Goal: Task Accomplishment & Management: Manage account settings

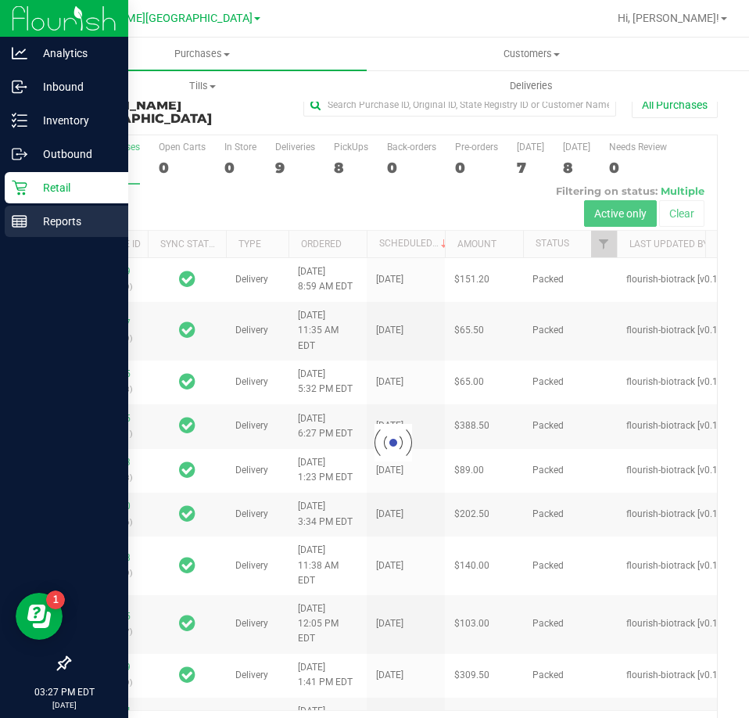
click at [70, 222] on p "Reports" at bounding box center [74, 221] width 94 height 19
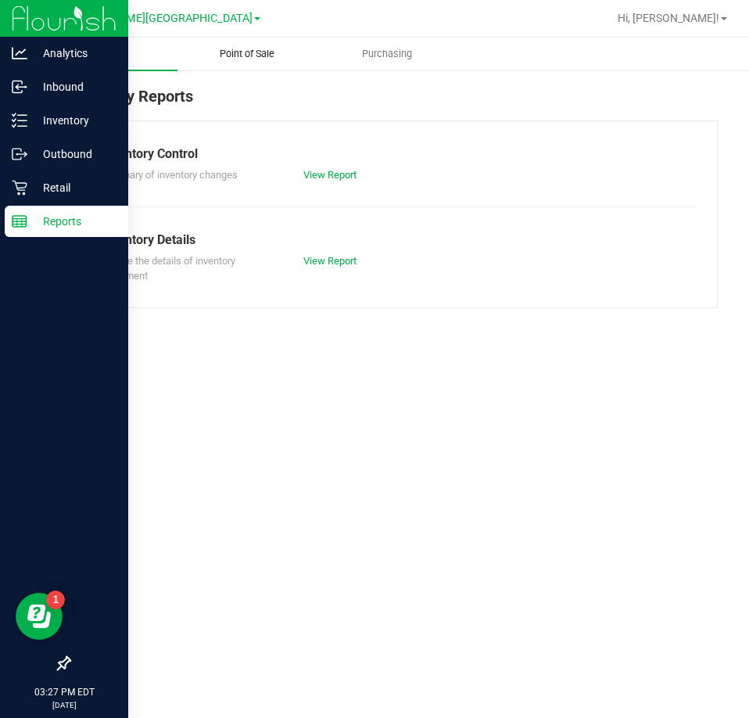
click at [258, 55] on span "Point of Sale" at bounding box center [247, 54] width 97 height 14
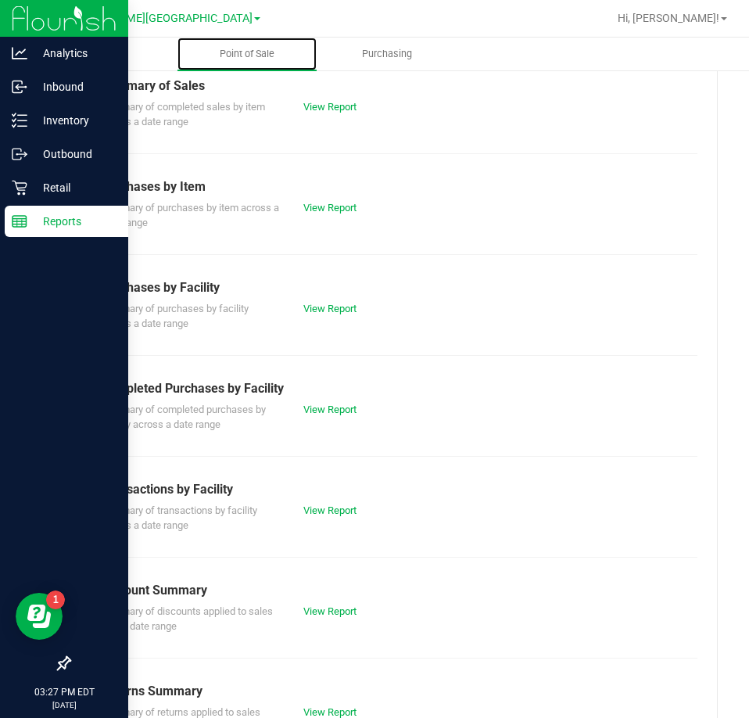
scroll to position [211, 0]
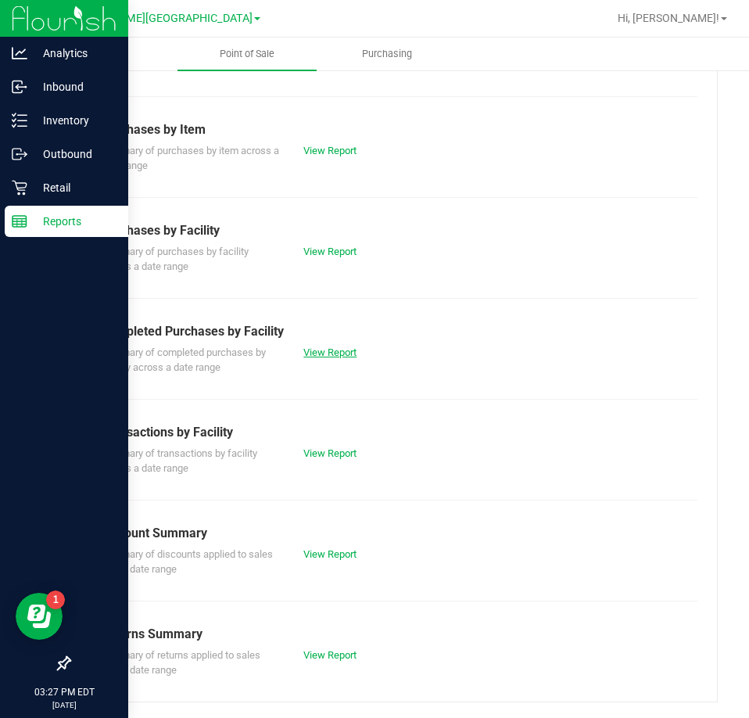
click at [311, 355] on link "View Report" at bounding box center [329, 352] width 53 height 12
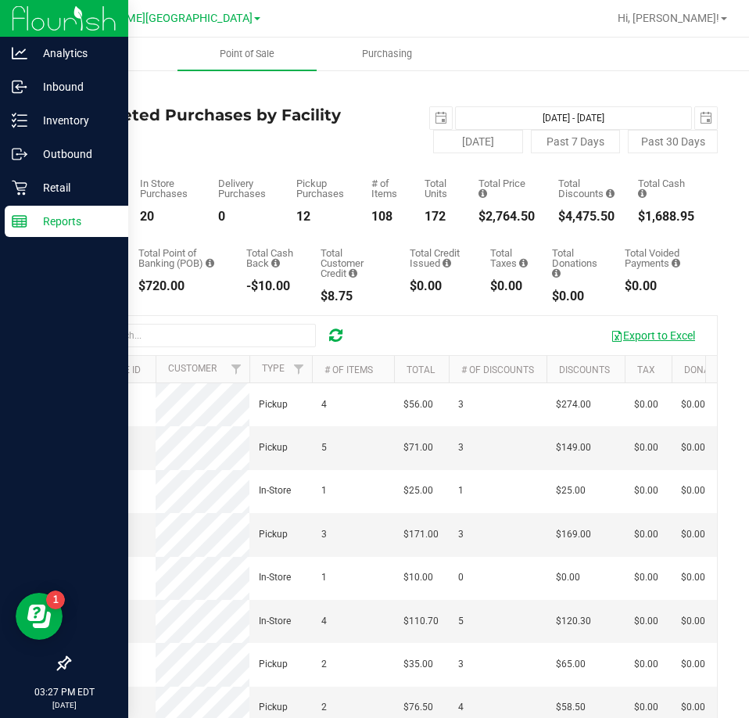
click at [608, 333] on button "Export to Excel" at bounding box center [652, 335] width 105 height 27
click at [115, 47] on span "Inventory" at bounding box center [107, 54] width 82 height 14
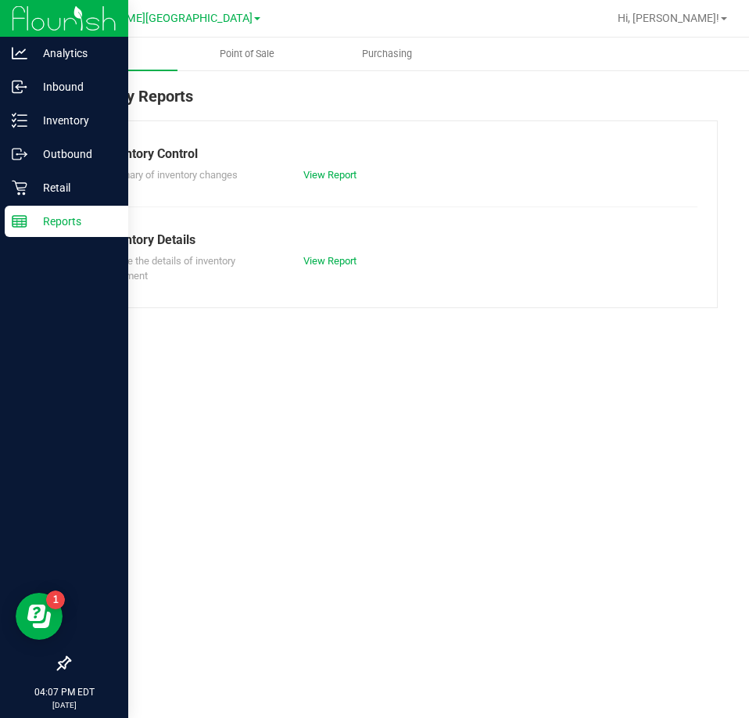
click at [107, 52] on span "Inventory" at bounding box center [107, 54] width 82 height 14
click at [63, 125] on p "Inventory" at bounding box center [74, 120] width 94 height 19
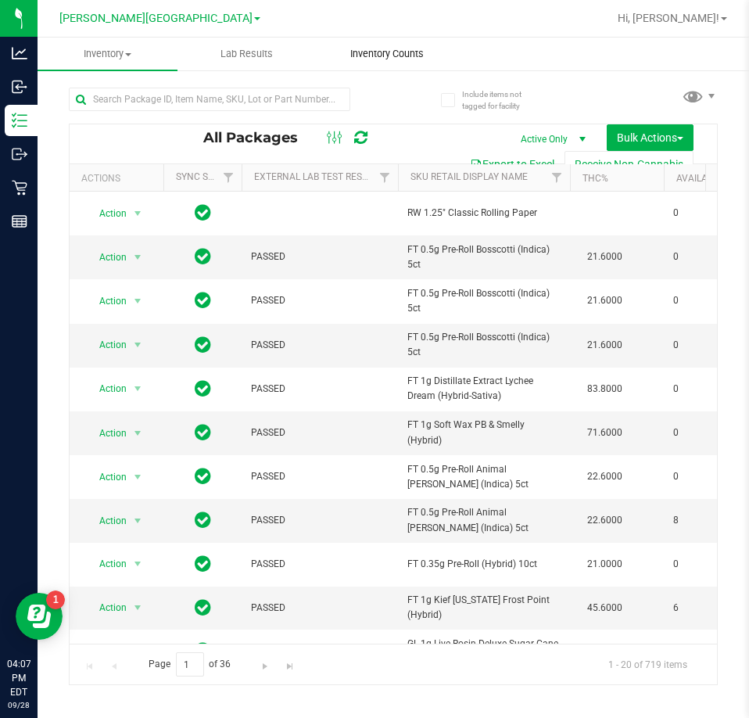
click at [377, 48] on span "Inventory Counts" at bounding box center [387, 54] width 116 height 14
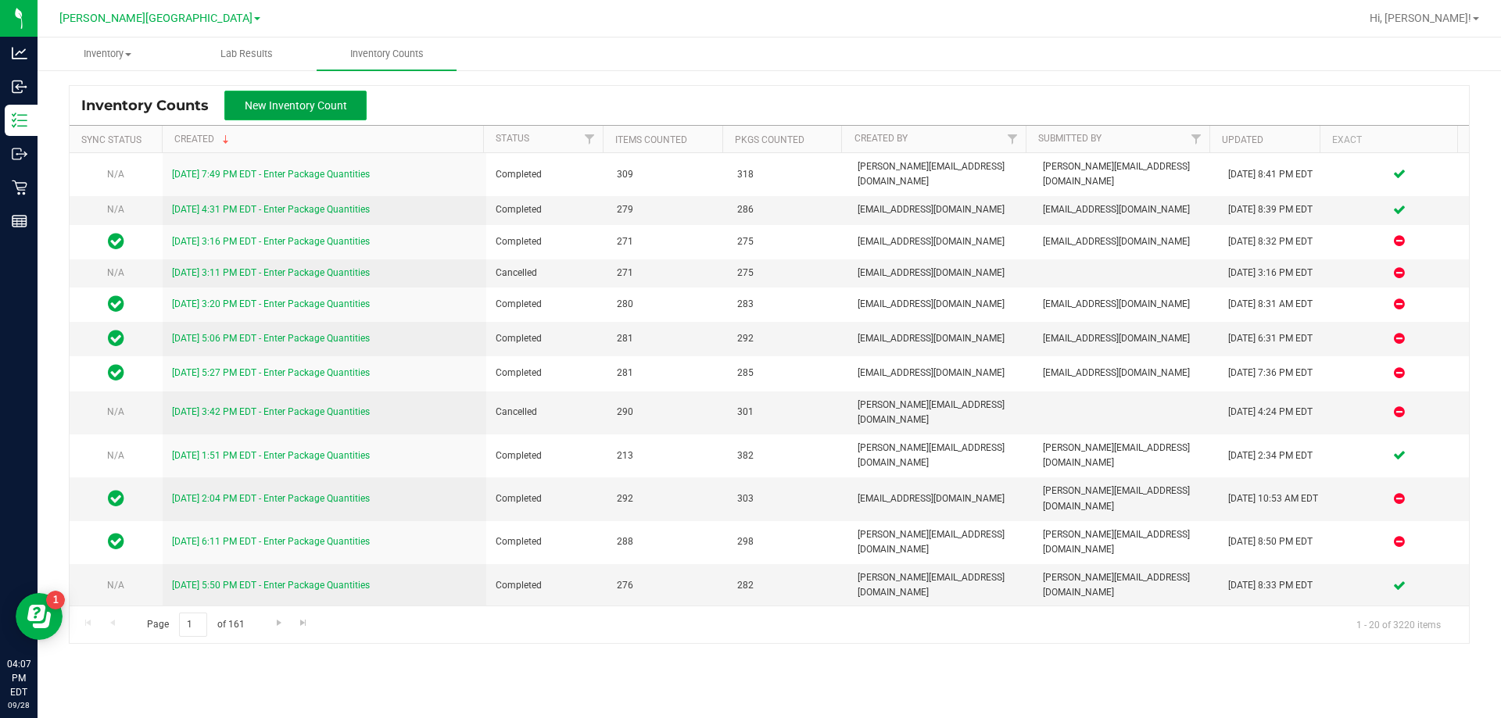
click at [335, 113] on button "New Inventory Count" at bounding box center [295, 106] width 142 height 30
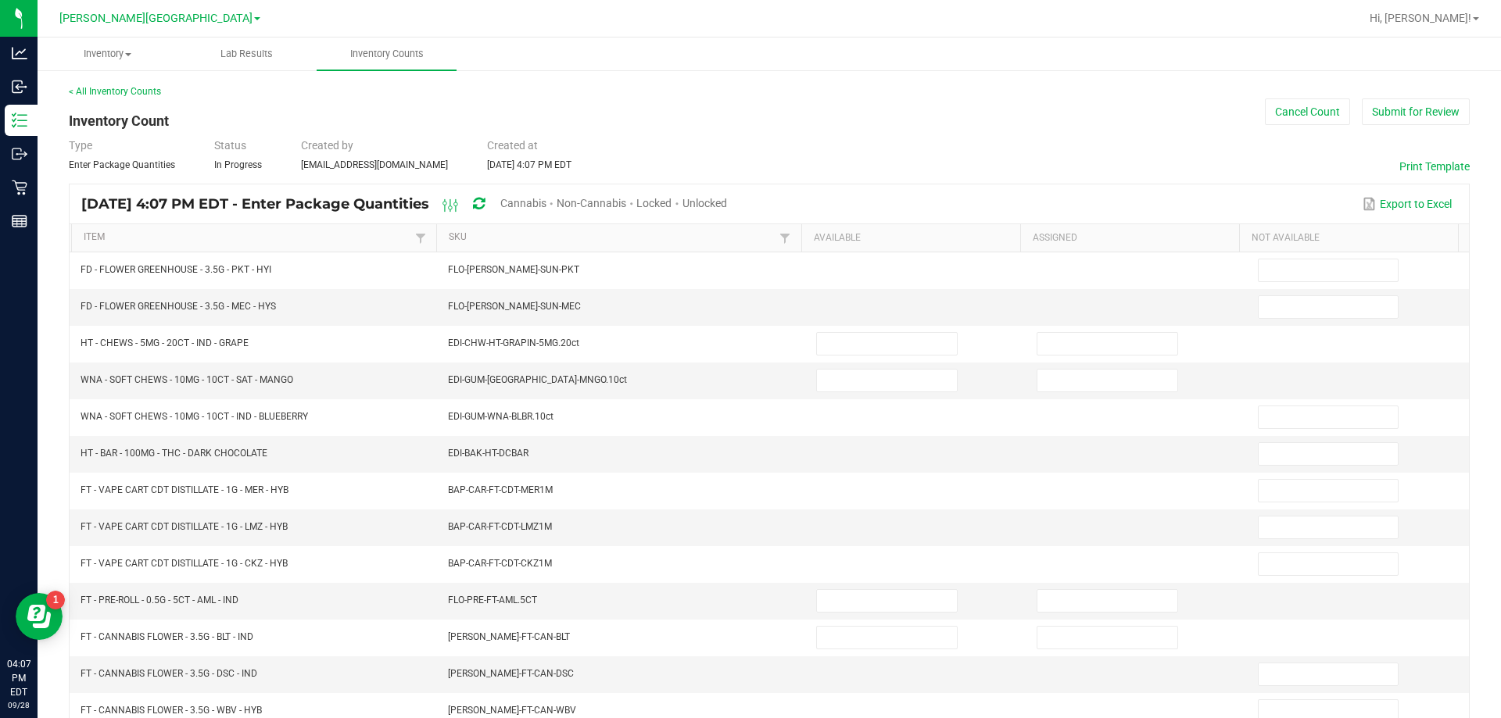
click at [546, 206] on span "Cannabis" at bounding box center [523, 203] width 46 height 13
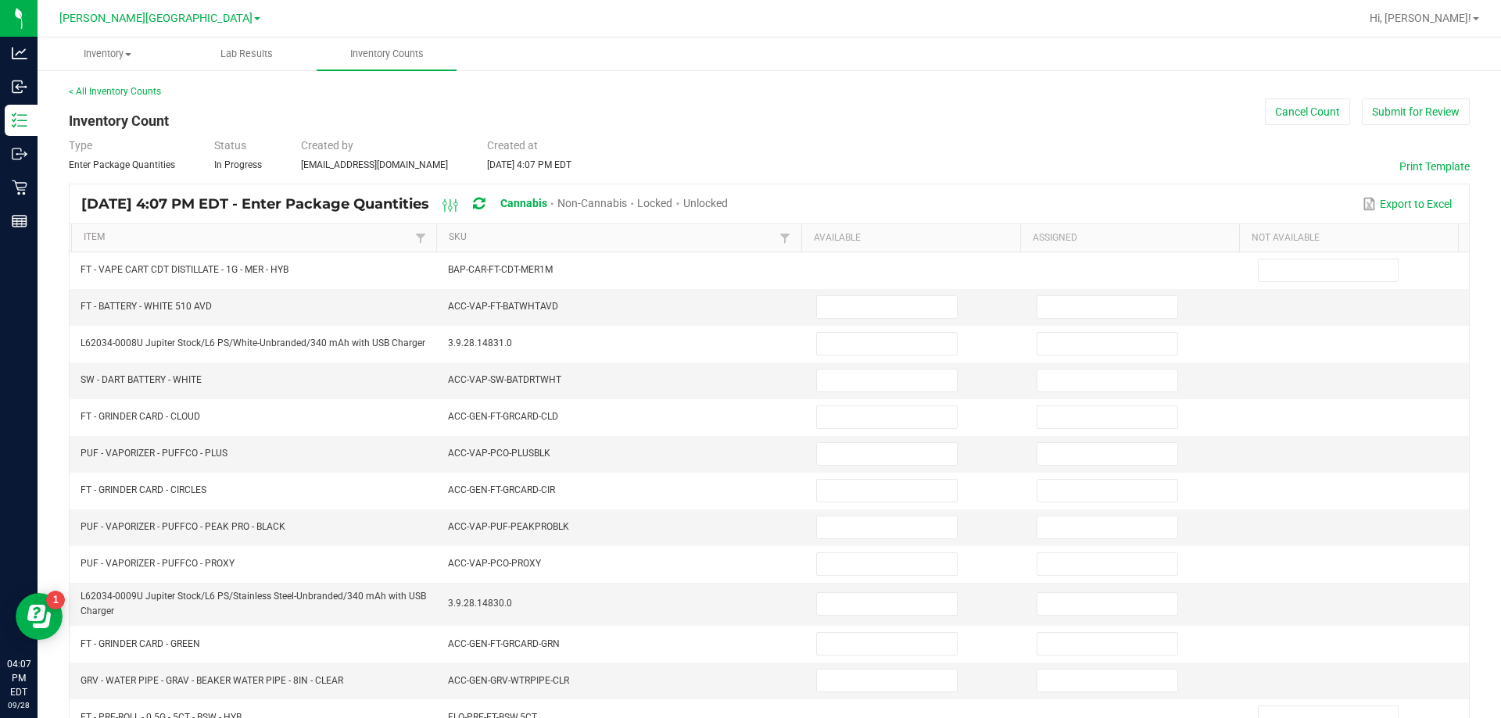
click at [728, 200] on span "Unlocked" at bounding box center [705, 203] width 45 height 13
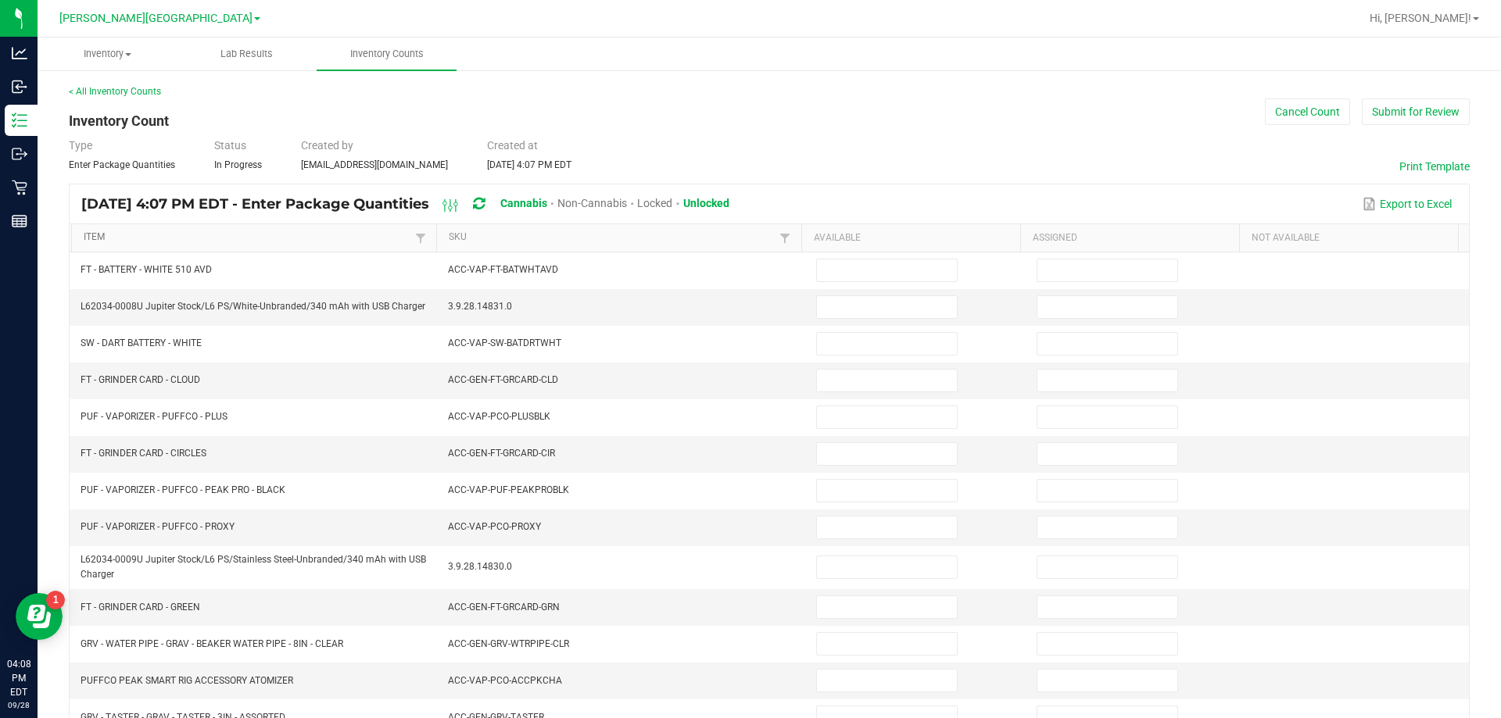
click at [358, 240] on link "Item" at bounding box center [247, 237] width 327 height 13
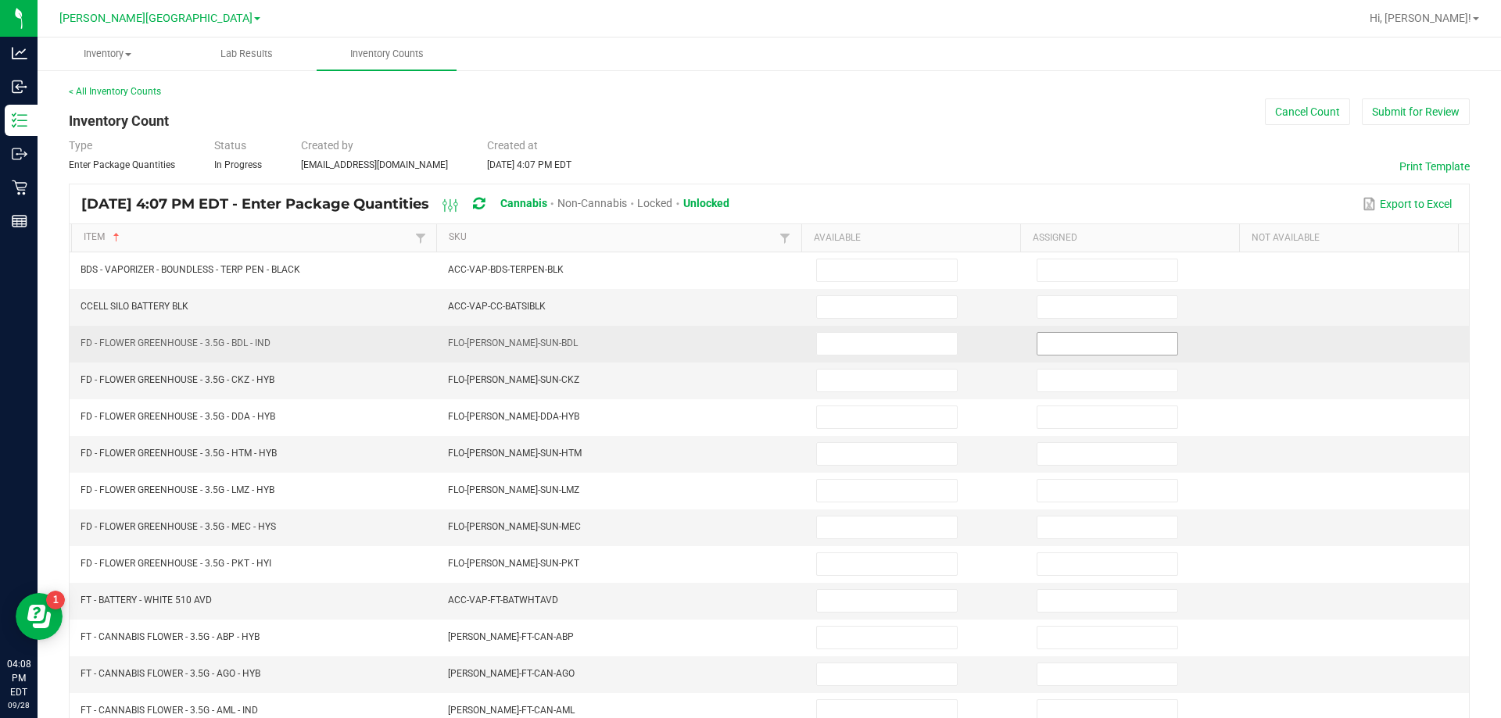
click at [748, 349] on input at bounding box center [1107, 344] width 140 height 22
click at [748, 346] on input at bounding box center [1107, 344] width 140 height 22
click at [748, 350] on input at bounding box center [1107, 344] width 140 height 22
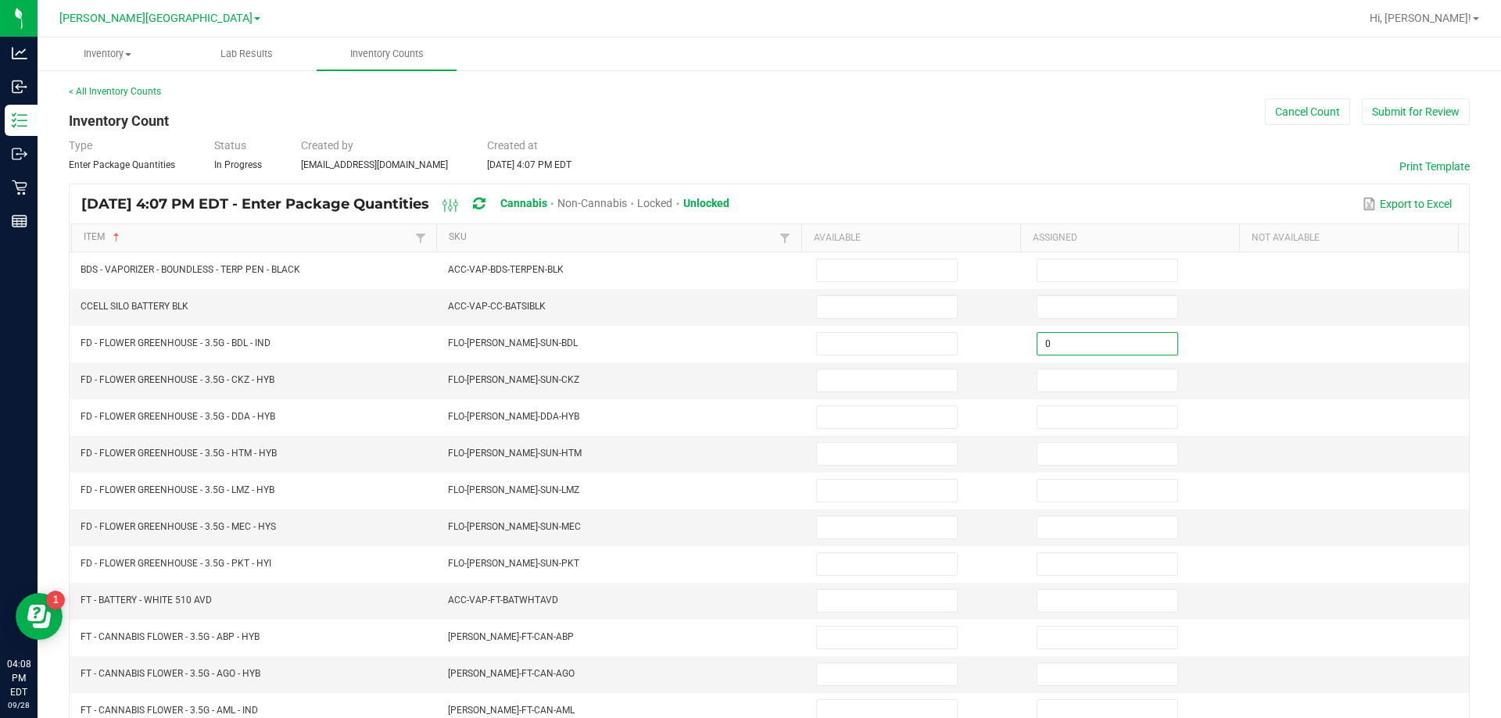
type input "0"
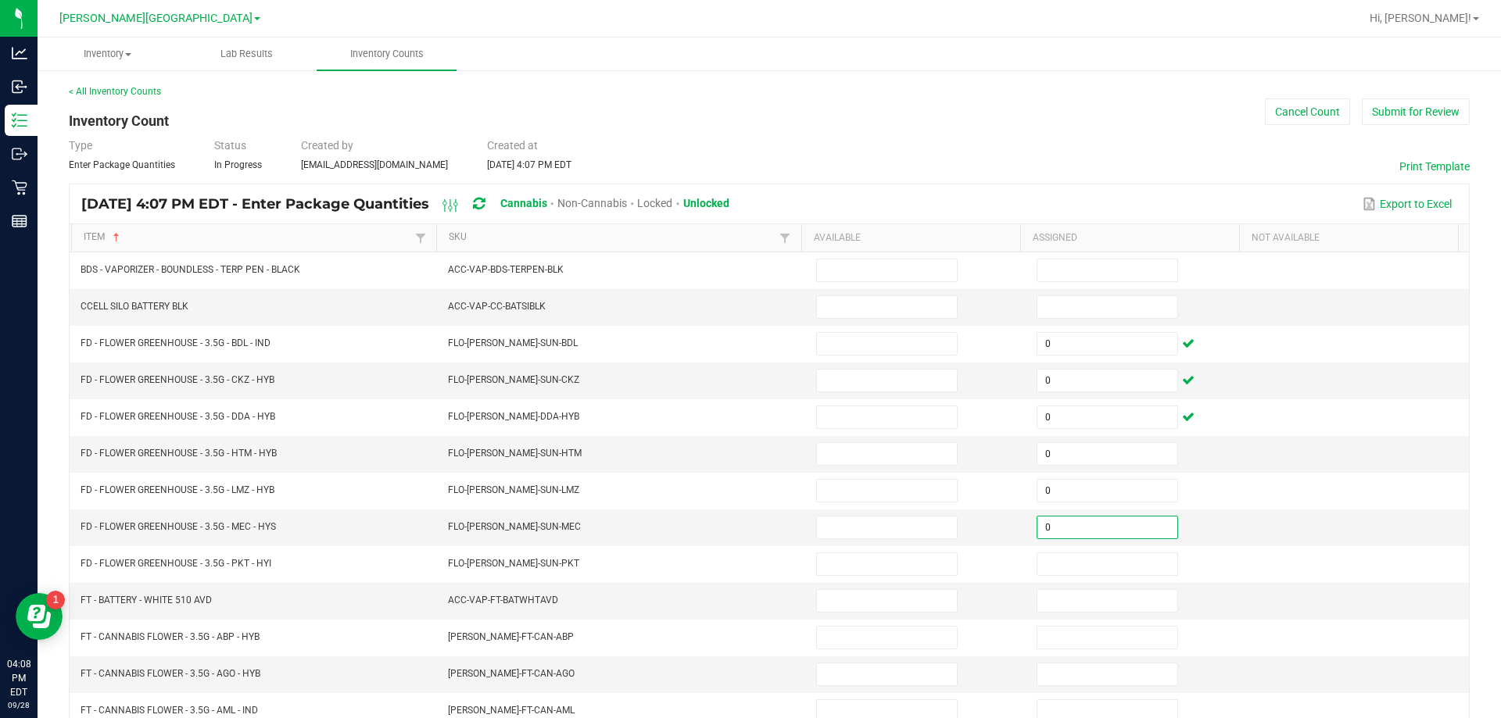
type input "0"
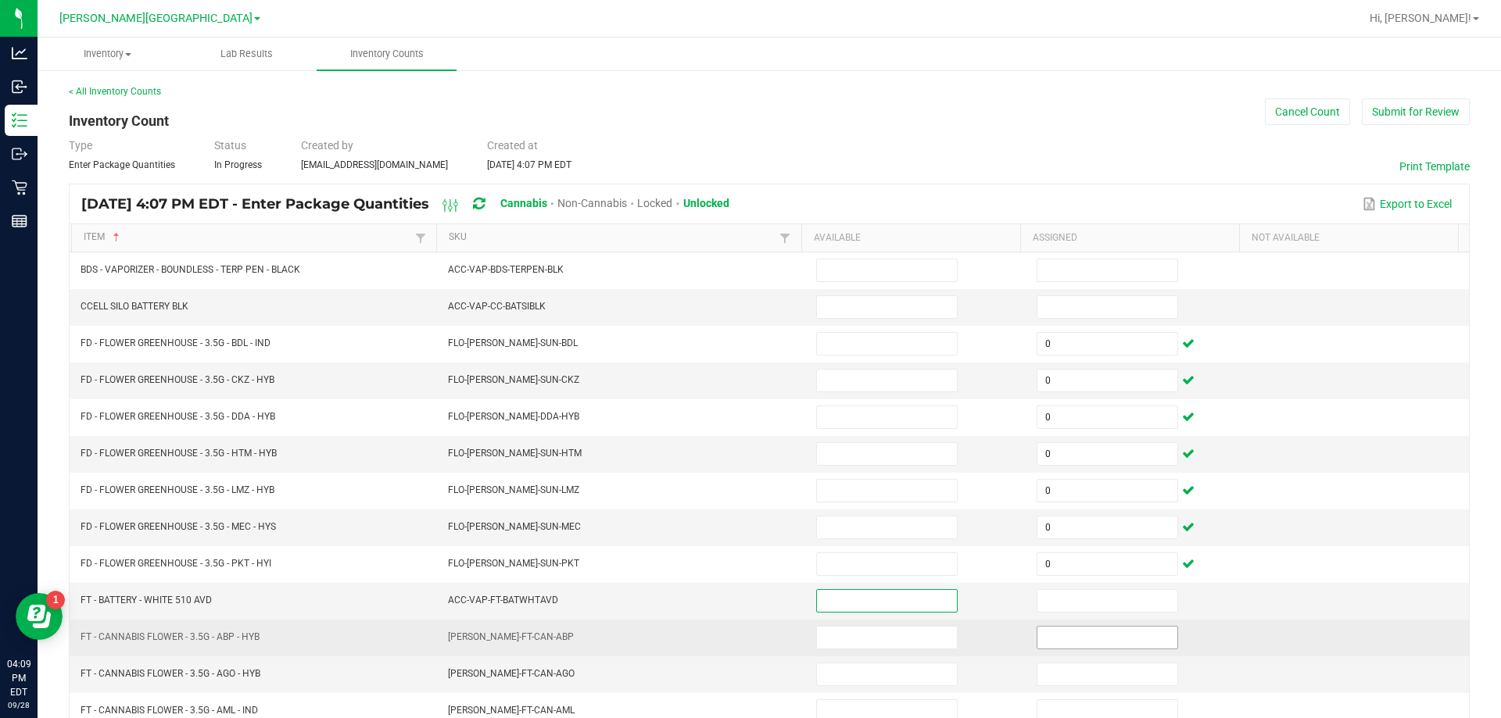
click at [748, 643] on input at bounding box center [1107, 638] width 140 height 22
type input "0"
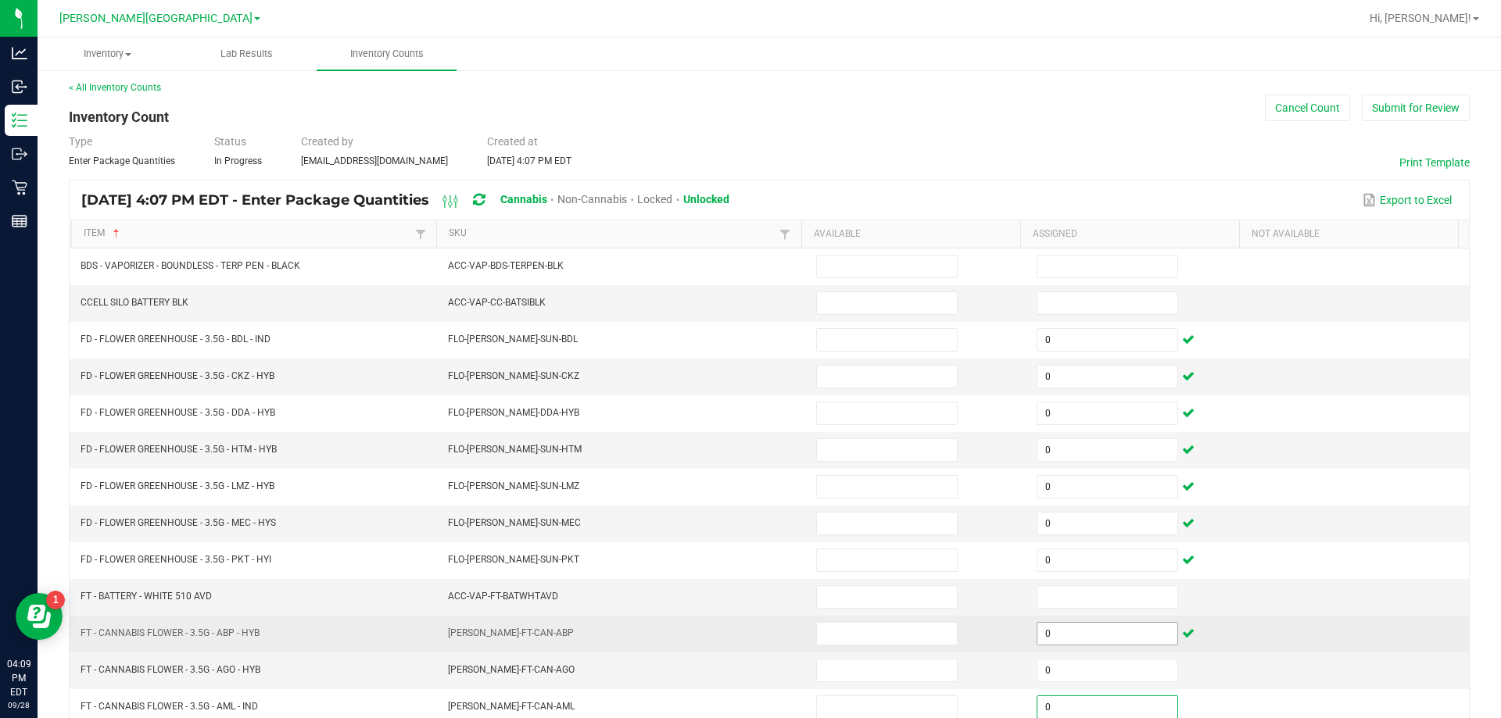
type input "0"
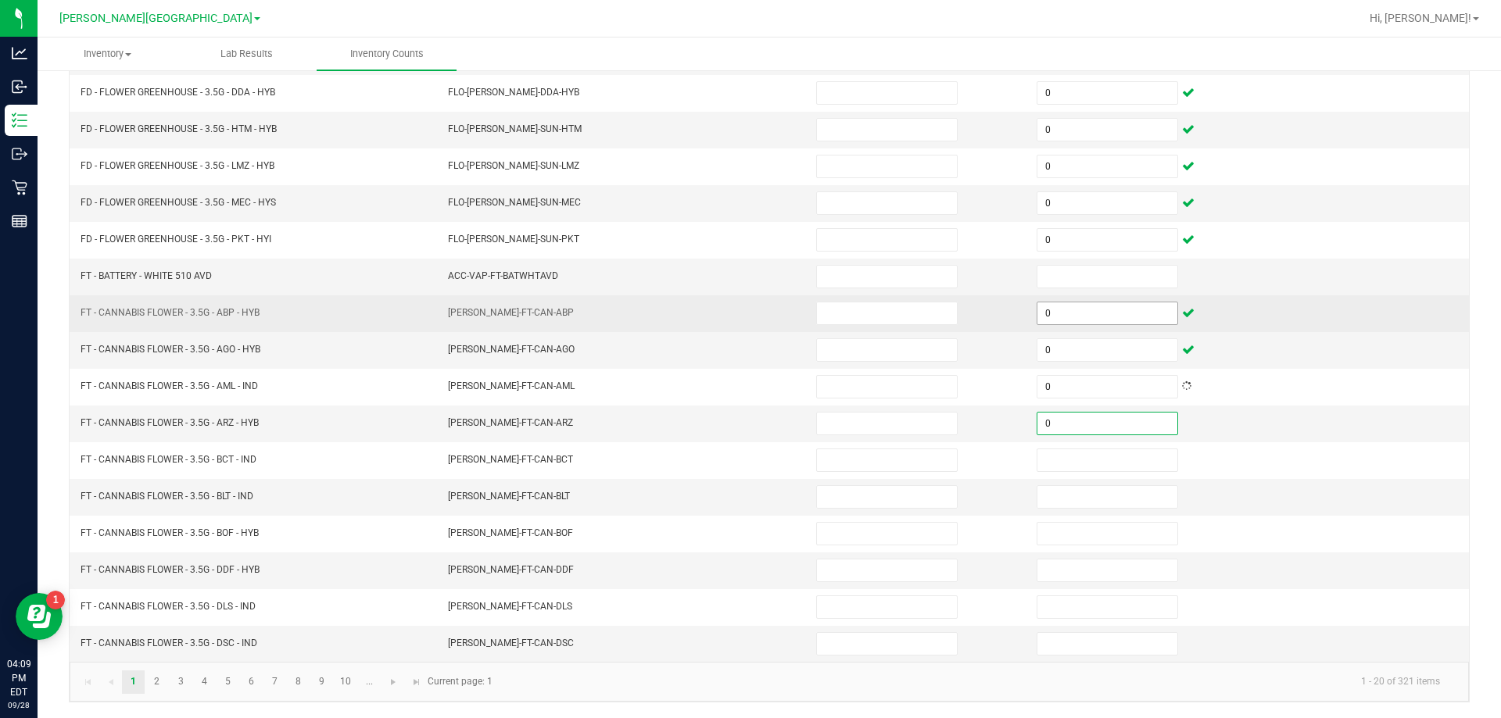
type input "0"
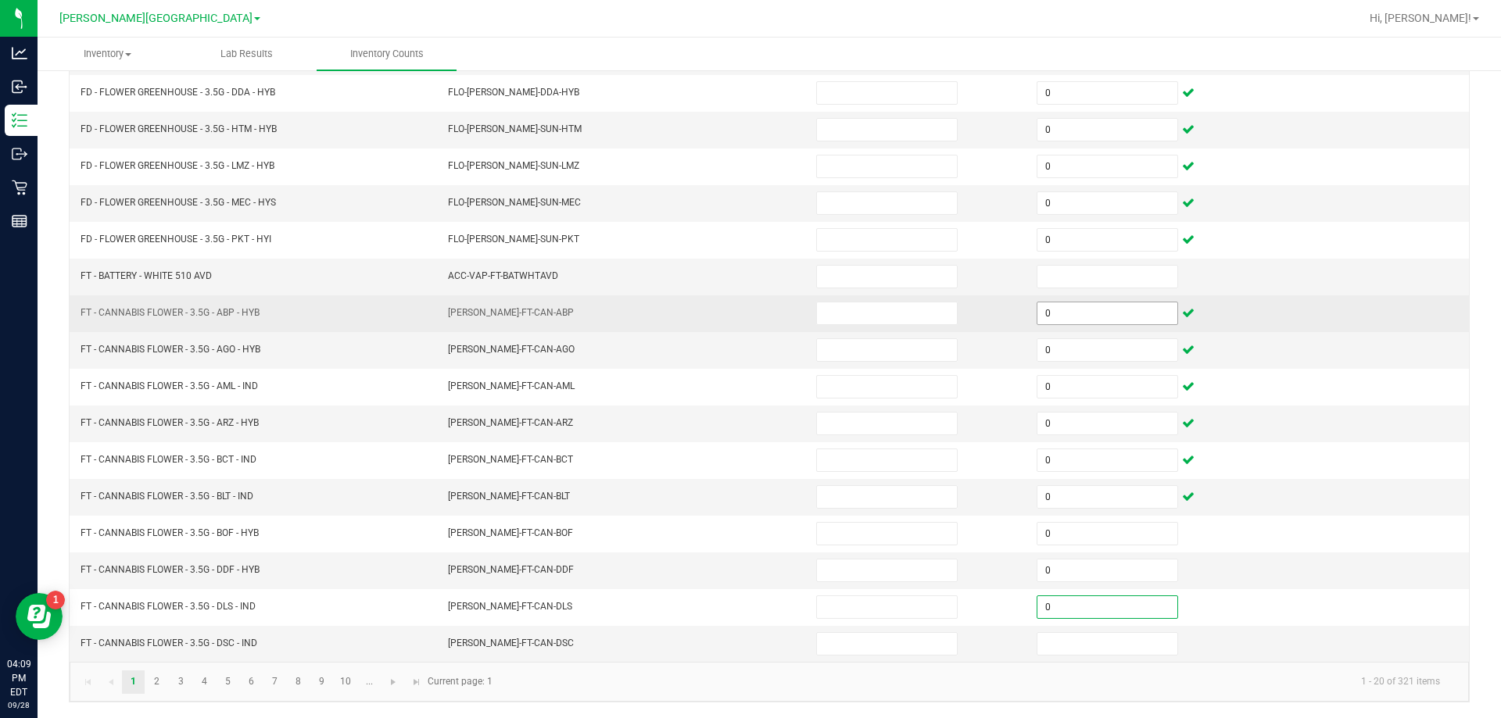
type input "0"
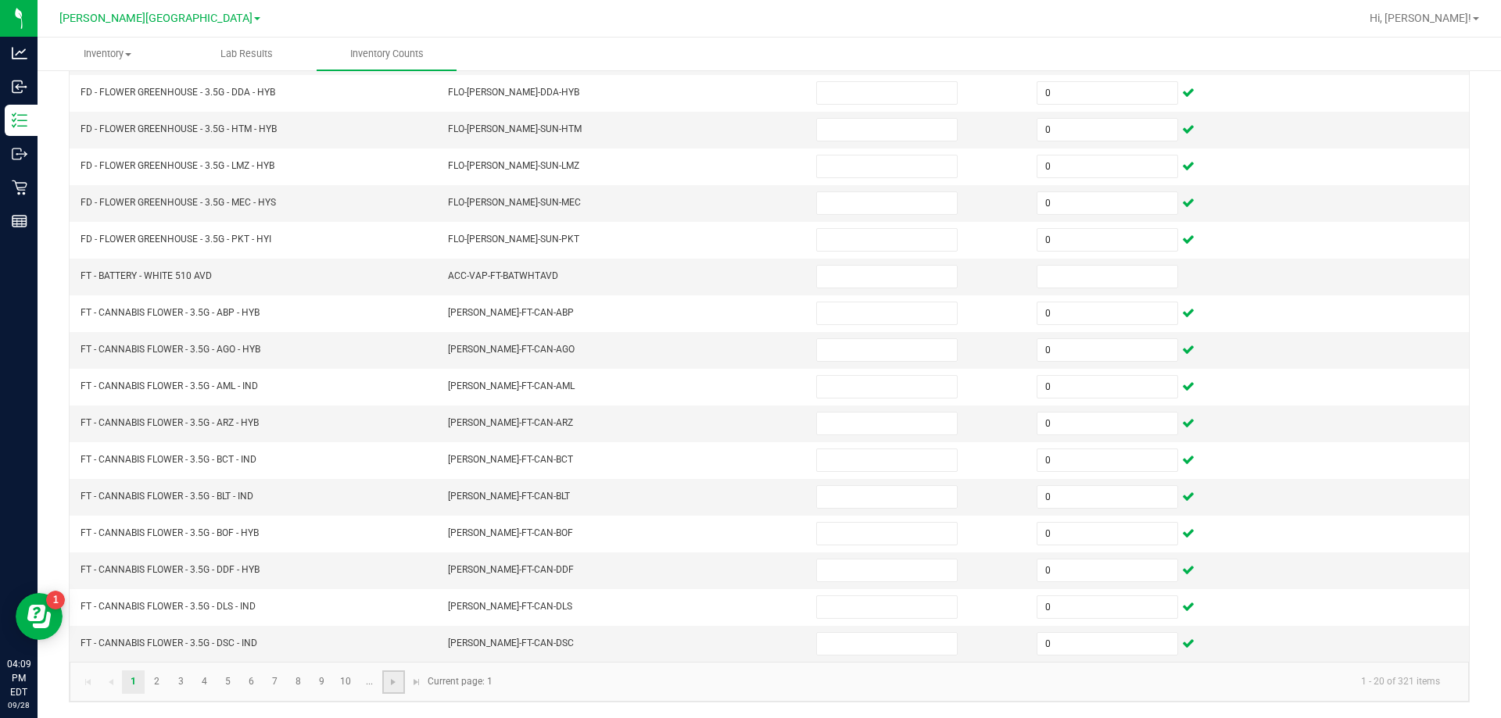
click at [388, 693] on link at bounding box center [393, 682] width 23 height 23
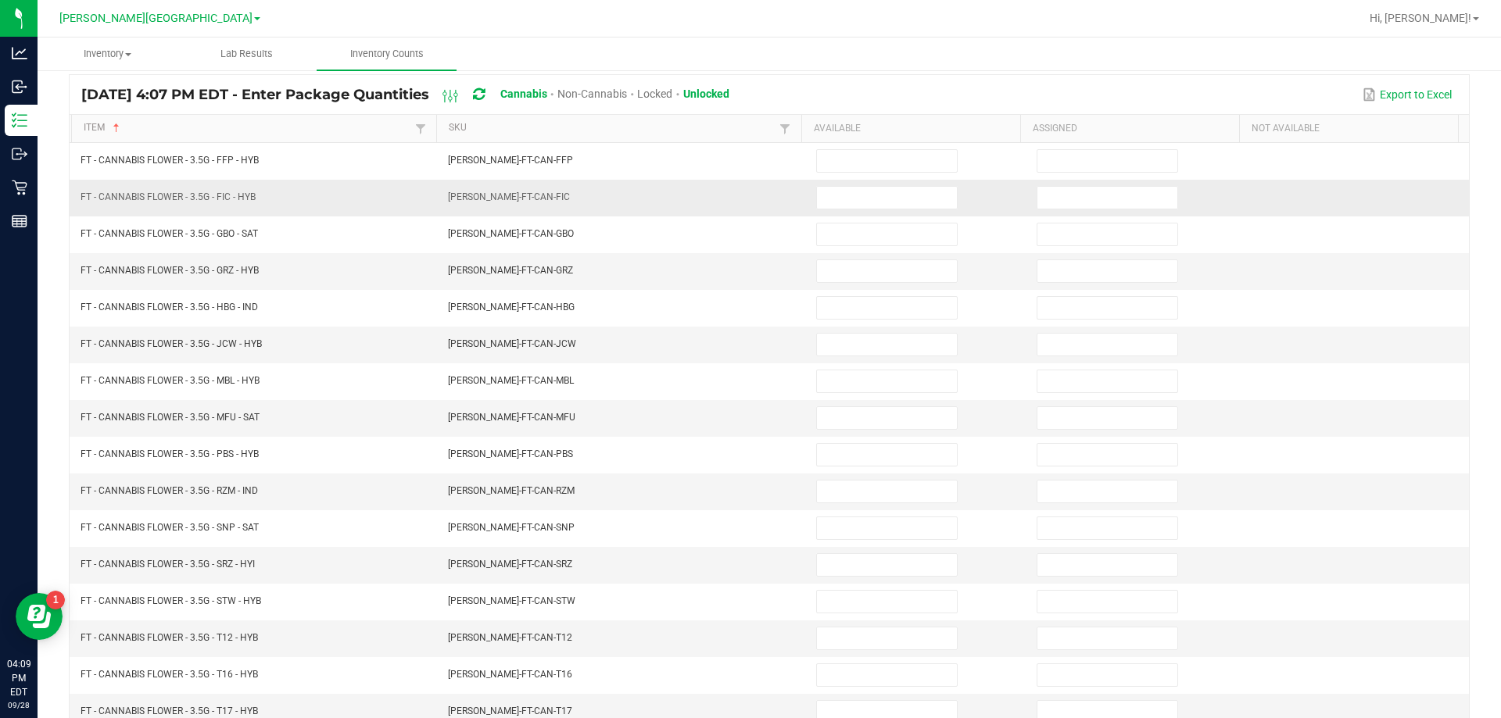
scroll to position [90, 0]
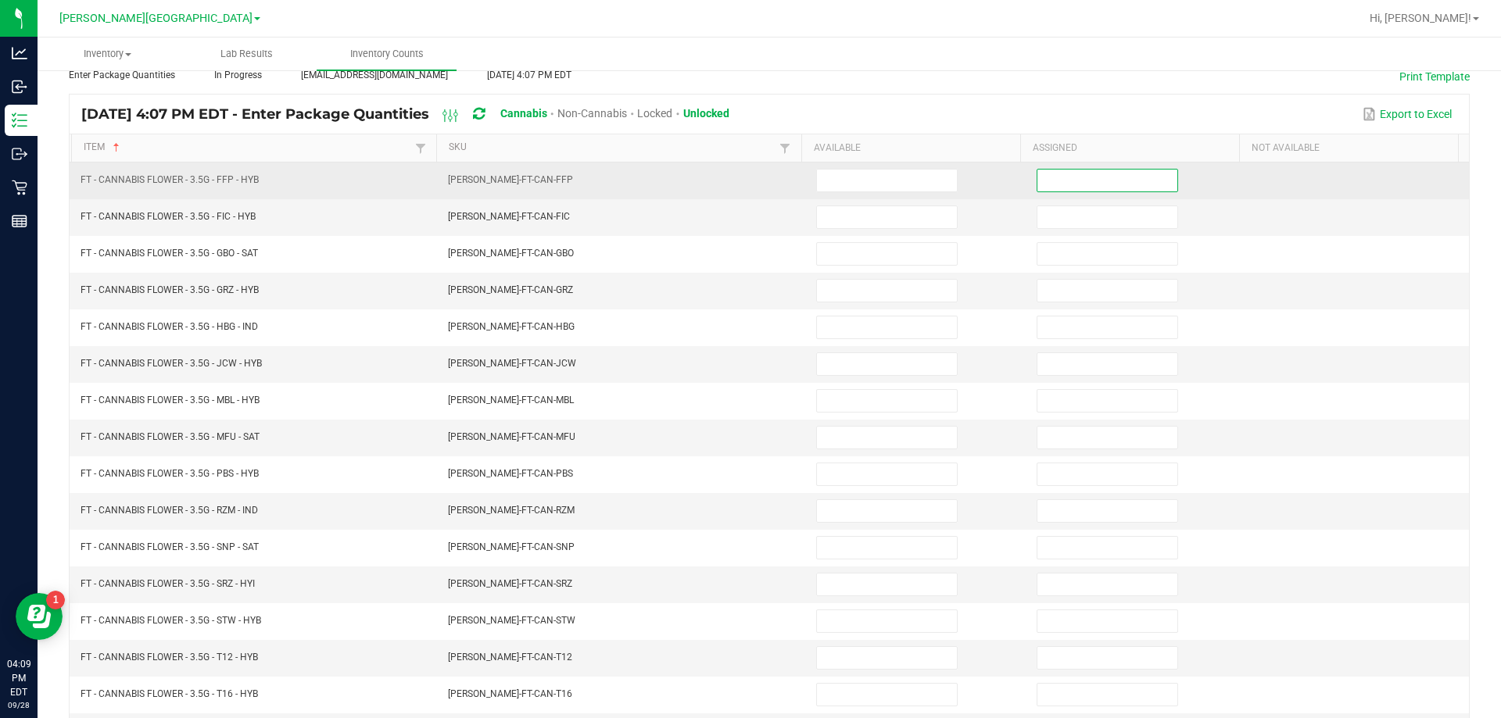
click at [748, 170] on input at bounding box center [1107, 181] width 140 height 22
type input "0"
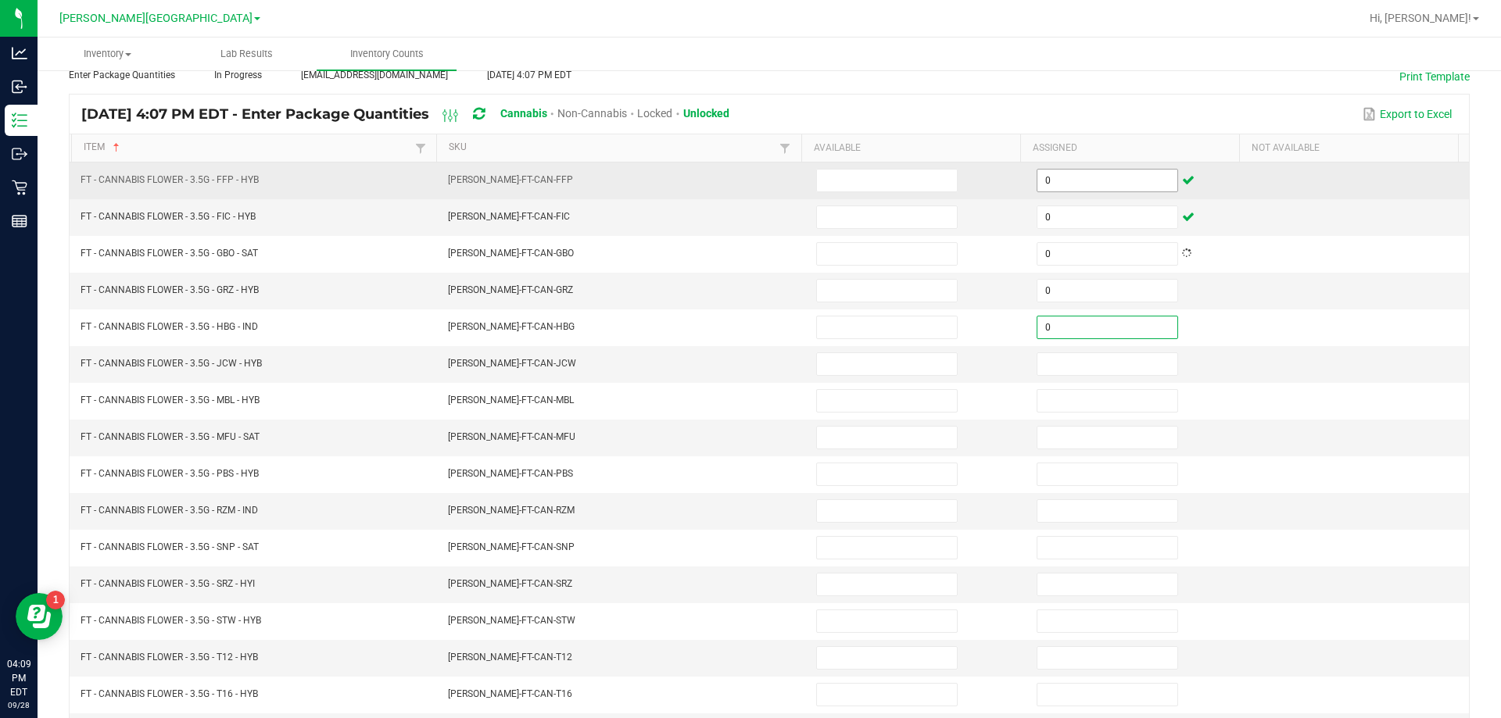
type input "0"
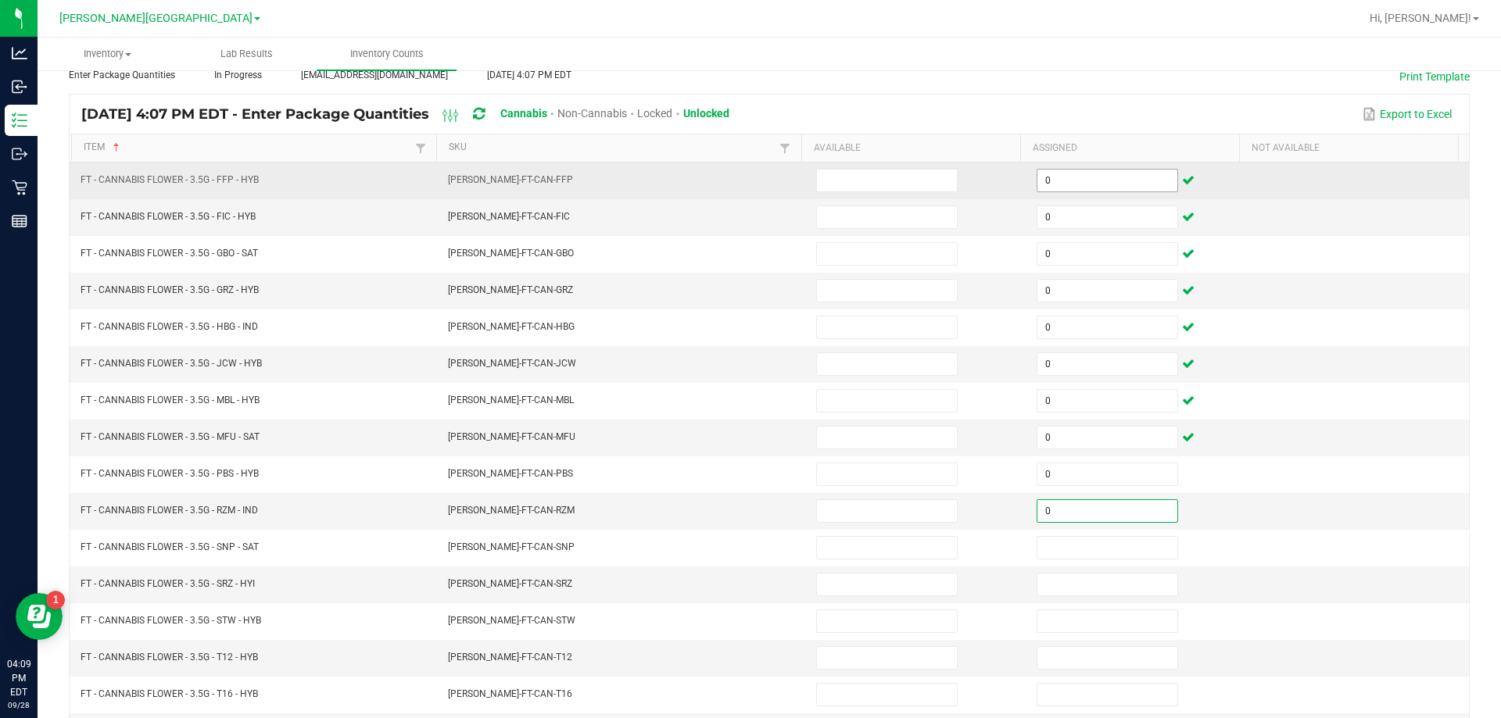
type input "0"
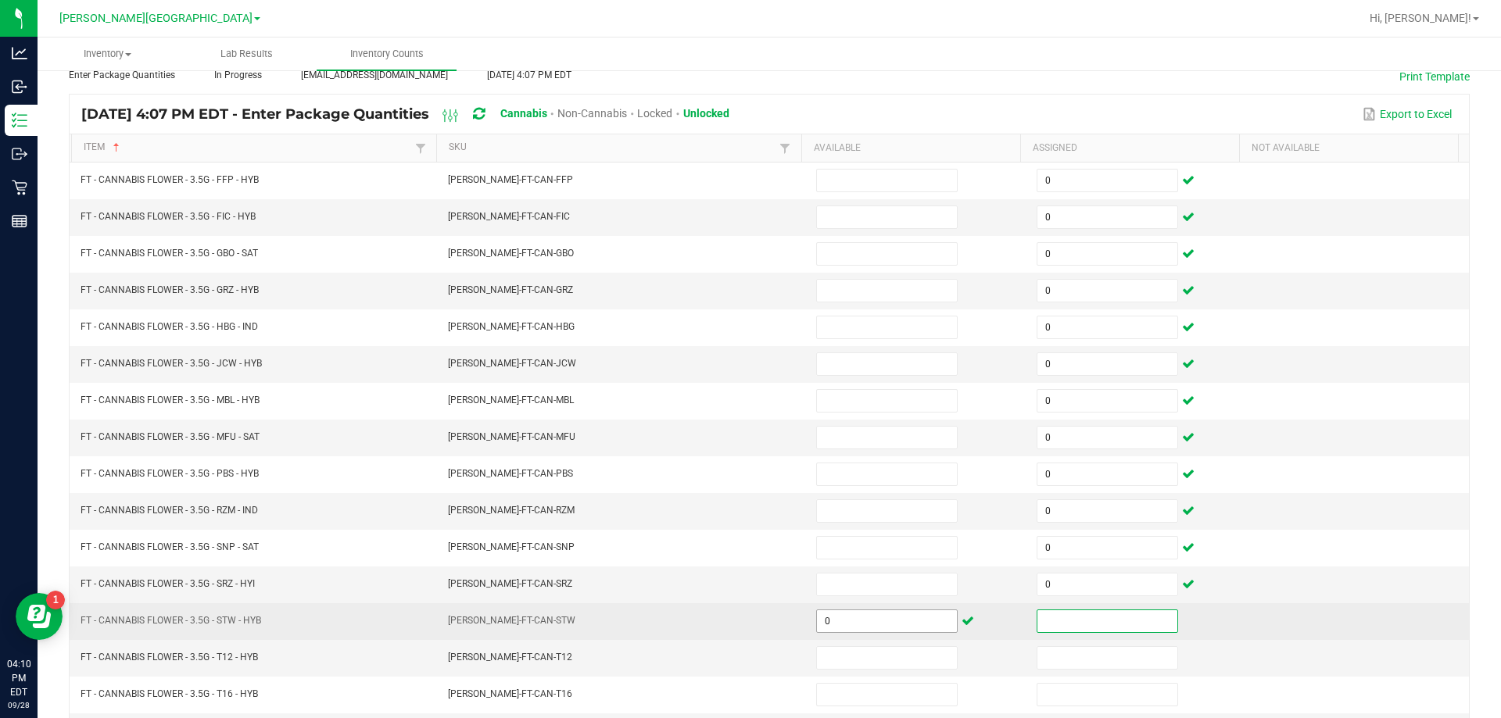
click at [748, 625] on input "0" at bounding box center [887, 622] width 140 height 22
click at [748, 623] on input at bounding box center [1107, 622] width 140 height 22
type input "0"
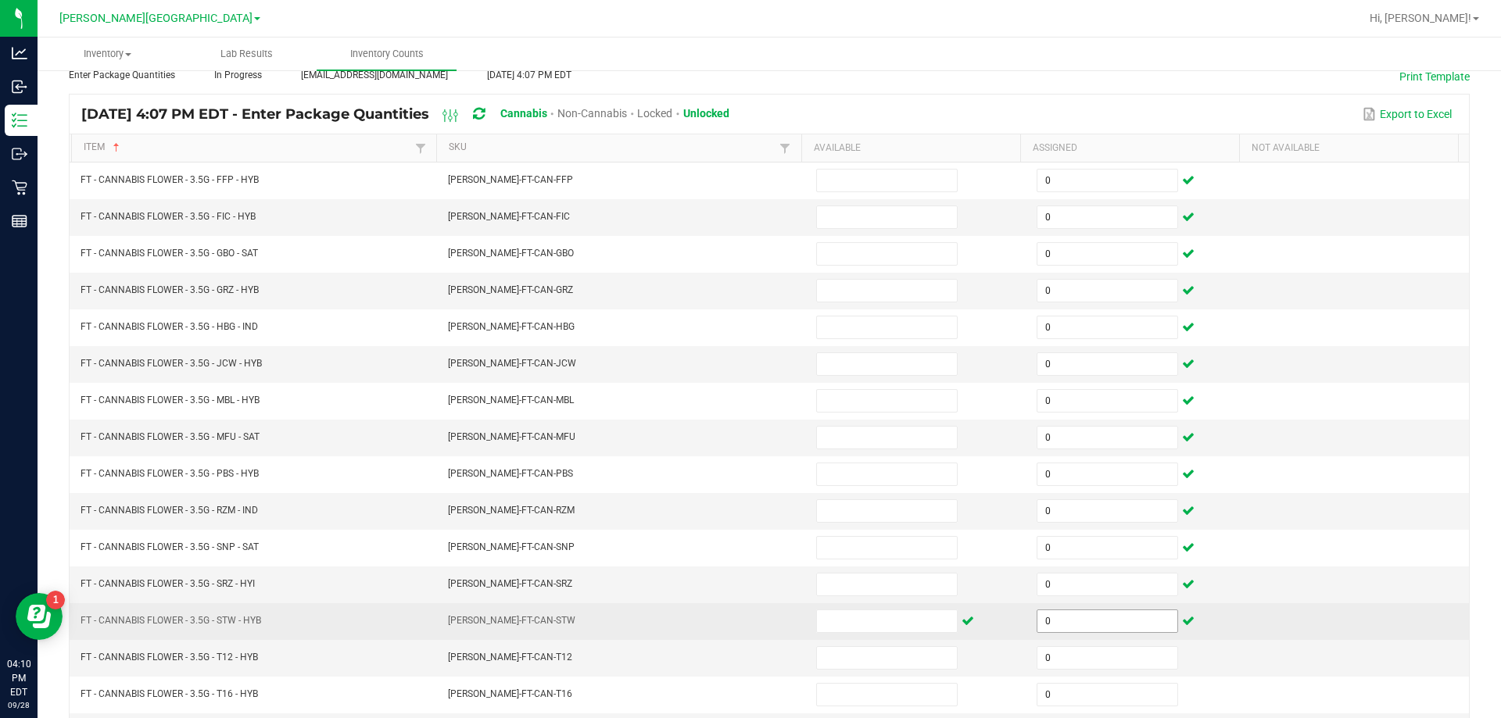
scroll to position [324, 0]
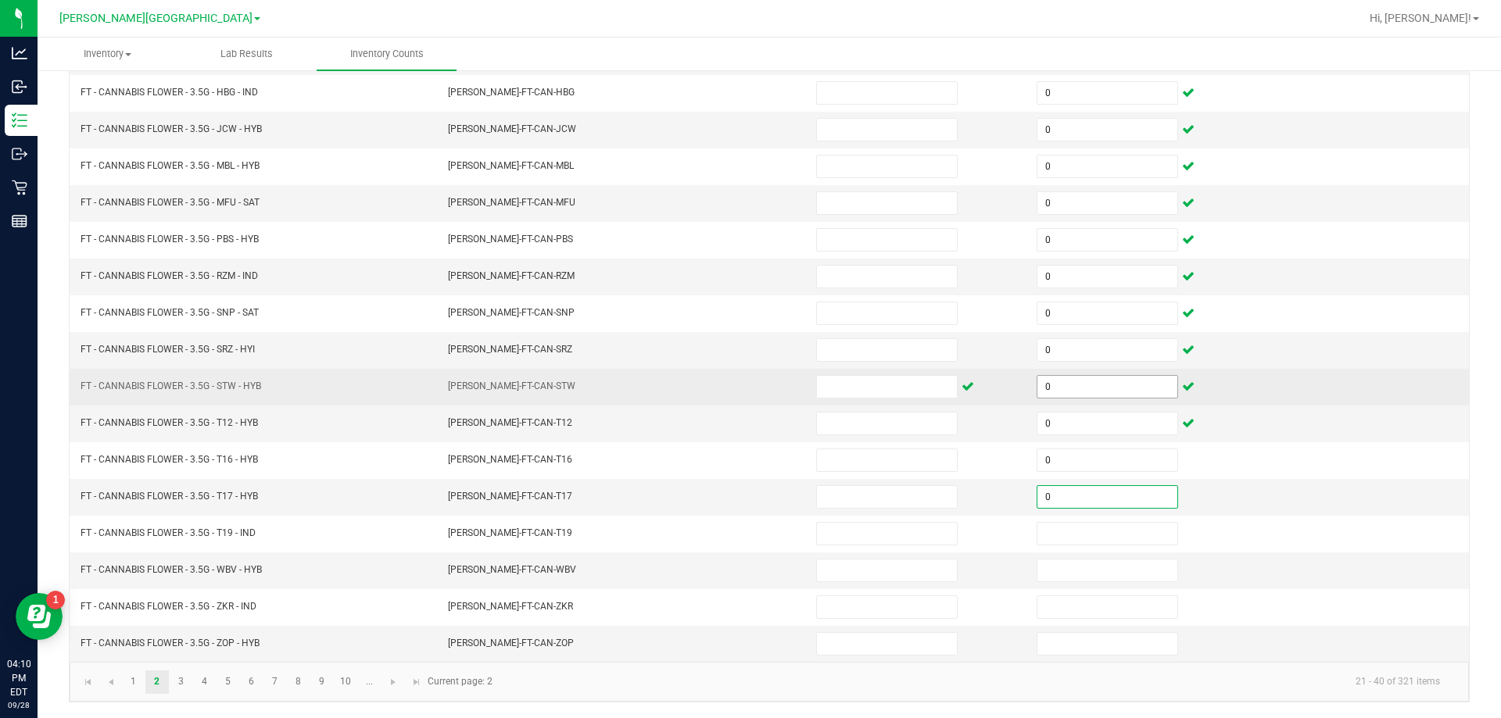
type input "0"
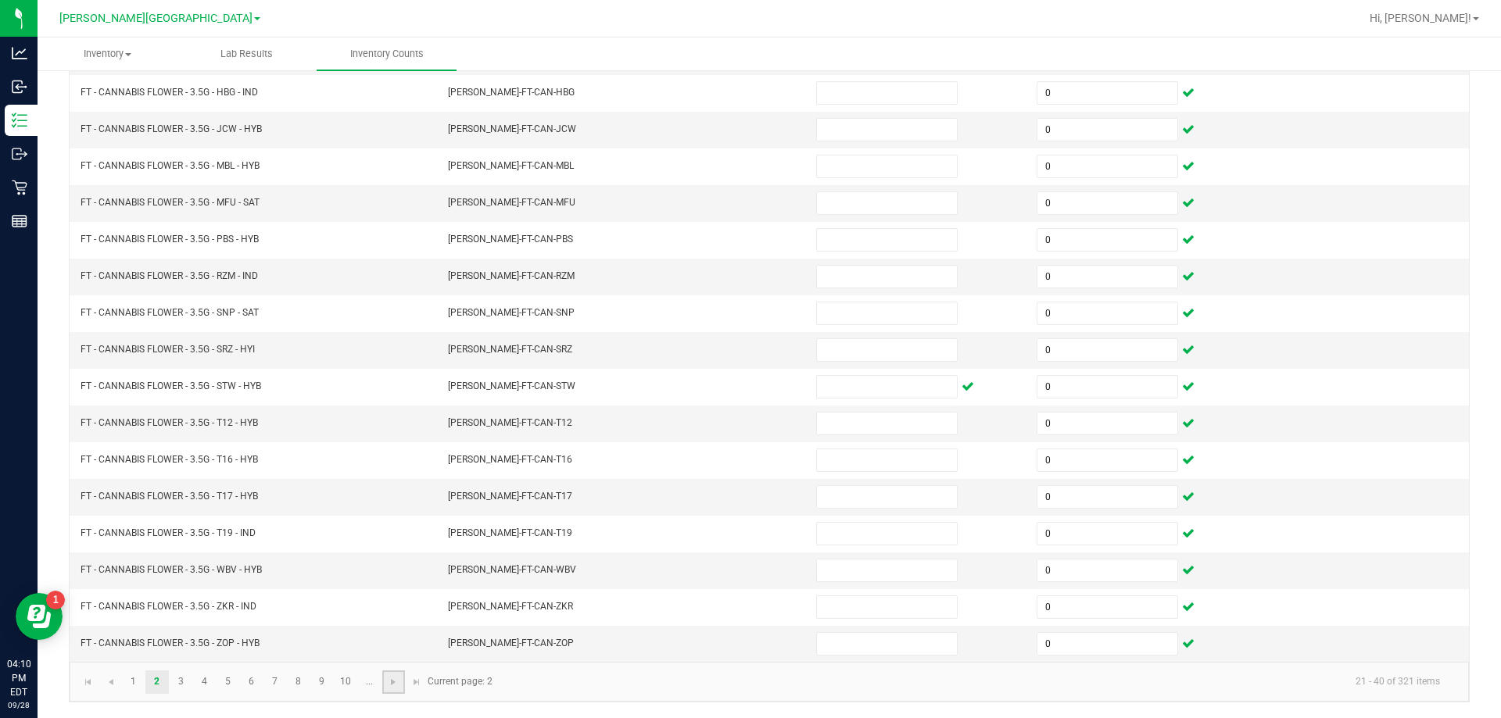
click at [402, 683] on link at bounding box center [393, 682] width 23 height 23
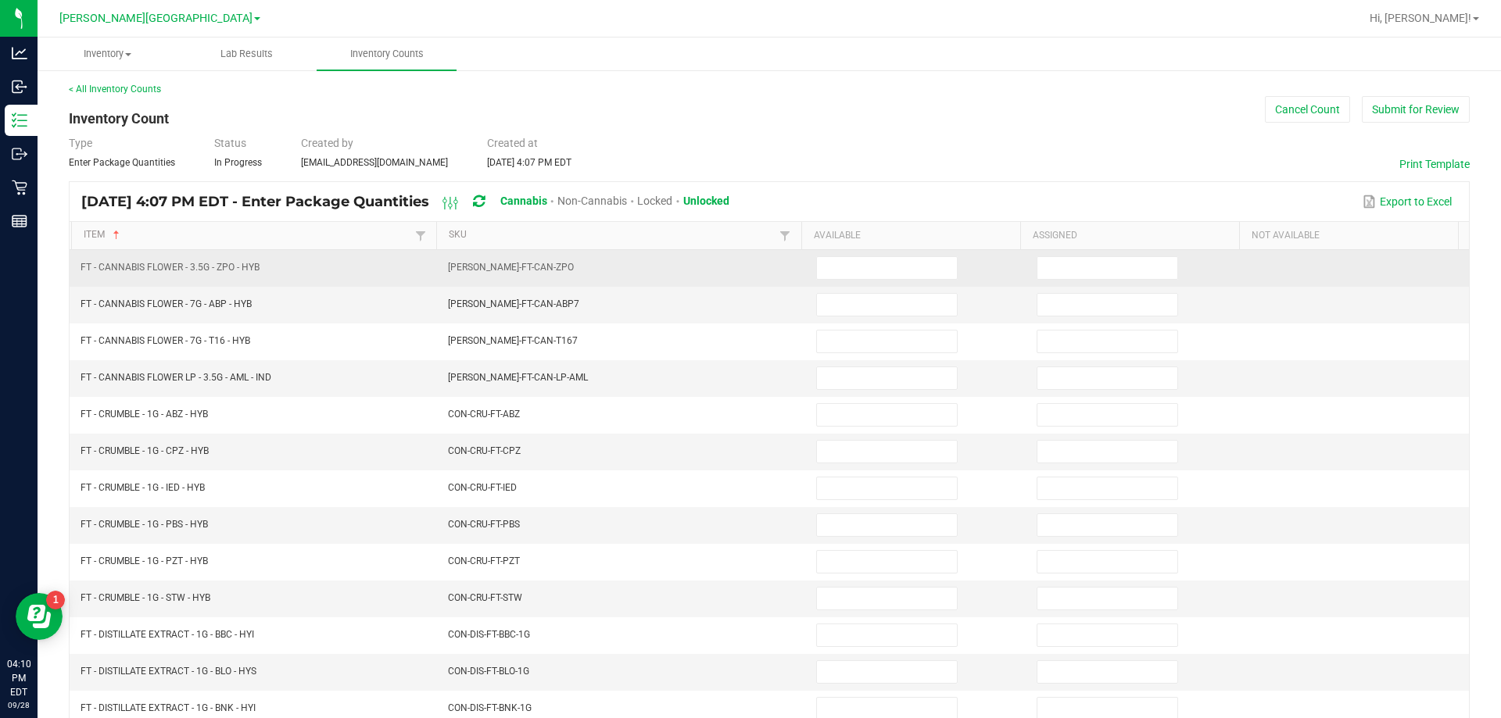
scroll to position [0, 0]
click at [748, 273] on input at bounding box center [1107, 271] width 140 height 22
type input "0"
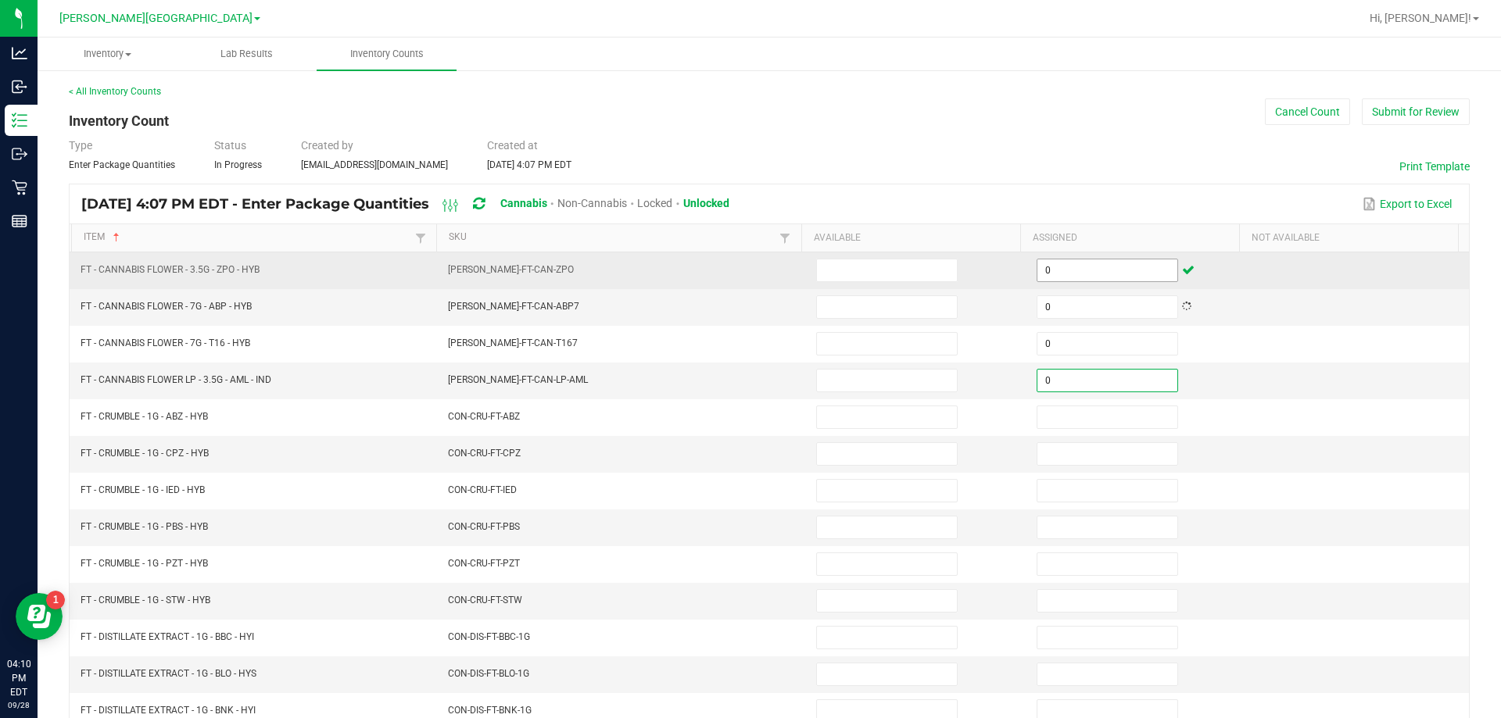
type input "0"
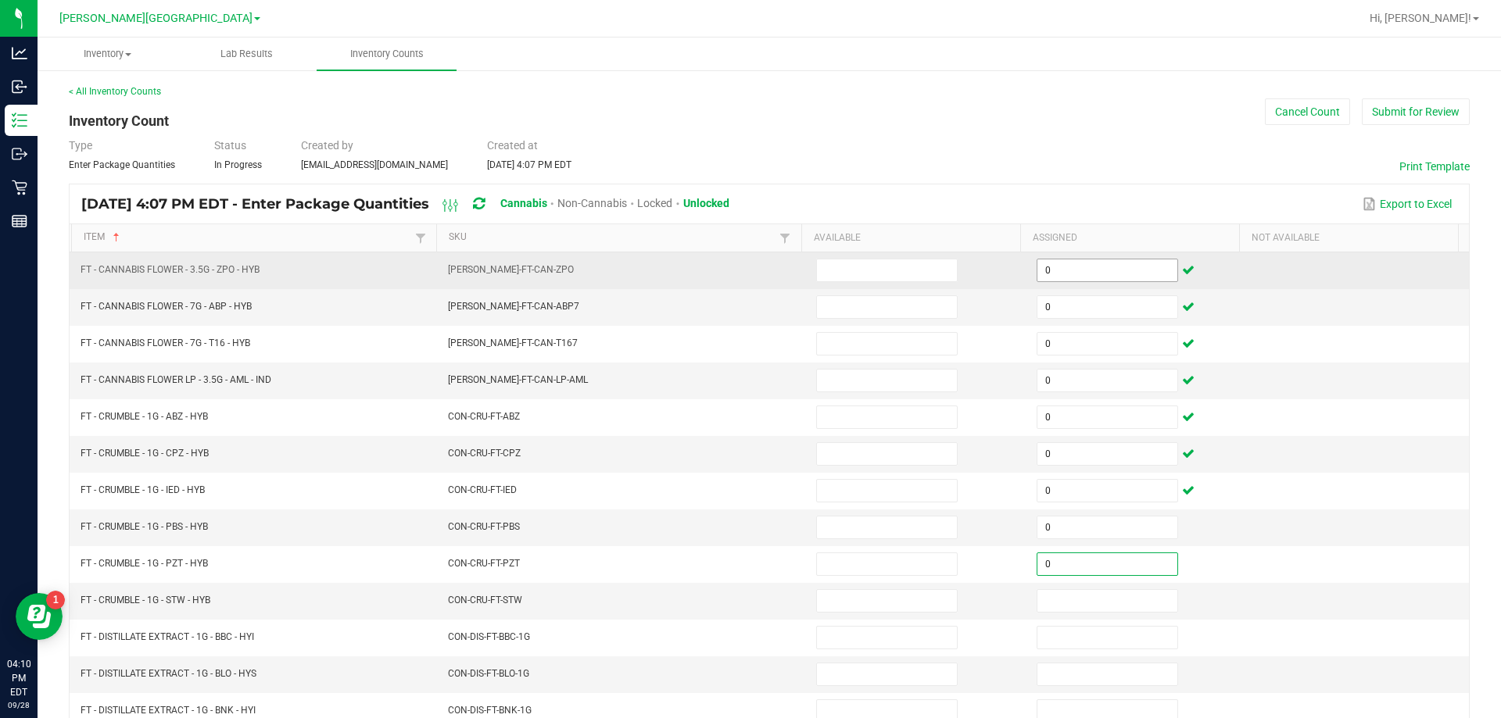
type input "0"
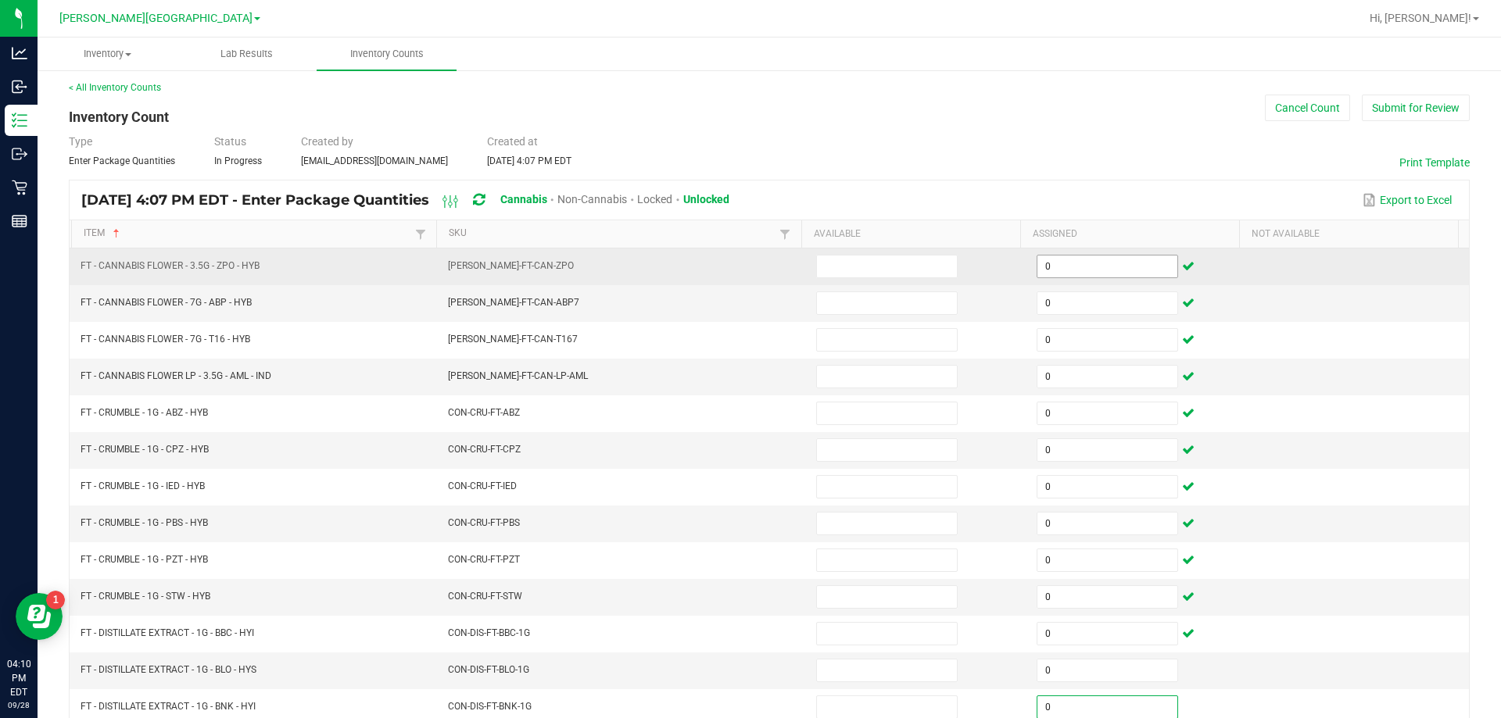
type input "0"
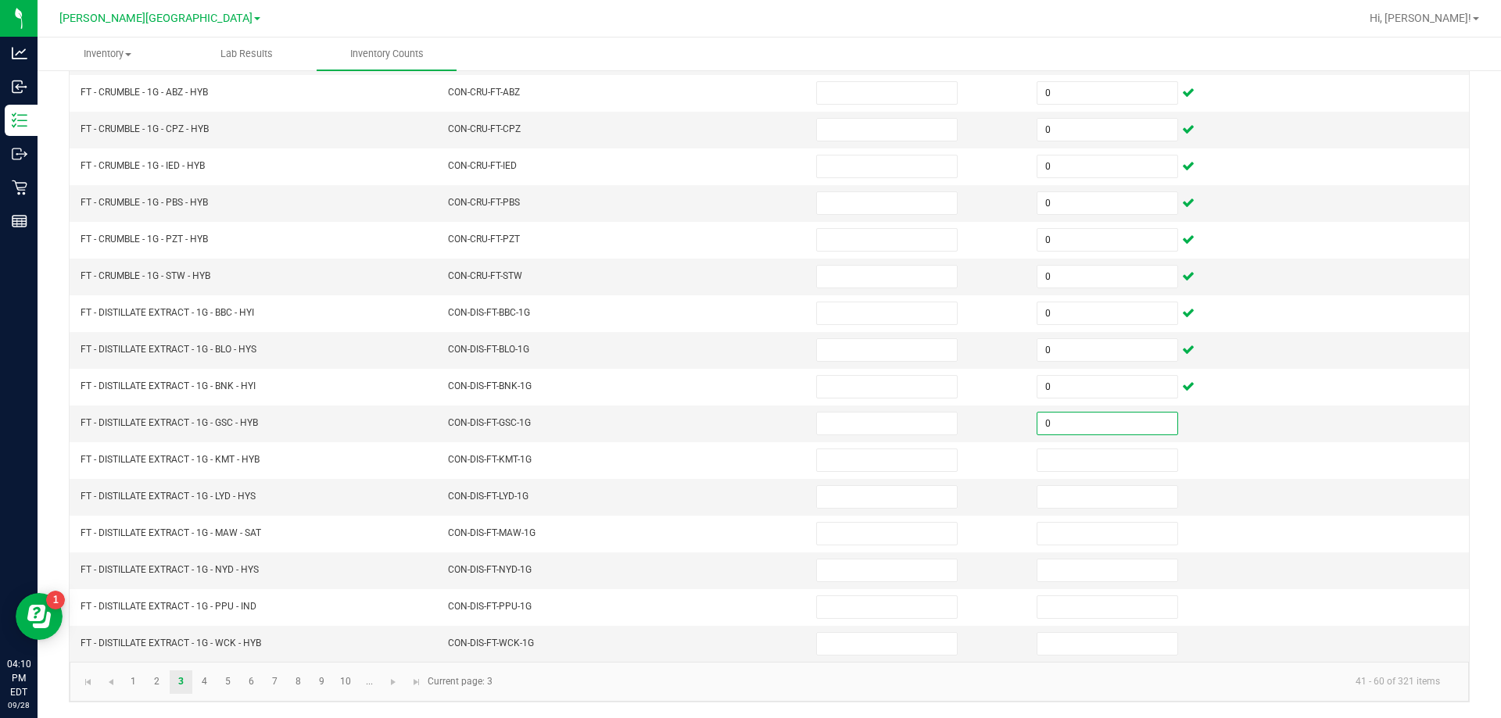
type input "0"
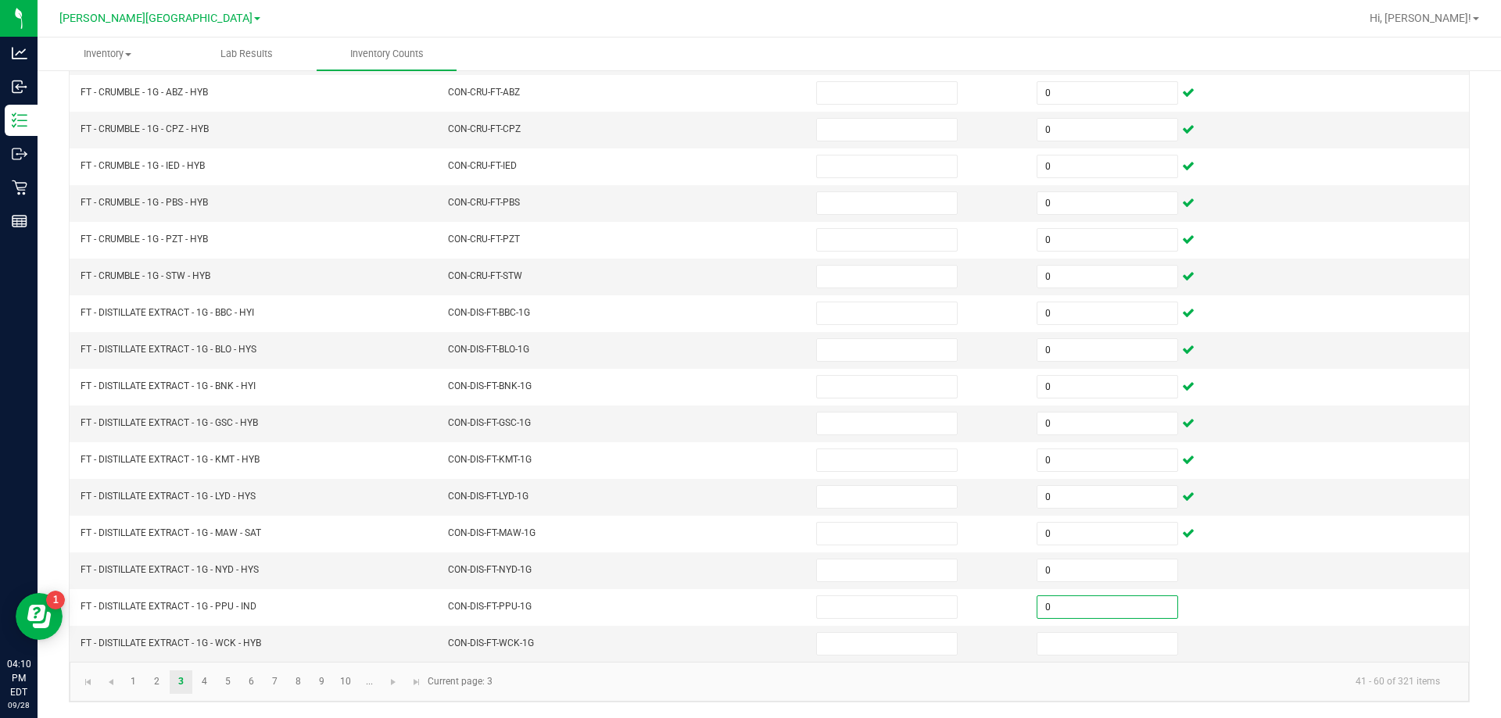
type input "0"
click at [392, 681] on span "Go to the next page" at bounding box center [393, 682] width 13 height 13
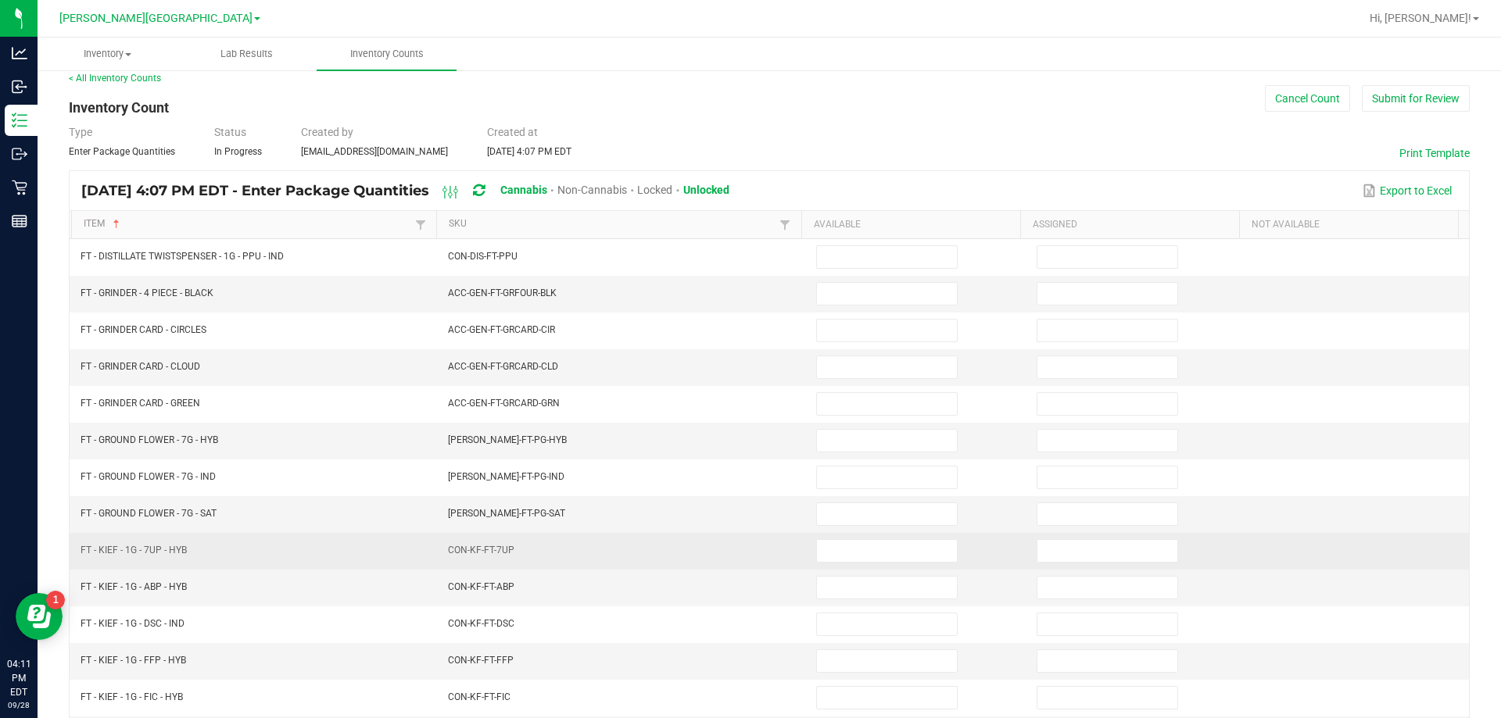
scroll to position [12, 0]
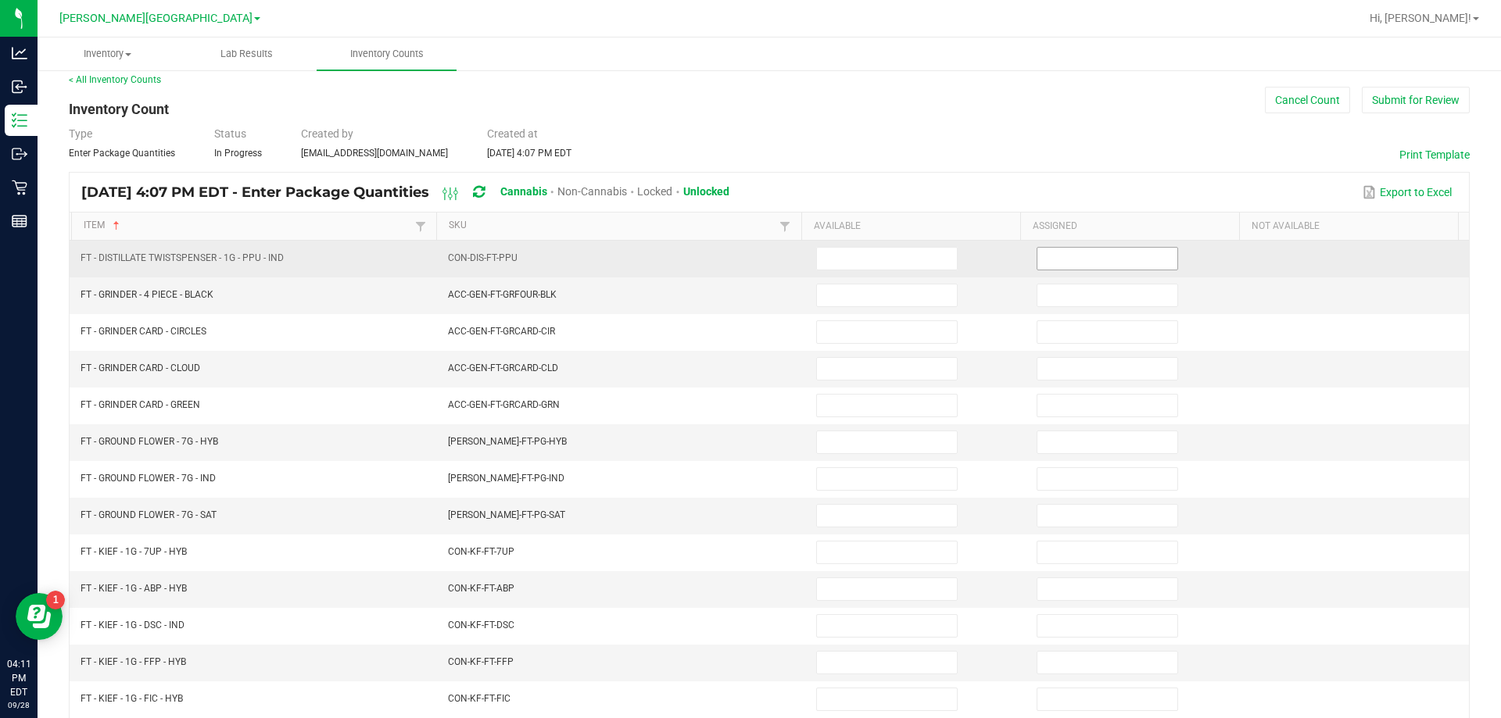
click at [748, 267] on input at bounding box center [1107, 259] width 140 height 22
type input "0"
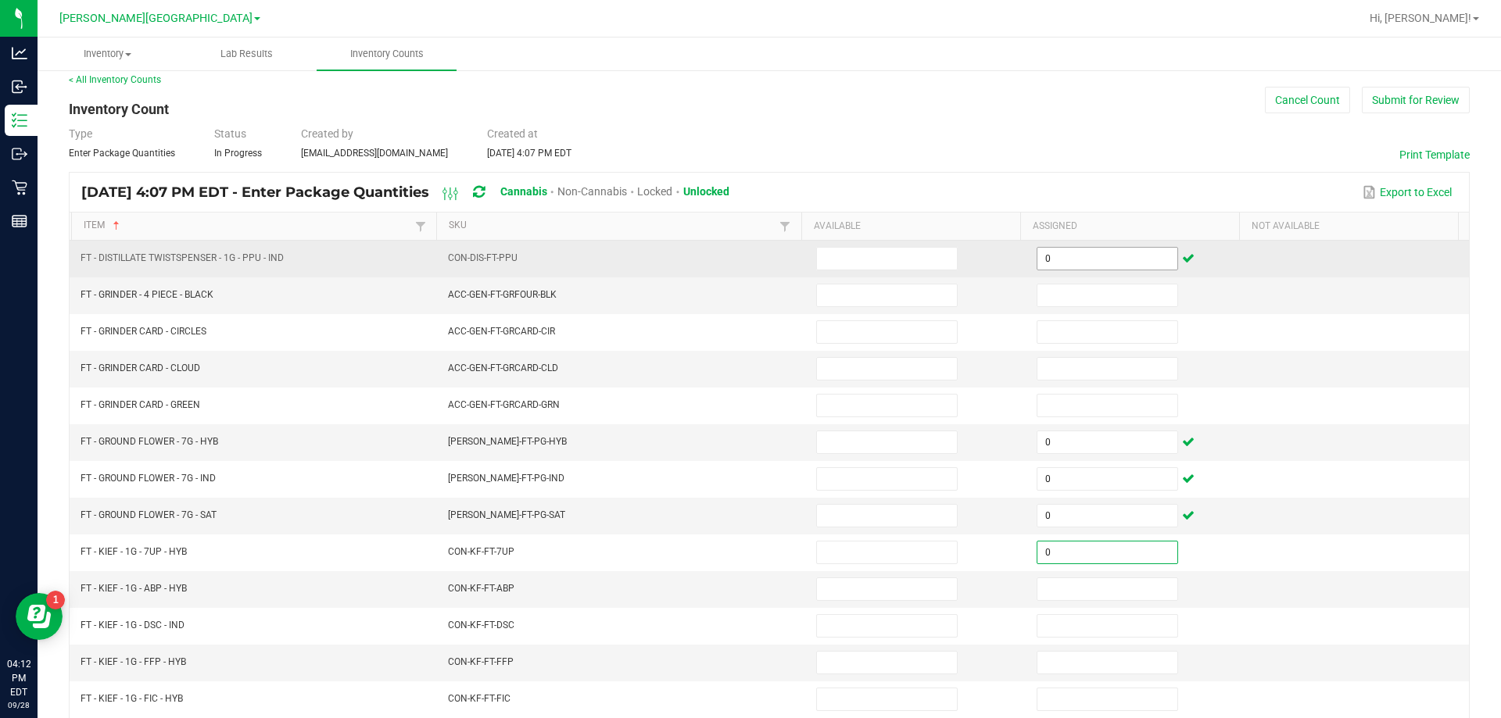
type input "0"
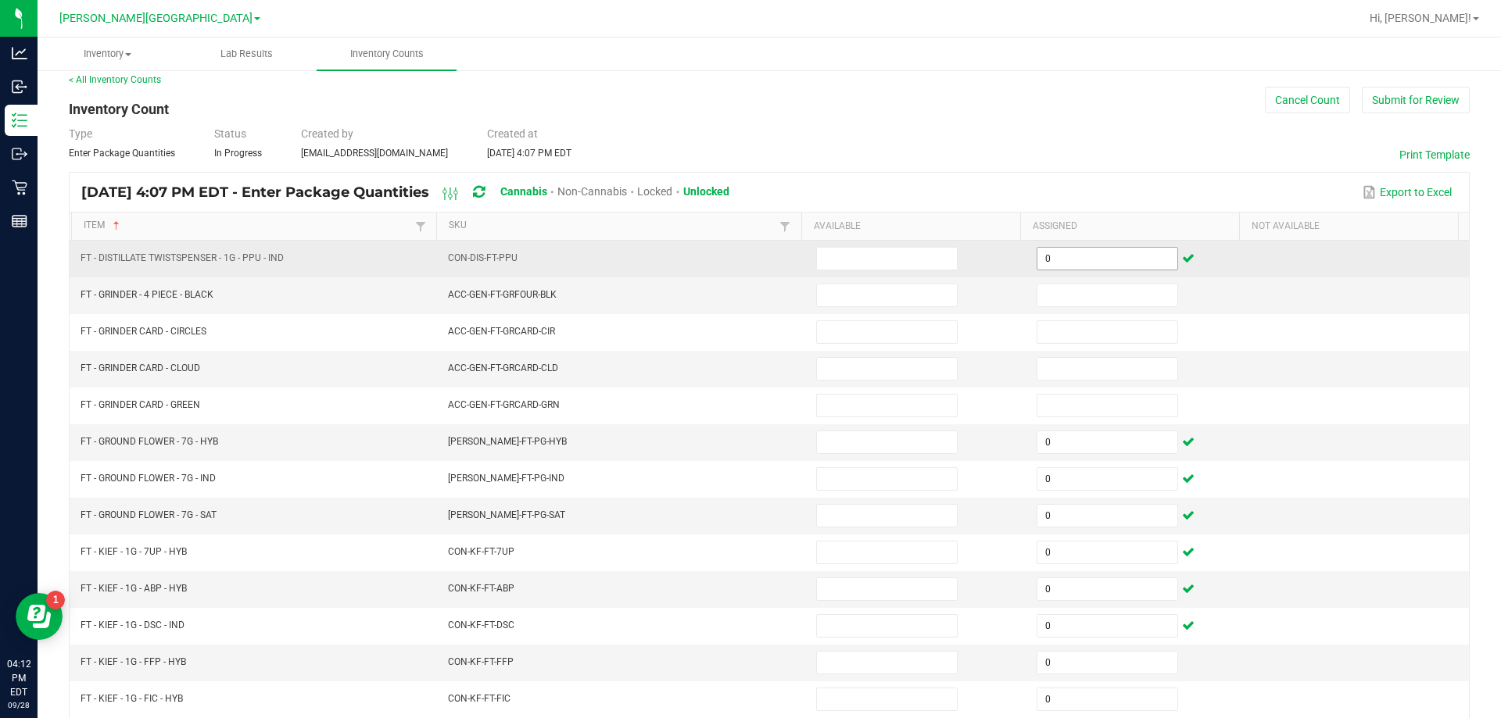
scroll to position [324, 0]
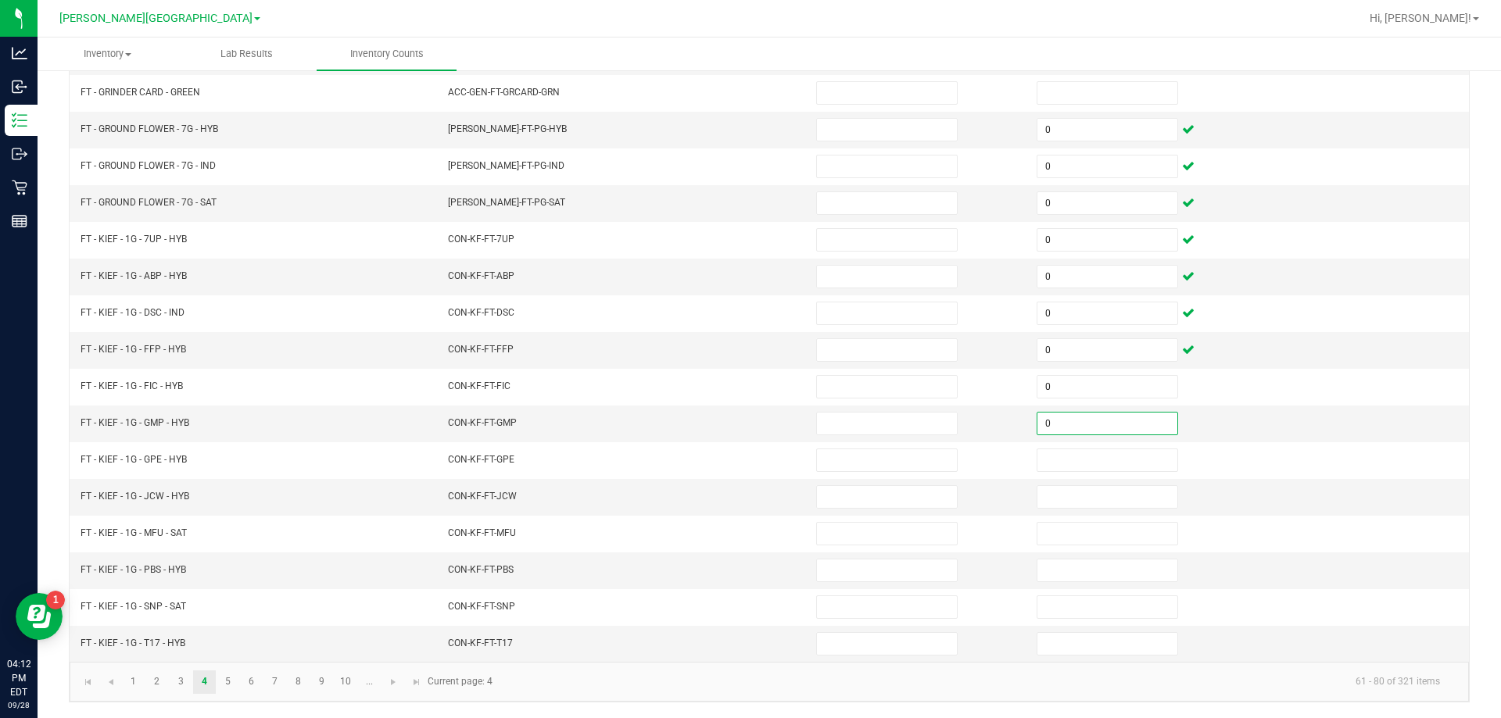
type input "0"
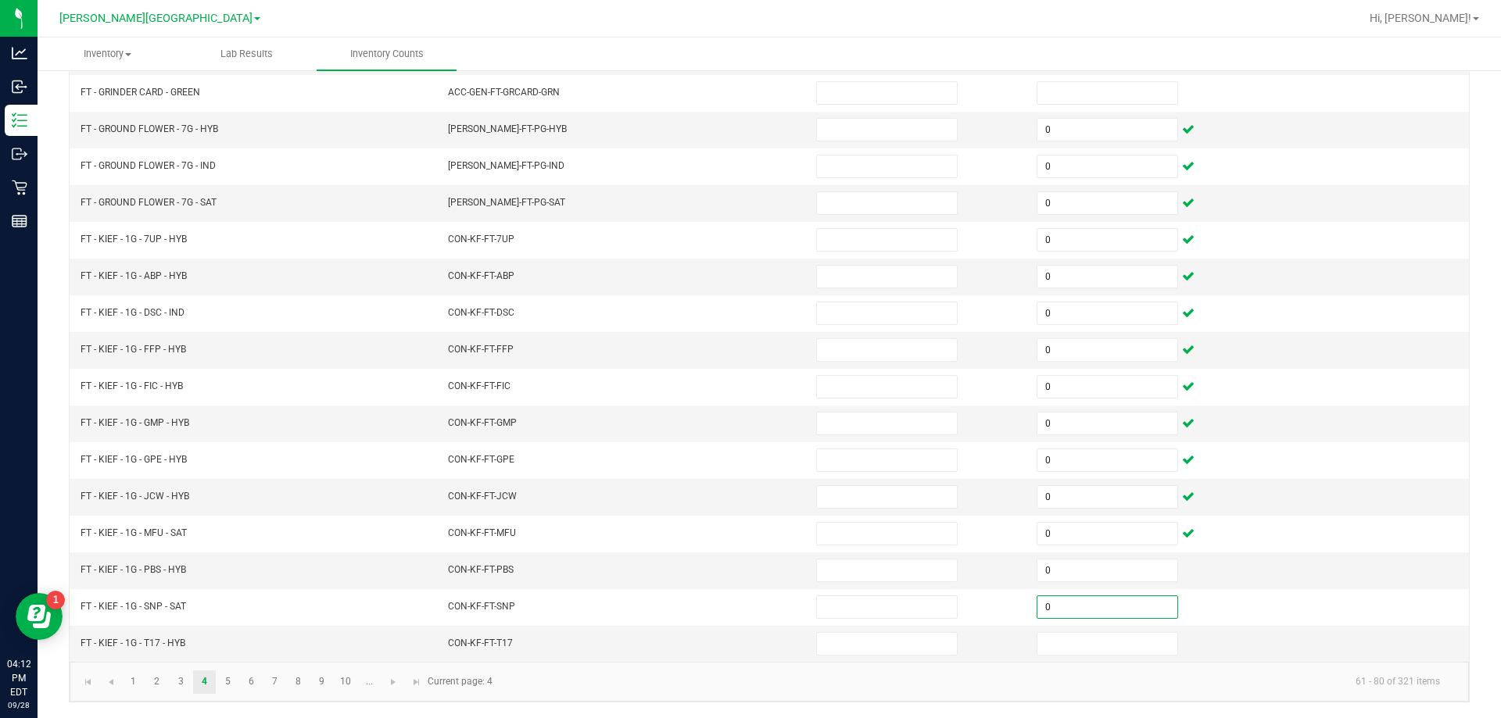
type input "0"
click at [392, 686] on span "Go to the next page" at bounding box center [393, 682] width 13 height 13
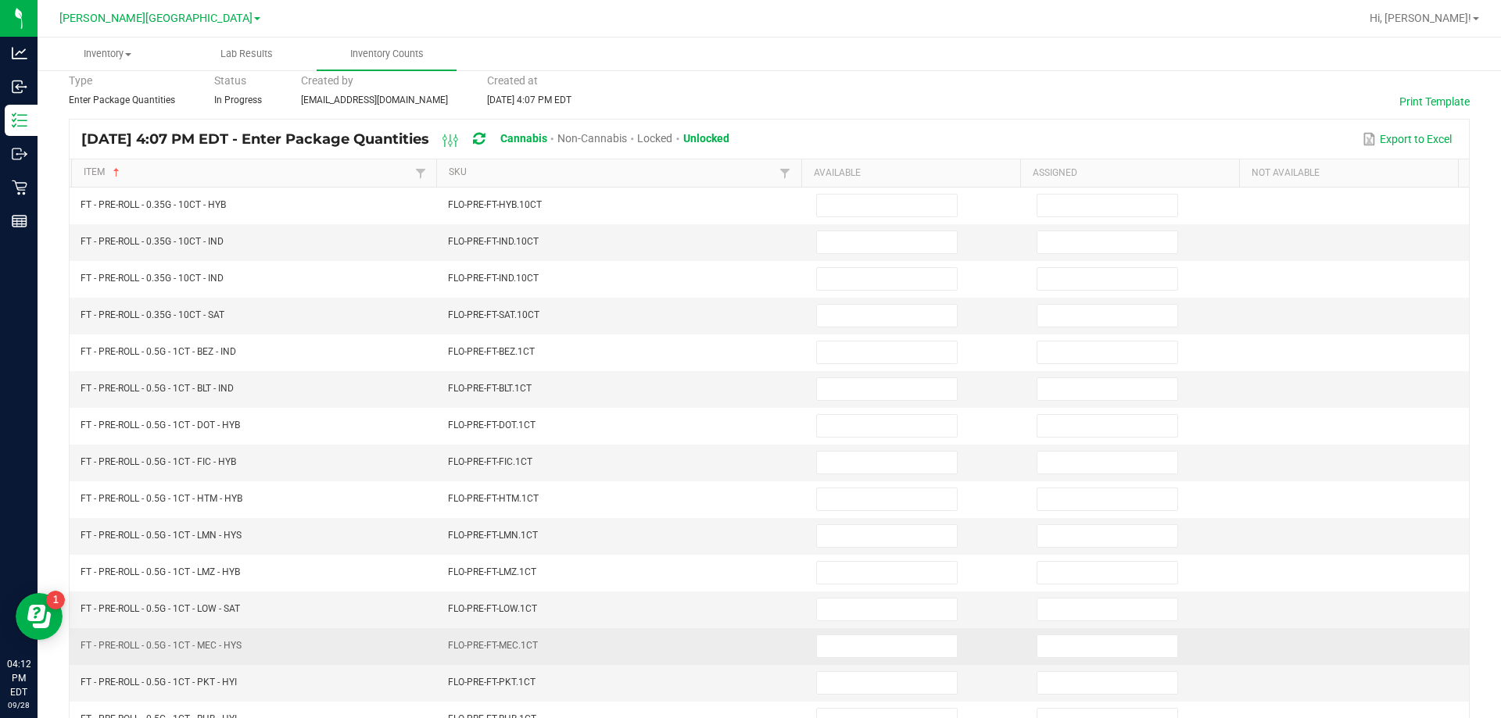
scroll to position [0, 0]
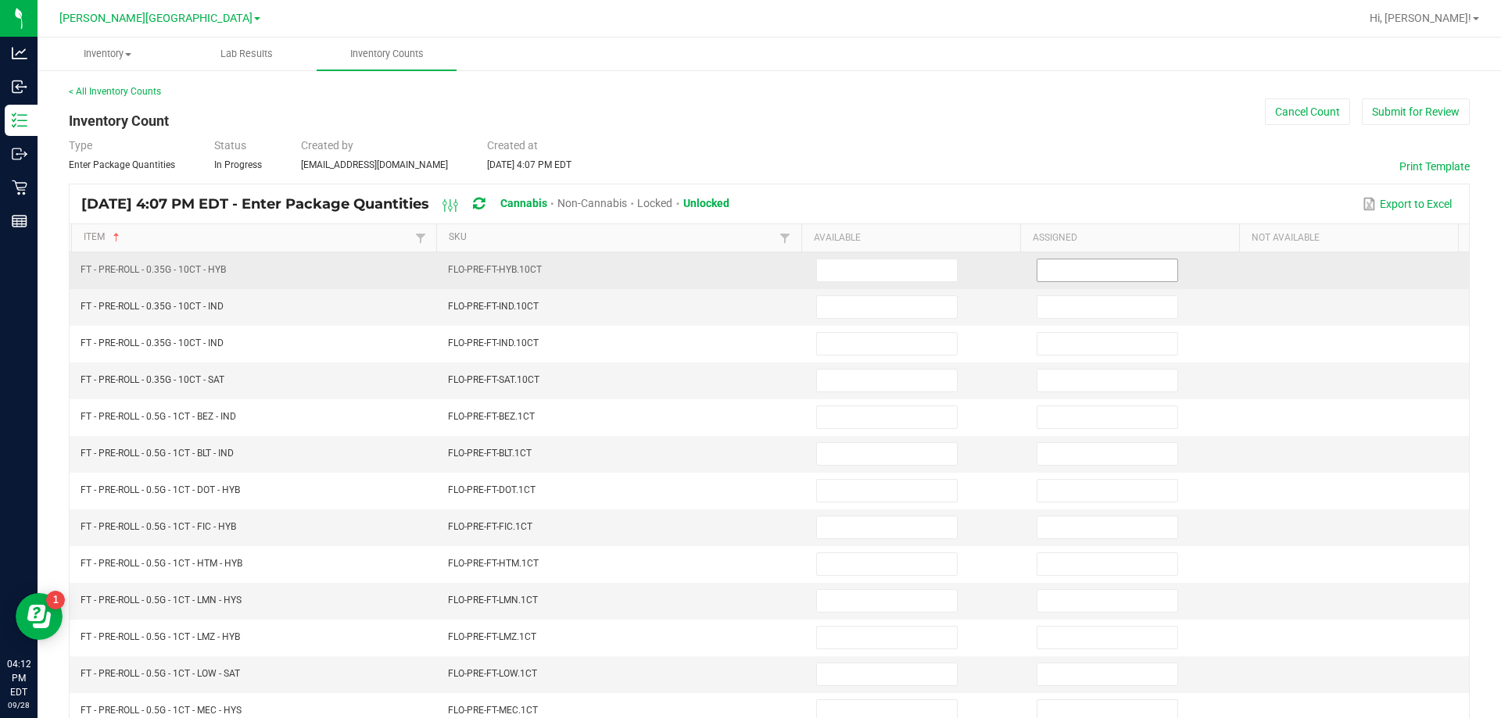
click at [748, 267] on input at bounding box center [1107, 271] width 140 height 22
type input "0"
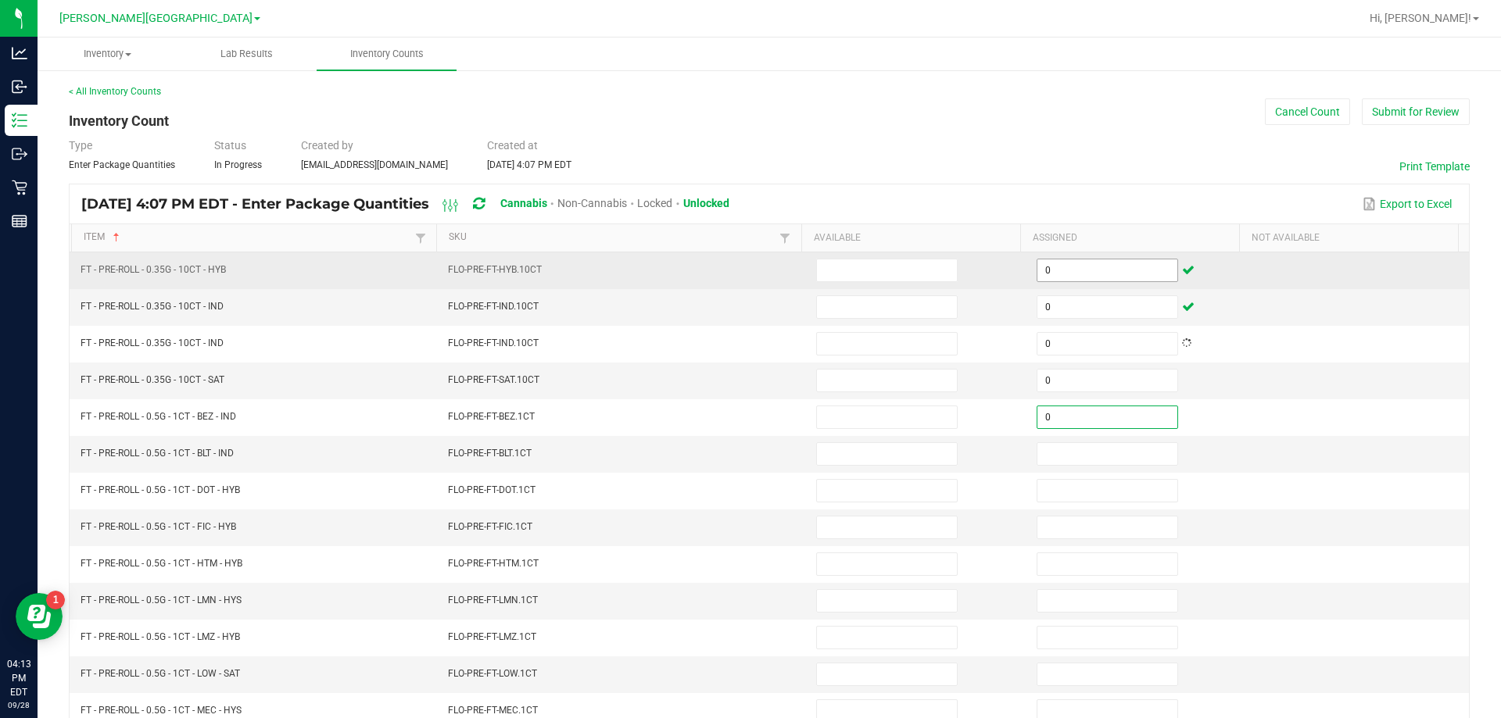
type input "0"
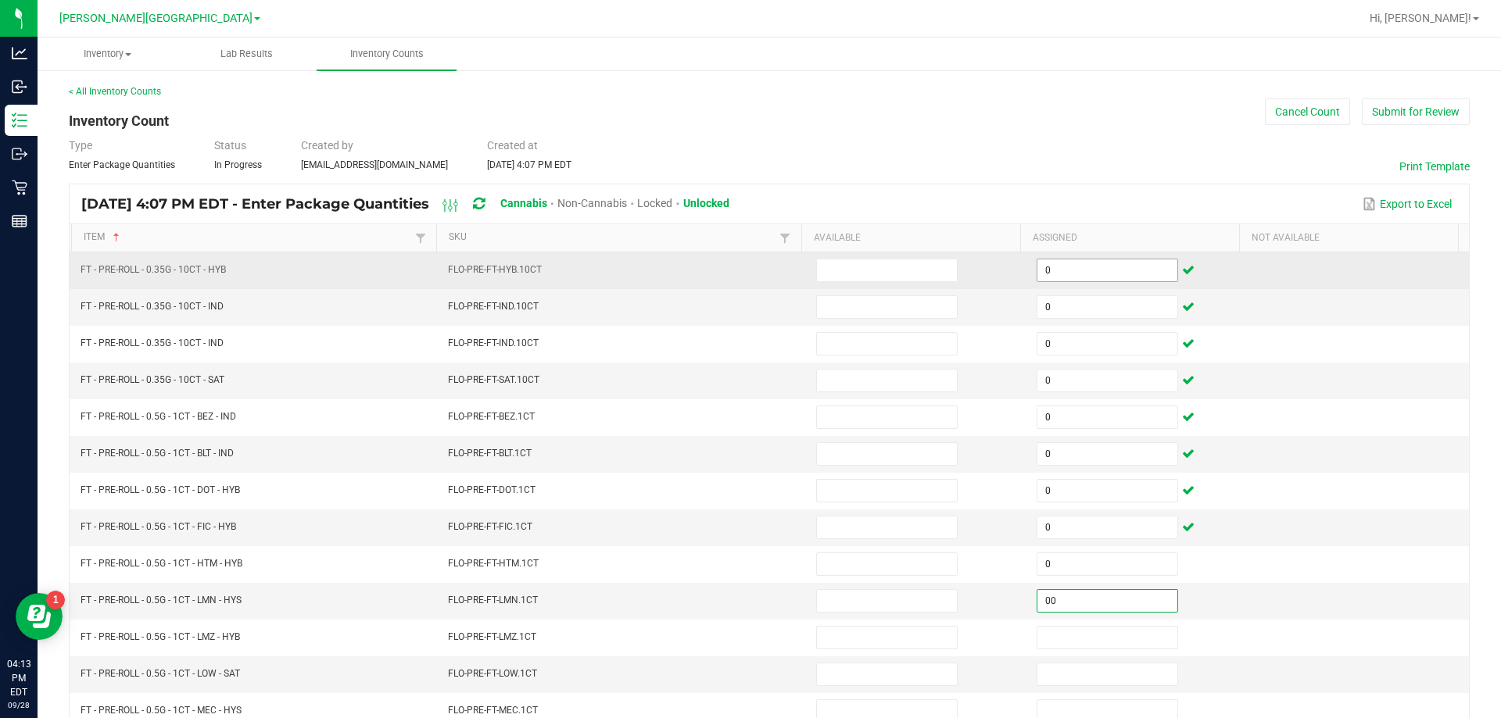
type input "0"
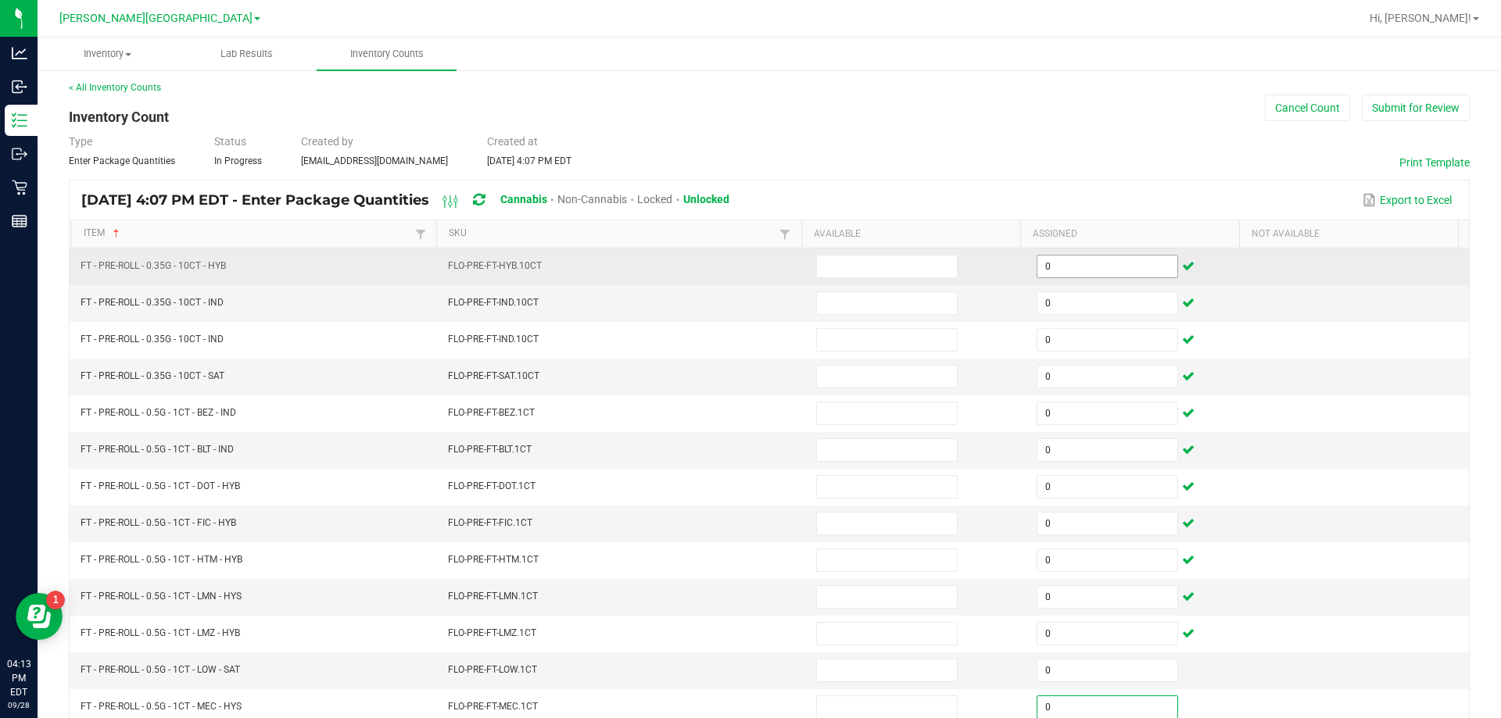
type input "0"
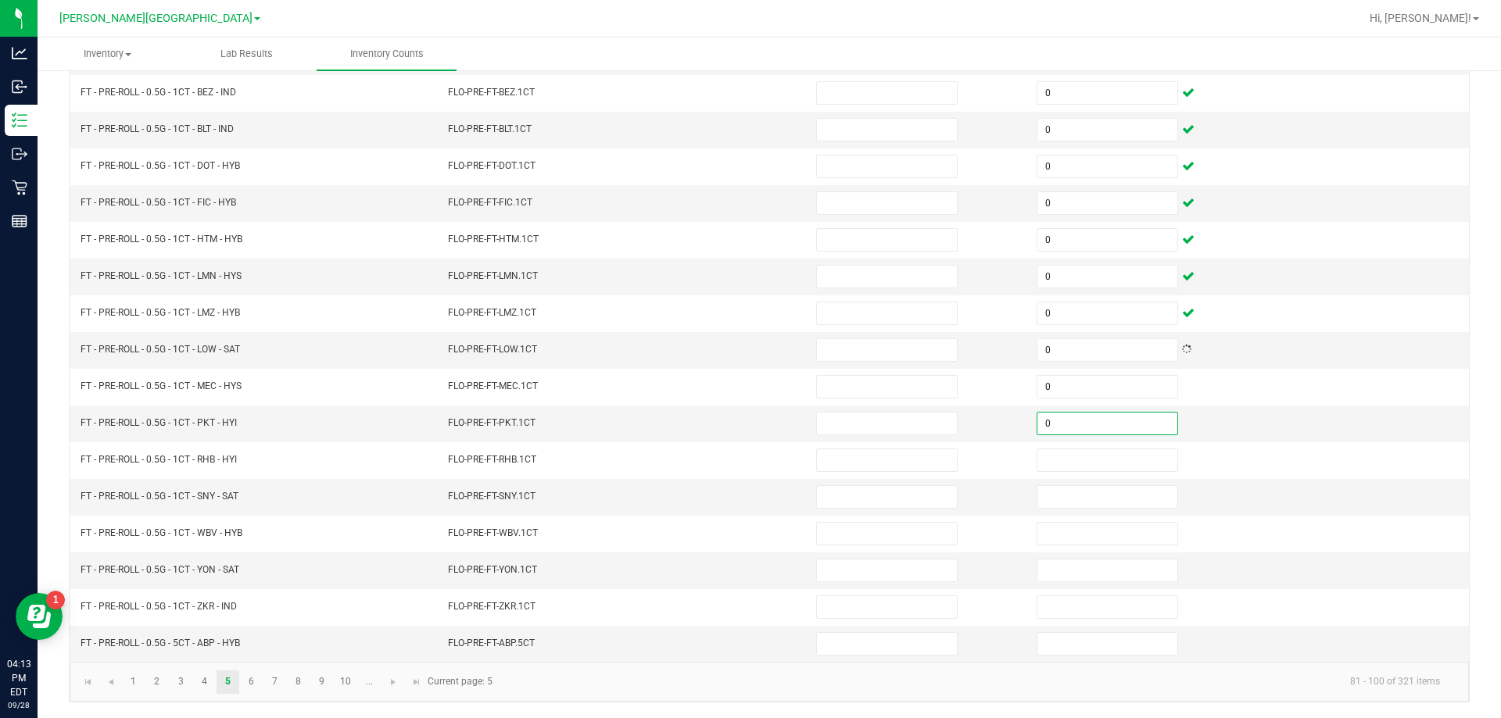
type input "0"
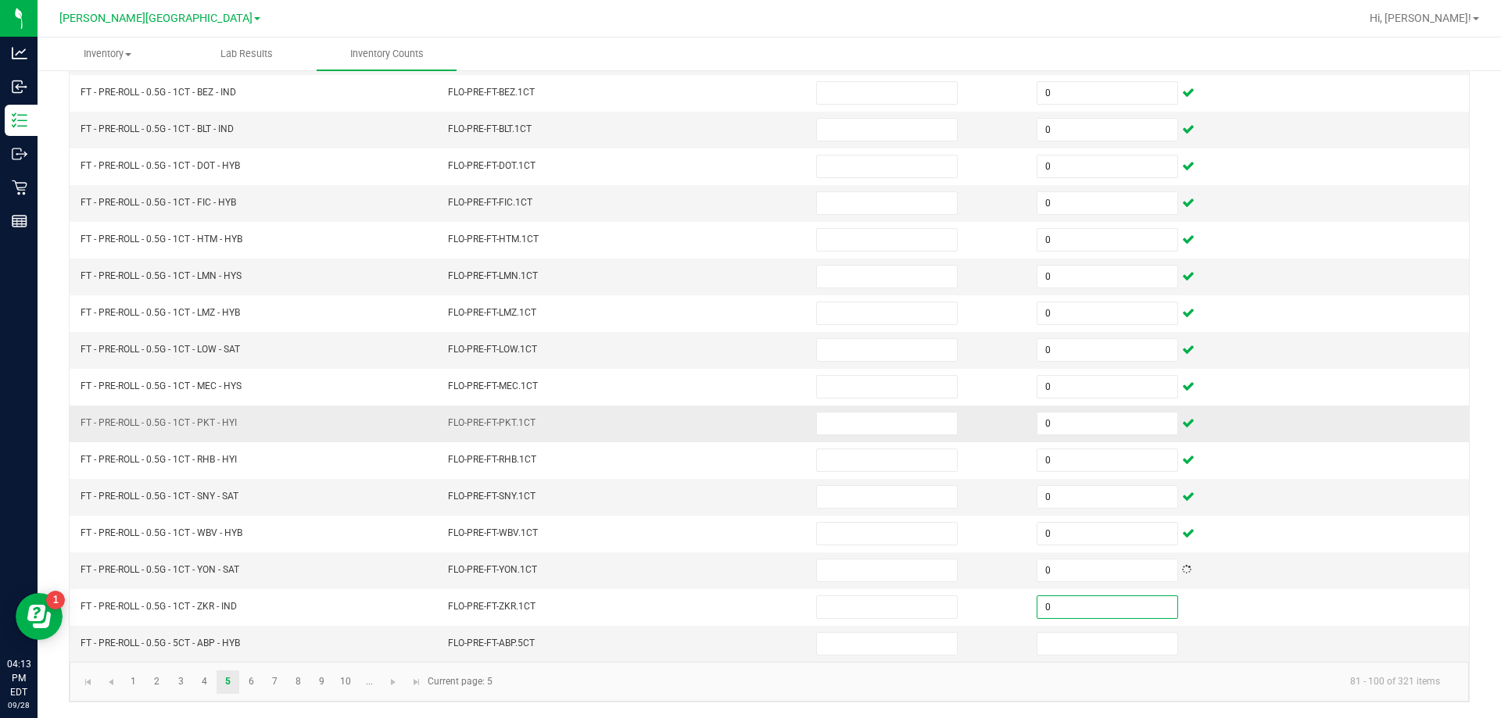
type input "0"
click at [399, 683] on span "Go to the next page" at bounding box center [393, 682] width 13 height 13
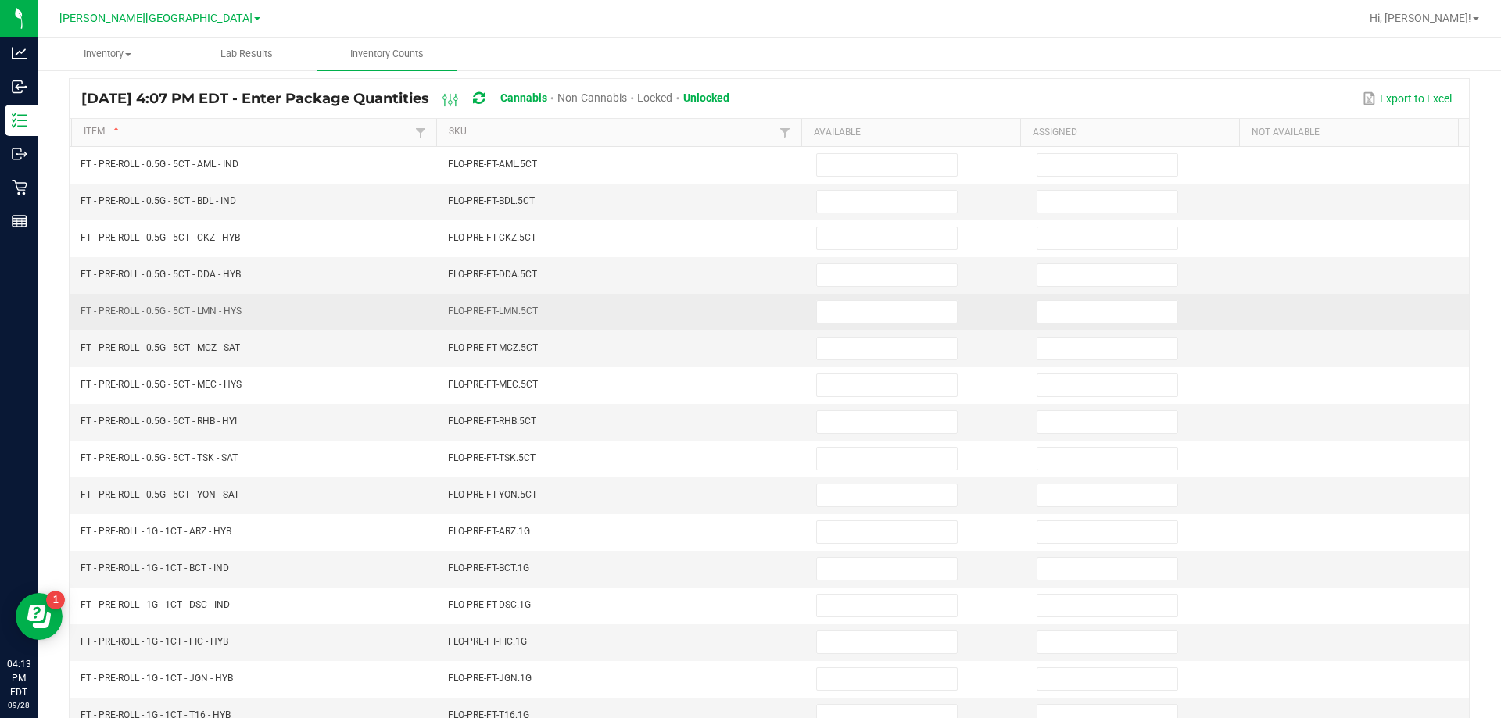
scroll to position [0, 0]
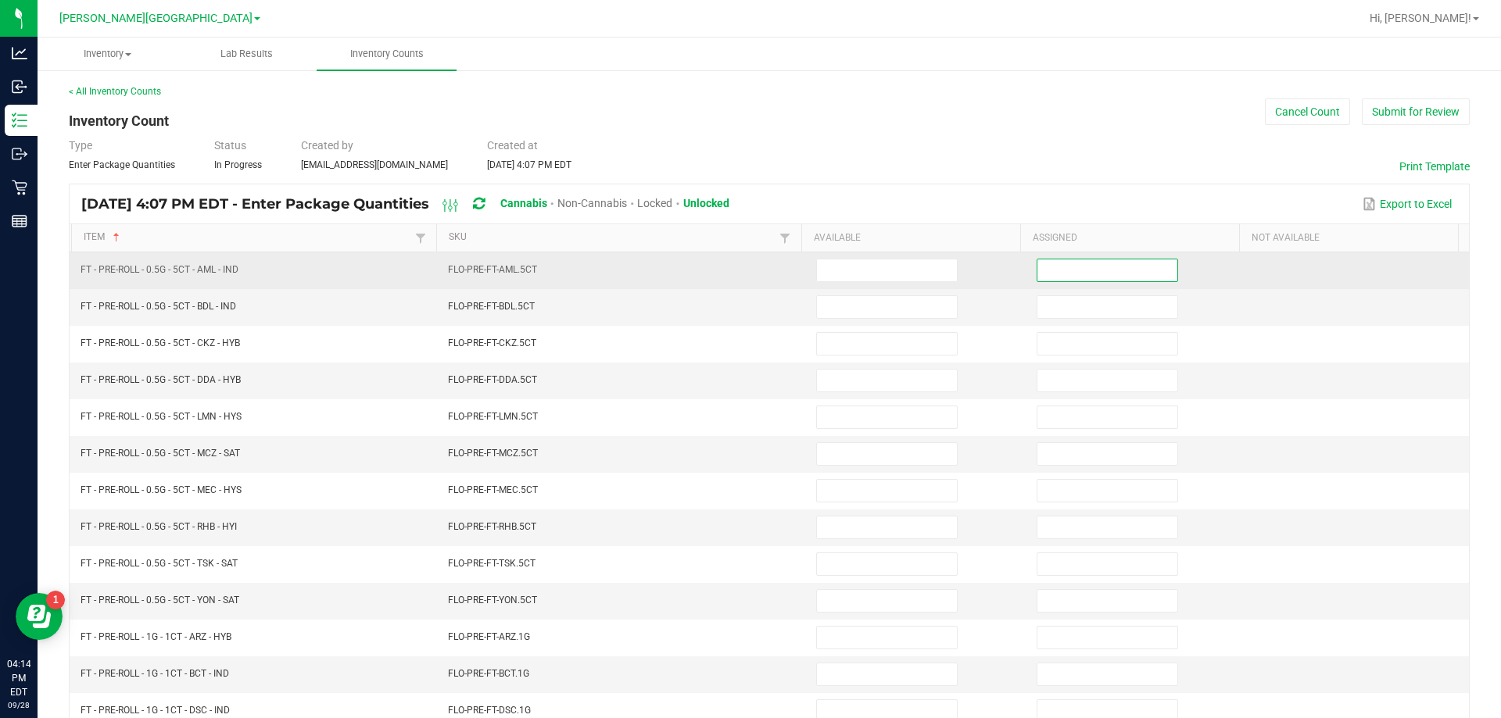
click at [748, 264] on input at bounding box center [1107, 271] width 140 height 22
type input "0"
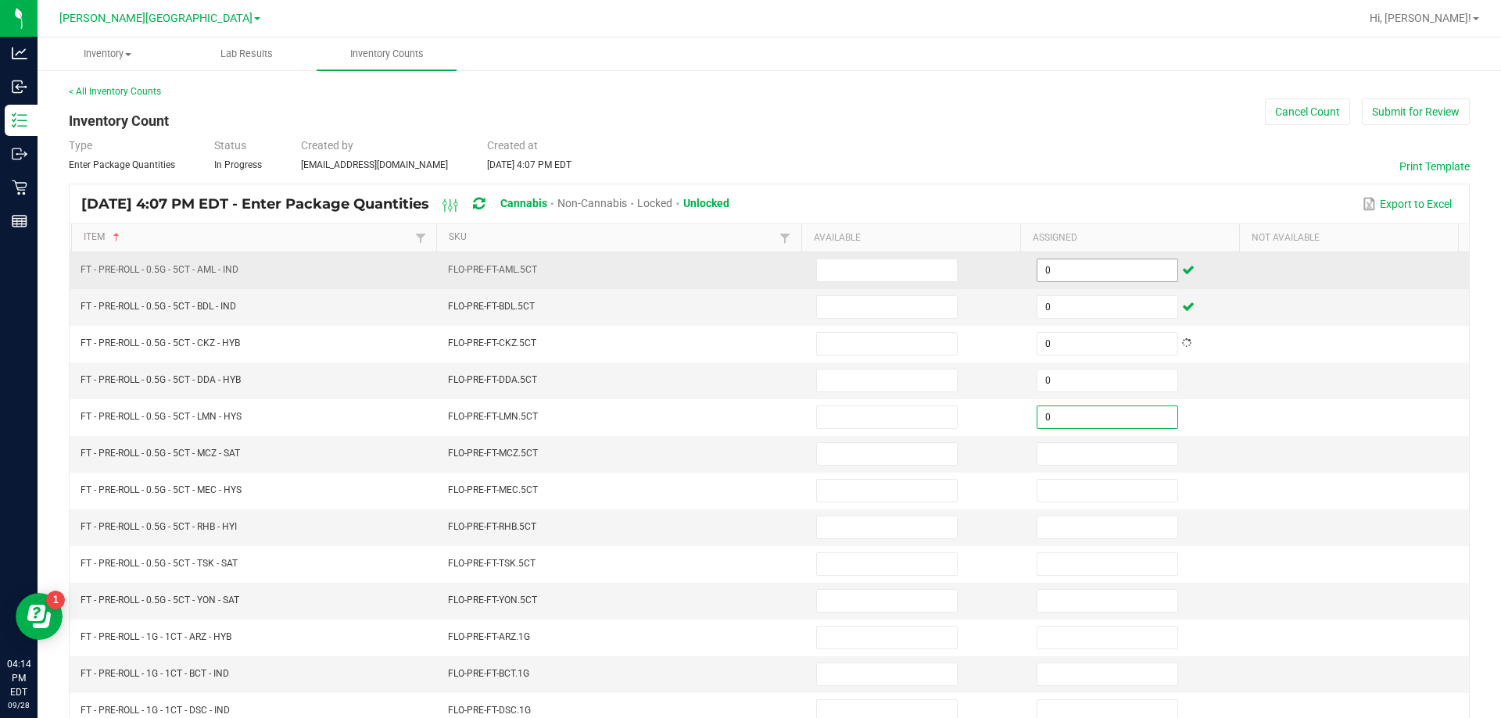
type input "0"
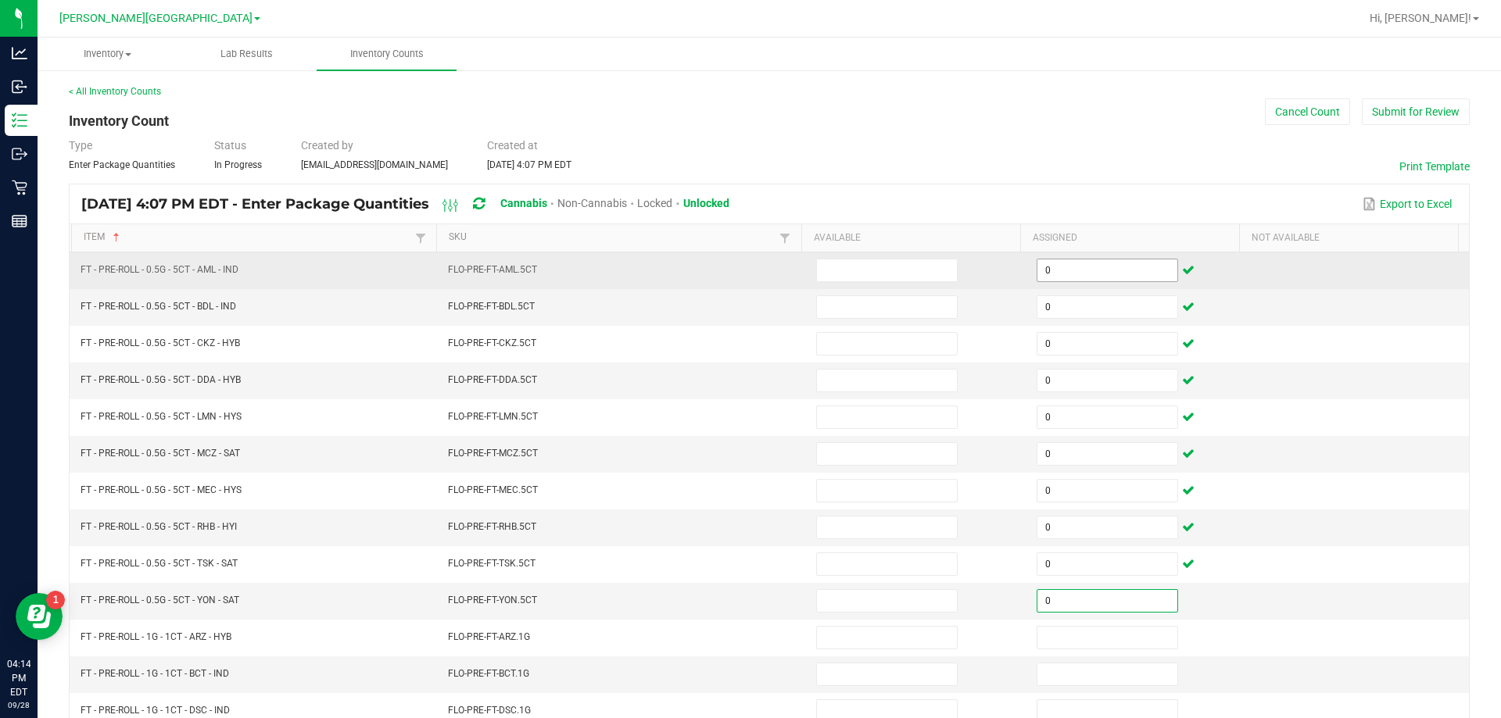
type input "0"
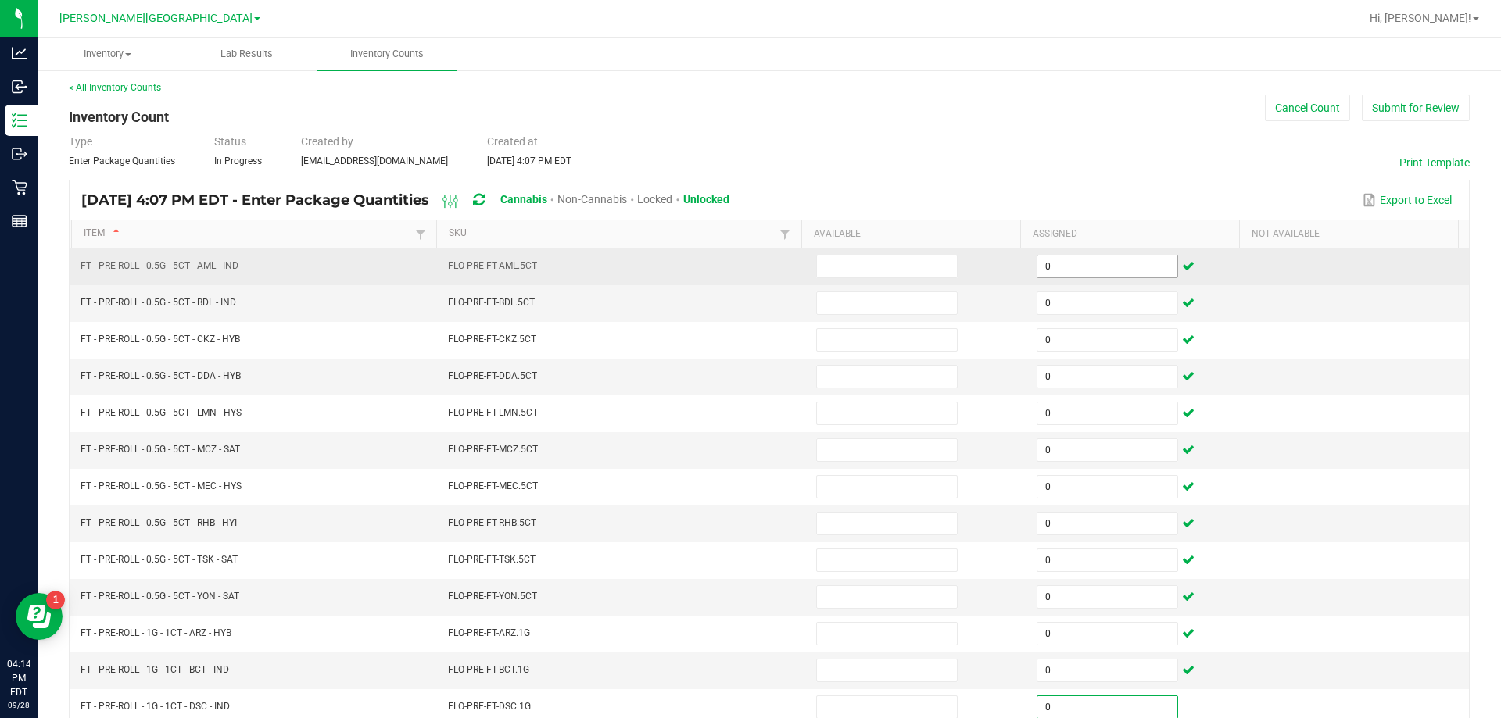
scroll to position [324, 0]
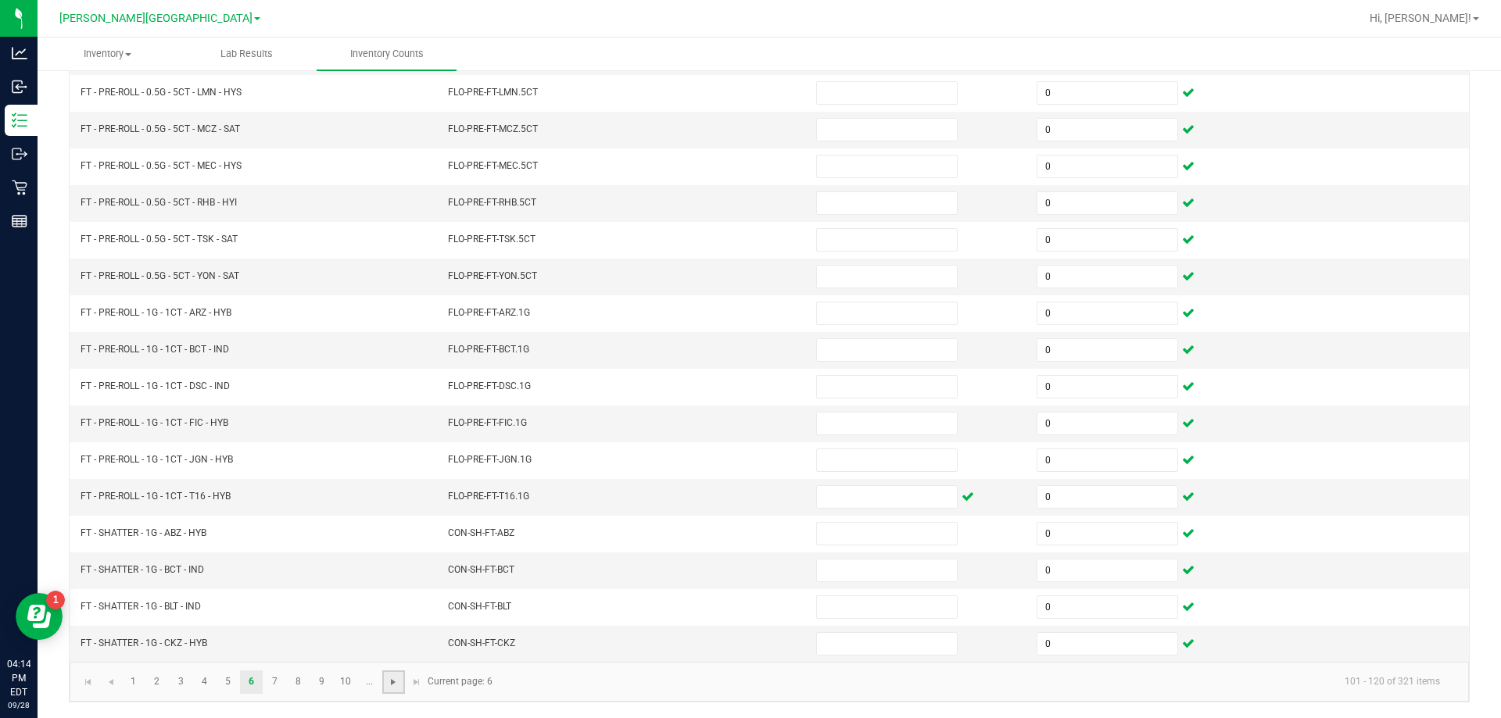
click at [392, 686] on span "Go to the next page" at bounding box center [393, 682] width 13 height 13
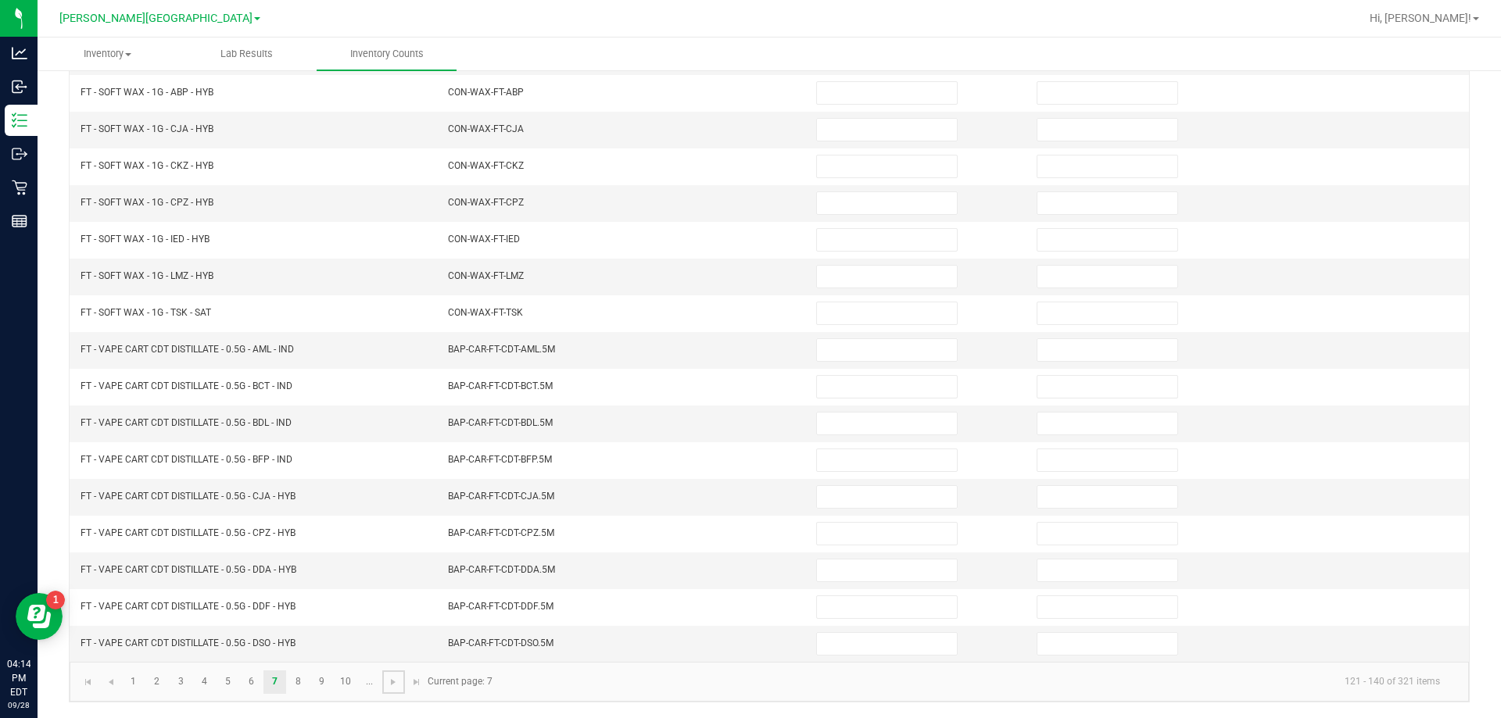
scroll to position [0, 0]
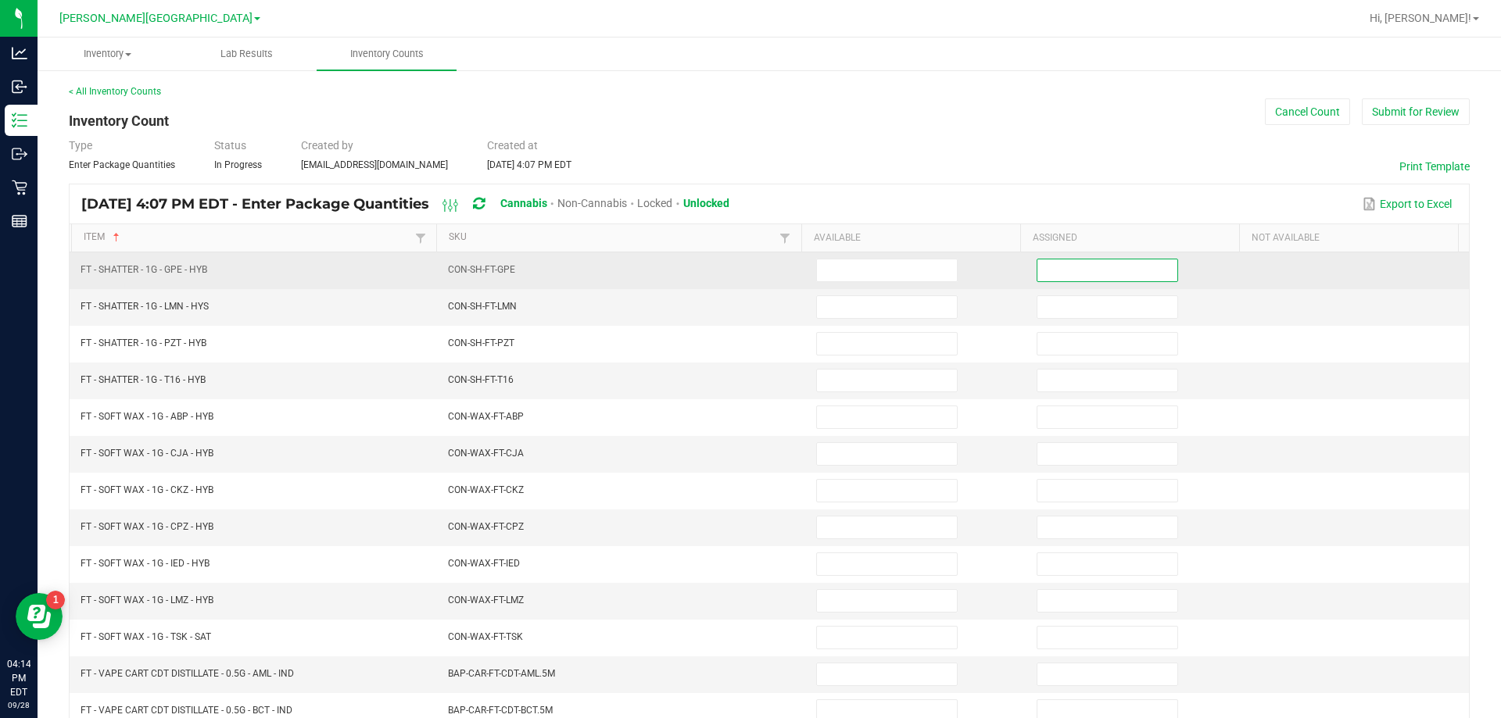
click at [748, 274] on input at bounding box center [1107, 271] width 140 height 22
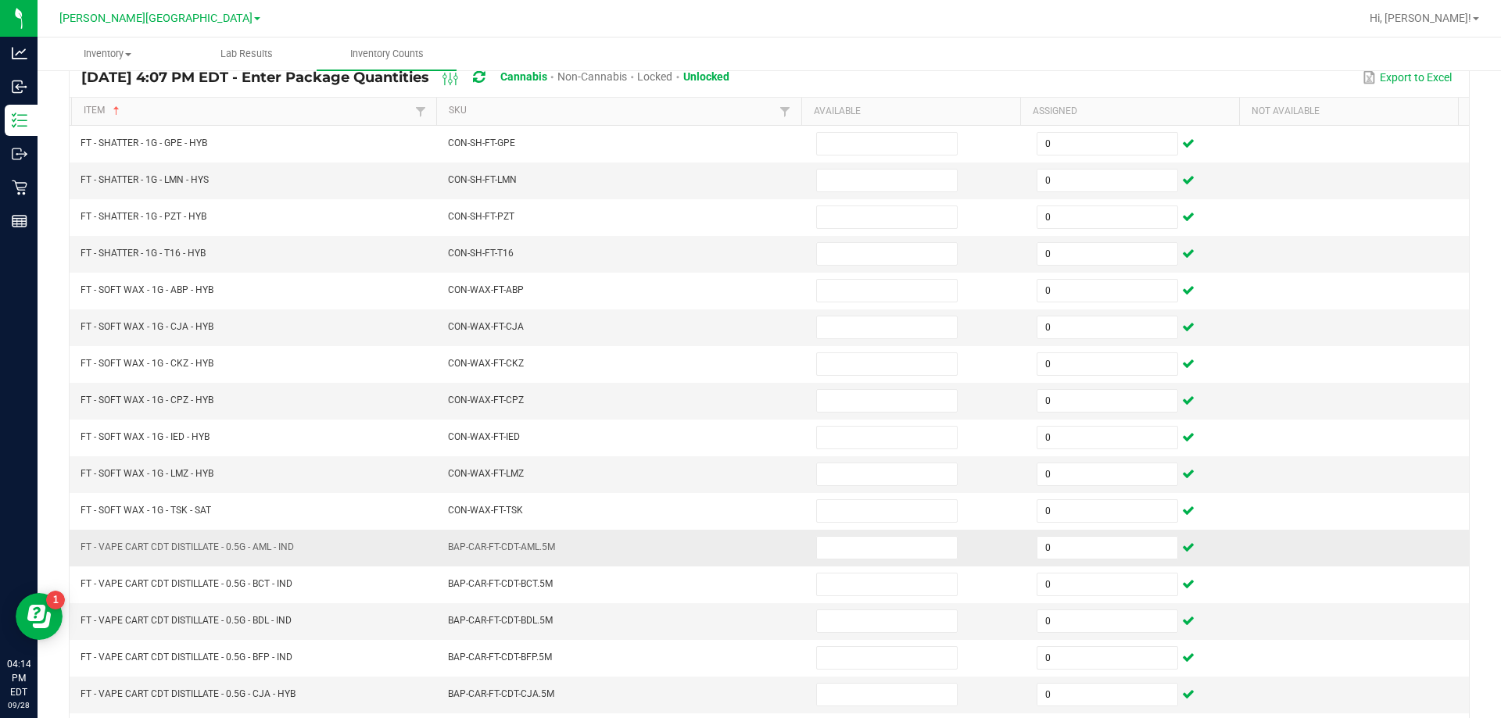
scroll to position [324, 0]
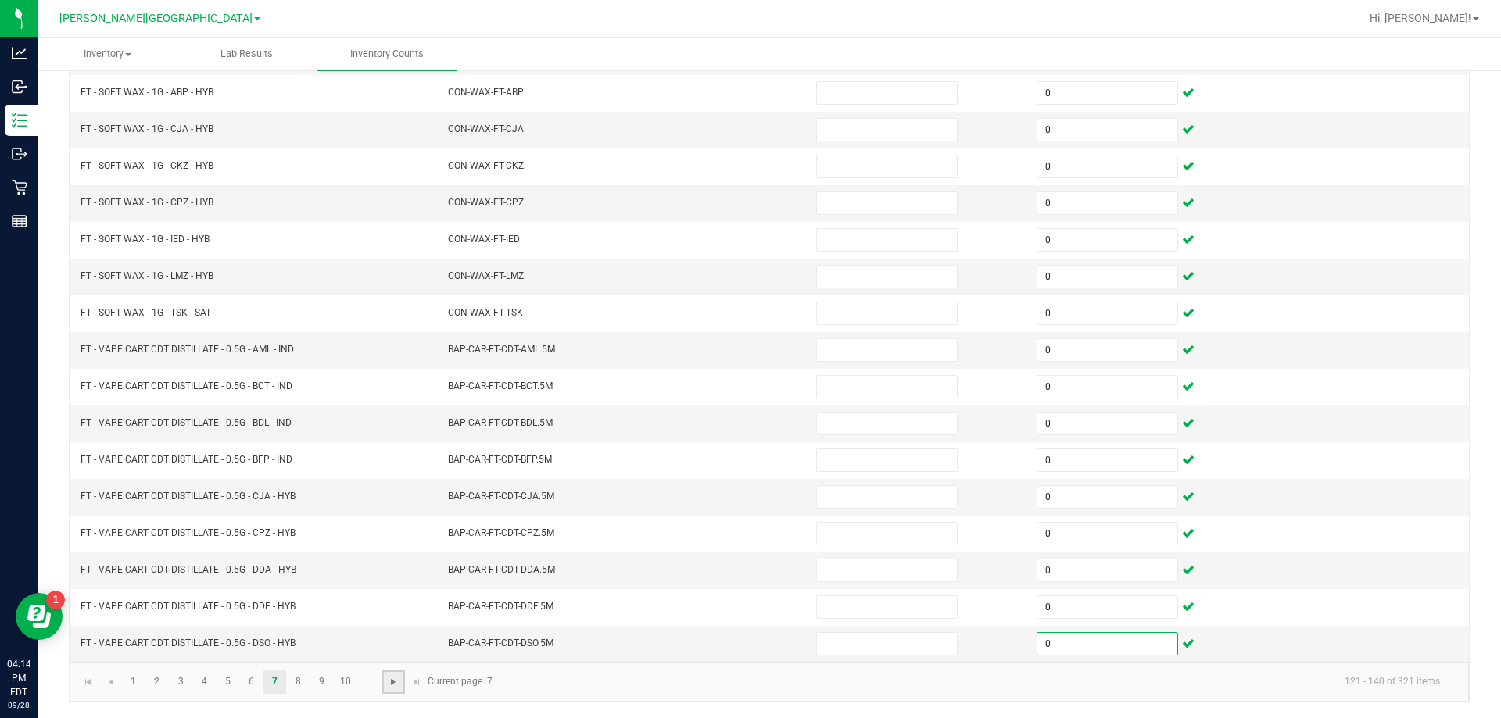
click at [397, 685] on span "Go to the next page" at bounding box center [393, 682] width 13 height 13
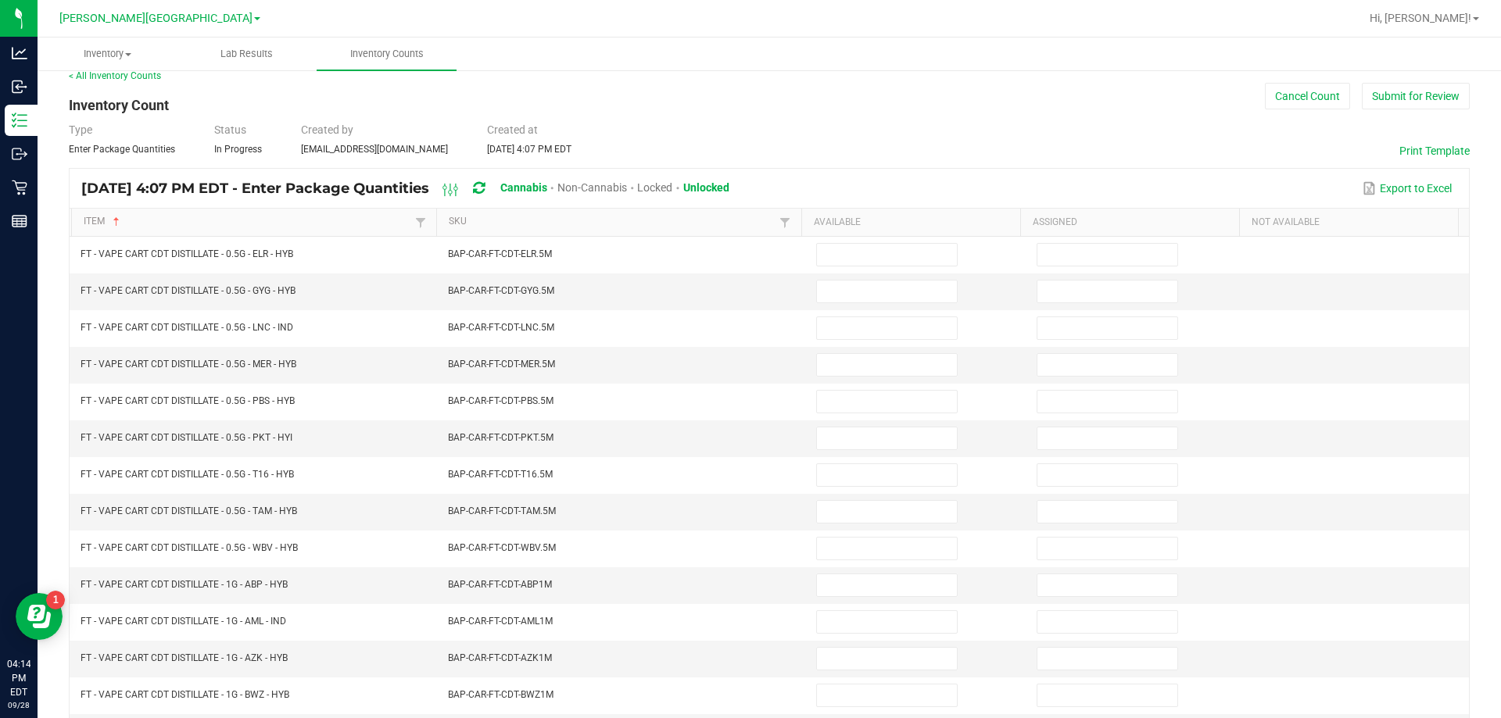
scroll to position [0, 0]
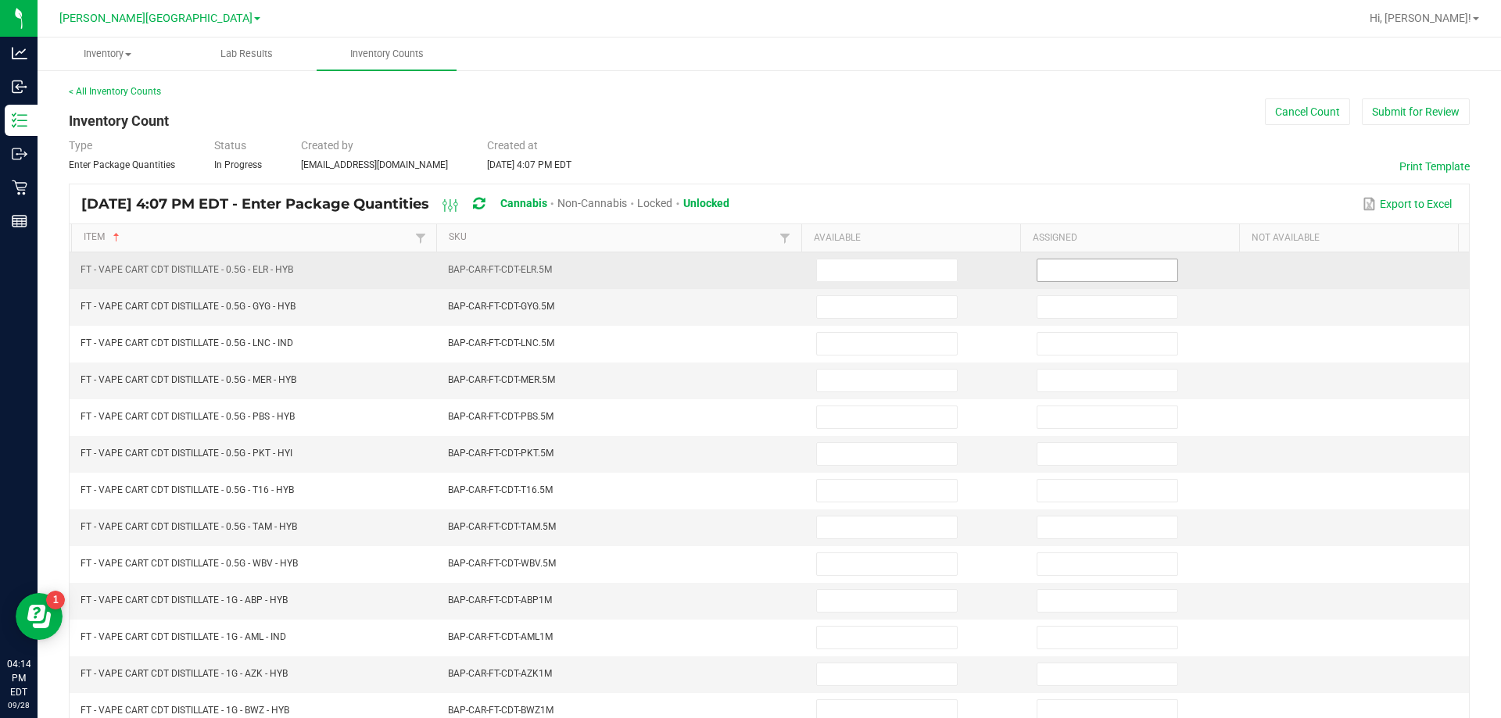
click at [748, 281] on span at bounding box center [1108, 270] width 142 height 23
click at [748, 271] on input at bounding box center [1107, 271] width 140 height 22
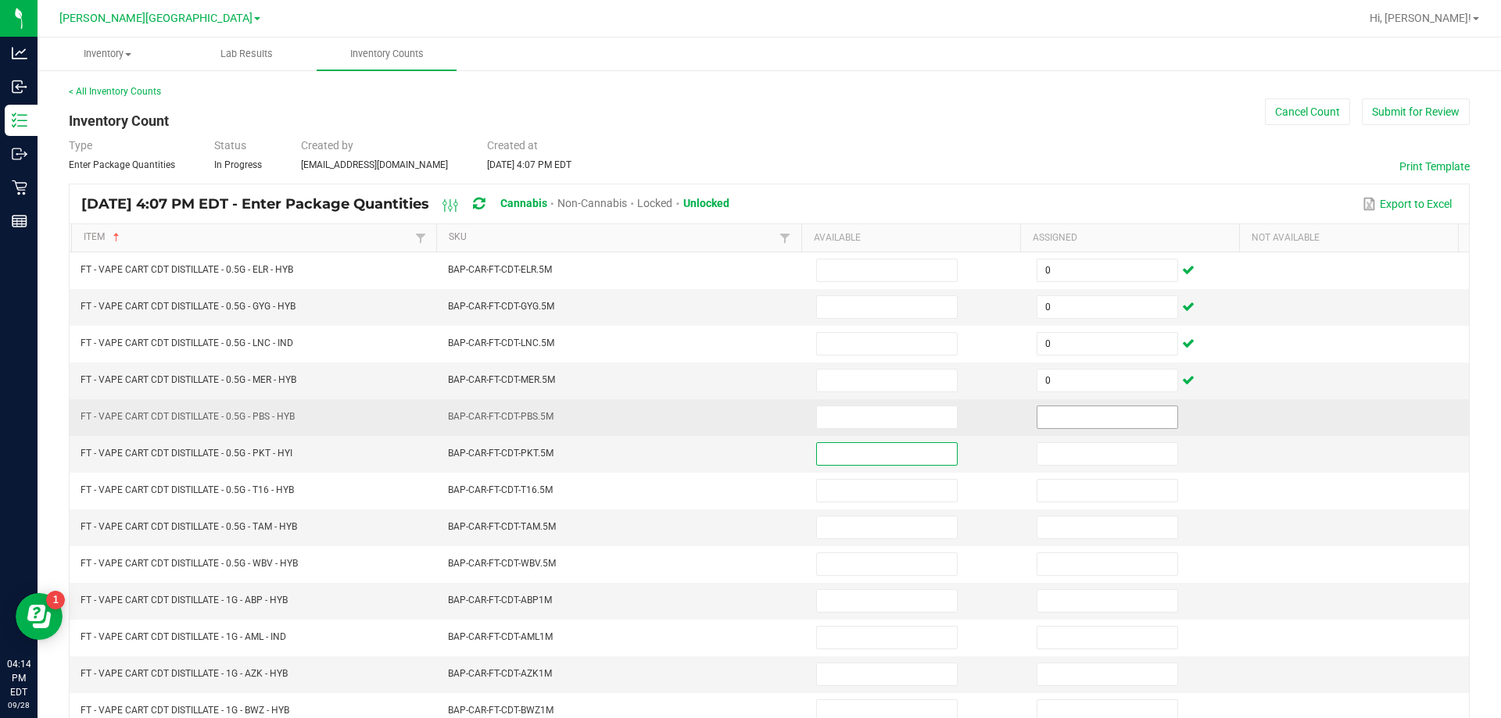
click at [748, 422] on input at bounding box center [1107, 418] width 140 height 22
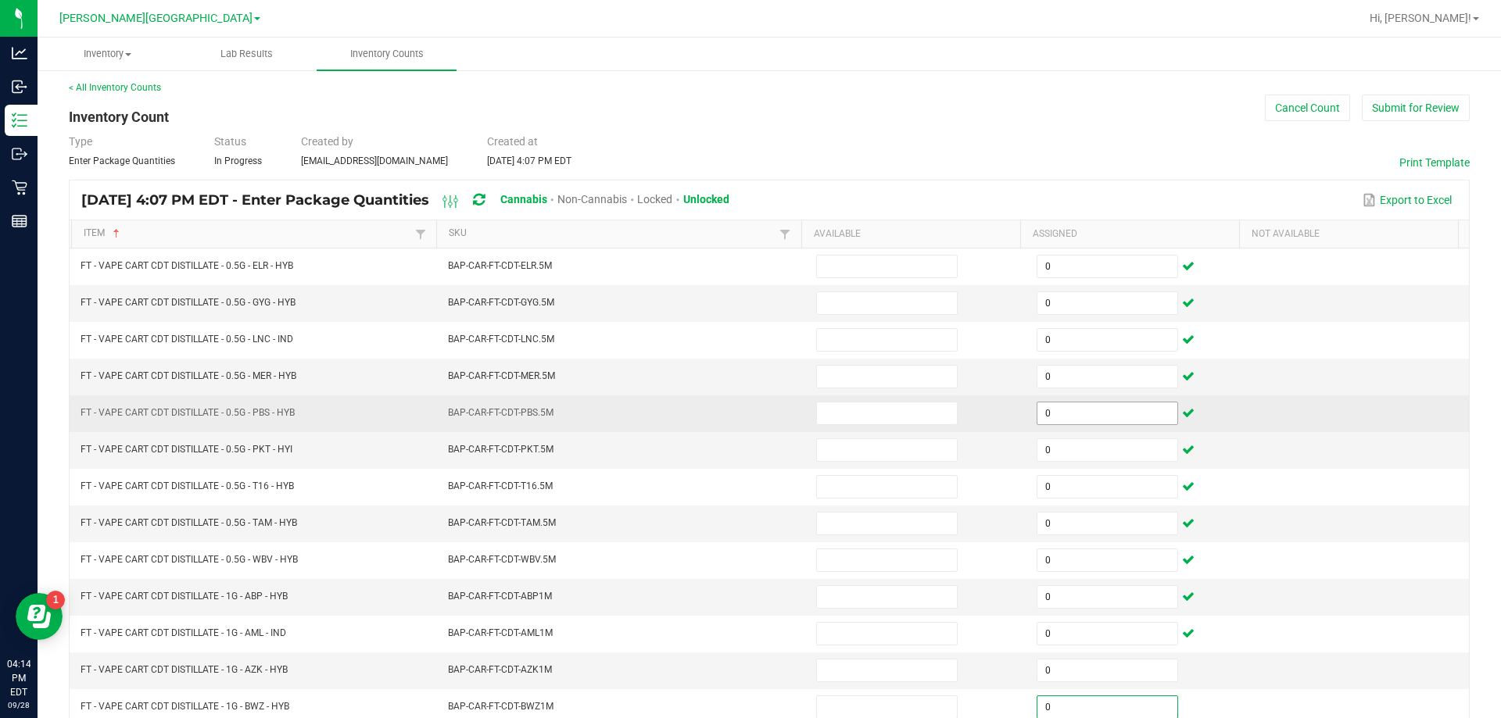
scroll to position [324, 0]
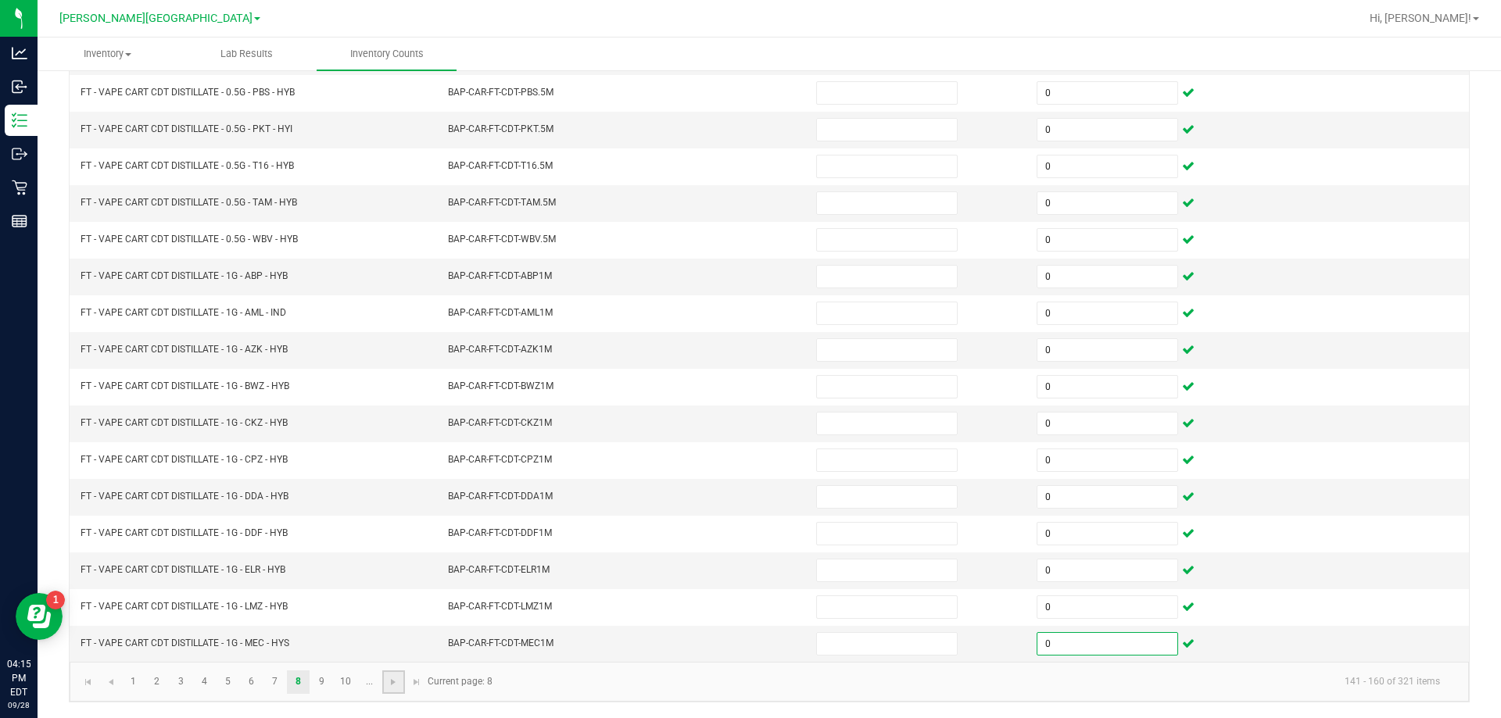
click at [400, 678] on link at bounding box center [393, 682] width 23 height 23
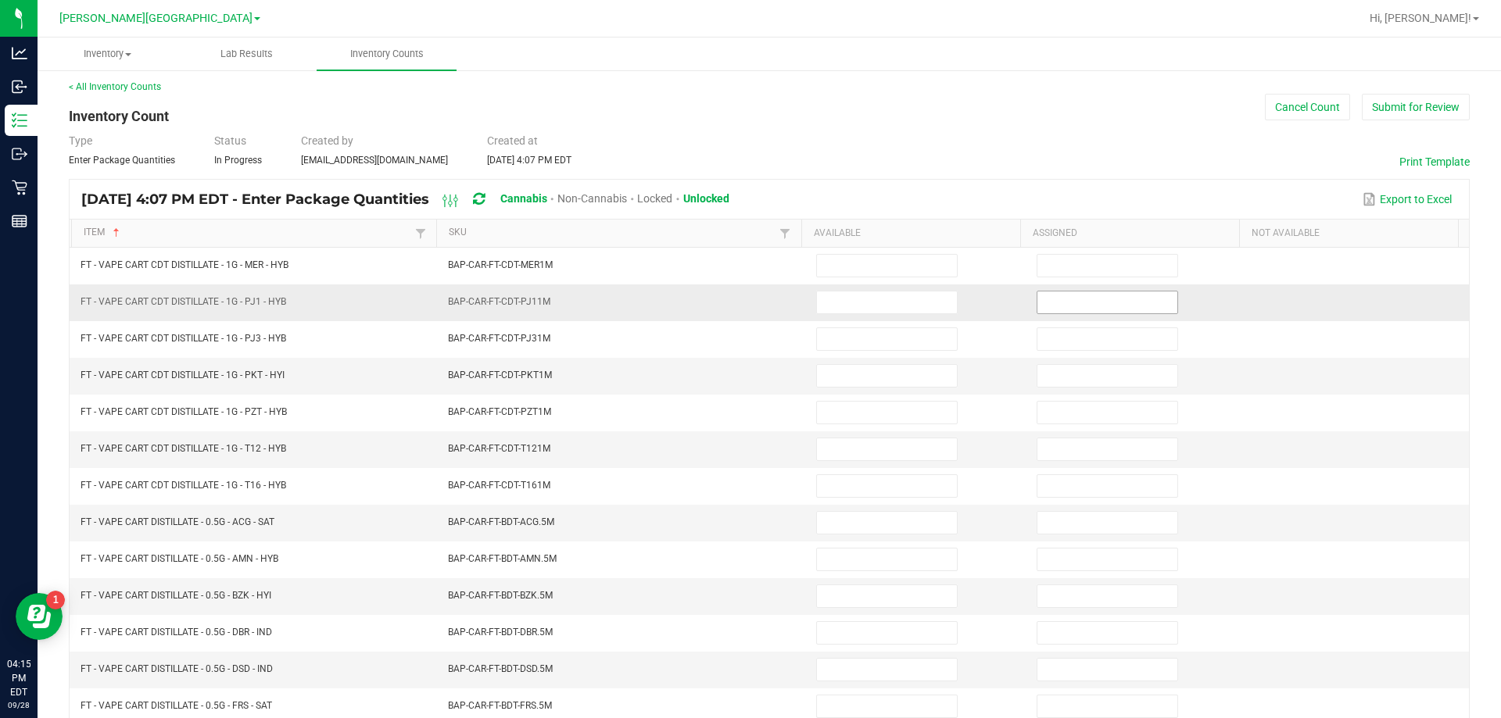
scroll to position [0, 0]
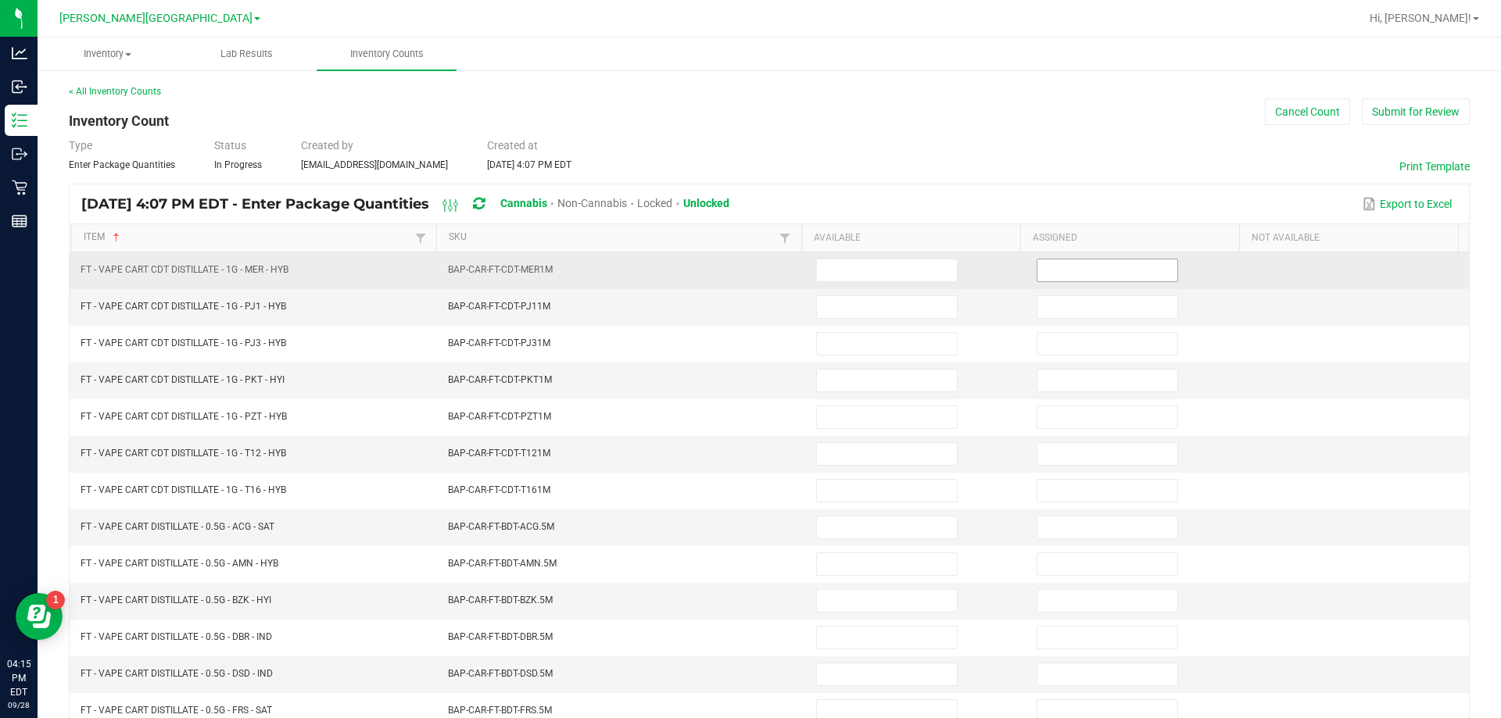
click at [748, 272] on input at bounding box center [1107, 271] width 140 height 22
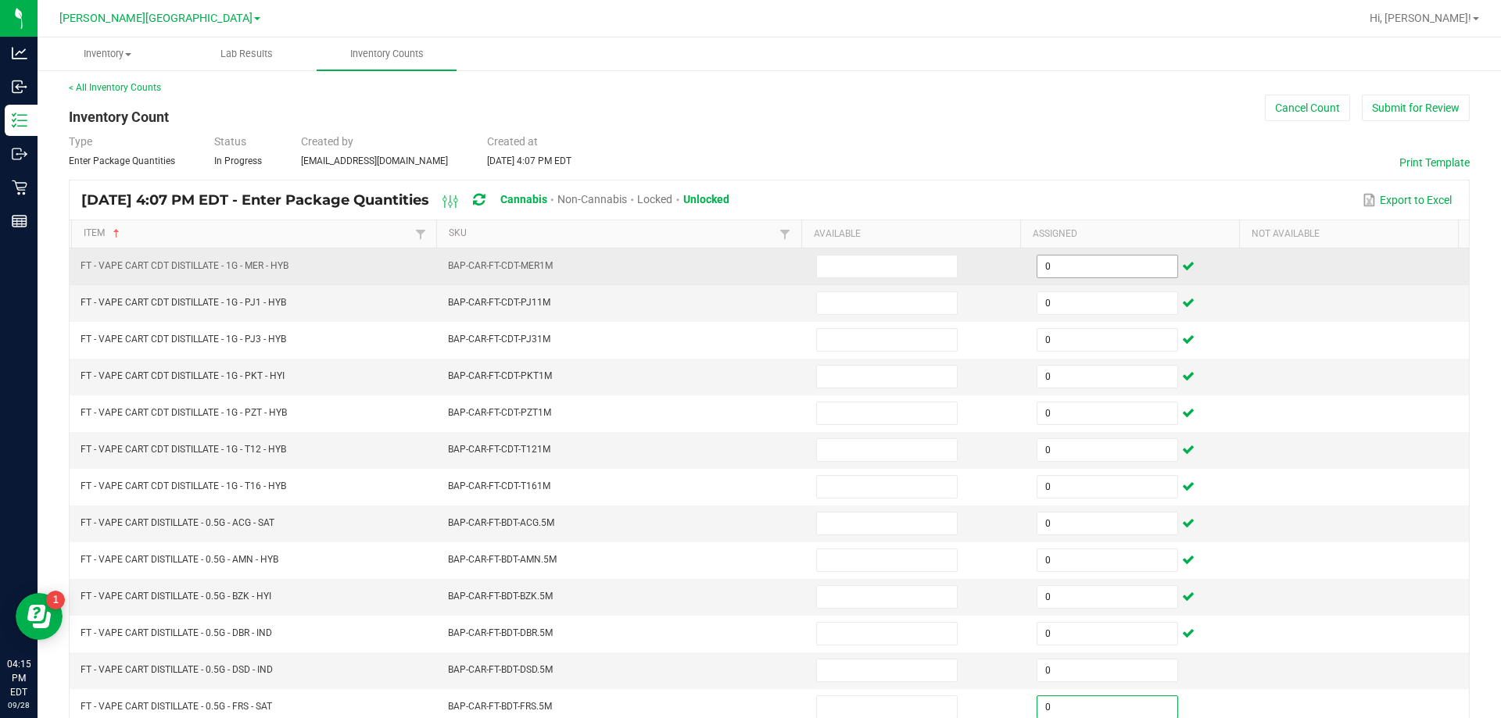
scroll to position [324, 0]
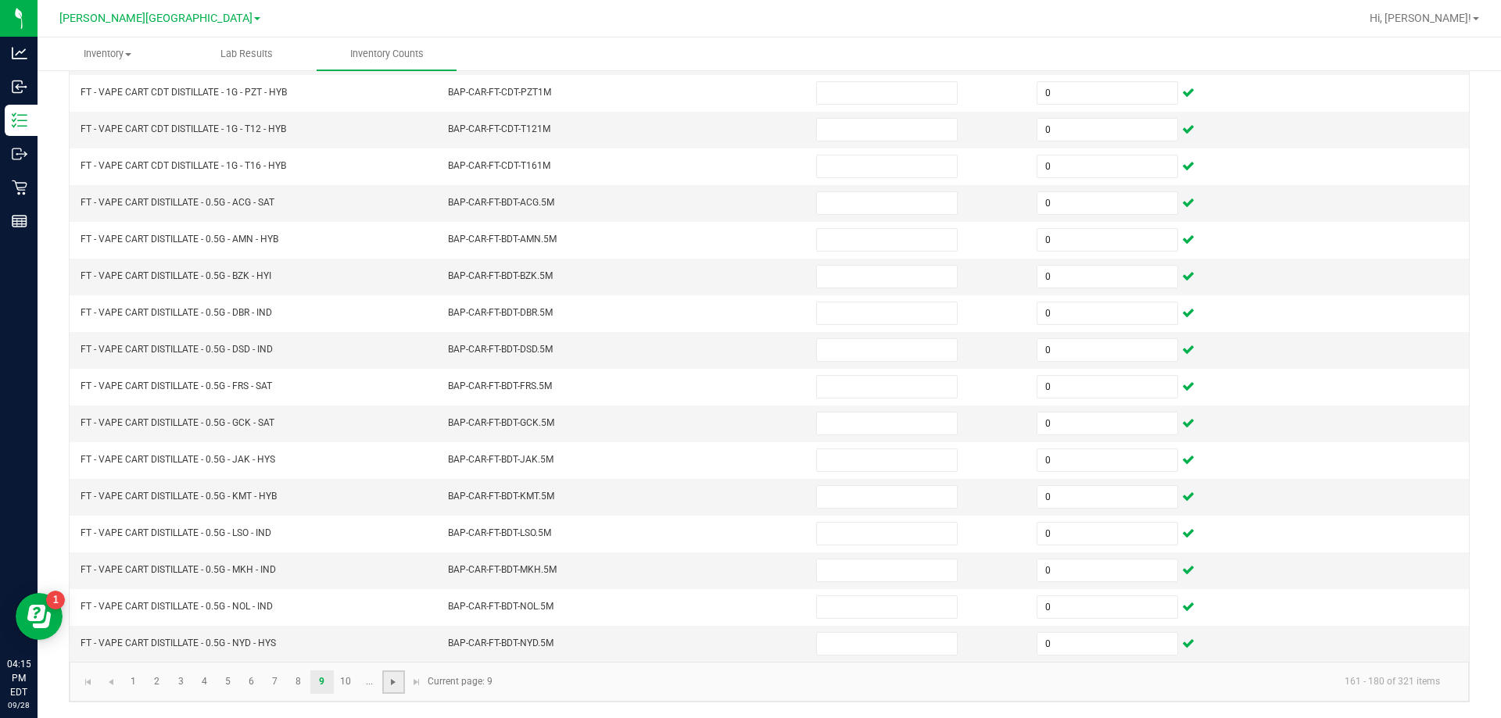
click at [398, 677] on span "Go to the next page" at bounding box center [393, 682] width 13 height 13
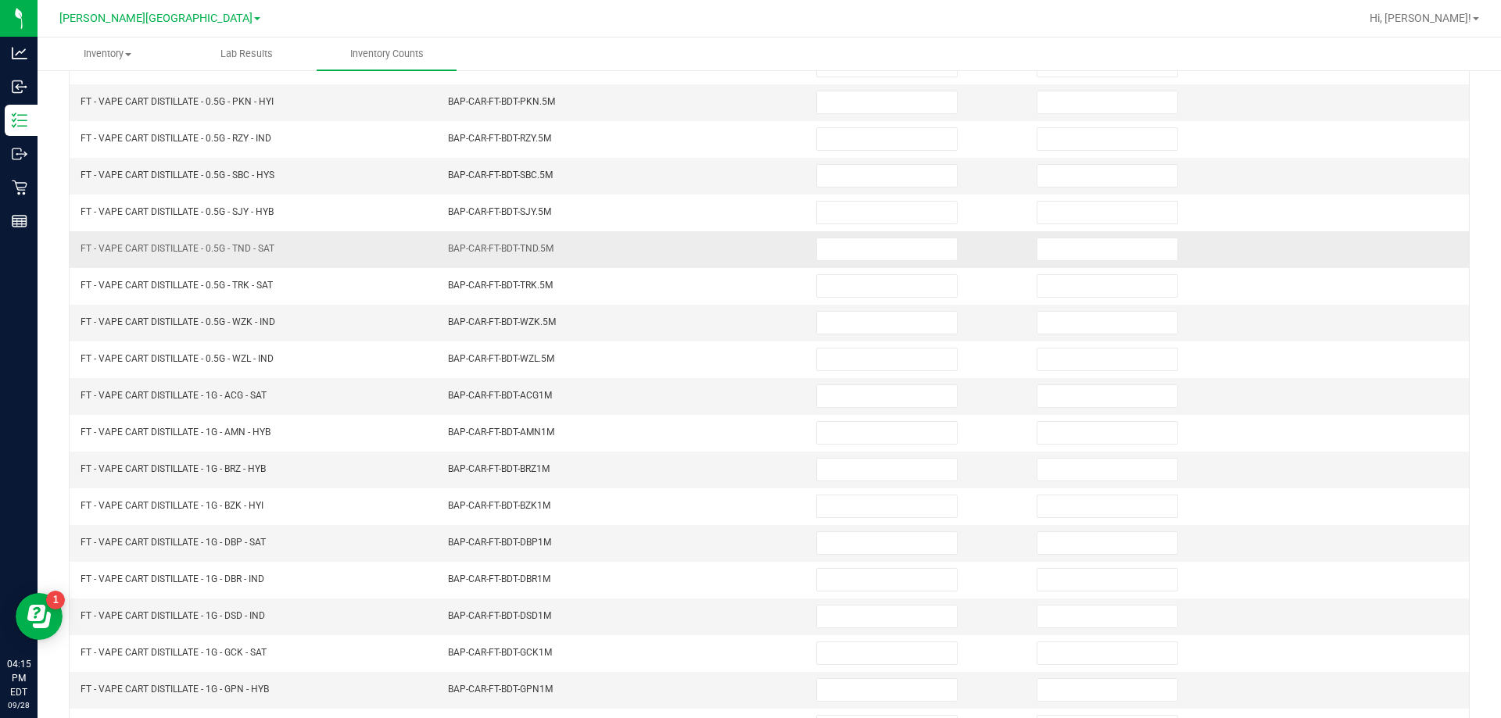
scroll to position [0, 0]
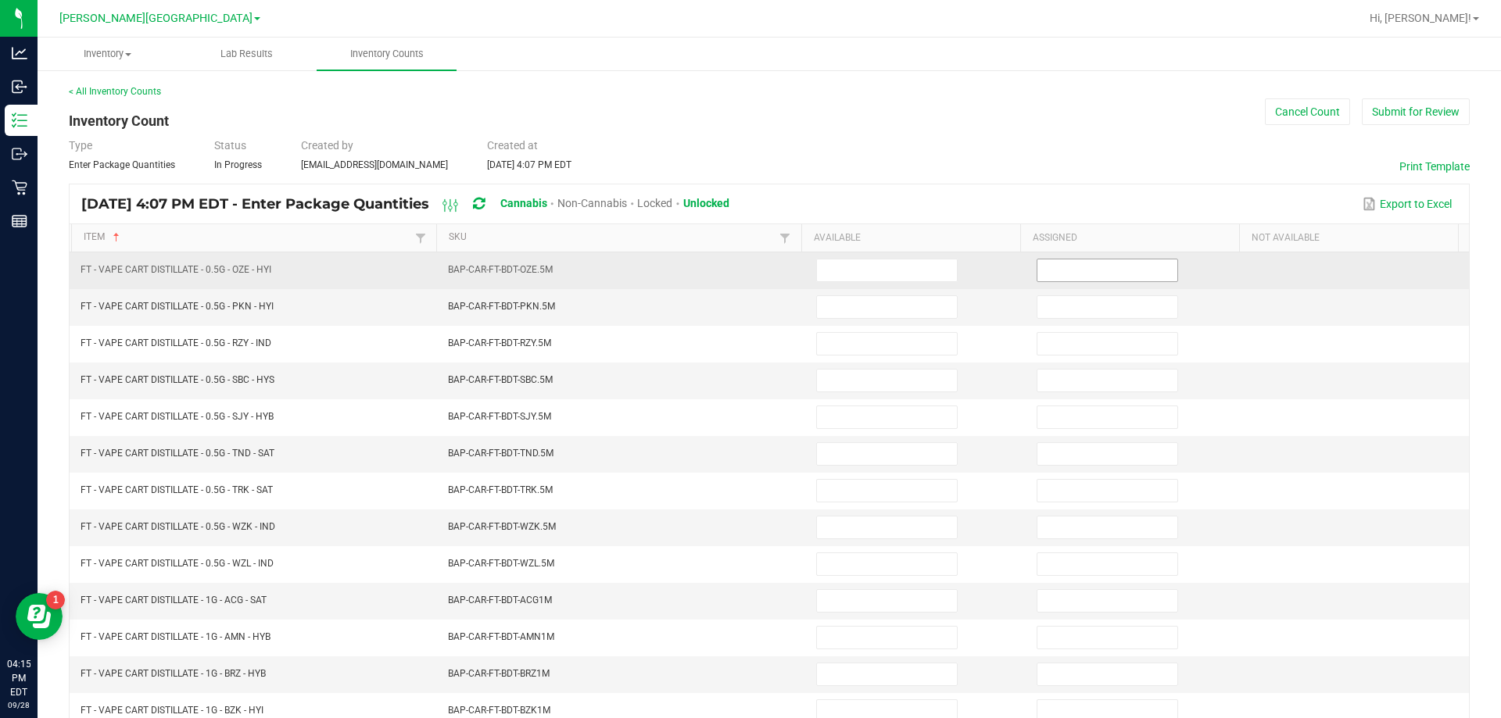
click at [748, 262] on input at bounding box center [1107, 271] width 140 height 22
click at [748, 274] on input at bounding box center [1107, 271] width 140 height 22
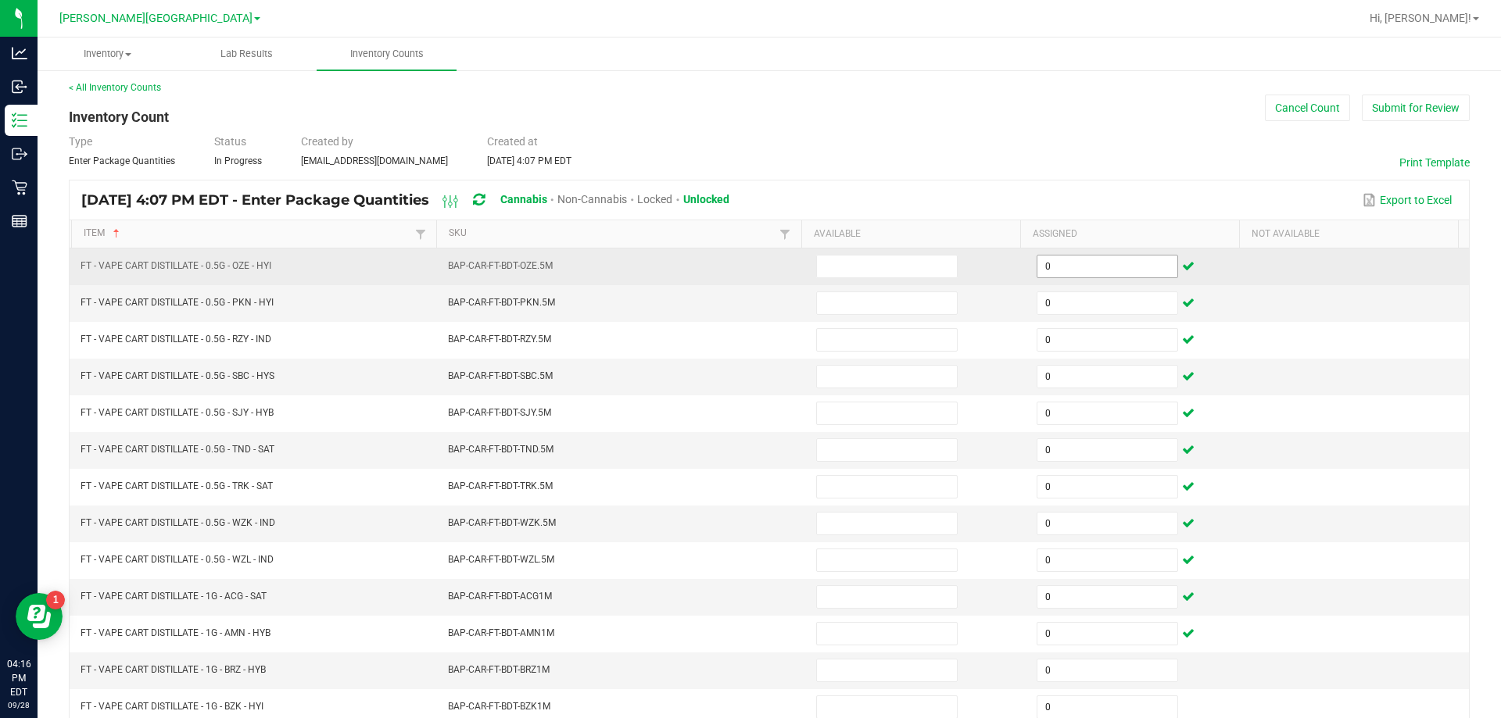
scroll to position [324, 0]
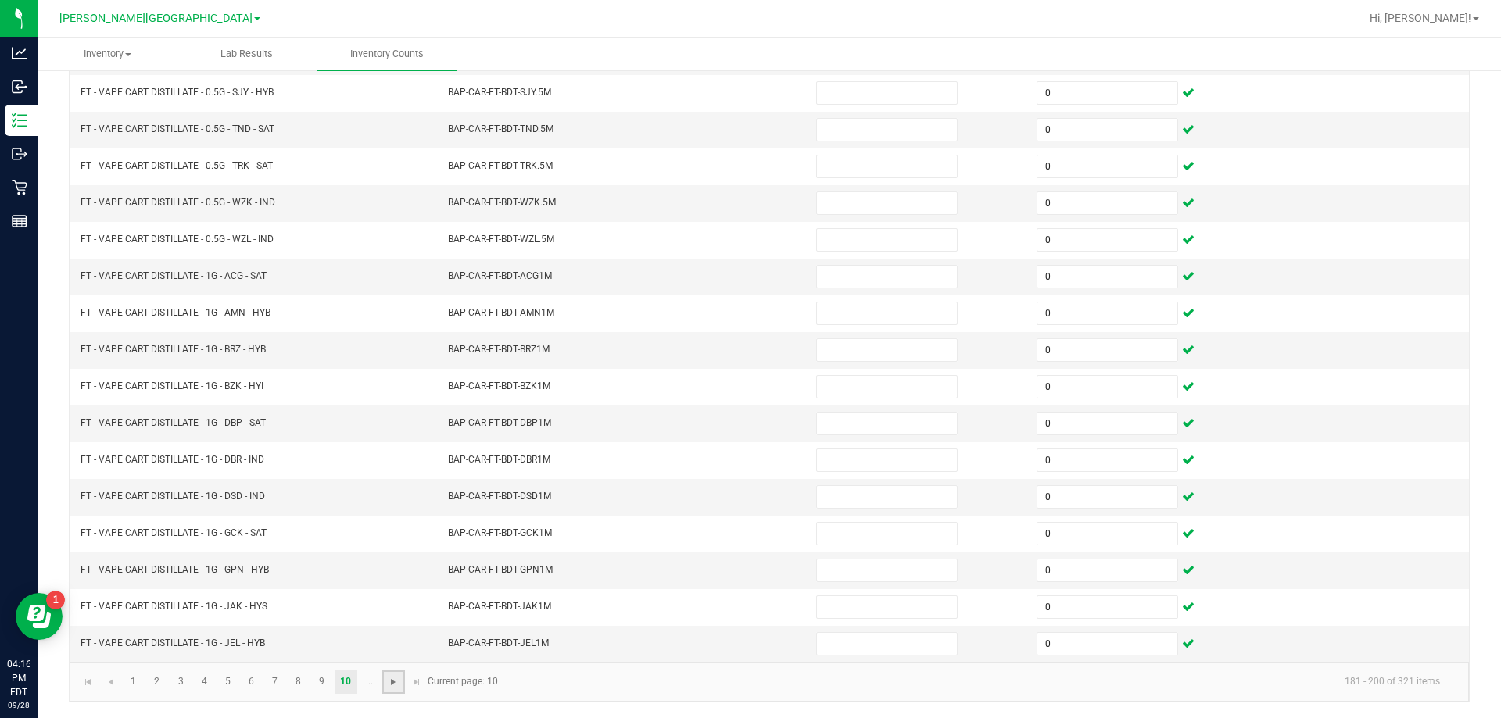
click at [397, 683] on span "Go to the next page" at bounding box center [393, 682] width 13 height 13
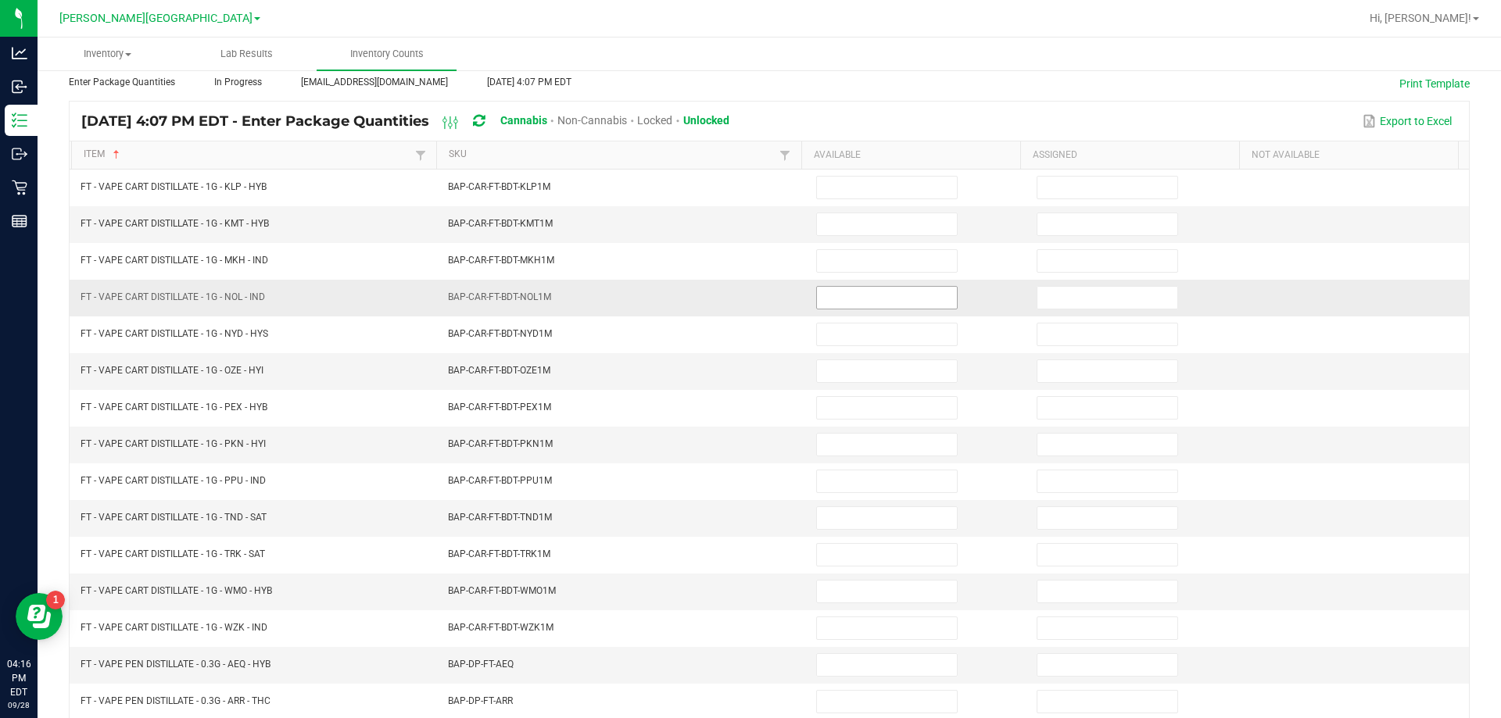
scroll to position [0, 0]
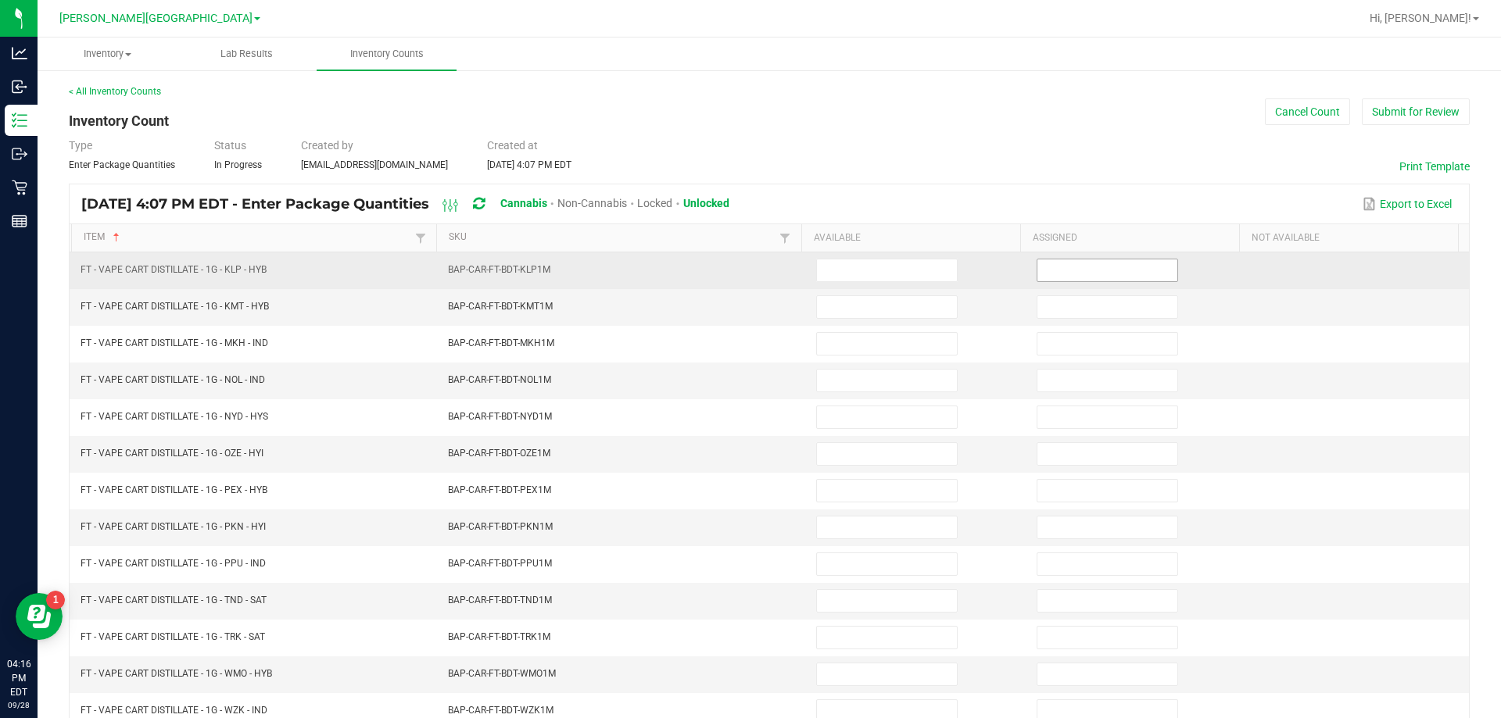
click at [748, 276] on input at bounding box center [1107, 271] width 140 height 22
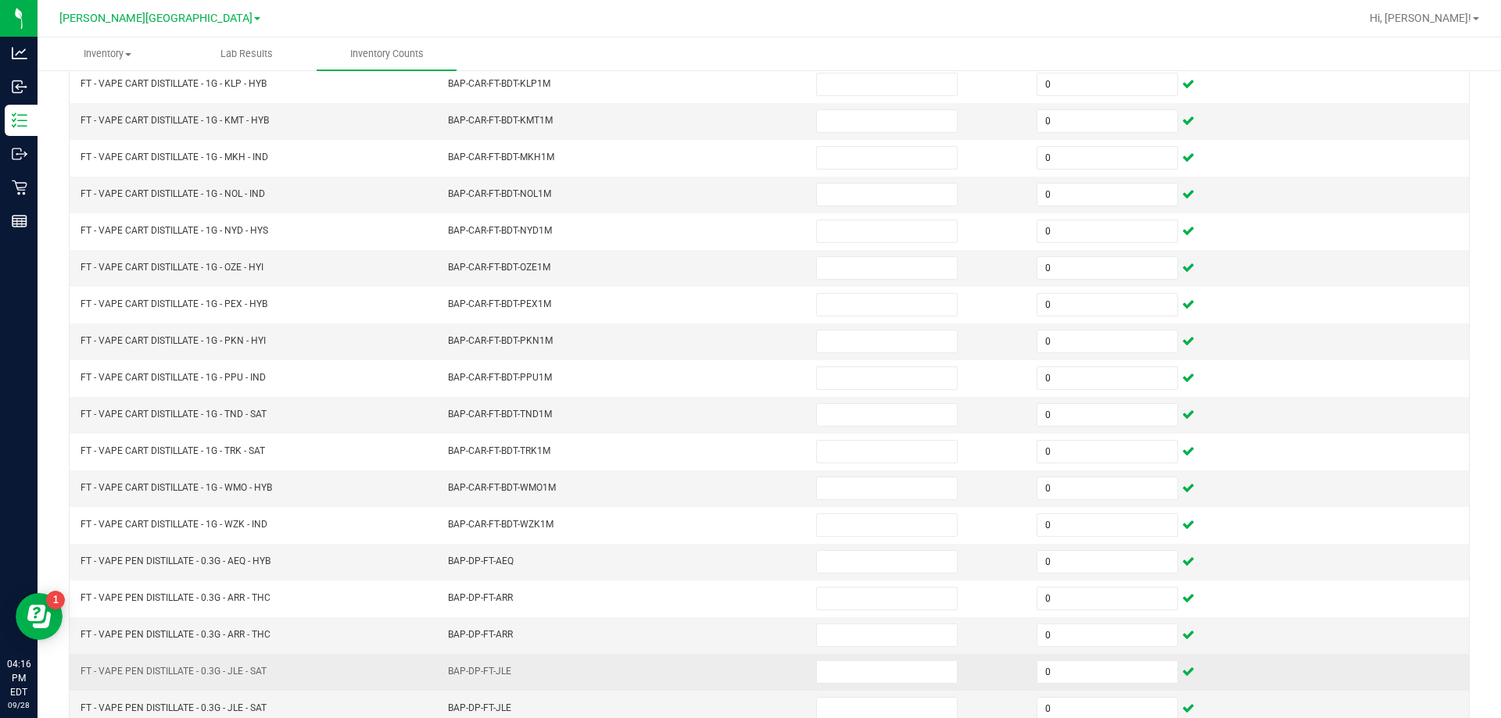
scroll to position [324, 0]
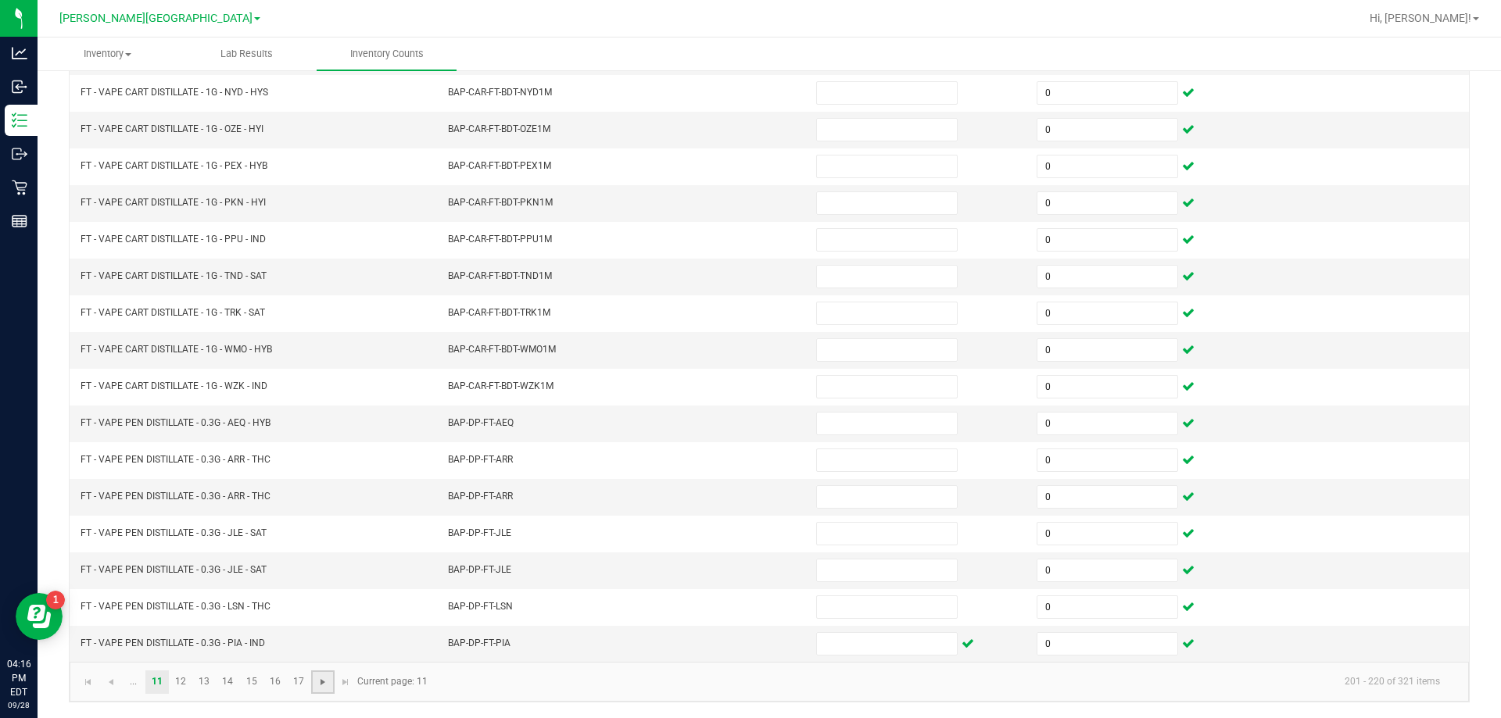
click at [321, 683] on span "Go to the next page" at bounding box center [323, 682] width 13 height 13
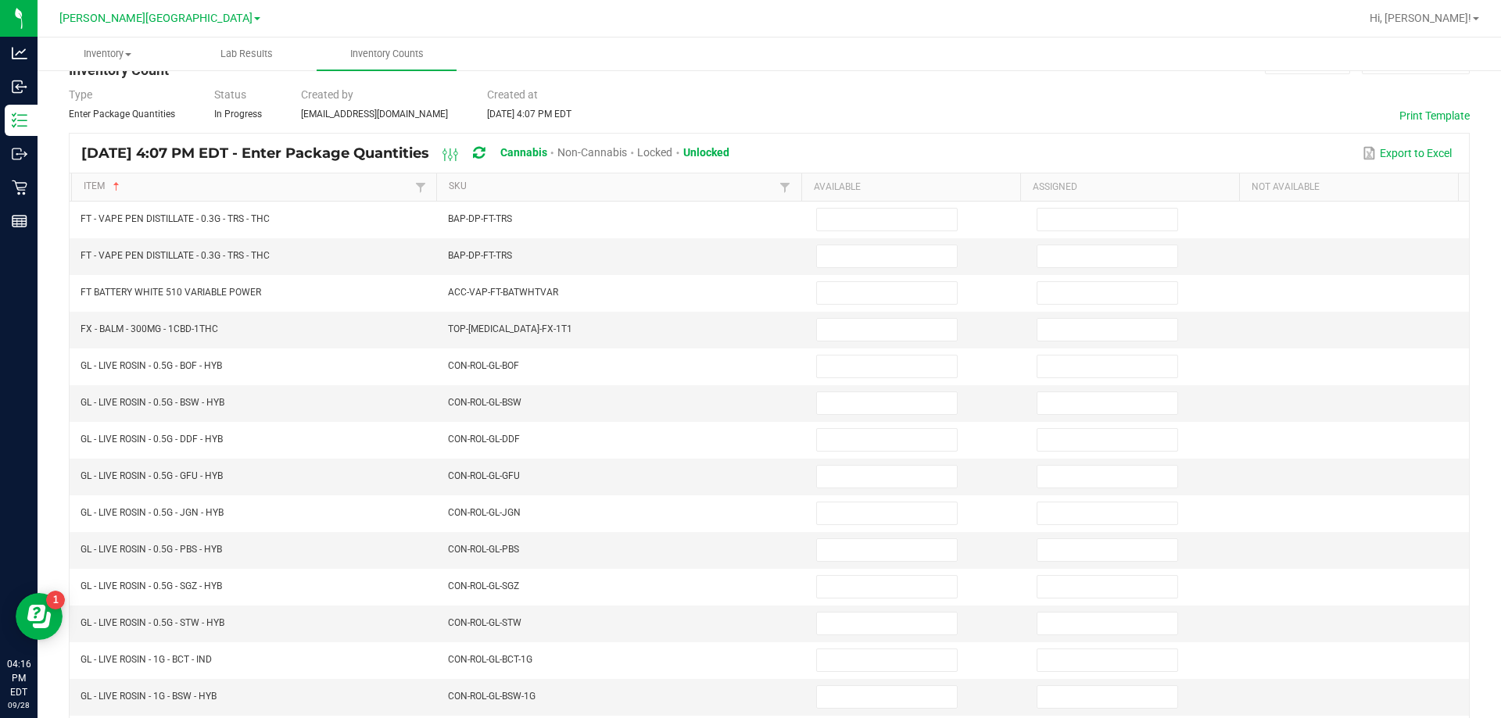
scroll to position [0, 0]
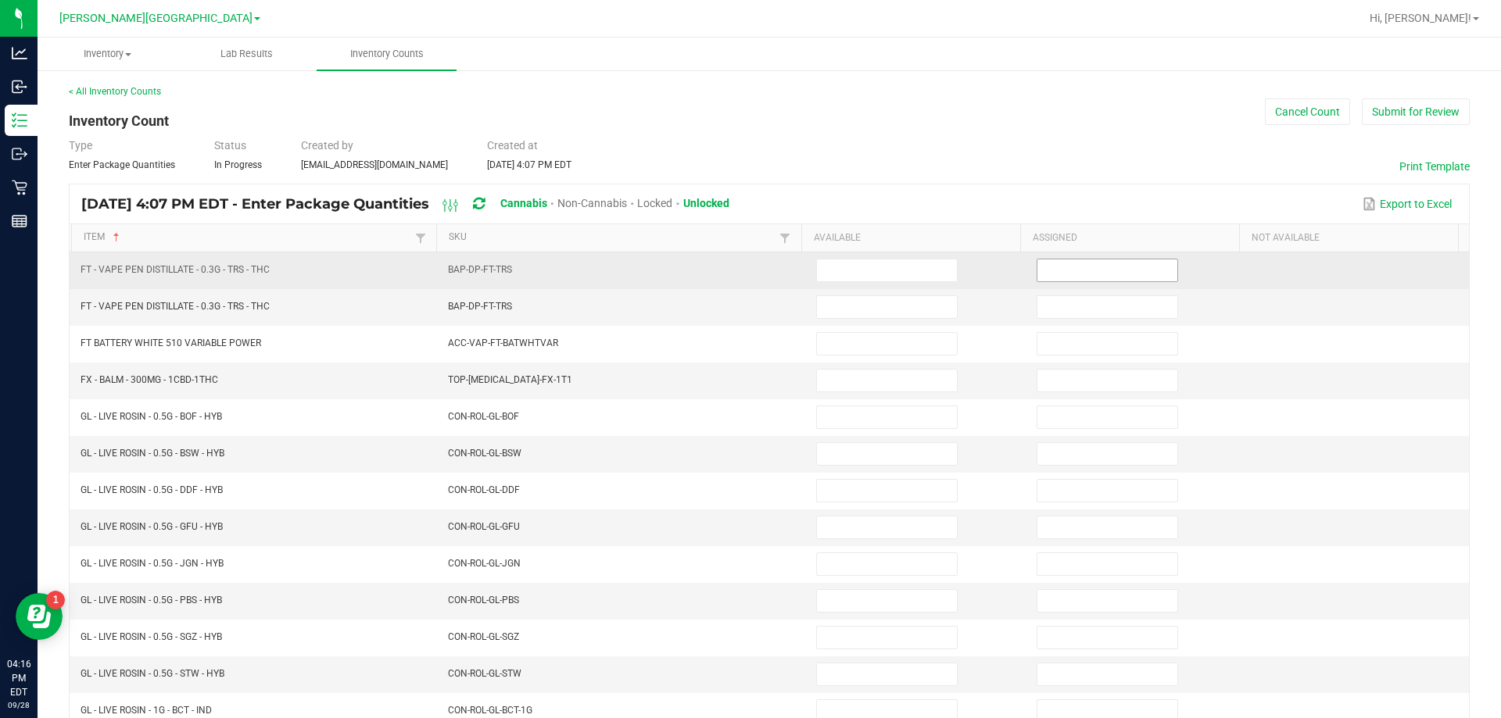
click at [748, 267] on input at bounding box center [1107, 271] width 140 height 22
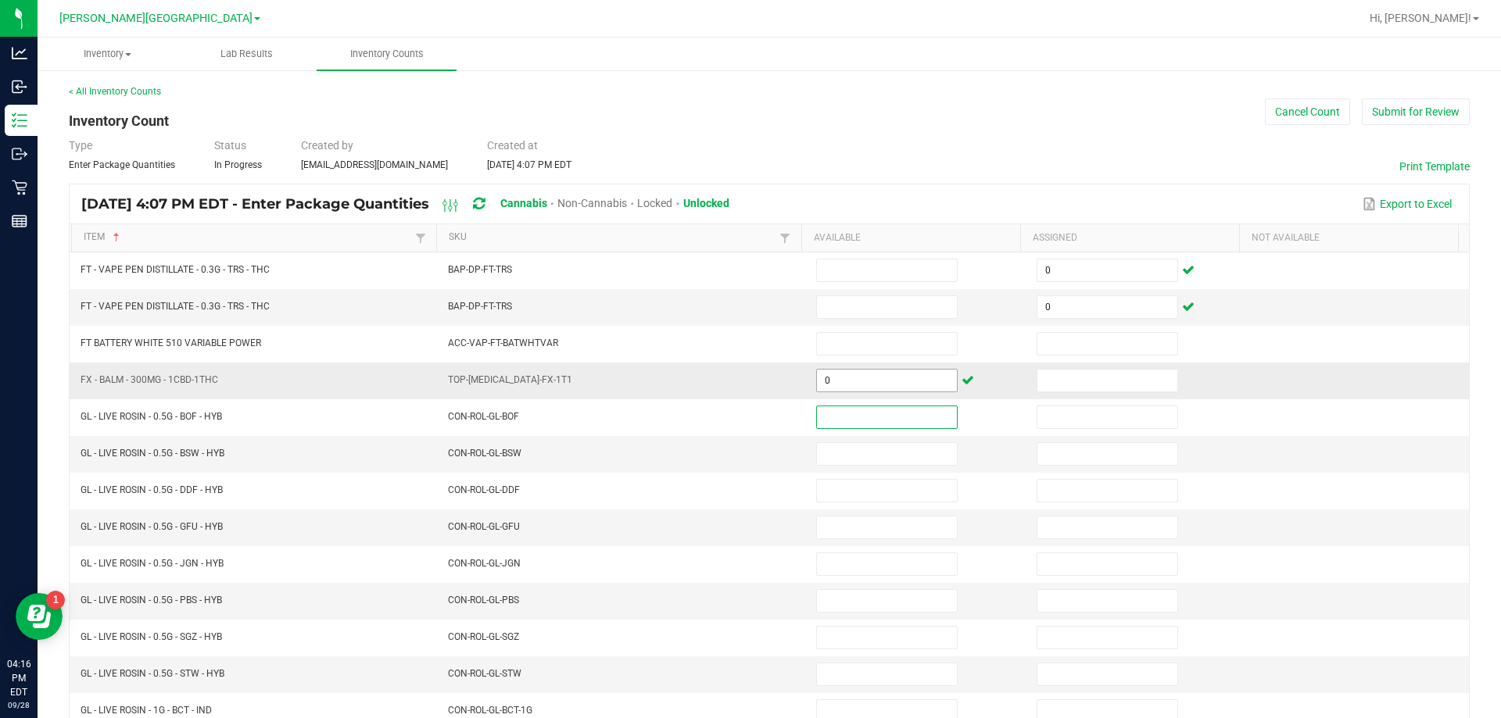
click at [748, 382] on input "0" at bounding box center [887, 381] width 140 height 22
click at [748, 382] on input at bounding box center [1107, 381] width 140 height 22
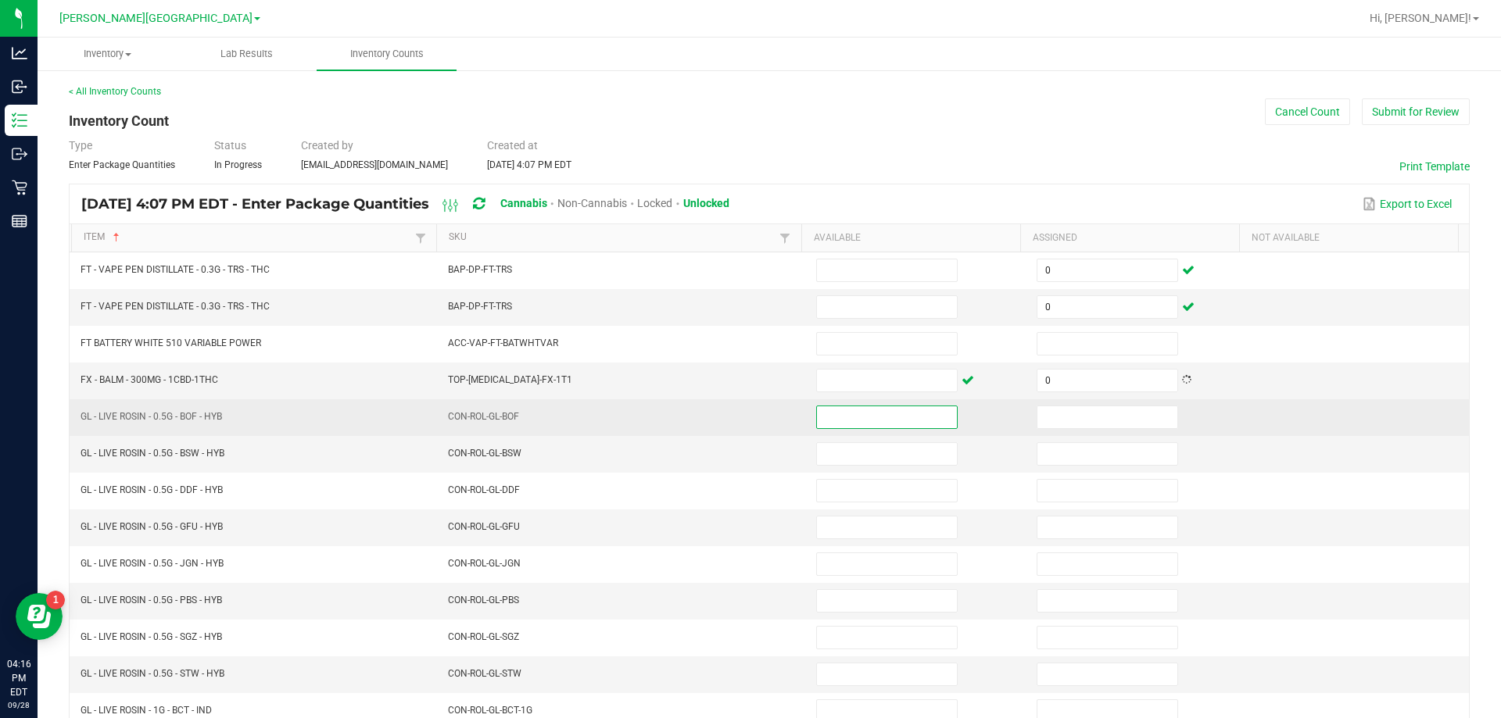
click at [748, 414] on input at bounding box center [887, 418] width 140 height 22
click at [748, 414] on input "0" at bounding box center [887, 418] width 140 height 22
click at [748, 426] on input at bounding box center [1107, 418] width 140 height 22
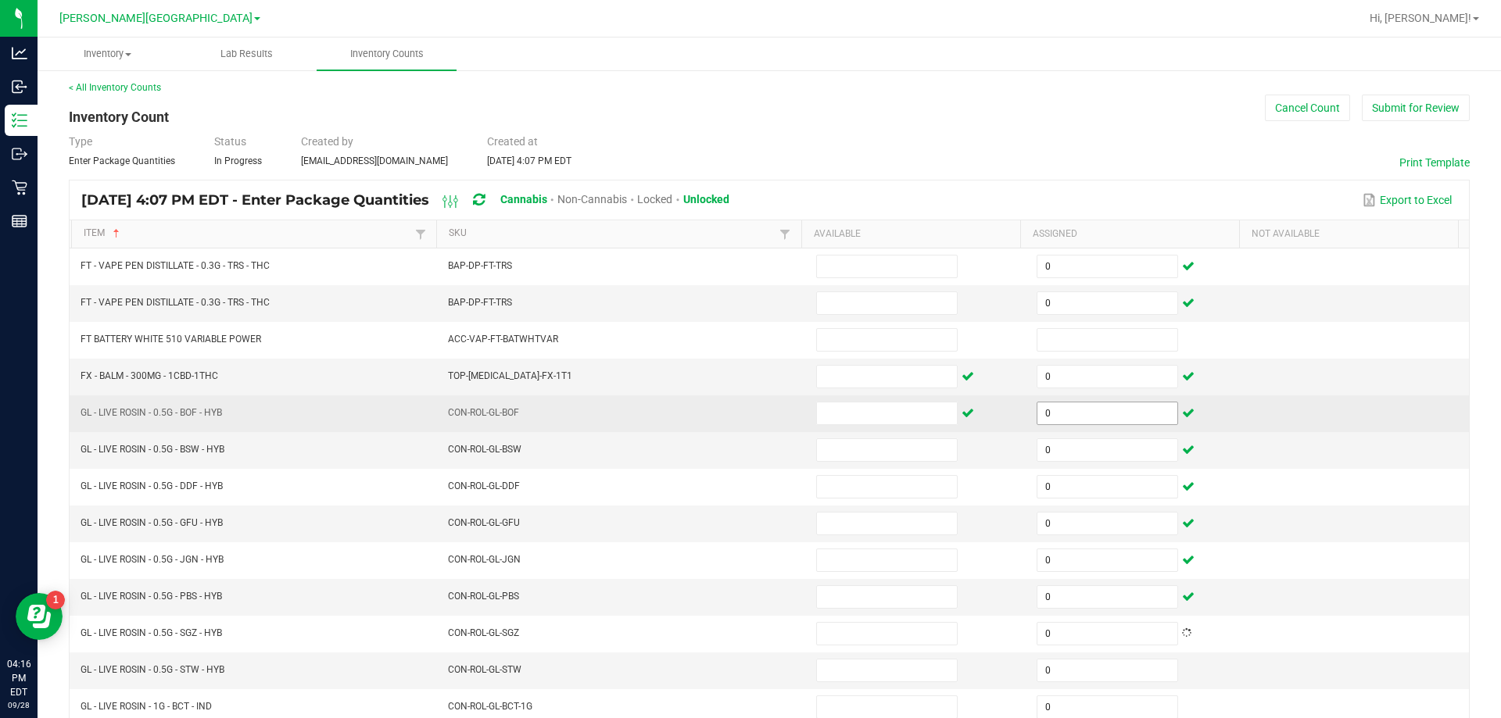
scroll to position [324, 0]
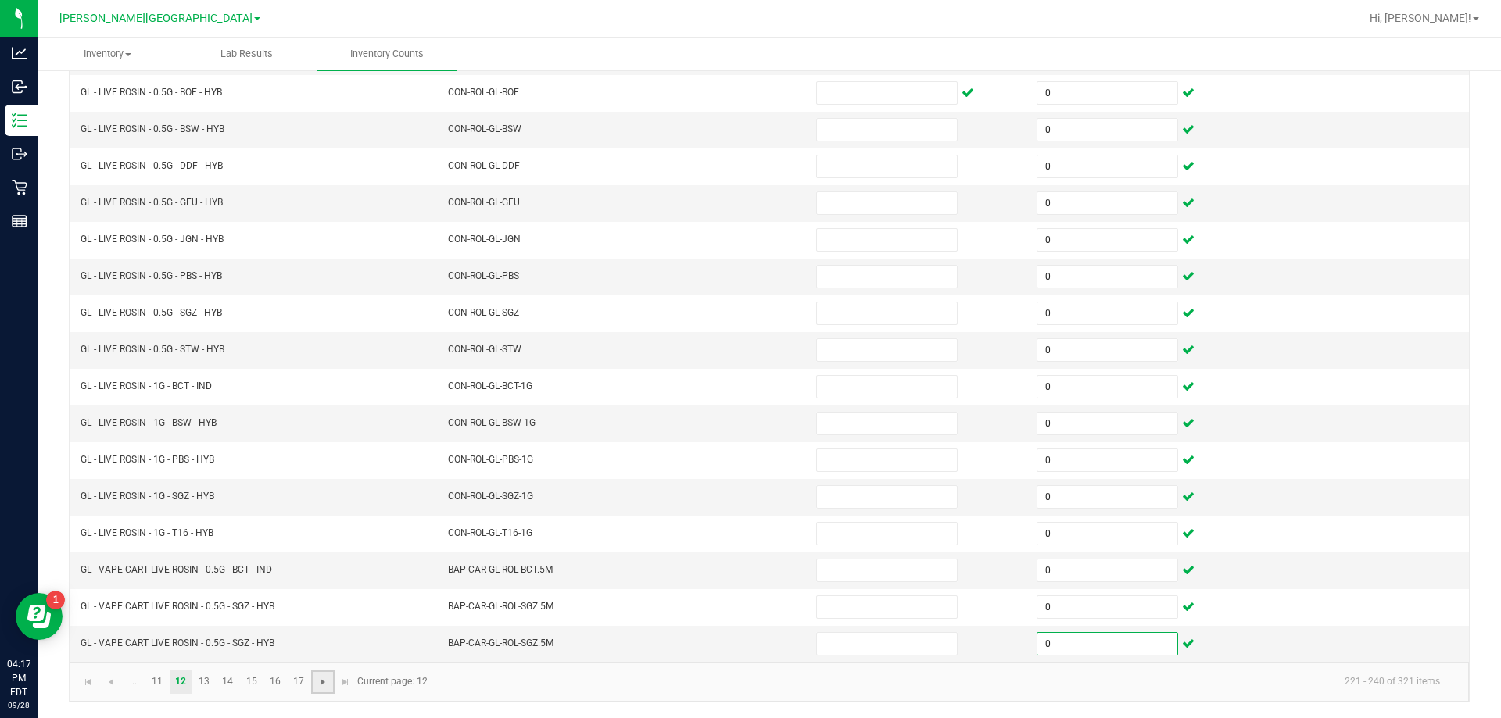
click at [322, 678] on span "Go to the next page" at bounding box center [323, 682] width 13 height 13
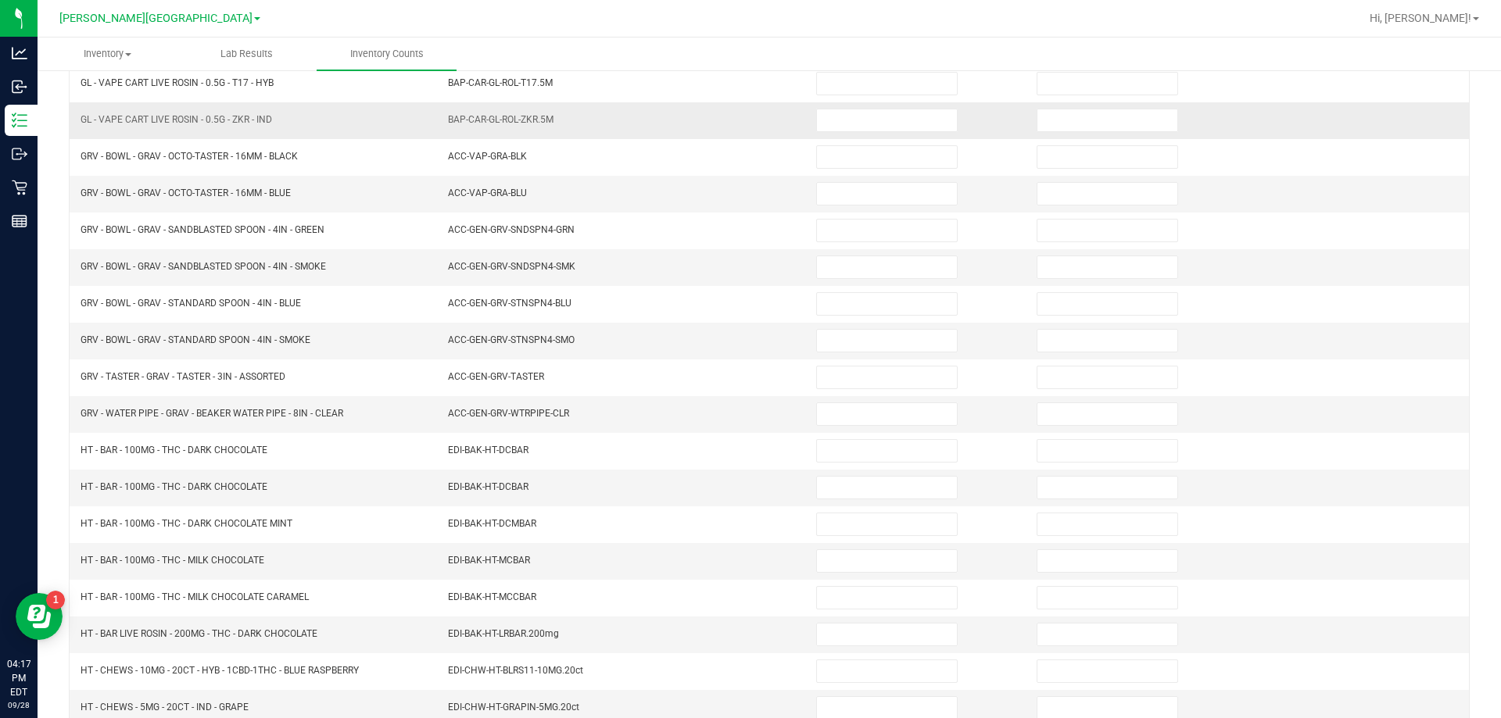
scroll to position [0, 0]
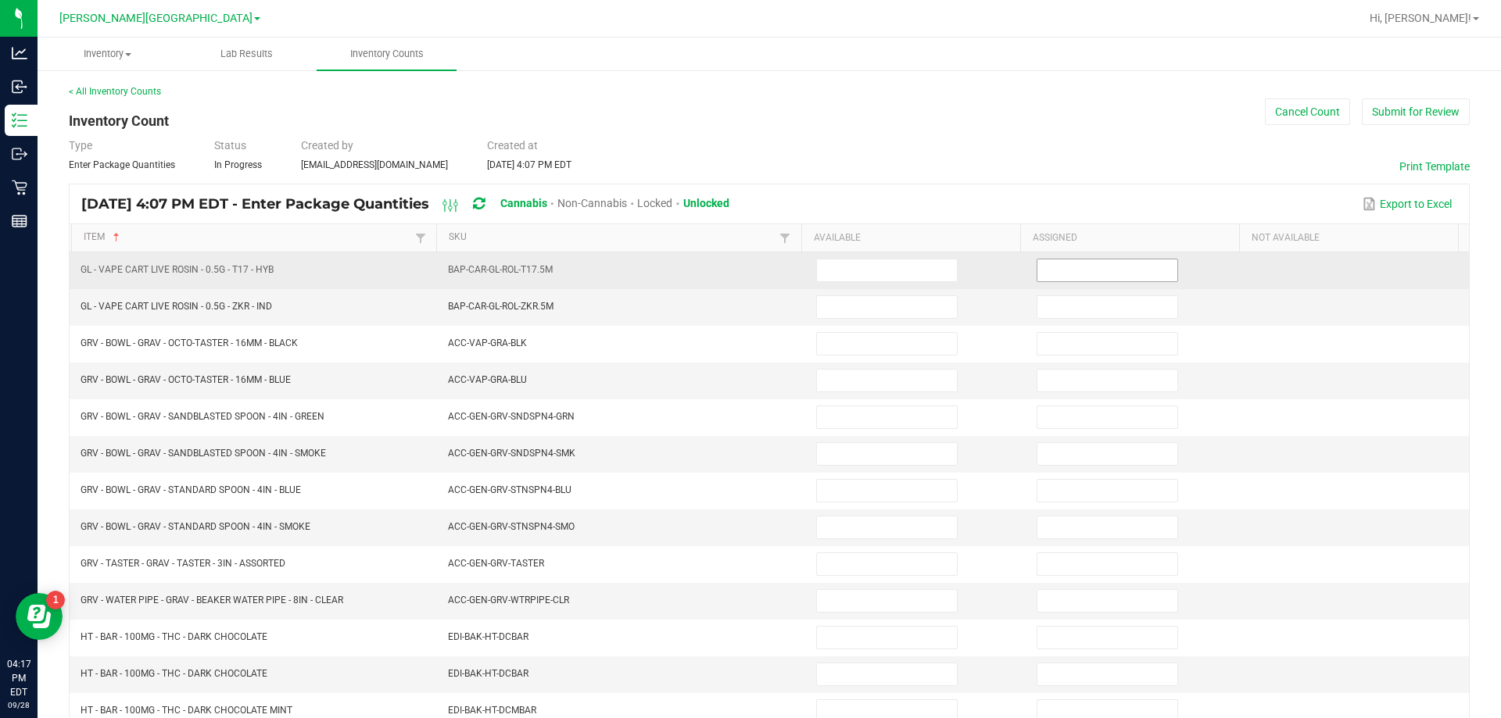
click at [748, 278] on input at bounding box center [1107, 271] width 140 height 22
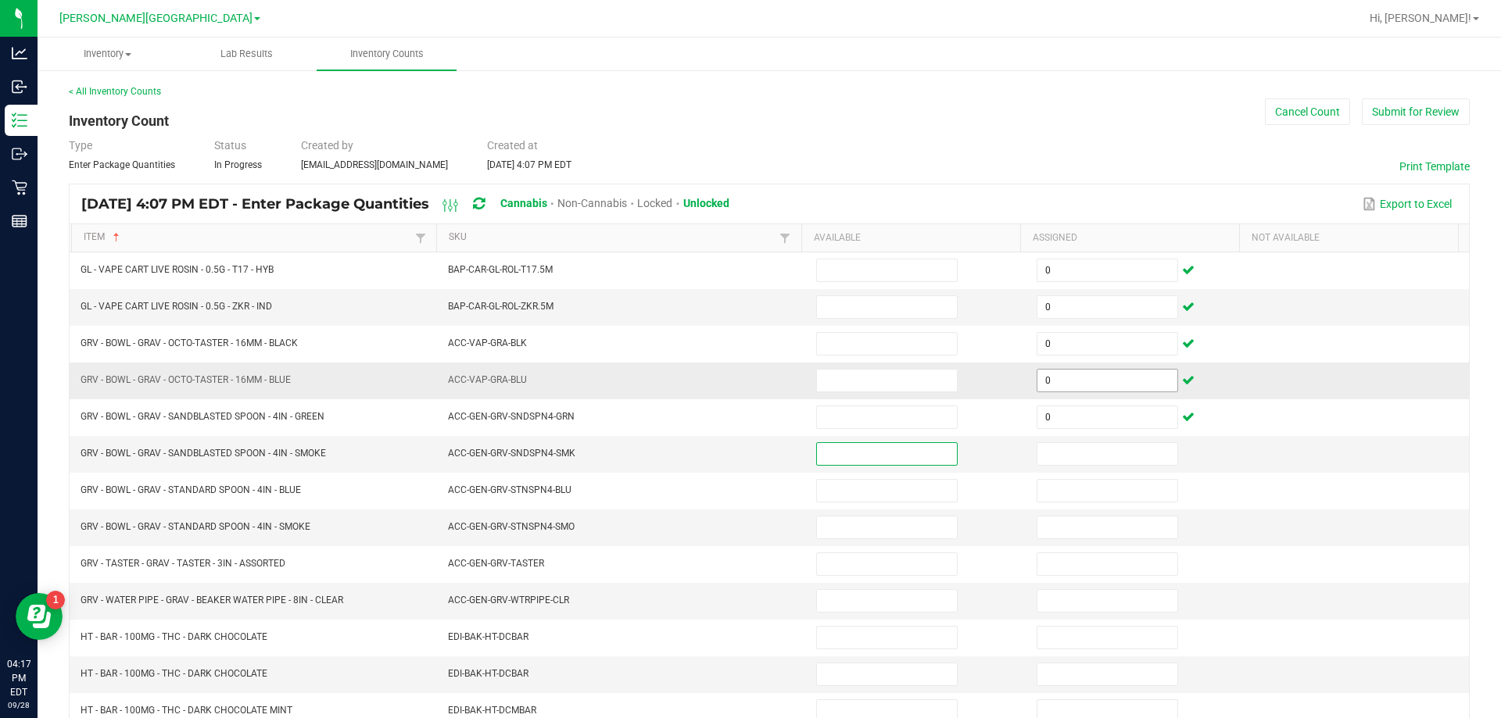
click at [748, 383] on input "0" at bounding box center [1107, 381] width 140 height 22
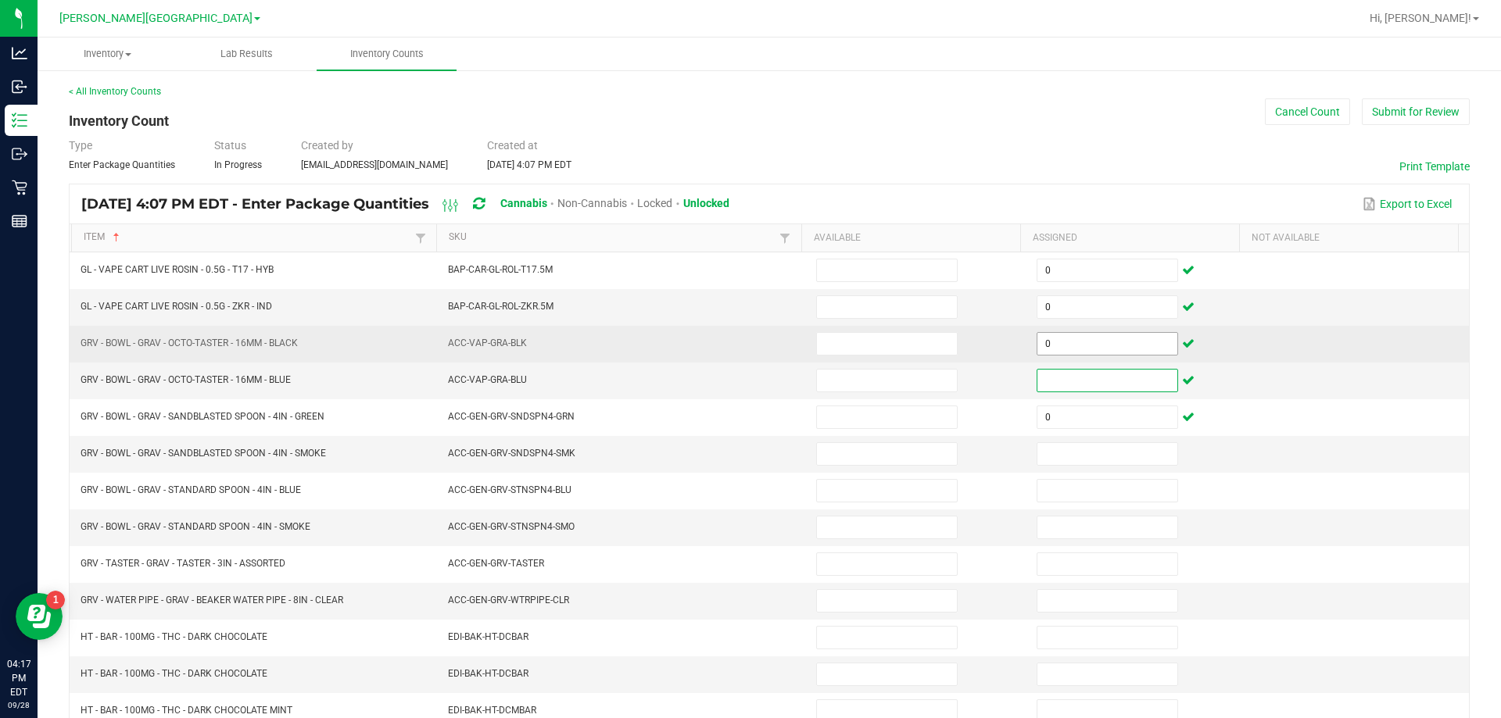
click at [748, 344] on input "0" at bounding box center [1107, 344] width 140 height 22
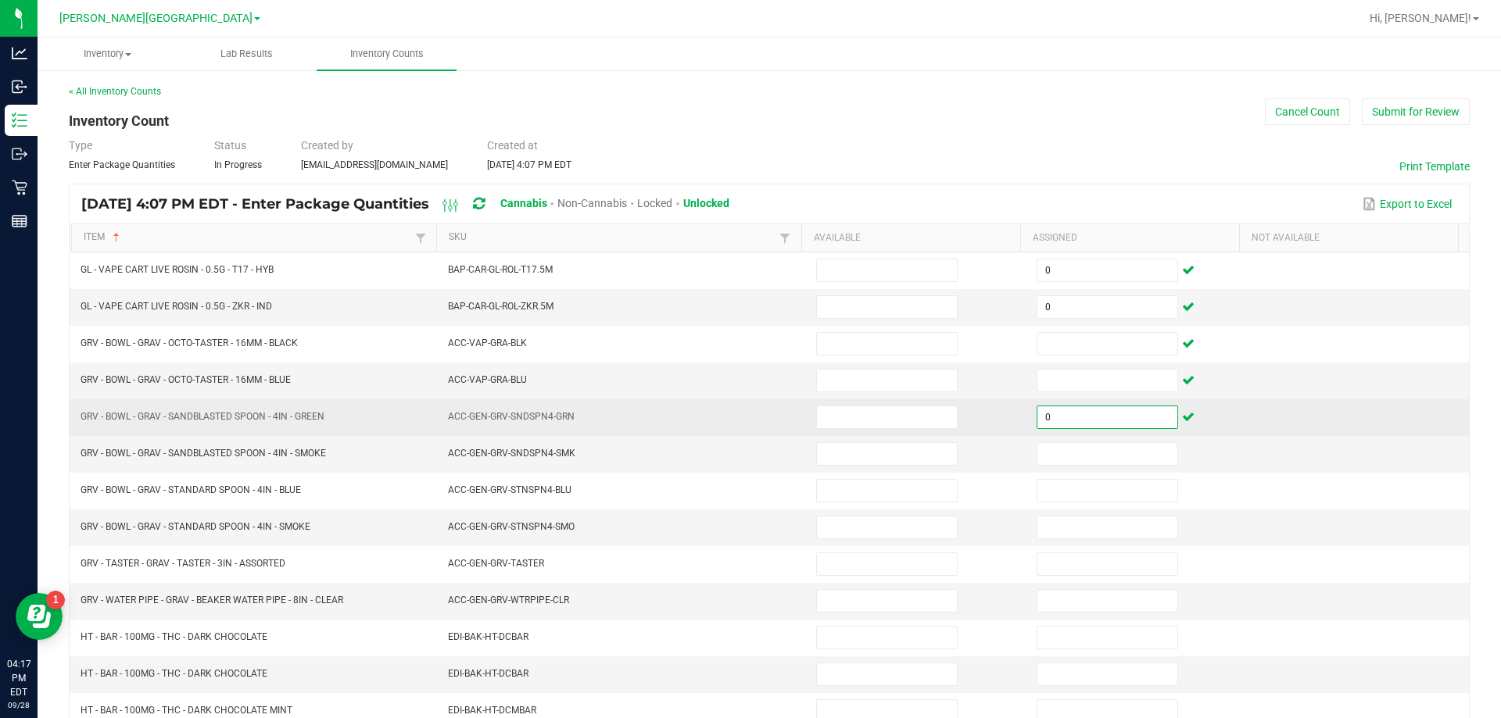
click at [748, 419] on input "0" at bounding box center [1107, 418] width 140 height 22
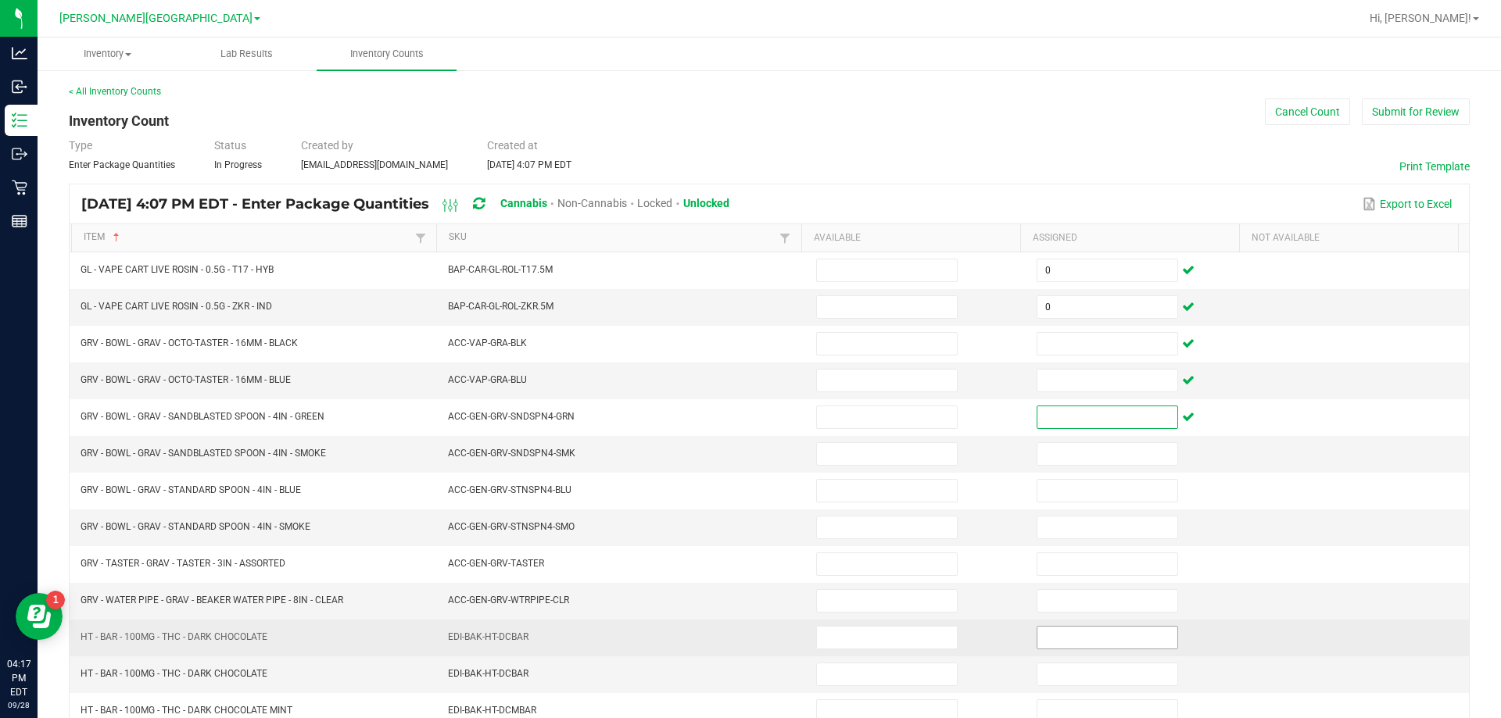
click at [748, 646] on input at bounding box center [1107, 638] width 140 height 22
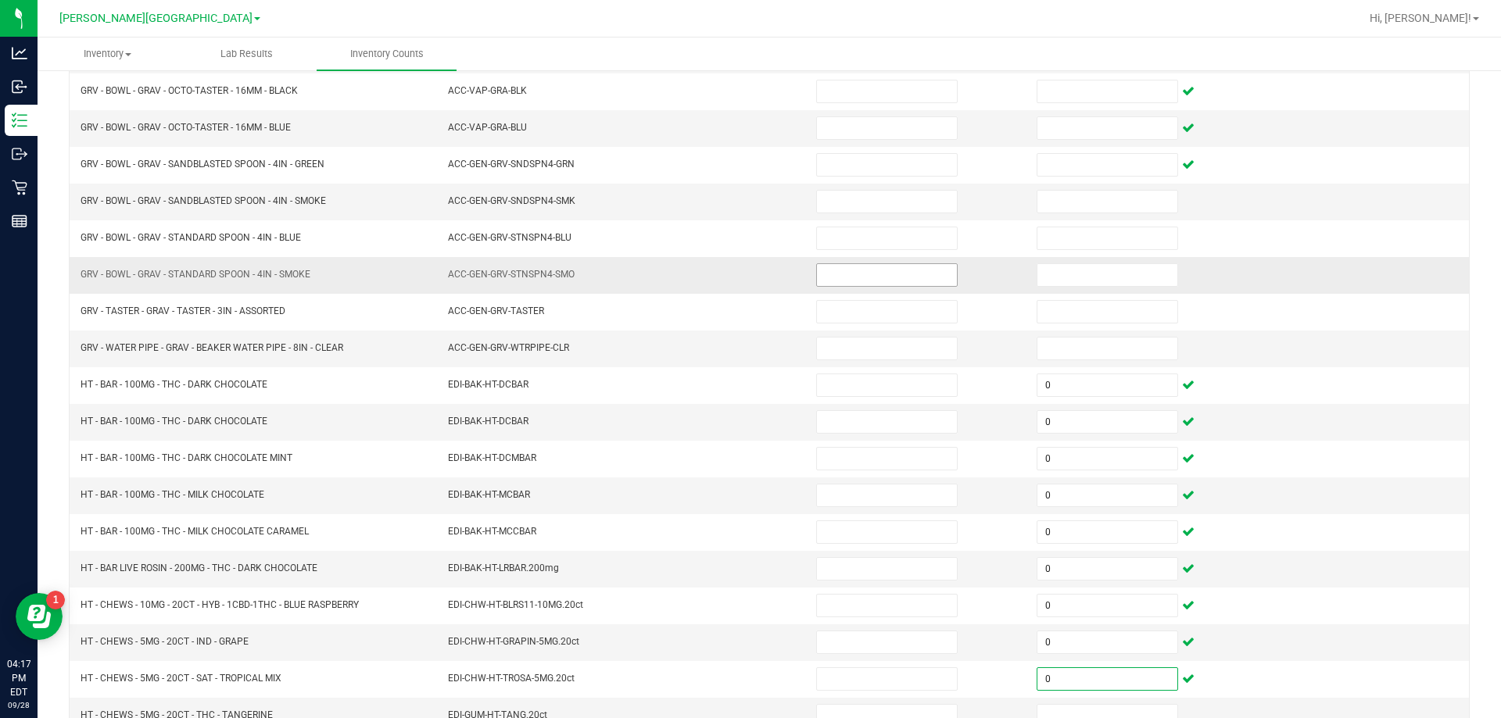
scroll to position [313, 0]
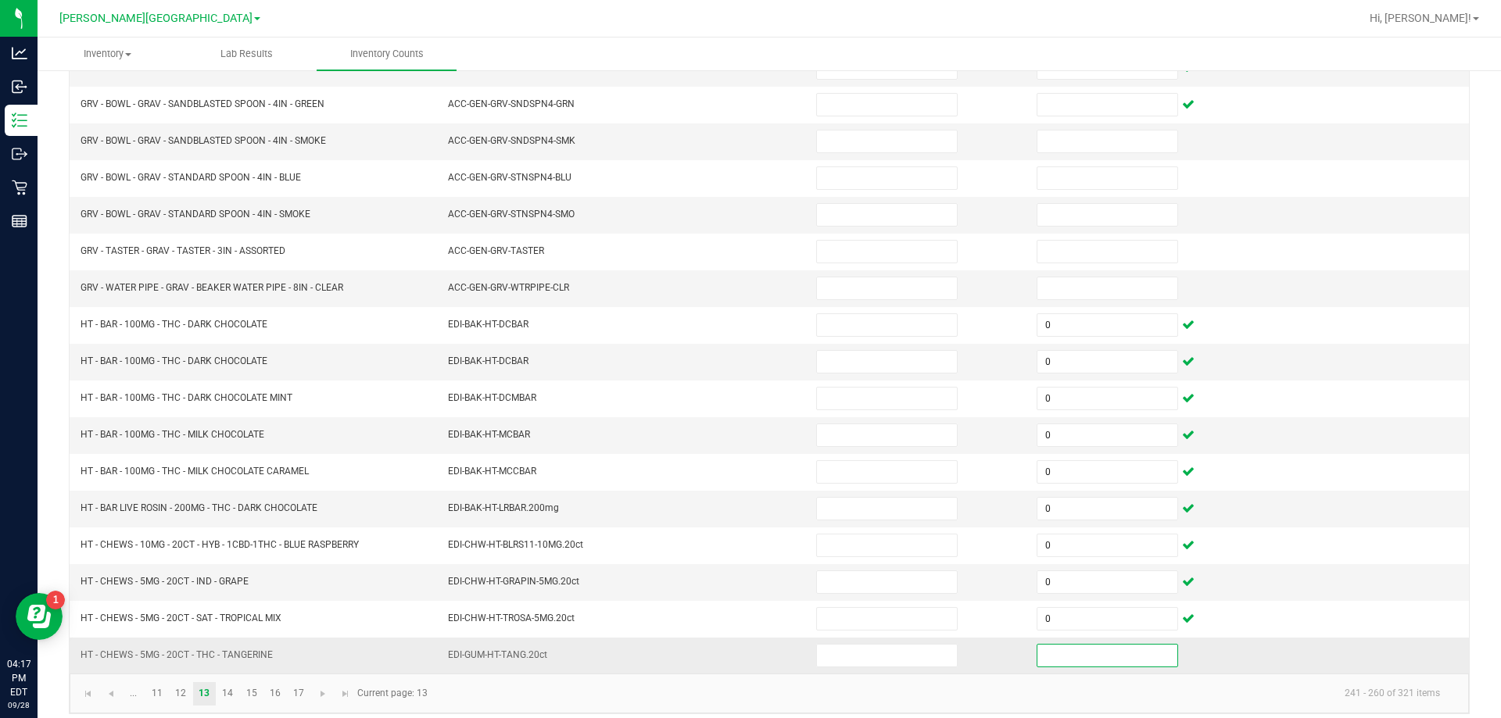
click at [748, 654] on input at bounding box center [1107, 656] width 140 height 22
click at [311, 692] on link at bounding box center [322, 694] width 23 height 23
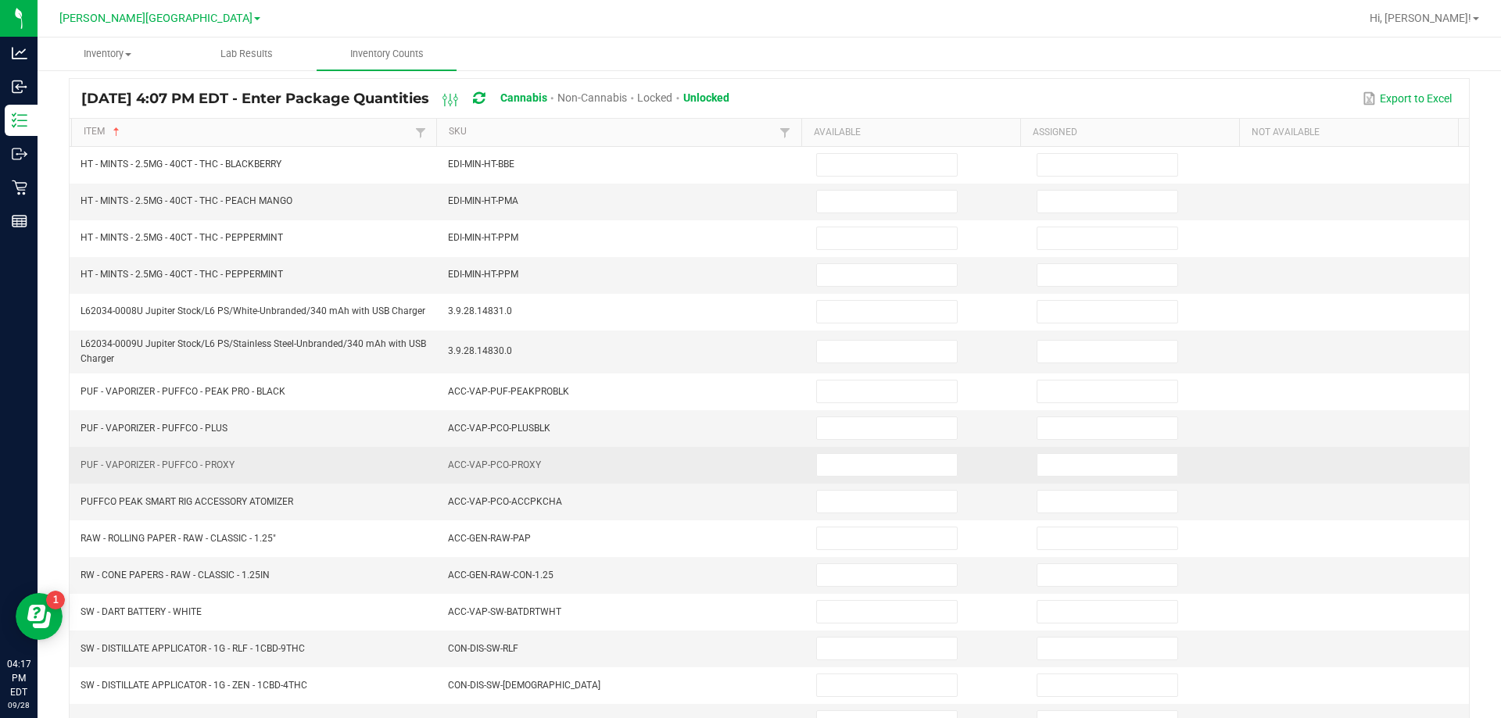
scroll to position [0, 0]
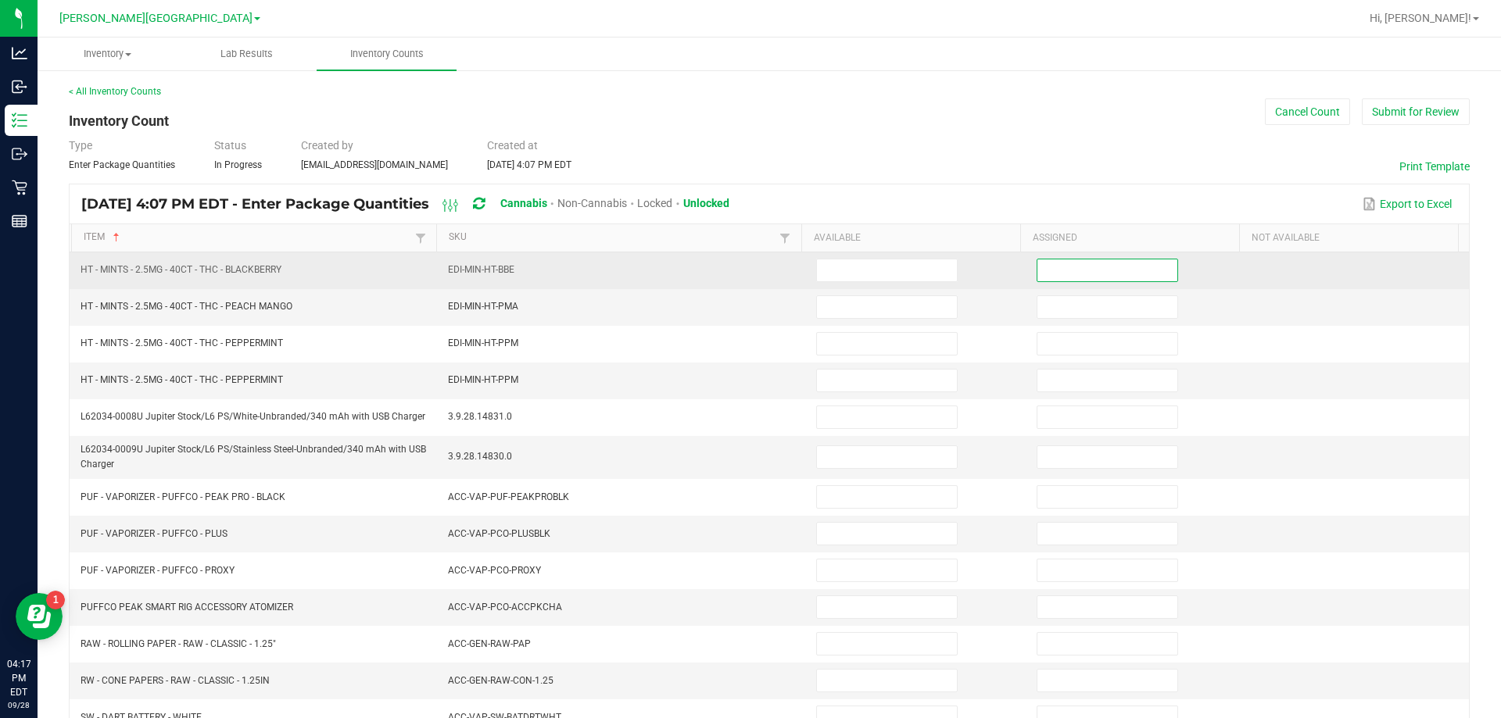
click at [748, 271] on input at bounding box center [1107, 271] width 140 height 22
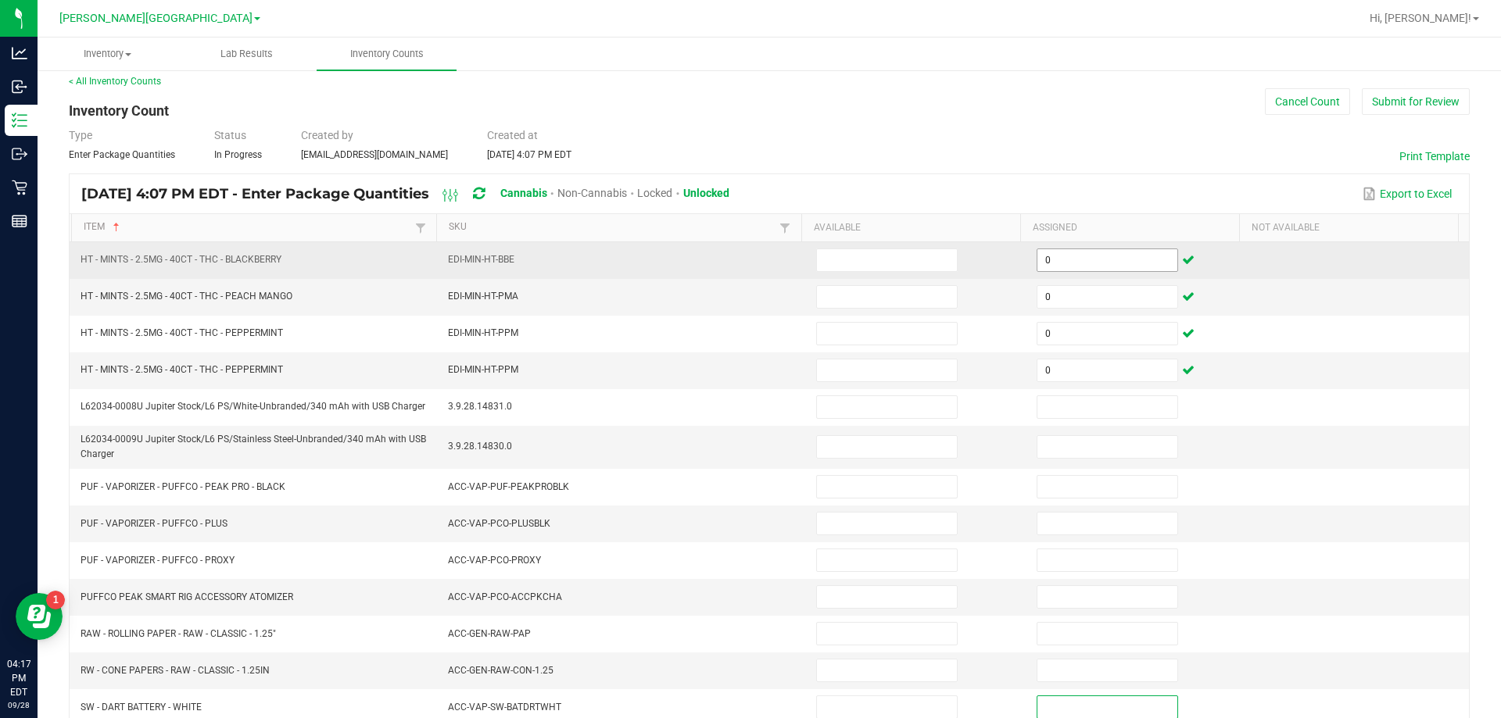
scroll to position [331, 0]
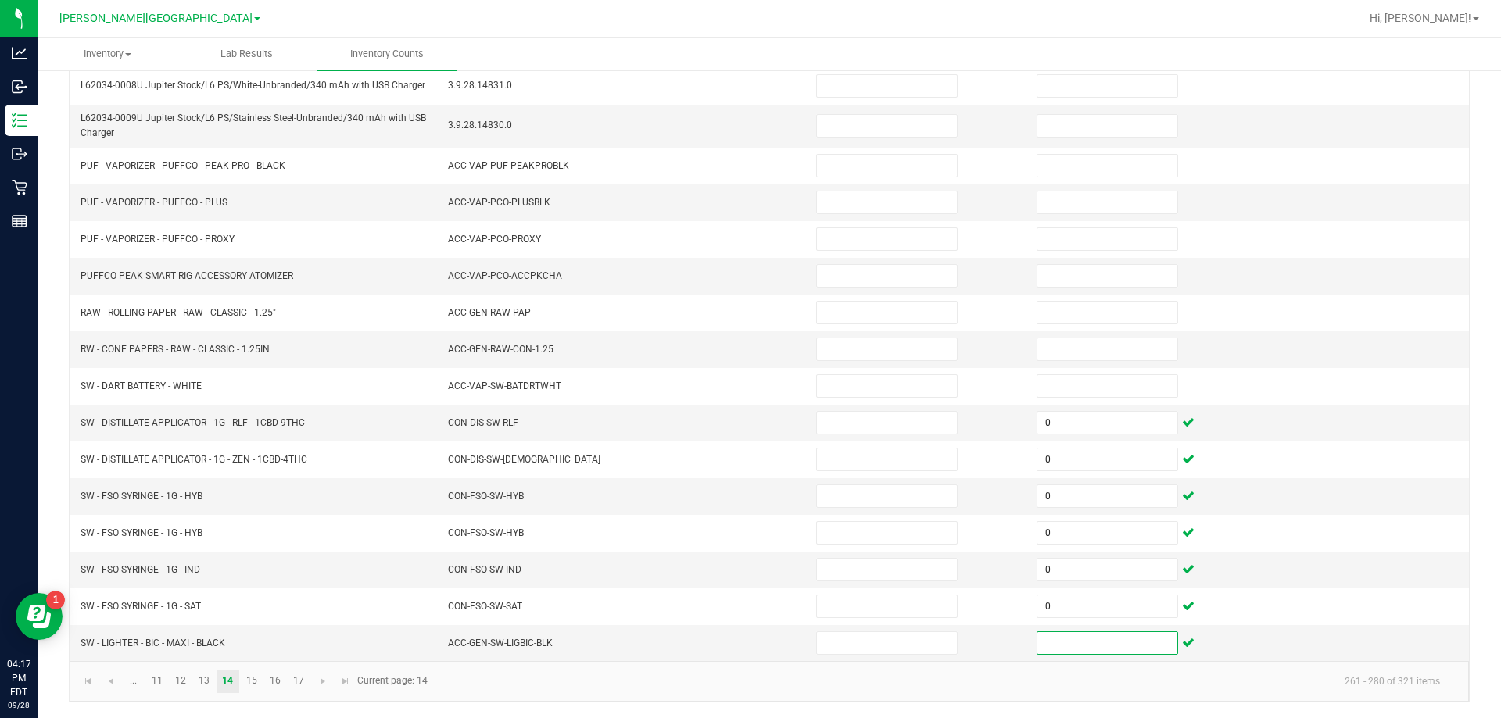
click at [605, 662] on kendo-pager "... 11 12 13 14 15 16 17 261 - 280 of 321 items Current page: 14" at bounding box center [769, 681] width 1399 height 40
click at [329, 680] on link at bounding box center [322, 681] width 23 height 23
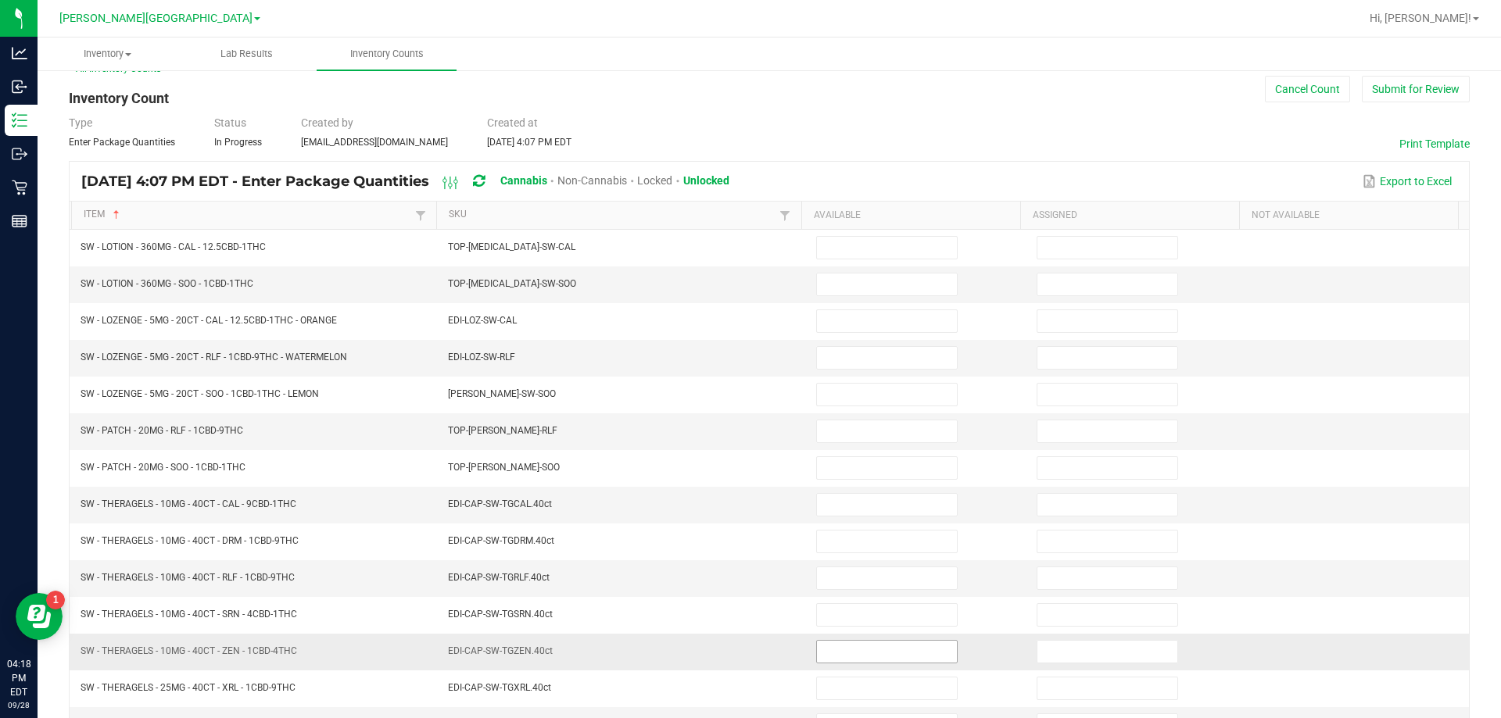
scroll to position [0, 0]
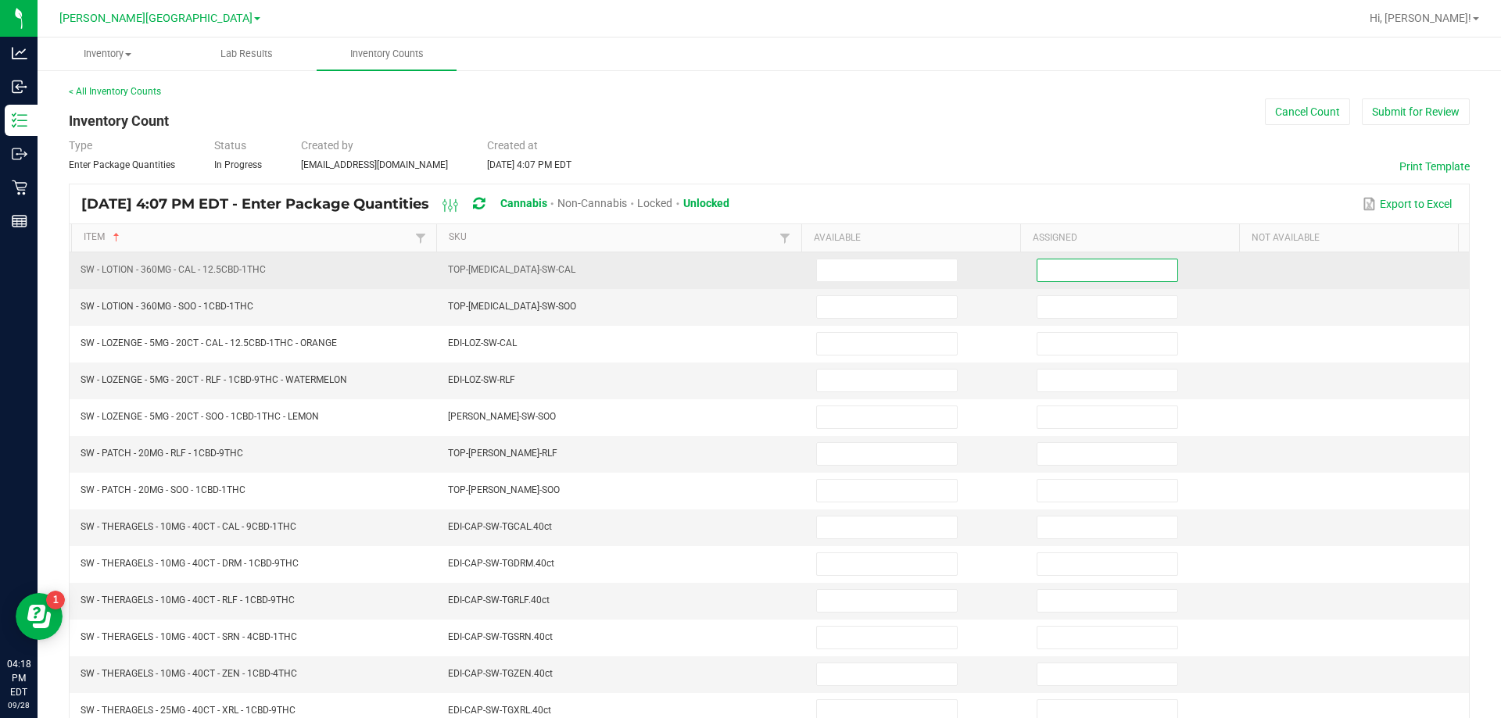
click at [748, 278] on input at bounding box center [1107, 271] width 140 height 22
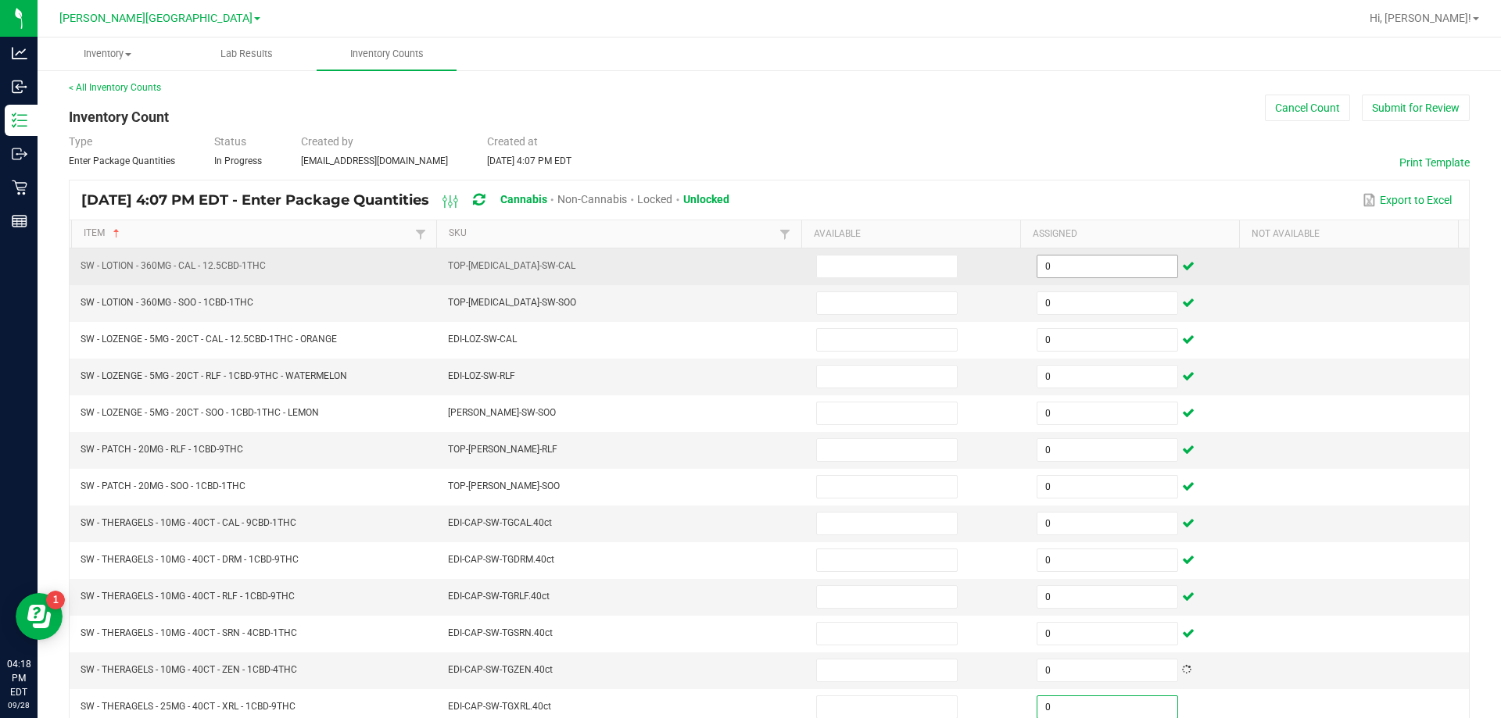
scroll to position [324, 0]
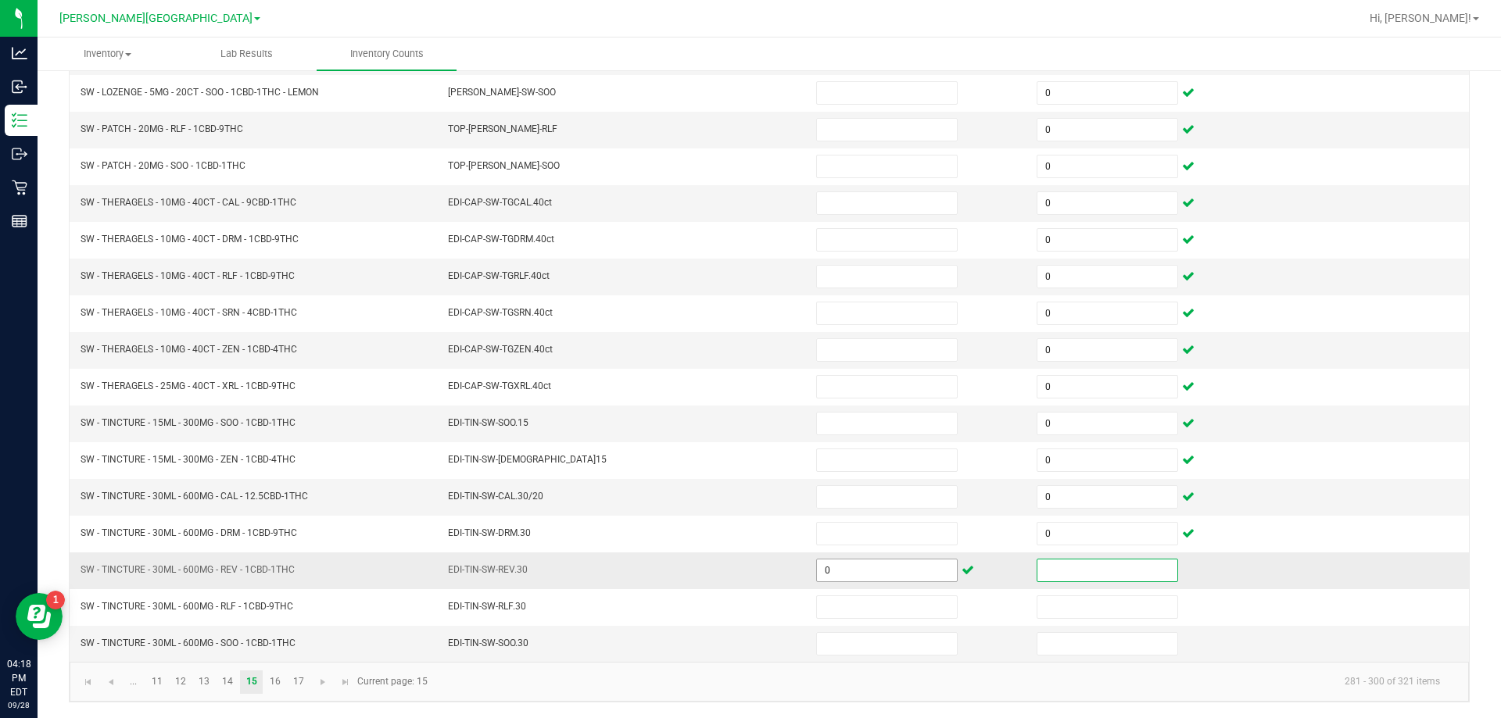
click at [748, 575] on input "0" at bounding box center [887, 571] width 140 height 22
click at [748, 582] on td at bounding box center [1137, 571] width 220 height 37
click at [748, 579] on input at bounding box center [1107, 571] width 140 height 22
click at [324, 686] on span "Go to the next page" at bounding box center [323, 682] width 13 height 13
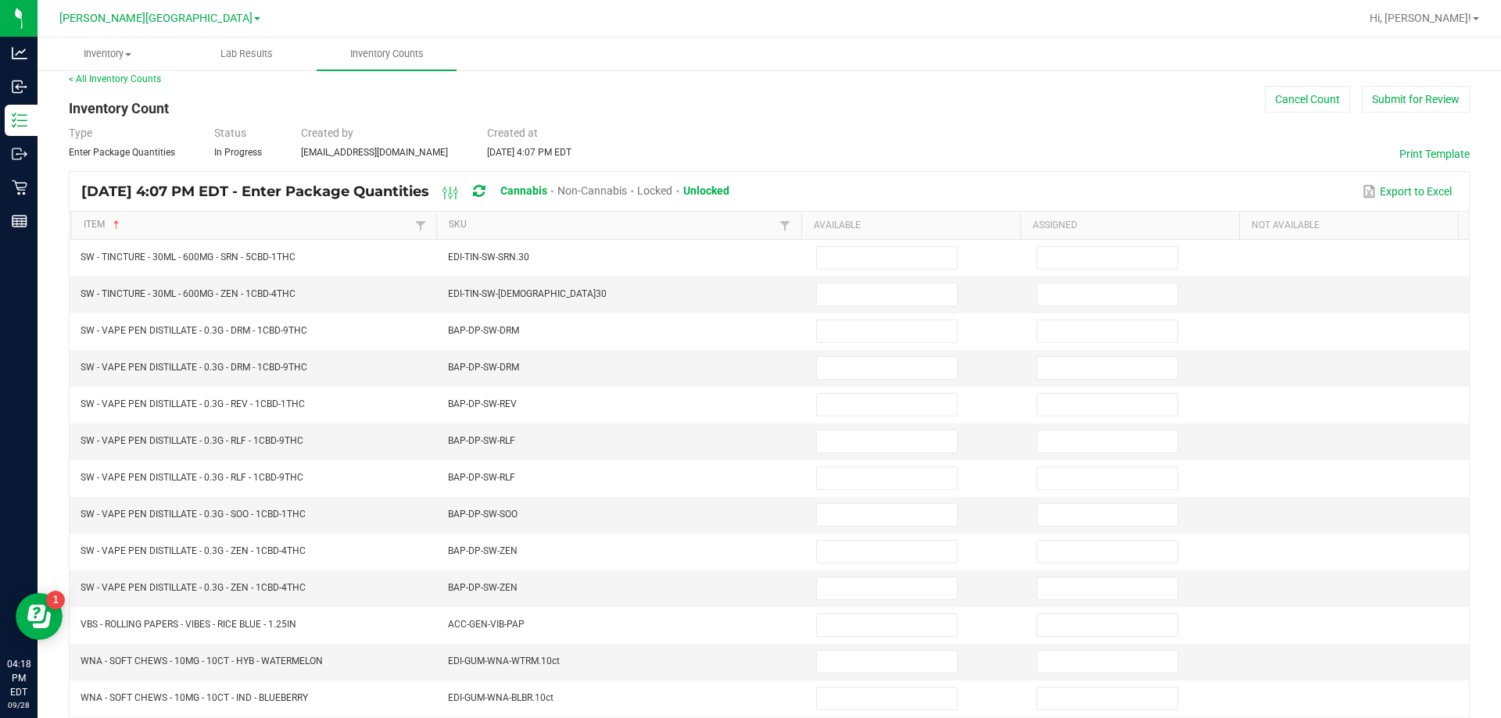
scroll to position [12, 0]
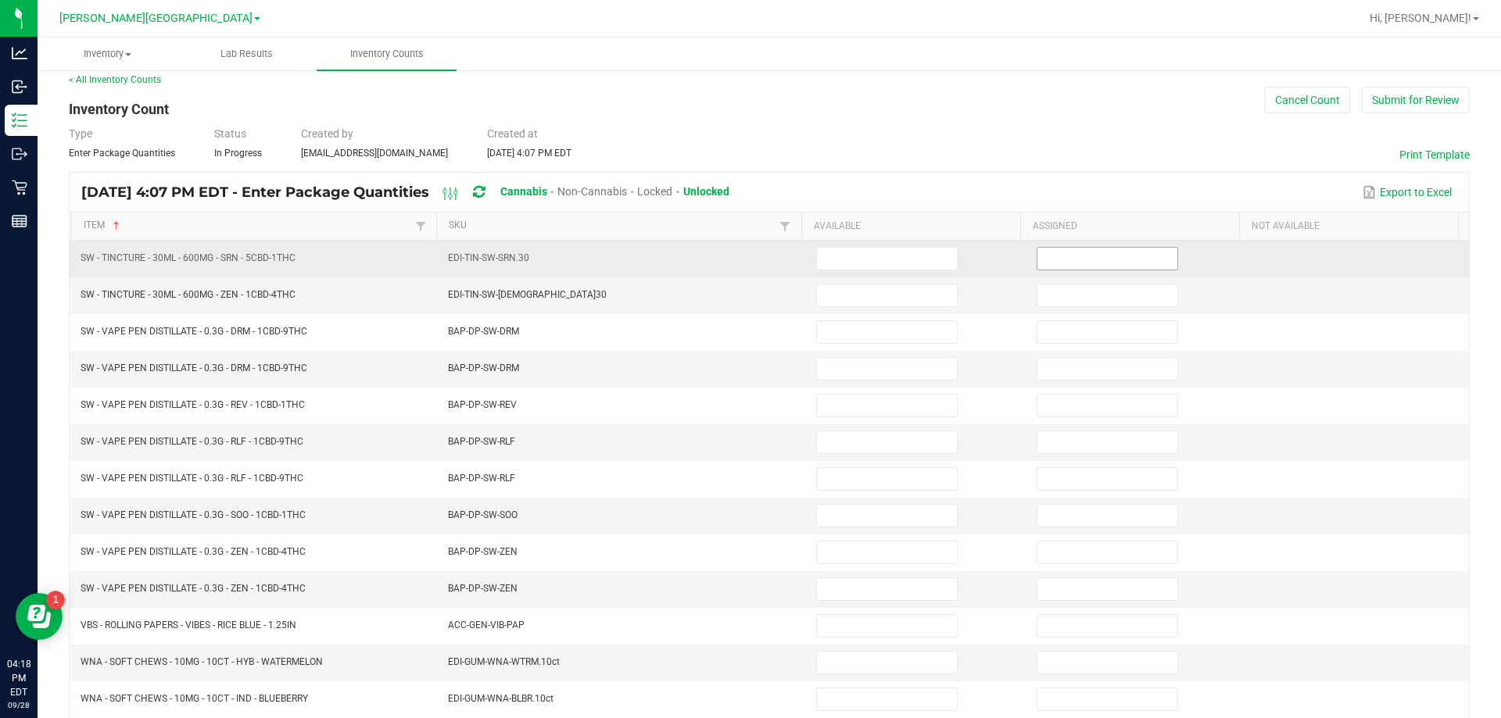
click at [748, 263] on input at bounding box center [1107, 259] width 140 height 22
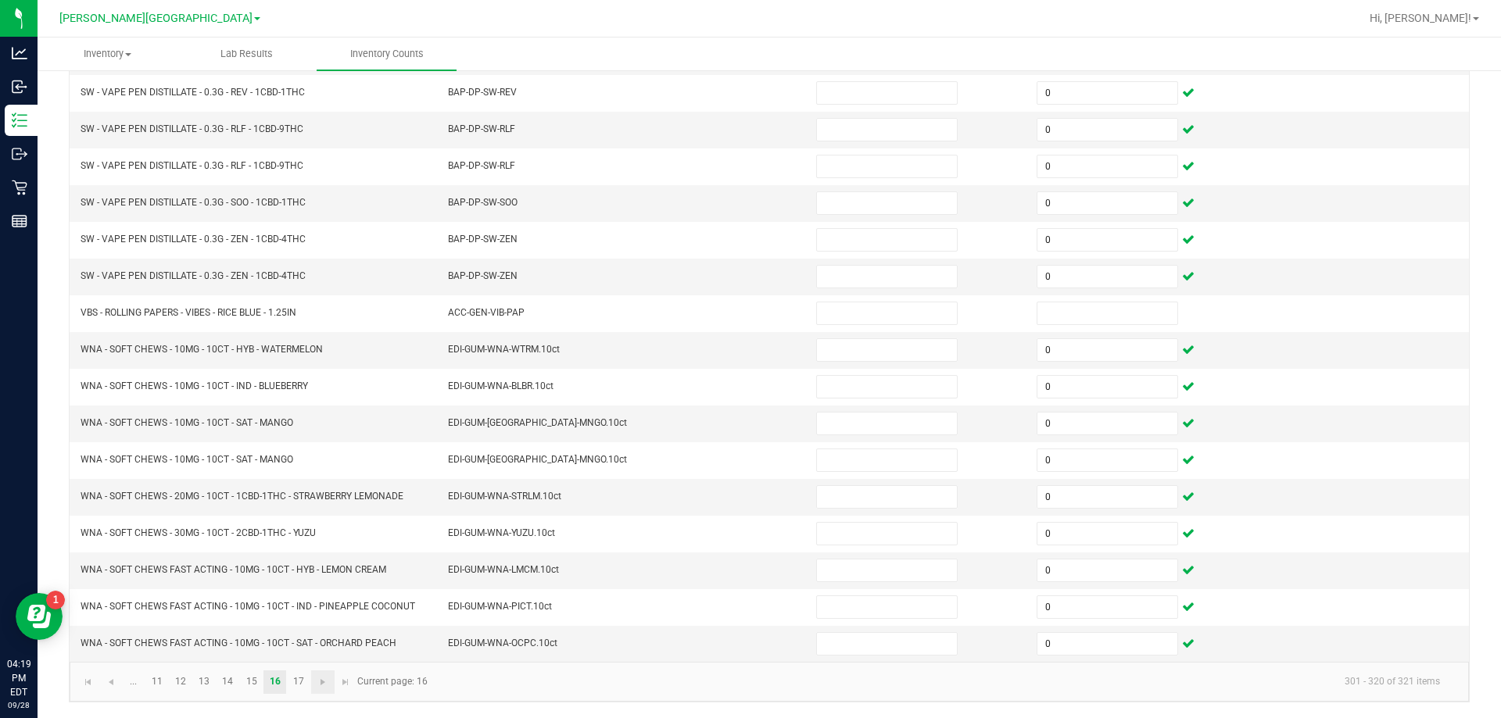
click at [324, 690] on link at bounding box center [322, 682] width 23 height 23
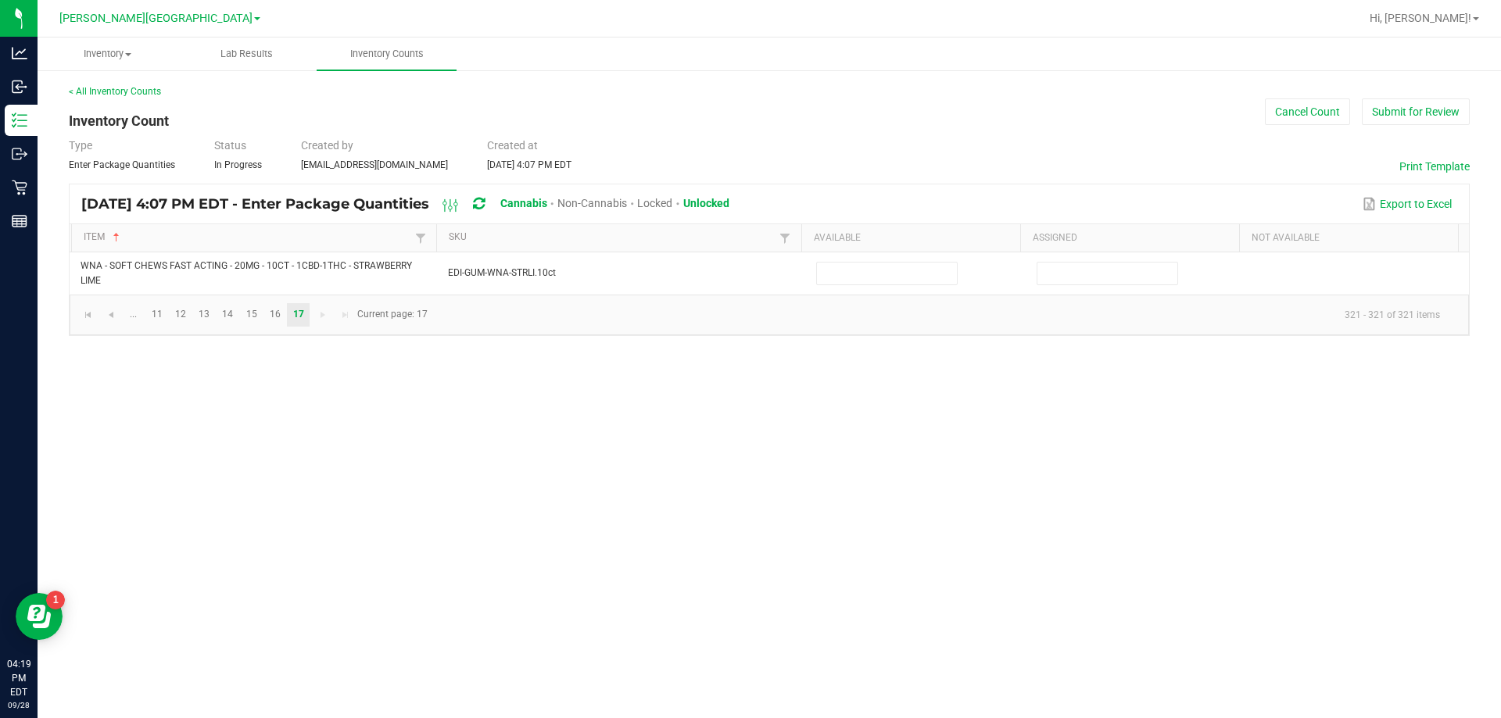
scroll to position [0, 0]
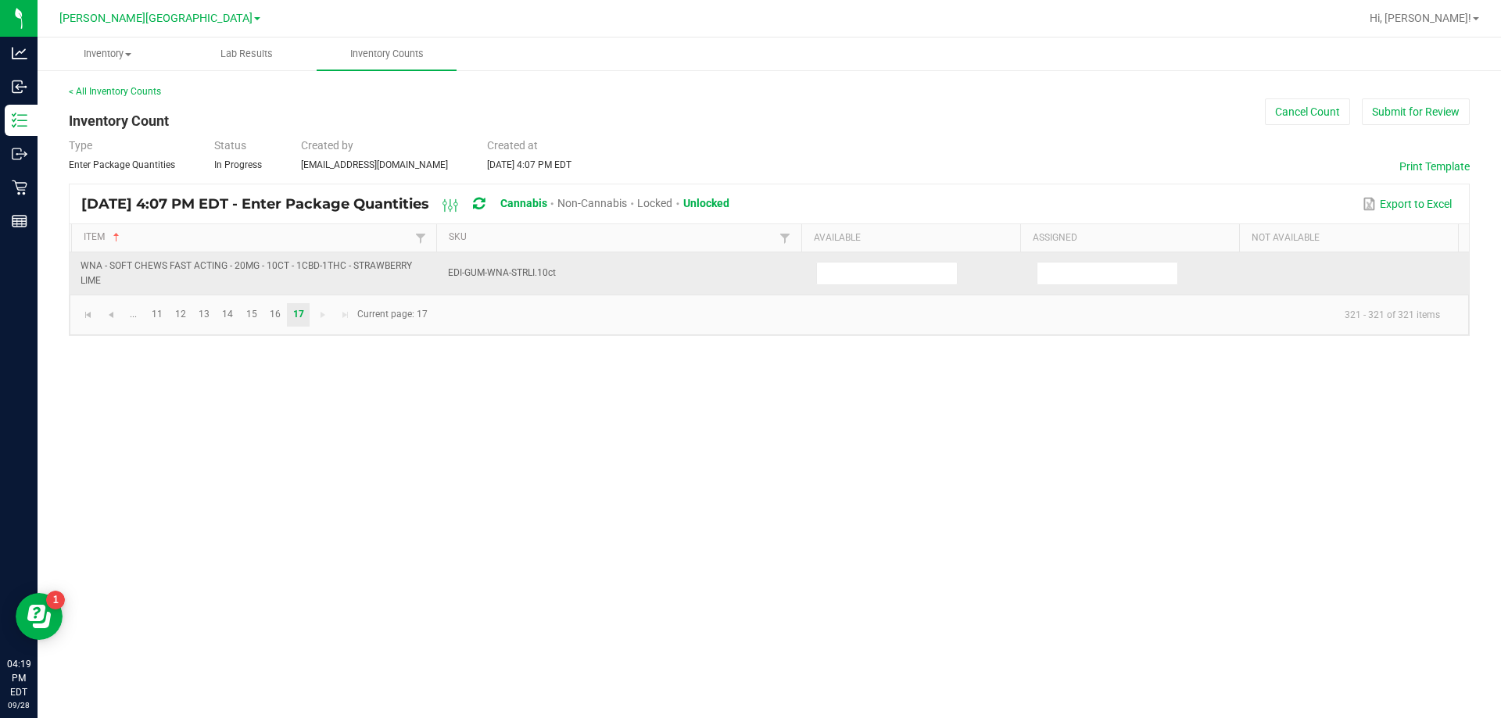
click at [748, 285] on td at bounding box center [1137, 274] width 220 height 42
click at [748, 279] on input at bounding box center [1107, 274] width 140 height 22
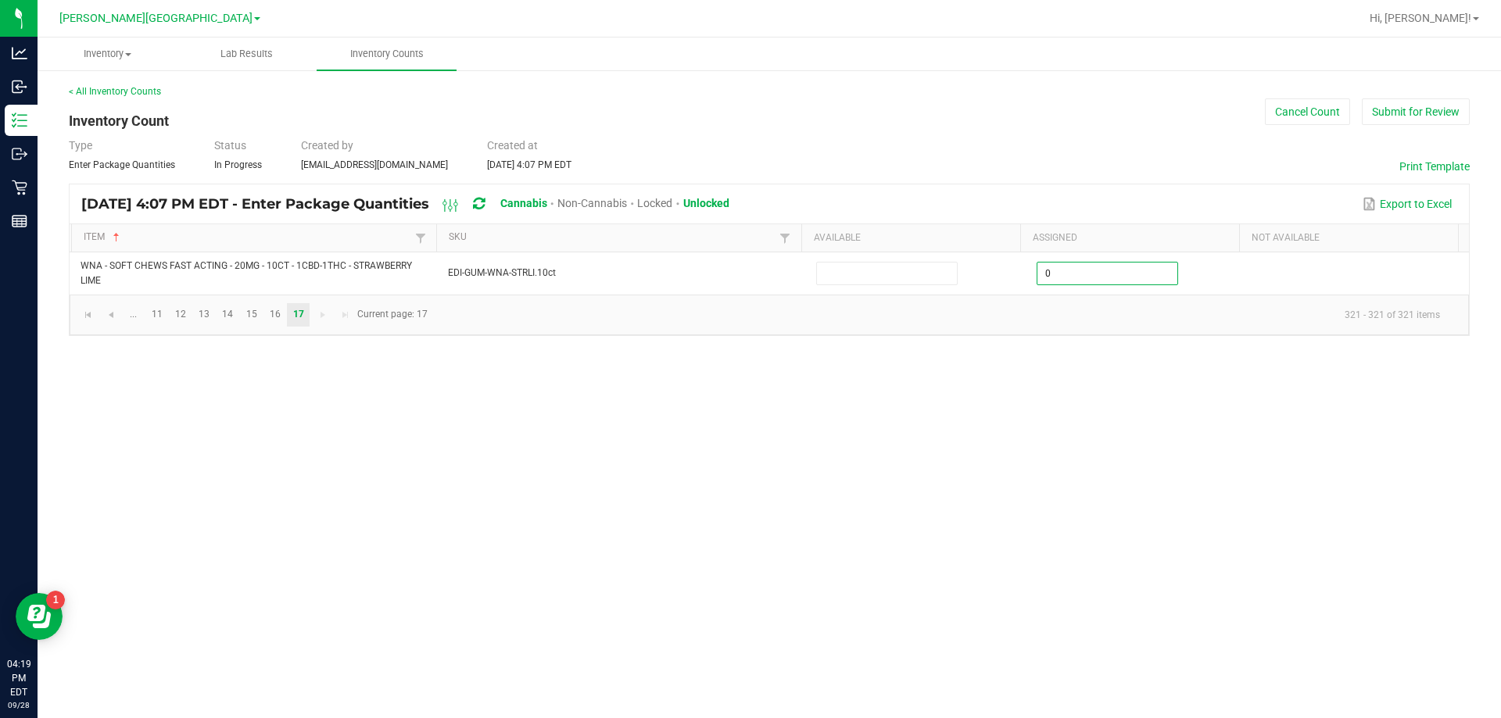
click at [748, 517] on div "Inventory All packages All inventory Waste log Create inventory Lab Results Inv…" at bounding box center [770, 378] width 1464 height 681
click at [110, 321] on span "Go to the previous page" at bounding box center [111, 315] width 13 height 13
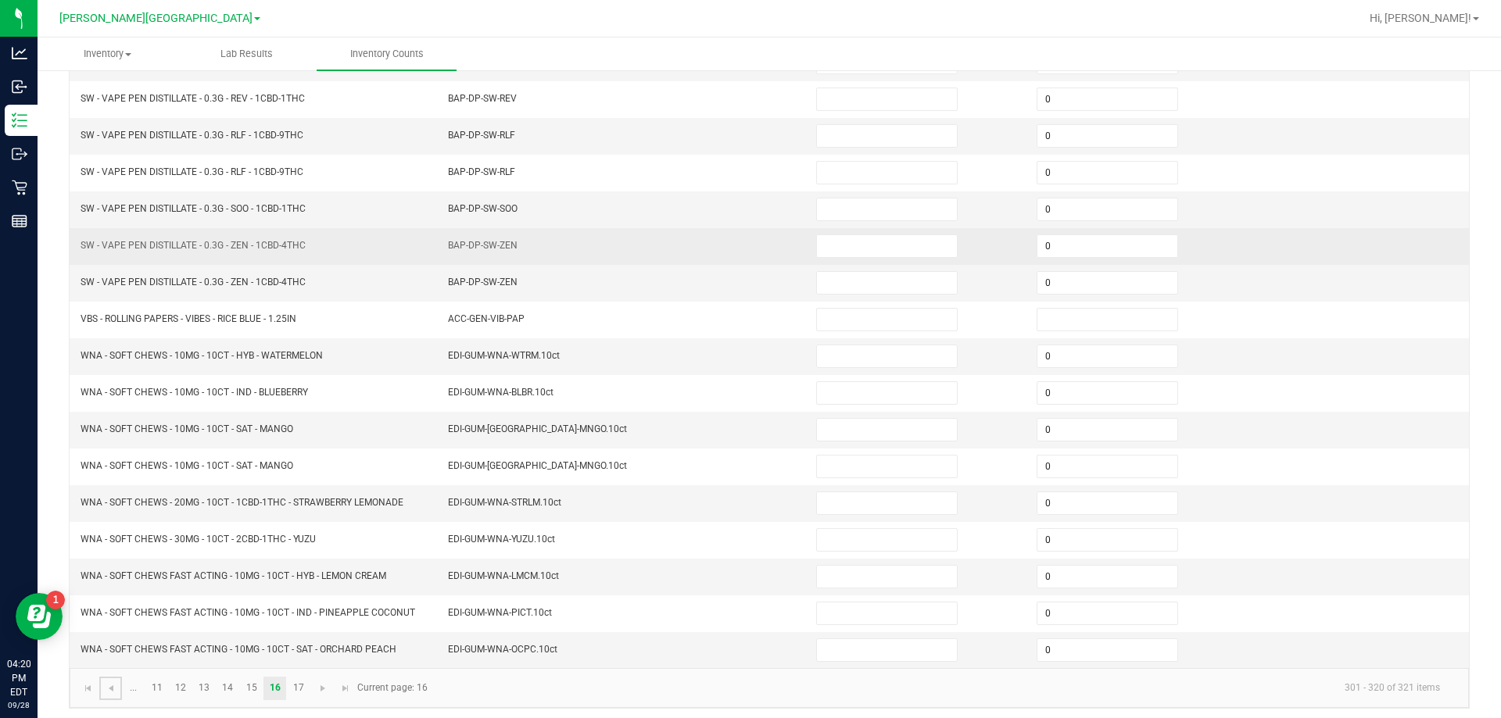
scroll to position [324, 0]
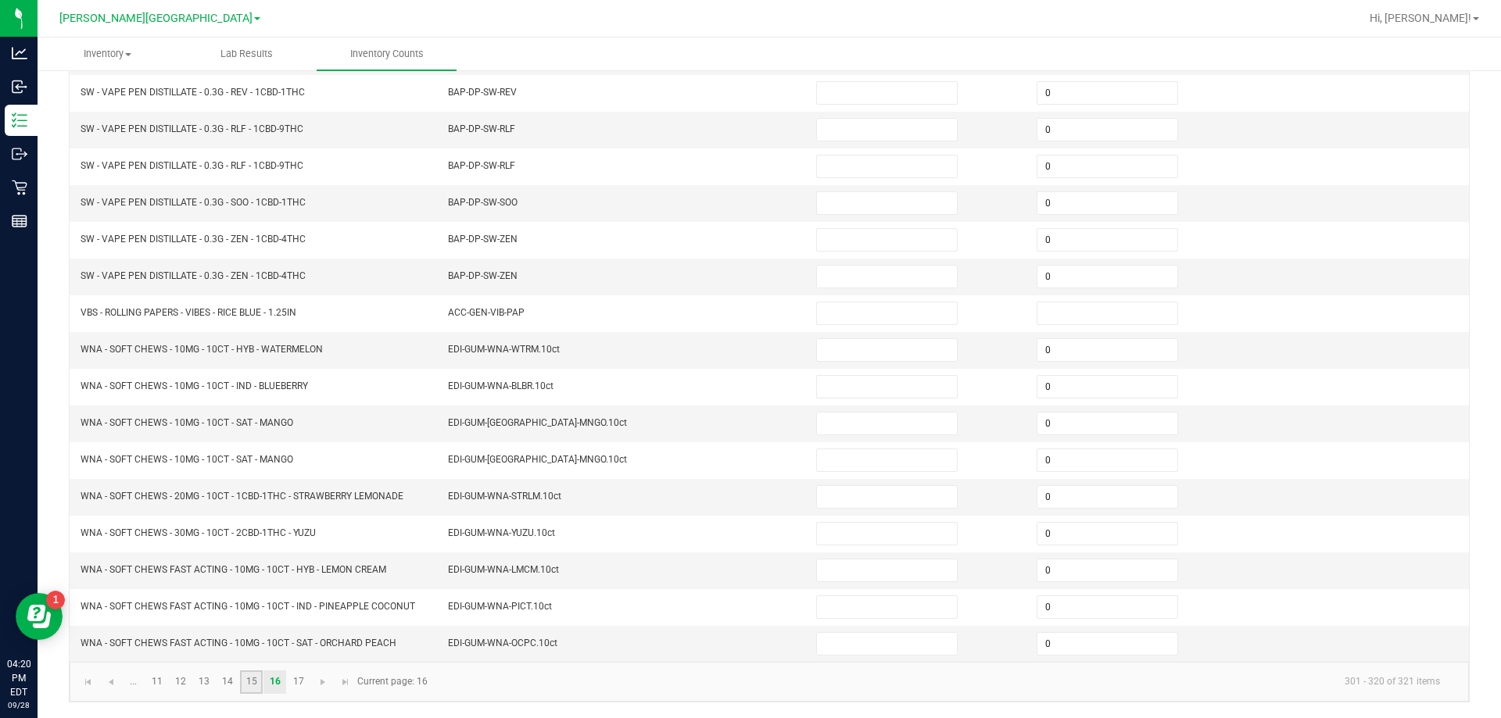
click at [244, 684] on link "15" at bounding box center [251, 682] width 23 height 23
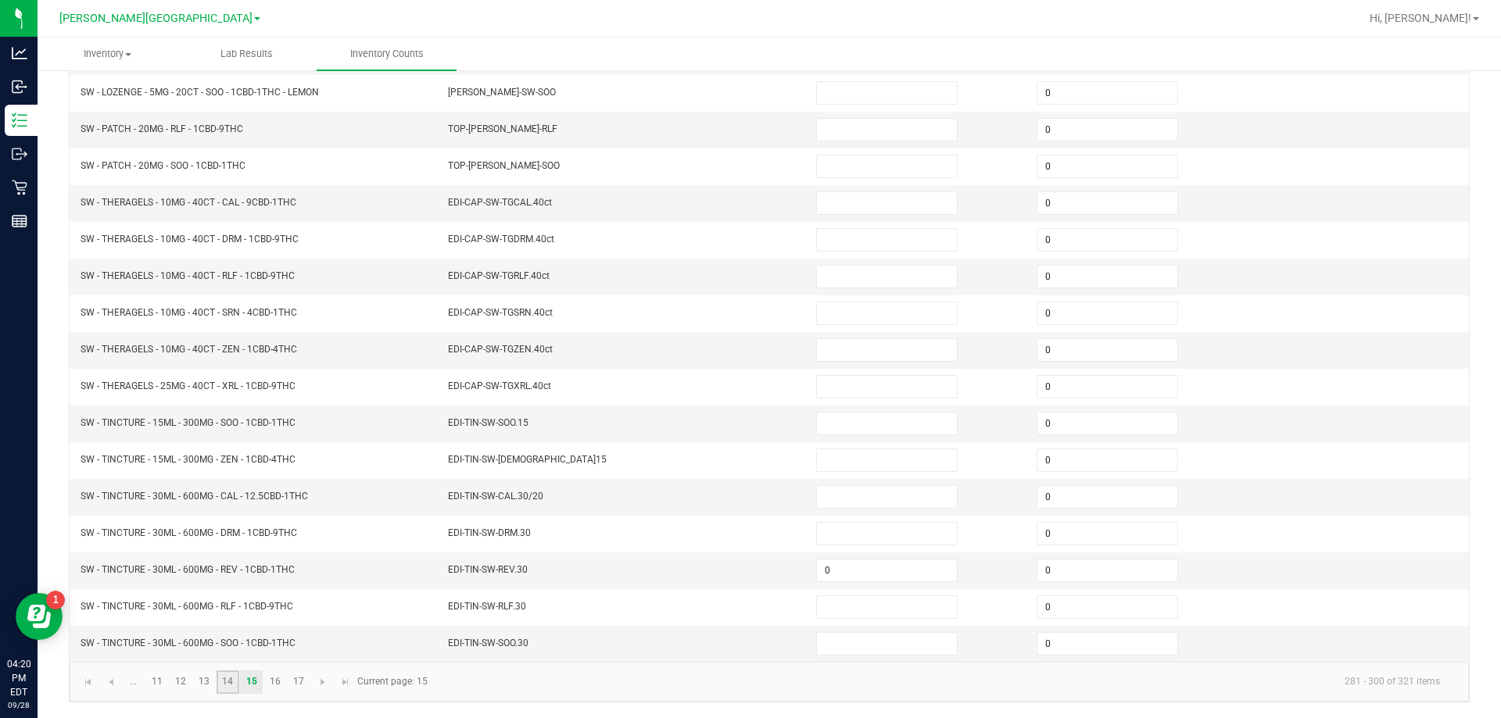
click at [235, 686] on link "14" at bounding box center [228, 682] width 23 height 23
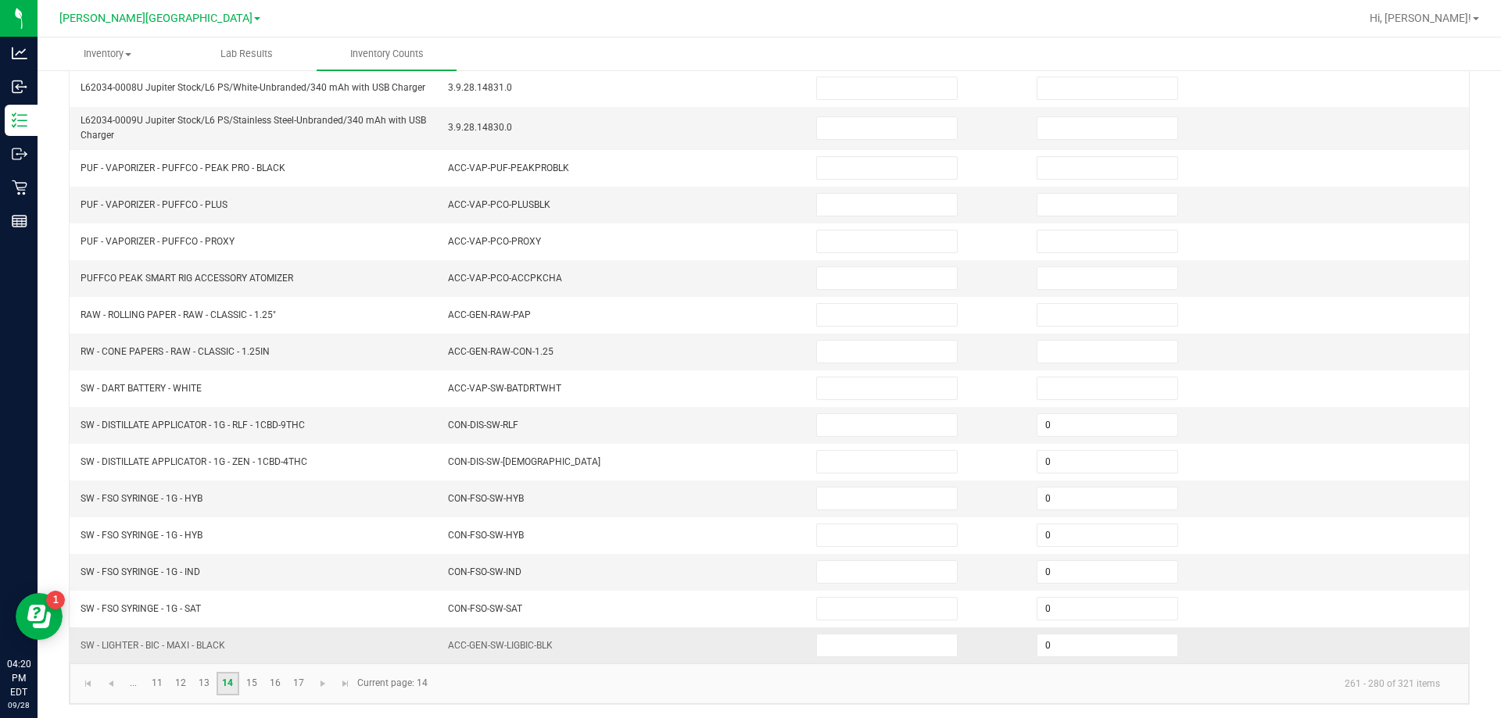
scroll to position [331, 0]
click at [198, 680] on link "13" at bounding box center [204, 681] width 23 height 23
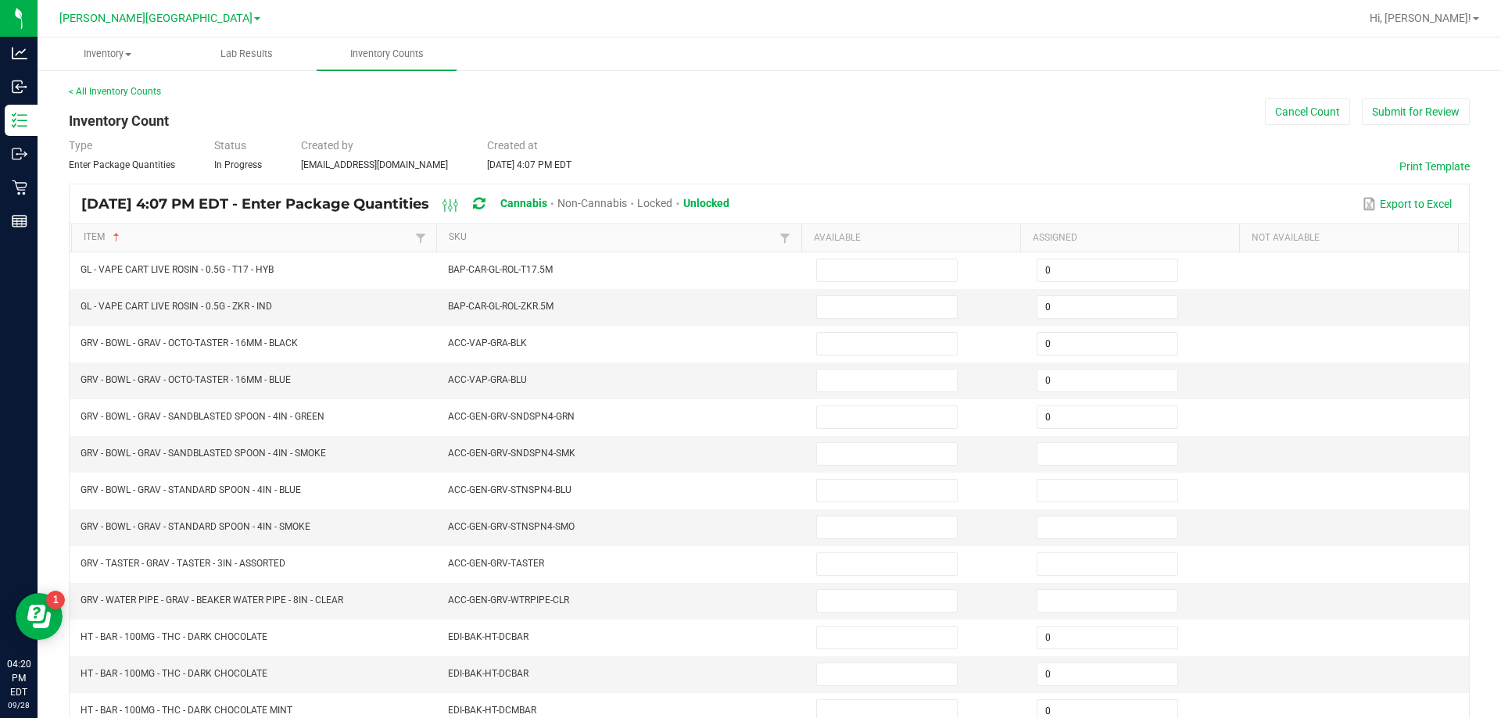
scroll to position [324, 0]
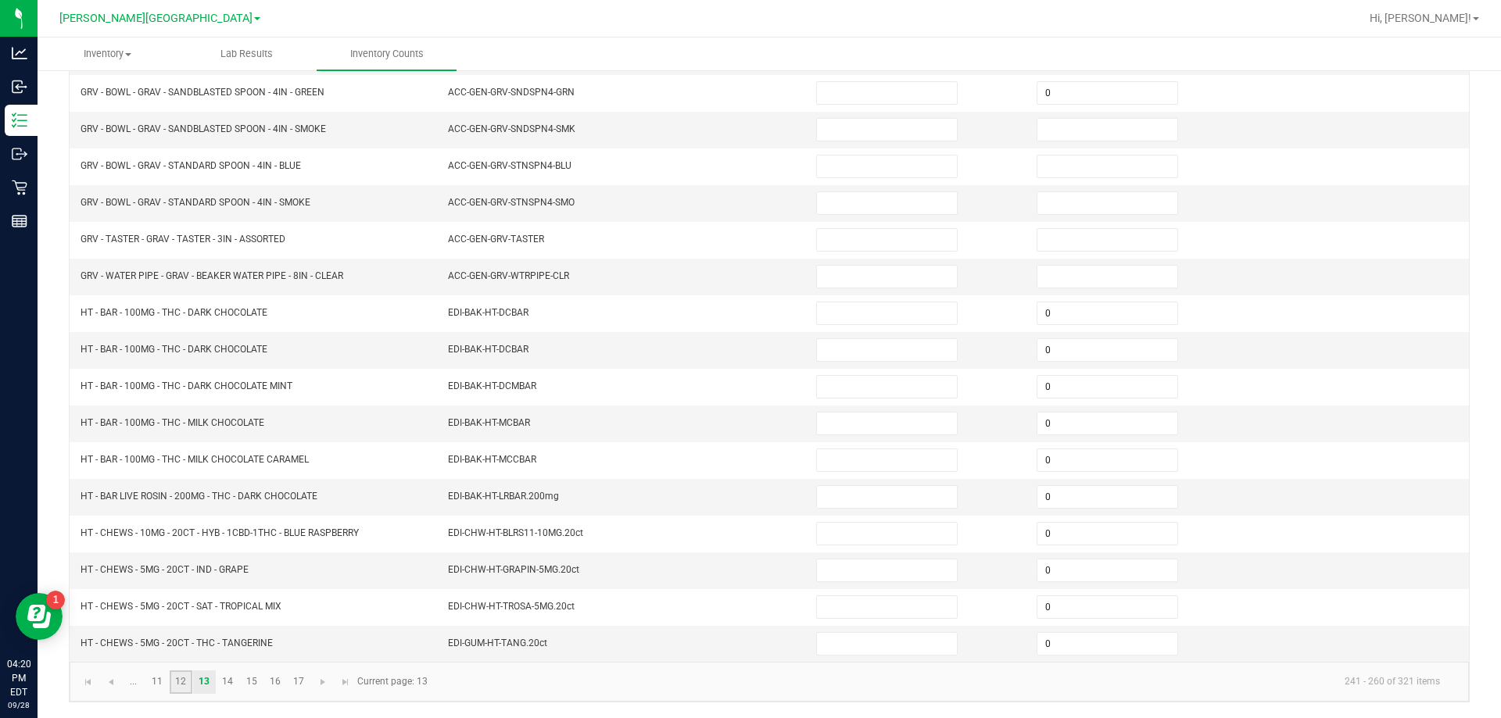
click at [180, 686] on link "12" at bounding box center [181, 682] width 23 height 23
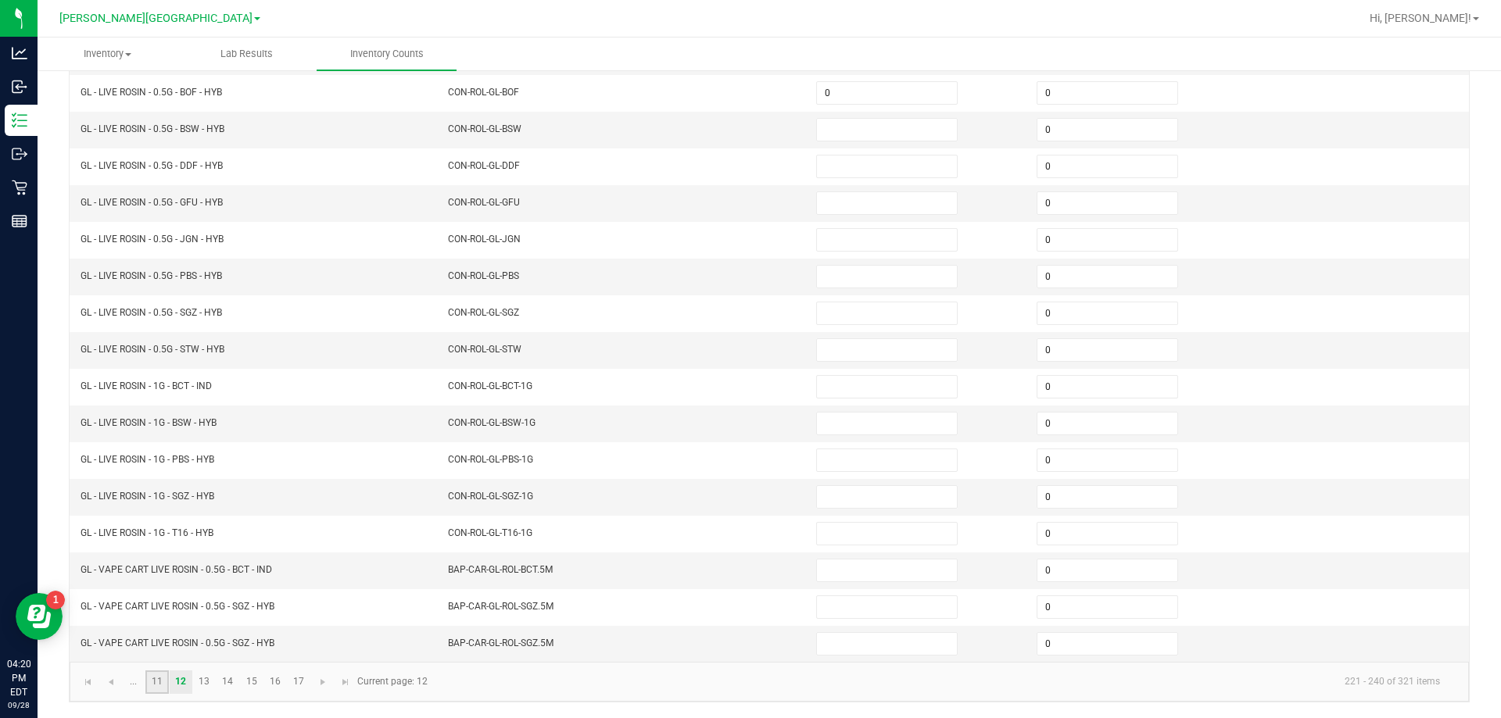
click at [165, 685] on link "11" at bounding box center [156, 682] width 23 height 23
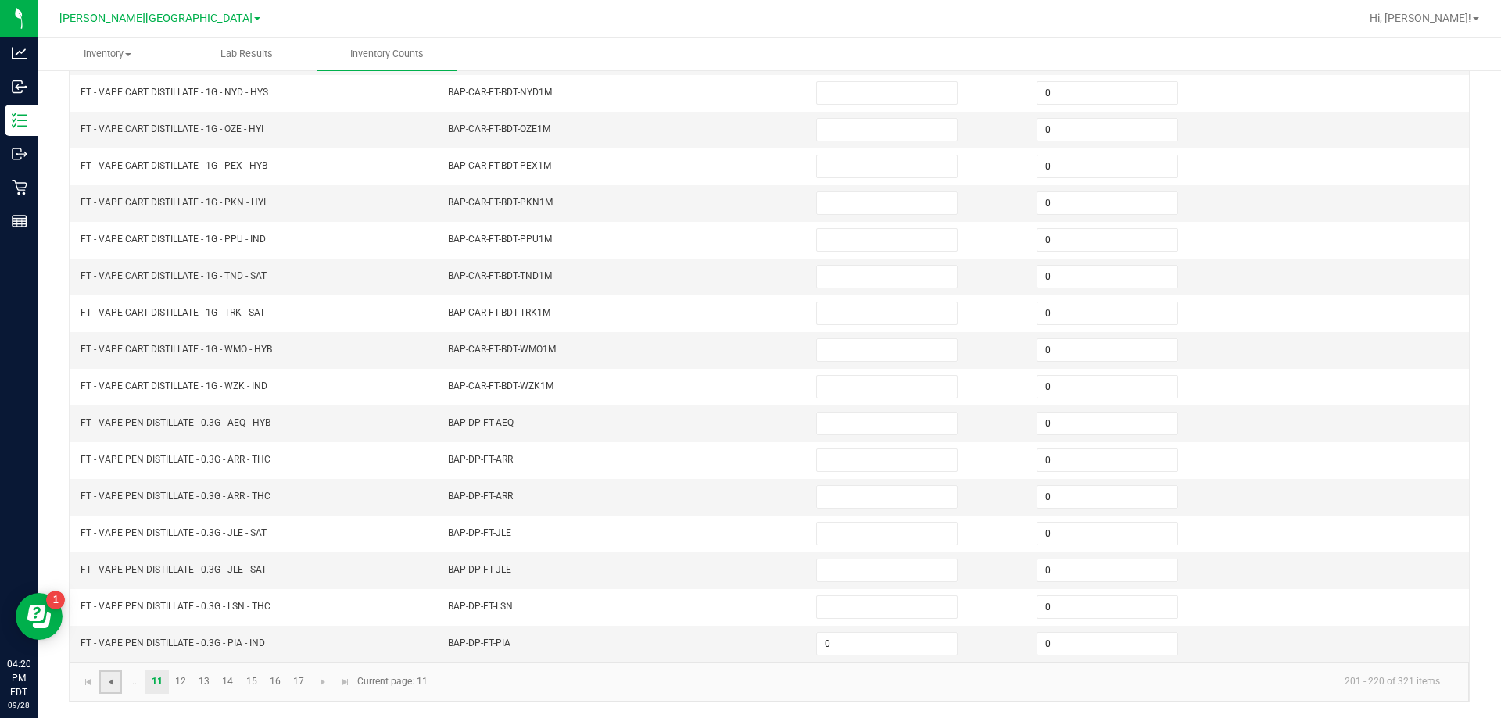
click at [115, 685] on span "Go to the previous page" at bounding box center [111, 682] width 13 height 13
click at [109, 684] on span "Go to the previous page" at bounding box center [111, 682] width 13 height 13
click at [118, 679] on link at bounding box center [110, 682] width 23 height 23
click at [115, 687] on span "Go to the previous page" at bounding box center [111, 682] width 13 height 13
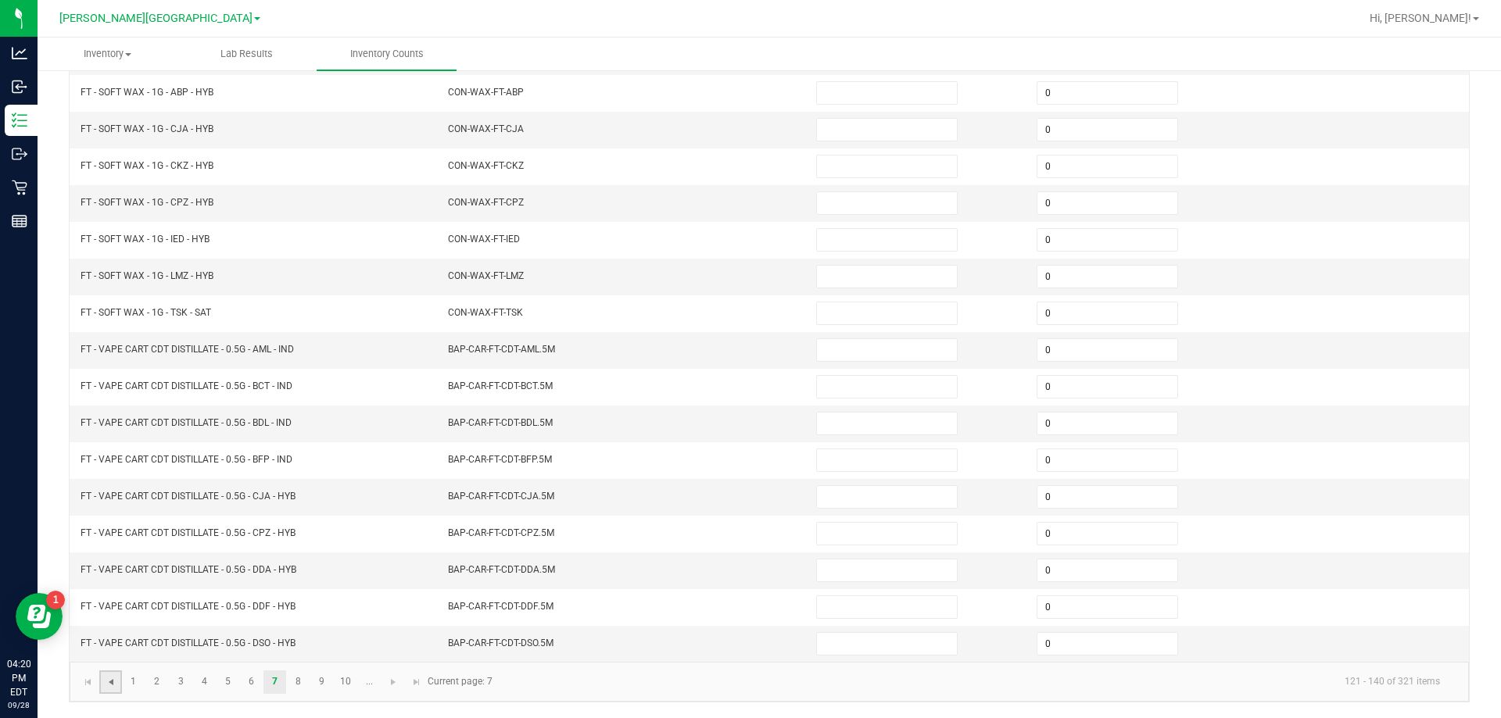
drag, startPoint x: 115, startPoint y: 679, endPoint x: 133, endPoint y: 672, distance: 19.3
click at [114, 679] on span "Go to the previous page" at bounding box center [111, 682] width 13 height 13
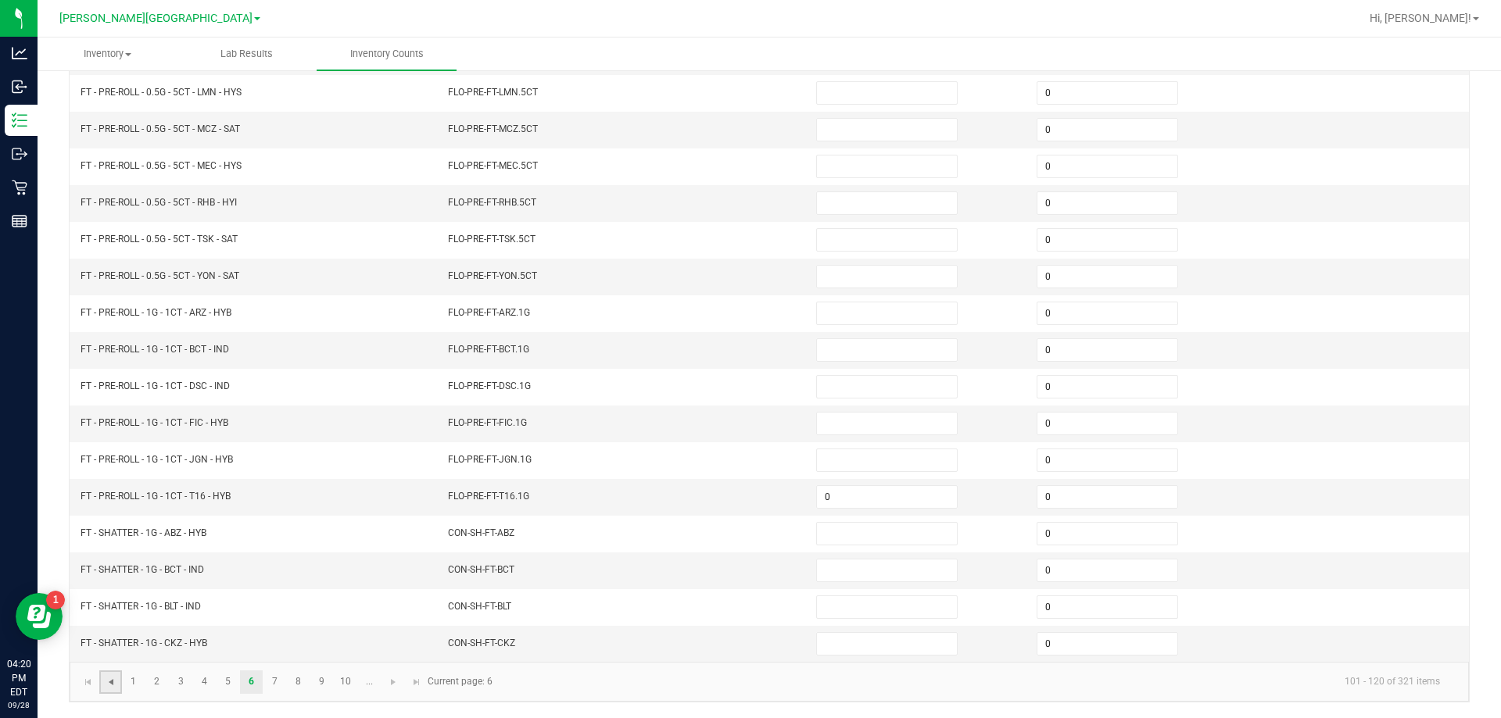
click at [114, 681] on span "Go to the previous page" at bounding box center [111, 682] width 13 height 13
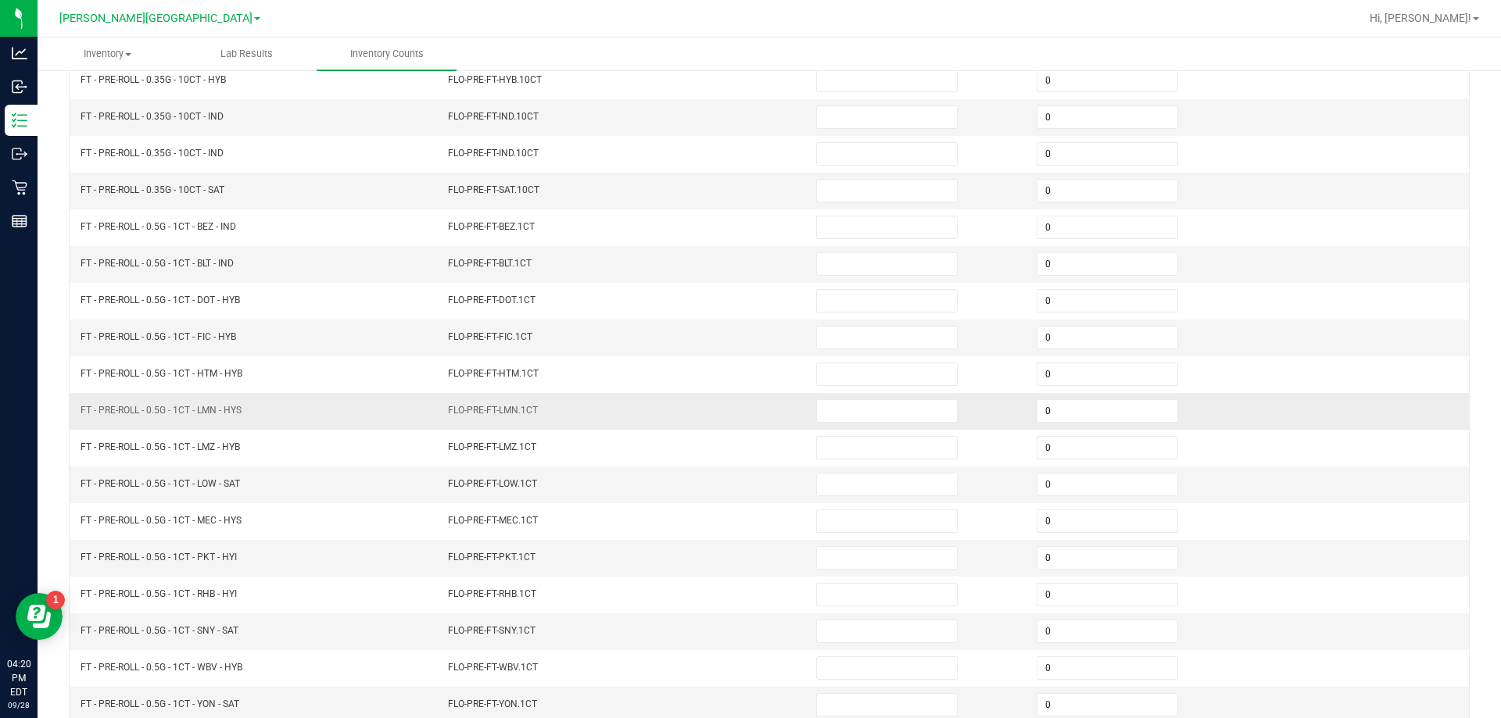
scroll to position [0, 0]
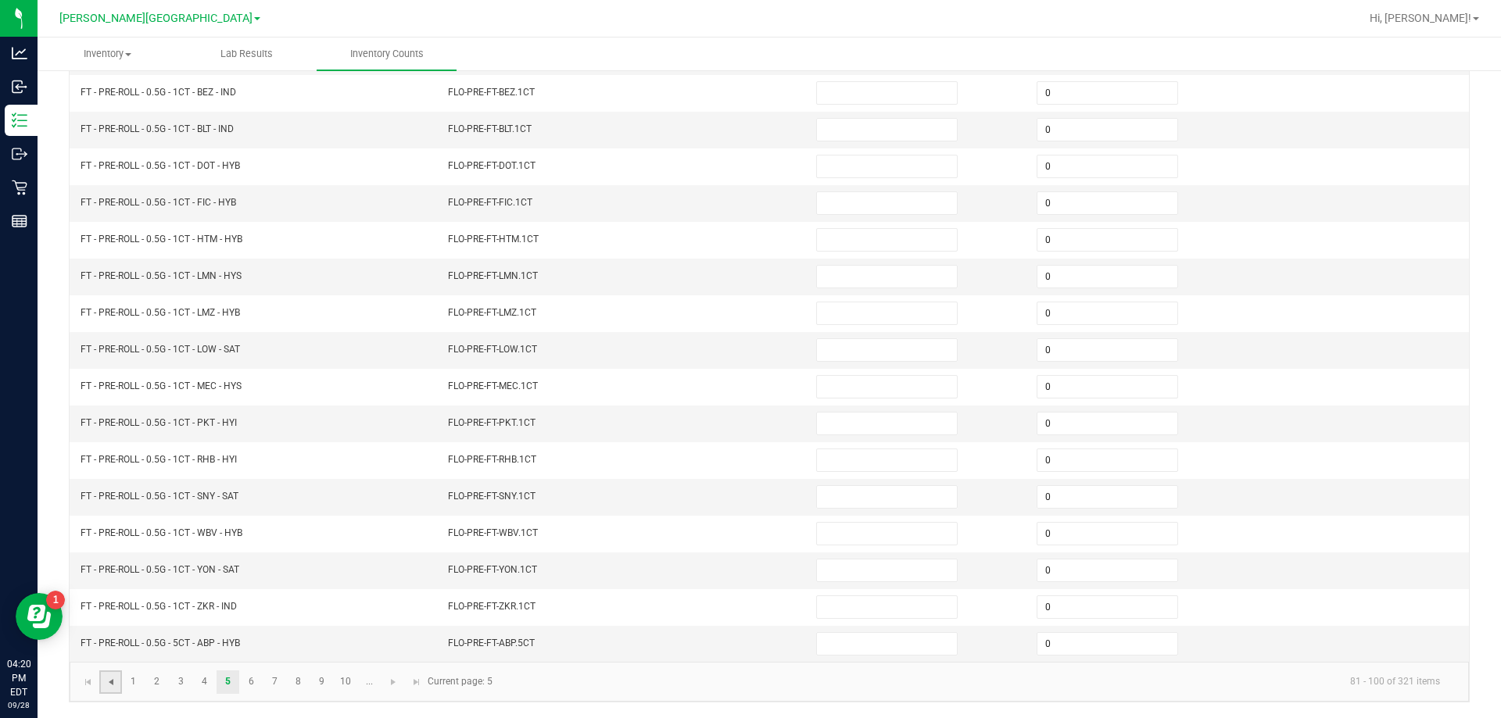
click at [115, 680] on span "Go to the previous page" at bounding box center [111, 682] width 13 height 13
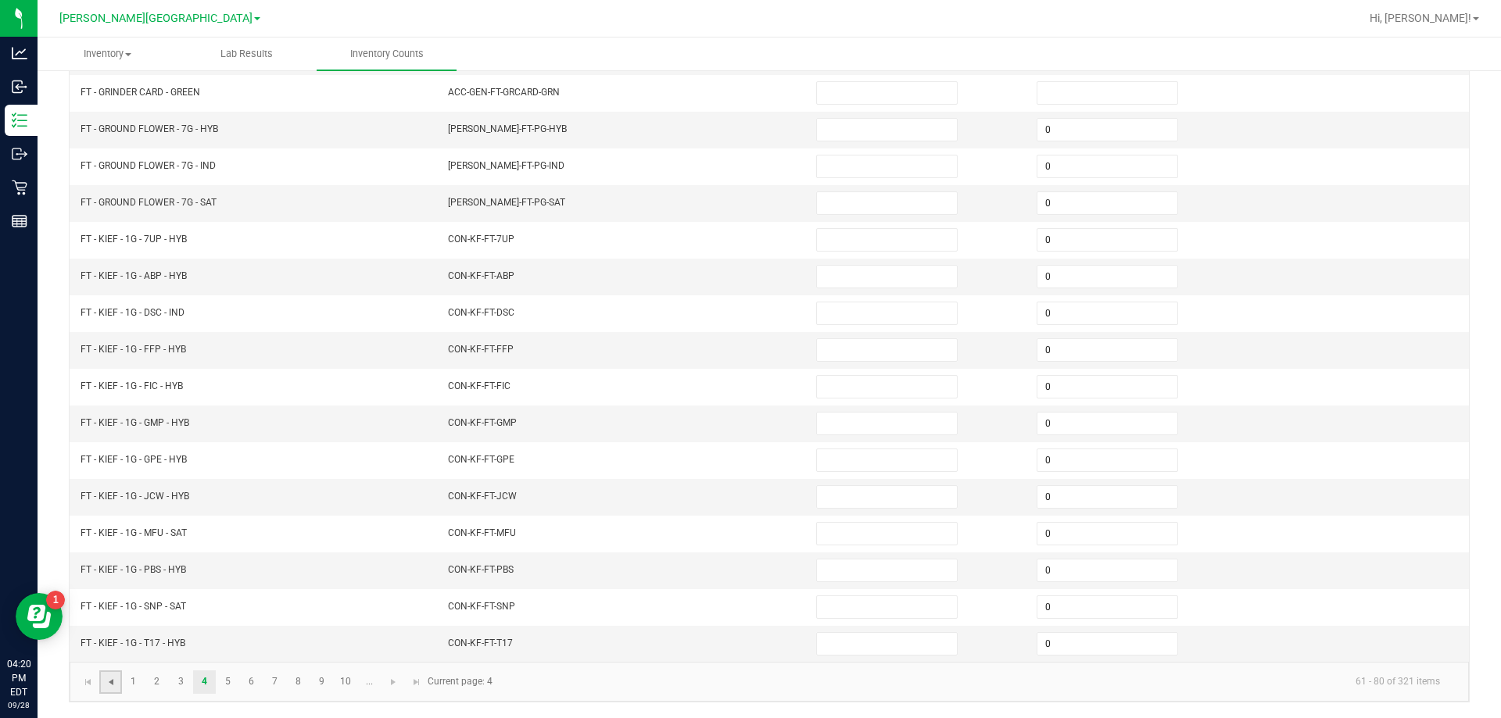
click at [114, 687] on span "Go to the previous page" at bounding box center [111, 682] width 13 height 13
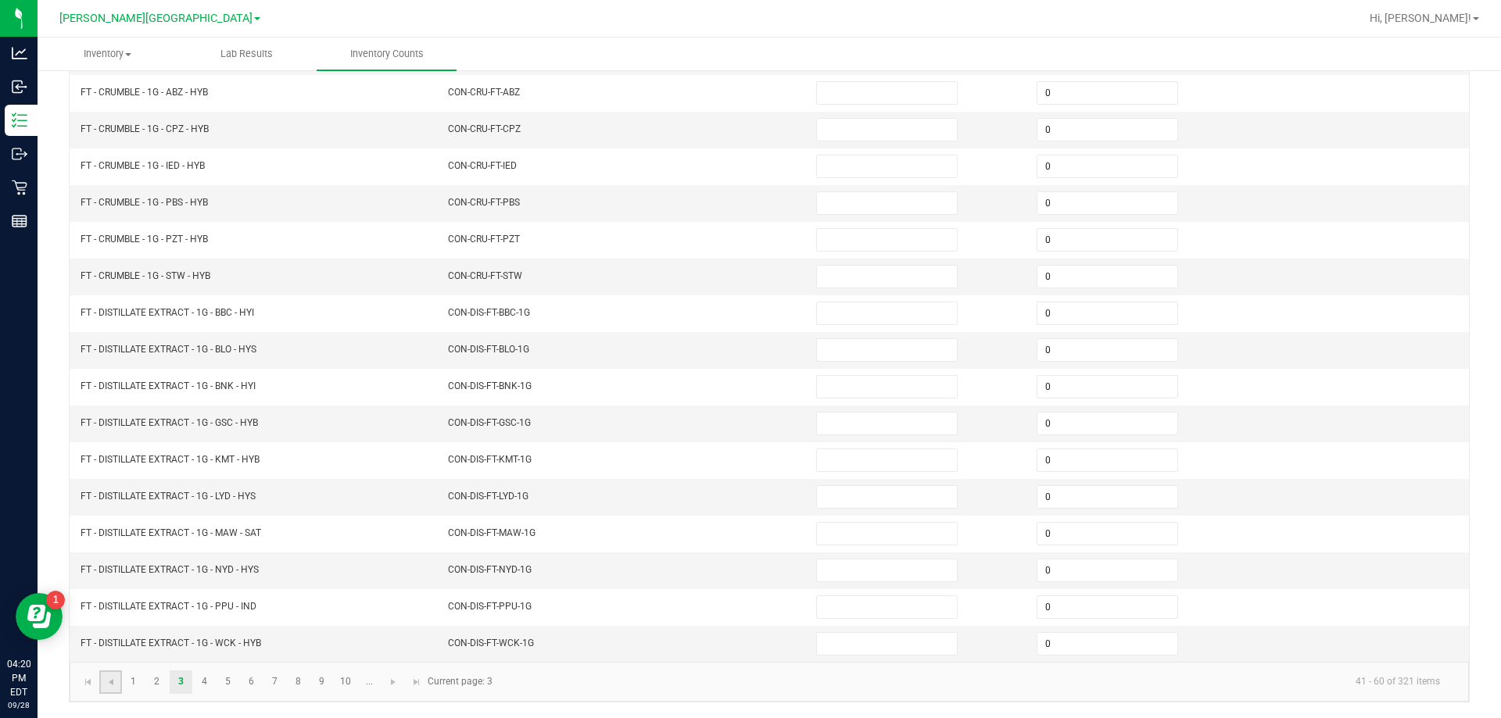
click at [117, 691] on link at bounding box center [110, 682] width 23 height 23
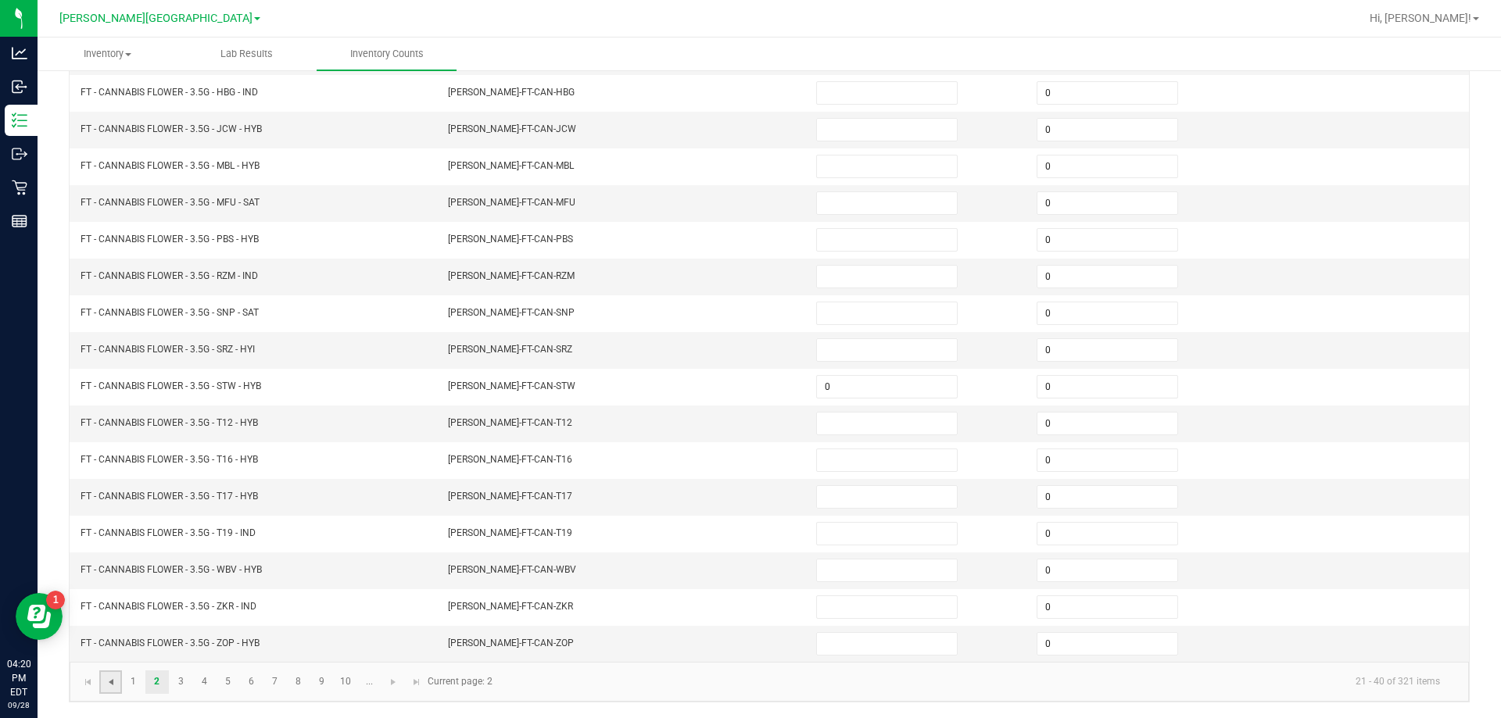
click at [111, 686] on span "Go to the previous page" at bounding box center [111, 682] width 13 height 13
click at [126, 686] on link "1" at bounding box center [133, 682] width 23 height 23
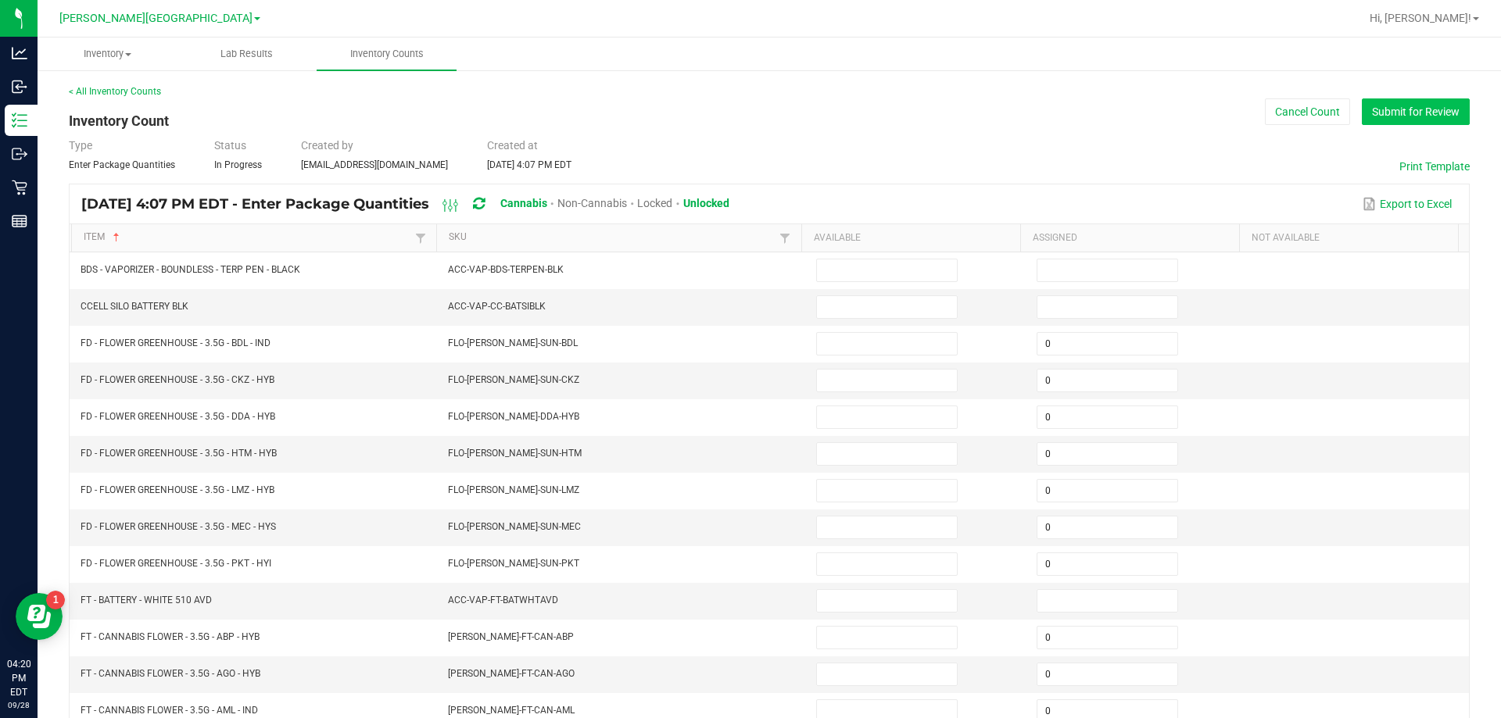
click at [748, 116] on button "Submit for Review" at bounding box center [1416, 112] width 108 height 27
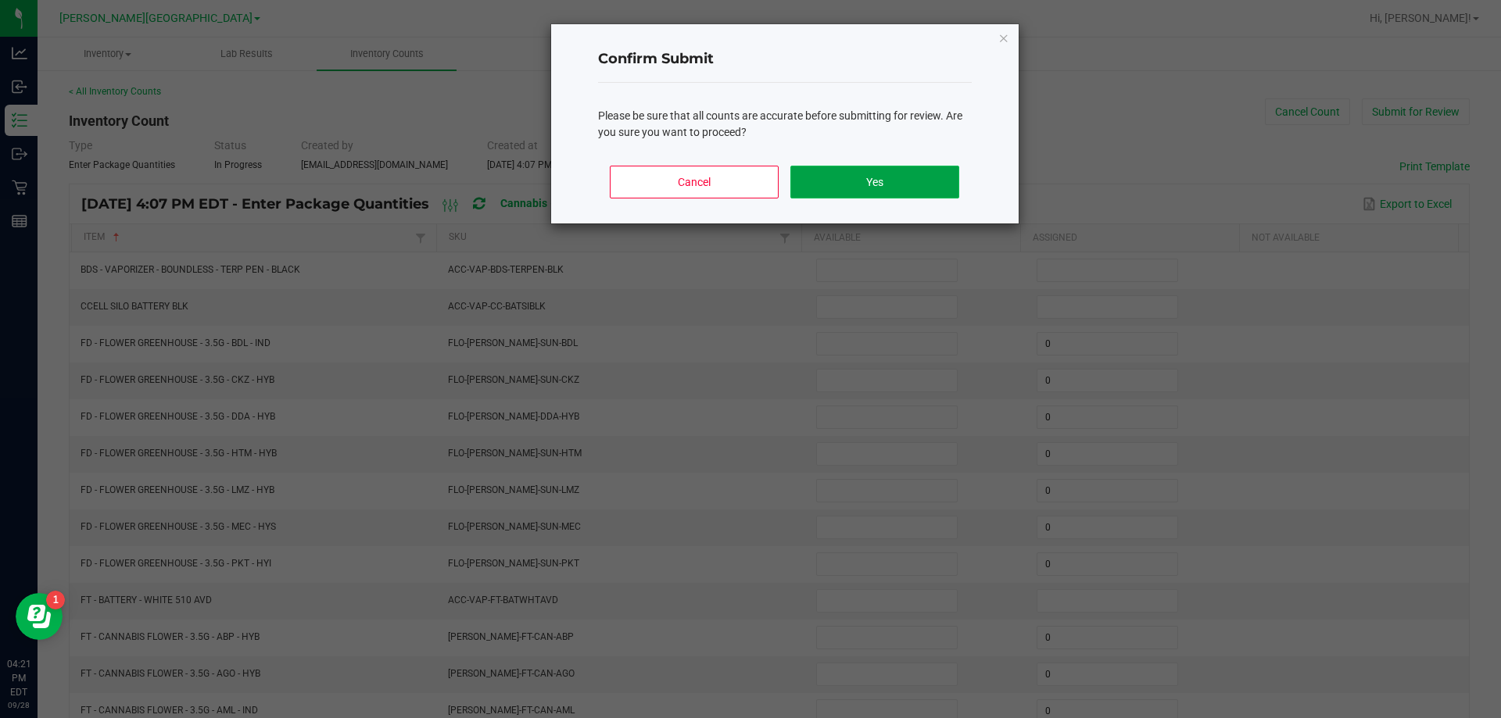
click at [748, 179] on button "Yes" at bounding box center [874, 182] width 168 height 33
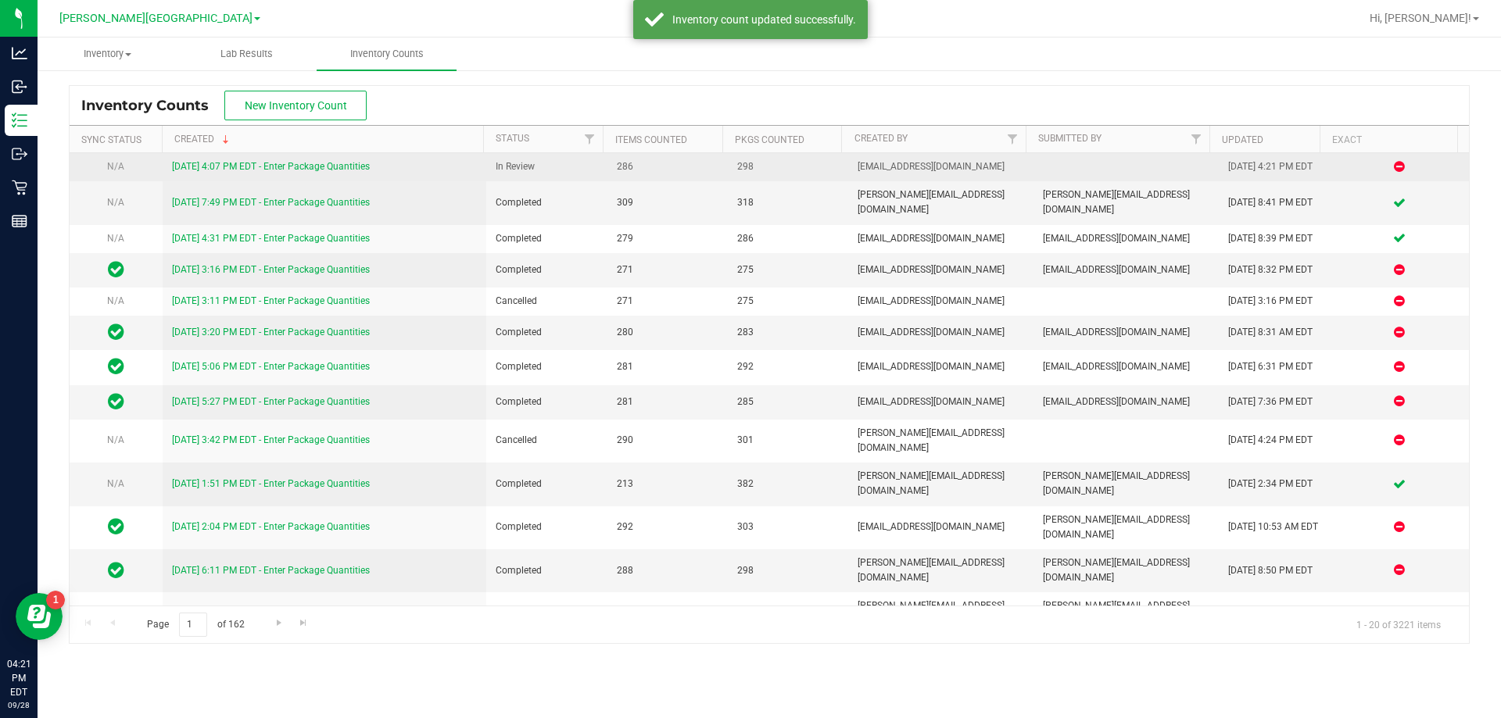
click at [267, 167] on link "[DATE] 4:07 PM EDT - Enter Package Quantities" at bounding box center [271, 166] width 198 height 11
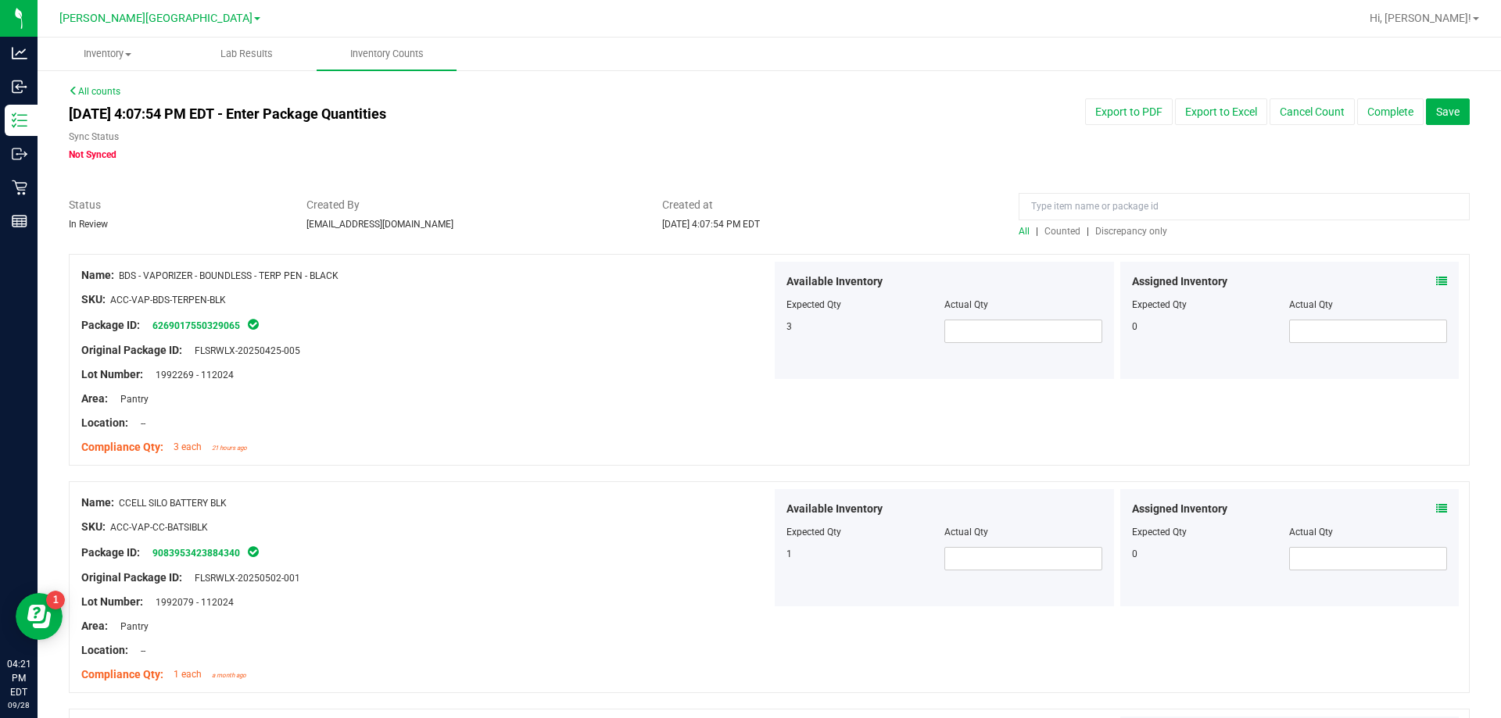
click at [748, 230] on span "Counted" at bounding box center [1062, 231] width 36 height 11
click at [643, 396] on div "Area: Pantry" at bounding box center [426, 399] width 690 height 16
click at [748, 206] on input at bounding box center [1244, 206] width 451 height 27
click at [748, 337] on span at bounding box center [1023, 331] width 158 height 23
click at [748, 555] on div "Available Inventory Expected Qty Actual Qty 3" at bounding box center [944, 547] width 339 height 117
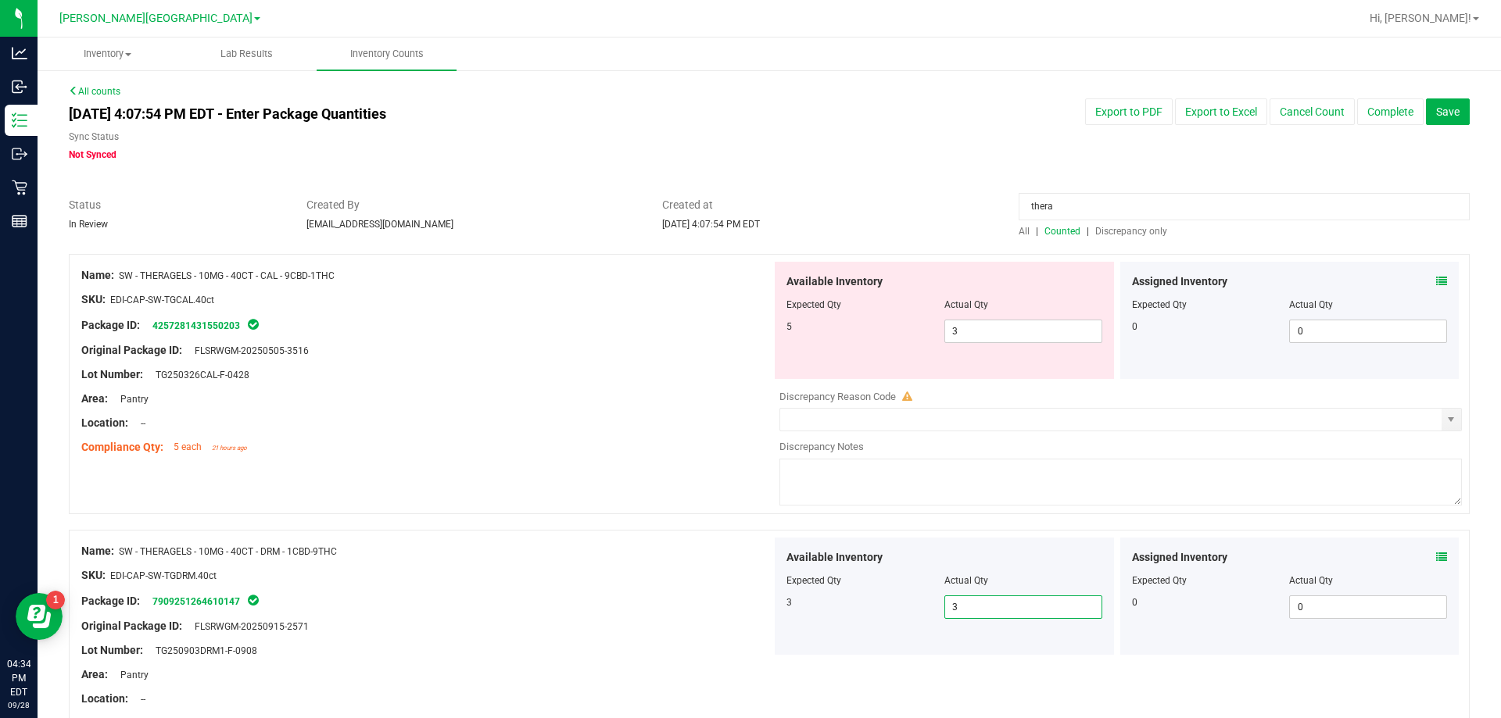
click at [748, 664] on div "Name: SW - THERAGELS - 10MG - 40CT - DRM - 1CBD-9THC SKU: EDI-CAP-SW-TGDRM.40ct…" at bounding box center [769, 636] width 1401 height 212
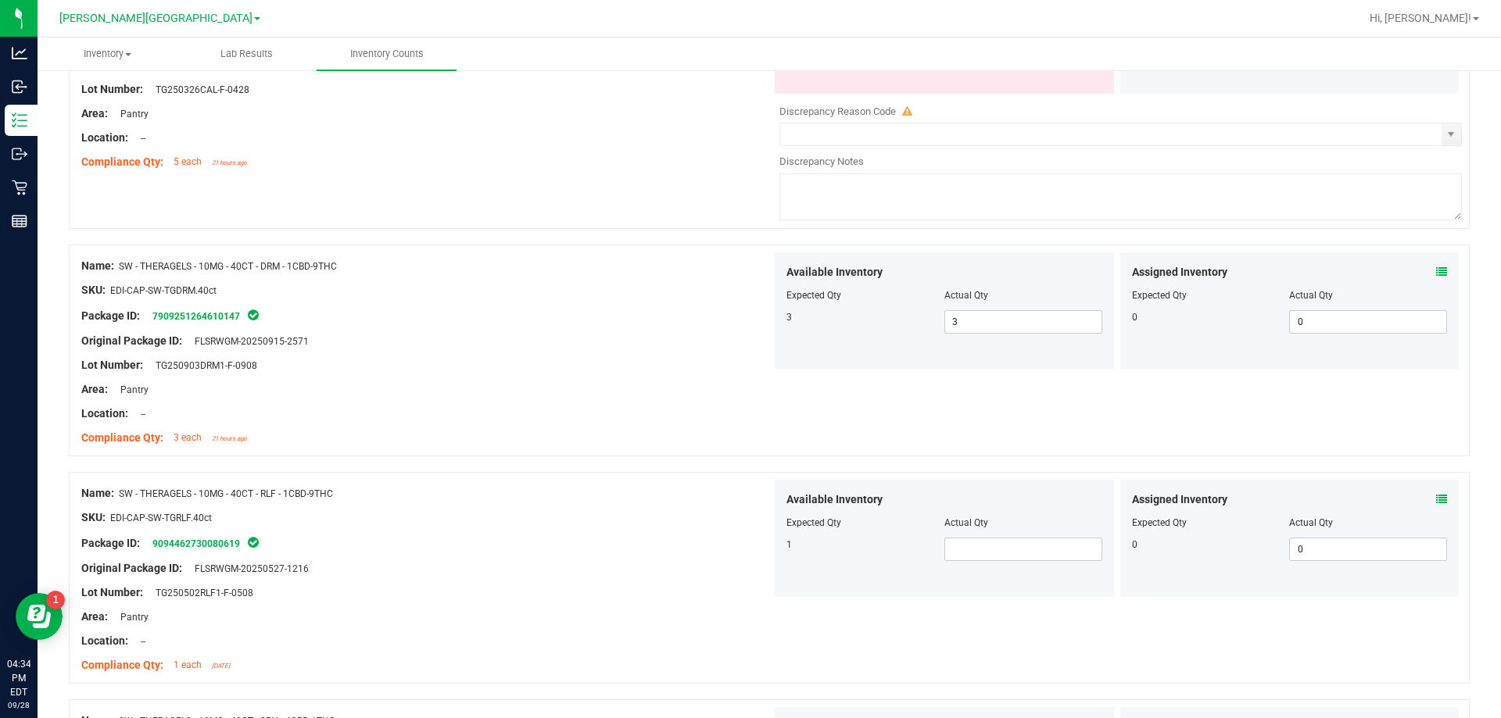
scroll to position [313, 0]
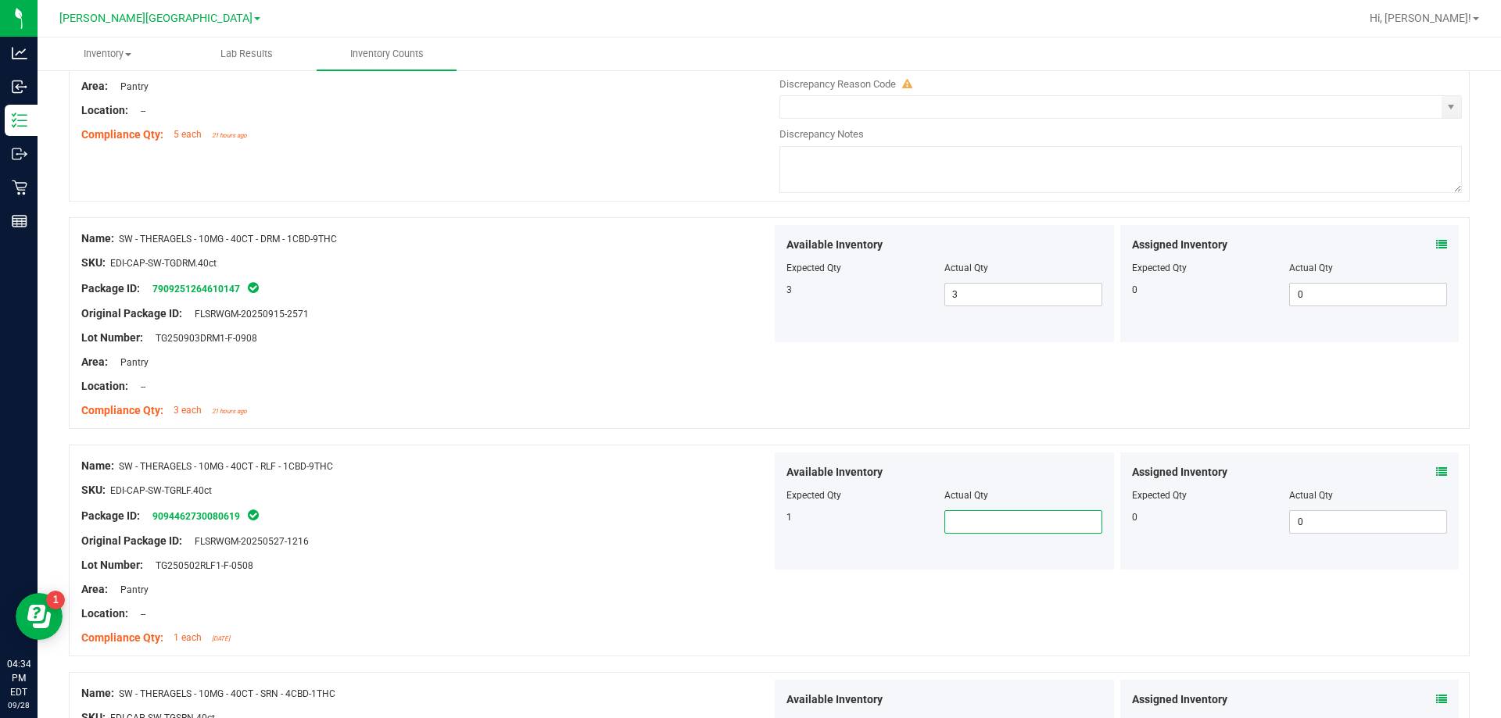
click at [748, 518] on span at bounding box center [1023, 522] width 158 height 23
click at [748, 593] on div "Name: SW - THERAGELS - 10MG - 40CT - RLF - 1CBD-9THC SKU: EDI-CAP-SW-TGRLF.40ct…" at bounding box center [769, 551] width 1401 height 212
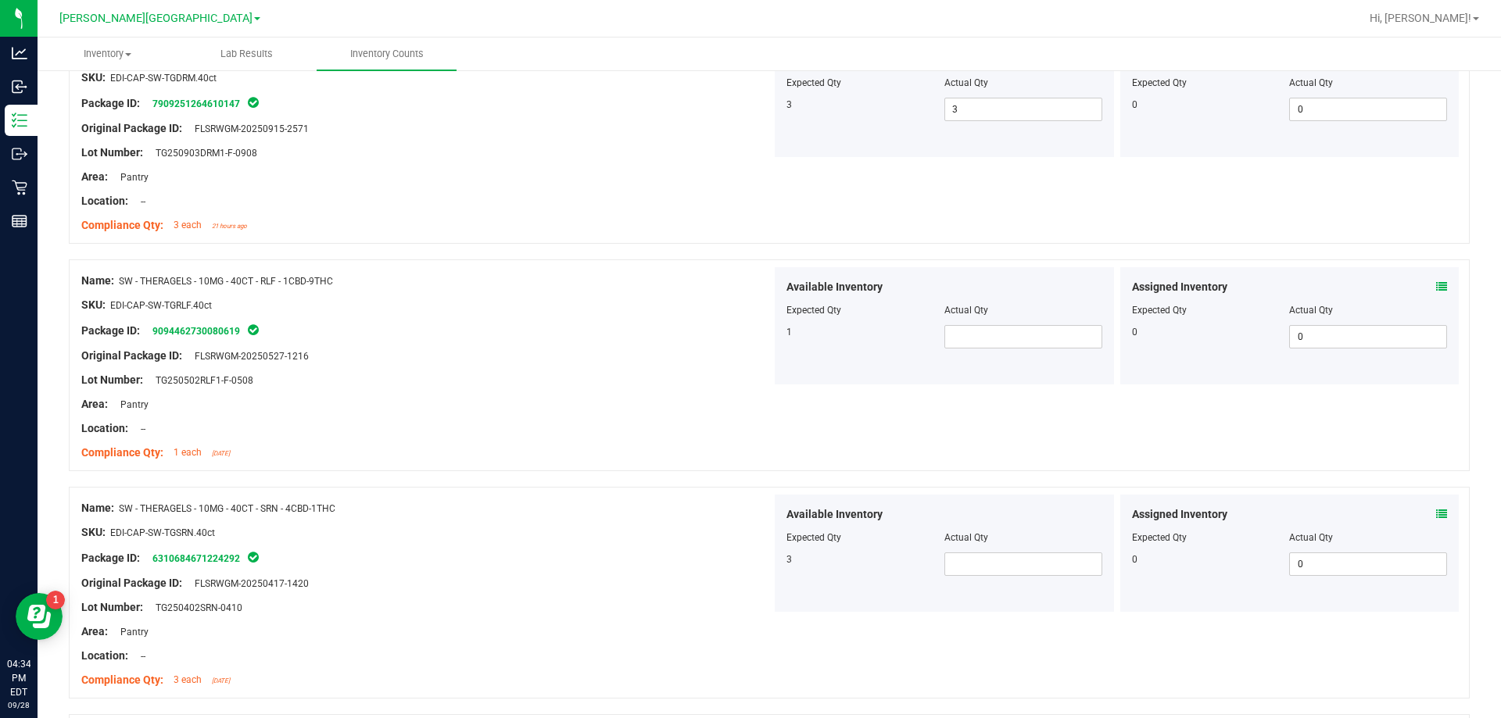
scroll to position [547, 0]
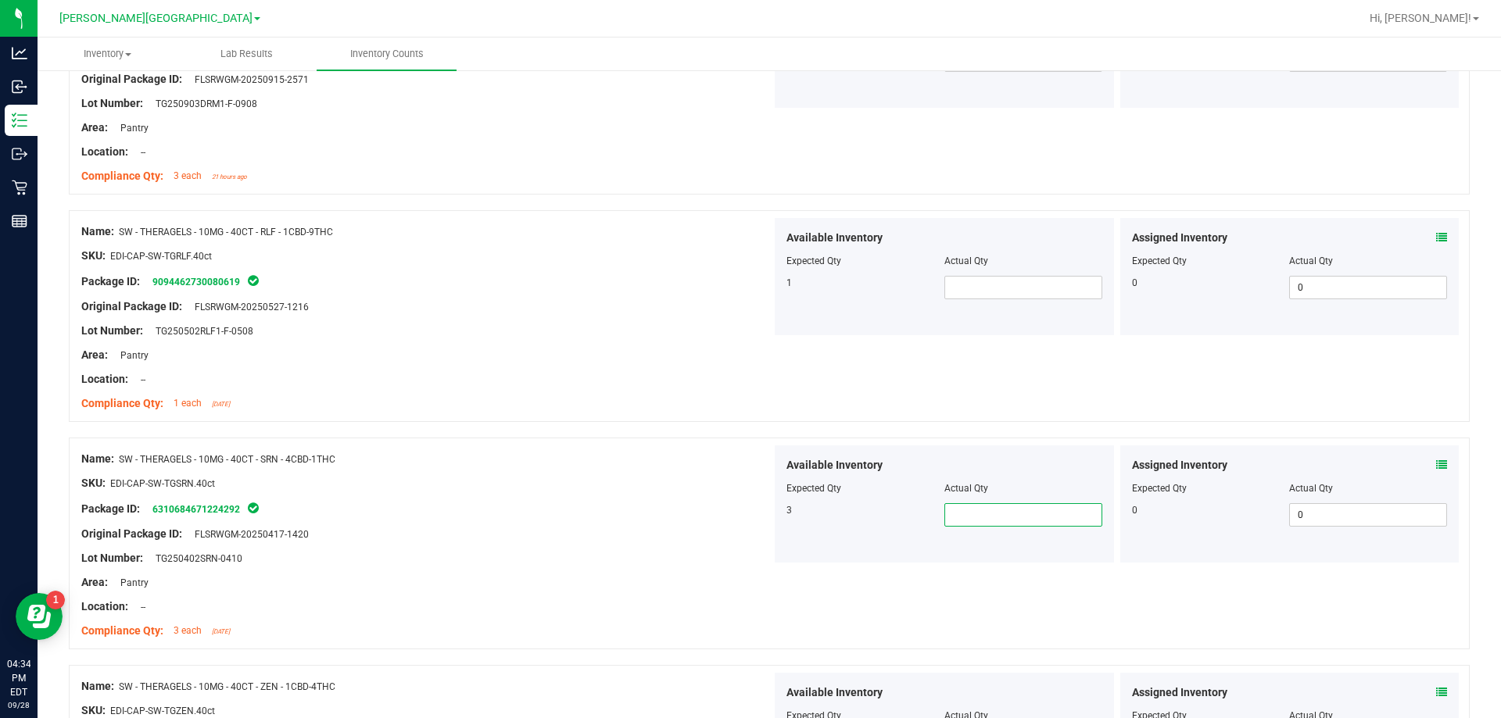
click at [748, 519] on span at bounding box center [1023, 514] width 158 height 23
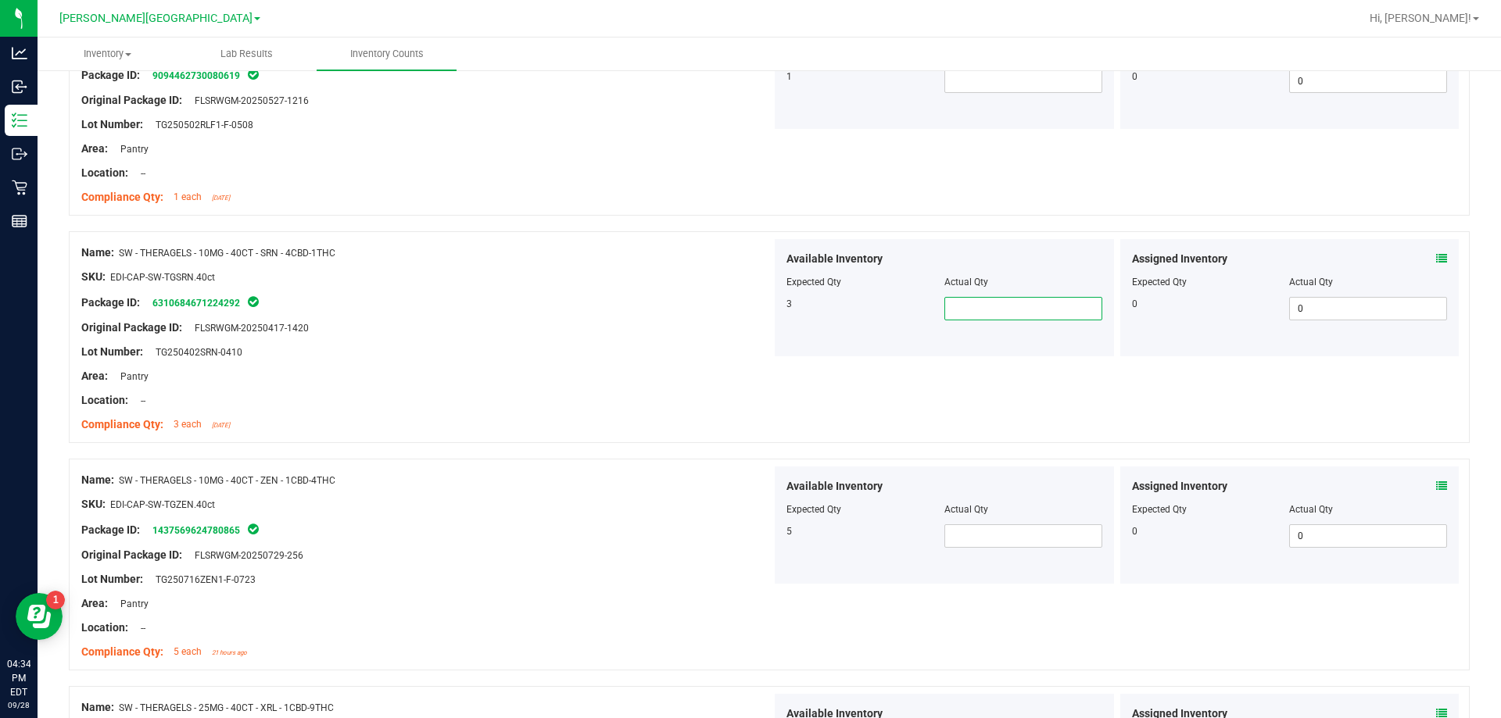
scroll to position [782, 0]
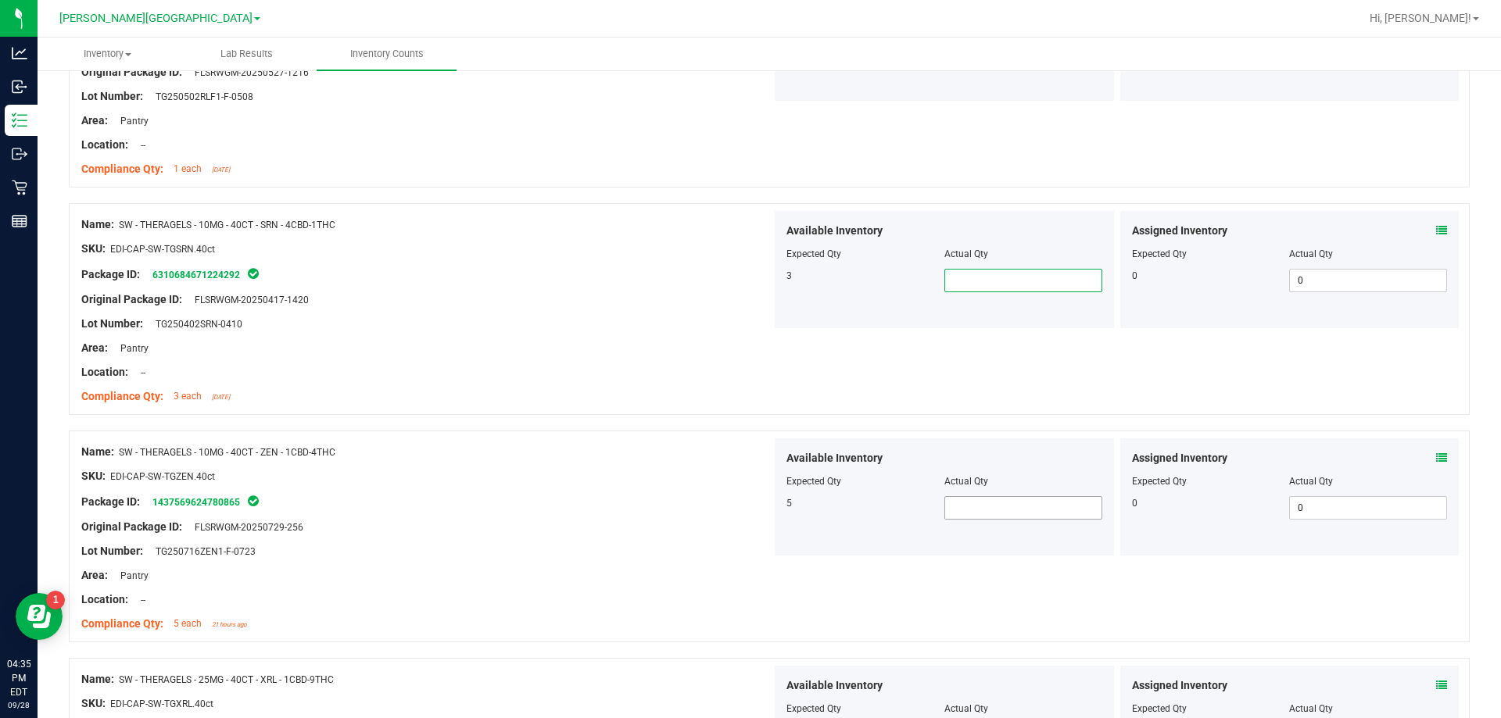
click at [748, 519] on span at bounding box center [1023, 507] width 158 height 23
click at [748, 503] on span at bounding box center [1023, 507] width 158 height 23
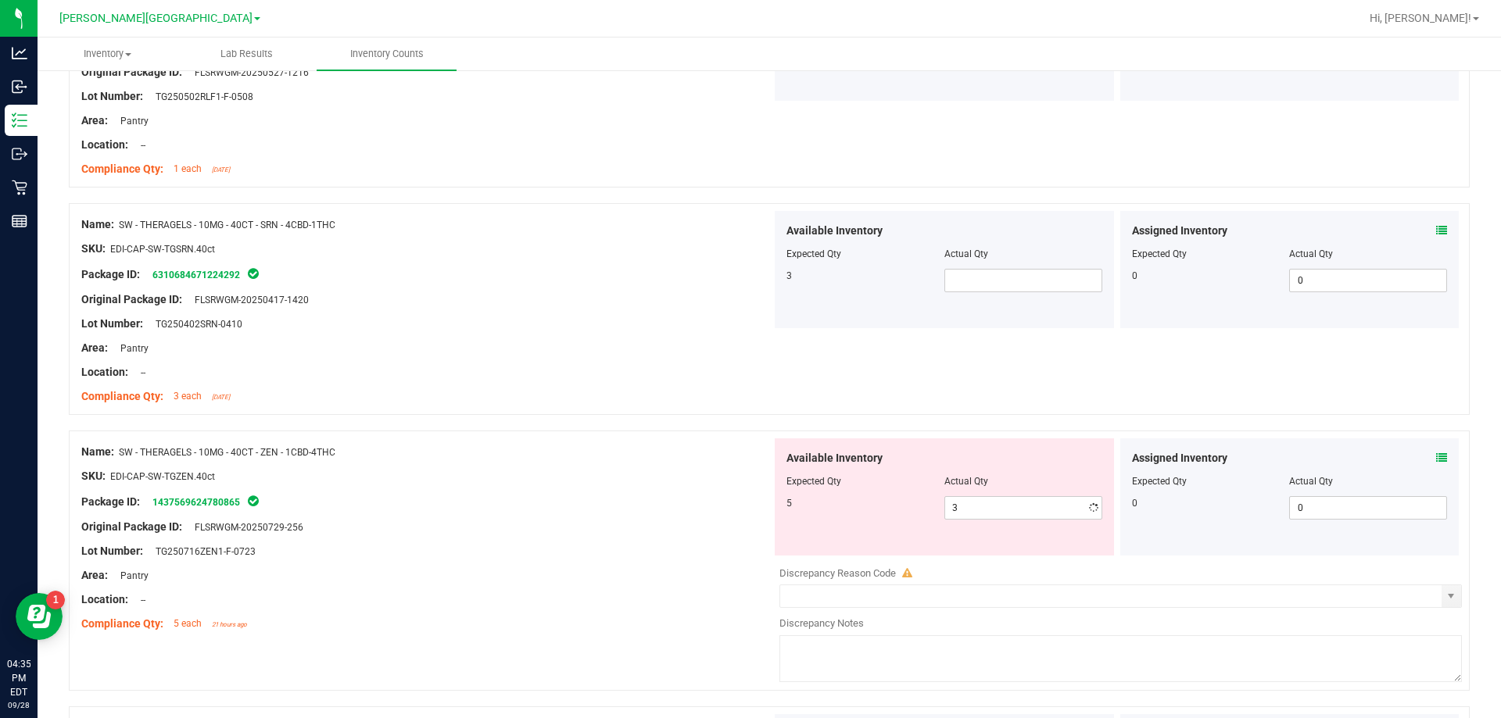
click at [748, 574] on div "Name: SW - THERAGELS - 10MG - 40CT - ZEN - 1CBD-4THC SKU: EDI-CAP-SW-TGZEN.40ct…" at bounding box center [769, 561] width 1401 height 260
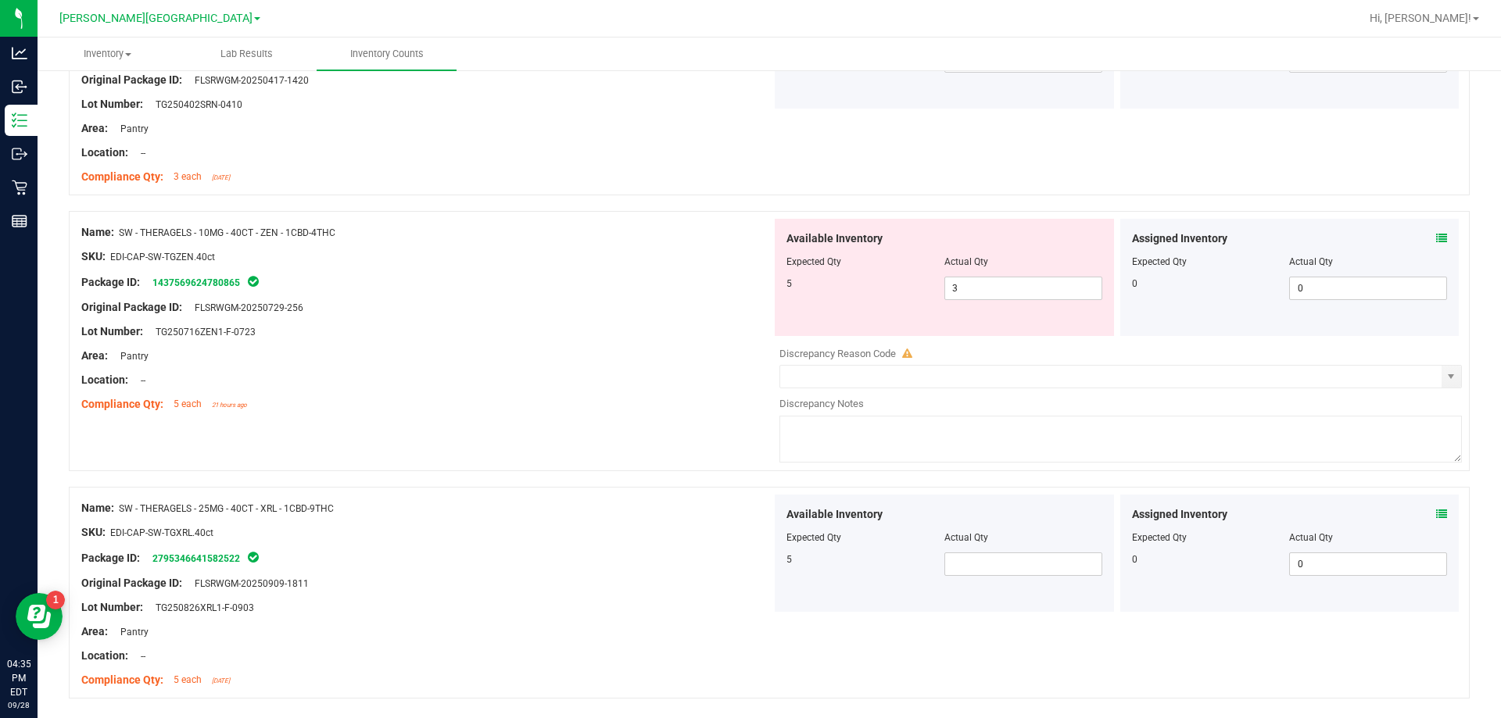
scroll to position [1051, 0]
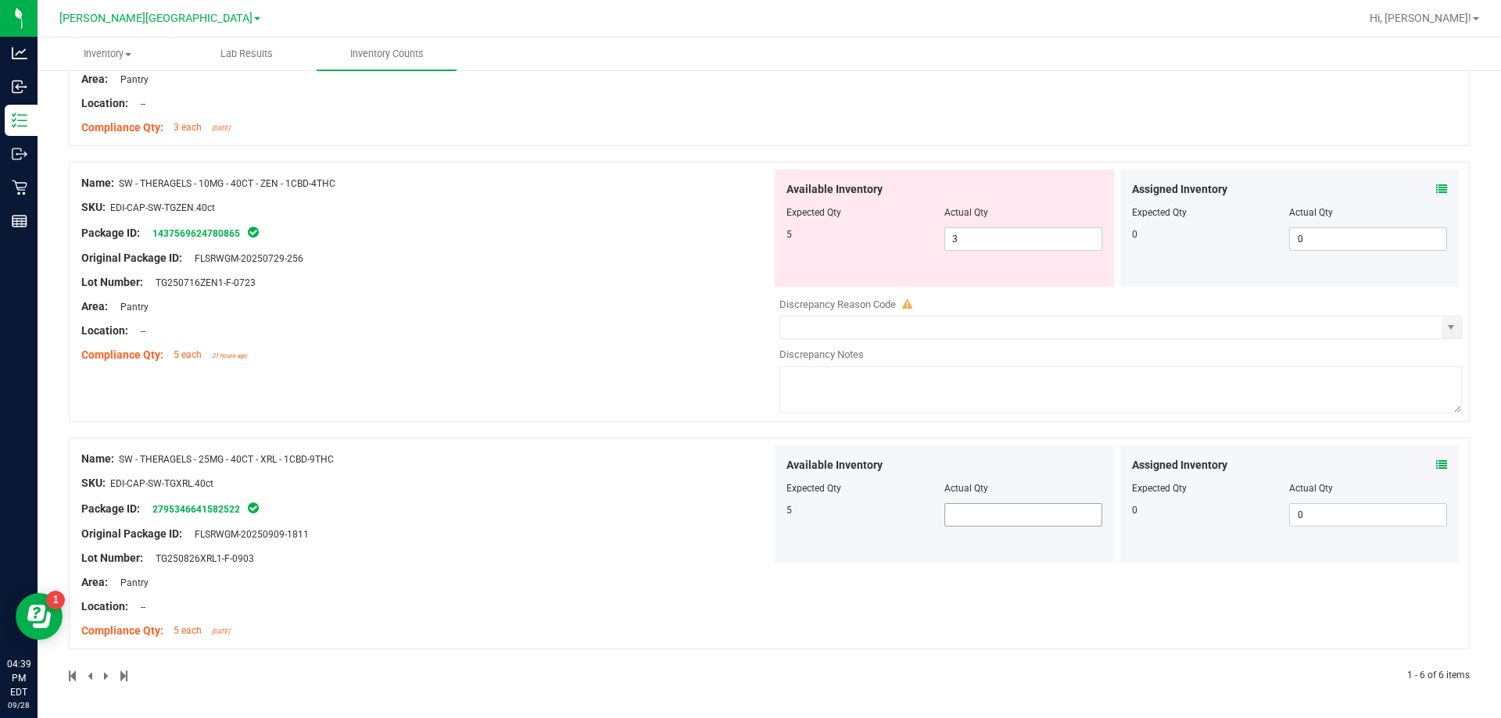
click at [748, 514] on span at bounding box center [1023, 514] width 158 height 23
click at [748, 559] on div "Available Inventory Expected Qty Actual Qty 5 3 3" at bounding box center [944, 504] width 339 height 117
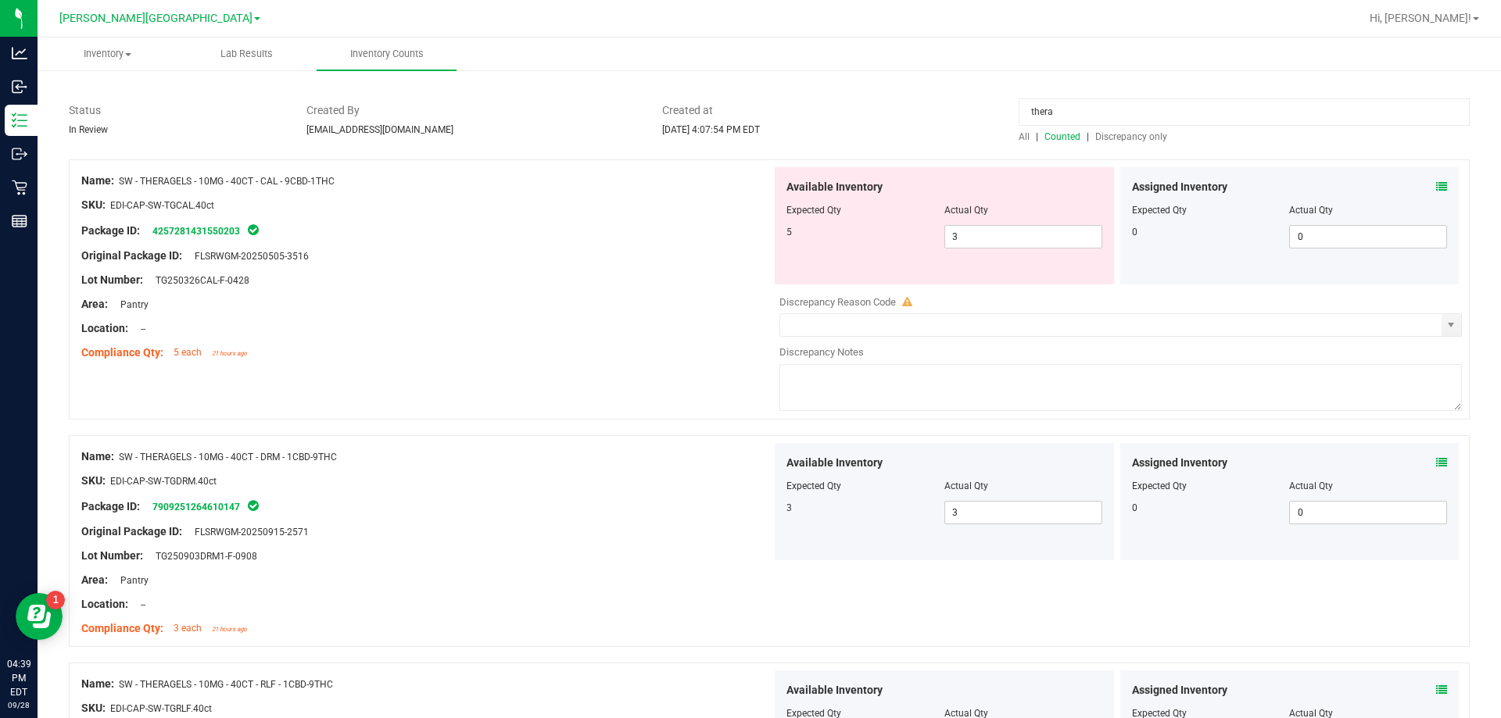
scroll to position [0, 0]
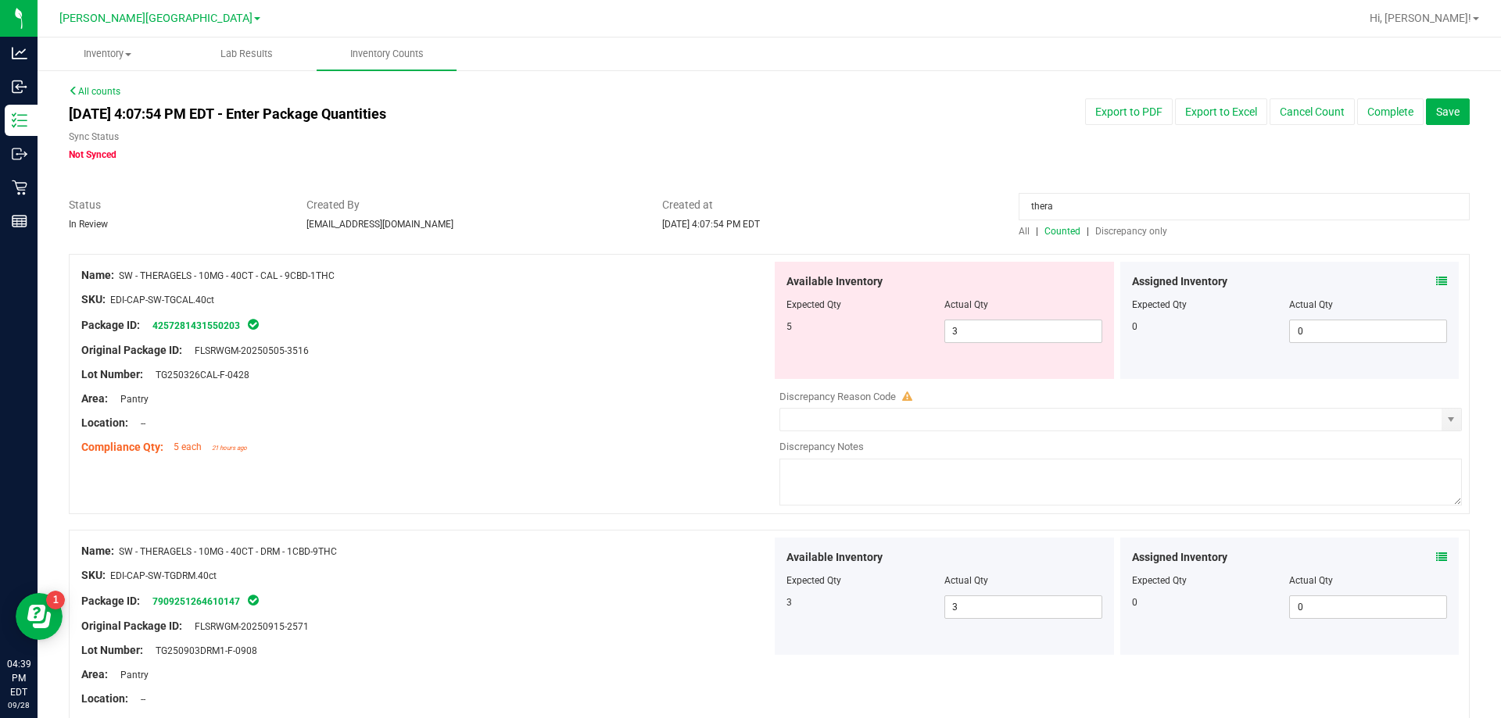
click at [748, 213] on input "thera" at bounding box center [1244, 206] width 451 height 27
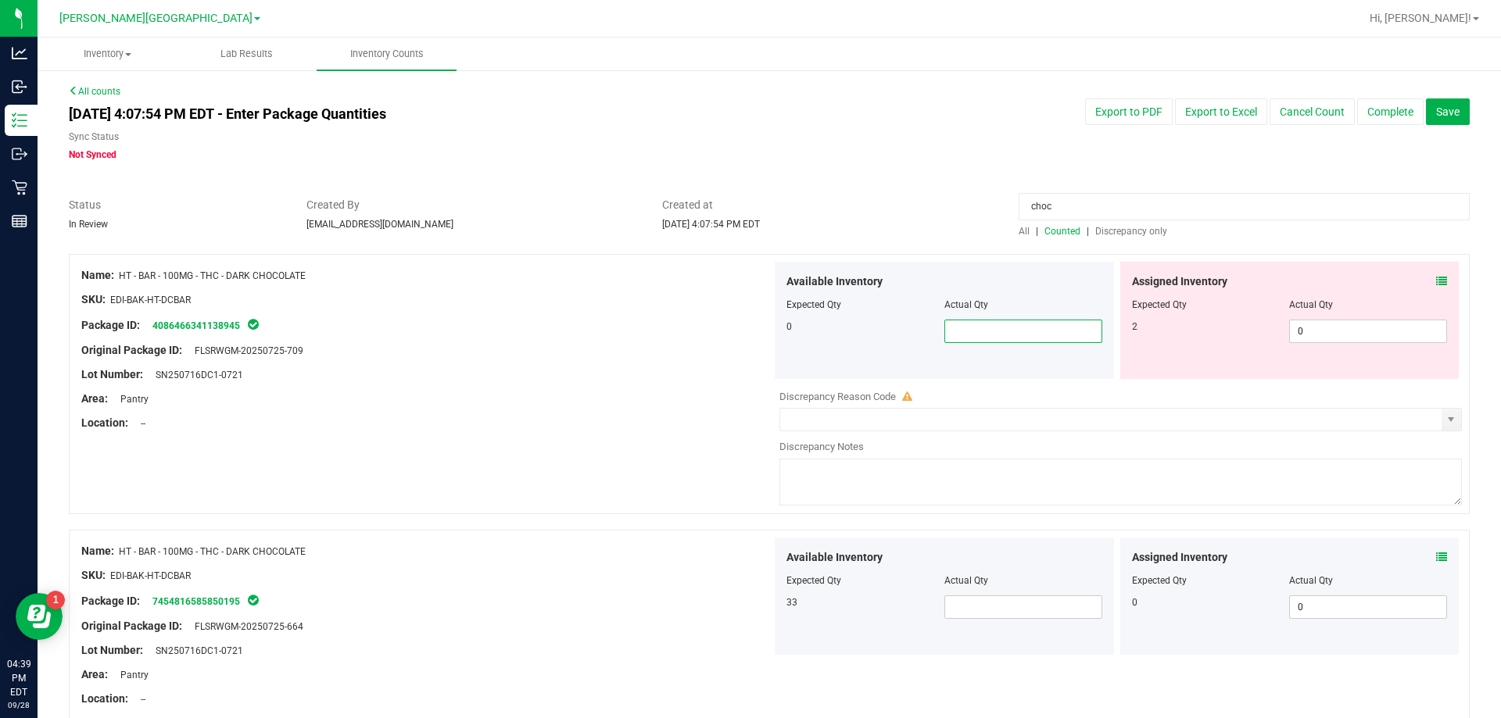
click at [748, 333] on span at bounding box center [1023, 331] width 158 height 23
click at [748, 615] on span at bounding box center [1023, 607] width 158 height 23
click at [748, 331] on span "0 0" at bounding box center [1368, 331] width 158 height 23
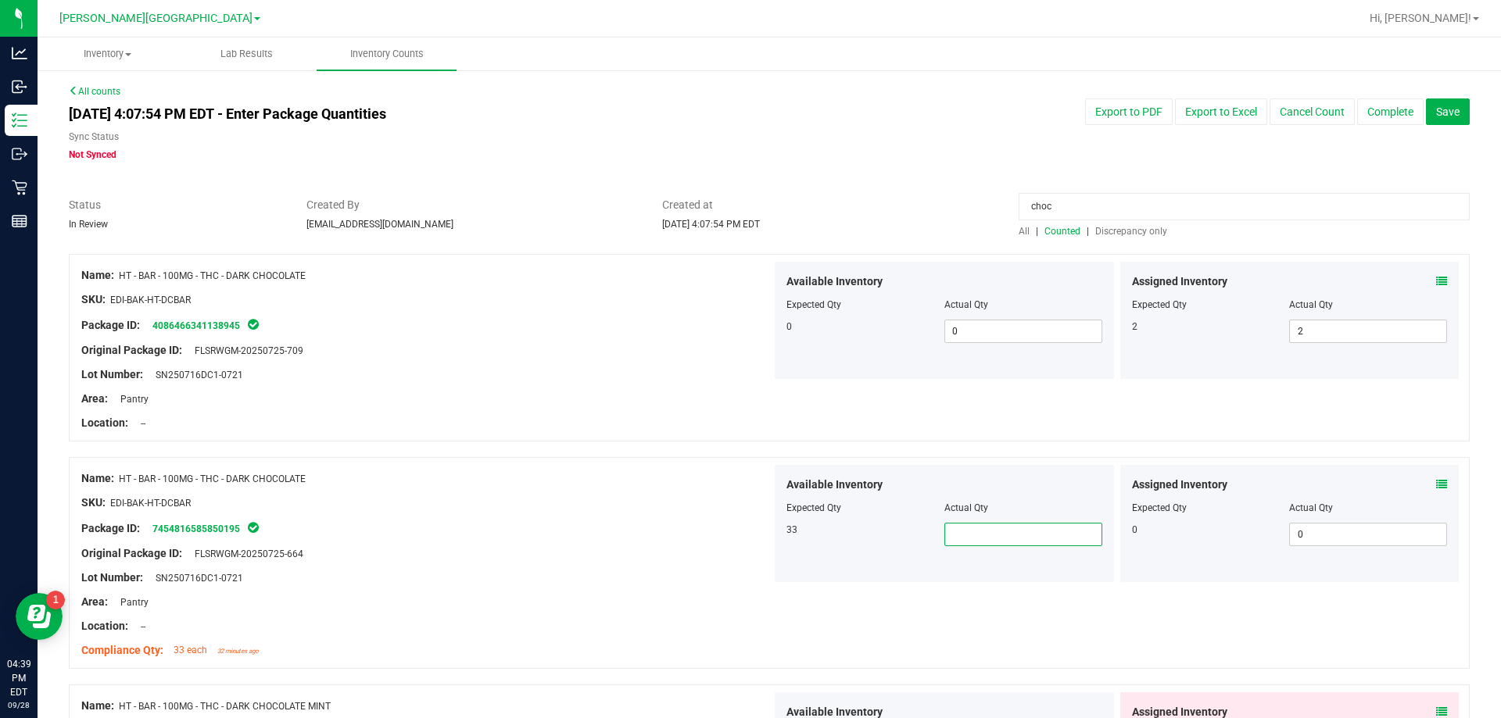
click at [748, 539] on span at bounding box center [1023, 534] width 158 height 23
click at [649, 554] on div "Original Package ID: FLSRWGM-20250725-664" at bounding box center [426, 554] width 690 height 16
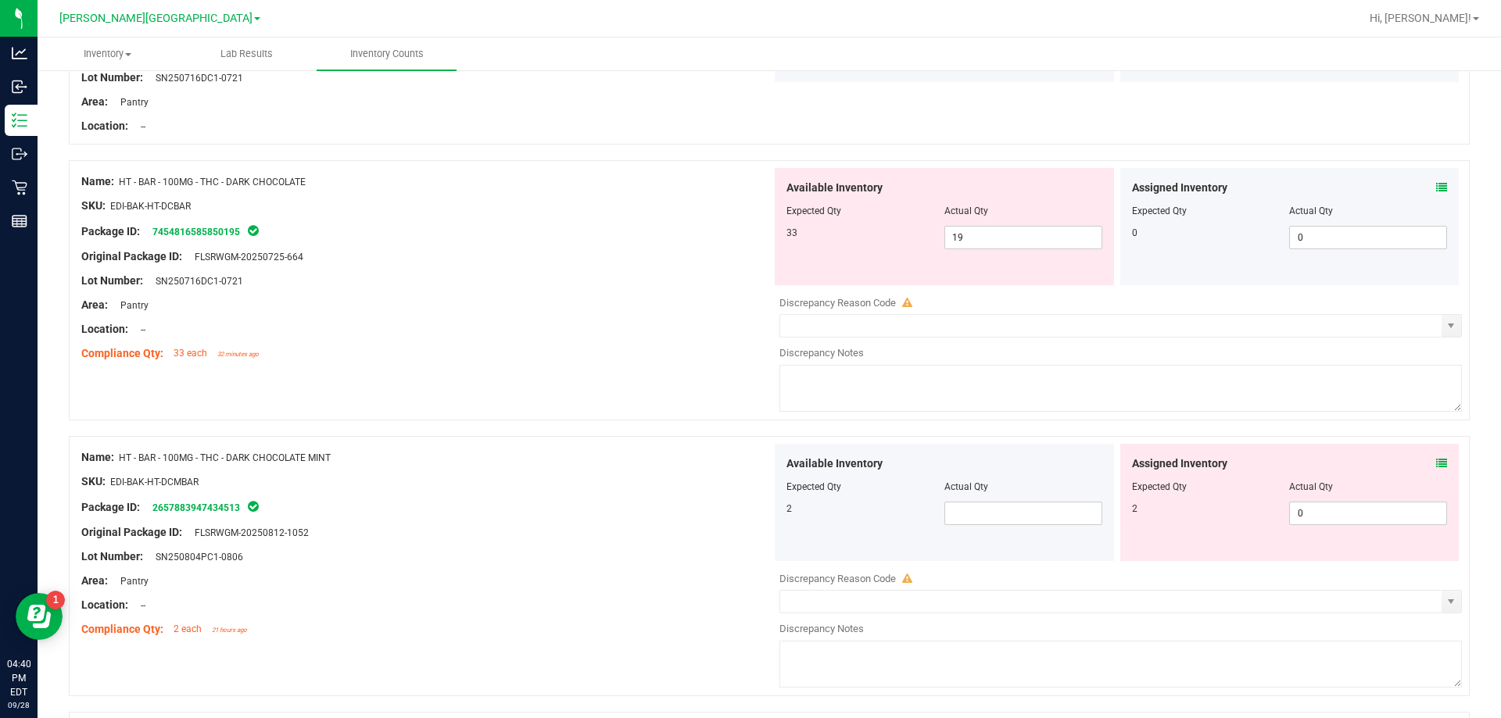
scroll to position [322, 0]
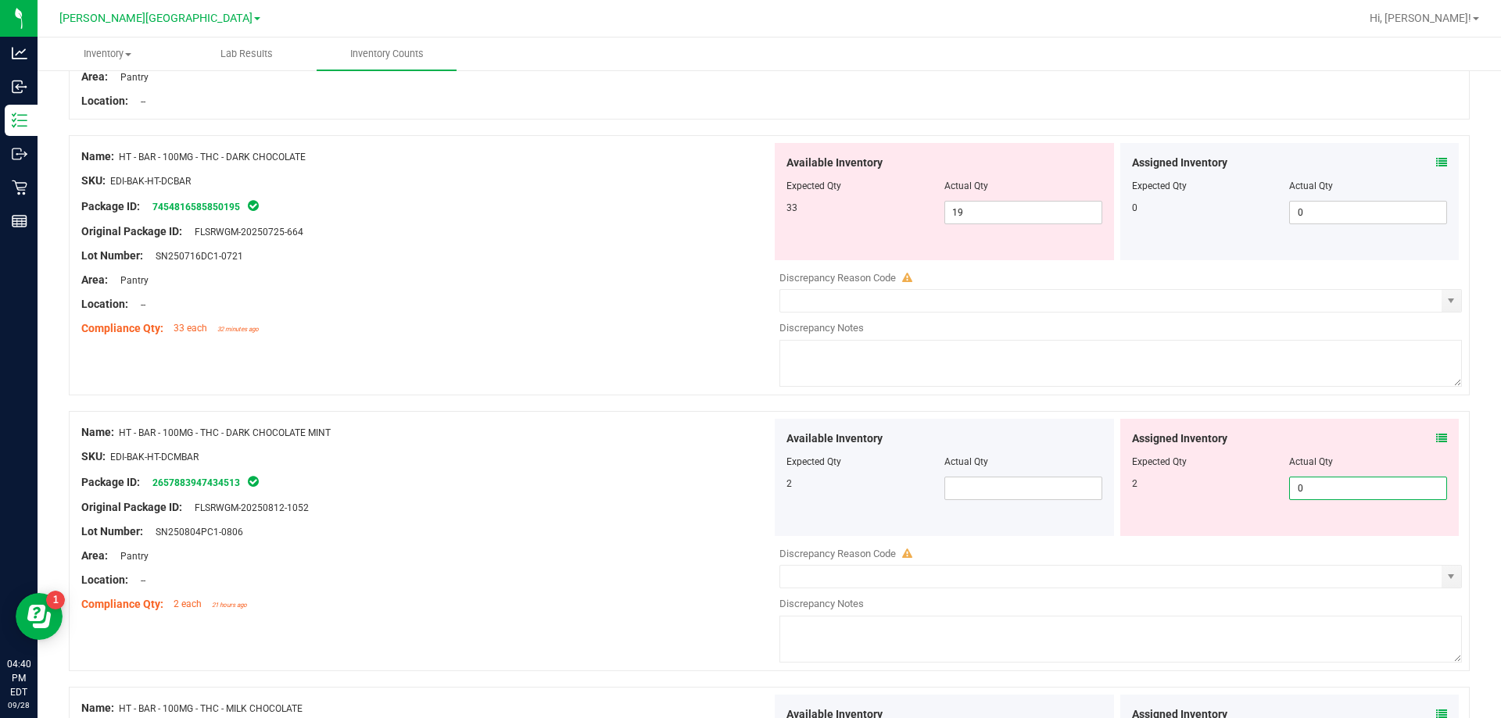
click at [748, 497] on span "0 0" at bounding box center [1368, 488] width 158 height 23
click at [649, 528] on div "Lot Number: SN250804PC1-0806" at bounding box center [426, 532] width 690 height 16
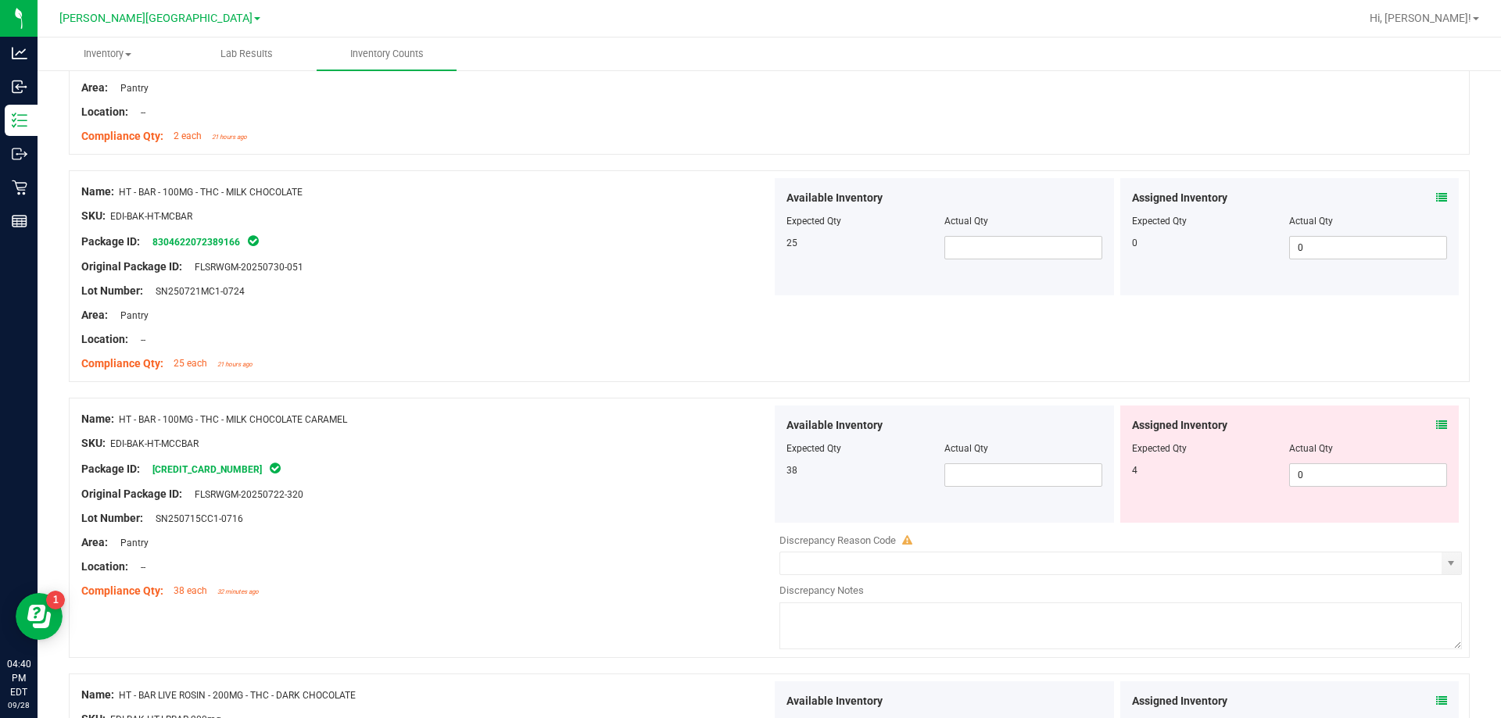
scroll to position [791, 0]
click at [748, 474] on span "0 0" at bounding box center [1368, 474] width 158 height 23
click at [632, 457] on div at bounding box center [426, 455] width 690 height 8
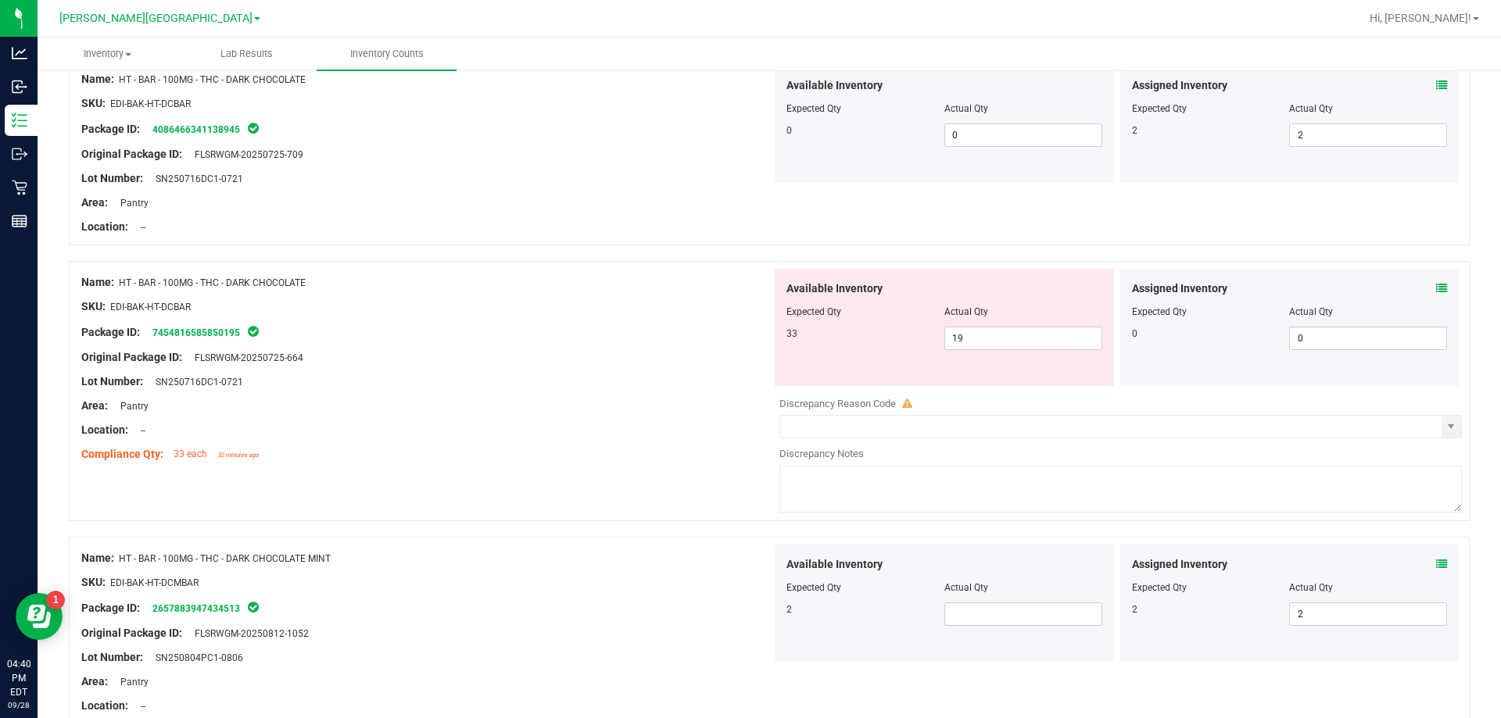
scroll to position [0, 0]
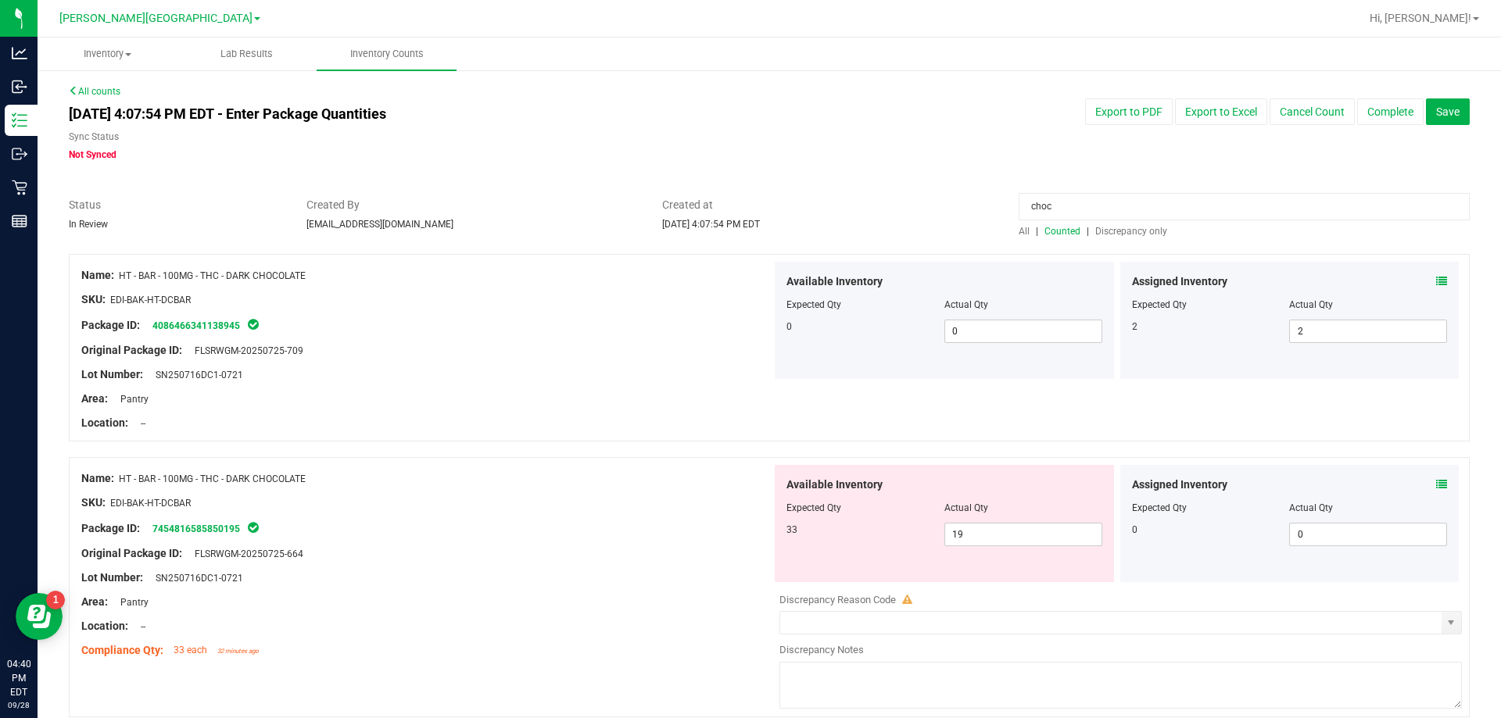
drag, startPoint x: 1128, startPoint y: 217, endPoint x: 876, endPoint y: 201, distance: 253.0
click at [748, 220] on div "Status In Review Created By bemmons@liveparallel.com Created at Sep 28, 2025 4:…" at bounding box center [769, 217] width 1424 height 41
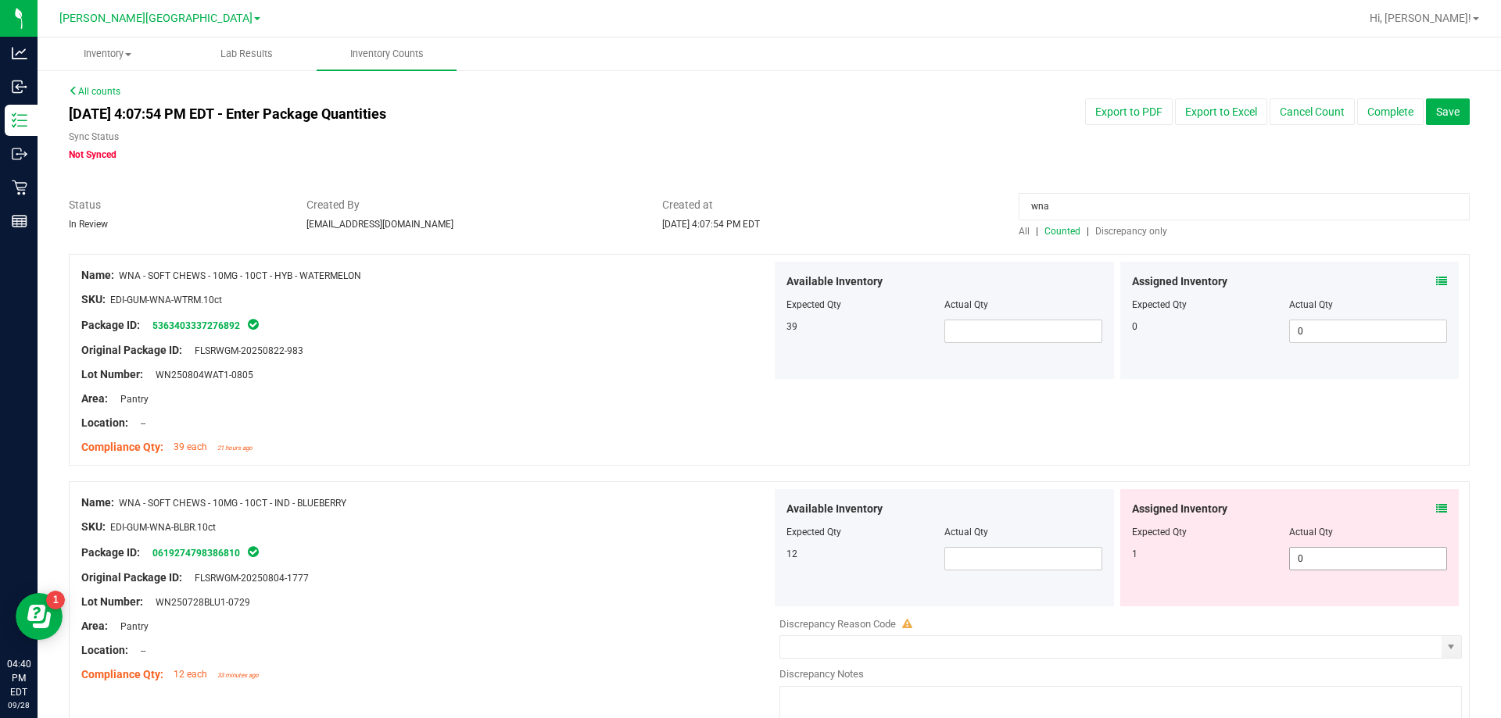
click at [748, 554] on input "0" at bounding box center [1368, 559] width 156 height 22
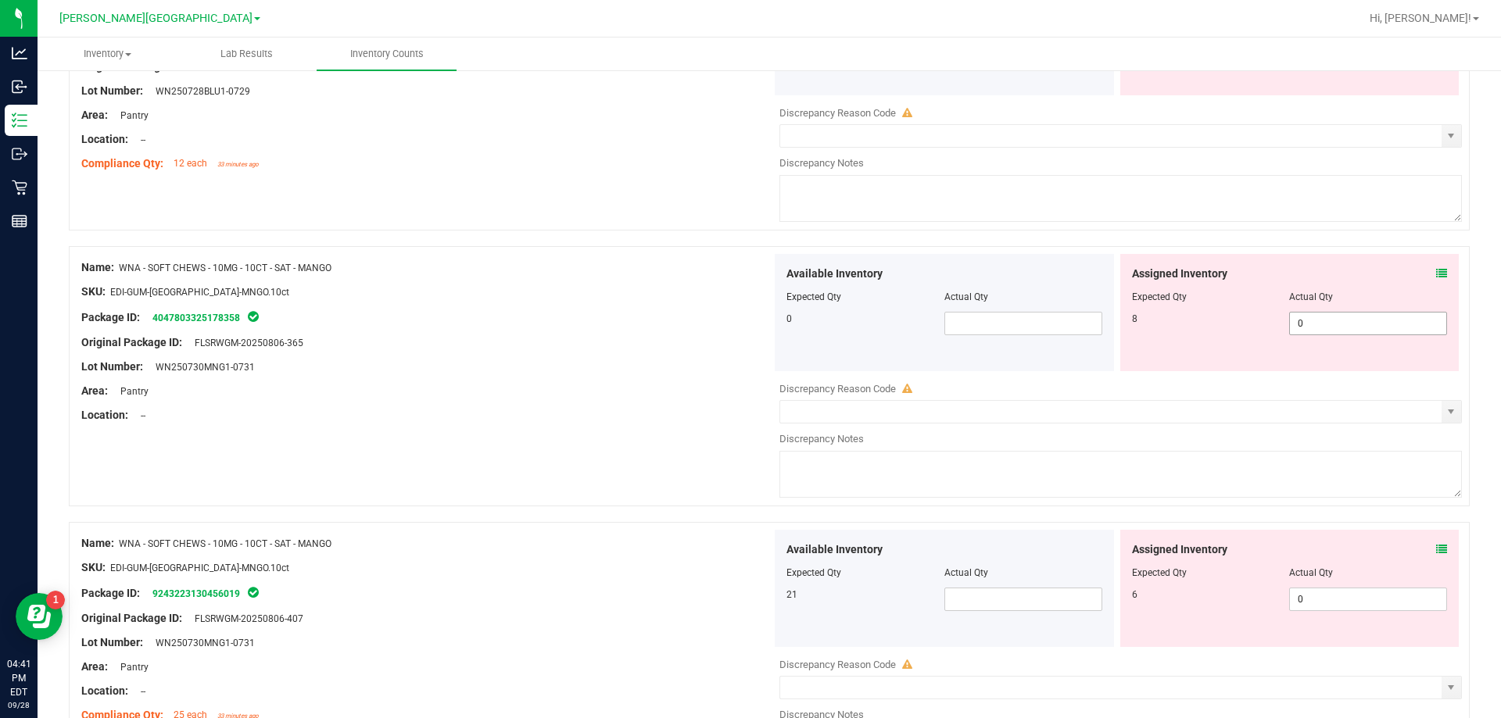
scroll to position [547, 0]
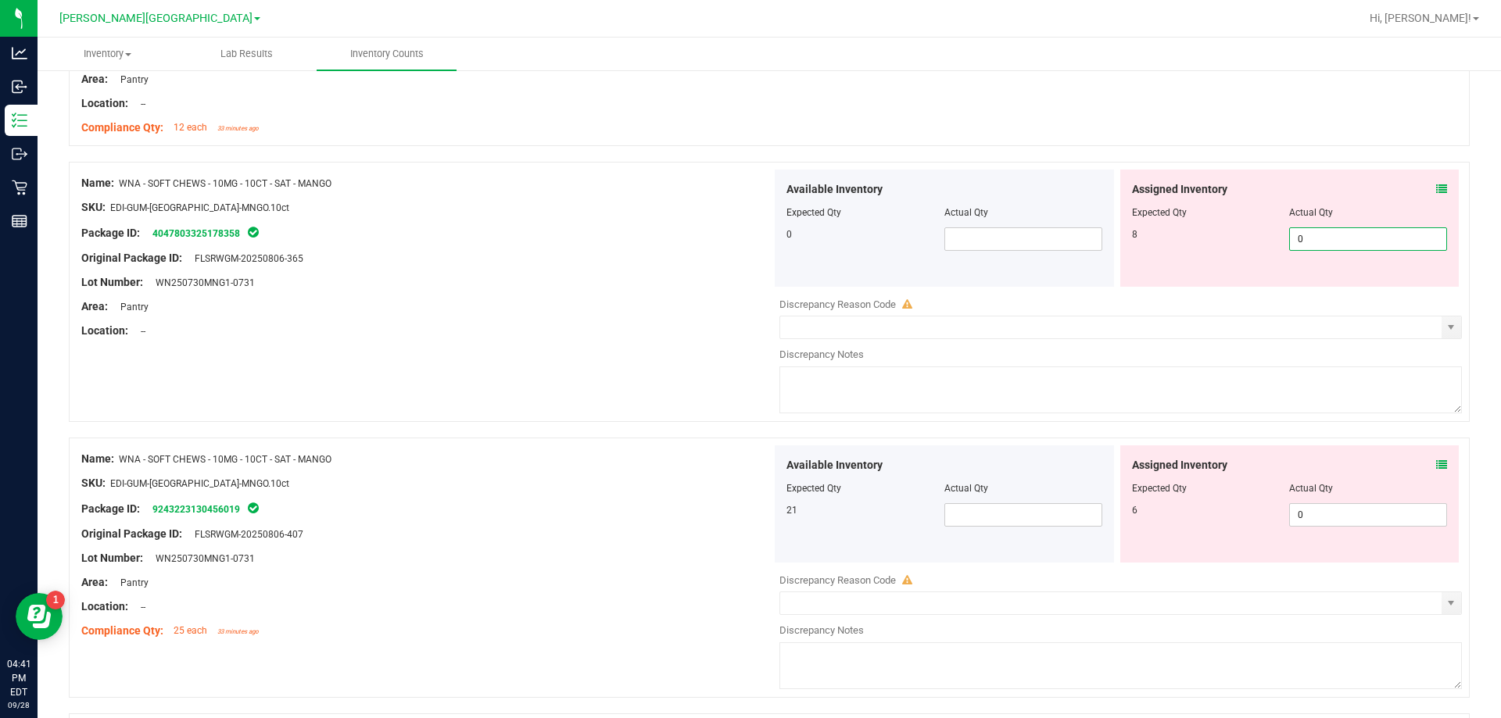
click at [748, 295] on div "Available Inventory Expected Qty Actual Qty 0 0 0" at bounding box center [1117, 294] width 690 height 248
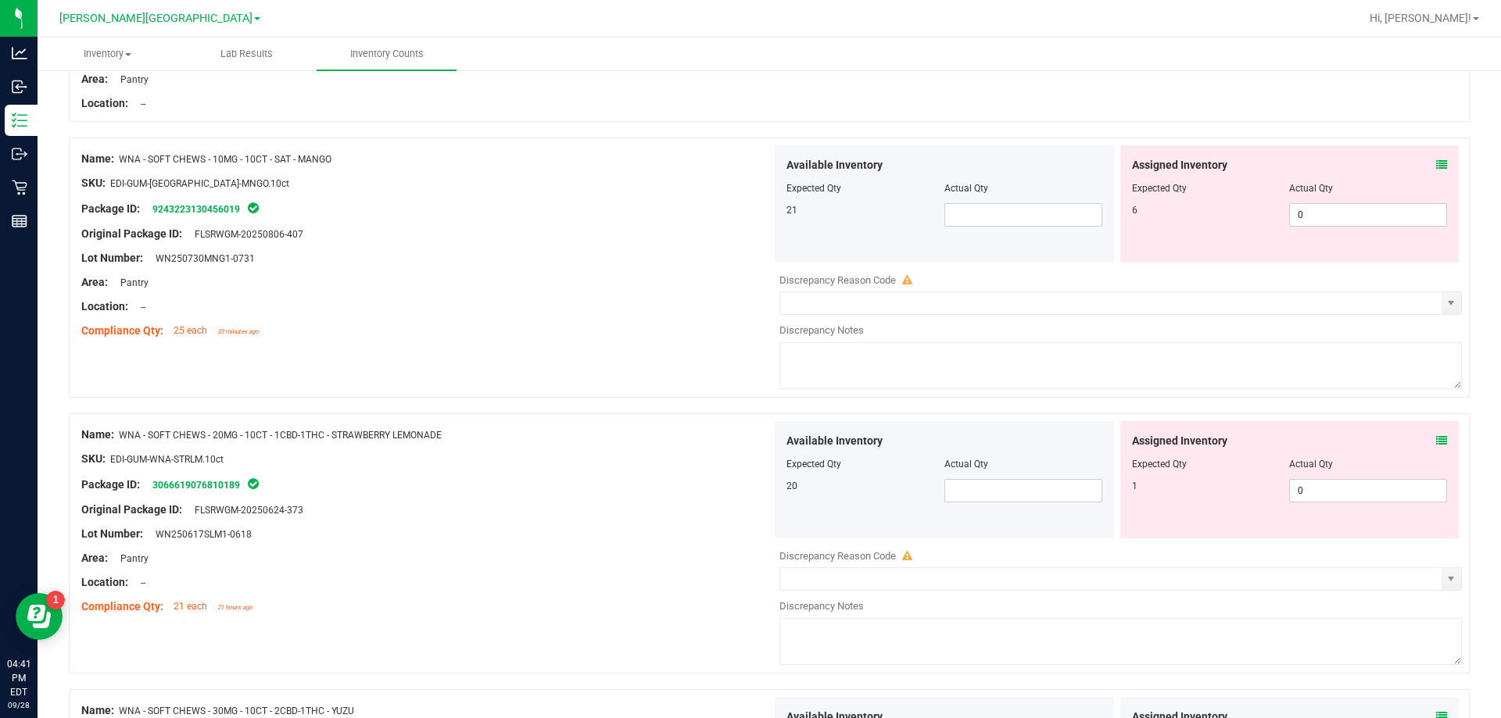
scroll to position [782, 0]
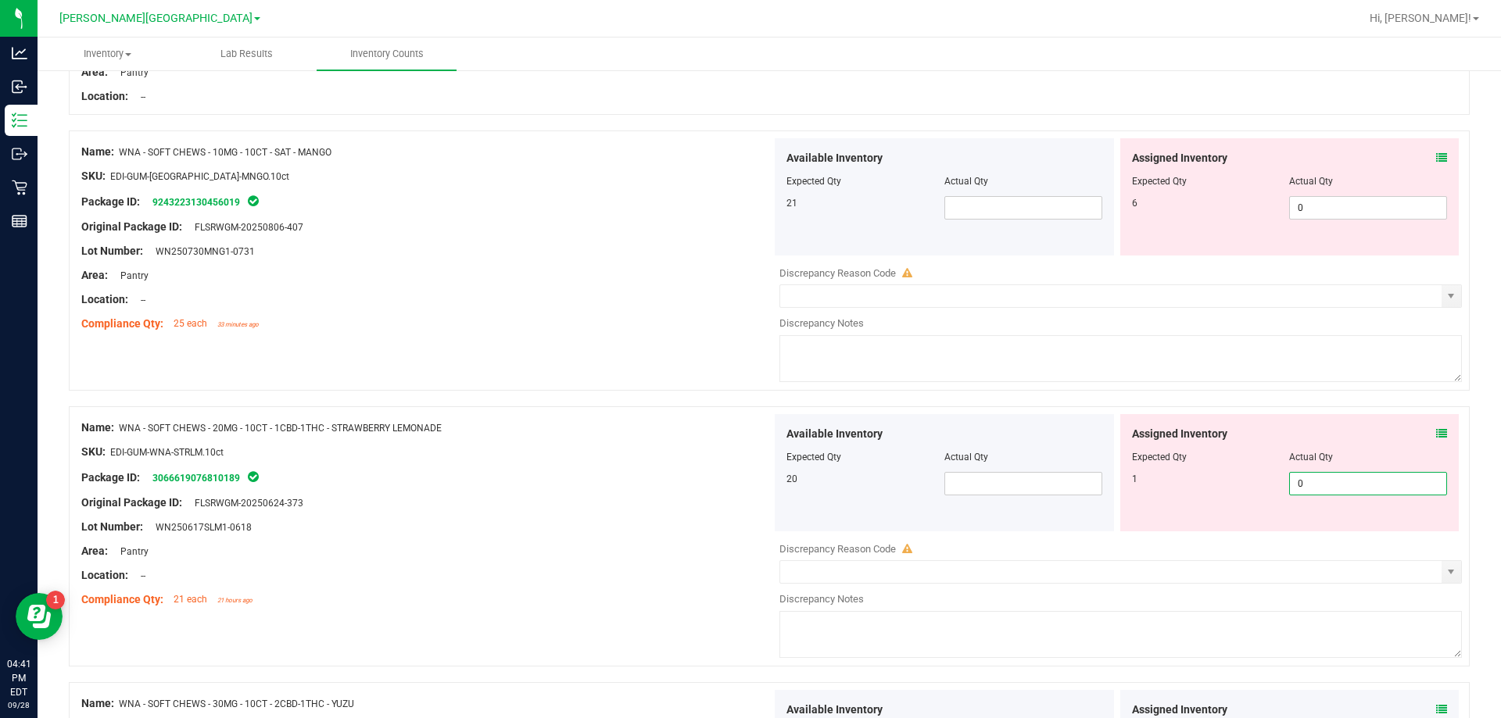
click at [748, 481] on span "0 0" at bounding box center [1368, 483] width 158 height 23
click at [579, 539] on div at bounding box center [426, 540] width 690 height 8
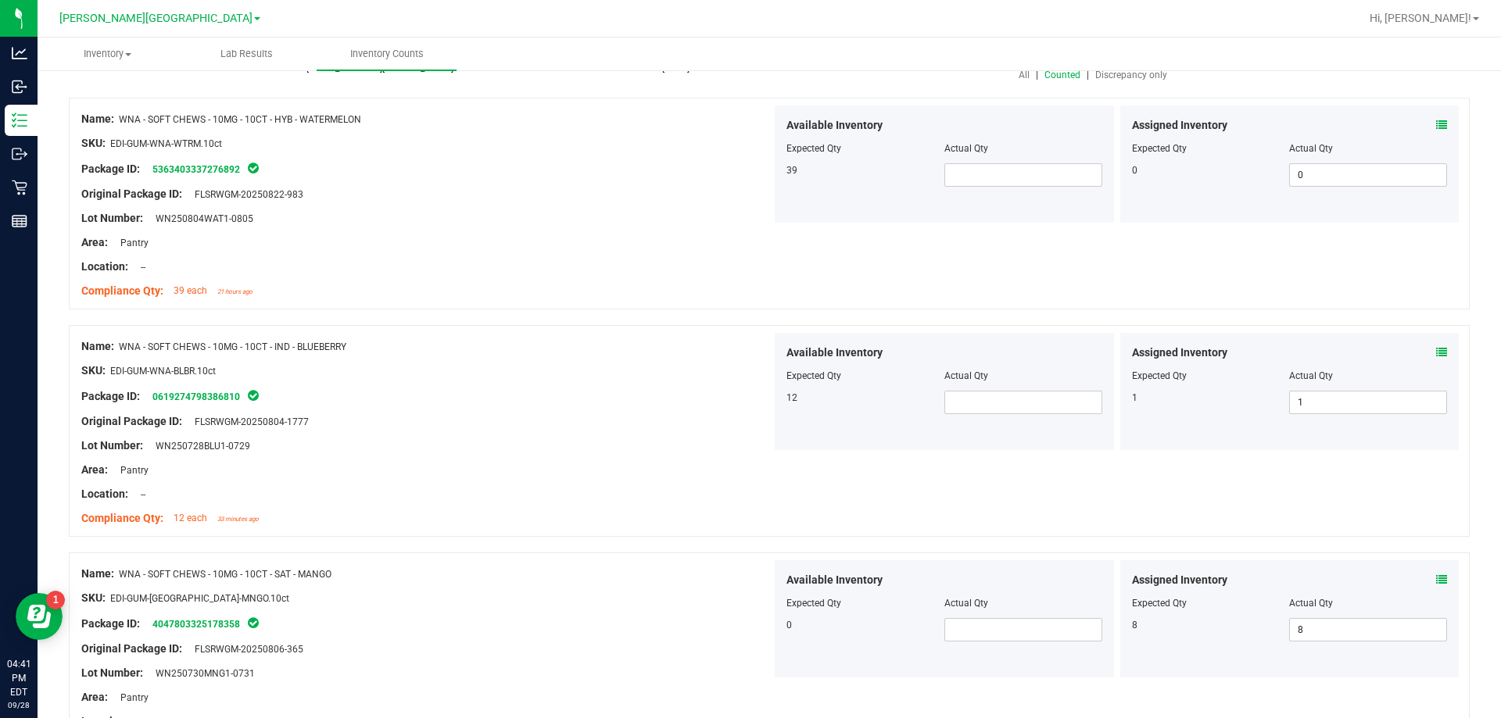
scroll to position [0, 0]
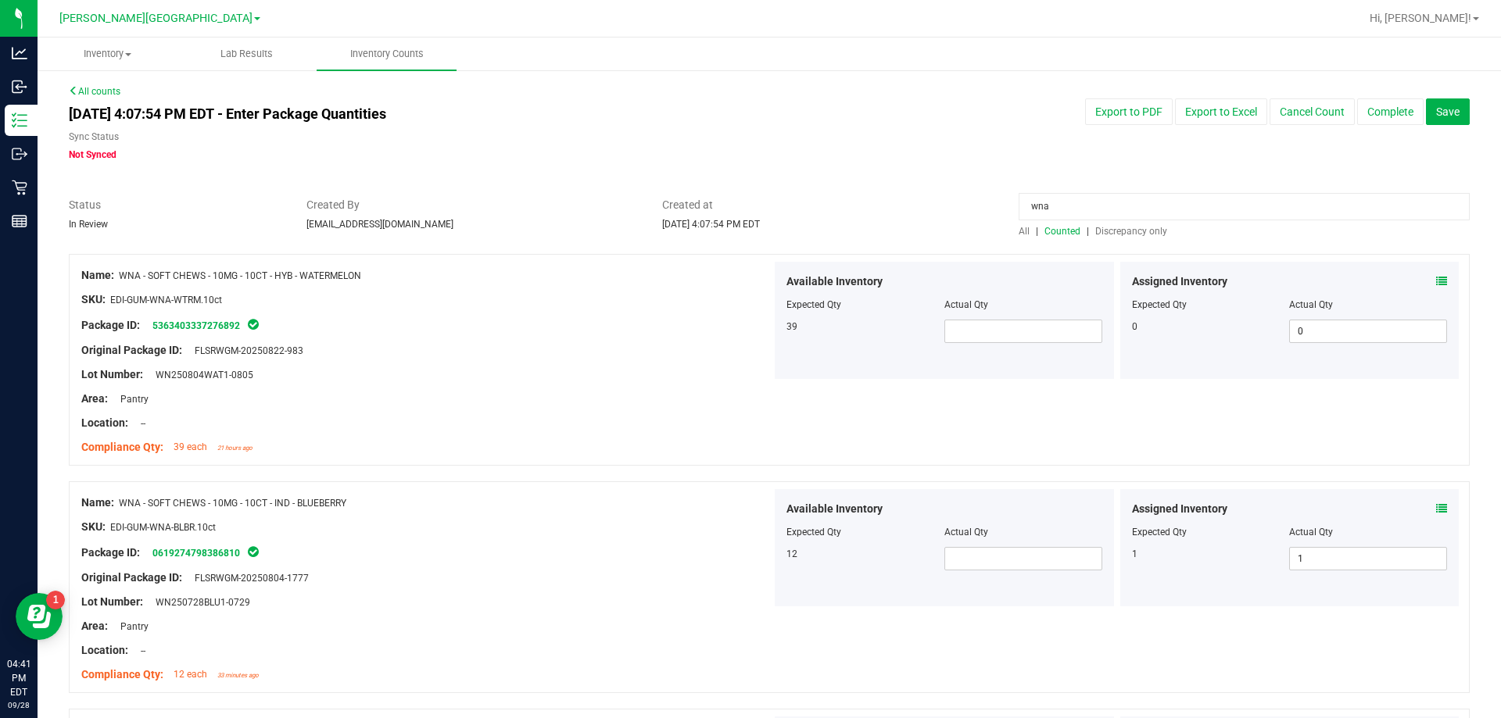
drag, startPoint x: 1080, startPoint y: 206, endPoint x: 926, endPoint y: 224, distance: 154.3
click at [748, 224] on div "Status In Review Created By bemmons@liveparallel.com Created at Sep 28, 2025 4:…" at bounding box center [769, 217] width 1424 height 41
drag, startPoint x: 1099, startPoint y: 199, endPoint x: 941, endPoint y: 233, distance: 161.5
click at [748, 231] on div "Status In Review Created By bemmons@liveparallel.com Created at Sep 28, 2025 4:…" at bounding box center [769, 217] width 1424 height 41
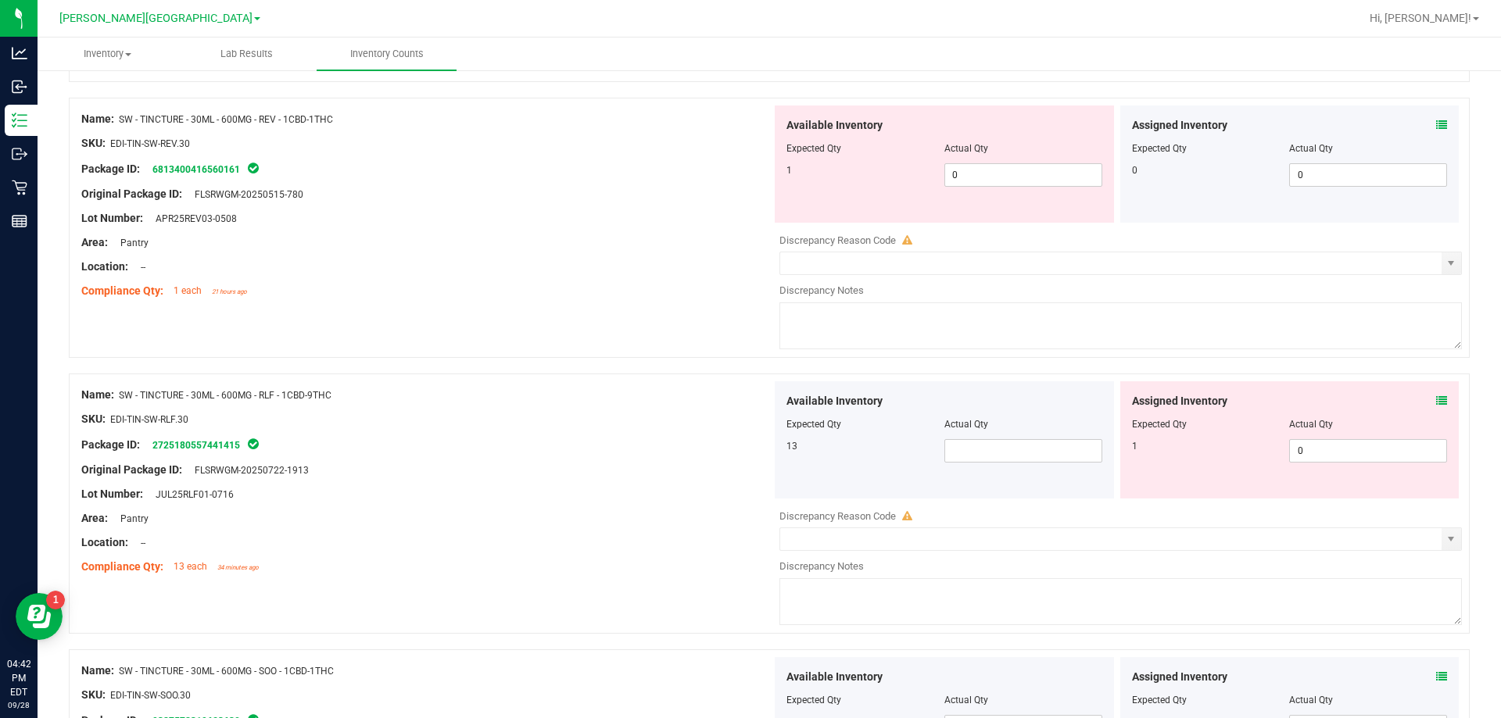
scroll to position [1095, 0]
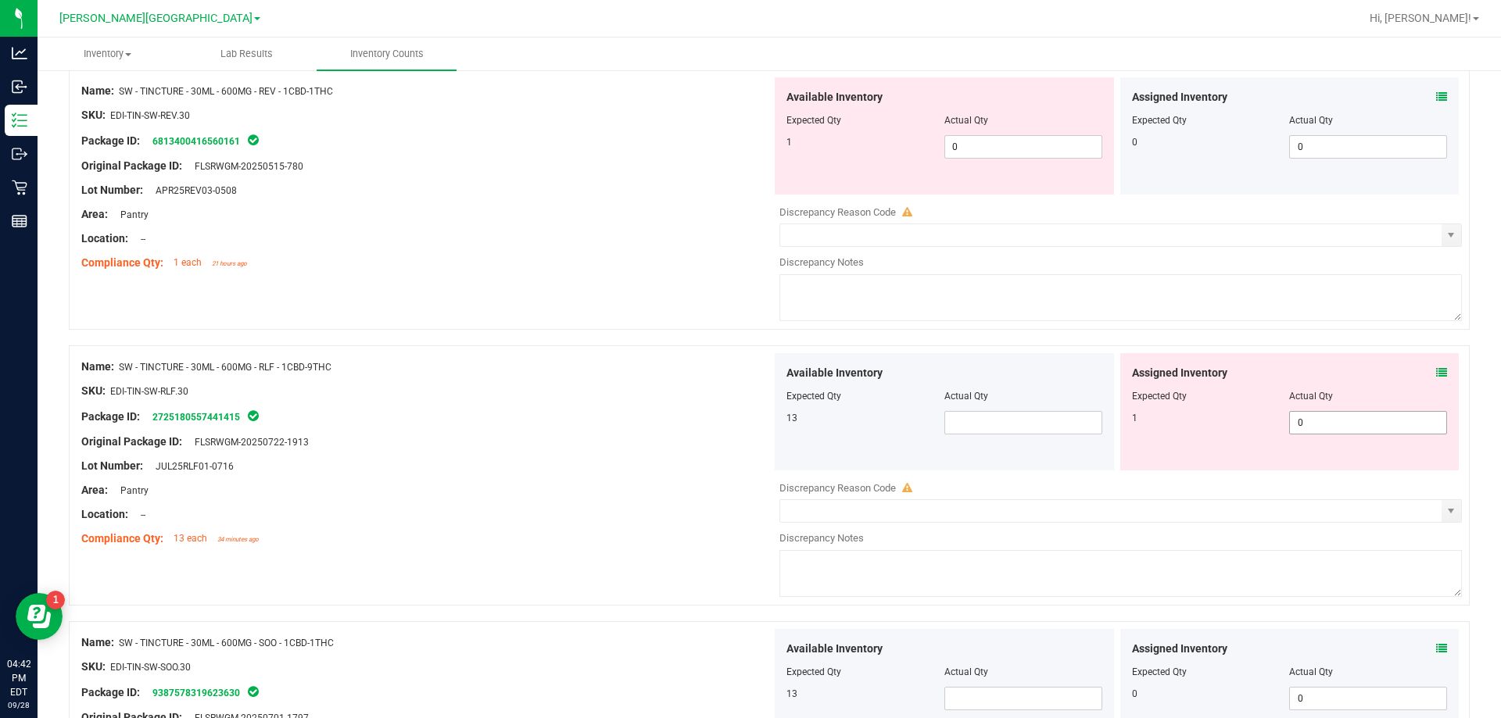
click at [748, 433] on span "0 0" at bounding box center [1368, 422] width 158 height 23
click at [512, 448] on div "Original Package ID: FLSRWGM-20250722-1913" at bounding box center [426, 442] width 690 height 16
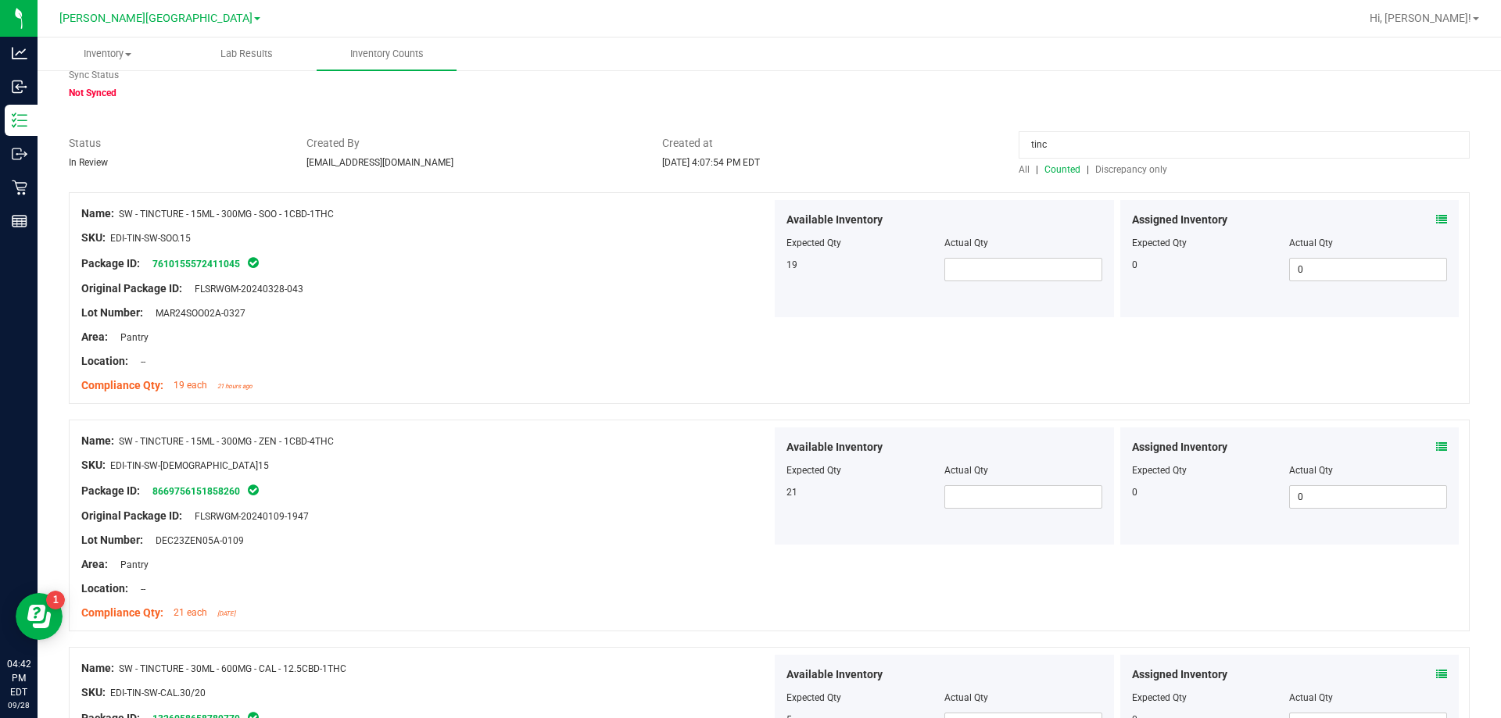
scroll to position [0, 0]
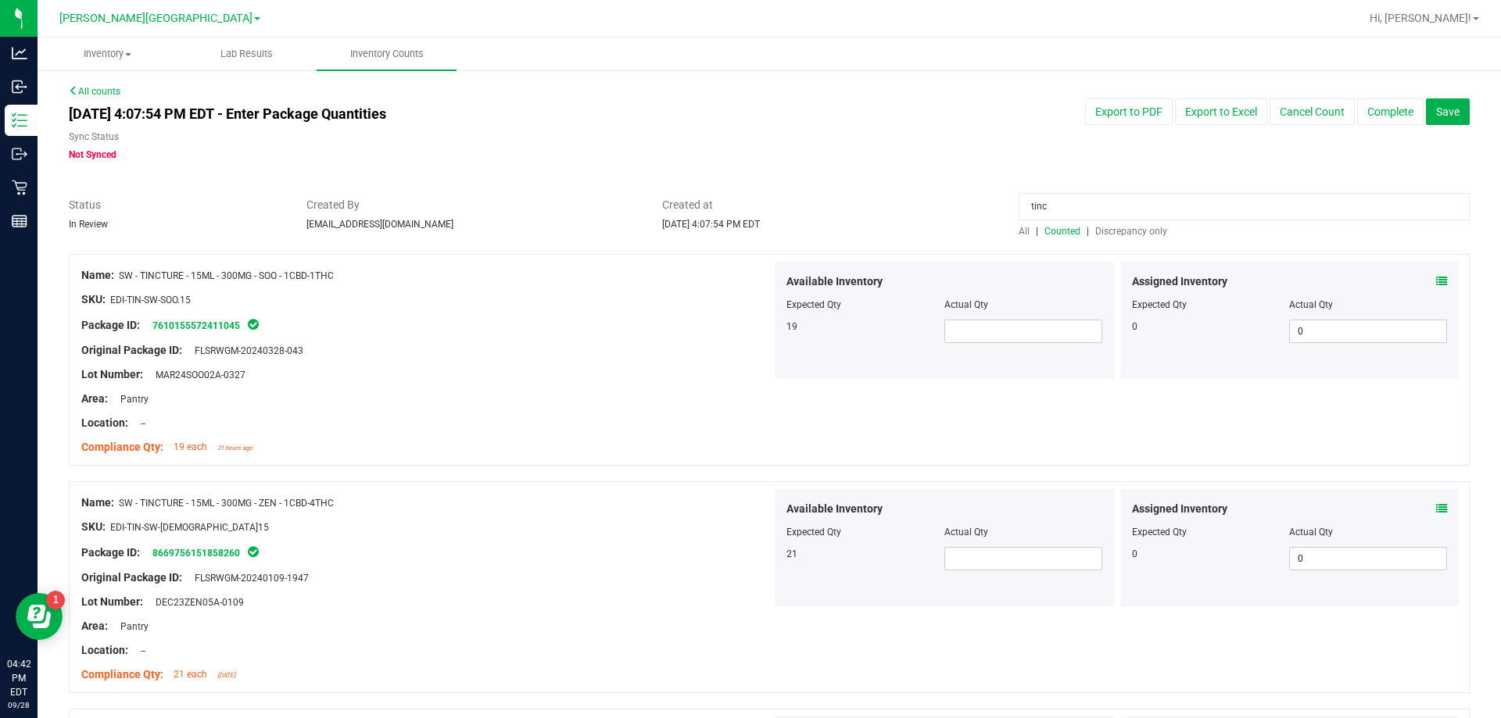
drag, startPoint x: 1139, startPoint y: 207, endPoint x: 658, endPoint y: 64, distance: 501.6
click at [748, 219] on div "Status In Review Created By bemmons@liveparallel.com Created at Sep 28, 2025 4:…" at bounding box center [769, 217] width 1424 height 41
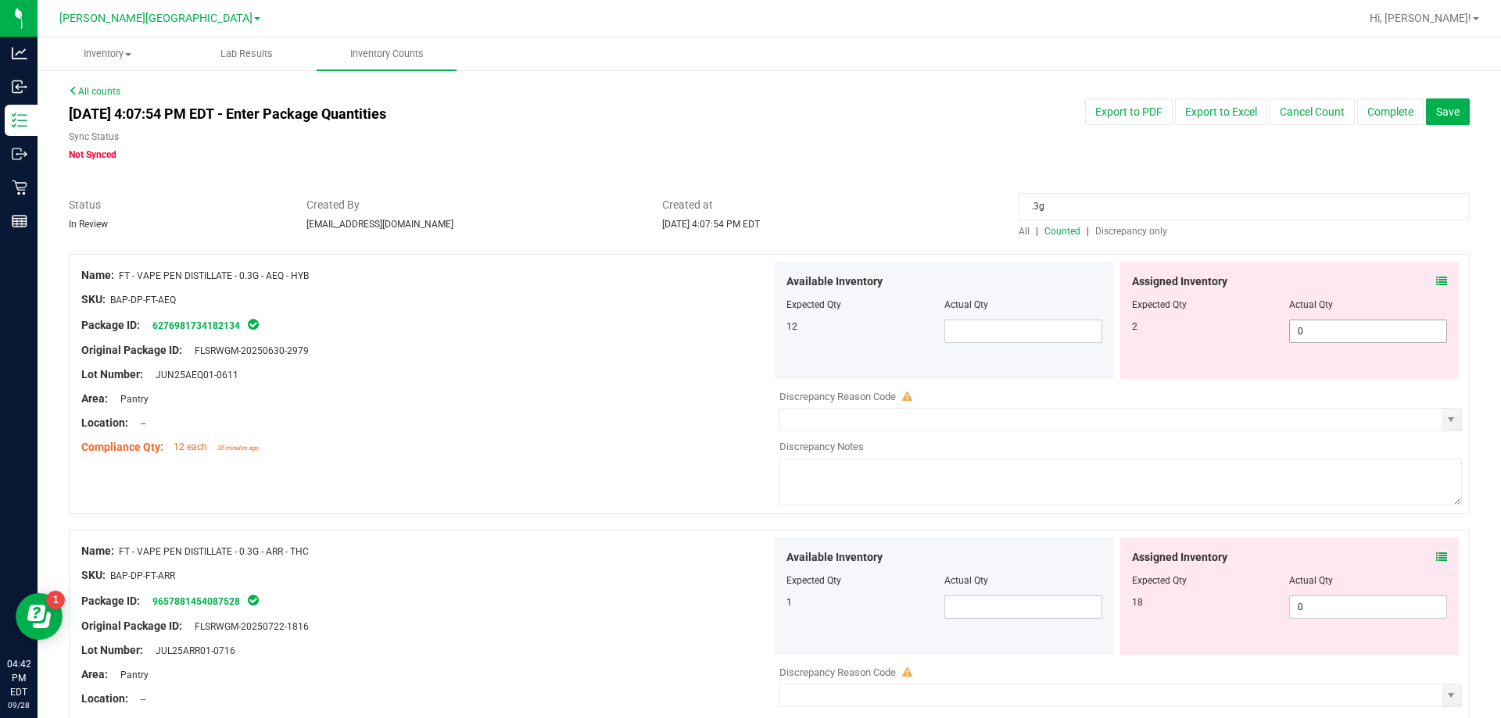
click at [748, 332] on span "0 0" at bounding box center [1368, 331] width 158 height 23
click at [748, 624] on div "Assigned Inventory Expected Qty Actual Qty 18 0 0" at bounding box center [1289, 596] width 339 height 117
click at [748, 611] on span "0 0" at bounding box center [1368, 607] width 158 height 23
click at [748, 542] on div "Assigned Inventory Expected Qty Actual Qty 18 0 0" at bounding box center [1289, 596] width 339 height 117
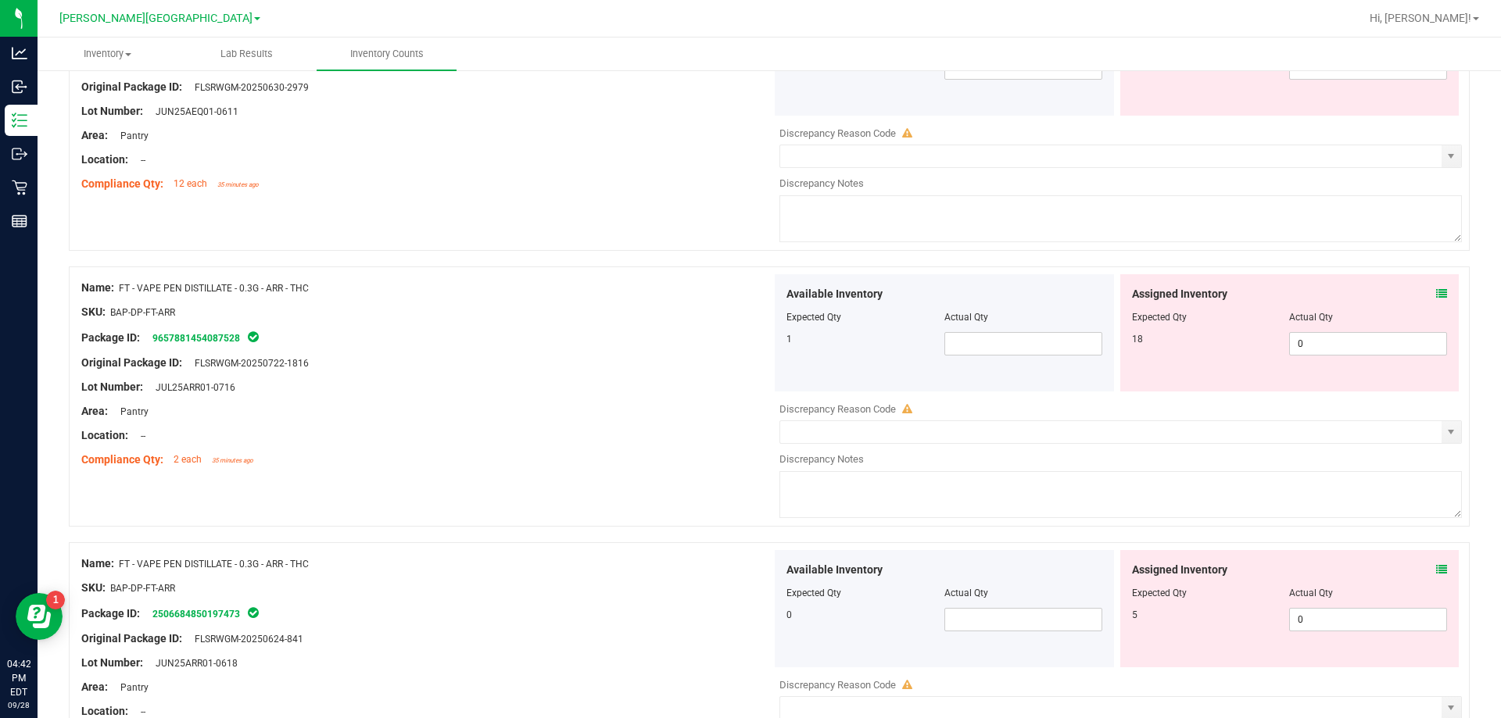
scroll to position [313, 0]
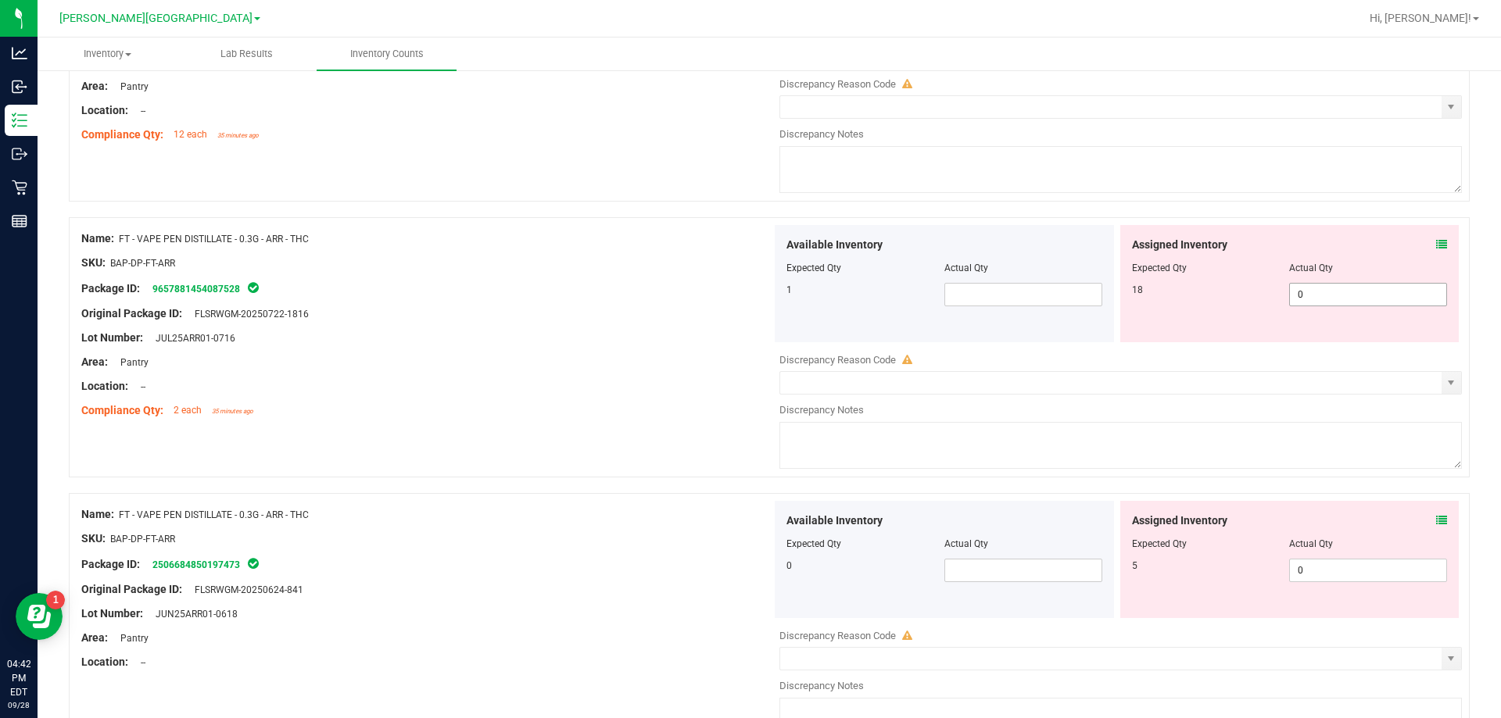
click at [748, 296] on span "0 0" at bounding box center [1368, 294] width 158 height 23
click at [748, 573] on div "Available Inventory Expected Qty Actual Qty 0 0 0" at bounding box center [1117, 625] width 690 height 248
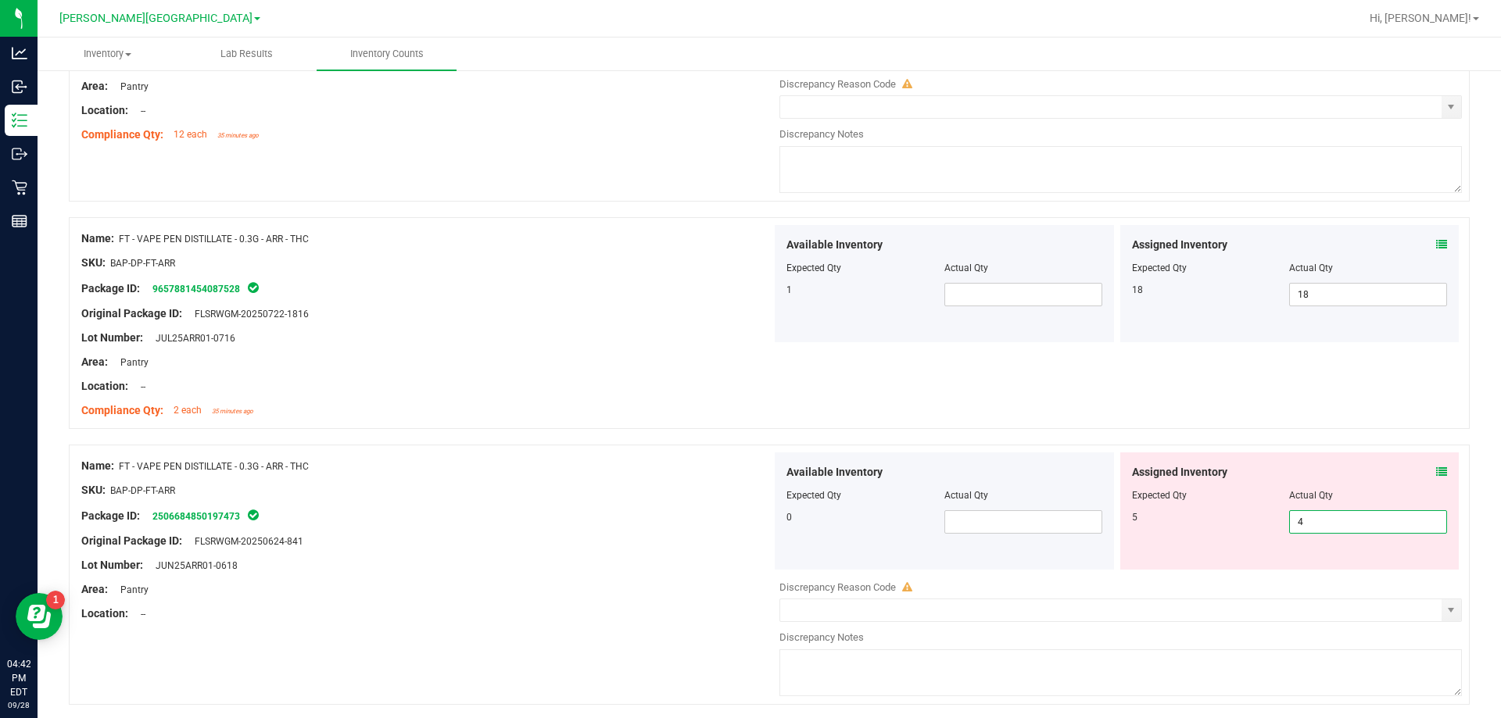
click at [748, 575] on div at bounding box center [1120, 576] width 683 height 8
click at [660, 545] on div "Original Package ID: FLSRWGM-20250624-841" at bounding box center [426, 541] width 690 height 16
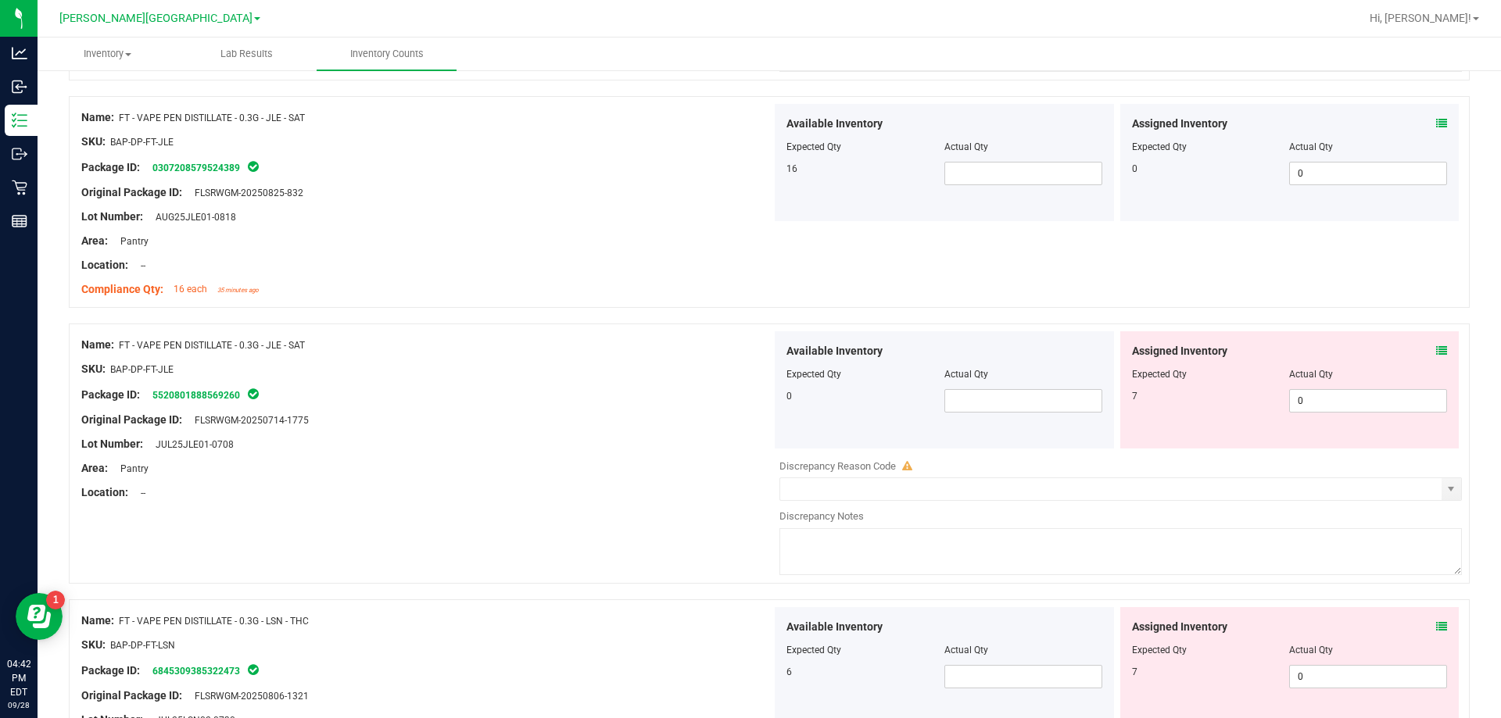
scroll to position [938, 0]
click at [748, 403] on span "0 0" at bounding box center [1368, 400] width 158 height 23
click at [622, 534] on div "Name: FT - VAPE PEN DISTILLATE - 0.3G - JLE - SAT SKU: BAP-DP-FT-JLE Package ID…" at bounding box center [769, 453] width 1401 height 260
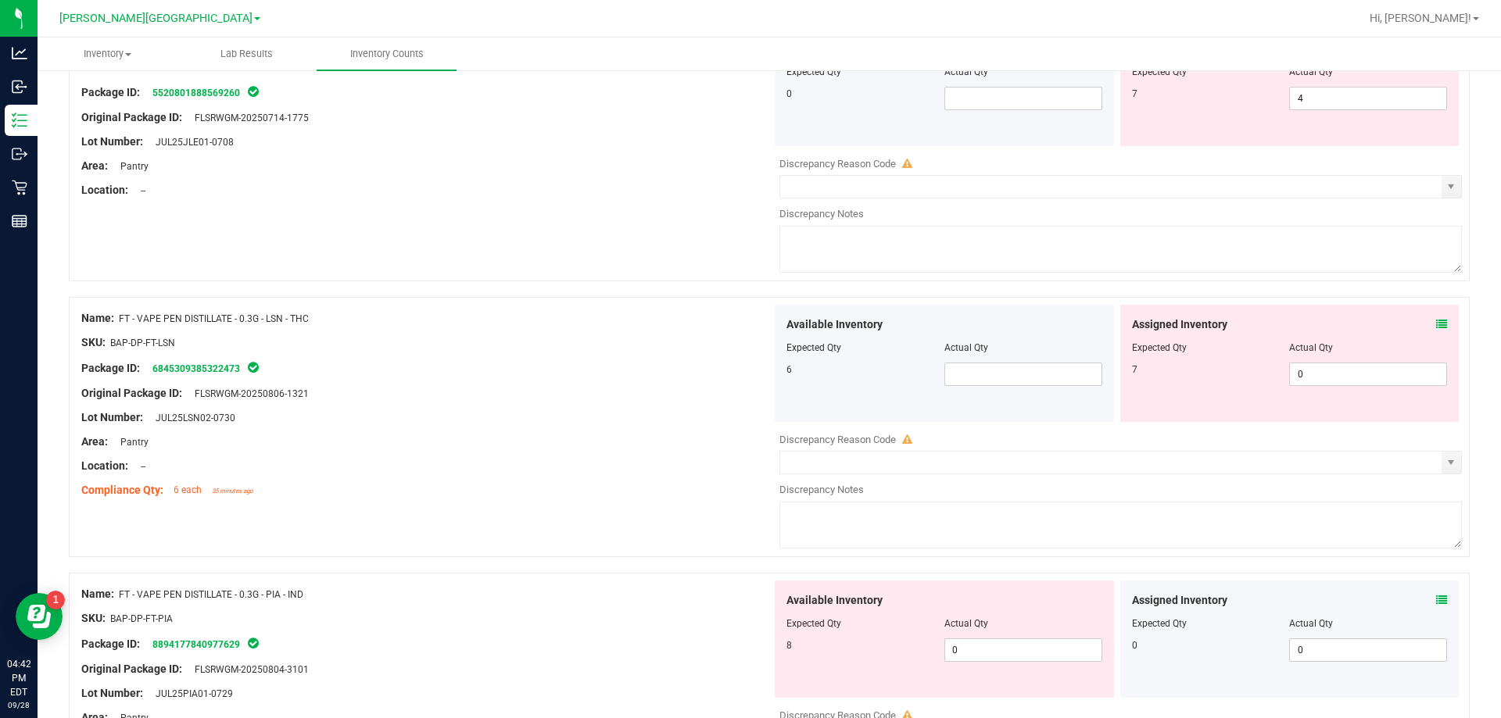
scroll to position [1251, 0]
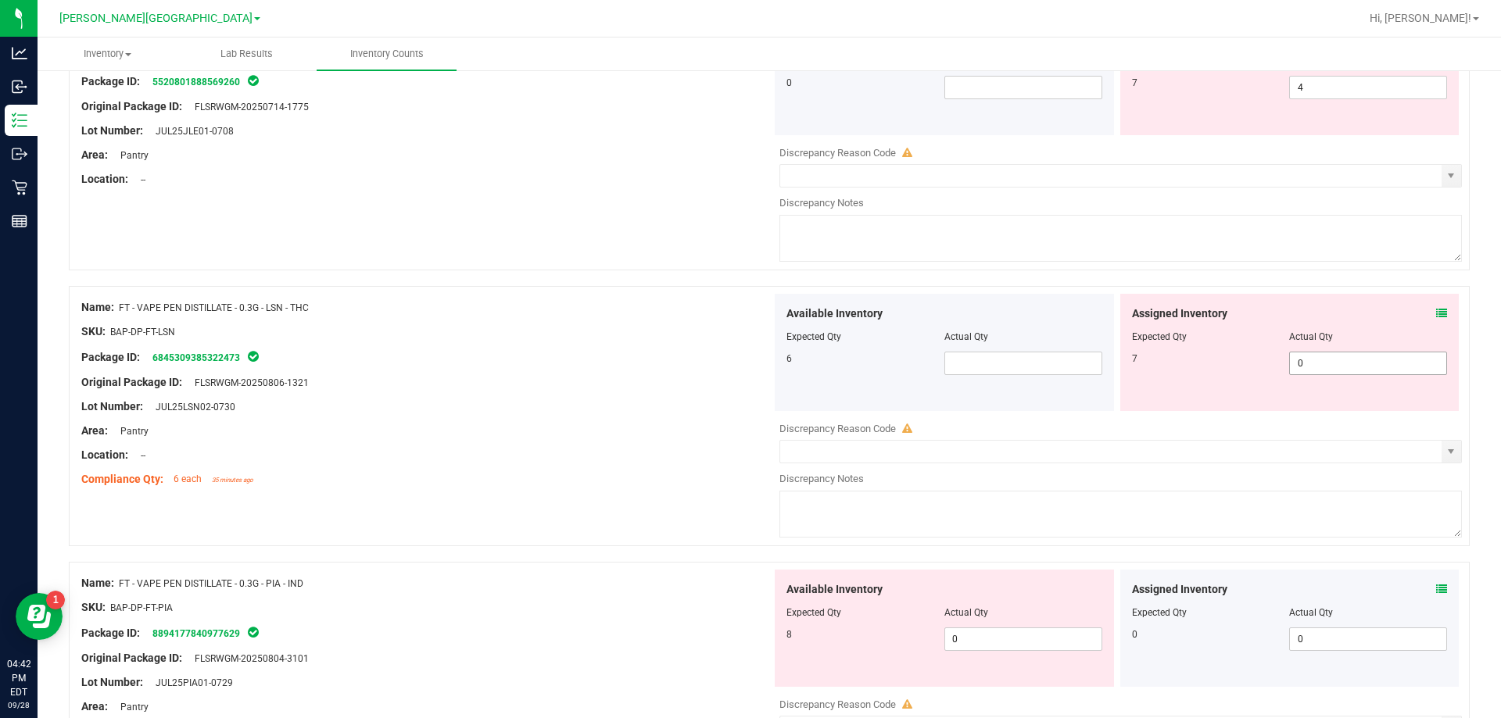
click at [748, 353] on span "0 0" at bounding box center [1368, 363] width 158 height 23
click at [611, 442] on div at bounding box center [426, 443] width 690 height 8
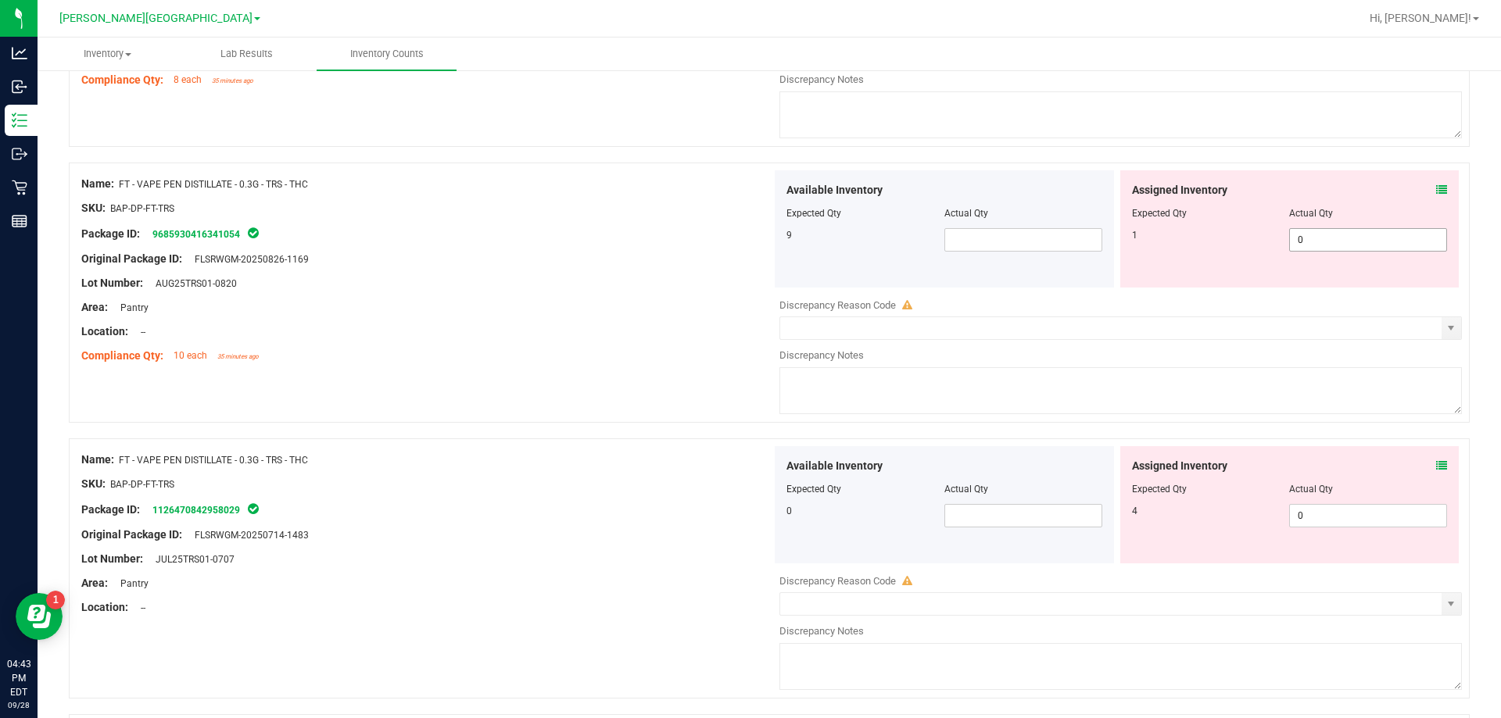
scroll to position [1954, 0]
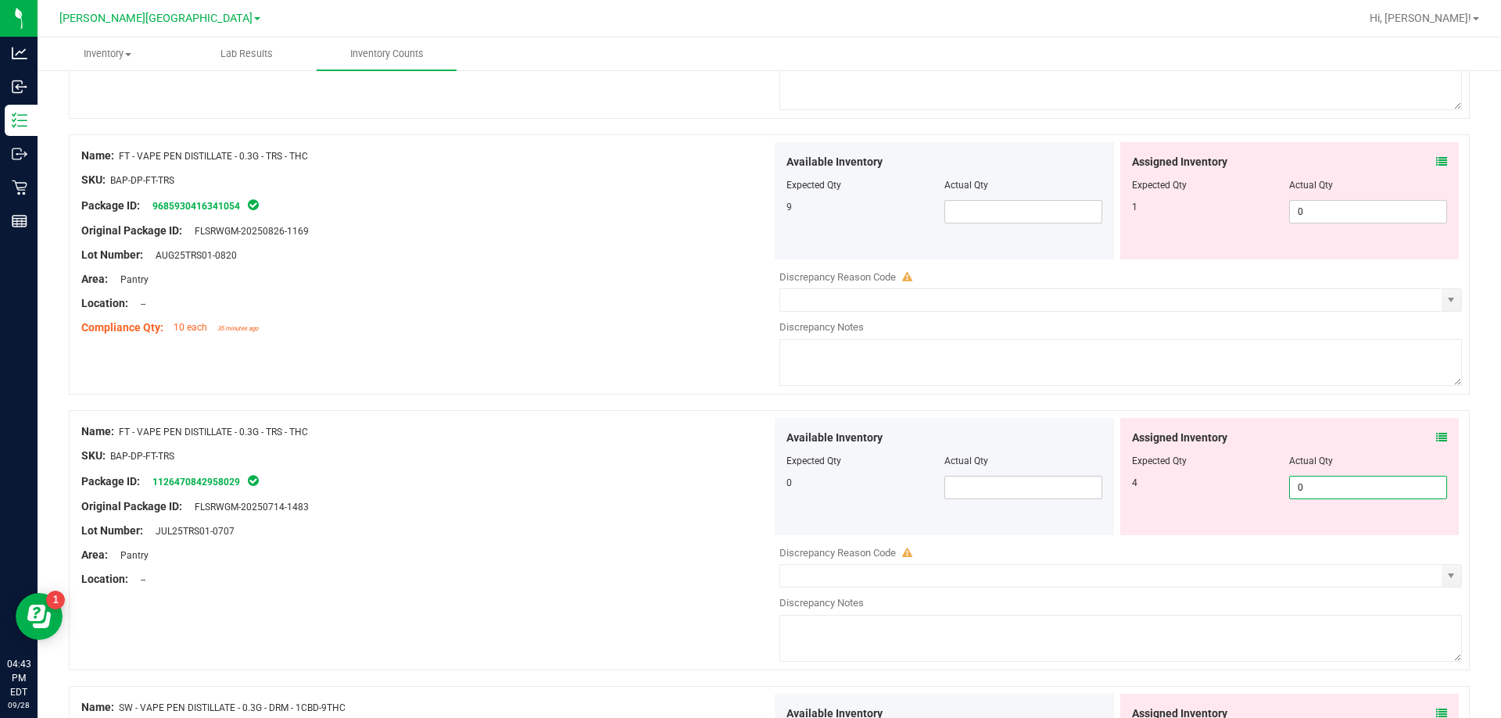
click at [748, 492] on span "0 0" at bounding box center [1368, 487] width 158 height 23
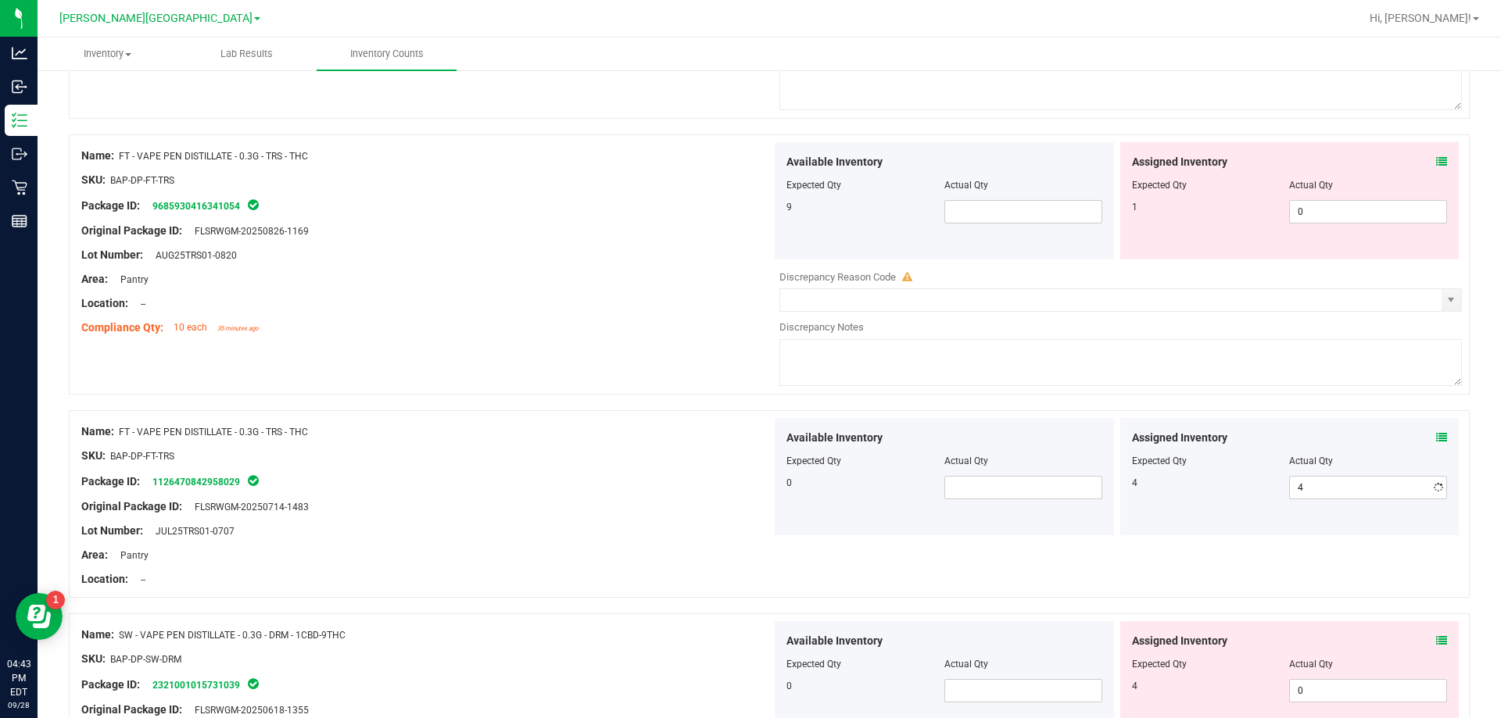
click at [590, 442] on div at bounding box center [426, 444] width 690 height 8
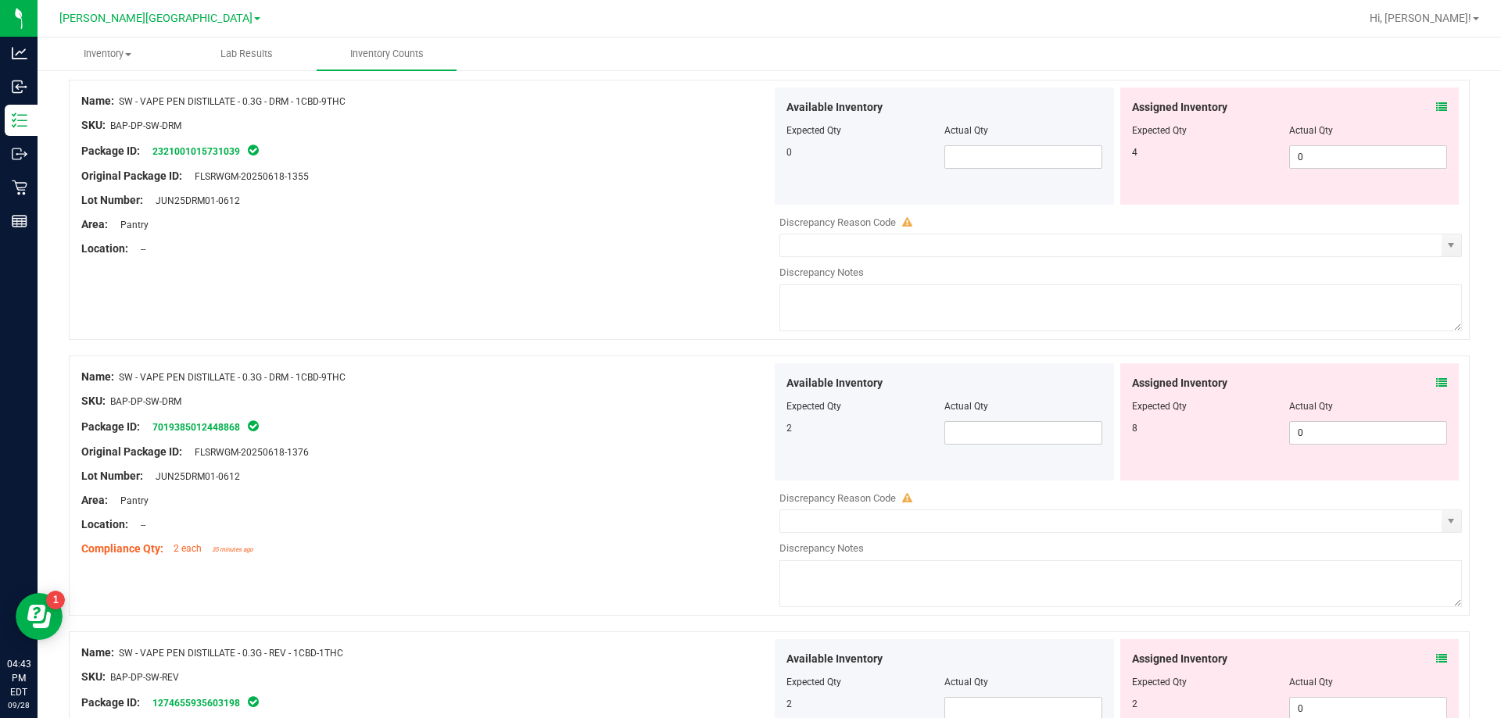
scroll to position [2345, 0]
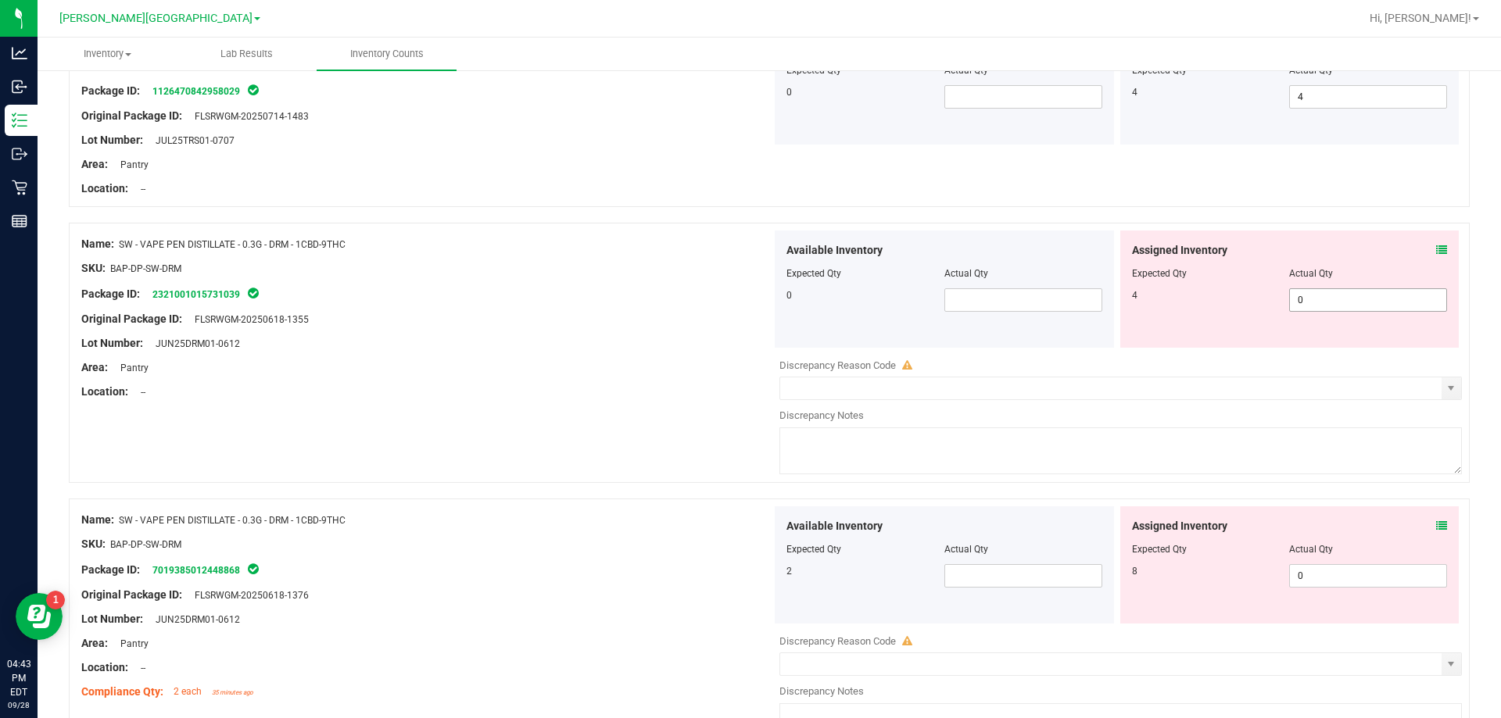
click at [748, 300] on span "0 0" at bounding box center [1368, 299] width 158 height 23
click at [748, 572] on span "0 0" at bounding box center [1368, 575] width 158 height 23
click at [553, 542] on div "SKU: BAP-DP-SW-DRM" at bounding box center [426, 544] width 690 height 16
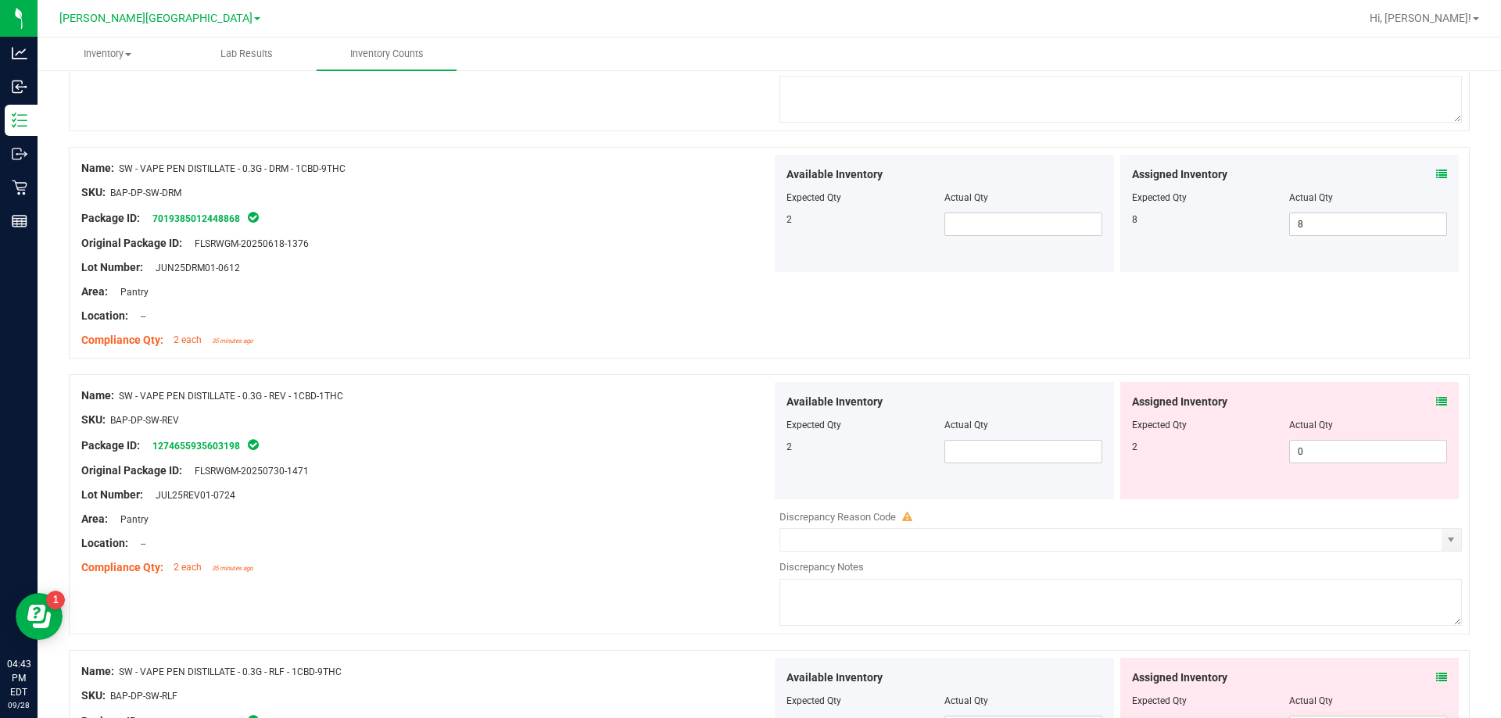
scroll to position [2736, 0]
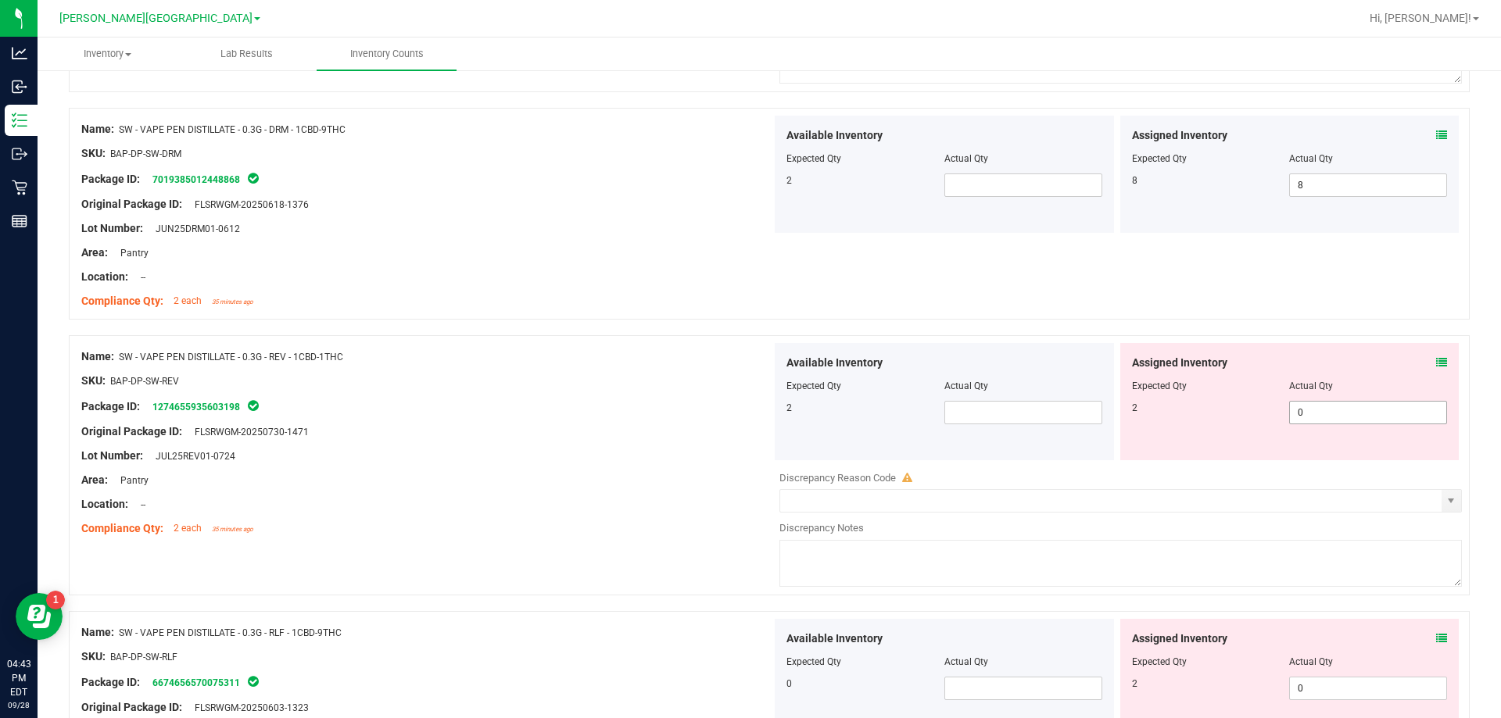
click at [748, 416] on span "0 0" at bounding box center [1368, 412] width 158 height 23
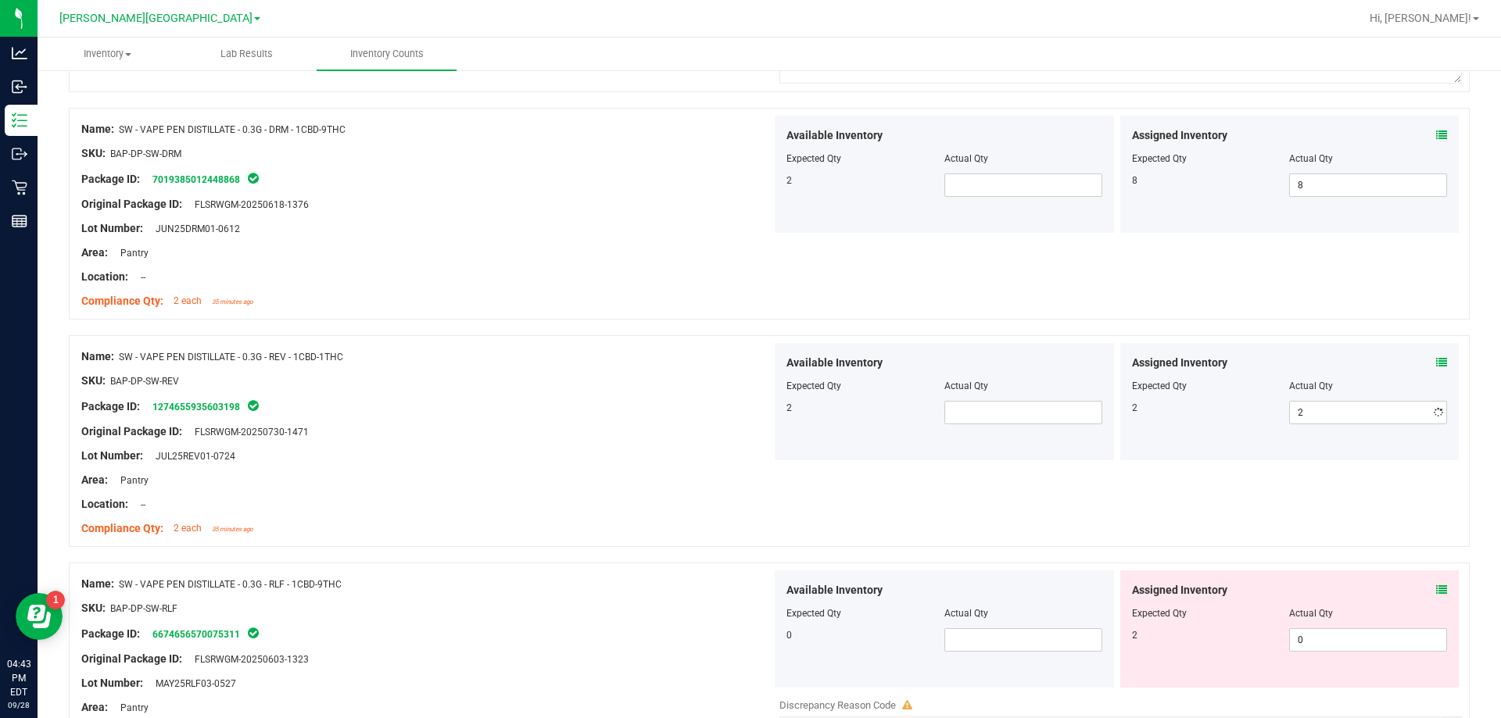
click at [472, 451] on div "Lot Number: JUL25REV01-0724" at bounding box center [426, 456] width 690 height 16
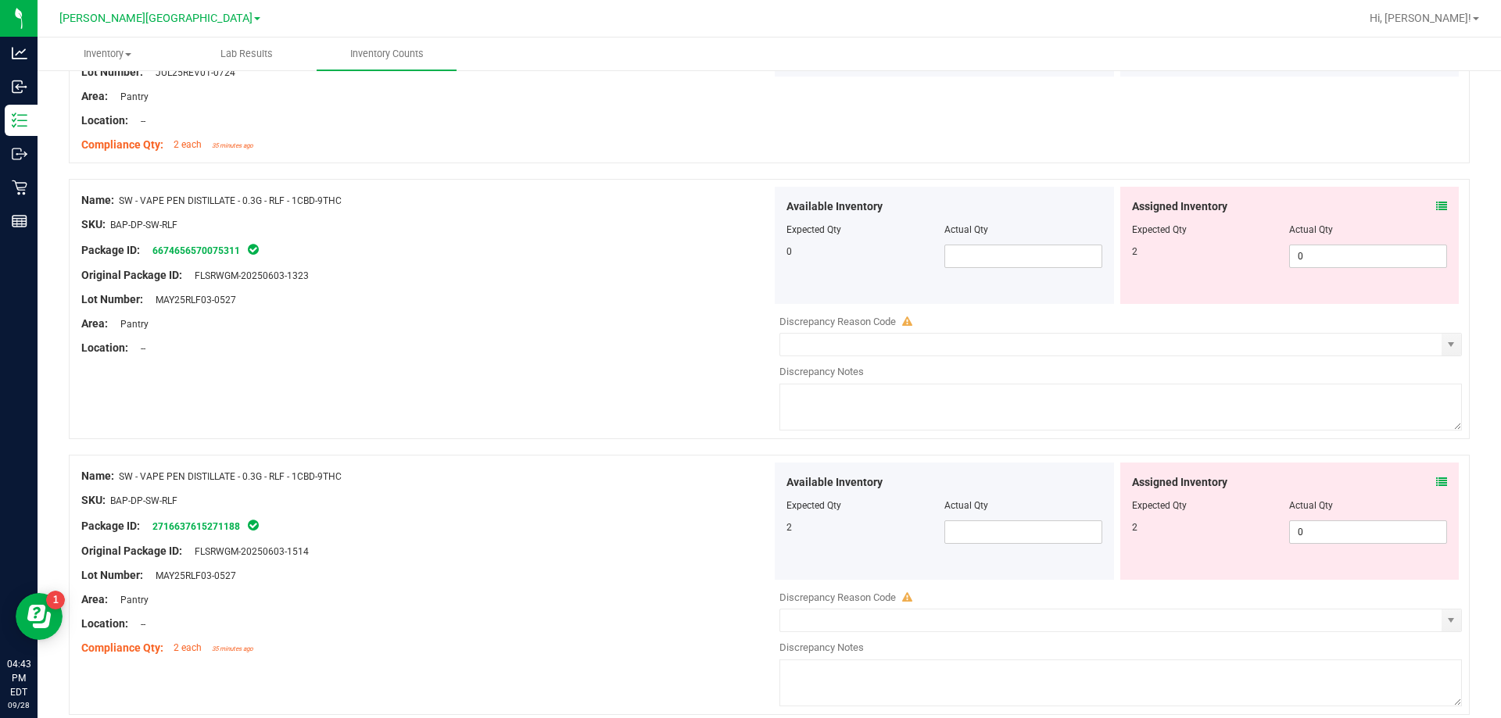
scroll to position [3127, 0]
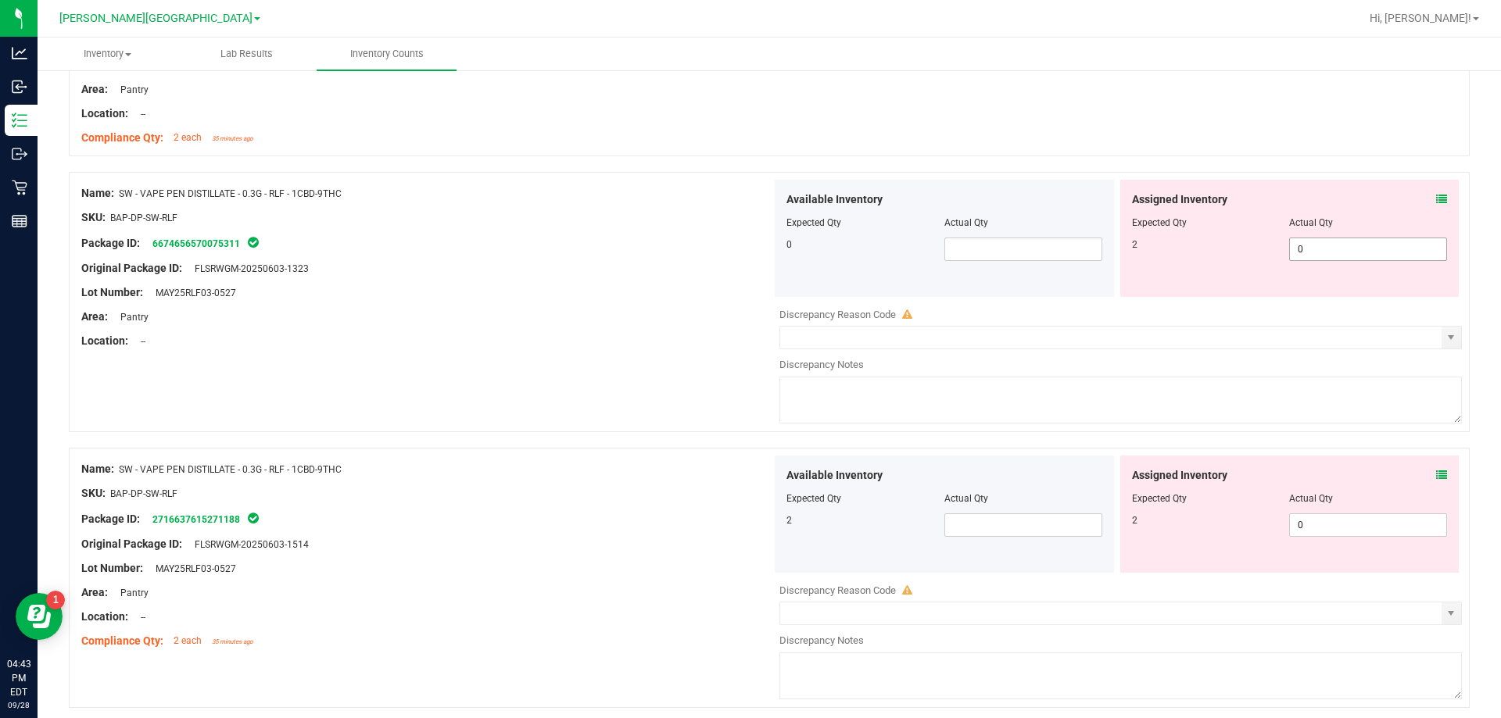
click at [748, 251] on span "0 0" at bounding box center [1368, 249] width 158 height 23
click at [677, 477] on div "Name: SW - VAPE PEN DISTILLATE - 0.3G - RLF - 1CBD-9THC SKU: BAP-DP-SW-RLF Pack…" at bounding box center [426, 555] width 690 height 199
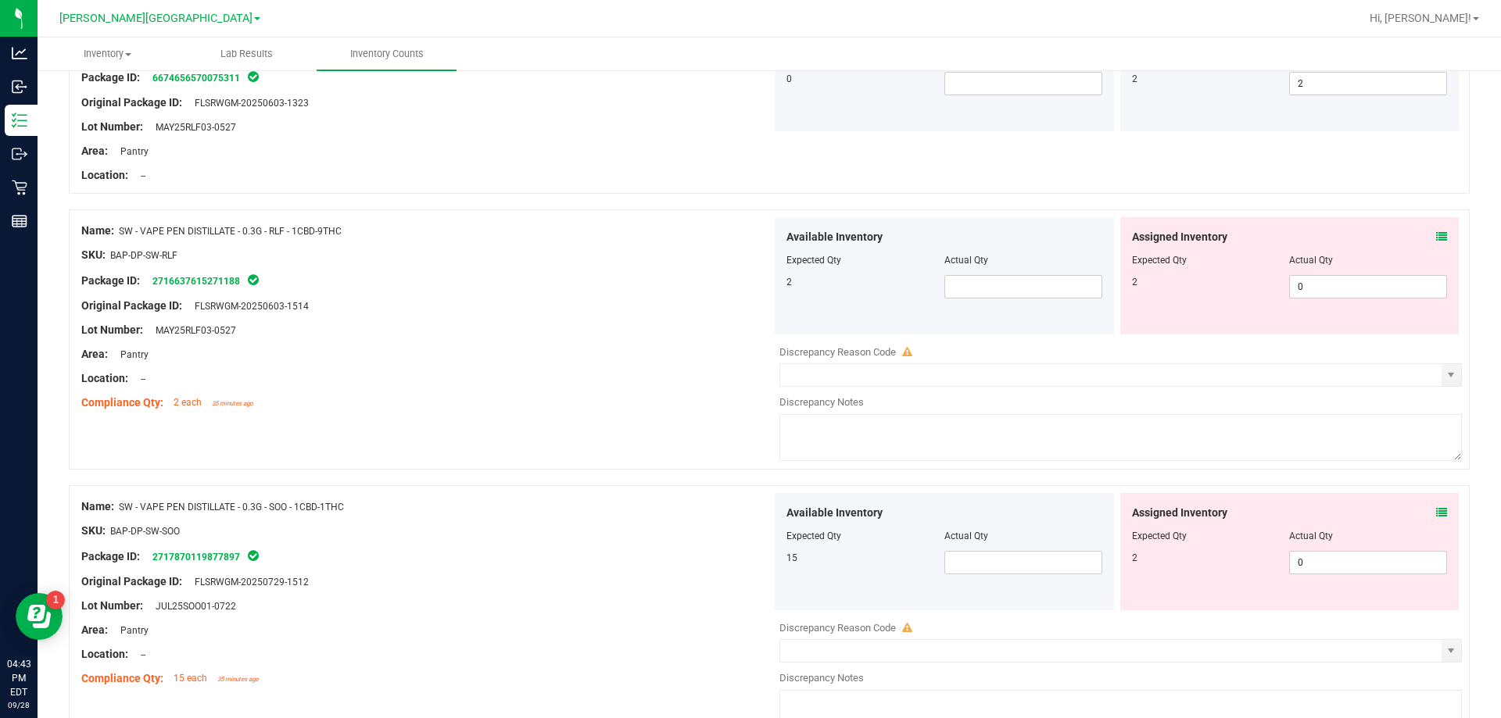
scroll to position [3518, 0]
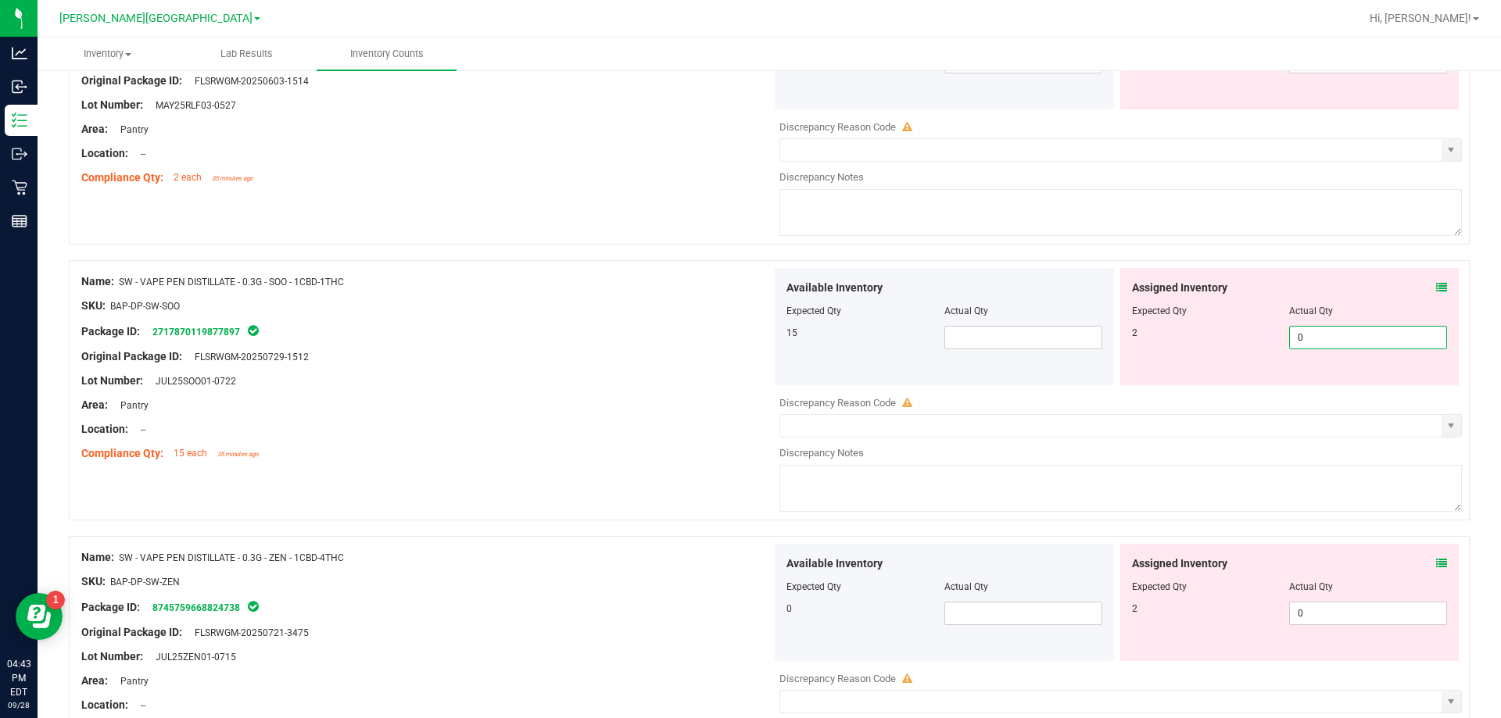
click at [748, 344] on span "0 0" at bounding box center [1368, 337] width 158 height 23
click at [572, 464] on div "Name: SW - VAPE PEN DISTILLATE - 0.3G - SOO - 1CBD-1THC SKU: BAP-DP-SW-SOO Pack…" at bounding box center [426, 367] width 690 height 199
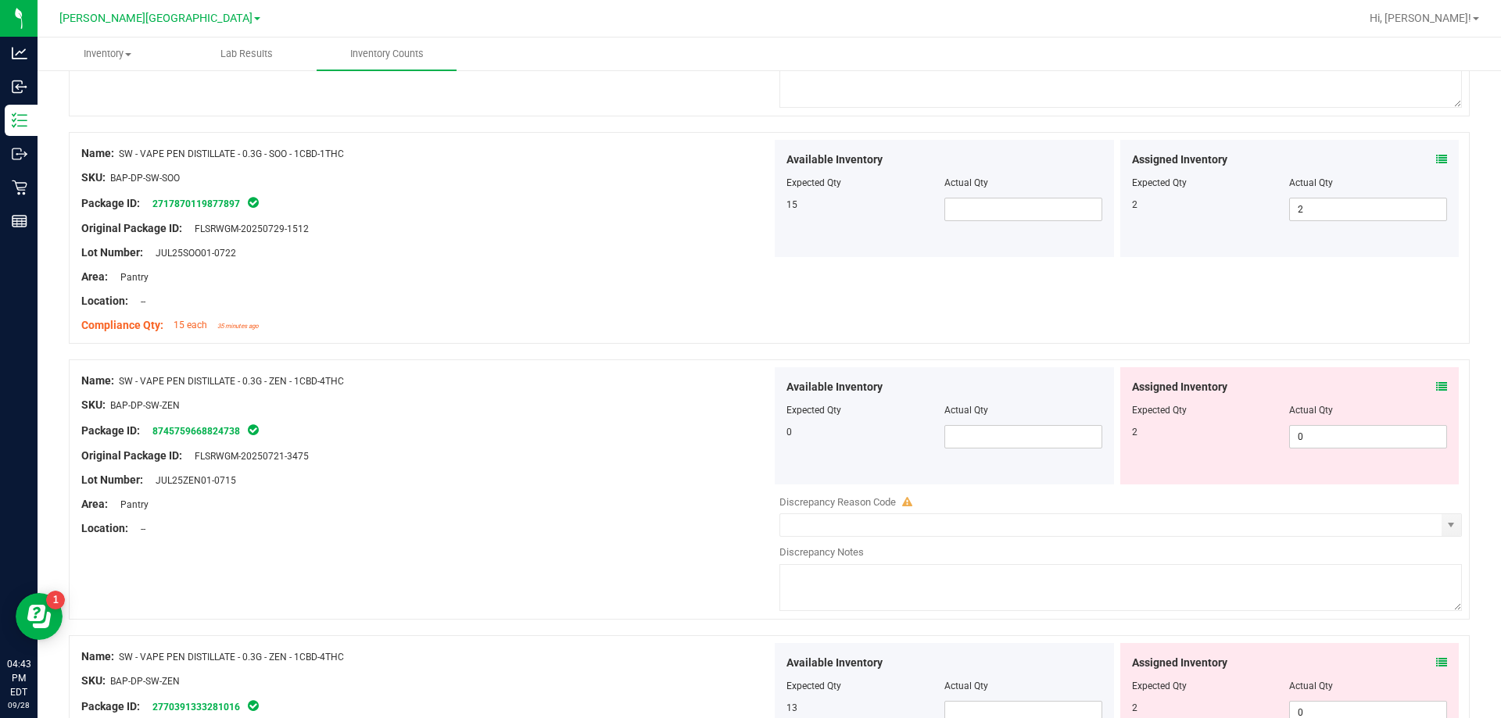
scroll to position [3674, 0]
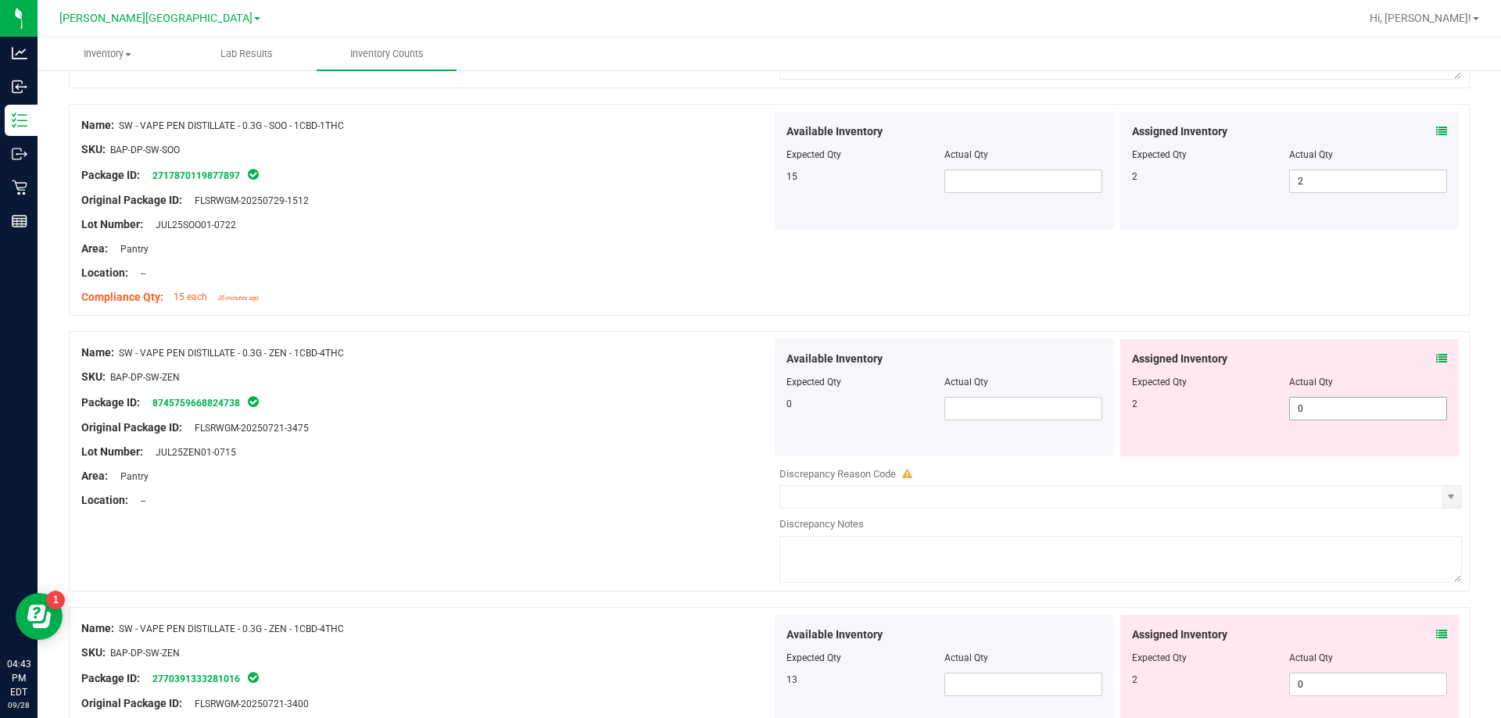
click at [748, 407] on span "0 0" at bounding box center [1368, 408] width 158 height 23
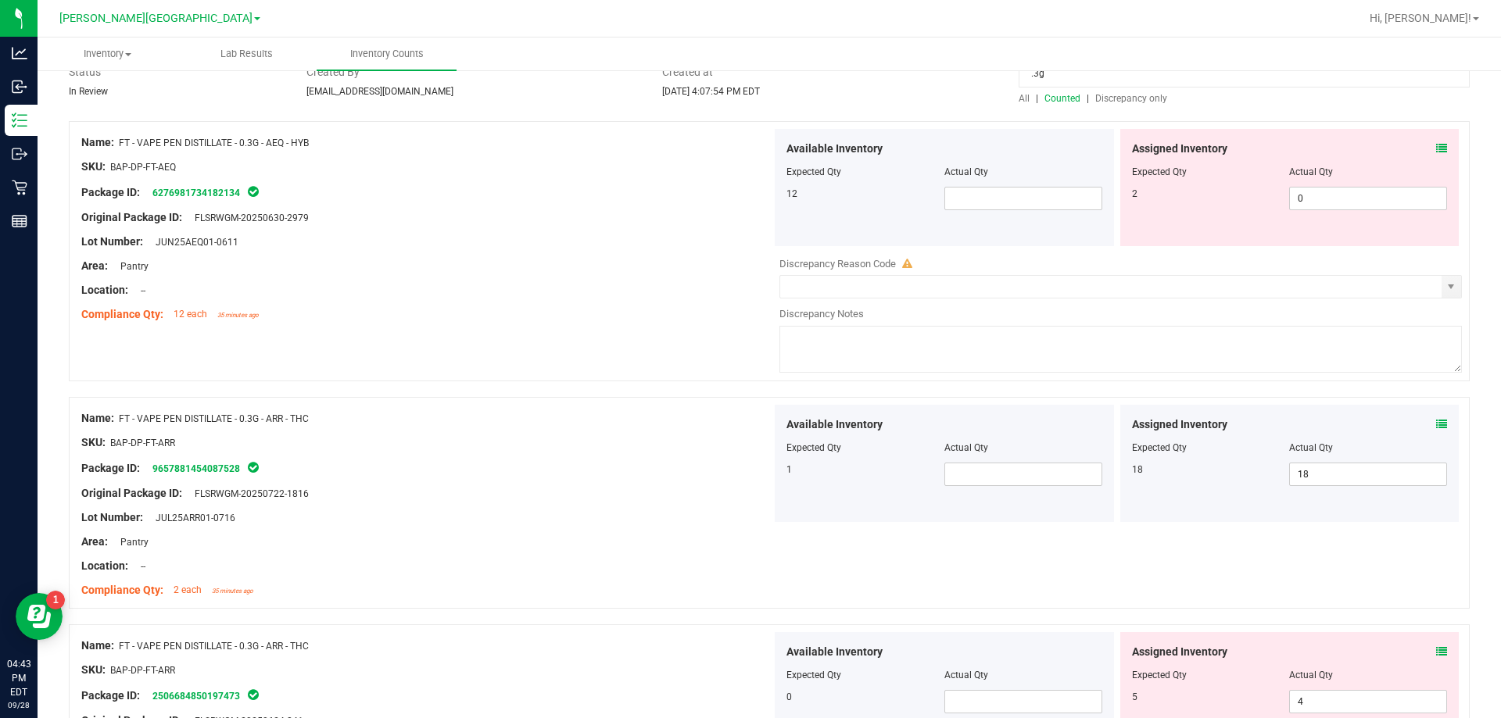
scroll to position [0, 0]
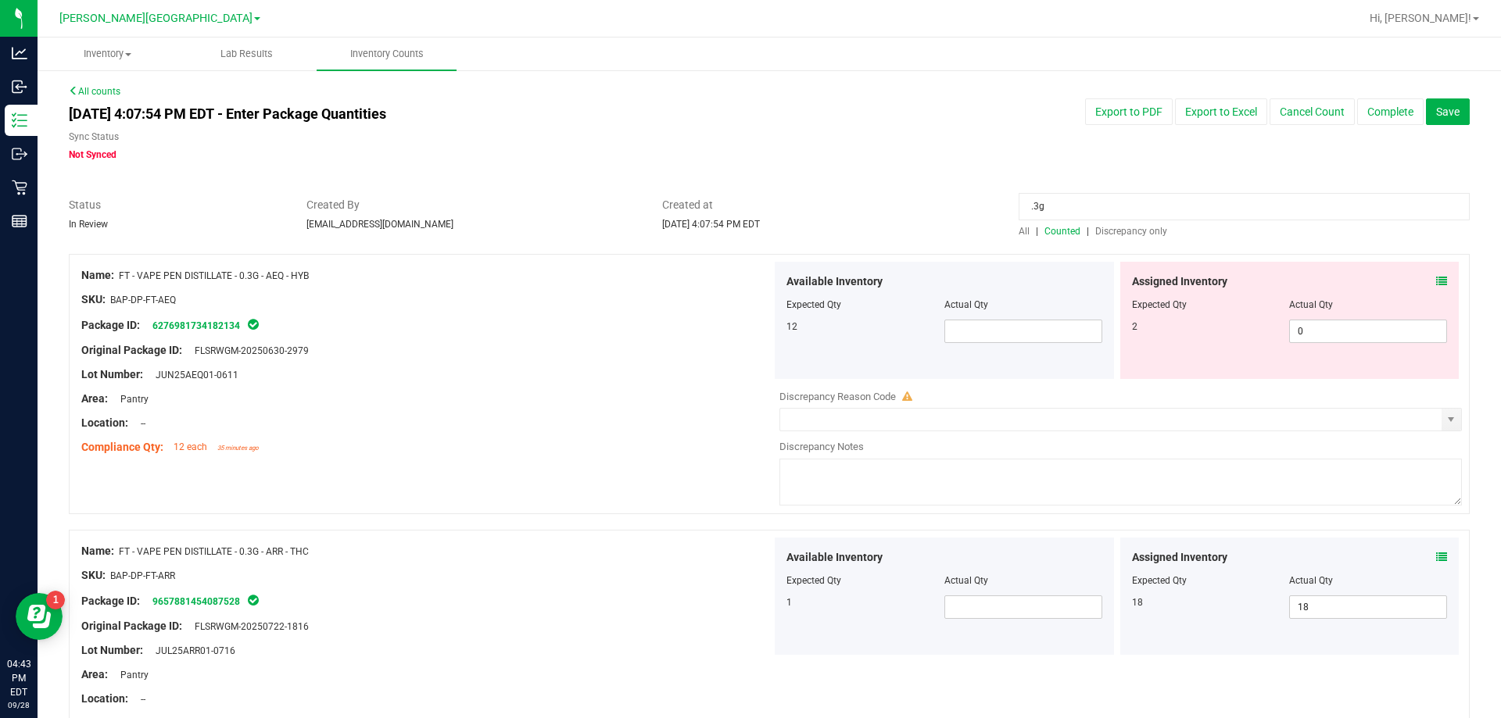
drag, startPoint x: 1222, startPoint y: 208, endPoint x: 435, endPoint y: 201, distance: 786.5
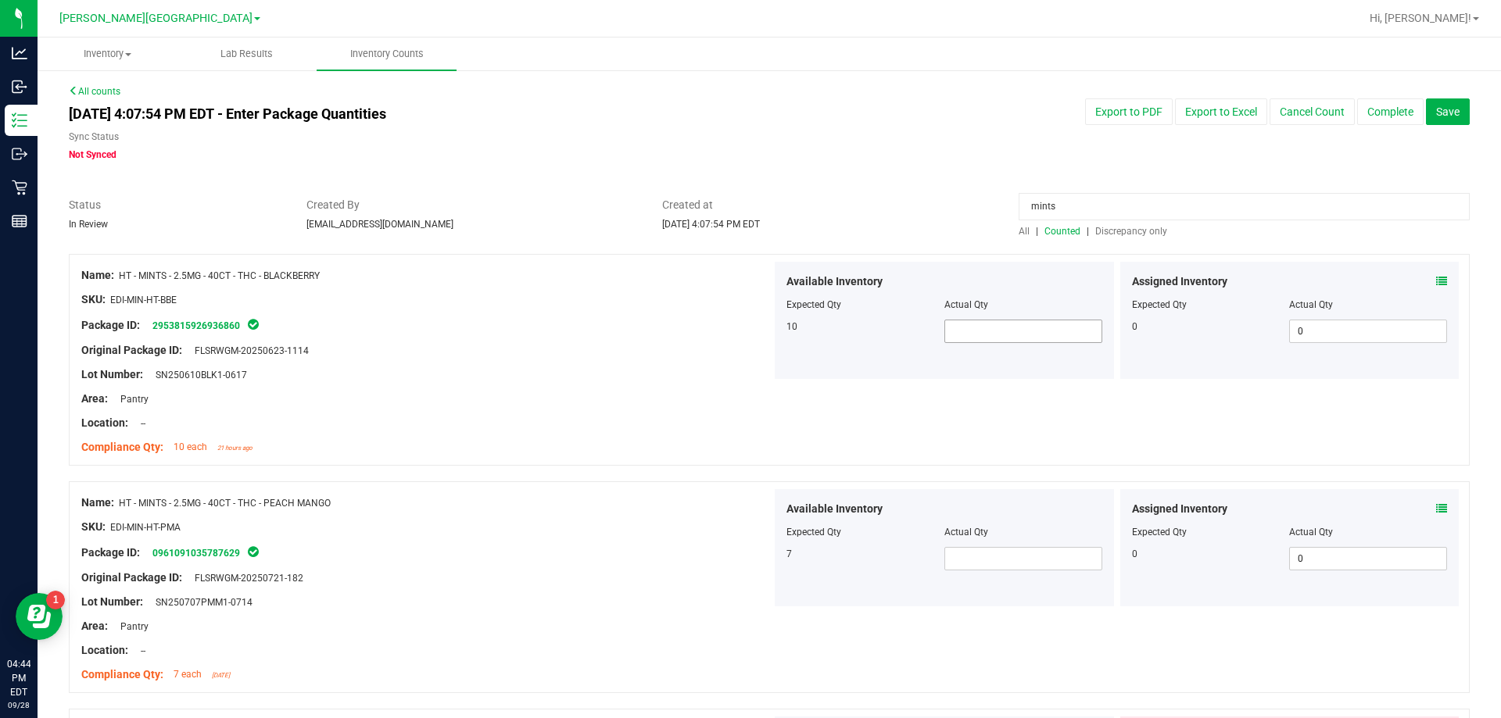
click at [748, 325] on span at bounding box center [1023, 331] width 158 height 23
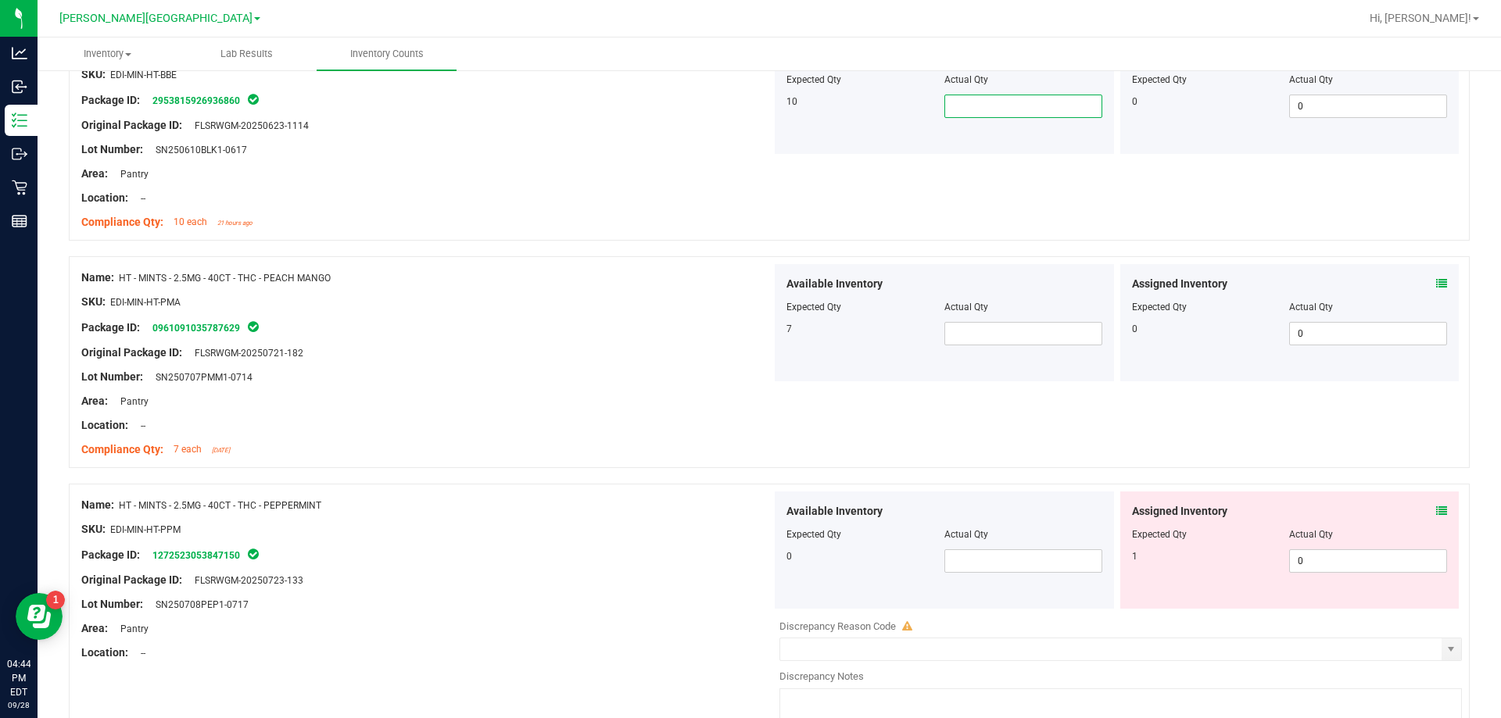
scroll to position [547, 0]
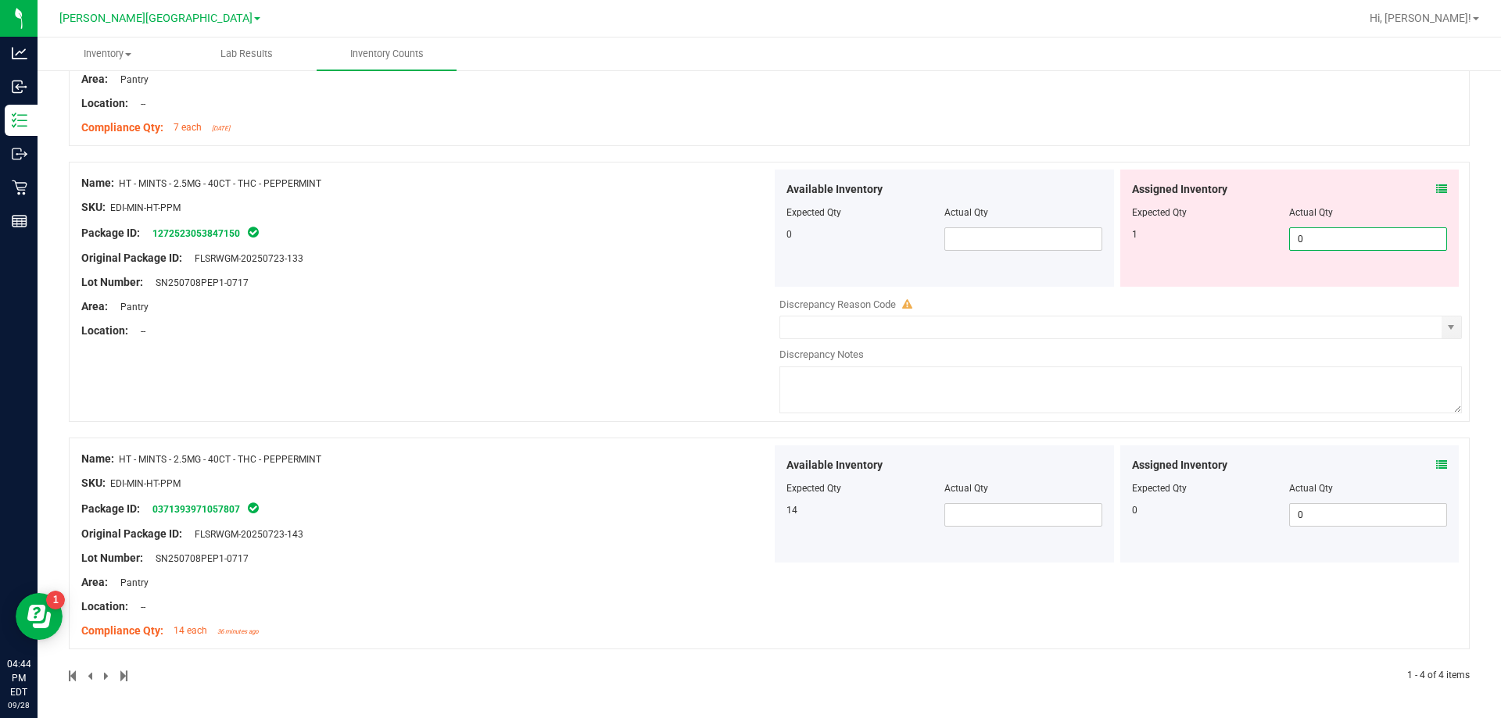
click at [748, 229] on span "0 0" at bounding box center [1368, 239] width 158 height 23
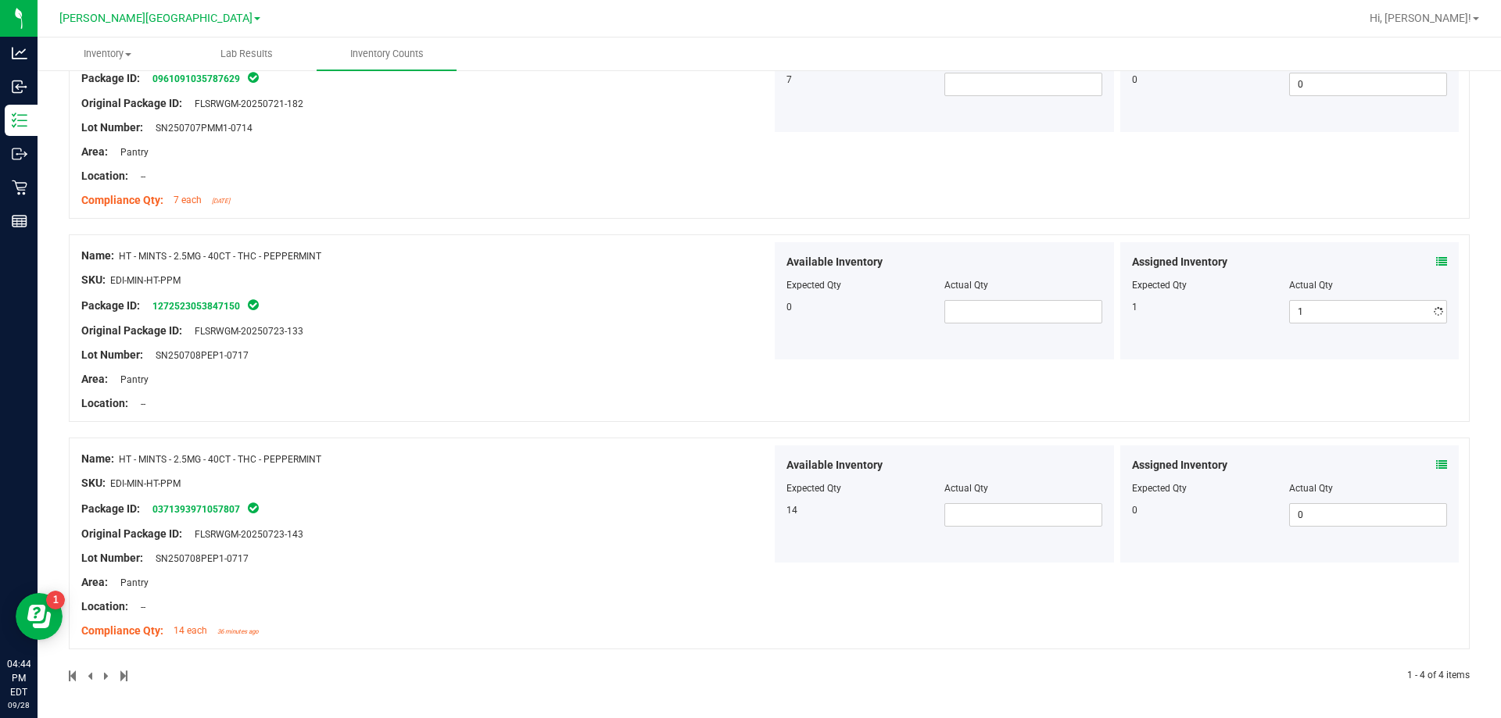
click at [396, 251] on div "Name: HT - MINTS - 2.5MG - 40CT - THC - PEPPERMINT SKU: EDI-MIN-HT-PPM Package …" at bounding box center [426, 329] width 690 height 175
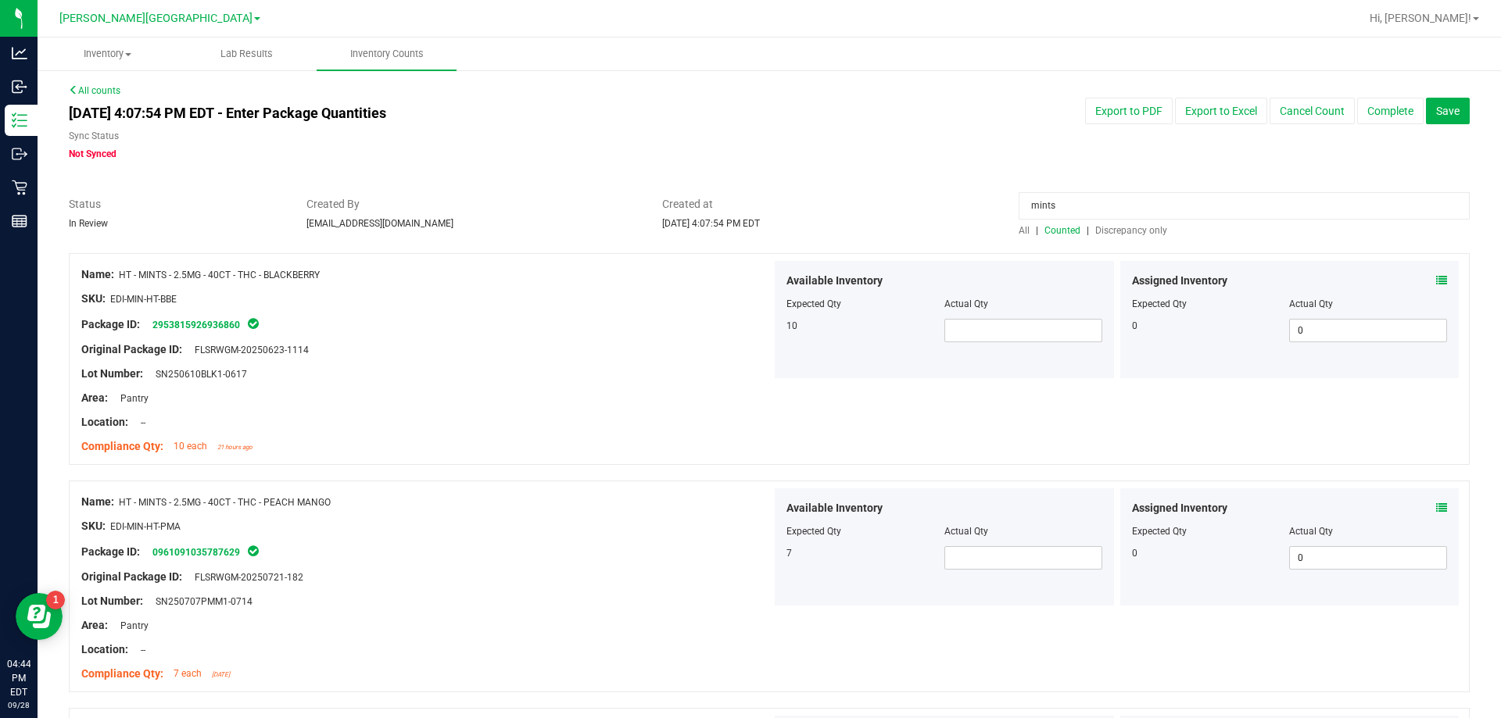
scroll to position [0, 0]
drag, startPoint x: 1217, startPoint y: 219, endPoint x: 733, endPoint y: 196, distance: 484.5
click at [733, 197] on div "Status In Review Created By bemmons@liveparallel.com Created at Sep 28, 2025 4:…" at bounding box center [769, 217] width 1424 height 41
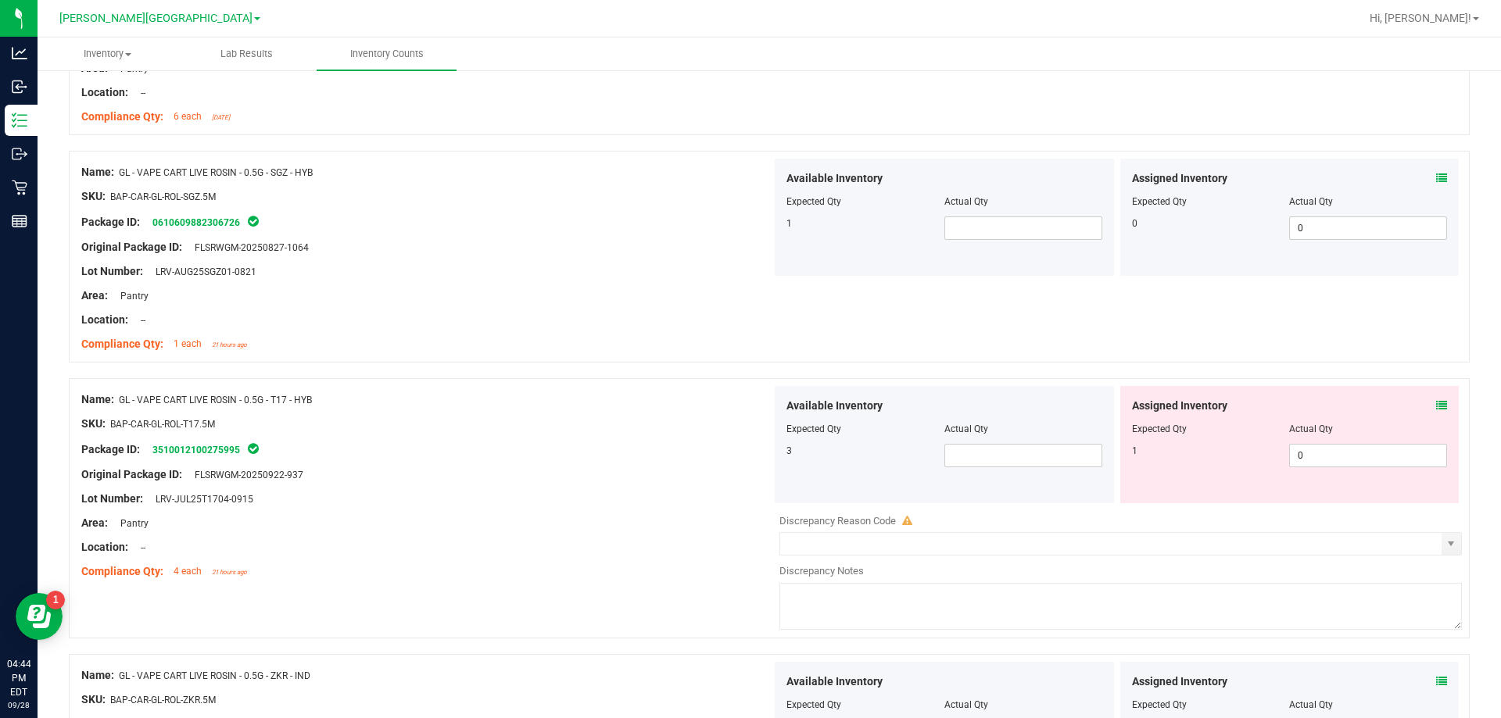
scroll to position [3596, 0]
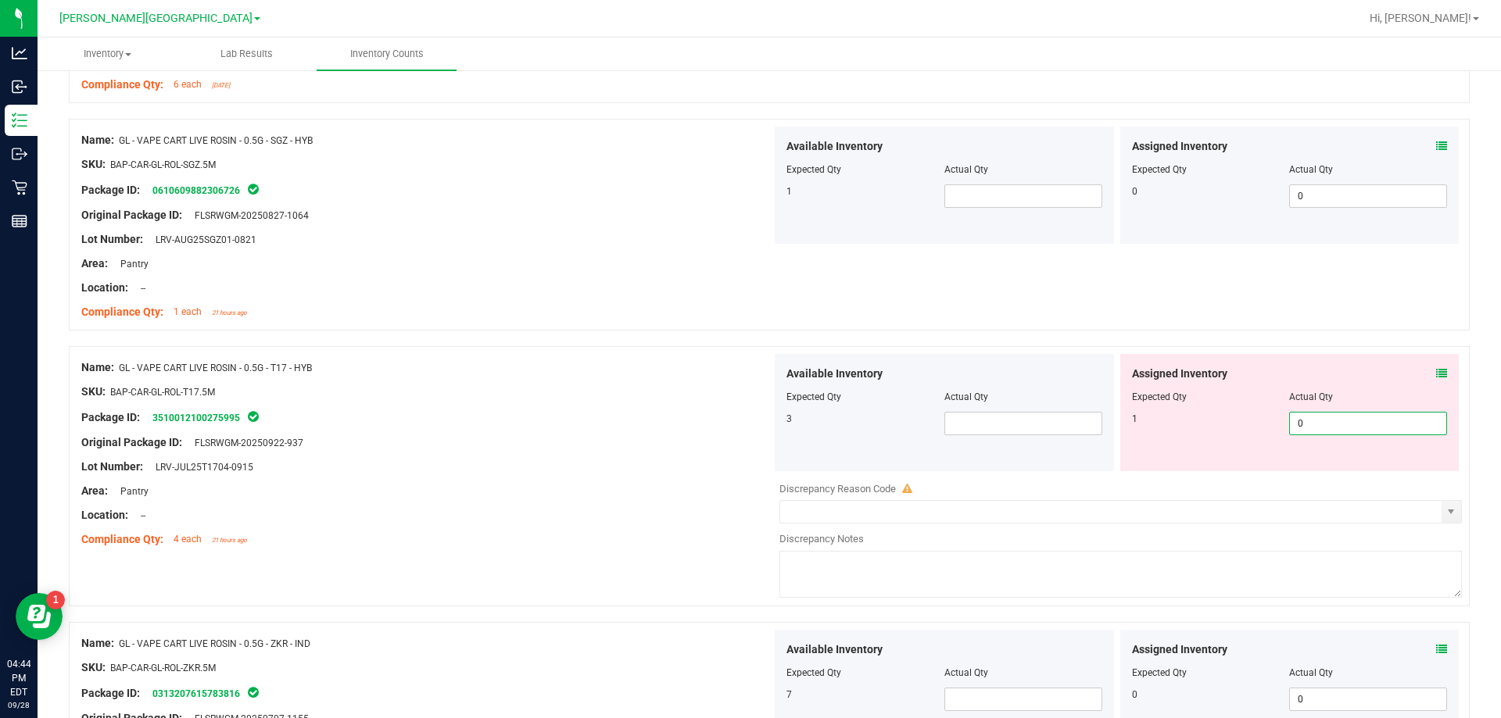
click at [748, 425] on span "0 0" at bounding box center [1368, 423] width 158 height 23
click at [475, 419] on div "Package ID: 3510012100275995" at bounding box center [426, 417] width 690 height 19
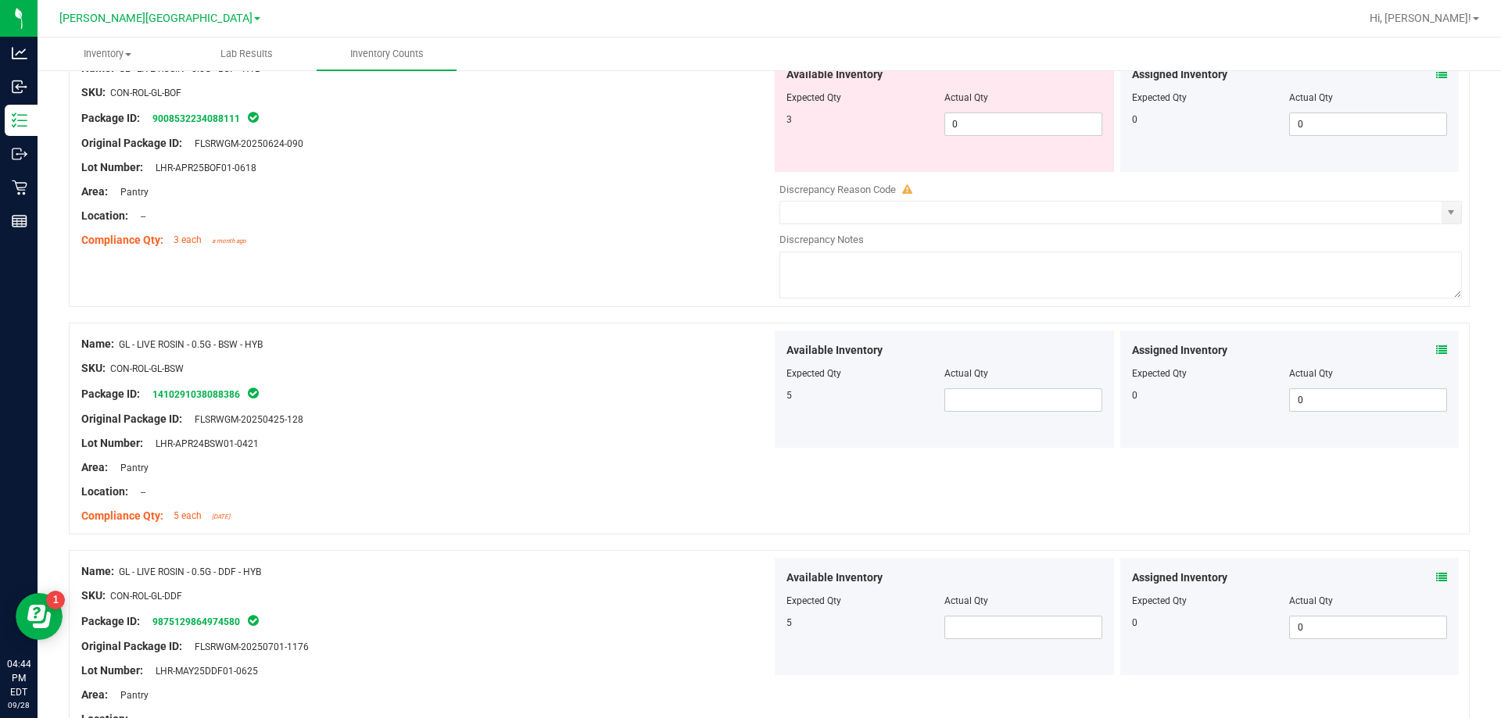
scroll to position [0, 0]
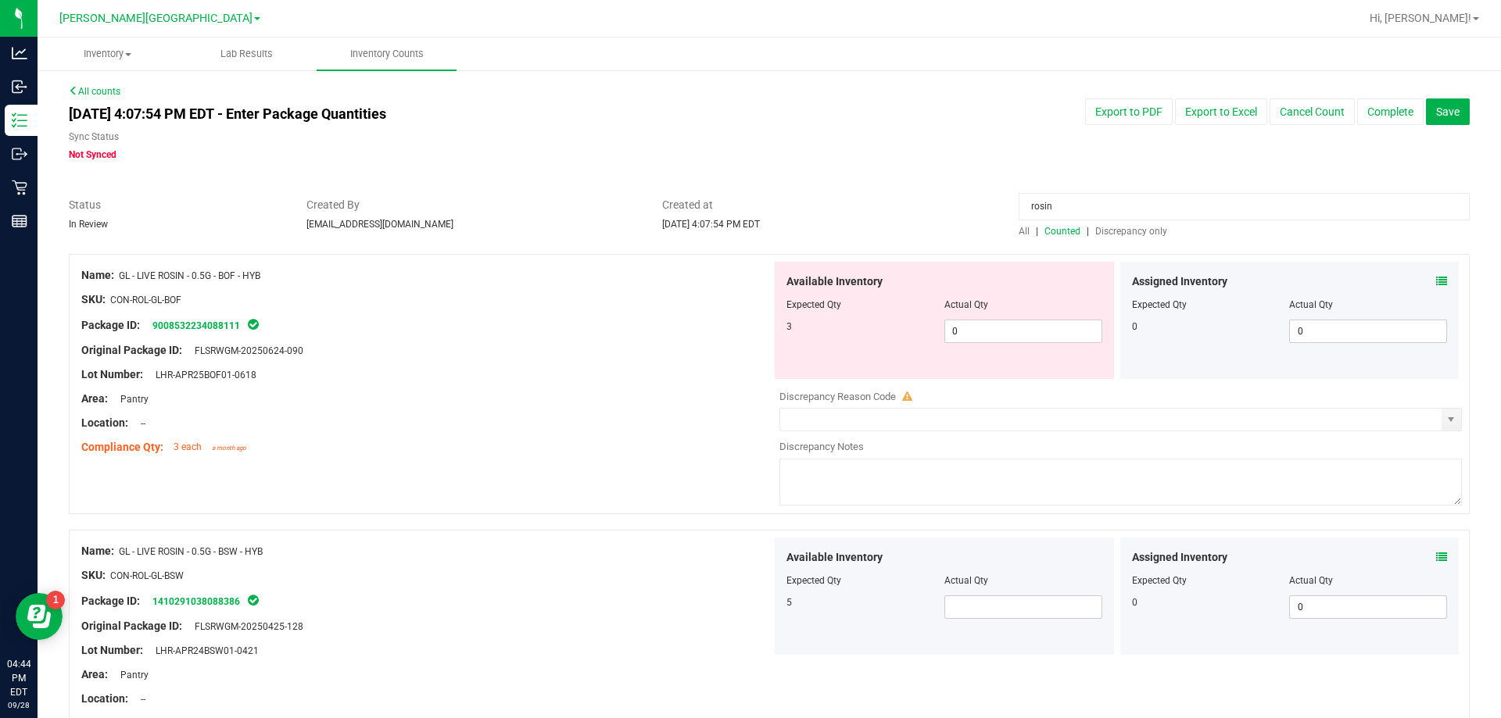
drag, startPoint x: 1138, startPoint y: 205, endPoint x: 822, endPoint y: 202, distance: 315.9
click at [748, 205] on div "Status In Review Created By bemmons@liveparallel.com Created at Sep 28, 2025 4:…" at bounding box center [769, 217] width 1424 height 41
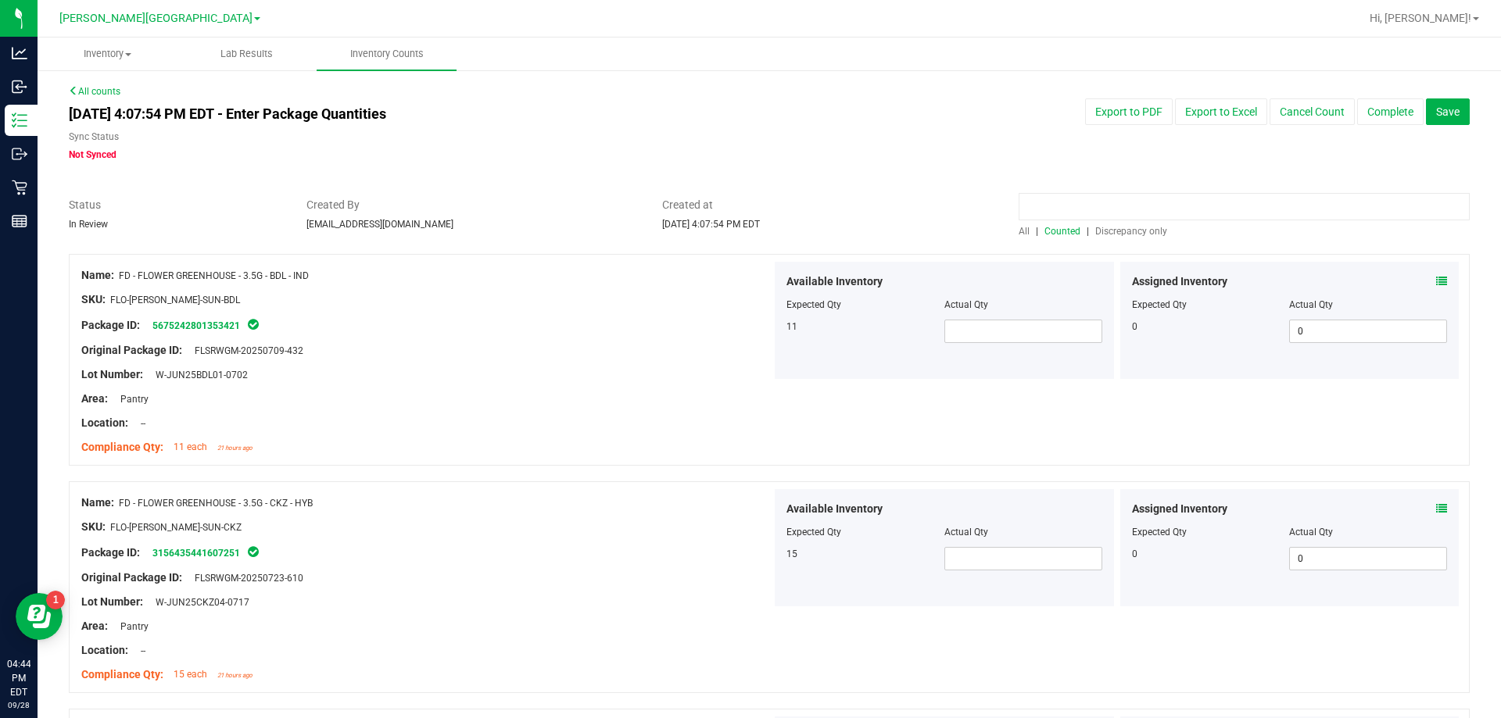
click at [748, 218] on input at bounding box center [1244, 206] width 451 height 27
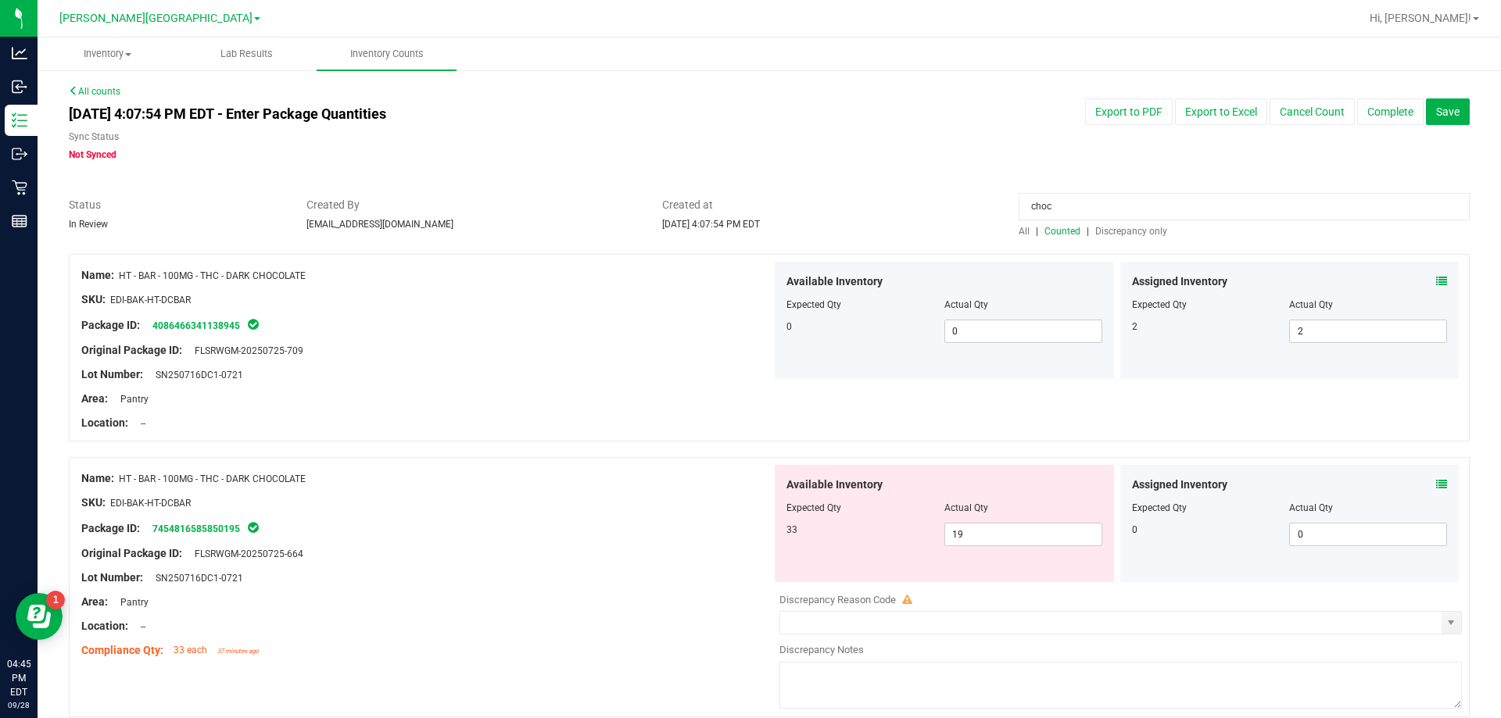
drag, startPoint x: 1032, startPoint y: 209, endPoint x: 936, endPoint y: 209, distance: 96.2
click at [748, 209] on div "Status In Review Created By bemmons@liveparallel.com Created at Sep 28, 2025 4:…" at bounding box center [769, 217] width 1424 height 41
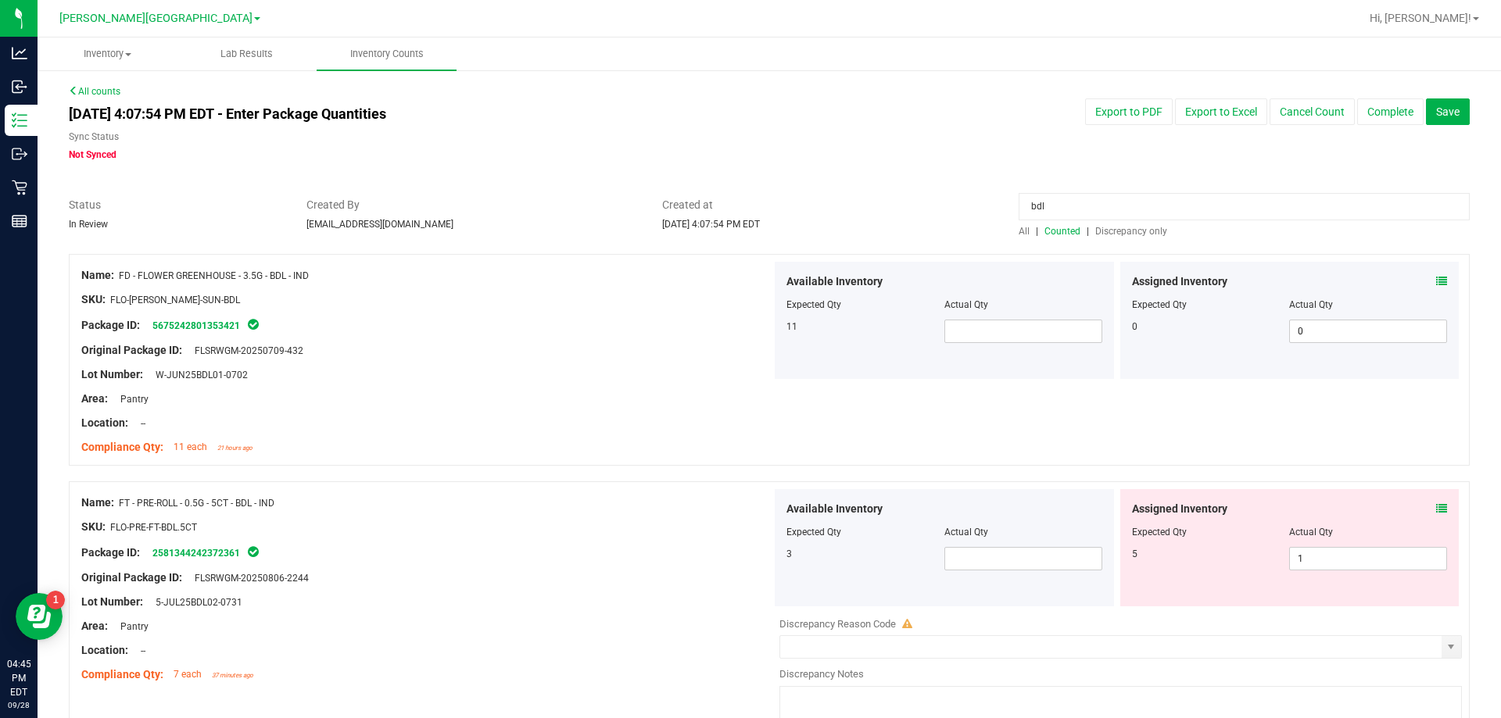
drag, startPoint x: 1051, startPoint y: 204, endPoint x: 964, endPoint y: 211, distance: 87.1
click at [748, 211] on div "Status In Review Created By bemmons@liveparallel.com Created at Sep 28, 2025 4:…" at bounding box center [769, 217] width 1424 height 41
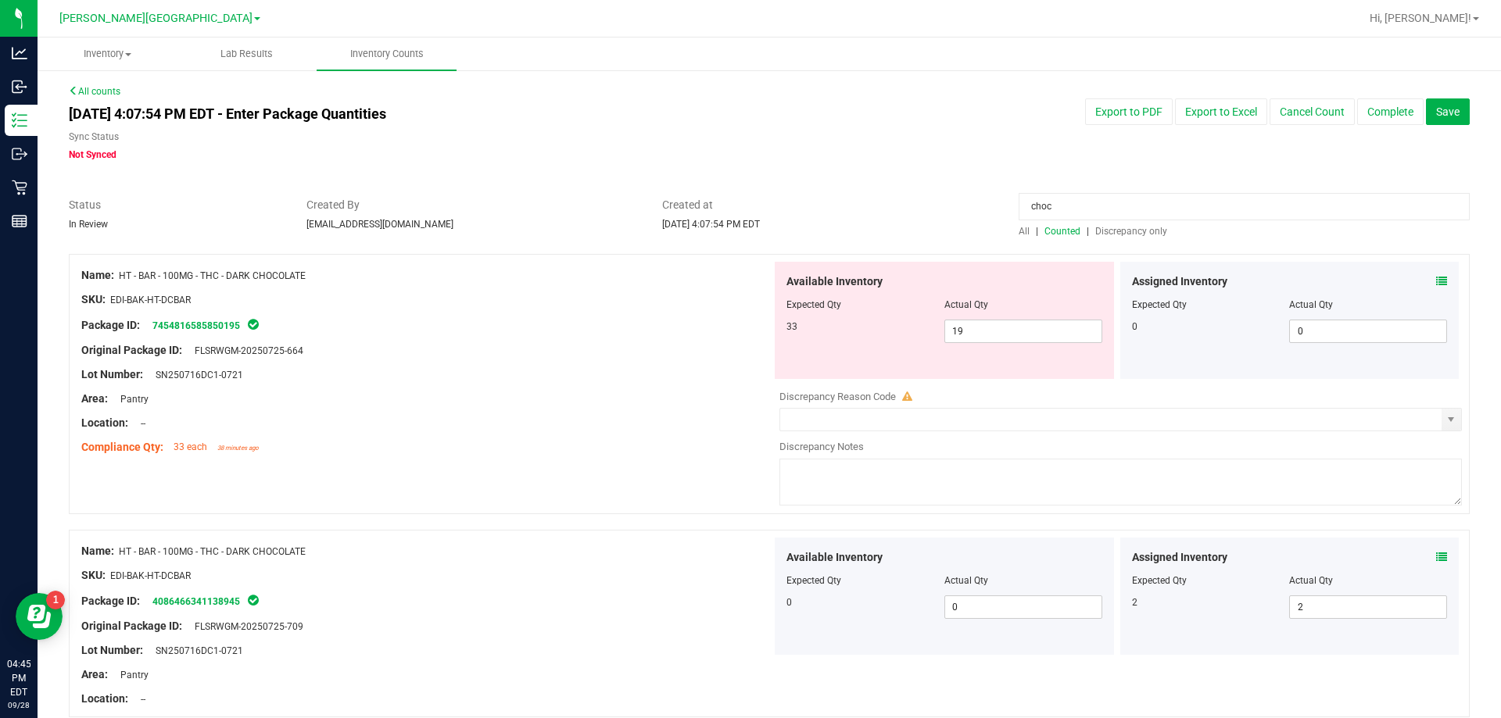
click at [546, 408] on div at bounding box center [426, 411] width 690 height 8
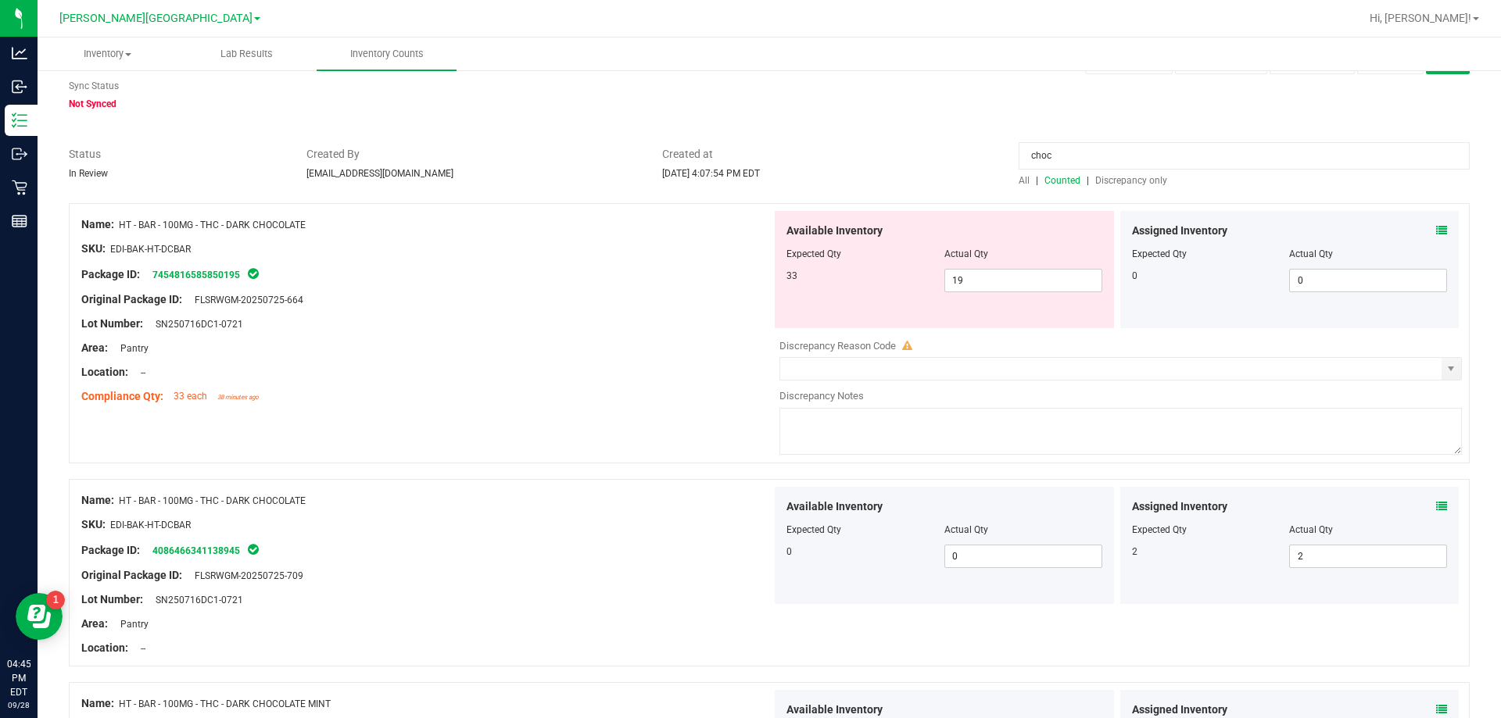
scroll to position [78, 0]
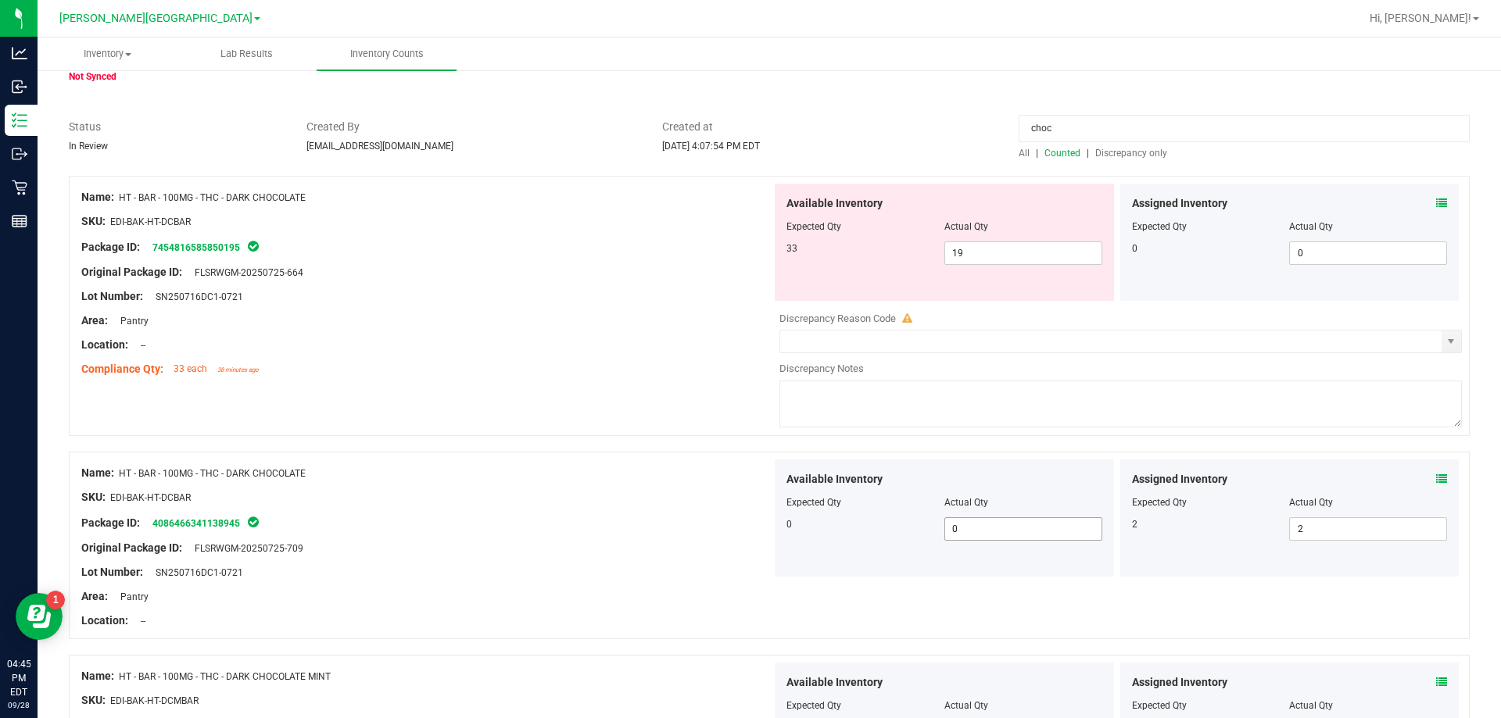
click at [748, 531] on span "0 0" at bounding box center [1023, 529] width 158 height 23
click at [659, 520] on div "Package ID: 4086466341138945" at bounding box center [426, 523] width 690 height 19
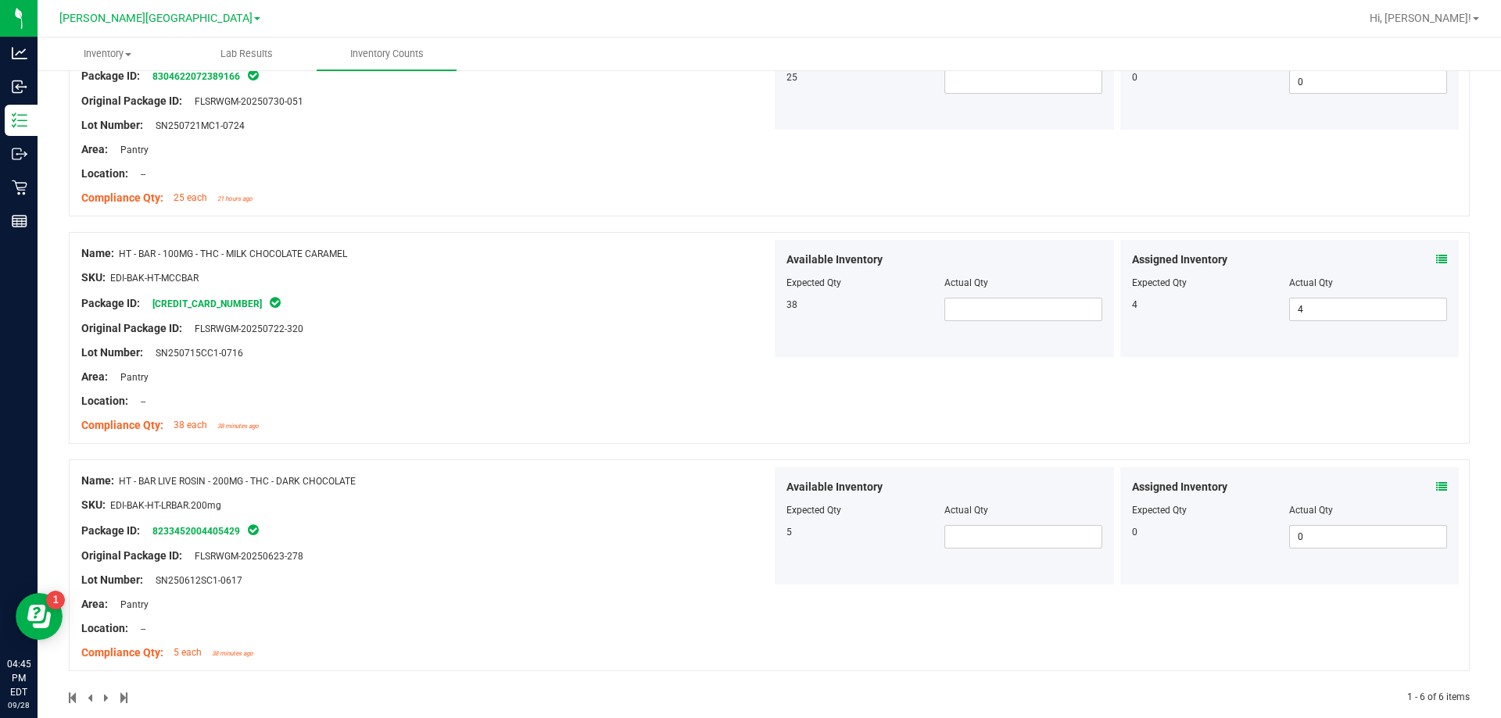
scroll to position [978, 0]
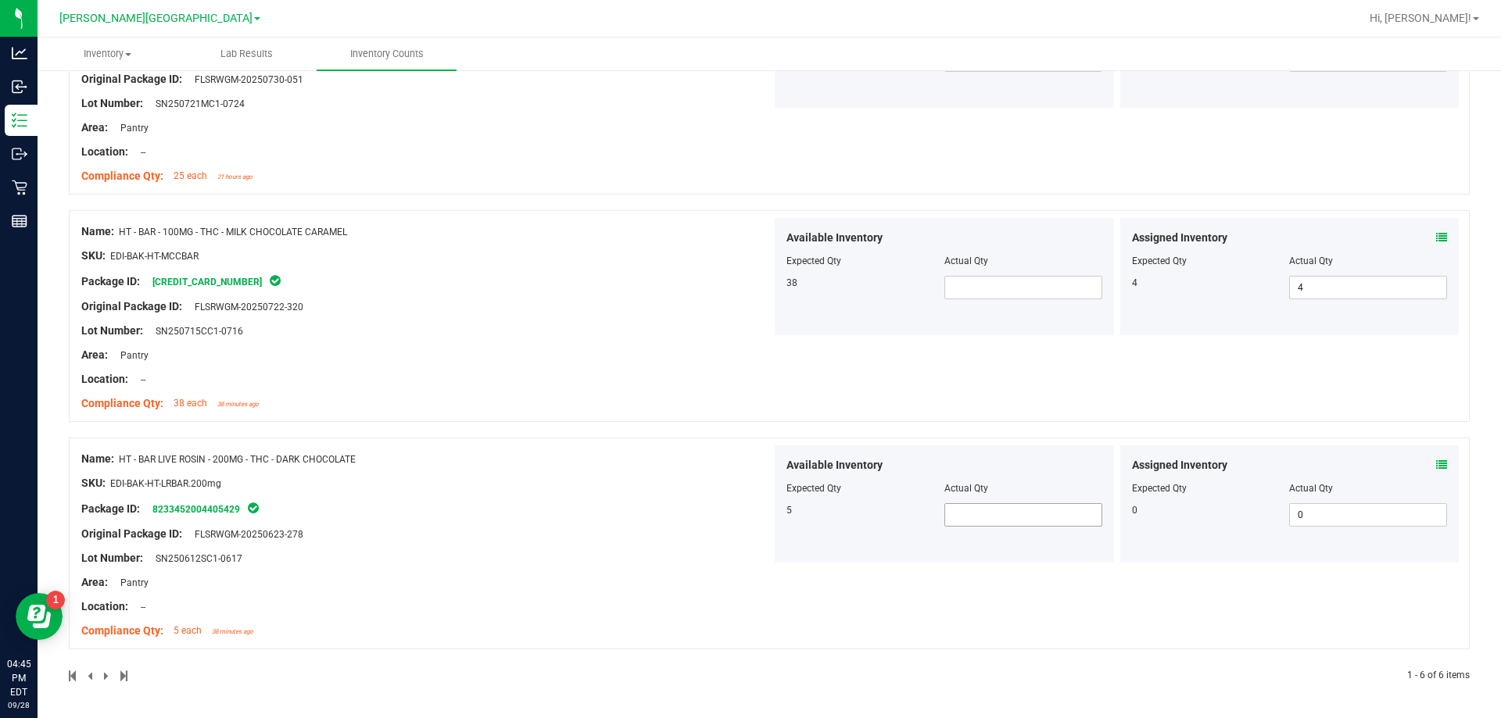
click at [748, 518] on span at bounding box center [1023, 514] width 158 height 23
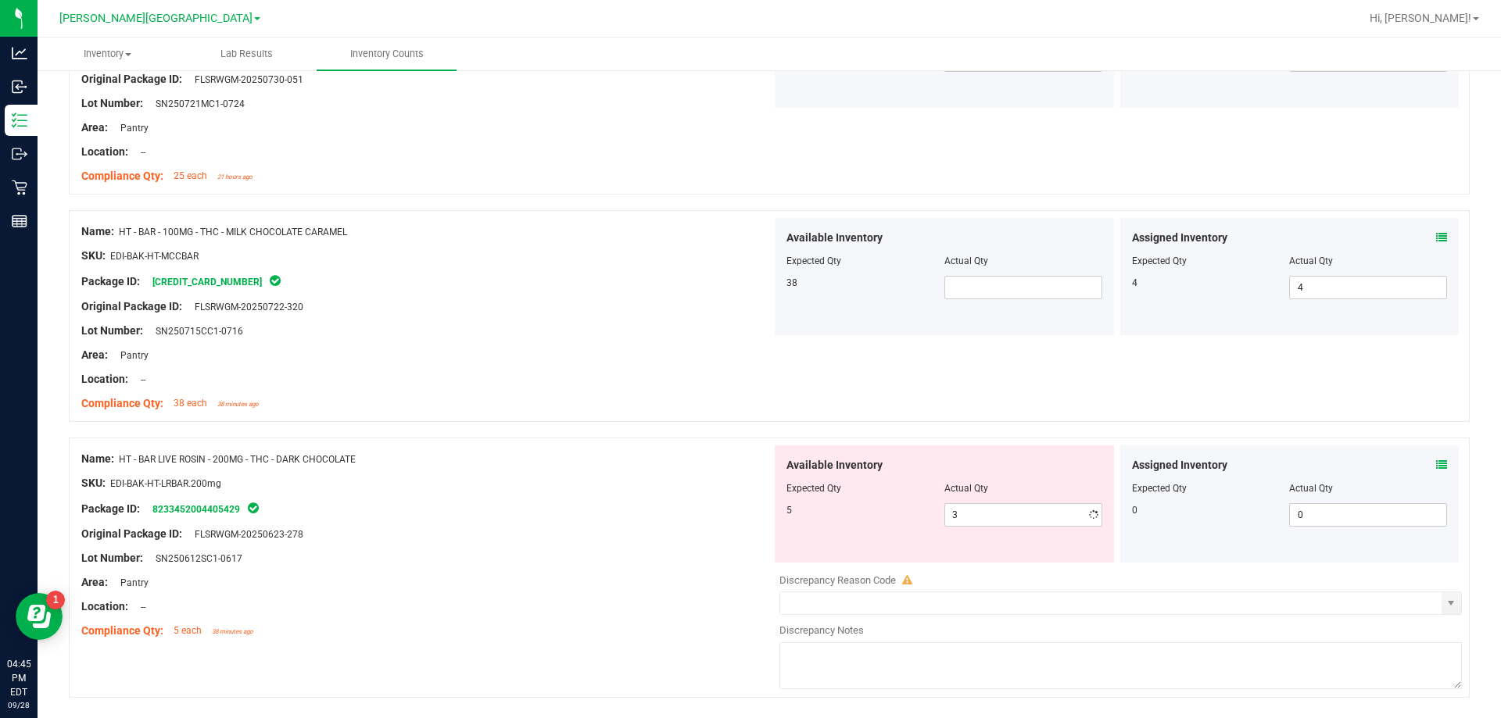
click at [730, 512] on div "Package ID: 8233452004405429" at bounding box center [426, 509] width 690 height 19
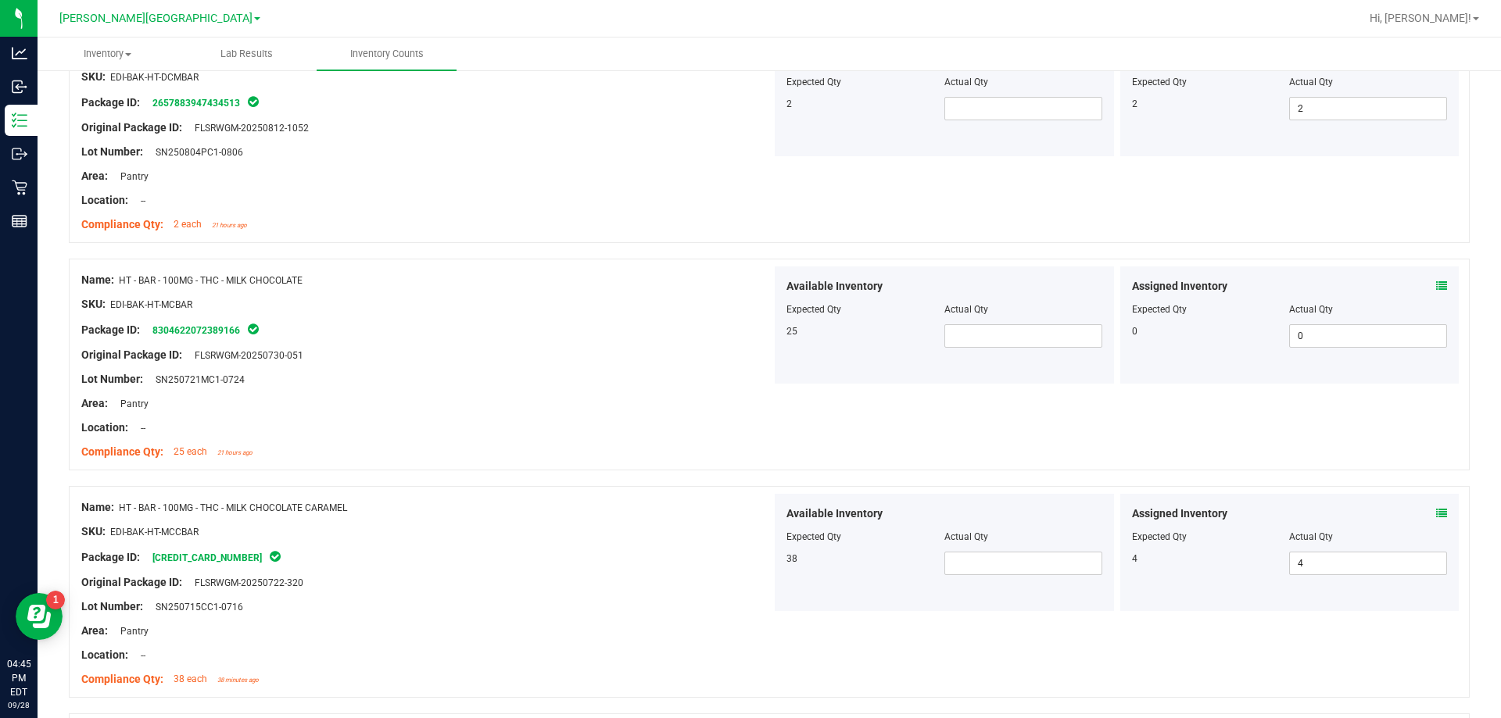
scroll to position [665, 0]
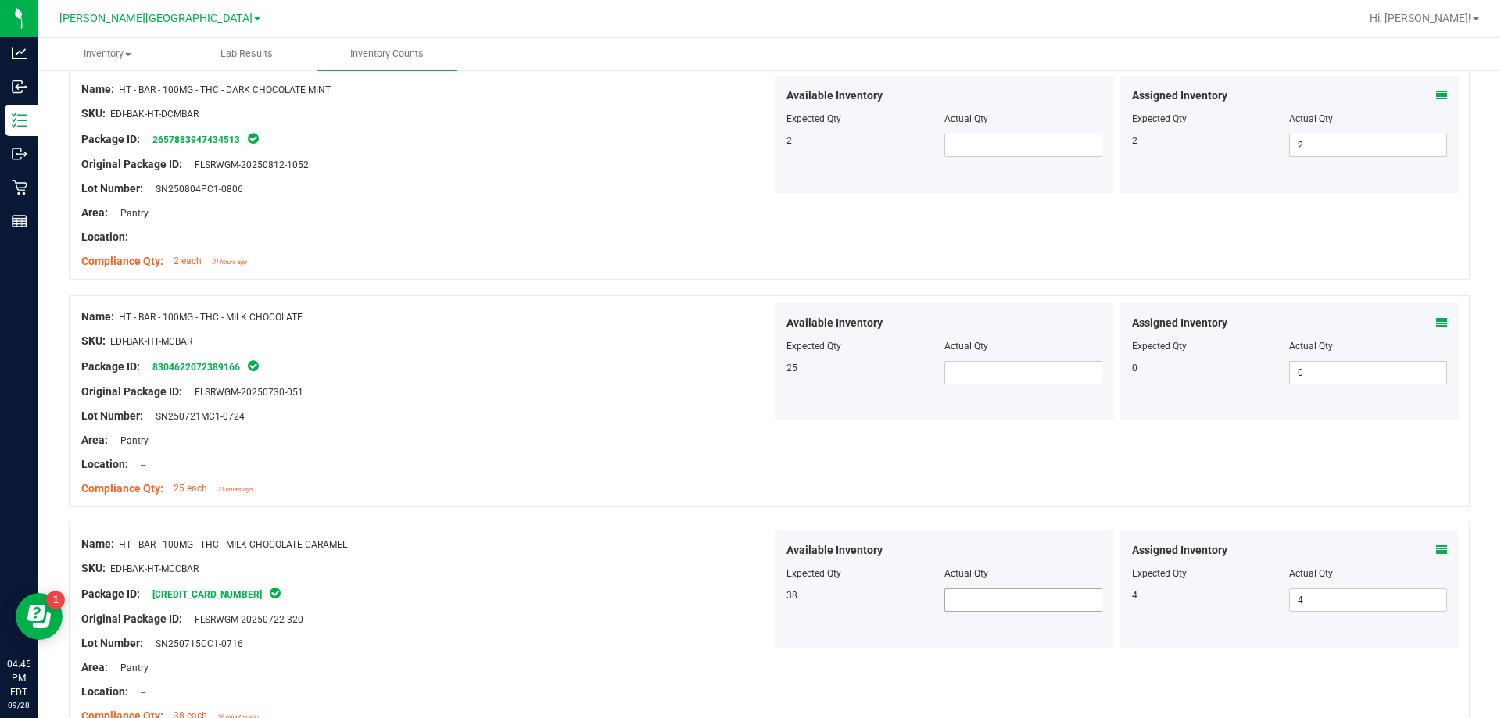
click at [748, 599] on span at bounding box center [1023, 600] width 158 height 23
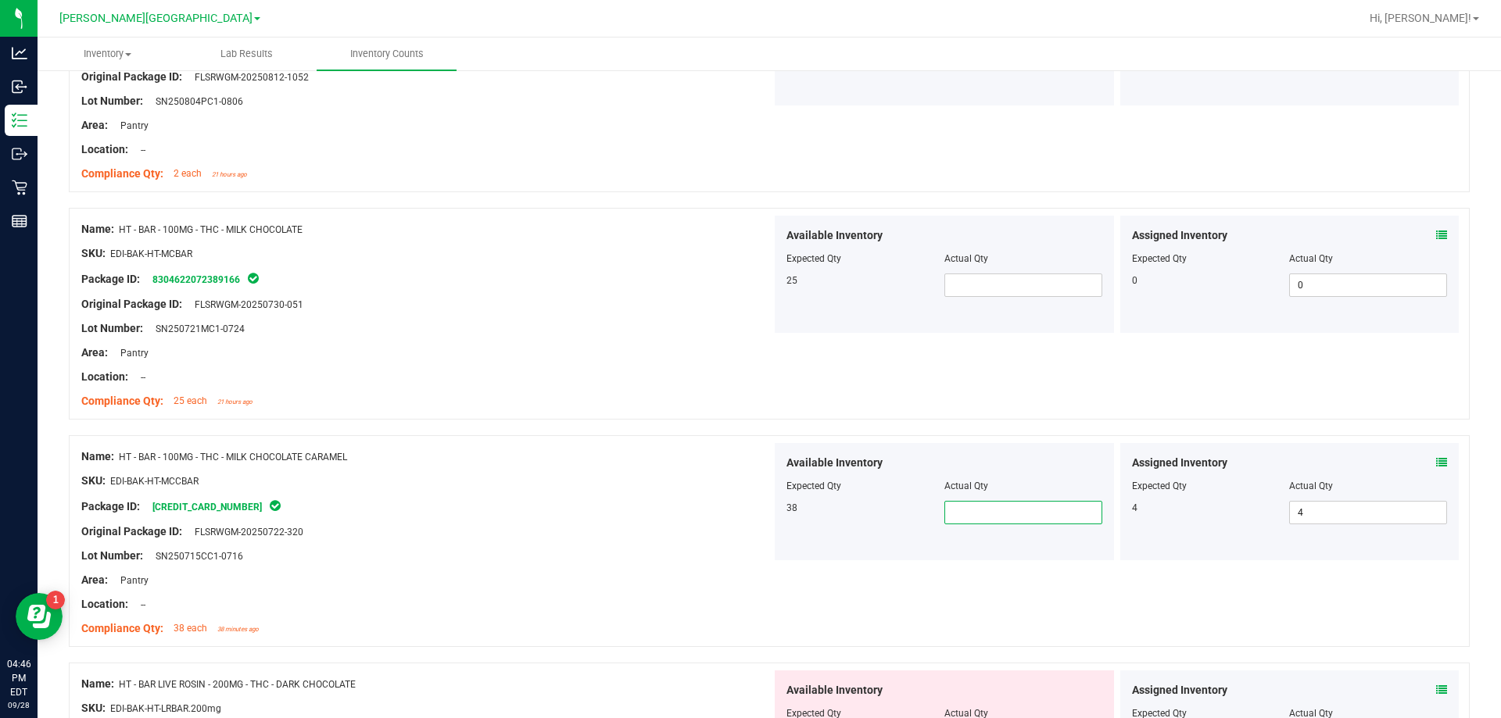
scroll to position [822, 0]
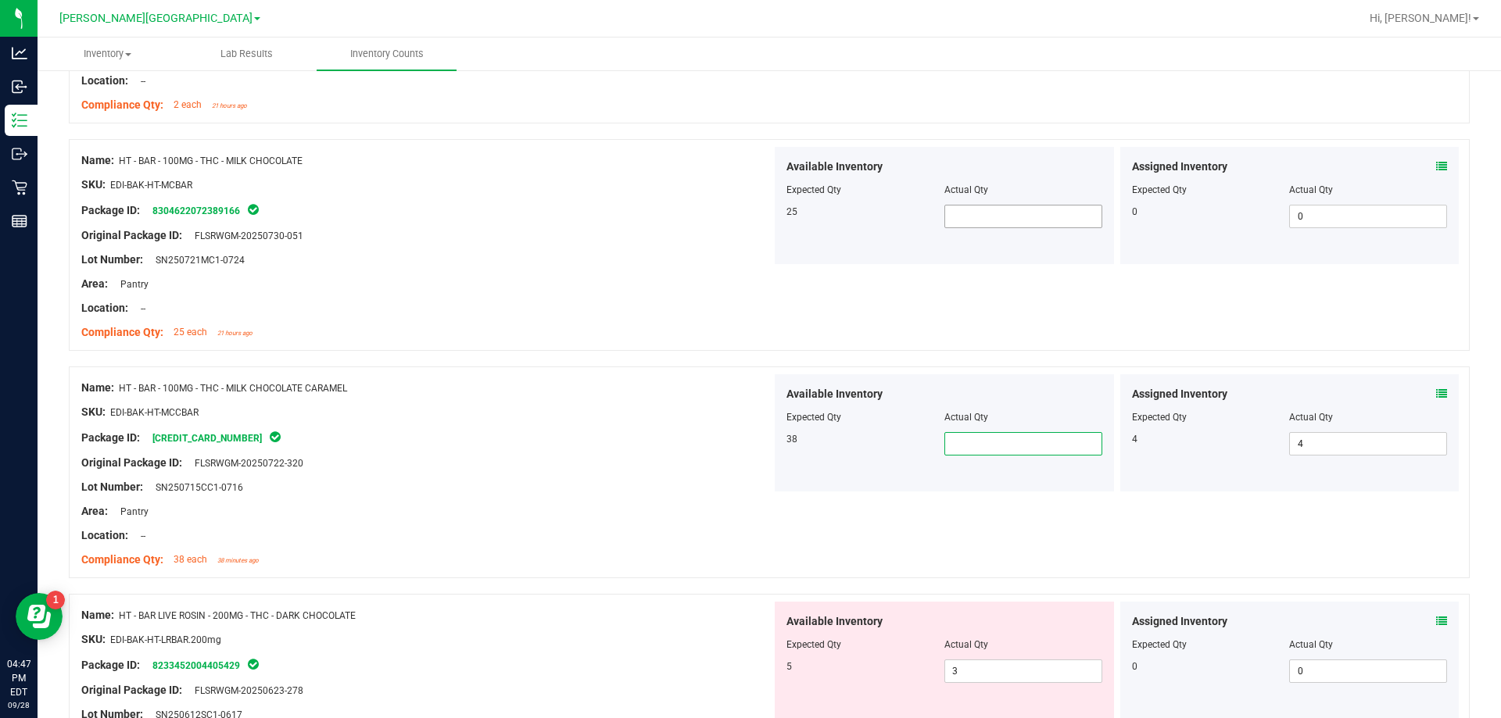
click at [748, 214] on span at bounding box center [1023, 216] width 158 height 23
click at [729, 284] on div "Area: Pantry" at bounding box center [426, 284] width 690 height 16
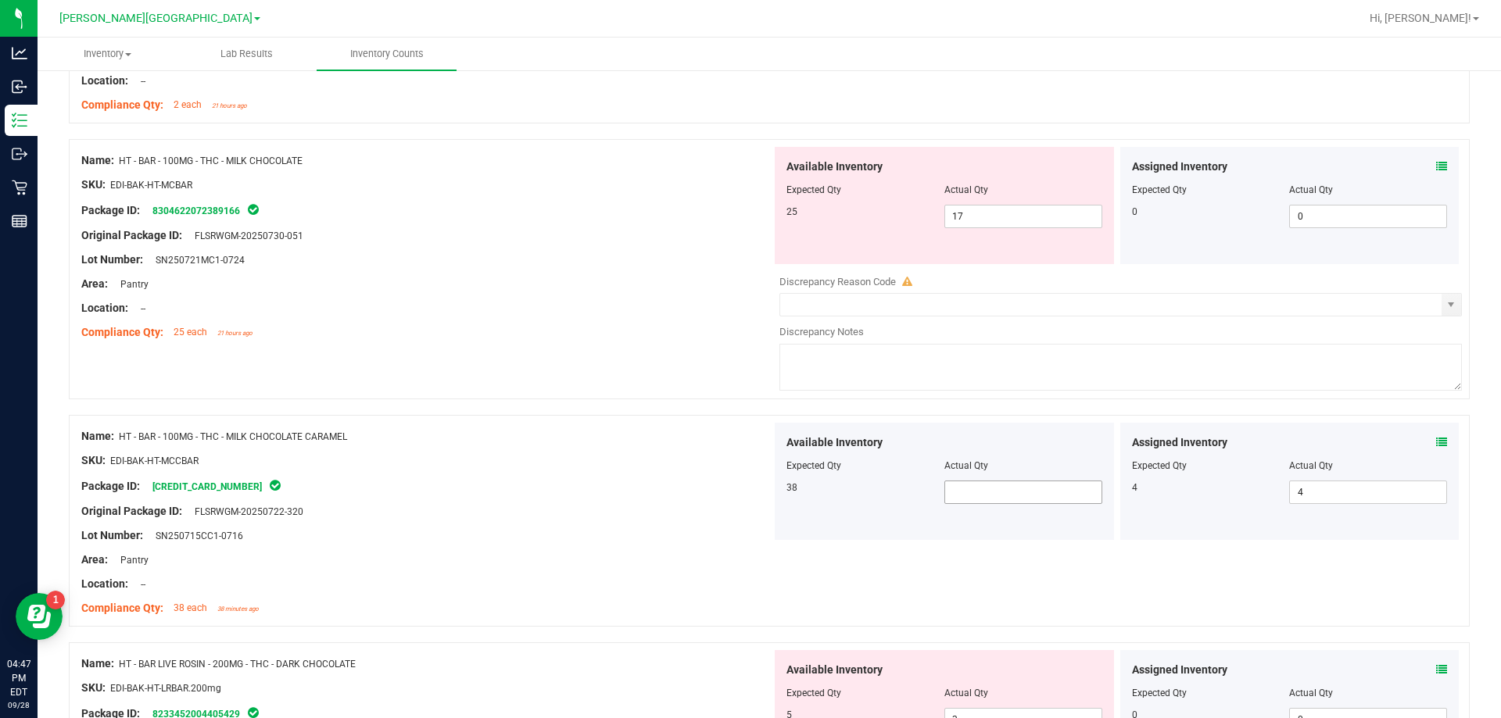
click at [748, 492] on span at bounding box center [1023, 492] width 158 height 23
click at [669, 532] on div "Lot Number: SN250715CC1-0716" at bounding box center [426, 536] width 690 height 16
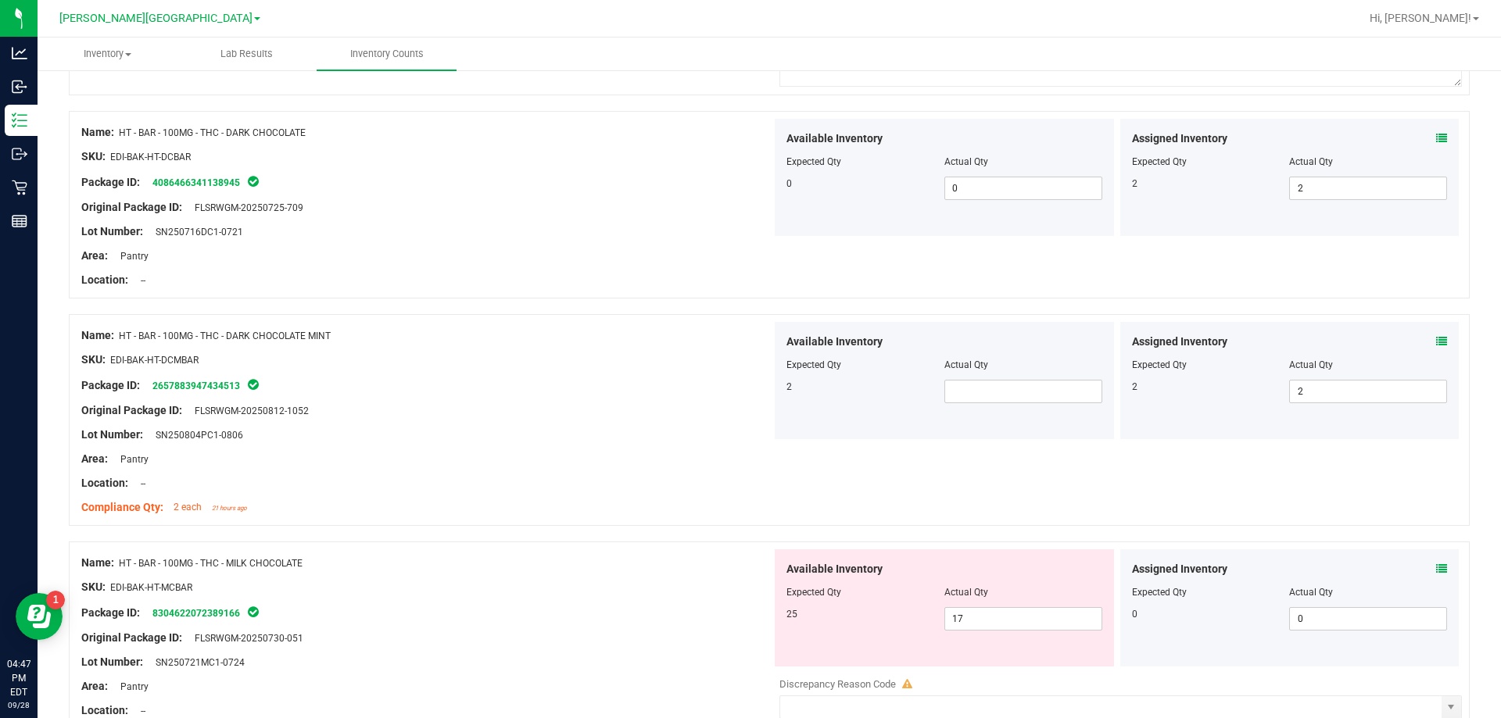
scroll to position [342, 0]
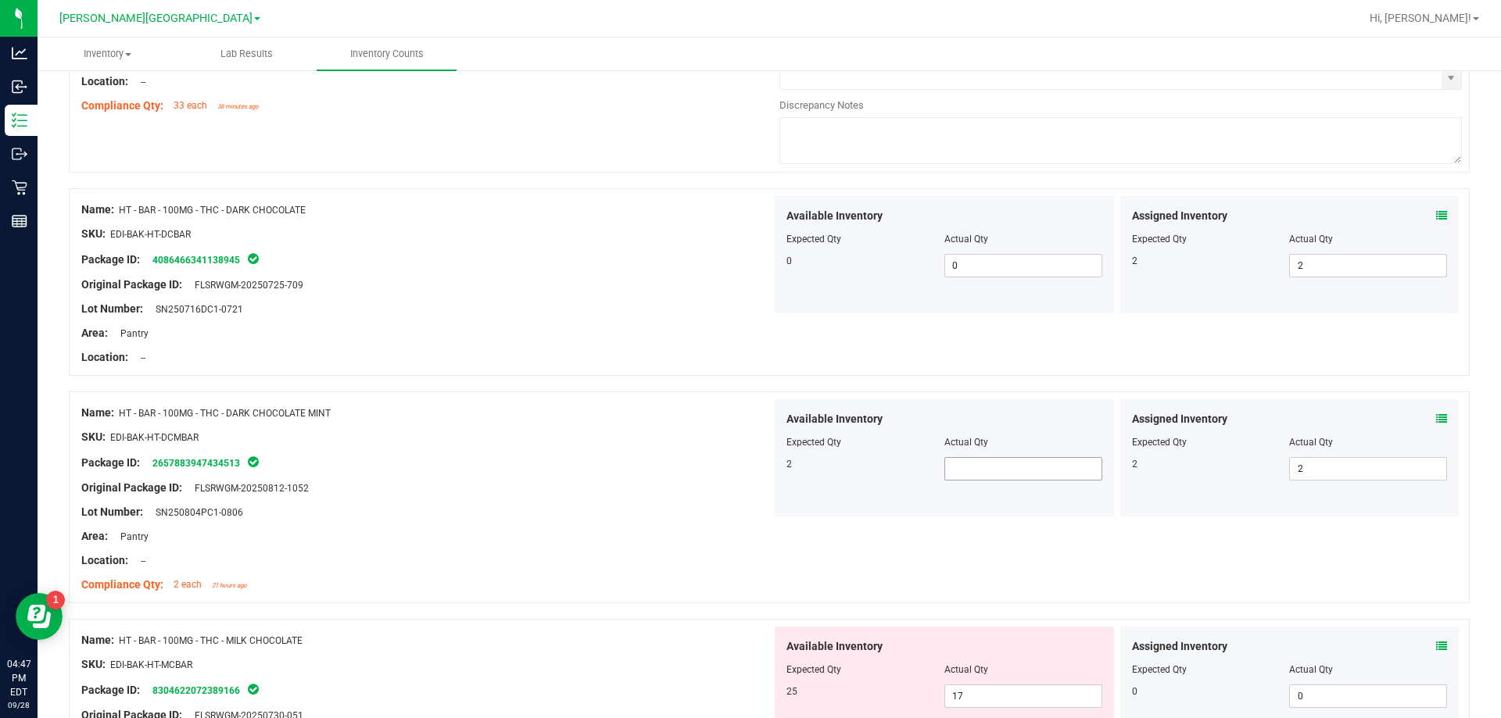
click at [748, 476] on span at bounding box center [1023, 468] width 158 height 23
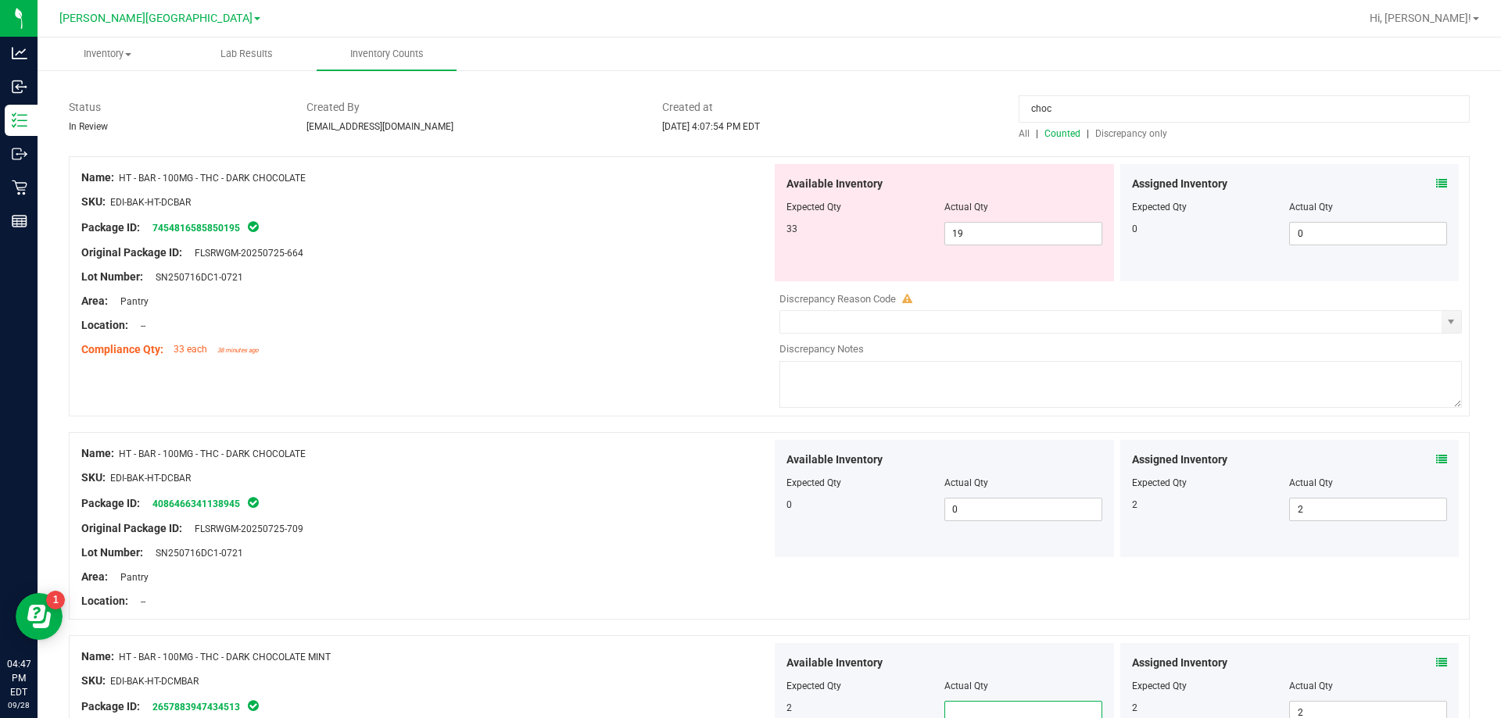
scroll to position [29, 0]
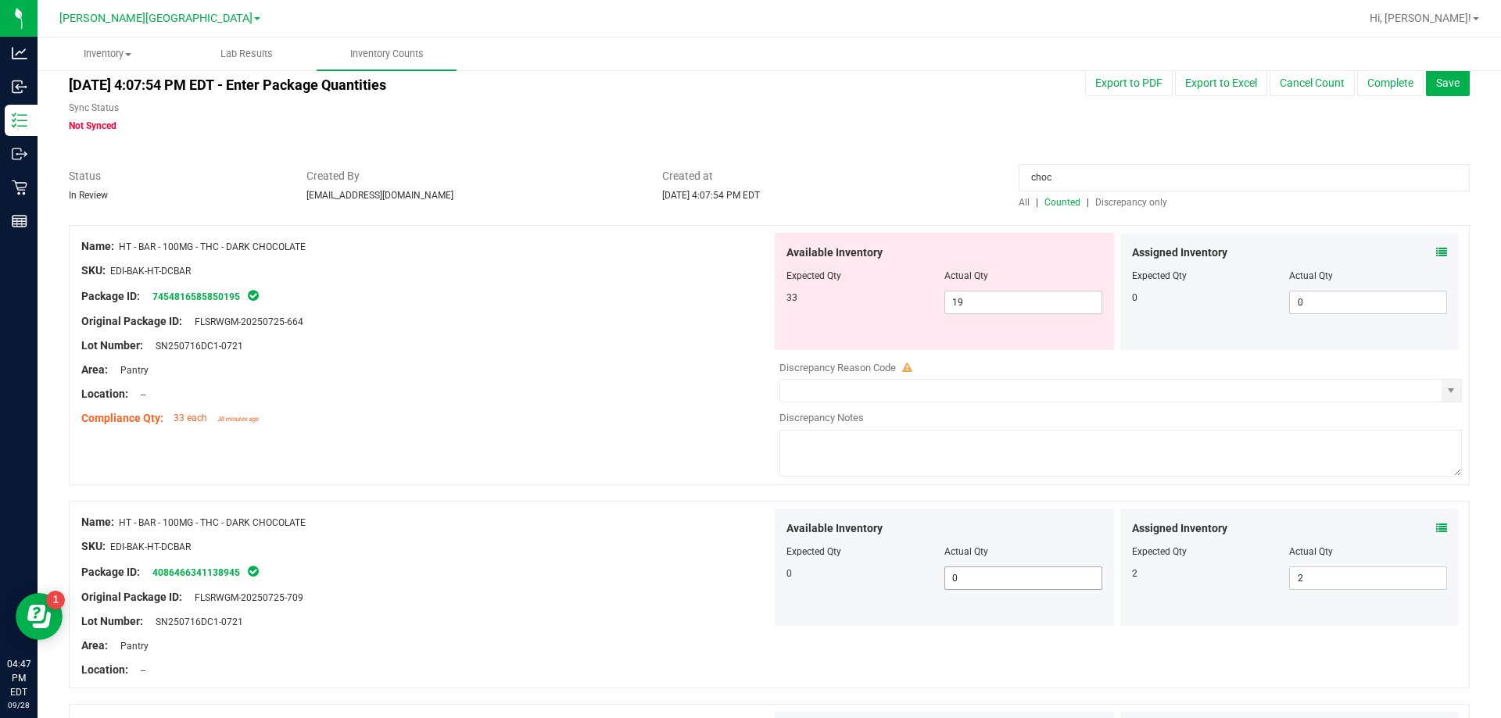
click at [748, 582] on span "0 0" at bounding box center [1023, 578] width 158 height 23
click at [631, 467] on div "Name: HT - BAR - 100MG - THC - DARK CHOCOLATE SKU: EDI-BAK-HT-DCBAR Package ID:…" at bounding box center [769, 355] width 1401 height 260
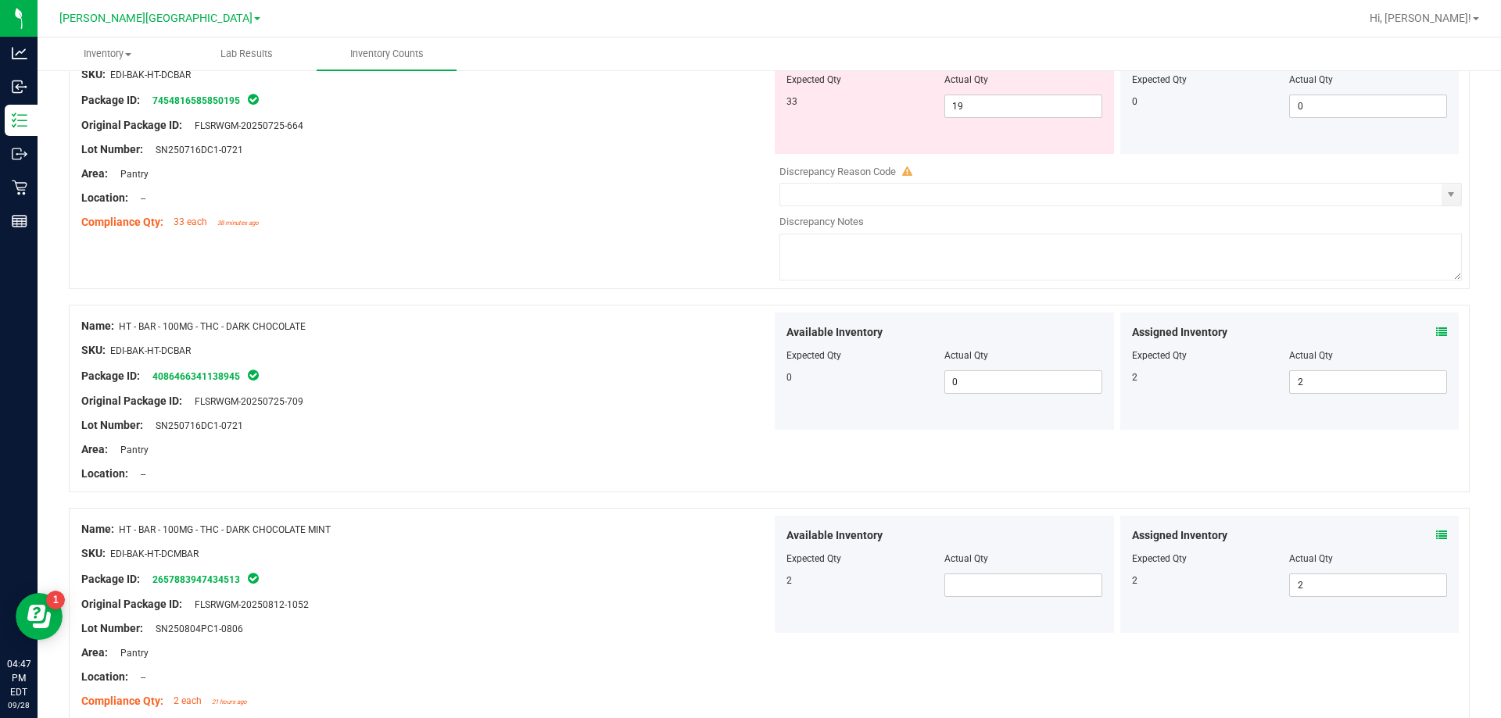
scroll to position [342, 0]
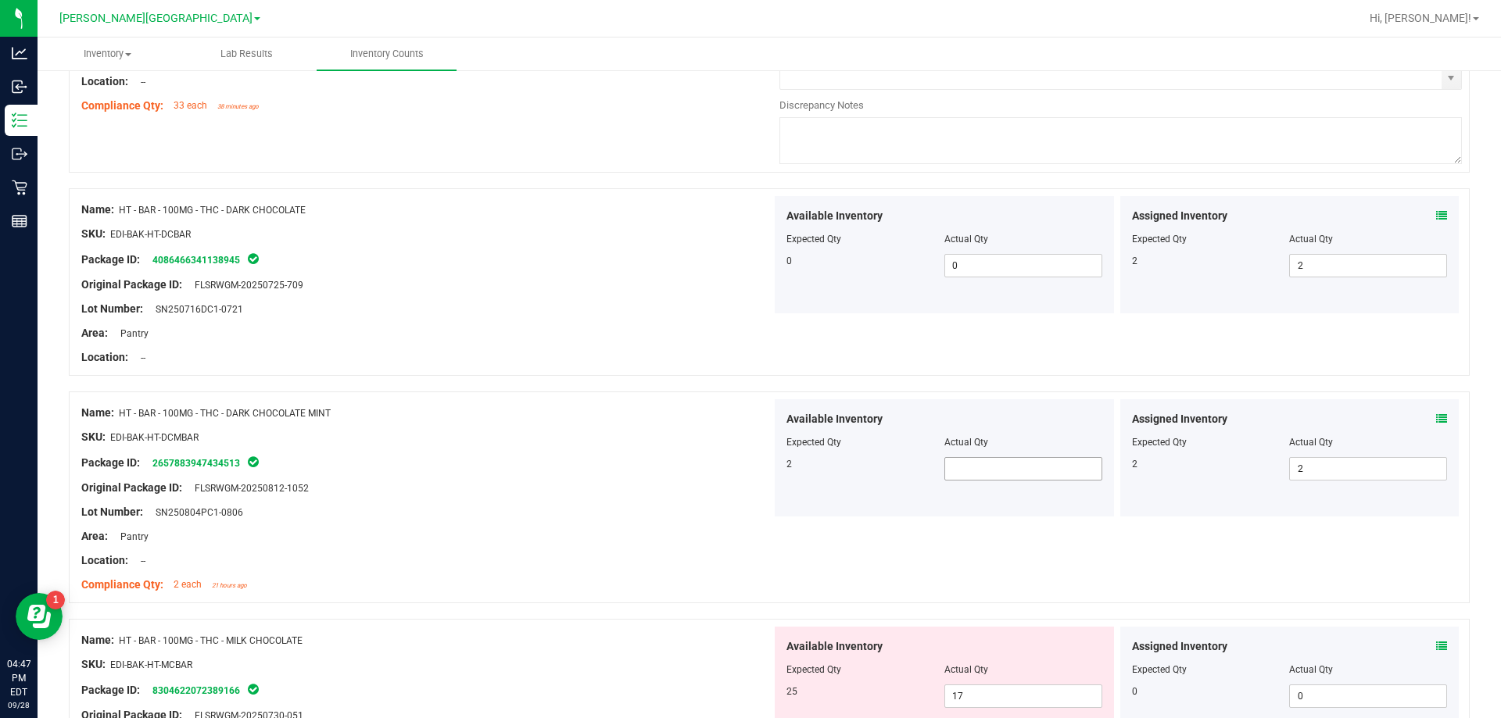
click at [748, 475] on span at bounding box center [1023, 468] width 158 height 23
click at [593, 505] on div "Lot Number: SN250804PC1-0806" at bounding box center [426, 512] width 690 height 16
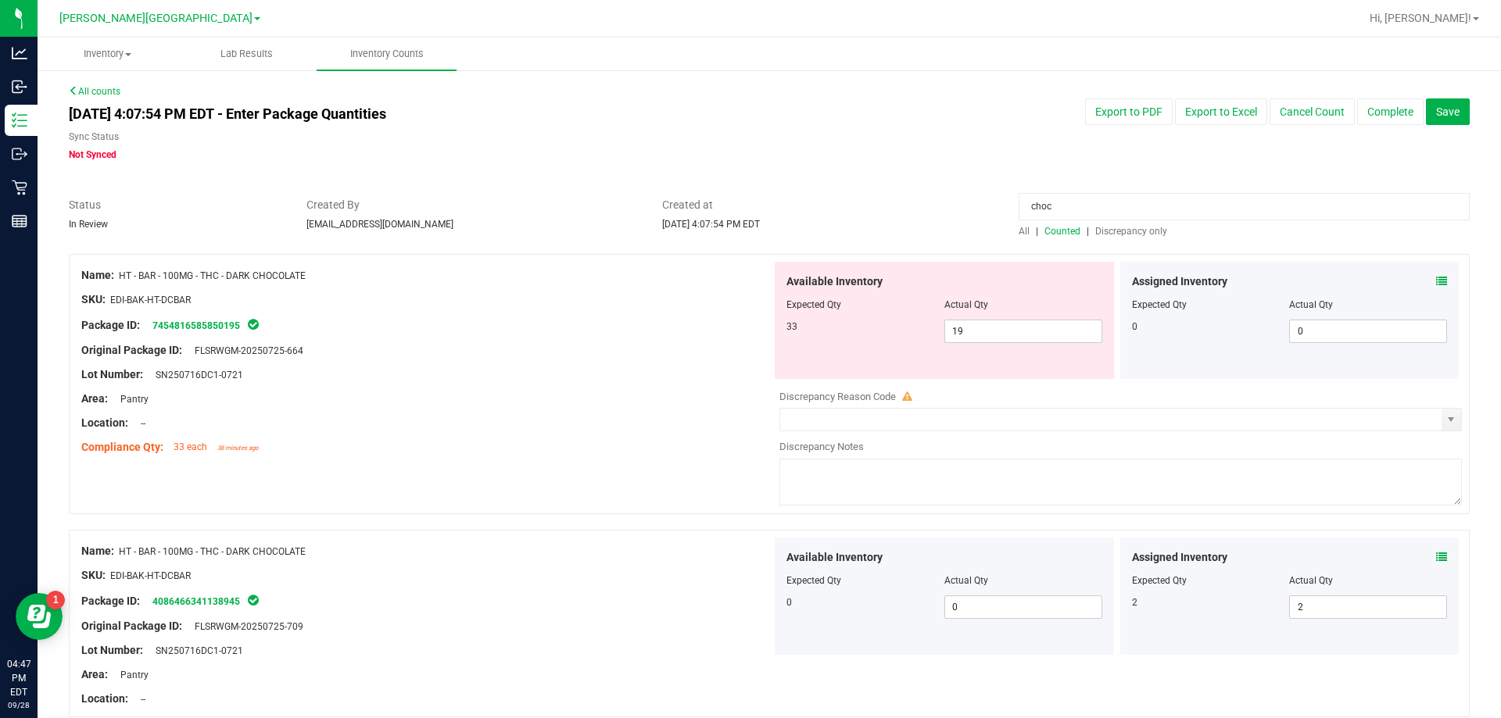
drag, startPoint x: 998, startPoint y: 210, endPoint x: 884, endPoint y: 210, distance: 114.1
click at [748, 210] on div "Status In Review Created By bemmons@liveparallel.com Created at Sep 28, 2025 4:…" at bounding box center [769, 217] width 1424 height 41
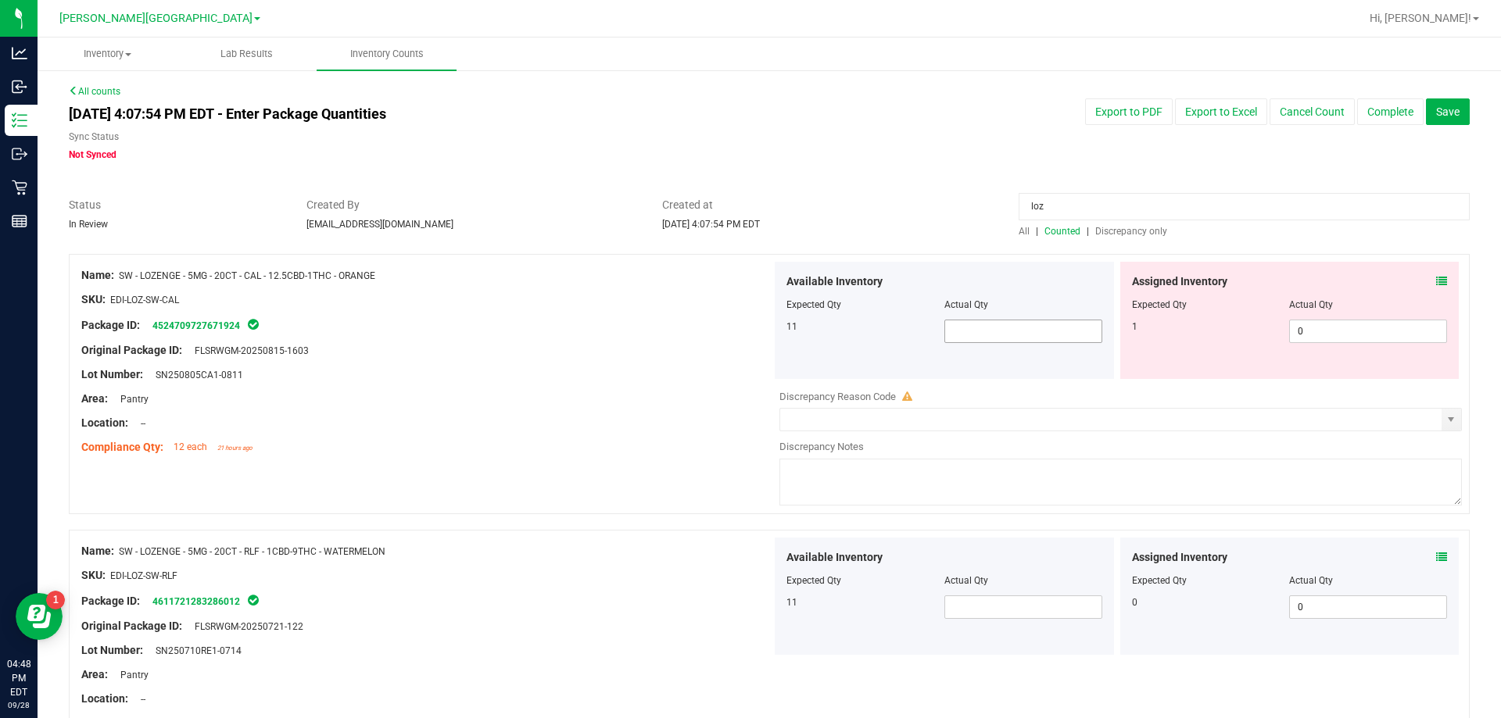
click at [748, 332] on span at bounding box center [1023, 331] width 158 height 23
click at [748, 606] on span at bounding box center [1023, 607] width 158 height 23
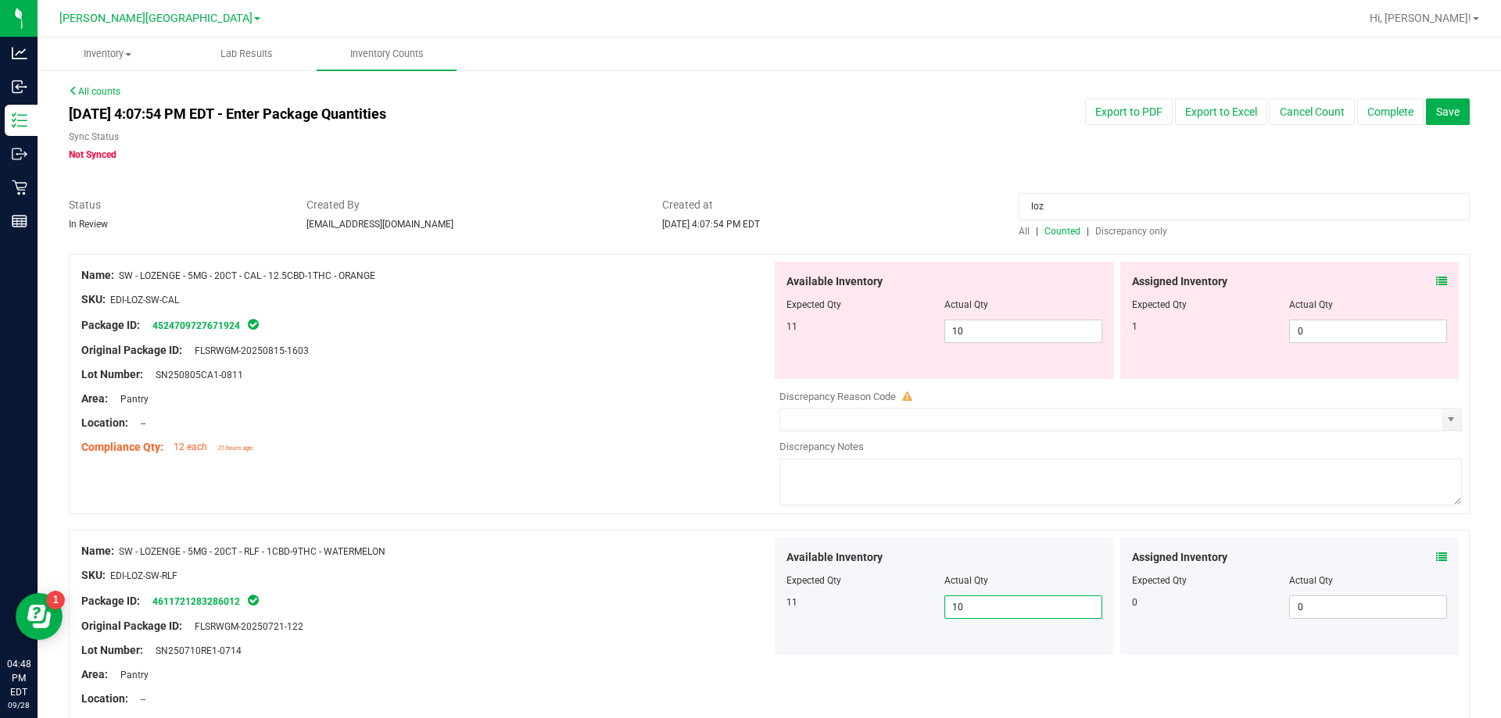
click at [604, 622] on div "Original Package ID: FLSRWGM-20250721-122" at bounding box center [426, 626] width 690 height 16
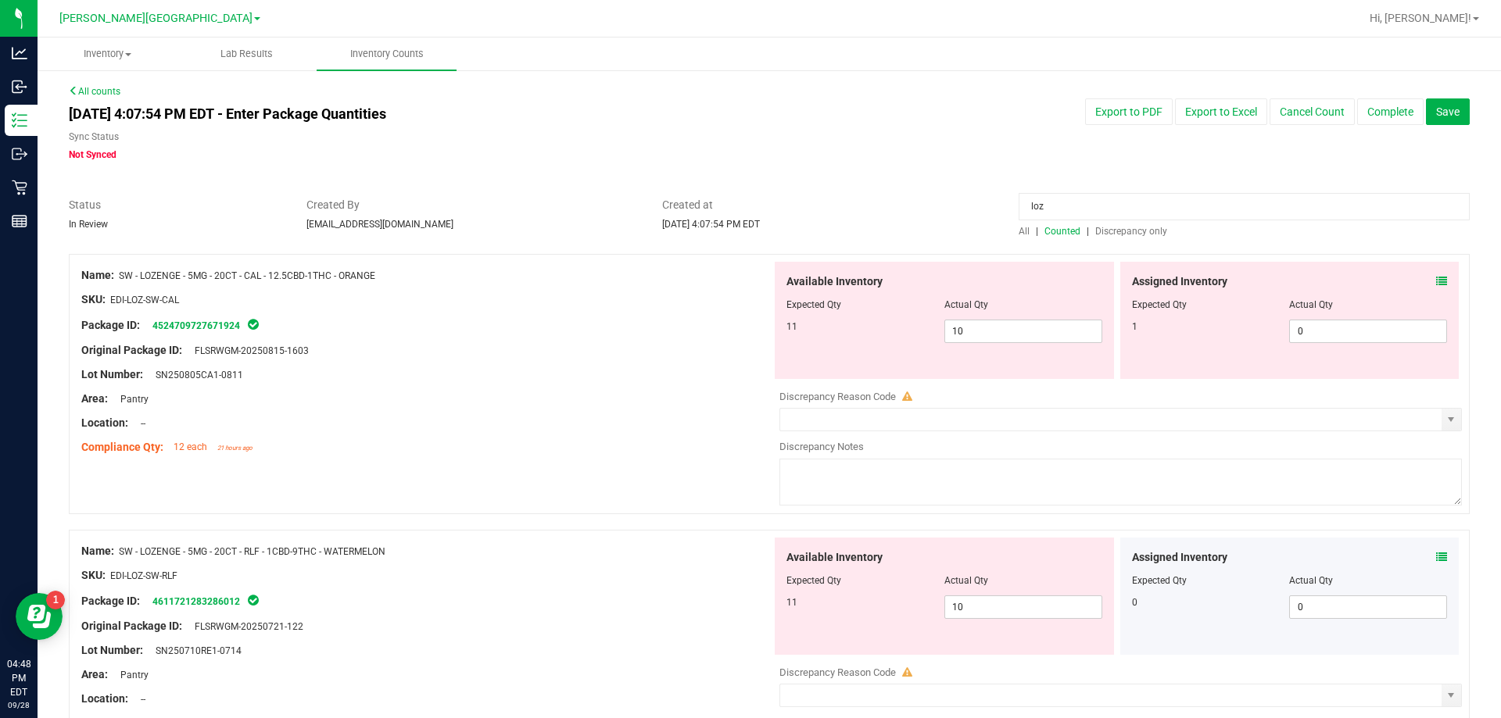
drag, startPoint x: 1051, startPoint y: 201, endPoint x: 770, endPoint y: 236, distance: 282.9
click at [748, 239] on div "All counts Sep 28, 2025 4:07:54 PM EDT - Enter Package Quantities Sync Status N…" at bounding box center [769, 601] width 1401 height 1035
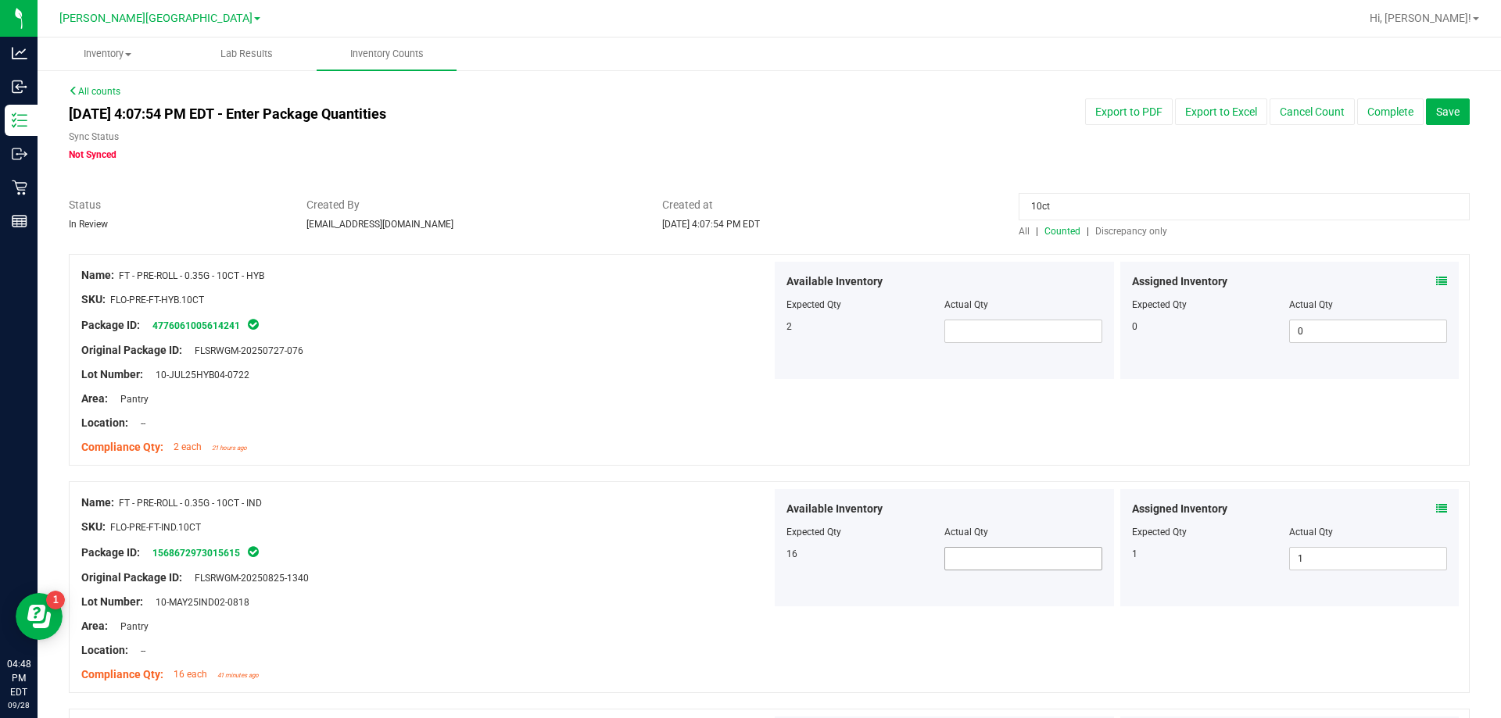
click at [748, 558] on span at bounding box center [1023, 558] width 158 height 23
click at [442, 527] on div "SKU: FLO-PRE-FT-IND.10CT" at bounding box center [426, 527] width 690 height 16
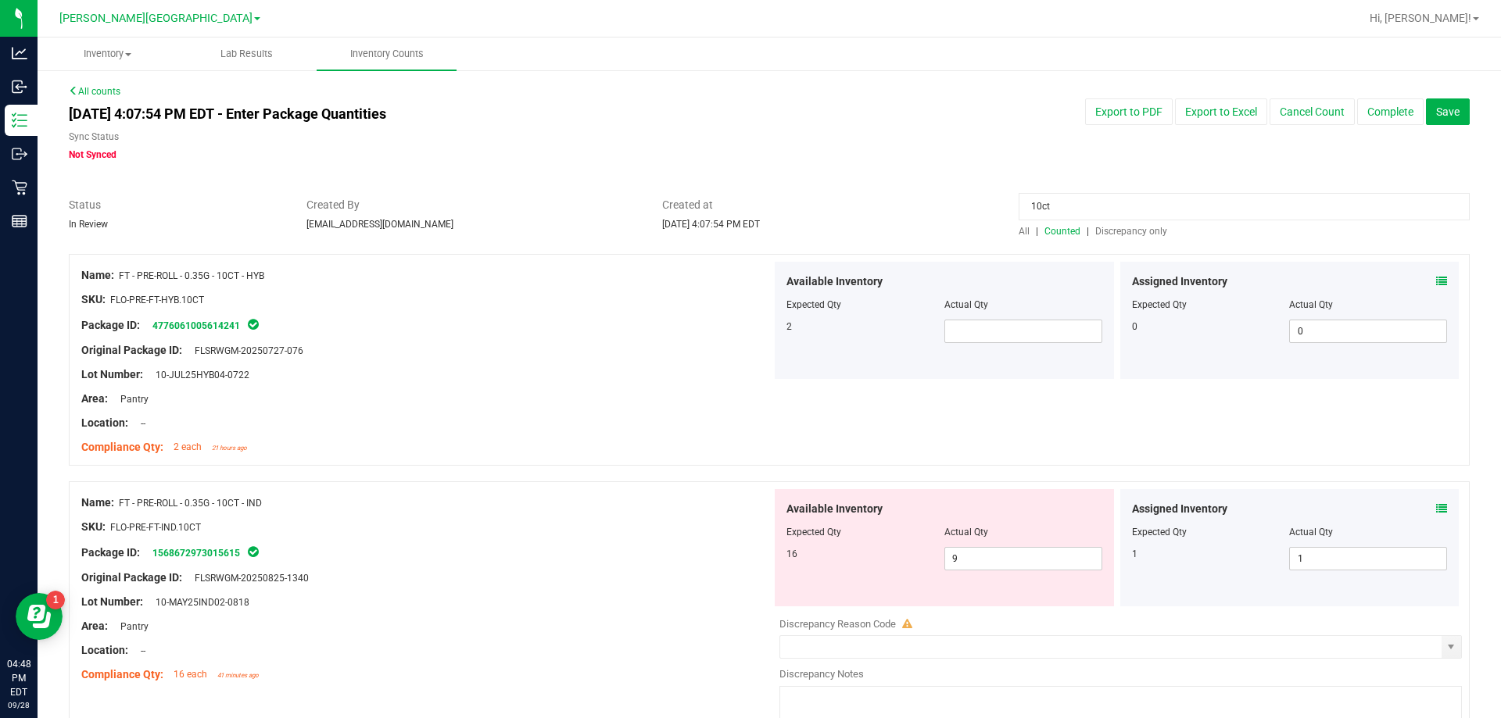
drag, startPoint x: 1100, startPoint y: 202, endPoint x: 927, endPoint y: 227, distance: 174.5
click at [748, 227] on div "Status In Review Created By bemmons@liveparallel.com Created at Sep 28, 2025 4:…" at bounding box center [769, 217] width 1424 height 41
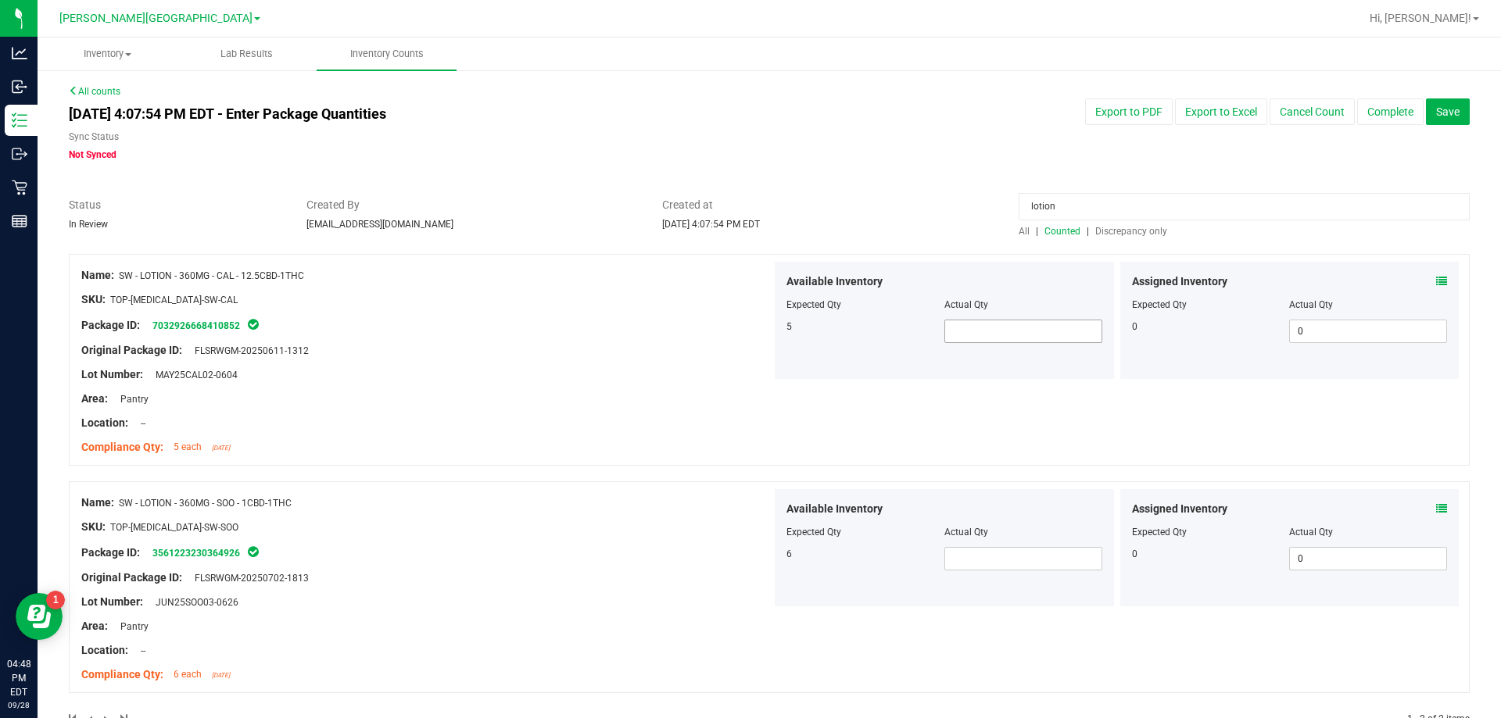
click at [748, 331] on span at bounding box center [1023, 331] width 158 height 23
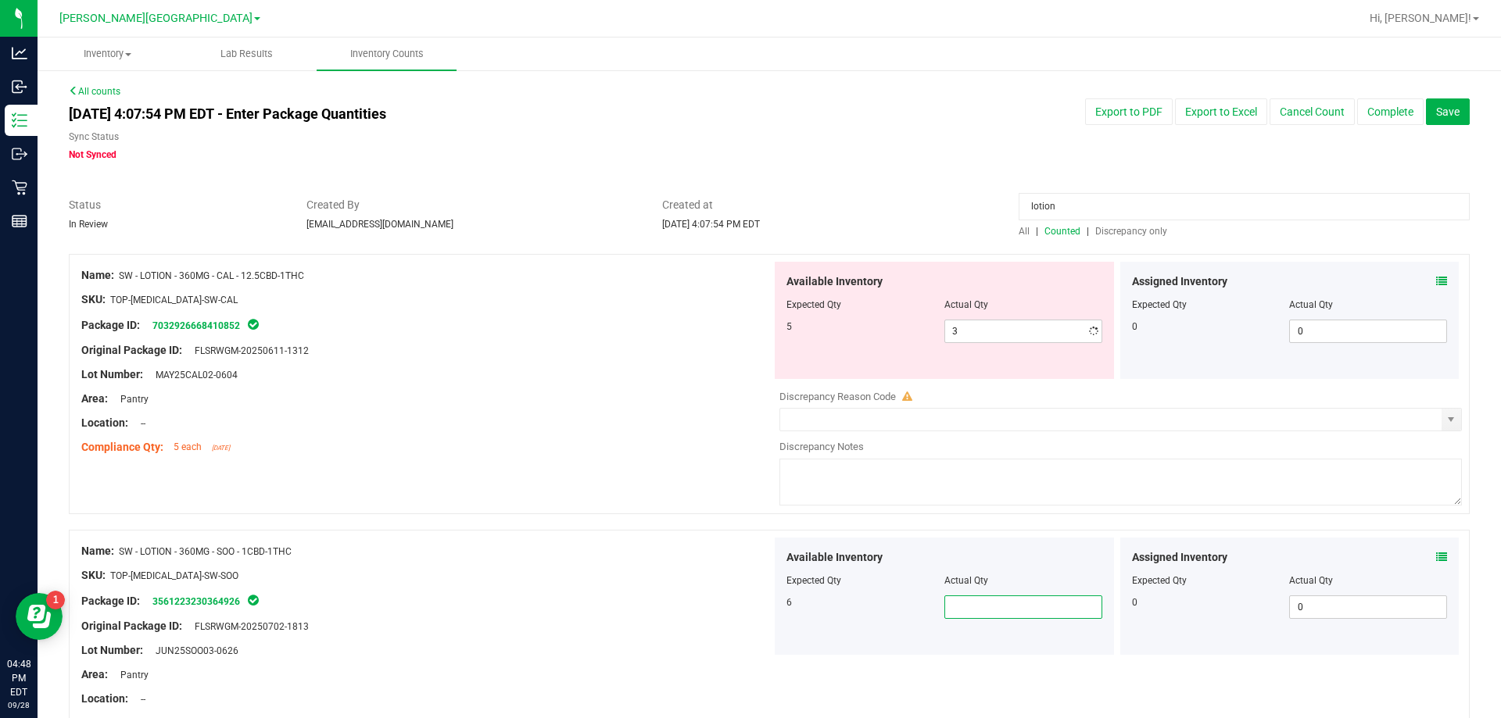
click at [748, 550] on div "Available Inventory Expected Qty Actual Qty 6" at bounding box center [944, 596] width 339 height 117
click at [748, 604] on input "text" at bounding box center [1023, 608] width 156 height 22
click at [414, 616] on div at bounding box center [426, 615] width 690 height 8
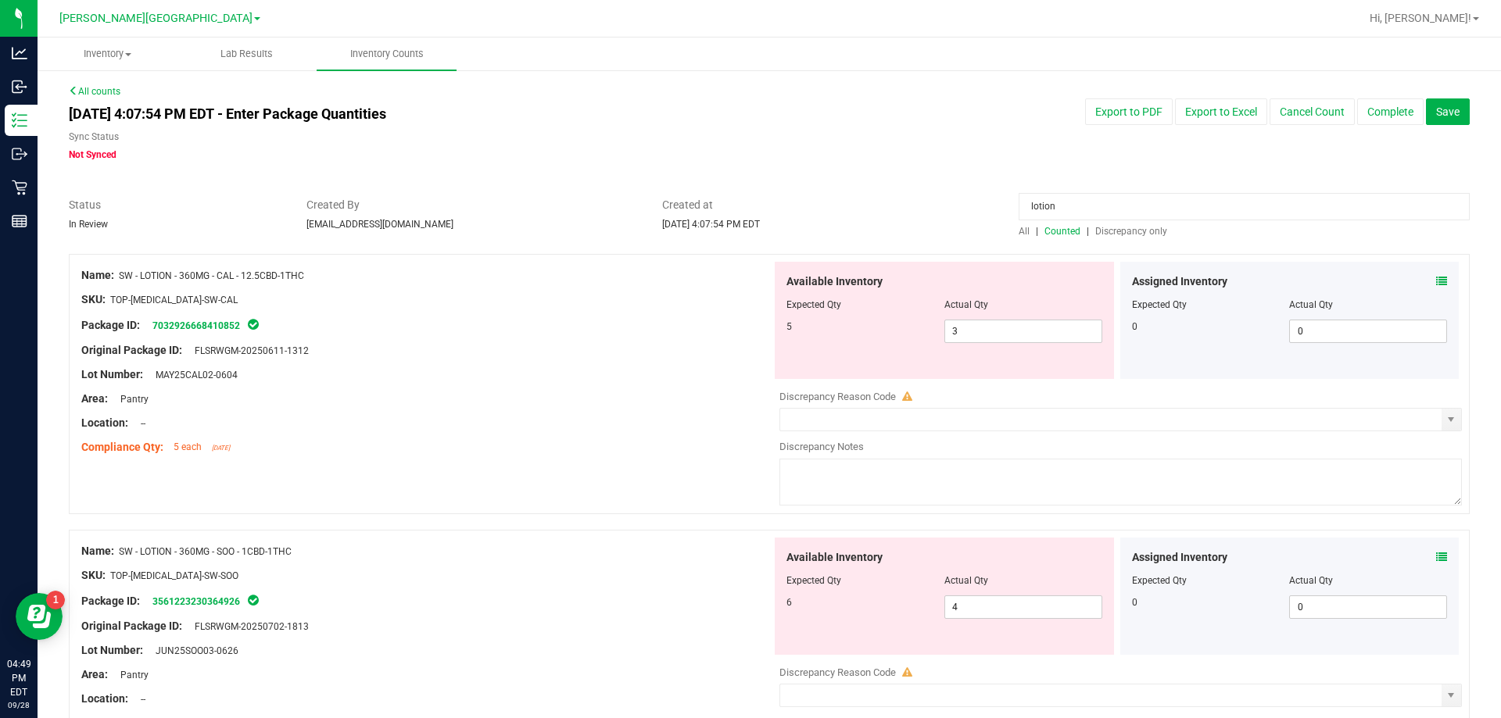
drag, startPoint x: 1055, startPoint y: 202, endPoint x: 571, endPoint y: 217, distance: 484.9
click at [637, 226] on div "Status In Review Created By bemmons@liveparallel.com Created at Sep 28, 2025 4:…" at bounding box center [769, 217] width 1424 height 41
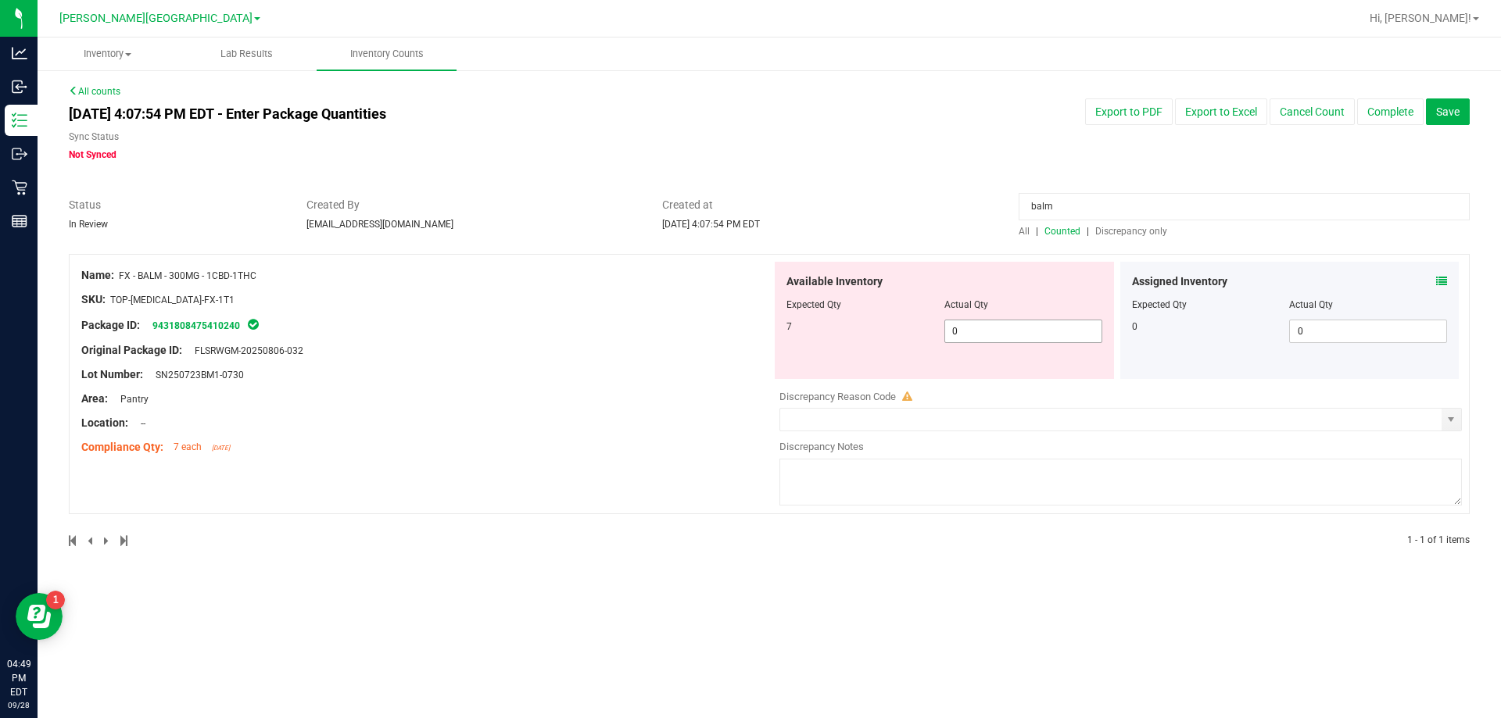
click at [748, 329] on span "0 0" at bounding box center [1023, 331] width 158 height 23
click at [595, 450] on div "Compliance Qty: 7 each [DATE]" at bounding box center [426, 447] width 690 height 16
drag, startPoint x: 1116, startPoint y: 189, endPoint x: 854, endPoint y: 238, distance: 266.4
click at [748, 238] on div "All counts Sep 28, 2025 4:07:54 PM EDT - Enter Package Quantities Sync Status N…" at bounding box center [769, 325] width 1401 height 483
click at [748, 195] on input "balm" at bounding box center [1244, 206] width 451 height 27
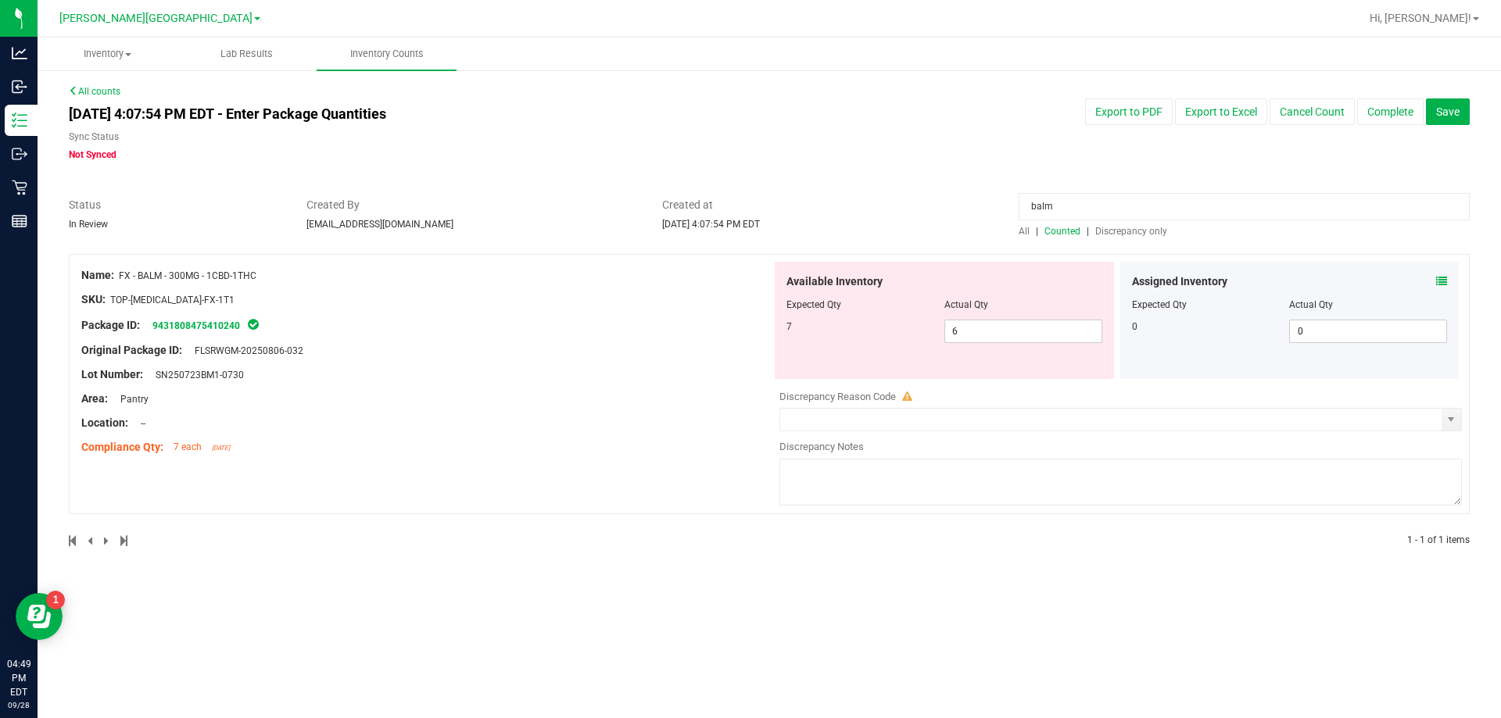
drag, startPoint x: 1059, startPoint y: 209, endPoint x: 866, endPoint y: 231, distance: 193.7
click at [748, 231] on div "Status In Review Created By bemmons@liveparallel.com Created at Sep 28, 2025 4:…" at bounding box center [769, 217] width 1424 height 41
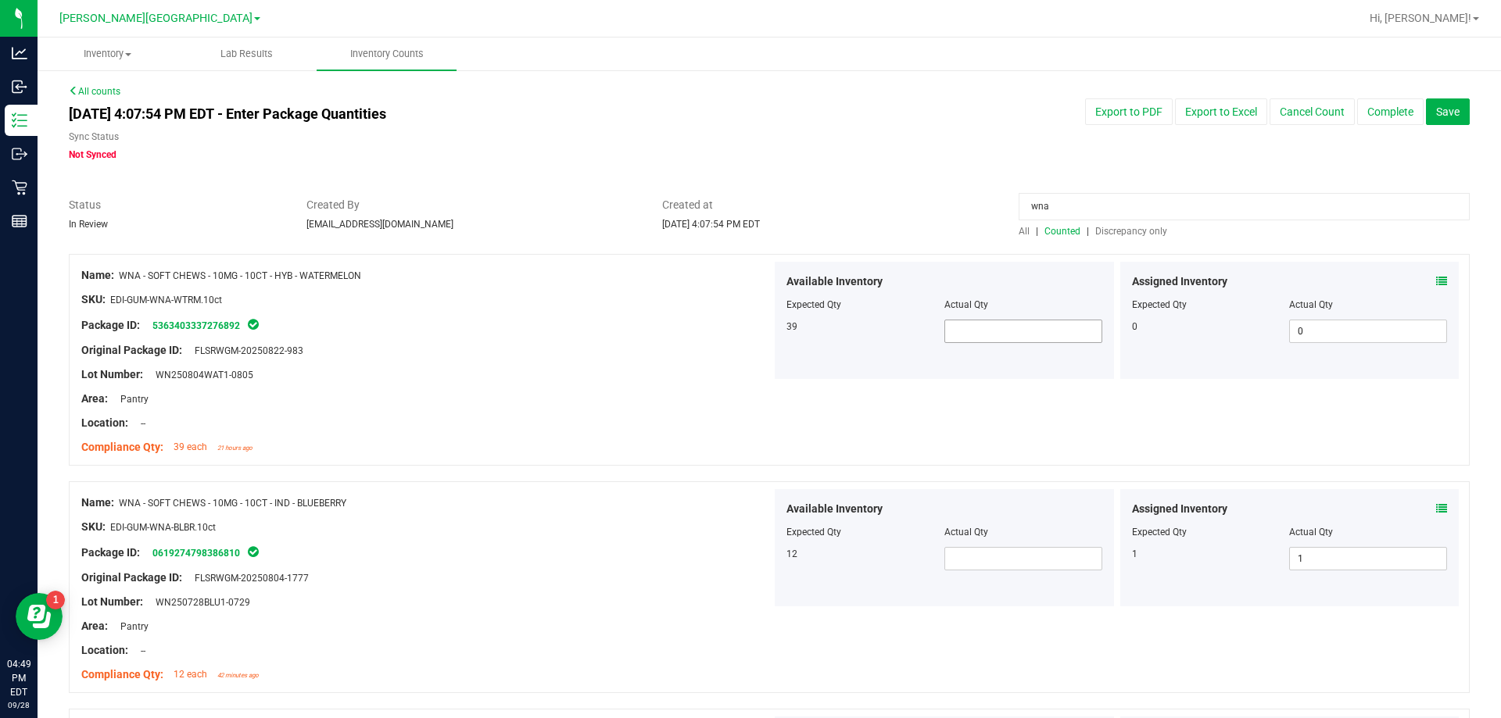
click at [748, 330] on span at bounding box center [1023, 331] width 158 height 23
click at [748, 332] on input "2" at bounding box center [1023, 332] width 156 height 22
click at [654, 384] on div at bounding box center [426, 387] width 690 height 8
click at [748, 563] on span at bounding box center [1023, 558] width 158 height 23
click at [748, 564] on input "text" at bounding box center [1023, 559] width 156 height 22
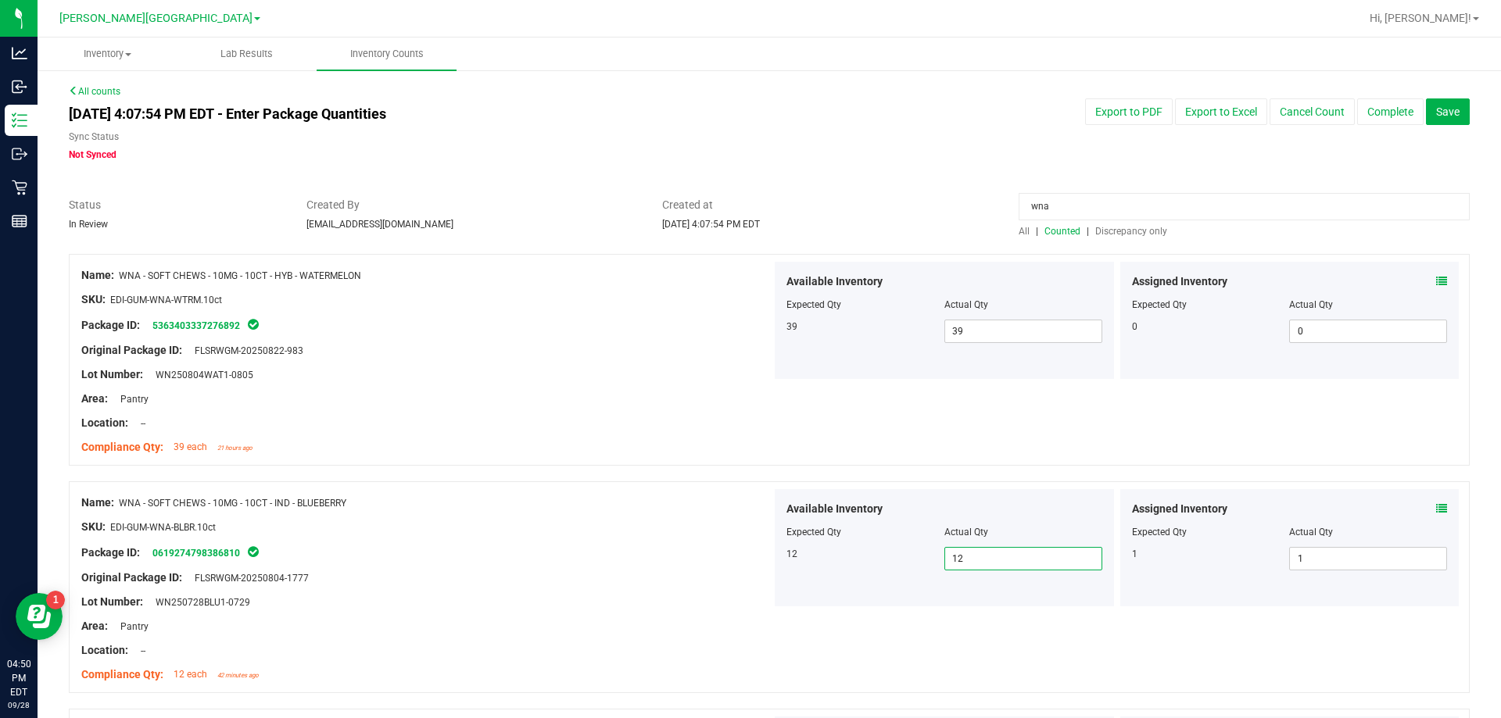
click at [725, 519] on div "SKU: EDI-GUM-WNA-BLBR.10ct" at bounding box center [426, 527] width 690 height 16
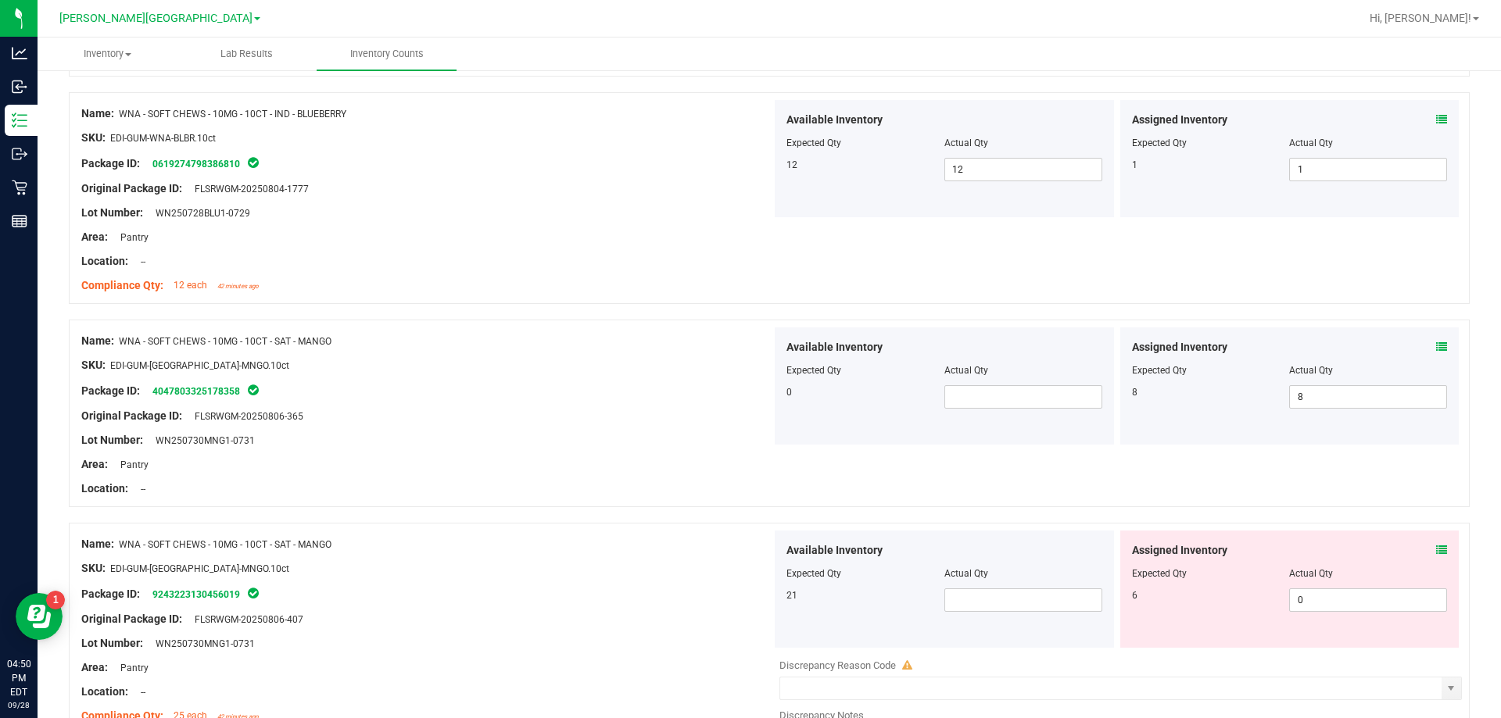
scroll to position [391, 0]
click at [748, 402] on span at bounding box center [1023, 395] width 158 height 23
click at [748, 601] on span at bounding box center [1023, 598] width 158 height 23
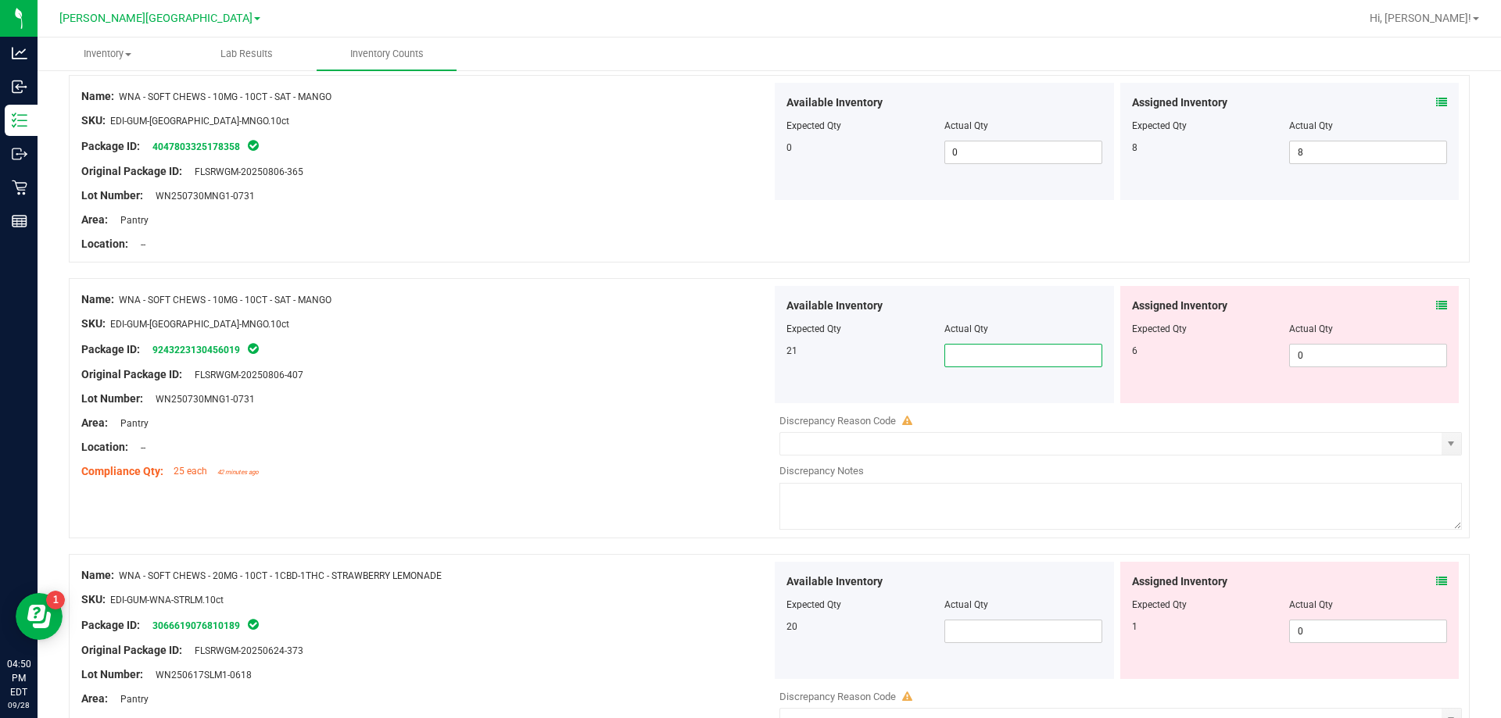
scroll to position [547, 0]
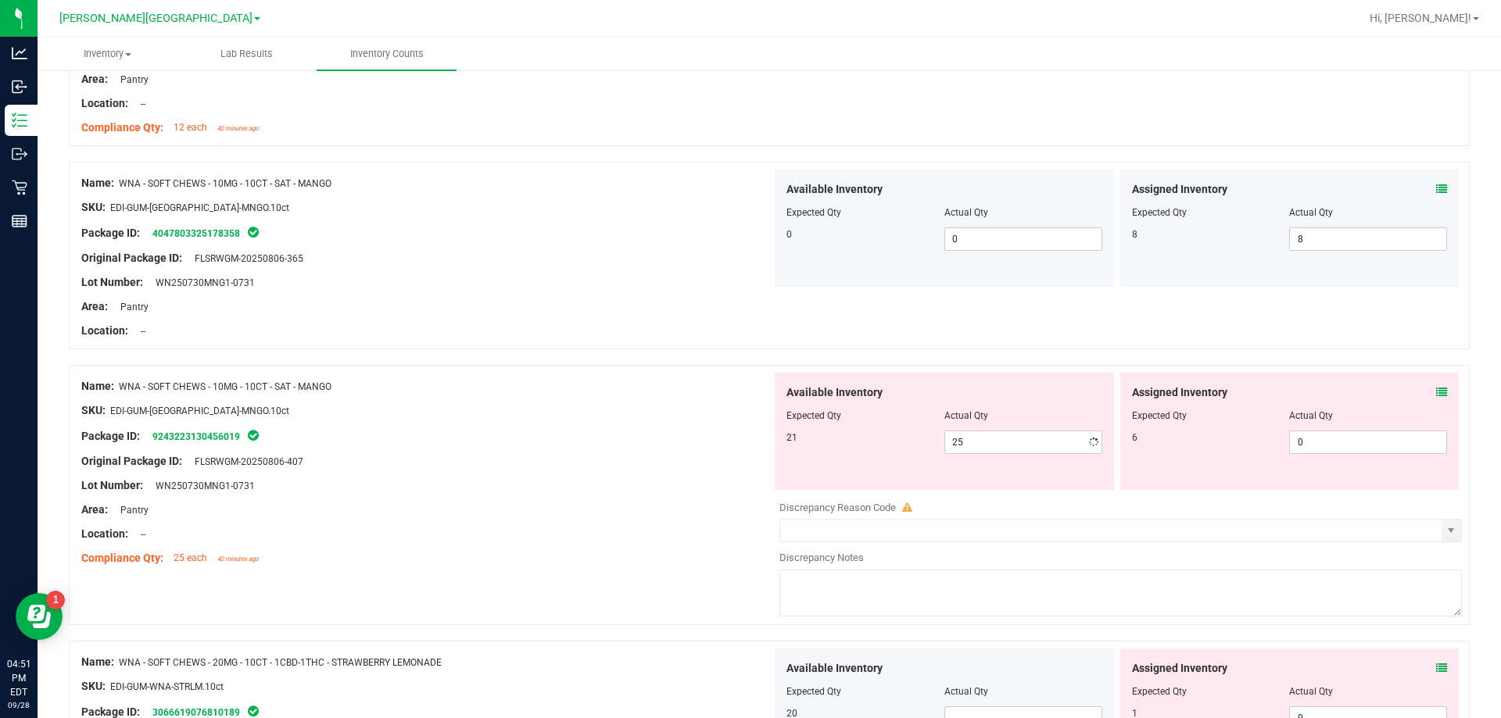
click at [748, 397] on icon at bounding box center [1441, 392] width 11 height 11
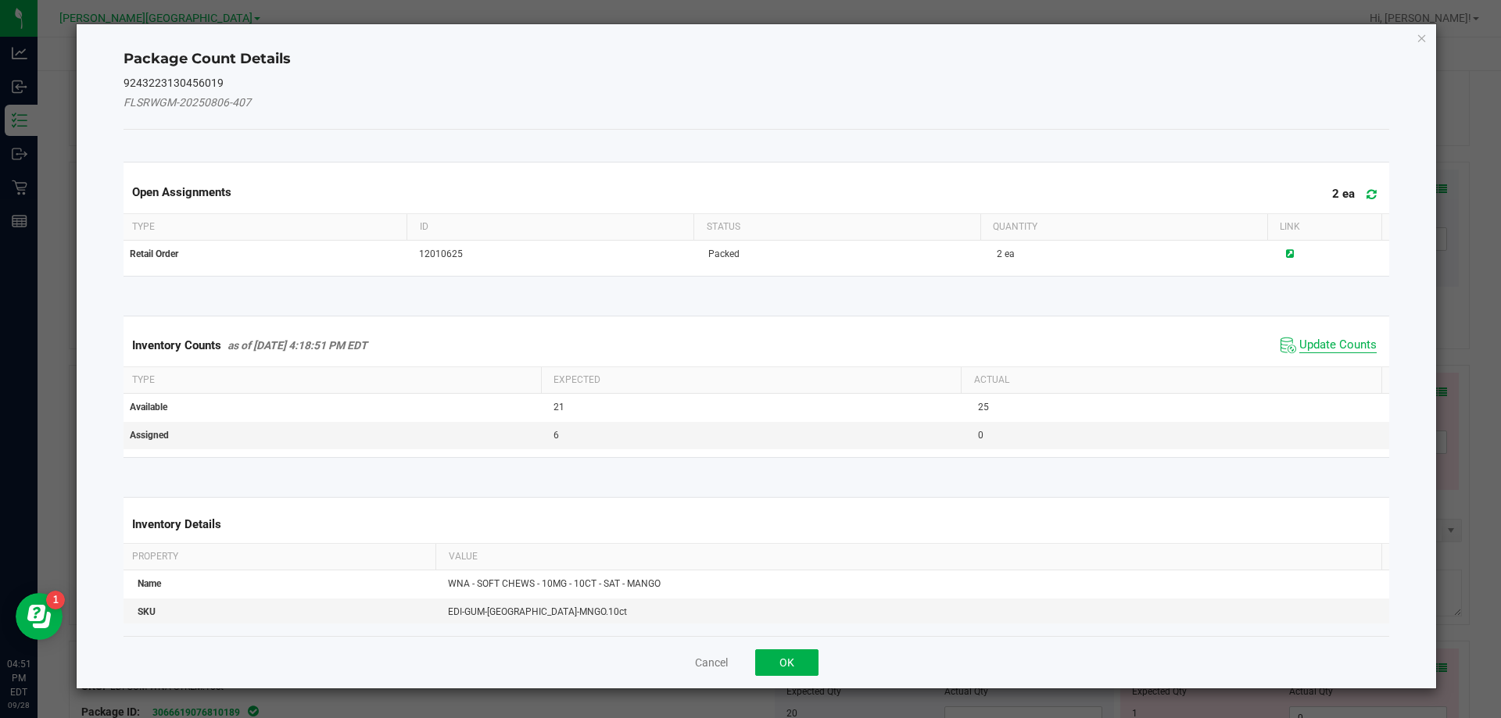
click at [748, 338] on span "Update Counts" at bounding box center [1337, 346] width 77 height 16
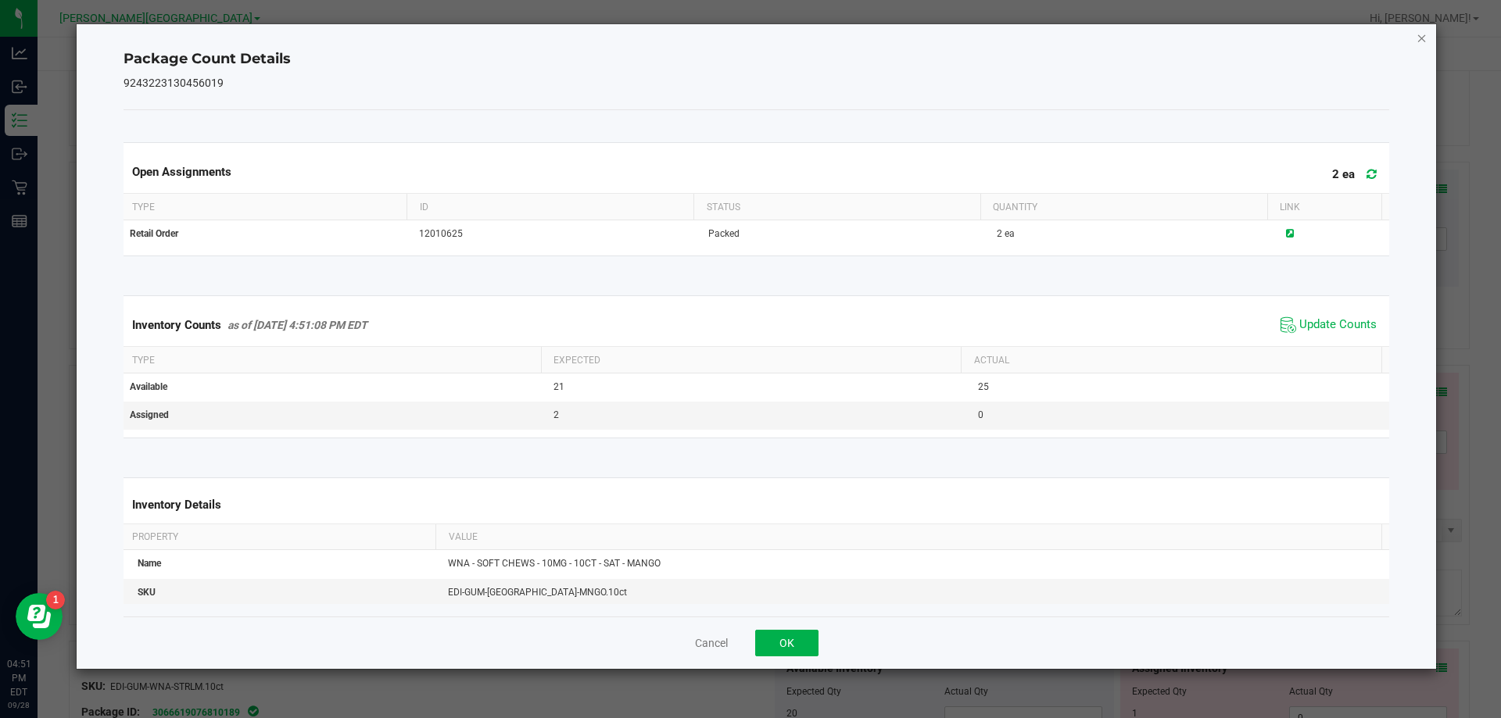
click at [748, 37] on icon "Close" at bounding box center [1422, 37] width 11 height 19
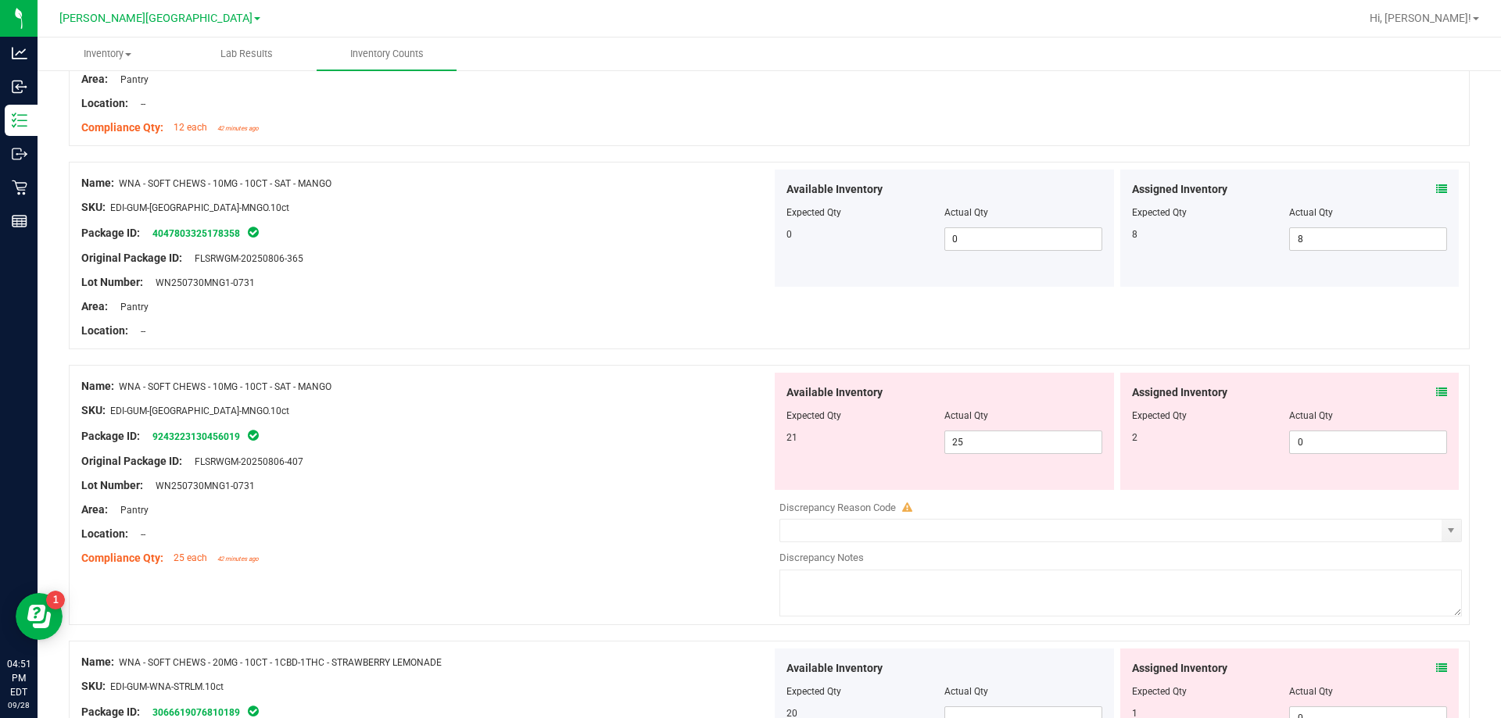
click at [554, 532] on div "Location: --" at bounding box center [426, 534] width 690 height 16
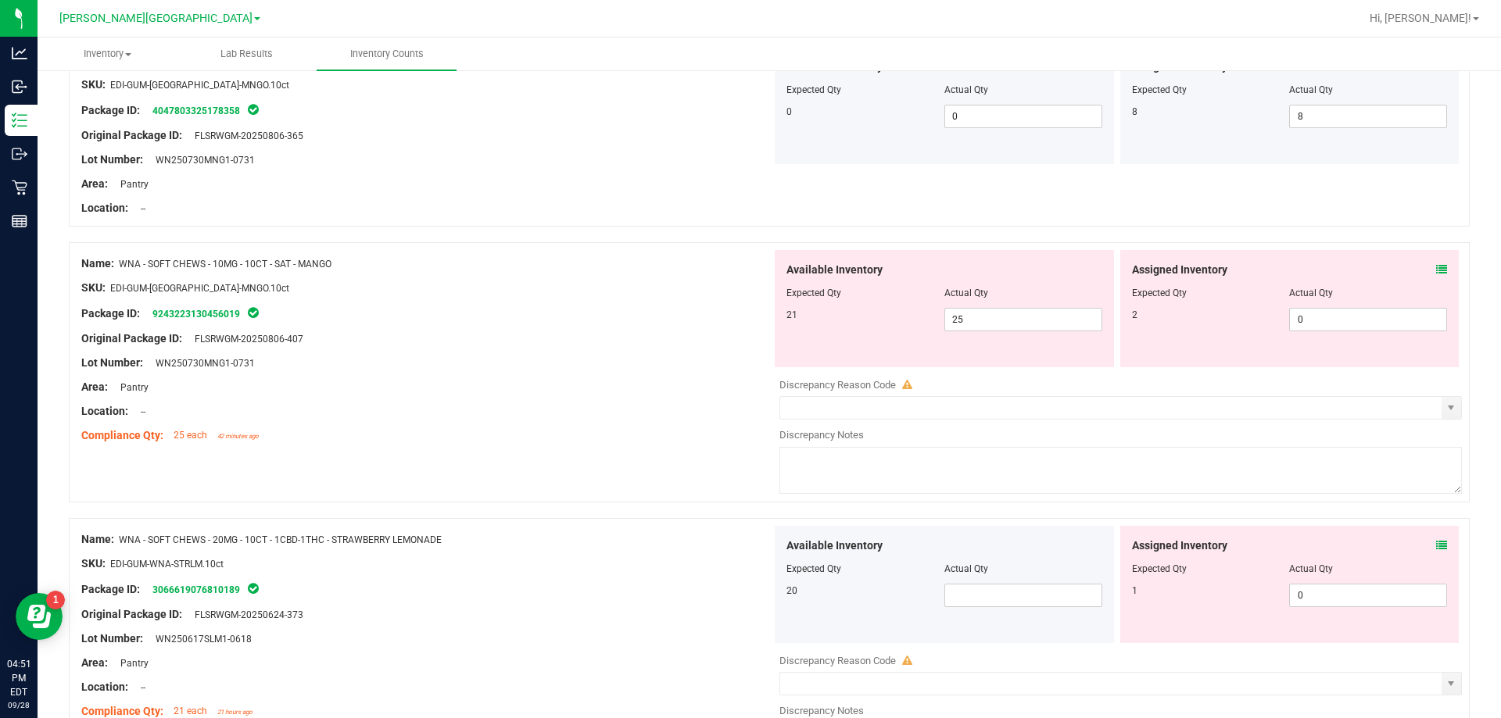
scroll to position [704, 0]
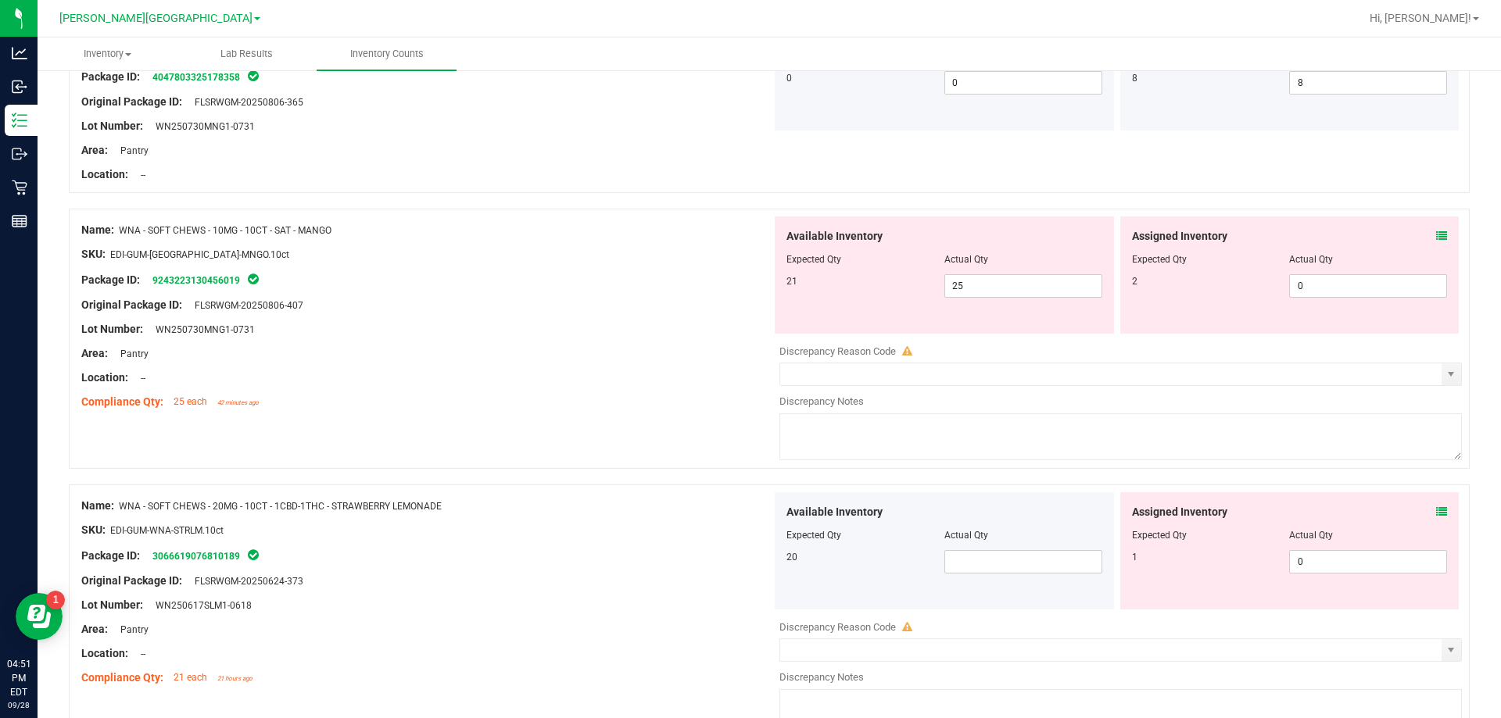
click at [632, 421] on div "Name: WNA - SOFT CHEWS - 10MG - 10CT - SAT - MANGO SKU: EDI-GUM-WNA-MNGO.10ct P…" at bounding box center [769, 339] width 1401 height 260
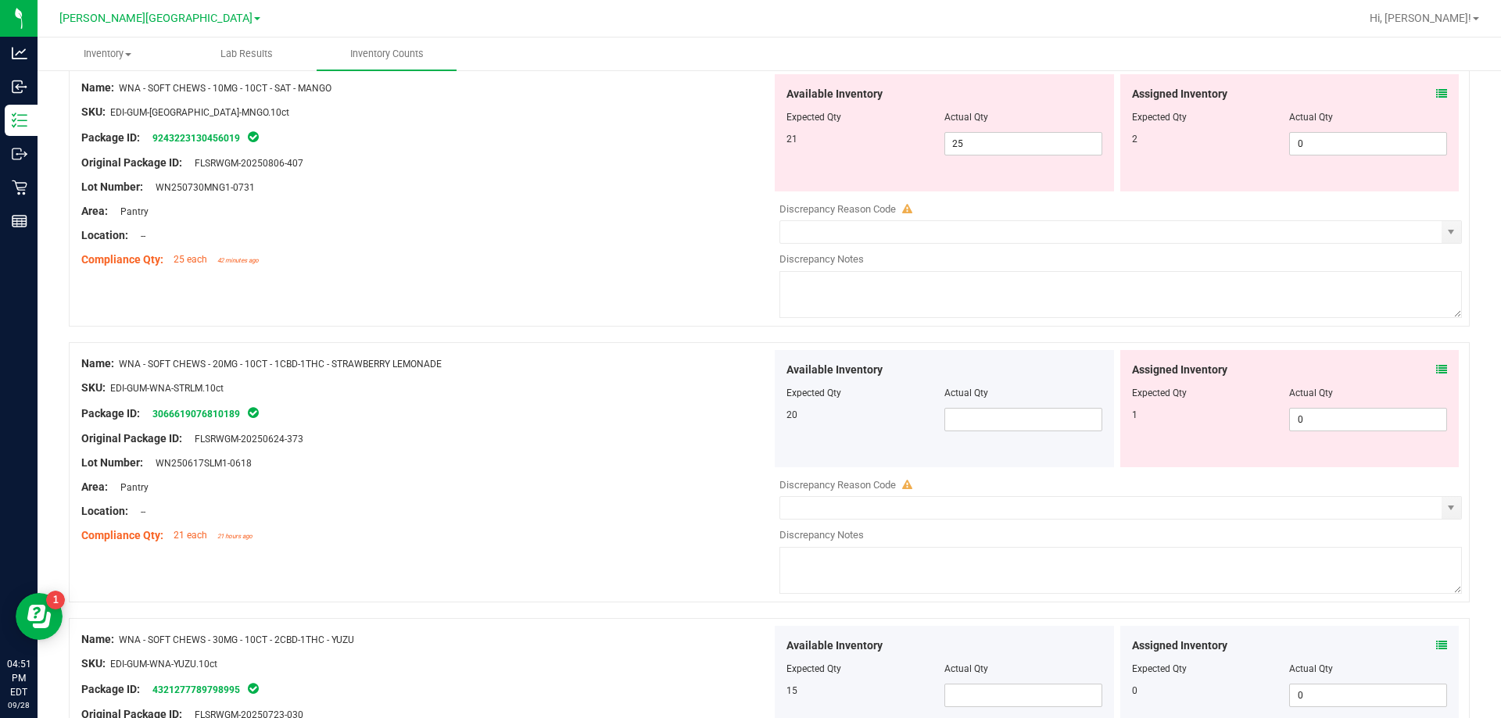
scroll to position [938, 0]
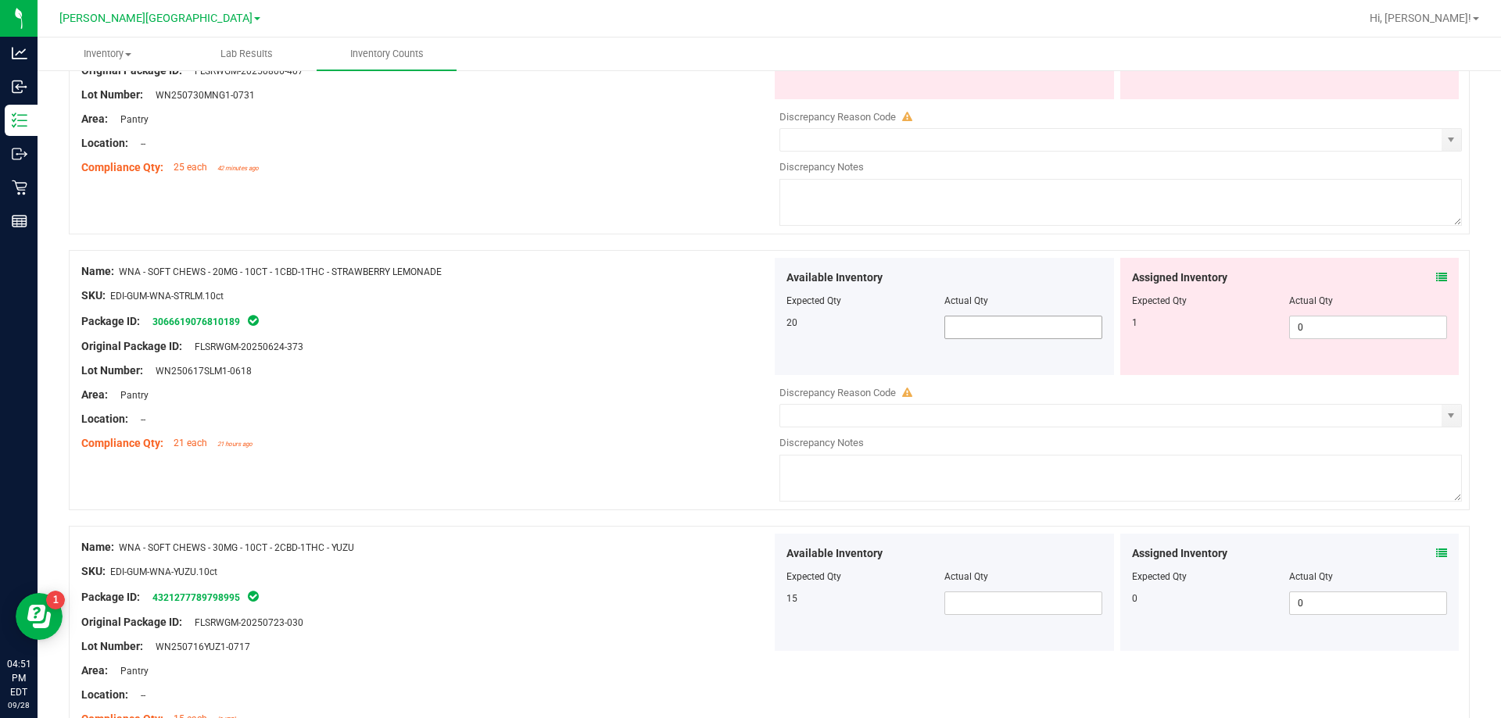
click at [748, 336] on span at bounding box center [1023, 327] width 158 height 23
click at [626, 417] on div "Location: --" at bounding box center [426, 419] width 690 height 16
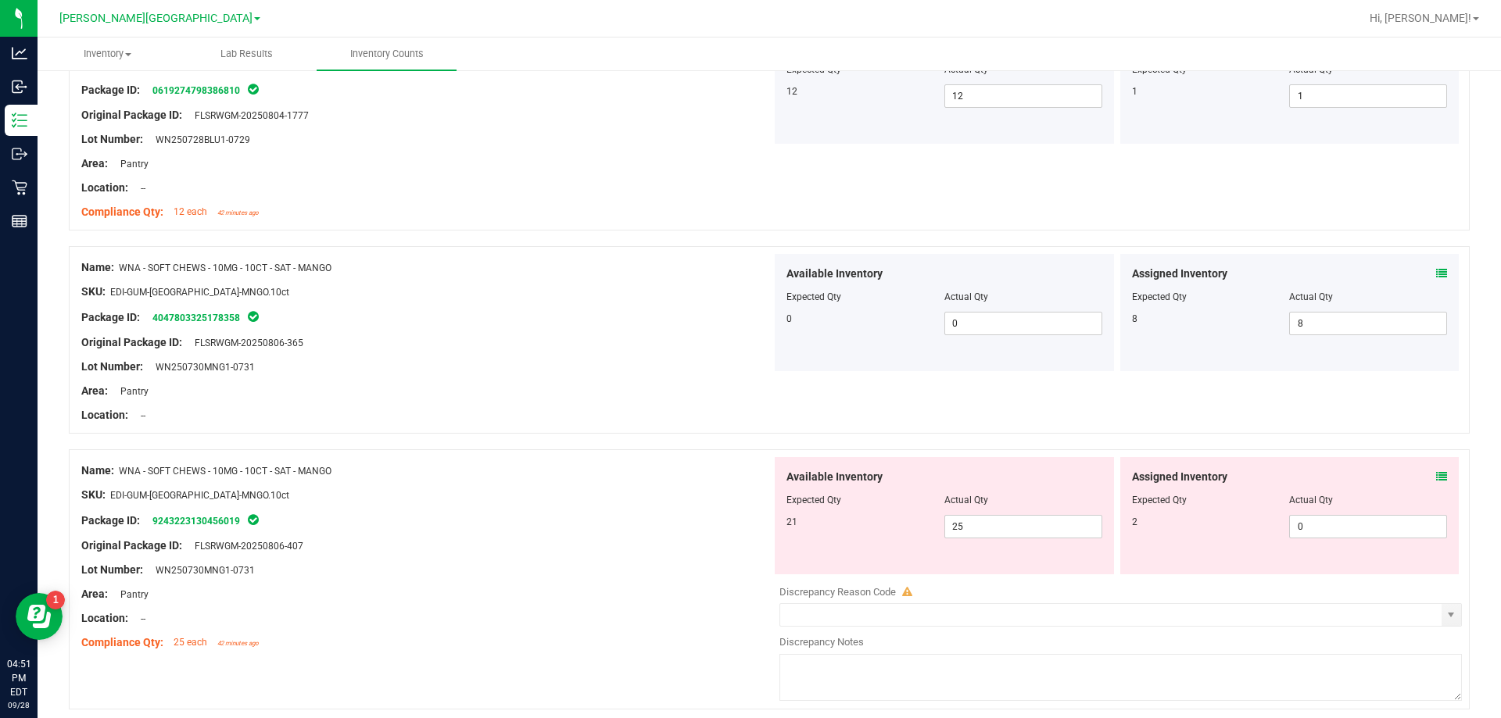
scroll to position [469, 0]
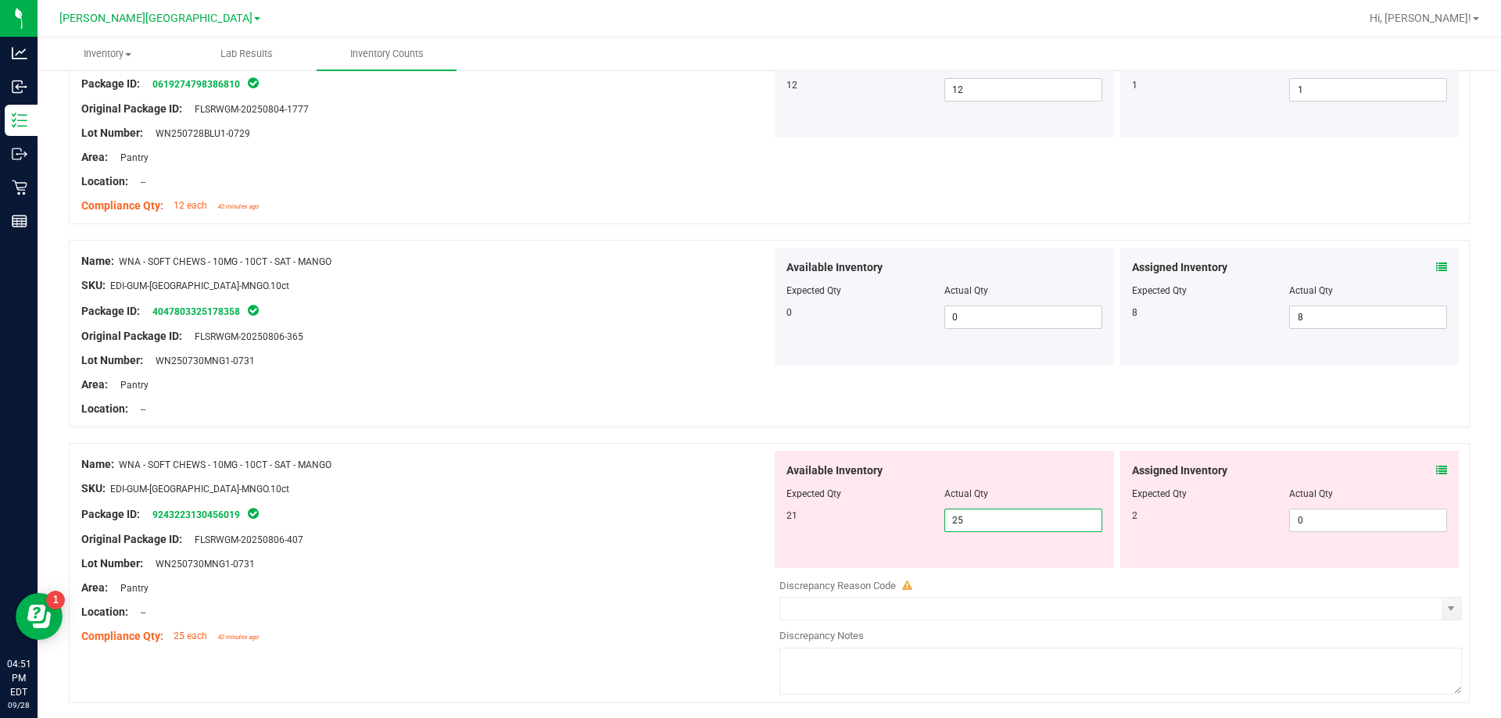
click at [748, 520] on span "25 25" at bounding box center [1023, 520] width 158 height 23
click at [748, 524] on input "25" at bounding box center [1023, 521] width 156 height 22
click at [670, 509] on div "Package ID: 9243223130456019" at bounding box center [426, 514] width 690 height 19
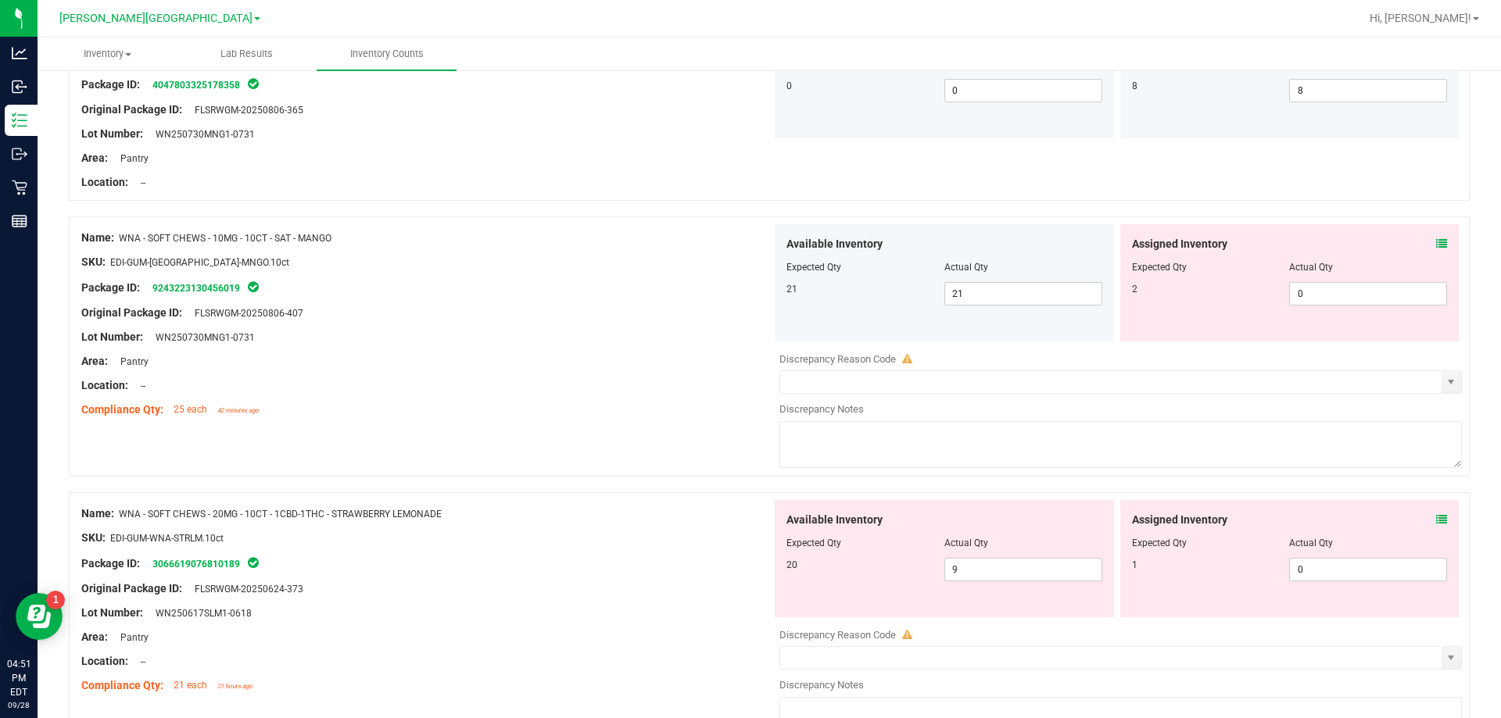
scroll to position [704, 0]
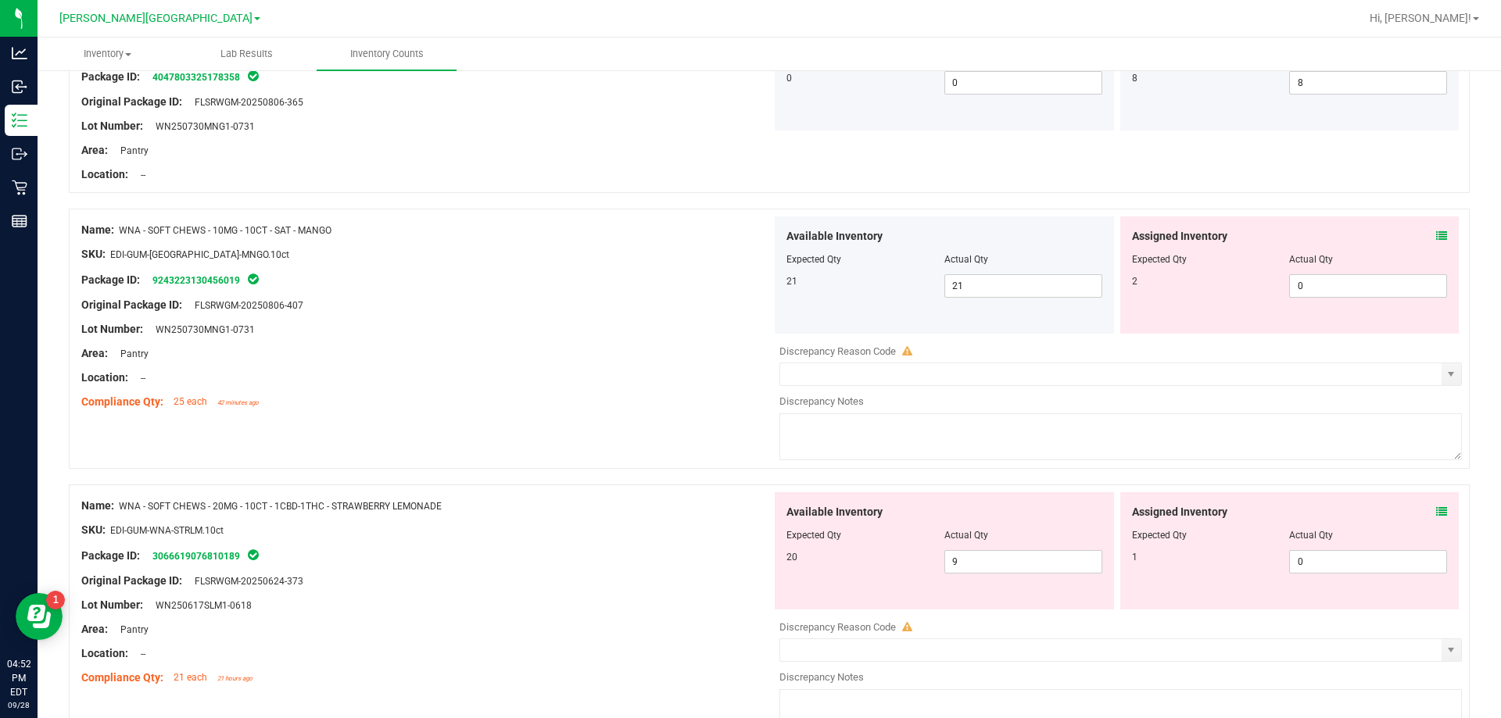
click at [543, 400] on div "Compliance Qty: 25 each 42 minutes ago" at bounding box center [426, 402] width 690 height 16
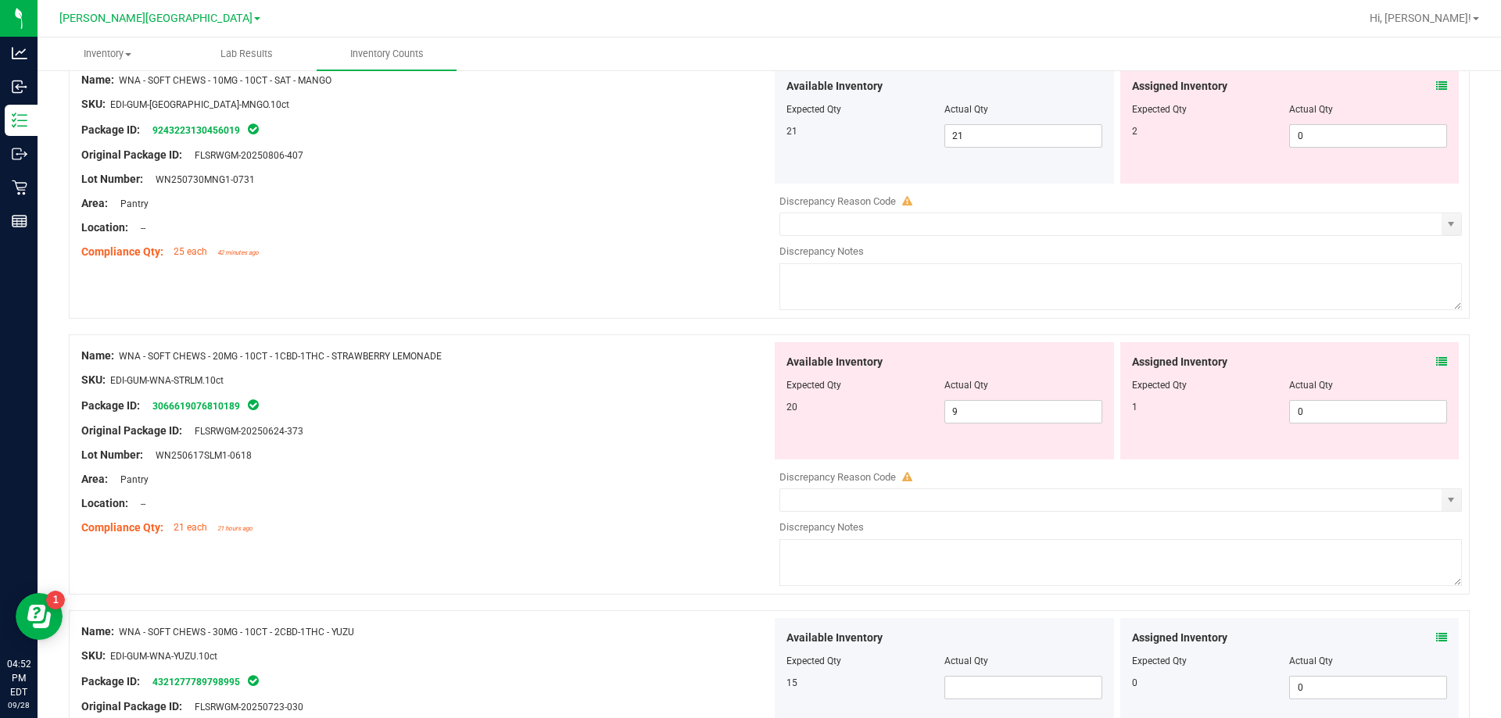
scroll to position [860, 0]
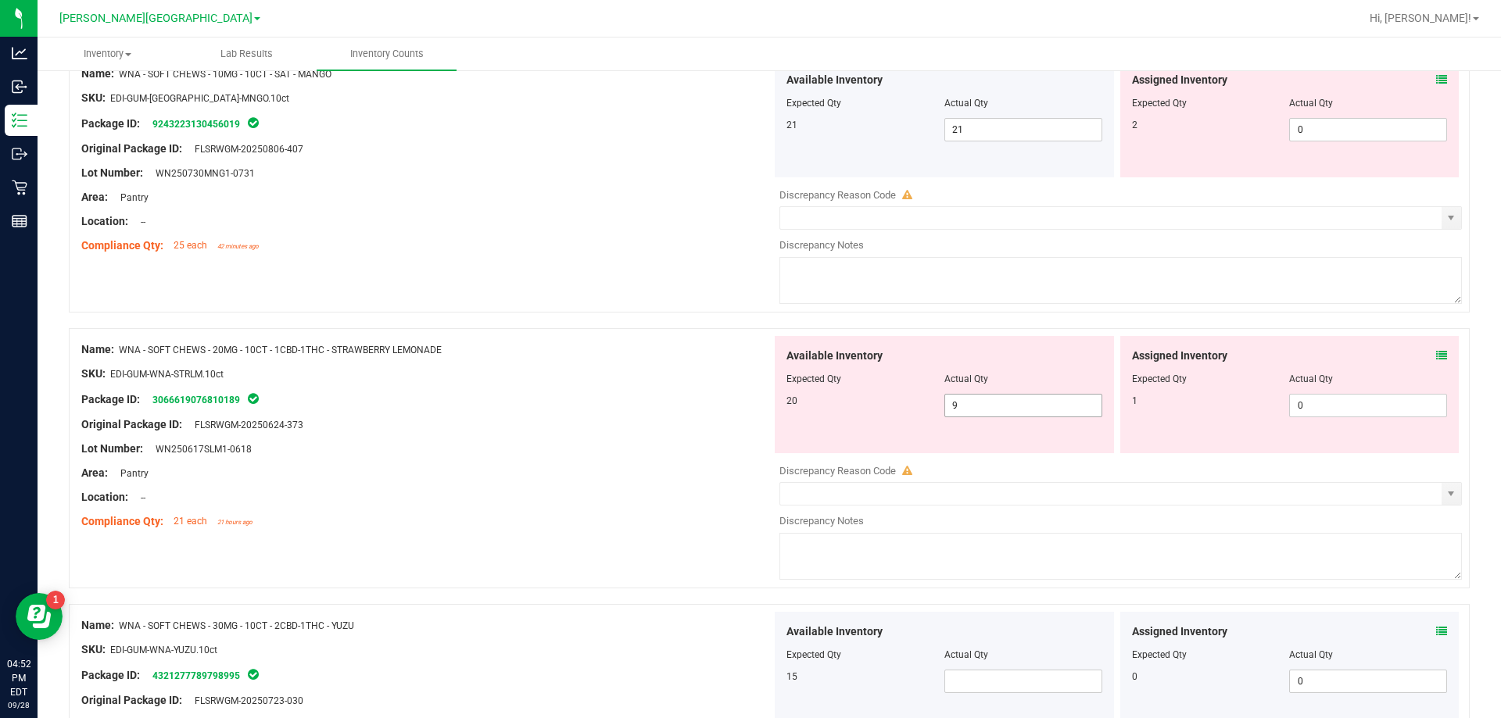
click at [748, 404] on span "9 9" at bounding box center [1023, 405] width 158 height 23
click at [724, 410] on div at bounding box center [426, 413] width 690 height 8
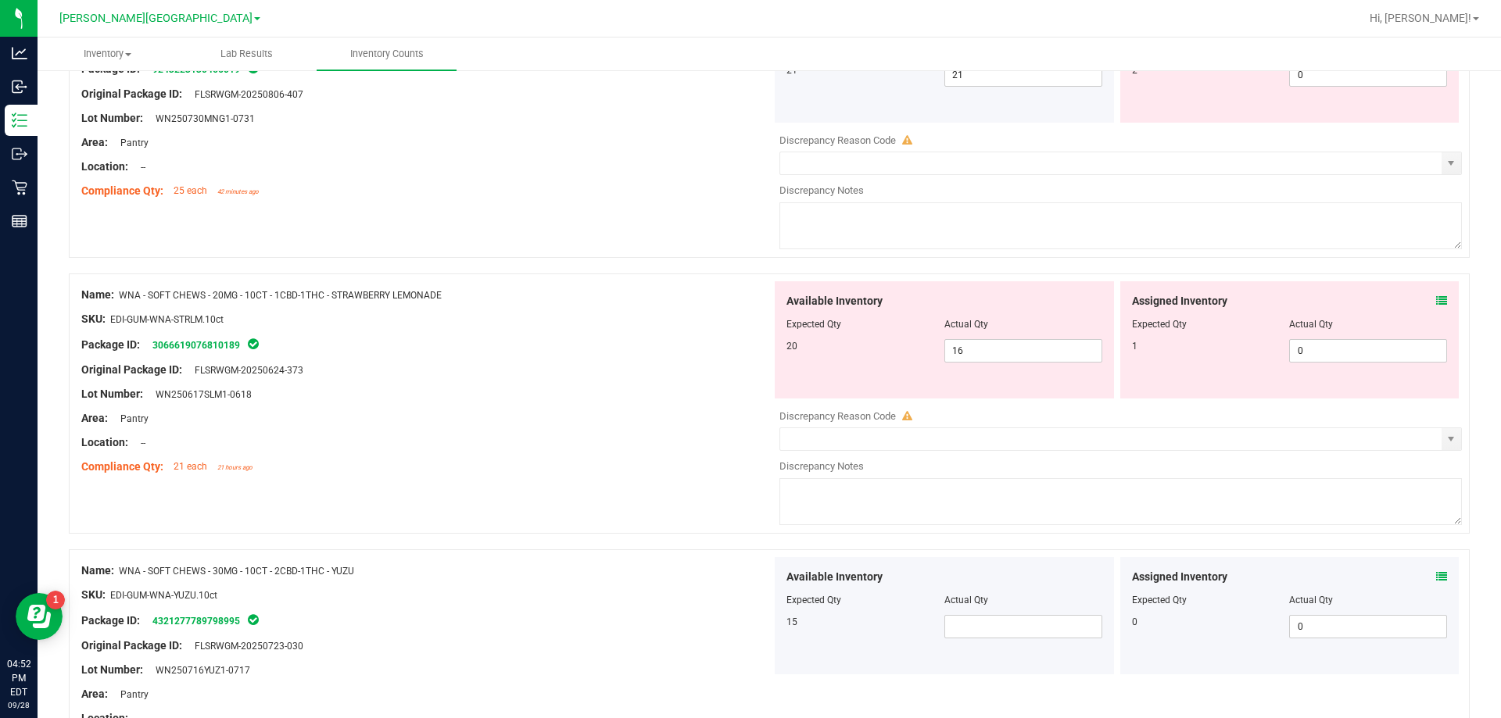
scroll to position [938, 0]
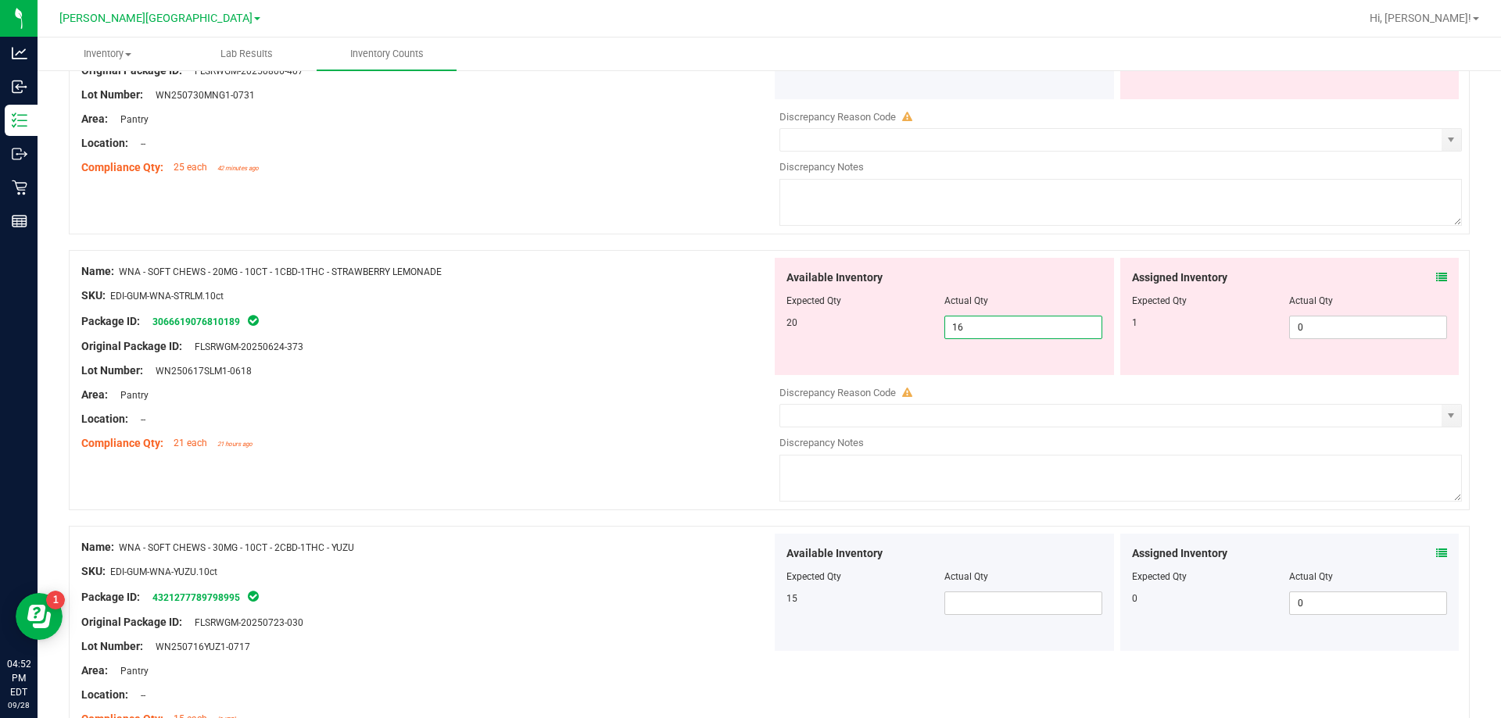
click at [748, 324] on span "16 16" at bounding box center [1023, 327] width 158 height 23
click at [748, 324] on input "16" at bounding box center [1023, 328] width 156 height 22
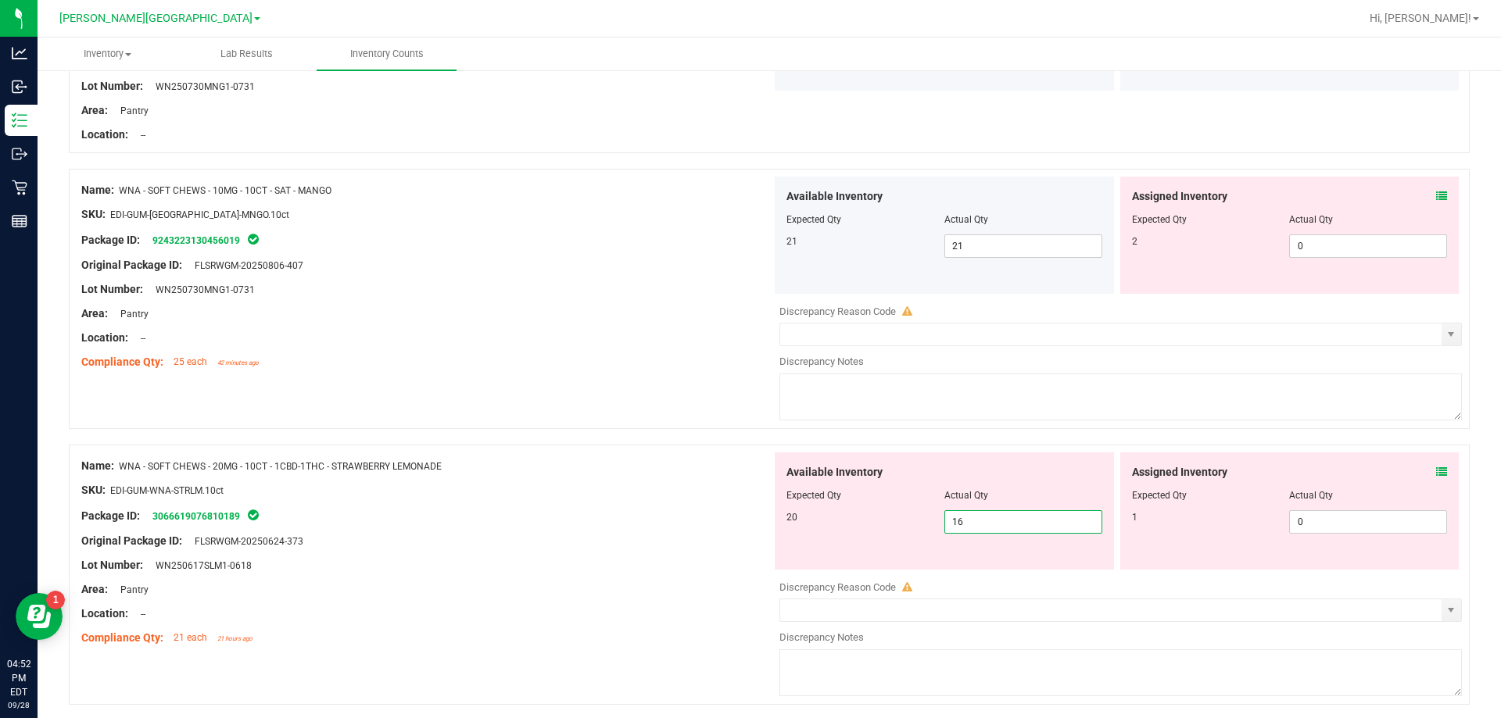
scroll to position [860, 0]
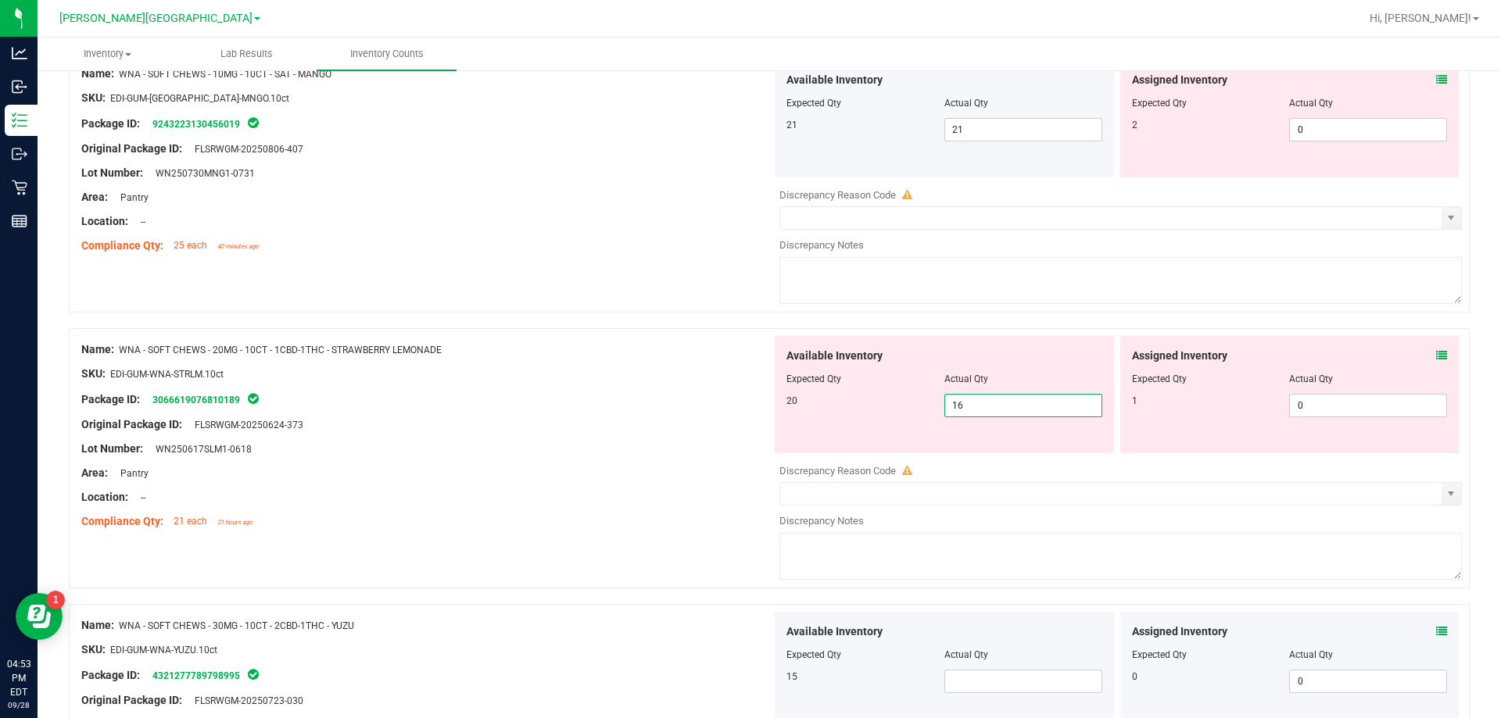
click at [748, 410] on input "16" at bounding box center [1023, 406] width 156 height 22
click at [593, 444] on div "Lot Number: WN250617SLM1-0618" at bounding box center [426, 449] width 690 height 16
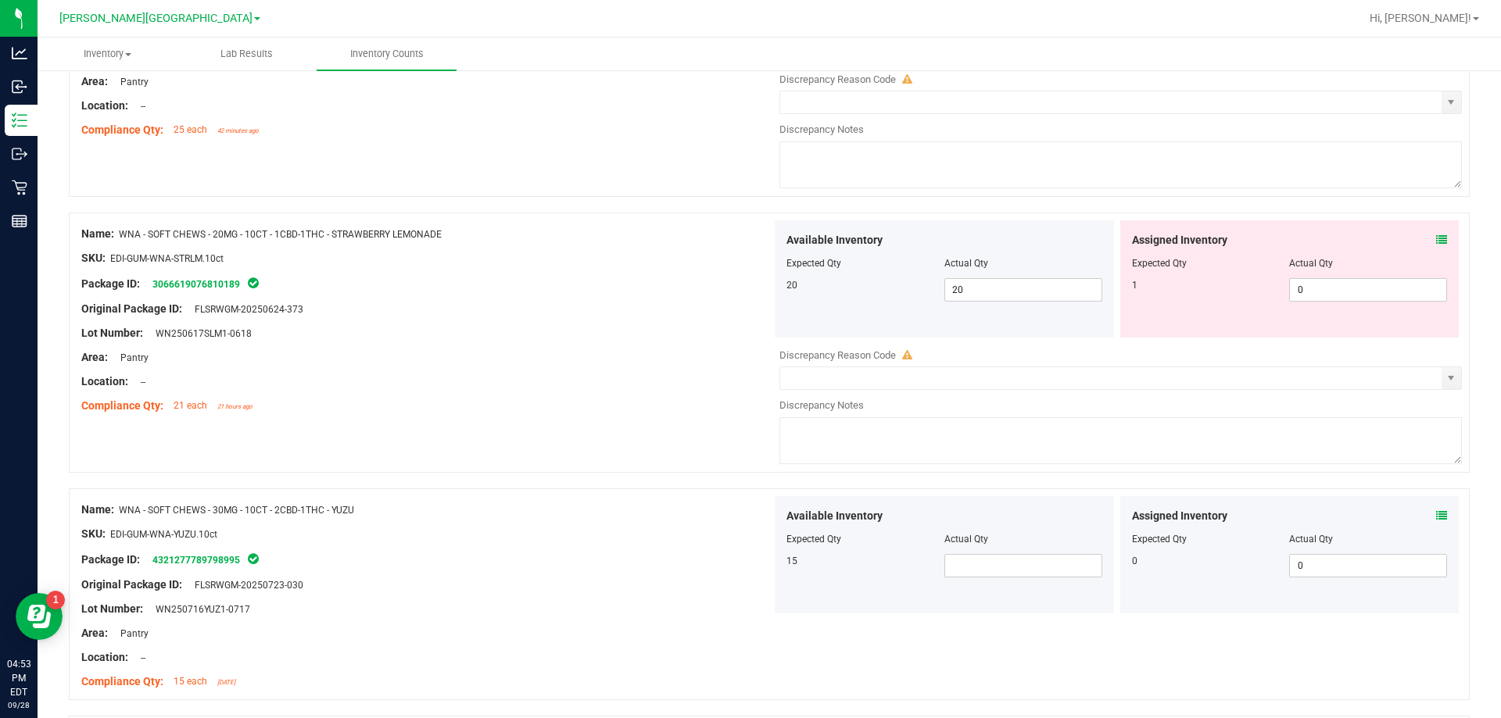
scroll to position [1173, 0]
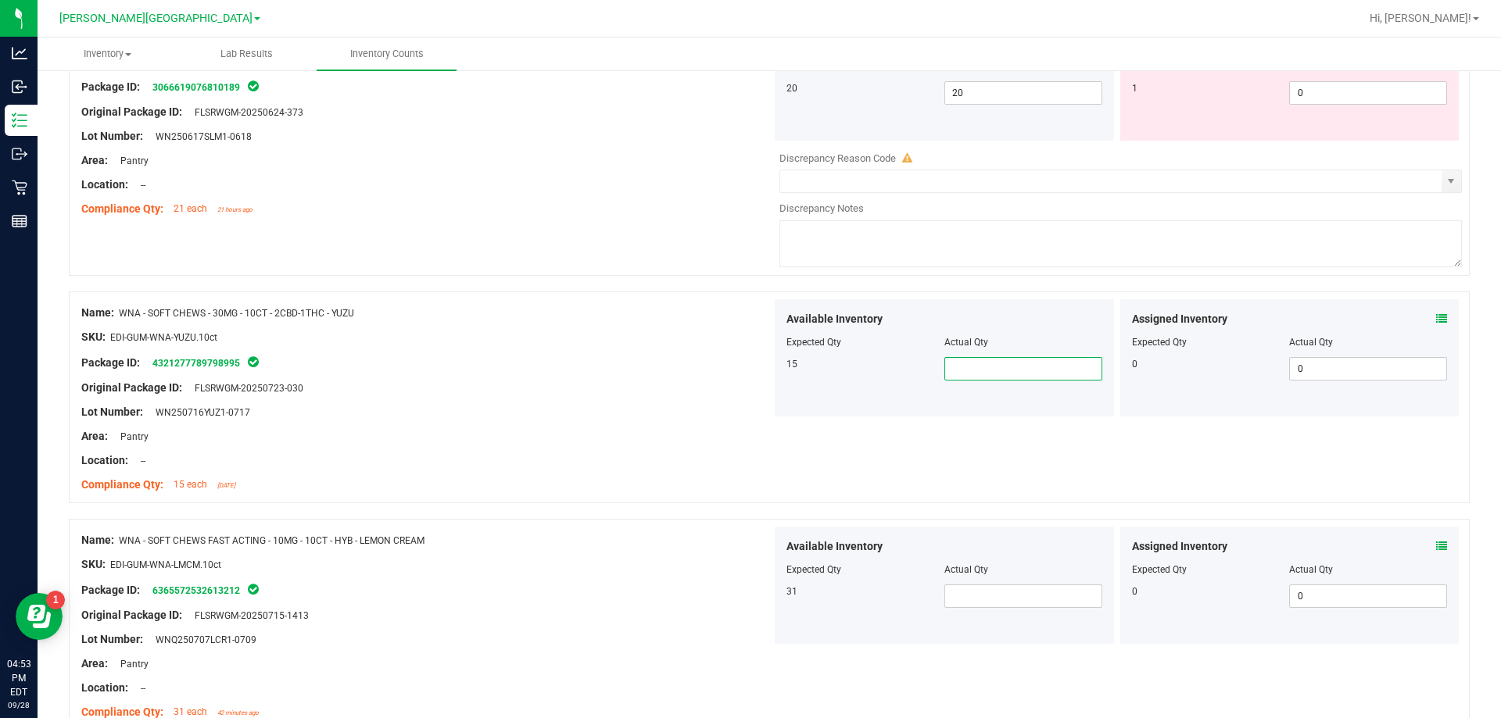
click at [748, 377] on span at bounding box center [1023, 368] width 158 height 23
click at [538, 432] on div "Area: Pantry" at bounding box center [426, 436] width 690 height 16
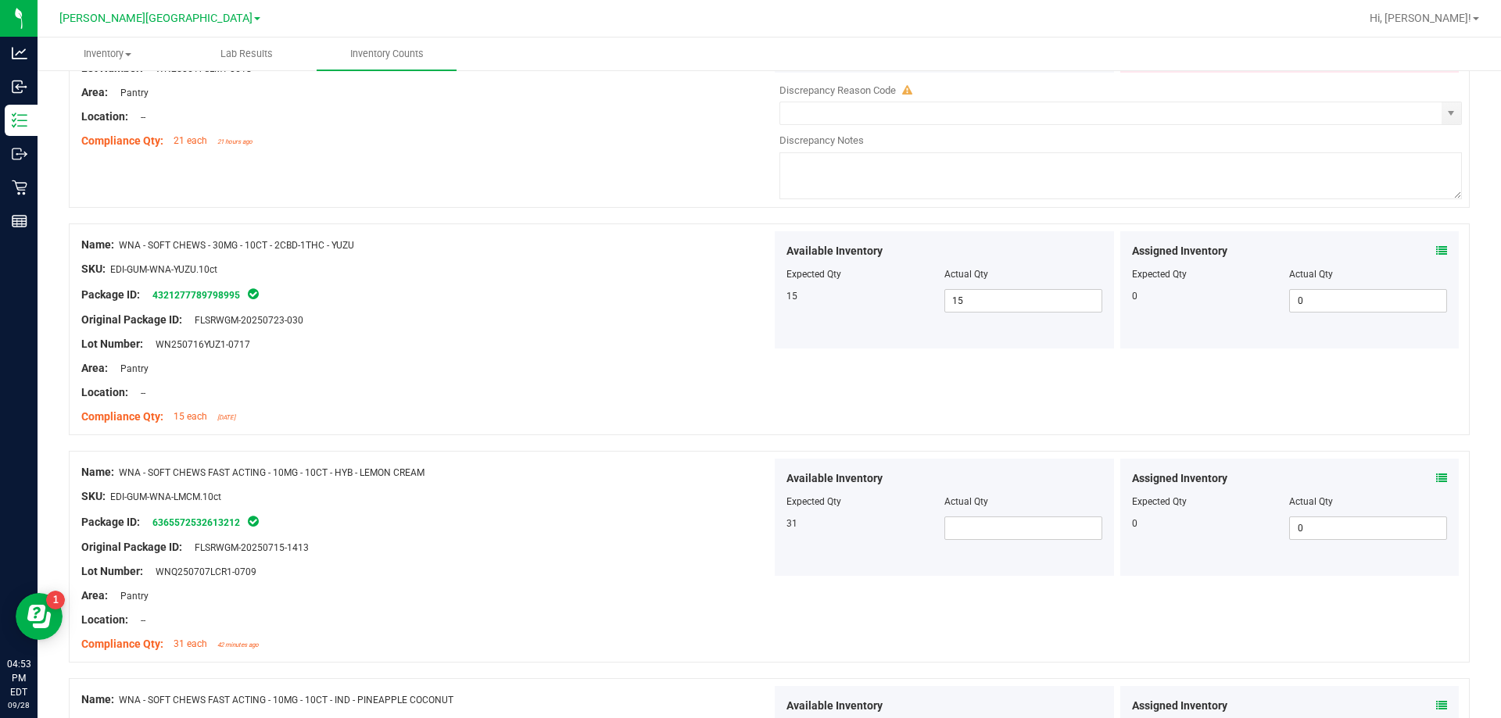
scroll to position [1329, 0]
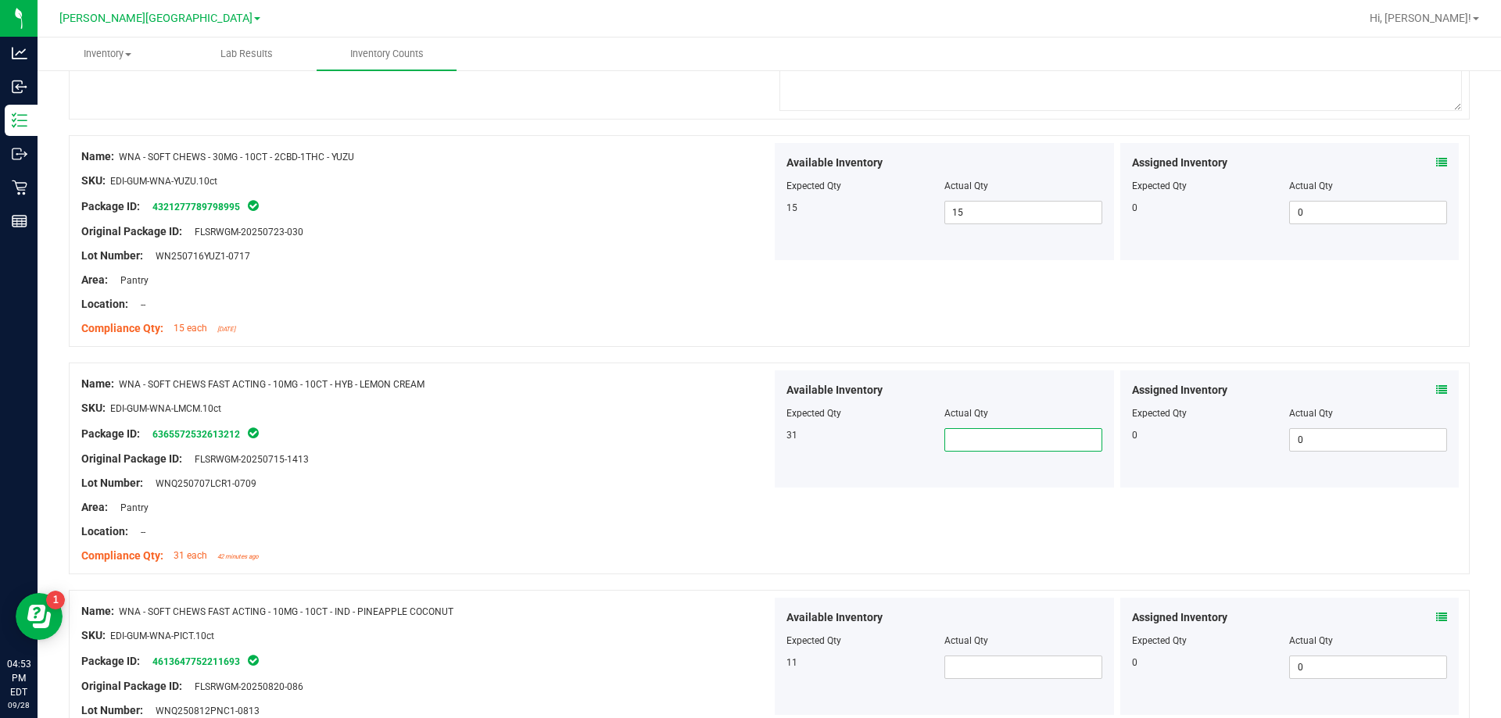
click at [748, 440] on span at bounding box center [1023, 439] width 158 height 23
click at [719, 504] on div "Area: Pantry" at bounding box center [426, 508] width 690 height 16
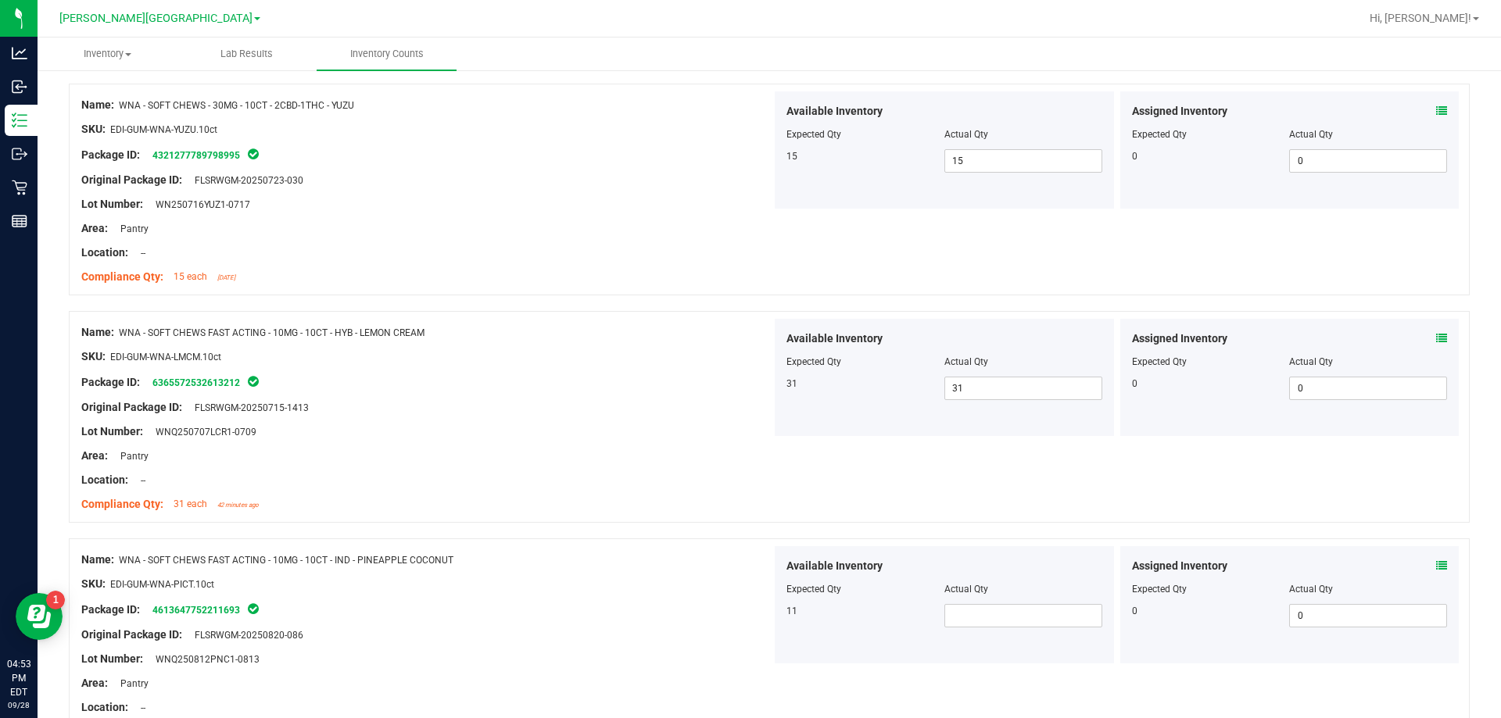
scroll to position [1407, 0]
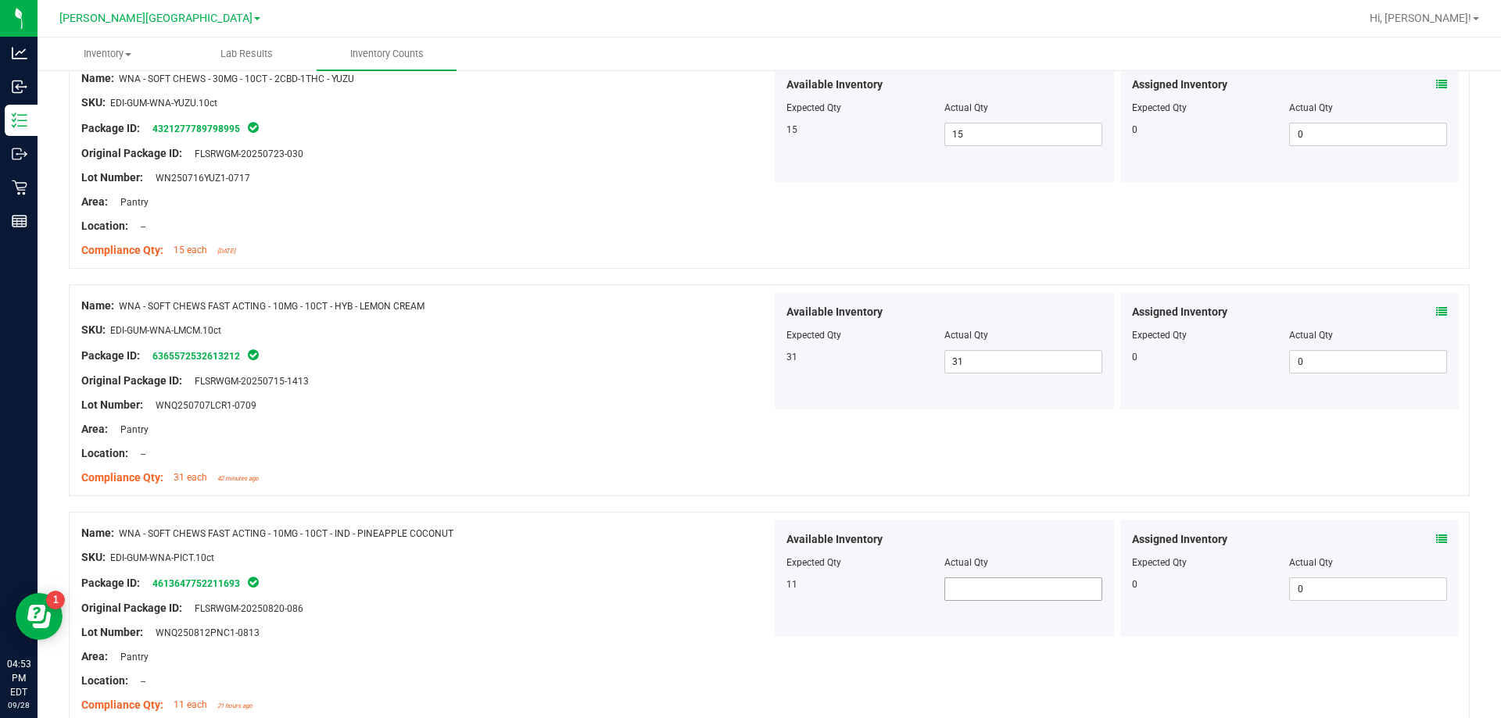
click at [748, 591] on span at bounding box center [1023, 589] width 158 height 23
click at [689, 597] on div at bounding box center [426, 597] width 690 height 8
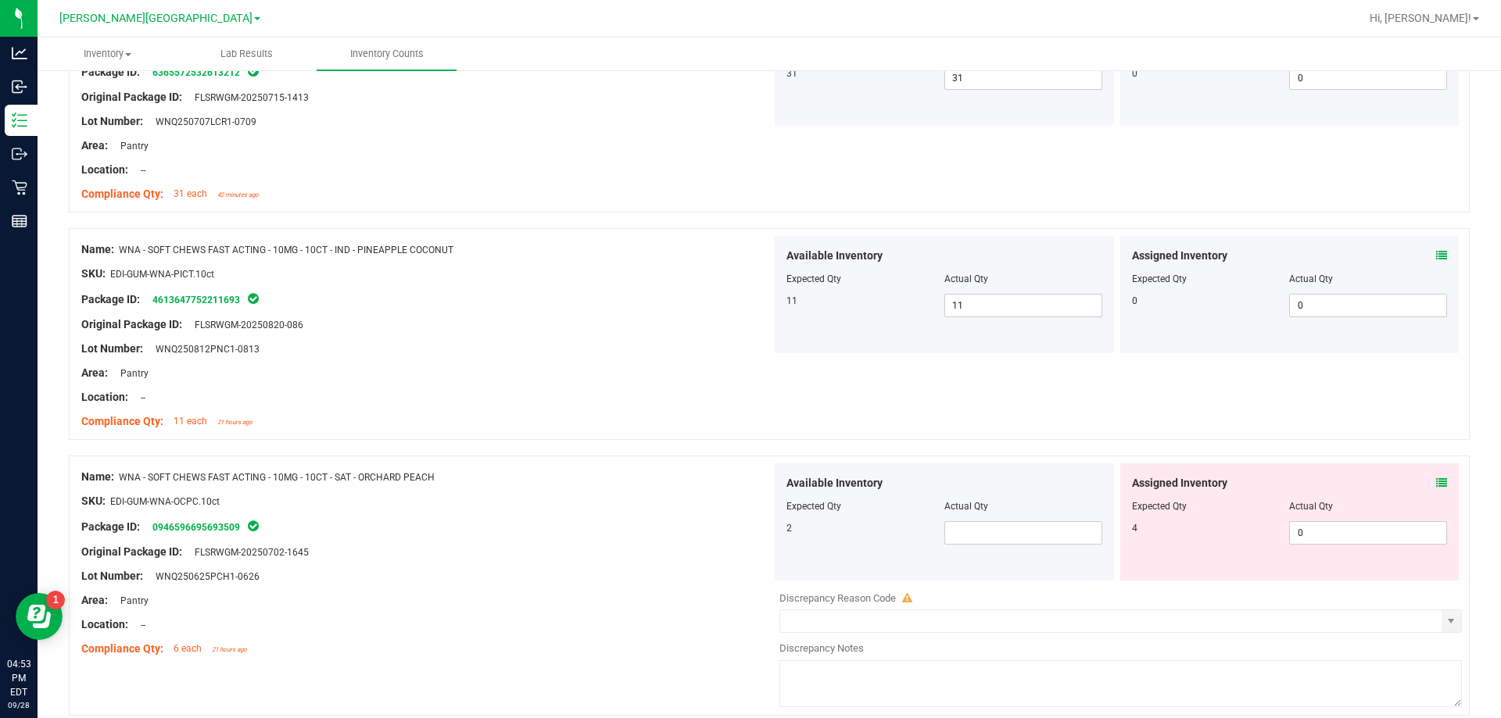
scroll to position [1720, 0]
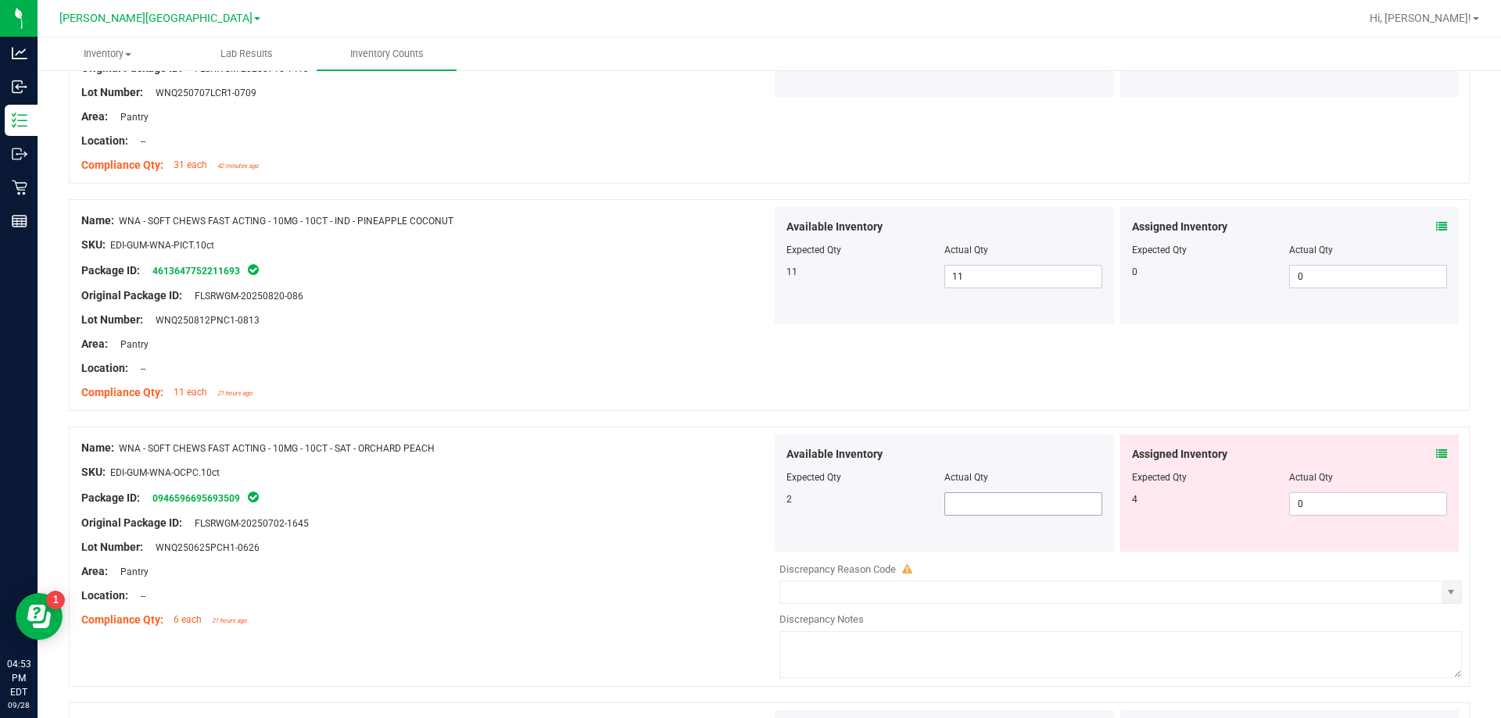
click at [748, 507] on span at bounding box center [1023, 504] width 158 height 23
click at [696, 489] on div "Package ID: 0946596695693509" at bounding box center [426, 498] width 690 height 19
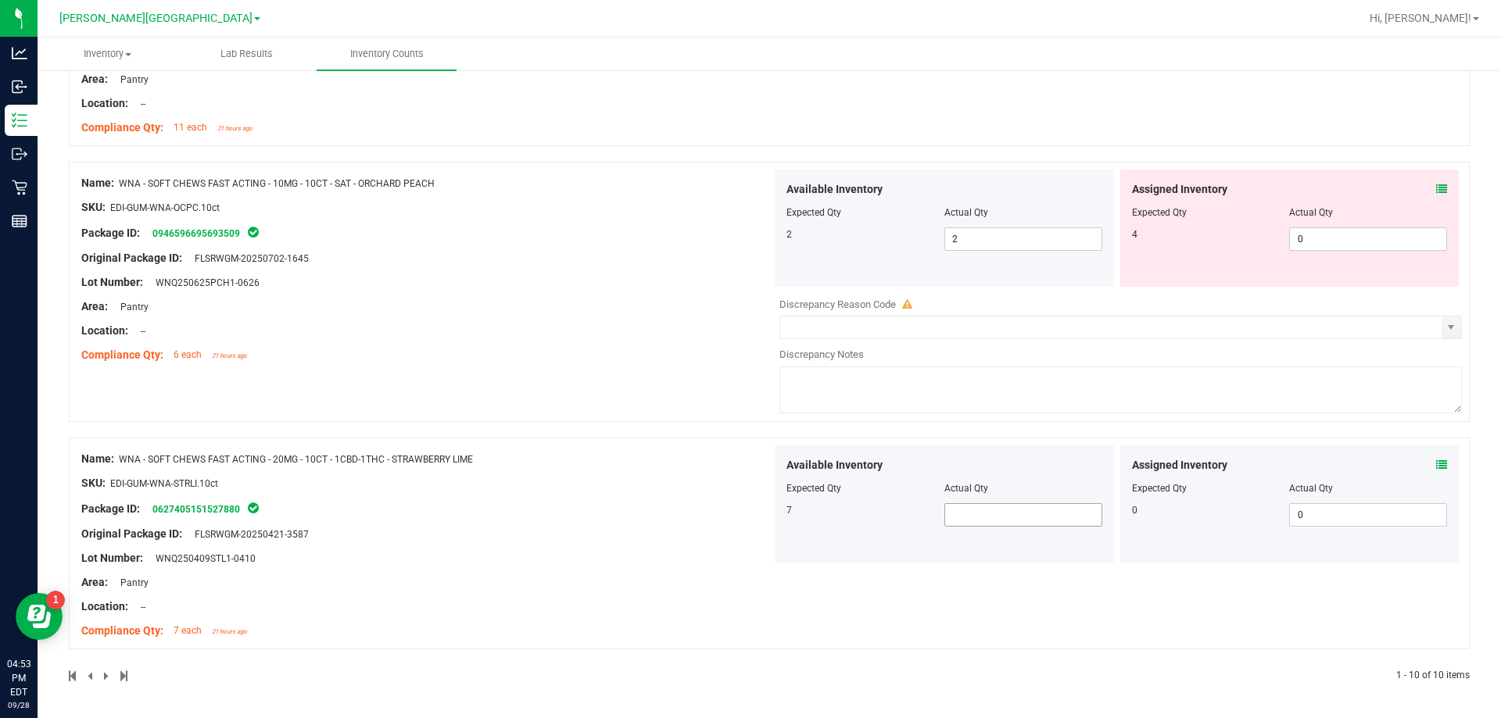
click at [748, 518] on span at bounding box center [1023, 514] width 158 height 23
click at [704, 600] on div "Location: --" at bounding box center [426, 607] width 690 height 16
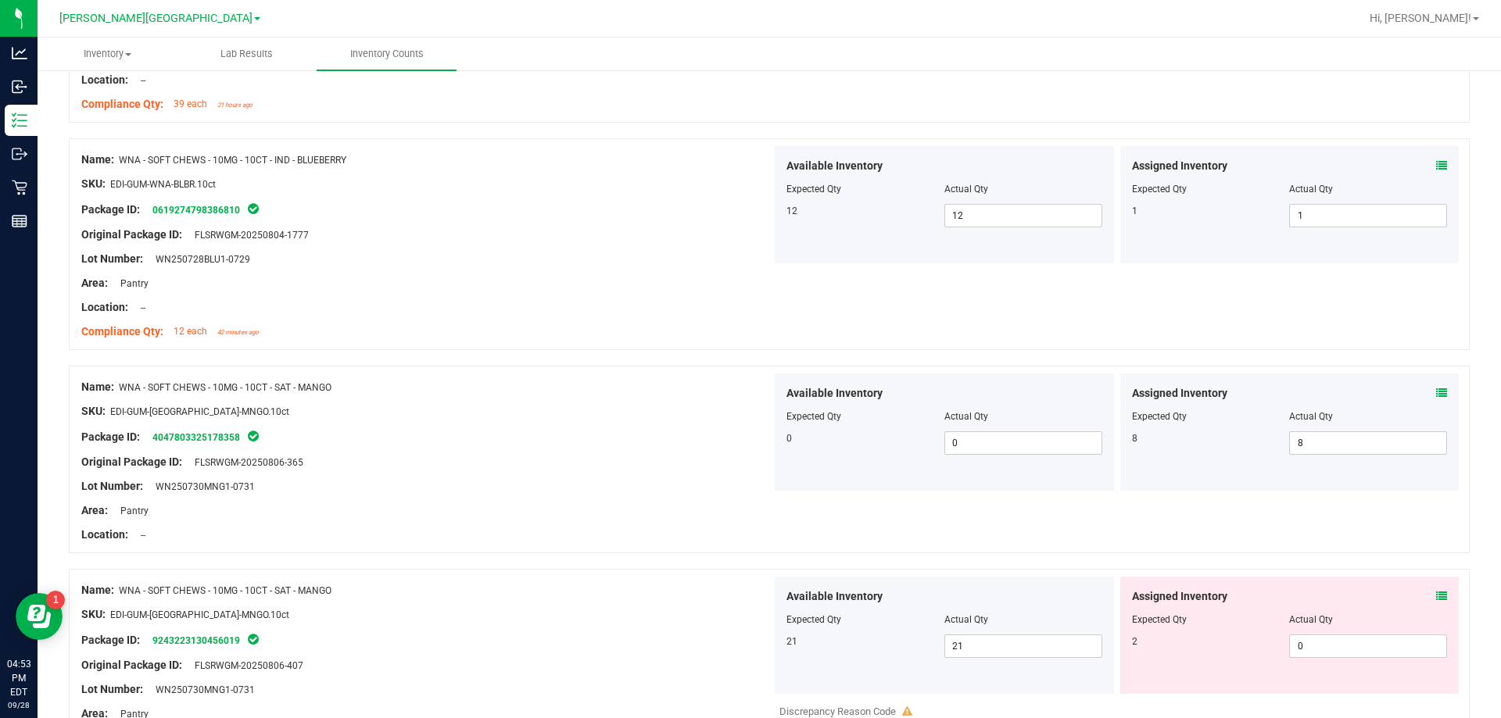
scroll to position [328, 0]
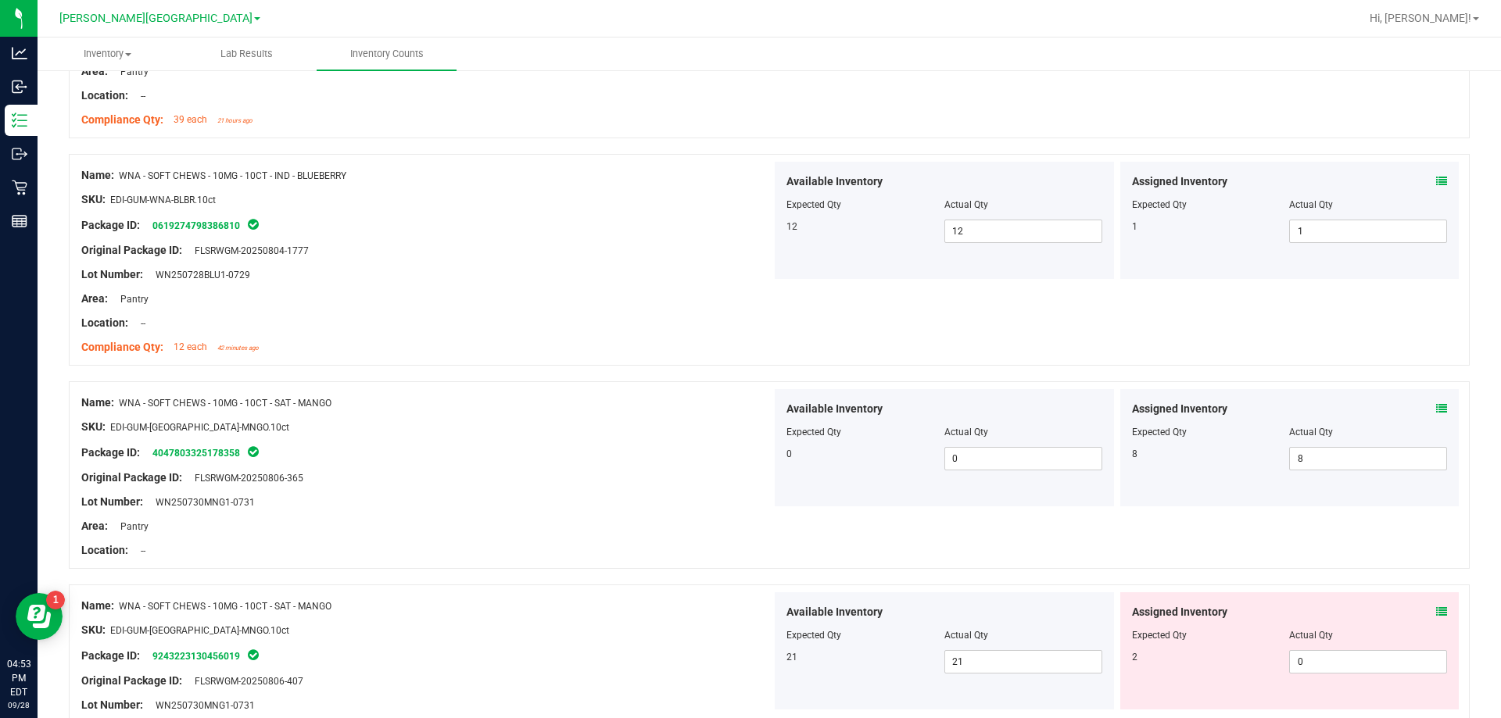
drag, startPoint x: 781, startPoint y: 571, endPoint x: 833, endPoint y: 571, distance: 51.6
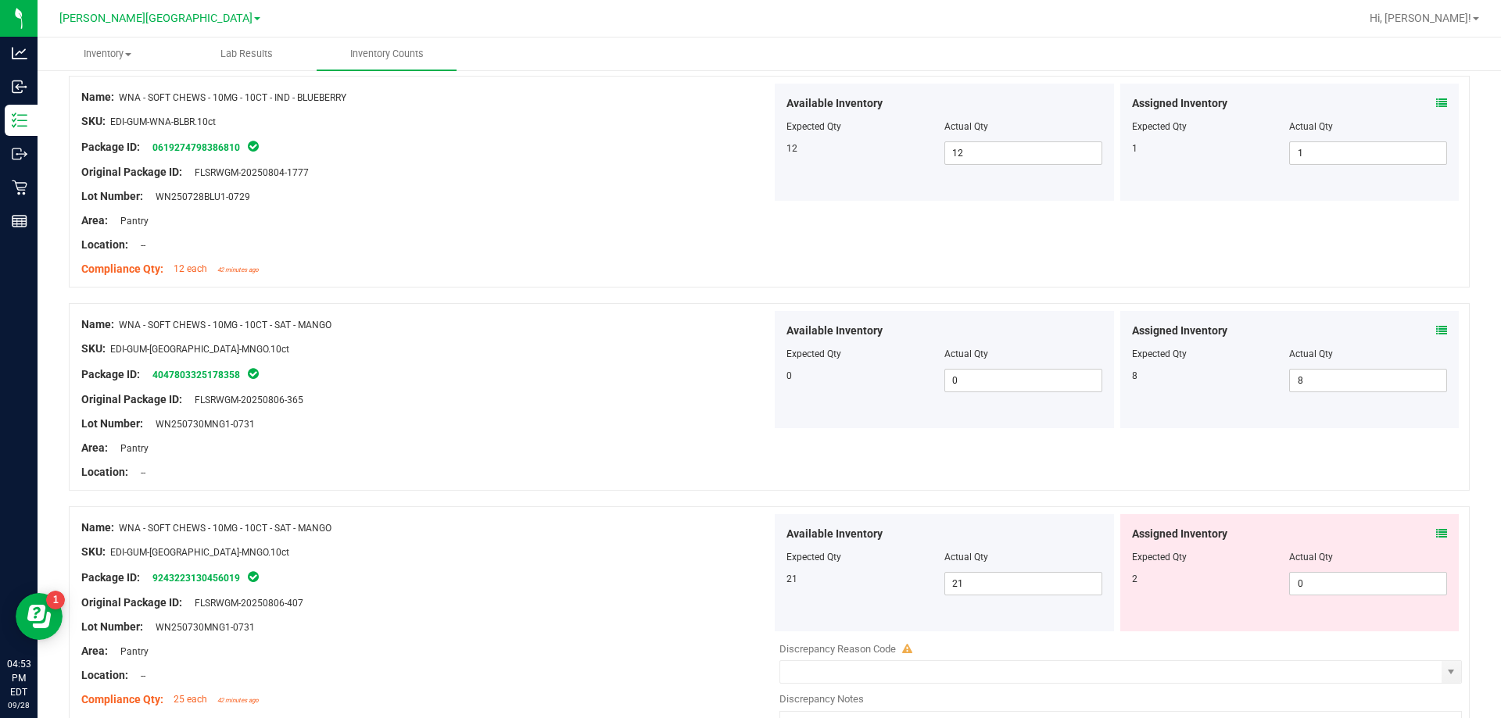
drag, startPoint x: 766, startPoint y: 465, endPoint x: 749, endPoint y: 473, distance: 18.9
click at [748, 465] on div "Name: WNA - SOFT CHEWS - 10MG - 10CT - SAT - MANGO SKU: EDI-GUM-WNA-MNGO.10ct P…" at bounding box center [769, 397] width 1401 height 188
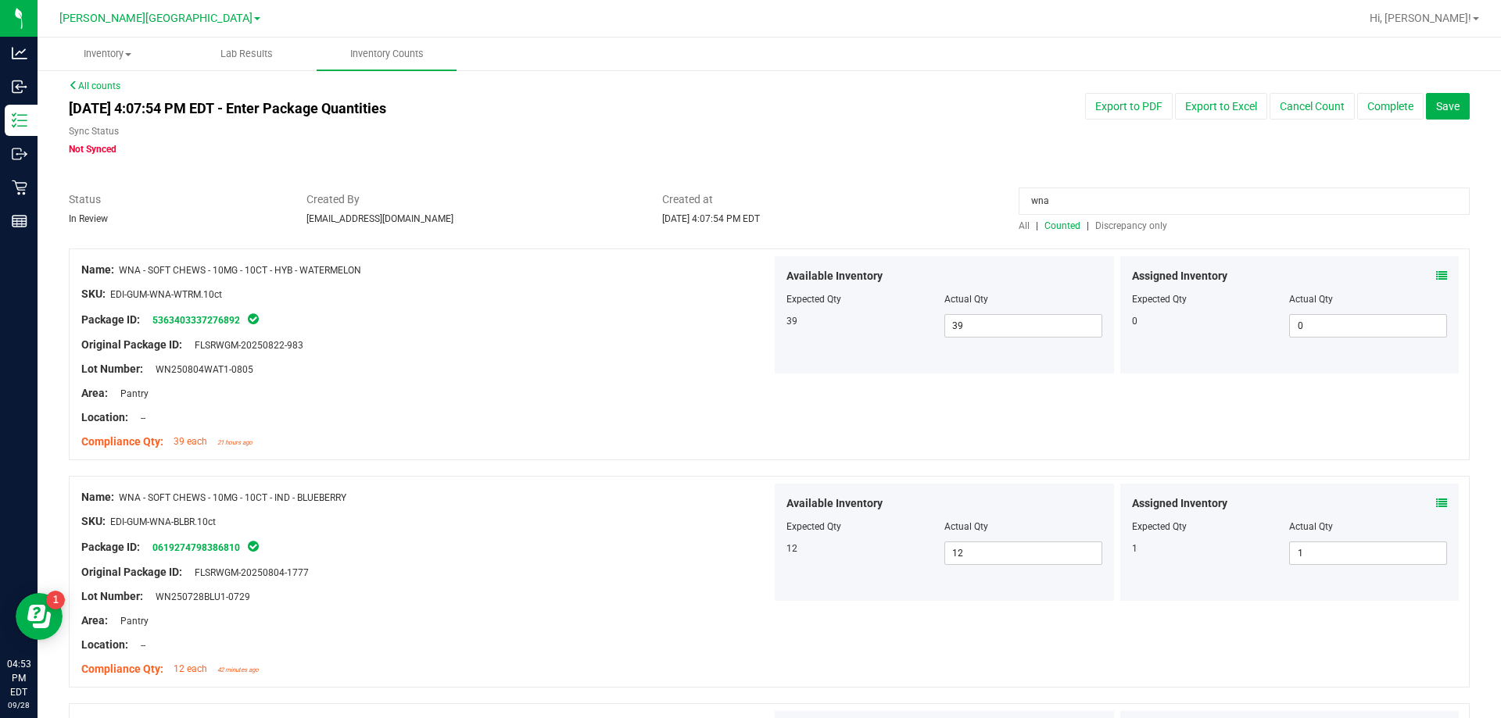
scroll to position [0, 0]
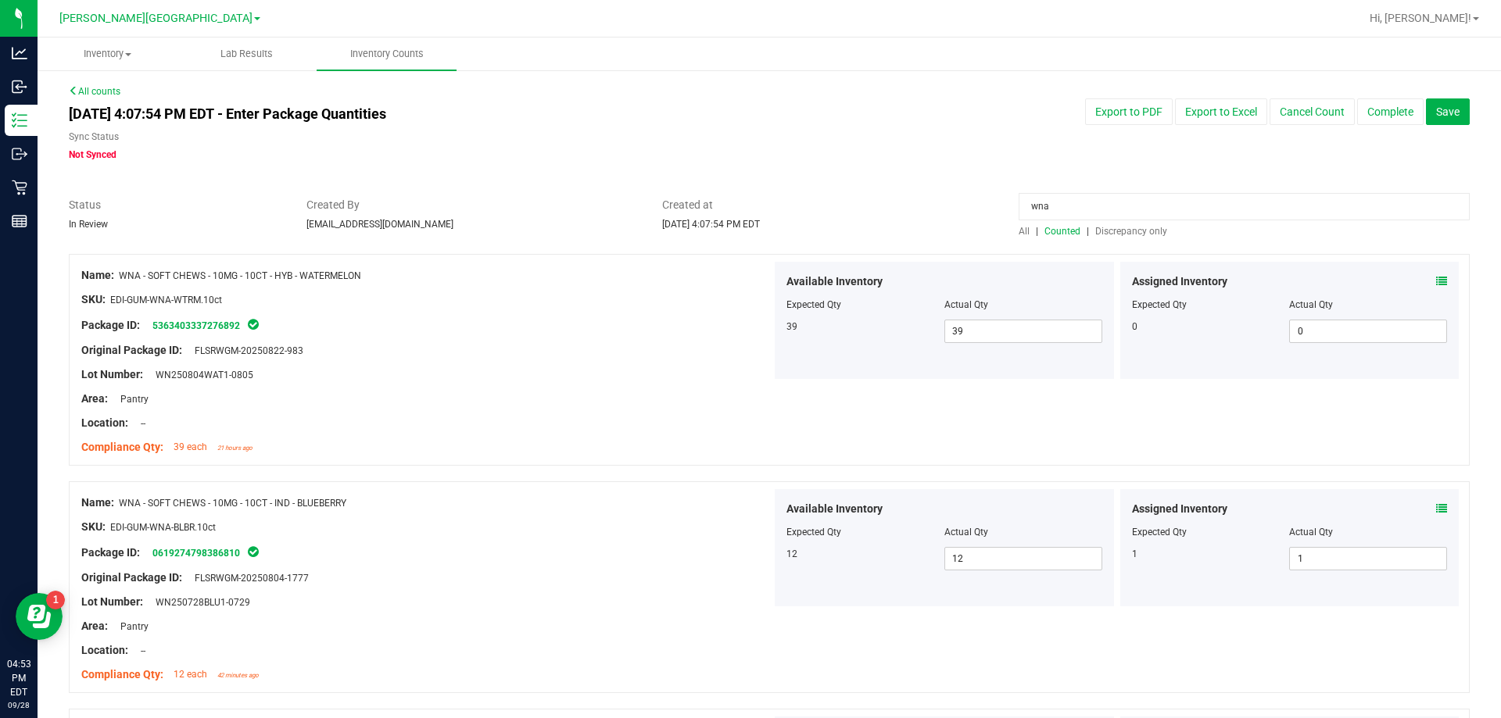
drag, startPoint x: 1054, startPoint y: 198, endPoint x: 935, endPoint y: 228, distance: 122.7
click at [748, 228] on div "Status In Review Created By bemmons@liveparallel.com Created at Sep 28, 2025 4:…" at bounding box center [769, 217] width 1424 height 41
click at [748, 212] on input at bounding box center [1244, 206] width 451 height 27
click at [748, 328] on span at bounding box center [1023, 331] width 158 height 23
click at [748, 565] on span at bounding box center [1023, 558] width 158 height 23
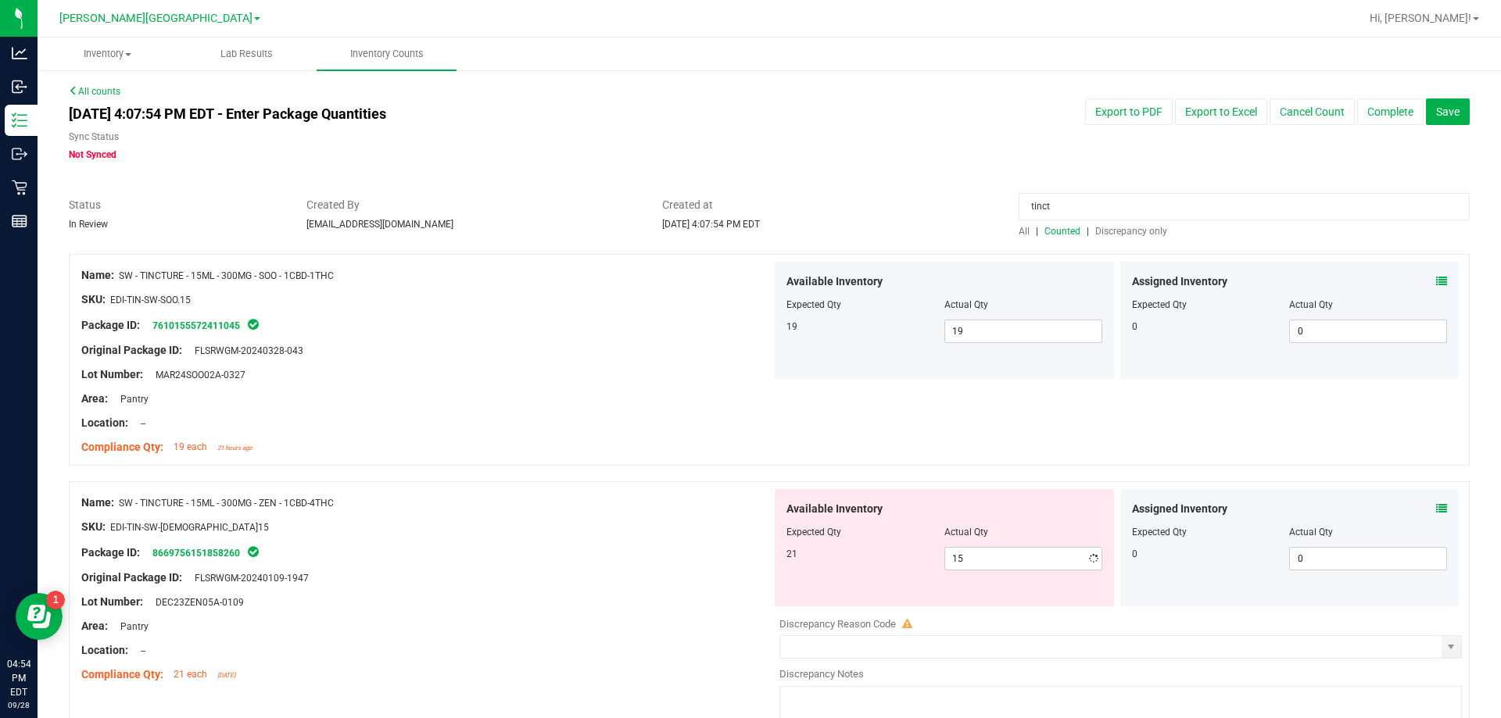
click at [748, 589] on div "Available Inventory Expected Qty Actual Qty 21 15 15" at bounding box center [944, 547] width 339 height 117
click at [748, 561] on span "15 15" at bounding box center [1023, 558] width 158 height 23
click at [536, 591] on div at bounding box center [426, 590] width 690 height 8
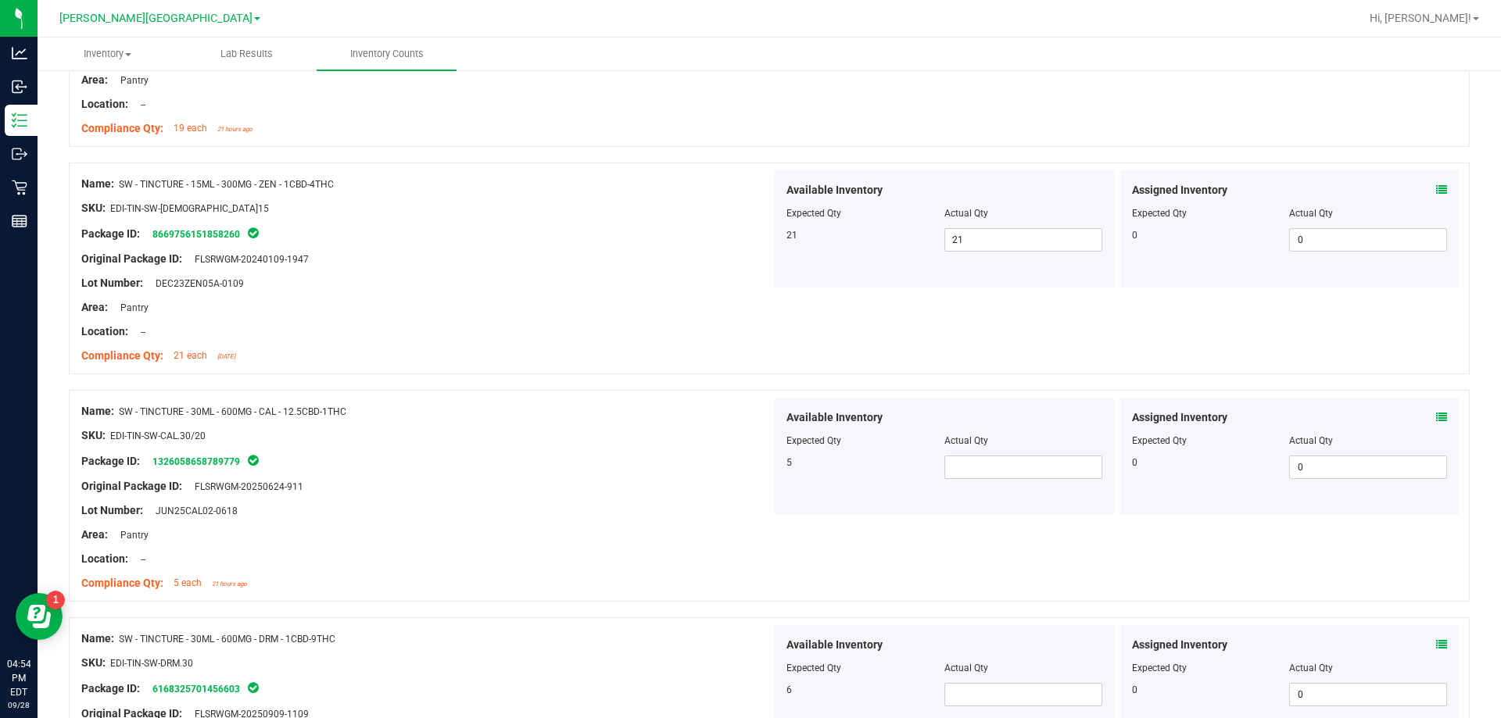
scroll to position [469, 0]
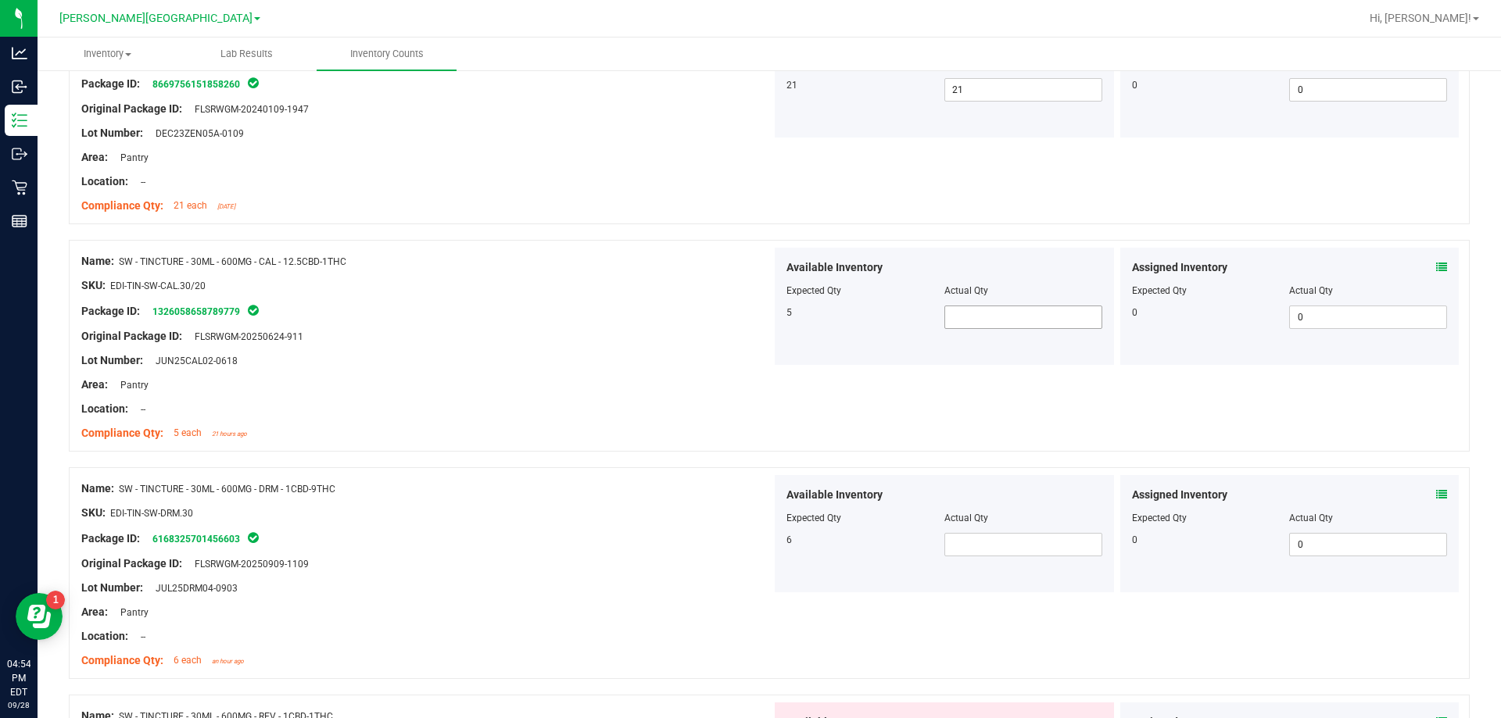
click at [748, 321] on span at bounding box center [1023, 317] width 158 height 23
click at [748, 546] on span at bounding box center [1023, 544] width 158 height 23
click at [720, 582] on div "Lot Number: JUL25DRM04-0903" at bounding box center [426, 588] width 690 height 16
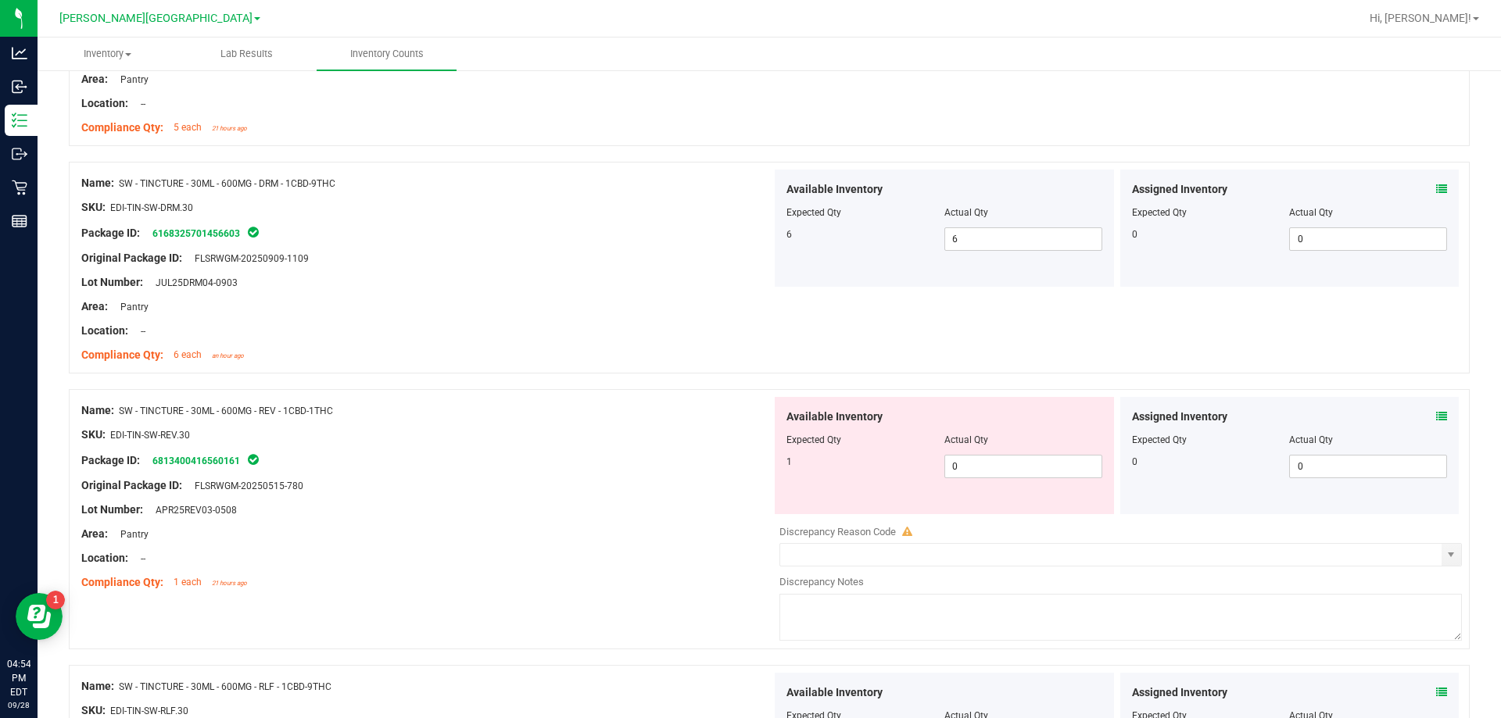
scroll to position [782, 0]
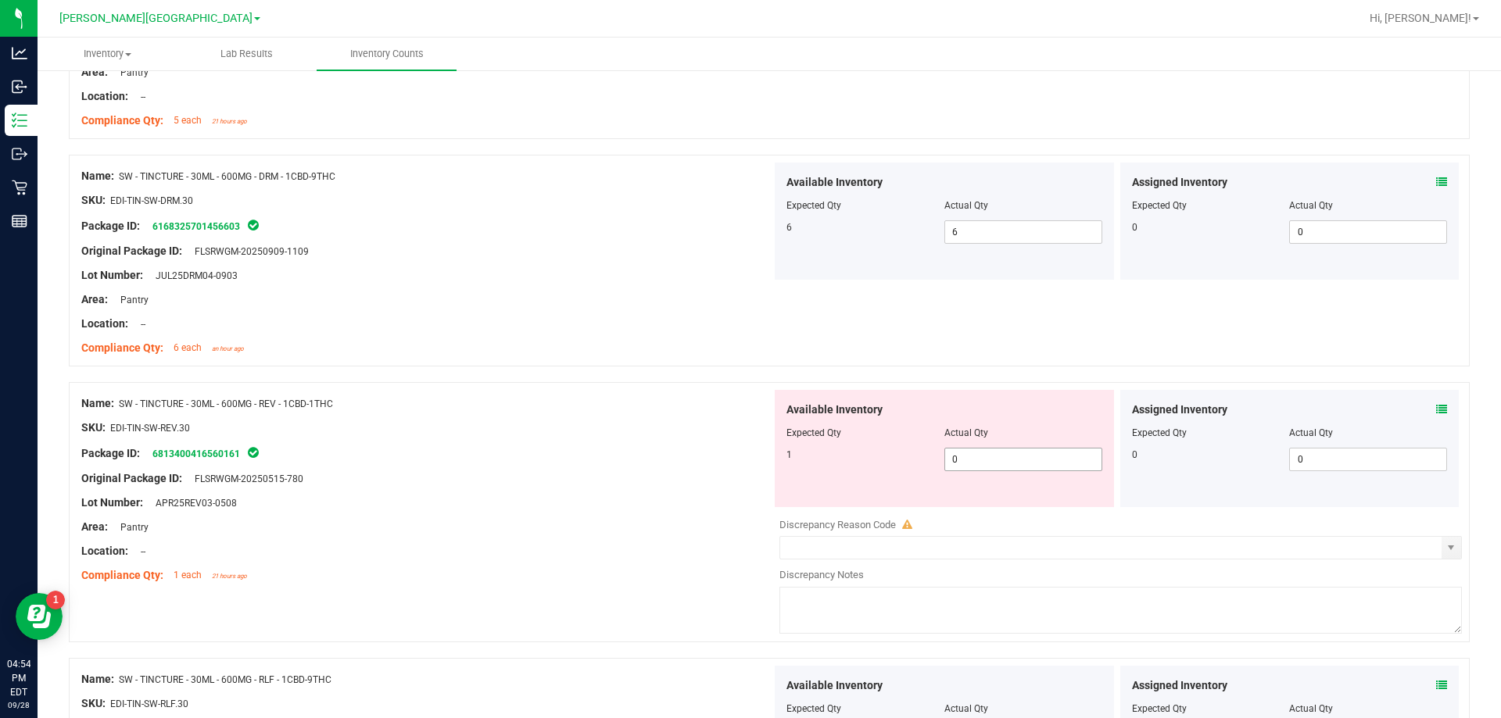
click at [748, 464] on span "0 0" at bounding box center [1023, 459] width 158 height 23
click at [598, 402] on div "Name: SW - TINCTURE - 30ML - 600MG - REV - 1CBD-1THC" at bounding box center [426, 404] width 690 height 16
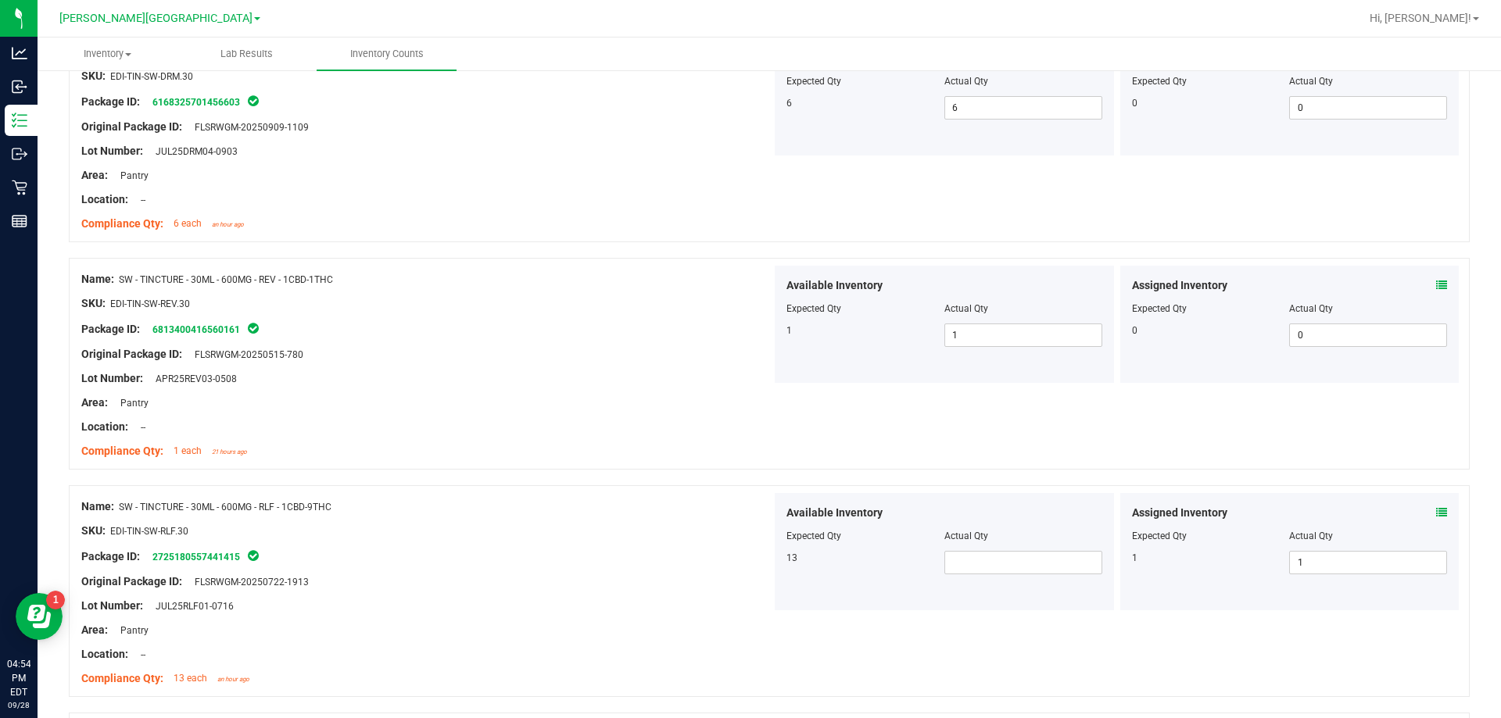
scroll to position [1095, 0]
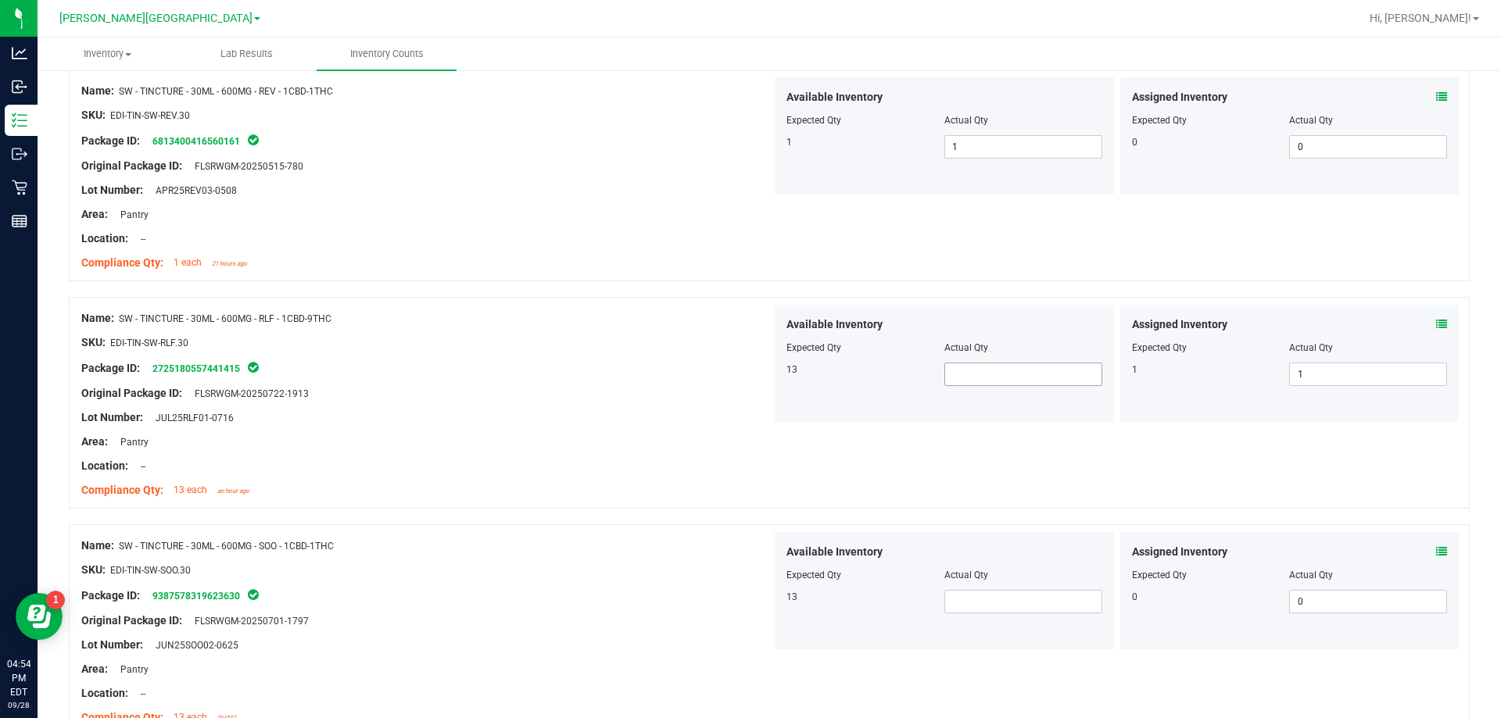
click at [748, 382] on span at bounding box center [1023, 374] width 158 height 23
drag, startPoint x: 556, startPoint y: 342, endPoint x: 554, endPoint y: 350, distance: 8.2
click at [556, 343] on div "SKU: EDI-TIN-SW-RLF.30" at bounding box center [426, 343] width 690 height 16
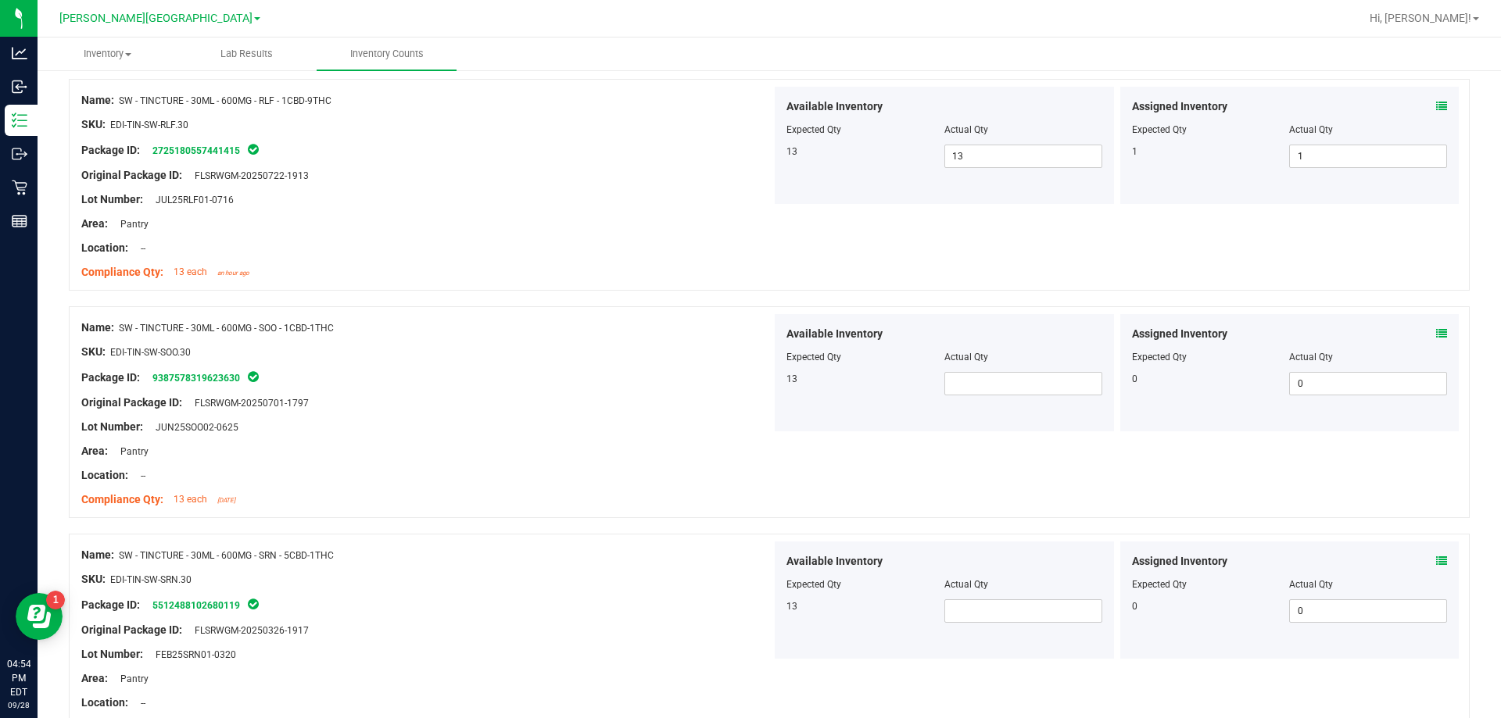
scroll to position [1329, 0]
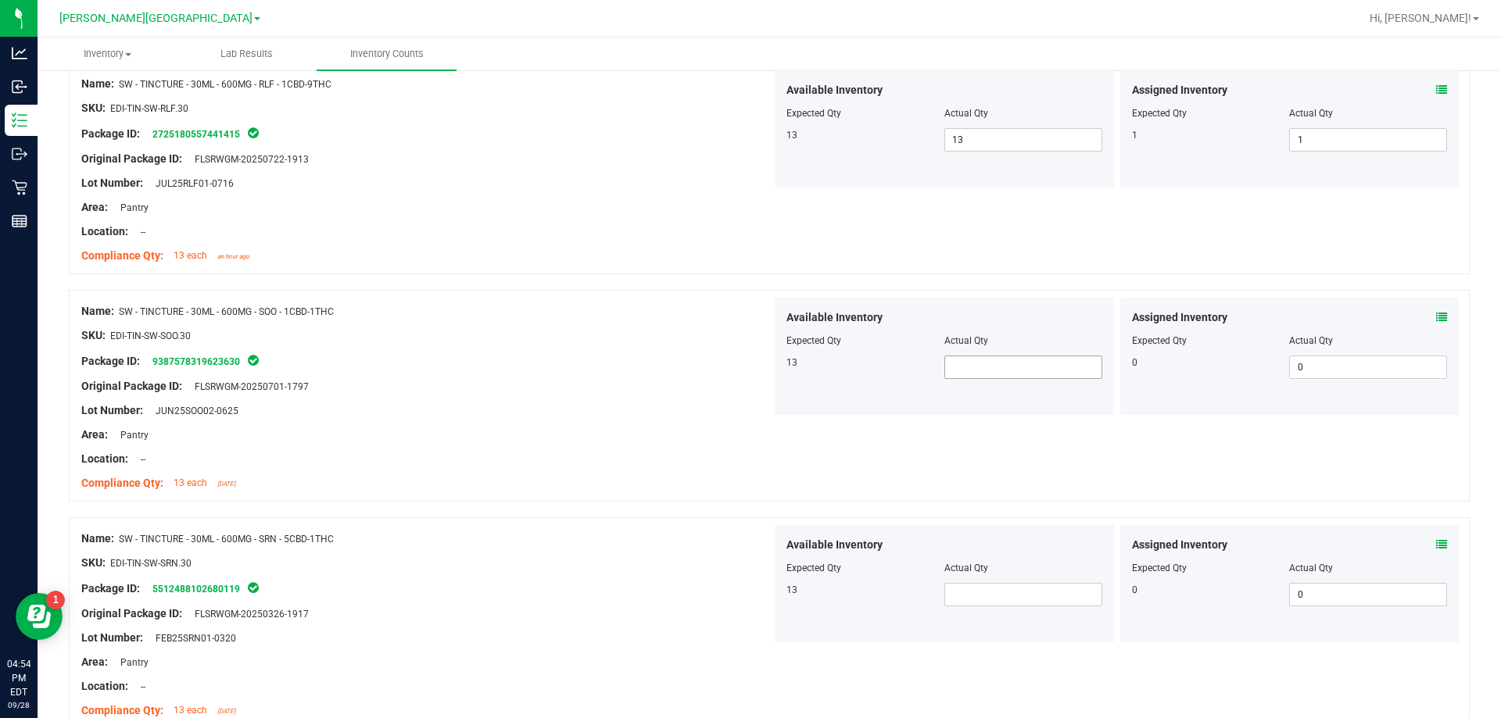
click at [748, 371] on span at bounding box center [1023, 367] width 158 height 23
click at [748, 601] on span at bounding box center [1023, 594] width 158 height 23
click at [518, 401] on div at bounding box center [426, 399] width 690 height 8
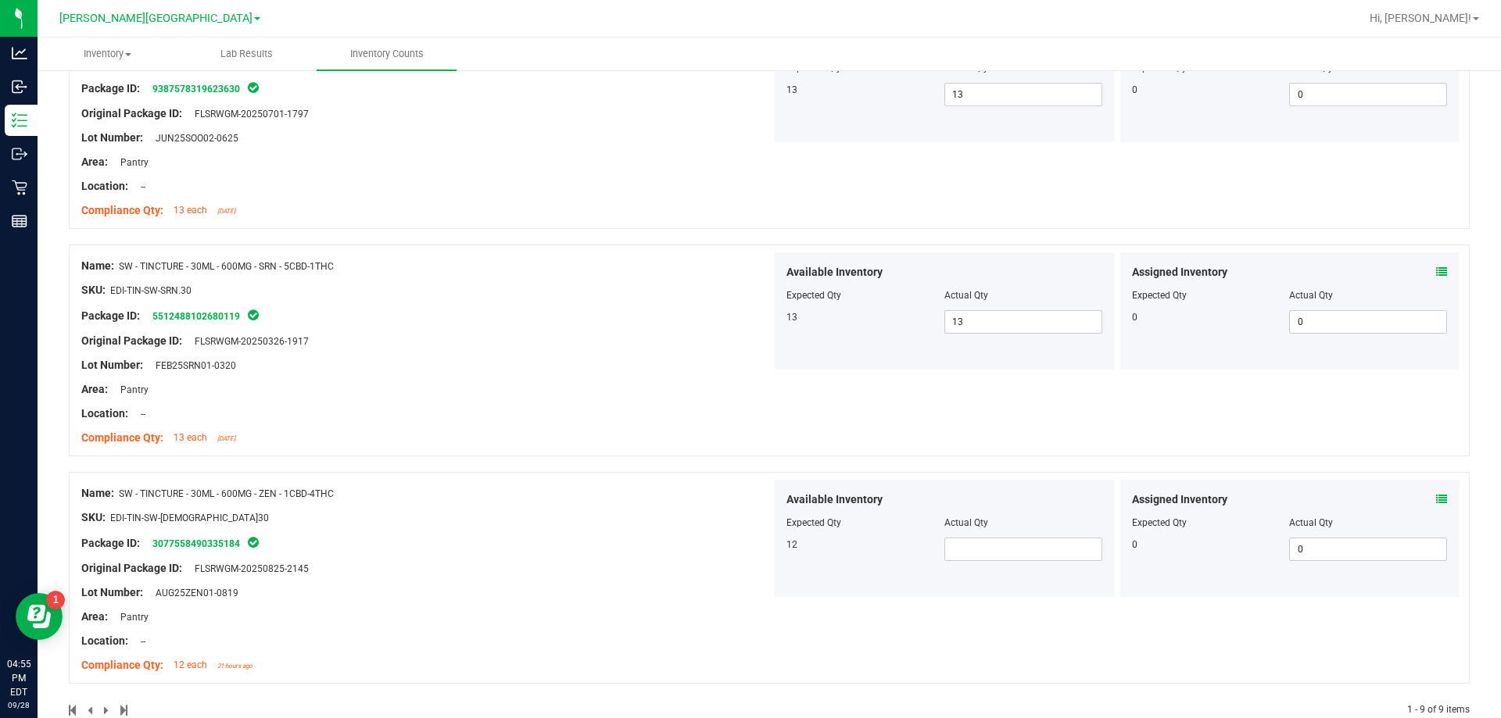
scroll to position [1636, 0]
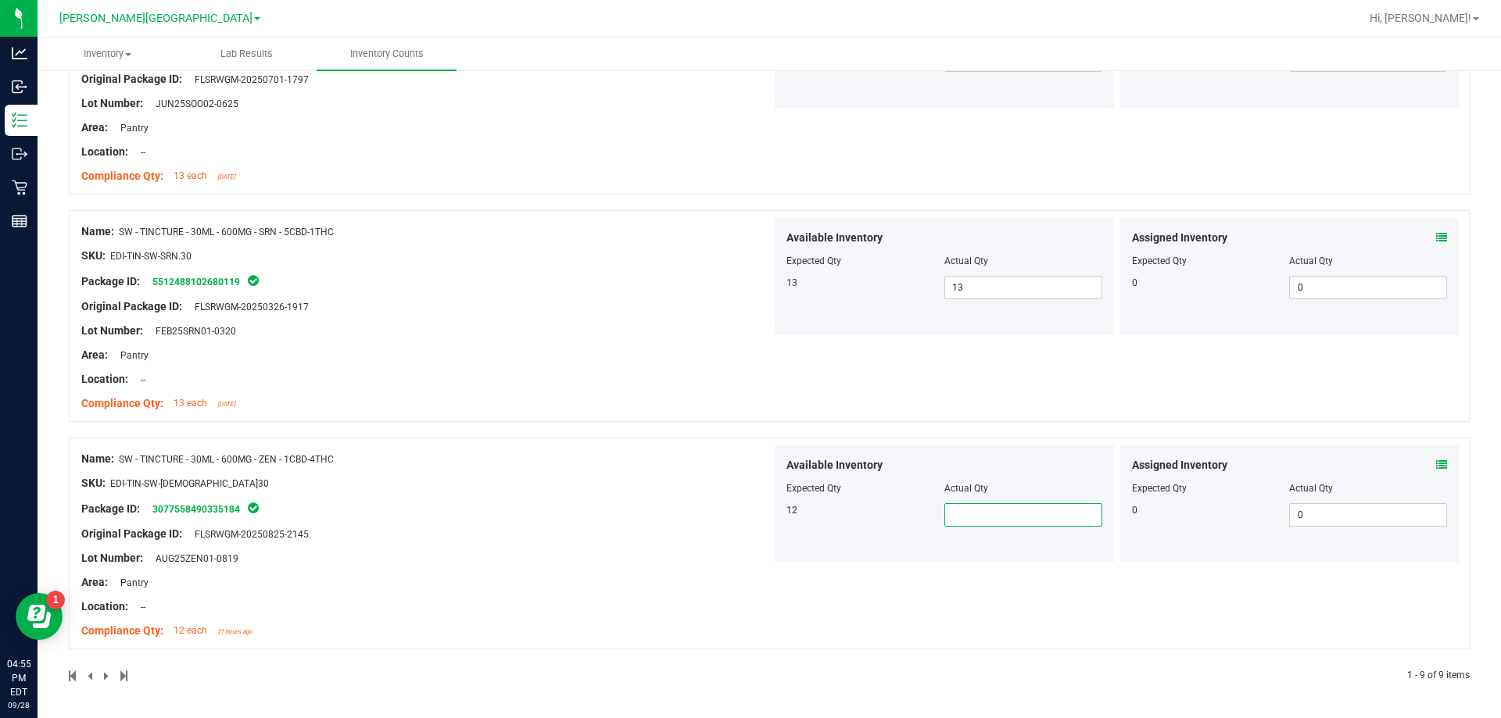
click at [748, 518] on span at bounding box center [1023, 514] width 158 height 23
click at [647, 510] on div "Package ID: 3077558490335184" at bounding box center [426, 509] width 690 height 19
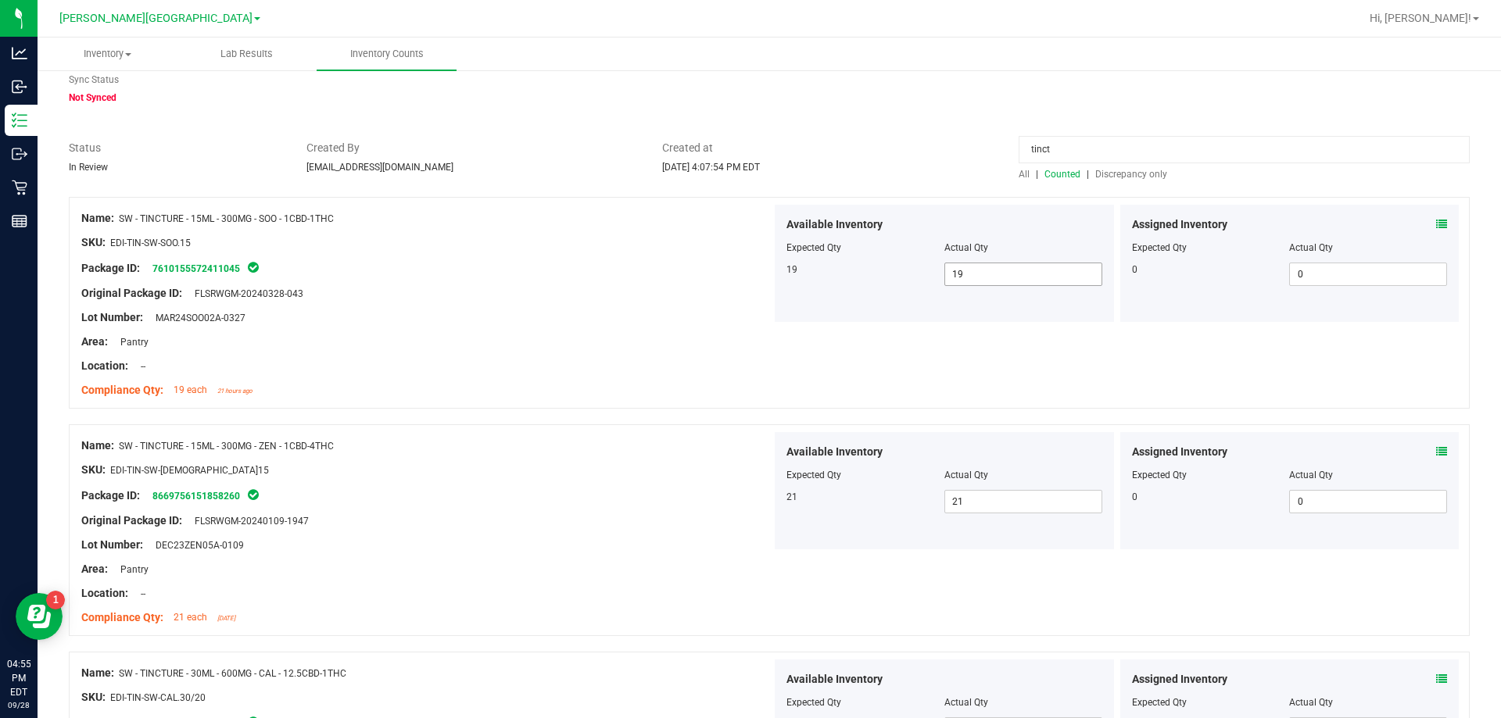
scroll to position [0, 0]
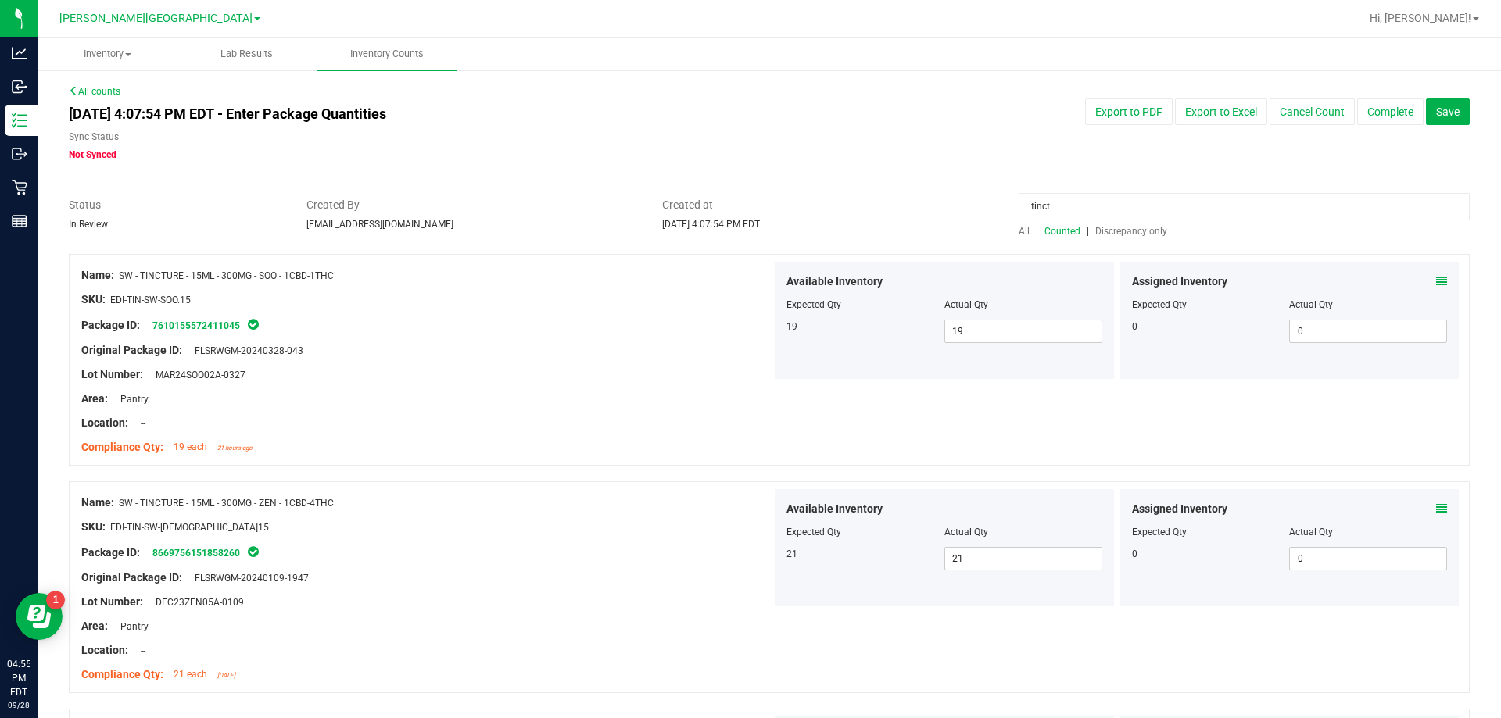
drag, startPoint x: 1059, startPoint y: 210, endPoint x: 751, endPoint y: 210, distance: 308.0
click at [748, 210] on div "Status In Review Created By bemmons@liveparallel.com Created at Sep 28, 2025 4:…" at bounding box center [769, 217] width 1424 height 41
click at [748, 206] on input at bounding box center [1244, 206] width 451 height 27
click at [748, 331] on span at bounding box center [1023, 331] width 158 height 23
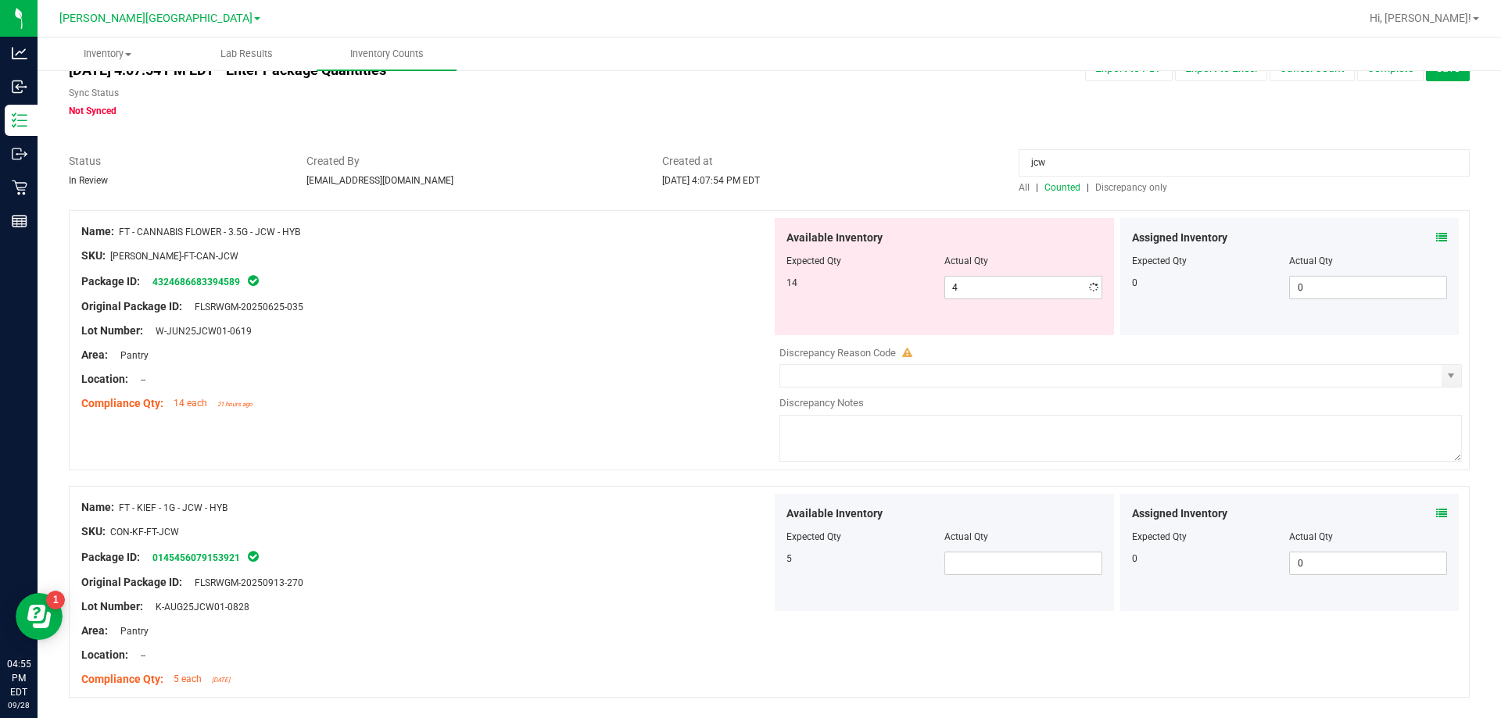
click at [748, 363] on div "Name: FT - CANNABIS FLOWER - 3.5G - JCW - HYB SKU: FLO-BUD-FT-CAN-JCW Package I…" at bounding box center [769, 340] width 1401 height 260
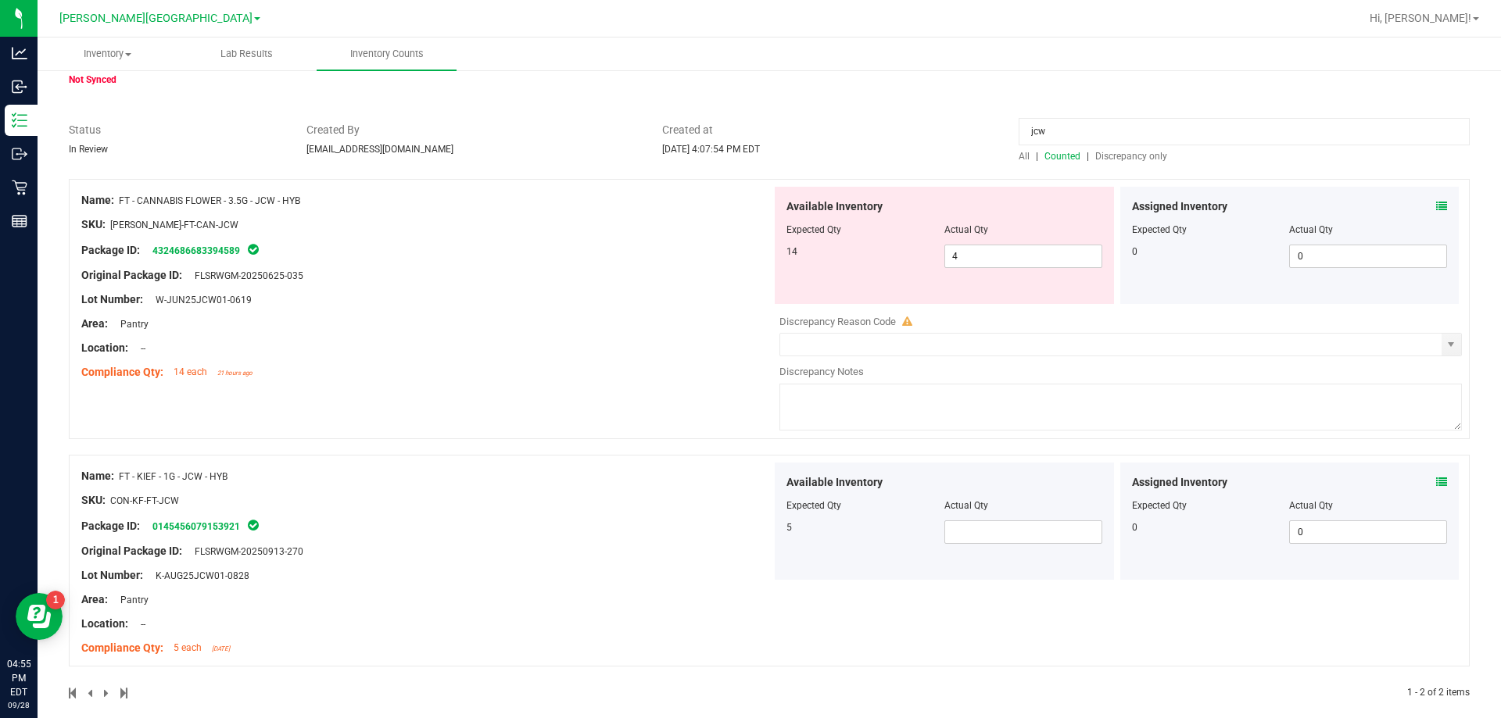
scroll to position [92, 0]
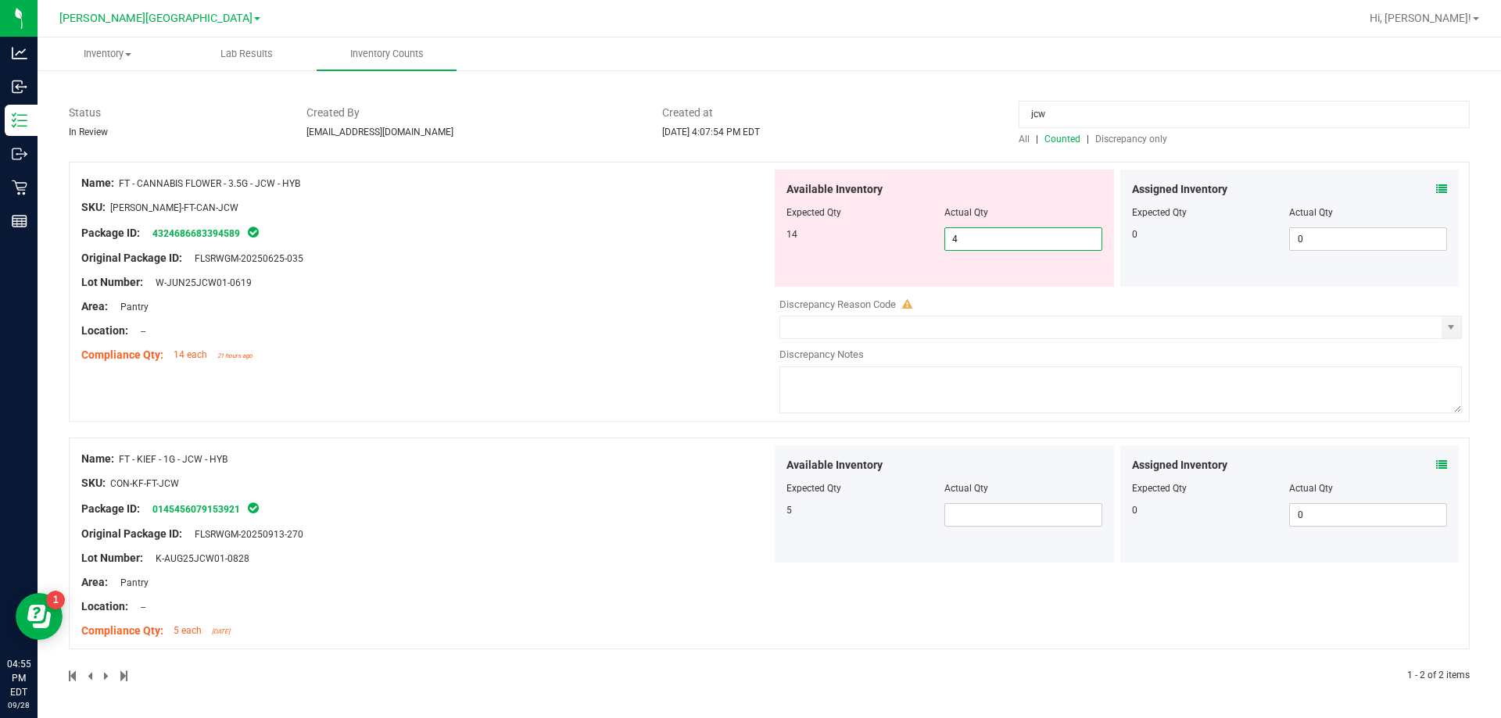
drag, startPoint x: 963, startPoint y: 237, endPoint x: 908, endPoint y: 245, distance: 56.1
click at [748, 245] on div "14 4 4" at bounding box center [944, 239] width 316 height 23
click at [688, 296] on div "Name: FT - CANNABIS FLOWER - 3.5G - JCW - HYB SKU: FLO-BUD-FT-CAN-JCW Package I…" at bounding box center [426, 269] width 690 height 199
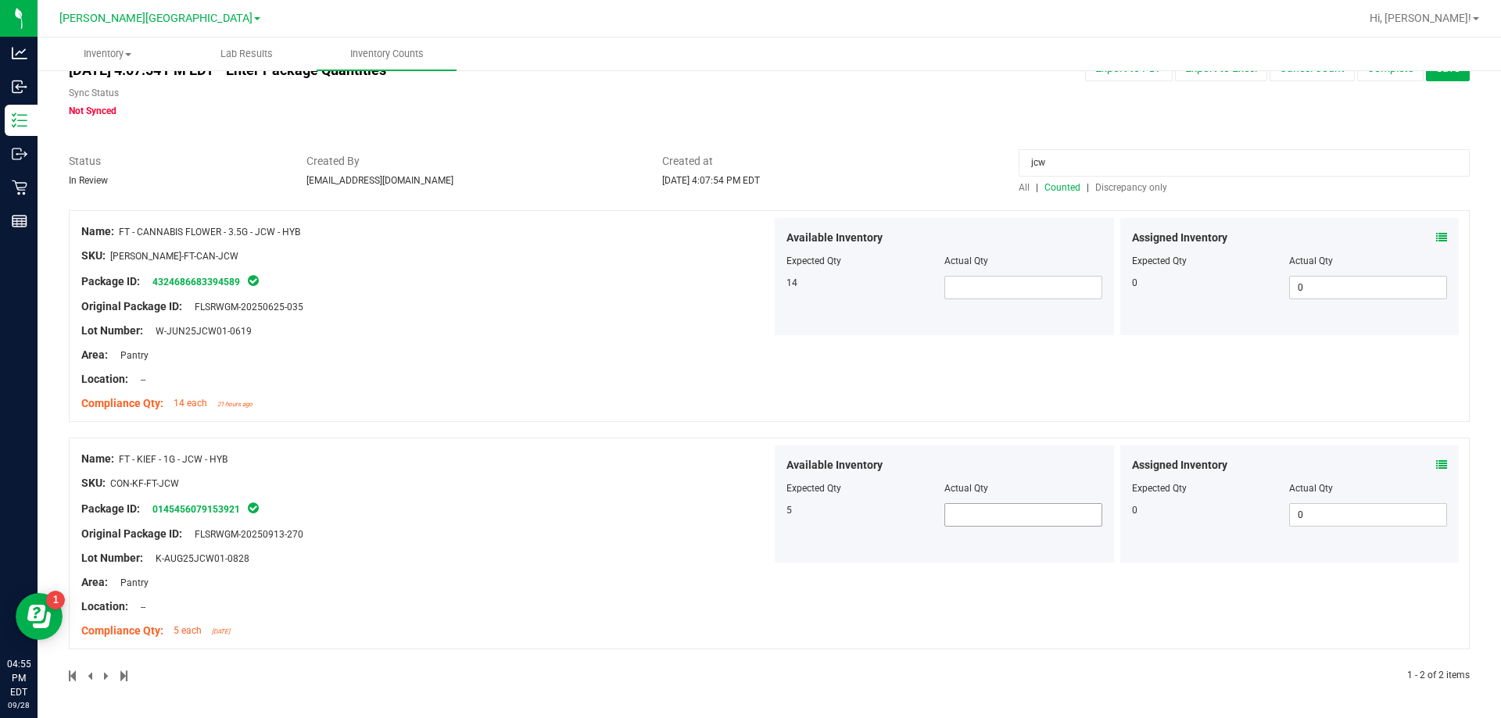
click at [748, 517] on span at bounding box center [1023, 514] width 158 height 23
click at [748, 288] on span at bounding box center [1023, 287] width 158 height 23
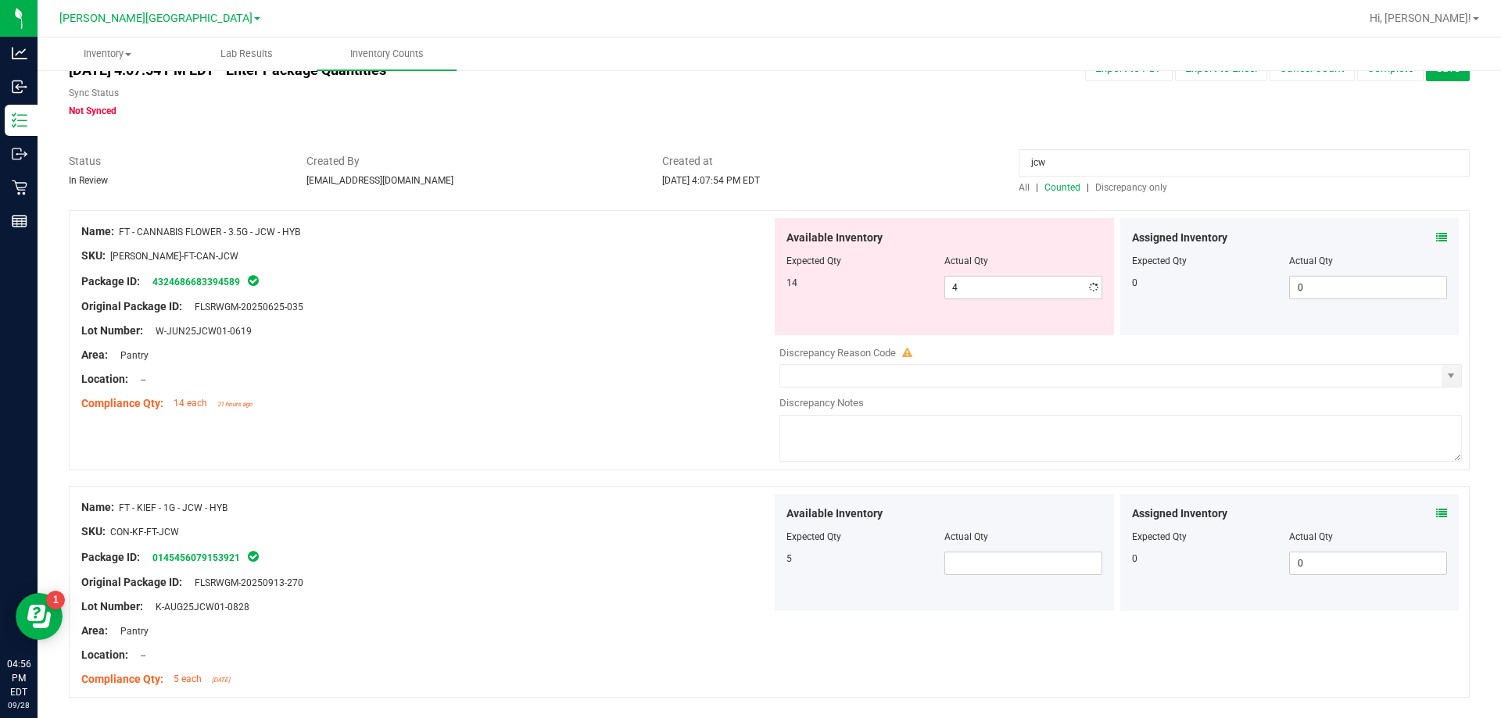
click at [715, 400] on div "Compliance Qty: 14 each 21 hours ago" at bounding box center [426, 404] width 690 height 16
drag, startPoint x: 1050, startPoint y: 162, endPoint x: 835, endPoint y: 210, distance: 220.4
click at [748, 209] on div "All counts Sep 28, 2025 4:07:54 PM EDT - Enter Package Quantities Sync Status N…" at bounding box center [769, 396] width 1401 height 711
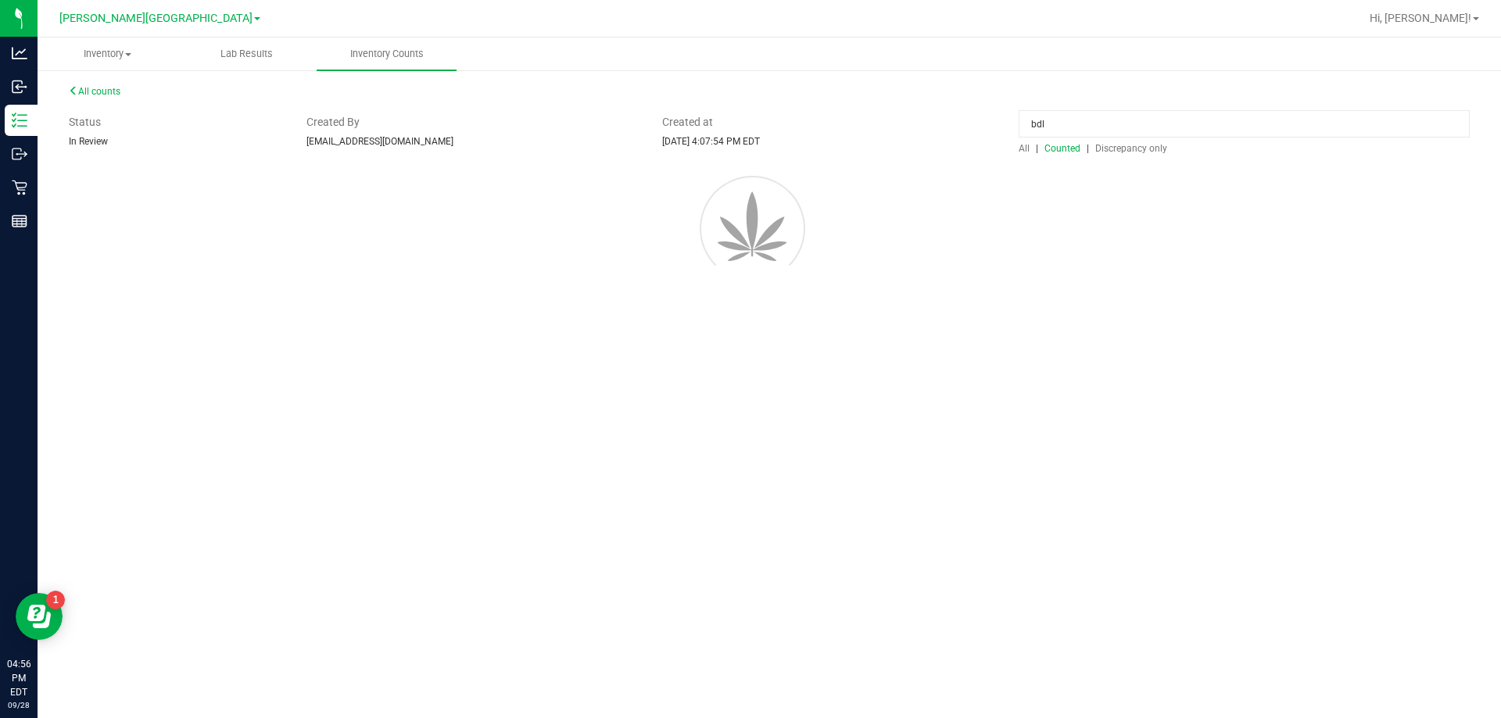
scroll to position [0, 0]
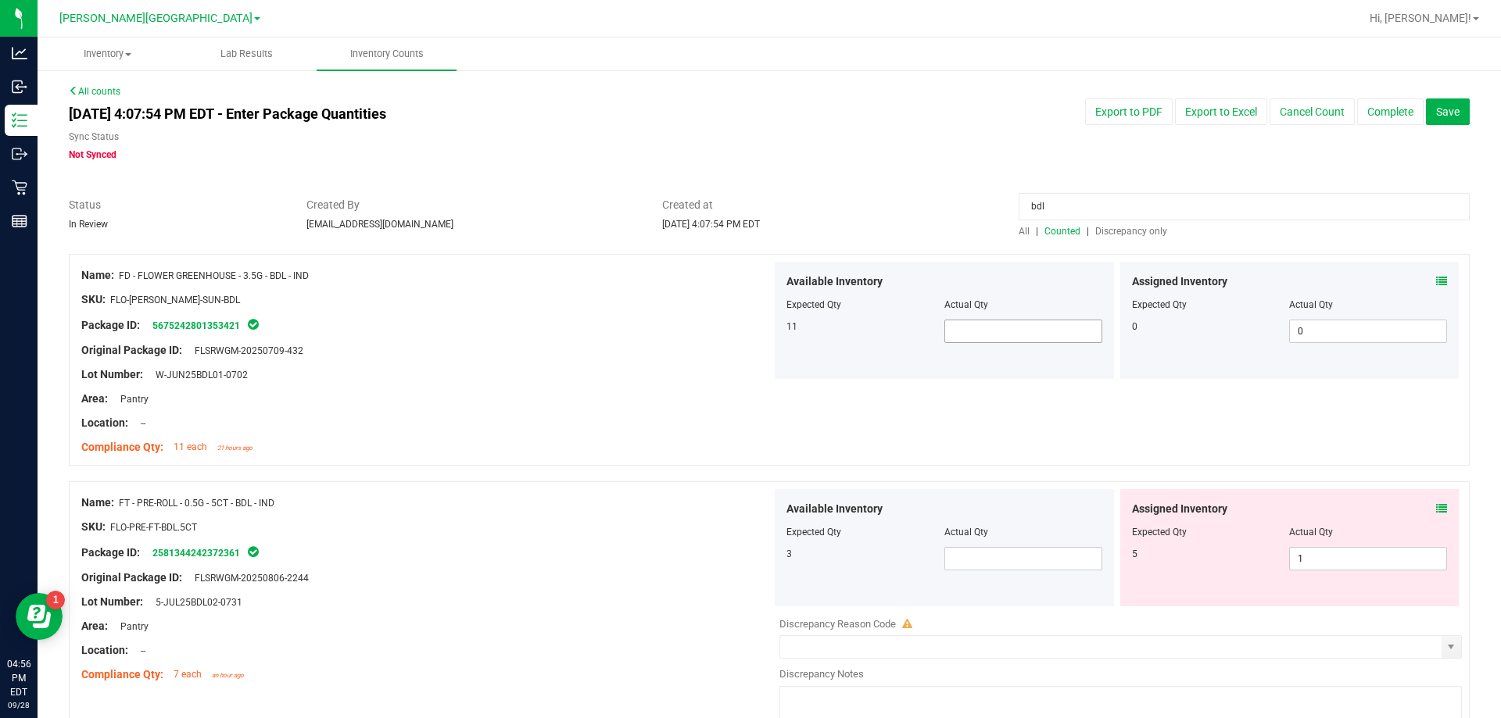
click at [748, 337] on span at bounding box center [1023, 331] width 158 height 23
click at [748, 425] on div "Name: FD - FLOWER GREENHOUSE - 3.5G - BDL - IND SKU: FLO-BUD-FD-SUN-BDL Package…" at bounding box center [769, 360] width 1401 height 212
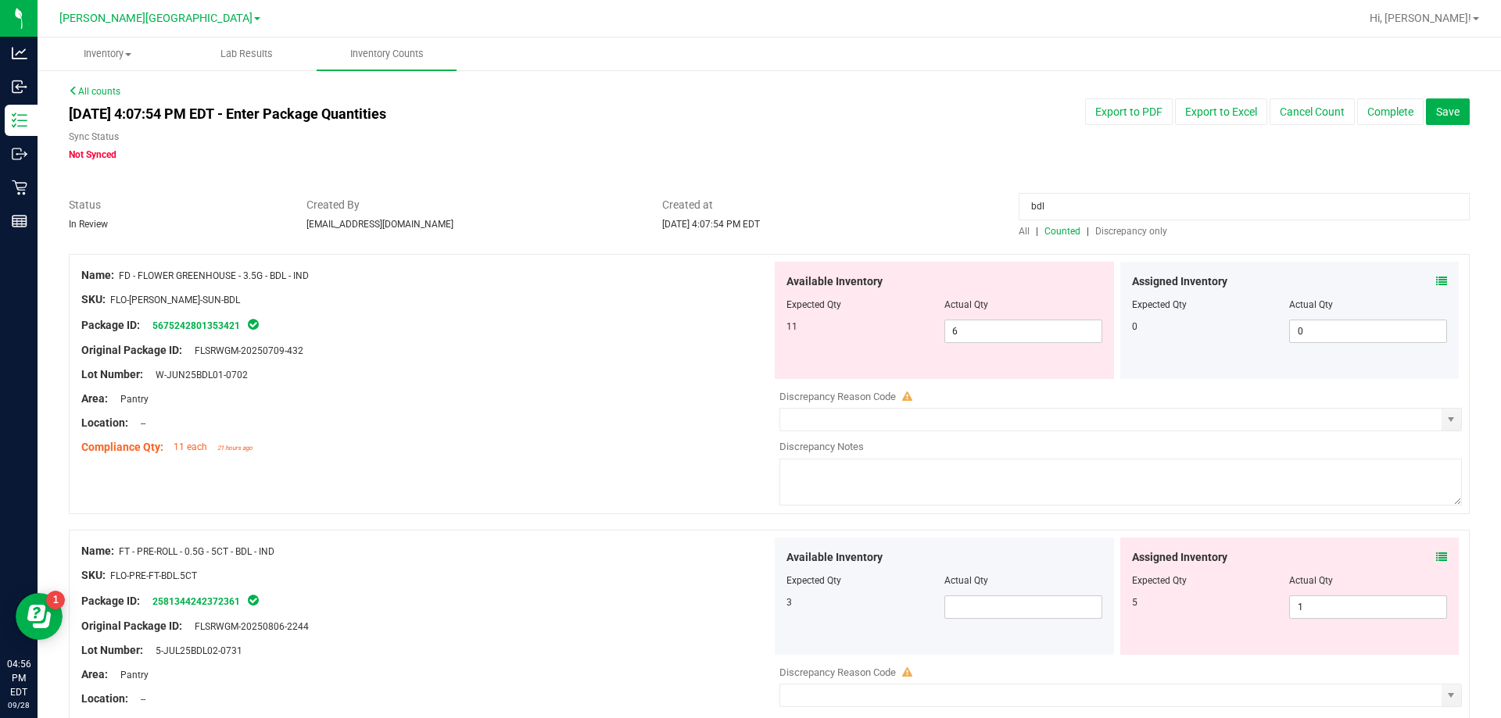
drag, startPoint x: 1052, startPoint y: 199, endPoint x: 897, endPoint y: 228, distance: 158.2
click at [748, 220] on div "Status In Review Created By bemmons@liveparallel.com Created at Sep 28, 2025 4:…" at bounding box center [769, 217] width 1424 height 41
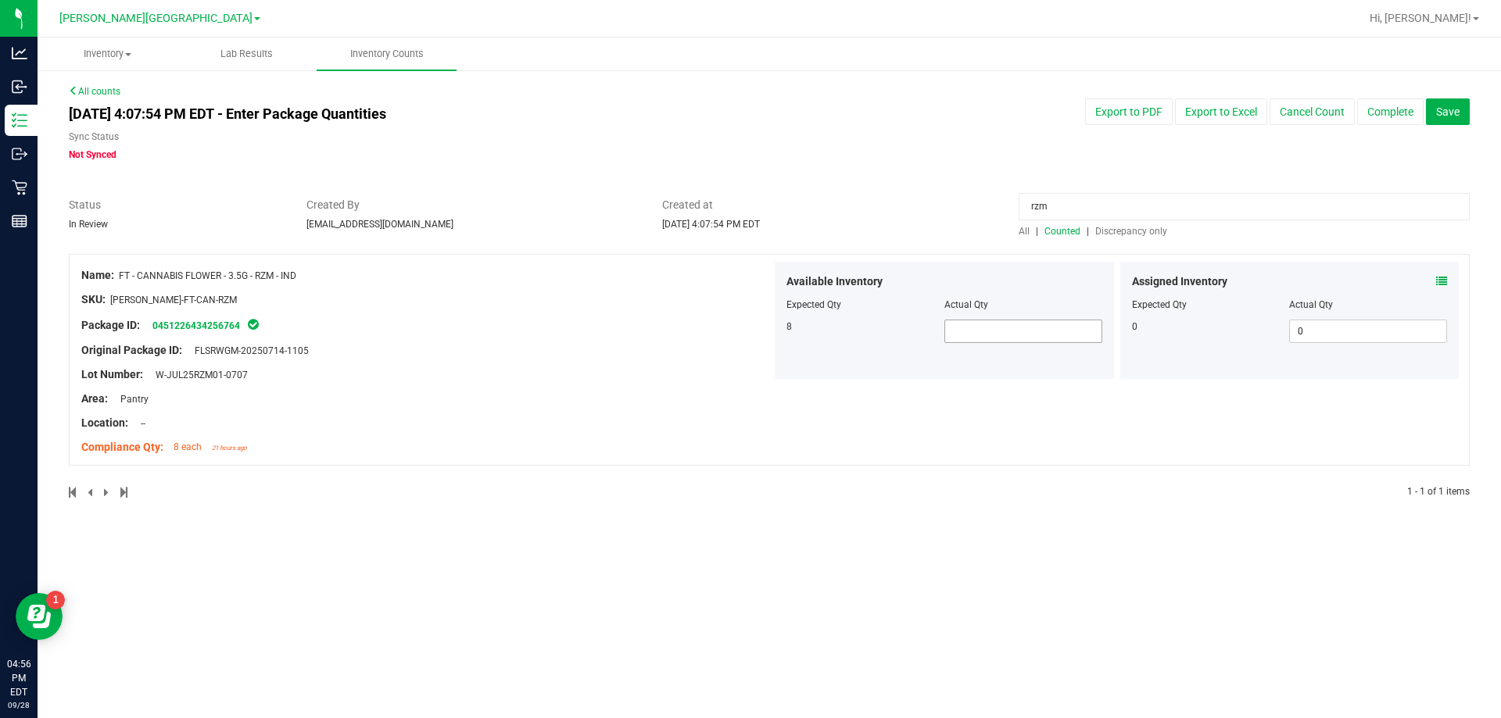
click at [748, 331] on span at bounding box center [1023, 331] width 158 height 23
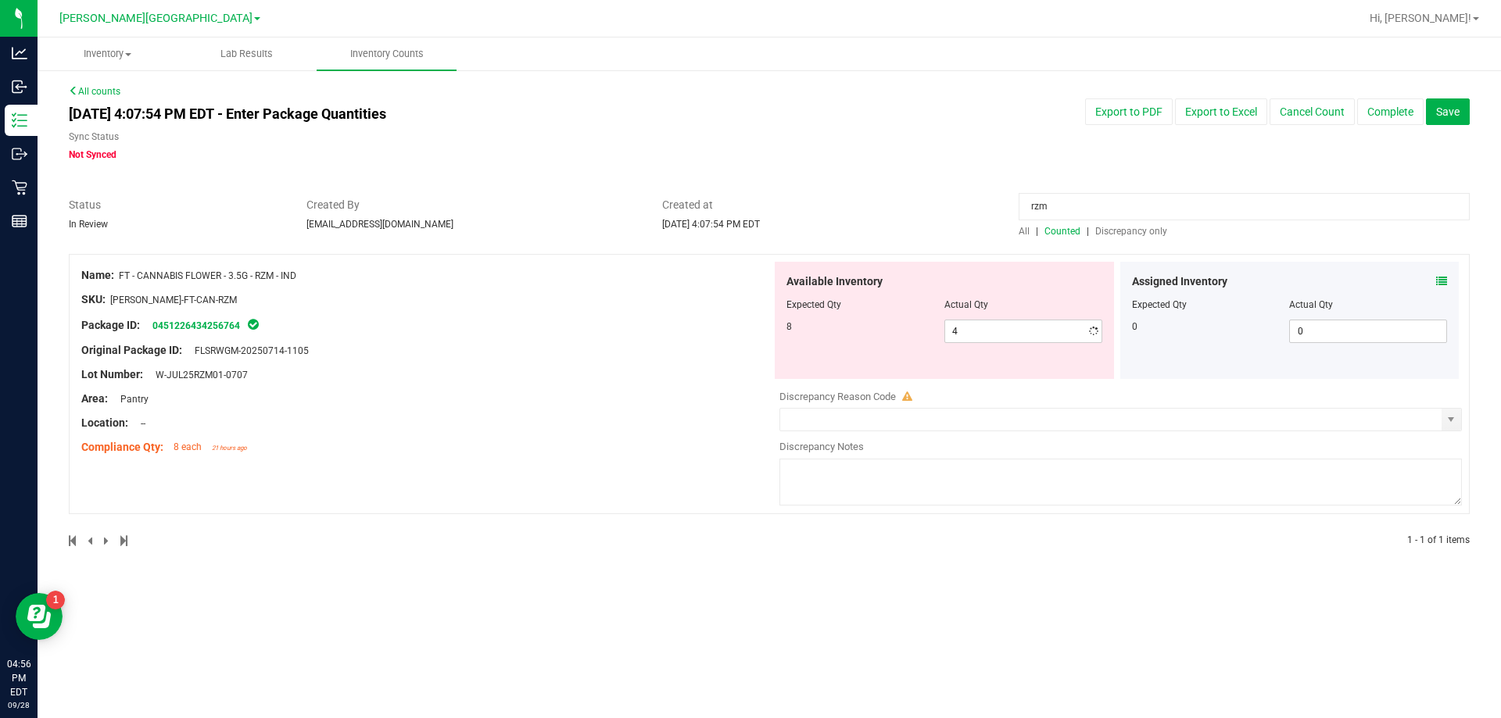
click at [626, 372] on div "Lot Number: W-JUL25RZM01-0707" at bounding box center [426, 375] width 690 height 16
drag, startPoint x: 1127, startPoint y: 212, endPoint x: 942, endPoint y: 249, distance: 189.0
click at [748, 249] on div "All counts Sep 28, 2025 4:07:54 PM EDT - Enter Package Quantities Sync Status N…" at bounding box center [769, 325] width 1401 height 483
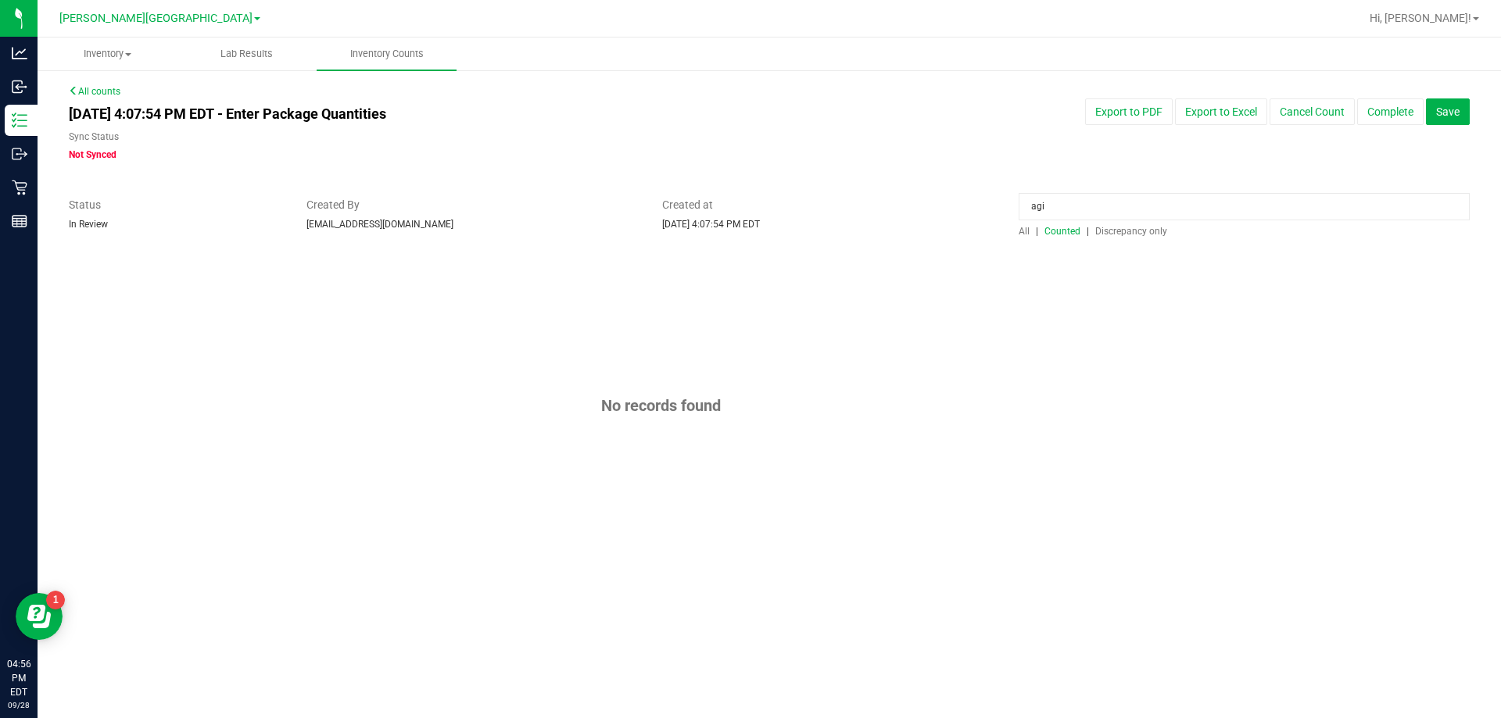
click at [748, 209] on input "agi" at bounding box center [1244, 206] width 451 height 27
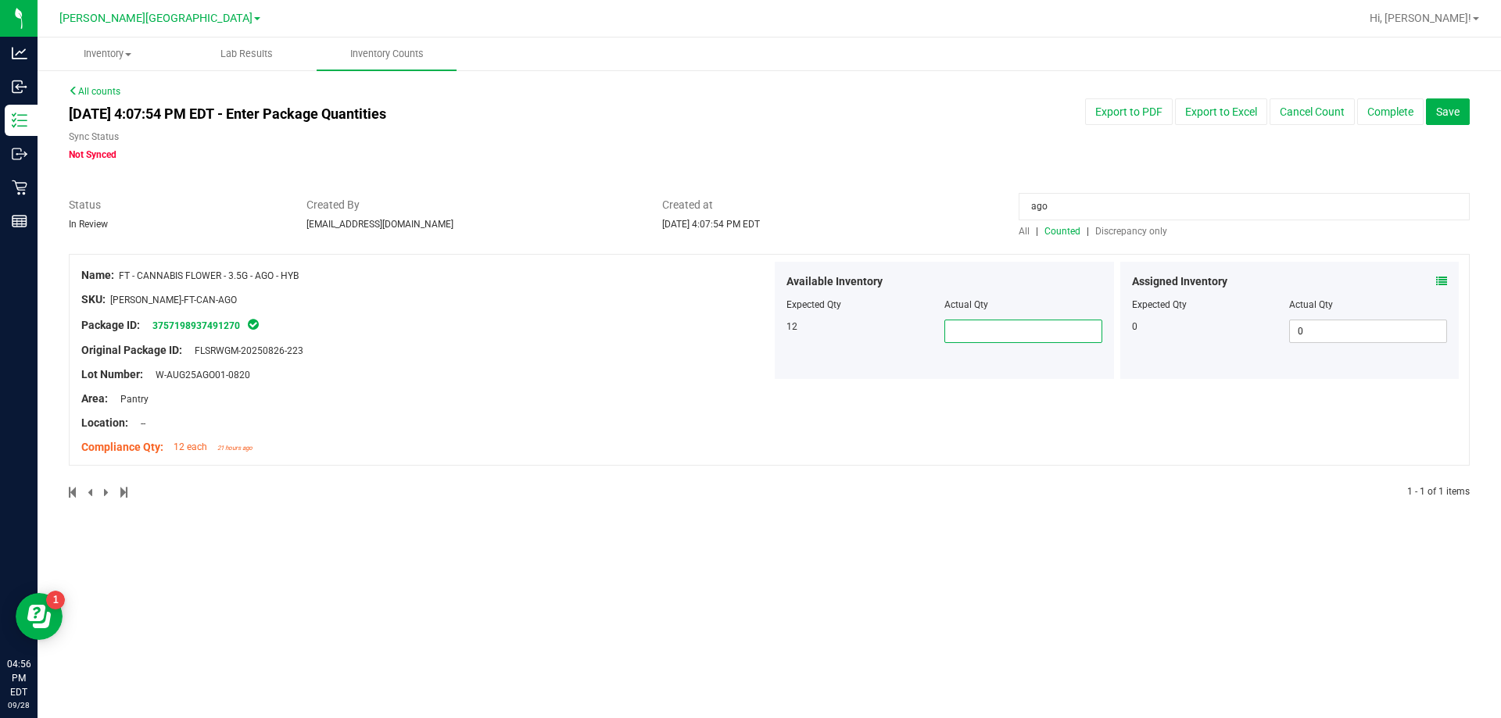
click at [748, 330] on span at bounding box center [1023, 331] width 158 height 23
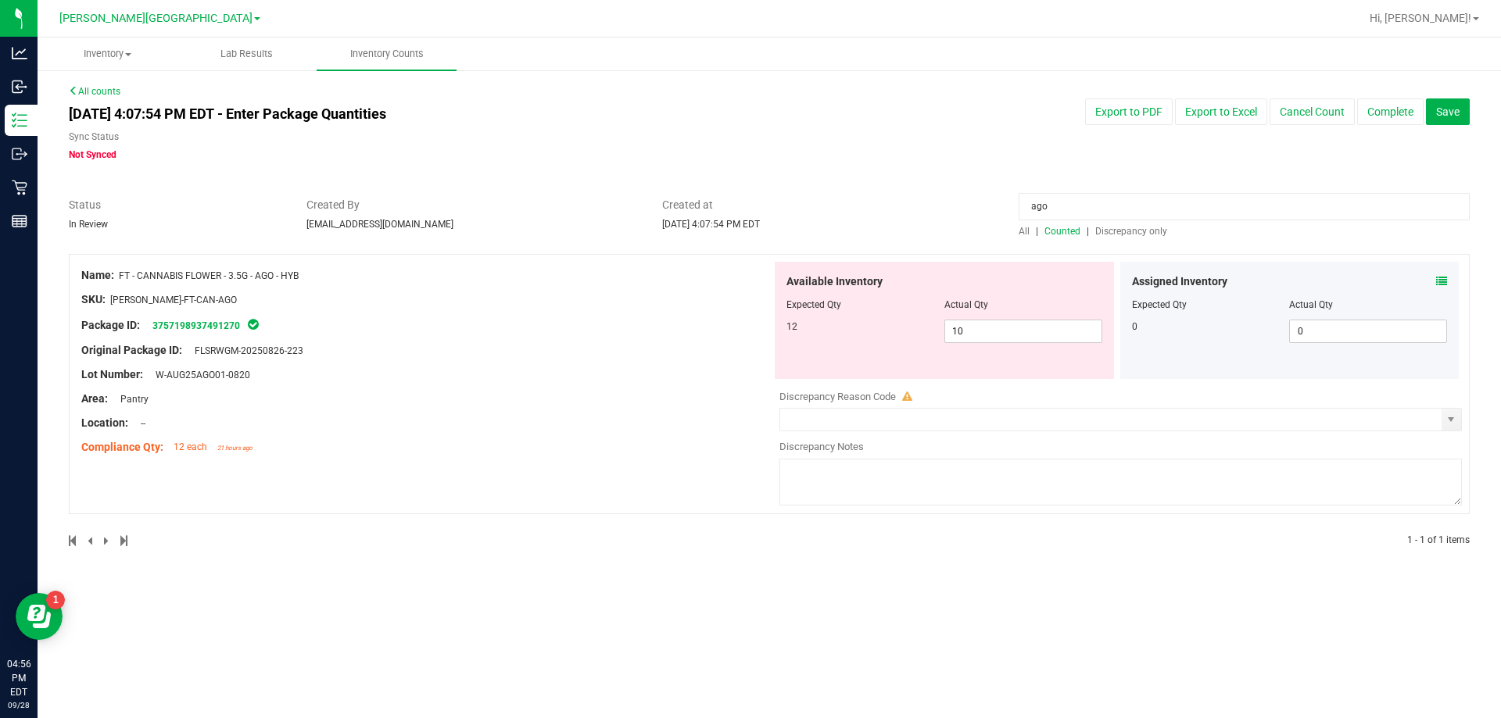
drag, startPoint x: 1045, startPoint y: 204, endPoint x: 1005, endPoint y: 220, distance: 43.6
click at [748, 220] on div "Status In Review Created By bemmons@liveparallel.com Created at Sep 28, 2025 4:…" at bounding box center [769, 217] width 1424 height 41
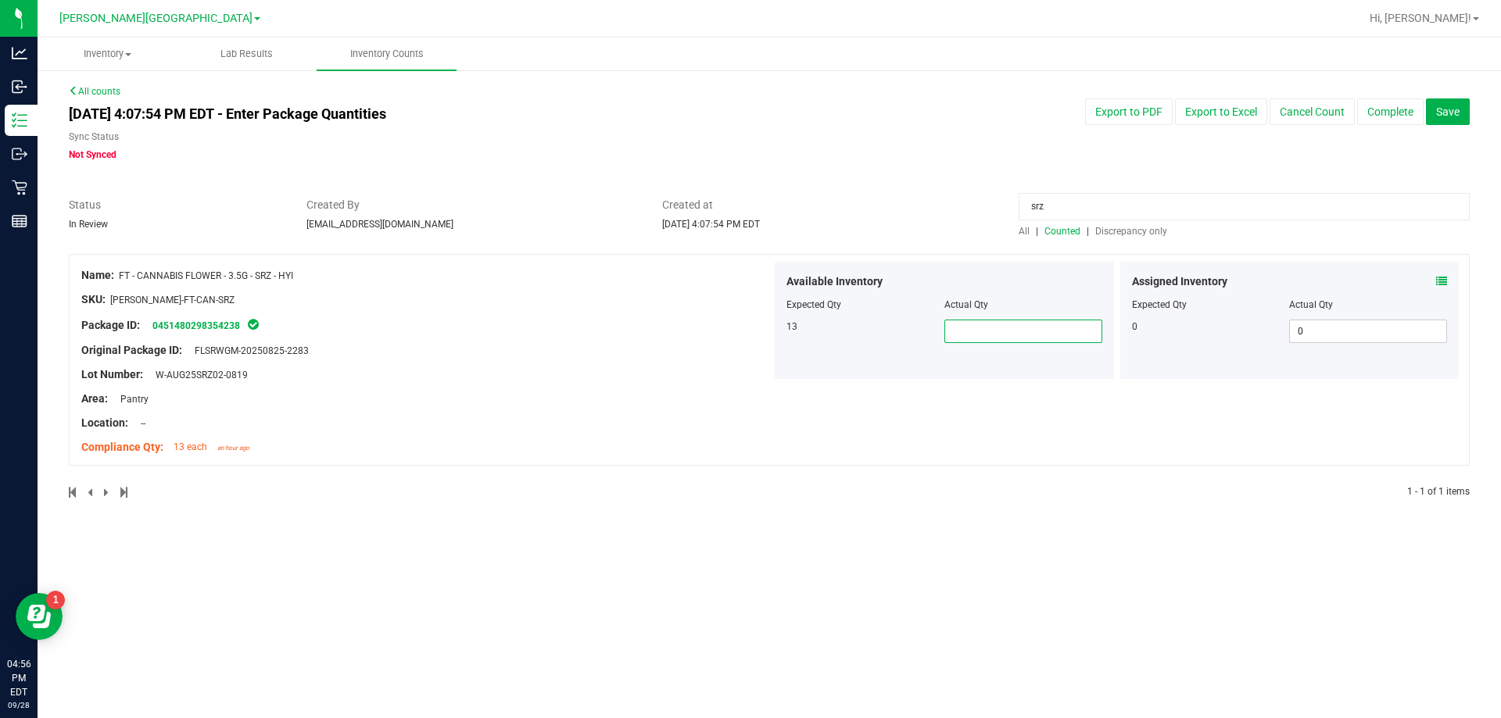
click at [748, 329] on span at bounding box center [1023, 331] width 158 height 23
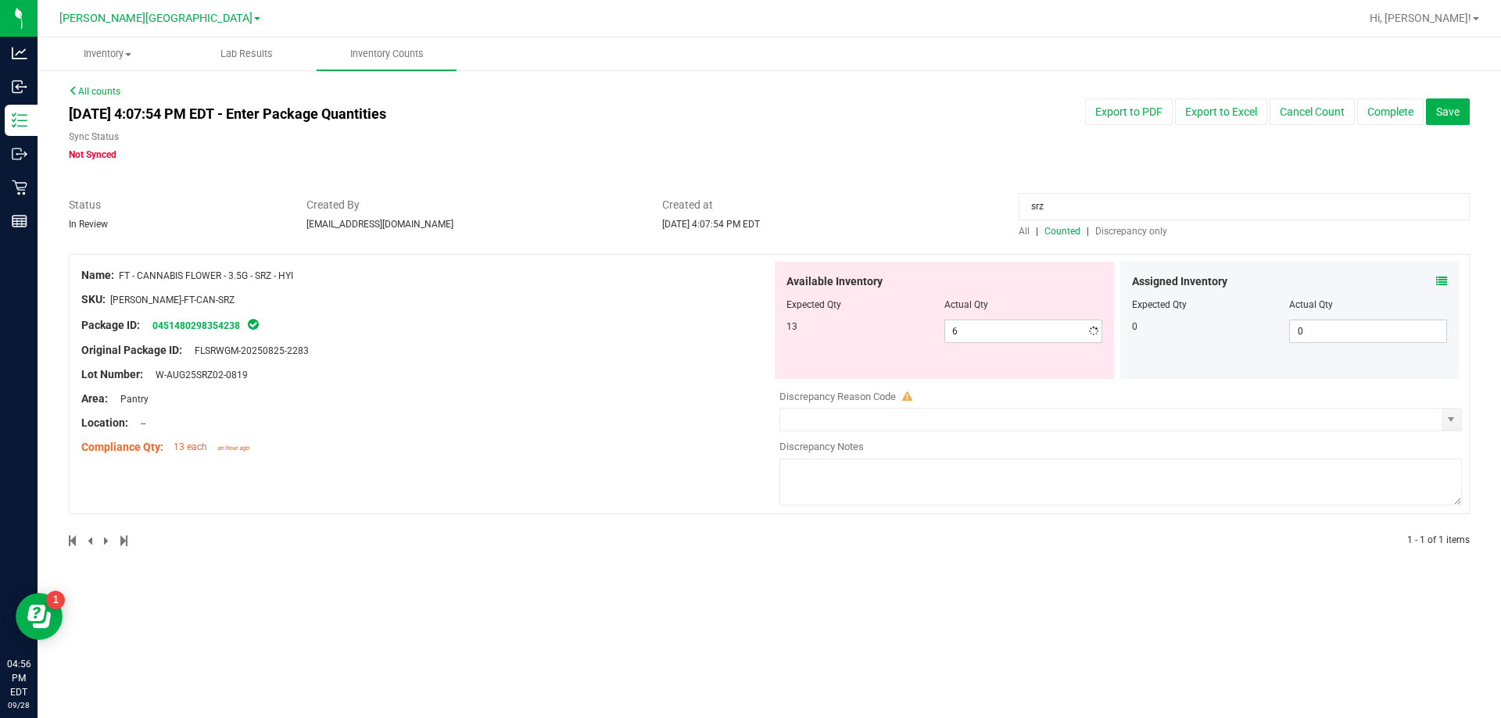
drag, startPoint x: 728, startPoint y: 454, endPoint x: 1076, endPoint y: 314, distance: 375.3
click at [729, 454] on div "Compliance Qty: 13 each an hour ago" at bounding box center [426, 447] width 690 height 16
drag, startPoint x: 1105, startPoint y: 197, endPoint x: 891, endPoint y: 212, distance: 214.7
click at [748, 213] on div "Status In Review Created By bemmons@liveparallel.com Created at Sep 28, 2025 4:…" at bounding box center [769, 217] width 1424 height 41
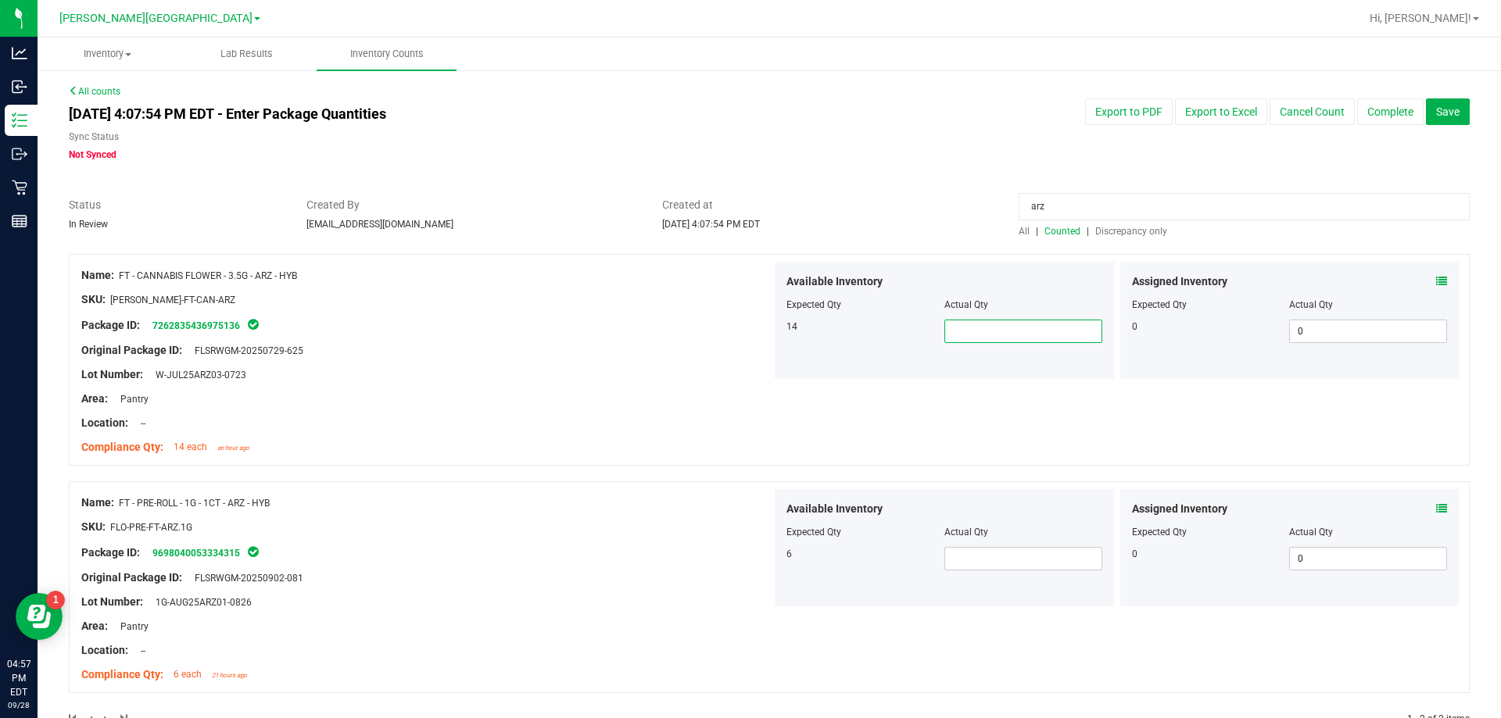
click at [748, 334] on span at bounding box center [1023, 331] width 158 height 23
click at [614, 417] on div "Location: --" at bounding box center [426, 423] width 690 height 16
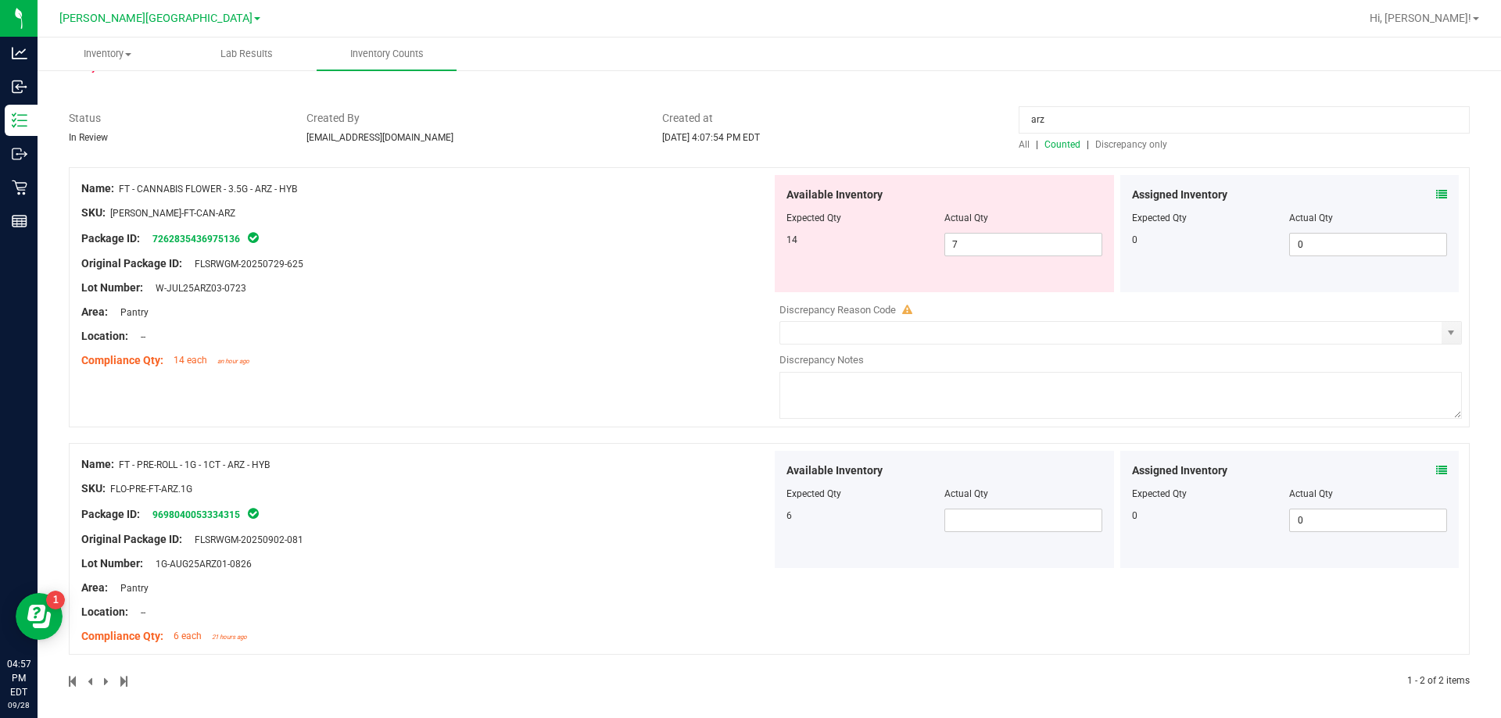
scroll to position [92, 0]
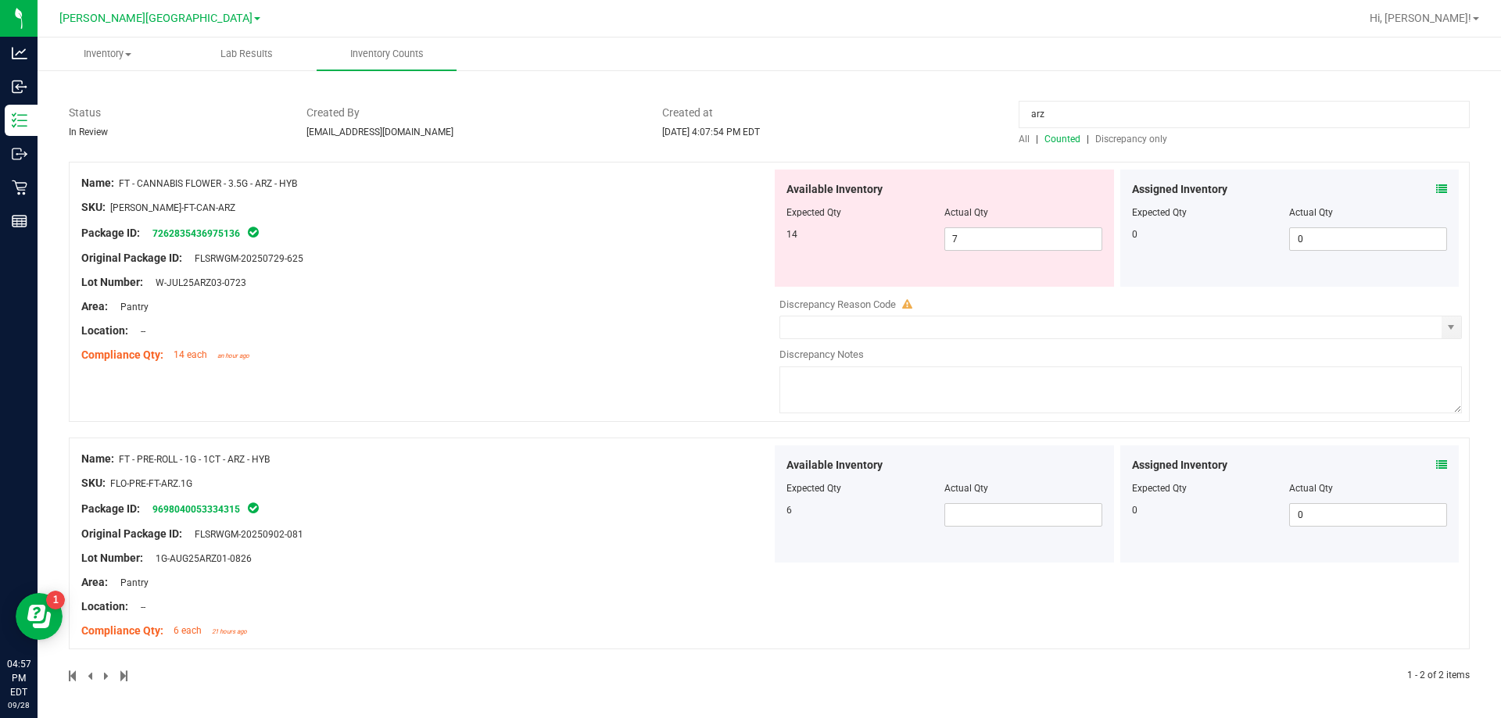
drag, startPoint x: 1046, startPoint y: 113, endPoint x: 915, endPoint y: 93, distance: 132.8
click at [748, 93] on div "All counts Sep 28, 2025 4:07:54 PM EDT - Enter Package Quantities Sync Status N…" at bounding box center [769, 347] width 1401 height 711
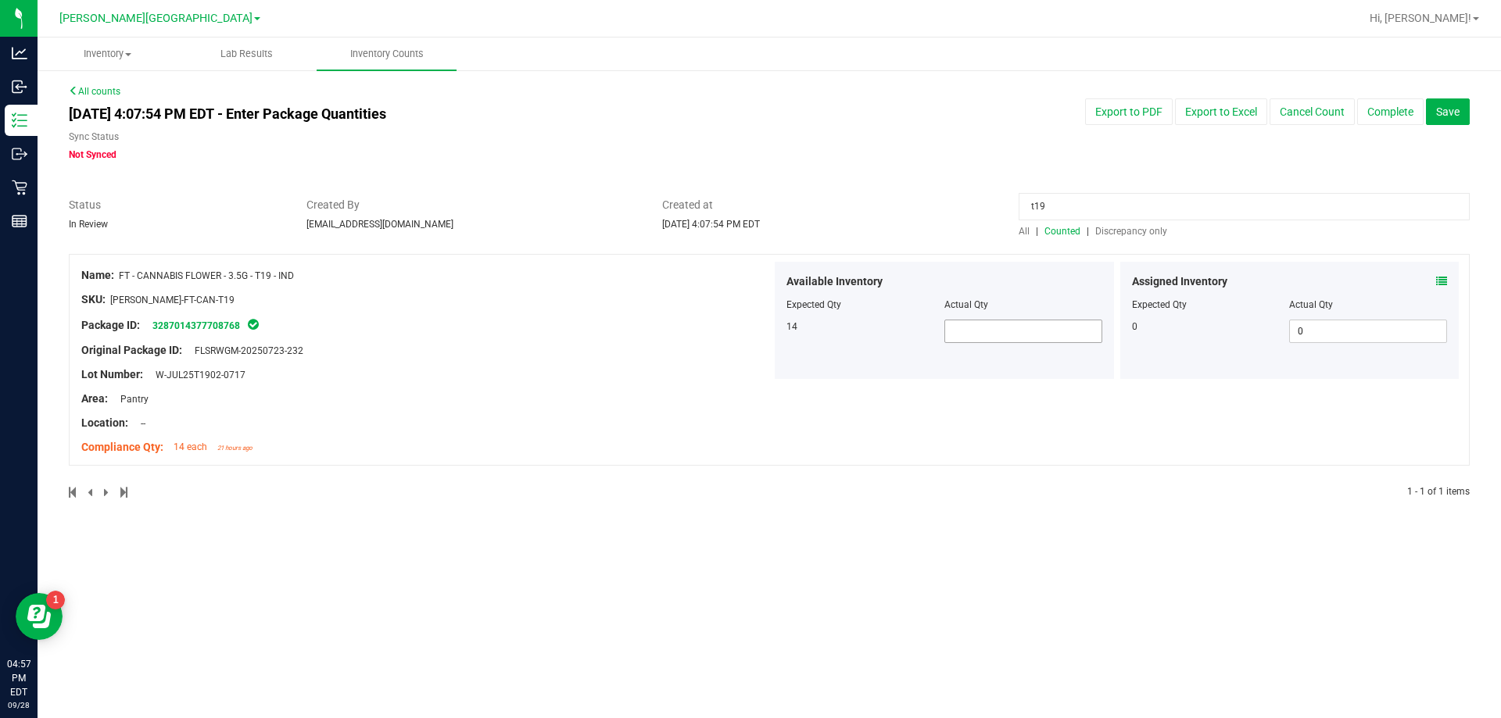
click at [748, 332] on span at bounding box center [1023, 331] width 158 height 23
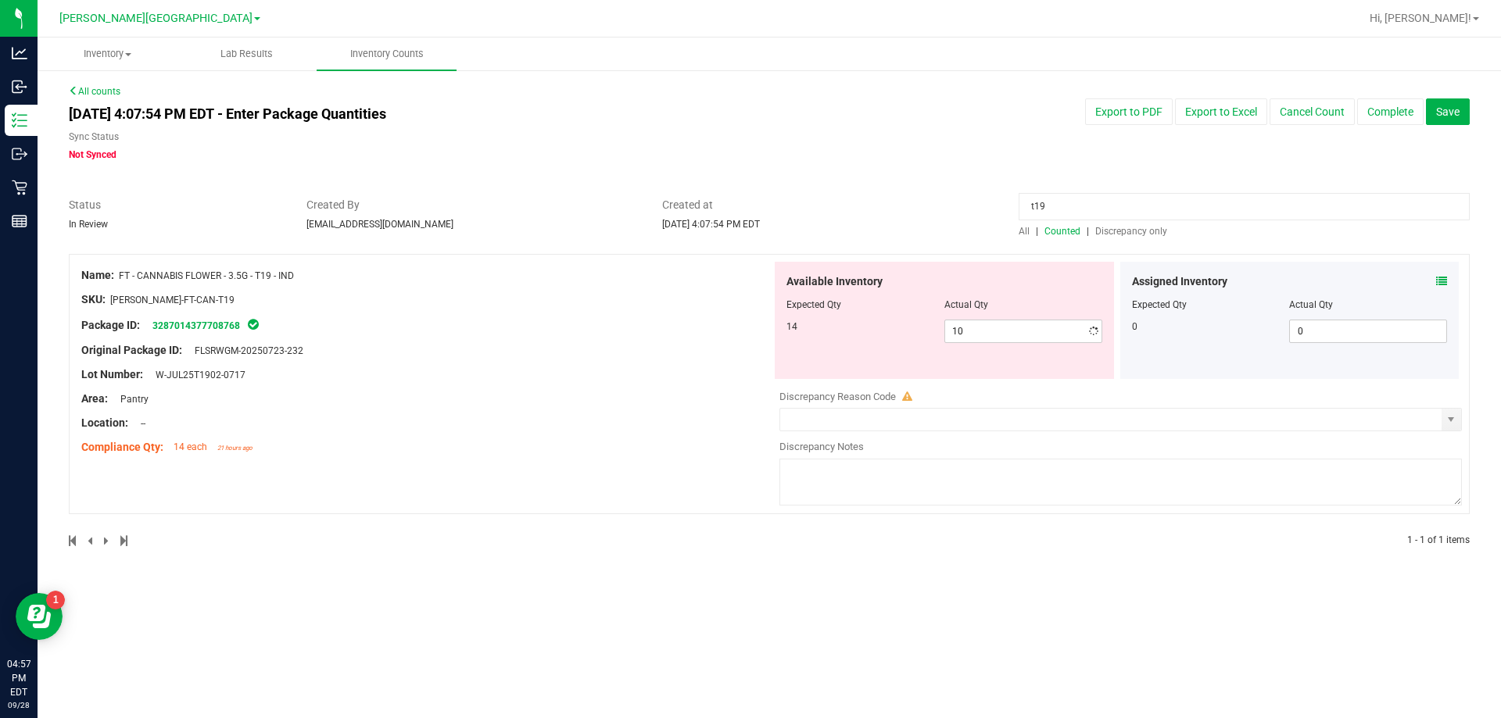
click at [748, 496] on div "Name: FT - CANNABIS FLOWER - 3.5G - T19 - IND SKU: FLO-BUD-FT-CAN-T19 Package I…" at bounding box center [769, 401] width 1401 height 294
drag, startPoint x: 1060, startPoint y: 196, endPoint x: 955, endPoint y: 213, distance: 106.8
click at [748, 213] on div "Status In Review Created By bemmons@liveparallel.com Created at Sep 28, 2025 4:…" at bounding box center [769, 217] width 1424 height 41
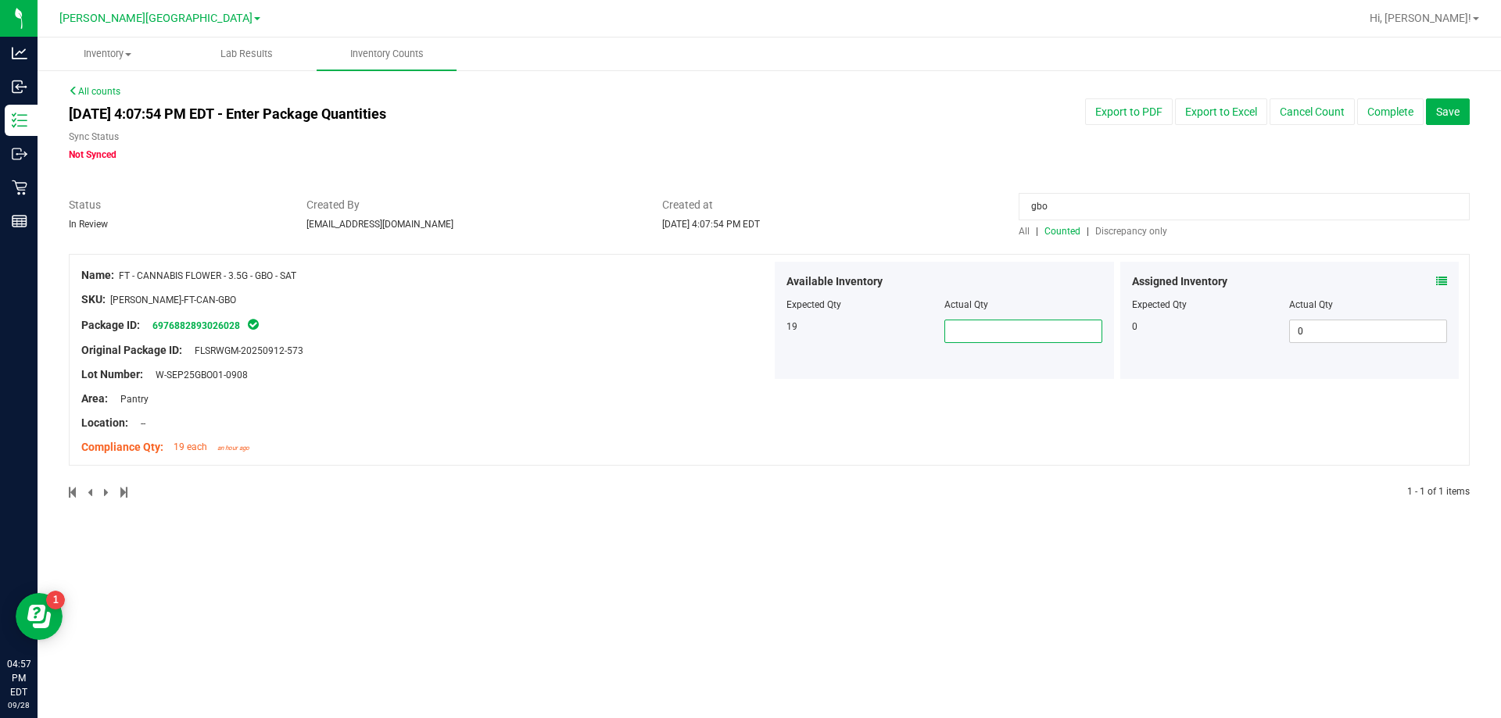
click at [748, 335] on span at bounding box center [1023, 331] width 158 height 23
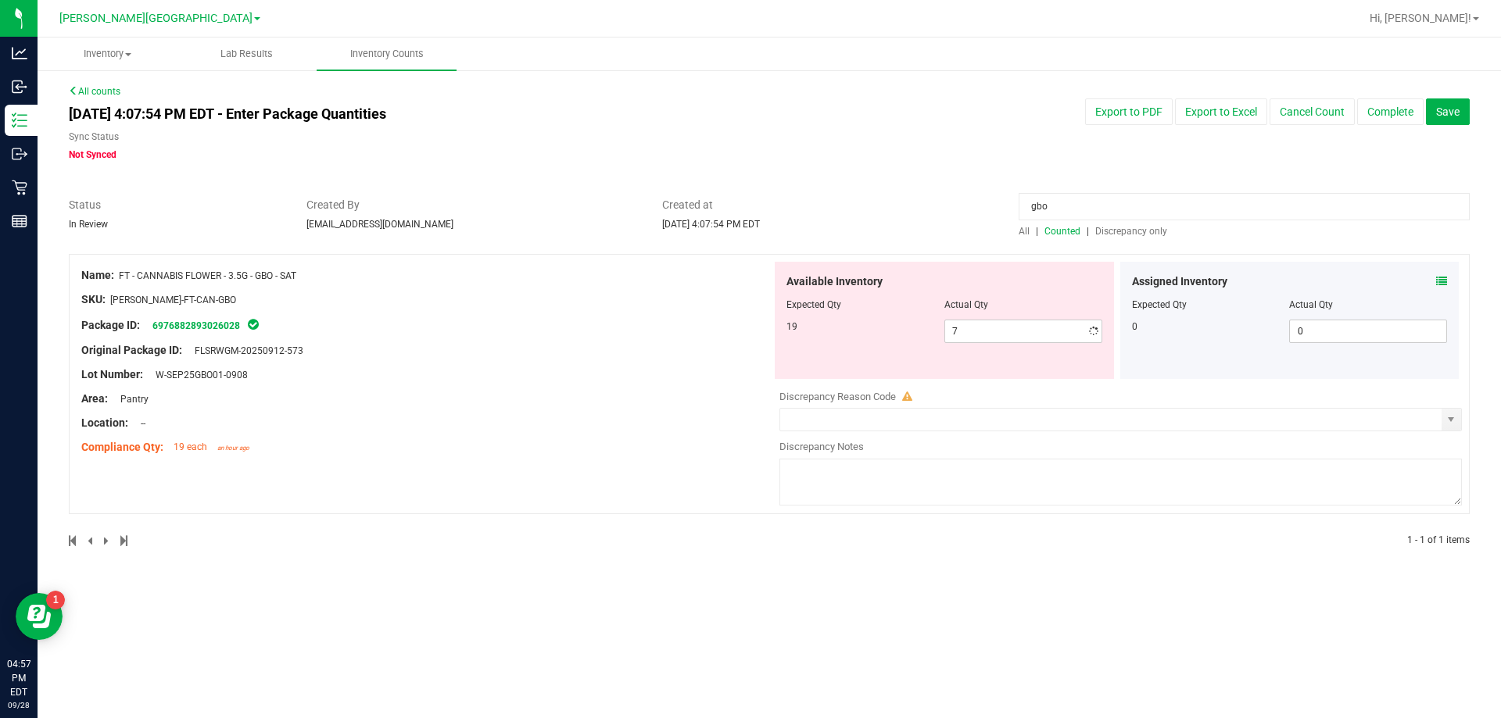
click at [748, 588] on div "Inventory All packages All inventory Waste log Create inventory Lab Results Inv…" at bounding box center [770, 378] width 1464 height 681
drag, startPoint x: 1052, startPoint y: 207, endPoint x: 901, endPoint y: 213, distance: 151.8
click at [748, 217] on div "Status In Review Created By bemmons@liveparallel.com Created at Sep 28, 2025 4:…" at bounding box center [769, 217] width 1424 height 41
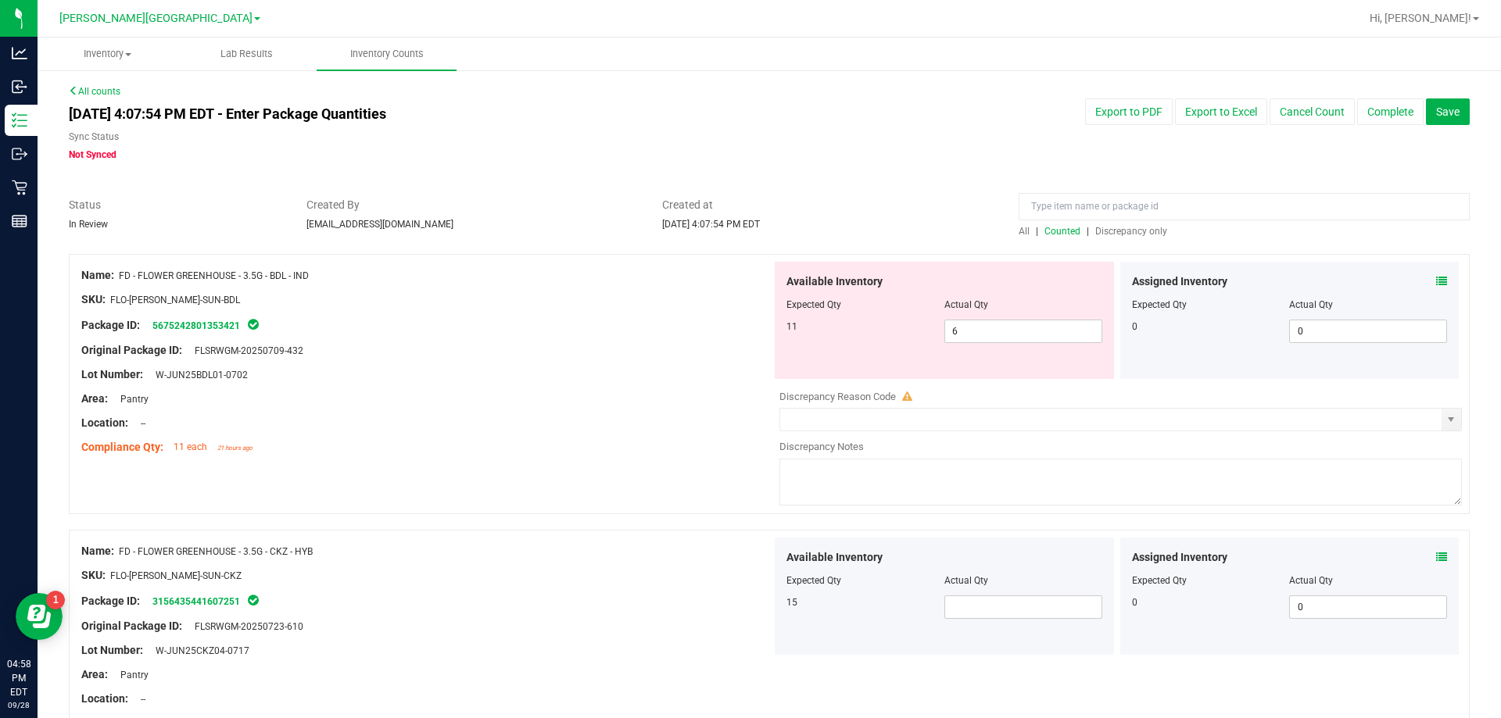
click at [525, 435] on div at bounding box center [426, 436] width 690 height 8
click at [748, 210] on input at bounding box center [1244, 206] width 451 height 27
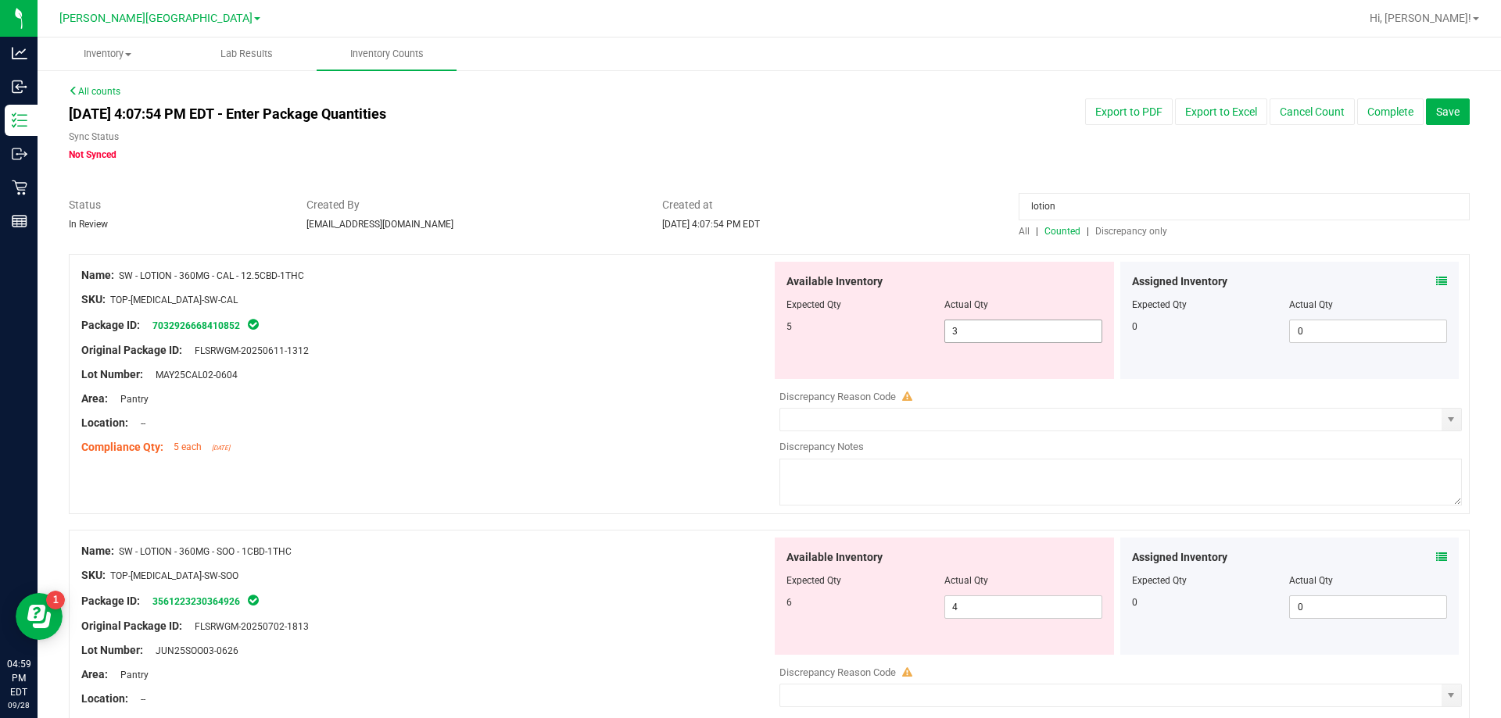
click at [748, 331] on span "3 3" at bounding box center [1023, 331] width 158 height 23
click at [748, 610] on div "Available Inventory Expected Qty Actual Qty 6 4 4" at bounding box center [1117, 662] width 690 height 248
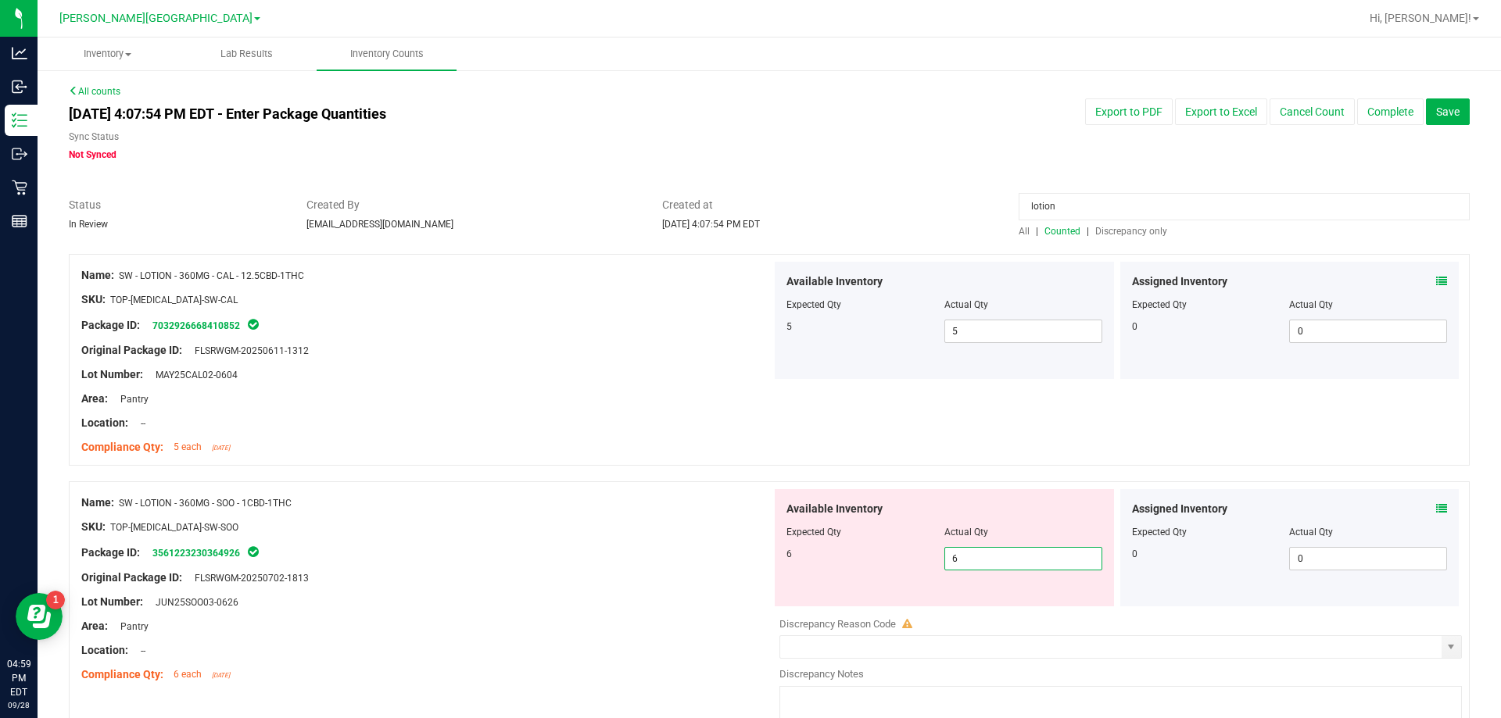
click at [656, 573] on div "Original Package ID: FLSRWGM-20250702-1813" at bounding box center [426, 578] width 690 height 16
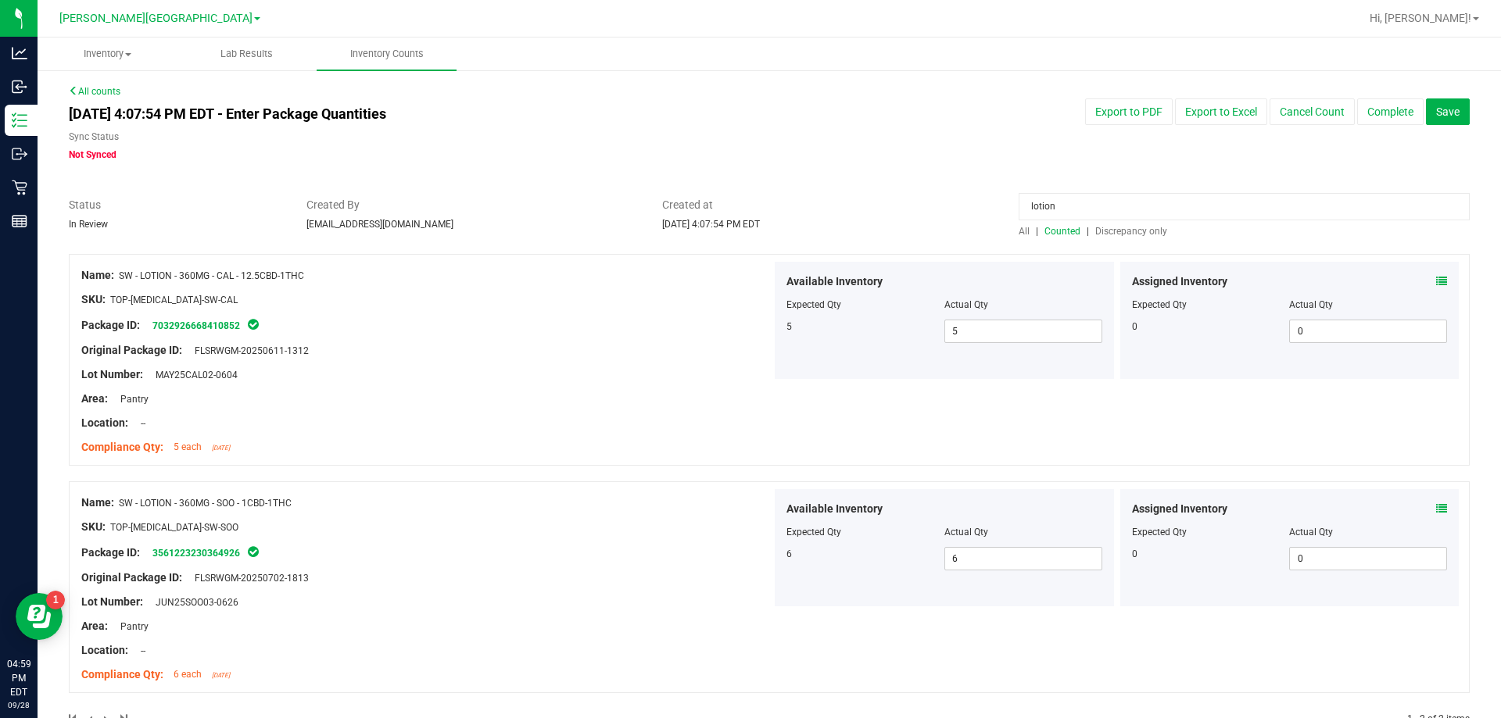
drag, startPoint x: 1072, startPoint y: 199, endPoint x: 865, endPoint y: 203, distance: 207.2
click at [748, 204] on div "Status In Review Created By bemmons@liveparallel.com Created at Sep 28, 2025 4:…" at bounding box center [769, 217] width 1424 height 41
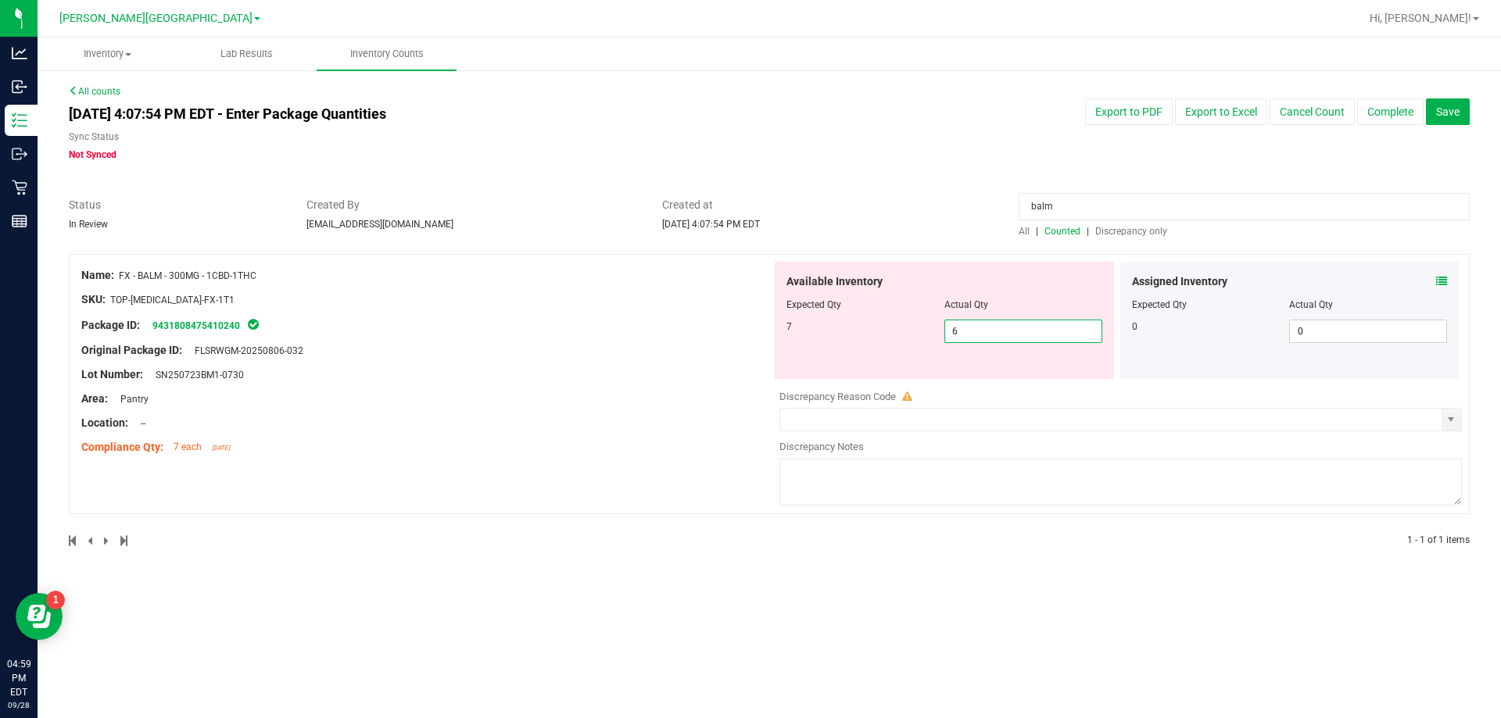
click at [748, 329] on span "6 6" at bounding box center [1023, 331] width 158 height 23
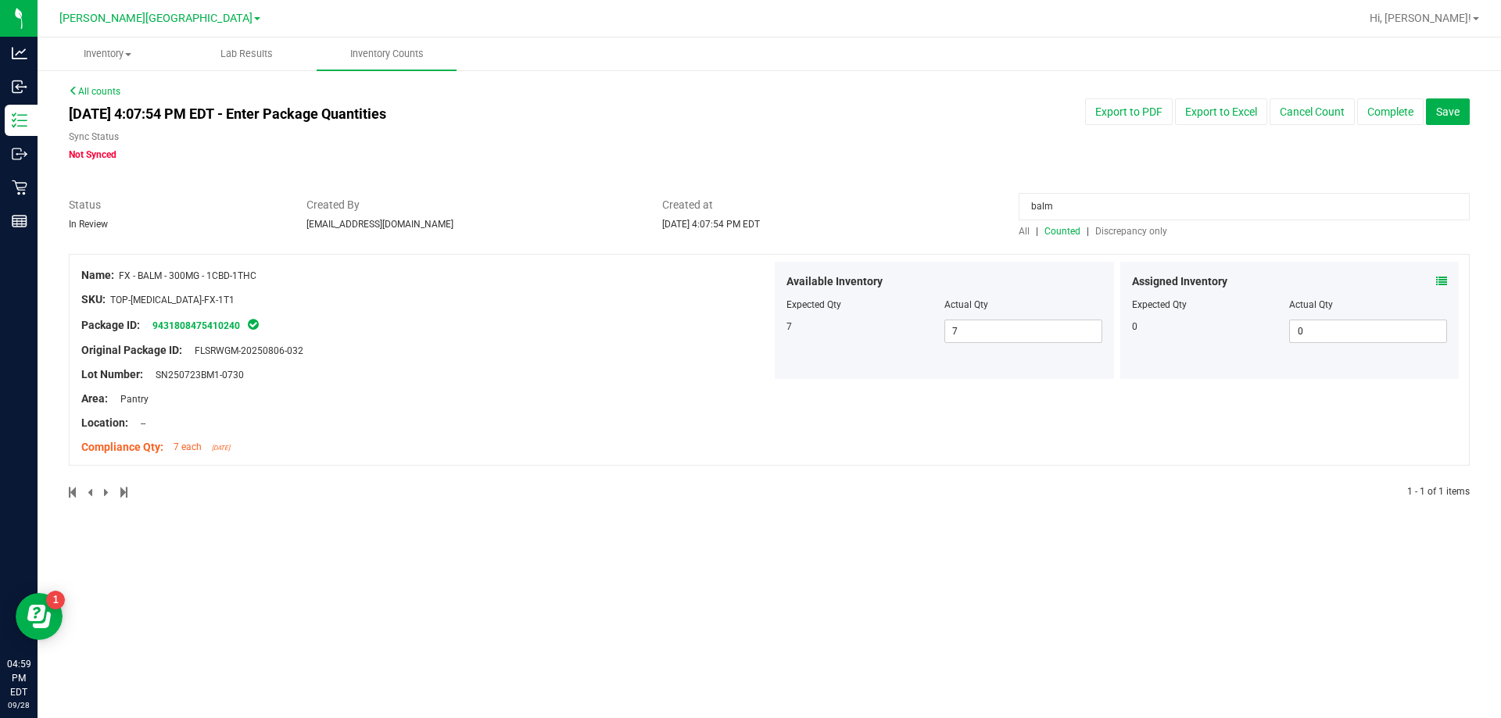
drag, startPoint x: 1072, startPoint y: 210, endPoint x: 930, endPoint y: 230, distance: 142.8
click at [748, 230] on div "Status In Review Created By bemmons@liveparallel.com Created at Sep 28, 2025 4:…" at bounding box center [769, 217] width 1424 height 41
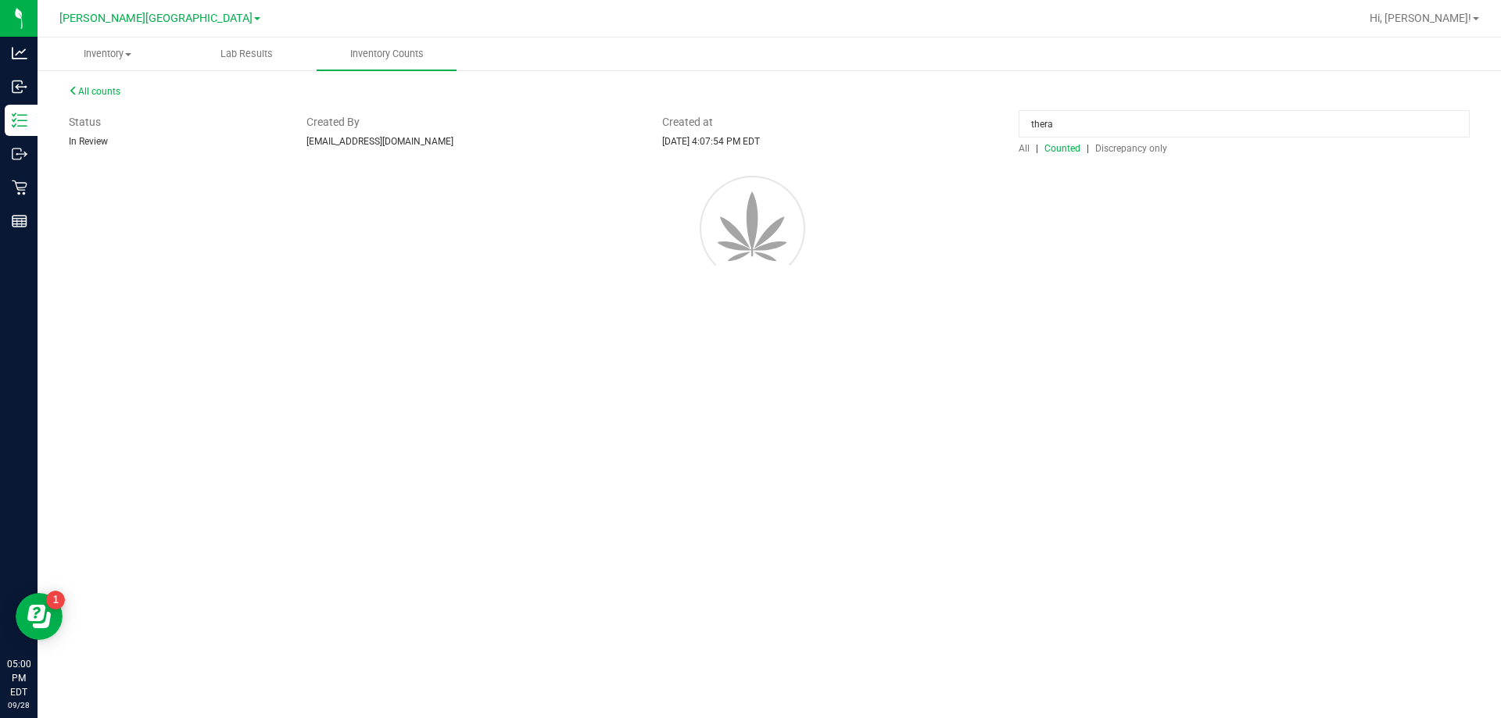
click at [748, 210] on div at bounding box center [769, 226] width 1448 height 141
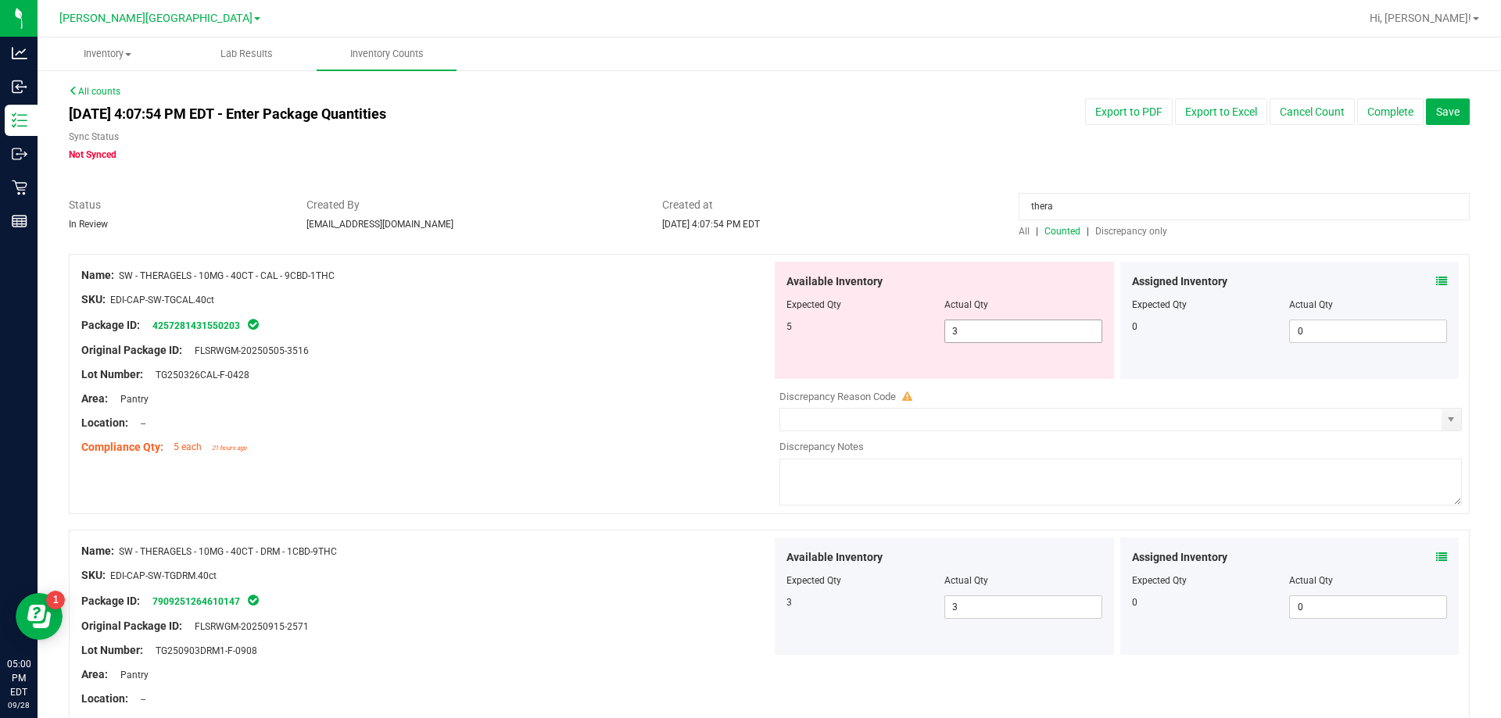
click at [748, 338] on span "3 3" at bounding box center [1023, 331] width 158 height 23
click at [586, 425] on div "Location: --" at bounding box center [426, 423] width 690 height 16
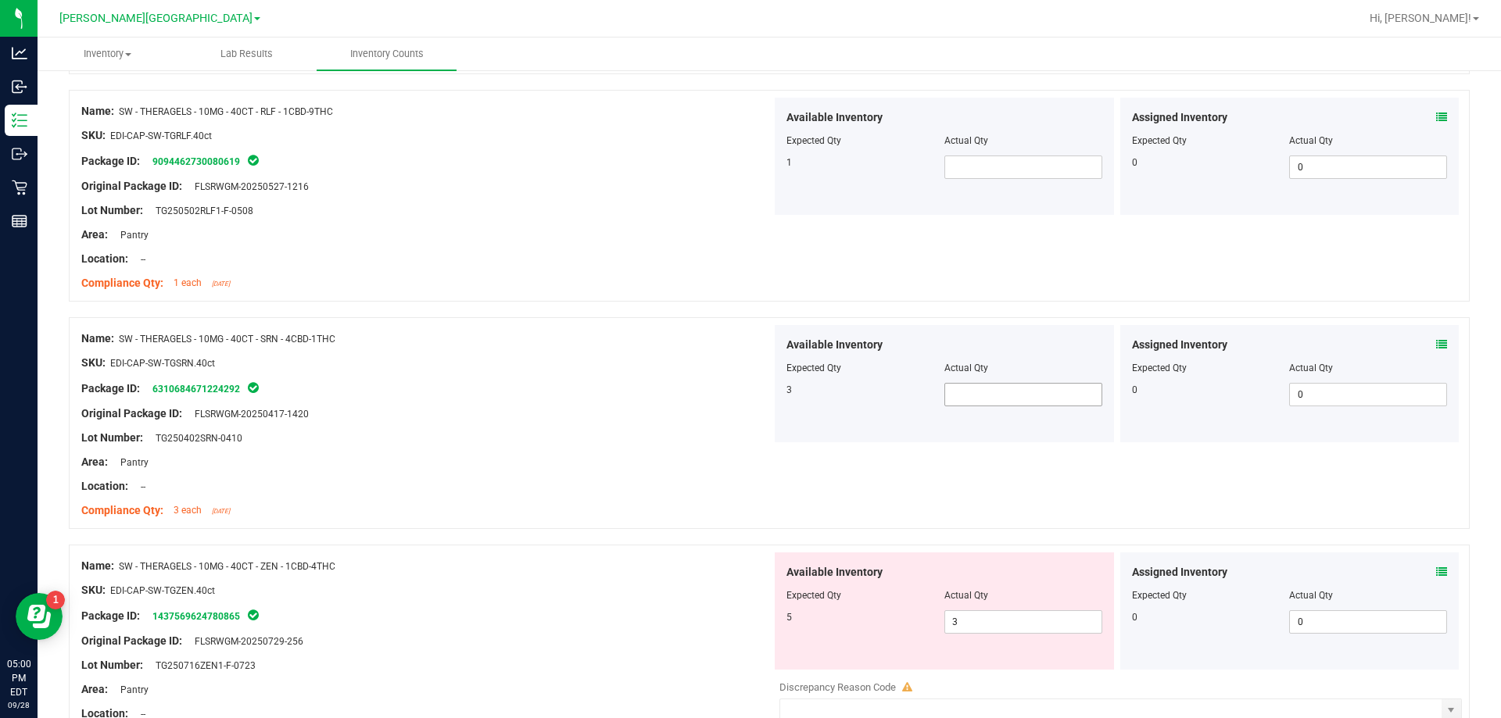
scroll to position [704, 0]
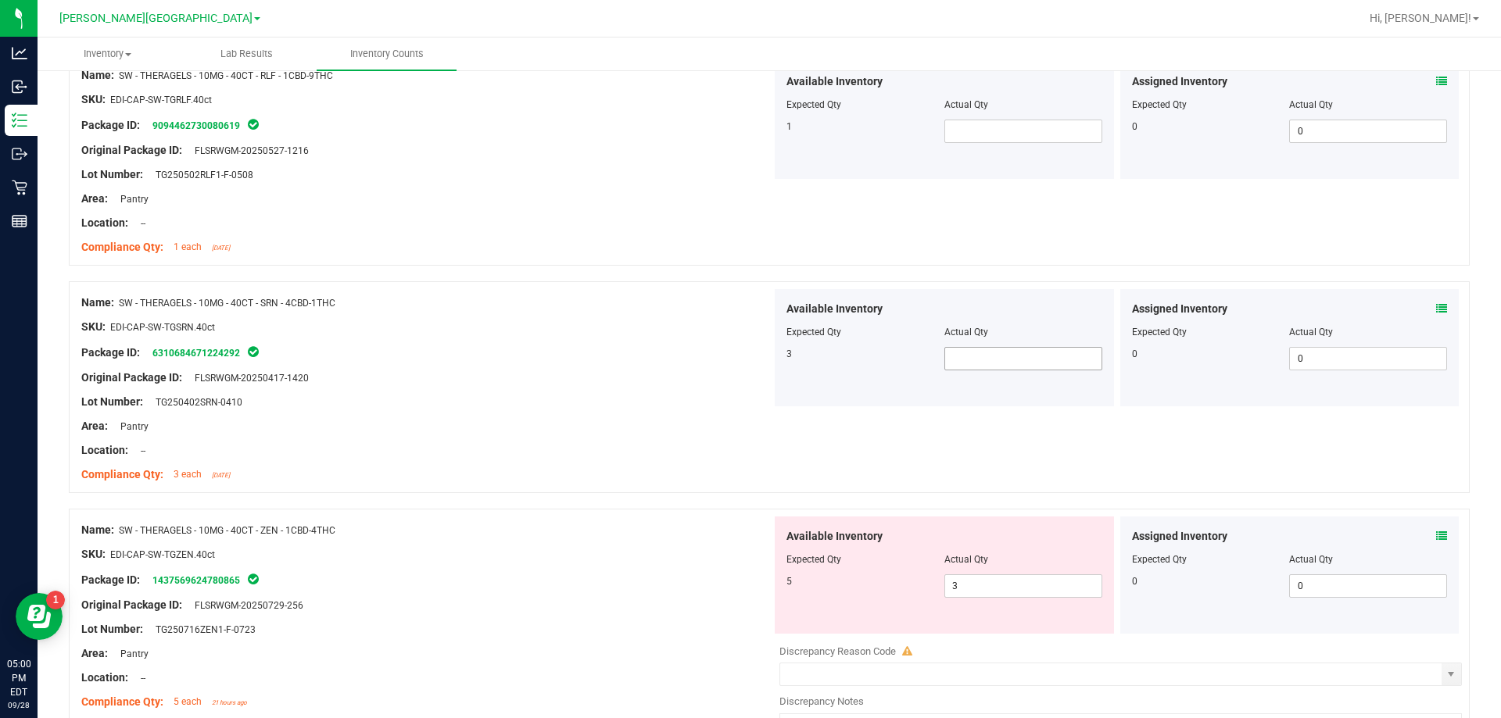
click at [748, 364] on span at bounding box center [1023, 358] width 158 height 23
click at [748, 462] on div "Name: SW - THERAGELS - 10MG - 40CT - SRN - 4CBD-1THC SKU: EDI-CAP-SW-TGSRN.40ct…" at bounding box center [769, 387] width 1401 height 212
click at [748, 593] on span "3 3" at bounding box center [1023, 586] width 158 height 23
click at [429, 496] on div at bounding box center [769, 501] width 1401 height 16
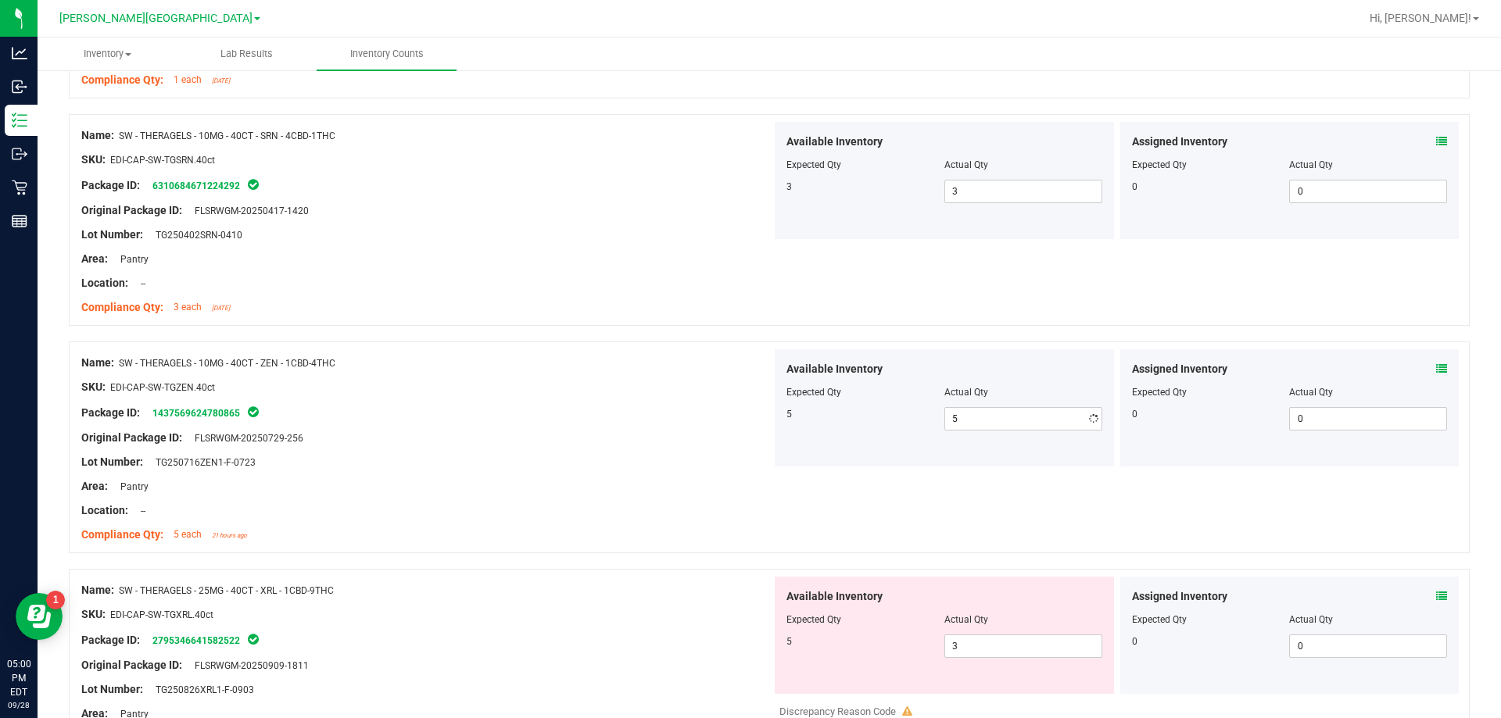
scroll to position [1051, 0]
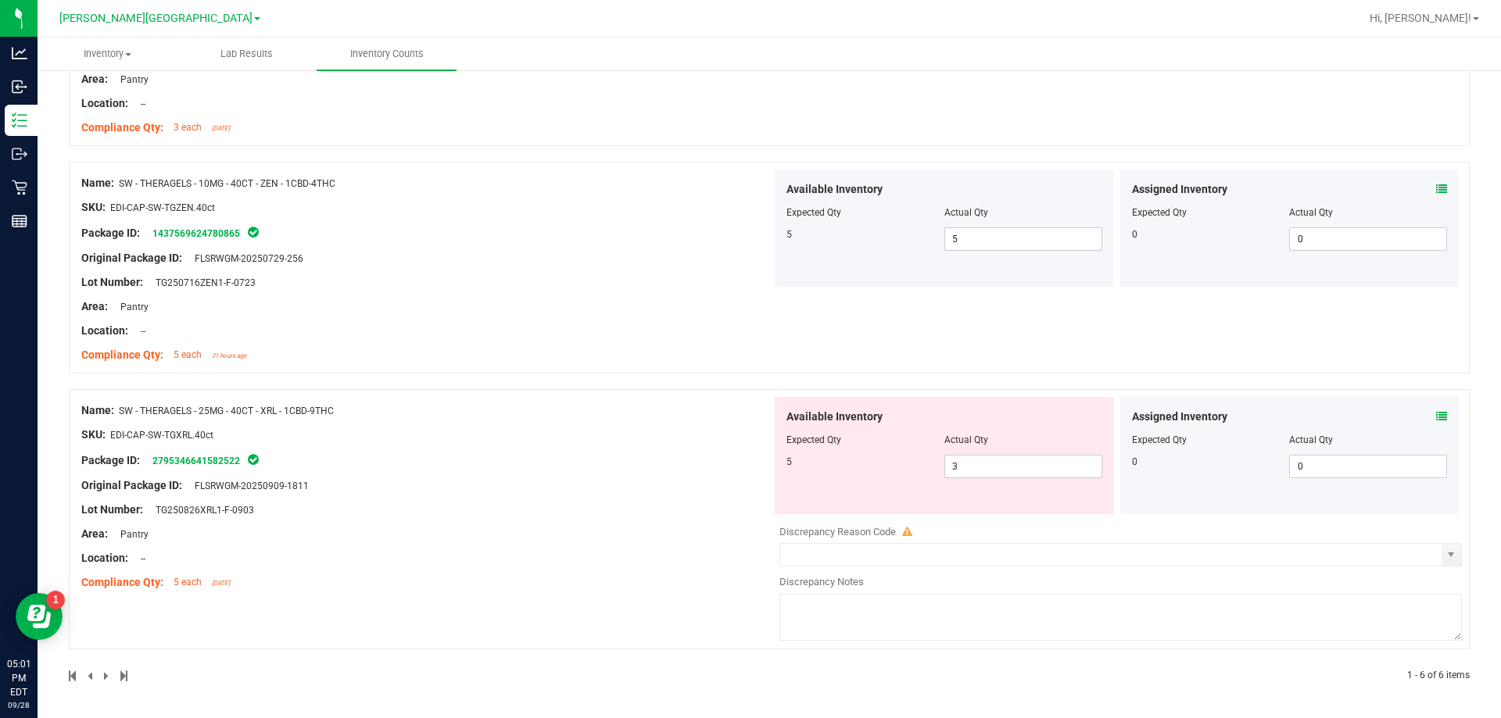
click at [748, 480] on div "Available Inventory Expected Qty Actual Qty 5 3 3" at bounding box center [944, 455] width 339 height 117
click at [748, 469] on span "3 3" at bounding box center [1023, 466] width 158 height 23
click at [676, 444] on div "Name: SW - THERAGELS - 25MG - 40CT - XRL - 1CBD-9THC SKU: EDI-CAP-SW-TGXRL.40ct…" at bounding box center [769, 519] width 1401 height 260
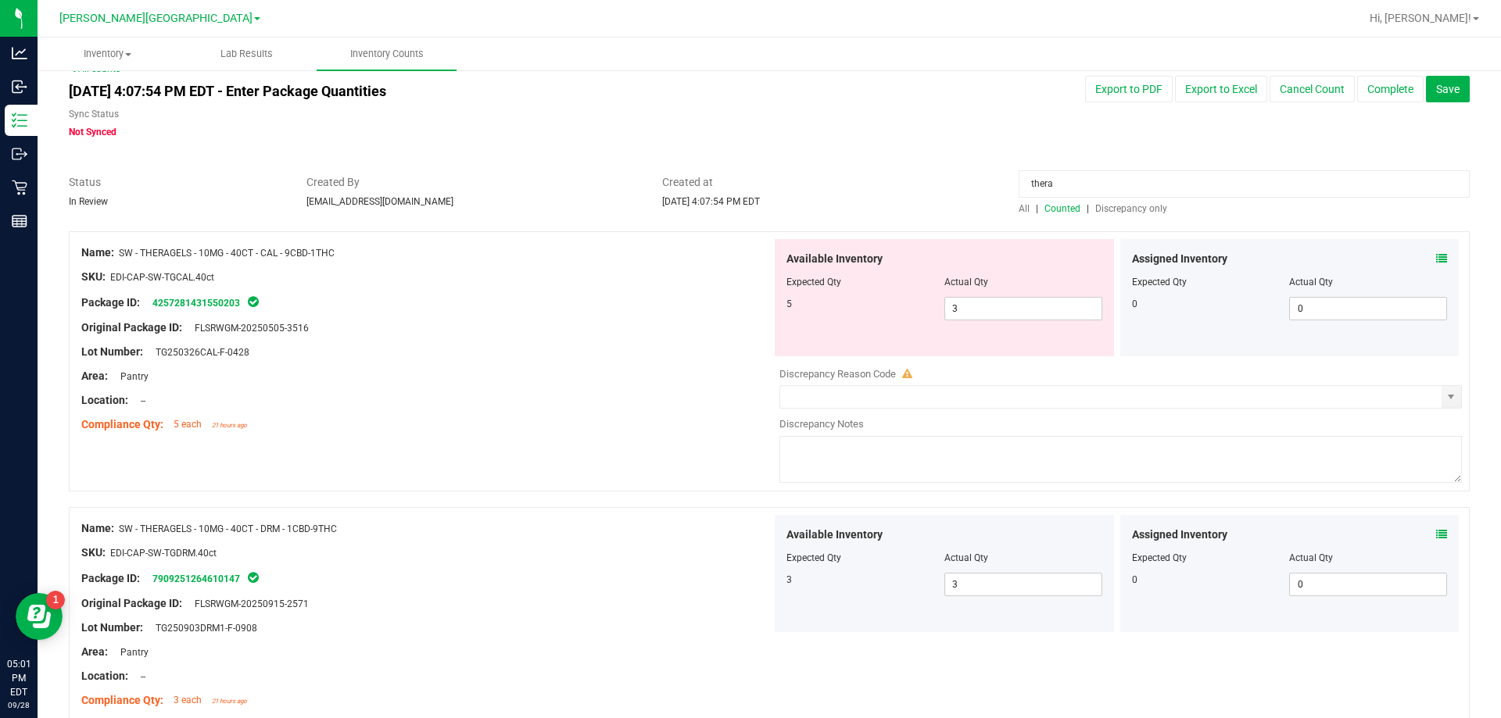
scroll to position [0, 0]
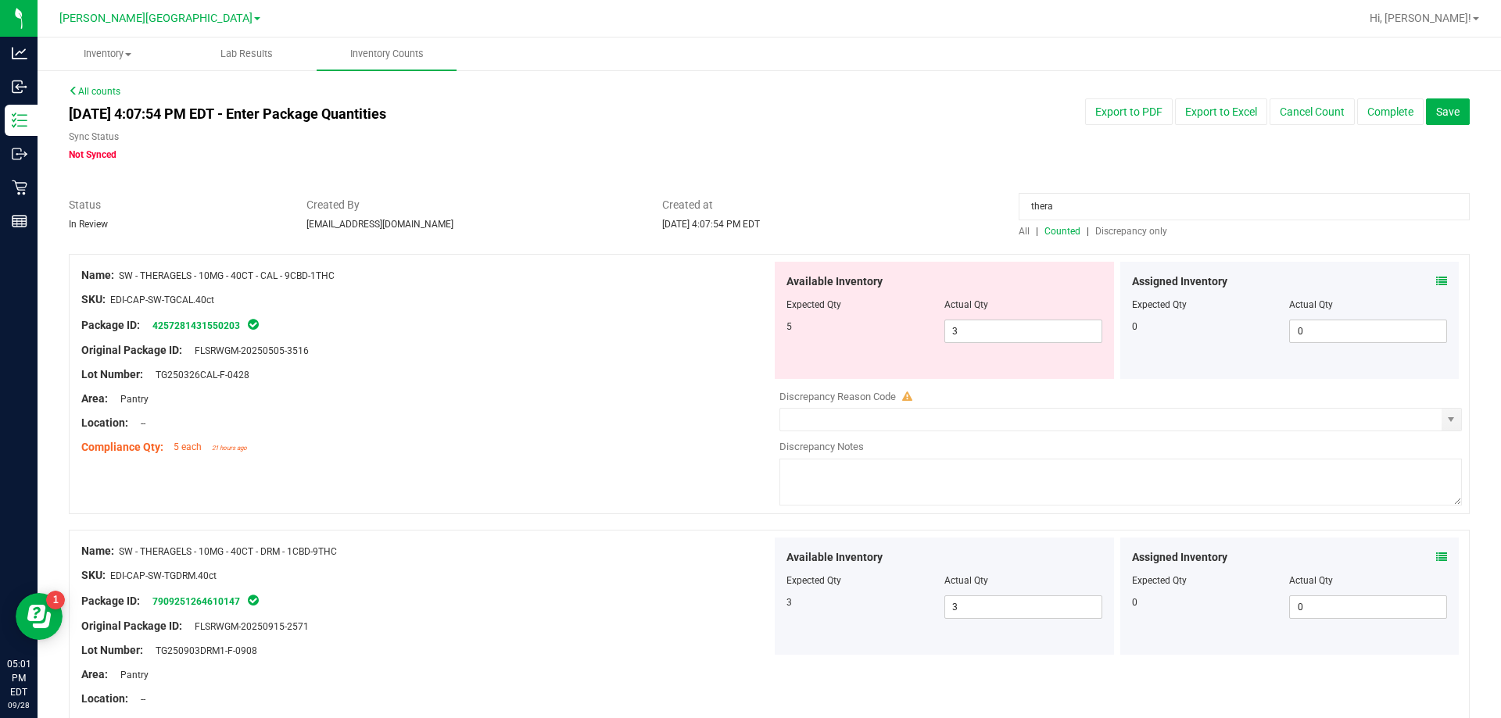
drag, startPoint x: 1055, startPoint y: 210, endPoint x: 887, endPoint y: 188, distance: 170.4
click at [748, 211] on div "Status In Review Created By bemmons@liveparallel.com Created at Sep 28, 2025 4:…" at bounding box center [769, 217] width 1424 height 41
click at [748, 204] on input at bounding box center [1244, 206] width 451 height 27
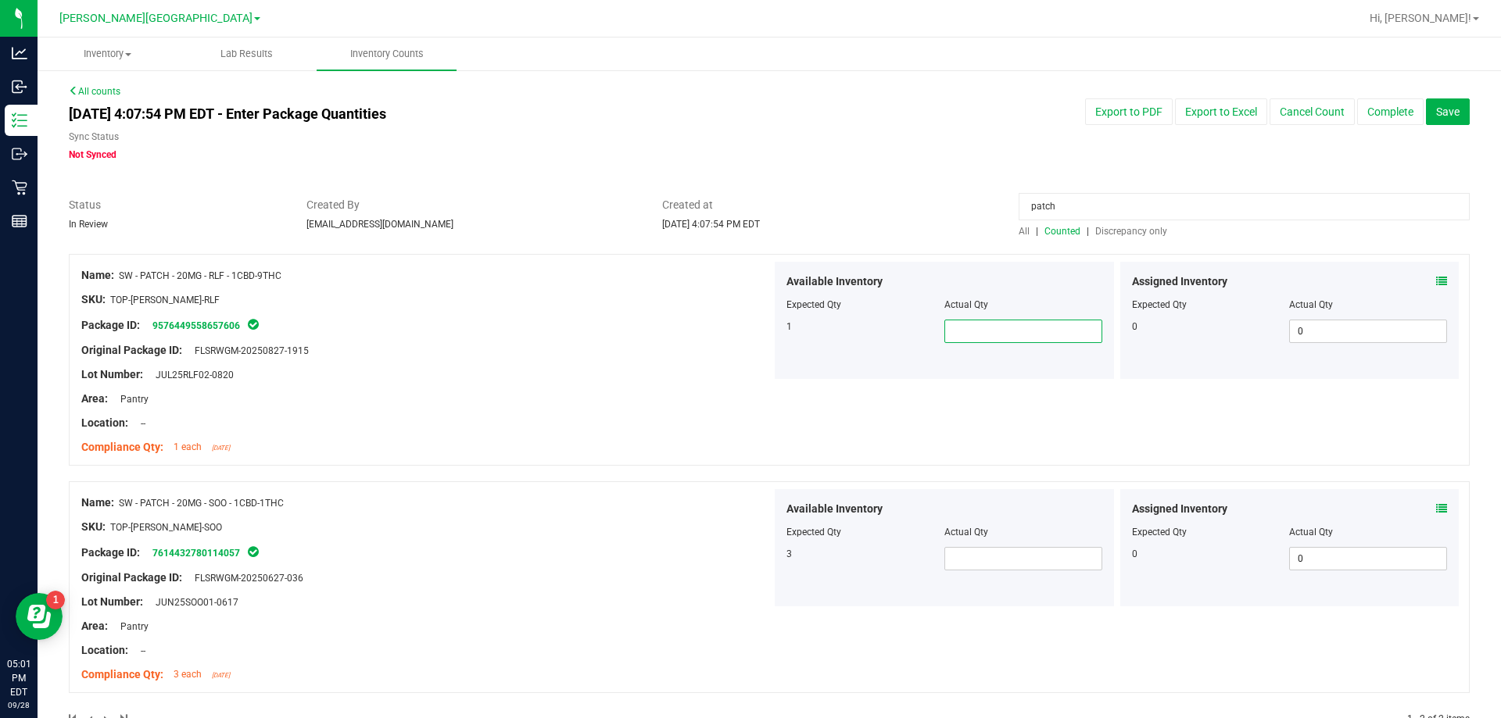
click at [748, 337] on span at bounding box center [1023, 331] width 158 height 23
click at [748, 565] on span at bounding box center [1023, 558] width 158 height 23
drag, startPoint x: 1068, startPoint y: 210, endPoint x: 933, endPoint y: 209, distance: 135.3
click at [748, 213] on div "Status In Review Created By bemmons@liveparallel.com Created at Sep 28, 2025 4:…" at bounding box center [769, 217] width 1424 height 41
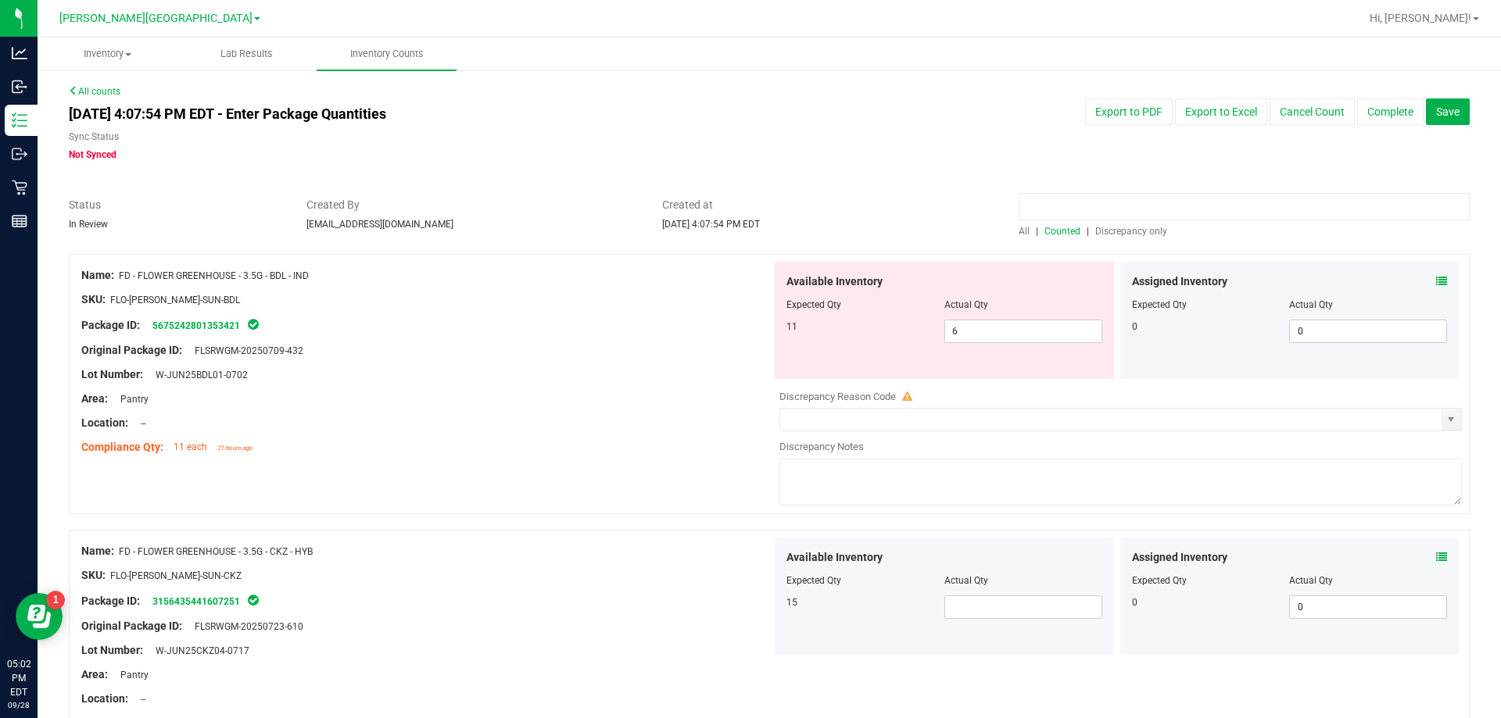
click at [748, 207] on input at bounding box center [1244, 206] width 451 height 27
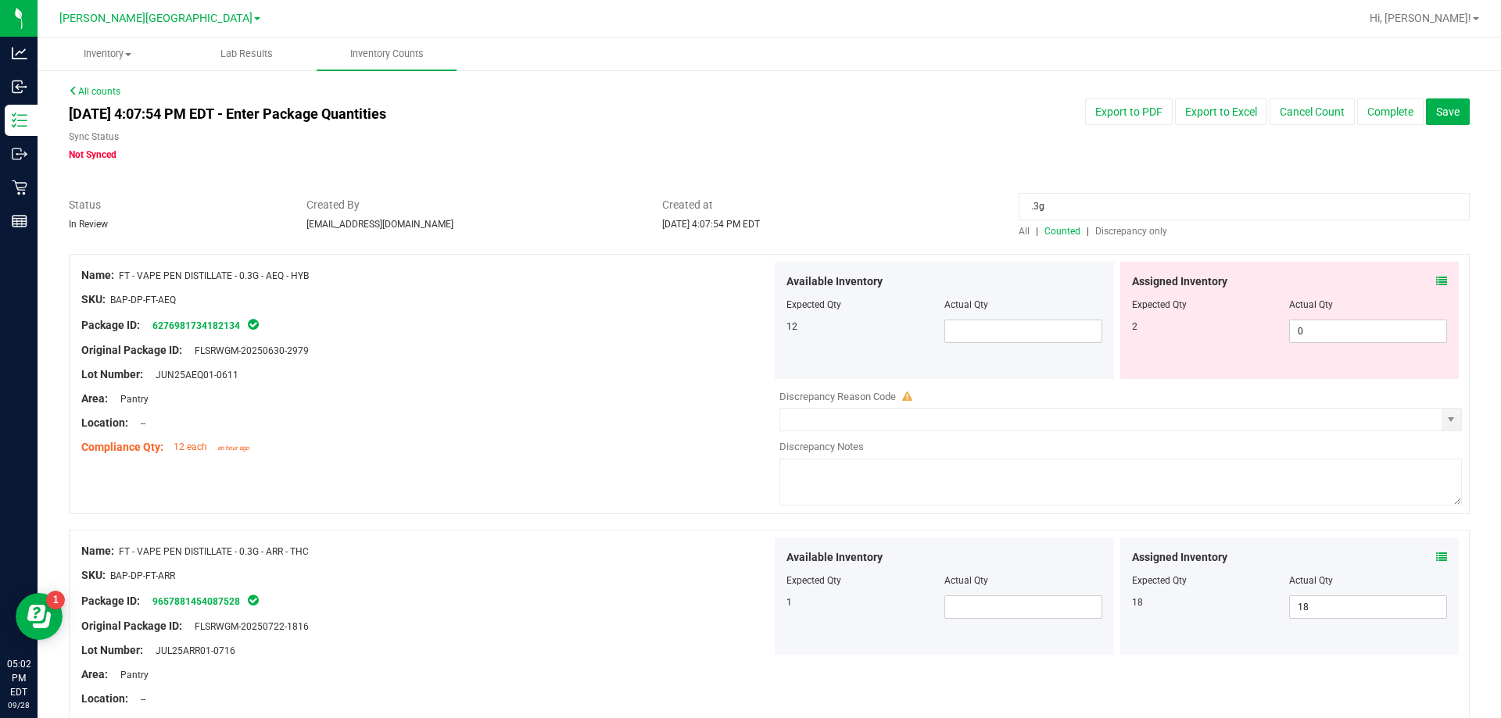
click at [748, 282] on icon at bounding box center [1441, 281] width 11 height 11
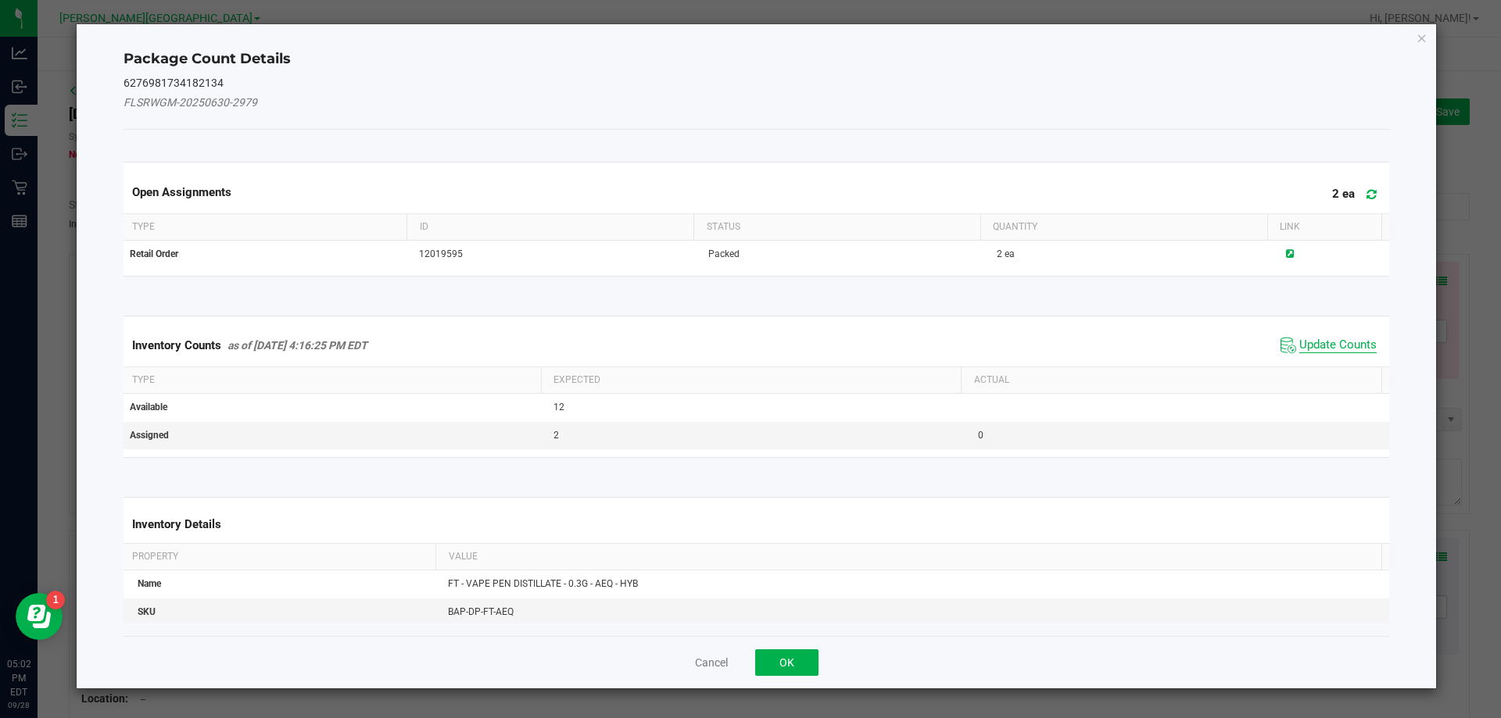
click at [748, 338] on span "Update Counts" at bounding box center [1337, 346] width 77 height 16
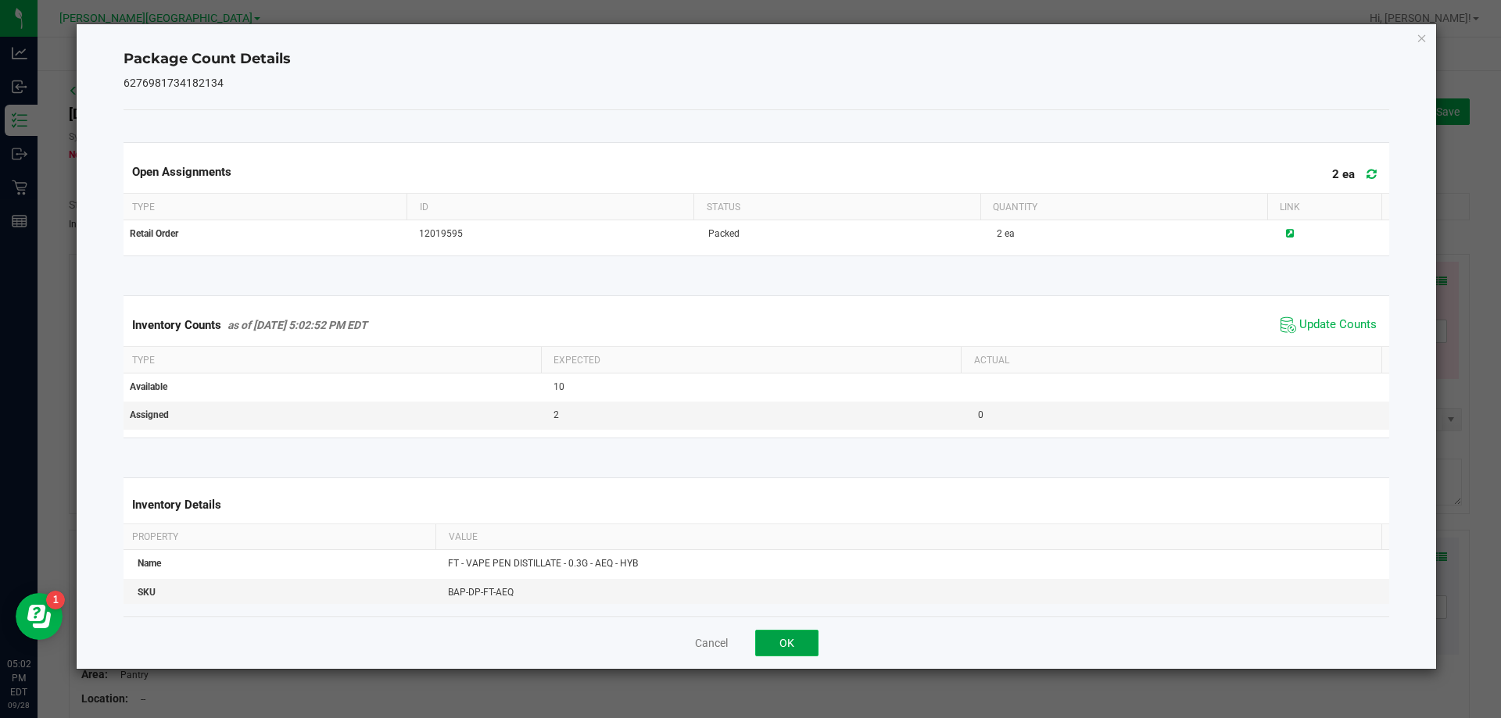
click at [748, 643] on button "OK" at bounding box center [786, 643] width 63 height 27
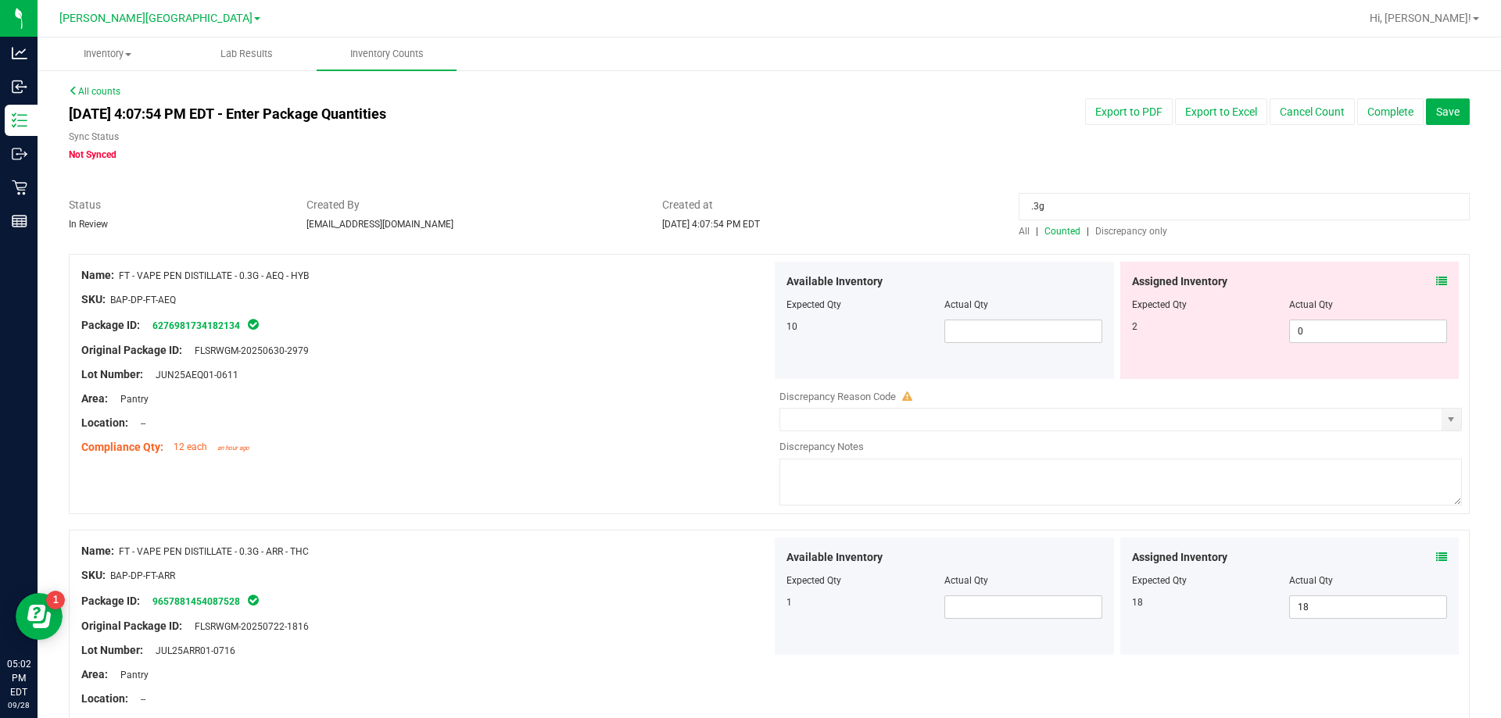
click at [631, 415] on div "Location: --" at bounding box center [426, 423] width 690 height 16
click at [748, 559] on icon at bounding box center [1441, 557] width 11 height 11
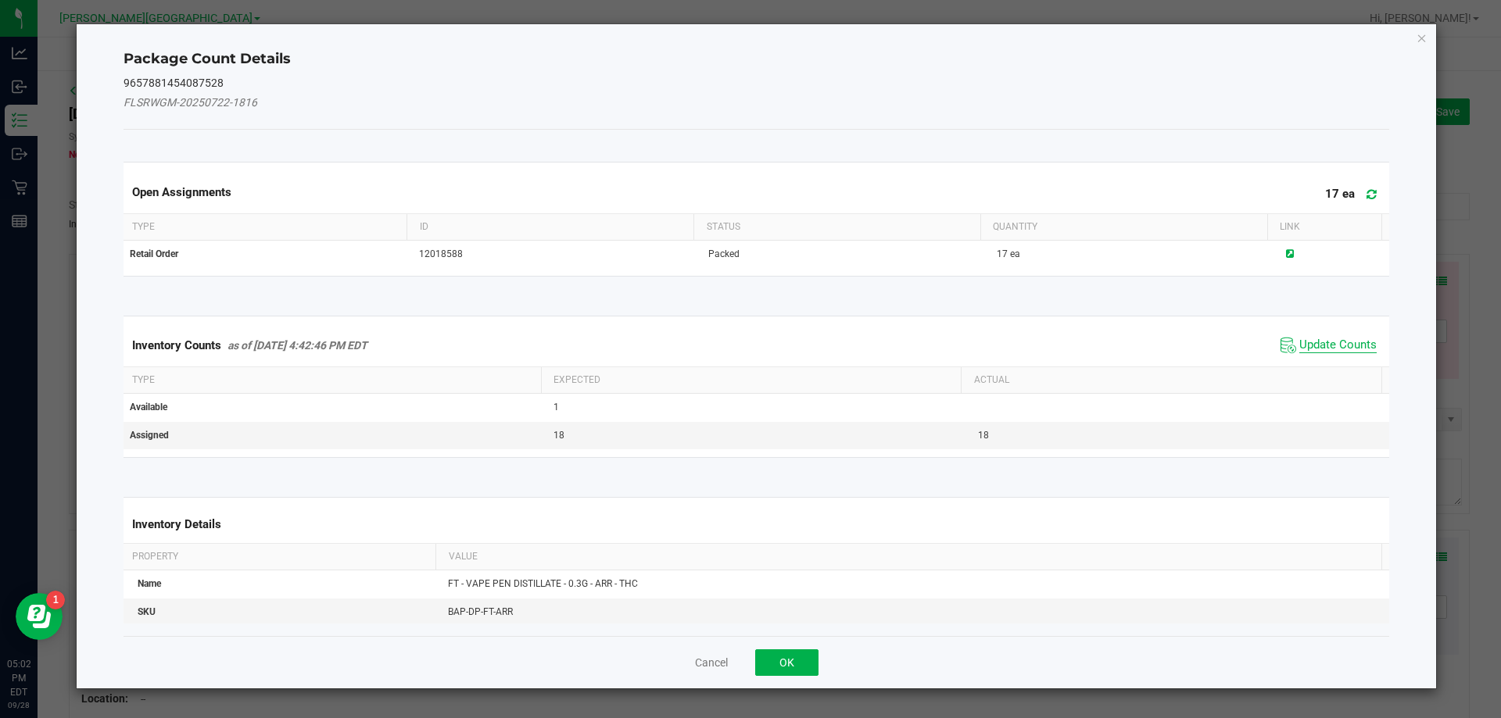
click at [748, 348] on span "Update Counts" at bounding box center [1337, 346] width 77 height 16
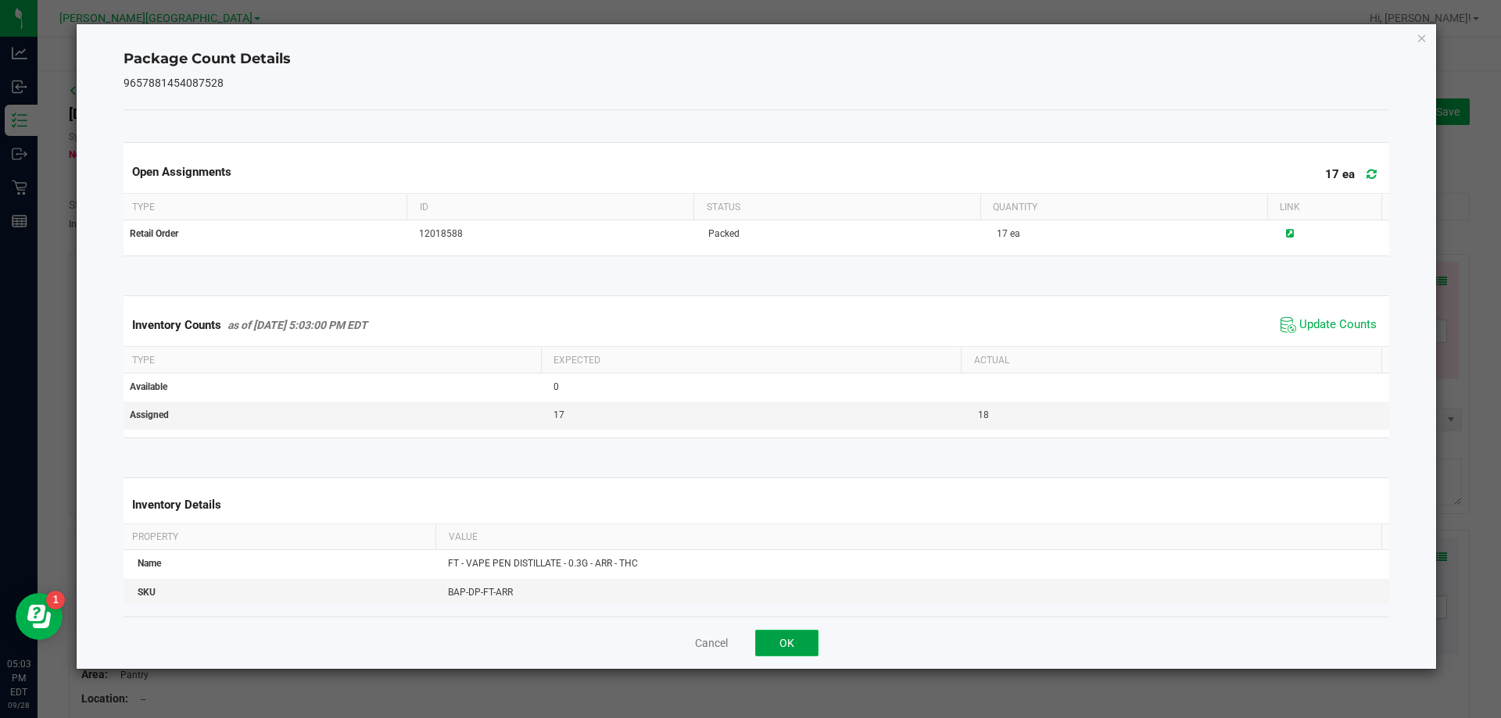
click at [748, 631] on button "OK" at bounding box center [786, 643] width 63 height 27
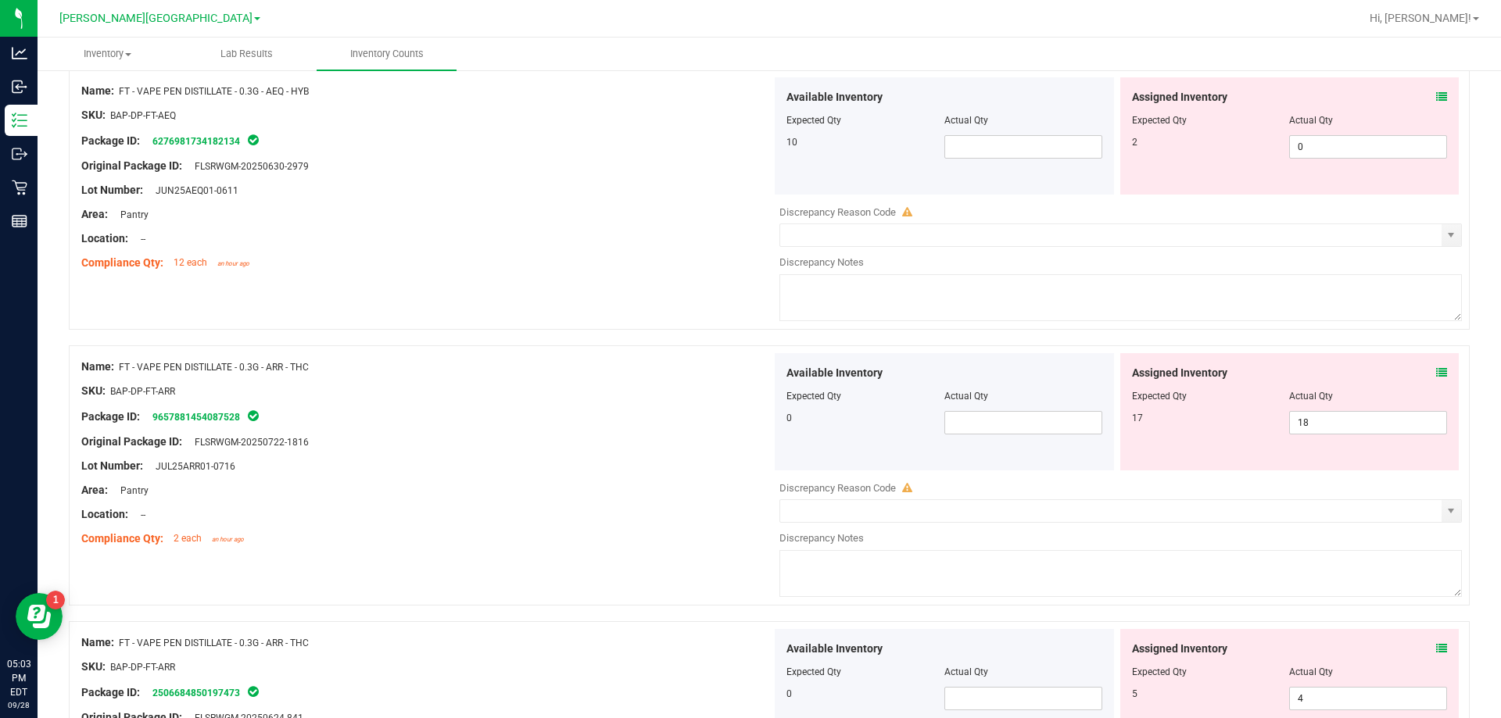
scroll to position [235, 0]
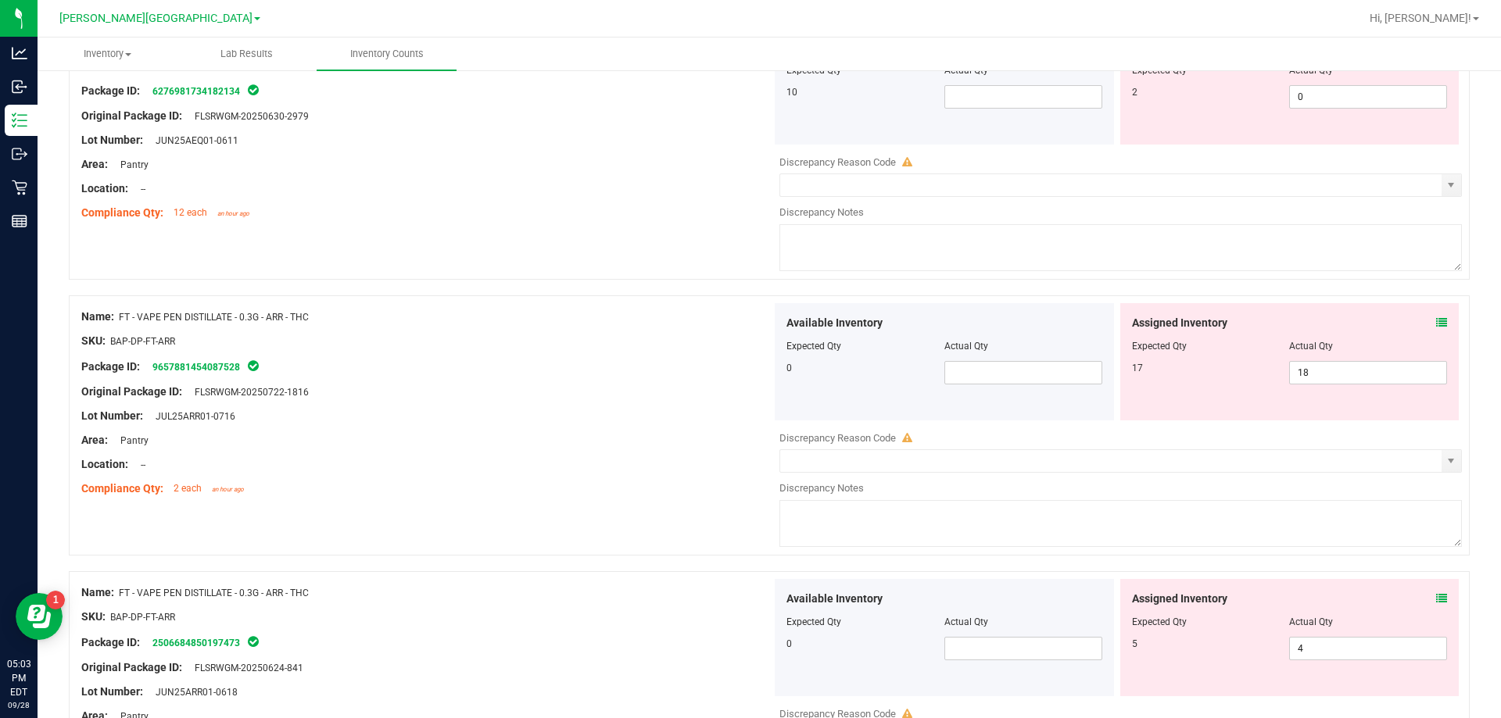
click at [748, 599] on div "Assigned Inventory" at bounding box center [1290, 599] width 316 height 16
click at [748, 597] on icon at bounding box center [1441, 598] width 11 height 11
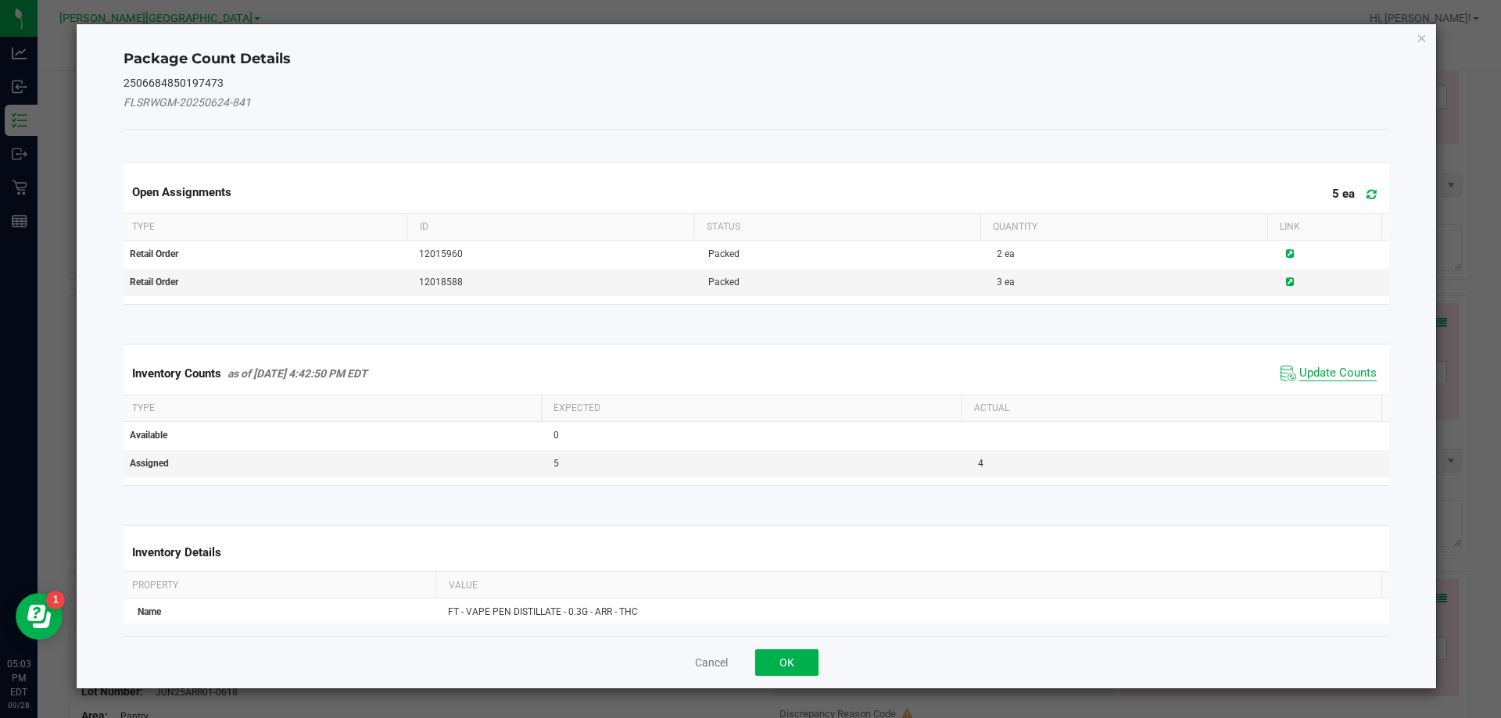
click at [748, 375] on span "Update Counts" at bounding box center [1337, 374] width 77 height 16
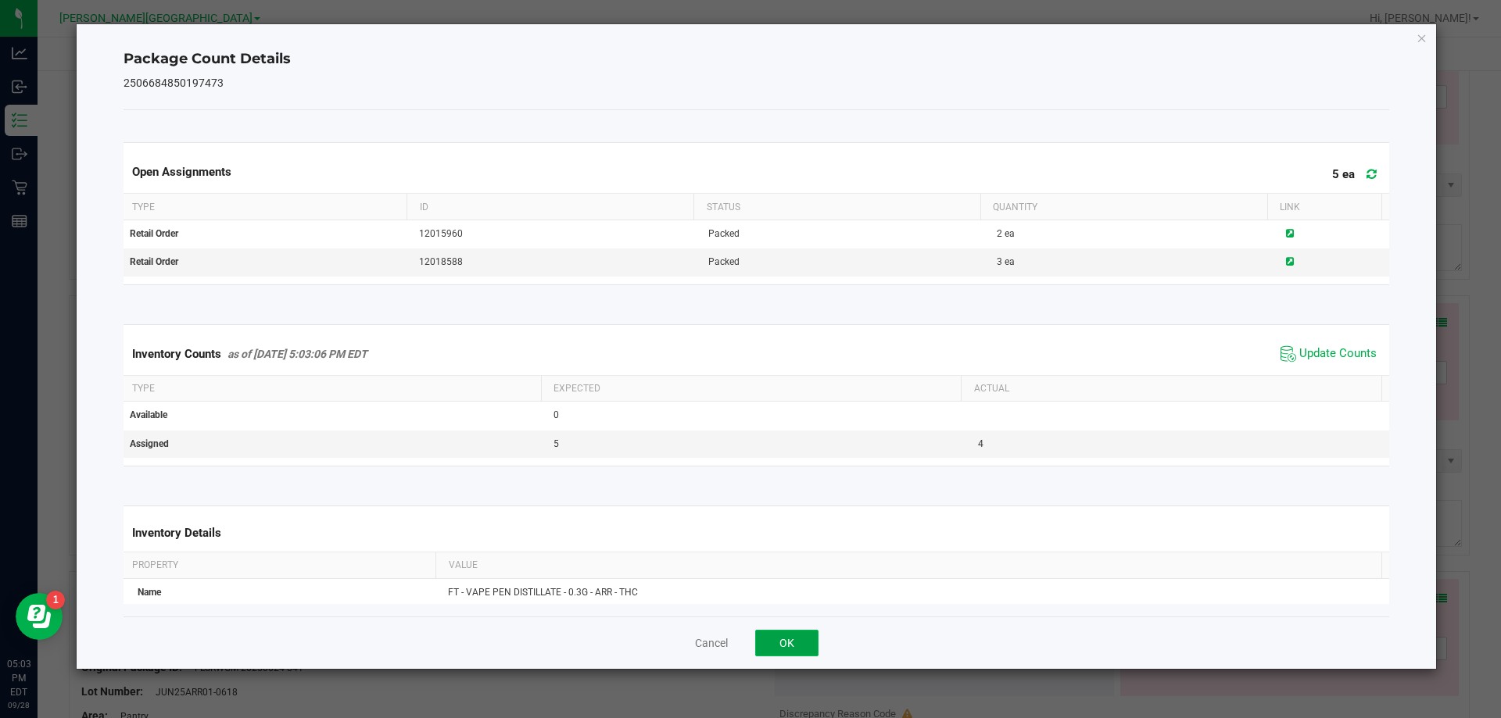
click at [748, 651] on button "OK" at bounding box center [786, 643] width 63 height 27
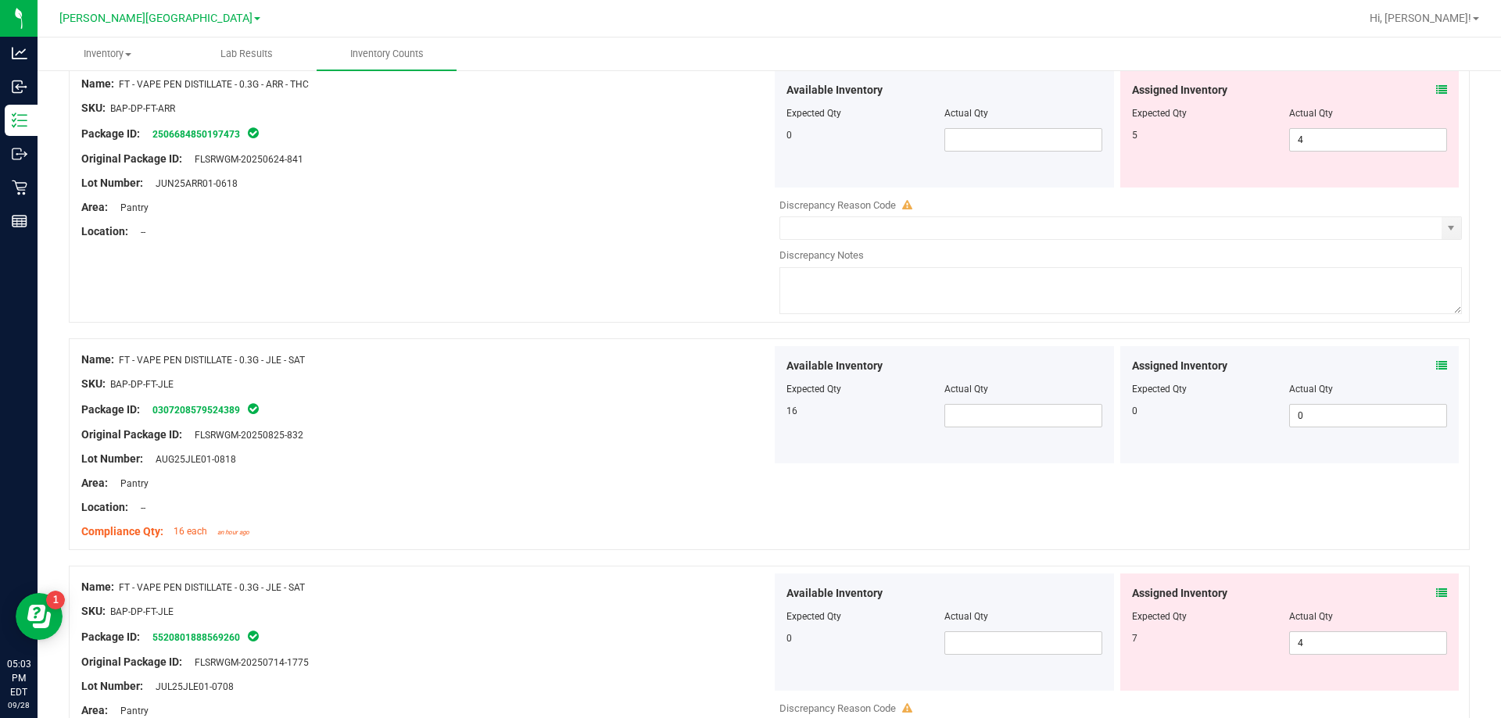
scroll to position [782, 0]
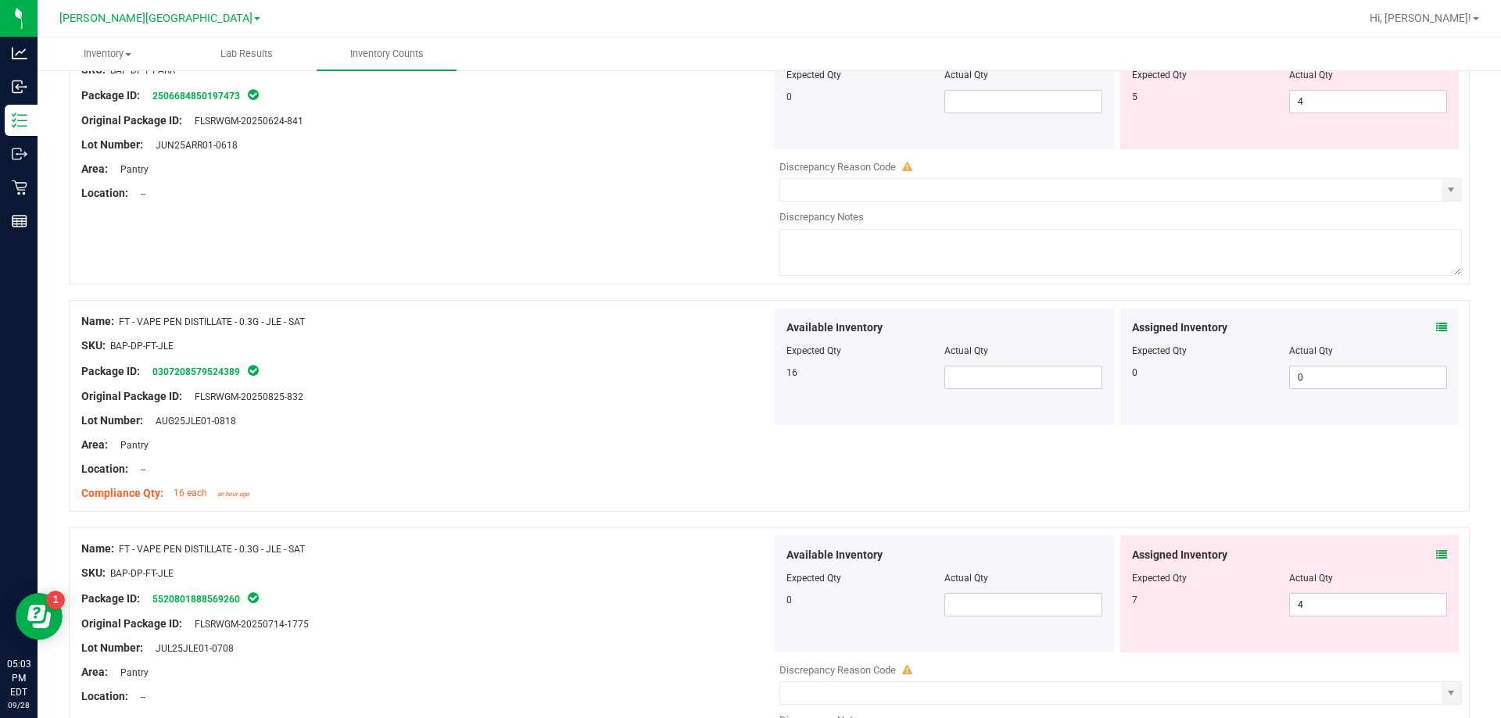
click at [748, 328] on icon at bounding box center [1441, 327] width 11 height 11
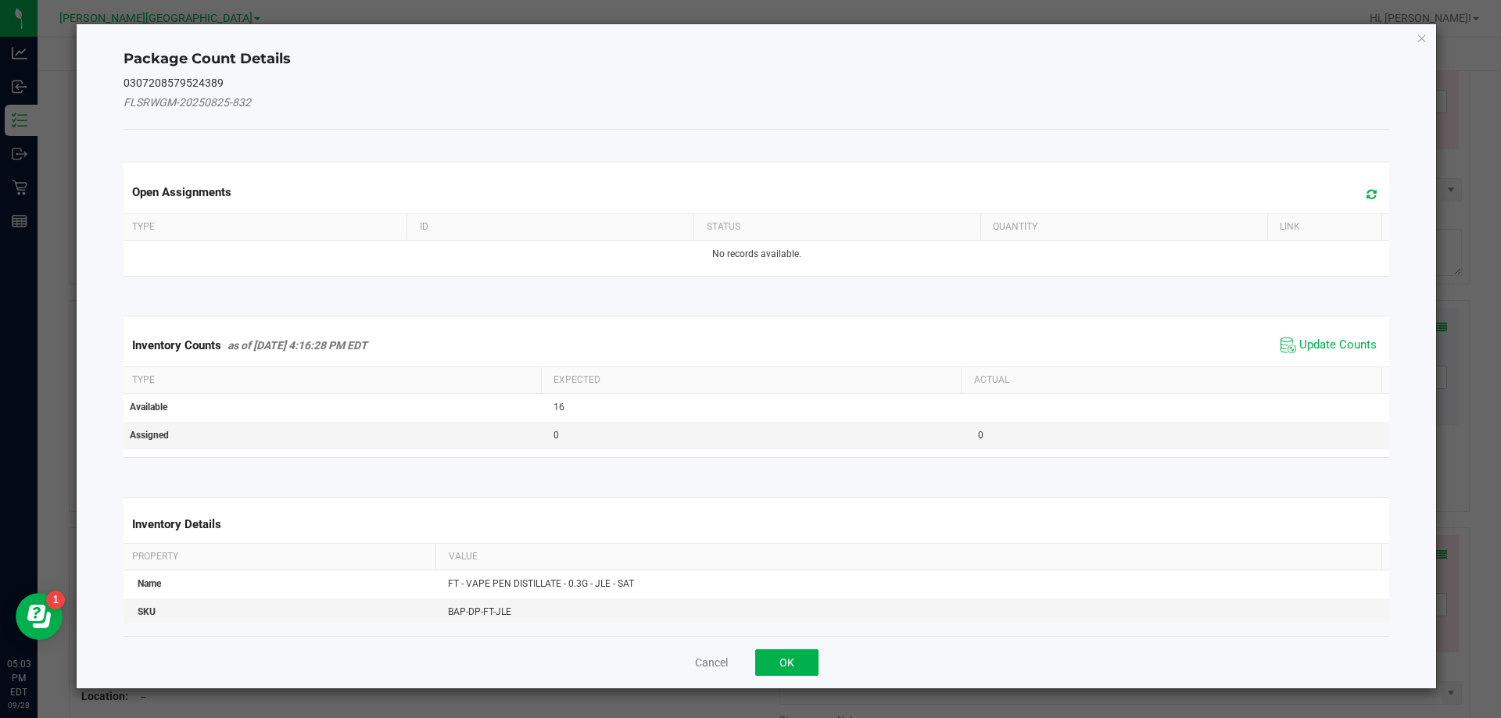
click at [748, 308] on div "Inventory Counts as of Sep 28, 2025 4:16:28 PM EDT Update Counts Type Expected …" at bounding box center [757, 386] width 1290 height 181
click at [748, 334] on span "Update Counts" at bounding box center [1329, 345] width 104 height 23
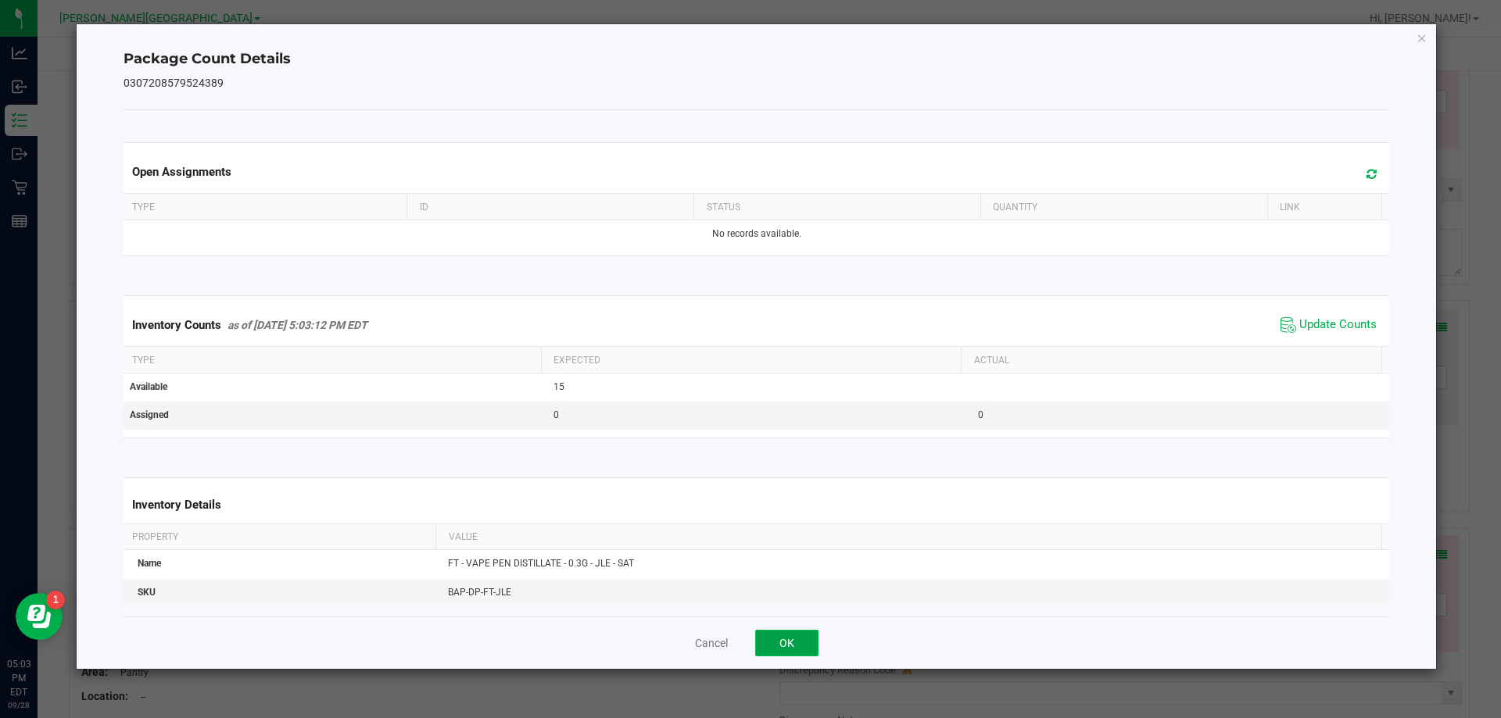
click at [748, 650] on button "OK" at bounding box center [786, 643] width 63 height 27
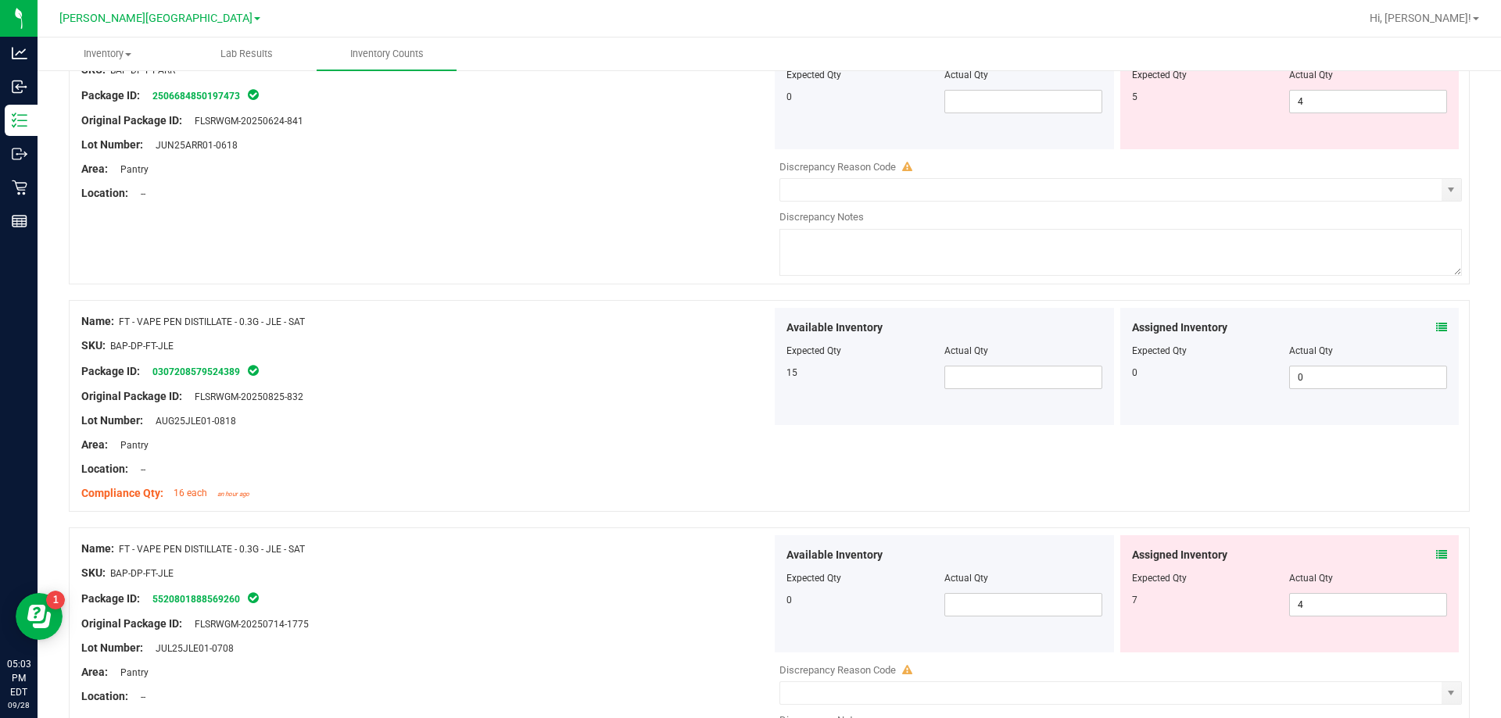
click at [748, 552] on icon at bounding box center [1441, 555] width 11 height 11
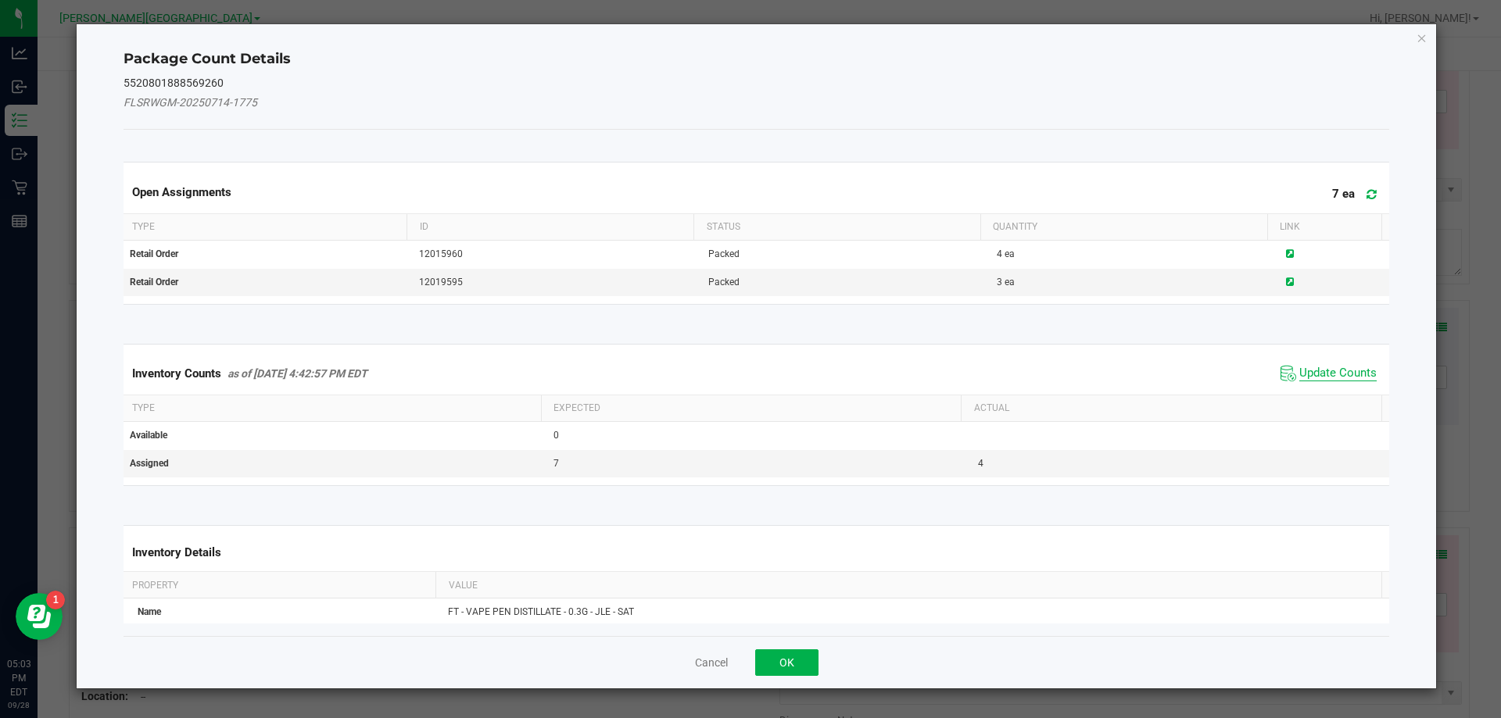
click at [748, 374] on span "Update Counts" at bounding box center [1337, 374] width 77 height 16
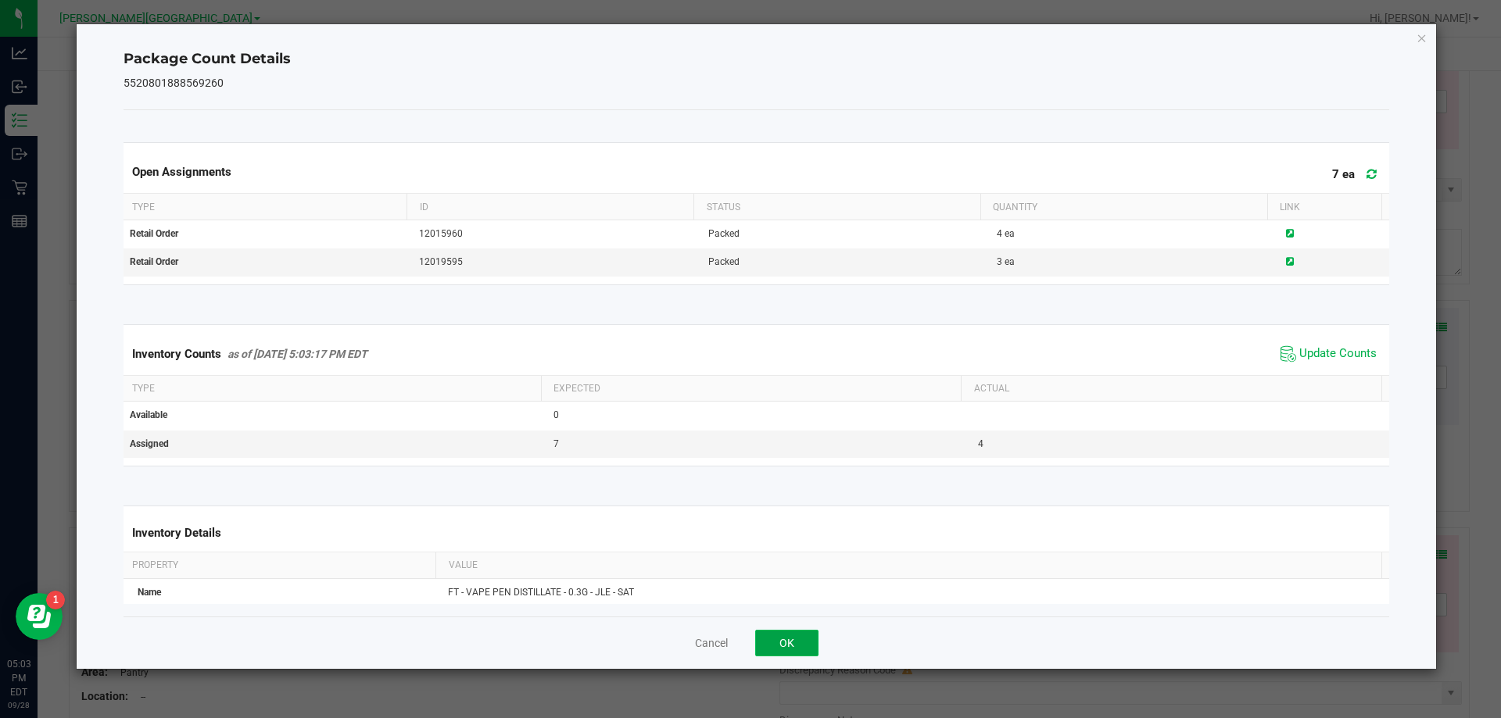
click at [748, 639] on button "OK" at bounding box center [786, 643] width 63 height 27
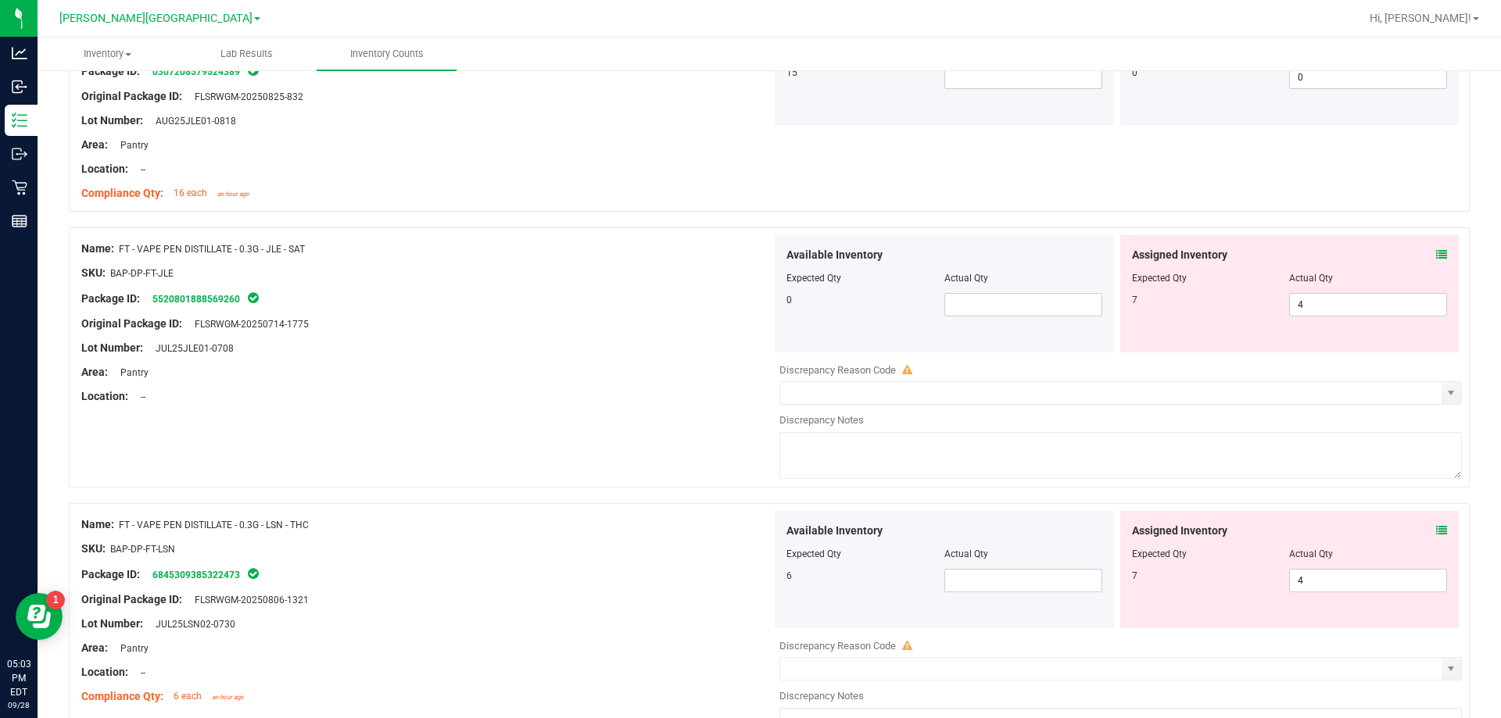
scroll to position [1173, 0]
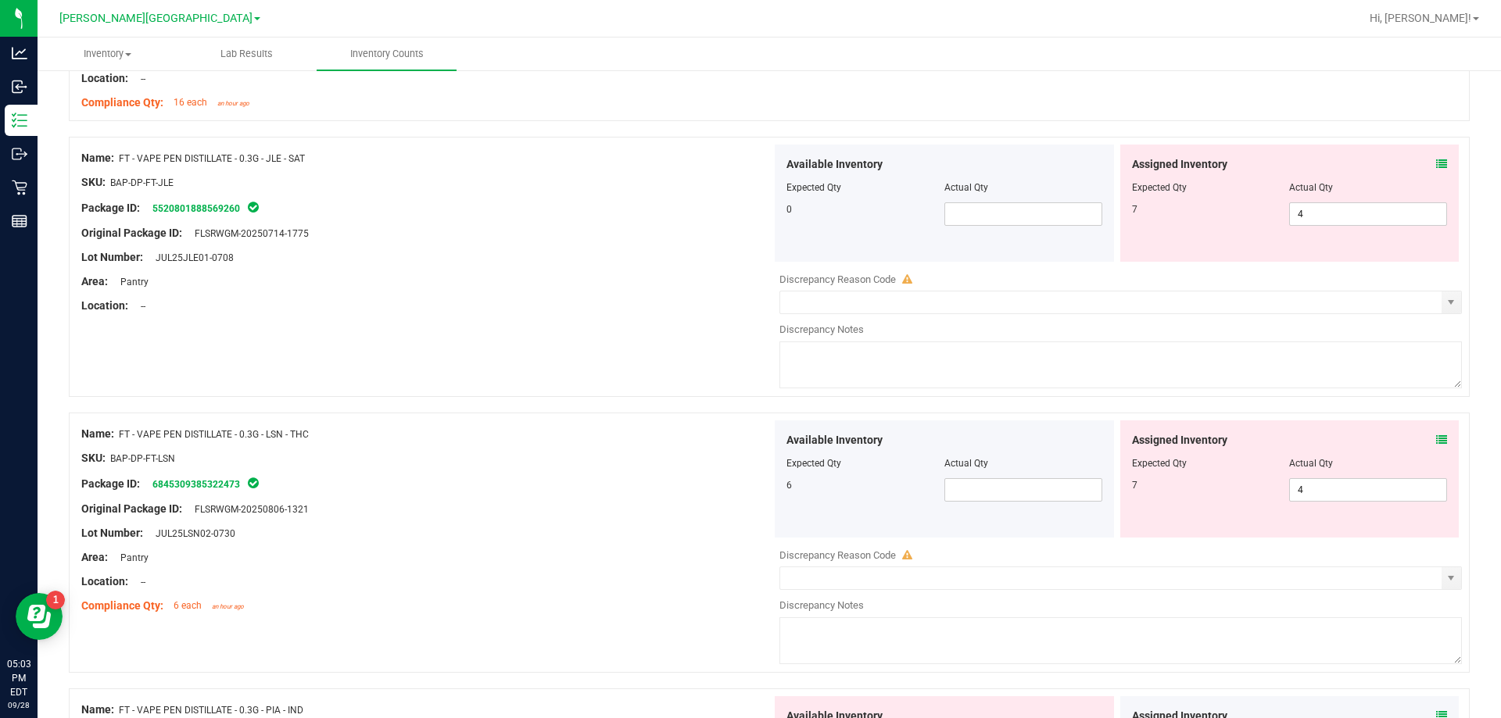
click at [748, 439] on div "Assigned Inventory" at bounding box center [1290, 440] width 316 height 16
click at [748, 433] on span at bounding box center [1441, 440] width 11 height 16
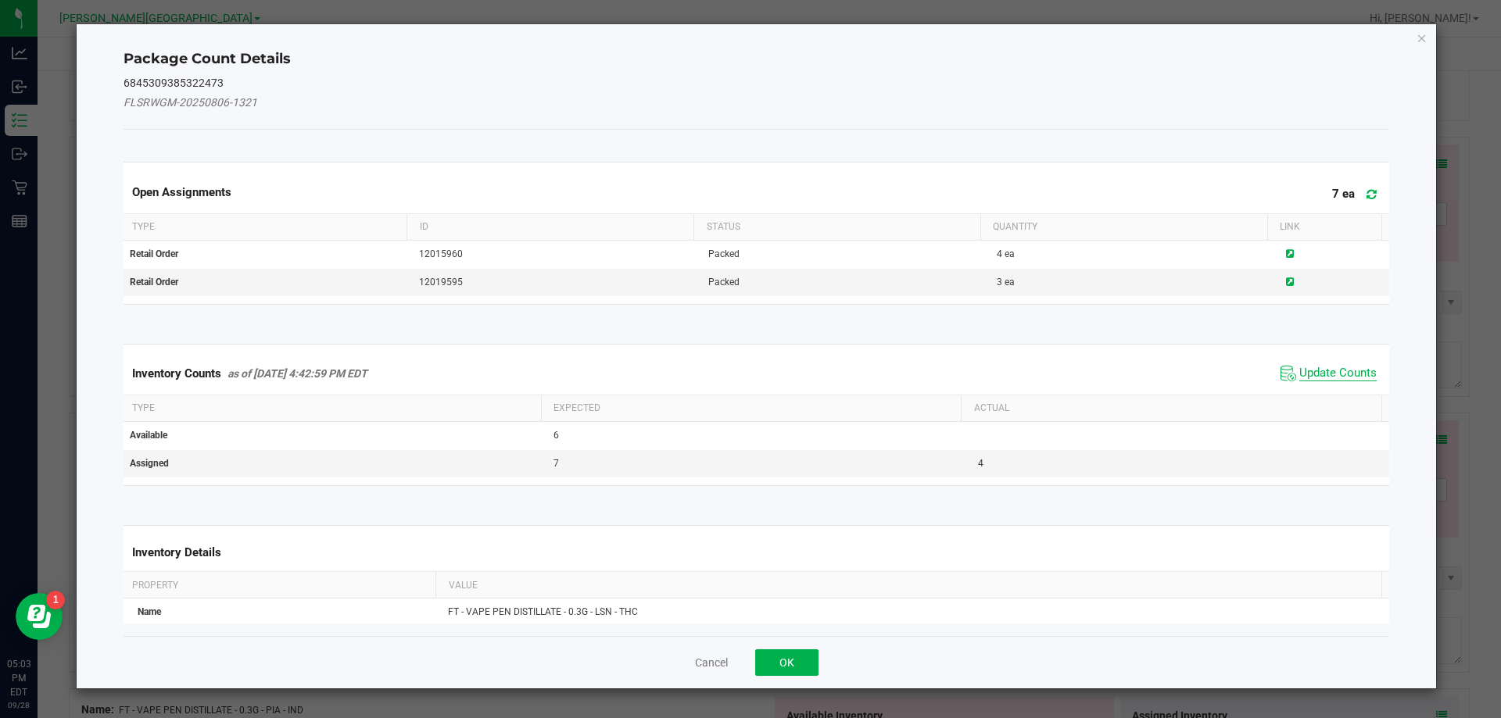
click at [748, 369] on span "Update Counts" at bounding box center [1337, 374] width 77 height 16
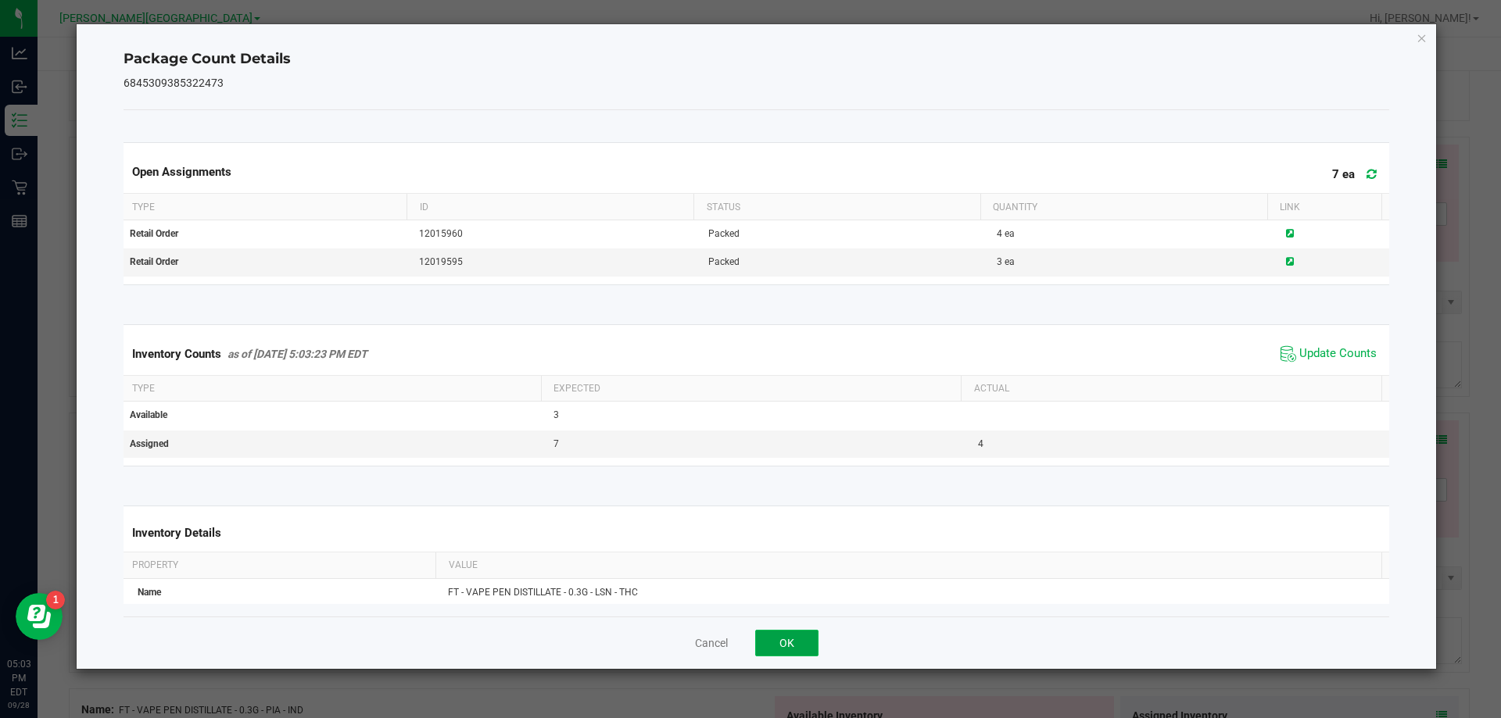
click at [748, 637] on button "OK" at bounding box center [786, 643] width 63 height 27
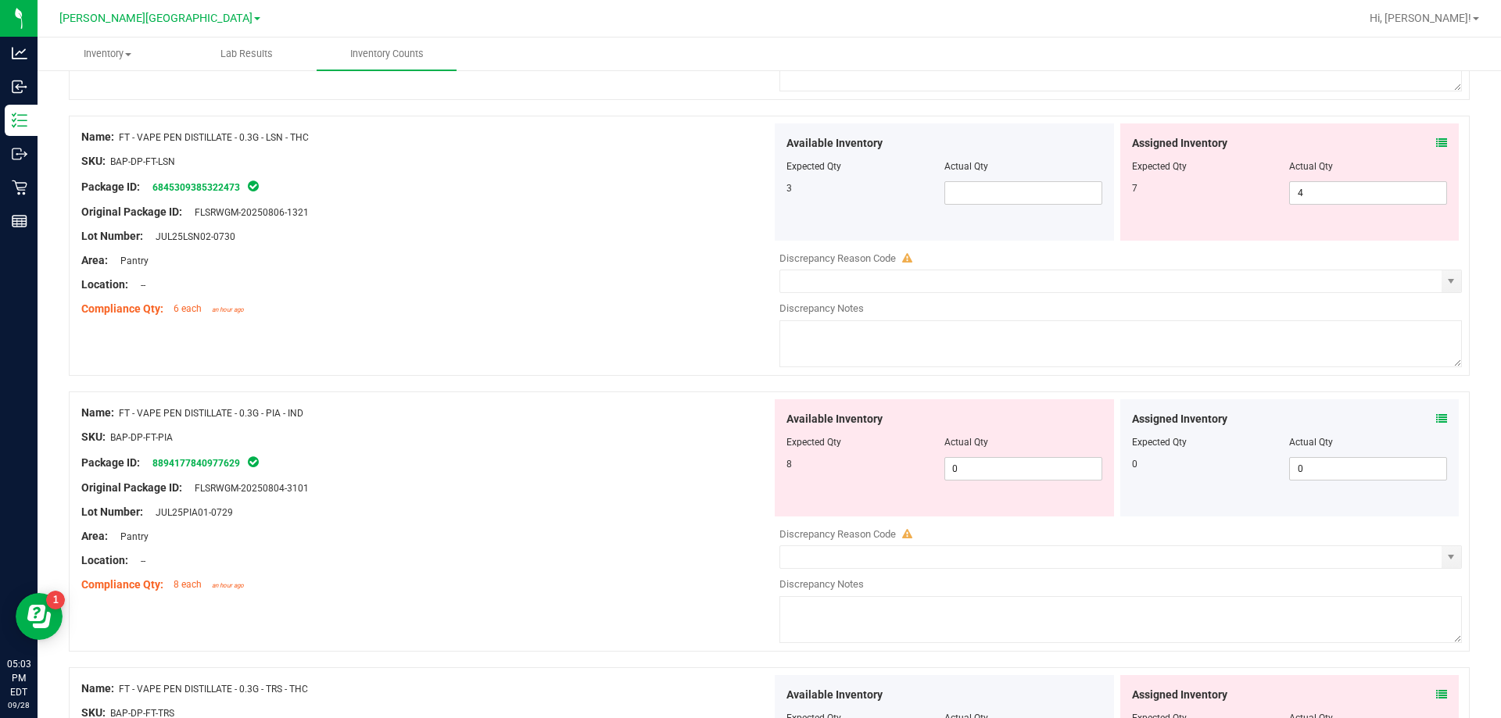
scroll to position [1485, 0]
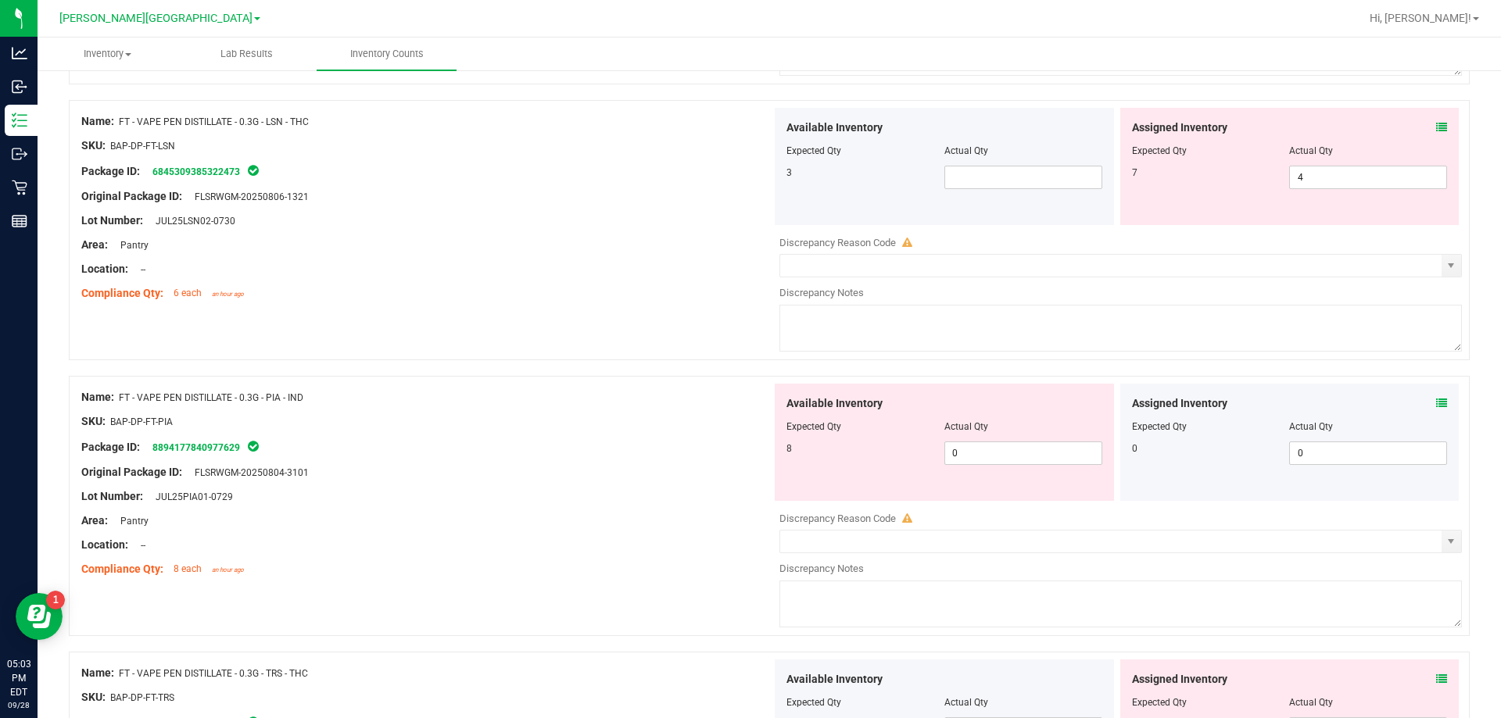
click at [748, 408] on div "Assigned Inventory" at bounding box center [1290, 404] width 316 height 16
click at [748, 400] on icon at bounding box center [1441, 403] width 11 height 11
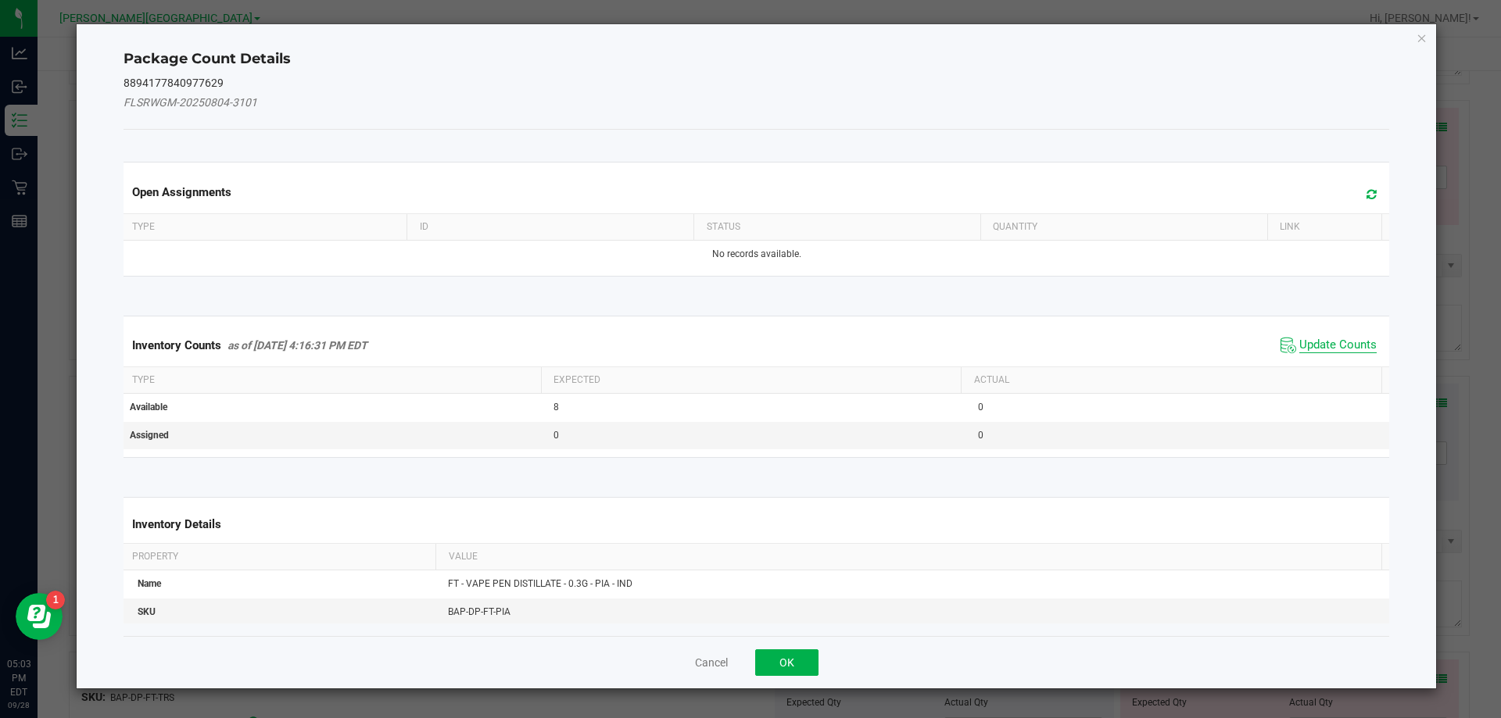
click at [748, 348] on span "Update Counts" at bounding box center [1337, 346] width 77 height 16
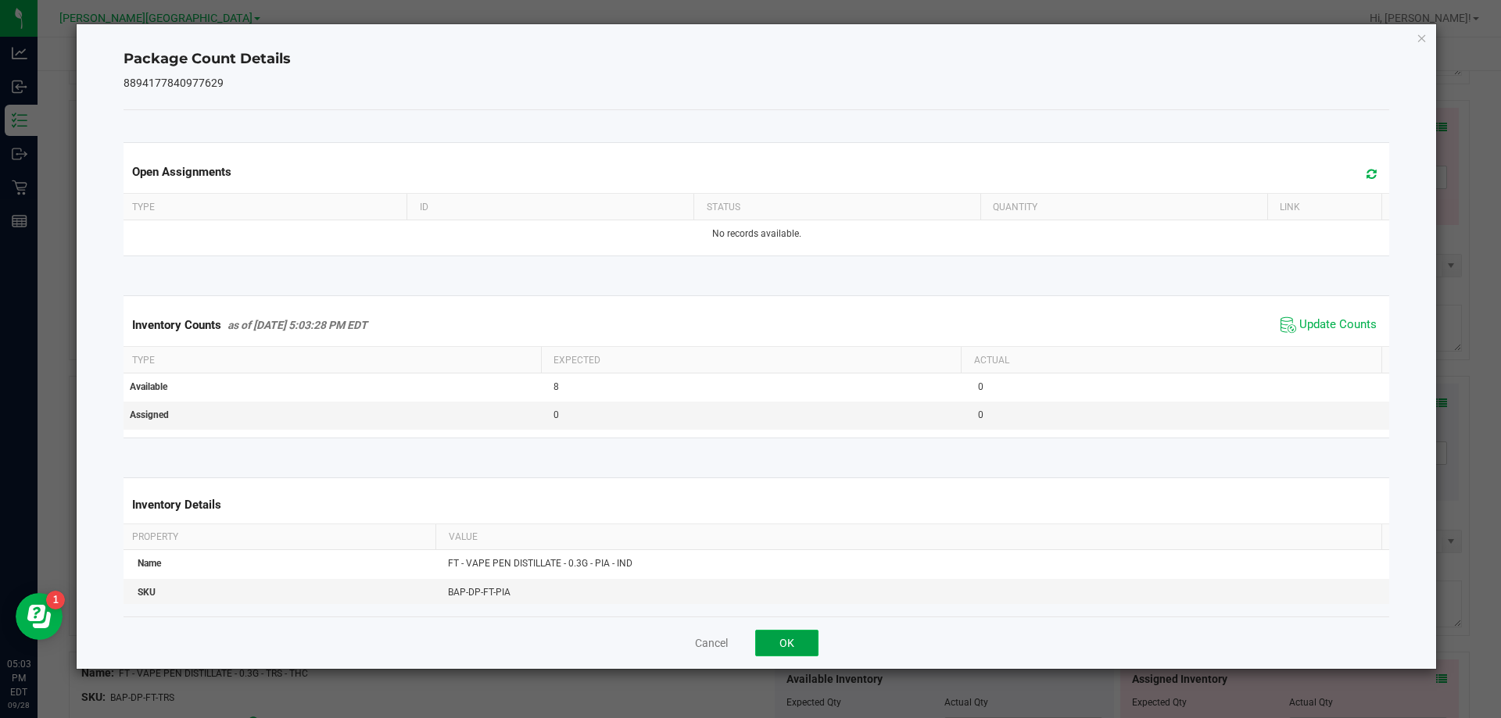
click at [748, 643] on button "OK" at bounding box center [786, 643] width 63 height 27
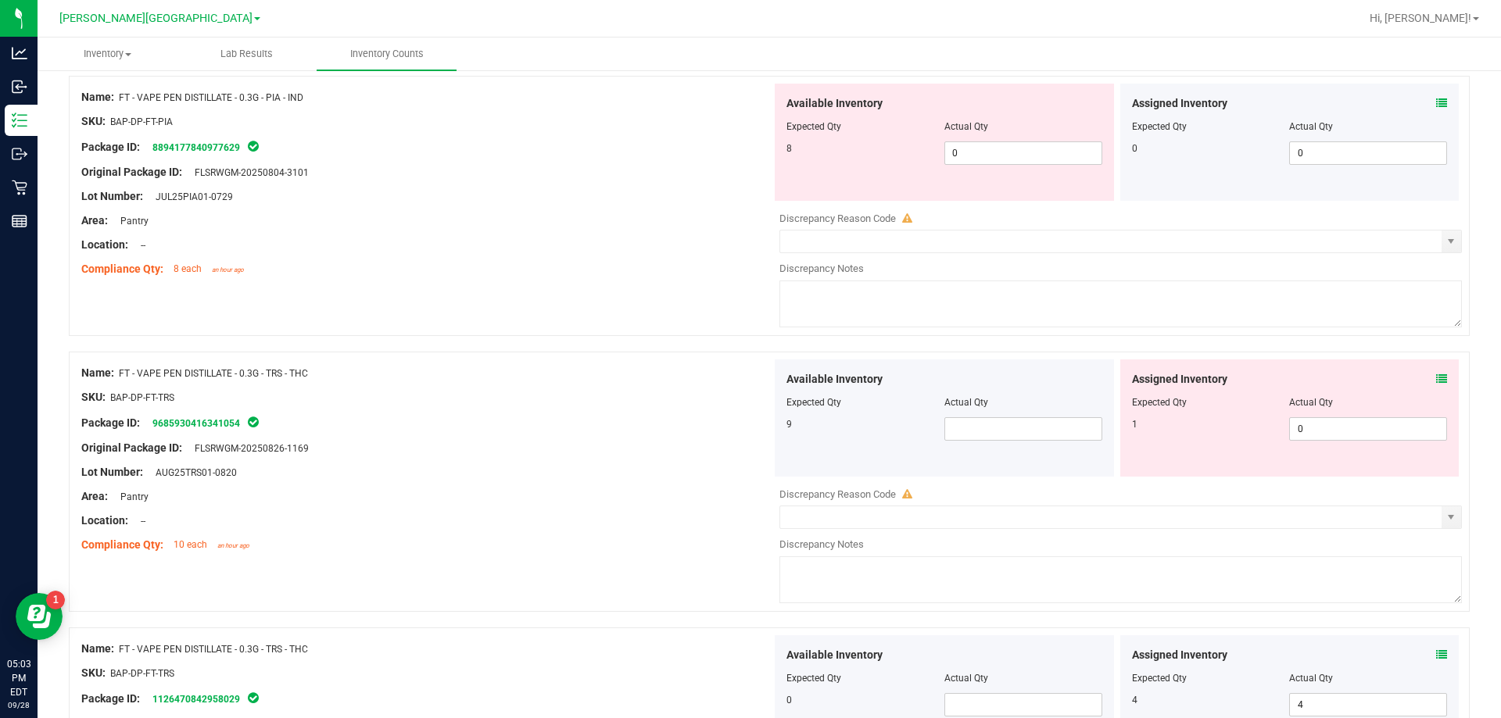
scroll to position [1798, 0]
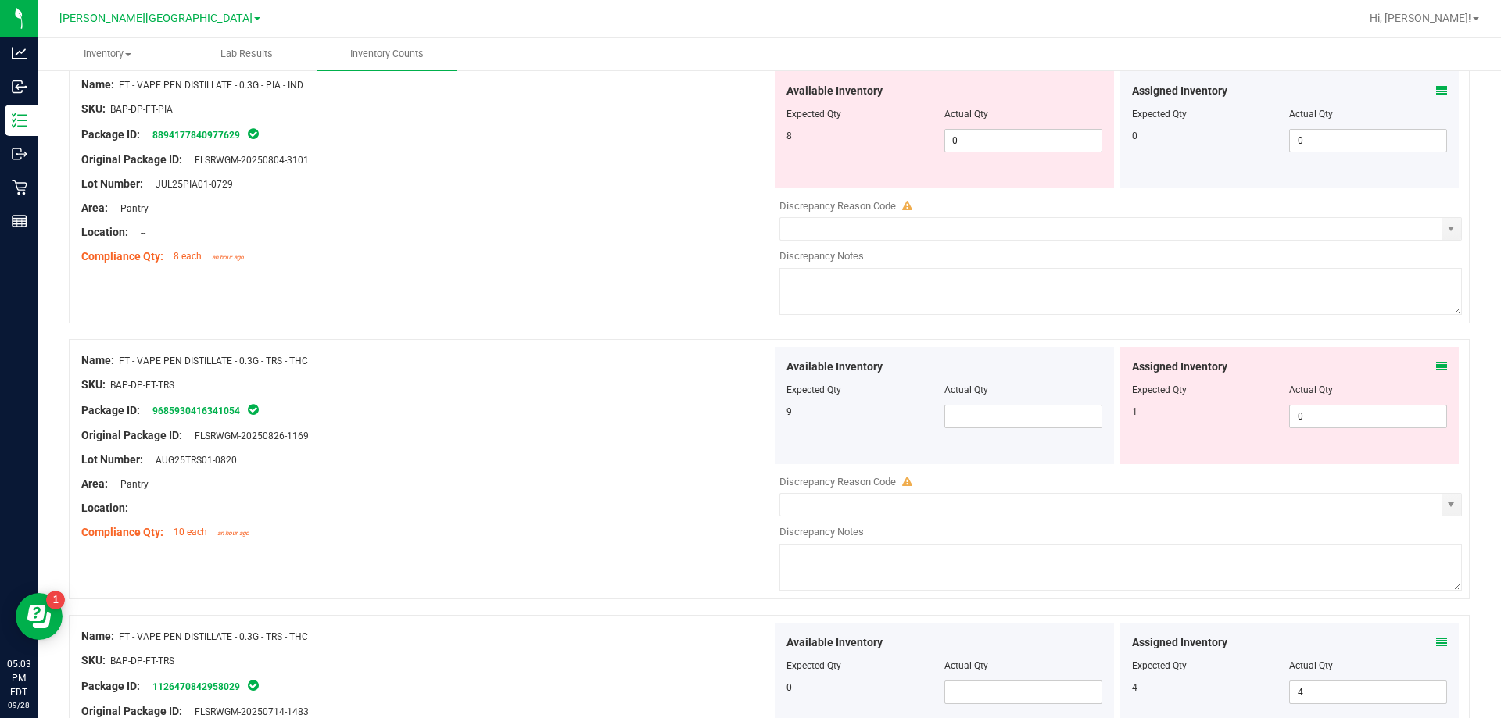
click at [748, 363] on div "Assigned Inventory Expected Qty Actual Qty 1 0 0" at bounding box center [1289, 405] width 339 height 117
click at [748, 367] on icon at bounding box center [1441, 366] width 11 height 11
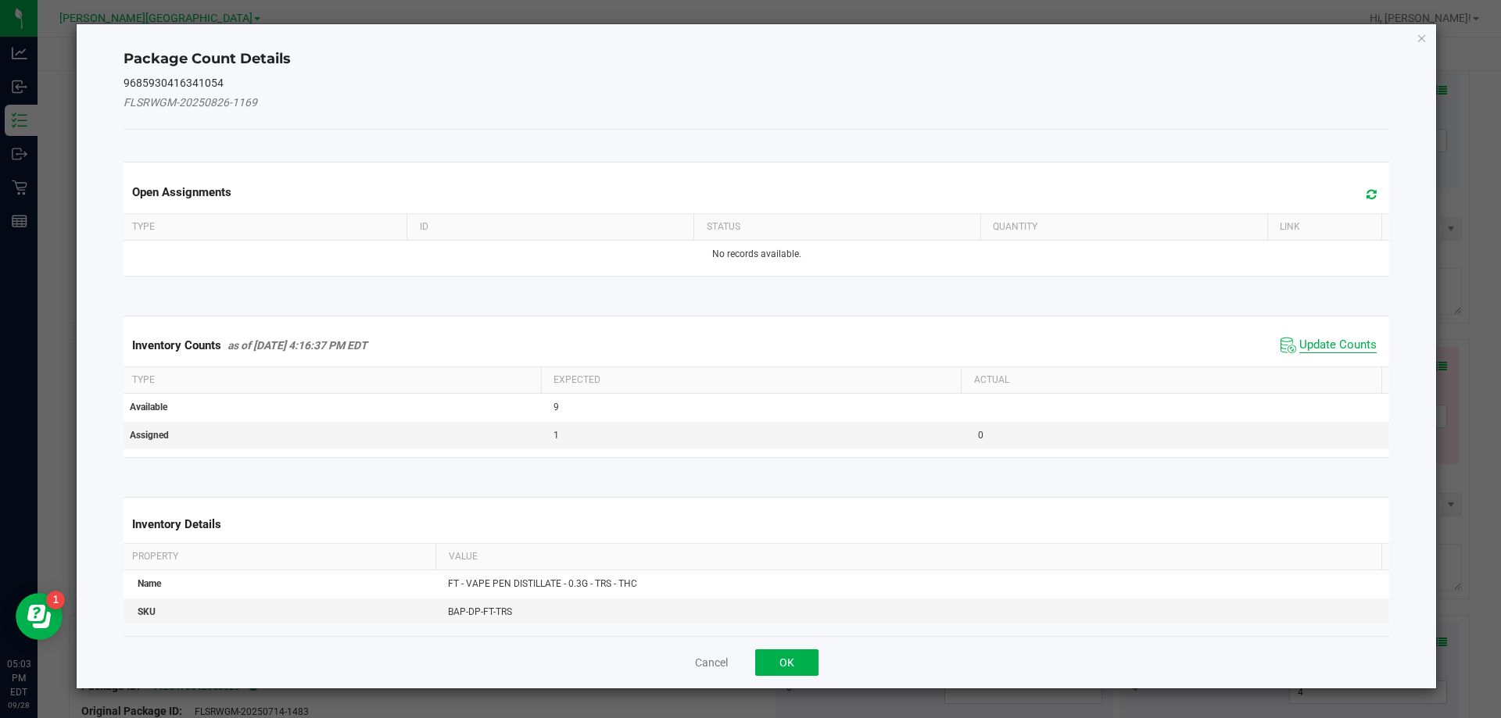
click at [748, 346] on span "Update Counts" at bounding box center [1337, 346] width 77 height 16
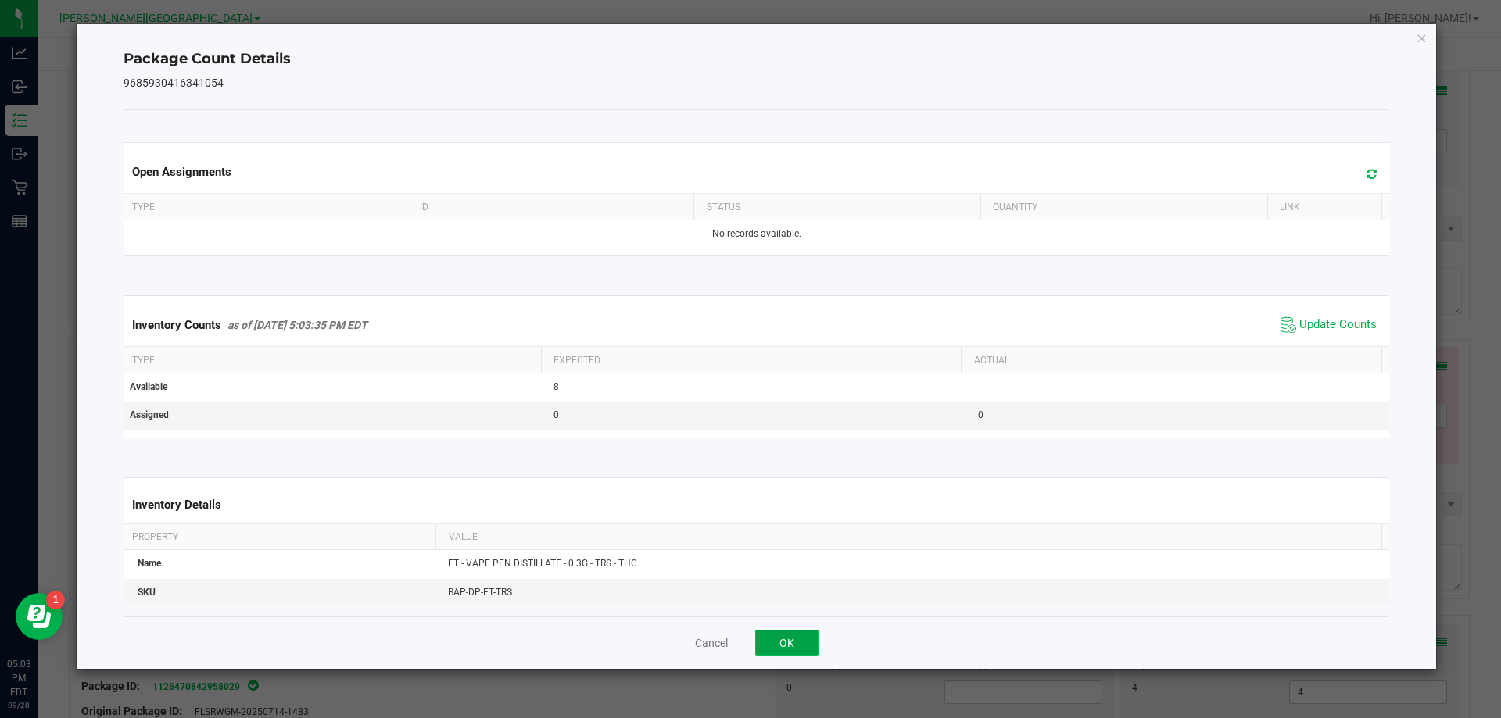
click at [748, 648] on button "OK" at bounding box center [786, 643] width 63 height 27
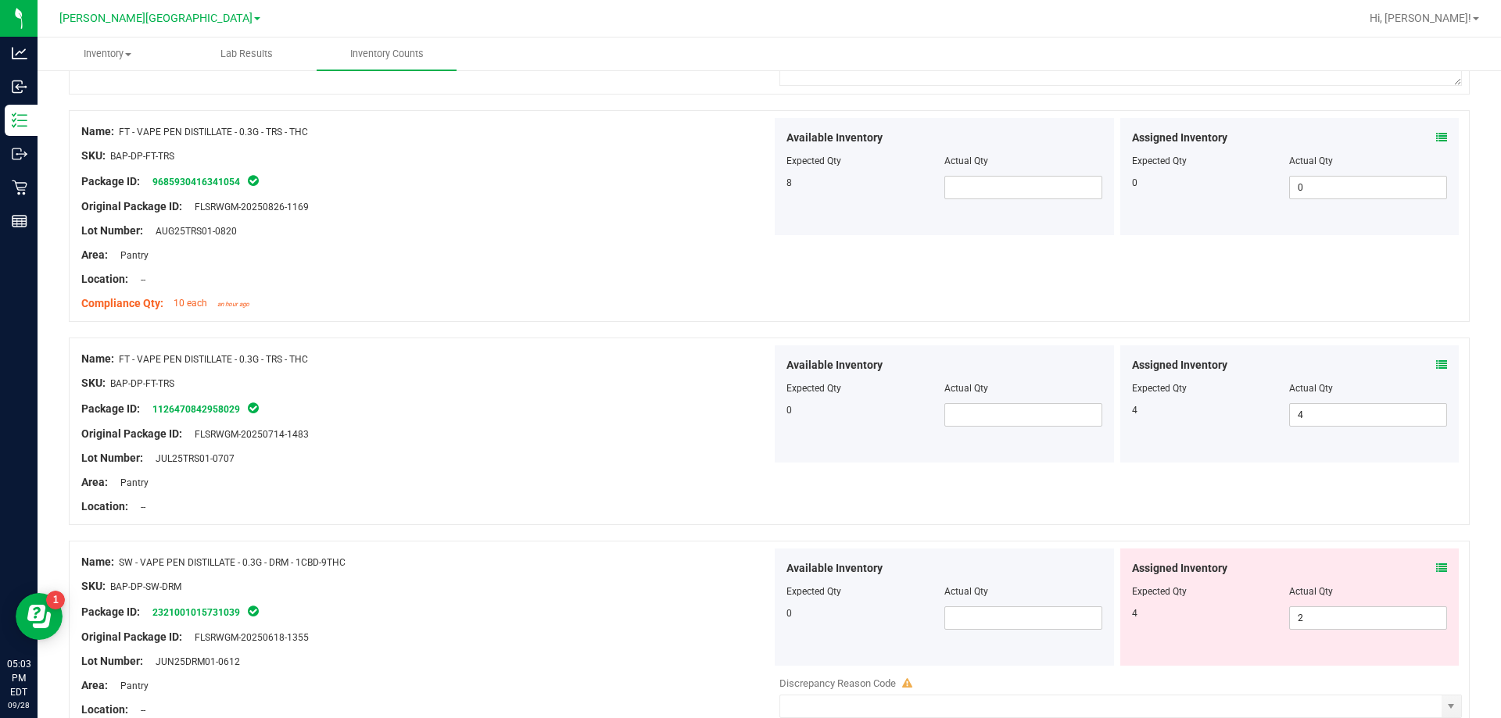
scroll to position [2033, 0]
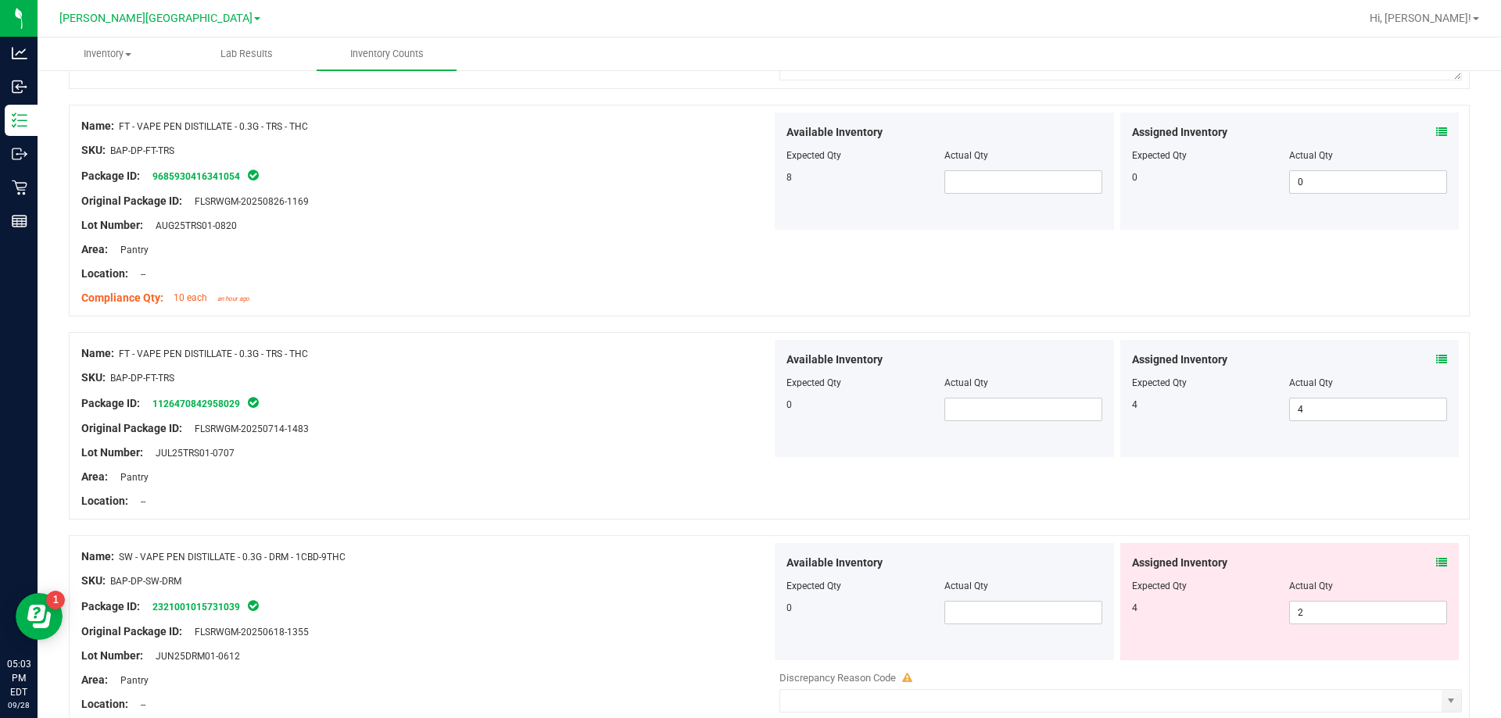
click at [748, 553] on div "Assigned Inventory Expected Qty Actual Qty 4 2 2" at bounding box center [1289, 601] width 339 height 117
click at [748, 562] on icon at bounding box center [1441, 562] width 11 height 11
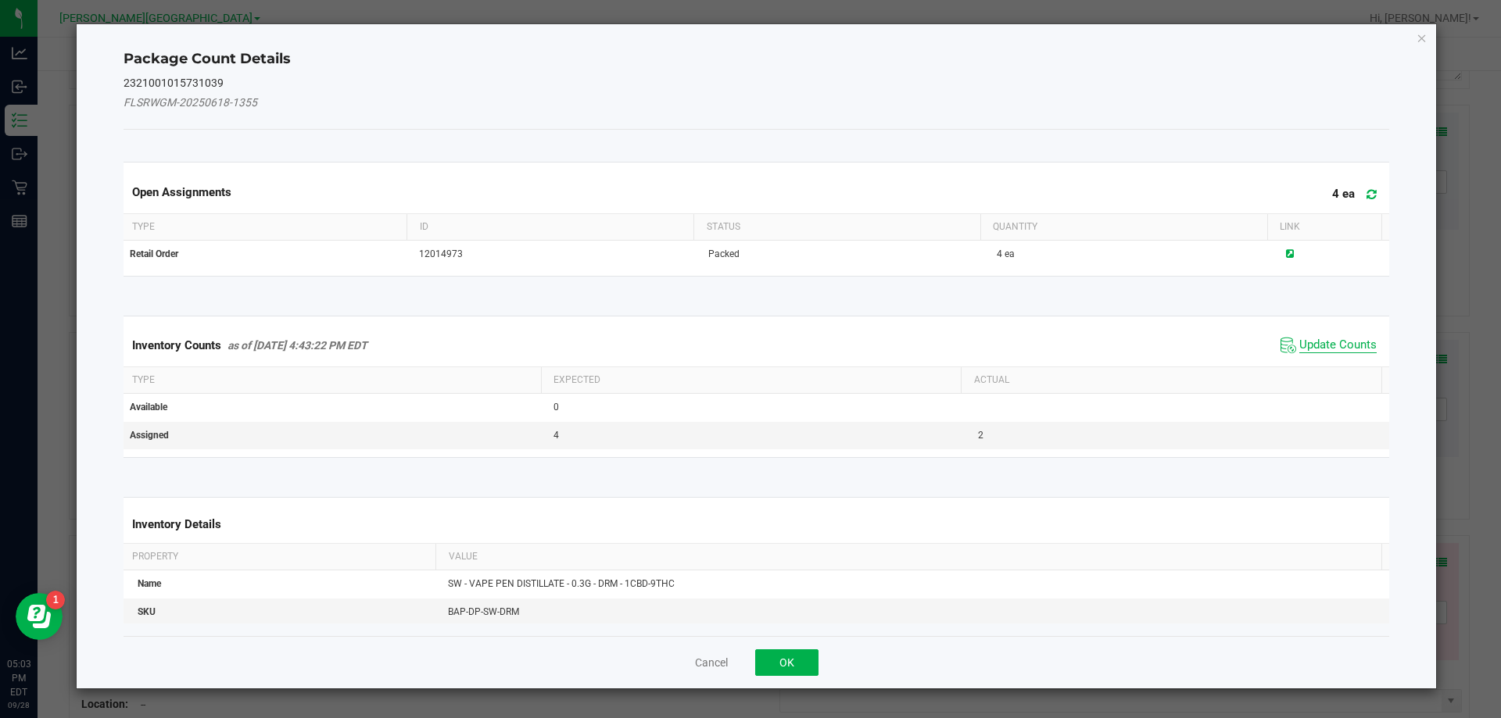
click at [748, 344] on span "Update Counts" at bounding box center [1337, 346] width 77 height 16
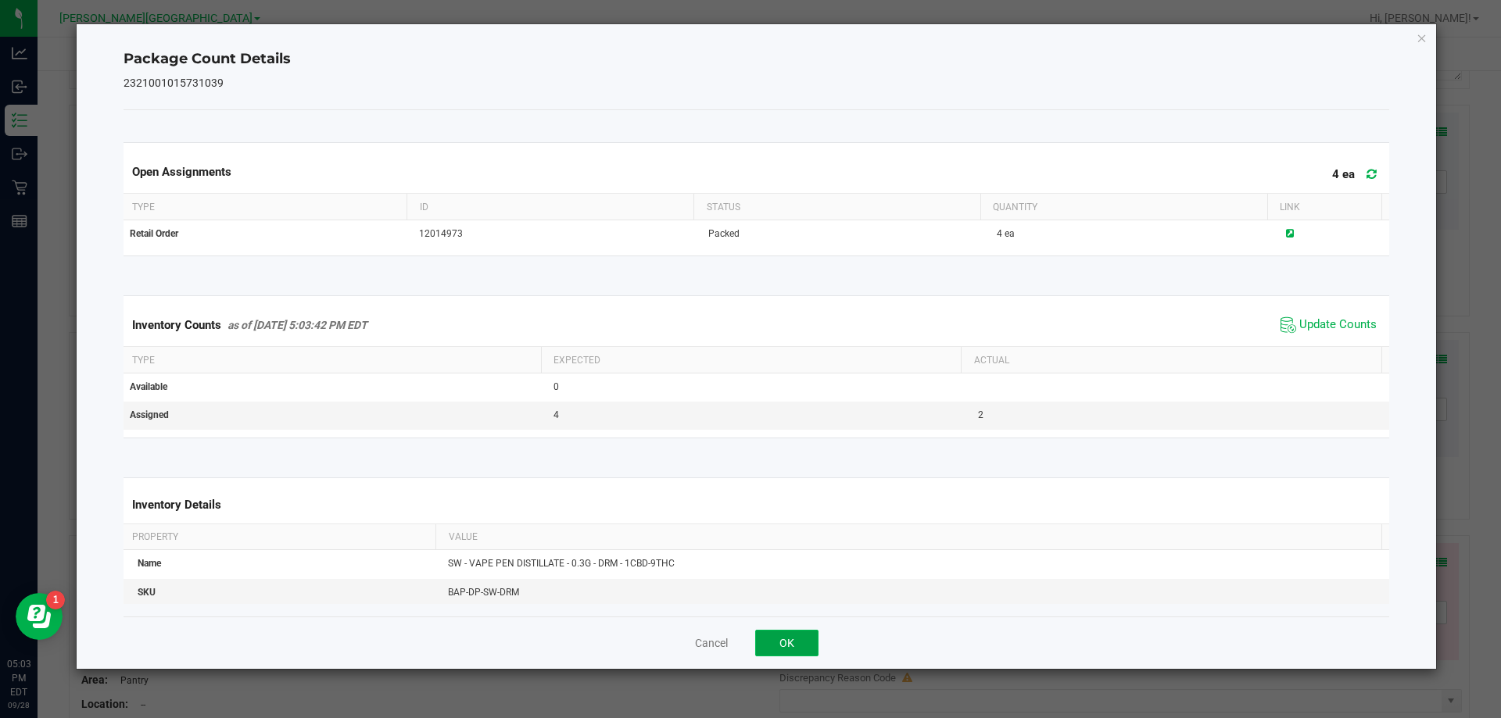
click at [748, 632] on button "OK" at bounding box center [786, 643] width 63 height 27
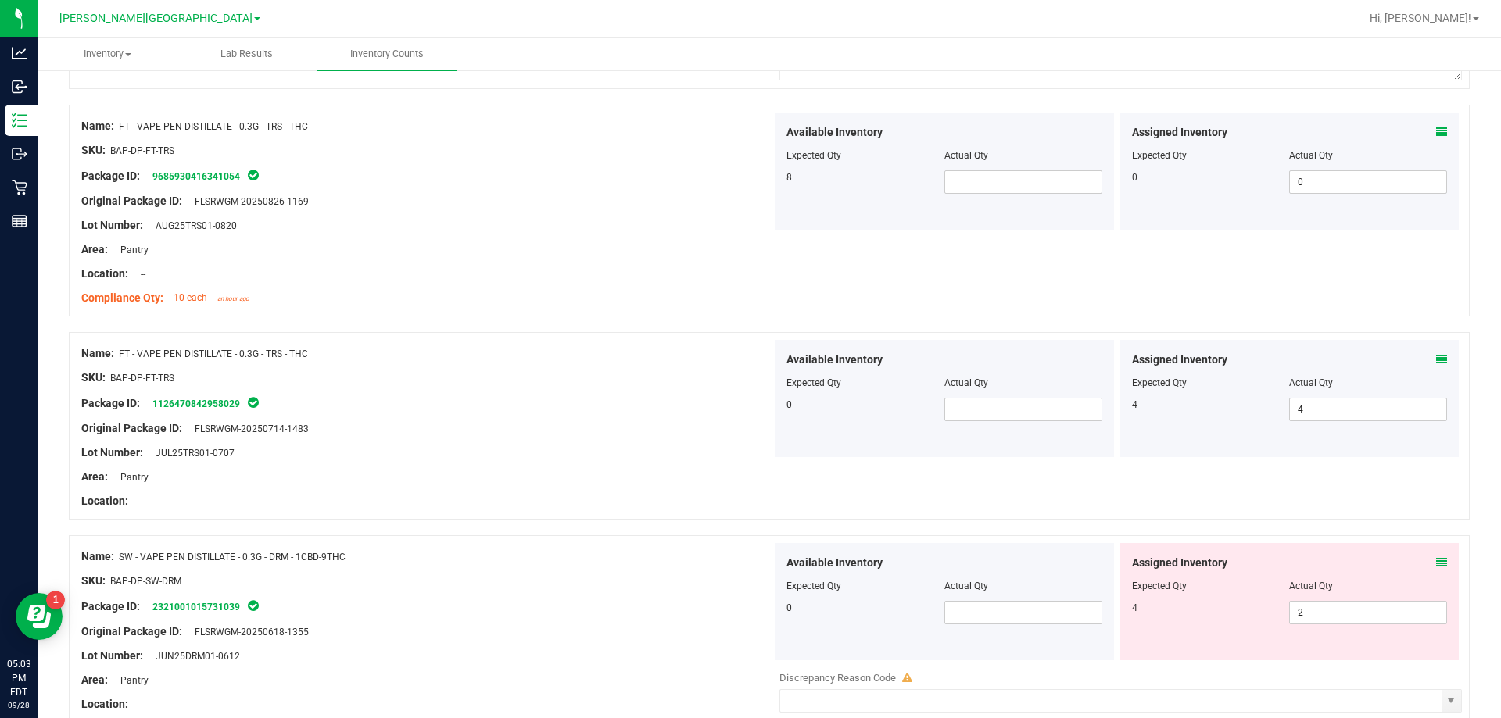
click at [748, 362] on icon at bounding box center [1441, 359] width 11 height 11
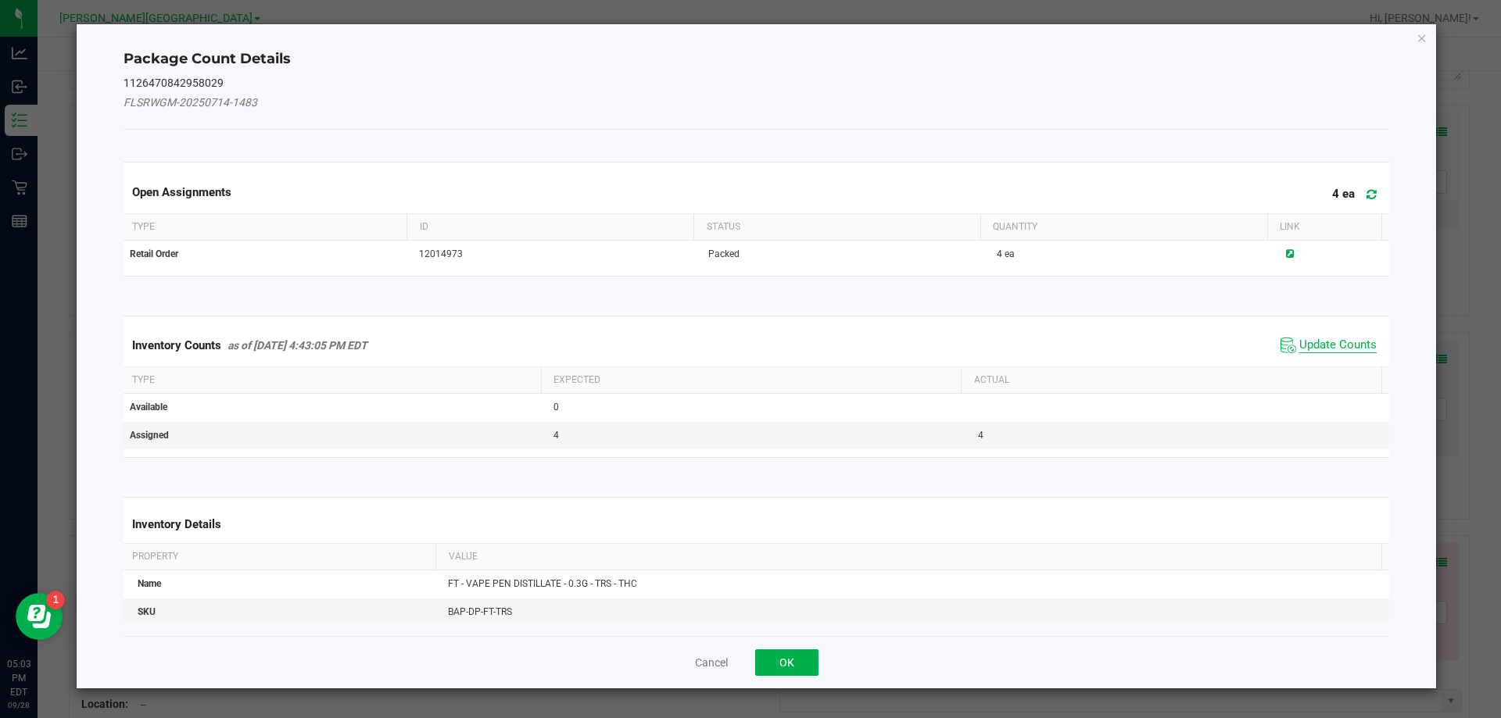
click at [748, 343] on span "Update Counts" at bounding box center [1337, 346] width 77 height 16
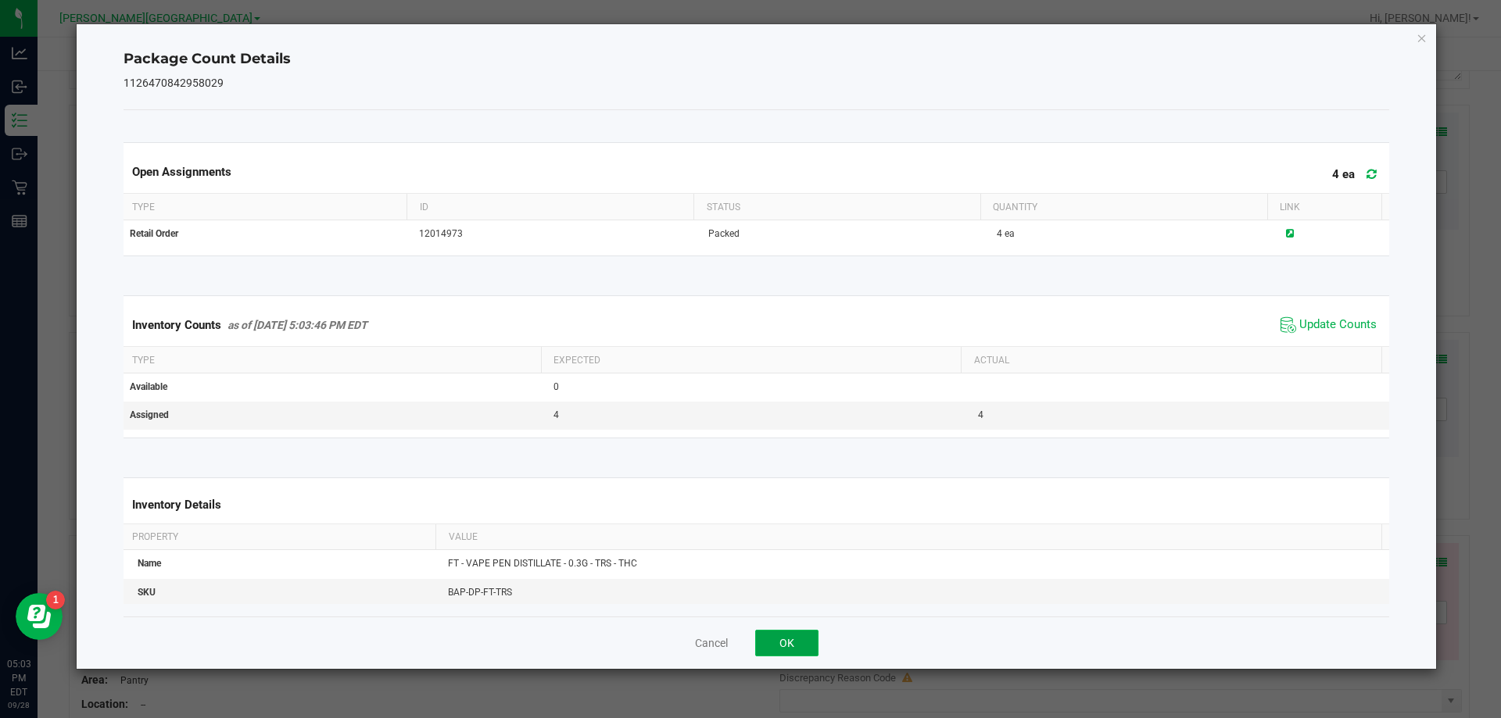
click at [748, 640] on button "OK" at bounding box center [786, 643] width 63 height 27
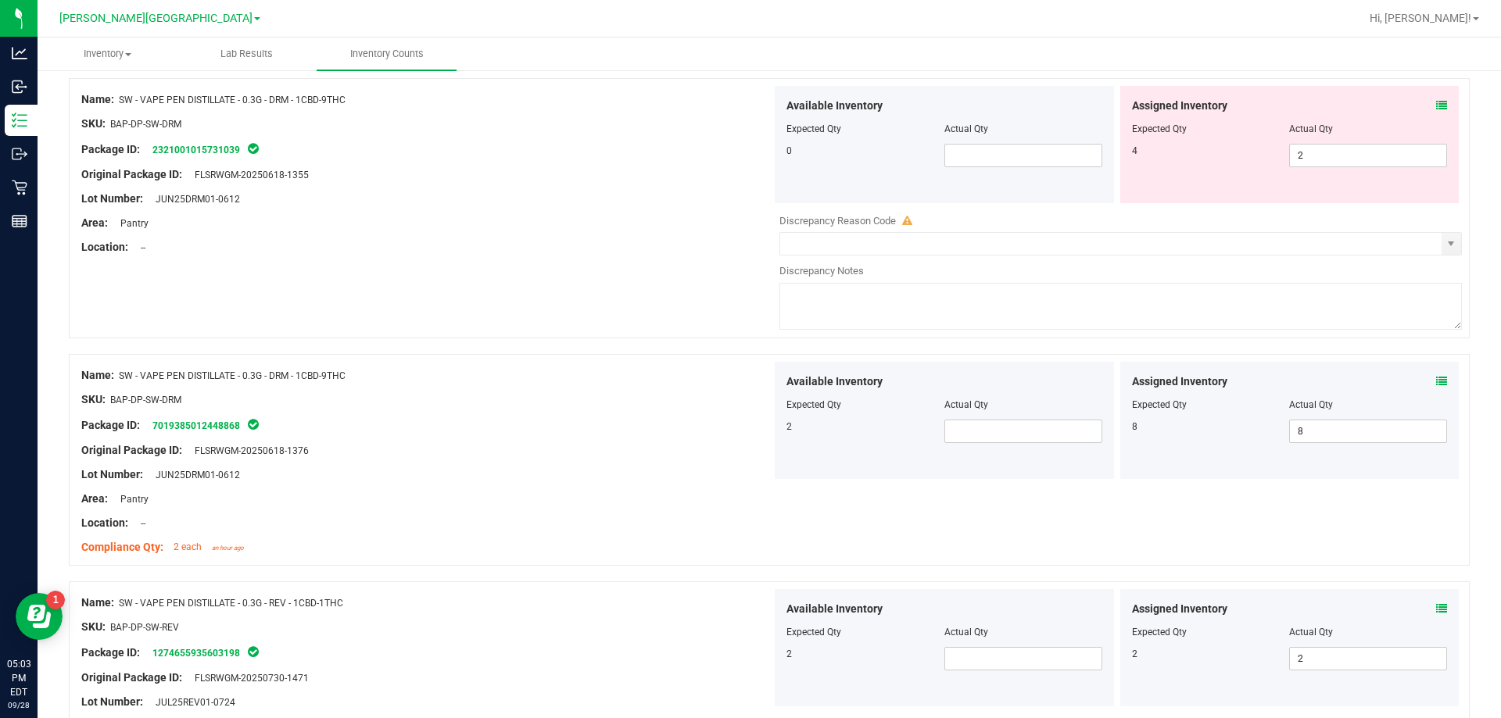
scroll to position [2580, 0]
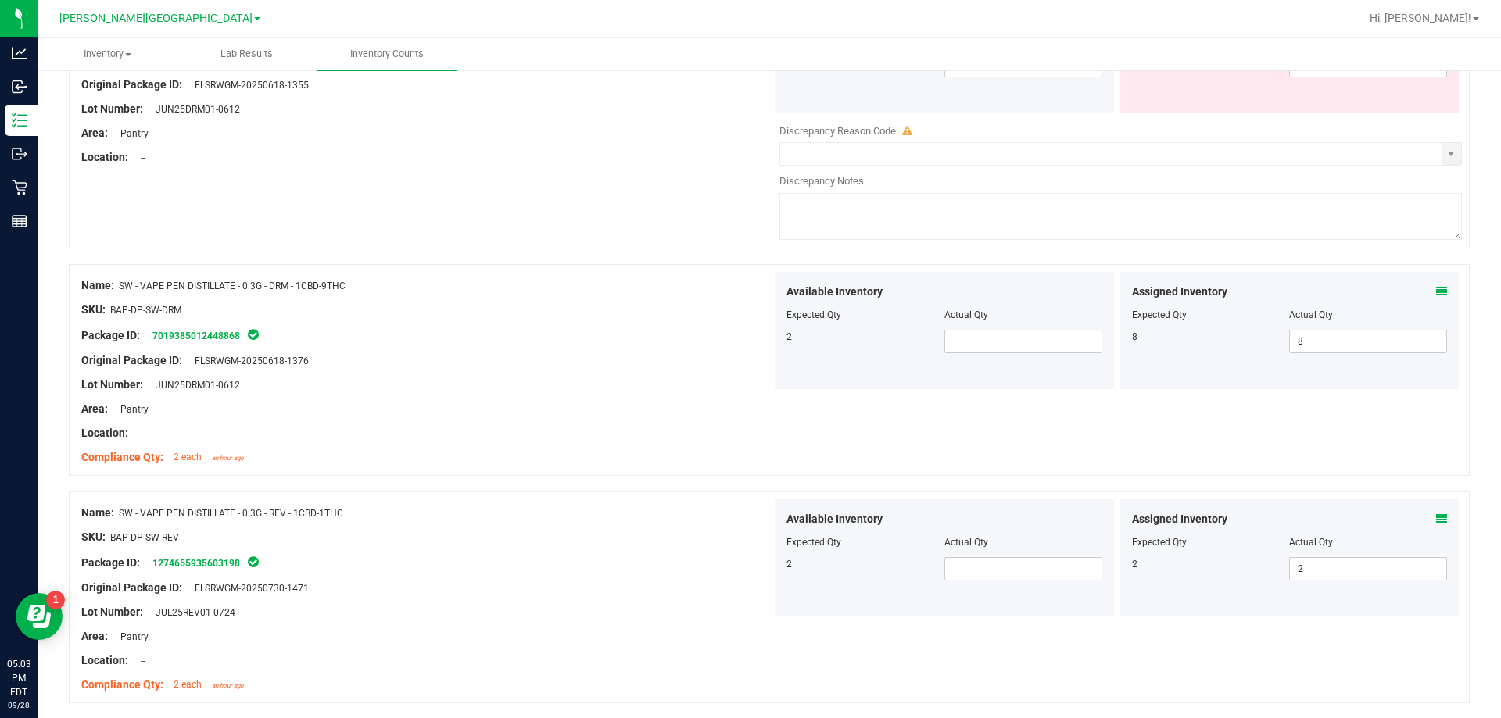
click at [748, 294] on icon at bounding box center [1441, 291] width 11 height 11
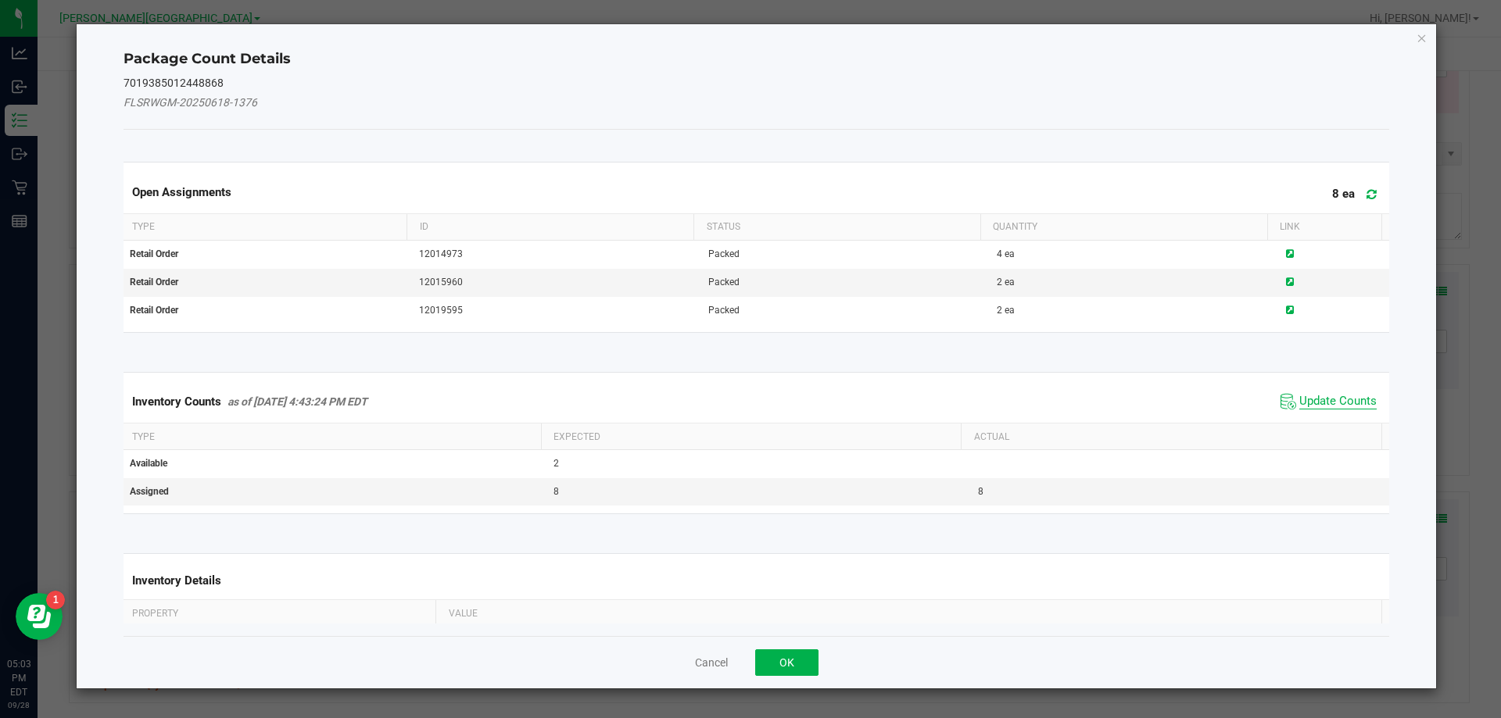
click at [748, 399] on span "Update Counts" at bounding box center [1337, 402] width 77 height 16
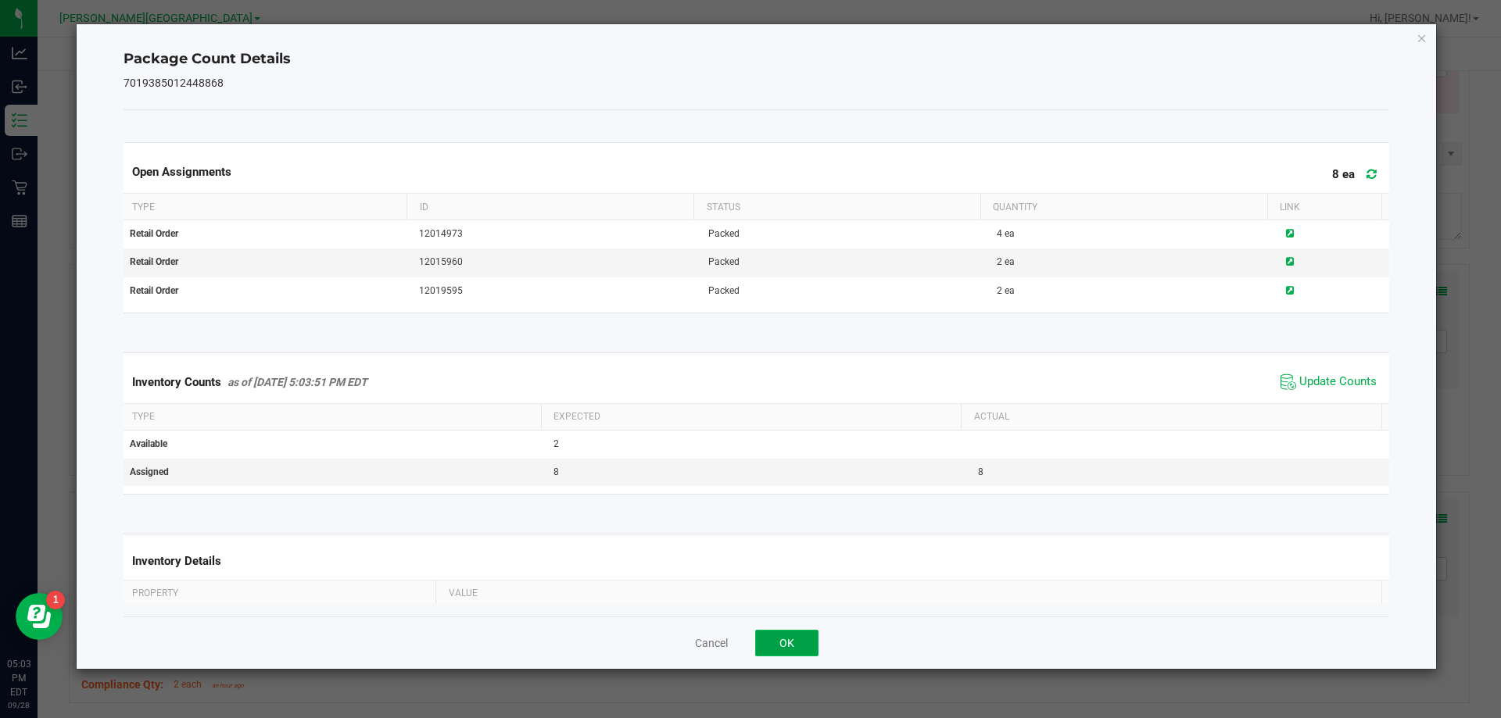
click at [748, 632] on button "OK" at bounding box center [786, 643] width 63 height 27
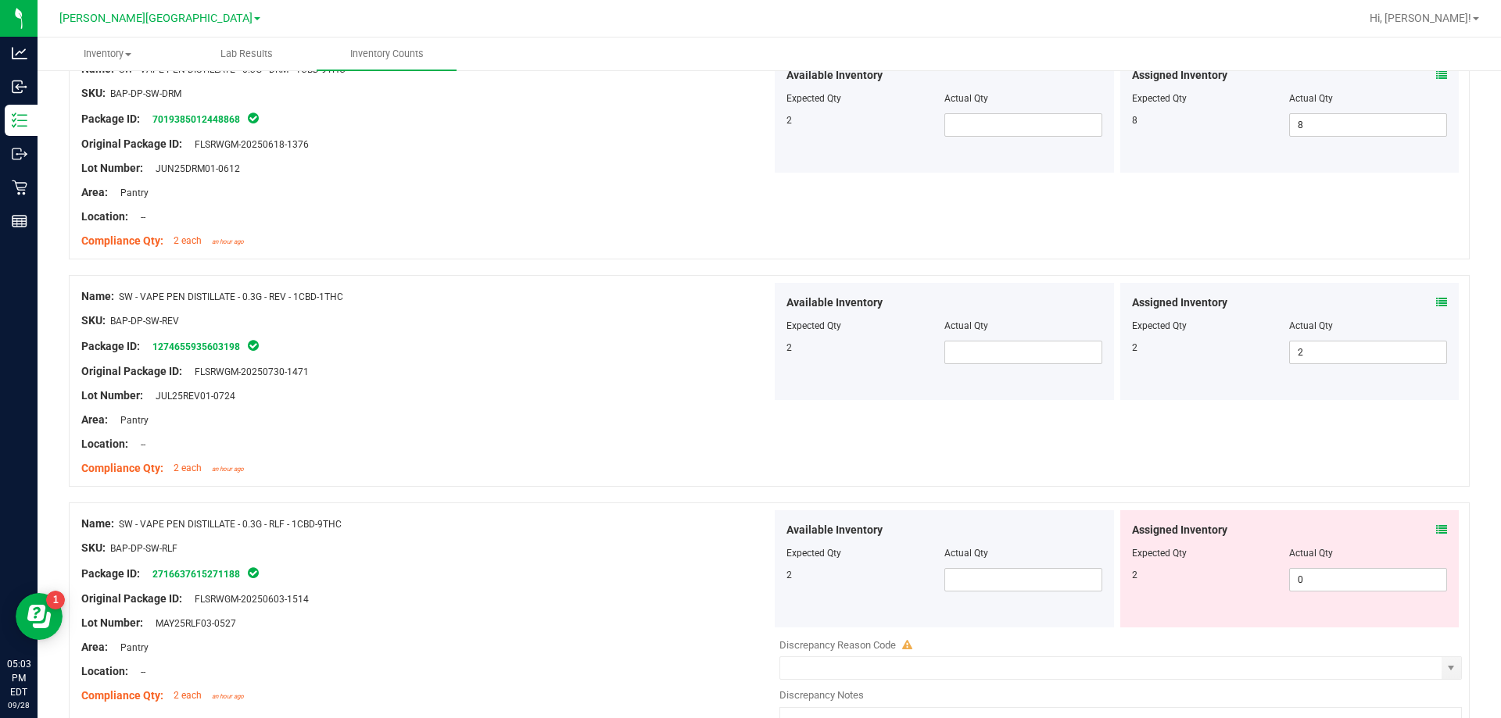
scroll to position [2814, 0]
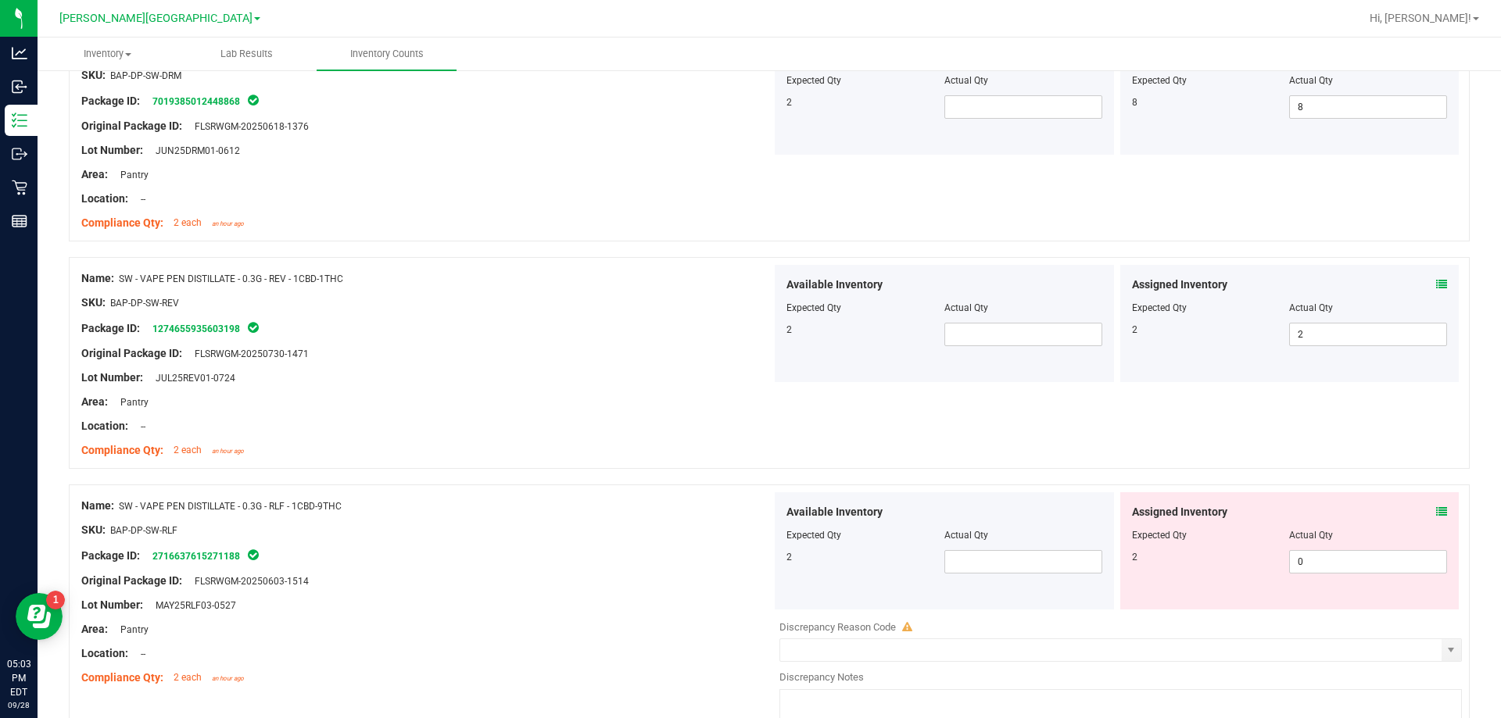
click at [748, 281] on icon at bounding box center [1441, 284] width 11 height 11
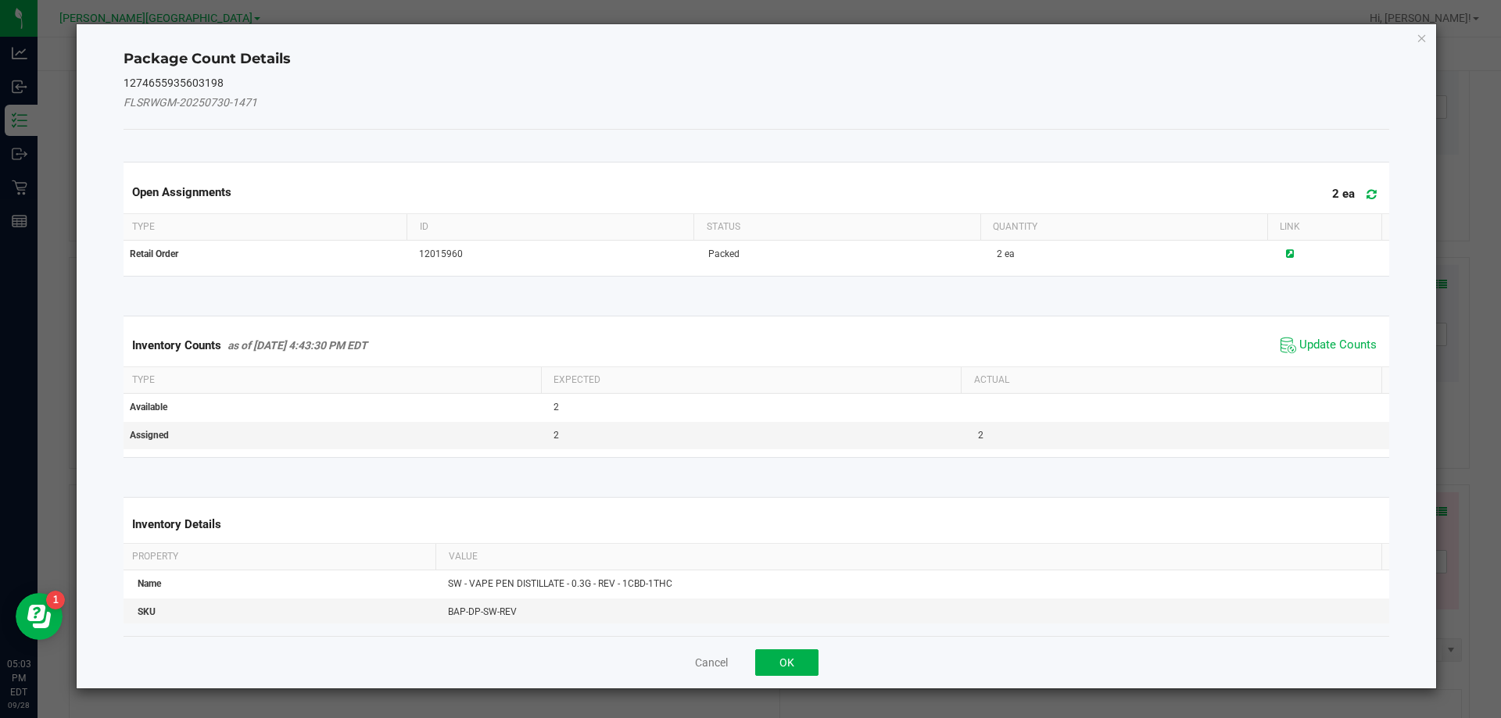
click at [748, 335] on span "Update Counts" at bounding box center [1329, 345] width 104 height 23
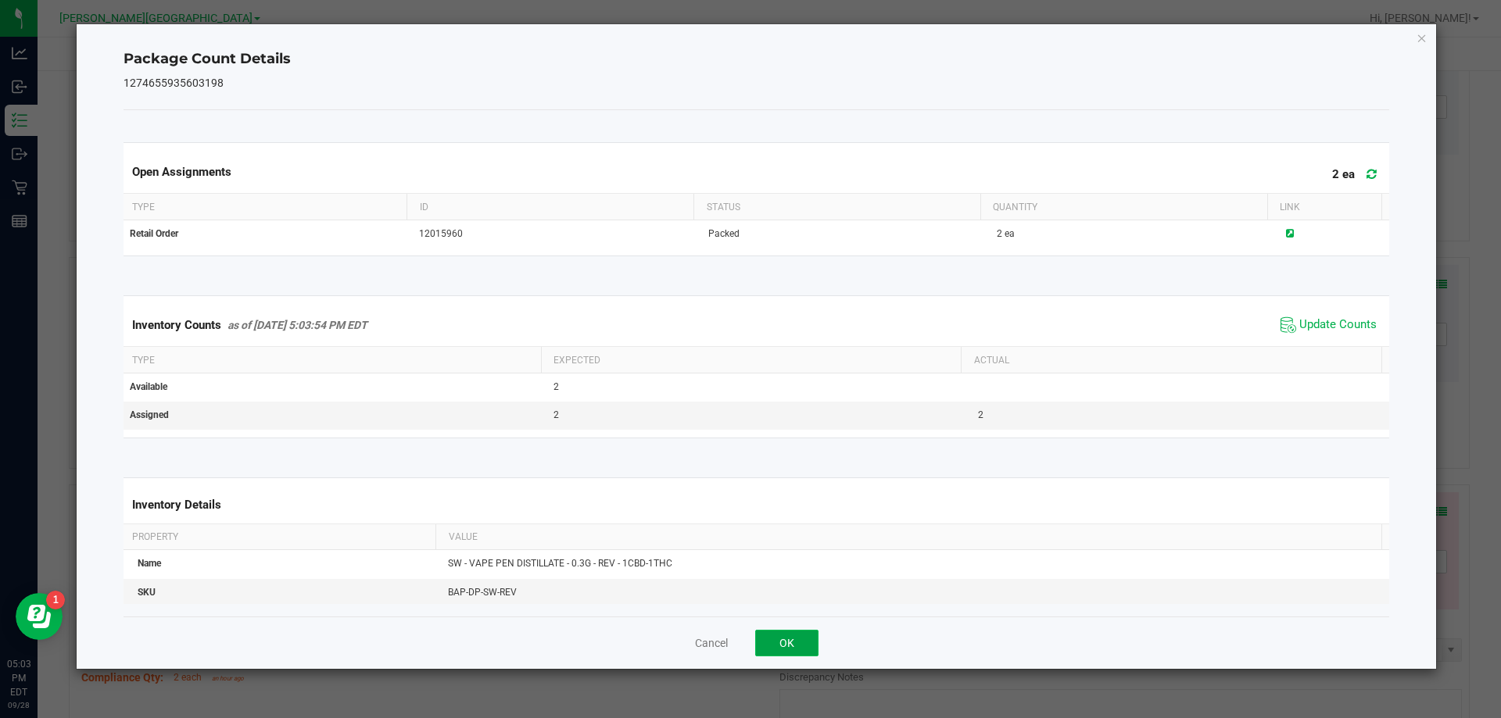
click at [748, 647] on button "OK" at bounding box center [786, 643] width 63 height 27
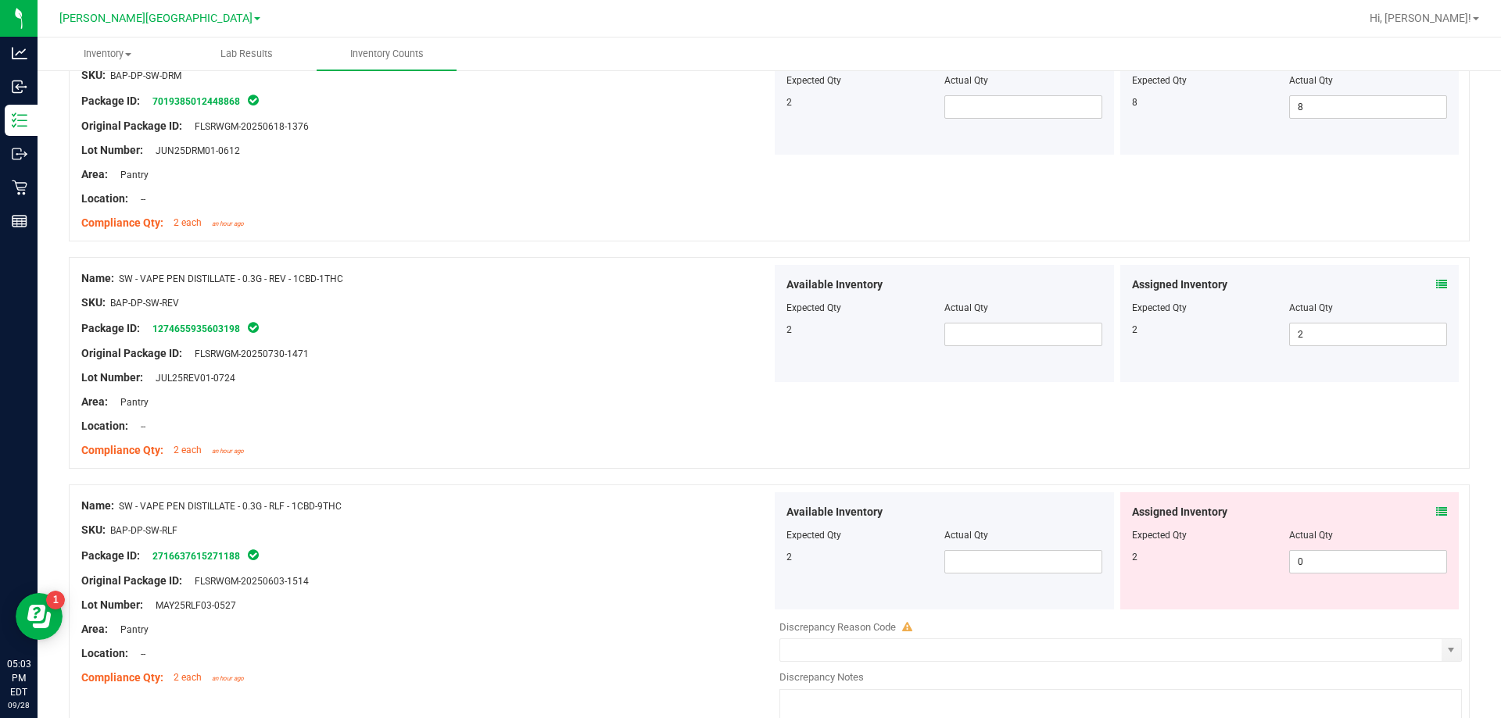
click at [748, 516] on icon at bounding box center [1441, 512] width 11 height 11
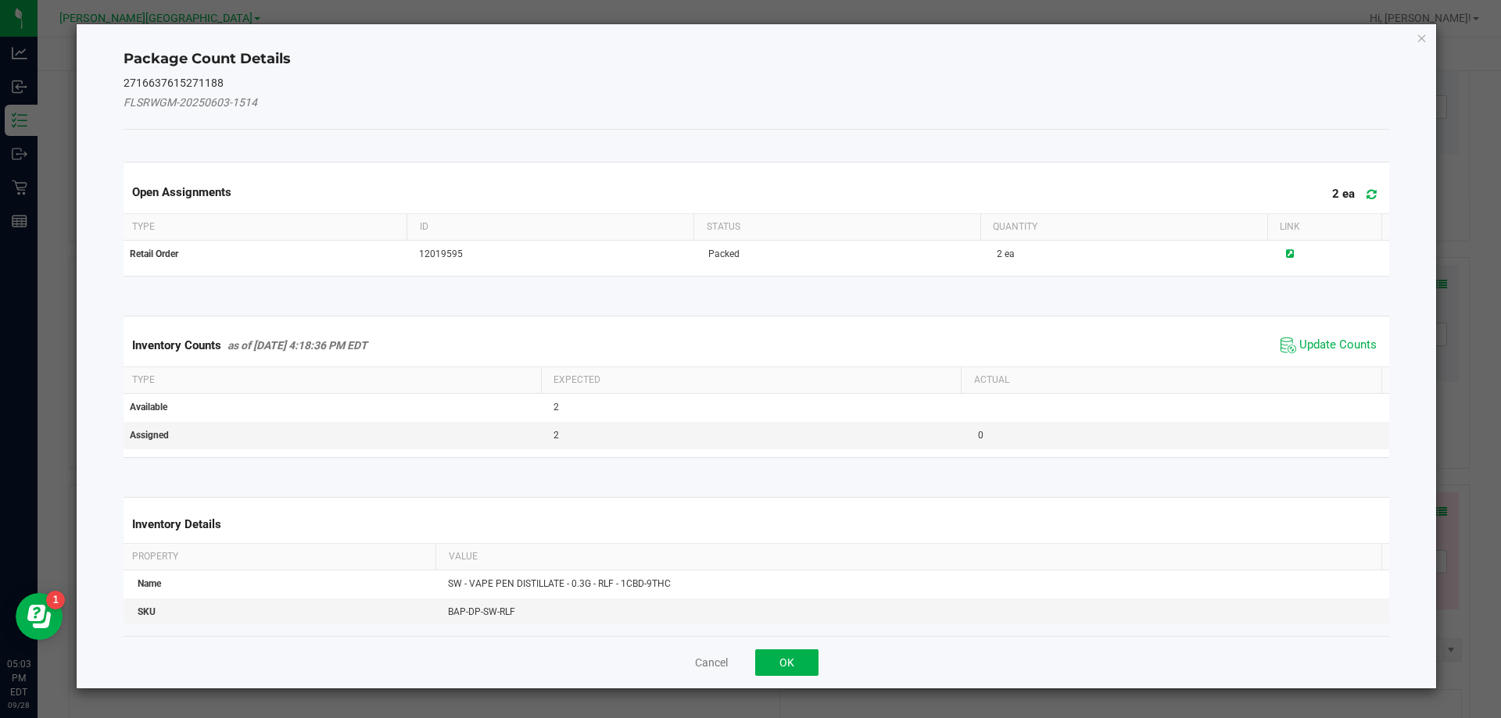
click at [748, 356] on span "Update Counts" at bounding box center [1329, 345] width 104 height 23
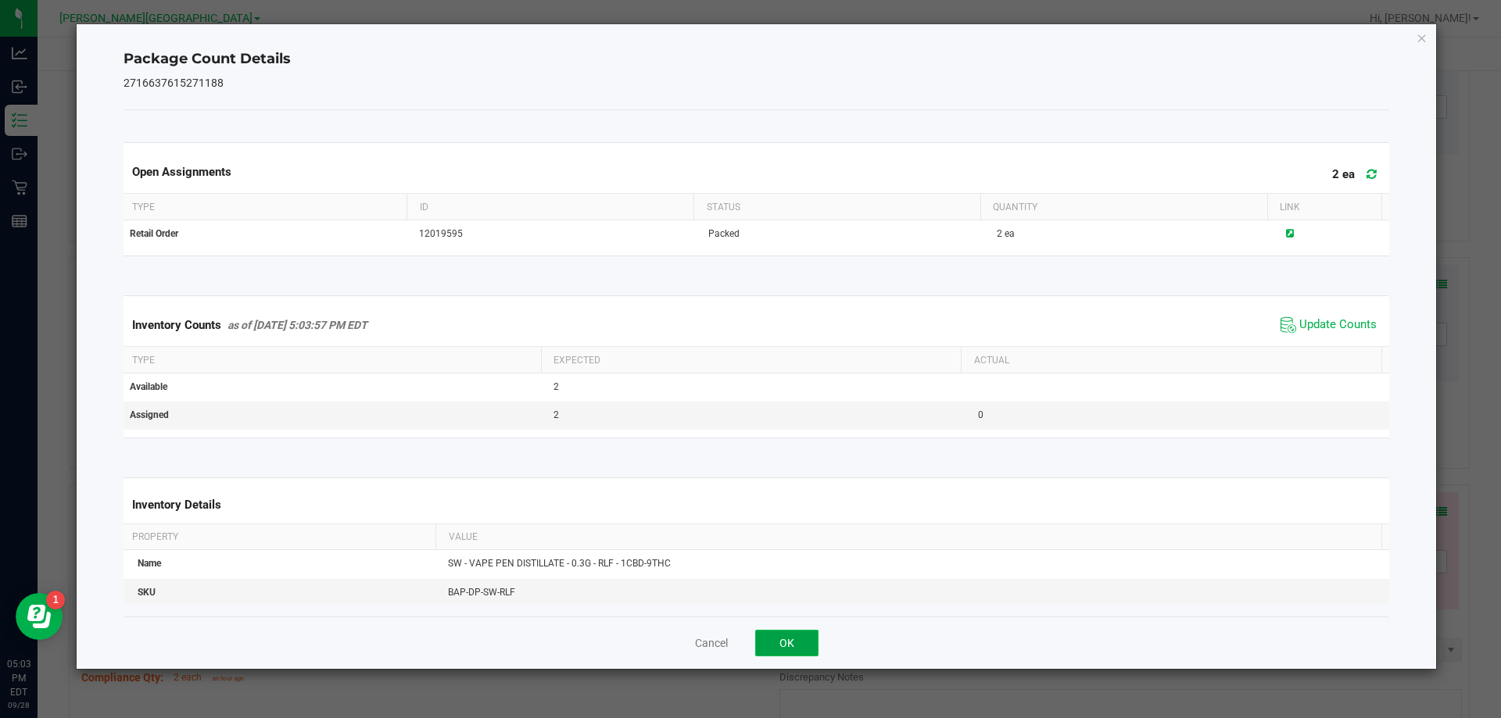
click at [748, 630] on button "OK" at bounding box center [786, 643] width 63 height 27
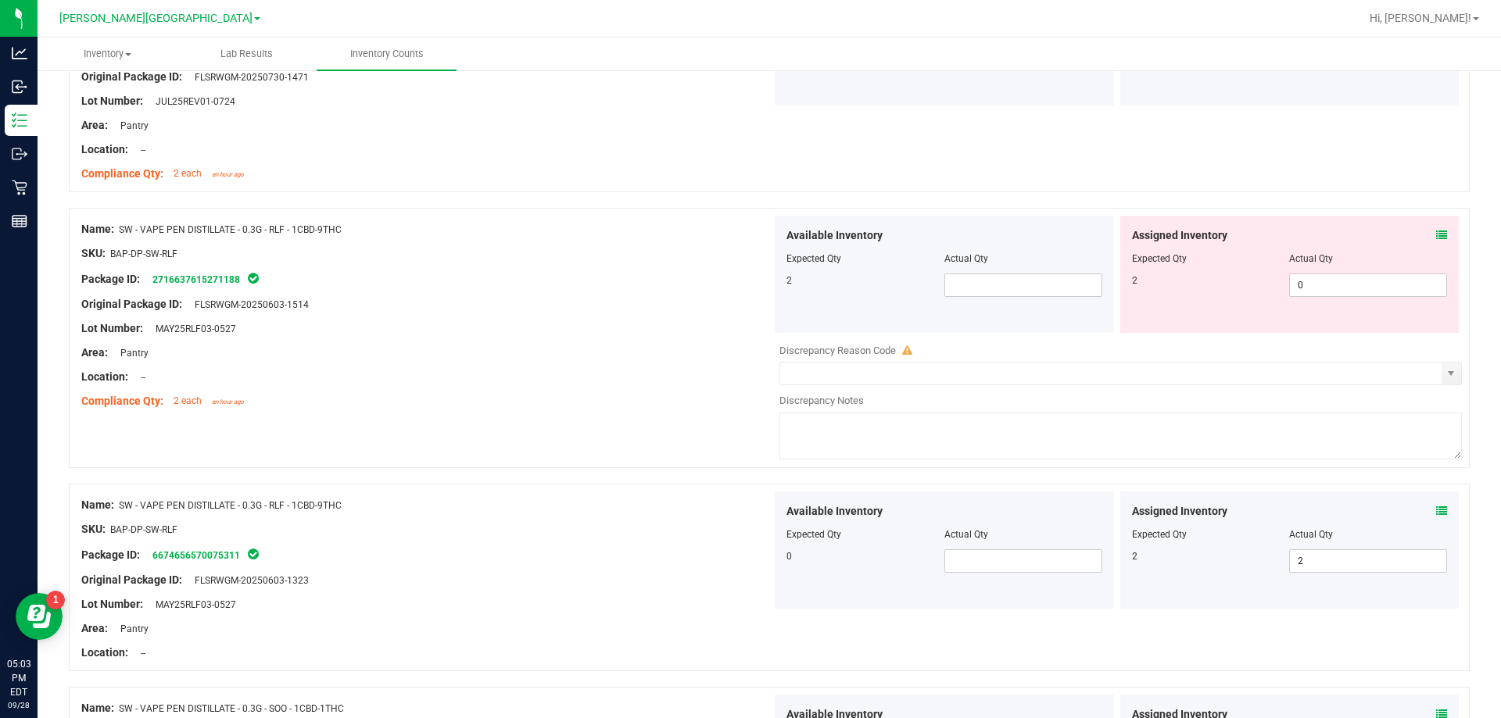
scroll to position [3127, 0]
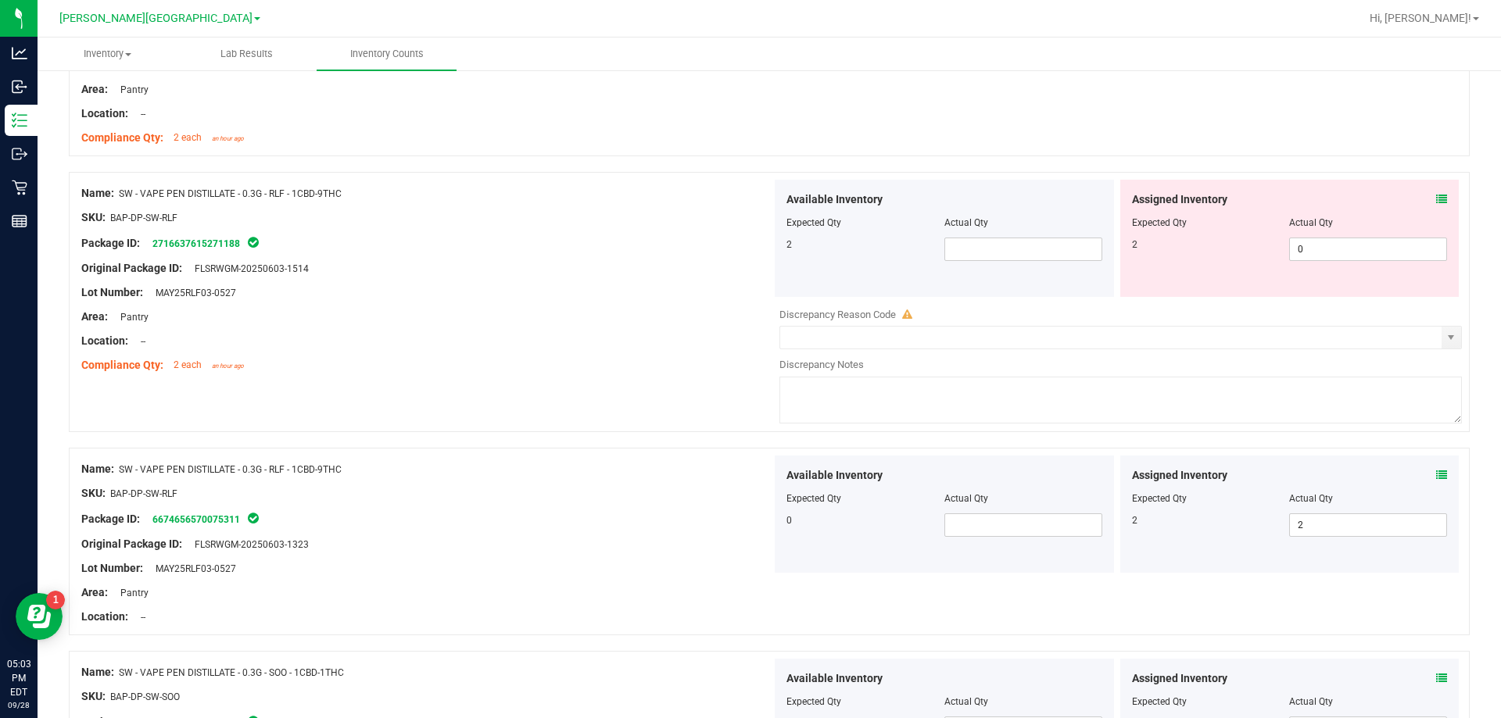
click at [748, 471] on div "Assigned Inventory Expected Qty Actual Qty 2 2 2" at bounding box center [1289, 514] width 339 height 117
click at [748, 476] on icon at bounding box center [1441, 475] width 11 height 11
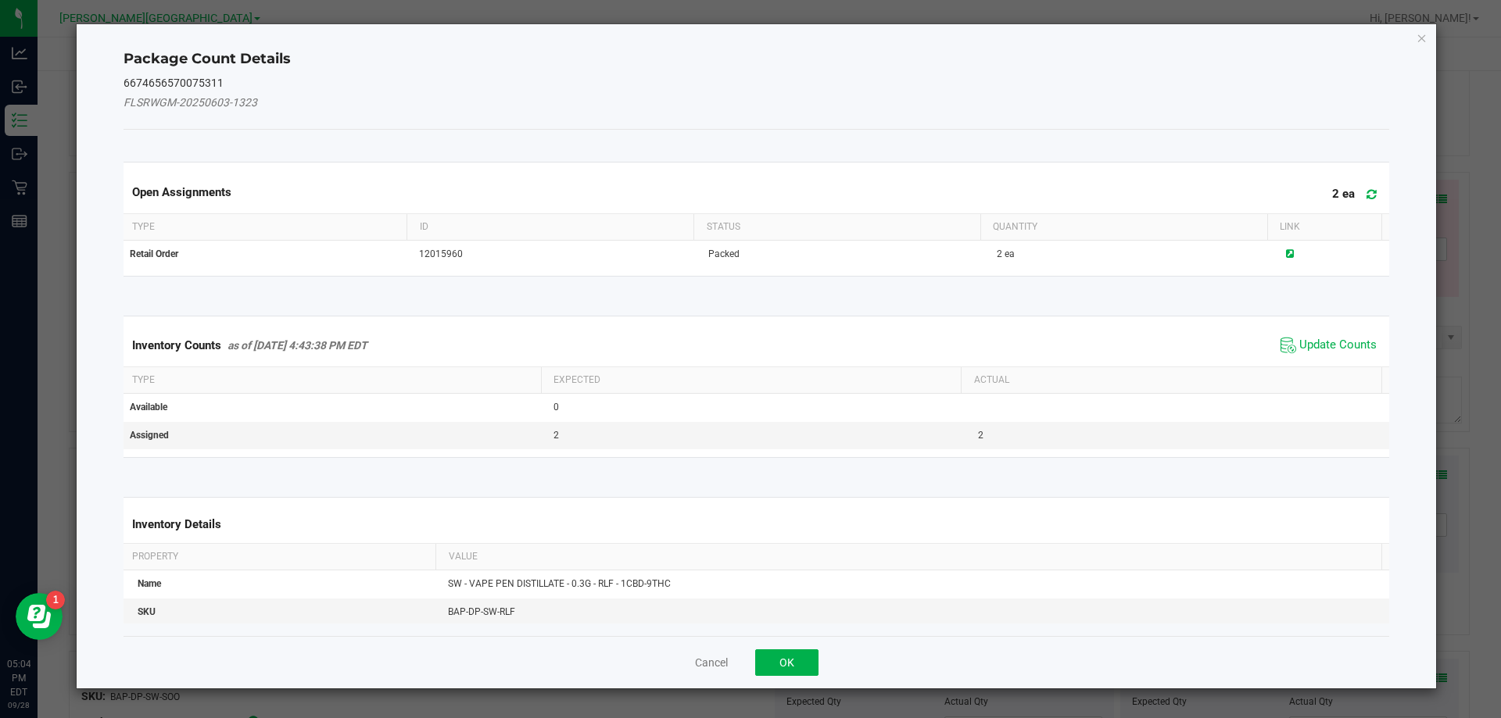
click at [748, 335] on span "Update Counts" at bounding box center [1329, 345] width 104 height 23
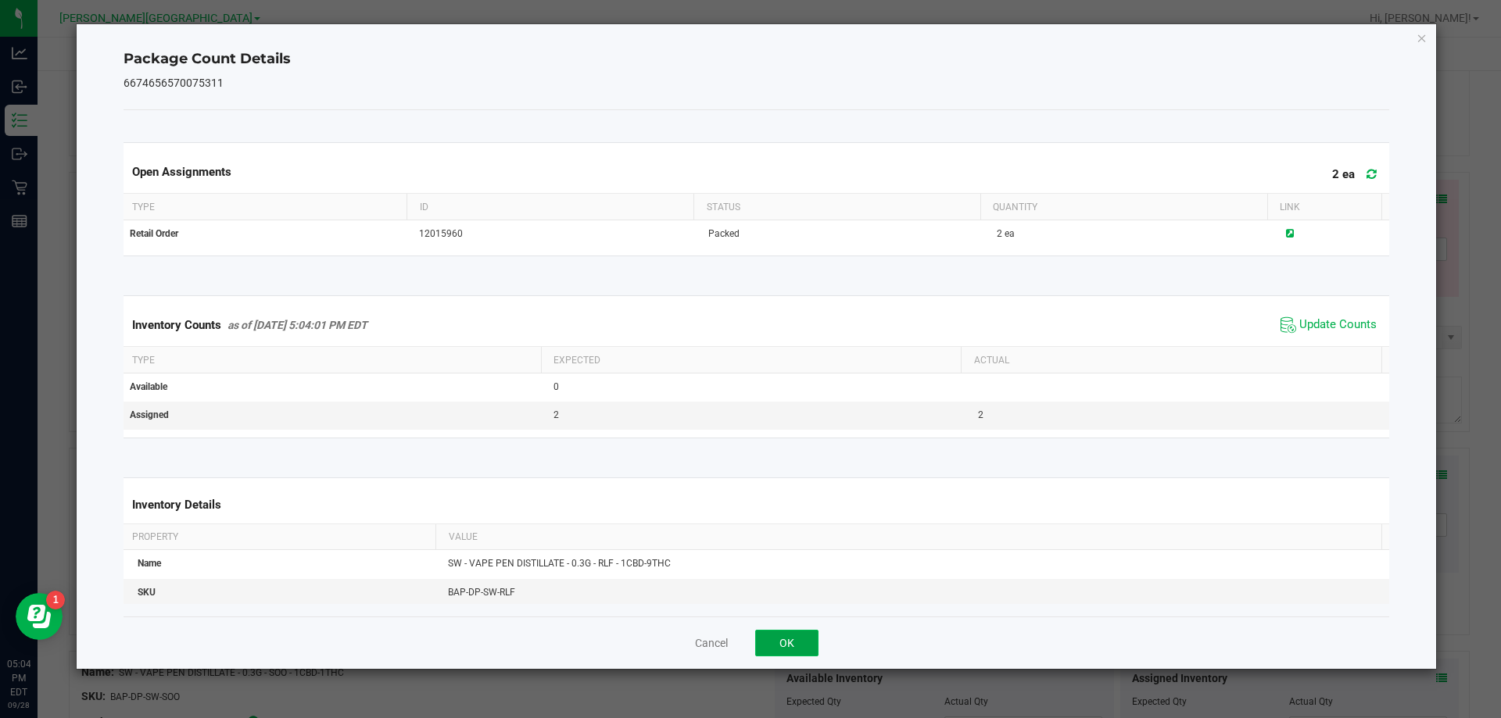
click at [748, 633] on button "OK" at bounding box center [786, 643] width 63 height 27
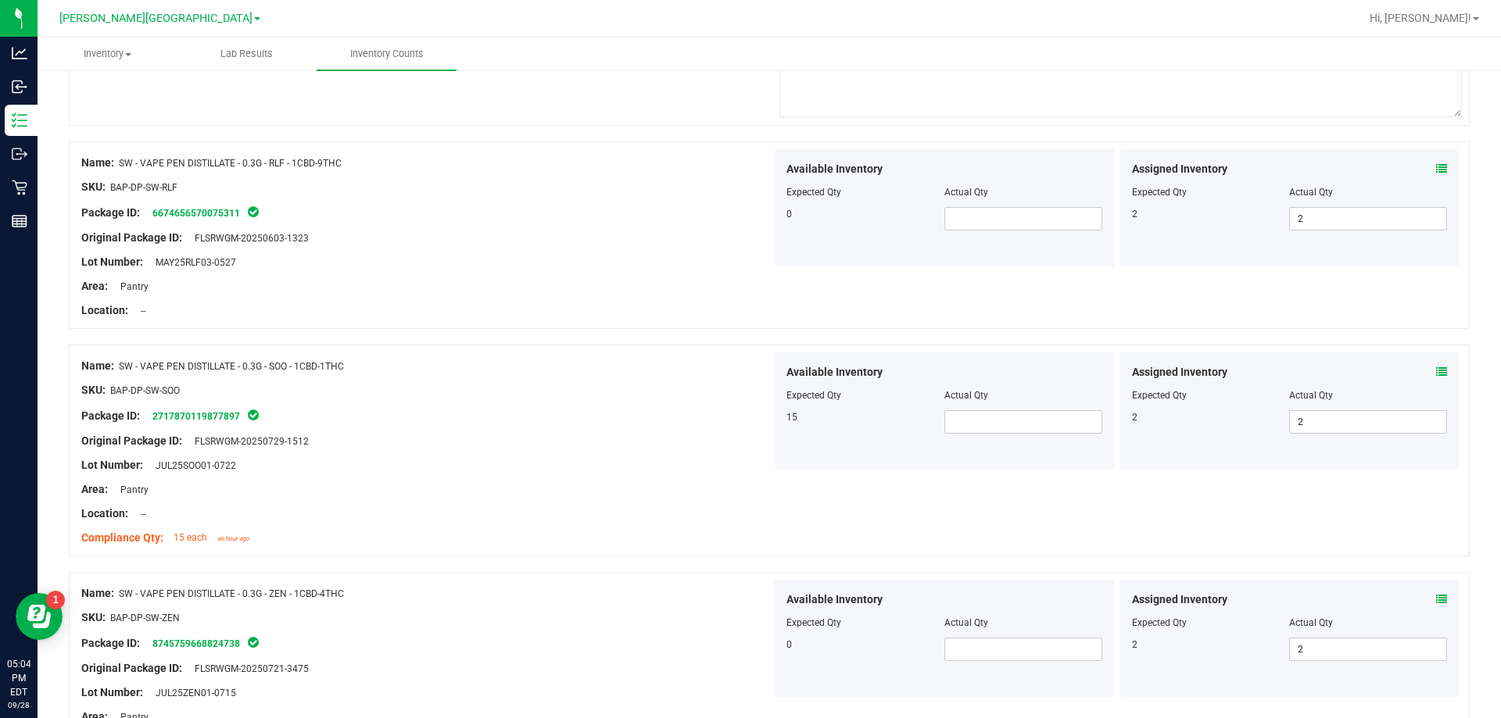
scroll to position [3440, 0]
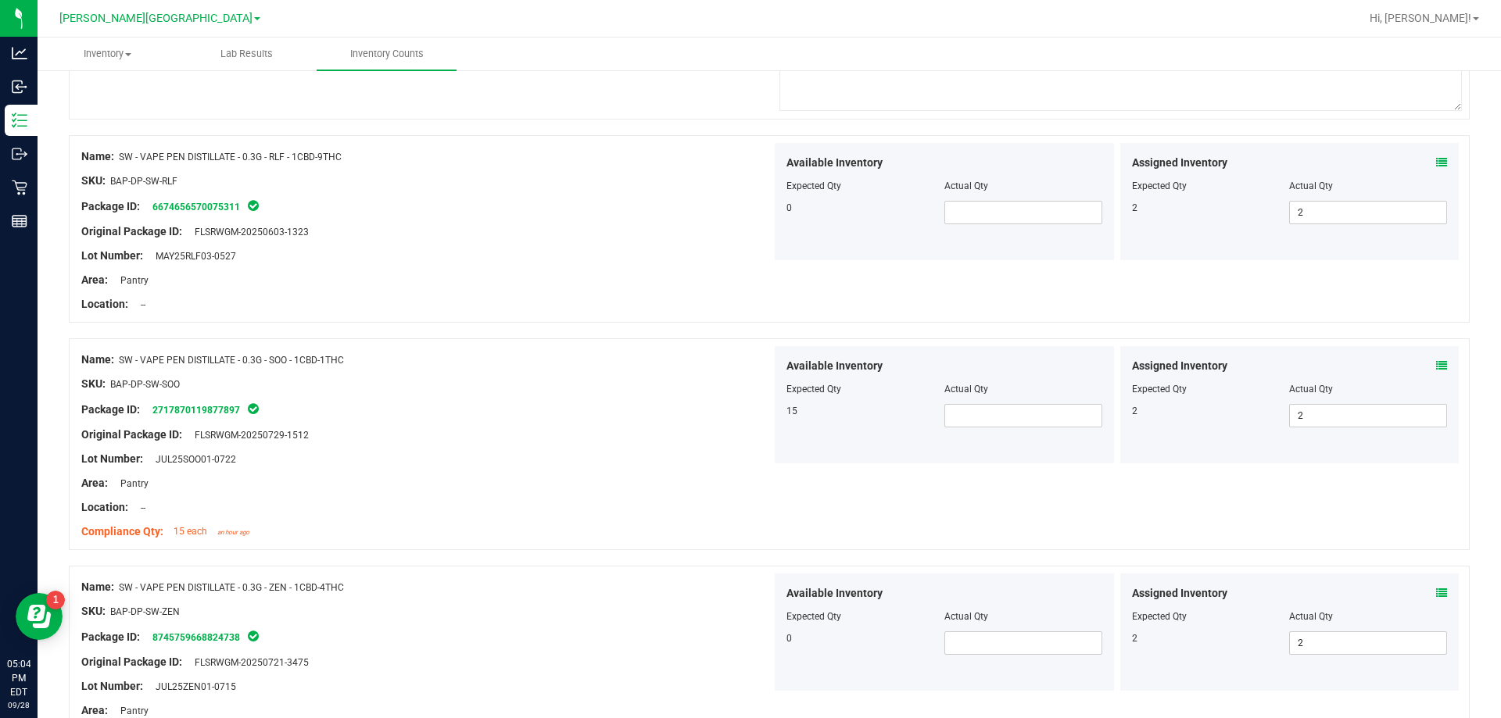
click at [748, 367] on icon at bounding box center [1441, 365] width 11 height 11
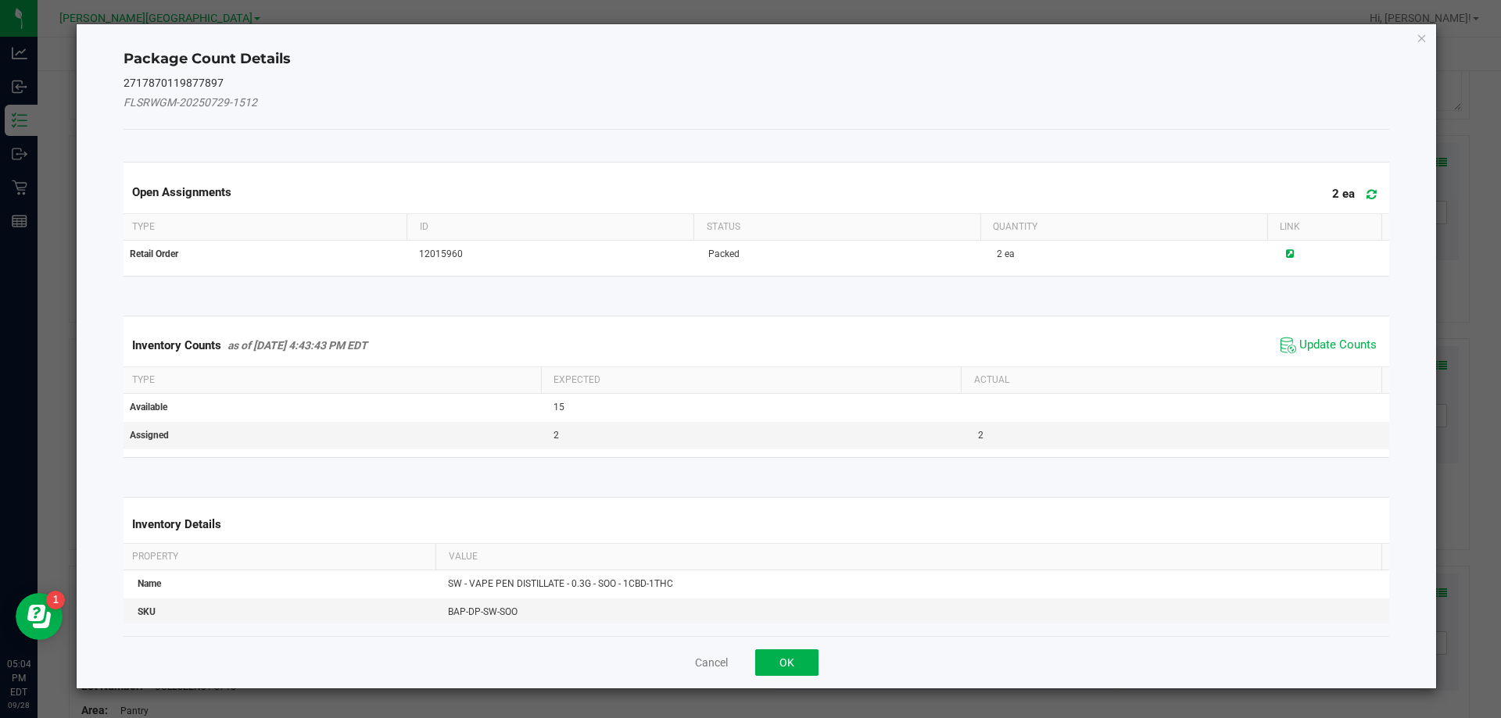
click at [748, 339] on span "Update Counts" at bounding box center [1329, 345] width 104 height 23
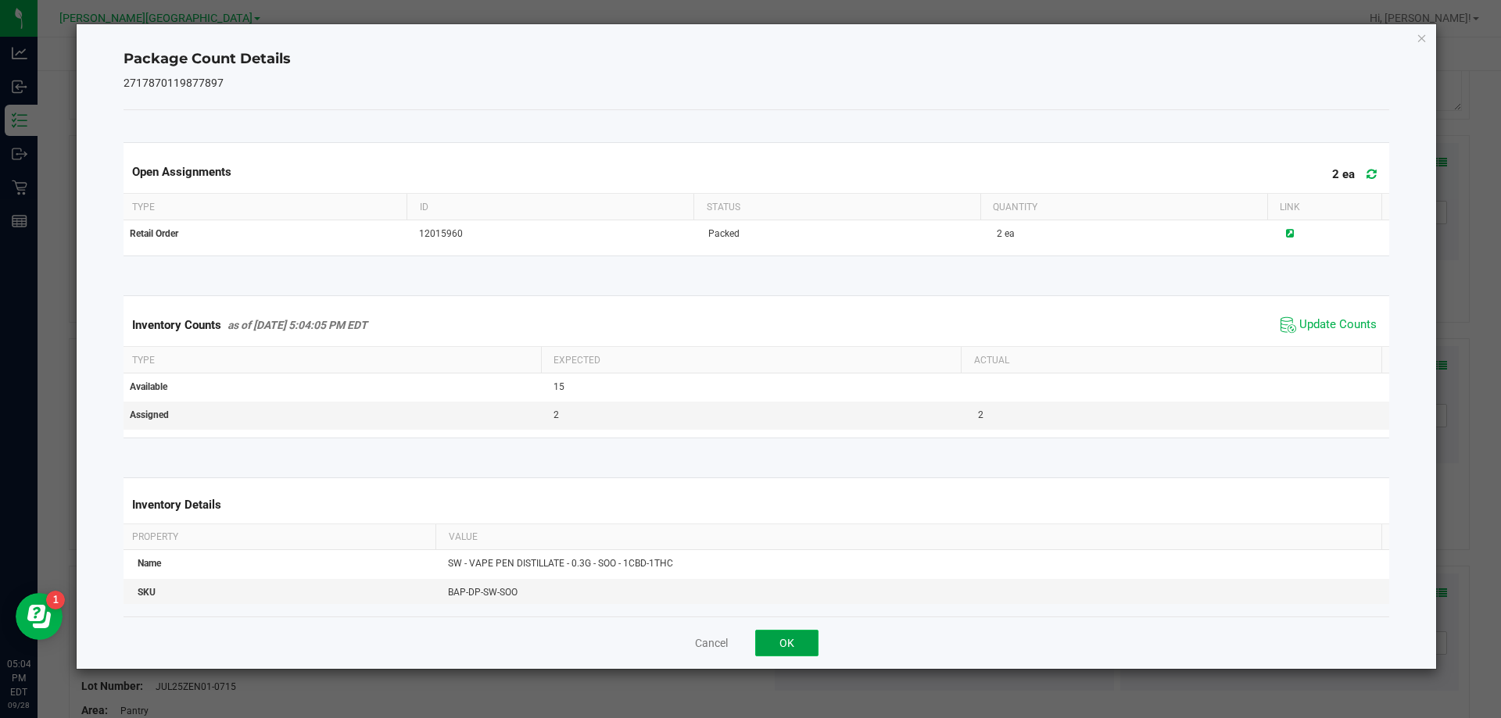
drag, startPoint x: 783, startPoint y: 650, endPoint x: 796, endPoint y: 648, distance: 12.7
click at [748, 650] on button "OK" at bounding box center [786, 643] width 63 height 27
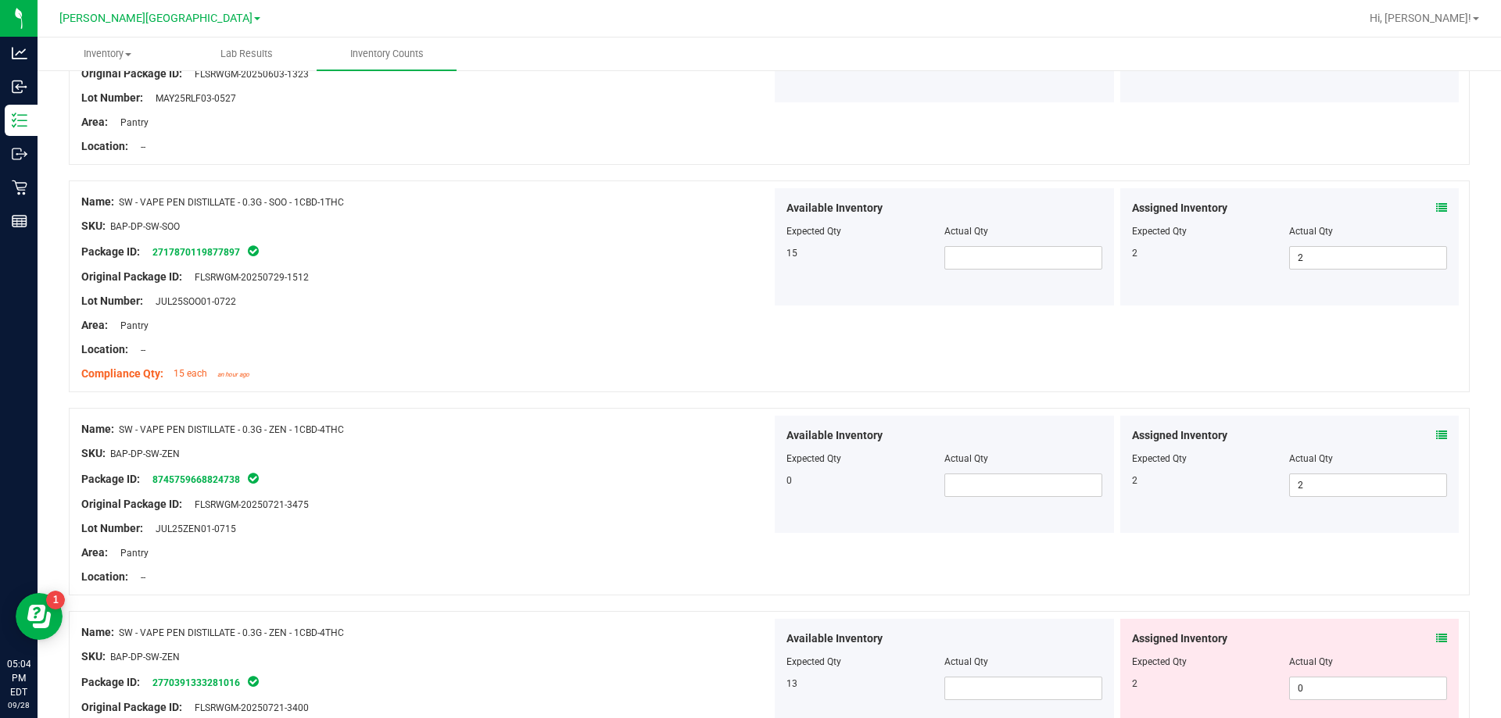
scroll to position [3674, 0]
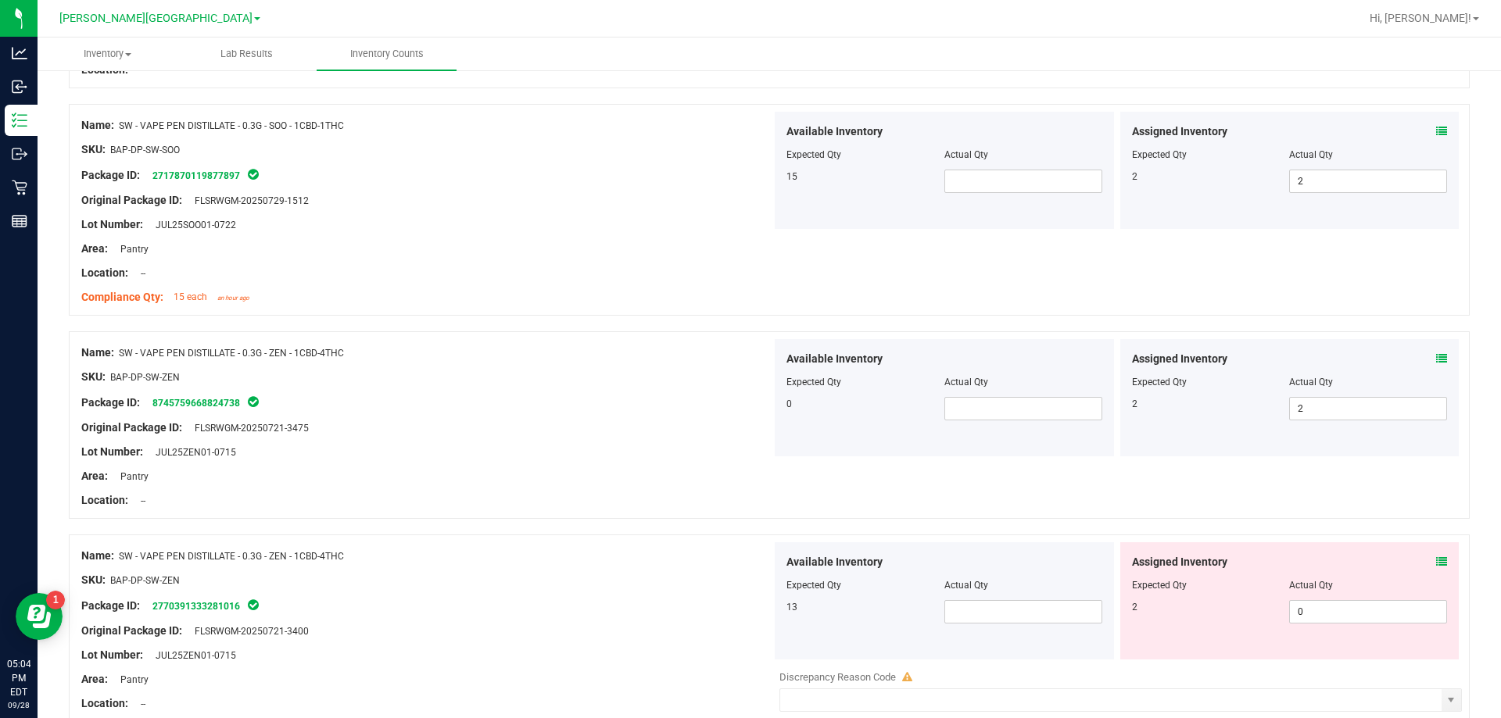
click at [748, 364] on icon at bounding box center [1441, 358] width 11 height 11
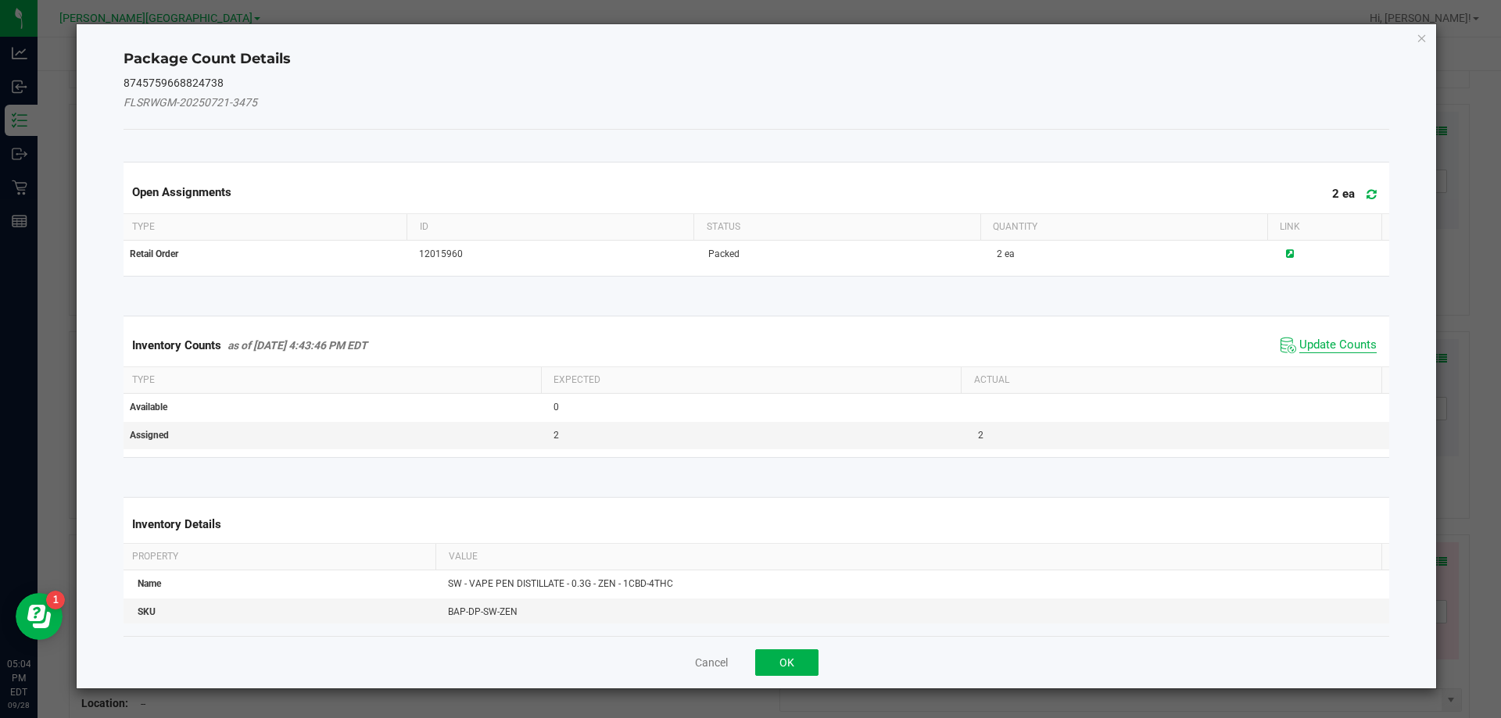
click at [748, 339] on span "Update Counts" at bounding box center [1337, 346] width 77 height 16
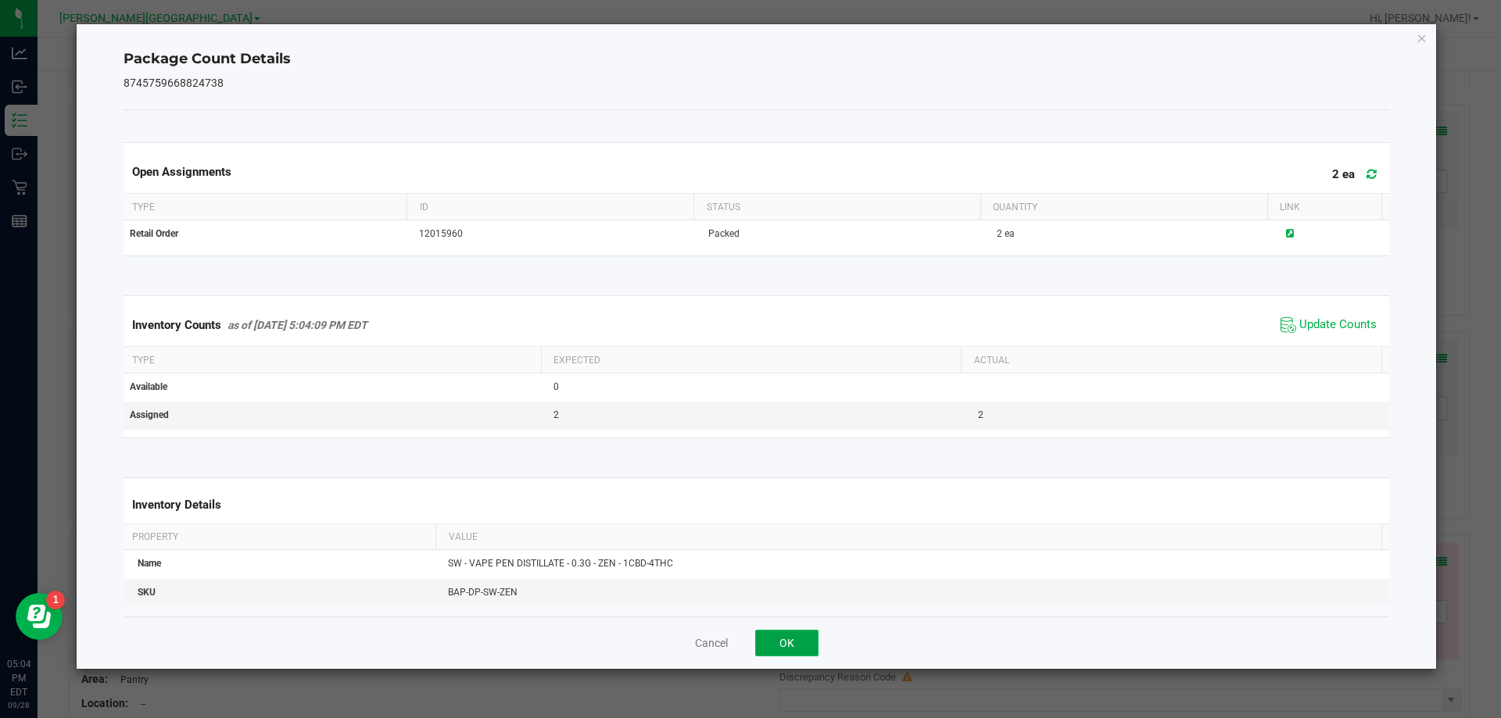
click at [748, 643] on button "OK" at bounding box center [786, 643] width 63 height 27
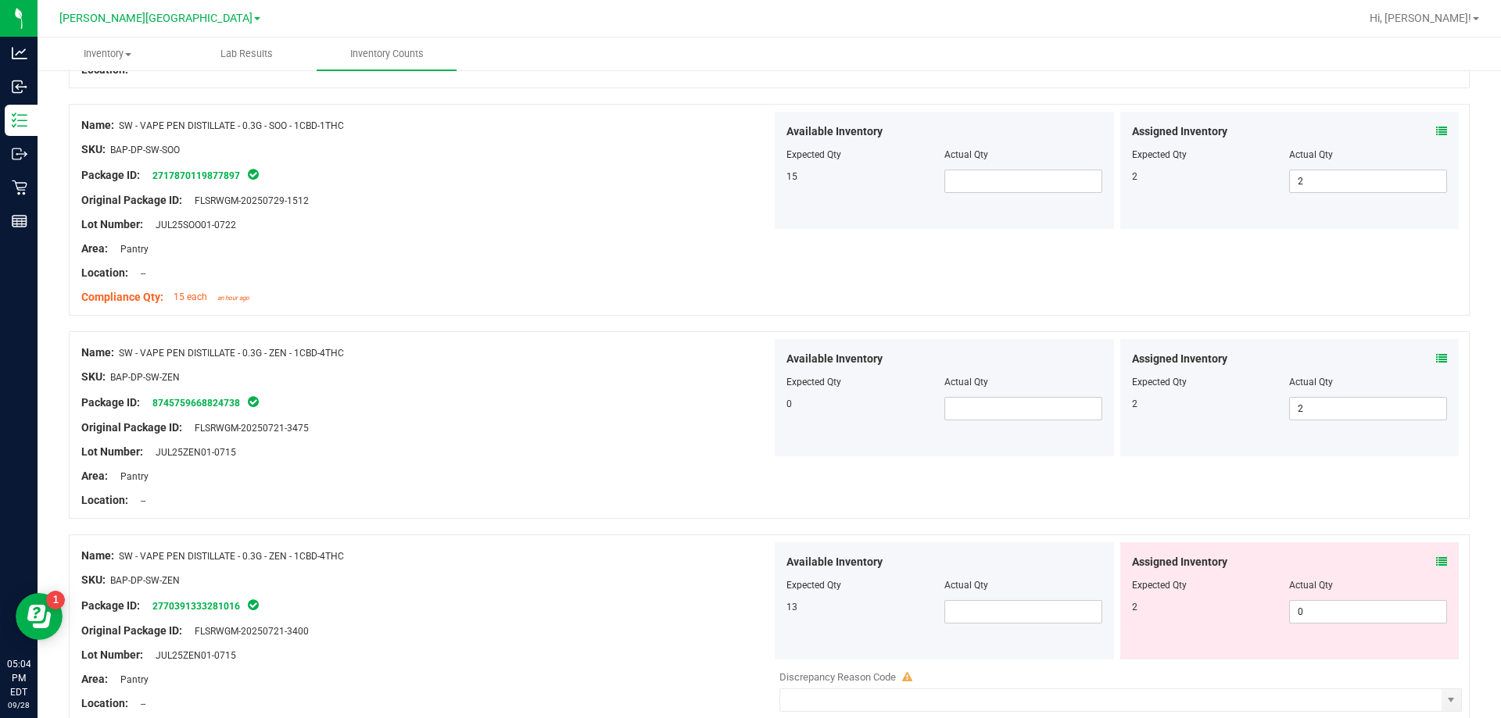
click at [748, 559] on icon at bounding box center [1441, 562] width 11 height 11
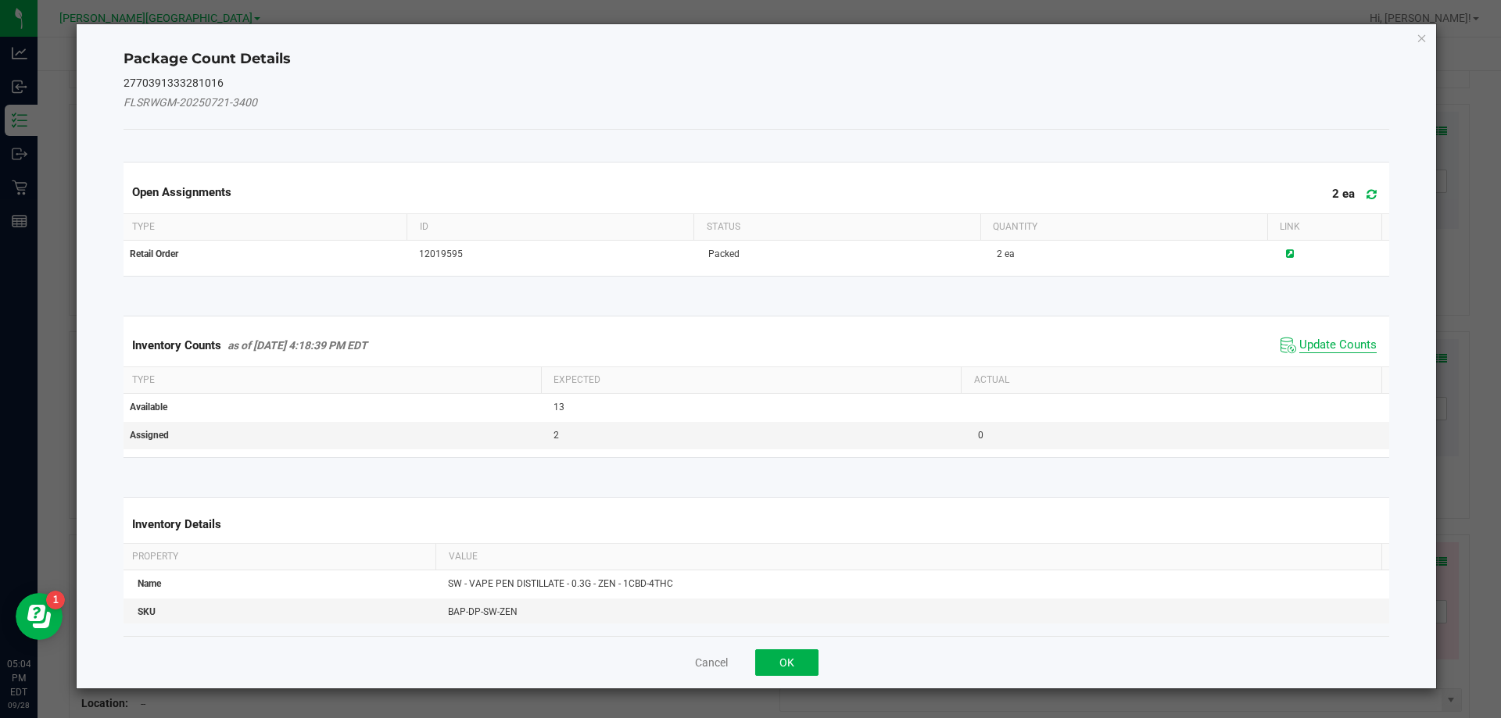
click at [748, 341] on span "Update Counts" at bounding box center [1337, 346] width 77 height 16
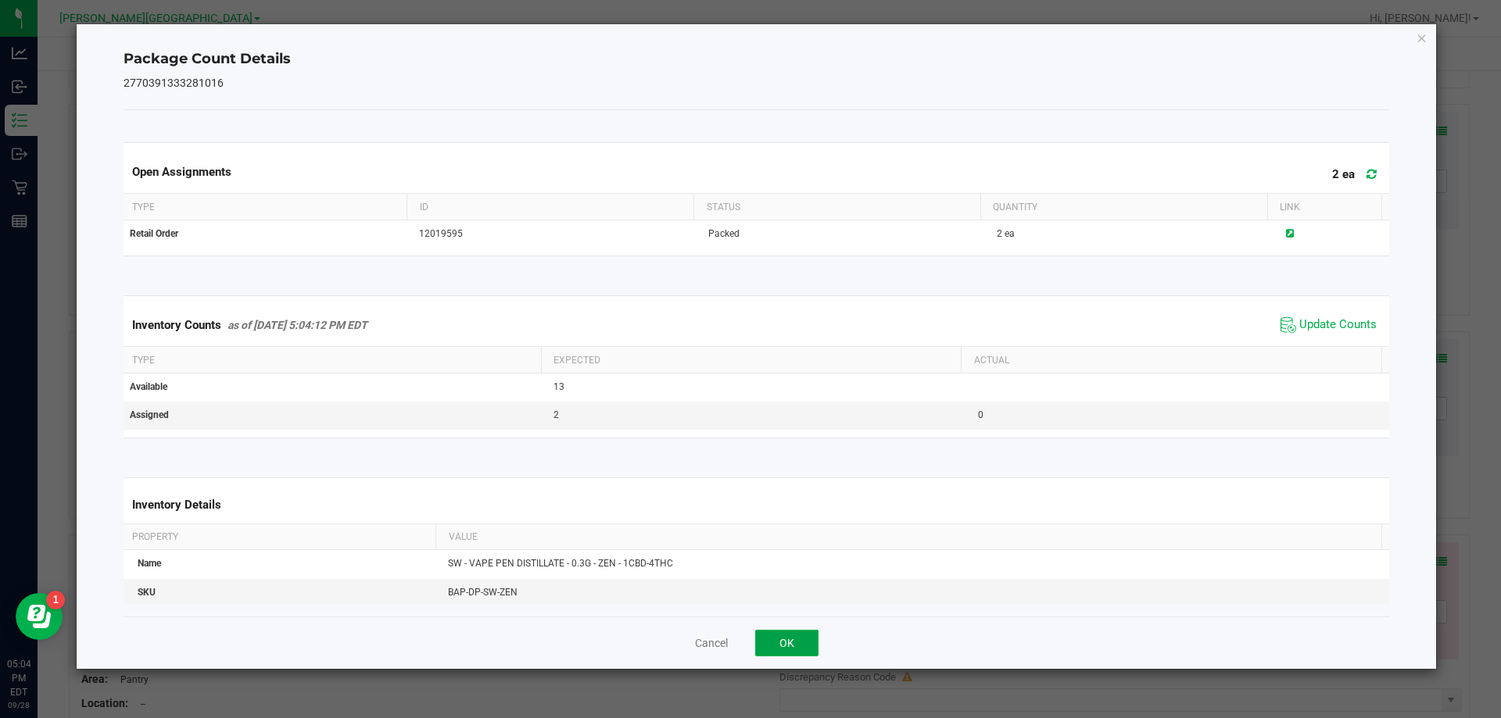
drag, startPoint x: 763, startPoint y: 644, endPoint x: 776, endPoint y: 644, distance: 13.3
click at [748, 644] on button "OK" at bounding box center [786, 643] width 63 height 27
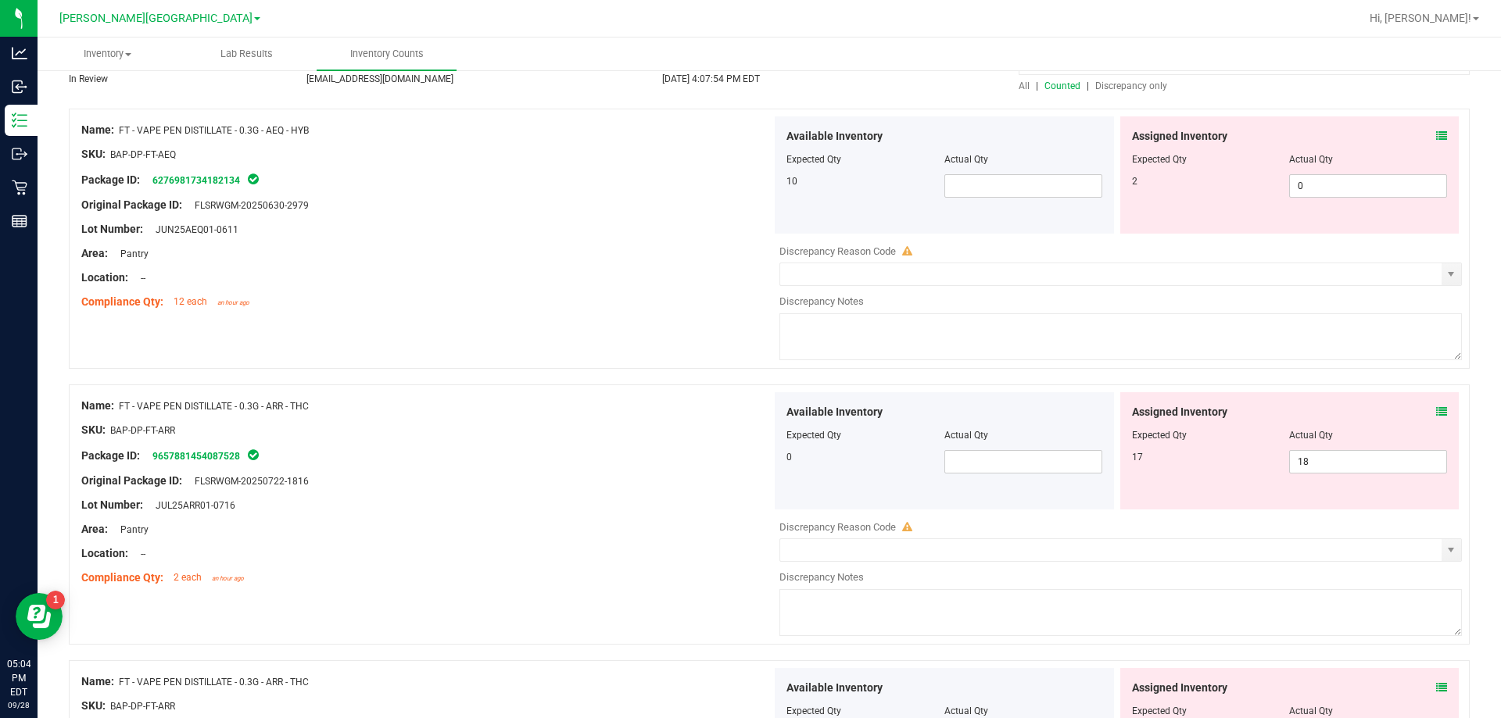
scroll to position [0, 0]
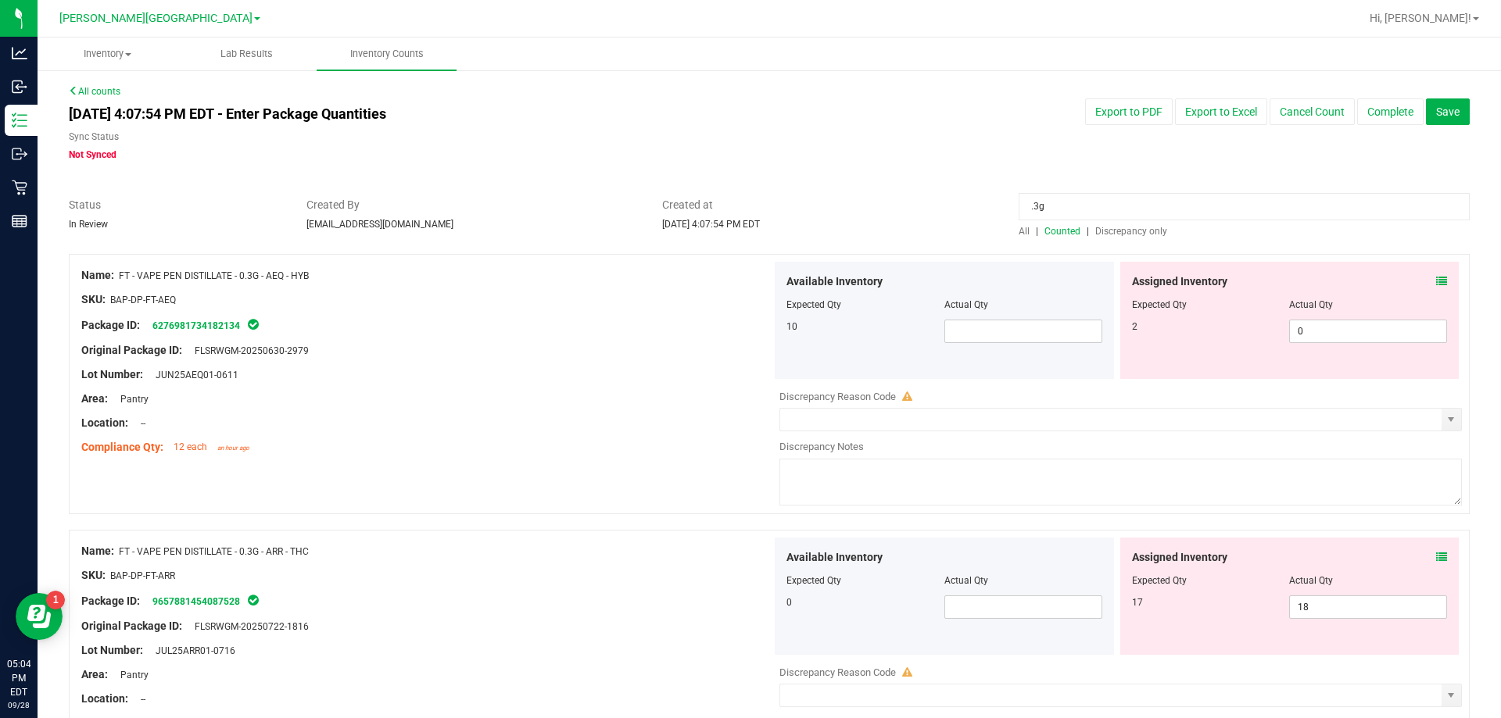
drag, startPoint x: 1084, startPoint y: 206, endPoint x: 920, endPoint y: 228, distance: 164.9
click at [748, 226] on div "Status In Review Created By bemmons@liveparallel.com Created at Sep 28, 2025 4:…" at bounding box center [769, 217] width 1424 height 41
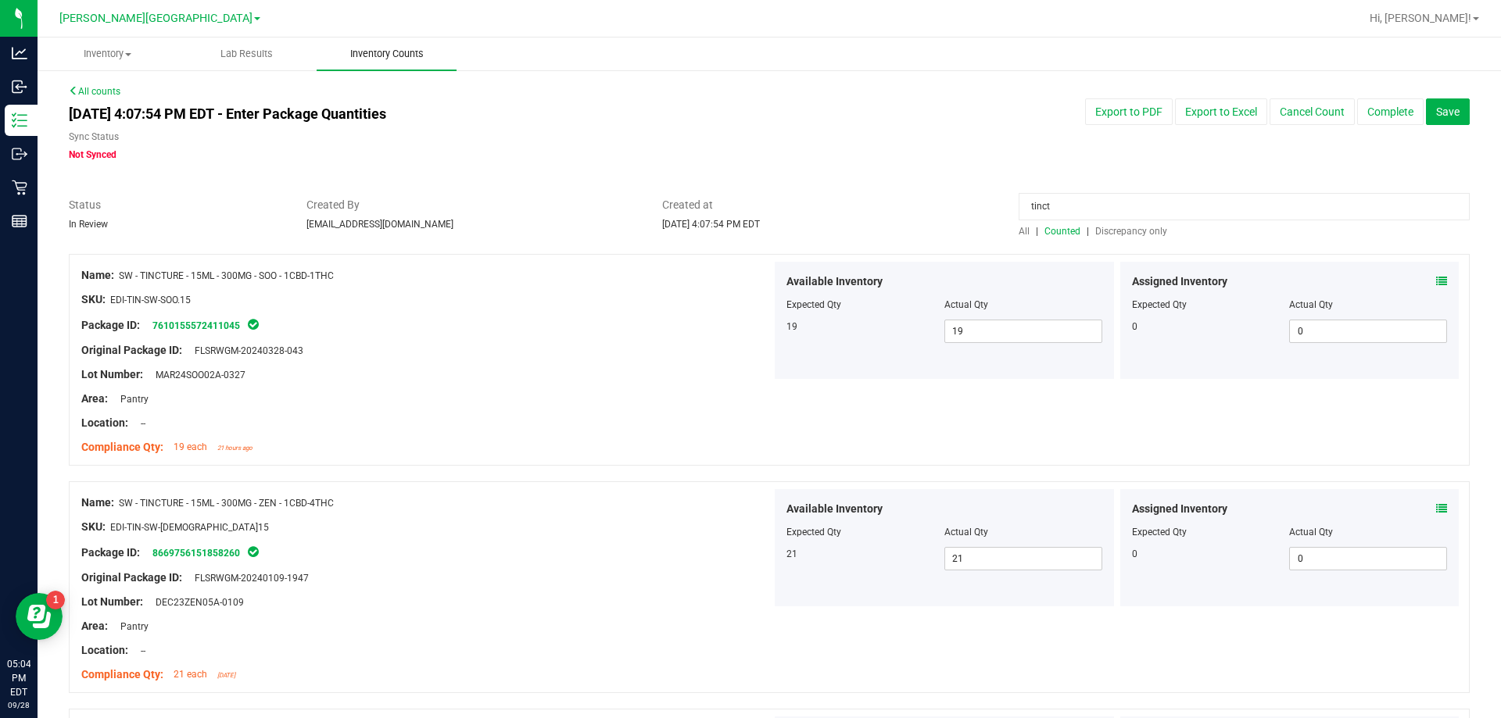
drag, startPoint x: 1121, startPoint y: 207, endPoint x: 397, endPoint y: 52, distance: 740.5
click at [748, 199] on div "Status In Review Created By bemmons@liveparallel.com Created at Sep 28, 2025 4:…" at bounding box center [769, 217] width 1424 height 41
drag, startPoint x: 1081, startPoint y: 213, endPoint x: 875, endPoint y: 286, distance: 218.8
click at [875, 285] on div "All counts [DATE] 4:07:54 PM EDT - Enter Package Quantities Sync Status Not Syn…" at bounding box center [769, 691] width 1401 height 1214
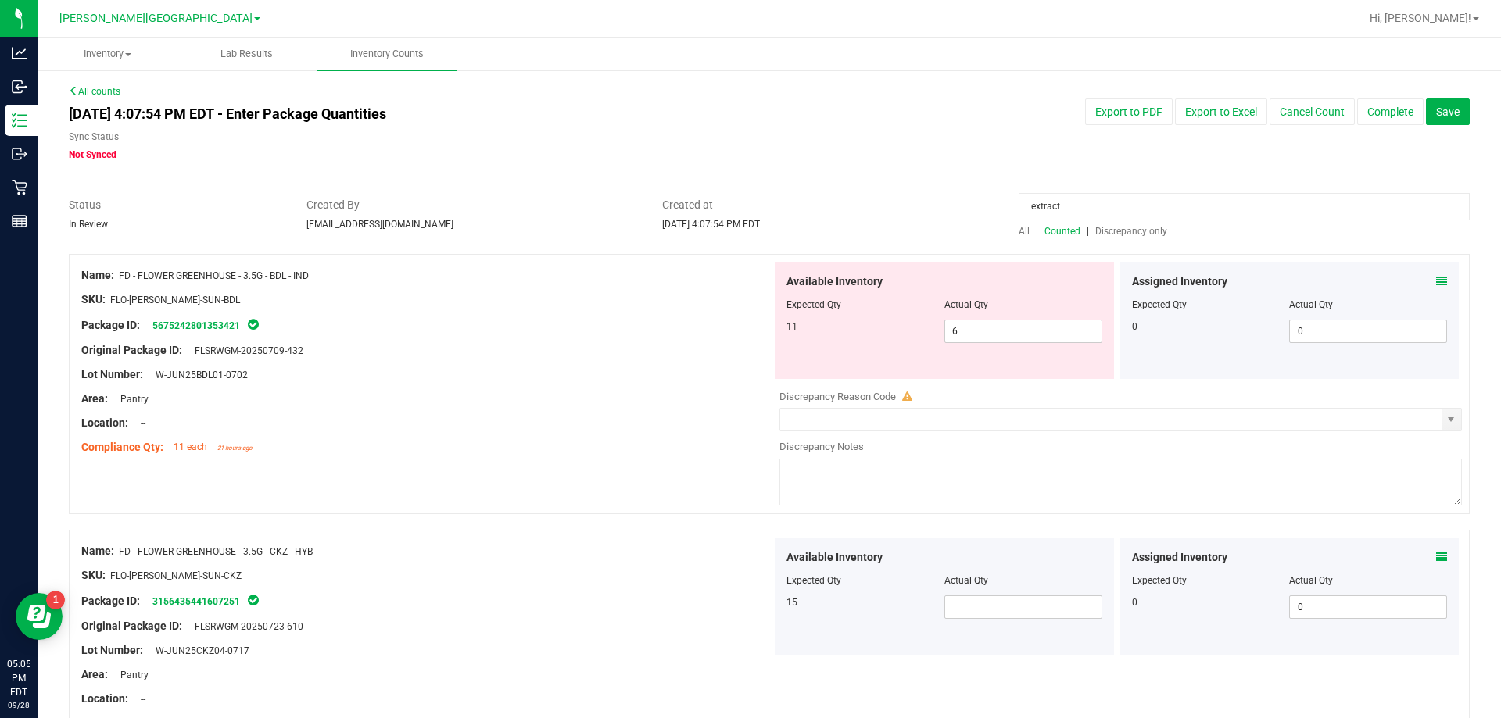
type input "extract"
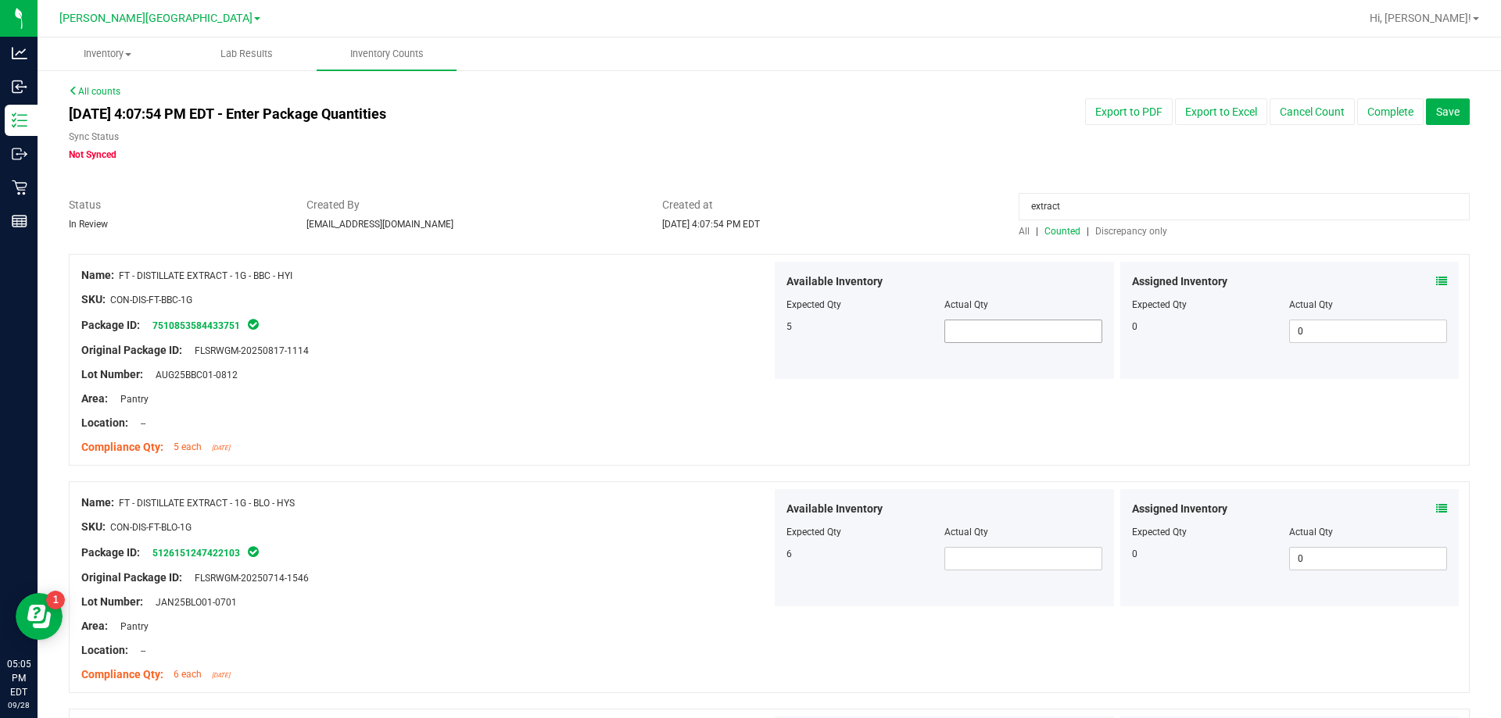
click at [1048, 322] on span at bounding box center [1023, 331] width 158 height 23
type input "5"
type input "6"
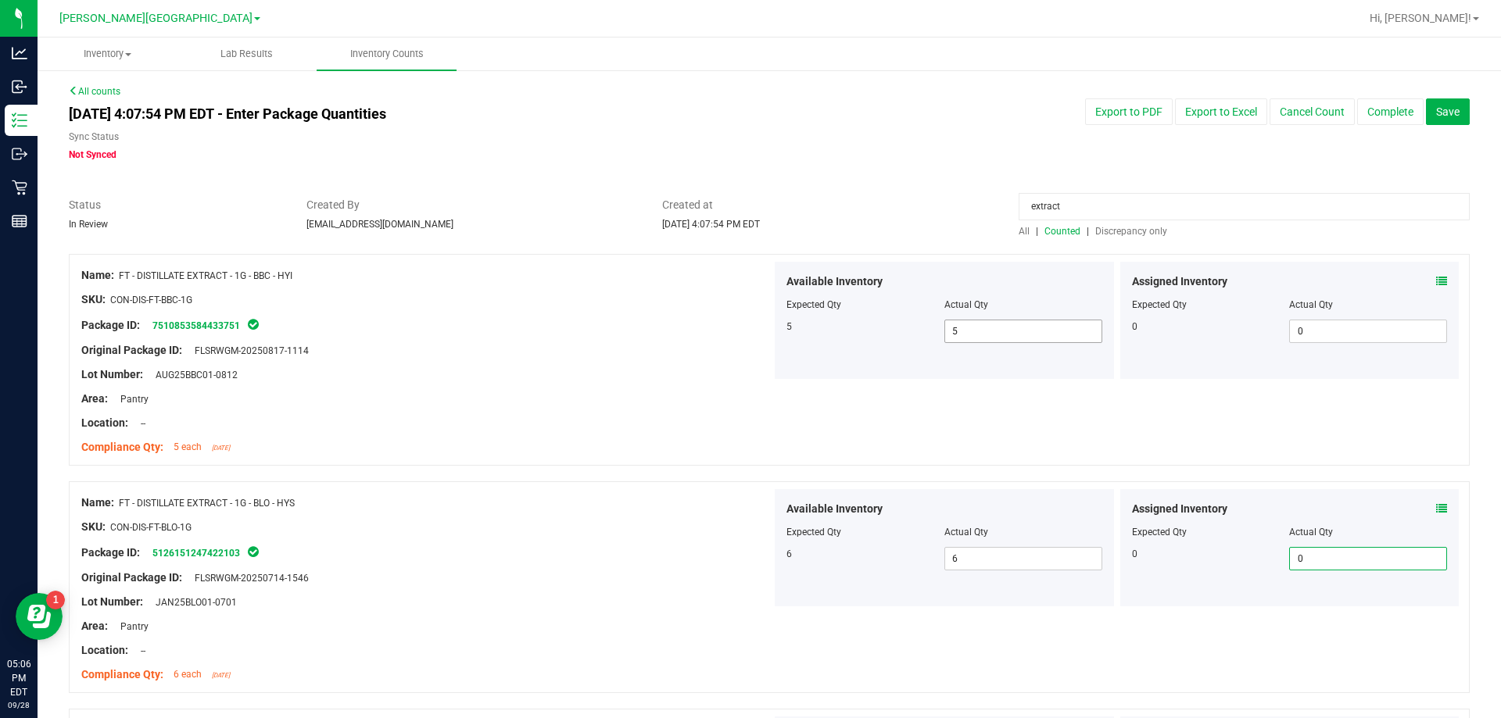
scroll to position [403, 0]
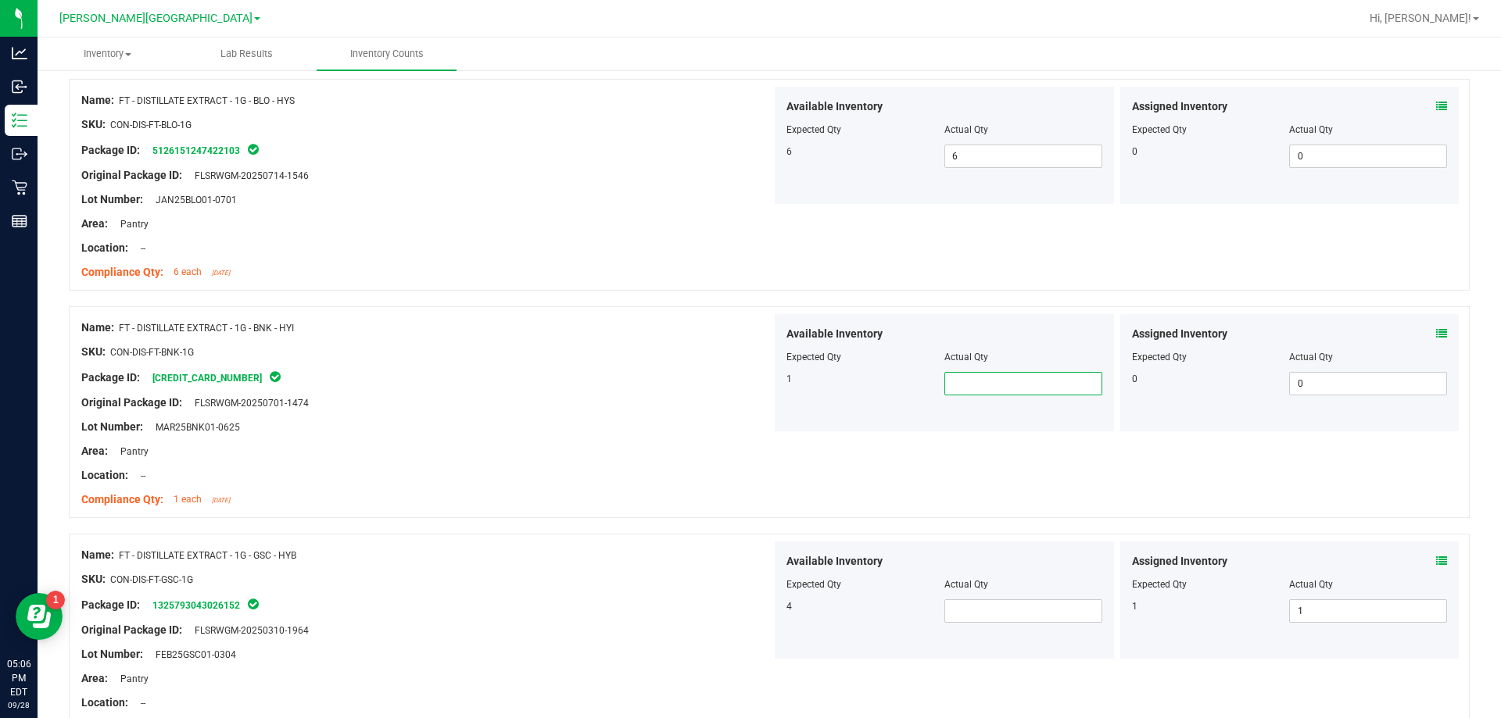
type input "1"
type input "4"
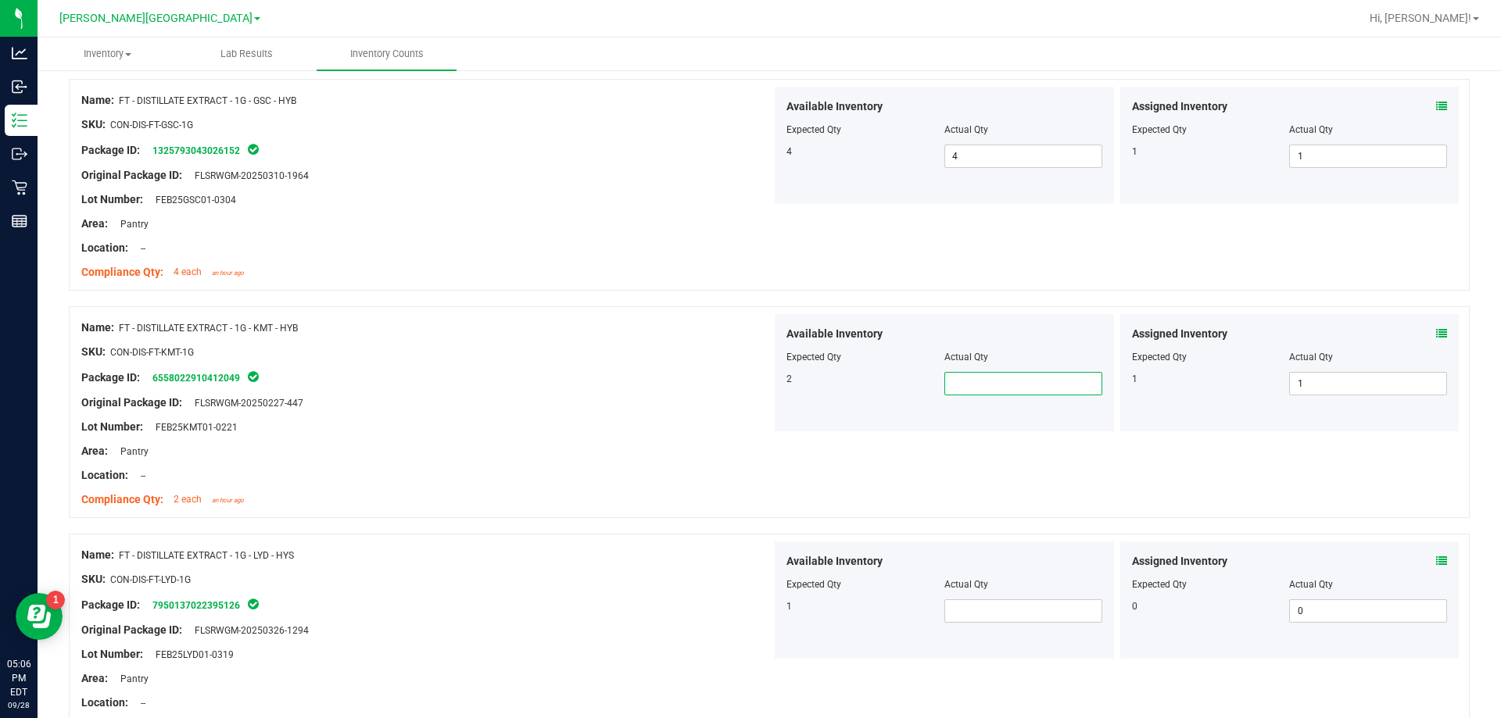
type input "2"
type input "1"
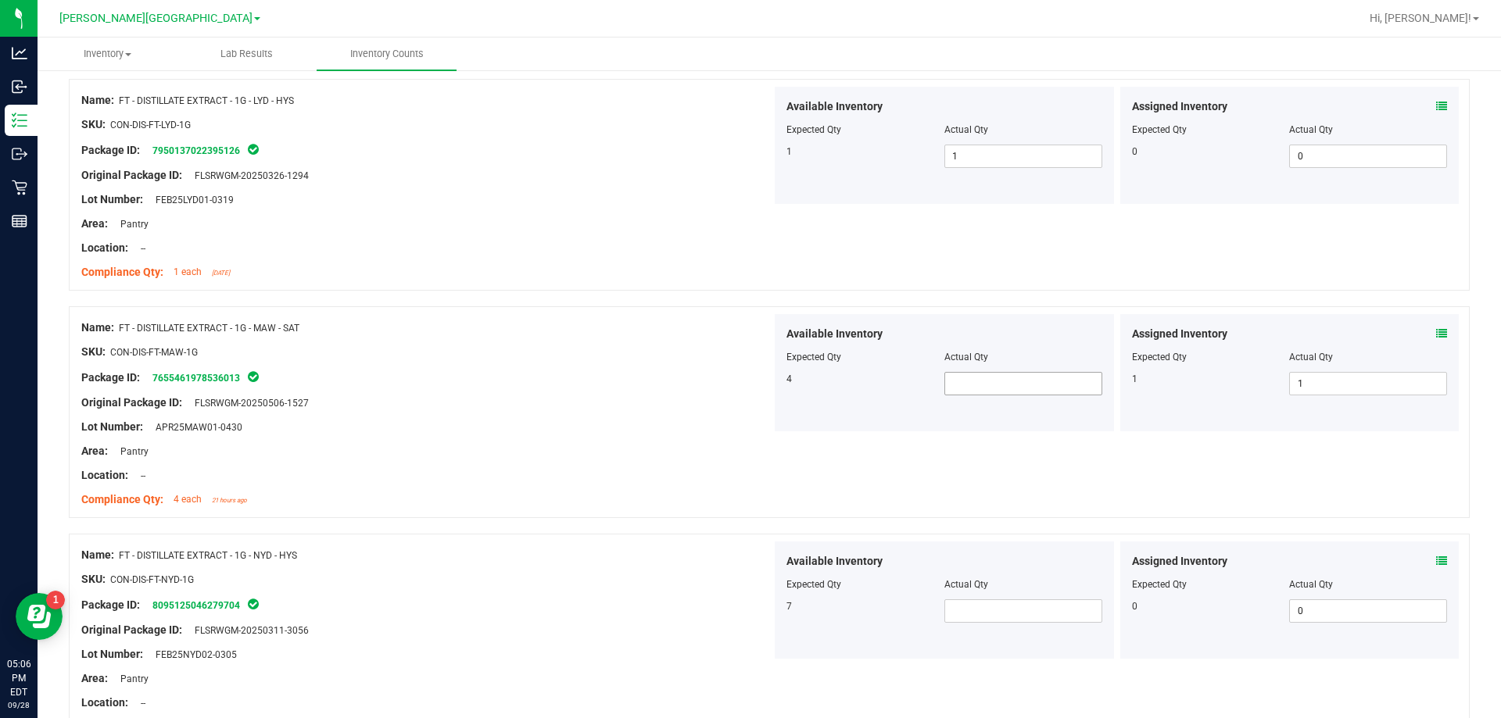
click at [1007, 384] on span at bounding box center [1023, 383] width 158 height 23
type input "4"
type input "7"
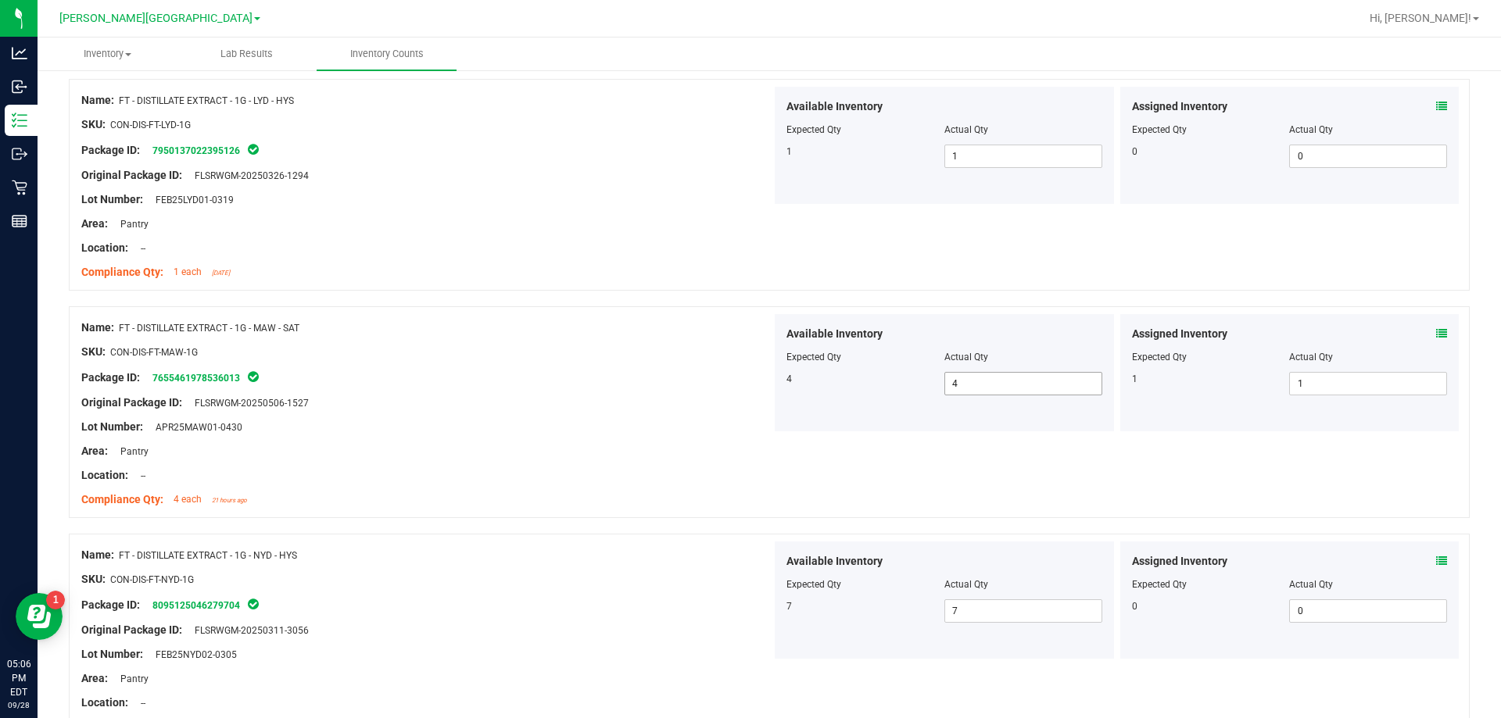
scroll to position [1768, 0]
type input "9"
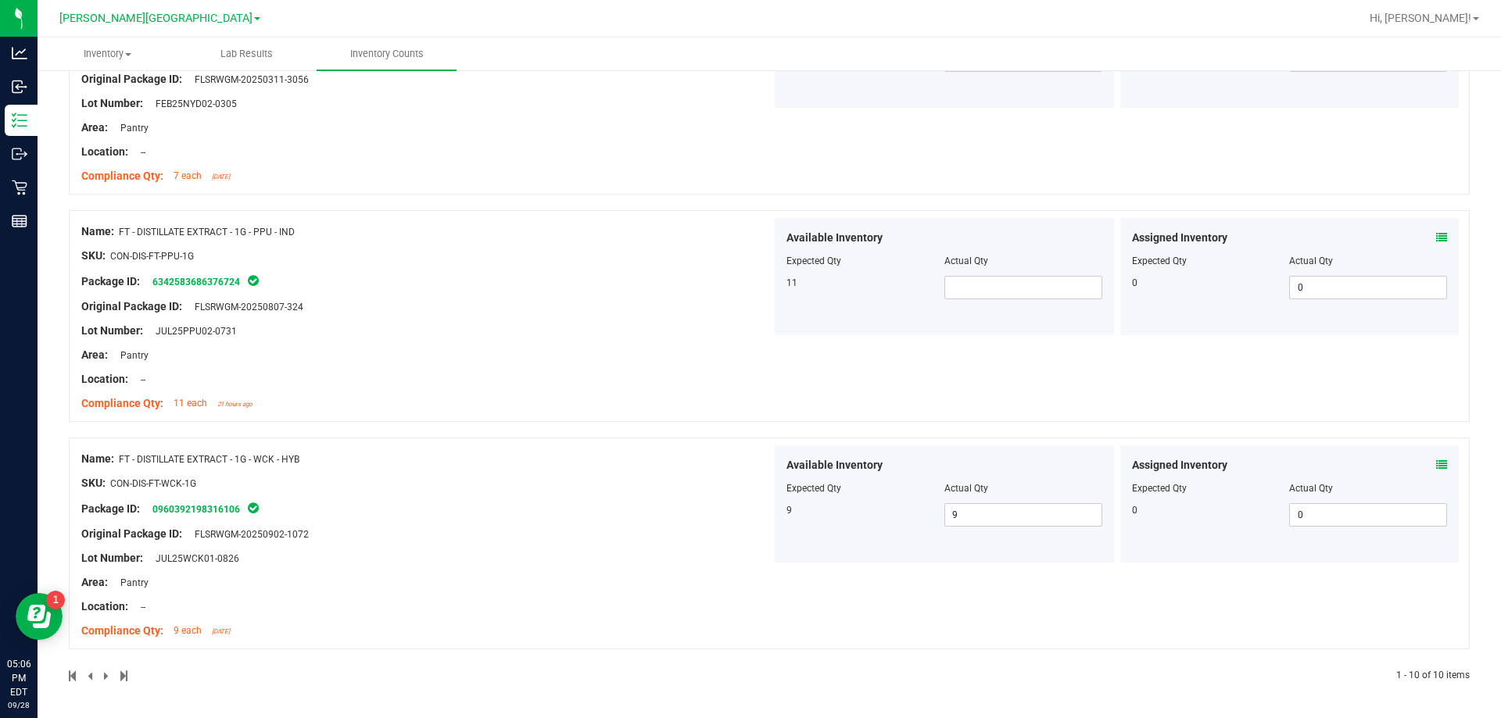
click at [458, 336] on div "Lot Number: JUL25PPU02-0731" at bounding box center [426, 331] width 690 height 16
click at [1022, 303] on div "Available Inventory Expected Qty Actual Qty 11" at bounding box center [944, 276] width 339 height 117
click at [1016, 297] on span at bounding box center [1023, 287] width 158 height 23
type input "11"
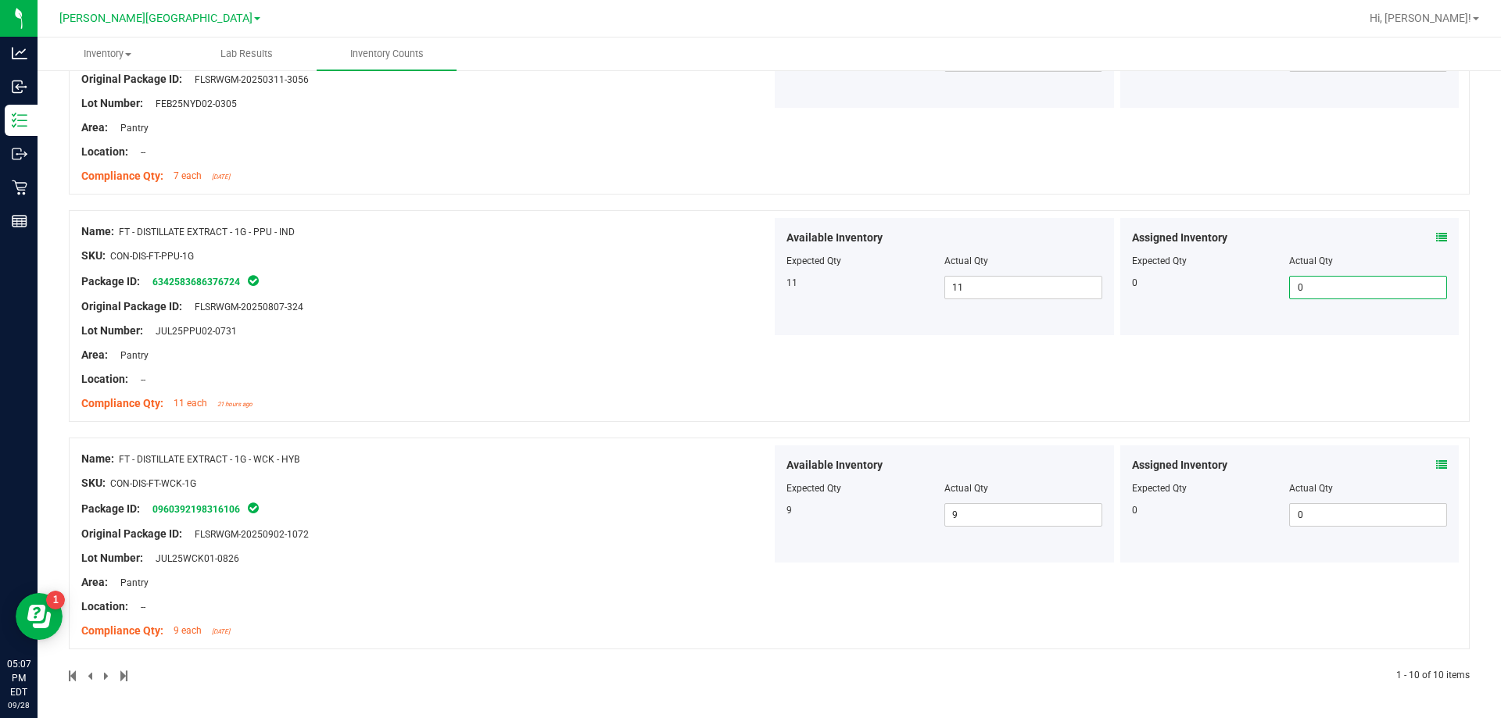
click at [698, 311] on div "Original Package ID: FLSRWGM-20250807-324" at bounding box center [426, 307] width 690 height 16
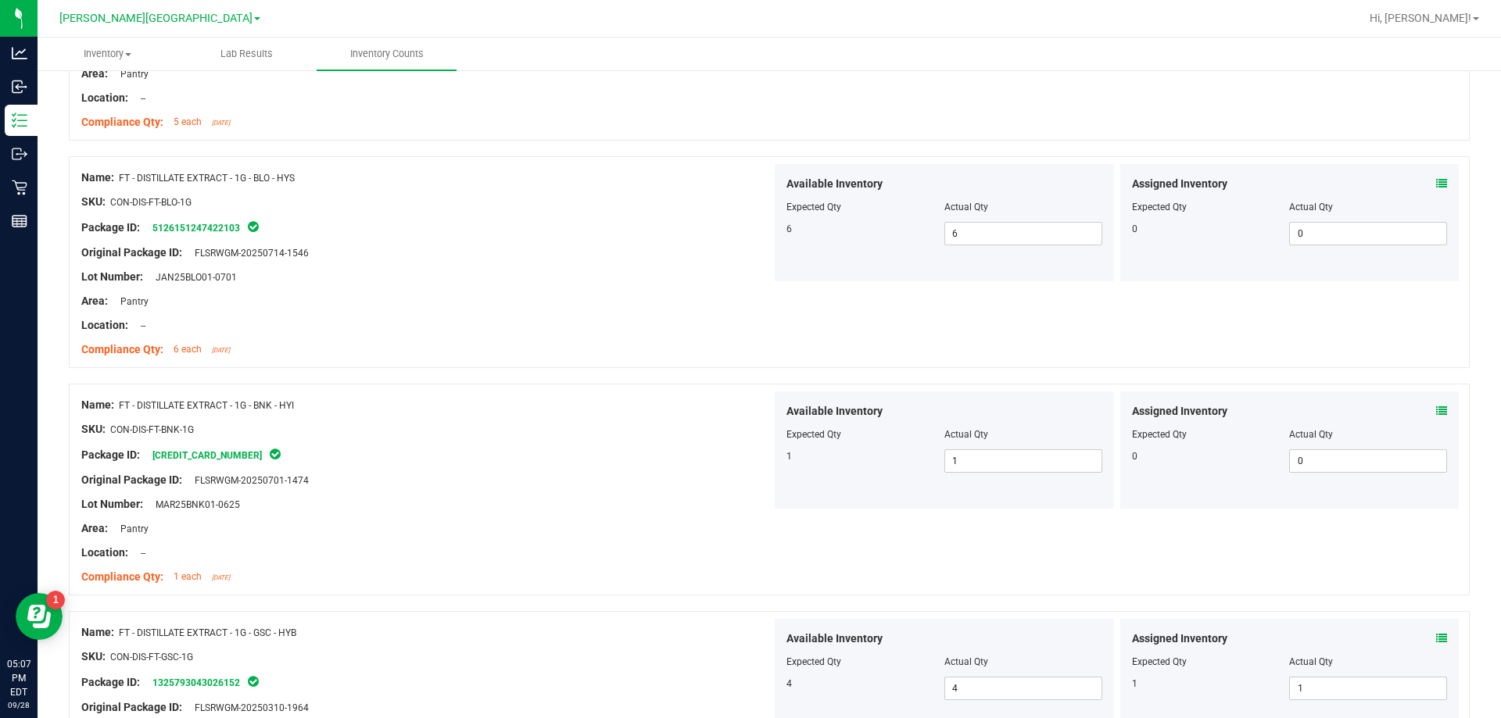
scroll to position [0, 0]
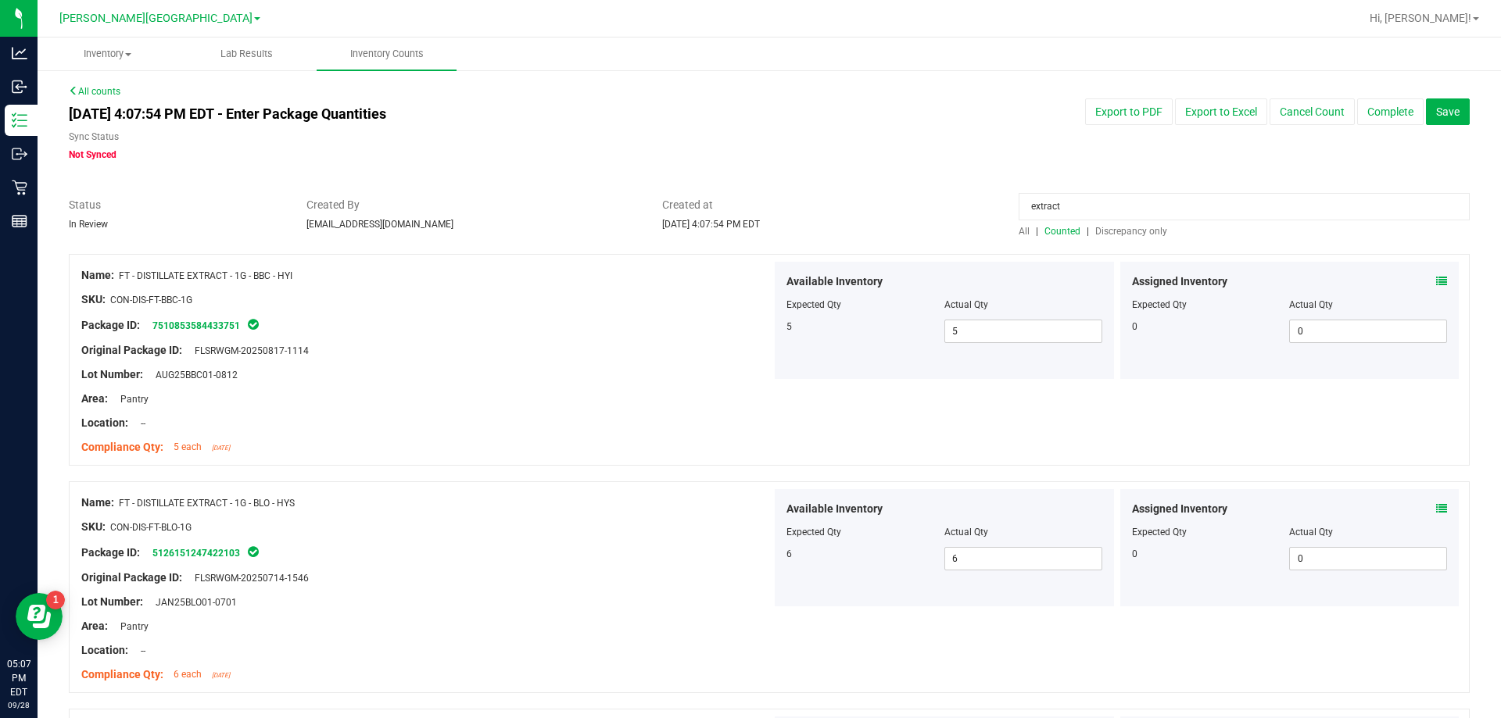
drag, startPoint x: 1088, startPoint y: 211, endPoint x: 793, endPoint y: 215, distance: 295.5
click at [816, 217] on div "Status In Review Created By [EMAIL_ADDRESS][DOMAIN_NAME] Created at [DATE] 4:07…" at bounding box center [769, 217] width 1424 height 41
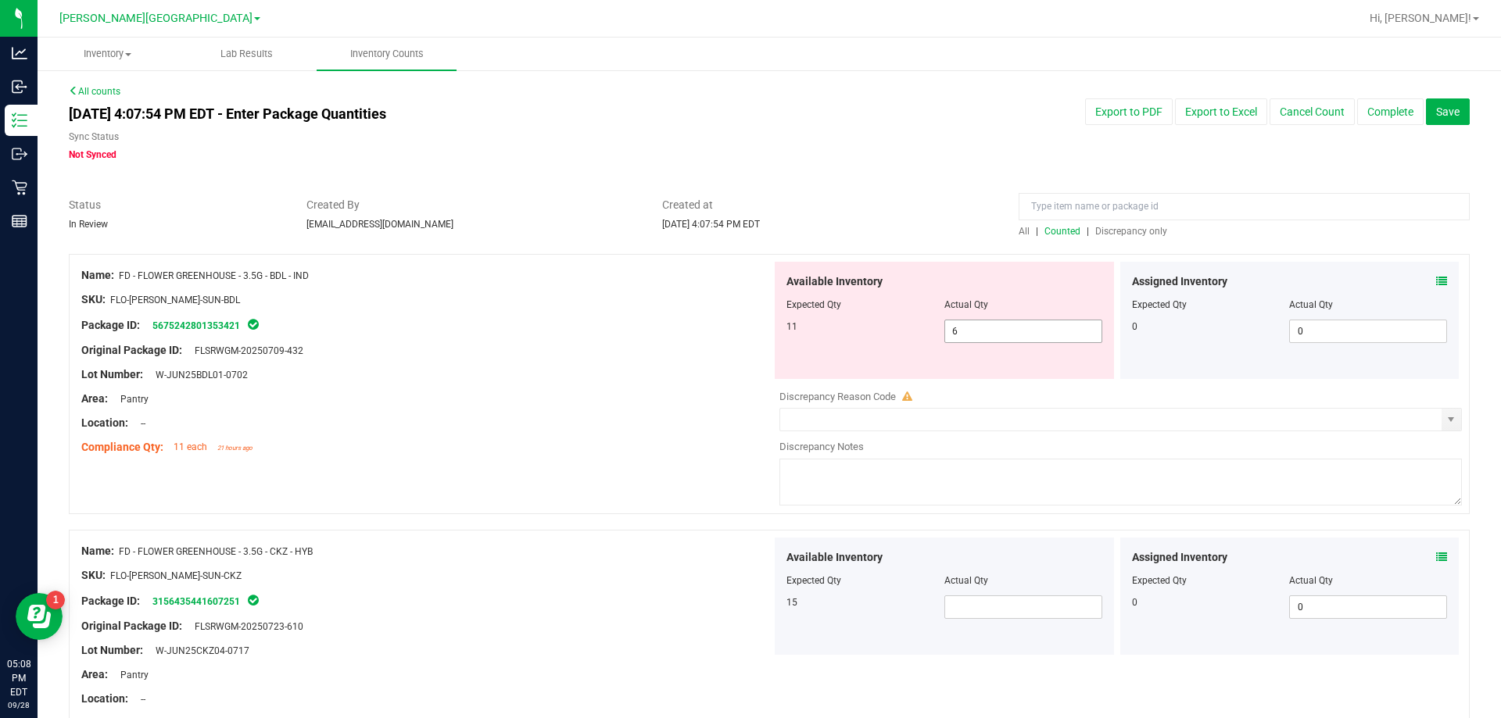
click at [966, 334] on span "6 6" at bounding box center [1023, 331] width 158 height 23
click at [663, 368] on div "Lot Number: W-JUN25BDL01-0702" at bounding box center [426, 375] width 690 height 16
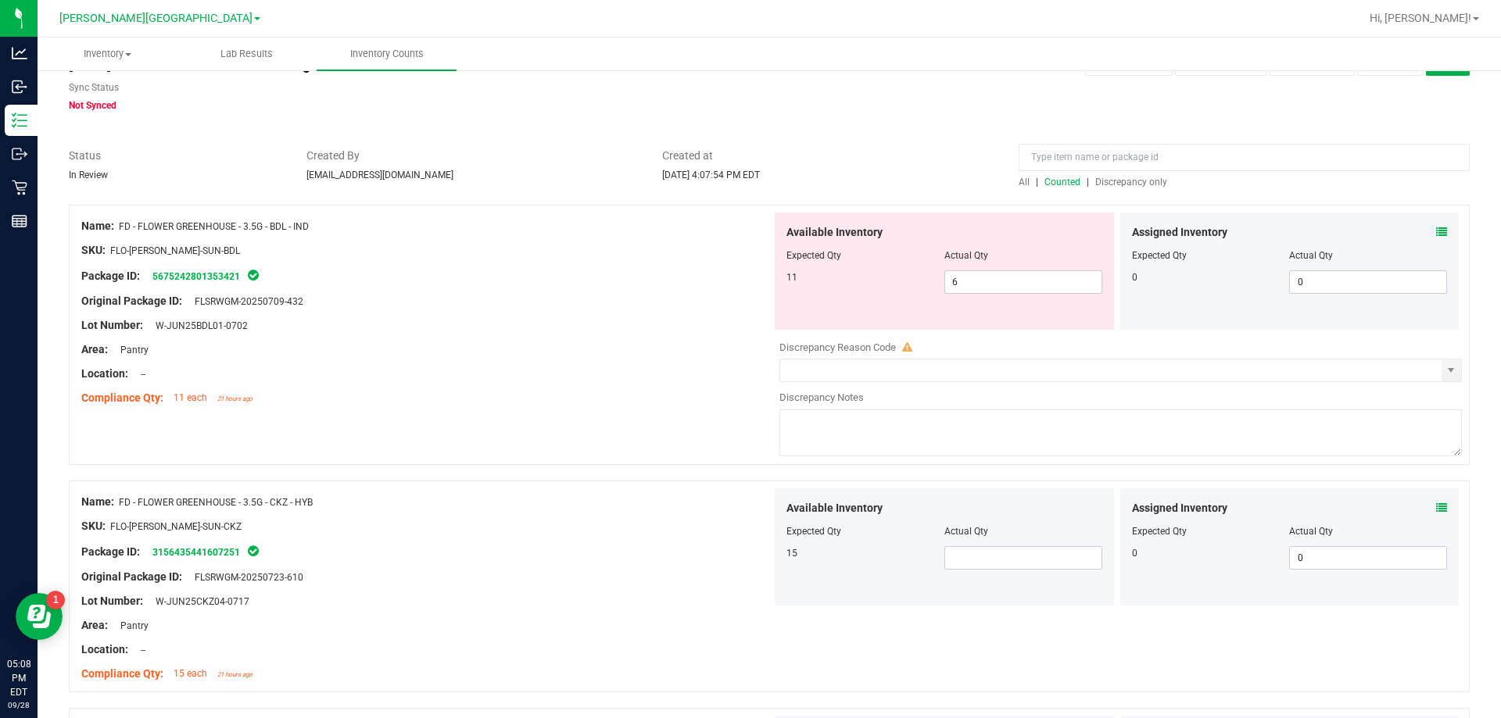
scroll to position [156, 0]
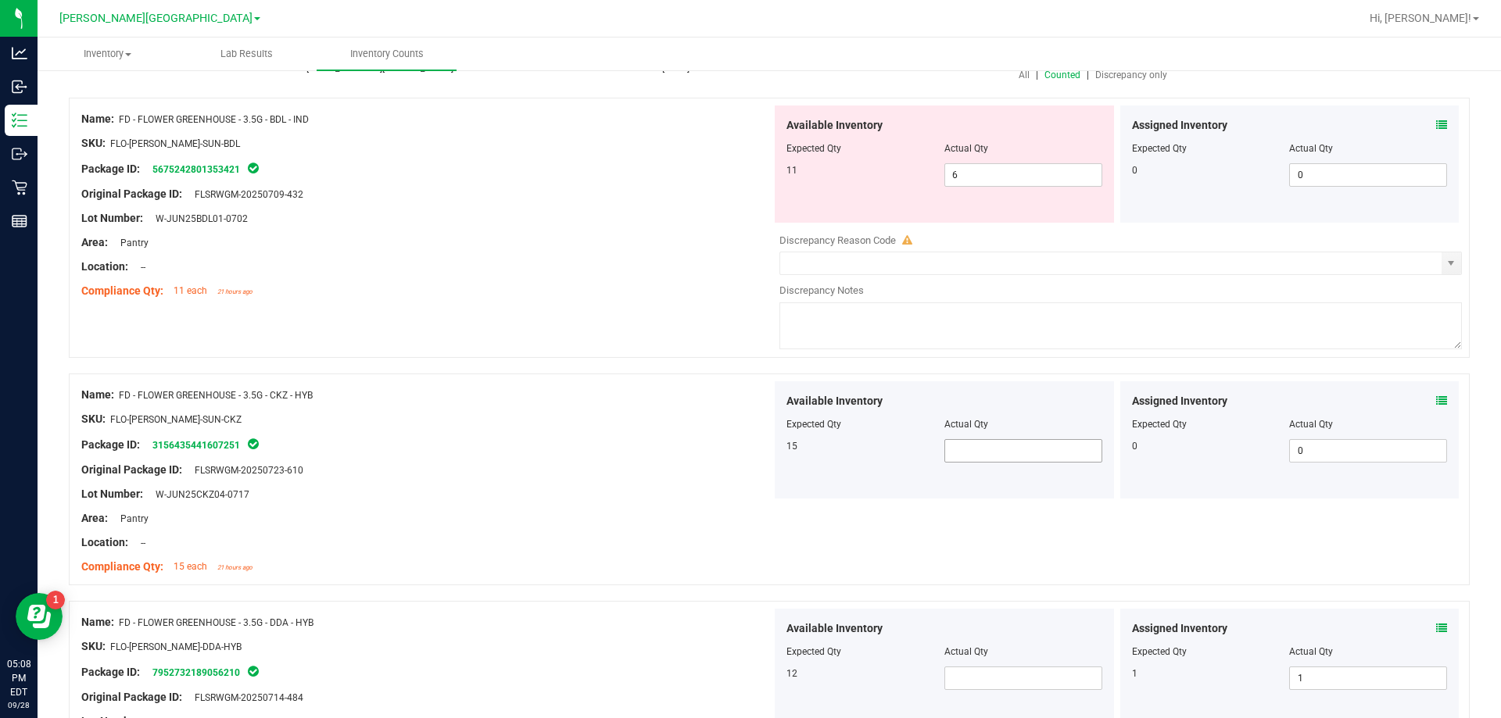
click at [1003, 452] on span at bounding box center [1023, 450] width 158 height 23
type input "15"
click at [561, 623] on div "Name: FD - FLOWER GREENHOUSE - 3.5G - DDA - HYB" at bounding box center [426, 622] width 690 height 16
click at [980, 675] on span at bounding box center [1023, 678] width 158 height 23
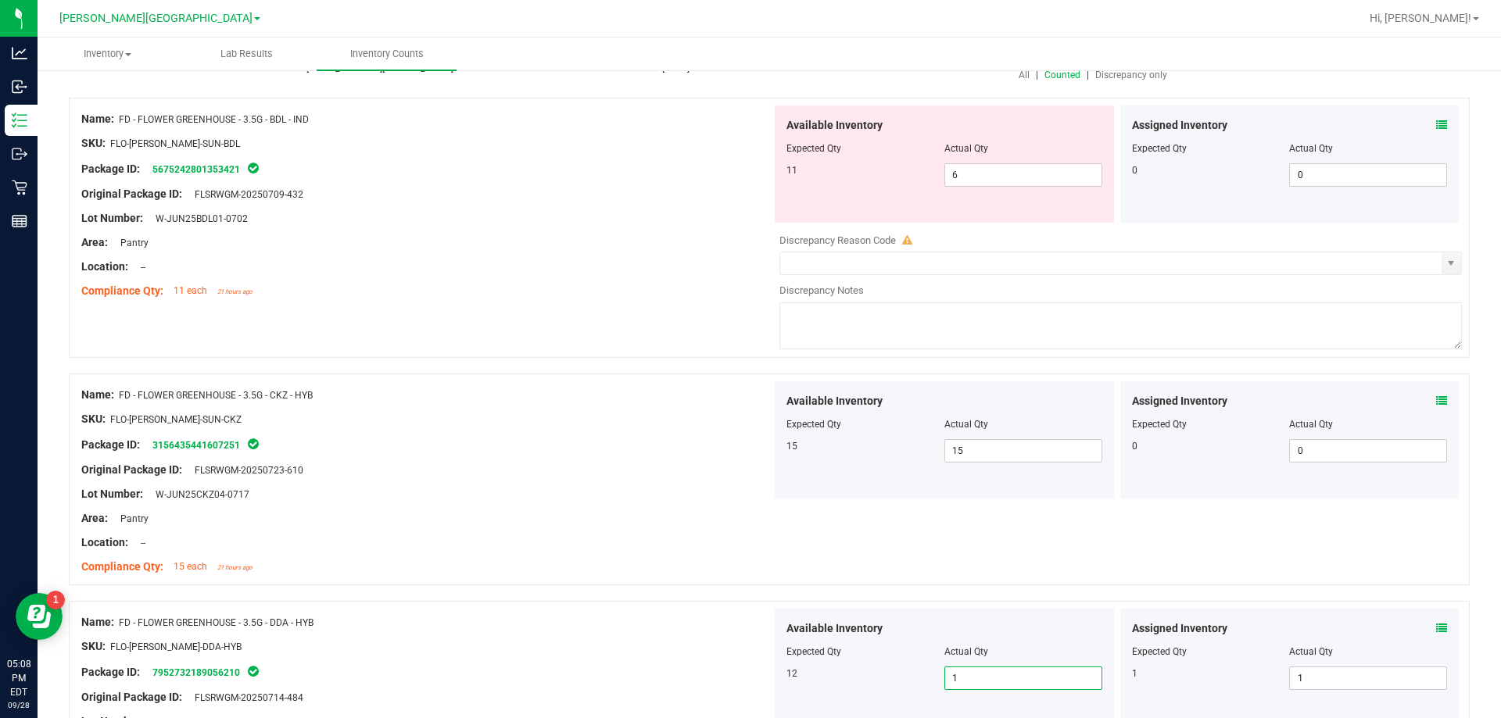
type input "12"
click at [579, 655] on div at bounding box center [426, 659] width 690 height 8
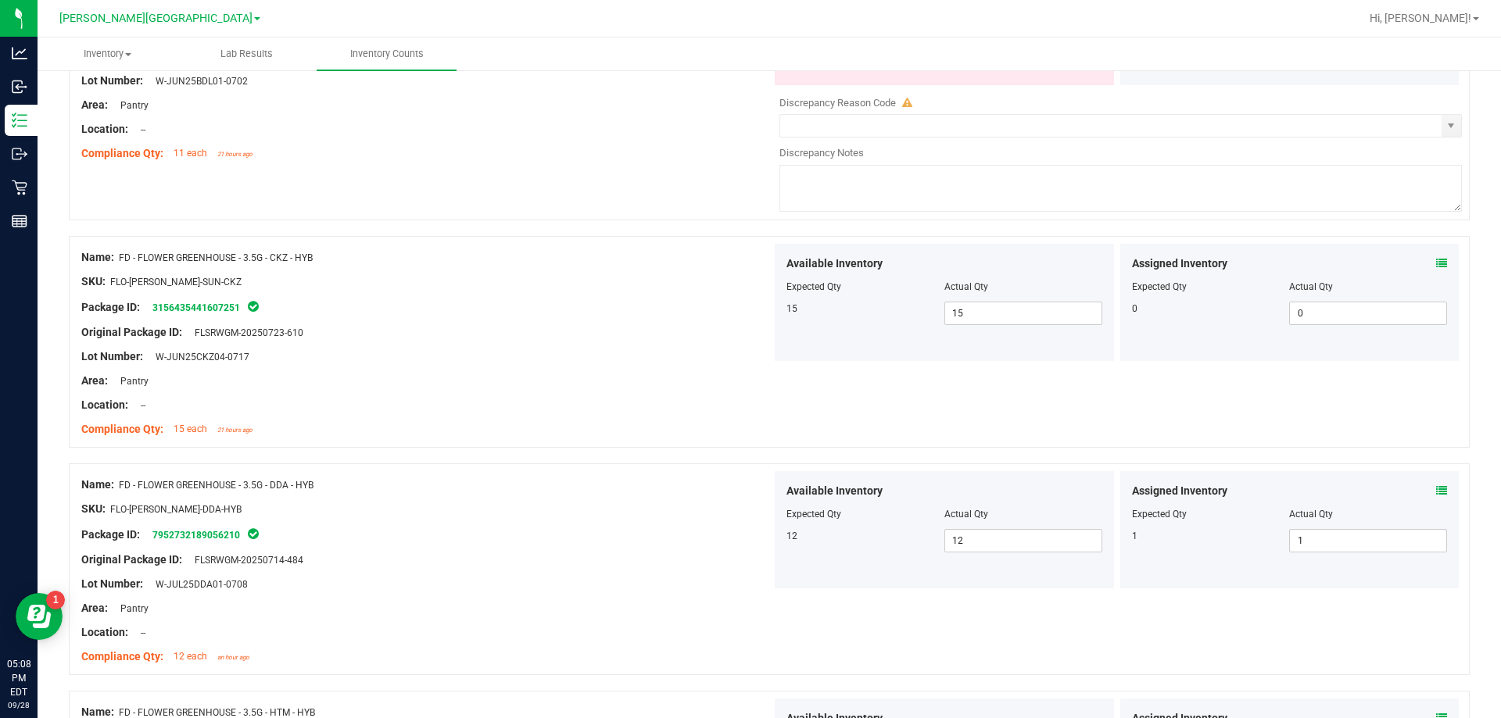
scroll to position [547, 0]
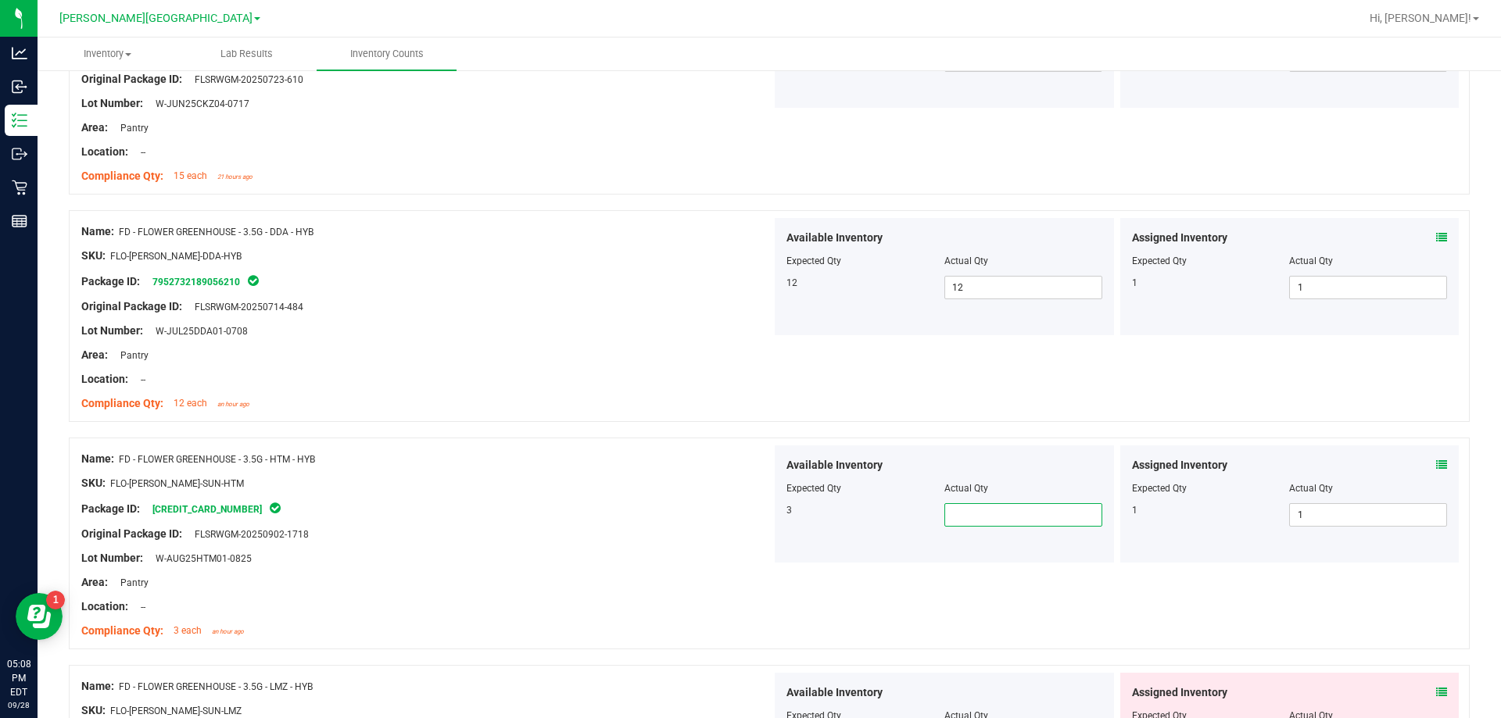
click at [985, 518] on span at bounding box center [1023, 514] width 158 height 23
type input "3"
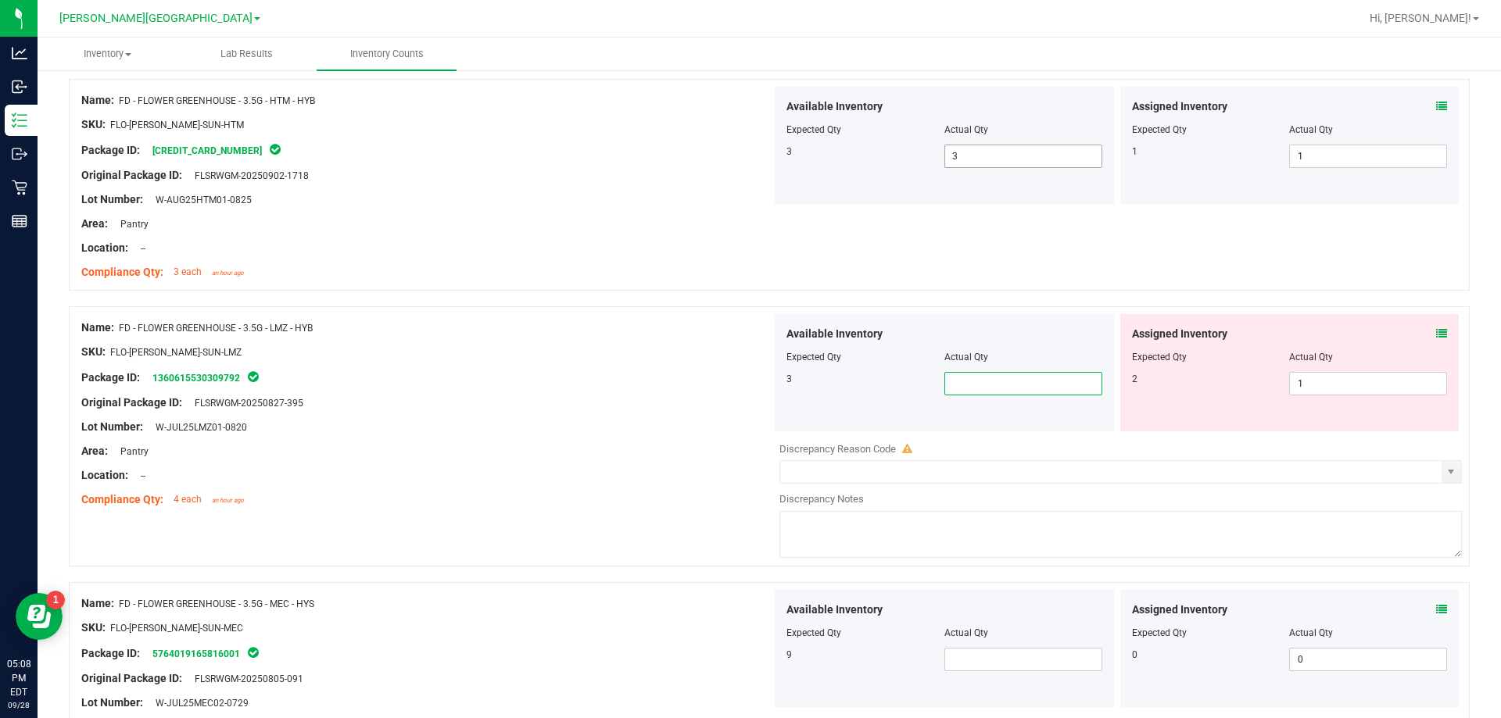
type input "3"
type input "8"
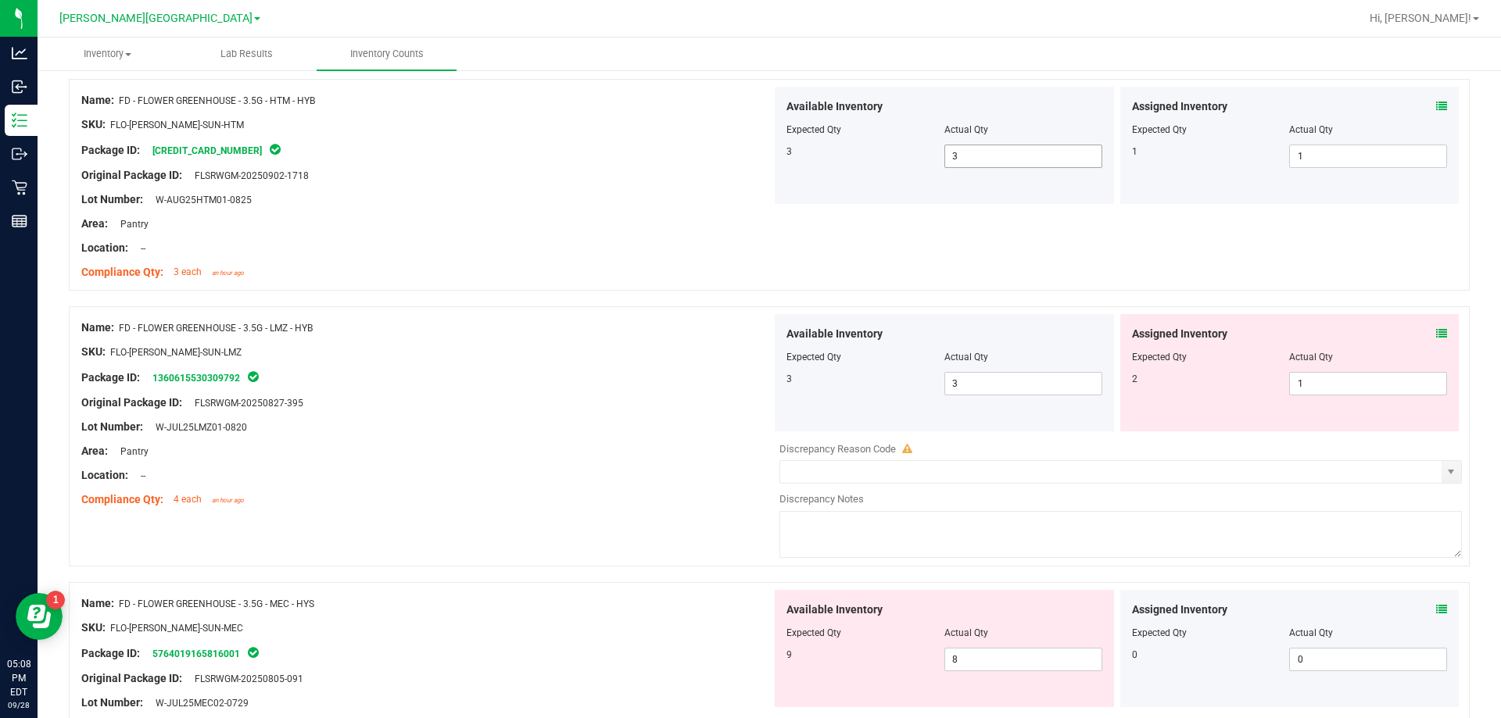
scroll to position [1277, 0]
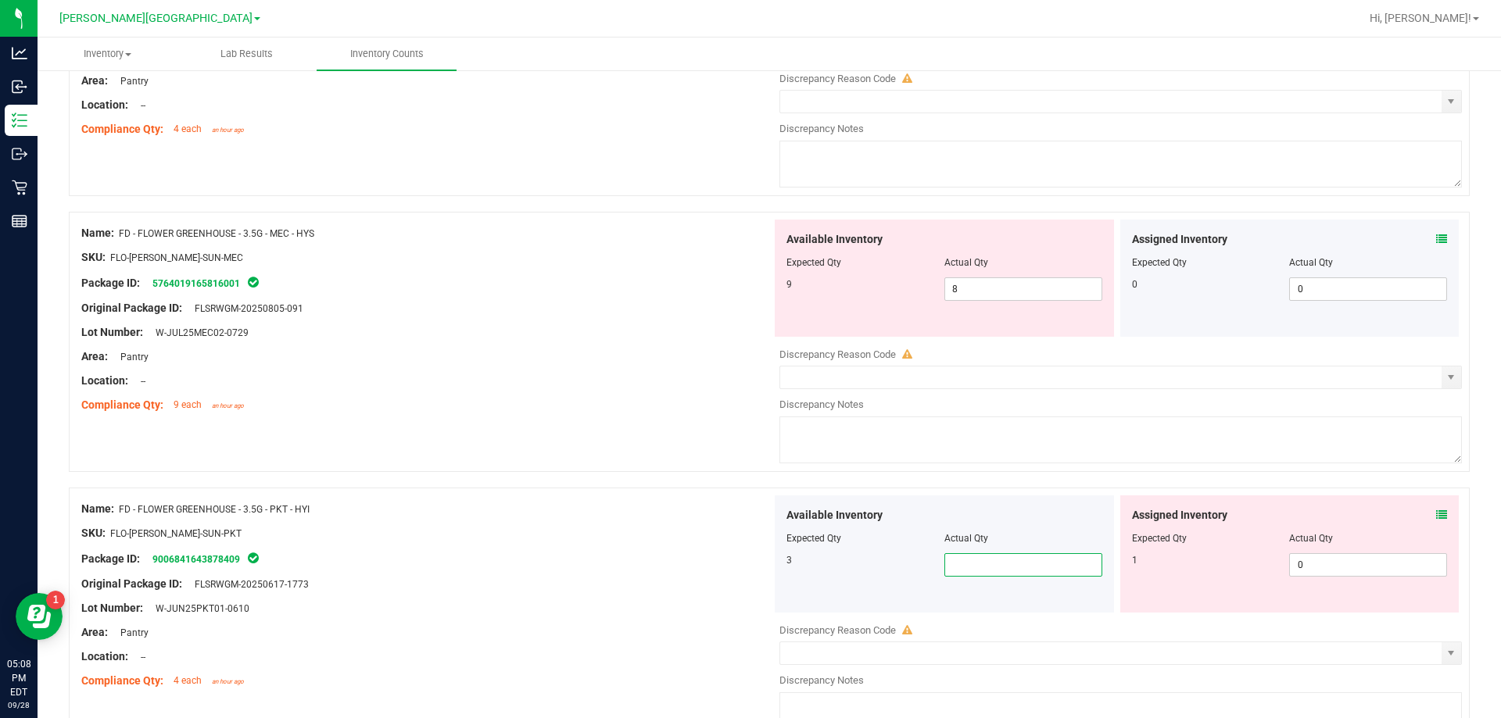
type input "2"
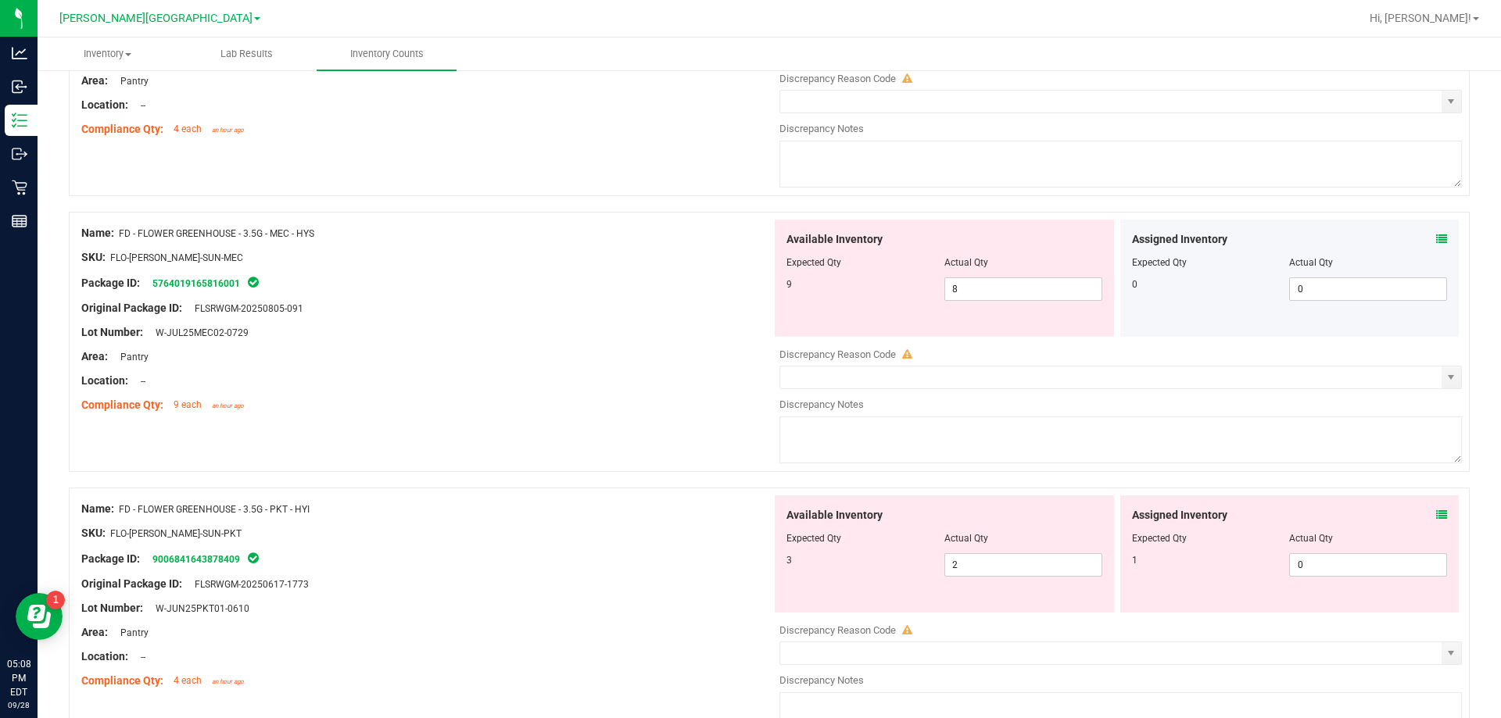
scroll to position [1734, 0]
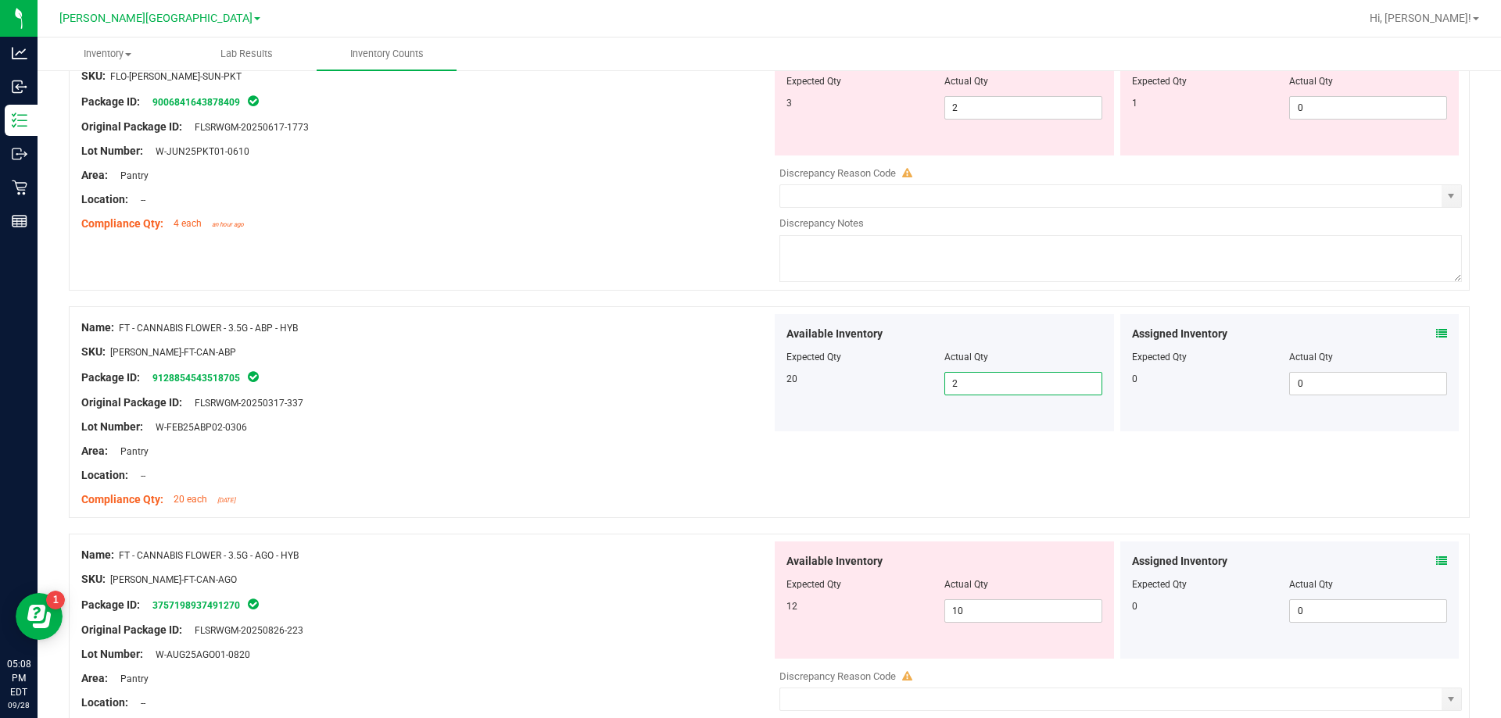
type input "20"
click at [958, 618] on span "10 10" at bounding box center [1023, 611] width 158 height 23
type input "12"
click at [703, 515] on div "Name: FT - CANNABIS FLOWER - 3.5G - ABP - HYB SKU: [PERSON_NAME]-FT-CAN-ABP Pac…" at bounding box center [769, 412] width 1401 height 212
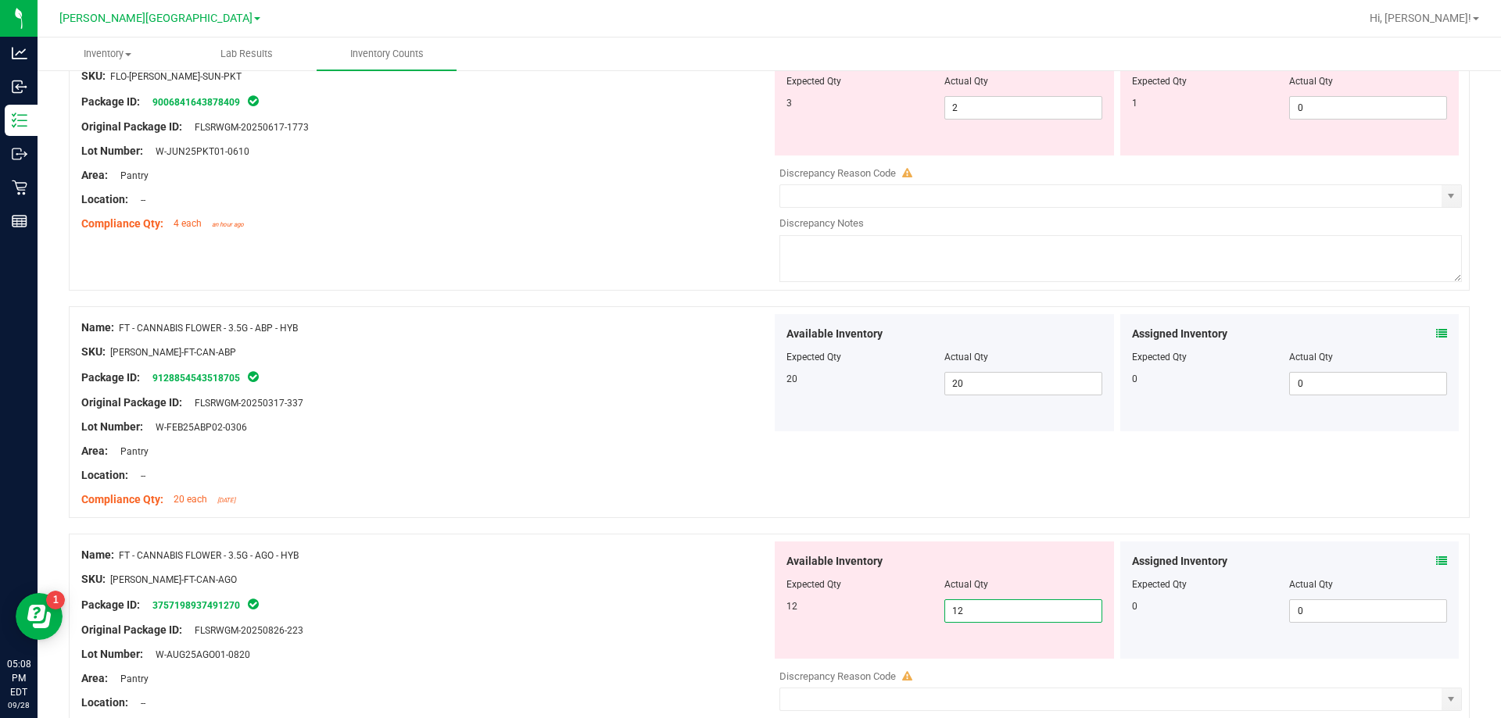
type input "12"
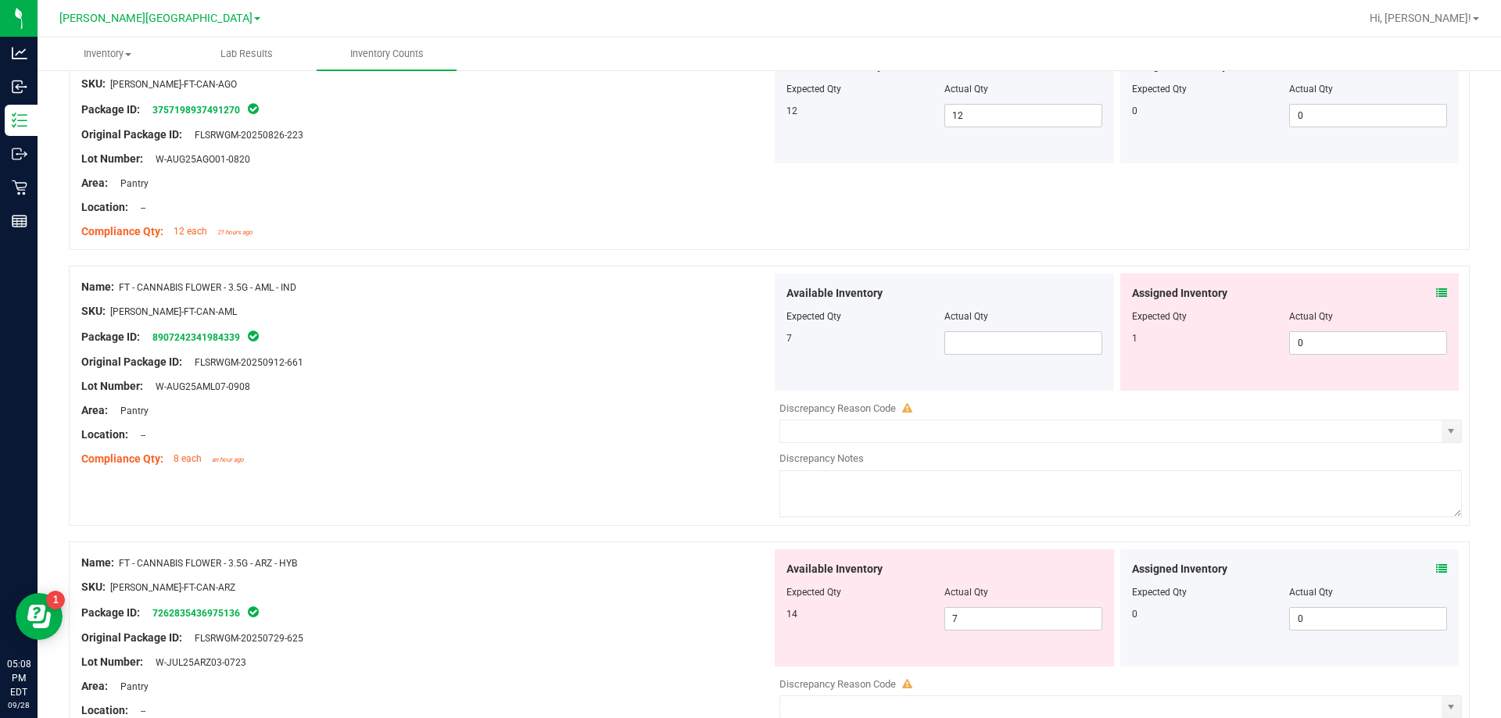
scroll to position [2203, 0]
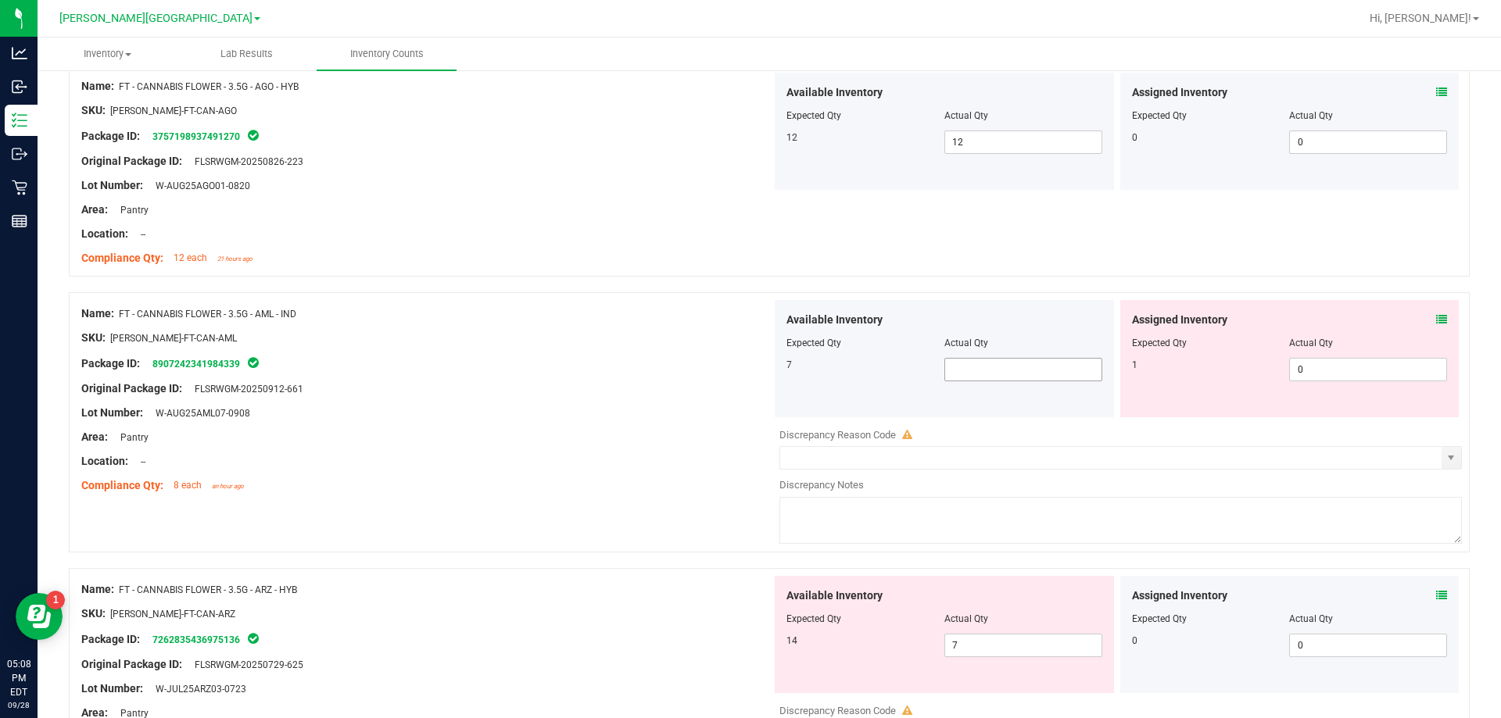
click at [1014, 374] on span at bounding box center [1023, 369] width 158 height 23
type input "2"
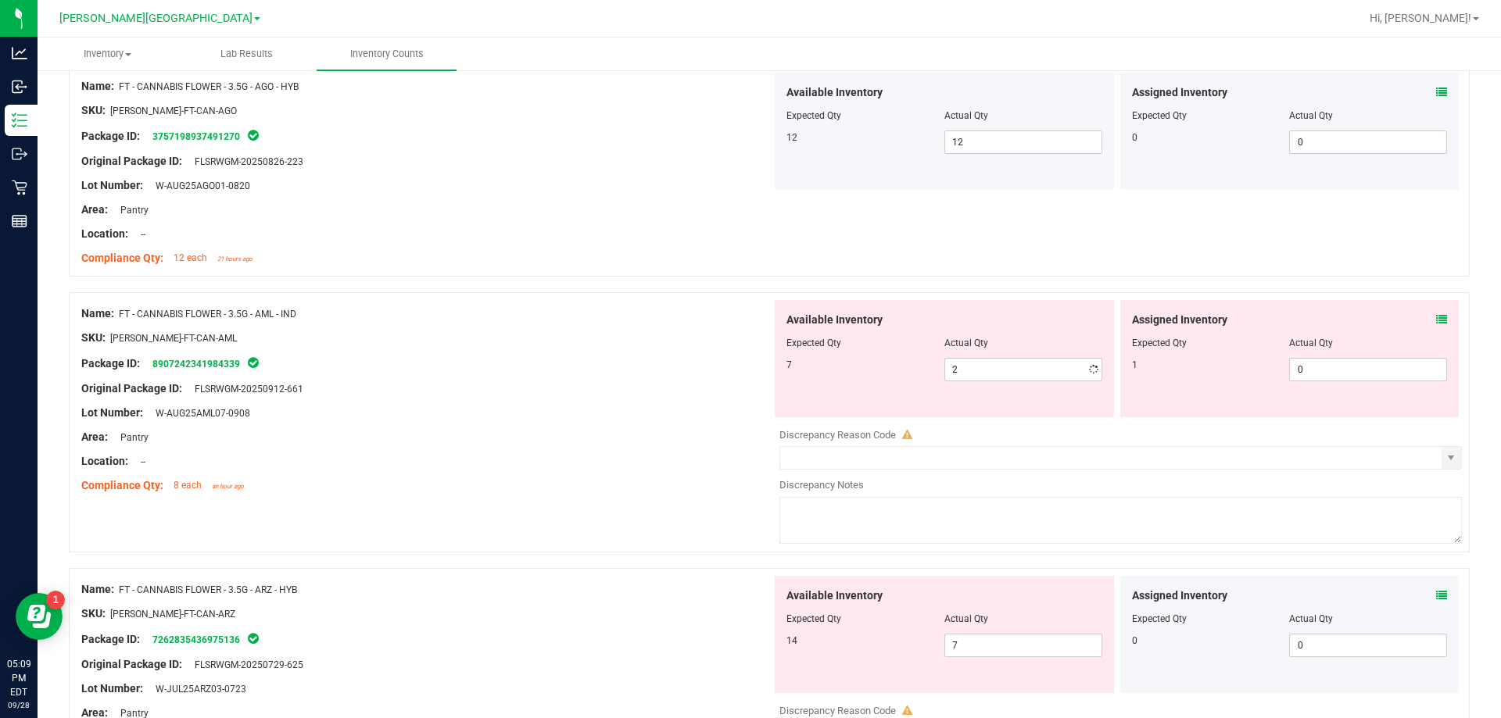
click at [576, 331] on div "SKU: [PERSON_NAME]-FT-CAN-AML" at bounding box center [426, 338] width 690 height 16
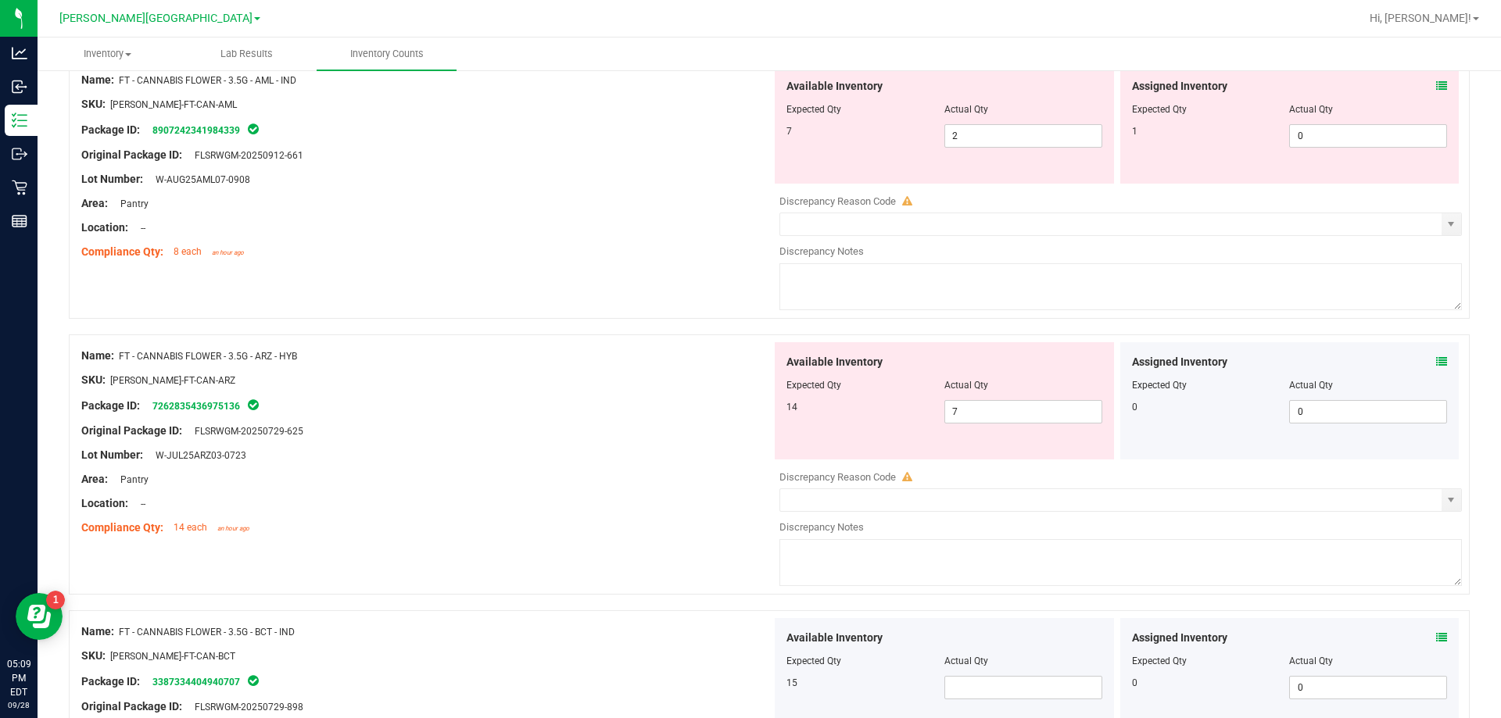
scroll to position [2438, 0]
click at [984, 134] on span "2 2" at bounding box center [1023, 135] width 158 height 23
type input "7"
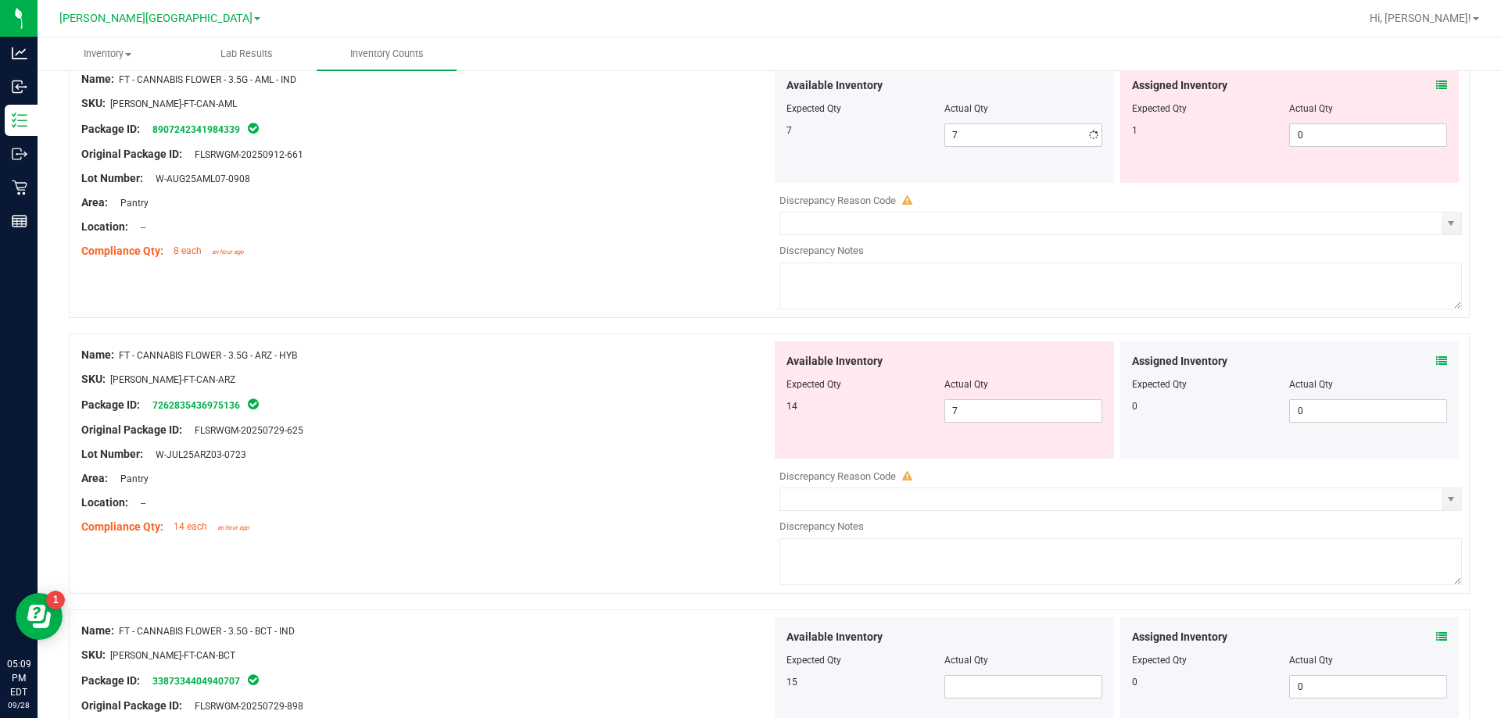
click at [679, 268] on div "Name: FT - CANNABIS FLOWER - 3.5G - AML - IND SKU: [PERSON_NAME]-FT-CAN-AML Pac…" at bounding box center [769, 188] width 1401 height 260
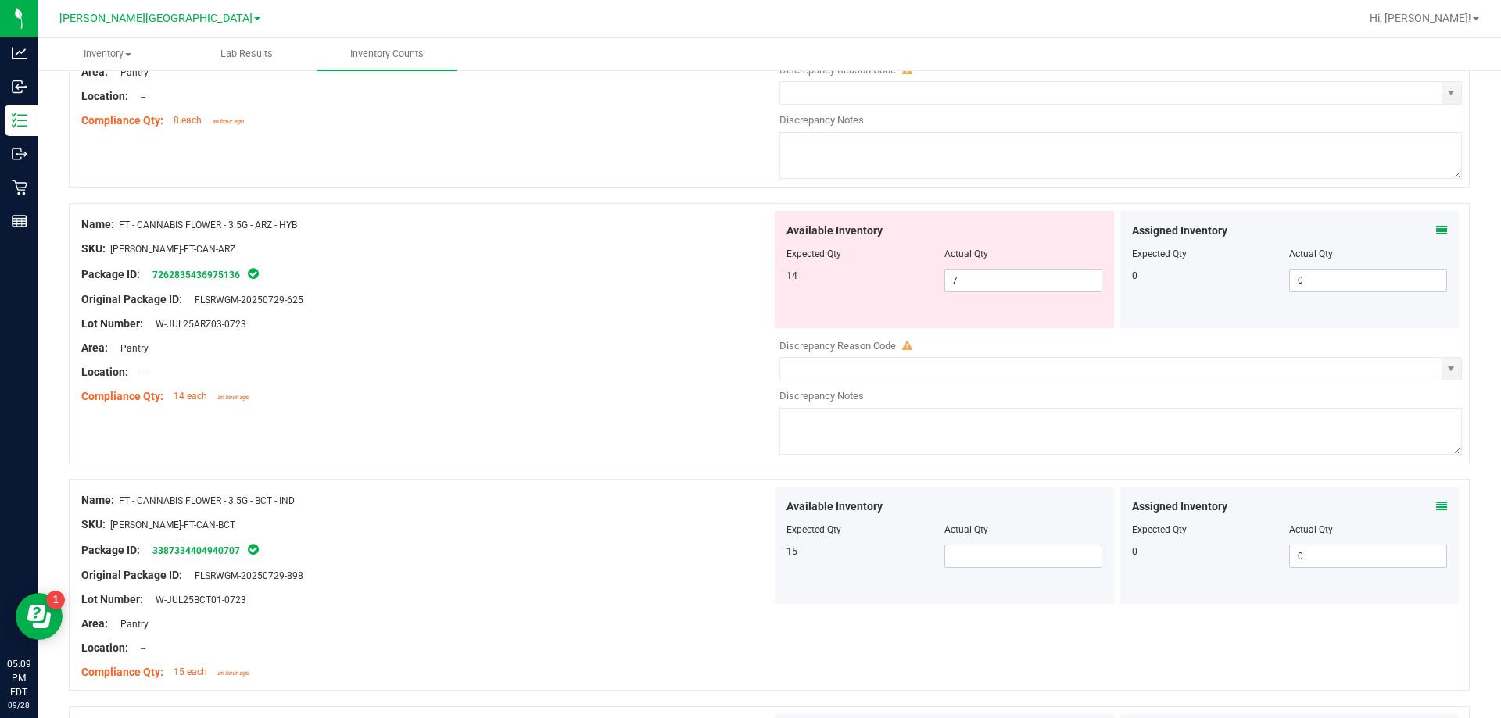
scroll to position [2594, 0]
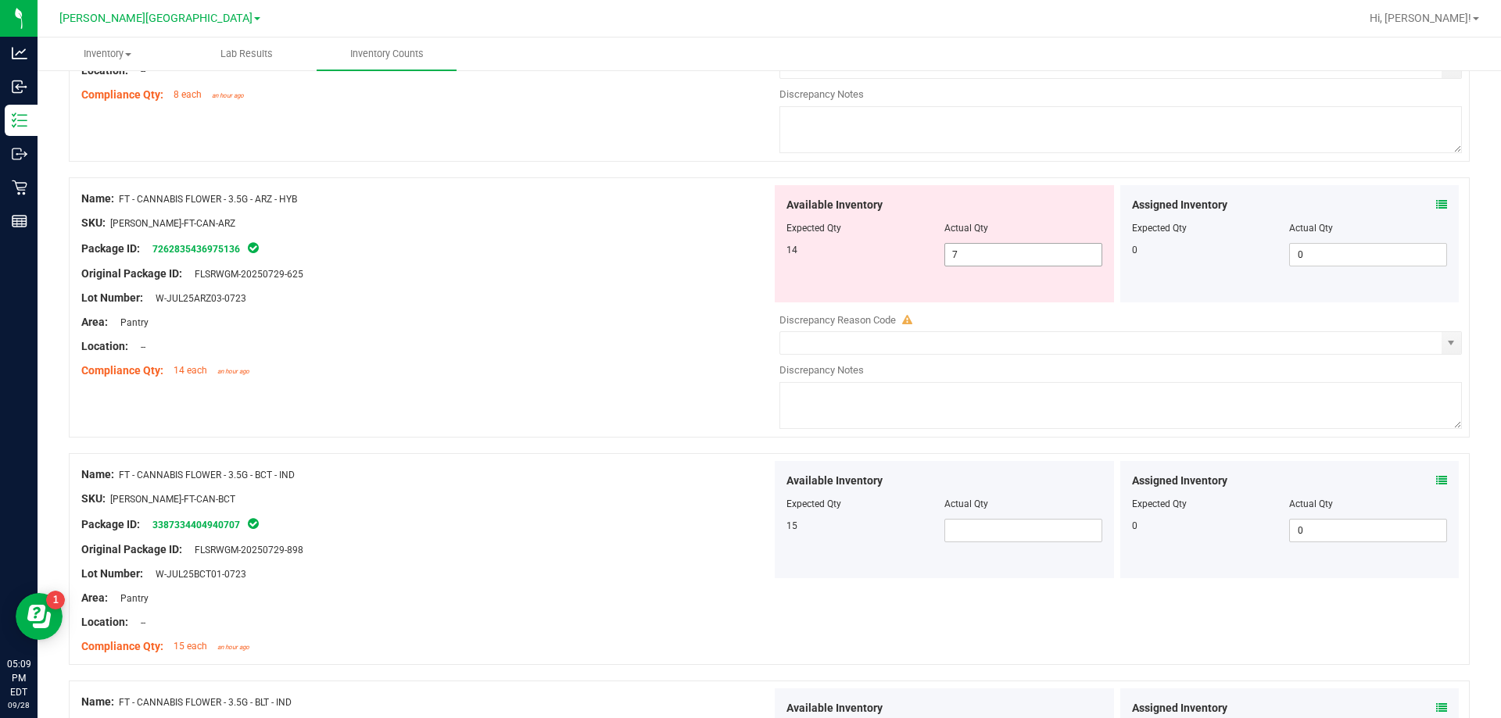
click at [1018, 262] on span "7 7" at bounding box center [1023, 254] width 158 height 23
type input "14"
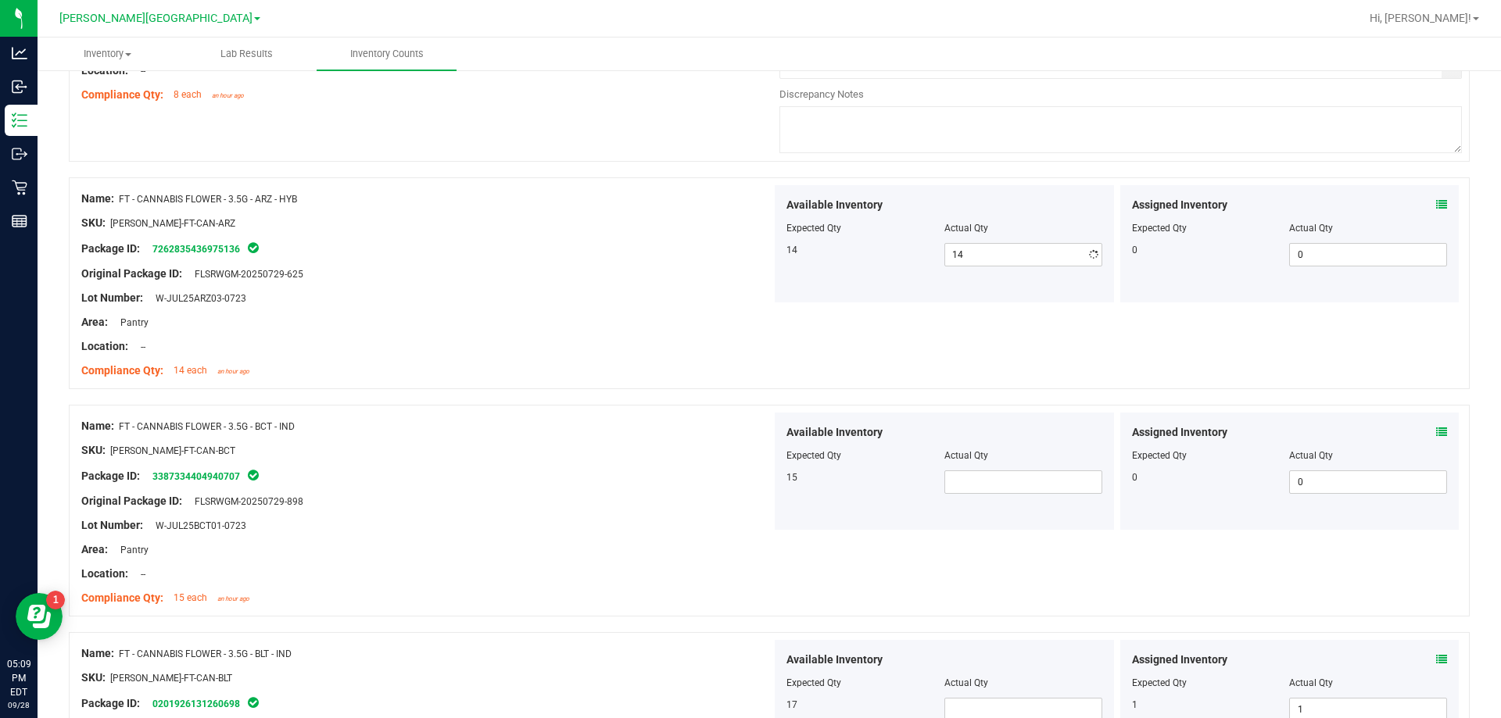
click at [613, 405] on div "Name: FD - FLOWER GREENHOUSE - 3.5G - BDL - IND SKU: FLO-[PERSON_NAME]-SUN-BDL …" at bounding box center [769, 89] width 1401 height 4859
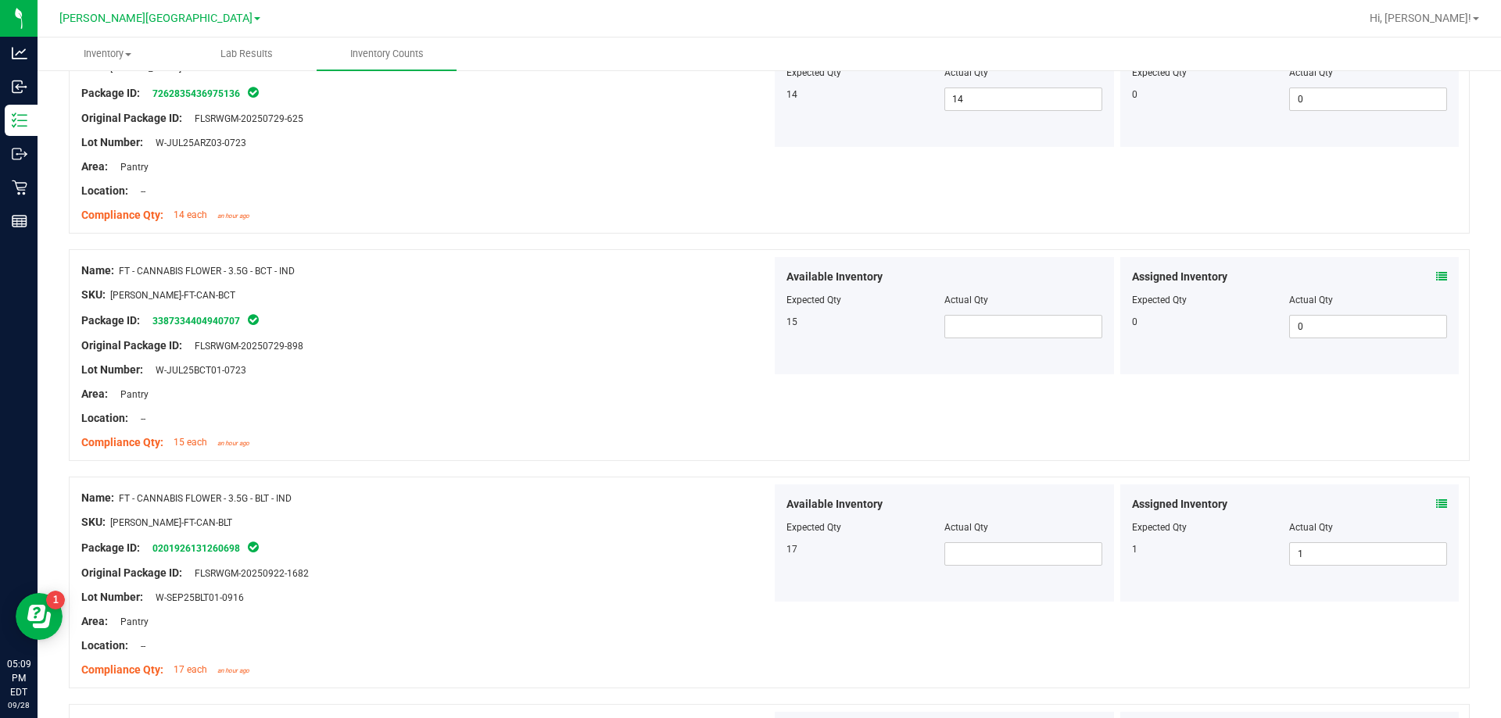
scroll to position [2750, 0]
click at [1027, 334] on span at bounding box center [1023, 325] width 158 height 23
type input "15"
click at [954, 543] on span at bounding box center [1023, 553] width 158 height 23
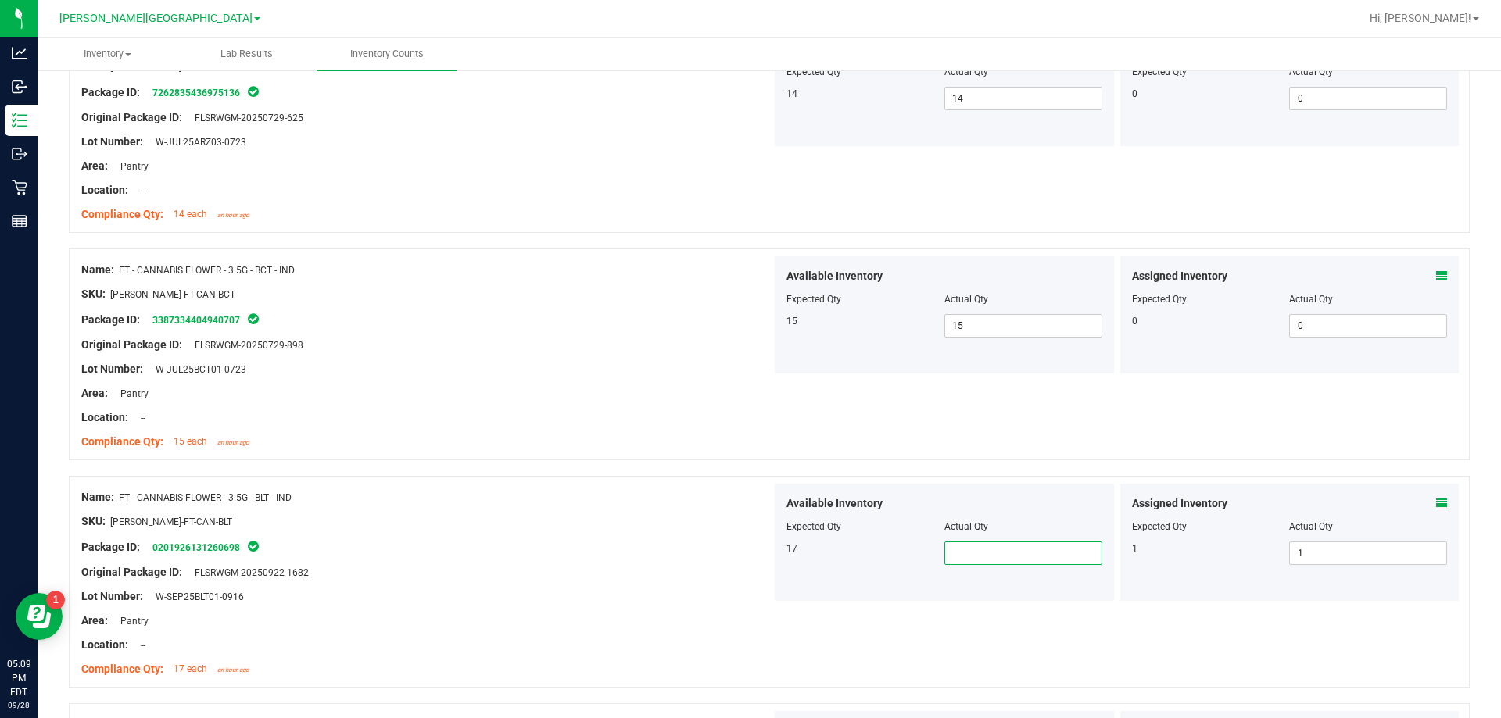
type input "1"
click at [563, 480] on div "Name: FT - CANNABIS FLOWER - 3.5G - BLT - IND SKU: [PERSON_NAME]-FT-CAN-BLT Pac…" at bounding box center [769, 582] width 1401 height 212
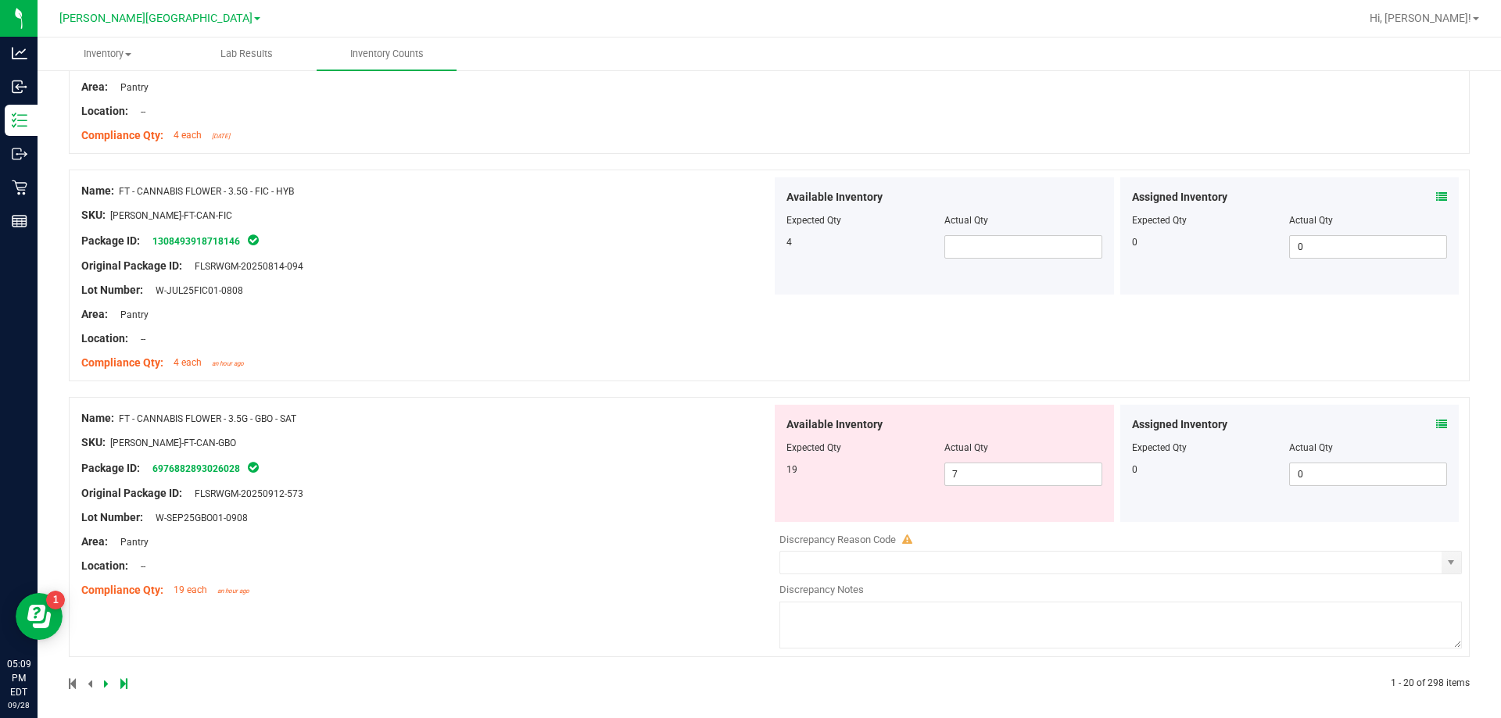
scroll to position [4430, 0]
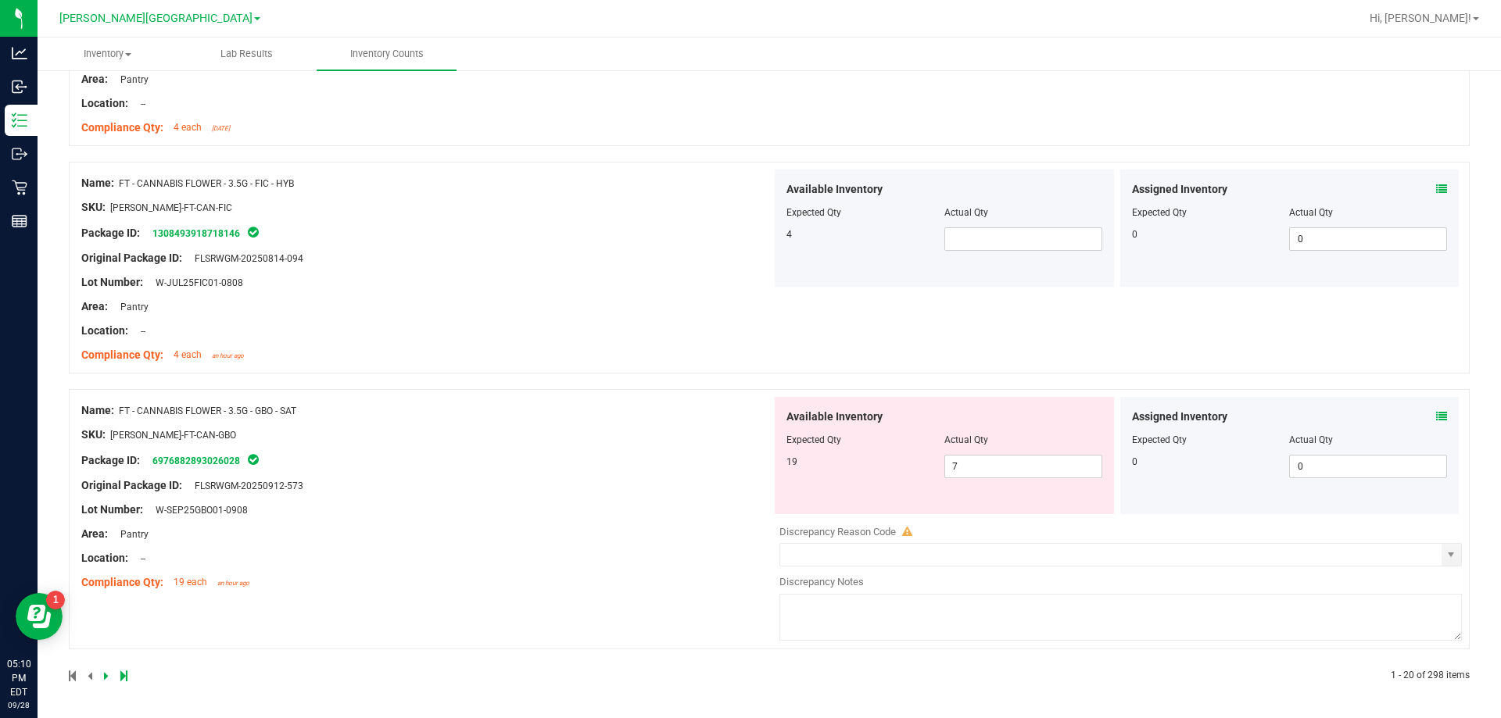
click at [114, 675] on div at bounding box center [419, 676] width 700 height 14
click at [106, 676] on icon at bounding box center [106, 676] width 5 height 9
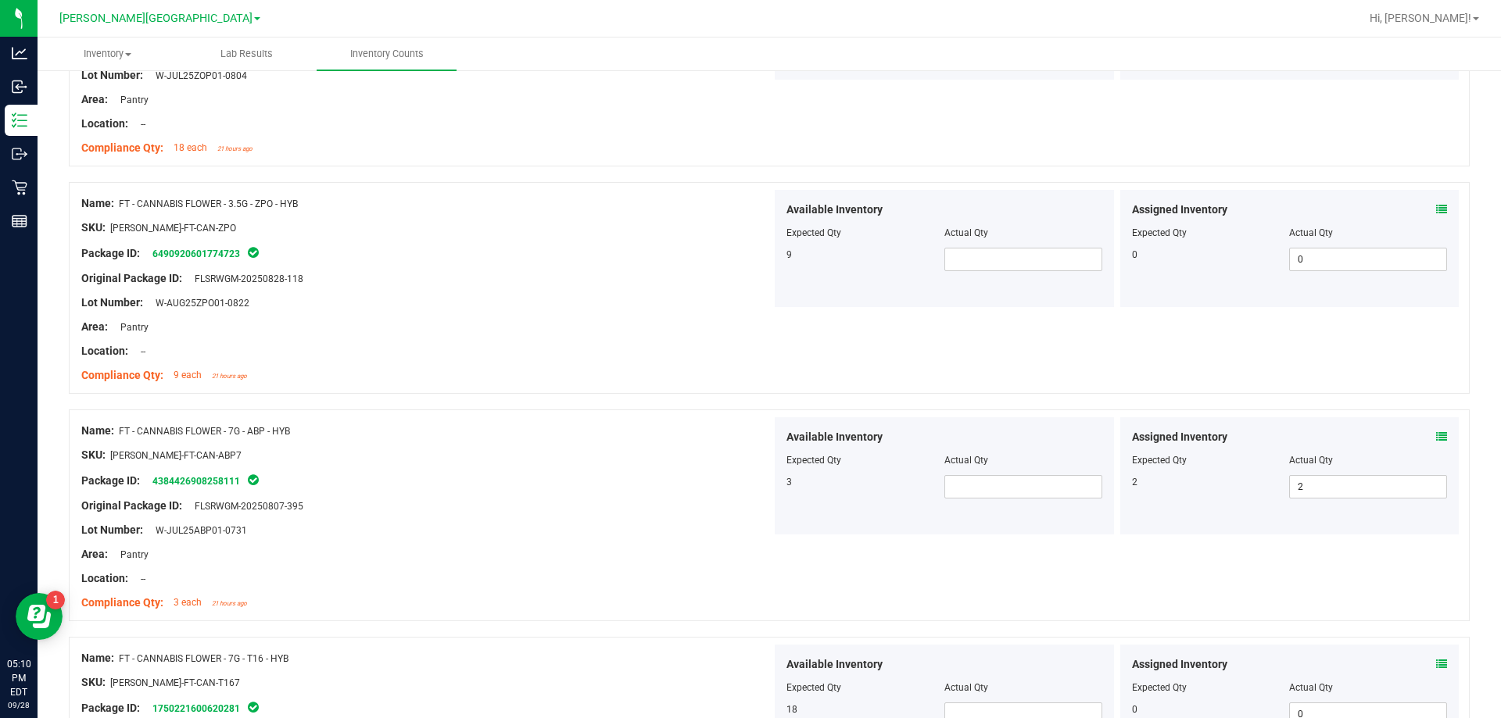
scroll to position [4527, 0]
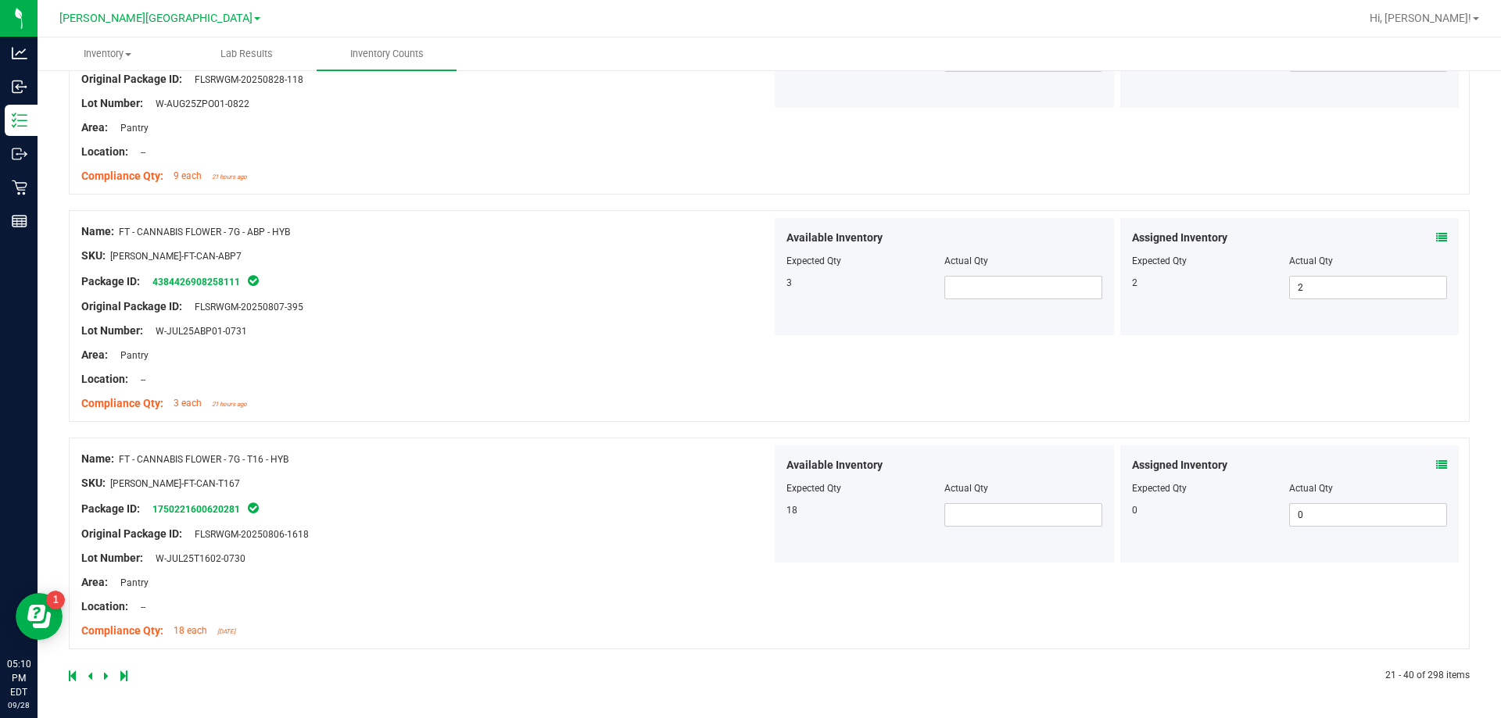
click at [102, 678] on div at bounding box center [419, 676] width 700 height 14
click at [106, 675] on icon at bounding box center [106, 676] width 5 height 9
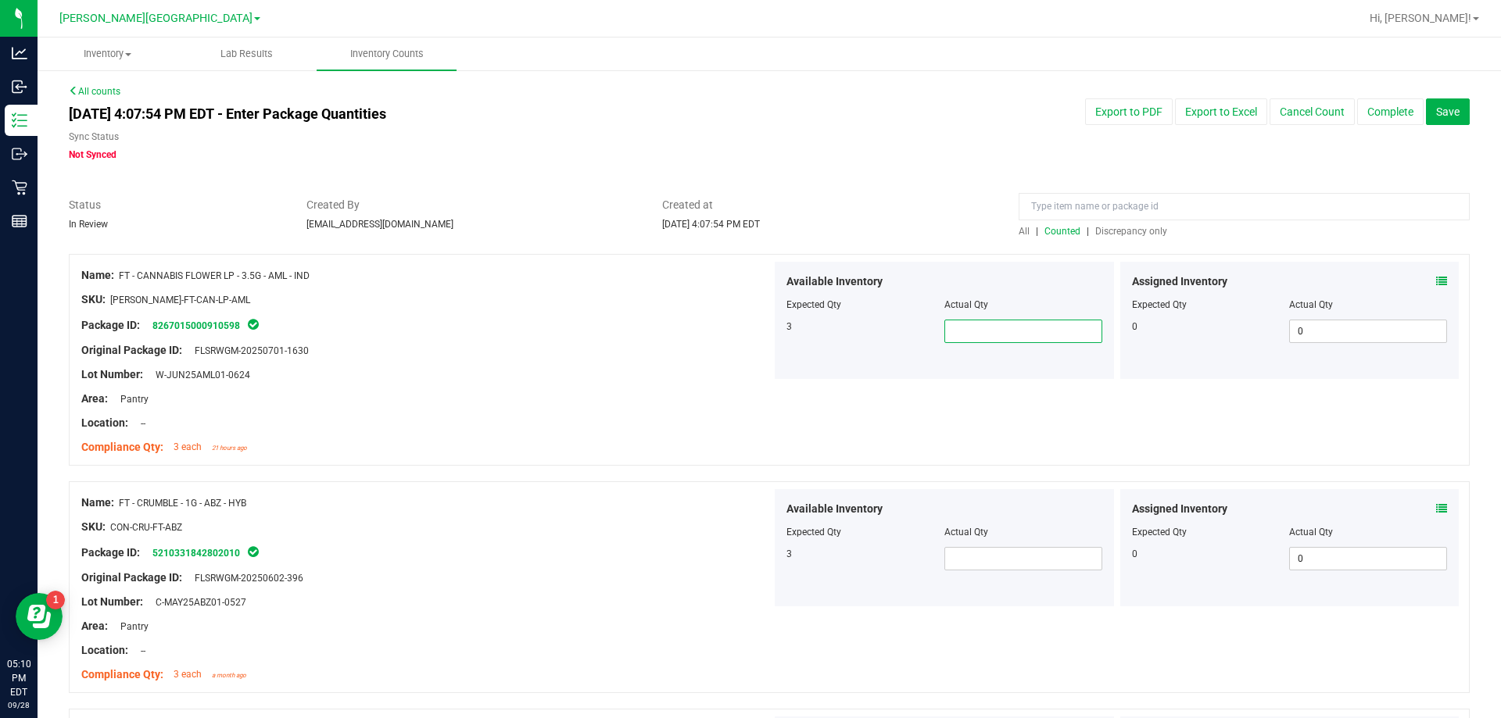
click at [973, 335] on span at bounding box center [1023, 331] width 158 height 23
type input "2"
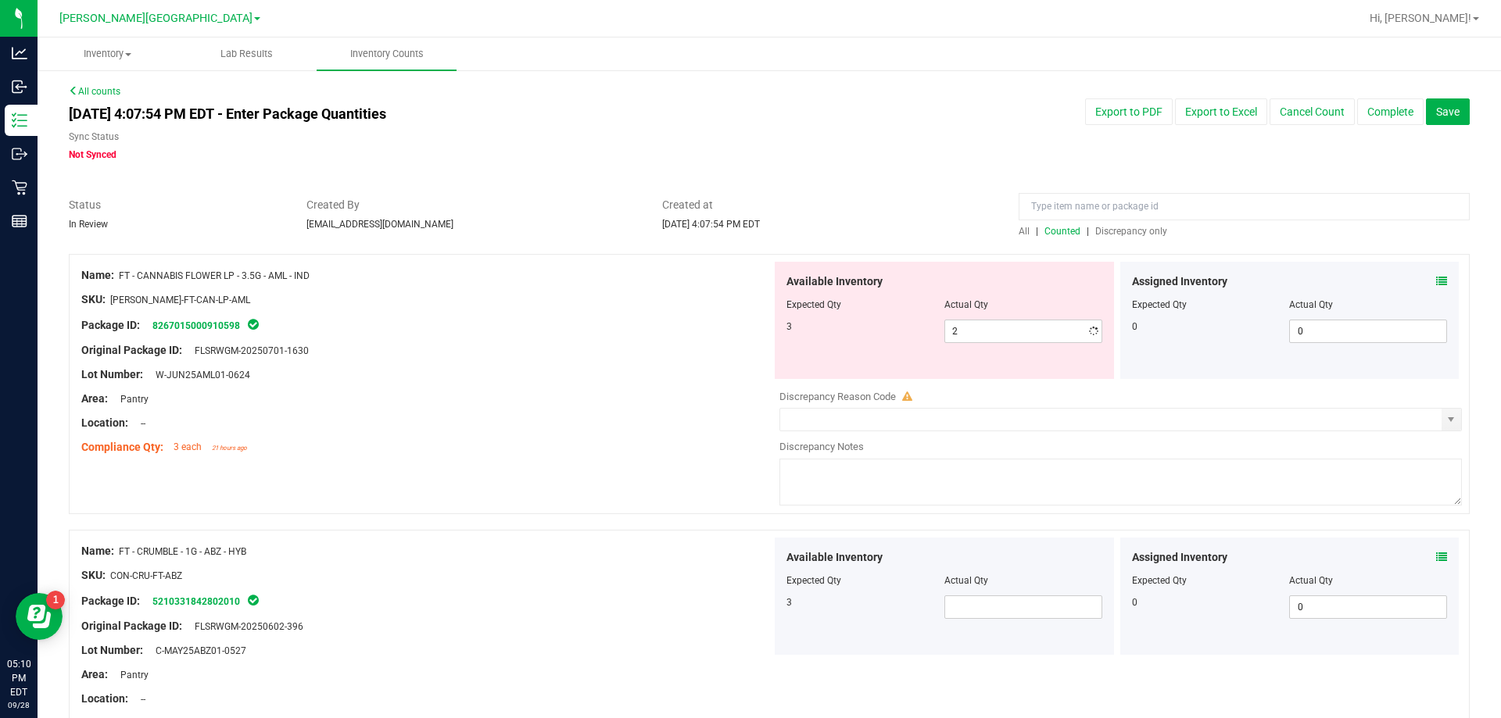
click at [1422, 275] on div "Assigned Inventory" at bounding box center [1290, 282] width 316 height 16
click at [1436, 278] on icon at bounding box center [1441, 281] width 11 height 11
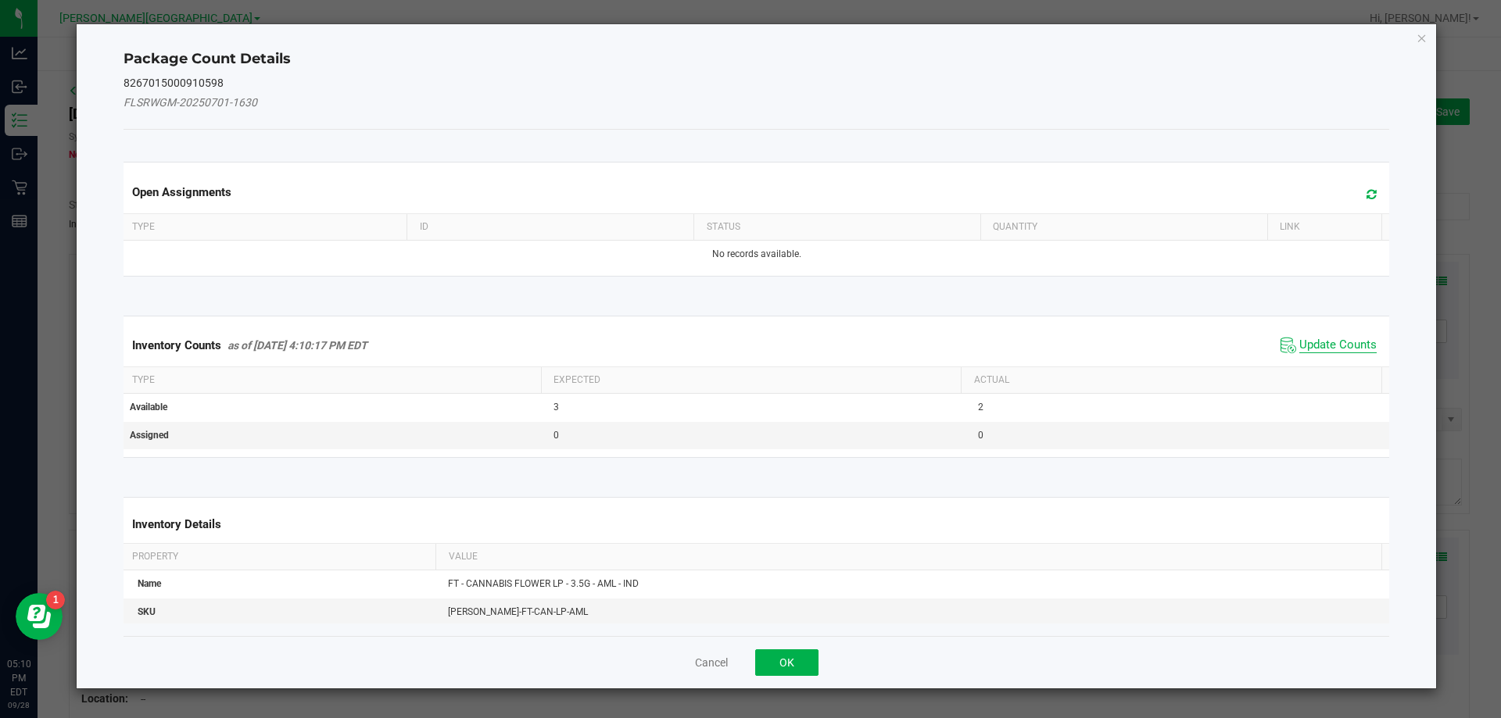
click at [1299, 346] on span "Update Counts" at bounding box center [1337, 346] width 77 height 16
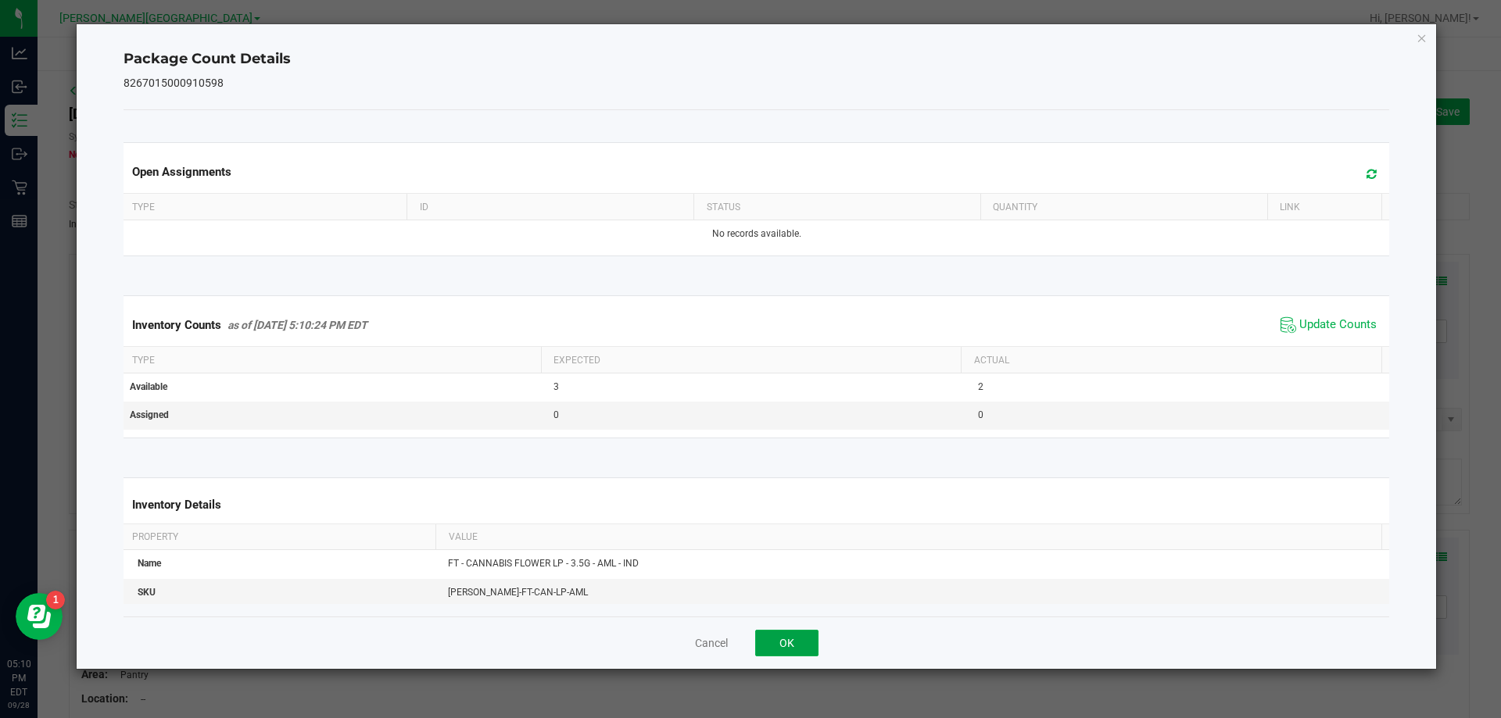
drag, startPoint x: 808, startPoint y: 636, endPoint x: 801, endPoint y: 640, distance: 8.0
click at [801, 640] on button "OK" at bounding box center [786, 643] width 63 height 27
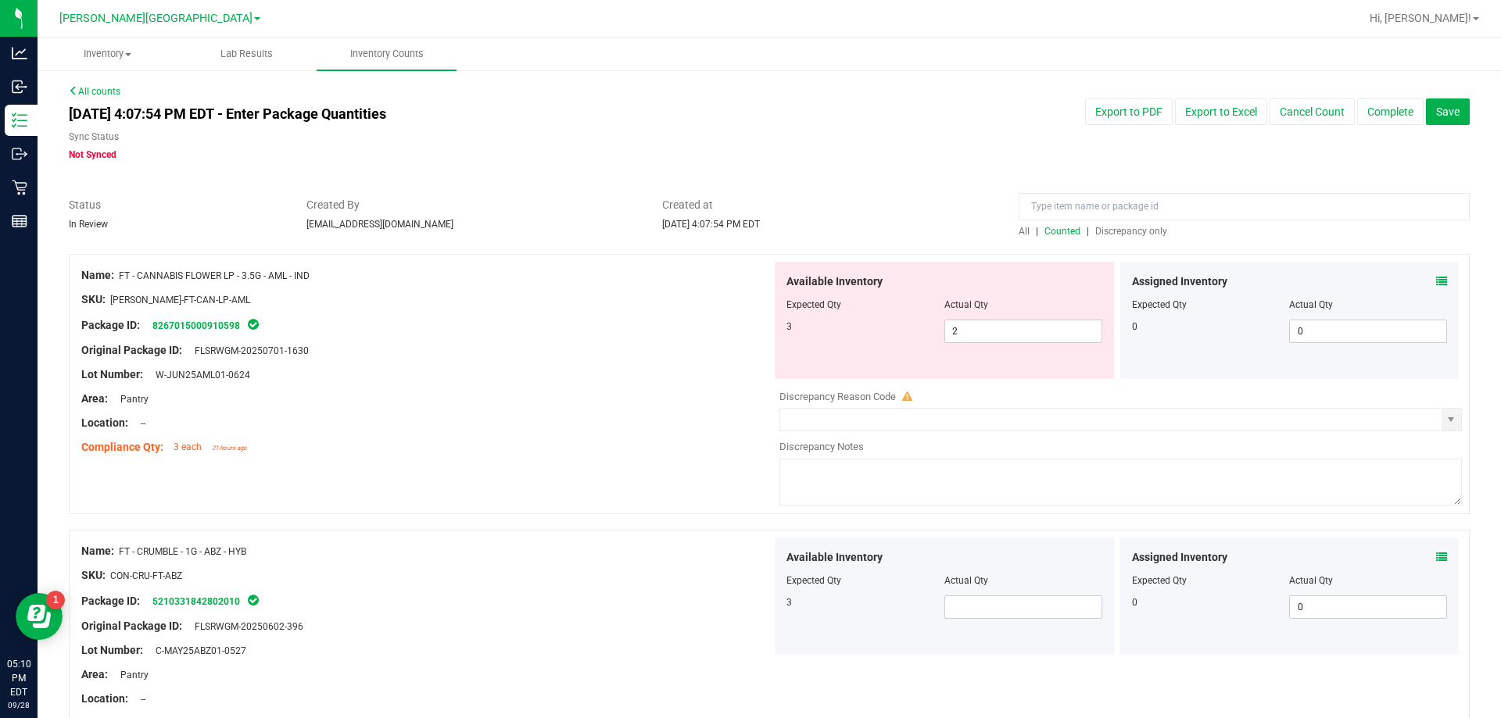
click at [579, 407] on div at bounding box center [426, 411] width 690 height 8
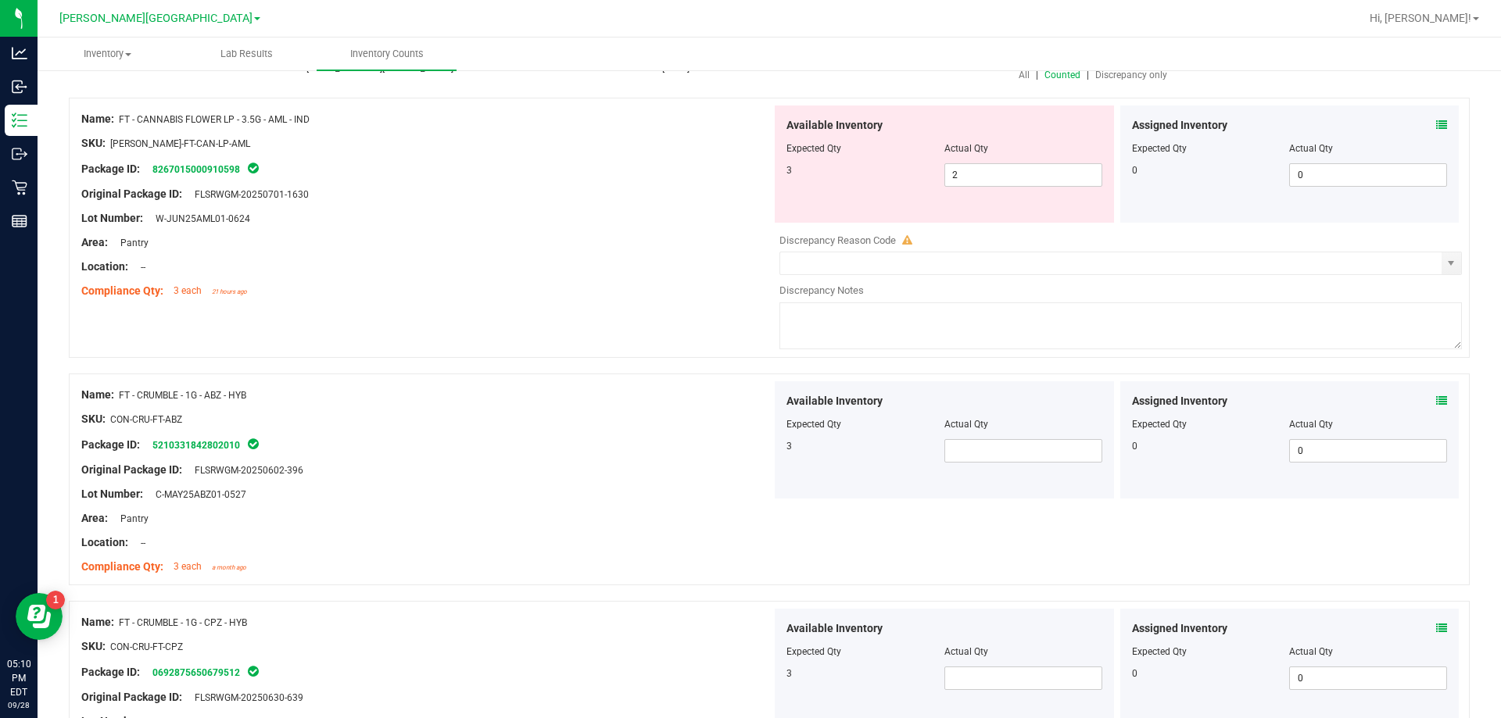
scroll to position [78, 0]
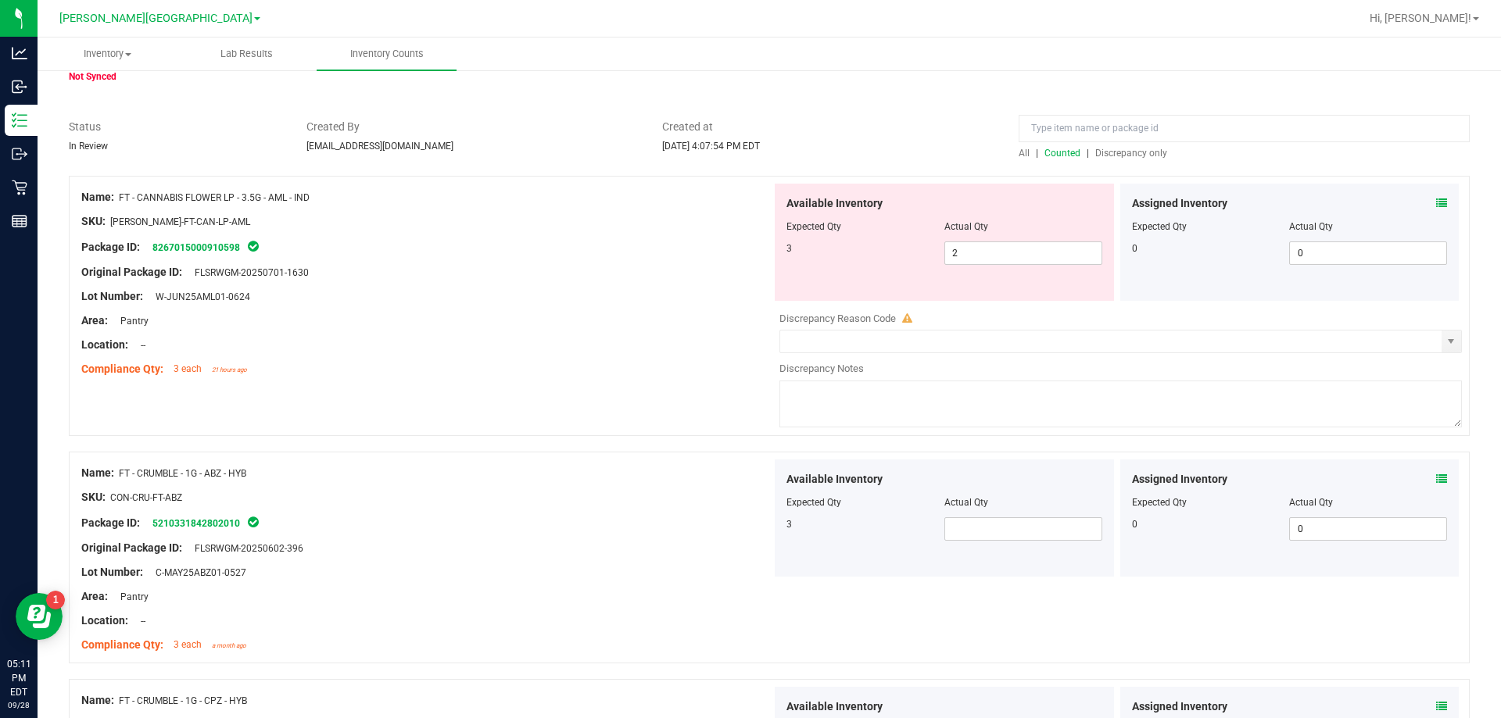
click at [1436, 203] on icon at bounding box center [1441, 203] width 11 height 11
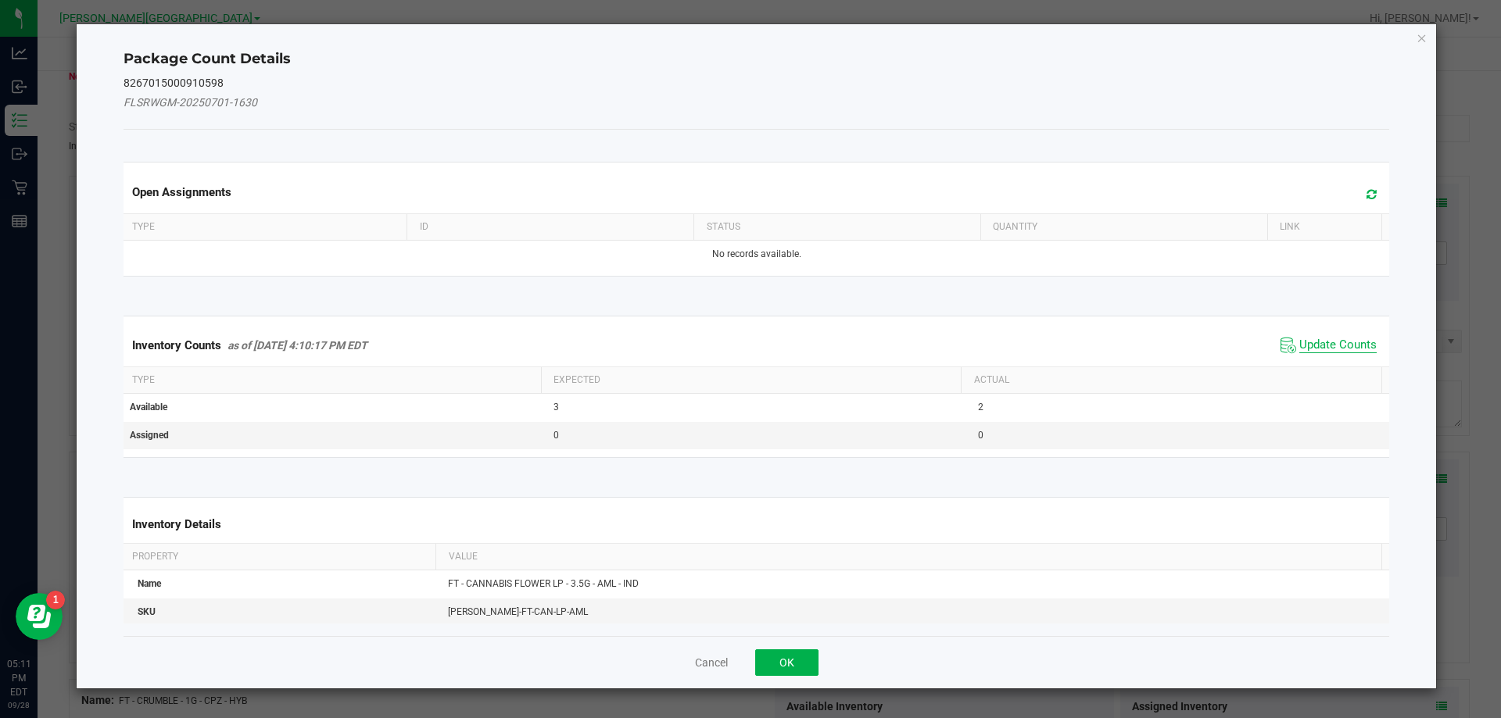
click at [1302, 347] on span "Update Counts" at bounding box center [1337, 346] width 77 height 16
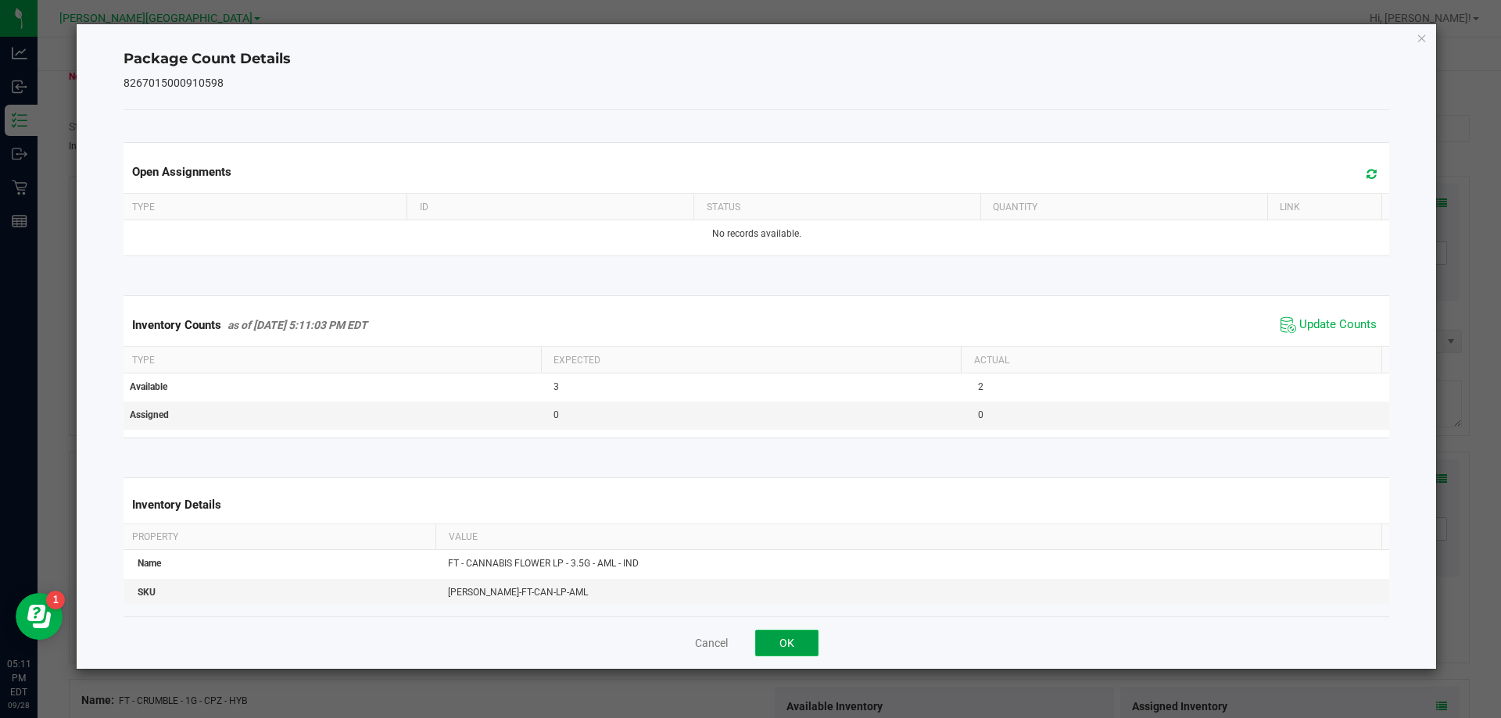
click at [787, 638] on button "OK" at bounding box center [786, 643] width 63 height 27
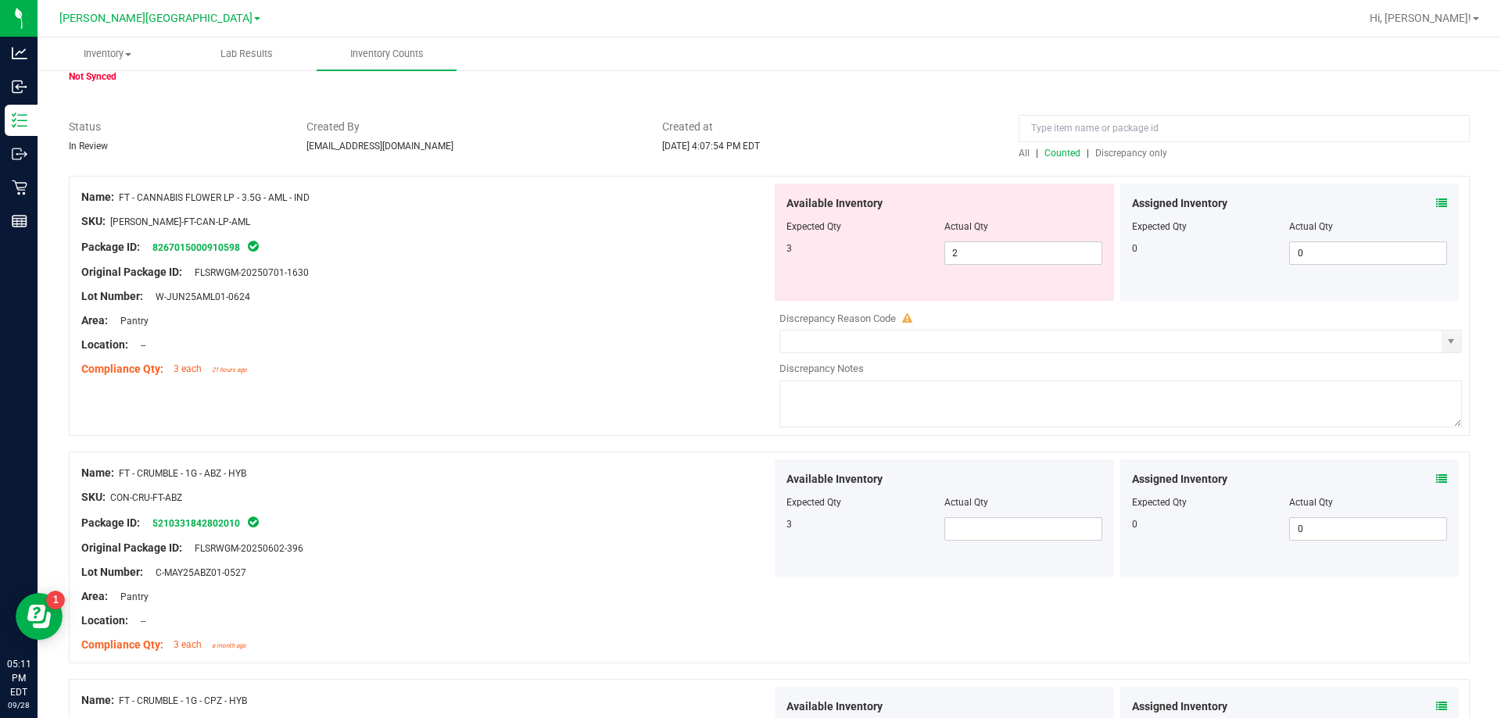
click at [619, 337] on div "Location: --" at bounding box center [426, 345] width 690 height 16
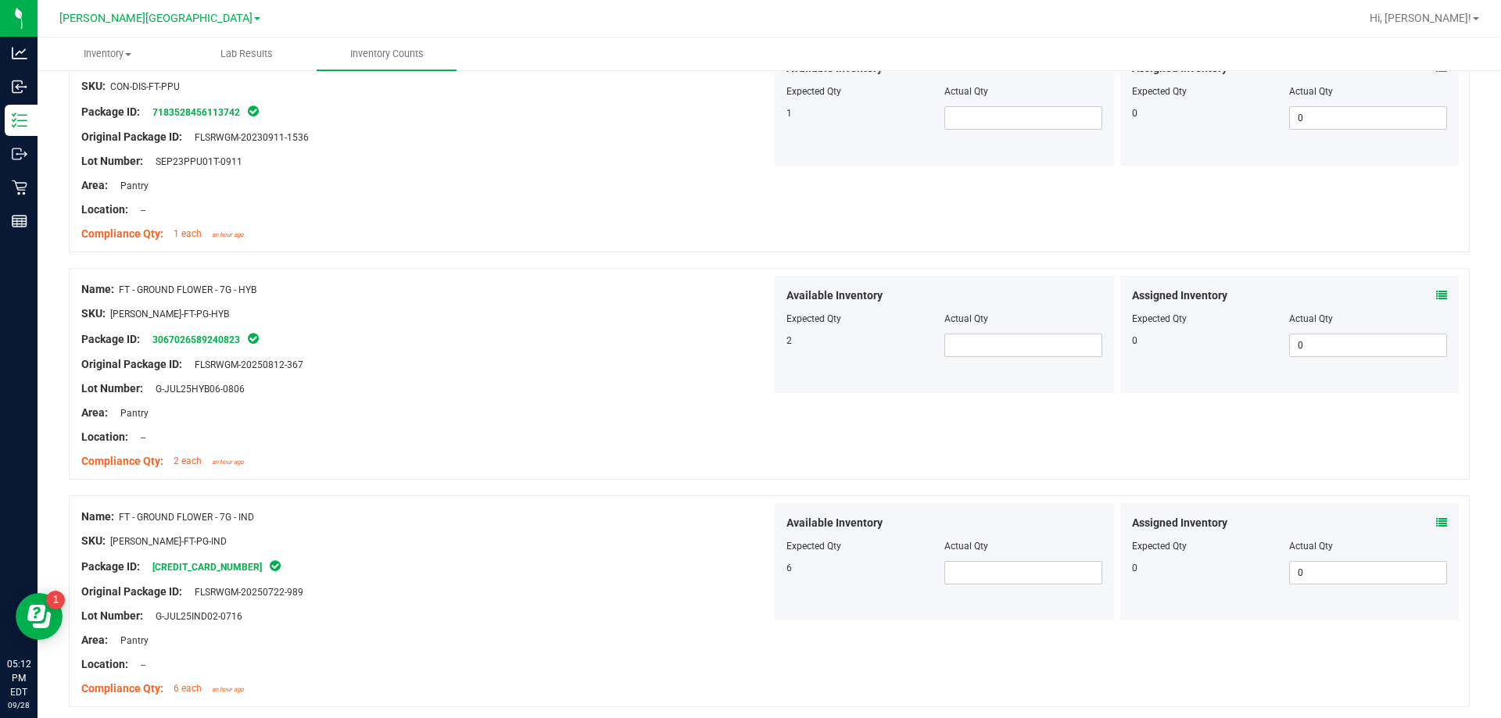
scroll to position [4187, 0]
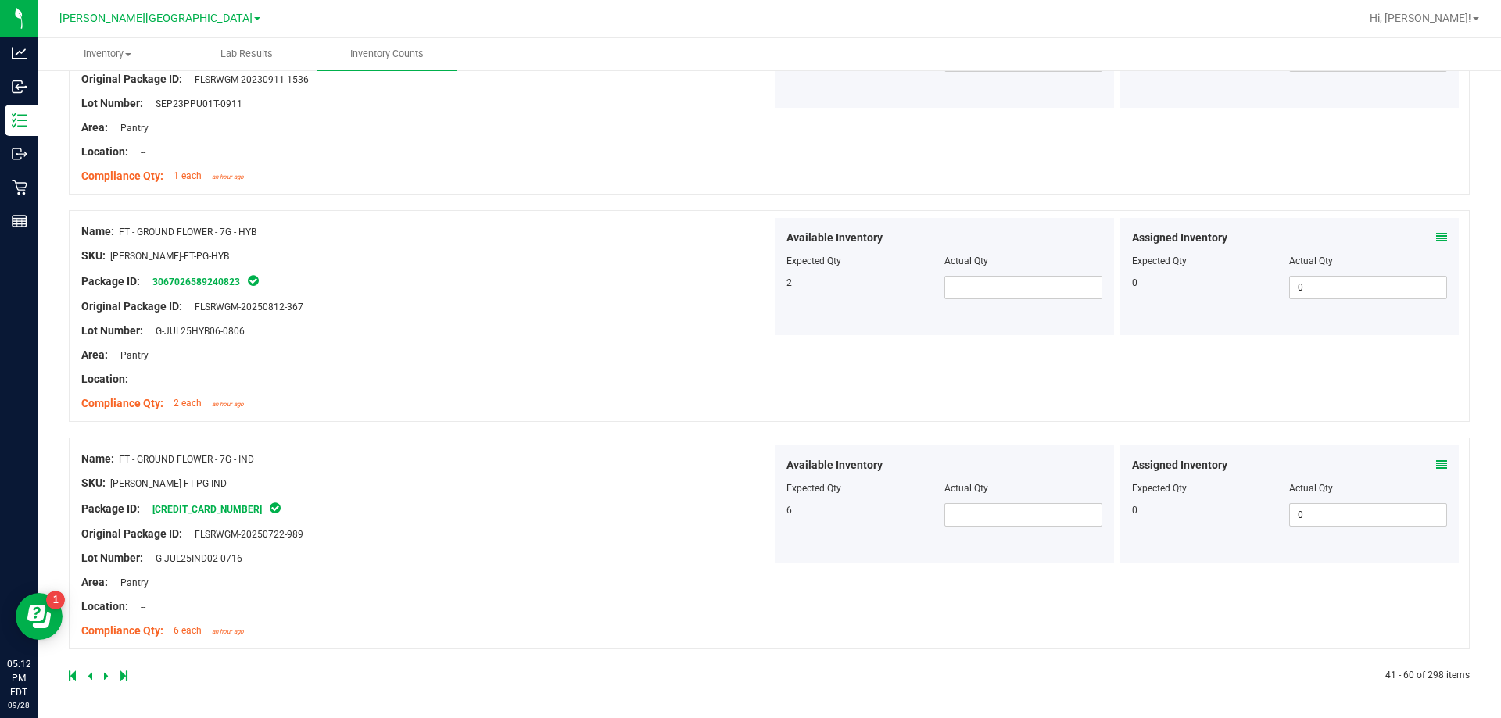
click at [92, 679] on link at bounding box center [91, 676] width 7 height 11
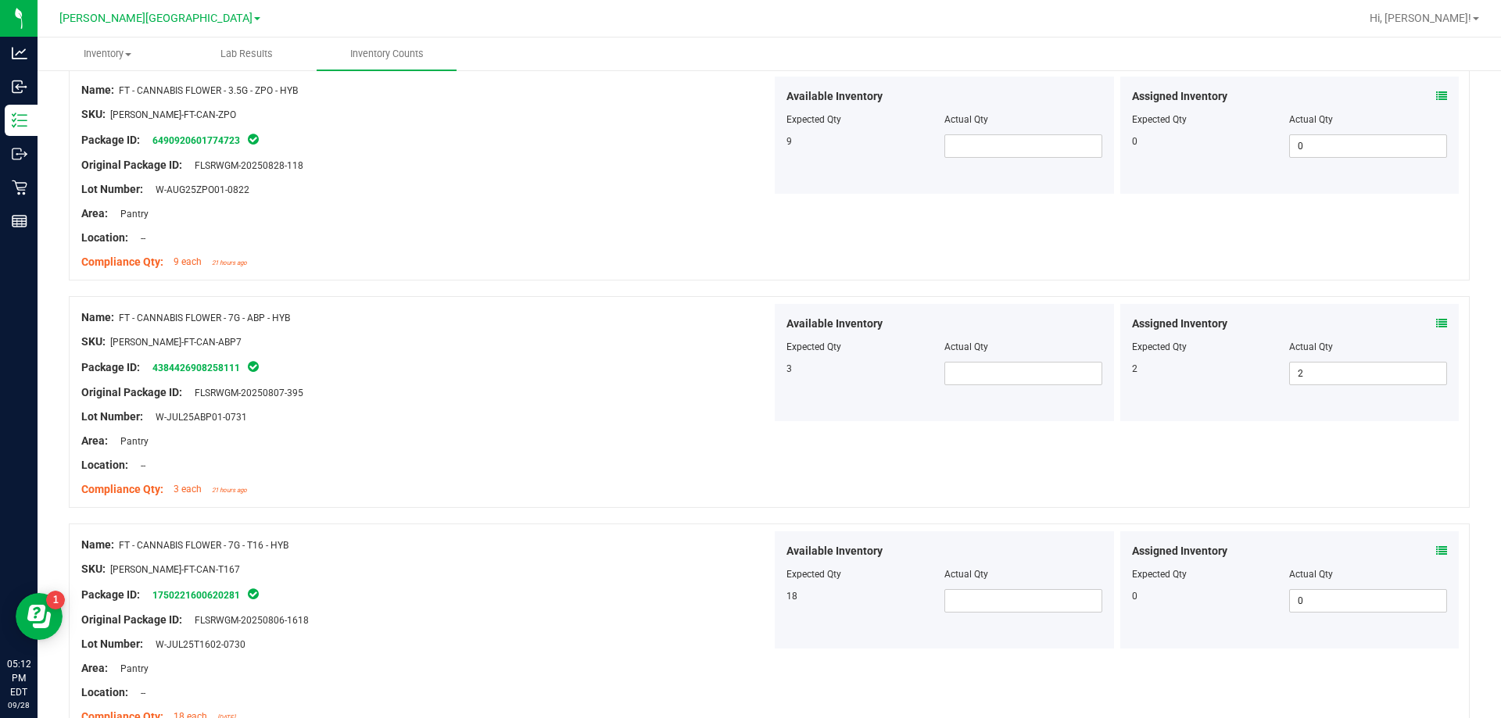
scroll to position [4527, 0]
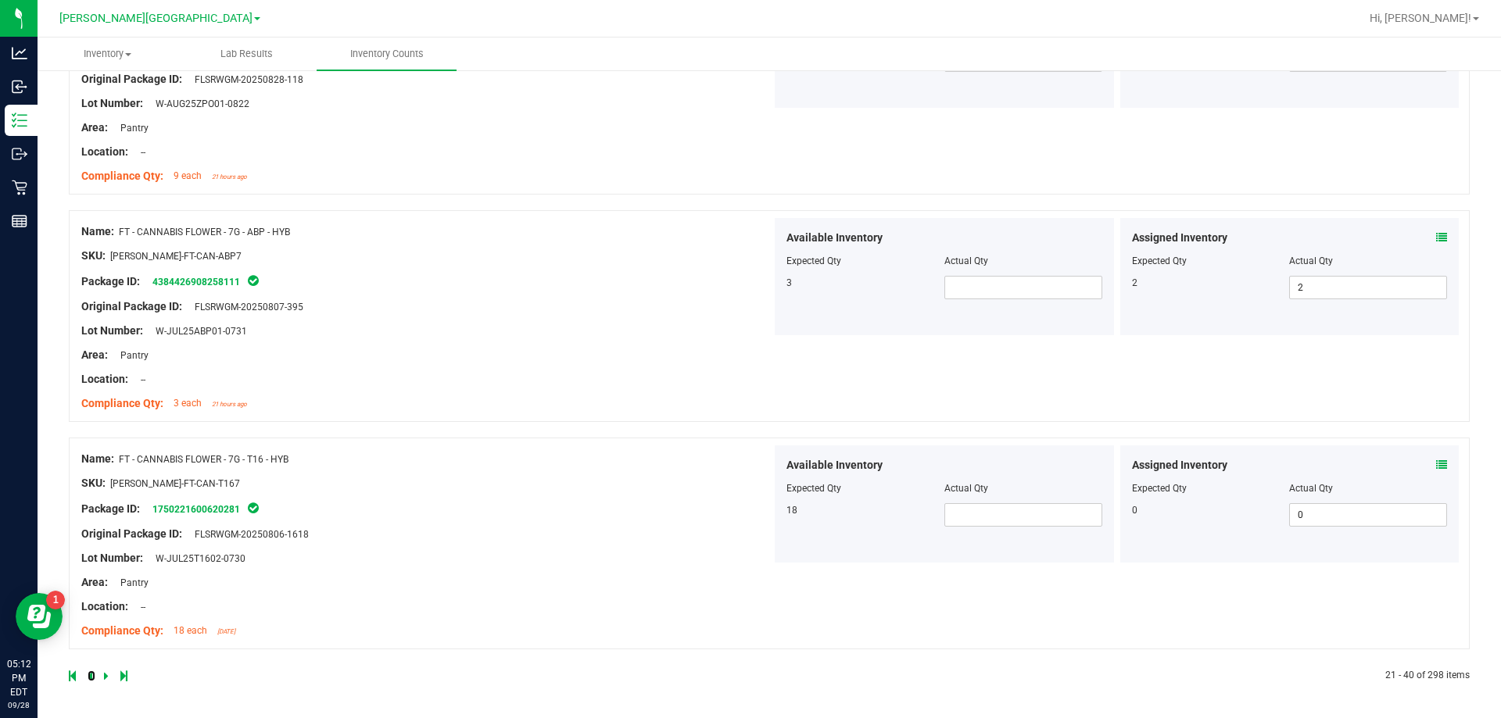
click at [90, 675] on icon at bounding box center [90, 676] width 5 height 9
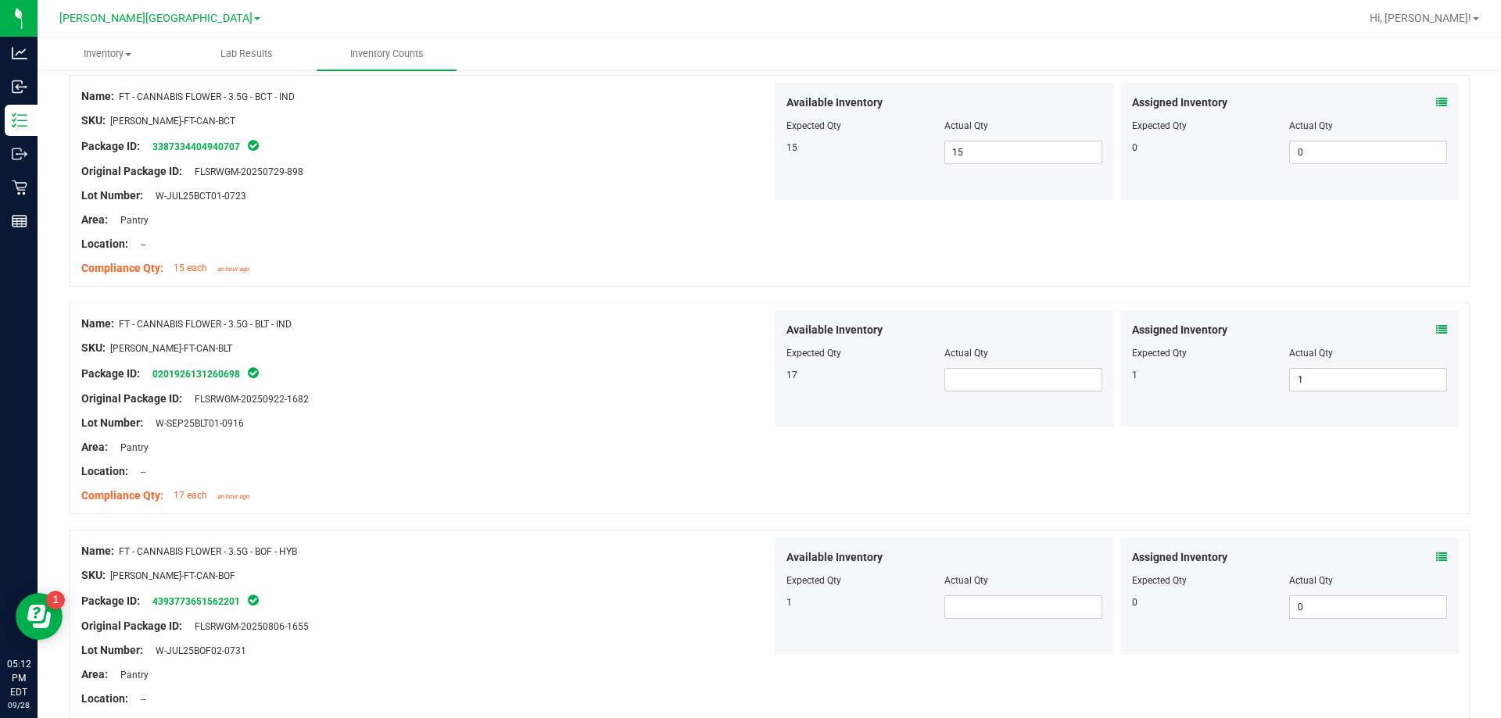
scroll to position [2971, 0]
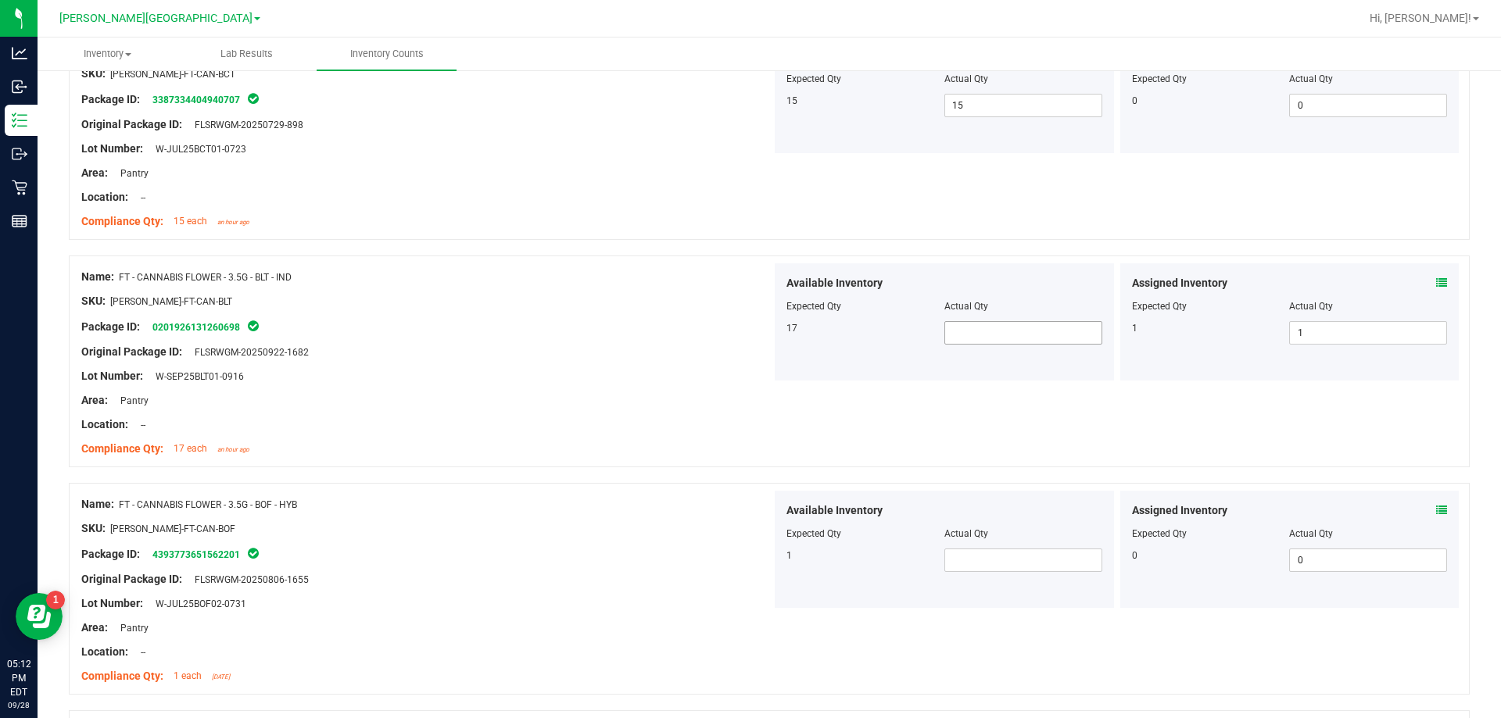
click at [969, 334] on span at bounding box center [1023, 332] width 158 height 23
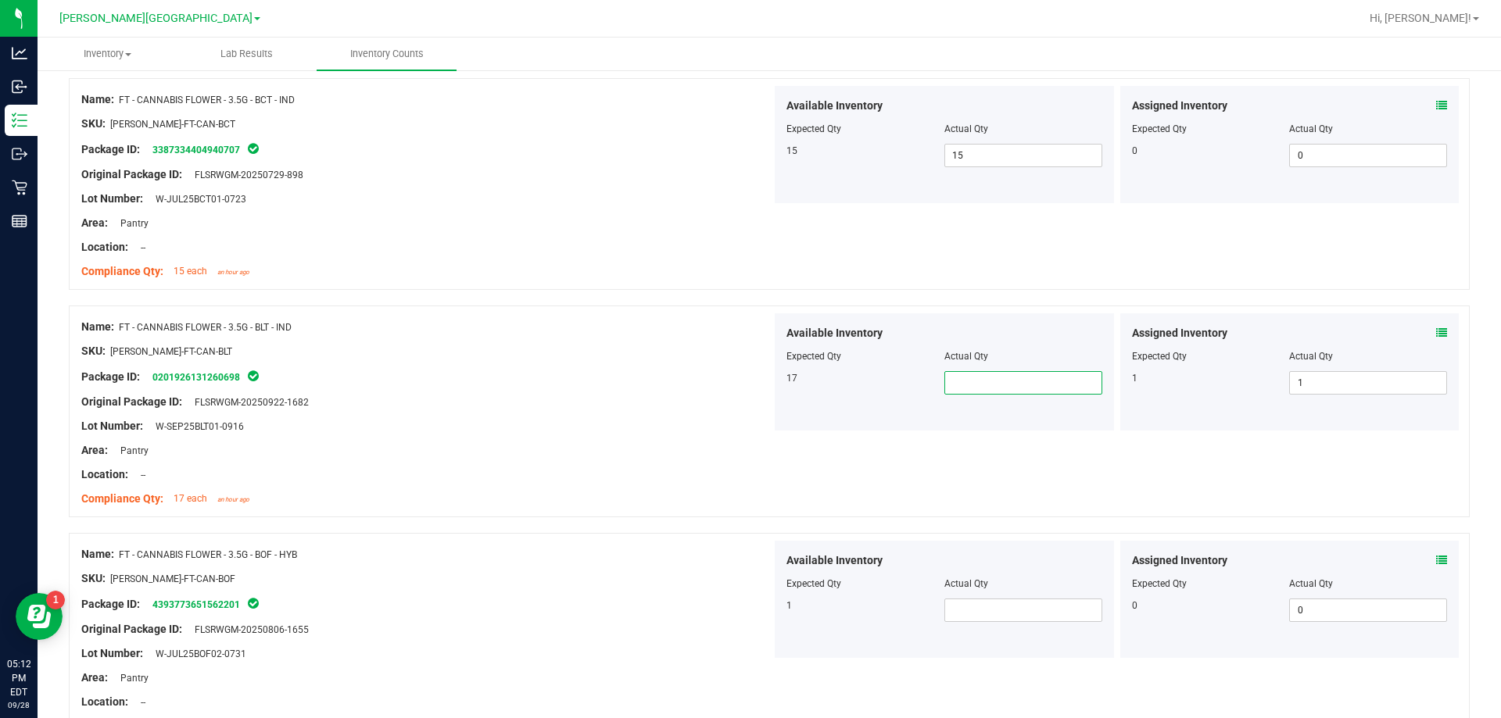
scroll to position [2893, 0]
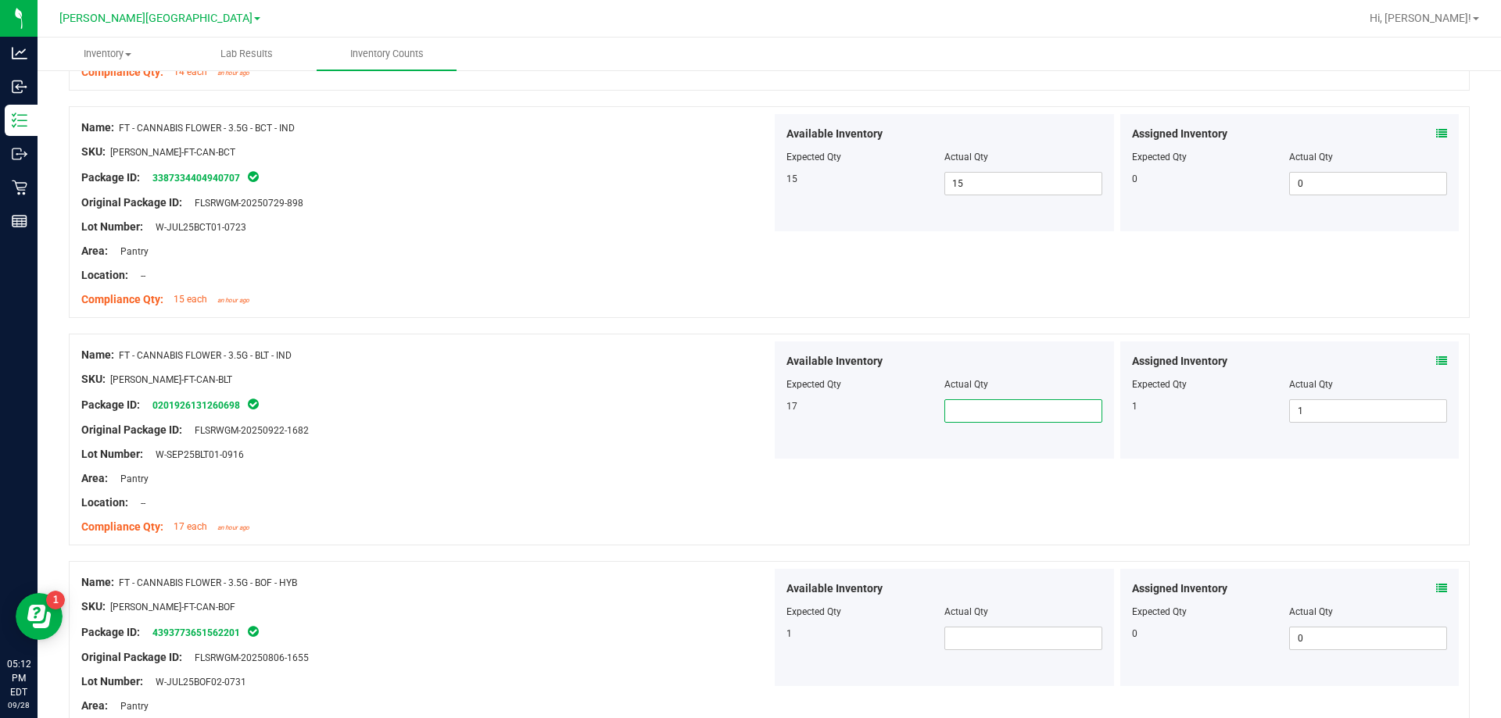
click at [973, 407] on input "text" at bounding box center [1023, 411] width 156 height 22
type input "17"
click at [945, 645] on span at bounding box center [1023, 638] width 158 height 23
type input "1"
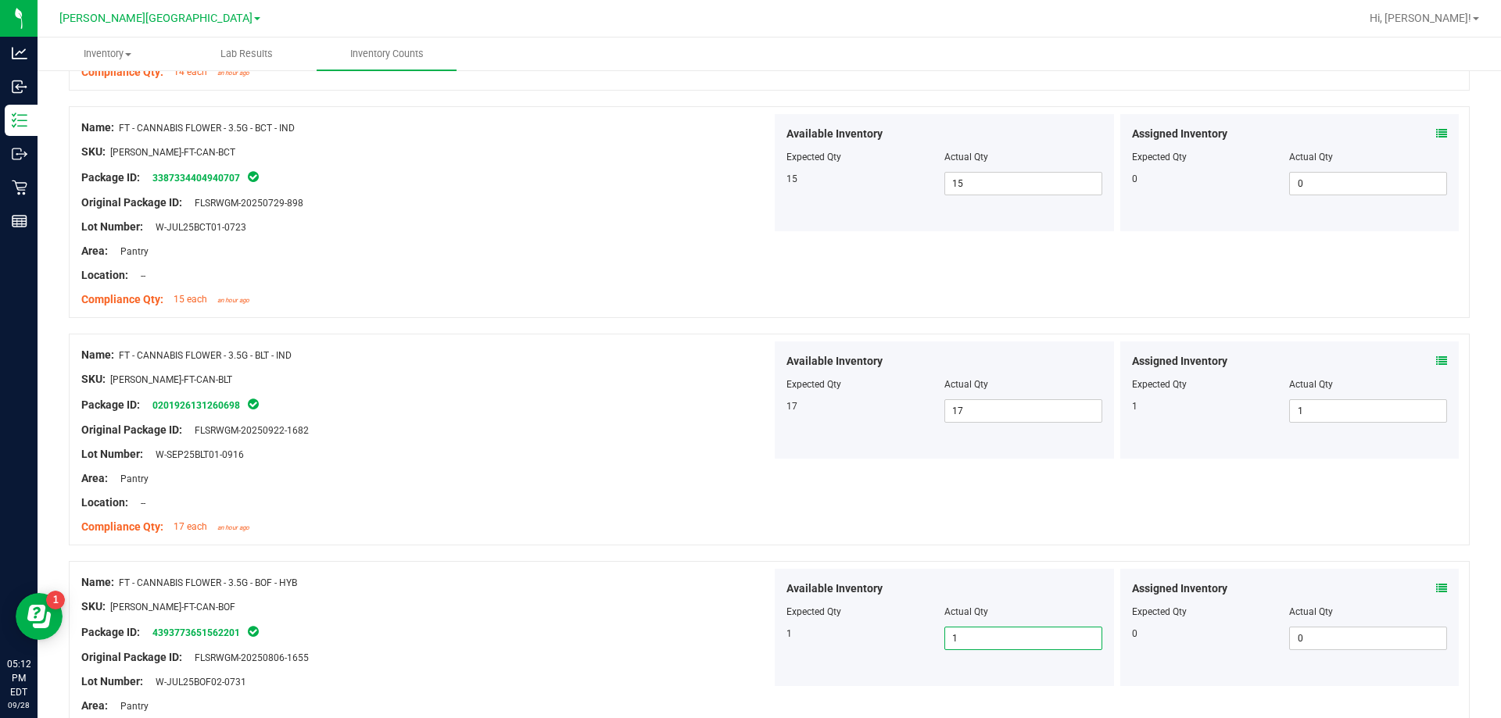
type input "1"
click at [615, 631] on div "Package ID: 4393773651562201" at bounding box center [426, 632] width 690 height 19
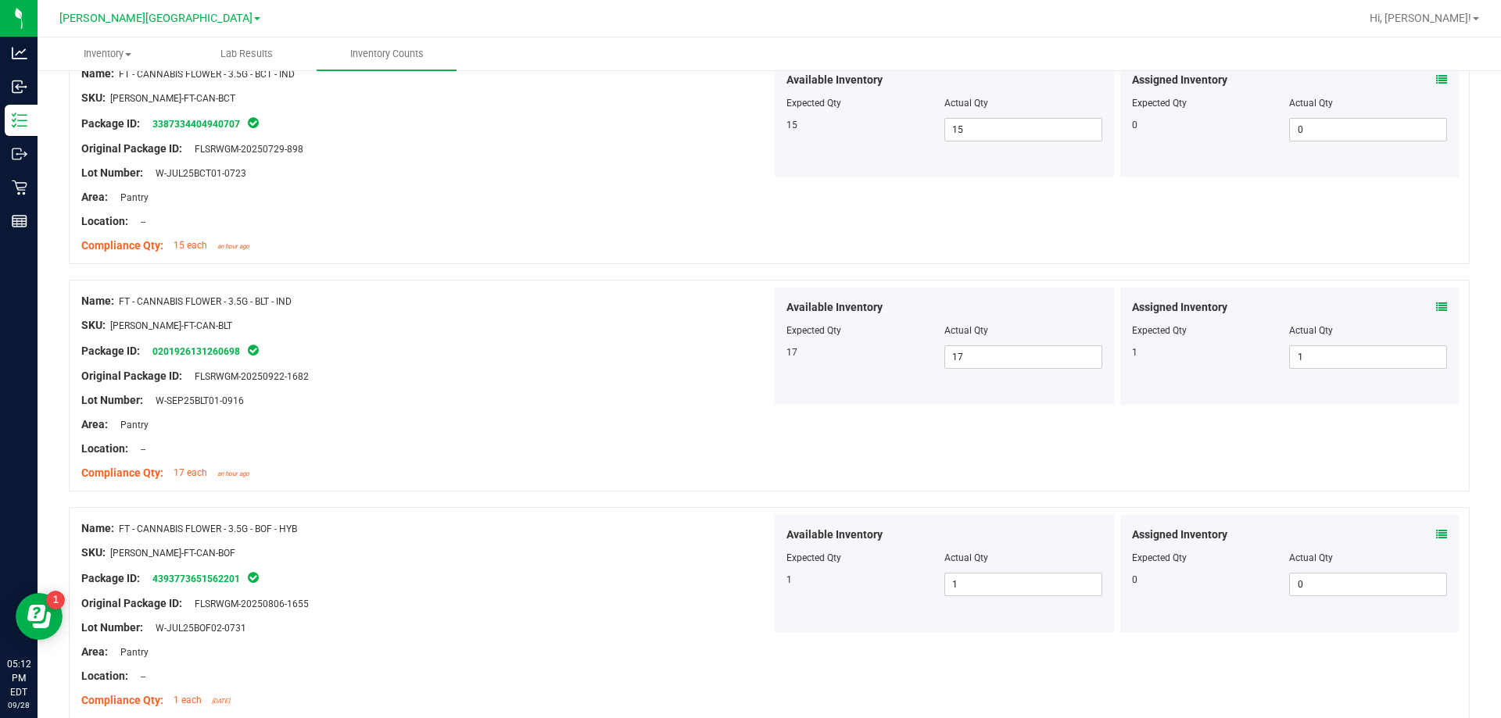
scroll to position [3284, 0]
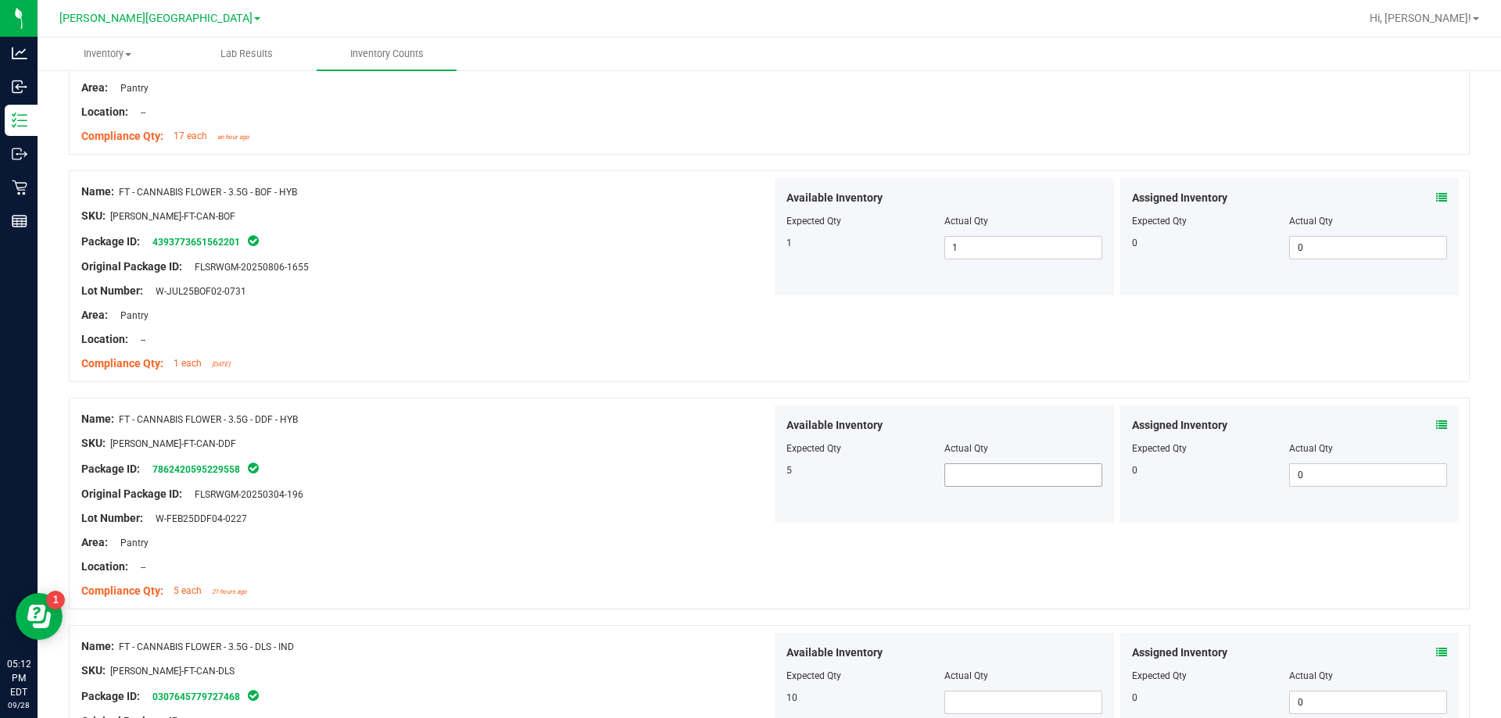
drag, startPoint x: 941, startPoint y: 482, endPoint x: 949, endPoint y: 480, distance: 8.2
click at [944, 482] on span at bounding box center [1023, 475] width 158 height 23
type input "5"
click at [790, 594] on div "Name: FT - CANNABIS FLOWER - 3.5G - DDF - HYB SKU: [PERSON_NAME]-FT-CAN-DDF Pac…" at bounding box center [769, 504] width 1401 height 212
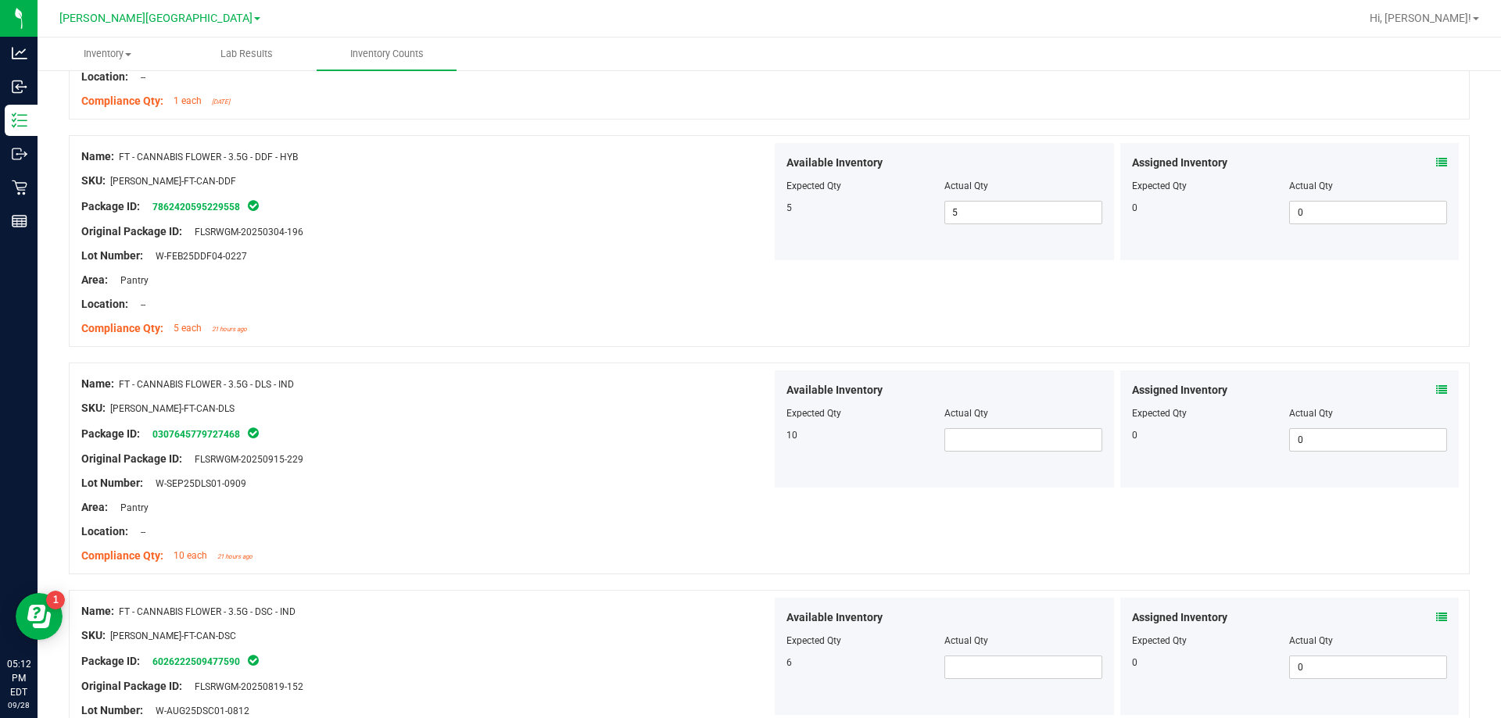
scroll to position [3596, 0]
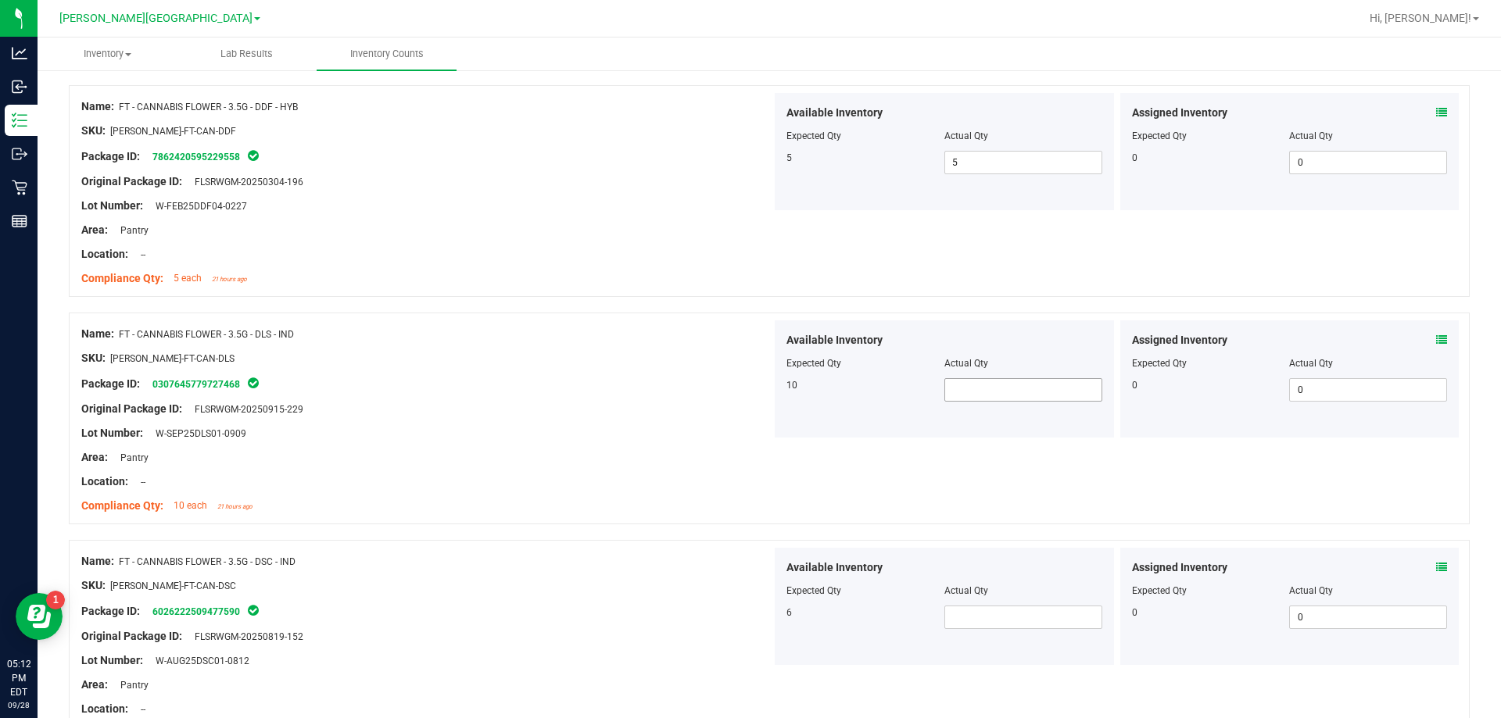
click at [984, 396] on span at bounding box center [1023, 389] width 158 height 23
type input "10"
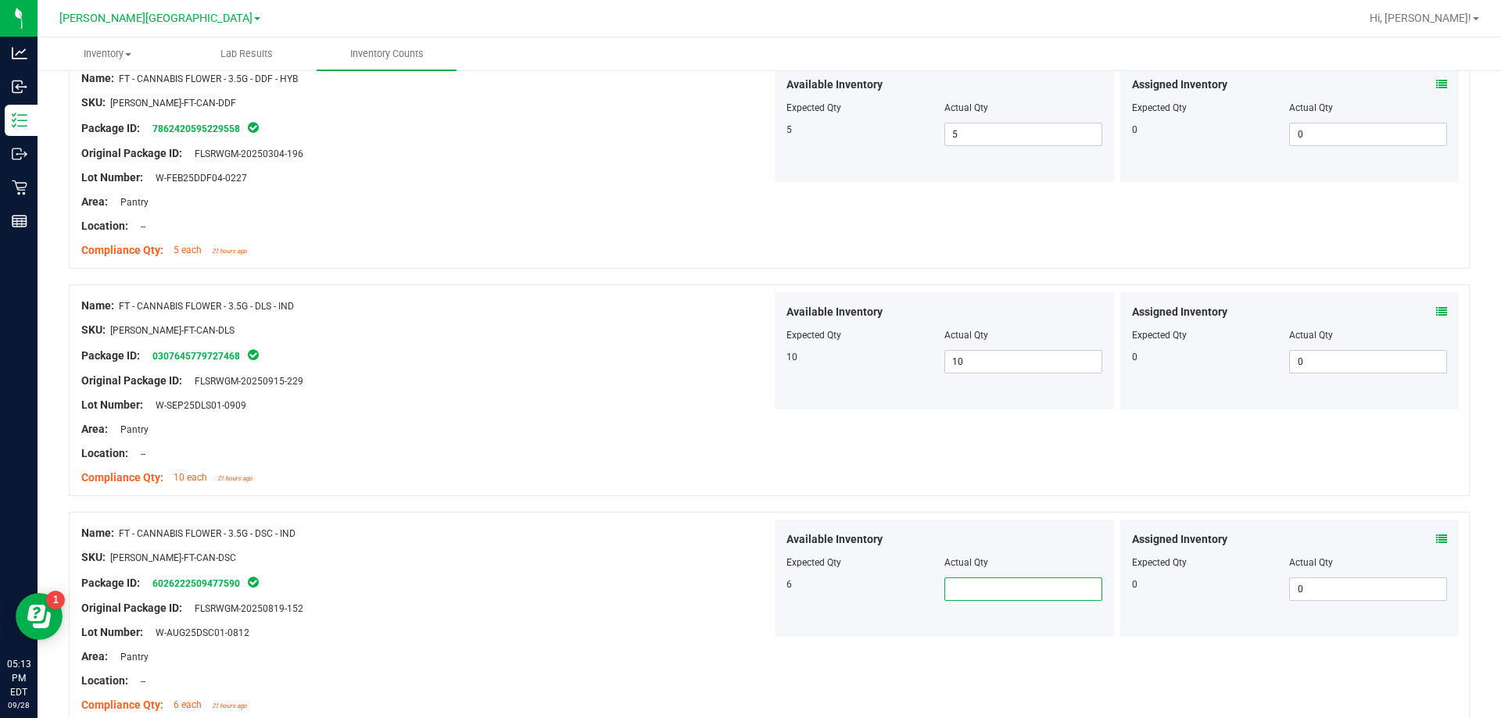
scroll to position [3674, 0]
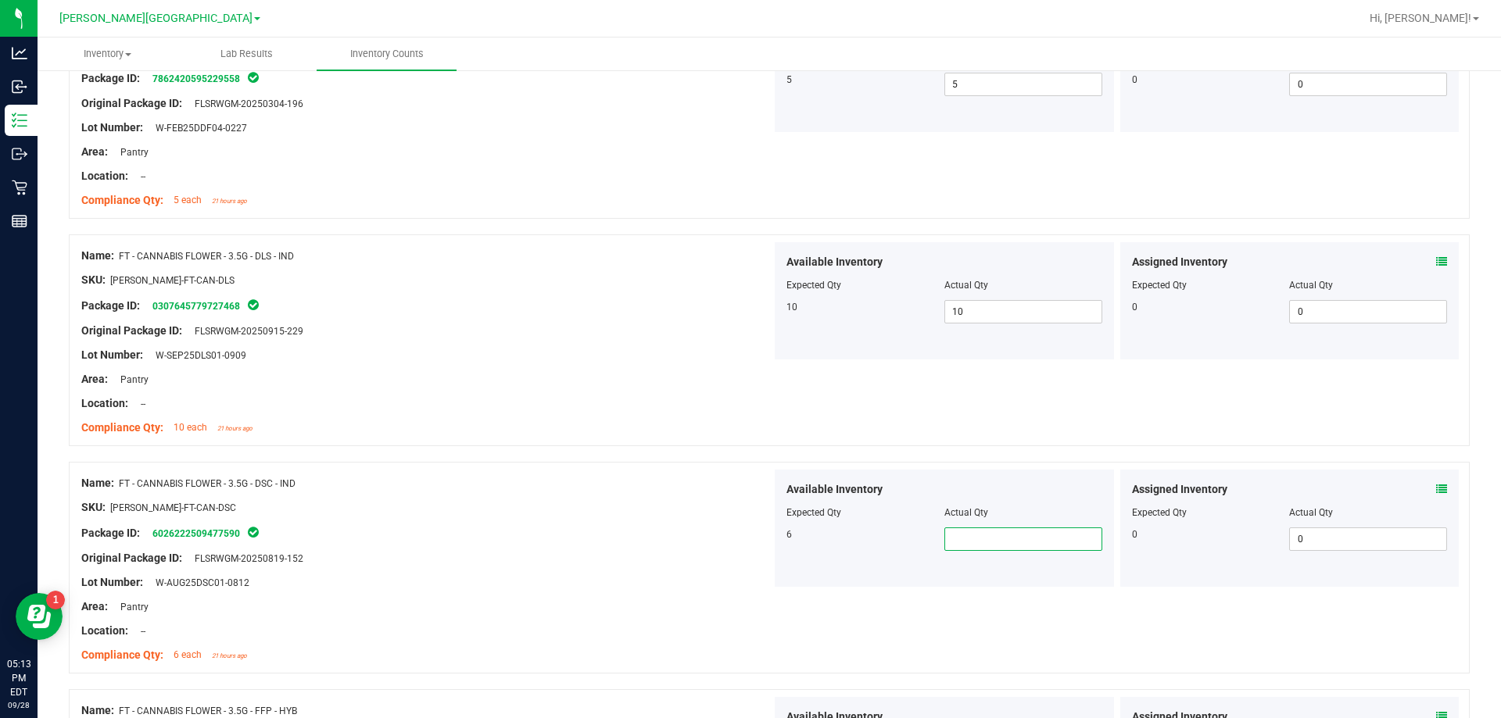
click at [952, 539] on input "text" at bounding box center [1023, 539] width 156 height 22
type input "6"
click at [652, 586] on div "Lot Number: W-AUG25DSC01-0812" at bounding box center [426, 583] width 690 height 16
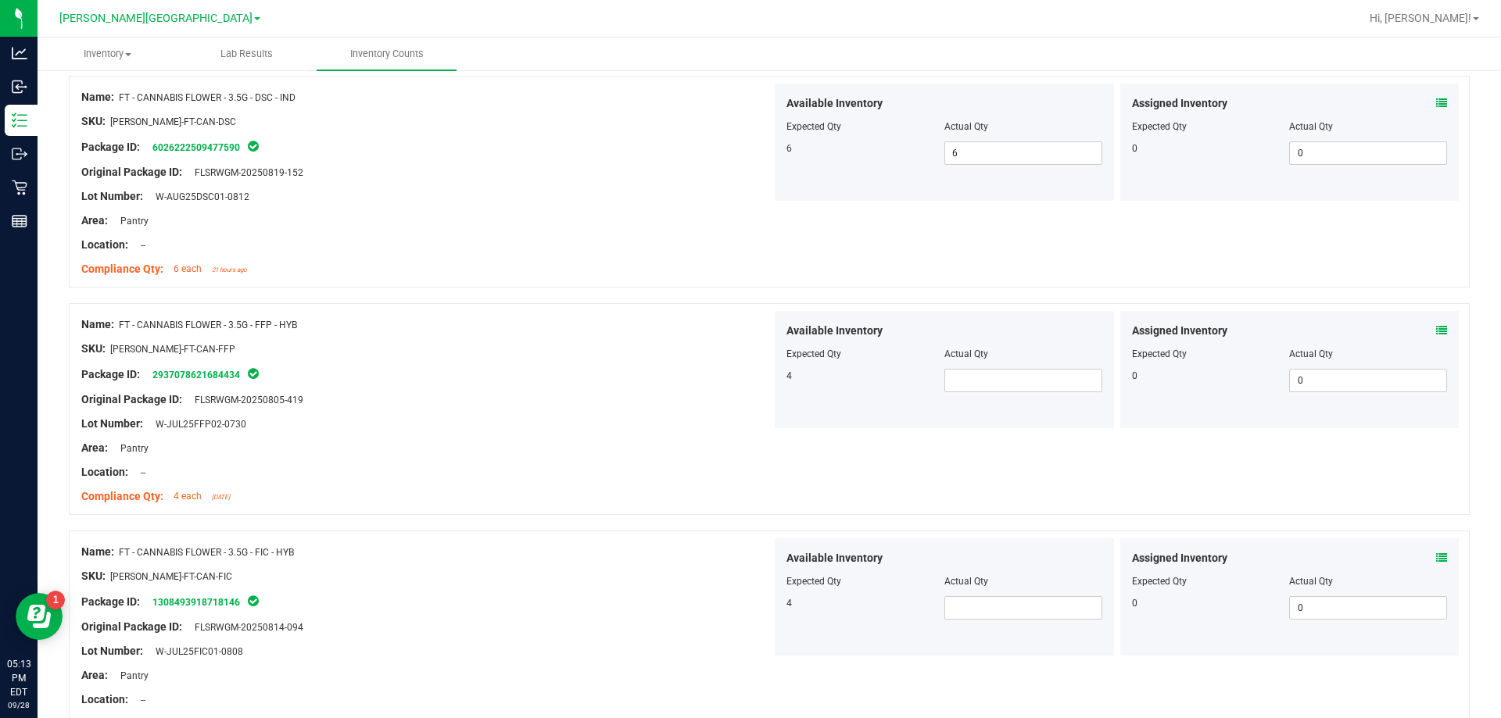
scroll to position [4065, 0]
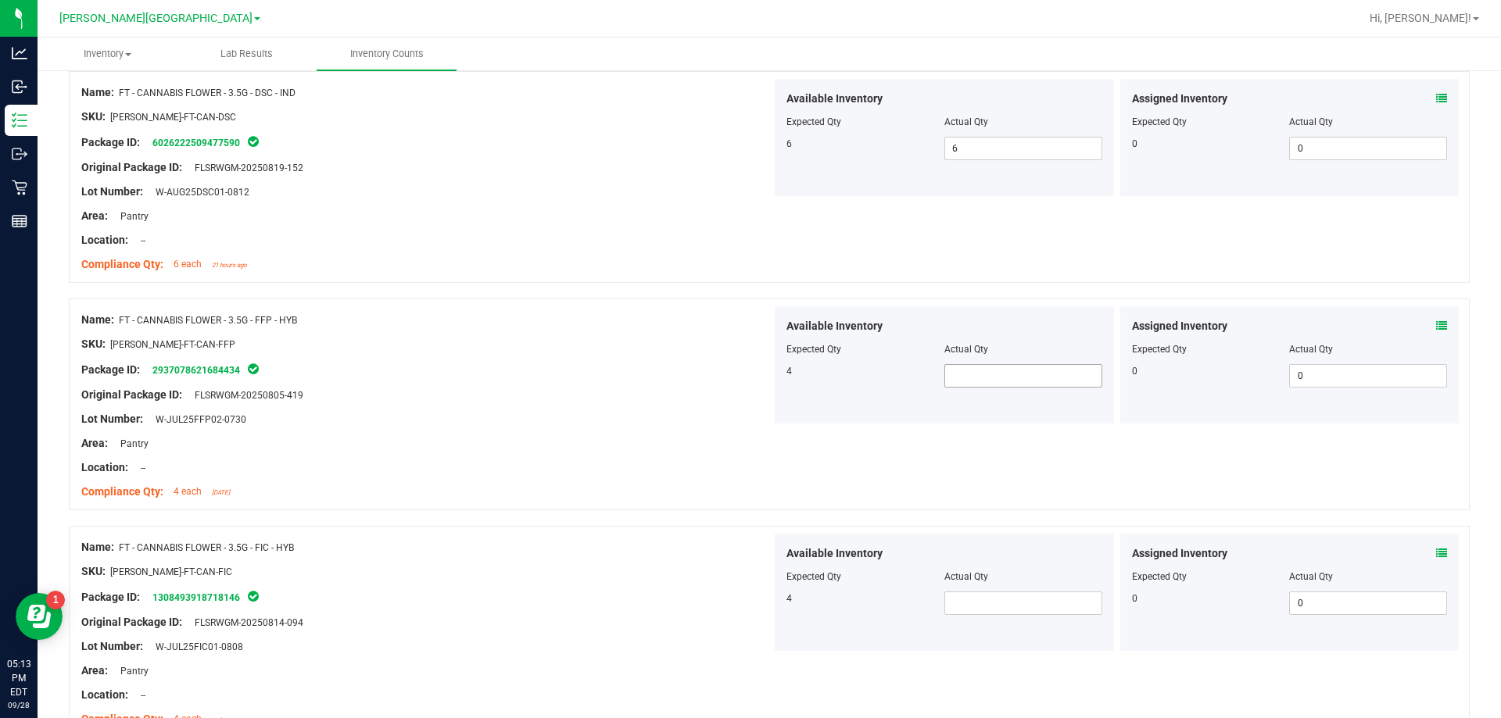
click at [982, 374] on span at bounding box center [1023, 375] width 158 height 23
type input "4"
click at [632, 480] on div at bounding box center [426, 480] width 690 height 8
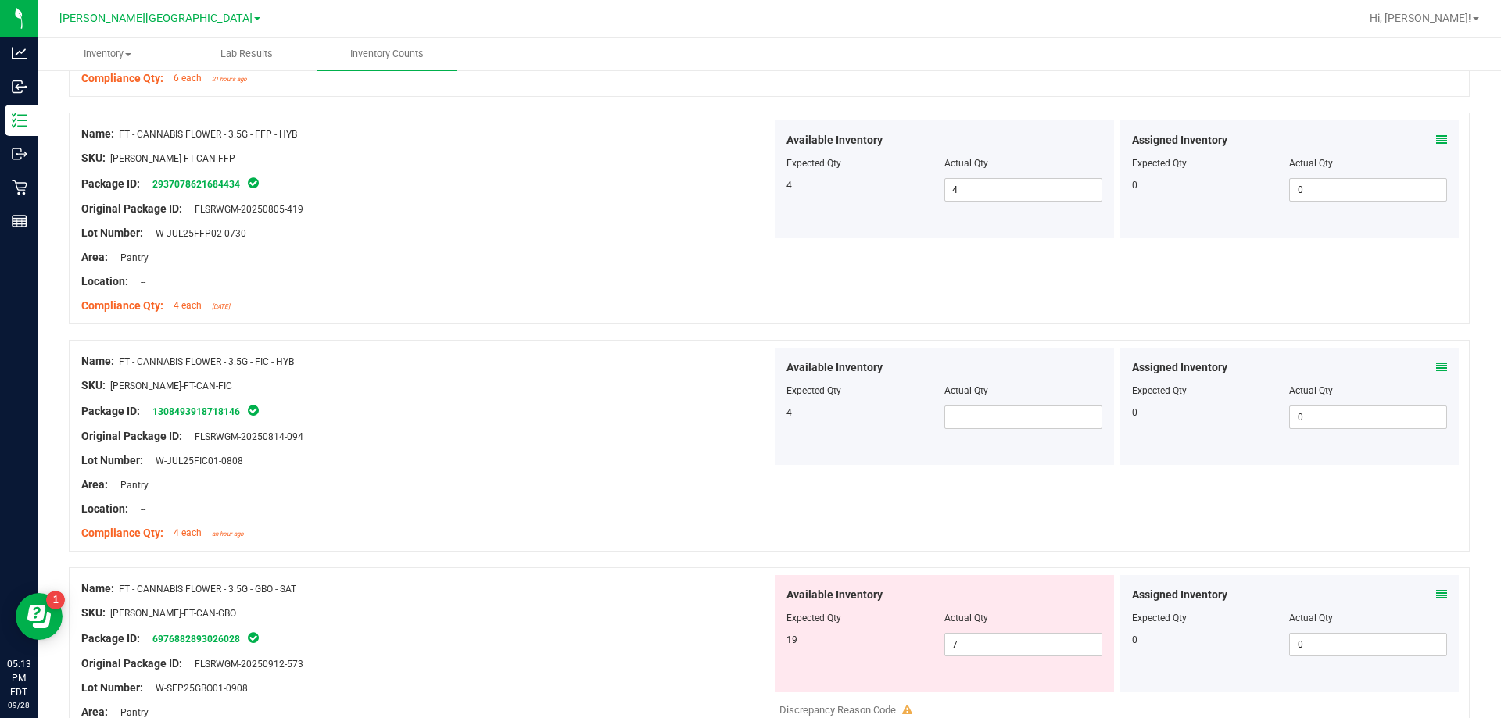
scroll to position [4300, 0]
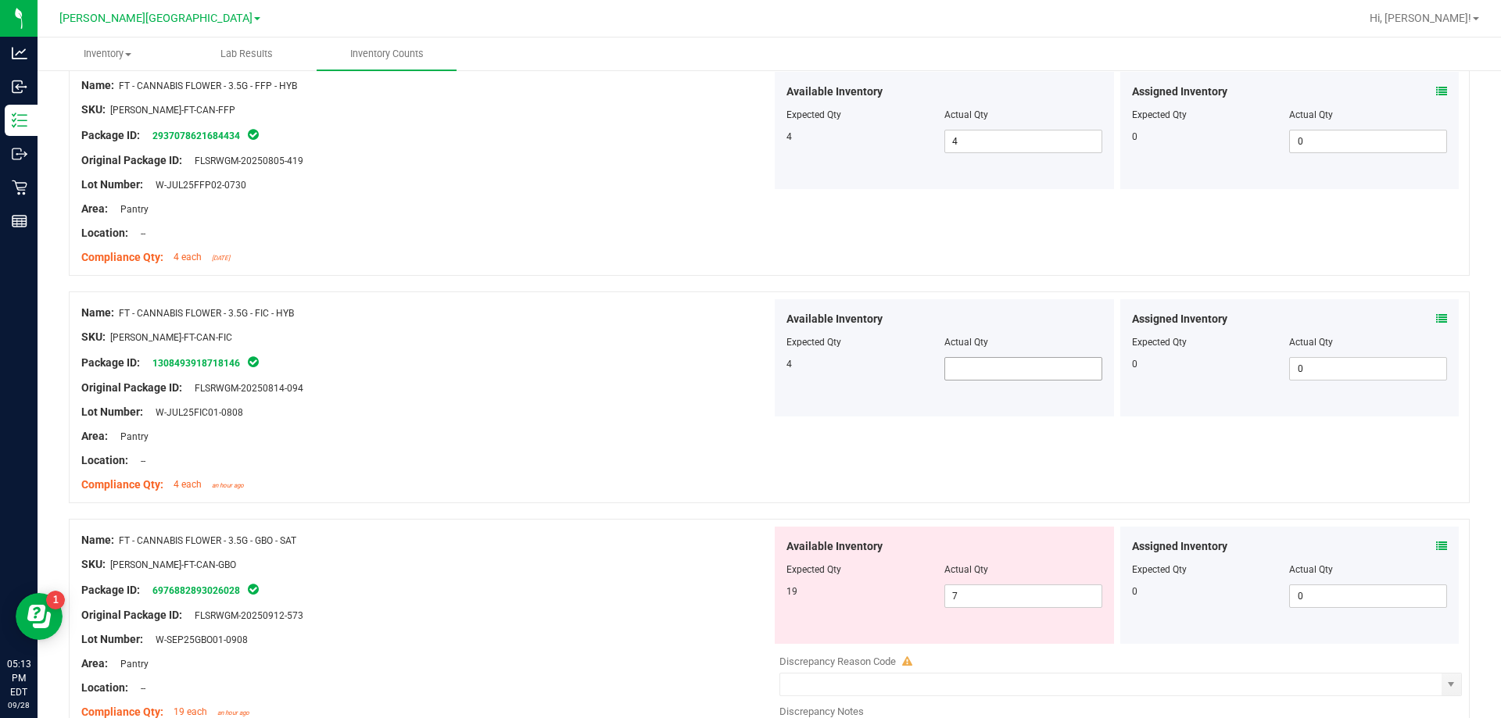
click at [1012, 374] on span at bounding box center [1023, 368] width 158 height 23
type input "4"
click at [439, 550] on div at bounding box center [426, 553] width 690 height 8
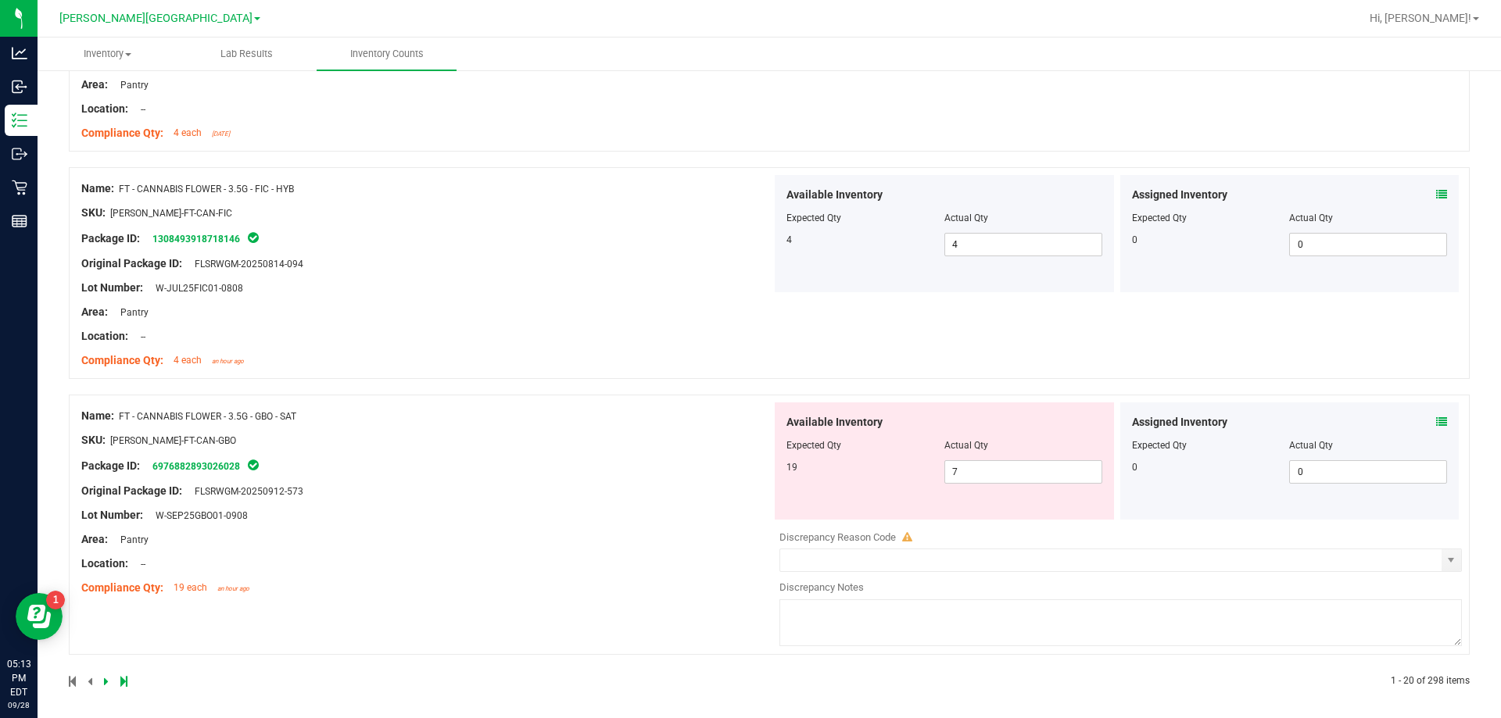
scroll to position [4430, 0]
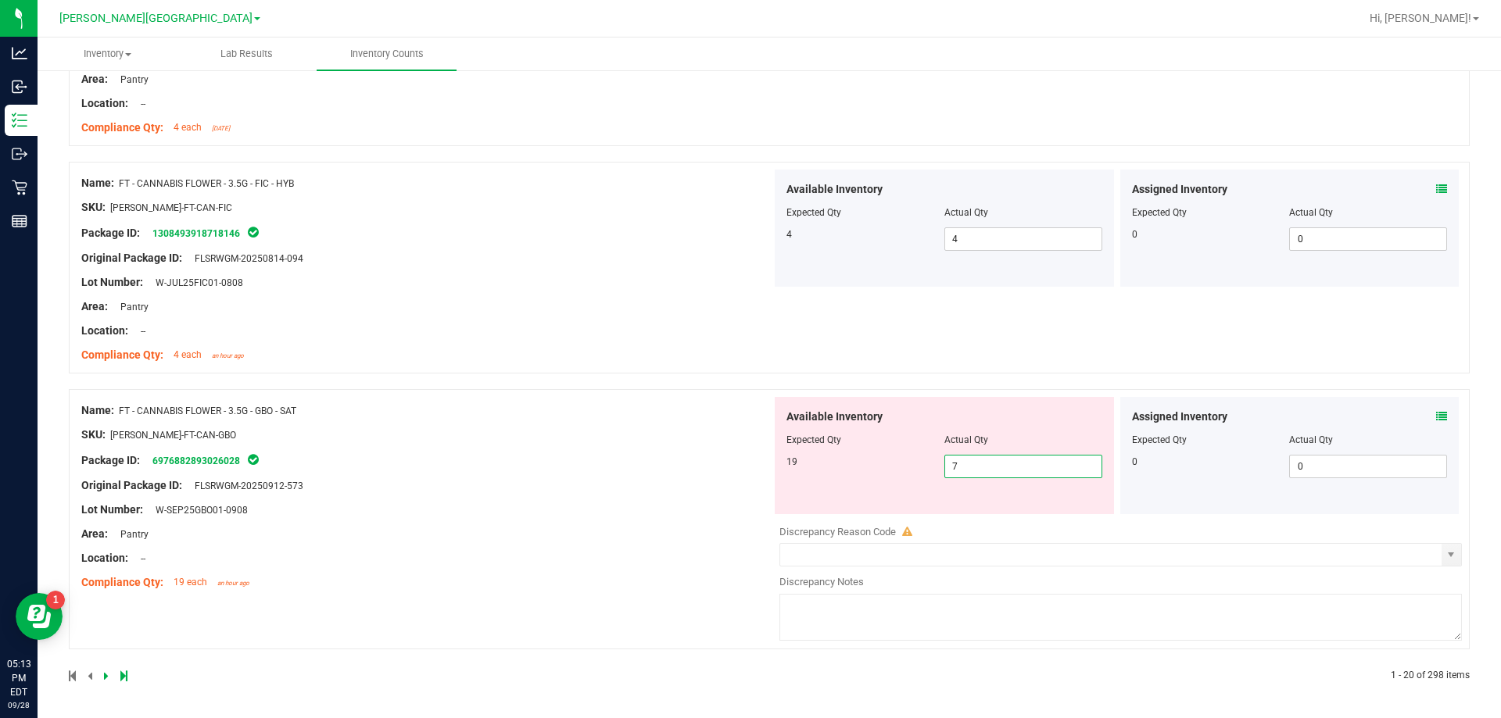
click at [1026, 471] on span "7 7" at bounding box center [1023, 466] width 158 height 23
type input "19"
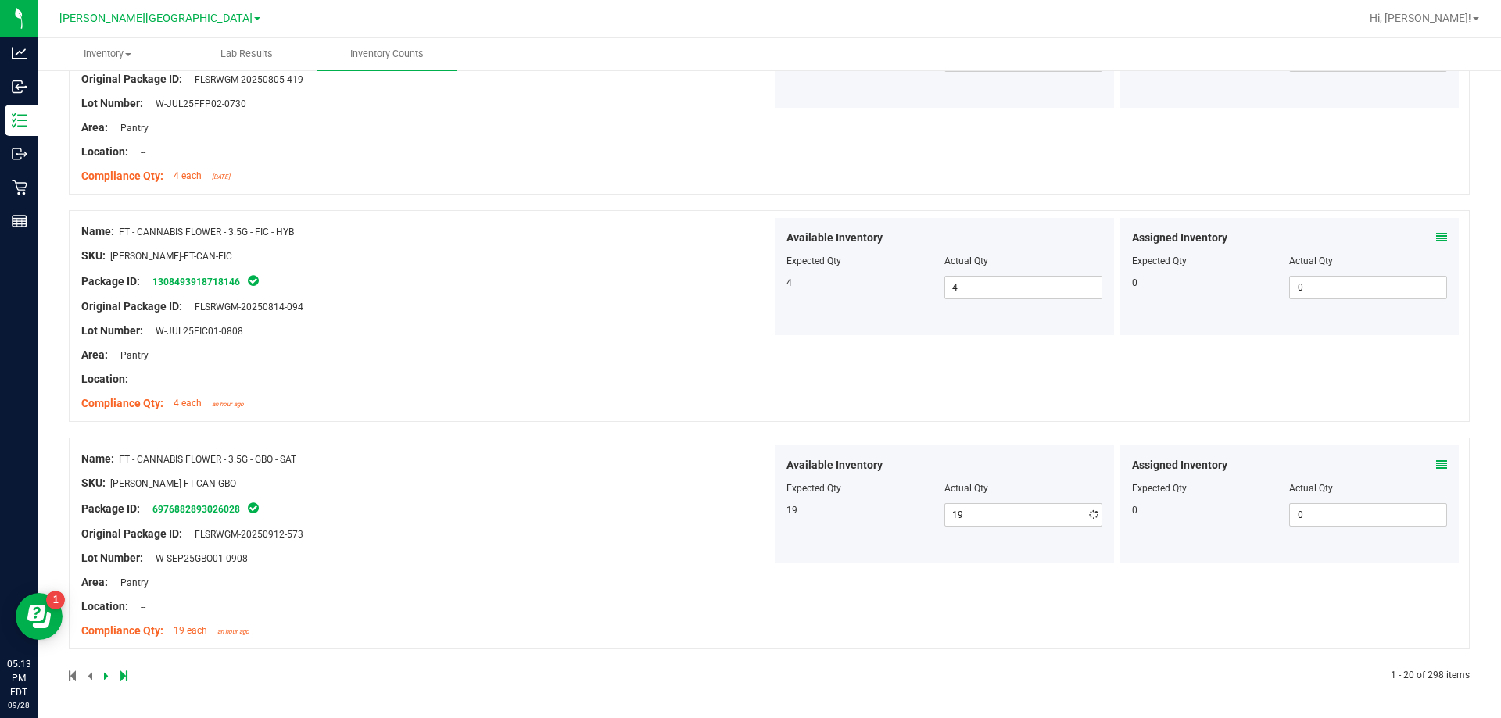
click at [668, 467] on div "Name: FT - CANNABIS FLOWER - 3.5G - GBO - SAT SKU: [PERSON_NAME]-FT-CAN-GBO Pac…" at bounding box center [426, 545] width 690 height 199
click at [521, 440] on div "Name: FT - CANNABIS FLOWER - 3.5G - GBO - SAT SKU: [PERSON_NAME]-FT-CAN-GBO Pac…" at bounding box center [769, 544] width 1401 height 212
click at [110, 679] on div at bounding box center [419, 676] width 700 height 14
click at [106, 675] on icon at bounding box center [106, 676] width 5 height 9
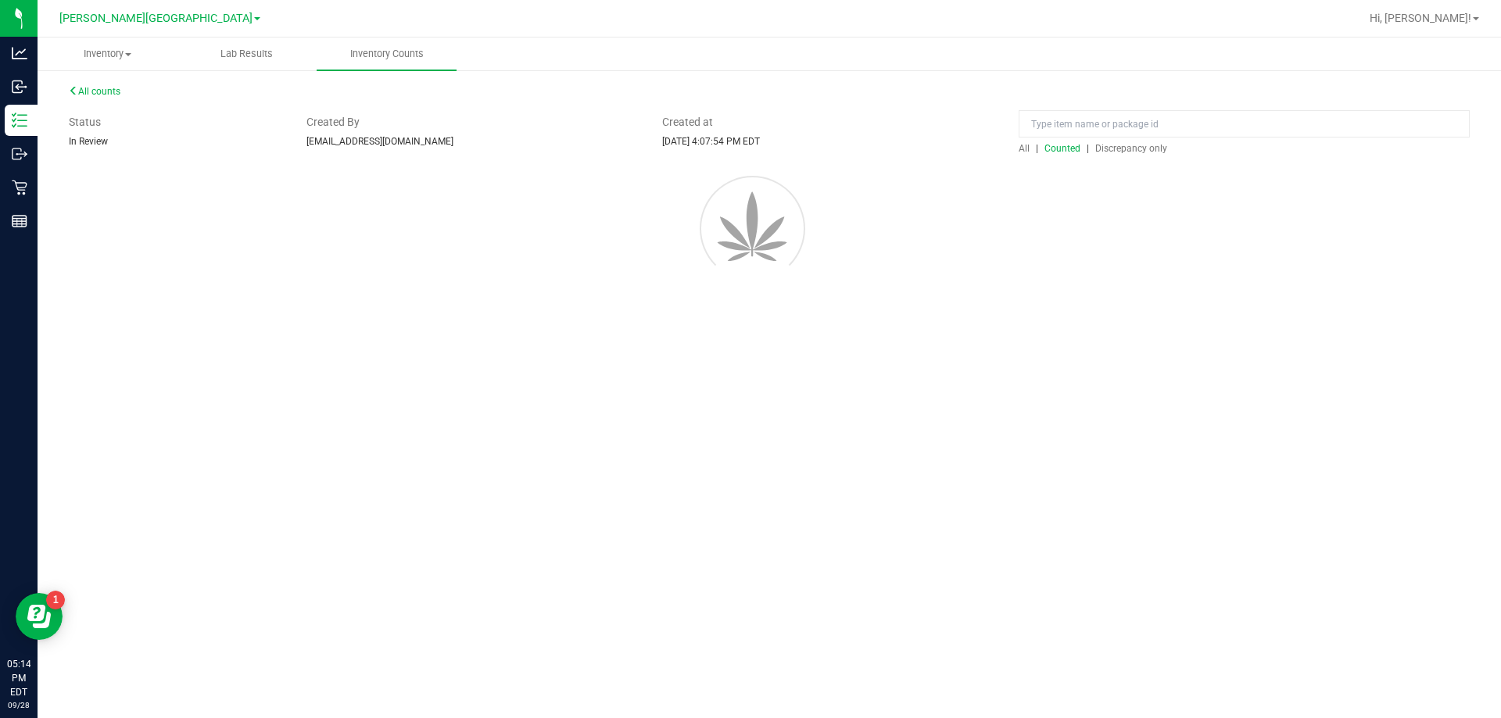
scroll to position [0, 0]
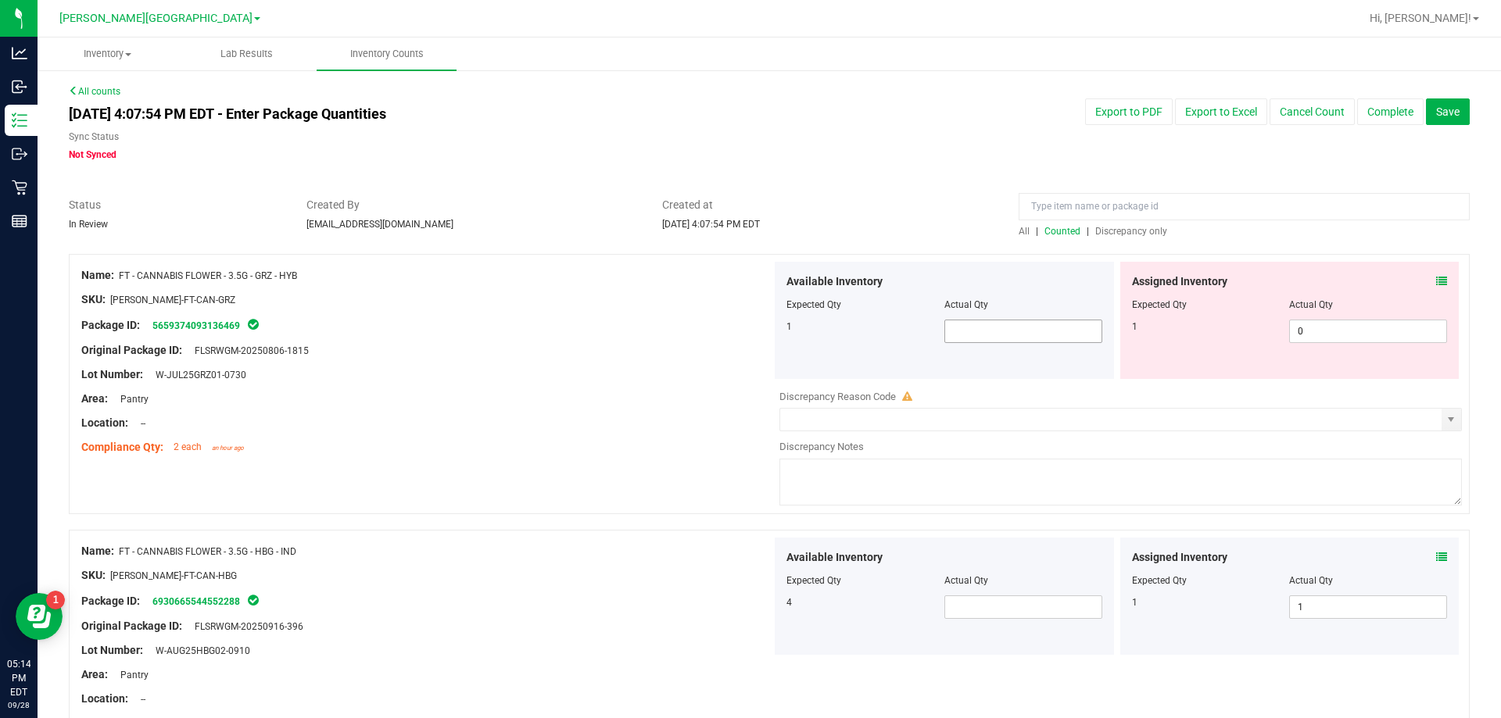
click at [997, 333] on span at bounding box center [1023, 331] width 158 height 23
type input "1"
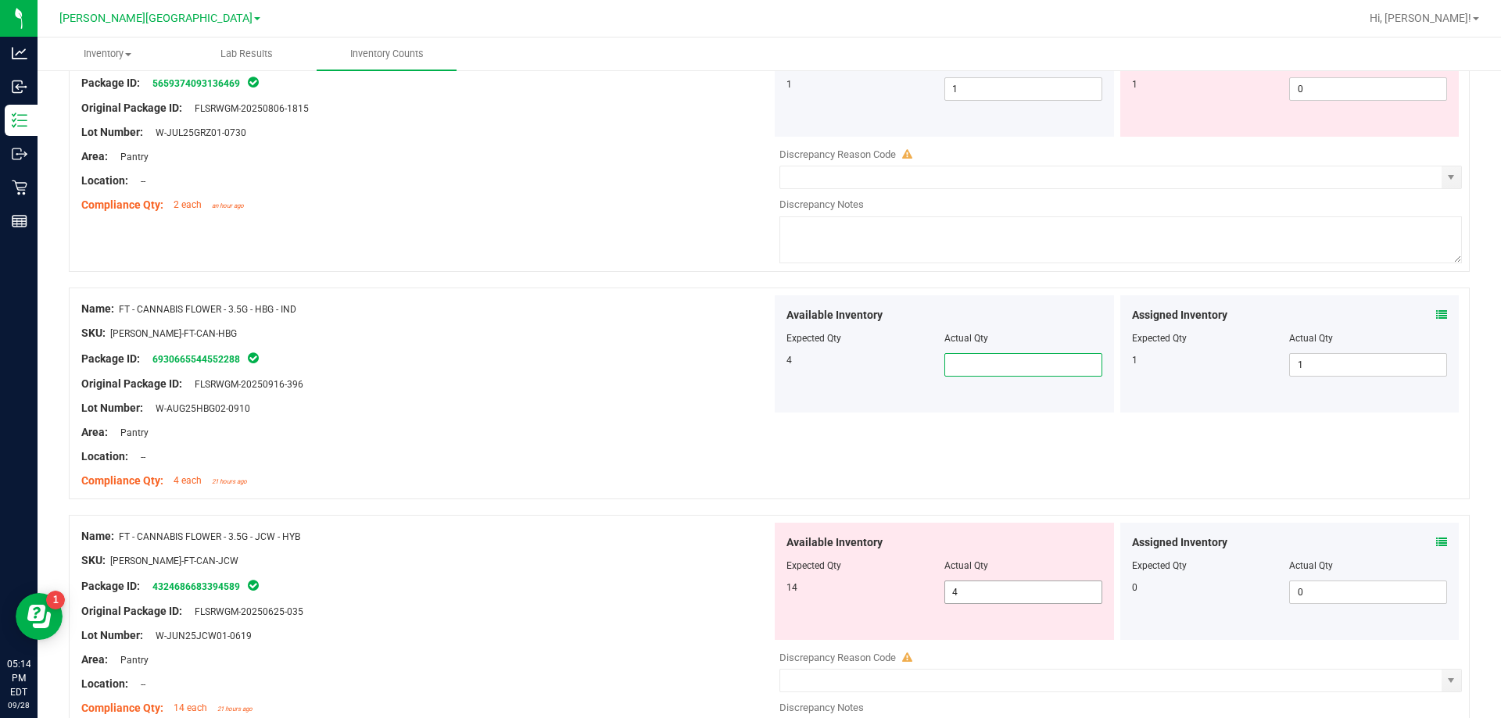
scroll to position [313, 0]
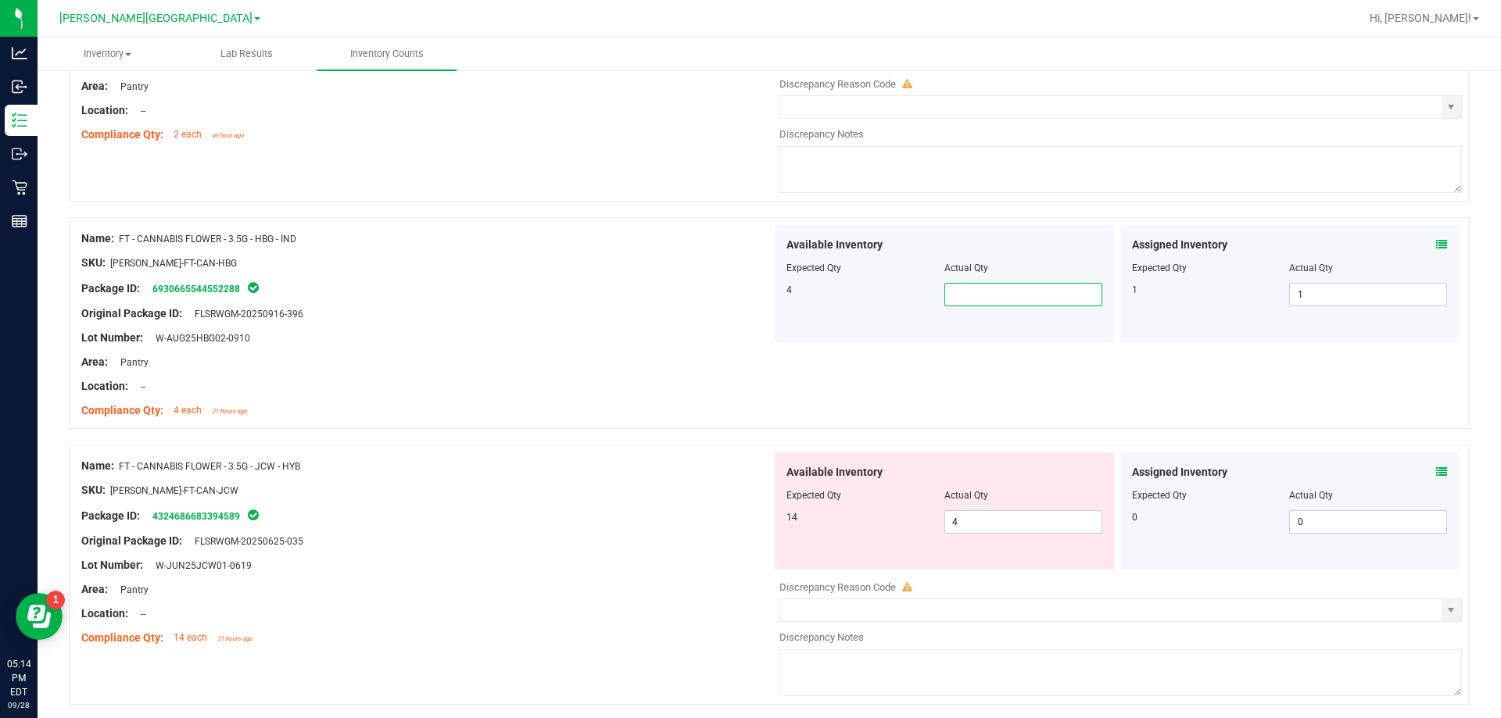
type input "4"
click at [969, 518] on span "4 4" at bounding box center [1023, 522] width 158 height 23
click at [597, 485] on div "SKU: [PERSON_NAME]-FT-CAN-JCW" at bounding box center [426, 490] width 690 height 16
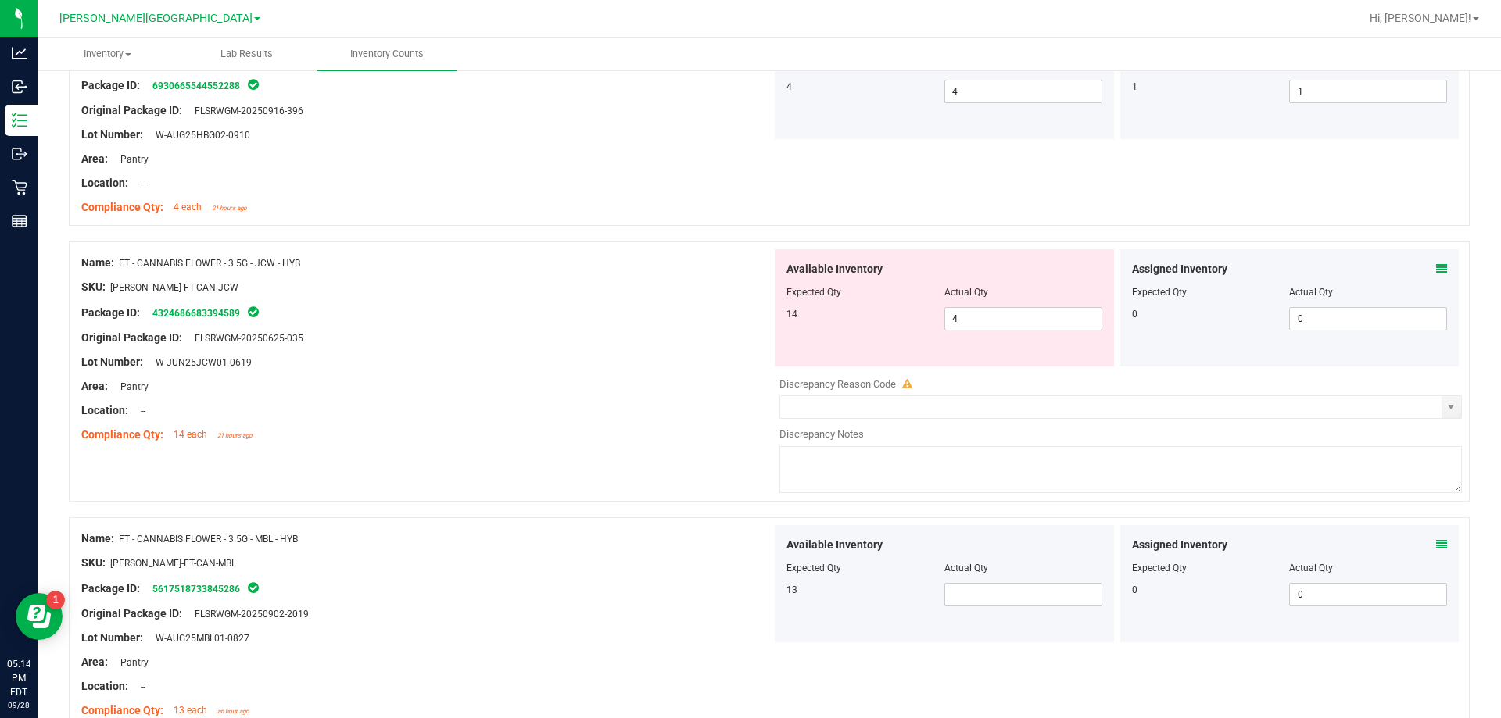
scroll to position [547, 0]
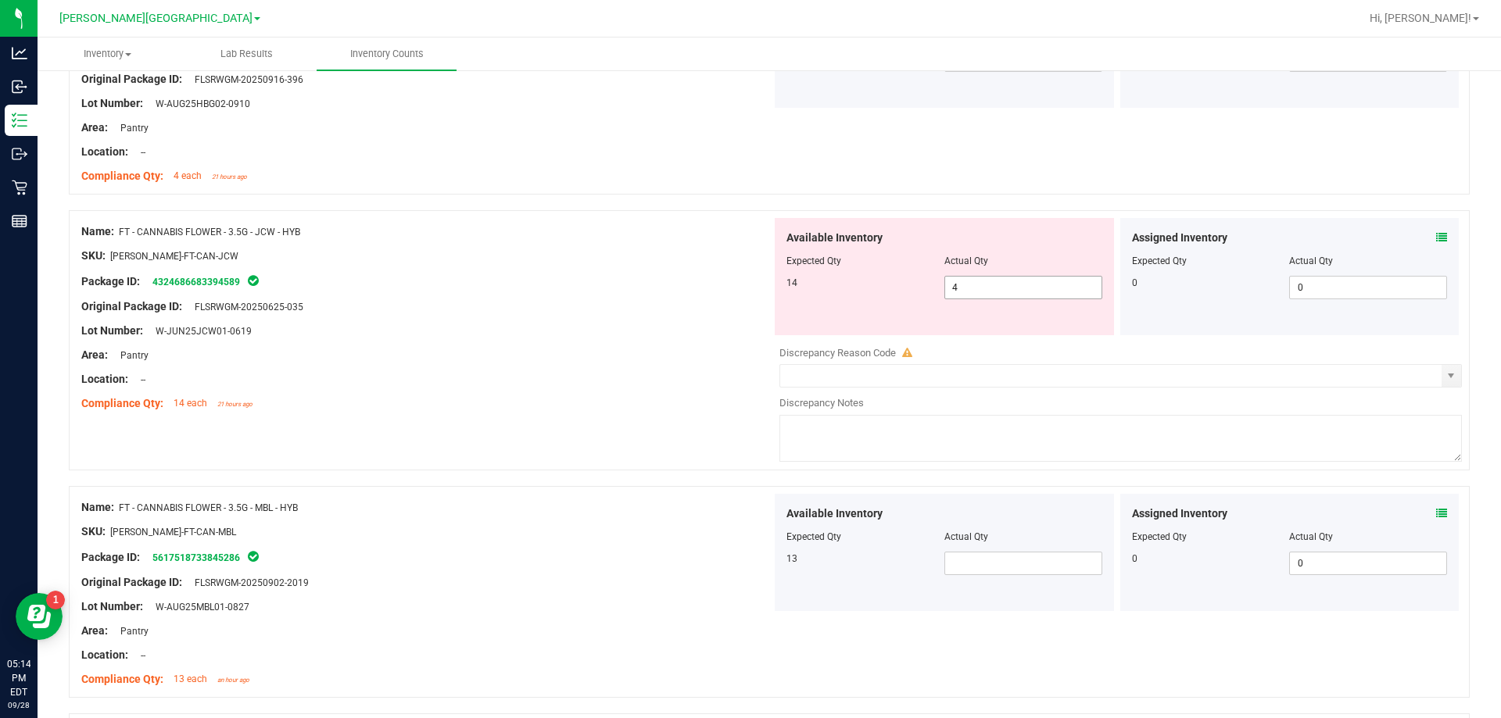
click at [978, 289] on span "4 4" at bounding box center [1023, 287] width 158 height 23
type input "14"
click at [729, 377] on div "Location: --" at bounding box center [426, 379] width 690 height 16
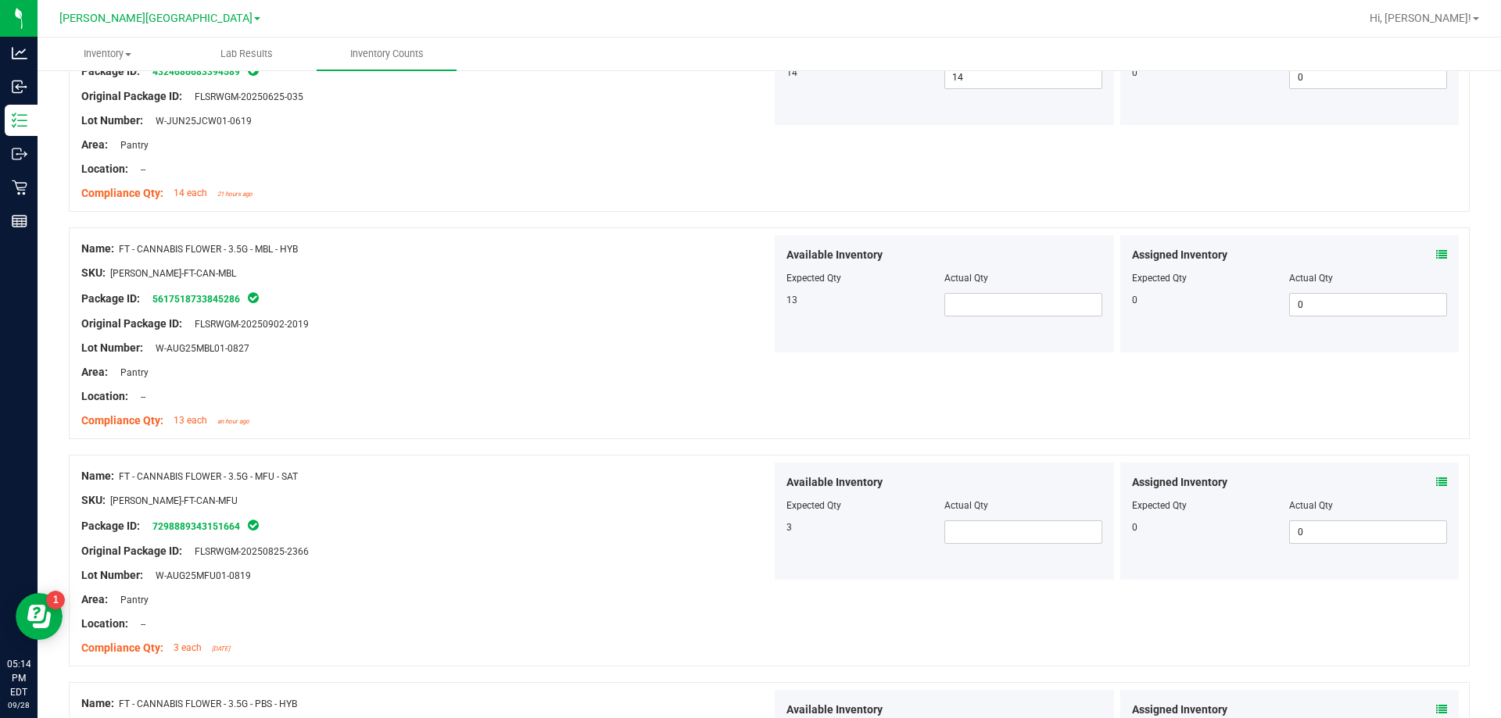
scroll to position [782, 0]
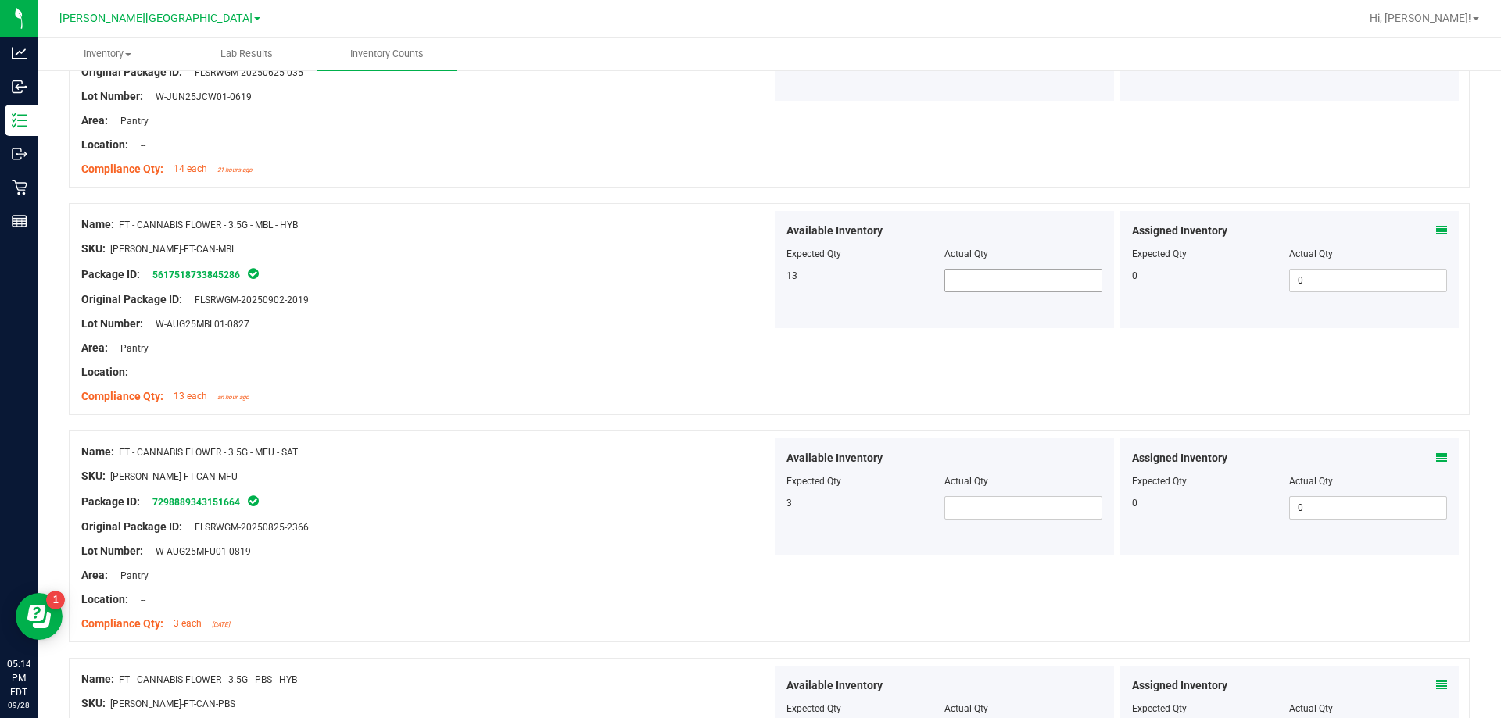
click at [991, 283] on span at bounding box center [1023, 280] width 158 height 23
type input "13"
click at [725, 467] on div at bounding box center [426, 464] width 690 height 8
click at [964, 502] on span at bounding box center [1023, 507] width 158 height 23
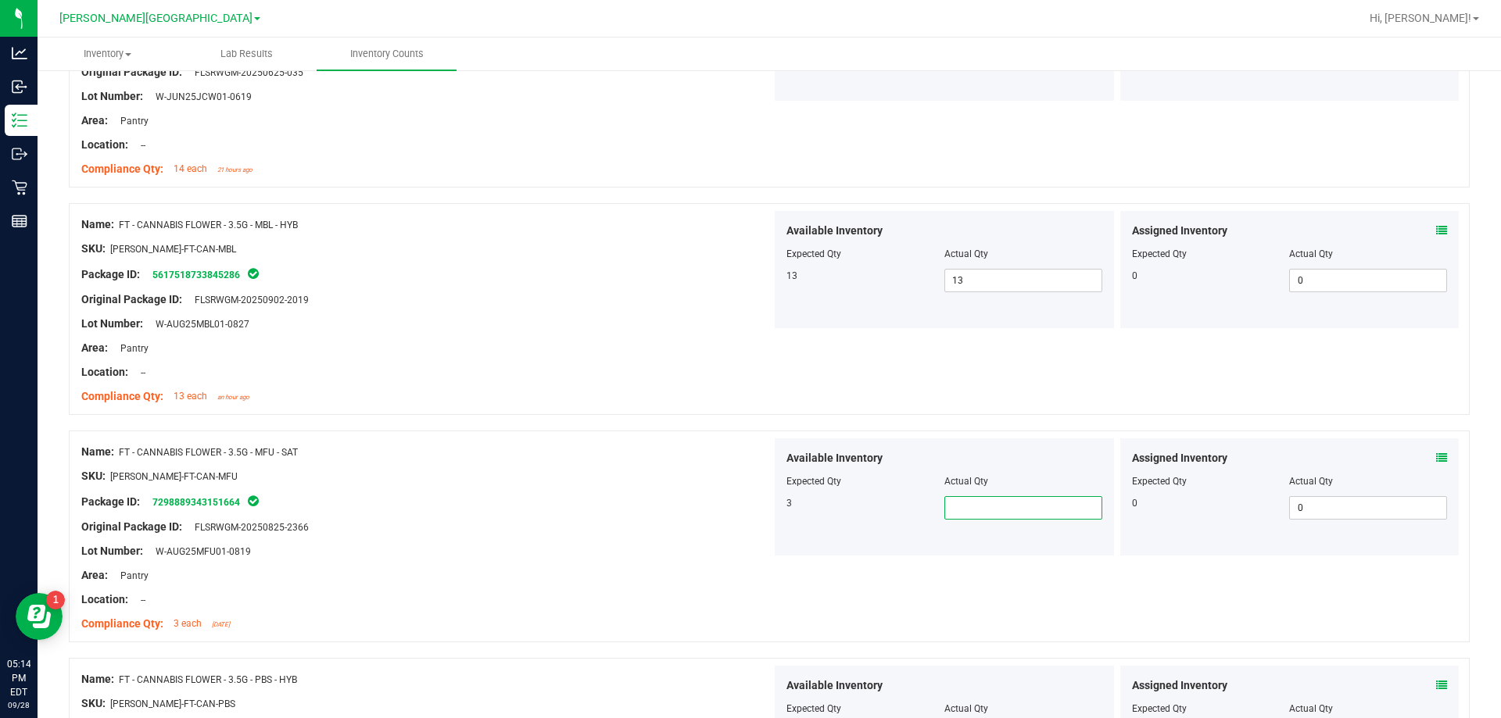
type input "3"
click at [612, 468] on div "SKU: [PERSON_NAME]-FT-CAN-MFU" at bounding box center [426, 476] width 690 height 16
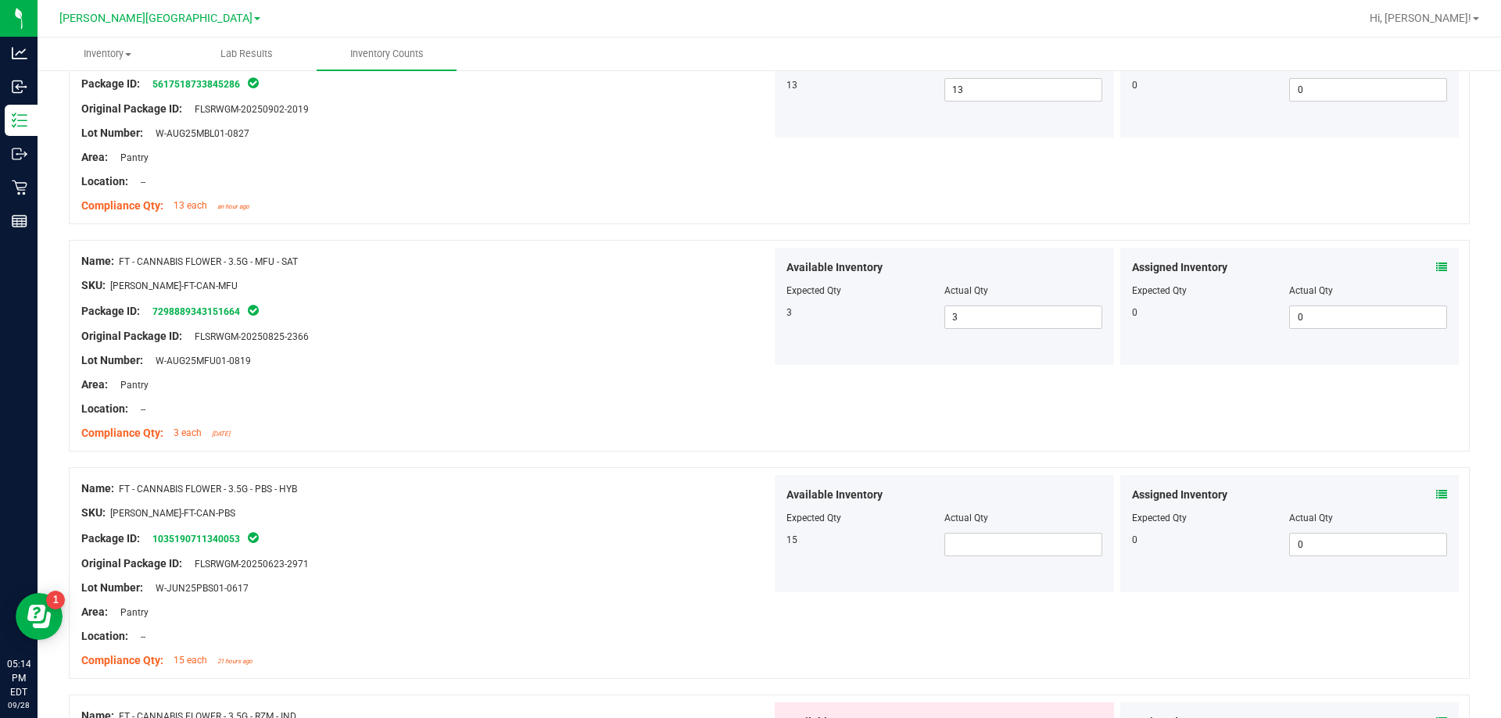
scroll to position [1016, 0]
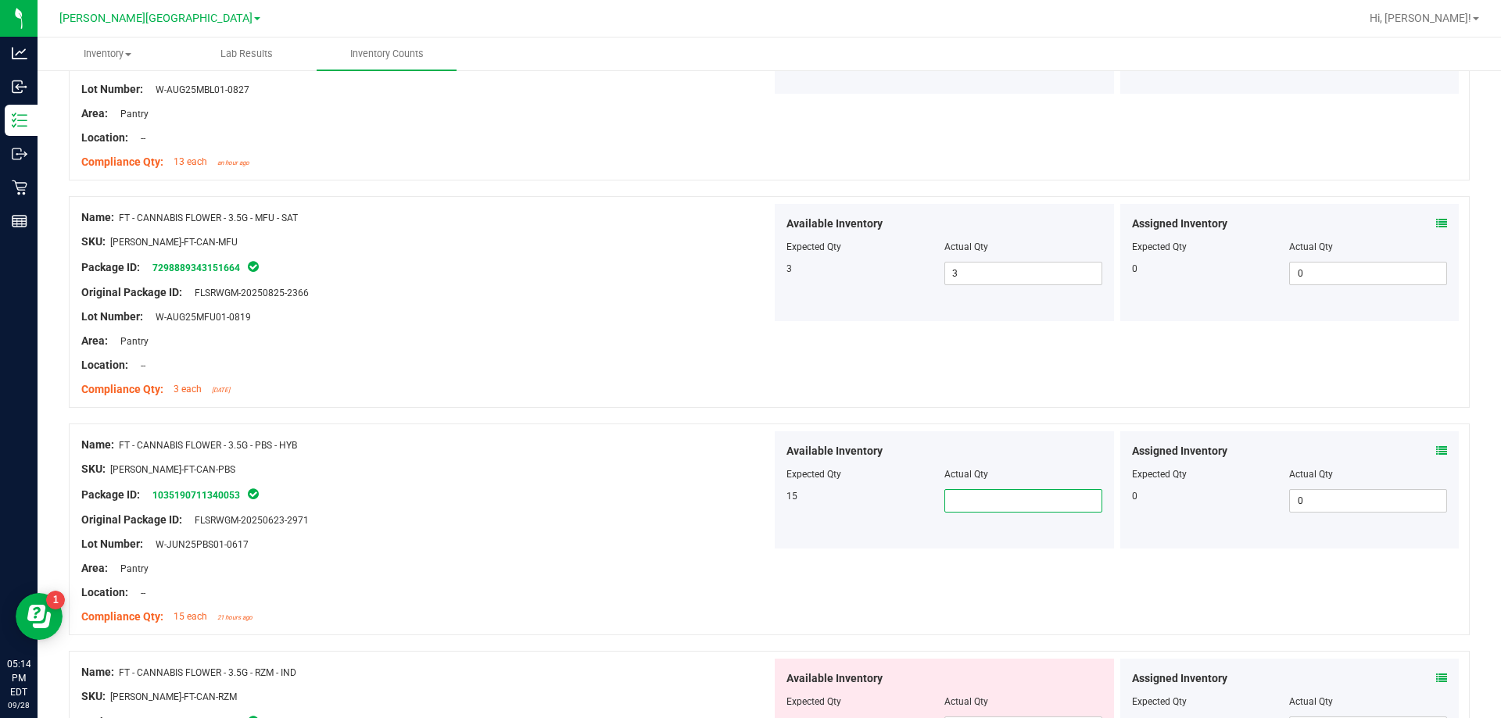
click at [962, 509] on span at bounding box center [1023, 500] width 158 height 23
type input "15"
click at [690, 561] on div "Area: Pantry" at bounding box center [426, 569] width 690 height 16
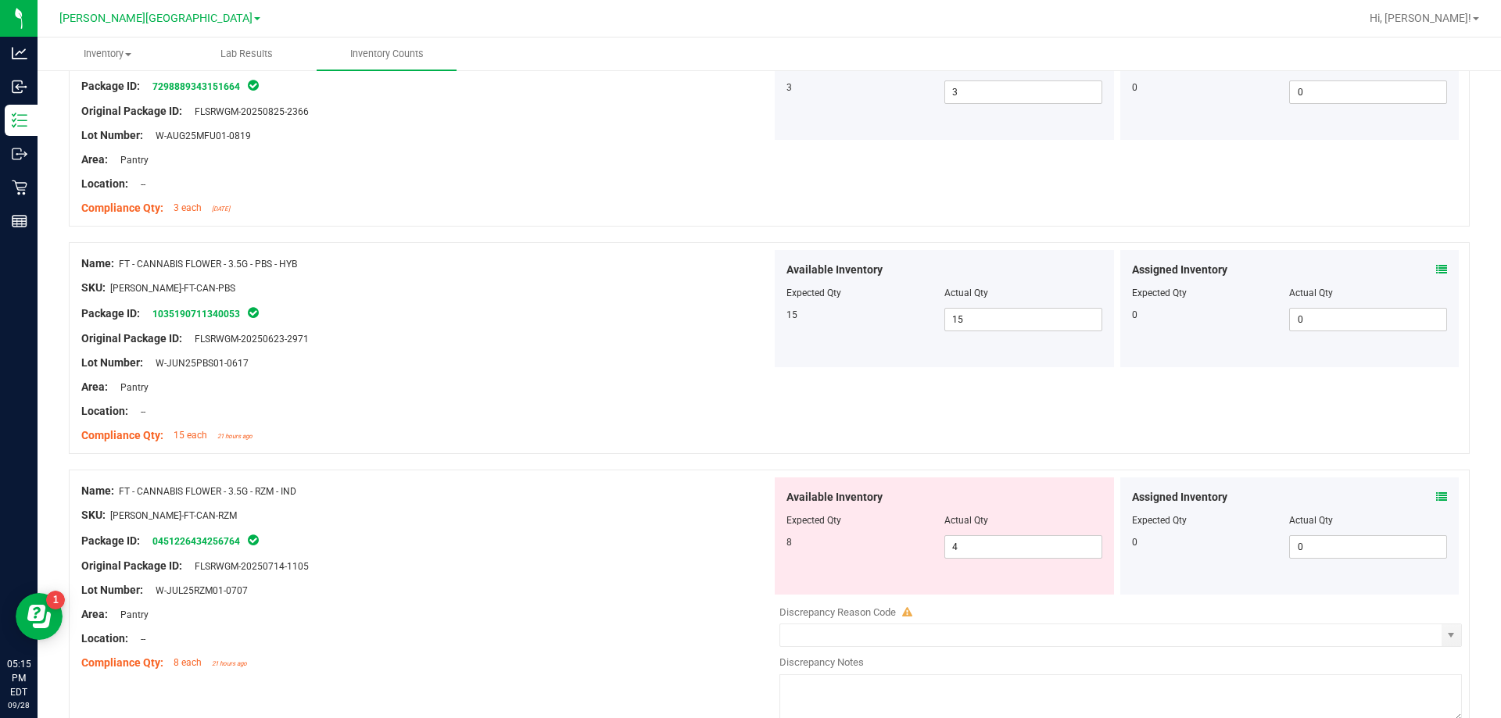
scroll to position [1251, 0]
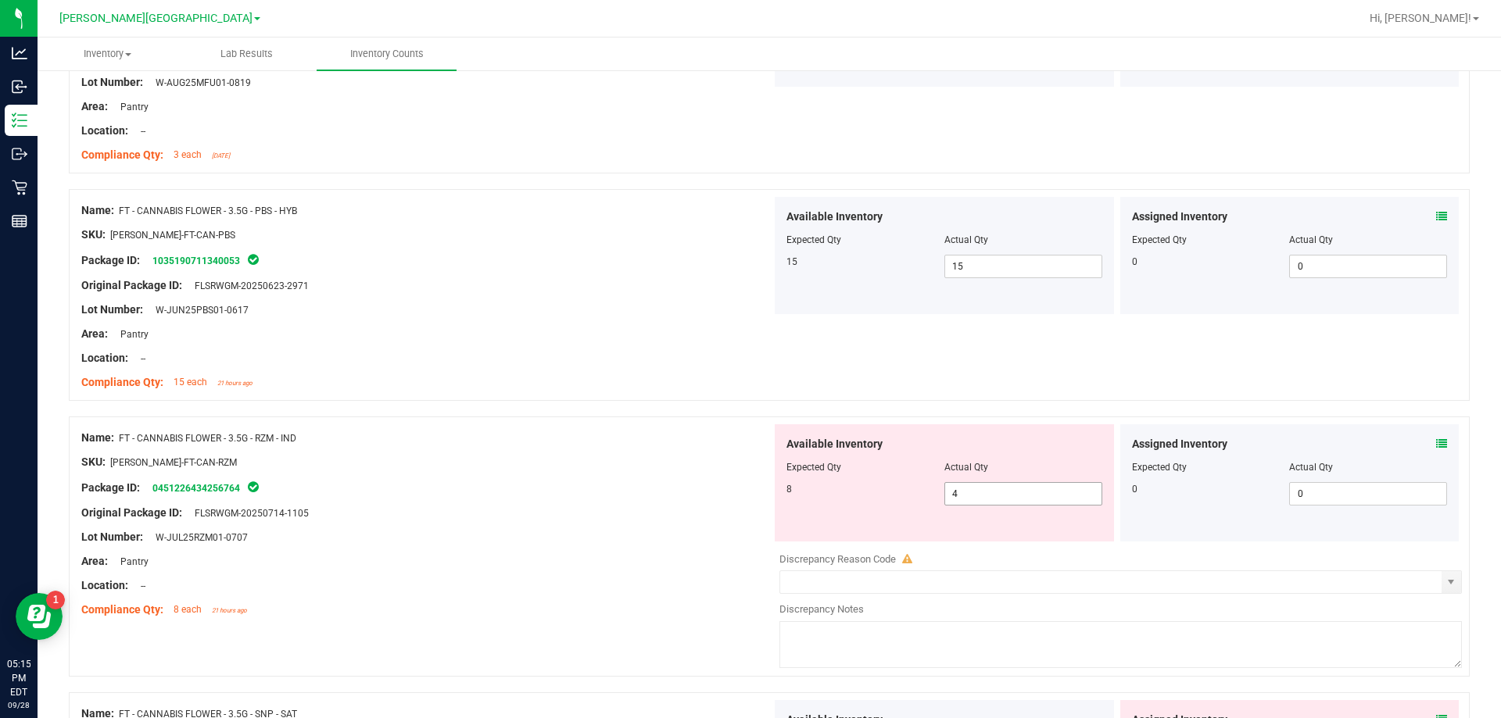
click at [1001, 486] on span "4 4" at bounding box center [1023, 493] width 158 height 23
type input "8"
click at [603, 376] on div "Compliance Qty: 15 each 21 hours ago" at bounding box center [426, 382] width 690 height 16
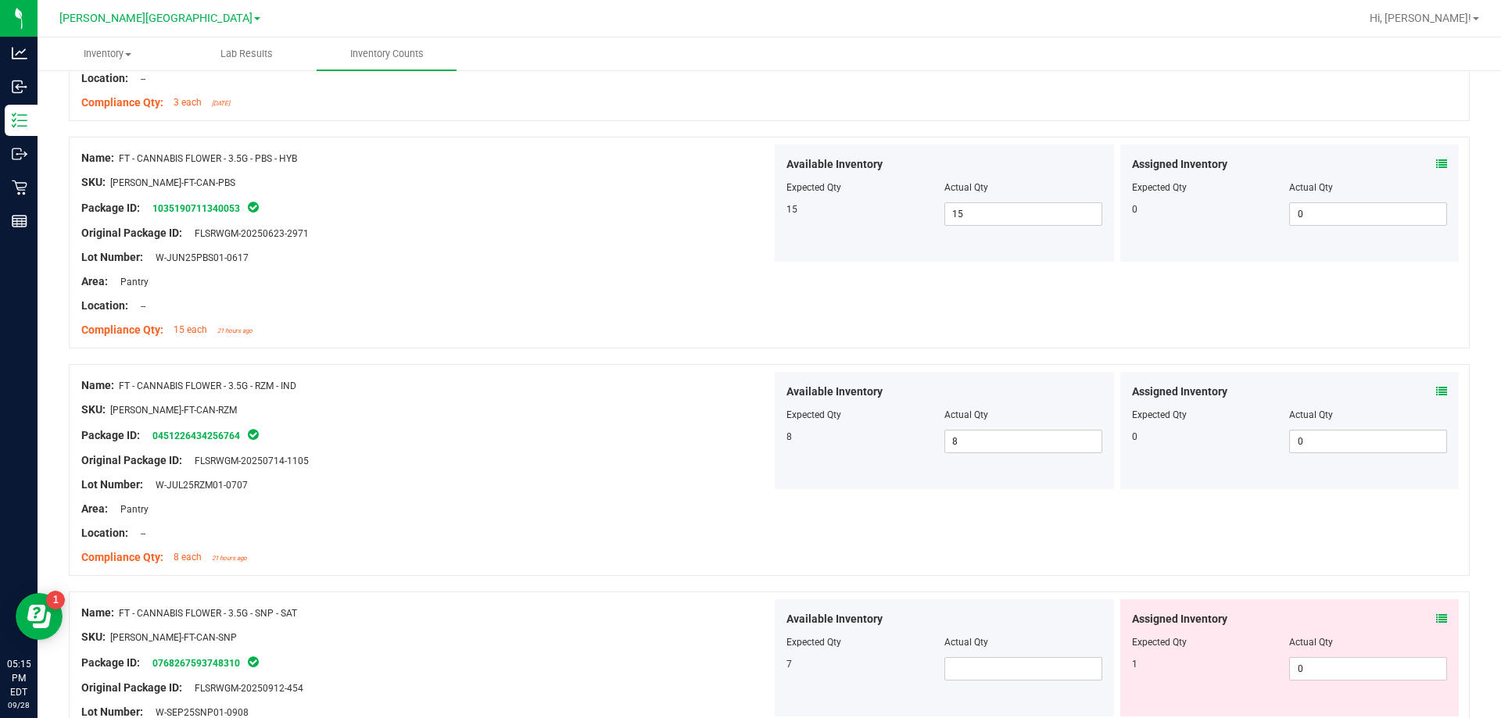
scroll to position [1642, 0]
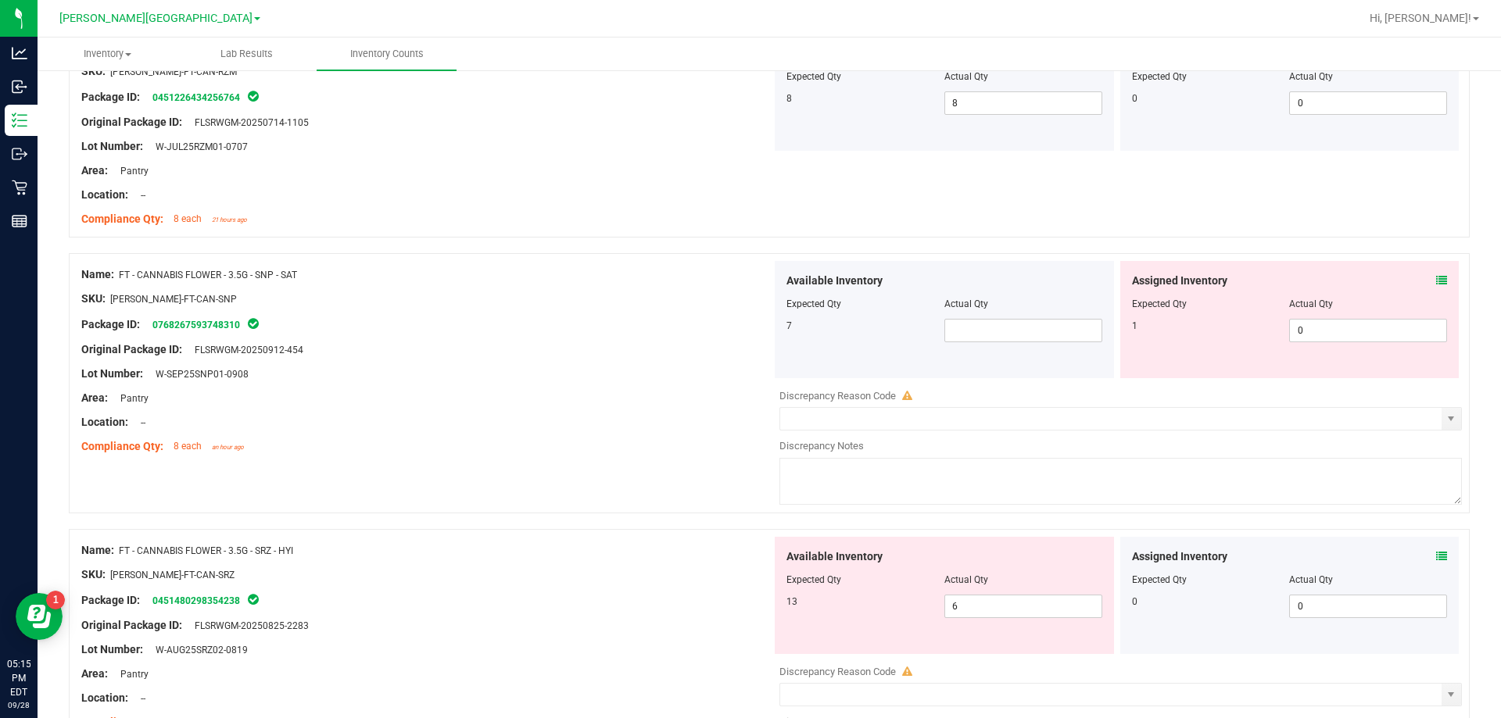
click at [625, 428] on div "Location: --" at bounding box center [426, 422] width 690 height 16
click at [647, 439] on div "Compliance Qty: 8 each an hour ago" at bounding box center [426, 447] width 690 height 16
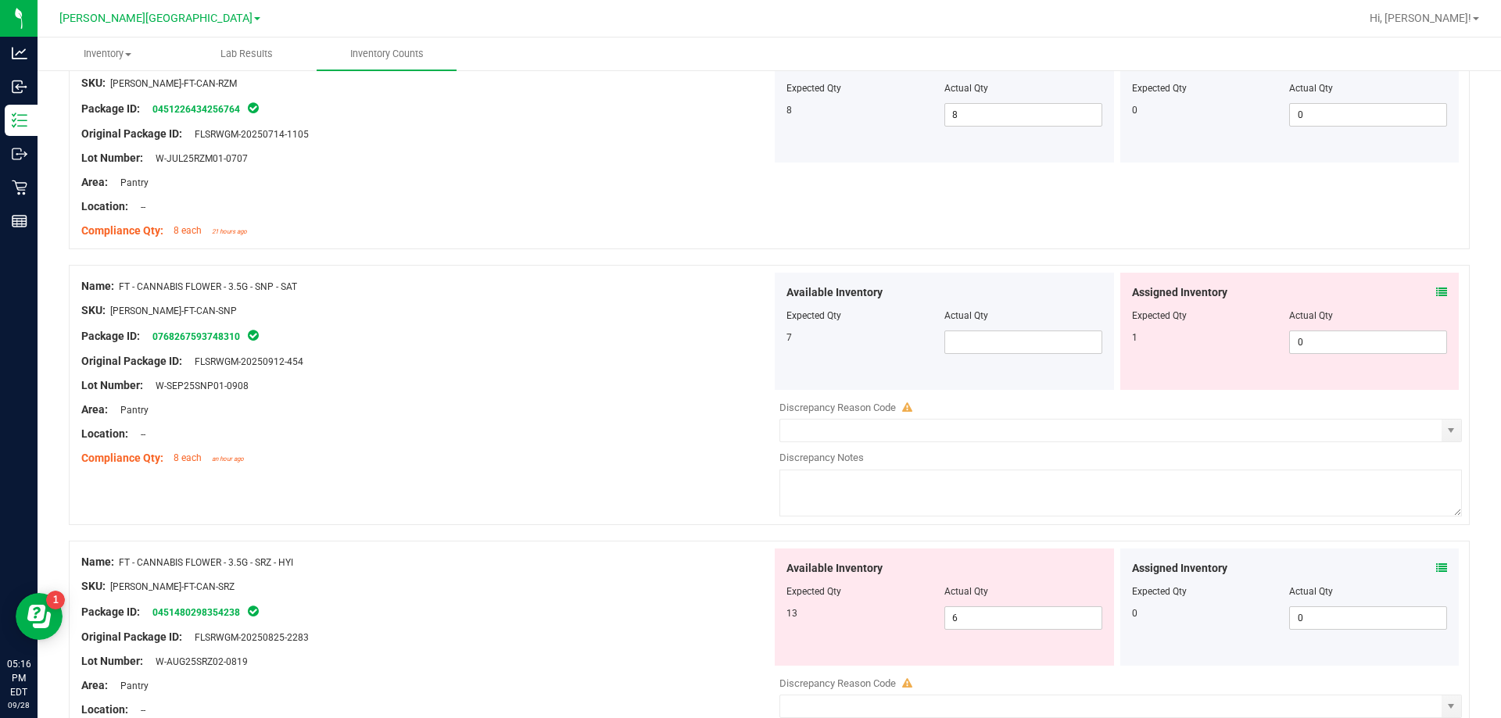
scroll to position [1720, 0]
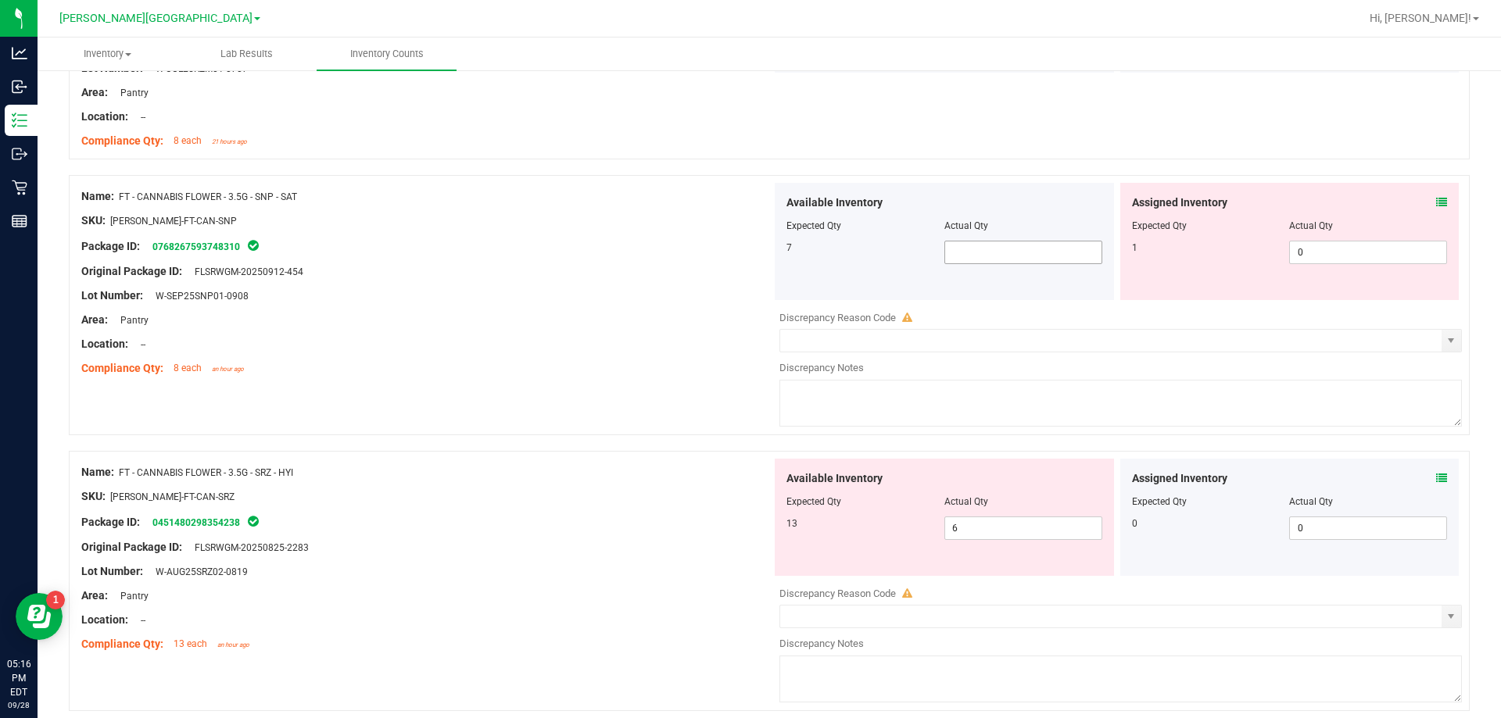
click at [1074, 255] on span at bounding box center [1023, 252] width 158 height 23
type input "7"
click at [631, 476] on div "Name: FT - CANNABIS FLOWER - 3.5G - SRZ - HYI" at bounding box center [426, 472] width 690 height 16
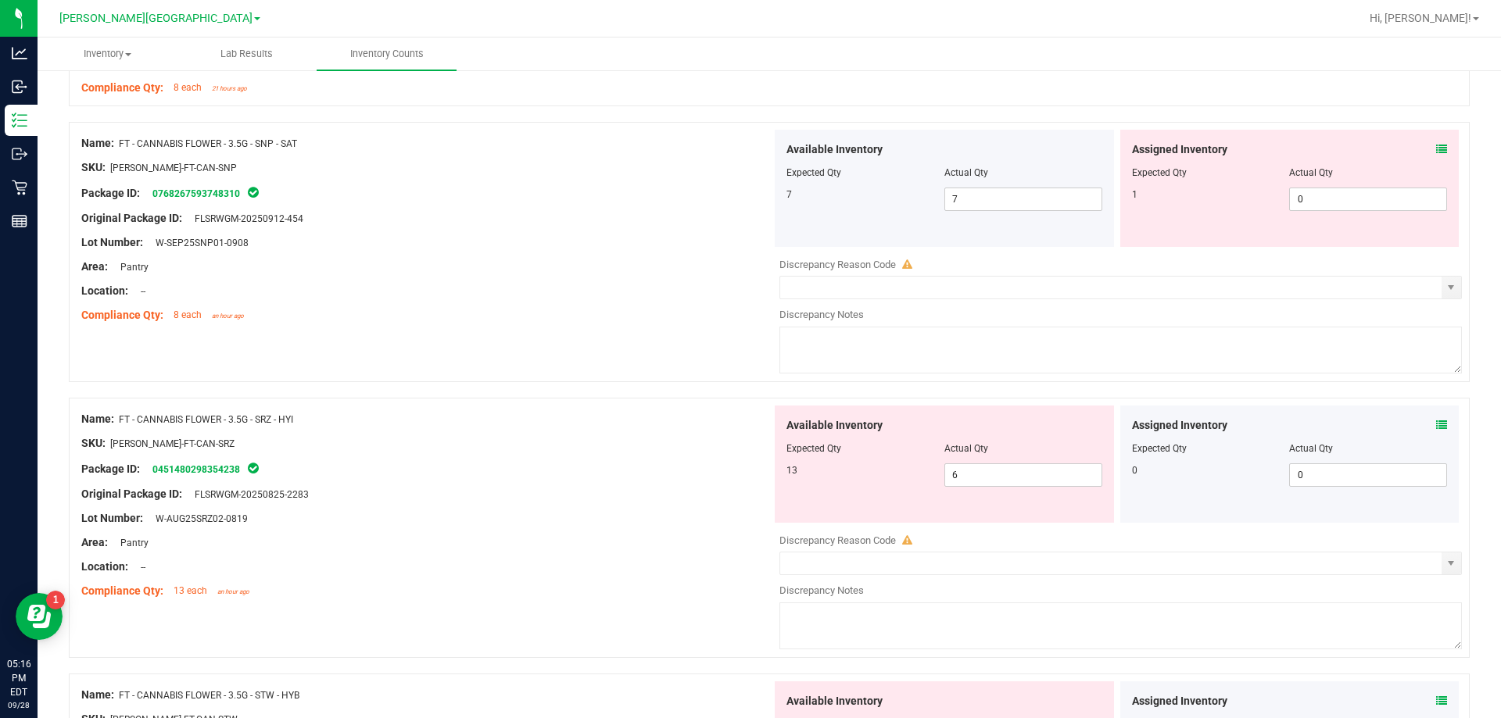
scroll to position [1876, 0]
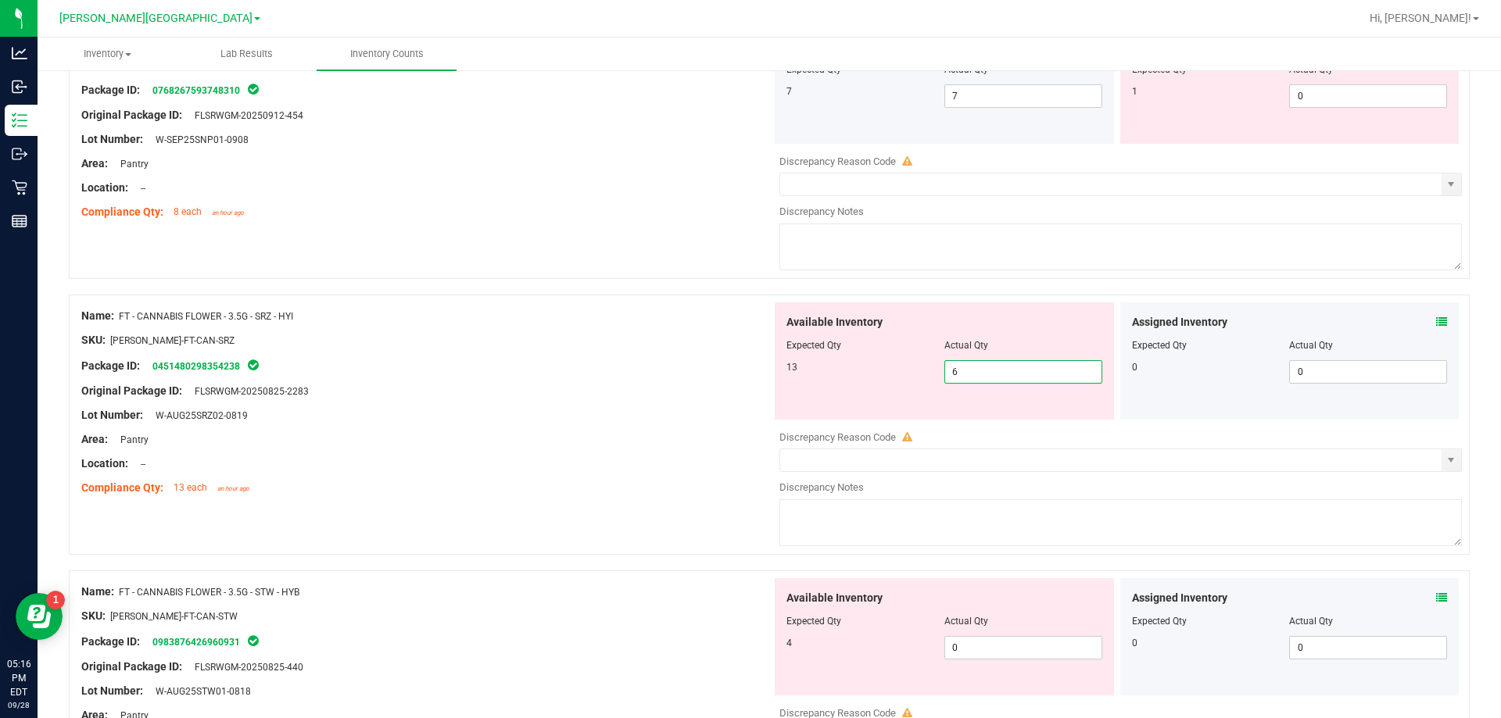
click at [990, 371] on span "6 6" at bounding box center [1023, 371] width 158 height 23
type input "13"
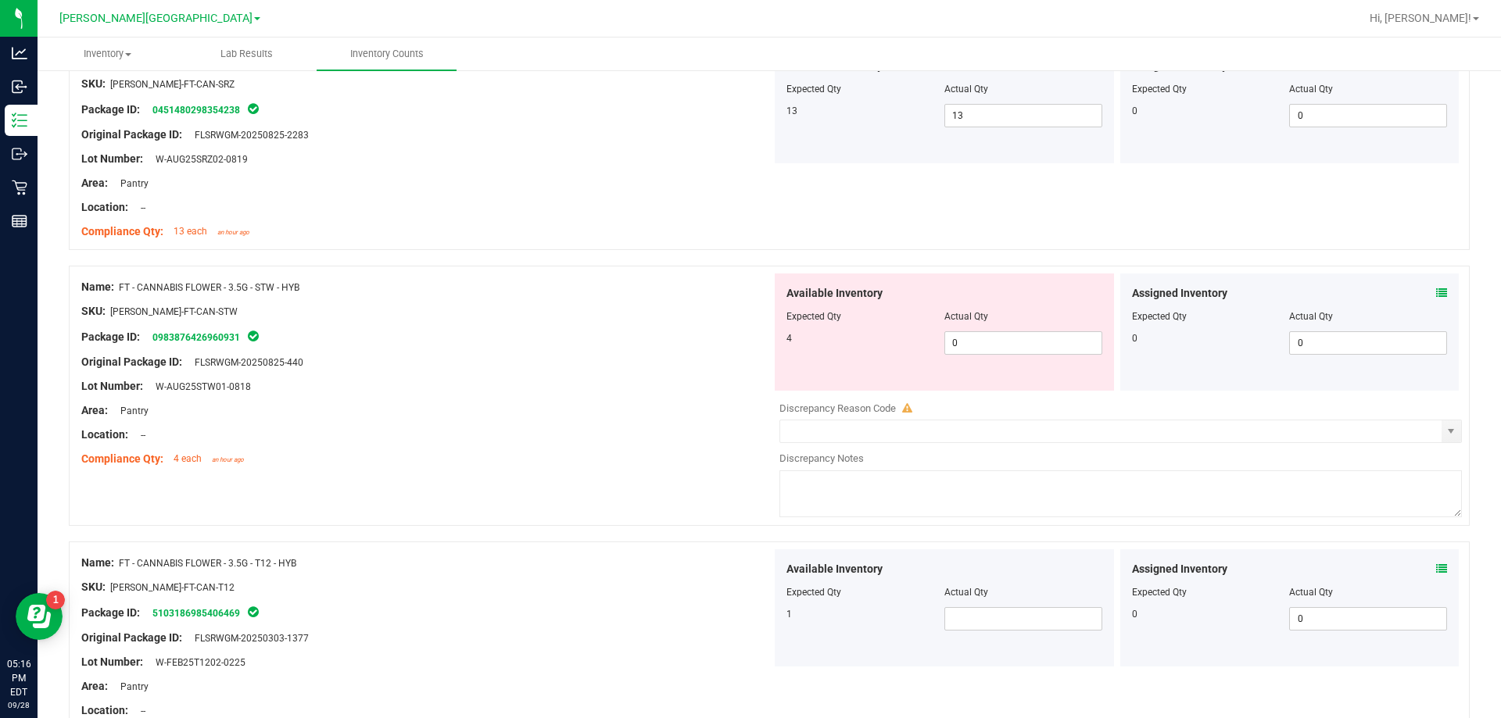
scroll to position [2189, 0]
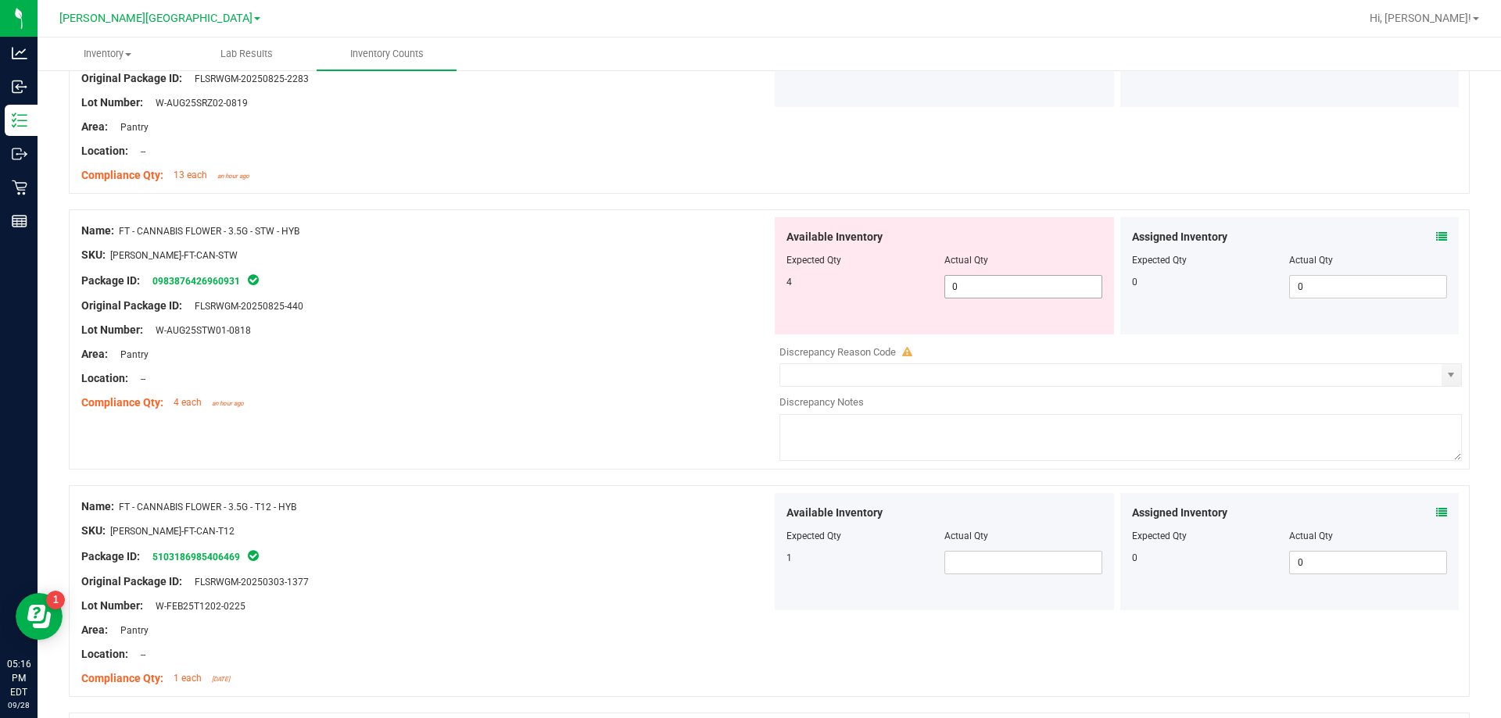
click at [963, 288] on span "0 0" at bounding box center [1023, 286] width 158 height 23
click at [561, 471] on div "Name: FT - CANNABIS FLOWER - 3.5G - GRZ - HYB SKU: [PERSON_NAME]-FT-CAN-GRZ Pac…" at bounding box center [769, 470] width 1401 height 4810
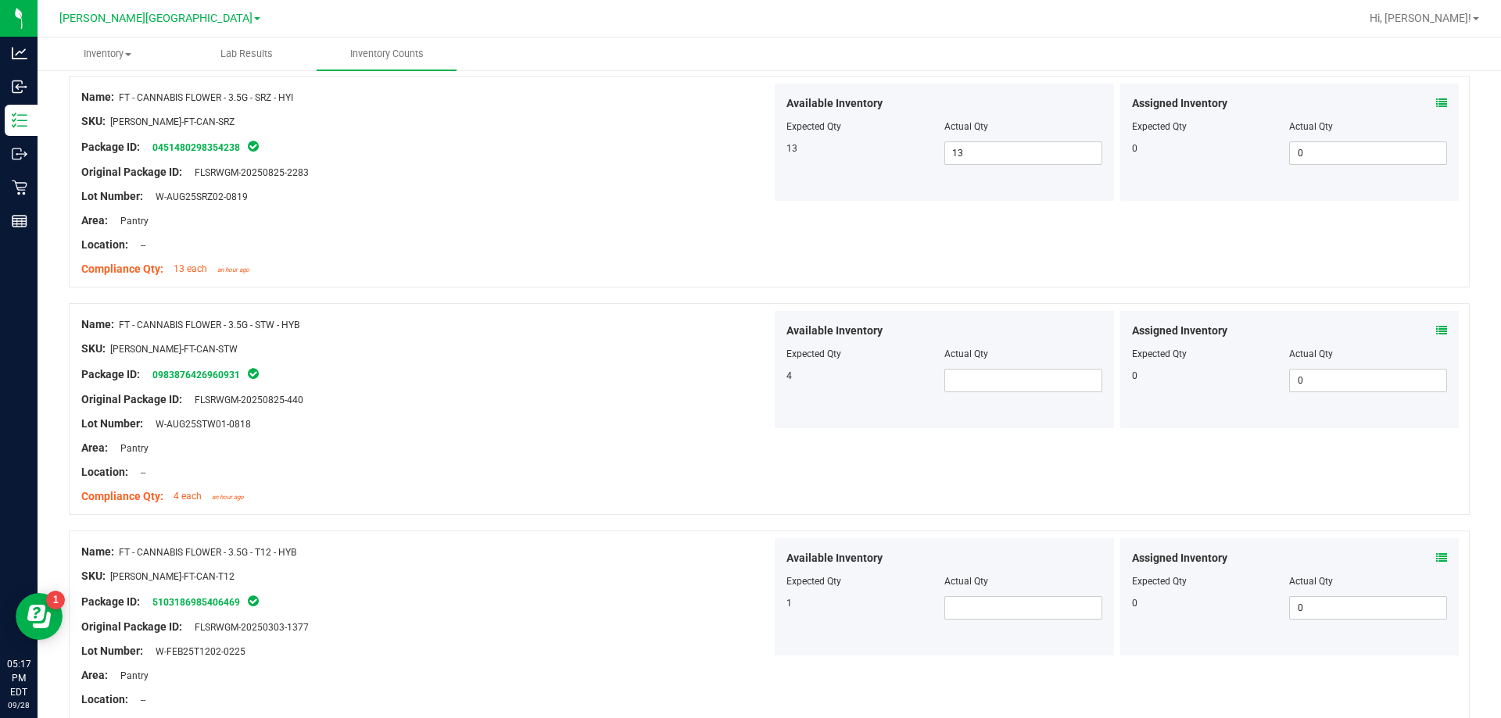
scroll to position [2111, 0]
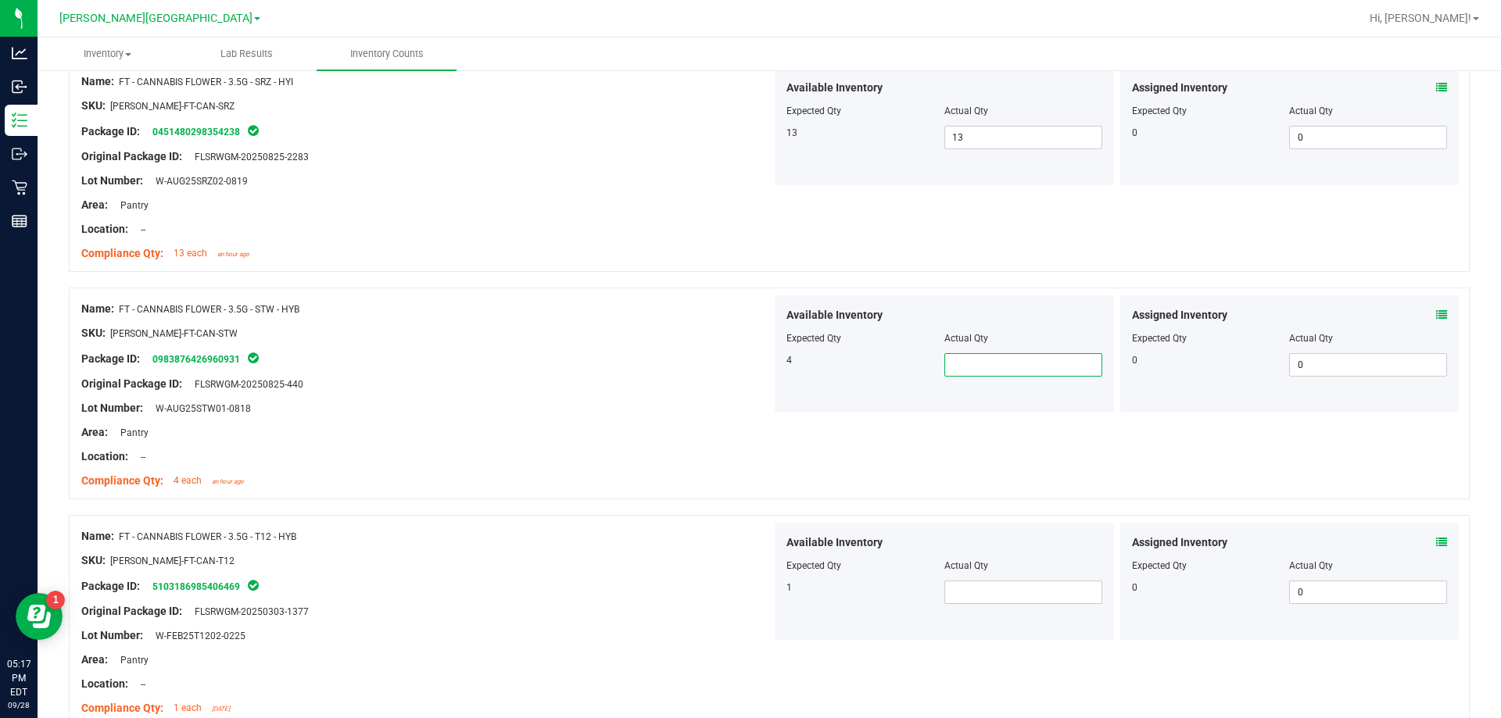
click at [1000, 375] on span at bounding box center [1023, 364] width 158 height 23
type input "4"
click at [957, 586] on span at bounding box center [1023, 592] width 158 height 23
type input "1"
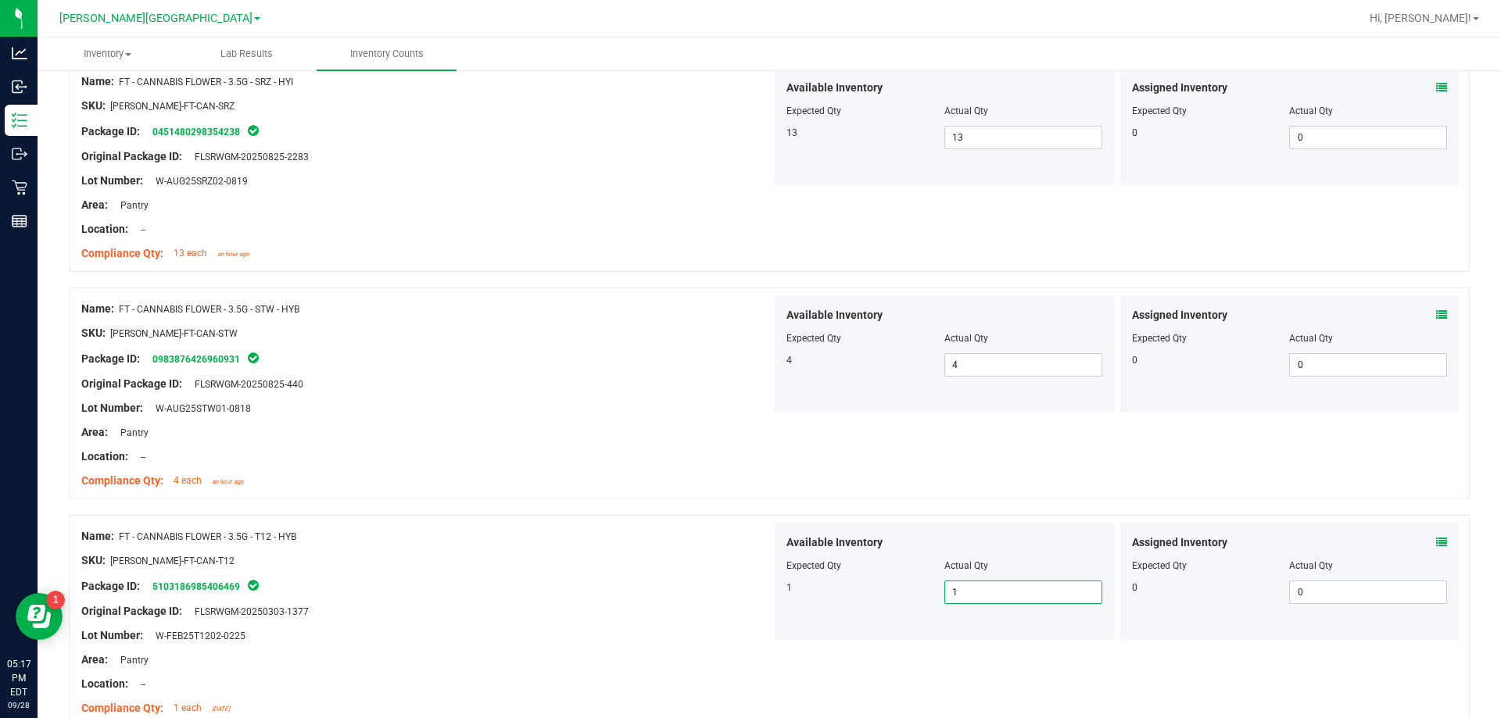
type input "1"
click at [586, 520] on div "Name: FT - CANNABIS FLOWER - 3.5G - T12 - HYB SKU: [PERSON_NAME]-FT-CAN-T12 Pac…" at bounding box center [769, 621] width 1401 height 212
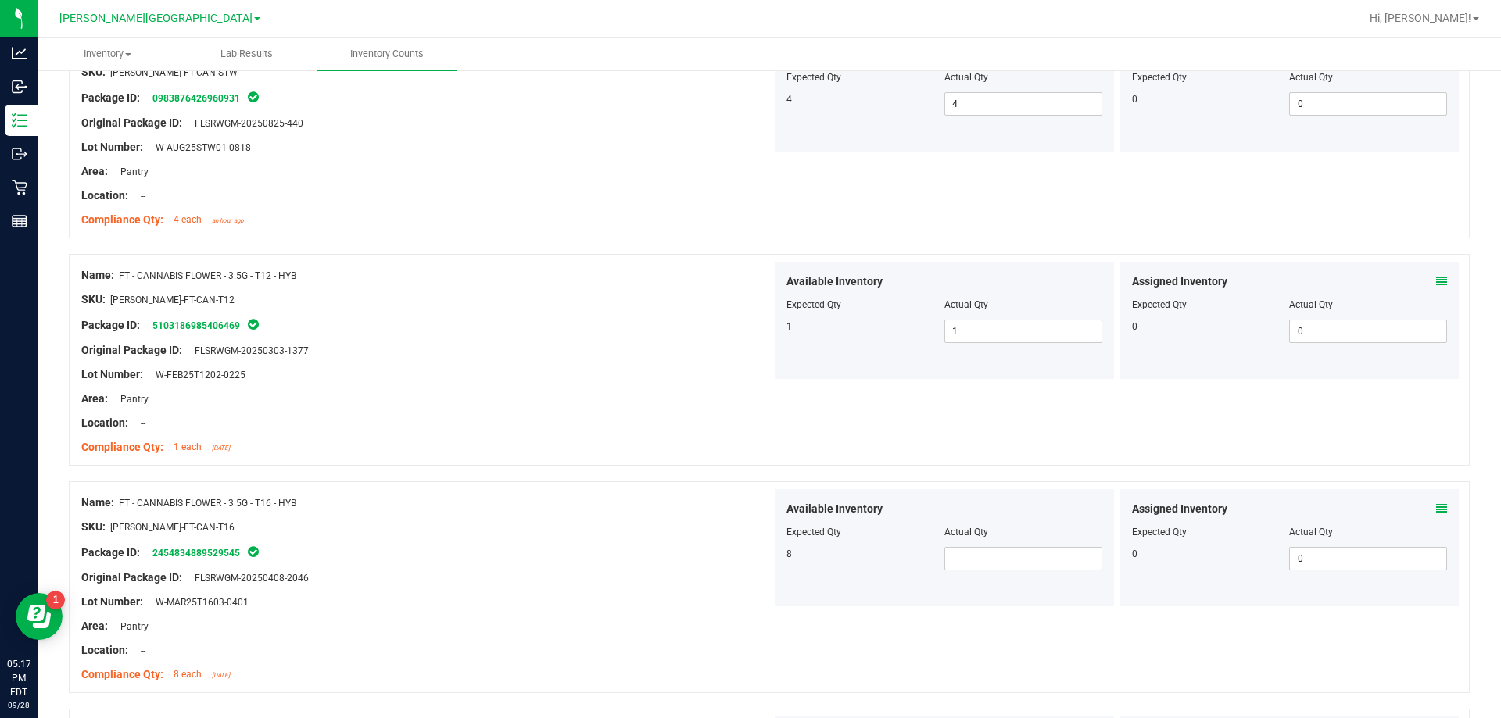
scroll to position [2502, 0]
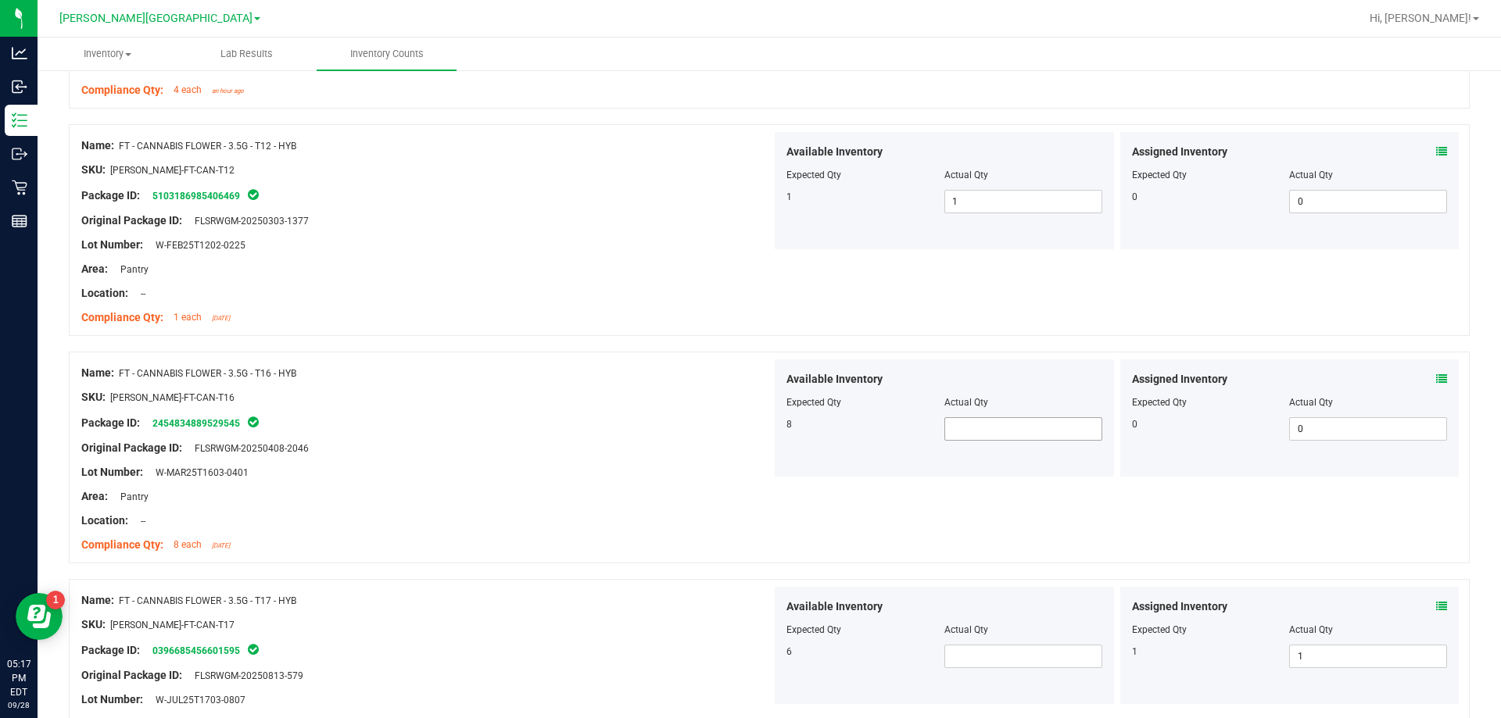
click at [960, 435] on span at bounding box center [1023, 428] width 158 height 23
type input "8"
click at [429, 509] on div at bounding box center [426, 509] width 690 height 8
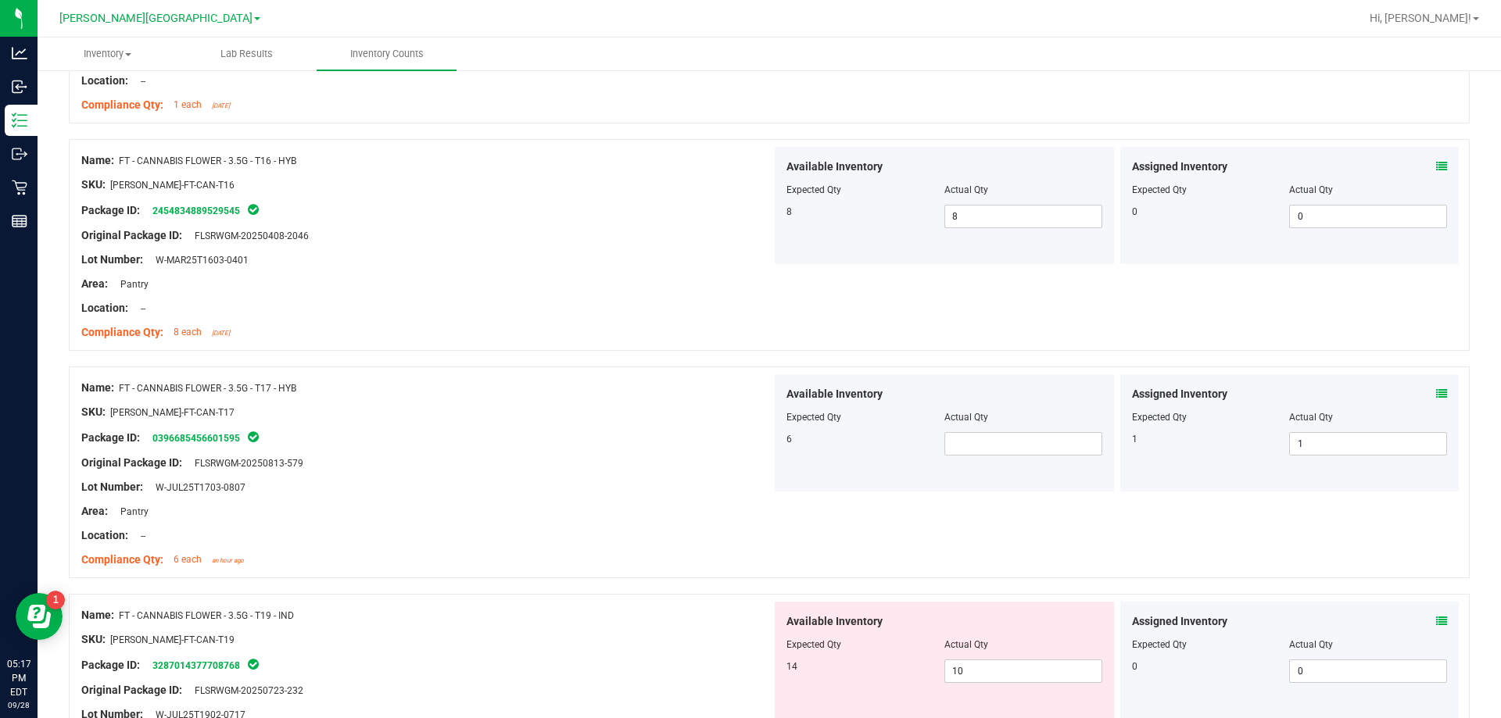
scroll to position [2736, 0]
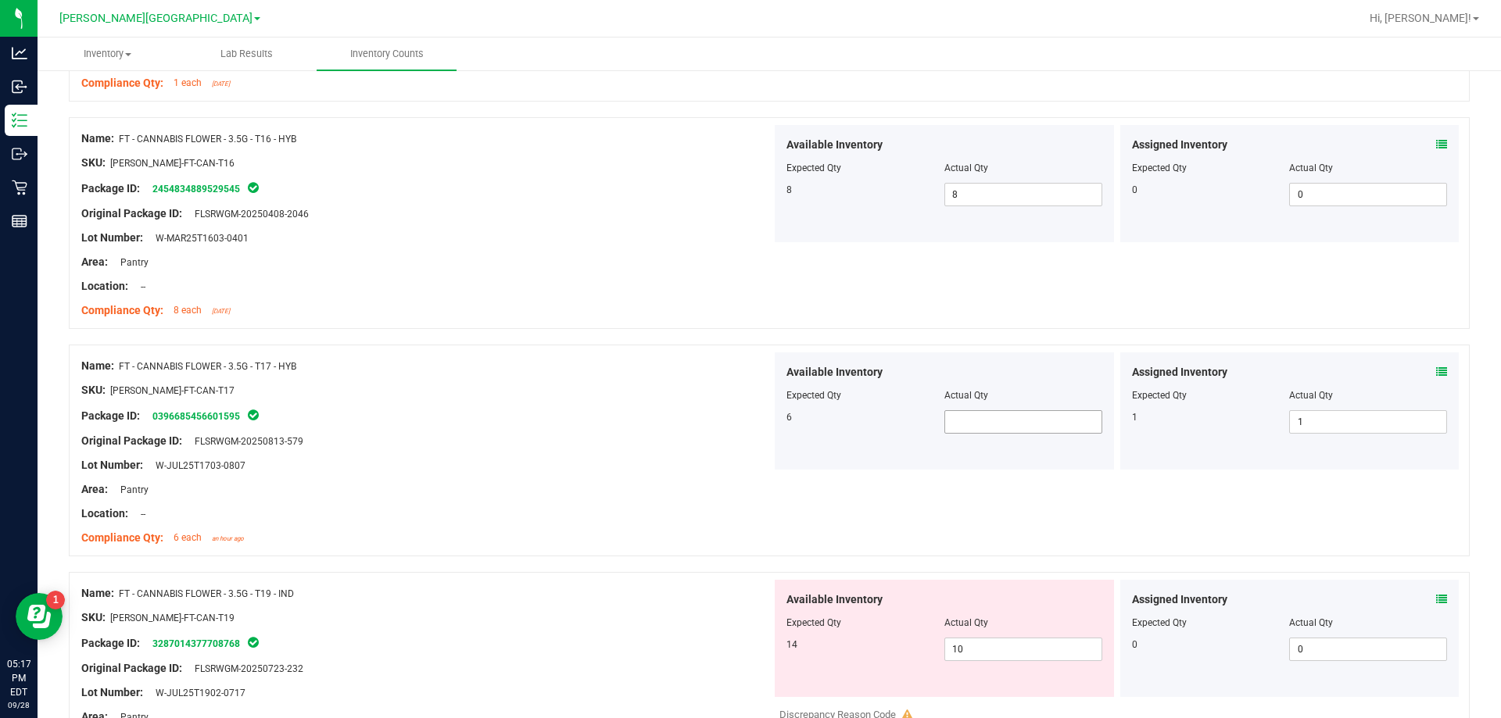
click at [970, 418] on span at bounding box center [1023, 421] width 158 height 23
type input "5"
click at [1436, 372] on icon at bounding box center [1441, 372] width 11 height 11
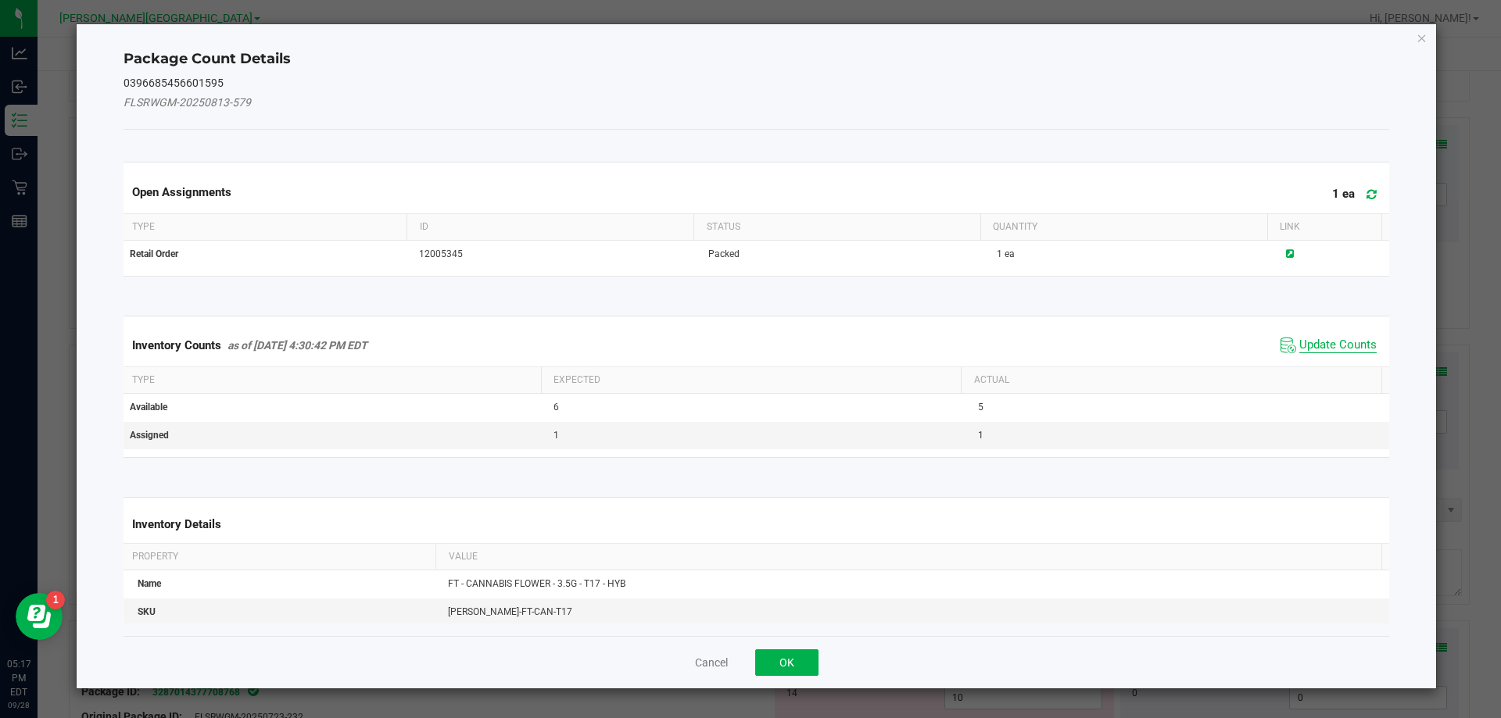
click at [1306, 342] on span "Update Counts" at bounding box center [1337, 346] width 77 height 16
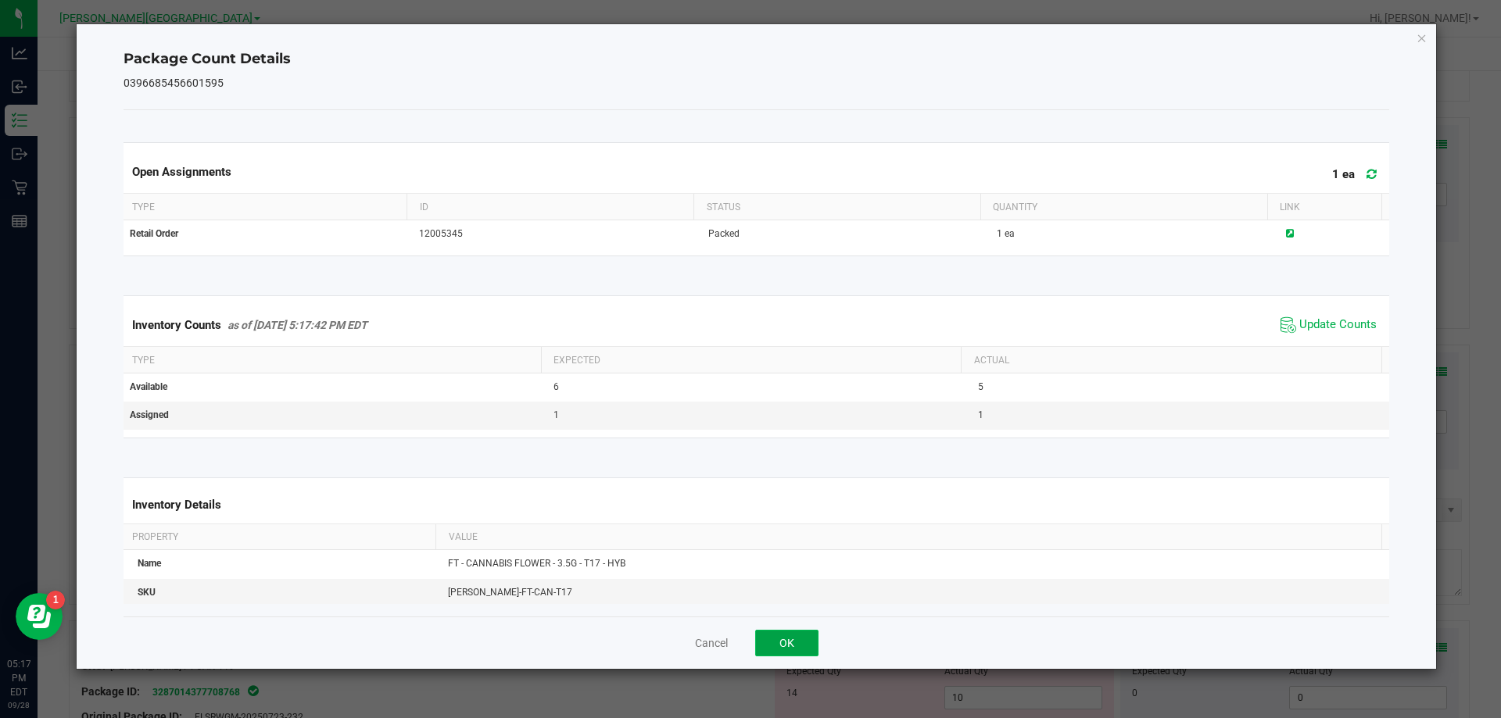
click at [783, 645] on button "OK" at bounding box center [786, 643] width 63 height 27
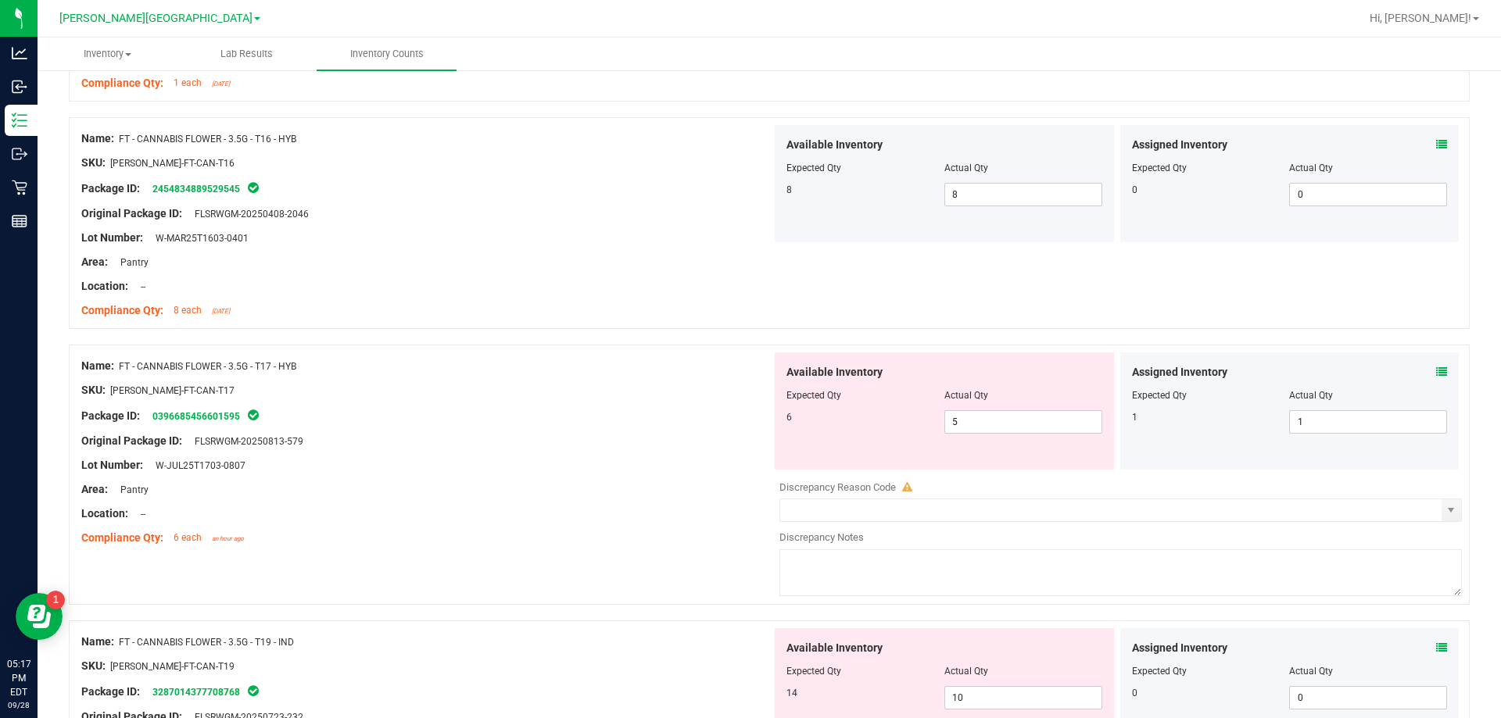
click at [575, 413] on div "Package ID: 0396685456601595" at bounding box center [426, 416] width 690 height 19
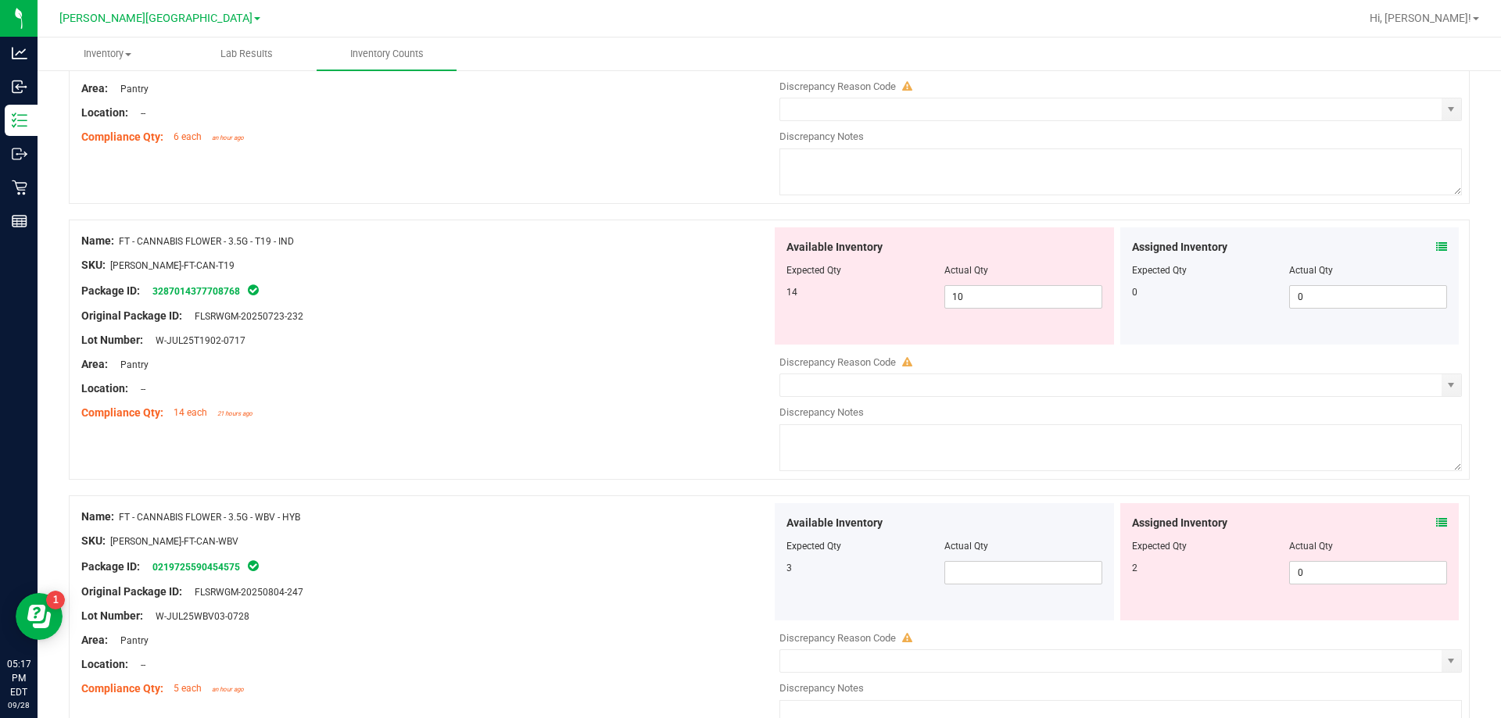
scroll to position [3205, 0]
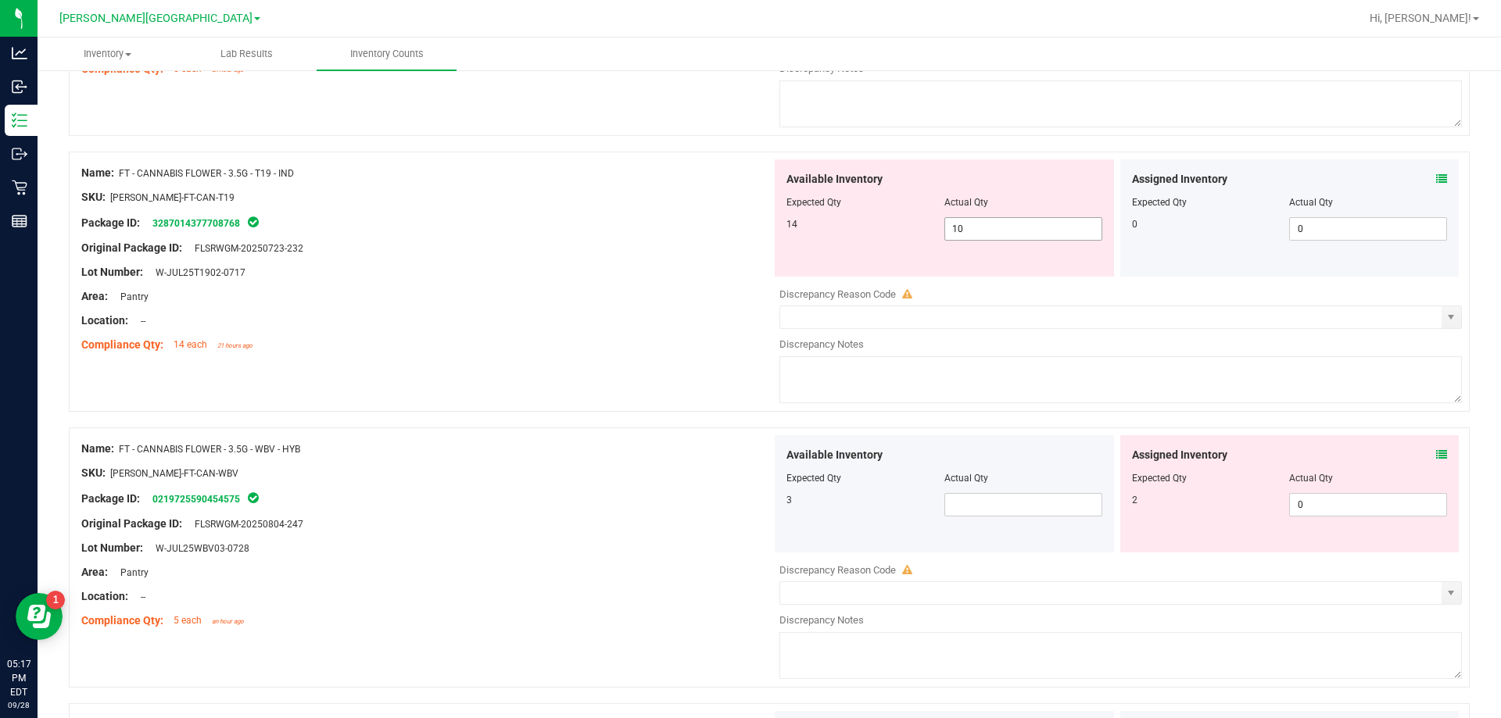
click at [990, 229] on span "10 10" at bounding box center [1023, 228] width 158 height 23
type input "14"
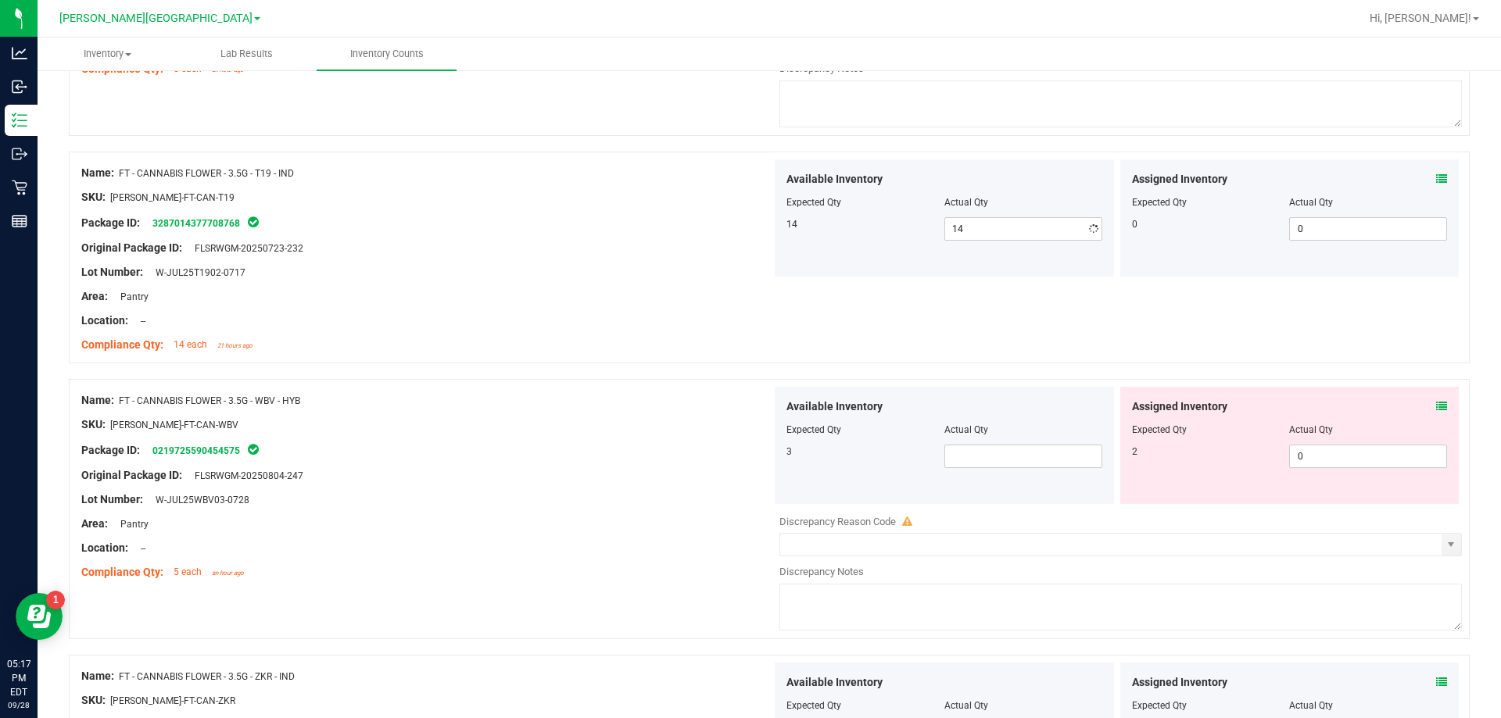
click at [610, 311] on div at bounding box center [426, 309] width 690 height 8
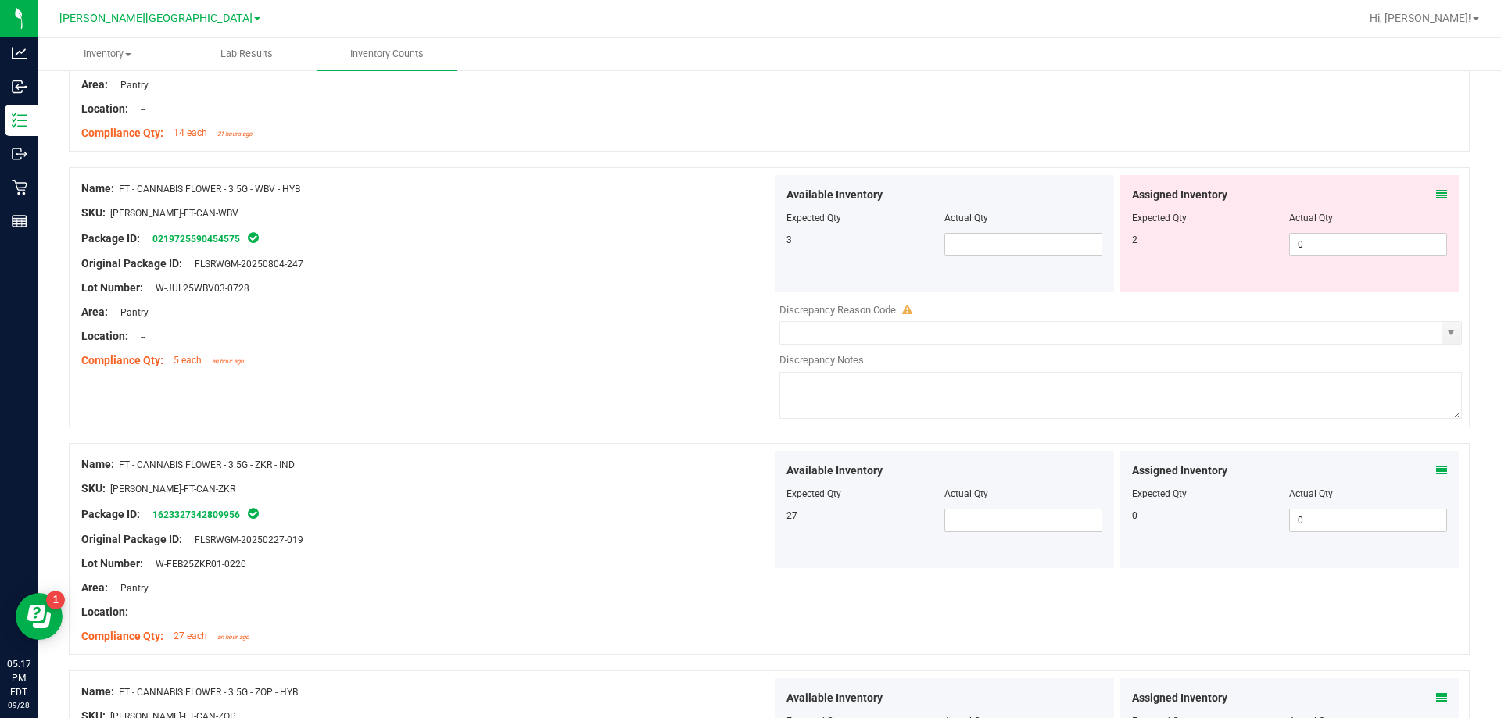
scroll to position [3440, 0]
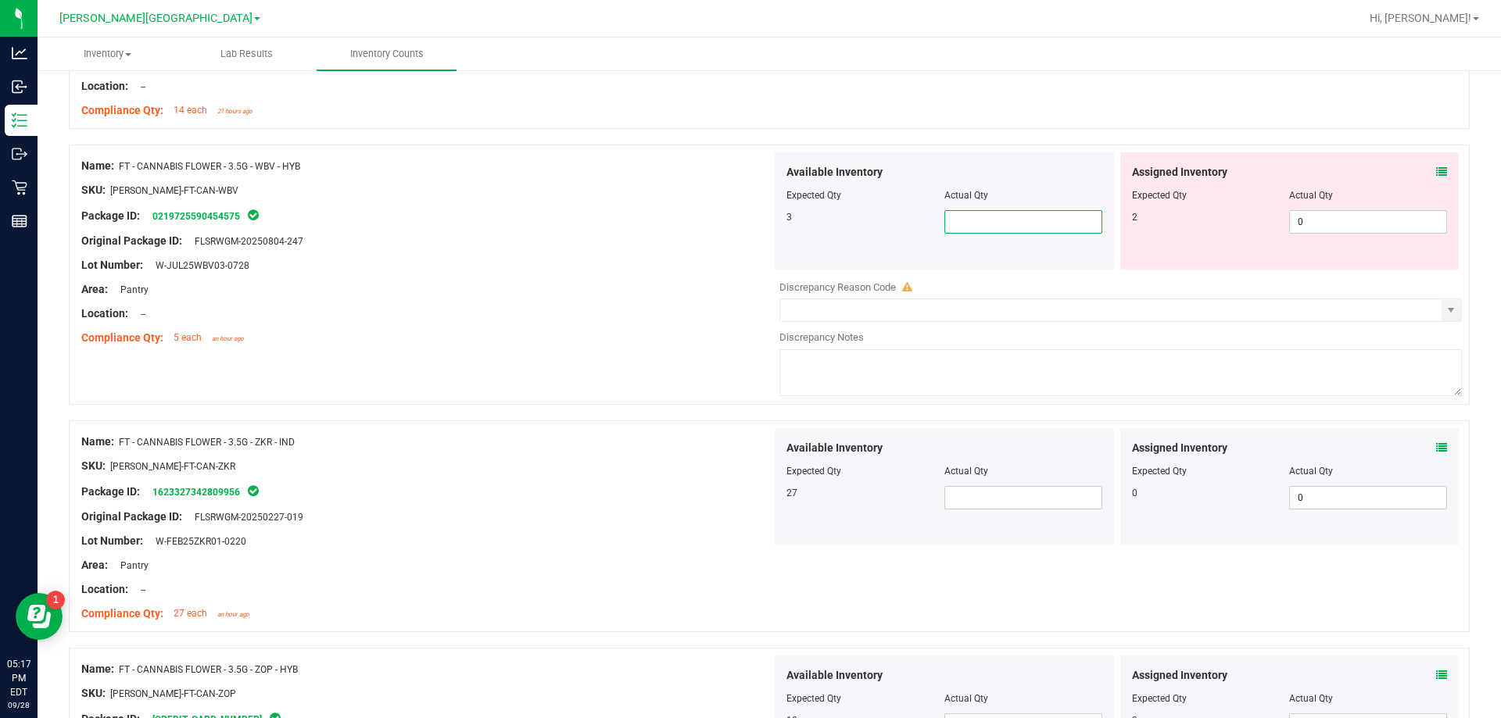
click at [969, 222] on span at bounding box center [1023, 221] width 158 height 23
type input "3"
type input "1"
click at [1419, 173] on div "Assigned Inventory" at bounding box center [1290, 172] width 316 height 16
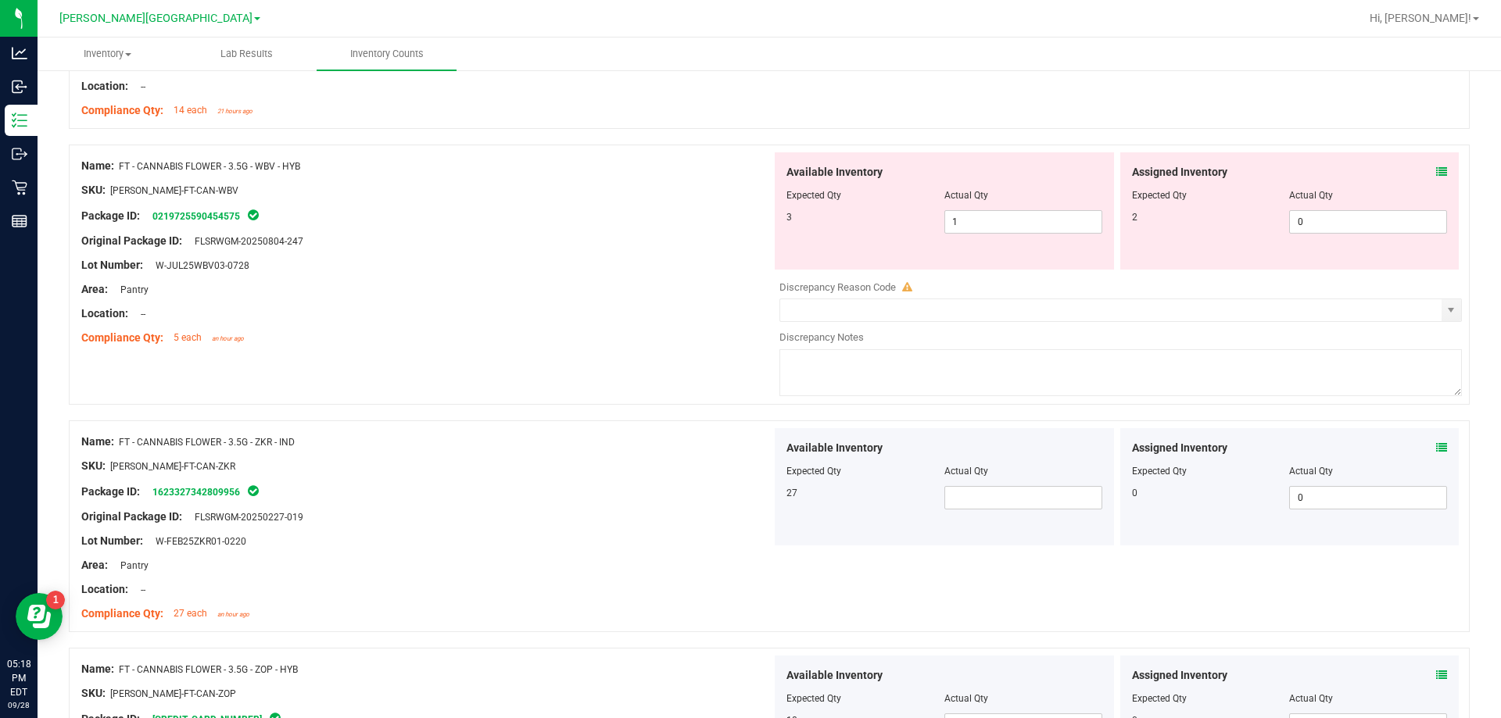
click at [1436, 177] on icon at bounding box center [1441, 172] width 11 height 11
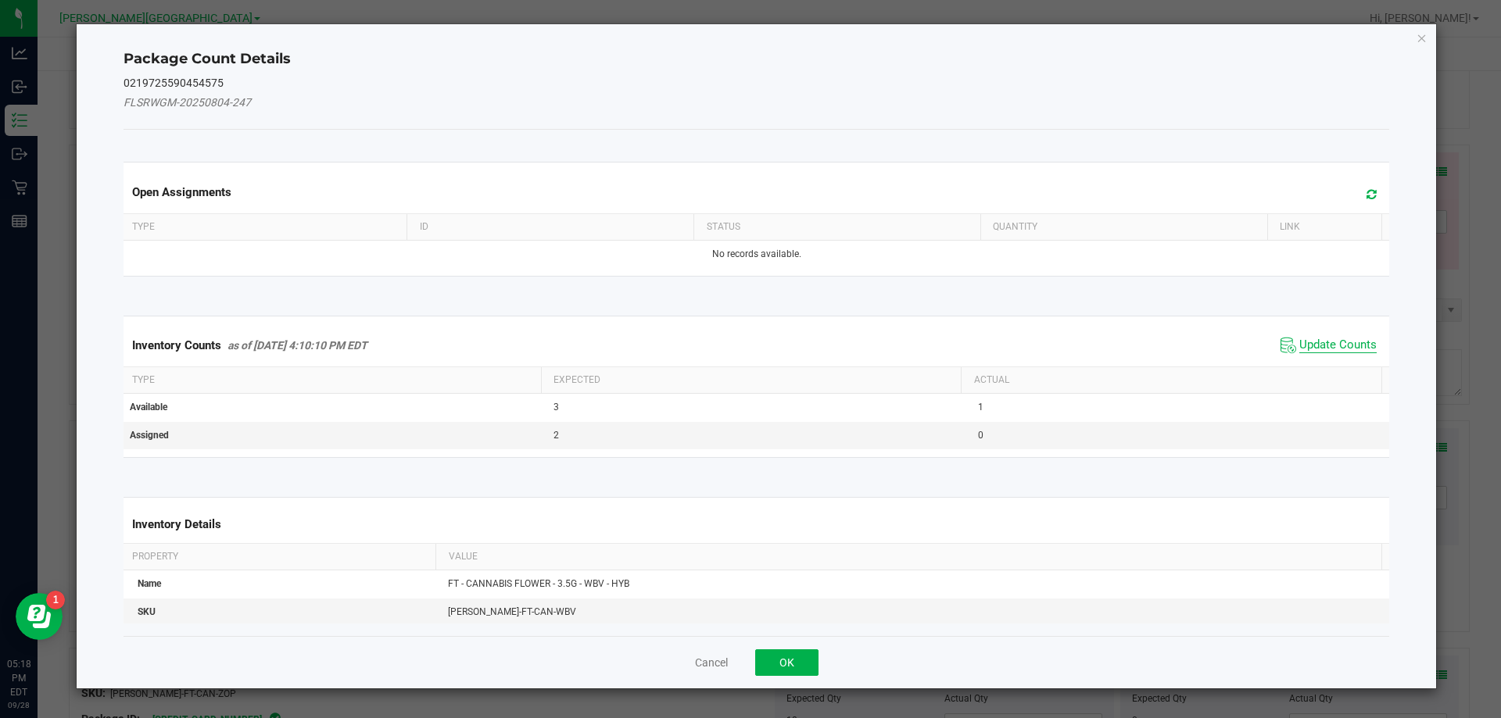
click at [1338, 349] on span "Update Counts" at bounding box center [1337, 346] width 77 height 16
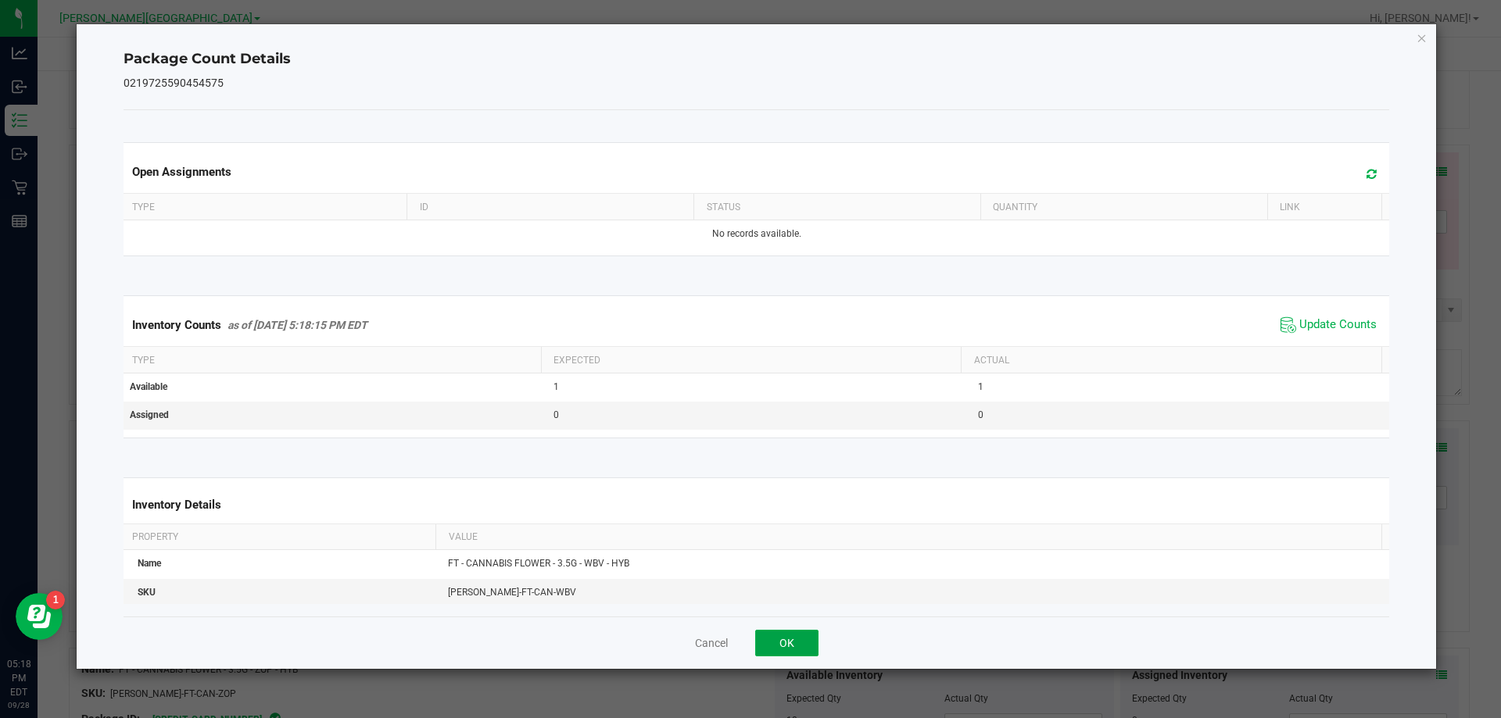
drag, startPoint x: 772, startPoint y: 643, endPoint x: 786, endPoint y: 603, distance: 43.3
click at [772, 643] on button "OK" at bounding box center [786, 643] width 63 height 27
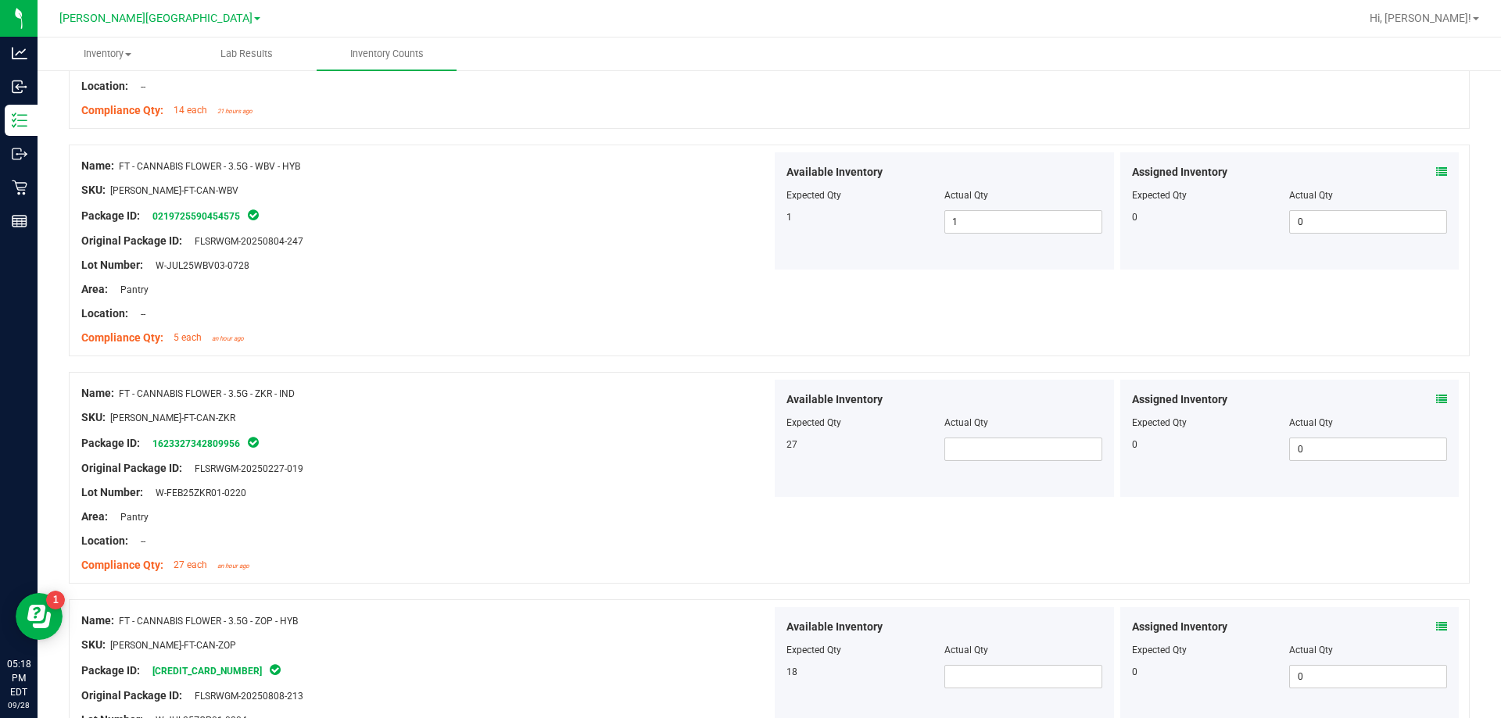
click at [678, 326] on div at bounding box center [426, 326] width 690 height 8
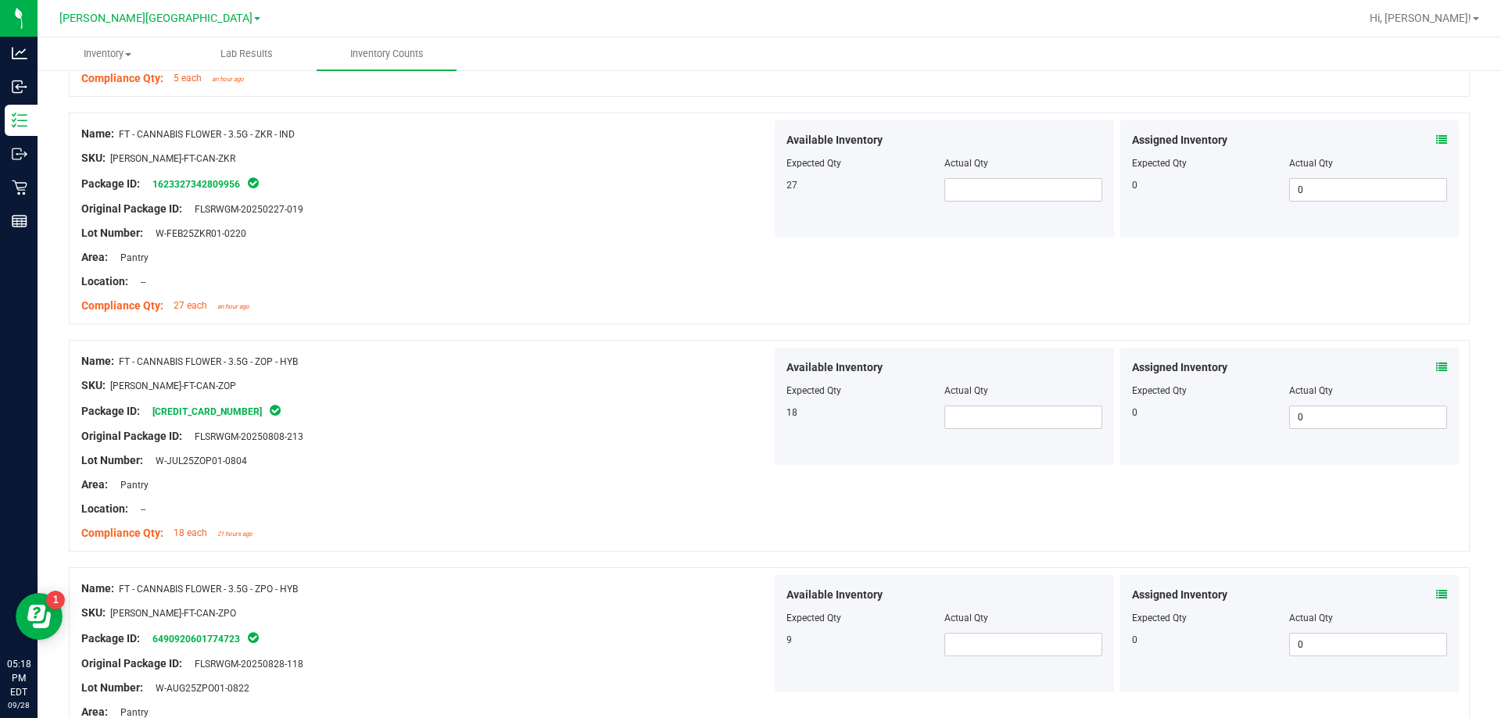
scroll to position [3674, 0]
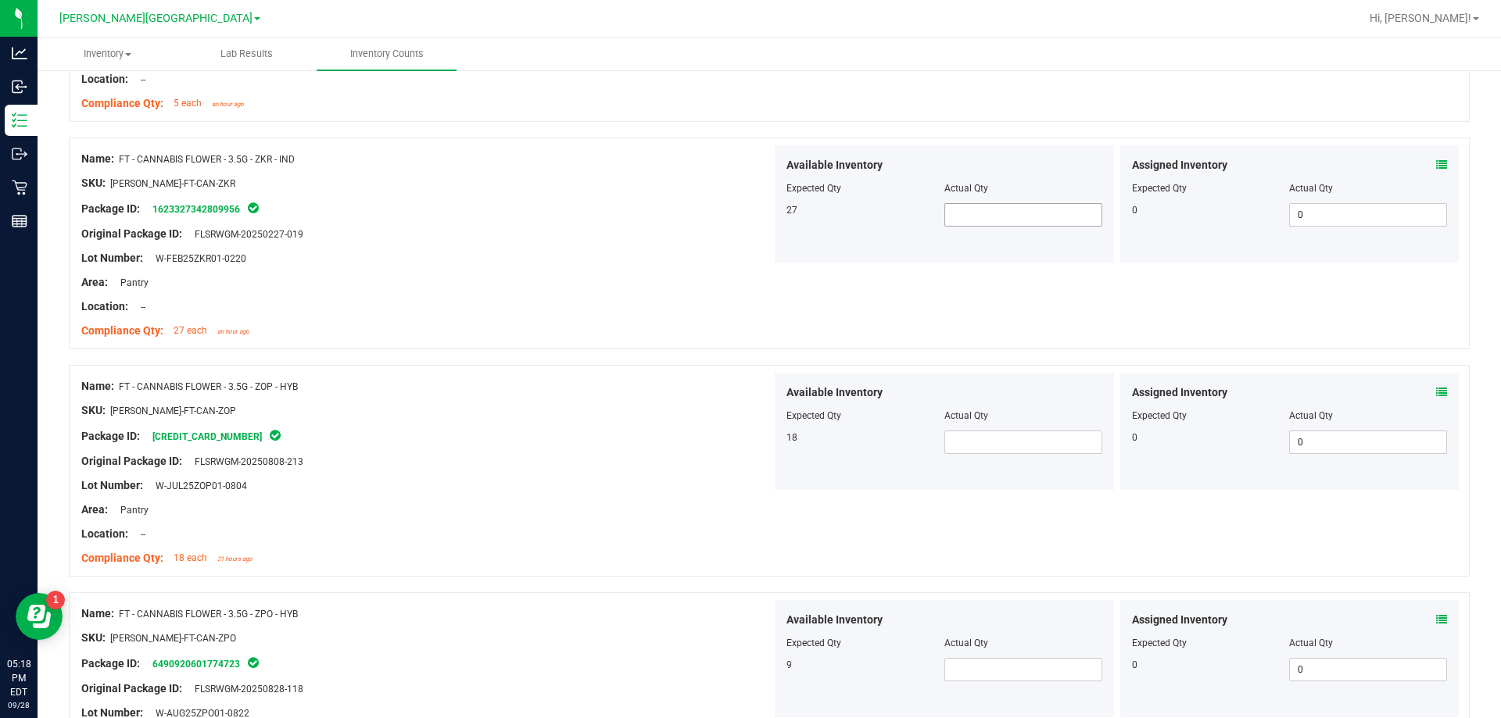
click at [1042, 217] on span at bounding box center [1023, 214] width 158 height 23
type input "17"
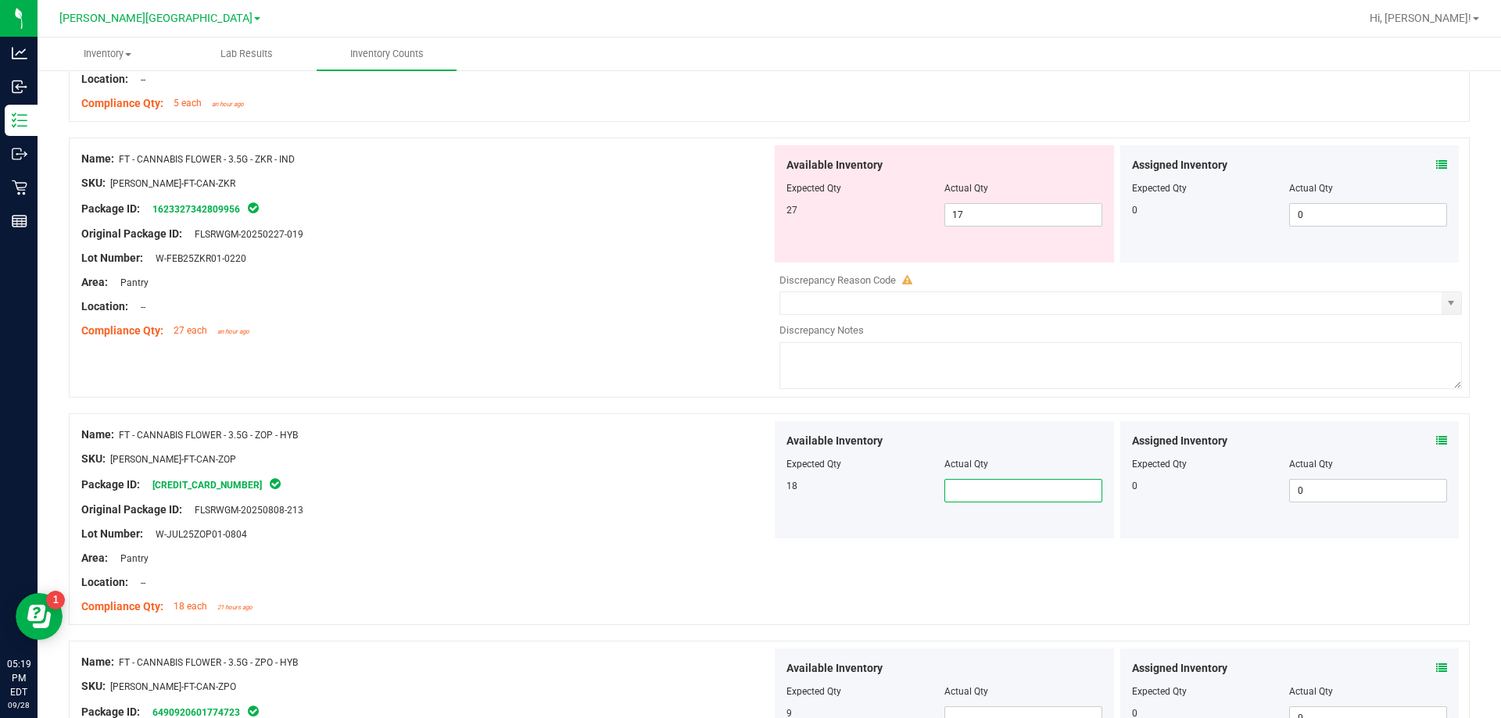
click at [1049, 485] on input "text" at bounding box center [1023, 491] width 156 height 22
type input "18"
click at [501, 508] on div "Original Package ID: FLSRWGM-20250808-213" at bounding box center [426, 510] width 690 height 16
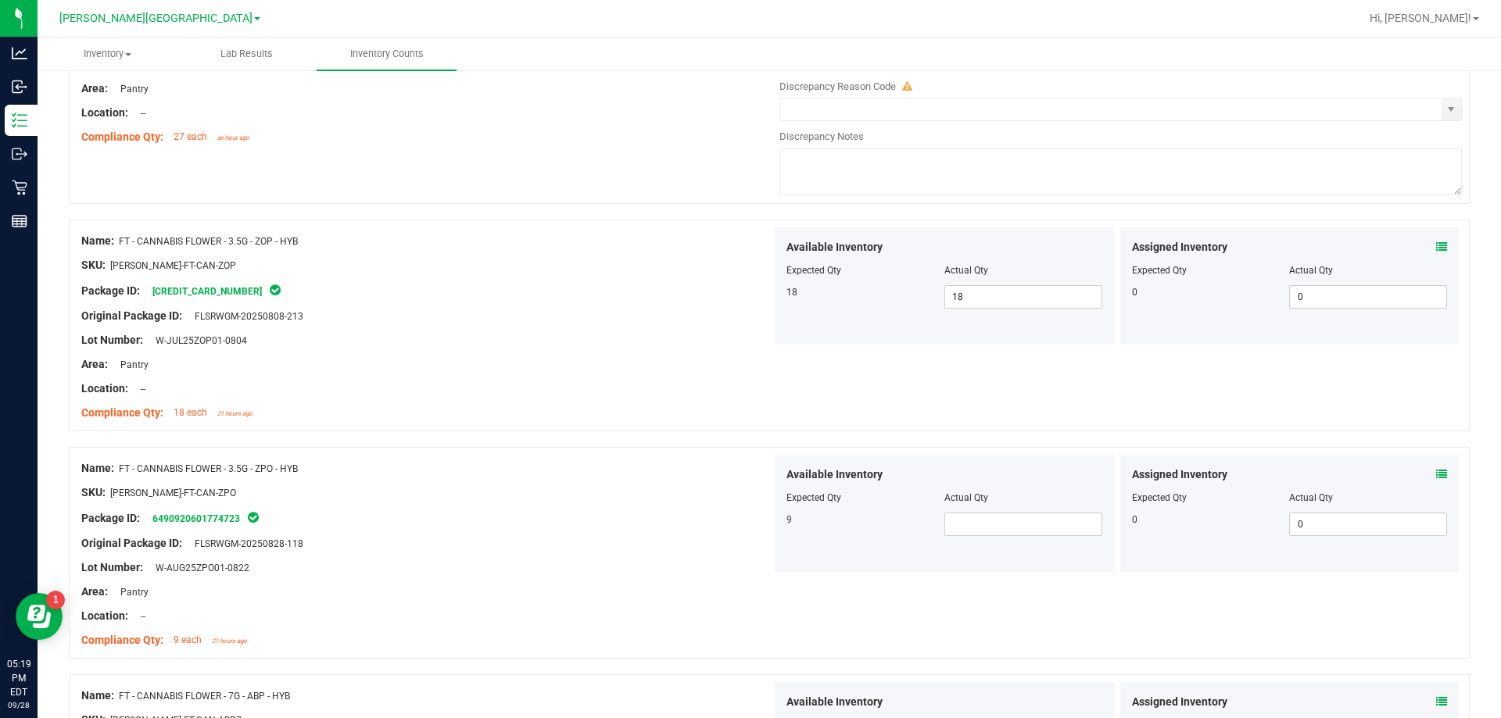
scroll to position [3909, 0]
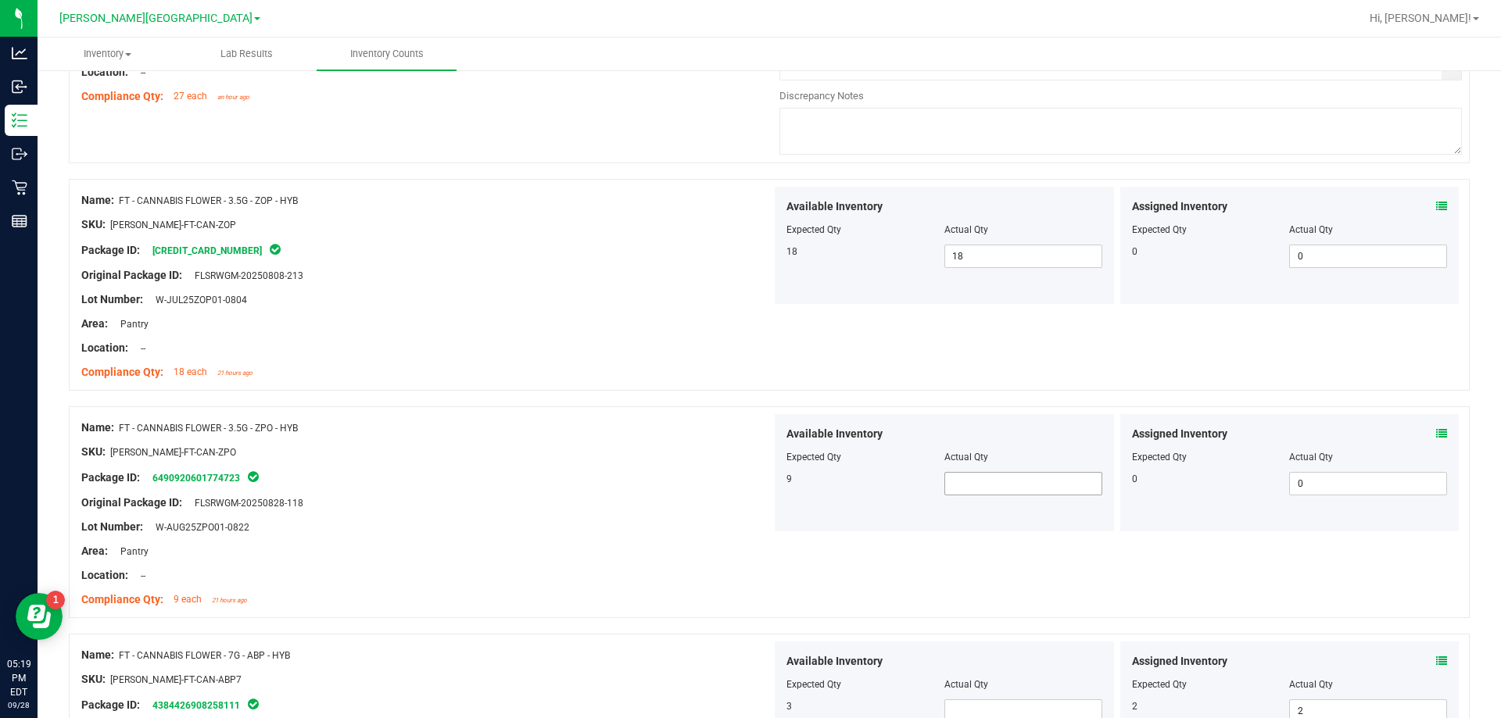
click at [984, 486] on span at bounding box center [1023, 483] width 158 height 23
type input "9"
click at [479, 525] on div "Lot Number: W-AUG25ZPO01-0822" at bounding box center [426, 527] width 690 height 16
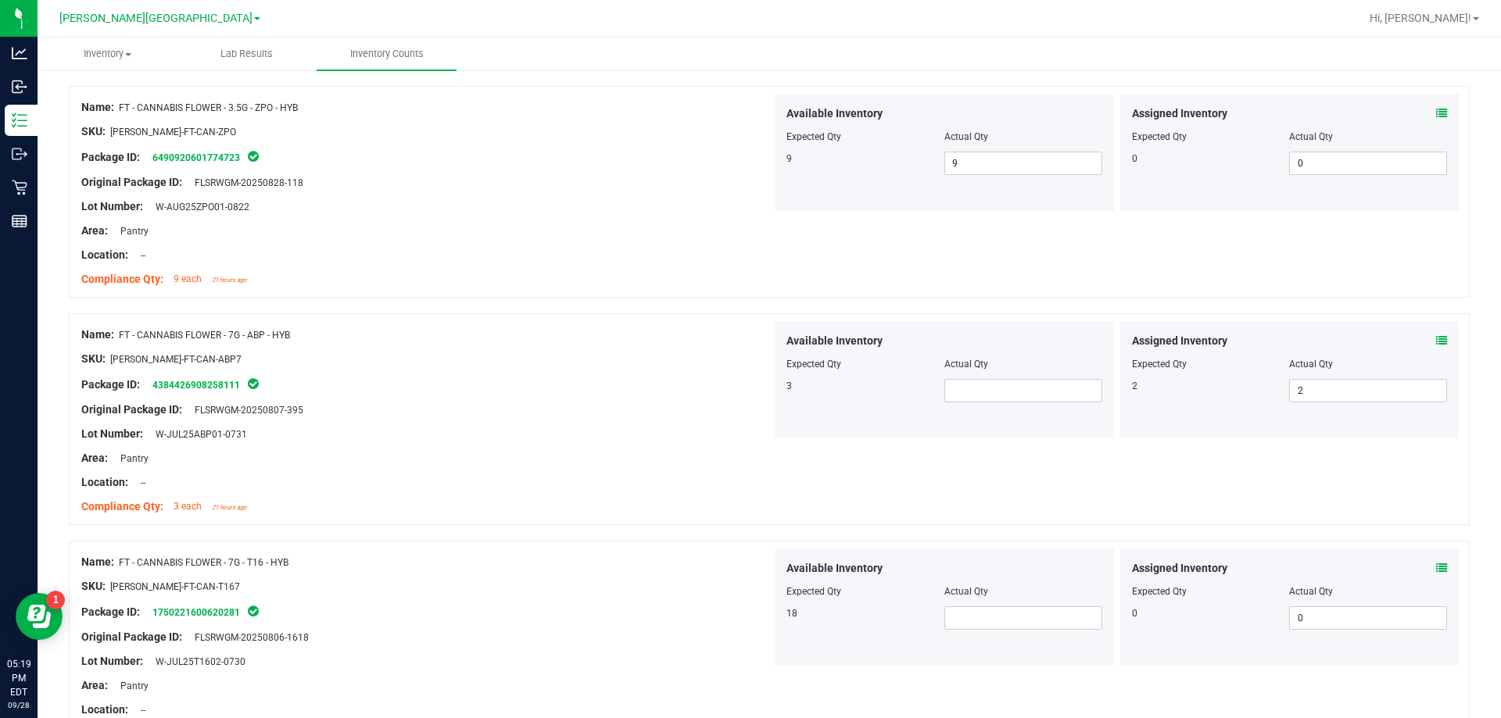
scroll to position [4300, 0]
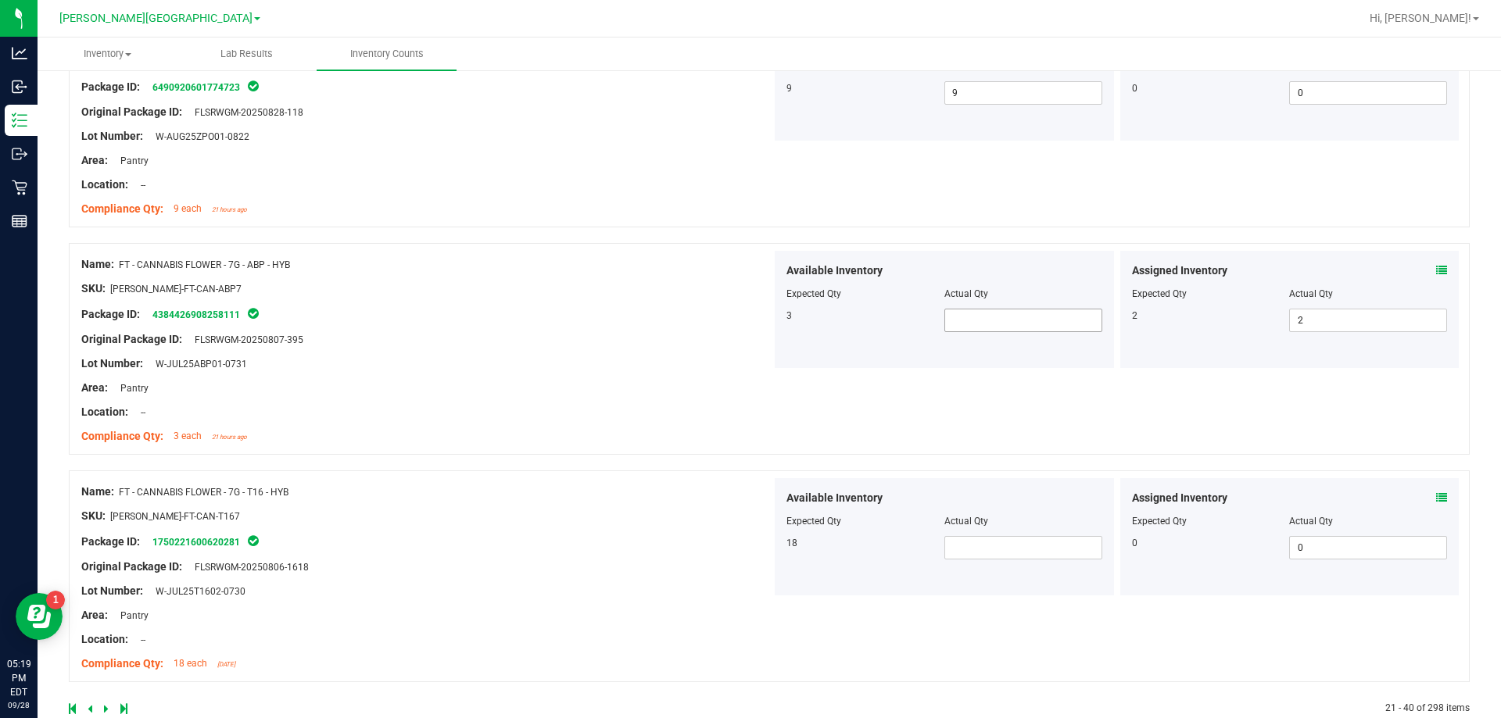
click at [973, 324] on span at bounding box center [1023, 320] width 158 height 23
type input "3"
click at [557, 533] on div "Package ID: 1750221600620281" at bounding box center [426, 541] width 690 height 19
click at [1032, 532] on div at bounding box center [944, 532] width 316 height 8
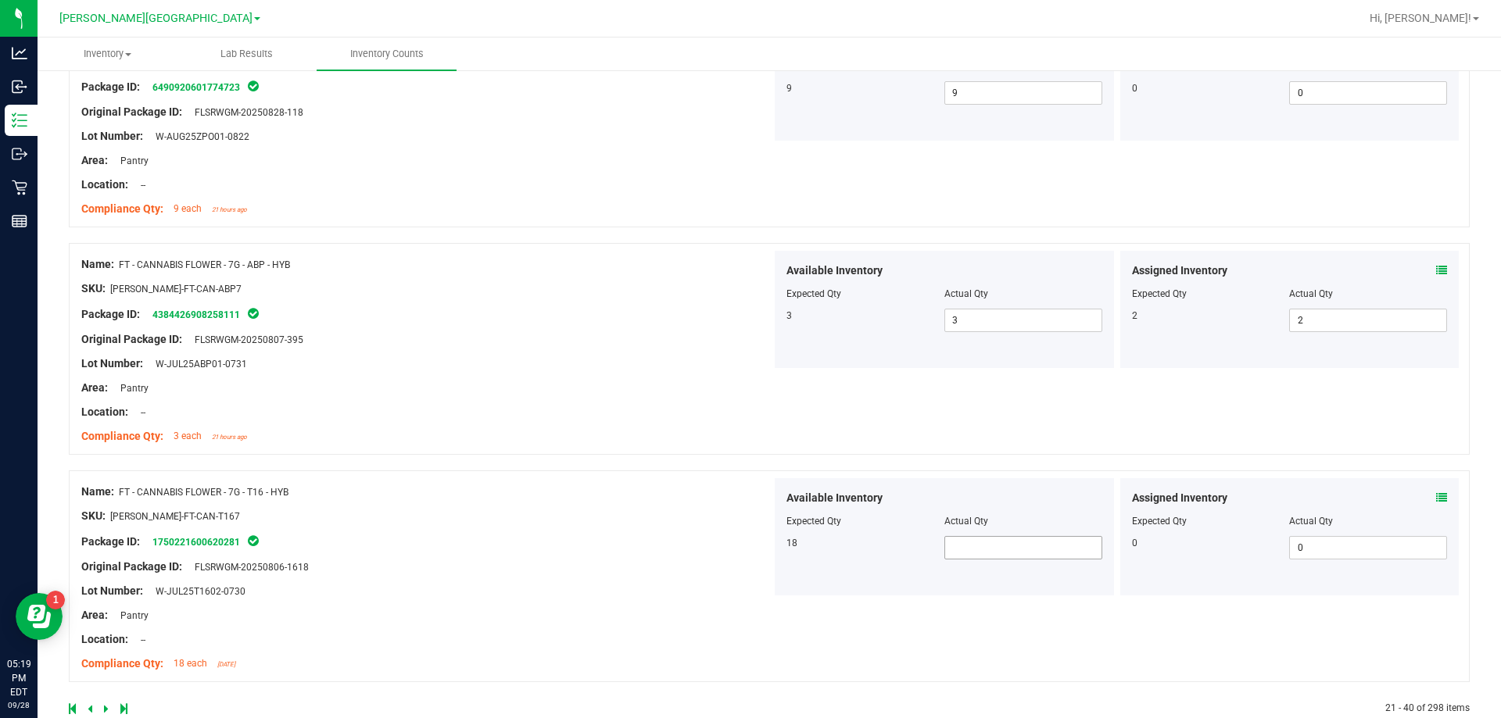
click at [1032, 548] on span at bounding box center [1023, 547] width 158 height 23
type input "18"
click at [634, 493] on div "Name: FT - CANNABIS FLOWER - 7G - T16 - HYB" at bounding box center [426, 492] width 690 height 16
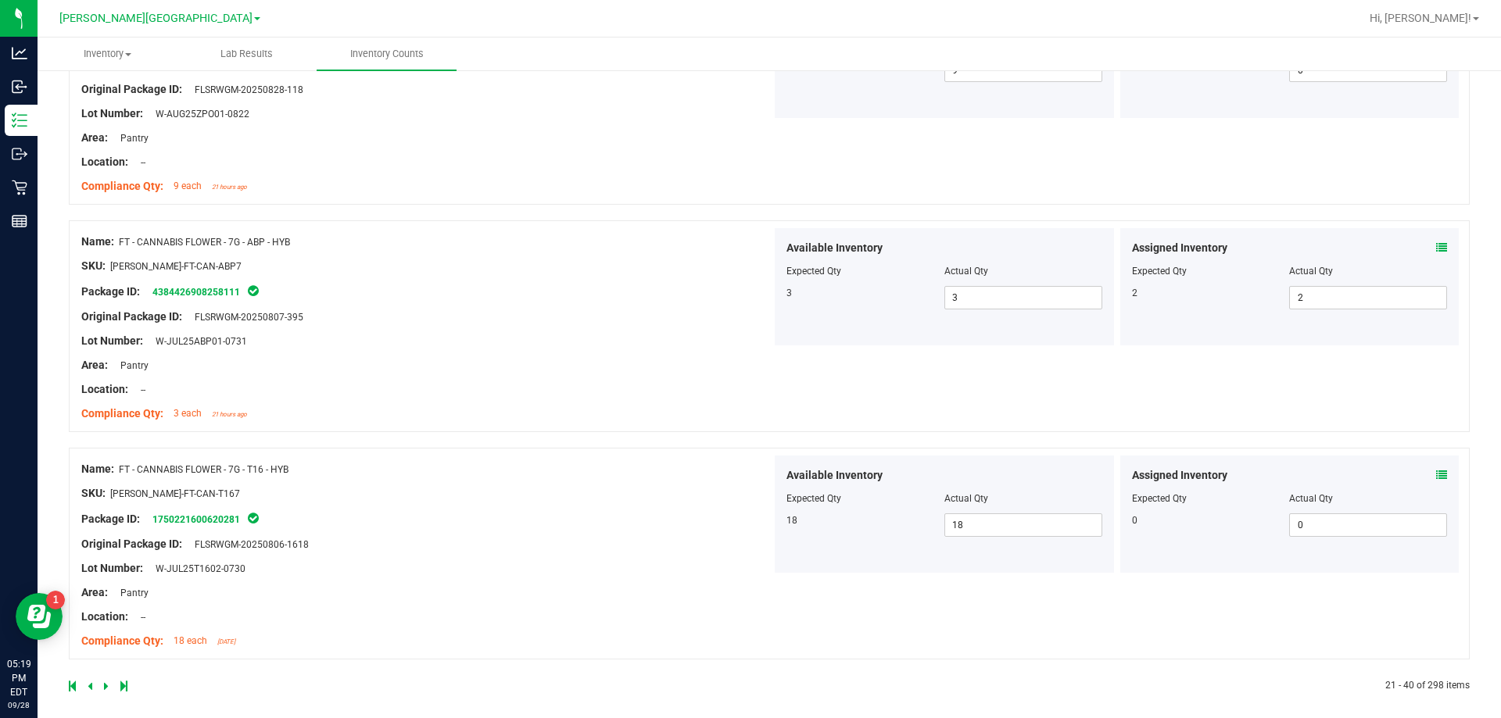
scroll to position [4333, 0]
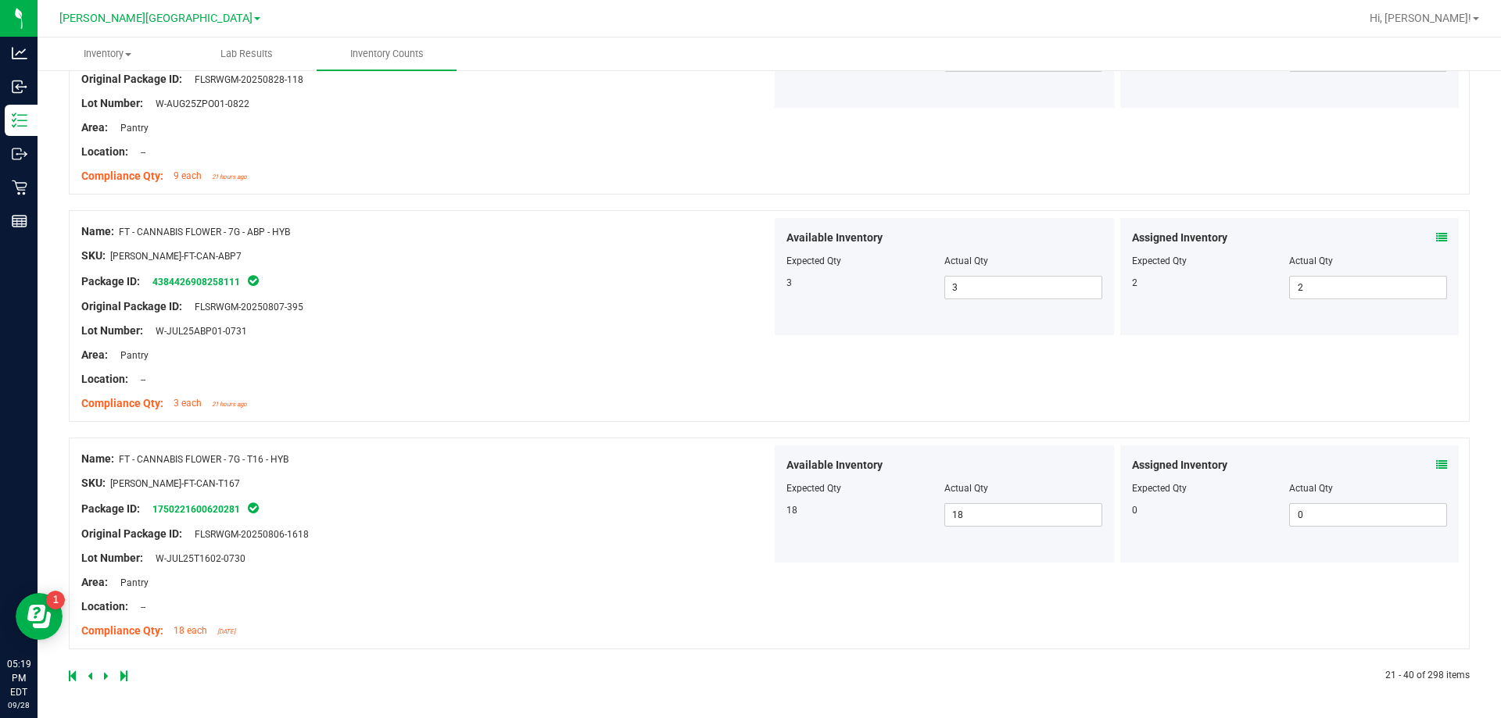
click at [102, 678] on div at bounding box center [419, 676] width 700 height 14
click at [105, 674] on icon at bounding box center [106, 676] width 5 height 9
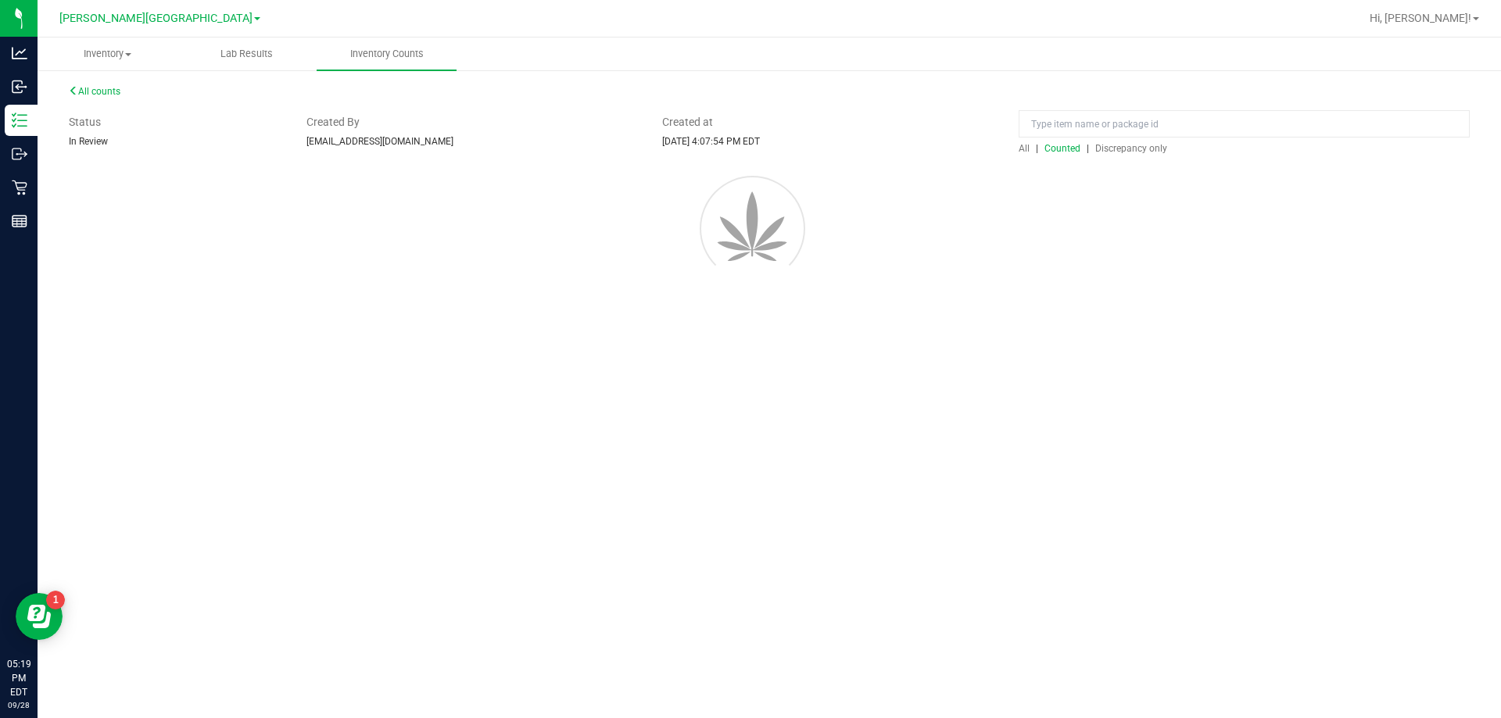
scroll to position [0, 0]
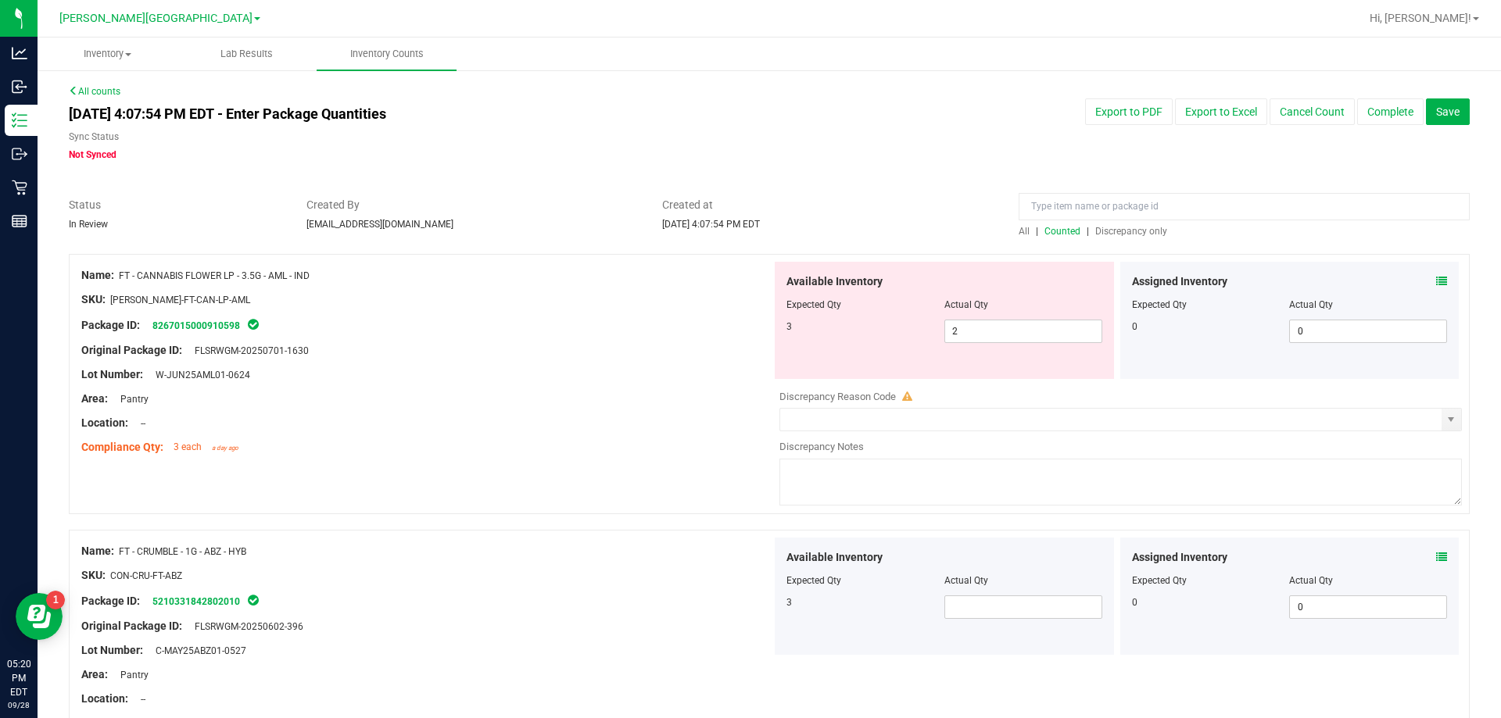
click at [711, 451] on div "Compliance Qty: 3 each a day ago" at bounding box center [426, 447] width 690 height 16
click at [1205, 220] on input at bounding box center [1244, 206] width 451 height 27
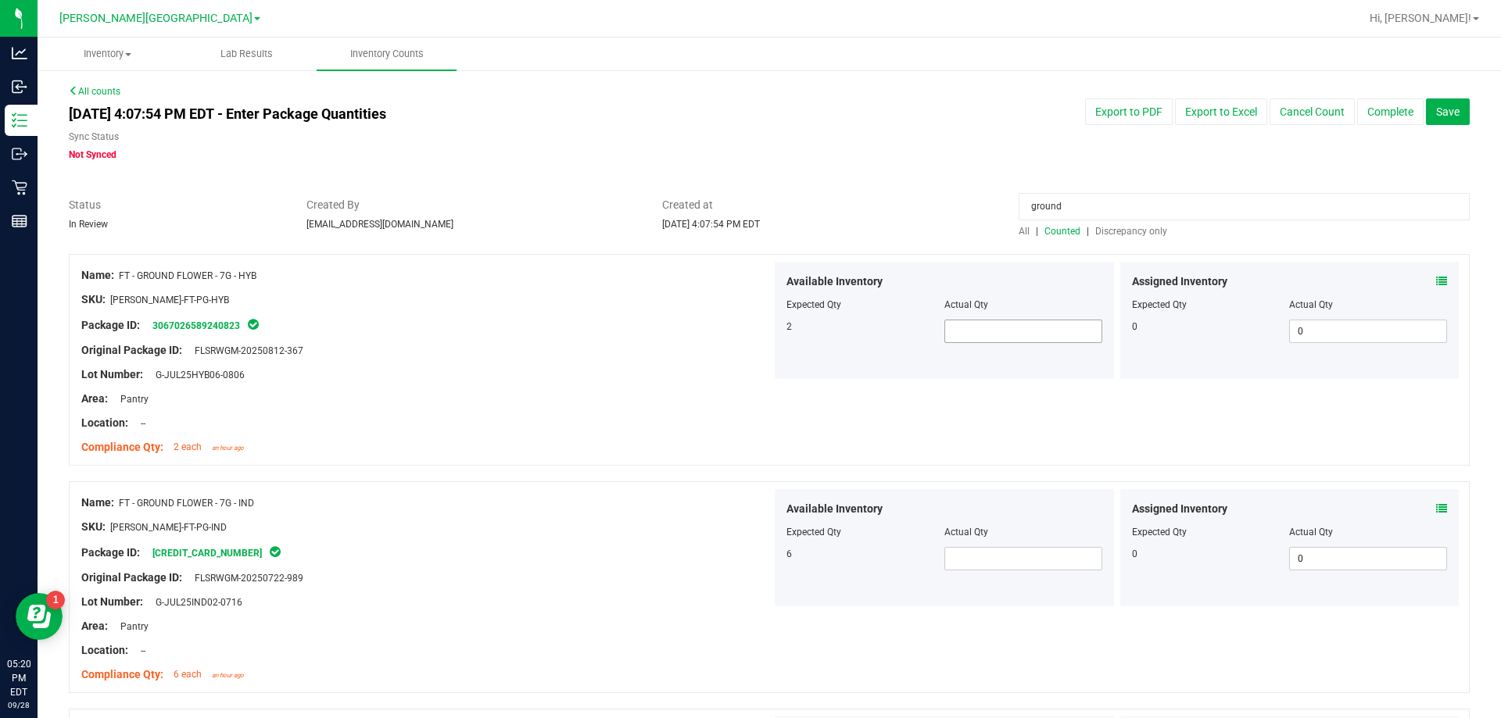
type input "ground"
drag, startPoint x: 1017, startPoint y: 341, endPoint x: 1034, endPoint y: 346, distance: 18.0
click at [1019, 342] on span at bounding box center [1023, 331] width 158 height 23
type input "2"
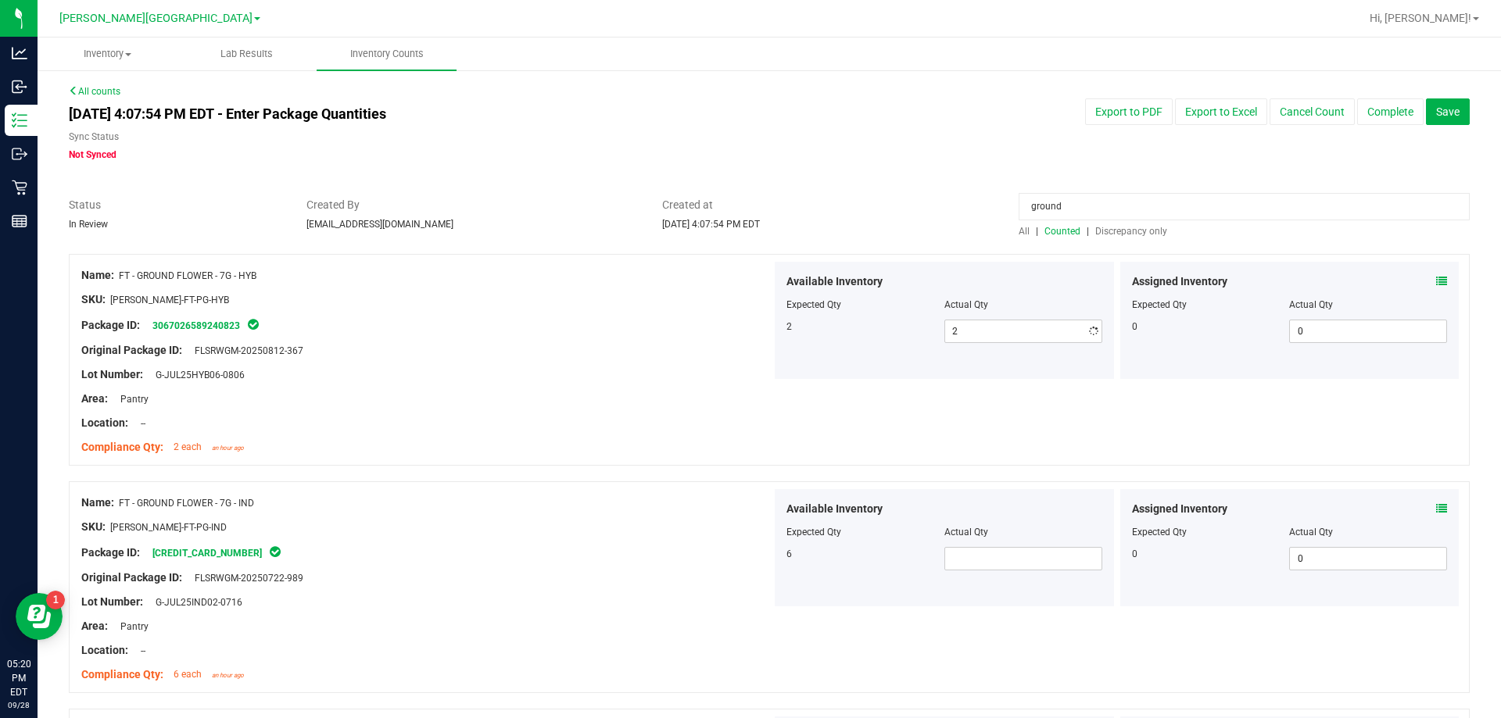
click at [597, 505] on div "Name: FT - GROUND FLOWER - 7G - IND" at bounding box center [426, 503] width 690 height 16
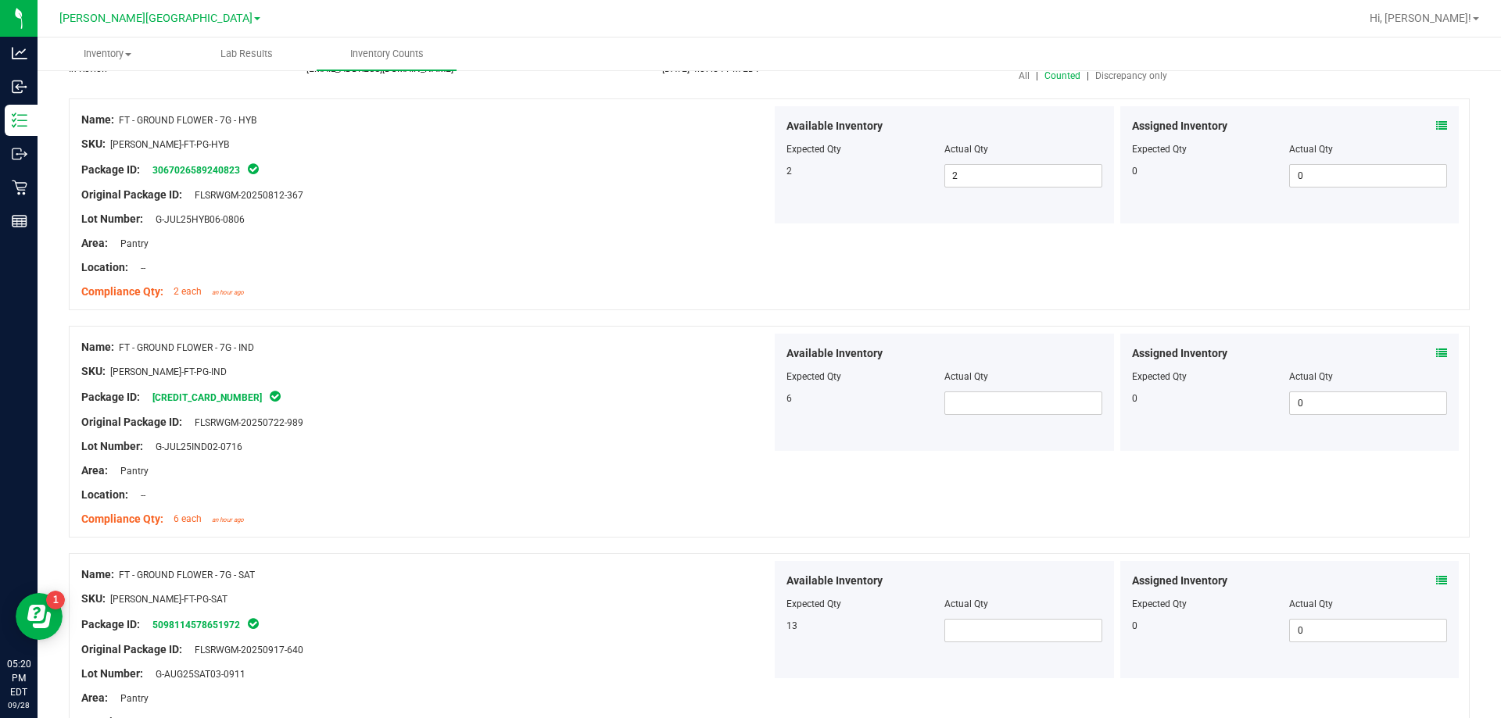
scroll to position [156, 0]
click at [976, 406] on span at bounding box center [1023, 402] width 158 height 23
type input "6"
drag, startPoint x: 506, startPoint y: 553, endPoint x: 518, endPoint y: 557, distance: 13.1
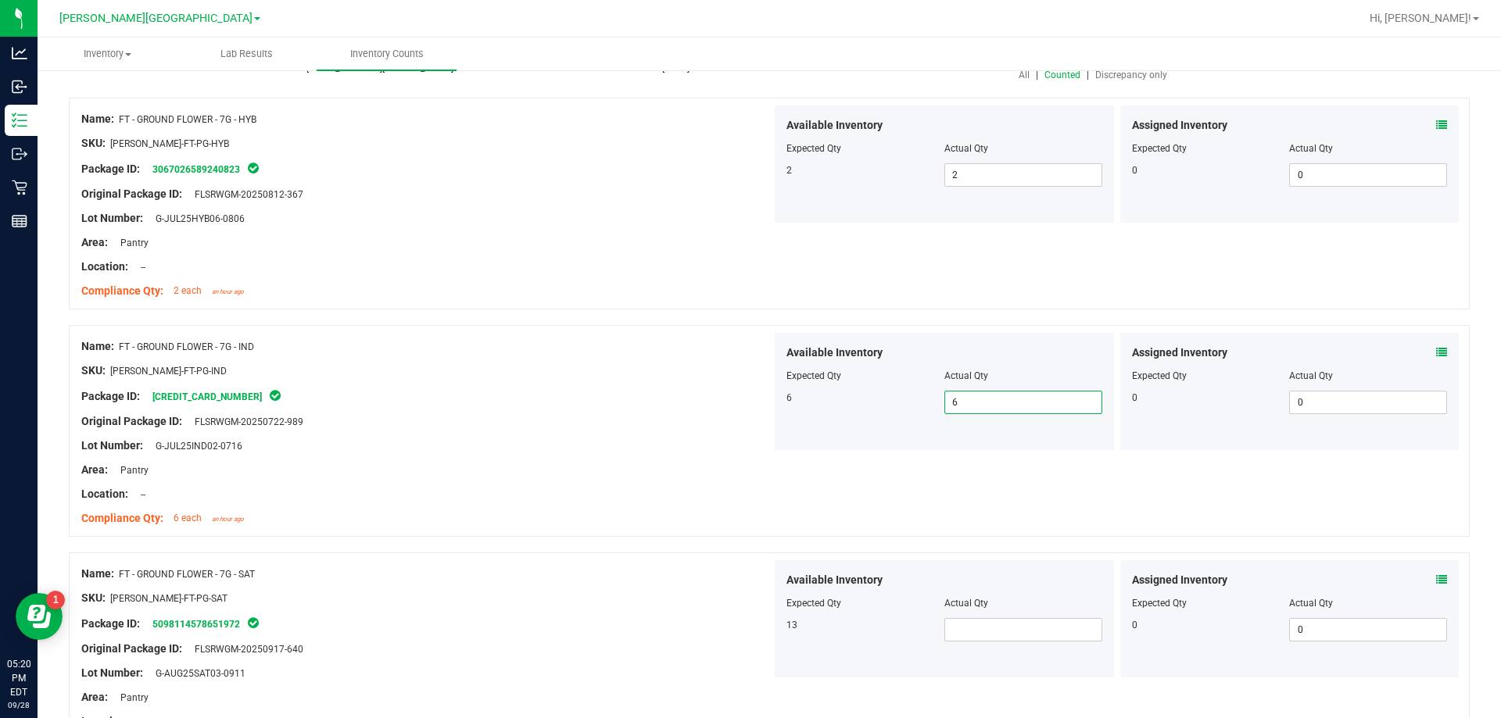
click at [505, 553] on div "Name: FT - GROUND FLOWER - 7G - SAT SKU: [PERSON_NAME]-FT-PG-SAT Package ID: 50…" at bounding box center [769, 659] width 1401 height 212
click at [954, 626] on span at bounding box center [1023, 629] width 158 height 23
type input "13"
click at [707, 548] on div at bounding box center [769, 545] width 1401 height 16
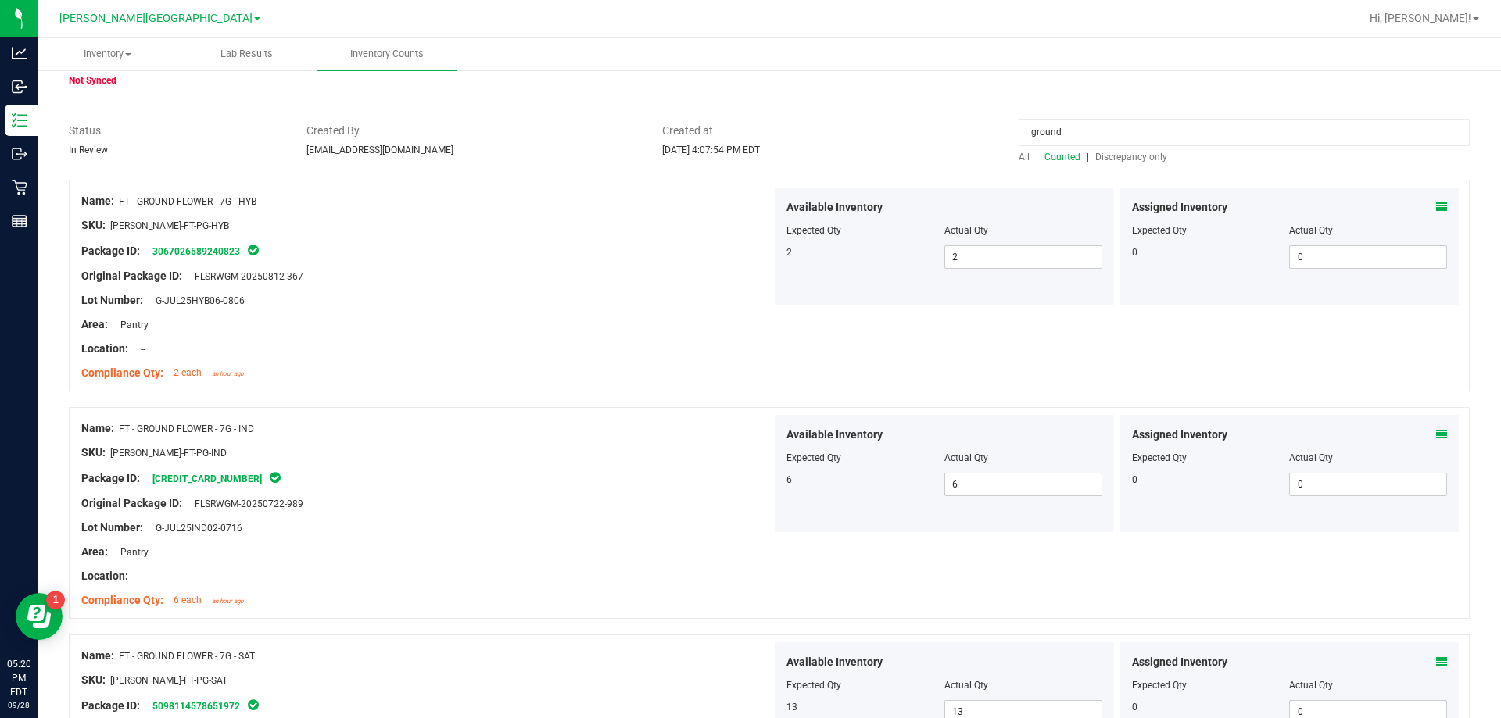
scroll to position [0, 0]
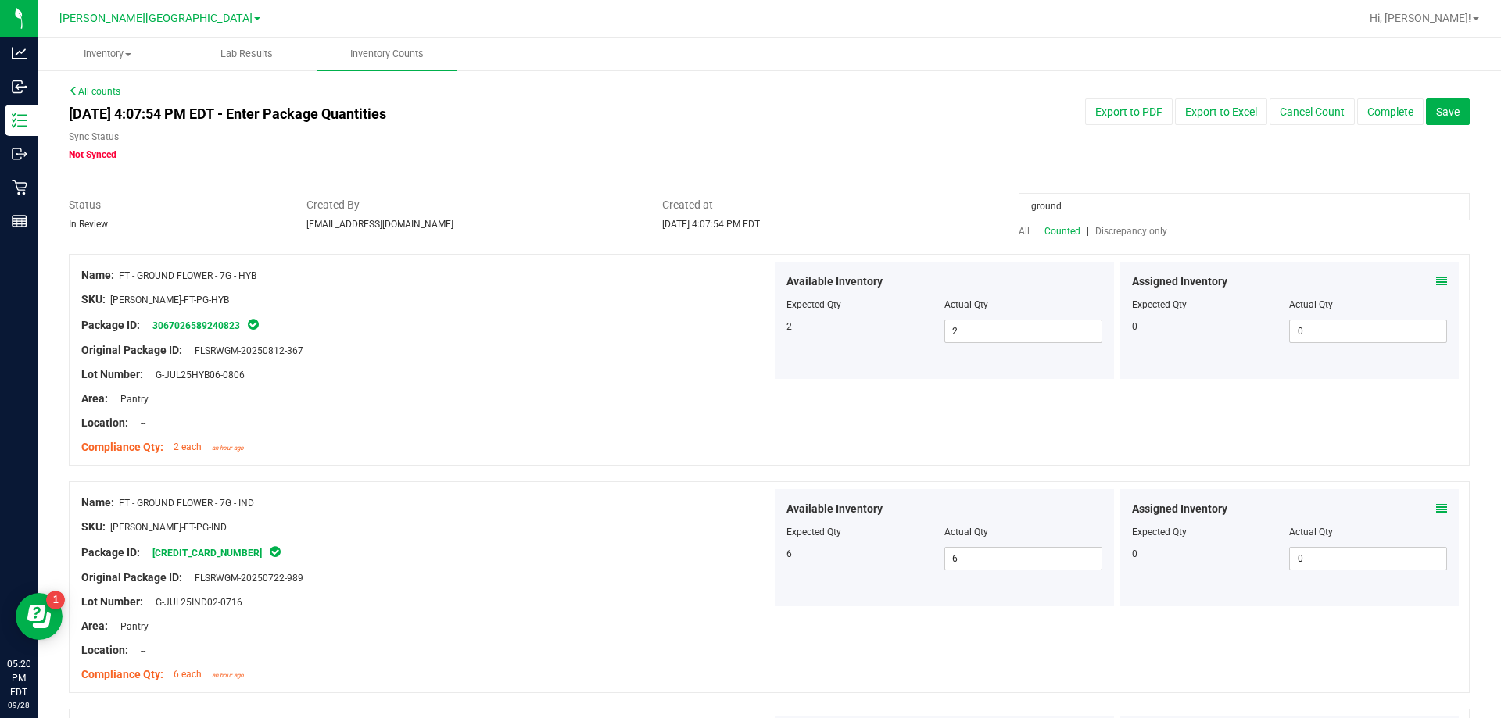
drag, startPoint x: 1057, startPoint y: 205, endPoint x: 856, endPoint y: 204, distance: 200.9
click at [856, 204] on div "Status In Review Created By [EMAIL_ADDRESS][DOMAIN_NAME] Created at [DATE] 4:07…" at bounding box center [769, 217] width 1424 height 41
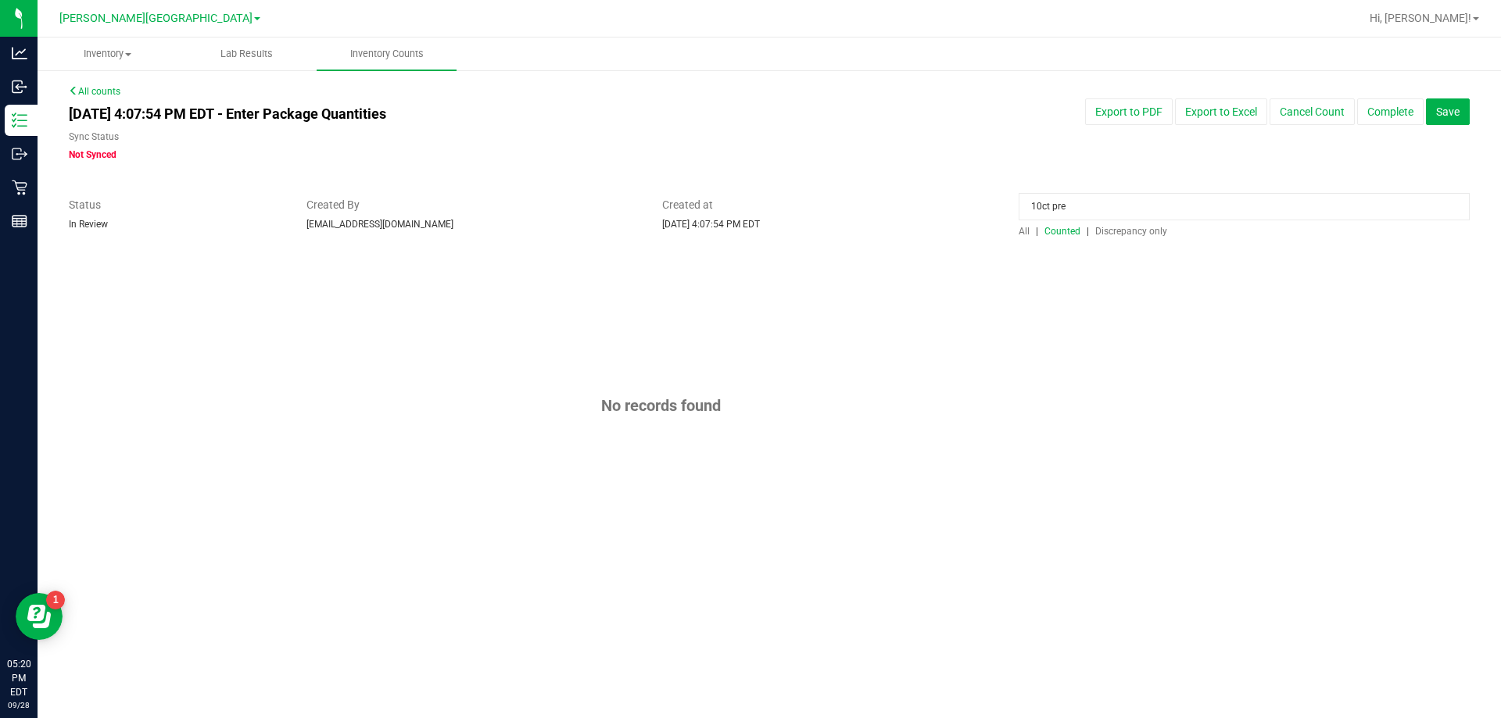
click at [1051, 203] on input "10ct pre" at bounding box center [1244, 206] width 451 height 27
click at [1054, 205] on input "pre" at bounding box center [1244, 206] width 451 height 27
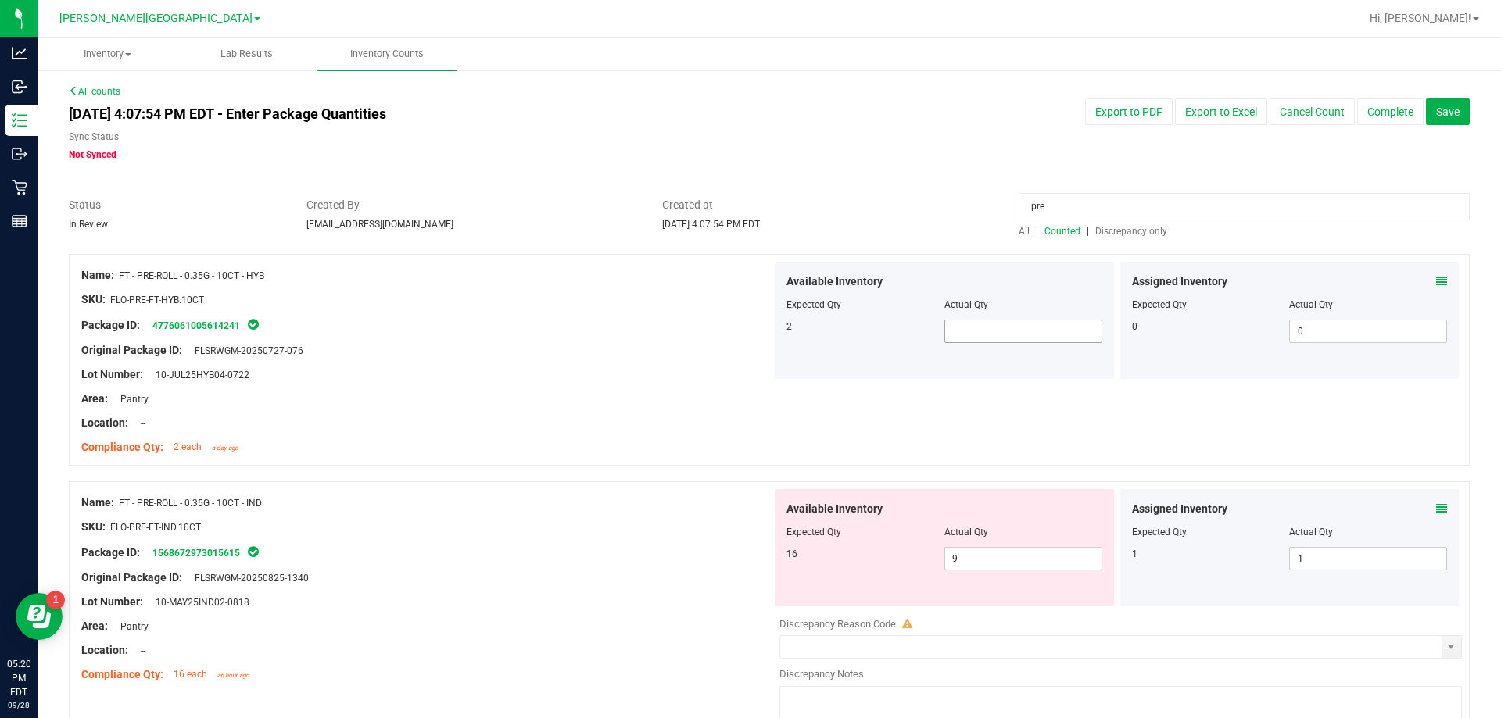
type input "pre"
click at [1001, 339] on span at bounding box center [1023, 331] width 158 height 23
type input "1"
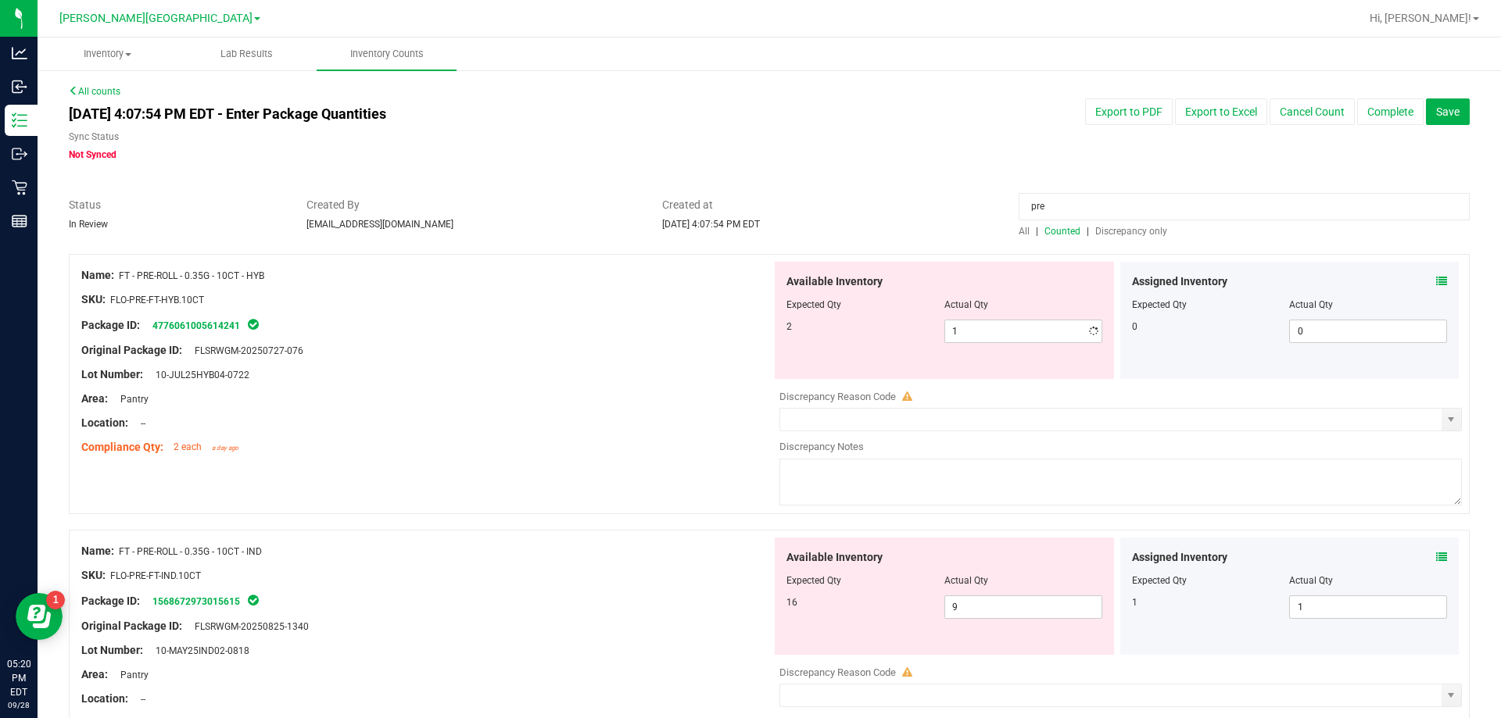
click at [1421, 278] on div "Assigned Inventory" at bounding box center [1290, 282] width 316 height 16
click at [1436, 280] on icon at bounding box center [1441, 281] width 11 height 11
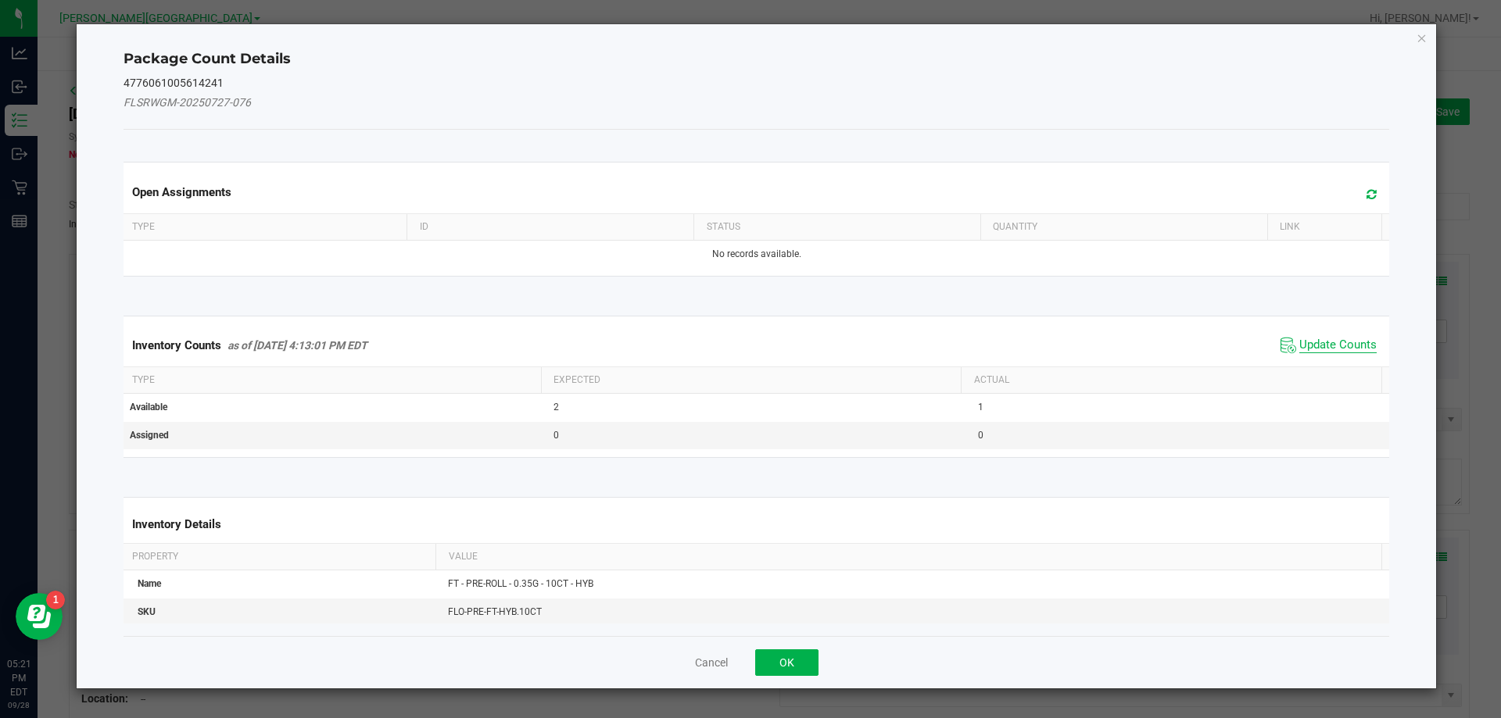
click at [1299, 344] on span "Update Counts" at bounding box center [1337, 346] width 77 height 16
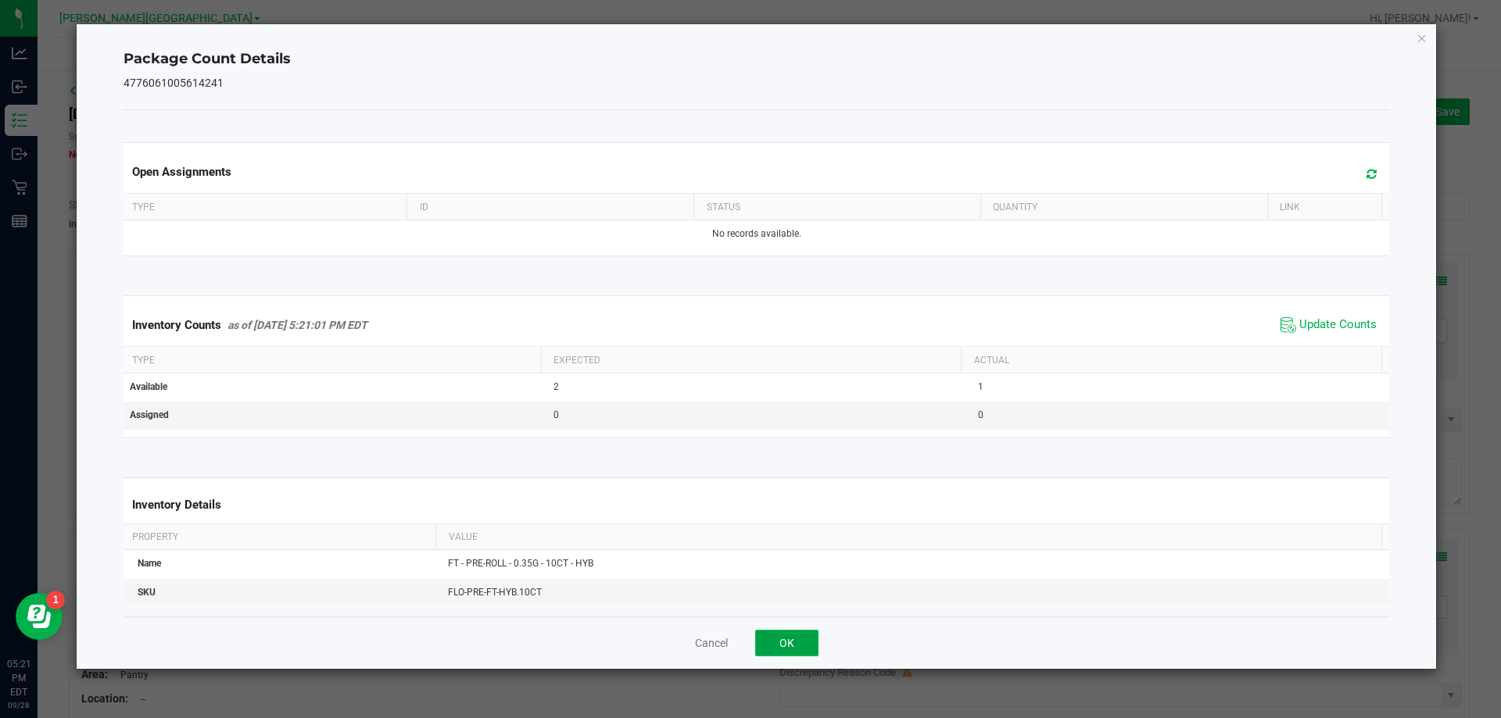
click at [788, 642] on button "OK" at bounding box center [786, 643] width 63 height 27
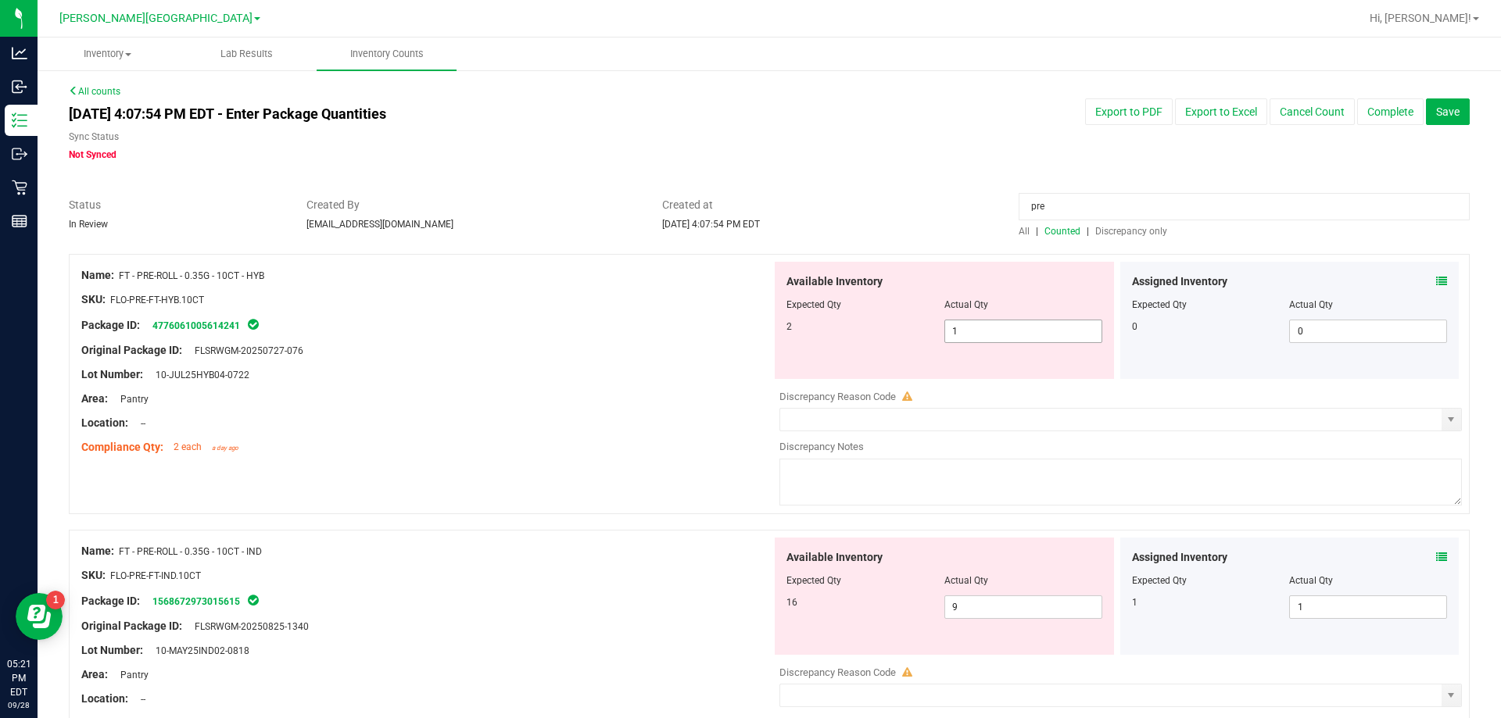
click at [962, 327] on span "1 1" at bounding box center [1023, 331] width 158 height 23
type input "2"
click at [439, 435] on div at bounding box center [426, 436] width 690 height 8
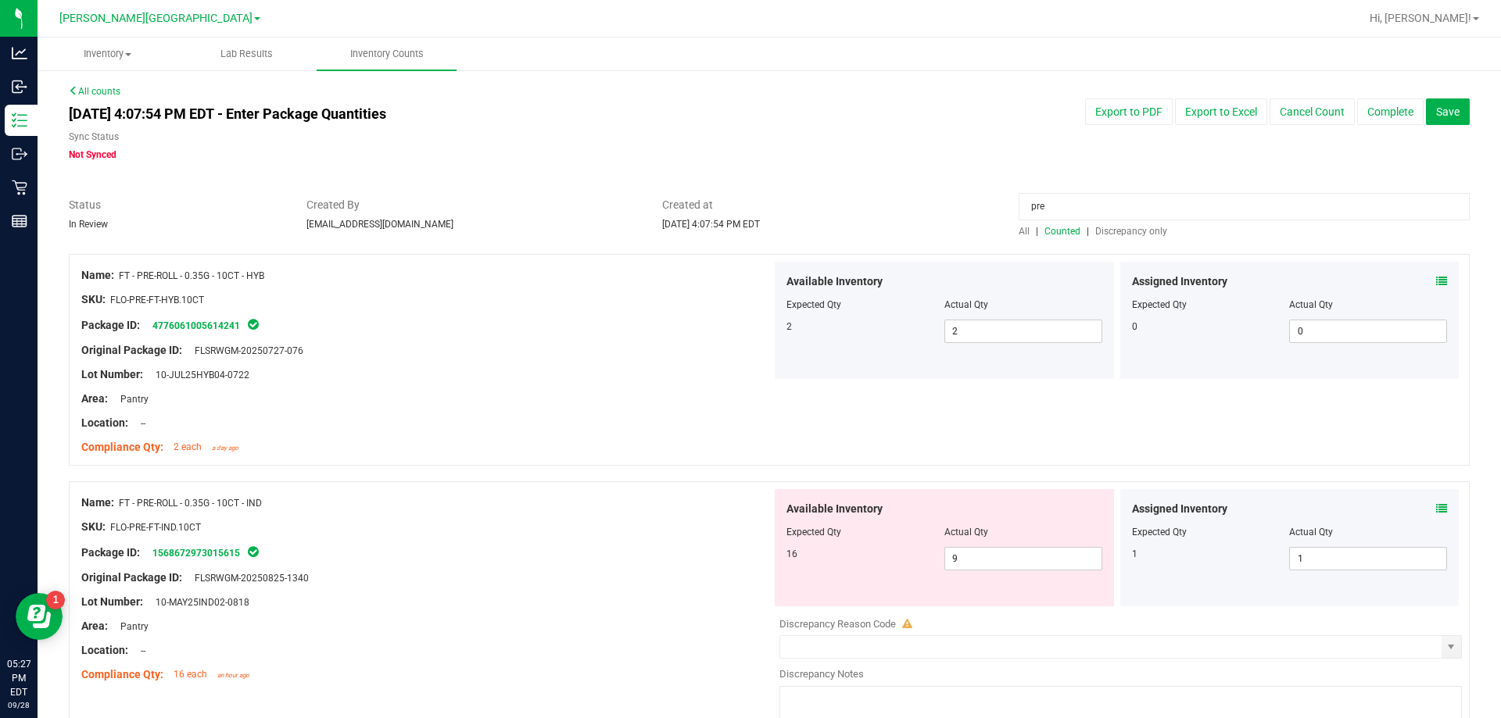
click at [505, 528] on div "SKU: FLO-PRE-FT-IND.10CT" at bounding box center [426, 527] width 690 height 16
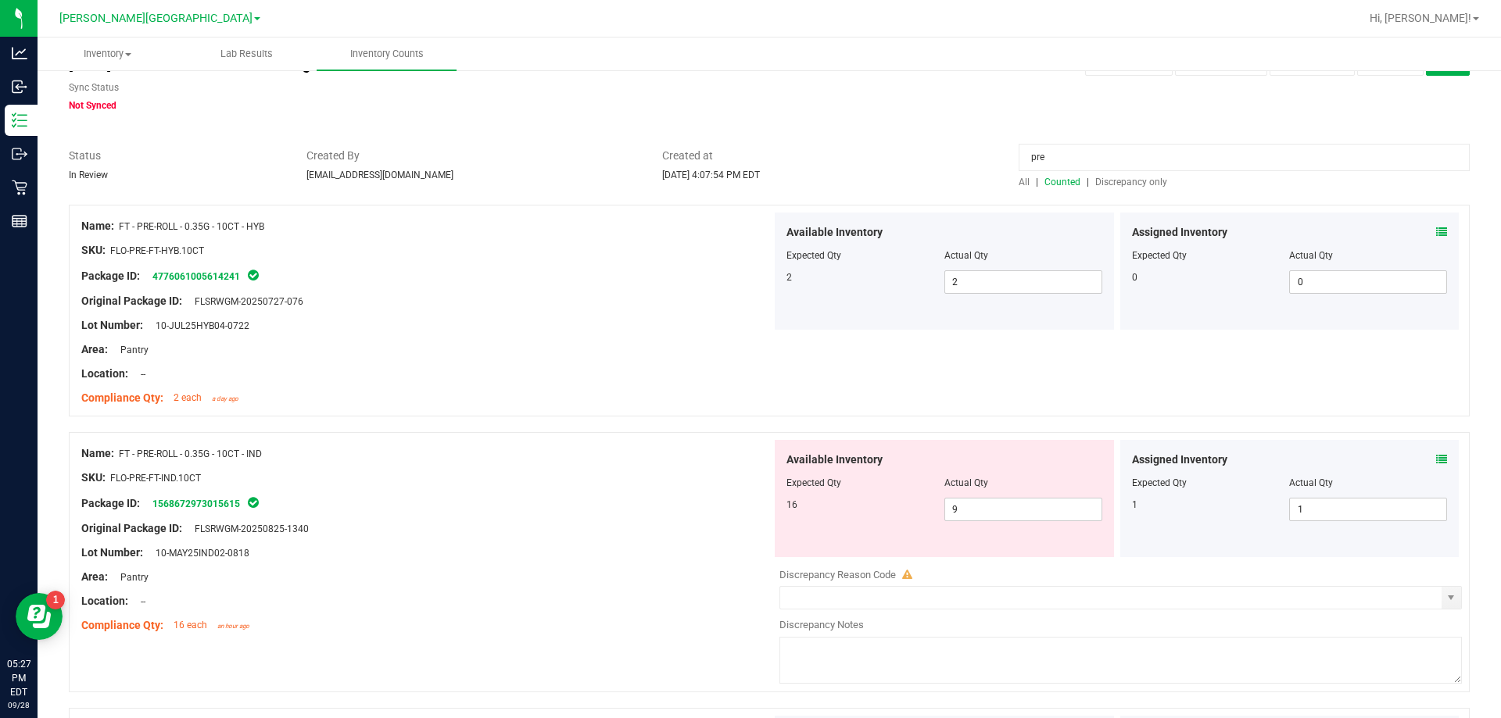
scroll to position [156, 0]
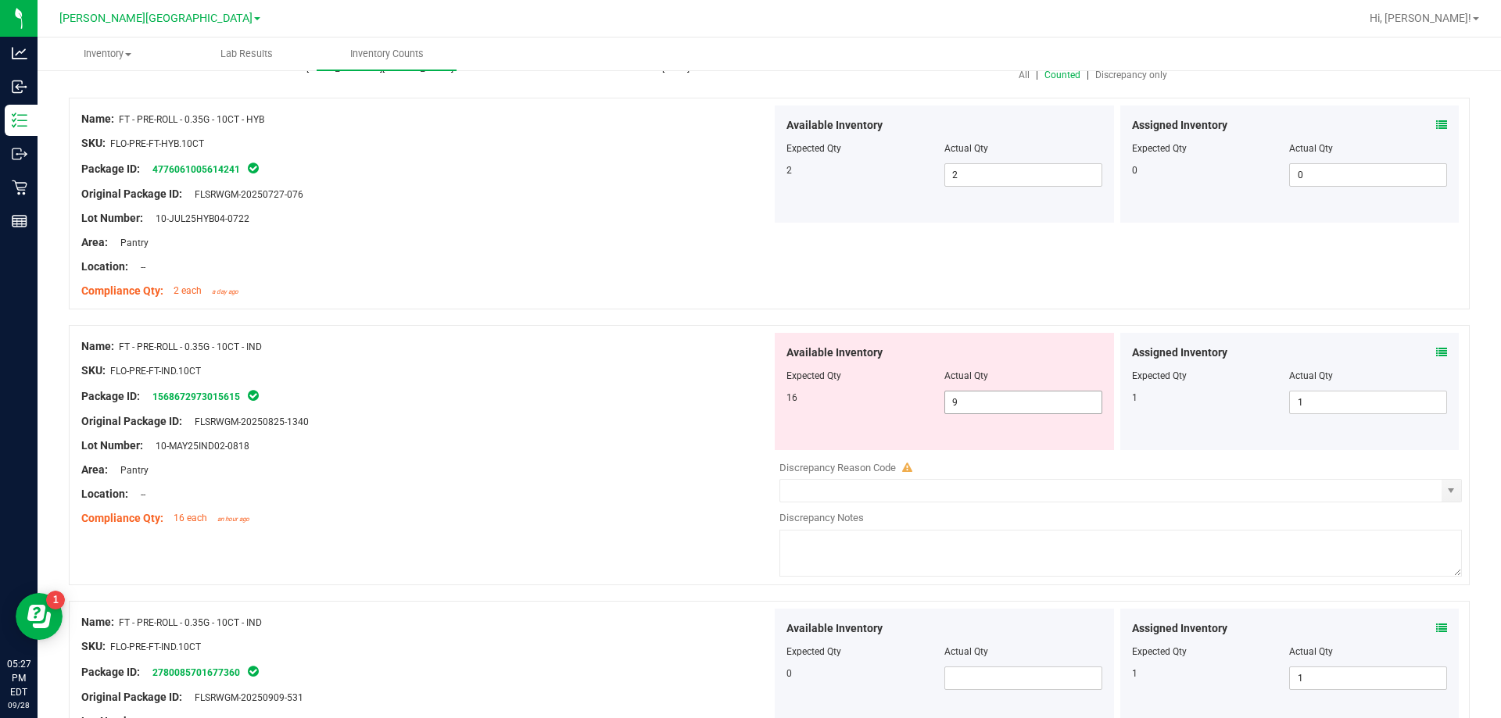
click at [969, 410] on span "9 9" at bounding box center [1023, 402] width 158 height 23
click at [1436, 348] on icon at bounding box center [1441, 352] width 11 height 11
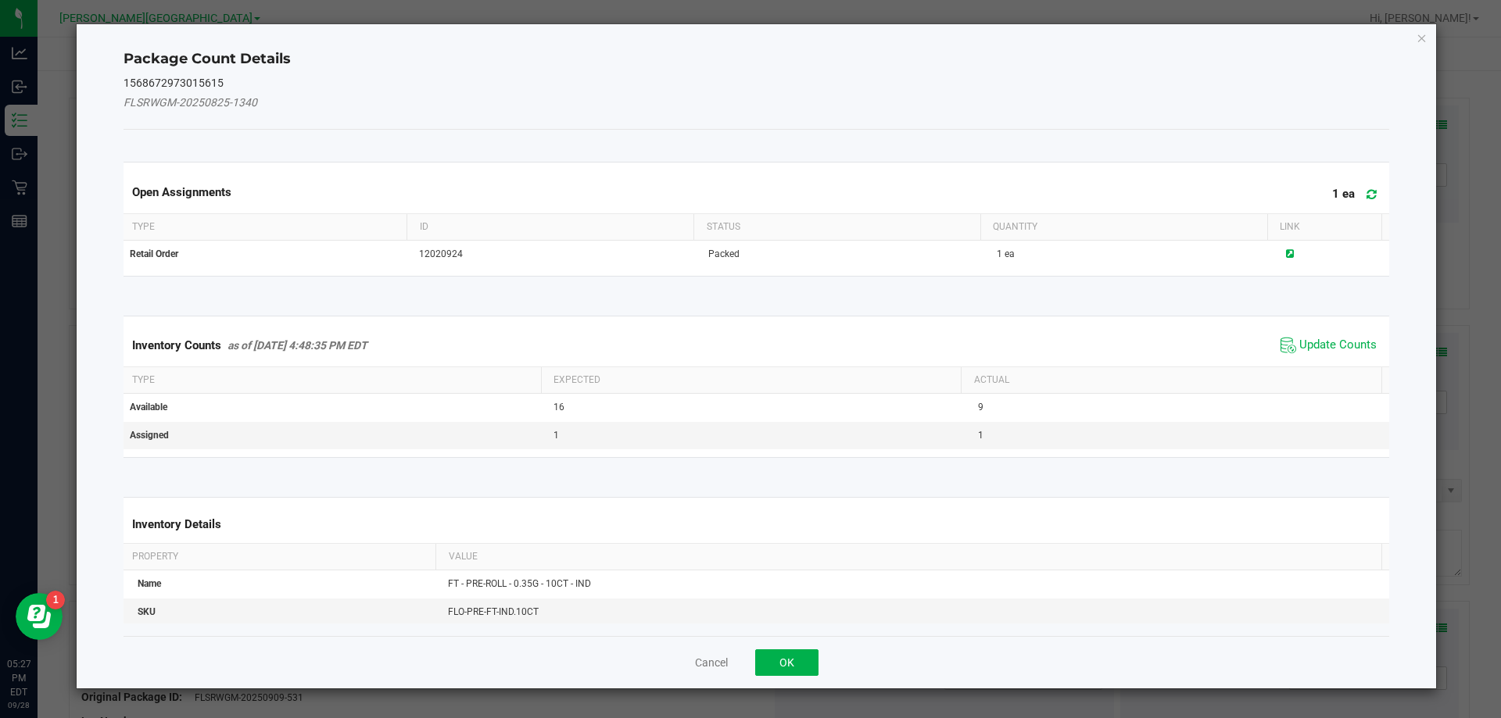
click at [1331, 354] on span "Update Counts" at bounding box center [1329, 345] width 104 height 23
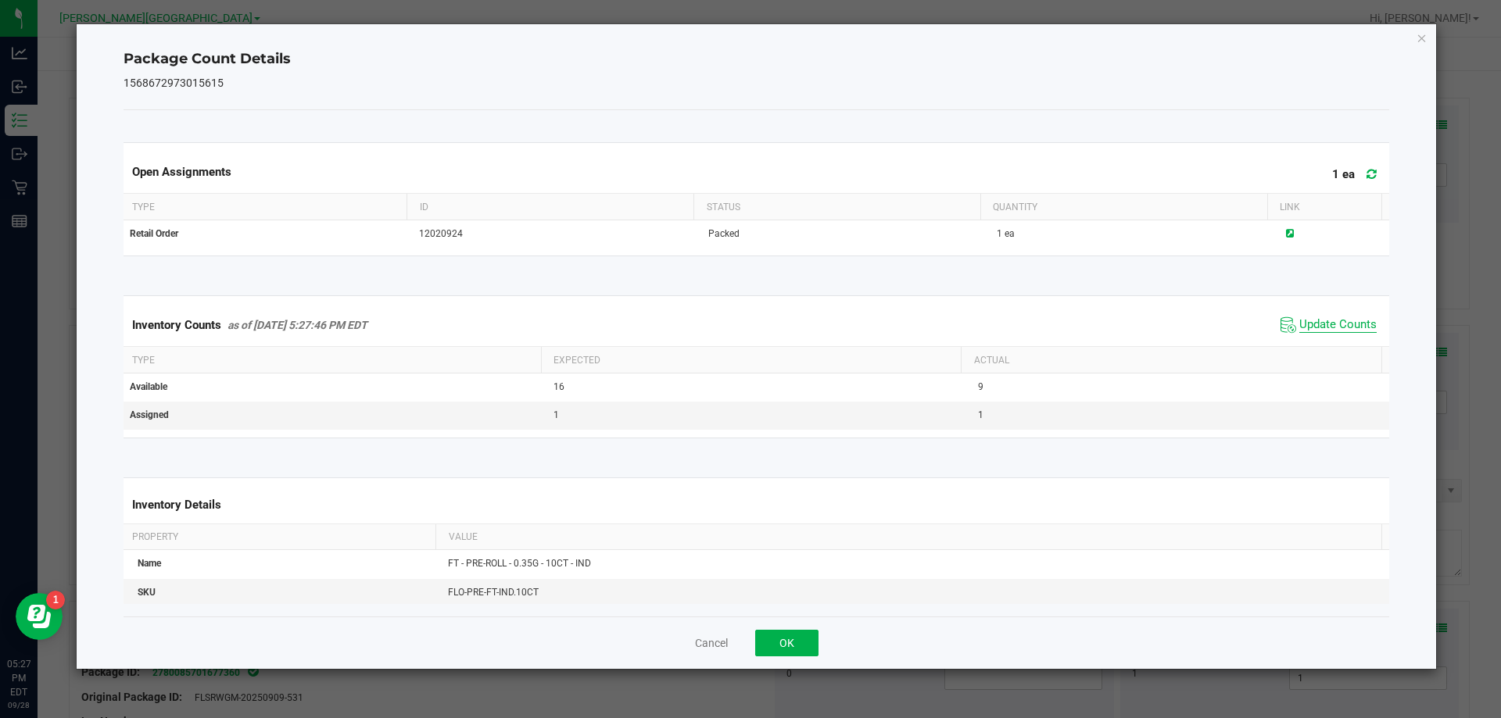
click at [1348, 330] on span "Update Counts" at bounding box center [1337, 325] width 77 height 16
click at [804, 643] on button "OK" at bounding box center [786, 643] width 63 height 27
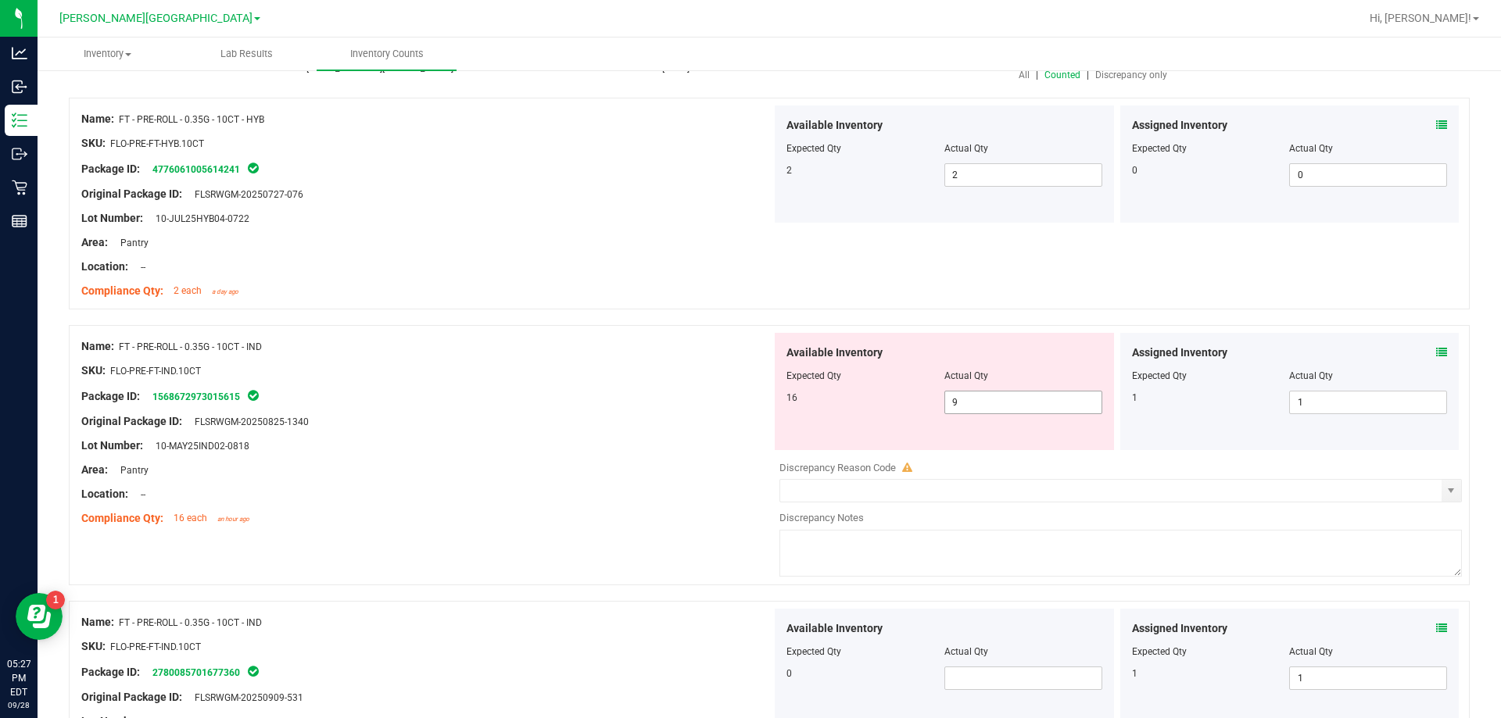
click at [992, 408] on span "9 9" at bounding box center [1023, 402] width 158 height 23
type input "15"
click at [550, 426] on div "Original Package ID: FLSRWGM-20250825-1340" at bounding box center [426, 422] width 690 height 16
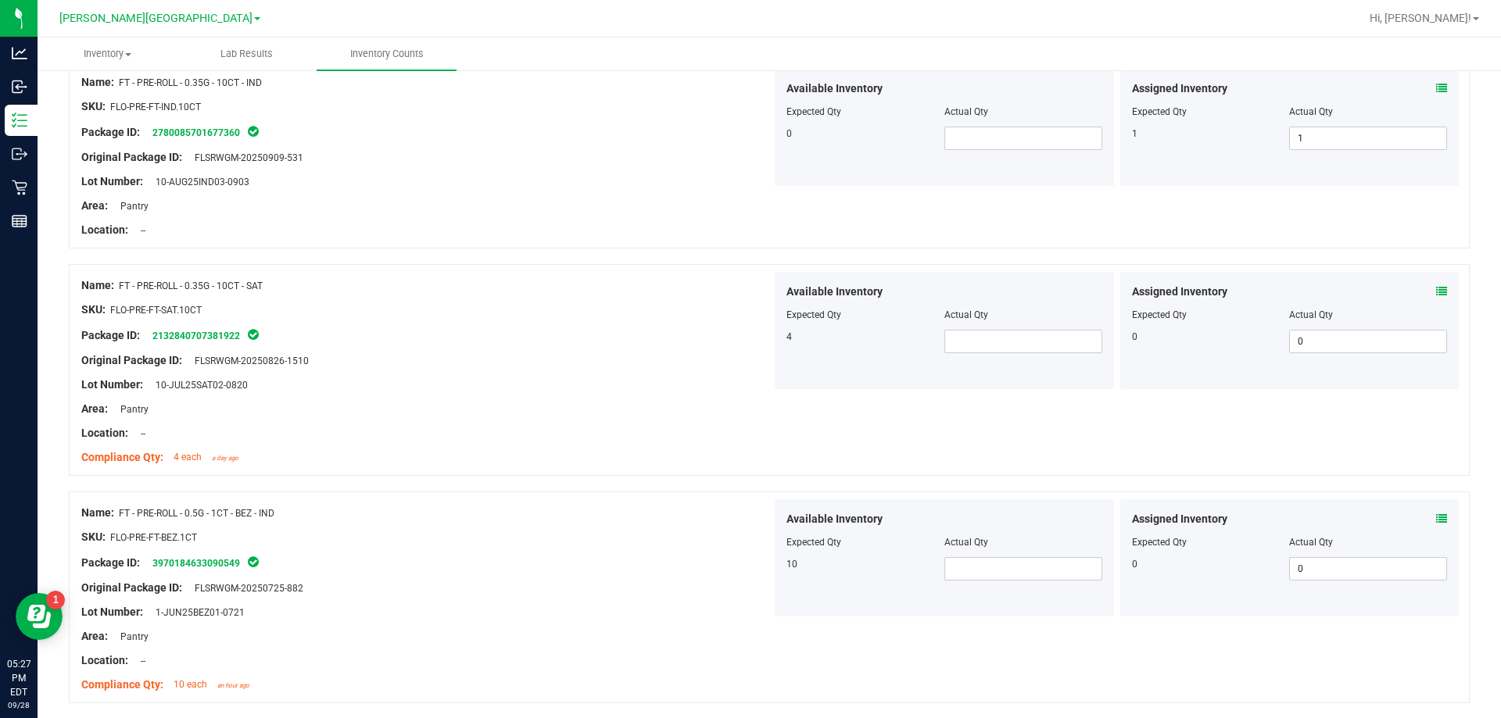
scroll to position [704, 0]
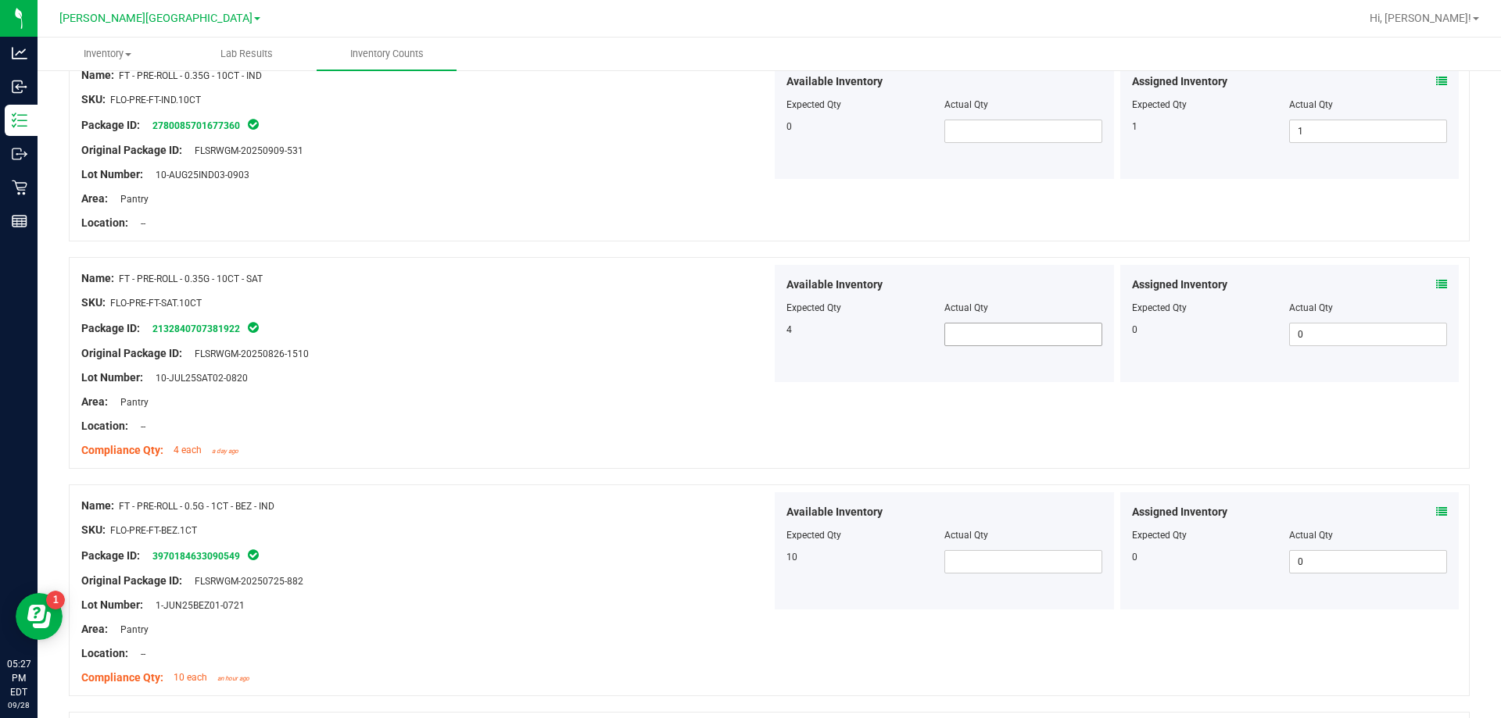
click at [976, 339] on span at bounding box center [1023, 334] width 158 height 23
type input "4"
click at [566, 530] on div "SKU: FLO-PRE-FT-BEZ.1CT" at bounding box center [426, 530] width 690 height 16
click at [958, 560] on span at bounding box center [1023, 561] width 158 height 23
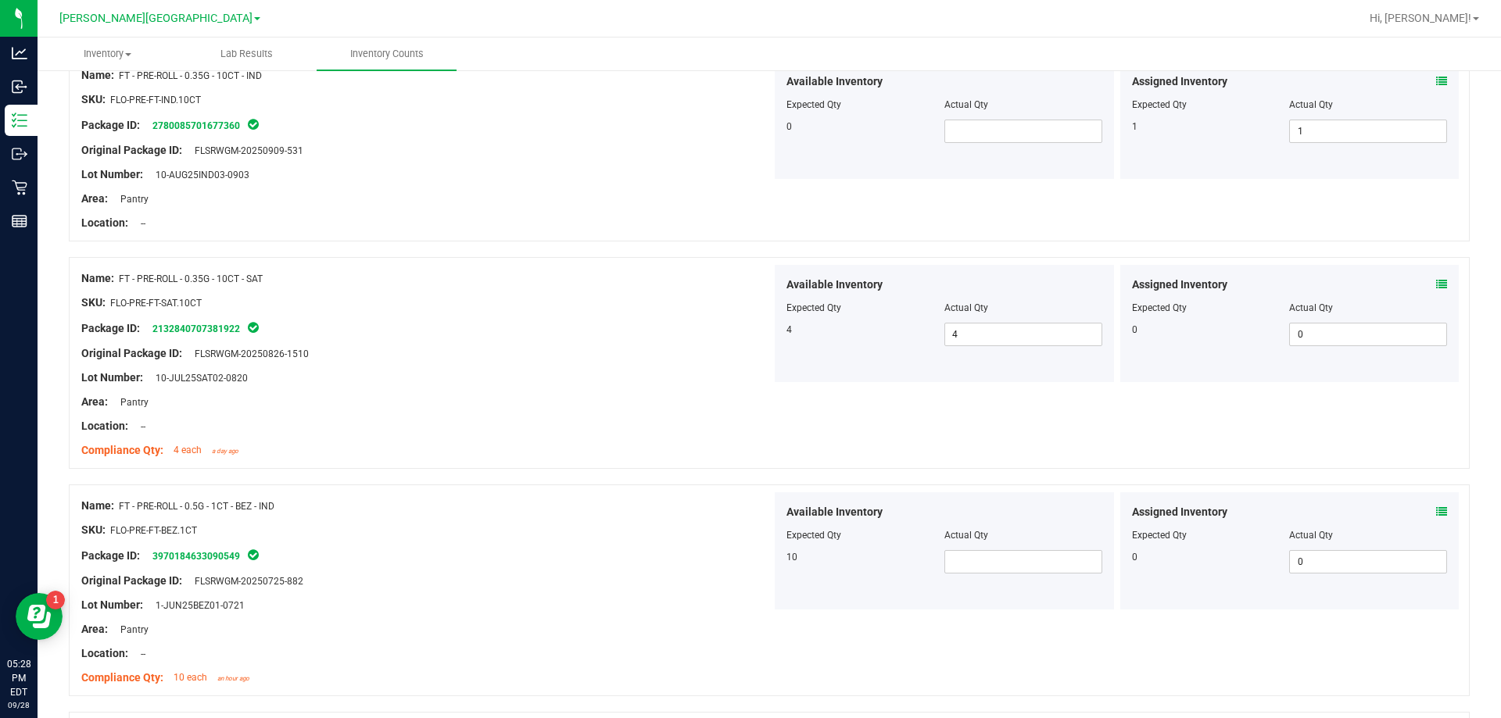
click at [648, 491] on div "Name: FT - PRE-ROLL - 0.5G - 1CT - BEZ - IND SKU: FLO-PRE-FT-BEZ.1CT Package ID…" at bounding box center [769, 591] width 1401 height 212
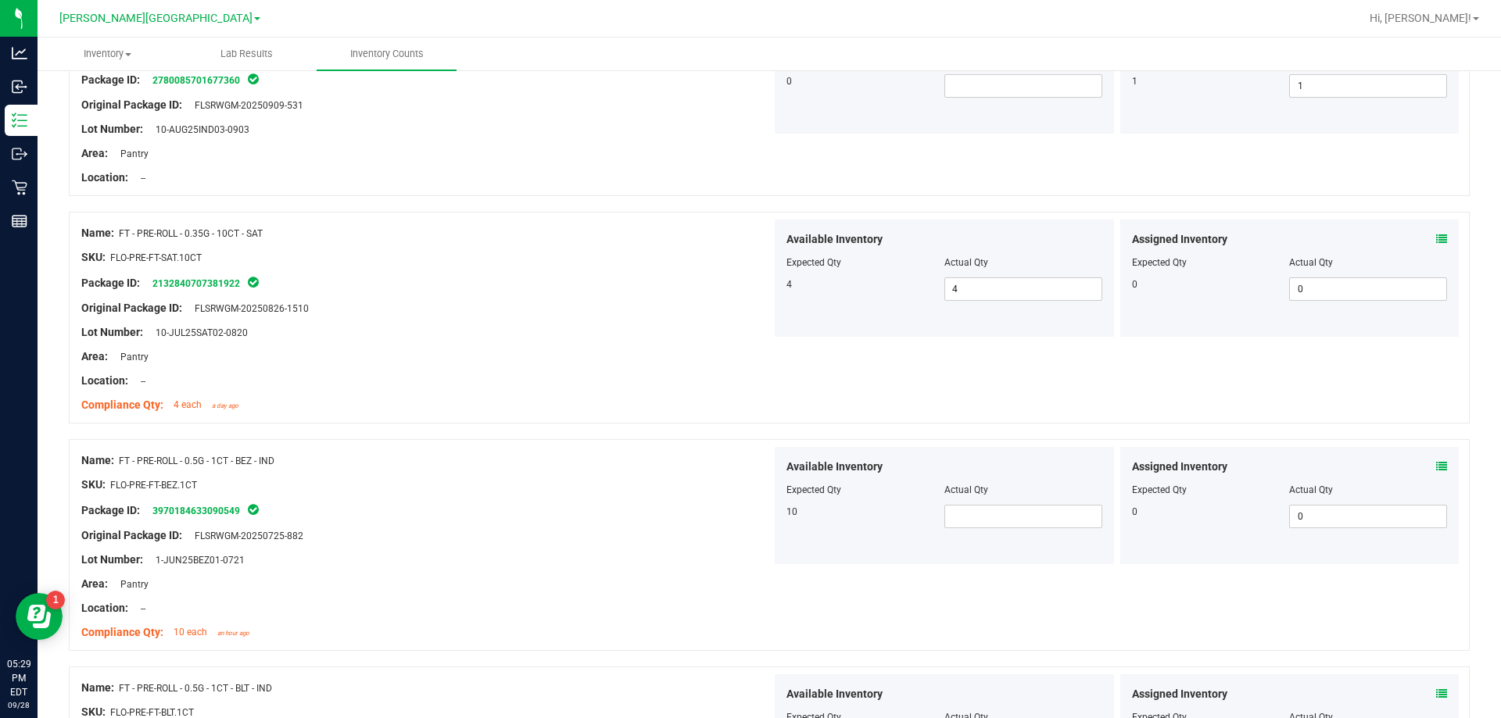
scroll to position [938, 0]
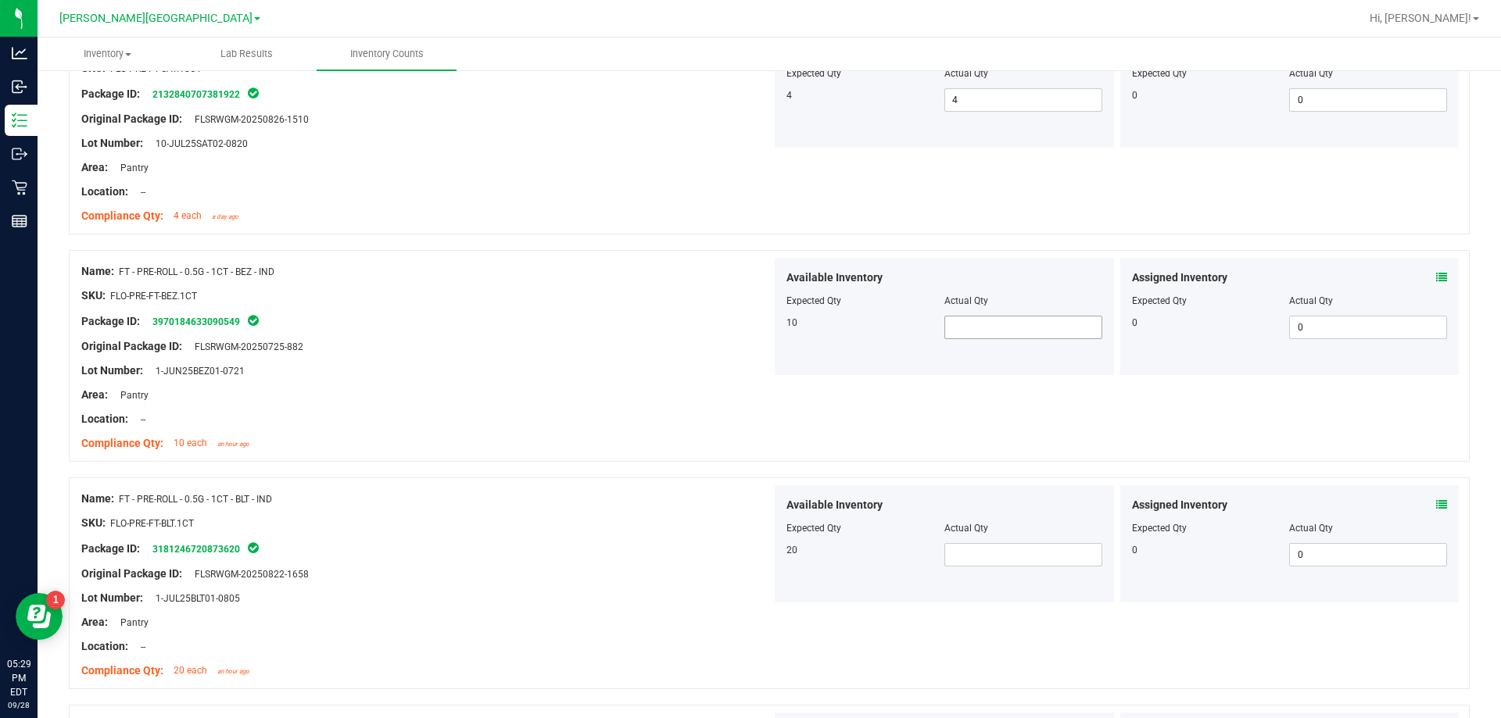
drag, startPoint x: 995, startPoint y: 331, endPoint x: 1003, endPoint y: 328, distance: 8.4
click at [1003, 328] on span at bounding box center [1023, 327] width 158 height 23
type input "10"
type input "20"
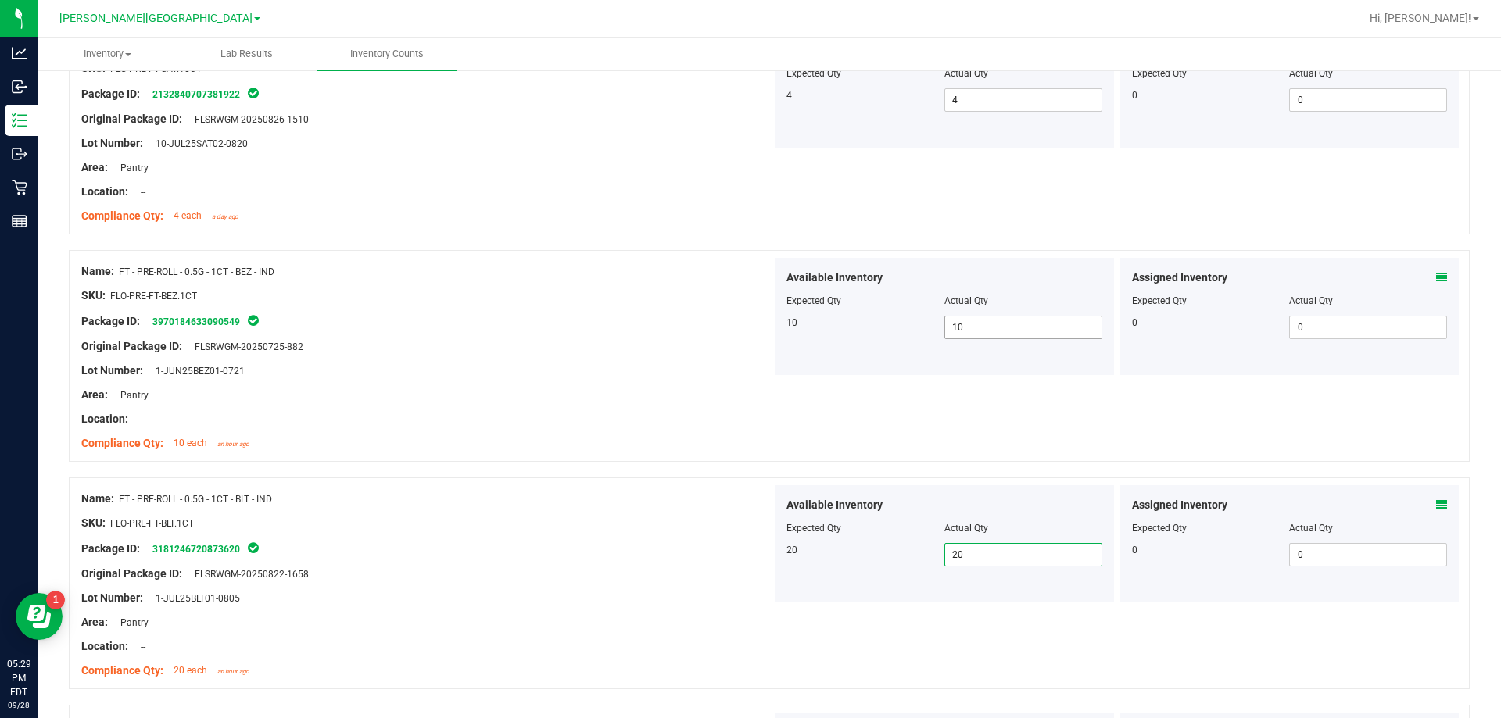
type input "20"
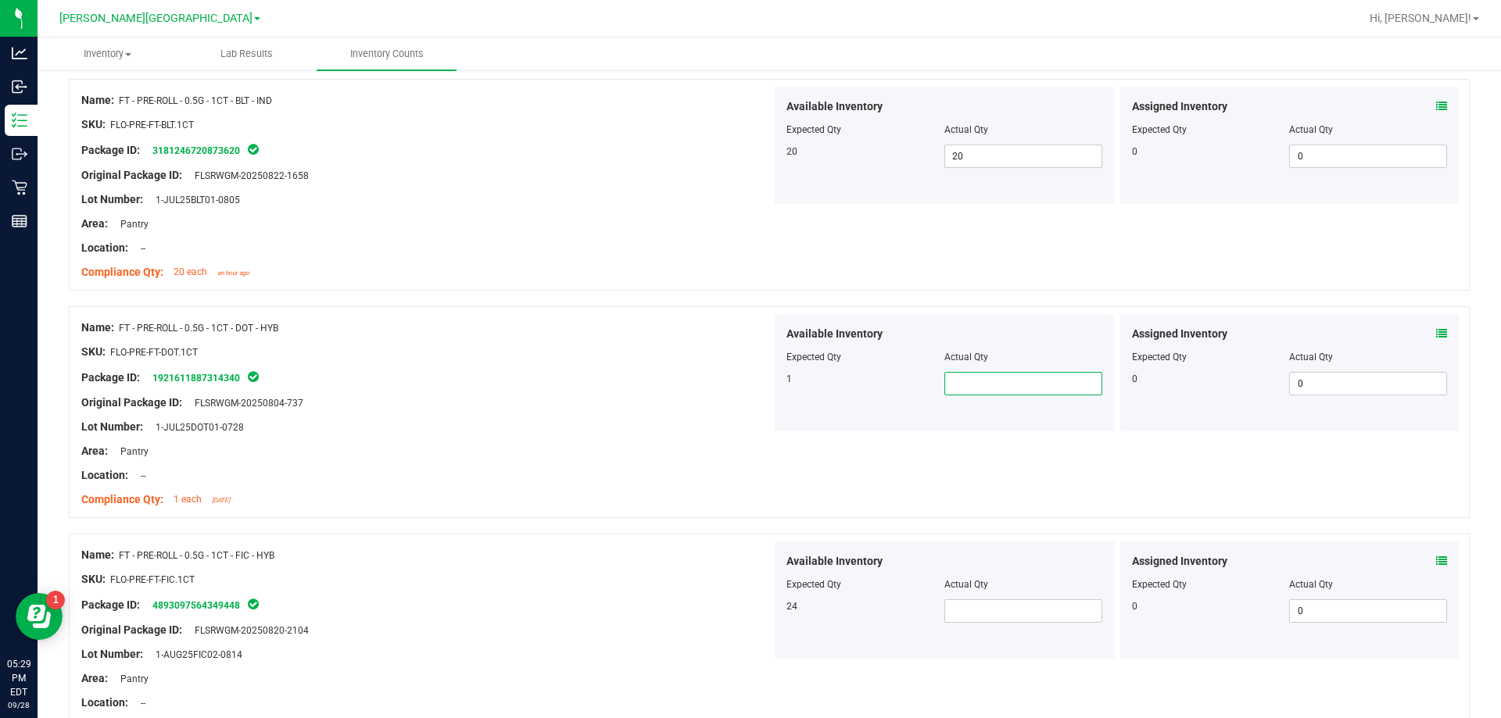
type input "0"
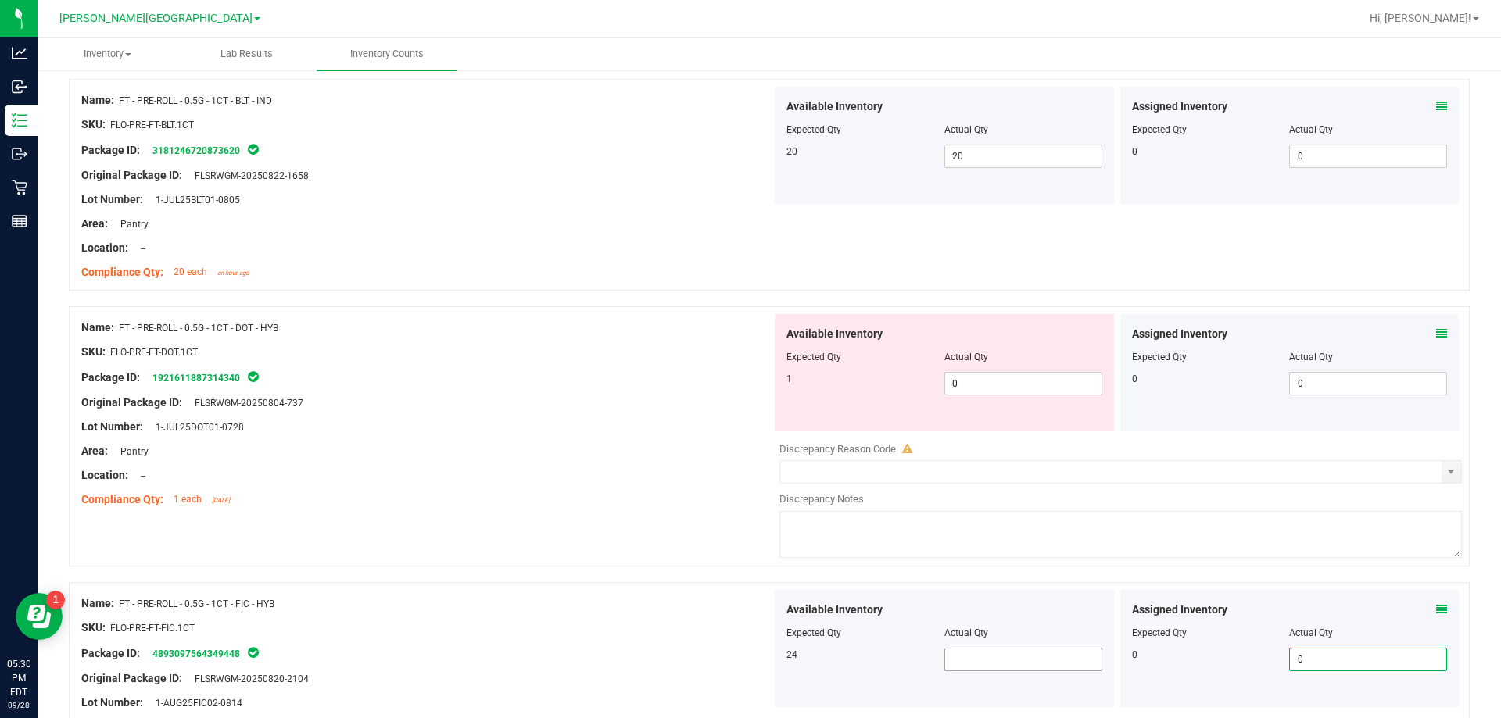
click at [972, 682] on div "Available Inventory Expected Qty Actual Qty 24" at bounding box center [944, 648] width 339 height 117
click at [977, 660] on span at bounding box center [1023, 659] width 158 height 23
click at [1436, 607] on icon at bounding box center [1441, 609] width 11 height 11
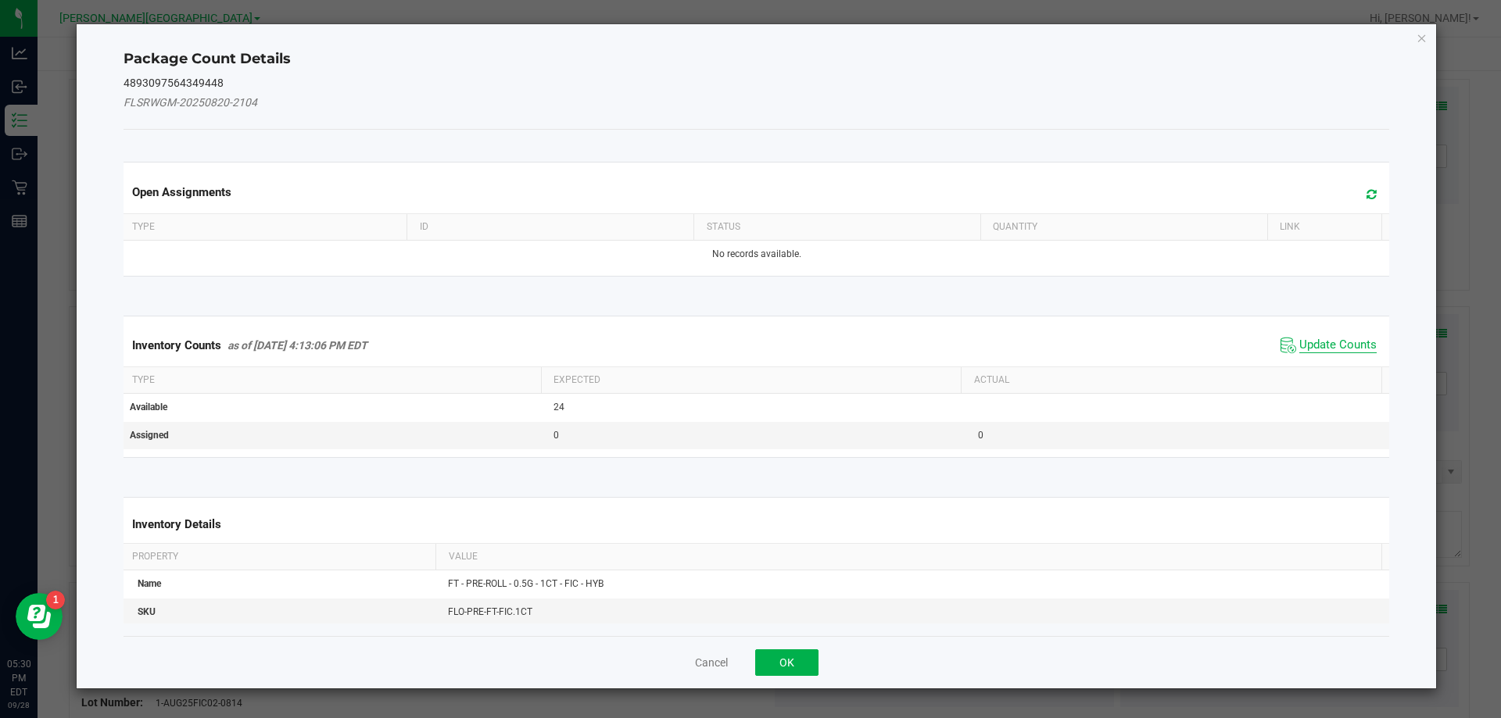
click at [1310, 349] on span "Update Counts" at bounding box center [1337, 346] width 77 height 16
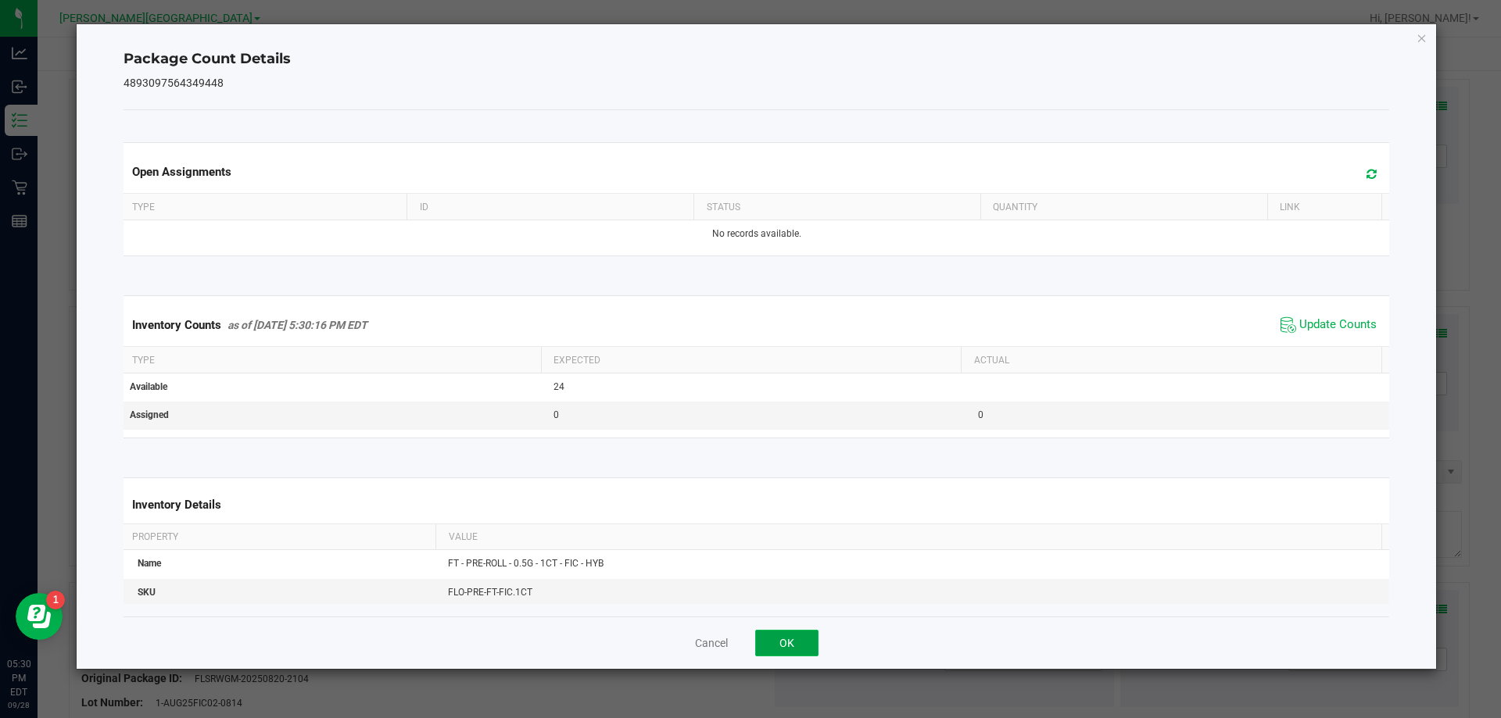
click at [802, 647] on button "OK" at bounding box center [786, 643] width 63 height 27
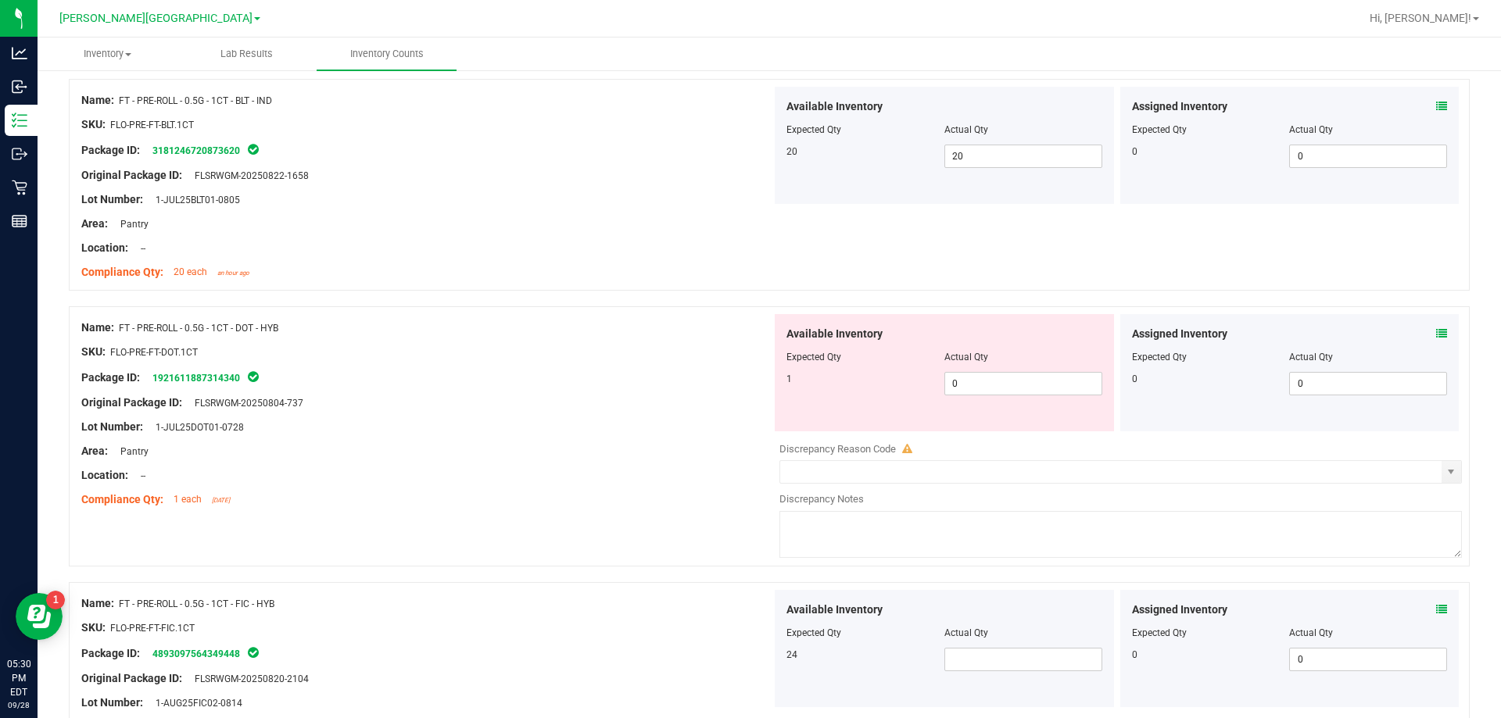
click at [973, 672] on div "Available Inventory Expected Qty Actual Qty 24" at bounding box center [944, 648] width 339 height 117
click at [985, 659] on span at bounding box center [1023, 659] width 158 height 23
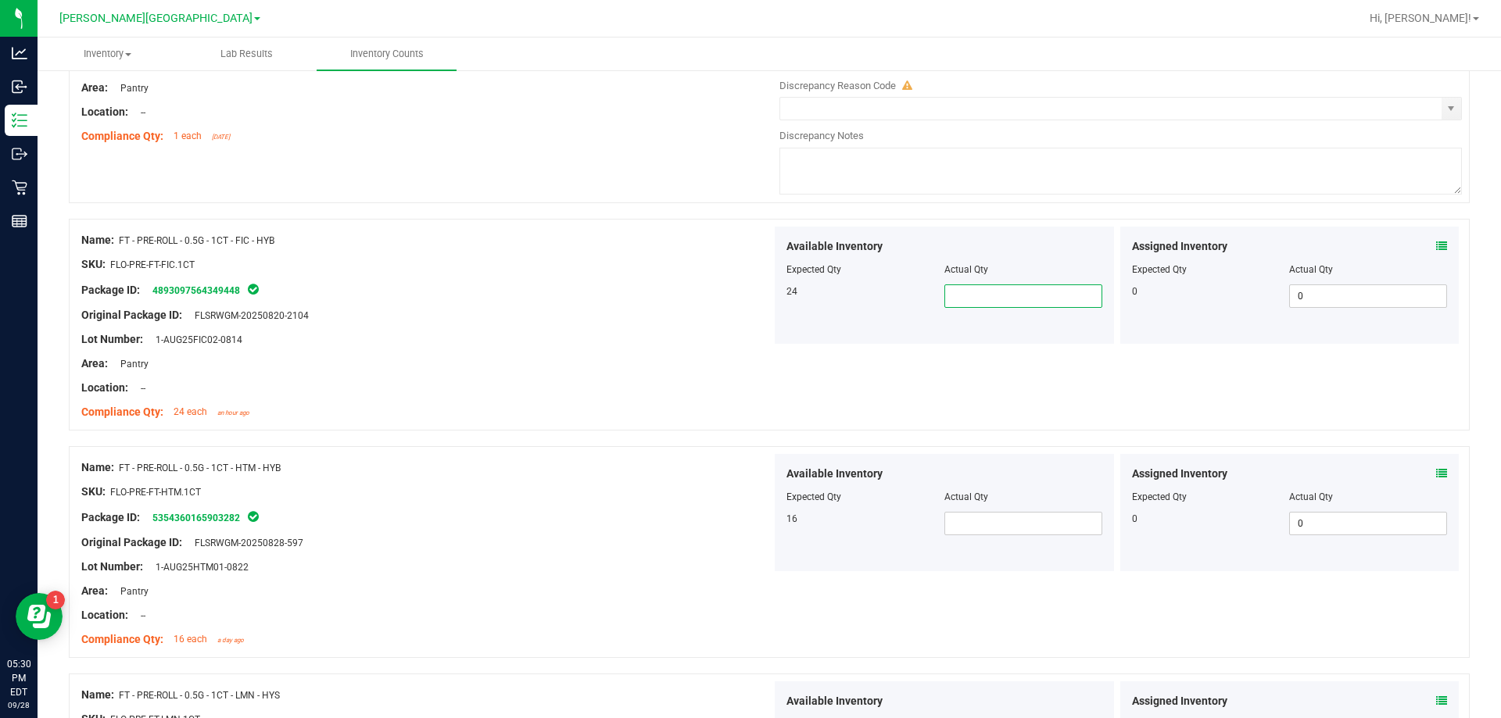
scroll to position [1728, 0]
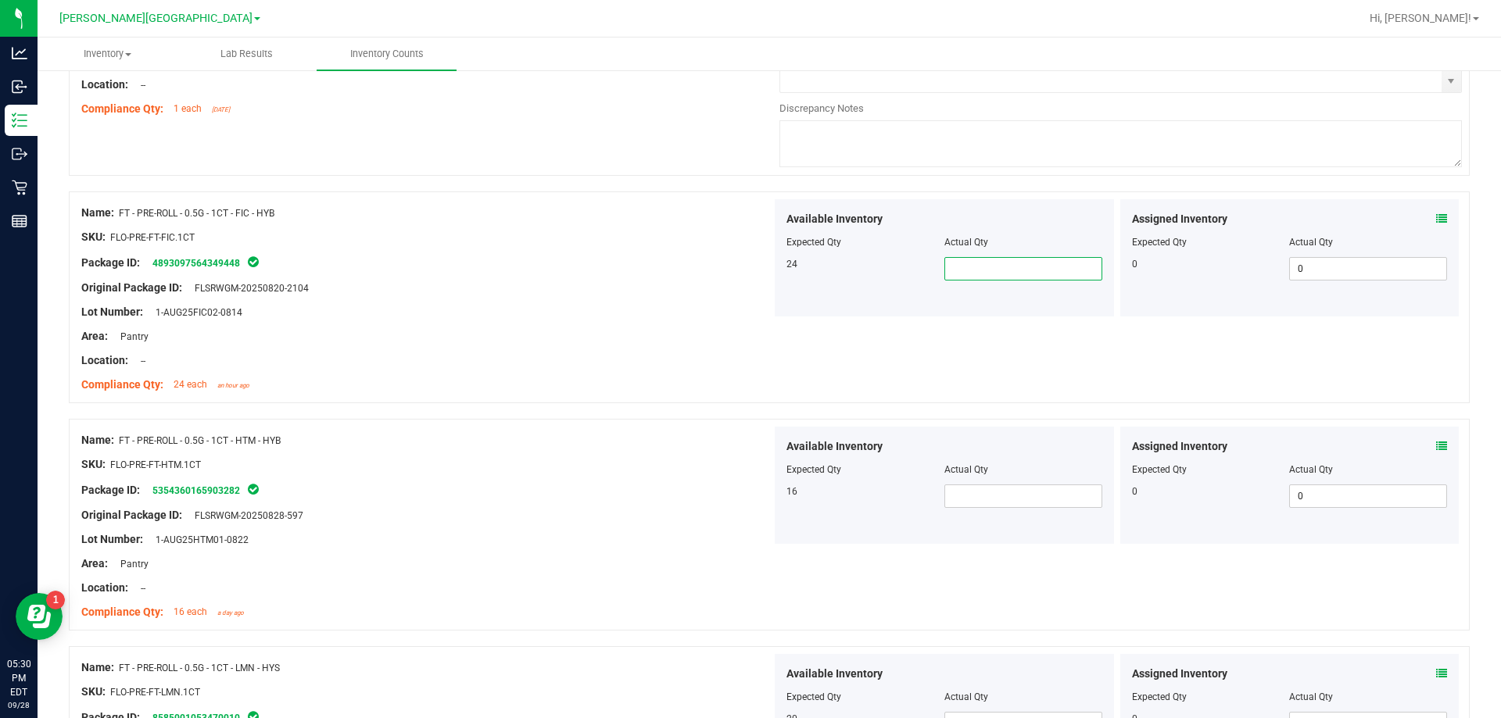
click at [1006, 260] on input "text" at bounding box center [1023, 269] width 156 height 22
type input "23"
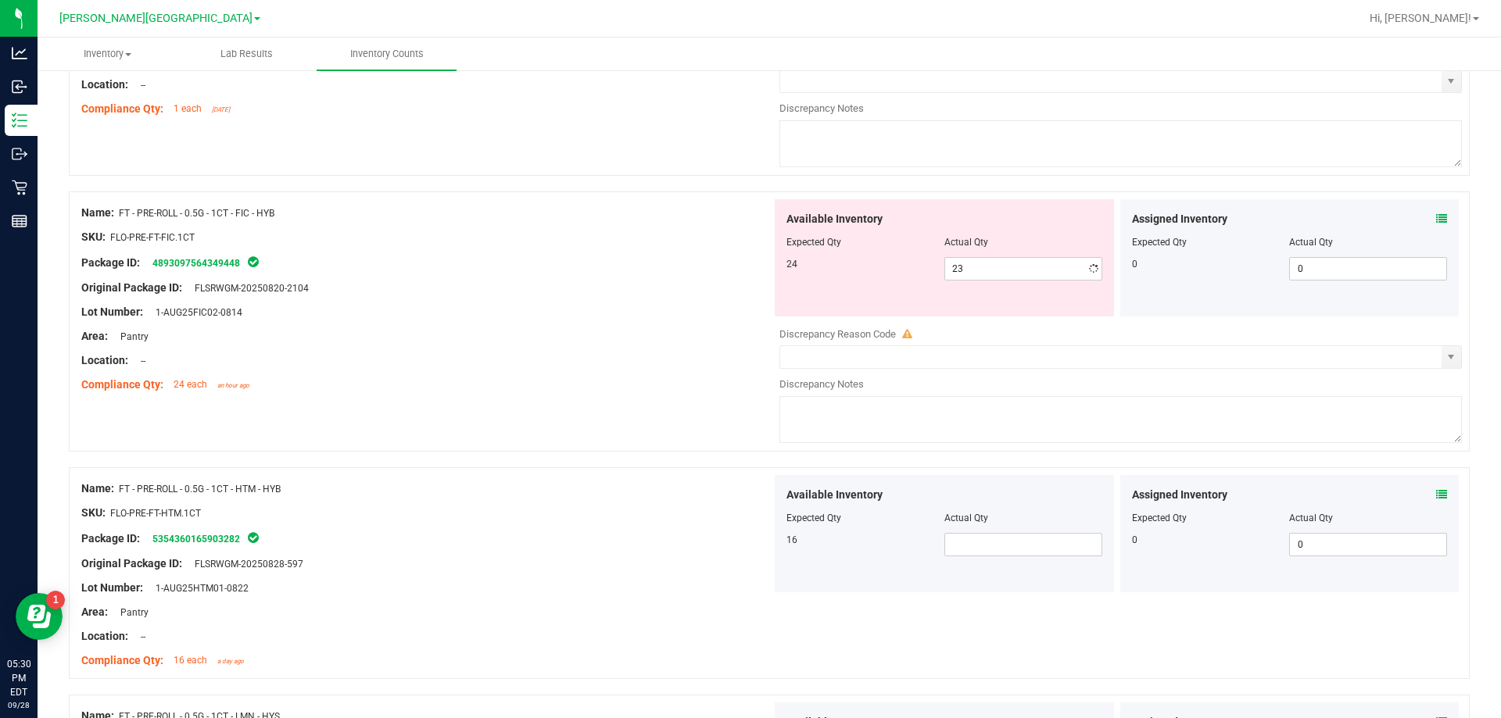
click at [499, 276] on div at bounding box center [426, 276] width 690 height 8
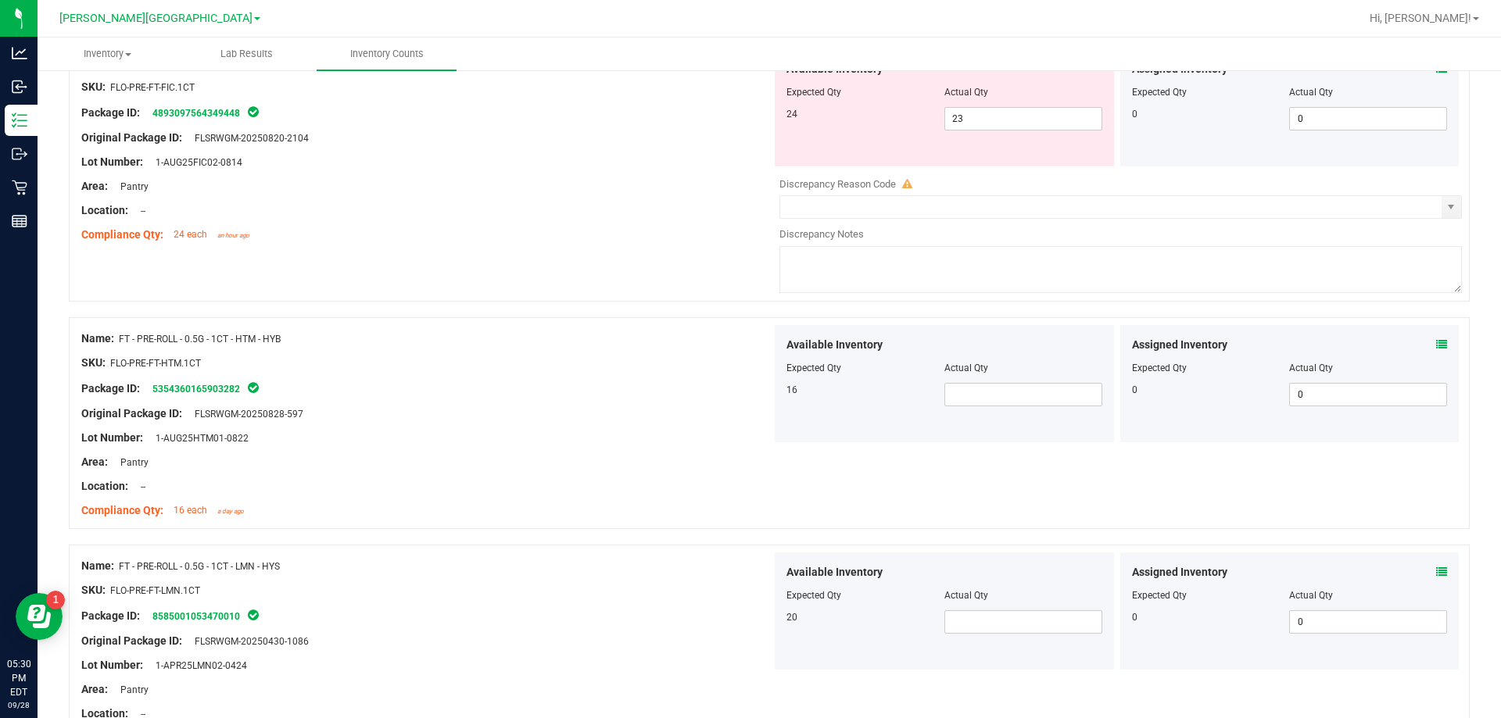
scroll to position [1884, 0]
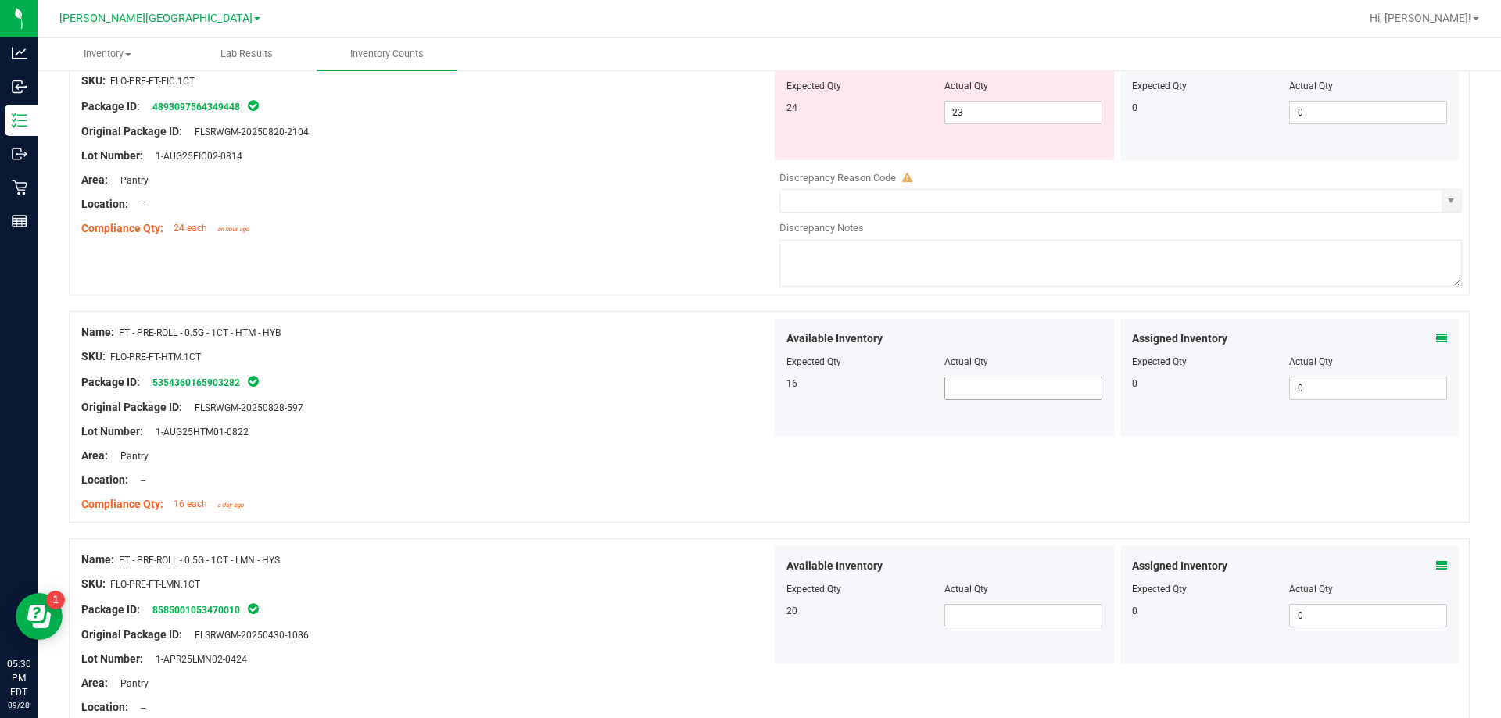
click at [1011, 390] on span at bounding box center [1023, 388] width 158 height 23
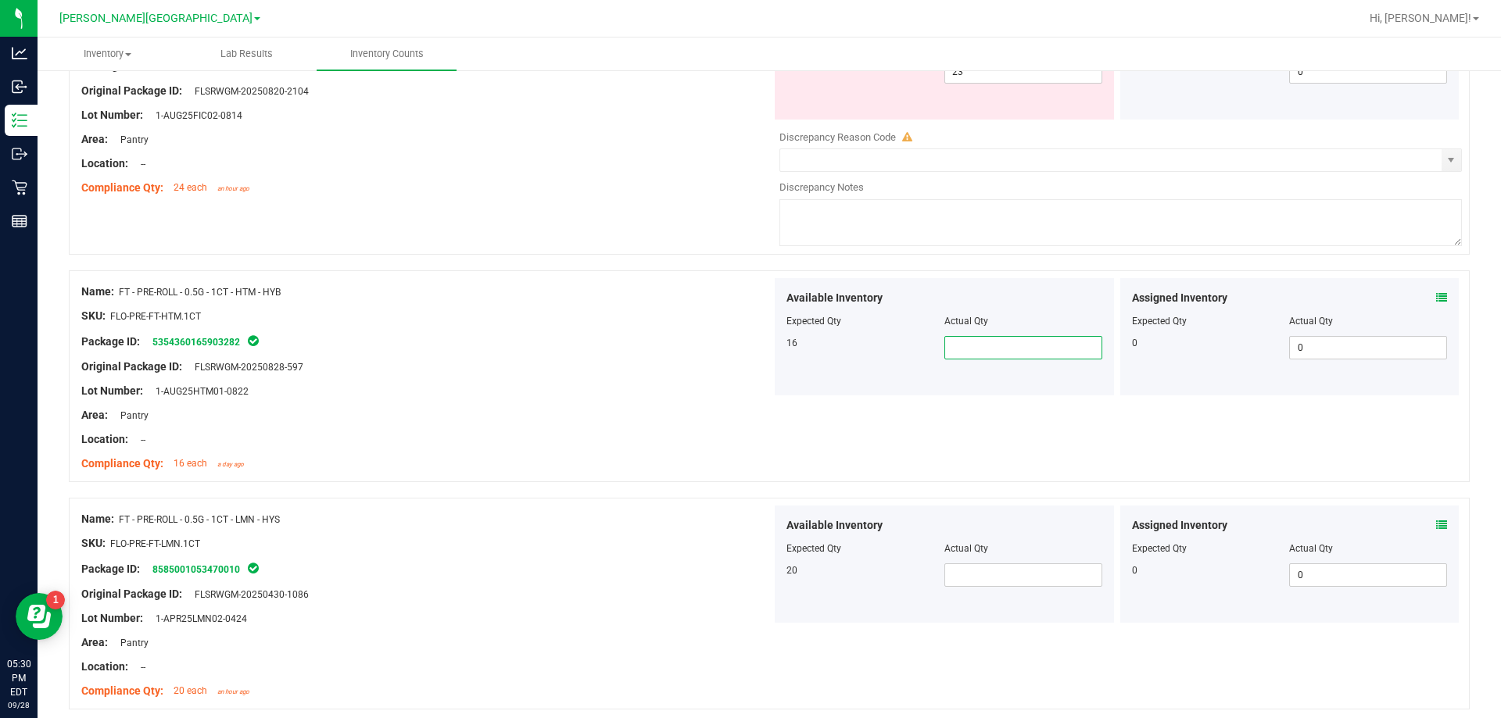
scroll to position [1962, 0]
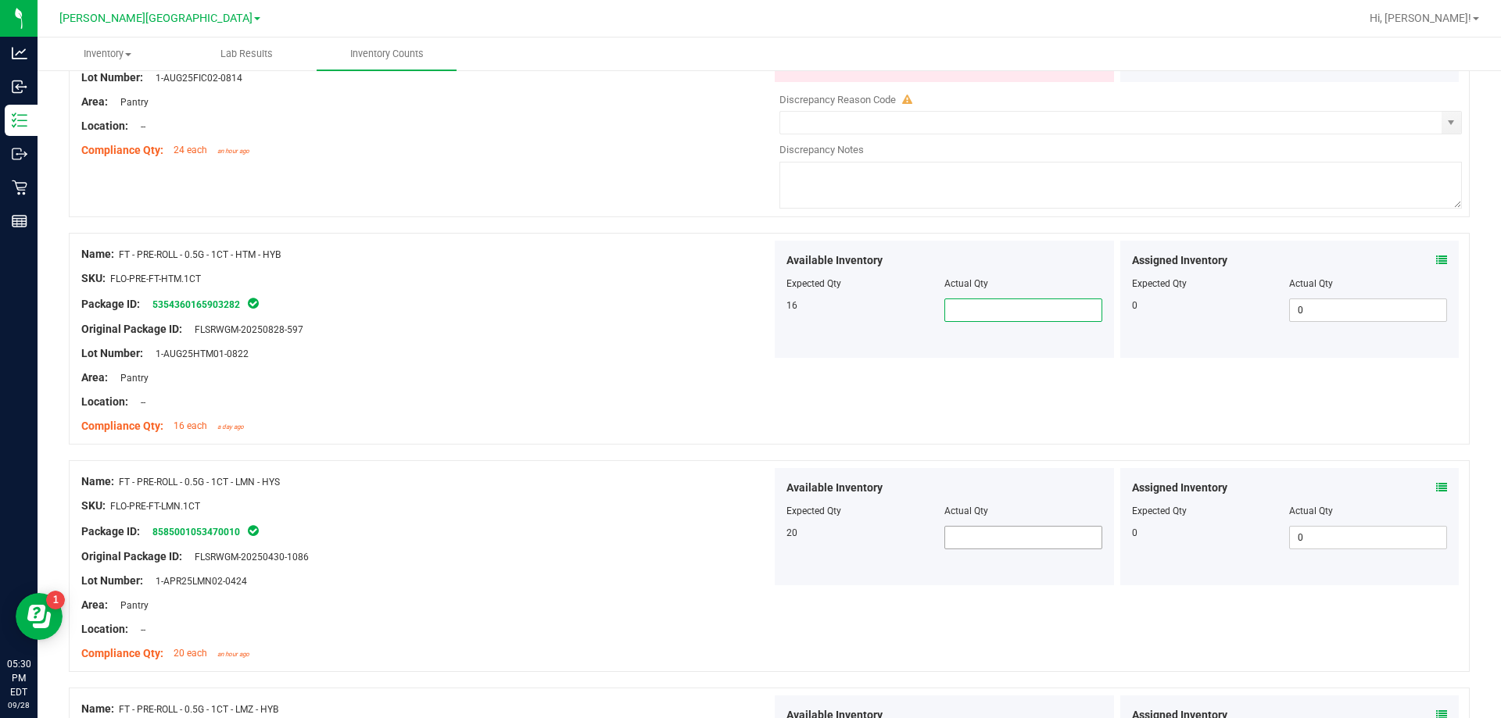
click at [1038, 536] on span at bounding box center [1023, 537] width 158 height 23
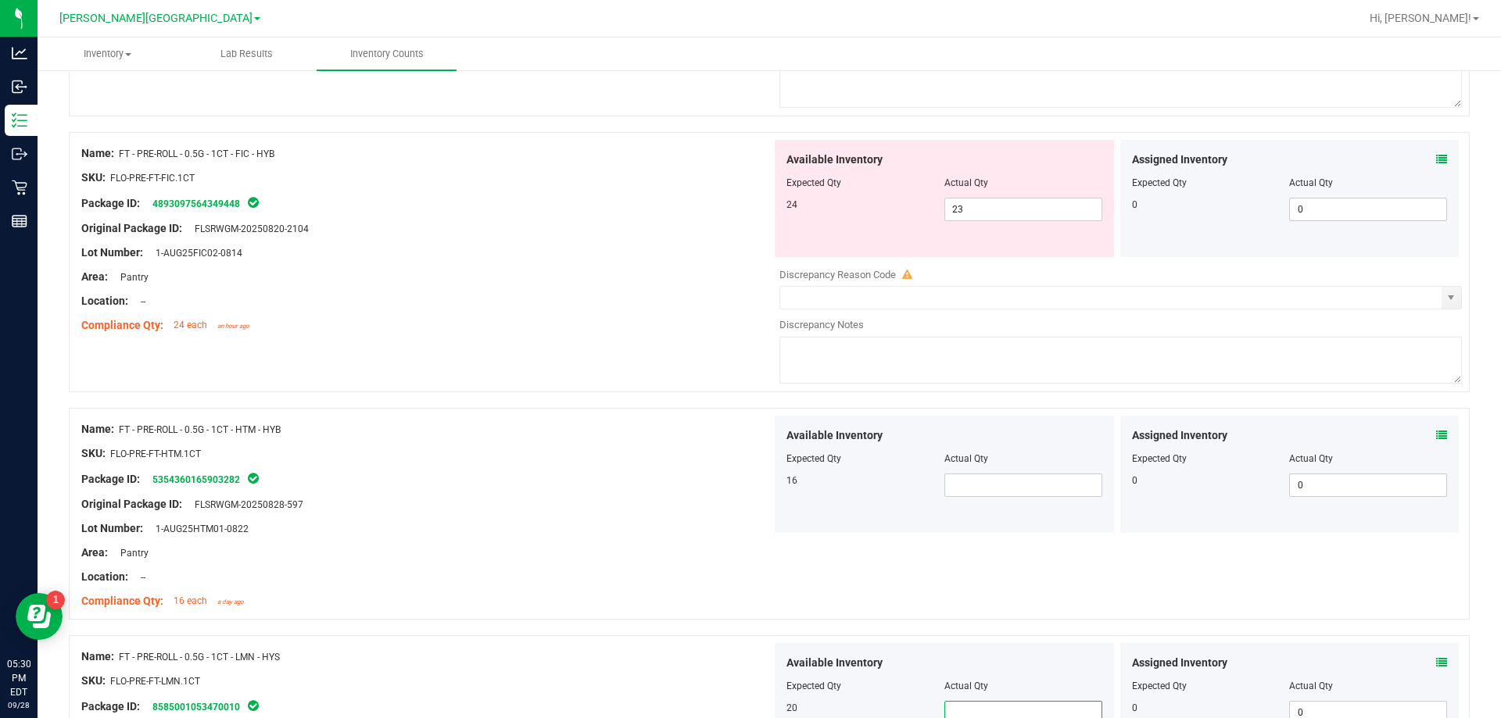
scroll to position [1728, 0]
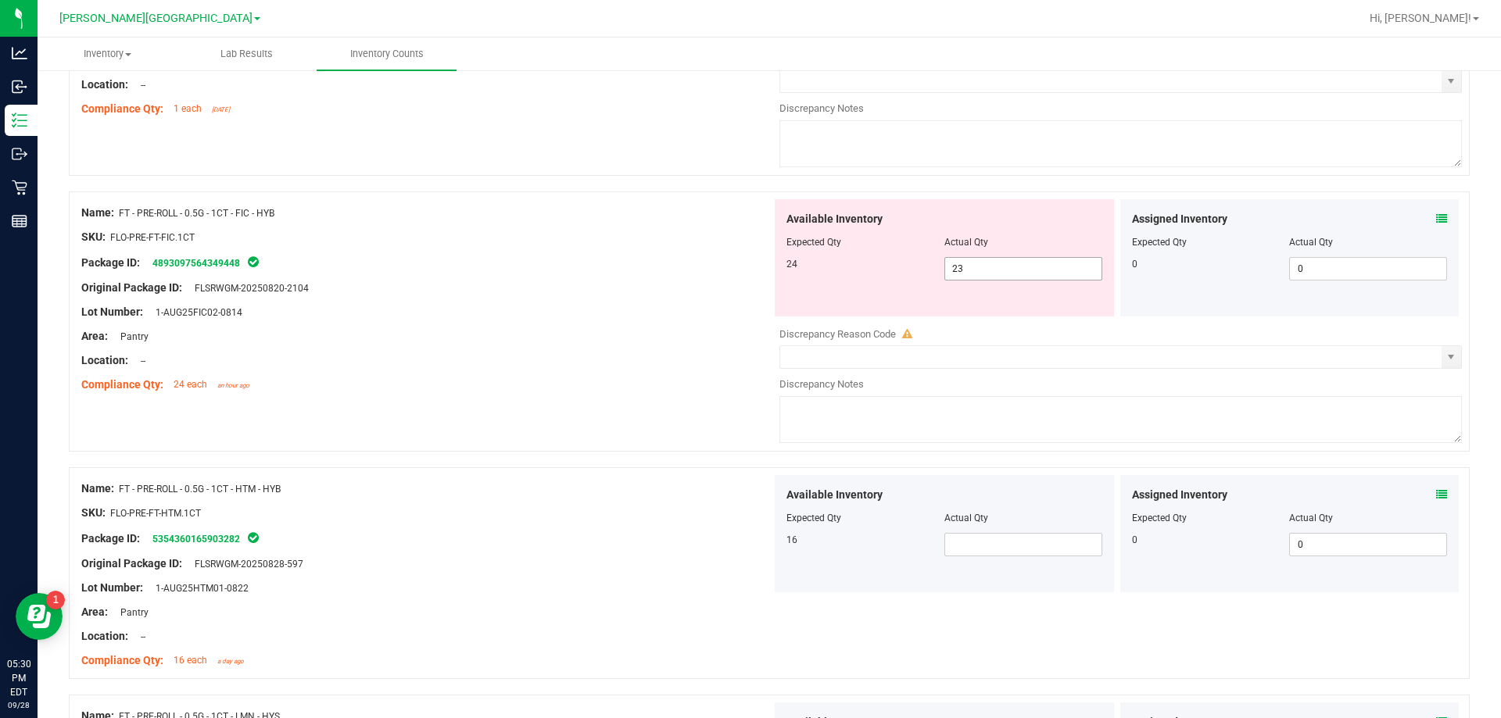
click at [983, 264] on span "23 23" at bounding box center [1023, 268] width 158 height 23
click at [618, 490] on div "Name: FT - PRE-ROLL - 0.5G - 1CT - HTM - HYB" at bounding box center [426, 489] width 690 height 16
click at [968, 542] on span at bounding box center [1023, 544] width 158 height 23
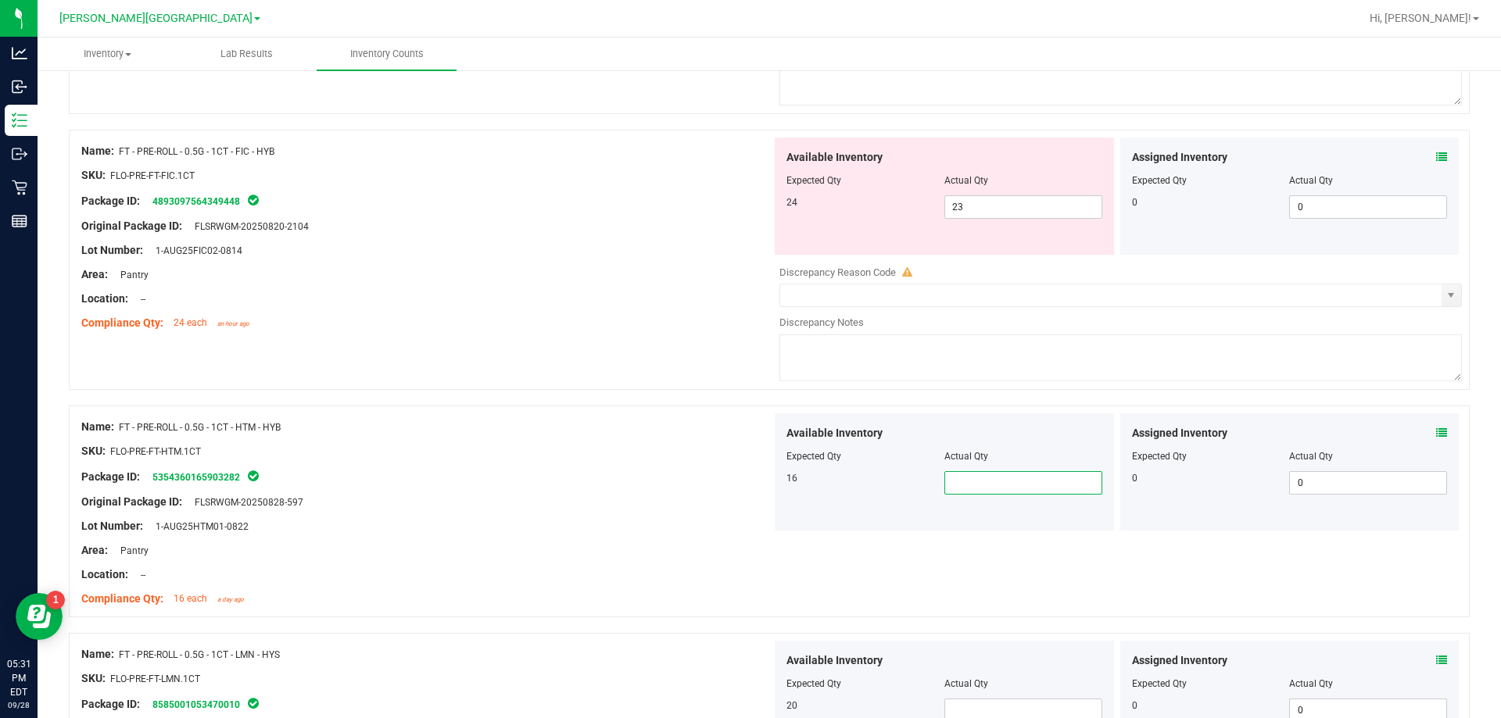
scroll to position [1884, 0]
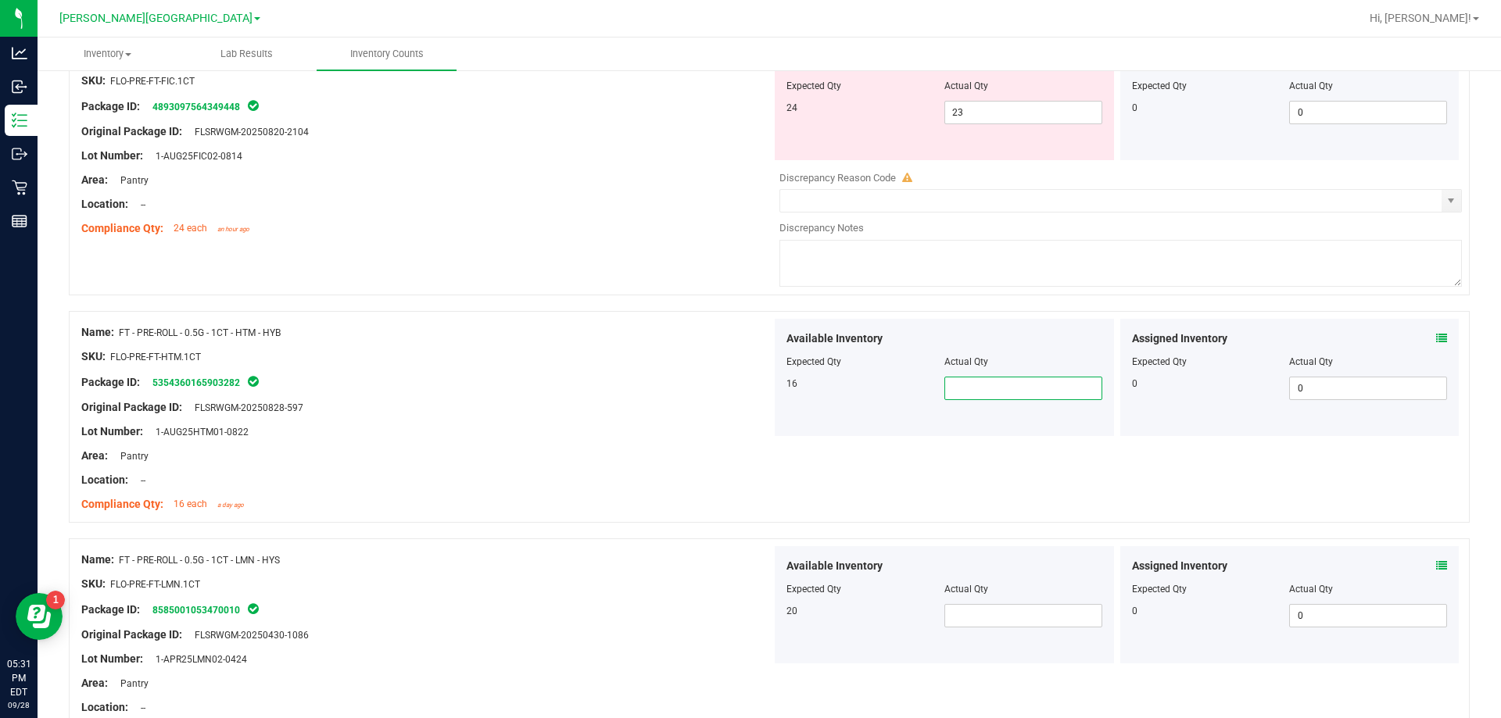
click at [962, 380] on input "text" at bounding box center [1023, 389] width 156 height 22
type input "16"
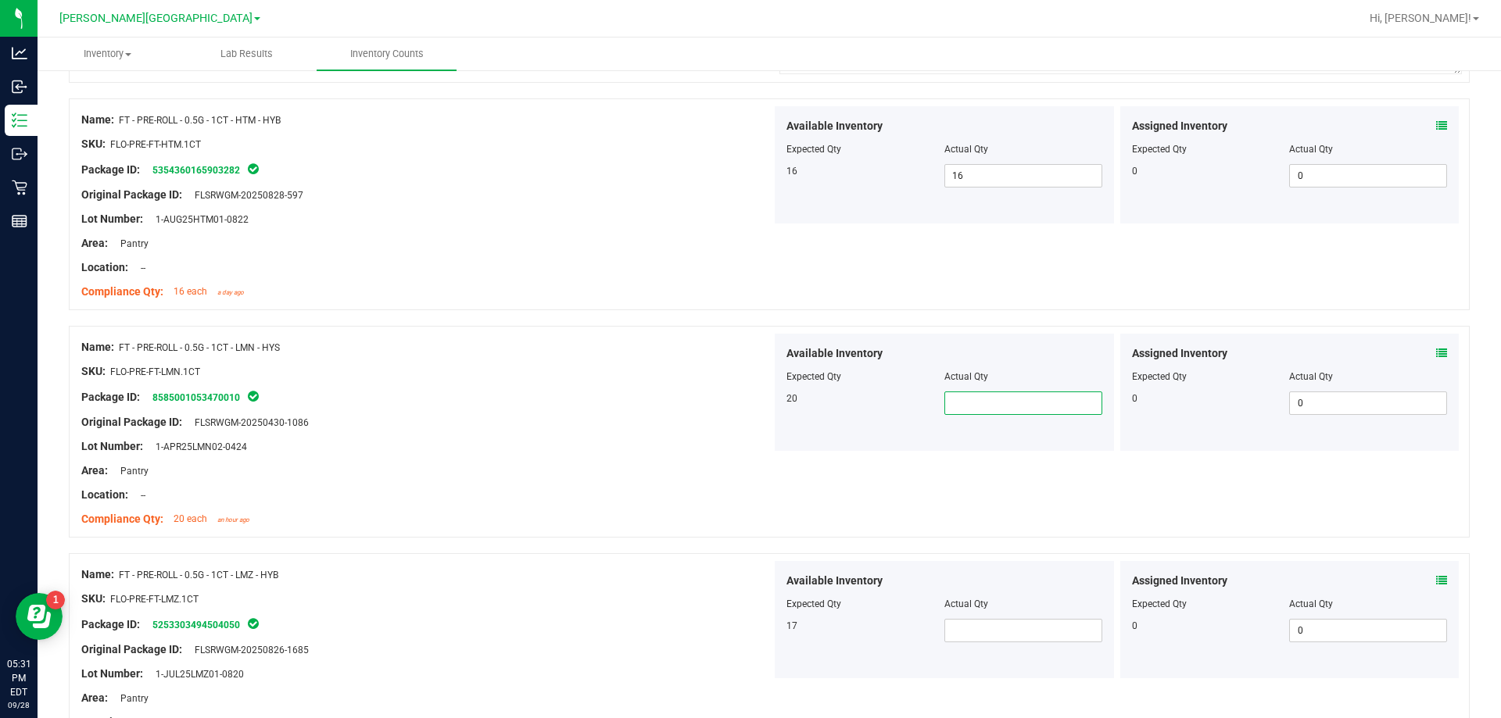
scroll to position [2119, 0]
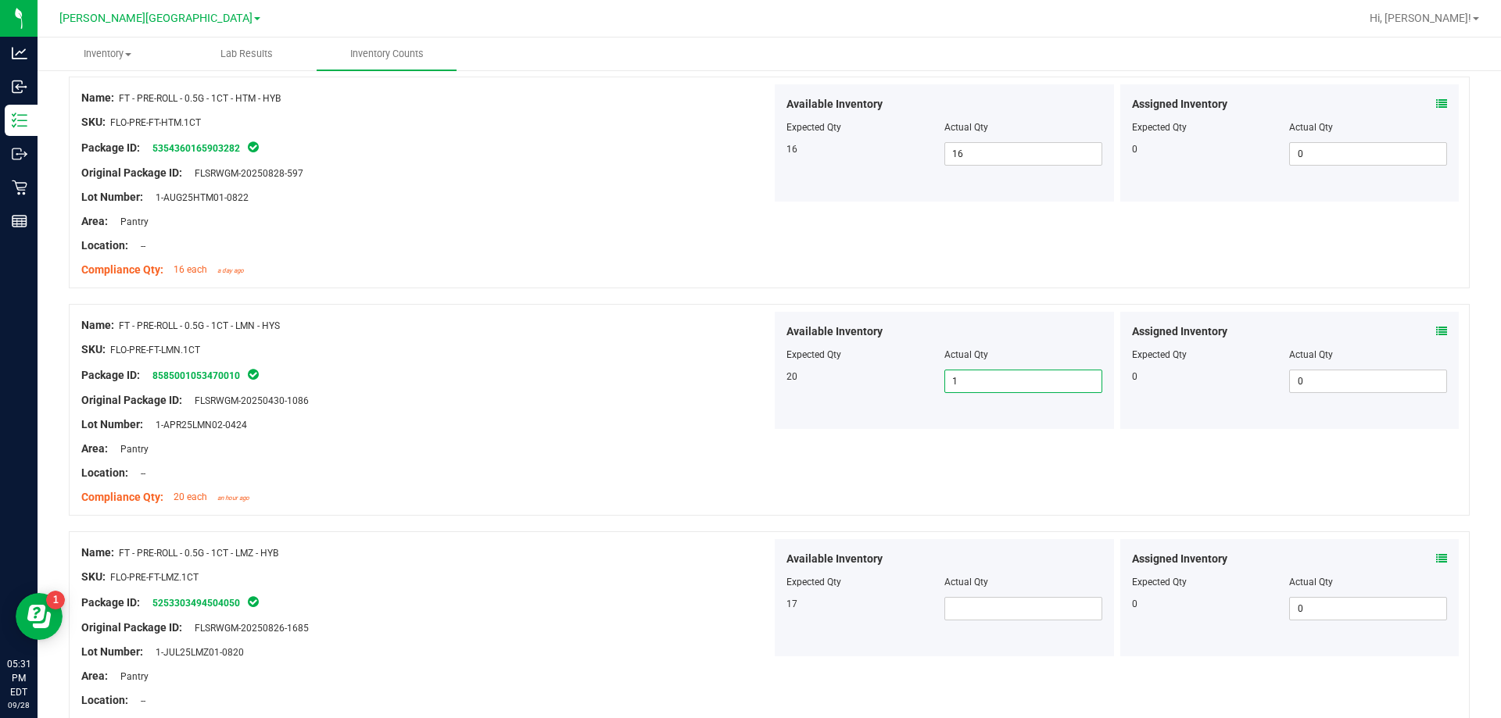
type input "17"
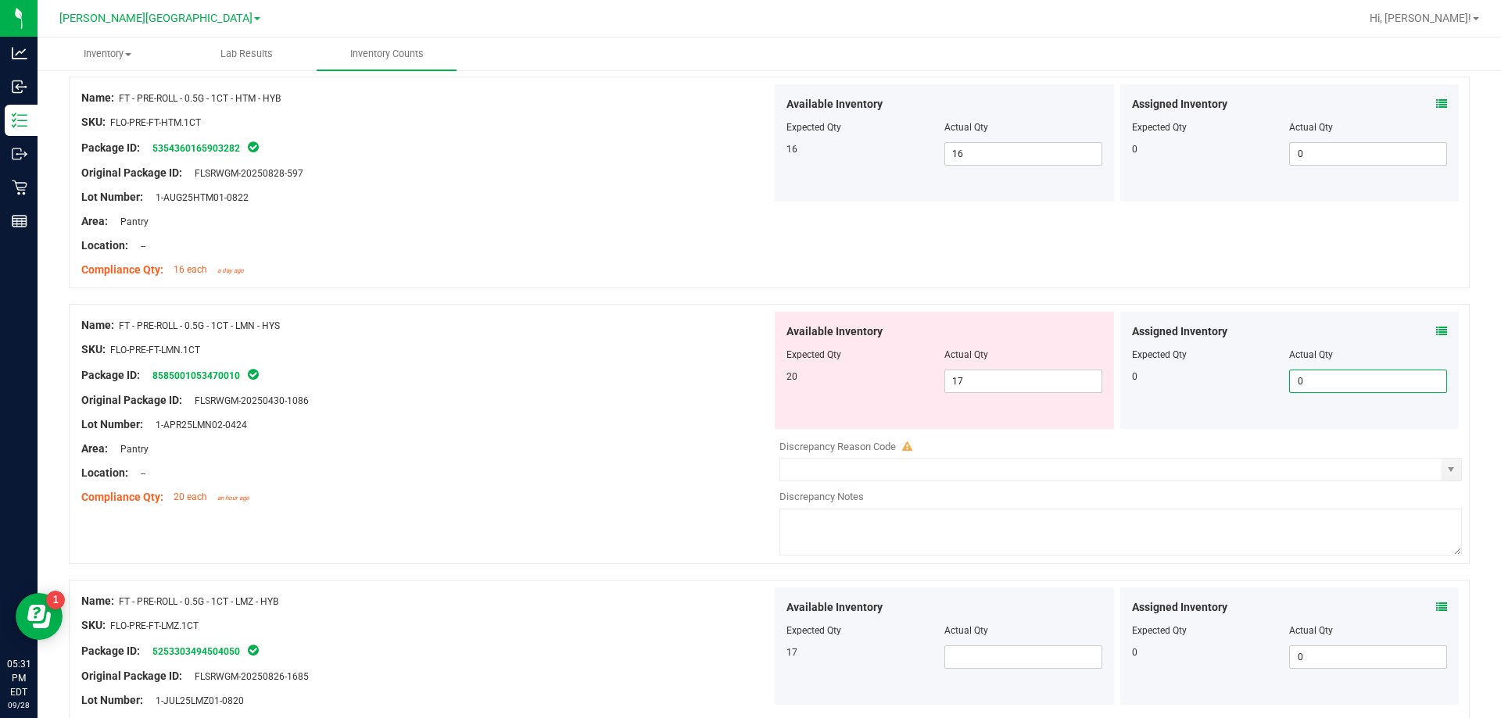
click at [475, 614] on div at bounding box center [426, 614] width 690 height 8
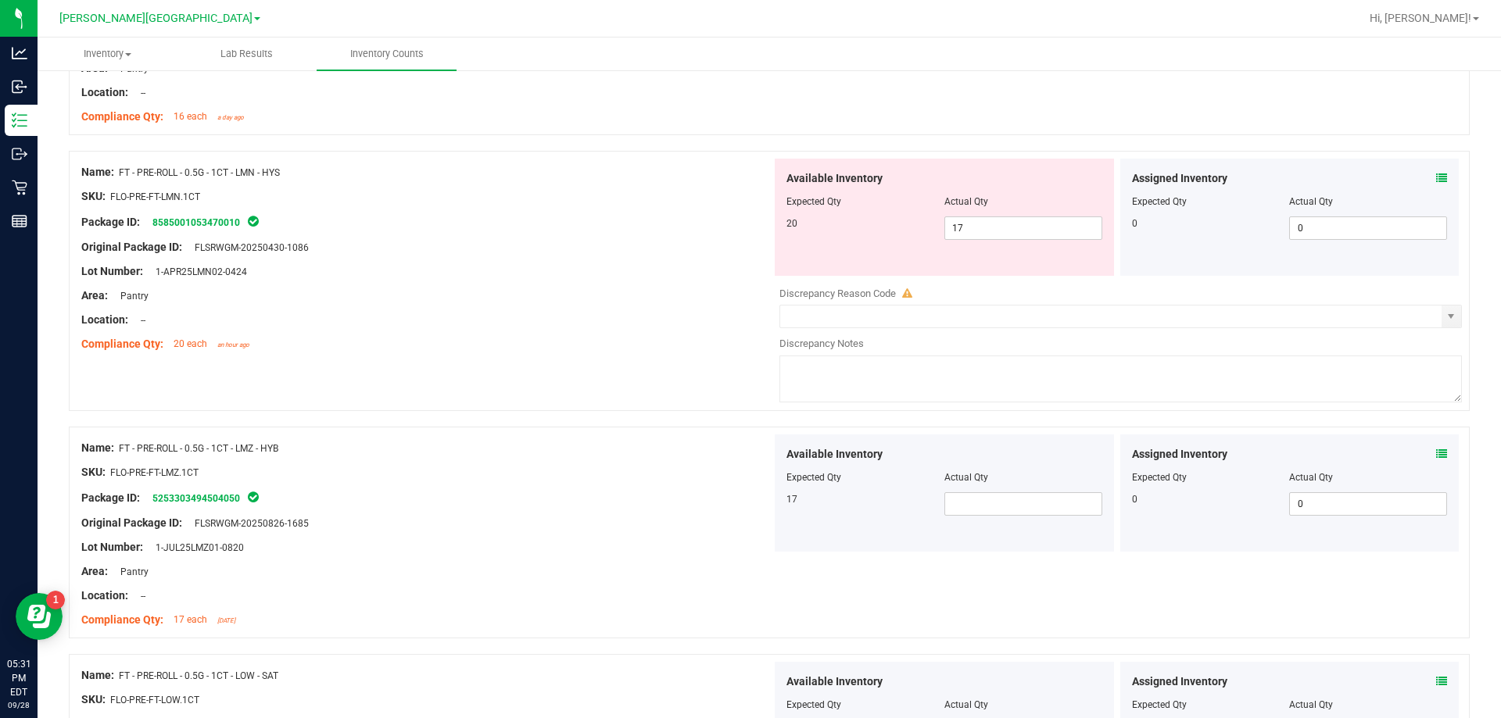
scroll to position [2275, 0]
click at [1436, 178] on icon at bounding box center [1441, 175] width 11 height 11
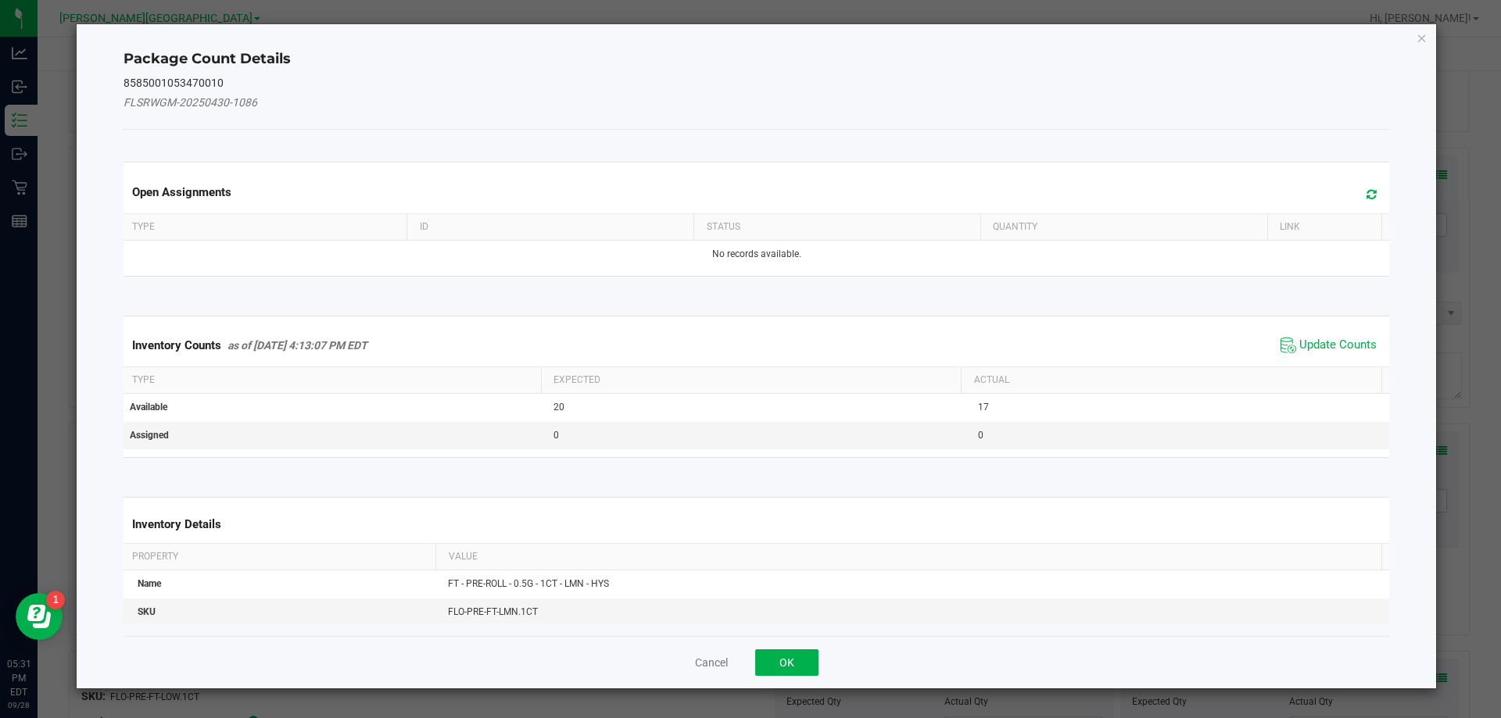
click at [1313, 334] on span "Update Counts" at bounding box center [1329, 345] width 104 height 23
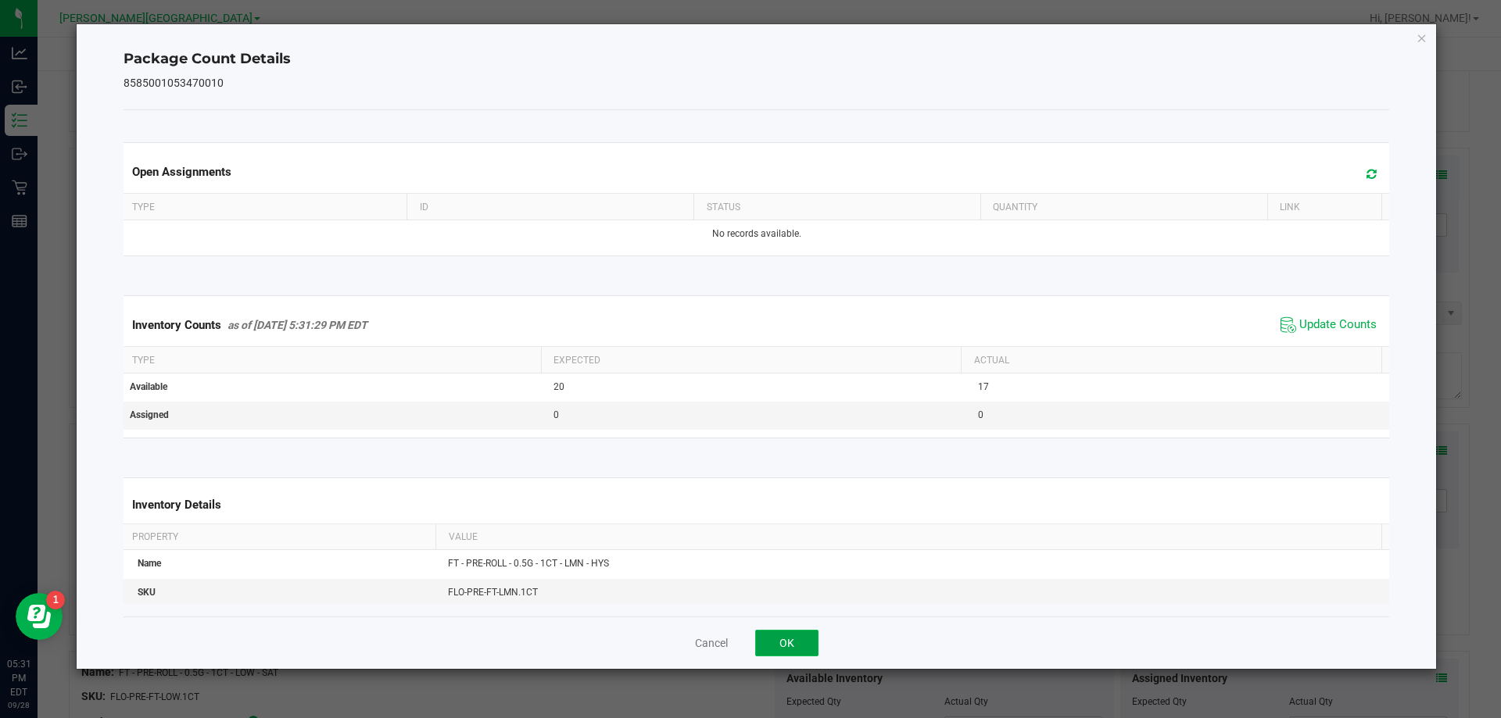
click at [793, 648] on button "OK" at bounding box center [786, 643] width 63 height 27
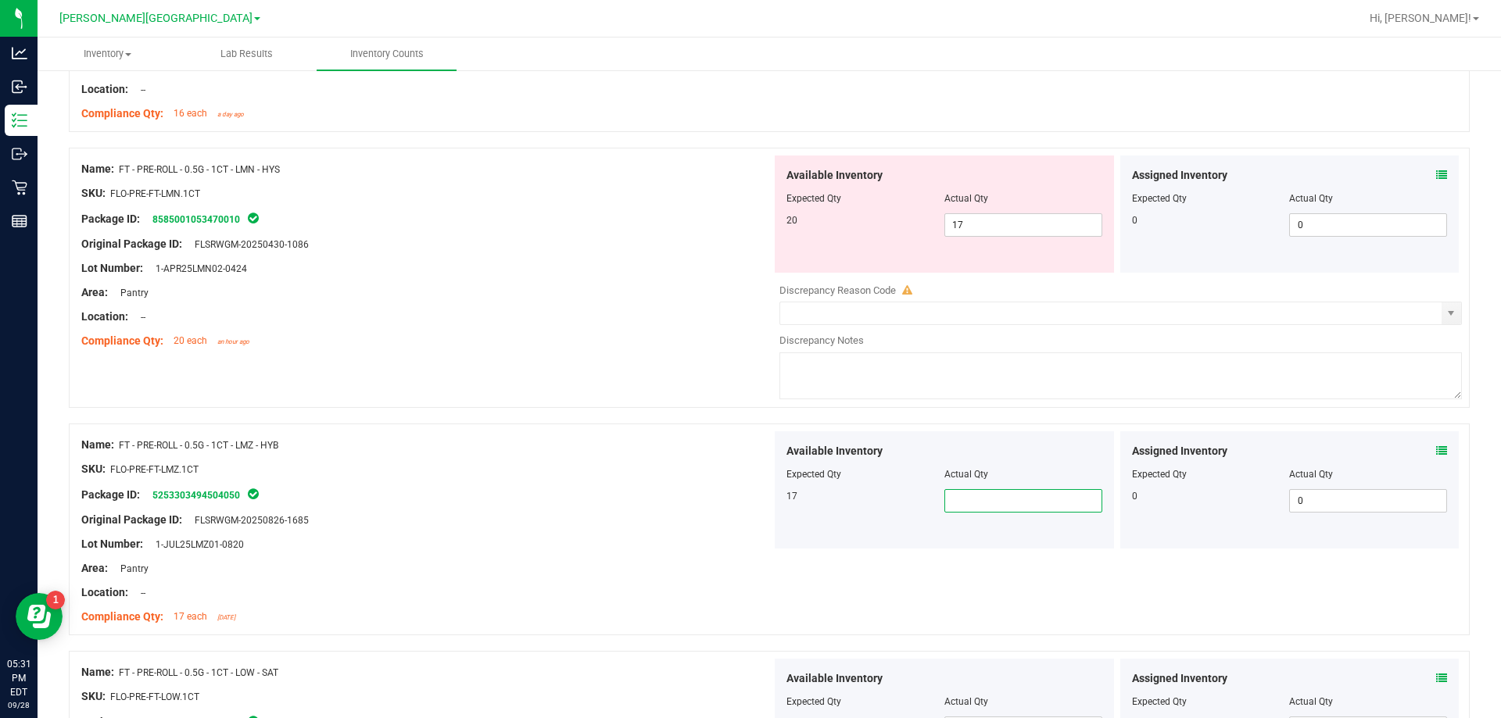
click at [1004, 499] on span at bounding box center [1023, 500] width 158 height 23
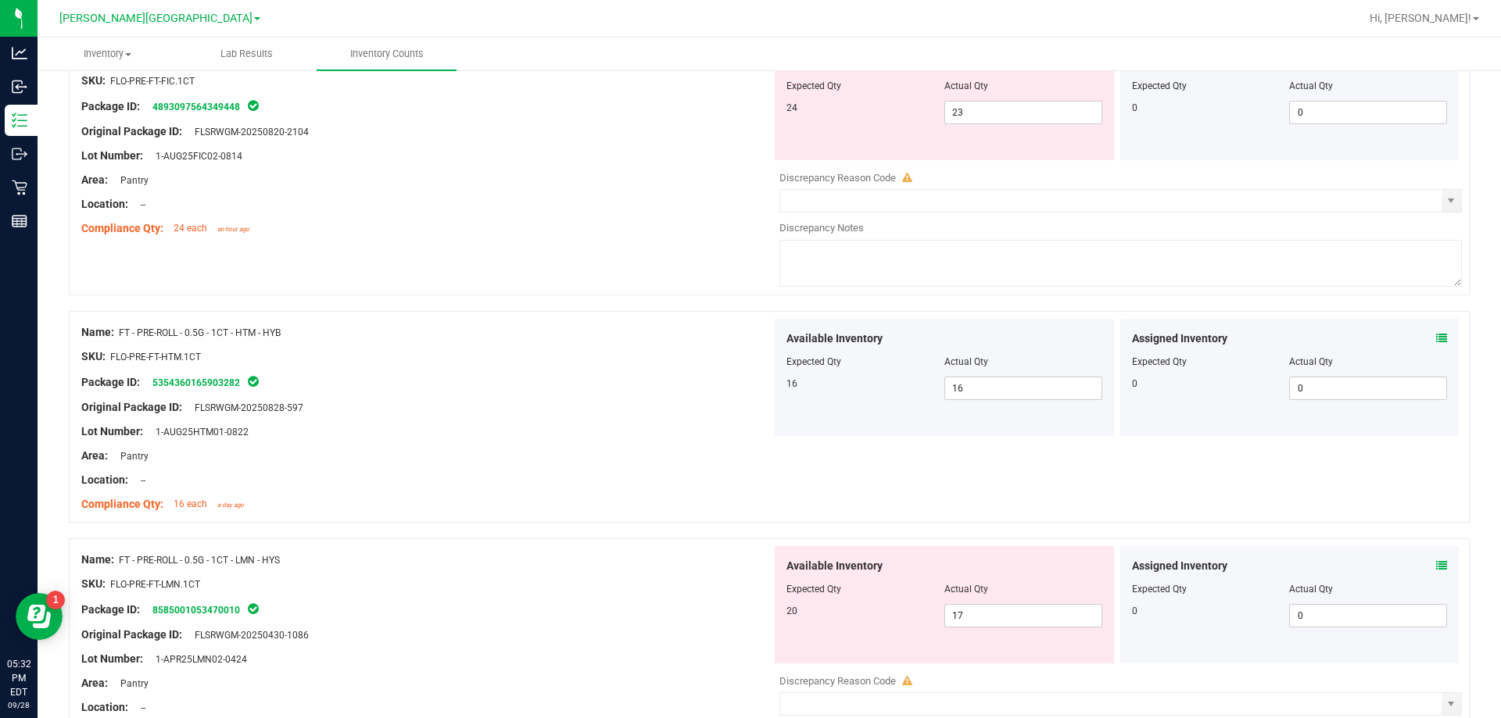
scroll to position [1571, 0]
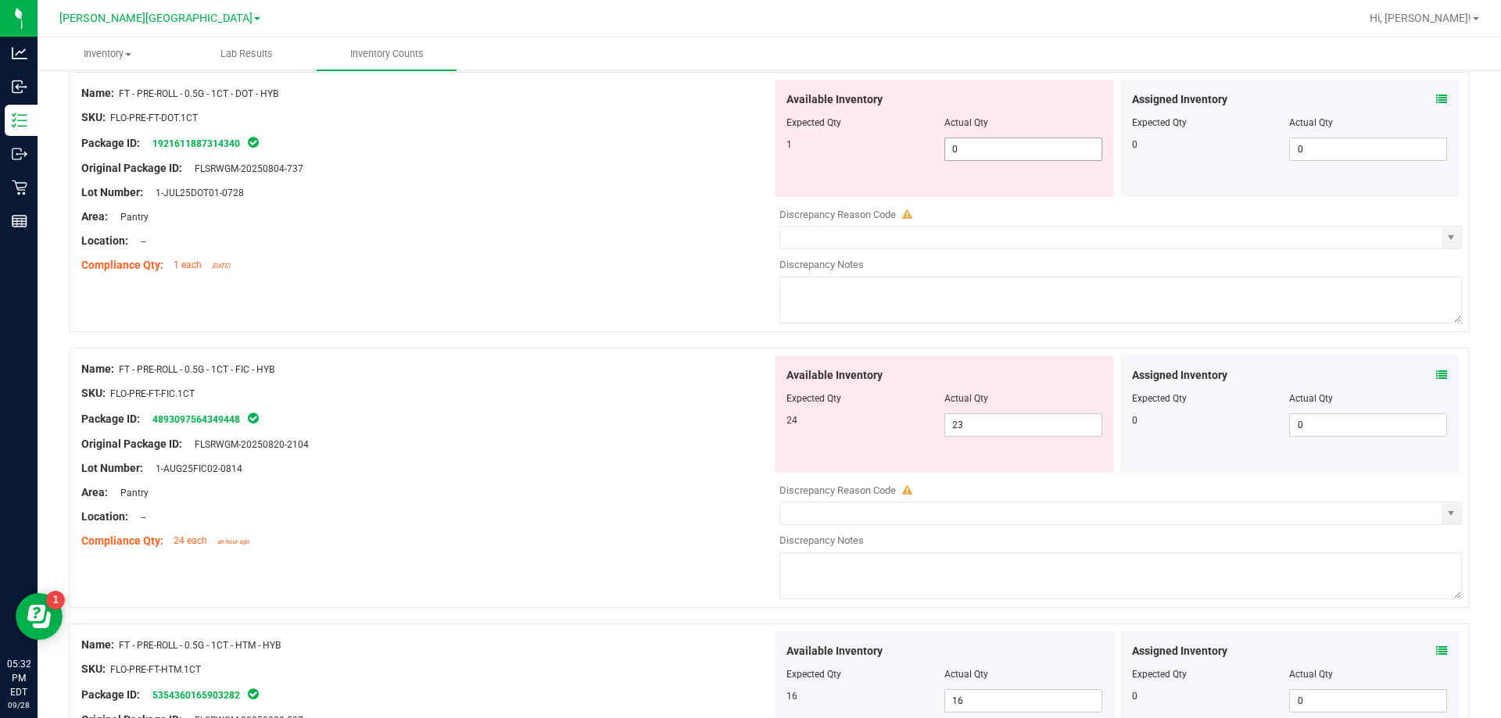
click at [1007, 125] on div "Actual Qty" at bounding box center [1023, 123] width 158 height 14
click at [991, 154] on span "0 0" at bounding box center [1023, 149] width 158 height 23
type input "01"
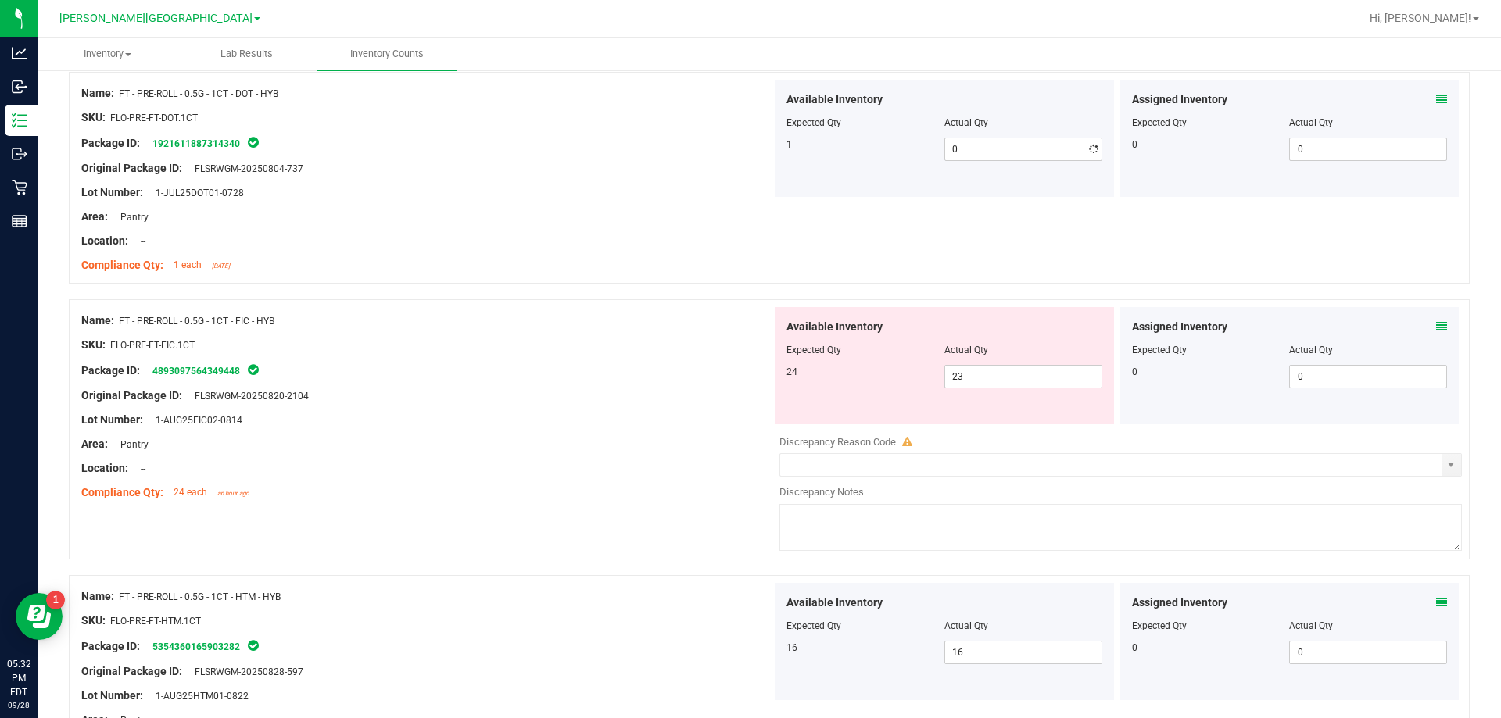
type input "1"
click at [611, 188] on div "Lot Number: 1-JUL25DOT01-0728" at bounding box center [426, 193] width 690 height 16
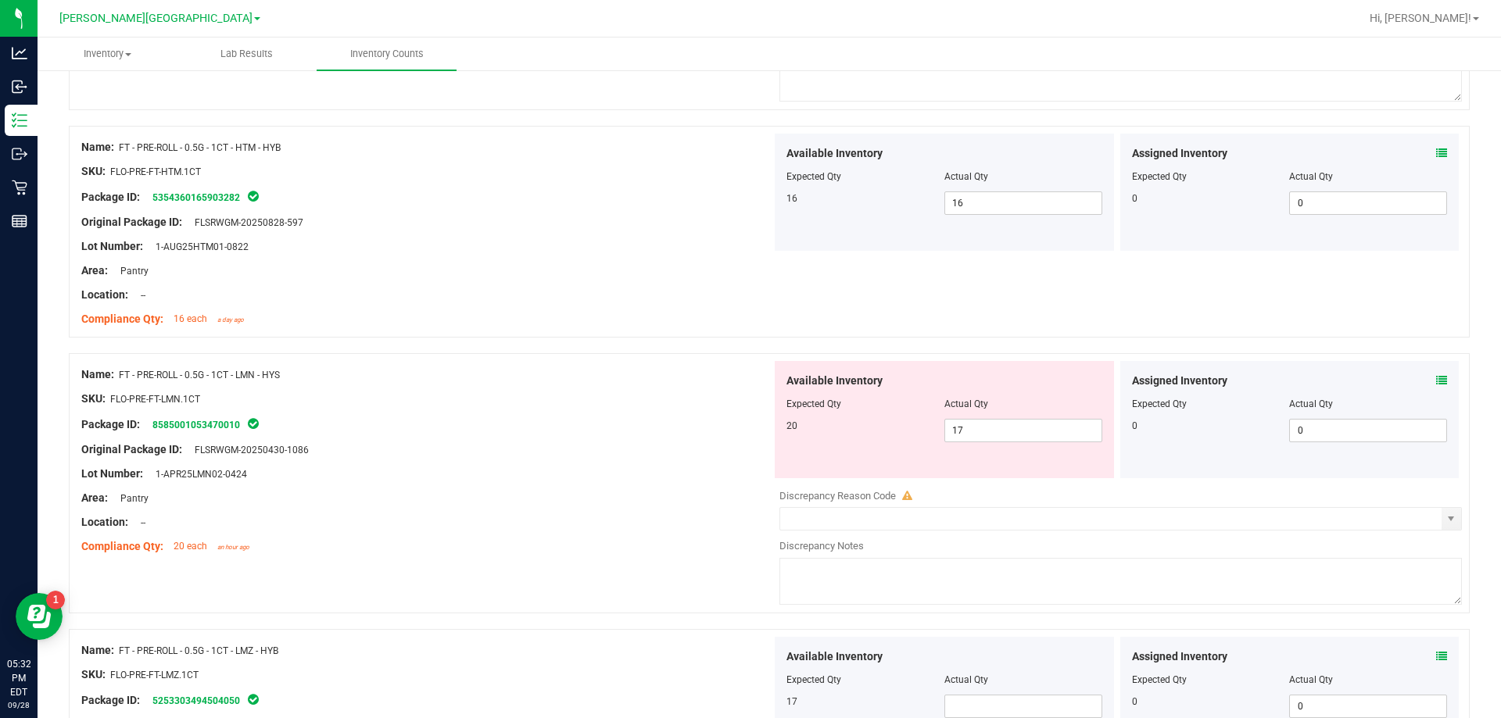
scroll to position [2119, 0]
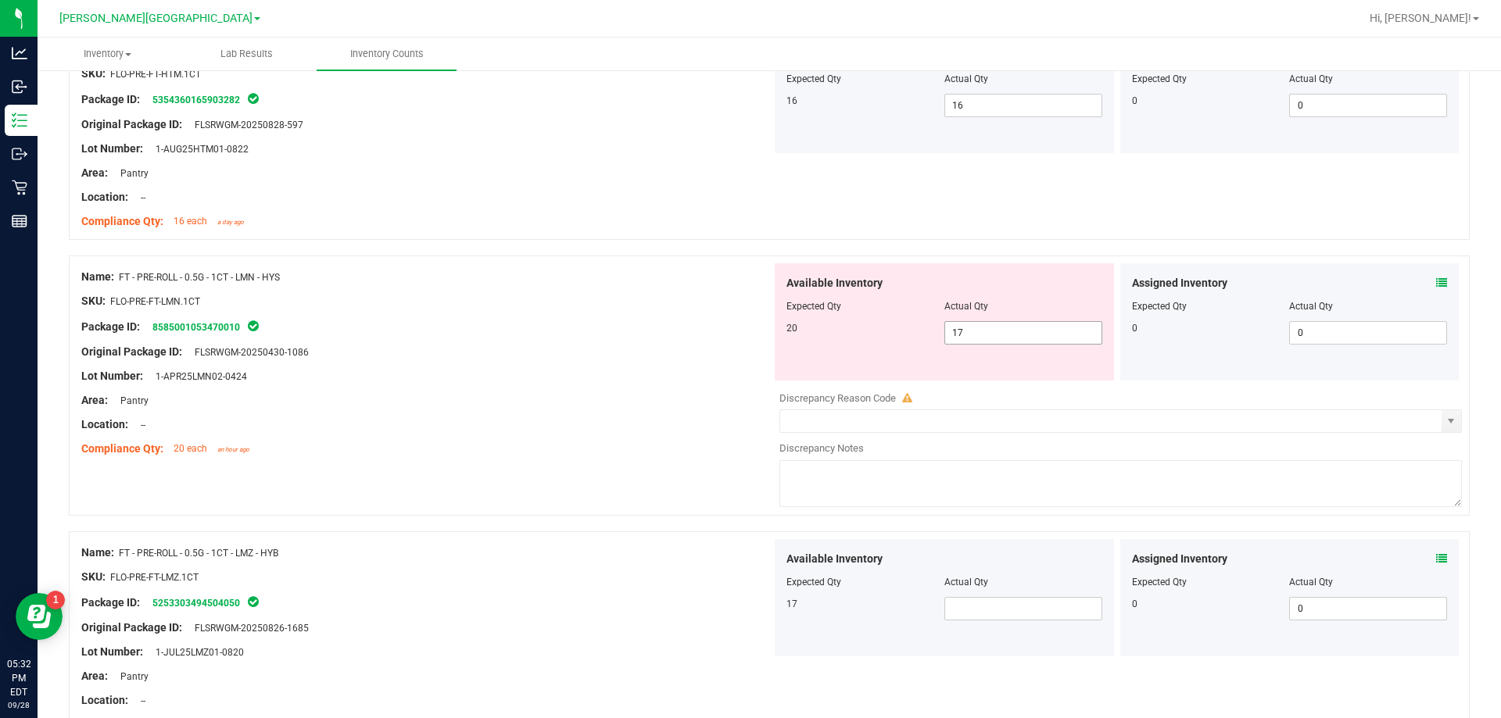
click at [1001, 333] on span "17 17" at bounding box center [1023, 332] width 158 height 23
click at [971, 326] on input "17" at bounding box center [1023, 333] width 156 height 22
type input "1"
type input "20"
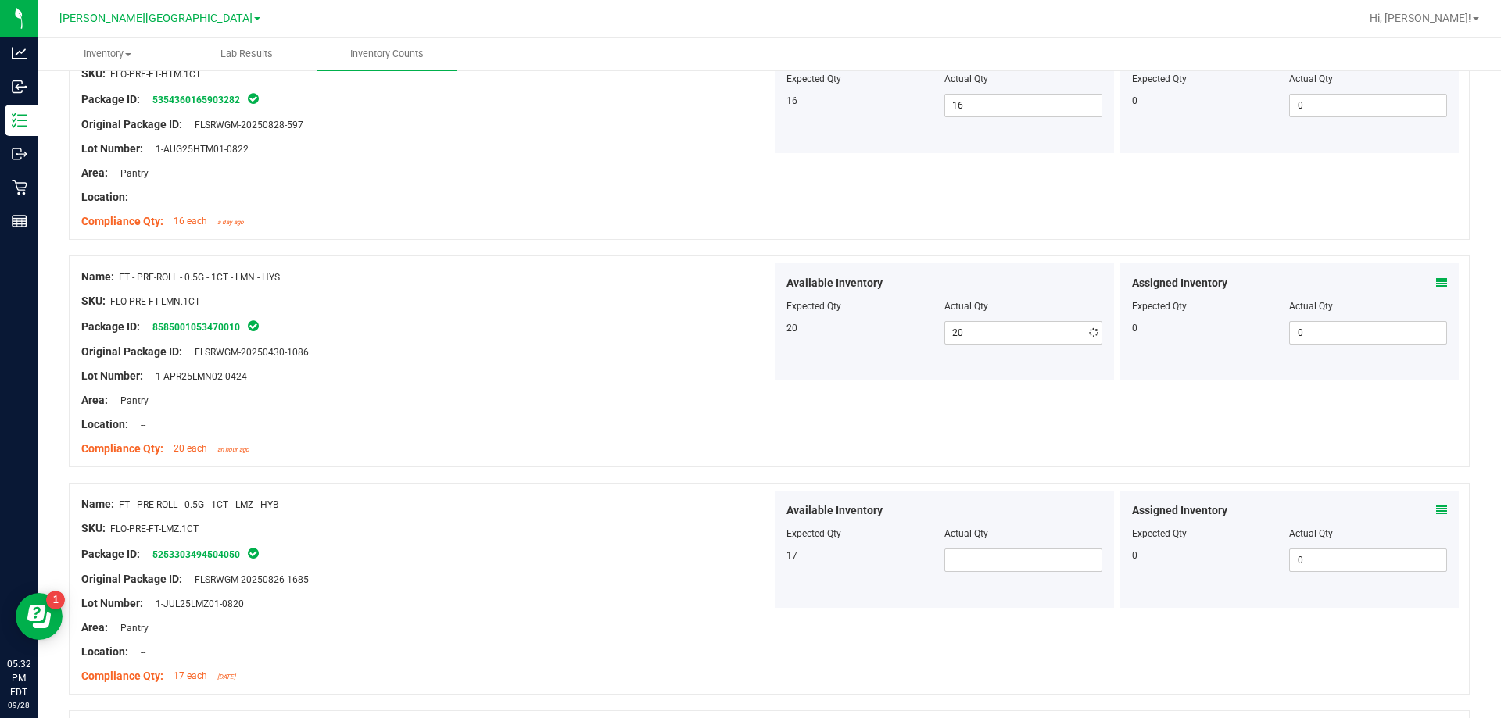
click at [567, 322] on div "Package ID: 8585001053470010" at bounding box center [426, 326] width 690 height 19
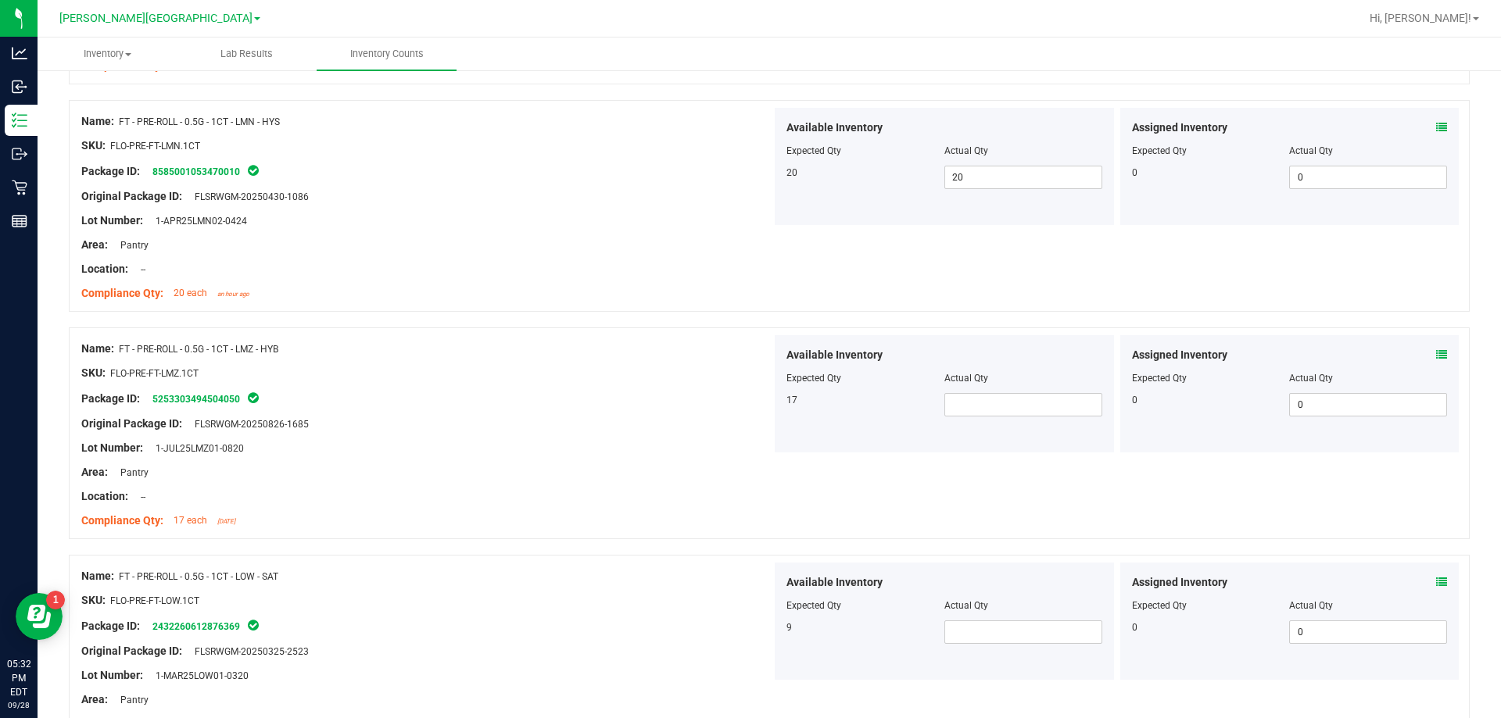
scroll to position [2275, 0]
click at [1033, 409] on span at bounding box center [1023, 403] width 158 height 23
type input "17"
click at [1018, 631] on span at bounding box center [1023, 631] width 158 height 23
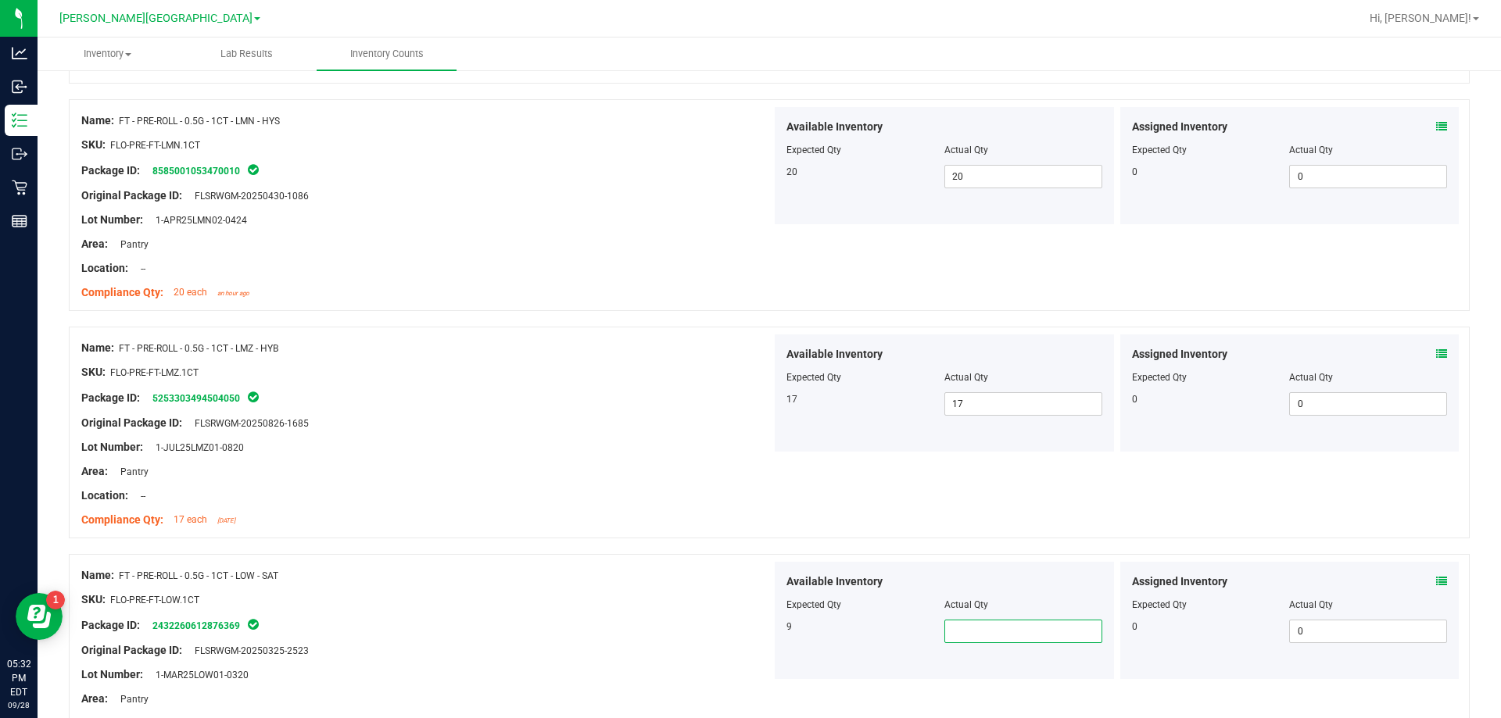
type input "9"
drag, startPoint x: 738, startPoint y: 345, endPoint x: 715, endPoint y: 380, distance: 42.3
click at [734, 348] on div "Name: FT - PRE-ROLL - 0.5G - 1CT - LMZ - HYB" at bounding box center [426, 348] width 690 height 16
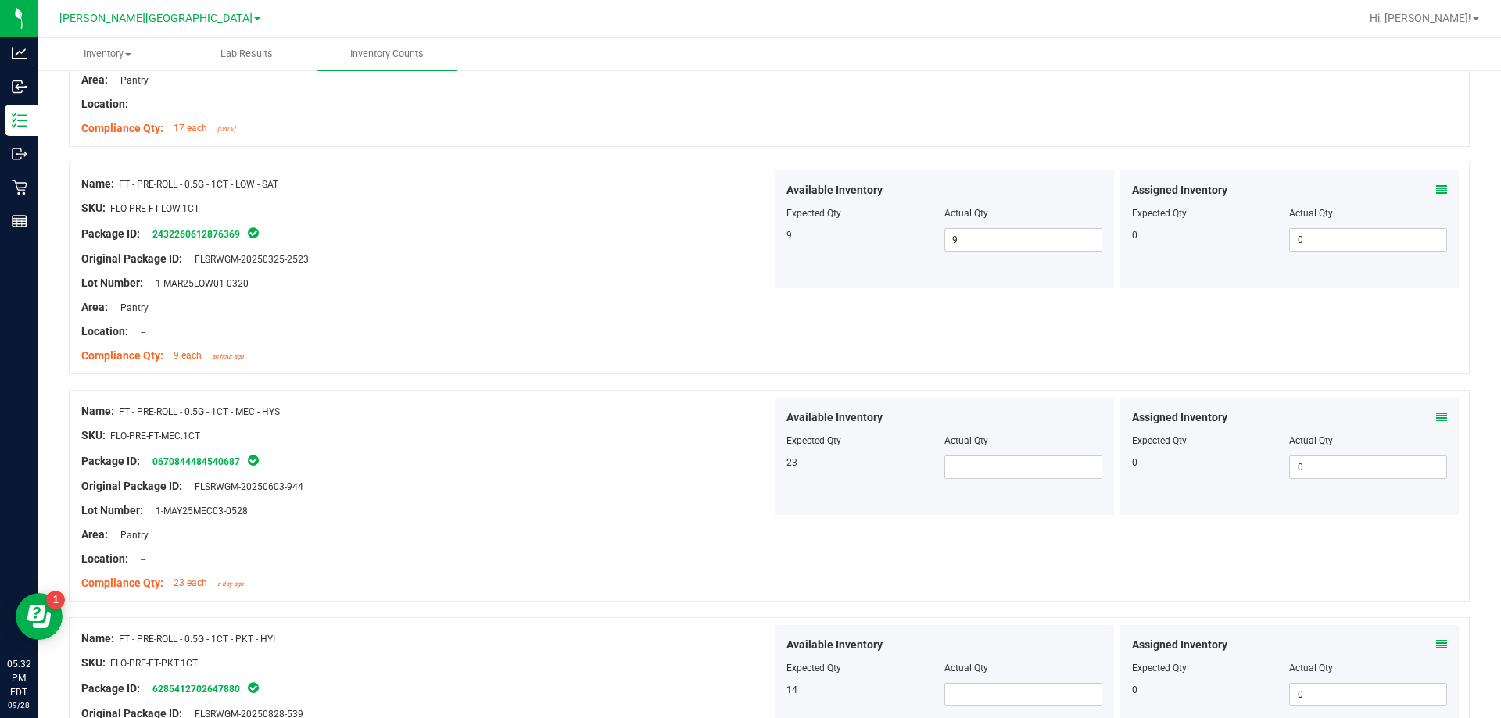
scroll to position [2822, 0]
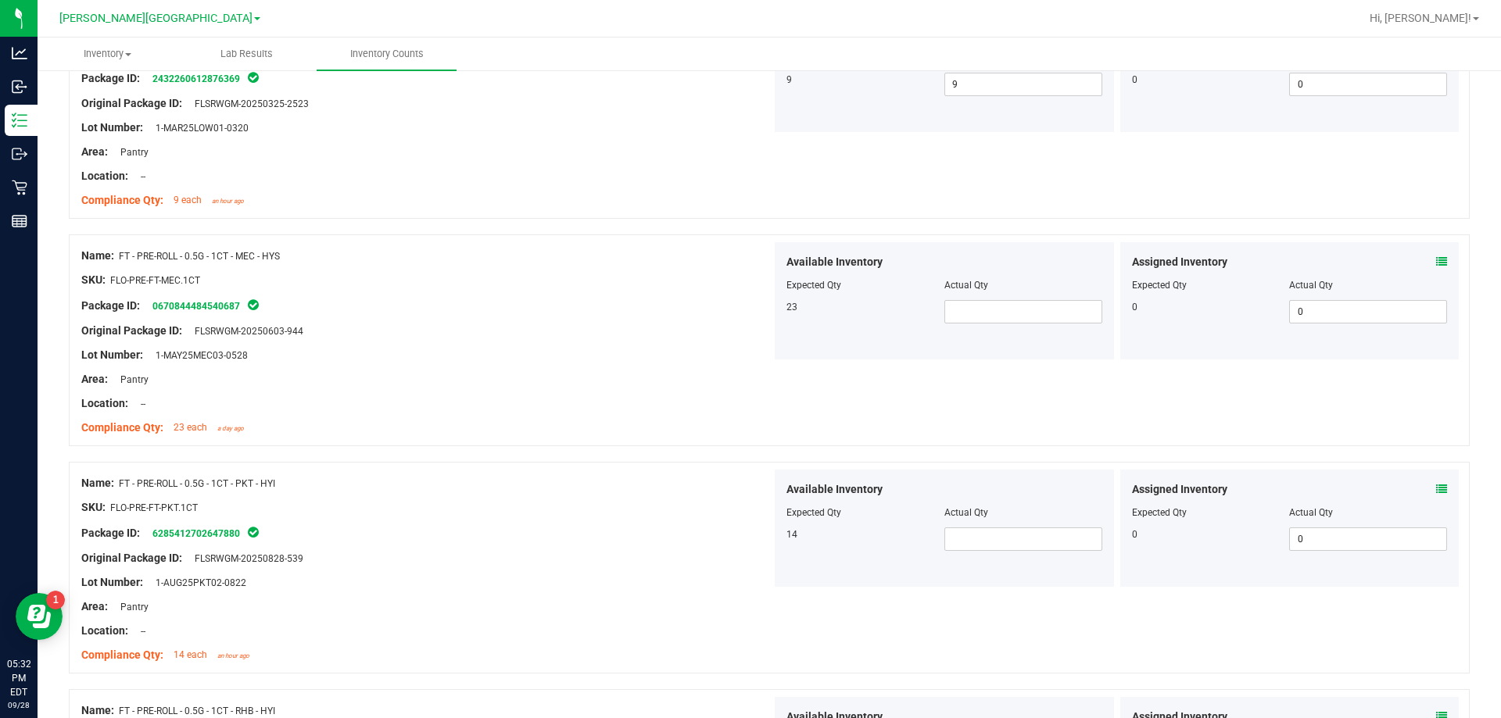
click at [977, 325] on div "Available Inventory Expected Qty Actual Qty 23" at bounding box center [944, 300] width 339 height 117
click at [980, 320] on span at bounding box center [1023, 311] width 158 height 23
type input "23"
click at [996, 542] on span at bounding box center [1023, 539] width 158 height 23
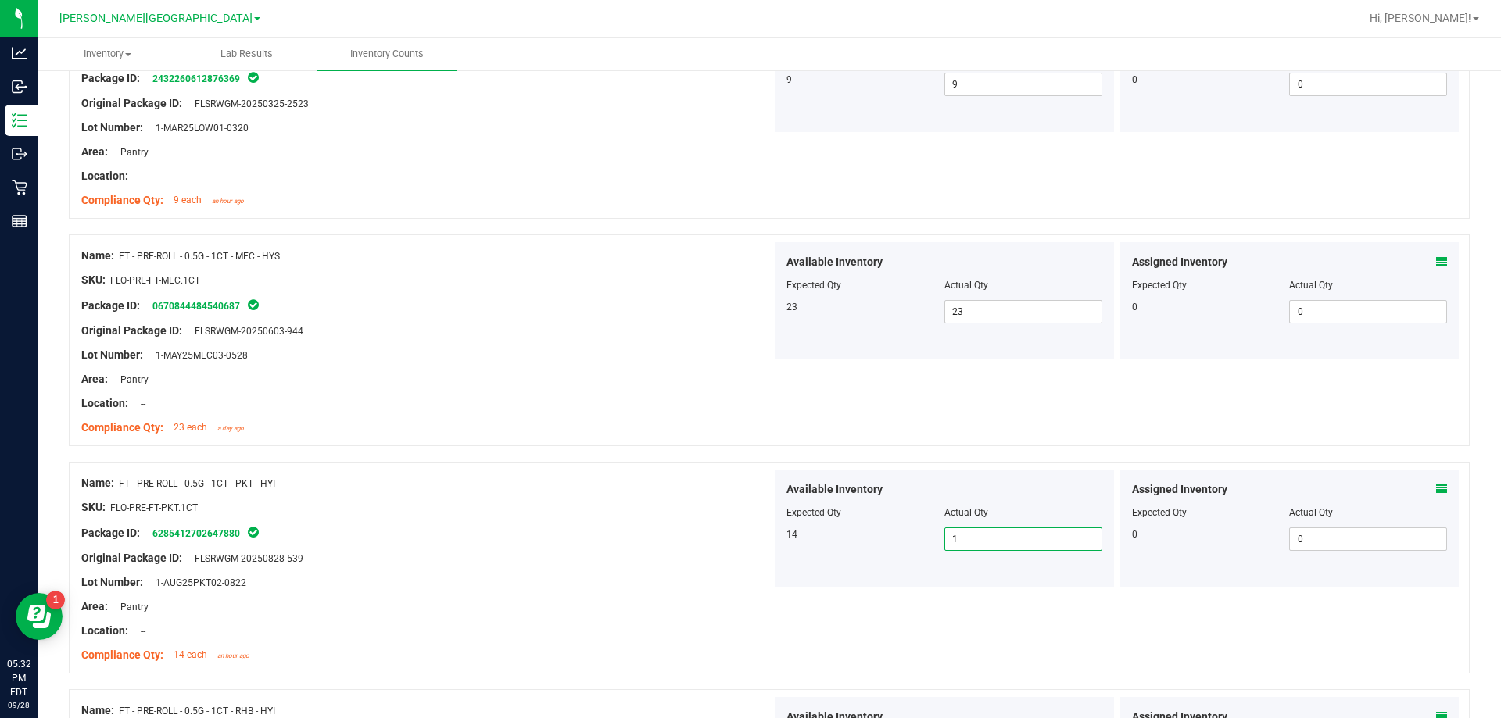
type input "14"
click at [672, 547] on div at bounding box center [426, 547] width 690 height 8
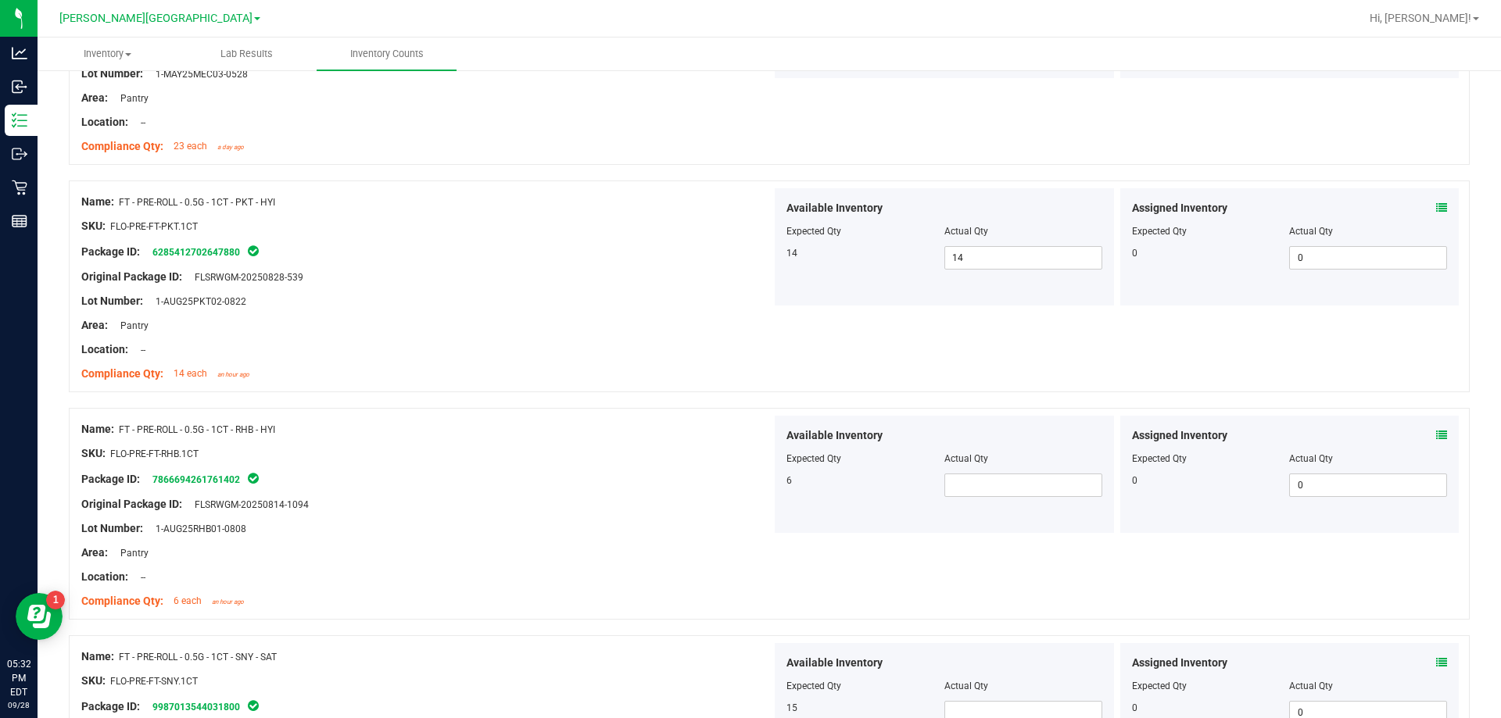
scroll to position [3135, 0]
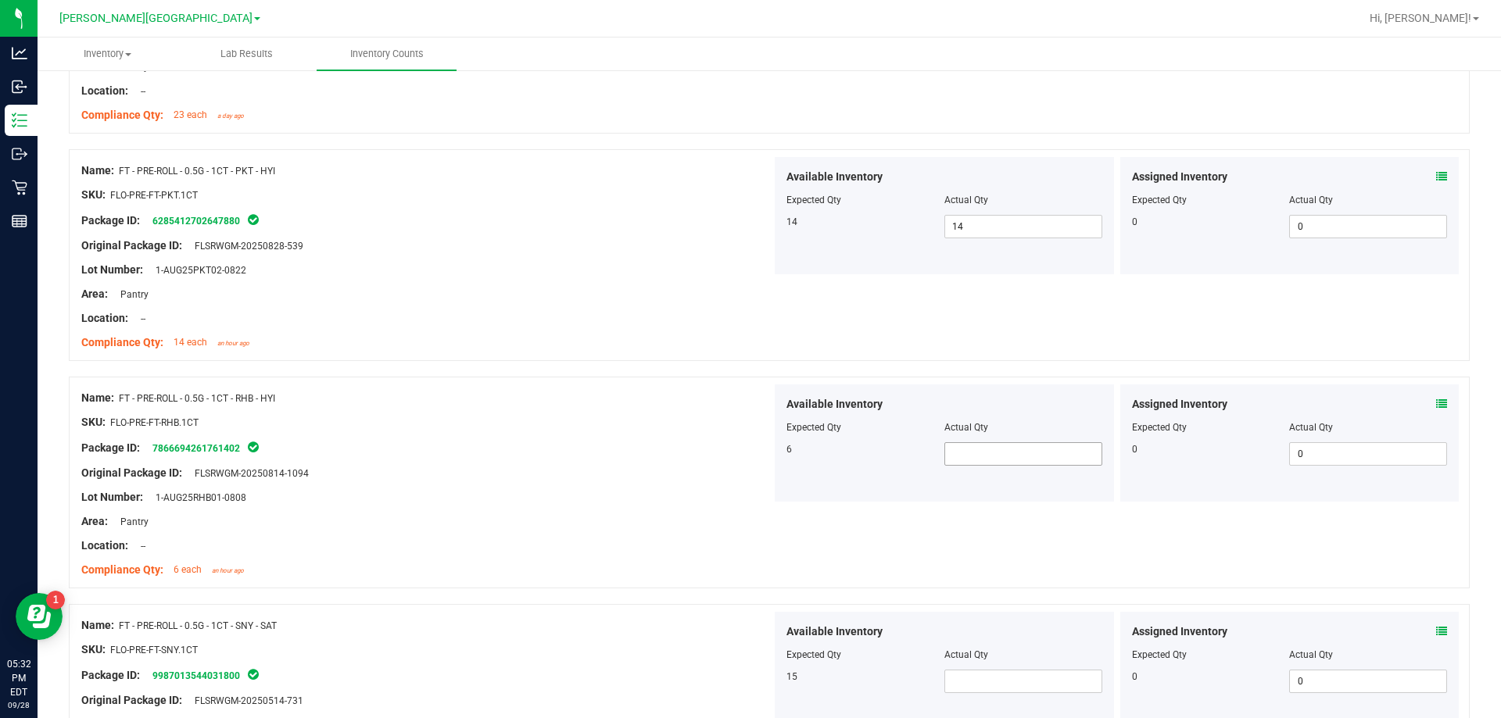
click at [973, 459] on span at bounding box center [1023, 453] width 158 height 23
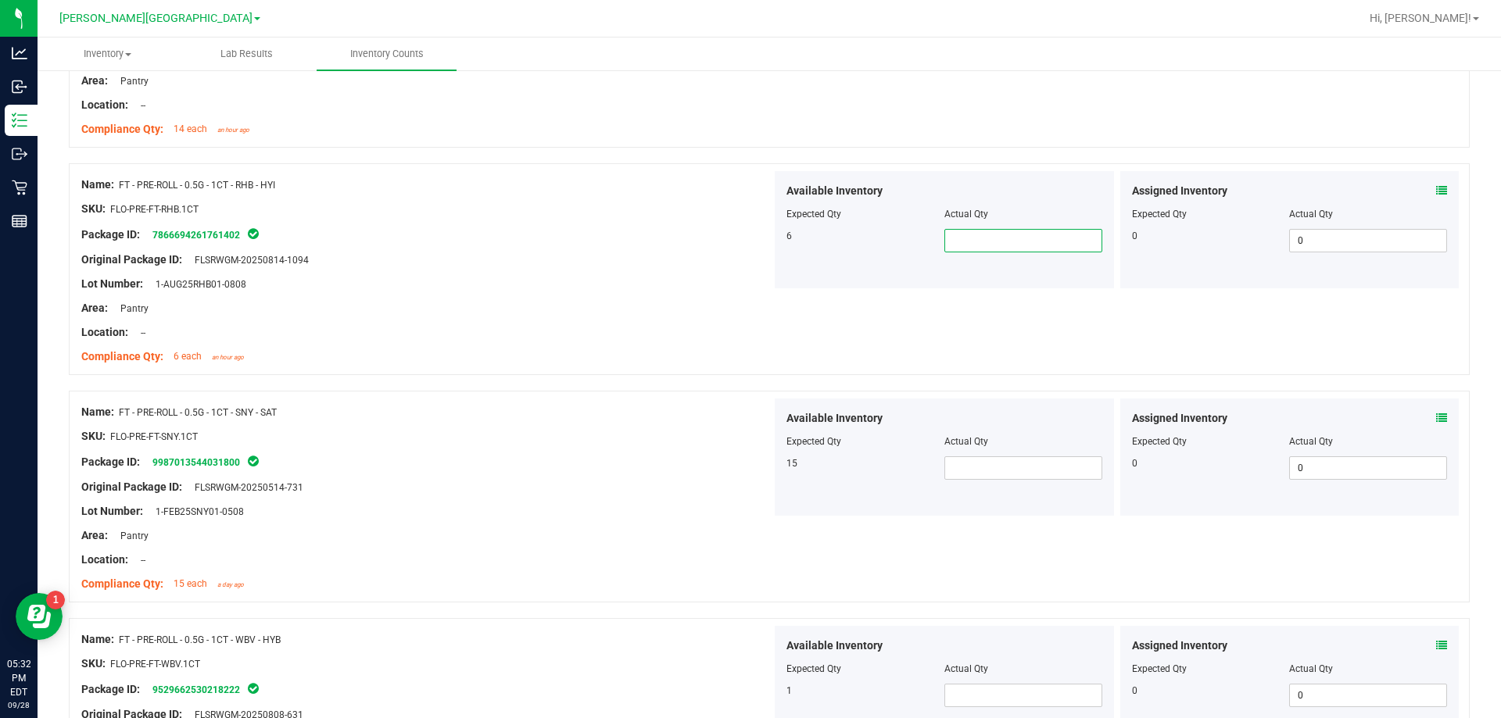
scroll to position [3370, 0]
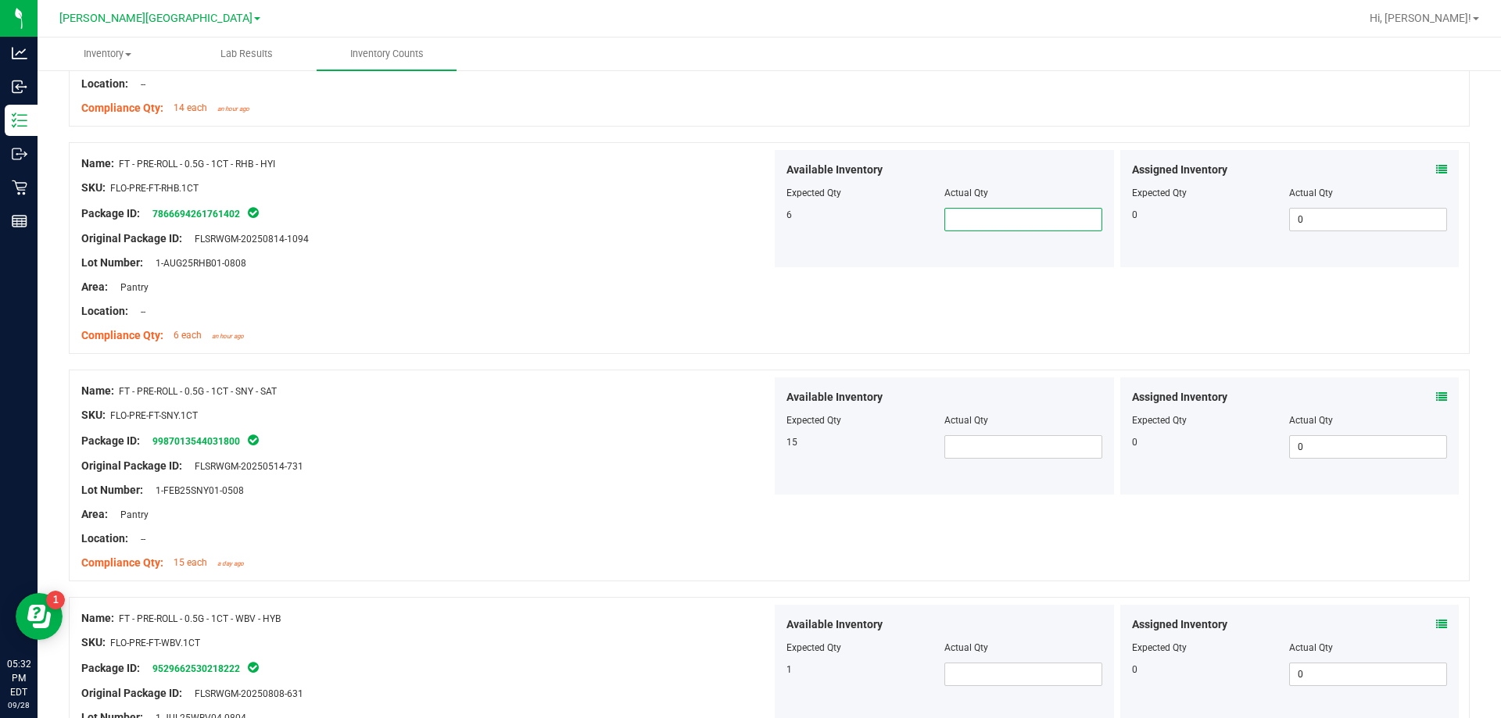
click at [967, 224] on input "text" at bounding box center [1023, 220] width 156 height 22
type input "6"
click at [979, 446] on span at bounding box center [1023, 446] width 158 height 23
type input "15"
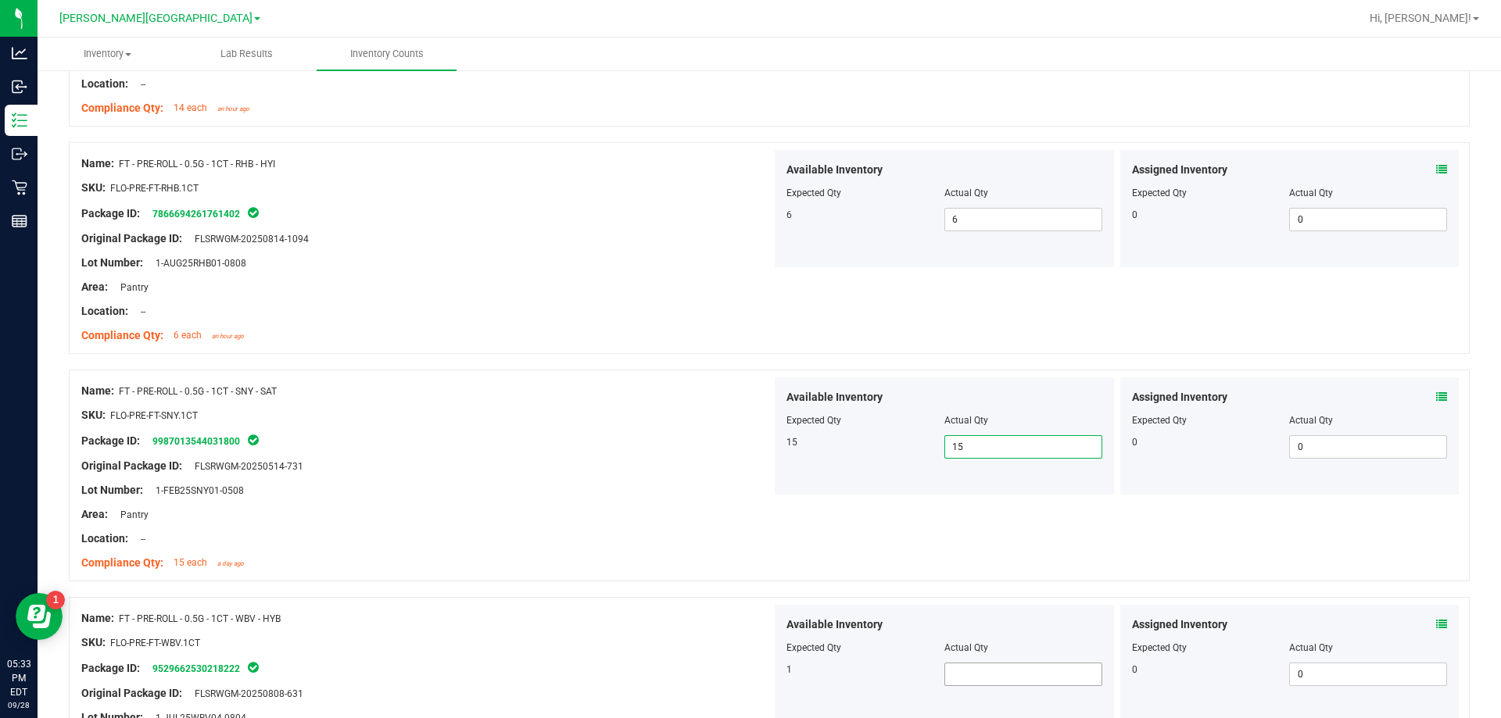
type input "15"
click at [980, 675] on span at bounding box center [1023, 674] width 158 height 23
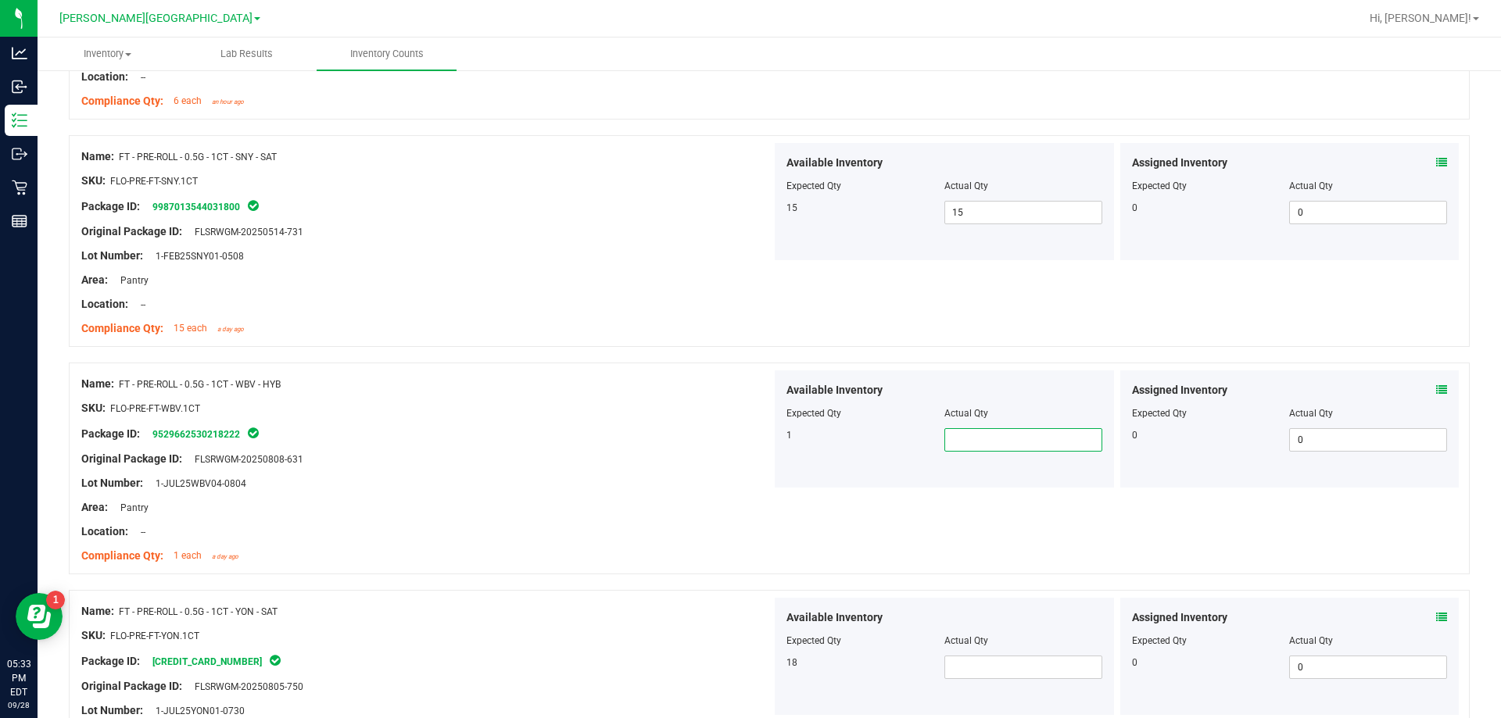
click at [979, 442] on input "text" at bounding box center [1023, 440] width 156 height 22
type input "1"
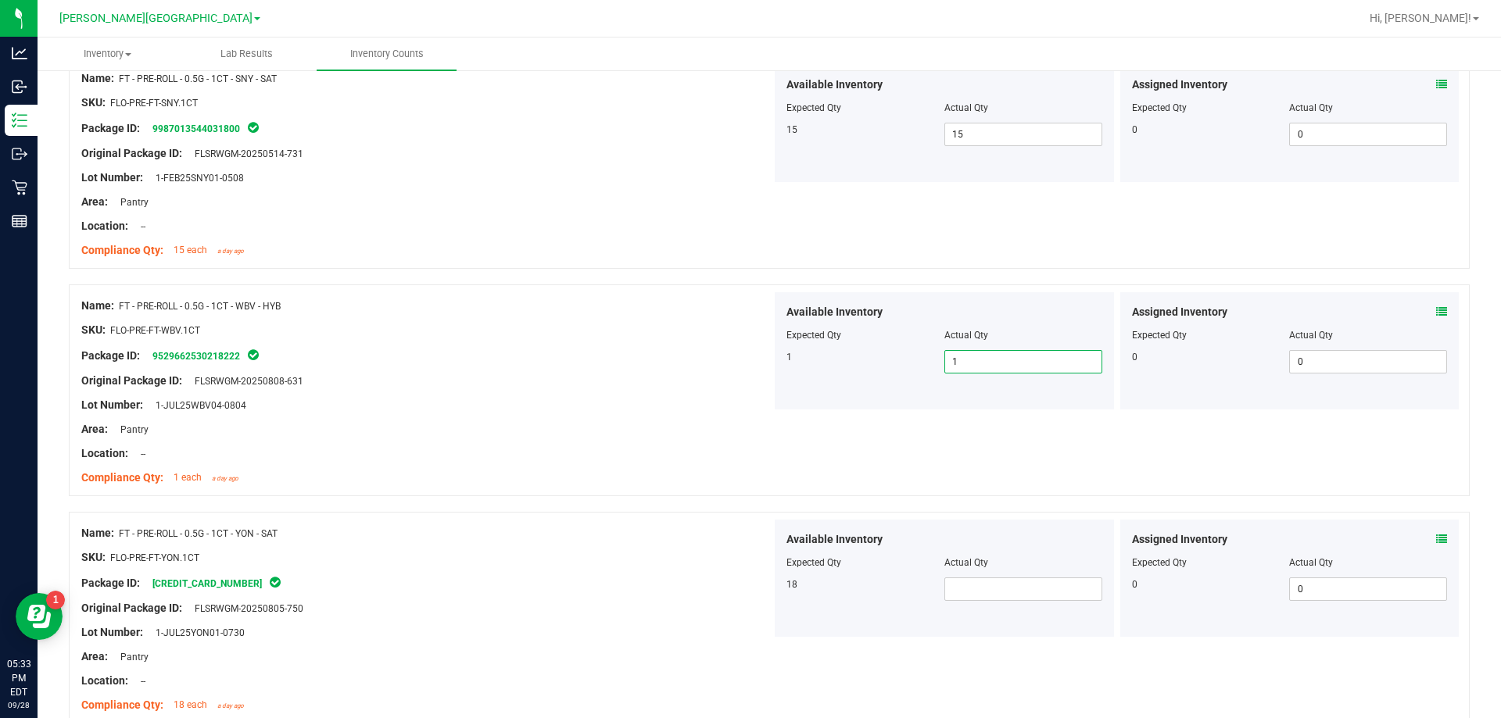
type input "1"
click at [603, 414] on div at bounding box center [426, 418] width 690 height 8
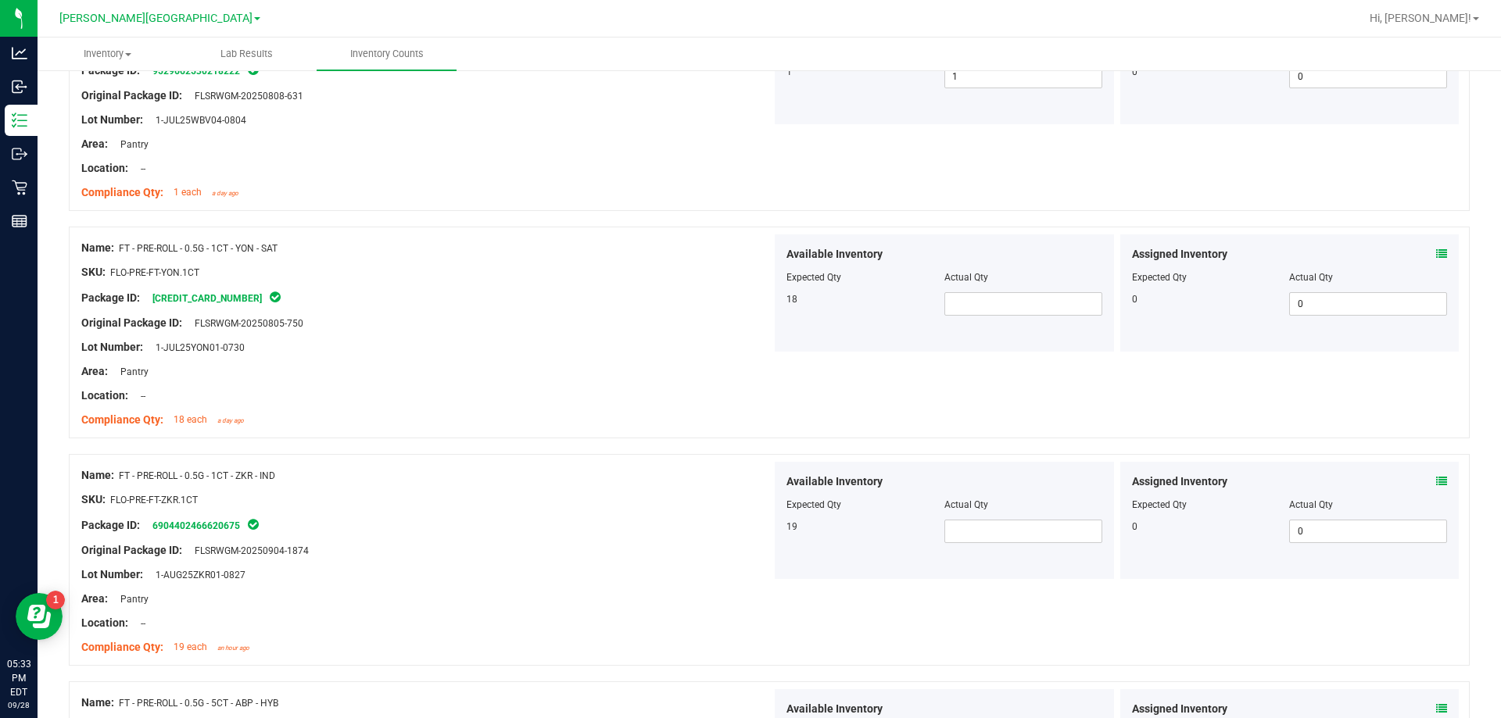
scroll to position [3995, 0]
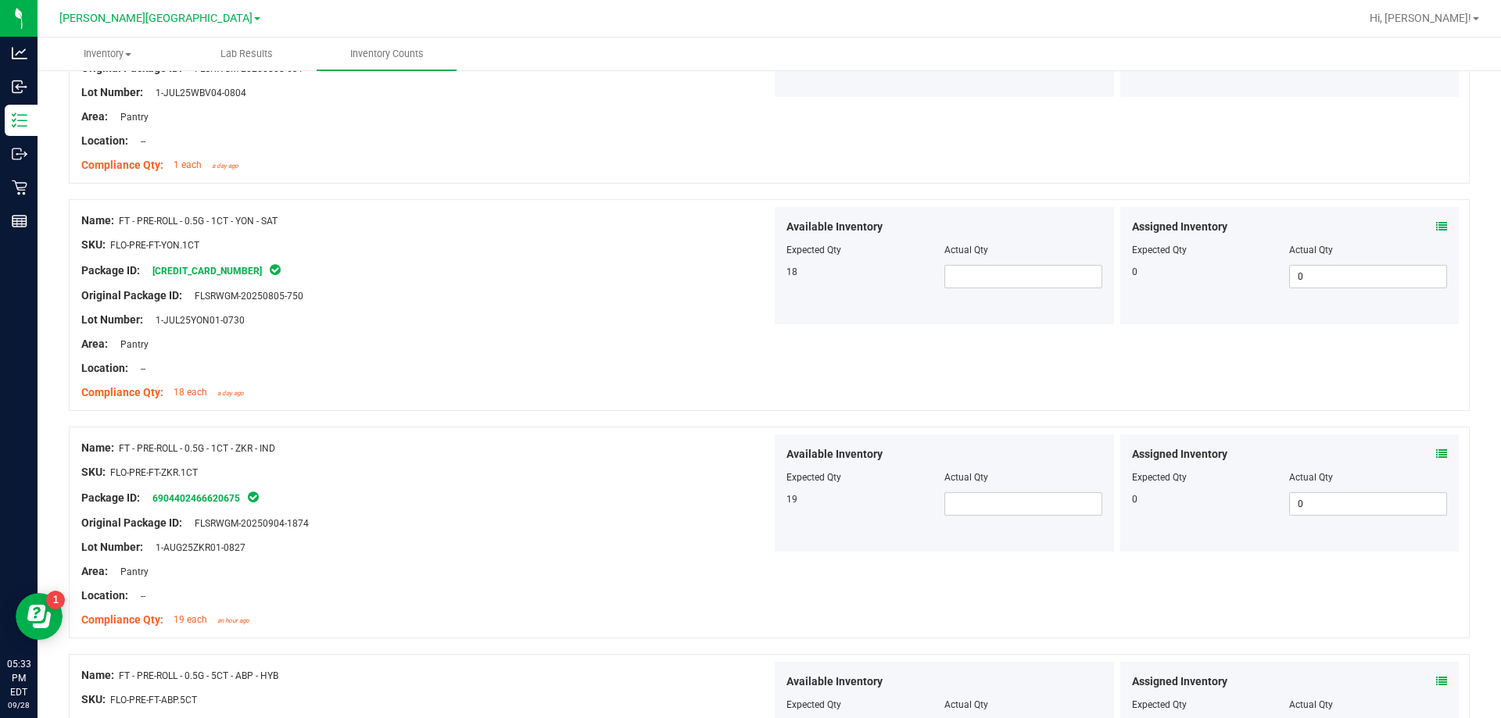
click at [957, 288] on div "Available Inventory Expected Qty Actual Qty 18" at bounding box center [944, 265] width 339 height 117
click at [958, 283] on span at bounding box center [1023, 276] width 158 height 23
type input "18"
click at [719, 405] on div "Name: FT - PRE-ROLL - 0.5G - 1CT - YON - SAT SKU: FLO-PRE-FT-YON.1CT Package ID…" at bounding box center [426, 306] width 690 height 199
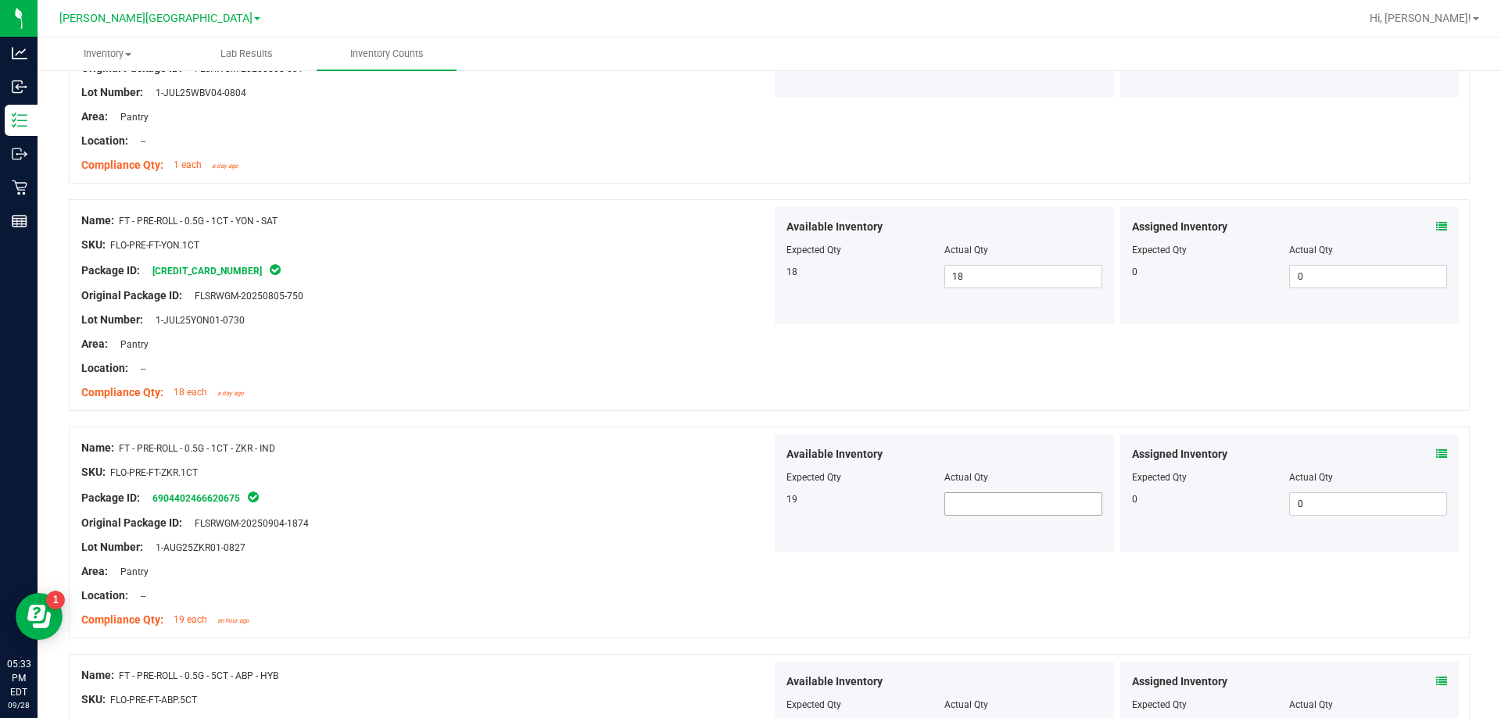
click at [1022, 507] on span at bounding box center [1023, 504] width 158 height 23
type input "19"
click at [575, 516] on div "Original Package ID: FLSRWGM-20250904-1874" at bounding box center [426, 523] width 690 height 16
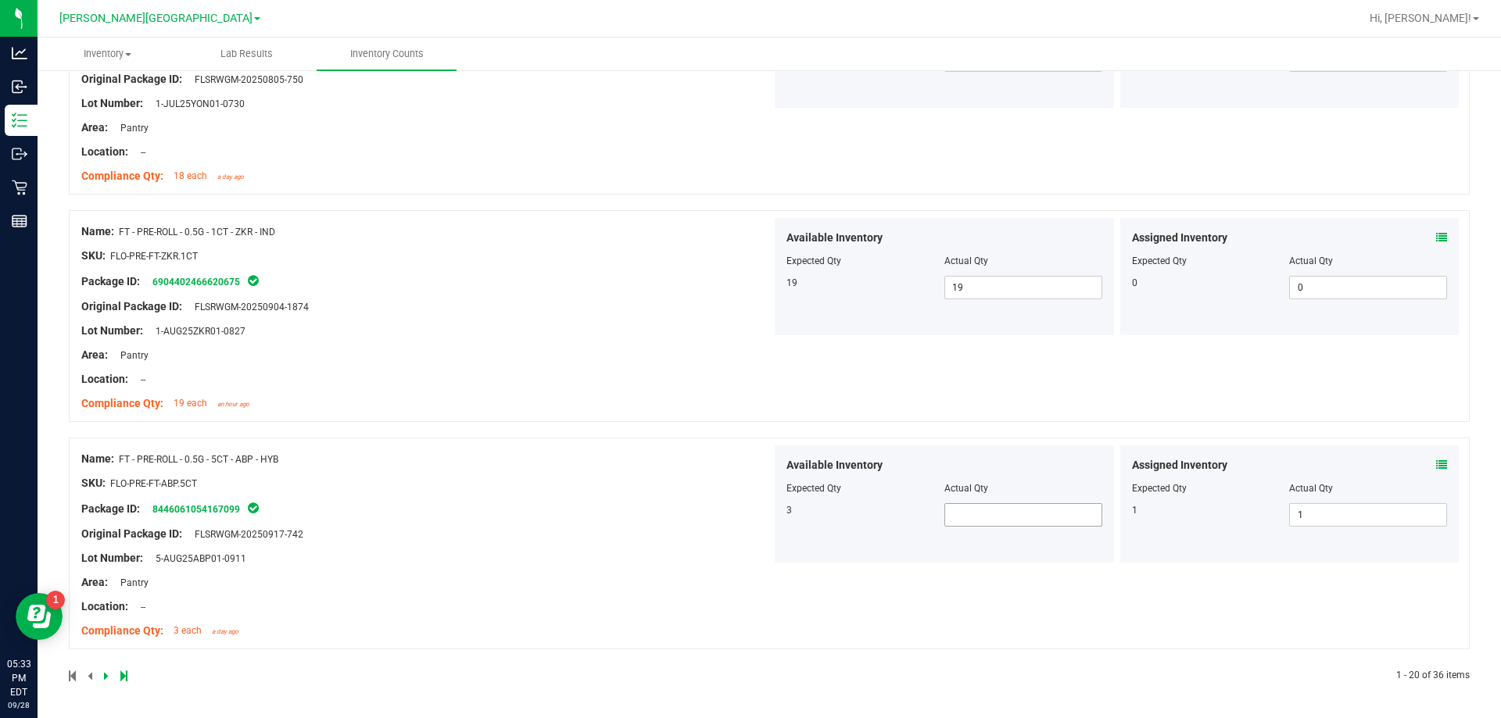
click at [998, 515] on span at bounding box center [1023, 514] width 158 height 23
type input "3"
click at [106, 675] on icon at bounding box center [106, 676] width 5 height 9
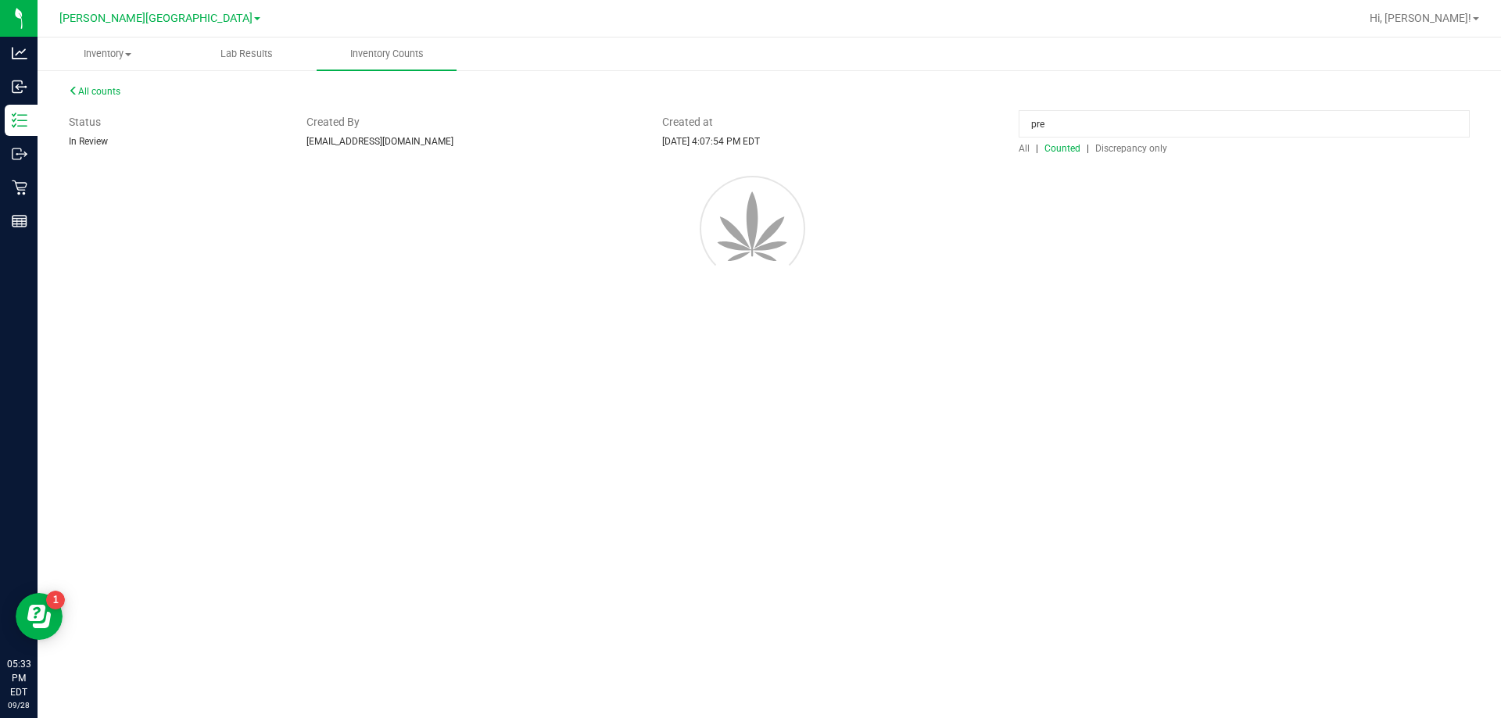
scroll to position [0, 0]
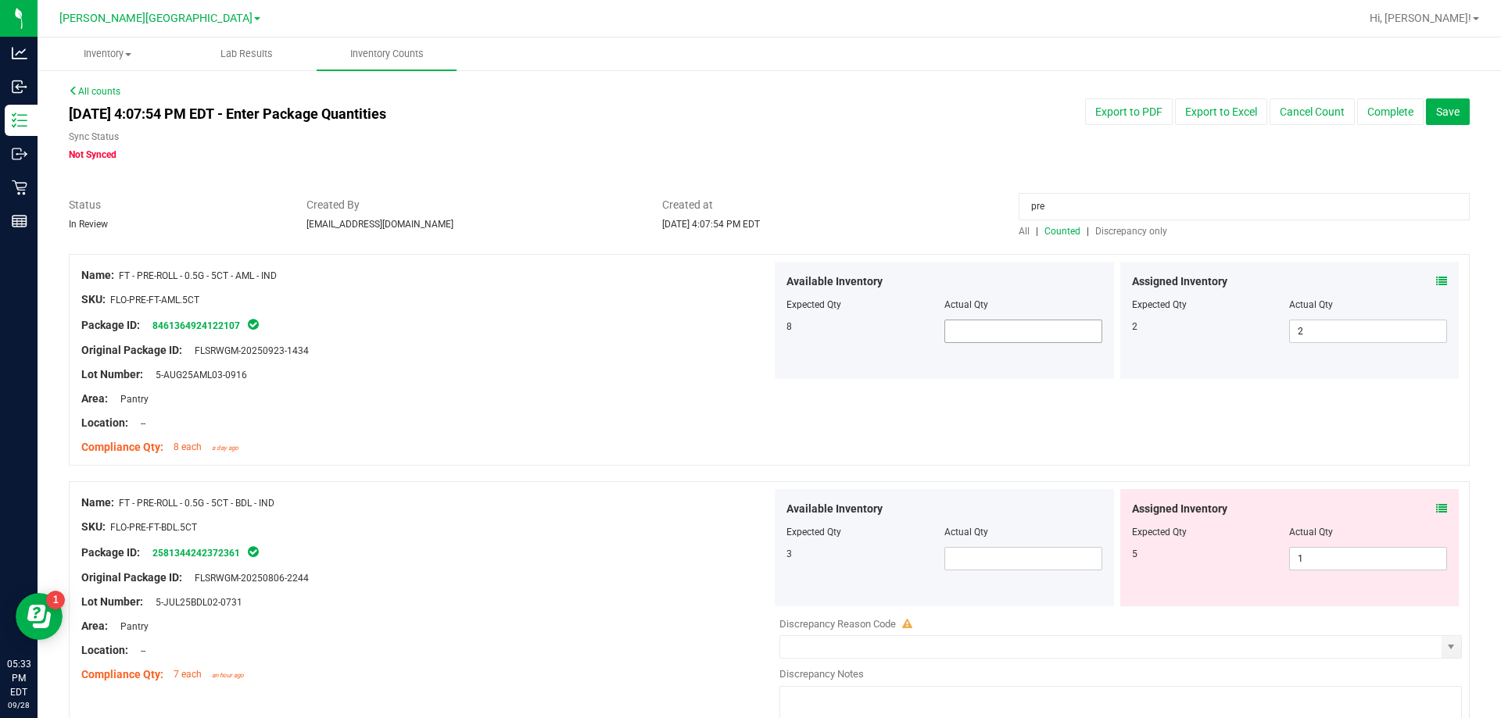
drag, startPoint x: 976, startPoint y: 324, endPoint x: 987, endPoint y: 323, distance: 11.0
click at [979, 324] on span at bounding box center [1023, 331] width 158 height 23
type input "8"
type input "2"
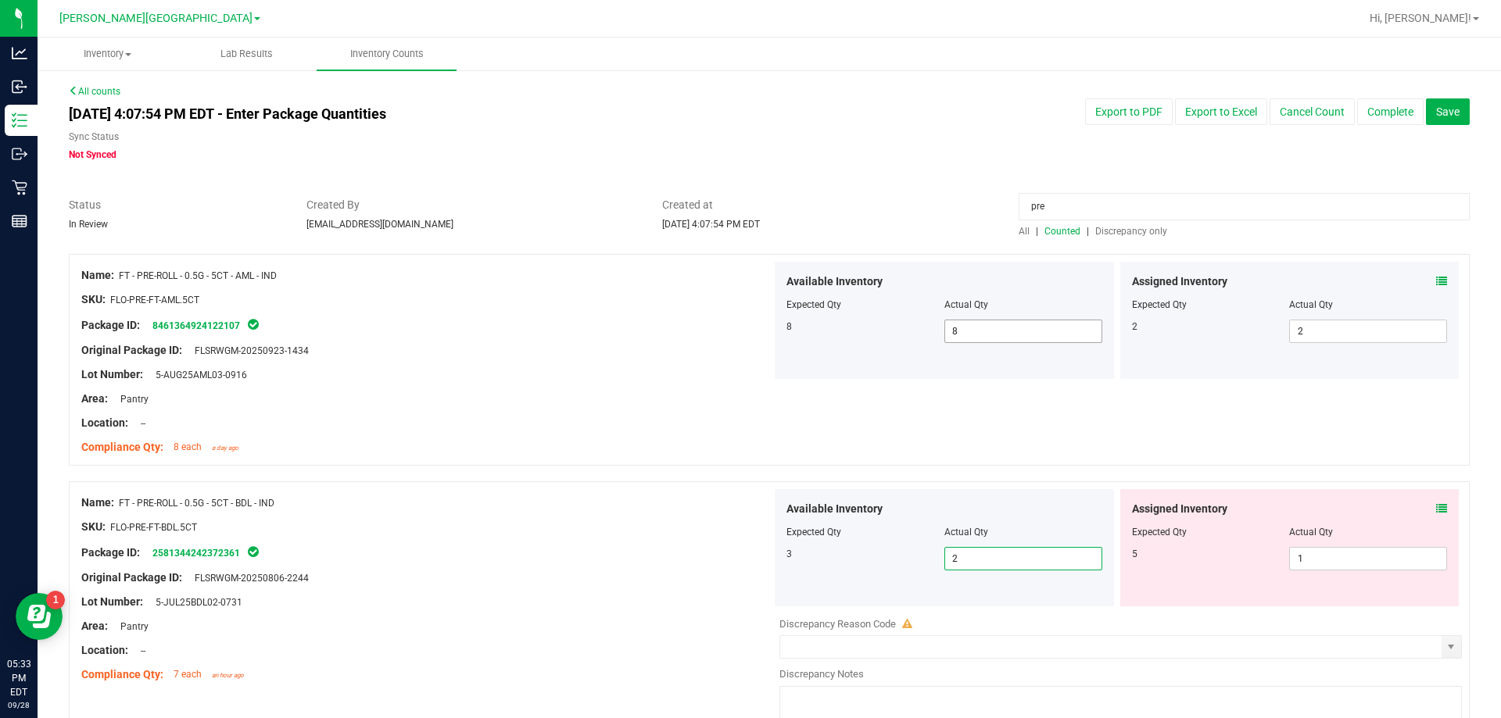
type input "2"
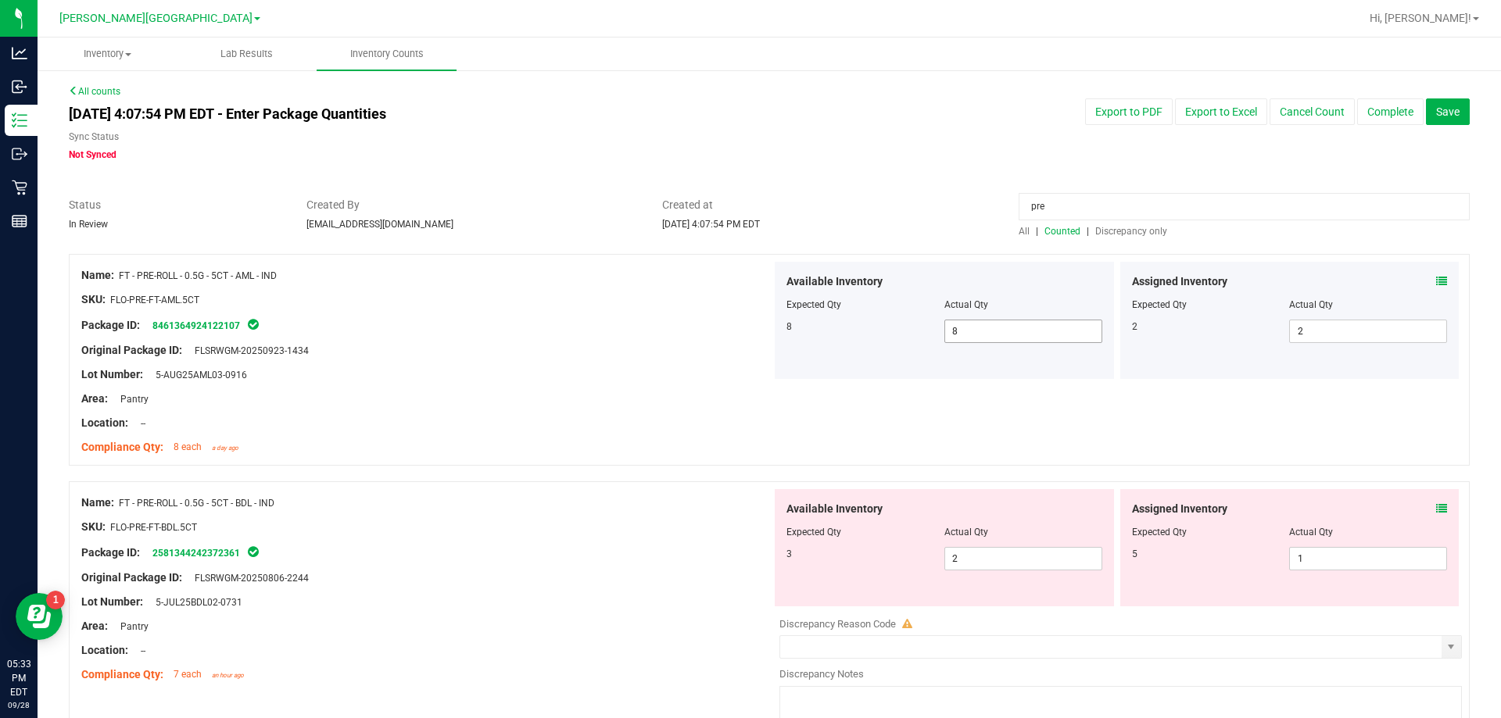
scroll to position [451, 0]
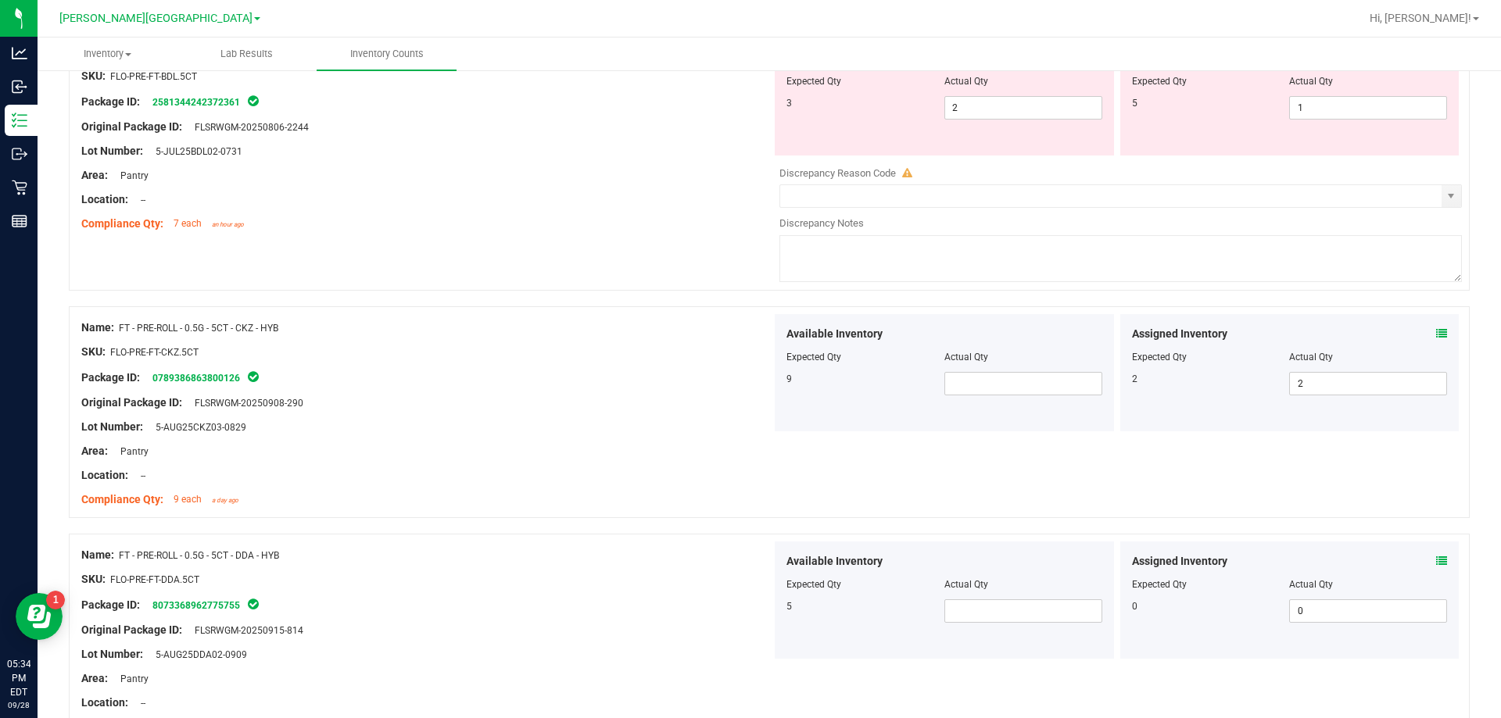
click at [1009, 396] on div "Available Inventory Expected Qty Actual Qty 9" at bounding box center [944, 372] width 339 height 117
click at [1012, 388] on span at bounding box center [1023, 383] width 158 height 23
type input "9"
type input "5"
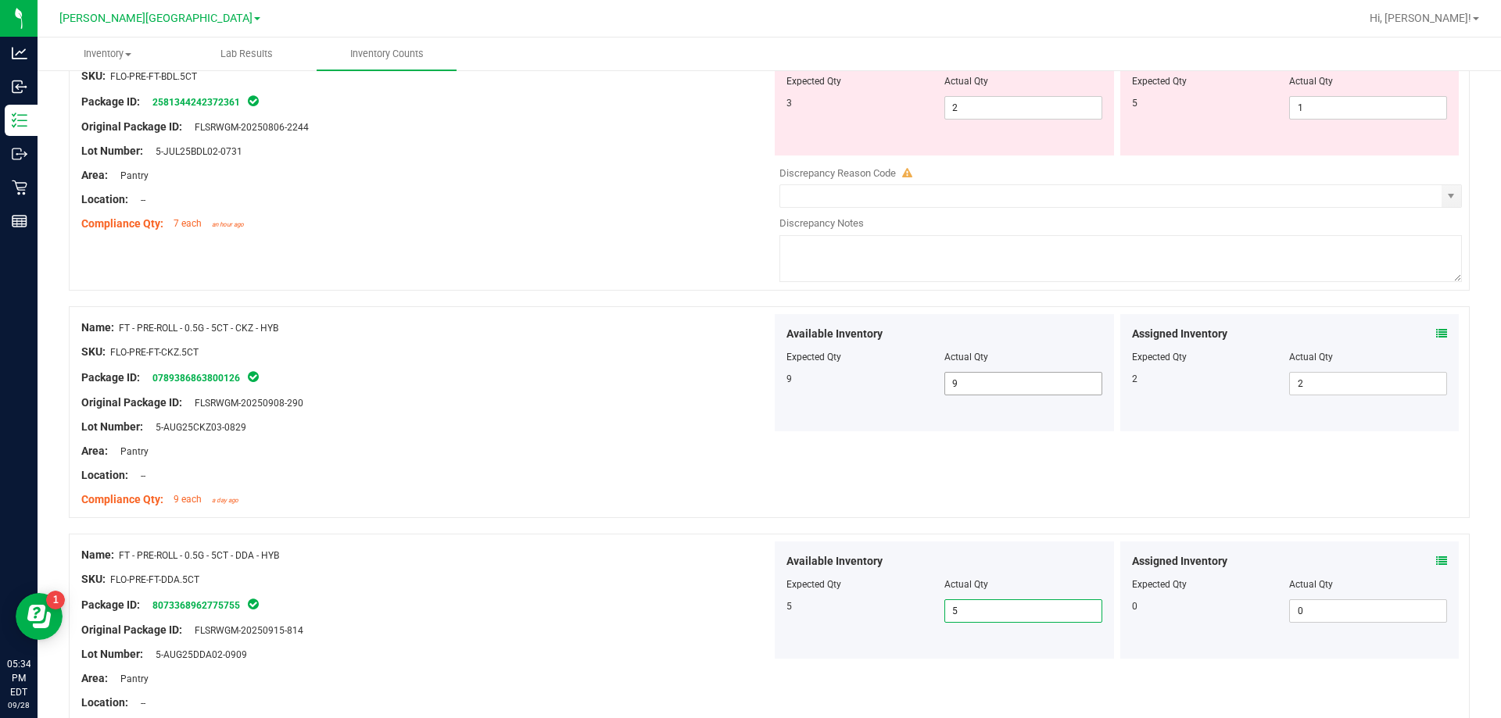
type input "5"
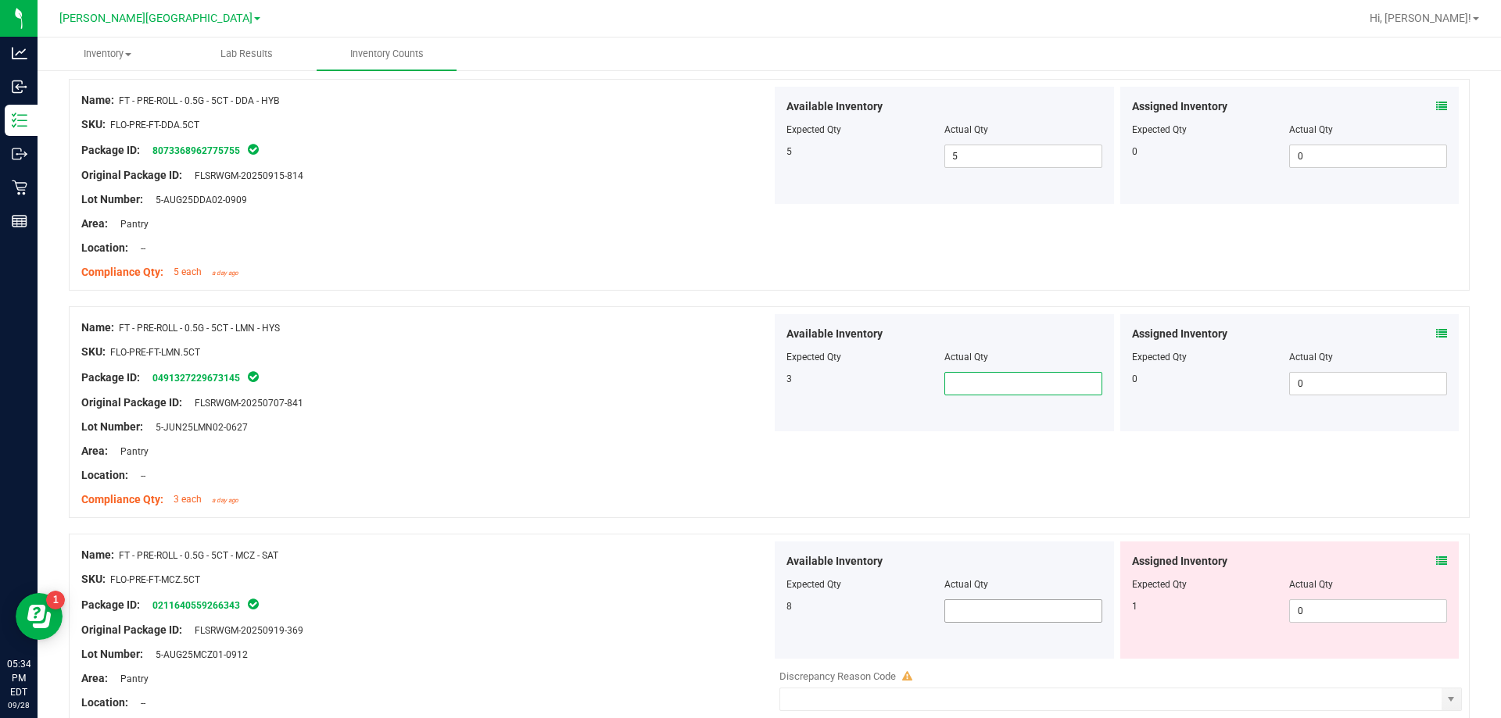
click at [956, 615] on span at bounding box center [1023, 611] width 158 height 23
type input "8"
click at [962, 389] on span at bounding box center [1023, 383] width 158 height 23
type input "3"
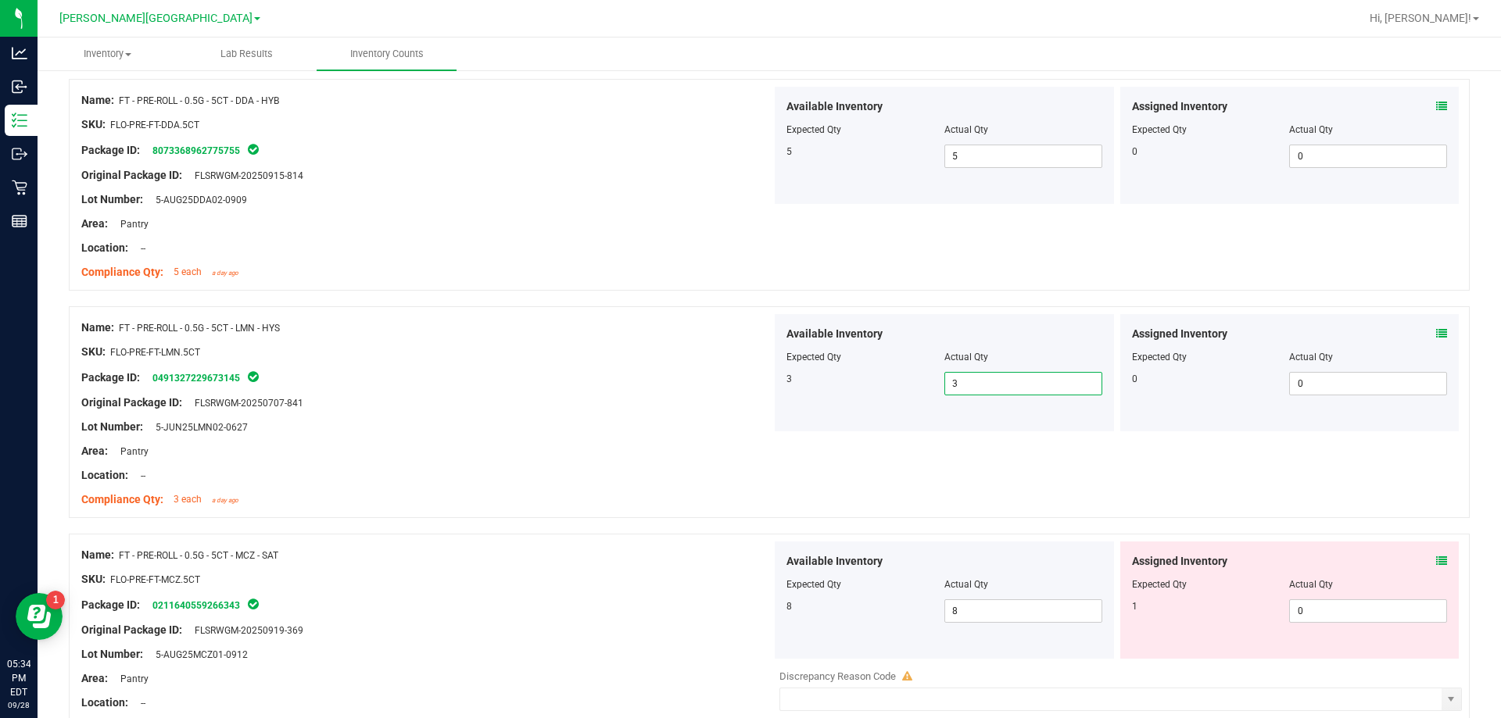
type input "3"
click at [729, 412] on div at bounding box center [426, 415] width 690 height 8
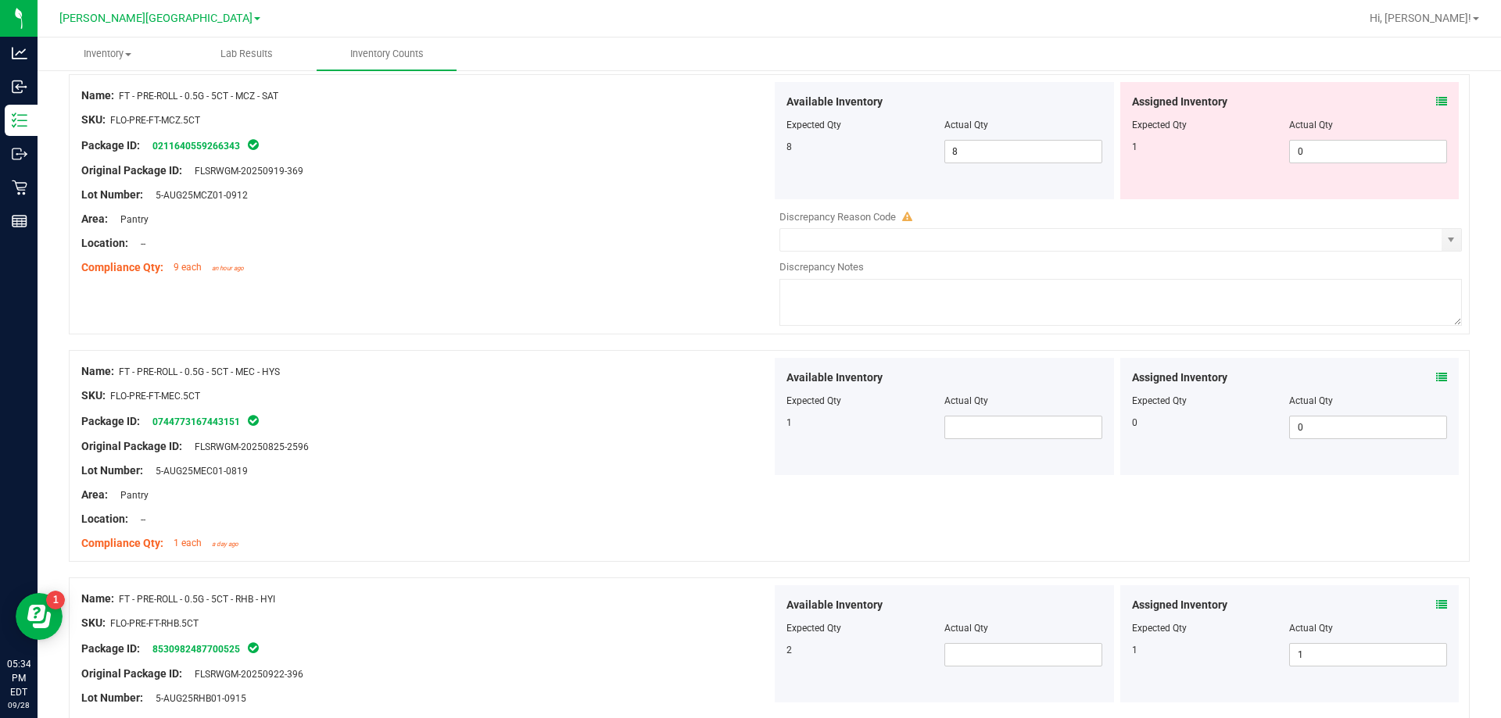
scroll to position [1453, 0]
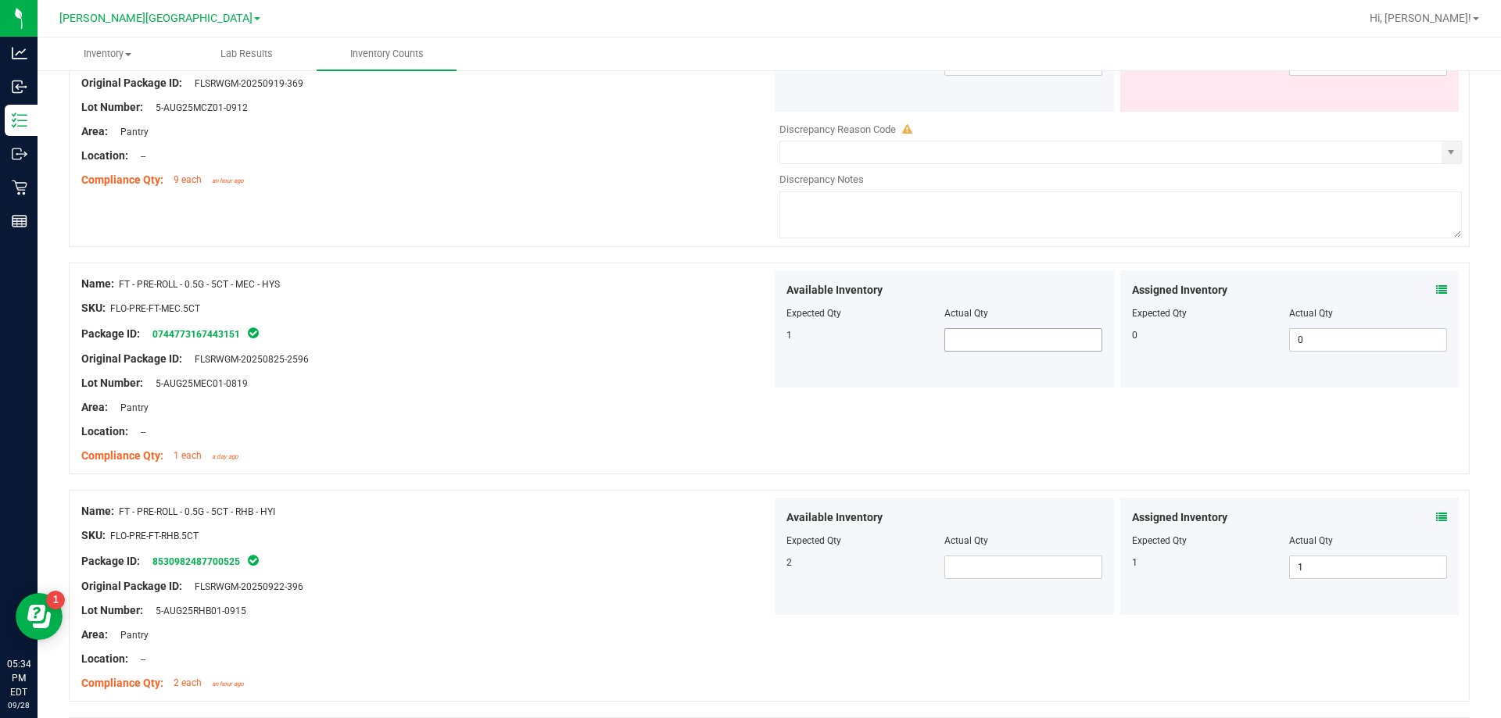
click at [1001, 347] on span at bounding box center [1023, 339] width 158 height 23
type input "1"
click at [1031, 568] on span at bounding box center [1023, 567] width 158 height 23
type input "2"
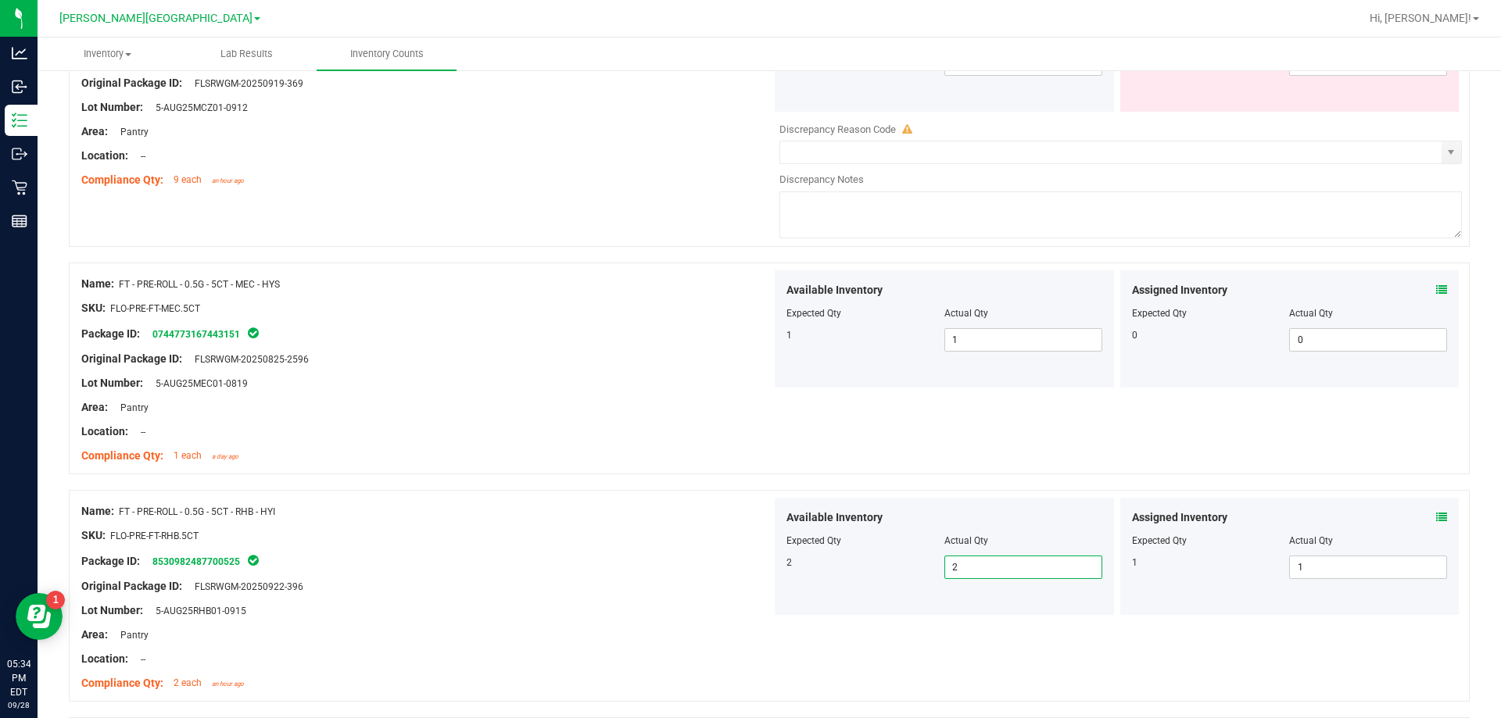
type input "2"
drag, startPoint x: 860, startPoint y: 585, endPoint x: 845, endPoint y: 588, distance: 15.2
click at [854, 585] on div "Available Inventory Expected Qty Actual Qty 2 2 2" at bounding box center [944, 556] width 339 height 117
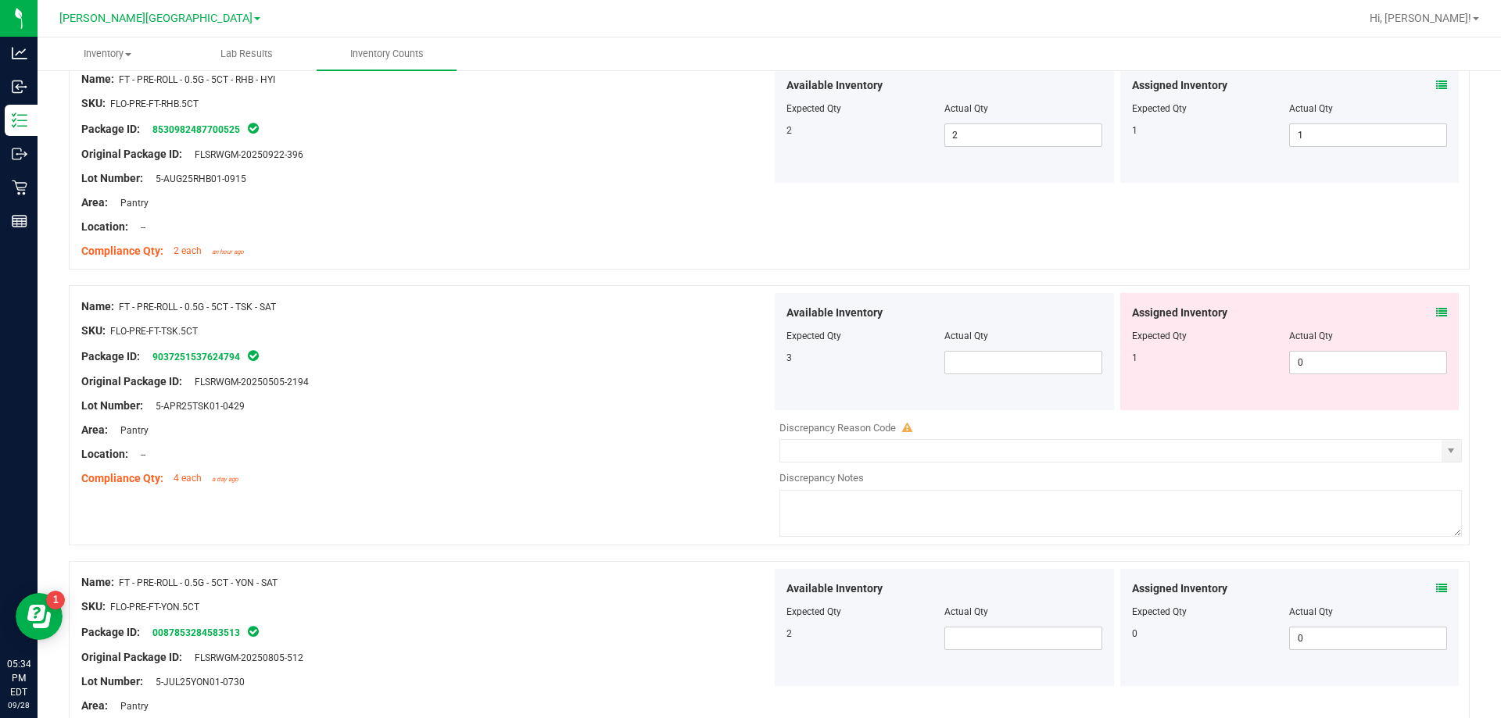
scroll to position [1922, 0]
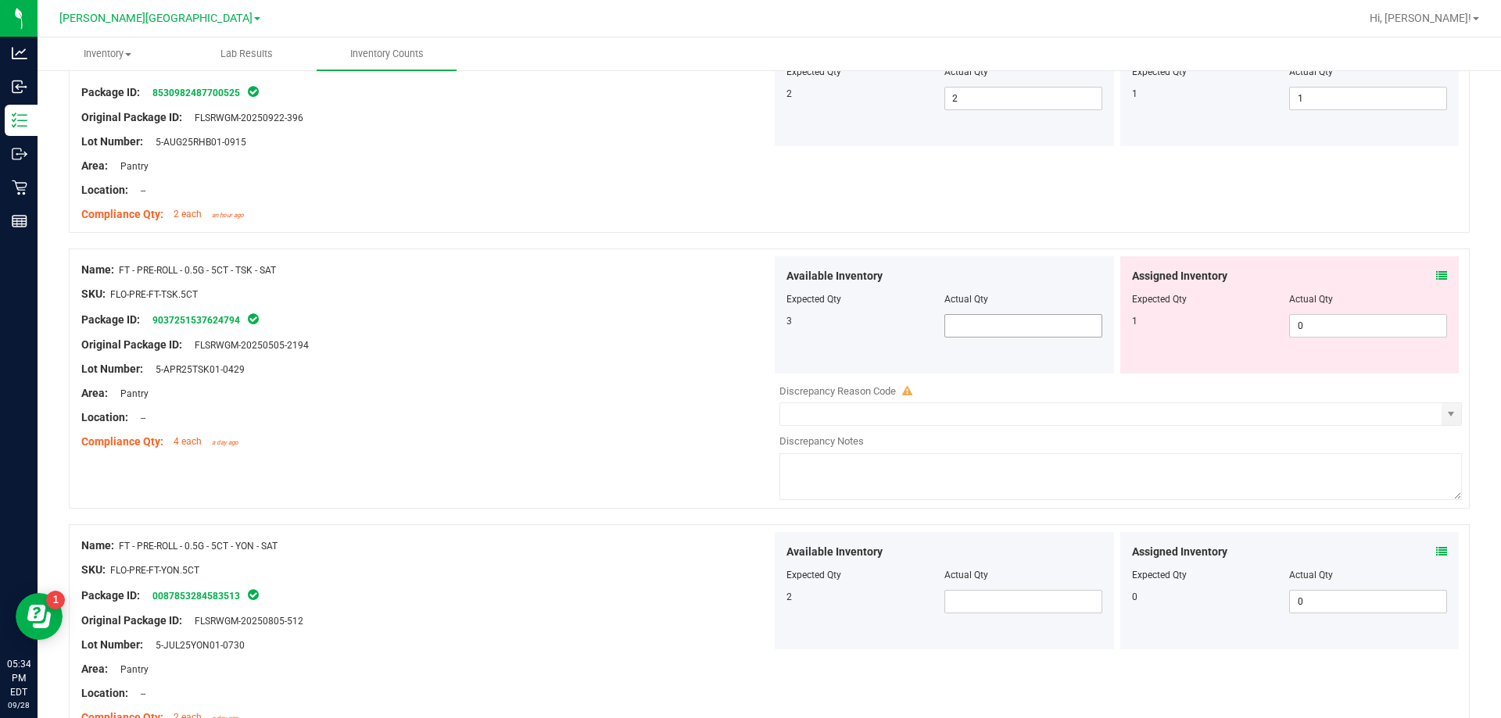
click at [966, 328] on span at bounding box center [1023, 325] width 158 height 23
type input "3"
click at [705, 595] on div "Package ID: 0087853284583513" at bounding box center [426, 595] width 690 height 19
click at [969, 607] on span at bounding box center [1023, 601] width 158 height 23
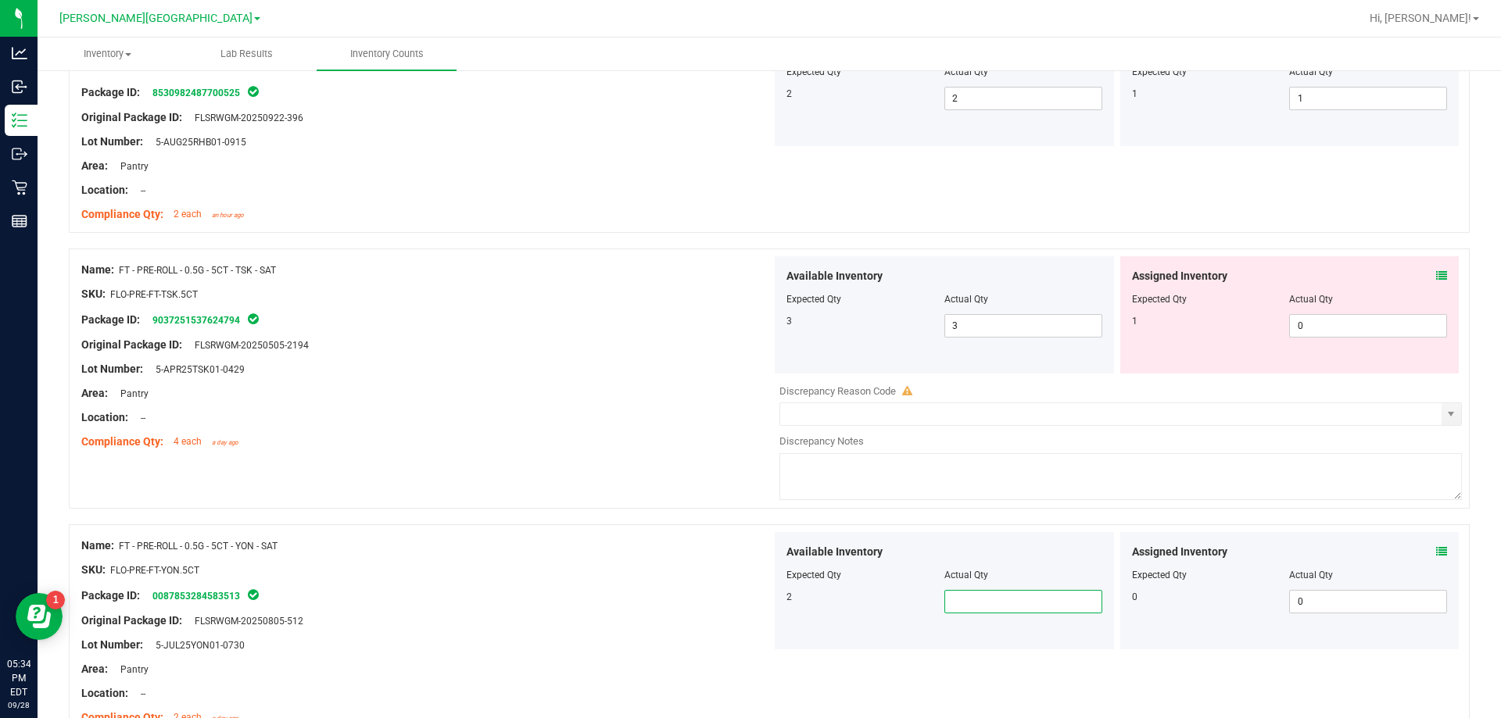
type input "2"
click at [743, 604] on div "Package ID: 0087853284583513" at bounding box center [426, 595] width 690 height 19
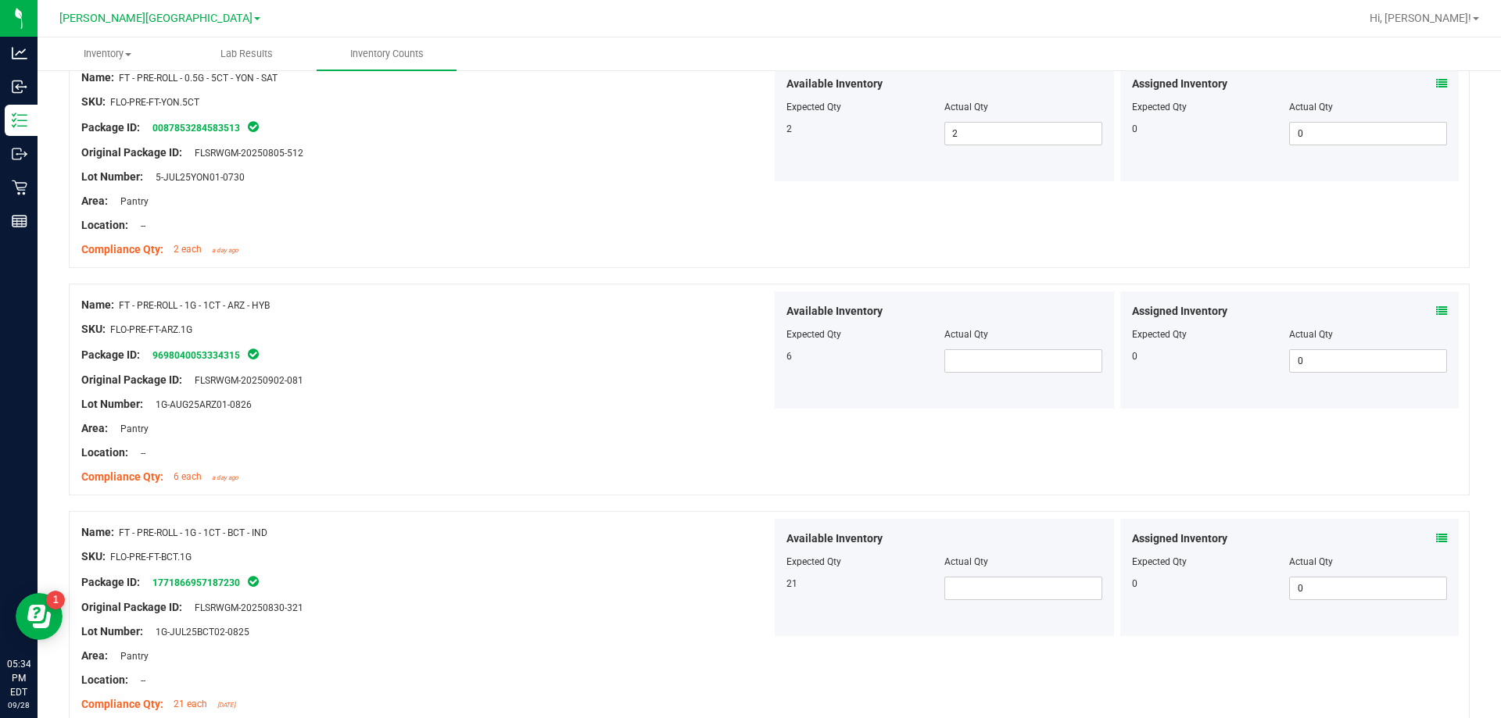
scroll to position [2392, 0]
click at [955, 363] on span at bounding box center [1023, 360] width 158 height 23
type input "6"
type input "21"
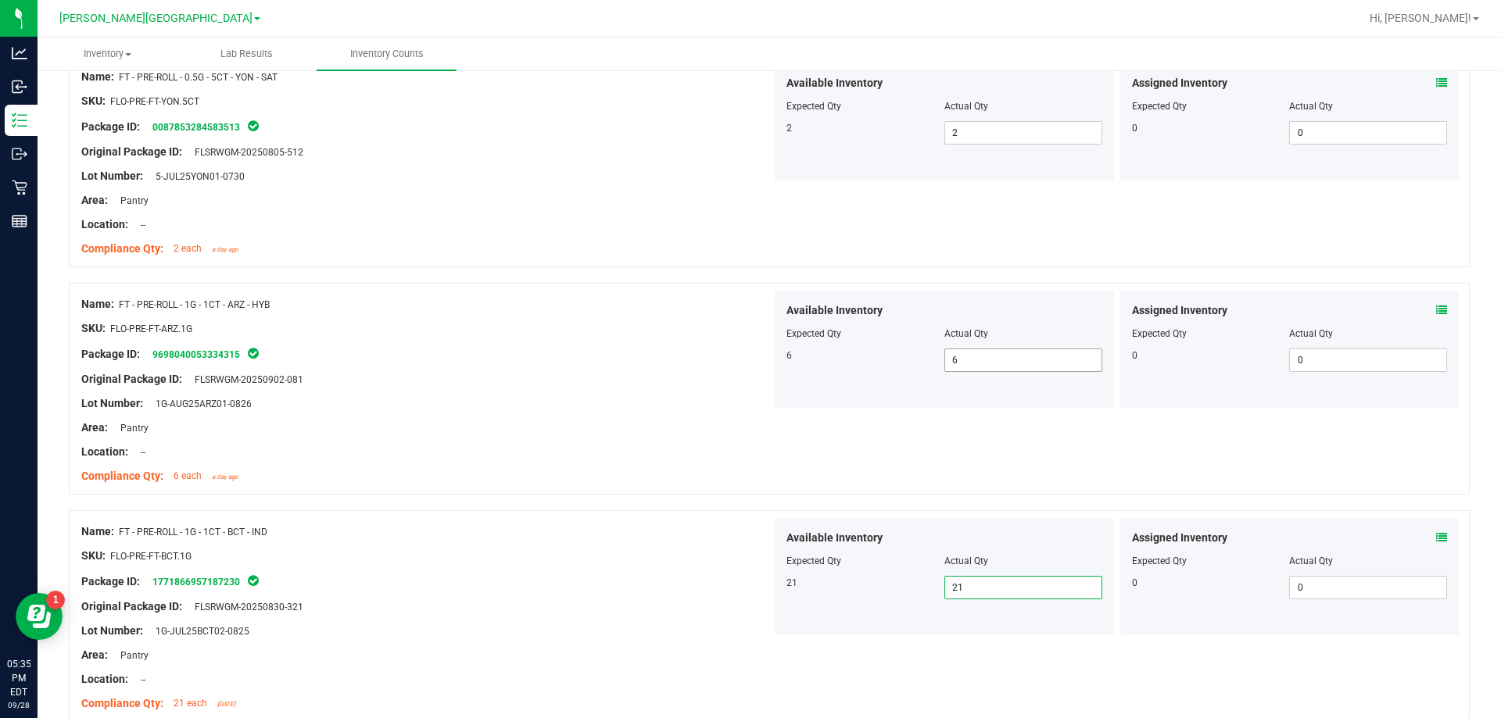
type input "21"
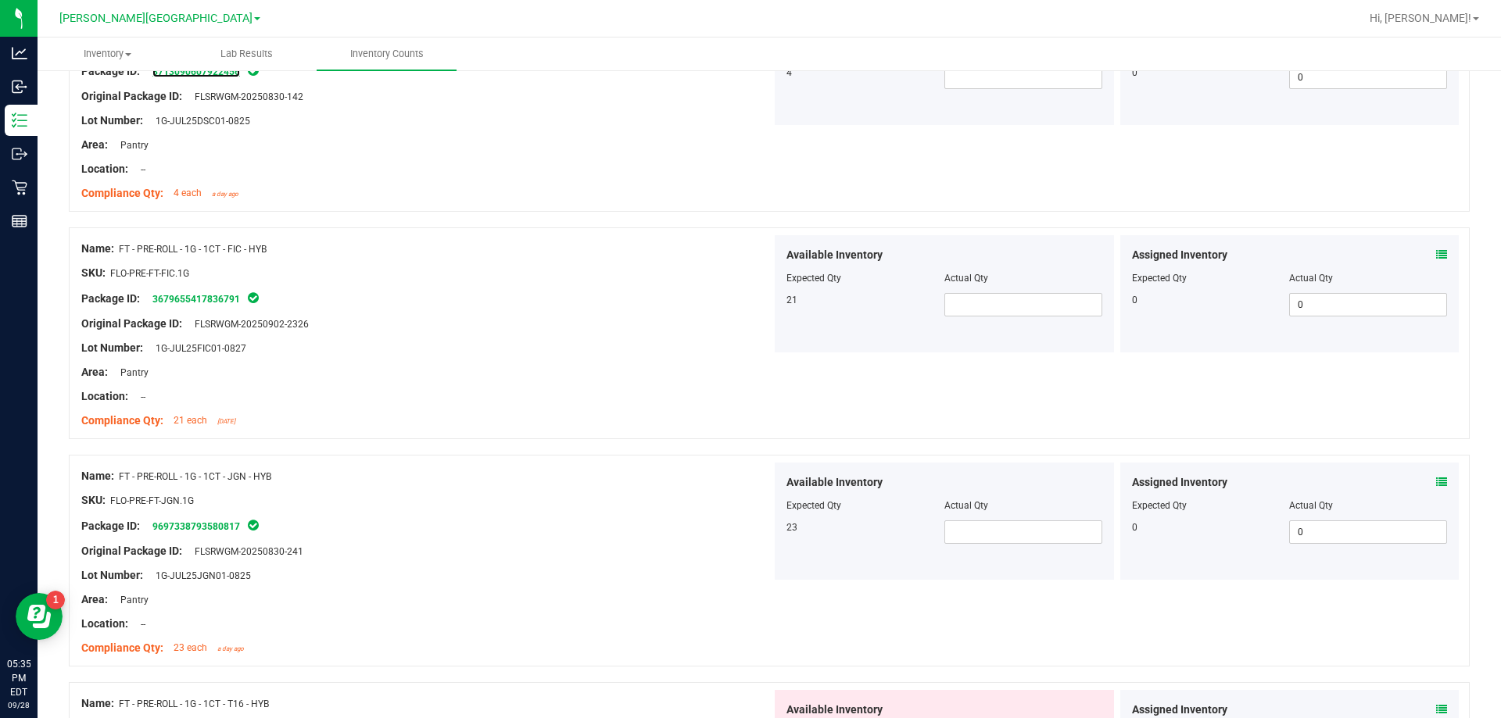
scroll to position [3136, 0]
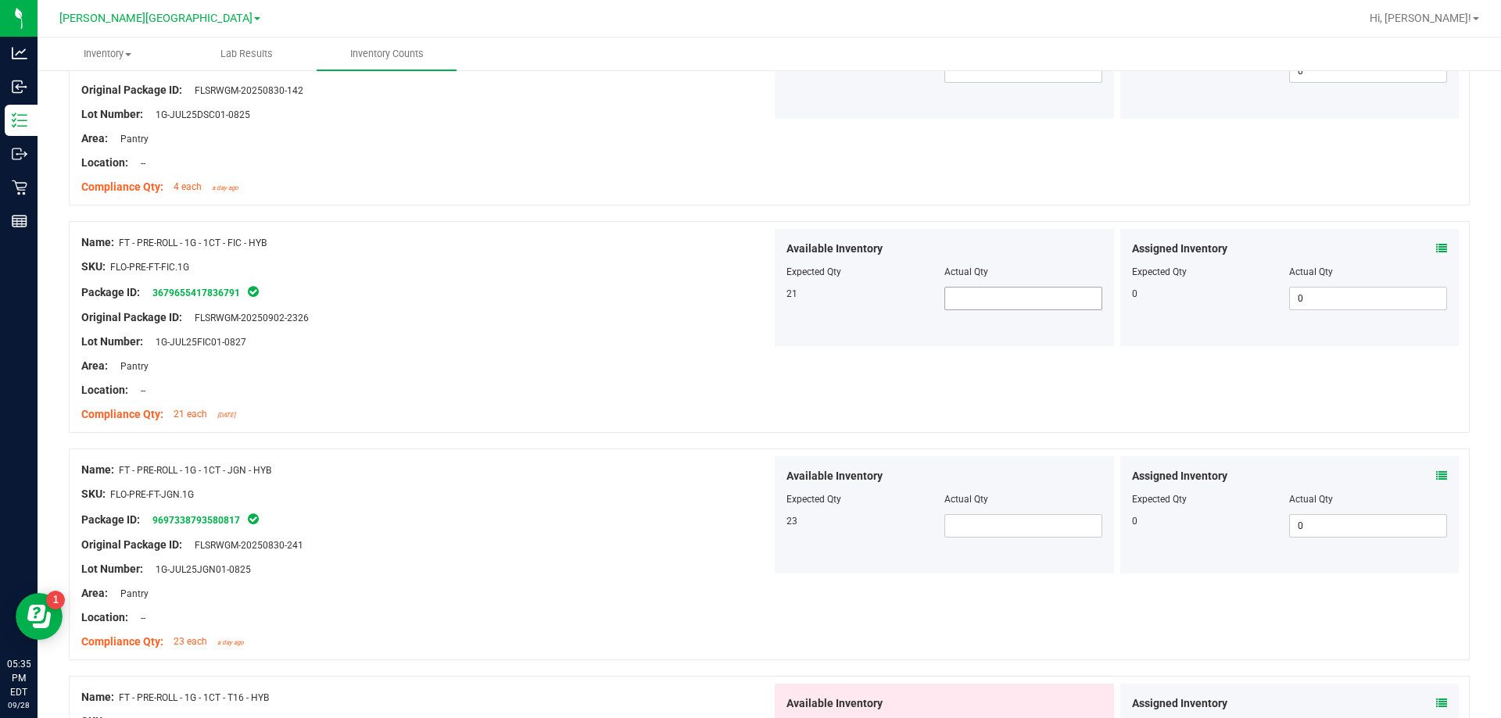
click at [950, 301] on span at bounding box center [1023, 298] width 158 height 23
type input "21"
click at [1029, 524] on span at bounding box center [1023, 525] width 158 height 23
type input "23"
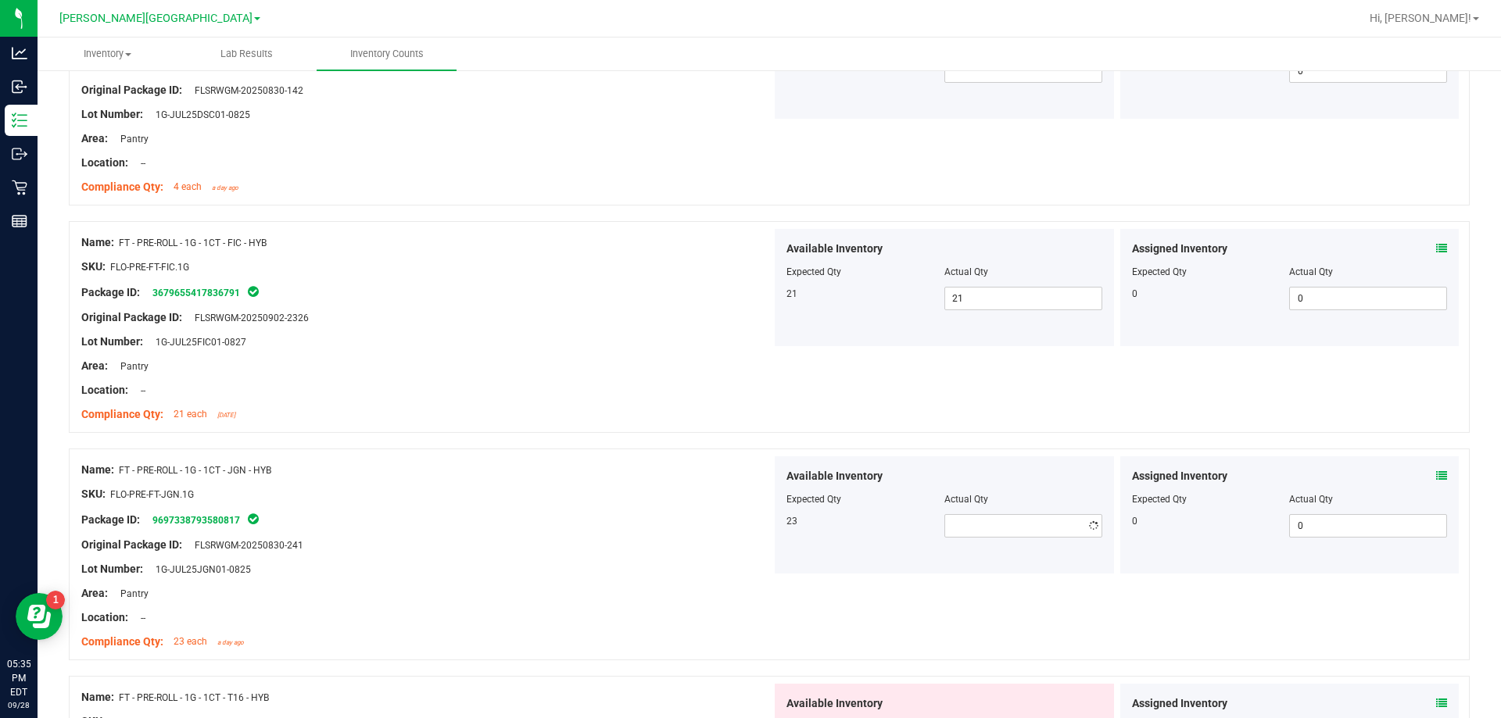
type input "23"
click at [582, 507] on div at bounding box center [426, 507] width 690 height 8
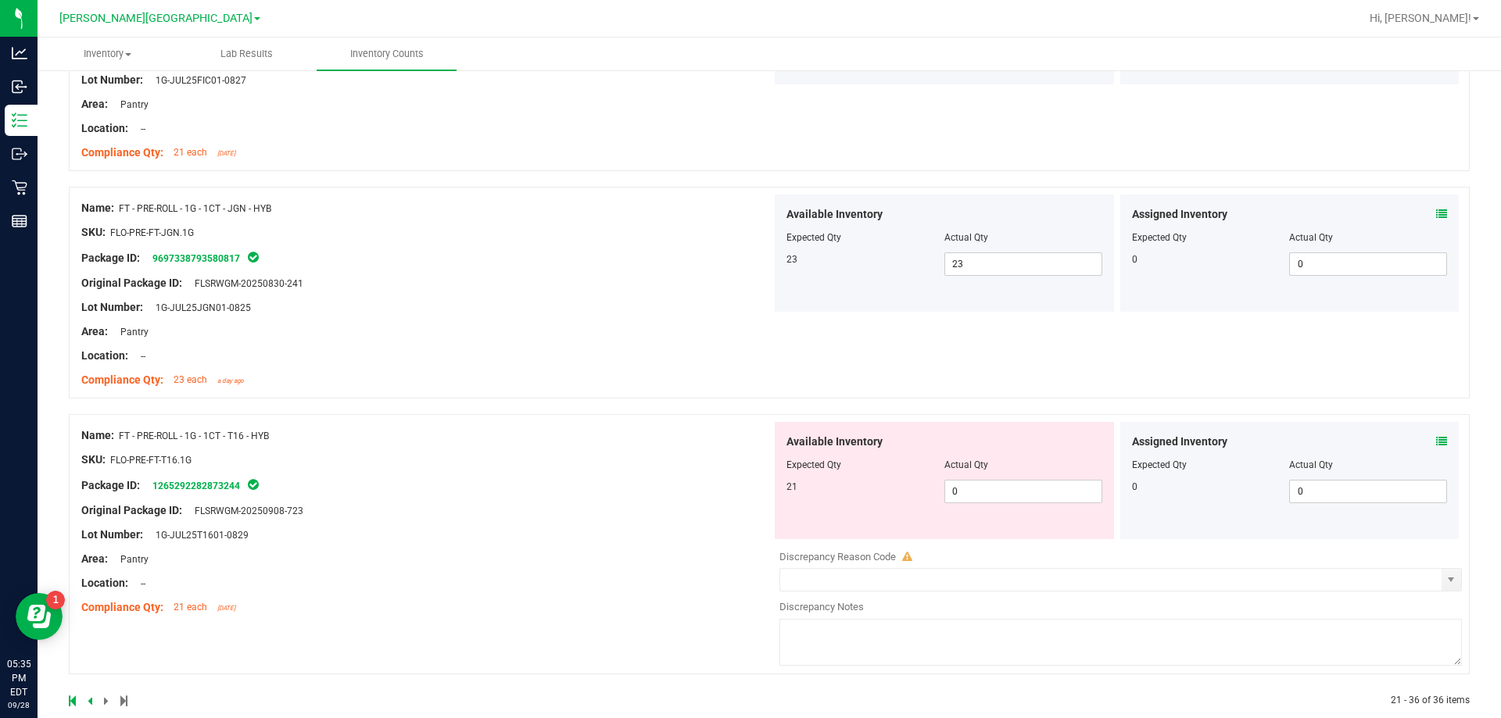
scroll to position [3423, 0]
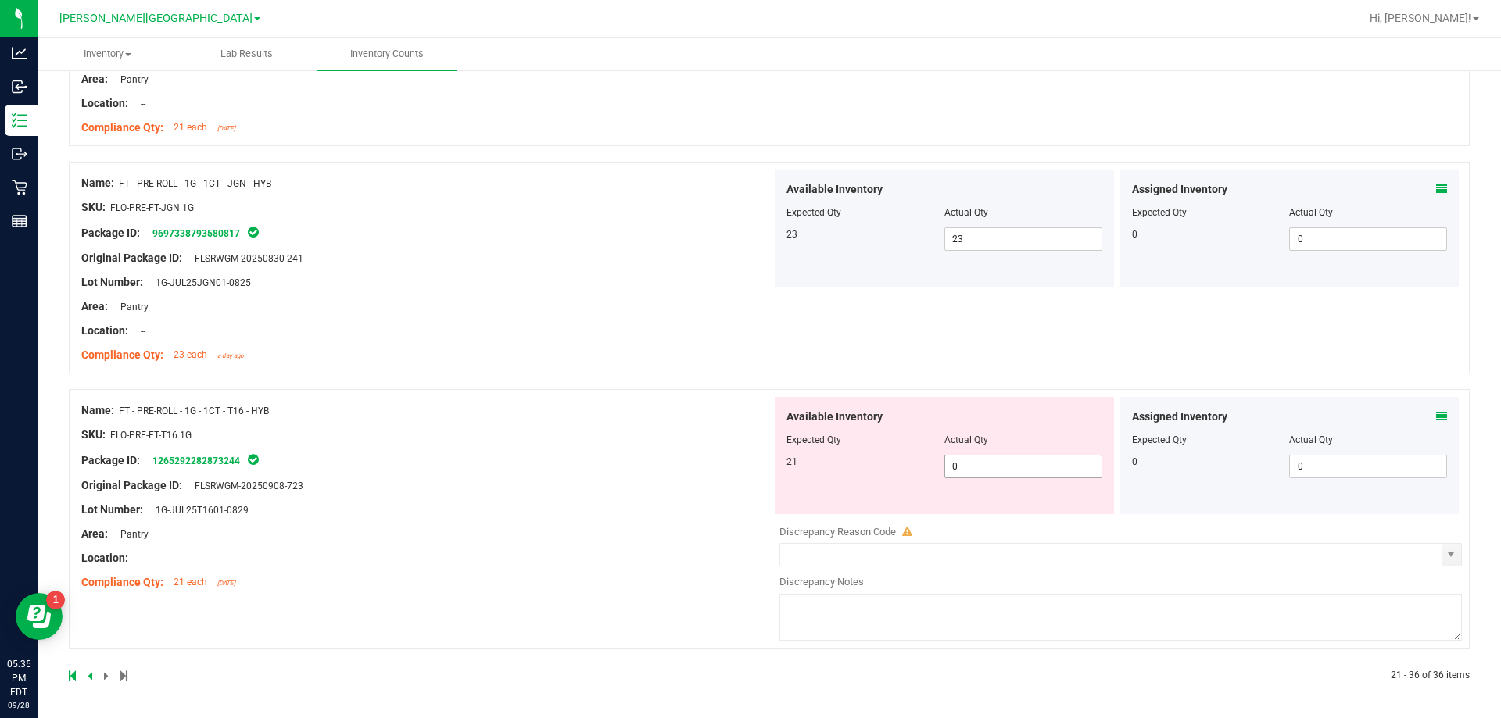
click at [982, 465] on span "0 0" at bounding box center [1023, 466] width 158 height 23
type input "021"
type input "21"
click at [375, 604] on div "Name: FT - PRE-ROLL - 1G - 1CT - T16 - HYB SKU: FLO-PRE-FT-T16.1G Package ID: 1…" at bounding box center [769, 519] width 1401 height 260
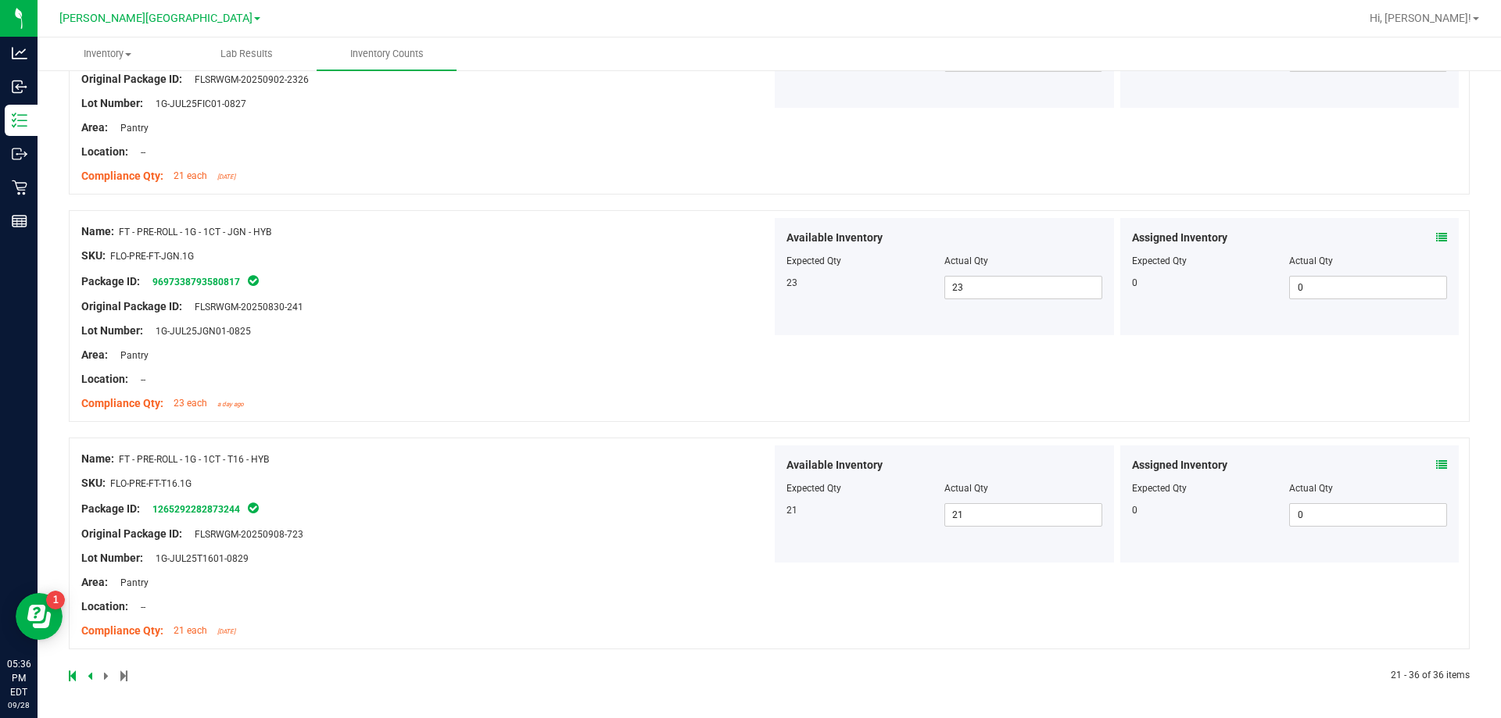
click at [491, 582] on div "Area: Pantry" at bounding box center [426, 583] width 690 height 16
click at [102, 678] on div at bounding box center [419, 676] width 700 height 14
click at [532, 568] on div at bounding box center [426, 571] width 690 height 8
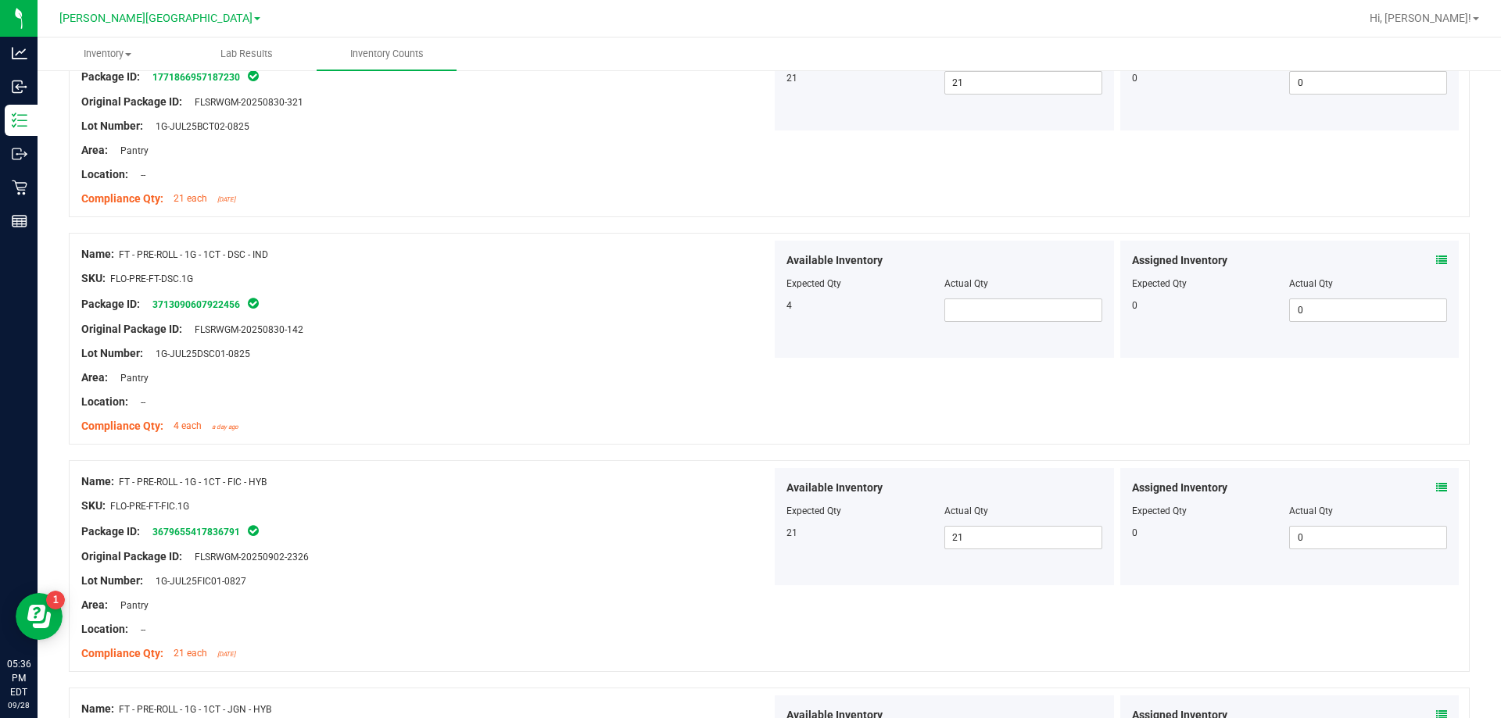
scroll to position [2827, 0]
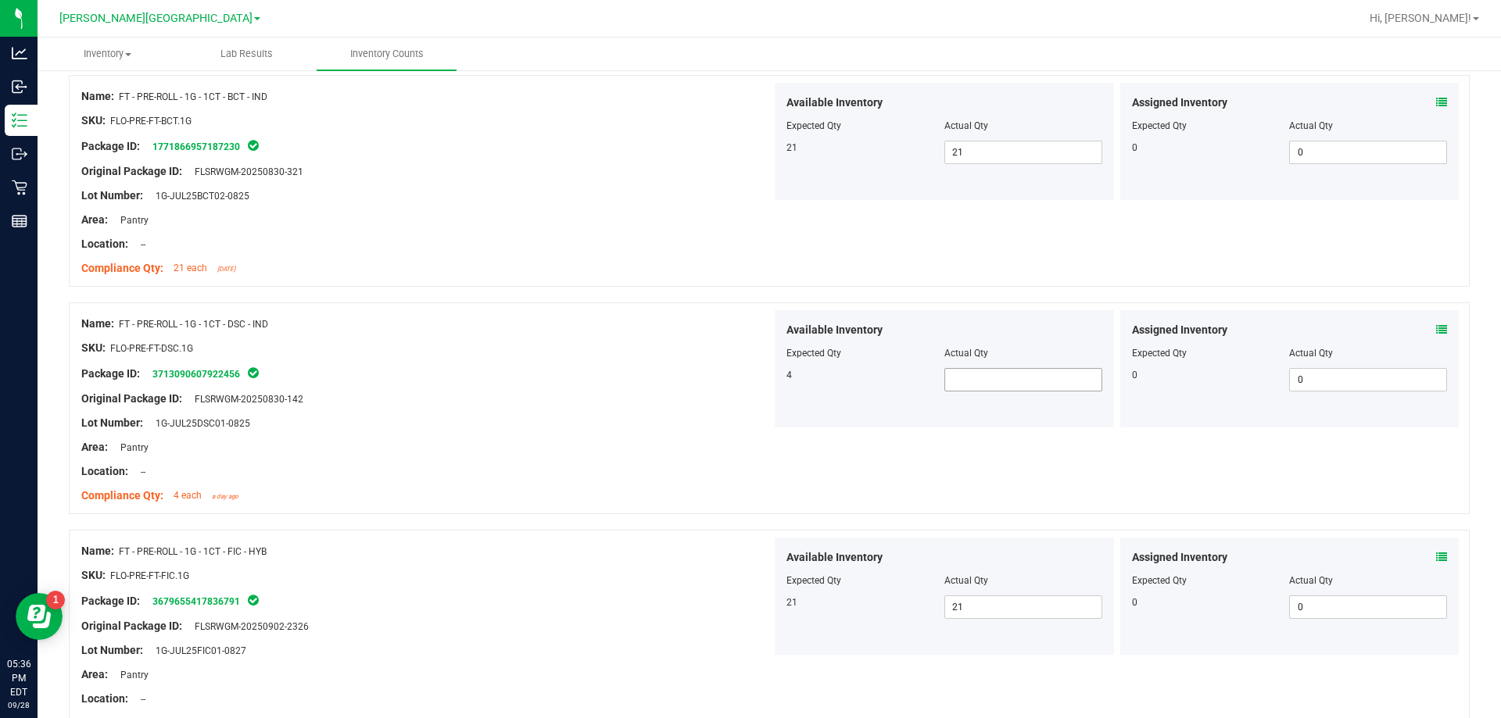
click at [972, 385] on span at bounding box center [1023, 379] width 158 height 23
type input "4"
click at [594, 417] on div "Lot Number: 1G-JUL25DSC01-0825" at bounding box center [426, 423] width 690 height 16
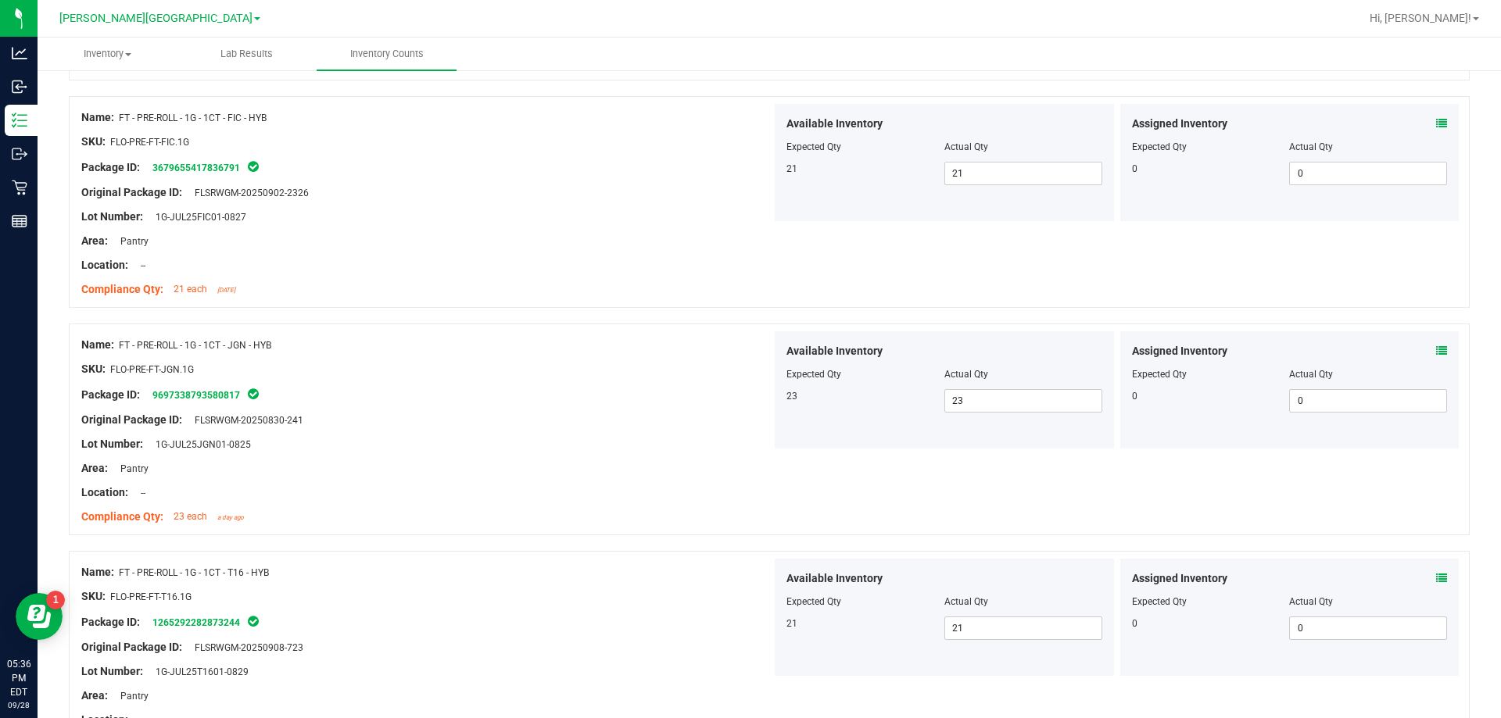
scroll to position [3374, 0]
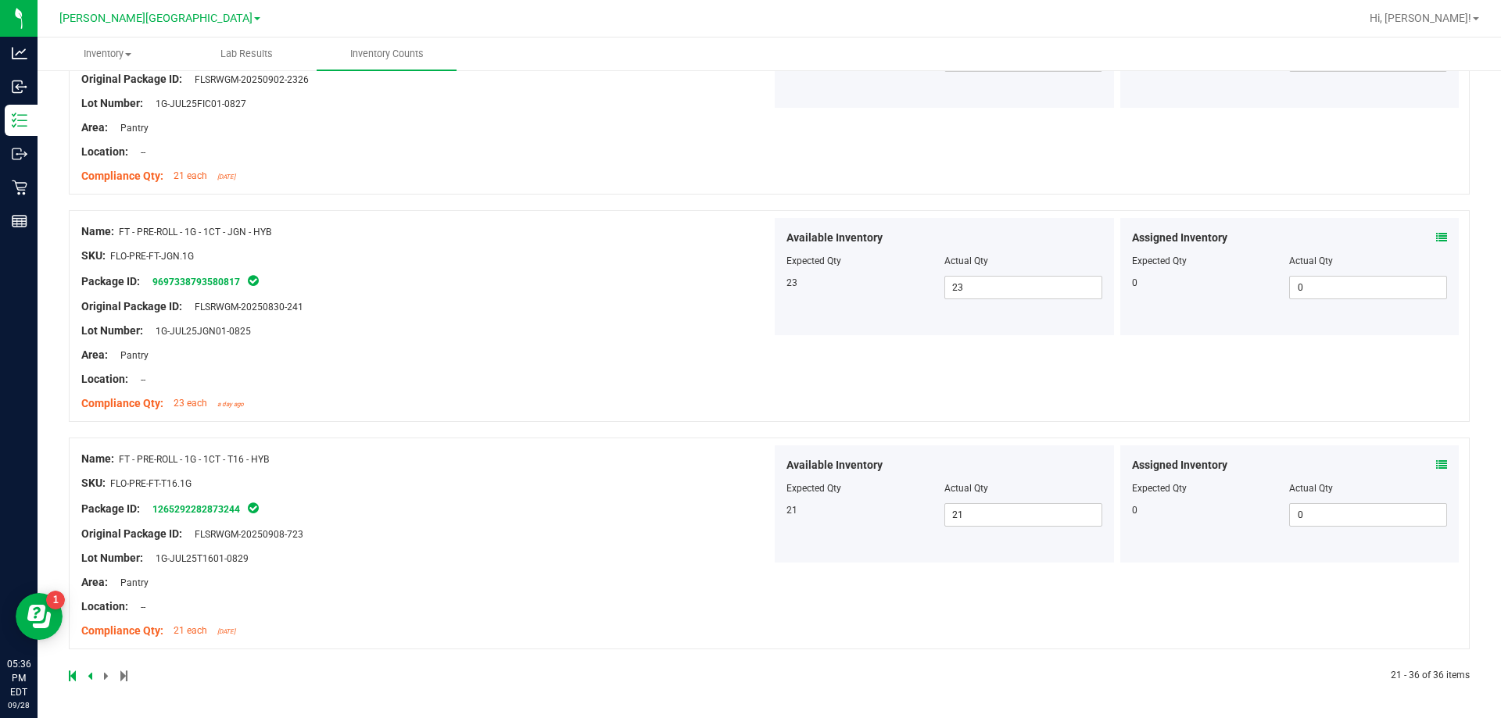
click at [73, 679] on icon at bounding box center [72, 676] width 7 height 9
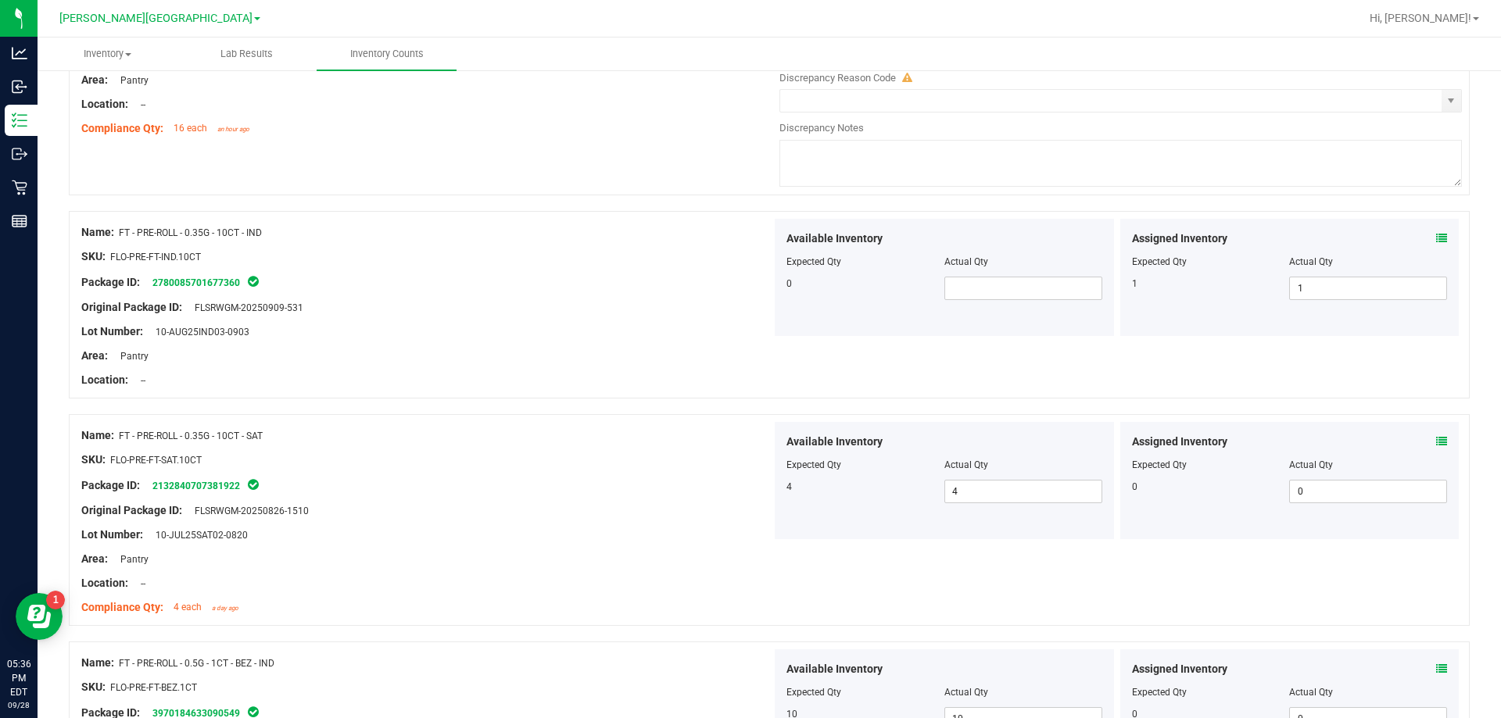
scroll to position [547, 0]
click at [994, 286] on span at bounding box center [1023, 287] width 158 height 23
click at [412, 432] on div "Name: FT - PRE-ROLL - 0.35G - 10CT - SAT" at bounding box center [426, 435] width 690 height 16
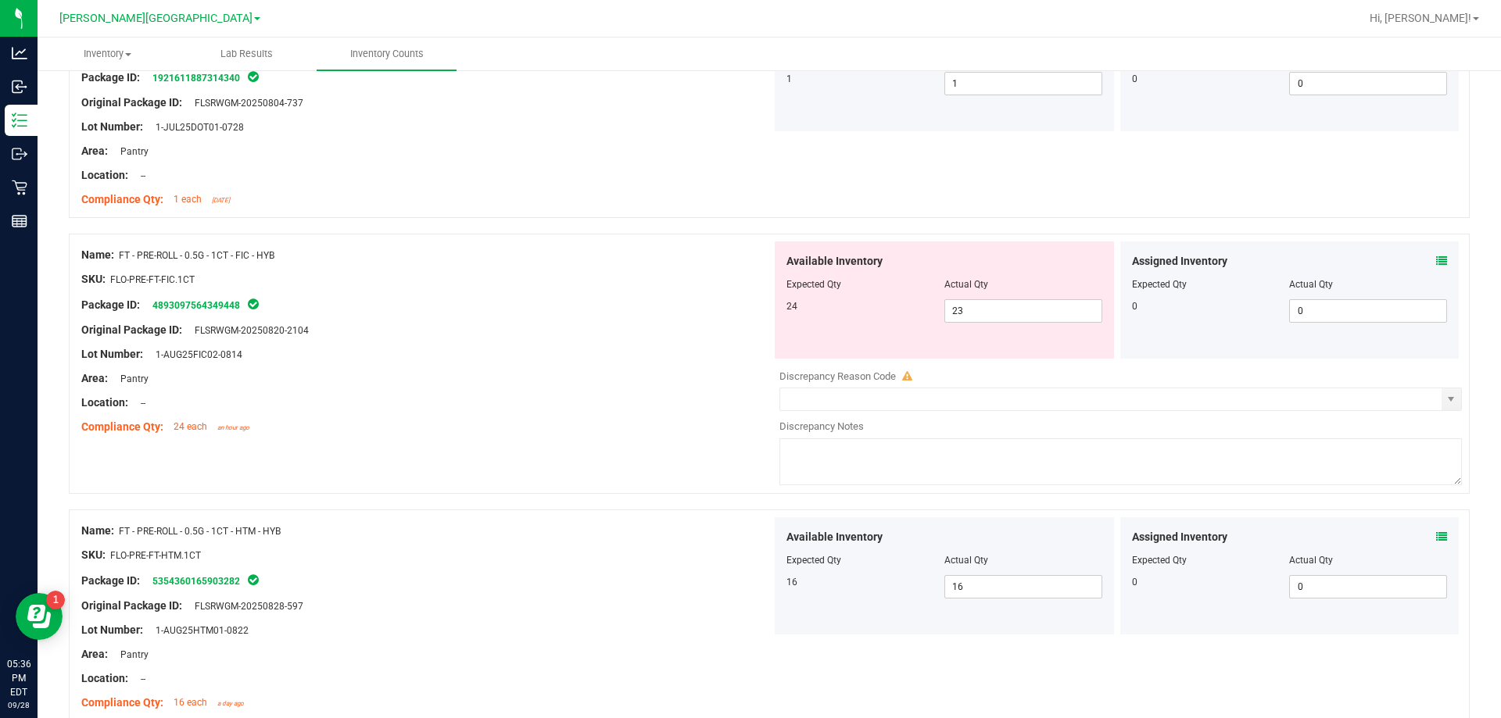
scroll to position [1642, 0]
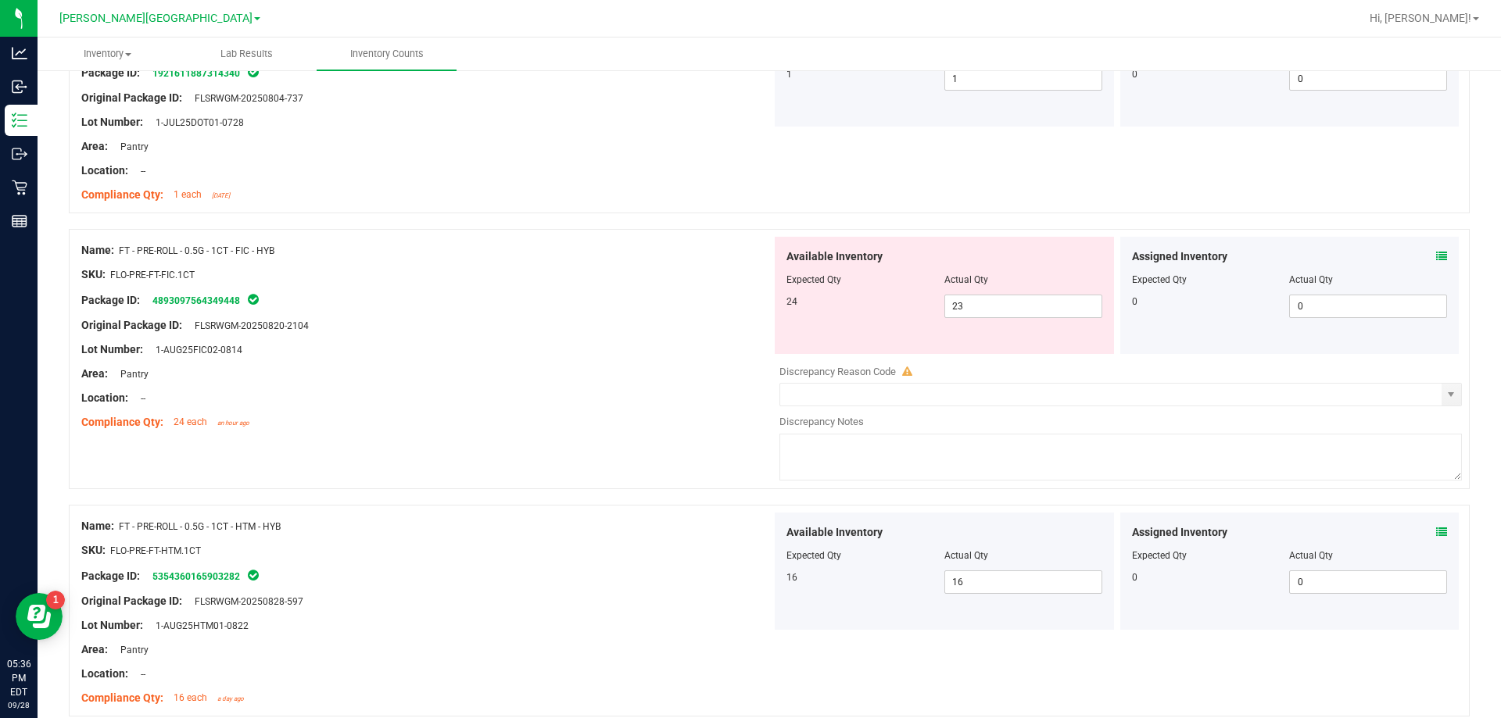
click at [1436, 251] on icon at bounding box center [1441, 256] width 11 height 11
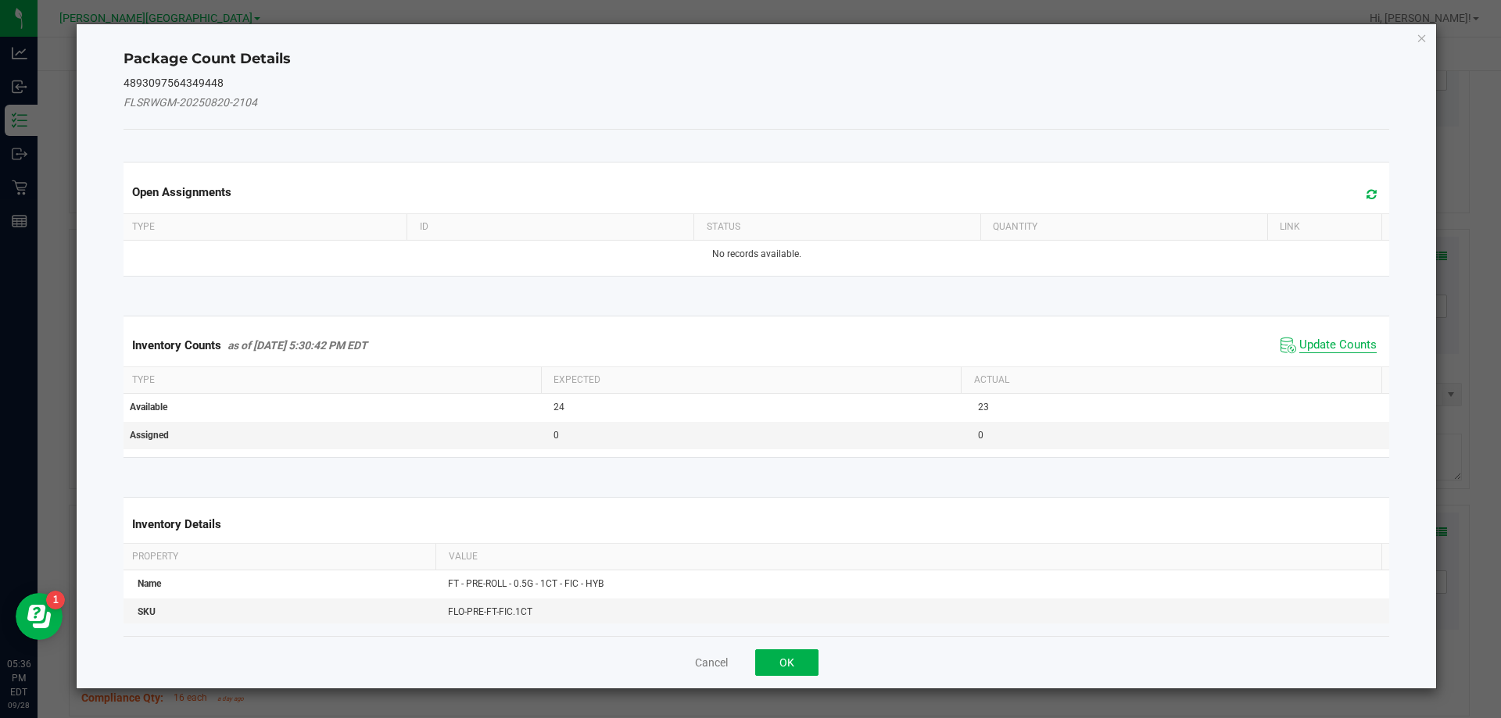
click at [1326, 342] on span "Update Counts" at bounding box center [1337, 346] width 77 height 16
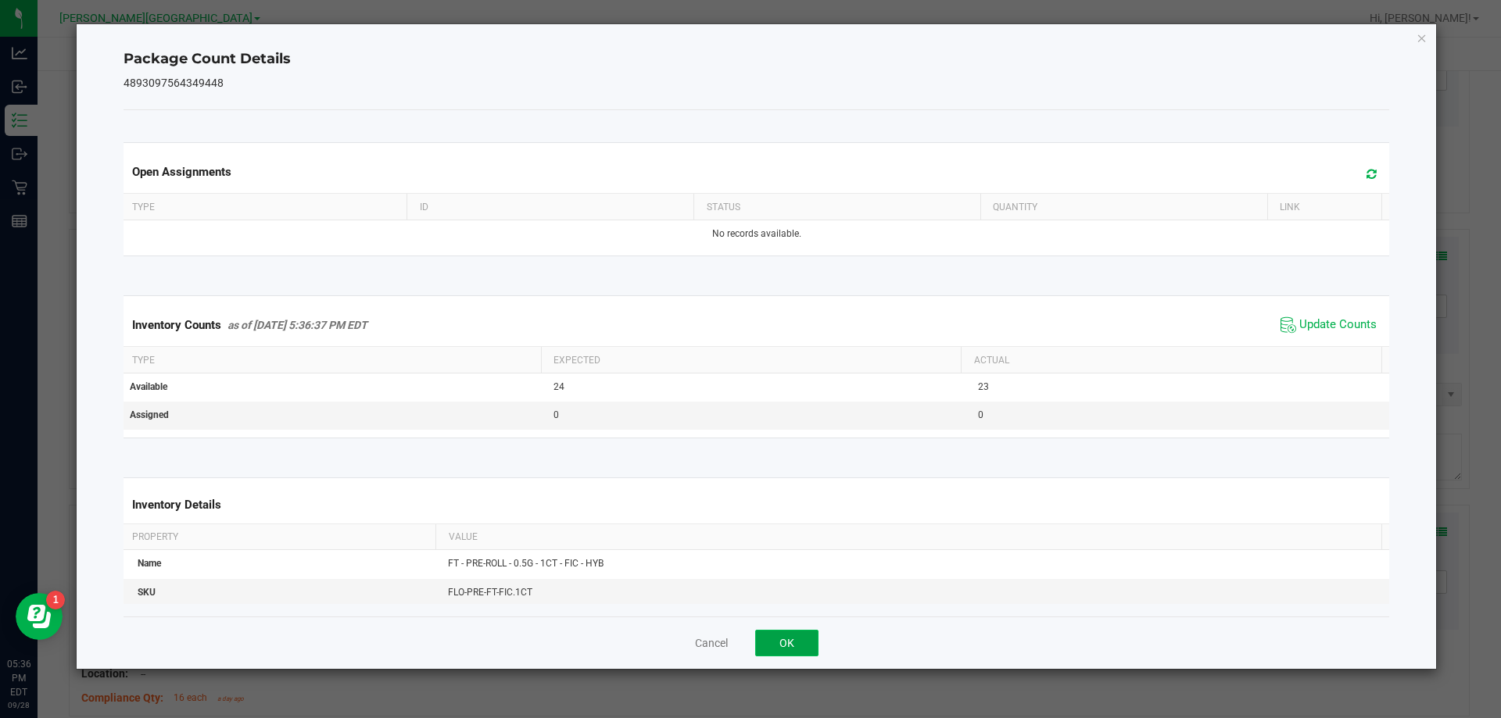
click at [779, 647] on button "OK" at bounding box center [786, 643] width 63 height 27
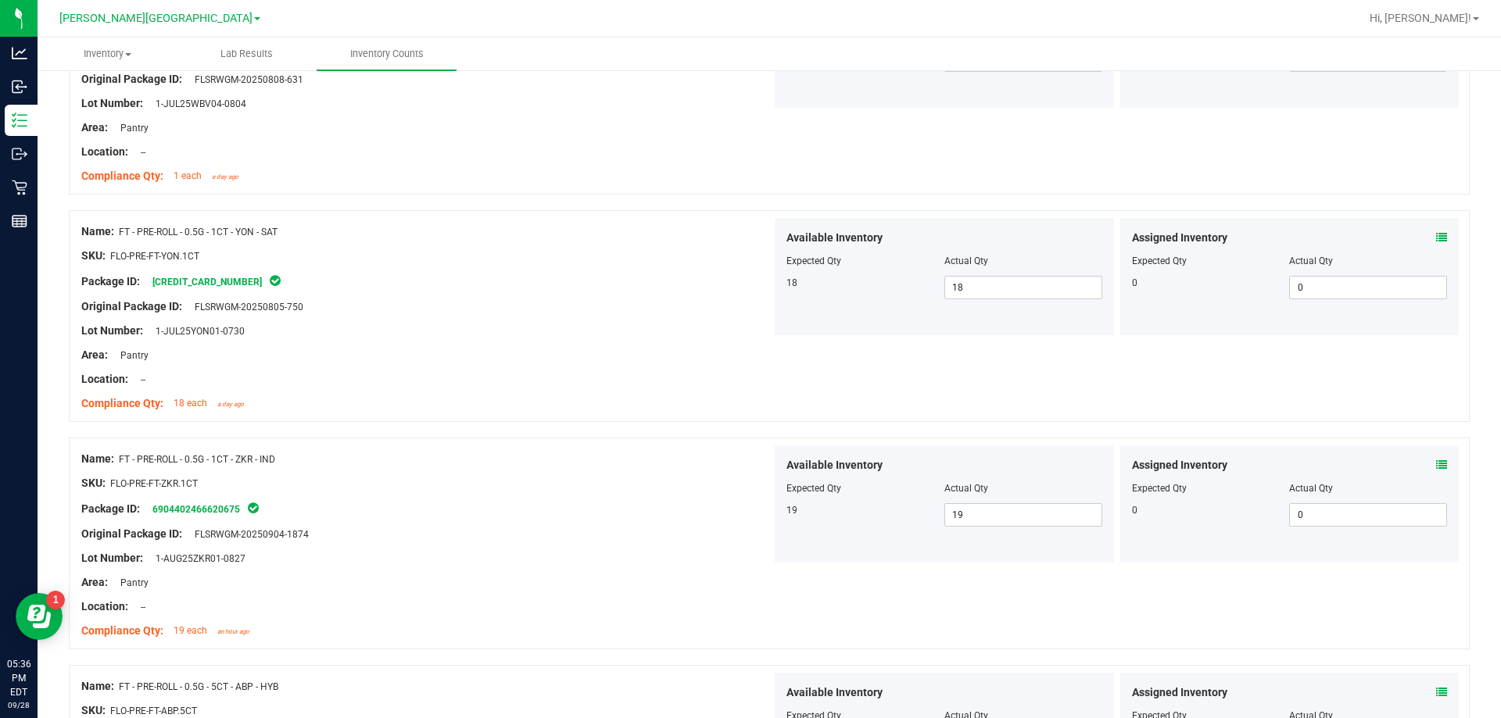
scroll to position [4212, 0]
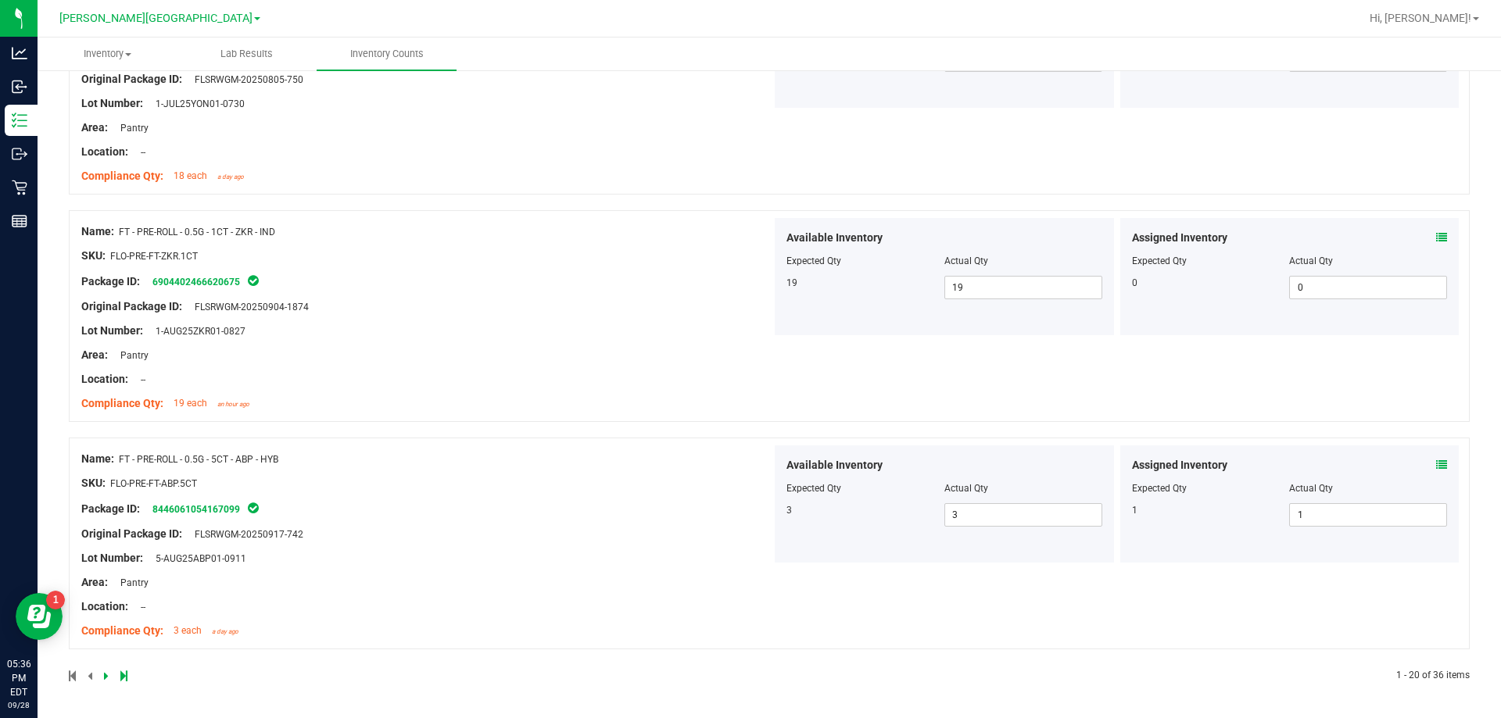
click at [109, 673] on link at bounding box center [107, 676] width 7 height 11
click at [106, 675] on span at bounding box center [107, 676] width 7 height 11
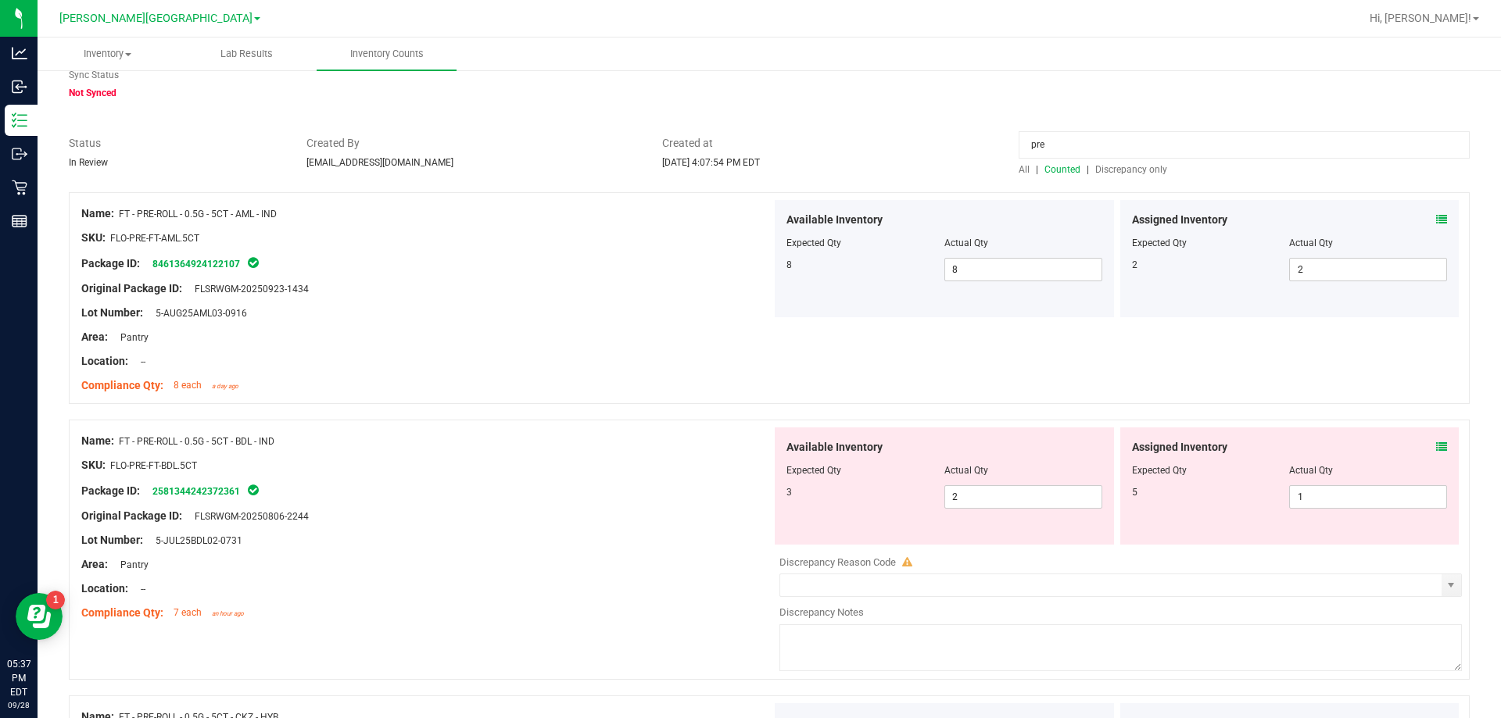
scroll to position [0, 0]
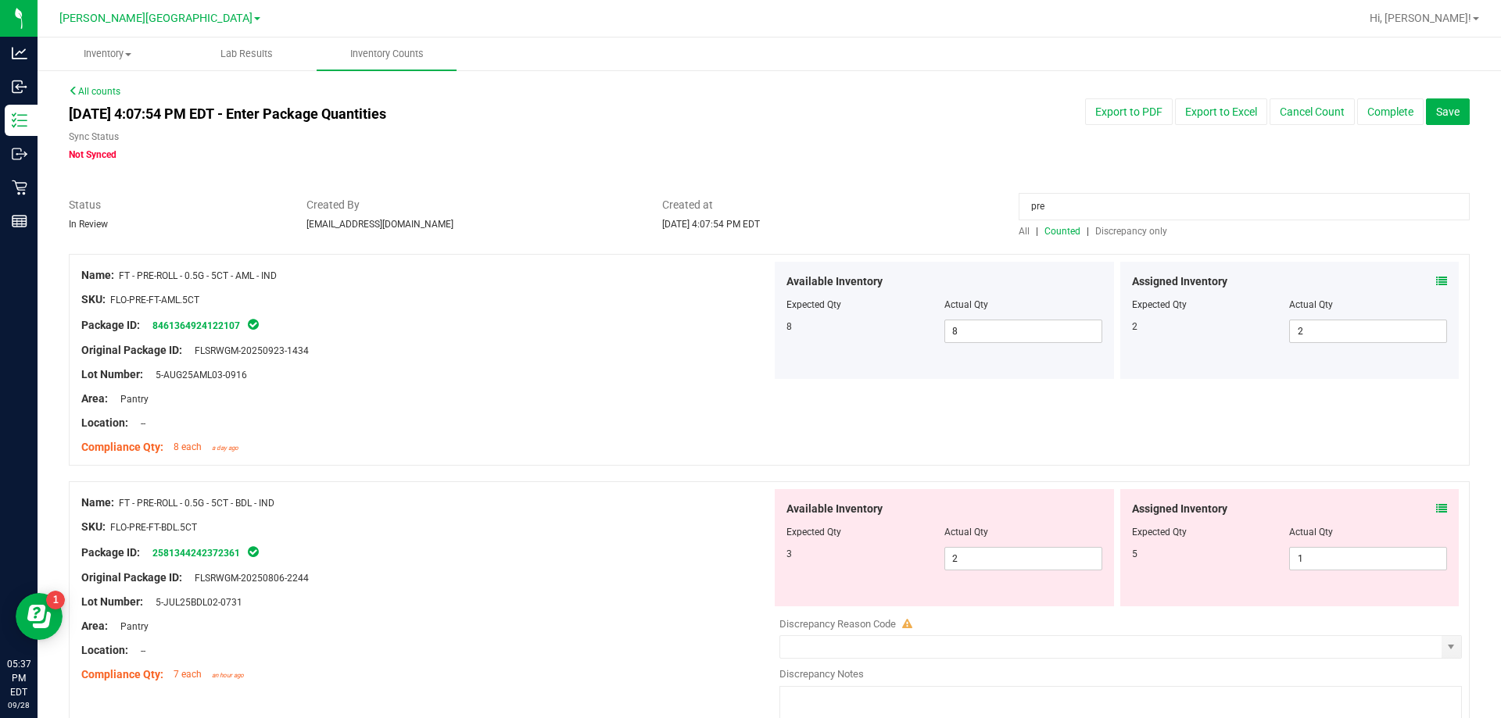
click at [1104, 226] on span "Discrepancy only" at bounding box center [1131, 231] width 72 height 11
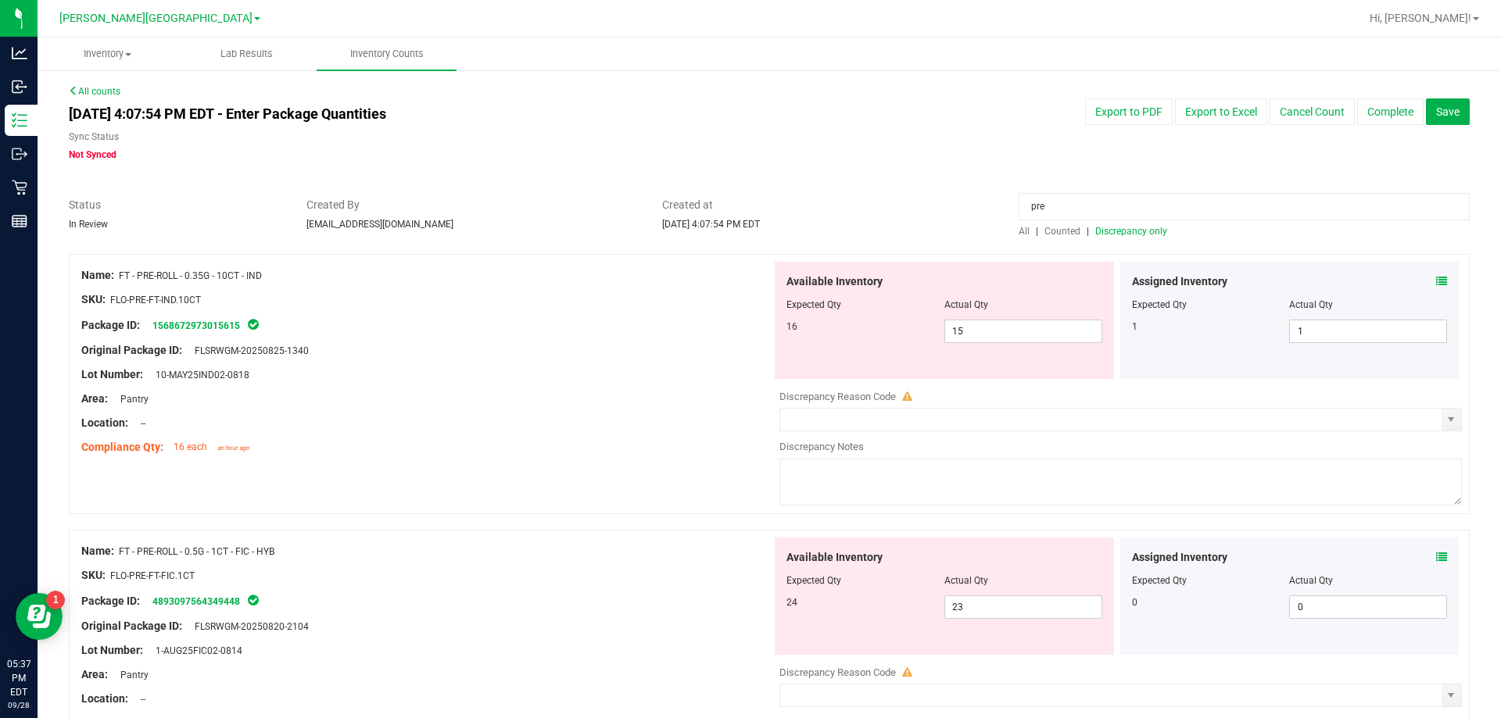
click at [1436, 284] on icon at bounding box center [1441, 281] width 11 height 11
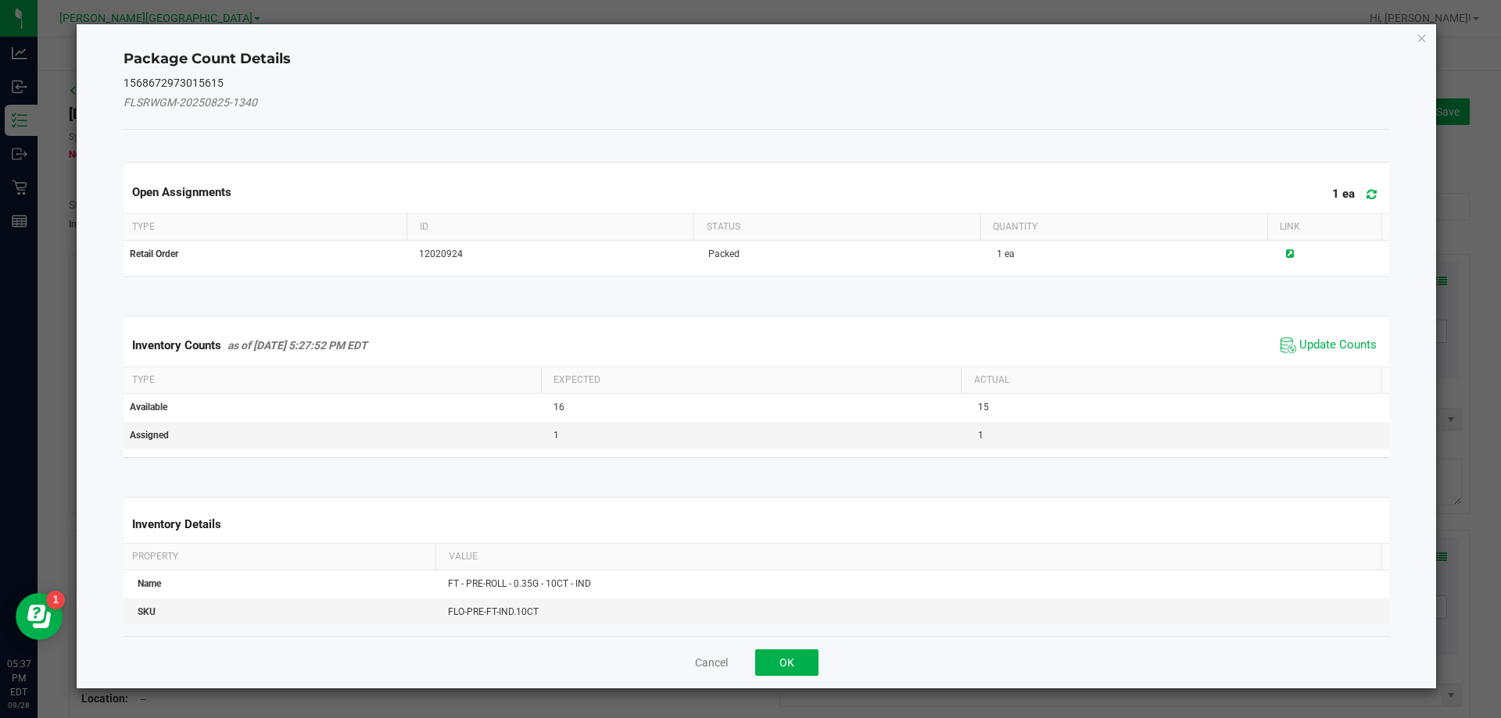
click at [1299, 344] on span "Update Counts" at bounding box center [1337, 346] width 77 height 16
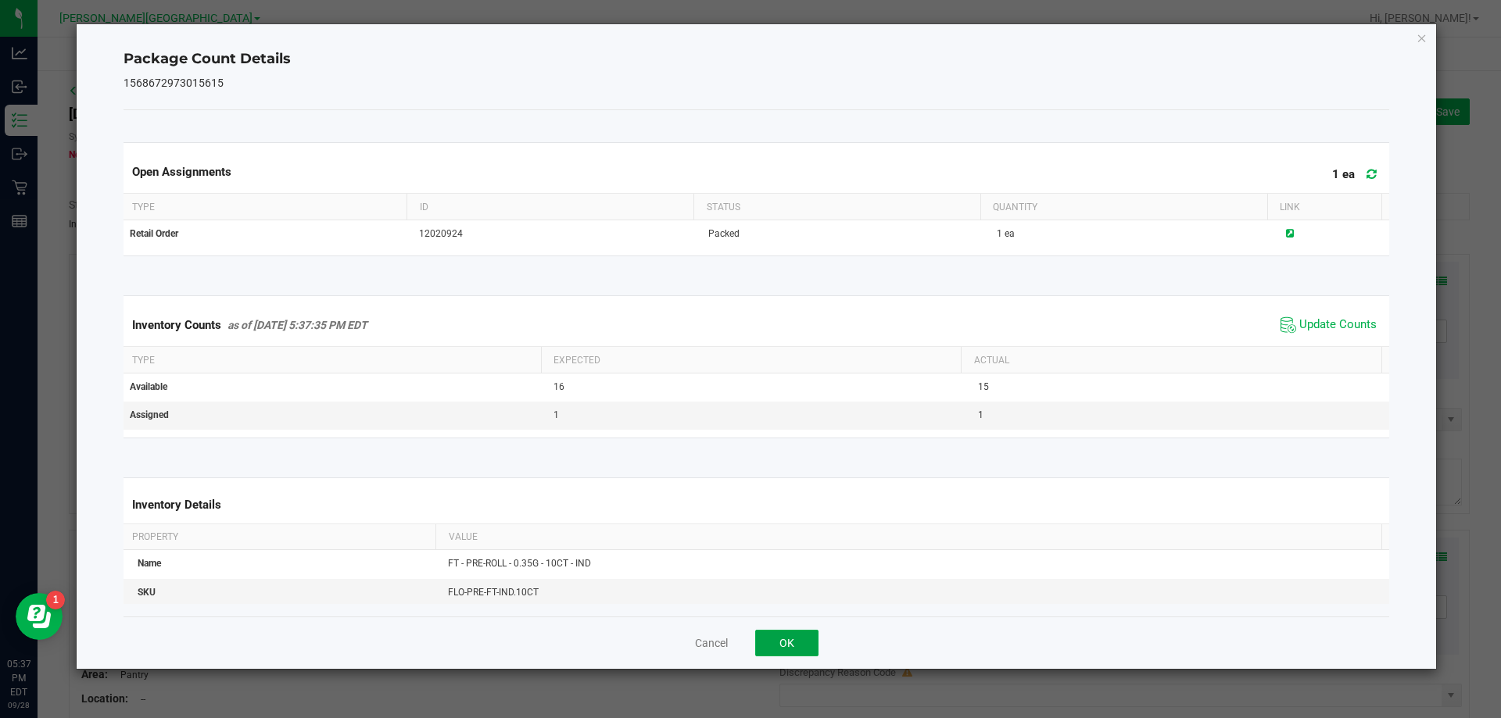
click at [779, 640] on button "OK" at bounding box center [786, 643] width 63 height 27
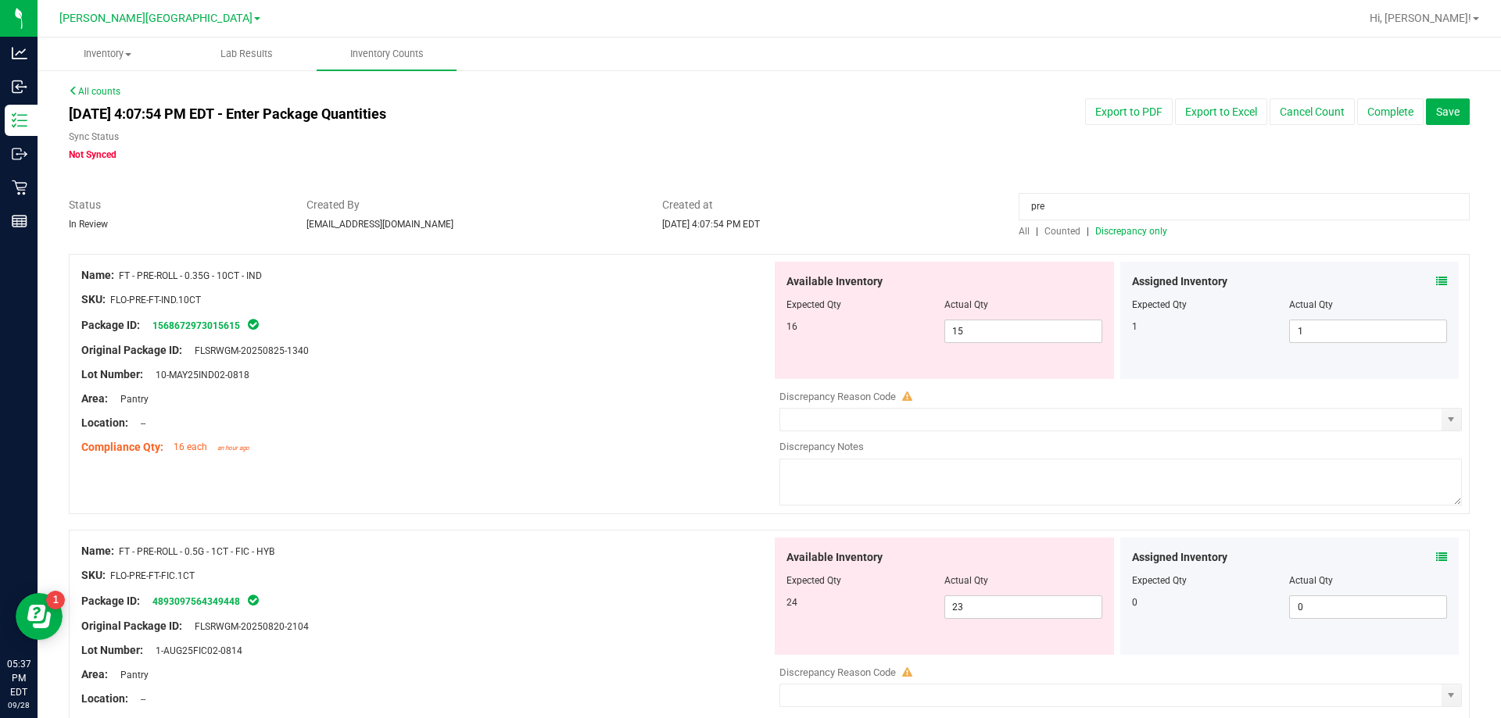
click at [1436, 561] on icon at bounding box center [1441, 557] width 11 height 11
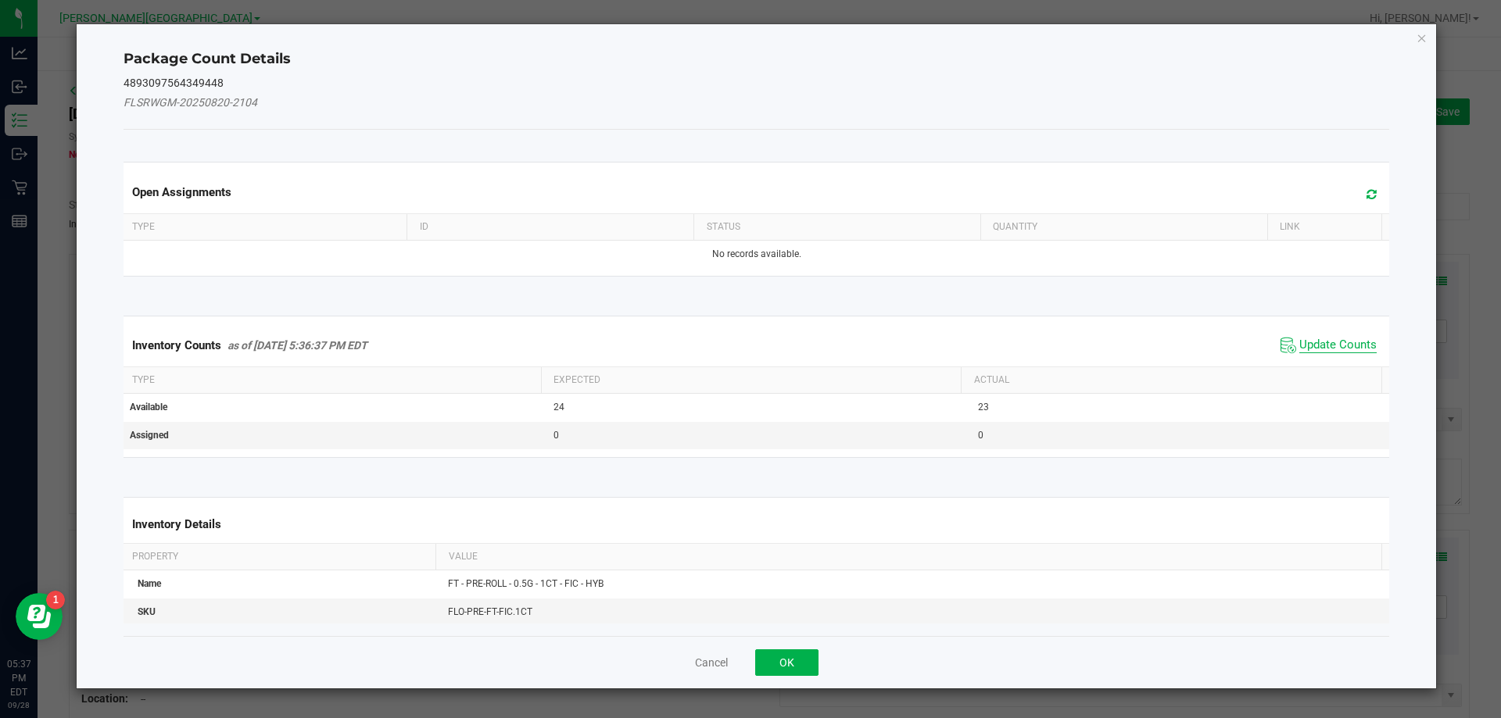
click at [1357, 346] on span "Update Counts" at bounding box center [1337, 346] width 77 height 16
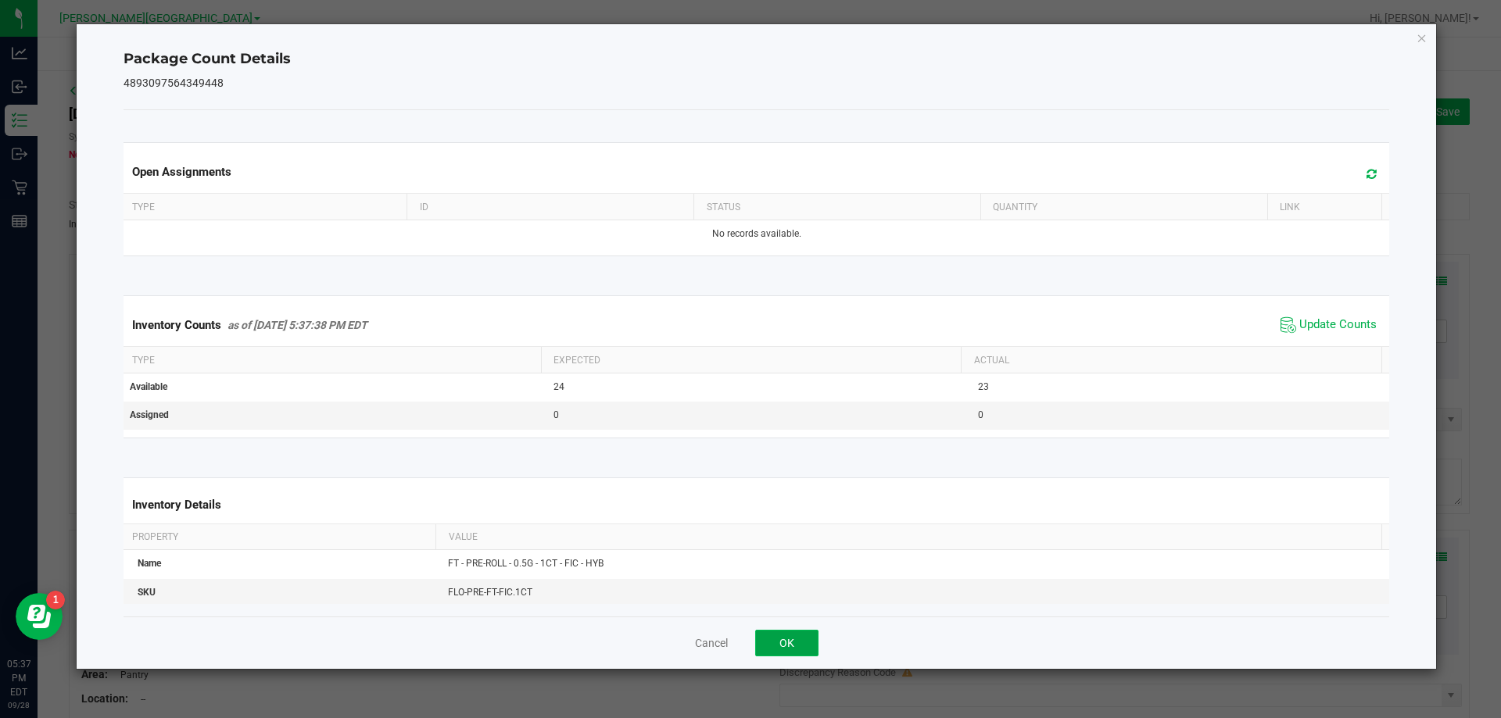
click at [815, 648] on button "OK" at bounding box center [786, 643] width 63 height 27
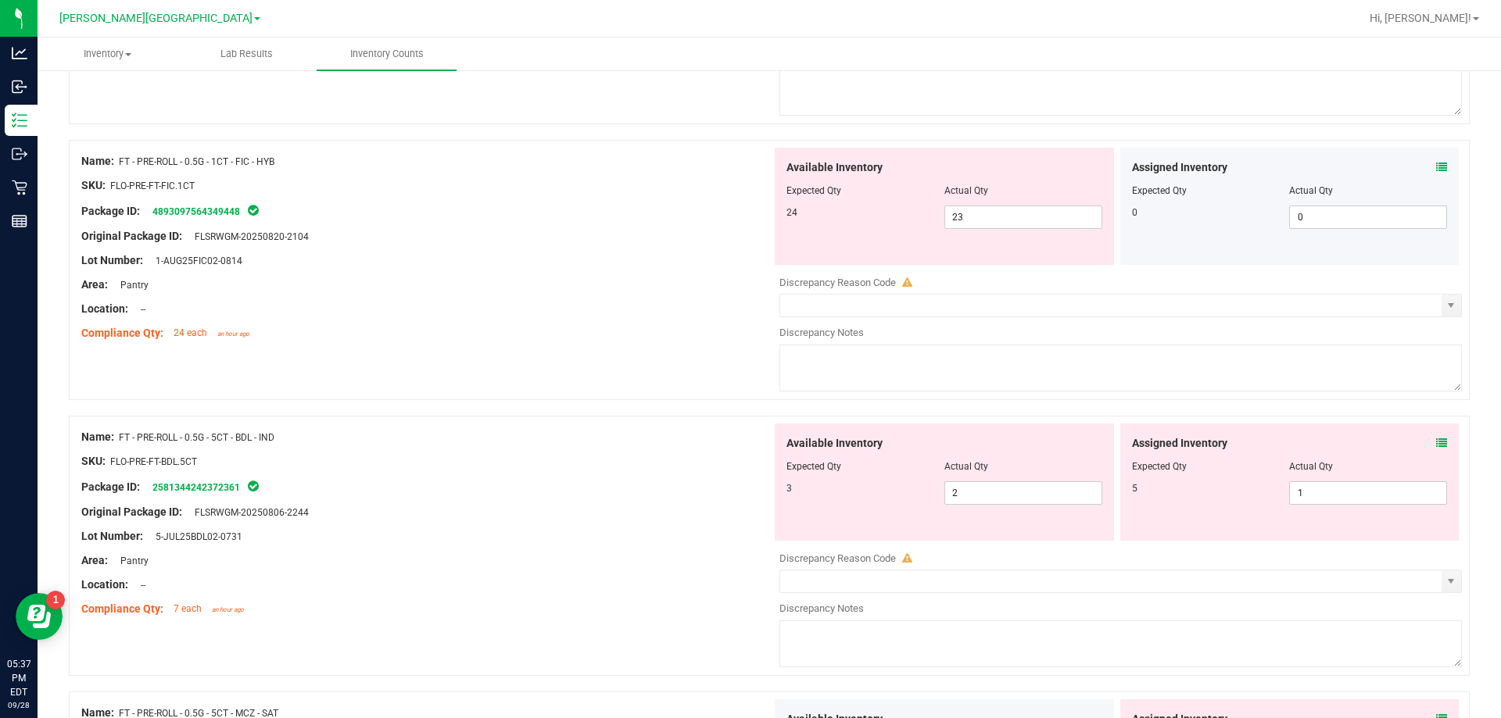
scroll to position [391, 0]
click at [1436, 445] on icon at bounding box center [1441, 442] width 11 height 11
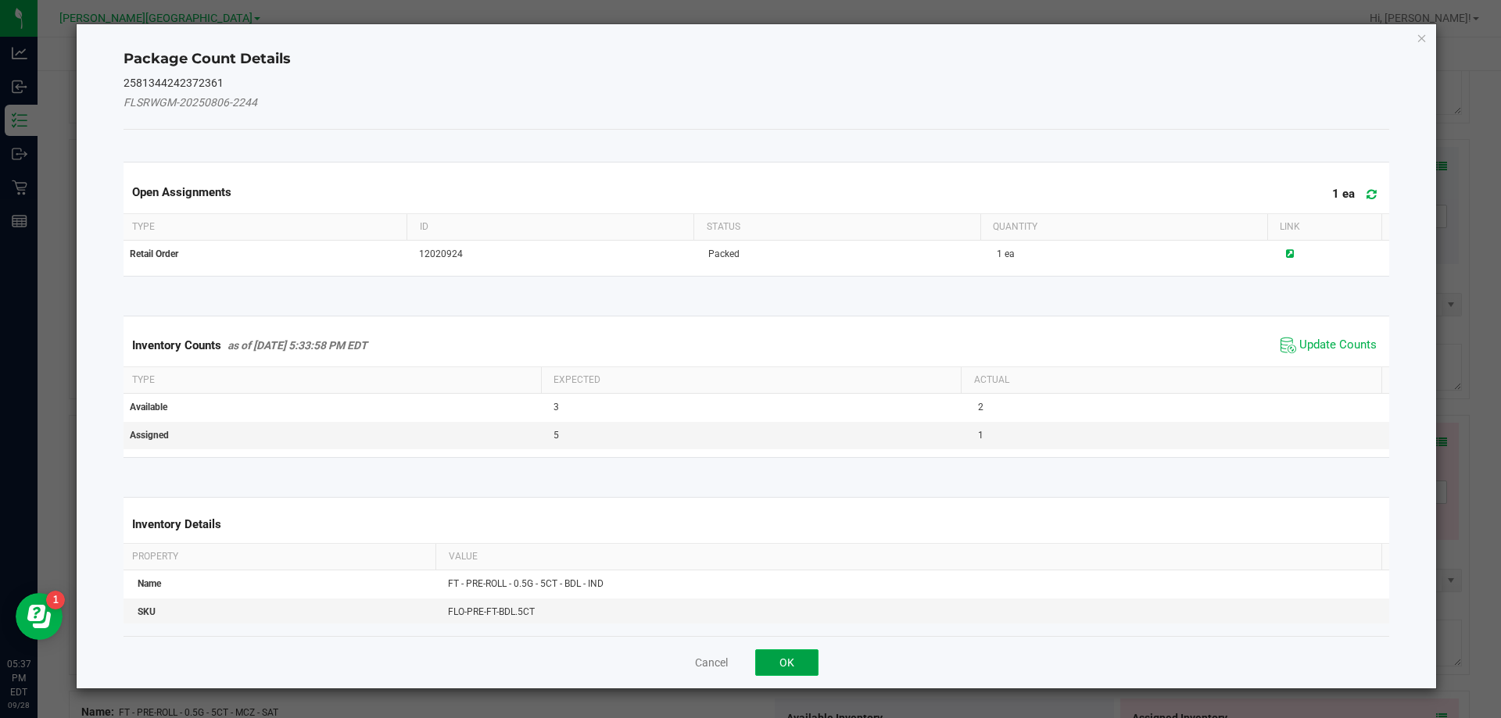
click at [786, 660] on button "OK" at bounding box center [786, 663] width 63 height 27
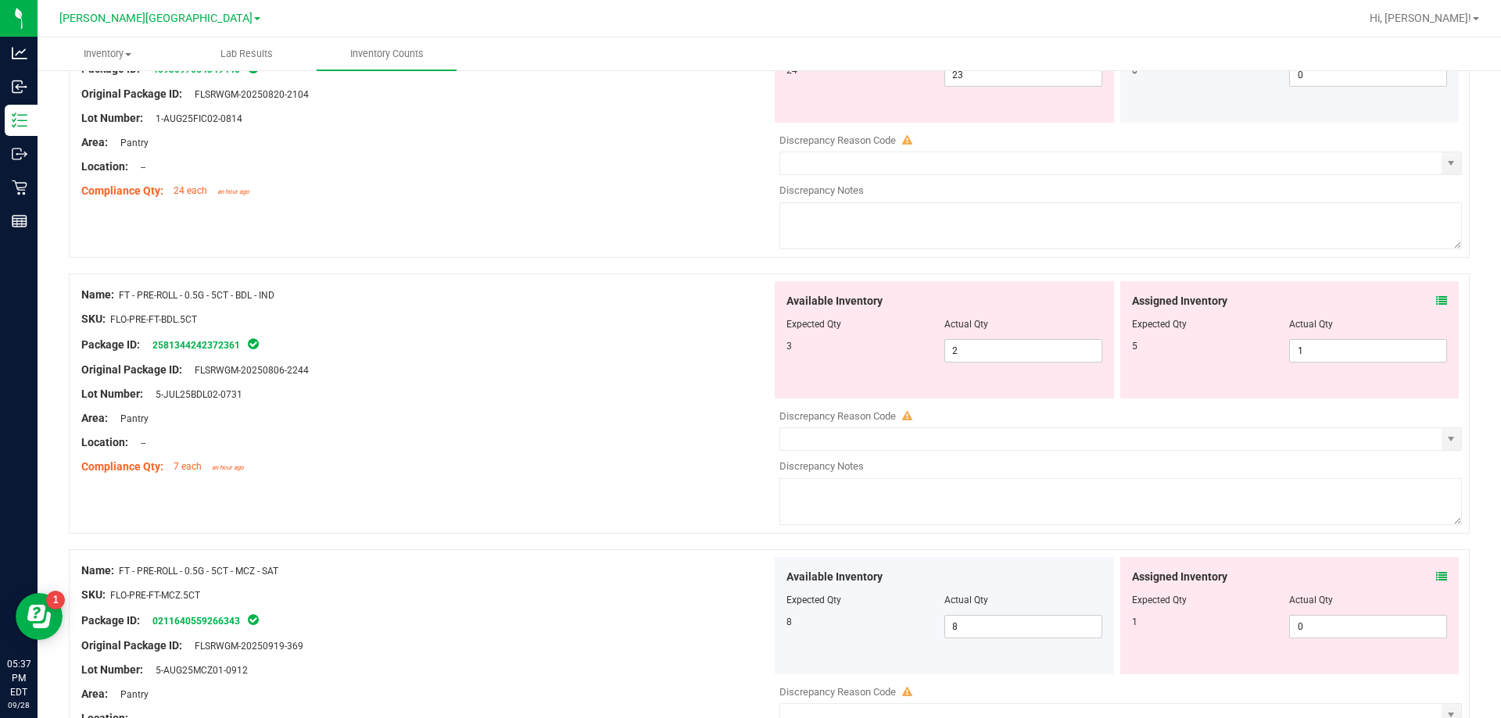
scroll to position [547, 0]
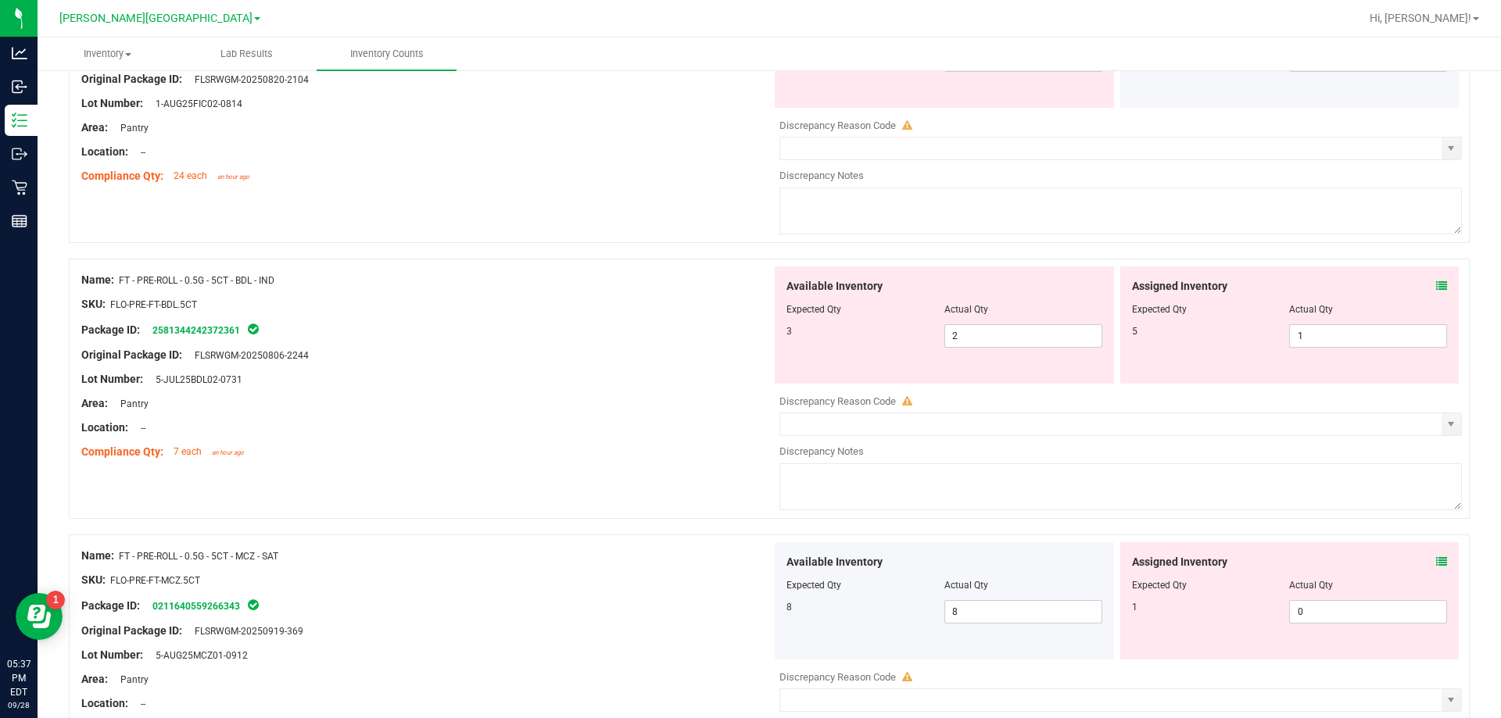
click at [1436, 564] on icon at bounding box center [1441, 562] width 11 height 11
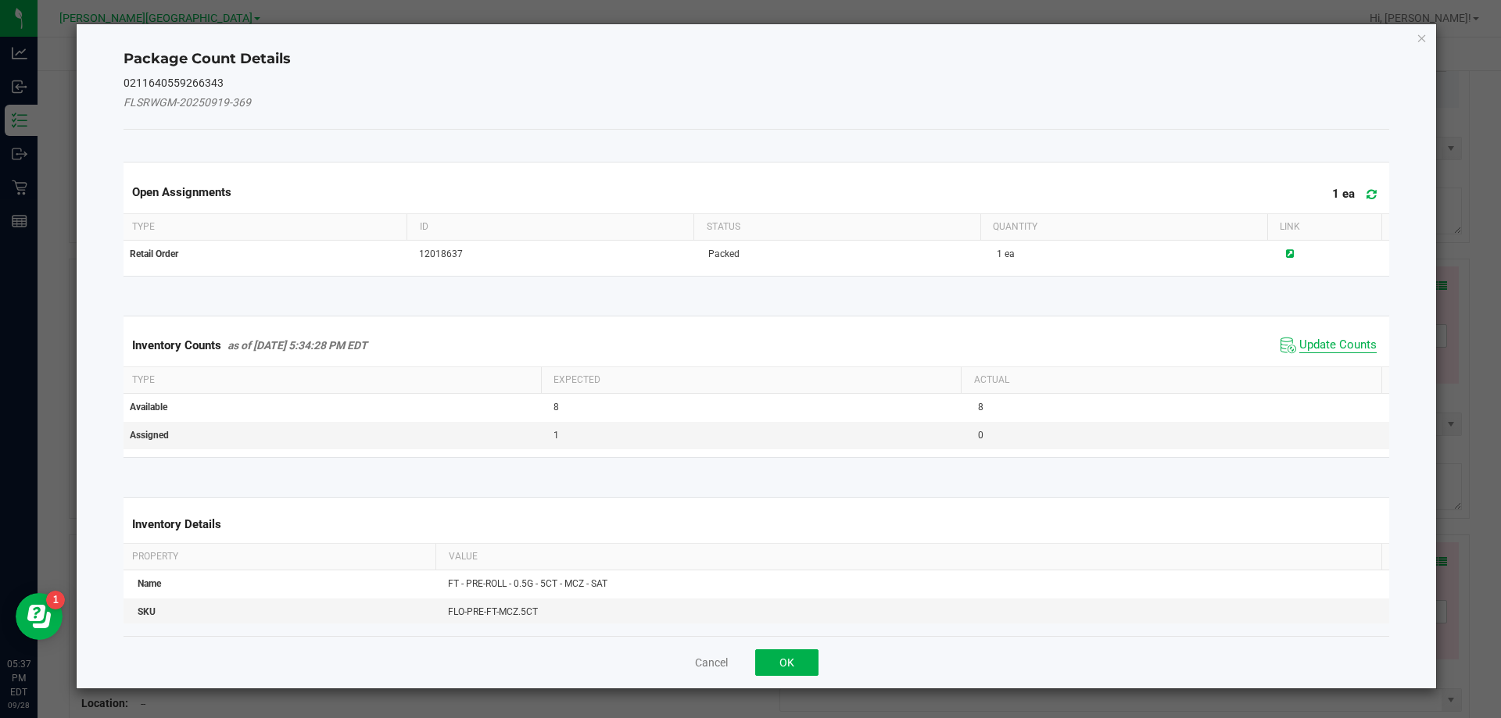
click at [1349, 340] on span "Update Counts" at bounding box center [1337, 346] width 77 height 16
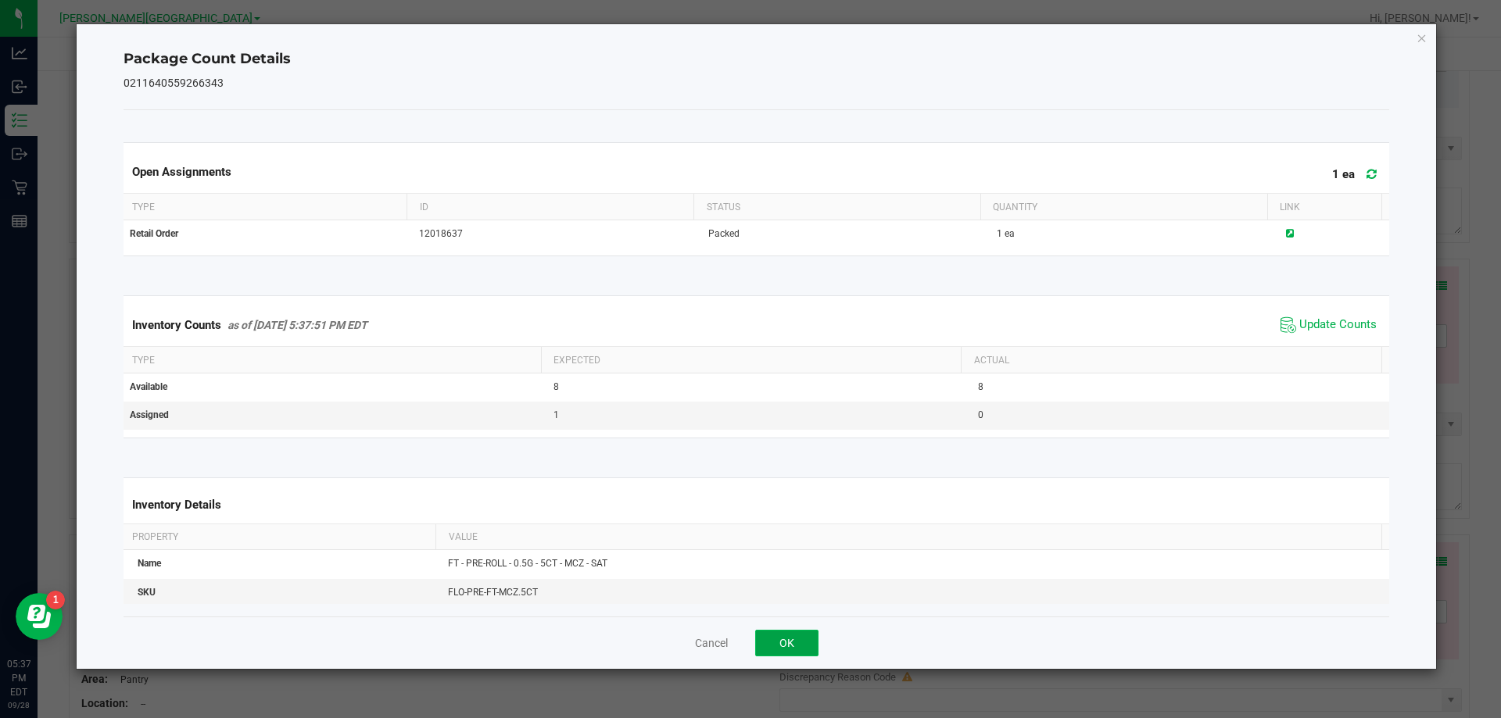
click at [788, 648] on button "OK" at bounding box center [786, 643] width 63 height 27
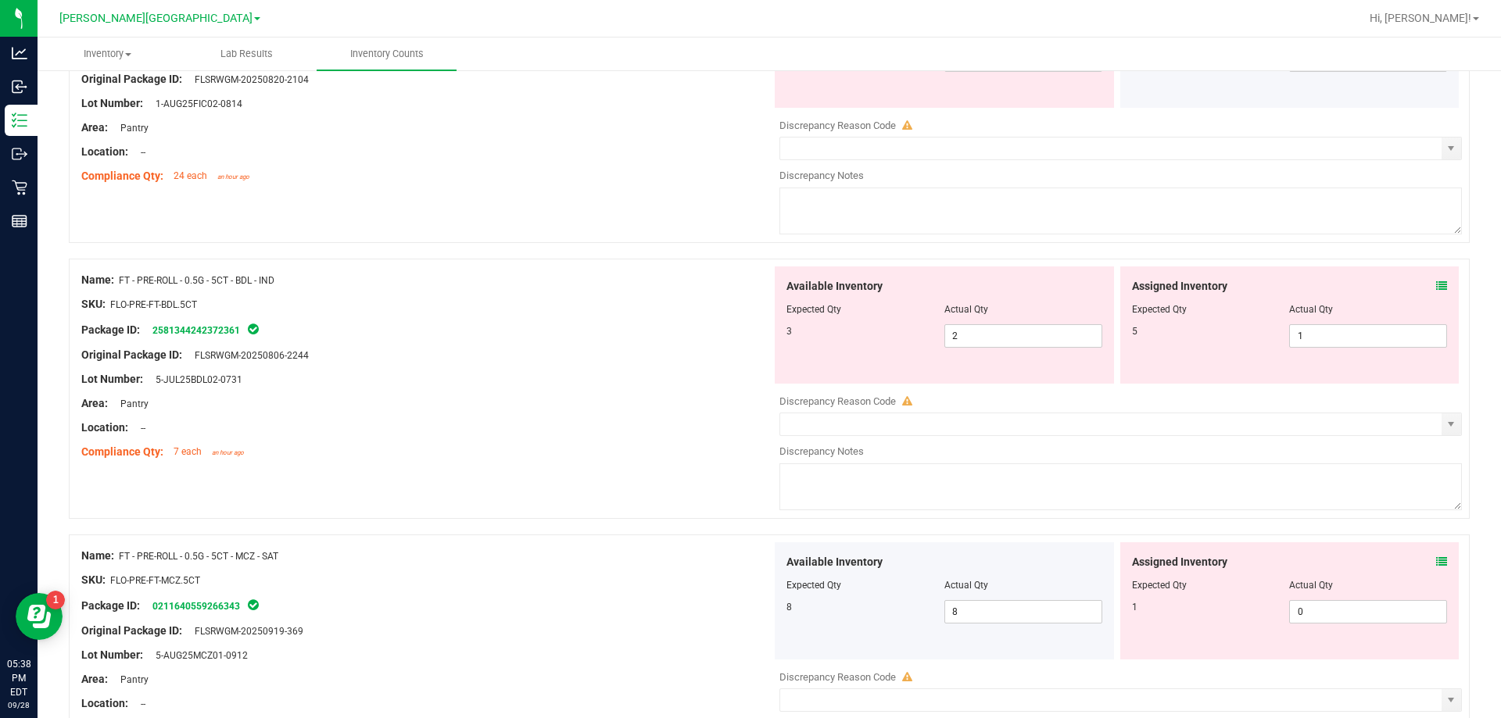
click at [584, 440] on ng-container "Compliance Qty: 7 each an hour ago" at bounding box center [426, 448] width 690 height 24
click at [608, 441] on div at bounding box center [426, 440] width 690 height 8
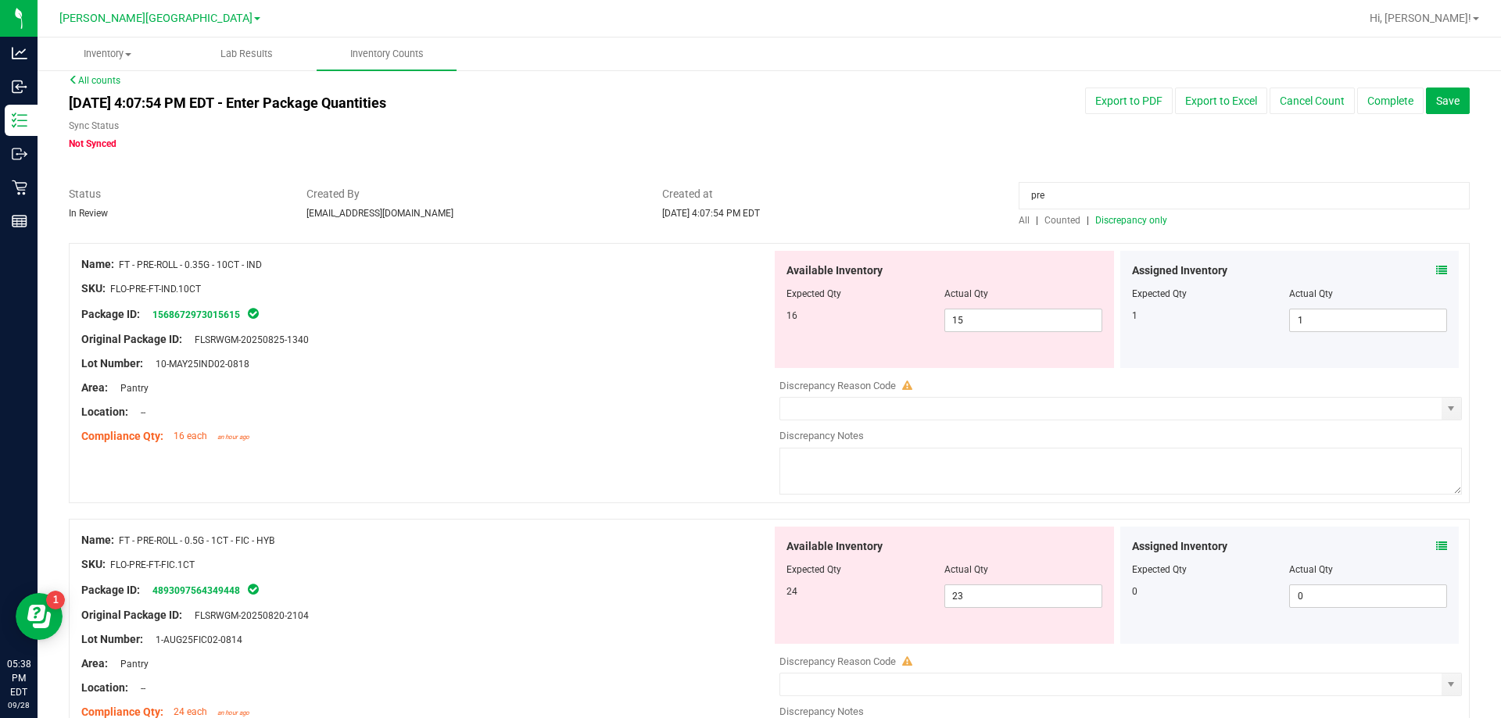
scroll to position [0, 0]
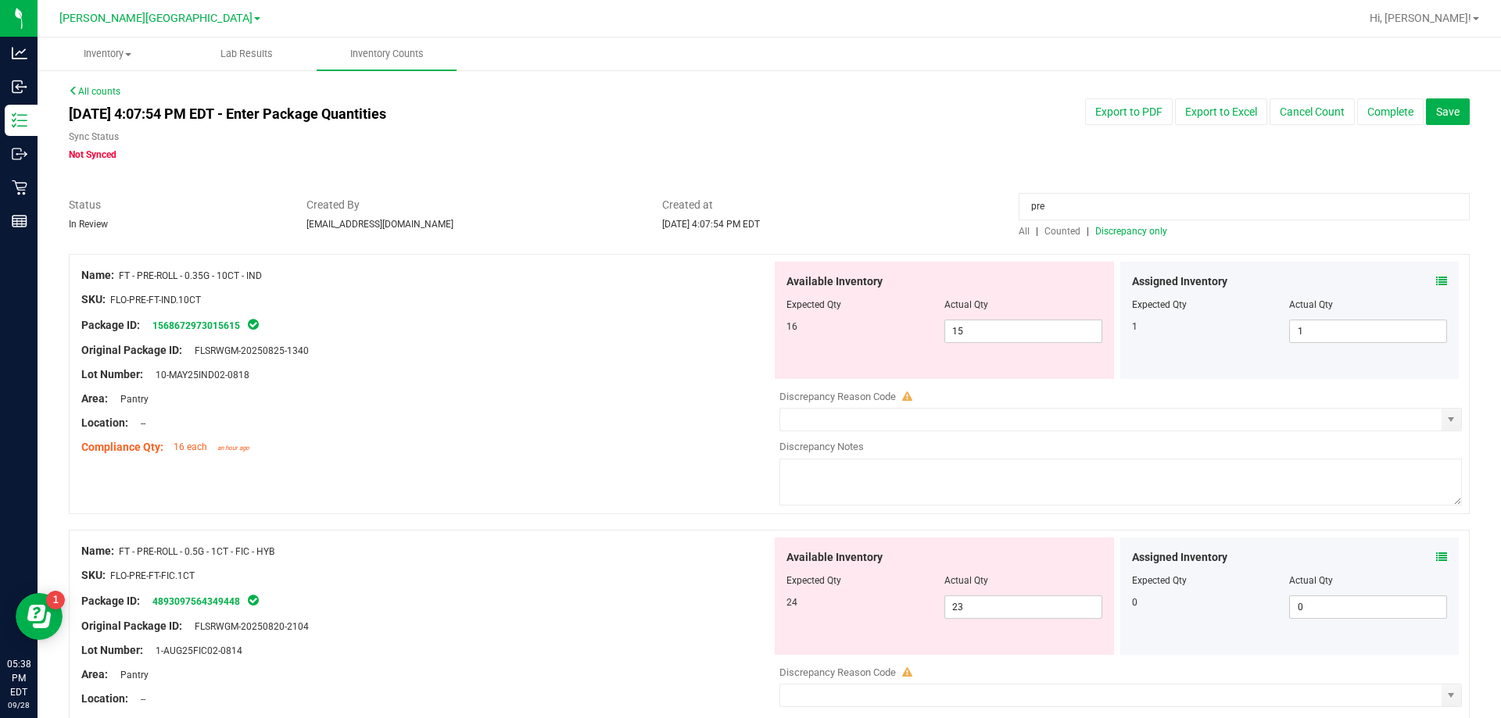
click at [1122, 227] on span "Discrepancy only" at bounding box center [1131, 231] width 72 height 11
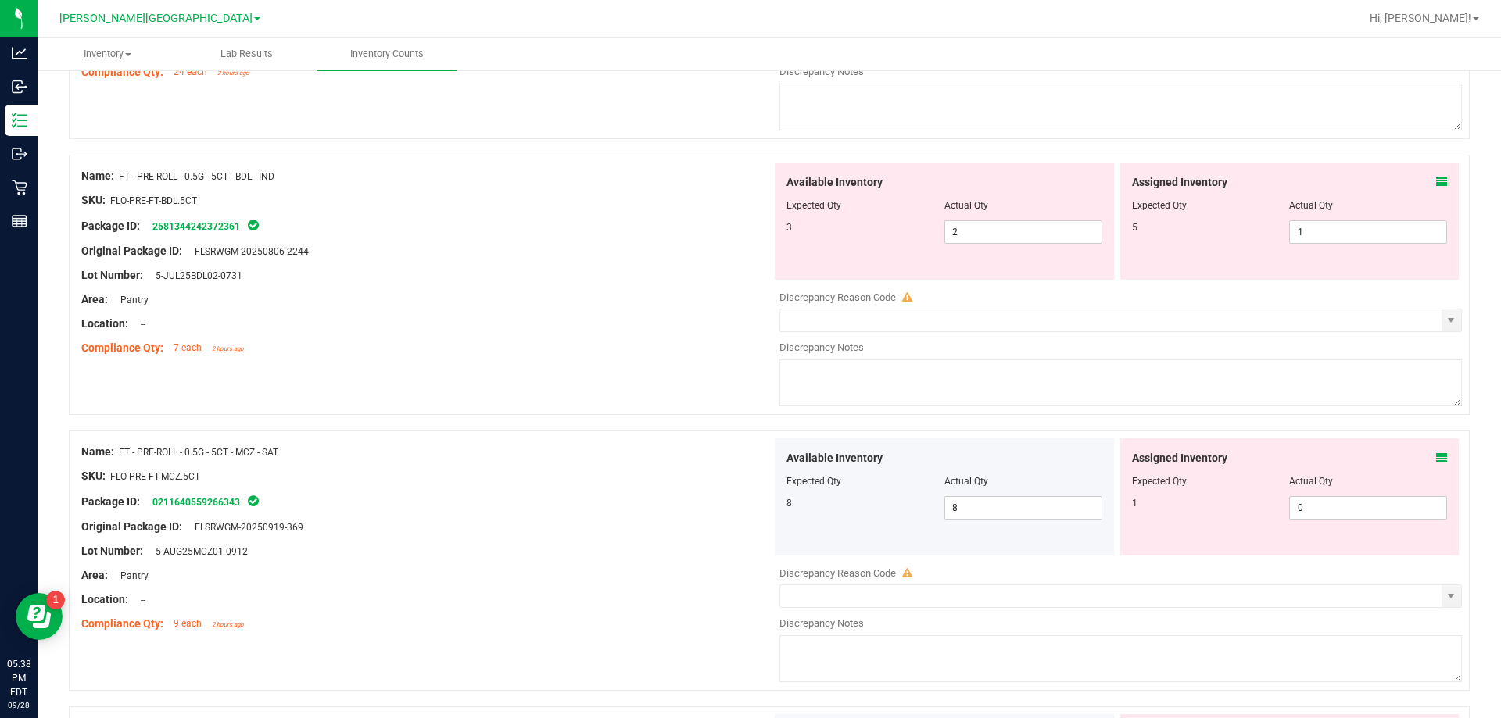
scroll to position [578, 0]
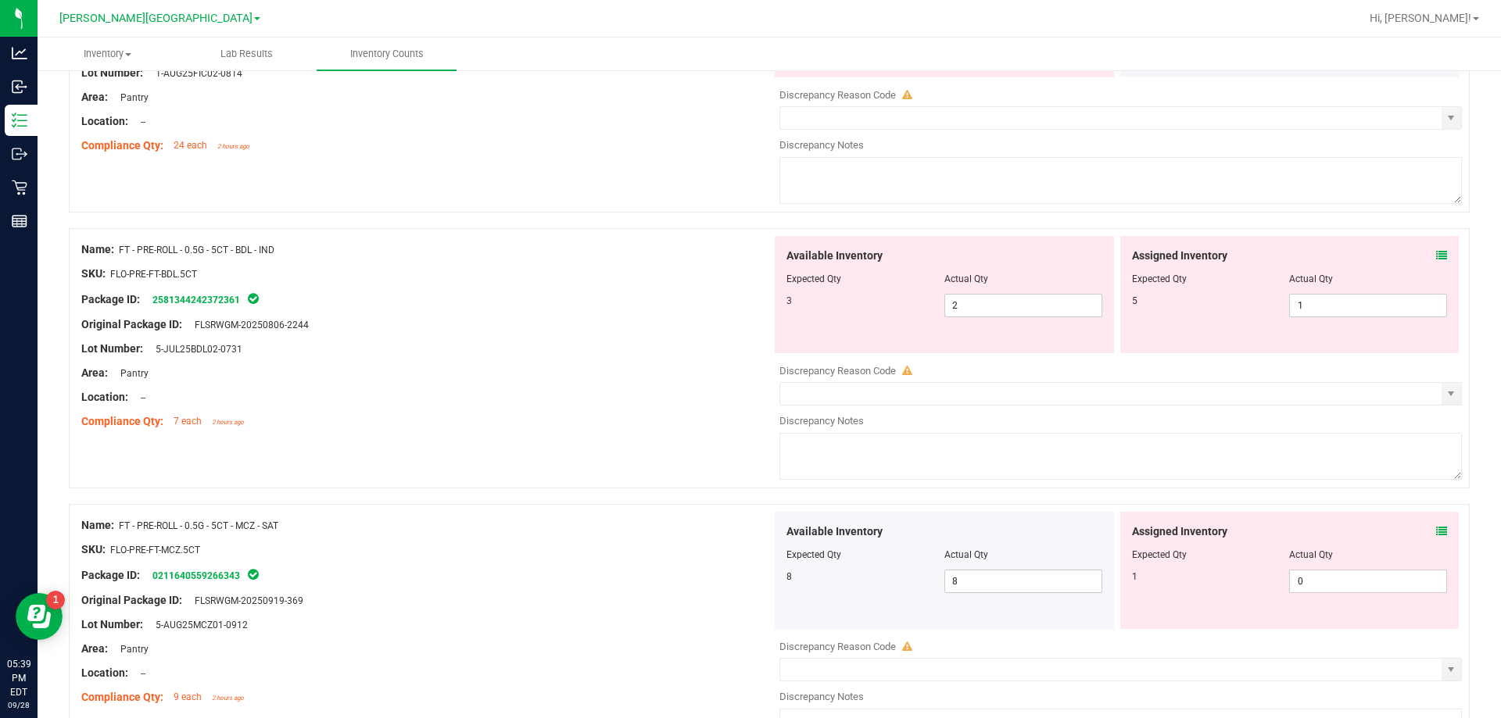
click at [646, 355] on div "Lot Number: 5-JUL25BDL02-0731" at bounding box center [426, 349] width 690 height 16
click at [1436, 258] on icon at bounding box center [1441, 255] width 11 height 11
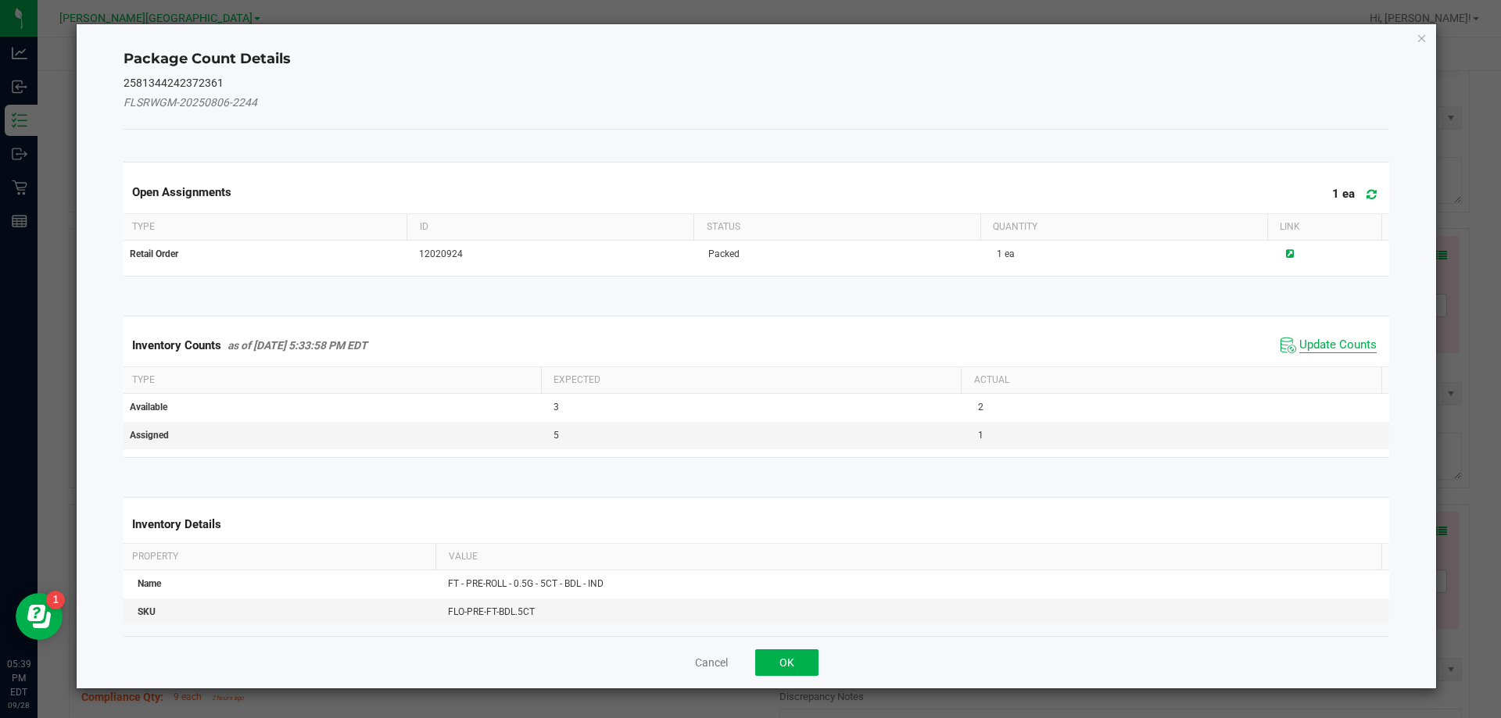
click at [1349, 345] on span "Update Counts" at bounding box center [1337, 346] width 77 height 16
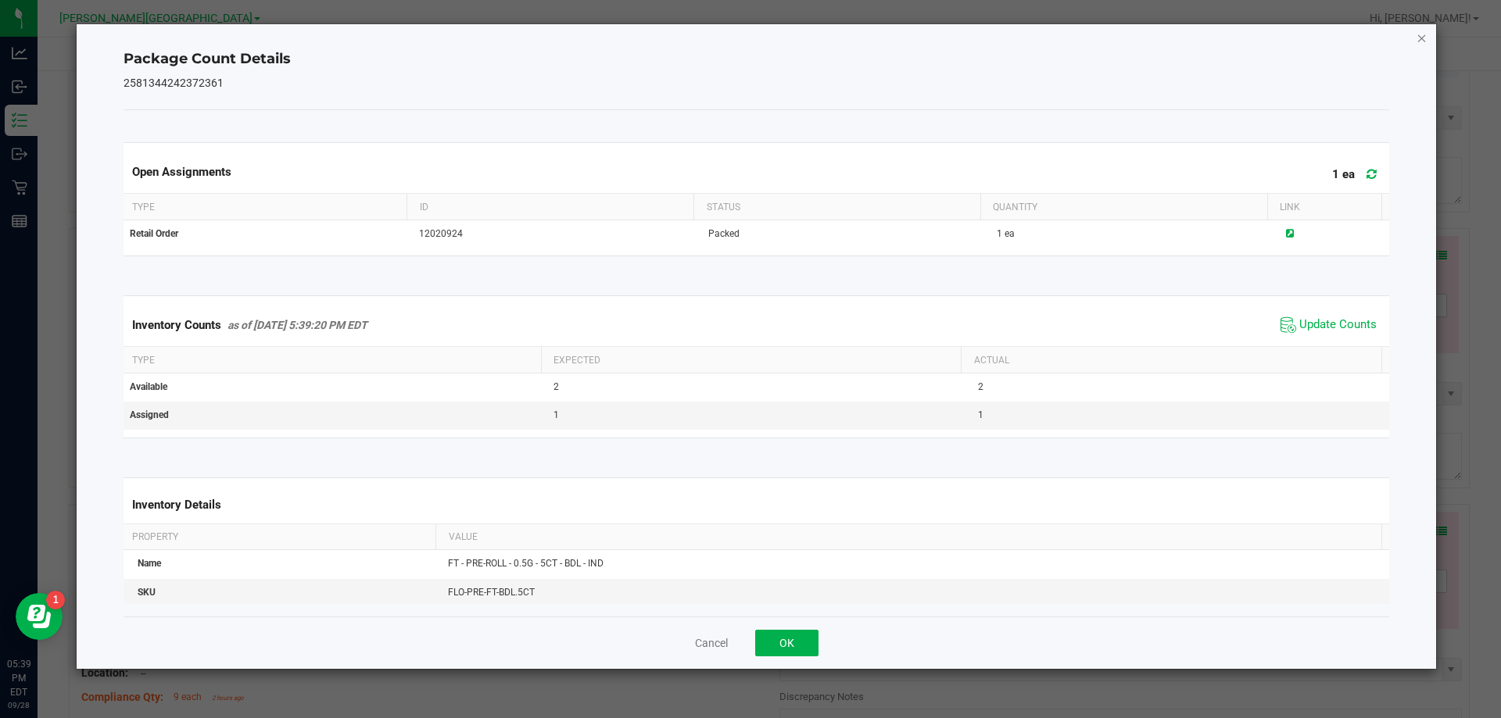
click at [1421, 37] on icon "Close" at bounding box center [1422, 37] width 11 height 19
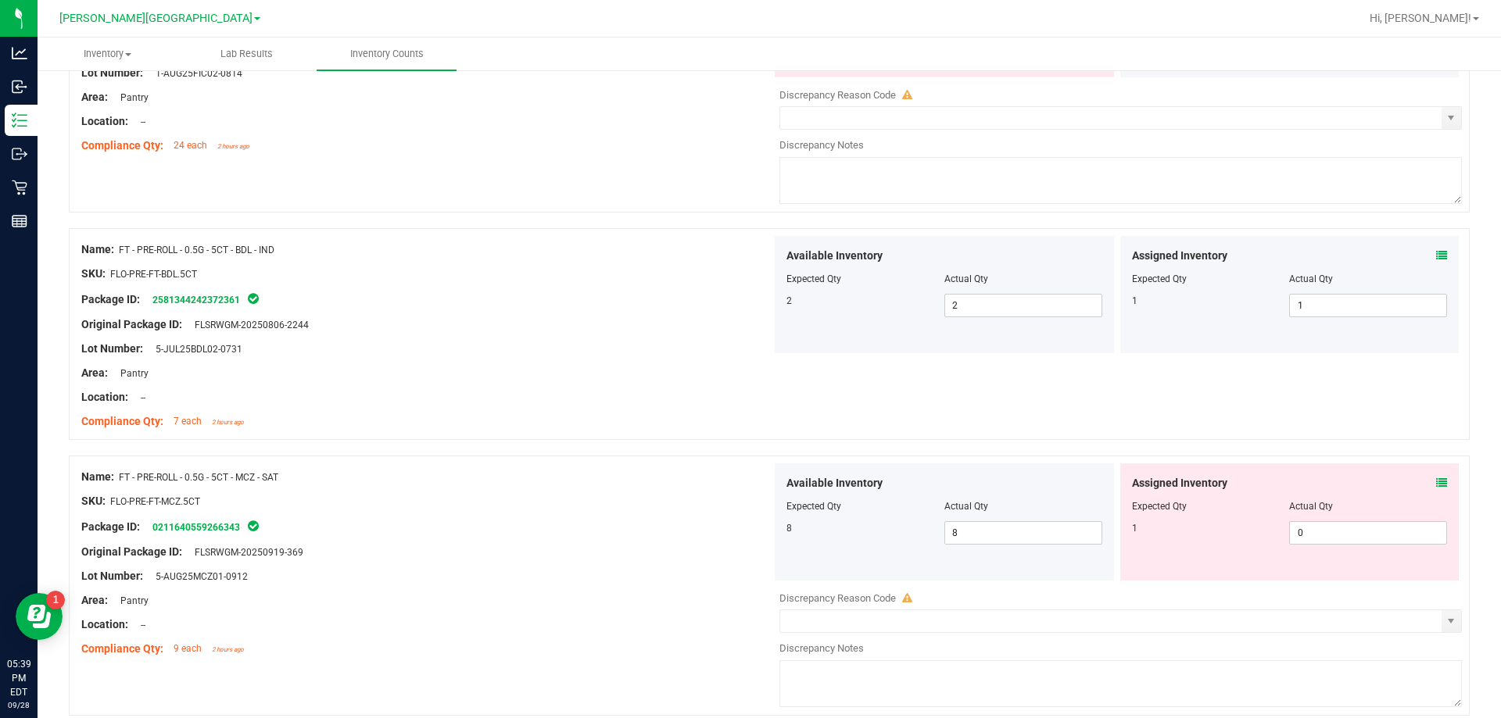
click at [1436, 255] on icon at bounding box center [1441, 255] width 11 height 11
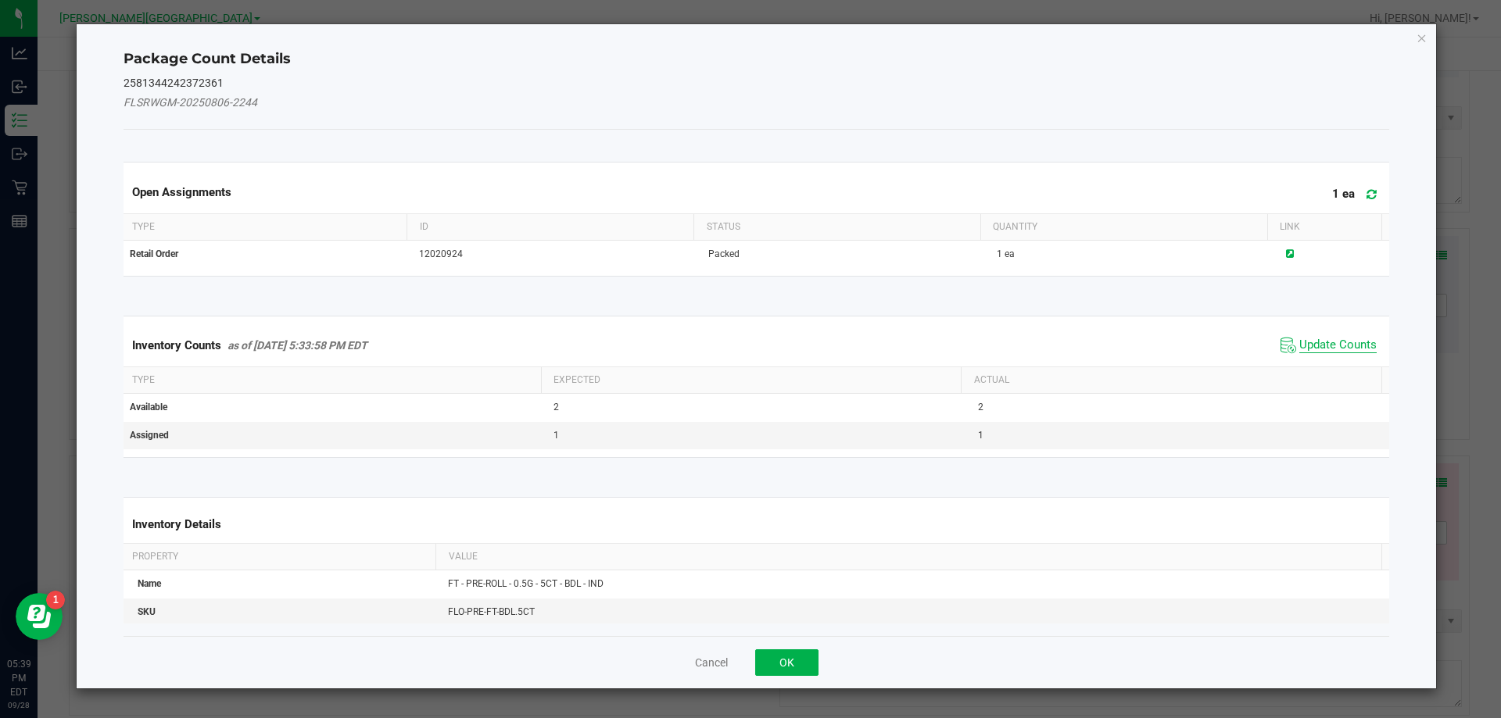
click at [1337, 340] on span "Update Counts" at bounding box center [1337, 346] width 77 height 16
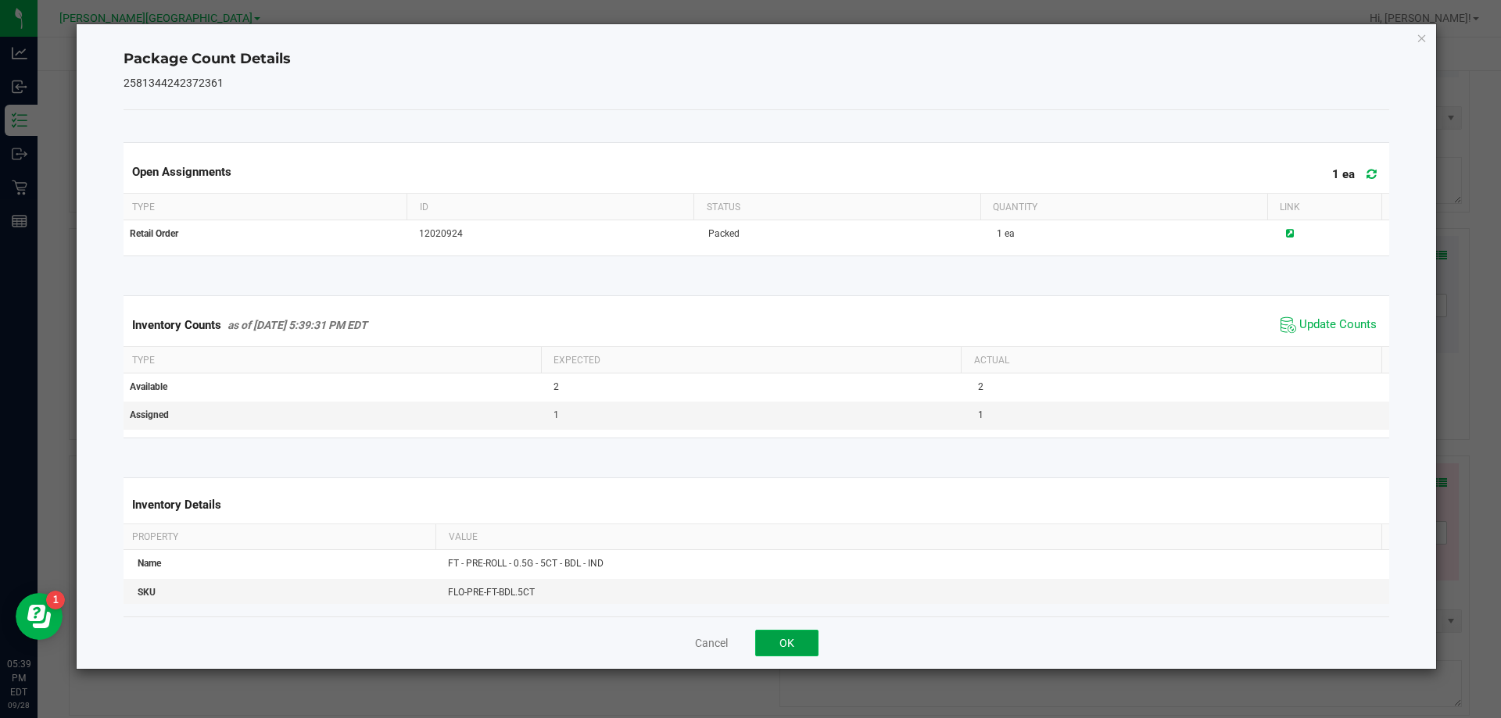
click at [801, 646] on button "OK" at bounding box center [786, 643] width 63 height 27
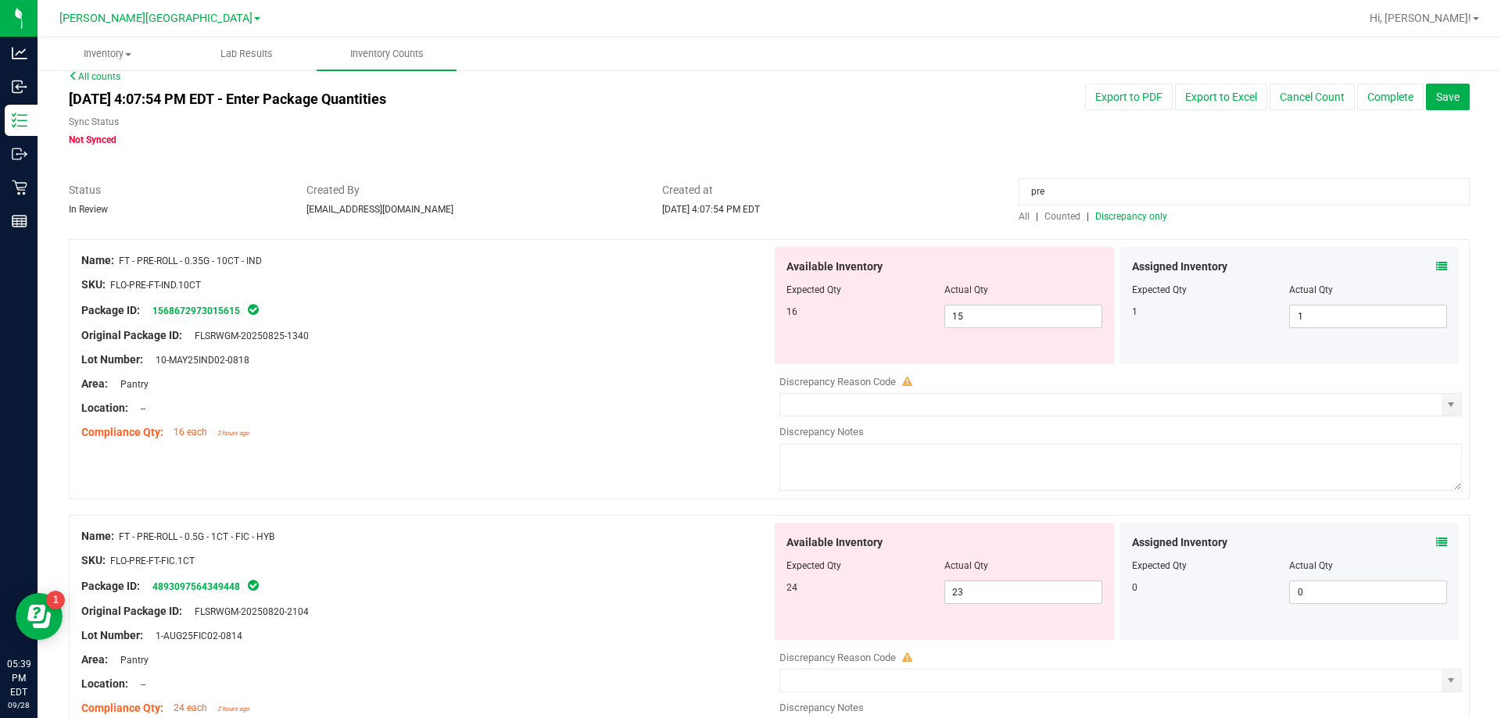
scroll to position [0, 0]
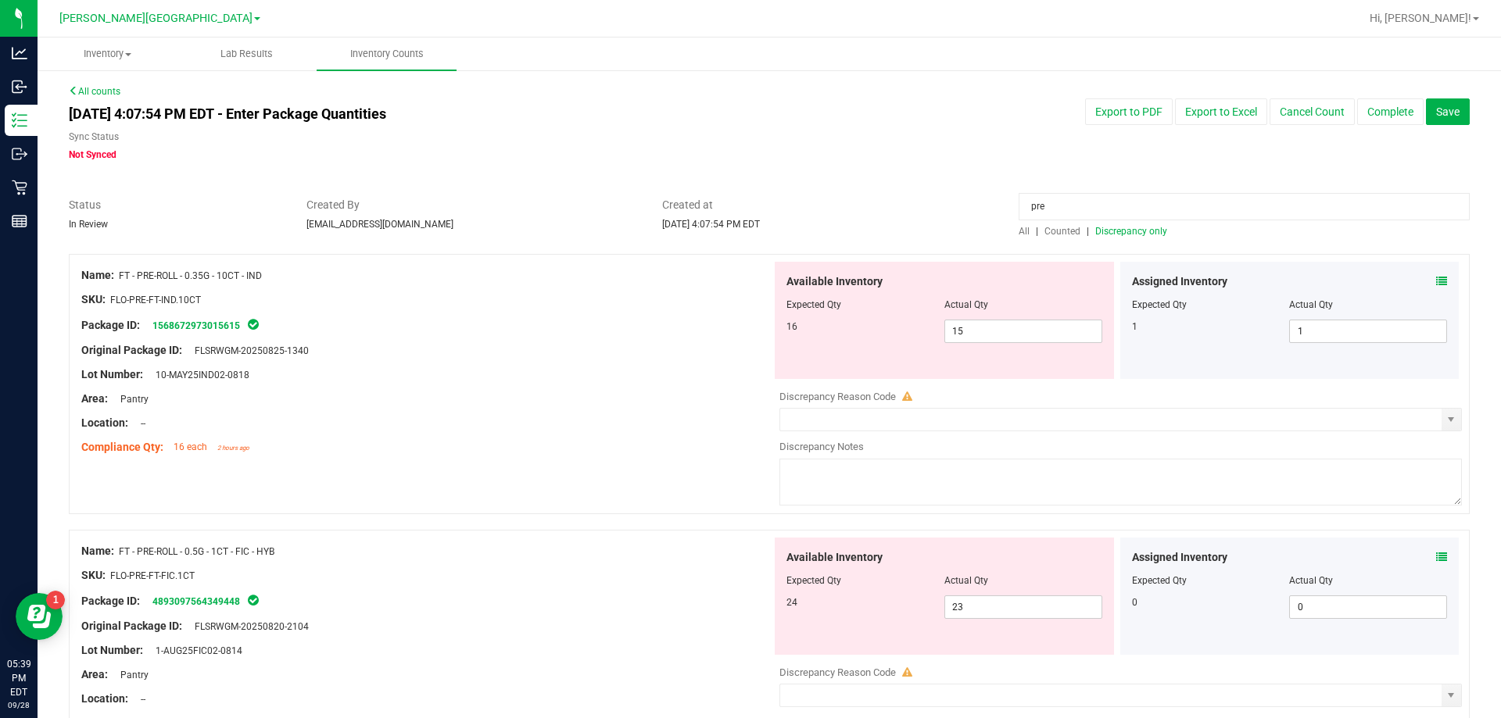
click at [1120, 234] on span "Discrepancy only" at bounding box center [1131, 231] width 72 height 11
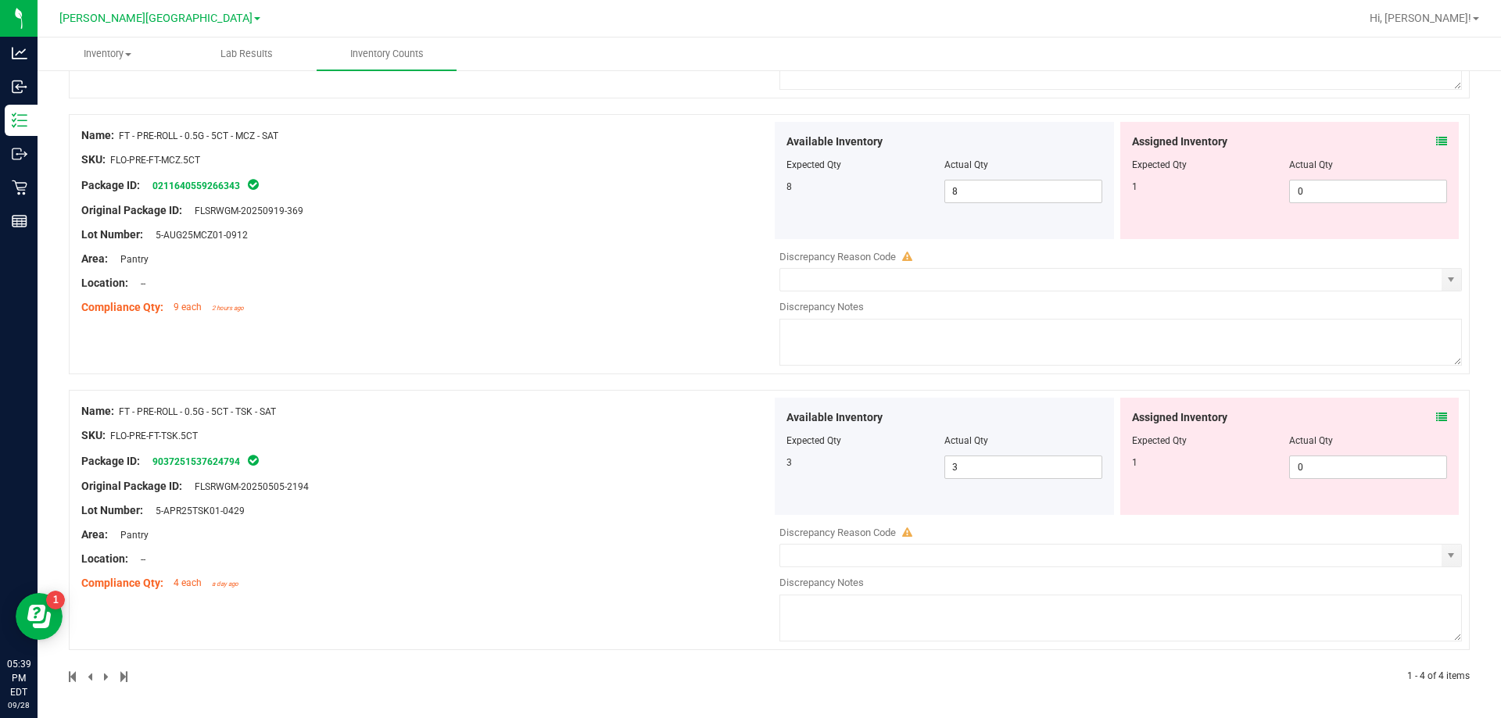
scroll to position [693, 0]
click at [1317, 188] on span "0 0" at bounding box center [1368, 190] width 158 height 23
type input "01"
type input "1"
click at [1342, 477] on span "0 0" at bounding box center [1368, 466] width 158 height 23
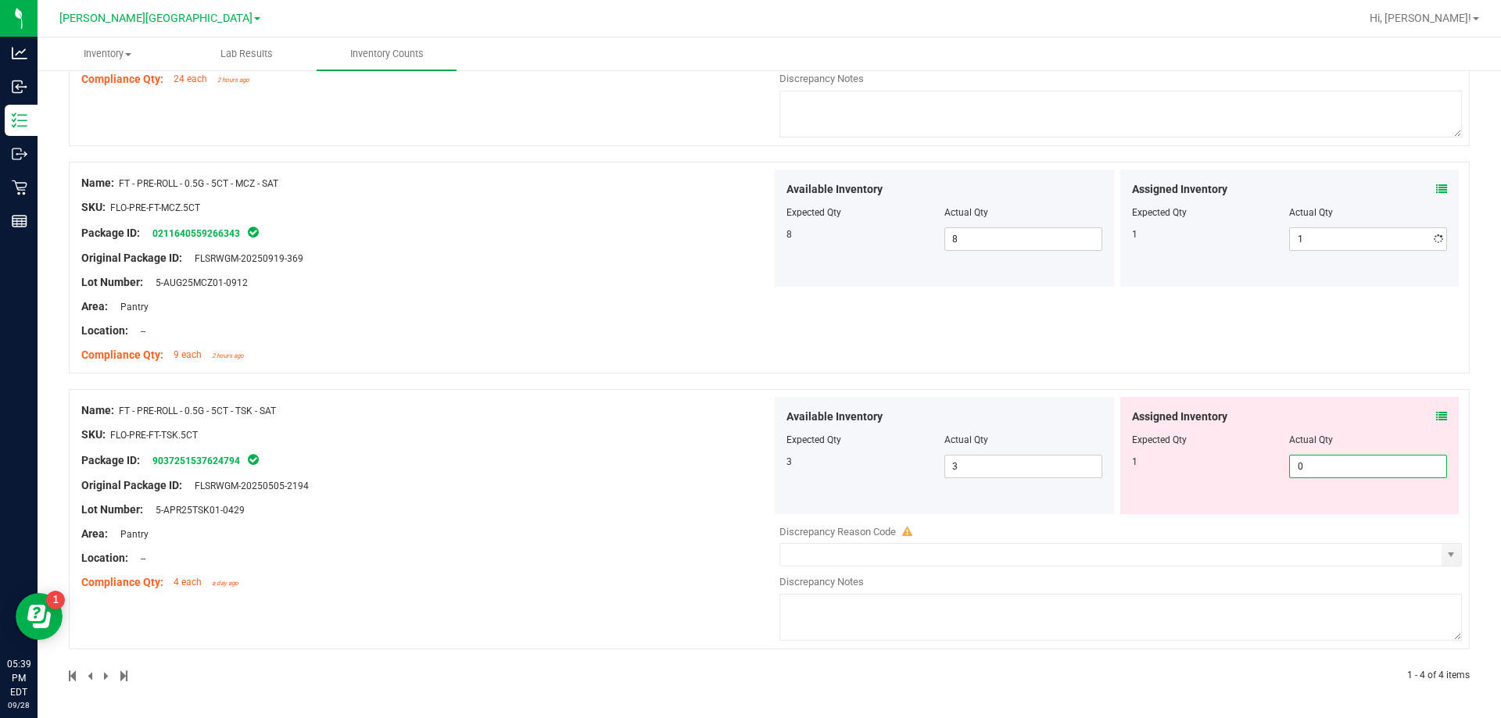
scroll to position [644, 0]
type input "01"
type input "1"
click at [547, 422] on div "Name: FT - PRE-ROLL - 0.35G - 10CT - IND SKU: FLO-PRE-FT-IND.10CT Package ID: 1…" at bounding box center [769, 146] width 1401 height 1073
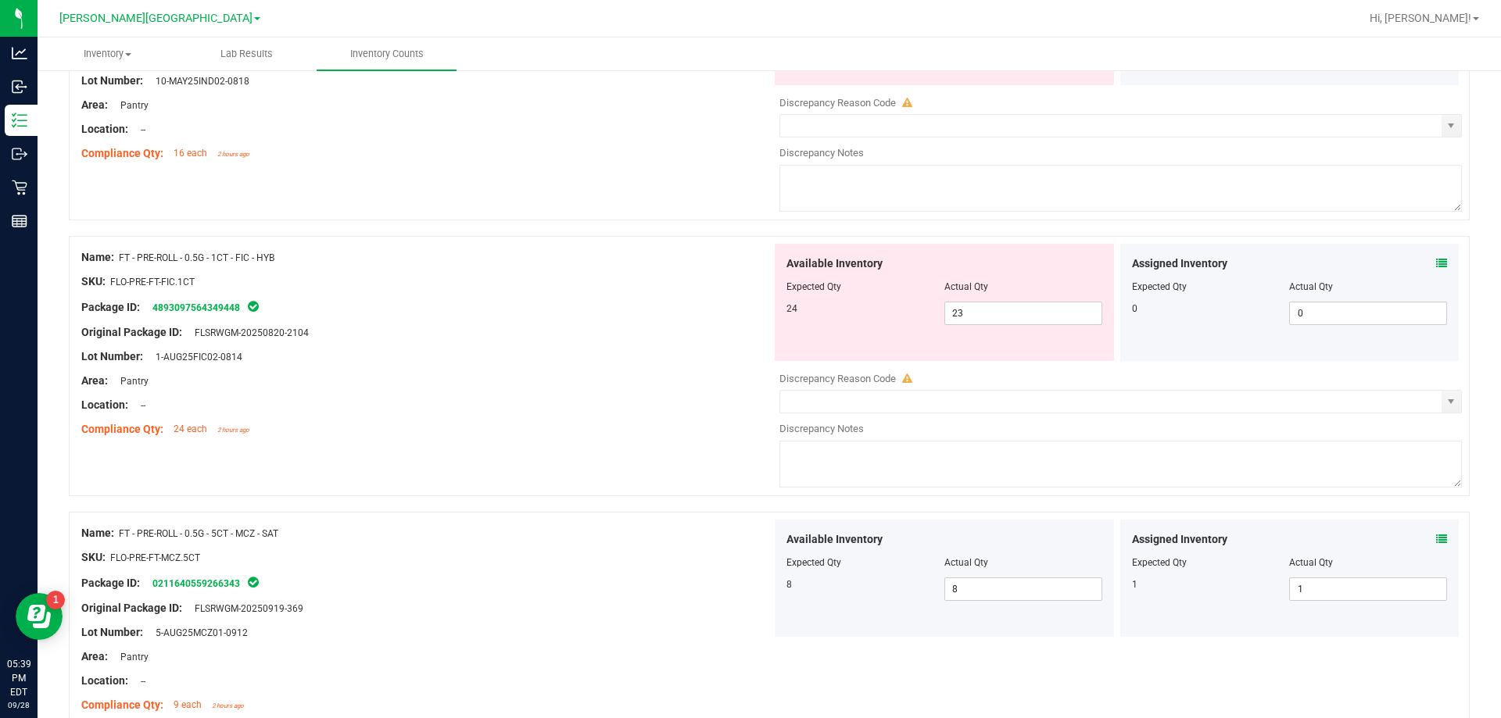
scroll to position [127, 0]
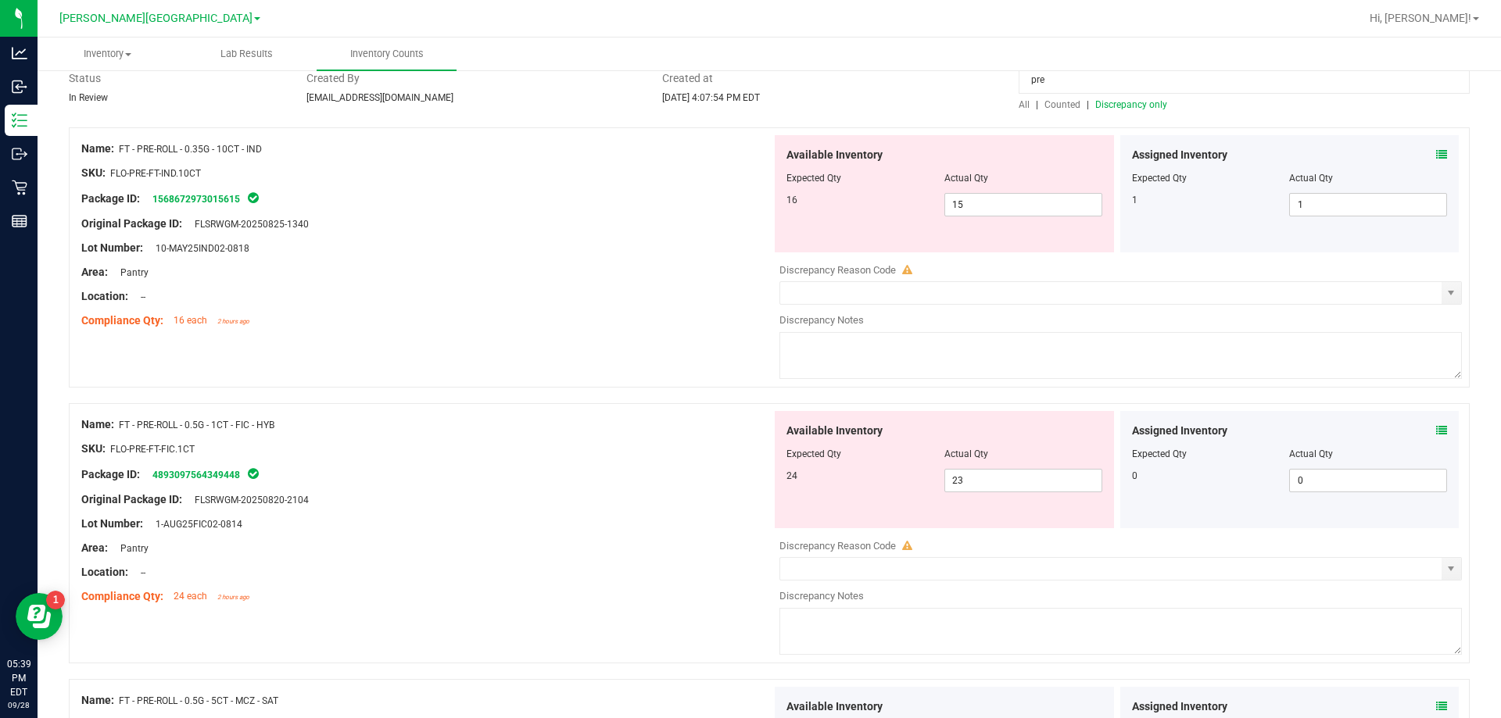
click at [1145, 102] on span "Discrepancy only" at bounding box center [1131, 104] width 72 height 11
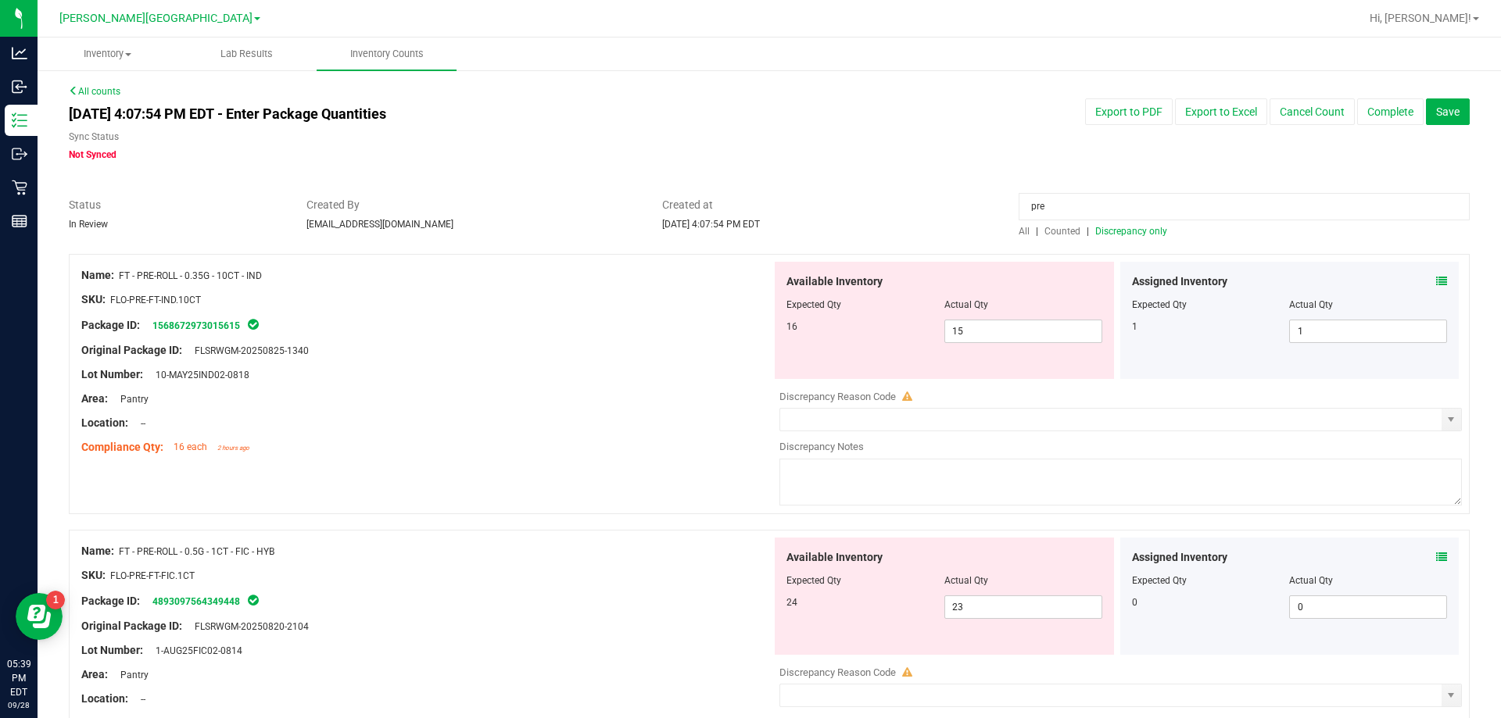
click at [610, 428] on div "Location: --" at bounding box center [426, 423] width 690 height 16
drag, startPoint x: 1092, startPoint y: 202, endPoint x: 808, endPoint y: 137, distance: 291.1
click at [825, 183] on div "All counts [DATE] 4:07:54 PM EDT - Enter Package Quantities Sync Status Not Syn…" at bounding box center [769, 463] width 1401 height 759
type input "crumb"
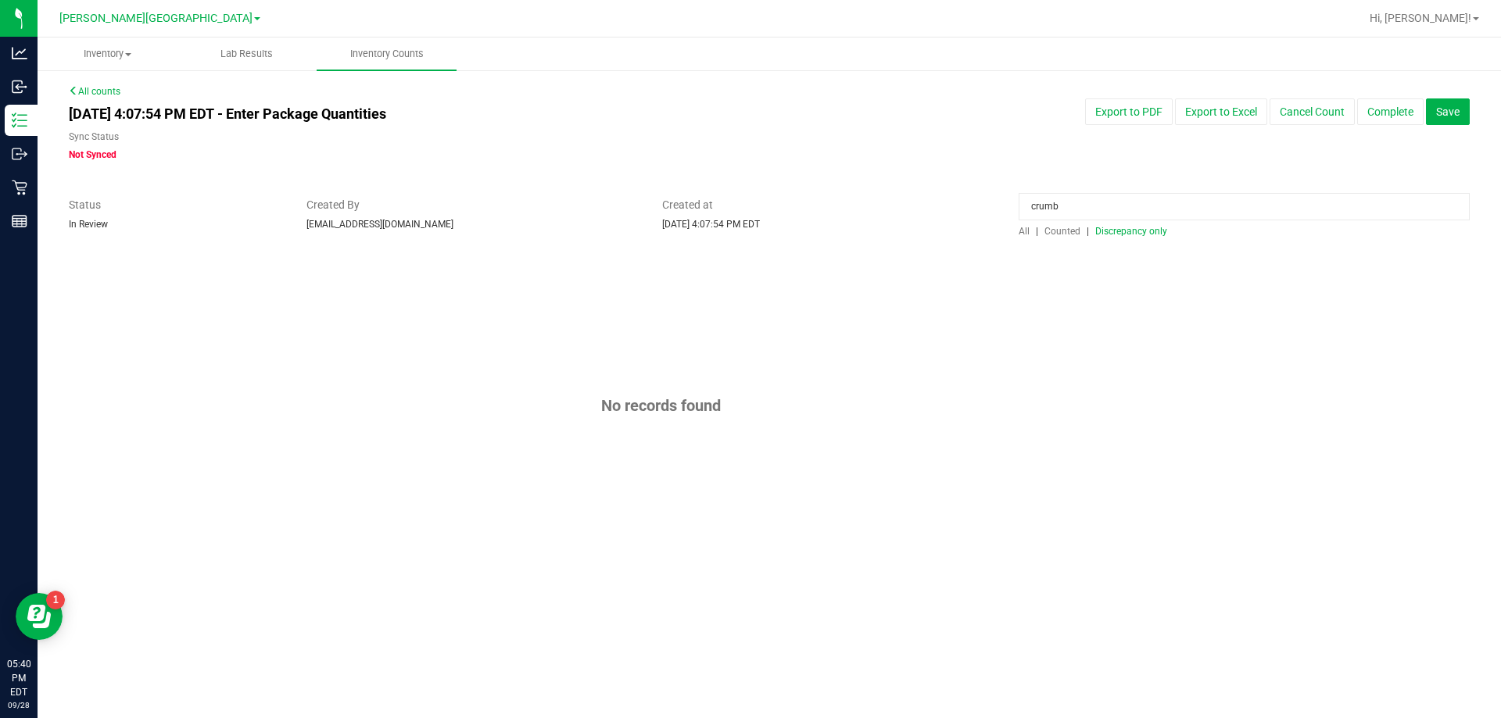
drag, startPoint x: 1097, startPoint y: 202, endPoint x: 836, endPoint y: 199, distance: 261.1
click at [840, 220] on div "Status In Review Created By [EMAIL_ADDRESS][DOMAIN_NAME] Created at [DATE] 4:07…" at bounding box center [769, 217] width 1424 height 41
type input "[PERSON_NAME]"
drag, startPoint x: 1057, startPoint y: 206, endPoint x: 831, endPoint y: 196, distance: 226.1
click at [831, 197] on div "Status In Review Created By [EMAIL_ADDRESS][DOMAIN_NAME] Created at [DATE] 4:07…" at bounding box center [769, 217] width 1424 height 41
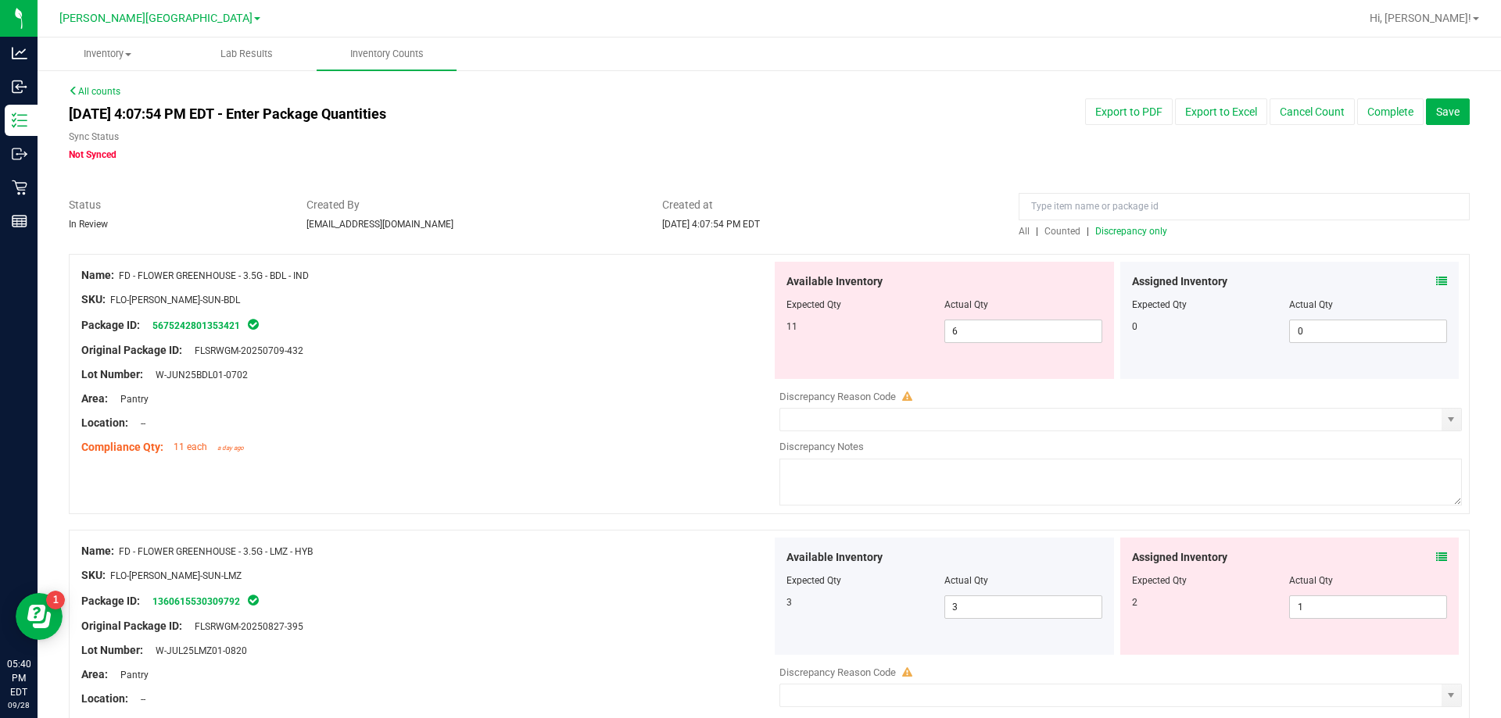
click at [1060, 229] on span "Counted" at bounding box center [1062, 231] width 36 height 11
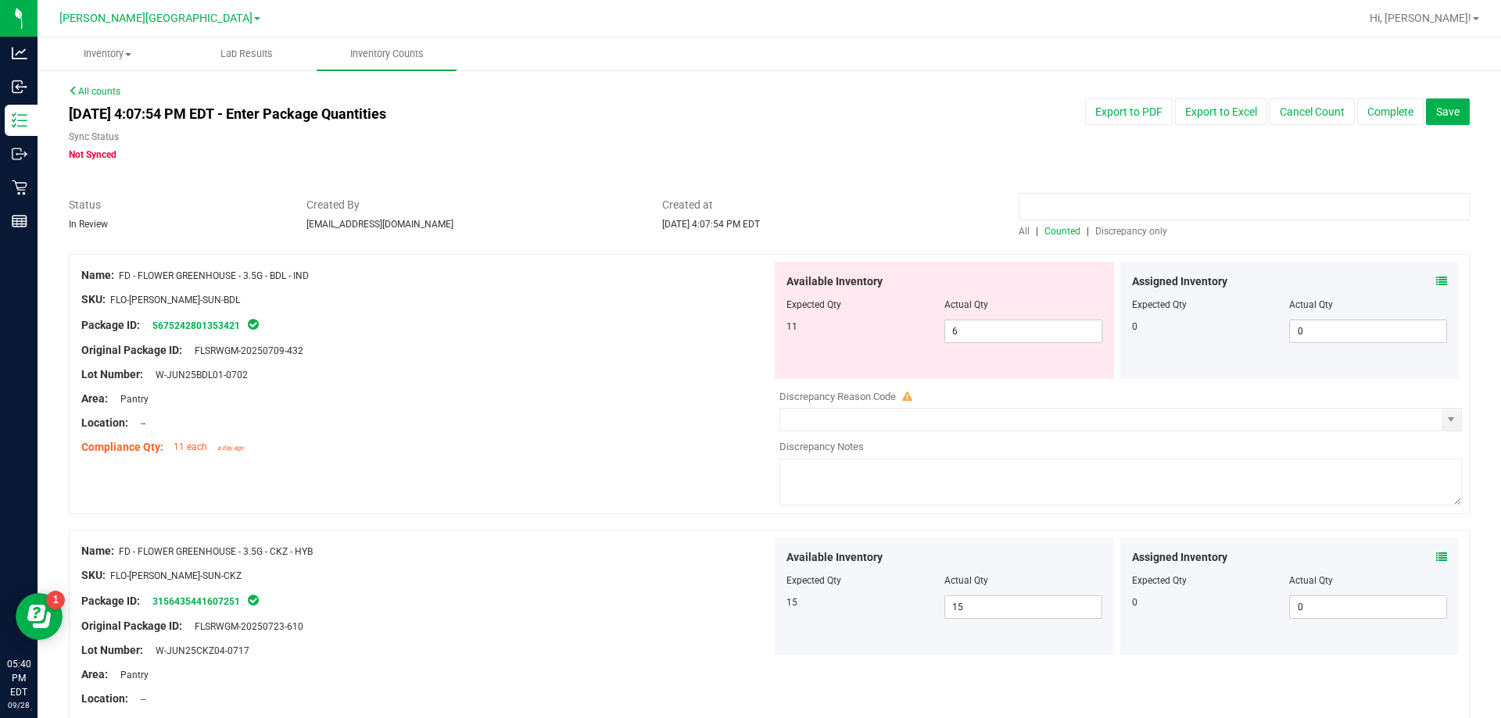
click at [1069, 210] on input at bounding box center [1244, 206] width 451 height 27
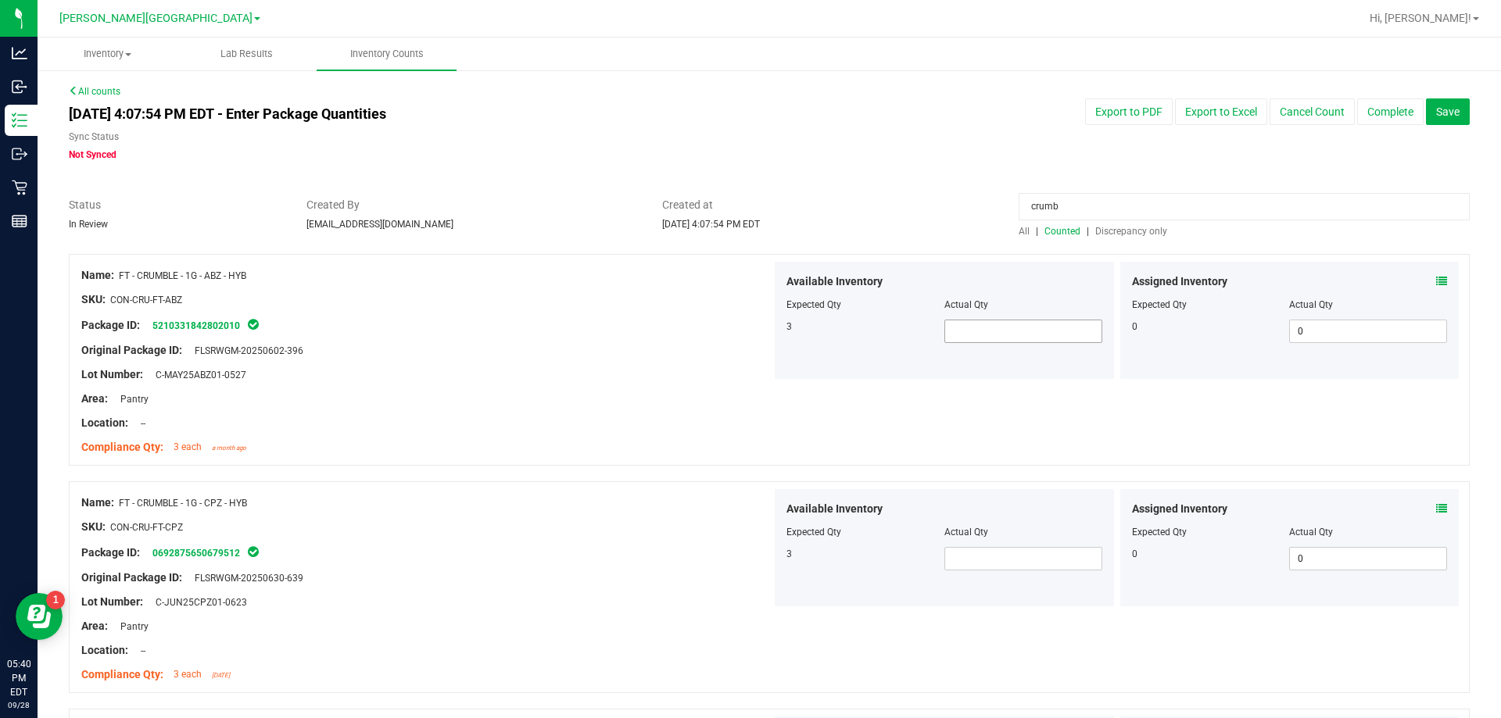
click at [969, 331] on span at bounding box center [1023, 331] width 158 height 23
click at [425, 488] on div "Name: FT - CRUMBLE - 1G - CPZ - HYB SKU: CON-CRU-FT-CPZ Package ID: 06928756506…" at bounding box center [769, 588] width 1401 height 212
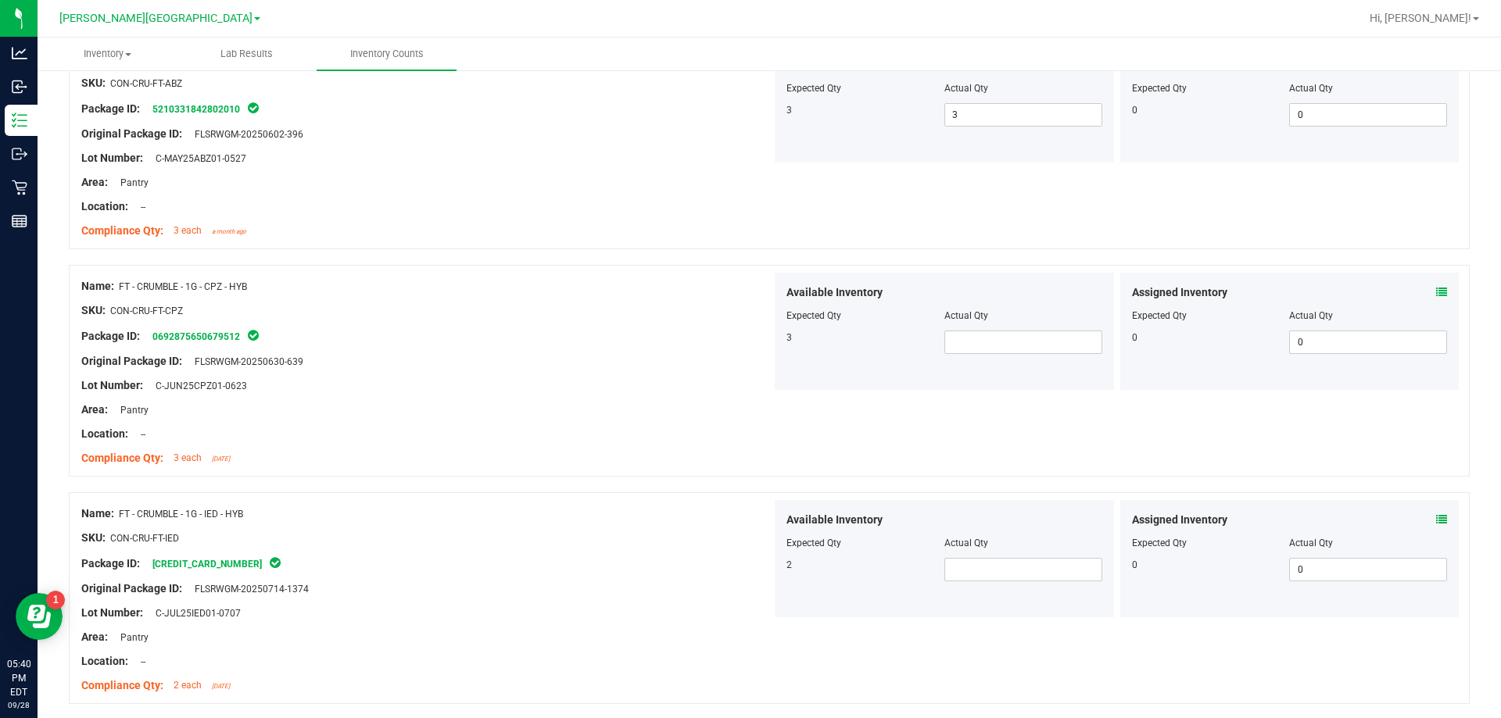
scroll to position [235, 0]
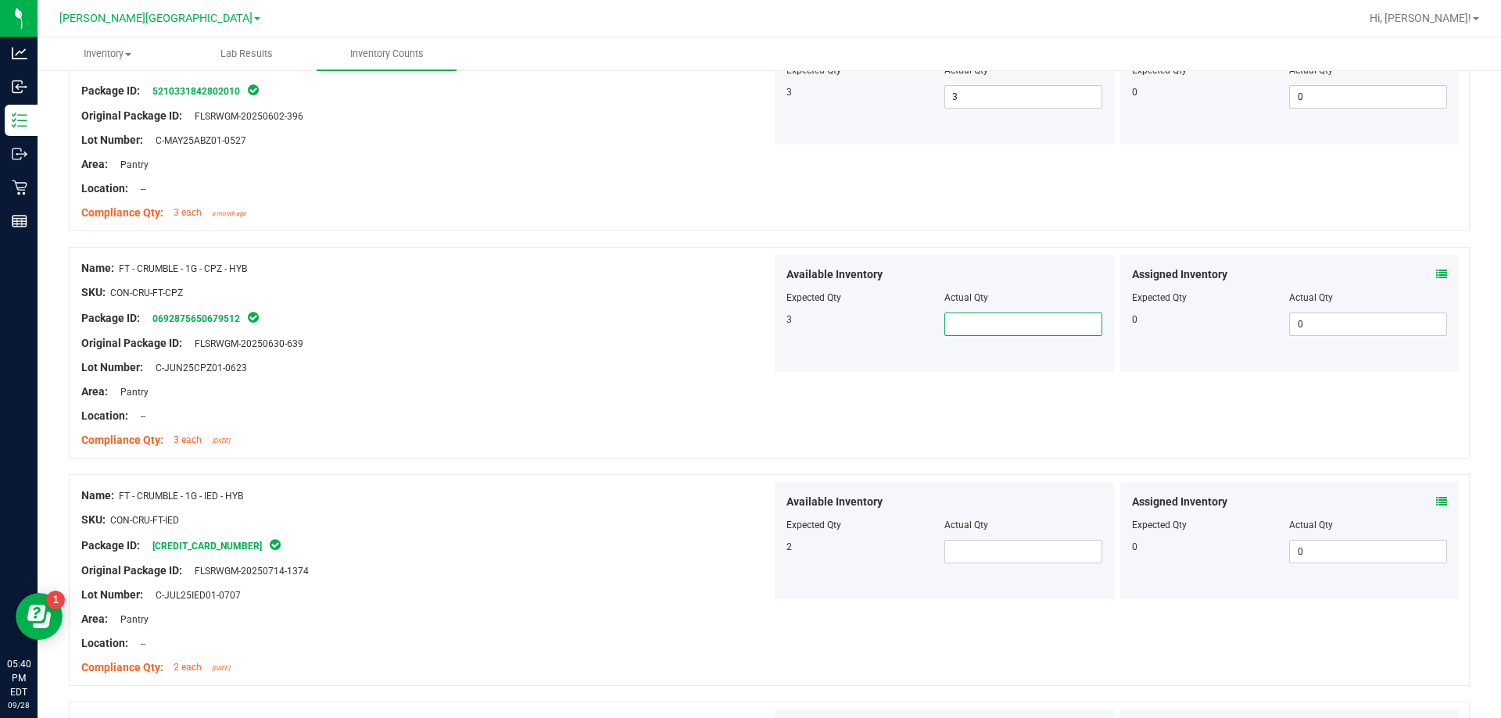
click at [1030, 330] on span at bounding box center [1023, 324] width 158 height 23
click at [998, 569] on div "Available Inventory Expected Qty Actual Qty 2" at bounding box center [944, 540] width 339 height 117
click at [999, 561] on span at bounding box center [1023, 551] width 158 height 23
click at [697, 576] on div "Original Package ID: FLSRWGM-20250714-1374" at bounding box center [426, 571] width 690 height 16
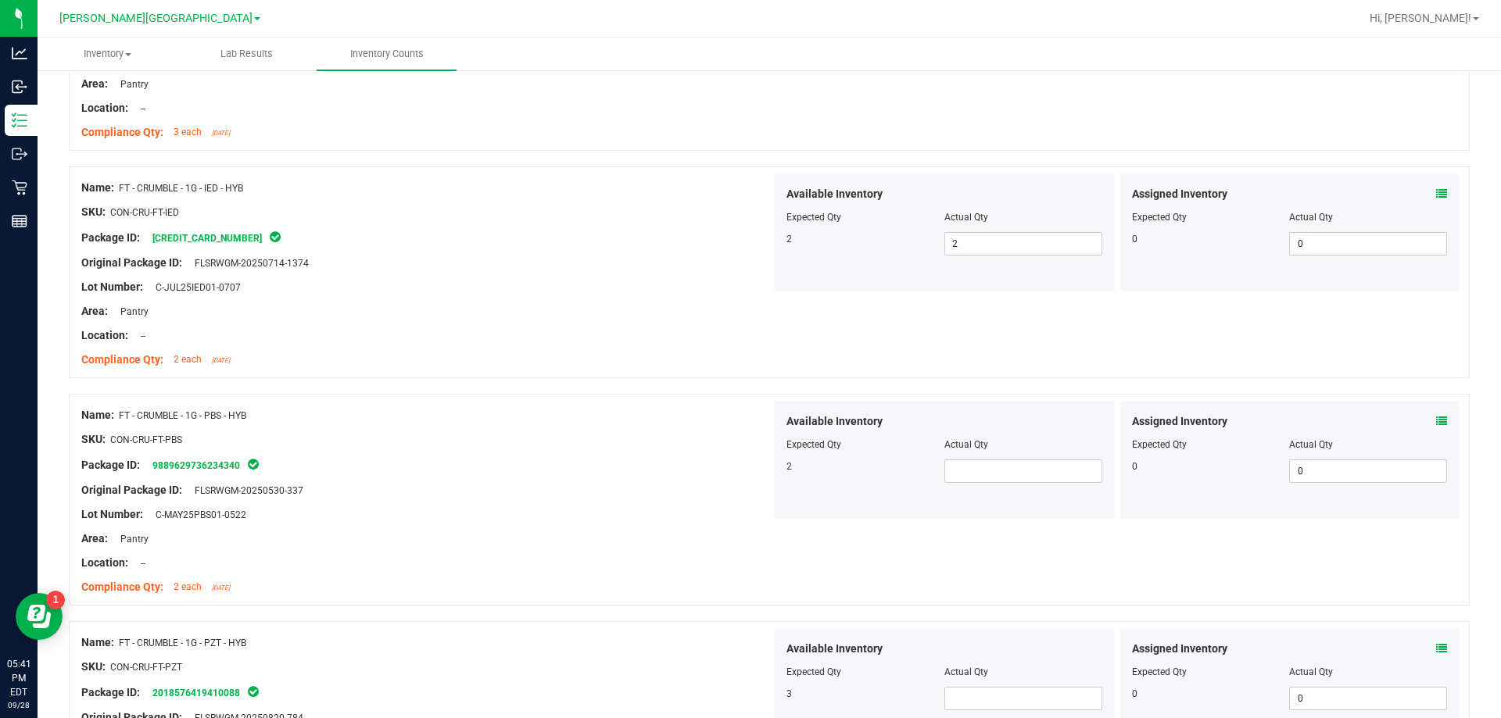
scroll to position [547, 0]
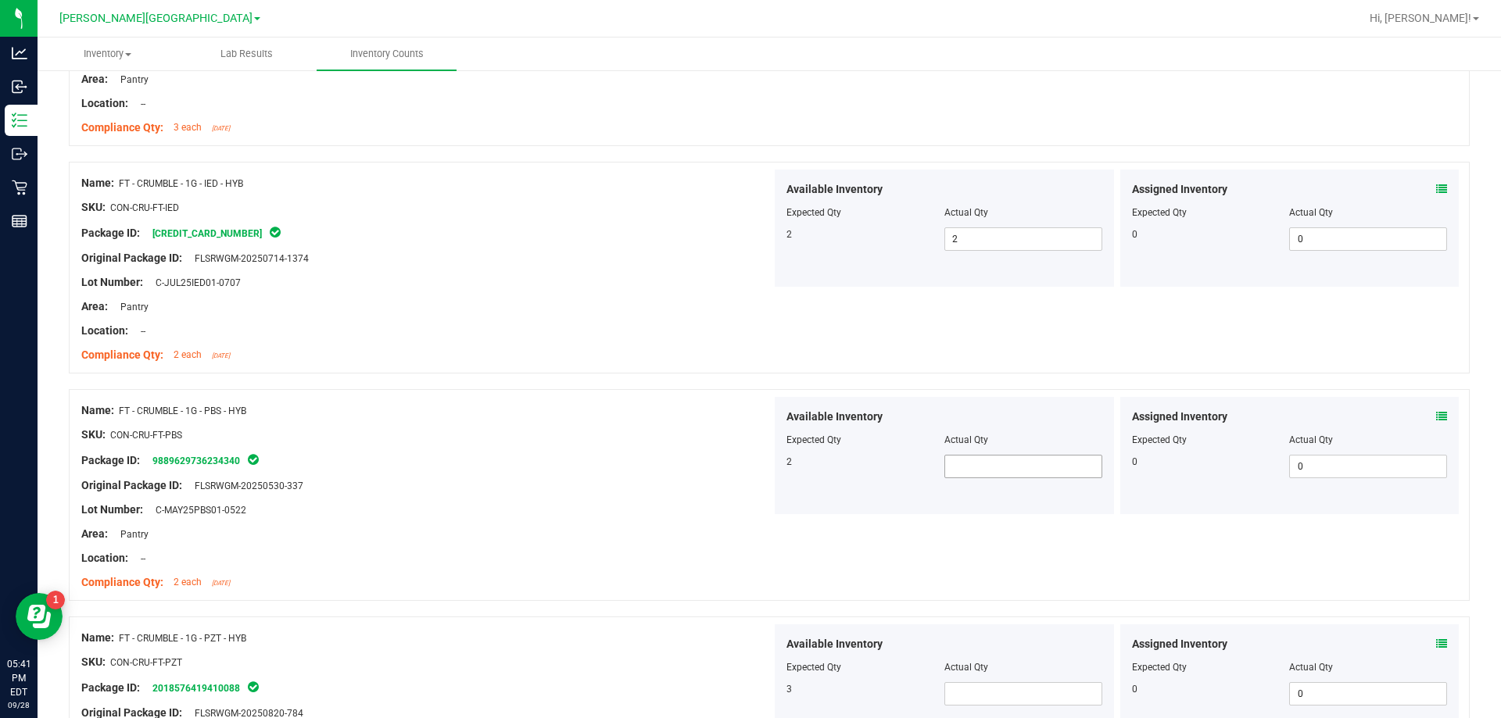
click at [1038, 463] on span at bounding box center [1023, 466] width 158 height 23
click at [551, 526] on div "Area: Pantry" at bounding box center [426, 534] width 690 height 16
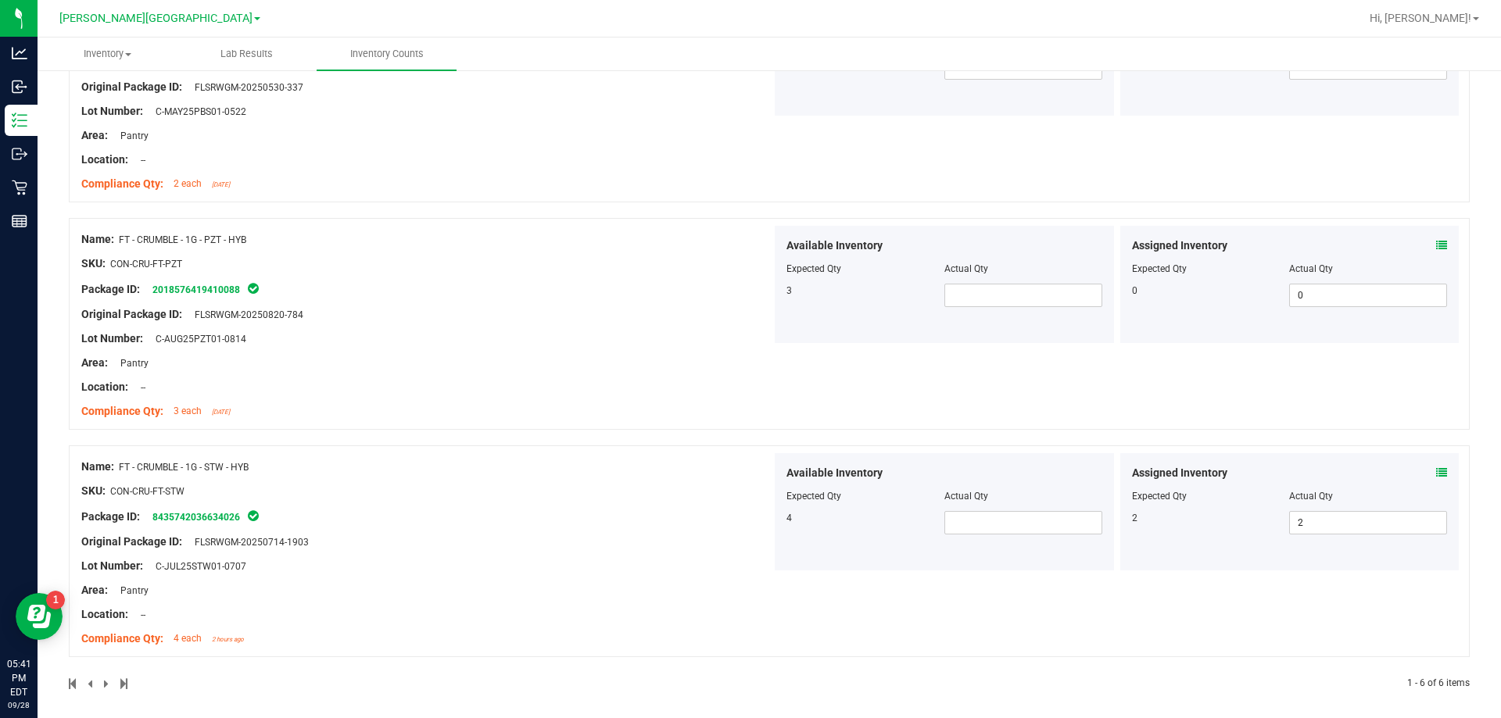
scroll to position [954, 0]
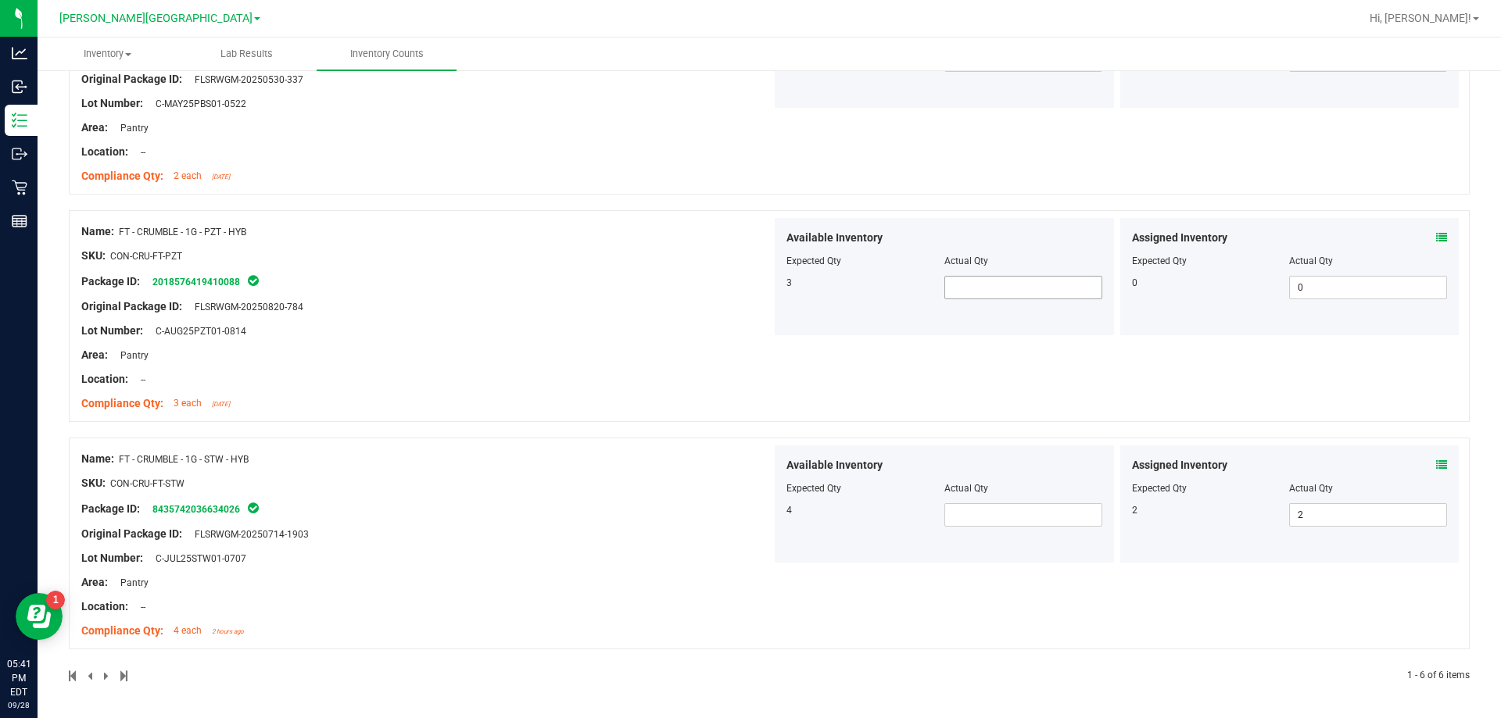
click at [979, 283] on span at bounding box center [1023, 287] width 158 height 23
click at [630, 503] on div "Package ID: 8435742036634026" at bounding box center [426, 509] width 690 height 19
click at [1003, 517] on span at bounding box center [1023, 514] width 158 height 23
click at [502, 541] on div "Original Package ID: FLSRWGM-20250714-1903" at bounding box center [426, 534] width 690 height 16
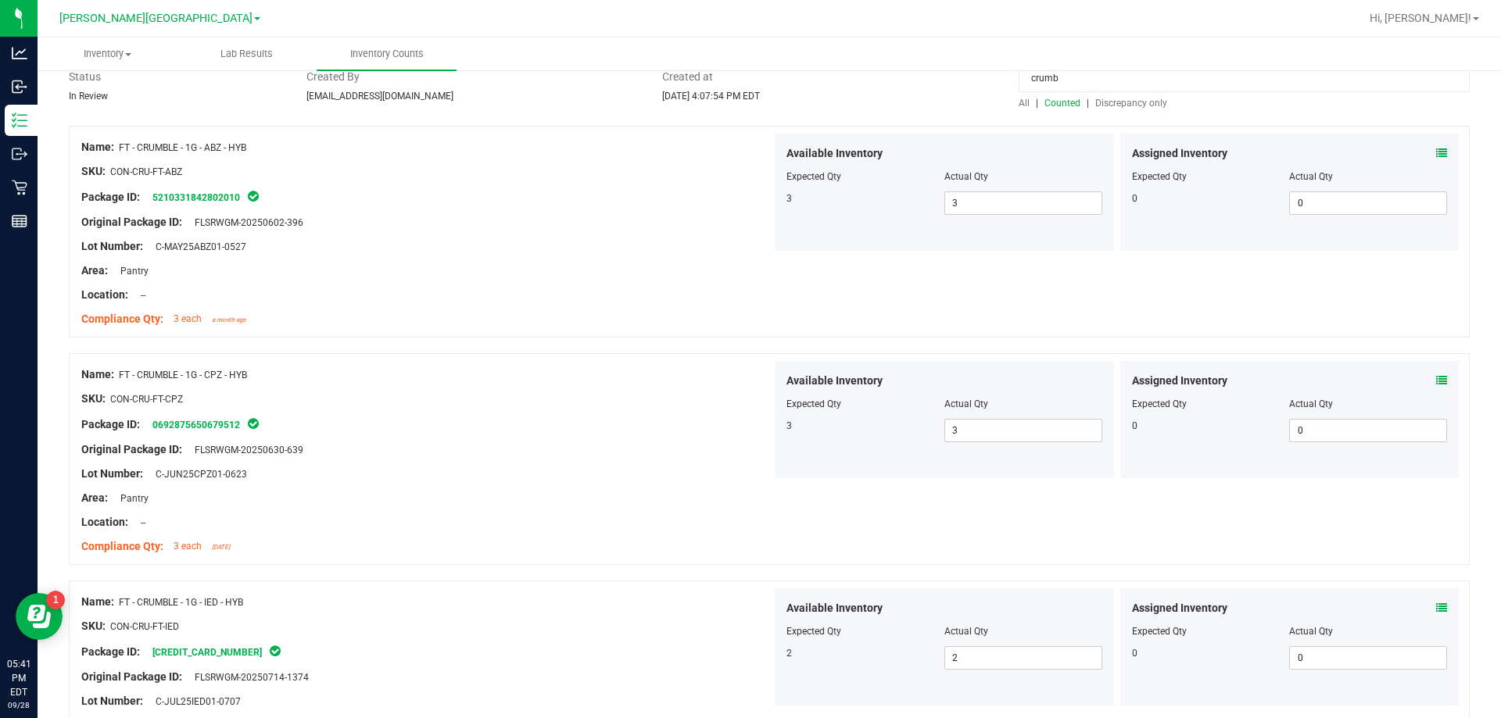
scroll to position [0, 0]
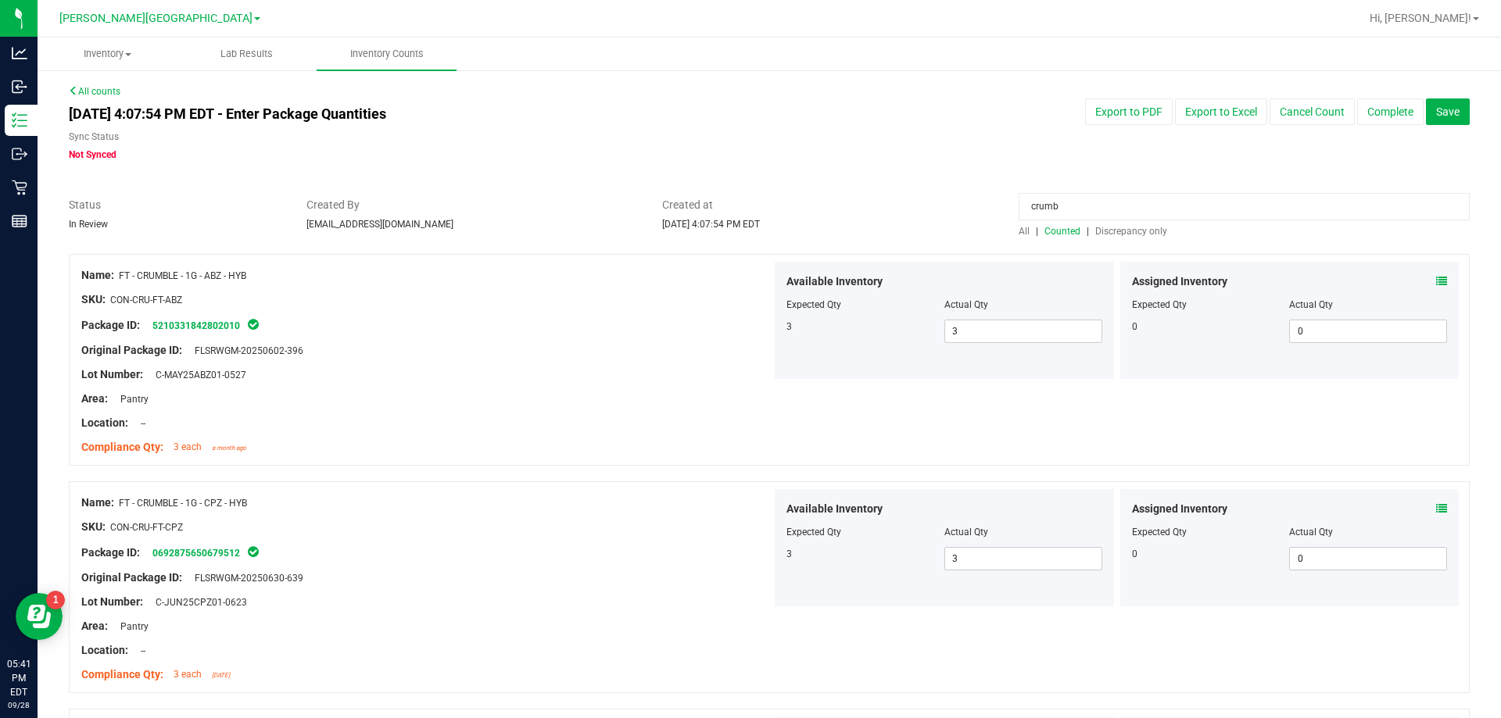
drag, startPoint x: 1087, startPoint y: 210, endPoint x: 733, endPoint y: 209, distance: 354.2
click at [733, 209] on div "Status In Review Created By [EMAIL_ADDRESS][DOMAIN_NAME] Created at [DATE] 4:07…" at bounding box center [769, 217] width 1424 height 41
click at [1025, 328] on span at bounding box center [1023, 331] width 158 height 23
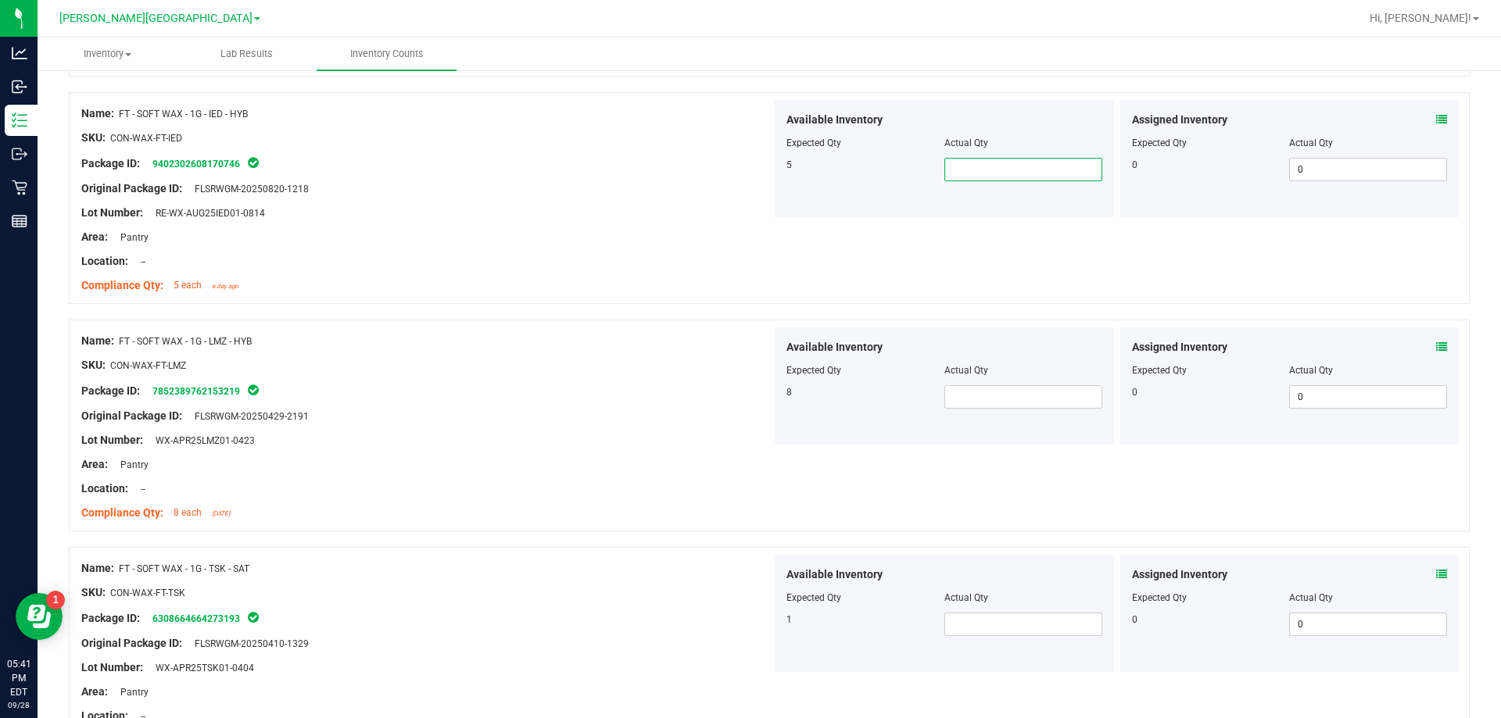
scroll to position [869, 0]
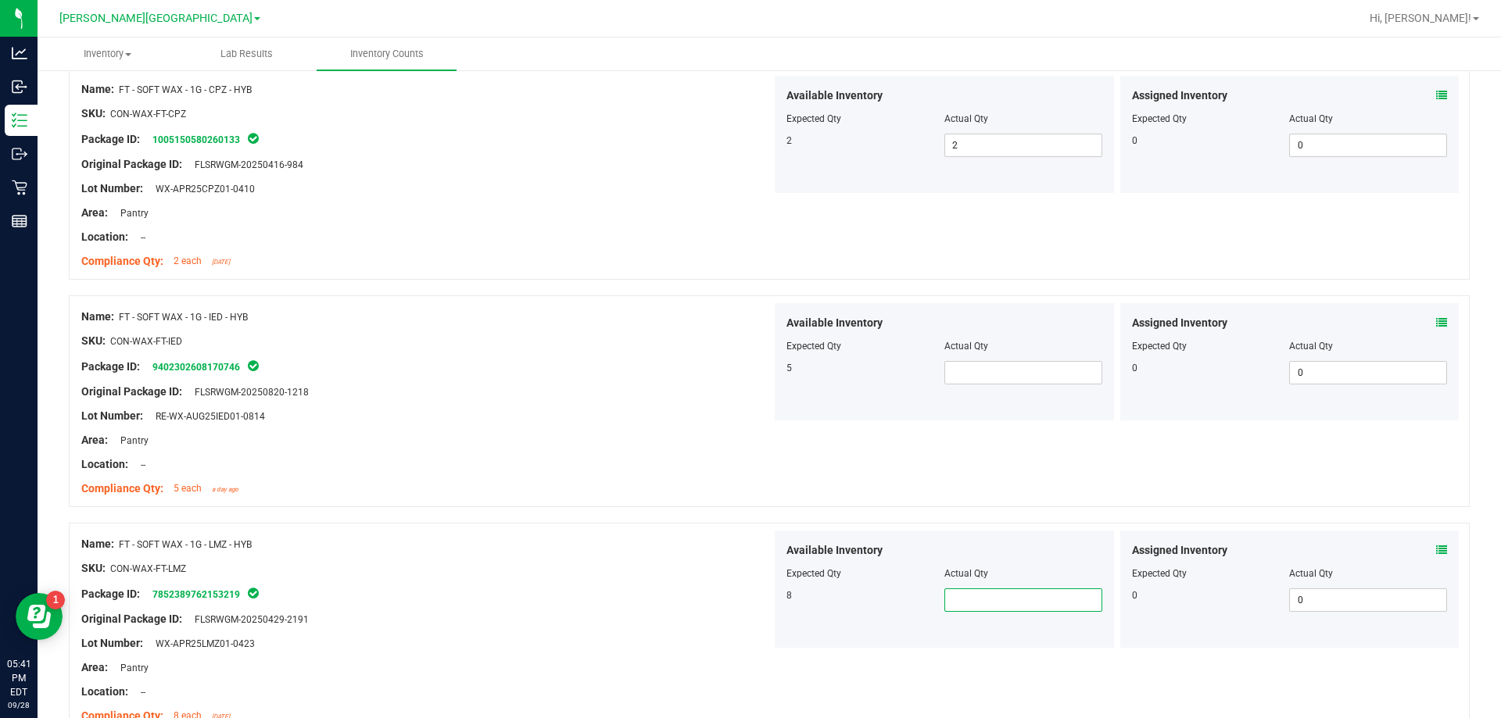
click at [995, 605] on span at bounding box center [1023, 600] width 158 height 23
click at [1019, 371] on span at bounding box center [1023, 372] width 158 height 23
click at [697, 372] on div "Package ID: 9402302608170746" at bounding box center [426, 366] width 690 height 19
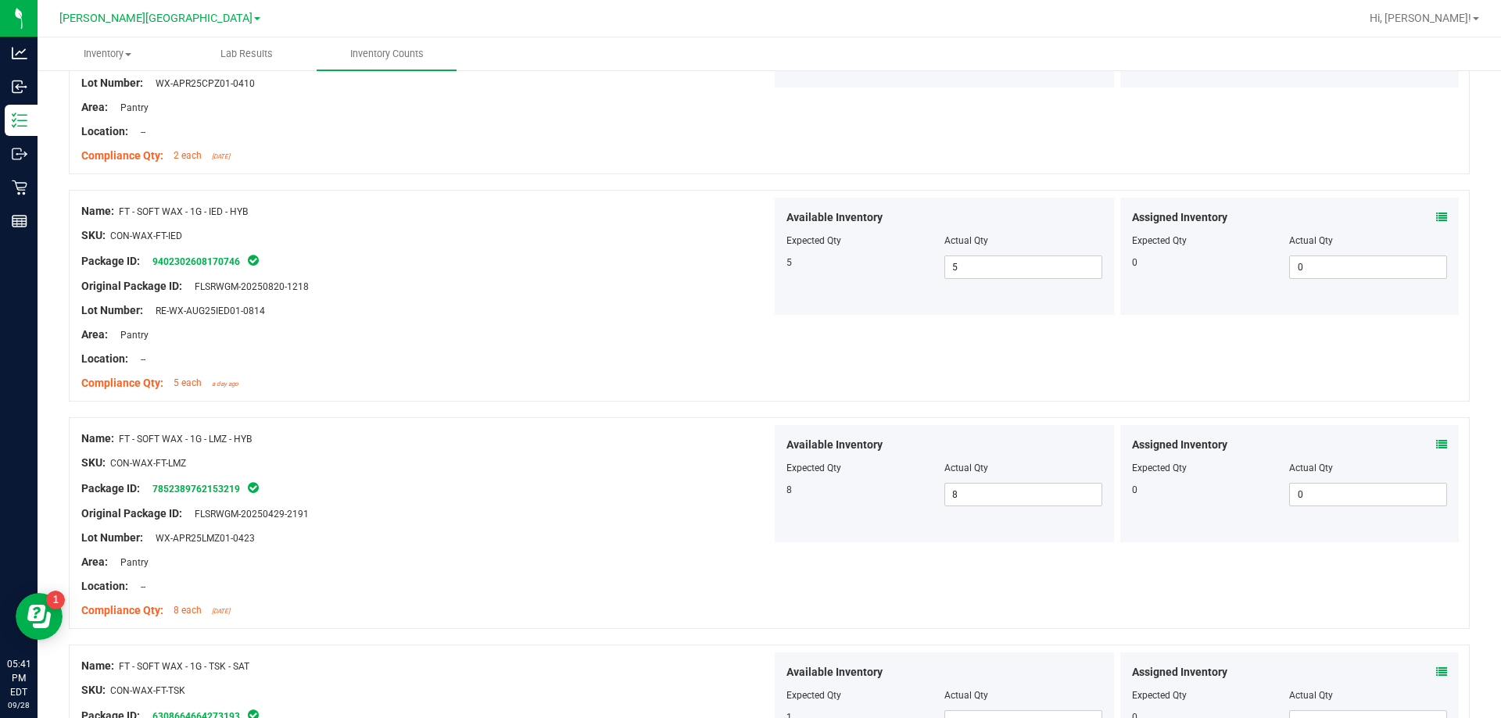
scroll to position [1181, 0]
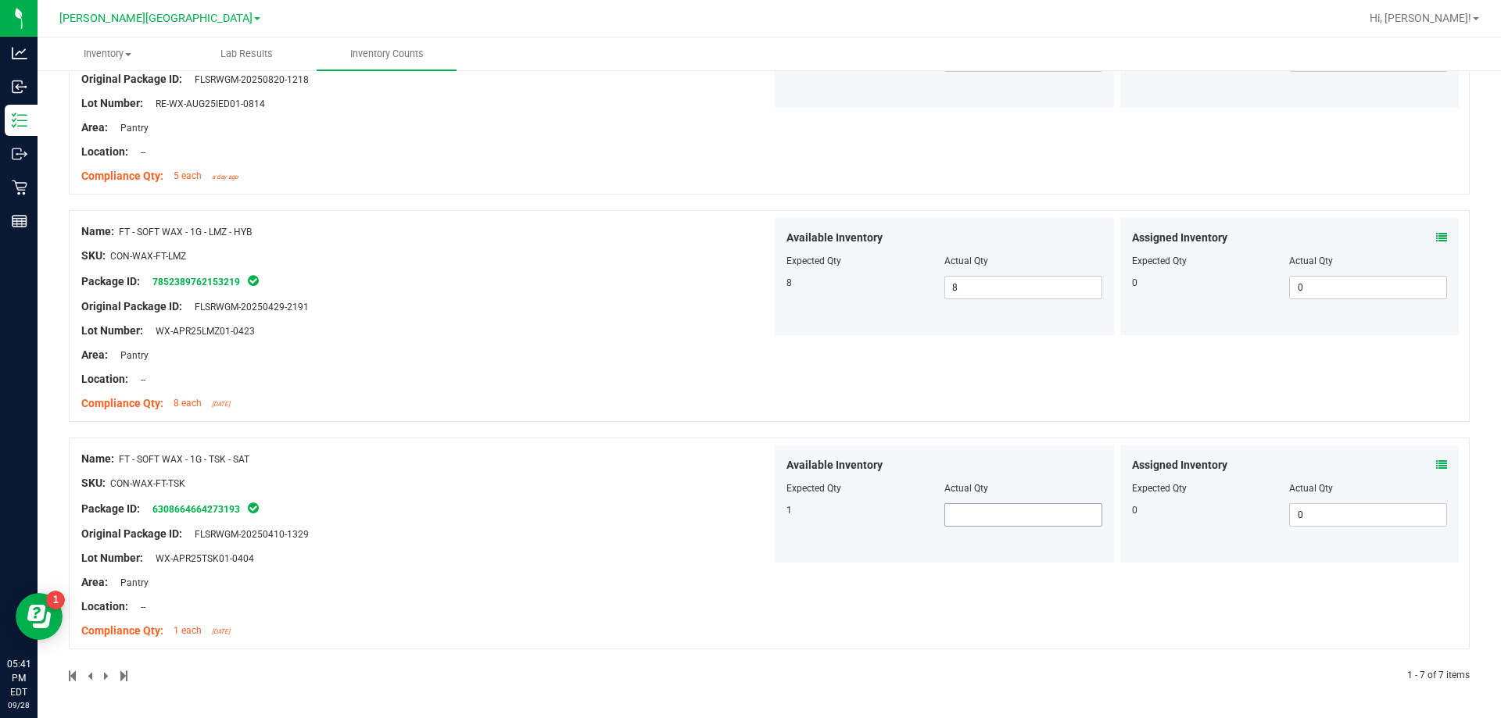
click at [1020, 522] on span at bounding box center [1023, 514] width 158 height 23
click at [157, 350] on div "Area: Pantry" at bounding box center [426, 355] width 690 height 16
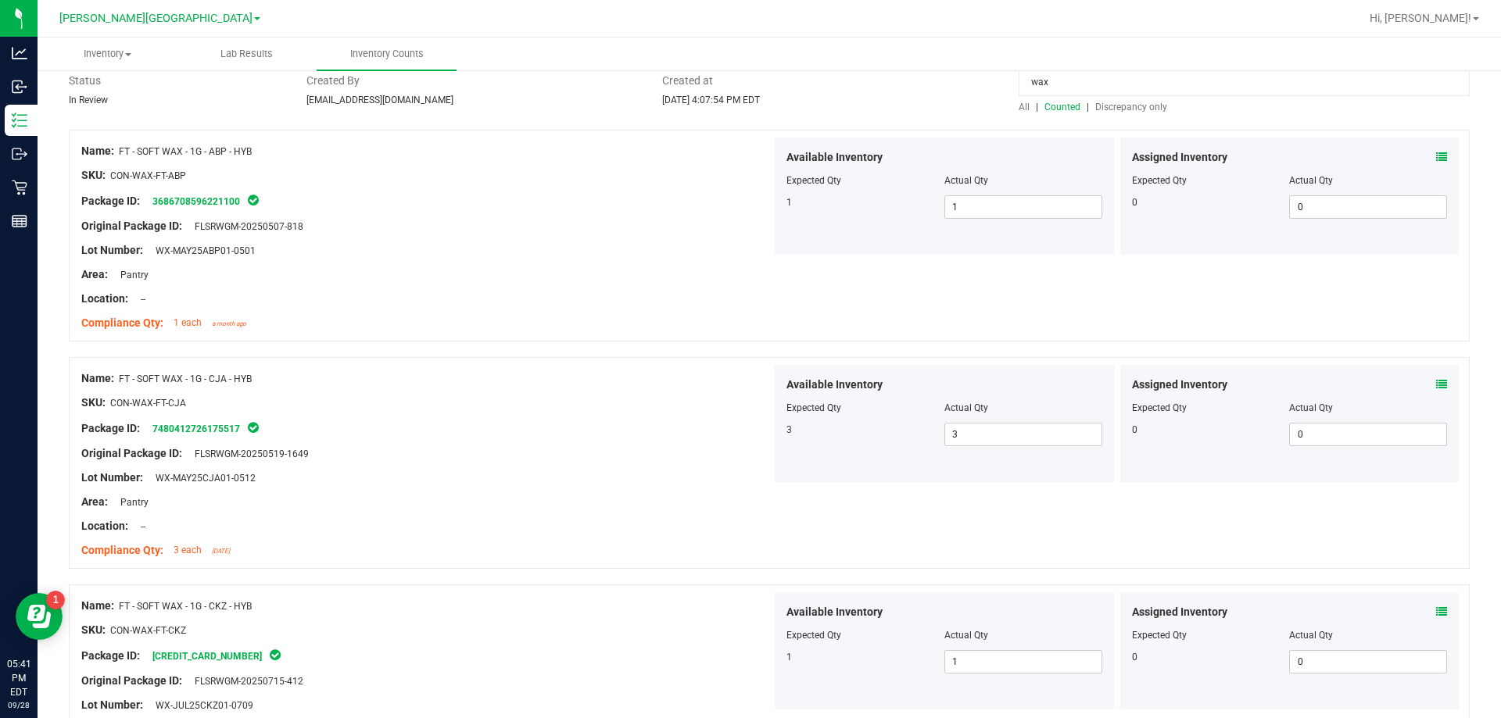
scroll to position [0, 0]
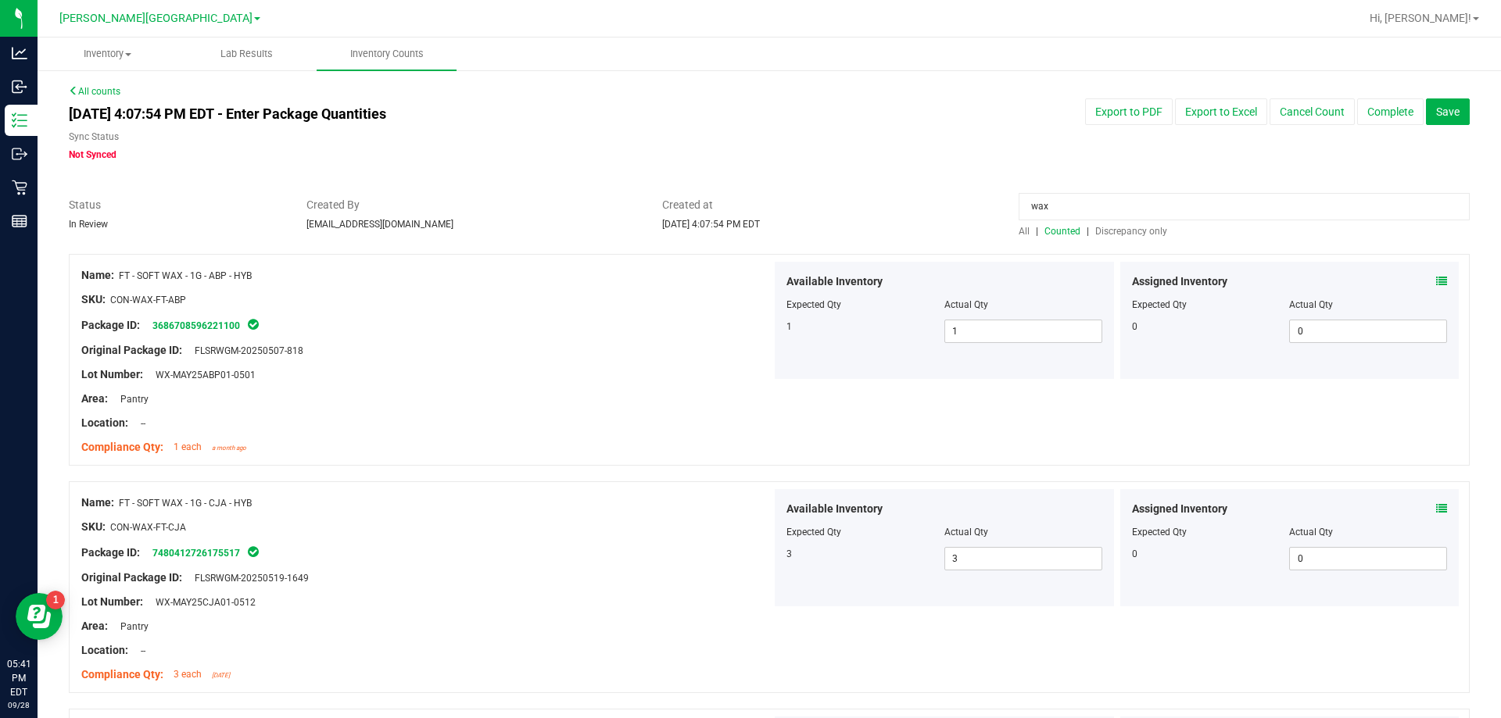
drag, startPoint x: 1056, startPoint y: 206, endPoint x: 816, endPoint y: 206, distance: 240.0
click at [816, 206] on div "Status In Review Created By [EMAIL_ADDRESS][DOMAIN_NAME] Created at [DATE] 4:07…" at bounding box center [769, 217] width 1424 height 41
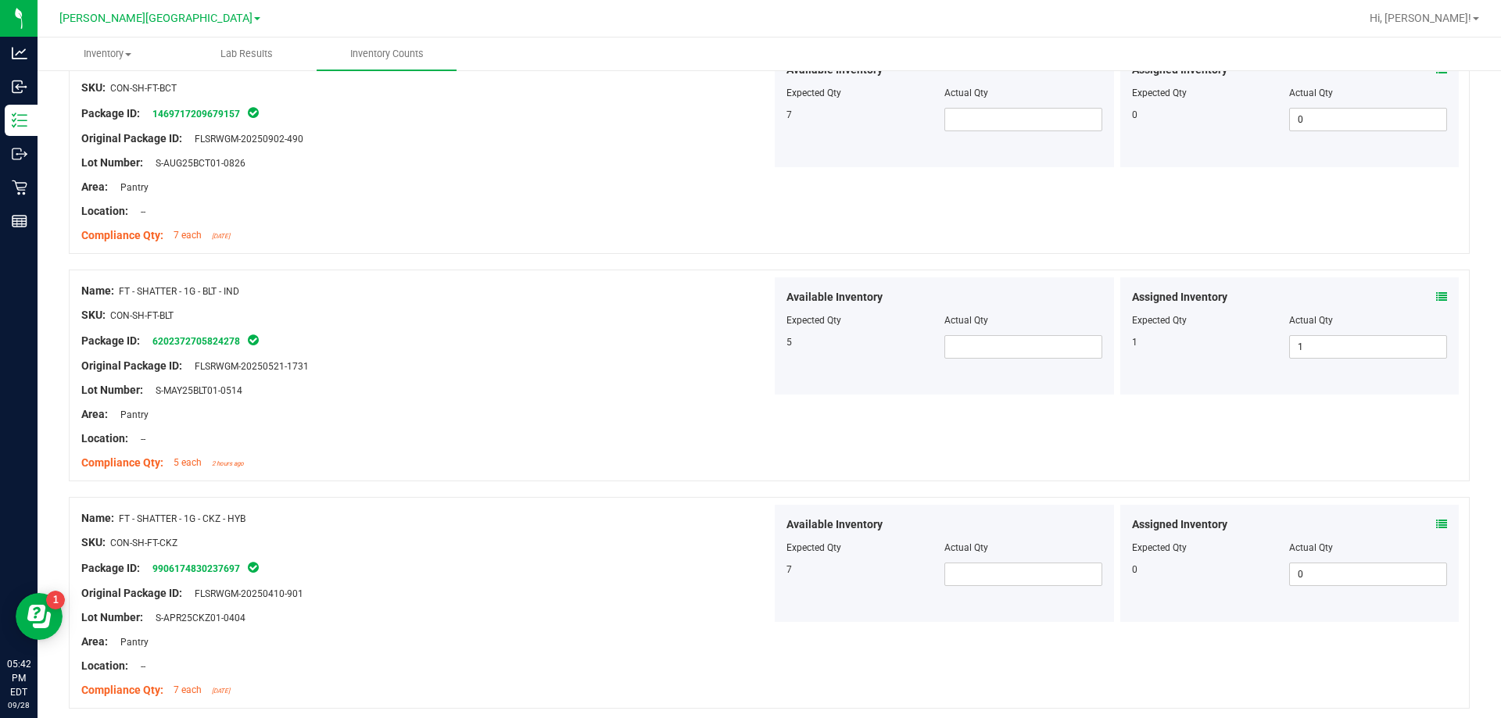
scroll to position [469, 0]
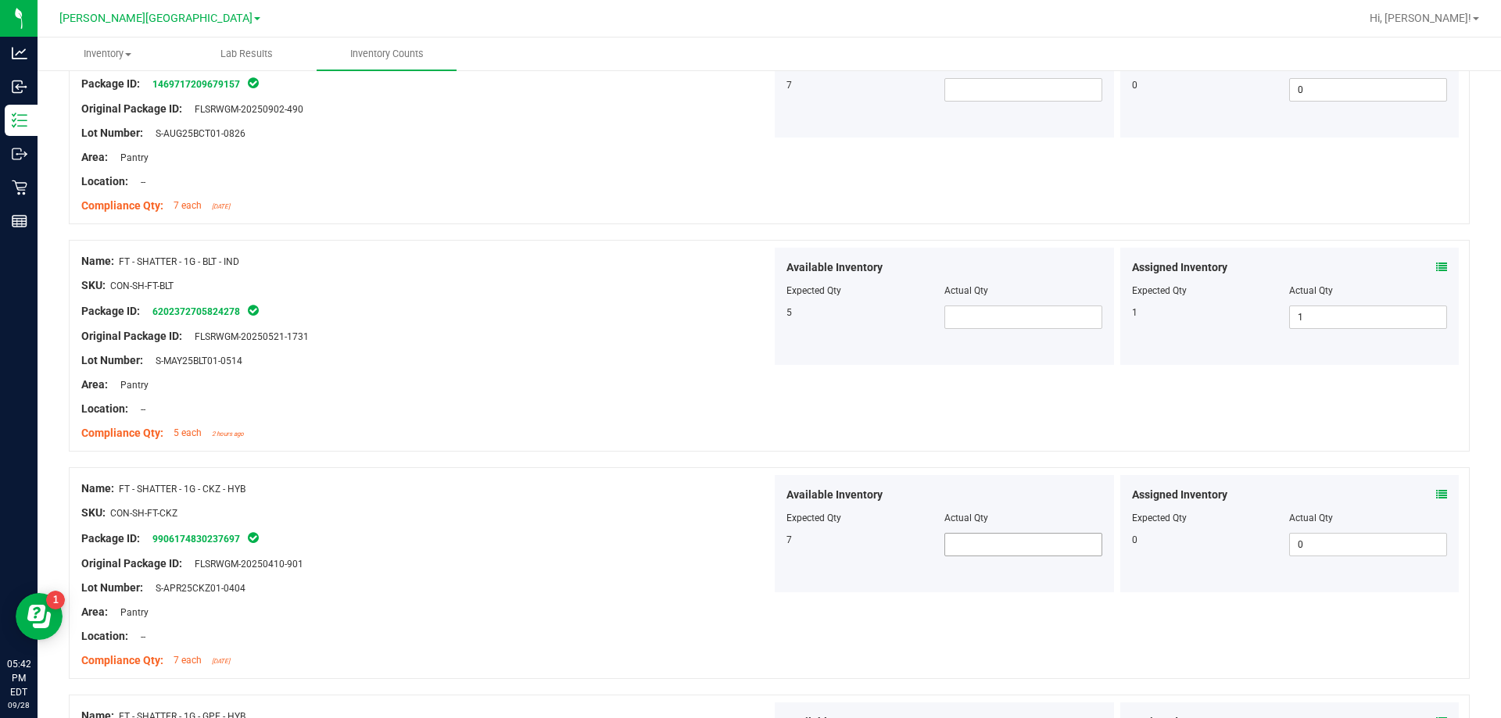
click at [980, 537] on span at bounding box center [1023, 544] width 158 height 23
click at [965, 440] on div "Name: FT - SHATTER - 1G - BLT - IND SKU: CON-SH-FT-BLT Package ID: 620237270582…" at bounding box center [769, 346] width 1401 height 212
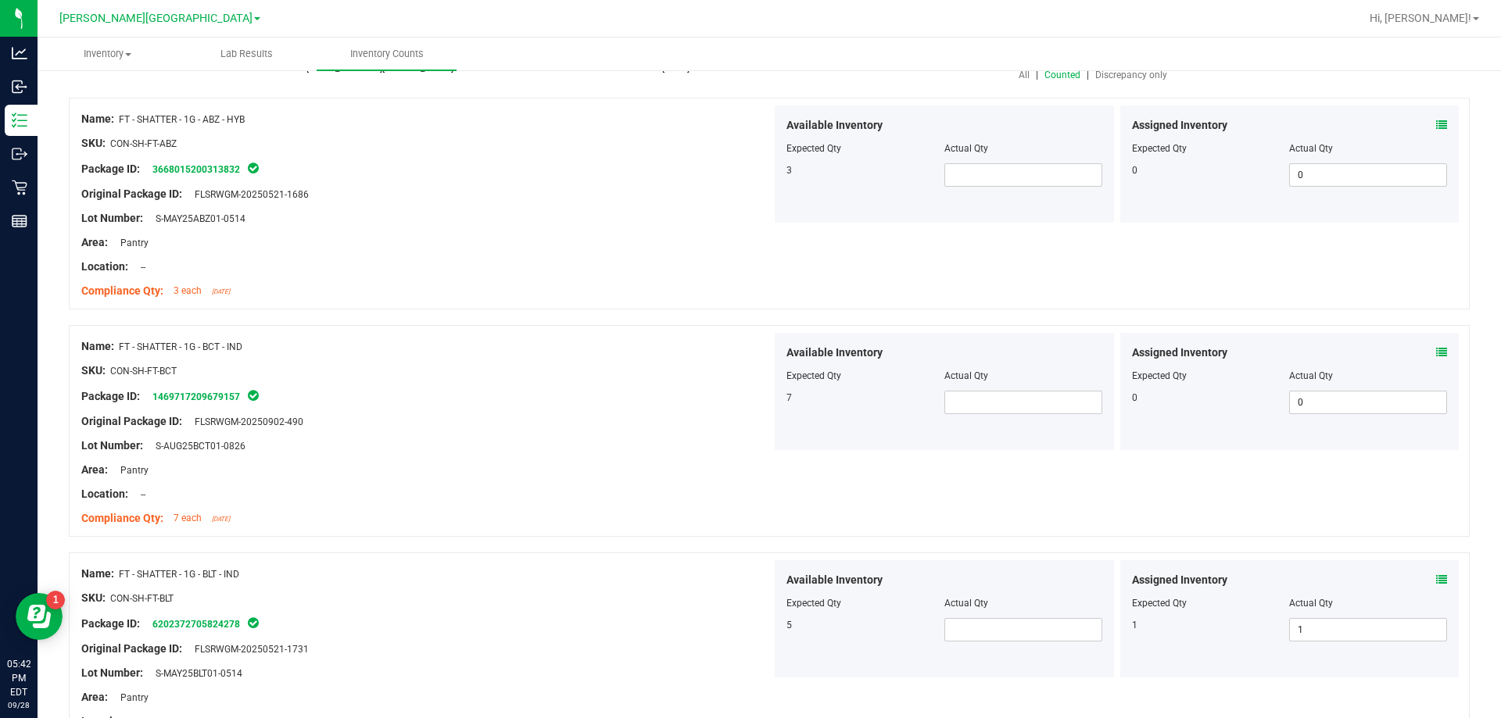
scroll to position [0, 0]
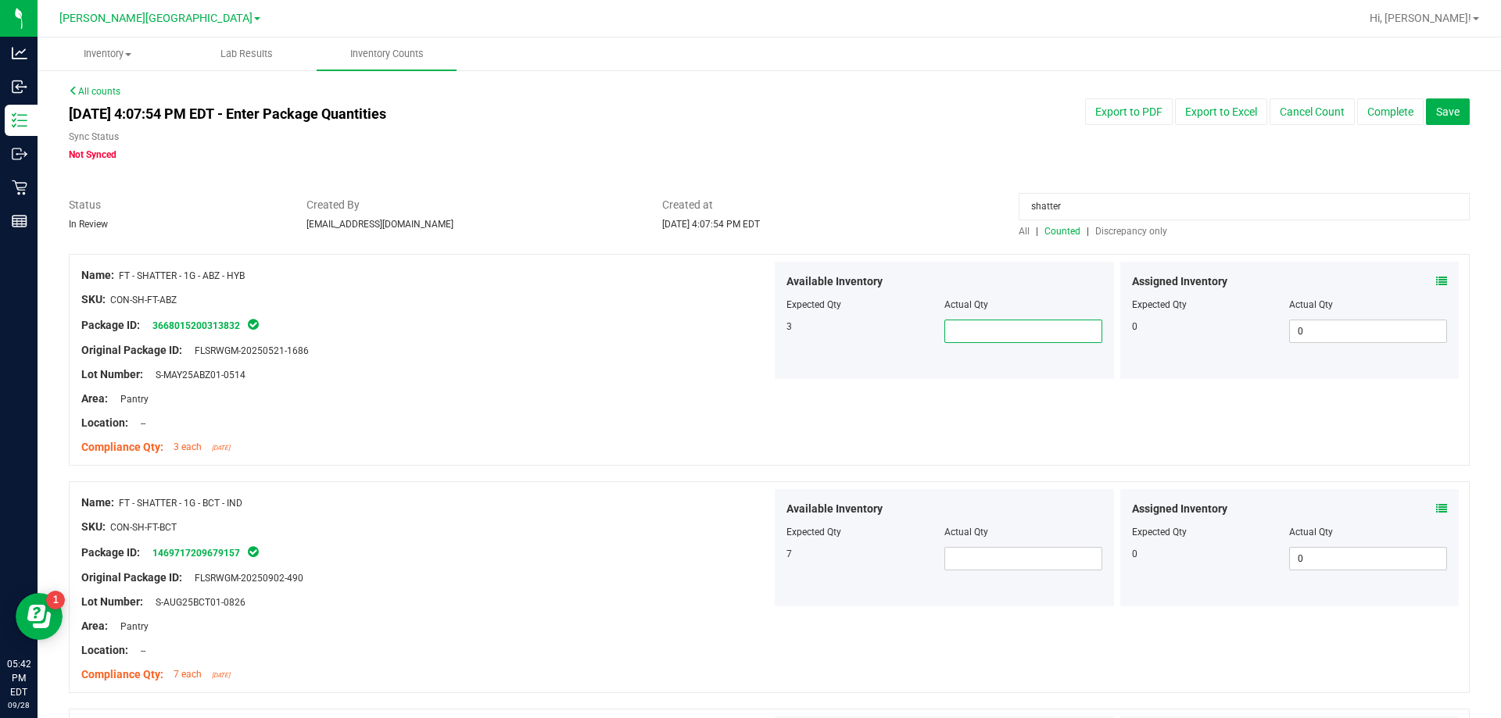
click at [998, 328] on span at bounding box center [1023, 331] width 158 height 23
click at [693, 369] on div "Lot Number: S-MAY25ABZ01-0514" at bounding box center [426, 375] width 690 height 16
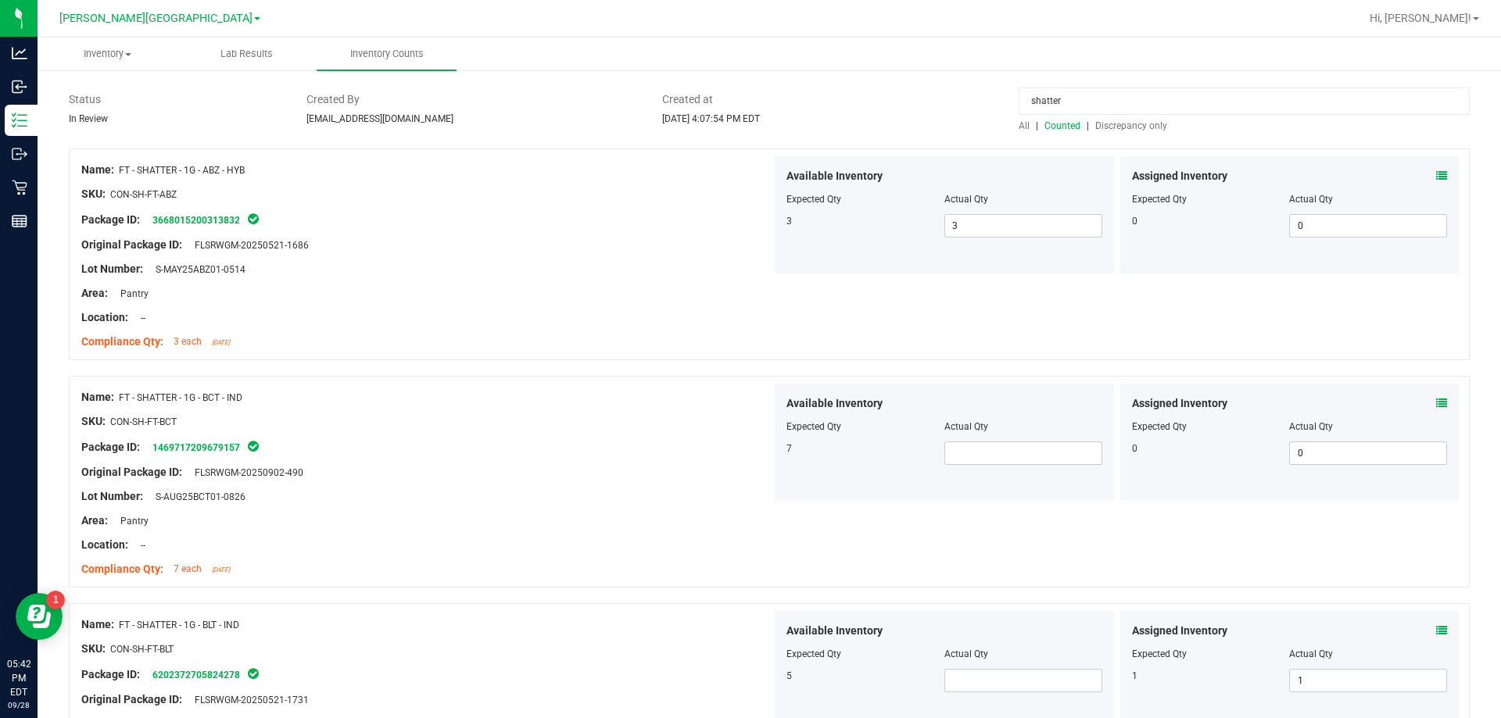
scroll to position [78, 0]
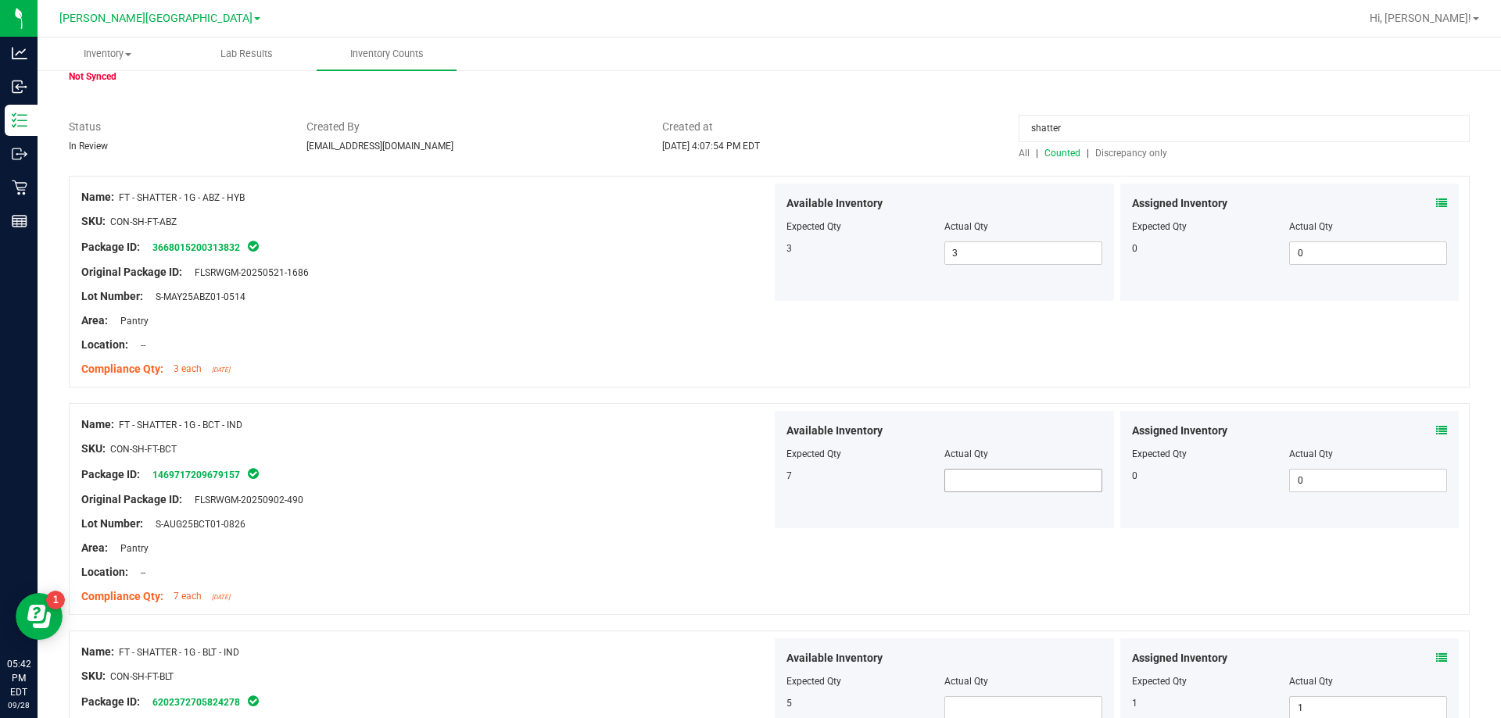
click at [967, 480] on span at bounding box center [1023, 480] width 158 height 23
click at [1436, 431] on icon at bounding box center [1441, 430] width 11 height 11
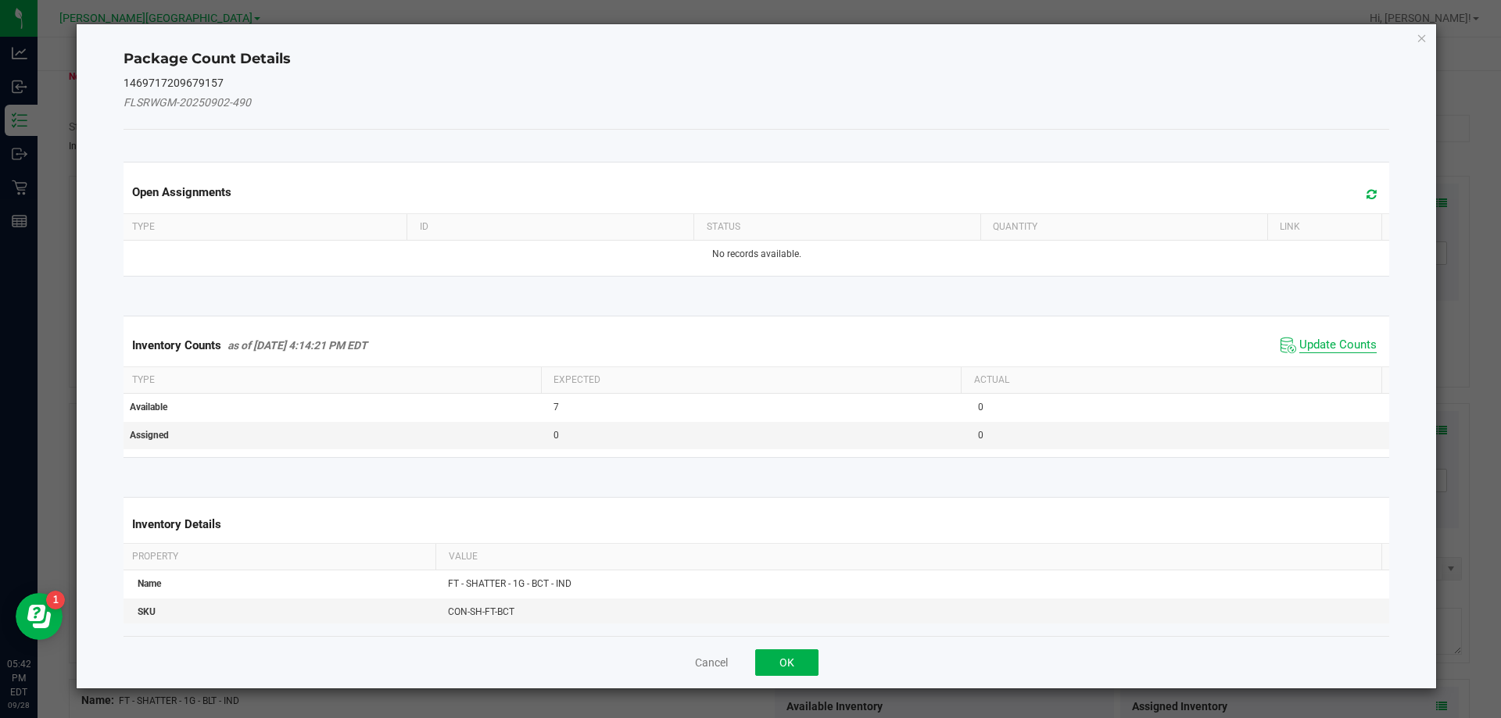
click at [1302, 346] on span "Update Counts" at bounding box center [1337, 346] width 77 height 16
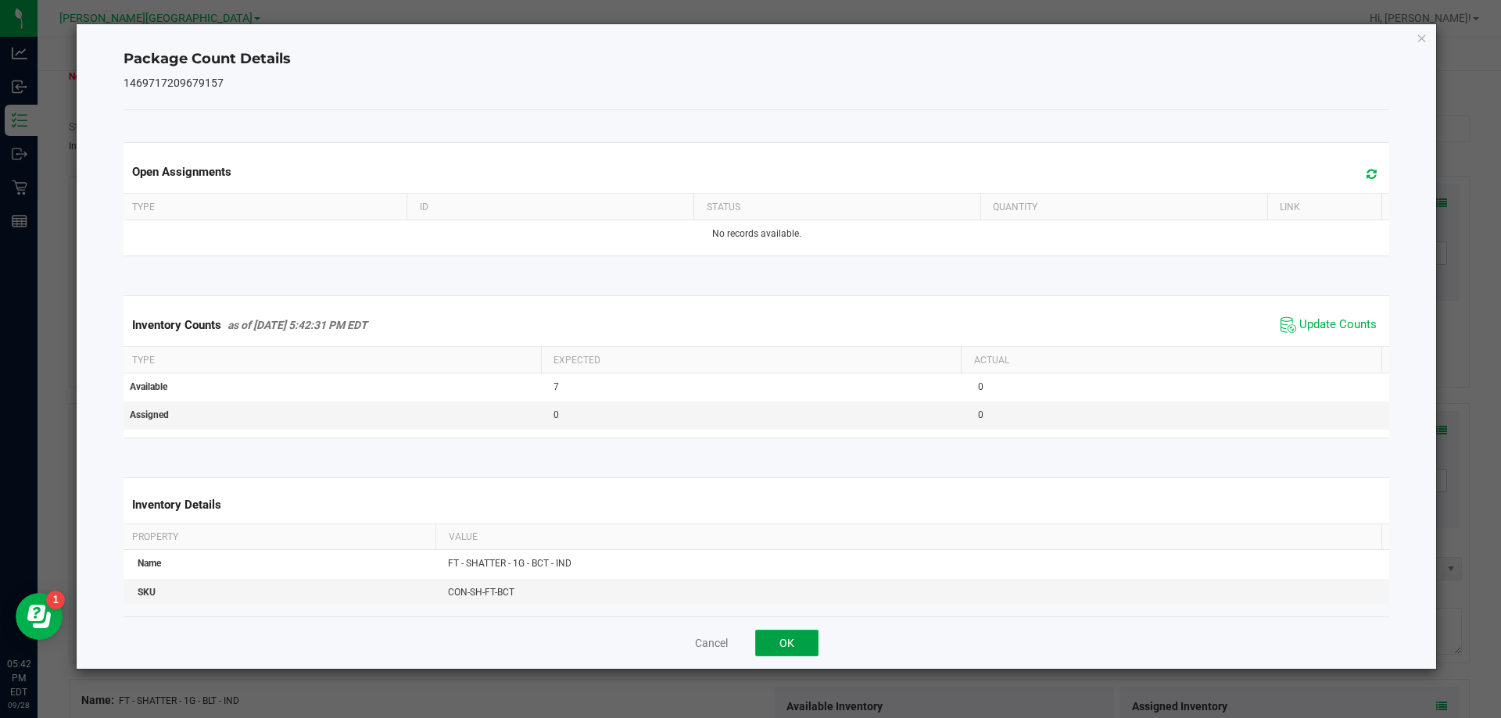
click at [801, 641] on button "OK" at bounding box center [786, 643] width 63 height 27
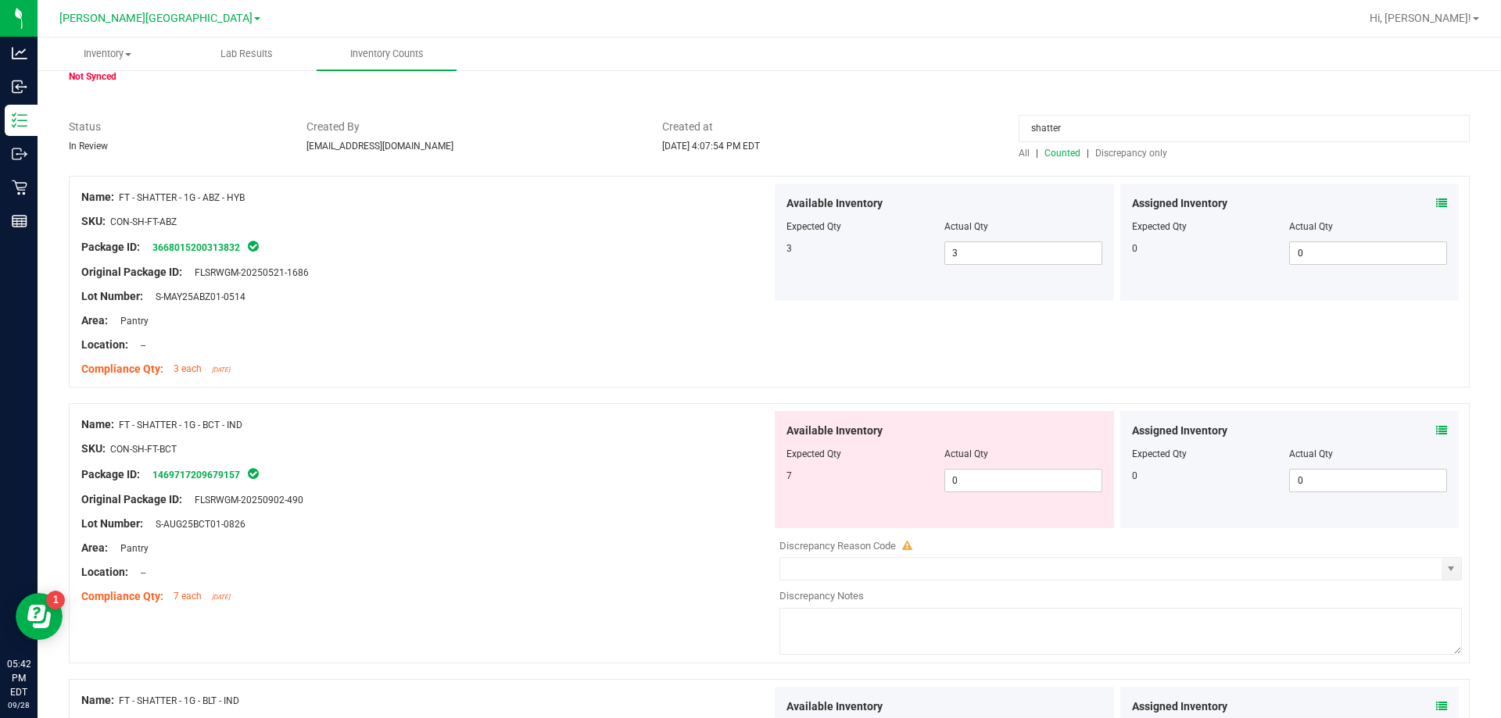
click at [605, 495] on div "Original Package ID: FLSRWGM-20250902-490" at bounding box center [426, 500] width 690 height 16
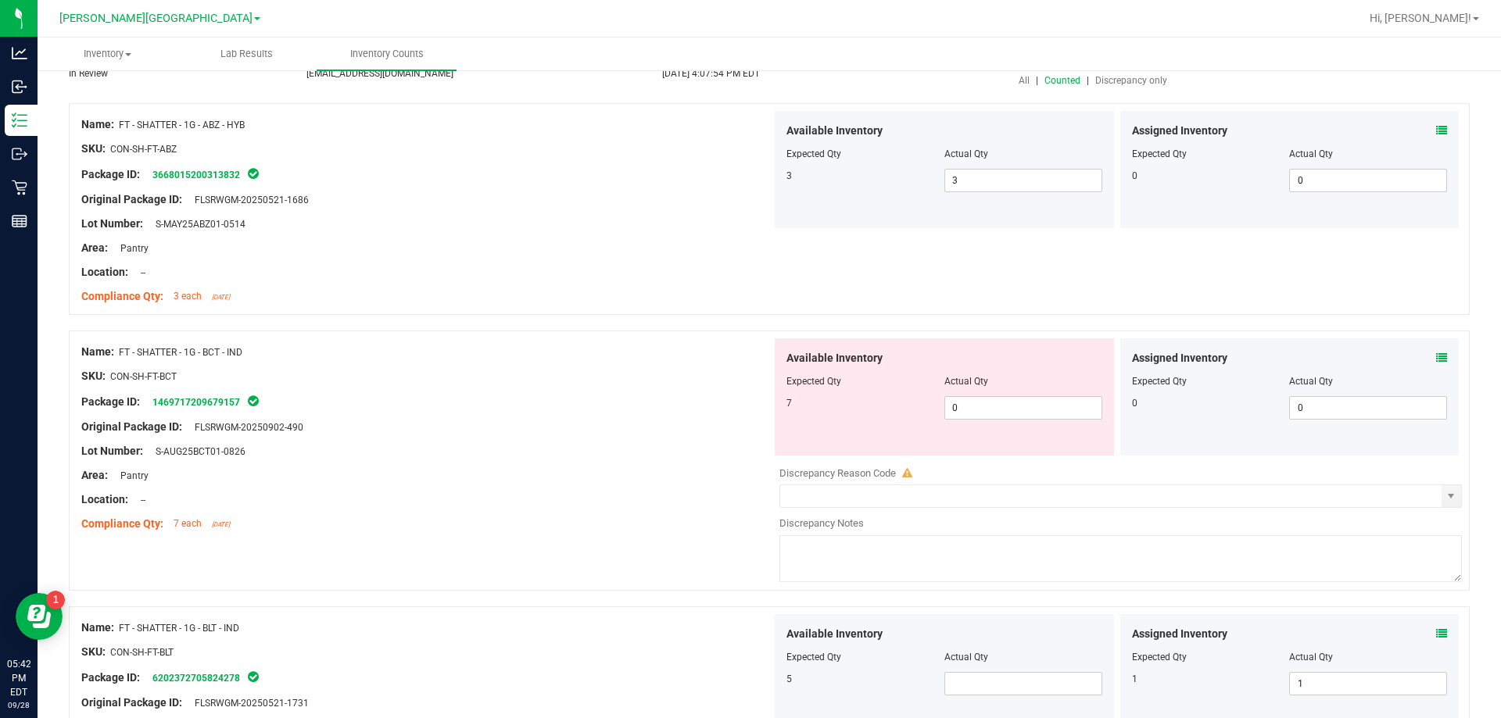
scroll to position [391, 0]
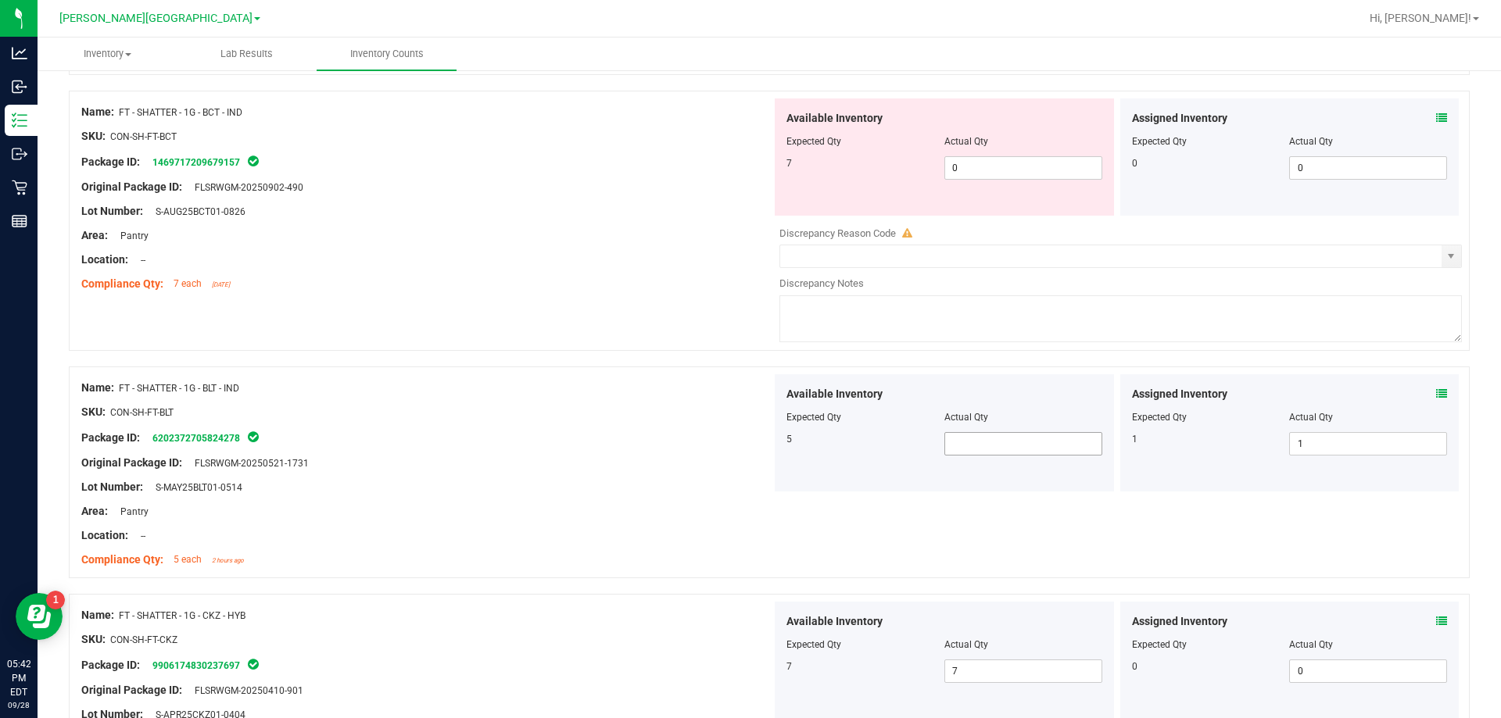
click at [1027, 448] on span at bounding box center [1023, 443] width 158 height 23
click at [674, 389] on div "Name: FT - SHATTER - 1G - BLT - IND" at bounding box center [426, 388] width 690 height 16
click at [983, 448] on span at bounding box center [1023, 443] width 158 height 23
click at [738, 452] on div at bounding box center [426, 451] width 690 height 8
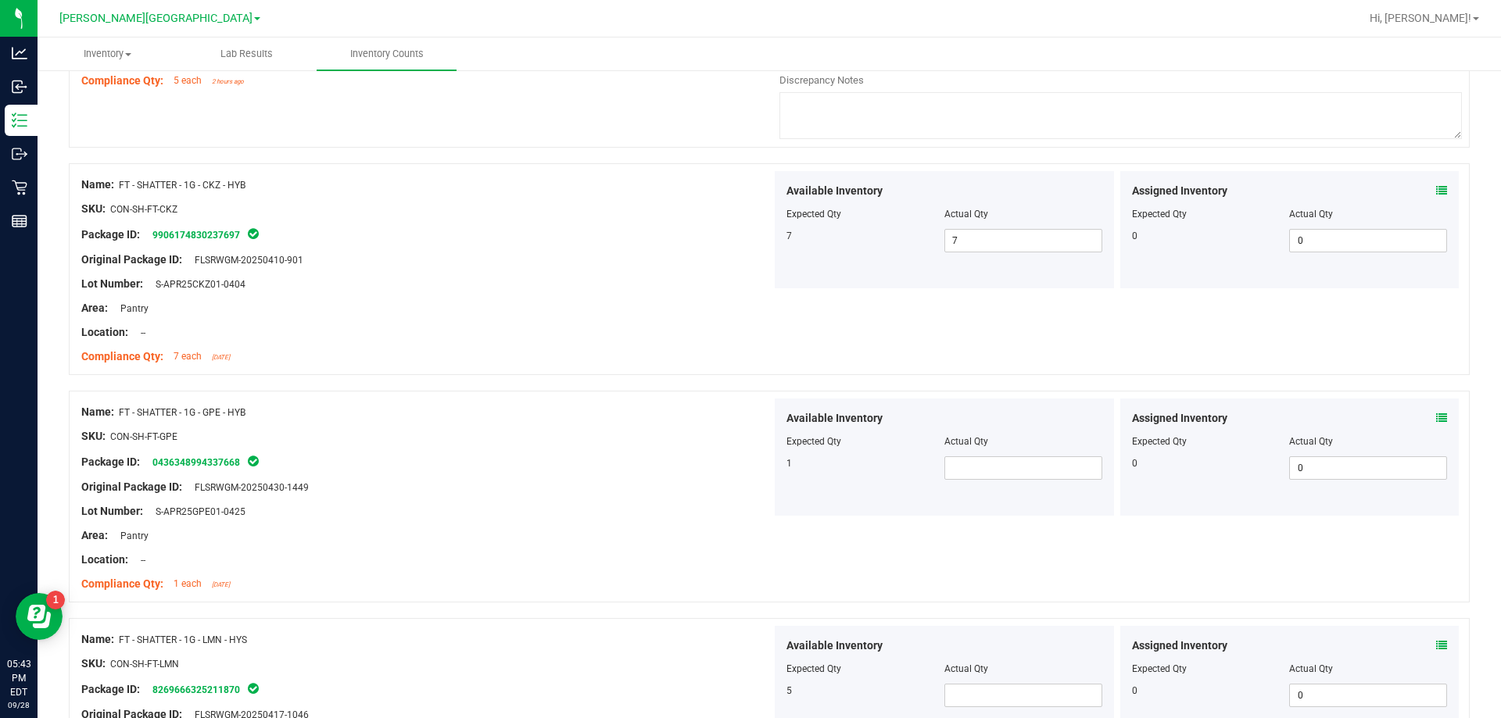
scroll to position [938, 0]
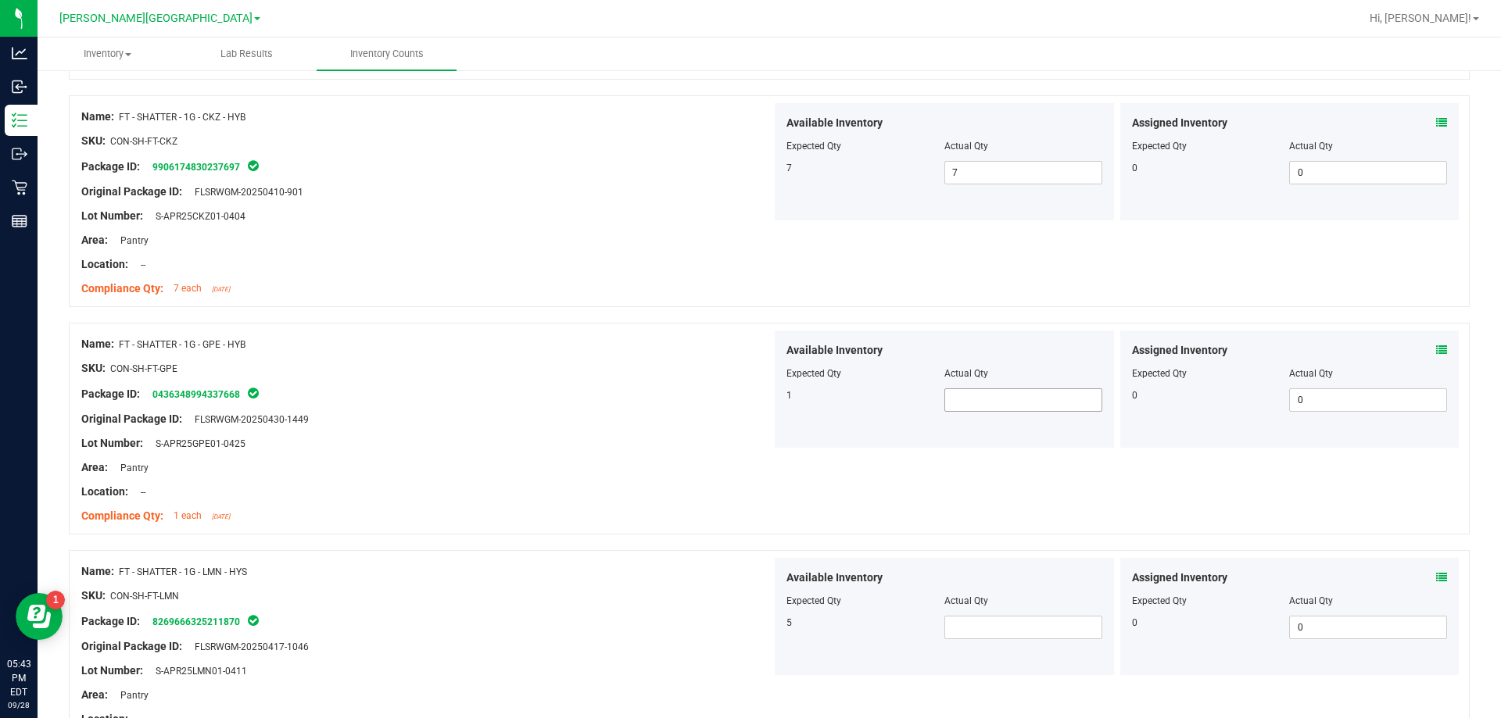
click at [990, 404] on span at bounding box center [1023, 400] width 158 height 23
click at [670, 525] on div "Name: FT - SHATTER - 1G - GPE - HYB SKU: CON-SH-FT-GPE Package ID: 043634899433…" at bounding box center [426, 430] width 690 height 199
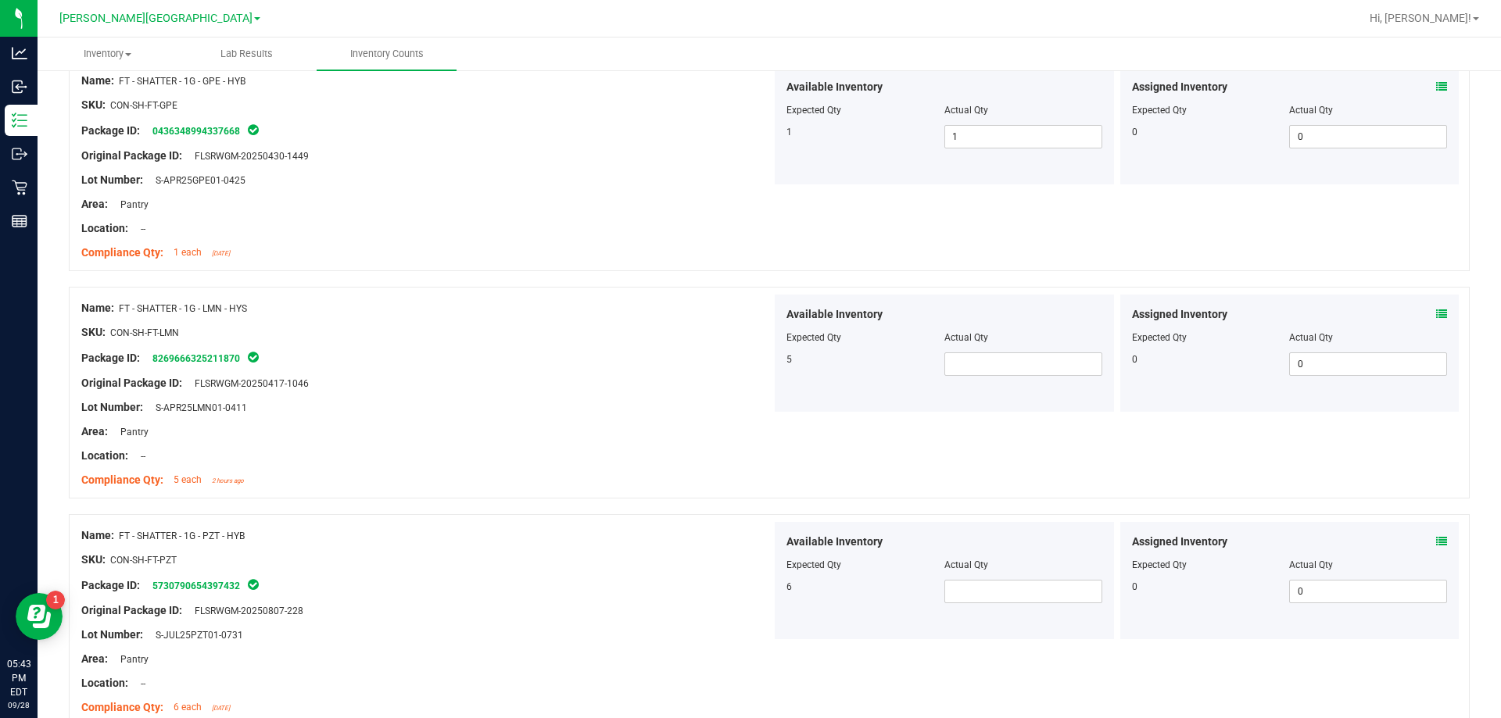
scroll to position [1251, 0]
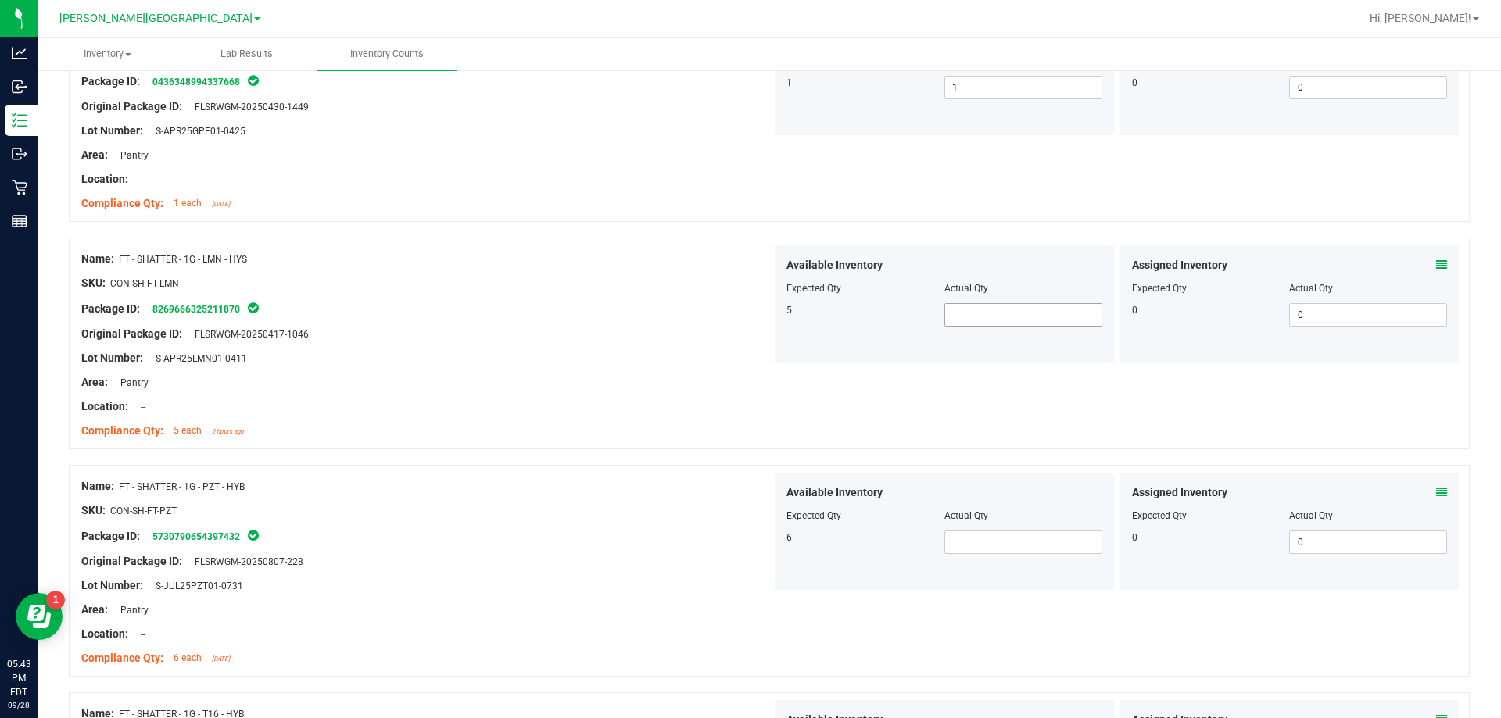
click at [973, 325] on span at bounding box center [1023, 314] width 158 height 23
click at [567, 278] on div "SKU: CON-SH-FT-LMN" at bounding box center [426, 283] width 690 height 16
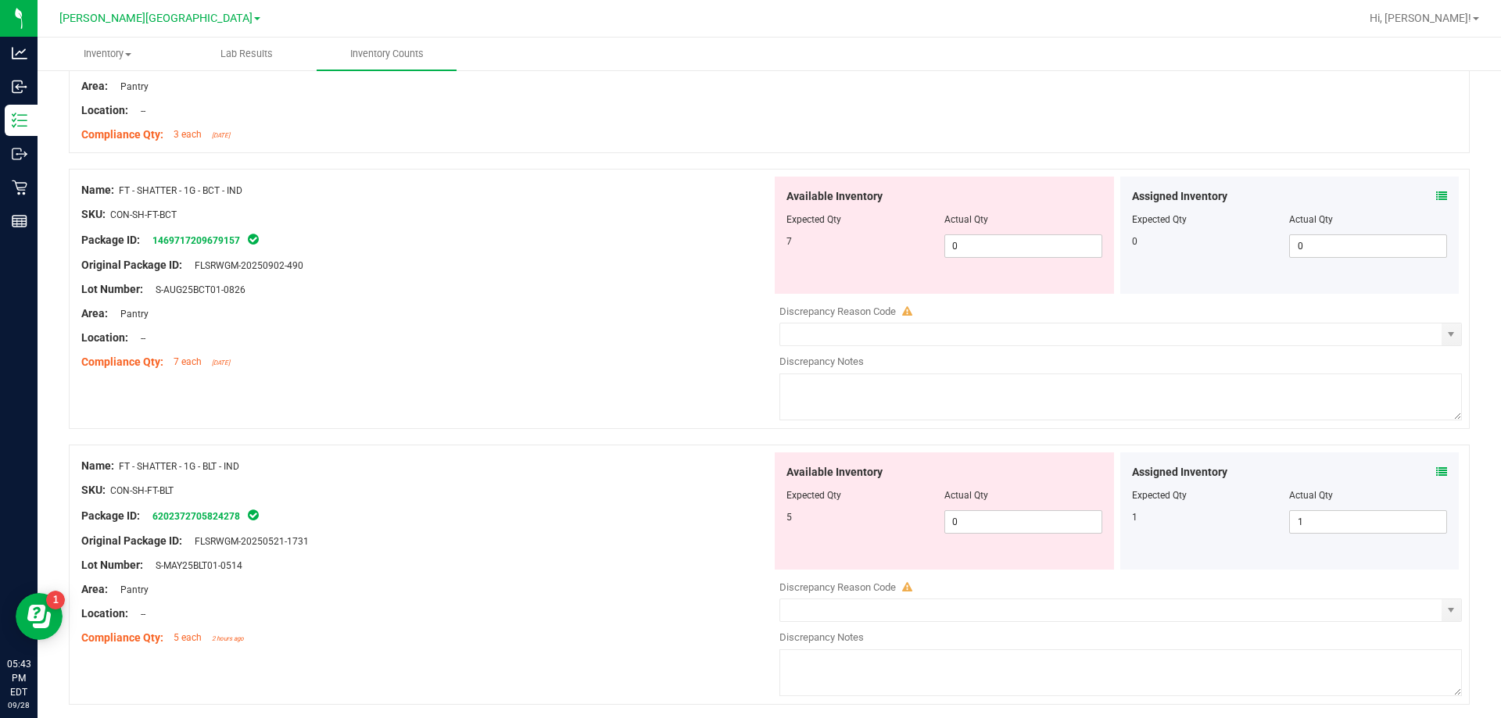
scroll to position [0, 0]
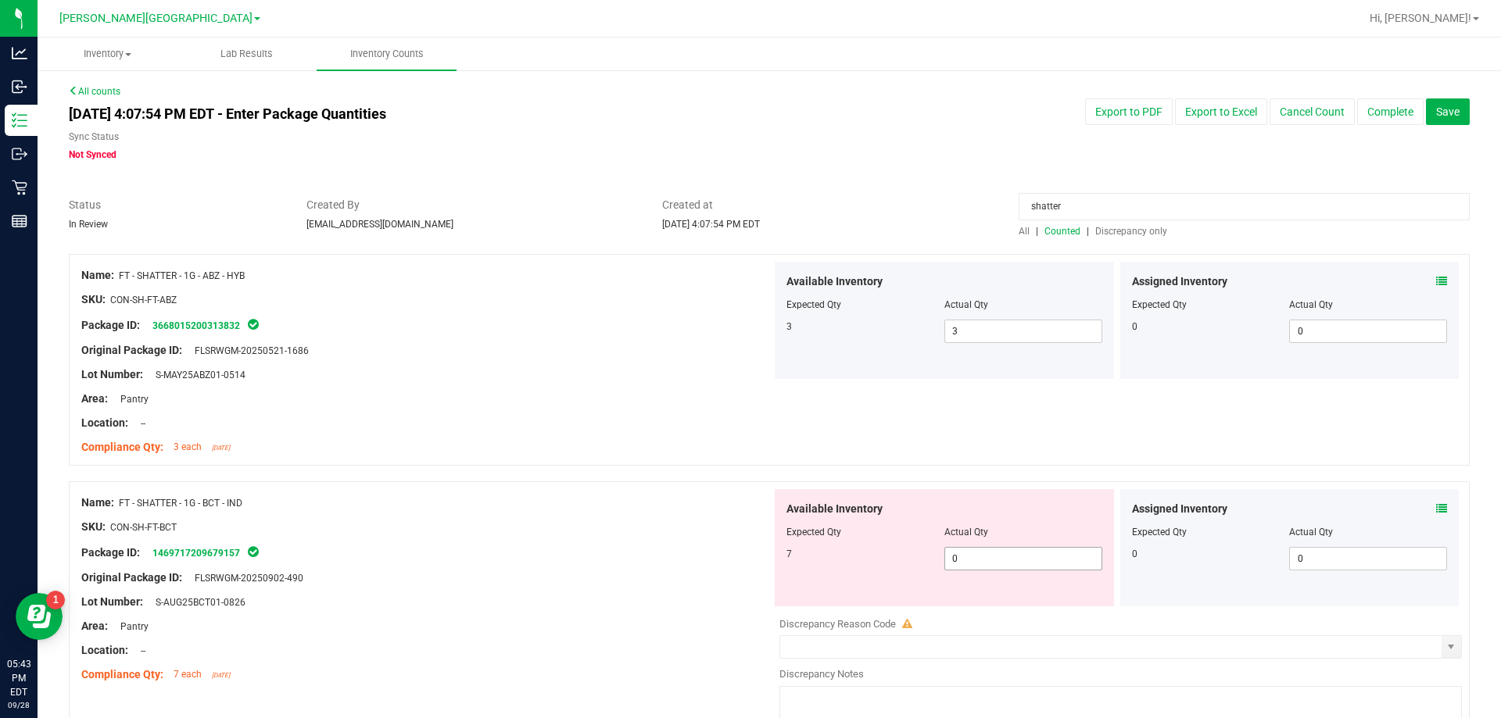
click at [973, 559] on span "0 0" at bounding box center [1023, 558] width 158 height 23
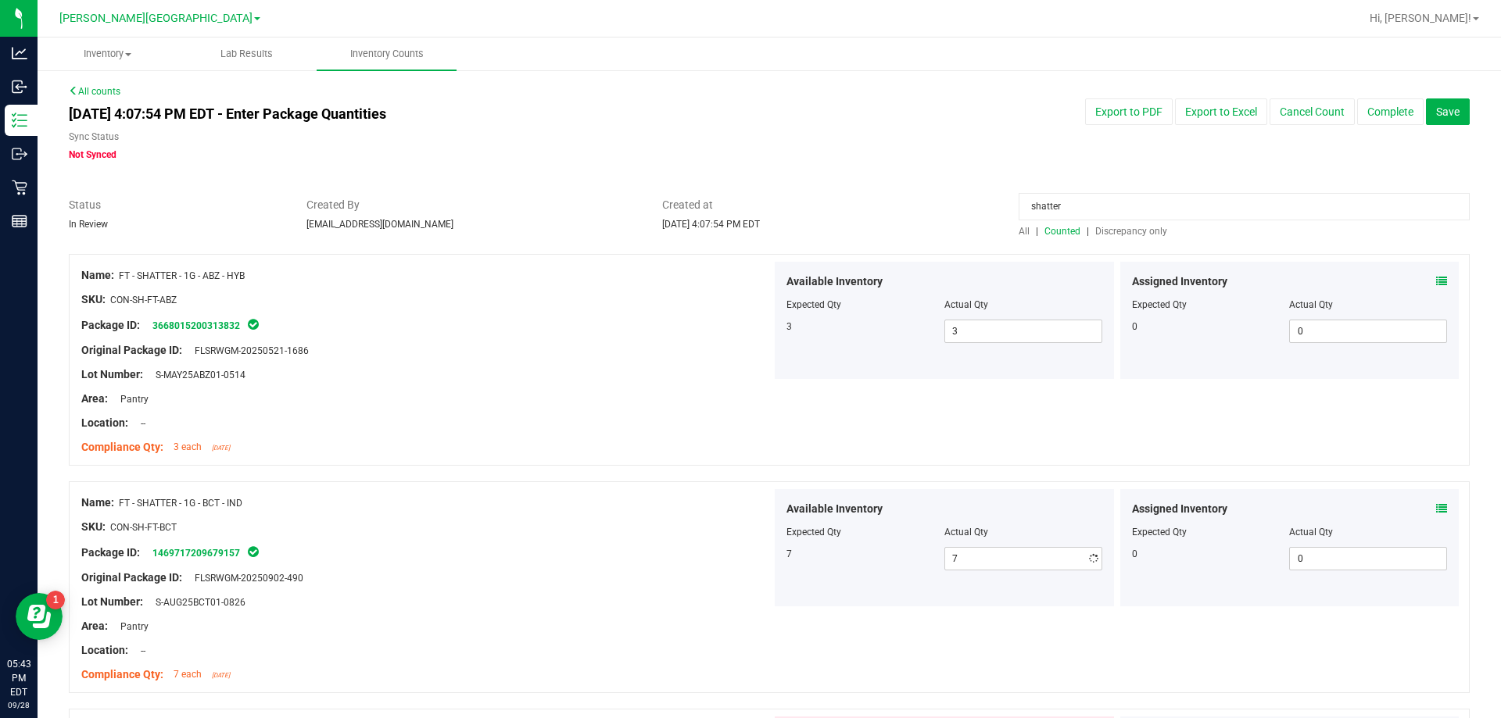
click at [665, 521] on div "SKU: CON-SH-FT-BCT" at bounding box center [426, 527] width 690 height 16
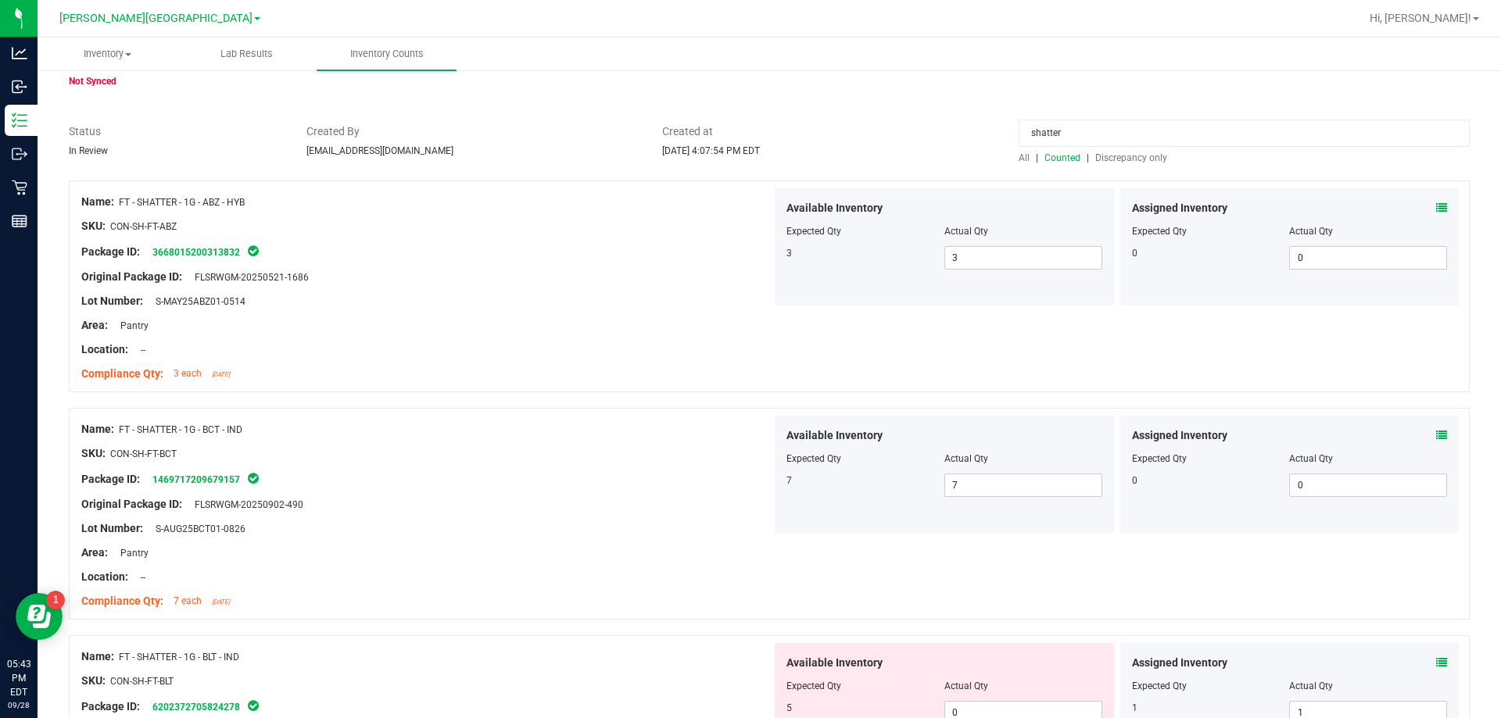
scroll to position [391, 0]
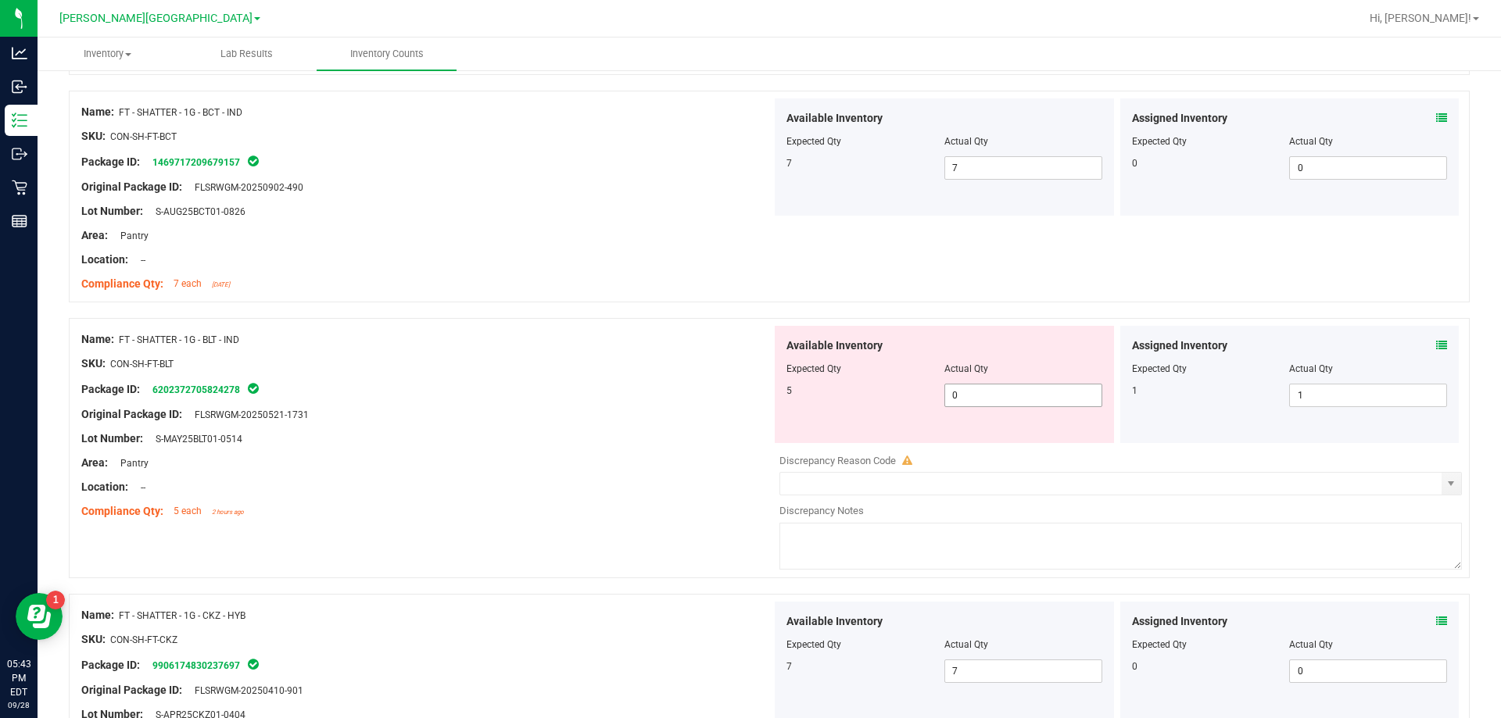
click at [998, 401] on span "0 0" at bounding box center [1023, 395] width 158 height 23
click at [982, 393] on input "0" at bounding box center [1023, 396] width 156 height 22
click at [620, 442] on div "Lot Number: S-MAY25BLT01-0514" at bounding box center [426, 439] width 690 height 16
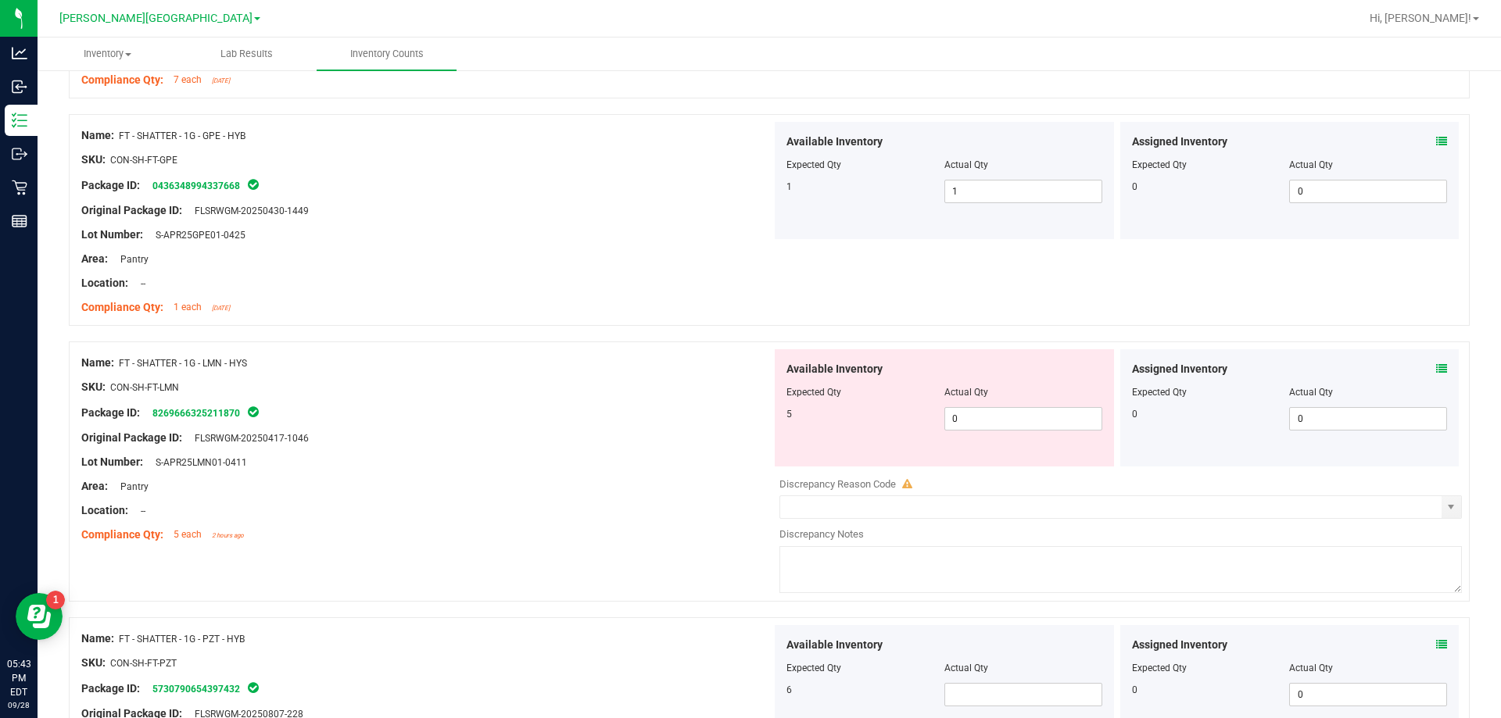
scroll to position [1095, 0]
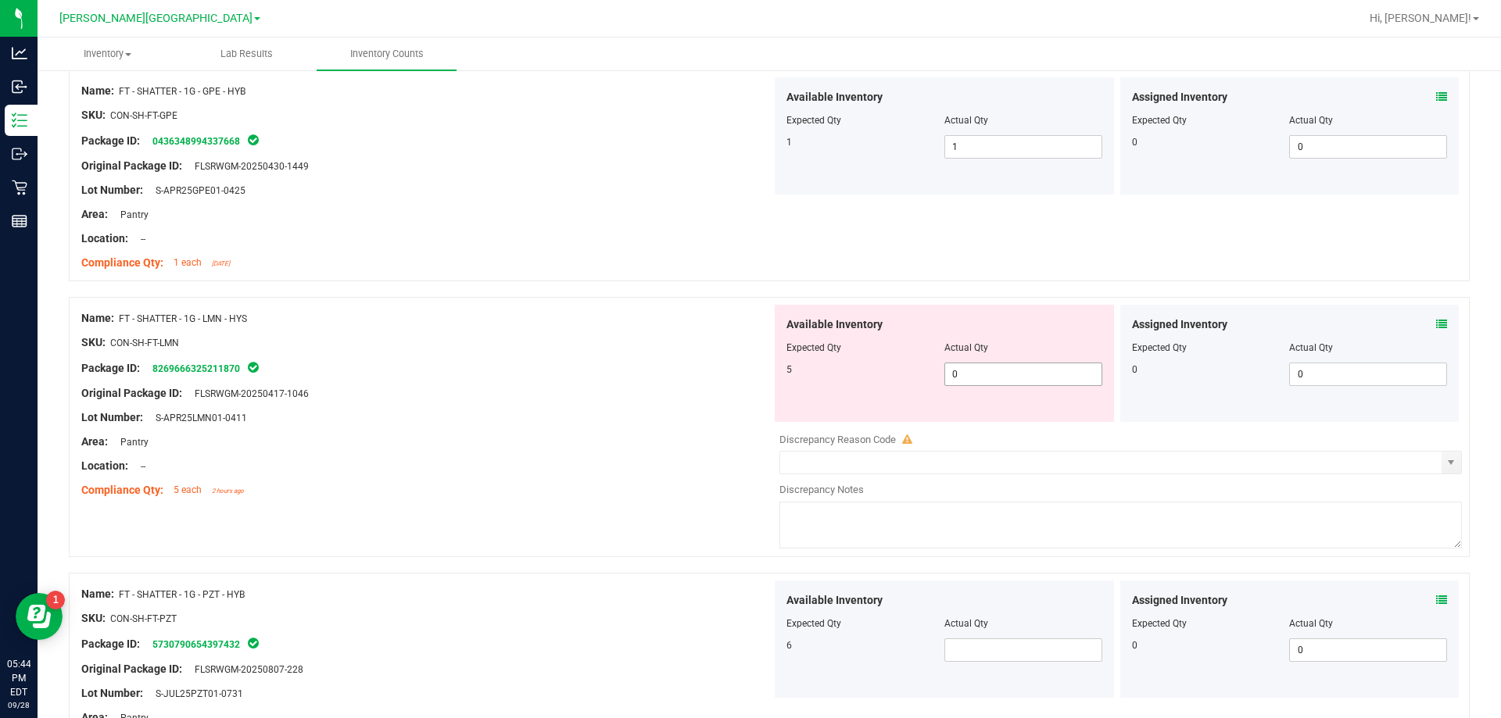
click at [1023, 379] on span "0 0" at bounding box center [1023, 374] width 158 height 23
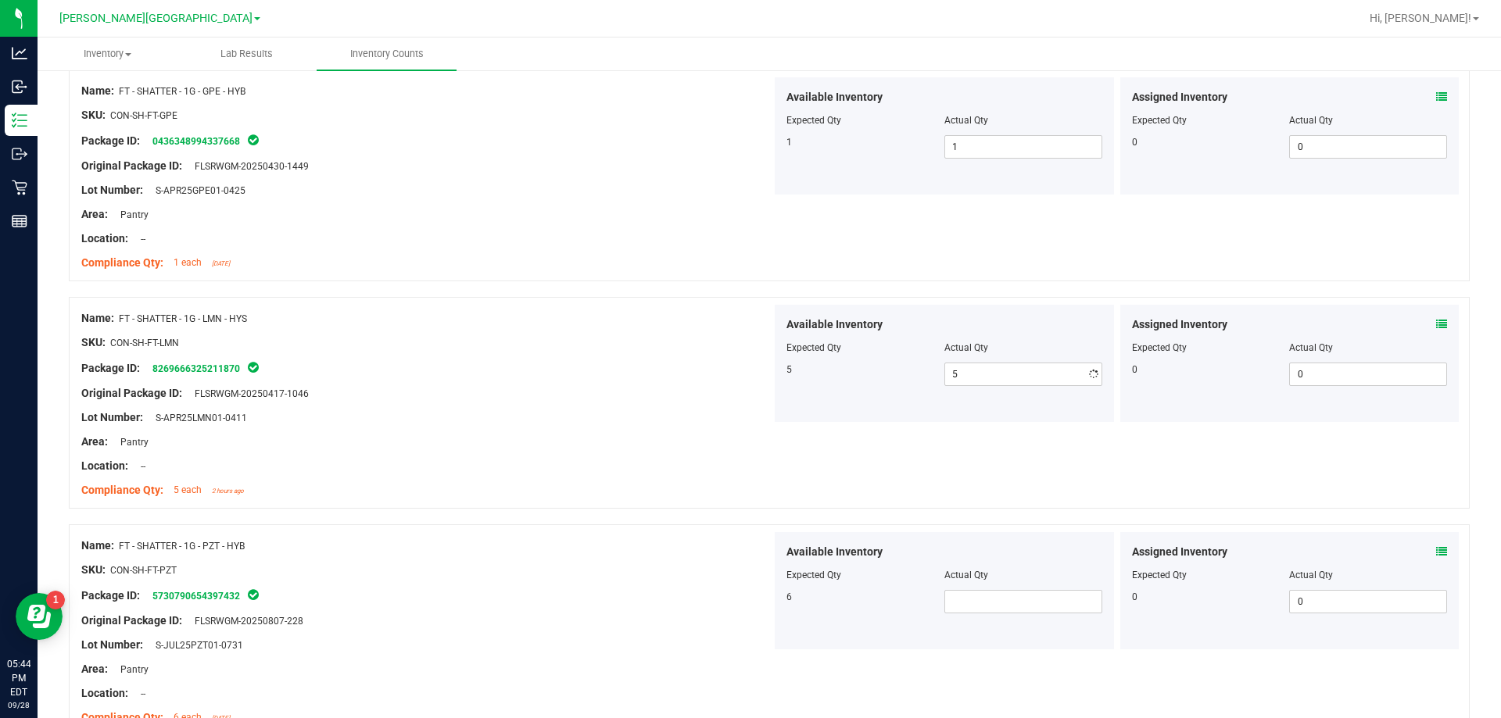
click at [591, 402] on div at bounding box center [426, 406] width 690 height 8
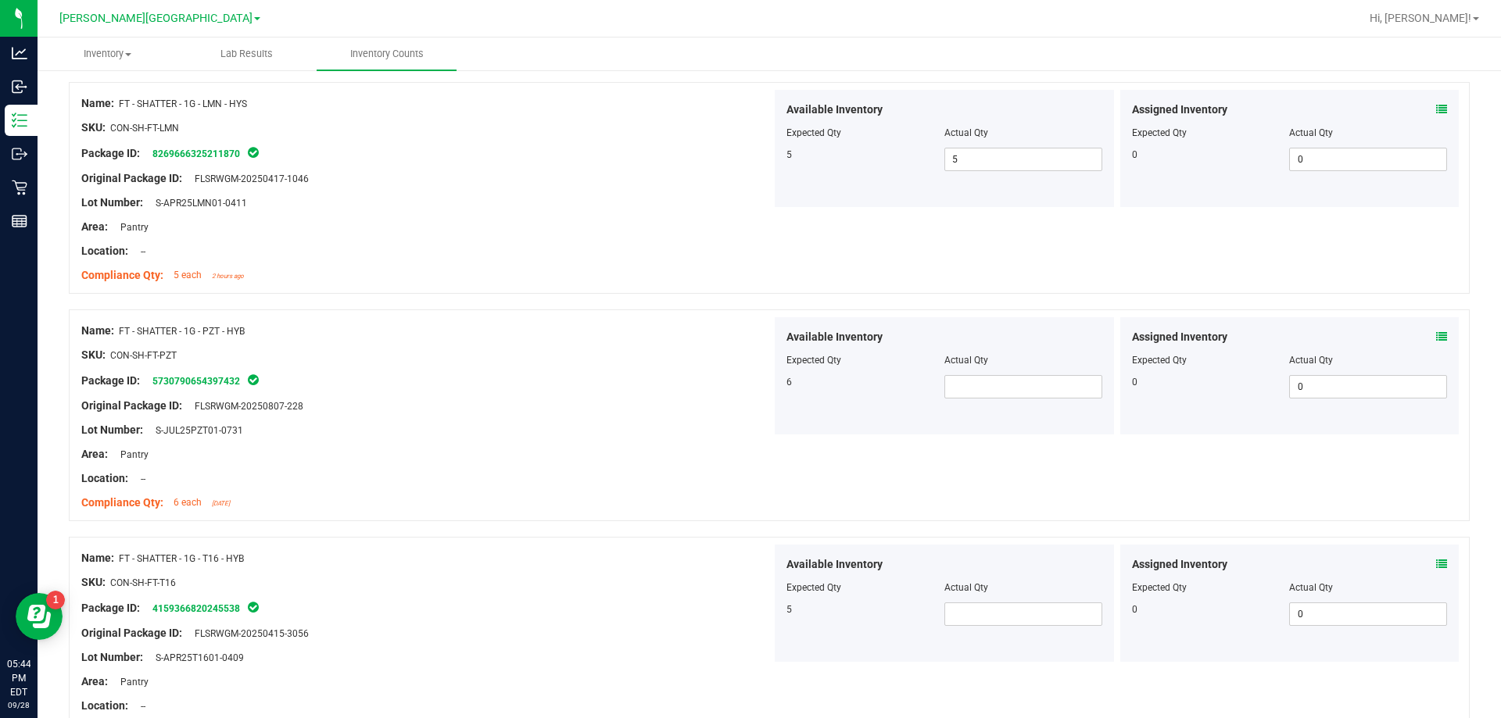
scroll to position [1409, 0]
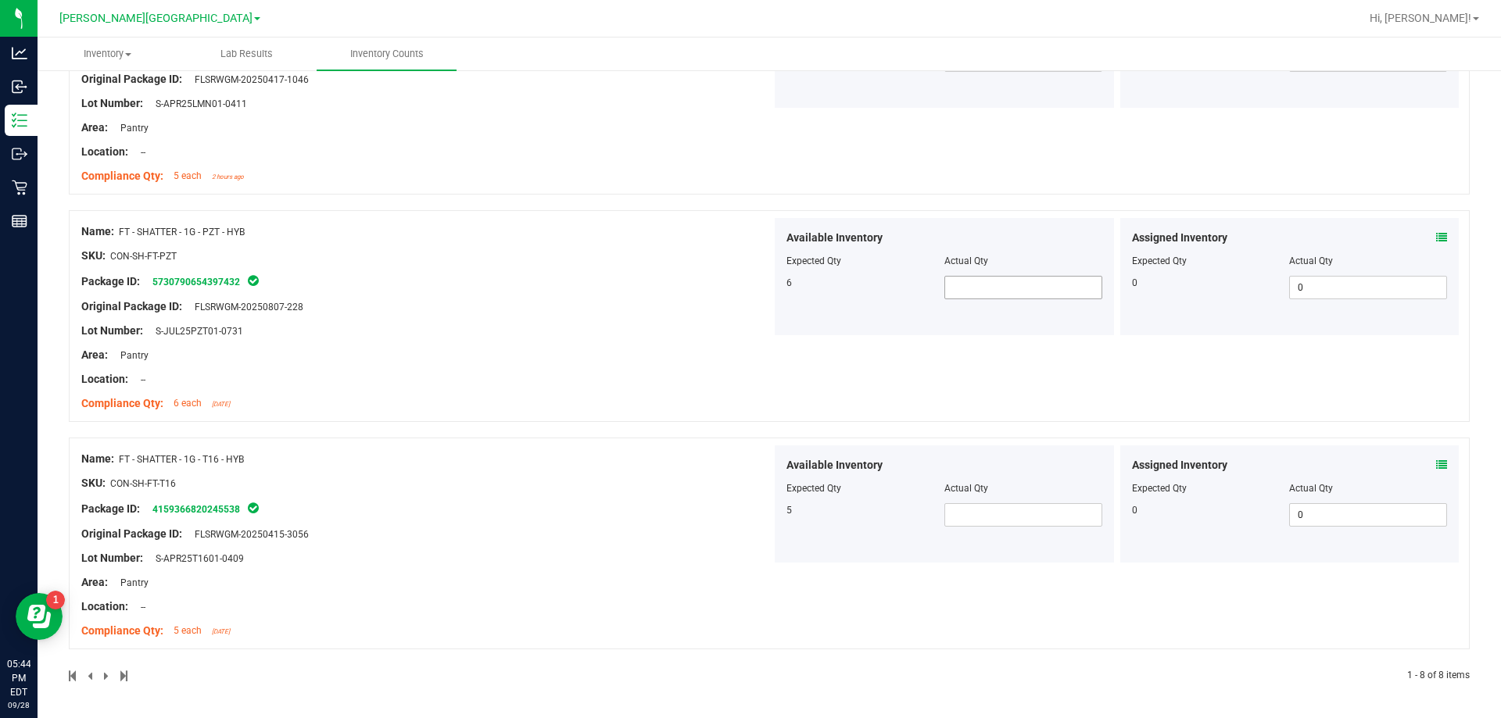
click at [1027, 296] on span at bounding box center [1023, 287] width 158 height 23
click at [976, 528] on div "Available Inventory Expected Qty Actual Qty 5" at bounding box center [944, 504] width 339 height 117
click at [979, 517] on span at bounding box center [1023, 514] width 158 height 23
click at [519, 543] on div at bounding box center [426, 547] width 690 height 8
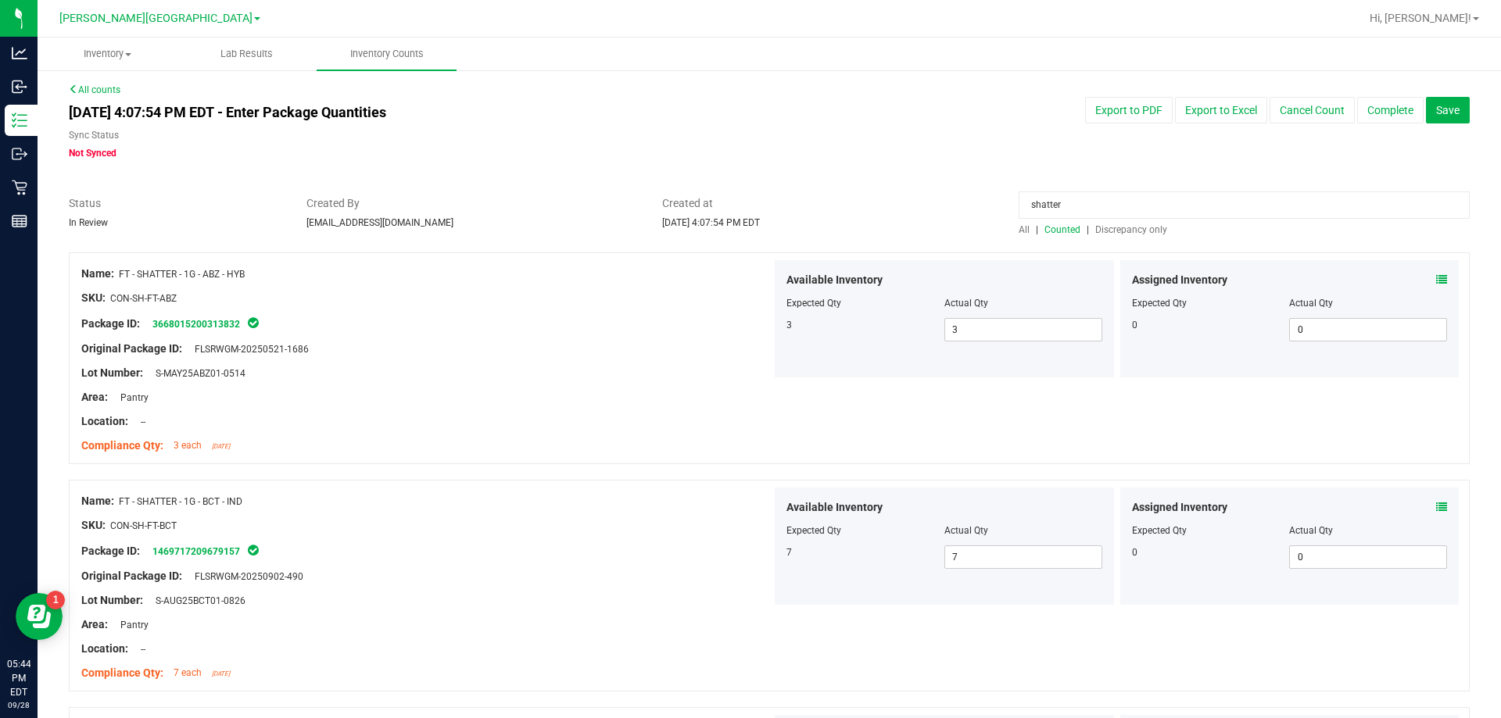
scroll to position [0, 0]
drag, startPoint x: 962, startPoint y: 215, endPoint x: 638, endPoint y: 227, distance: 323.9
click at [642, 227] on div "Status In Review Created By [EMAIL_ADDRESS][DOMAIN_NAME] Created at [DATE] 4:07…" at bounding box center [769, 217] width 1424 height 41
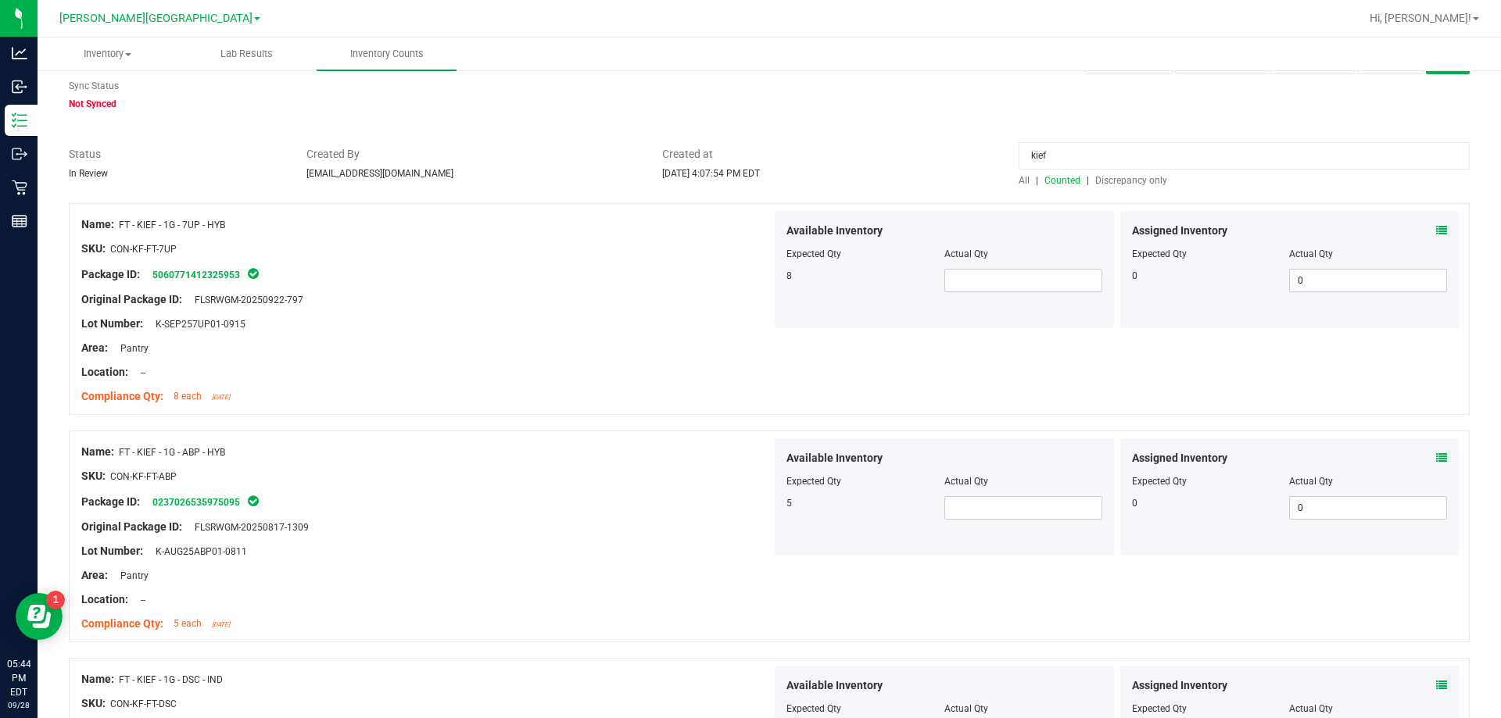
scroll to position [78, 0]
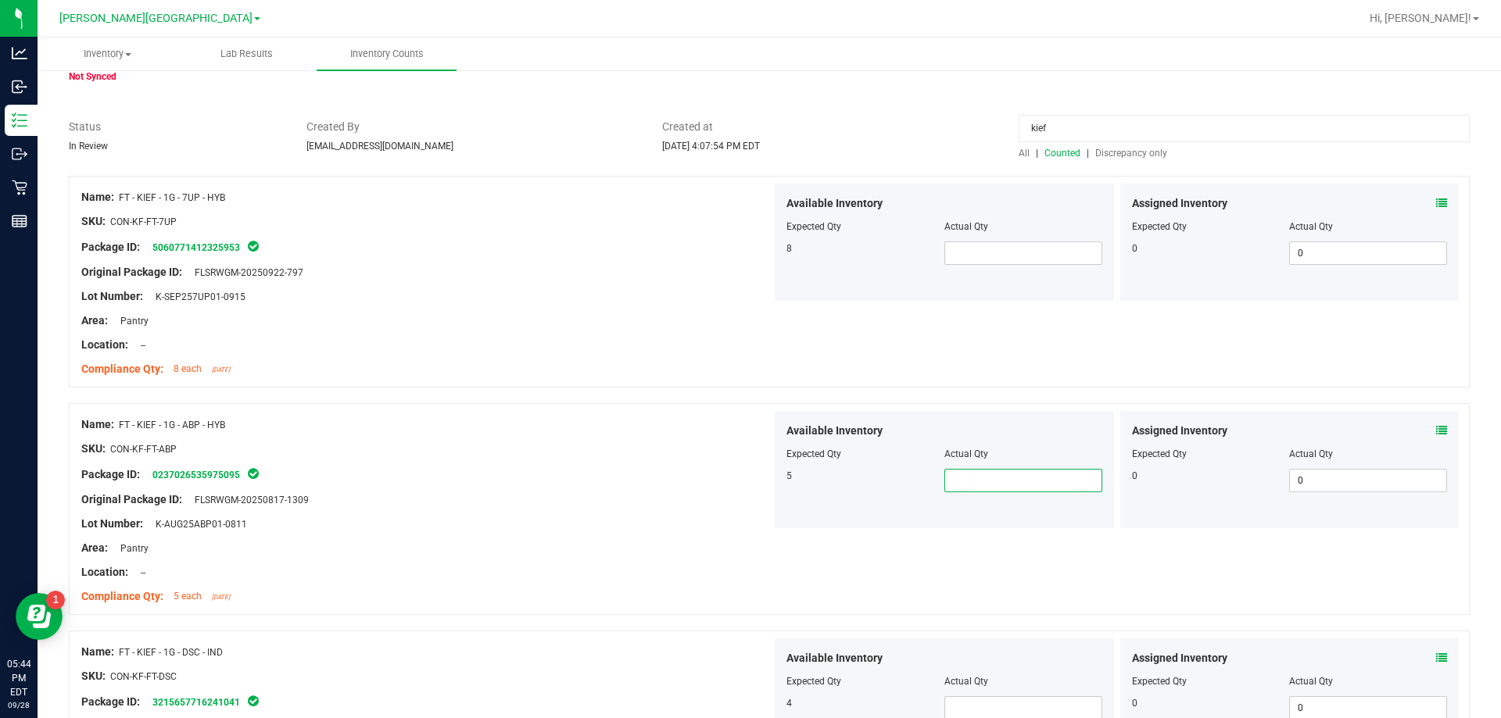
click at [1006, 481] on span at bounding box center [1023, 480] width 158 height 23
click at [983, 253] on span at bounding box center [1023, 253] width 158 height 23
click at [689, 321] on div "Area: Pantry" at bounding box center [426, 321] width 690 height 16
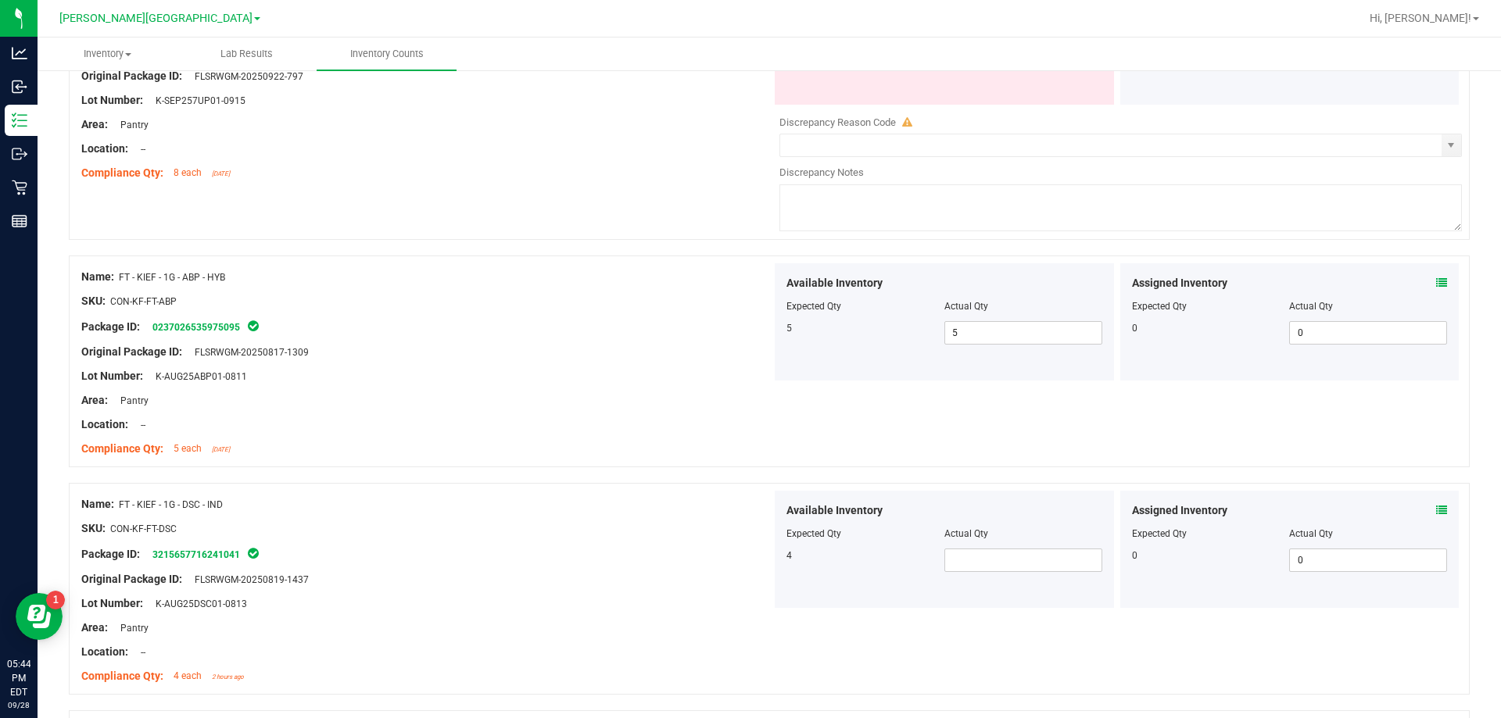
scroll to position [391, 0]
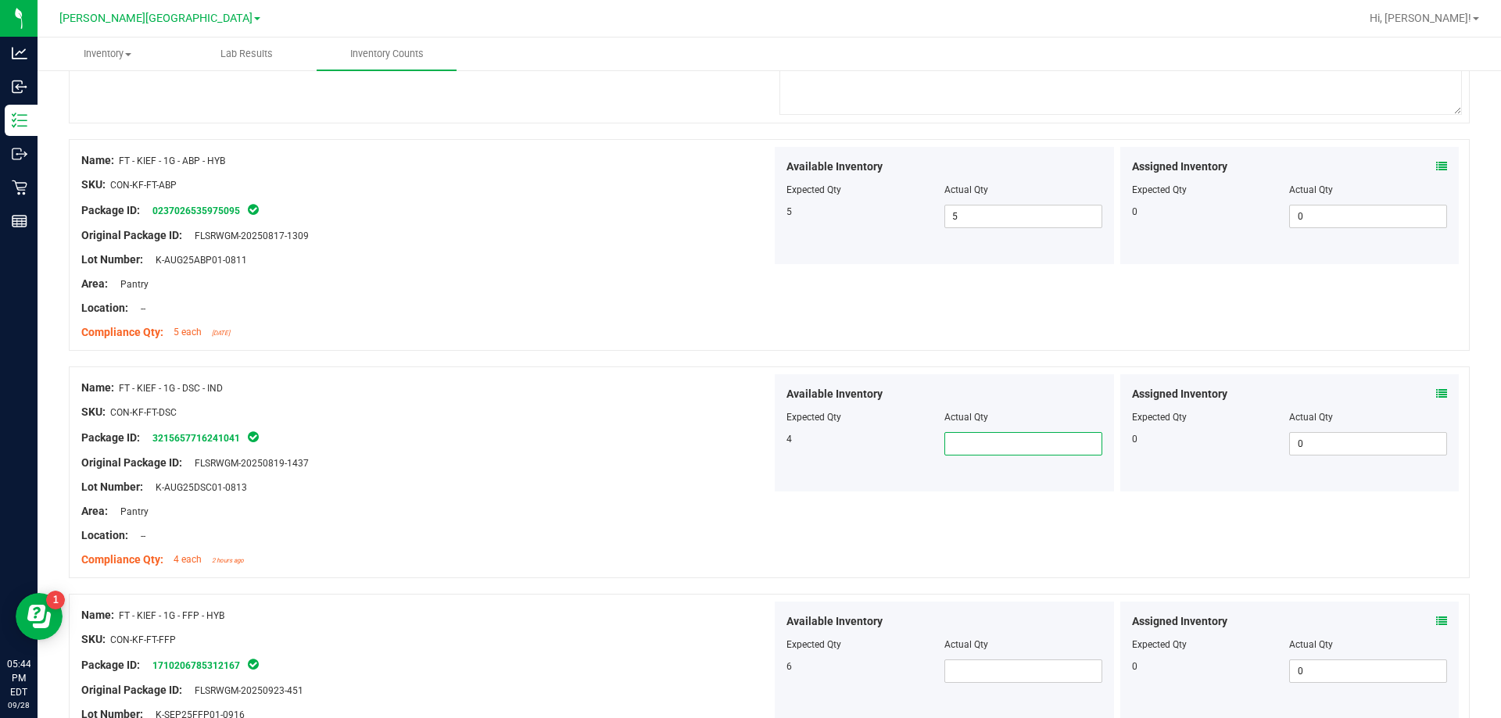
click at [970, 443] on span at bounding box center [1023, 443] width 158 height 23
click at [912, 603] on div "Available Inventory Expected Qty Actual Qty 6" at bounding box center [944, 660] width 339 height 117
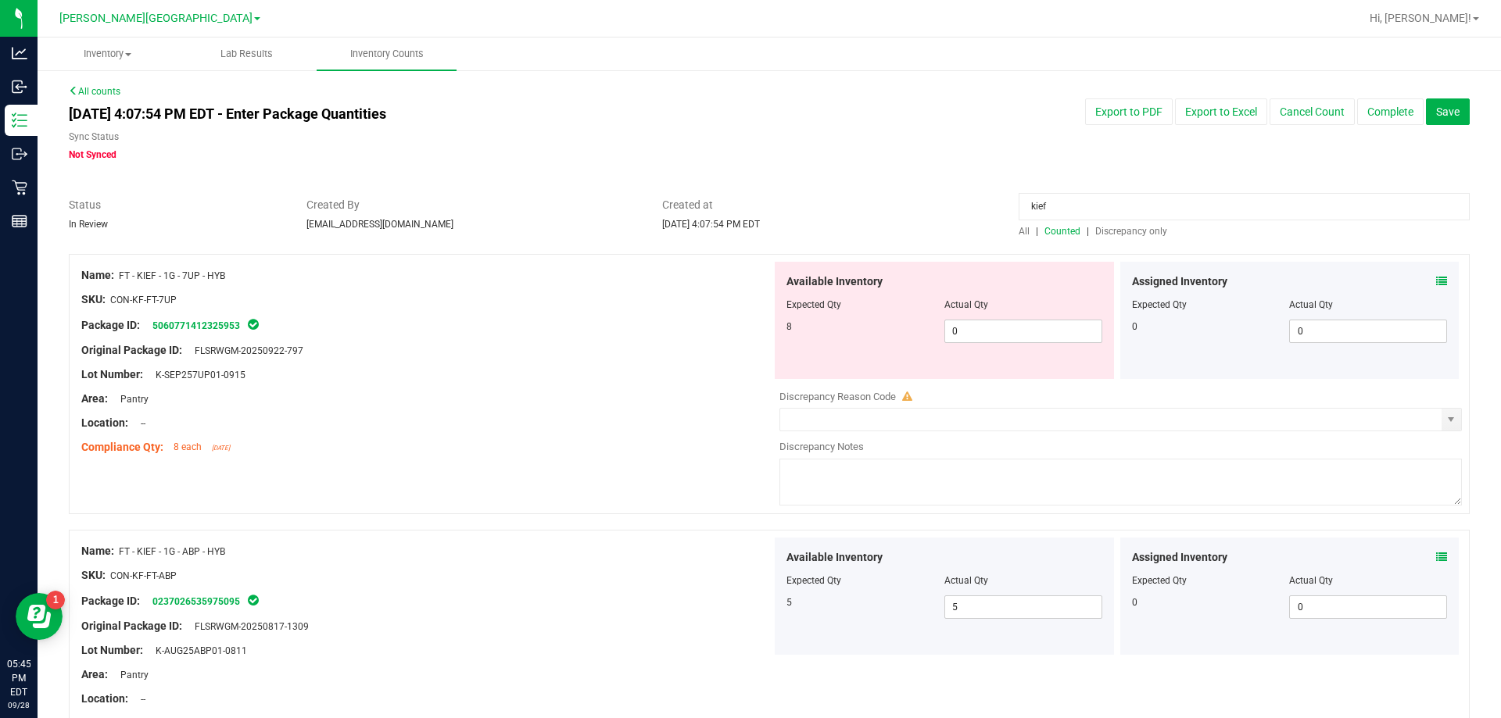
click at [621, 432] on div at bounding box center [426, 436] width 690 height 8
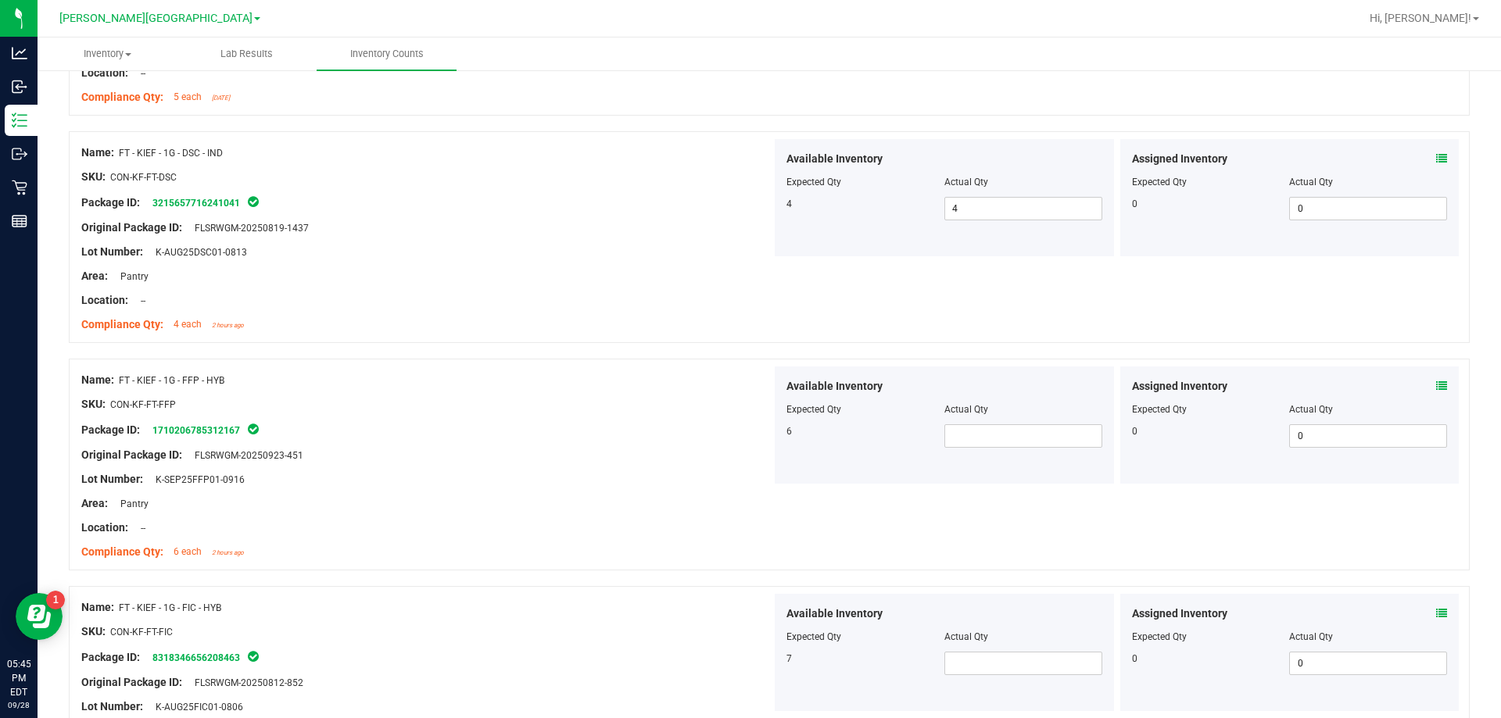
scroll to position [625, 0]
click at [1066, 444] on span at bounding box center [1023, 436] width 158 height 23
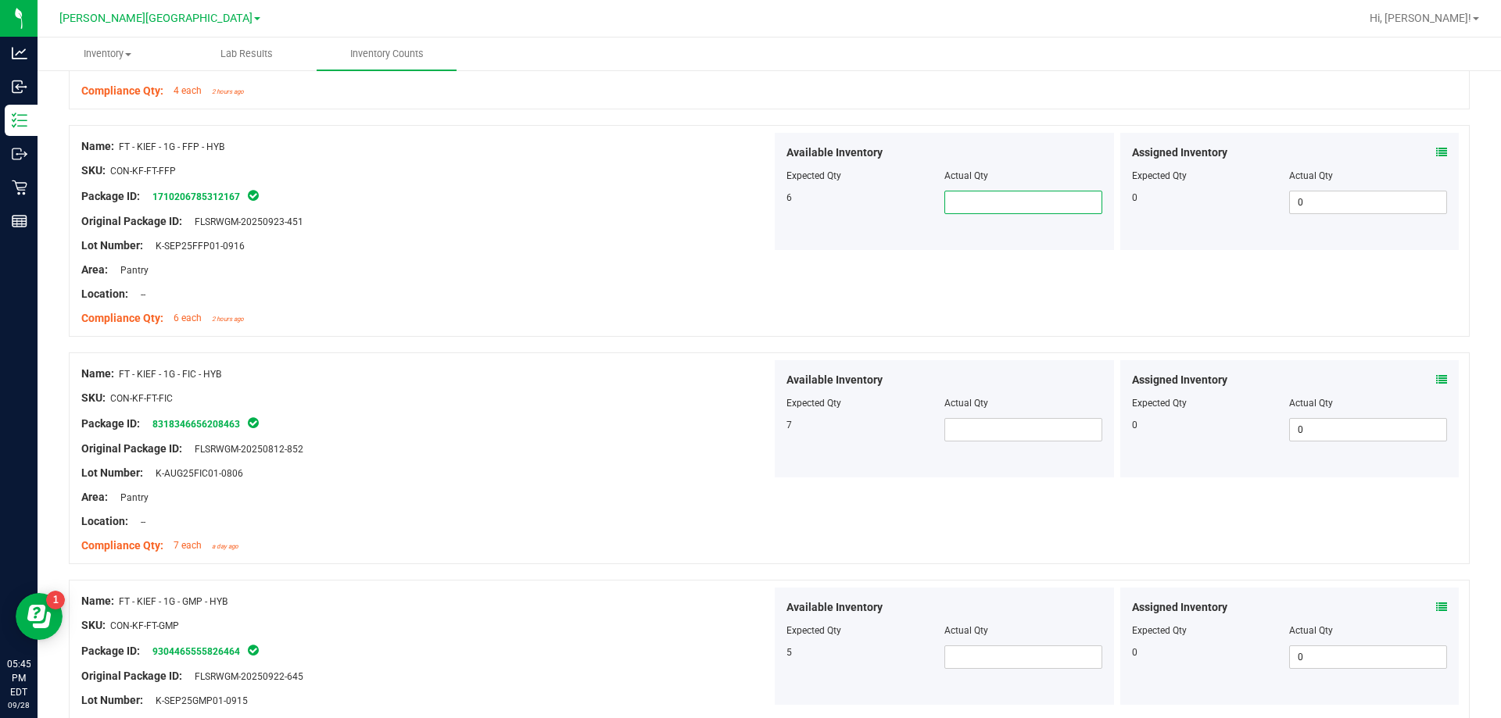
scroll to position [938, 0]
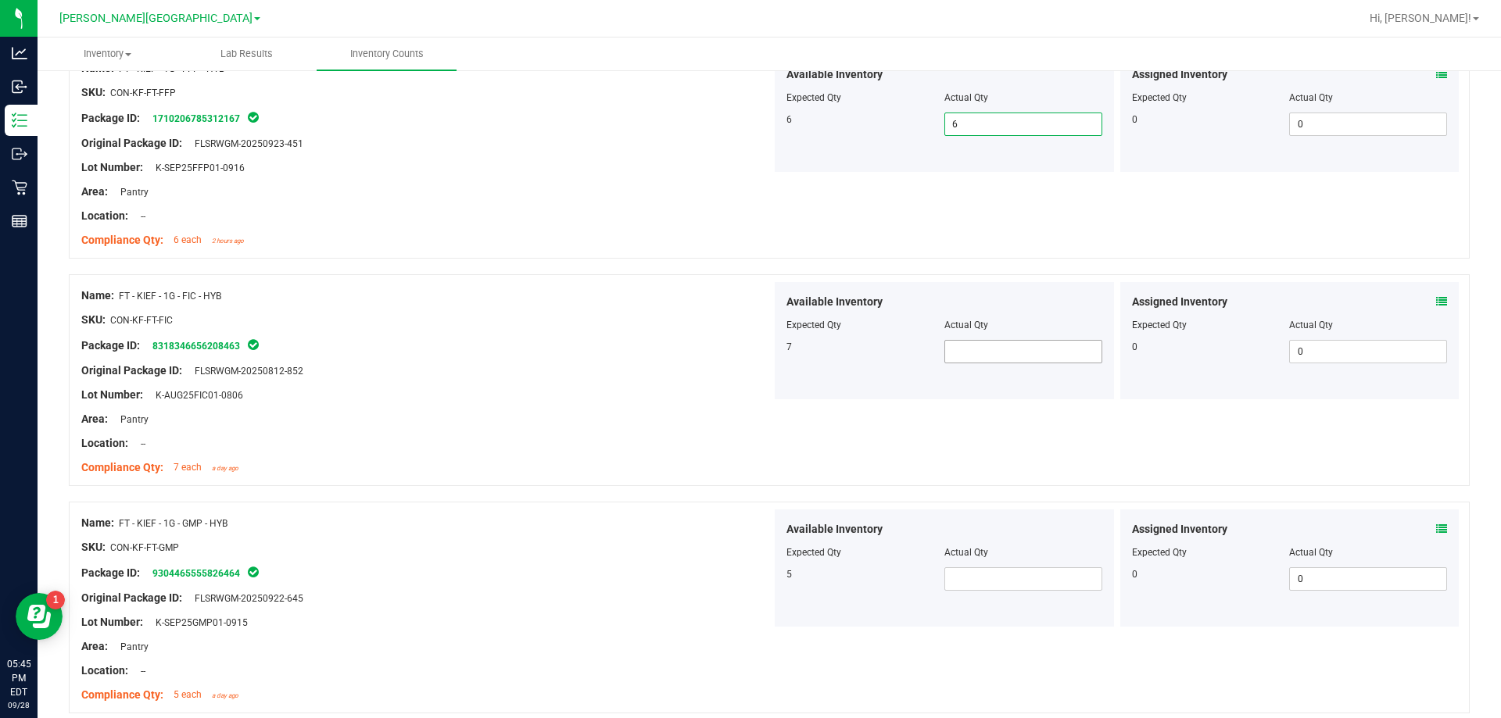
click at [946, 360] on span at bounding box center [1023, 351] width 158 height 23
click at [959, 579] on span at bounding box center [1023, 579] width 158 height 23
click at [637, 536] on div at bounding box center [426, 536] width 690 height 8
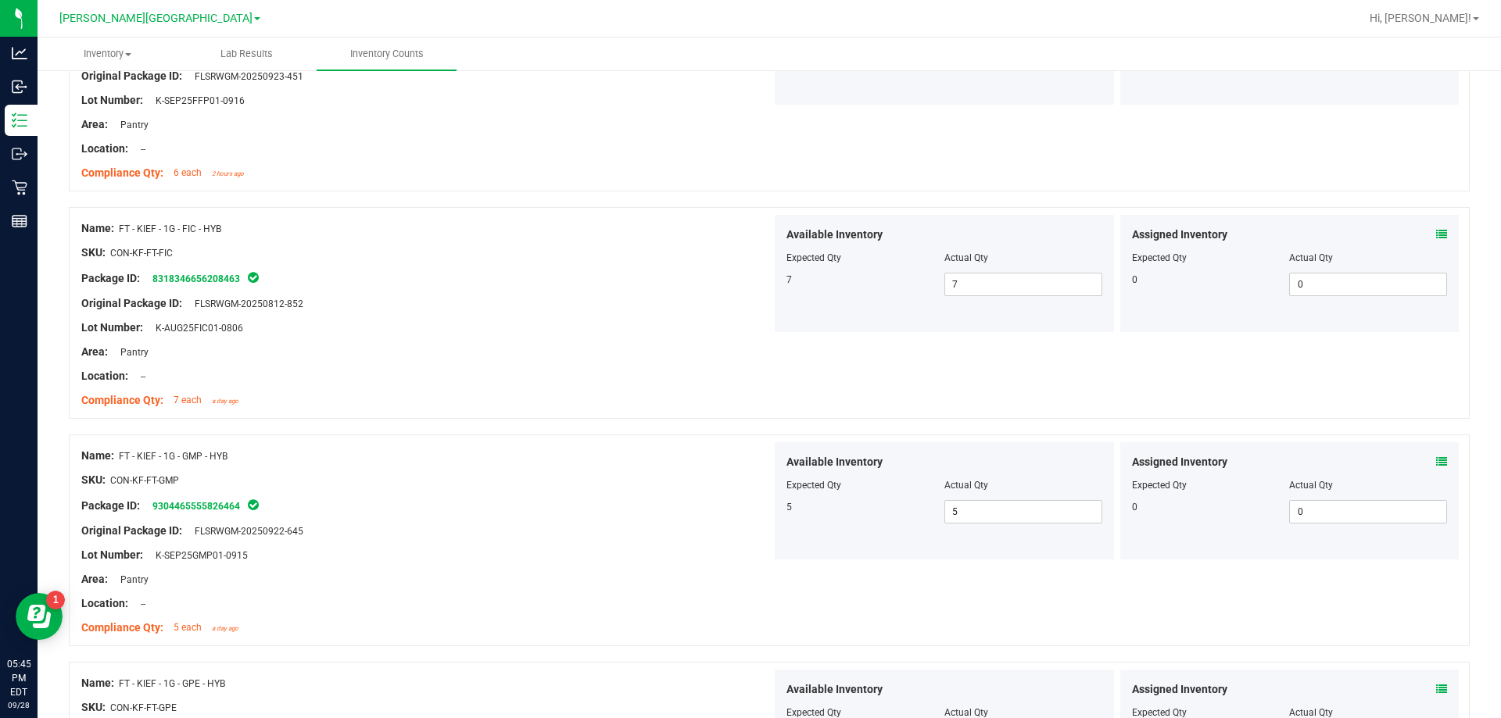
scroll to position [1251, 0]
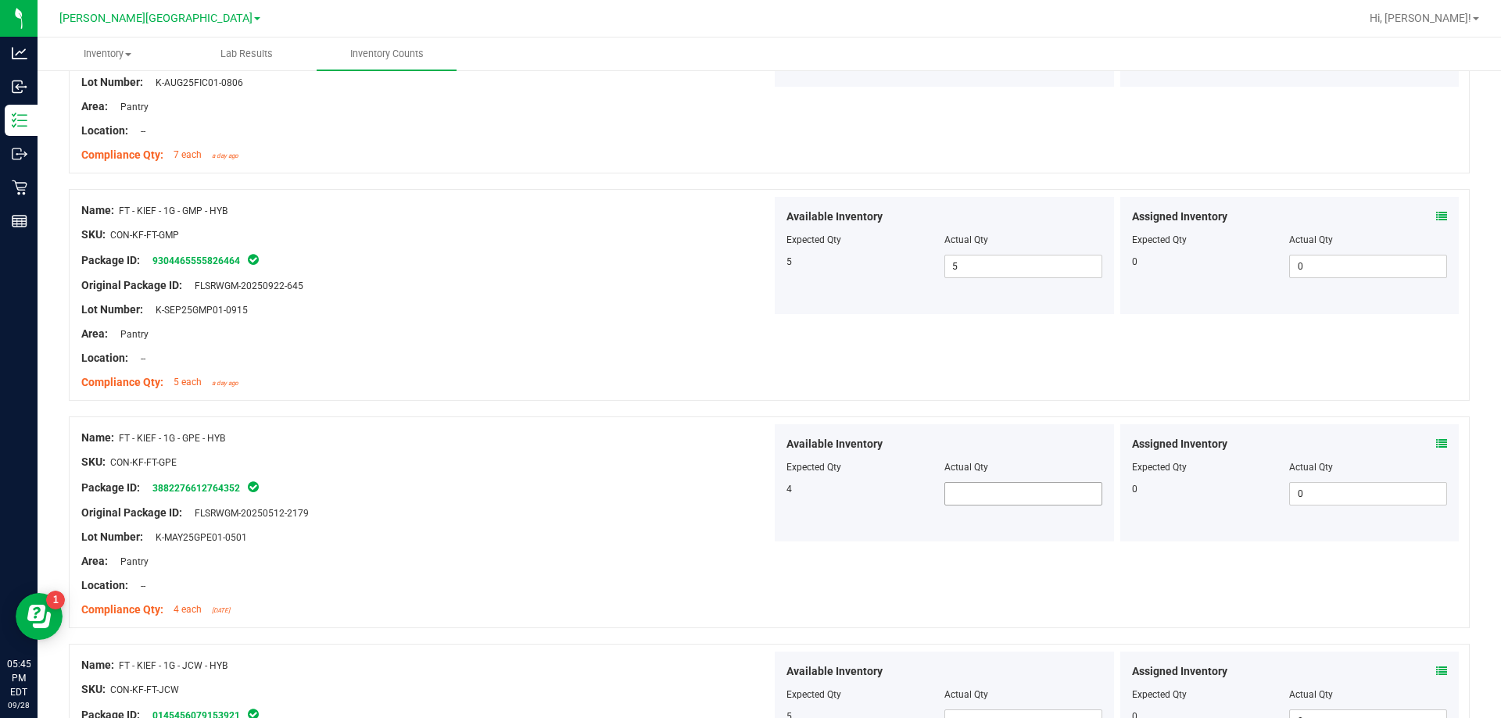
click at [1041, 491] on span at bounding box center [1023, 493] width 158 height 23
click at [945, 501] on input "text" at bounding box center [1023, 494] width 156 height 22
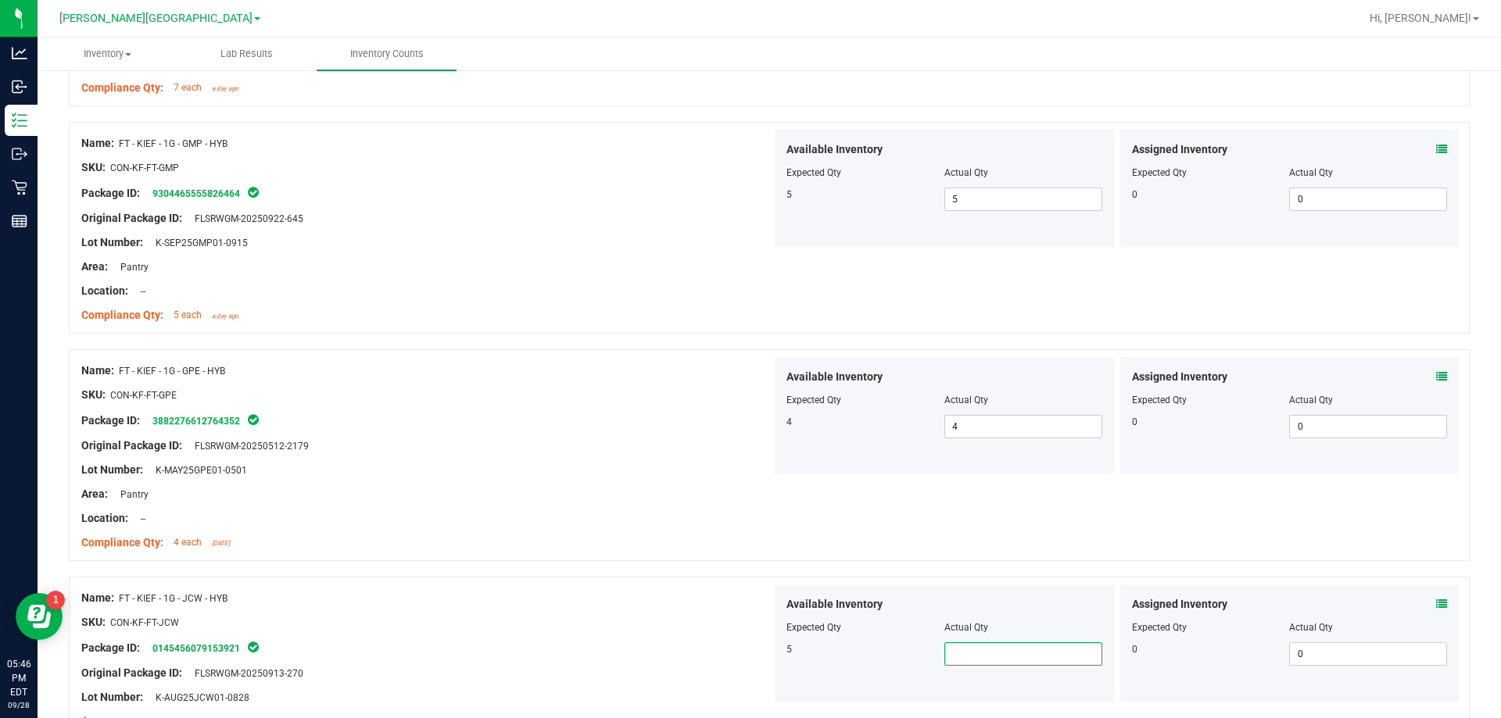
scroll to position [1499, 0]
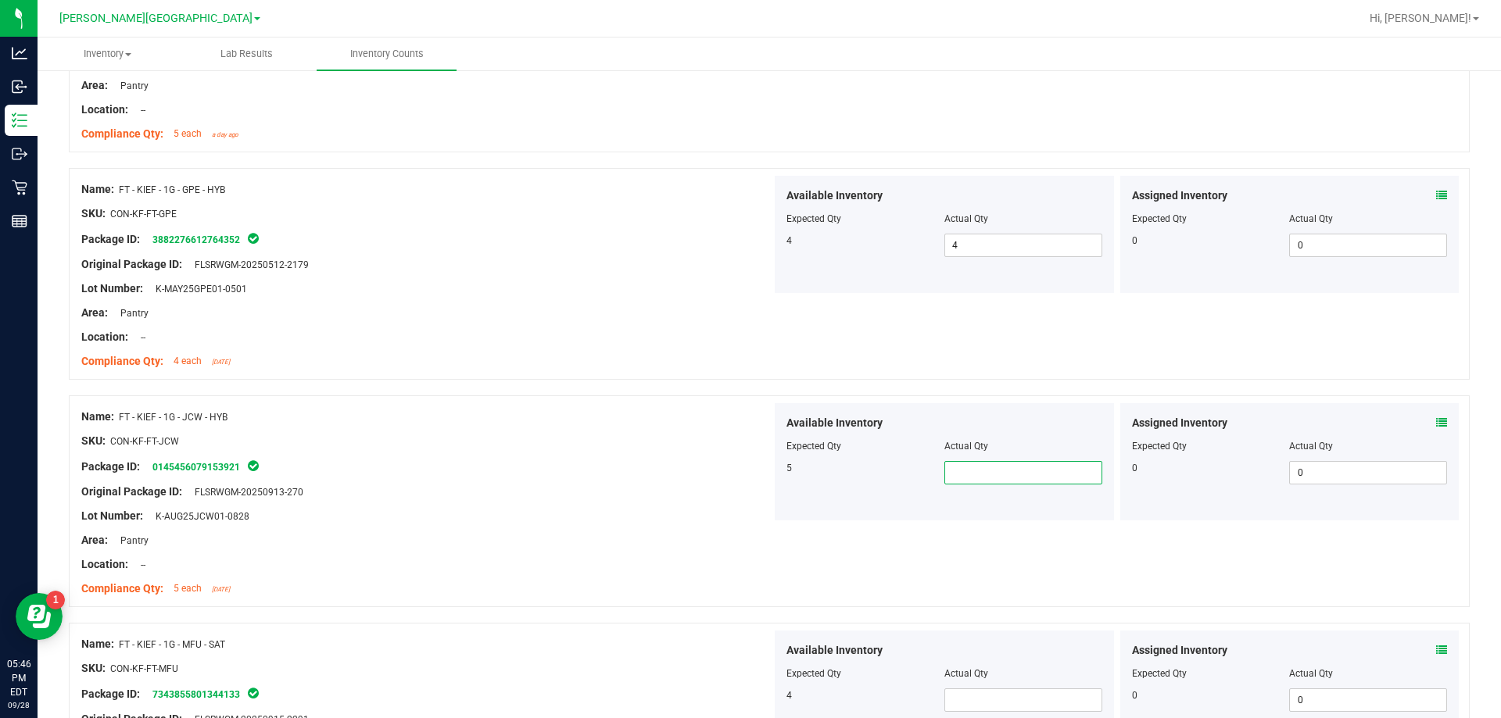
click at [948, 475] on input "text" at bounding box center [1023, 473] width 156 height 22
click at [702, 550] on div at bounding box center [426, 553] width 690 height 8
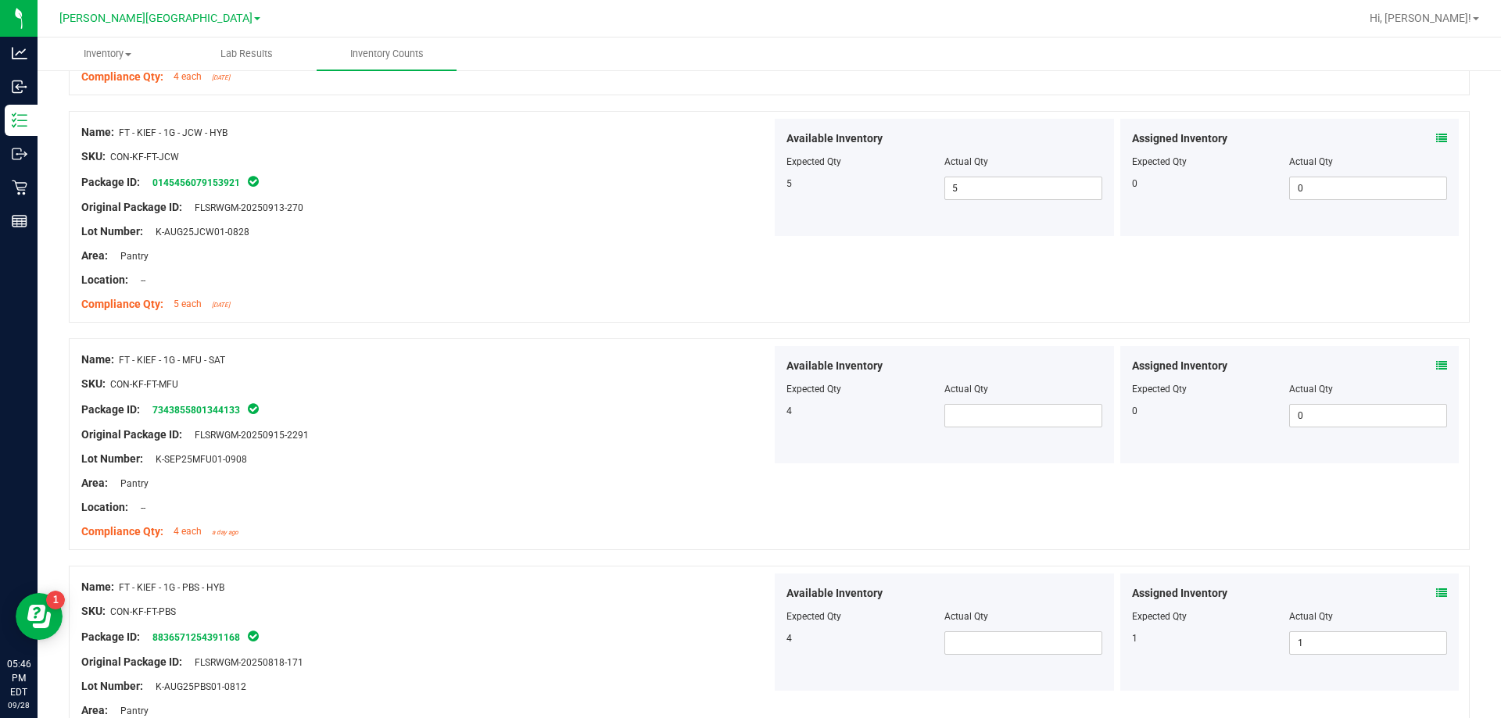
scroll to position [1890, 0]
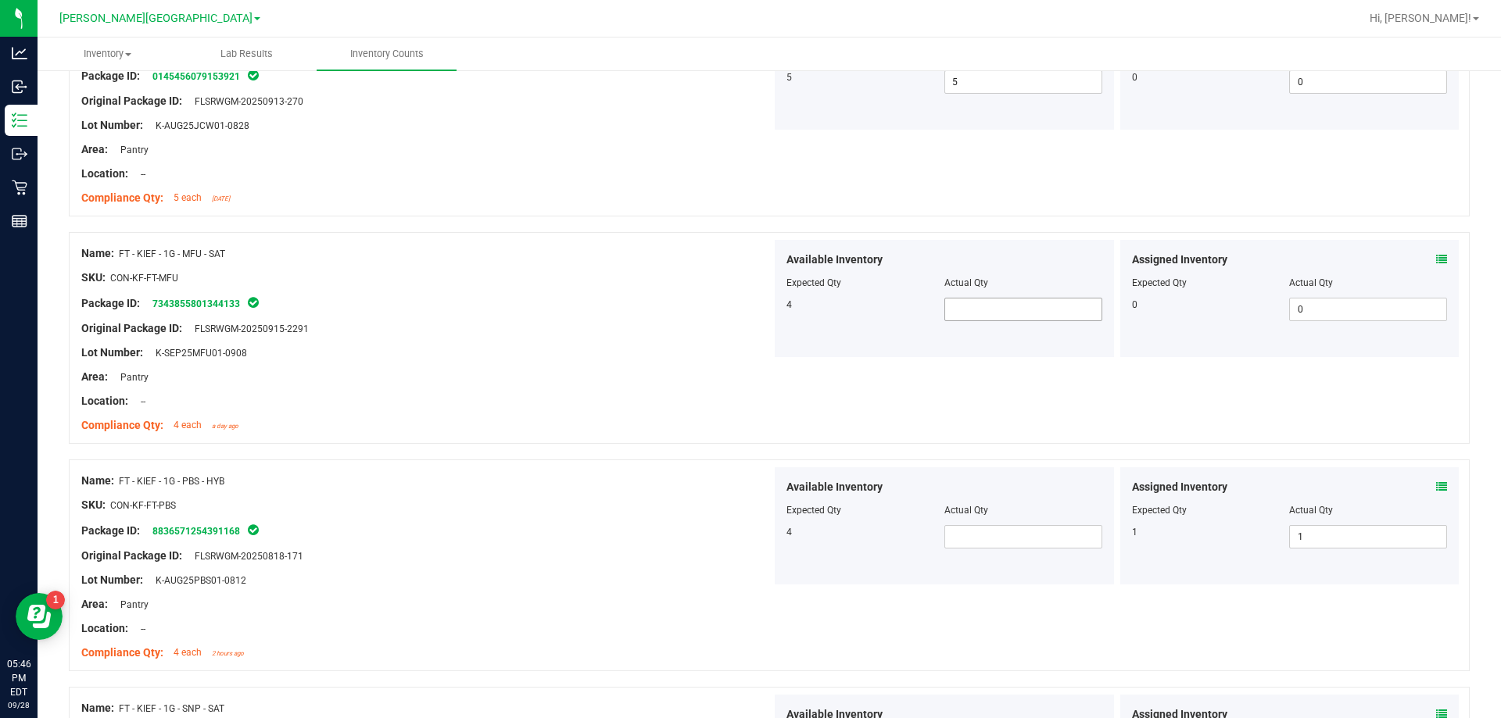
click at [999, 308] on span at bounding box center [1023, 309] width 158 height 23
click at [1032, 540] on span at bounding box center [1023, 536] width 158 height 23
drag, startPoint x: 898, startPoint y: 558, endPoint x: 837, endPoint y: 543, distance: 62.8
click at [890, 558] on div "Available Inventory Expected Qty Actual Qty 4 4 4" at bounding box center [944, 526] width 339 height 117
click at [535, 458] on div at bounding box center [769, 452] width 1401 height 16
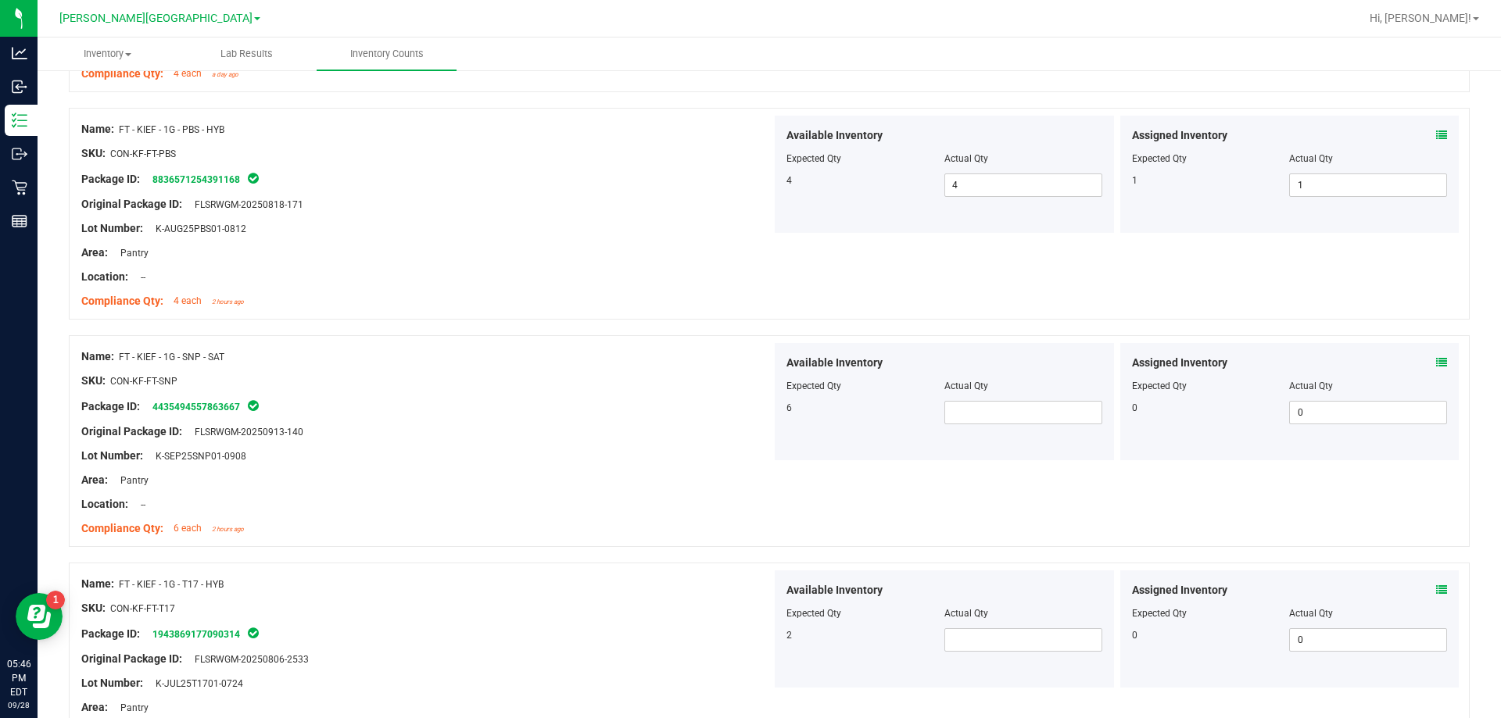
scroll to position [2289, 0]
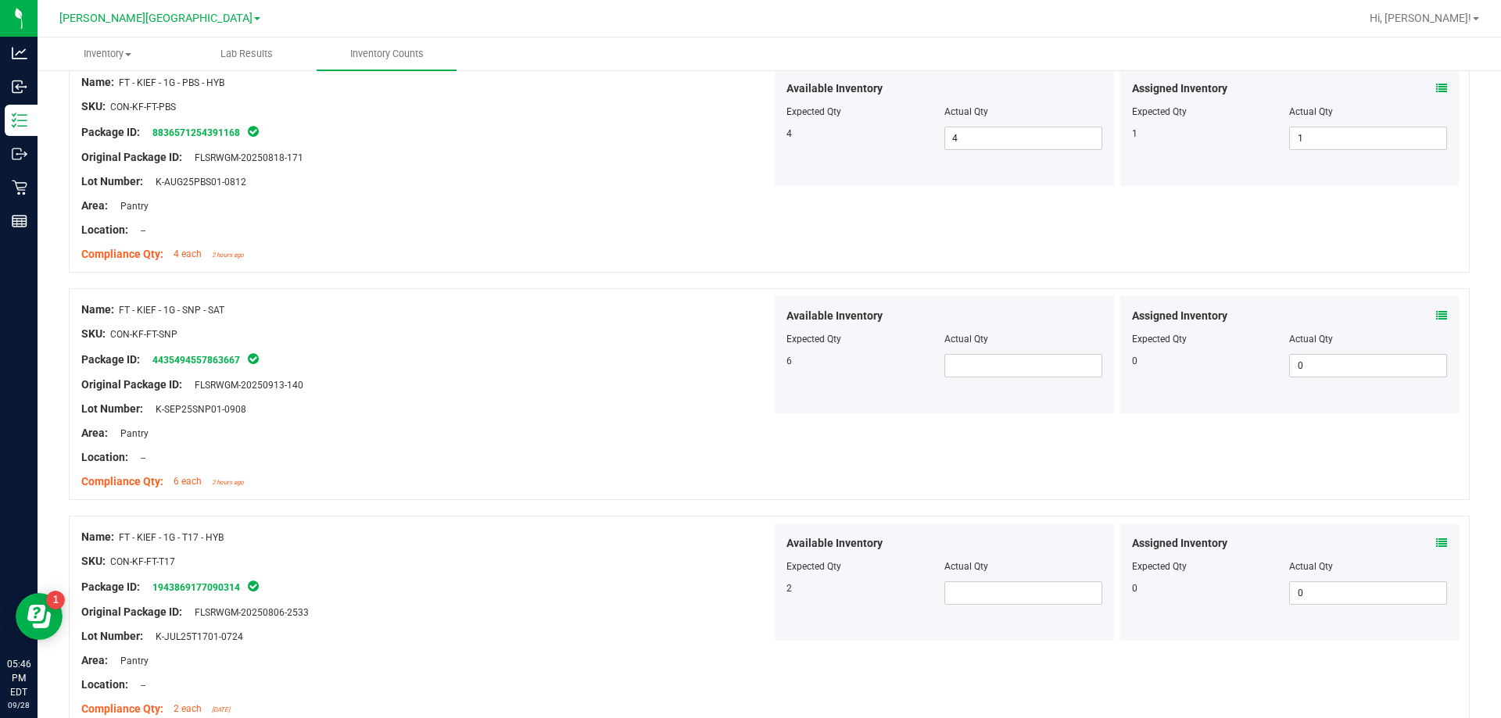
click at [1001, 349] on div at bounding box center [944, 350] width 316 height 8
click at [992, 360] on span at bounding box center [1023, 365] width 158 height 23
click at [1012, 595] on span at bounding box center [1023, 593] width 158 height 23
click at [509, 522] on div "Name: FT - KIEF - 1G - T17 - HYB SKU: CON-KF-FT-T17 Package ID: 194386917709031…" at bounding box center [769, 622] width 1401 height 212
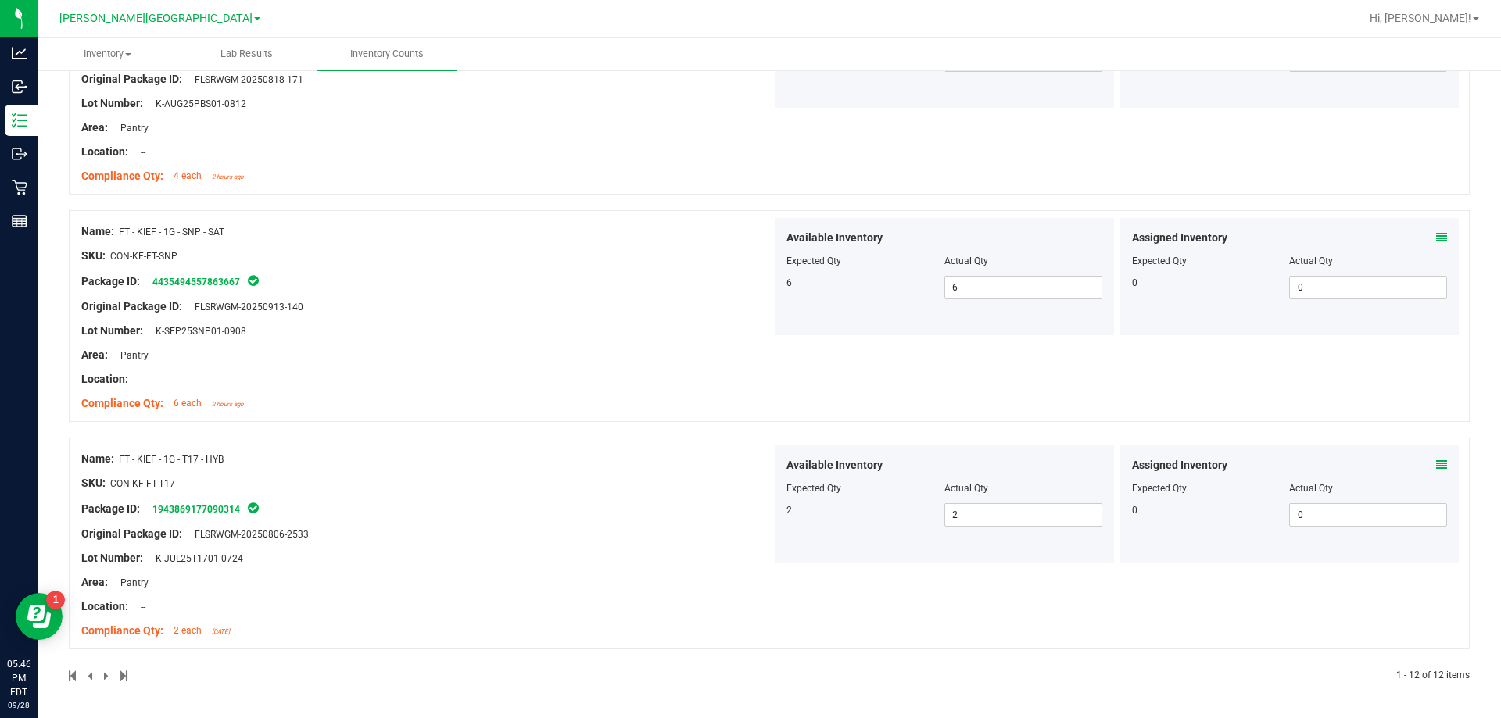
click at [689, 546] on div at bounding box center [426, 547] width 690 height 8
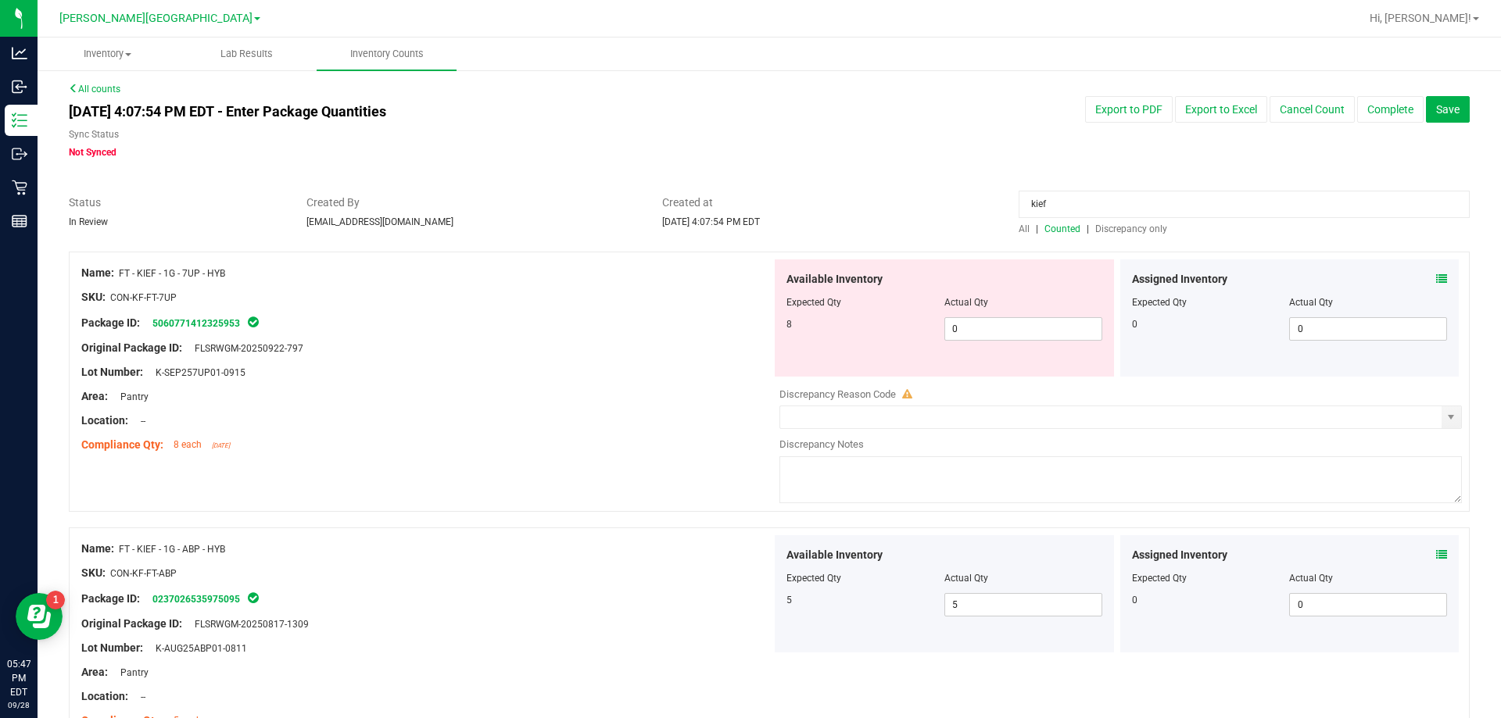
scroll to position [0, 0]
drag, startPoint x: 1062, startPoint y: 205, endPoint x: 908, endPoint y: 181, distance: 156.7
click at [930, 201] on div "Status In Review Created By [EMAIL_ADDRESS][DOMAIN_NAME] Created at [DATE] 4:07…" at bounding box center [769, 217] width 1424 height 41
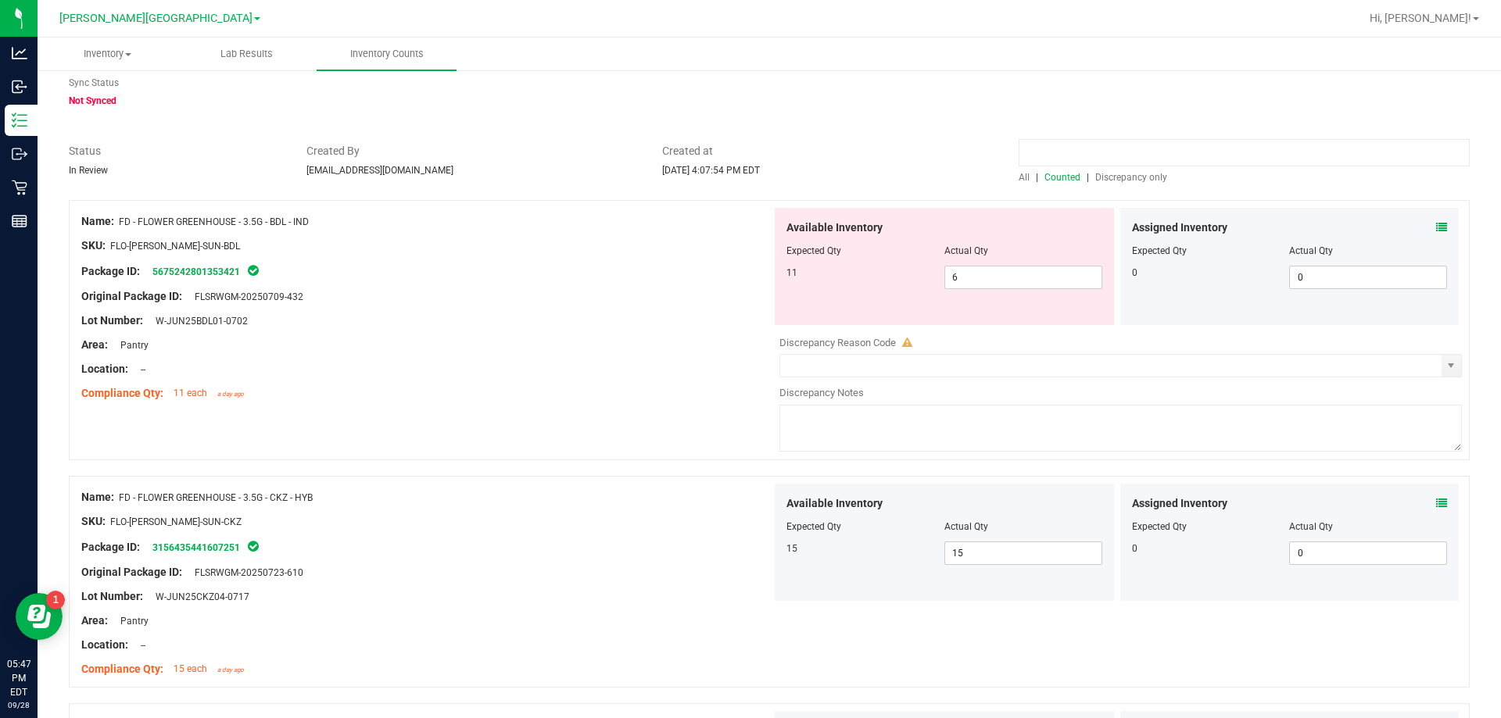
scroll to position [78, 0]
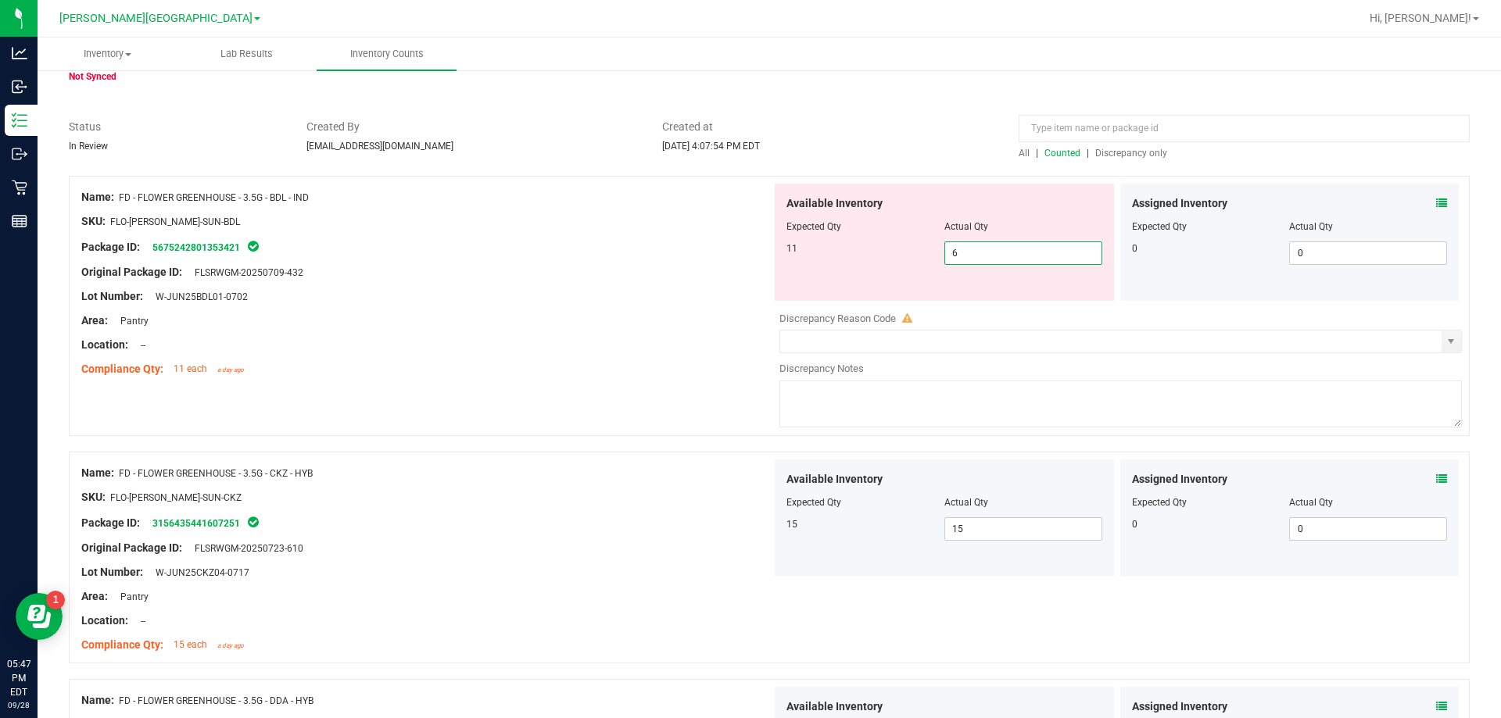
click at [967, 260] on span "6 6" at bounding box center [1023, 253] width 158 height 23
click at [1097, 157] on span "Discrepancy only" at bounding box center [1131, 153] width 72 height 11
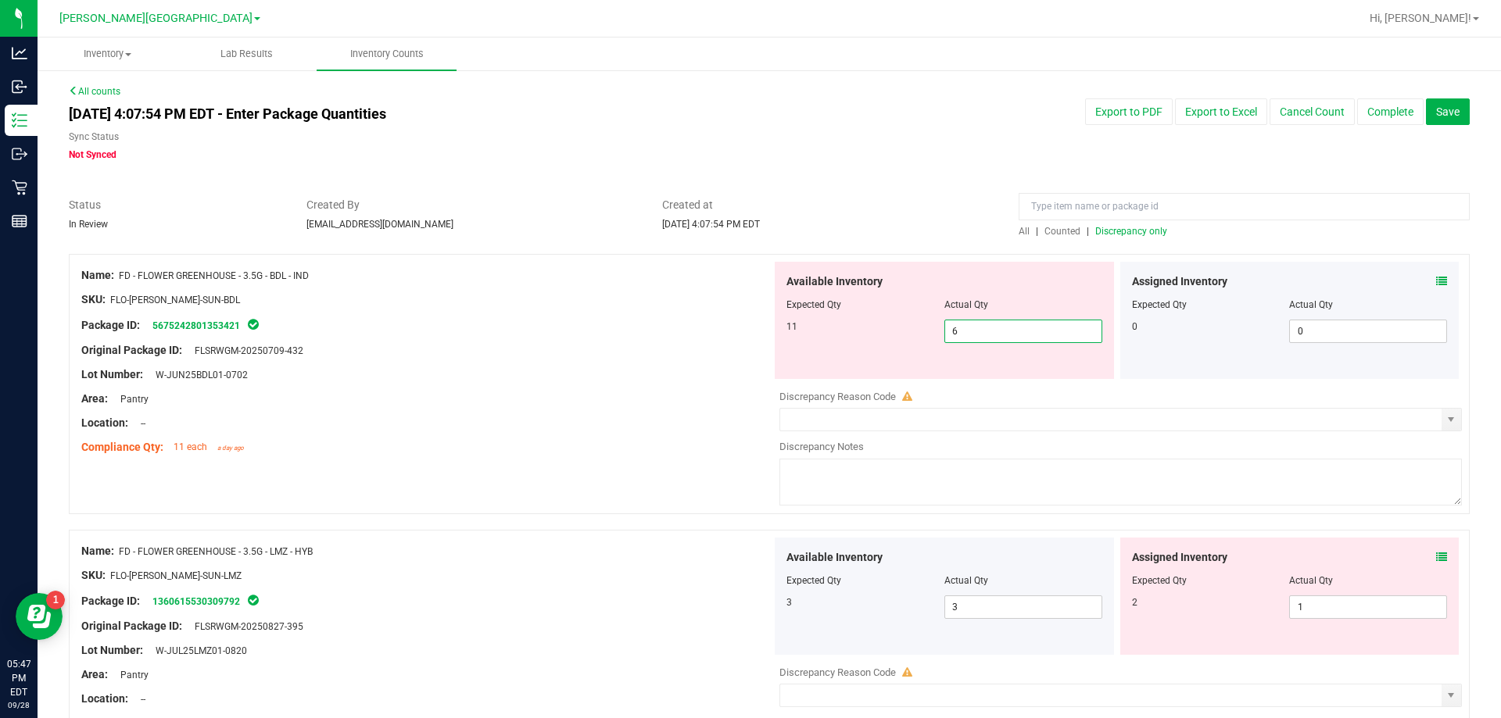
click at [987, 330] on span "6 6" at bounding box center [1023, 331] width 158 height 23
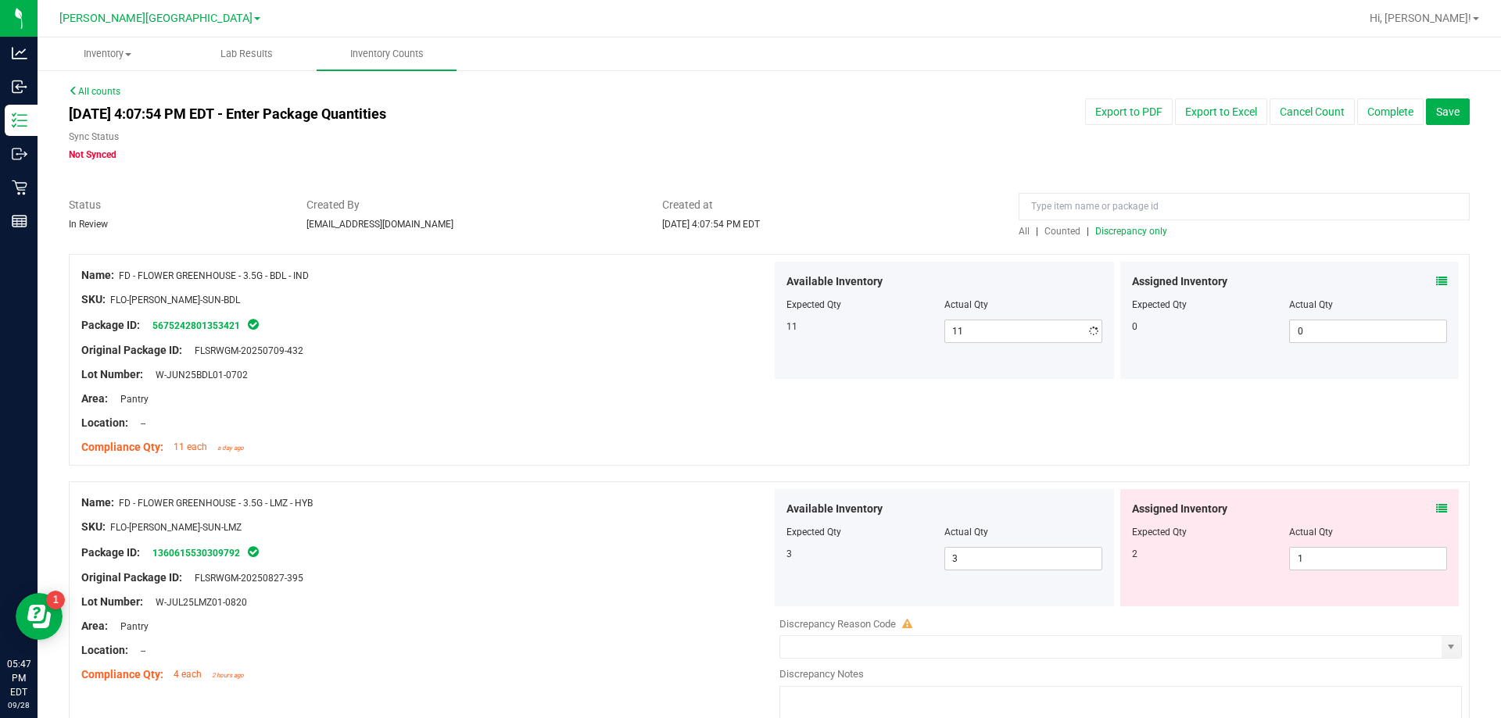
click at [681, 403] on div "Area: Pantry" at bounding box center [426, 399] width 690 height 16
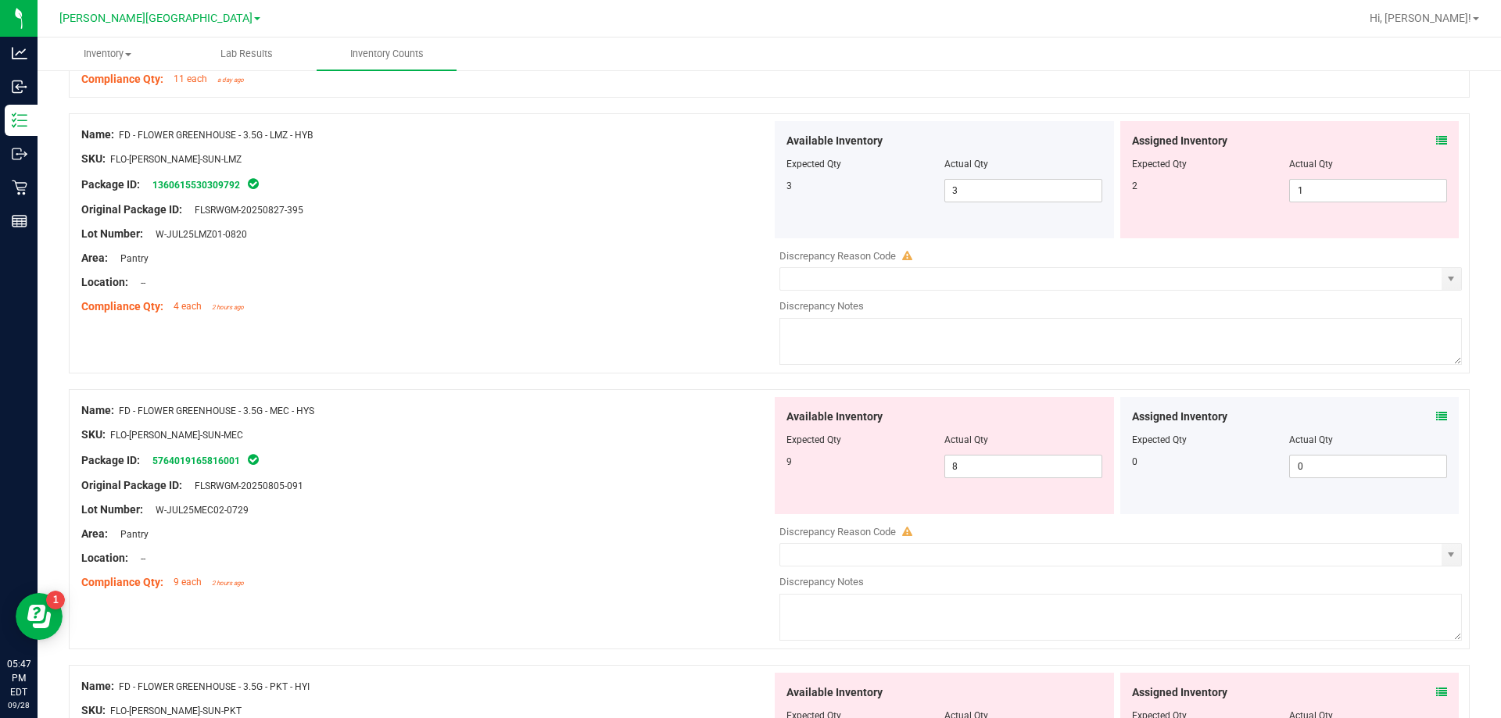
scroll to position [391, 0]
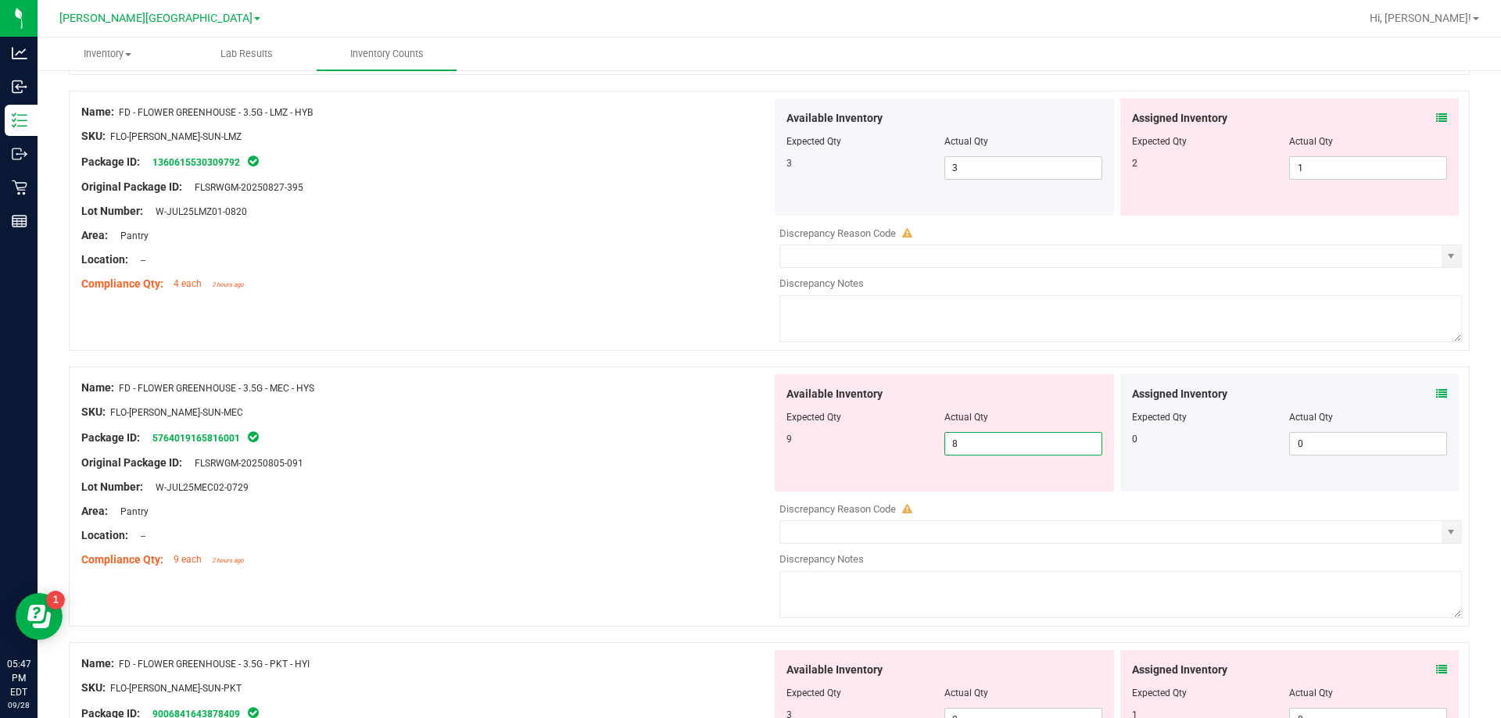
click at [973, 443] on span "8 8" at bounding box center [1023, 443] width 158 height 23
click at [693, 528] on div "Location: --" at bounding box center [426, 536] width 690 height 16
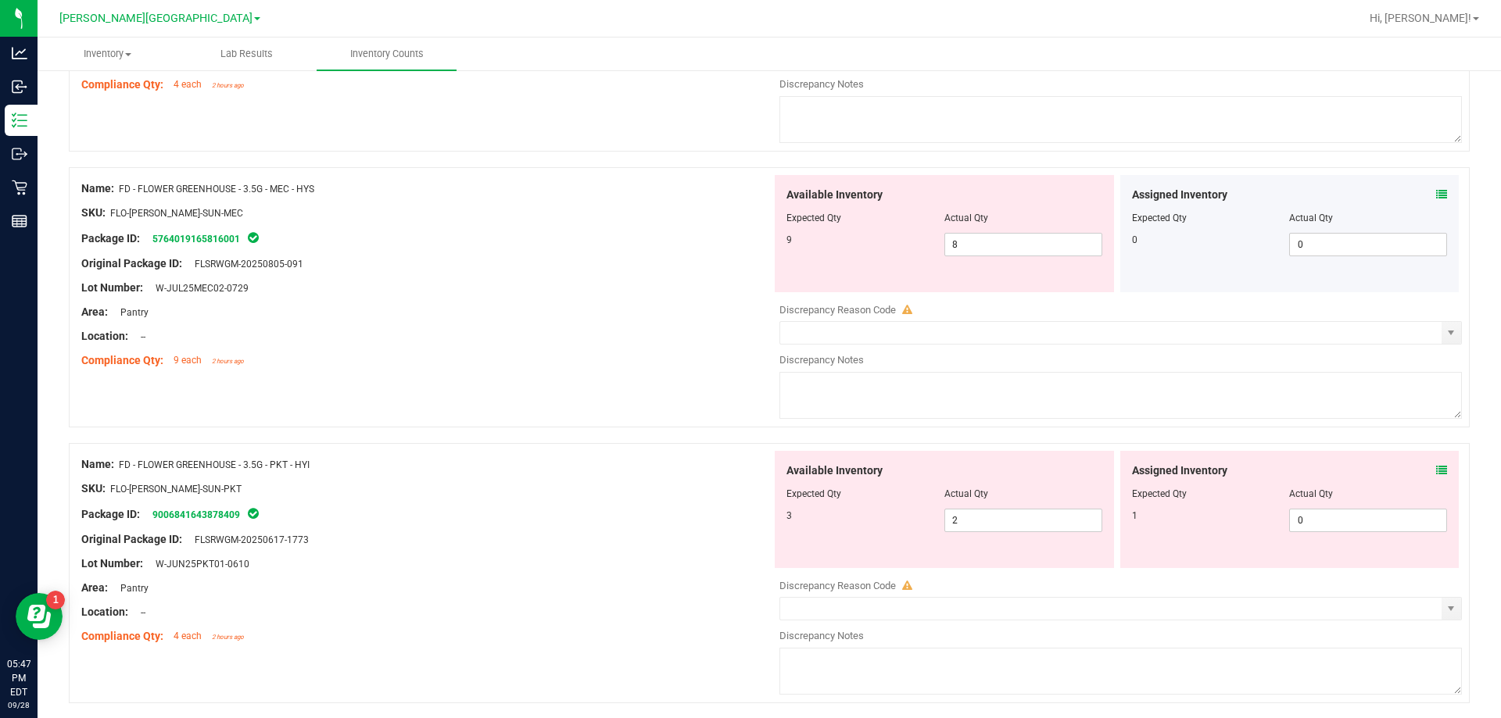
scroll to position [625, 0]
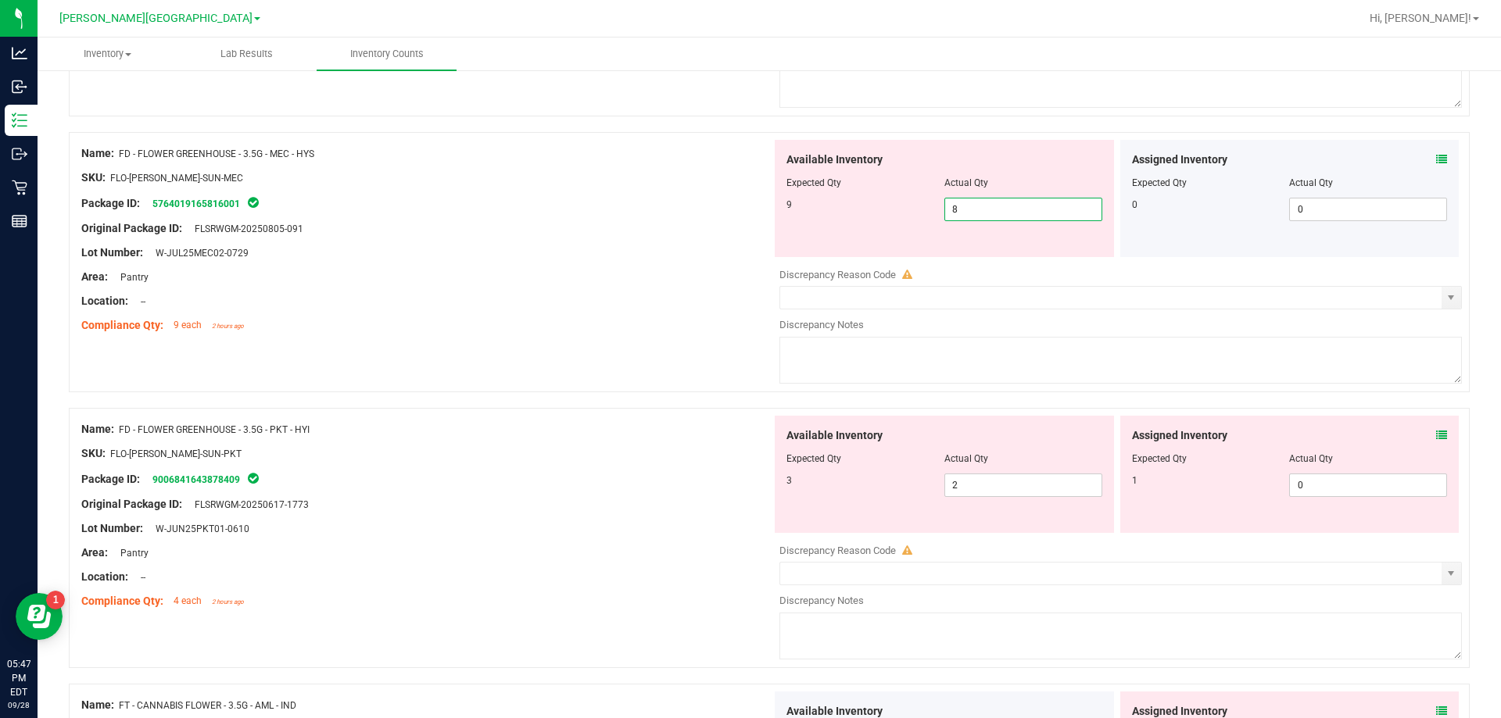
click at [995, 200] on span "8 8" at bounding box center [1023, 209] width 158 height 23
click at [421, 457] on div "Name: FD - FLOWER GREENHOUSE - 3.5G - PKT - HYI SKU: FLO-[PERSON_NAME]-SUN-PKT …" at bounding box center [426, 515] width 690 height 199
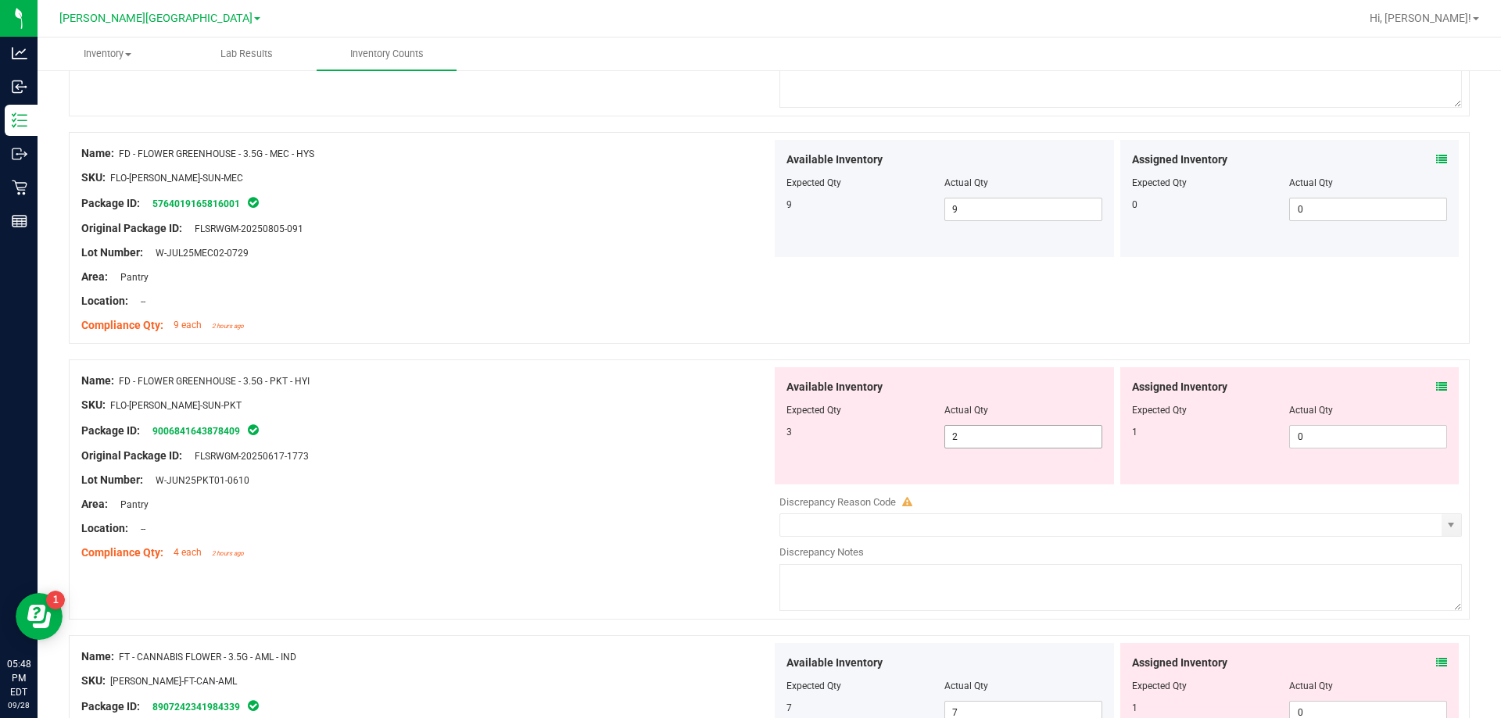
click at [973, 442] on span "2 2" at bounding box center [1023, 436] width 158 height 23
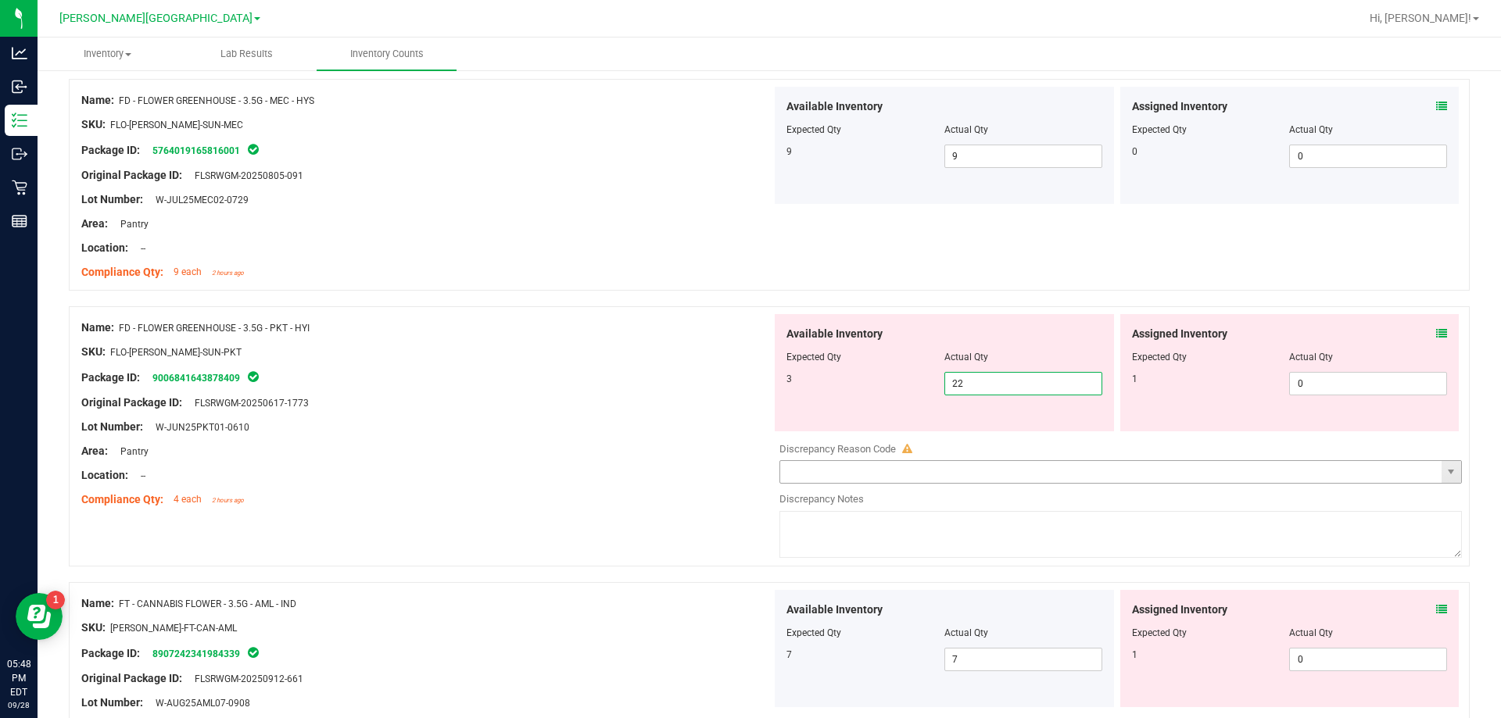
scroll to position [704, 0]
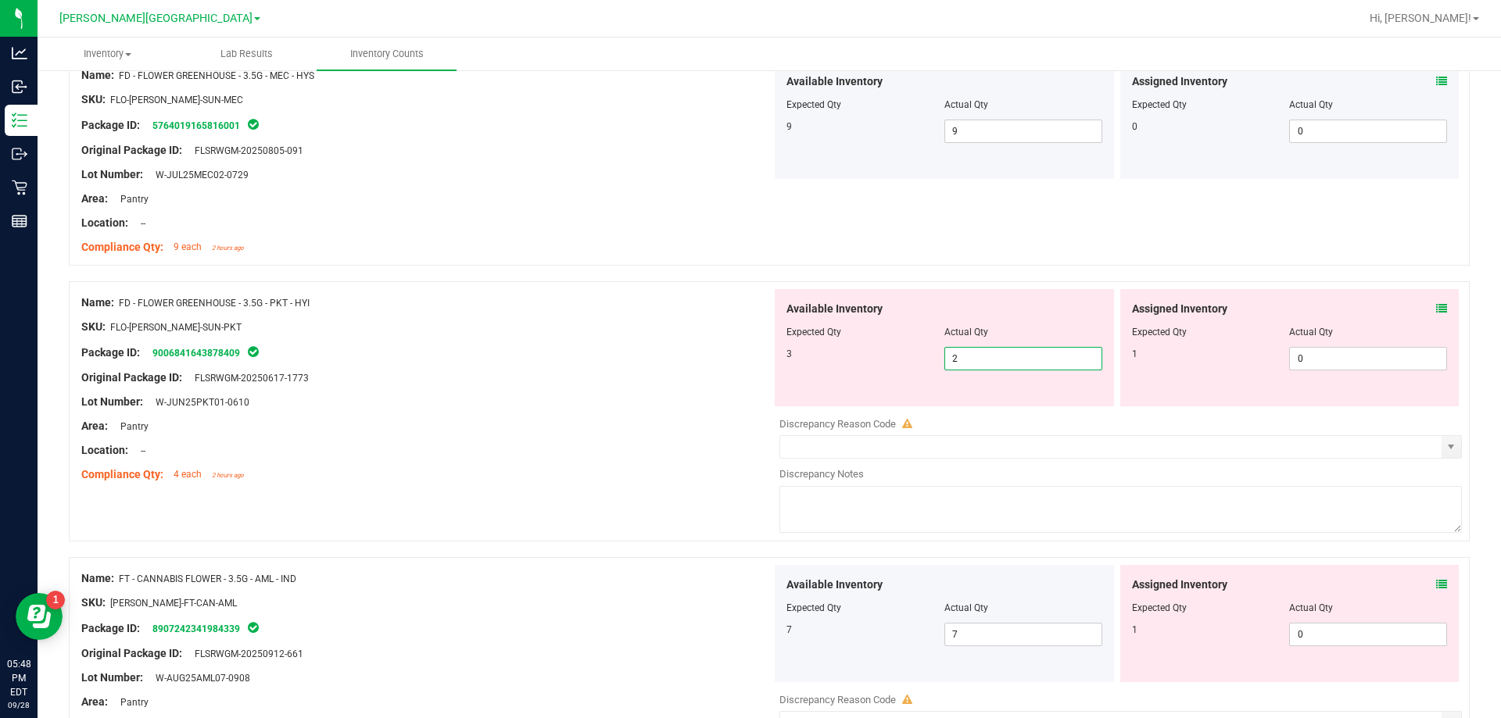
click at [515, 450] on div "Location: --" at bounding box center [426, 450] width 690 height 16
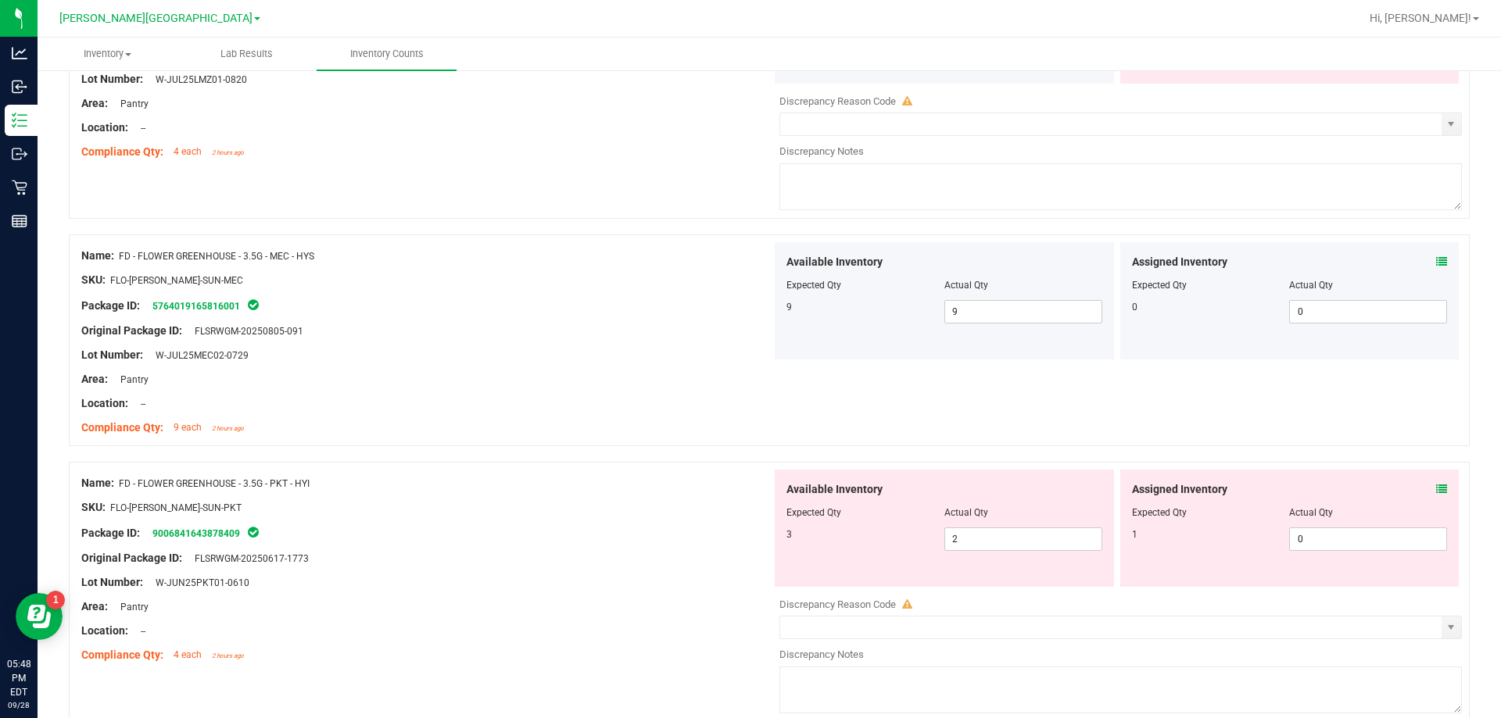
scroll to position [625, 0]
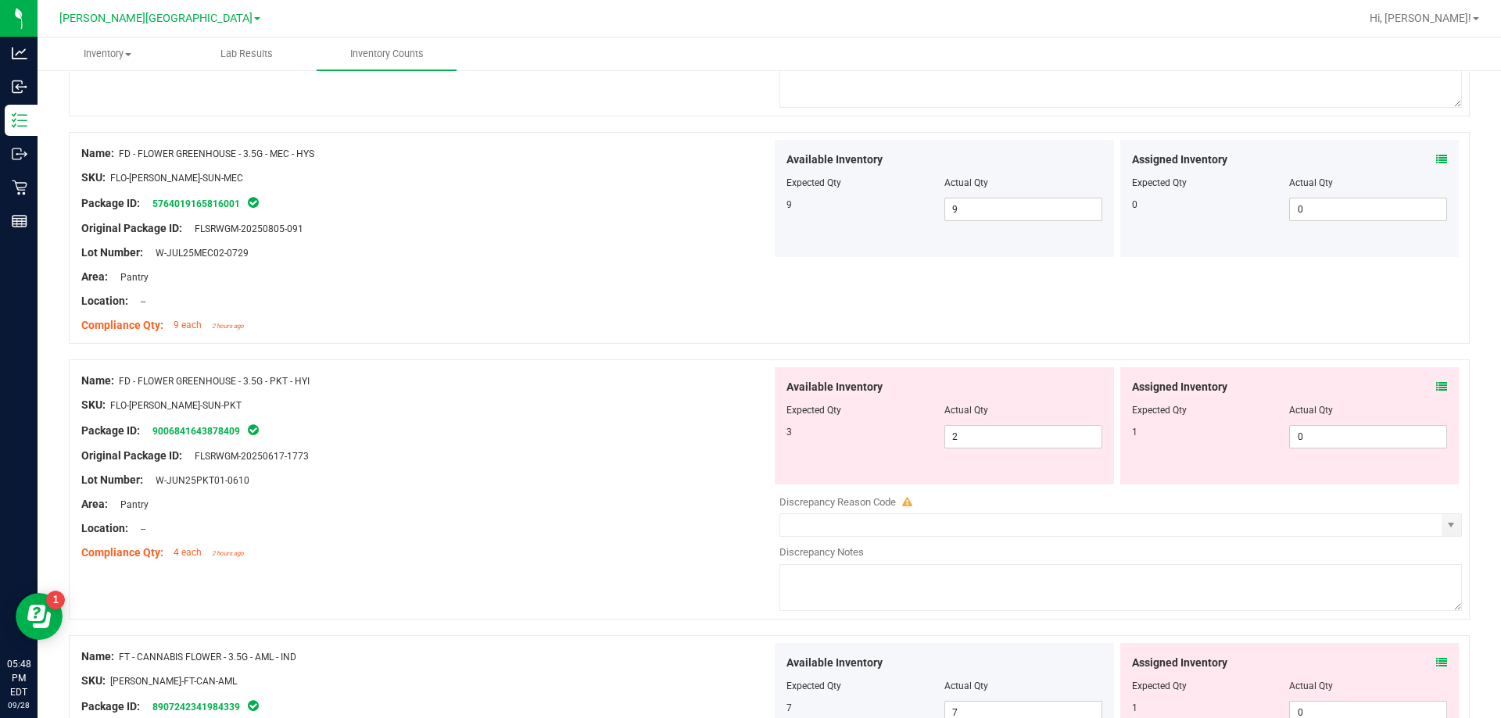
click at [1436, 382] on icon at bounding box center [1441, 387] width 11 height 11
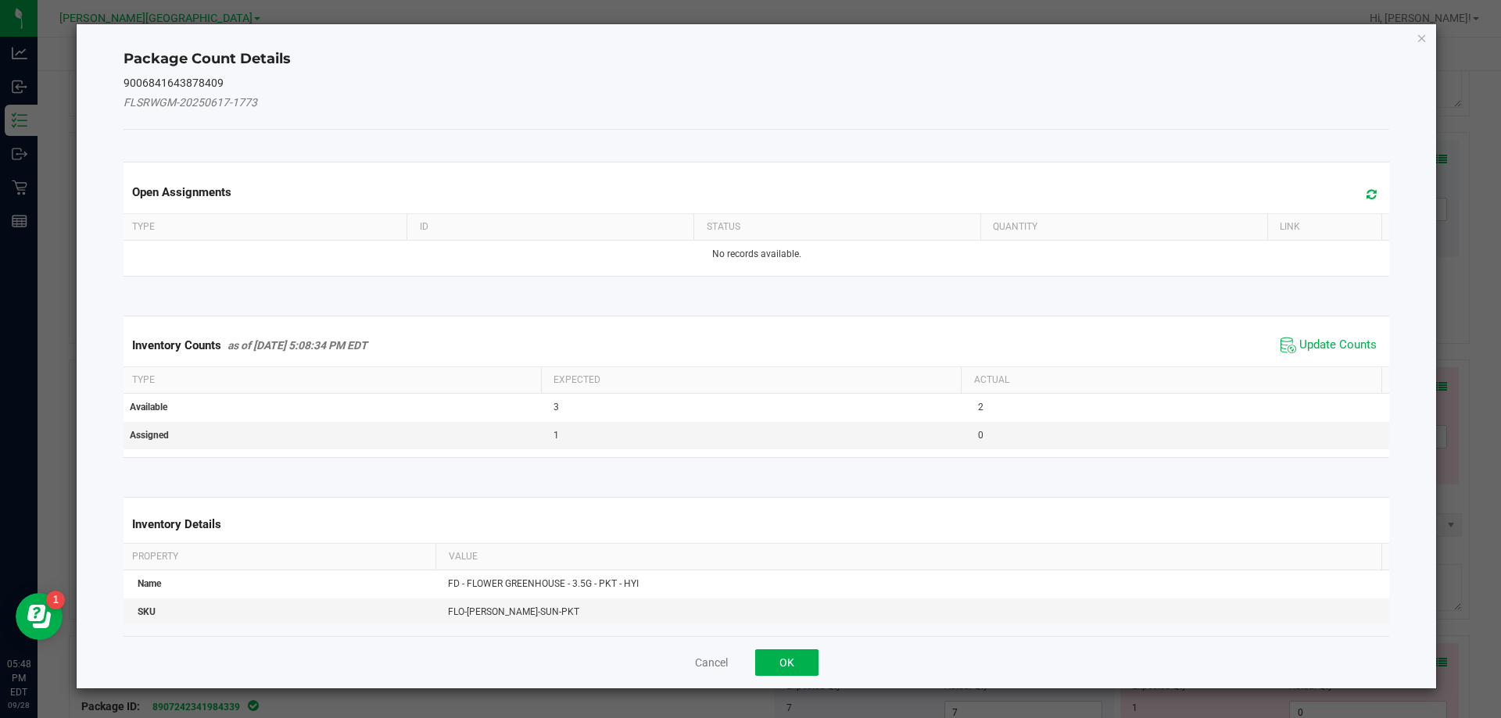
click at [1284, 347] on span "Update Counts" at bounding box center [1329, 345] width 104 height 23
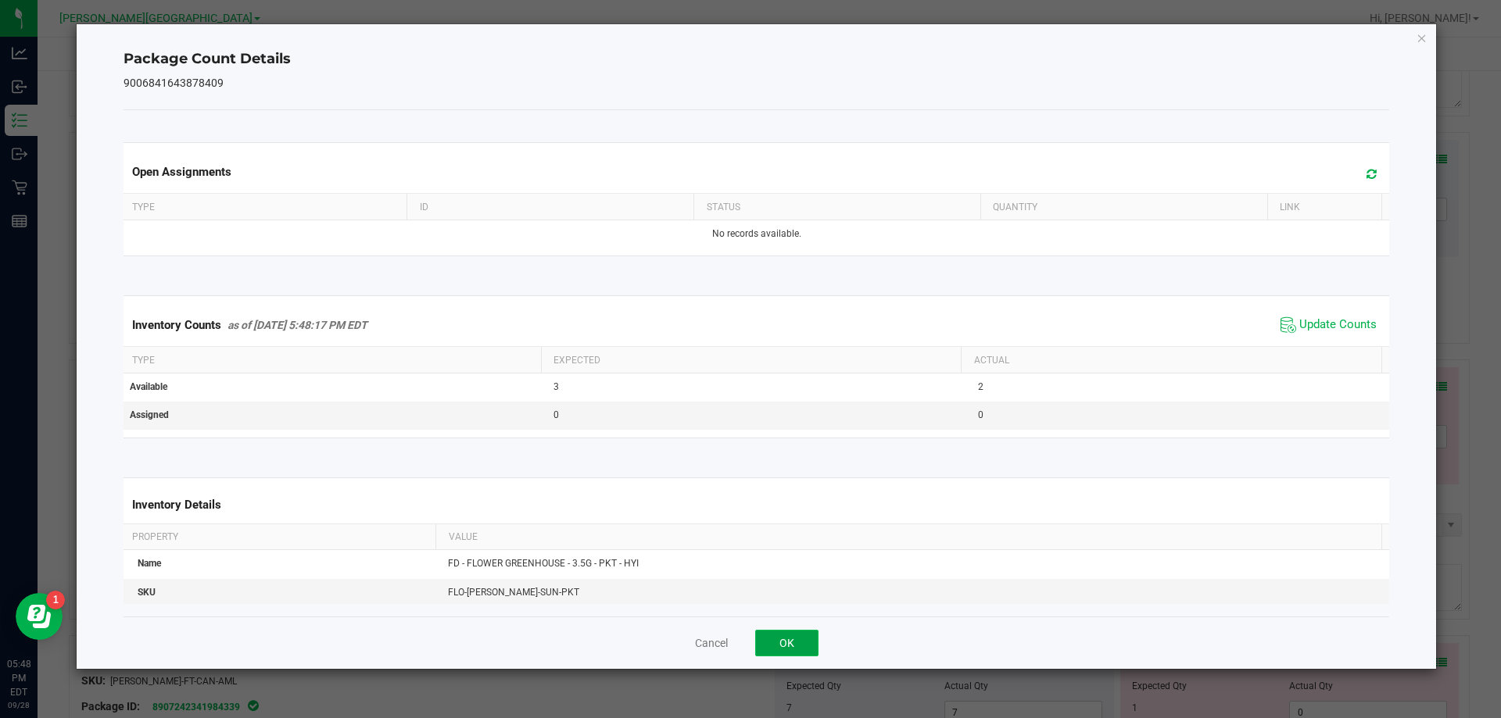
click at [774, 643] on button "OK" at bounding box center [786, 643] width 63 height 27
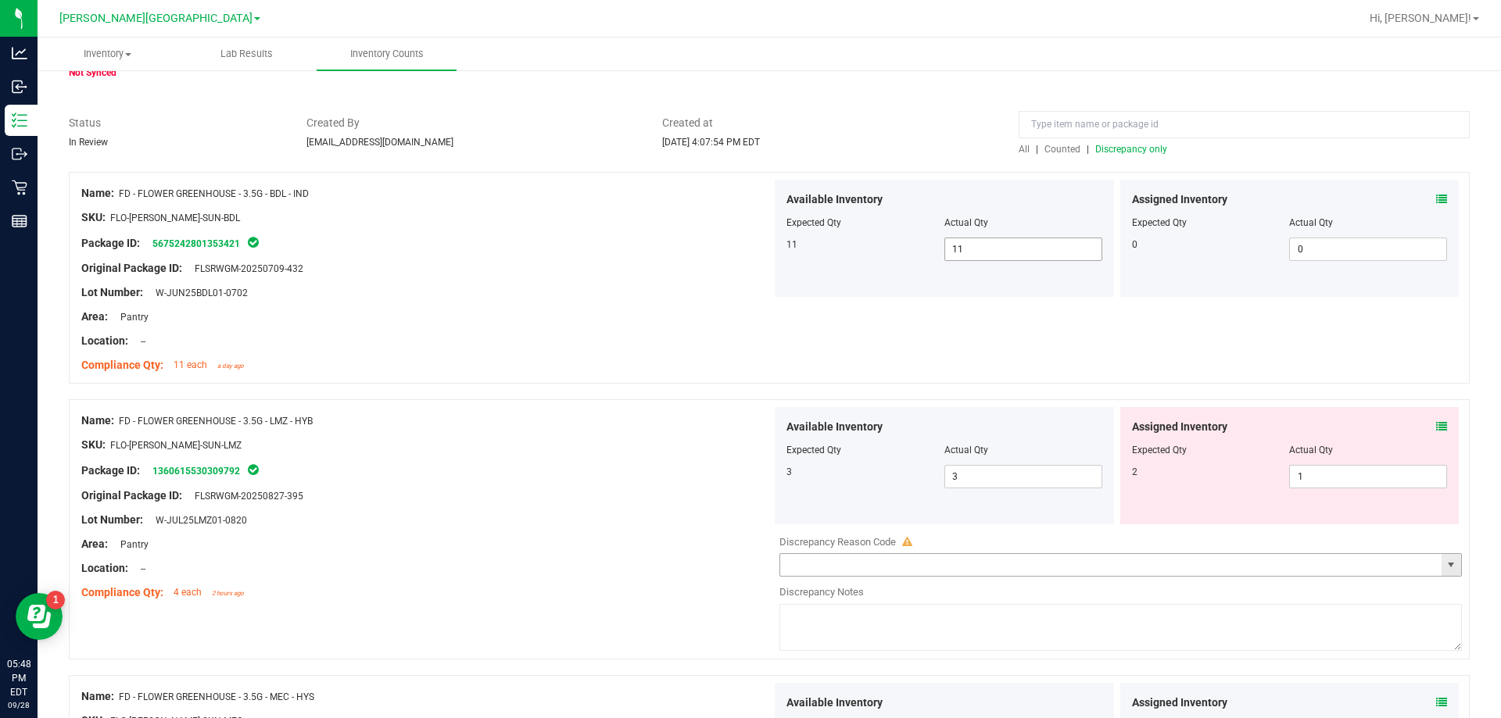
scroll to position [0, 0]
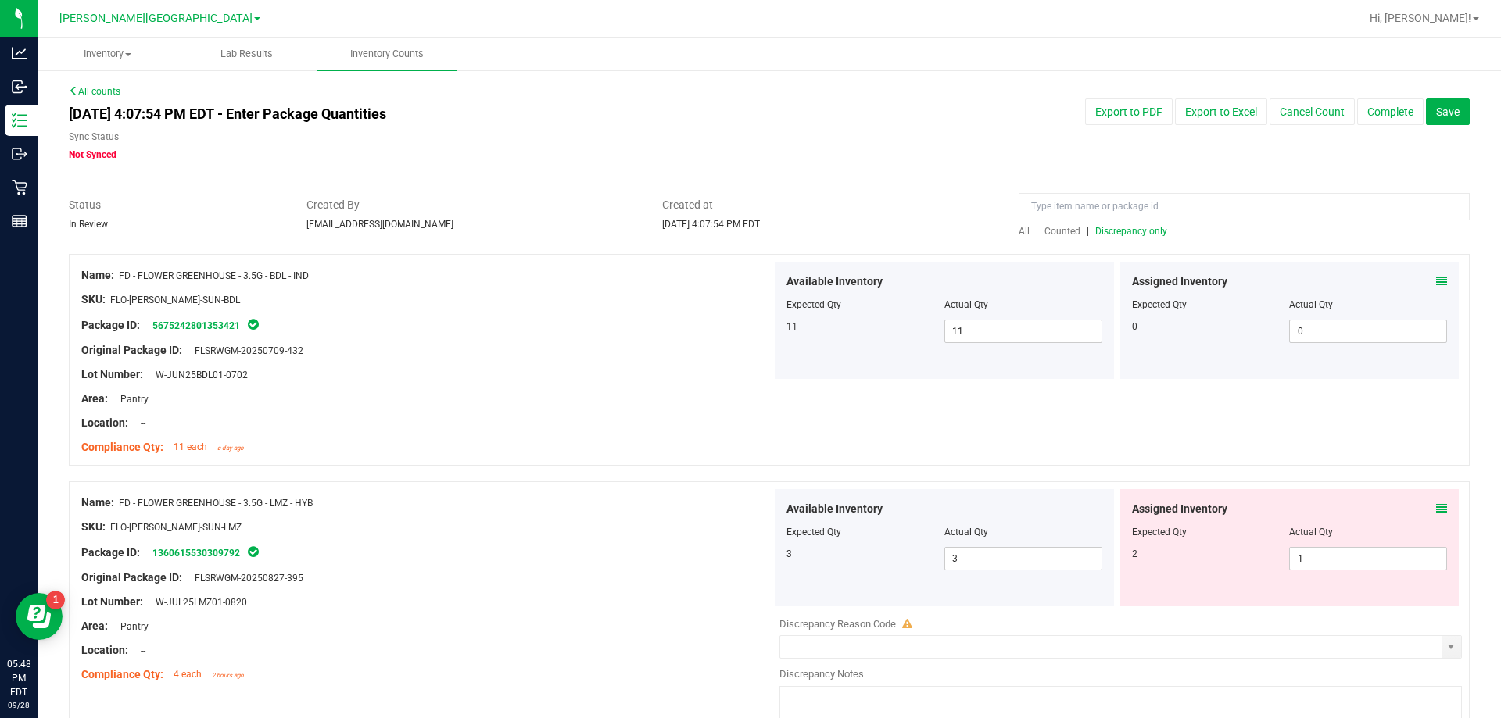
click at [1106, 231] on span "Discrepancy only" at bounding box center [1131, 231] width 72 height 11
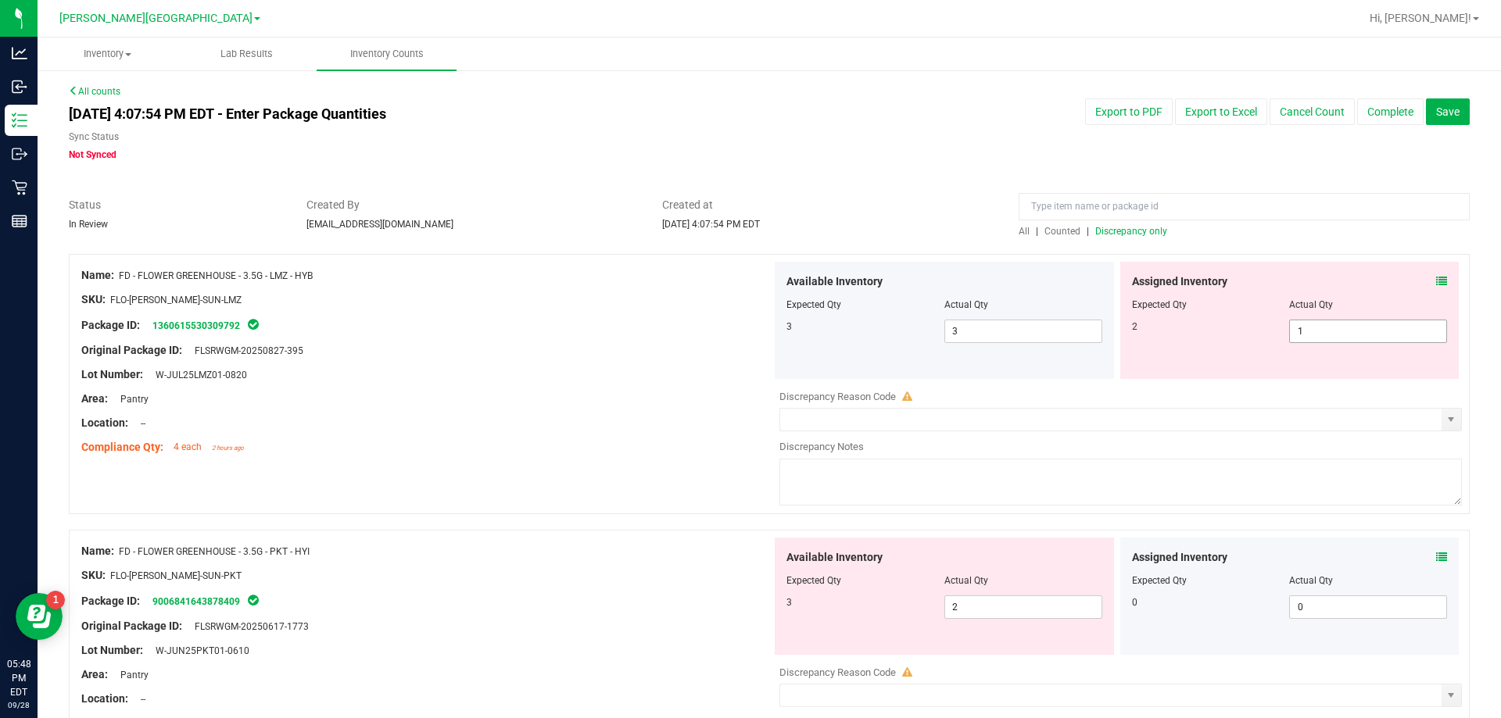
click at [1320, 334] on span "1 1" at bounding box center [1368, 331] width 158 height 23
click at [704, 466] on div "Name: FD - FLOWER GREENHOUSE - 3.5G - LMZ - HYB SKU: FLO-[PERSON_NAME]-SUN-LMZ …" at bounding box center [769, 384] width 1401 height 260
click at [1436, 274] on span at bounding box center [1441, 282] width 11 height 16
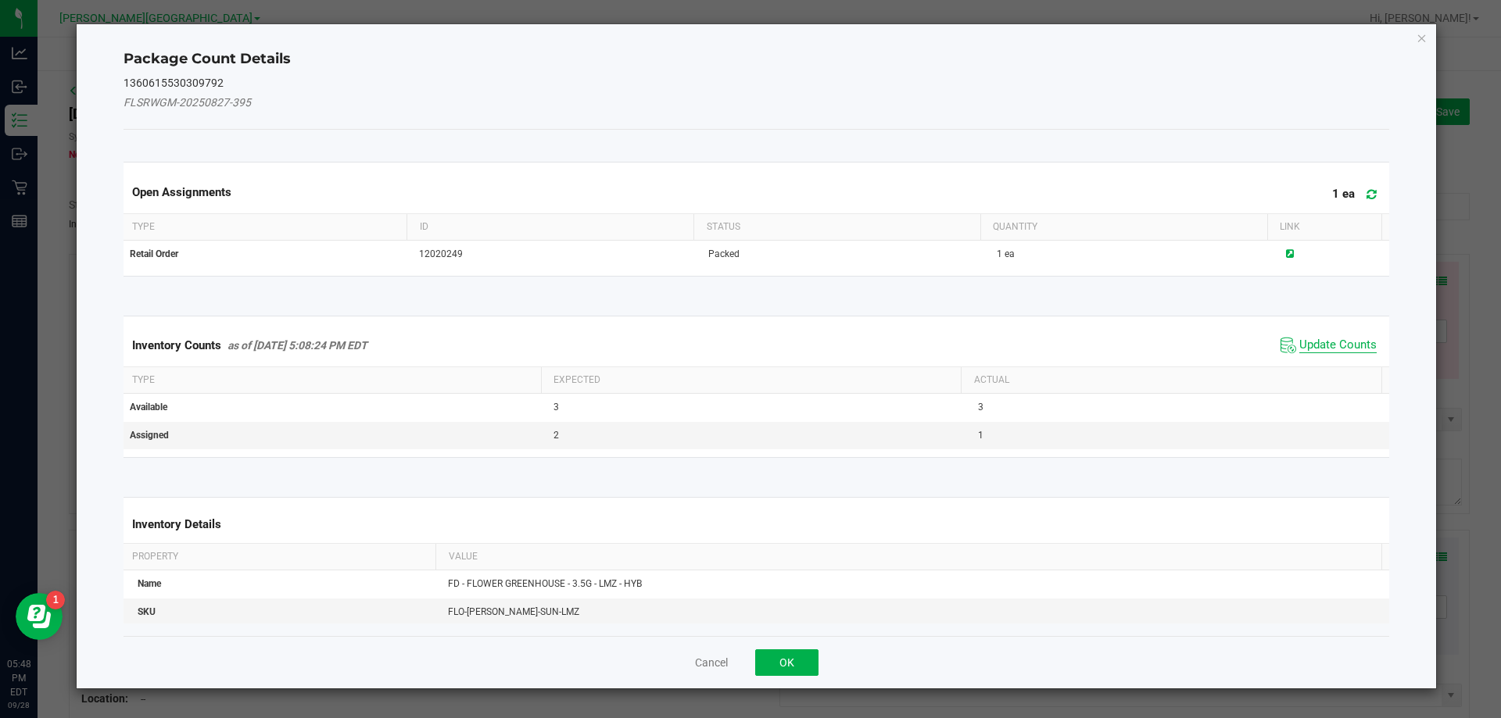
click at [1313, 339] on span "Update Counts" at bounding box center [1337, 346] width 77 height 16
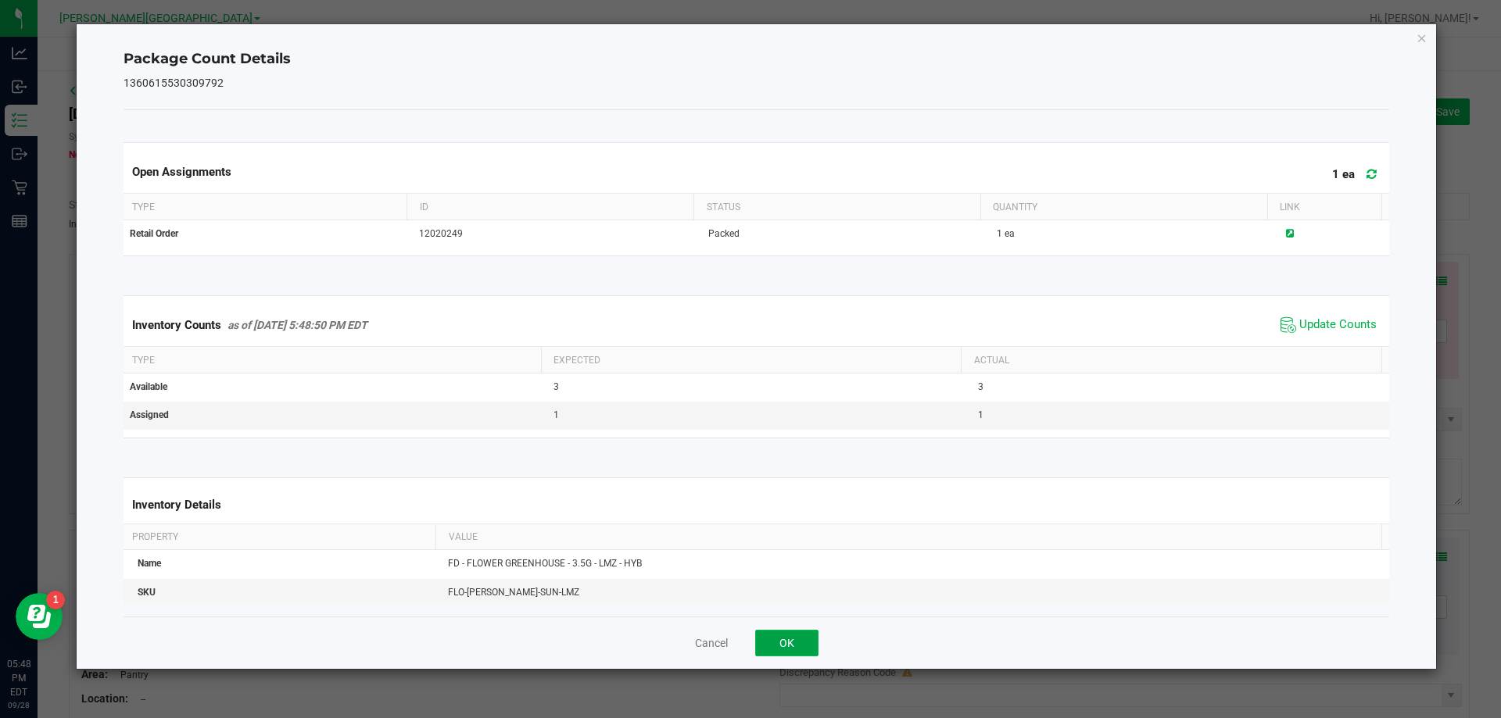
click at [800, 641] on button "OK" at bounding box center [786, 643] width 63 height 27
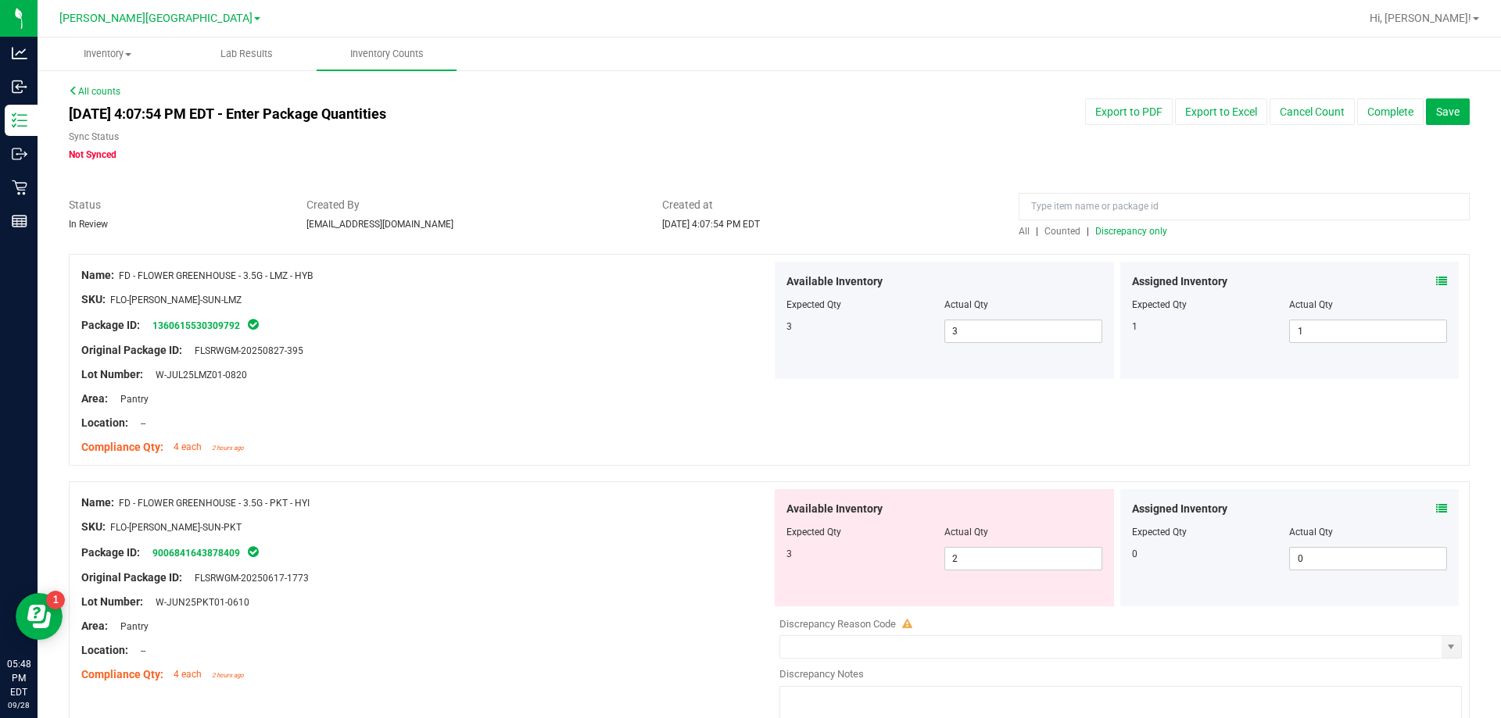
click at [1436, 510] on icon at bounding box center [1441, 508] width 11 height 11
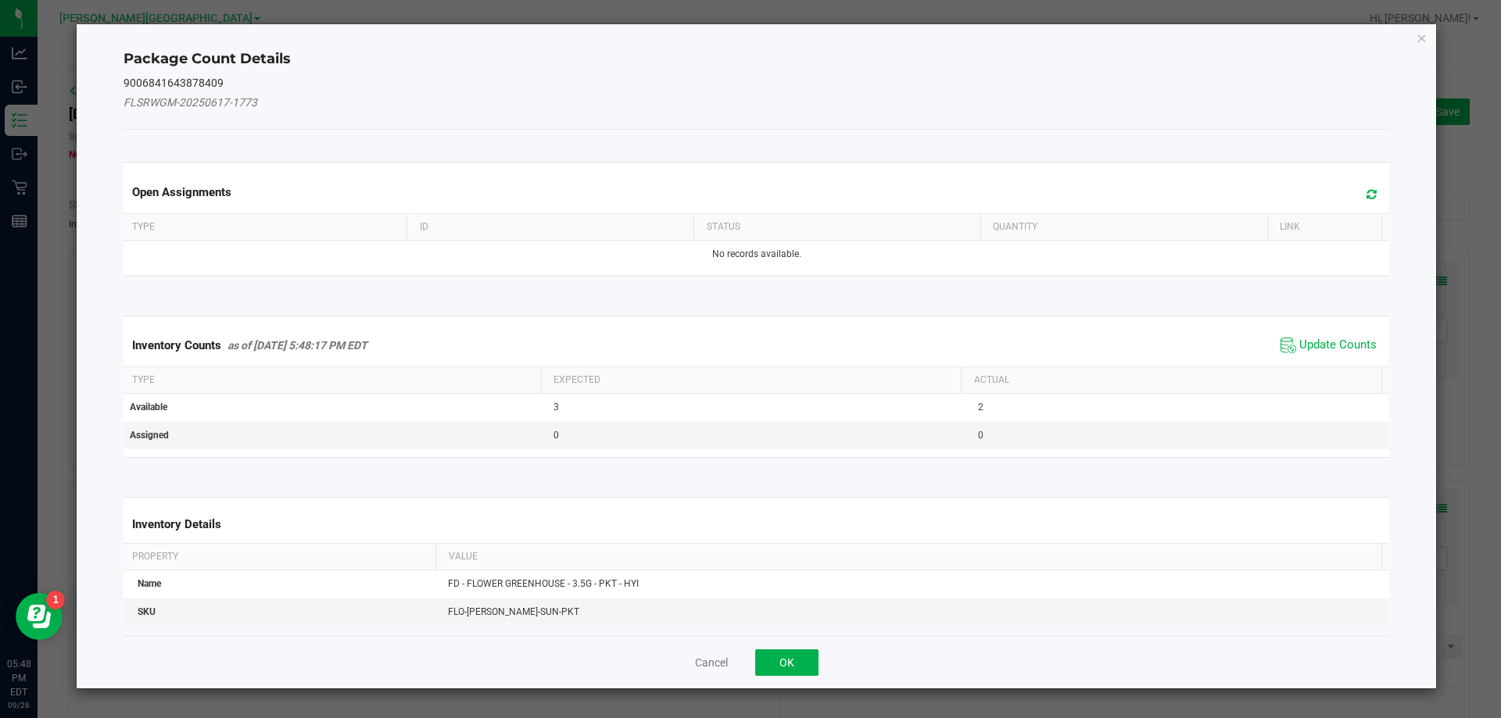
click at [1292, 335] on span "Update Counts" at bounding box center [1329, 345] width 104 height 23
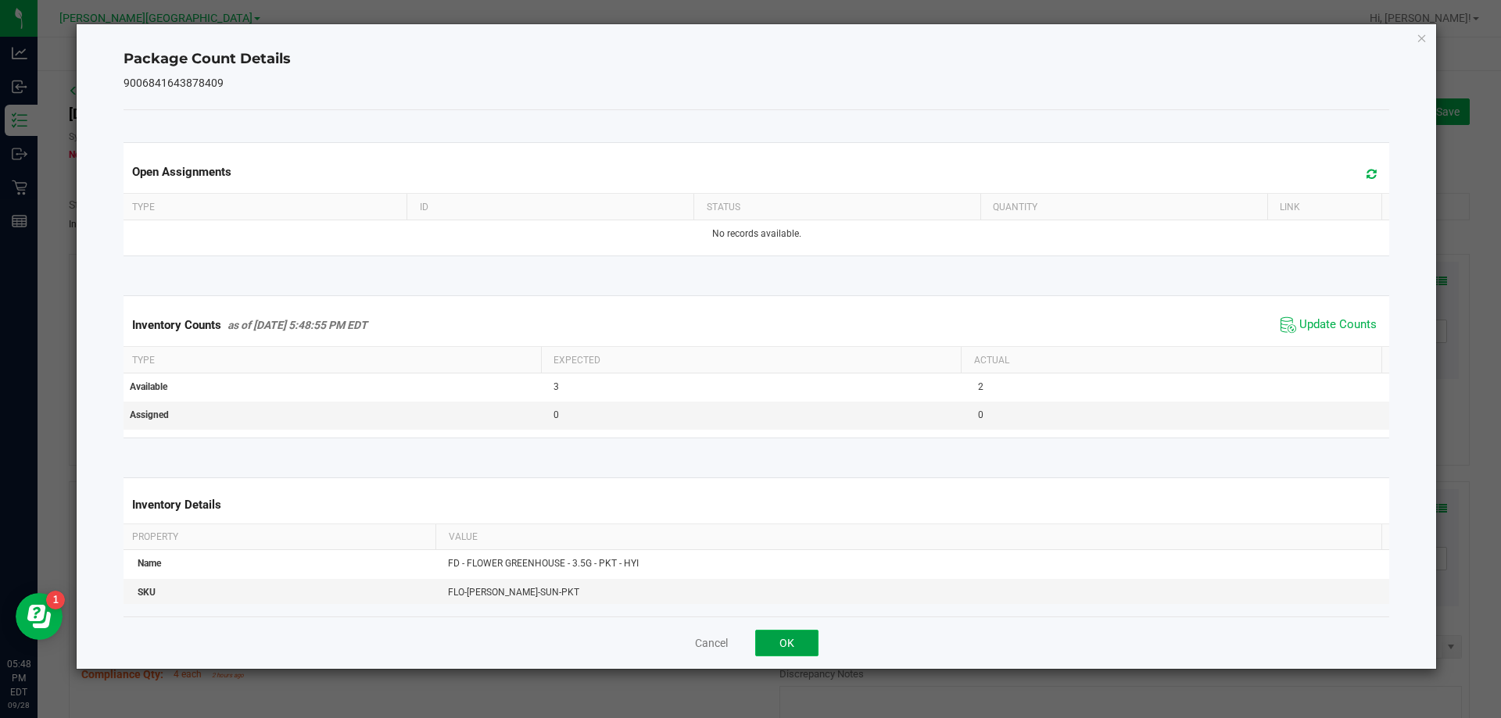
click at [804, 642] on button "OK" at bounding box center [786, 643] width 63 height 27
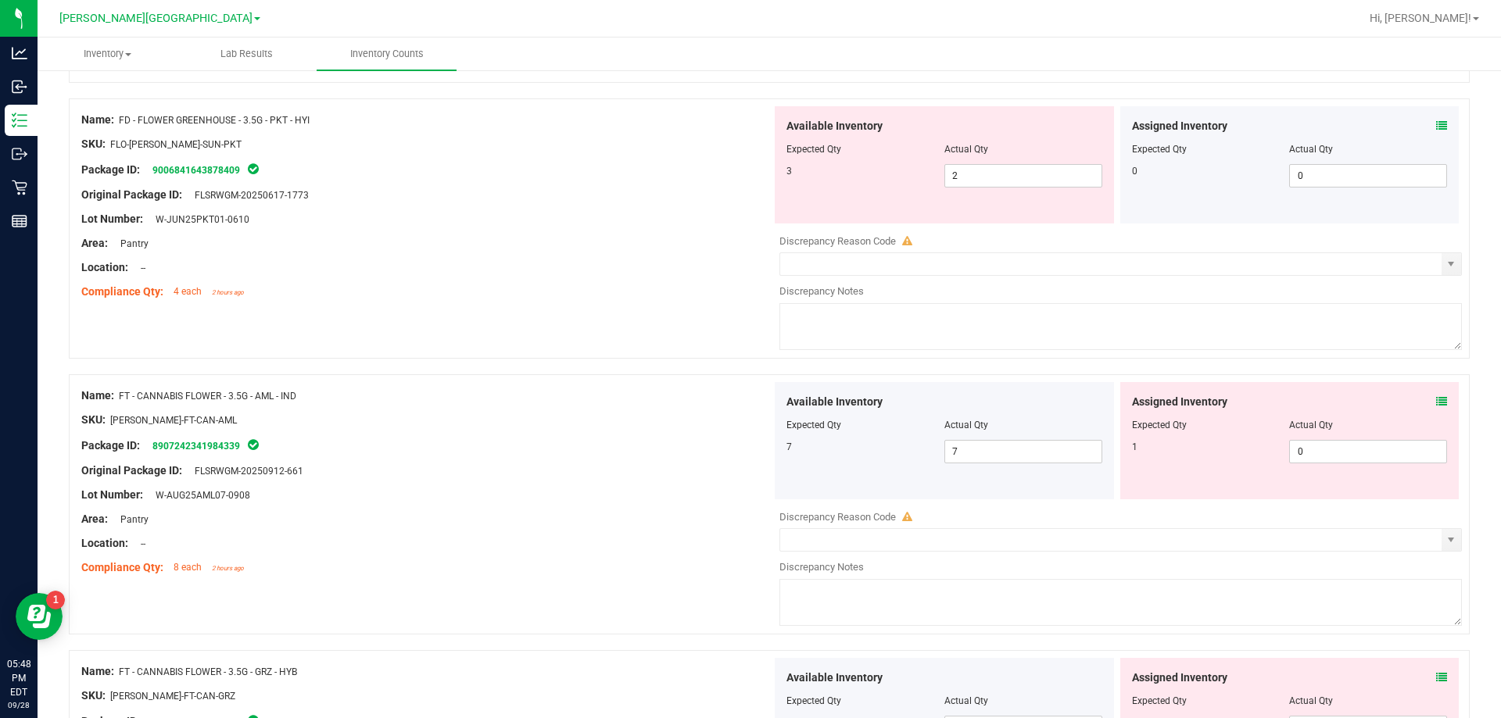
scroll to position [391, 0]
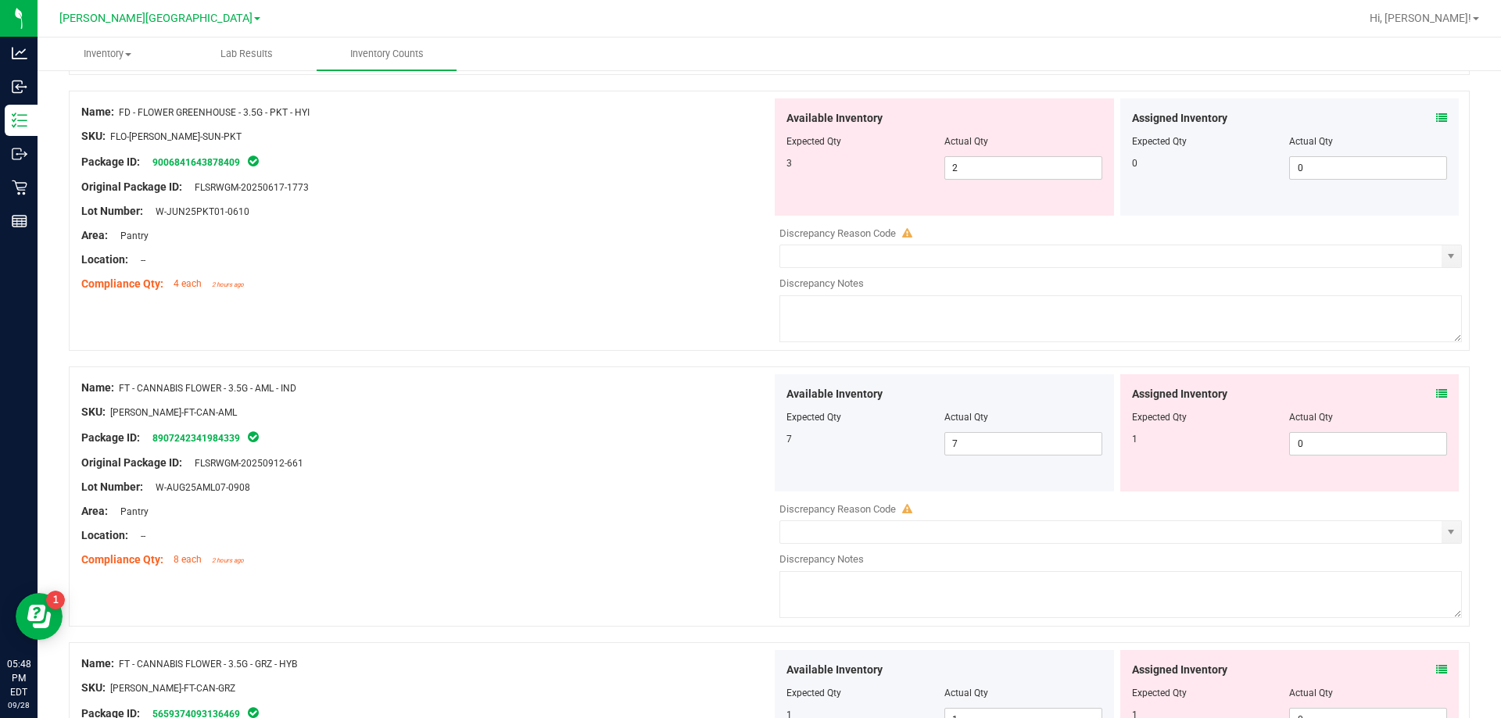
click at [1436, 389] on icon at bounding box center [1441, 394] width 11 height 11
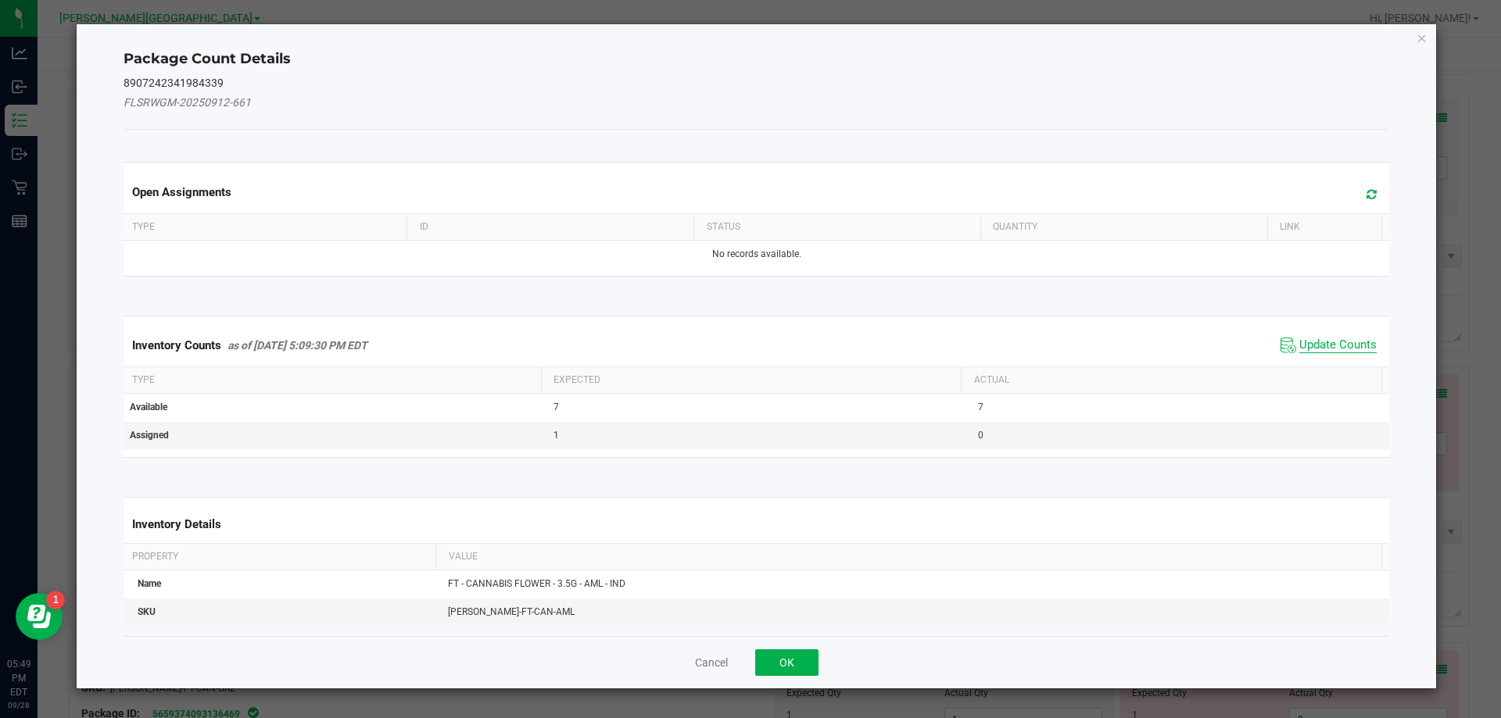
click at [1303, 346] on span "Update Counts" at bounding box center [1337, 346] width 77 height 16
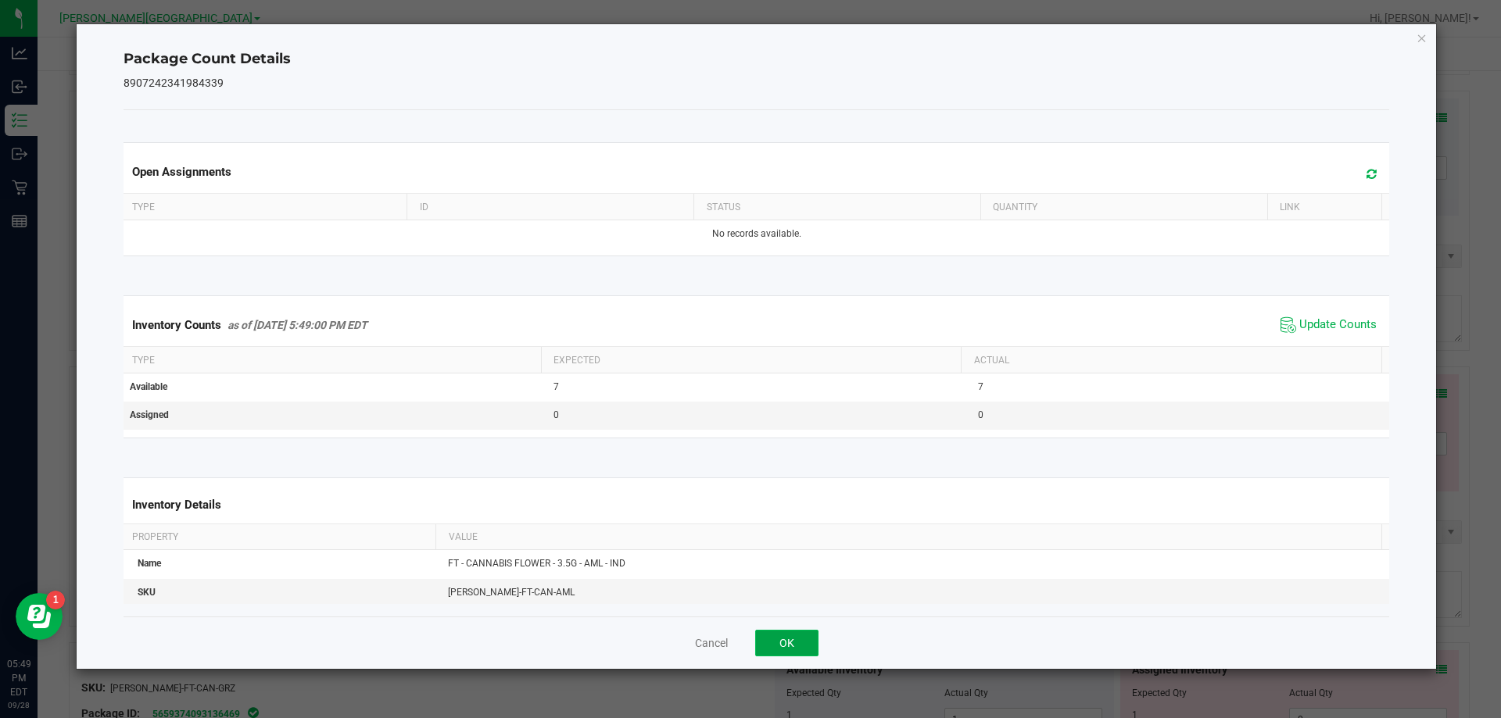
click at [803, 643] on button "OK" at bounding box center [786, 643] width 63 height 27
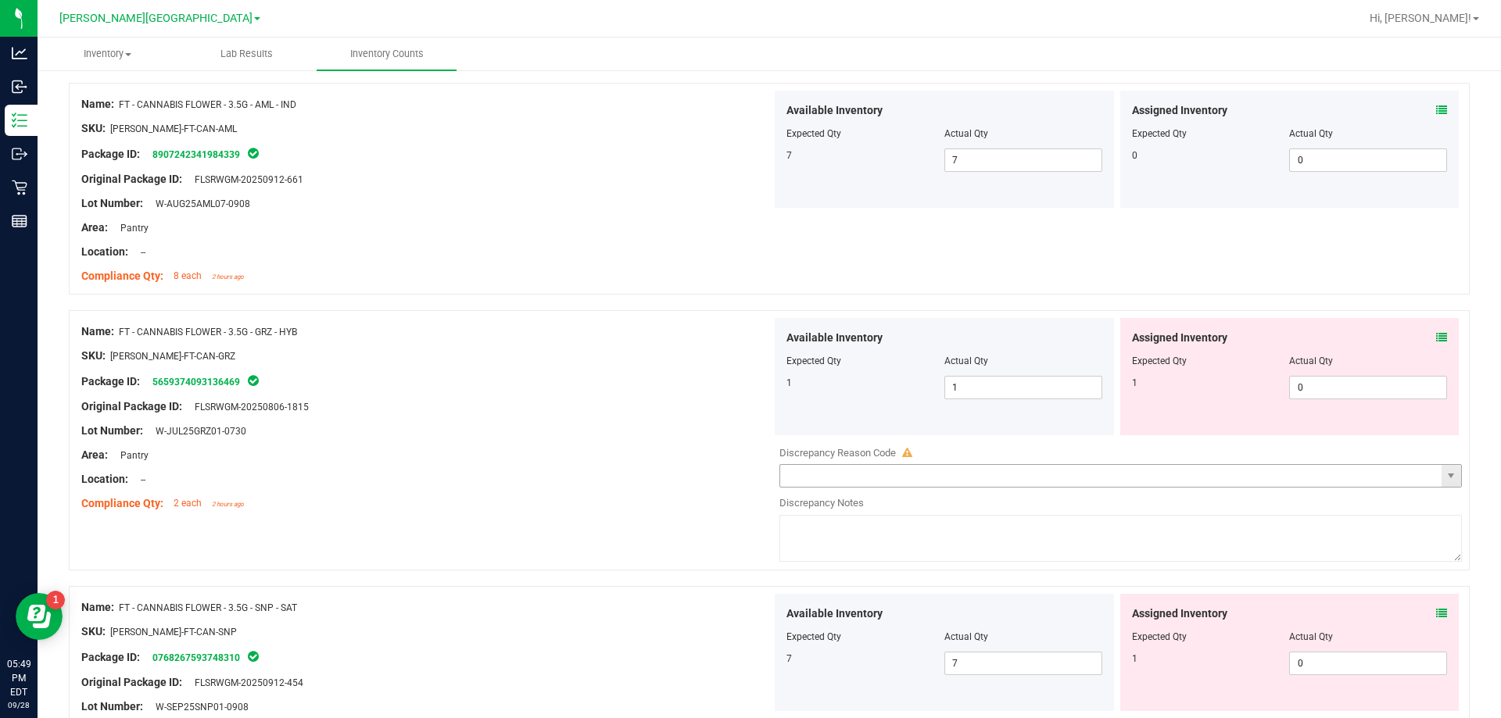
scroll to position [704, 0]
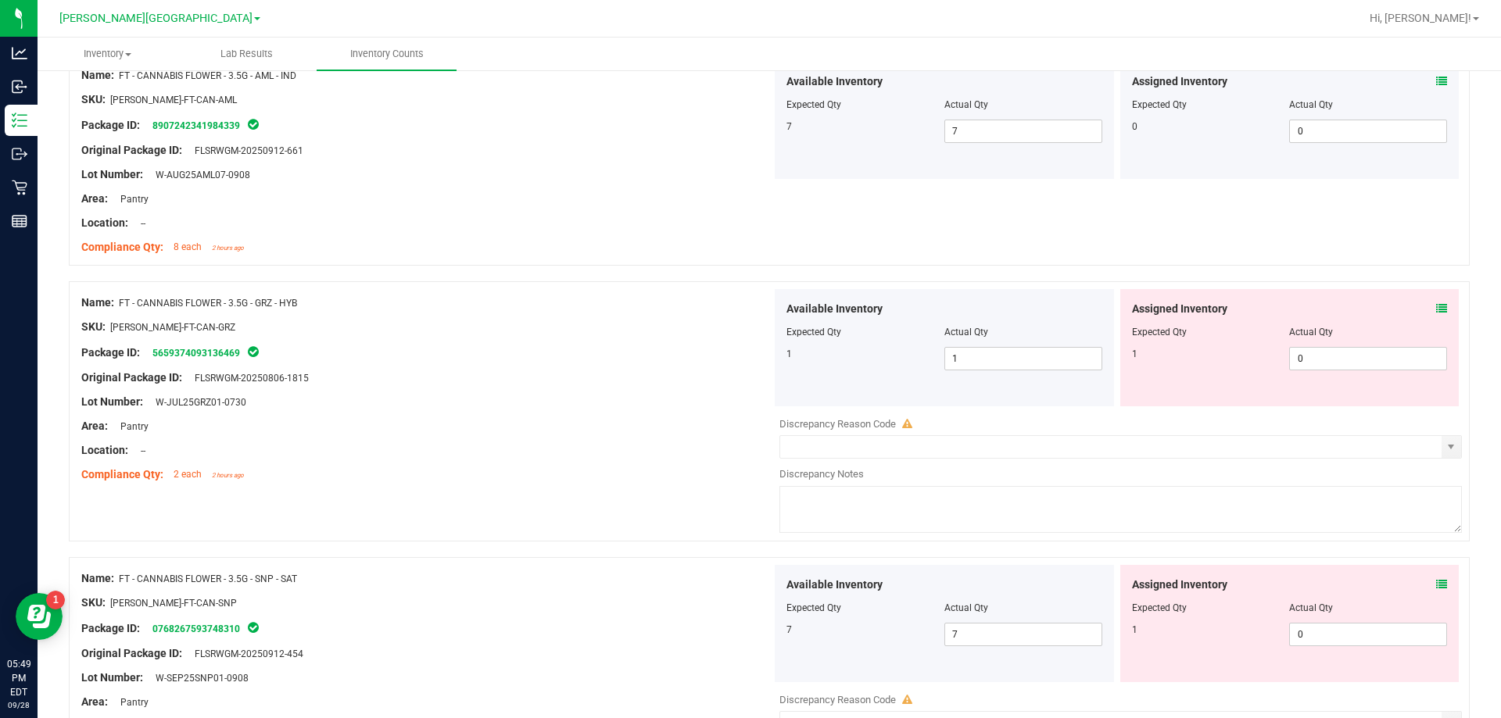
click at [1436, 309] on icon at bounding box center [1441, 308] width 11 height 11
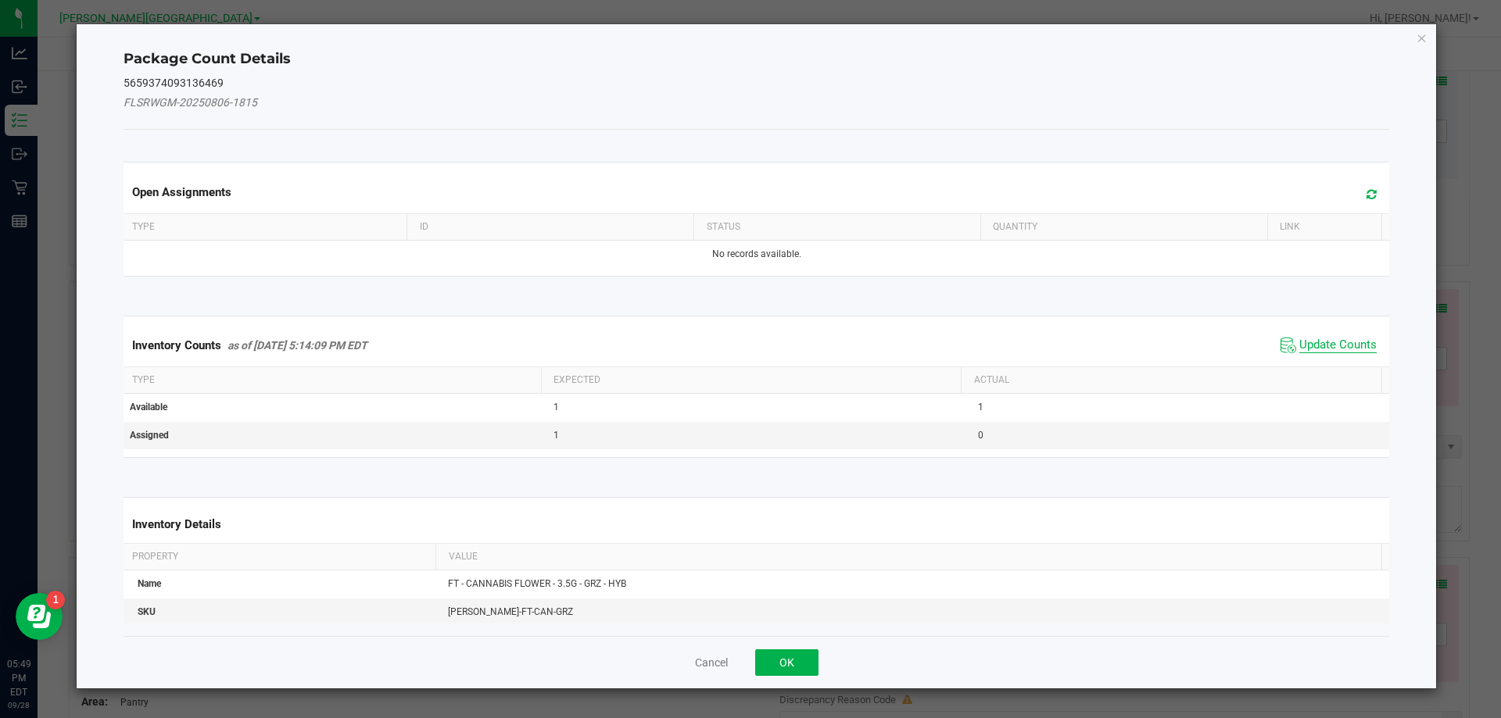
click at [1299, 348] on span "Update Counts" at bounding box center [1337, 346] width 77 height 16
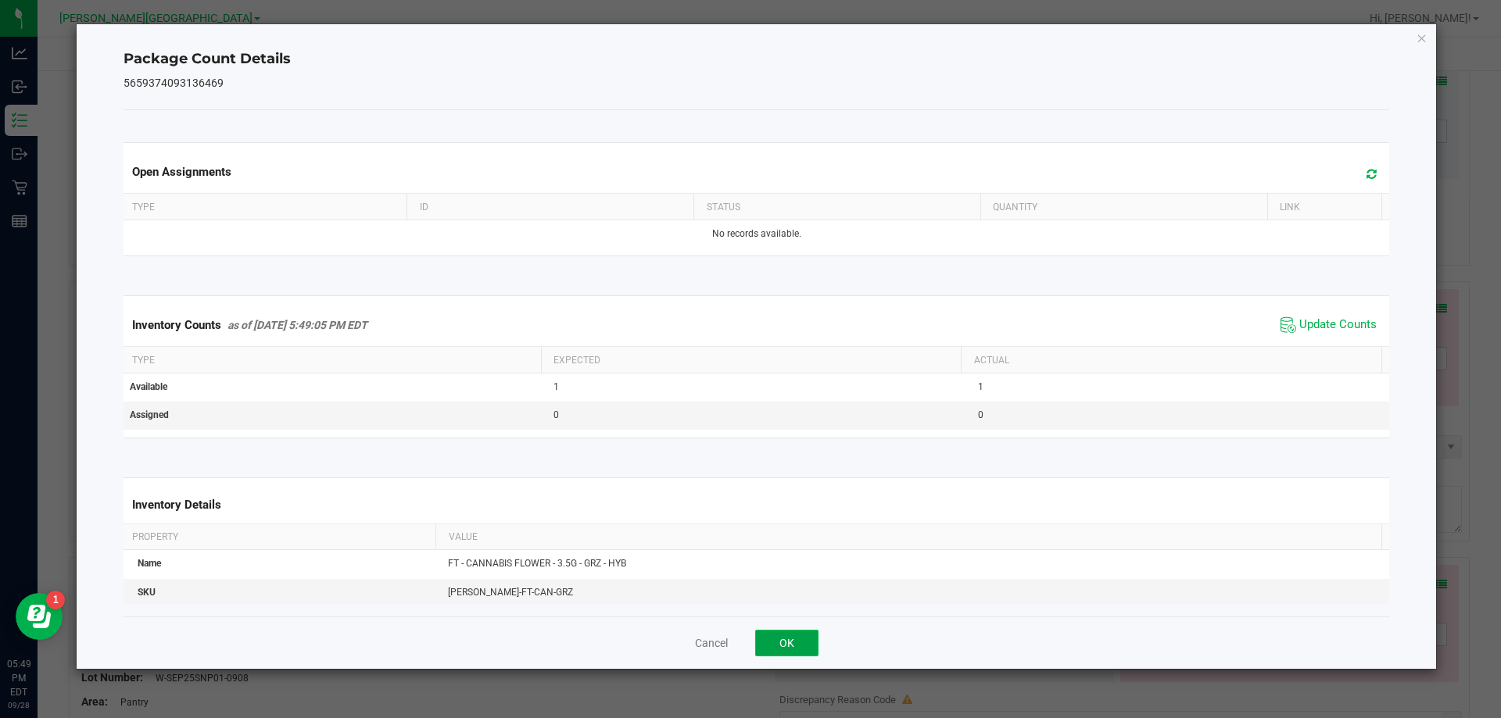
click at [790, 651] on button "OK" at bounding box center [786, 643] width 63 height 27
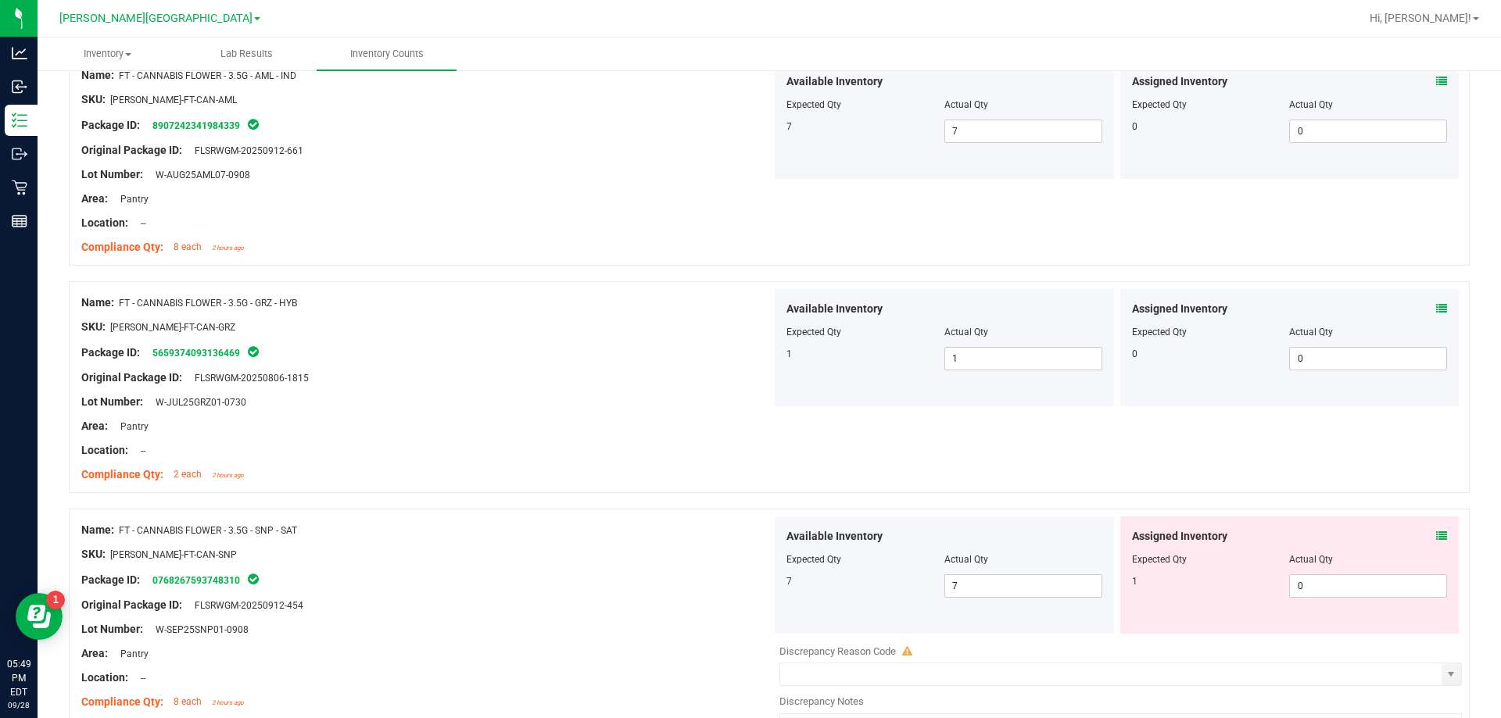
click at [1437, 529] on div "Assigned Inventory Expected Qty Actual Qty 1 0 0" at bounding box center [1289, 575] width 339 height 117
click at [1436, 534] on icon at bounding box center [1441, 536] width 11 height 11
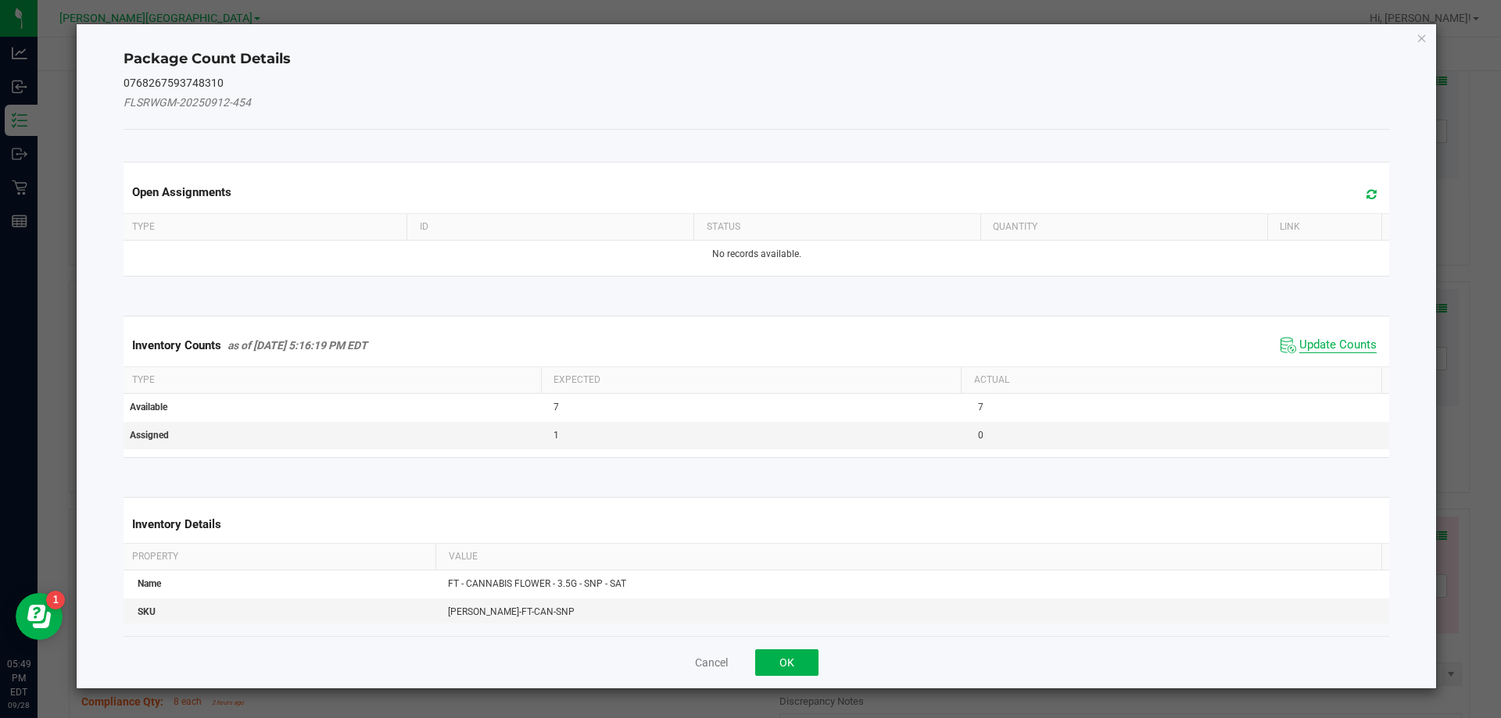
click at [1364, 343] on span "Update Counts" at bounding box center [1337, 346] width 77 height 16
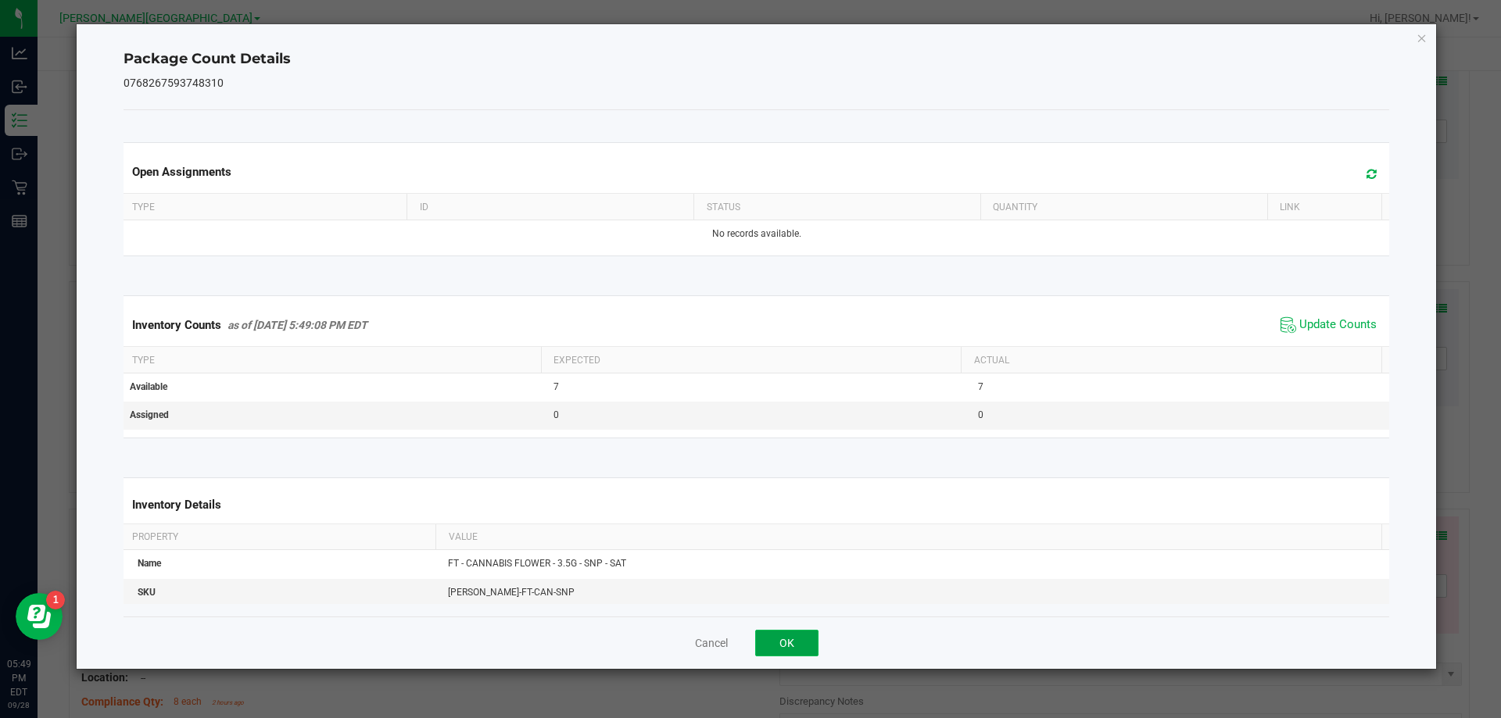
click at [776, 642] on button "OK" at bounding box center [786, 643] width 63 height 27
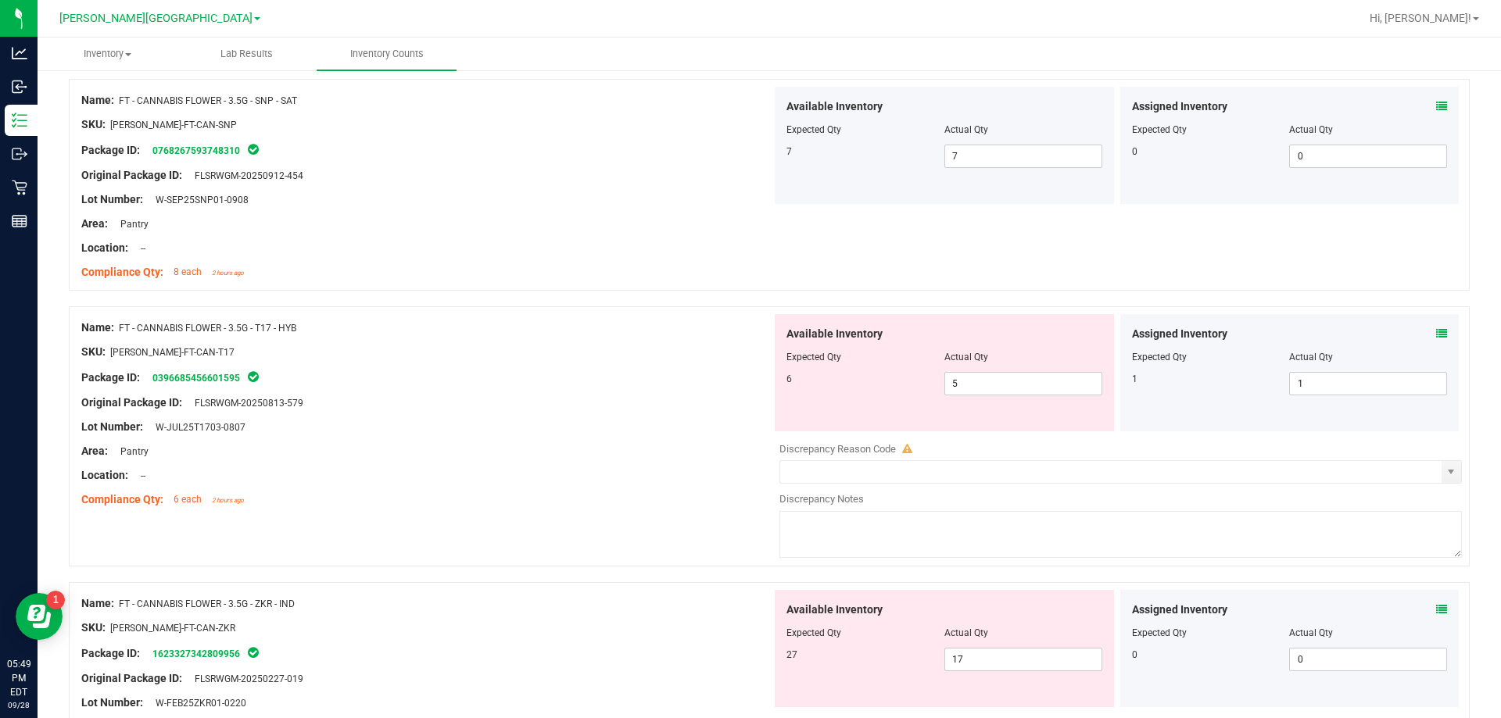
scroll to position [1173, 0]
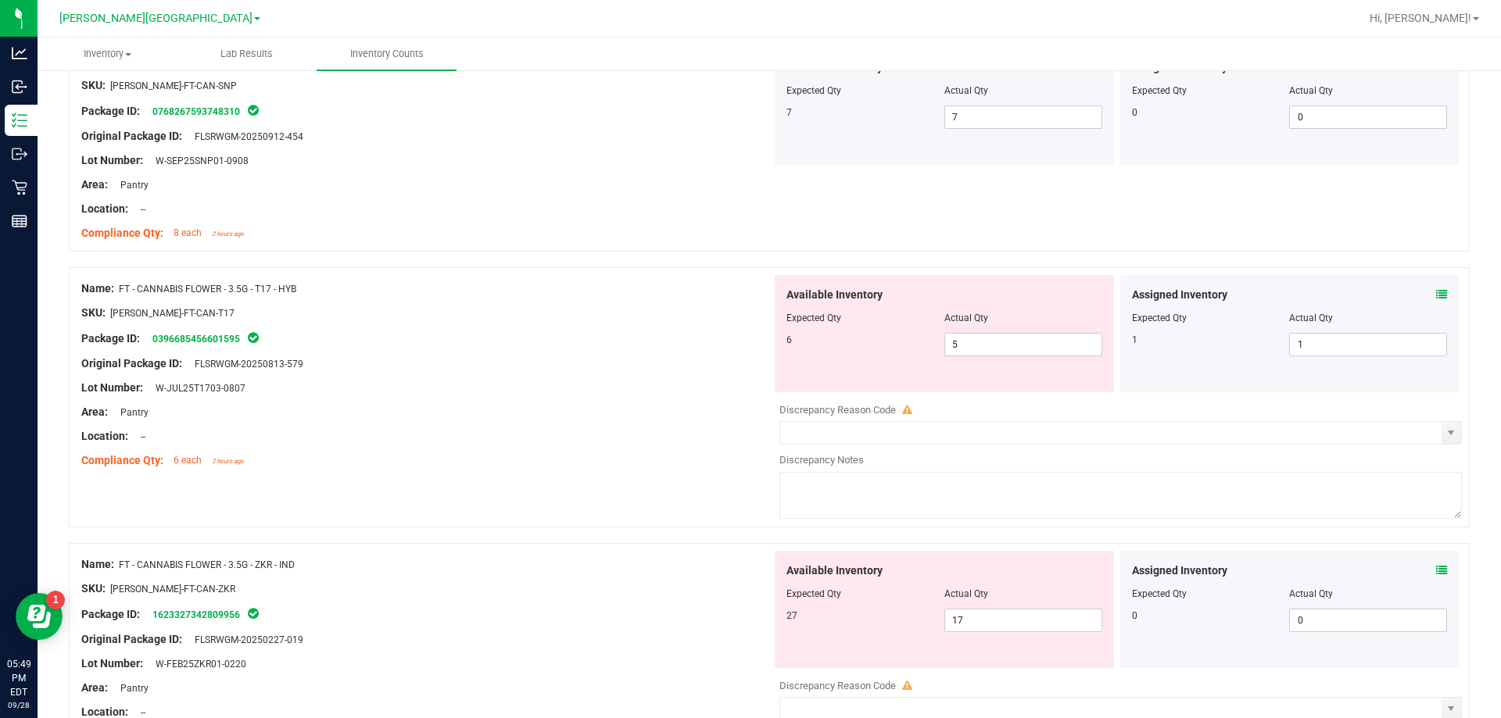
click at [1436, 296] on icon at bounding box center [1441, 294] width 11 height 11
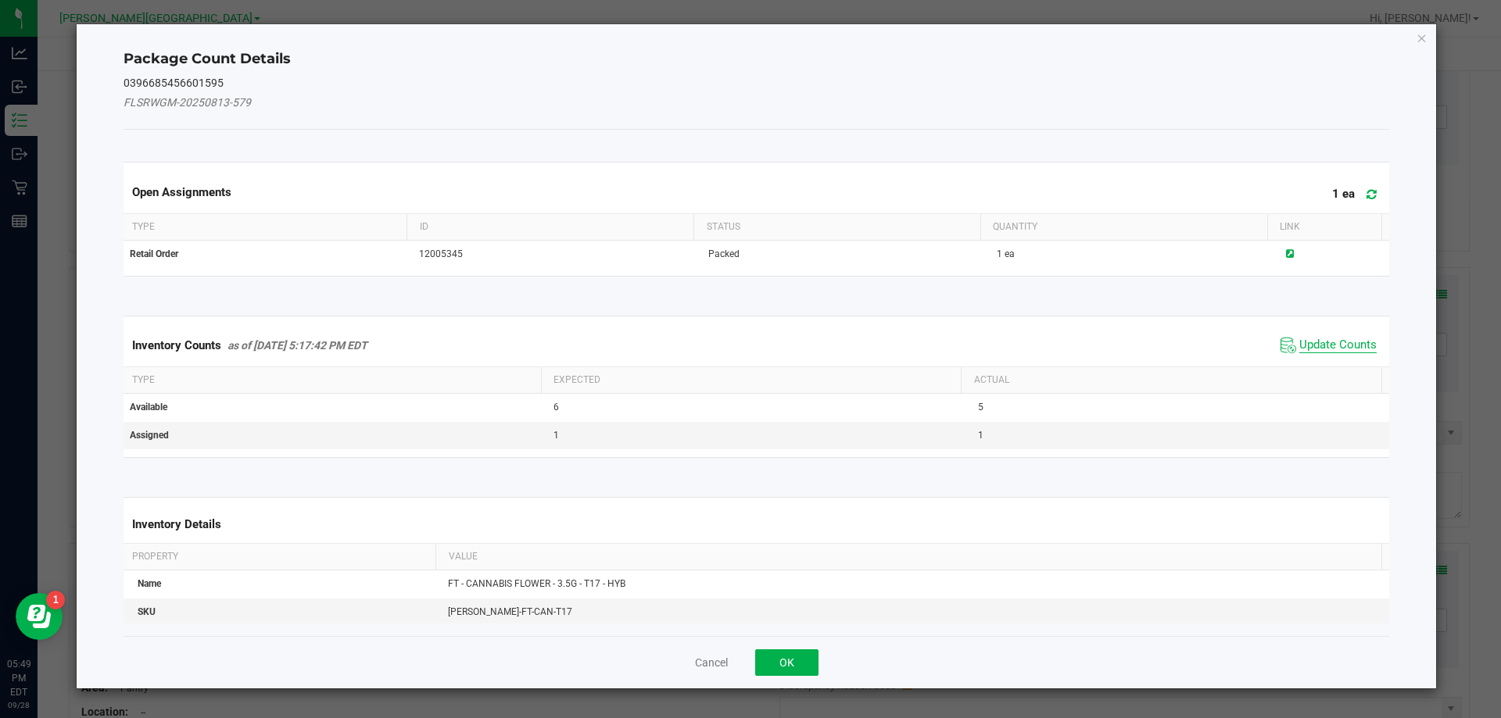
click at [1326, 348] on span "Update Counts" at bounding box center [1337, 346] width 77 height 16
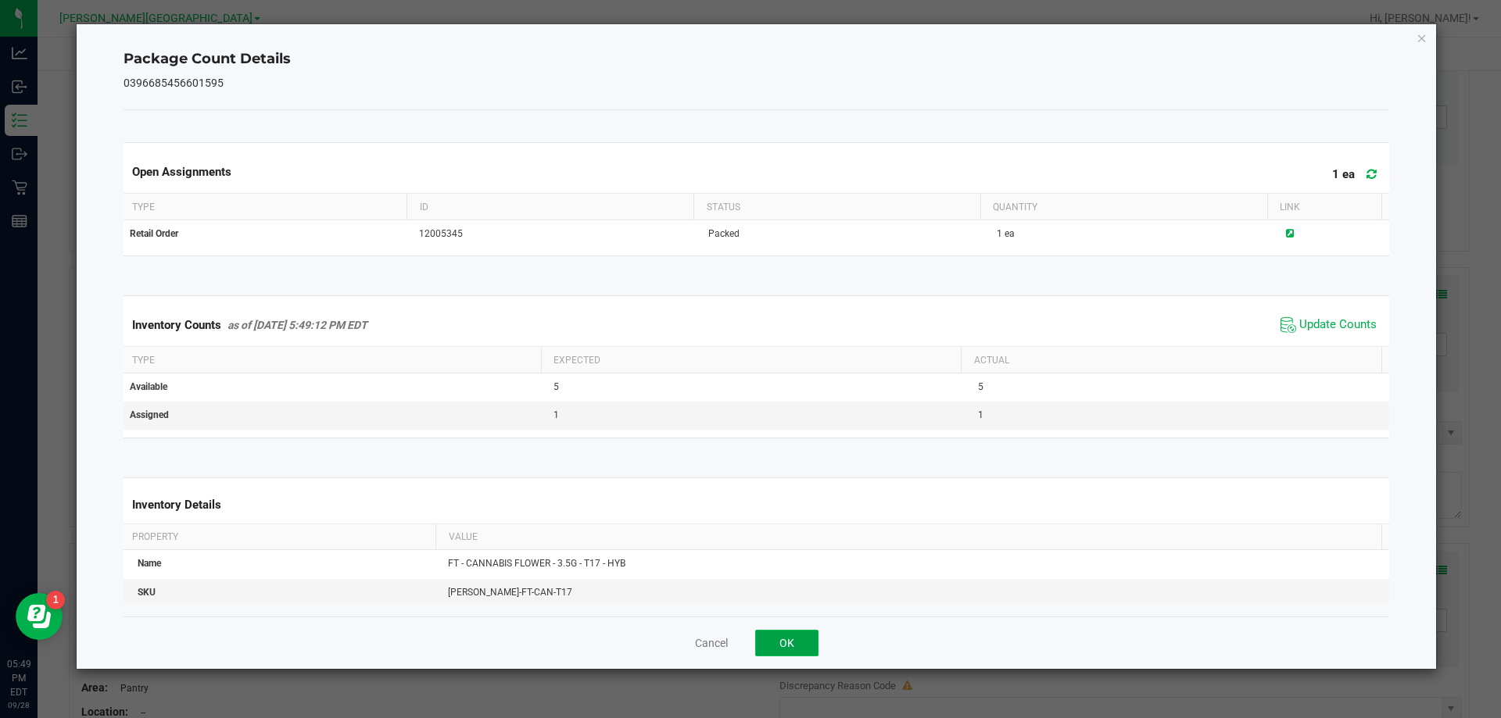
click at [798, 636] on button "OK" at bounding box center [786, 643] width 63 height 27
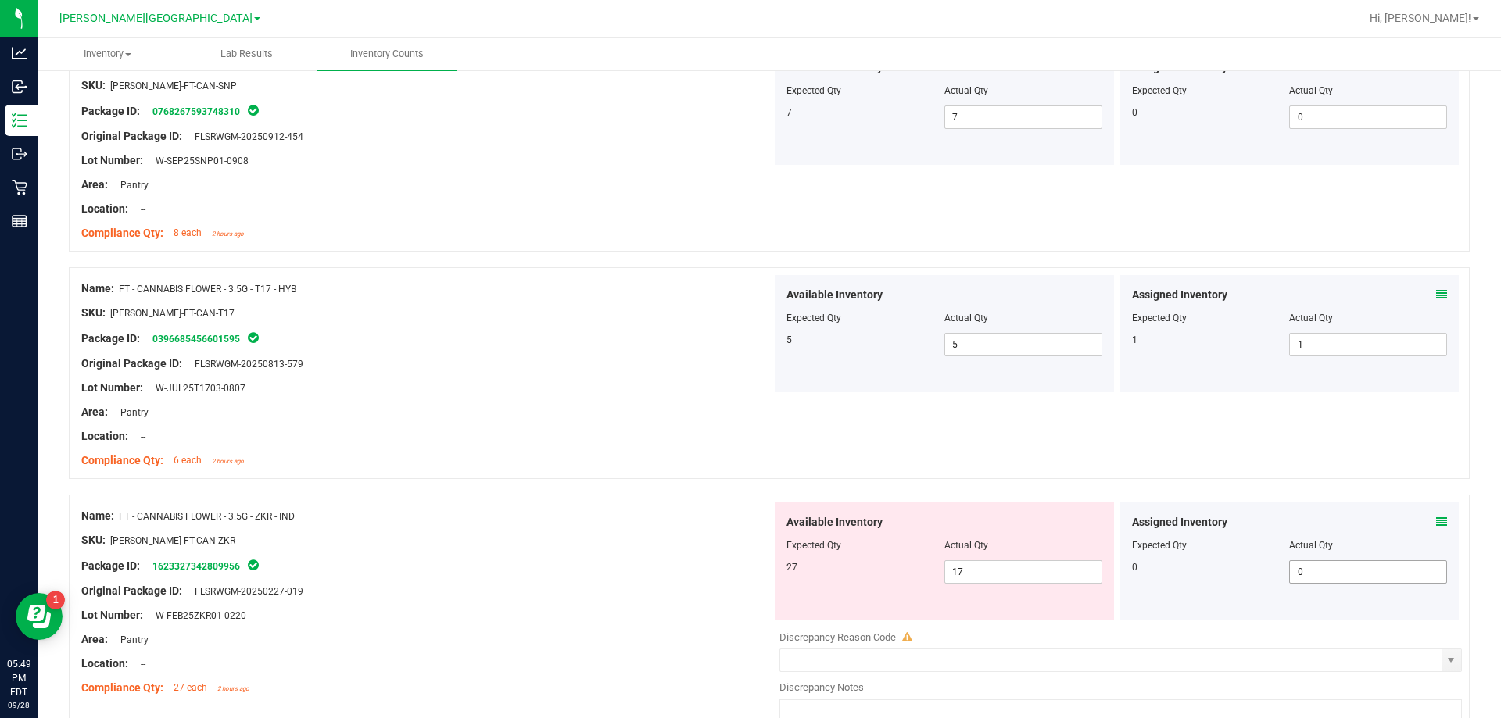
scroll to position [1251, 0]
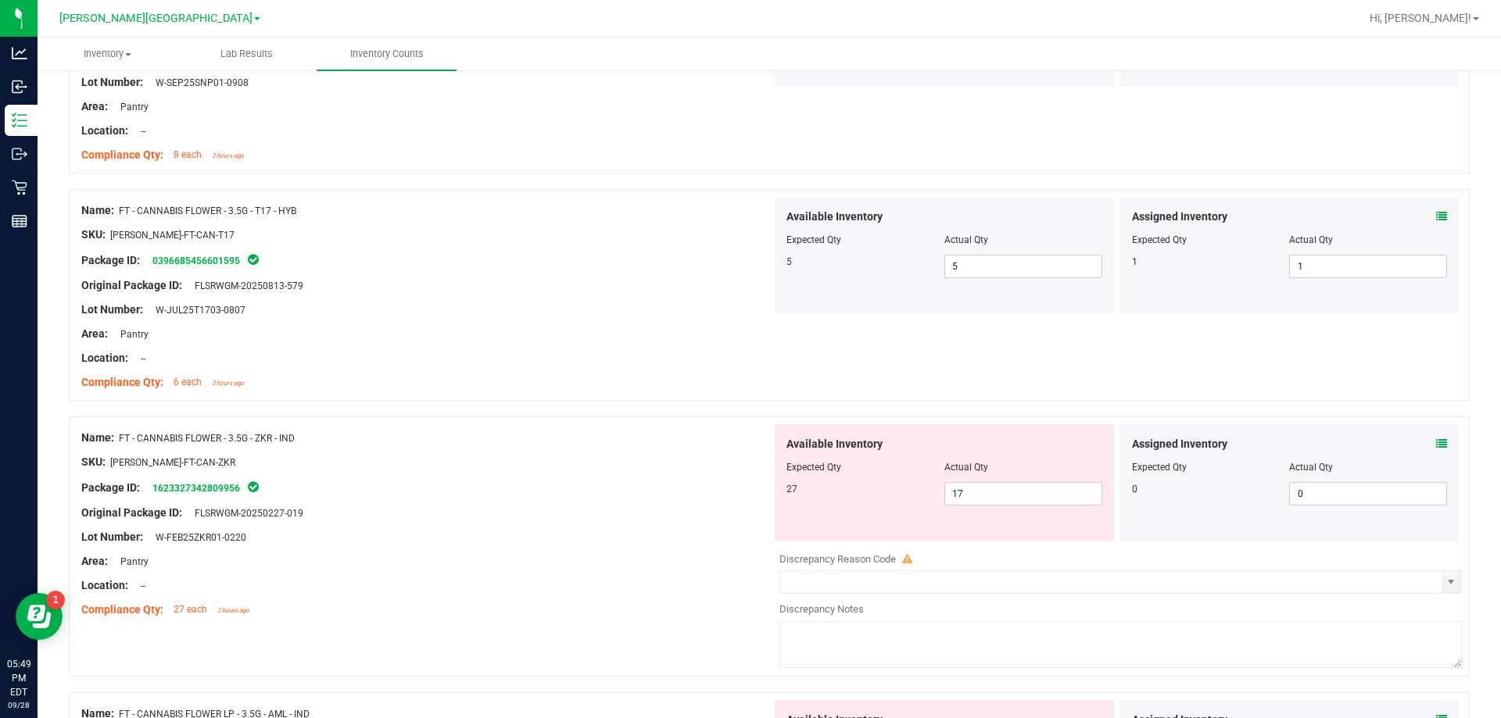
click at [1436, 446] on icon at bounding box center [1441, 444] width 11 height 11
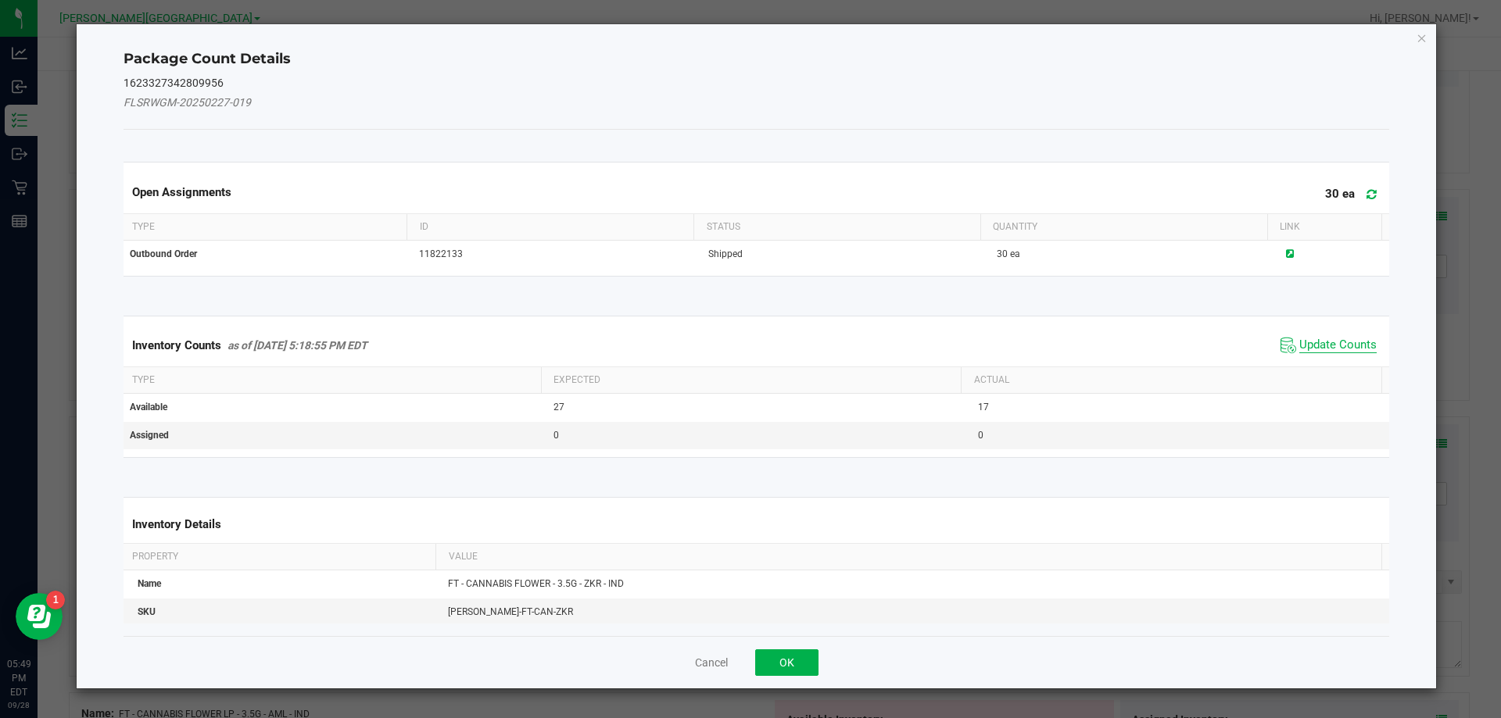
click at [1313, 349] on span "Update Counts" at bounding box center [1337, 346] width 77 height 16
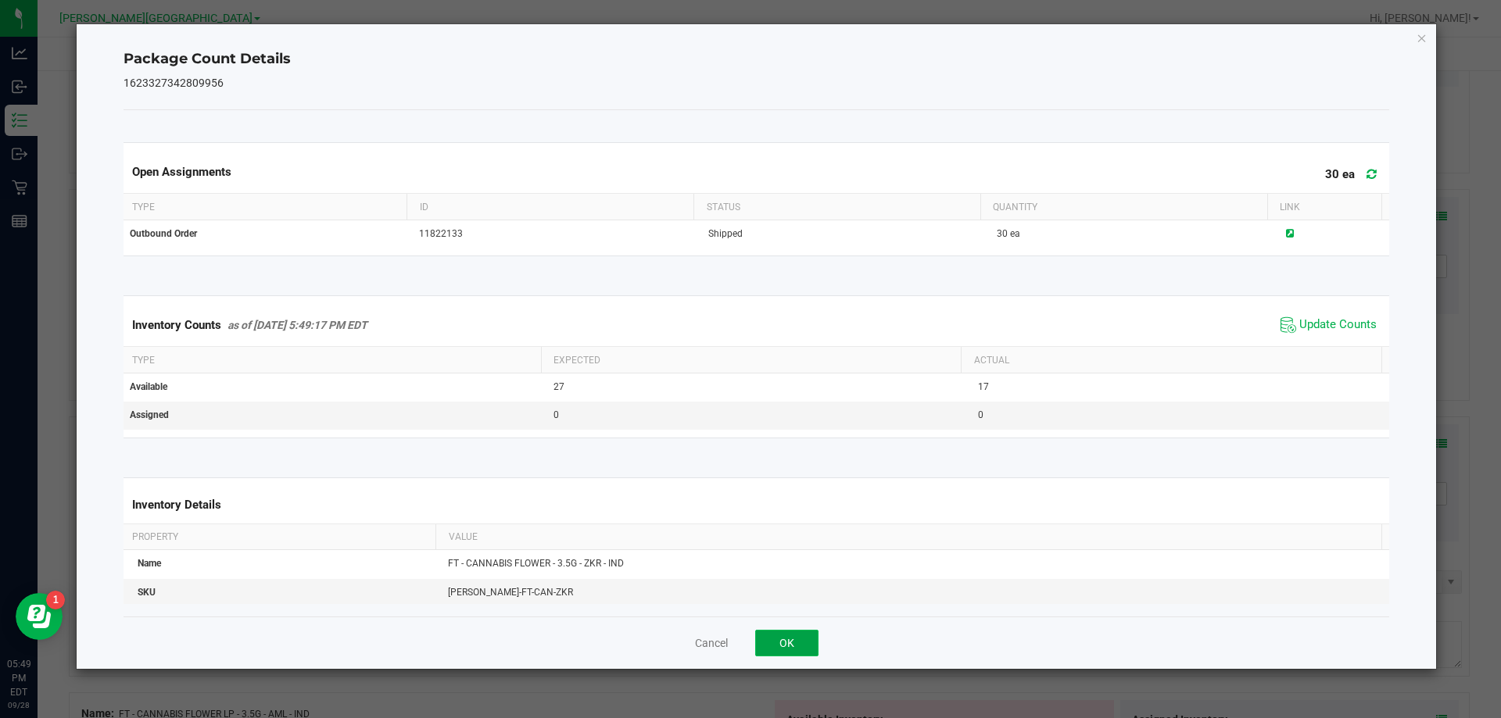
click at [801, 645] on button "OK" at bounding box center [786, 643] width 63 height 27
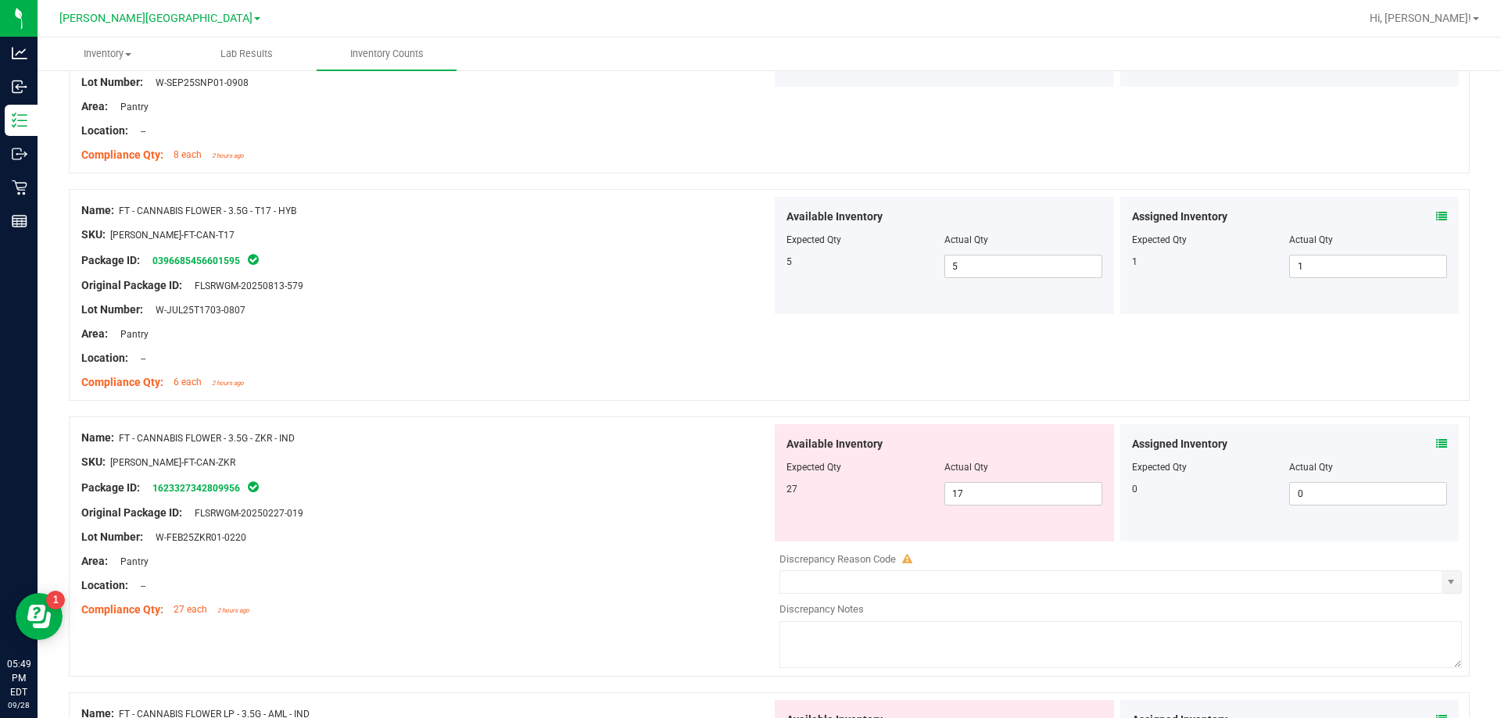
click at [733, 511] on div "Original Package ID: FLSRWGM-20250227-019" at bounding box center [426, 513] width 690 height 16
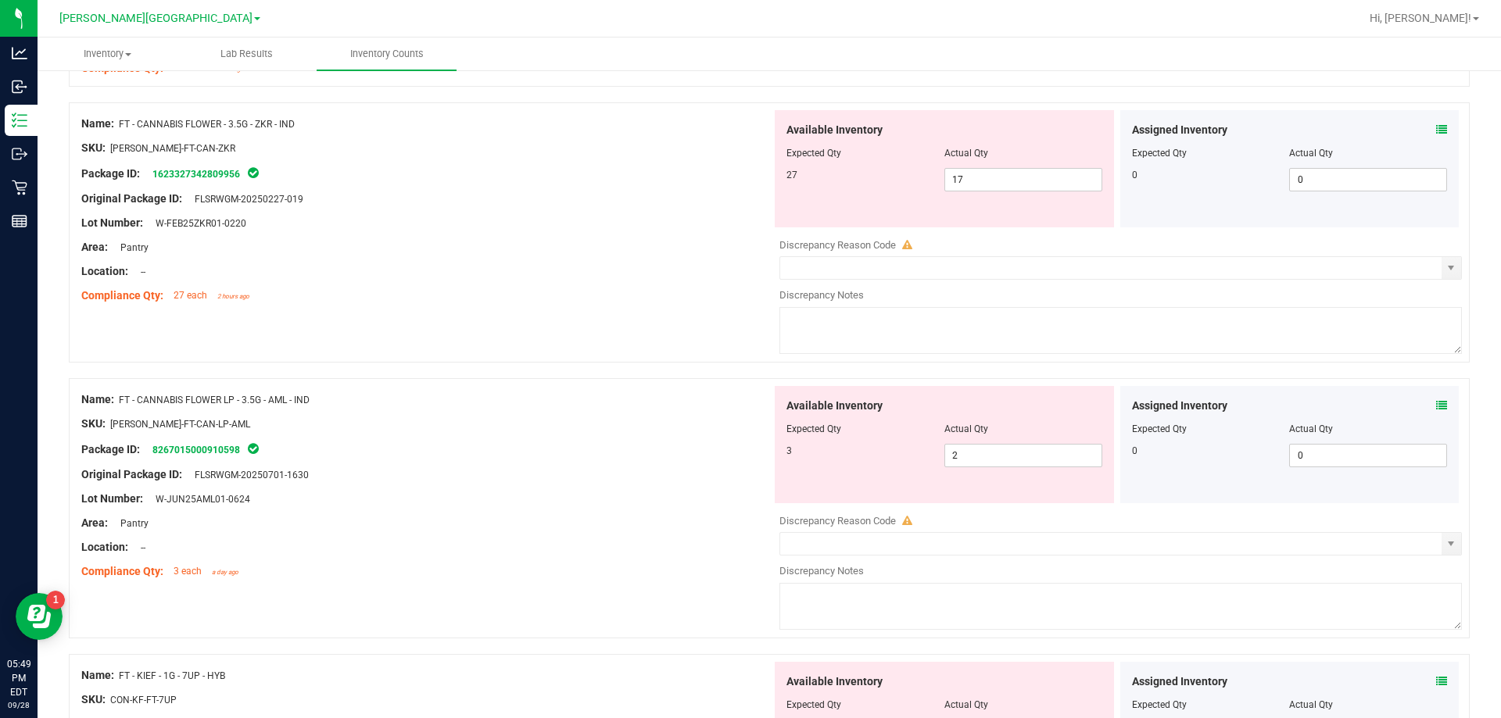
scroll to position [1564, 0]
click at [1436, 408] on icon at bounding box center [1441, 407] width 11 height 11
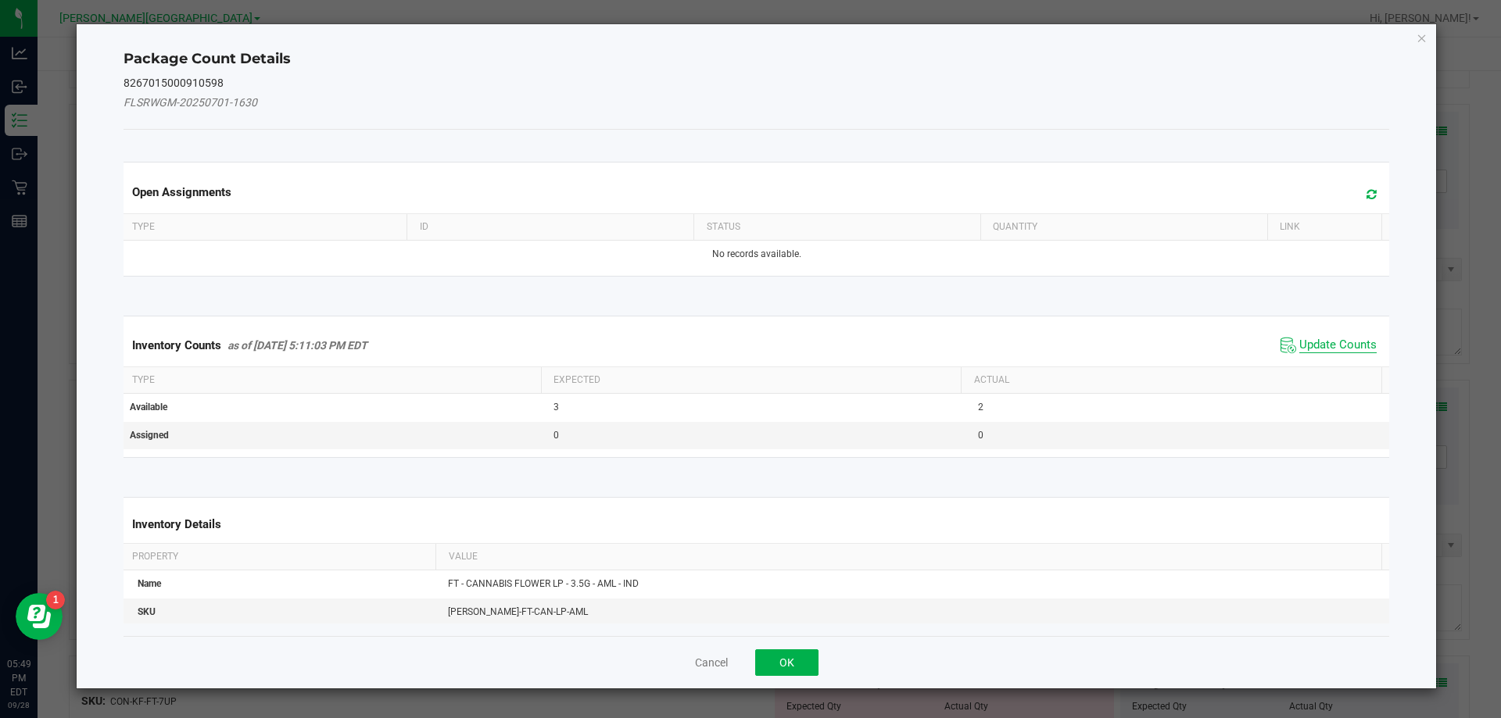
click at [1309, 342] on span "Update Counts" at bounding box center [1337, 346] width 77 height 16
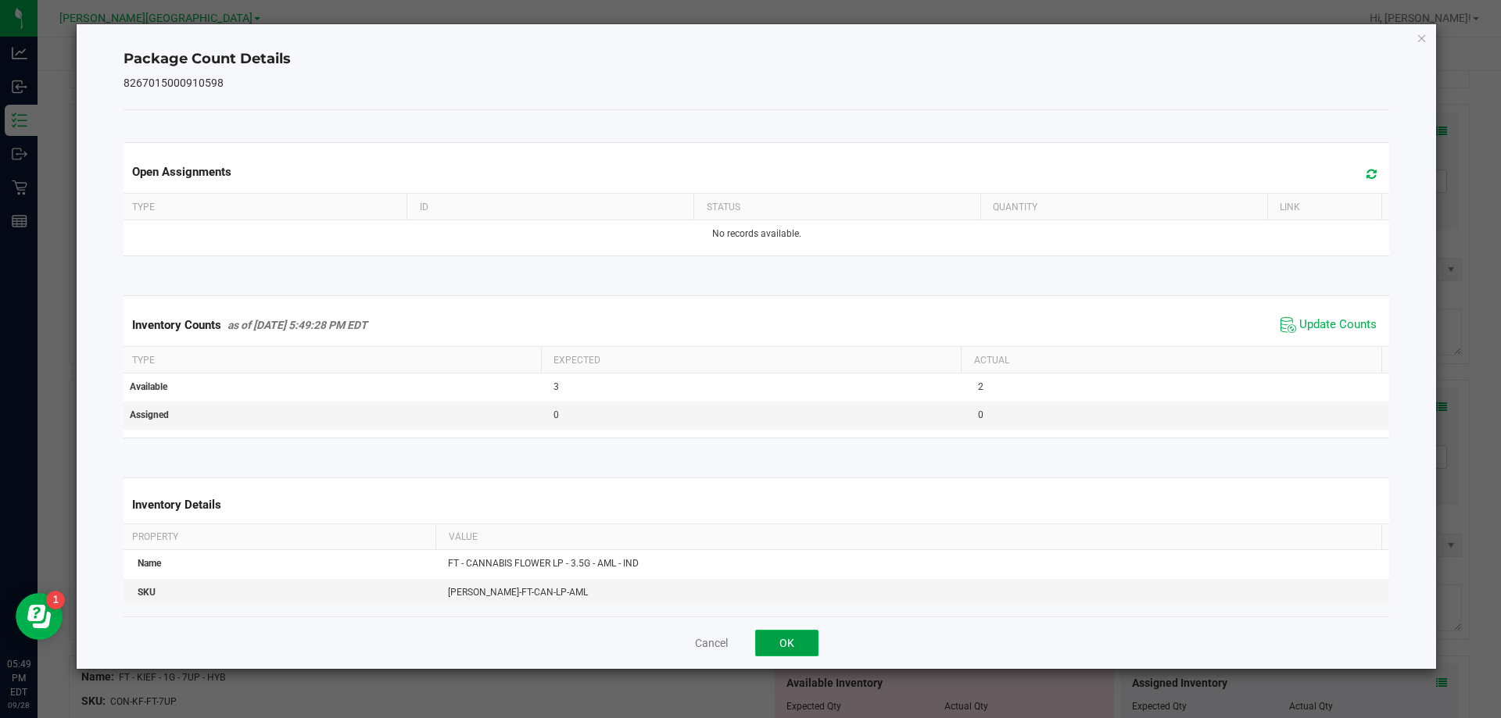
click at [807, 632] on button "OK" at bounding box center [786, 643] width 63 height 27
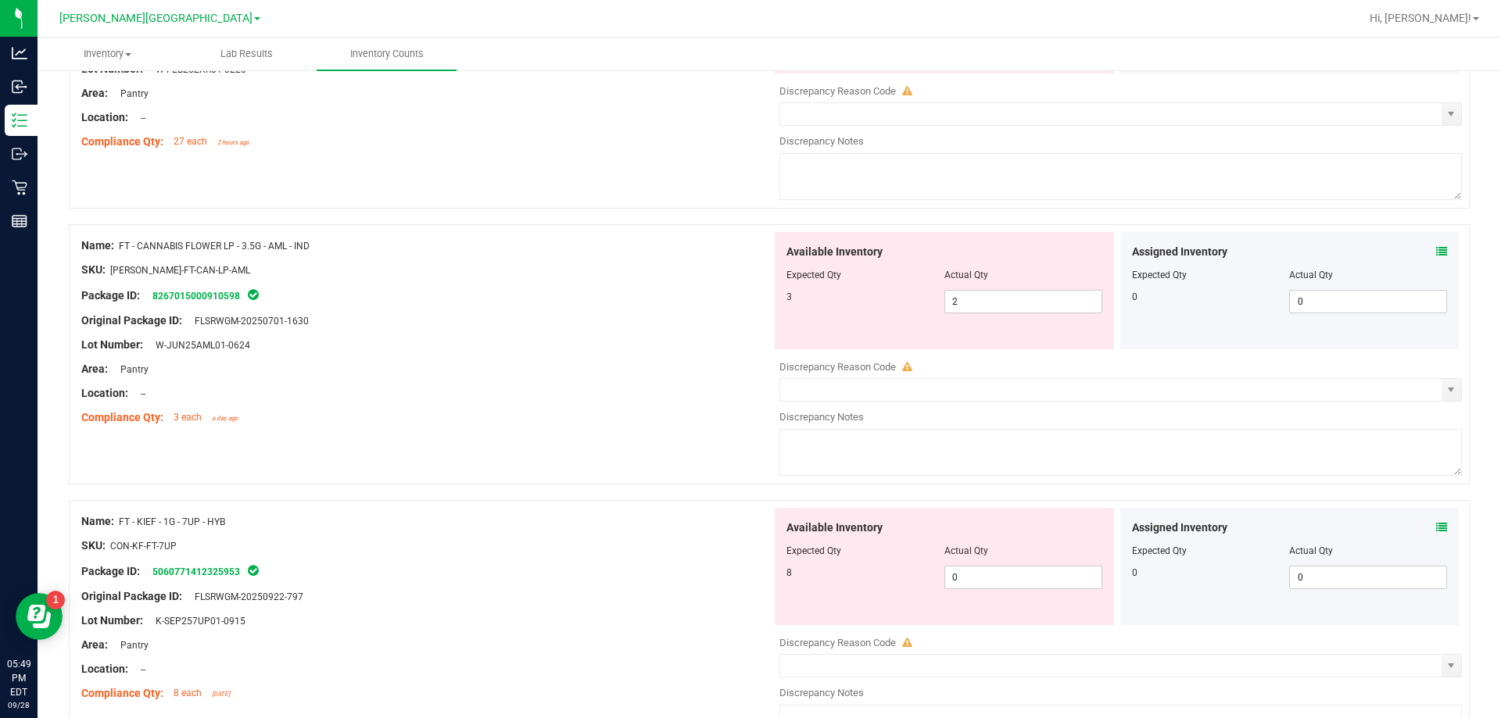
scroll to position [1798, 0]
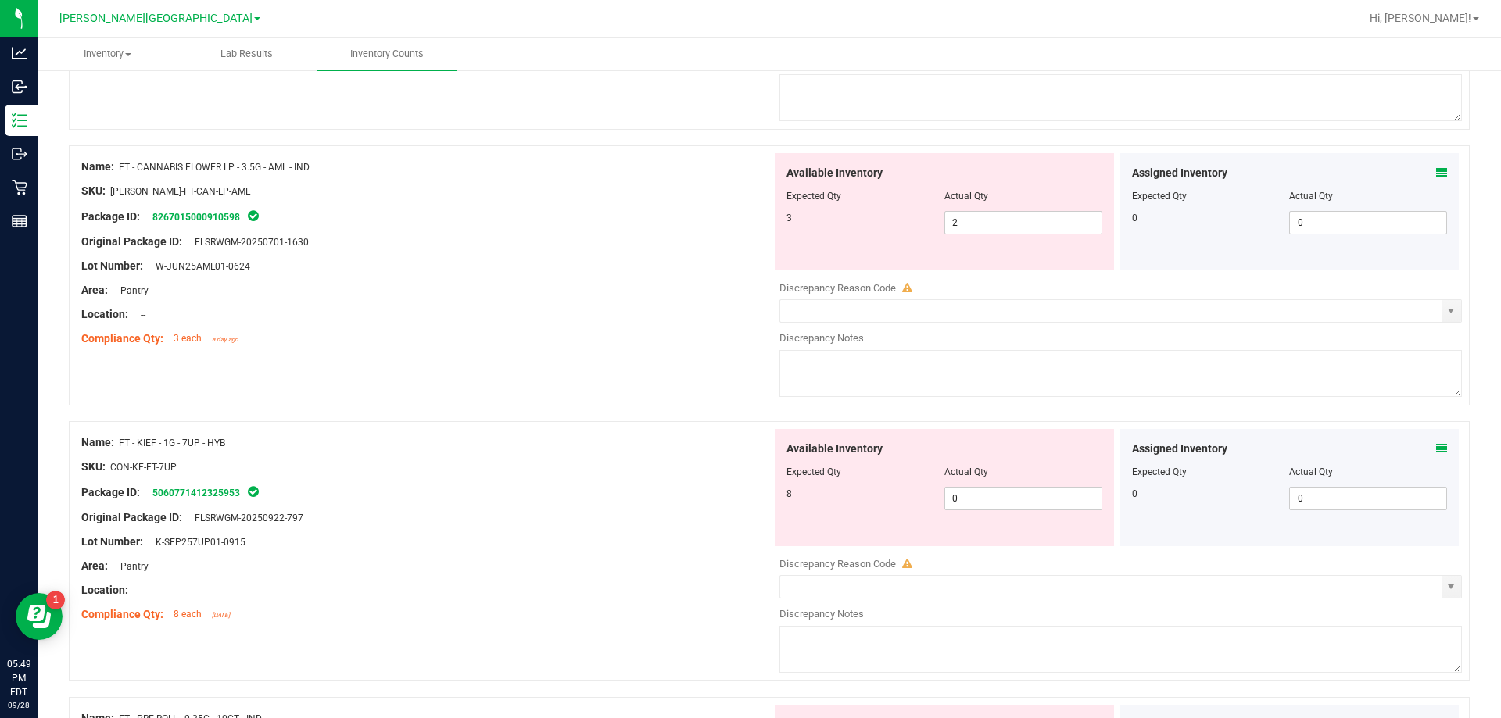
click at [1436, 451] on icon at bounding box center [1441, 448] width 11 height 11
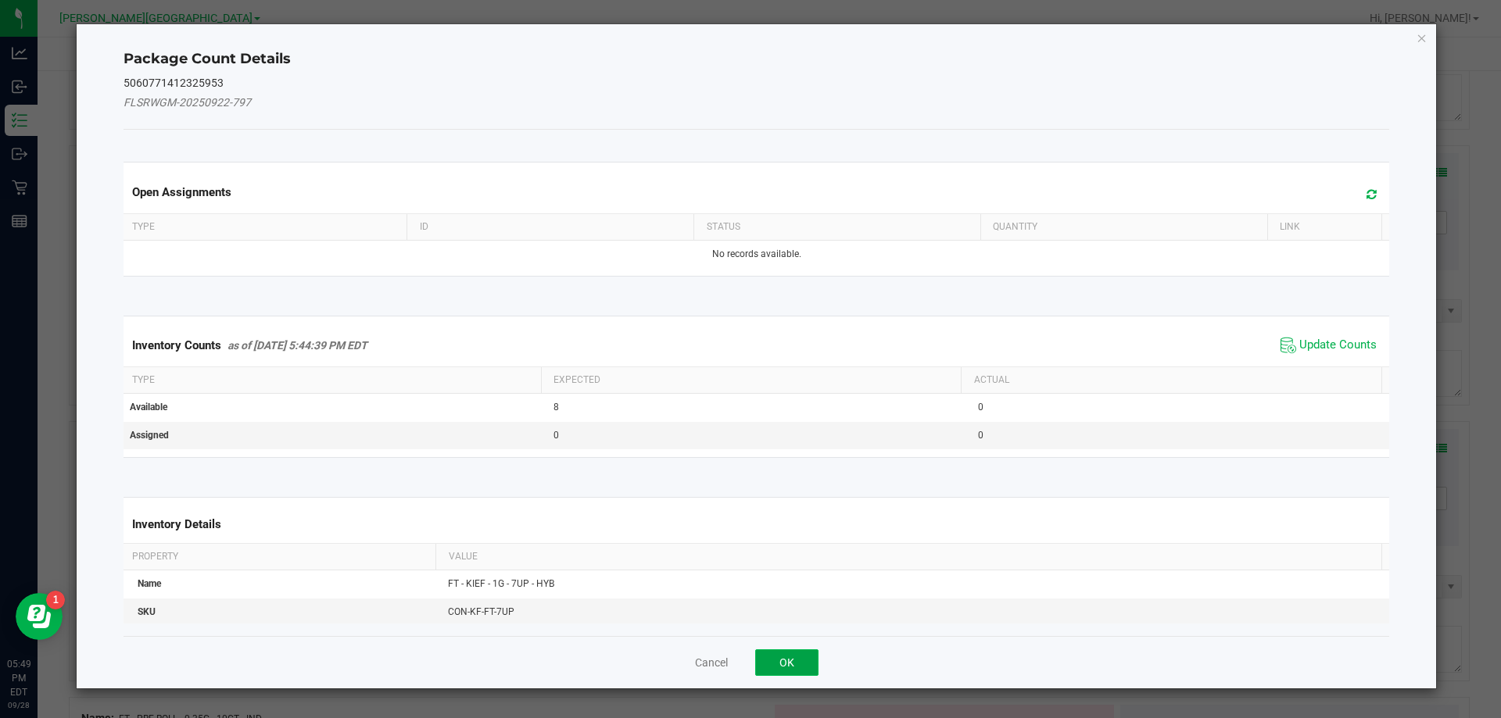
click at [773, 657] on button "OK" at bounding box center [786, 663] width 63 height 27
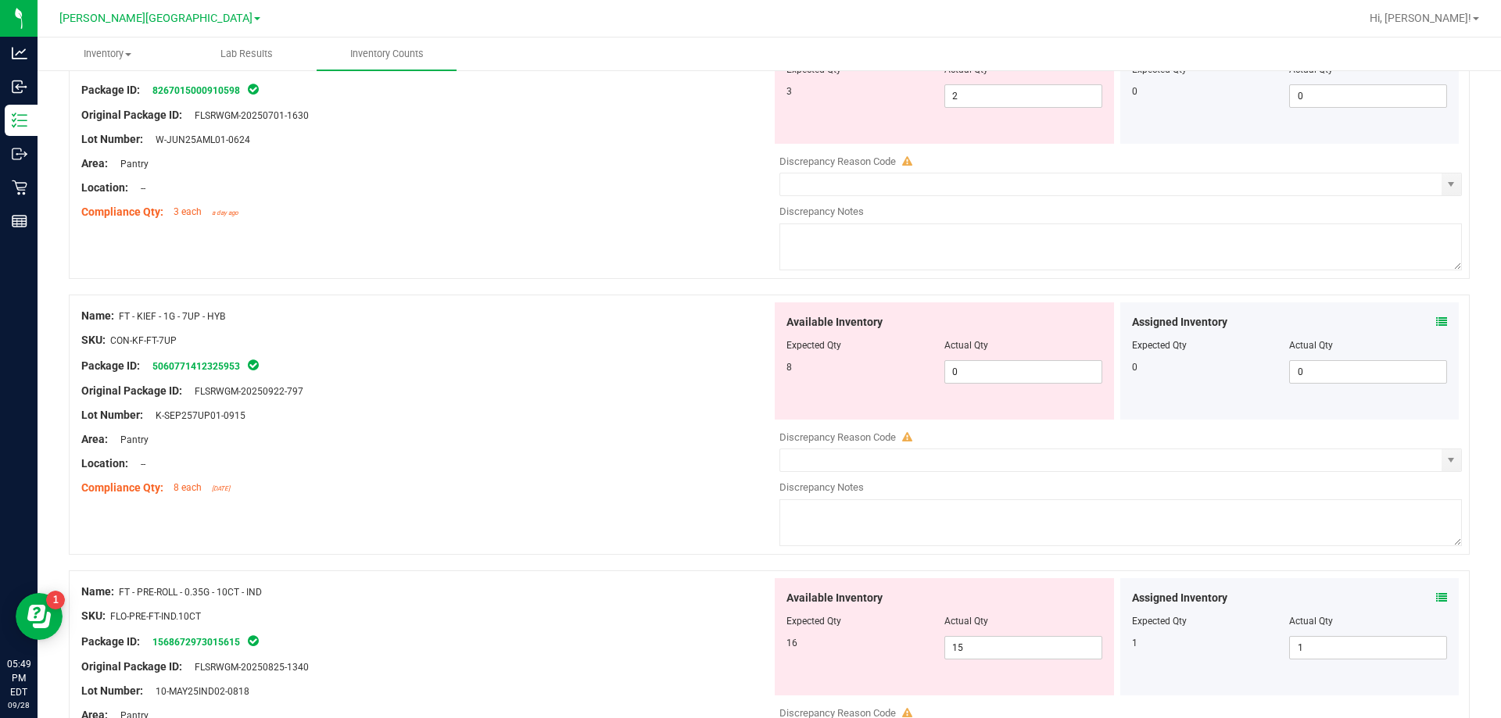
scroll to position [1954, 0]
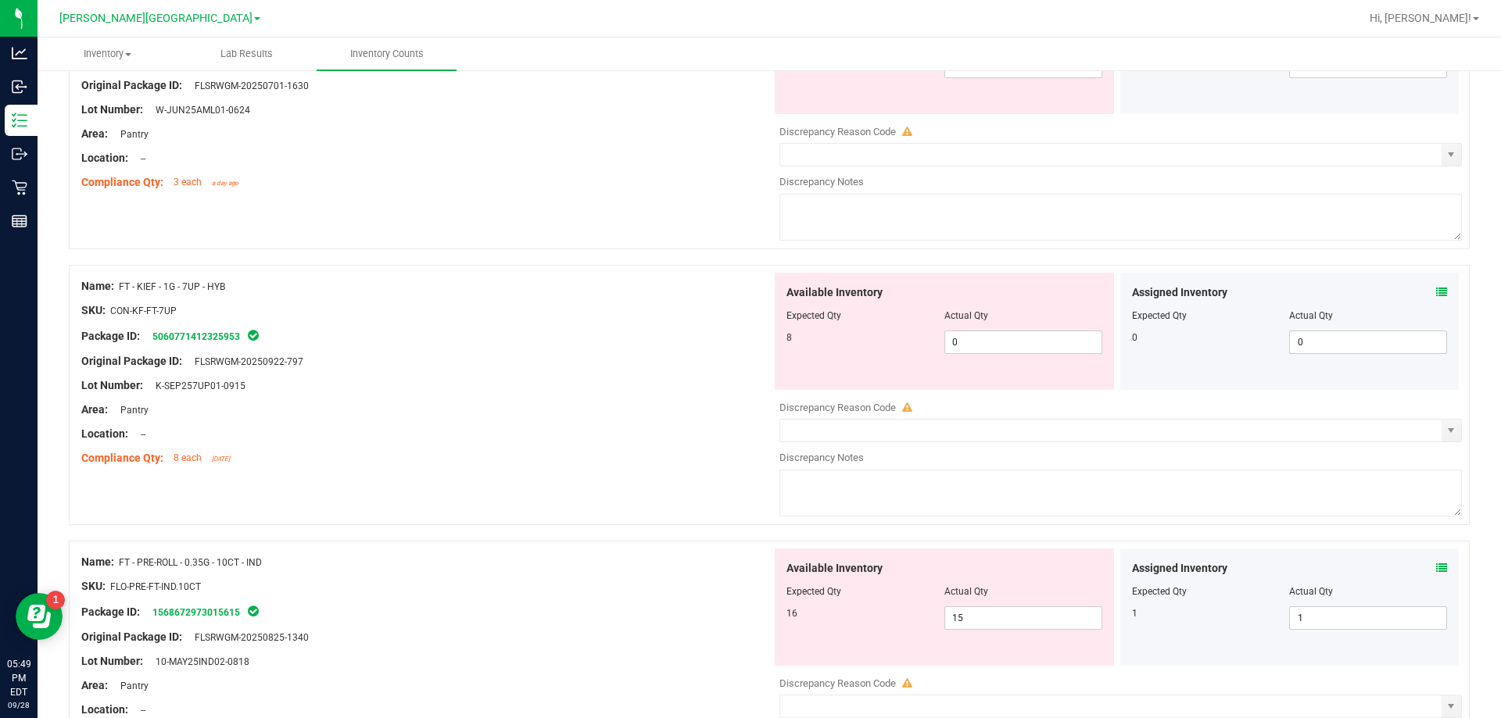
click at [1436, 297] on icon at bounding box center [1441, 292] width 11 height 11
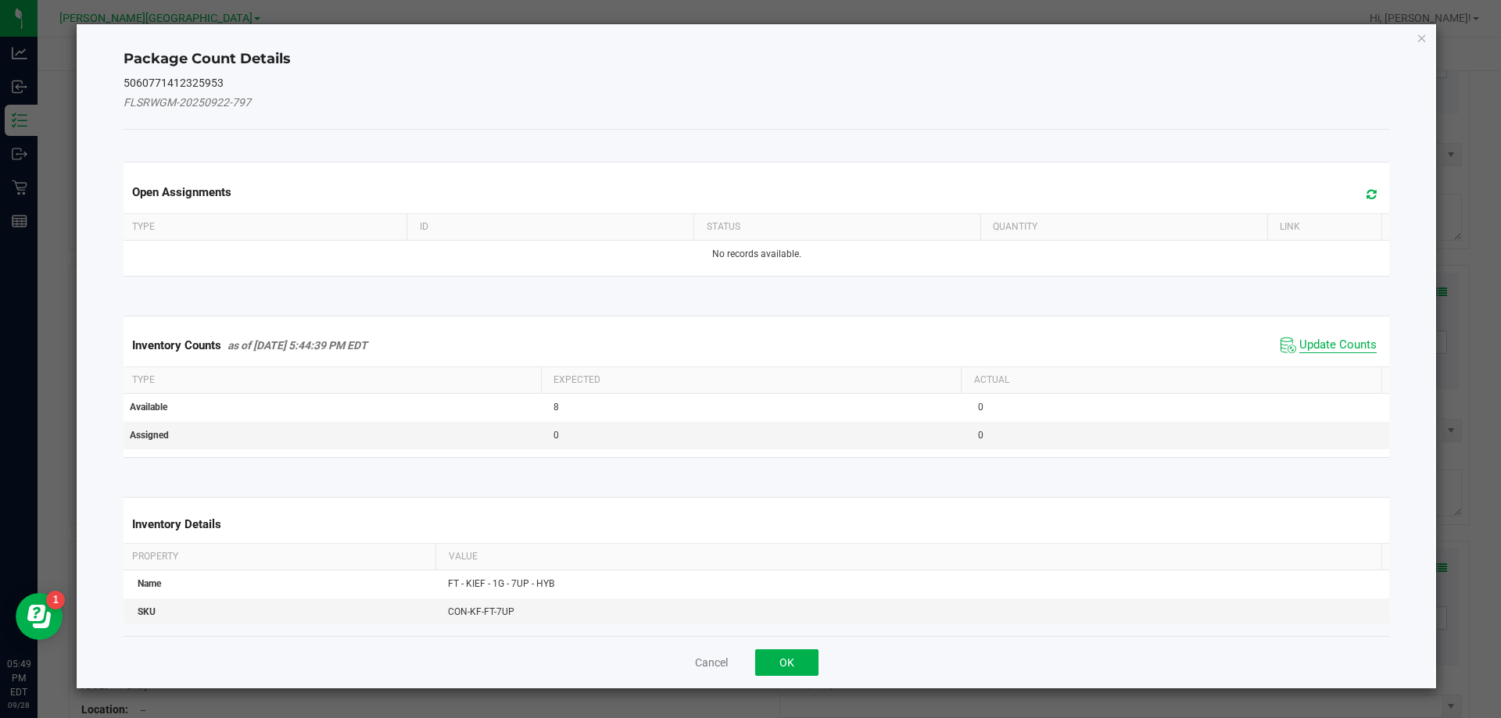
click at [1320, 342] on span "Update Counts" at bounding box center [1337, 346] width 77 height 16
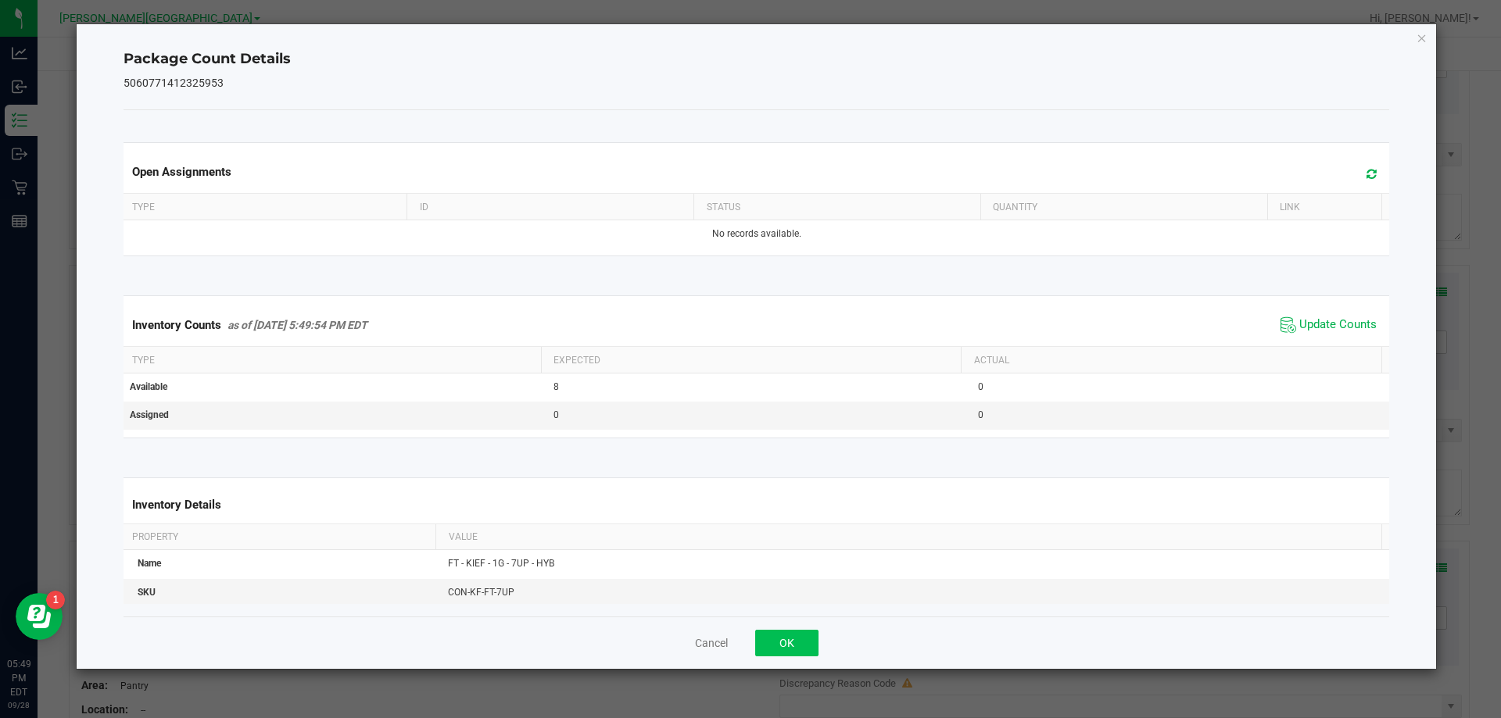
drag, startPoint x: 820, startPoint y: 640, endPoint x: 810, endPoint y: 640, distance: 10.2
click at [814, 640] on div "Cancel OK" at bounding box center [757, 643] width 1267 height 52
drag, startPoint x: 809, startPoint y: 640, endPoint x: 814, endPoint y: 629, distance: 11.2
click at [809, 637] on button "OK" at bounding box center [786, 643] width 63 height 27
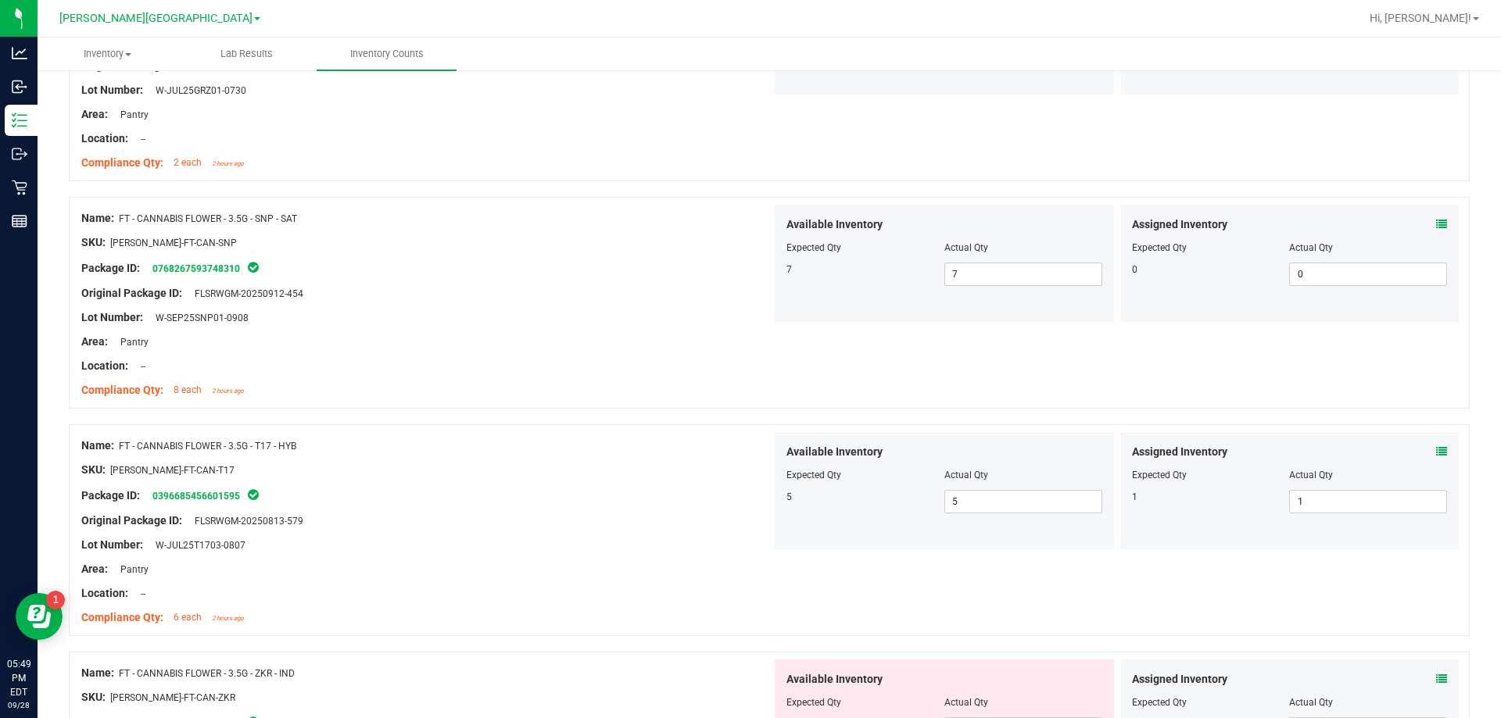
scroll to position [1251, 0]
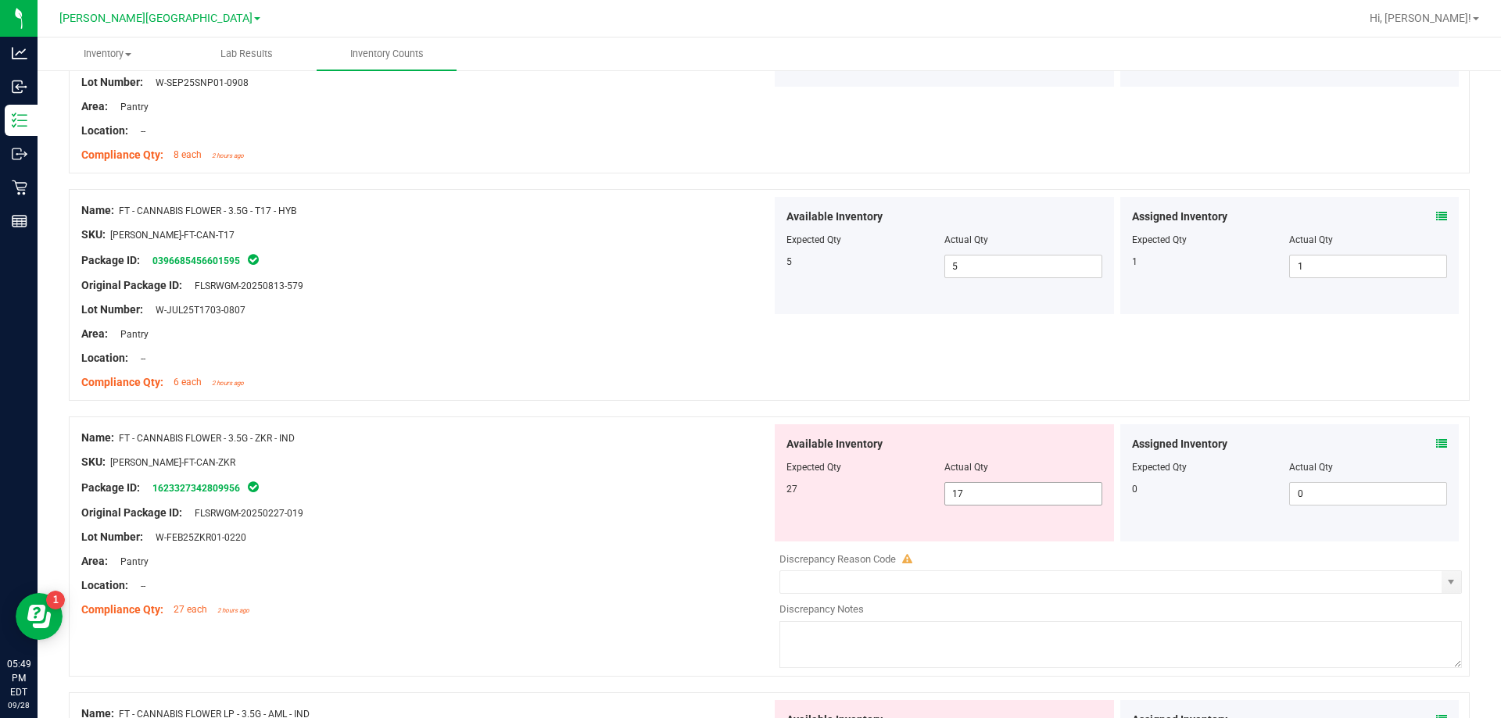
click at [981, 495] on span "17 17" at bounding box center [1023, 493] width 158 height 23
click at [640, 497] on div at bounding box center [426, 501] width 690 height 8
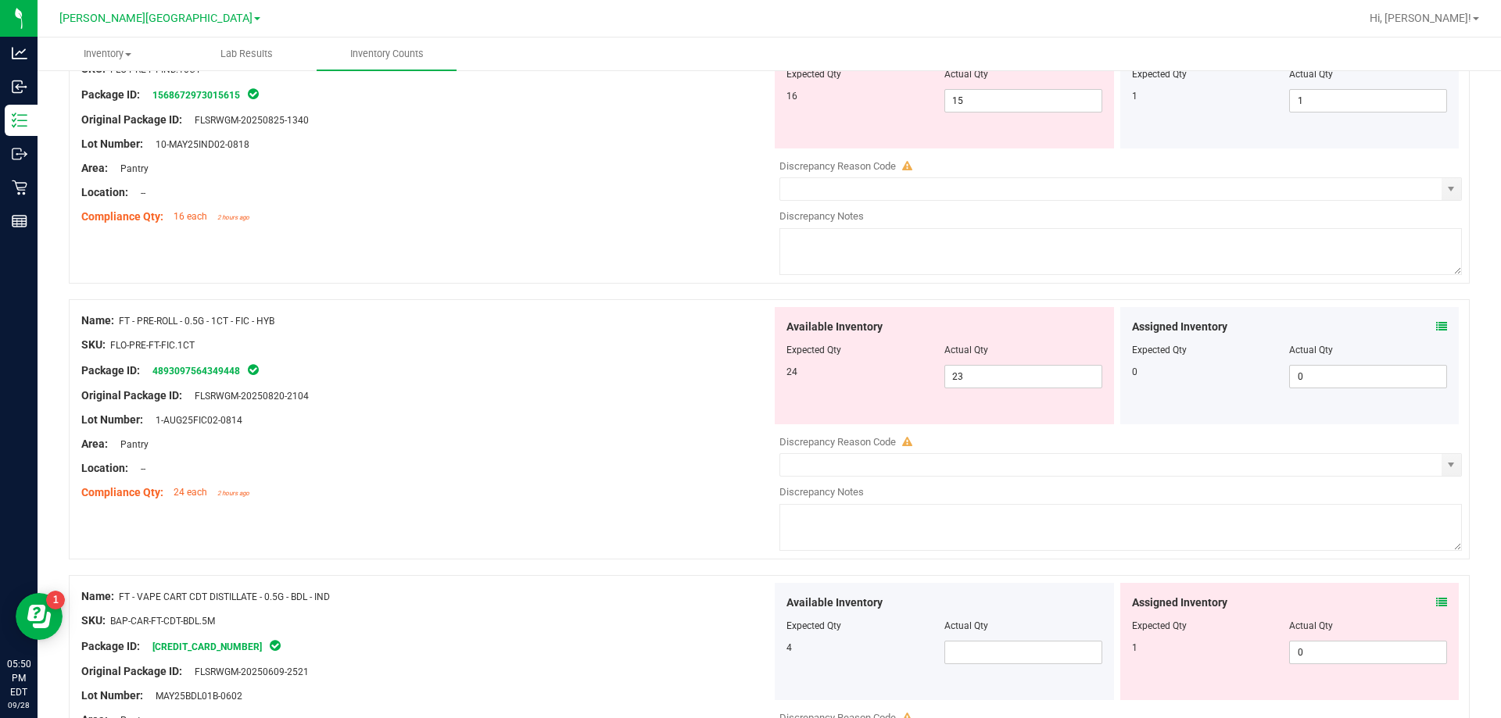
scroll to position [2267, 0]
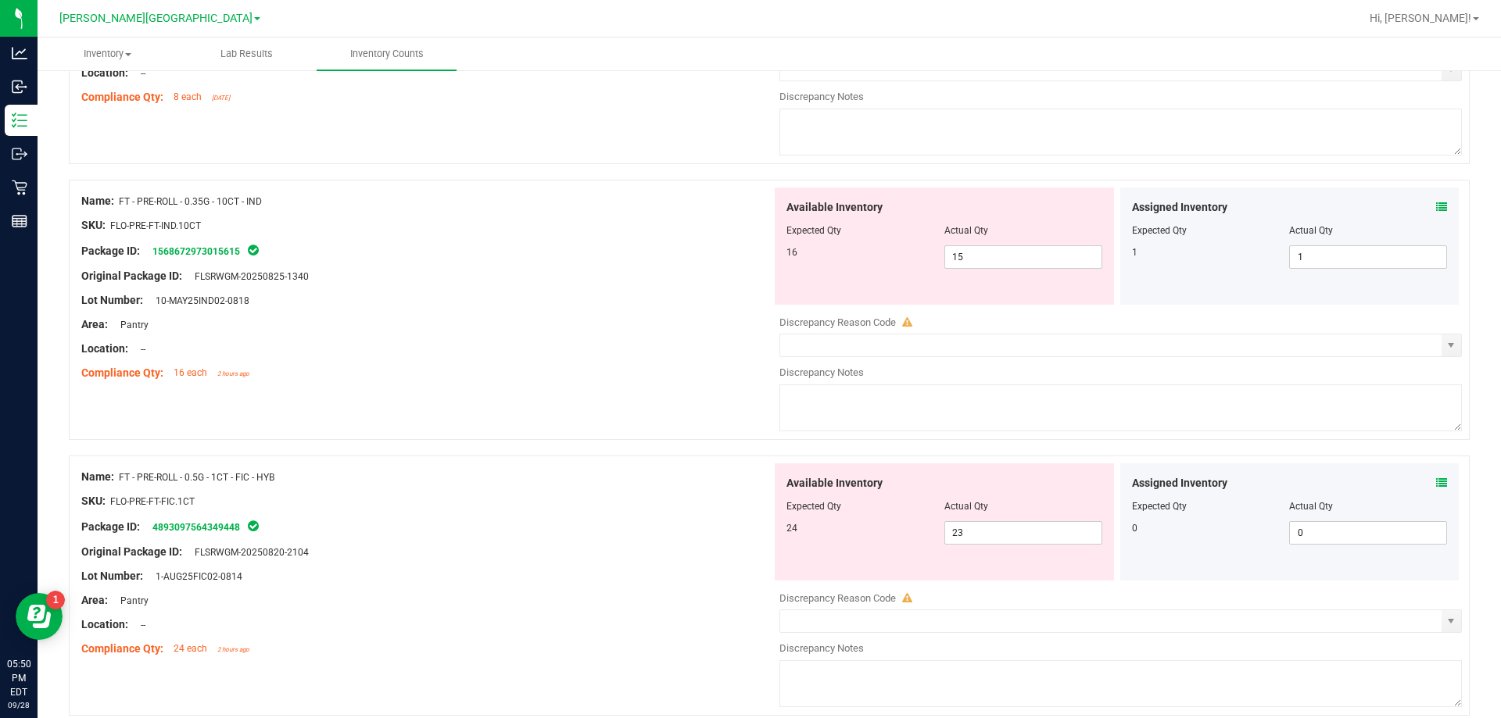
click at [1436, 207] on icon at bounding box center [1441, 207] width 11 height 11
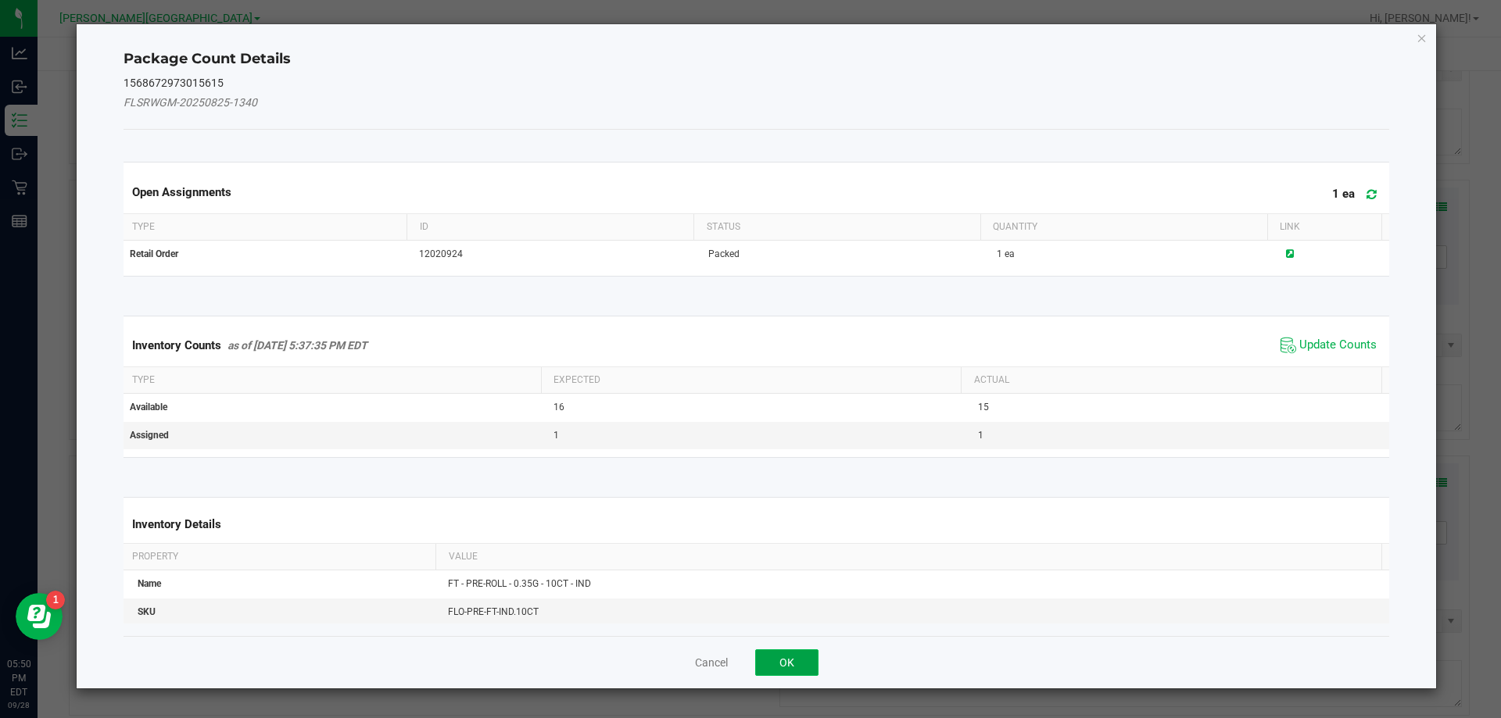
click at [782, 667] on button "OK" at bounding box center [786, 663] width 63 height 27
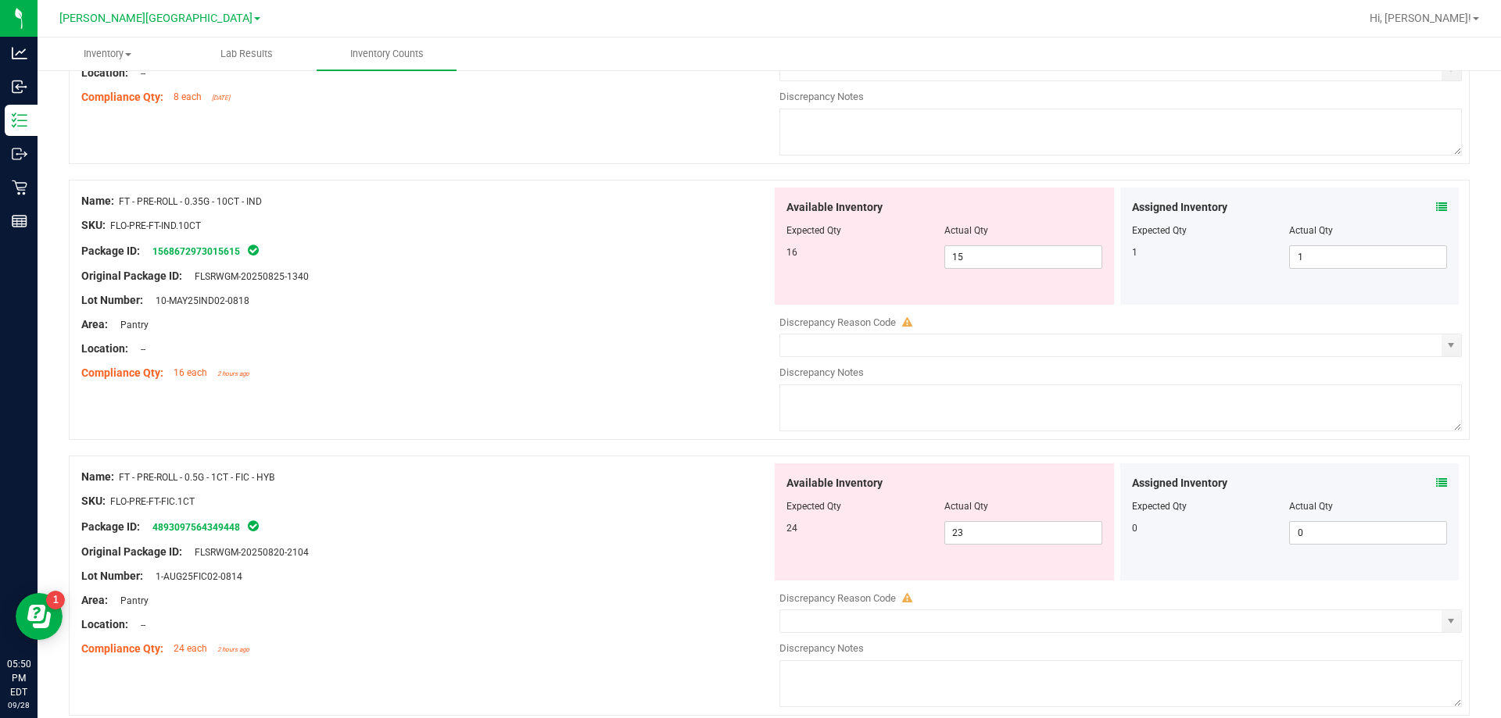
click at [1421, 482] on div "Assigned Inventory" at bounding box center [1290, 483] width 316 height 16
click at [1436, 483] on icon at bounding box center [1441, 483] width 11 height 11
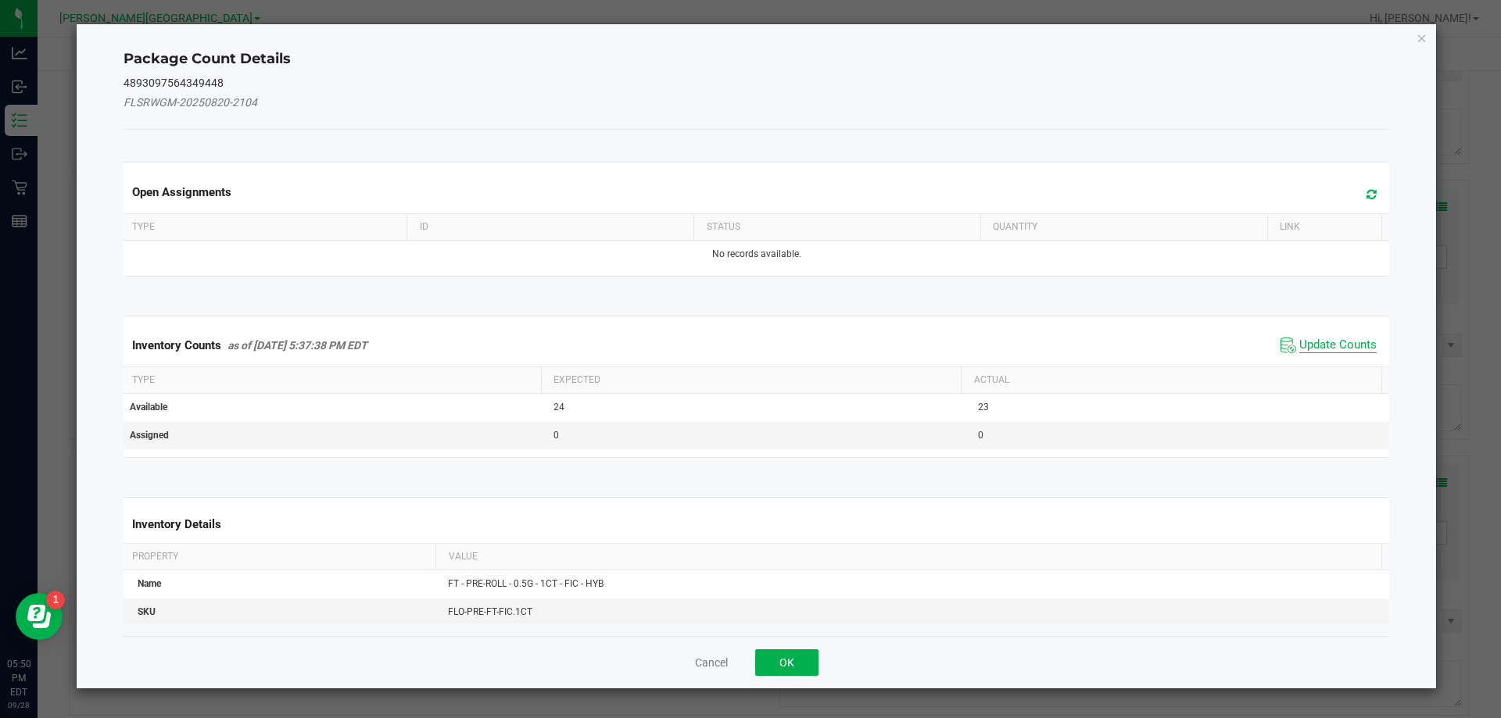
click at [1331, 351] on span "Update Counts" at bounding box center [1337, 346] width 77 height 16
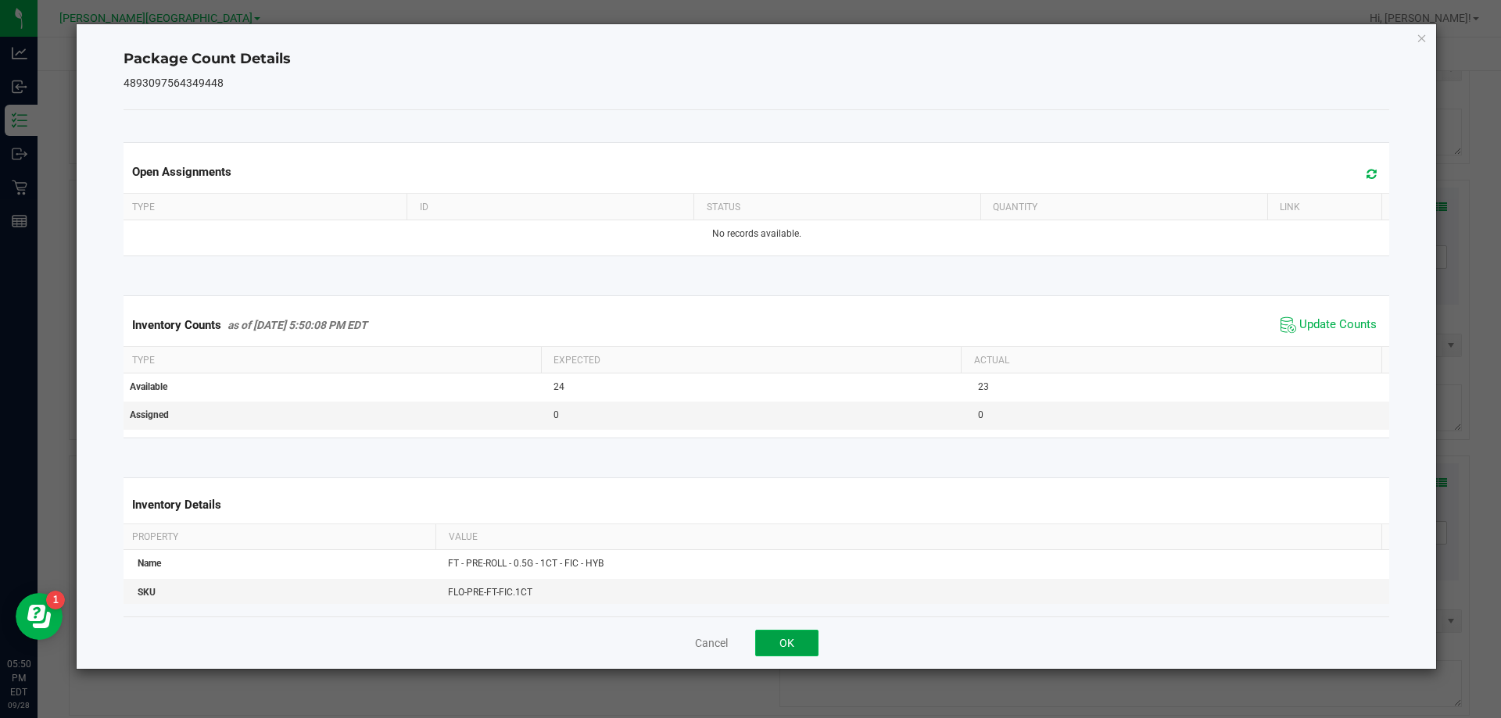
click at [800, 643] on button "OK" at bounding box center [786, 643] width 63 height 27
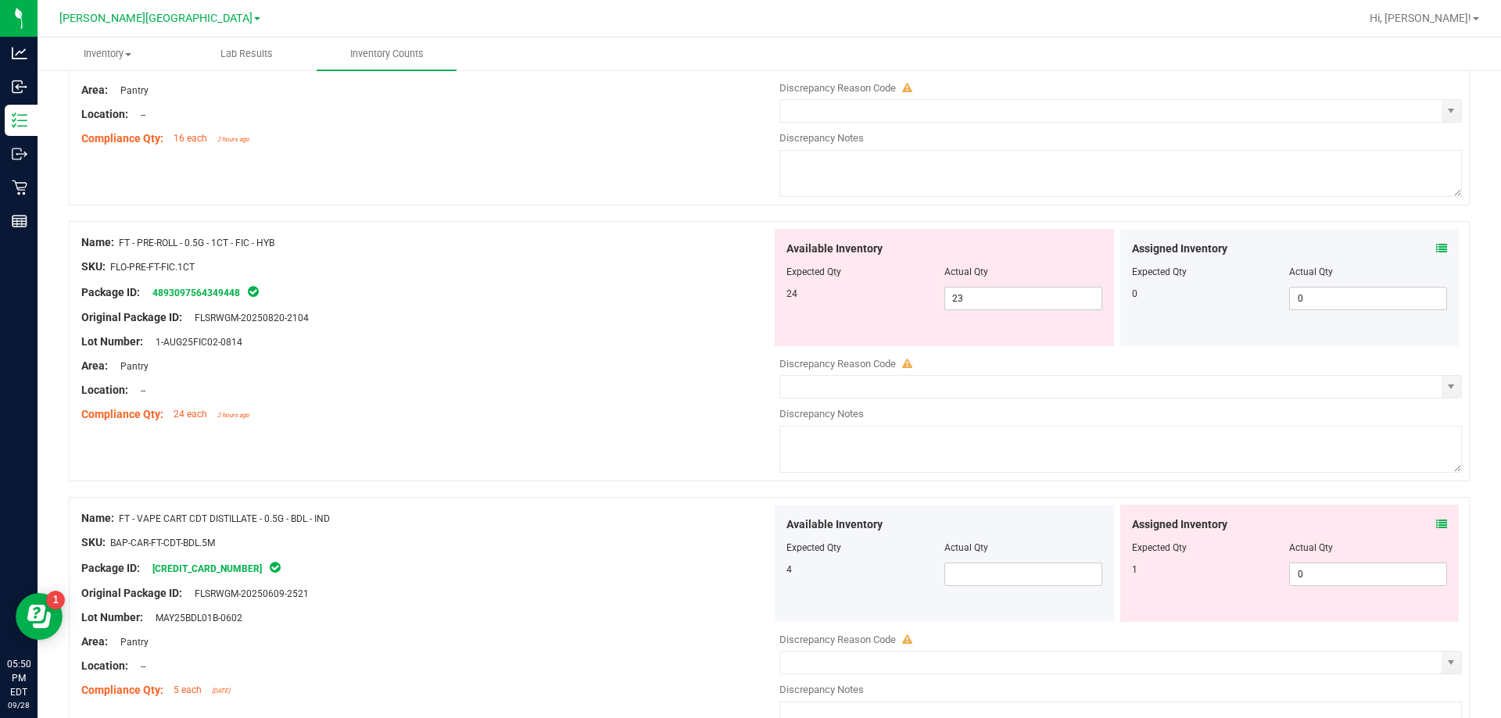
scroll to position [2580, 0]
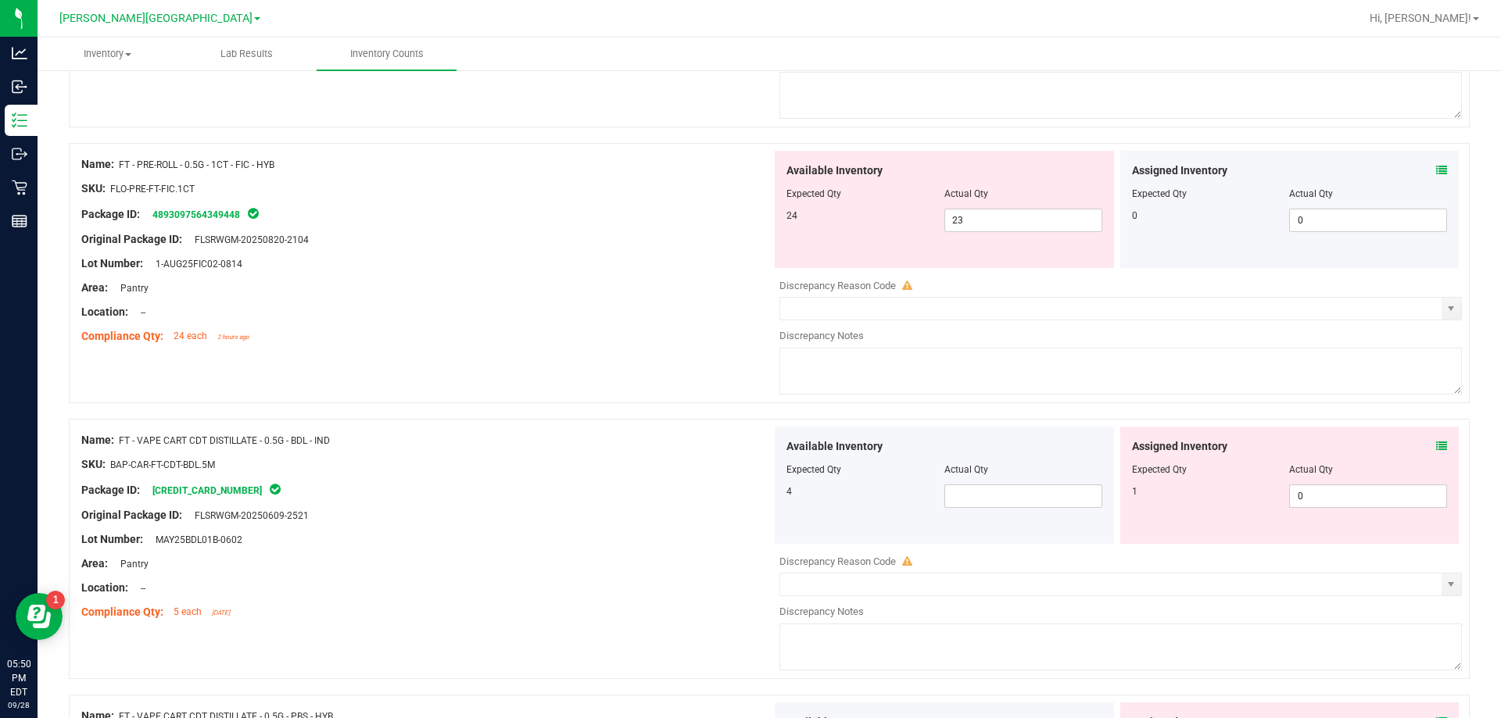
click at [1436, 441] on icon at bounding box center [1441, 446] width 11 height 11
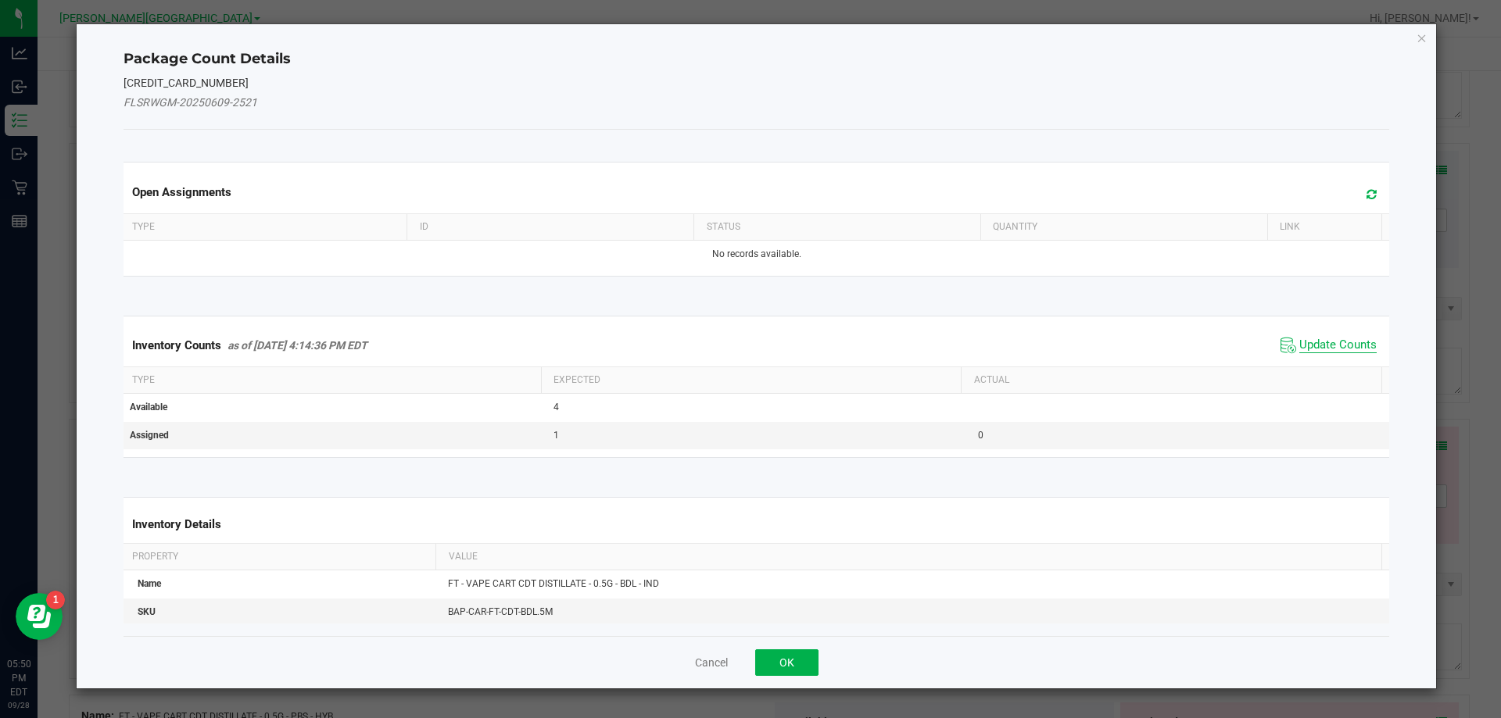
click at [1317, 343] on span "Update Counts" at bounding box center [1337, 346] width 77 height 16
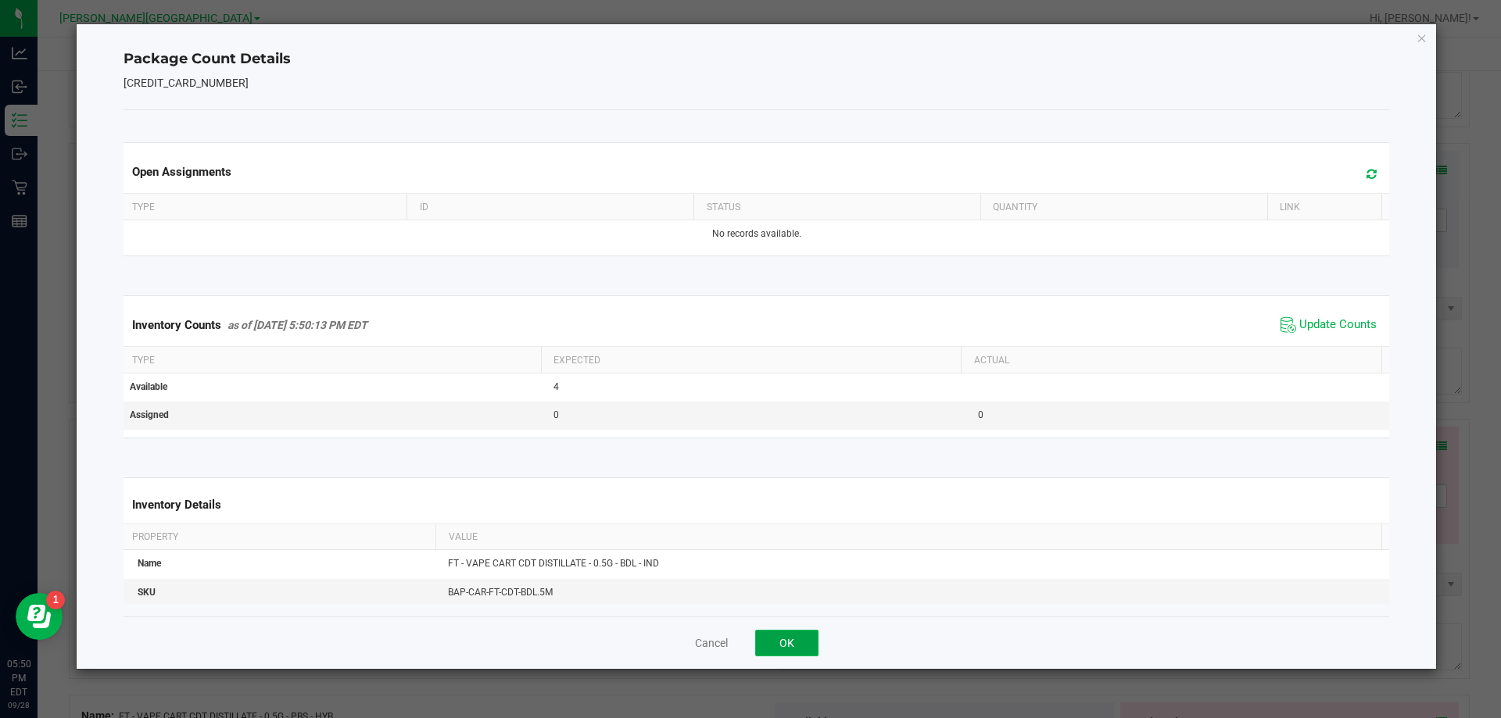
click at [801, 636] on button "OK" at bounding box center [786, 643] width 63 height 27
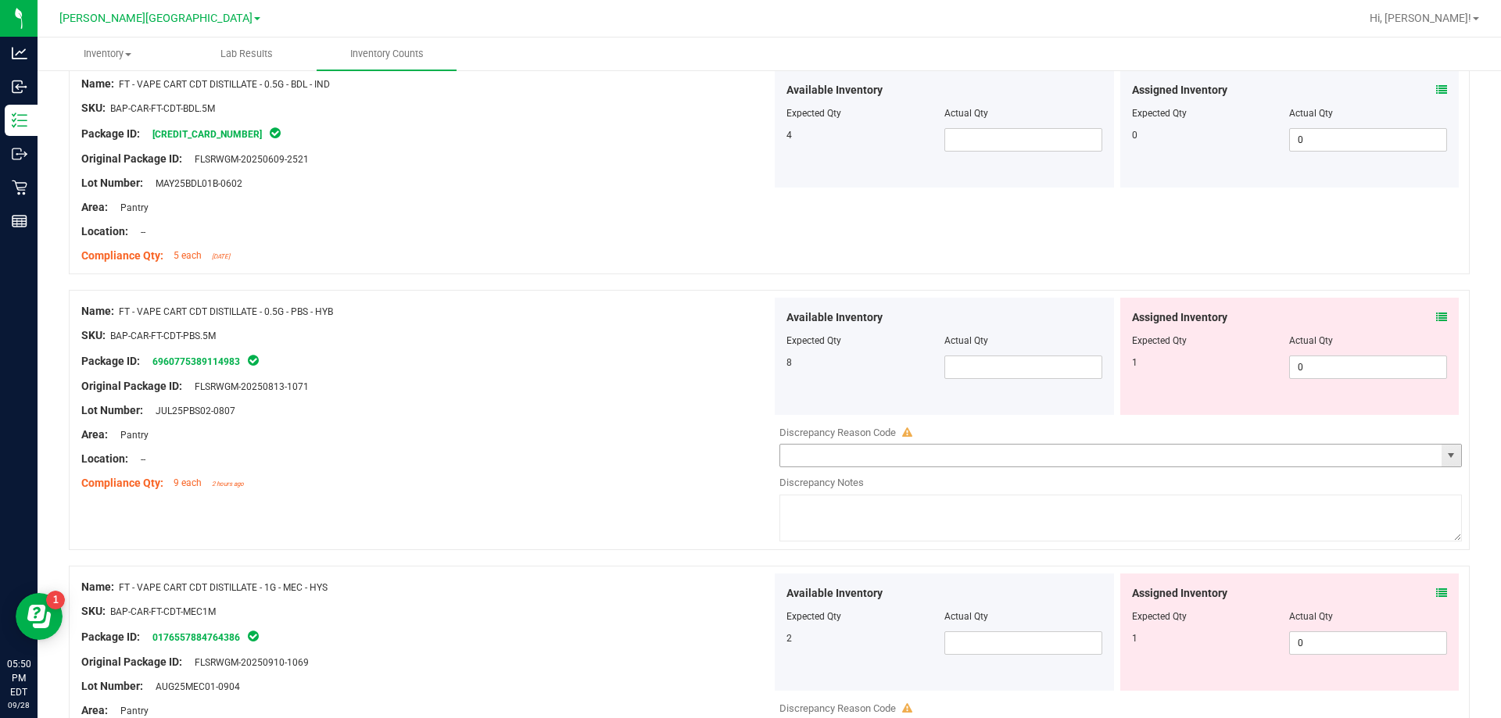
scroll to position [2971, 0]
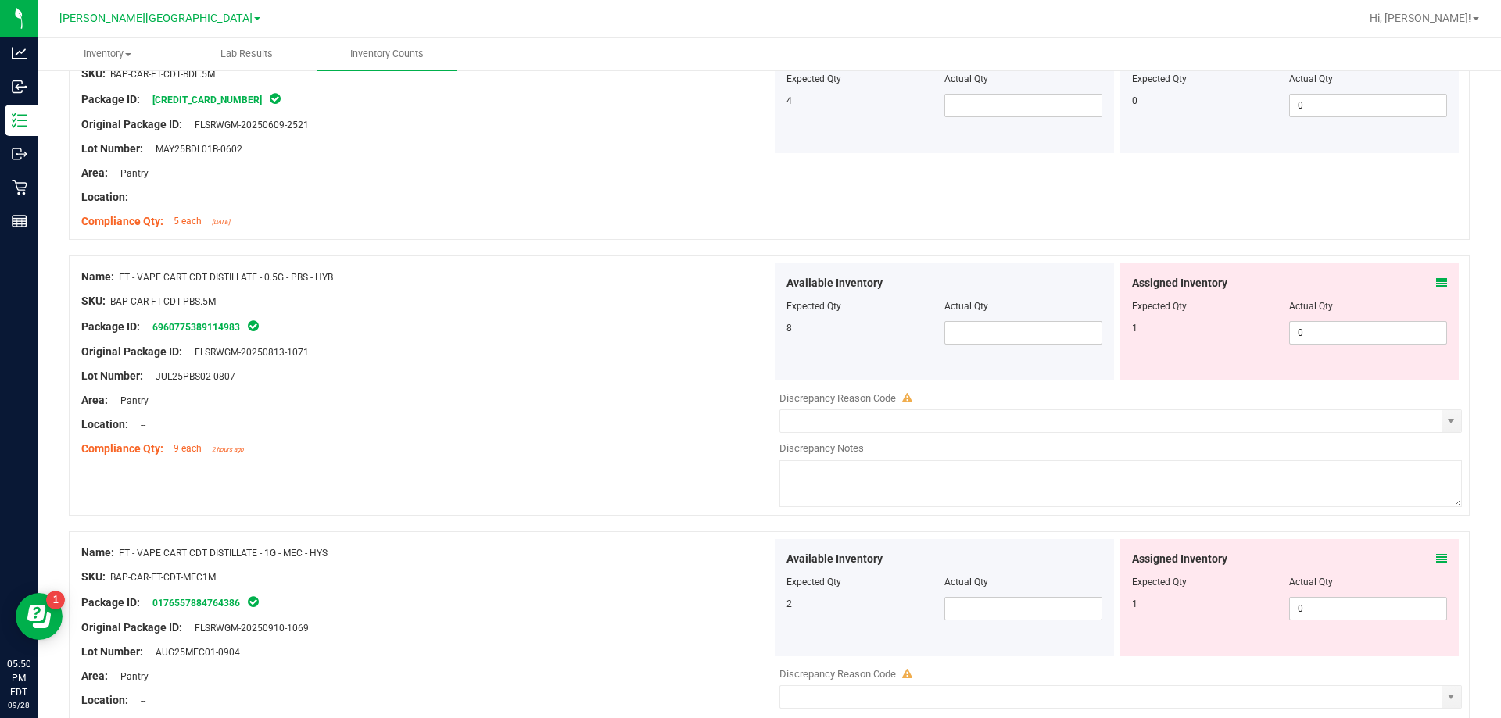
click at [1436, 281] on icon at bounding box center [1441, 283] width 11 height 11
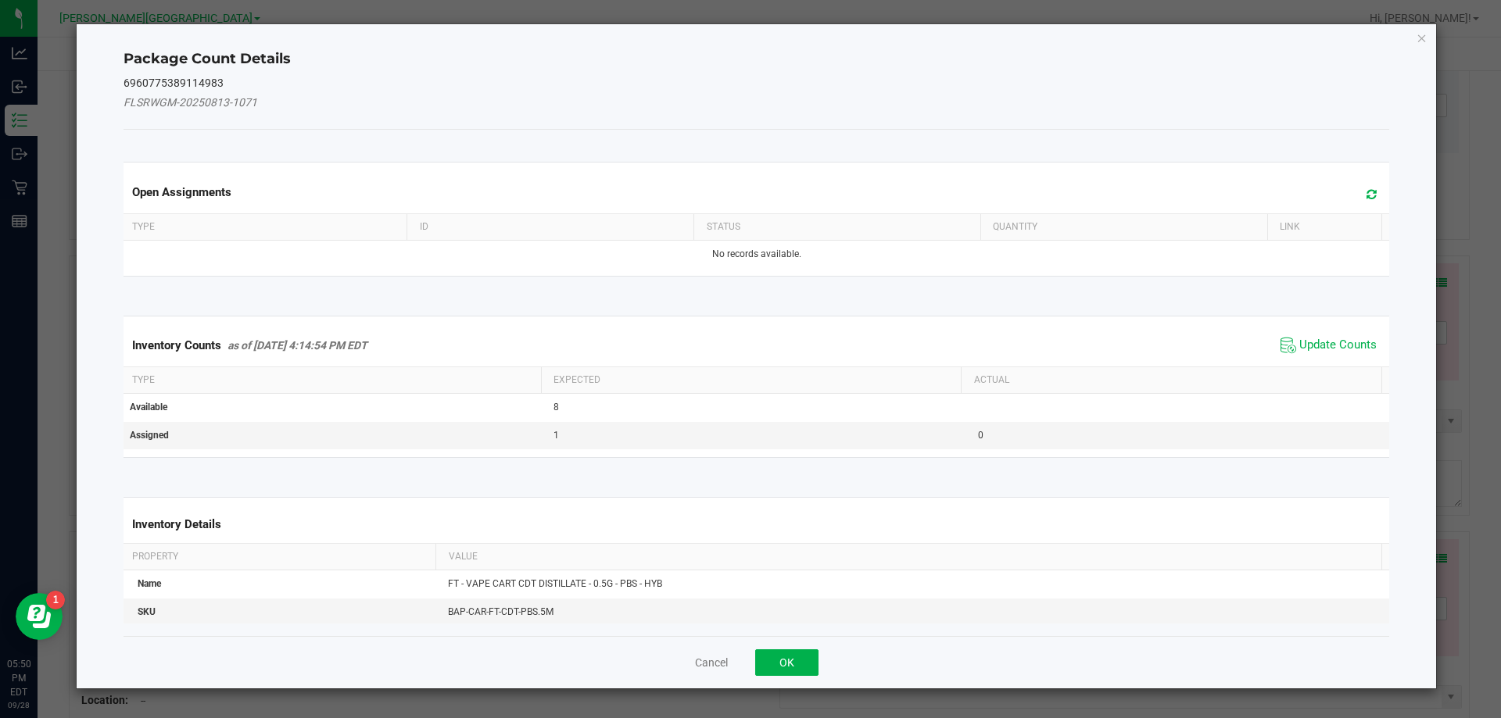
click at [1295, 331] on div "Inventory Counts as of [DATE] 4:14:54 PM EDT Update Counts" at bounding box center [756, 345] width 1273 height 42
click at [1299, 349] on span "Update Counts" at bounding box center [1337, 346] width 77 height 16
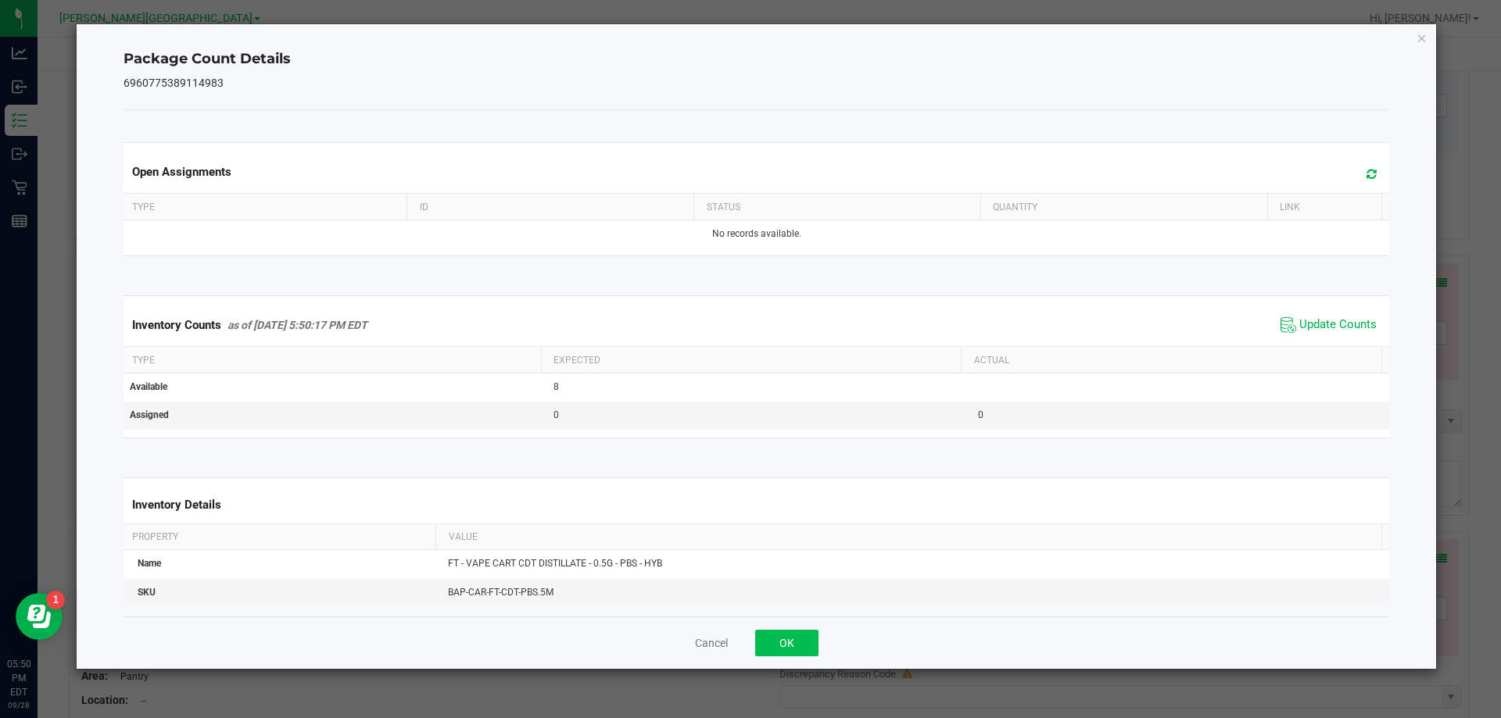
drag, startPoint x: 823, startPoint y: 634, endPoint x: 808, endPoint y: 648, distance: 20.5
click at [816, 643] on div "Cancel OK" at bounding box center [757, 643] width 1267 height 52
click at [807, 648] on button "OK" at bounding box center [786, 643] width 63 height 27
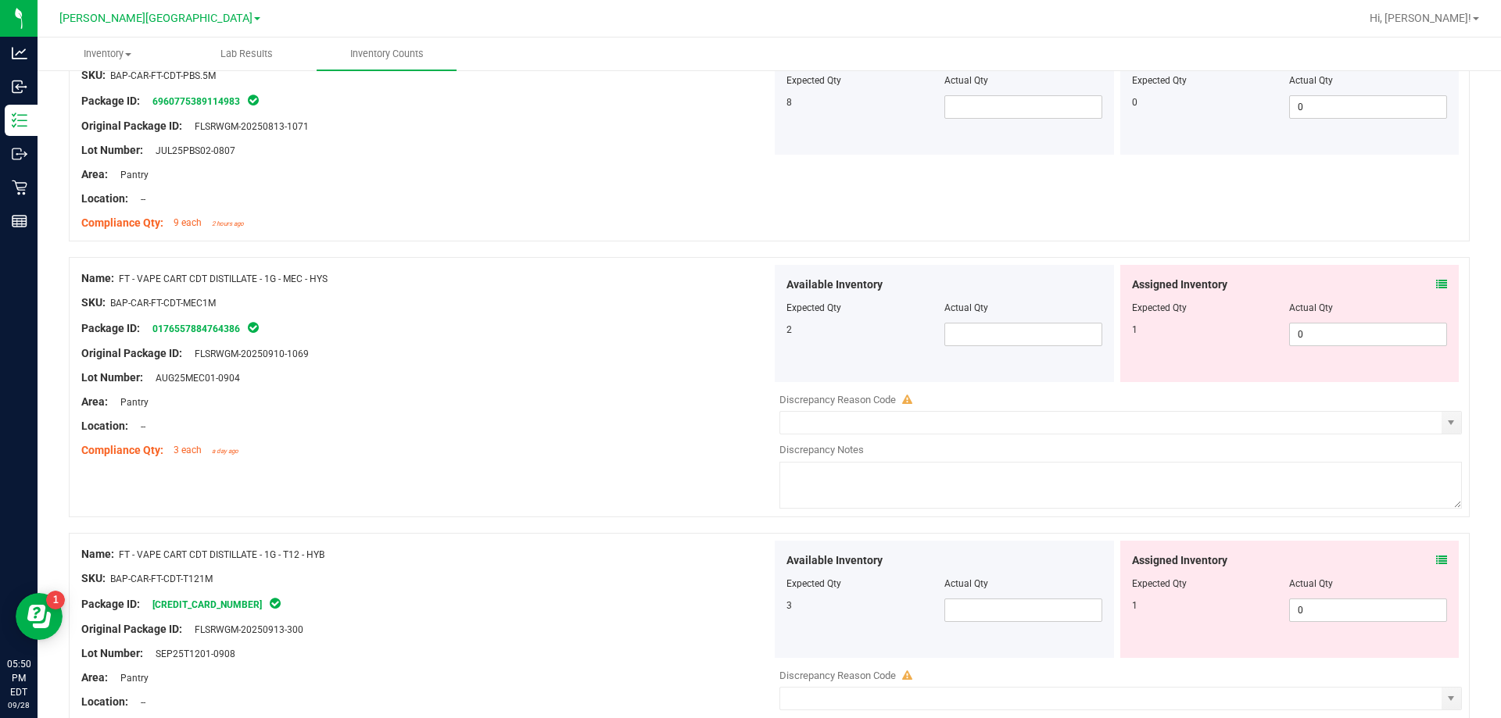
scroll to position [3205, 0]
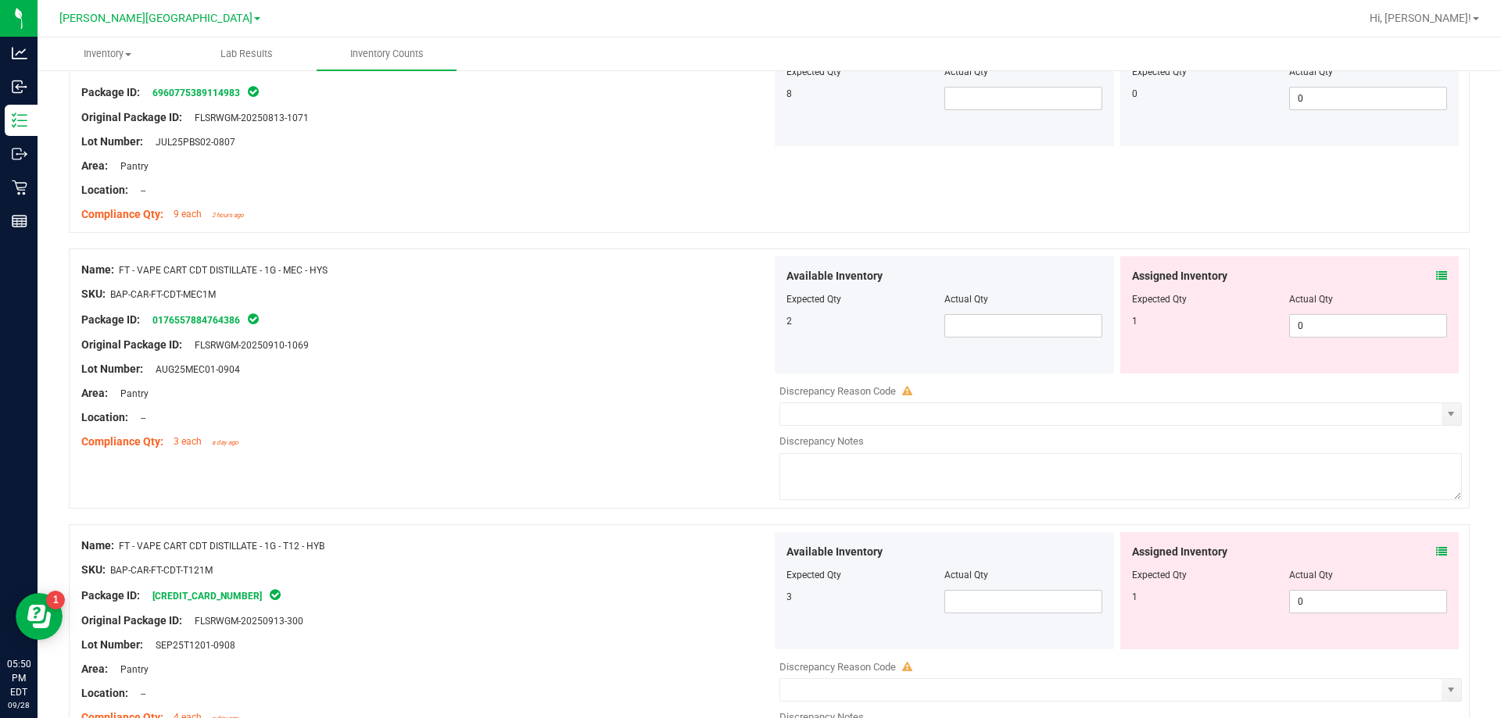
click at [1436, 274] on icon at bounding box center [1441, 276] width 11 height 11
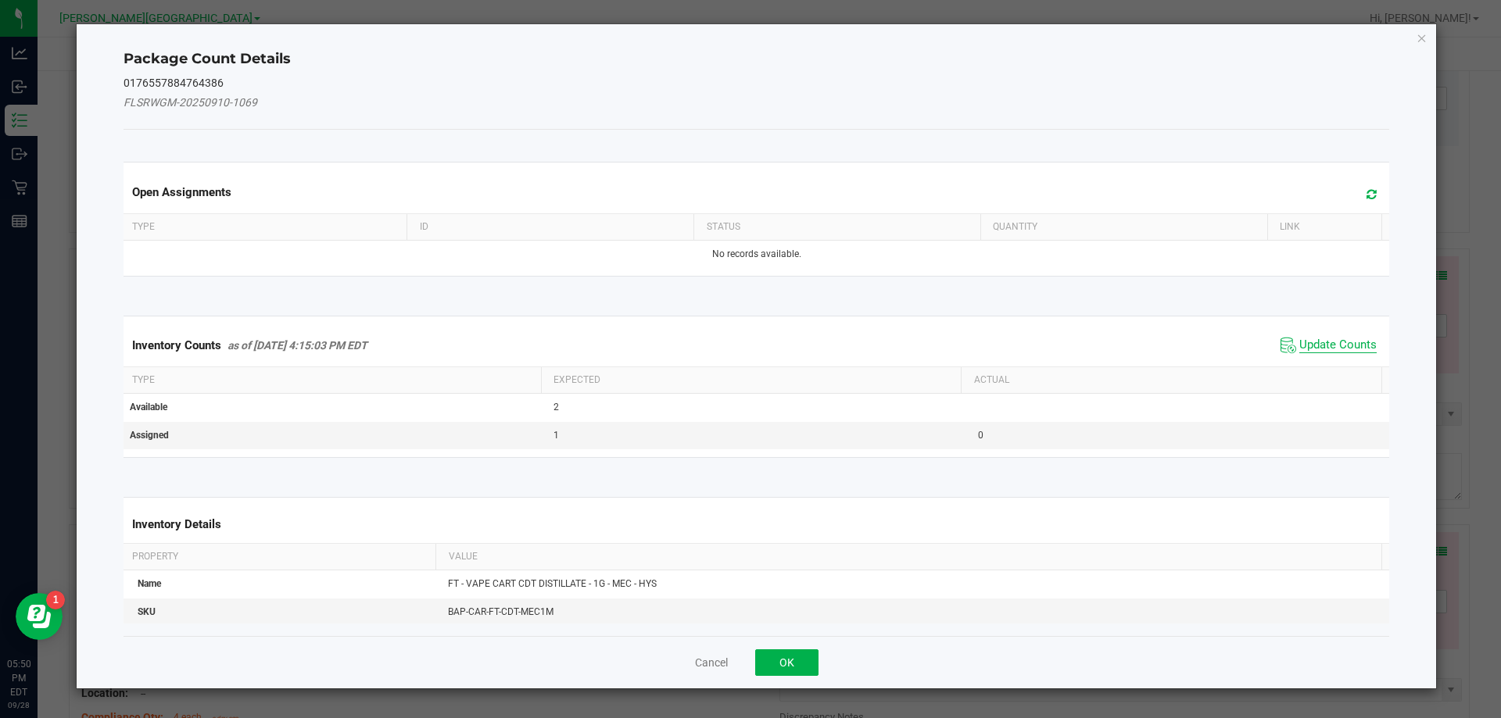
click at [1306, 348] on span "Update Counts" at bounding box center [1337, 346] width 77 height 16
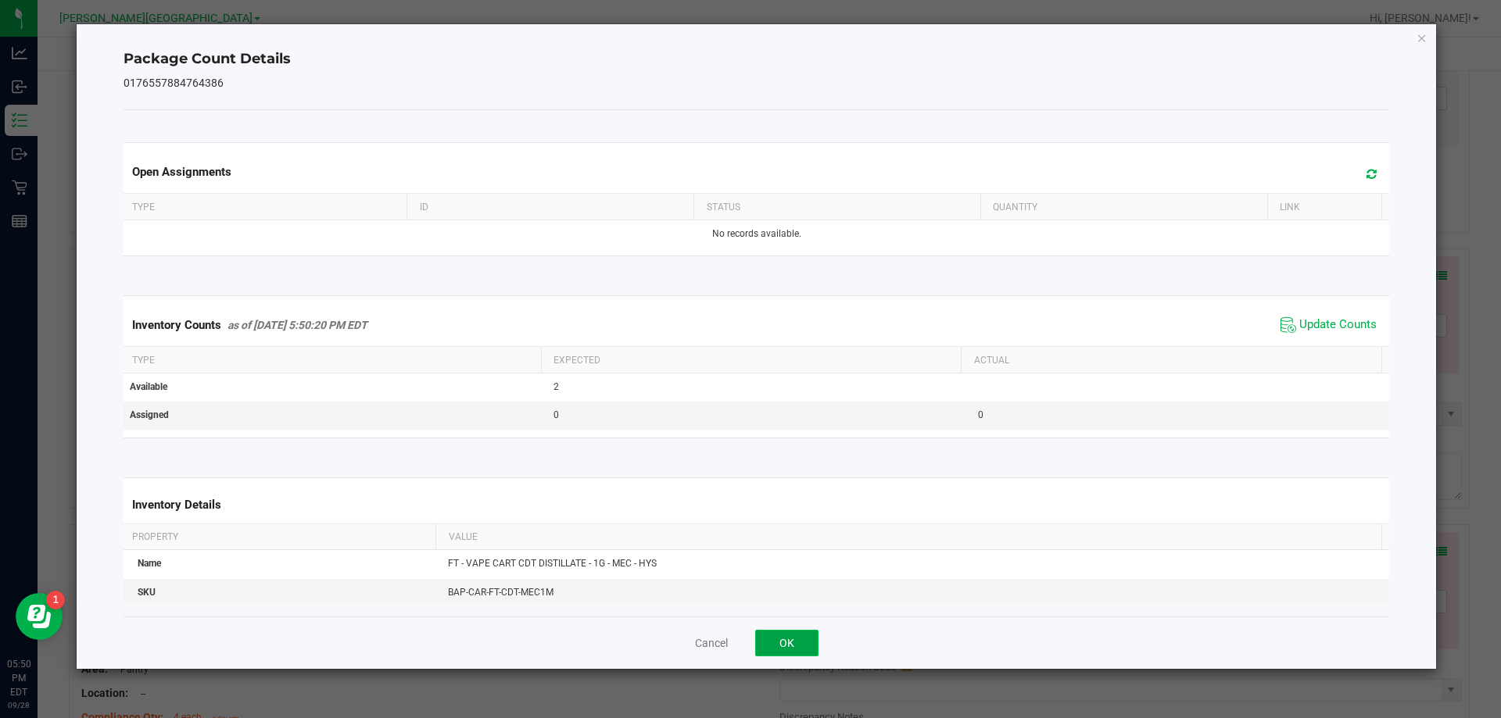
click at [799, 638] on button "OK" at bounding box center [786, 643] width 63 height 27
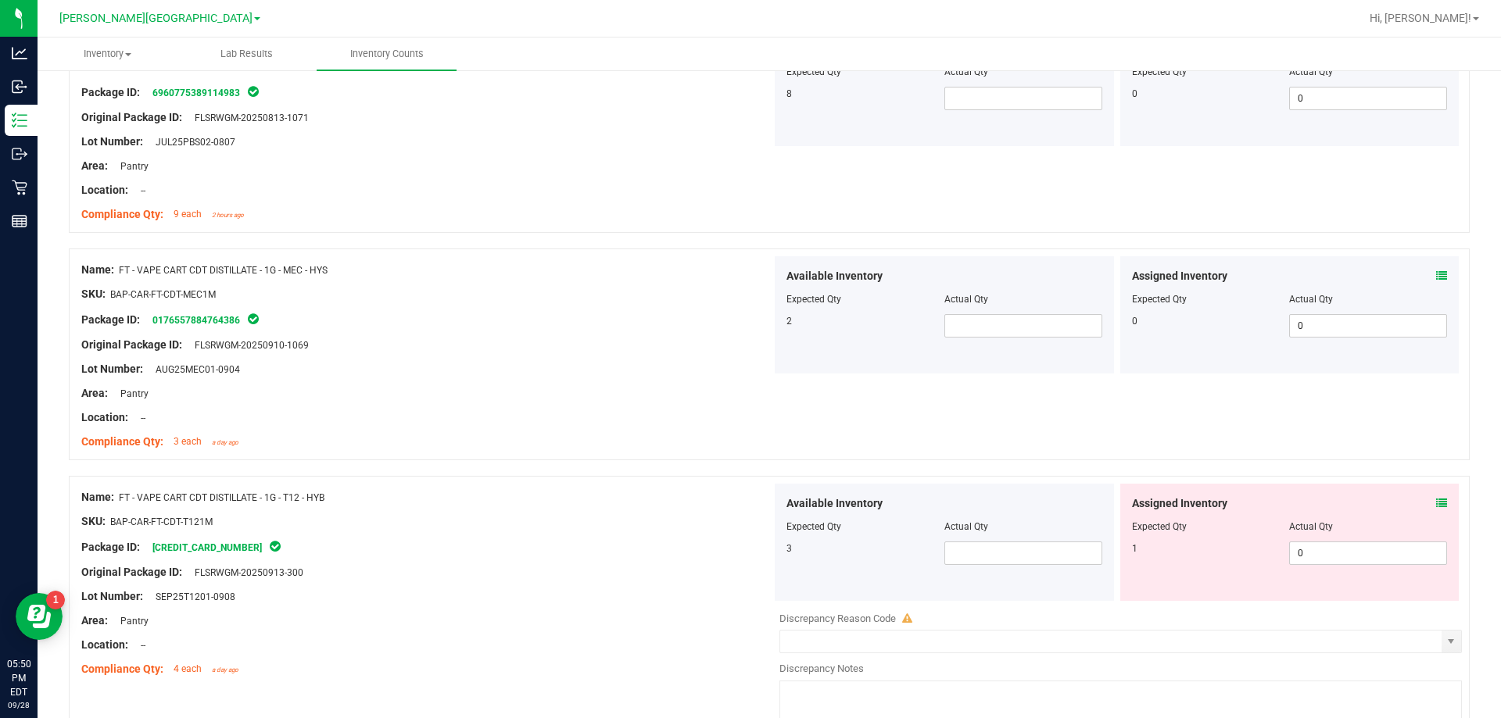
click at [1421, 504] on div "Assigned Inventory" at bounding box center [1290, 504] width 316 height 16
click at [1426, 504] on div "Assigned Inventory" at bounding box center [1290, 504] width 316 height 16
click at [1436, 504] on icon at bounding box center [1441, 503] width 11 height 11
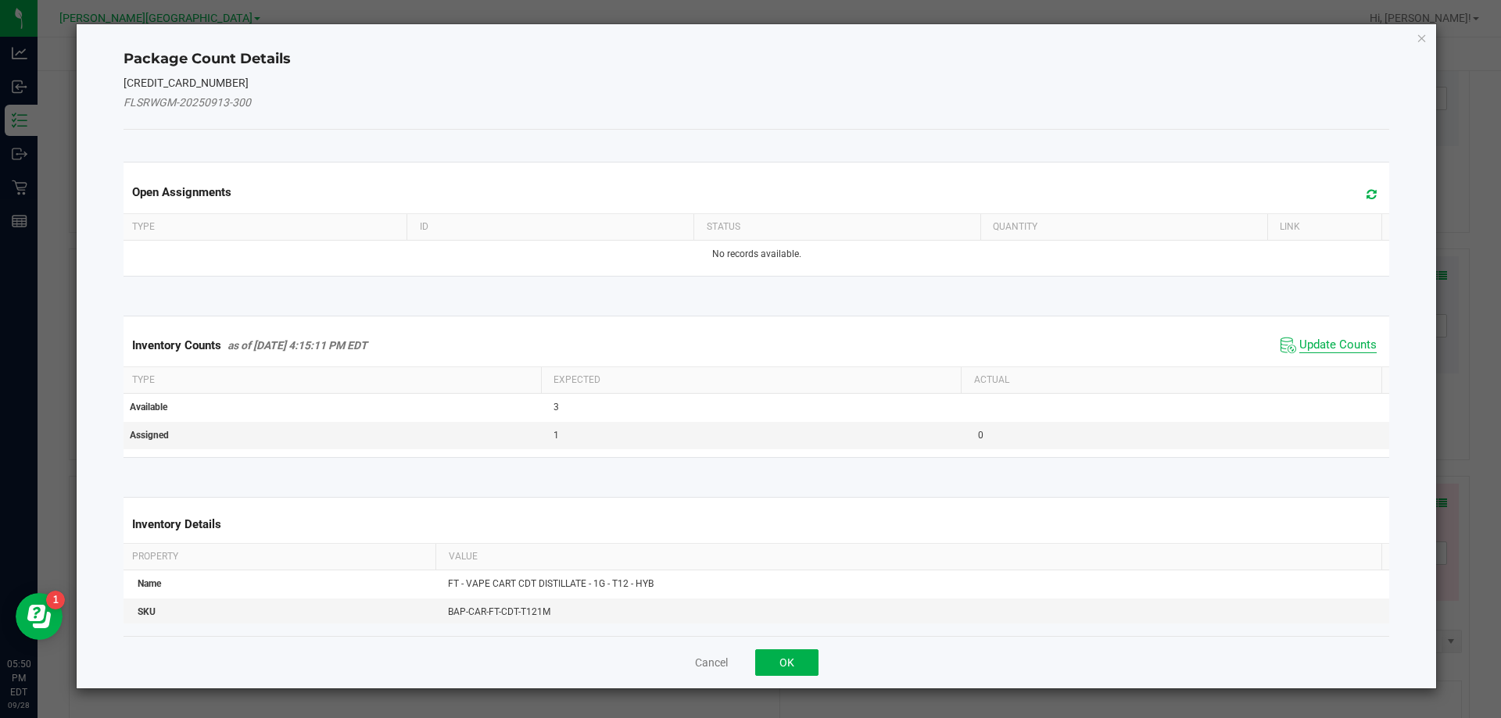
click at [1345, 342] on span "Update Counts" at bounding box center [1337, 346] width 77 height 16
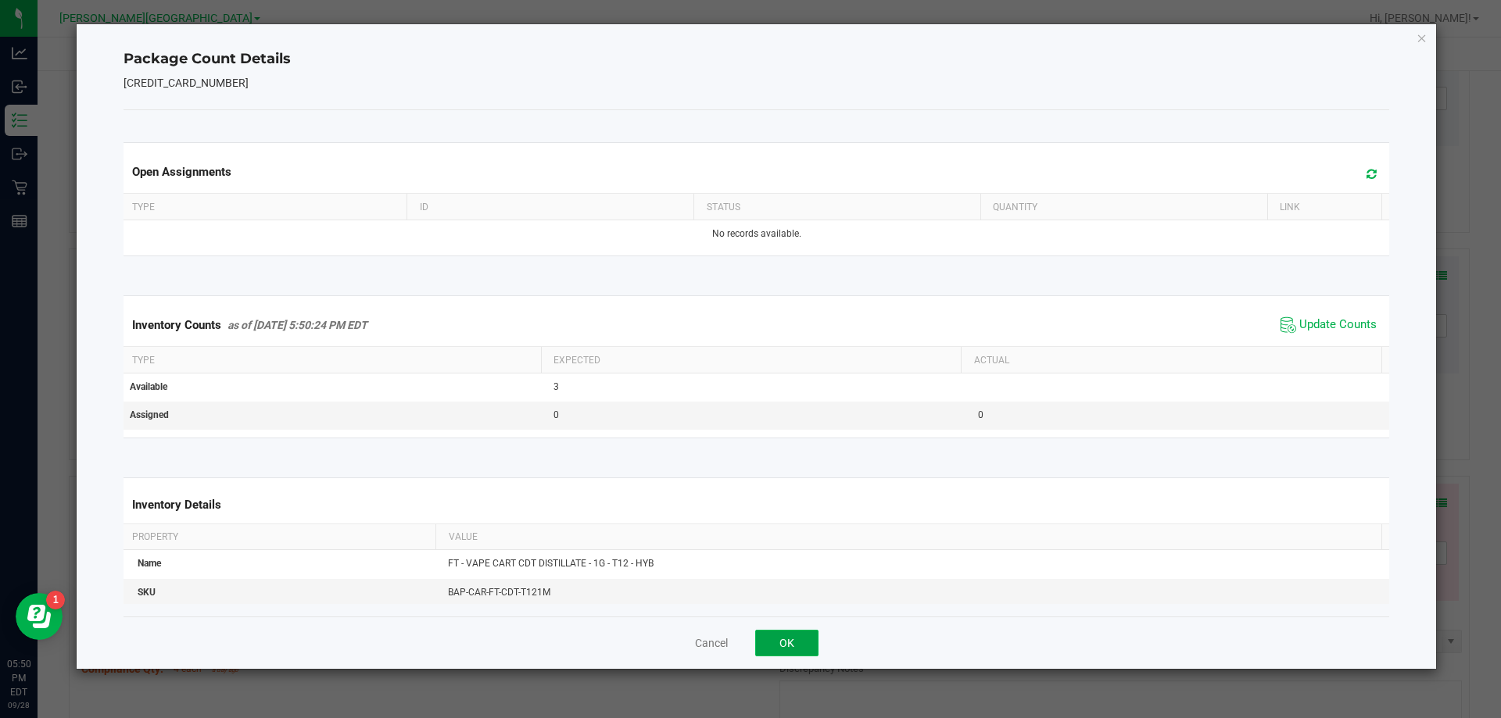
click at [790, 639] on button "OK" at bounding box center [786, 643] width 63 height 27
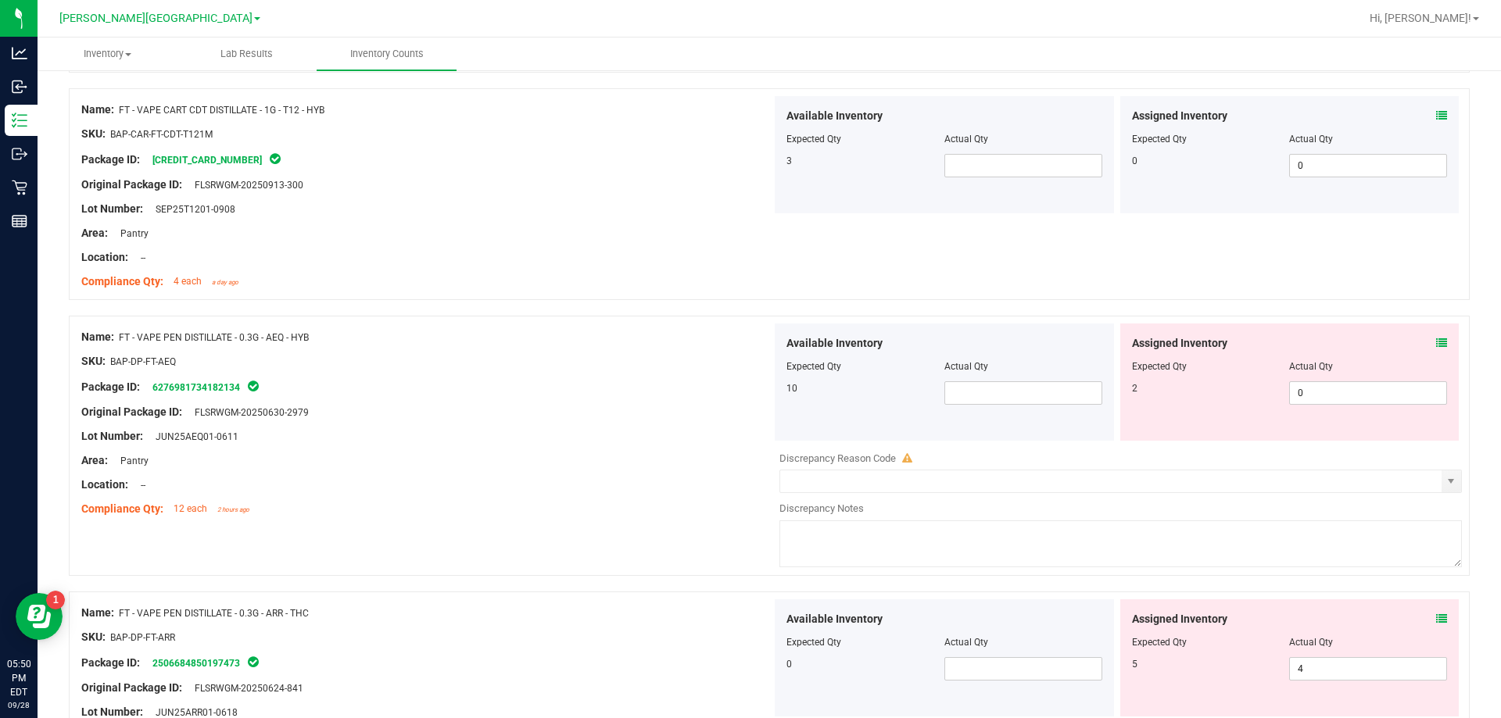
scroll to position [3596, 0]
click at [1436, 339] on icon at bounding box center [1441, 340] width 11 height 11
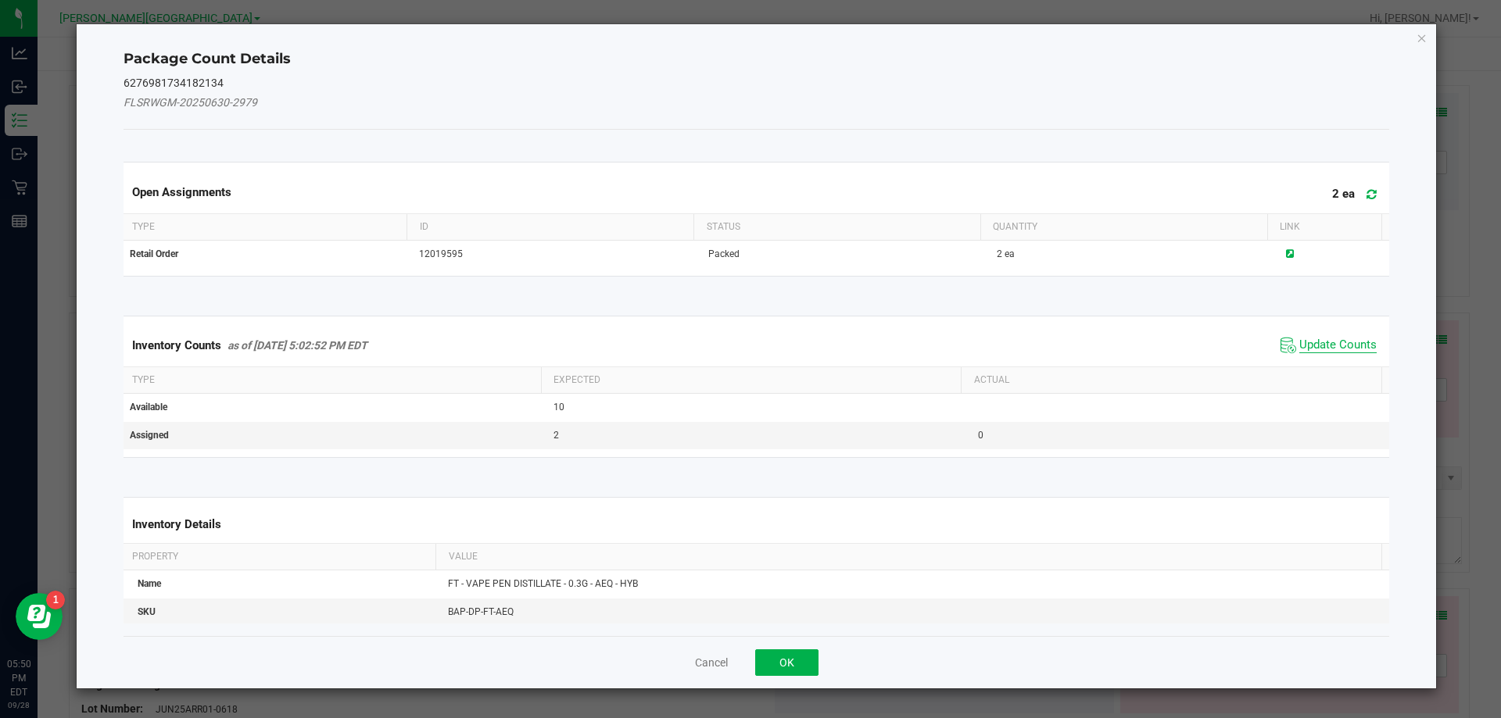
click at [1299, 342] on span "Update Counts" at bounding box center [1337, 346] width 77 height 16
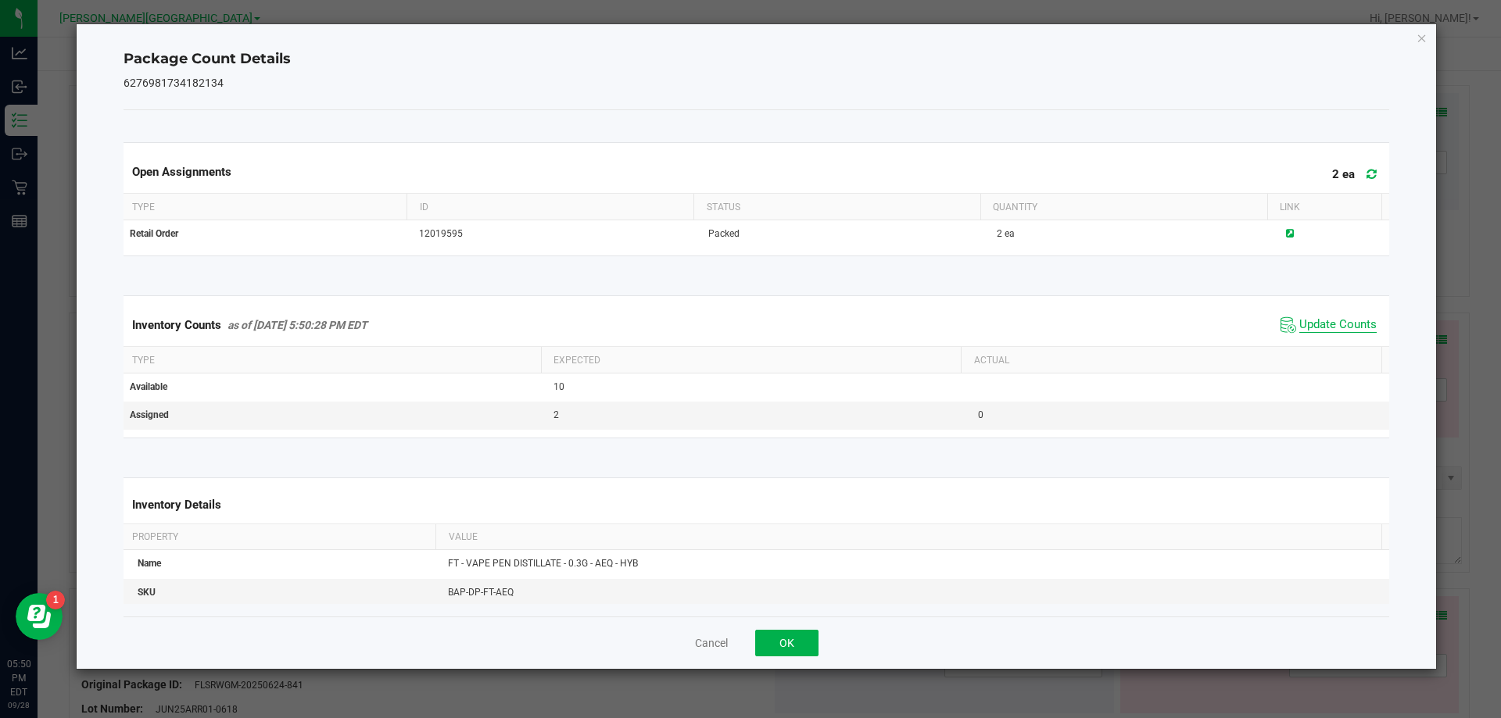
click at [1313, 325] on span "Update Counts" at bounding box center [1337, 325] width 77 height 16
drag, startPoint x: 1348, startPoint y: 312, endPoint x: 1342, endPoint y: 327, distance: 16.1
click at [1347, 313] on div "Inventory Counts as of [DATE] 5:50:34 PM EDT Update Counts" at bounding box center [756, 325] width 1273 height 42
click at [1339, 332] on span "Update Counts" at bounding box center [1337, 325] width 77 height 16
click at [790, 636] on button "OK" at bounding box center [786, 643] width 63 height 27
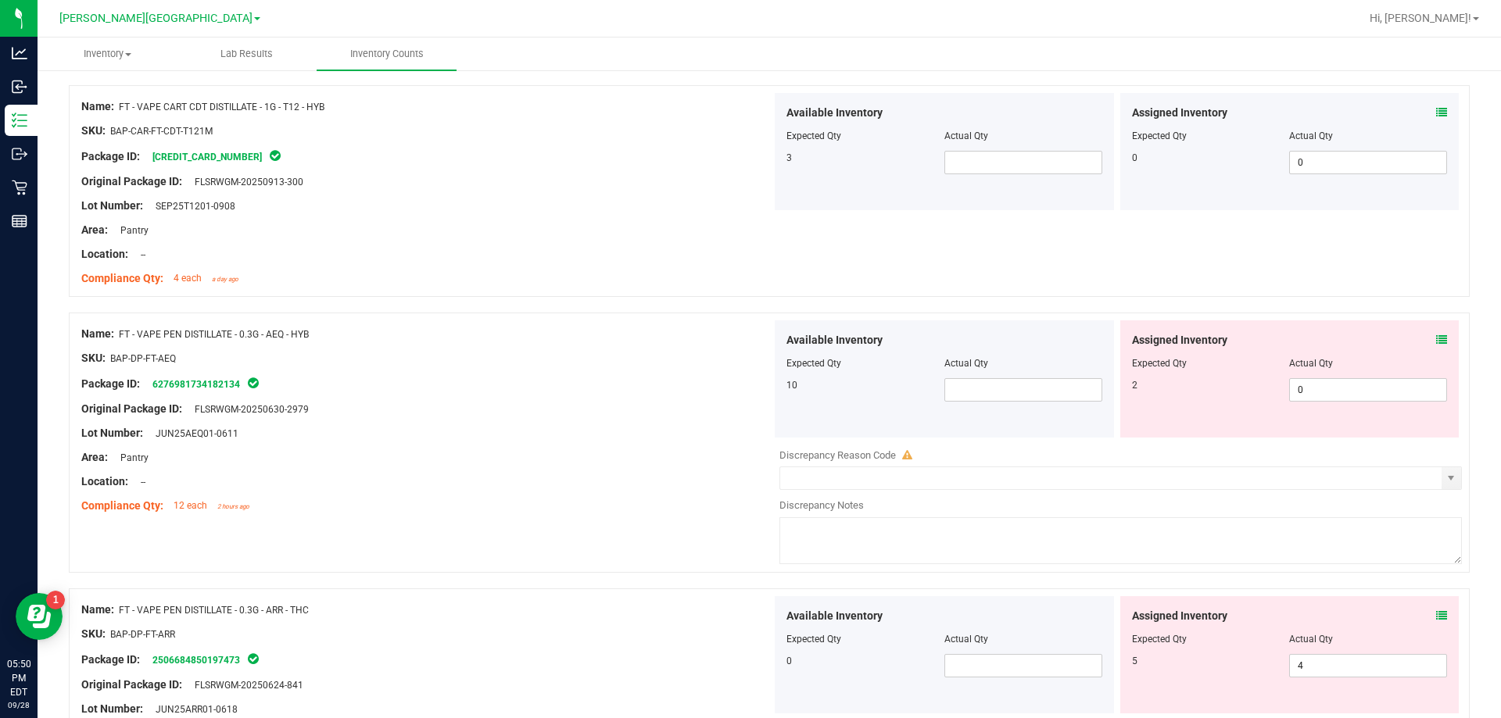
scroll to position [3674, 0]
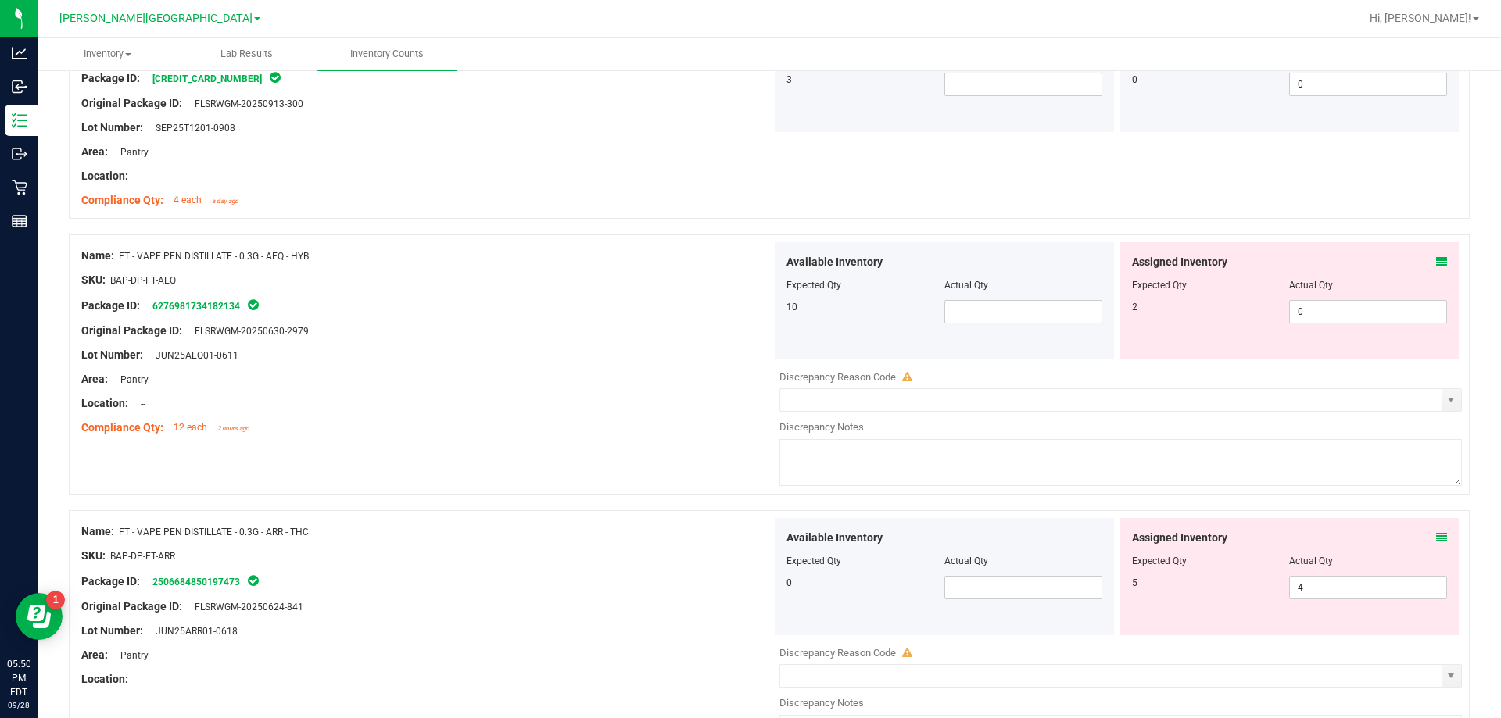
click at [1435, 256] on div "Assigned Inventory Expected Qty Actual Qty 2 0 0" at bounding box center [1289, 300] width 339 height 117
click at [1436, 259] on icon at bounding box center [1441, 261] width 11 height 11
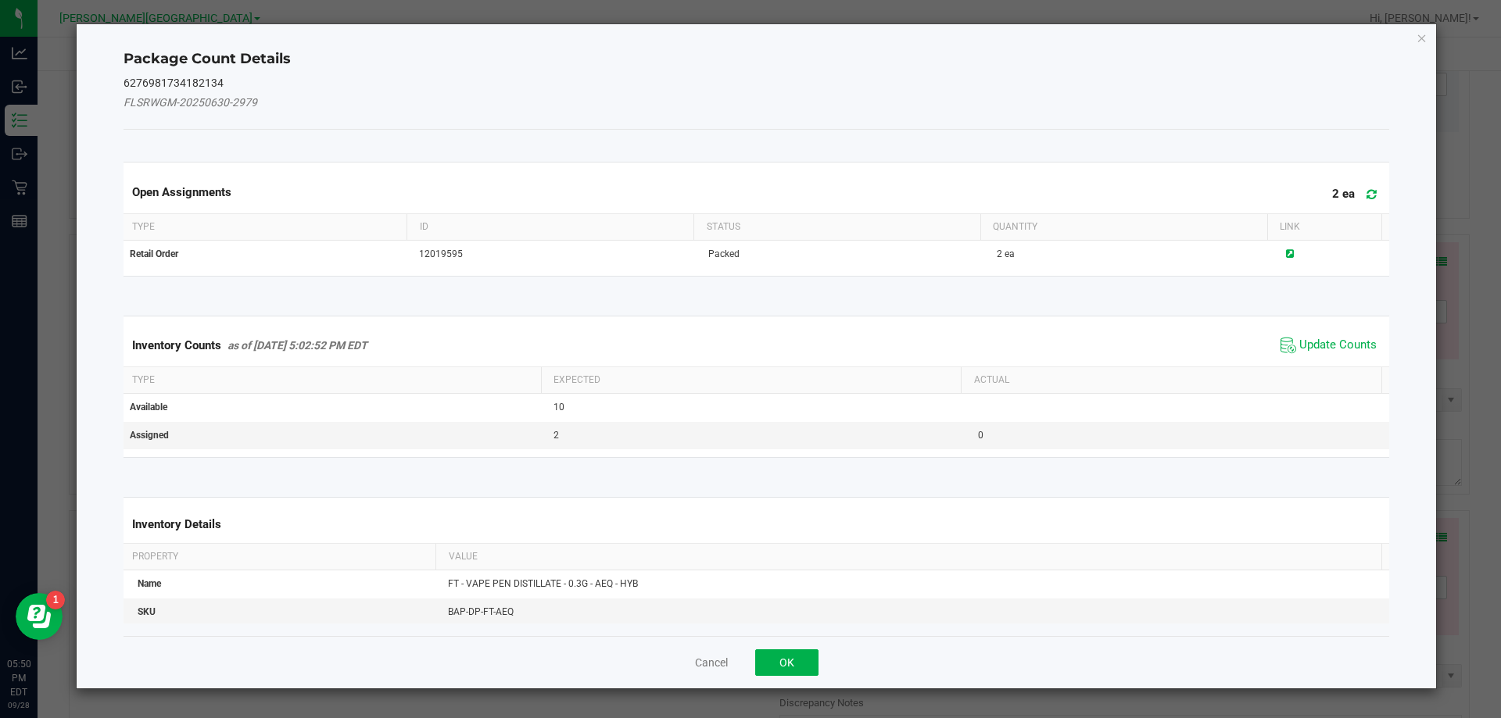
click at [1309, 353] on span "Update Counts" at bounding box center [1329, 345] width 104 height 23
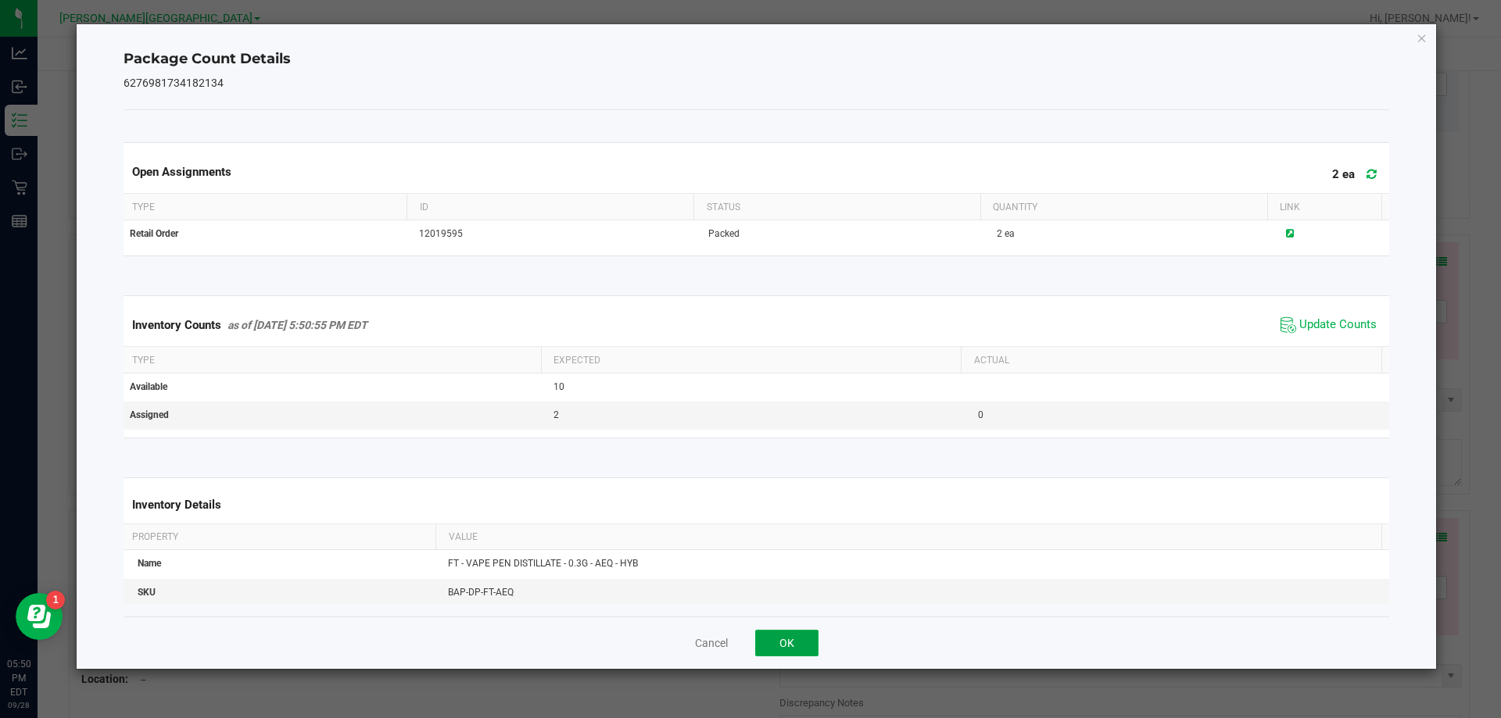
click at [778, 652] on button "OK" at bounding box center [786, 643] width 63 height 27
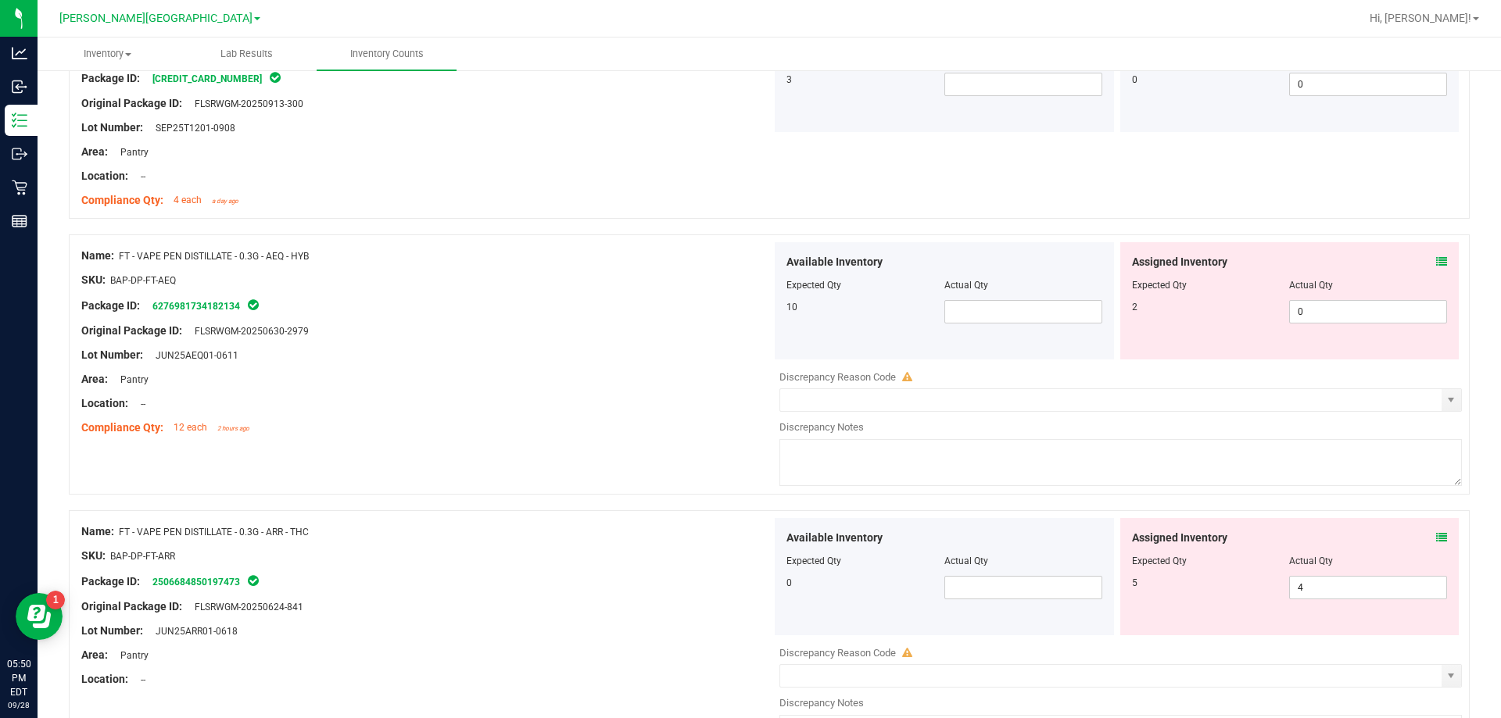
click at [1436, 534] on icon at bounding box center [1441, 537] width 11 height 11
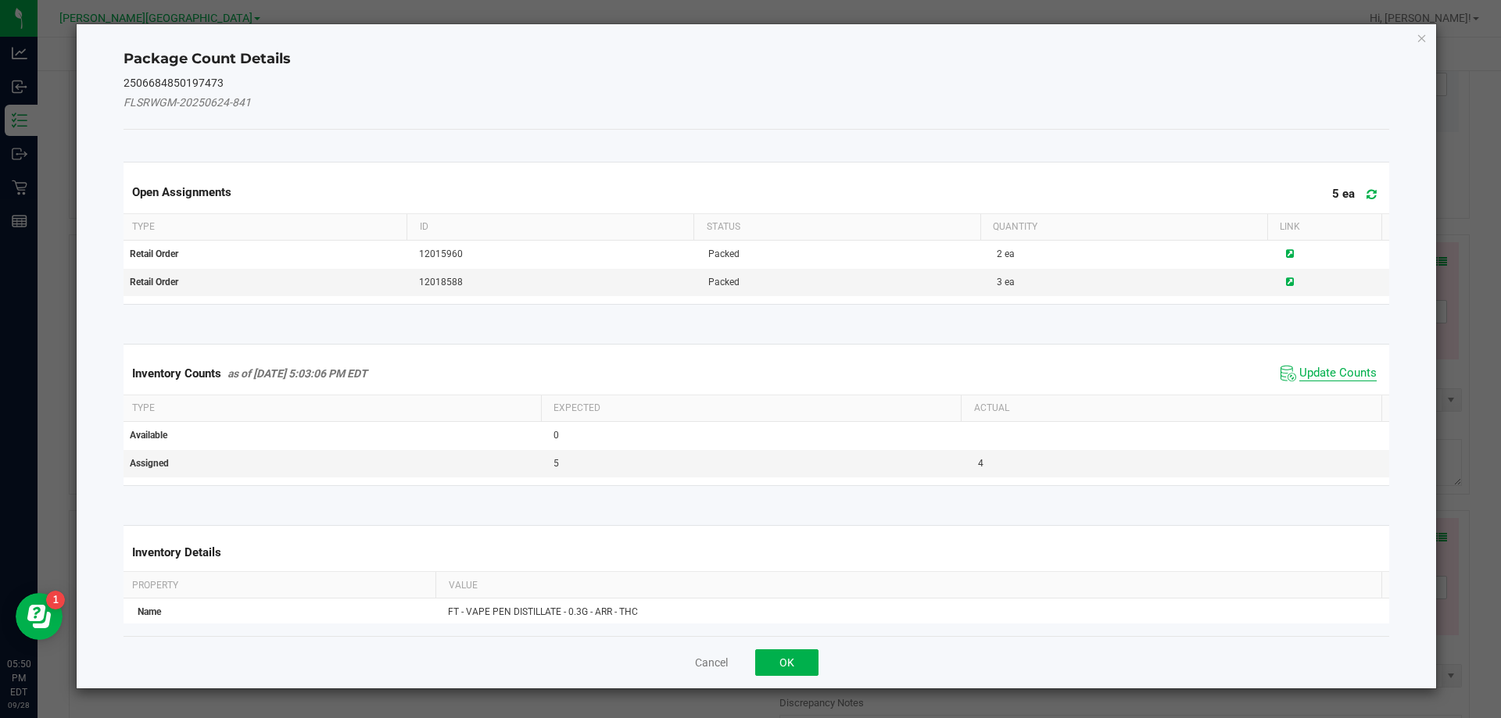
click at [1338, 366] on span "Update Counts" at bounding box center [1337, 374] width 77 height 16
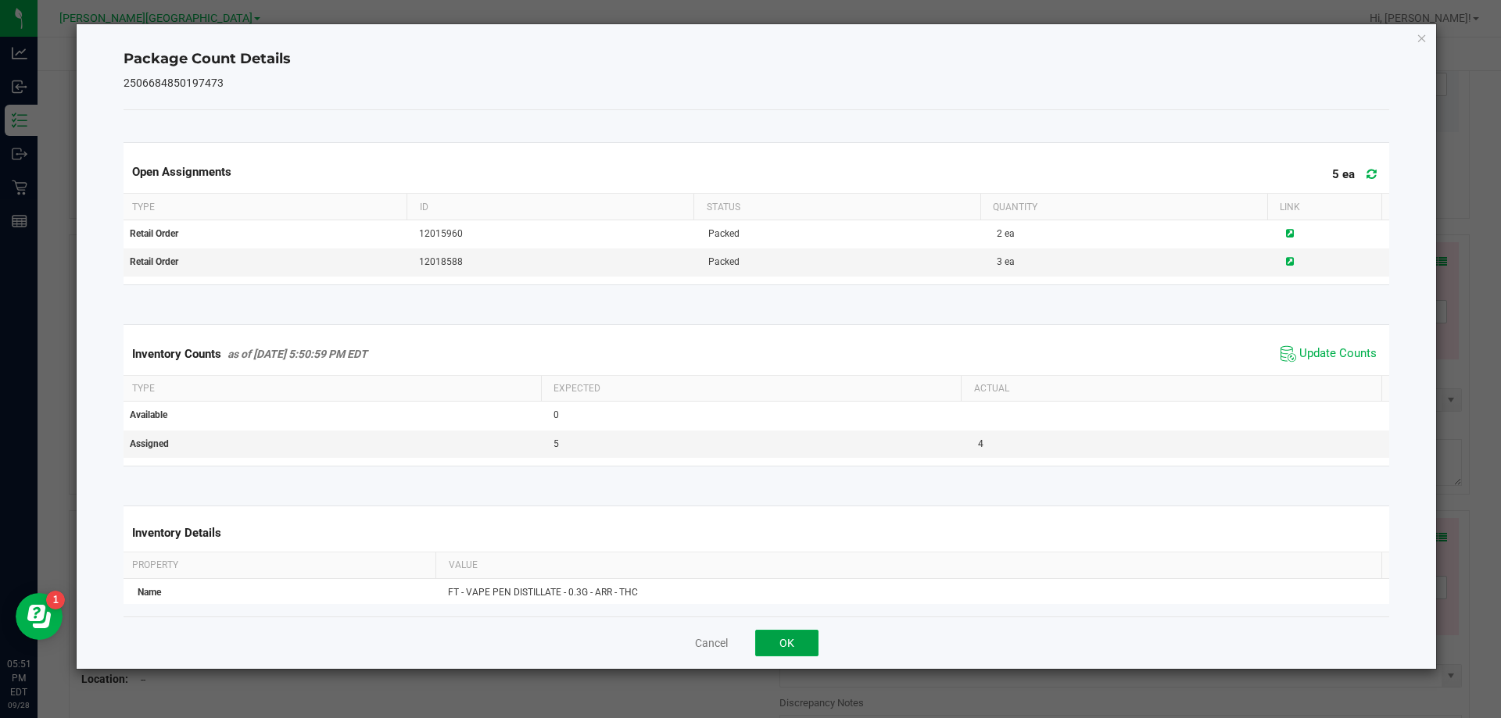
click at [797, 643] on button "OK" at bounding box center [786, 643] width 63 height 27
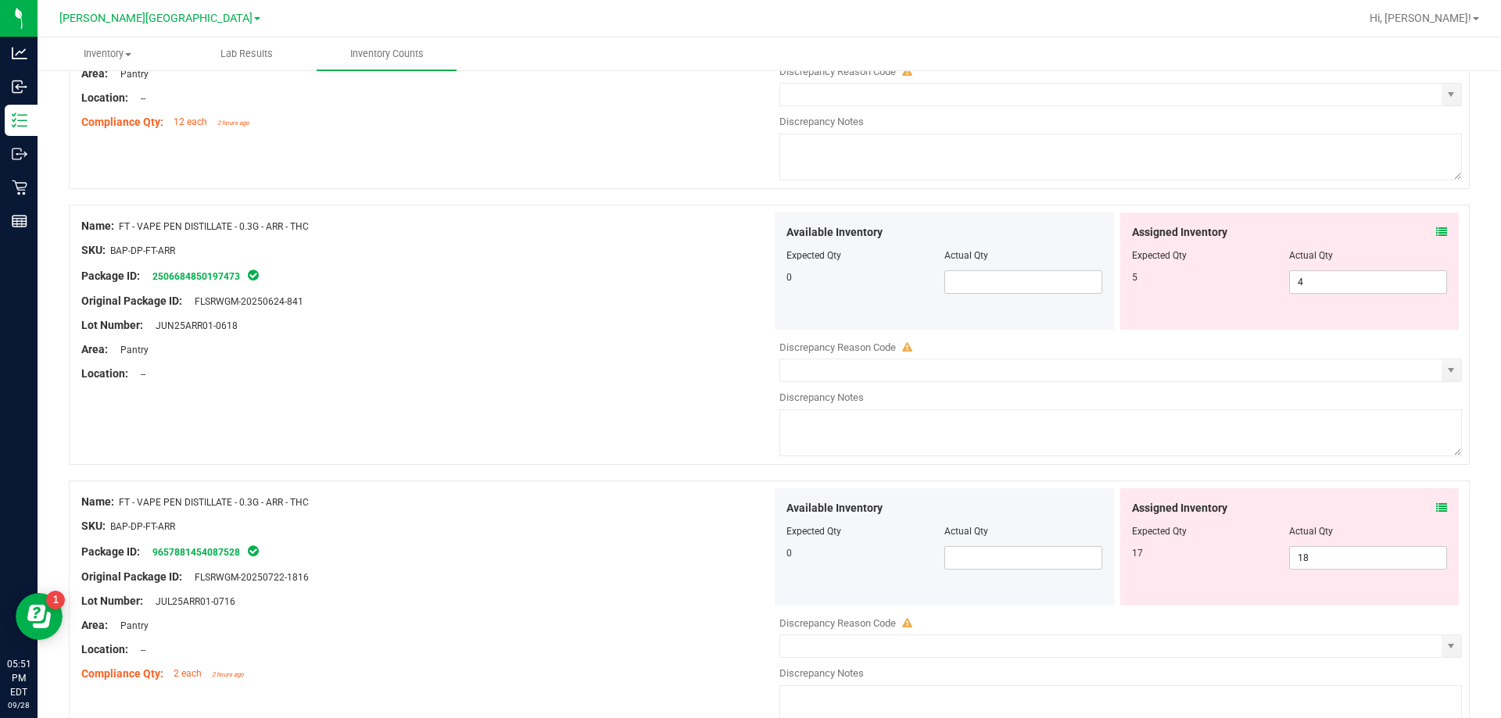
scroll to position [3987, 0]
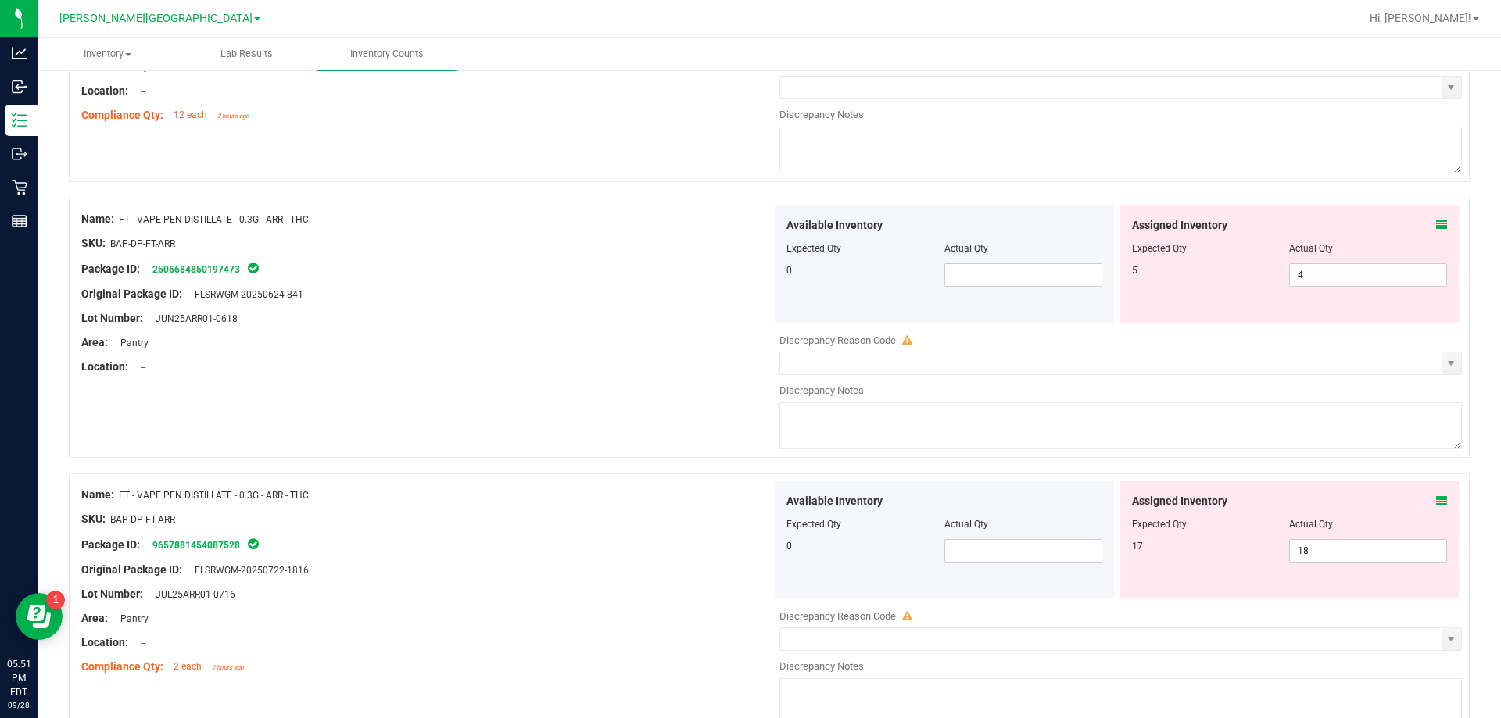
click at [1436, 503] on icon at bounding box center [1441, 501] width 11 height 11
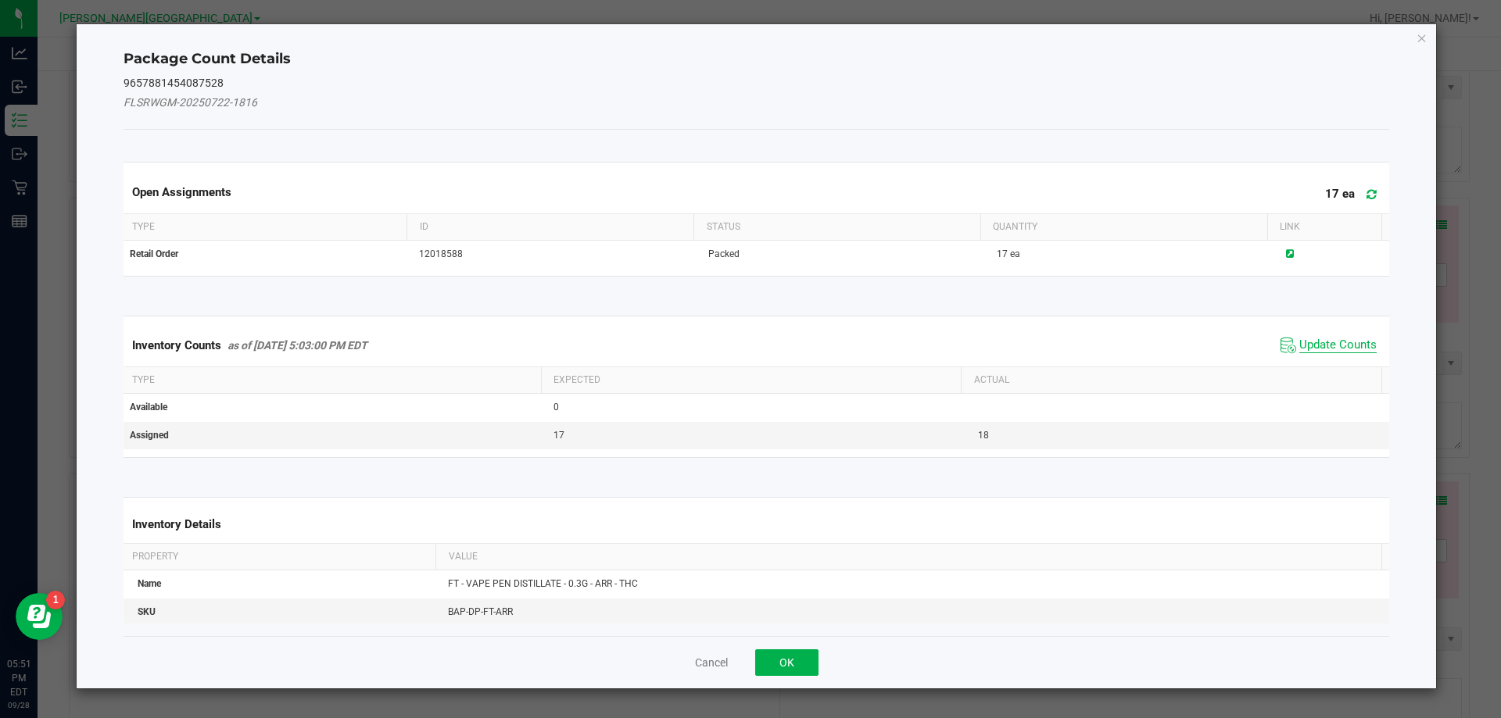
click at [1306, 346] on span "Update Counts" at bounding box center [1337, 346] width 77 height 16
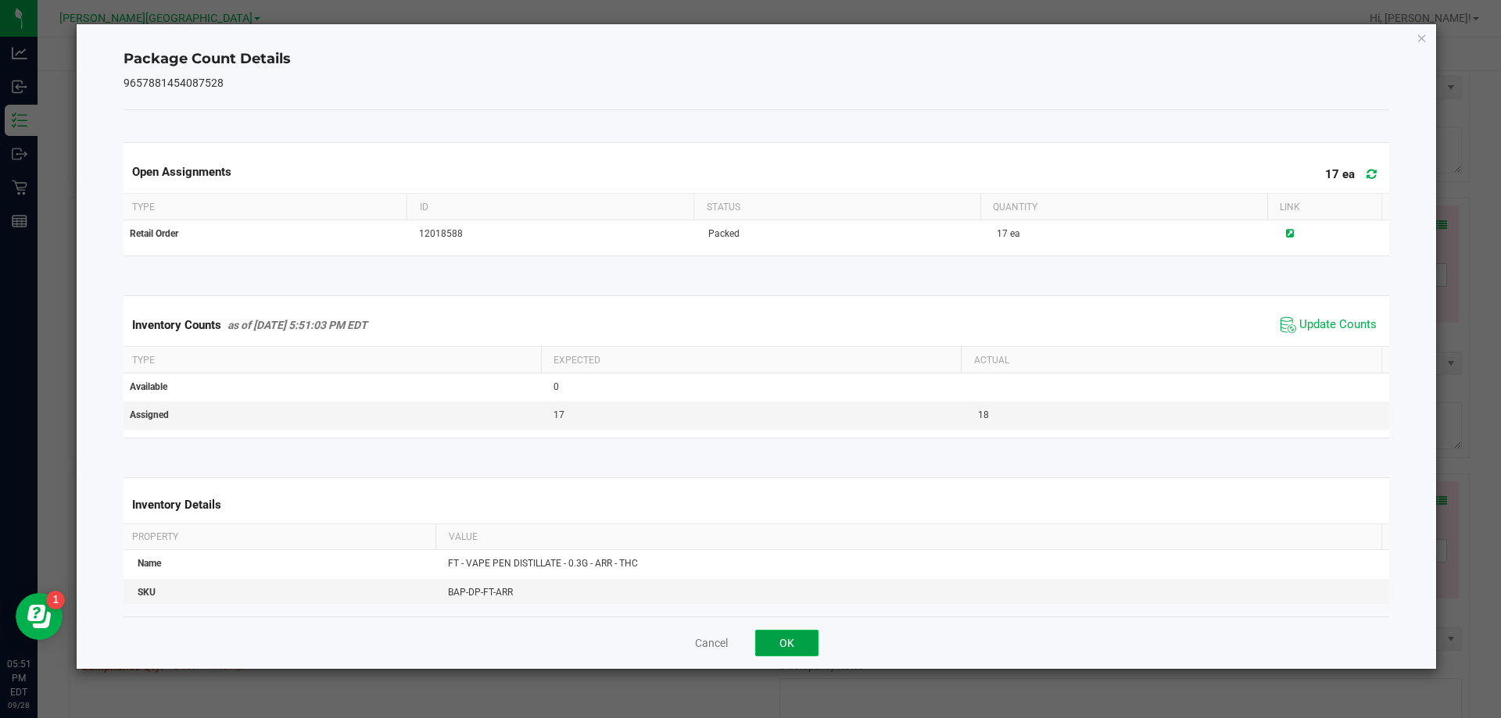
click at [786, 643] on button "OK" at bounding box center [786, 643] width 63 height 27
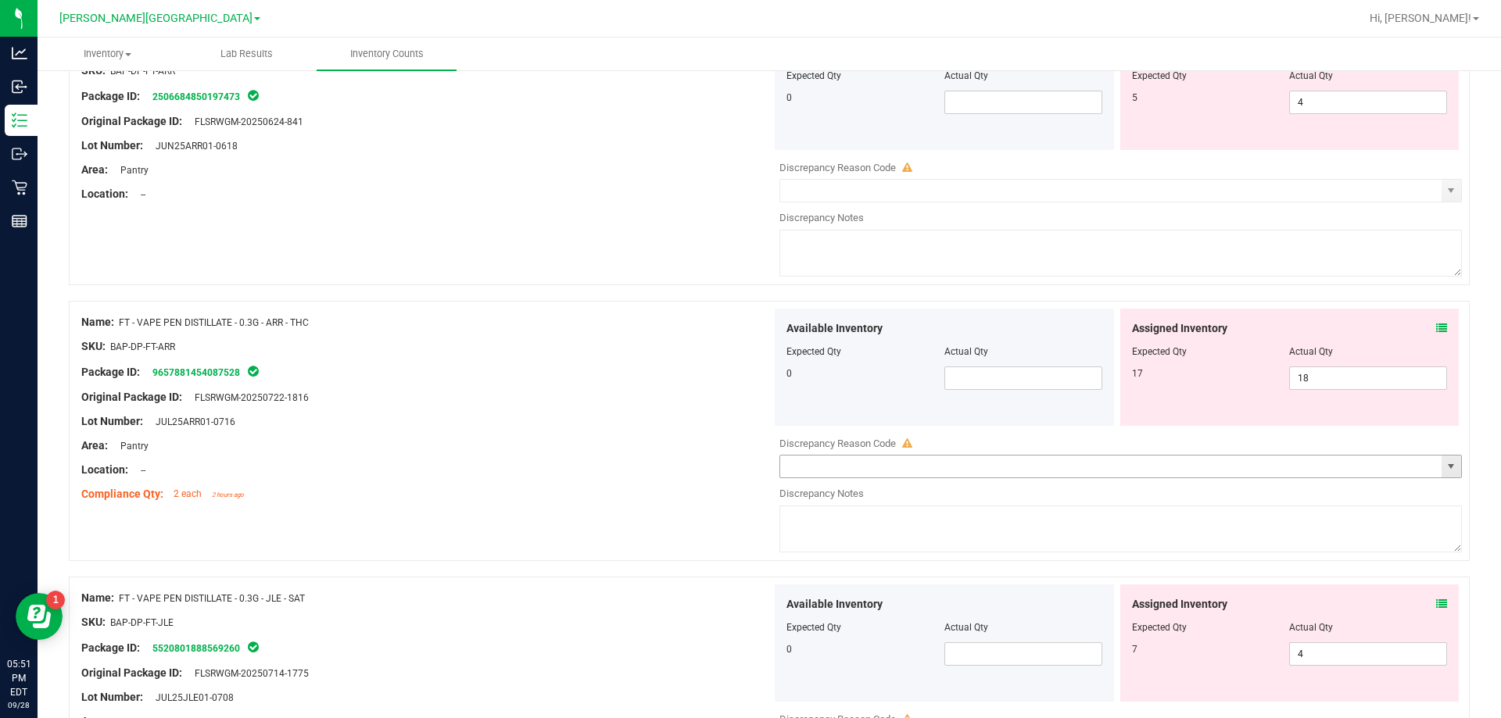
scroll to position [4222, 0]
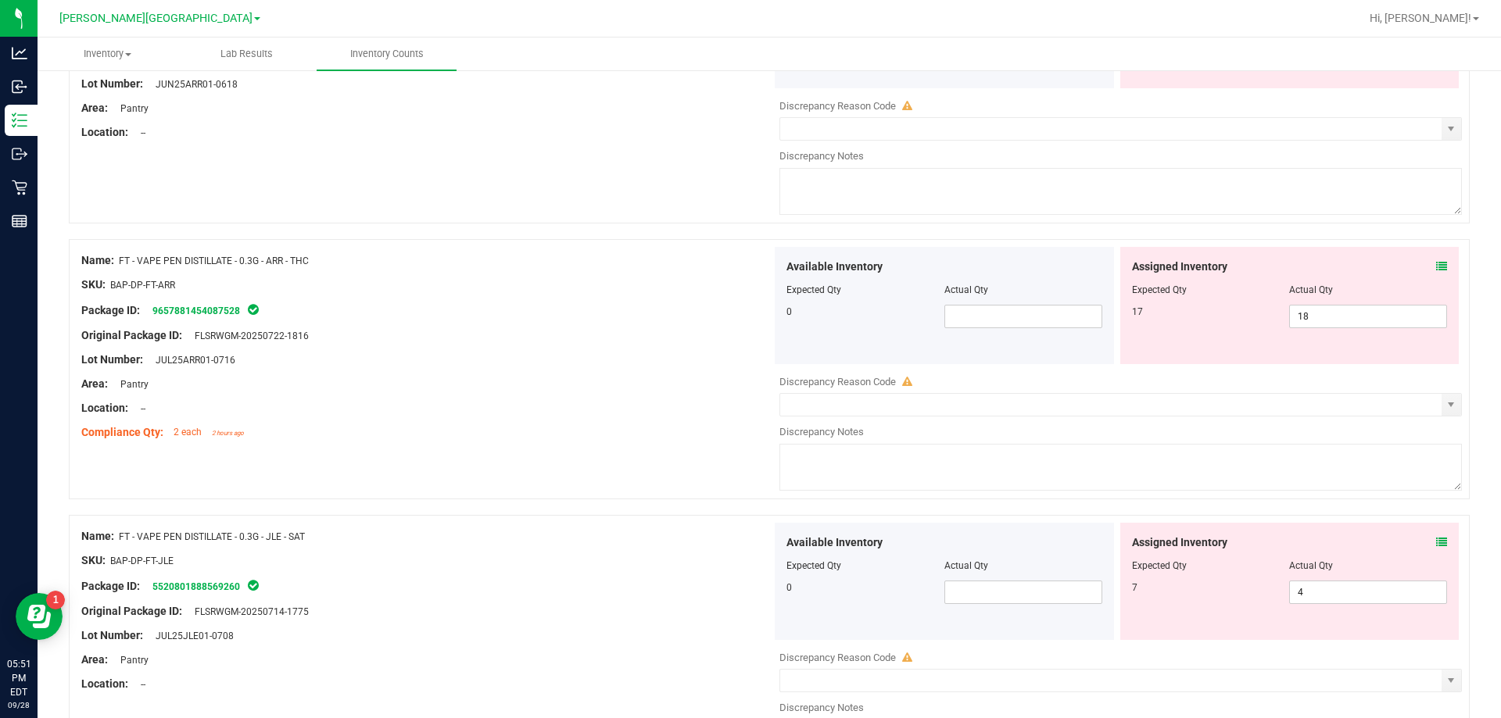
click at [1436, 543] on icon at bounding box center [1441, 542] width 11 height 11
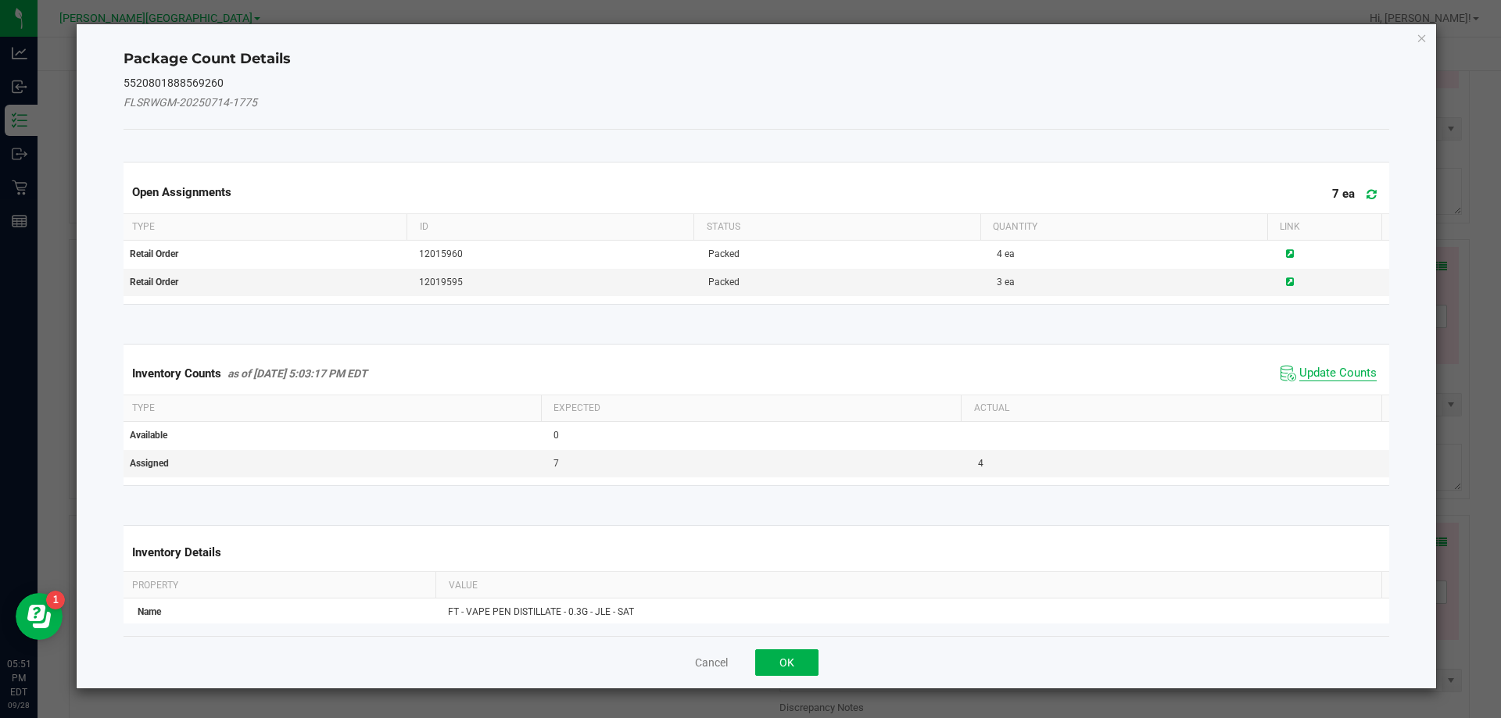
click at [1310, 374] on span "Update Counts" at bounding box center [1337, 374] width 77 height 16
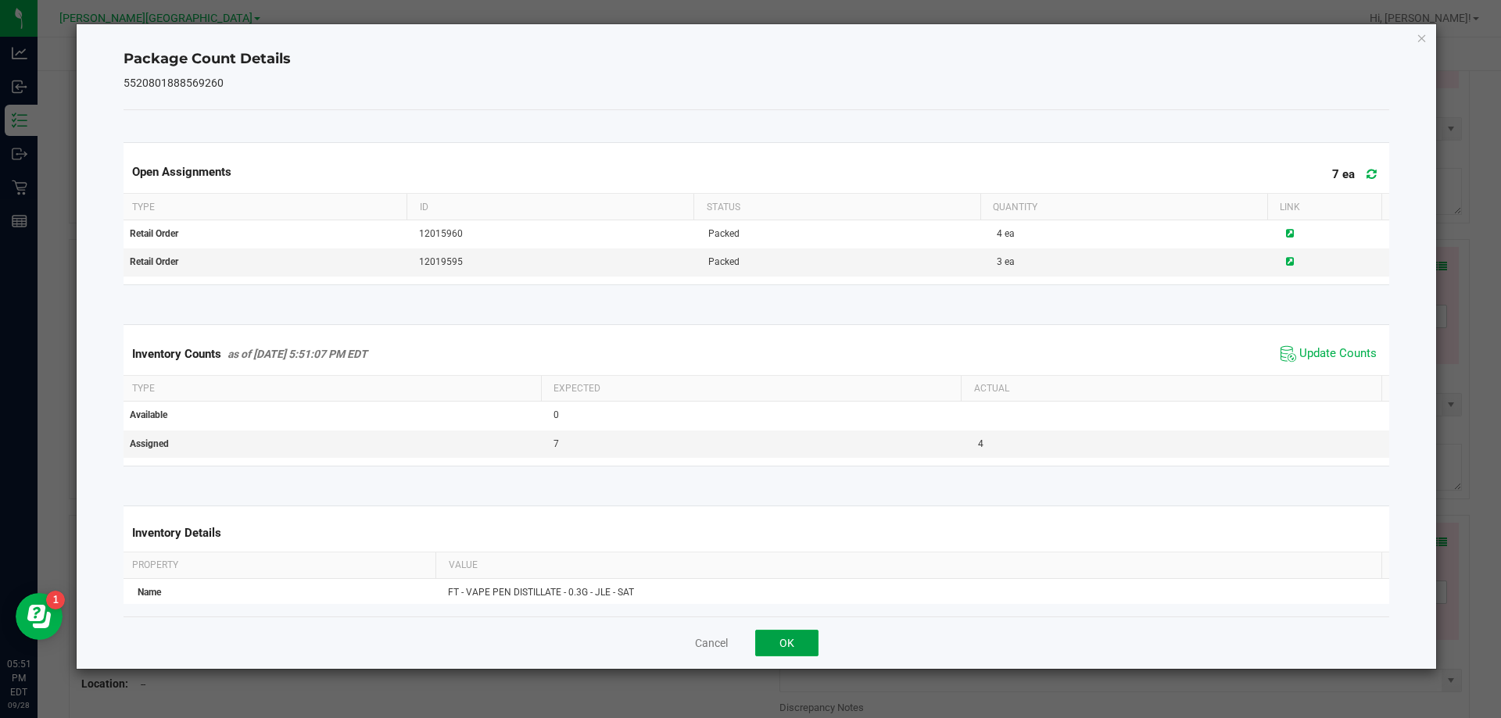
click at [798, 644] on button "OK" at bounding box center [786, 643] width 63 height 27
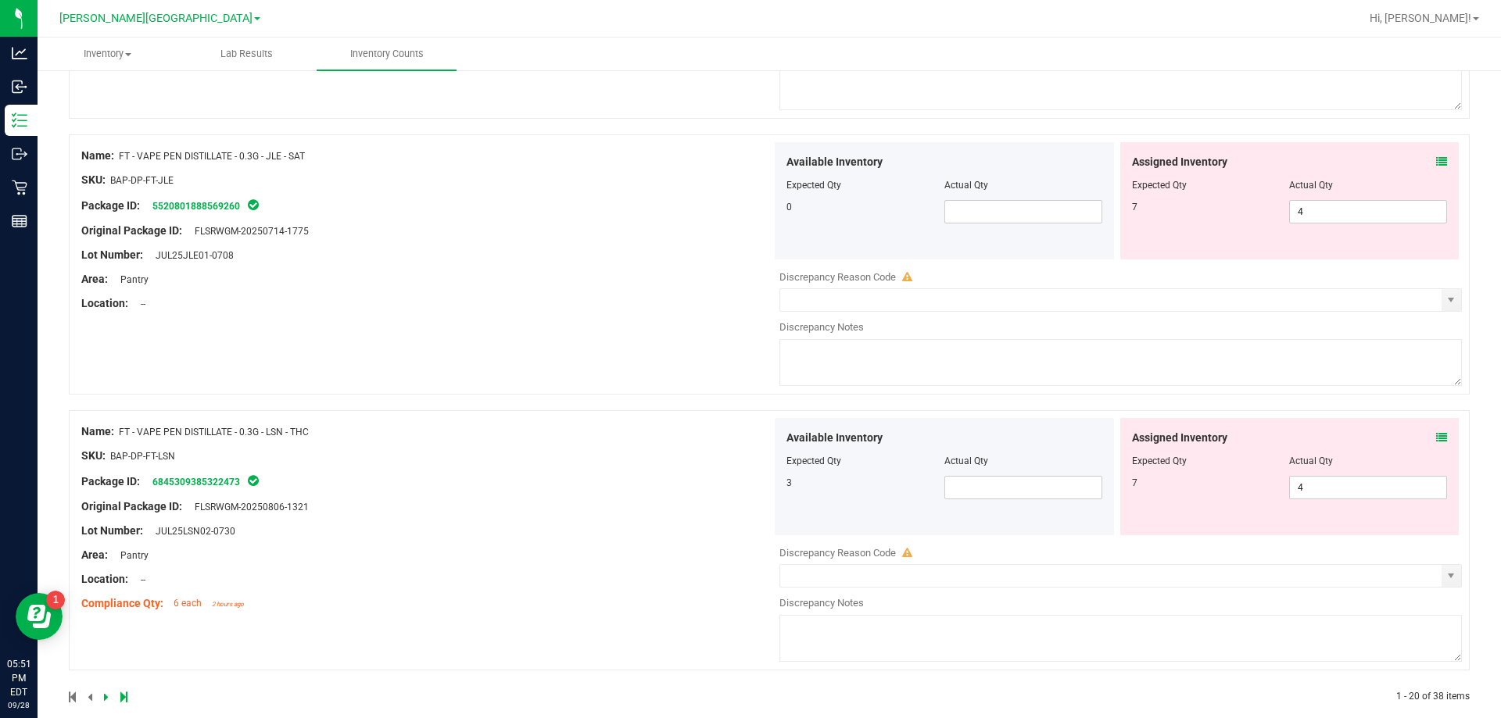
scroll to position [4613, 0]
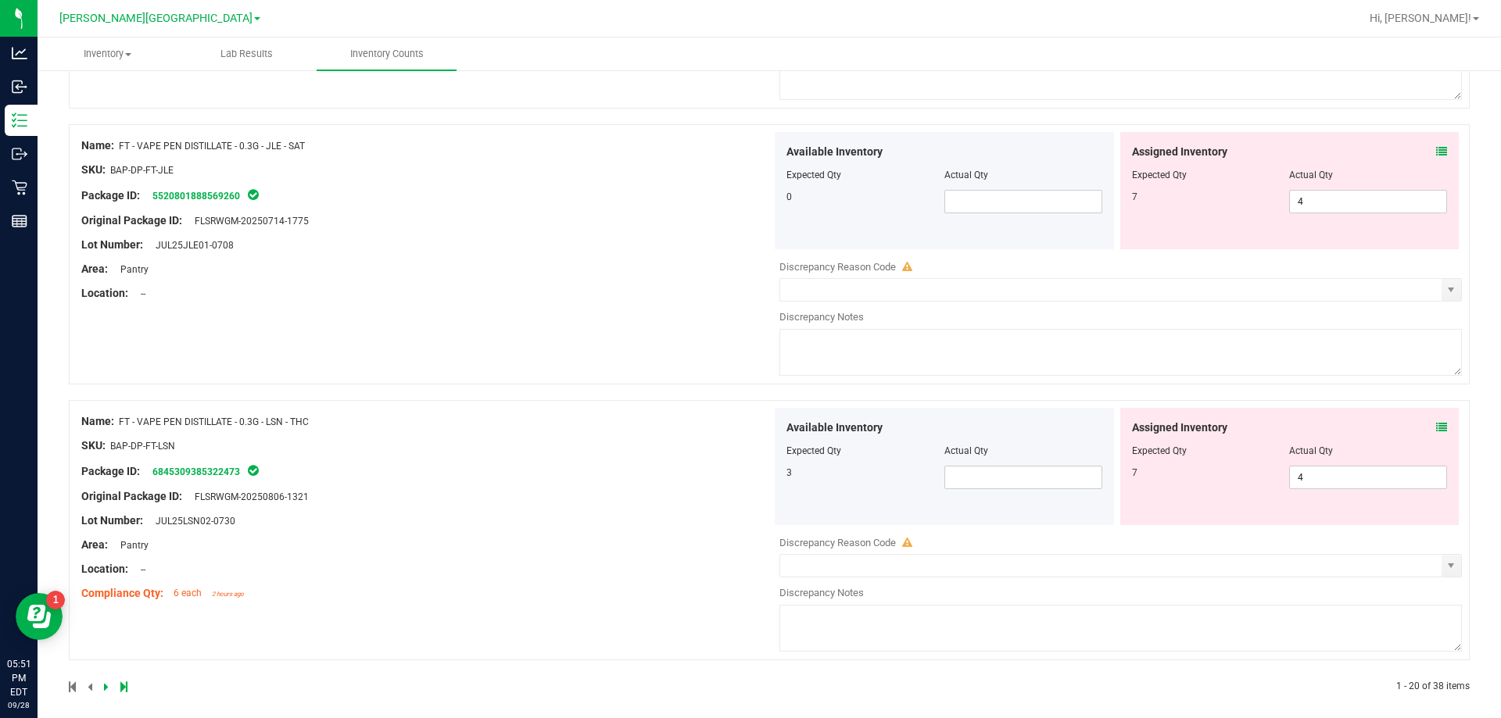
click at [1436, 423] on icon at bounding box center [1441, 427] width 11 height 11
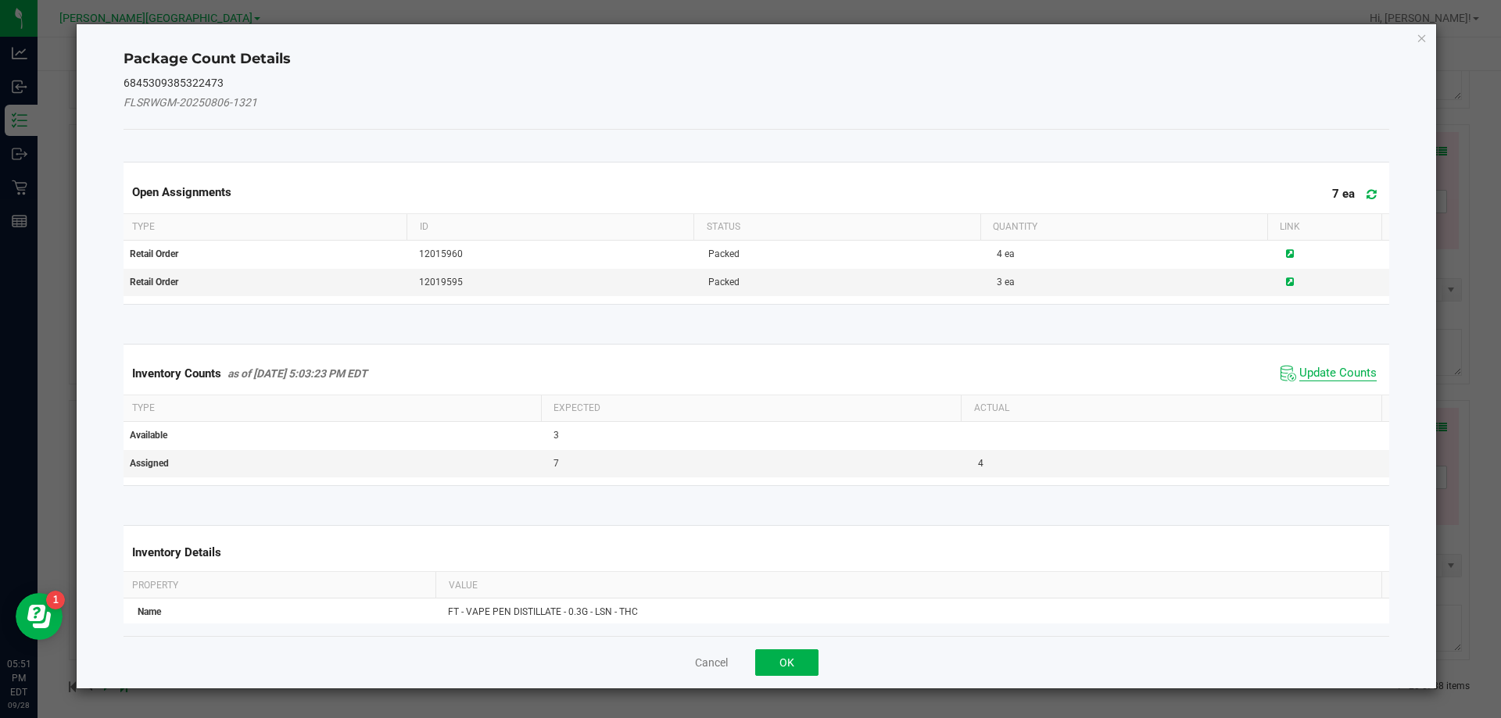
click at [1308, 366] on span "Update Counts" at bounding box center [1337, 374] width 77 height 16
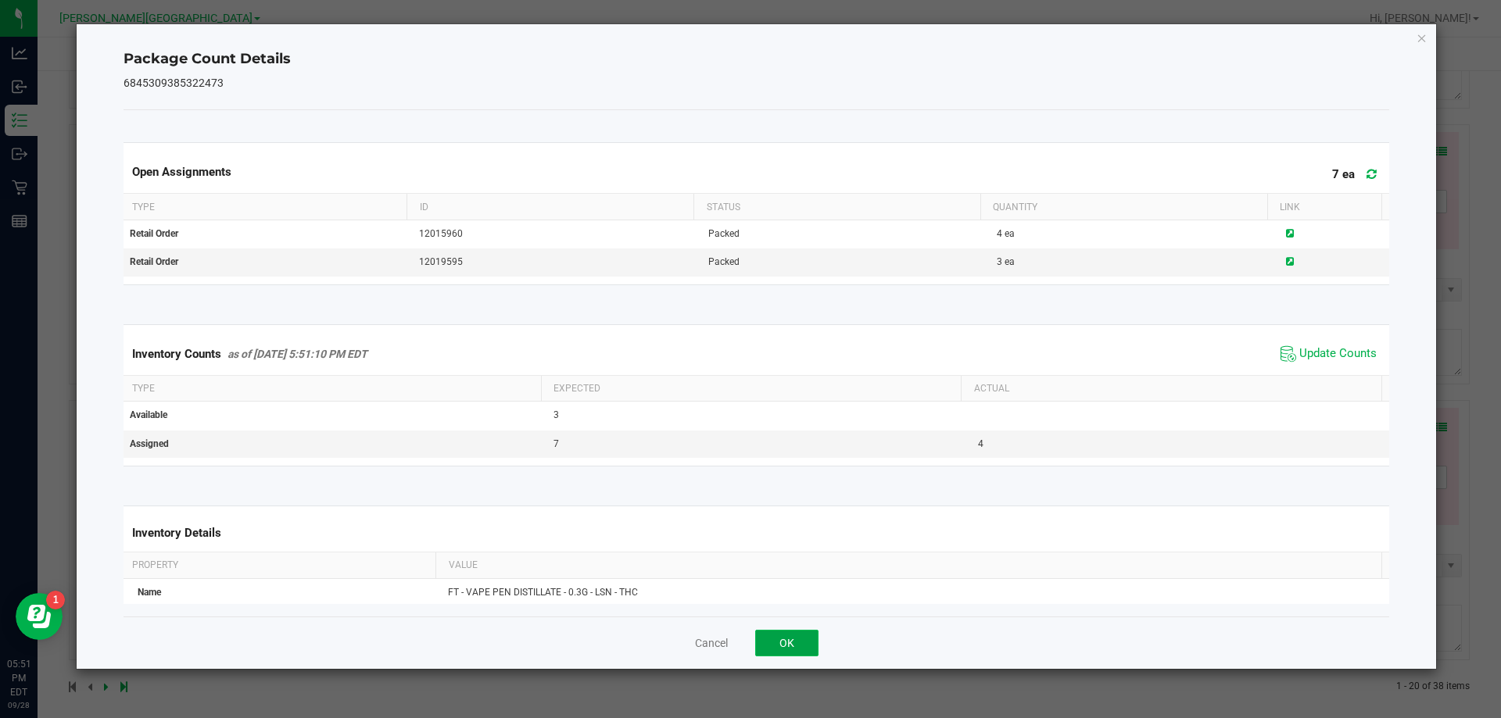
click at [780, 637] on button "OK" at bounding box center [786, 643] width 63 height 27
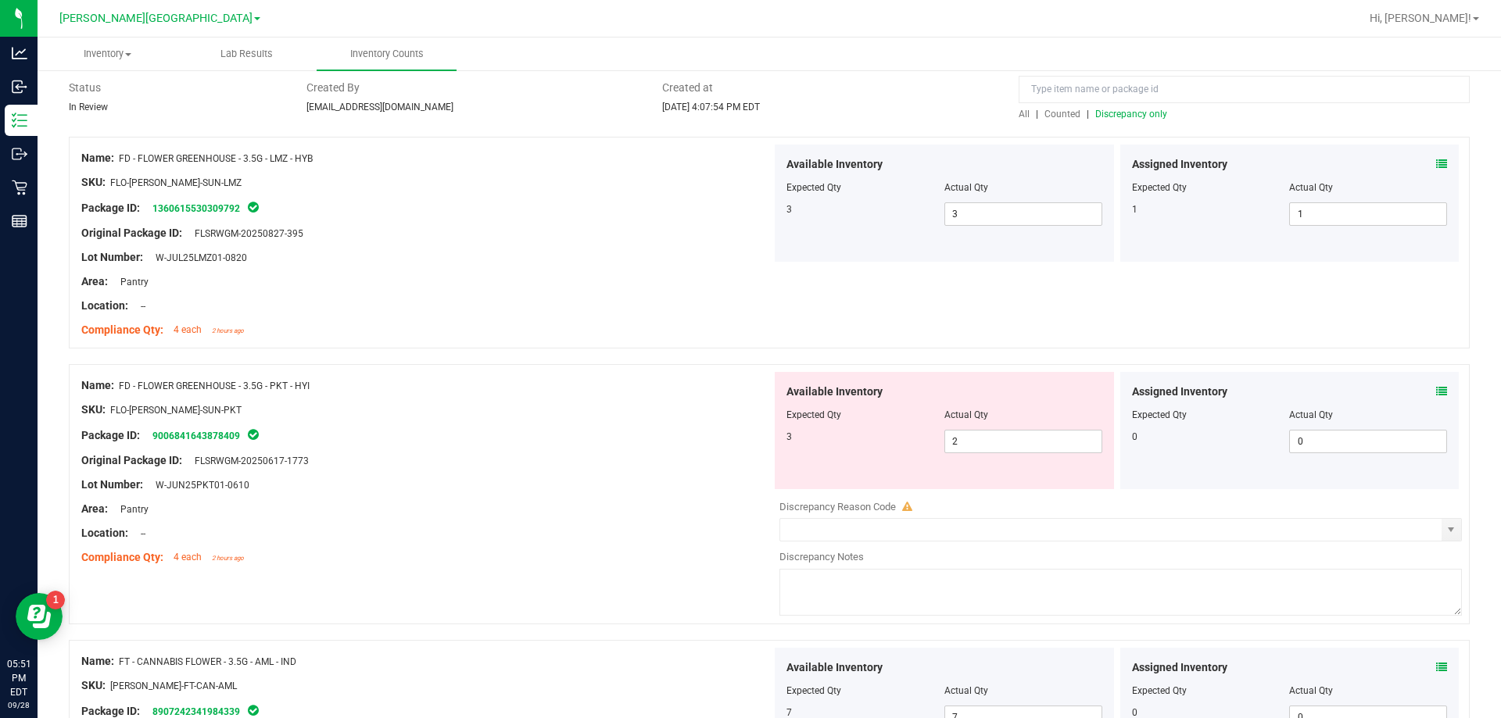
scroll to position [0, 0]
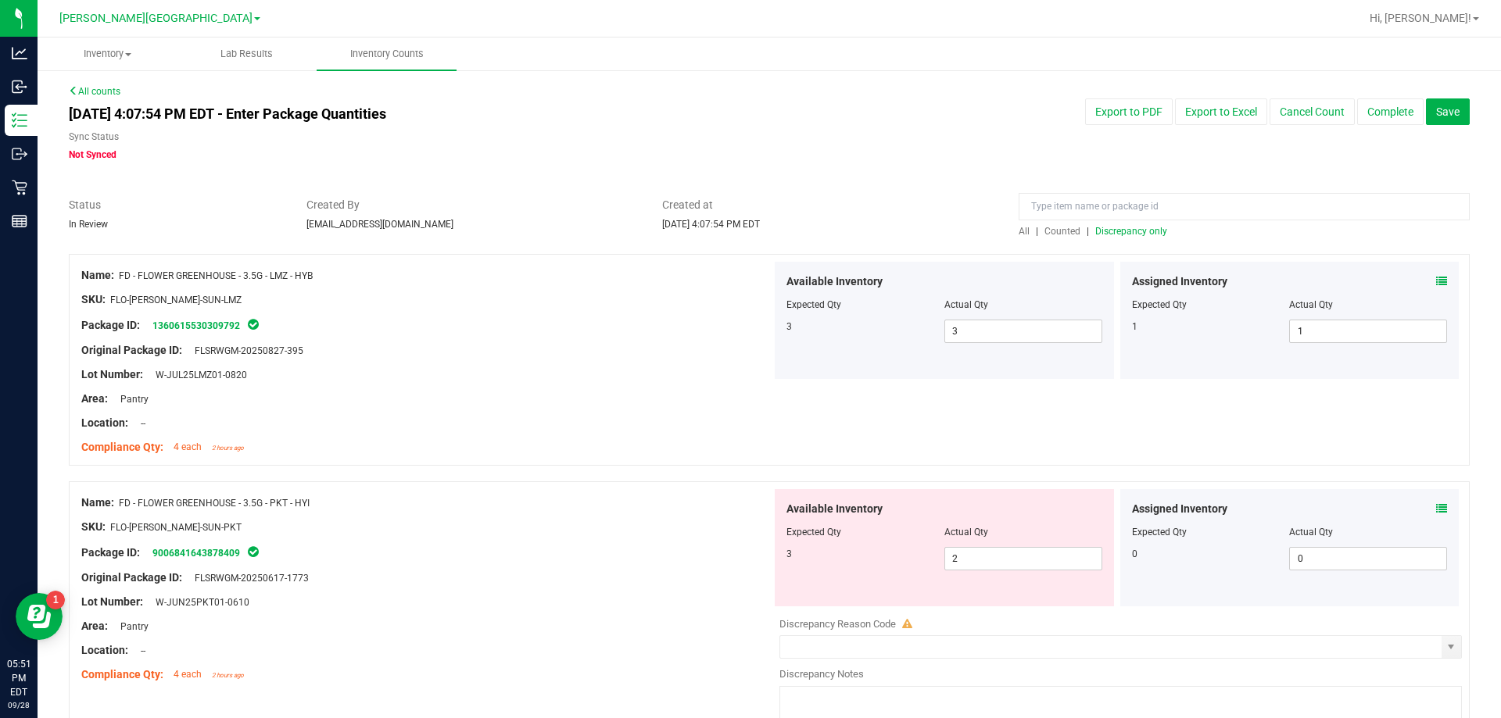
click at [1117, 236] on span "Discrepancy only" at bounding box center [1131, 231] width 72 height 11
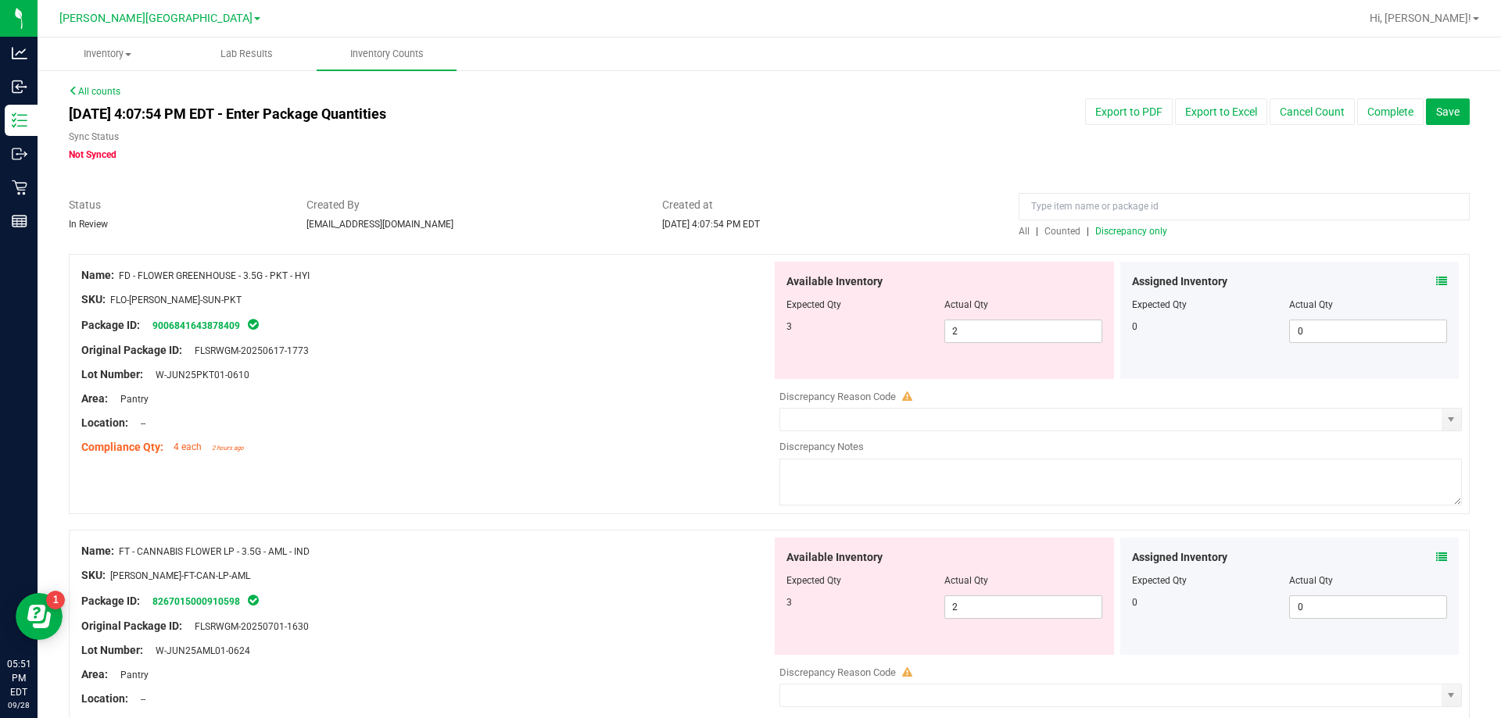
click at [1044, 232] on span "Counted" at bounding box center [1062, 231] width 36 height 11
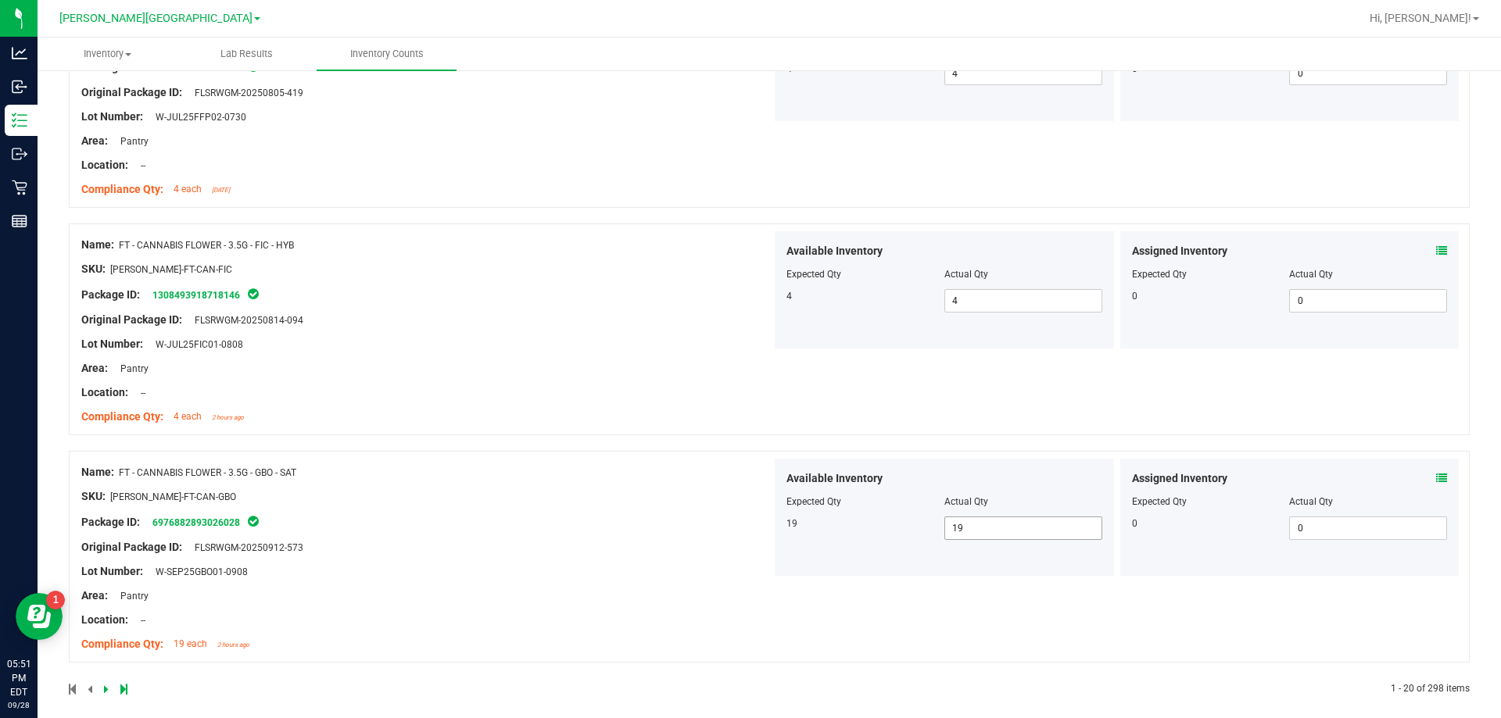
scroll to position [4187, 0]
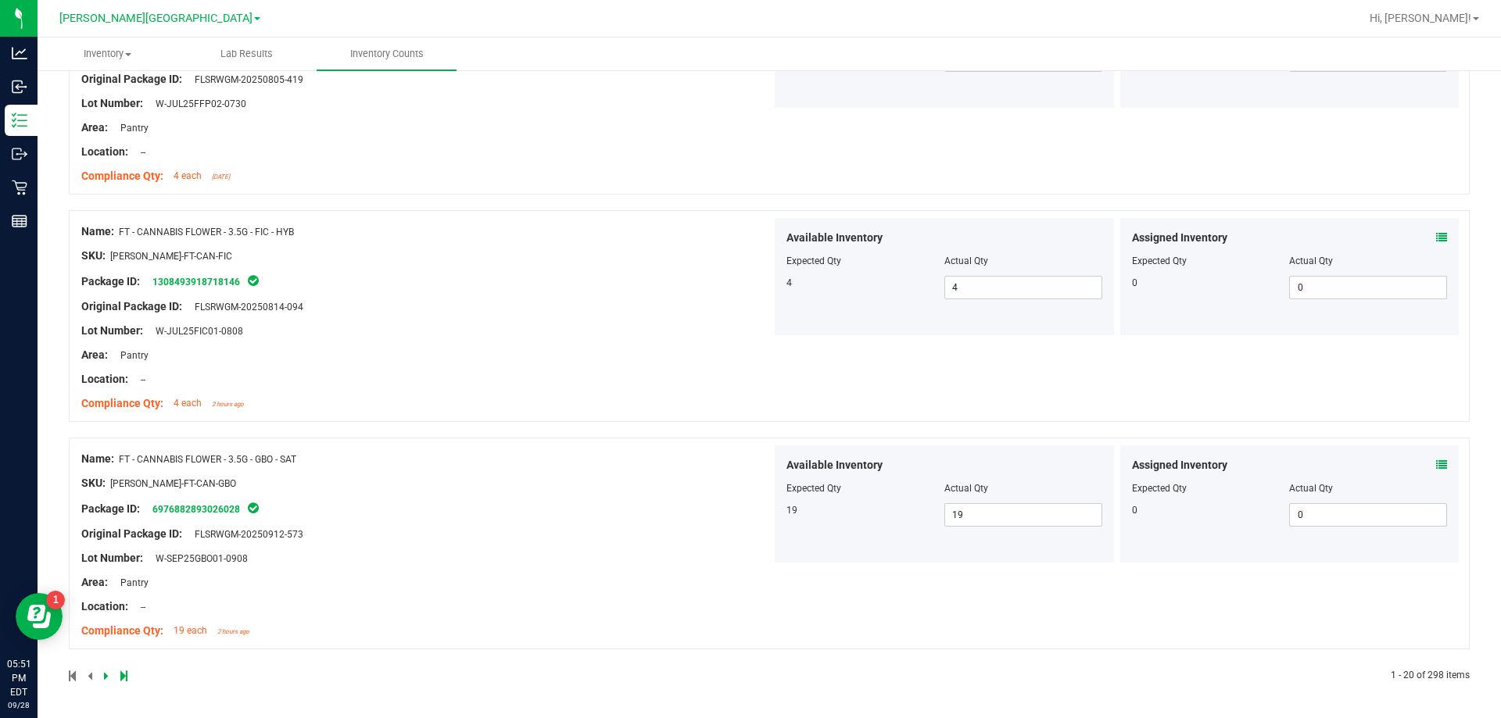
click at [102, 675] on div at bounding box center [419, 676] width 700 height 14
click at [102, 678] on div at bounding box center [419, 676] width 700 height 14
click at [106, 679] on icon at bounding box center [106, 676] width 5 height 9
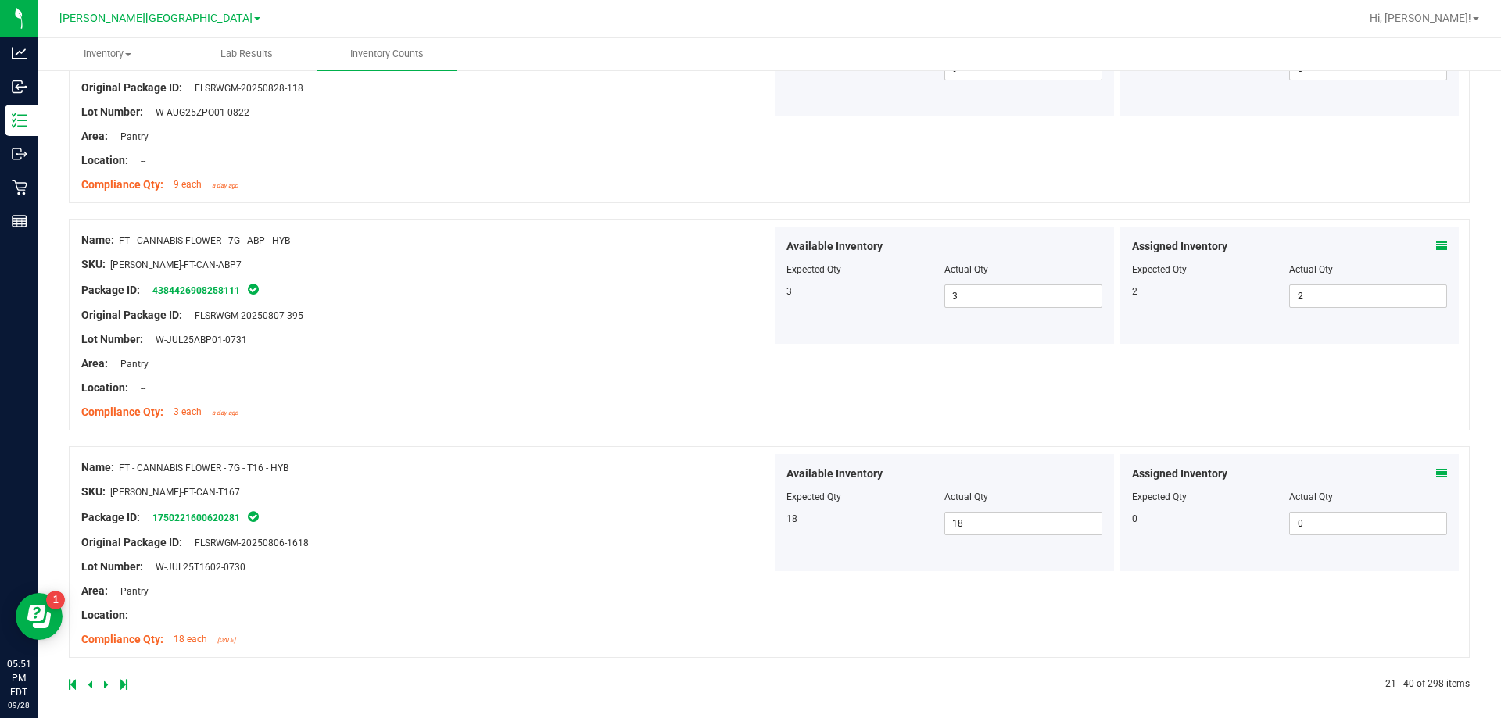
scroll to position [4139, 0]
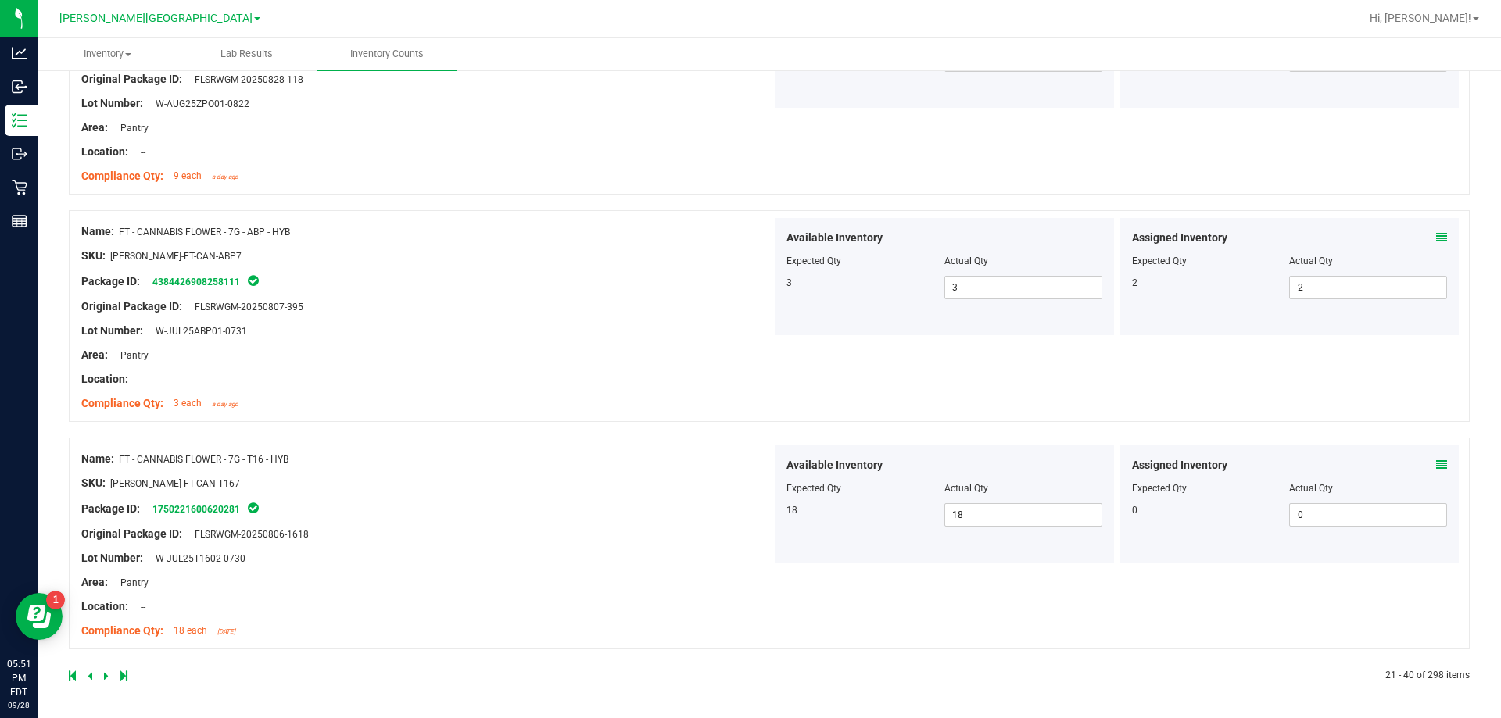
click at [104, 679] on icon at bounding box center [106, 676] width 5 height 9
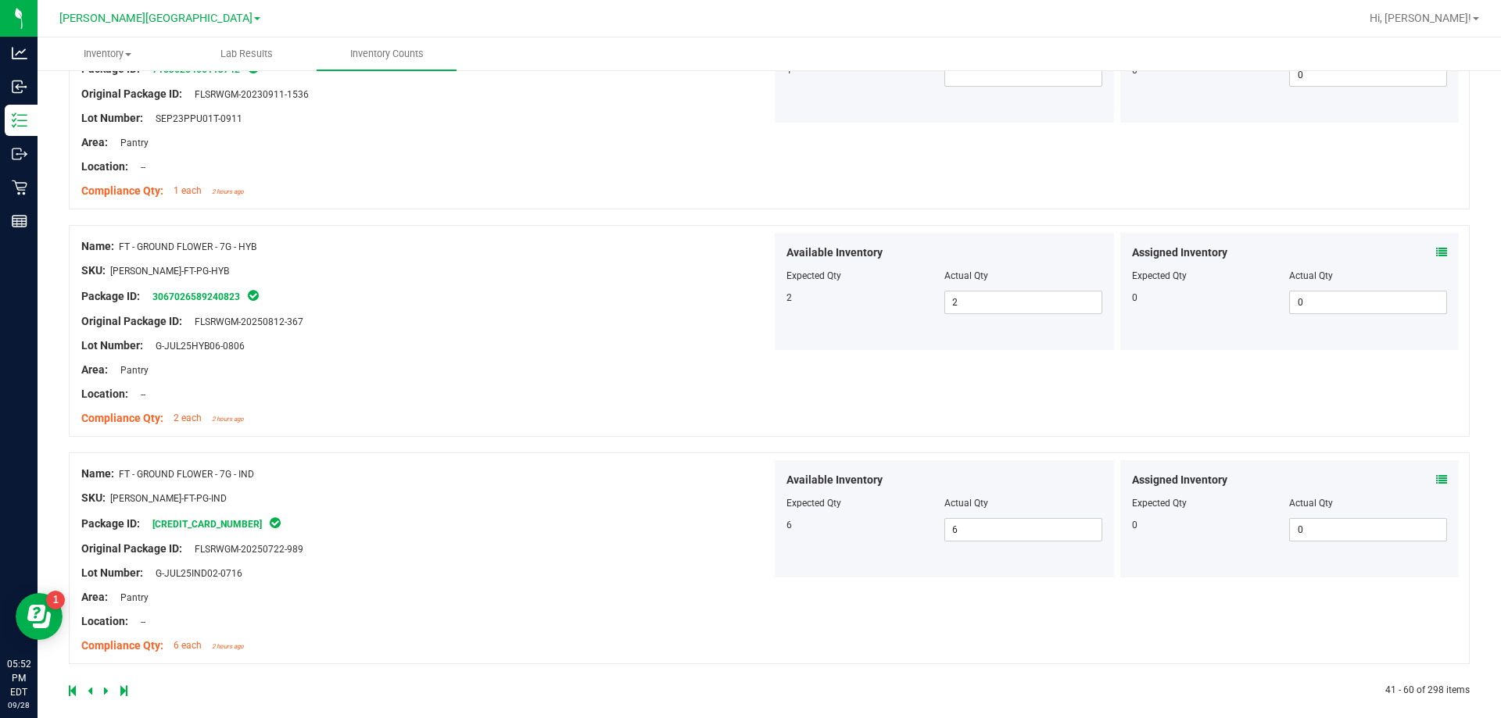
scroll to position [4187, 0]
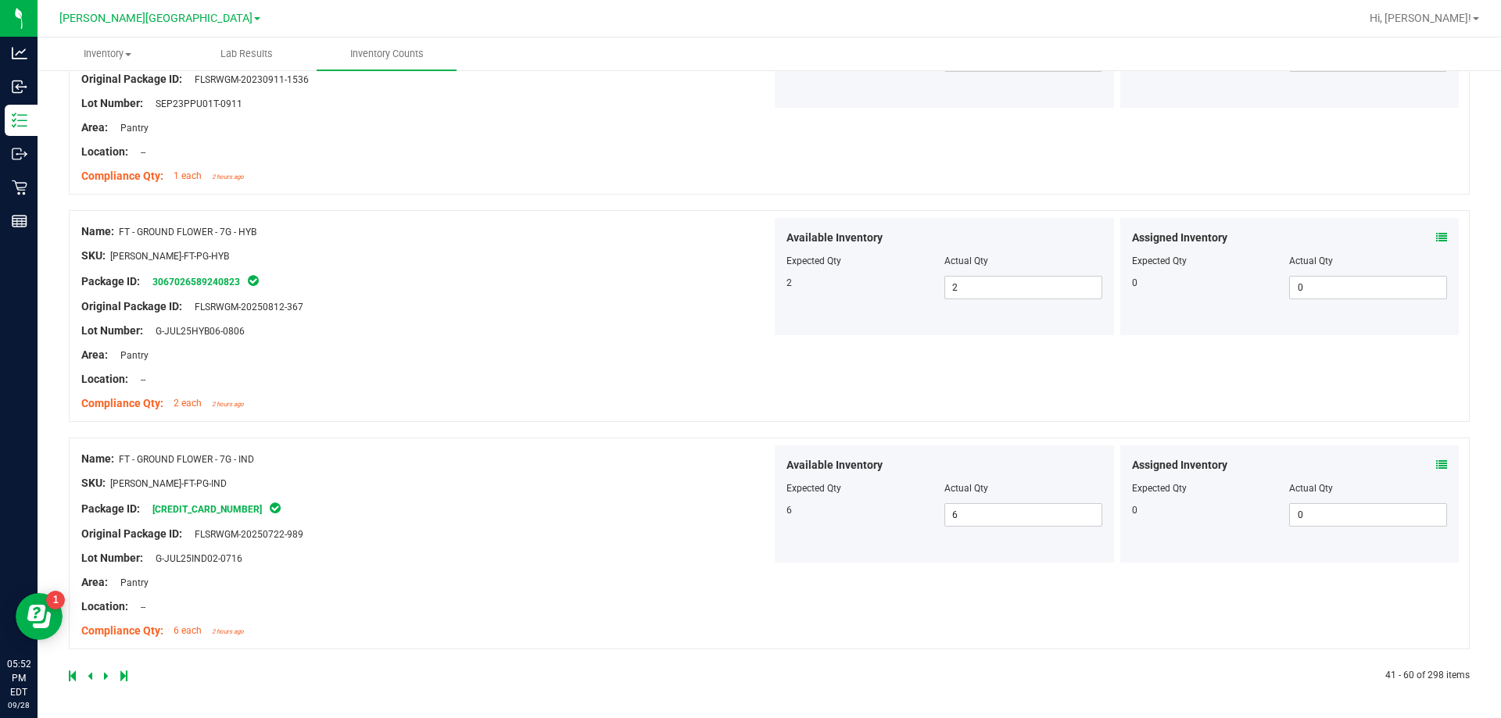
click at [100, 677] on div at bounding box center [419, 676] width 700 height 14
click at [104, 678] on icon at bounding box center [106, 676] width 5 height 9
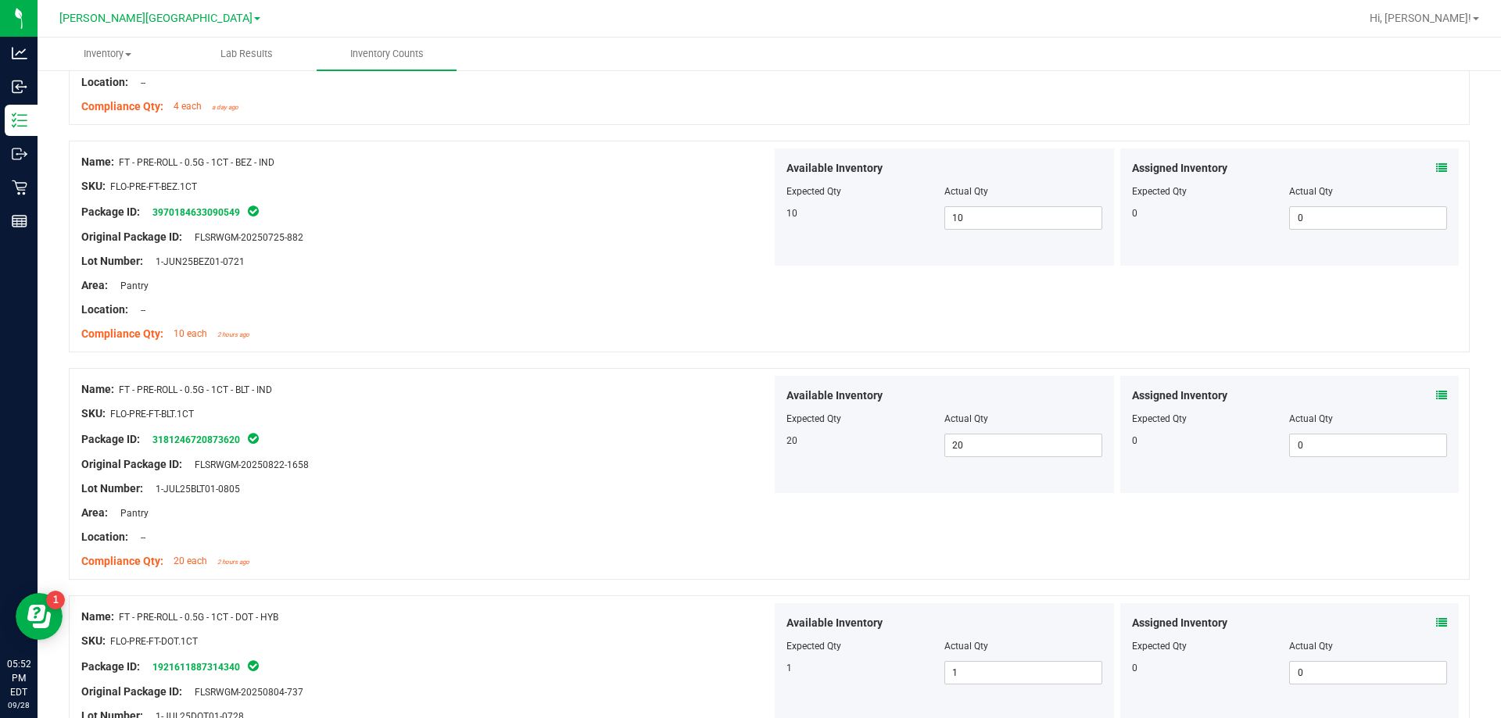
scroll to position [4212, 0]
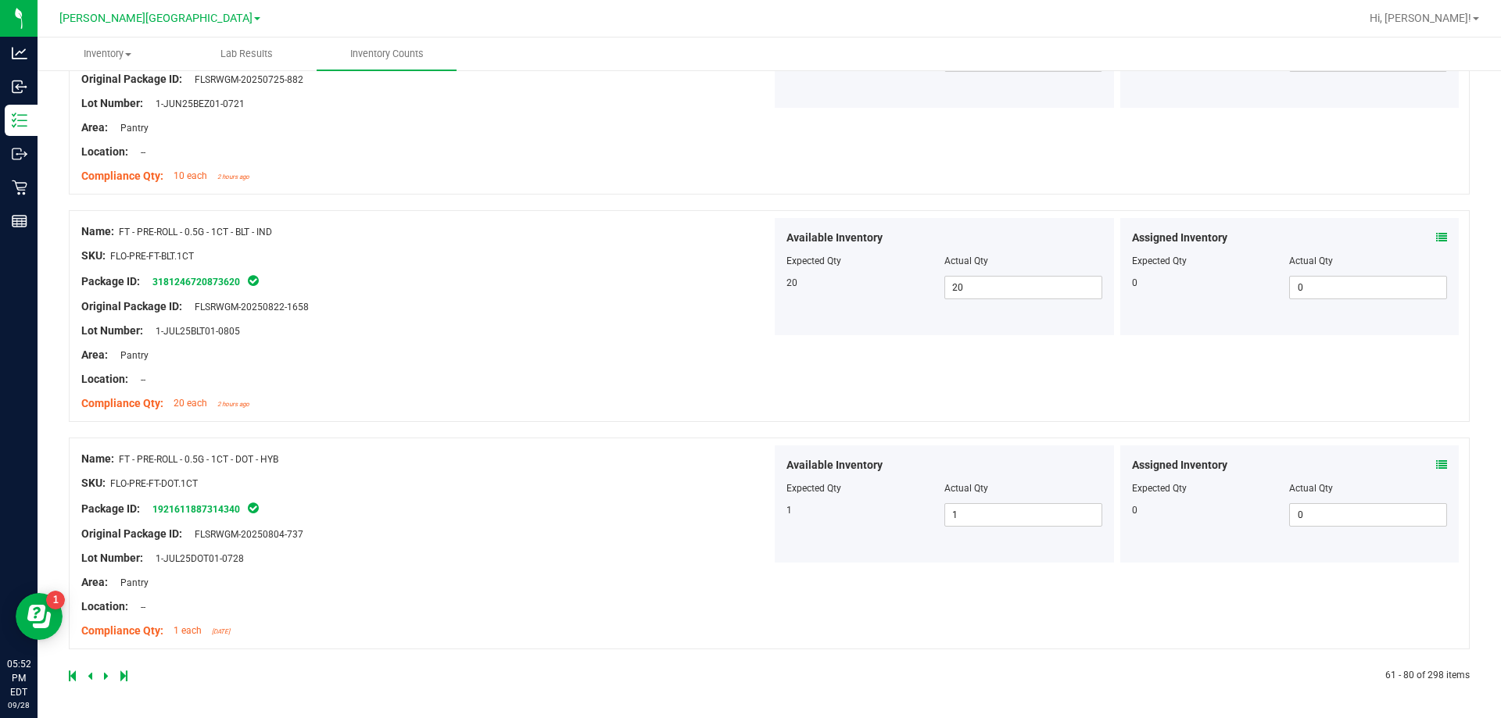
click at [106, 675] on icon at bounding box center [106, 676] width 5 height 9
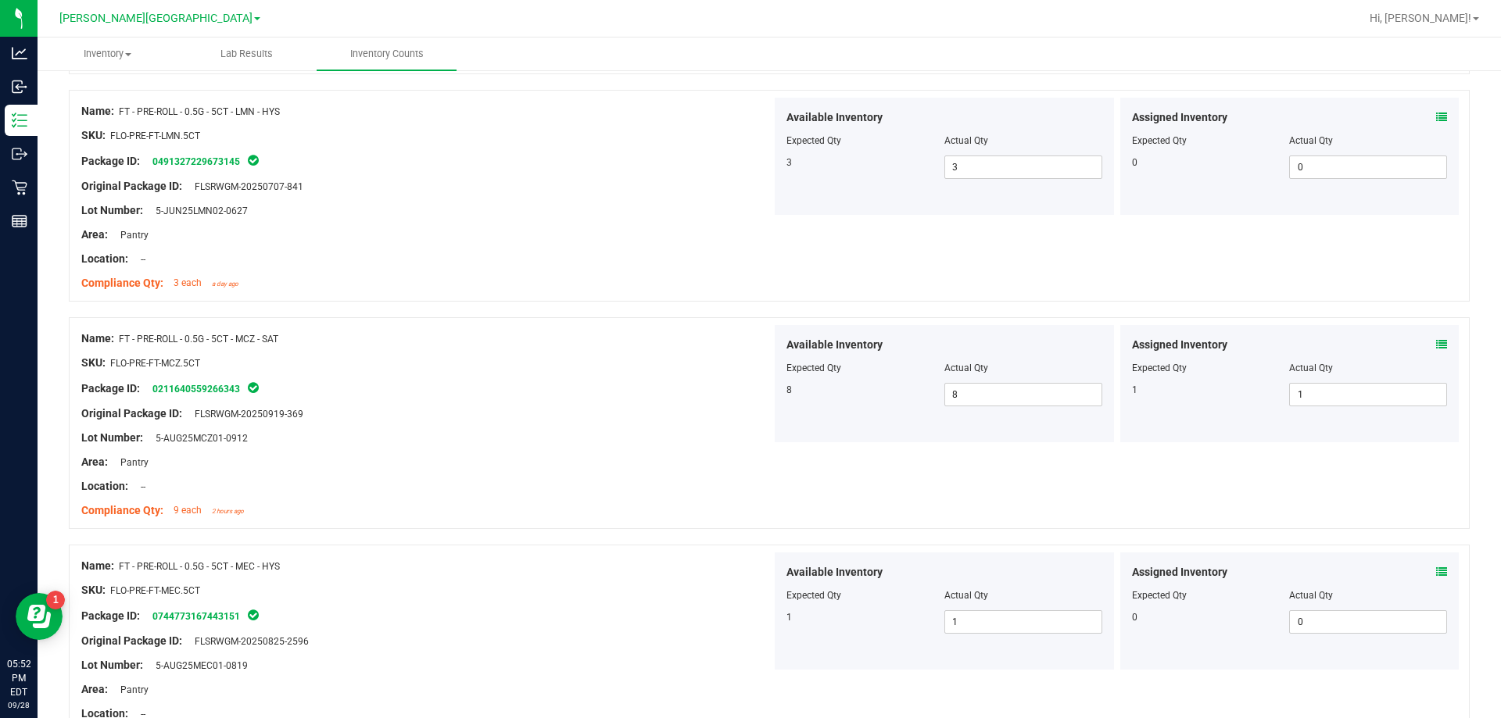
scroll to position [4187, 0]
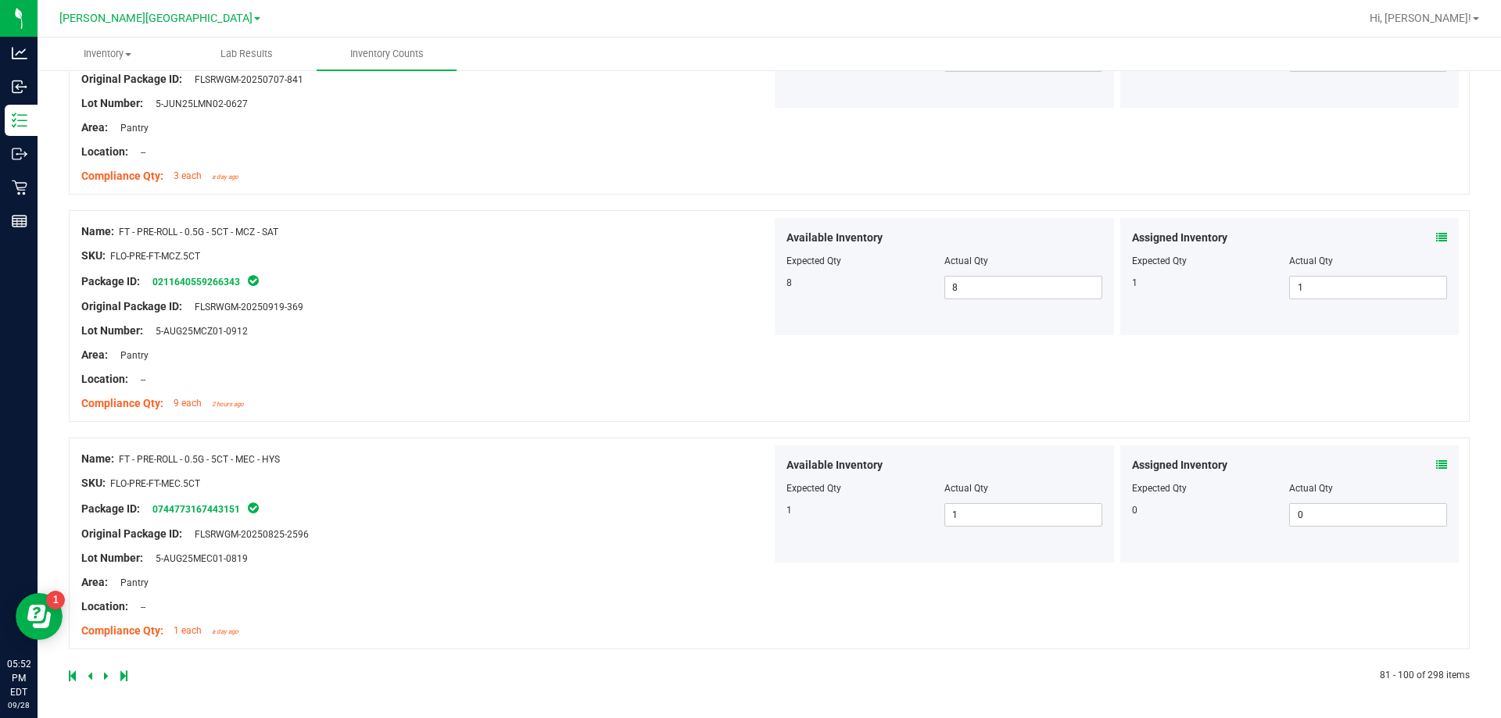
click at [104, 672] on icon at bounding box center [106, 676] width 5 height 9
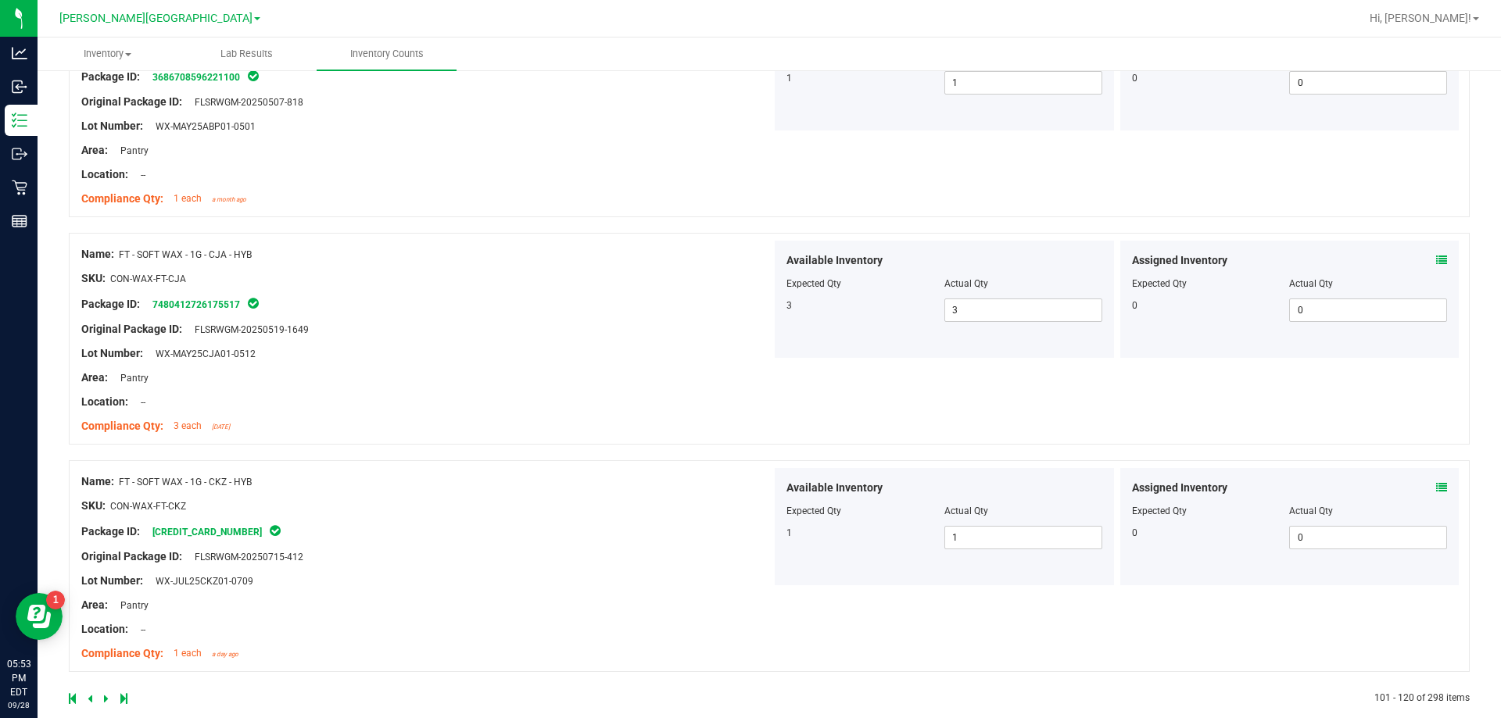
scroll to position [4139, 0]
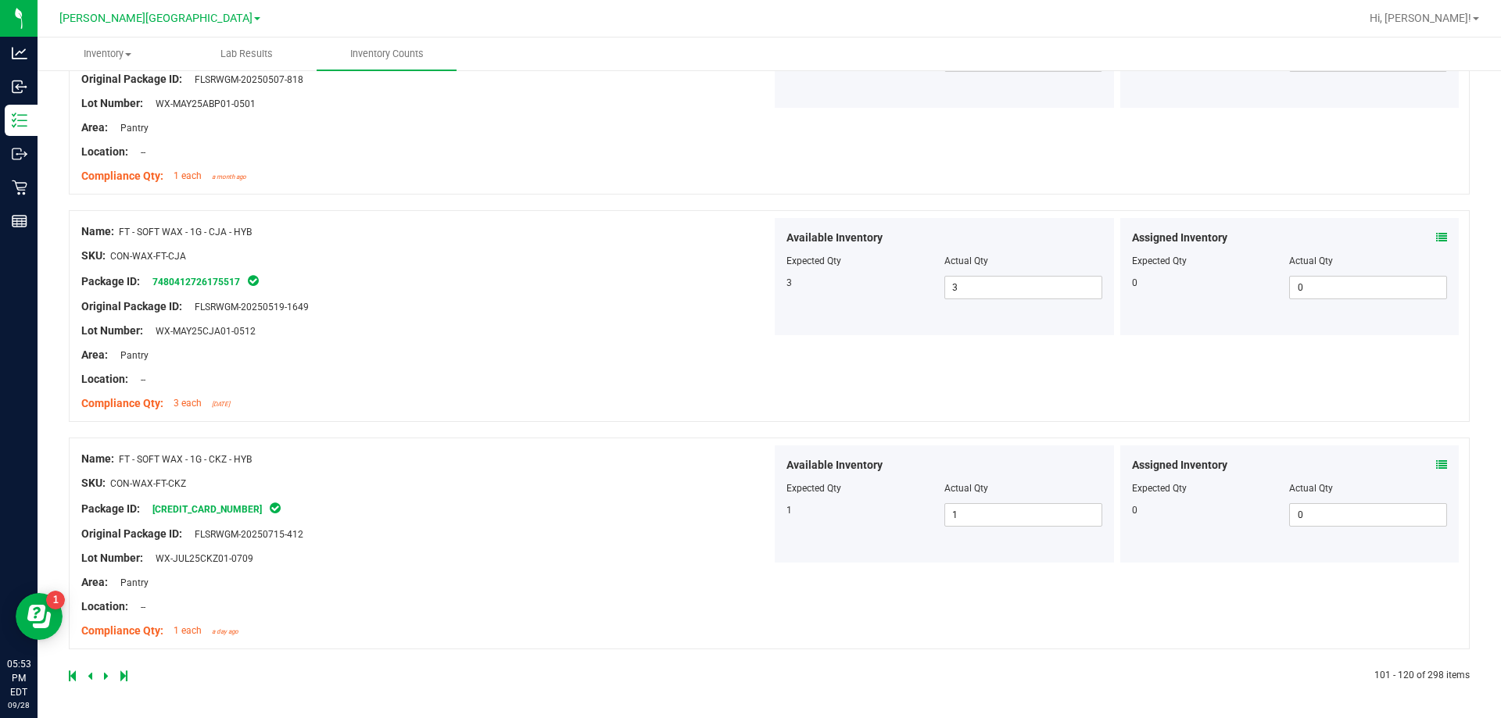
click at [106, 676] on icon at bounding box center [106, 676] width 5 height 9
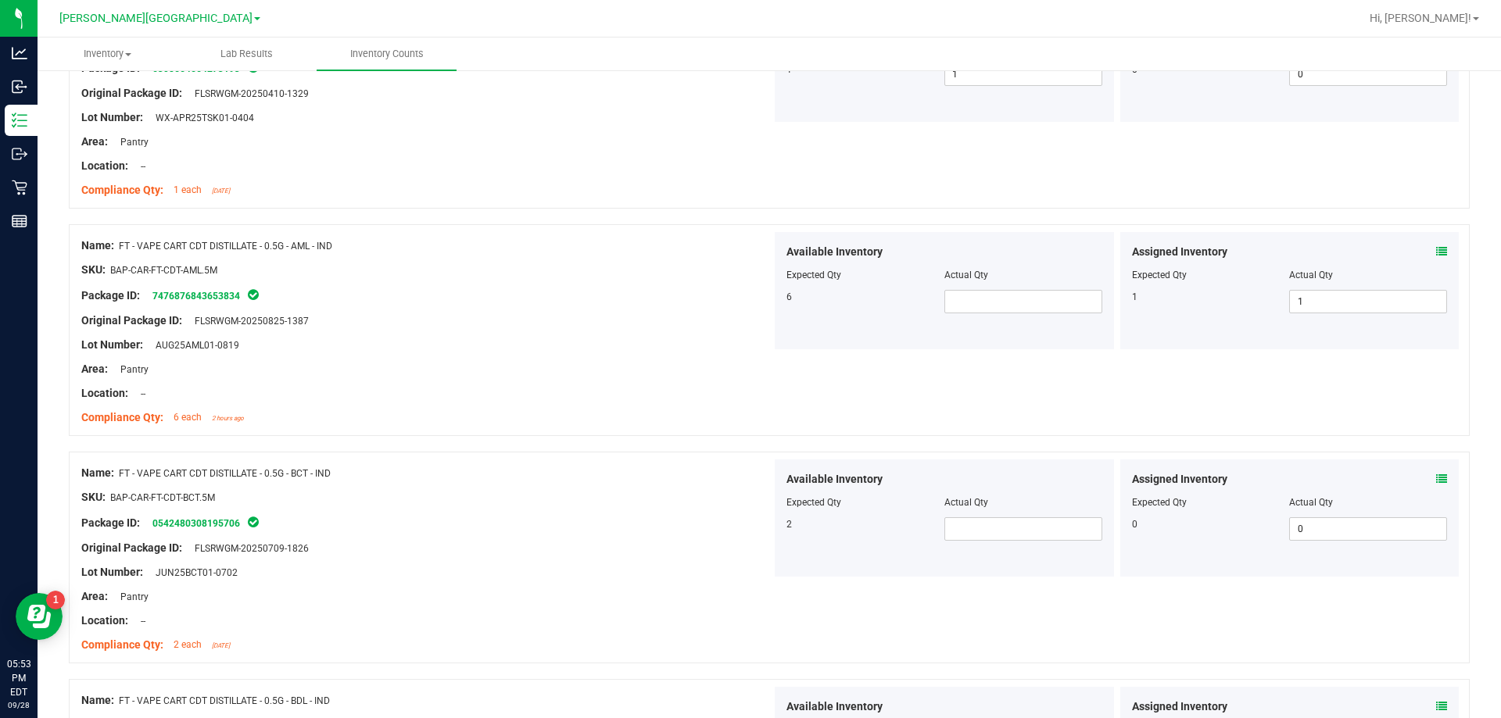
scroll to position [938, 0]
click at [970, 307] on span at bounding box center [1023, 303] width 158 height 23
click at [954, 309] on input "text" at bounding box center [1023, 303] width 156 height 22
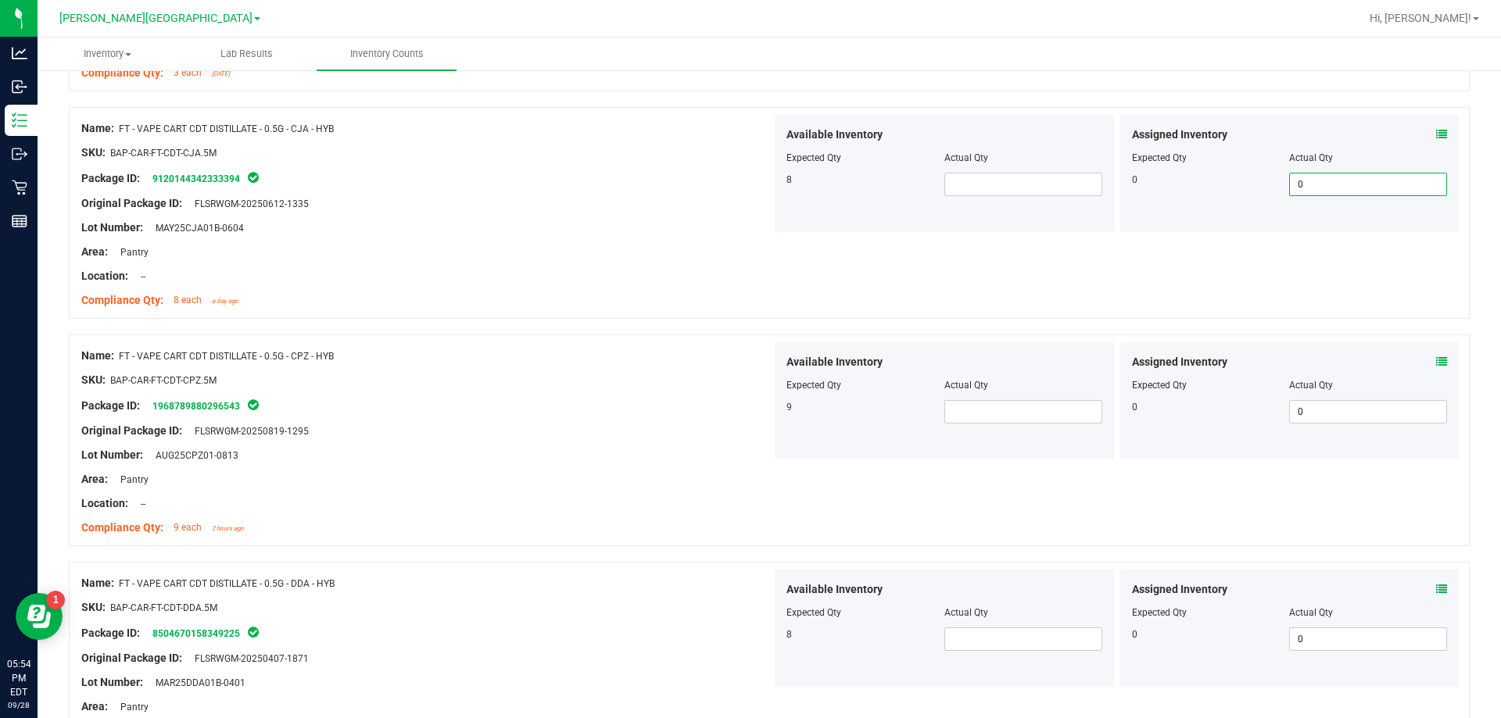
scroll to position [2002, 0]
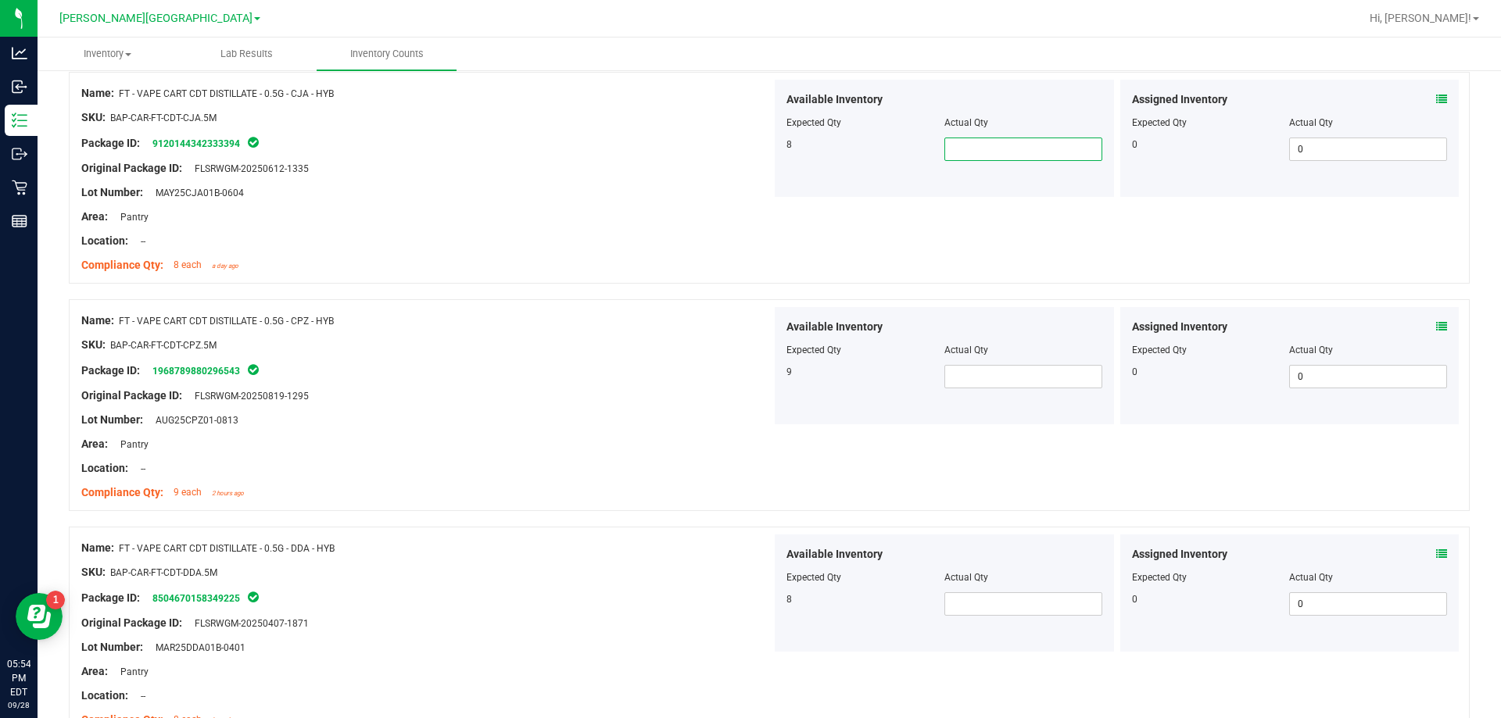
click at [953, 152] on span at bounding box center [1023, 149] width 158 height 23
click at [962, 388] on span at bounding box center [1023, 376] width 158 height 23
click at [969, 375] on span at bounding box center [1023, 376] width 158 height 23
click at [1017, 606] on span at bounding box center [1023, 604] width 158 height 23
click at [719, 528] on div "Name: FT - VAPE CART CDT DISTILLATE - 0.5G - DDA - HYB SKU: BAP-CAR-FT-CDT-DDA.…" at bounding box center [769, 633] width 1401 height 212
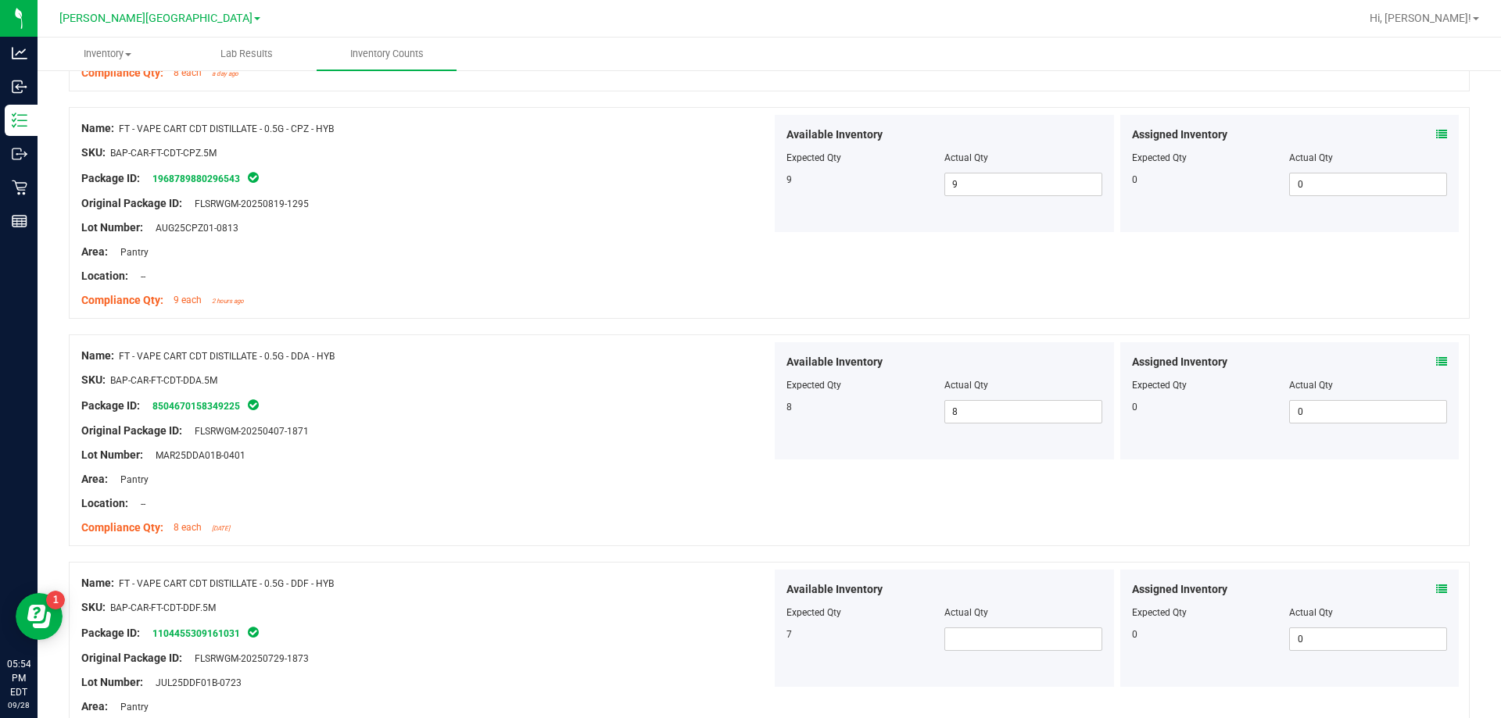
scroll to position [2237, 0]
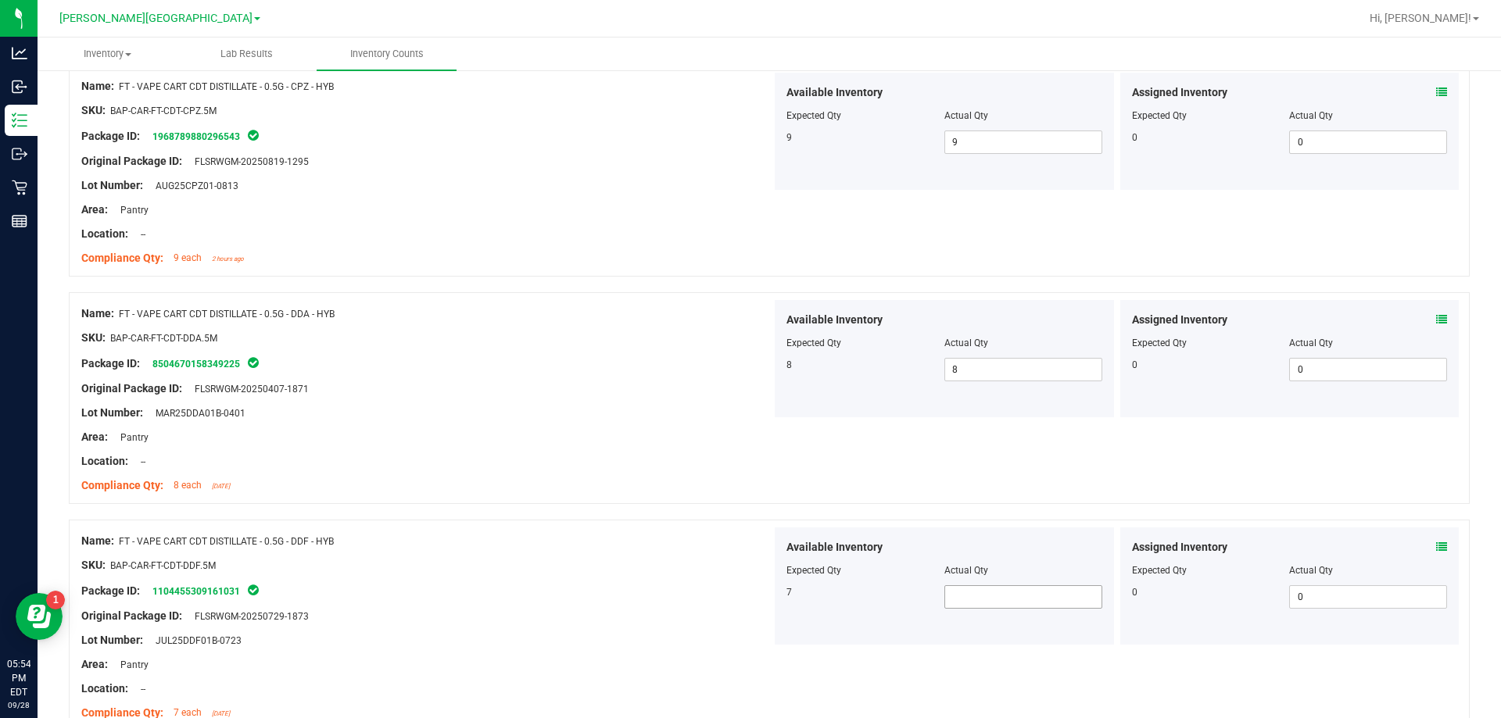
click at [988, 602] on span at bounding box center [1023, 597] width 158 height 23
click at [587, 596] on div "Package ID: 1104455309161031" at bounding box center [426, 591] width 690 height 19
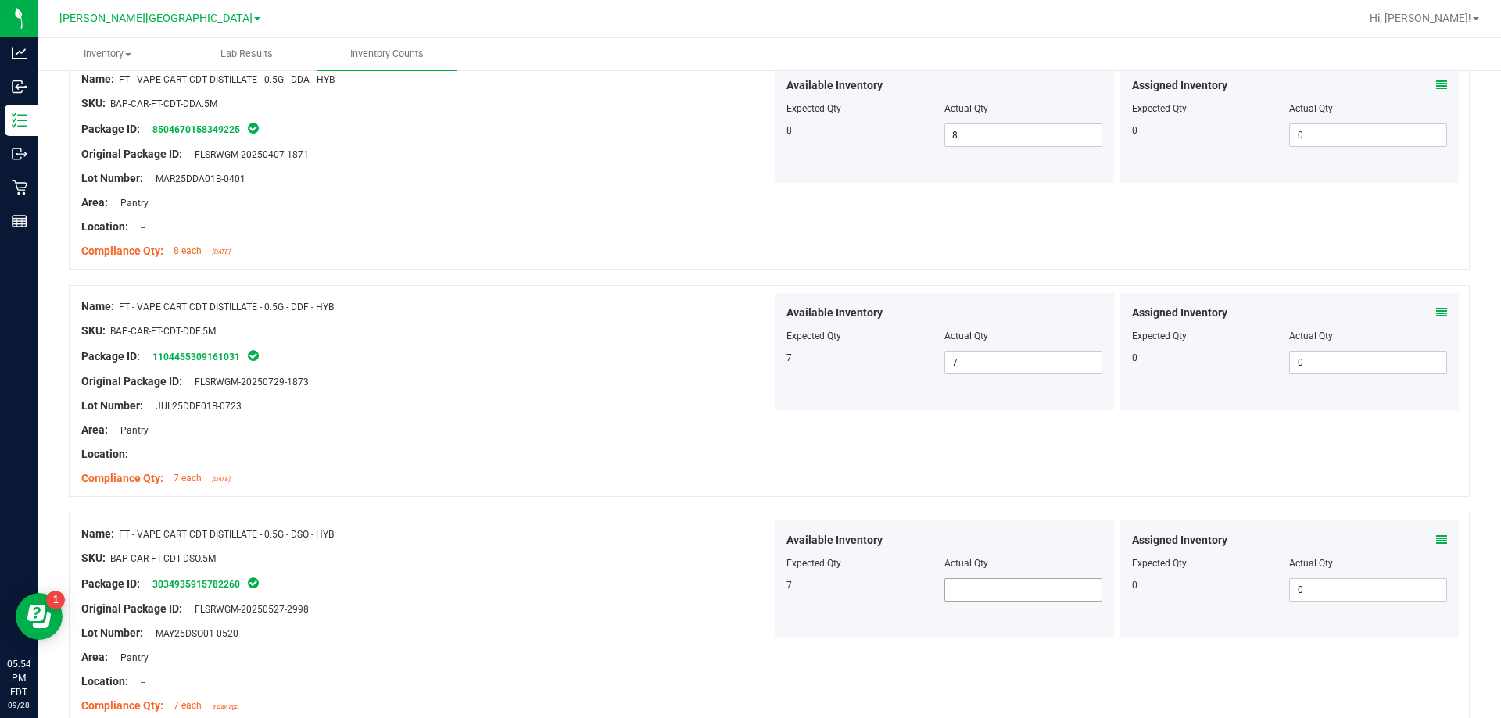
click at [998, 598] on span at bounding box center [1023, 590] width 158 height 23
click at [1001, 590] on input "text" at bounding box center [1023, 590] width 156 height 22
click at [718, 499] on div at bounding box center [769, 505] width 1401 height 16
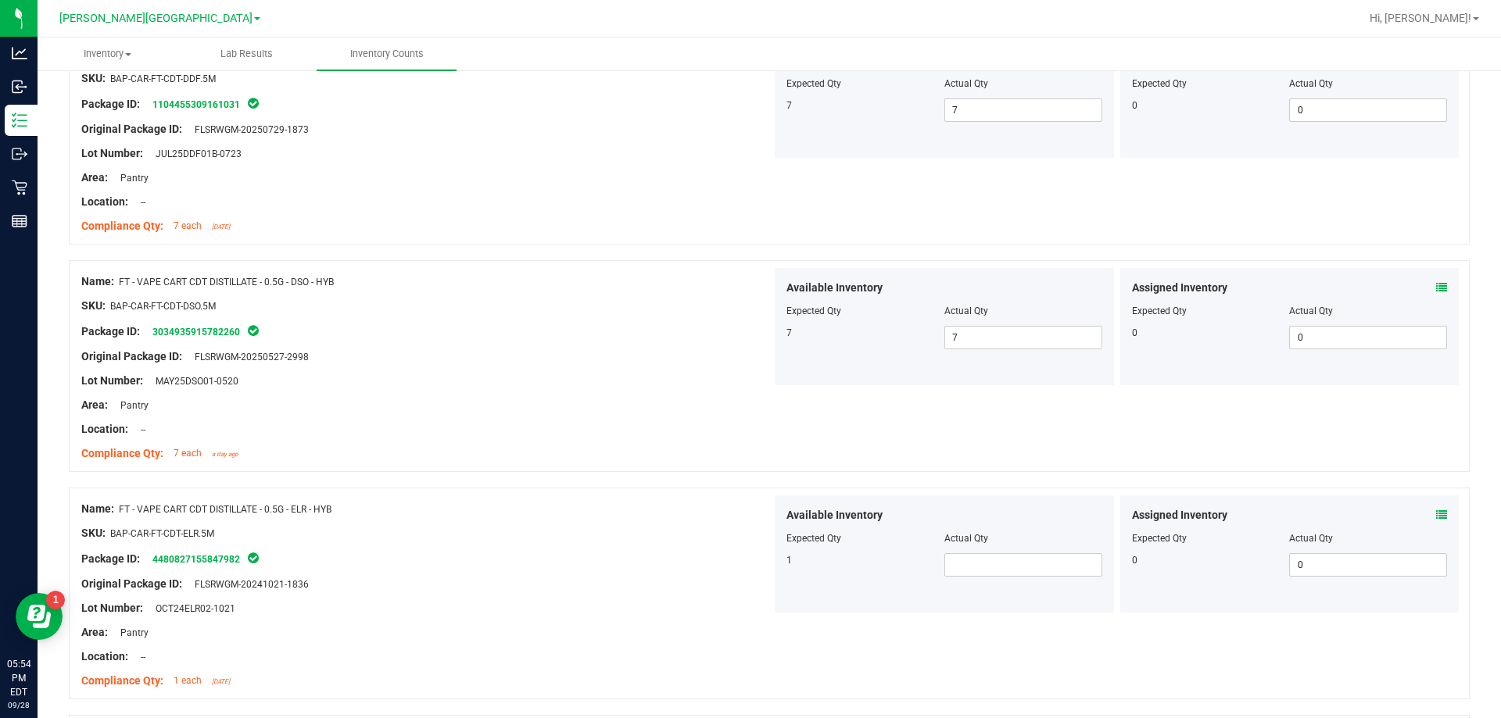
scroll to position [2784, 0]
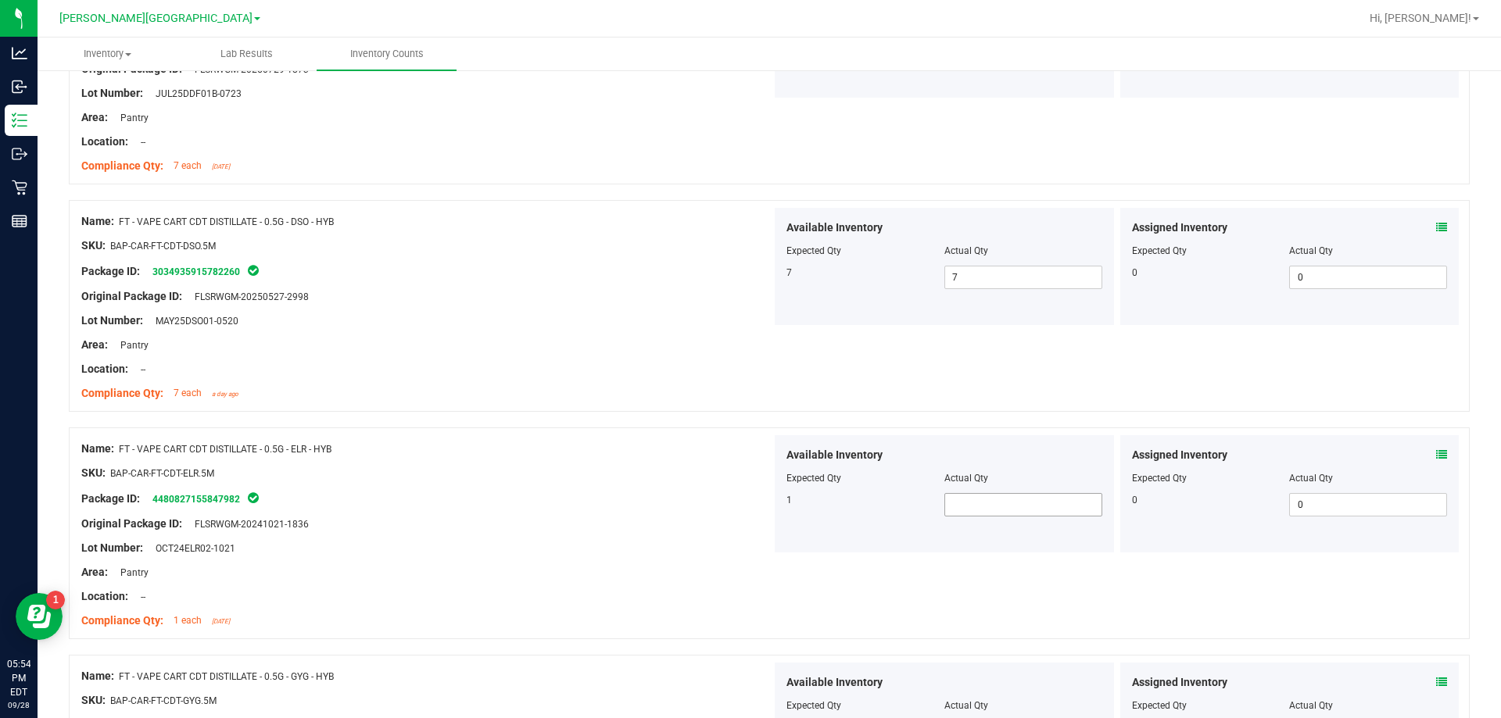
click at [984, 511] on span at bounding box center [1023, 504] width 158 height 23
click at [665, 531] on div "Original Package ID: FLSRWGM-20241021-1836" at bounding box center [426, 524] width 690 height 16
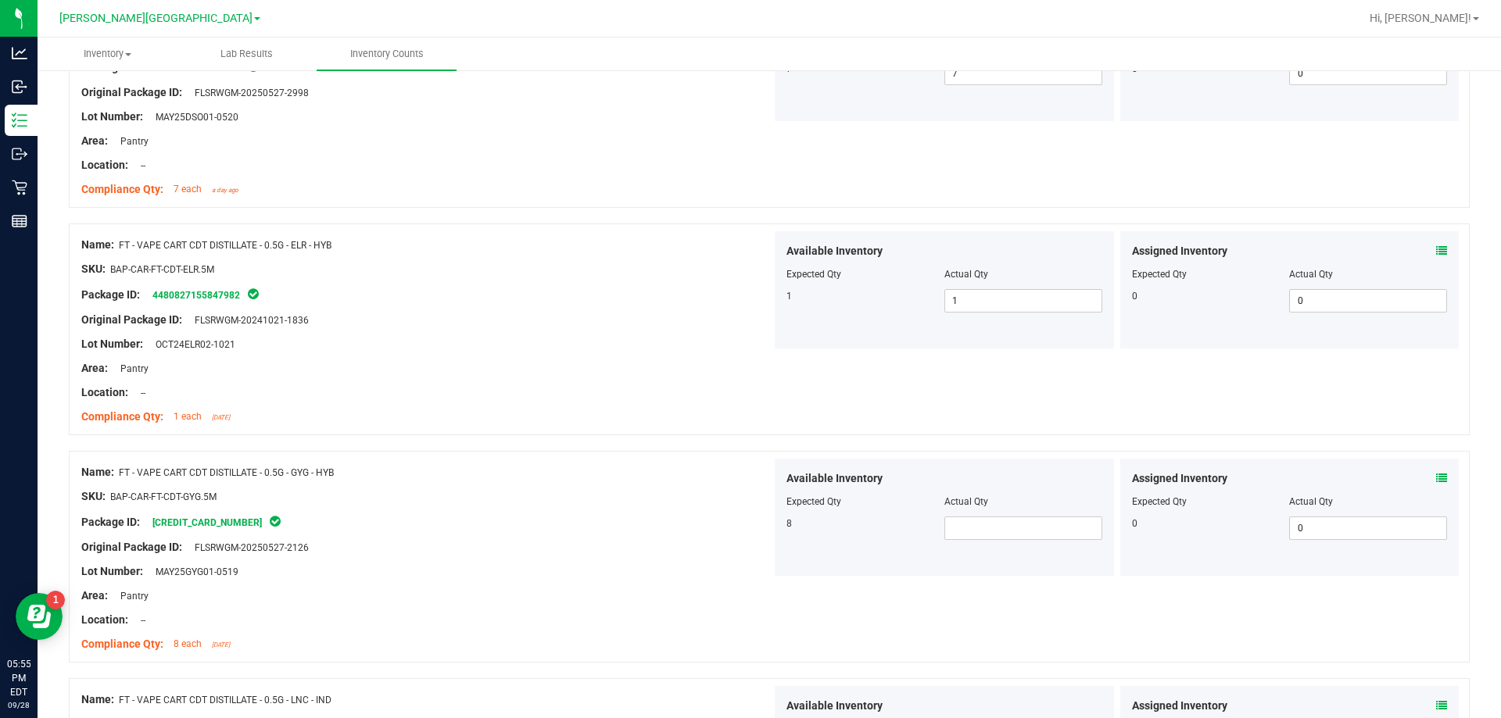
scroll to position [3019, 0]
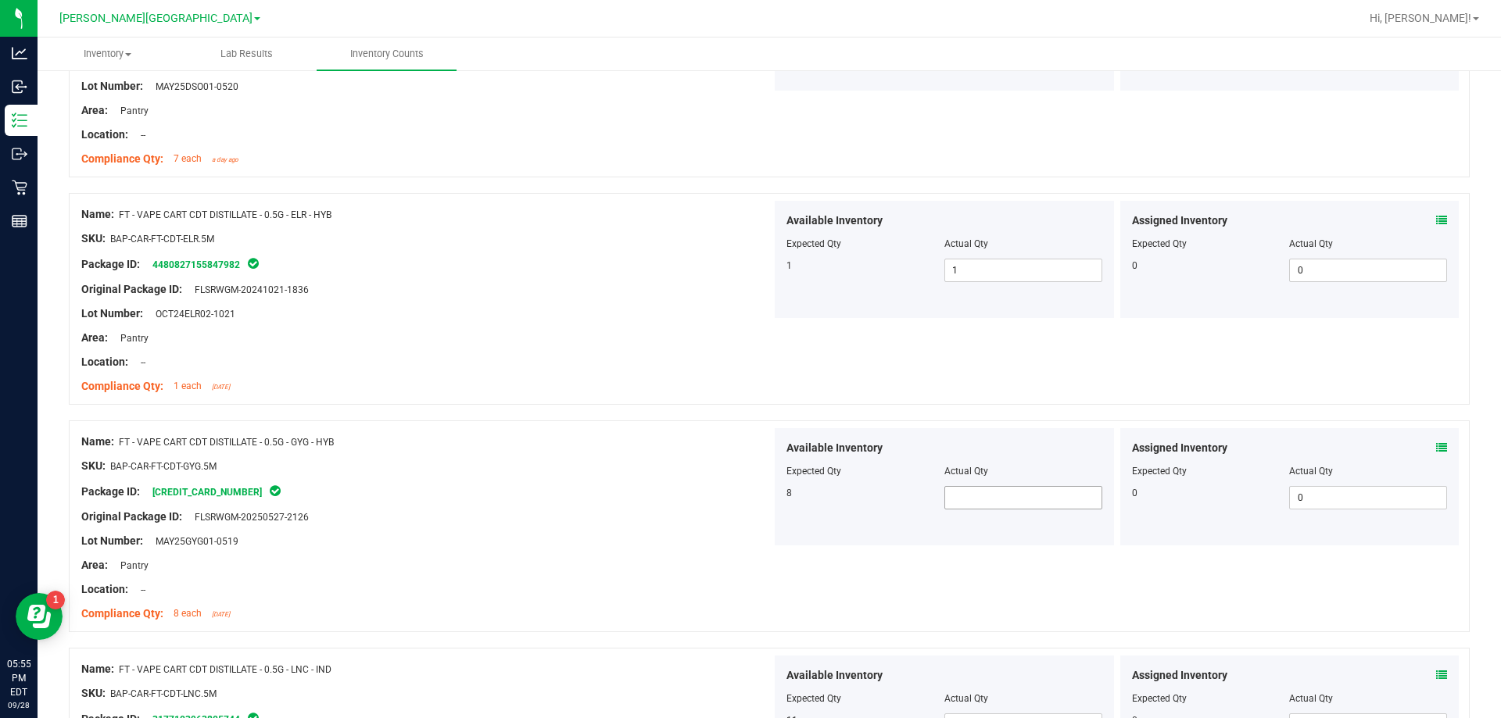
click at [959, 493] on span at bounding box center [1023, 497] width 158 height 23
click at [525, 563] on div "Area: Pantry" at bounding box center [426, 565] width 690 height 16
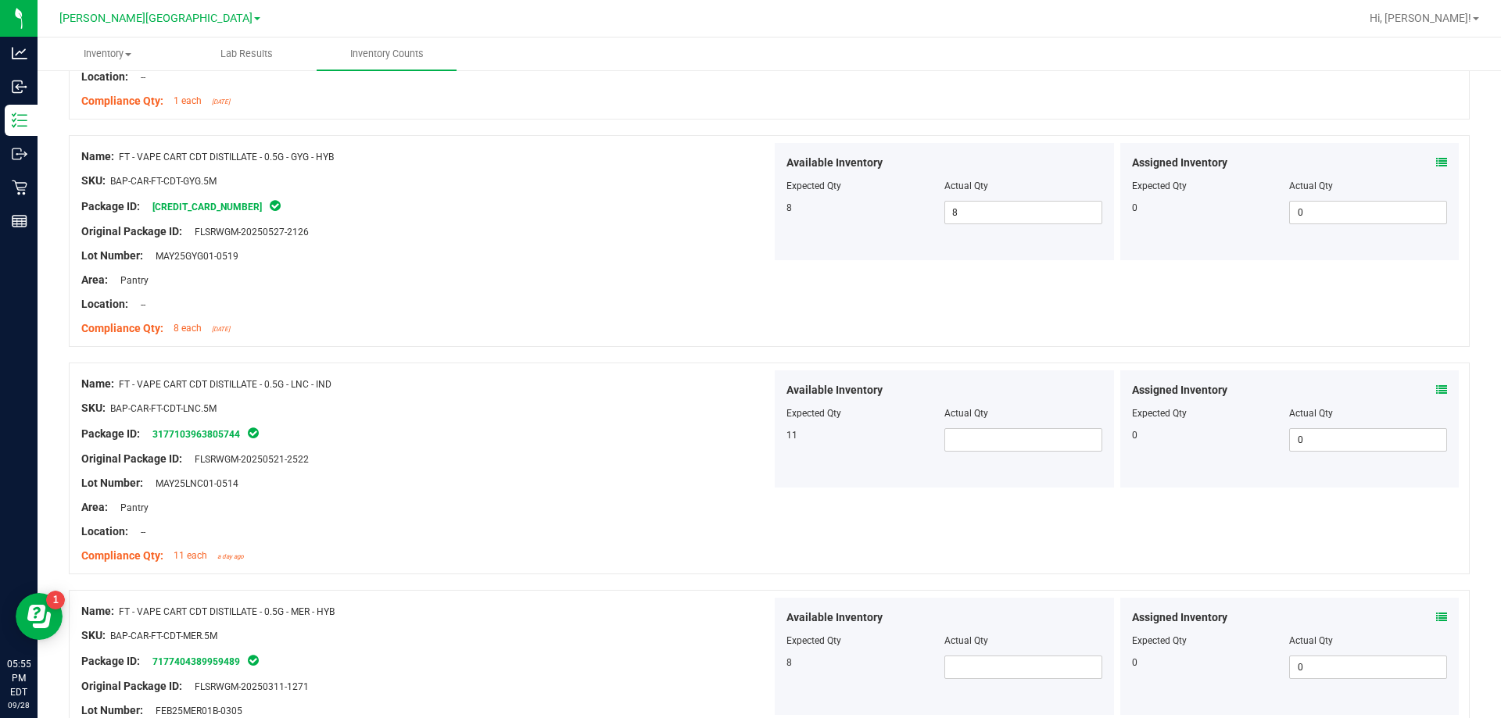
scroll to position [3331, 0]
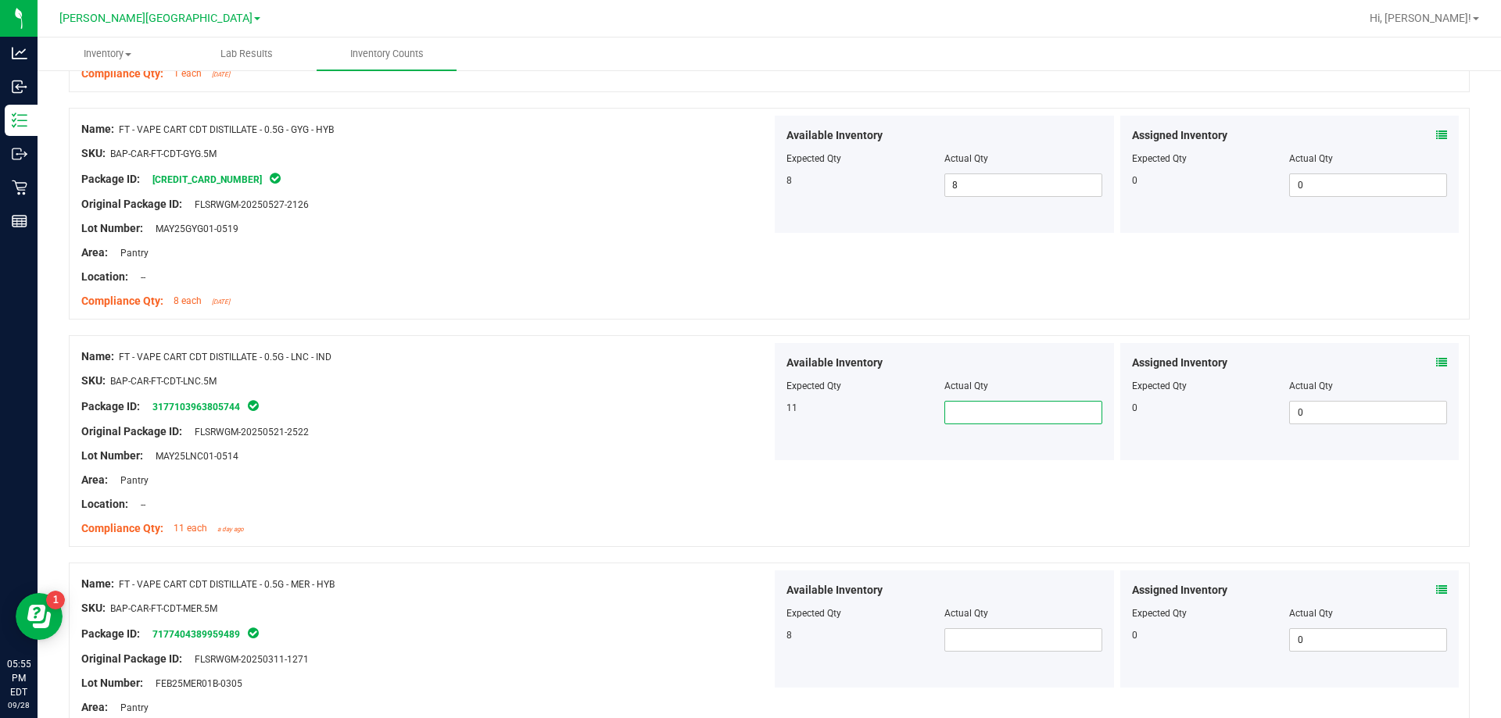
click at [963, 417] on span at bounding box center [1023, 412] width 158 height 23
click at [460, 438] on div "Original Package ID: FLSRWGM-20250521-2522" at bounding box center [426, 432] width 690 height 16
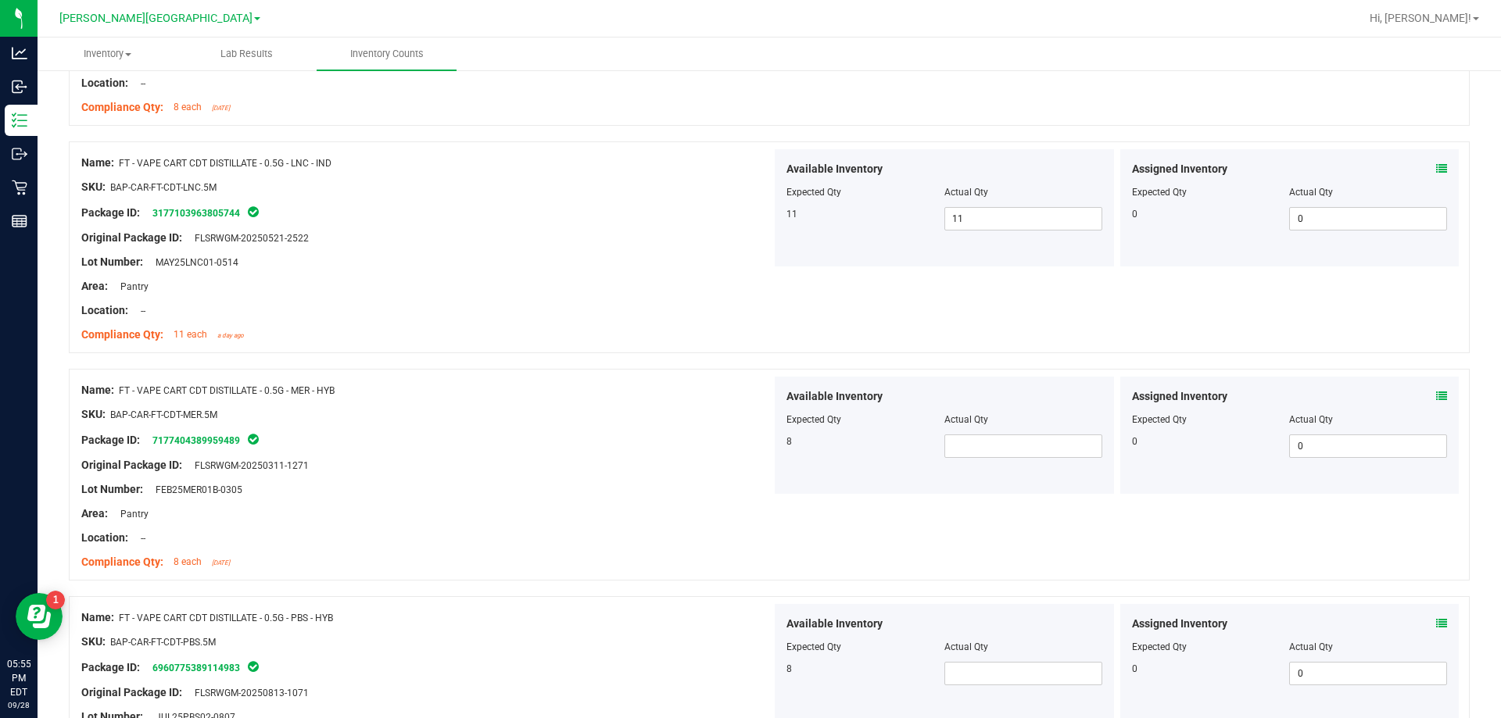
scroll to position [3566, 0]
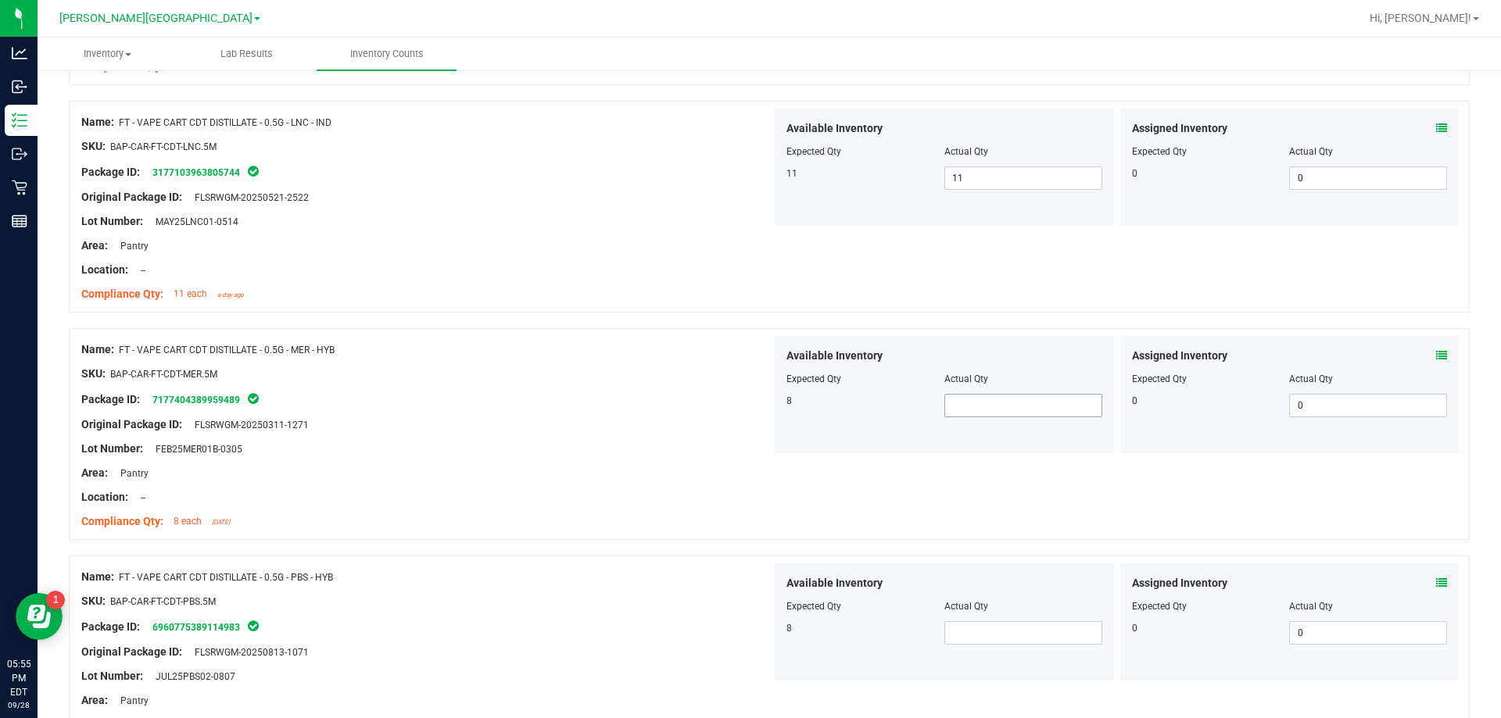
click at [960, 410] on span at bounding box center [1023, 405] width 158 height 23
drag, startPoint x: 988, startPoint y: 177, endPoint x: 772, endPoint y: 171, distance: 215.9
click at [812, 176] on div "11 11 11" at bounding box center [944, 178] width 316 height 23
click at [579, 297] on div "Compliance Qty: 11 each a day ago" at bounding box center [426, 294] width 690 height 16
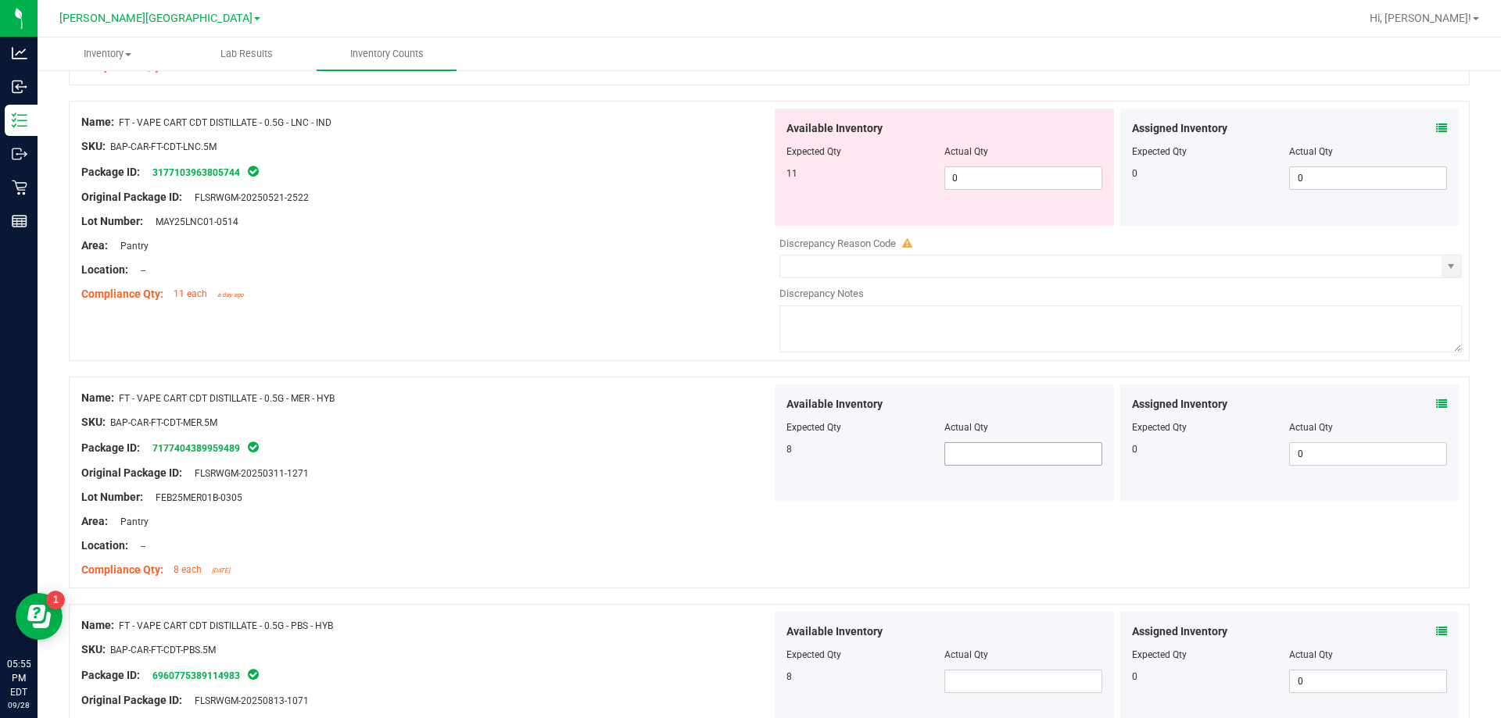
click at [981, 448] on span at bounding box center [1023, 453] width 158 height 23
drag, startPoint x: 994, startPoint y: 181, endPoint x: 716, endPoint y: 178, distance: 278.3
click at [723, 185] on div "Name: FT - VAPE CART CDT DISTILLATE - 0.5G - LNC - IND SKU: BAP-CAR-FT-CDT-LNC.…" at bounding box center [769, 231] width 1401 height 260
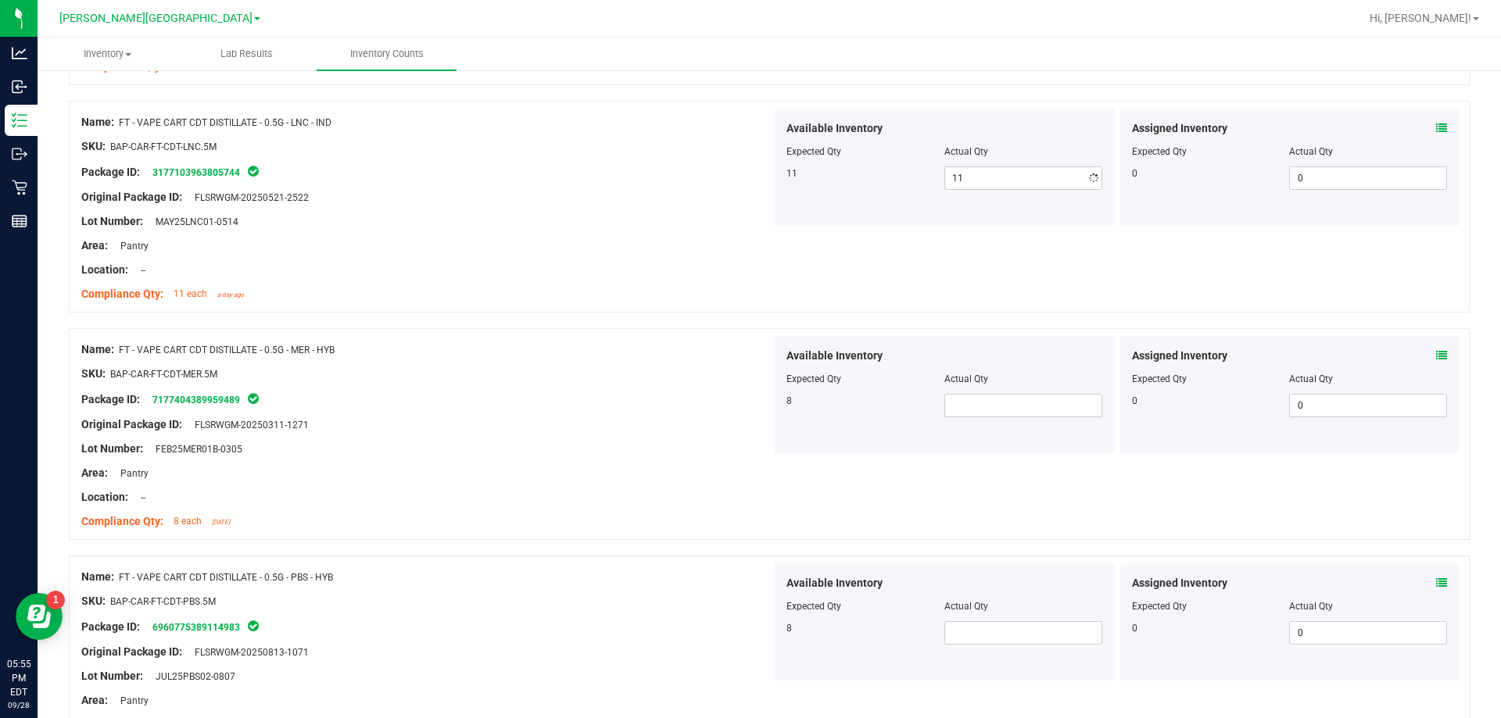
click at [1019, 412] on span at bounding box center [1023, 405] width 158 height 23
click at [523, 486] on div at bounding box center [426, 486] width 690 height 8
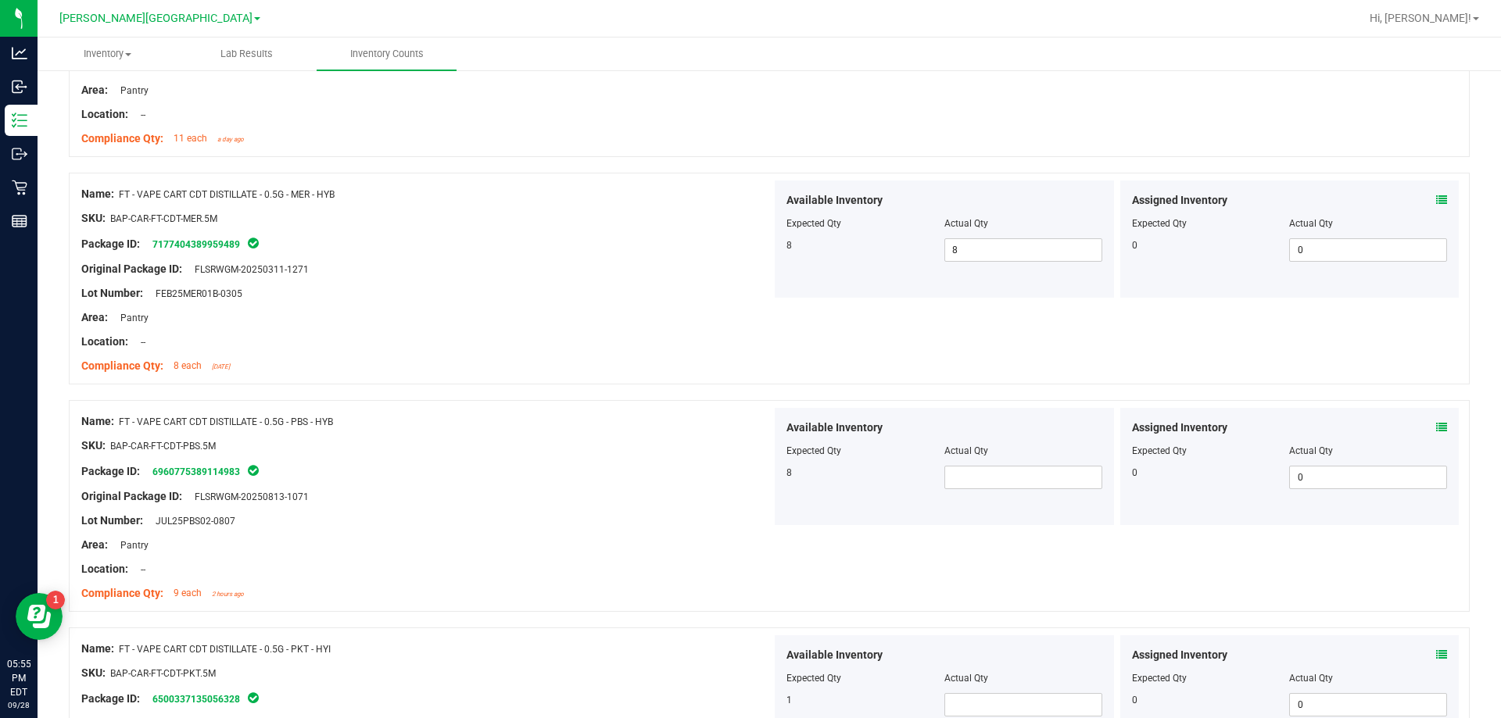
scroll to position [3722, 0]
click at [1009, 481] on span at bounding box center [1023, 476] width 158 height 23
click at [513, 388] on div at bounding box center [769, 392] width 1401 height 16
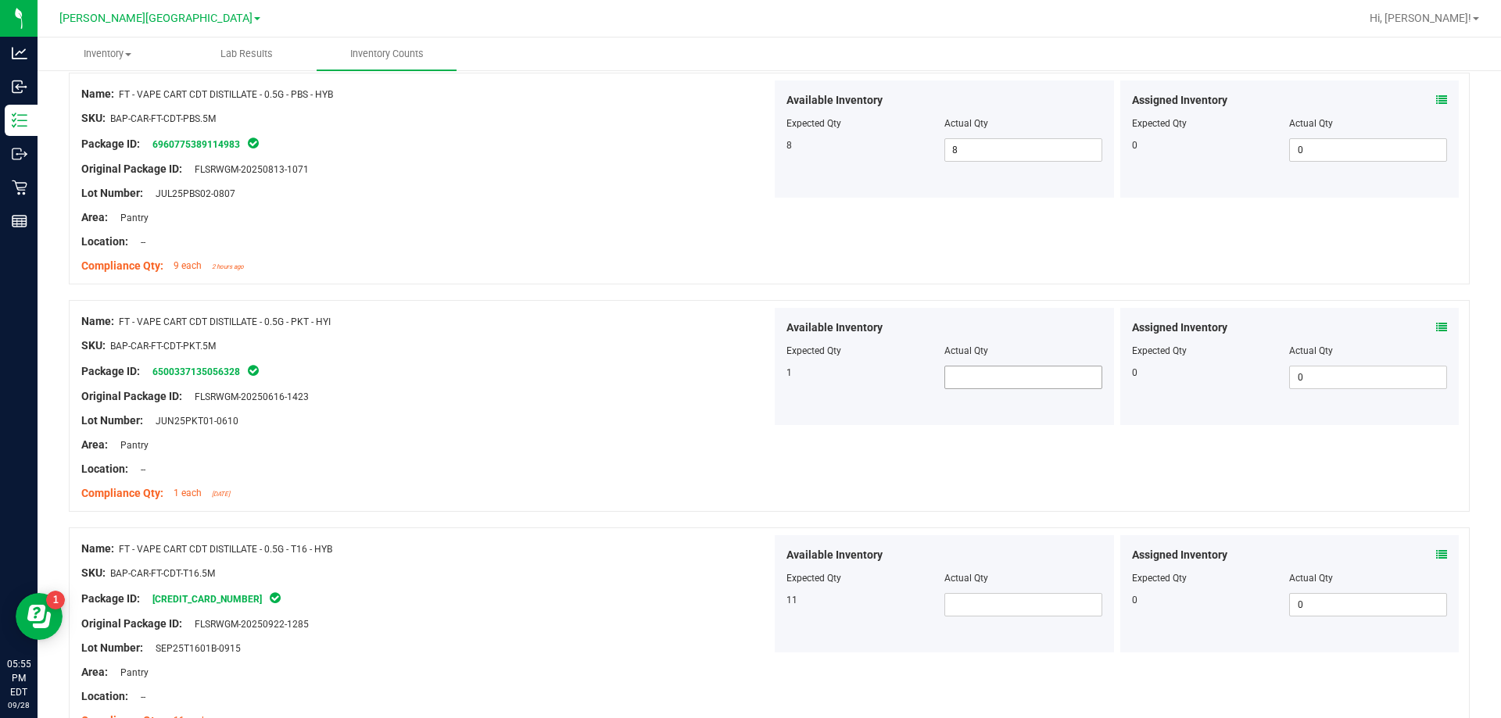
scroll to position [4113, 0]
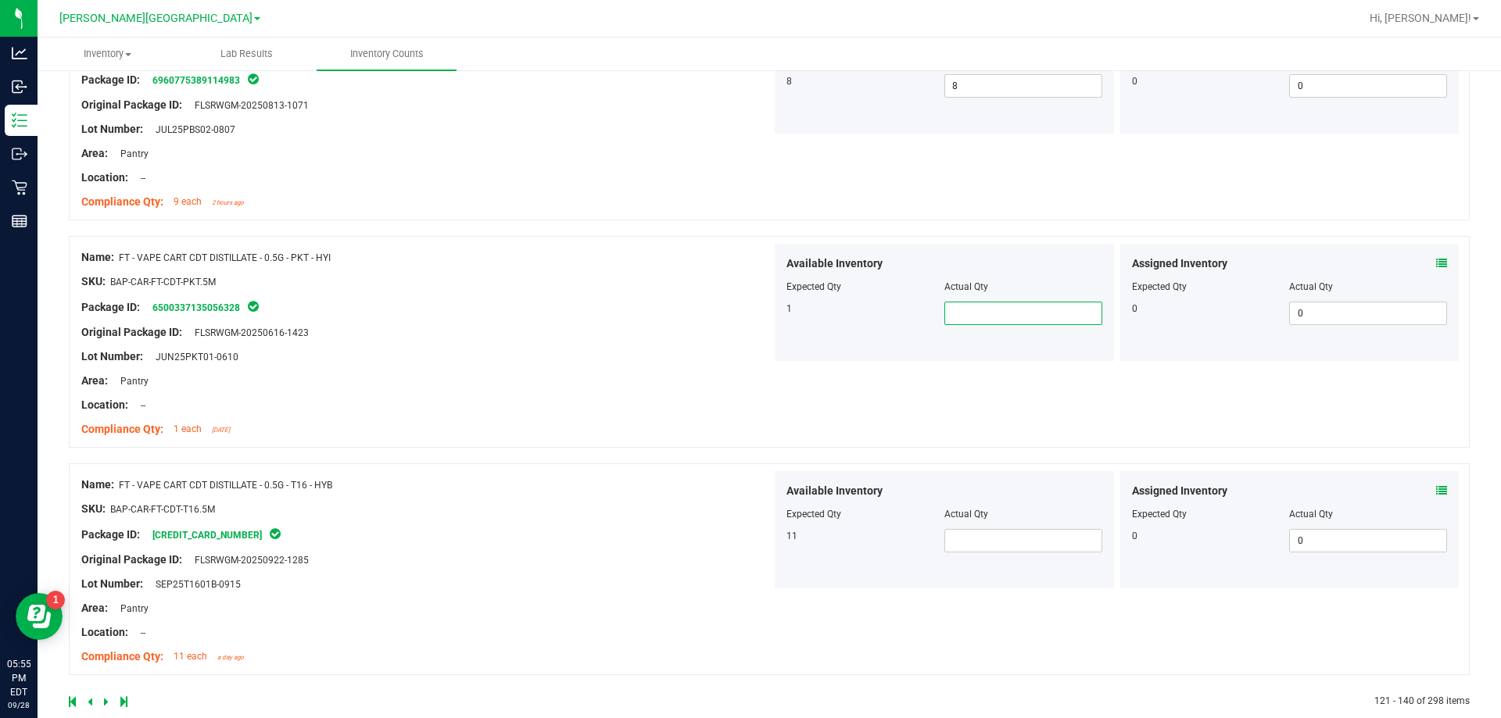
click at [988, 316] on span at bounding box center [1023, 313] width 158 height 23
click at [949, 541] on span at bounding box center [1023, 540] width 158 height 23
click at [698, 524] on div at bounding box center [426, 522] width 690 height 8
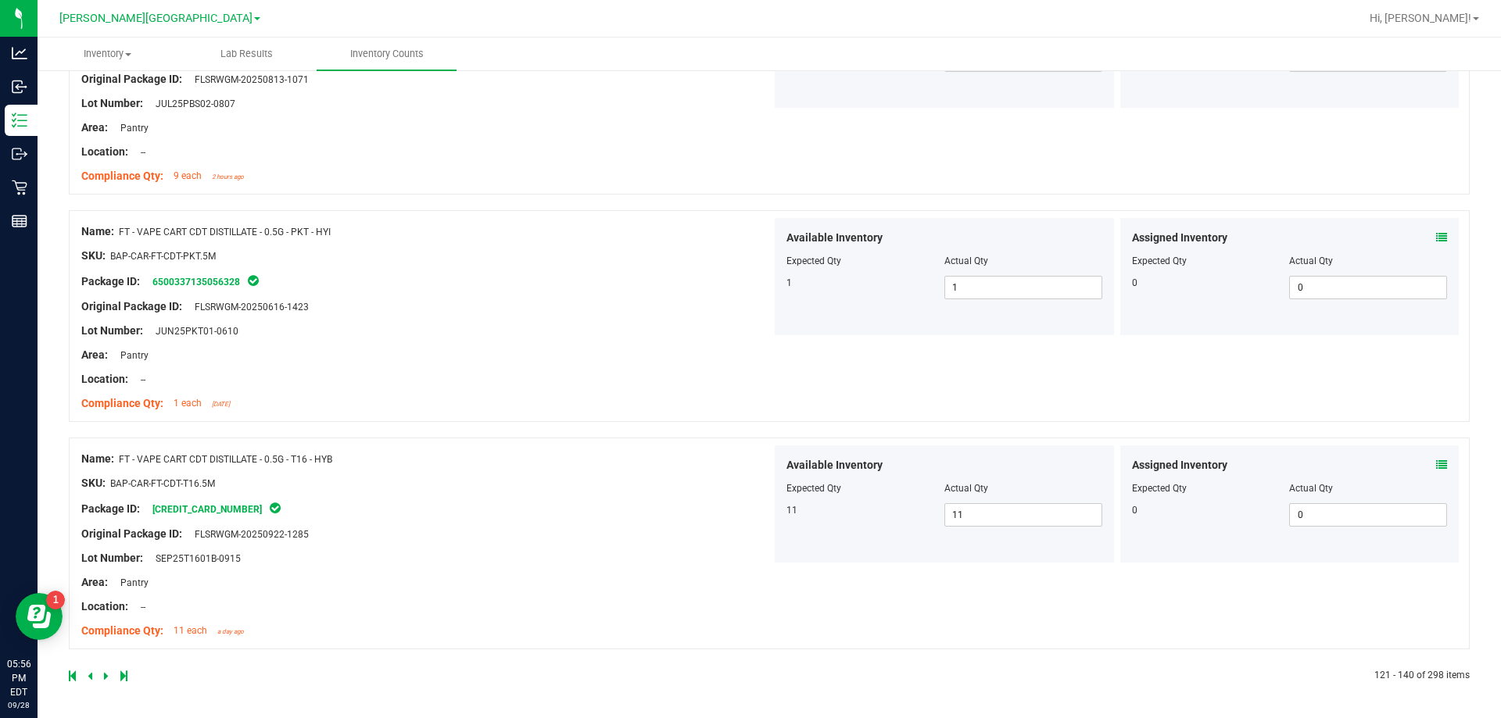
click at [107, 677] on icon at bounding box center [106, 676] width 5 height 9
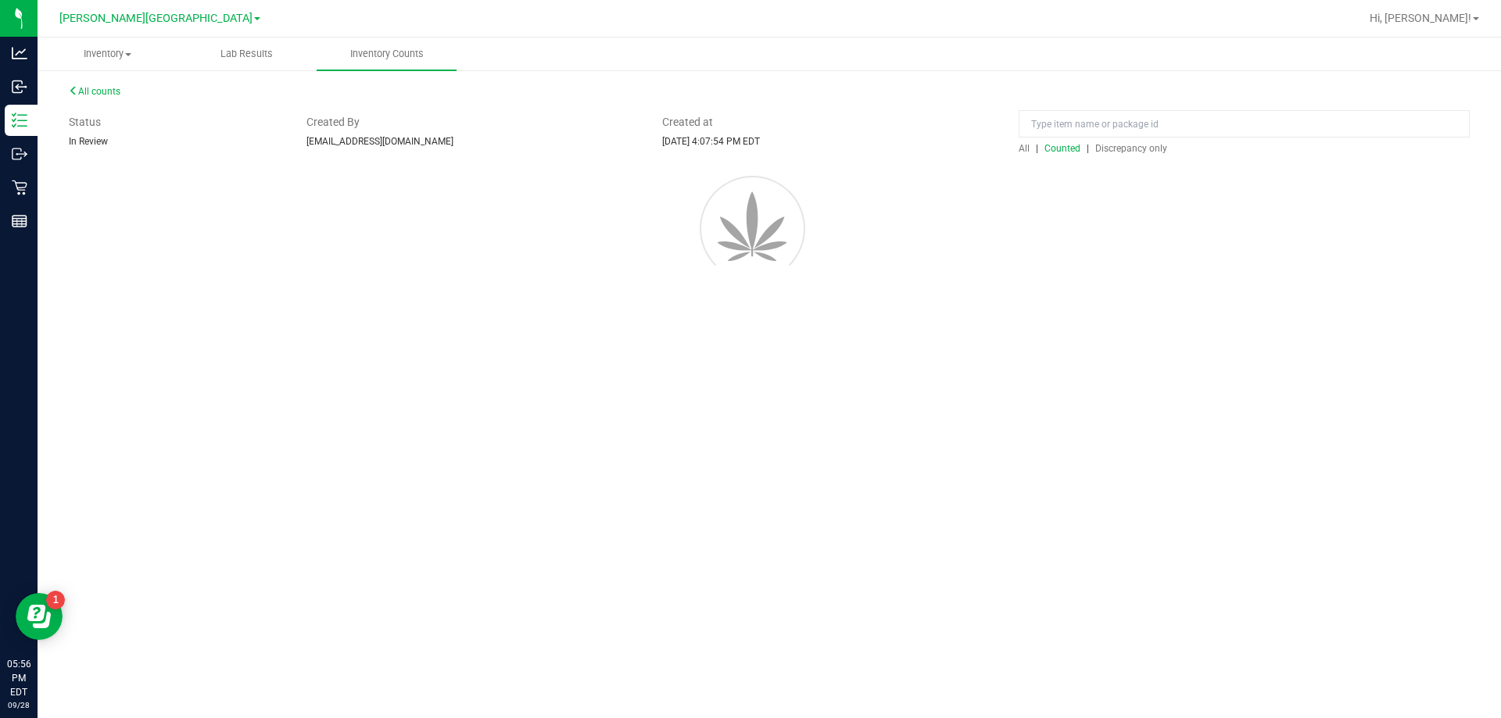
scroll to position [0, 0]
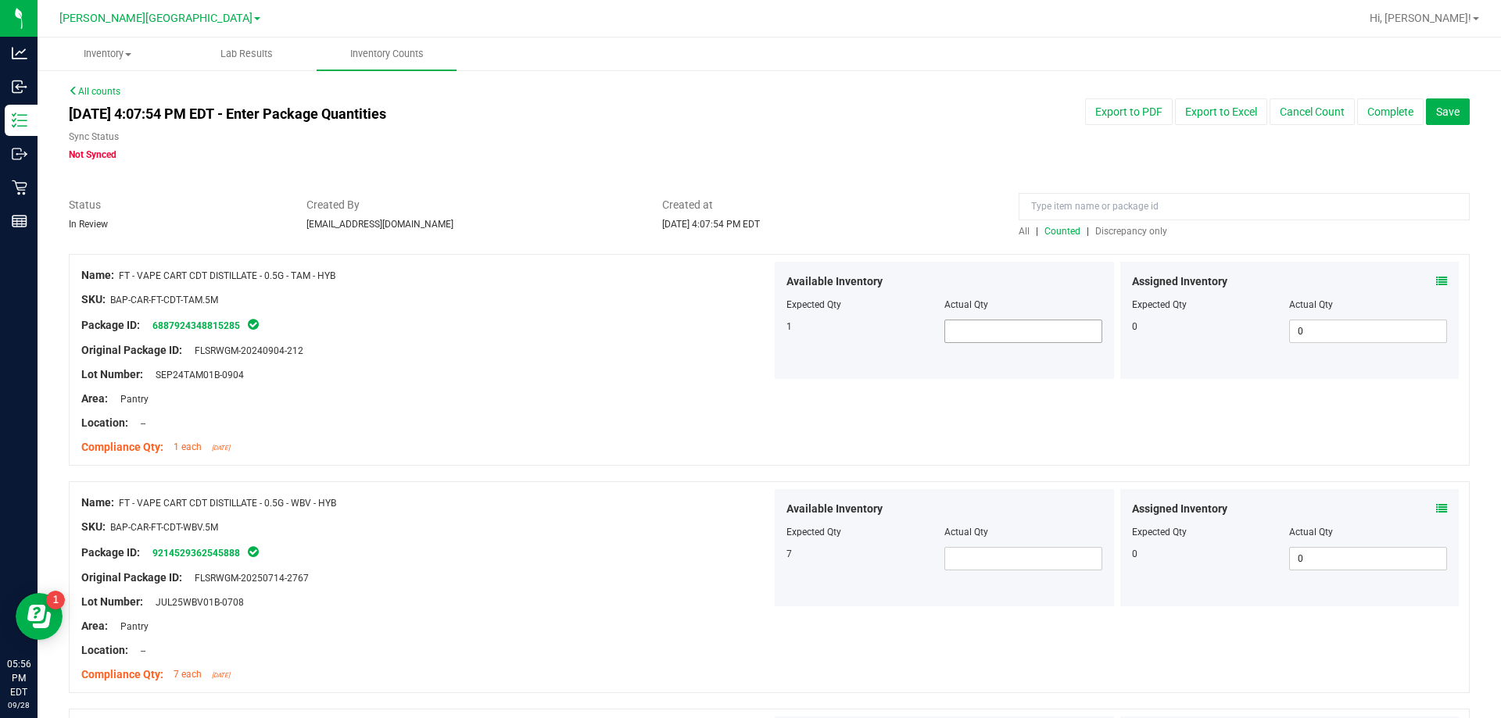
click at [951, 335] on span at bounding box center [1023, 331] width 158 height 23
click at [980, 561] on span at bounding box center [1023, 558] width 158 height 23
click at [744, 546] on div "Package ID: 9214529362545888" at bounding box center [426, 552] width 690 height 19
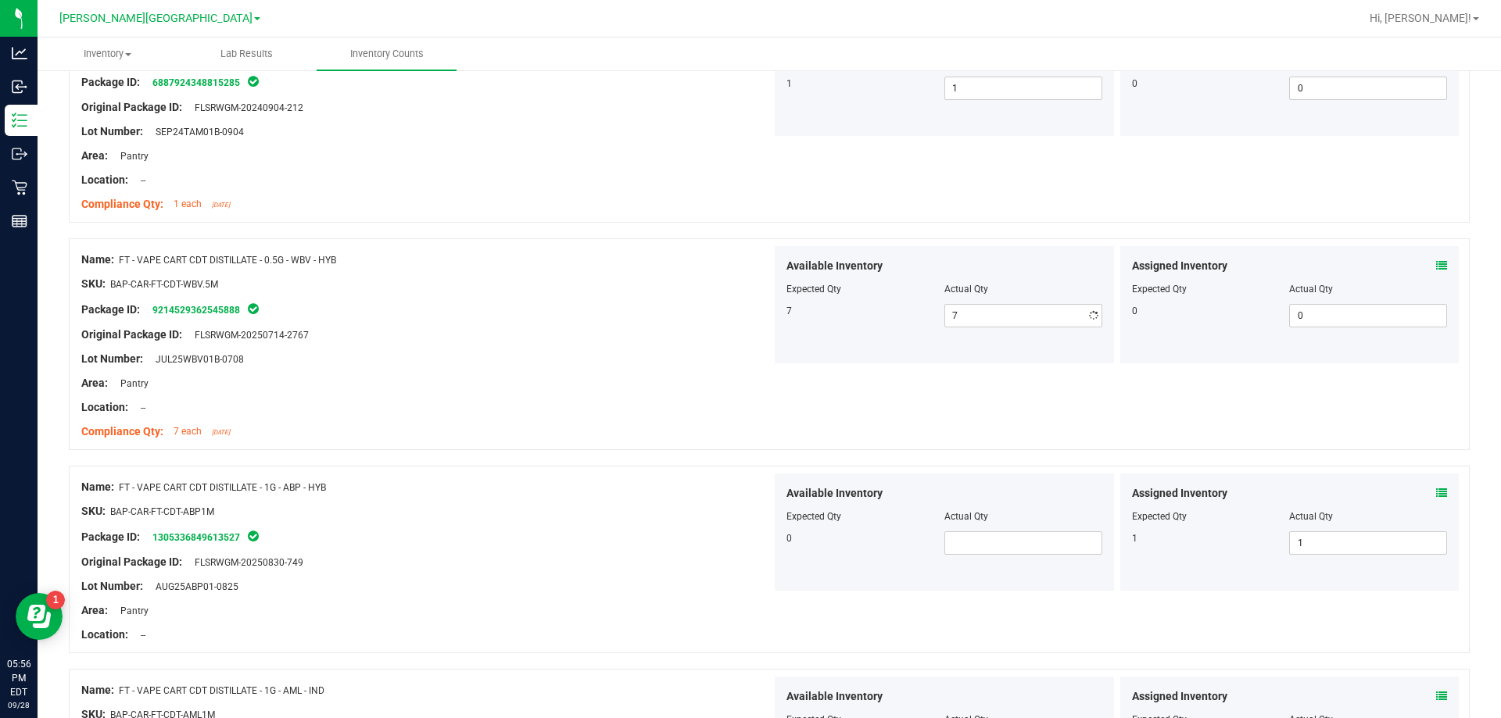
scroll to position [391, 0]
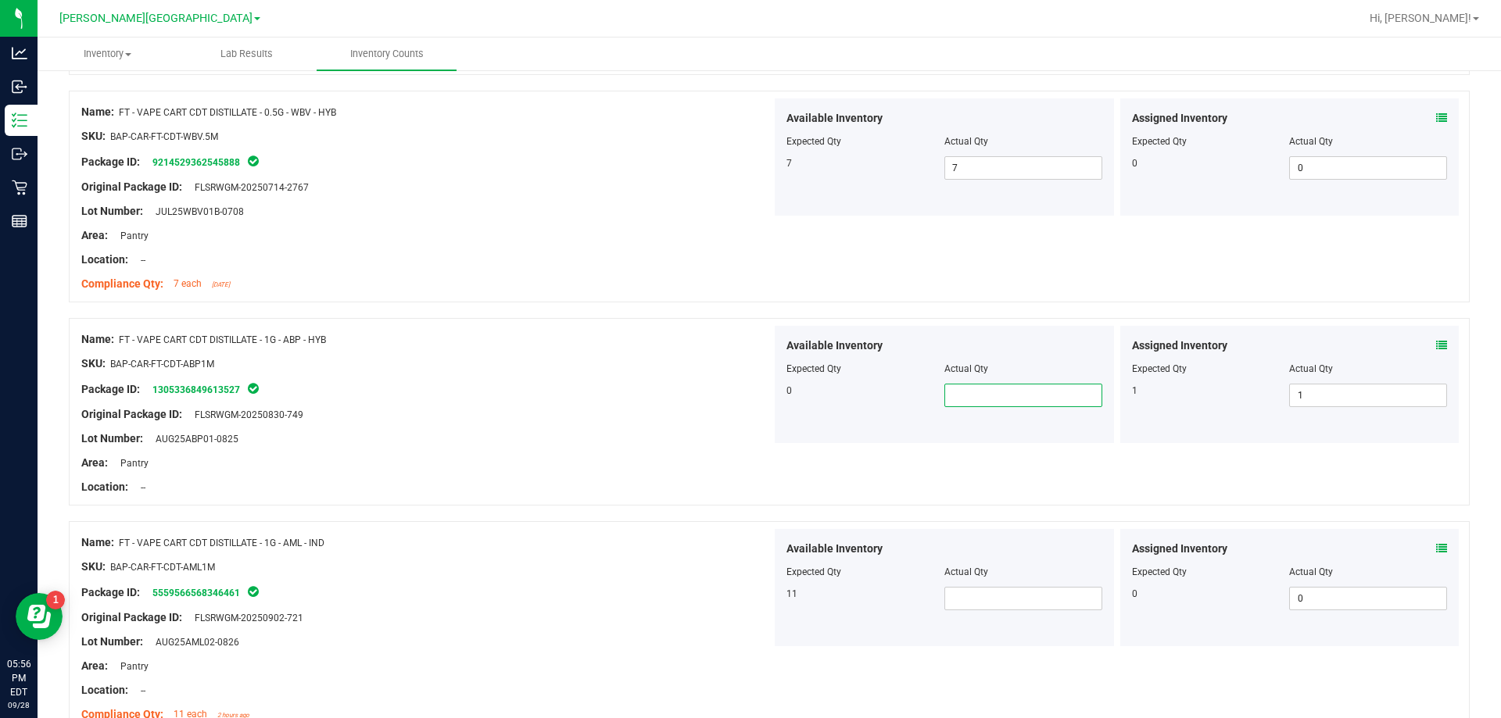
click at [951, 394] on span at bounding box center [1023, 395] width 158 height 23
click at [965, 398] on input "text" at bounding box center [1023, 396] width 156 height 22
click at [1001, 605] on span at bounding box center [1023, 598] width 158 height 23
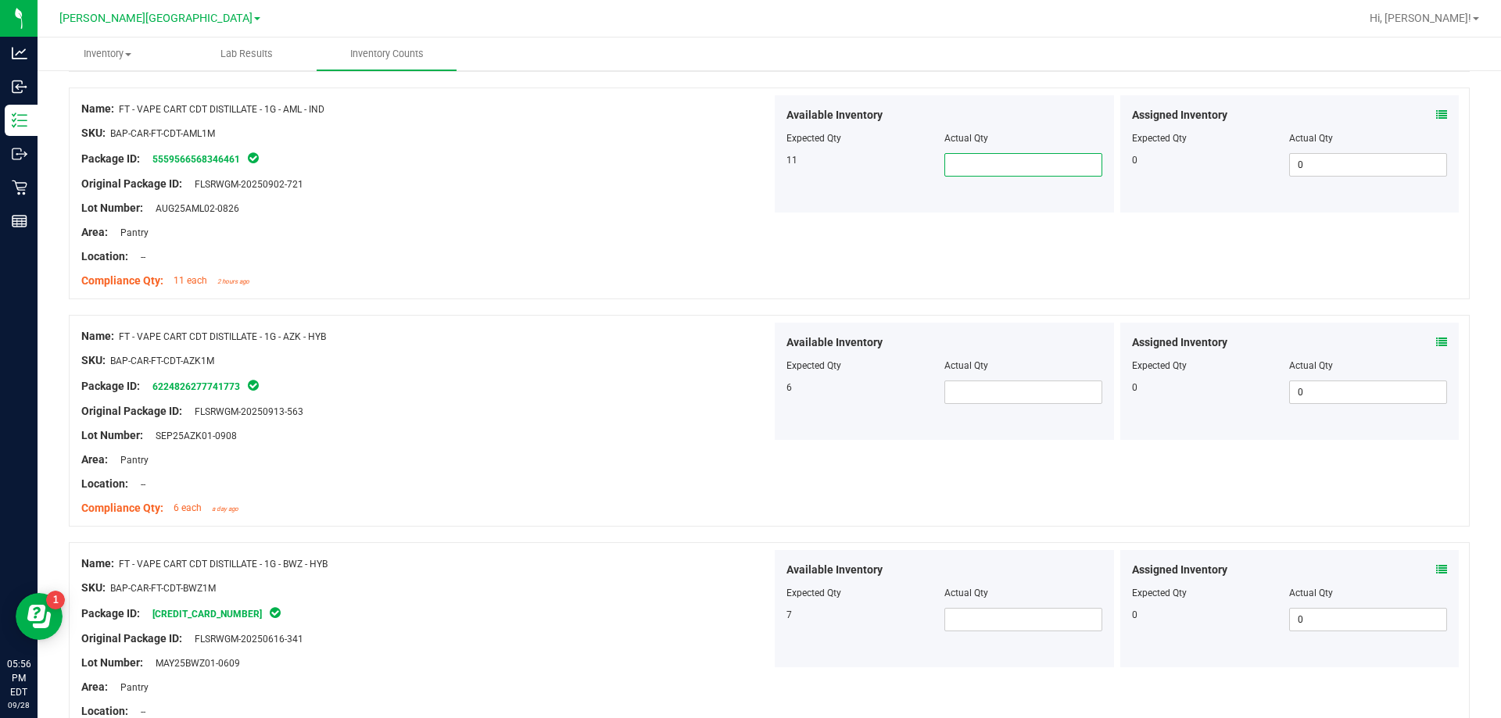
scroll to position [860, 0]
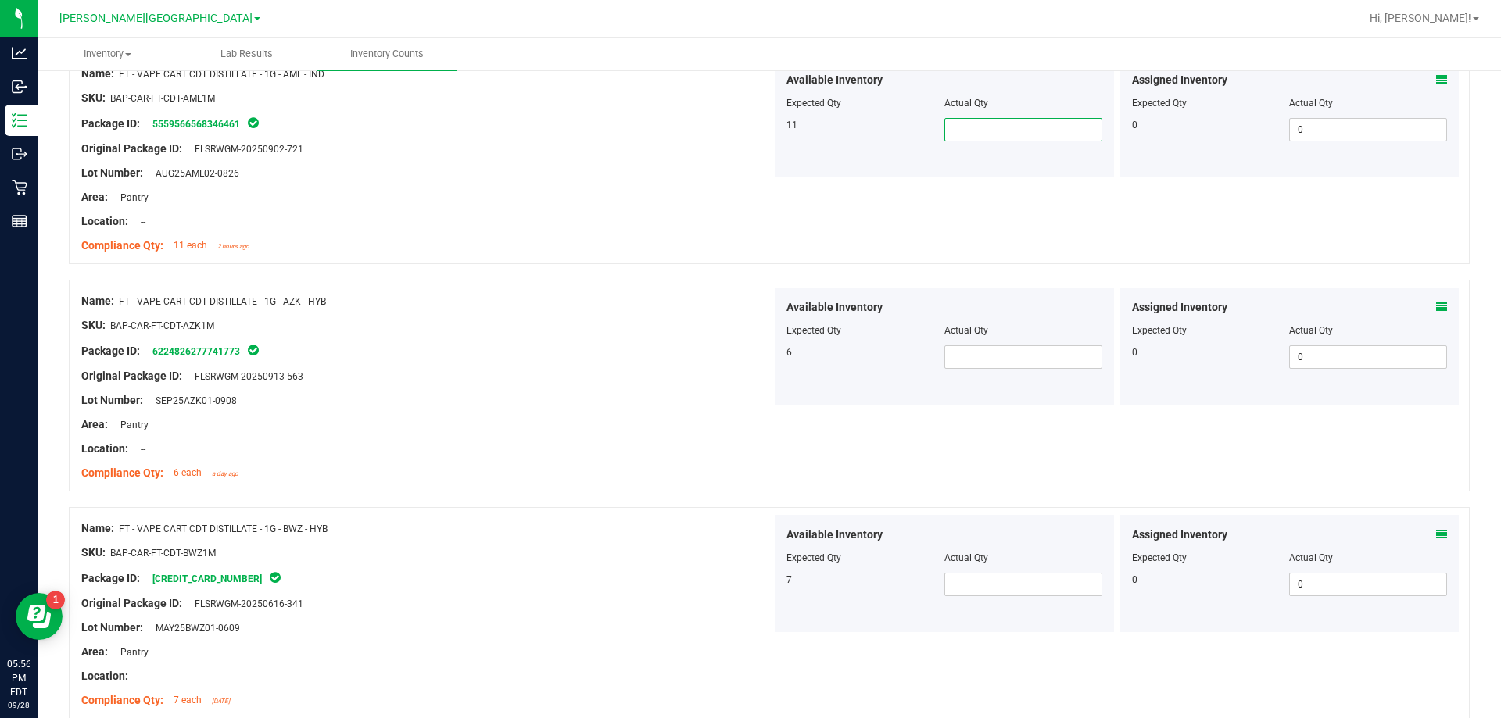
click at [953, 134] on input "text" at bounding box center [1023, 130] width 156 height 22
click at [945, 358] on span at bounding box center [1023, 357] width 158 height 23
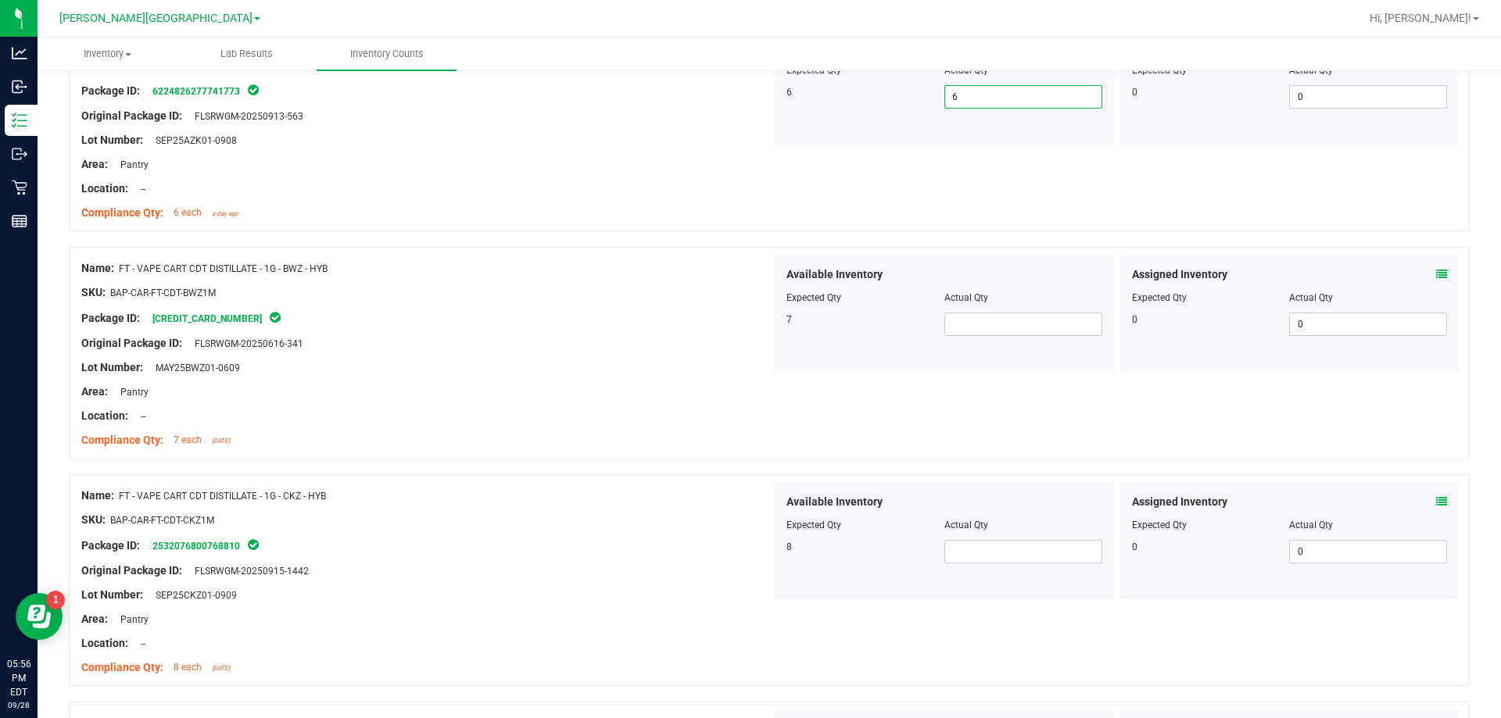
scroll to position [1173, 0]
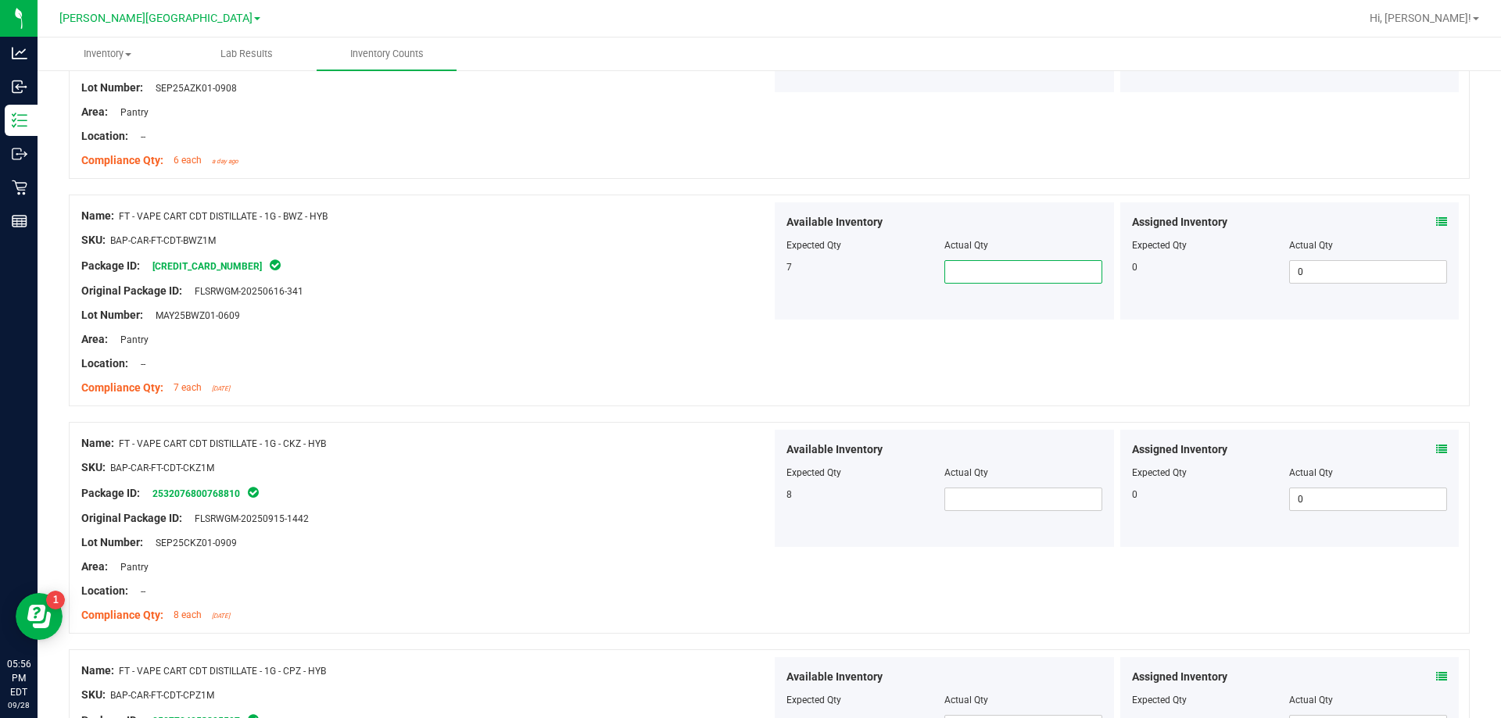
click at [960, 276] on span at bounding box center [1023, 271] width 158 height 23
click at [801, 306] on div "Available Inventory Expected Qty Actual Qty 7 7 7" at bounding box center [944, 260] width 339 height 117
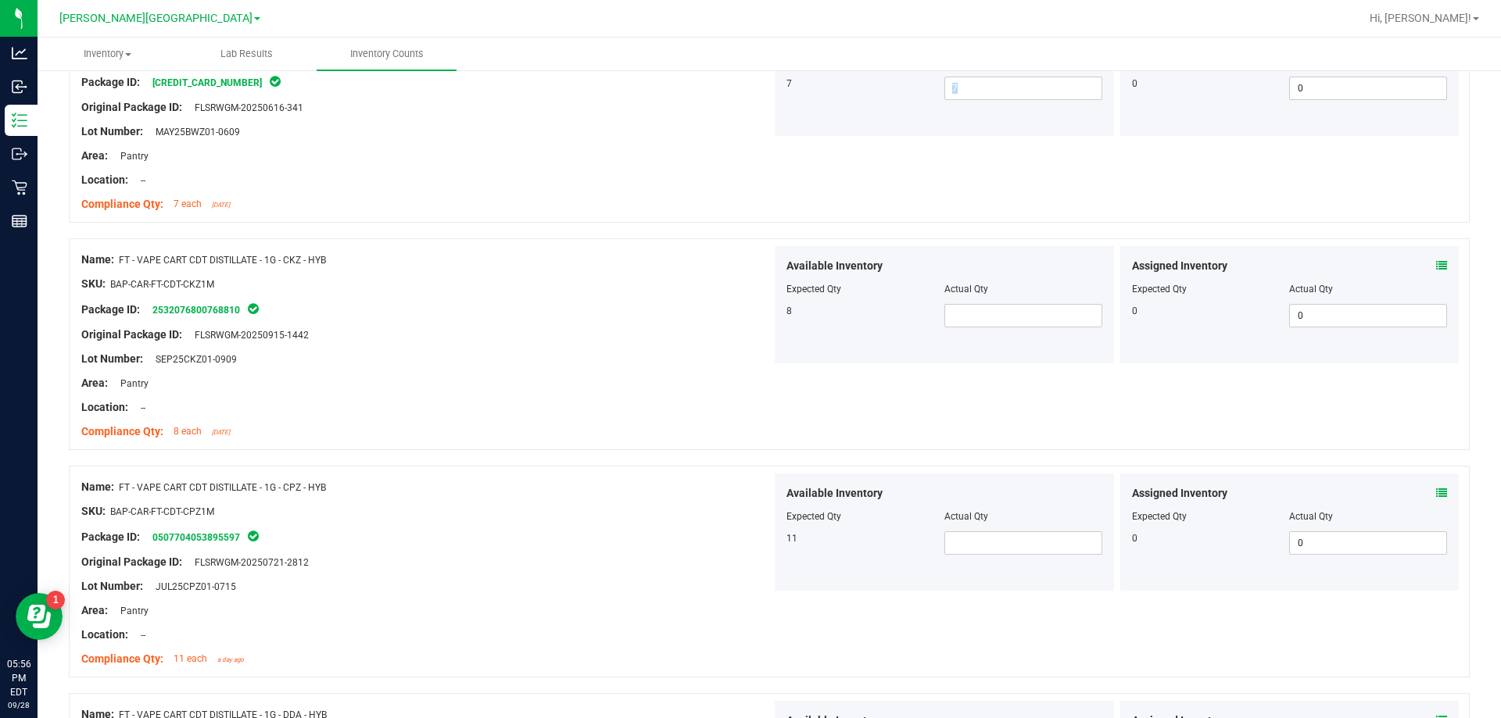
scroll to position [1329, 0]
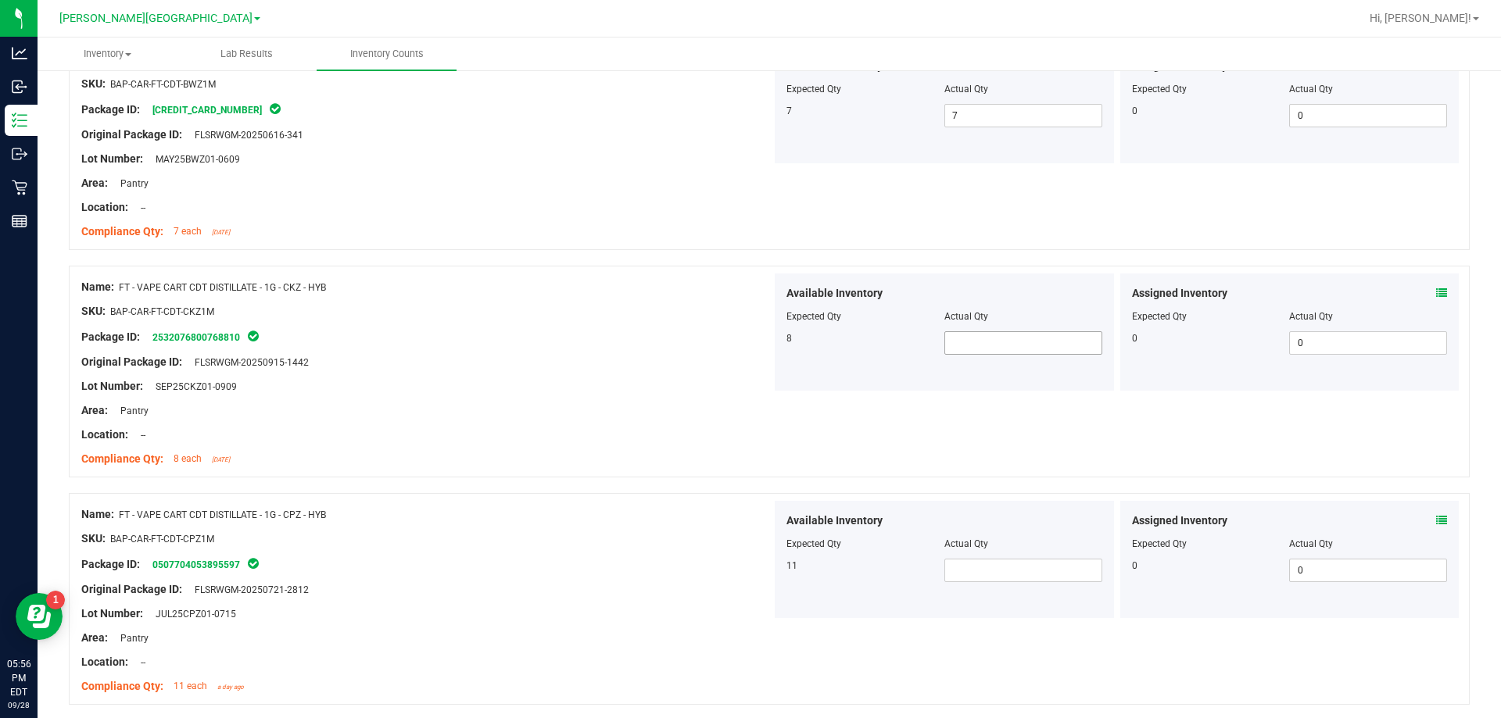
click at [970, 342] on span at bounding box center [1023, 342] width 158 height 23
click at [959, 571] on span at bounding box center [1023, 570] width 158 height 23
click at [702, 403] on div "Area: Pantry" at bounding box center [426, 411] width 690 height 16
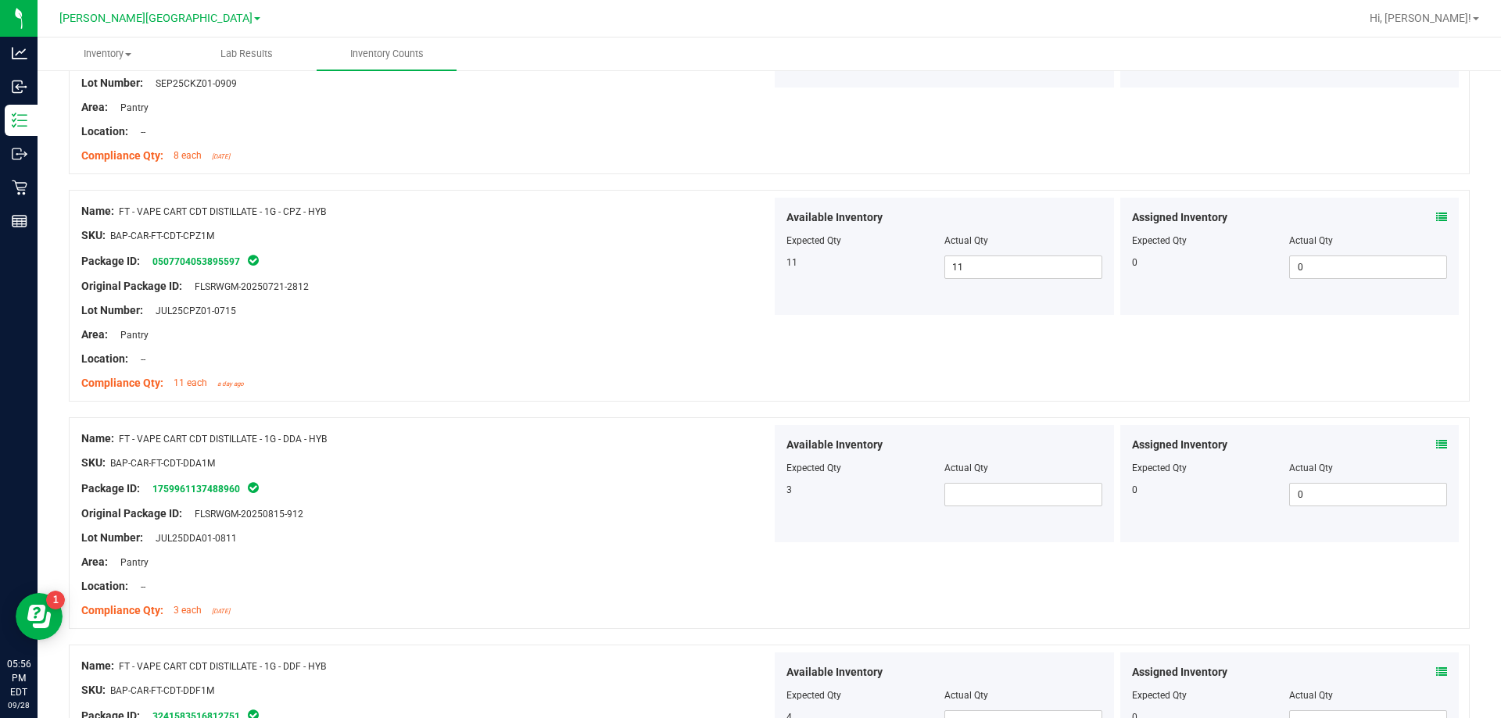
scroll to position [1642, 0]
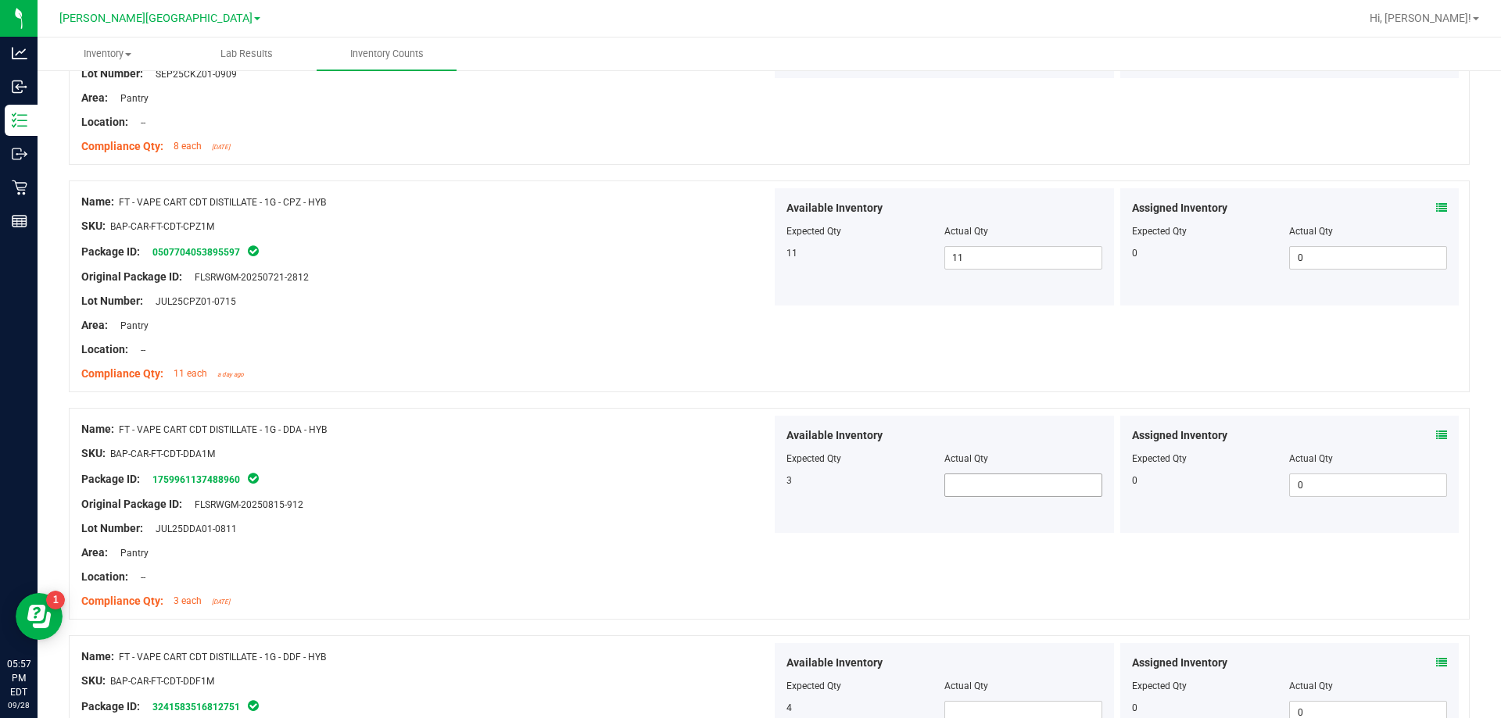
click at [962, 489] on span at bounding box center [1023, 485] width 158 height 23
click at [673, 343] on div "Location: --" at bounding box center [426, 350] width 690 height 16
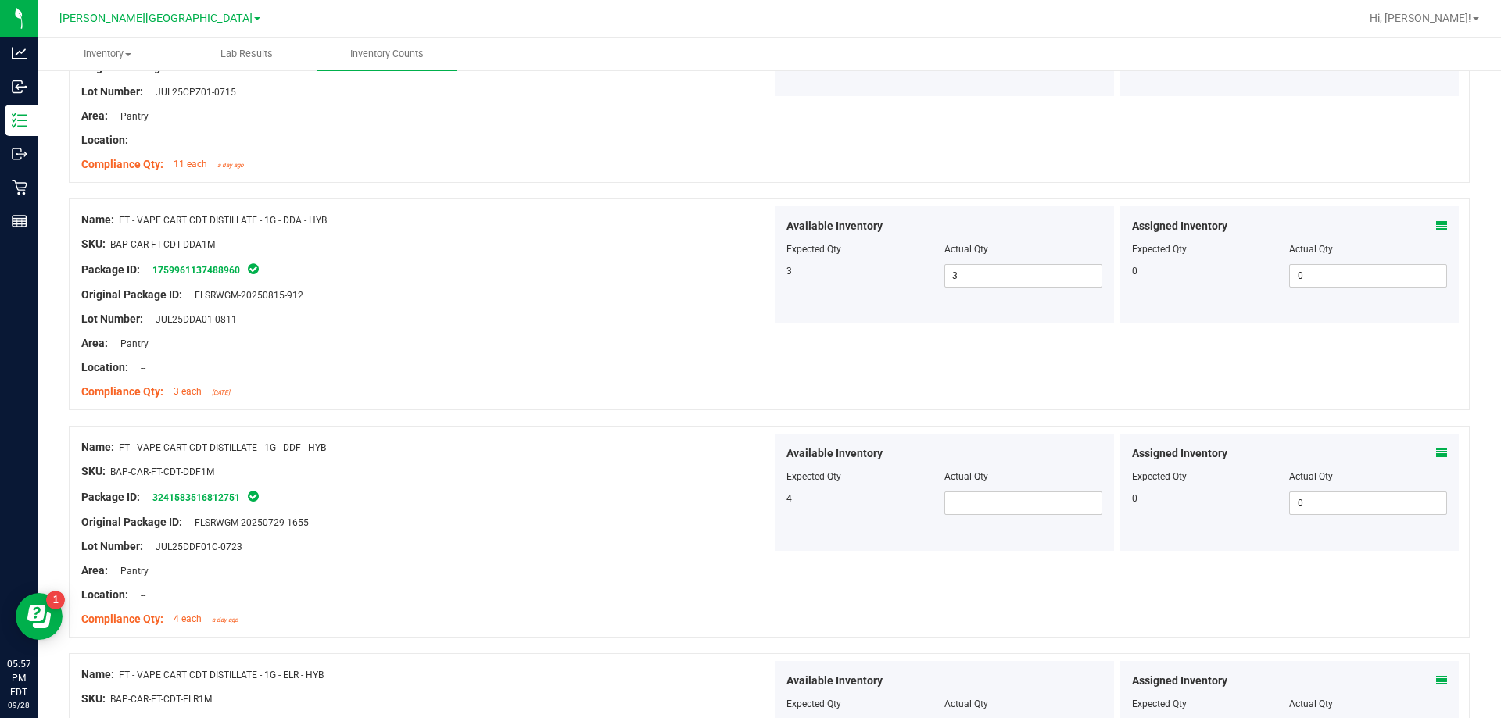
scroll to position [1954, 0]
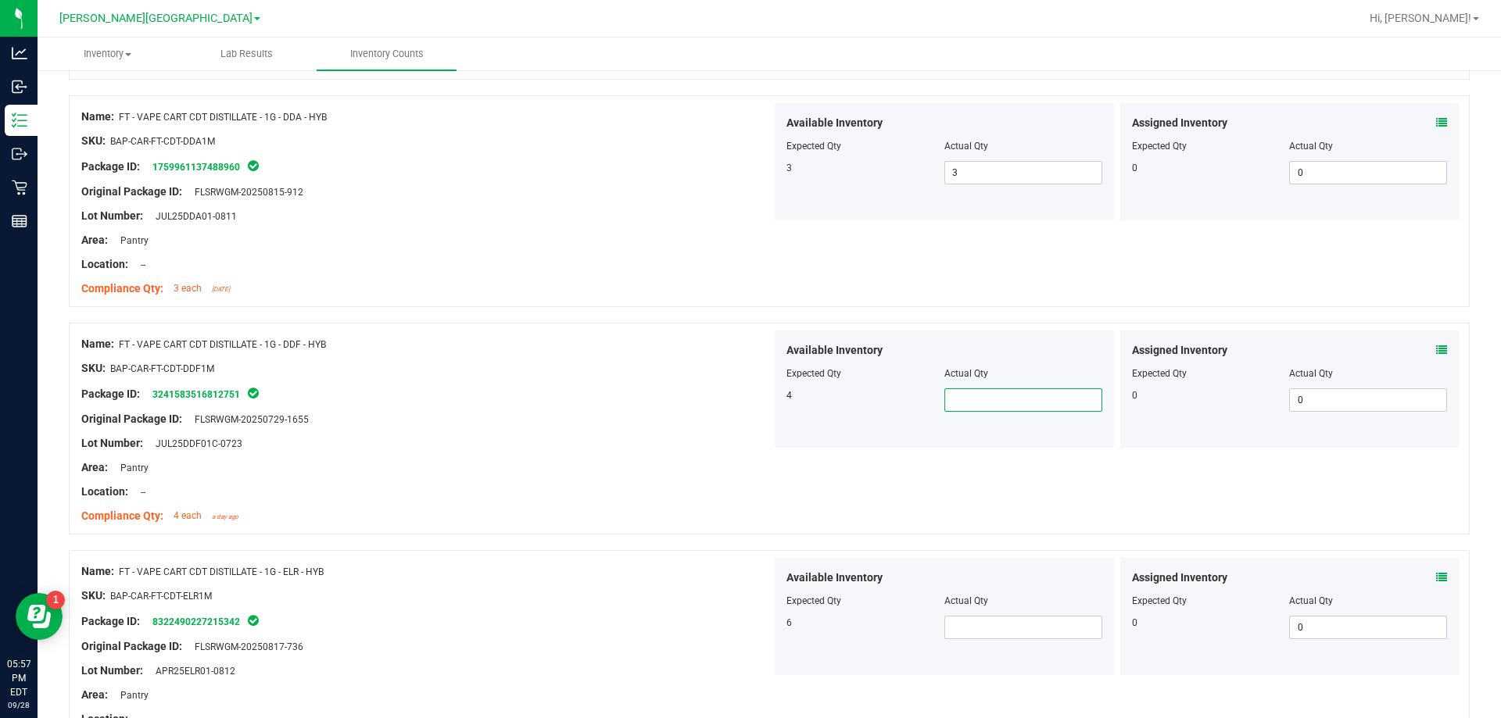
click at [977, 402] on span at bounding box center [1023, 400] width 158 height 23
click at [974, 635] on span at bounding box center [1023, 627] width 158 height 23
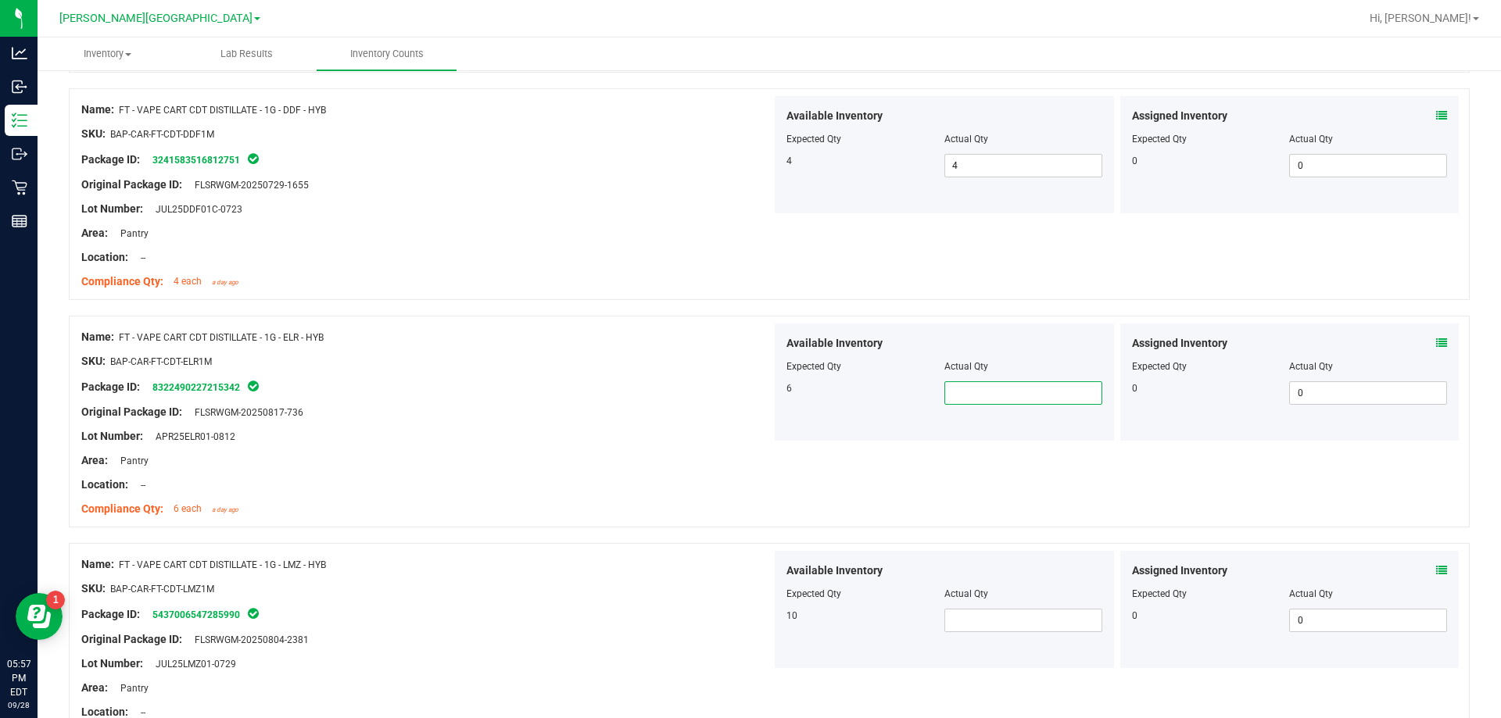
scroll to position [2267, 0]
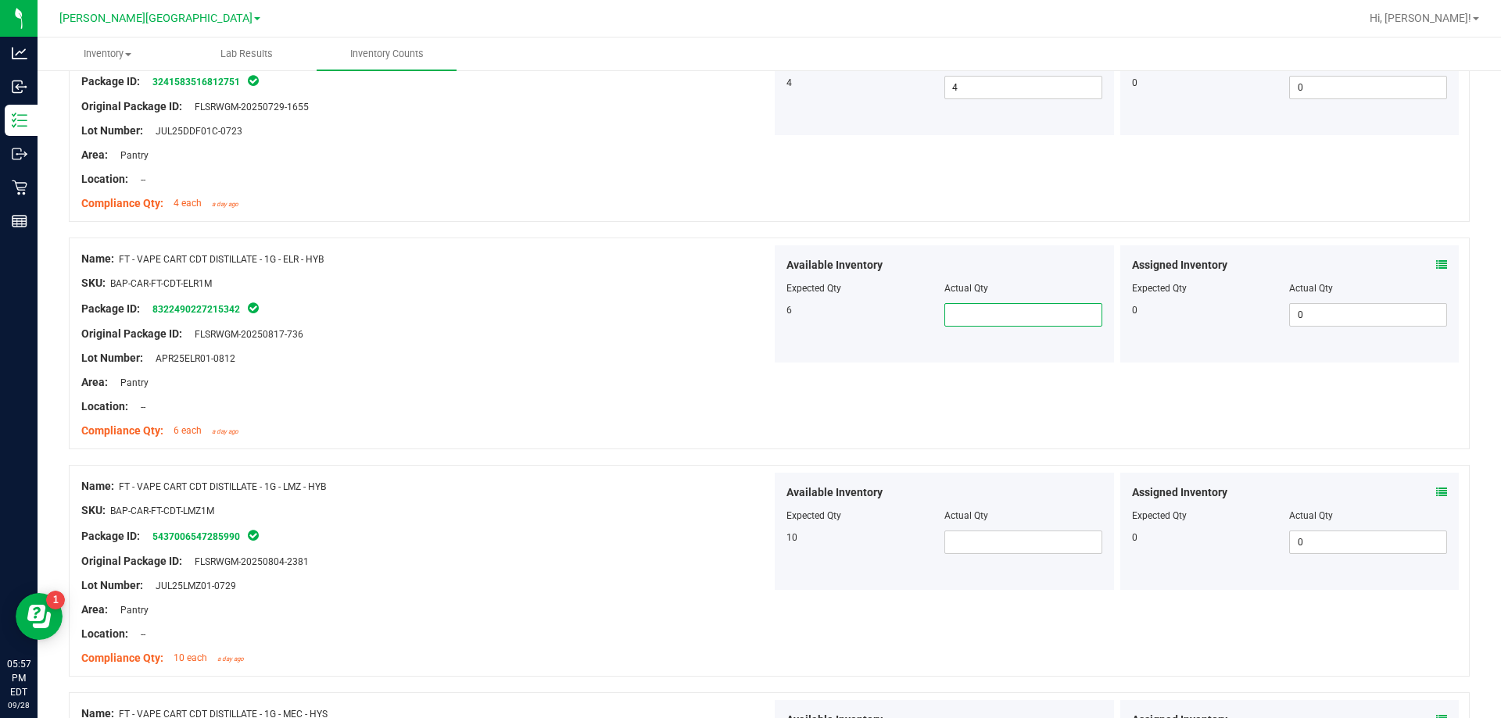
click at [972, 323] on input "text" at bounding box center [1023, 315] width 156 height 22
click at [944, 544] on span at bounding box center [1023, 542] width 158 height 23
click at [665, 489] on div "Name: FT - VAPE CART CDT DISTILLATE - 1G - LMZ - HYB" at bounding box center [426, 486] width 690 height 16
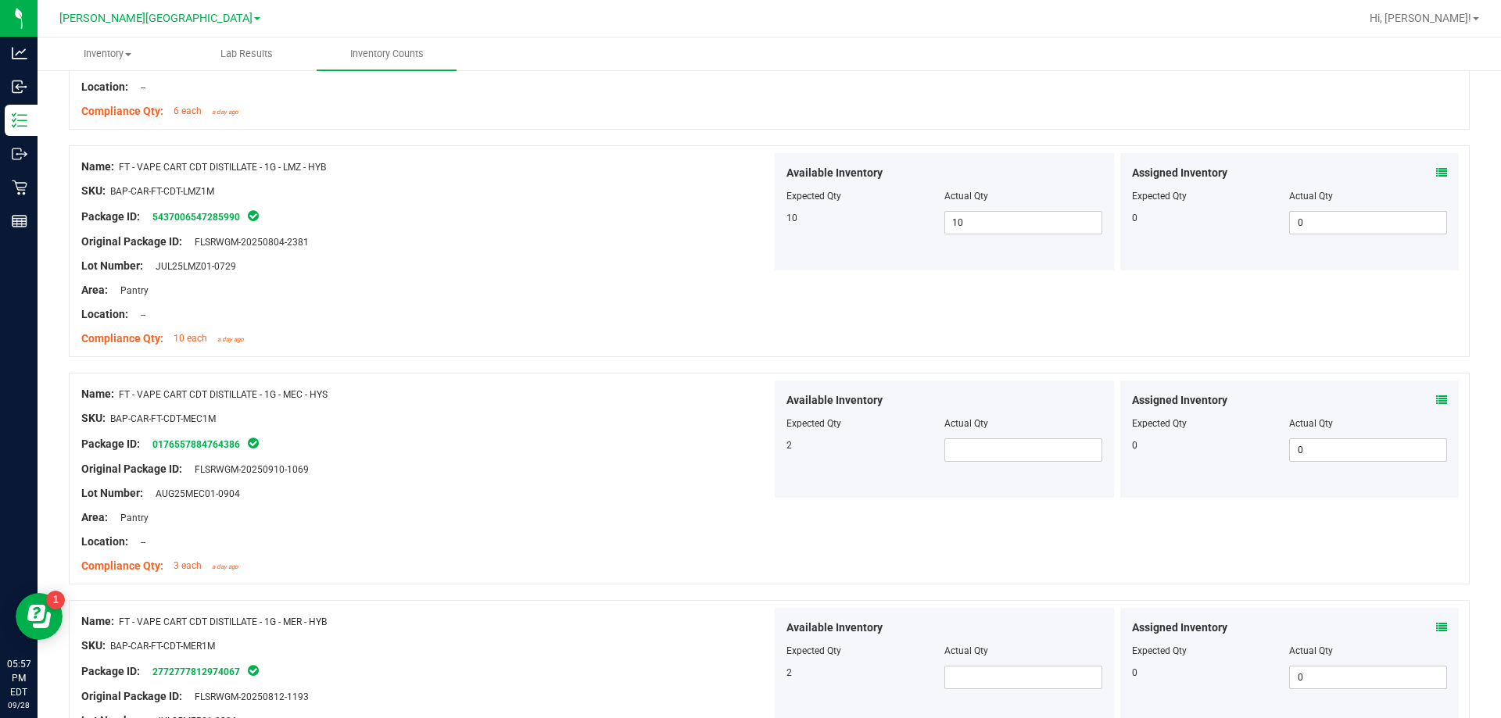
scroll to position [2658, 0]
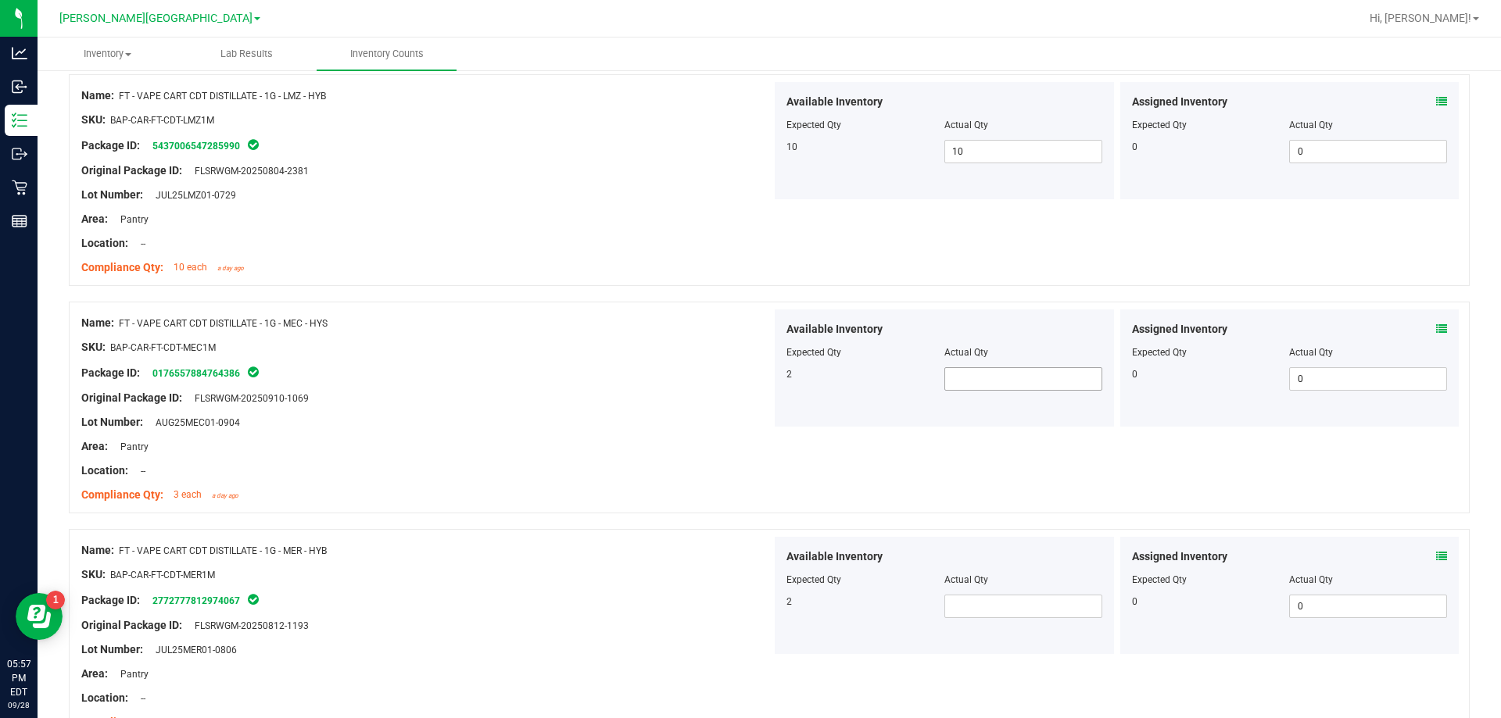
click at [1007, 384] on span at bounding box center [1023, 378] width 158 height 23
click at [1005, 605] on span at bounding box center [1023, 606] width 158 height 23
click at [1378, 173] on div "Assigned Inventory Expected Qty Actual Qty 0 0 0" at bounding box center [1289, 140] width 339 height 117
click at [1436, 101] on icon at bounding box center [1441, 101] width 11 height 11
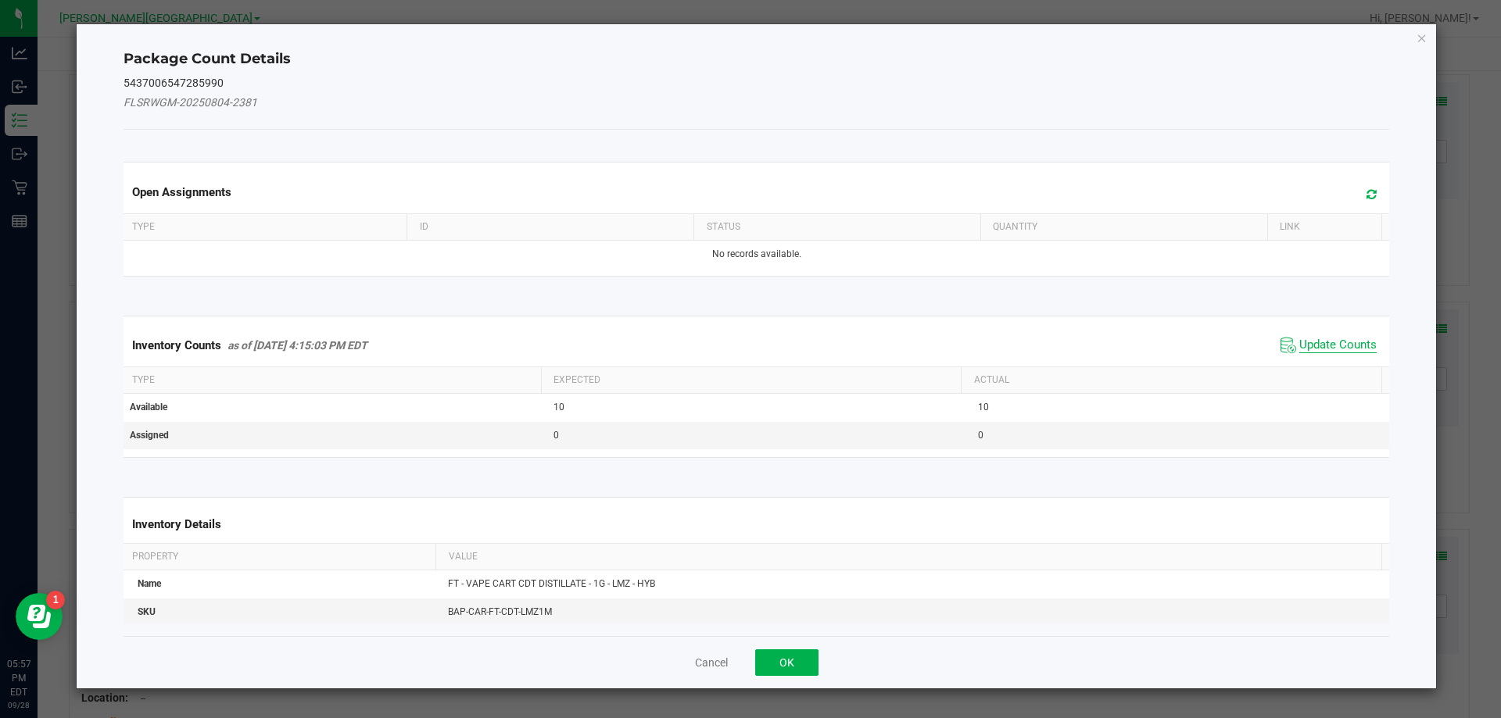
click at [1320, 347] on span "Update Counts" at bounding box center [1337, 346] width 77 height 16
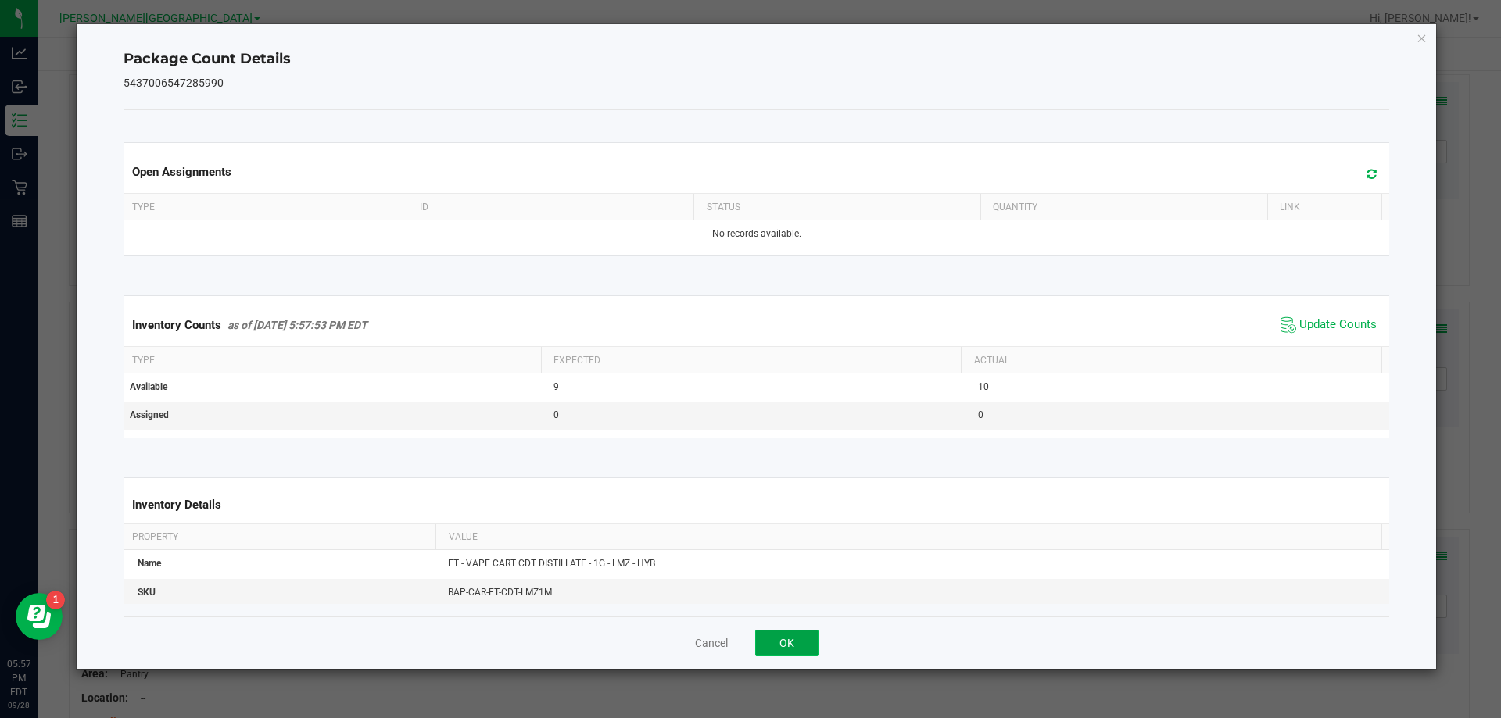
click at [812, 632] on button "OK" at bounding box center [786, 643] width 63 height 27
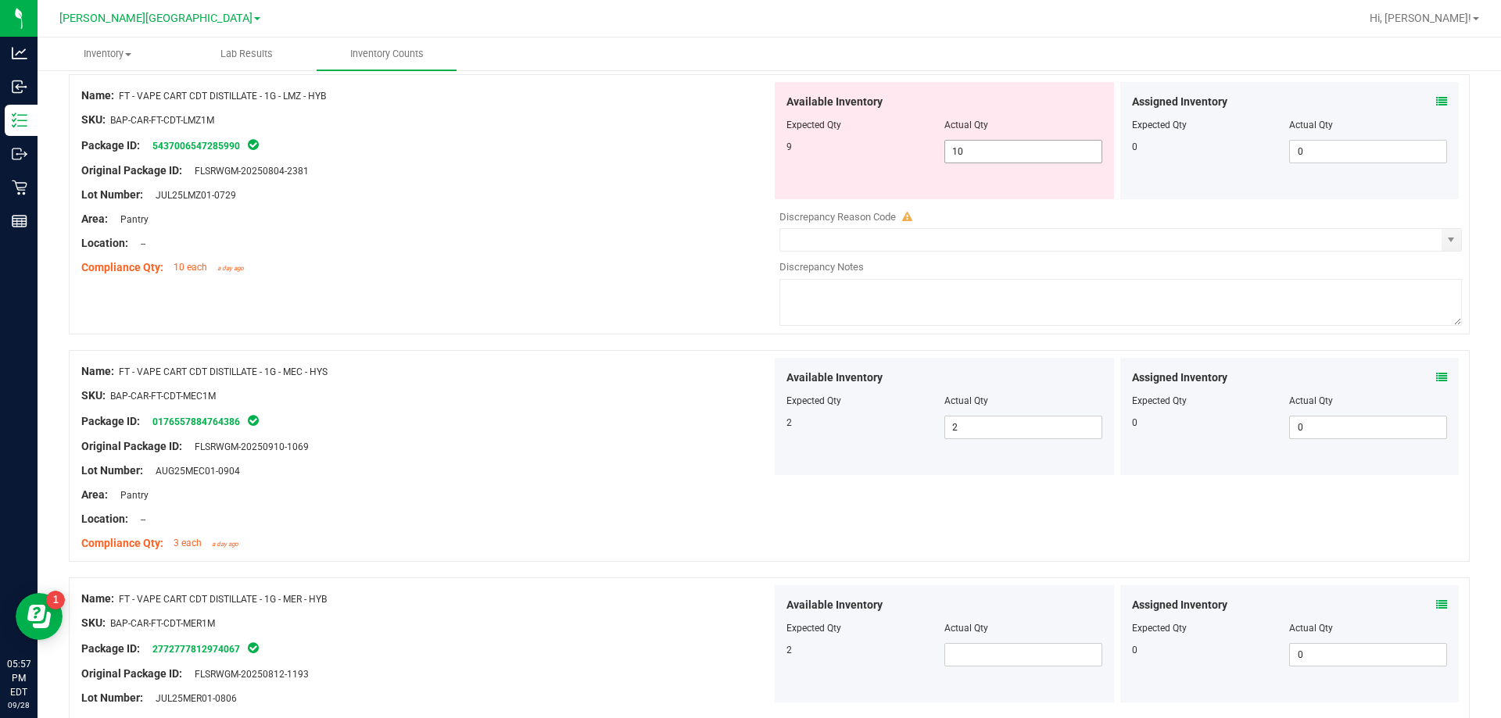
click at [969, 145] on span "10 10" at bounding box center [1023, 151] width 158 height 23
click at [489, 387] on div "Name: FT - VAPE CART CDT DISTILLATE - 1G - MEC - HYS SKU: BAP-CAR-FT-CDT-MEC1M …" at bounding box center [426, 457] width 690 height 199
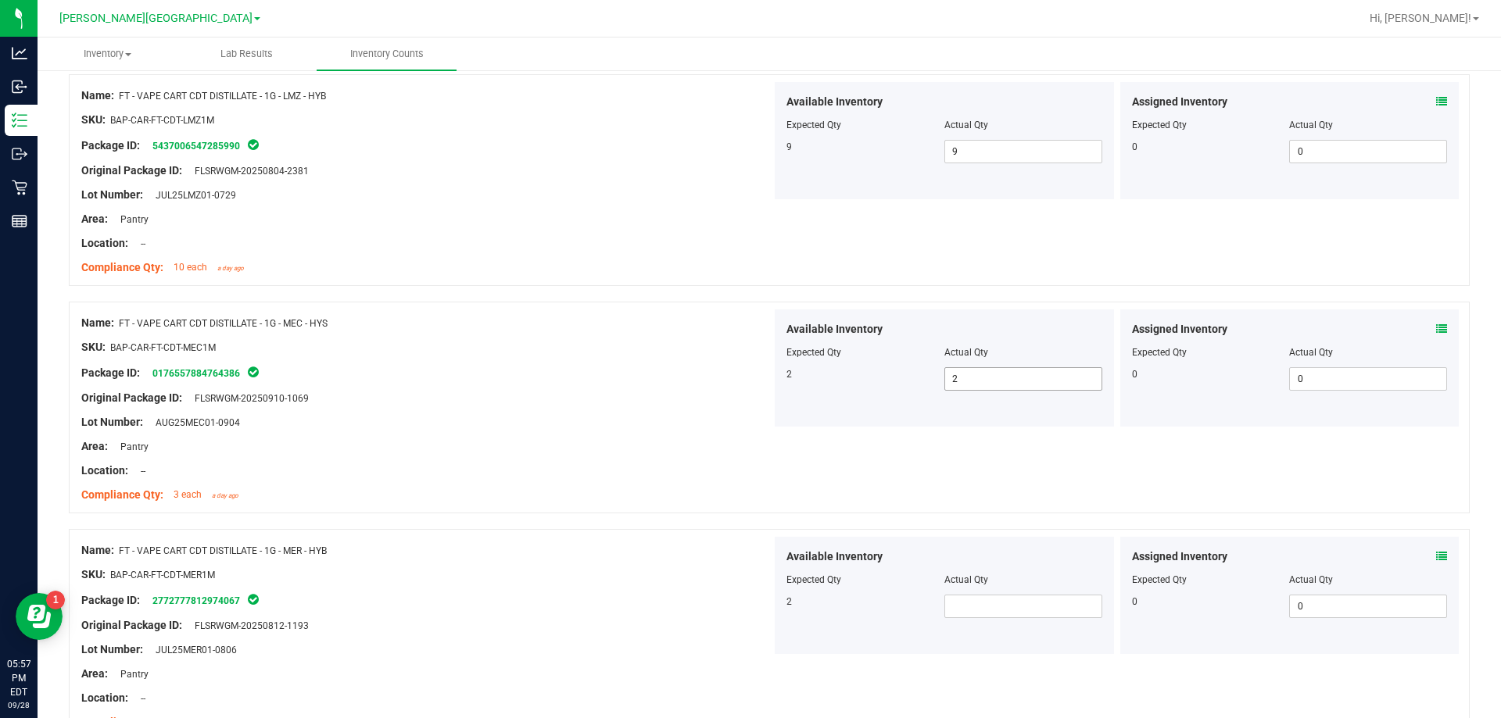
click at [1010, 374] on span "2 2" at bounding box center [1023, 378] width 158 height 23
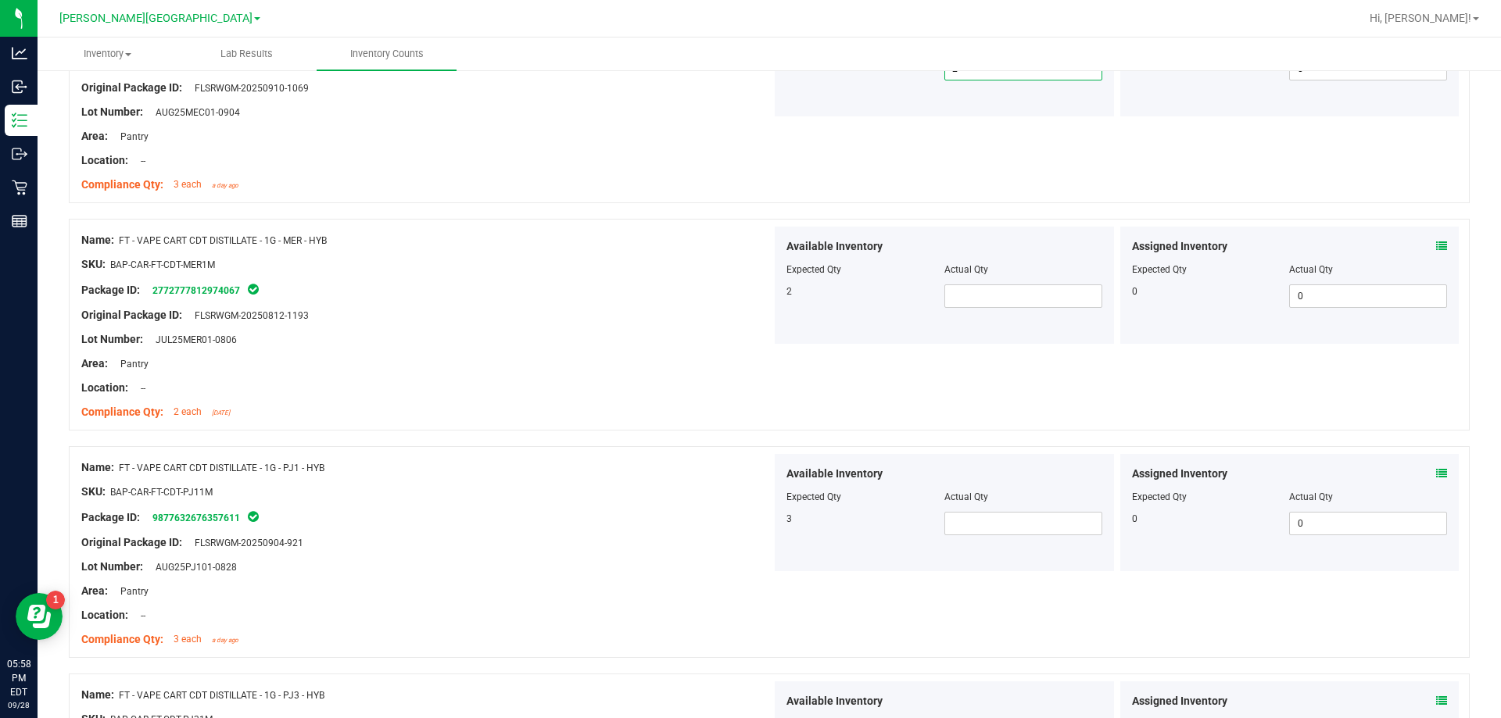
scroll to position [2971, 0]
click at [961, 297] on span at bounding box center [1023, 293] width 158 height 23
click at [559, 378] on div "Location: --" at bounding box center [426, 386] width 690 height 16
click at [1004, 515] on span at bounding box center [1023, 521] width 158 height 23
click at [594, 546] on div "Original Package ID: FLSRWGM-20250904-921" at bounding box center [426, 540] width 690 height 16
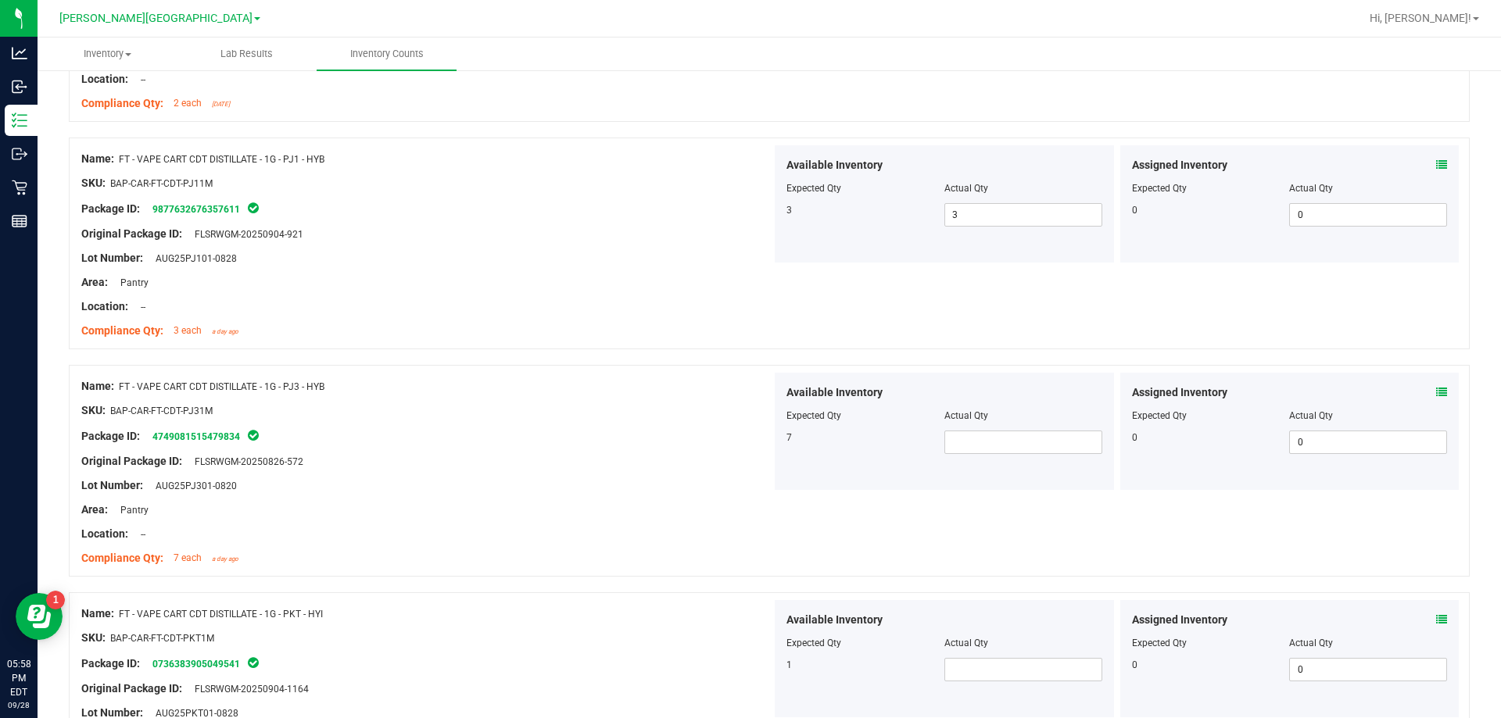
scroll to position [3284, 0]
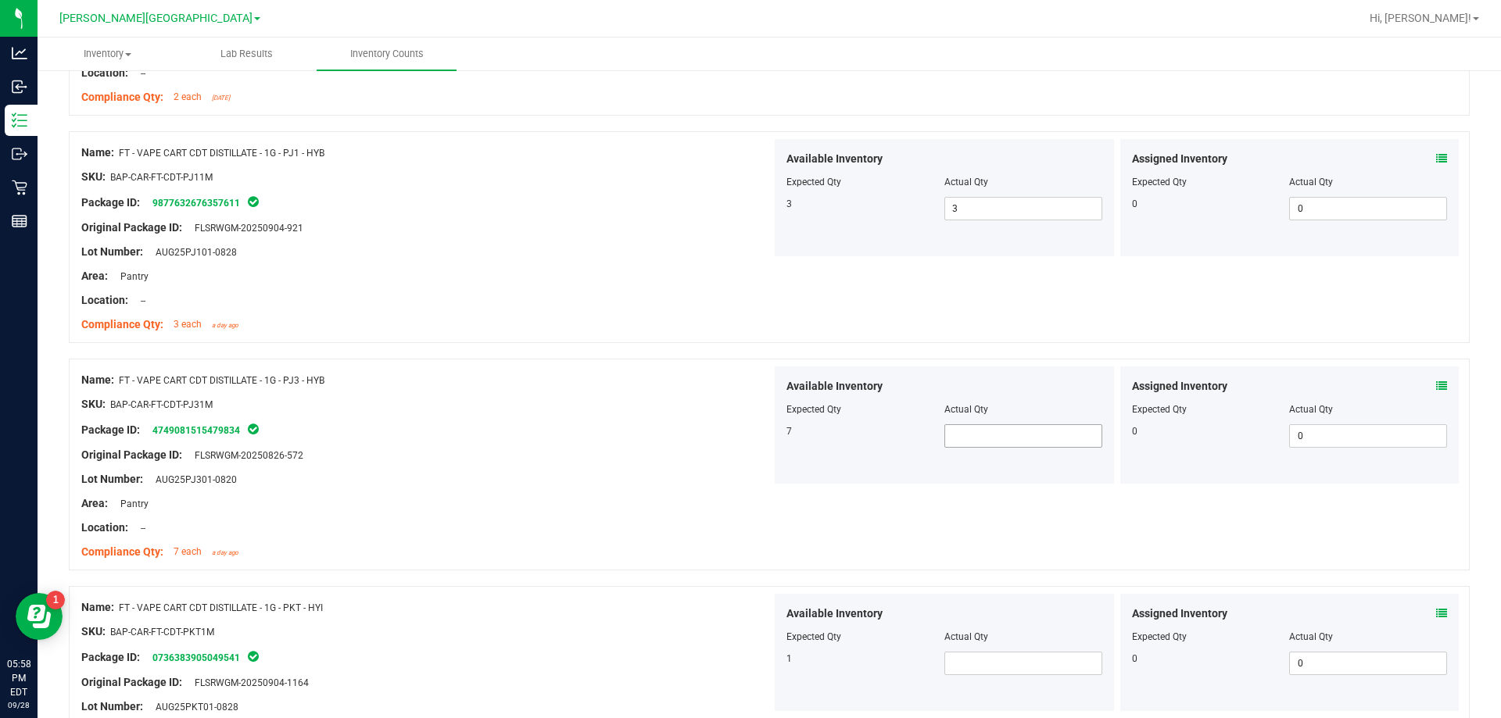
click at [956, 438] on span at bounding box center [1023, 436] width 158 height 23
click at [570, 491] on div at bounding box center [426, 492] width 690 height 8
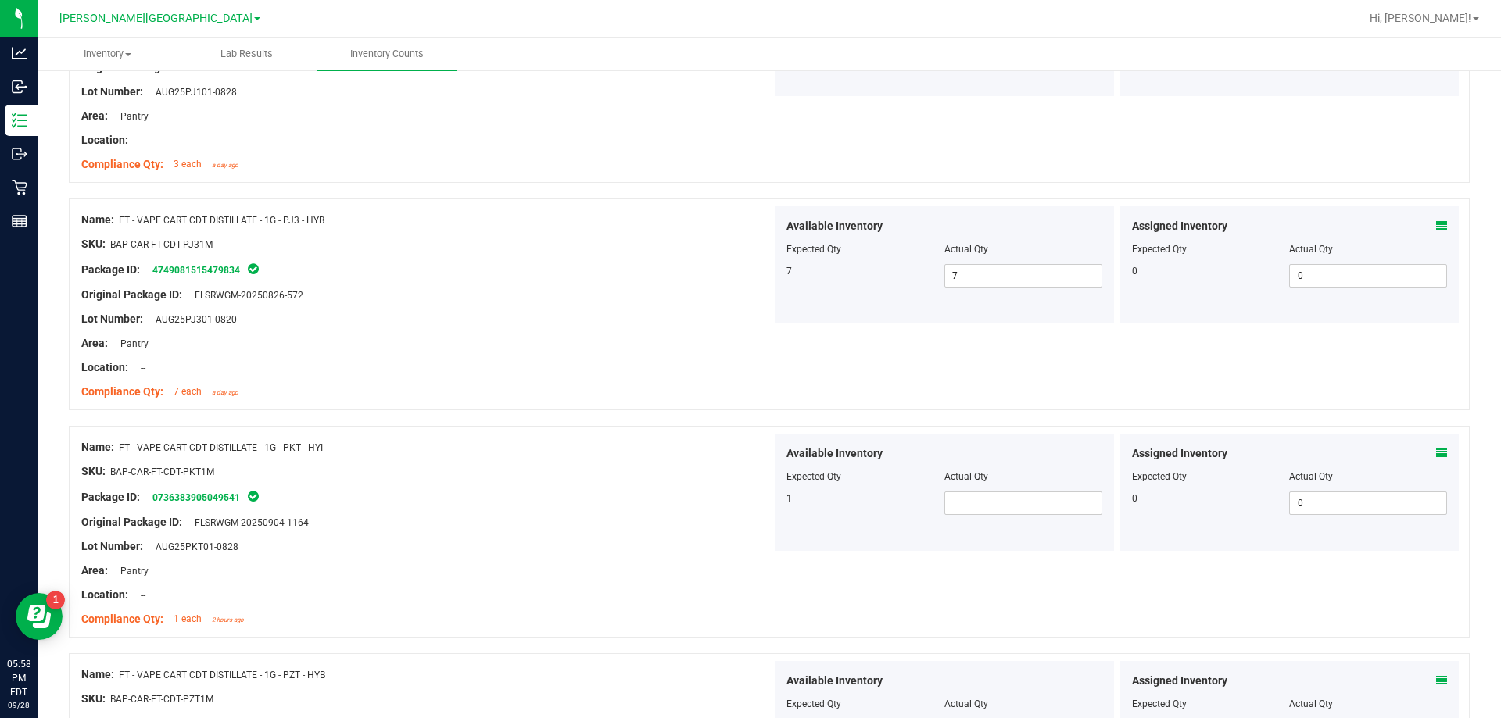
scroll to position [3518, 0]
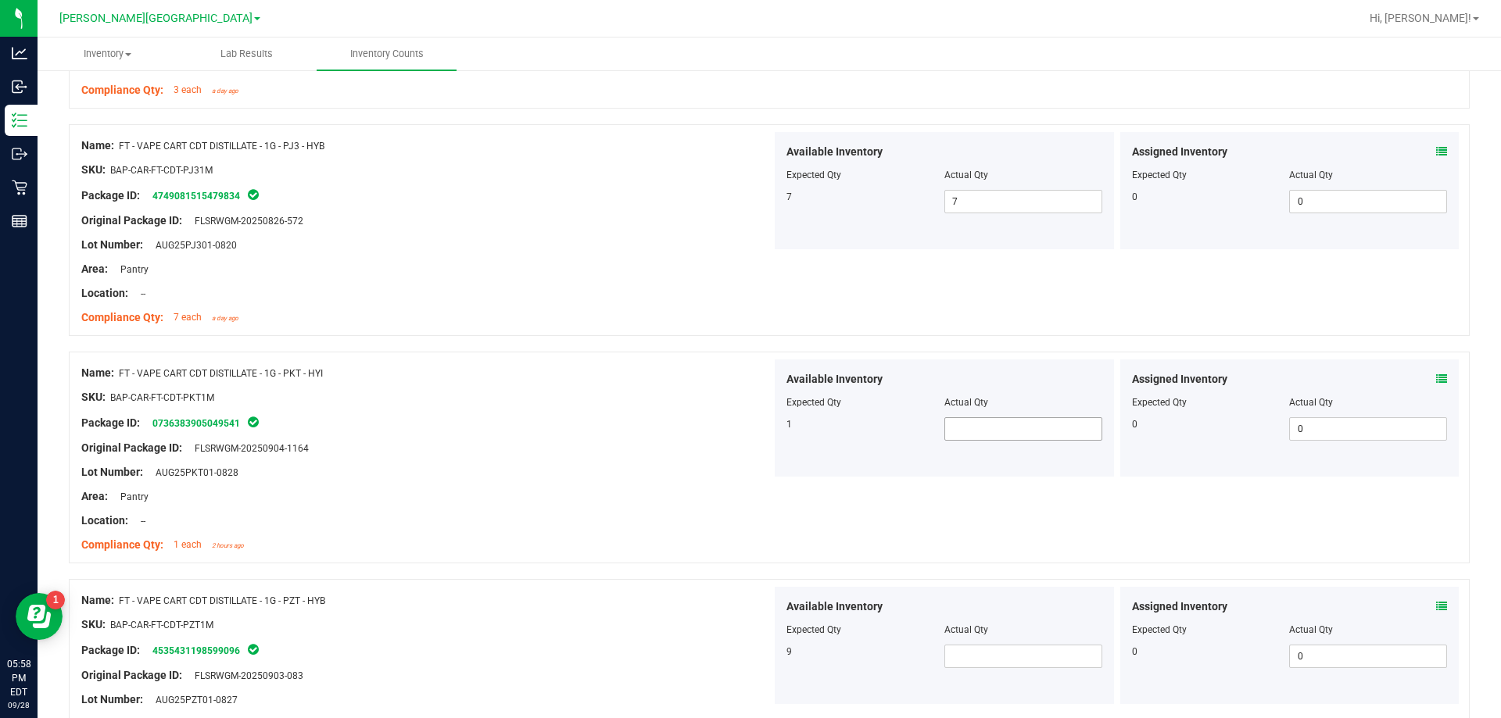
click at [967, 433] on span at bounding box center [1023, 428] width 158 height 23
click at [567, 620] on div "SKU: BAP-CAR-FT-CDT-PZT1M" at bounding box center [426, 625] width 690 height 16
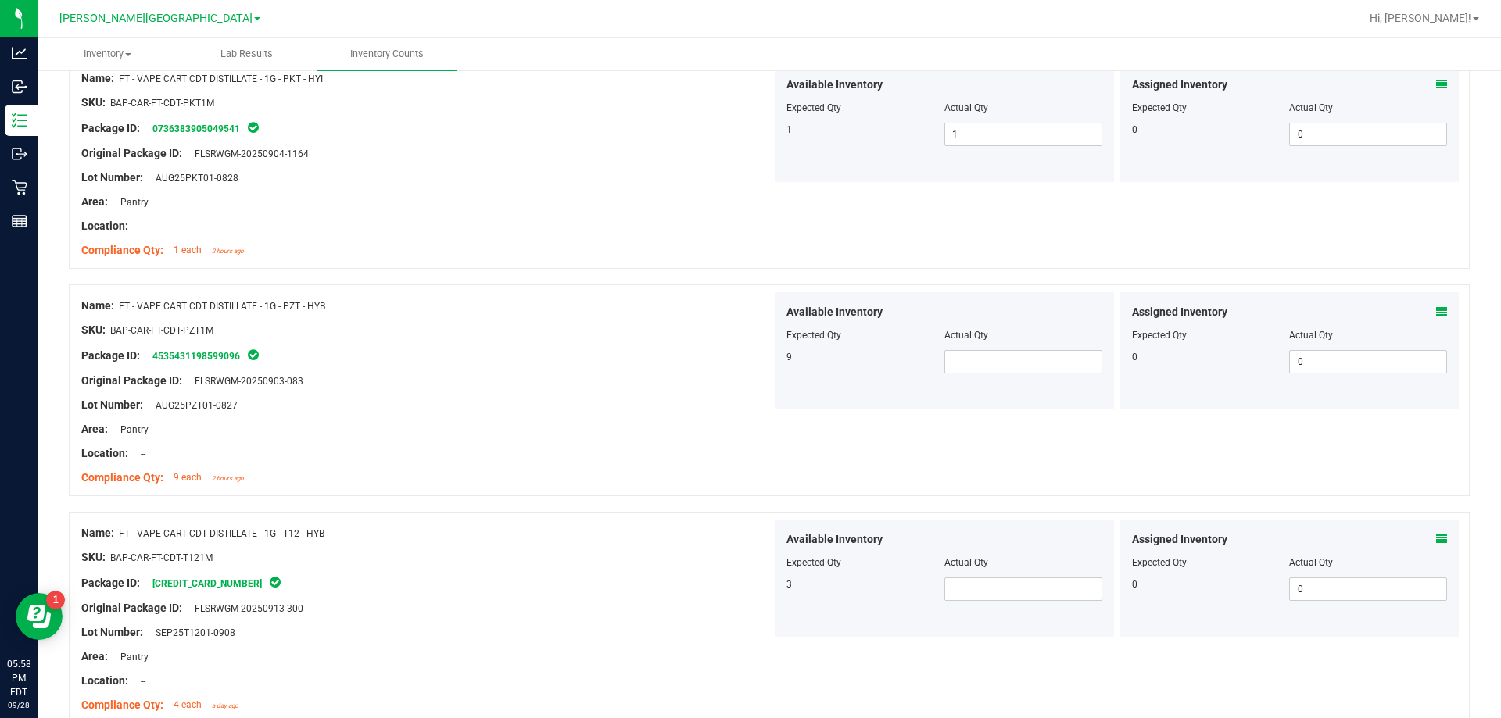
scroll to position [3831, 0]
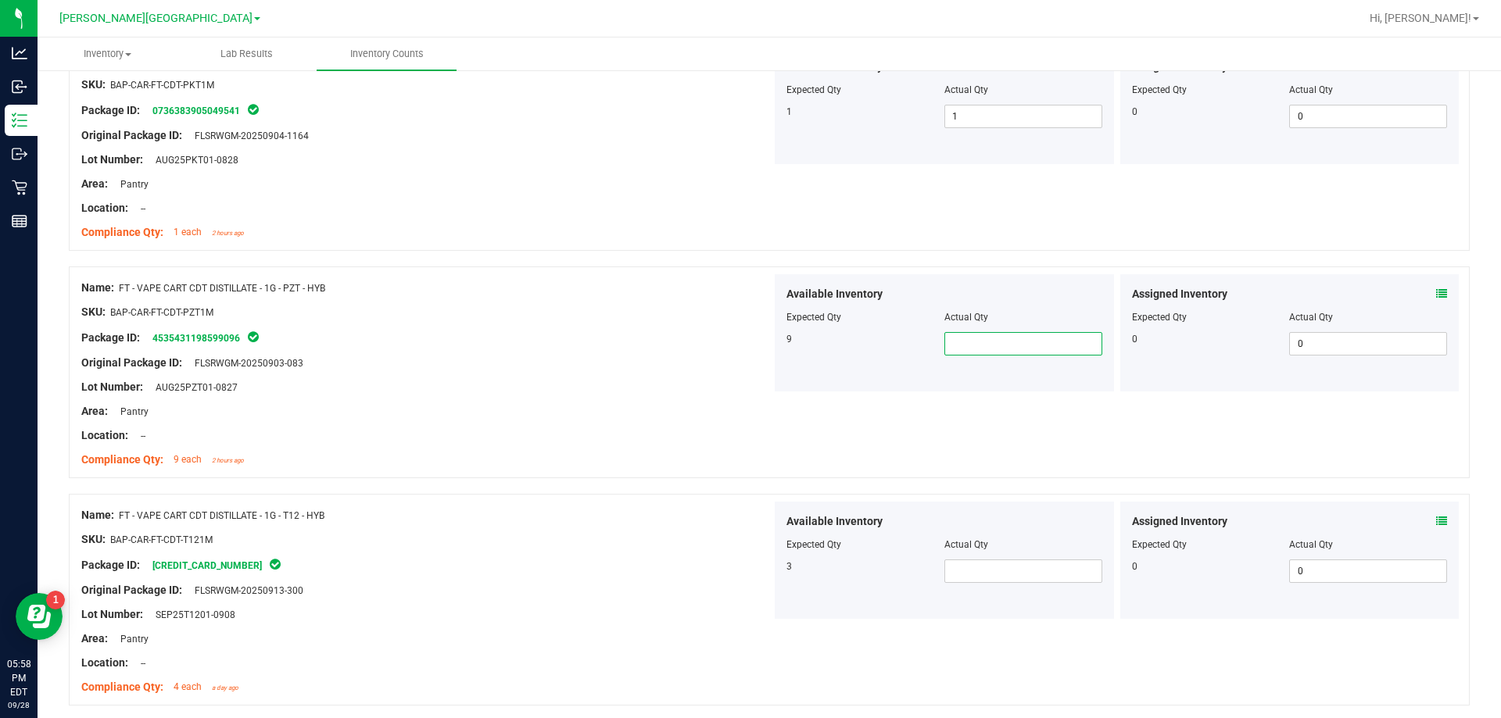
click at [994, 346] on span at bounding box center [1023, 343] width 158 height 23
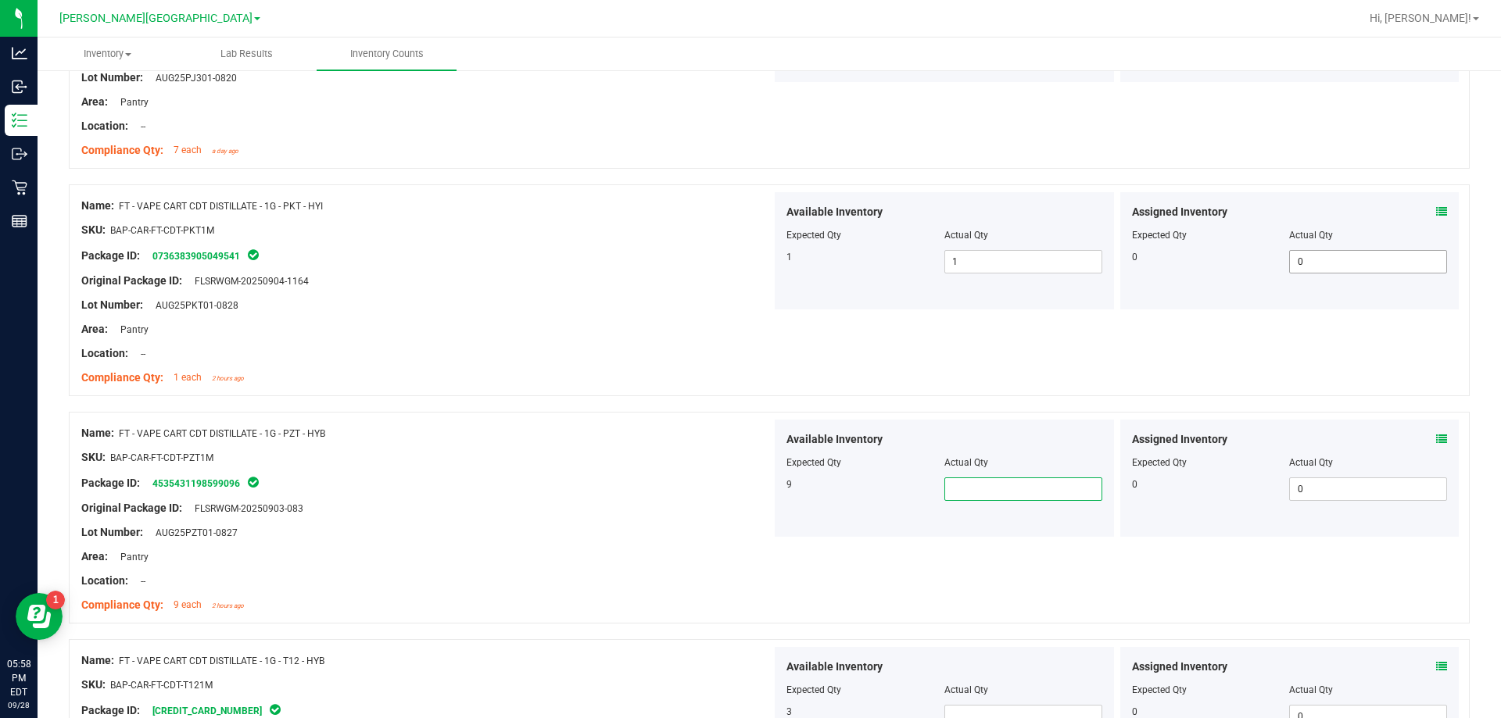
scroll to position [3674, 0]
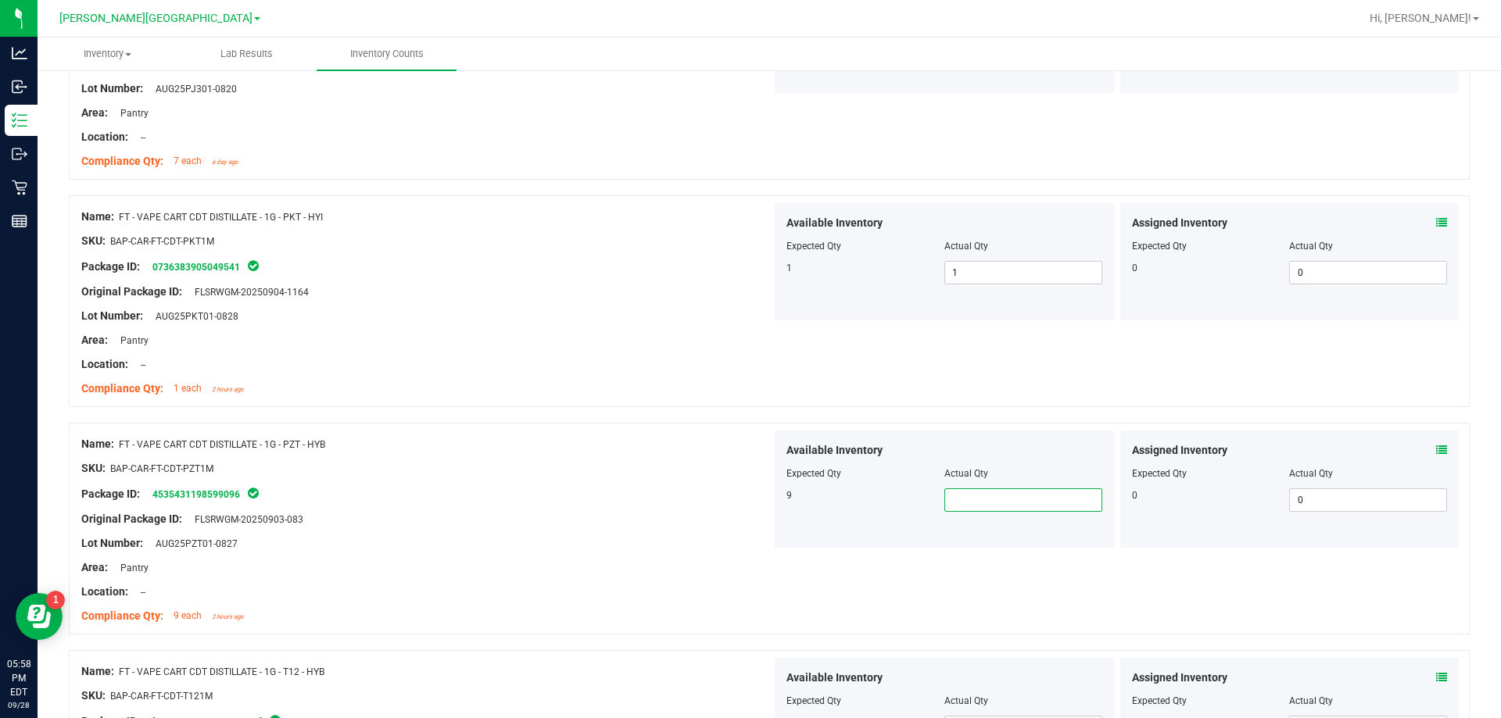
click at [1436, 217] on icon at bounding box center [1441, 222] width 11 height 11
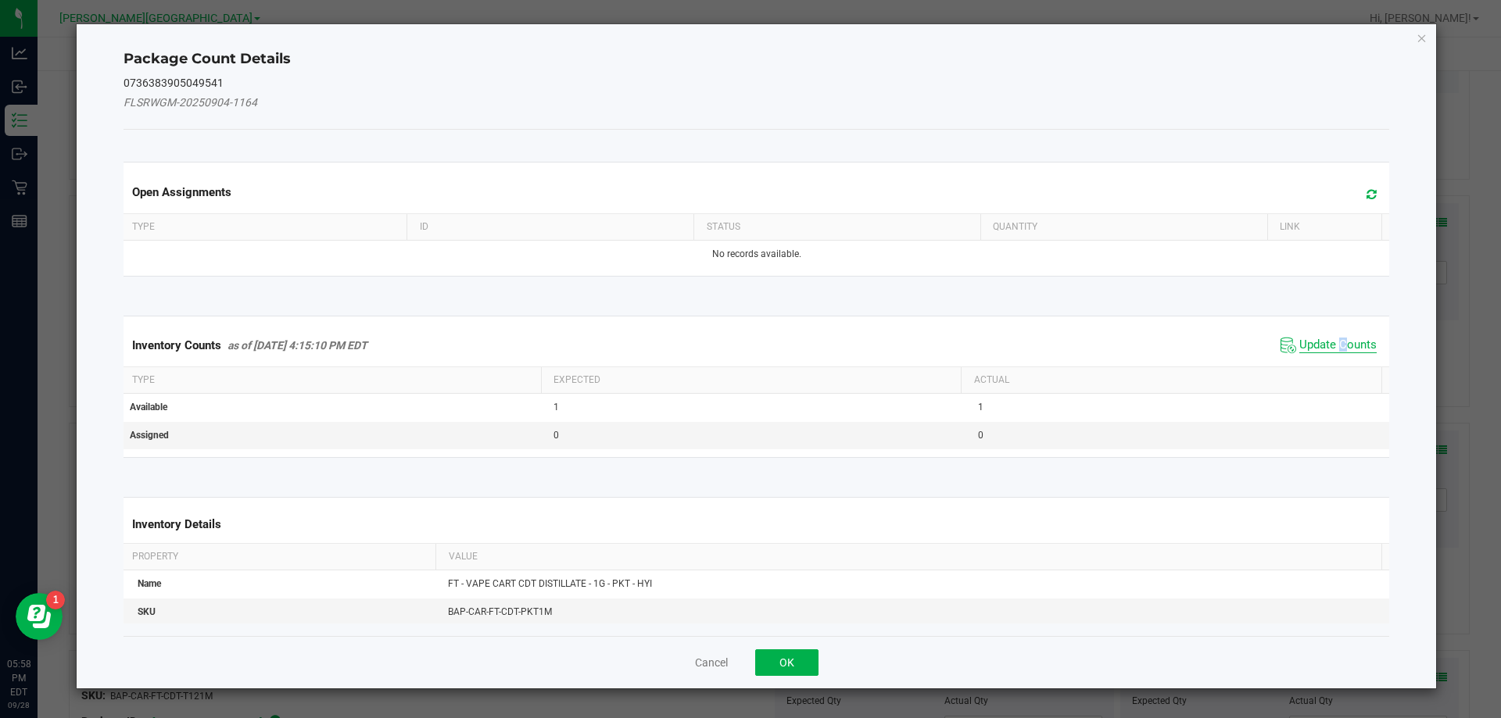
click at [1333, 341] on span "Update Counts" at bounding box center [1337, 346] width 77 height 16
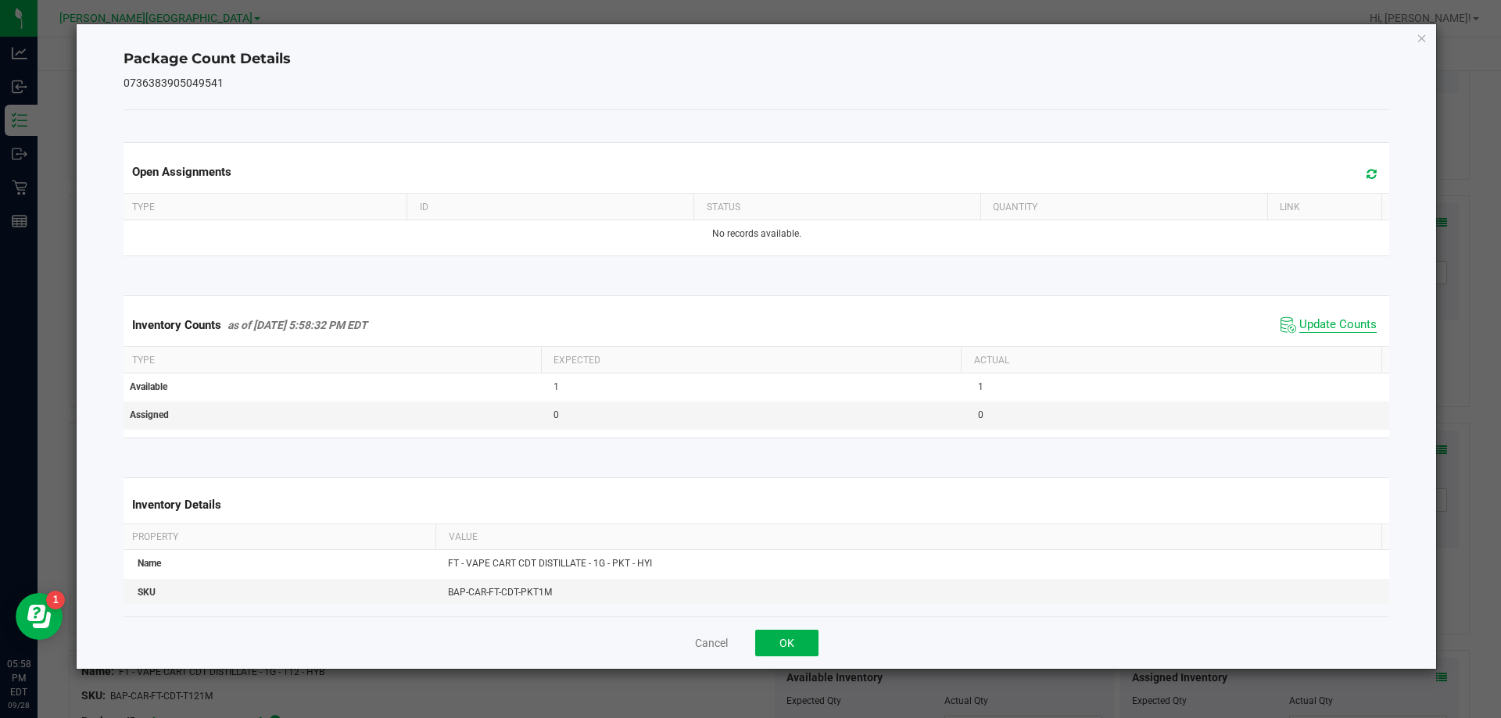
click at [1315, 325] on span "Update Counts" at bounding box center [1337, 325] width 77 height 16
drag, startPoint x: 805, startPoint y: 652, endPoint x: 873, endPoint y: 587, distance: 94.0
click at [808, 650] on button "OK" at bounding box center [786, 643] width 63 height 27
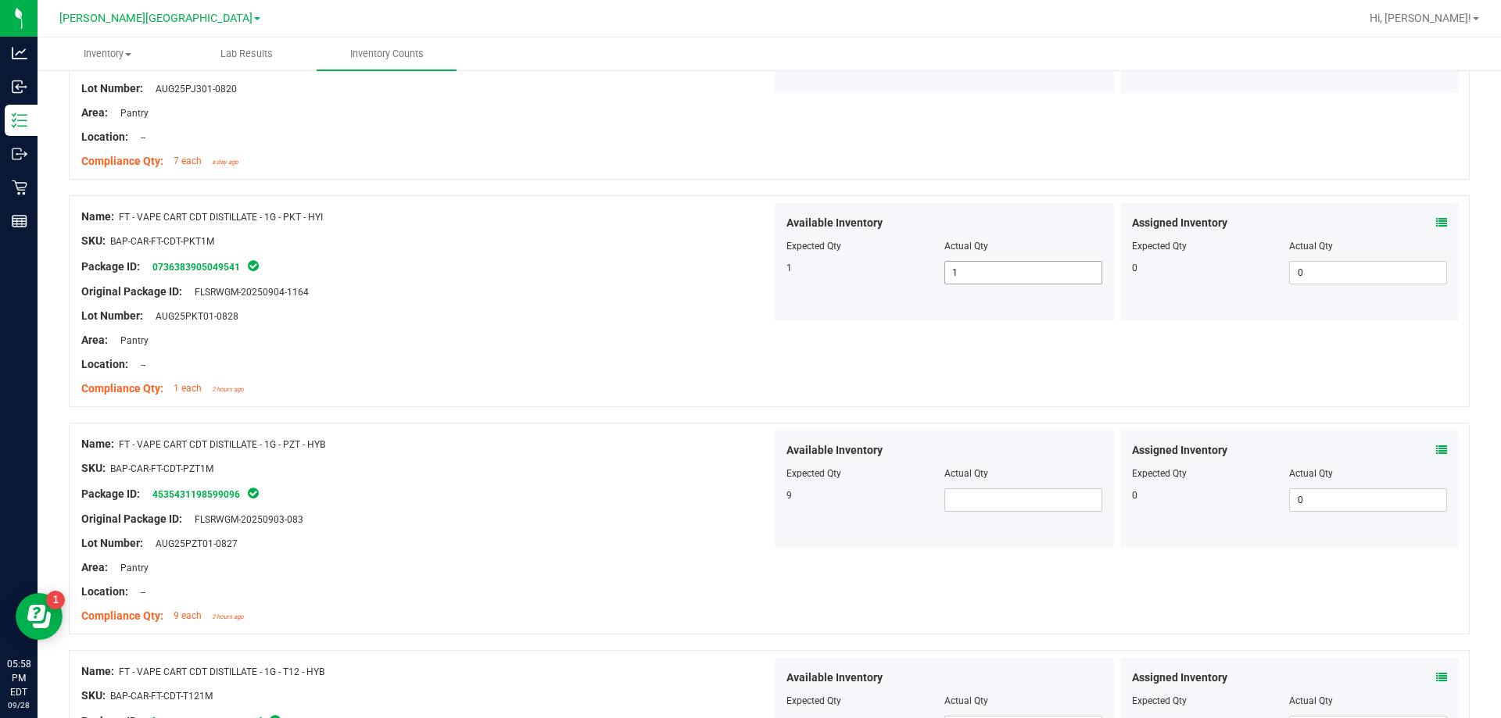
click at [984, 277] on span "1 1" at bounding box center [1023, 272] width 158 height 23
click at [525, 288] on div "Original Package ID: FLSRWGM-20250904-1164" at bounding box center [426, 292] width 690 height 16
click at [955, 274] on span at bounding box center [1023, 272] width 158 height 23
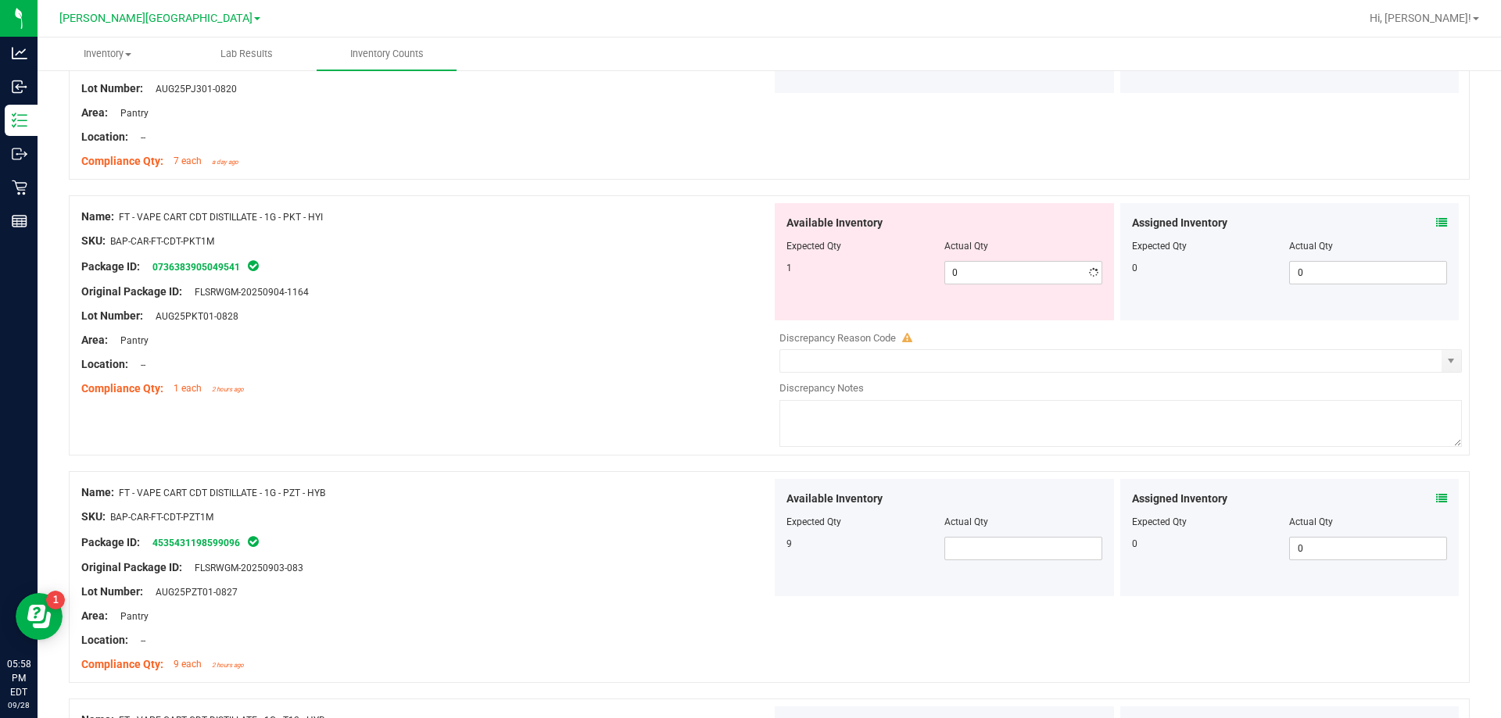
click at [664, 373] on div at bounding box center [426, 377] width 690 height 8
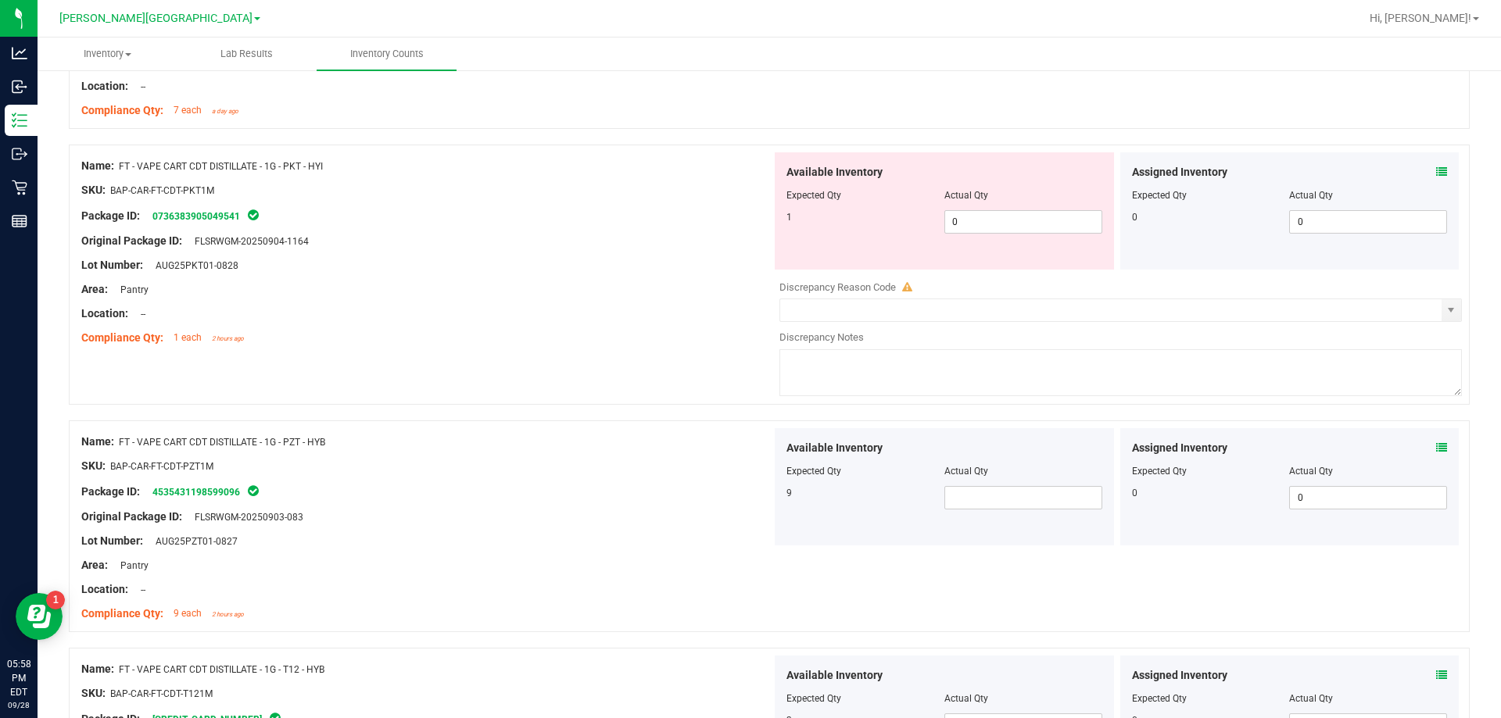
scroll to position [3753, 0]
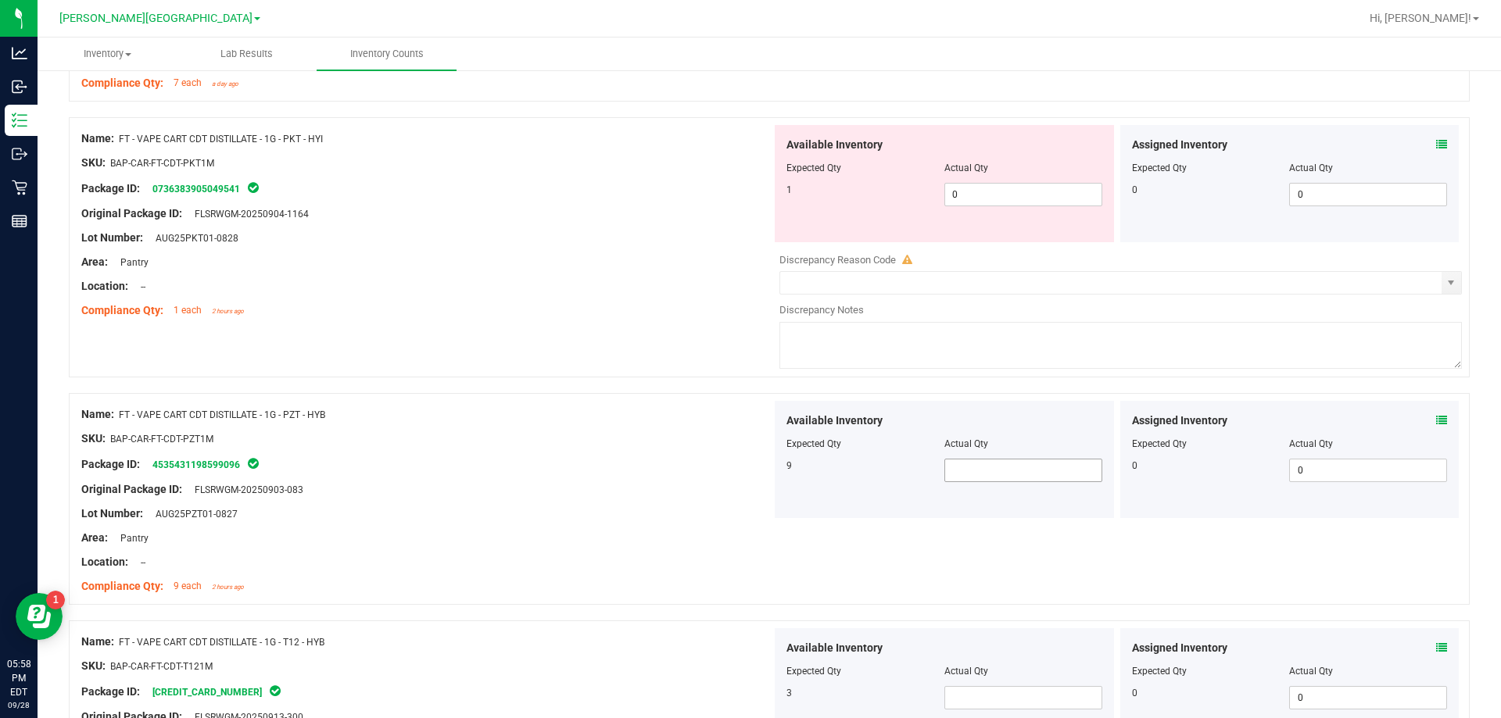
click at [984, 477] on span at bounding box center [1023, 470] width 158 height 23
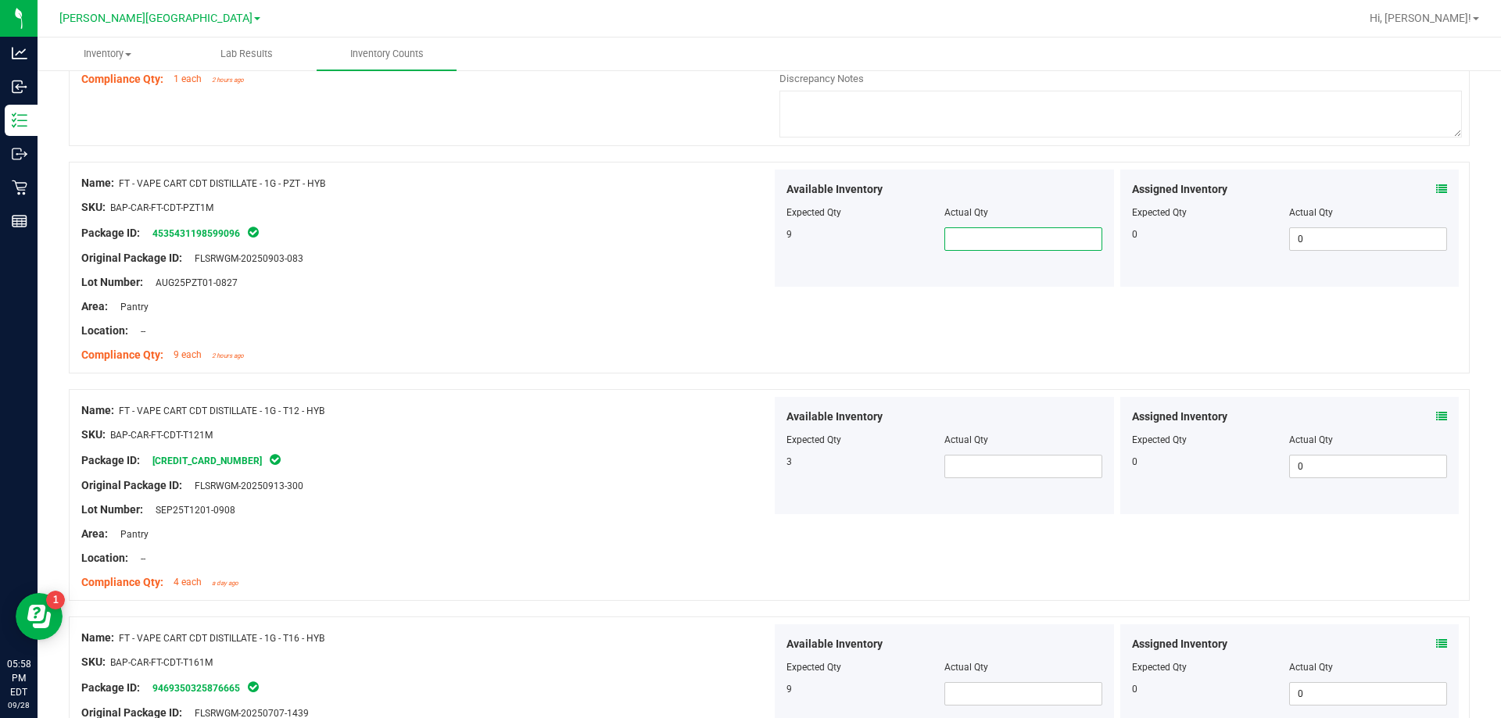
scroll to position [3987, 0]
click at [948, 470] on span at bounding box center [1023, 463] width 158 height 23
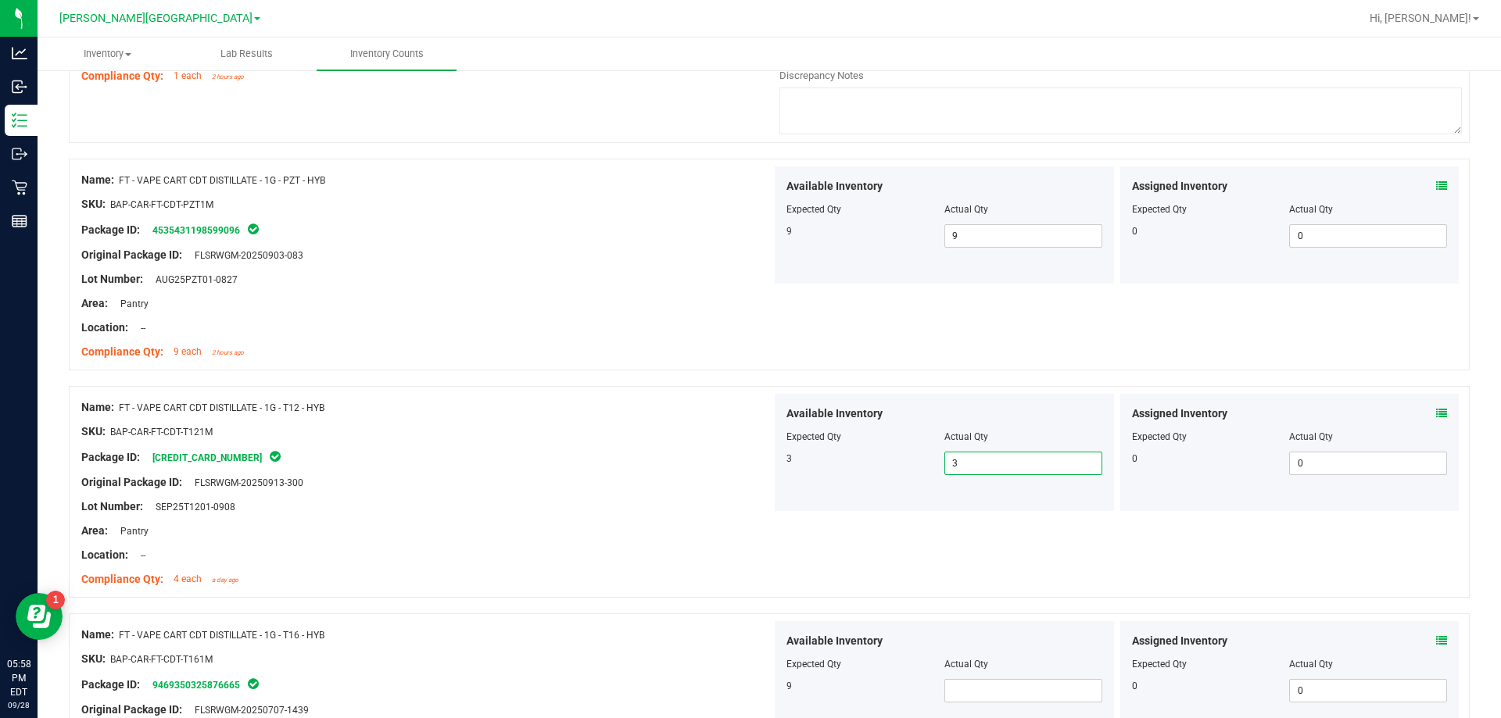
click at [704, 492] on div at bounding box center [426, 495] width 690 height 8
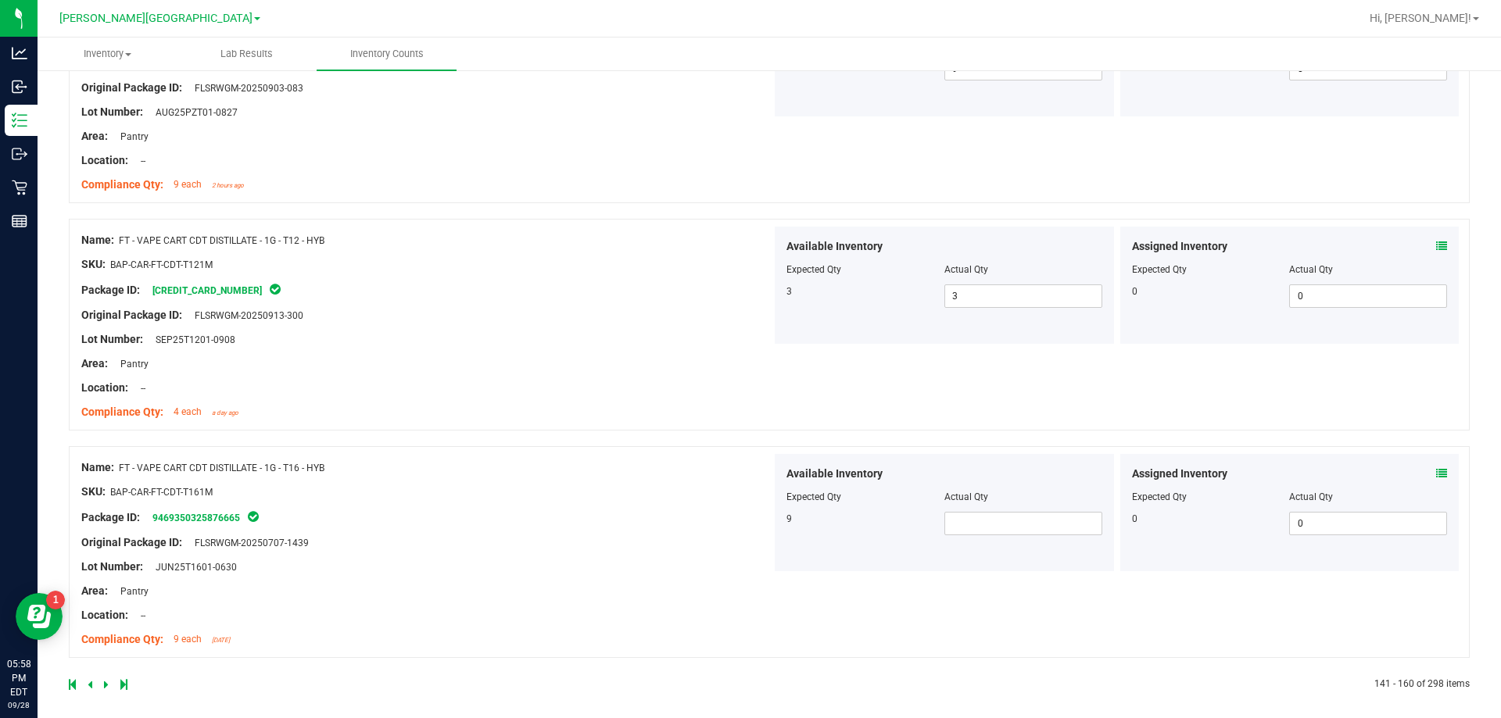
scroll to position [4163, 0]
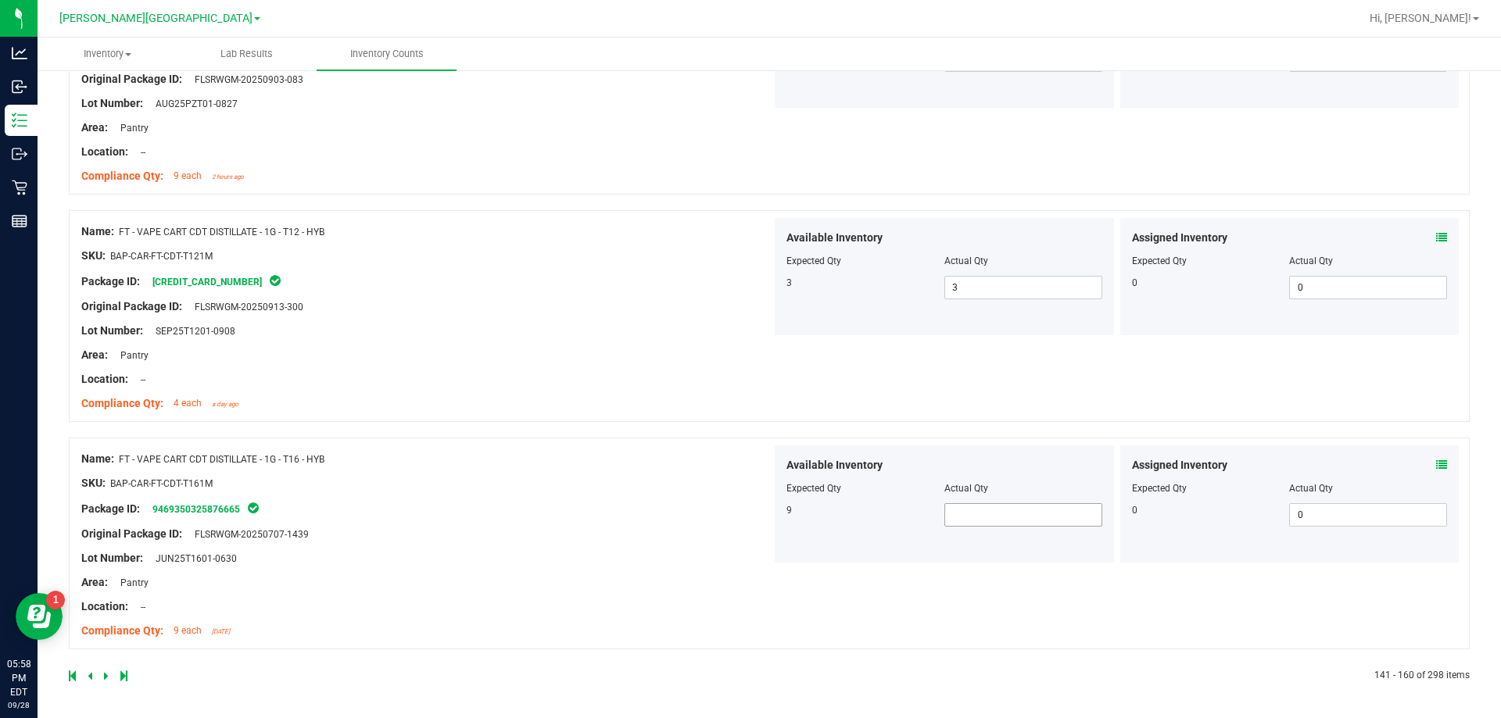
click at [991, 516] on span at bounding box center [1023, 514] width 158 height 23
click at [525, 475] on div "SKU: BAP-CAR-FT-CDT-T161M" at bounding box center [426, 483] width 690 height 16
click at [105, 675] on icon at bounding box center [106, 676] width 5 height 9
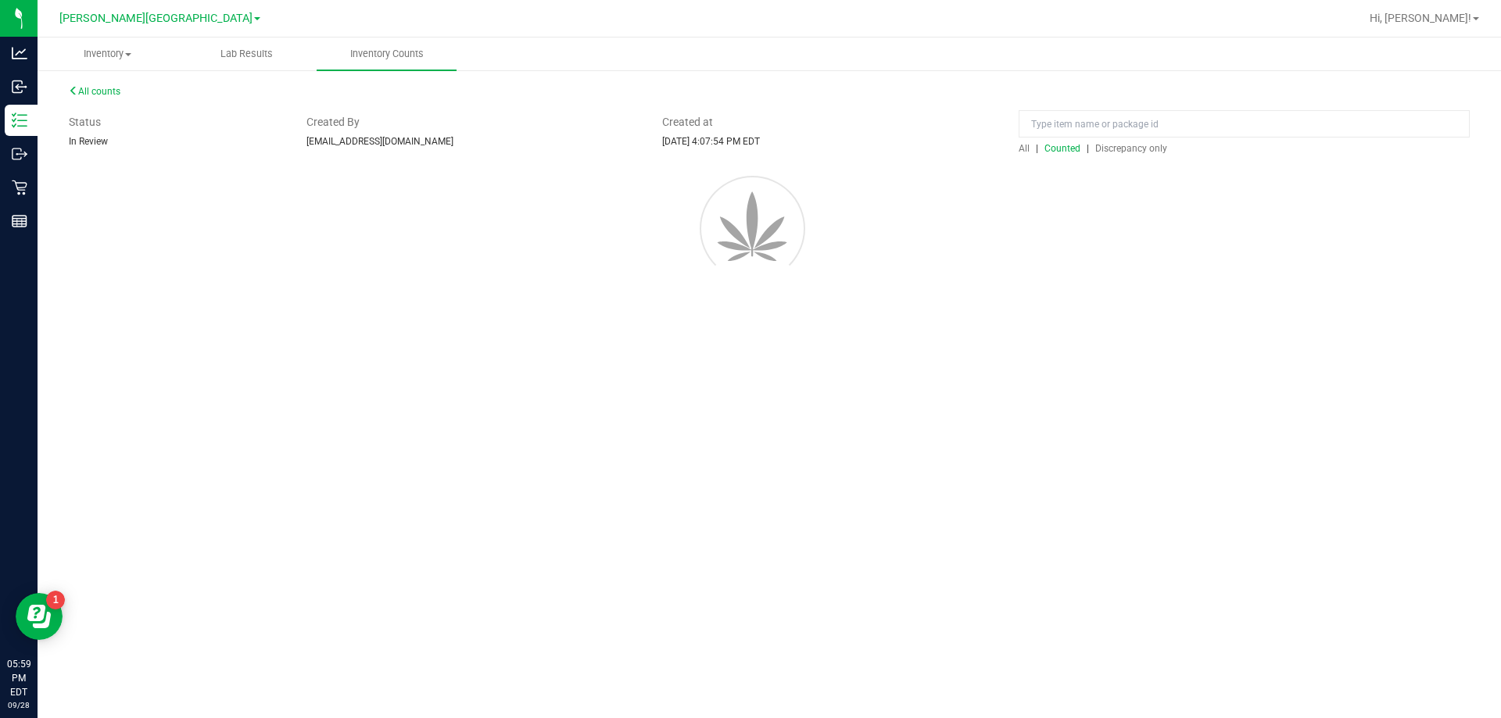
scroll to position [0, 0]
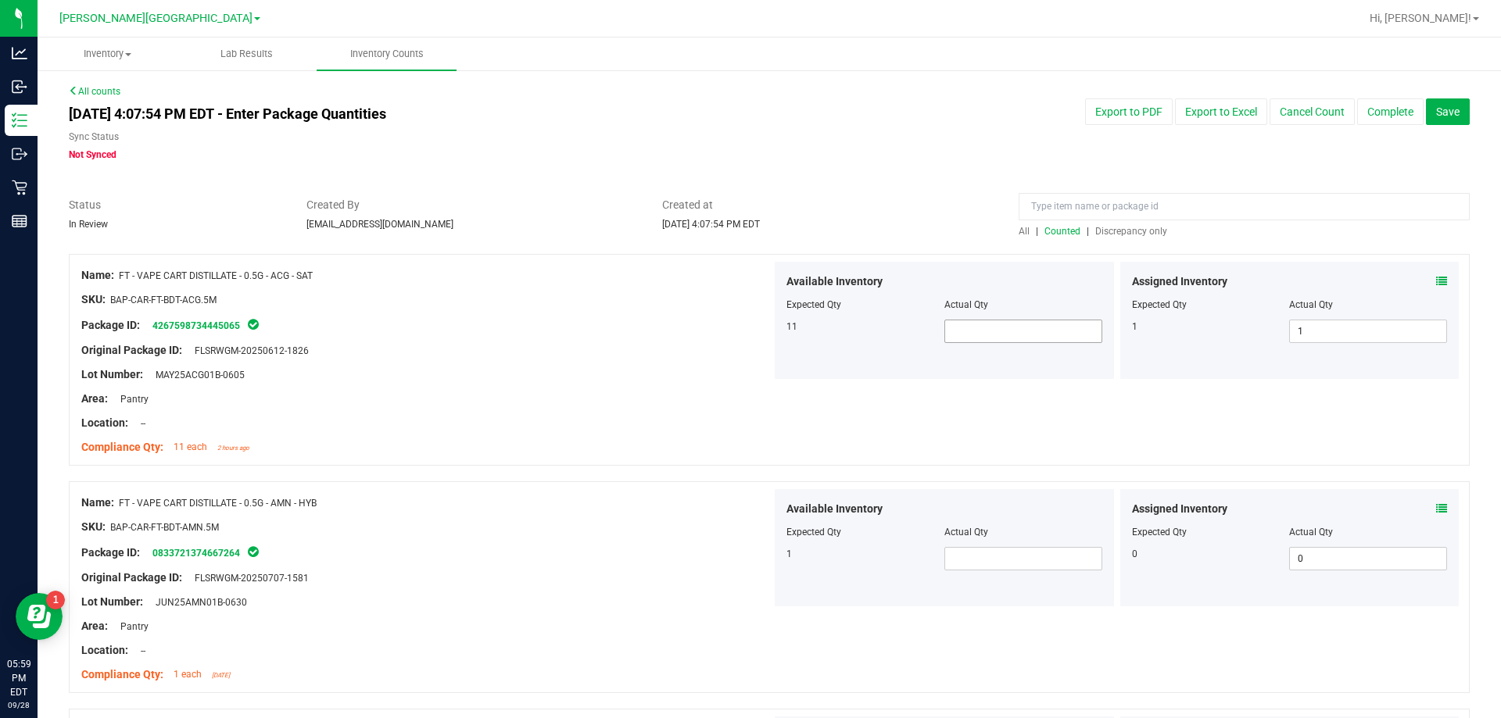
click at [973, 331] on span at bounding box center [1023, 331] width 158 height 23
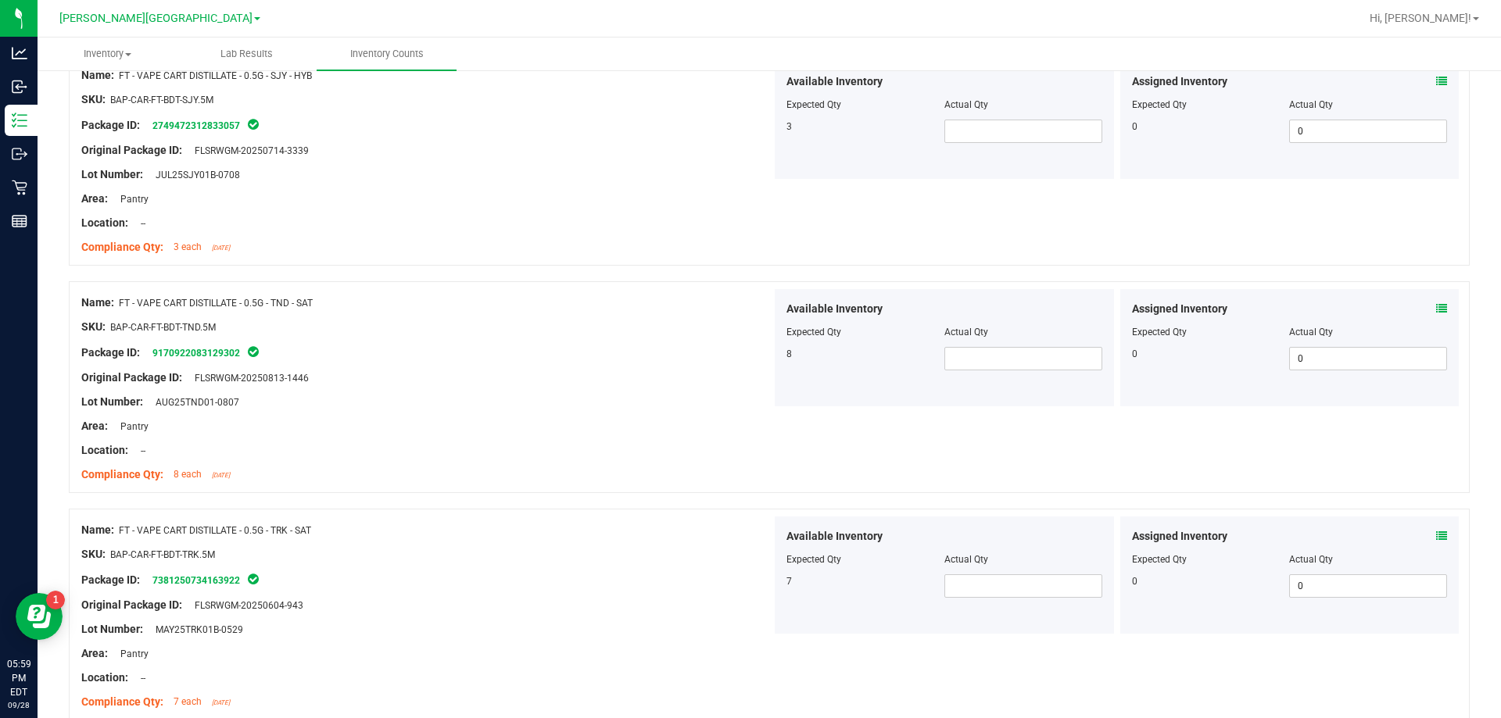
scroll to position [4139, 0]
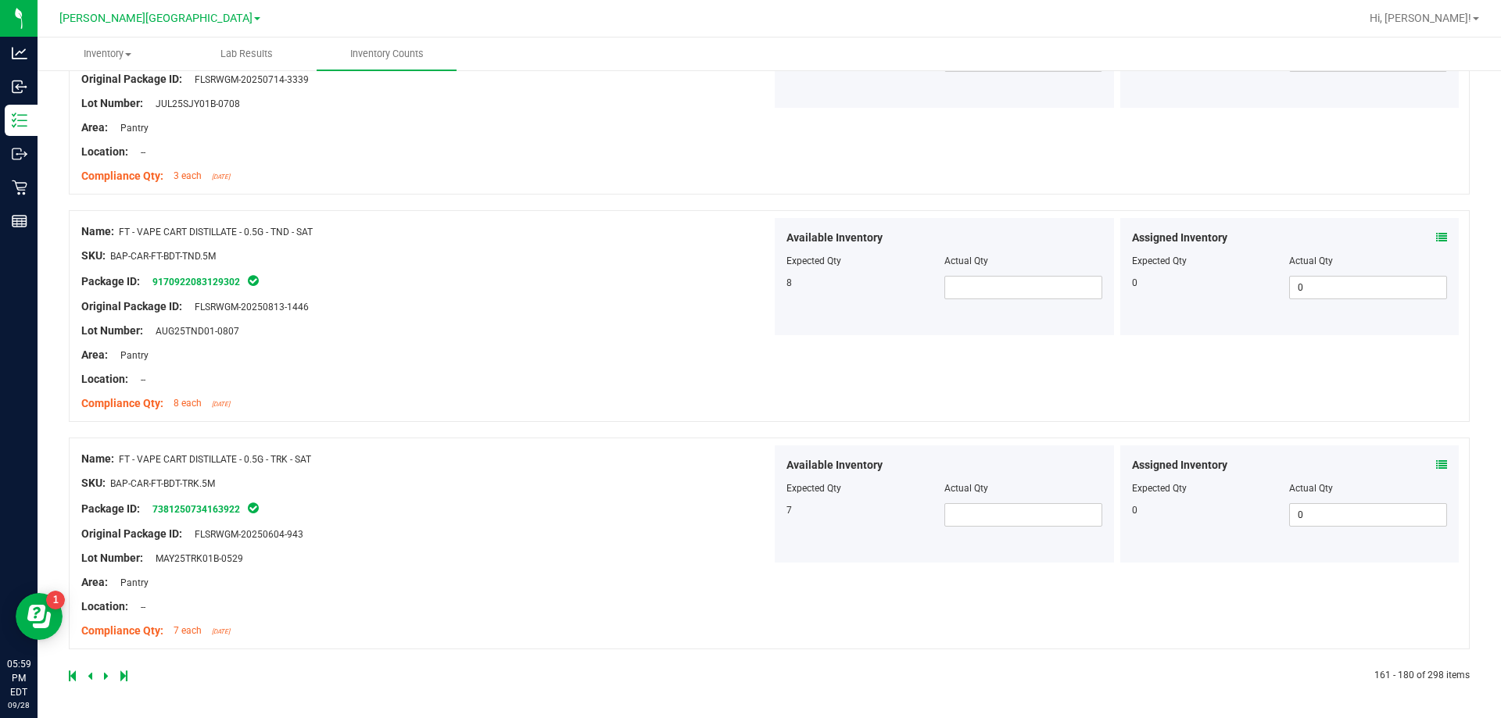
click at [87, 679] on div at bounding box center [419, 676] width 700 height 14
click at [89, 679] on icon at bounding box center [90, 676] width 5 height 9
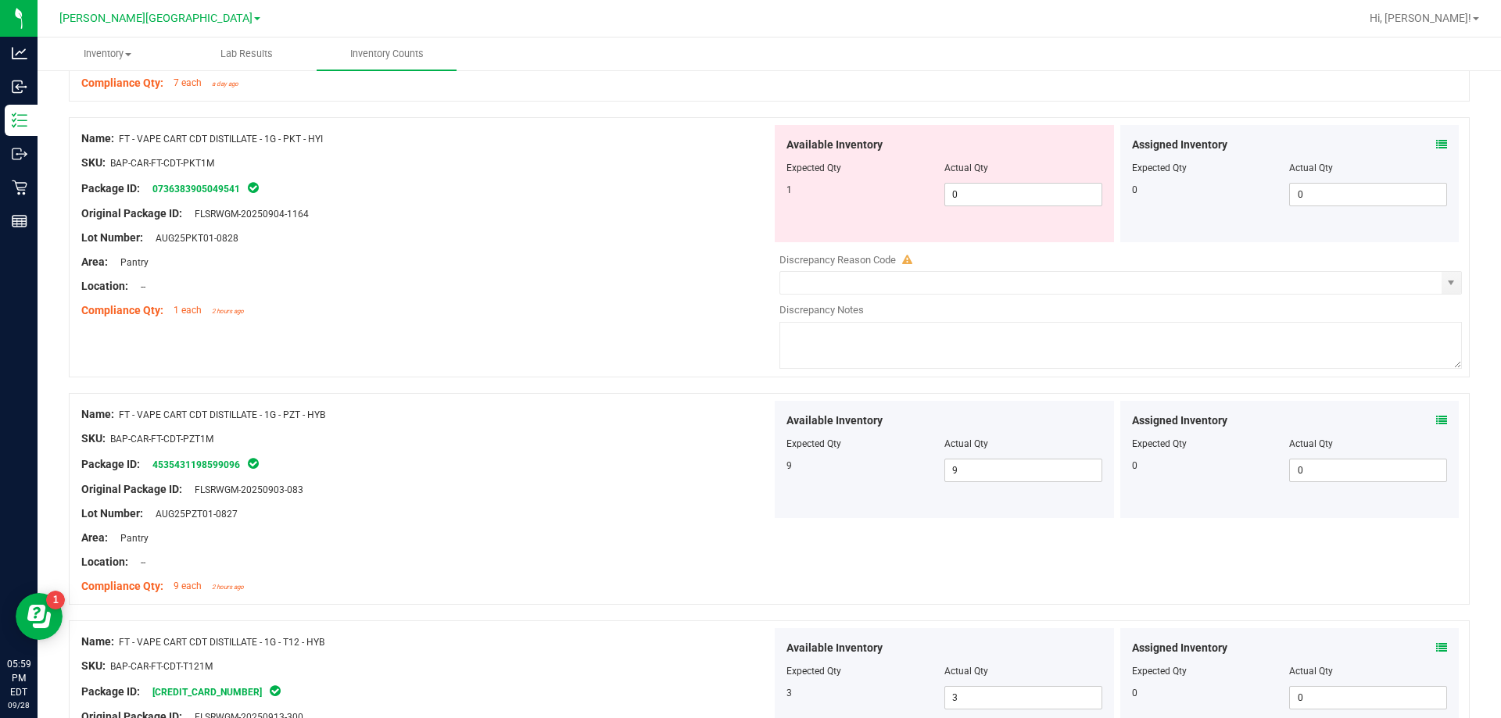
scroll to position [4163, 0]
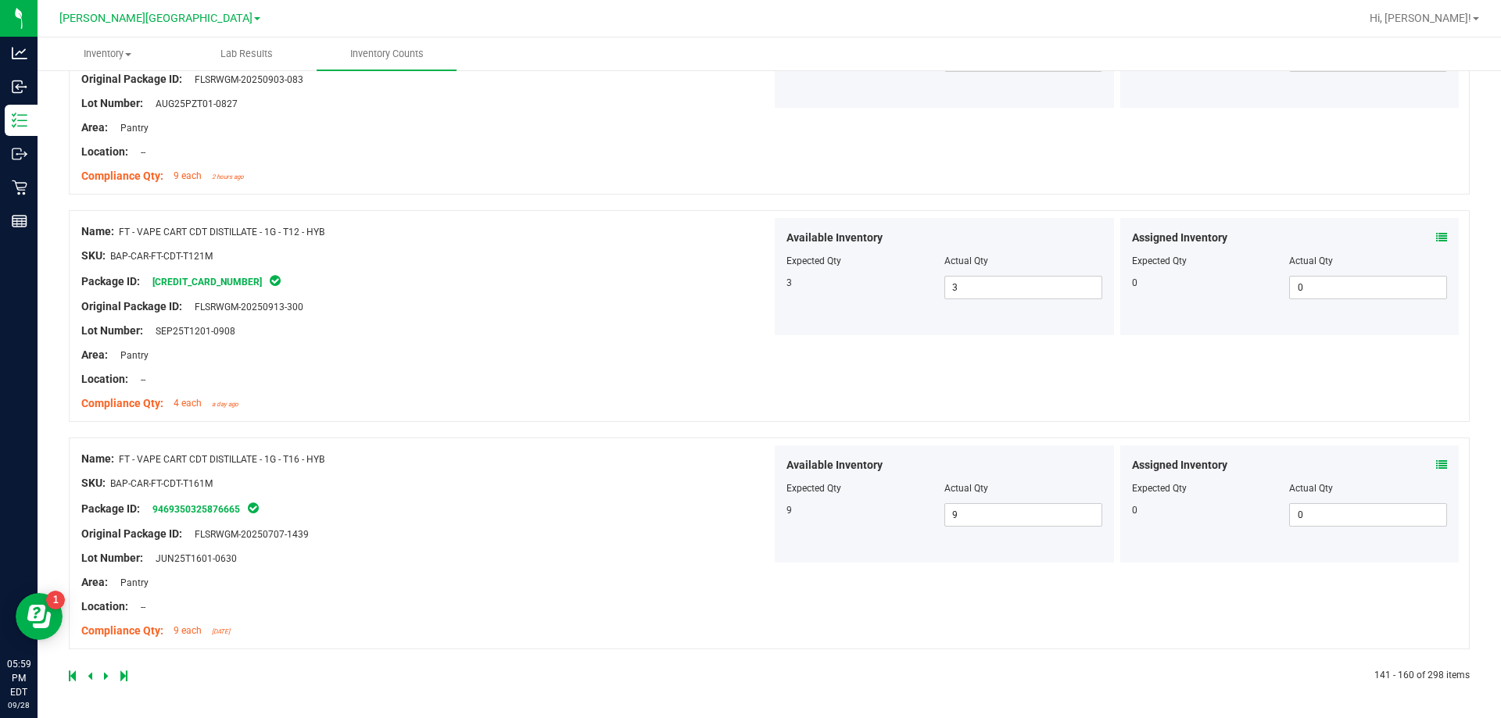
click at [104, 679] on icon at bounding box center [106, 676] width 5 height 9
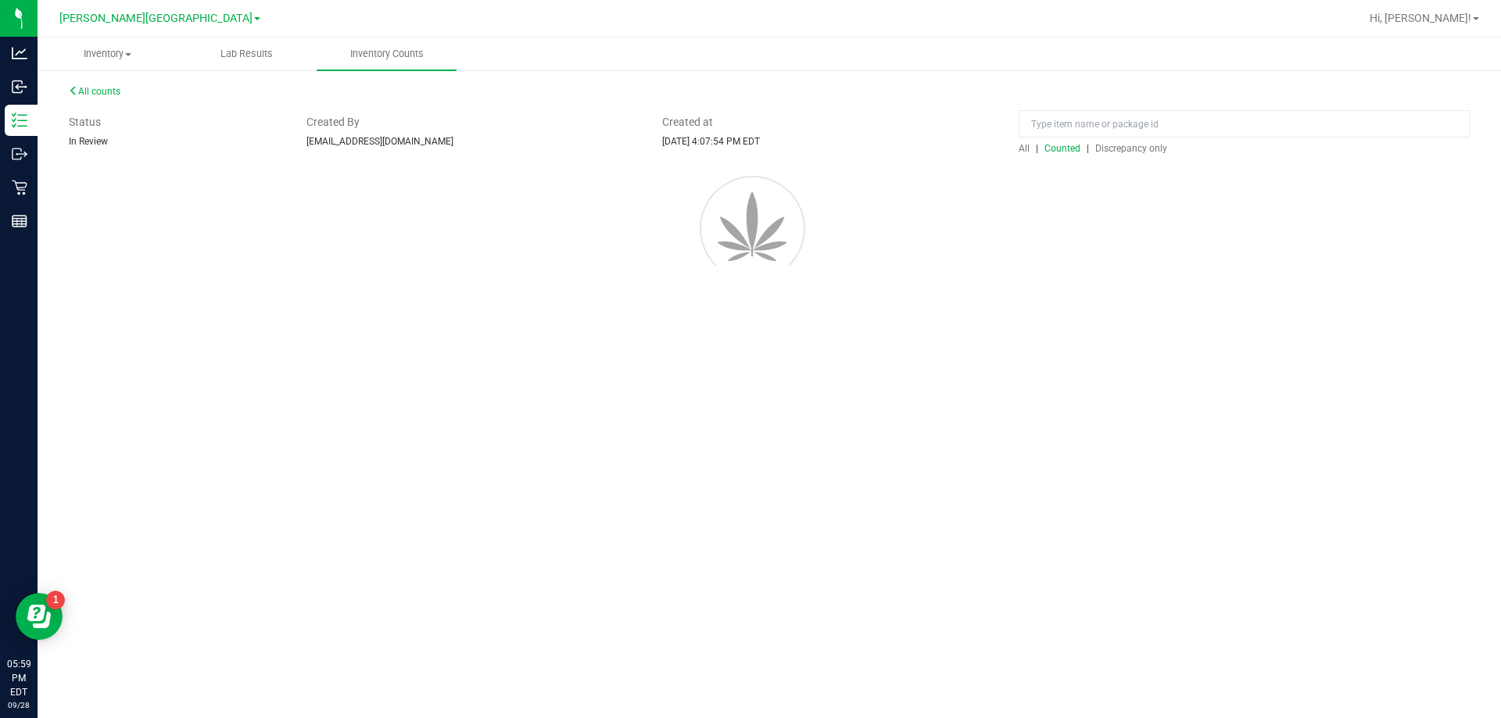
scroll to position [0, 0]
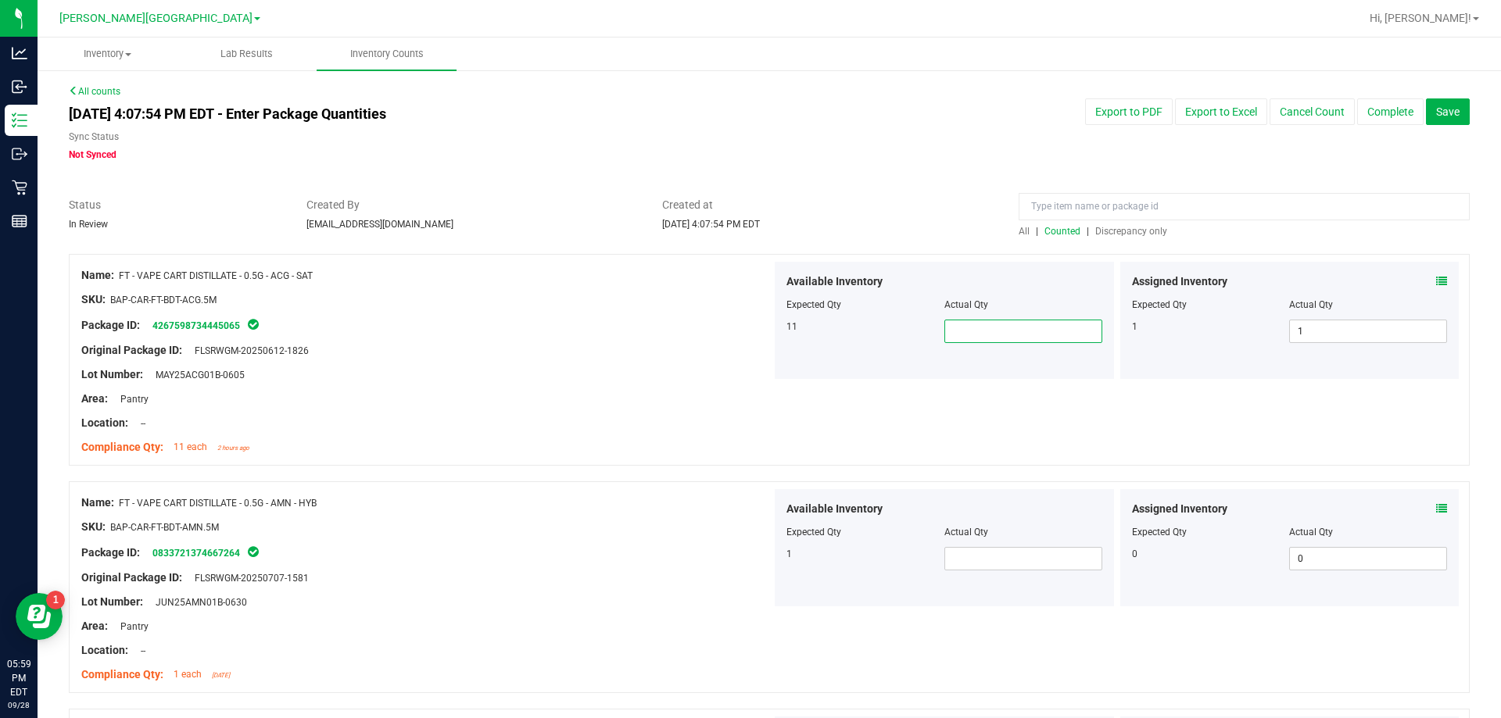
click at [972, 335] on span at bounding box center [1023, 331] width 158 height 23
click at [951, 557] on span at bounding box center [1023, 558] width 158 height 23
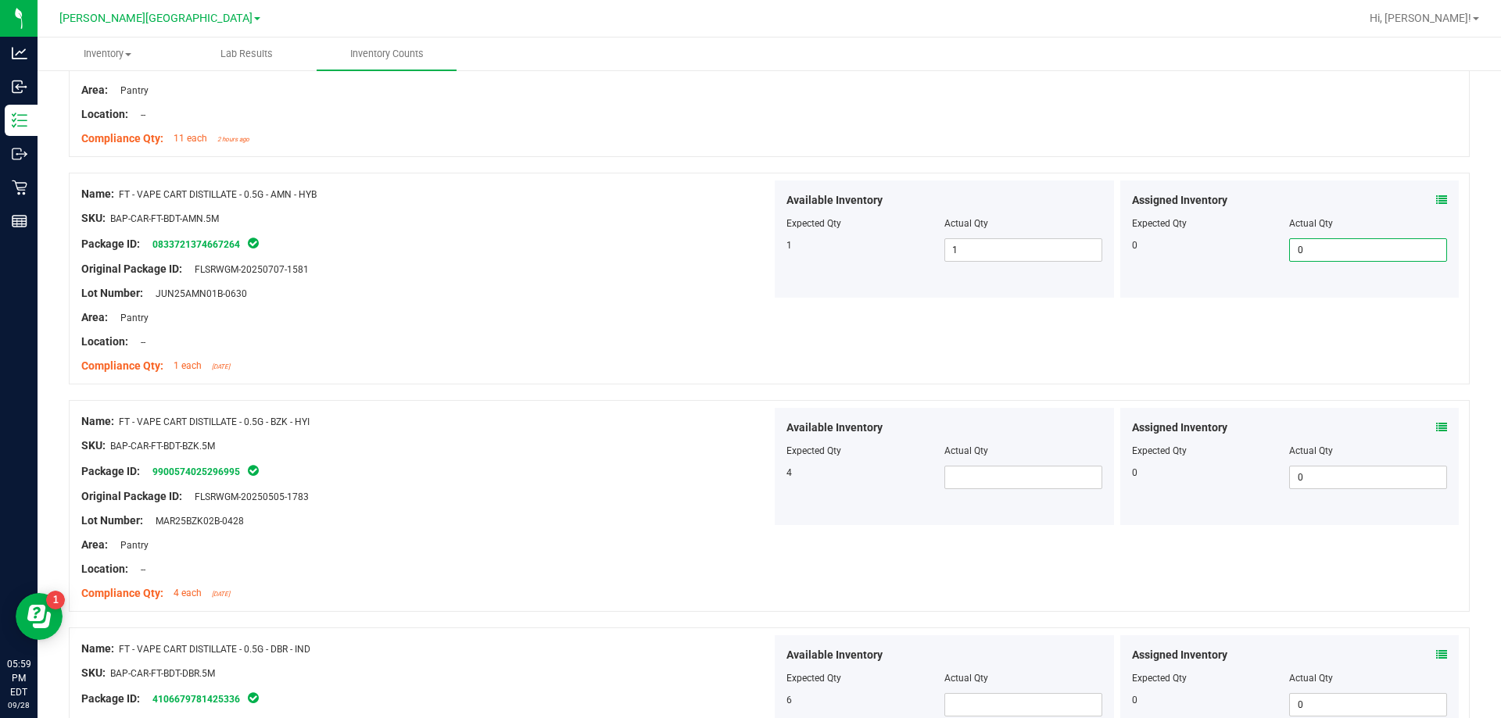
scroll to position [313, 0]
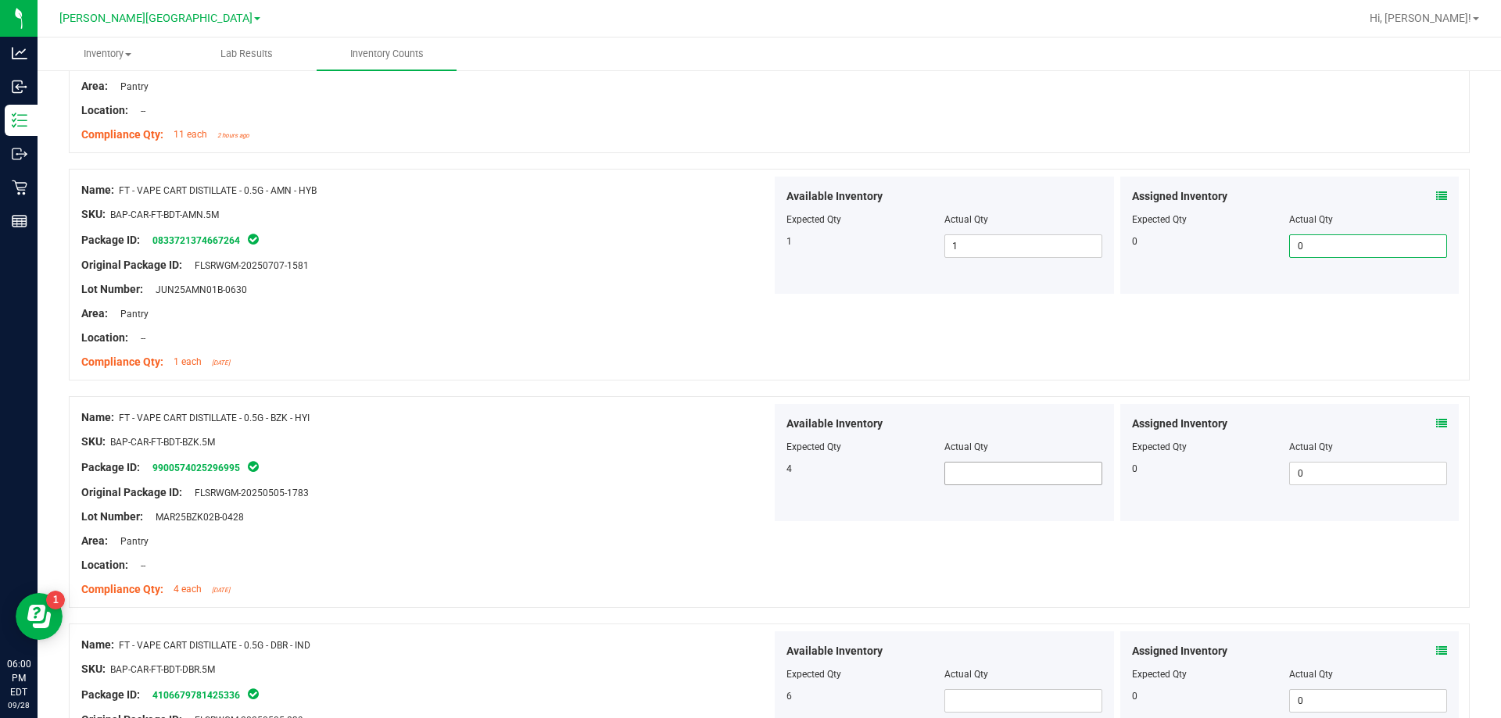
click at [996, 471] on span at bounding box center [1023, 473] width 158 height 23
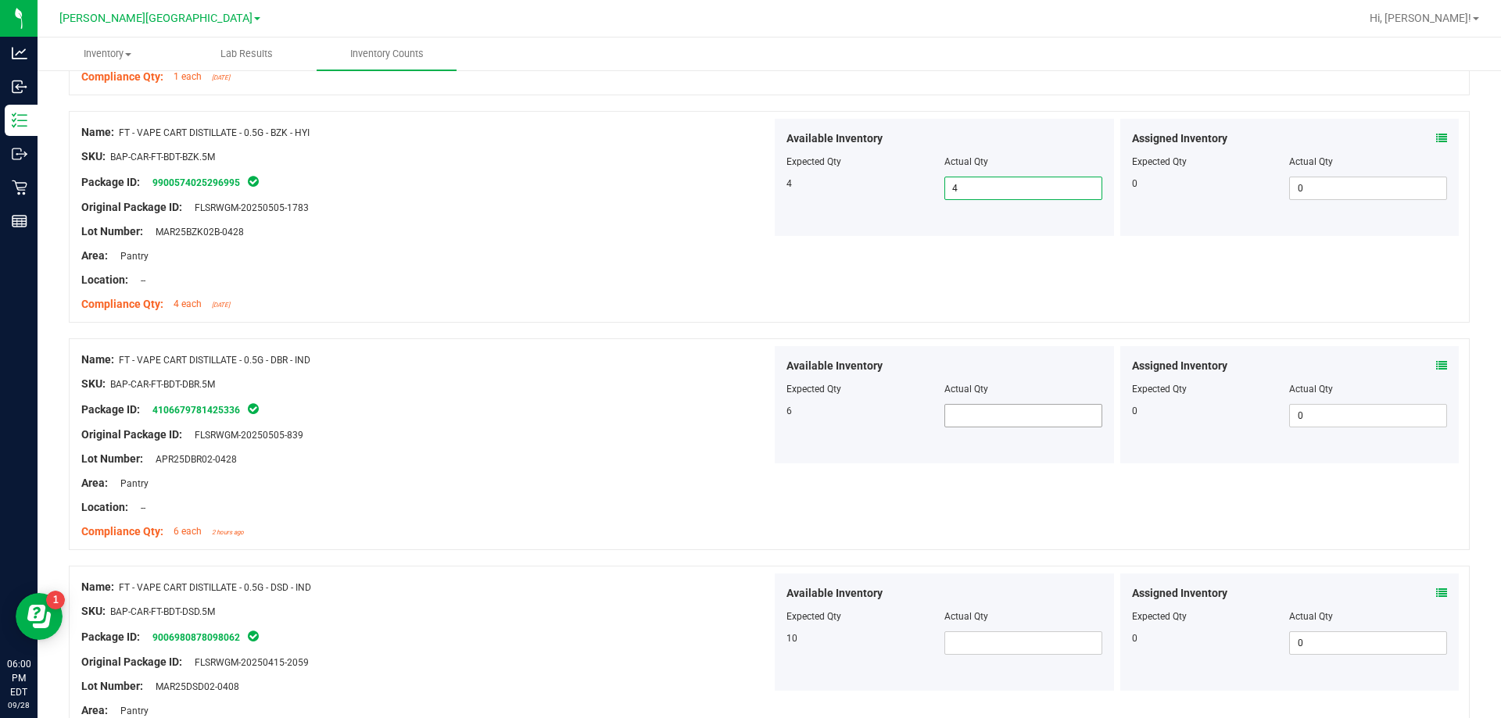
scroll to position [625, 0]
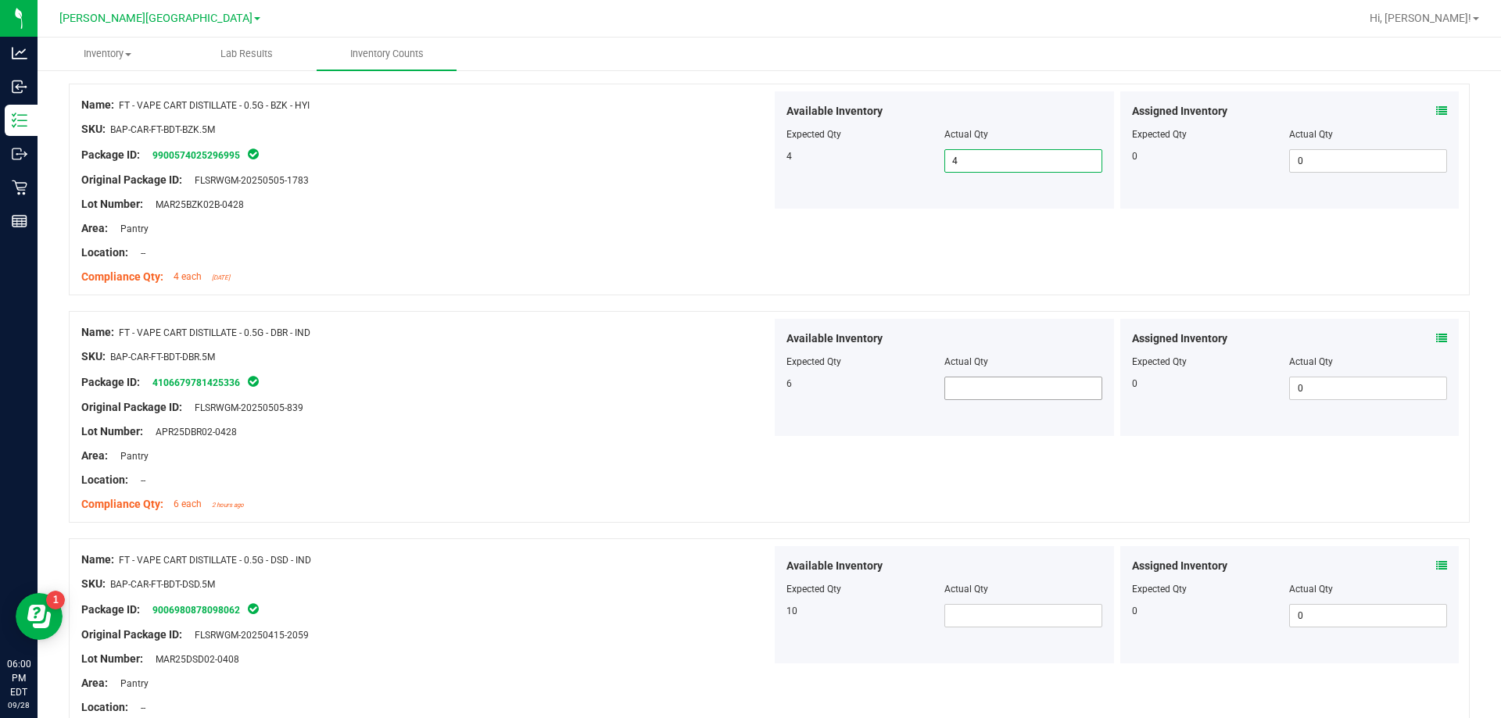
click at [973, 393] on span at bounding box center [1023, 388] width 158 height 23
click at [474, 410] on div "Original Package ID: FLSRWGM-20250505-839" at bounding box center [426, 407] width 690 height 16
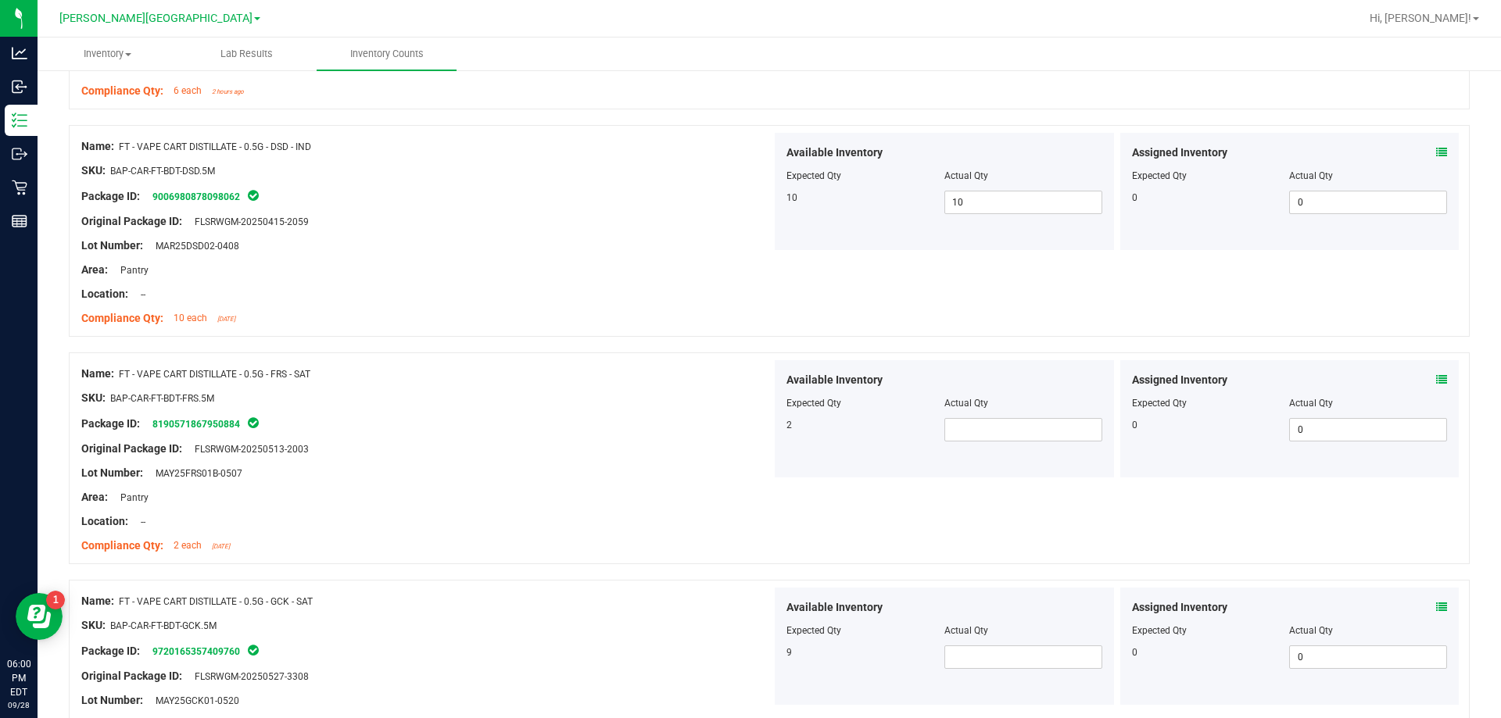
scroll to position [1095, 0]
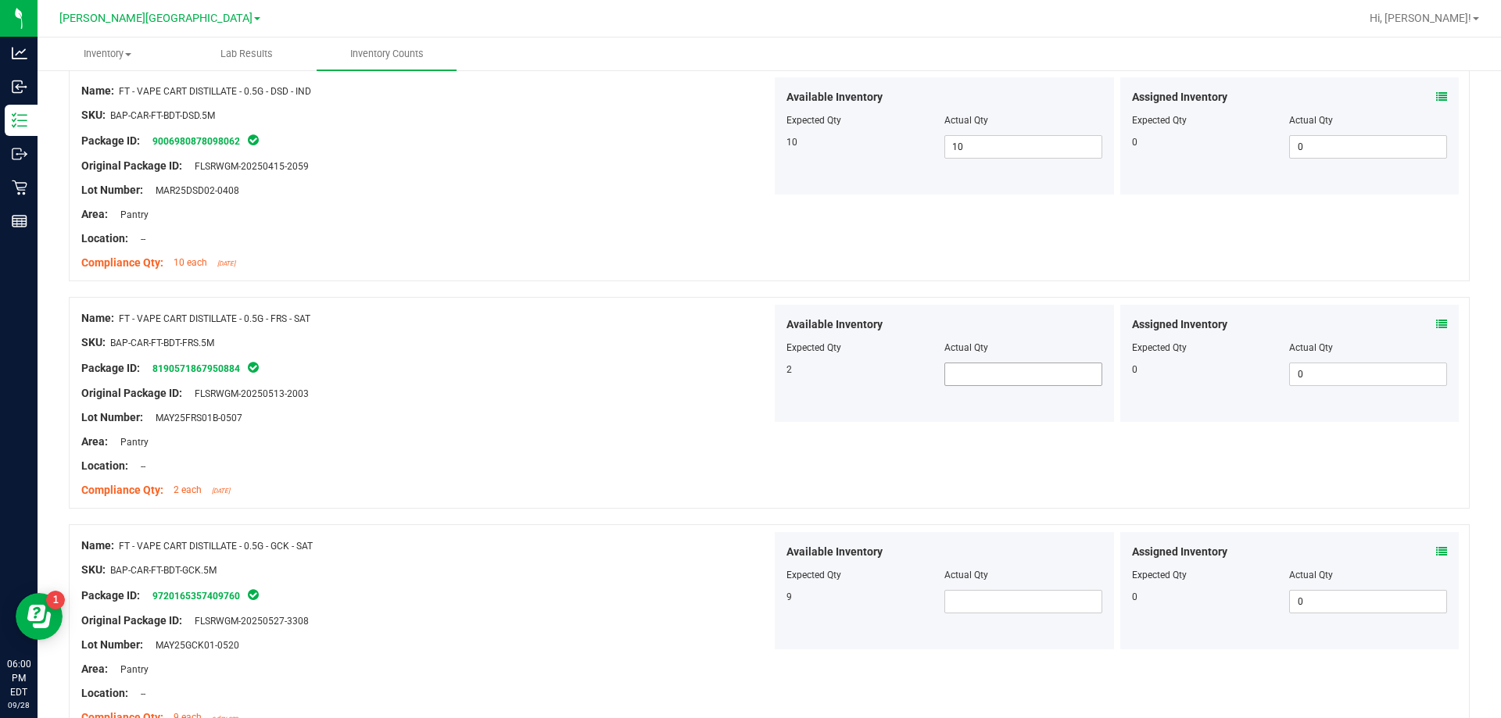
click at [1038, 371] on span at bounding box center [1023, 374] width 158 height 23
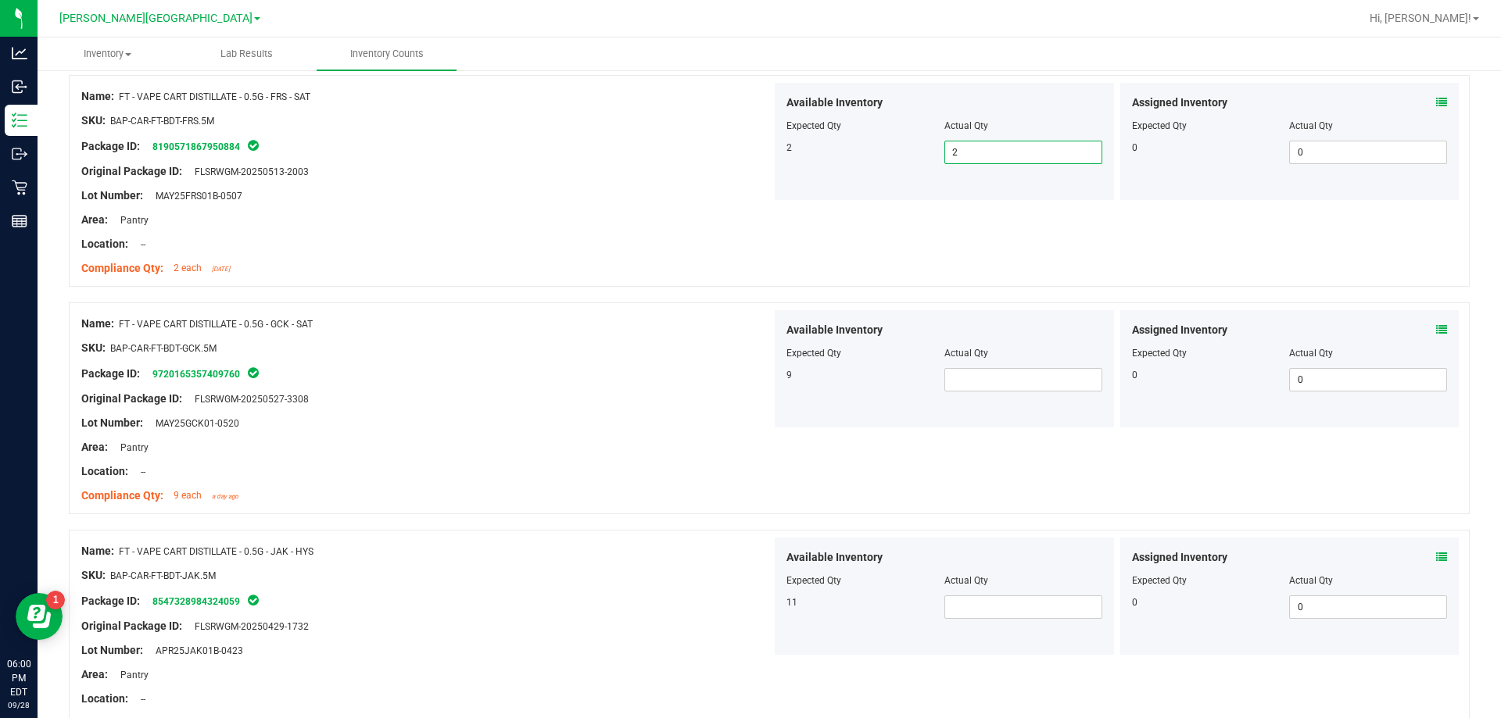
scroll to position [1329, 0]
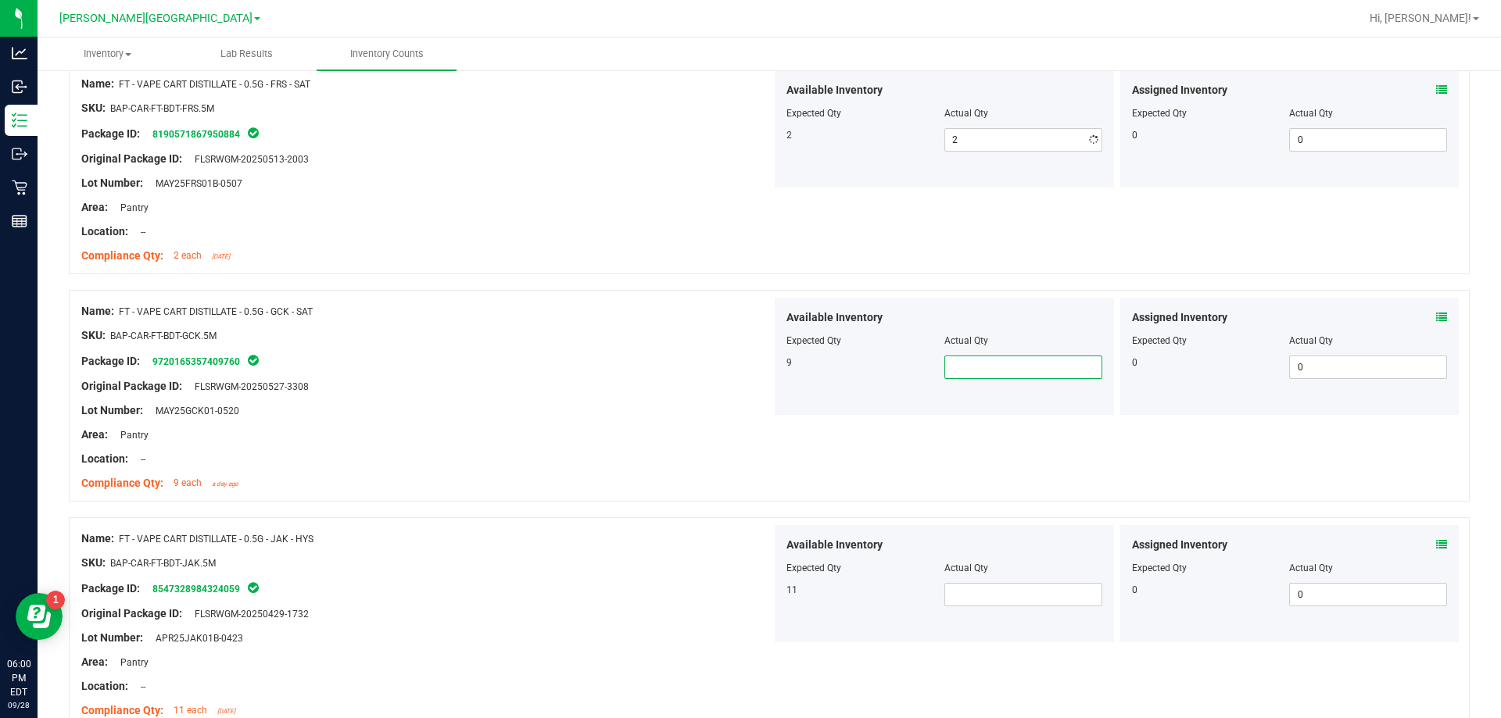
click at [1015, 367] on span at bounding box center [1023, 367] width 158 height 23
click at [725, 566] on div "SKU: BAP-CAR-FT-BDT-JAK.5M" at bounding box center [426, 563] width 690 height 16
click at [982, 606] on span at bounding box center [1023, 594] width 158 height 23
click at [982, 598] on span at bounding box center [1023, 594] width 158 height 23
click at [743, 563] on div "SKU: BAP-CAR-FT-BDT-JAK.5M" at bounding box center [426, 563] width 690 height 16
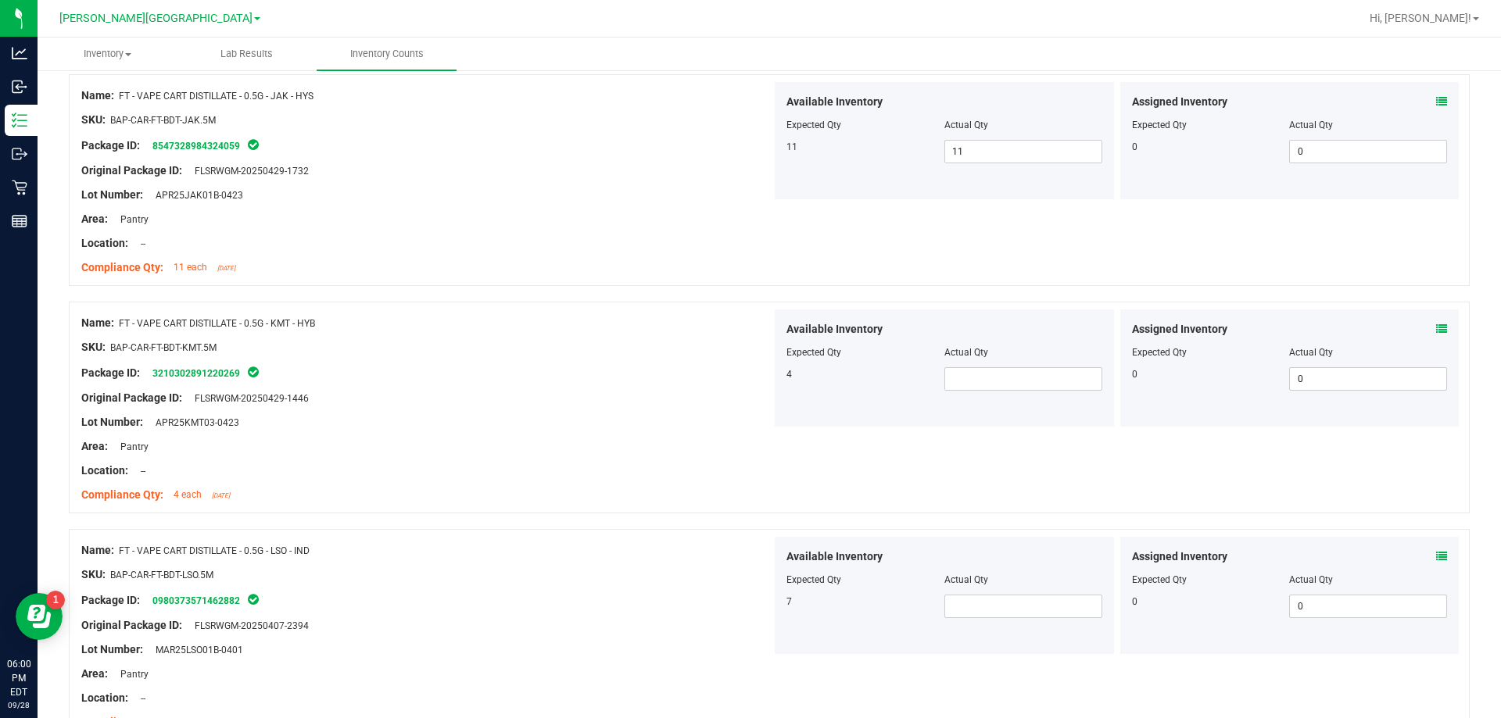
scroll to position [1798, 0]
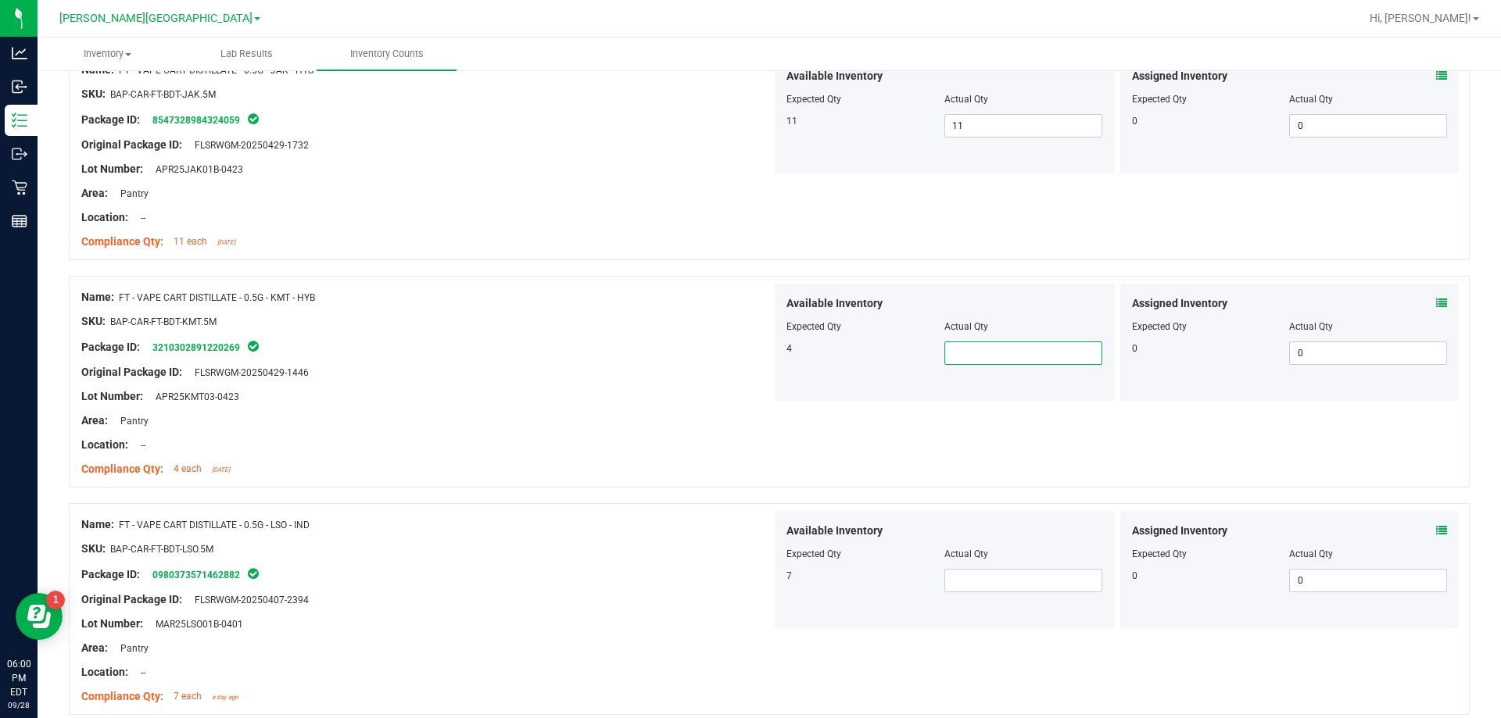
click at [1033, 355] on span at bounding box center [1023, 353] width 158 height 23
click at [1007, 582] on span at bounding box center [1023, 580] width 158 height 23
click at [559, 507] on div "Name: FT - VAPE CART DISTILLATE - 0.5G - LSO - IND SKU: BAP-CAR-FT-BDT-LSO.5M P…" at bounding box center [769, 609] width 1401 height 212
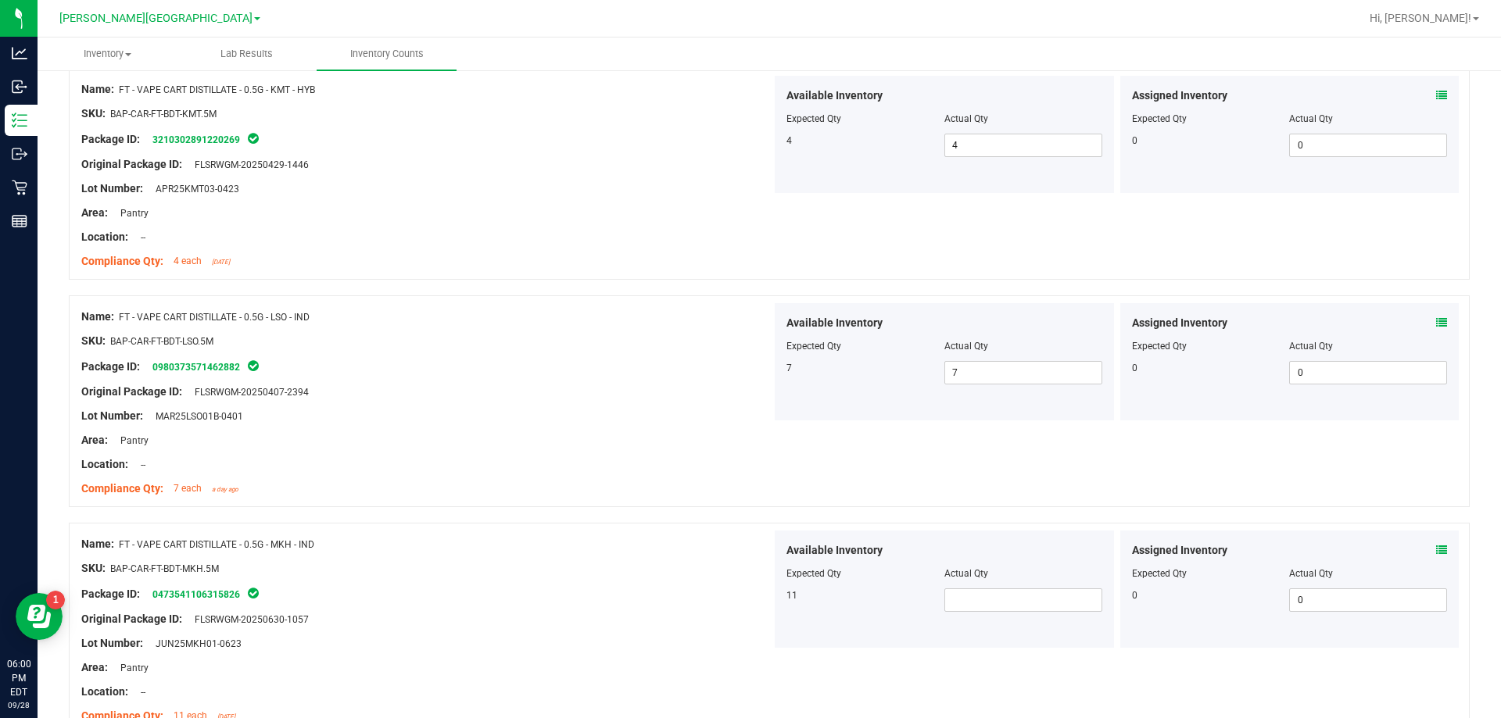
scroll to position [2033, 0]
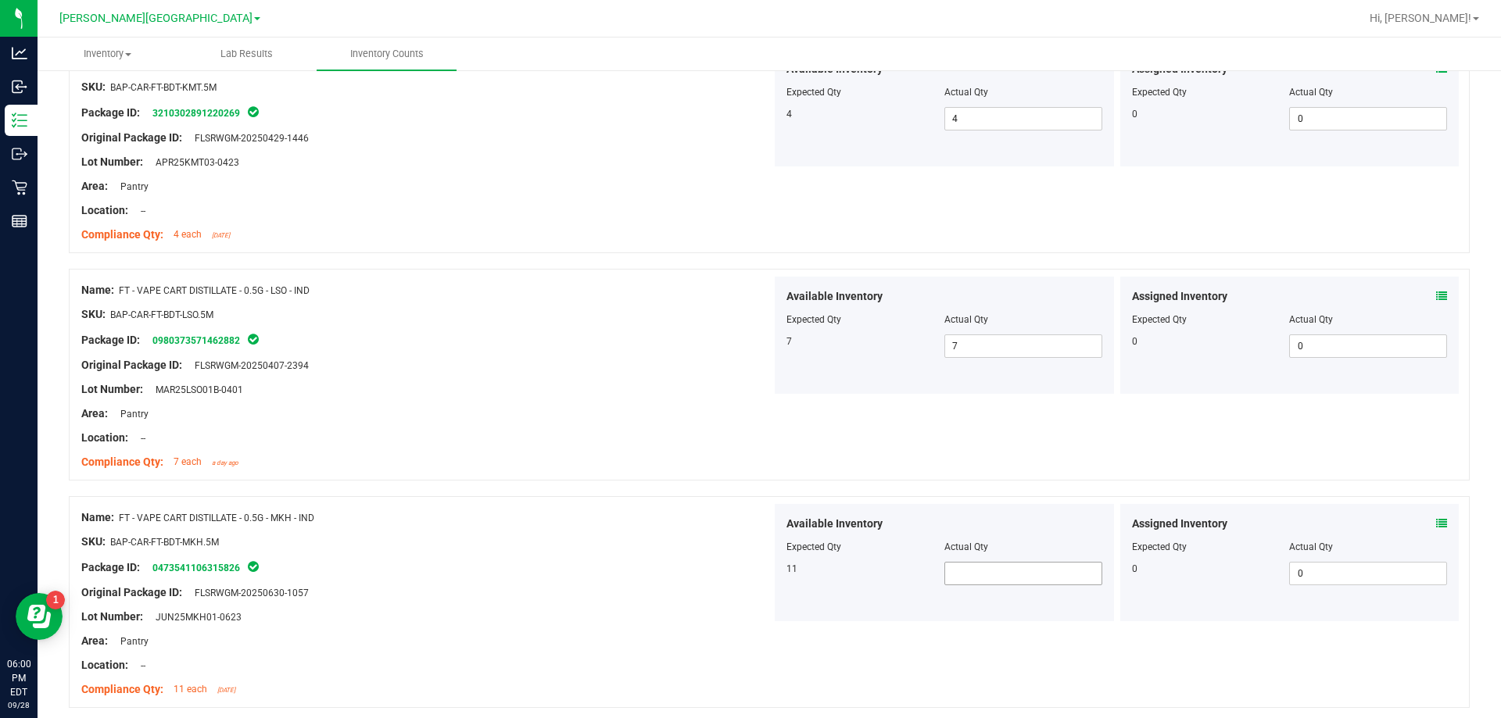
click at [962, 575] on span at bounding box center [1023, 573] width 158 height 23
click at [1046, 575] on input "text" at bounding box center [1023, 574] width 156 height 22
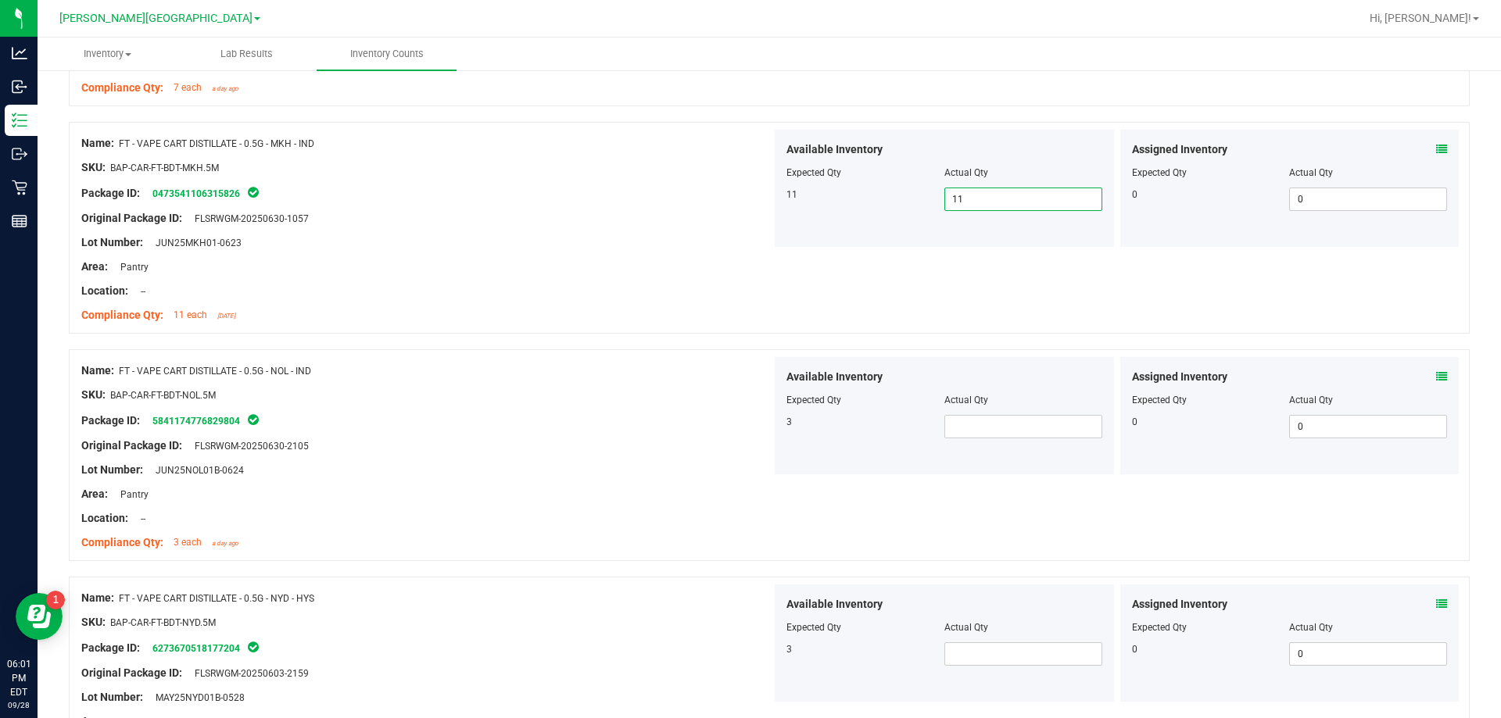
scroll to position [2424, 0]
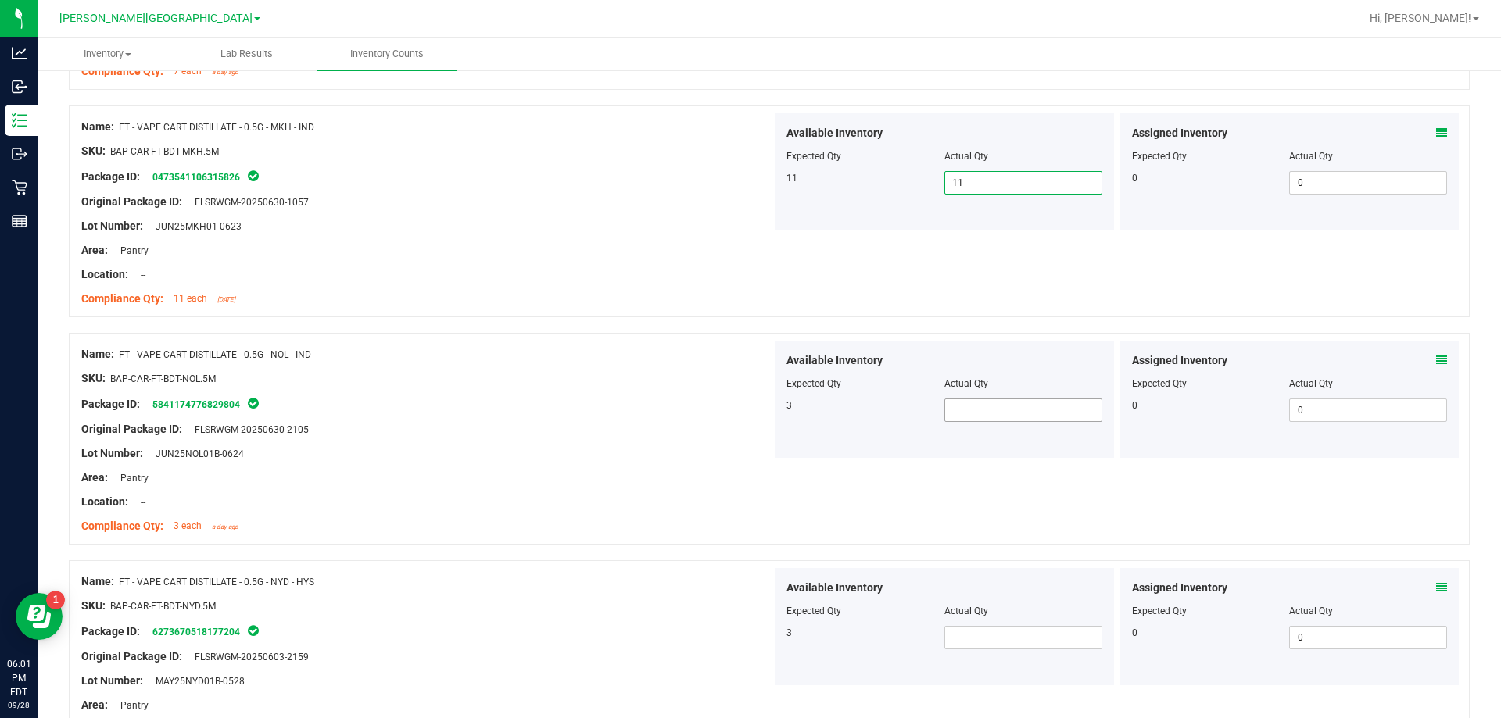
click at [950, 412] on span at bounding box center [1023, 410] width 158 height 23
click at [787, 484] on div "Name: FT - VAPE CART DISTILLATE - 0.5G - NOL - IND SKU: BAP-CAR-FT-BDT-NOL.5M P…" at bounding box center [769, 439] width 1401 height 212
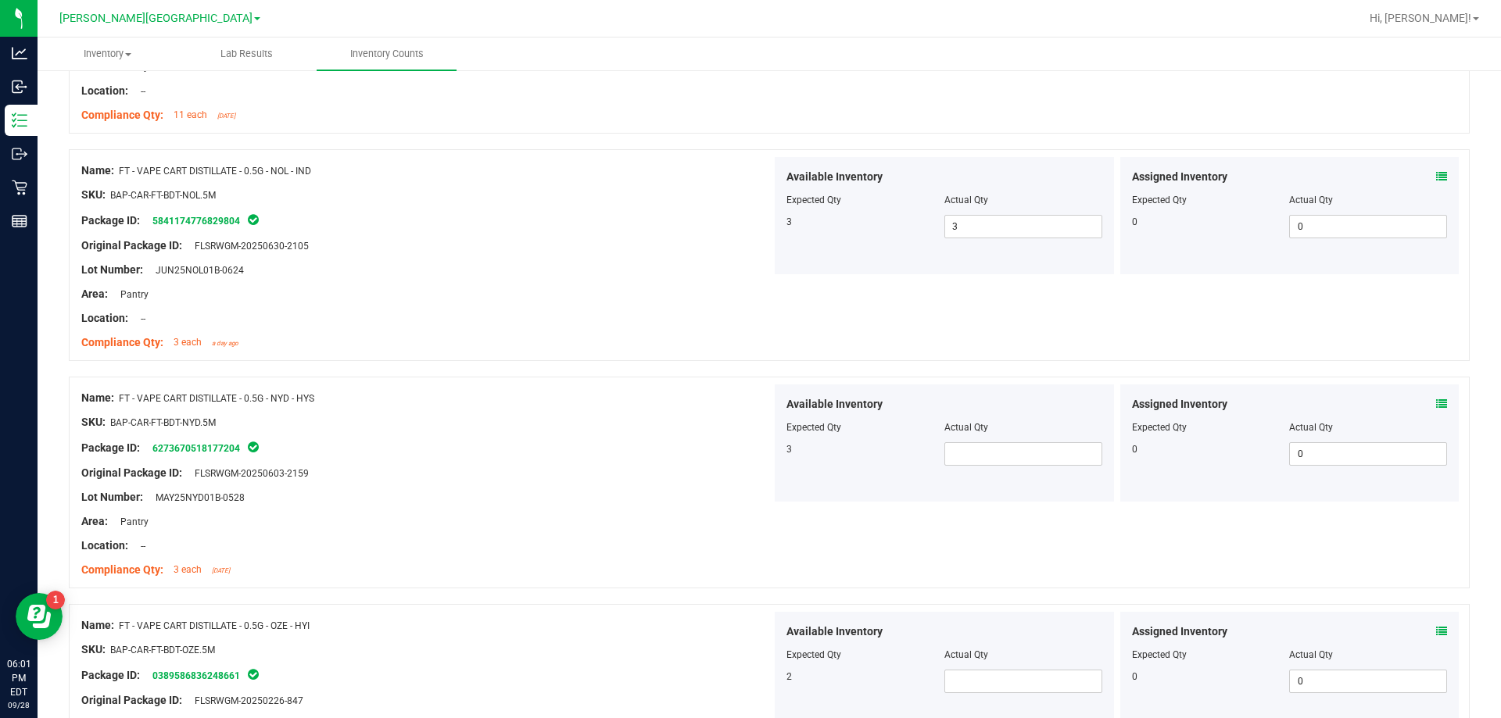
scroll to position [2658, 0]
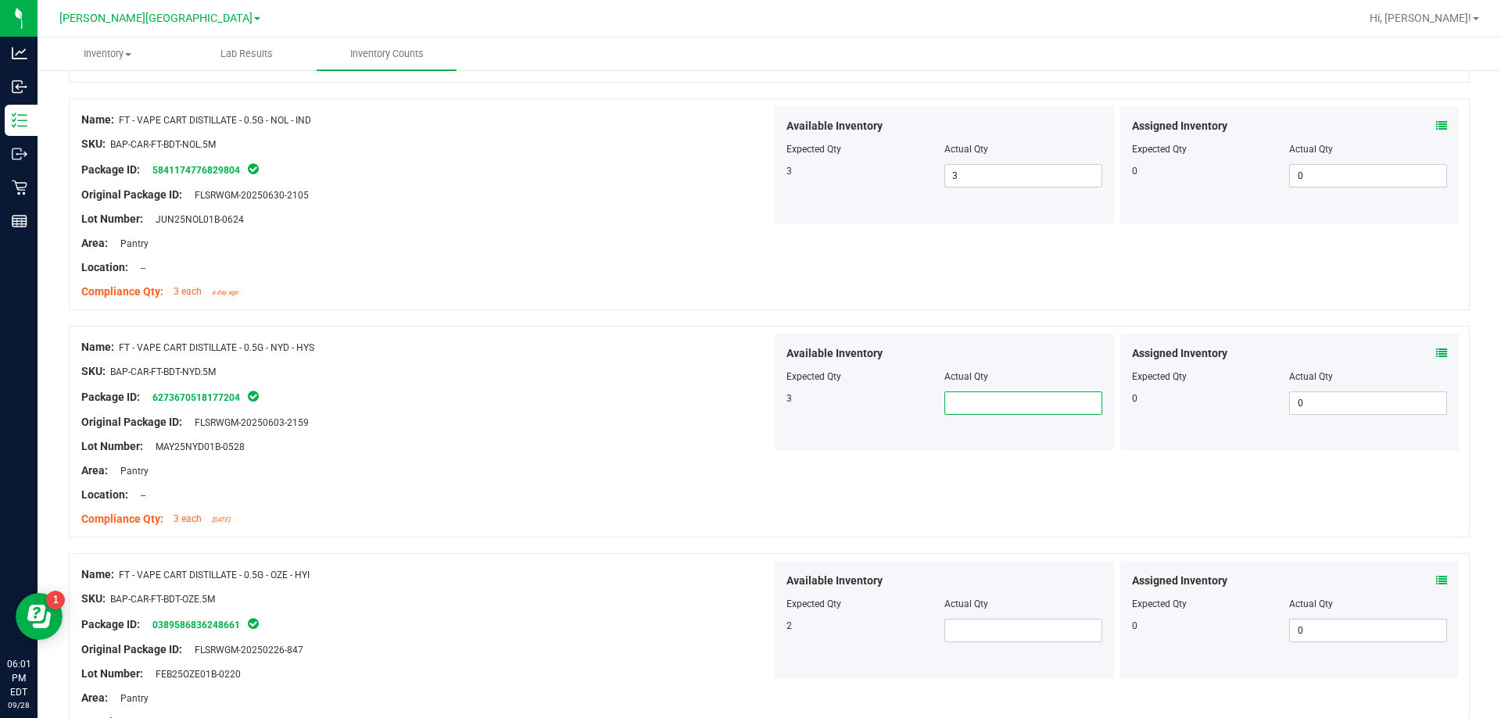
click at [994, 396] on span at bounding box center [1023, 403] width 158 height 23
click at [723, 563] on div "Name: FT - VAPE CART DISTILLATE - 0.5G - OZE - HYI SKU: BAP-CAR-FT-BDT-OZE.5M P…" at bounding box center [426, 660] width 690 height 199
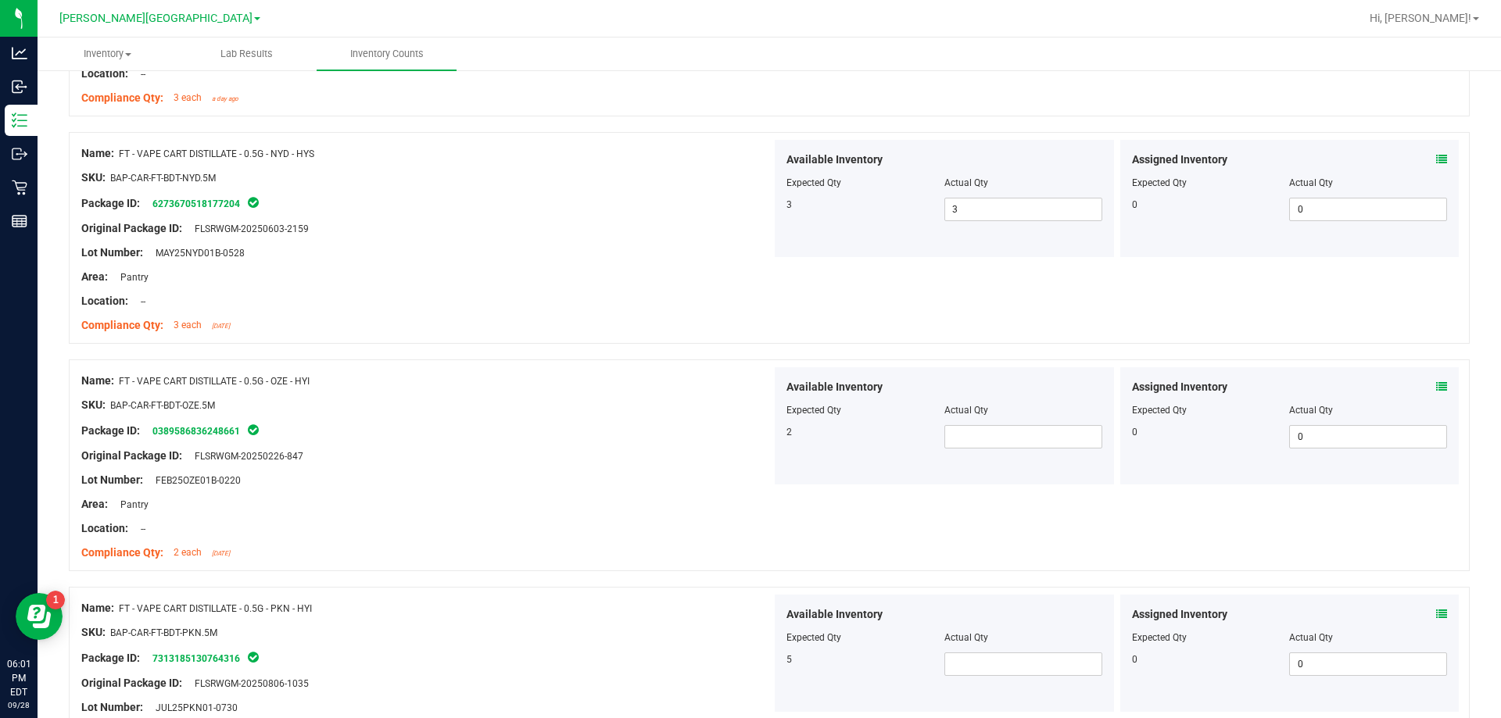
scroll to position [2893, 0]
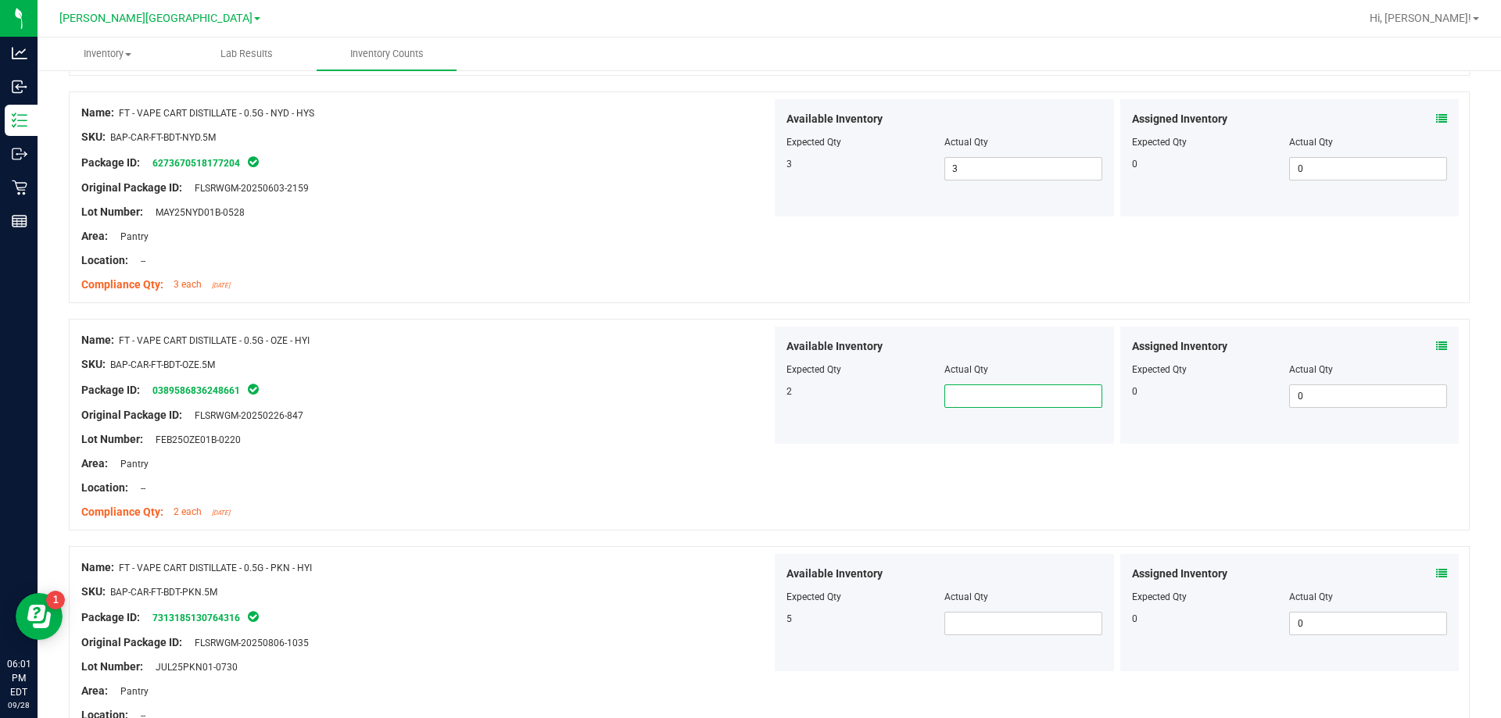
click at [1033, 396] on span at bounding box center [1023, 396] width 158 height 23
click at [550, 485] on div "Location: --" at bounding box center [426, 488] width 690 height 16
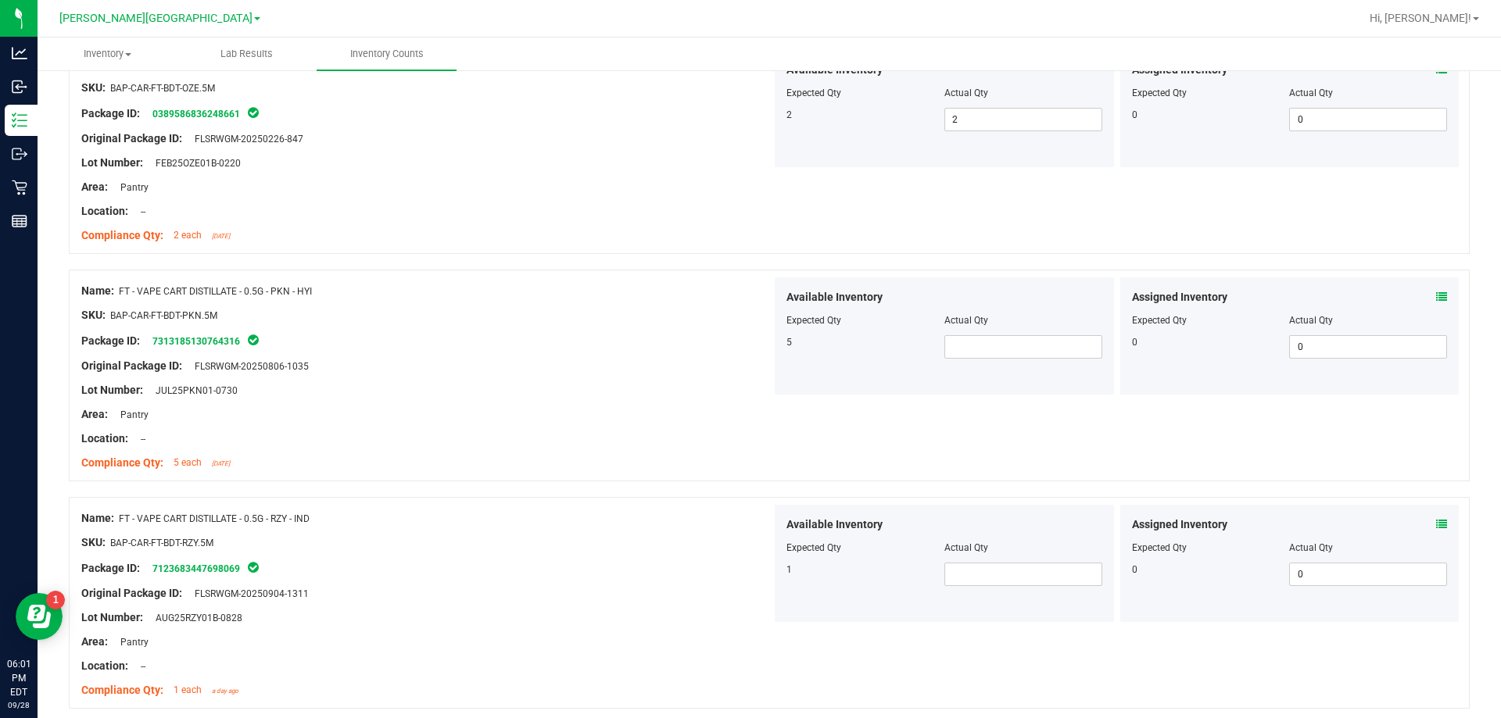
scroll to position [3205, 0]
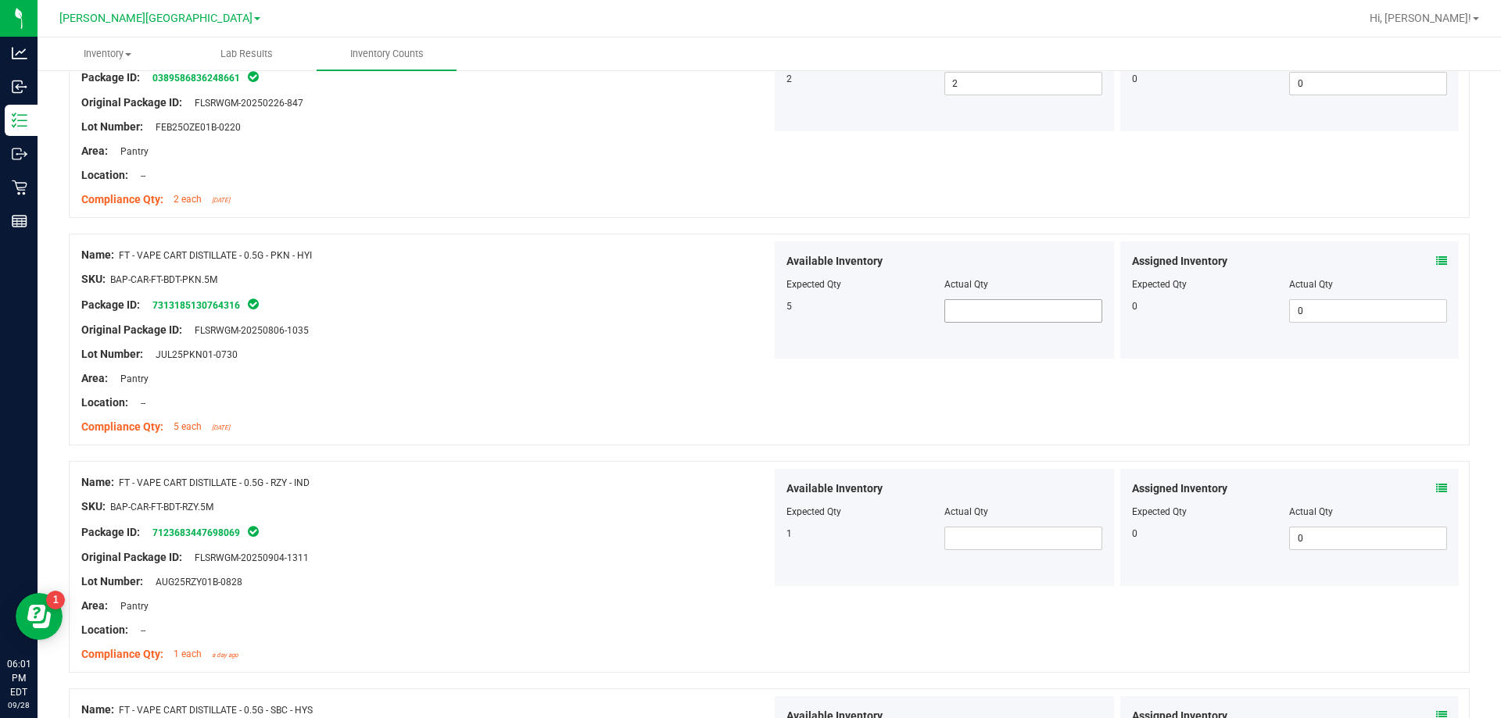
click at [1023, 313] on span at bounding box center [1023, 310] width 158 height 23
click at [964, 543] on span at bounding box center [1023, 538] width 158 height 23
click at [737, 502] on div "SKU: BAP-CAR-FT-BDT-RZY.5M" at bounding box center [426, 507] width 690 height 16
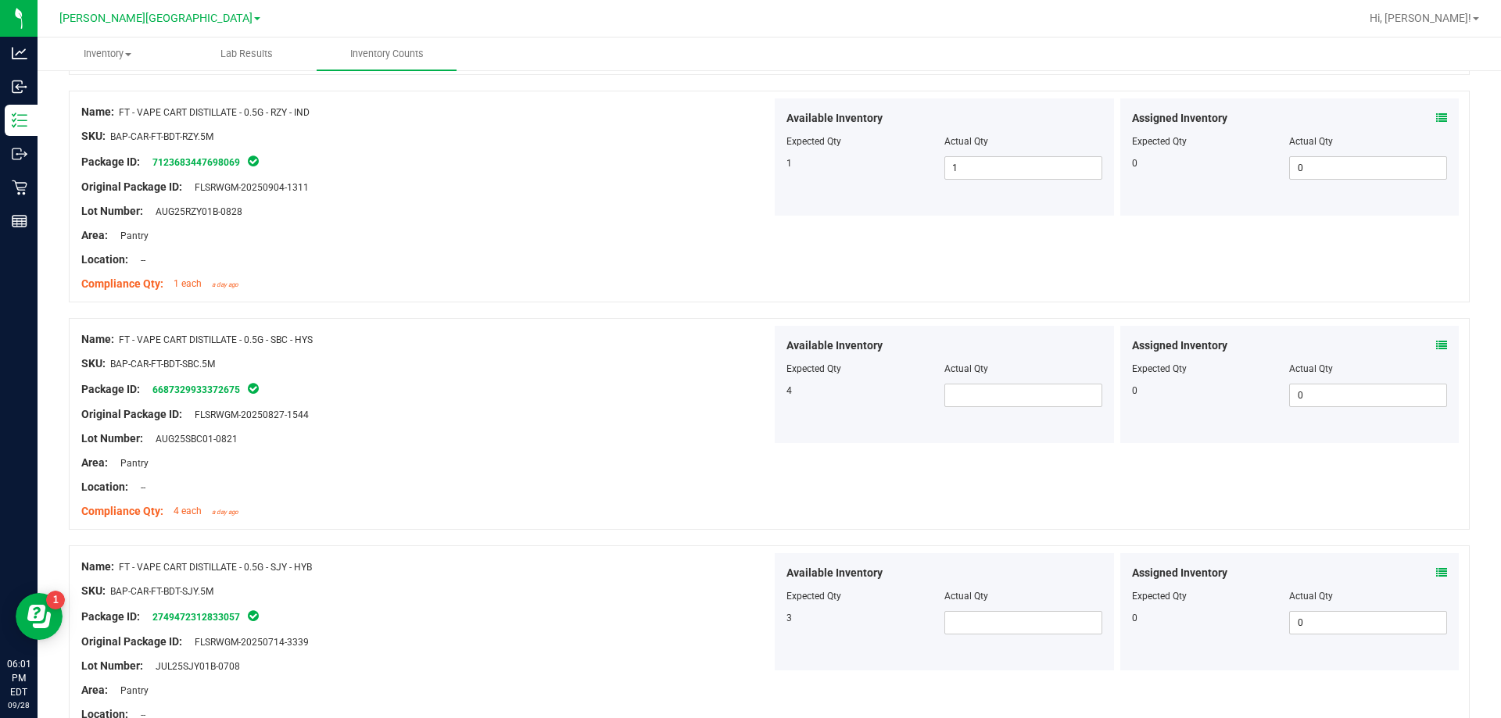
scroll to position [3596, 0]
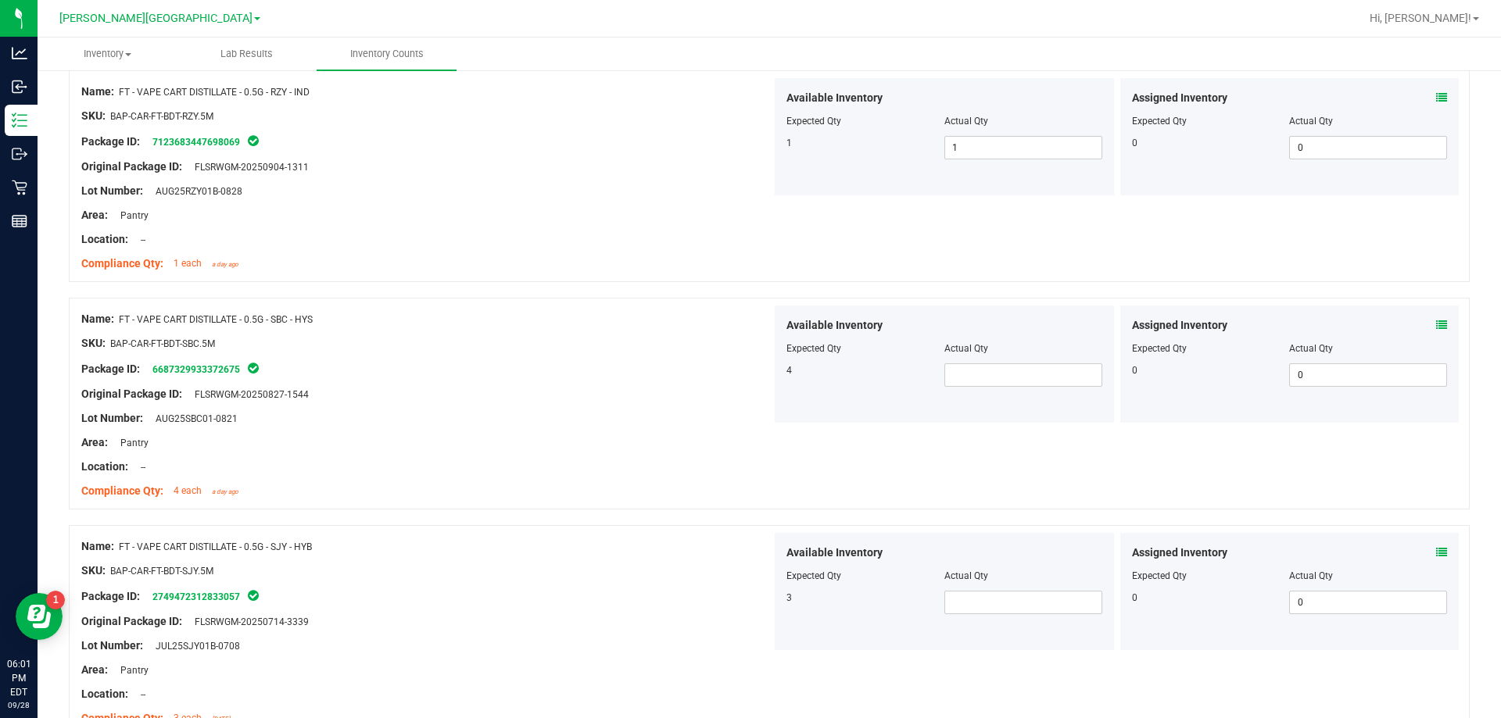
click at [1027, 388] on div "Available Inventory Expected Qty Actual Qty 4" at bounding box center [944, 364] width 339 height 117
click at [1436, 326] on div "Assigned Inventory Expected Qty Actual Qty 0 0 0" at bounding box center [1289, 364] width 339 height 117
click at [1436, 325] on icon at bounding box center [1441, 325] width 11 height 11
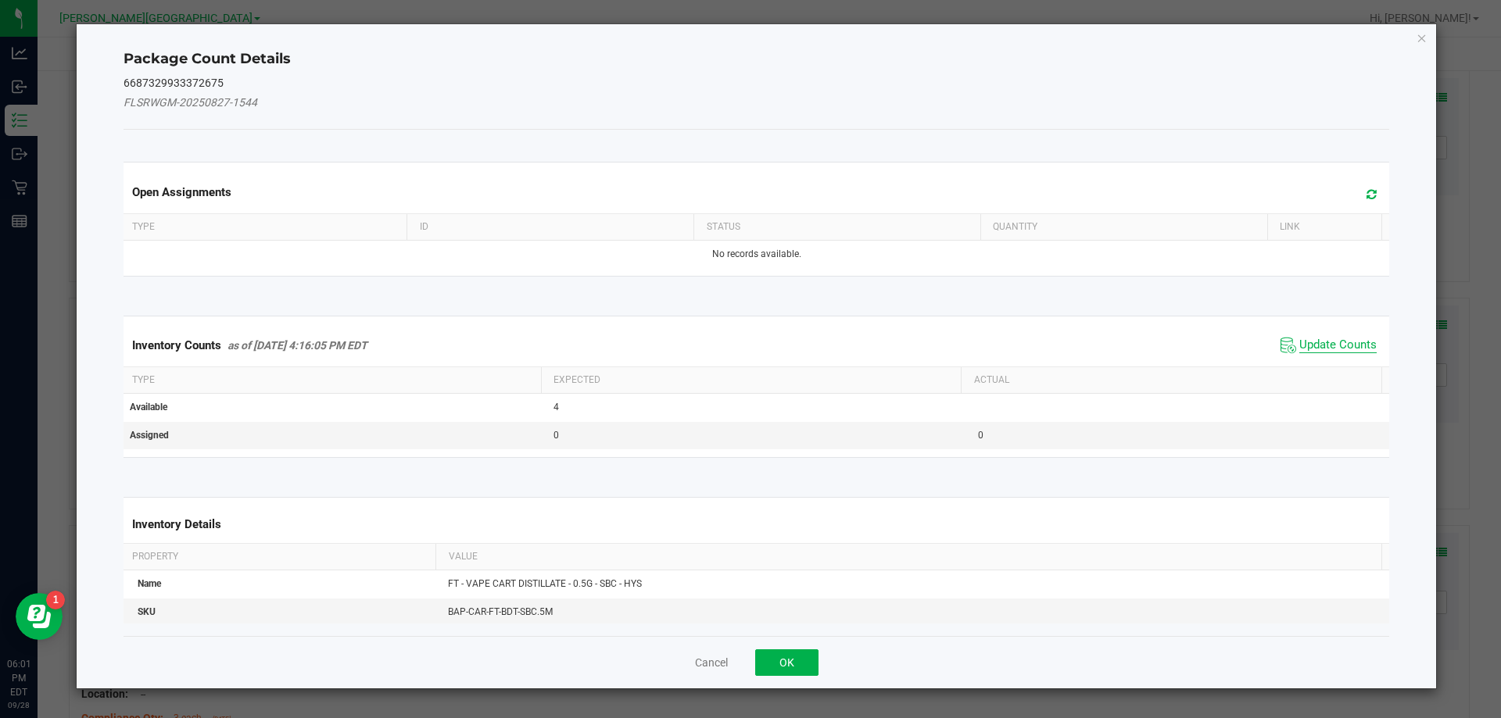
click at [1336, 346] on span "Update Counts" at bounding box center [1337, 346] width 77 height 16
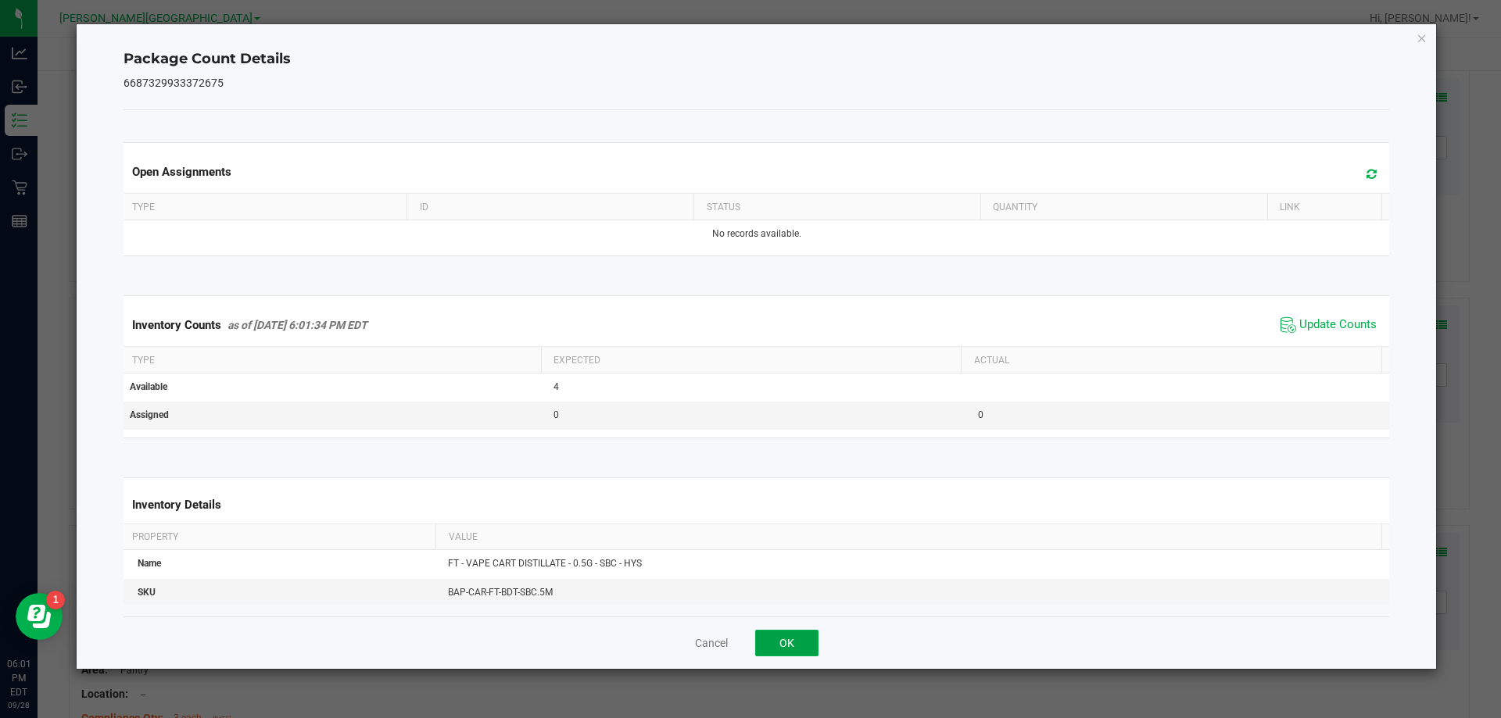
drag, startPoint x: 797, startPoint y: 642, endPoint x: 880, endPoint y: 545, distance: 127.5
click at [798, 641] on button "OK" at bounding box center [786, 643] width 63 height 27
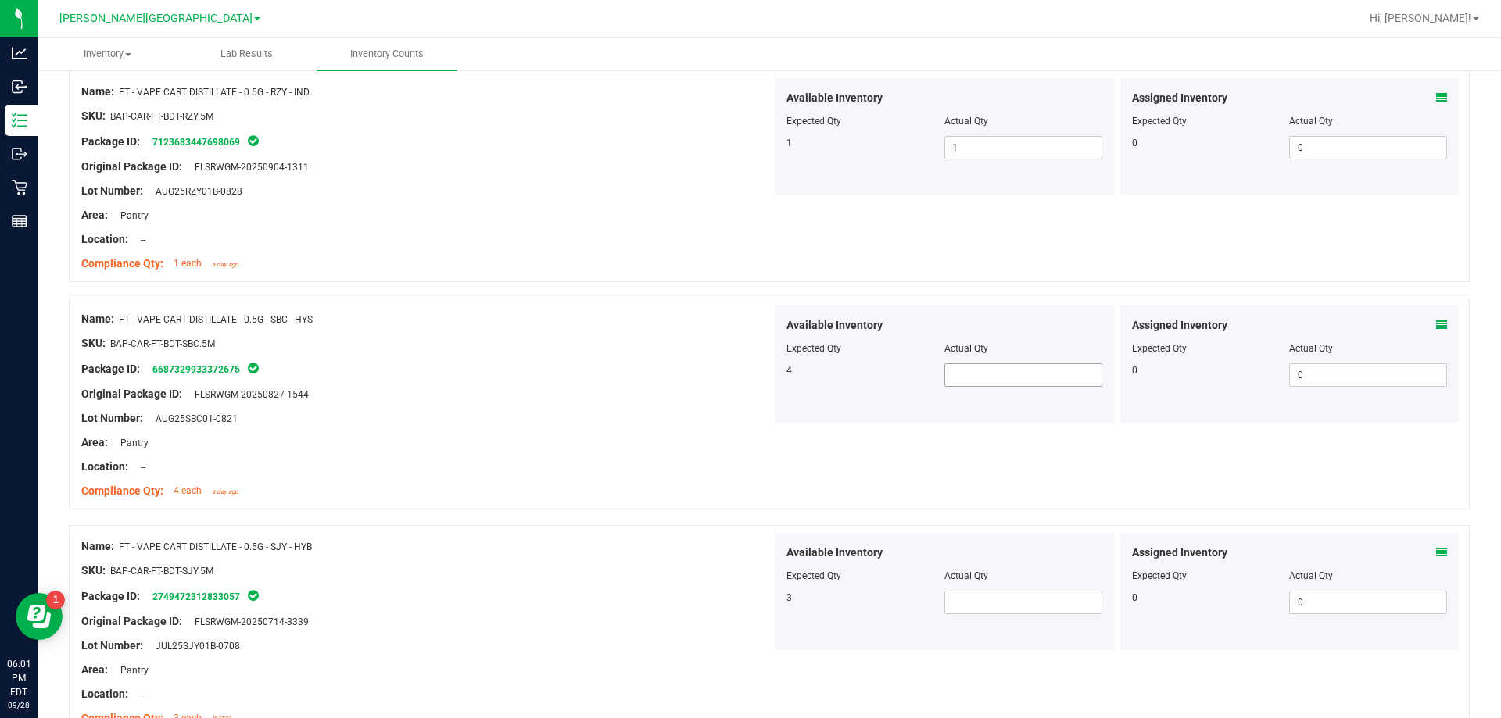
click at [989, 382] on span at bounding box center [1023, 375] width 158 height 23
click at [952, 597] on span at bounding box center [1023, 602] width 158 height 23
click at [722, 587] on div "Package ID: 2749472312833057" at bounding box center [426, 596] width 690 height 19
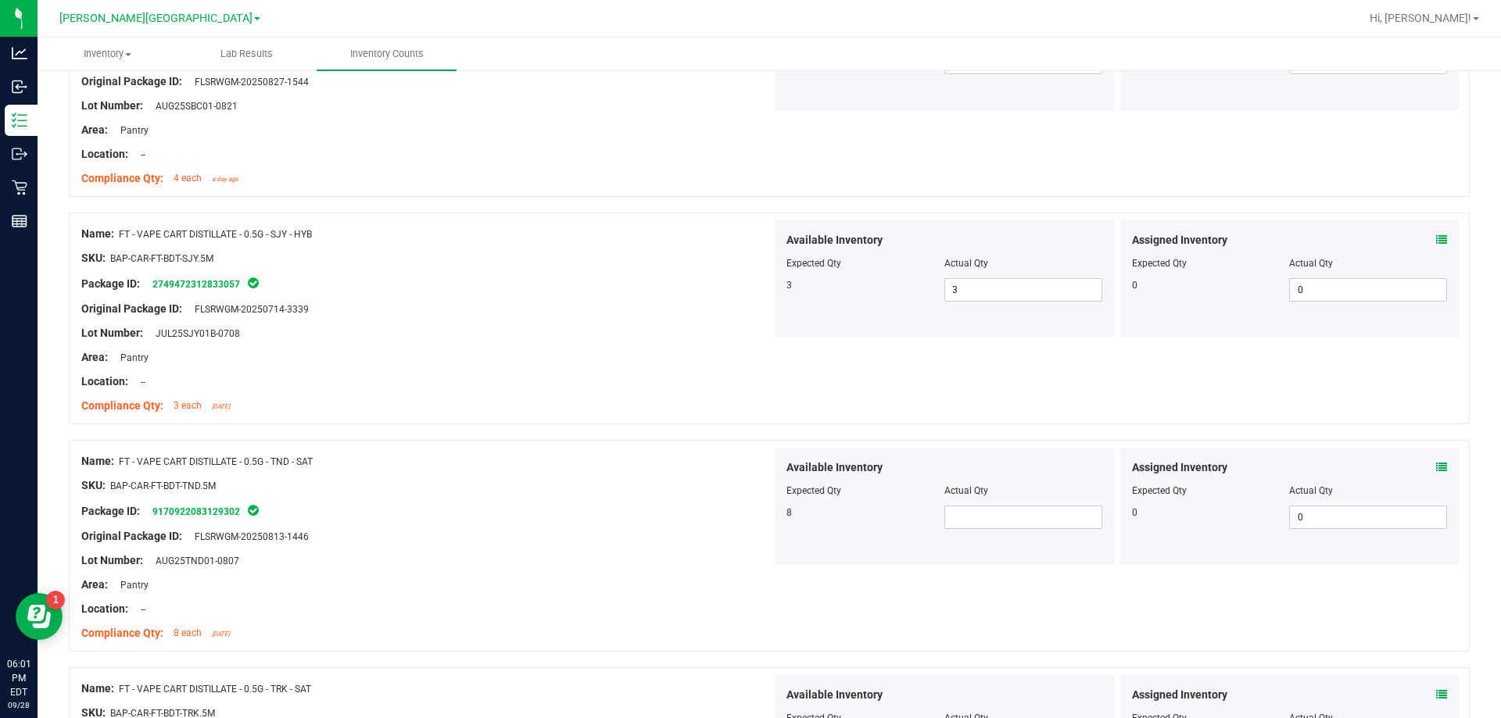
scroll to position [4065, 0]
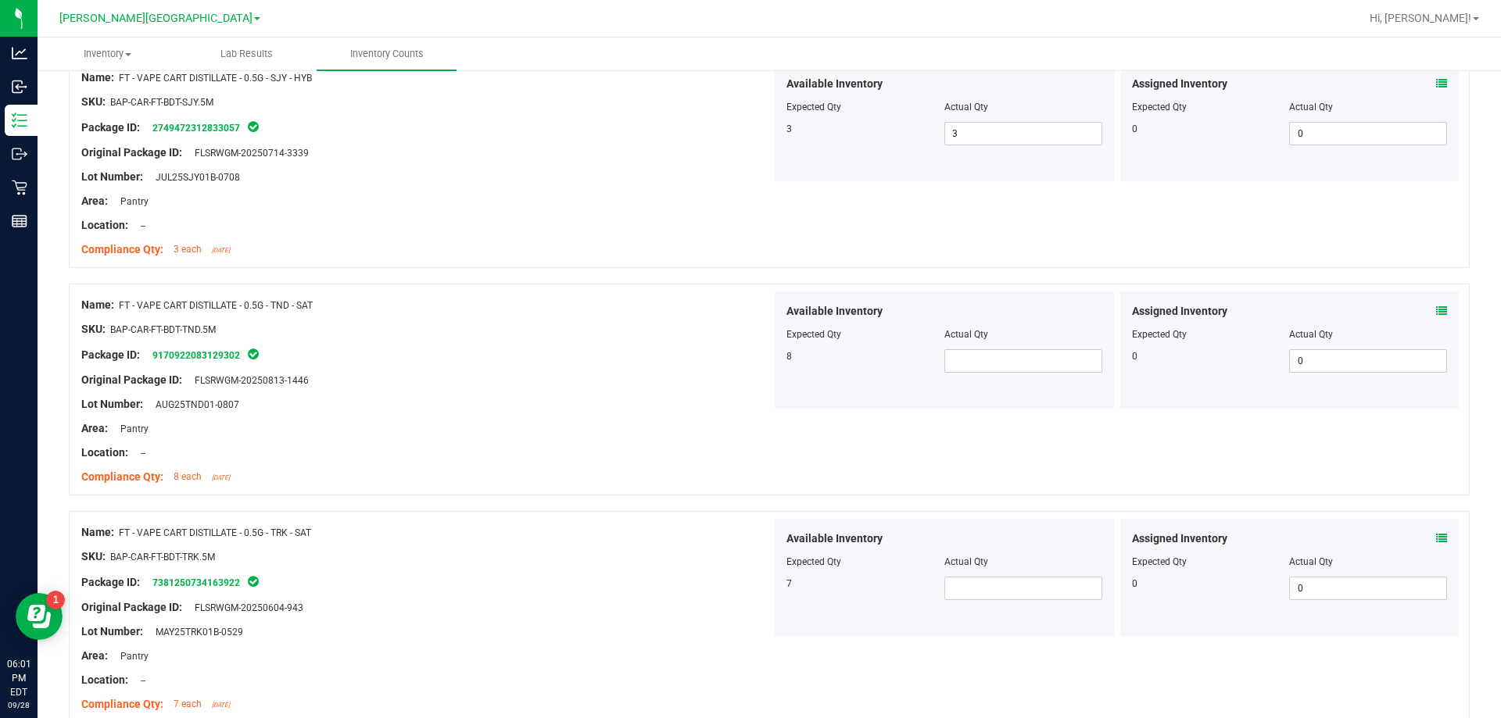
click at [1010, 373] on div "Available Inventory Expected Qty Actual Qty 8" at bounding box center [944, 350] width 339 height 117
click at [1016, 362] on span at bounding box center [1023, 360] width 158 height 23
click at [960, 581] on span at bounding box center [1023, 588] width 158 height 23
click at [744, 584] on div "Package ID: 7381250734163922" at bounding box center [426, 582] width 690 height 19
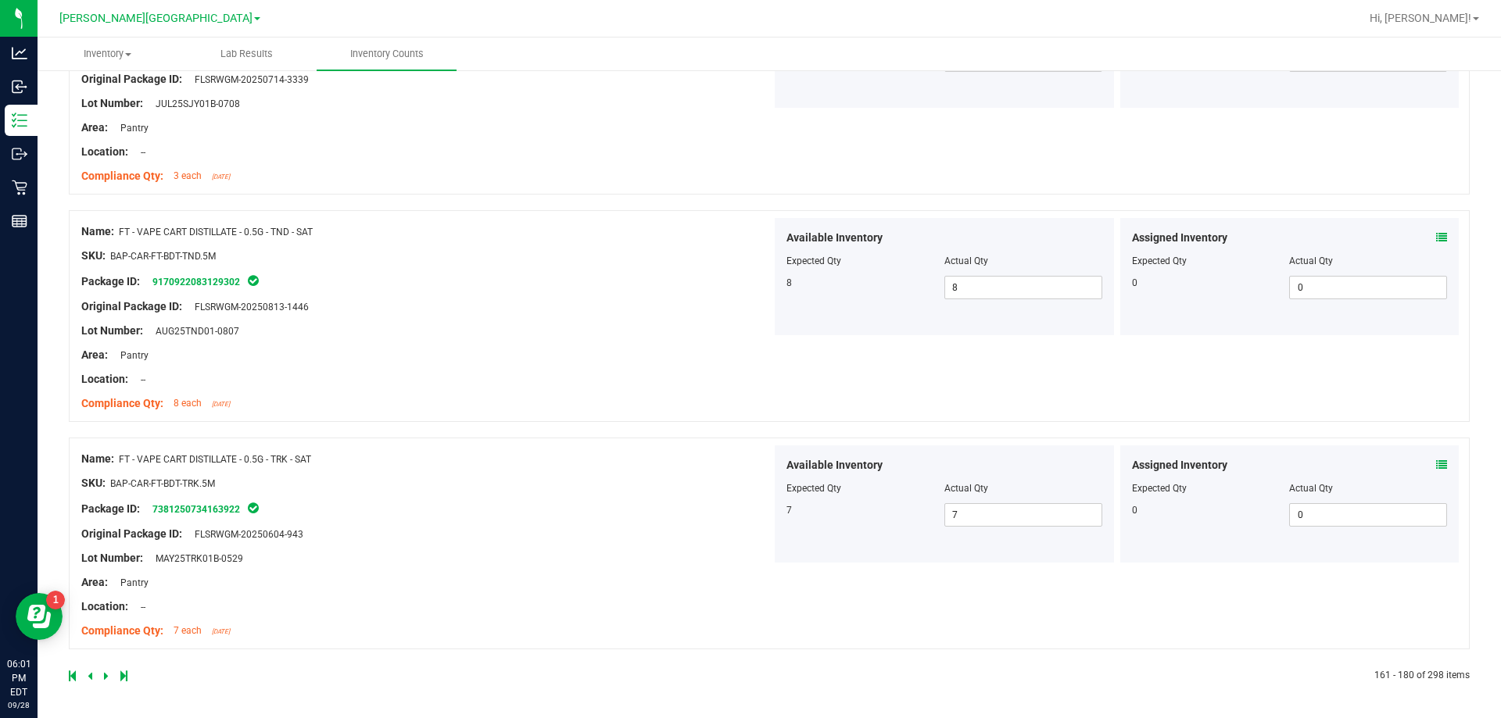
click at [106, 677] on icon at bounding box center [106, 676] width 5 height 9
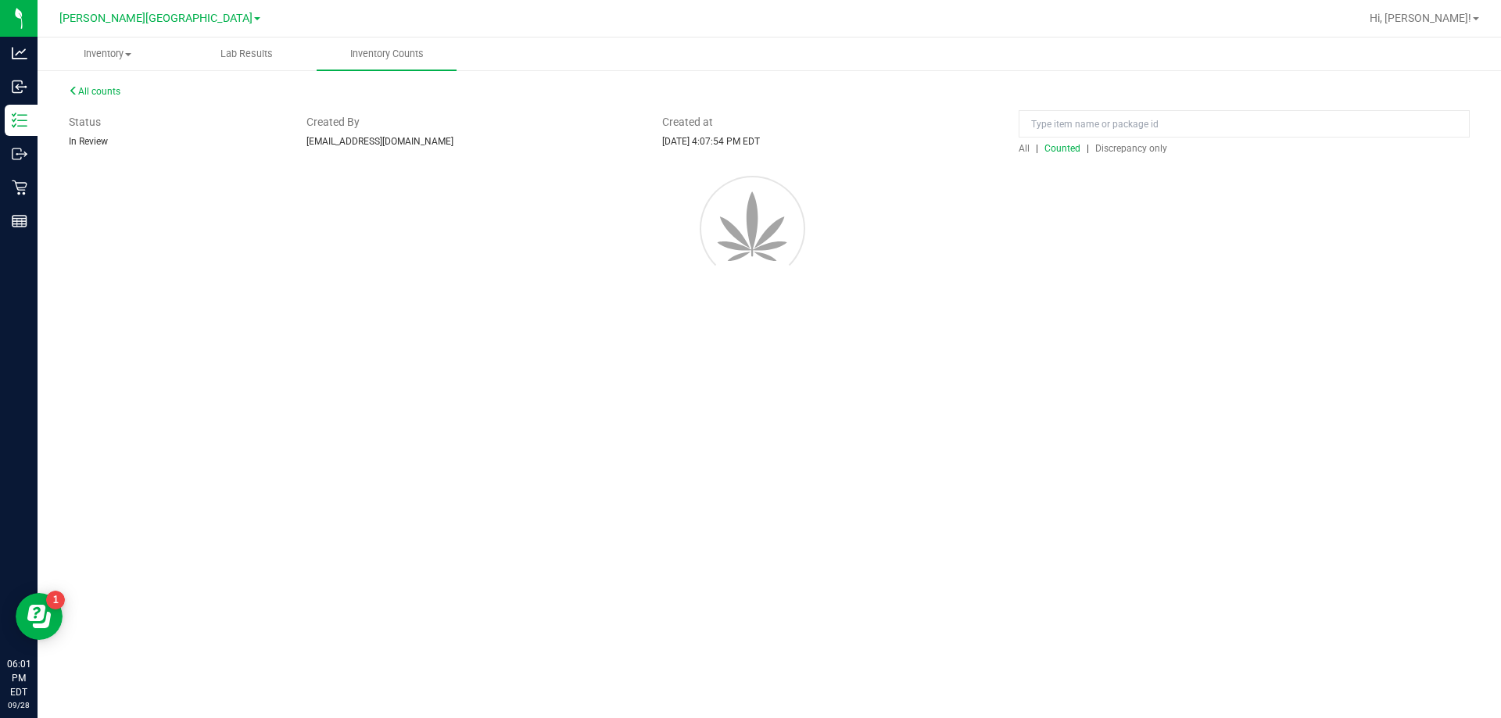
scroll to position [0, 0]
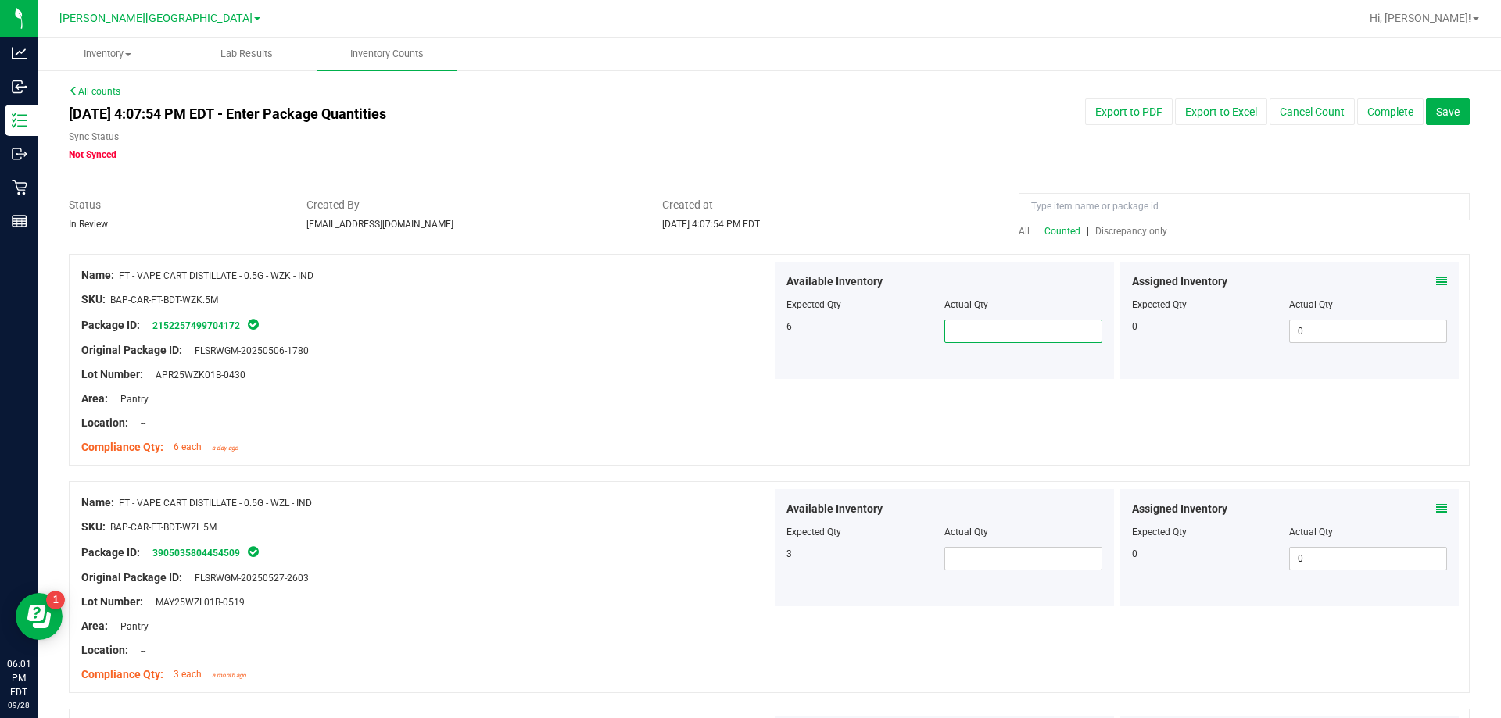
click at [967, 325] on span at bounding box center [1023, 331] width 158 height 23
click at [996, 552] on span at bounding box center [1023, 558] width 158 height 23
click at [641, 496] on div "Name: FT - VAPE CART DISTILLATE - 0.5G - WZL - IND" at bounding box center [426, 503] width 690 height 16
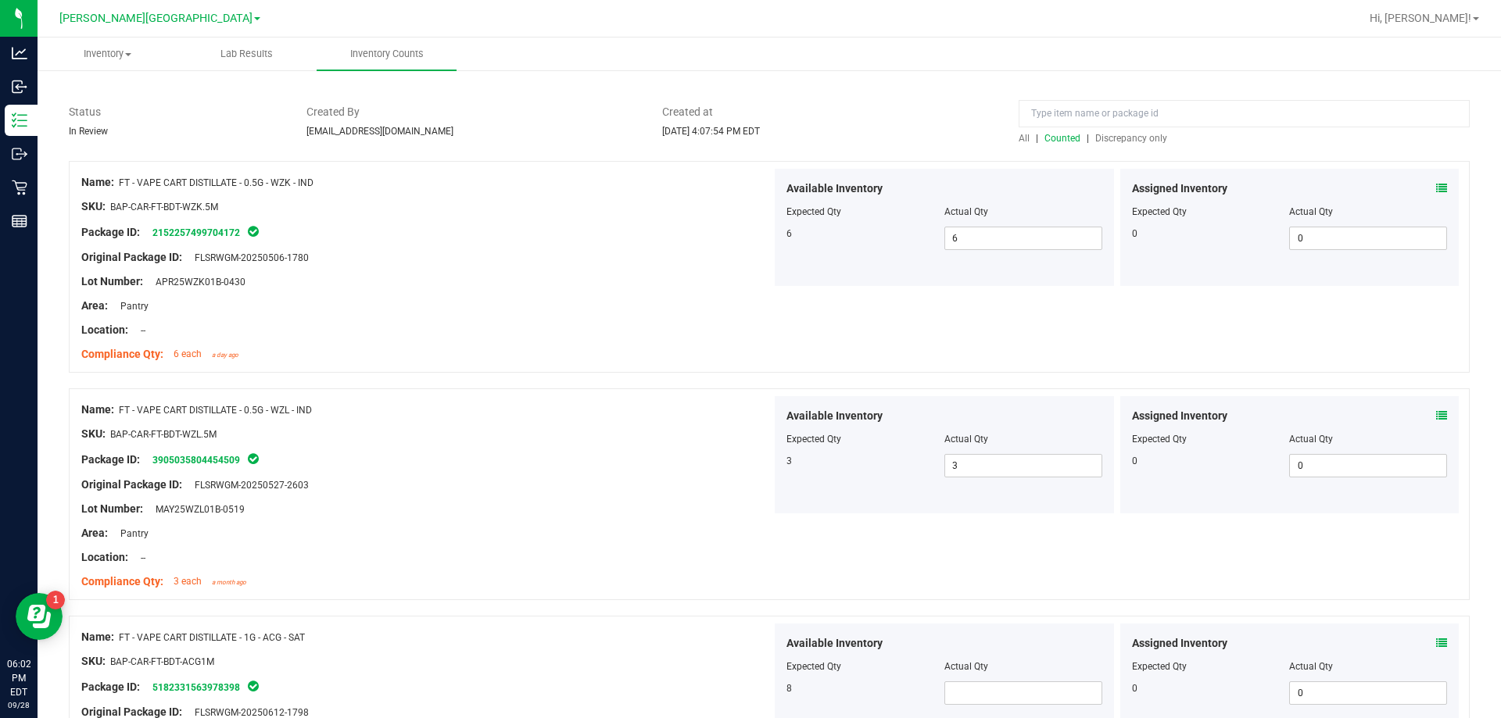
scroll to position [156, 0]
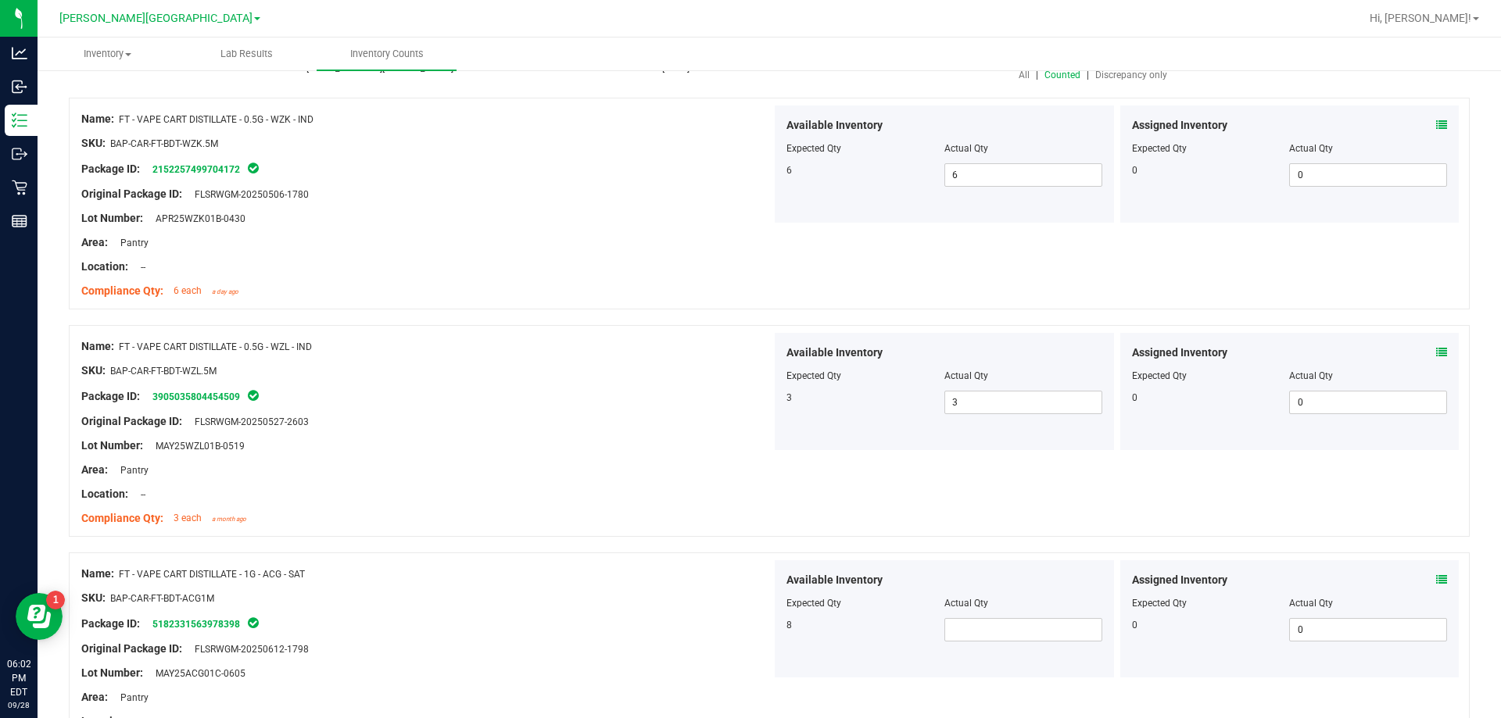
click at [644, 463] on div "Area: Pantry" at bounding box center [426, 470] width 690 height 16
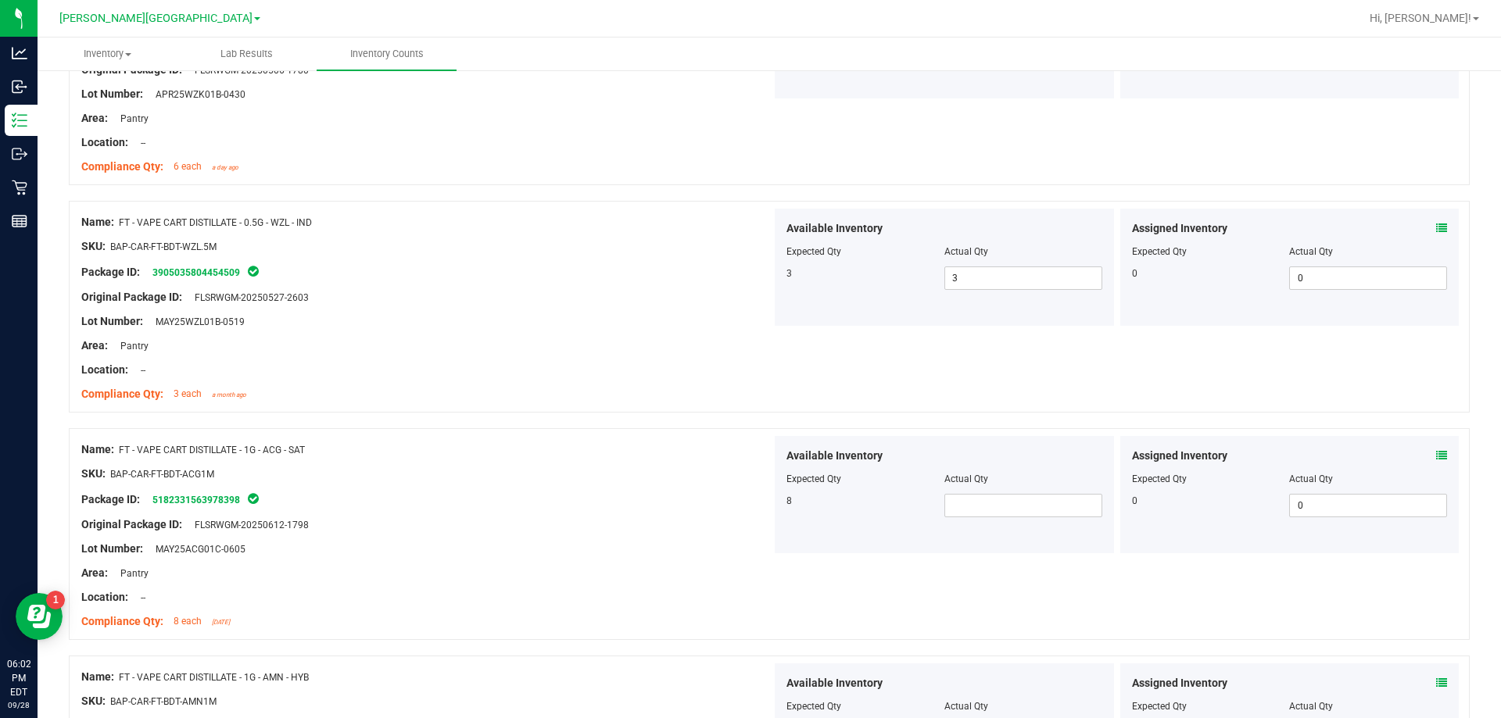
scroll to position [313, 0]
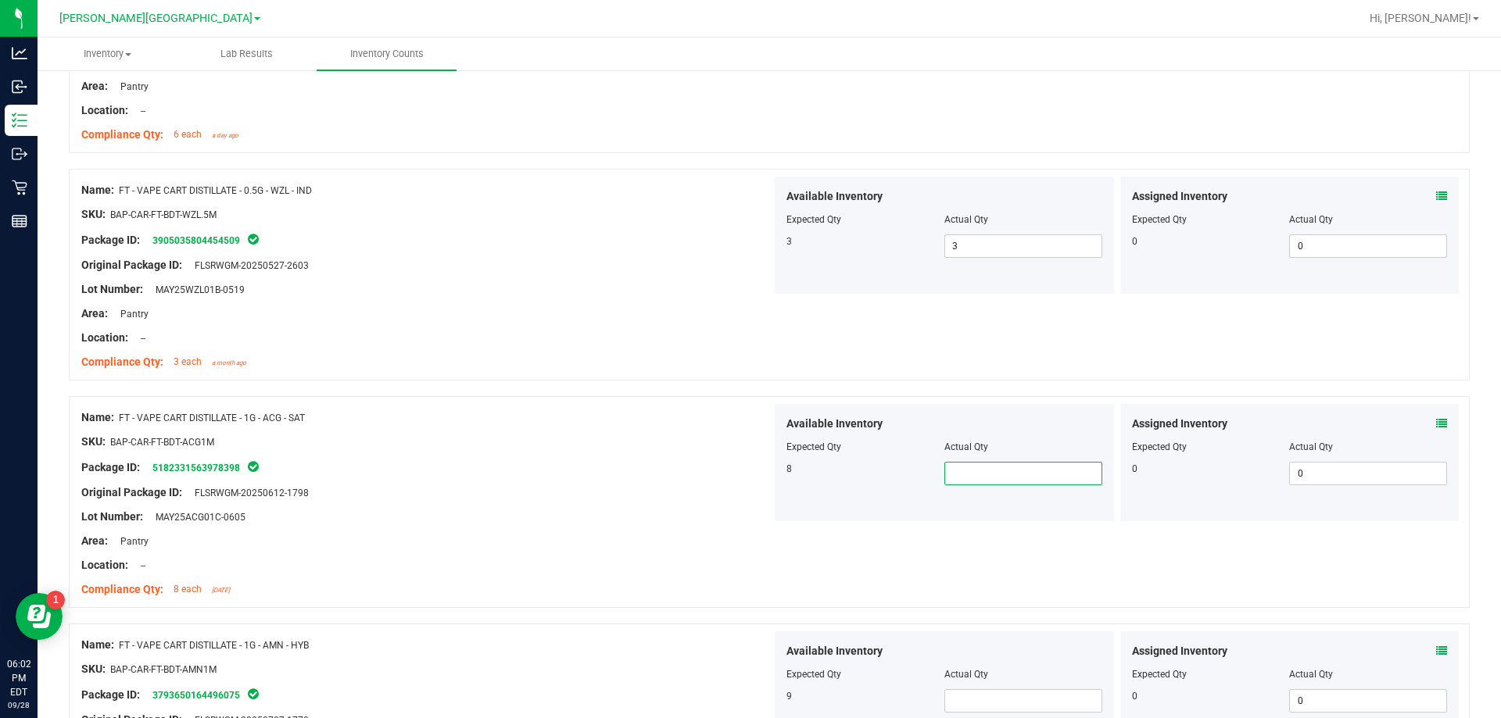
click at [979, 472] on span at bounding box center [1023, 473] width 158 height 23
click at [668, 540] on div "Area: Pantry" at bounding box center [426, 541] width 690 height 16
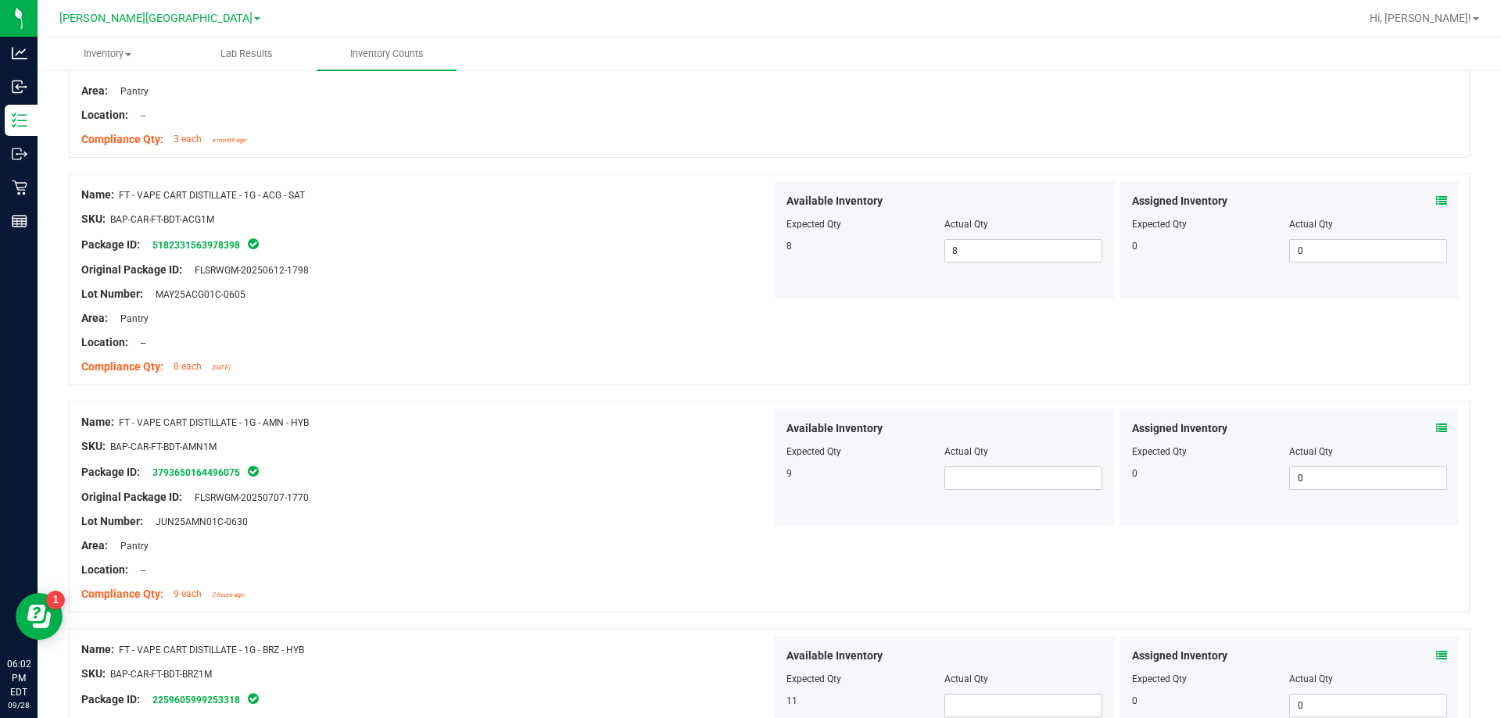
scroll to position [547, 0]
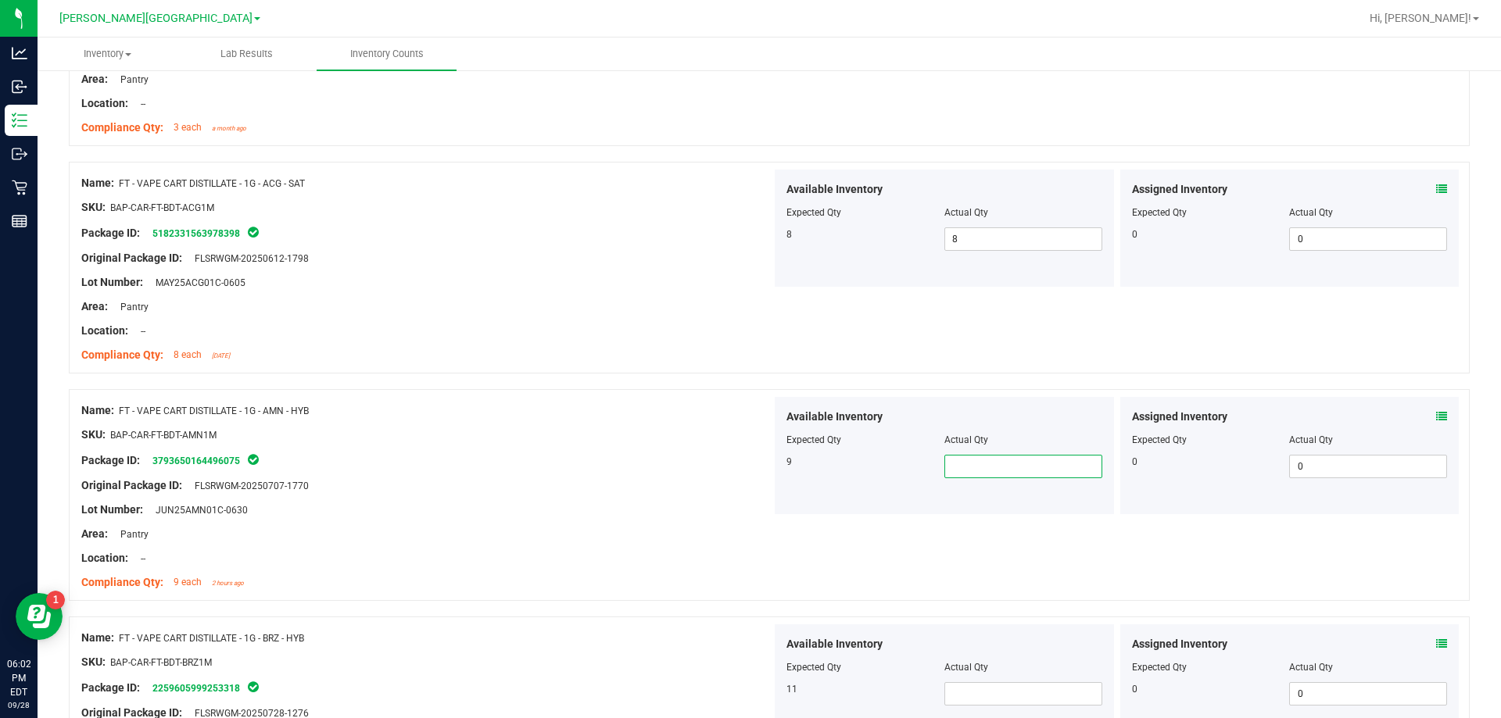
click at [974, 470] on span at bounding box center [1023, 466] width 158 height 23
click at [969, 242] on span "8 8" at bounding box center [1023, 239] width 158 height 23
click at [1436, 195] on span at bounding box center [1441, 189] width 11 height 16
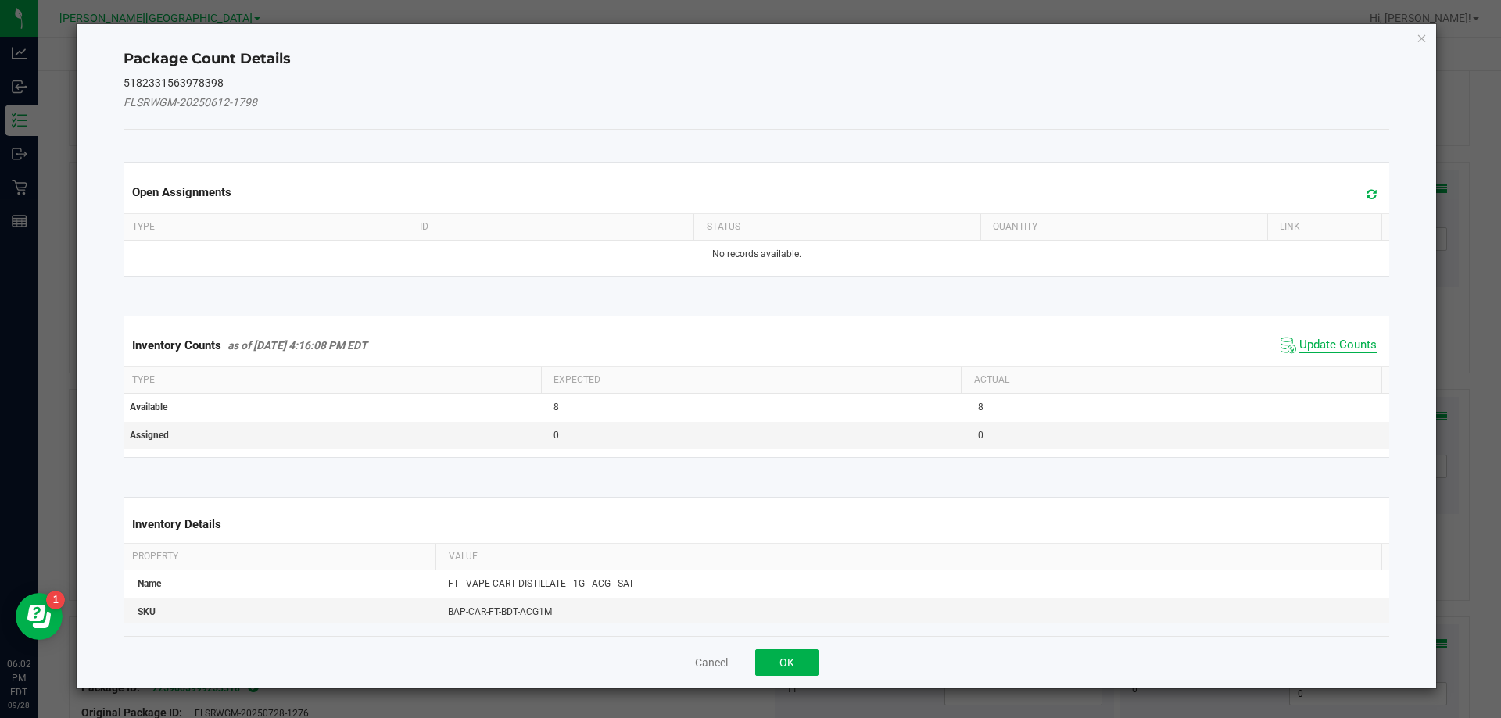
click at [1338, 345] on span "Update Counts" at bounding box center [1337, 346] width 77 height 16
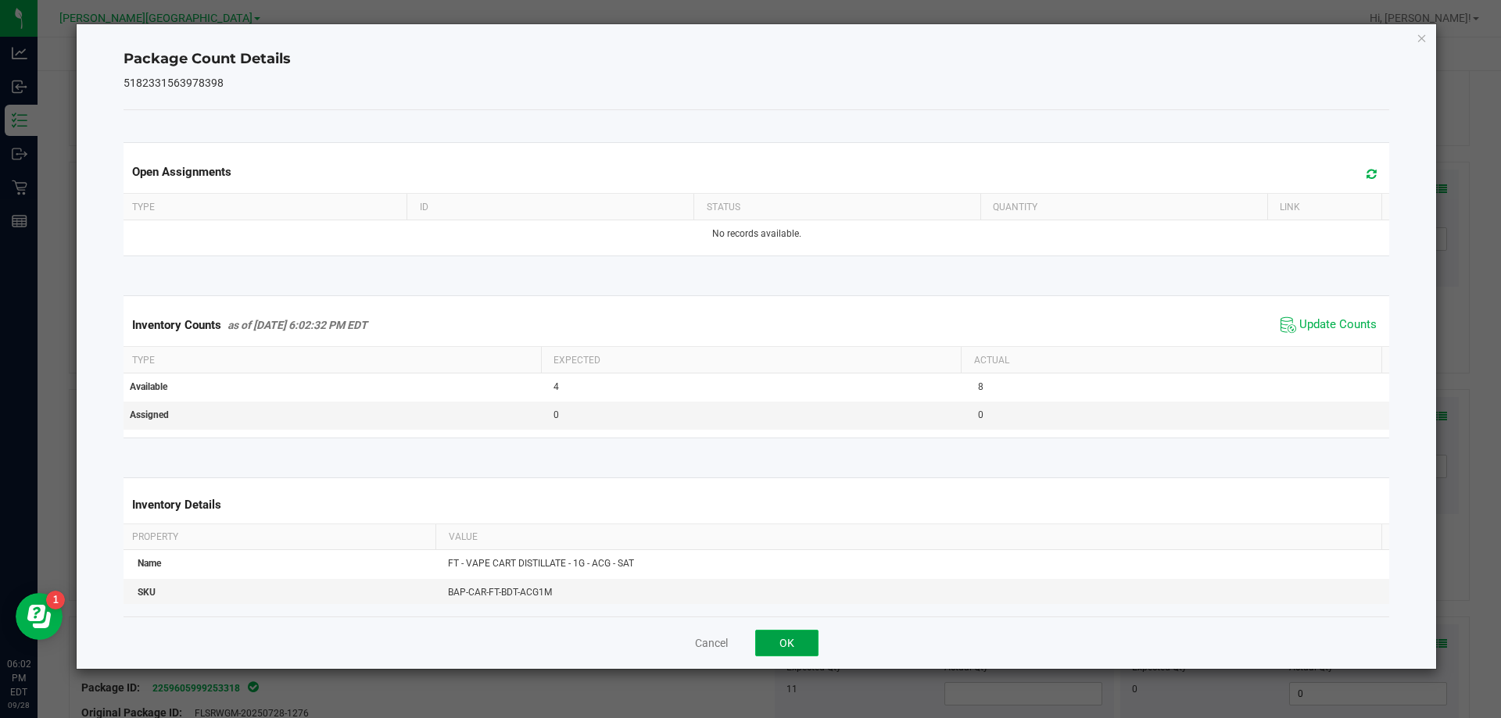
click at [787, 642] on button "OK" at bounding box center [786, 643] width 63 height 27
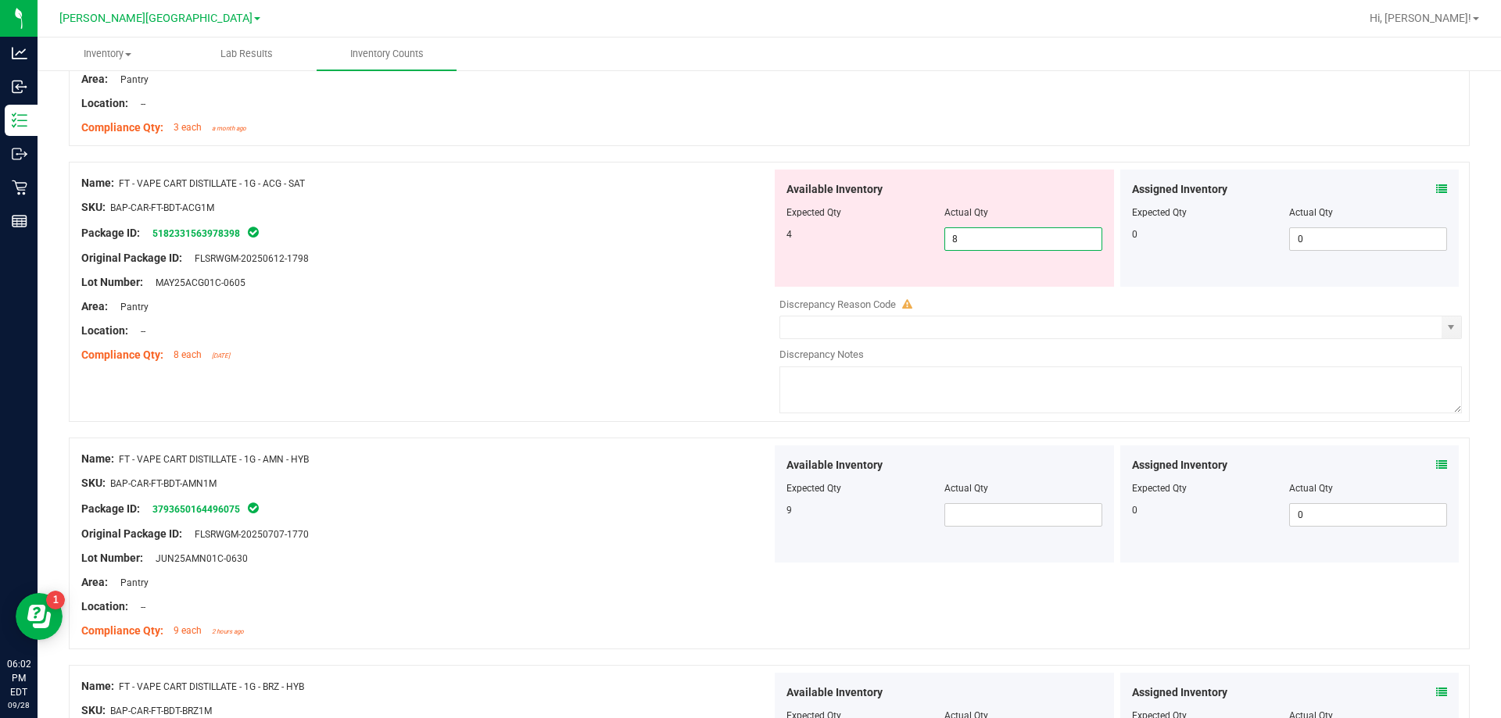
click at [955, 234] on span "8 8" at bounding box center [1023, 239] width 158 height 23
click at [561, 321] on div at bounding box center [426, 319] width 690 height 8
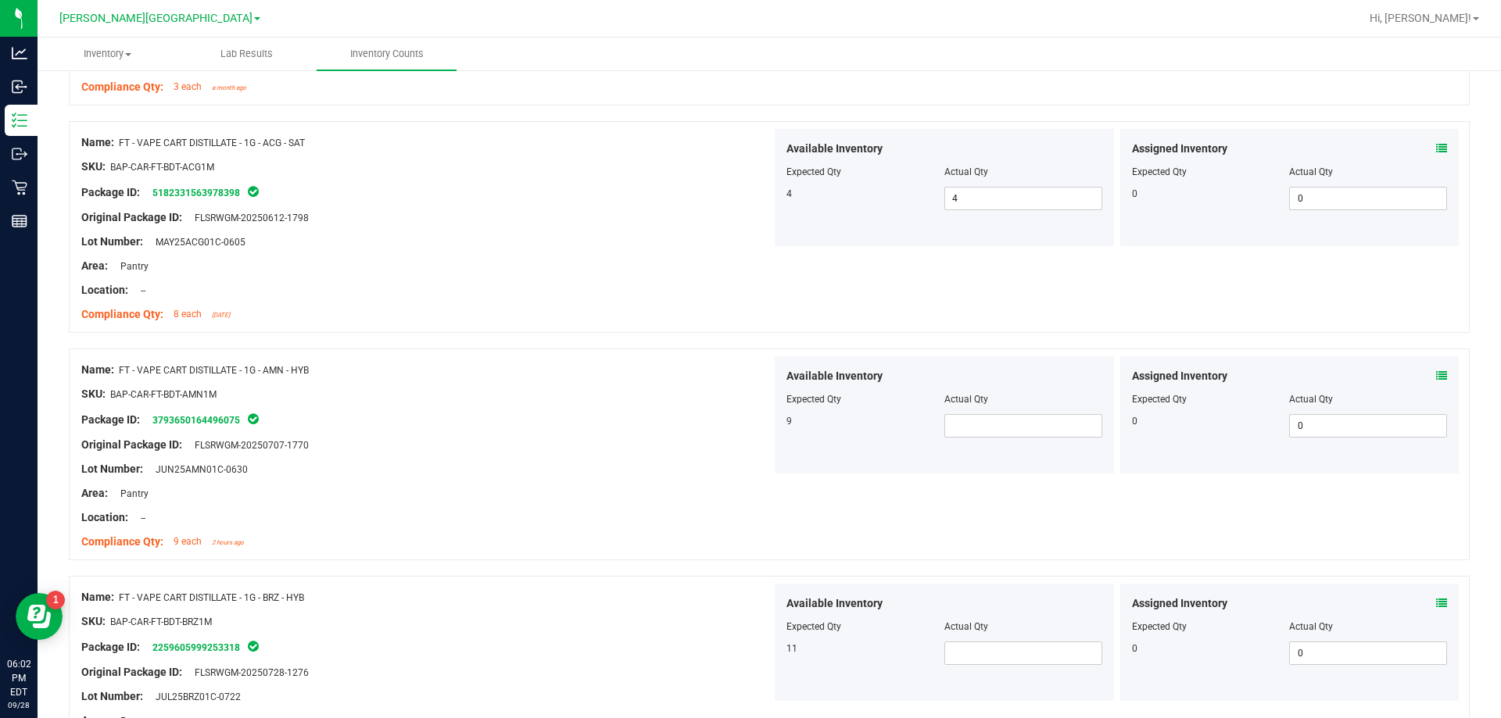
scroll to position [625, 0]
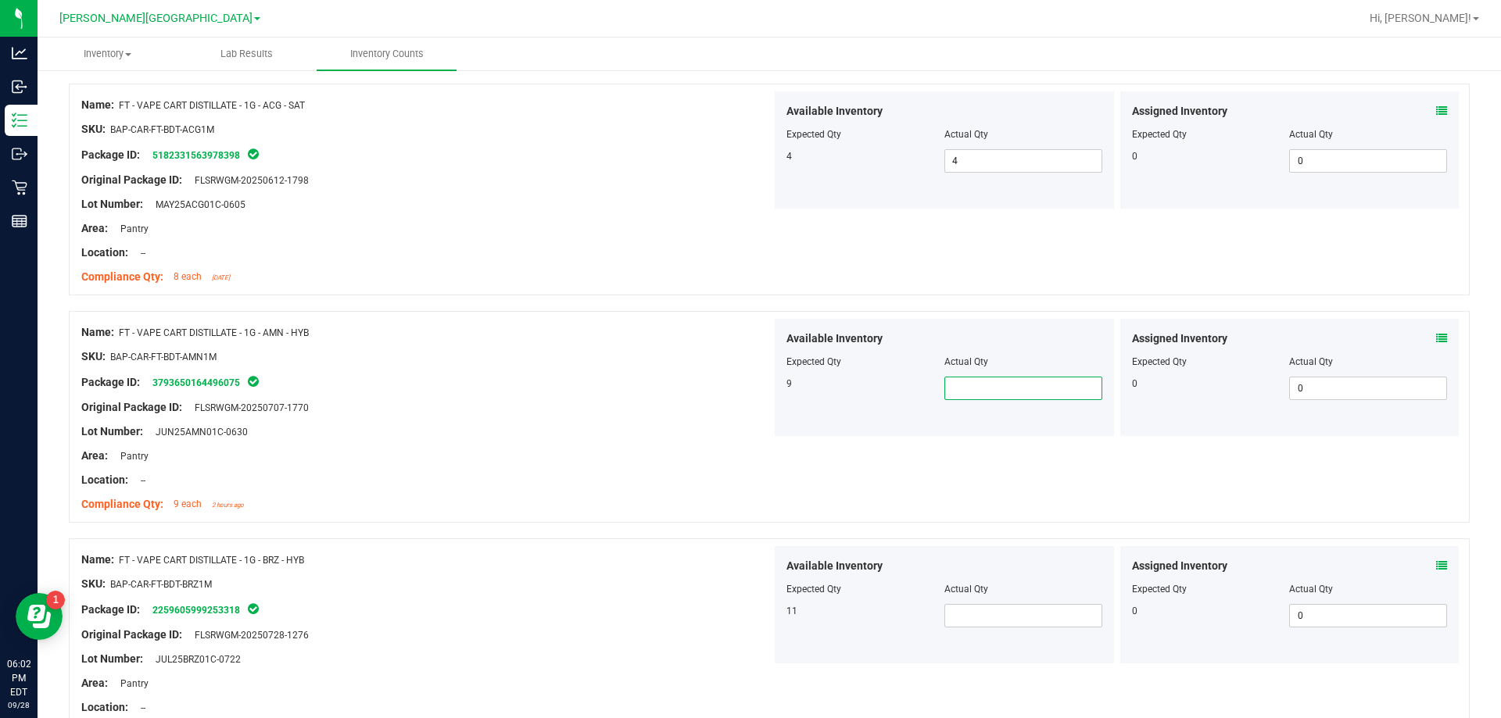
click at [994, 378] on span at bounding box center [1023, 388] width 158 height 23
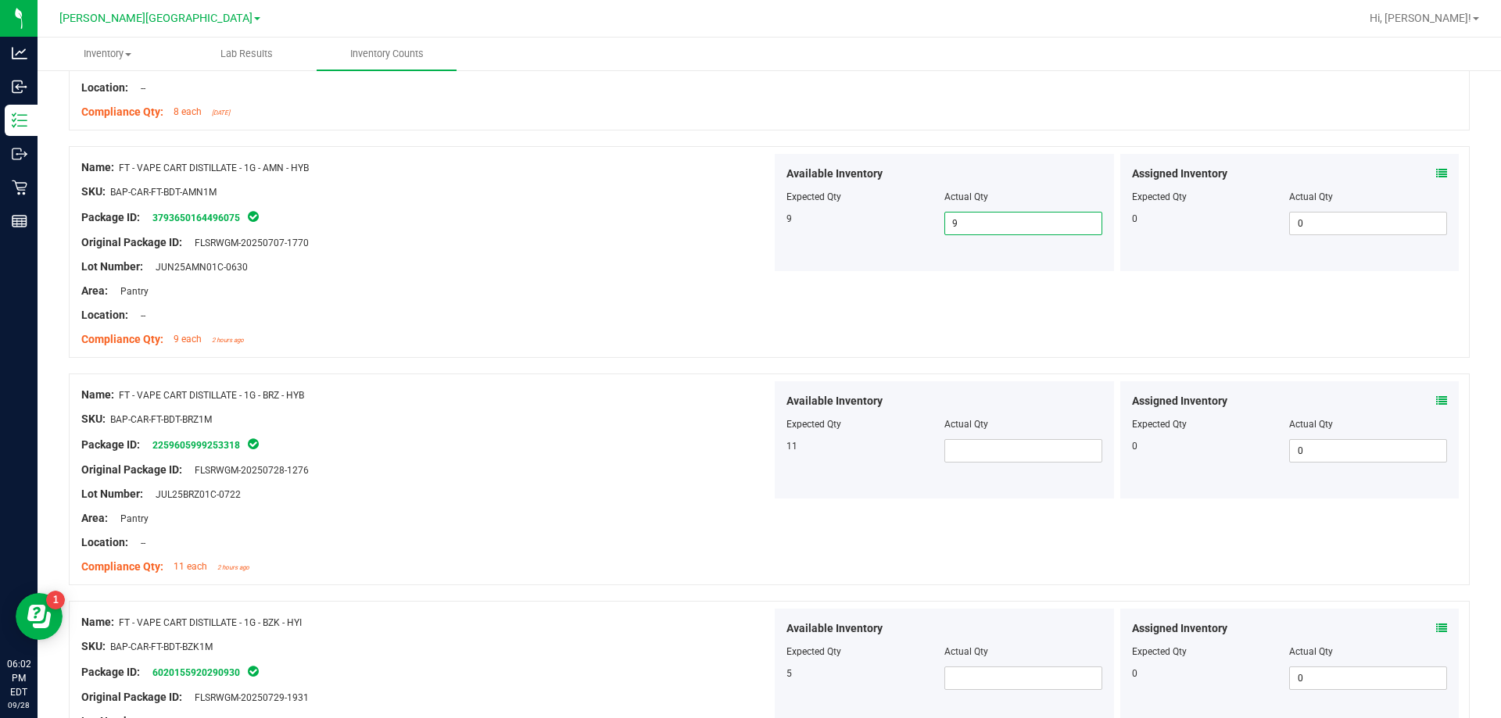
scroll to position [860, 0]
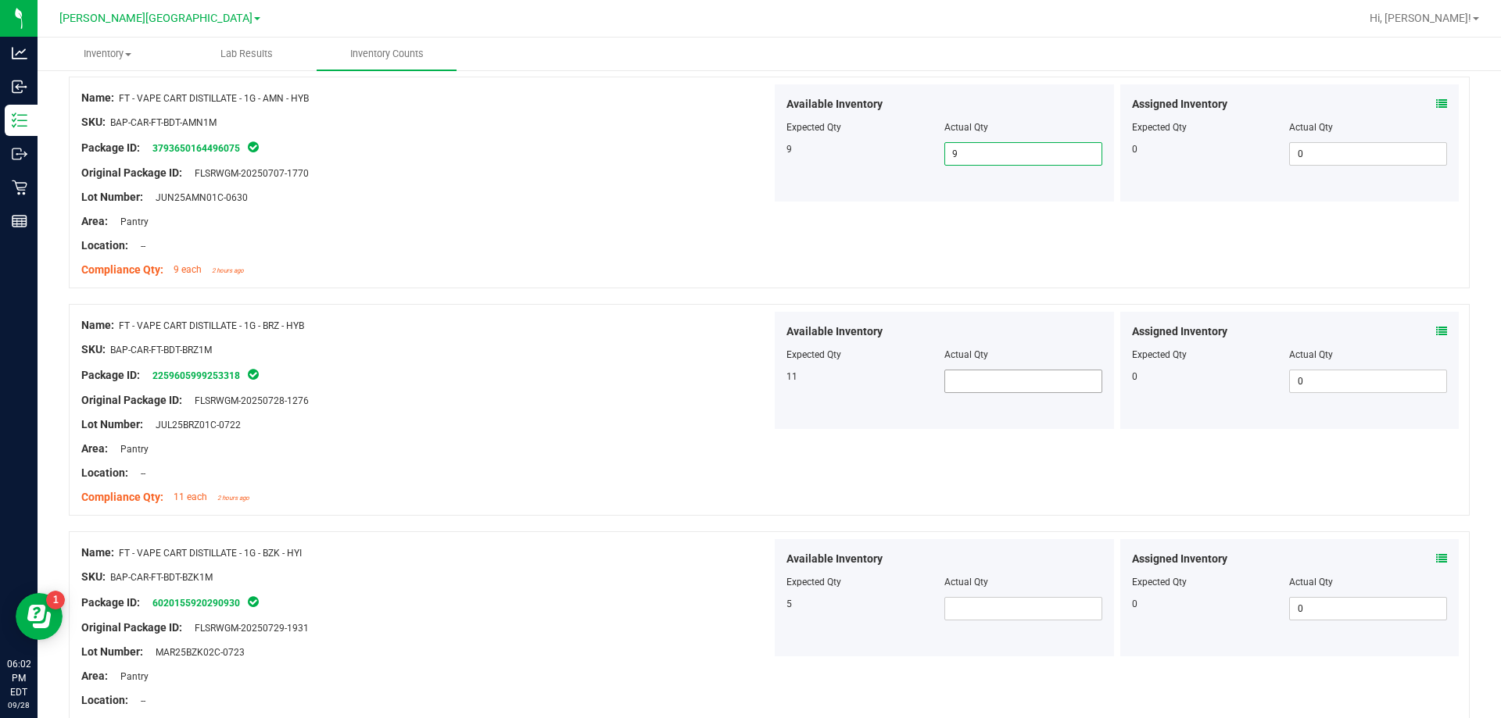
click at [1019, 385] on span at bounding box center [1023, 381] width 158 height 23
click at [636, 508] on div "Name: FT - VAPE CART DISTILLATE - 1G - BRZ - HYB SKU: BAP-CAR-FT-BDT-BRZ1M Pack…" at bounding box center [426, 411] width 690 height 199
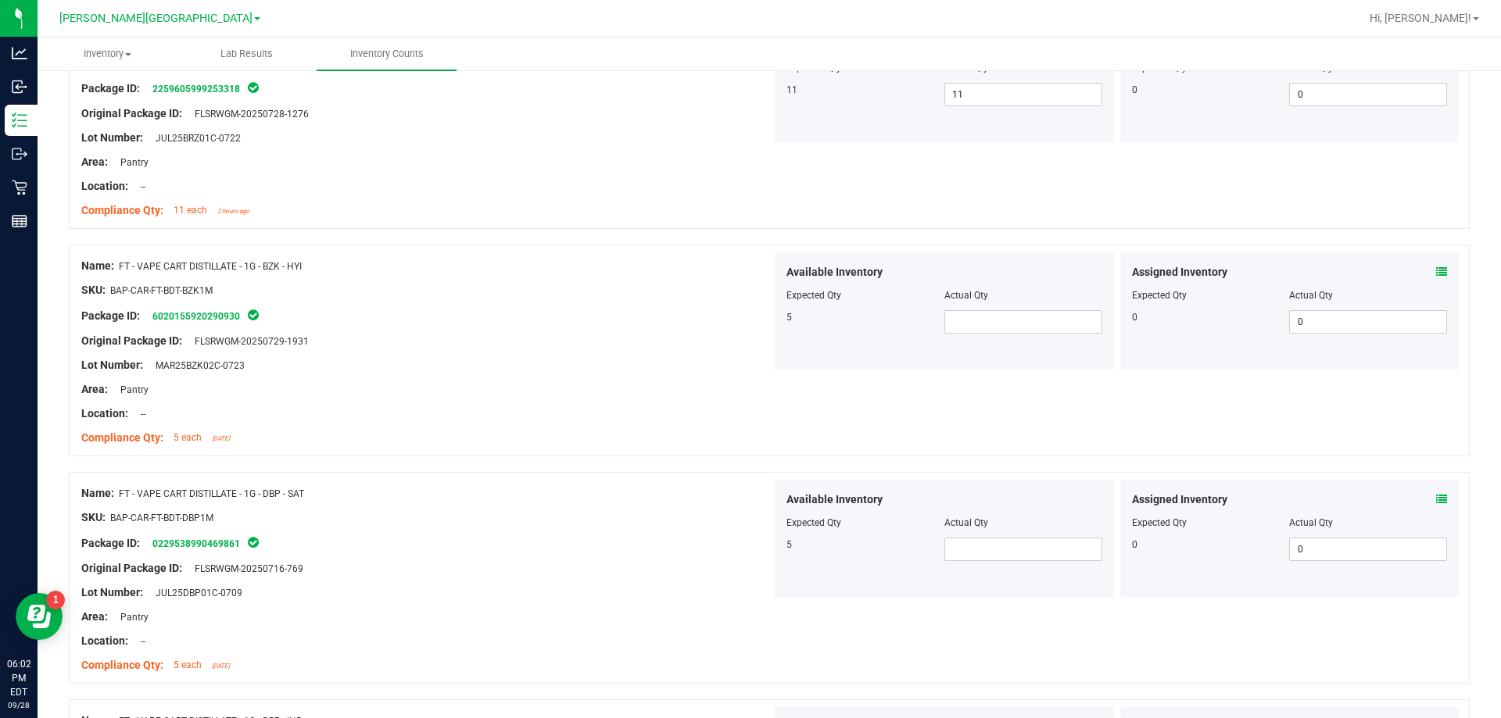
scroll to position [1173, 0]
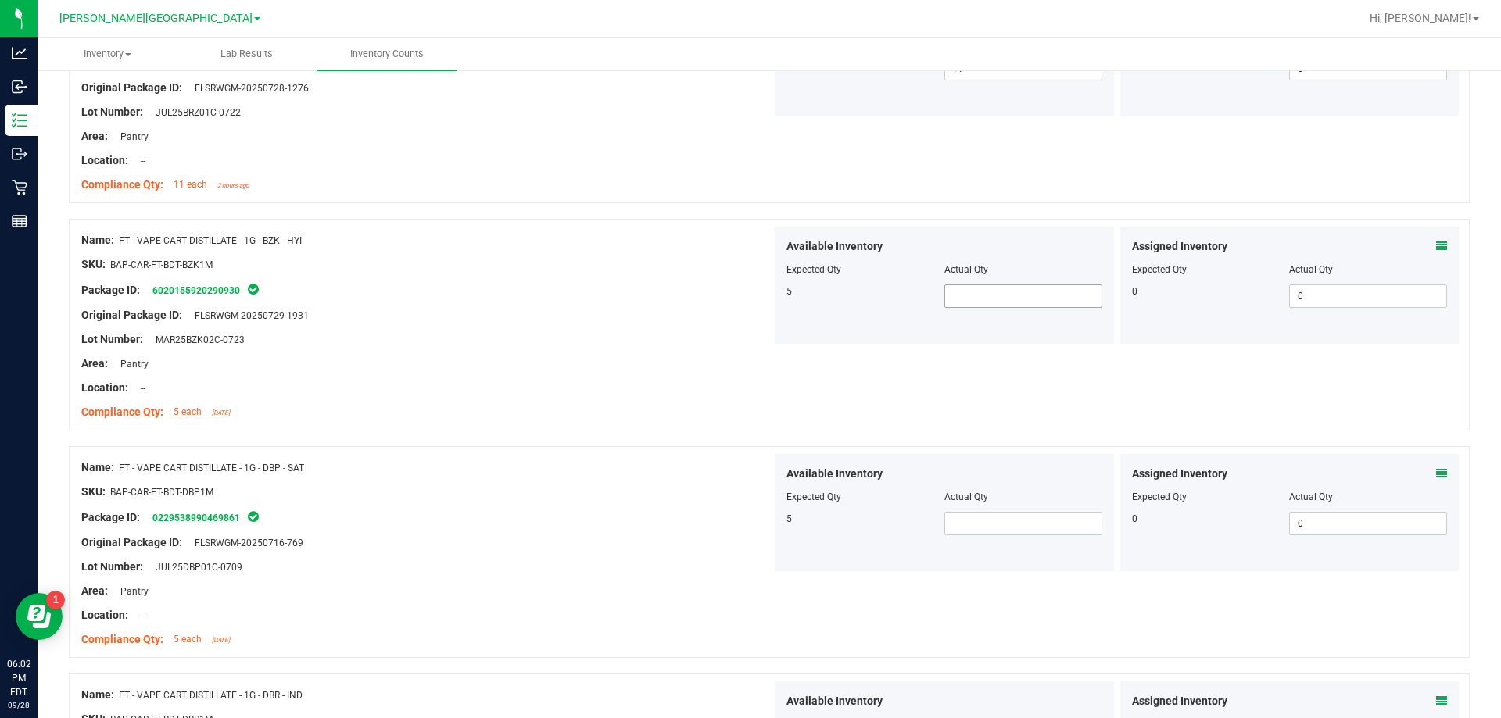
click at [981, 303] on span at bounding box center [1023, 296] width 158 height 23
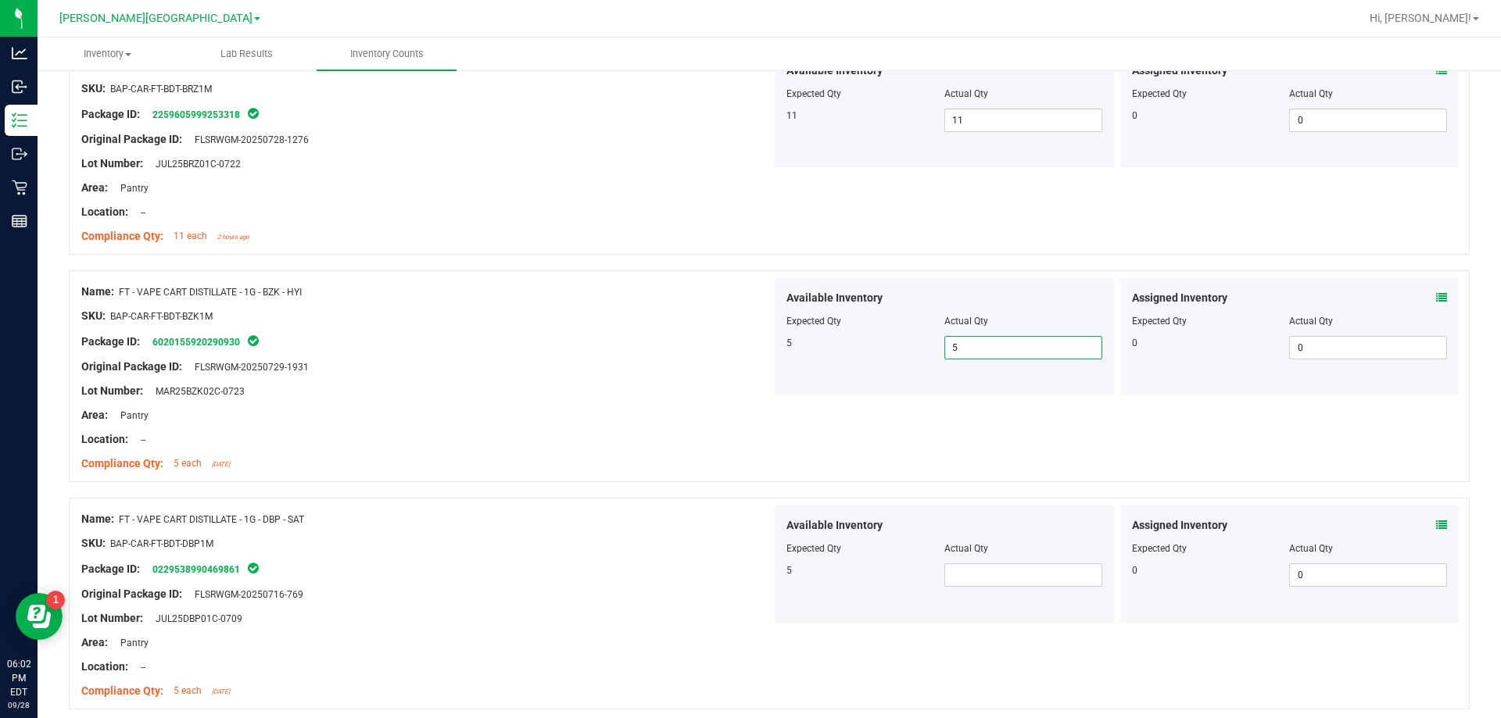
scroll to position [1095, 0]
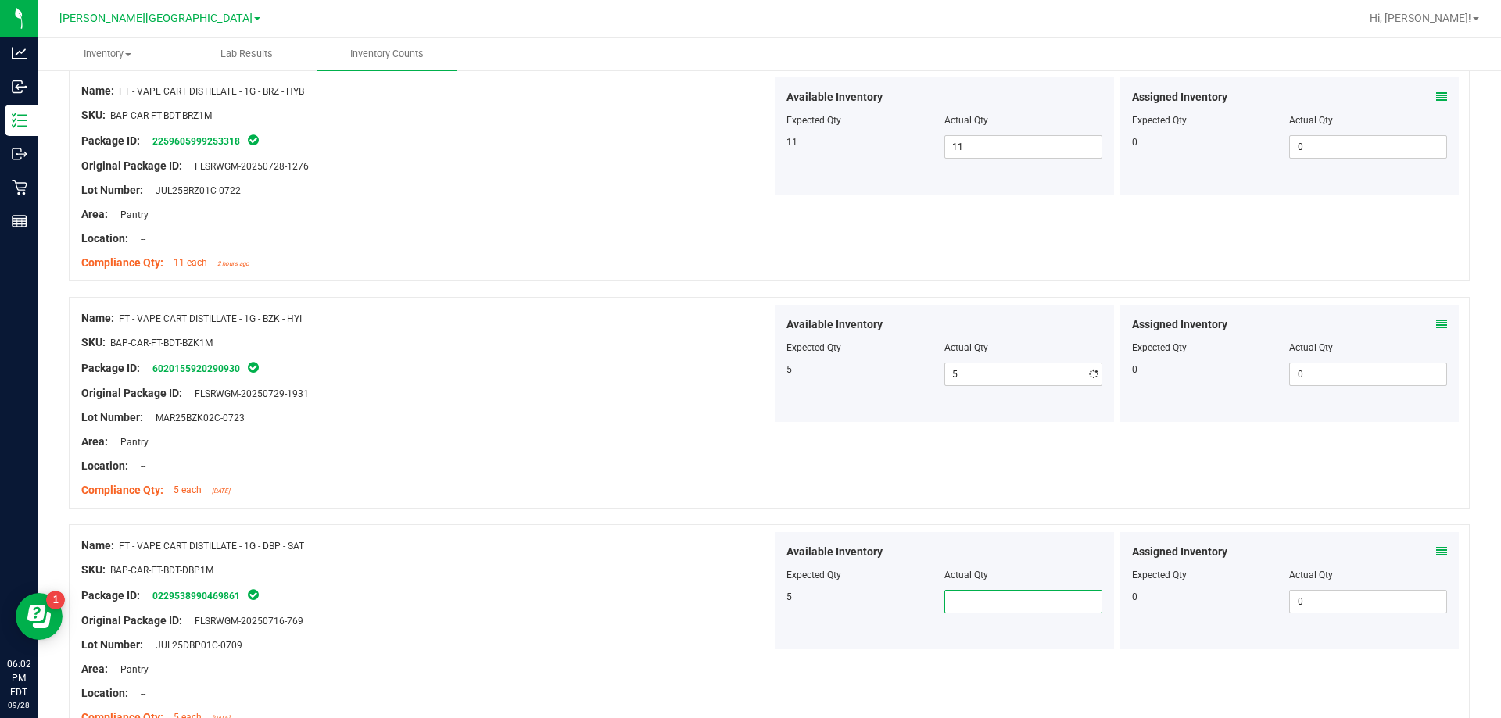
click at [966, 600] on span at bounding box center [1023, 601] width 158 height 23
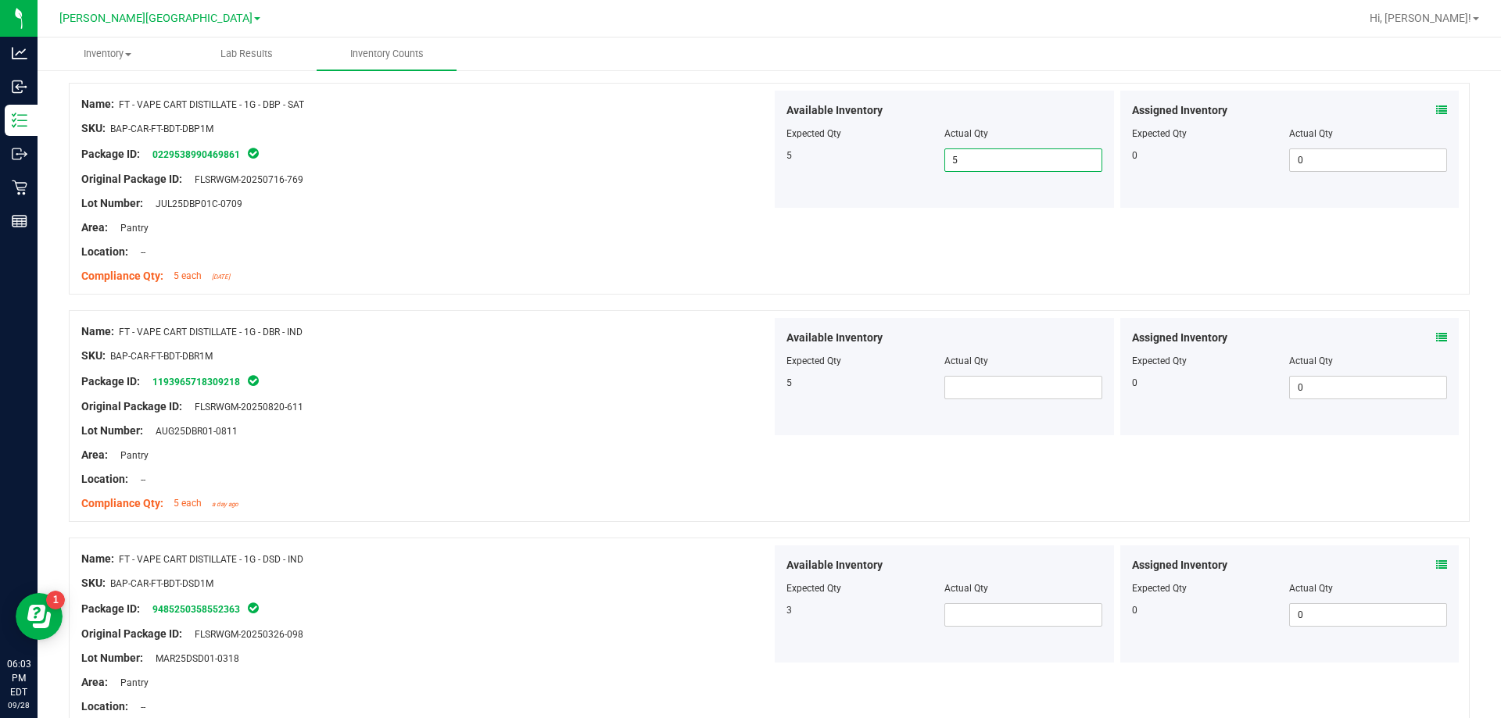
scroll to position [1564, 0]
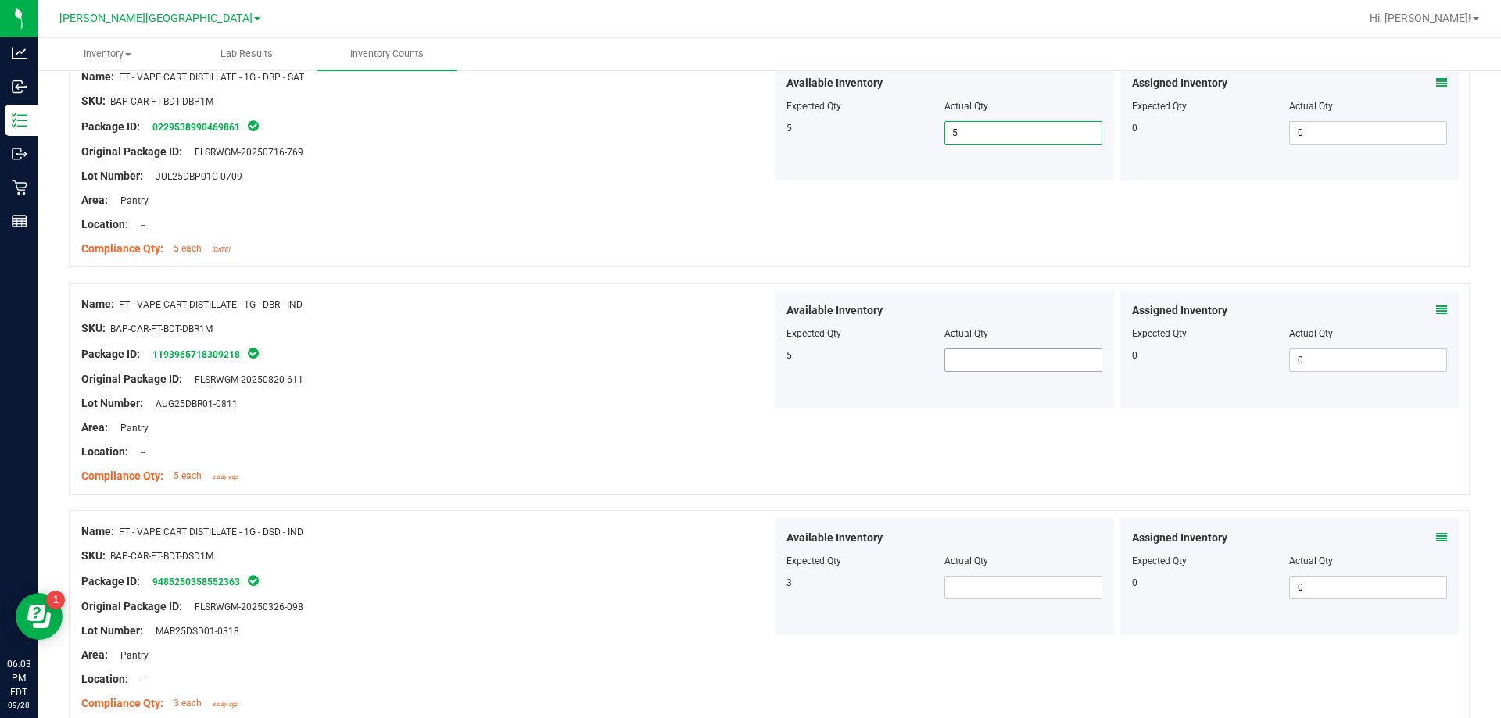
click at [968, 369] on span at bounding box center [1023, 360] width 158 height 23
click at [959, 589] on span at bounding box center [1023, 587] width 158 height 23
click at [971, 586] on input "text" at bounding box center [1023, 588] width 156 height 22
click at [575, 516] on div "Name: FT - VAPE CART DISTILLATE - 1G - DSD - IND SKU: BAP-CAR-FT-BDT-DSD1M Pack…" at bounding box center [769, 617] width 1401 height 212
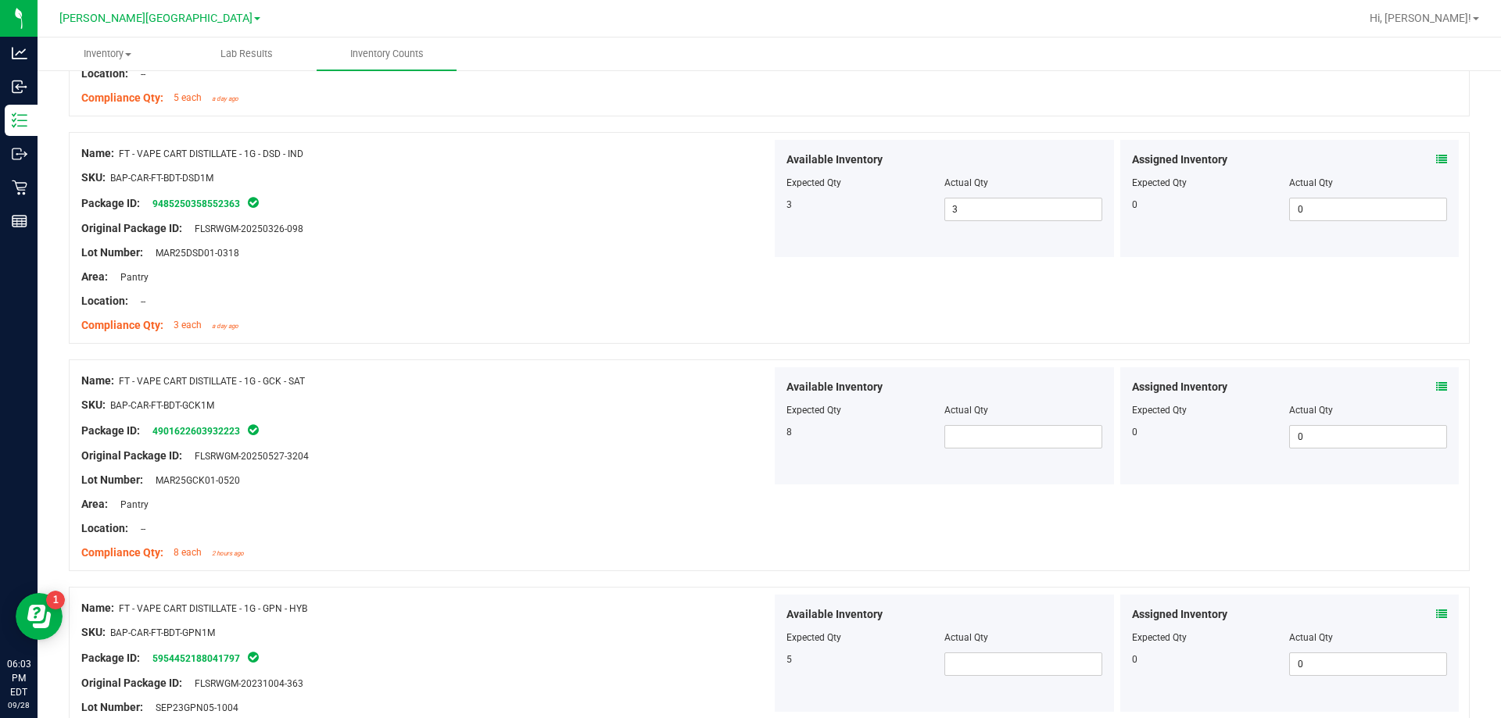
scroll to position [1954, 0]
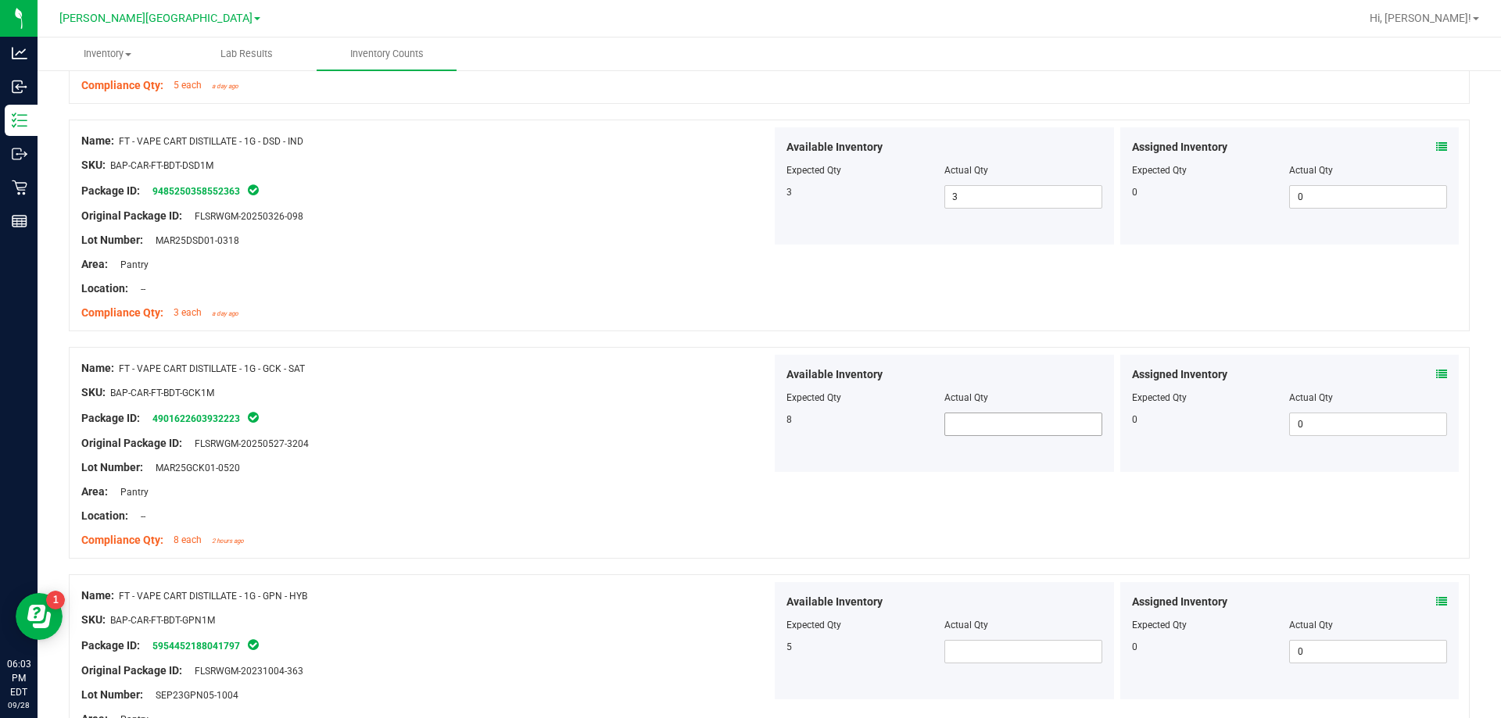
click at [986, 432] on span at bounding box center [1023, 424] width 158 height 23
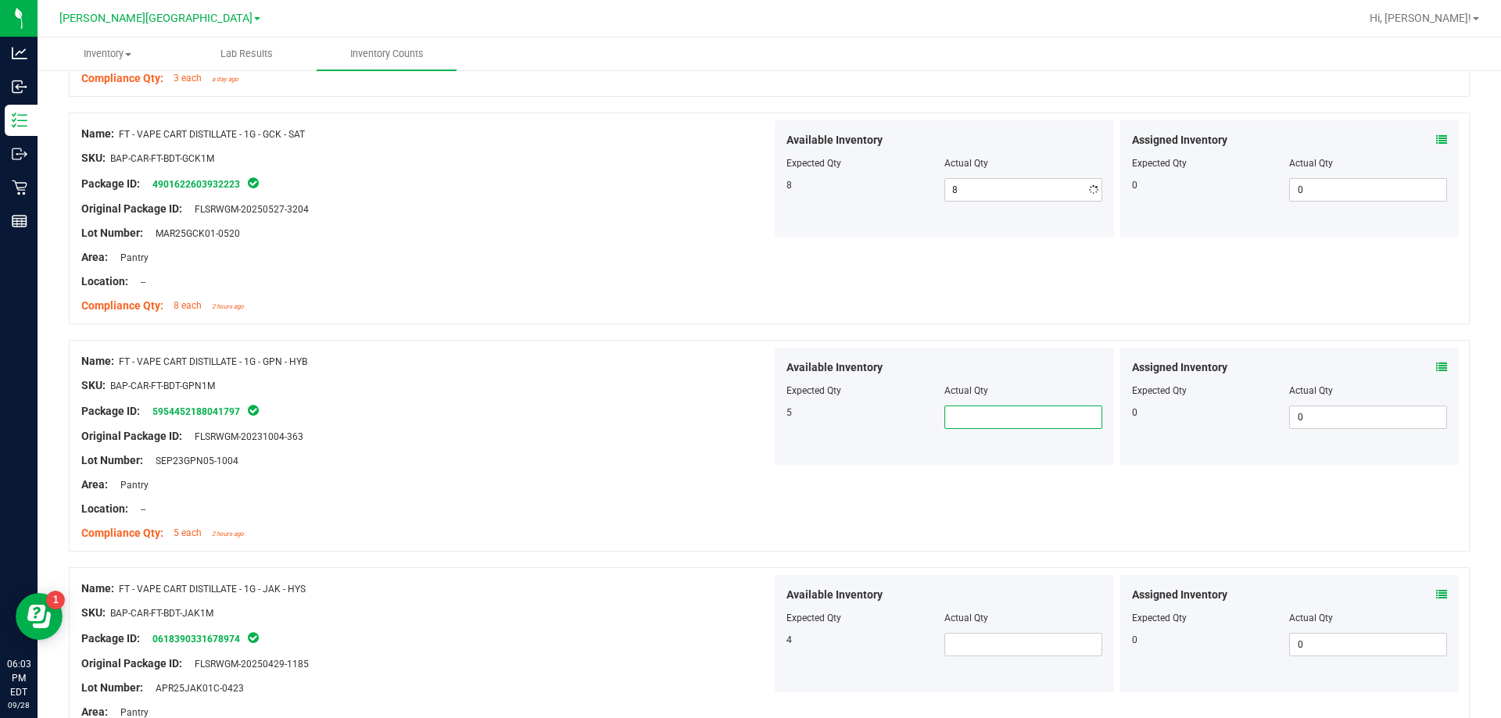
click at [960, 417] on span at bounding box center [1023, 417] width 158 height 23
click at [469, 485] on div "Area: Pantry" at bounding box center [426, 485] width 690 height 16
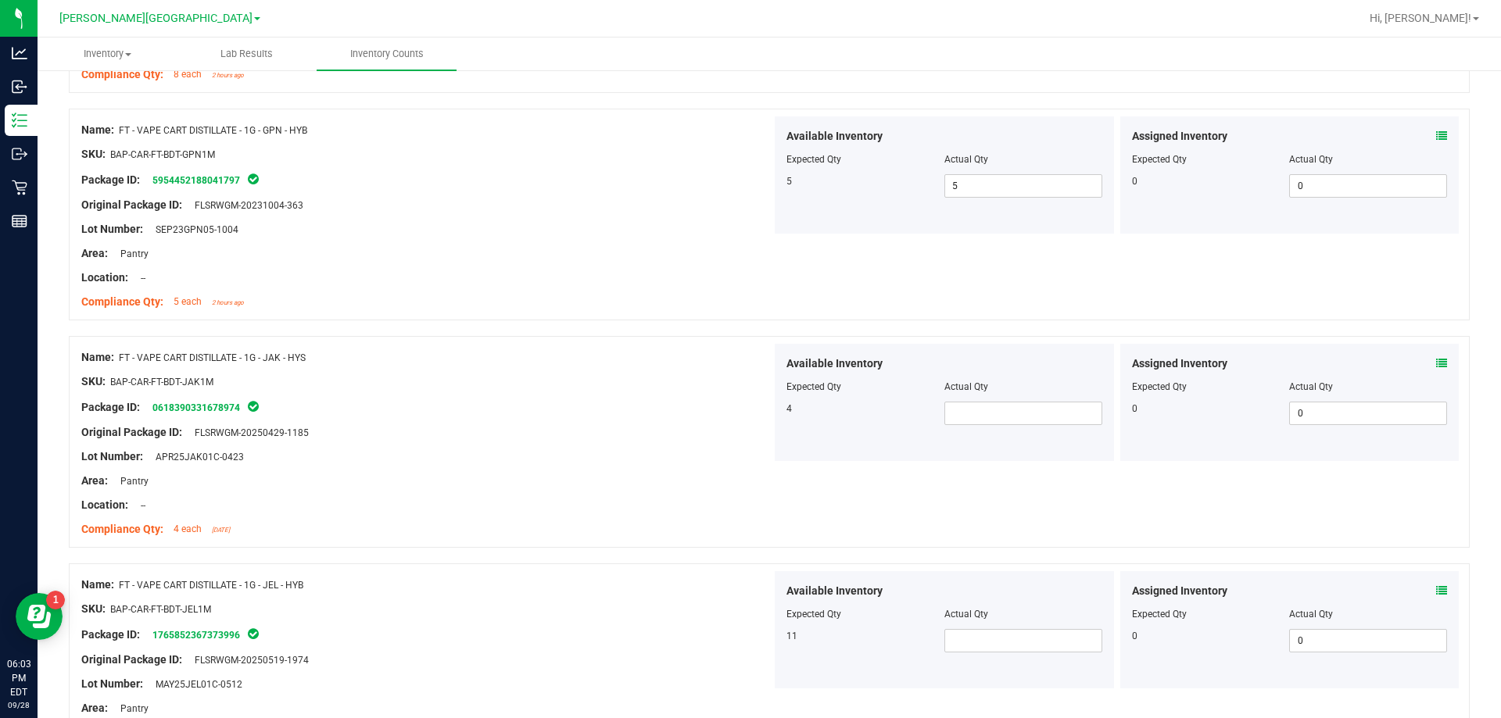
scroll to position [2502, 0]
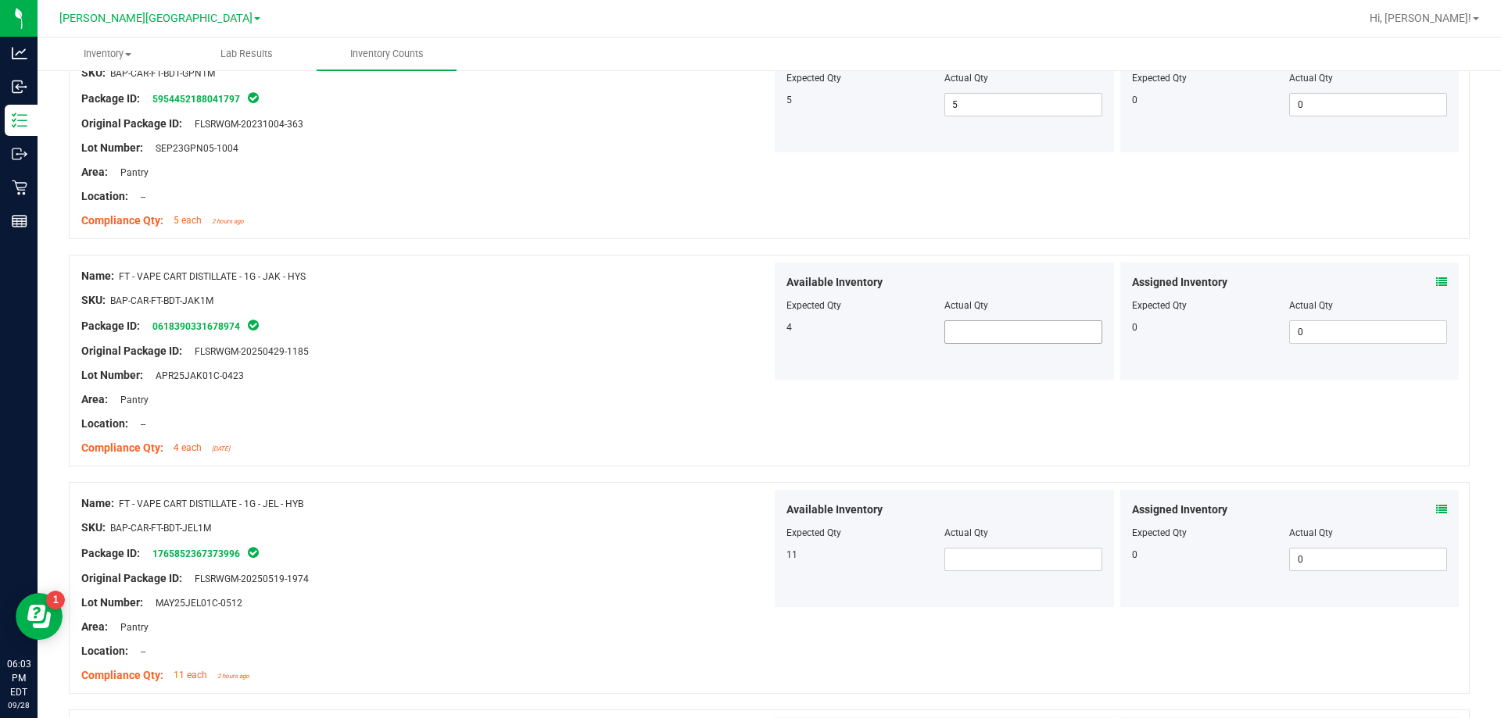
click at [968, 338] on span at bounding box center [1023, 332] width 158 height 23
click at [730, 382] on div "Lot Number: APR25JAK01C-0423" at bounding box center [426, 375] width 690 height 16
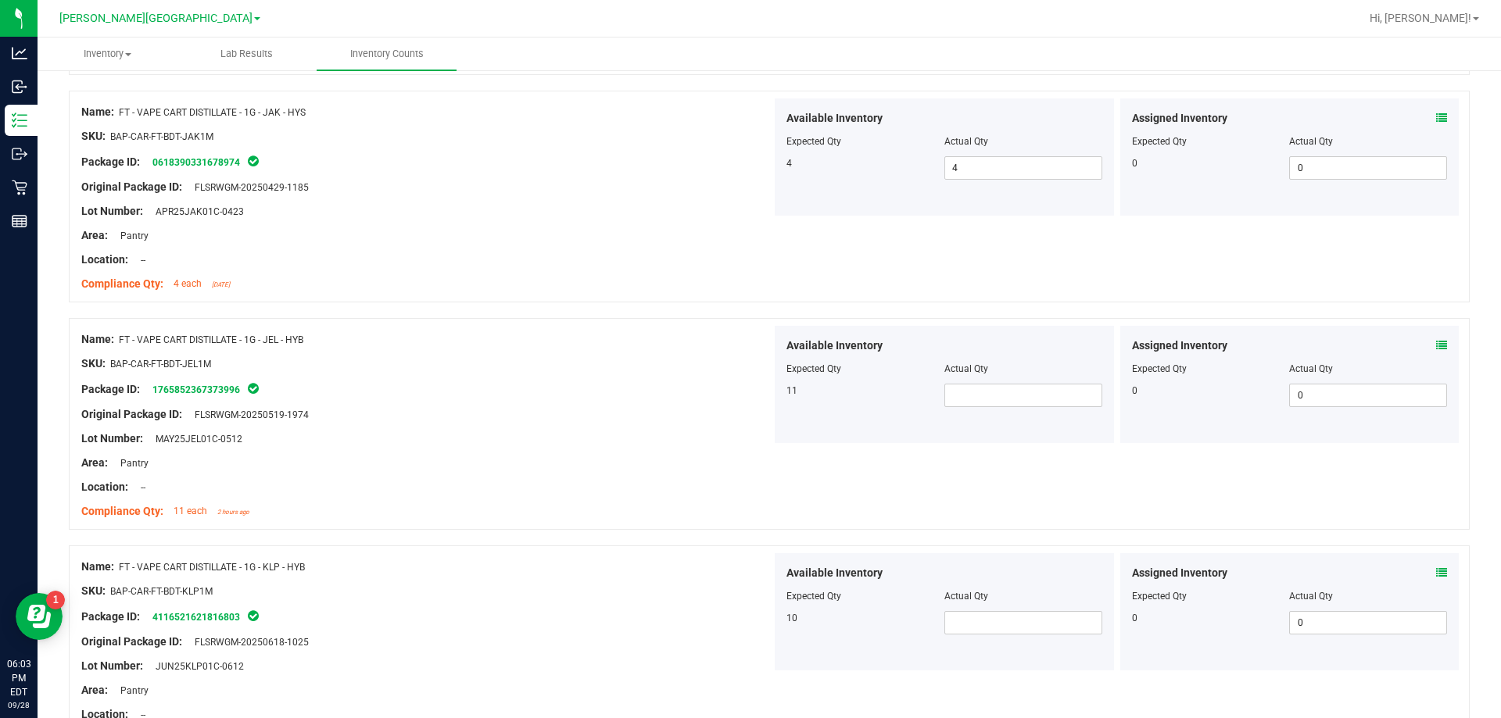
scroll to position [2736, 0]
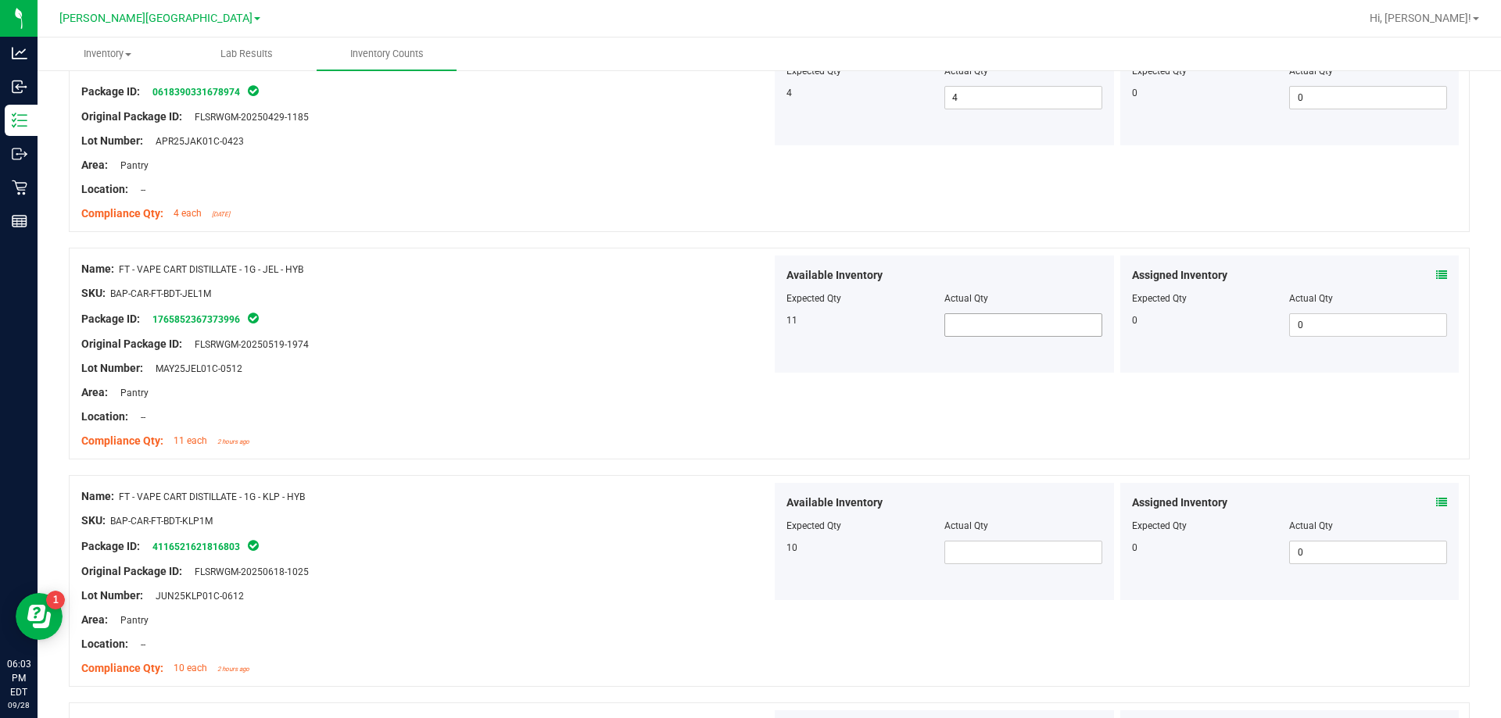
click at [1016, 331] on span at bounding box center [1023, 325] width 158 height 23
click at [1048, 555] on span at bounding box center [1023, 552] width 158 height 23
click at [561, 569] on div "Original Package ID: FLSRWGM-20250618-1025" at bounding box center [426, 572] width 690 height 16
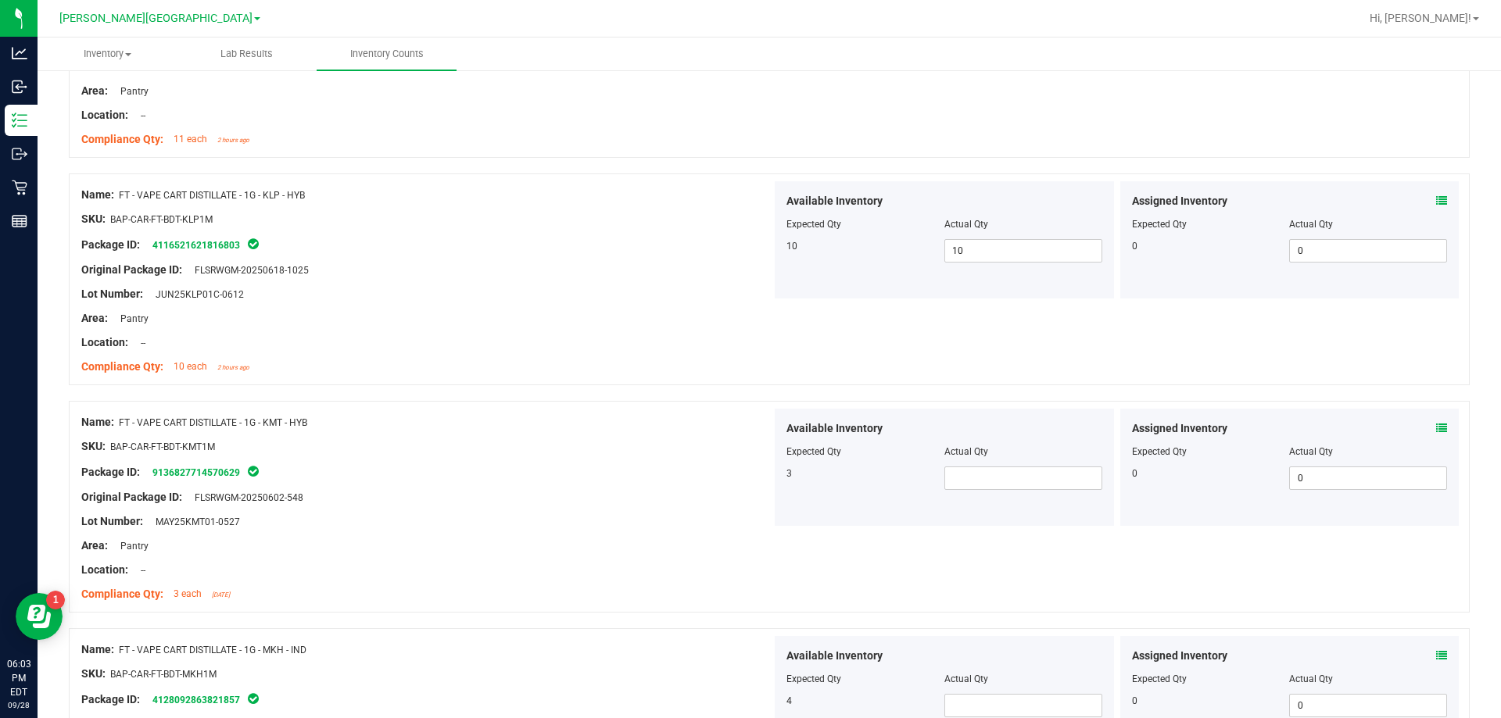
scroll to position [3049, 0]
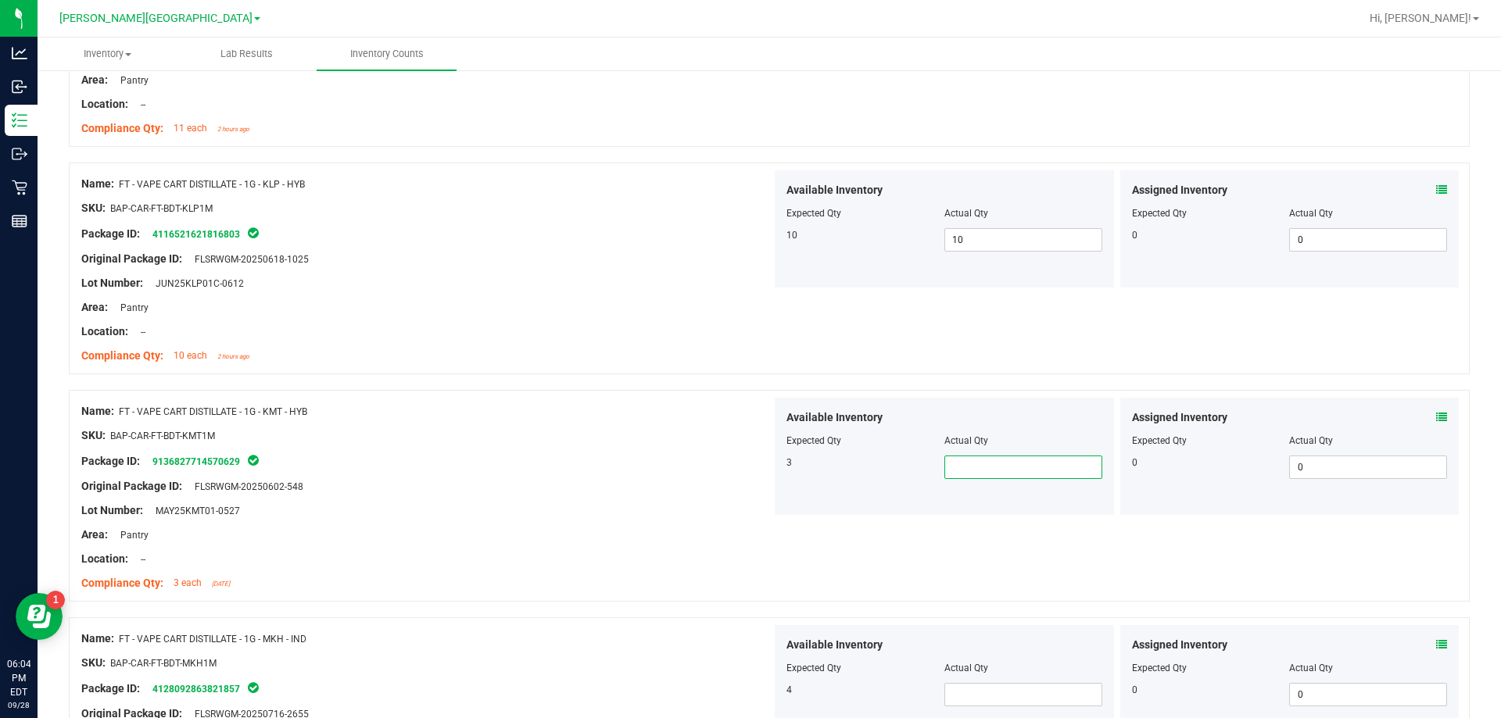
click at [1023, 471] on span at bounding box center [1023, 467] width 158 height 23
click at [570, 469] on div "Package ID: 9136827714570629" at bounding box center [426, 461] width 690 height 19
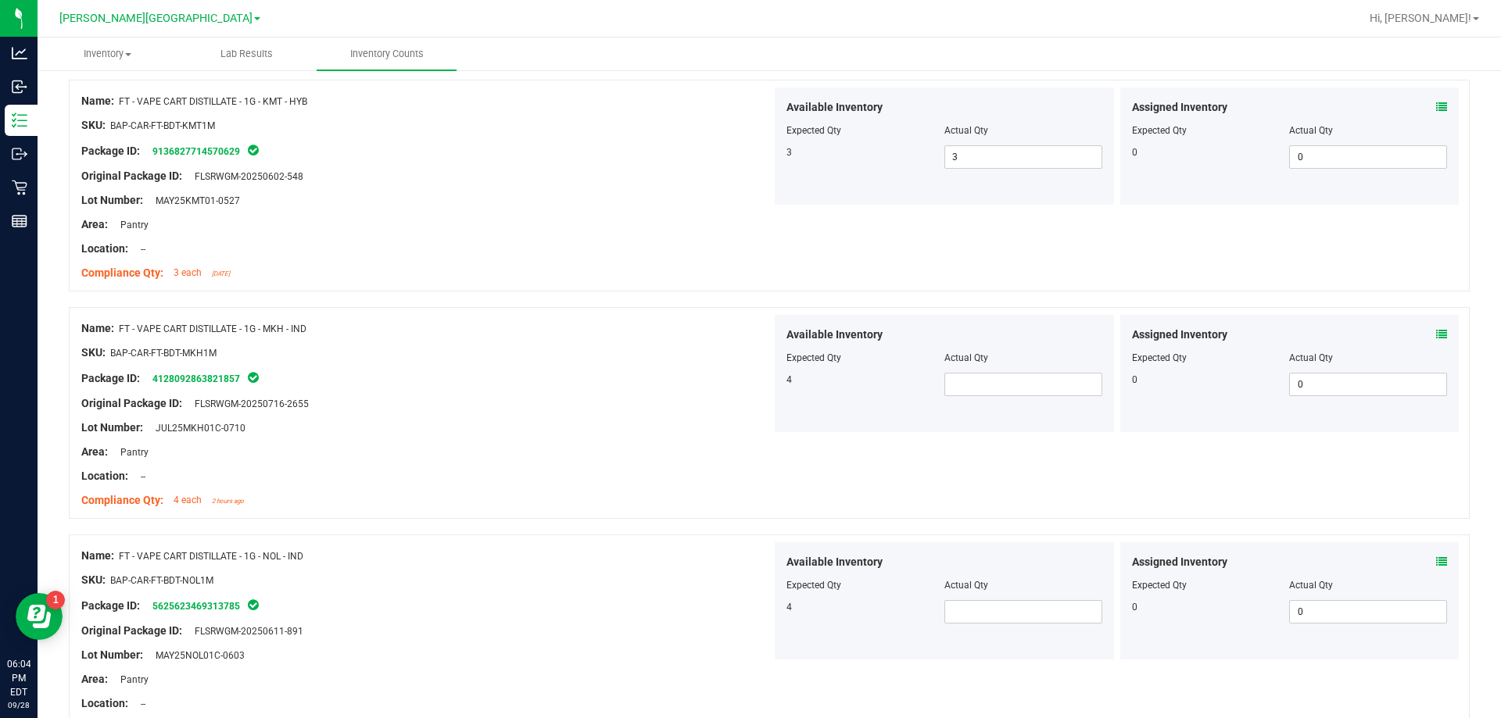
scroll to position [3362, 0]
click at [969, 384] on span at bounding box center [1023, 382] width 158 height 23
click at [675, 525] on div at bounding box center [769, 525] width 1401 height 16
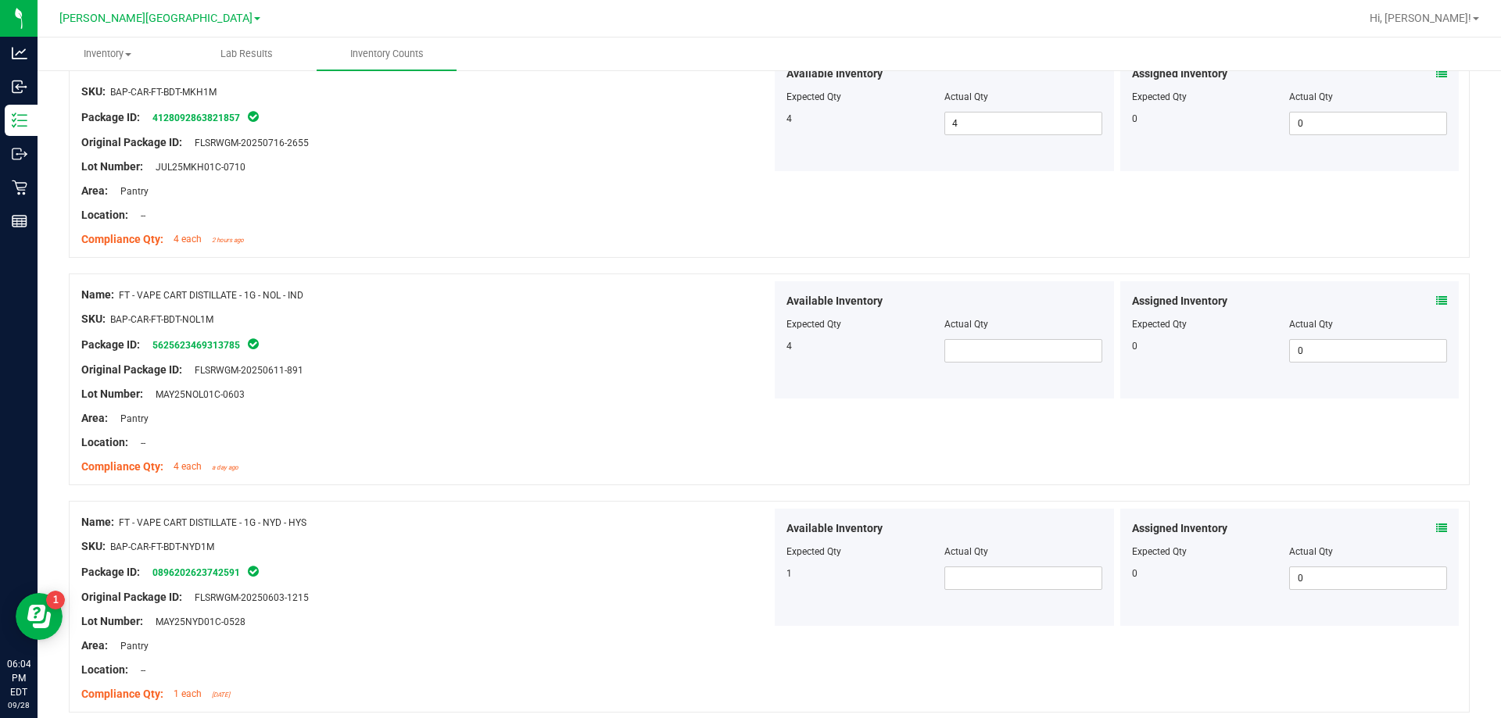
scroll to position [3674, 0]
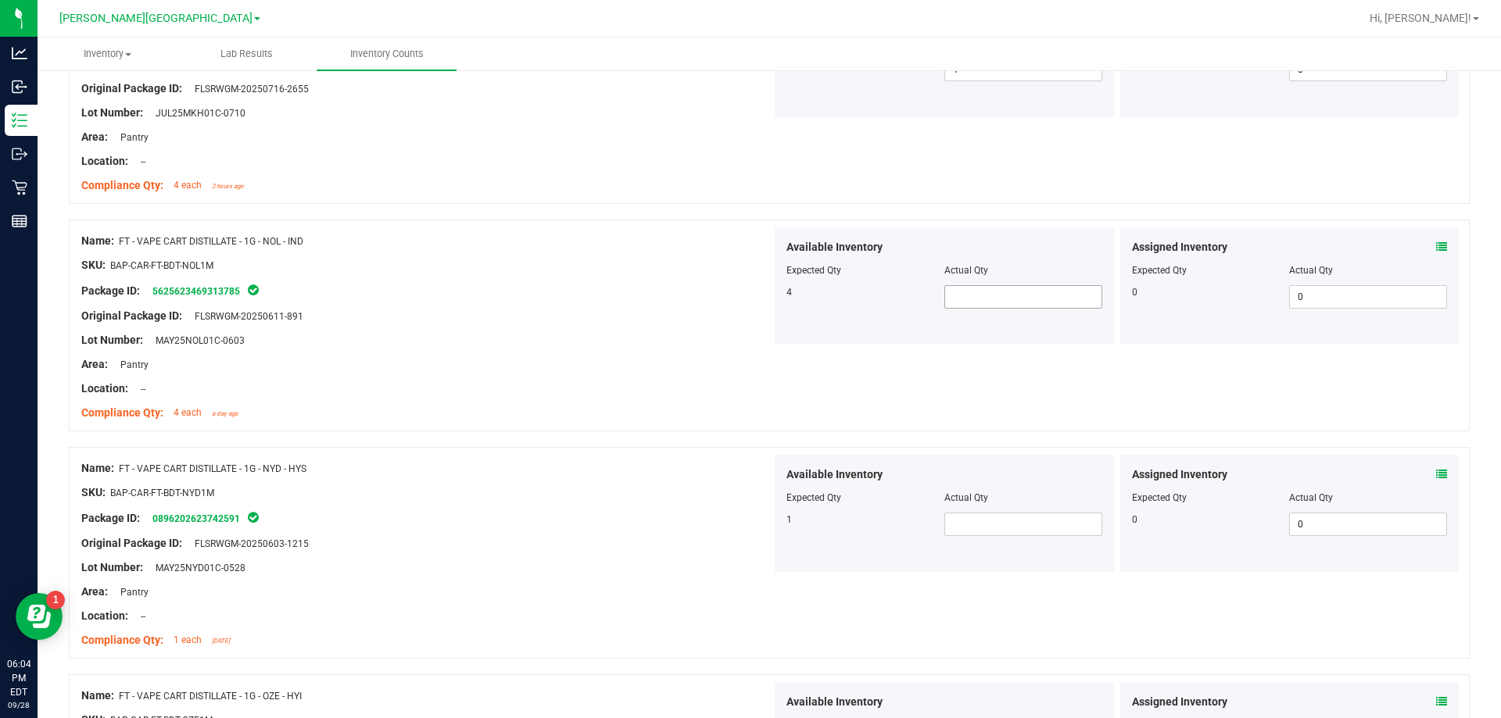
click at [981, 301] on span at bounding box center [1023, 296] width 158 height 23
click at [622, 457] on div "Name: FT - VAPE CART DISTILLATE - 1G - NYD - HYS SKU: BAP-CAR-FT-BDT-NYD1M Pack…" at bounding box center [426, 554] width 690 height 199
click at [966, 525] on span at bounding box center [1023, 524] width 158 height 23
click at [586, 504] on div at bounding box center [426, 505] width 690 height 8
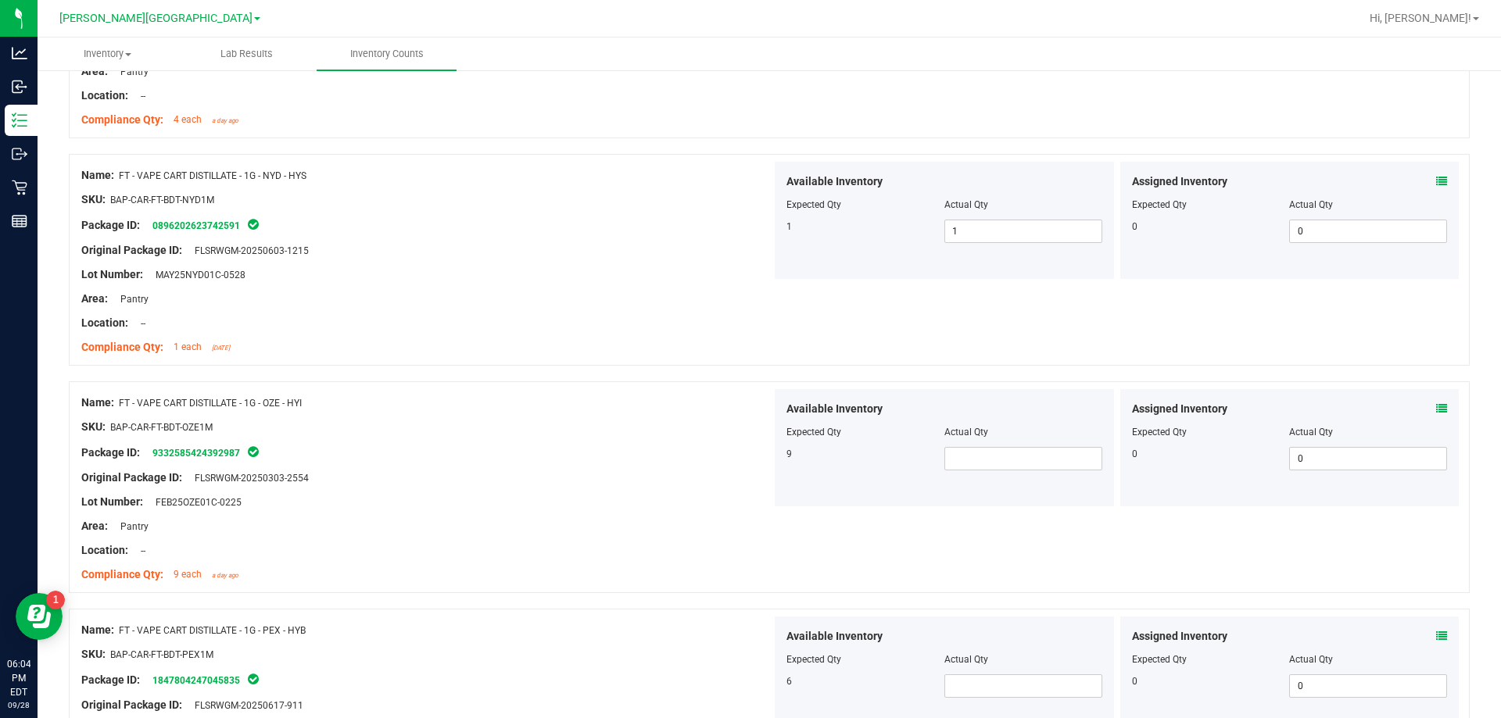
scroll to position [4065, 0]
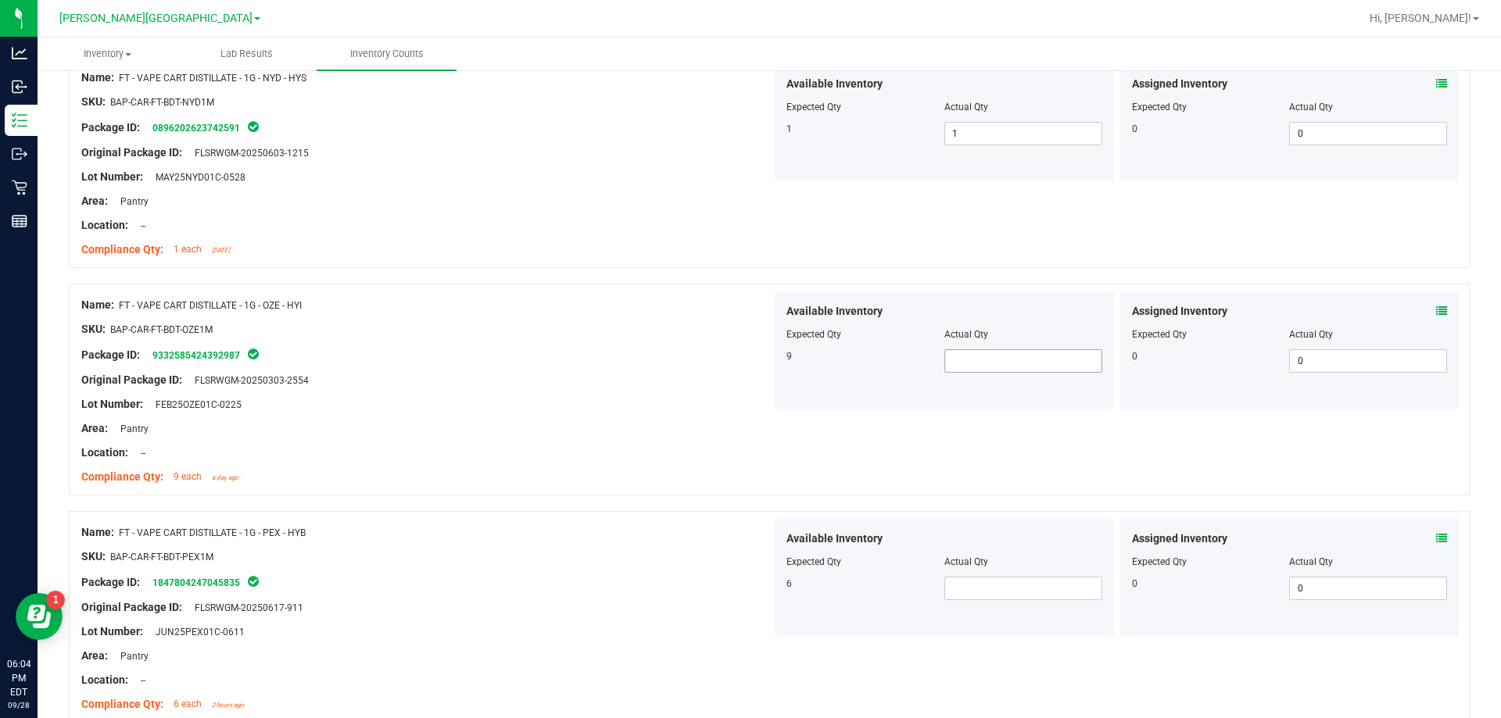
click at [1005, 363] on span at bounding box center [1023, 360] width 158 height 23
click at [618, 558] on div "SKU: BAP-CAR-FT-BDT-PEX1M" at bounding box center [426, 557] width 690 height 16
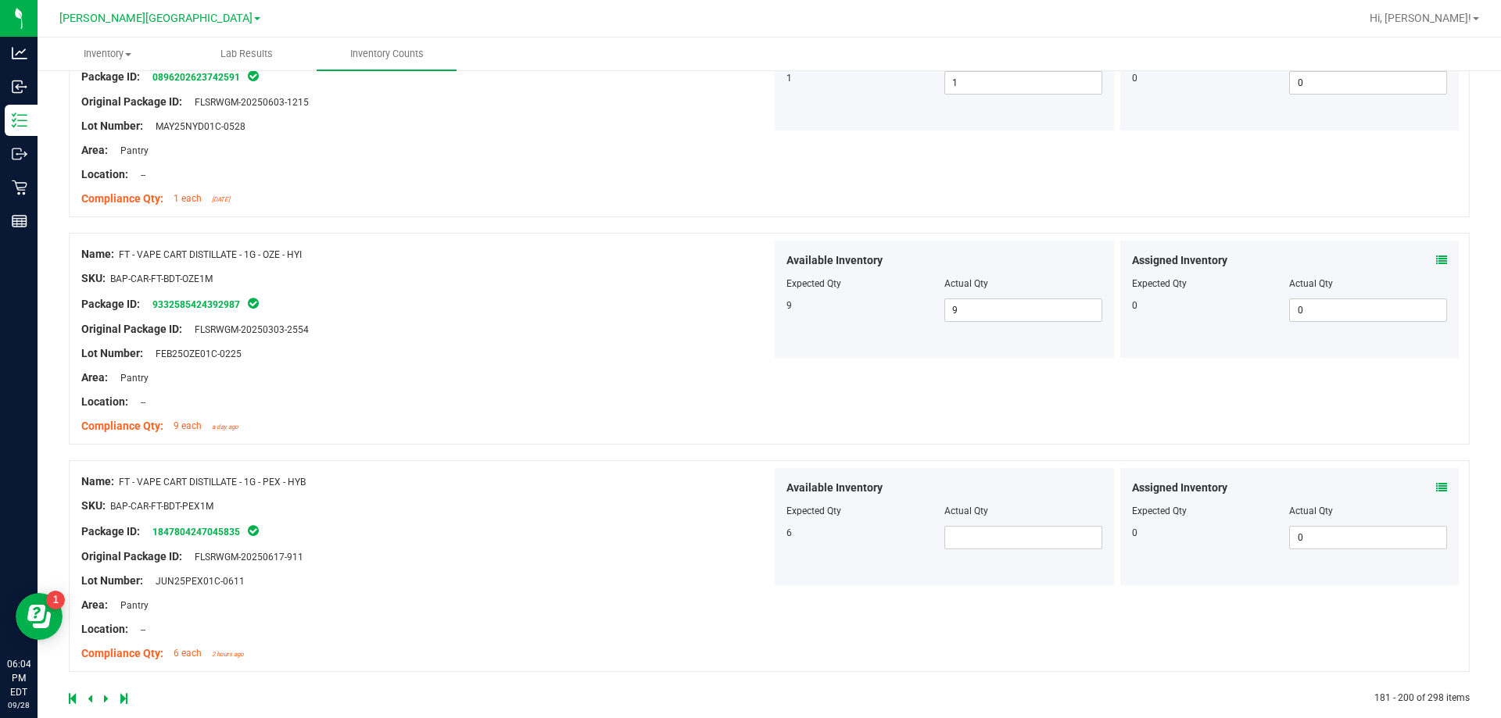
scroll to position [4139, 0]
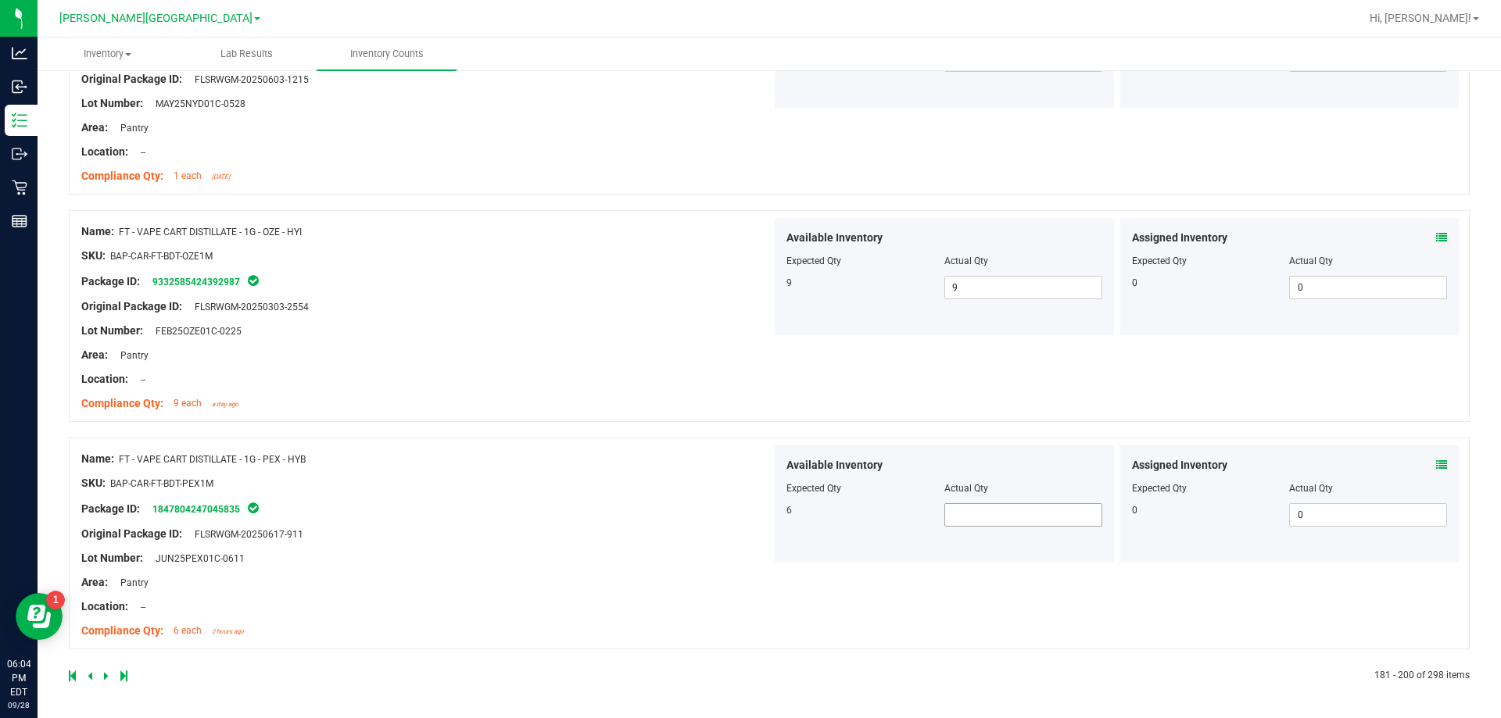
click at [979, 519] on span at bounding box center [1023, 514] width 158 height 23
drag, startPoint x: 700, startPoint y: 589, endPoint x: 438, endPoint y: 589, distance: 262.7
click at [700, 589] on div "Area: Pantry" at bounding box center [426, 583] width 690 height 16
click at [106, 677] on icon at bounding box center [106, 676] width 5 height 9
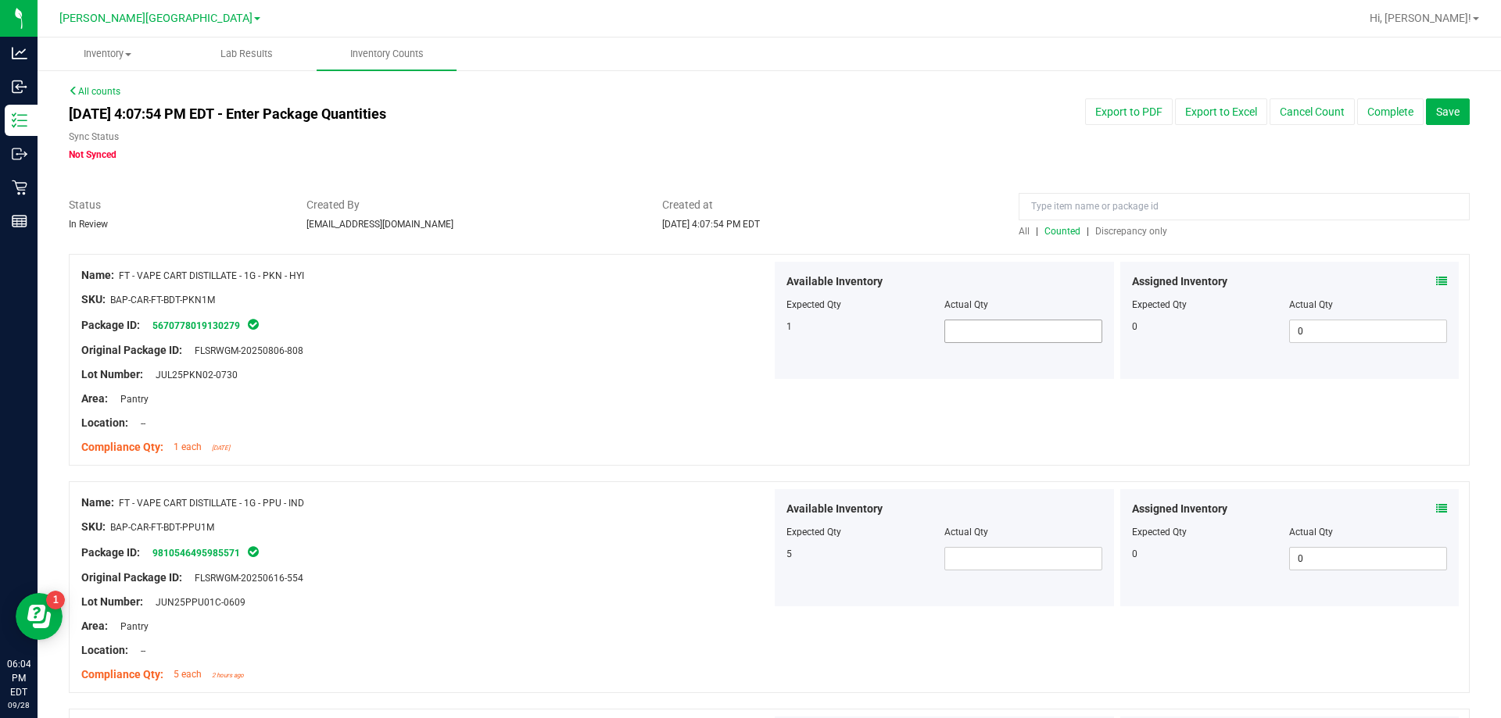
click at [979, 339] on span at bounding box center [1023, 331] width 158 height 23
click at [955, 565] on span at bounding box center [1023, 558] width 158 height 23
click at [611, 532] on div "SKU: BAP-CAR-FT-BDT-PPU1M" at bounding box center [426, 527] width 690 height 16
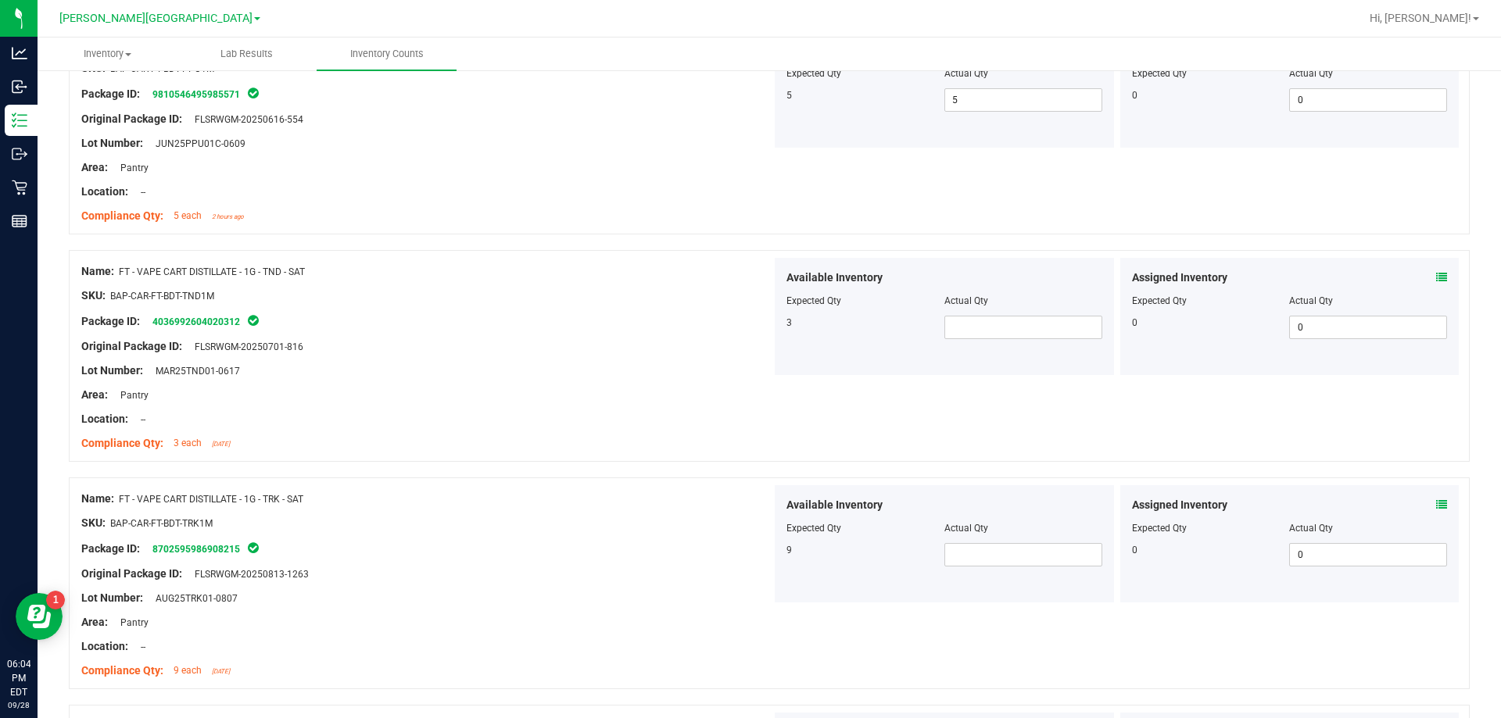
scroll to position [469, 0]
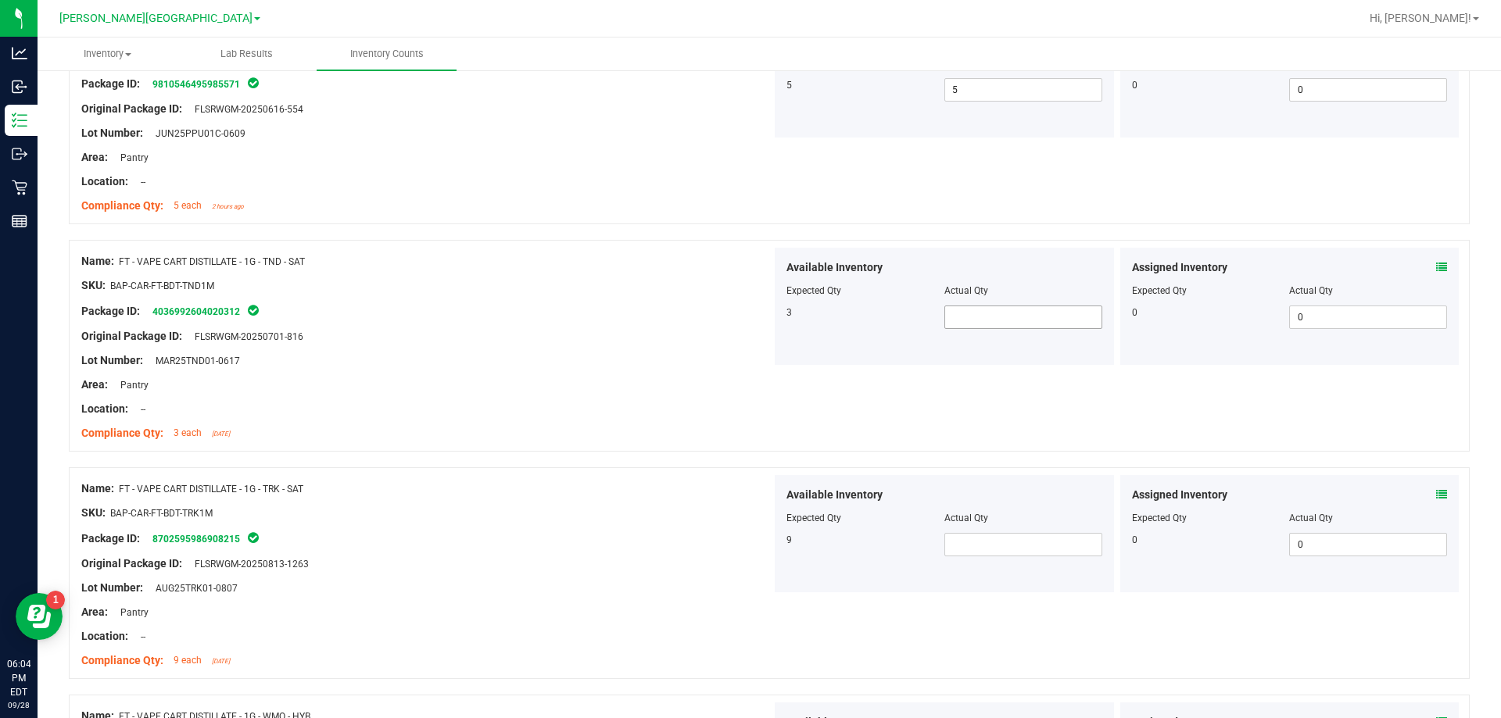
click at [961, 320] on span at bounding box center [1023, 317] width 158 height 23
click at [972, 540] on span at bounding box center [1023, 544] width 158 height 23
click at [776, 536] on div "Available Inventory Expected Qty Actual Qty 9 9 9" at bounding box center [944, 533] width 339 height 117
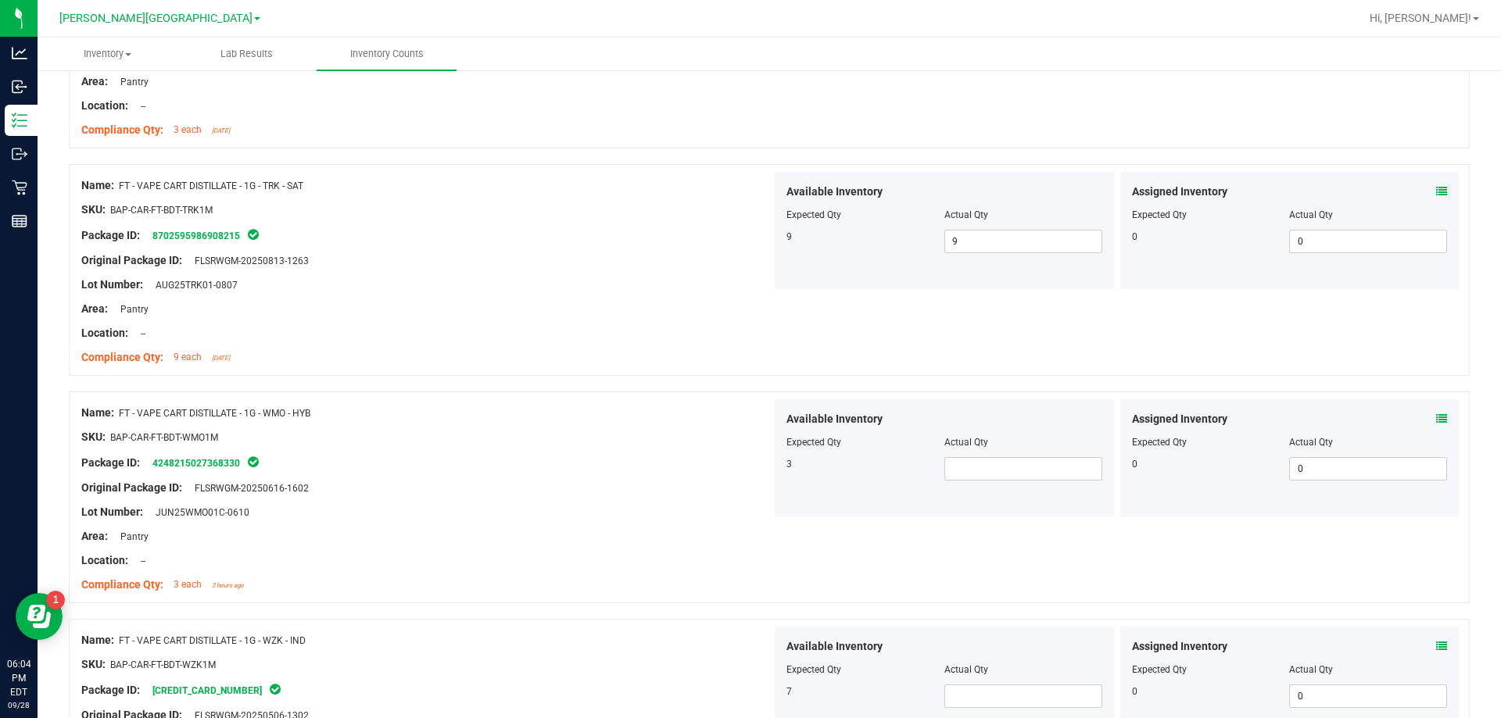
scroll to position [782, 0]
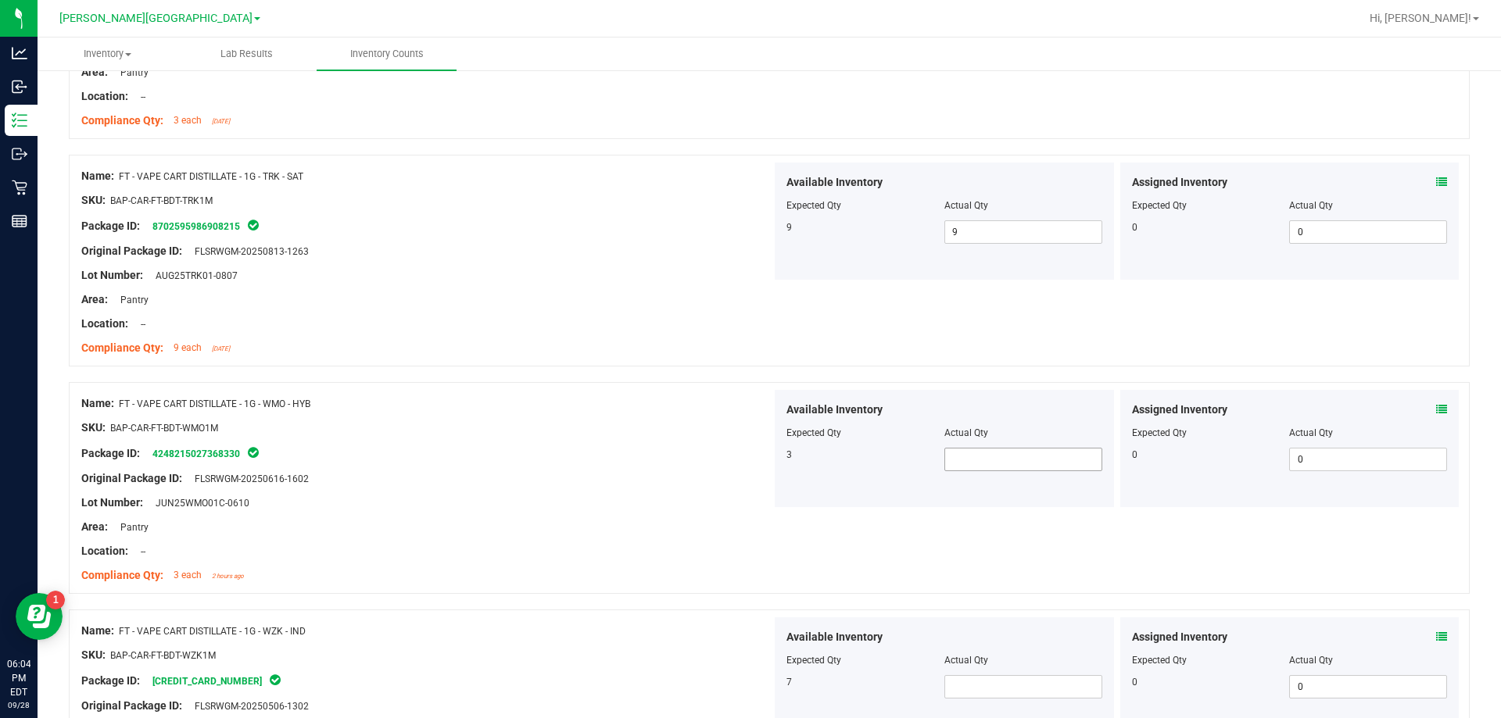
click at [985, 462] on span at bounding box center [1023, 459] width 158 height 23
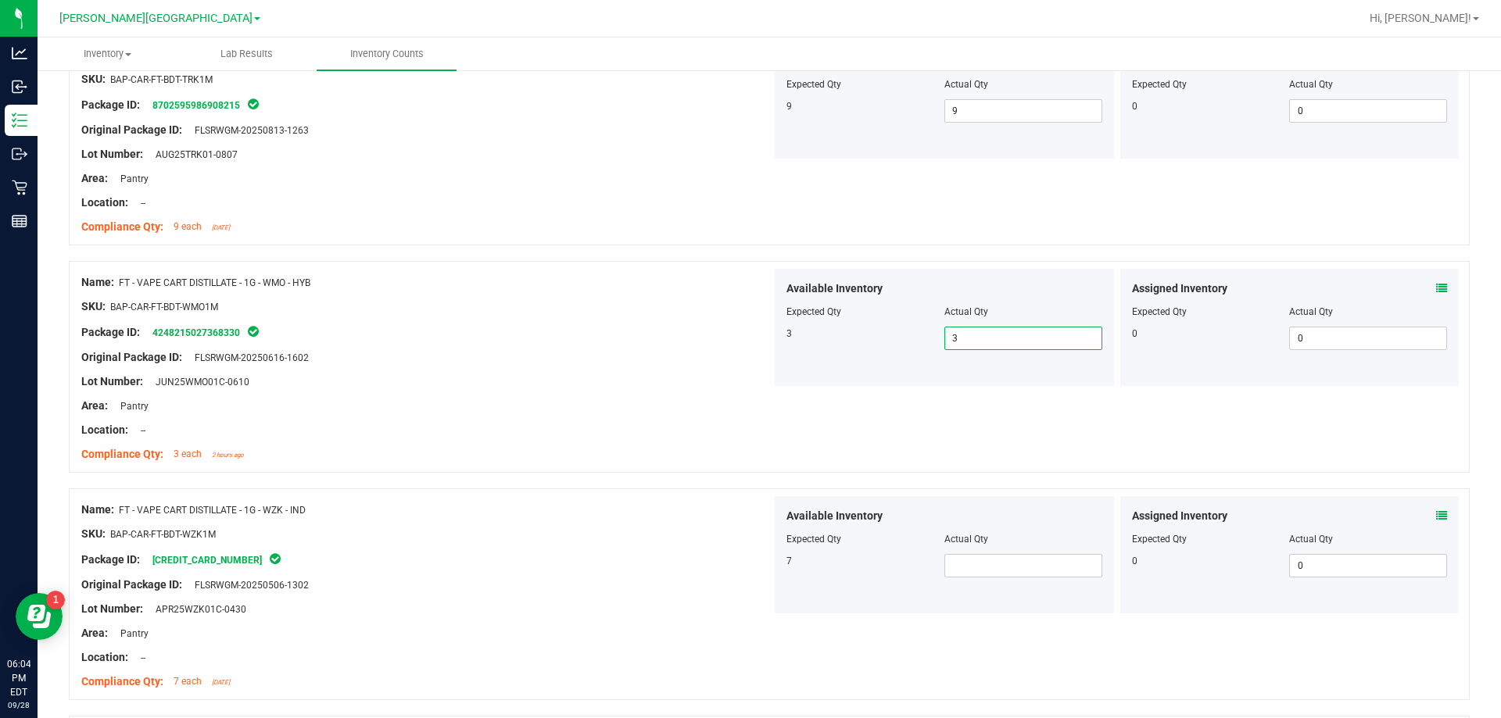
scroll to position [938, 0]
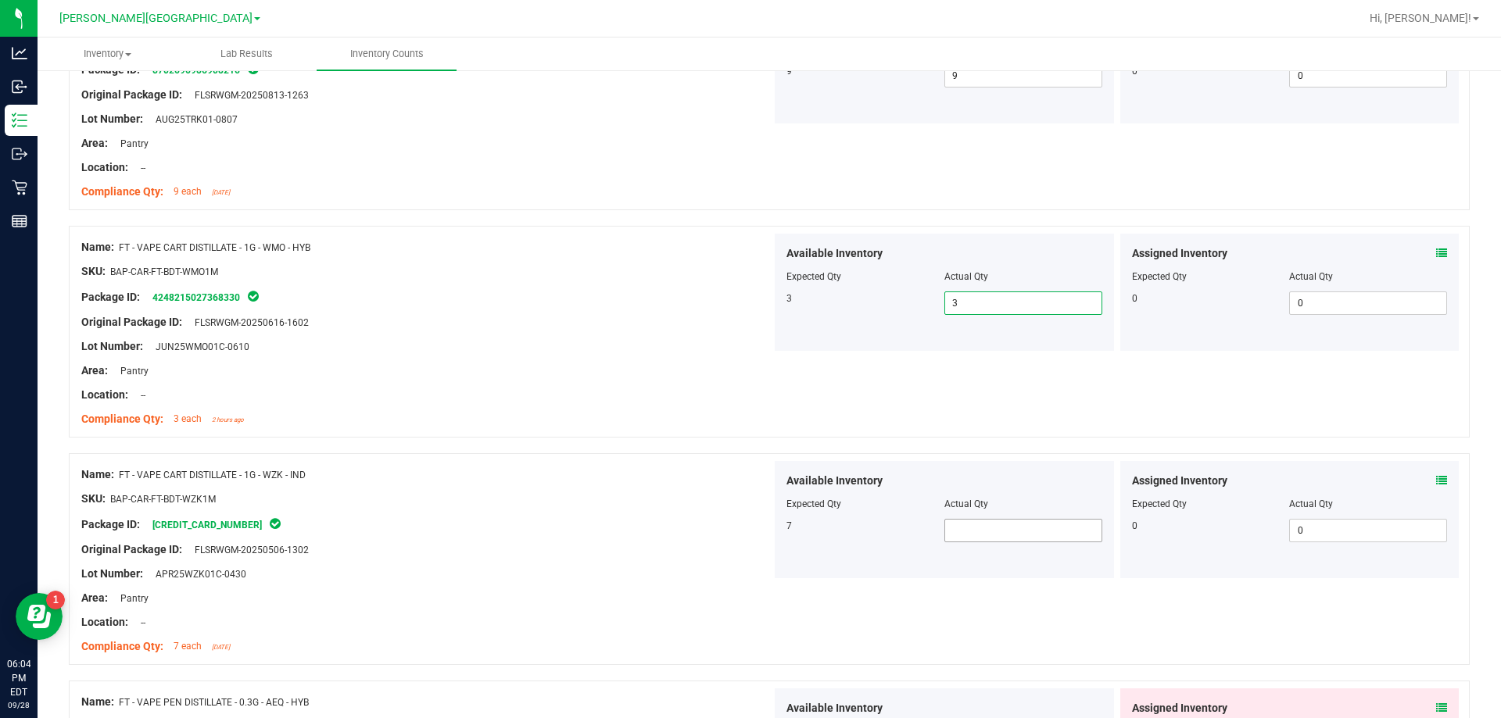
click at [979, 525] on span at bounding box center [1023, 530] width 158 height 23
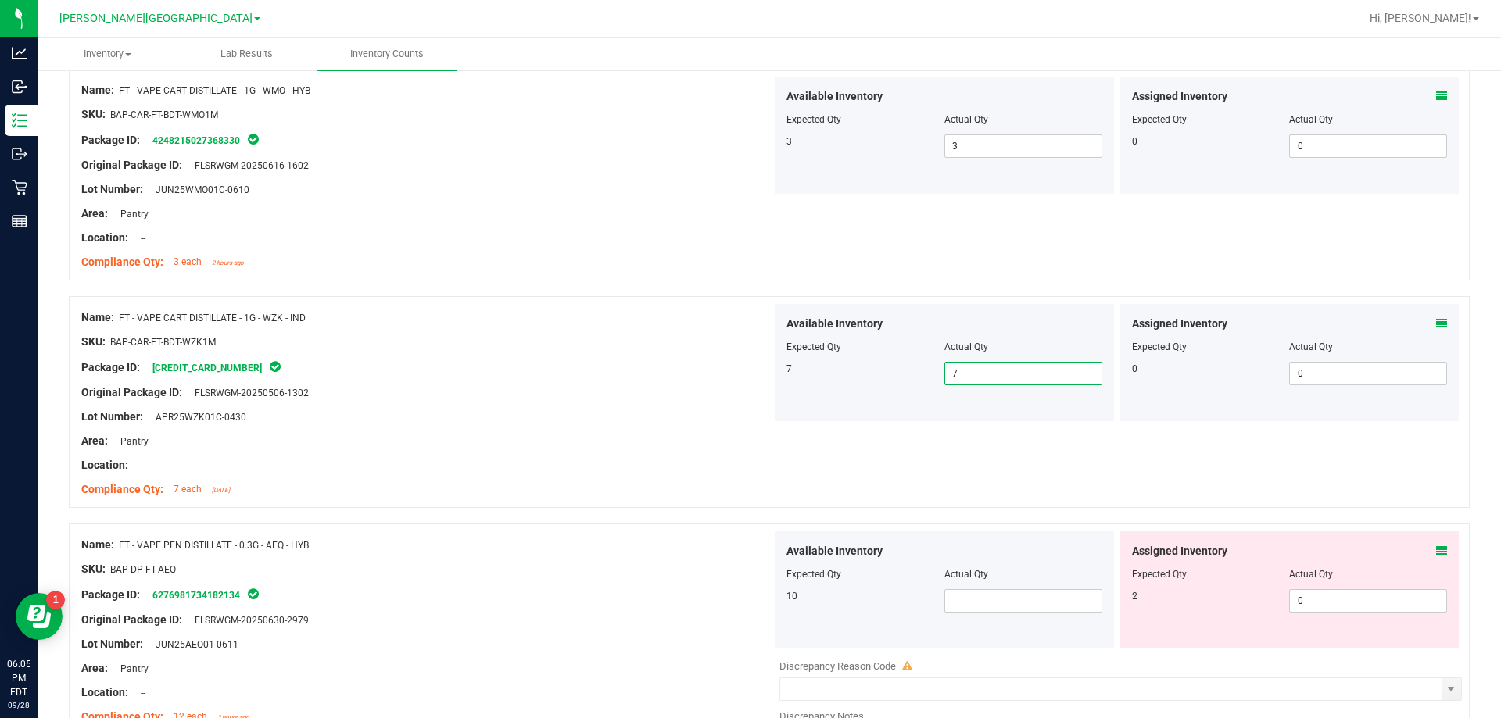
scroll to position [1095, 0]
drag, startPoint x: 1206, startPoint y: 471, endPoint x: 1334, endPoint y: 440, distance: 131.2
click at [1209, 472] on div "Name: FT - VAPE CART DISTILLATE - 1G - WZK - IND SKU: BAP-CAR-FT-BDT-WZK1M Pack…" at bounding box center [769, 403] width 1401 height 212
click at [1436, 327] on icon at bounding box center [1441, 324] width 11 height 11
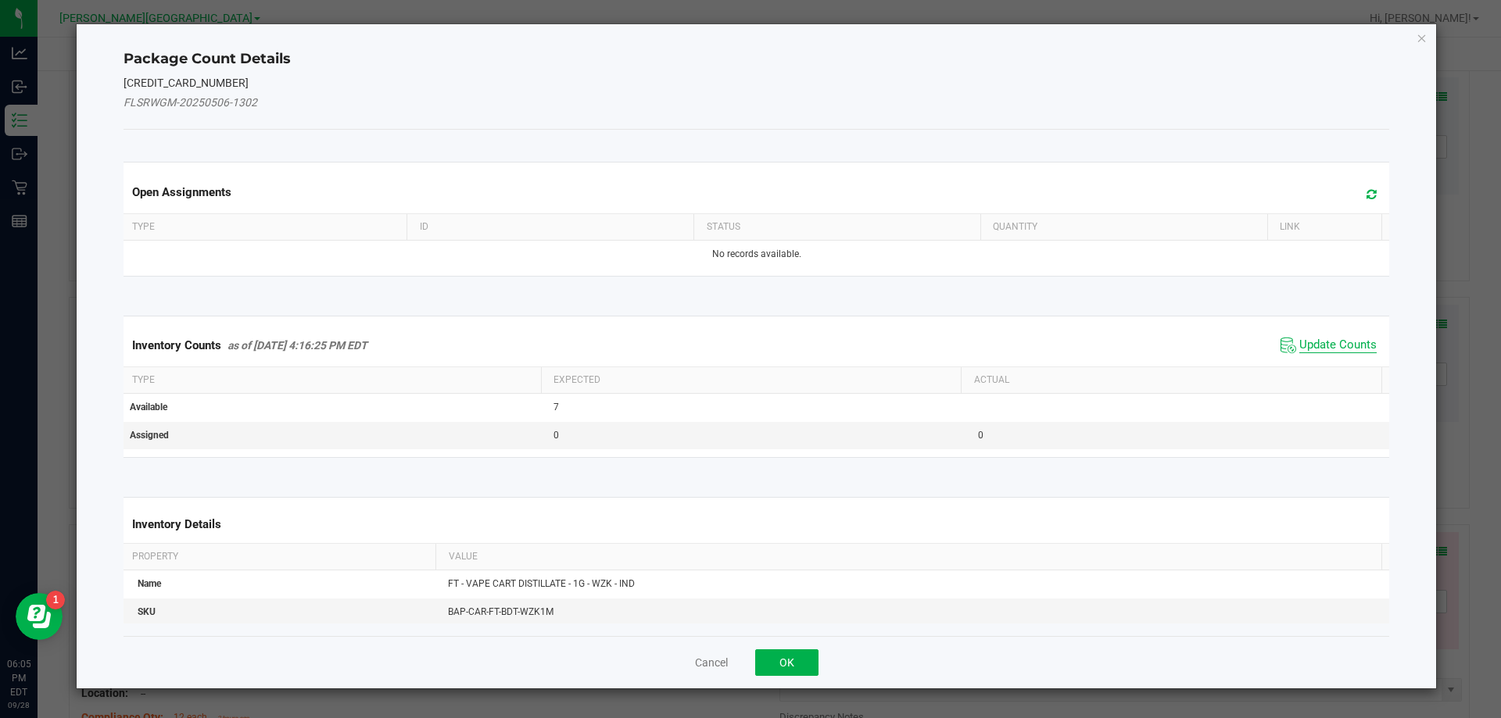
click at [1299, 342] on span "Update Counts" at bounding box center [1337, 346] width 77 height 16
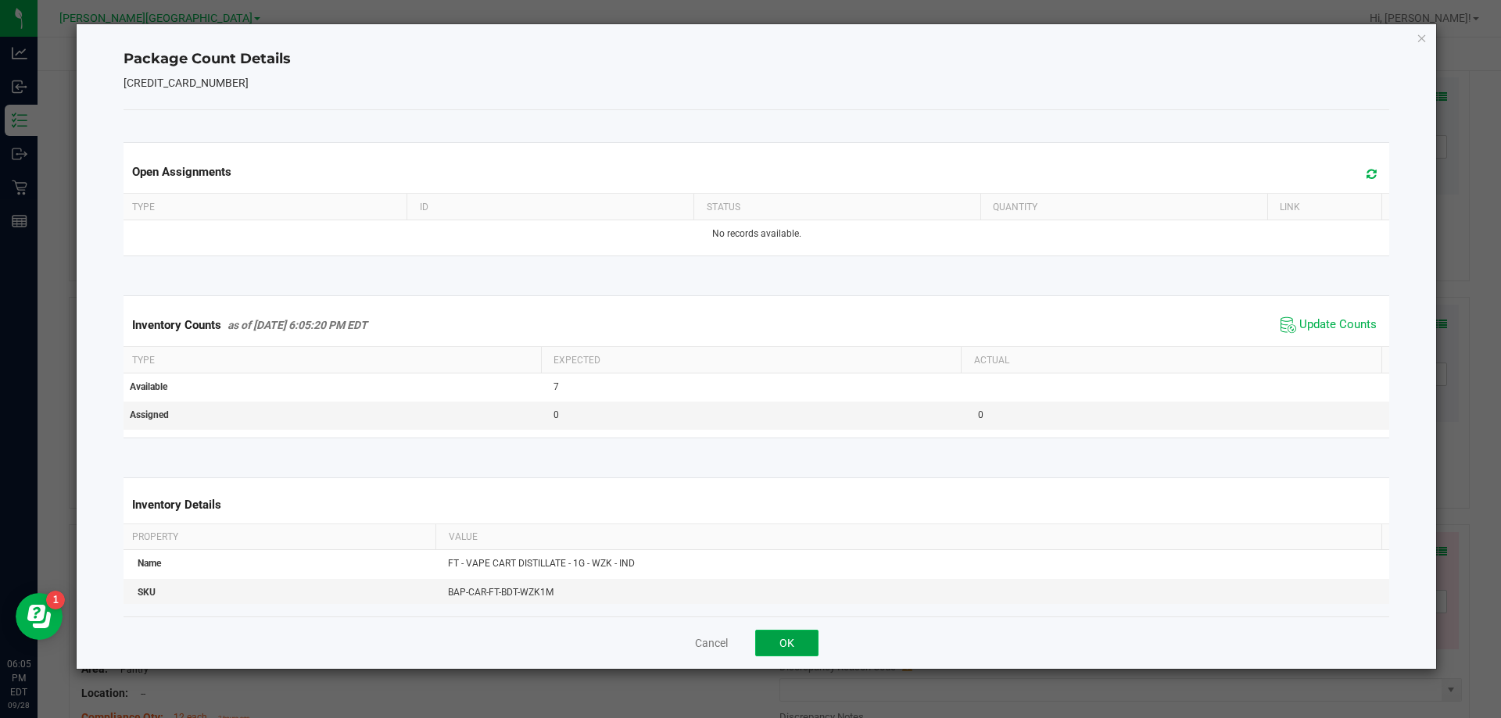
click at [812, 640] on button "OK" at bounding box center [786, 643] width 63 height 27
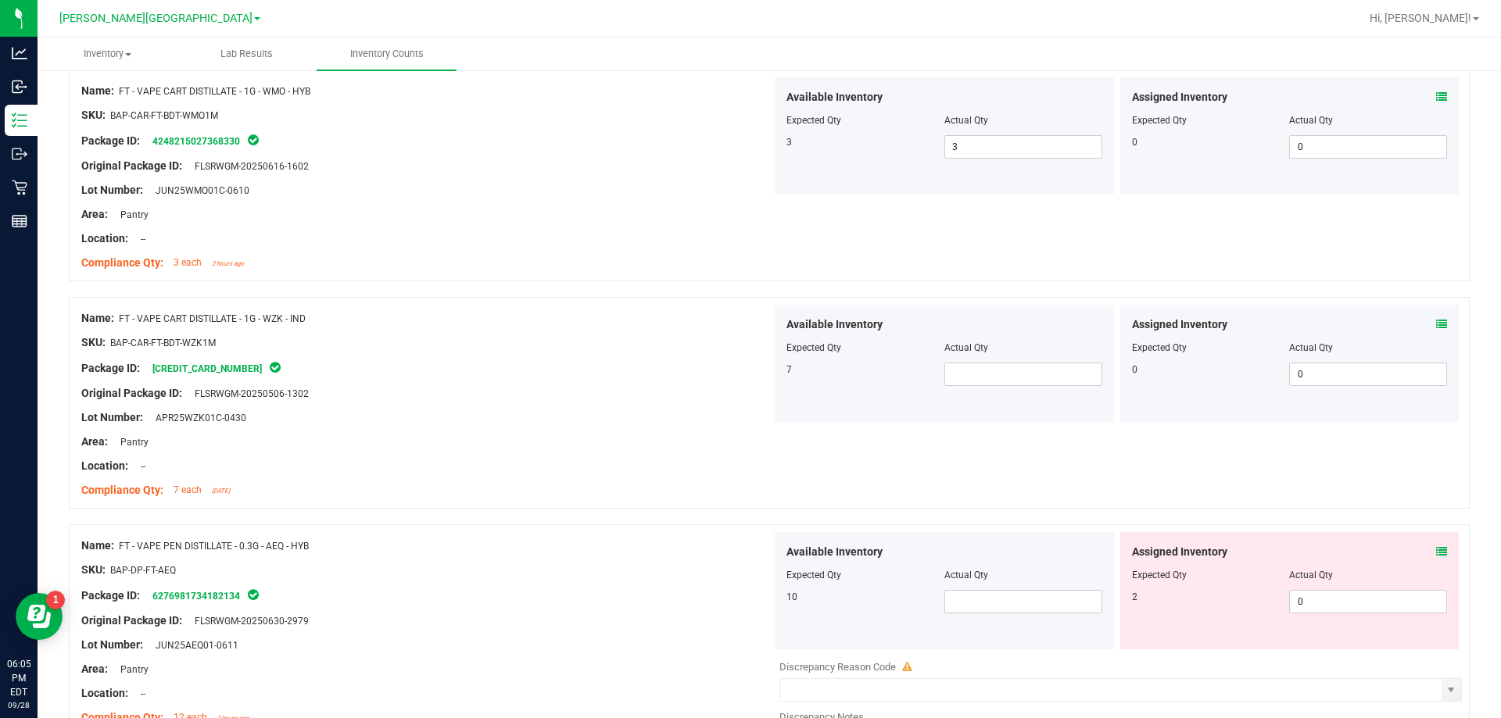
click at [618, 432] on div at bounding box center [426, 430] width 690 height 8
click at [1015, 378] on span at bounding box center [1023, 374] width 158 height 23
click at [570, 507] on div "Name: FT - VAPE CART DISTILLATE - 1G - WZK - IND SKU: BAP-CAR-FT-BDT-WZK1M Pack…" at bounding box center [769, 411] width 1401 height 228
click at [589, 513] on div at bounding box center [769, 517] width 1401 height 16
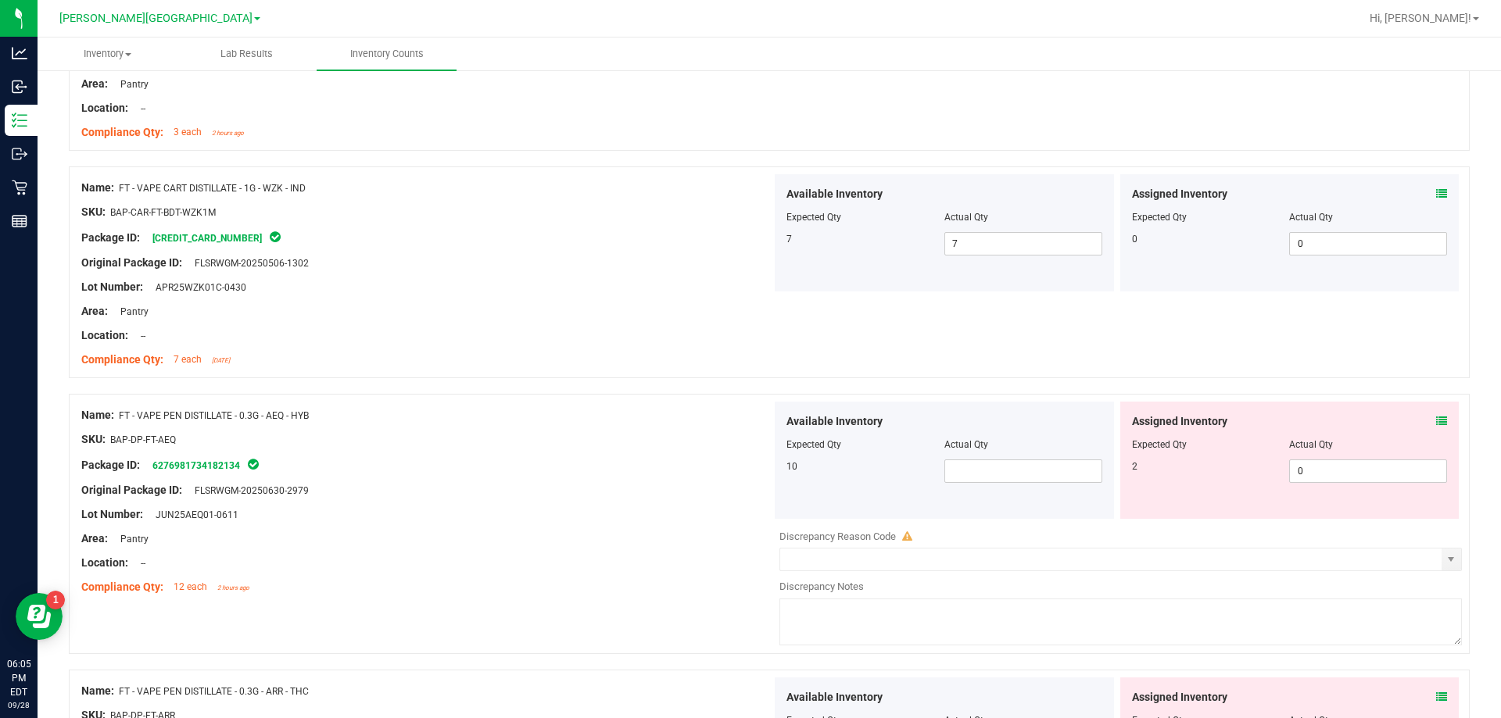
scroll to position [1173, 0]
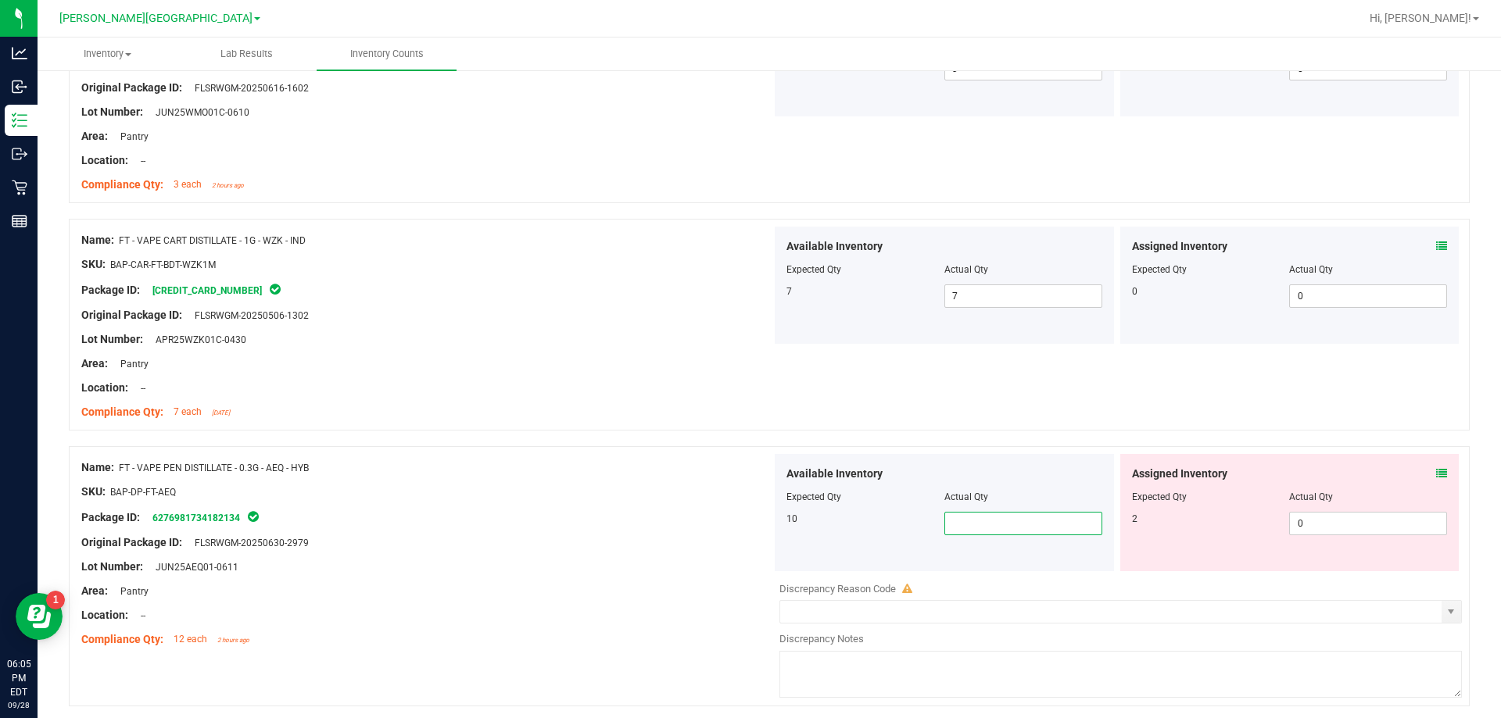
click at [1050, 525] on span at bounding box center [1023, 523] width 158 height 23
click at [726, 498] on div "SKU: BAP-DP-FT-AEQ" at bounding box center [426, 492] width 690 height 16
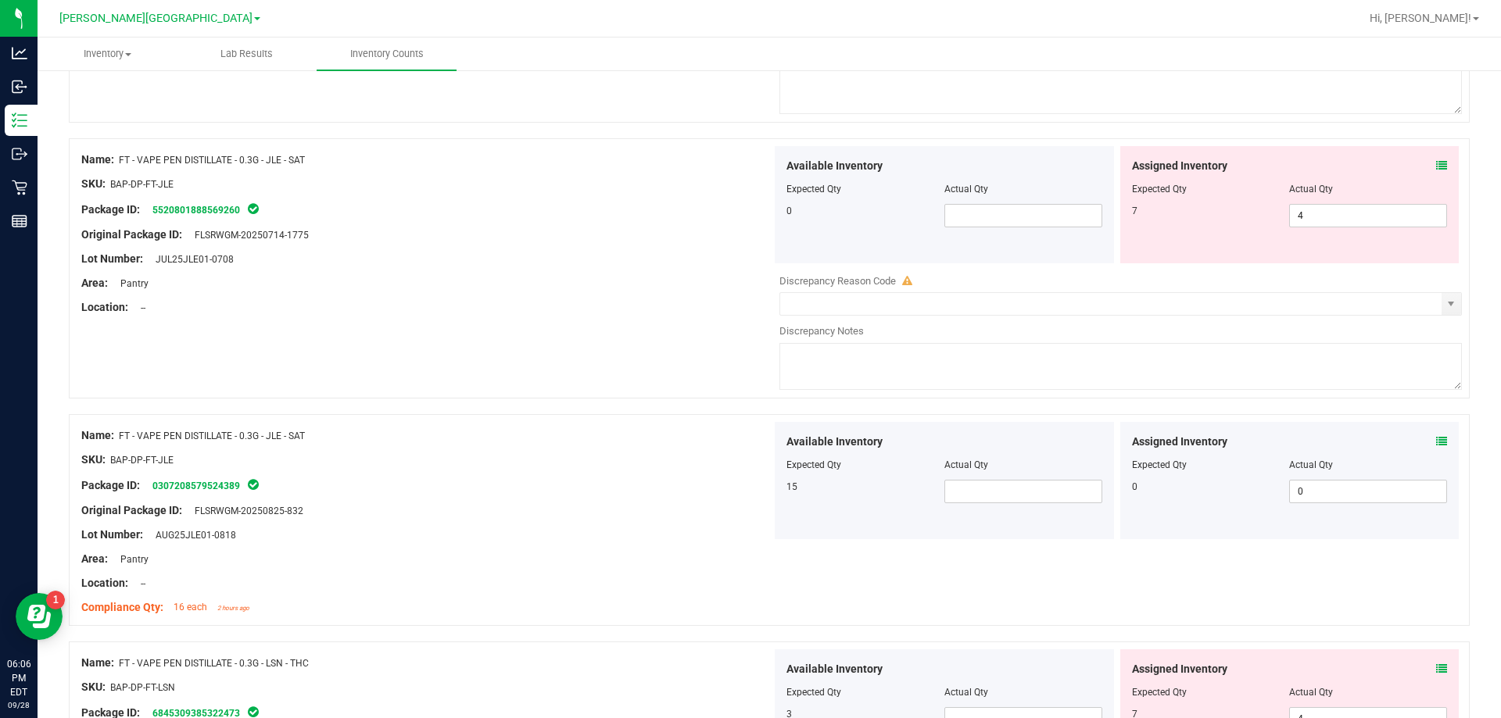
scroll to position [2345, 0]
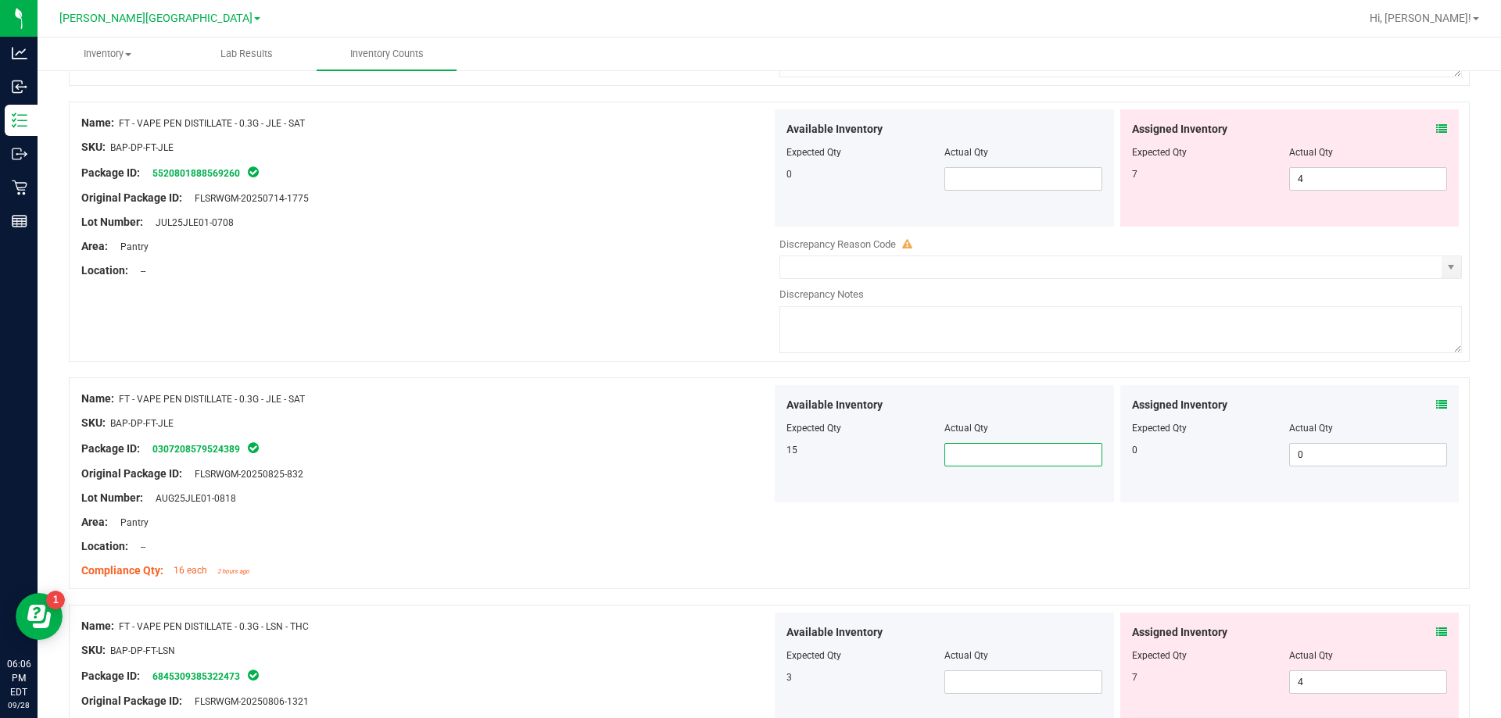
click at [995, 453] on span at bounding box center [1023, 454] width 158 height 23
click at [587, 500] on div "Lot Number: AUG25JLE01-0818" at bounding box center [426, 498] width 690 height 16
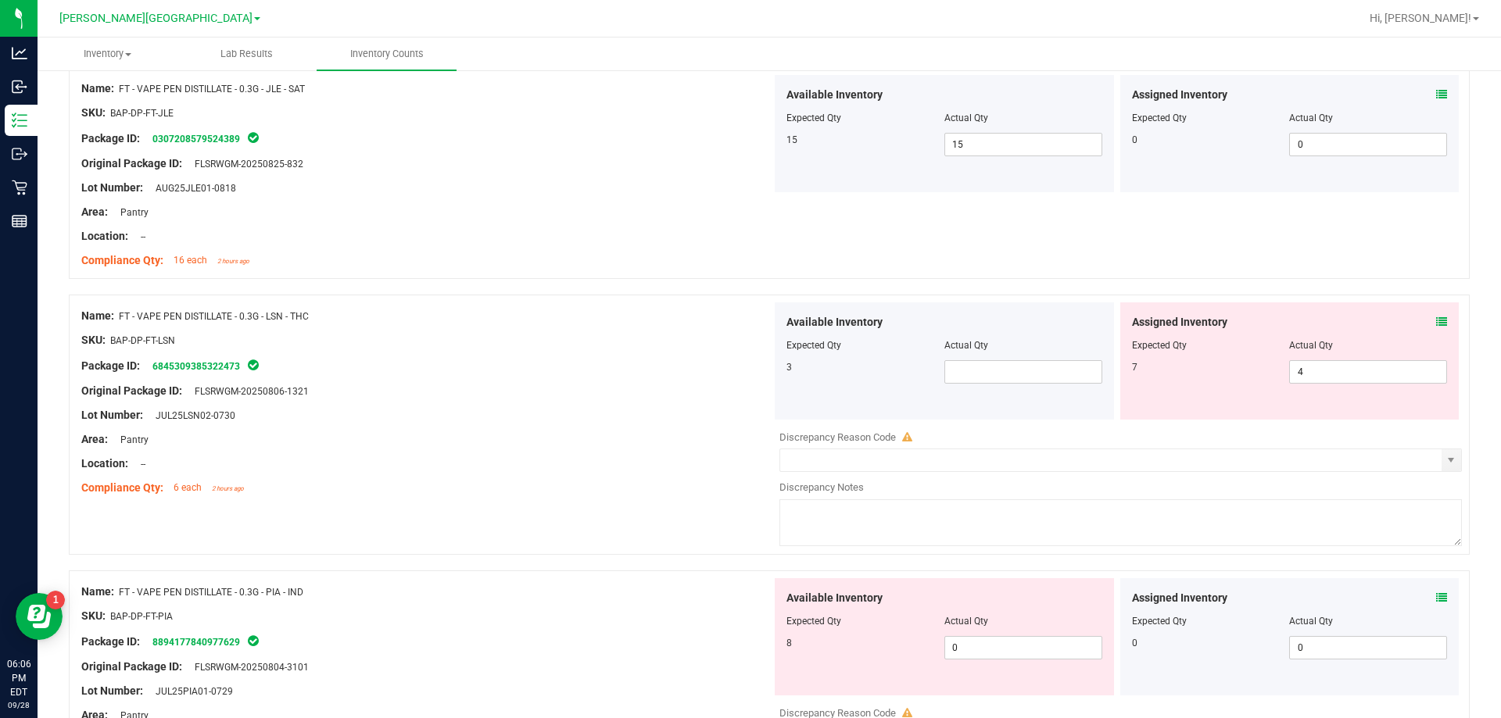
scroll to position [2658, 0]
click at [946, 377] on span at bounding box center [1023, 369] width 158 height 23
click at [984, 142] on span "15 15" at bounding box center [1023, 142] width 158 height 23
click at [692, 156] on div "Original Package ID: FLSRWGM-20250825-832" at bounding box center [426, 161] width 690 height 16
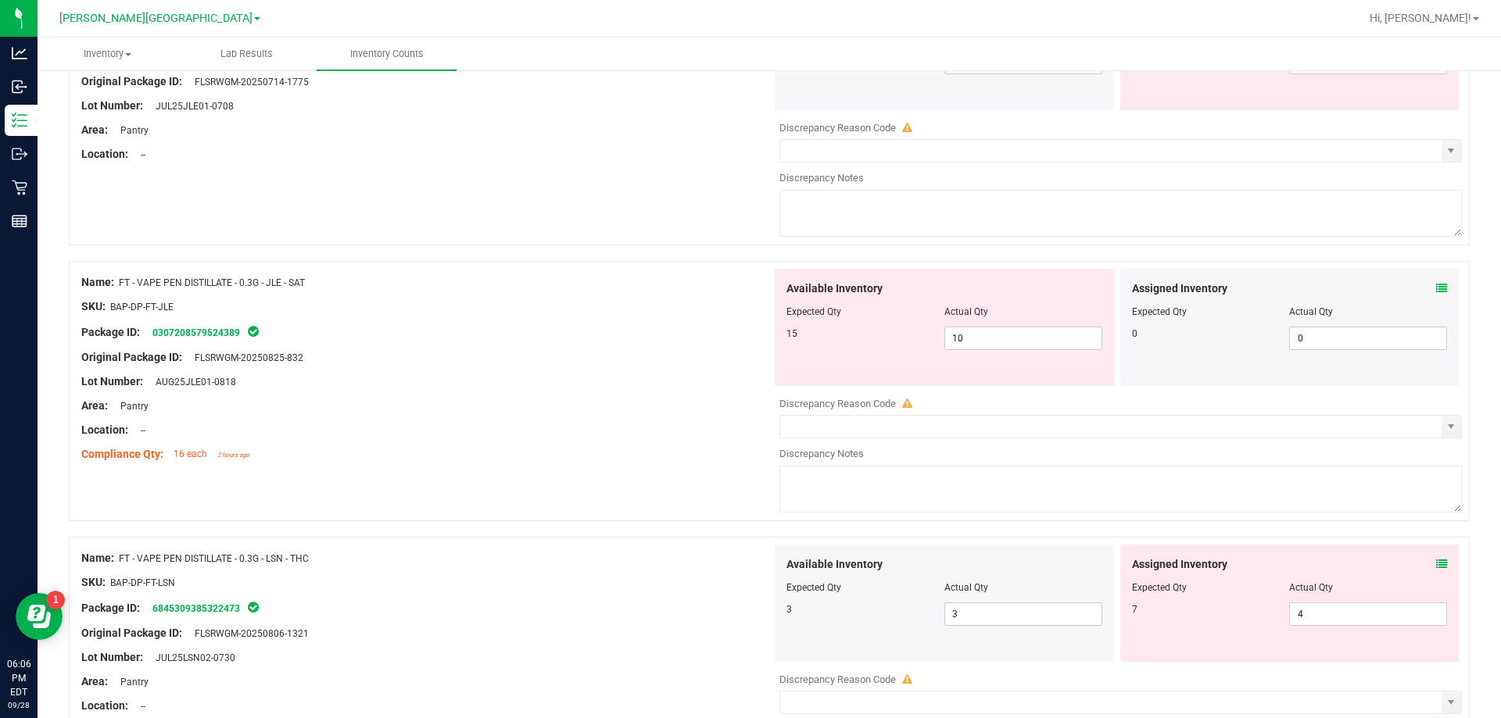
scroll to position [2736, 0]
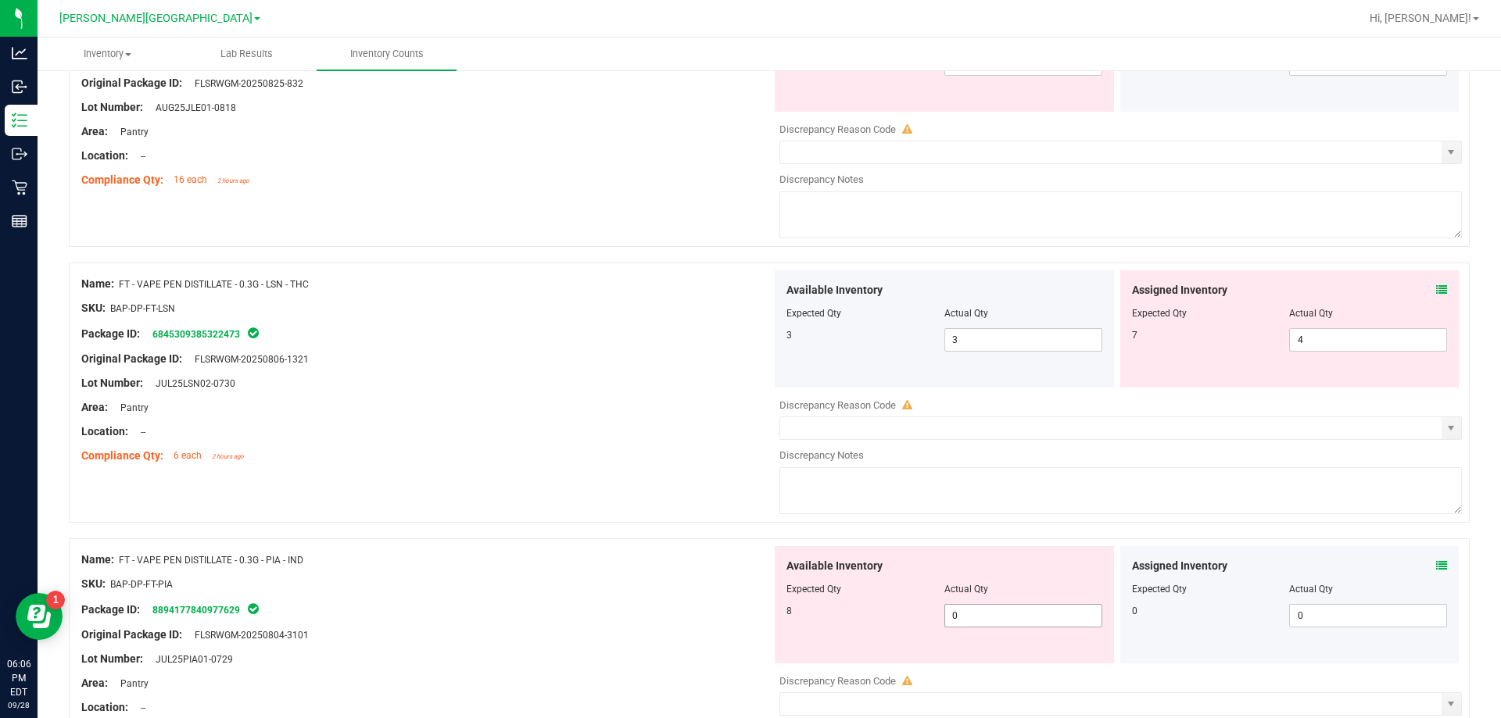
click at [969, 611] on span "0 0" at bounding box center [1023, 615] width 158 height 23
click at [700, 557] on div "Name: FT - VAPE PEN DISTILLATE - 0.3G - PIA - IND" at bounding box center [426, 560] width 690 height 16
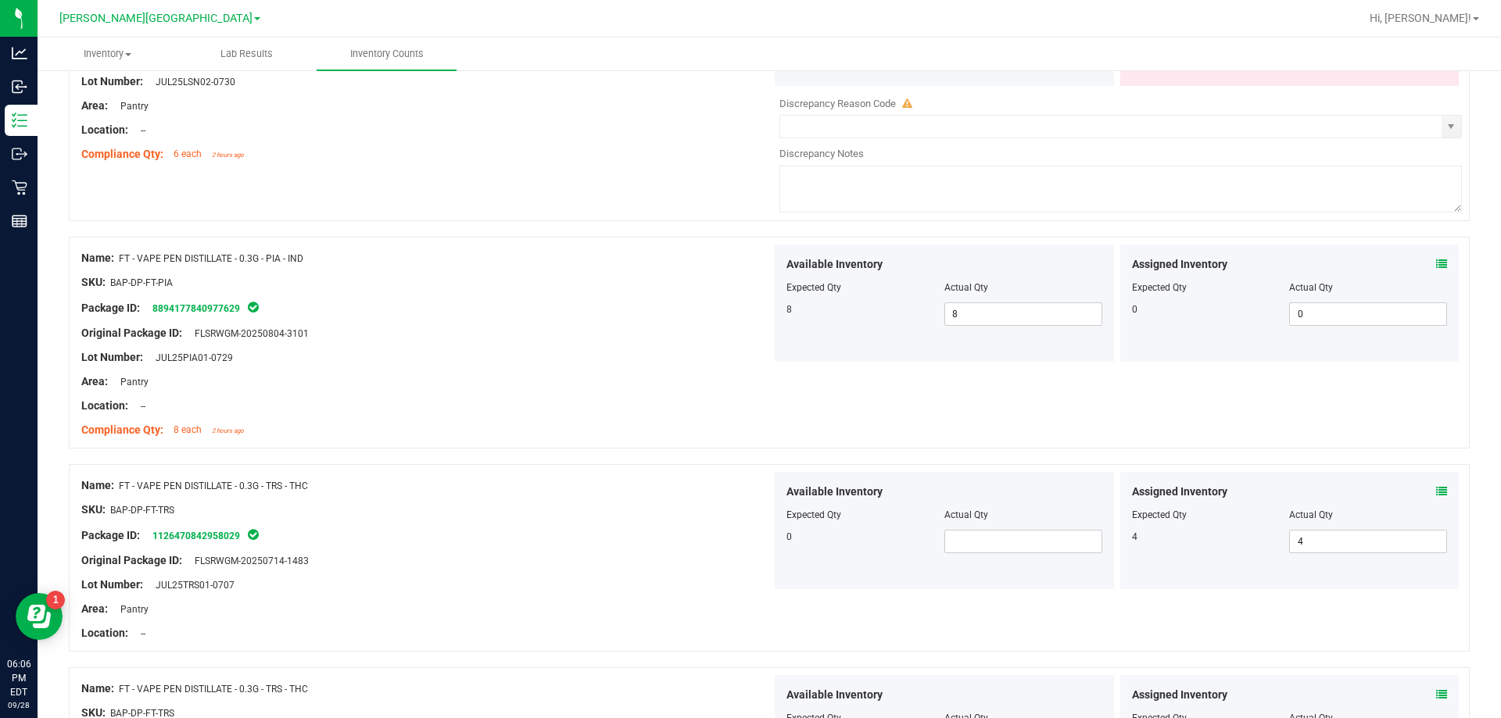
scroll to position [3049, 0]
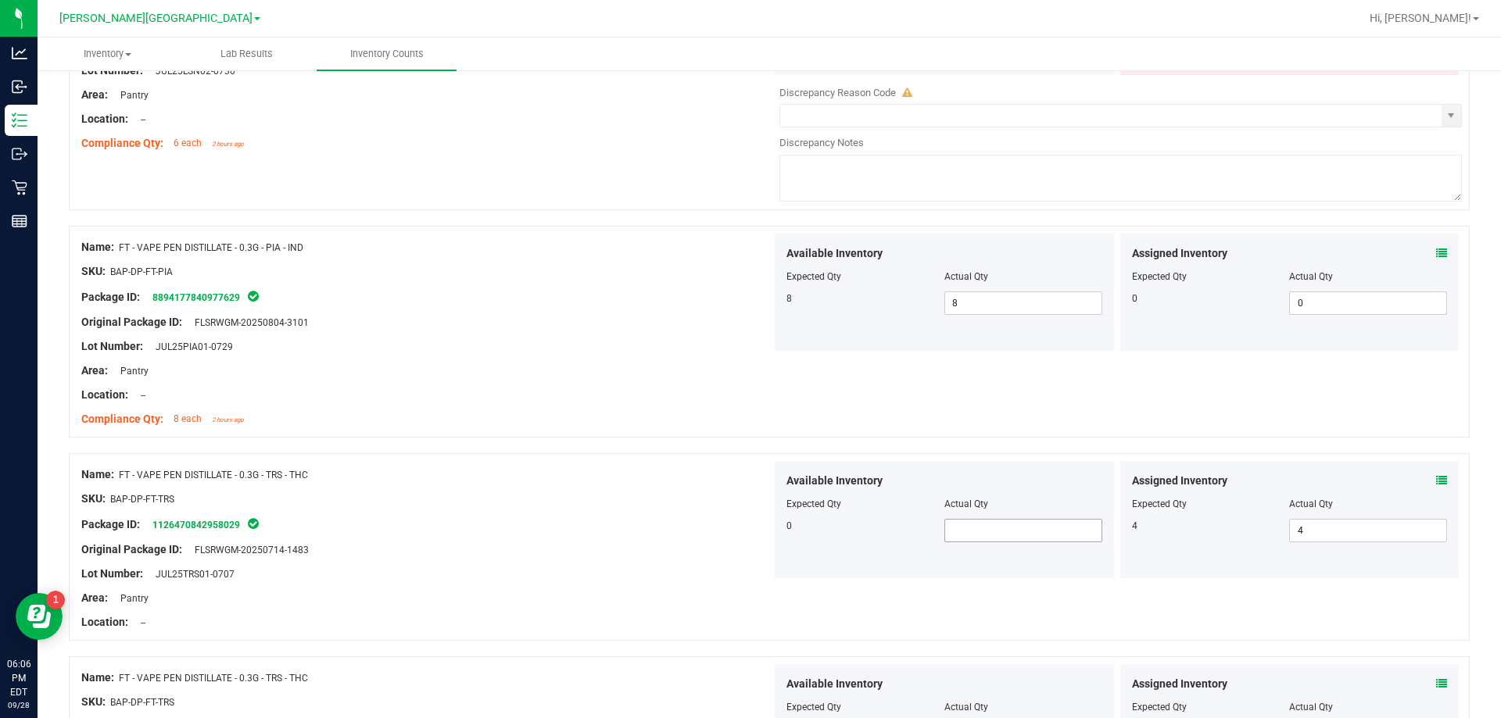
click at [955, 532] on span at bounding box center [1023, 530] width 158 height 23
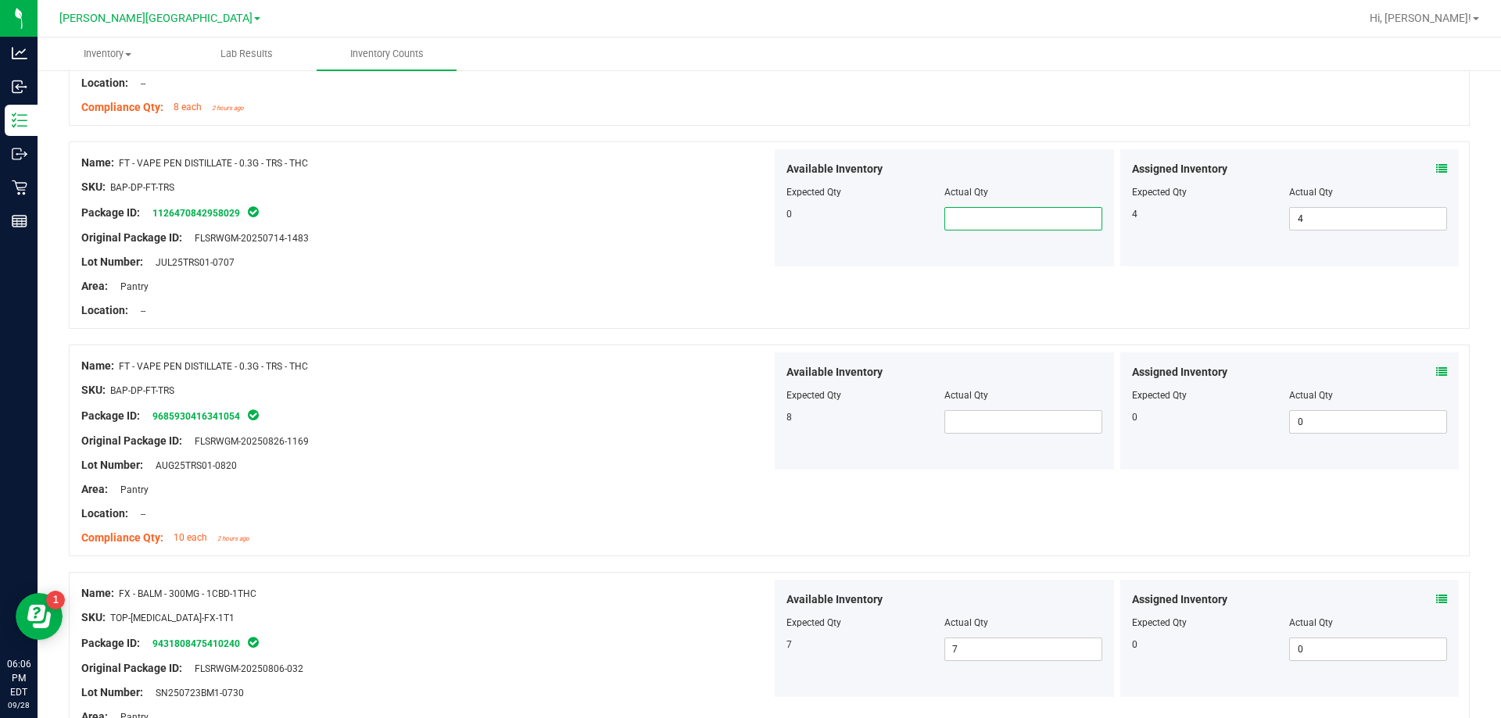
scroll to position [3362, 0]
click at [952, 430] on span at bounding box center [1023, 421] width 158 height 23
click at [491, 449] on div at bounding box center [426, 453] width 690 height 8
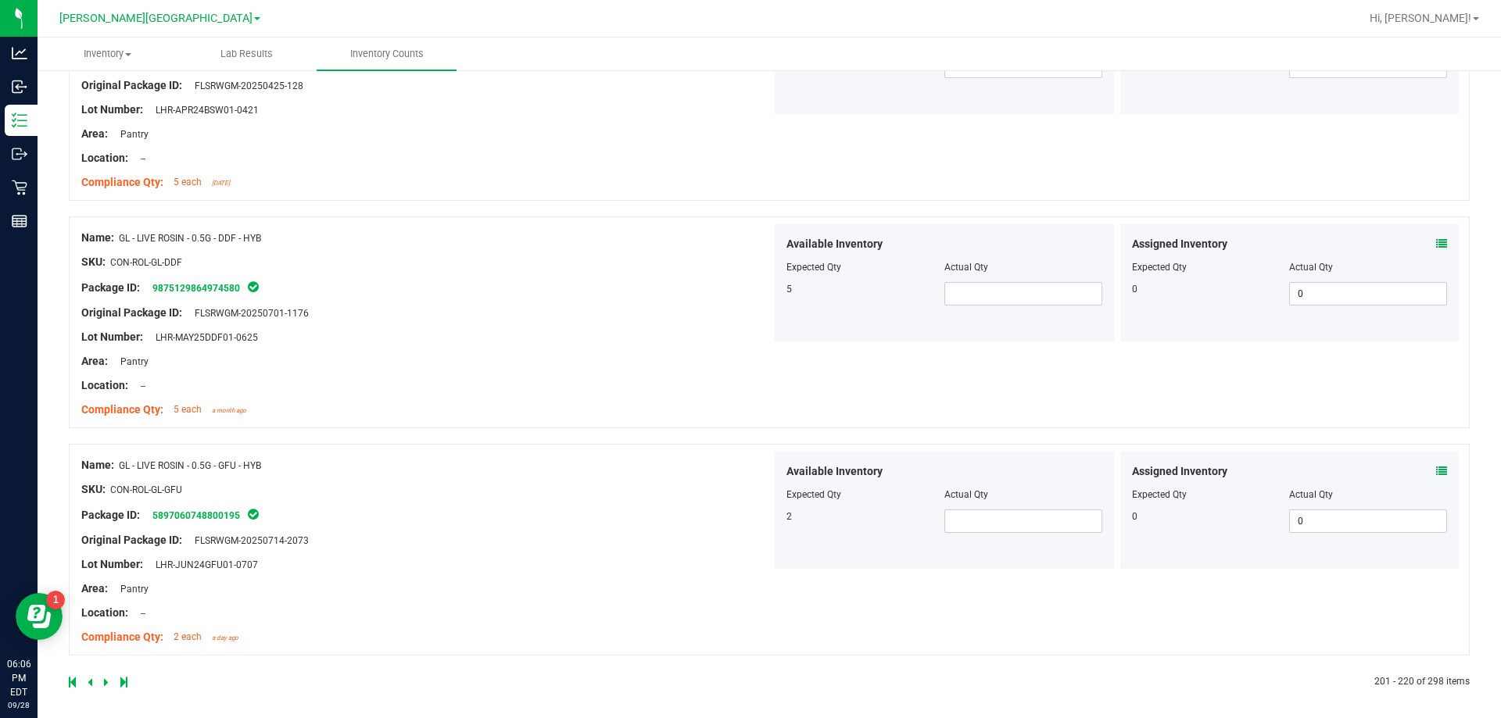
scroll to position [4454, 0]
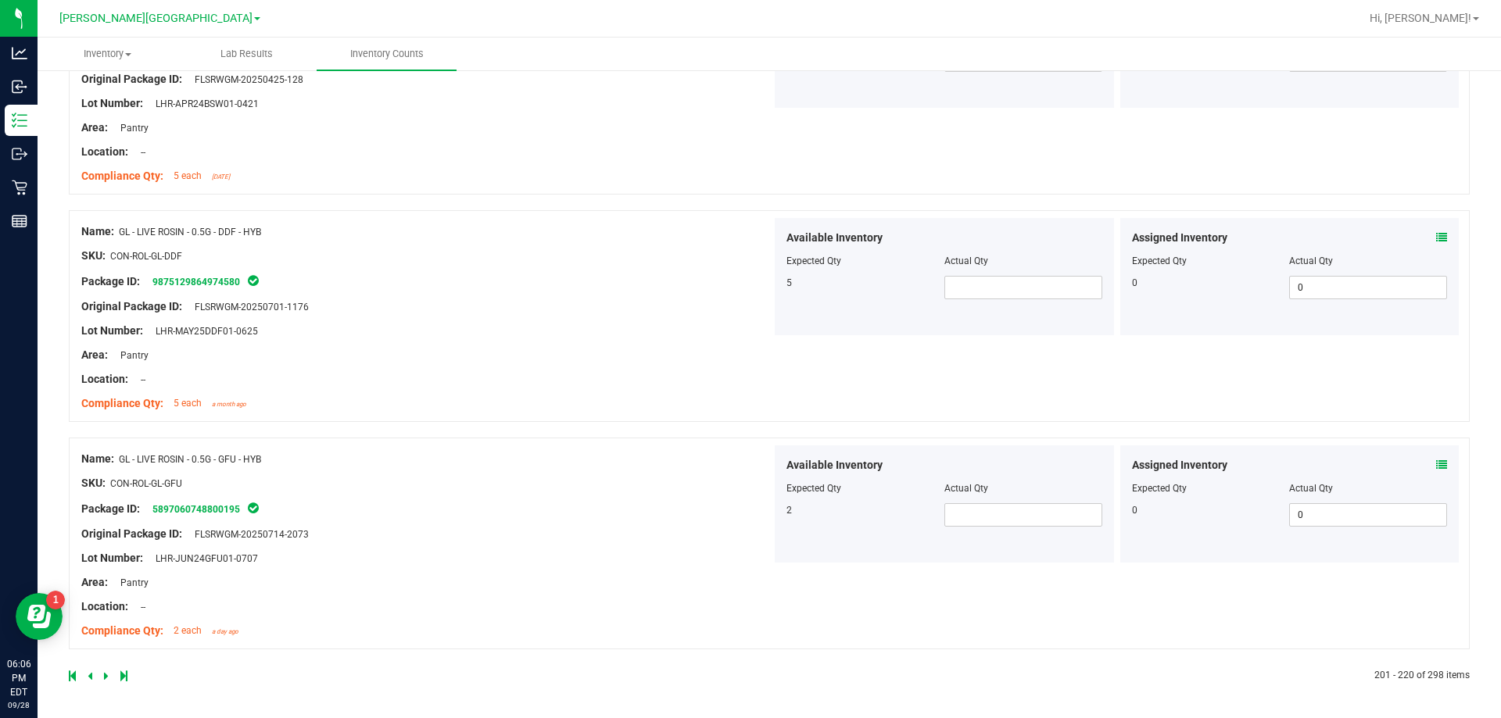
click at [102, 679] on div at bounding box center [419, 676] width 700 height 14
click at [106, 676] on icon at bounding box center [106, 676] width 5 height 9
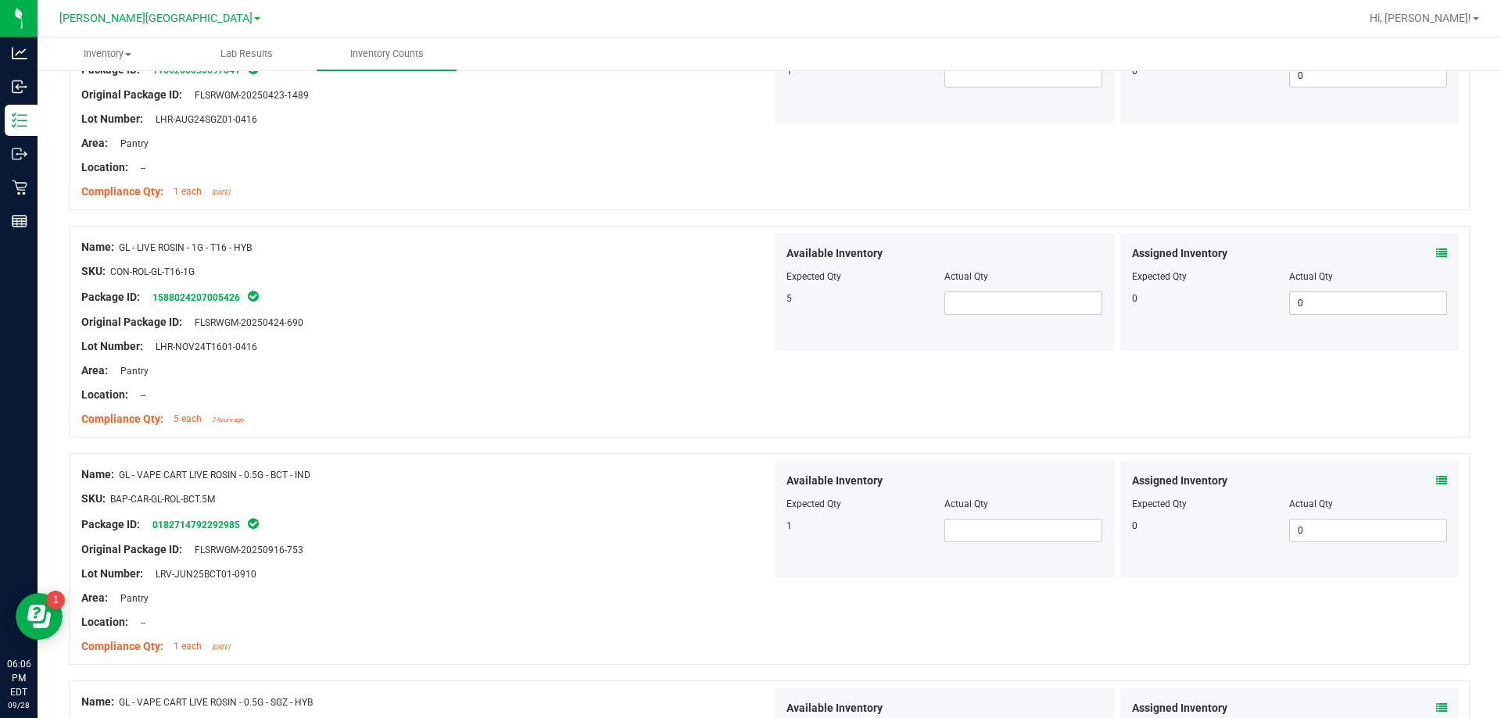
scroll to position [1954, 0]
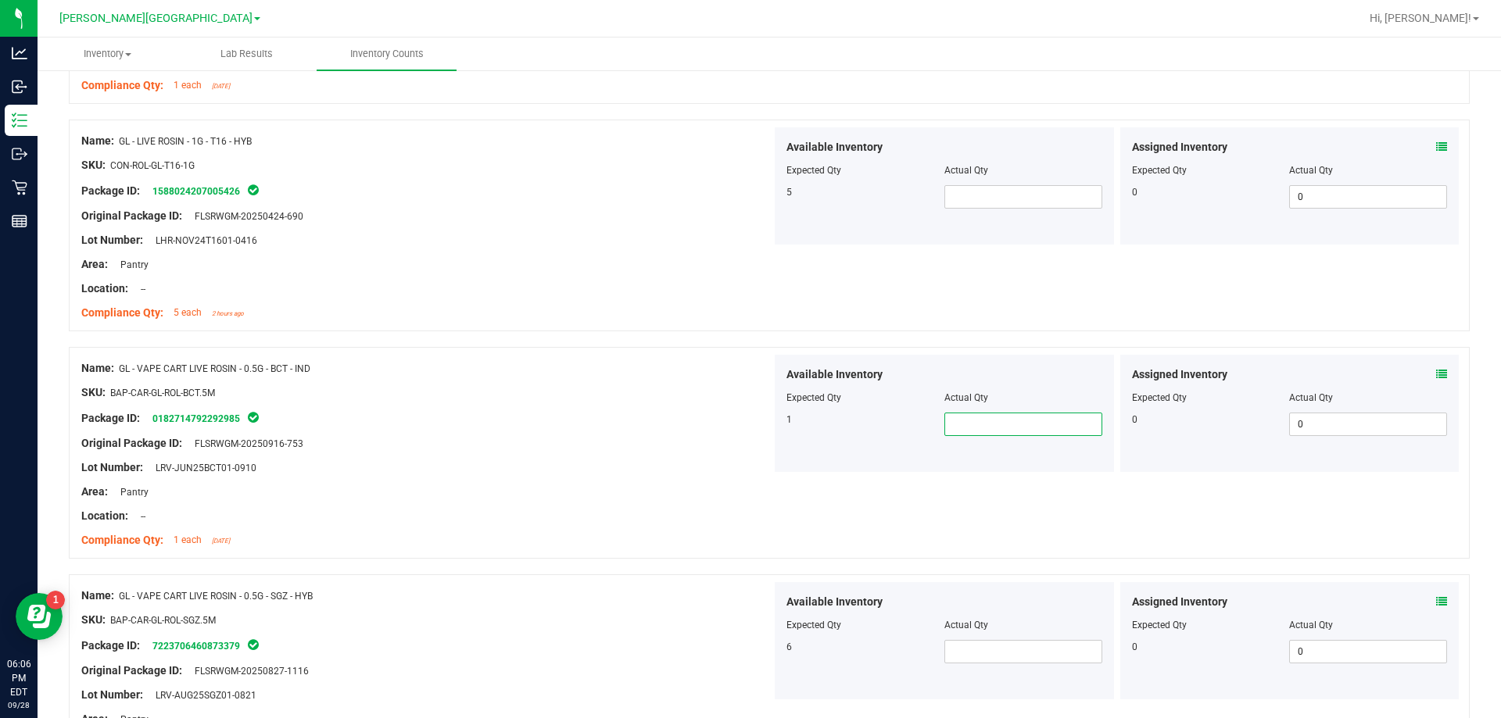
click at [980, 430] on span at bounding box center [1023, 424] width 158 height 23
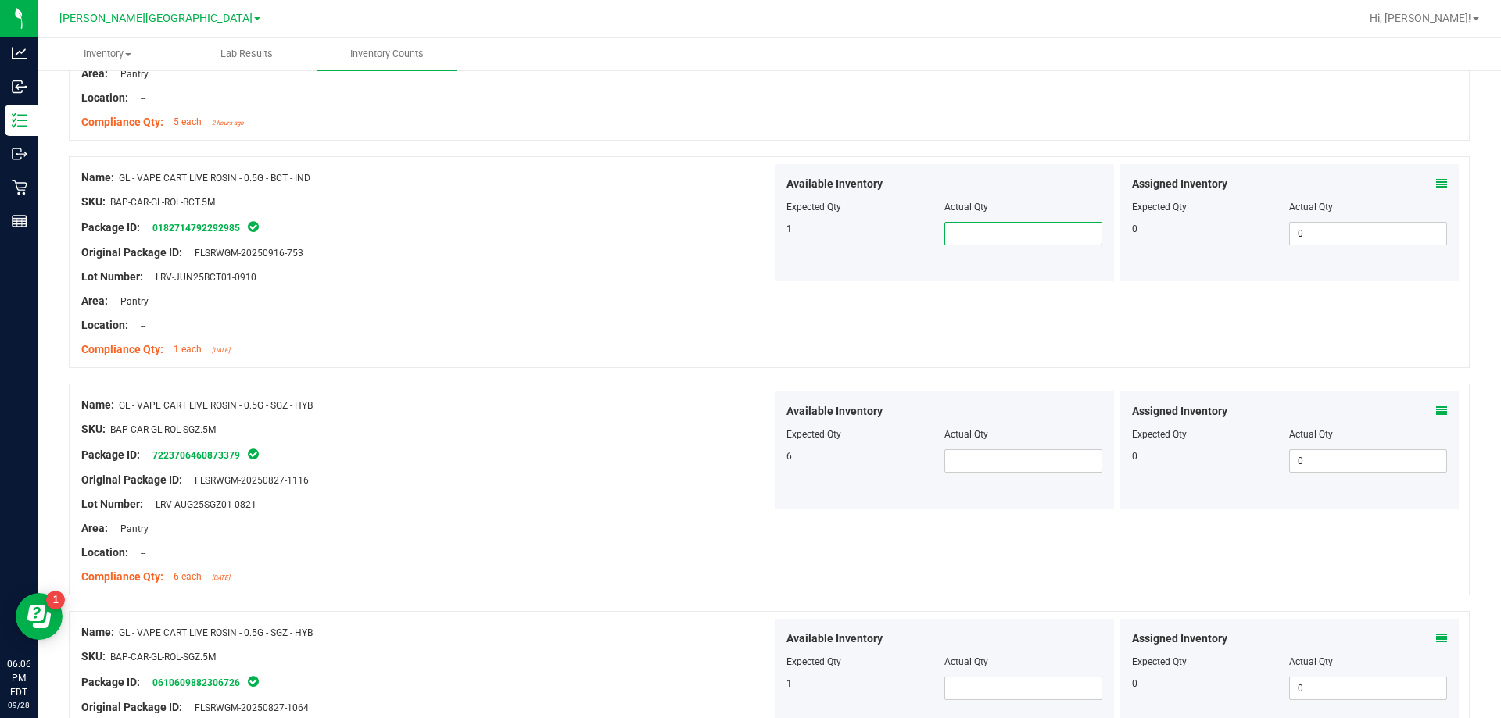
scroll to position [2189, 0]
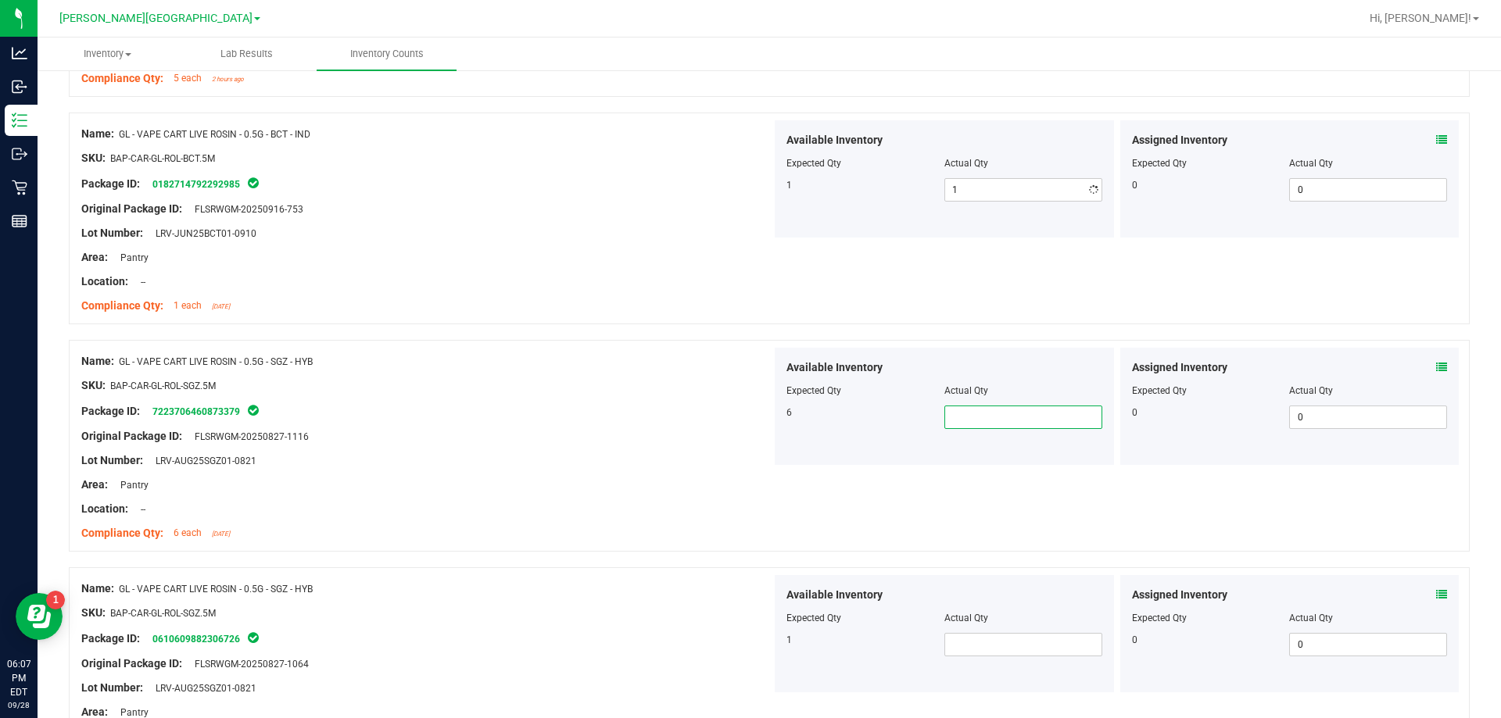
click at [976, 415] on span at bounding box center [1023, 417] width 158 height 23
click at [708, 428] on div "Original Package ID: FLSRWGM-20250827-1116" at bounding box center [426, 436] width 690 height 16
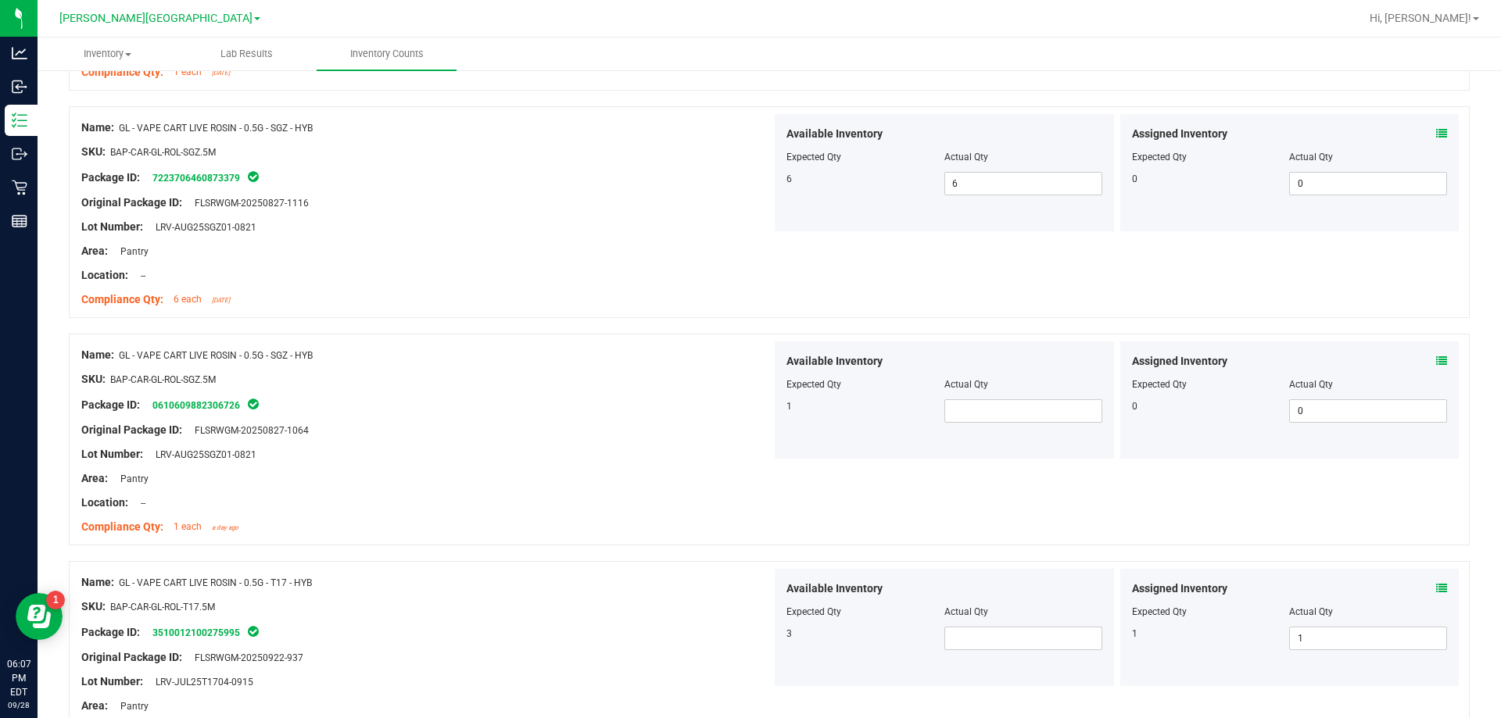
scroll to position [2424, 0]
click at [963, 417] on span at bounding box center [1023, 410] width 158 height 23
click at [623, 464] on div at bounding box center [426, 466] width 690 height 8
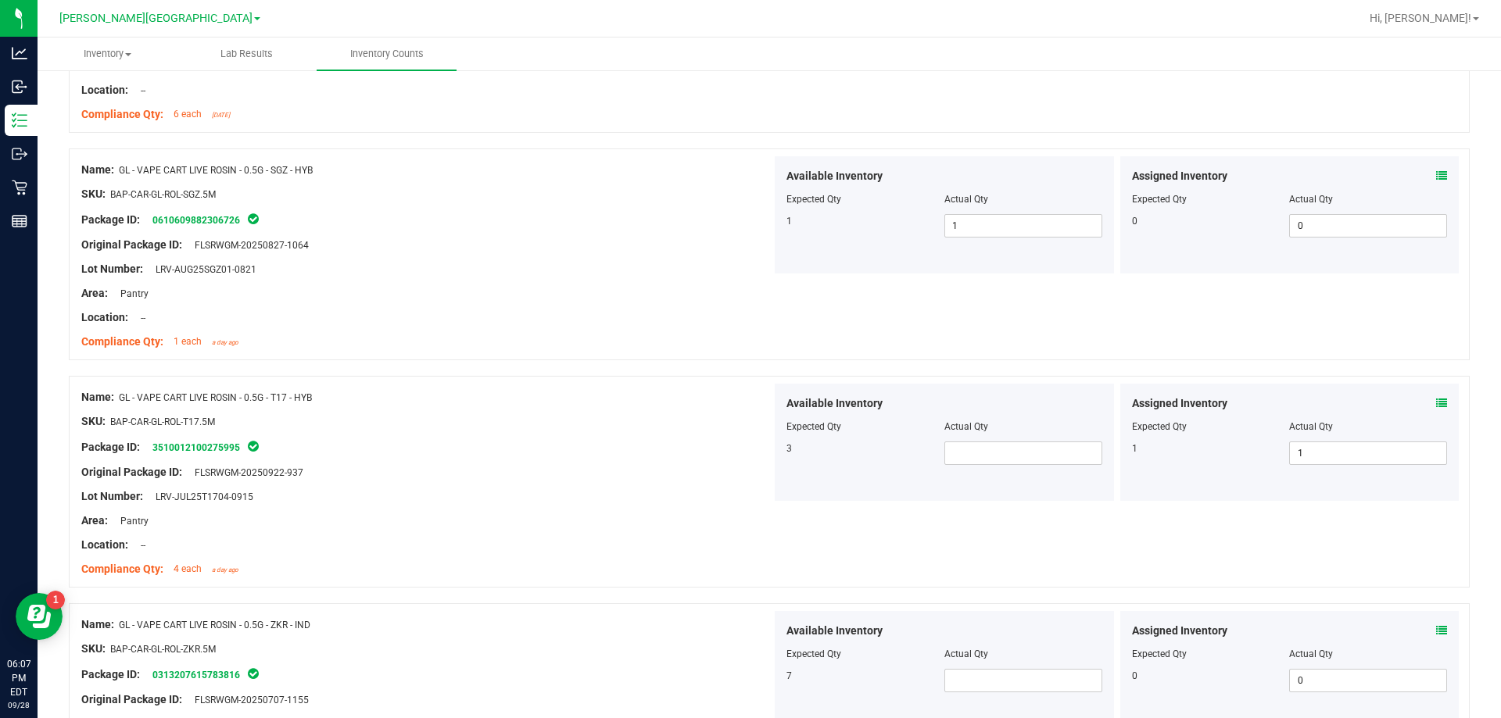
scroll to position [2658, 0]
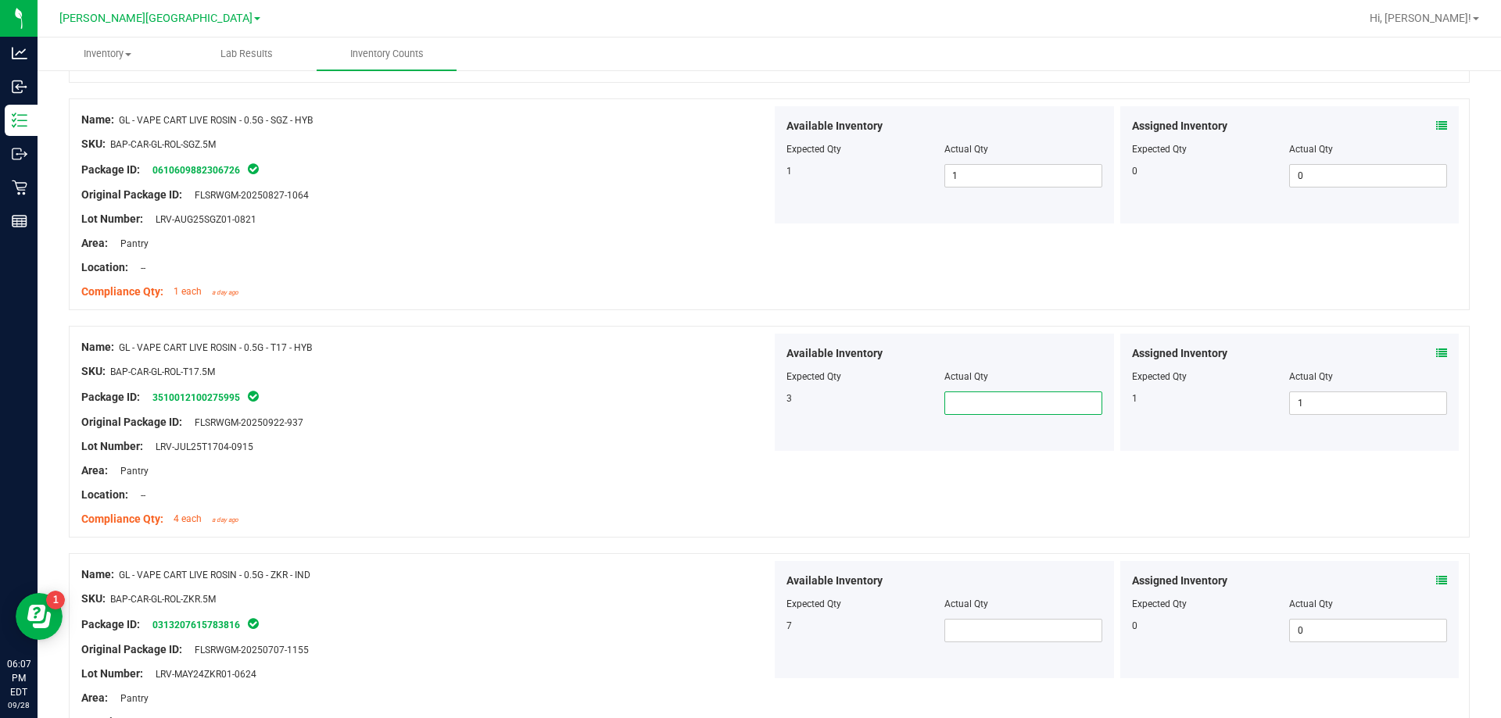
click at [969, 414] on span at bounding box center [1023, 403] width 158 height 23
click at [551, 552] on div at bounding box center [769, 546] width 1401 height 16
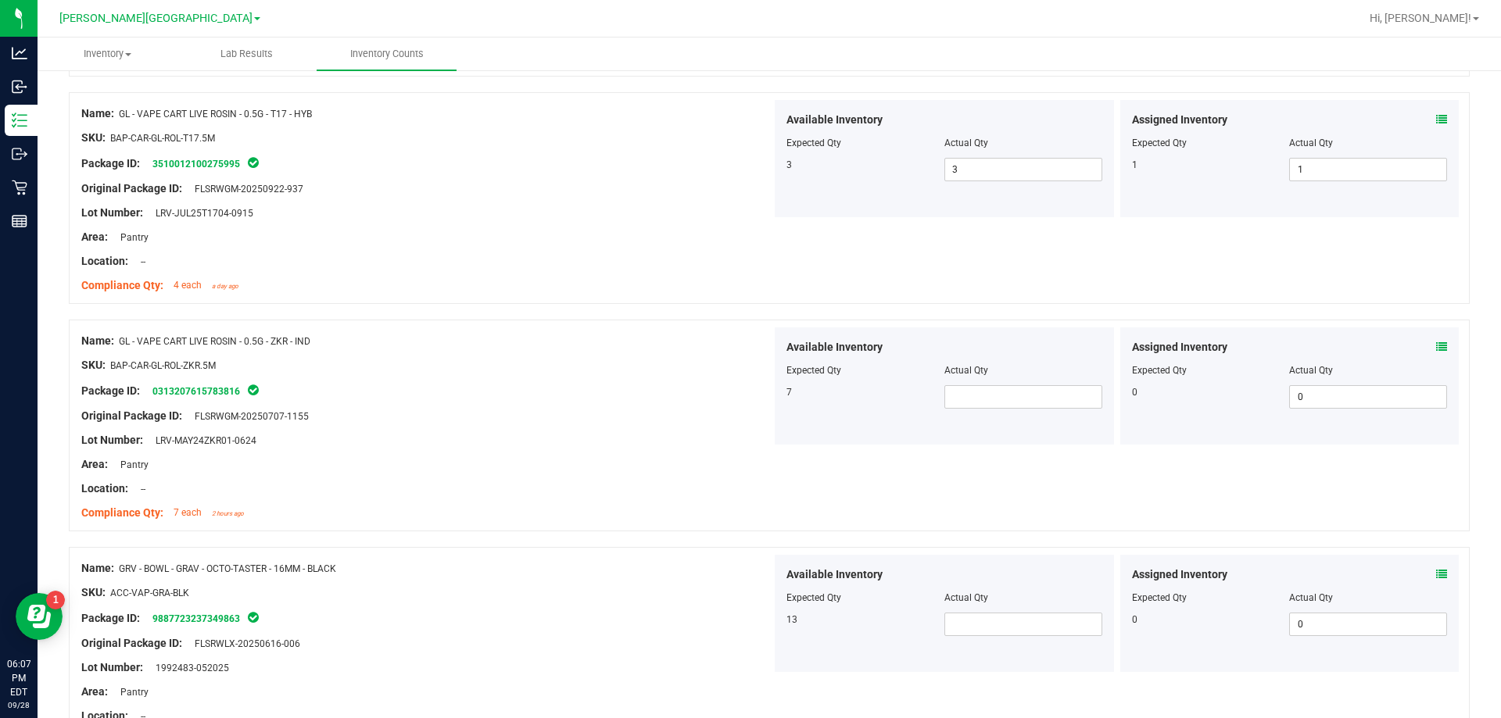
scroll to position [2893, 0]
click at [969, 396] on span at bounding box center [1023, 396] width 158 height 23
click at [613, 457] on div "Area: Pantry" at bounding box center [426, 464] width 690 height 16
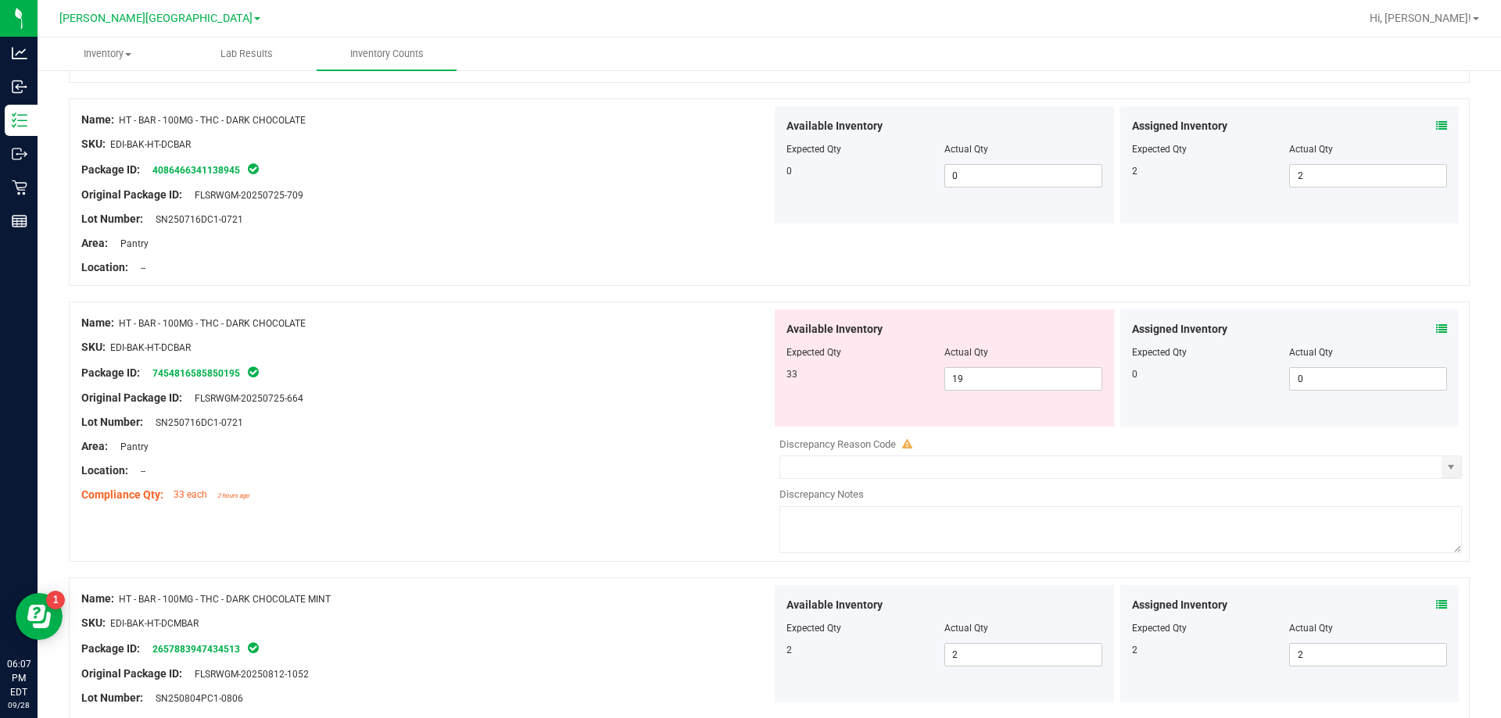
scroll to position [4144, 0]
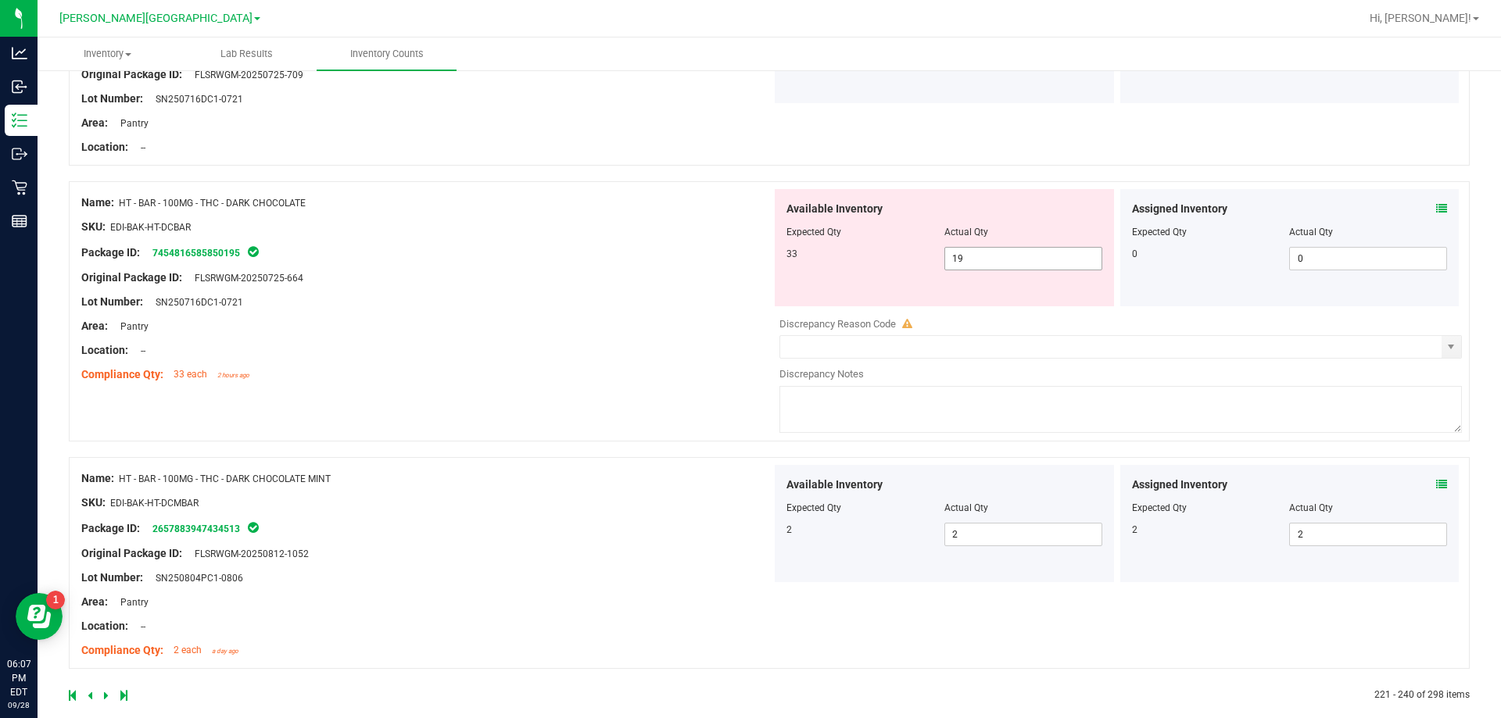
click at [1019, 257] on span "19 19" at bounding box center [1023, 258] width 158 height 23
click at [966, 260] on input "19" at bounding box center [1023, 259] width 156 height 22
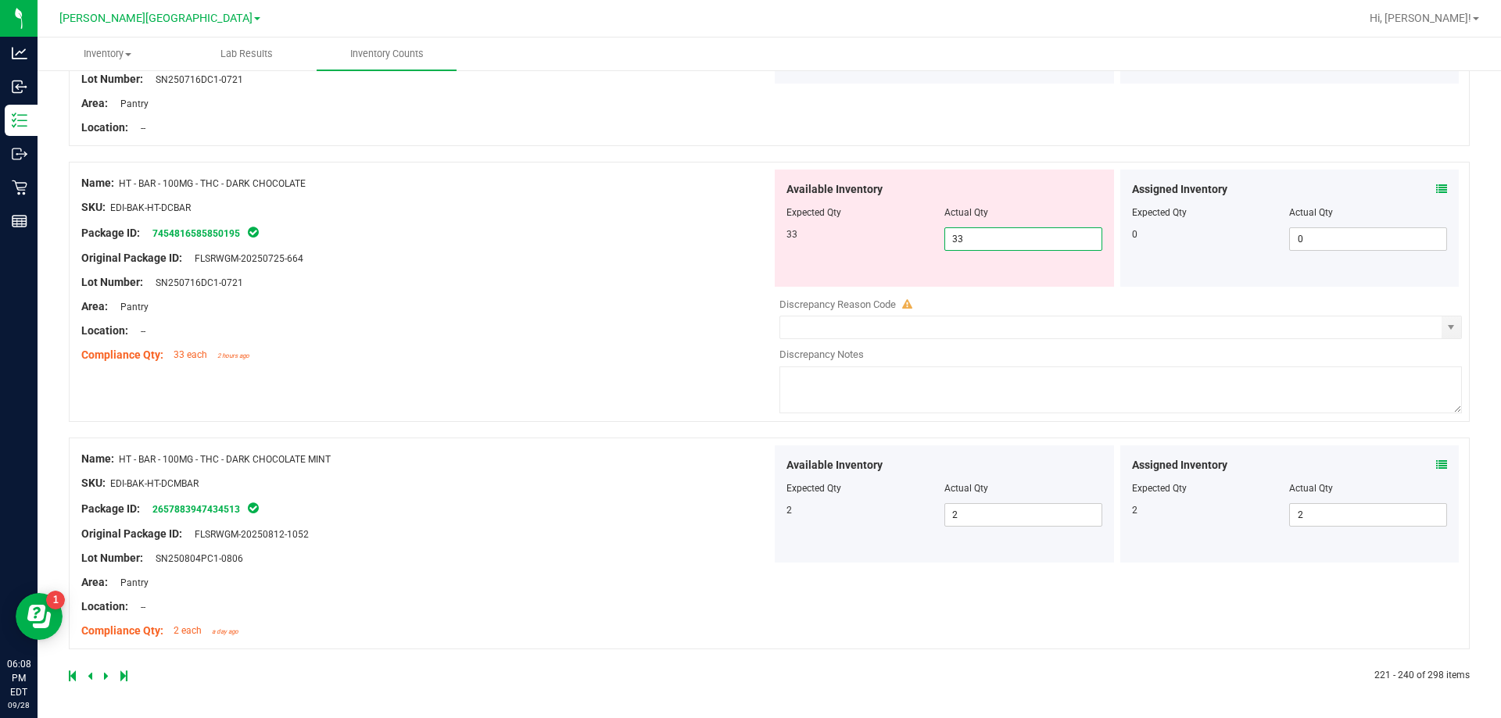
click at [677, 307] on div "Name: HT - BAR - 100MG - THC - DARK CHOCOLATE SKU: EDI-BAK-HT-DCBAR Package ID:…" at bounding box center [426, 269] width 690 height 199
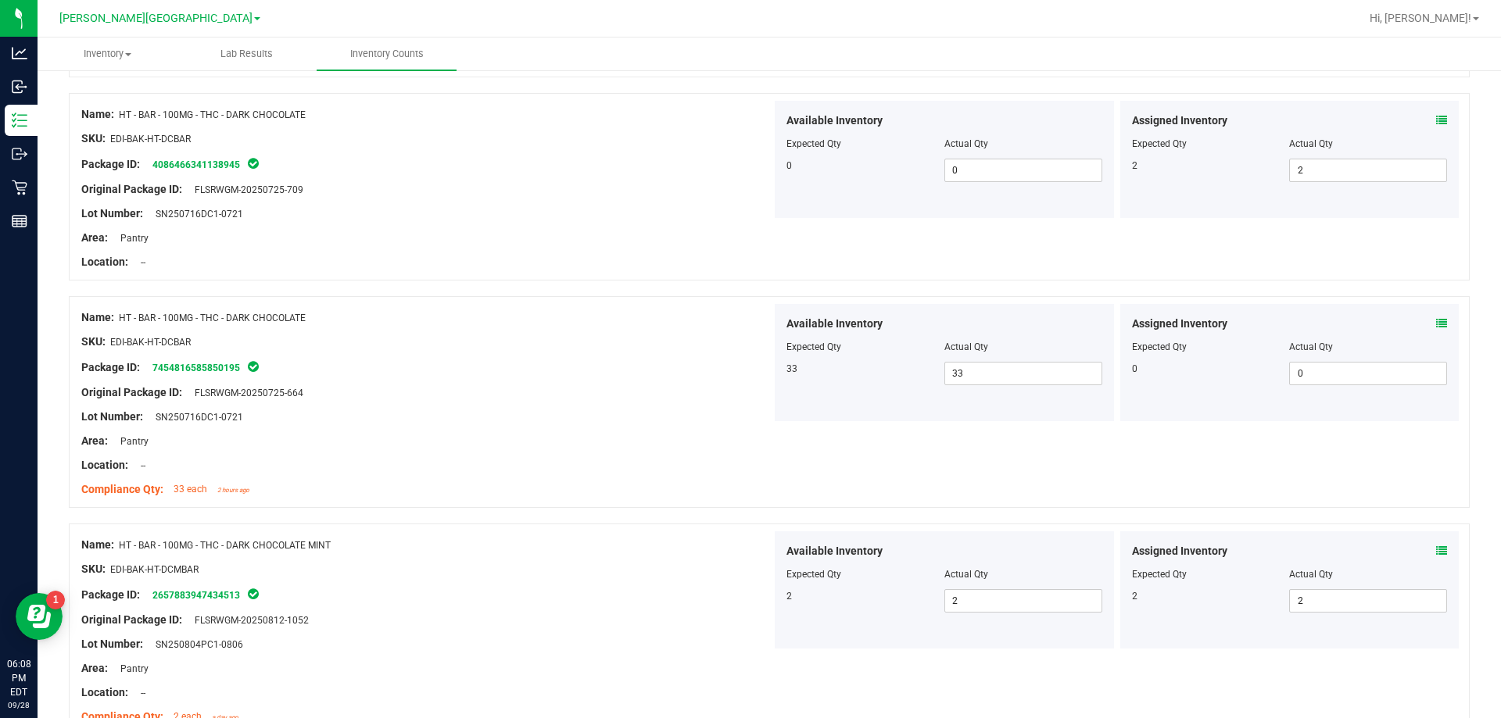
scroll to position [4115, 0]
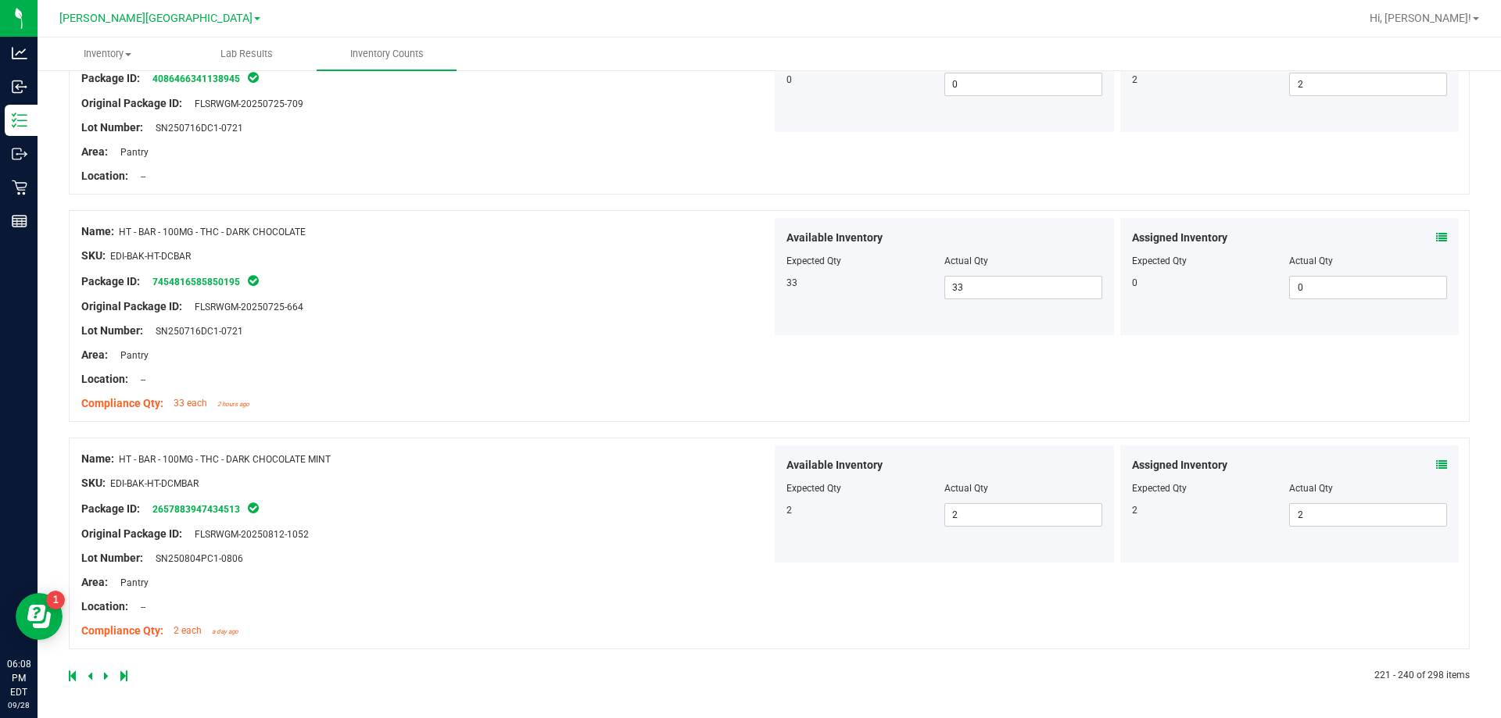
click at [106, 674] on icon at bounding box center [106, 676] width 5 height 9
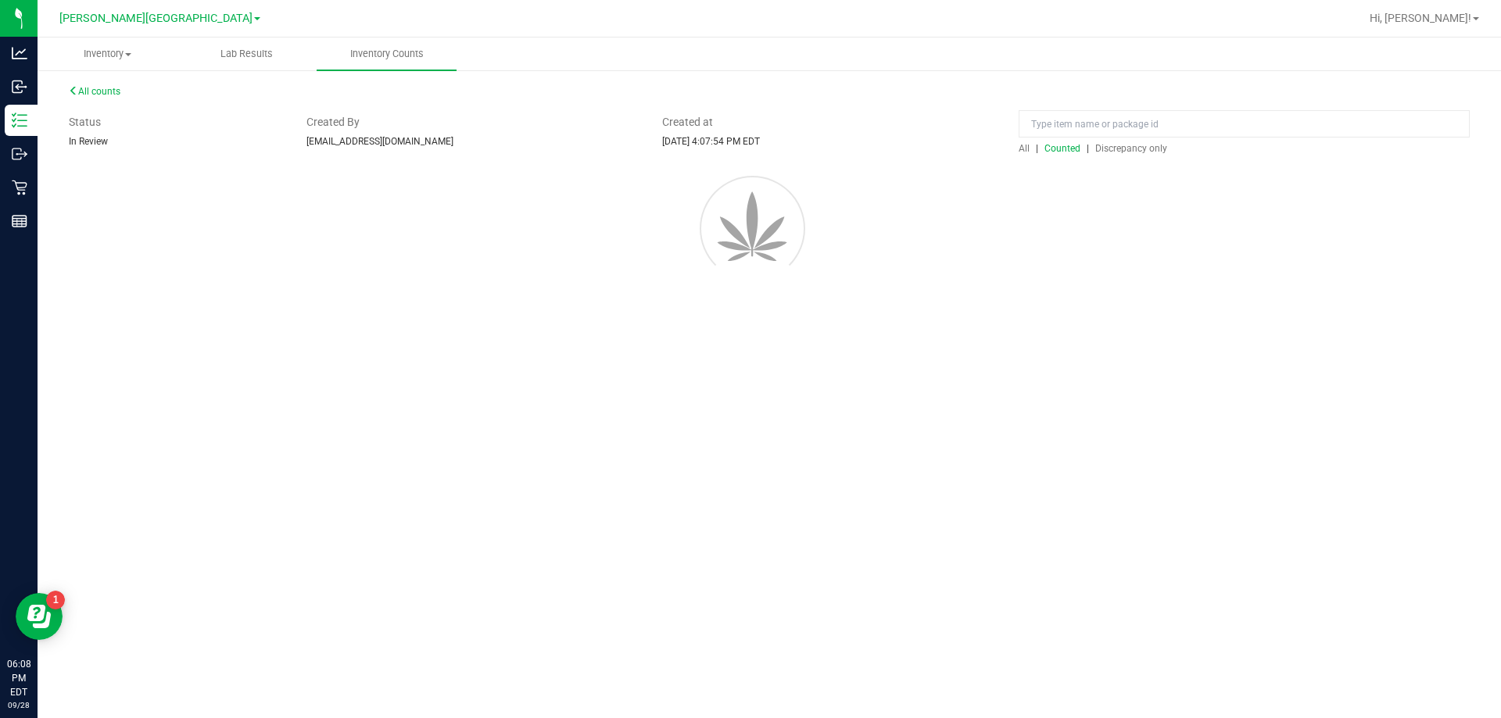
scroll to position [0, 0]
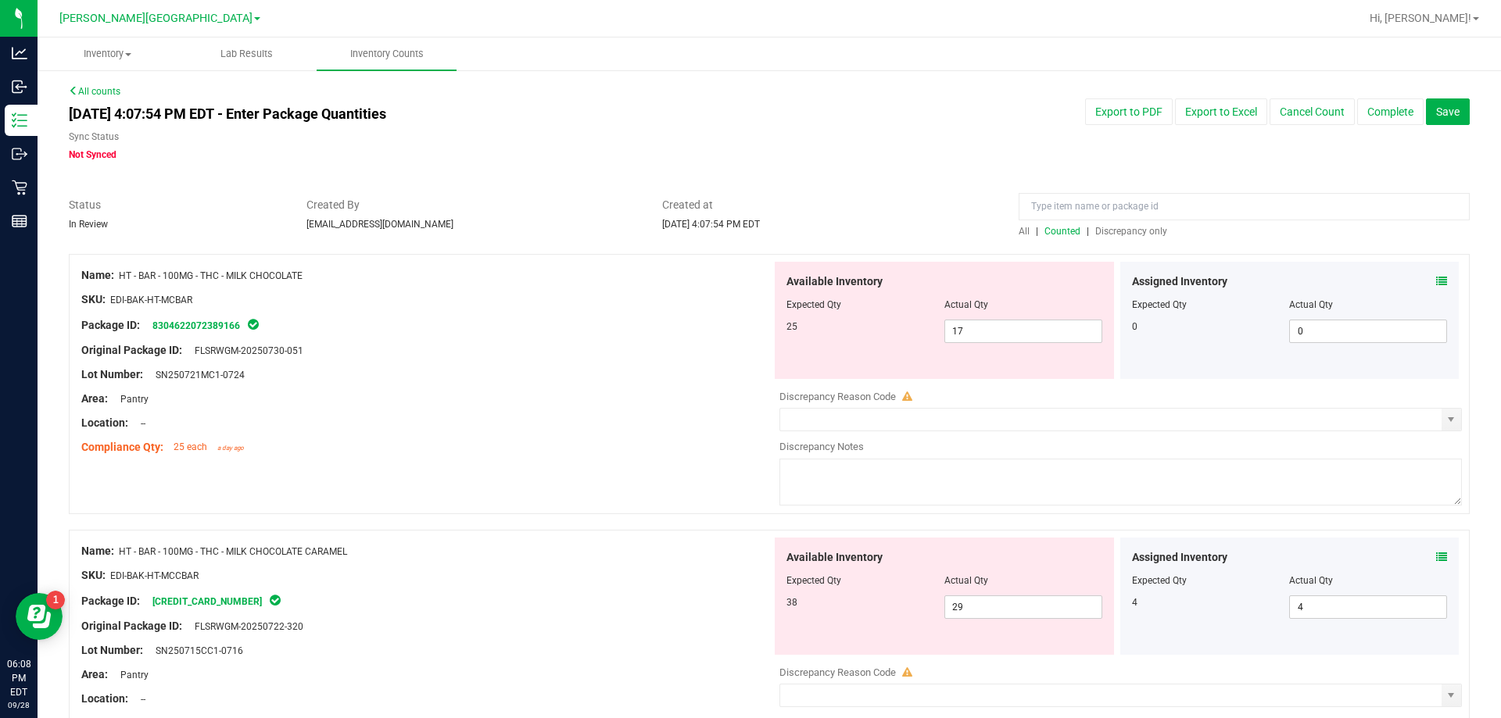
click at [399, 437] on div at bounding box center [426, 436] width 690 height 8
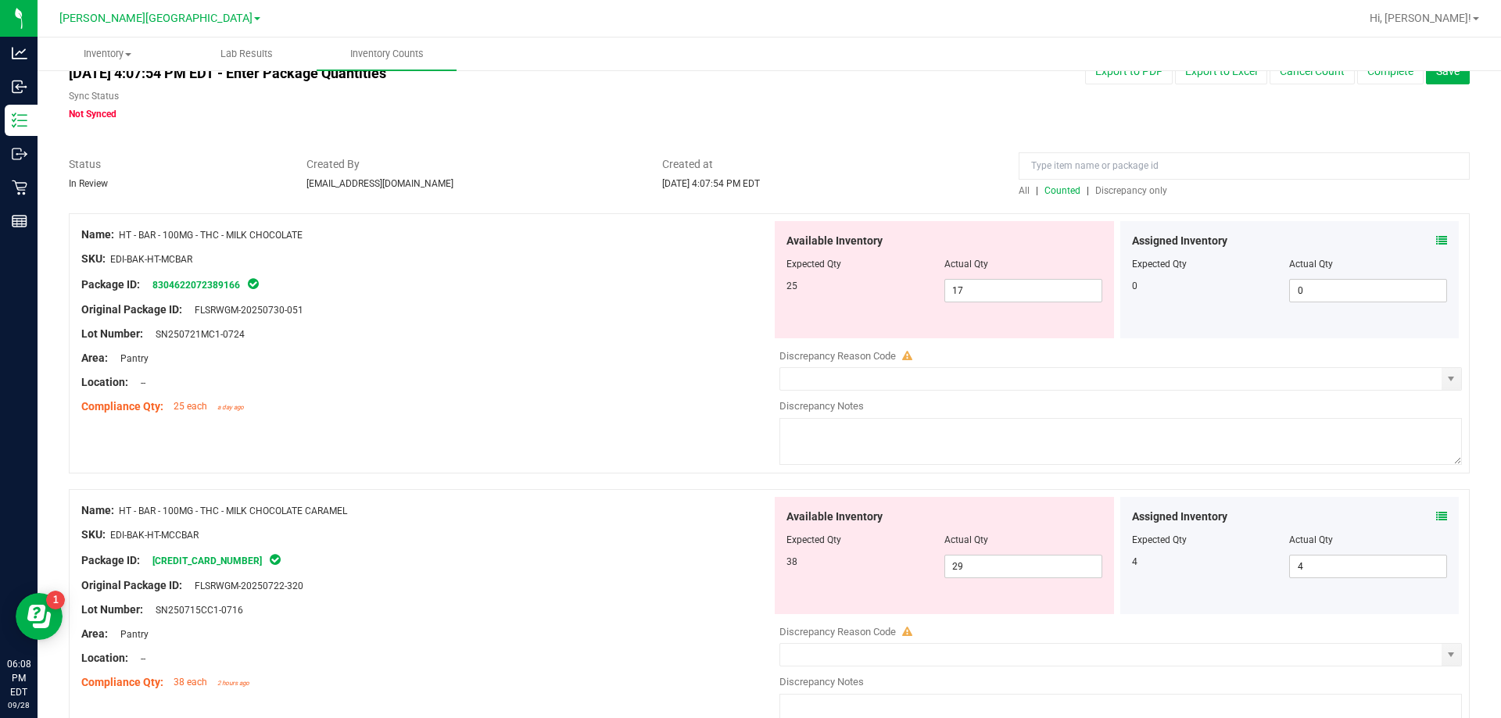
scroll to position [156, 0]
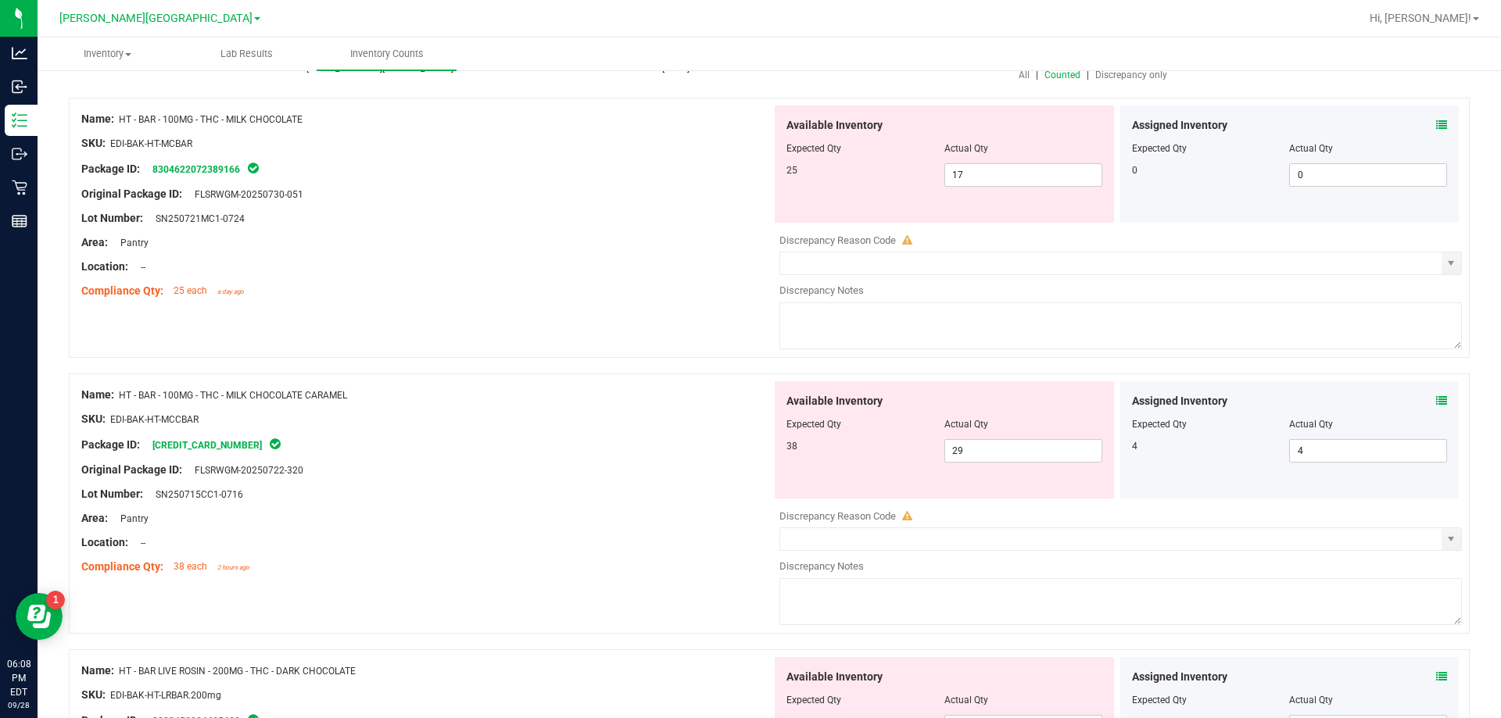
click at [564, 414] on div "SKU: EDI-BAK-HT-MCCBAR" at bounding box center [426, 419] width 690 height 16
click at [988, 177] on span "17 17" at bounding box center [1023, 174] width 158 height 23
click at [675, 141] on div "SKU: EDI-BAK-HT-MCBAR" at bounding box center [426, 143] width 690 height 16
click at [621, 205] on div at bounding box center [426, 206] width 690 height 8
click at [657, 462] on div "Original Package ID: FLSRWGM-20250722-320" at bounding box center [426, 470] width 690 height 16
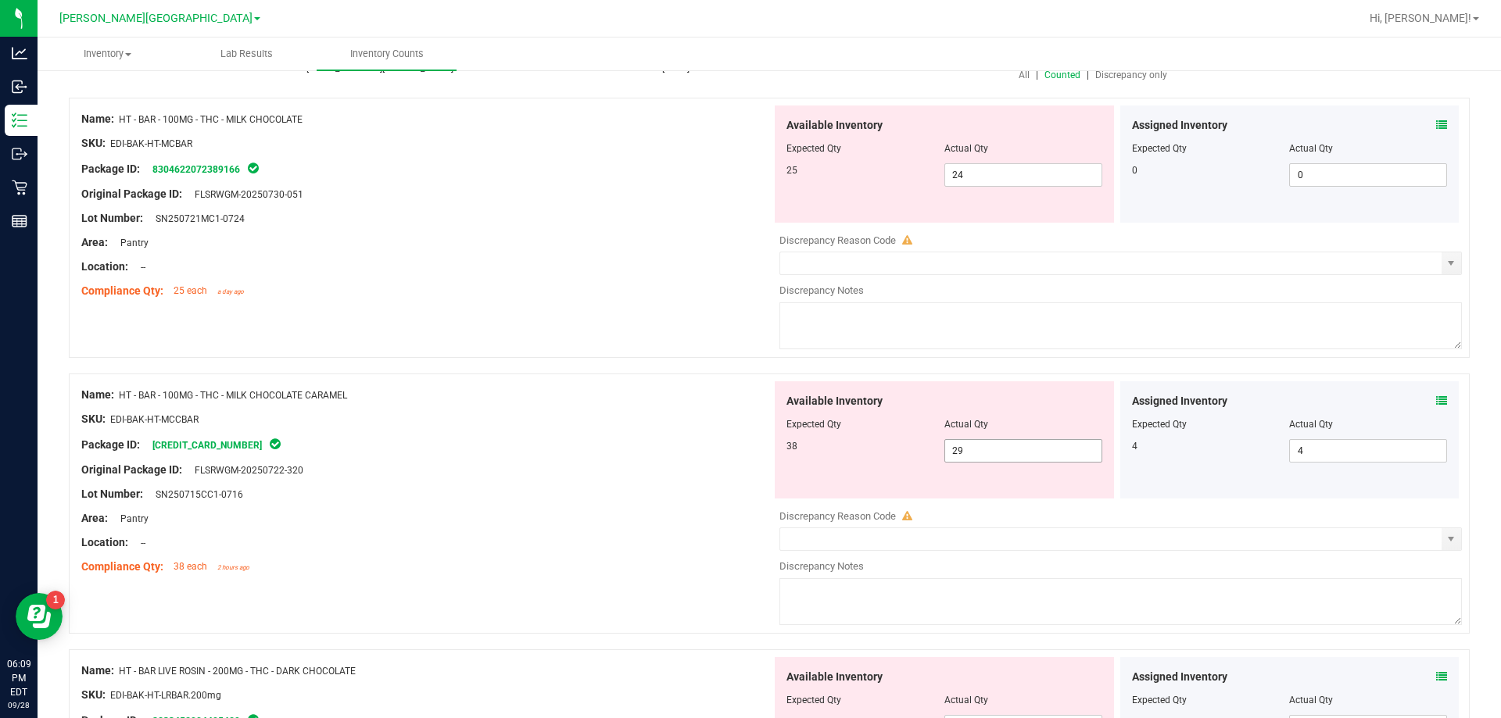
click at [969, 446] on span "29 29" at bounding box center [1023, 450] width 158 height 23
click at [1436, 125] on icon at bounding box center [1441, 125] width 11 height 11
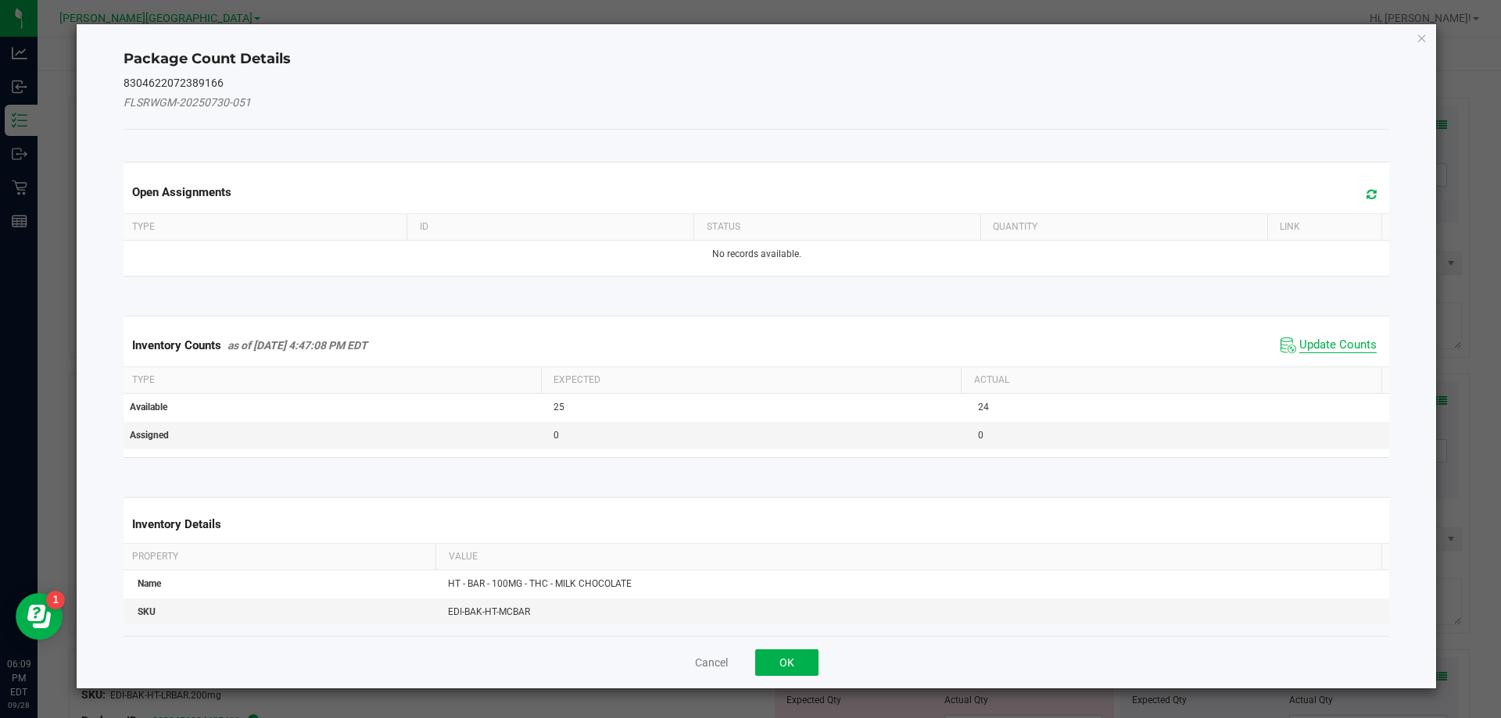
click at [1325, 353] on span "Update Counts" at bounding box center [1337, 346] width 77 height 16
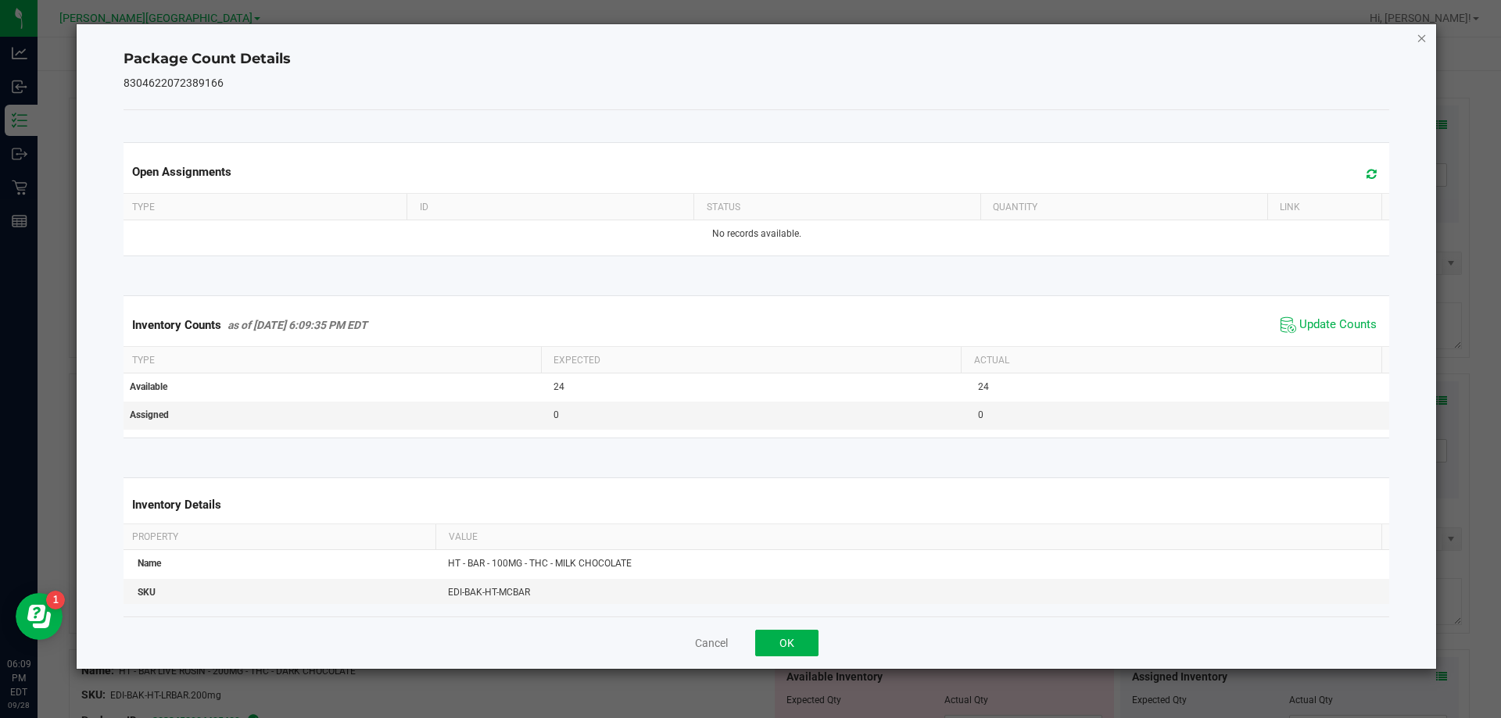
click at [1425, 37] on icon "Close" at bounding box center [1422, 37] width 11 height 19
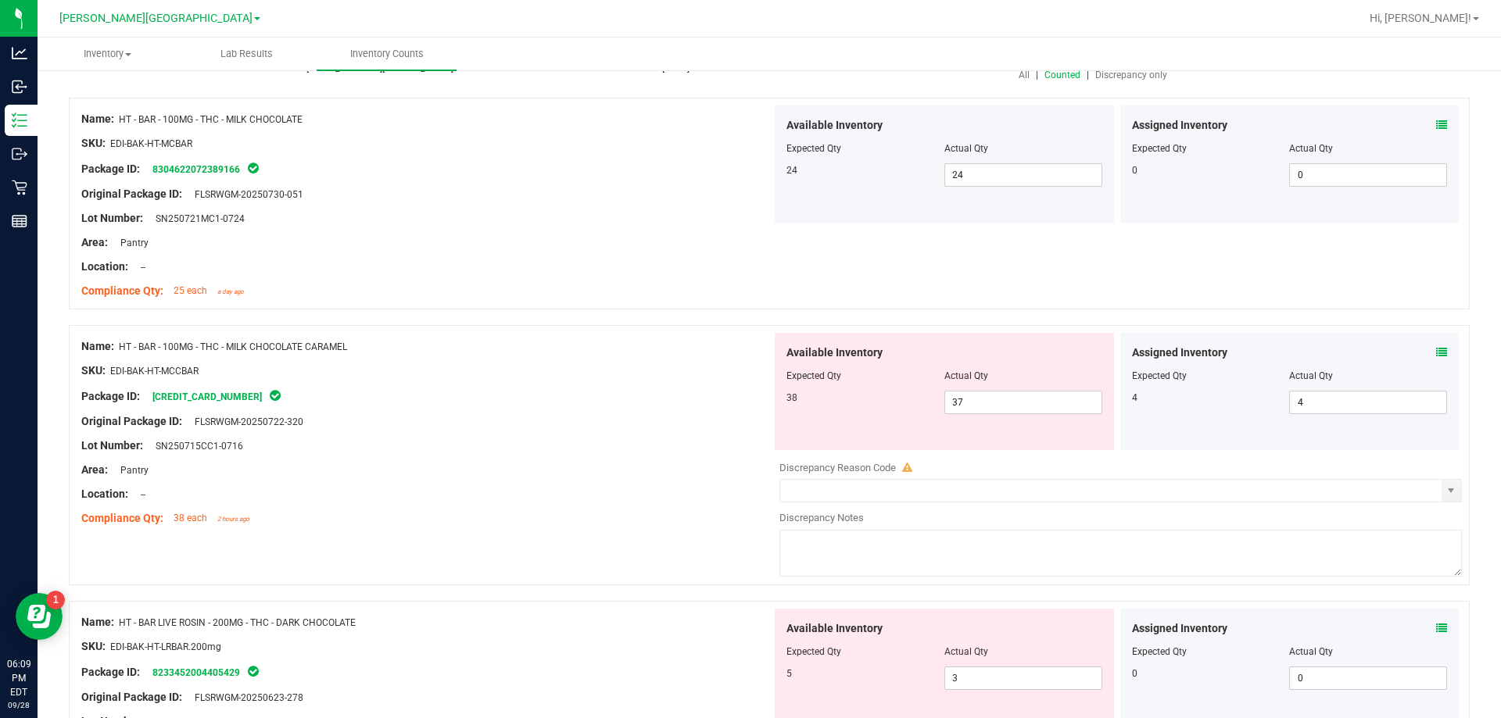
click at [1436, 353] on icon at bounding box center [1441, 352] width 11 height 11
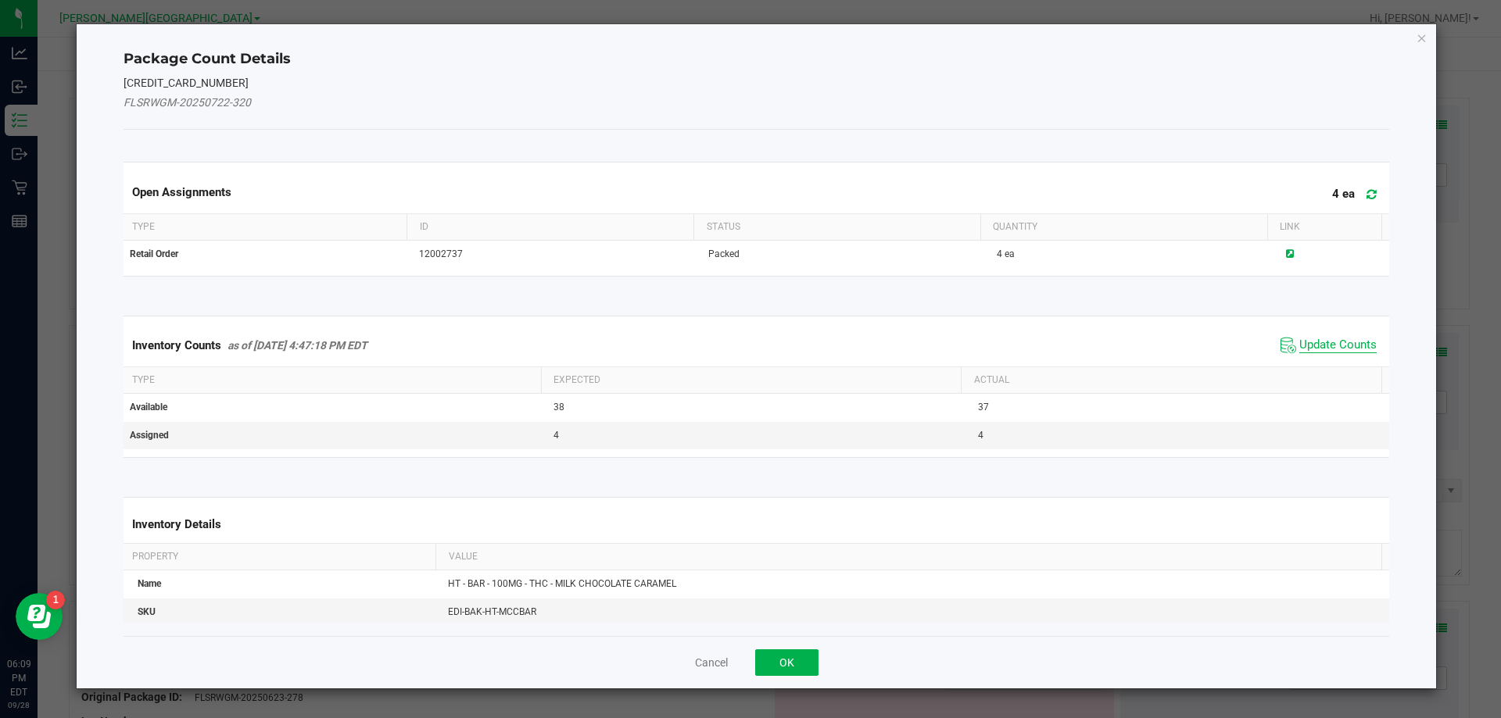
click at [1345, 343] on span "Update Counts" at bounding box center [1337, 346] width 77 height 16
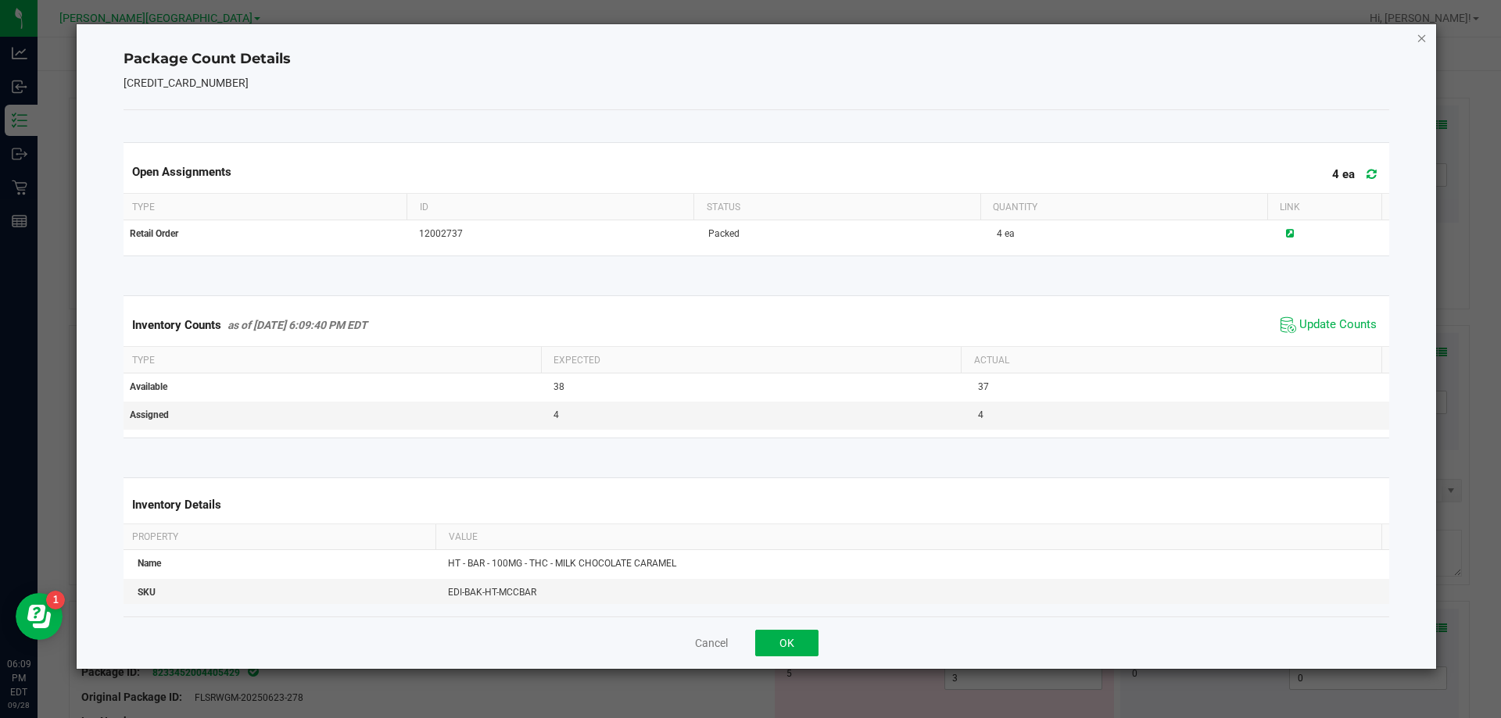
click at [1418, 41] on icon "Close" at bounding box center [1422, 37] width 11 height 19
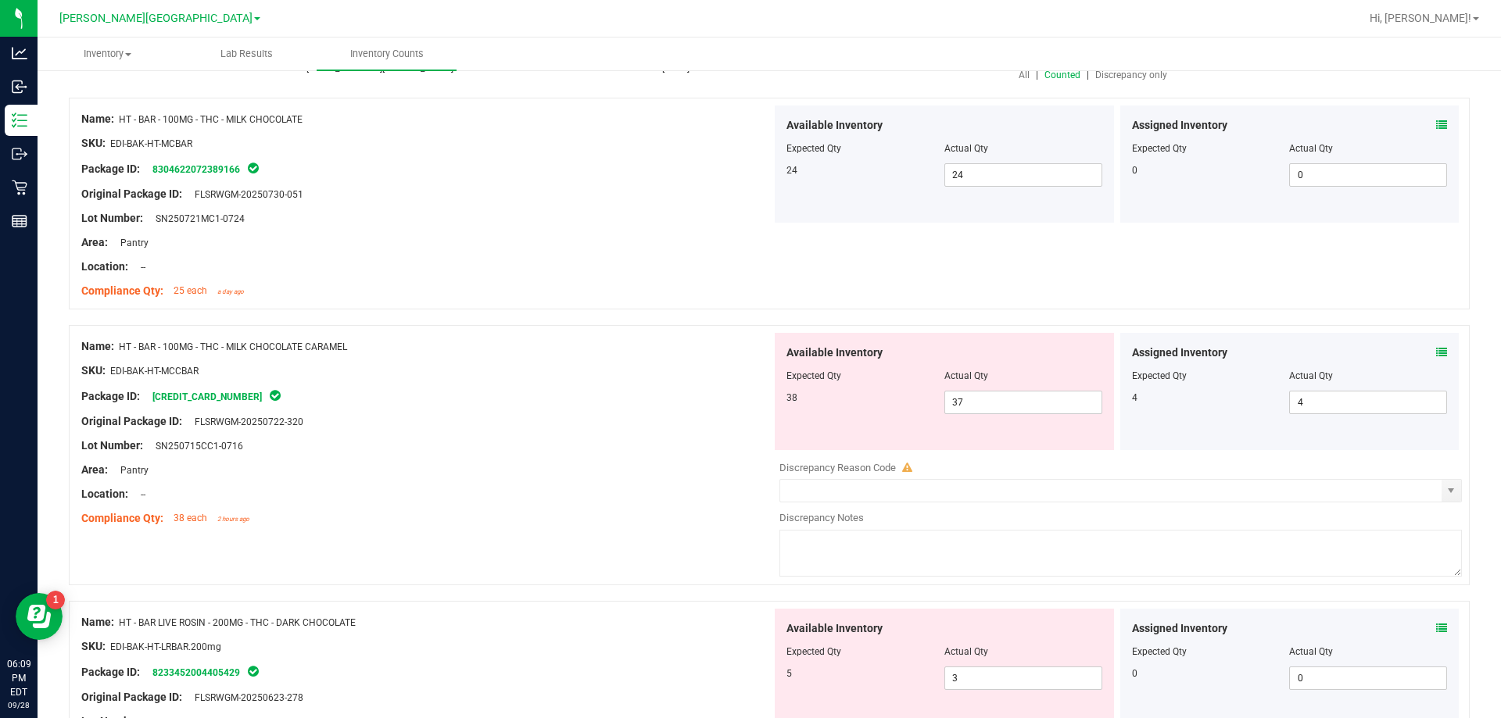
click at [1436, 355] on icon at bounding box center [1441, 352] width 11 height 11
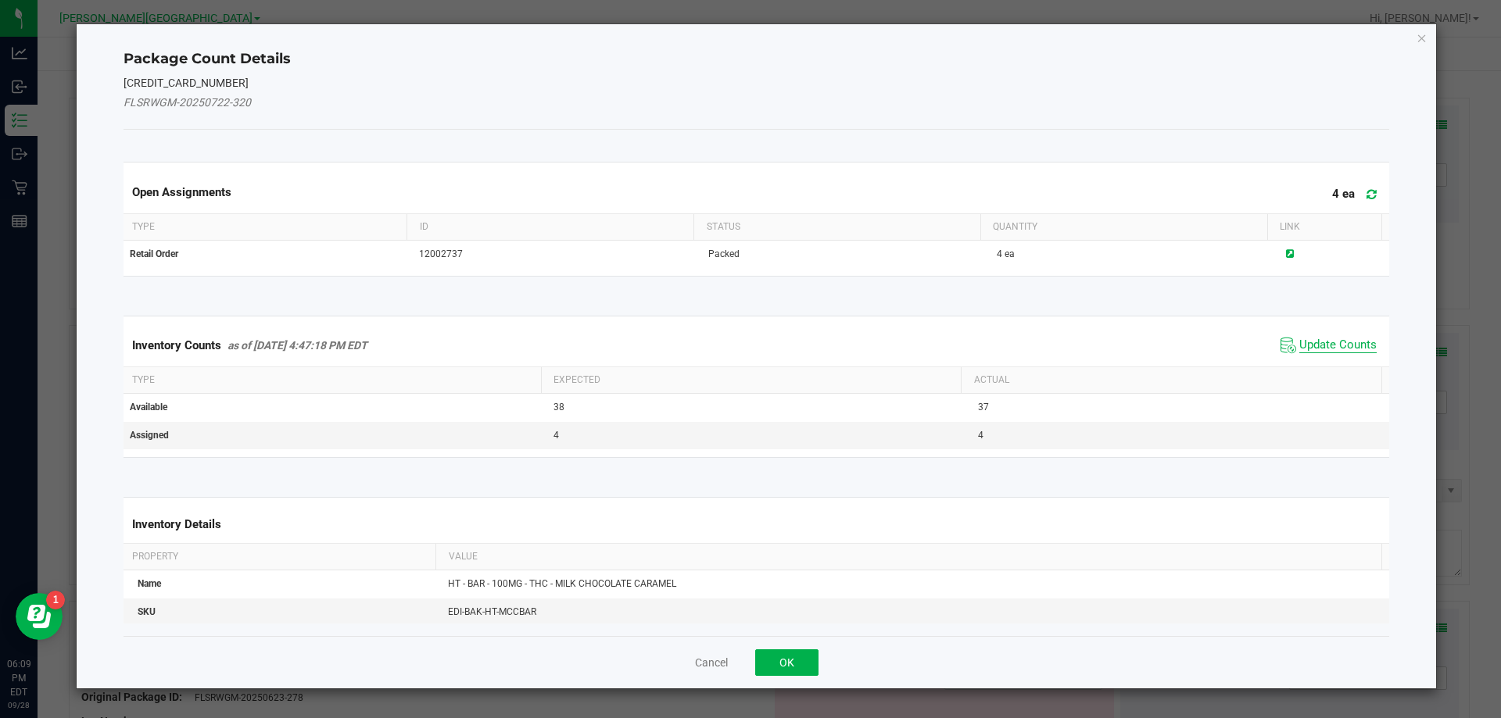
click at [1336, 349] on span "Update Counts" at bounding box center [1337, 346] width 77 height 16
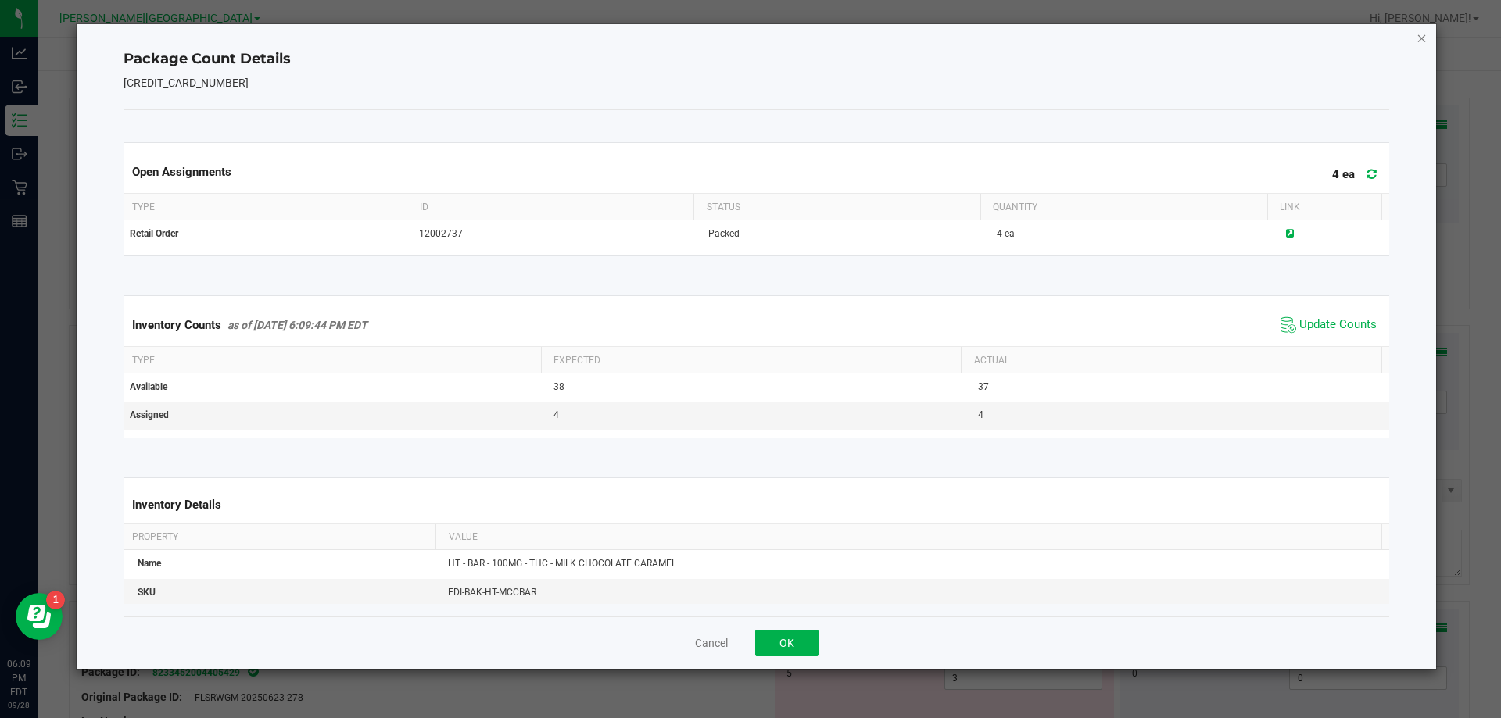
click at [1419, 38] on icon "Close" at bounding box center [1422, 37] width 11 height 19
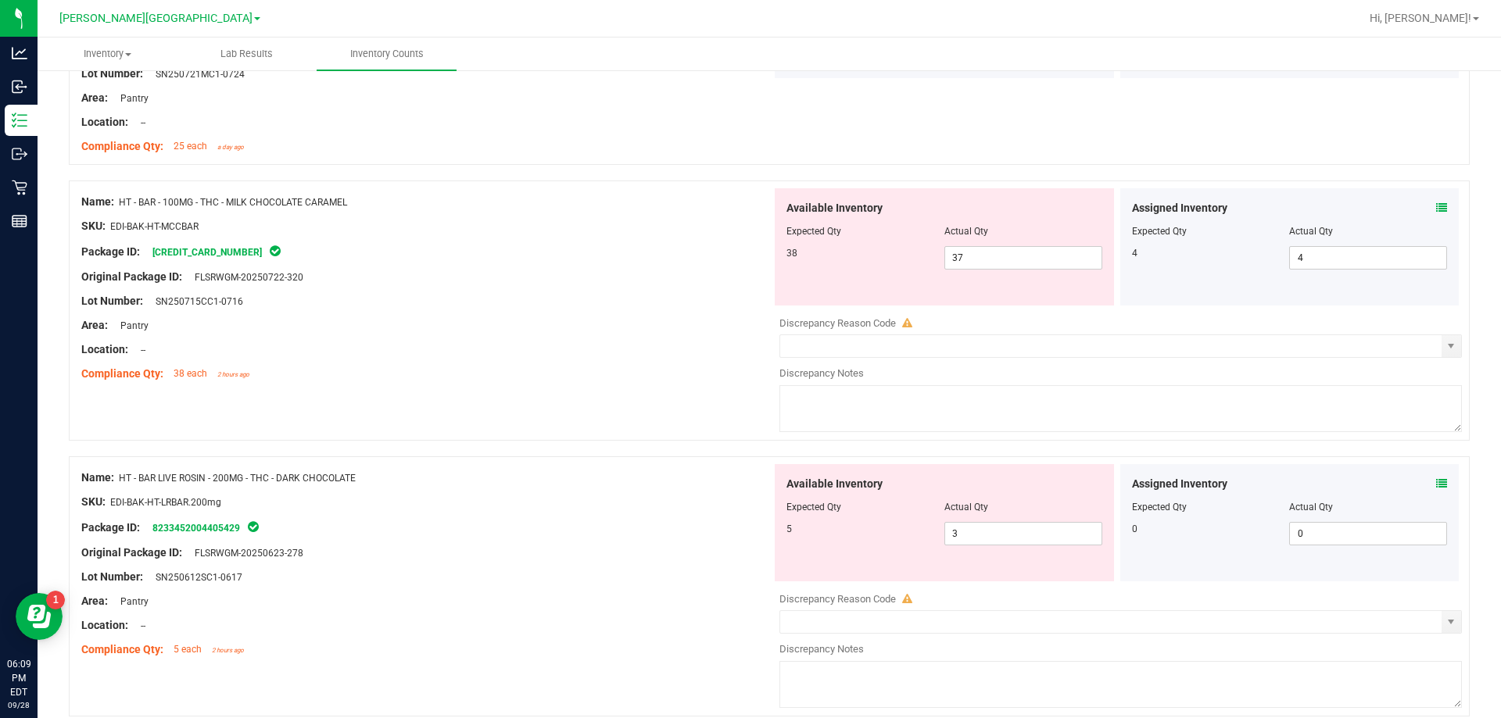
scroll to position [425, 0]
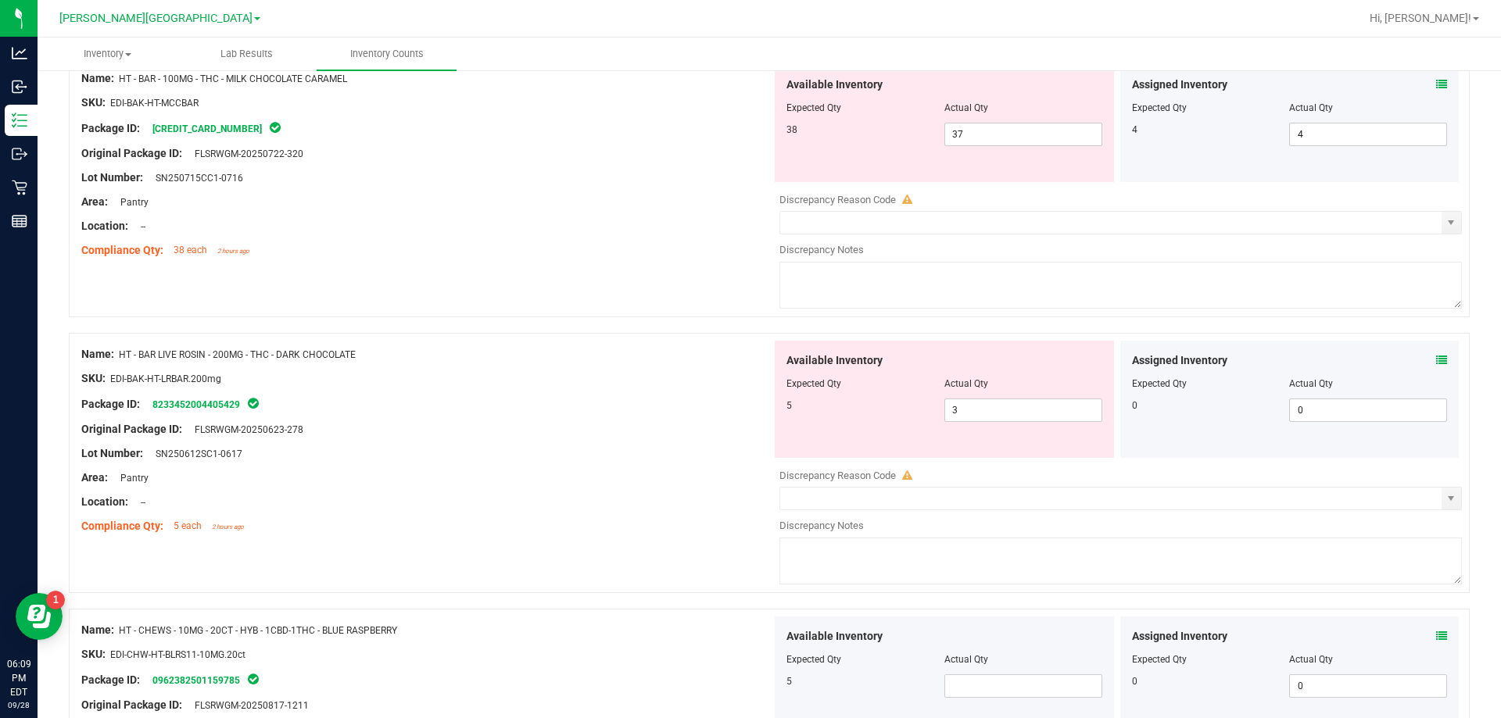
click at [1436, 363] on icon at bounding box center [1441, 360] width 11 height 11
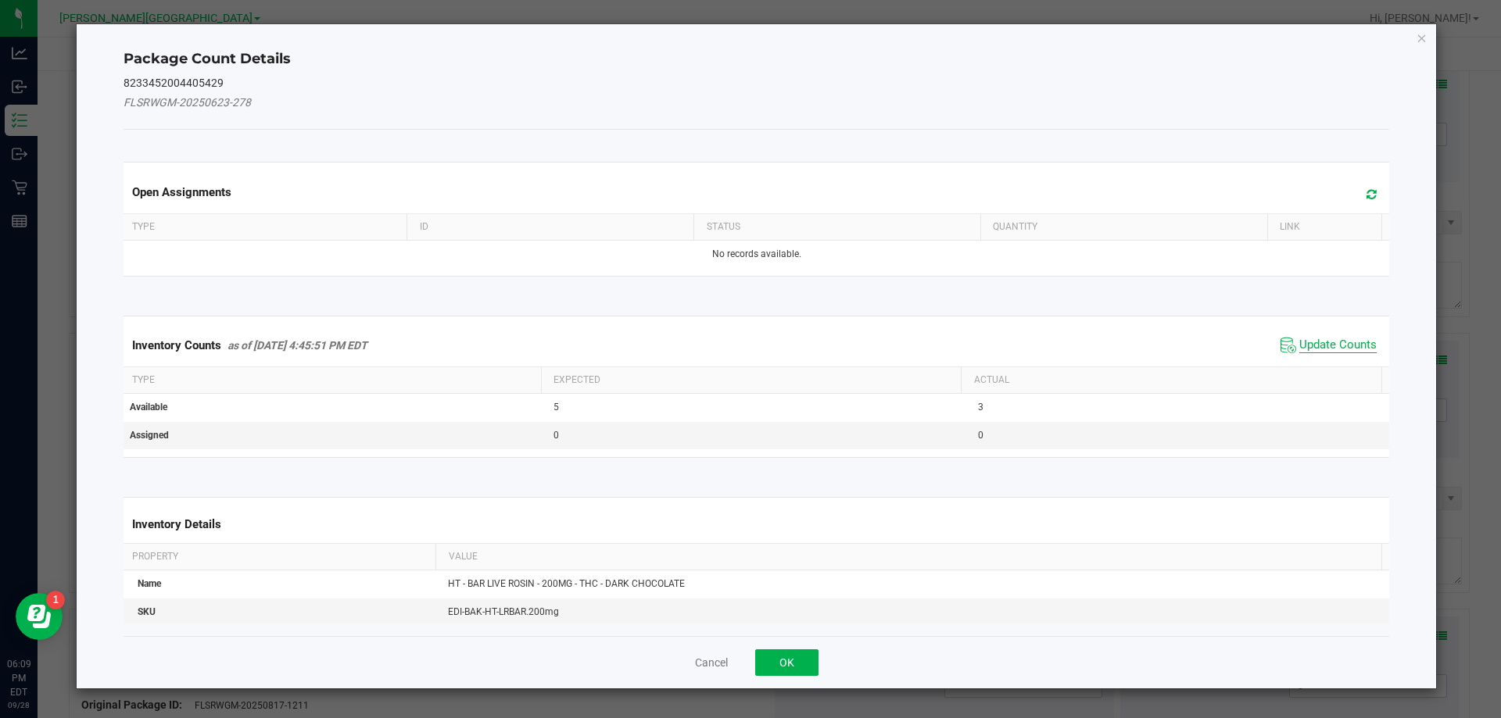
click at [1326, 340] on span "Update Counts" at bounding box center [1337, 346] width 77 height 16
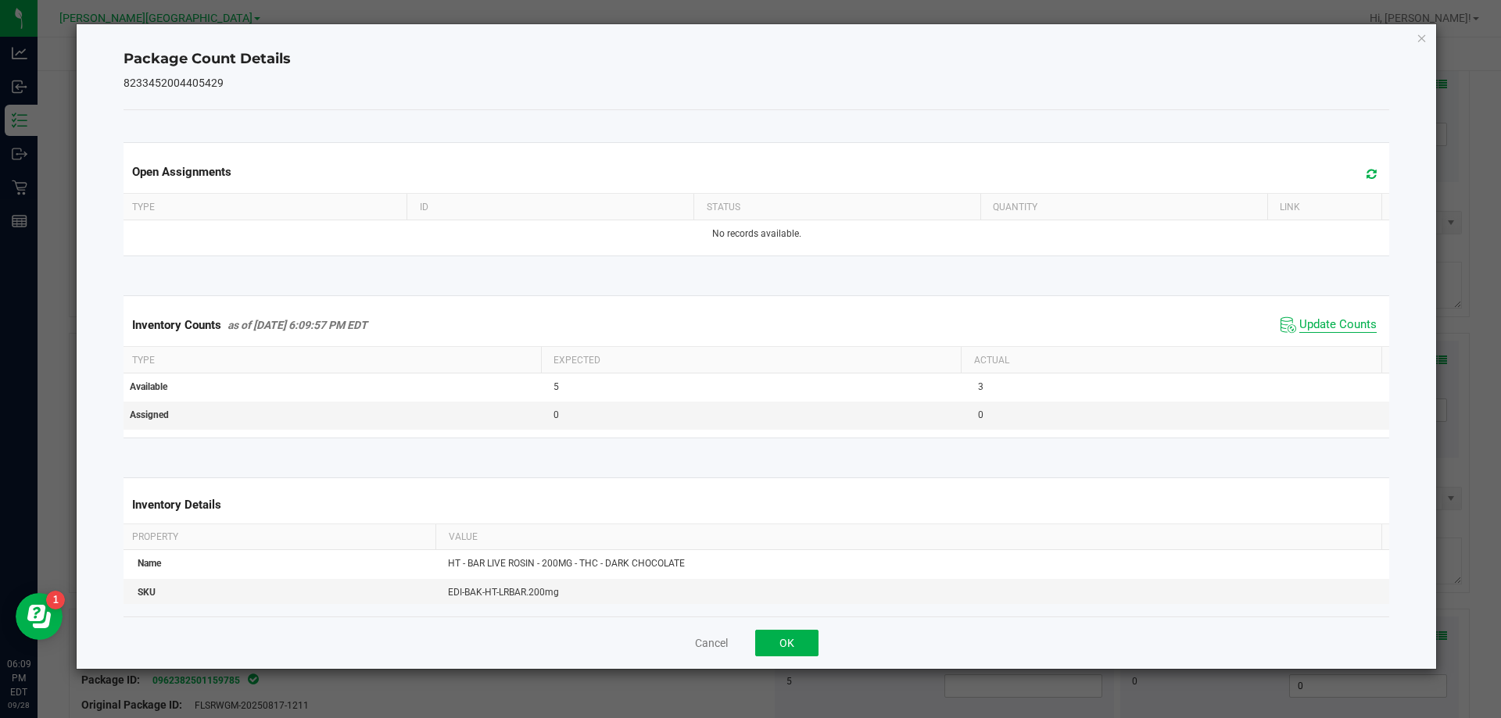
click at [1332, 333] on span "Update Counts" at bounding box center [1337, 325] width 77 height 16
click at [1419, 39] on icon "Close" at bounding box center [1422, 37] width 11 height 19
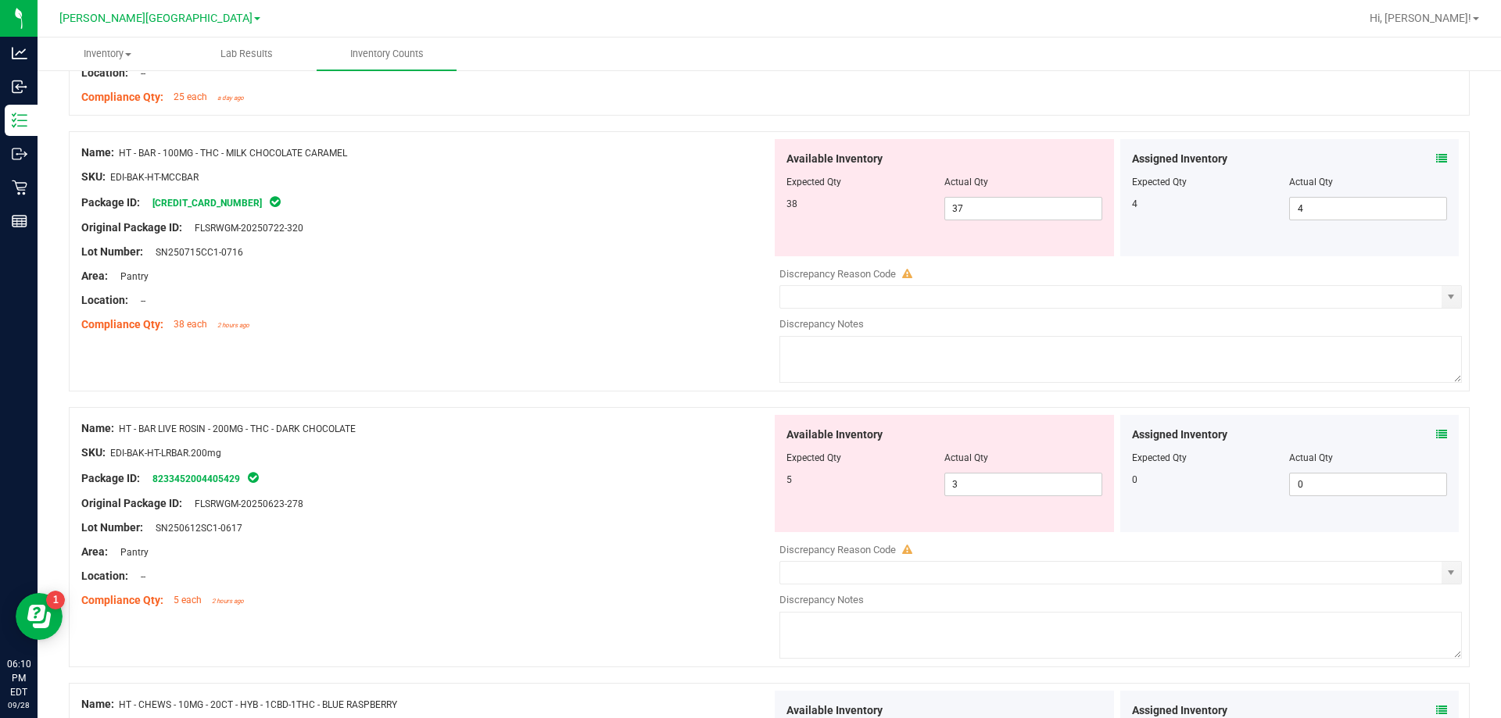
scroll to position [351, 0]
click at [976, 210] on span "37 37" at bounding box center [1023, 207] width 158 height 23
click at [555, 314] on div at bounding box center [426, 312] width 690 height 8
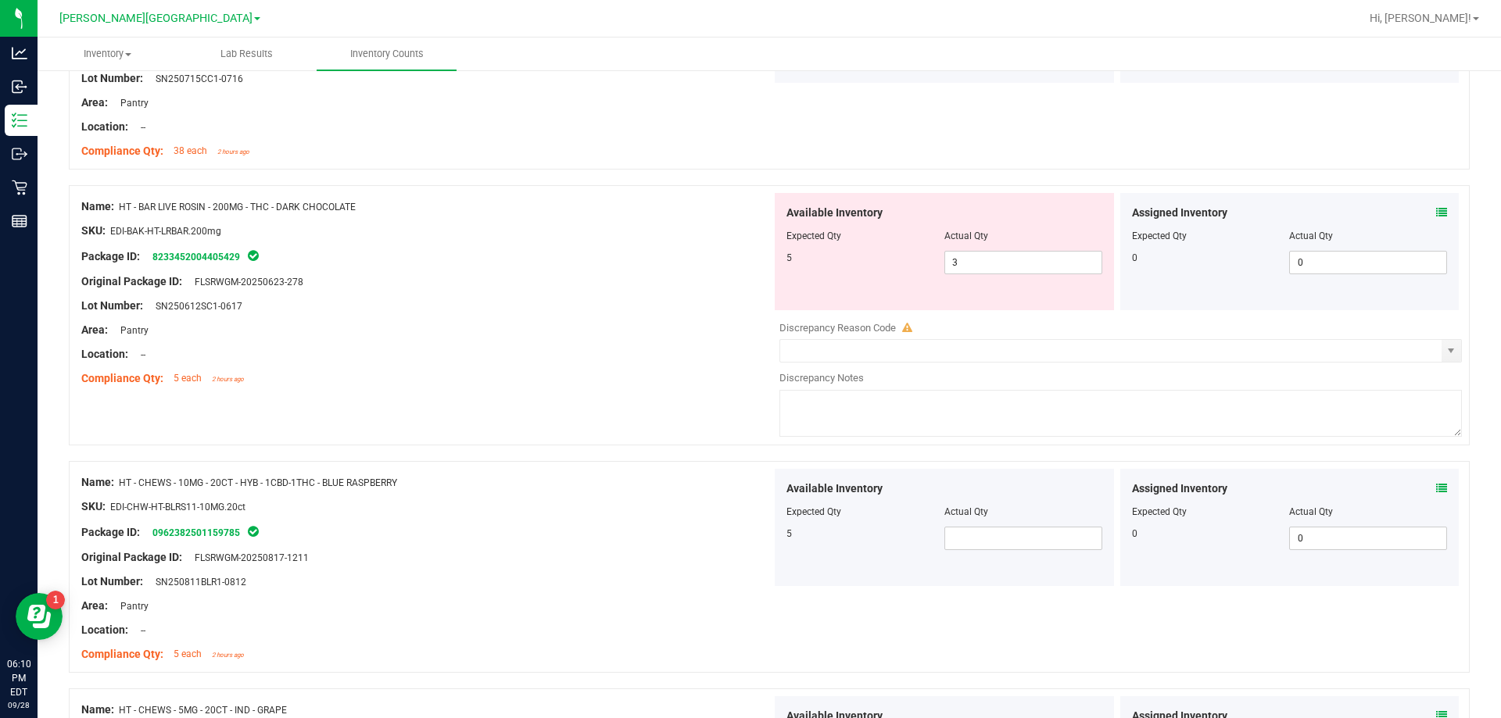
scroll to position [586, 0]
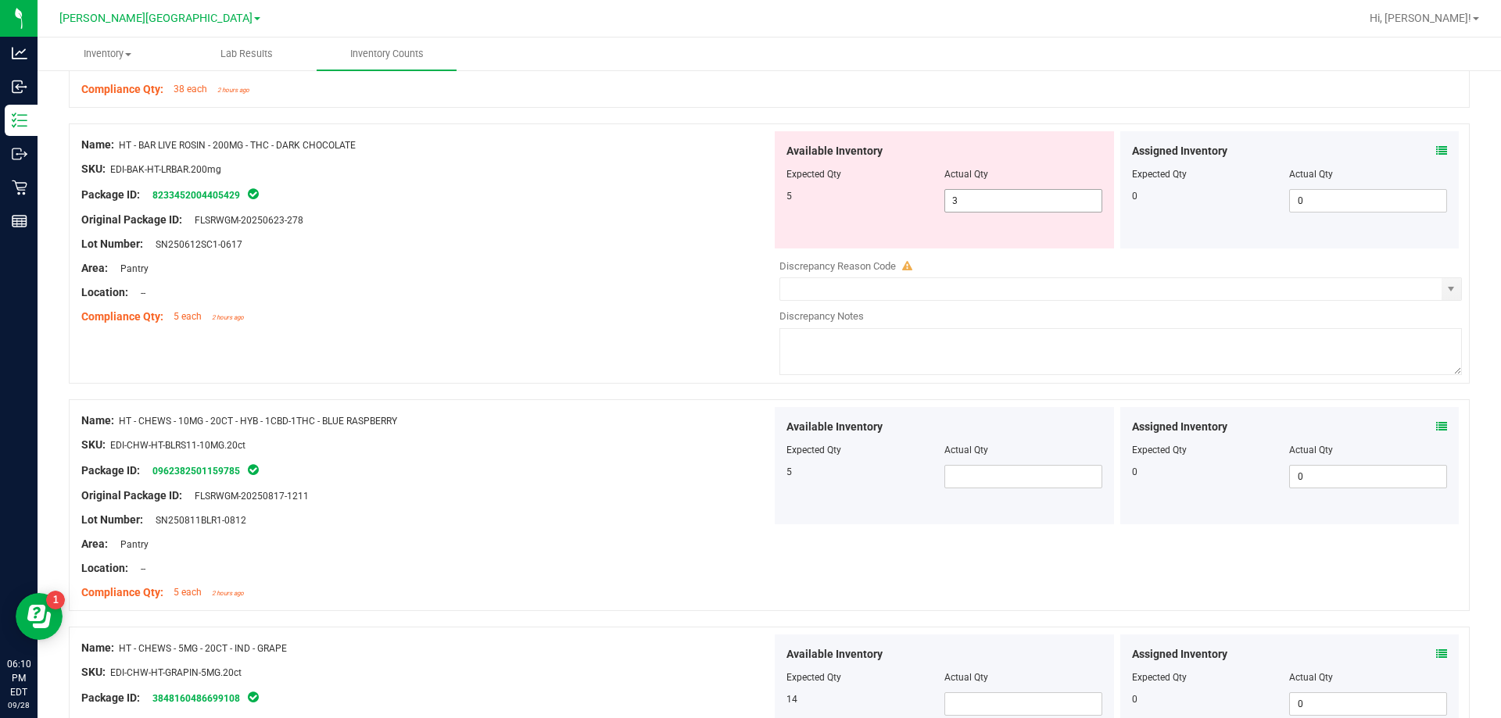
click at [958, 204] on span "3 3" at bounding box center [1023, 200] width 158 height 23
click at [607, 245] on div "Lot Number: SN250612SC1-0617" at bounding box center [426, 244] width 690 height 16
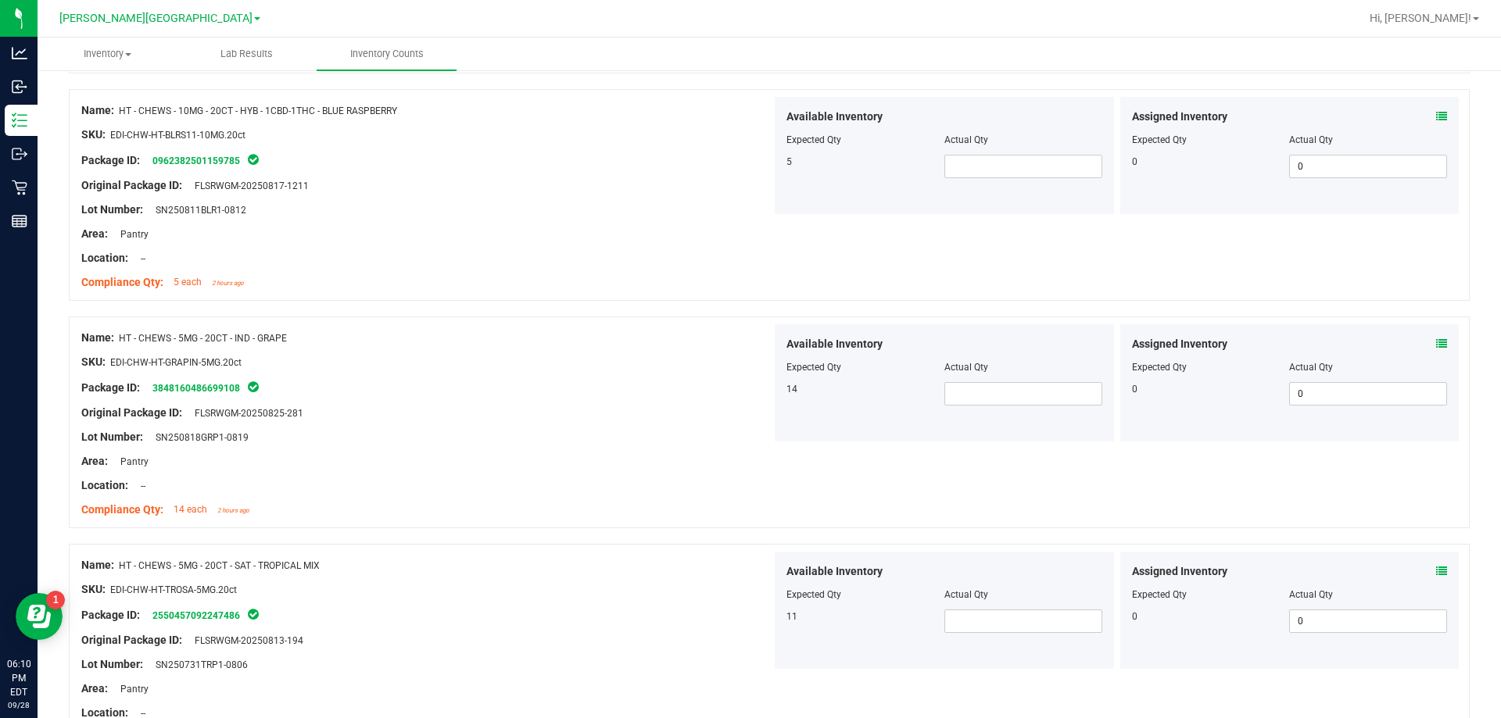
scroll to position [820, 0]
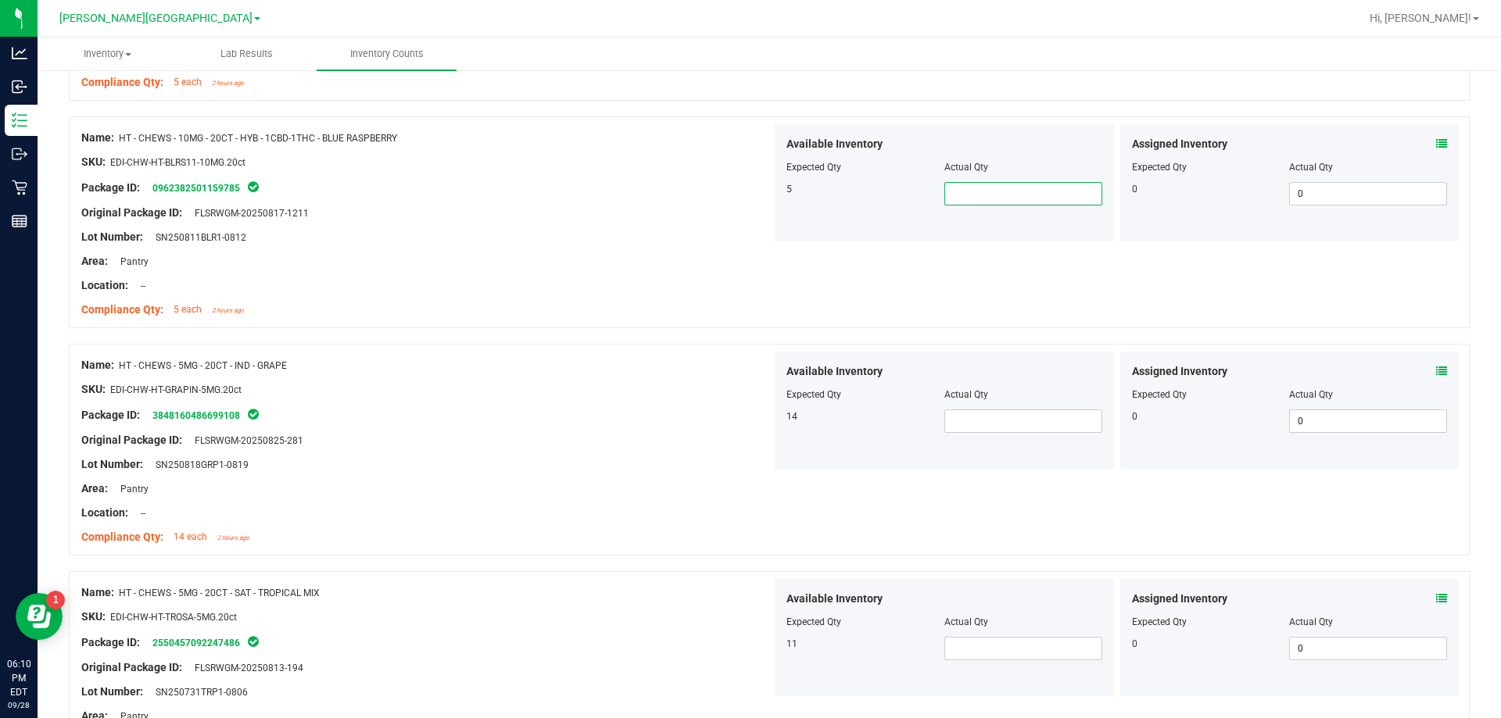
click at [966, 199] on span at bounding box center [1023, 193] width 158 height 23
click at [1034, 417] on span at bounding box center [1023, 421] width 158 height 23
click at [688, 520] on div "Location: --" at bounding box center [426, 513] width 690 height 16
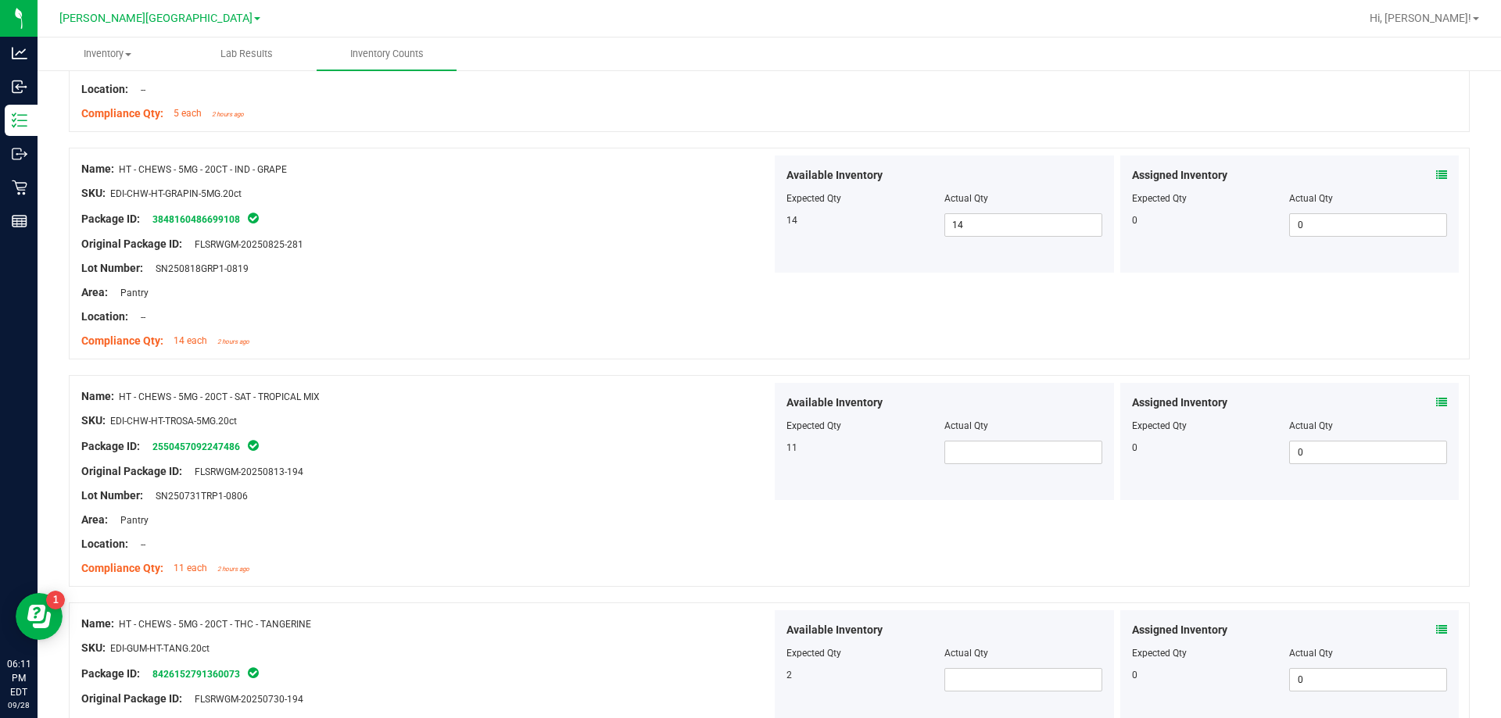
scroll to position [1133, 0]
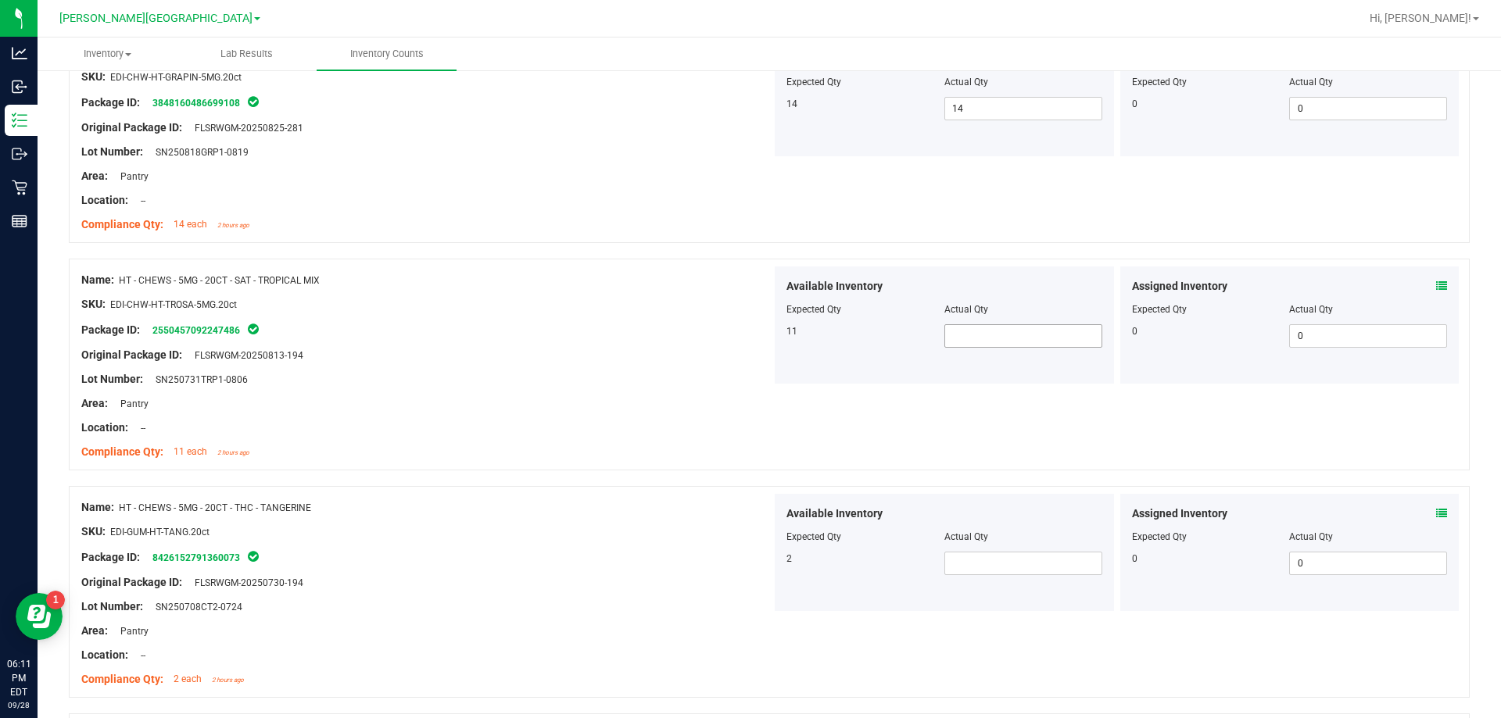
click at [1012, 340] on span at bounding box center [1023, 335] width 158 height 23
click at [540, 383] on div "Lot Number: SN250731TRP1-0806" at bounding box center [426, 379] width 690 height 16
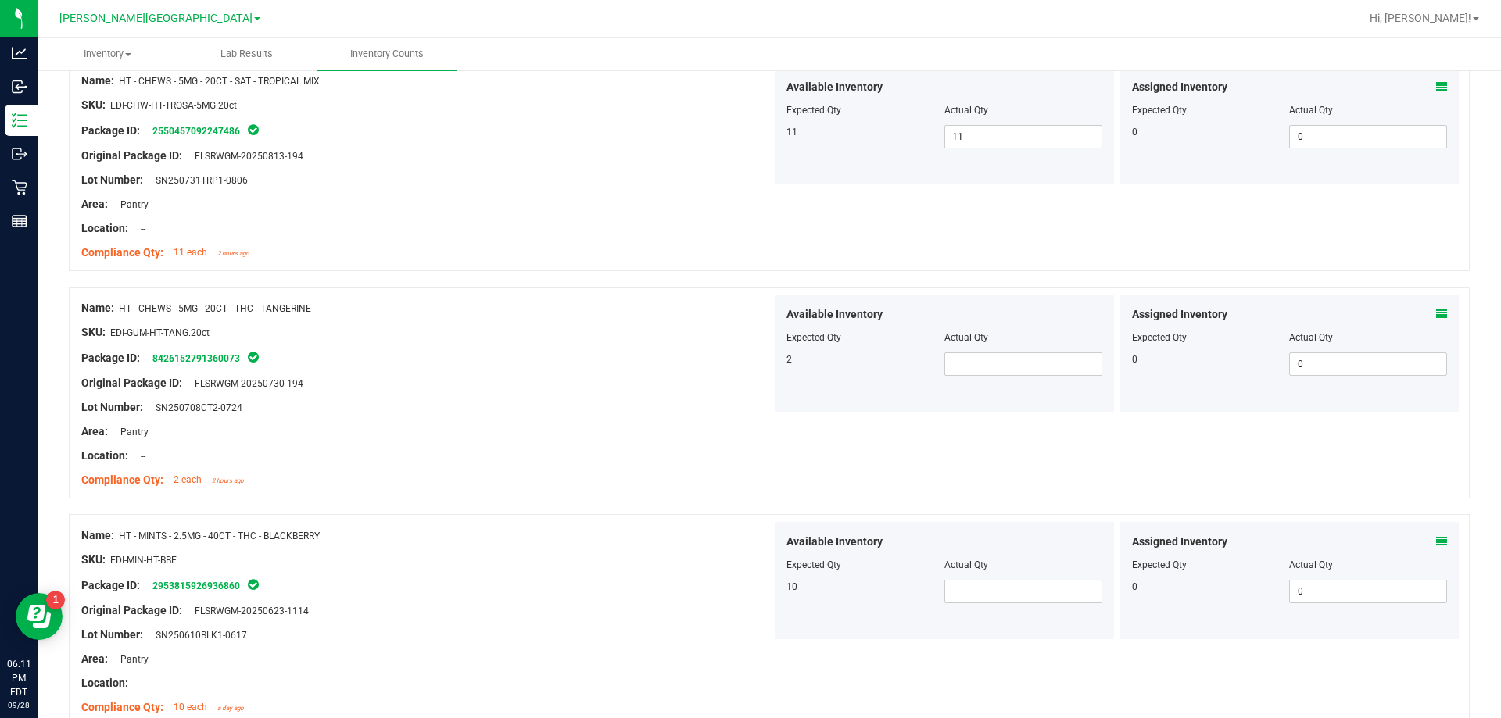
scroll to position [1367, 0]
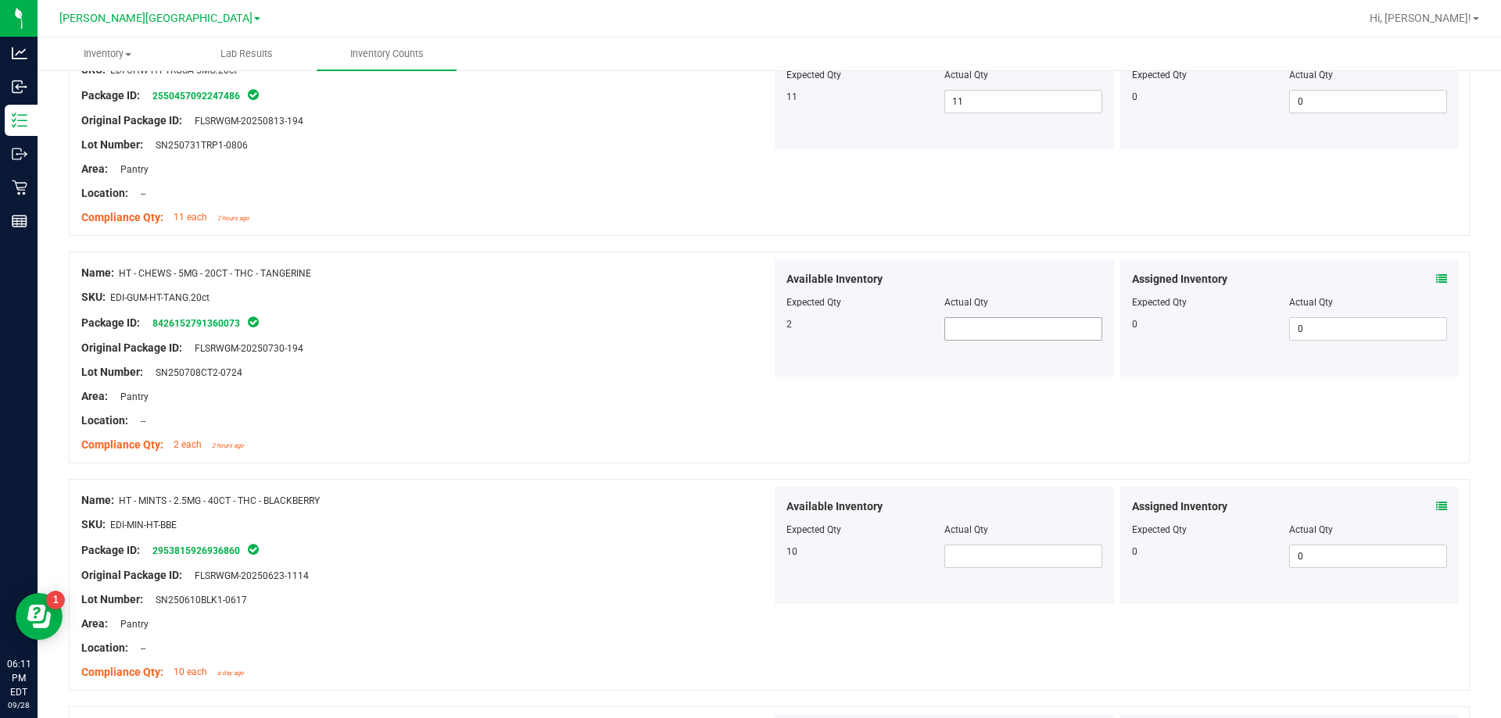
click at [953, 326] on span at bounding box center [1023, 328] width 158 height 23
click at [645, 307] on div at bounding box center [426, 310] width 690 height 8
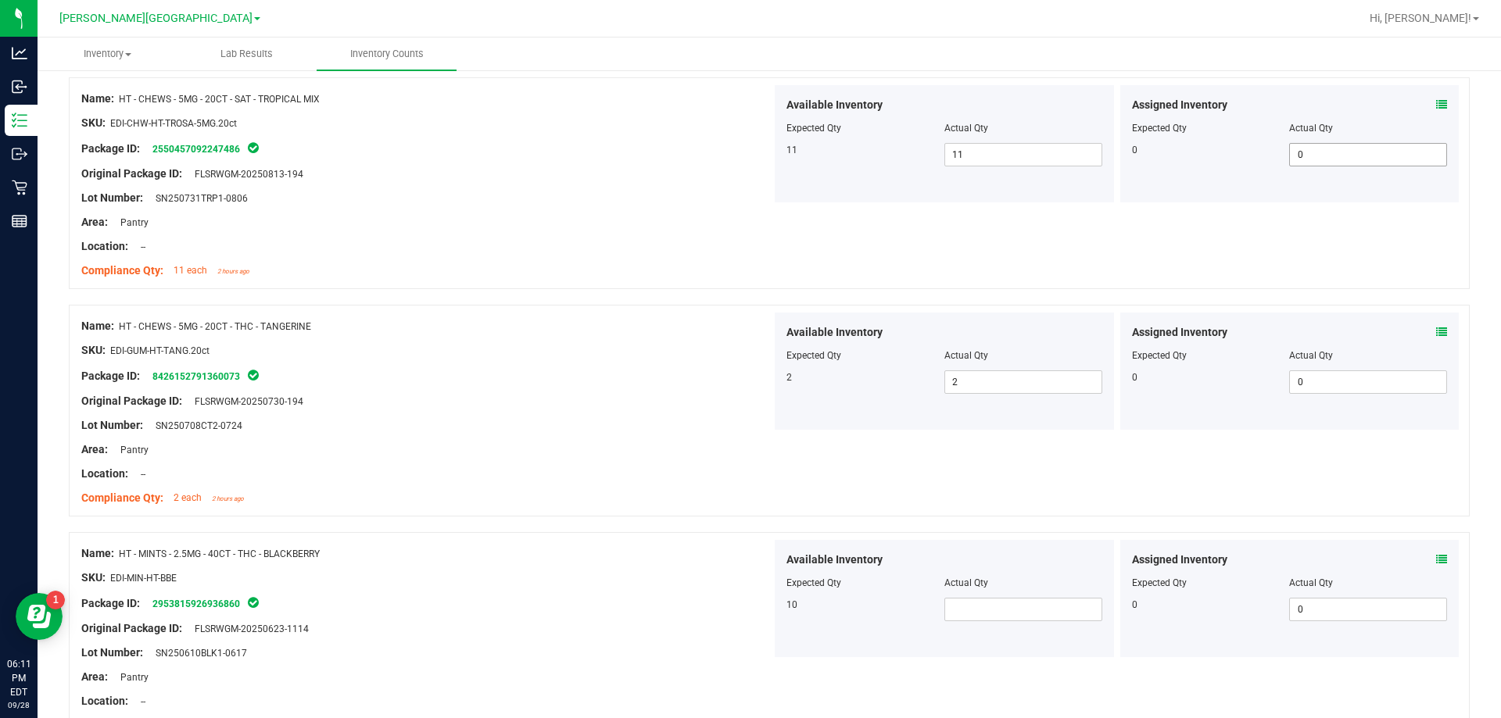
scroll to position [1211, 0]
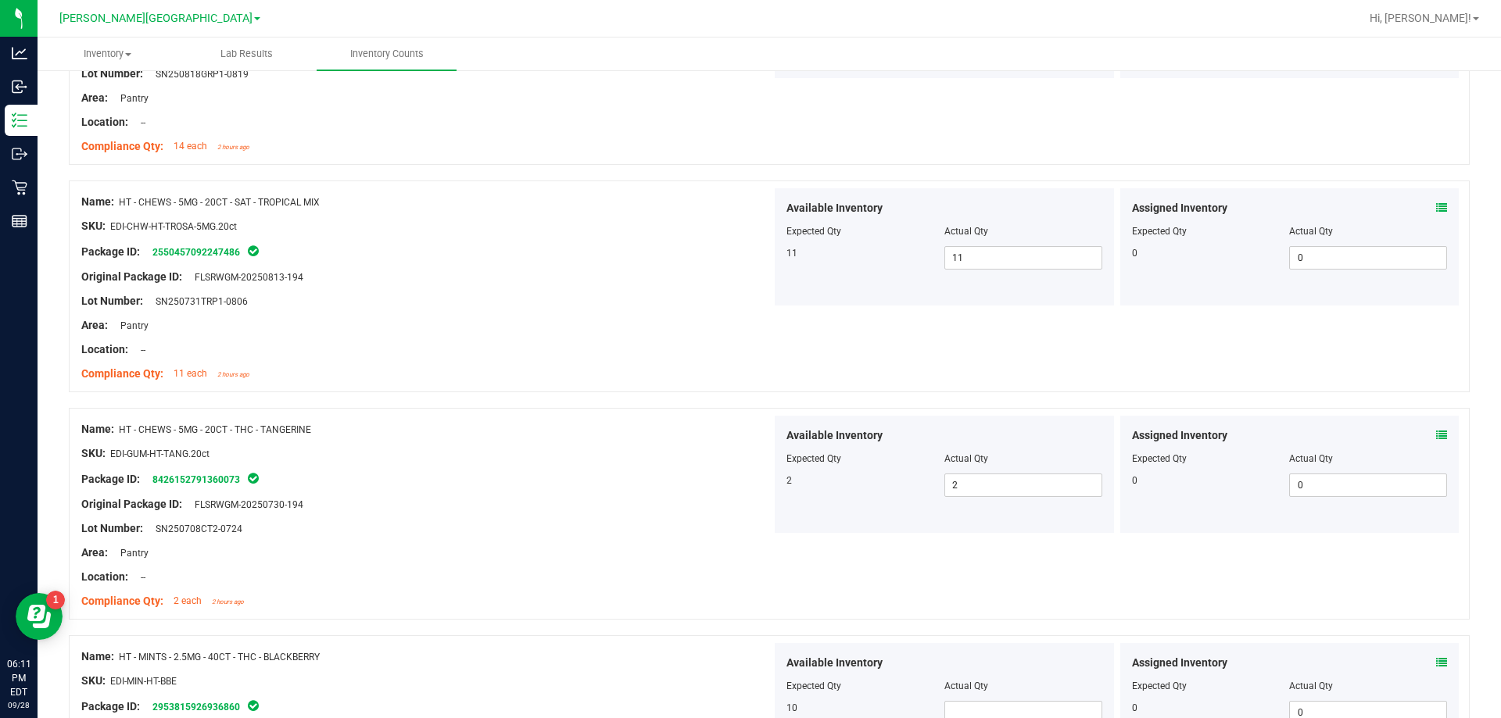
click at [1436, 211] on icon at bounding box center [1441, 207] width 11 height 11
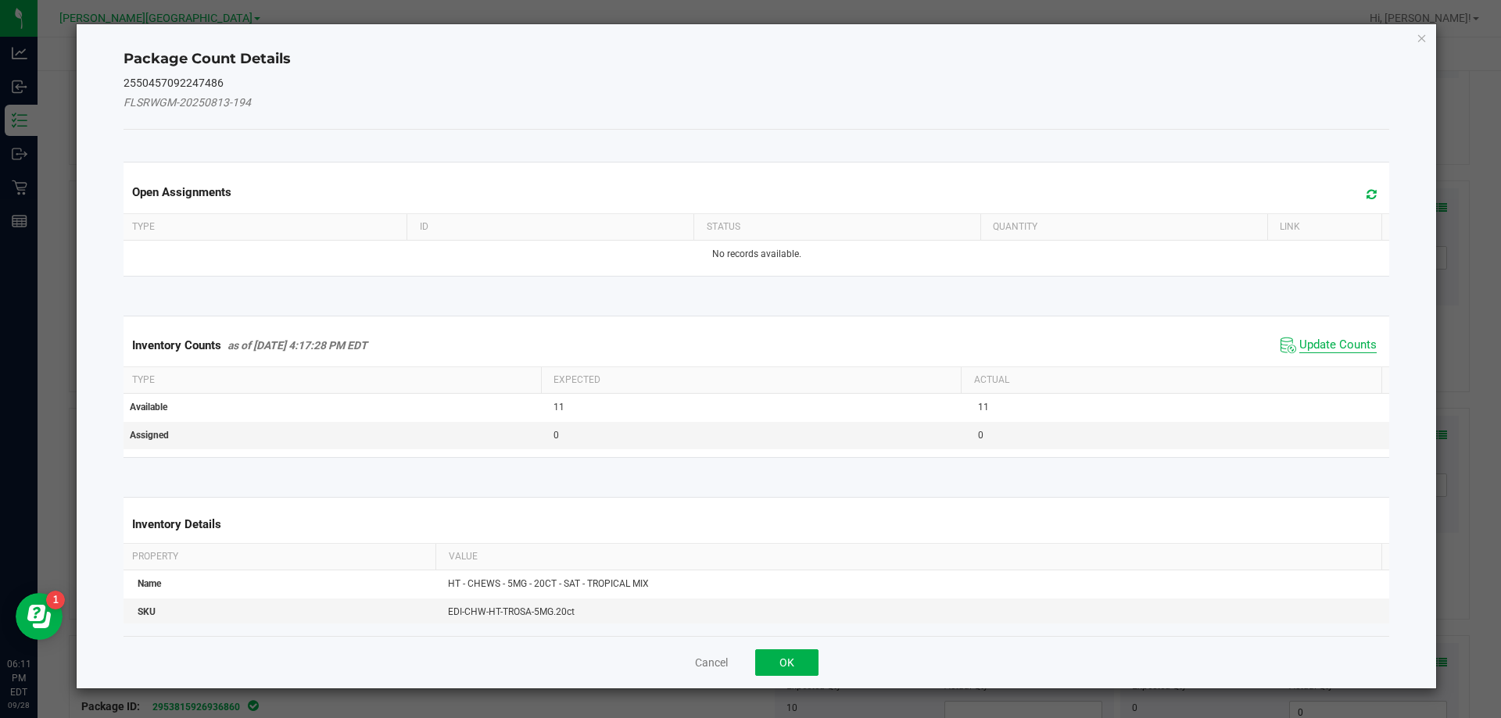
click at [1317, 340] on span "Update Counts" at bounding box center [1337, 346] width 77 height 16
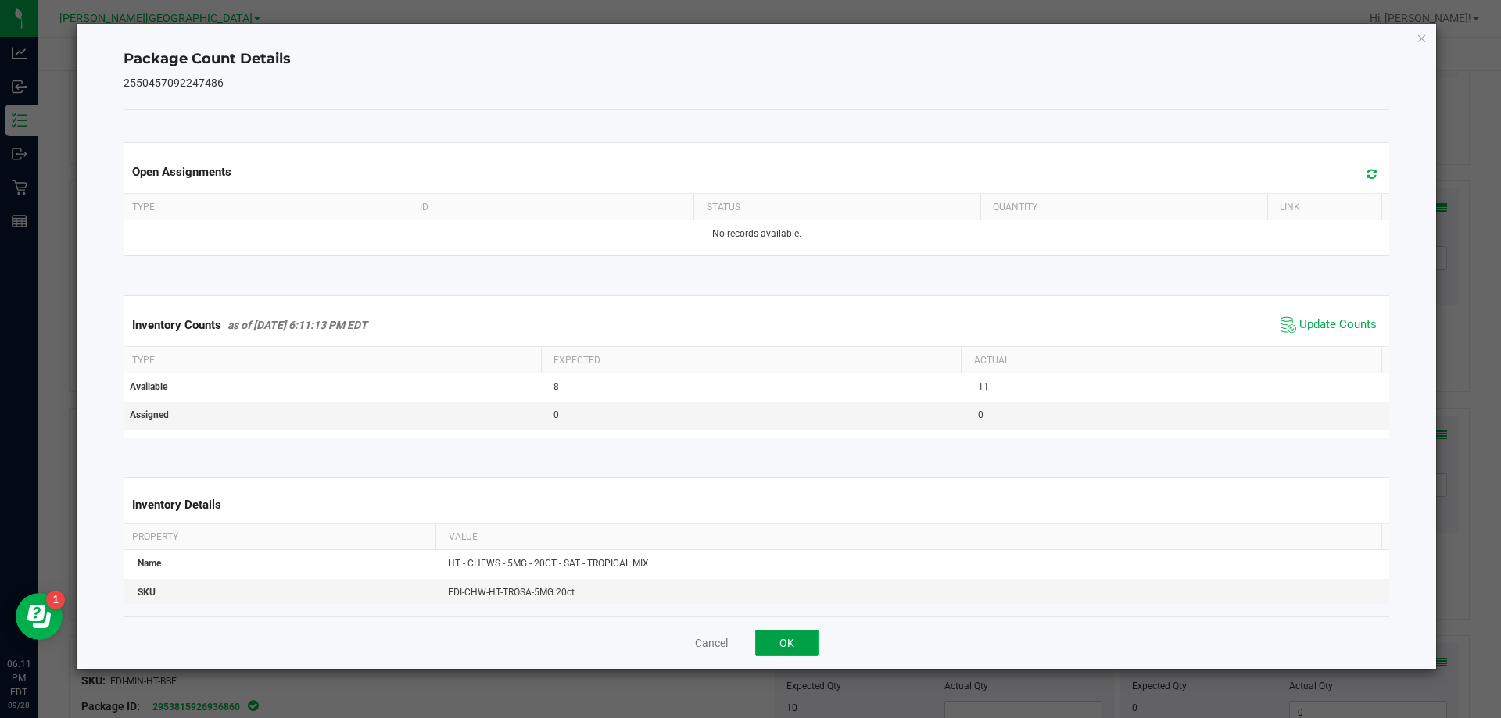
click at [812, 641] on button "OK" at bounding box center [786, 643] width 63 height 27
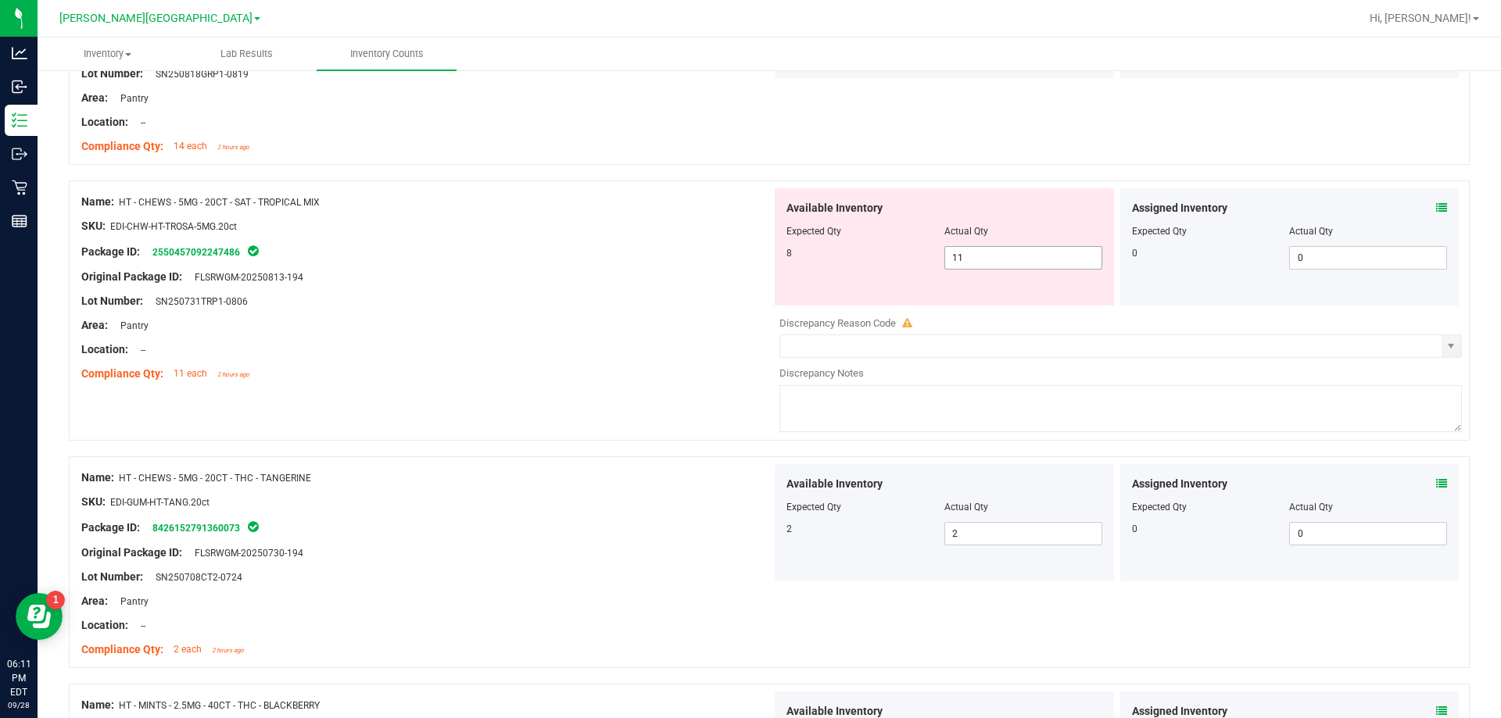
click at [991, 259] on span "11 11" at bounding box center [1023, 257] width 158 height 23
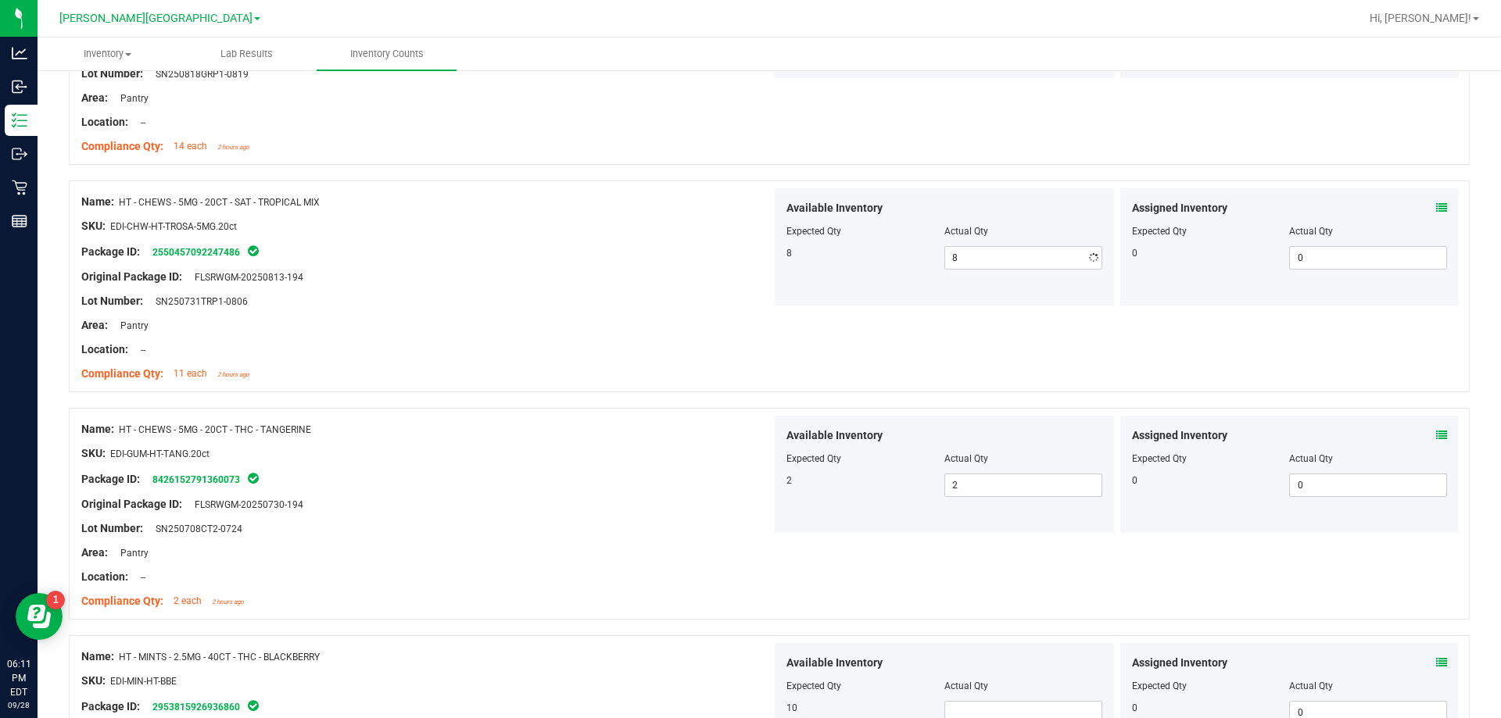
click at [597, 310] on div at bounding box center [426, 314] width 690 height 8
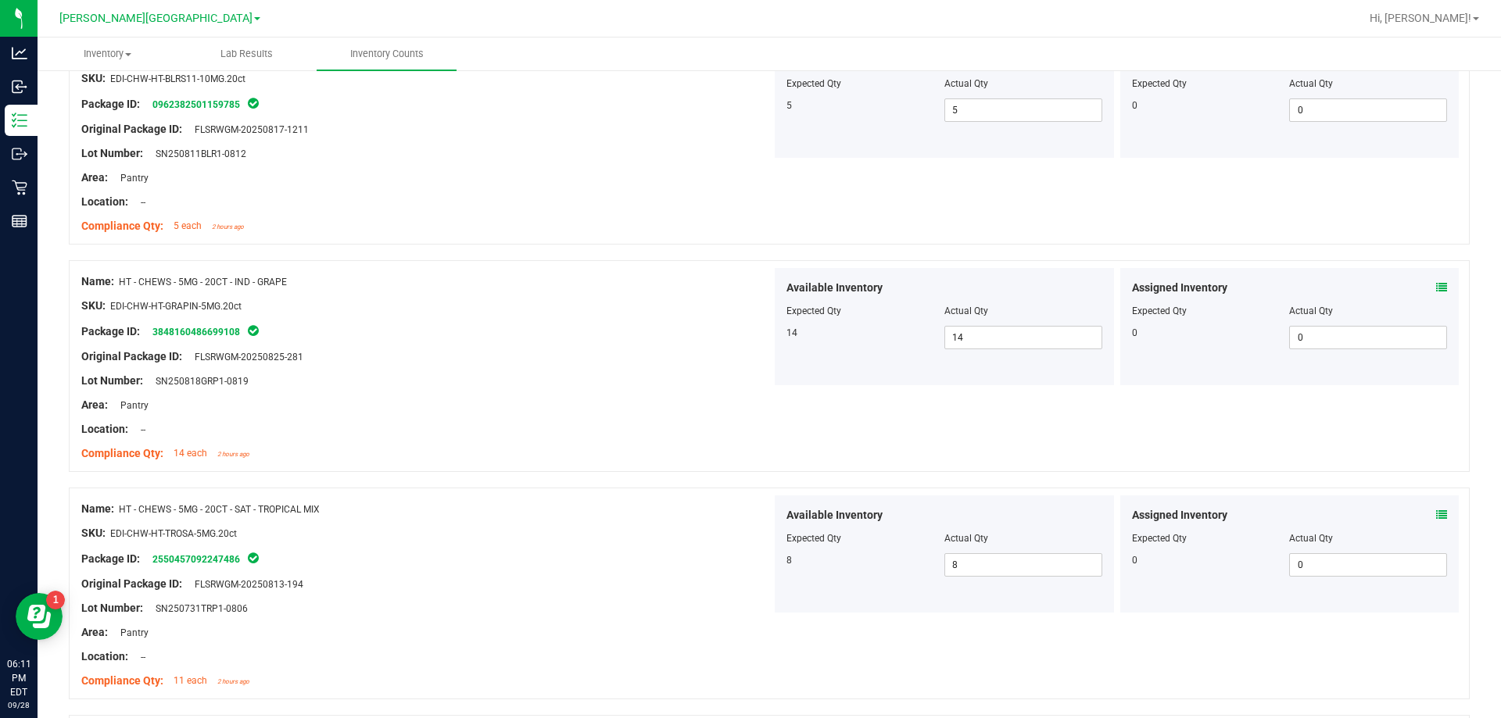
scroll to position [898, 0]
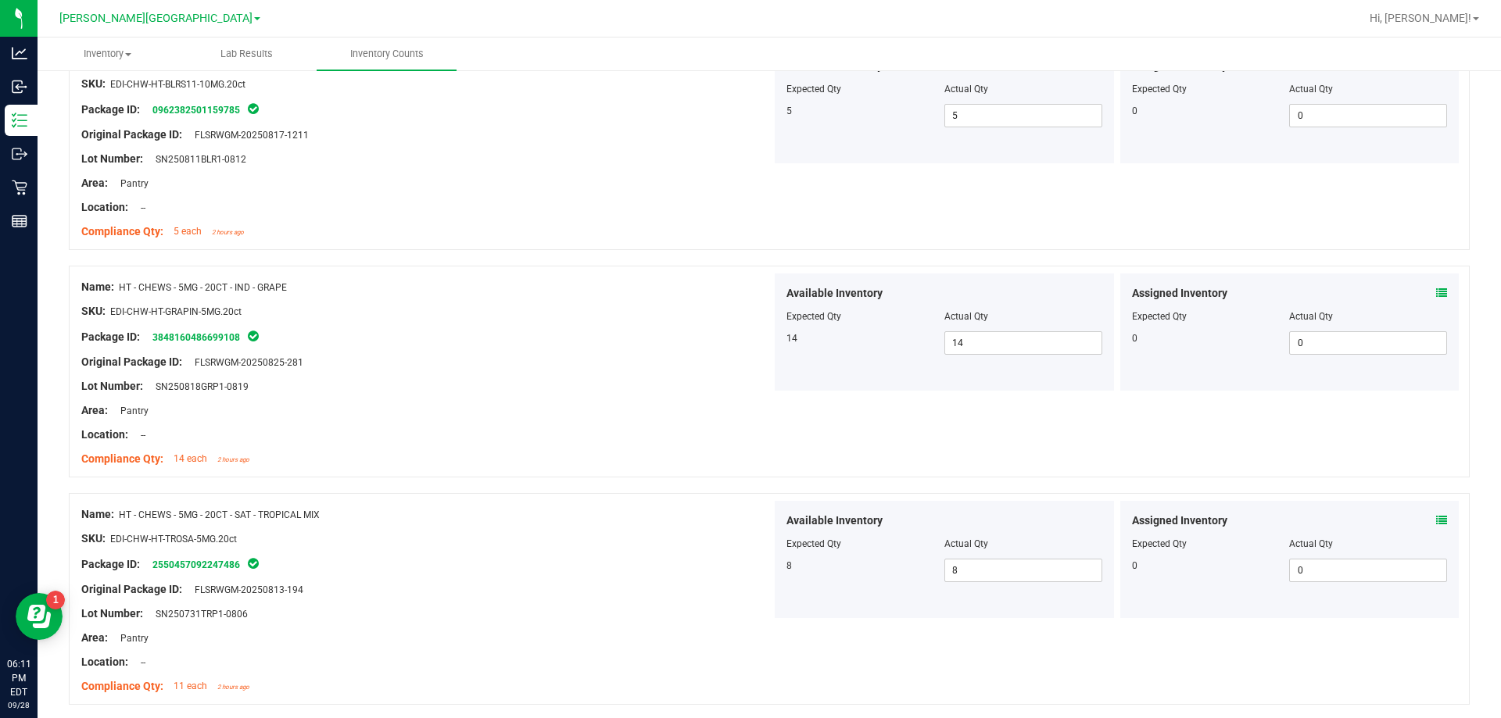
click at [1436, 299] on span at bounding box center [1441, 293] width 11 height 16
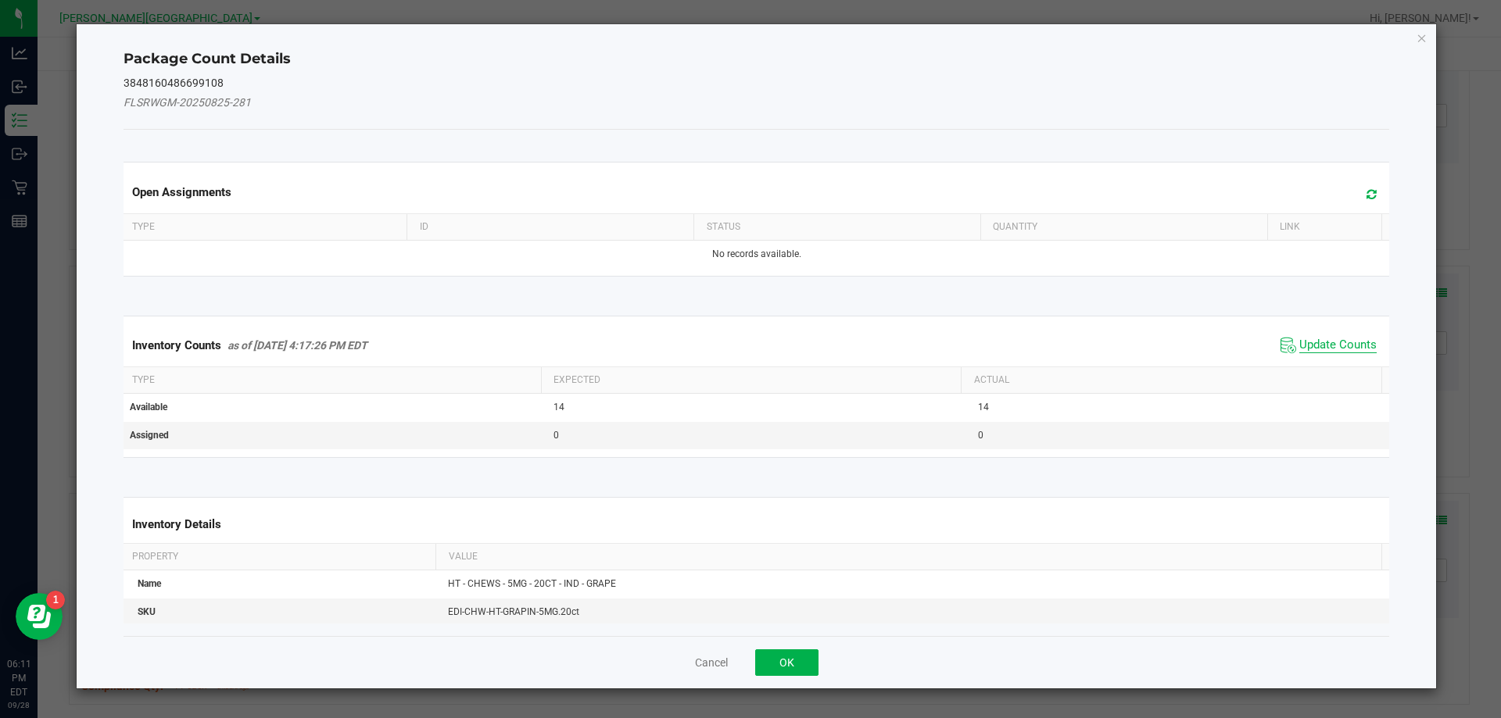
click at [1333, 339] on span "Update Counts" at bounding box center [1337, 346] width 77 height 16
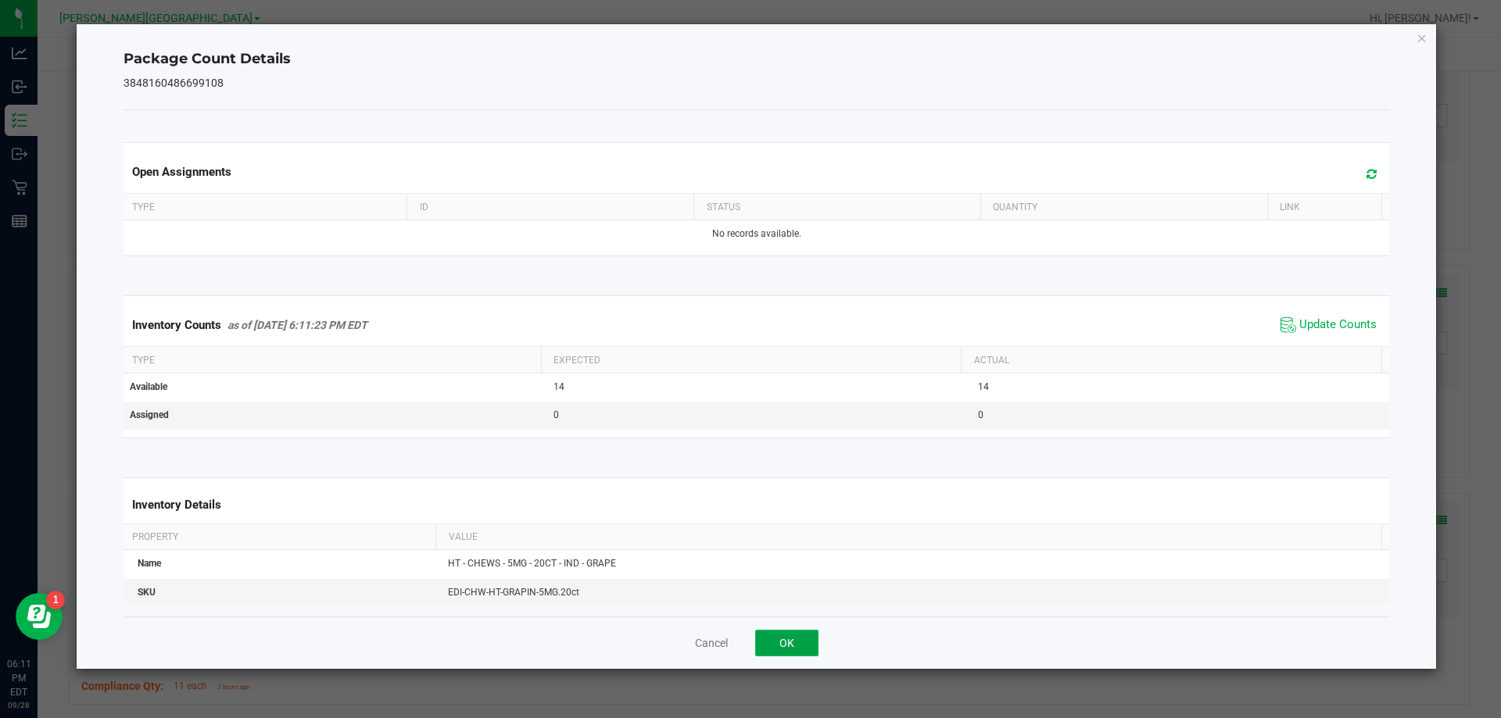
click at [805, 632] on button "OK" at bounding box center [786, 643] width 63 height 27
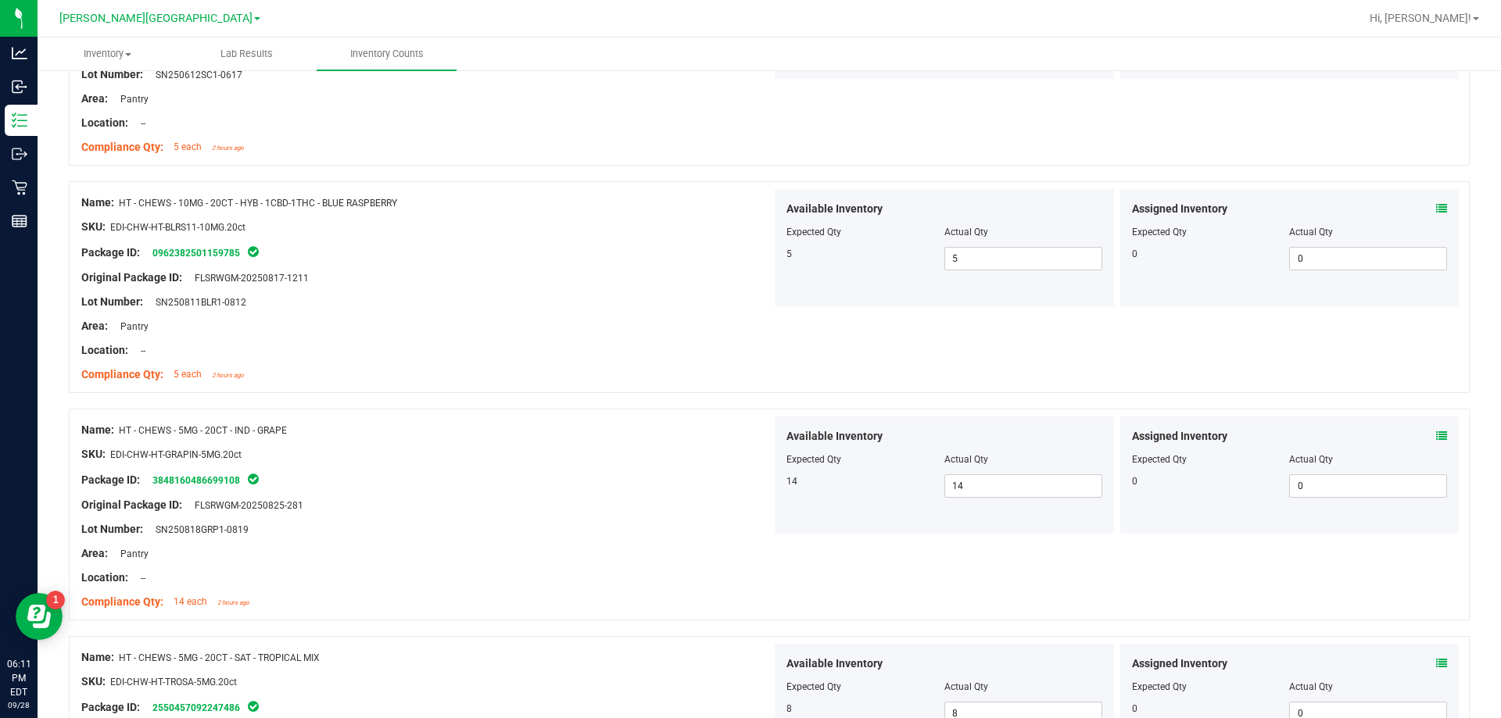
scroll to position [742, 0]
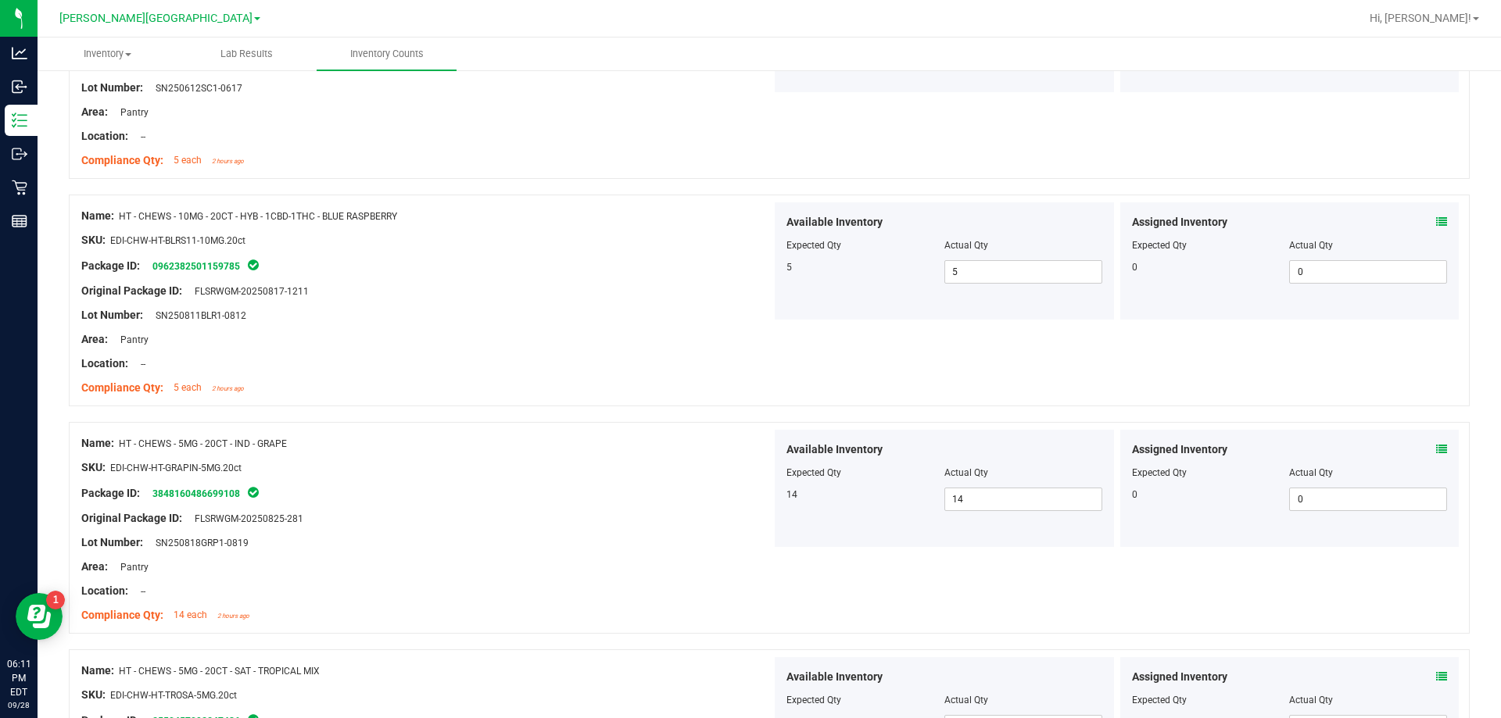
click at [1436, 222] on icon at bounding box center [1441, 222] width 11 height 11
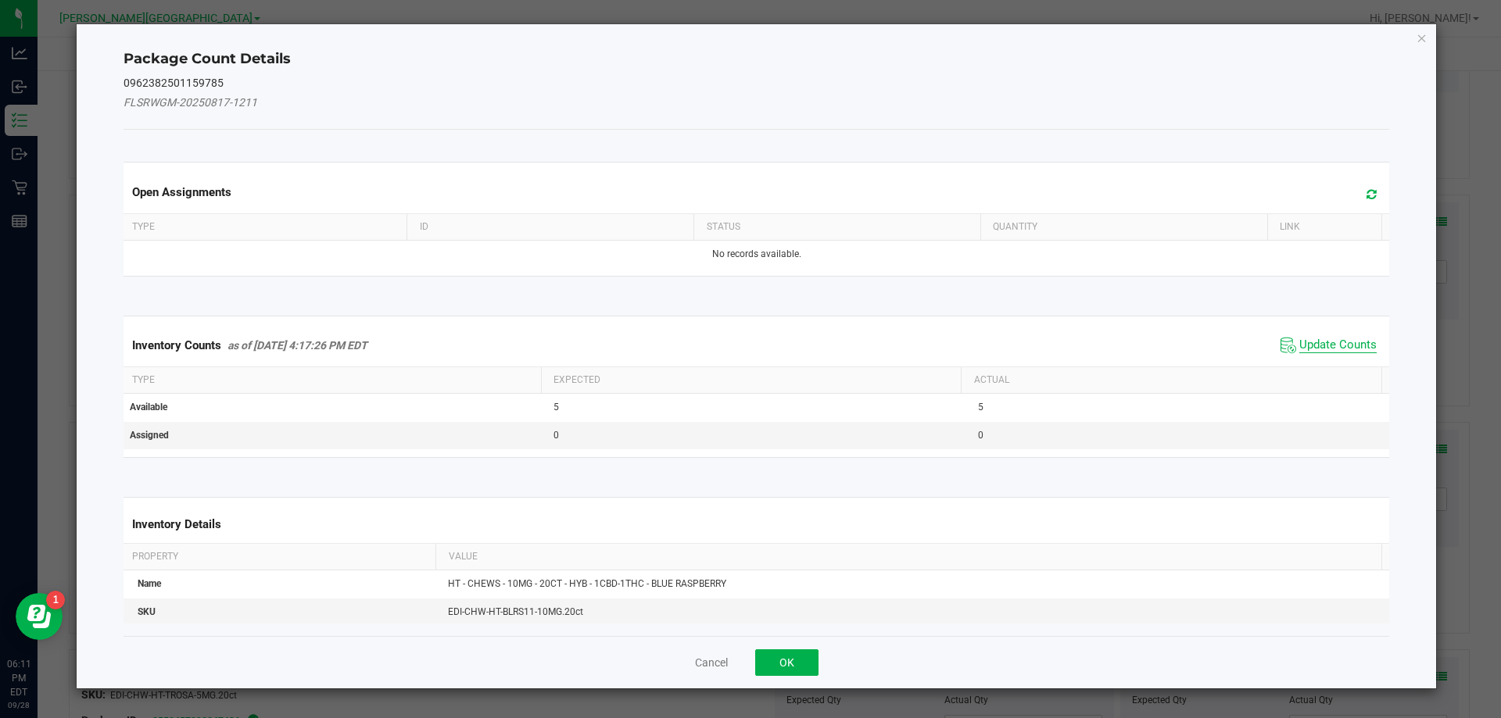
drag, startPoint x: 1320, startPoint y: 337, endPoint x: 1110, endPoint y: 453, distance: 240.0
click at [1317, 338] on span "Update Counts" at bounding box center [1337, 346] width 77 height 16
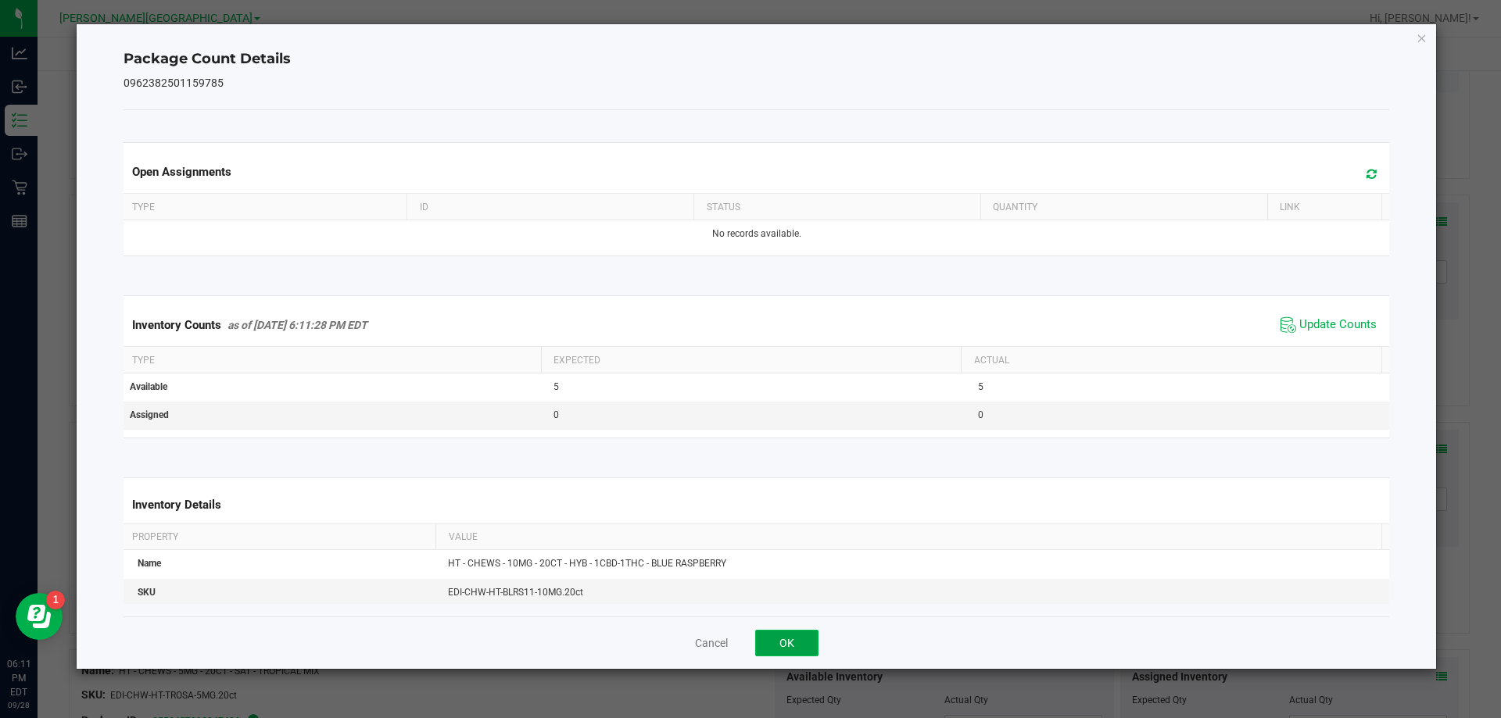
click at [772, 646] on button "OK" at bounding box center [786, 643] width 63 height 27
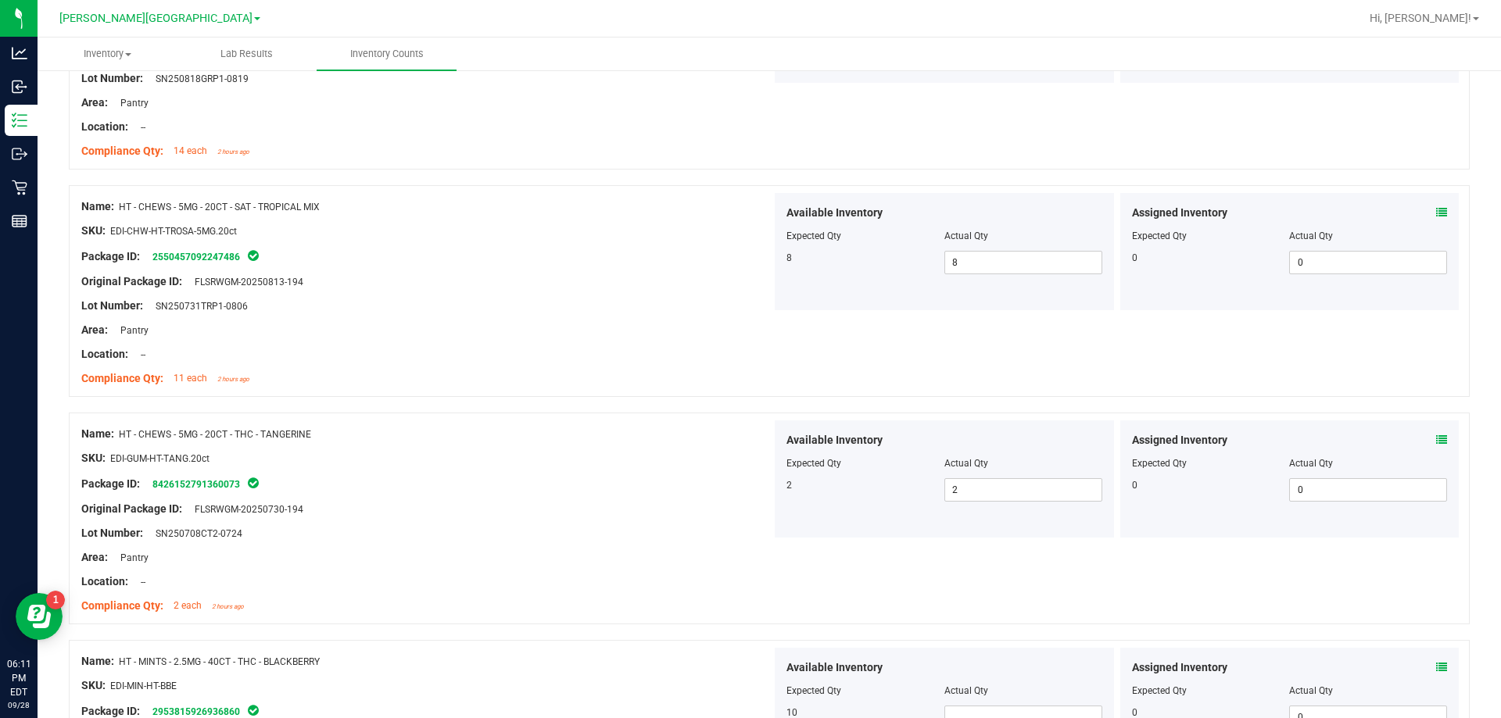
scroll to position [1211, 0]
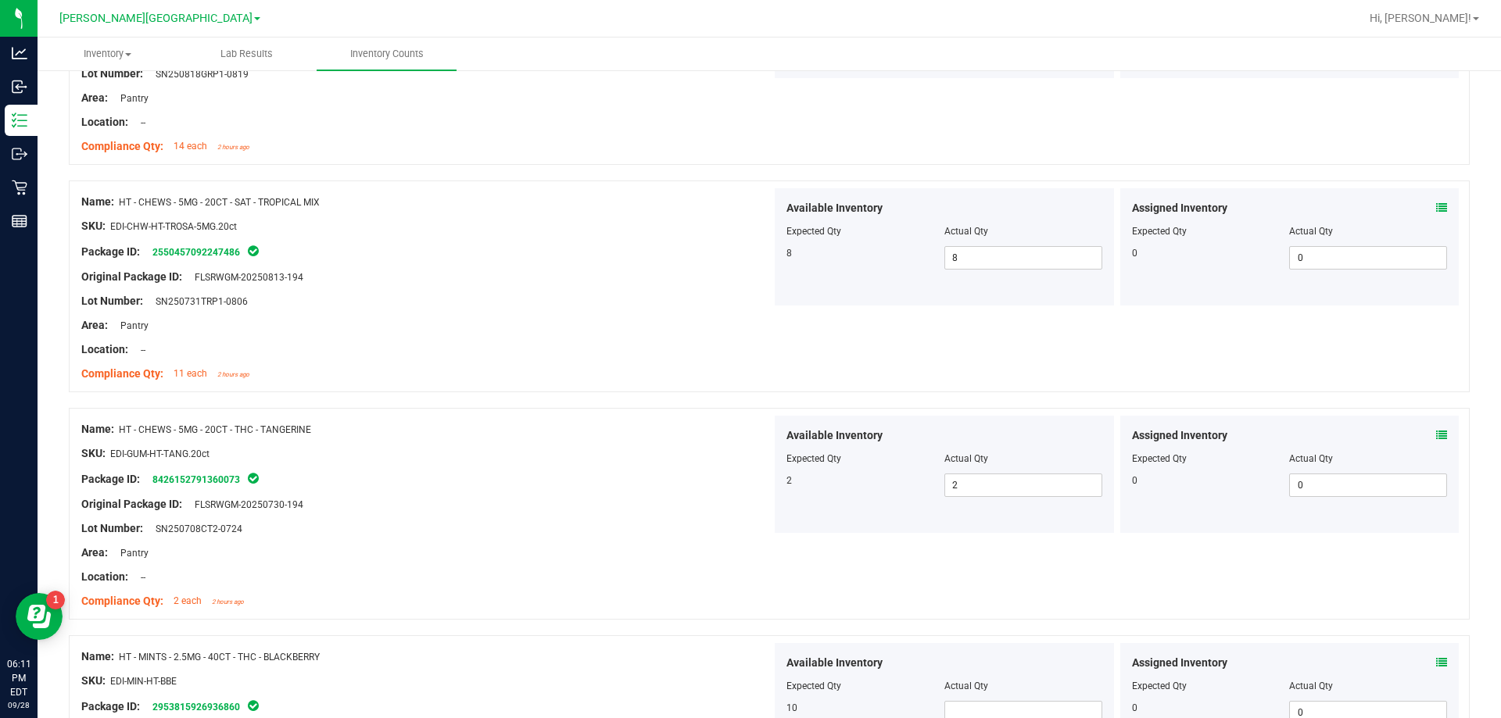
click at [569, 475] on div "Package ID: 8426152791360073" at bounding box center [426, 479] width 690 height 19
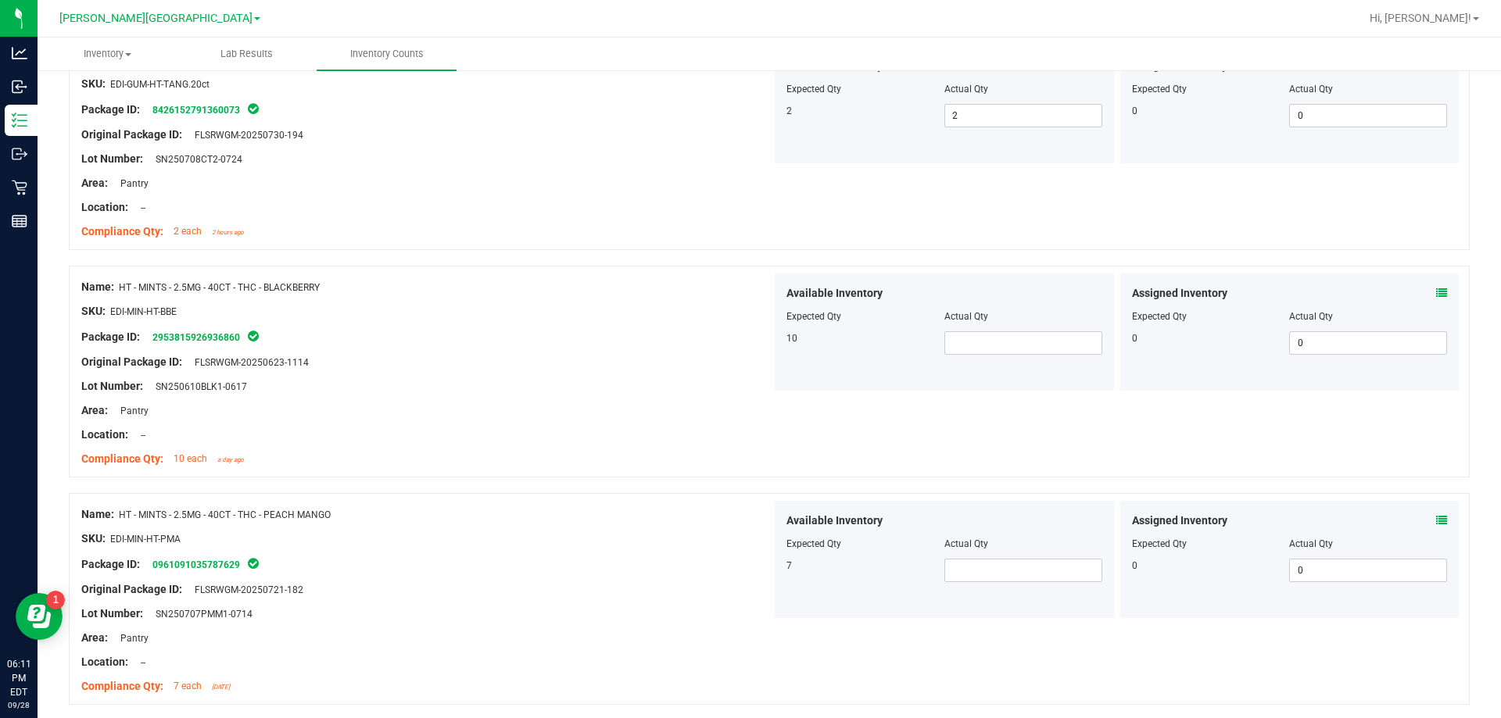
scroll to position [1602, 0]
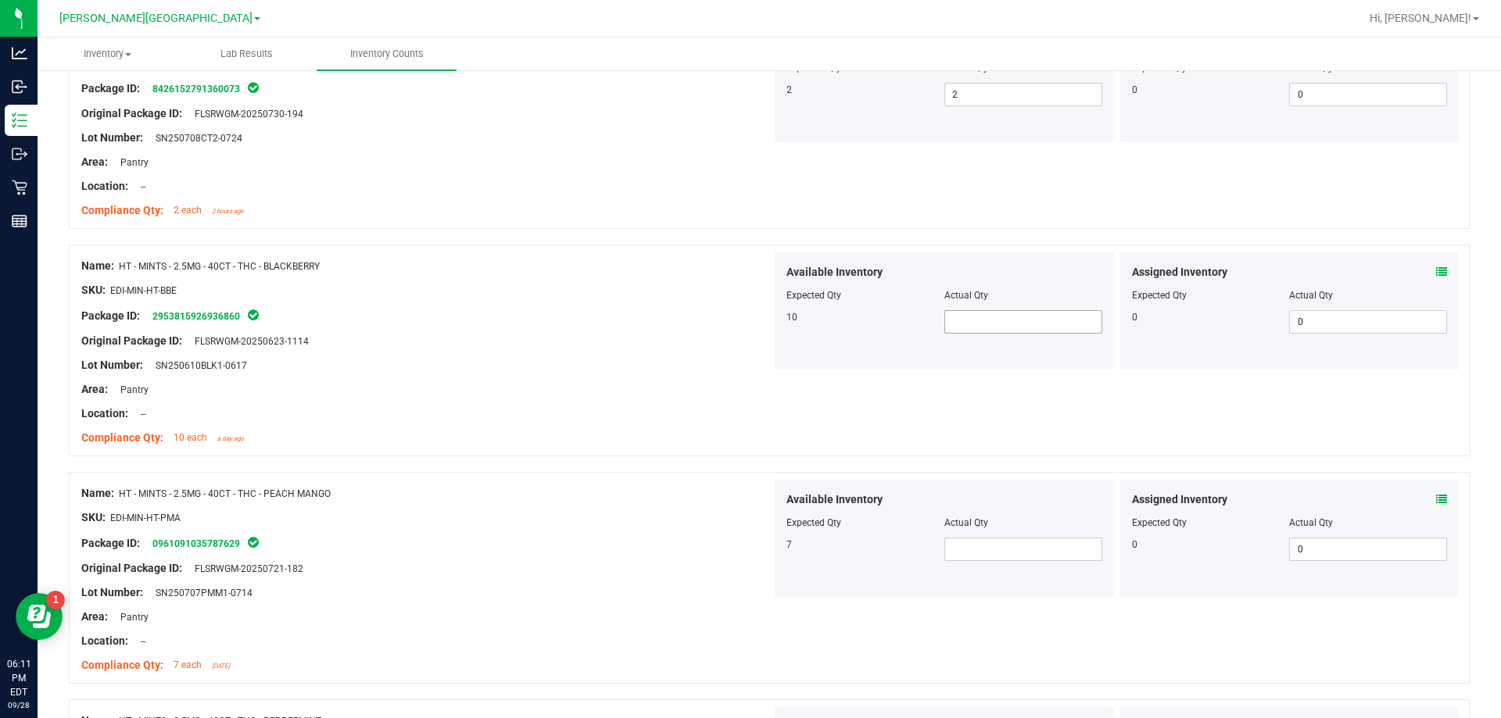
click at [1041, 321] on span at bounding box center [1023, 321] width 158 height 23
click at [721, 417] on div "Location: --" at bounding box center [426, 414] width 690 height 16
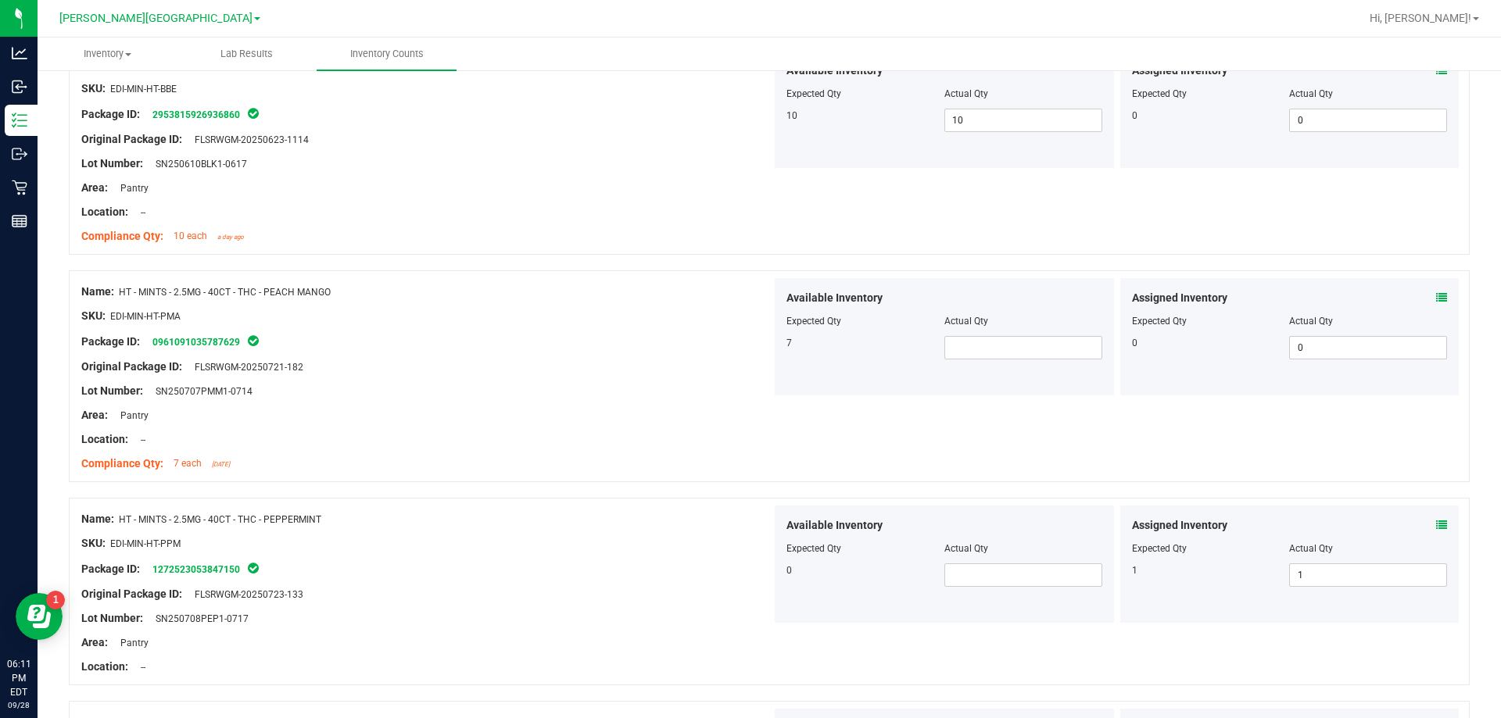
scroll to position [1836, 0]
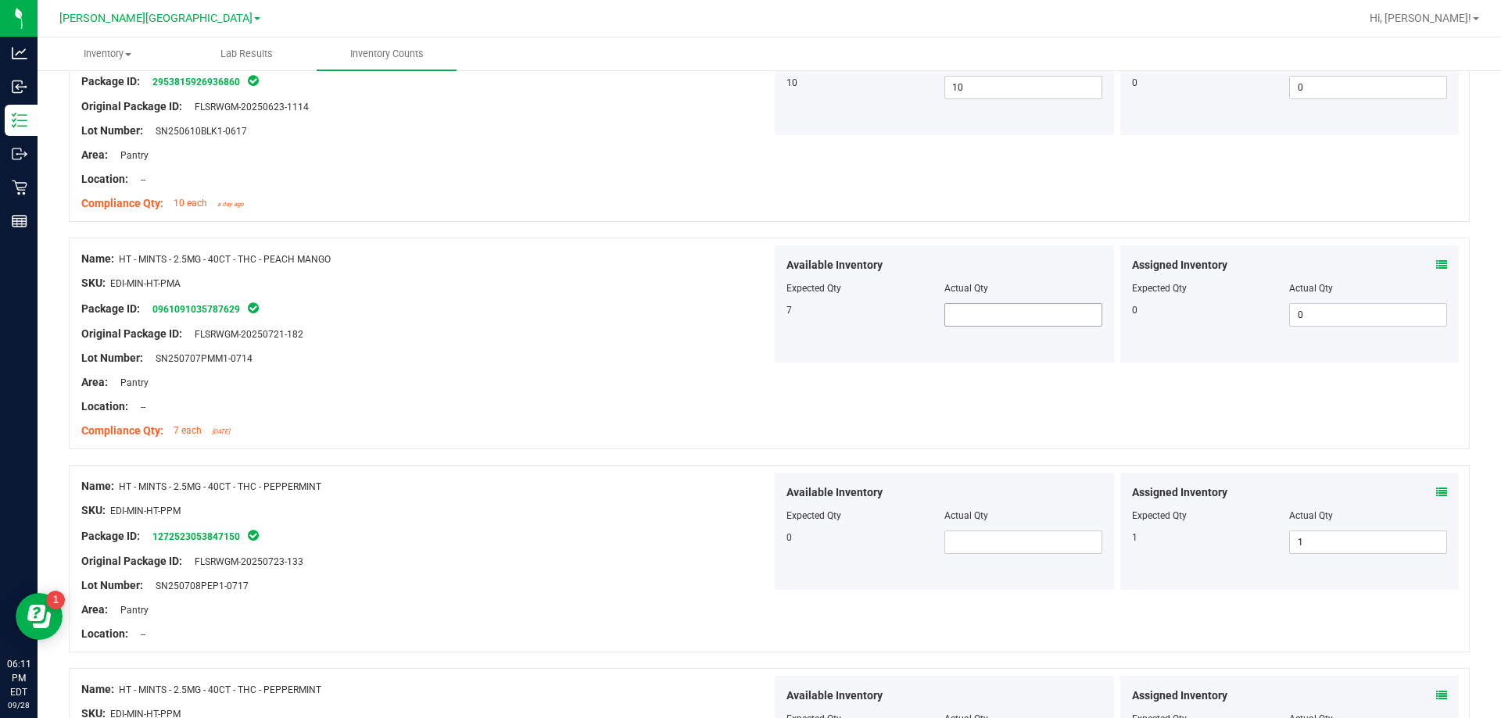
click at [956, 320] on span at bounding box center [1023, 314] width 158 height 23
click at [683, 424] on div "Compliance Qty: 7 each [DATE]" at bounding box center [426, 431] width 690 height 16
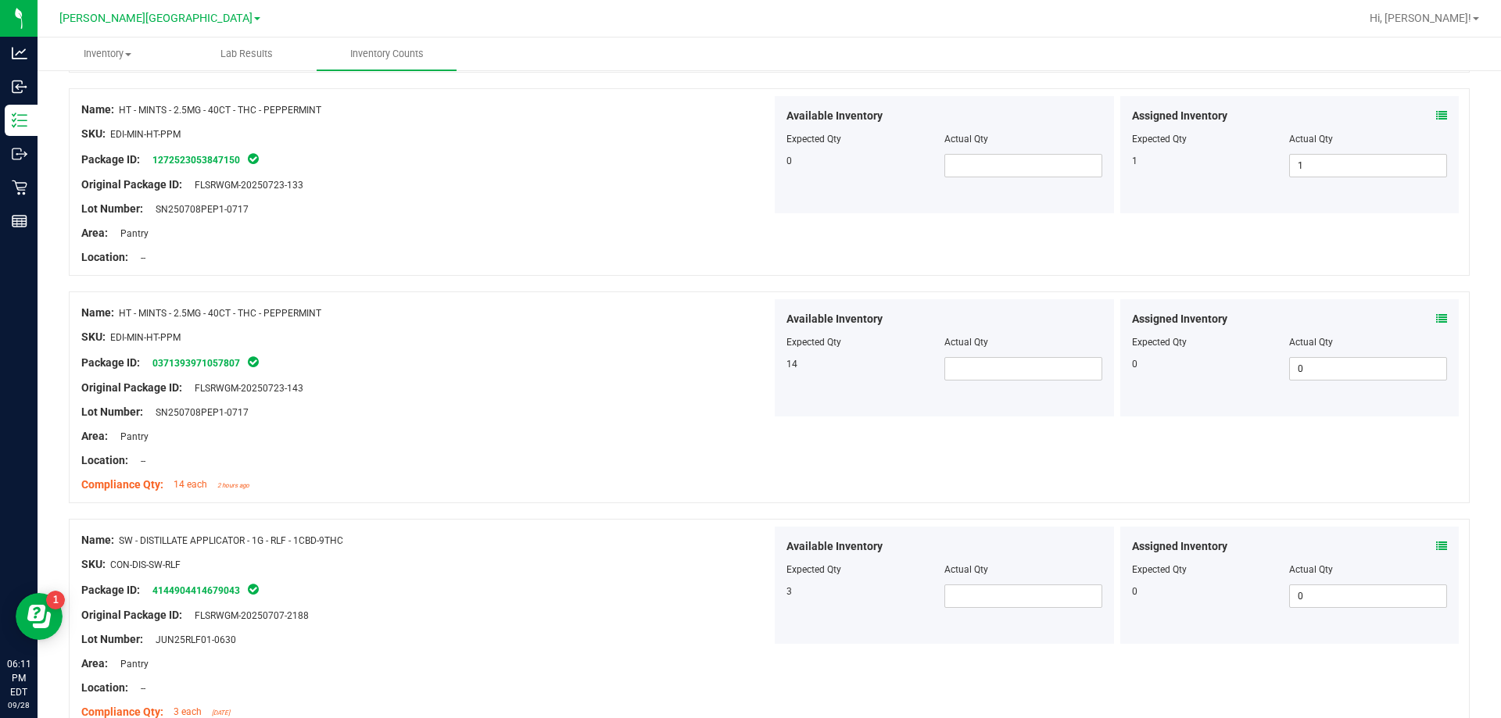
scroll to position [2227, 0]
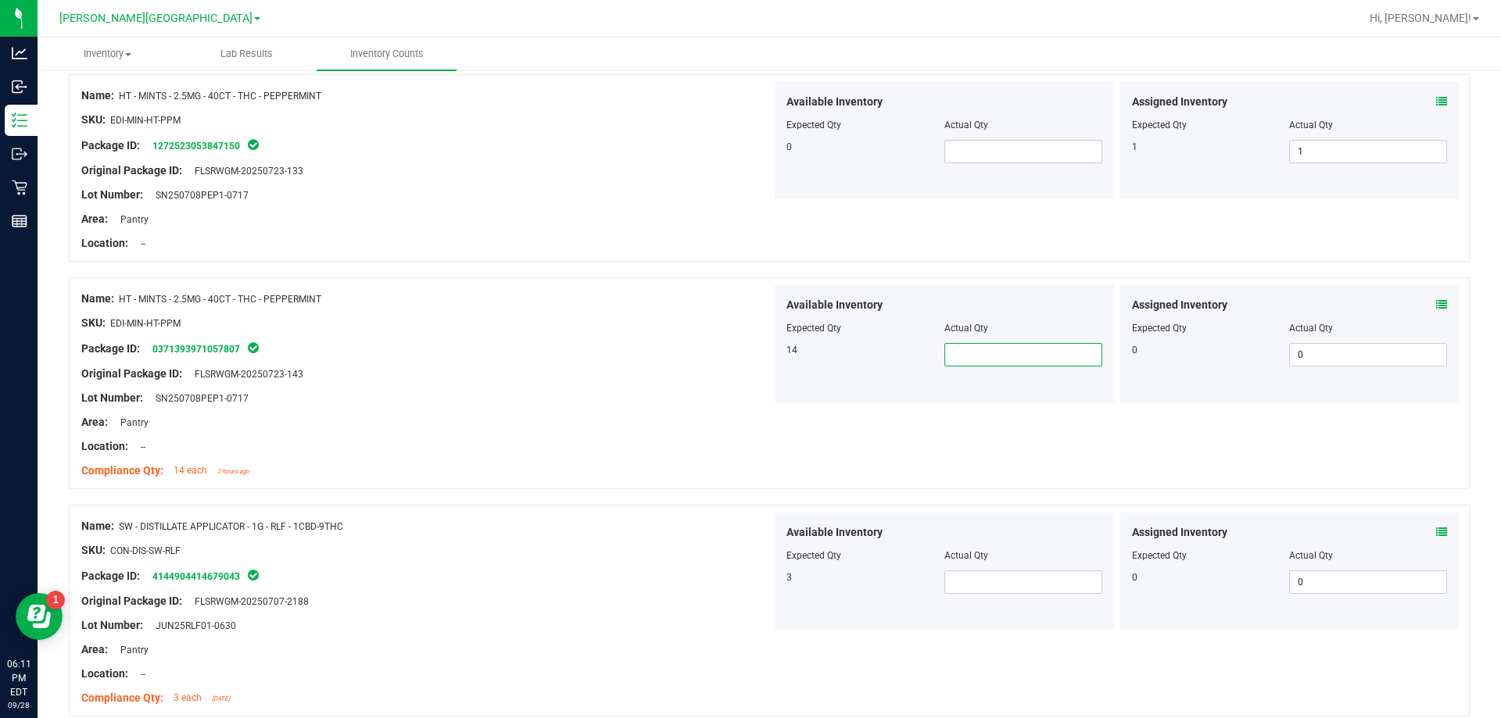
click at [994, 354] on span at bounding box center [1023, 354] width 158 height 23
click at [1436, 300] on icon at bounding box center [1441, 304] width 11 height 11
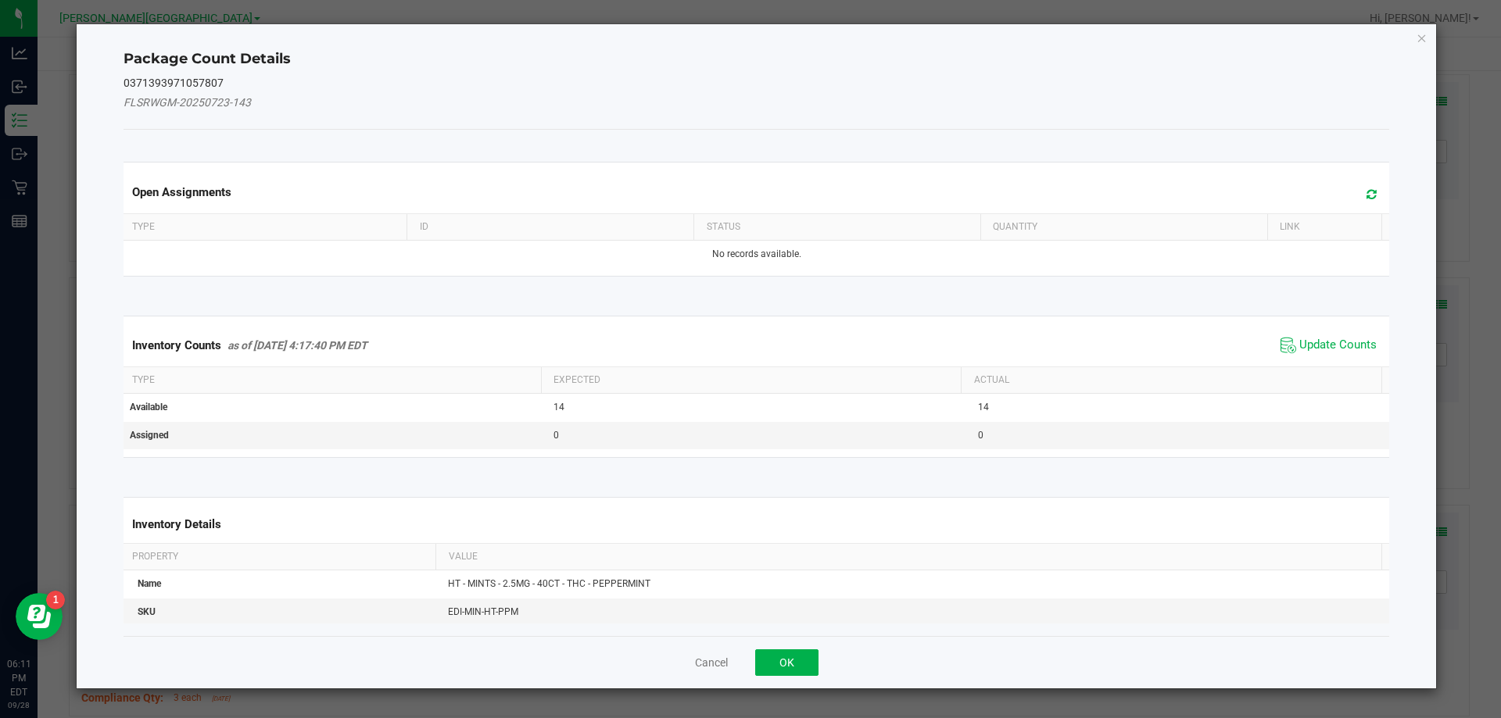
click at [1315, 353] on span "Update Counts" at bounding box center [1329, 345] width 104 height 23
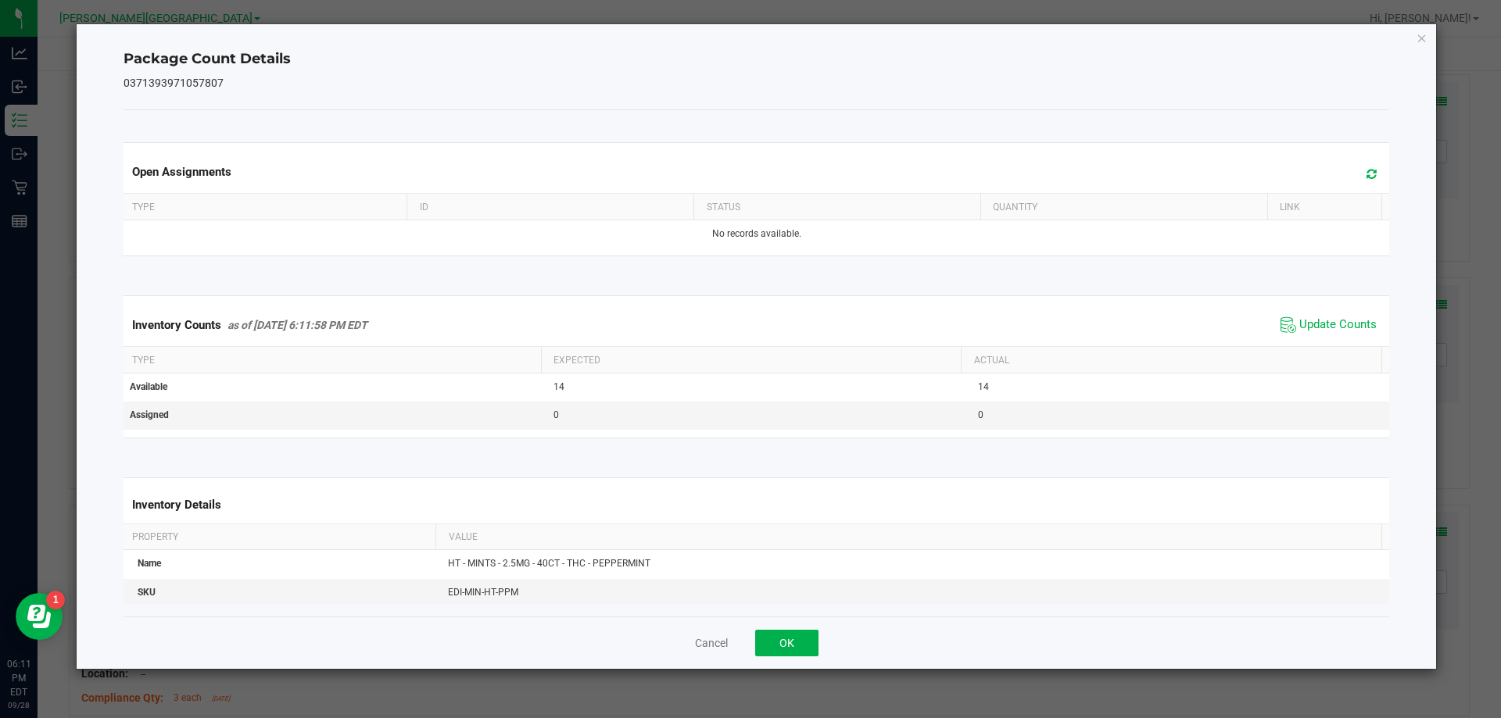
click at [751, 640] on div "Cancel OK" at bounding box center [757, 643] width 1267 height 52
click at [765, 648] on button "OK" at bounding box center [786, 643] width 63 height 27
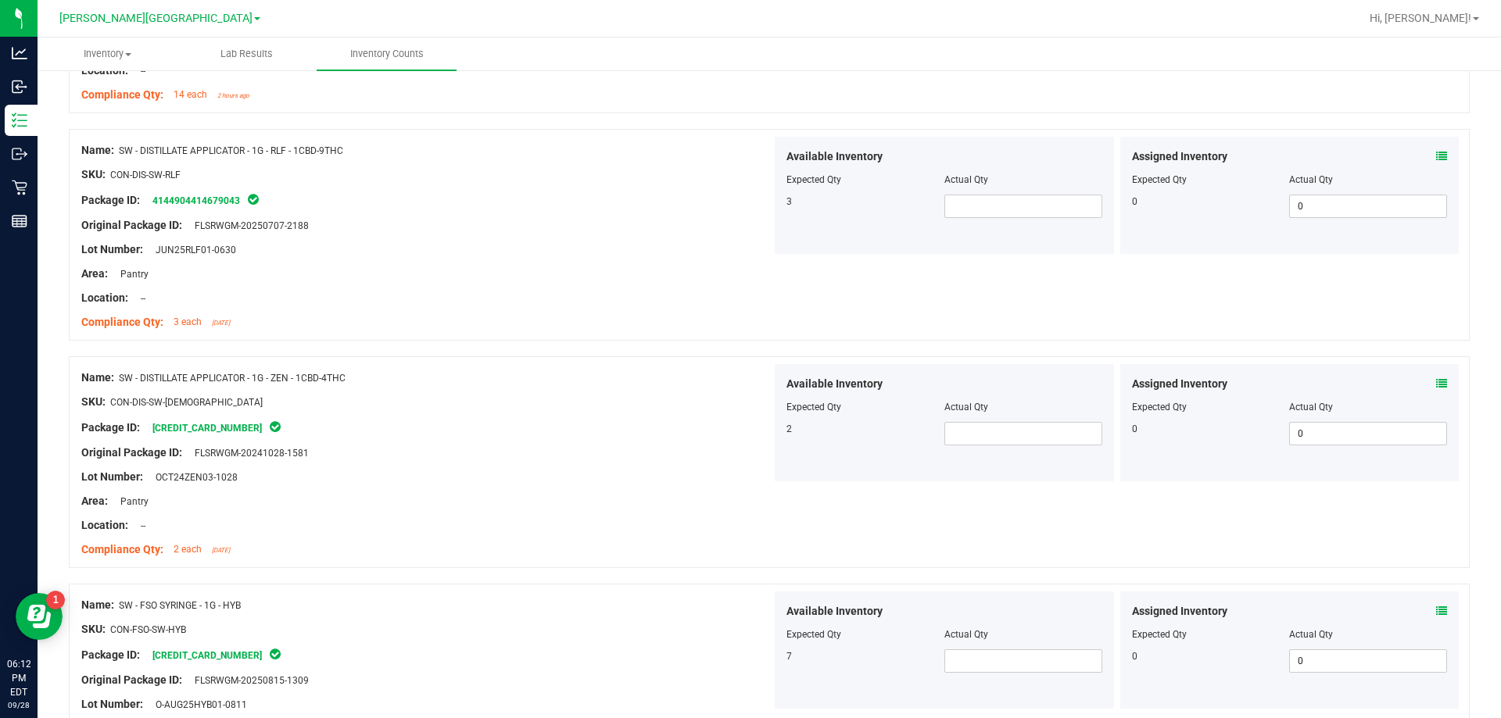
scroll to position [2618, 0]
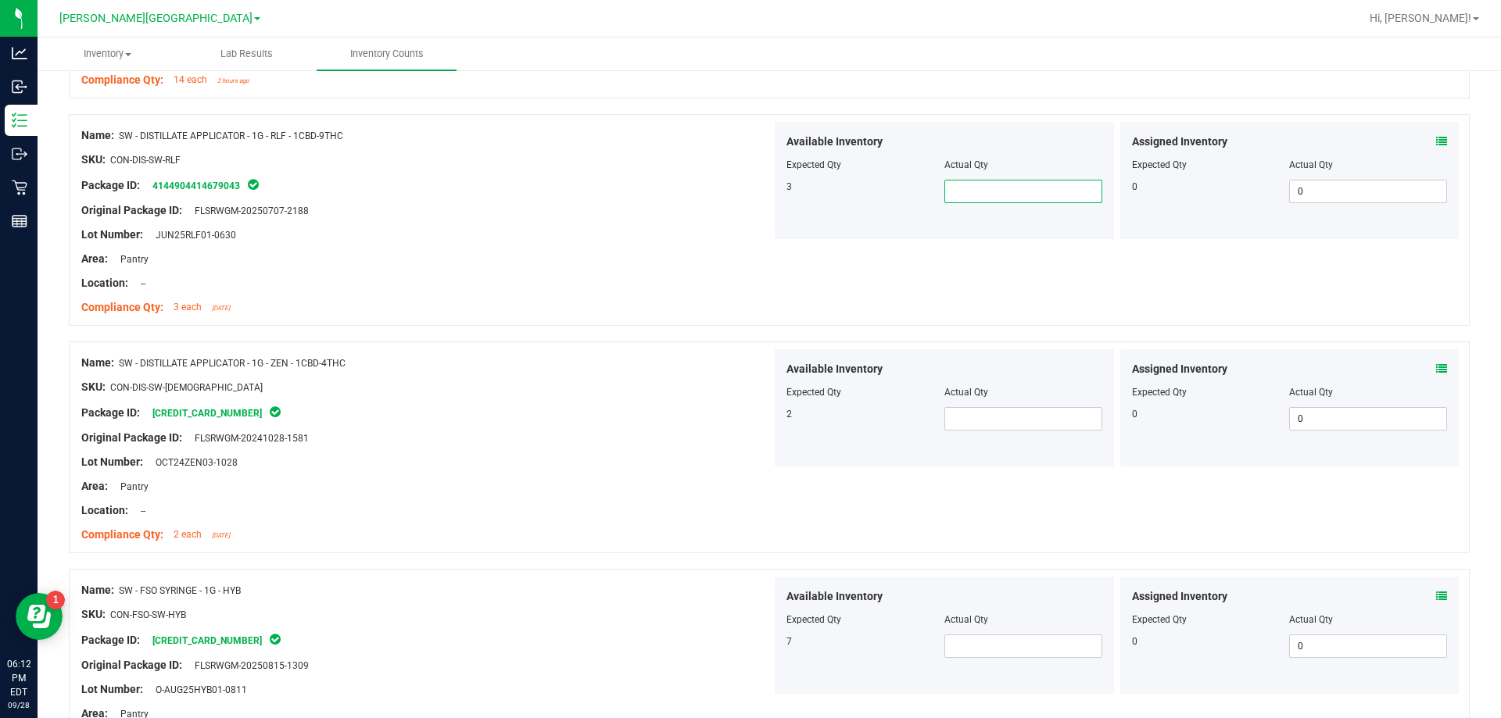
click at [1004, 193] on span at bounding box center [1023, 191] width 158 height 23
click at [977, 414] on span at bounding box center [1023, 418] width 158 height 23
click at [536, 467] on div "Lot Number: OCT24ZEN03-1028" at bounding box center [426, 462] width 690 height 16
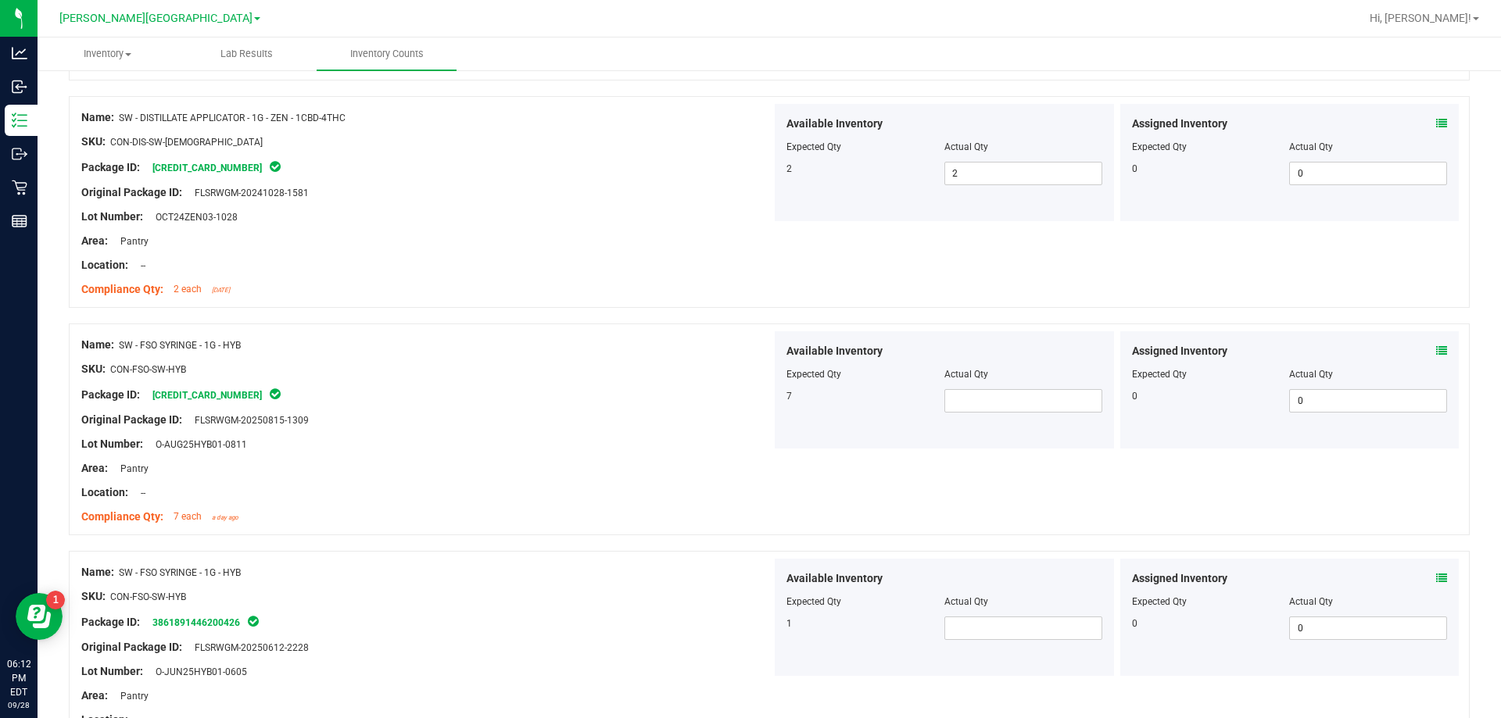
scroll to position [2931, 0]
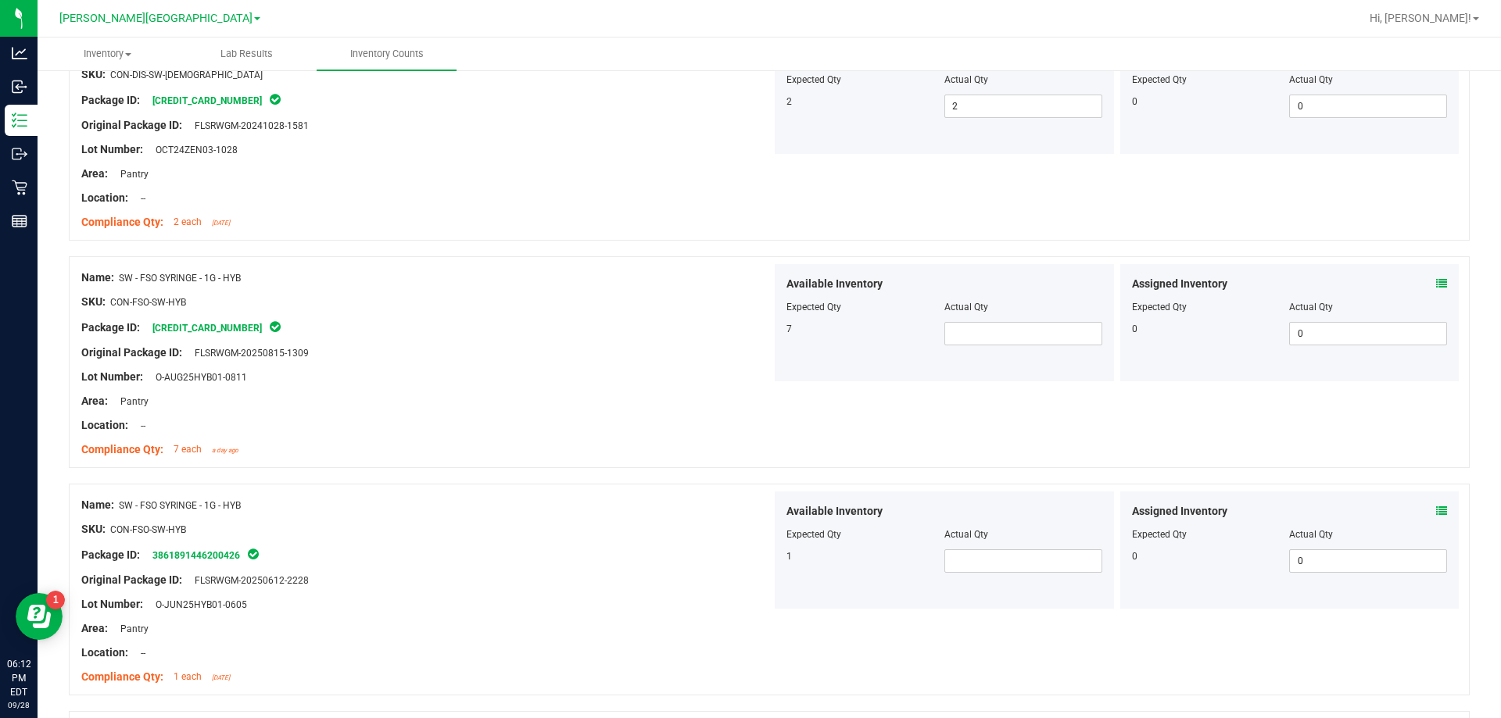
click at [954, 321] on div at bounding box center [944, 318] width 316 height 8
click at [954, 339] on span at bounding box center [1023, 333] width 158 height 23
click at [976, 561] on span at bounding box center [1023, 561] width 158 height 23
click at [547, 584] on div "Original Package ID: FLSRWGM-20250612-2228" at bounding box center [426, 580] width 690 height 16
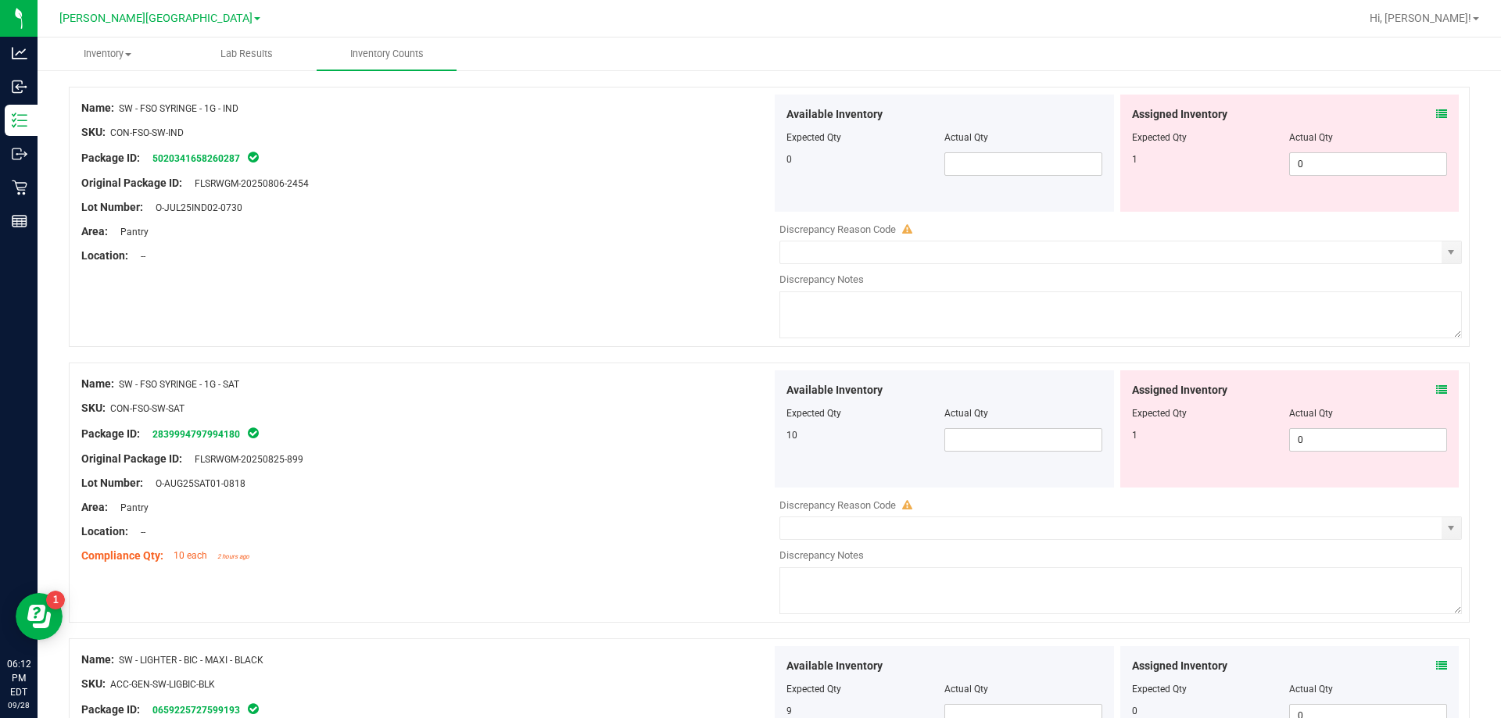
scroll to position [3556, 0]
click at [1001, 451] on div "Available Inventory Expected Qty Actual Qty 10" at bounding box center [944, 428] width 339 height 117
click at [1002, 446] on span at bounding box center [1023, 439] width 158 height 23
click at [548, 413] on div "SKU: CON-FSO-SW-SAT" at bounding box center [426, 407] width 690 height 16
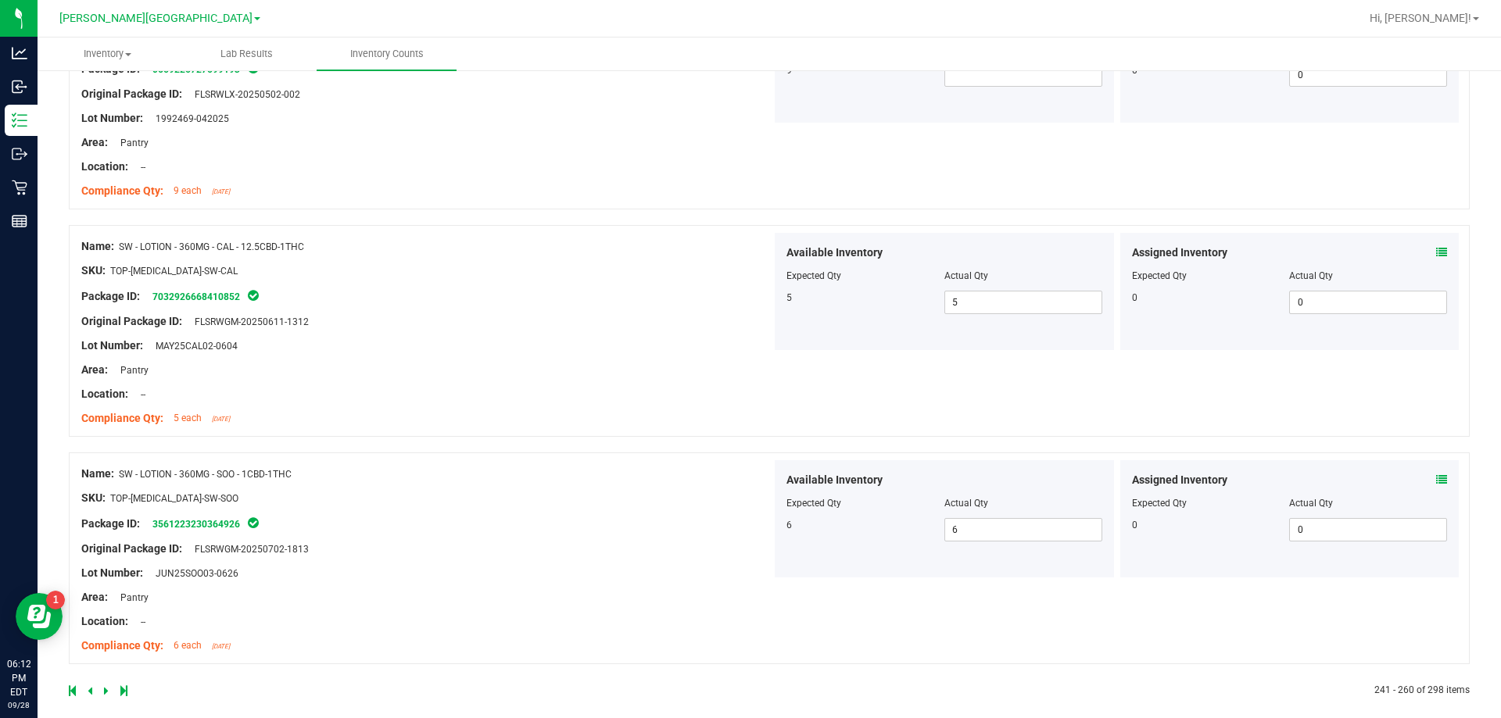
scroll to position [4212, 0]
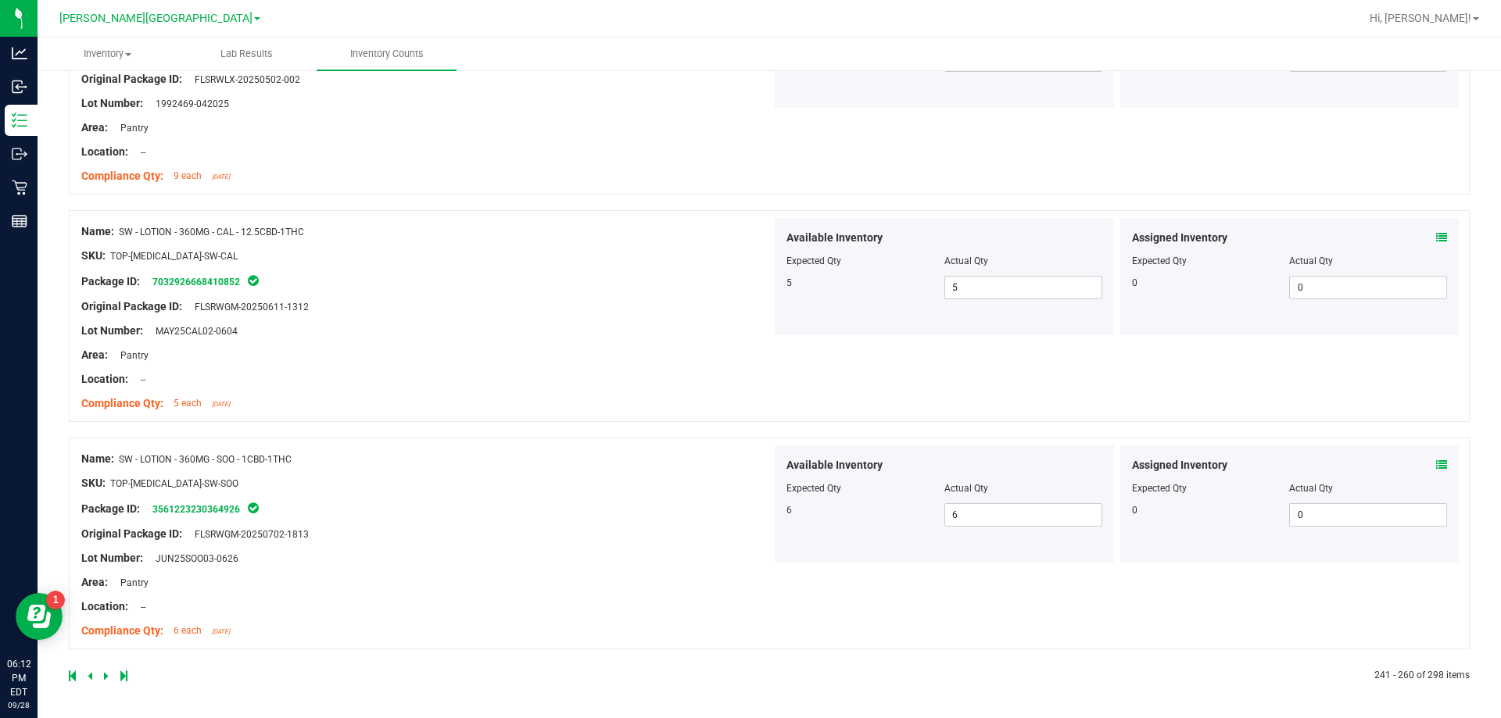
click at [107, 678] on icon at bounding box center [106, 676] width 5 height 9
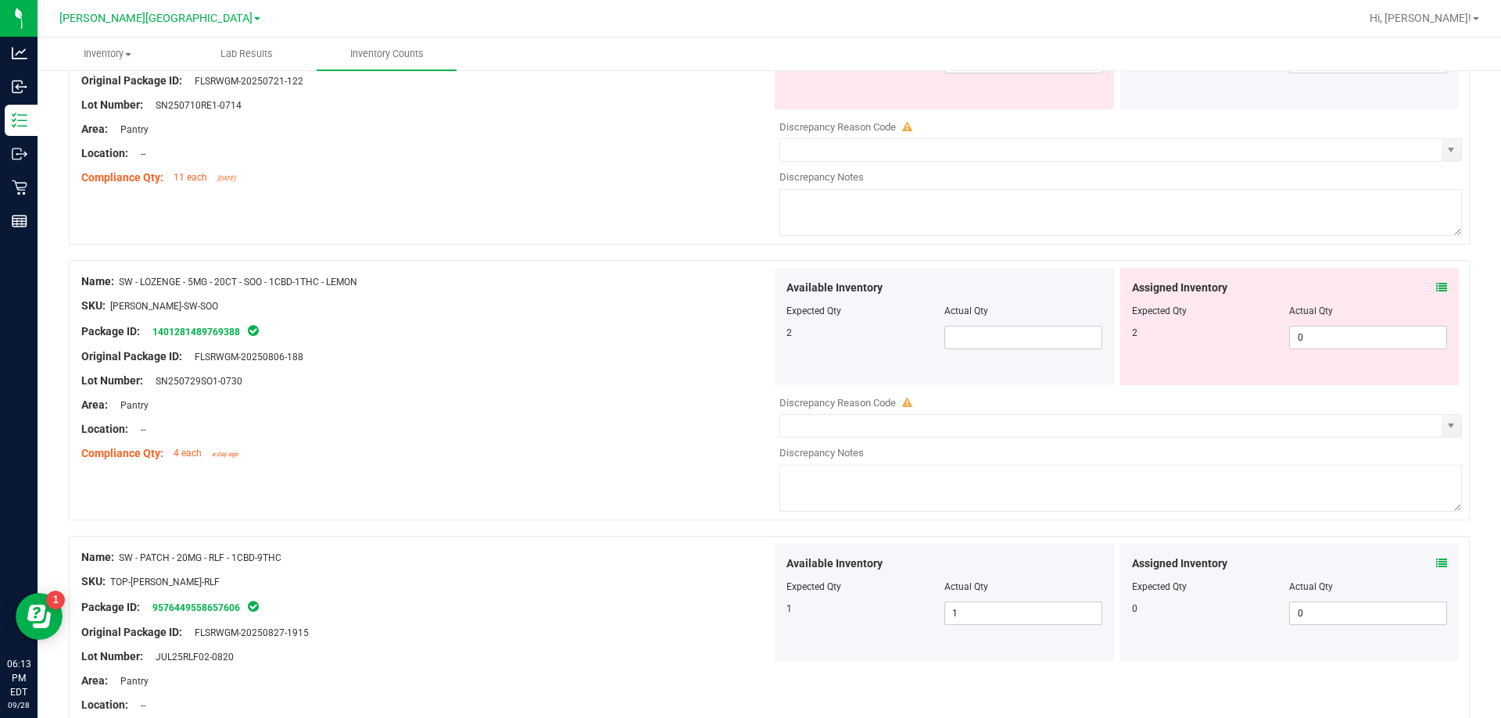
scroll to position [547, 0]
click at [1023, 333] on span at bounding box center [1023, 335] width 158 height 23
click at [668, 359] on div "Original Package ID: FLSRWGM-20250806-188" at bounding box center [426, 355] width 690 height 16
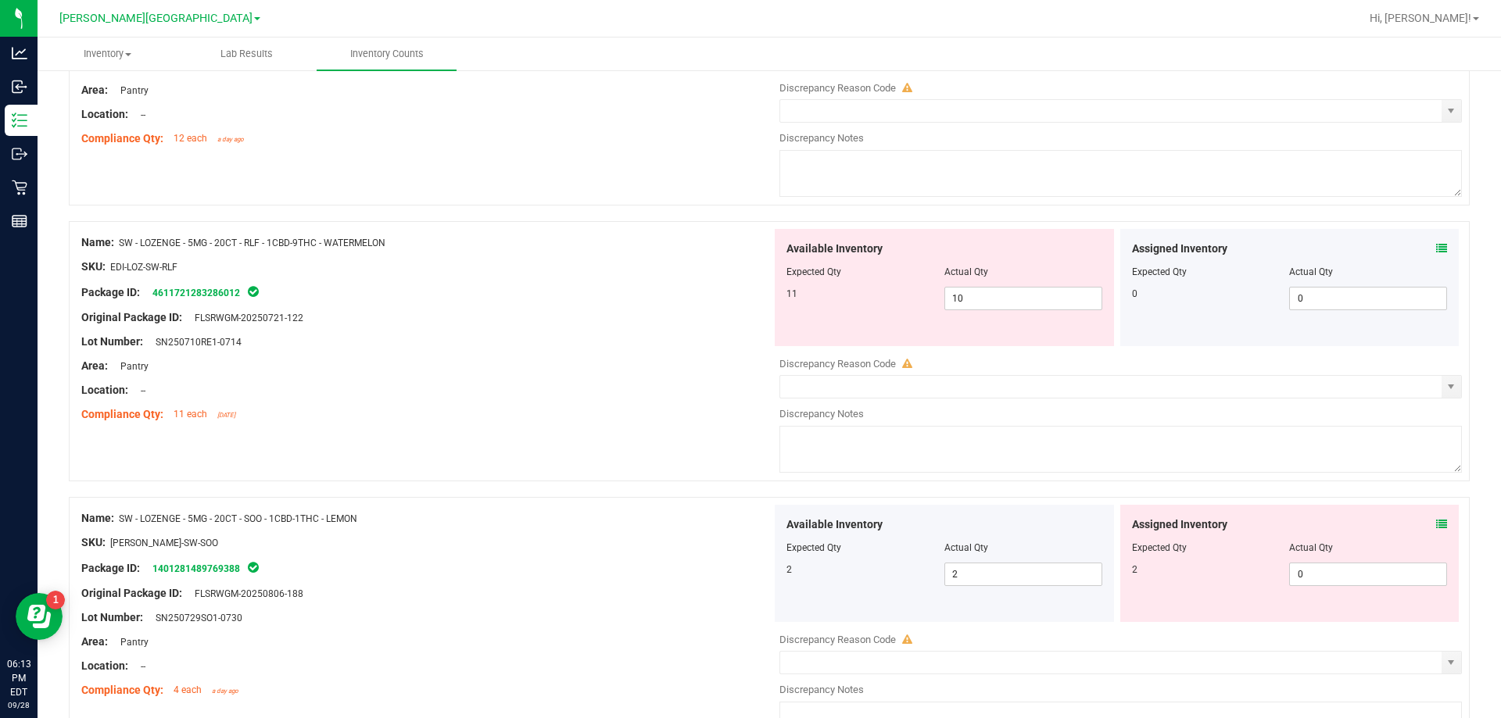
scroll to position [235, 0]
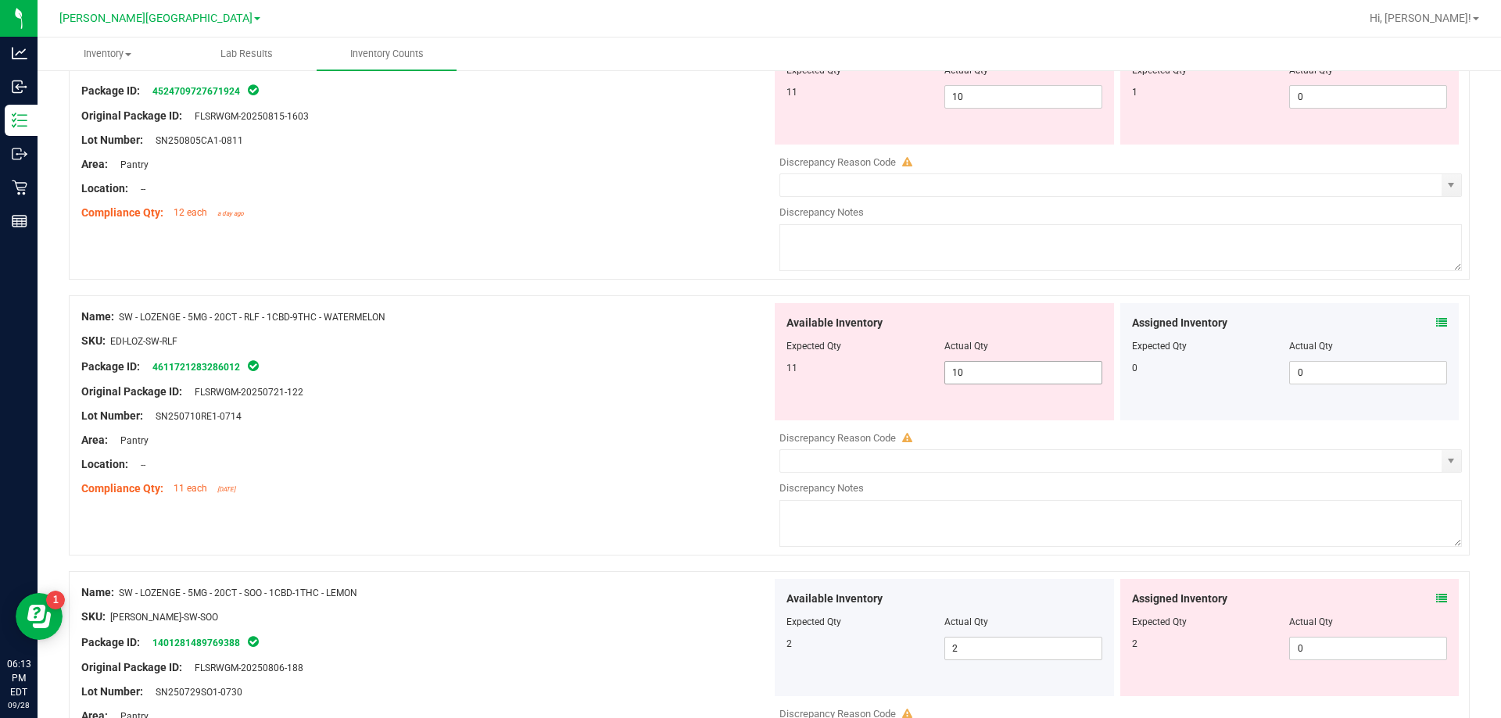
click at [1025, 374] on span "10 10" at bounding box center [1023, 372] width 158 height 23
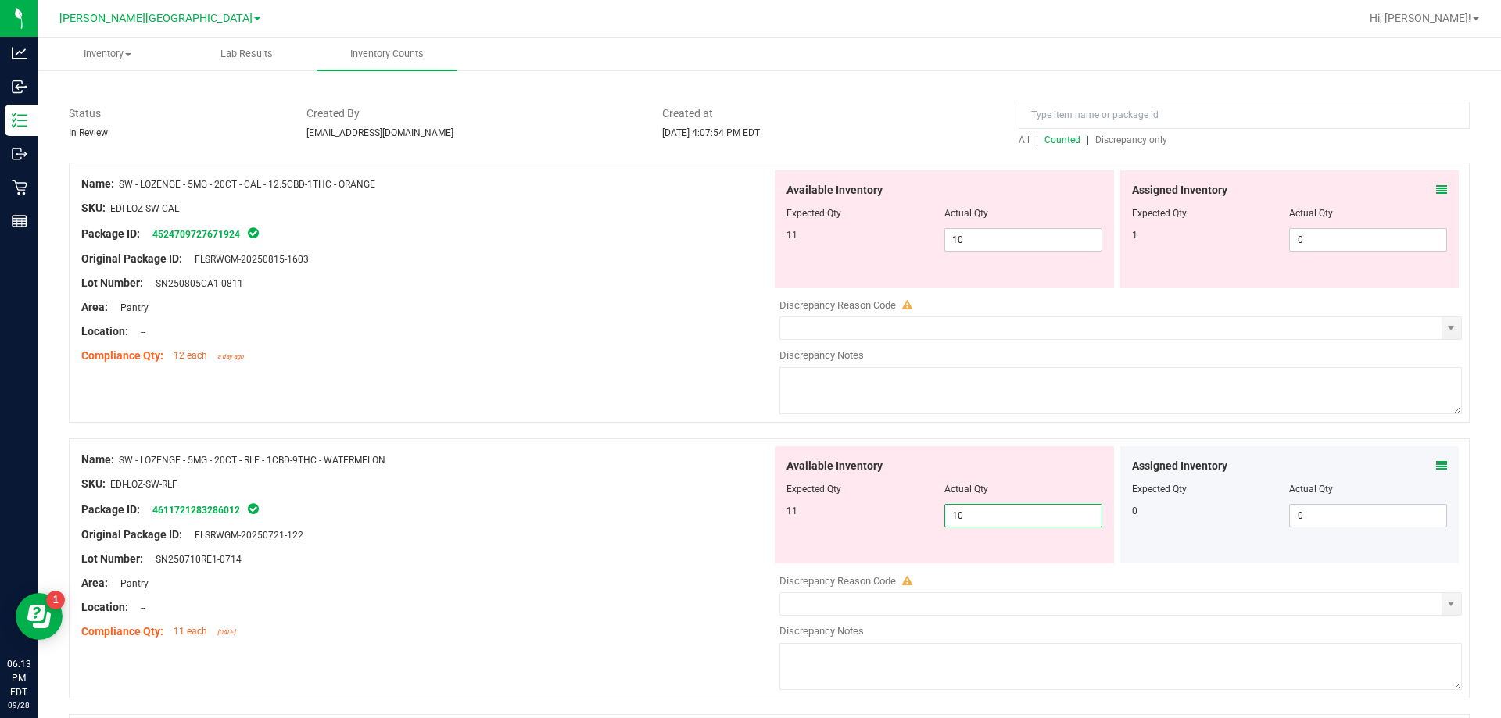
scroll to position [78, 0]
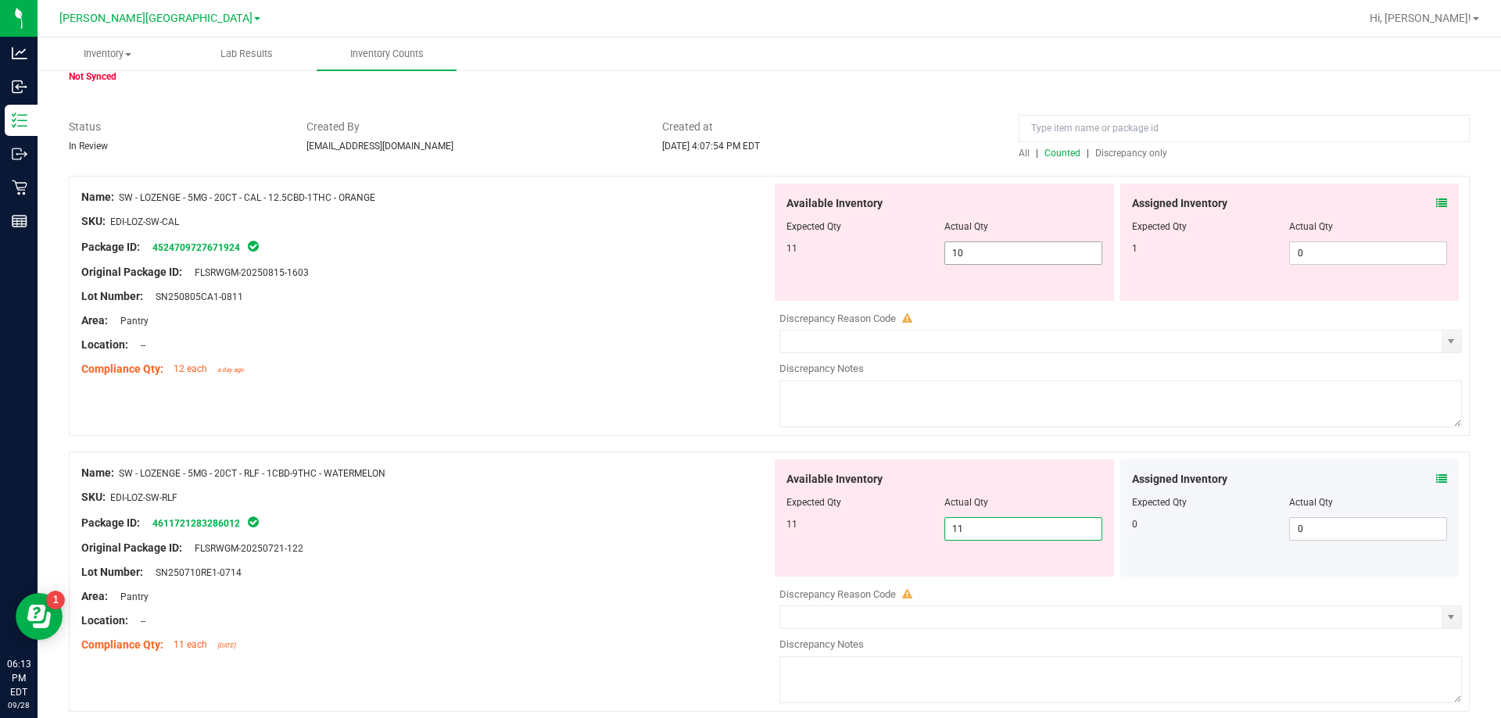
click at [998, 263] on span "10 10" at bounding box center [1023, 253] width 158 height 23
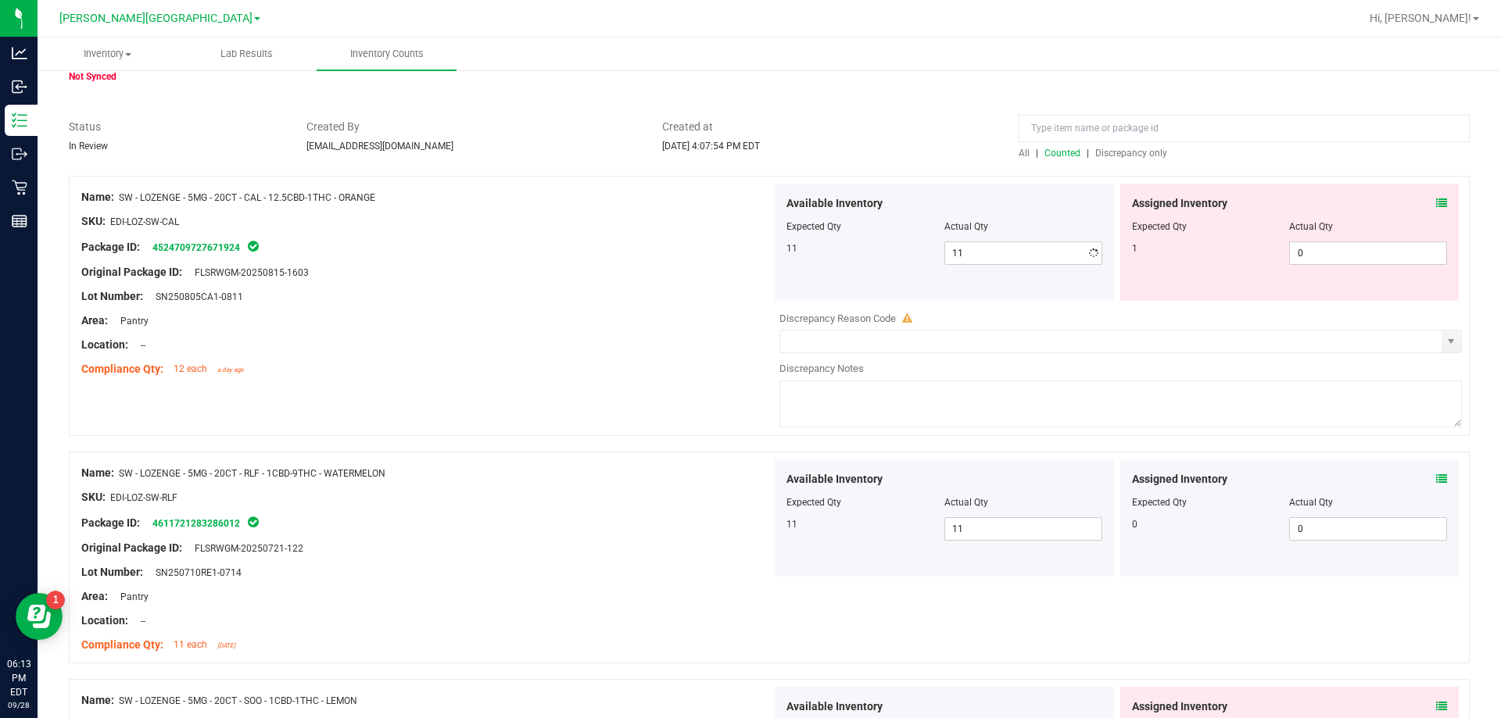
click at [693, 351] on div "Location: --" at bounding box center [426, 345] width 690 height 16
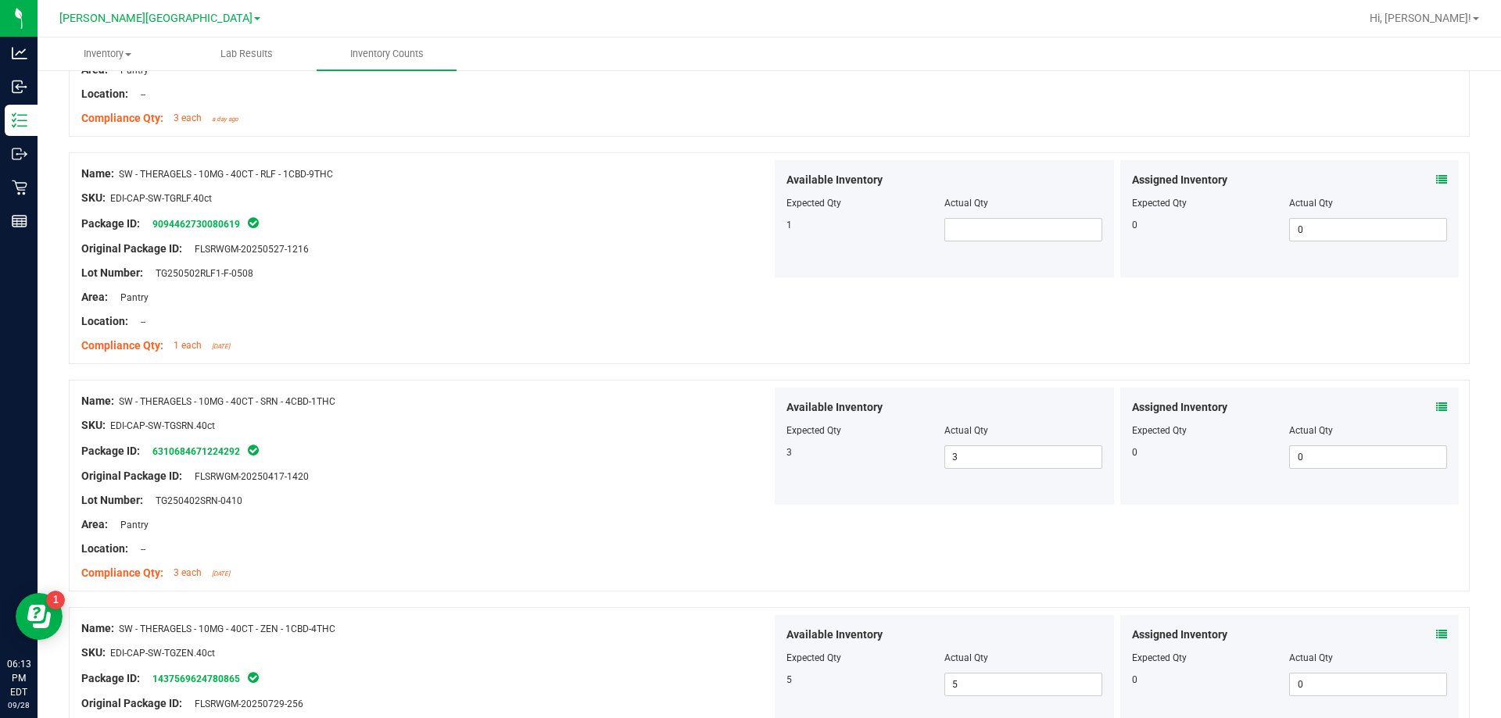
scroll to position [1876, 0]
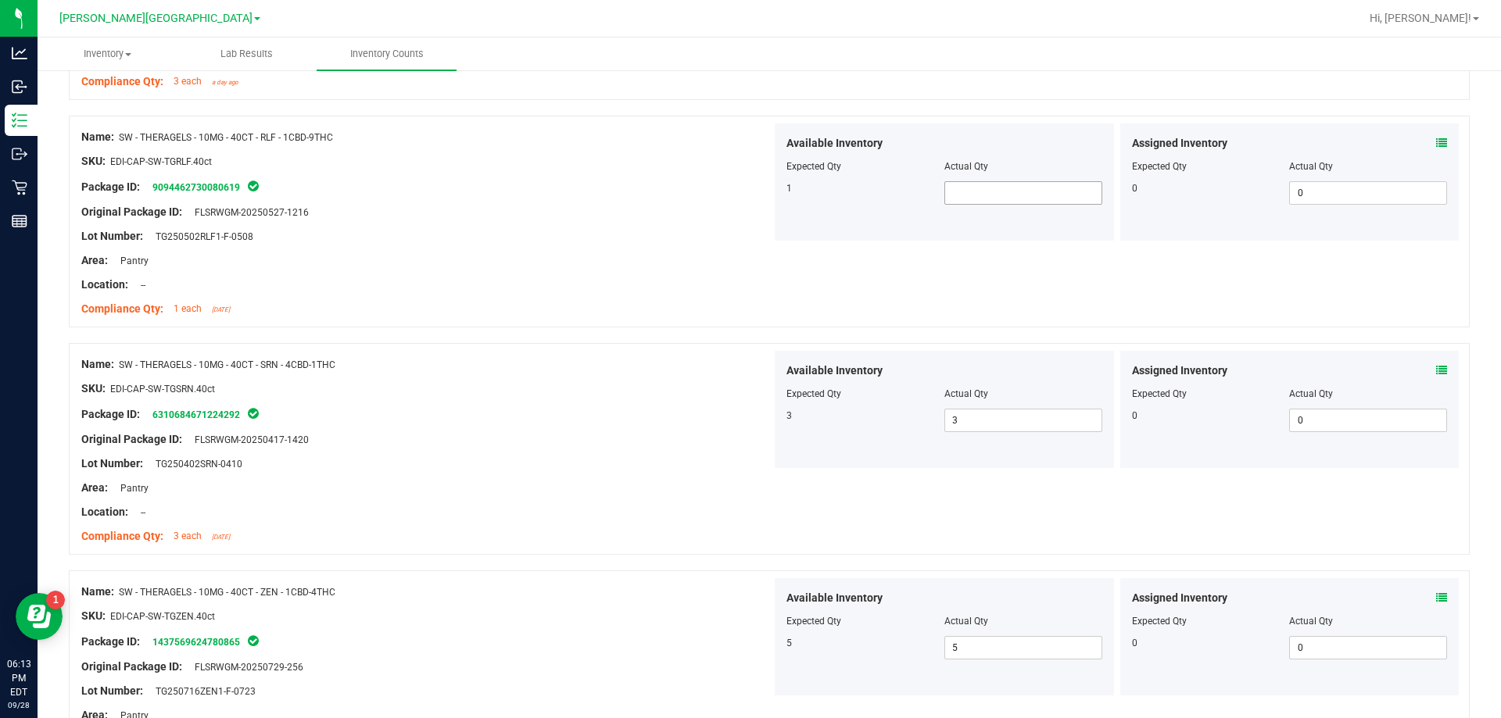
click at [952, 190] on span at bounding box center [1023, 192] width 158 height 23
click at [604, 387] on div "SKU: EDI-CAP-SW-TGSRN.40ct" at bounding box center [426, 389] width 690 height 16
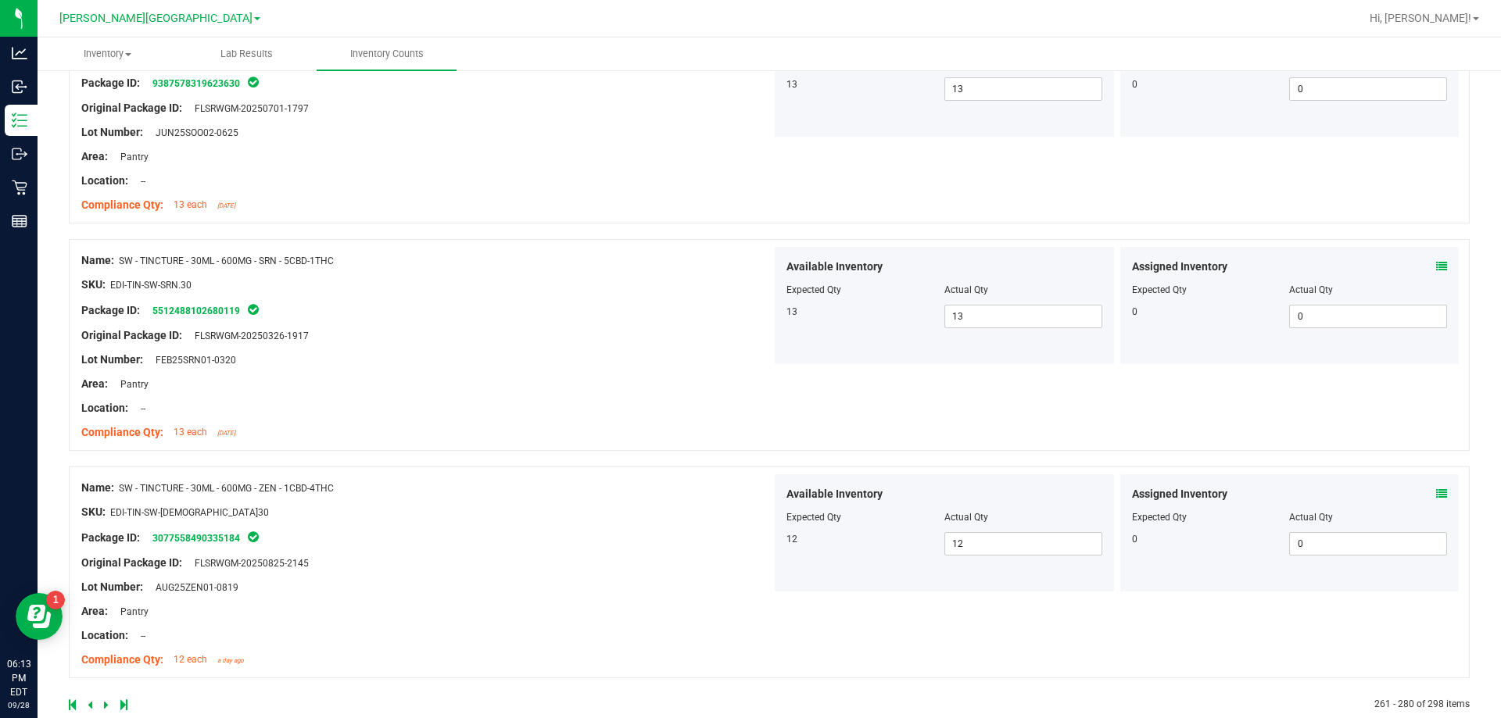
scroll to position [4284, 0]
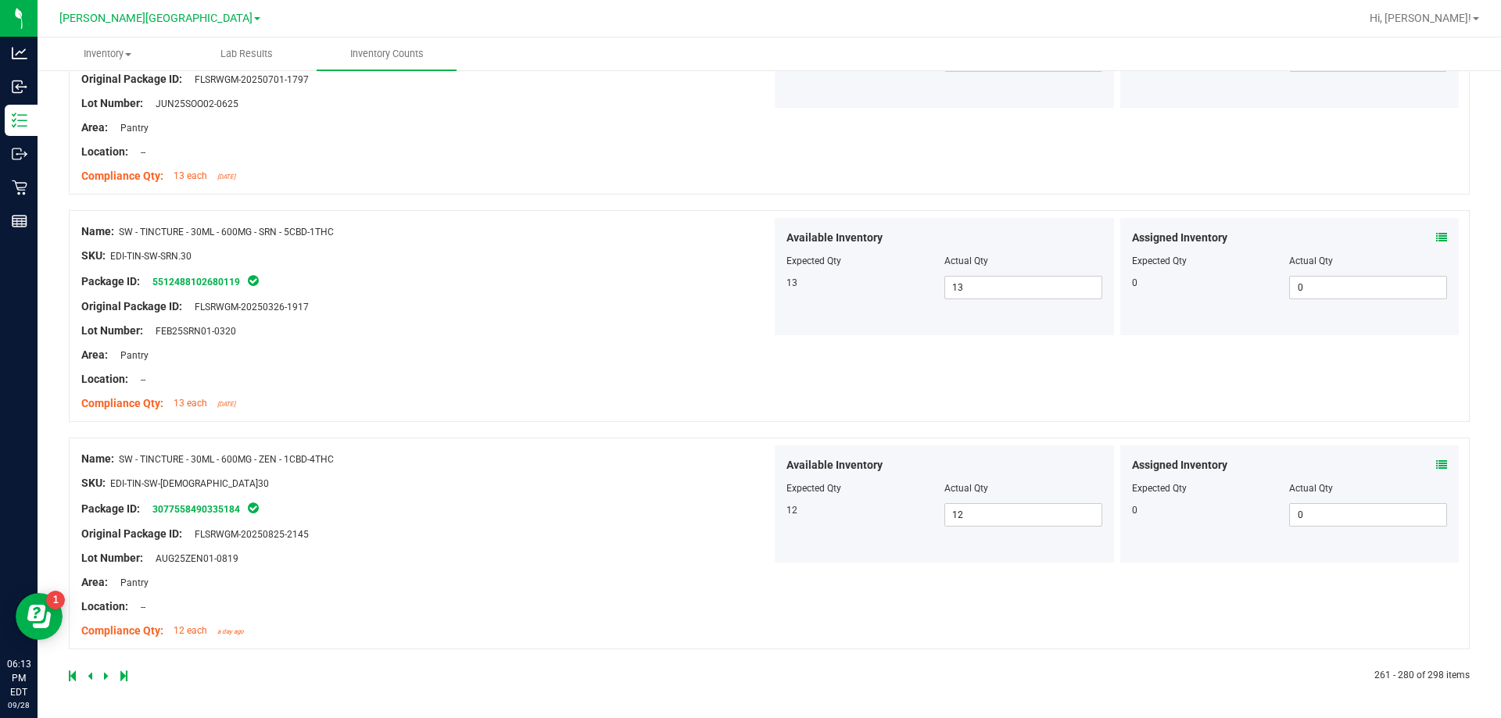
click at [100, 672] on div at bounding box center [419, 676] width 700 height 14
click at [102, 677] on div at bounding box center [419, 676] width 700 height 14
click at [105, 678] on icon at bounding box center [106, 676] width 5 height 9
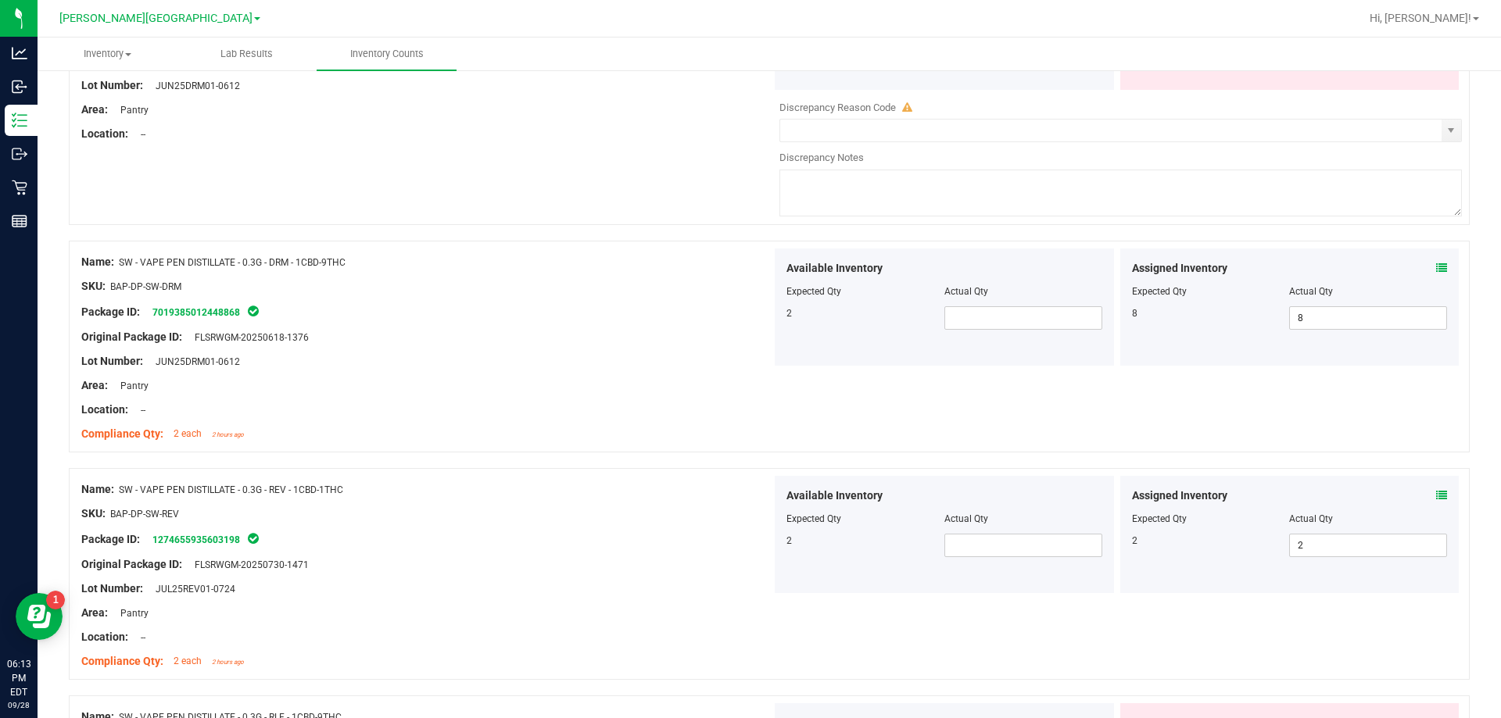
scroll to position [313, 0]
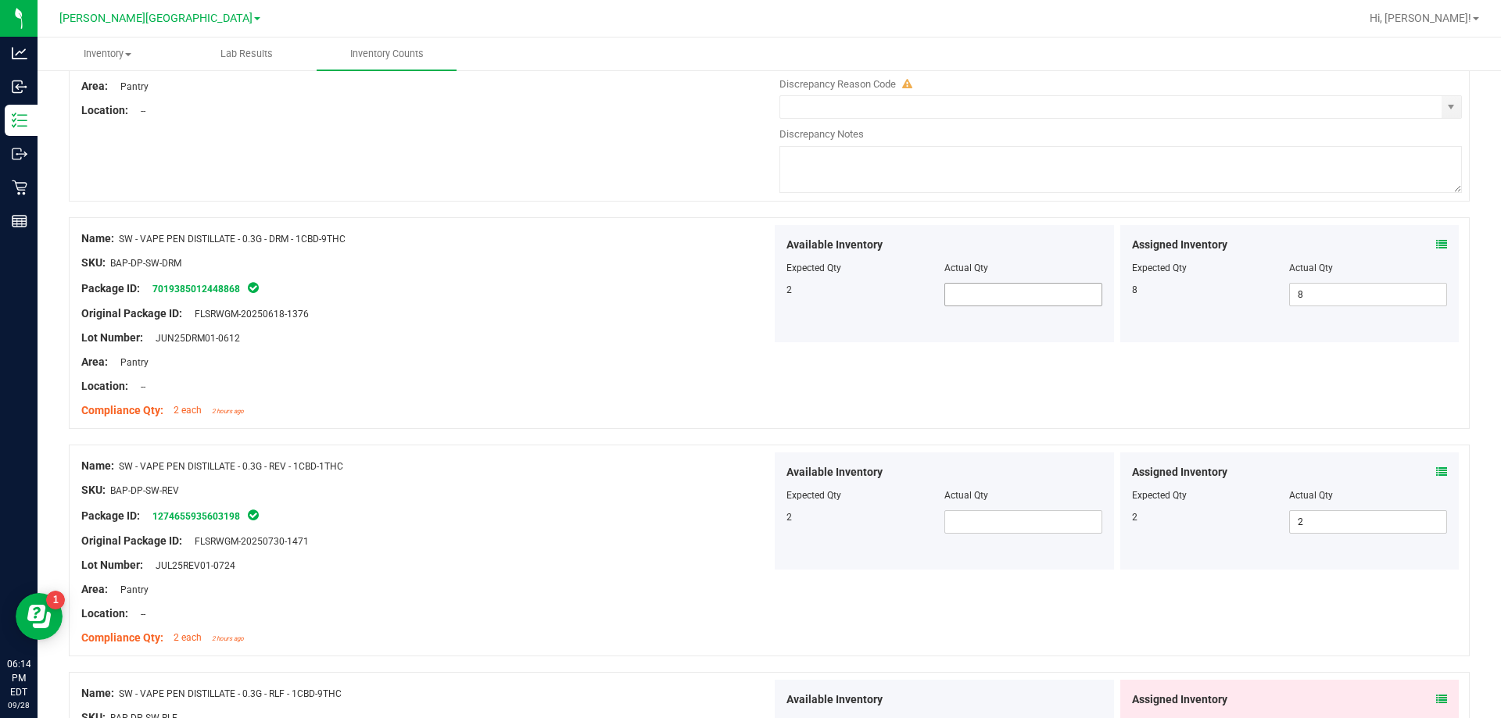
click at [974, 295] on span at bounding box center [1023, 294] width 158 height 23
click at [989, 511] on span at bounding box center [1023, 522] width 158 height 23
click at [988, 515] on span at bounding box center [1023, 522] width 158 height 23
click at [904, 567] on div "Available Inventory Expected Qty Actual Qty 2 2 2" at bounding box center [944, 511] width 339 height 117
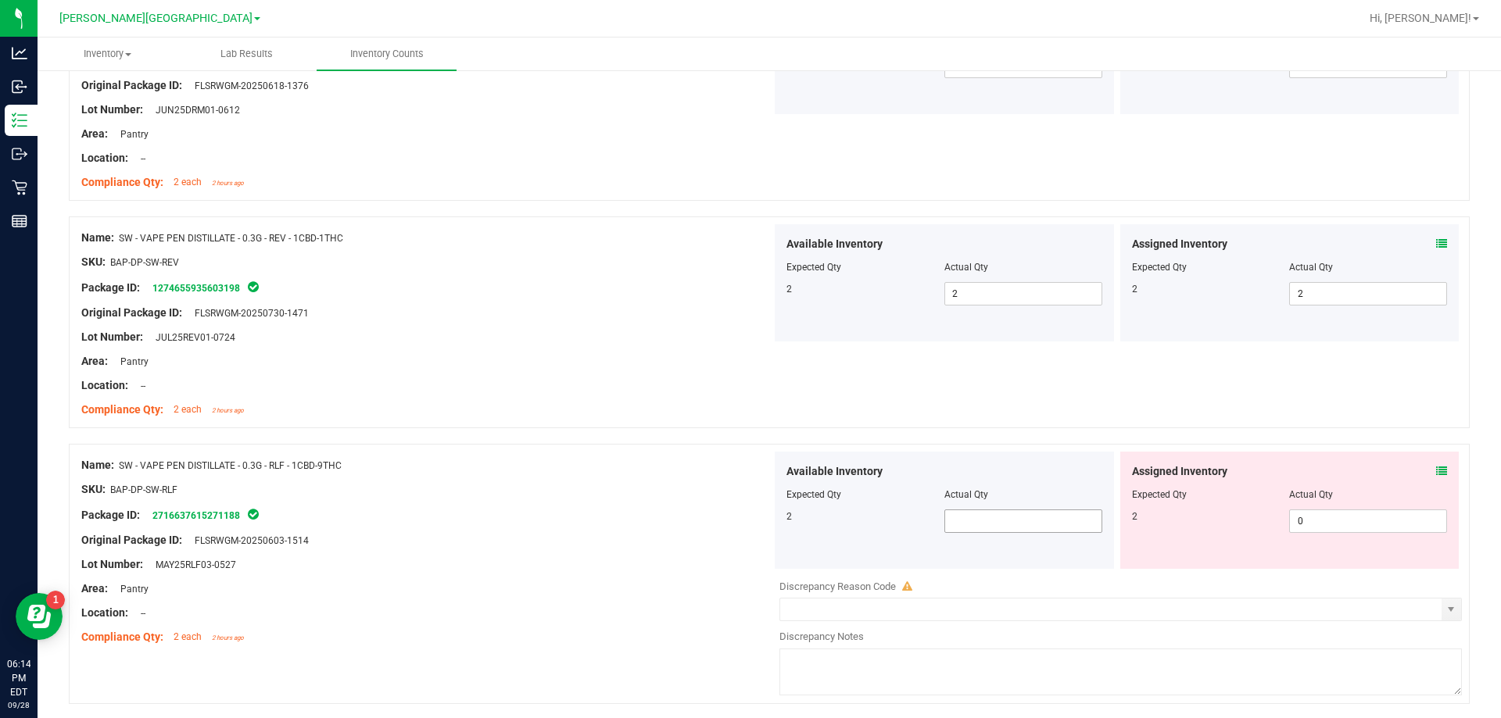
scroll to position [625, 0]
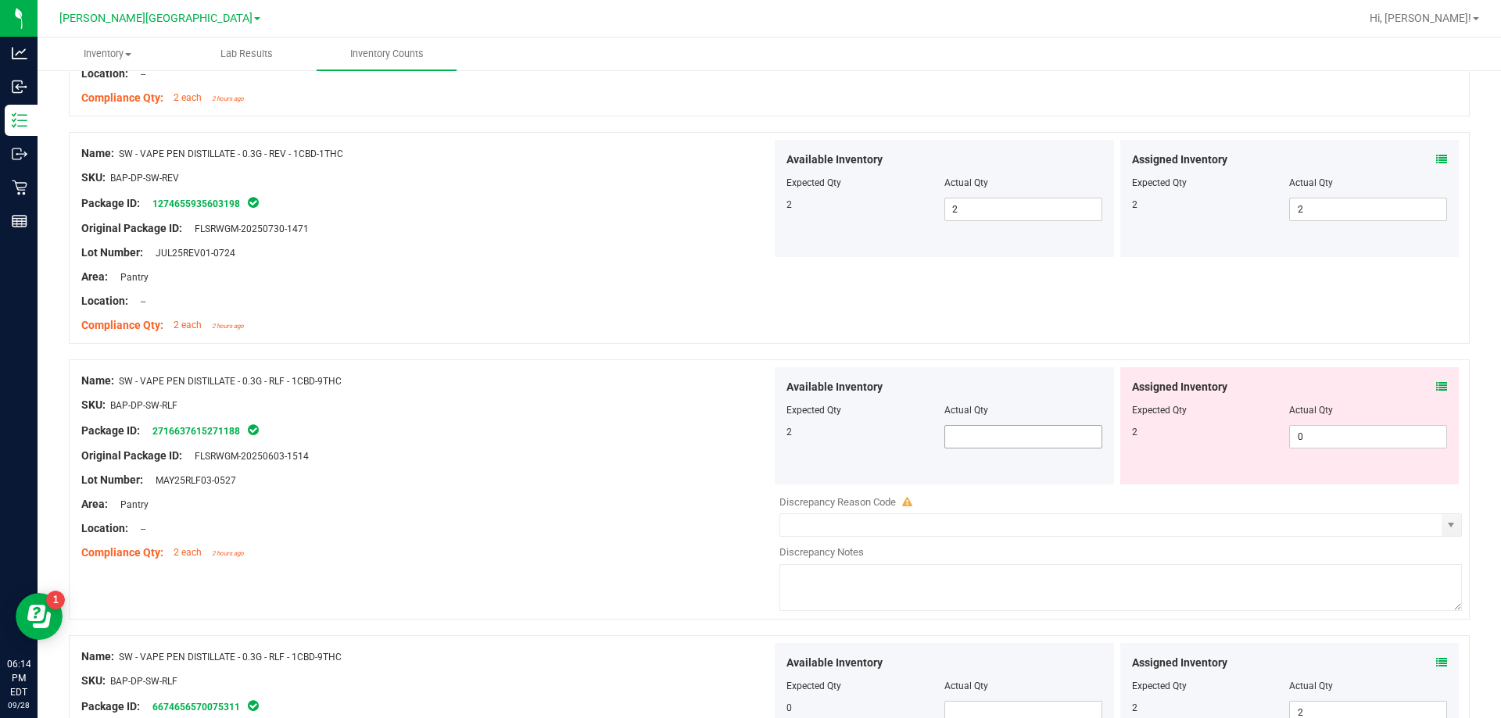
click at [978, 439] on span at bounding box center [1023, 436] width 158 height 23
click at [1436, 389] on icon at bounding box center [1441, 387] width 11 height 11
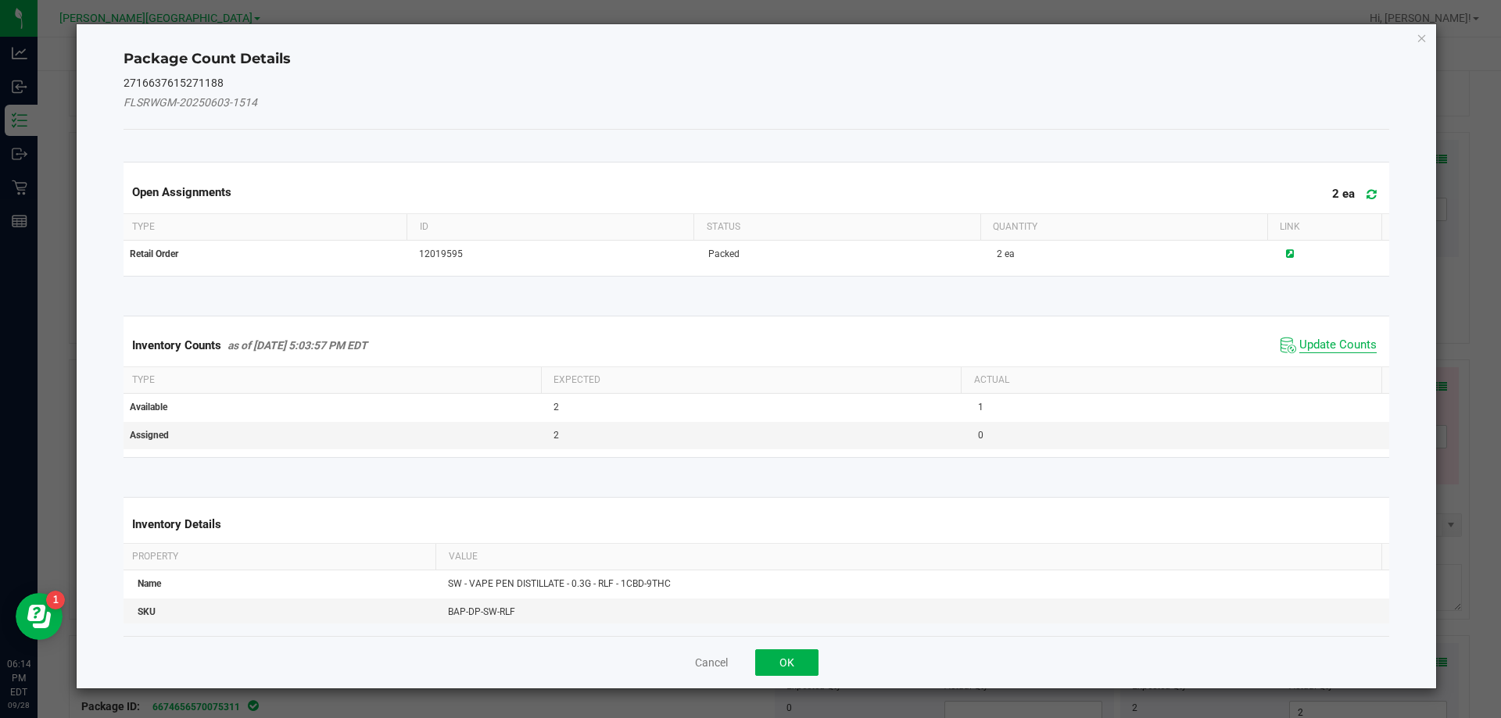
click at [1312, 342] on span "Update Counts" at bounding box center [1337, 346] width 77 height 16
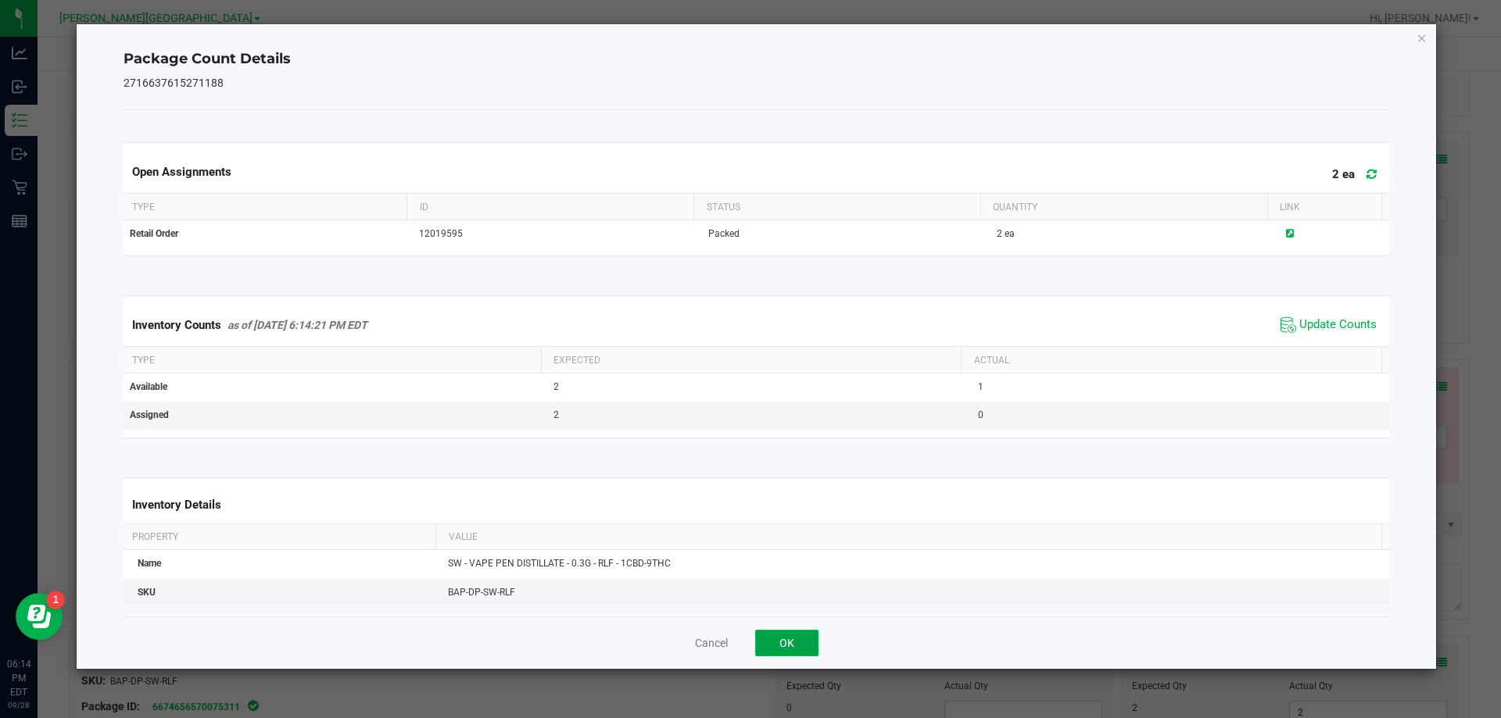
click at [792, 643] on button "OK" at bounding box center [786, 643] width 63 height 27
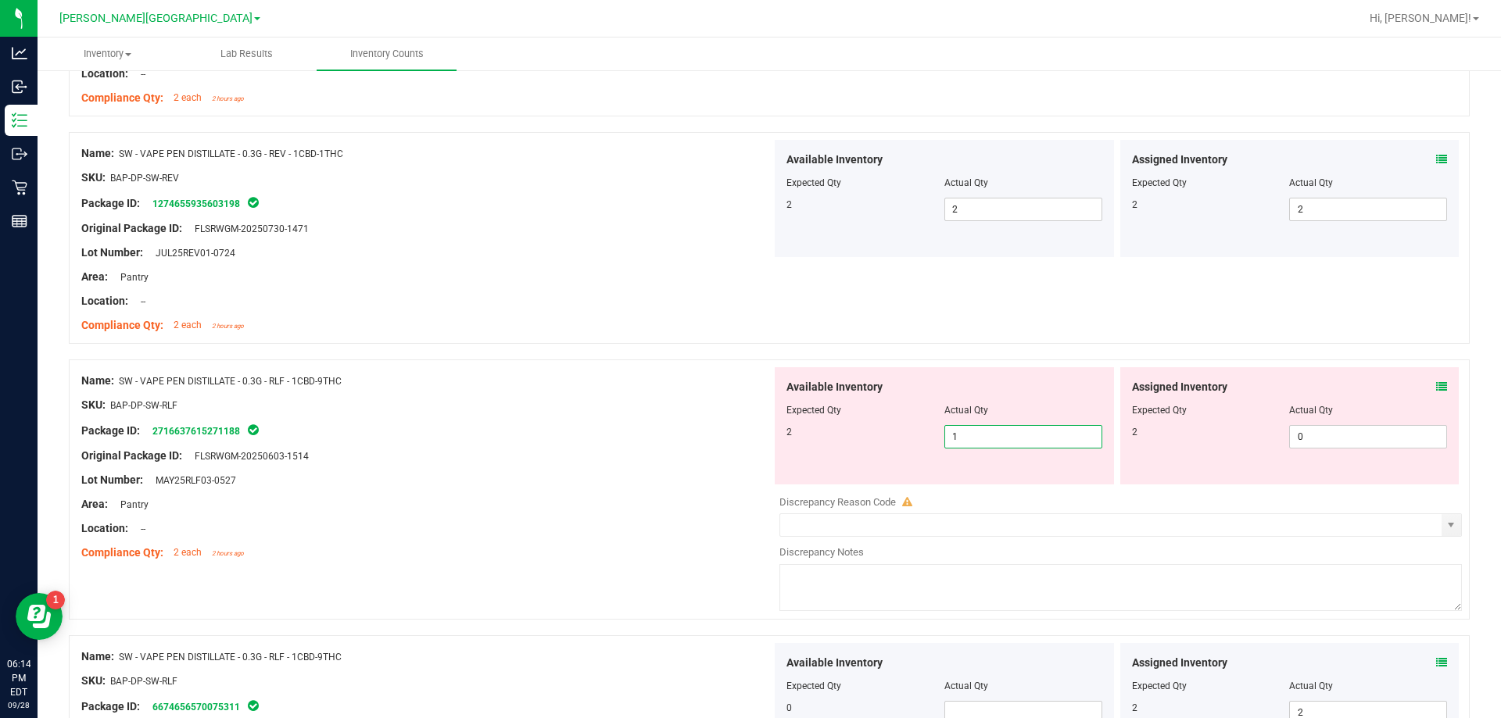
click at [955, 435] on span "1 1" at bounding box center [1023, 436] width 158 height 23
click at [518, 408] on div "SKU: BAP-DP-SW-RLF" at bounding box center [426, 405] width 690 height 16
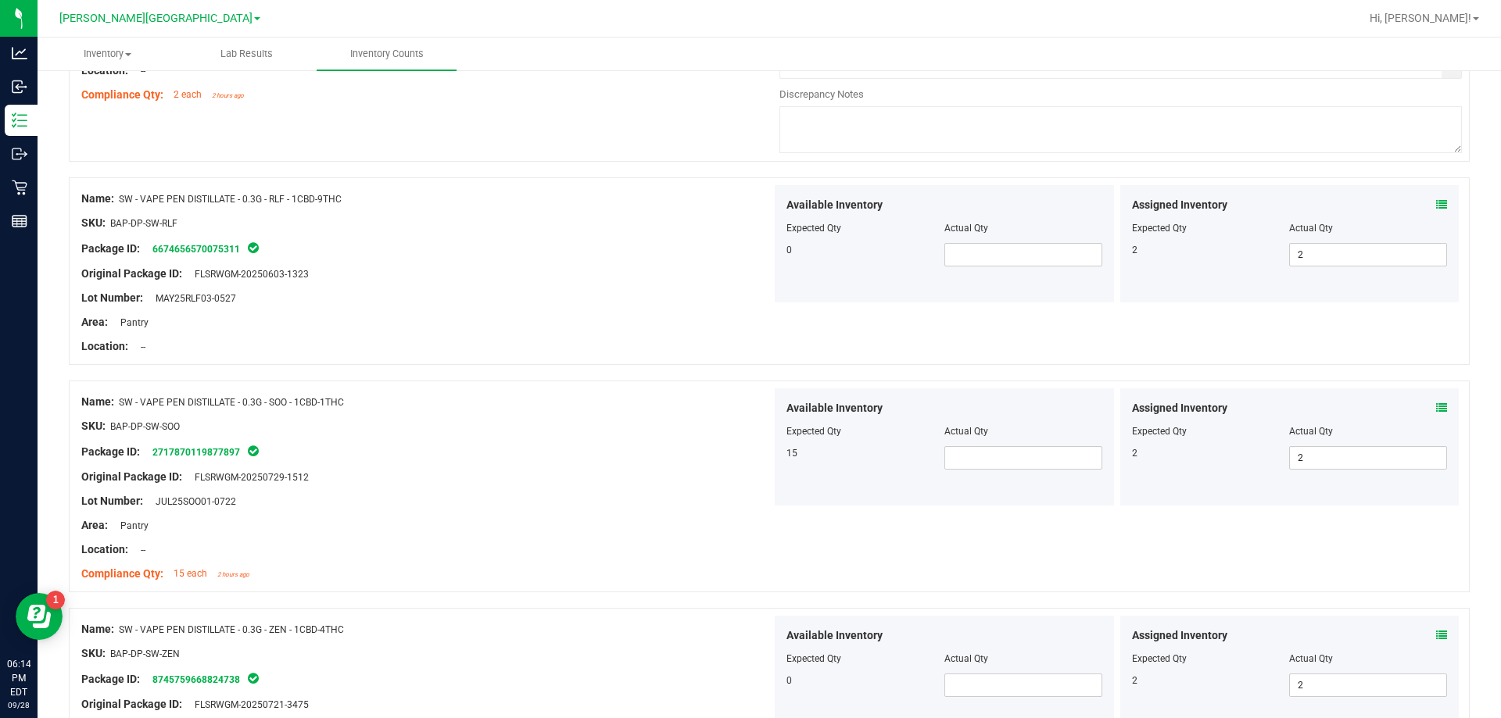
scroll to position [1095, 0]
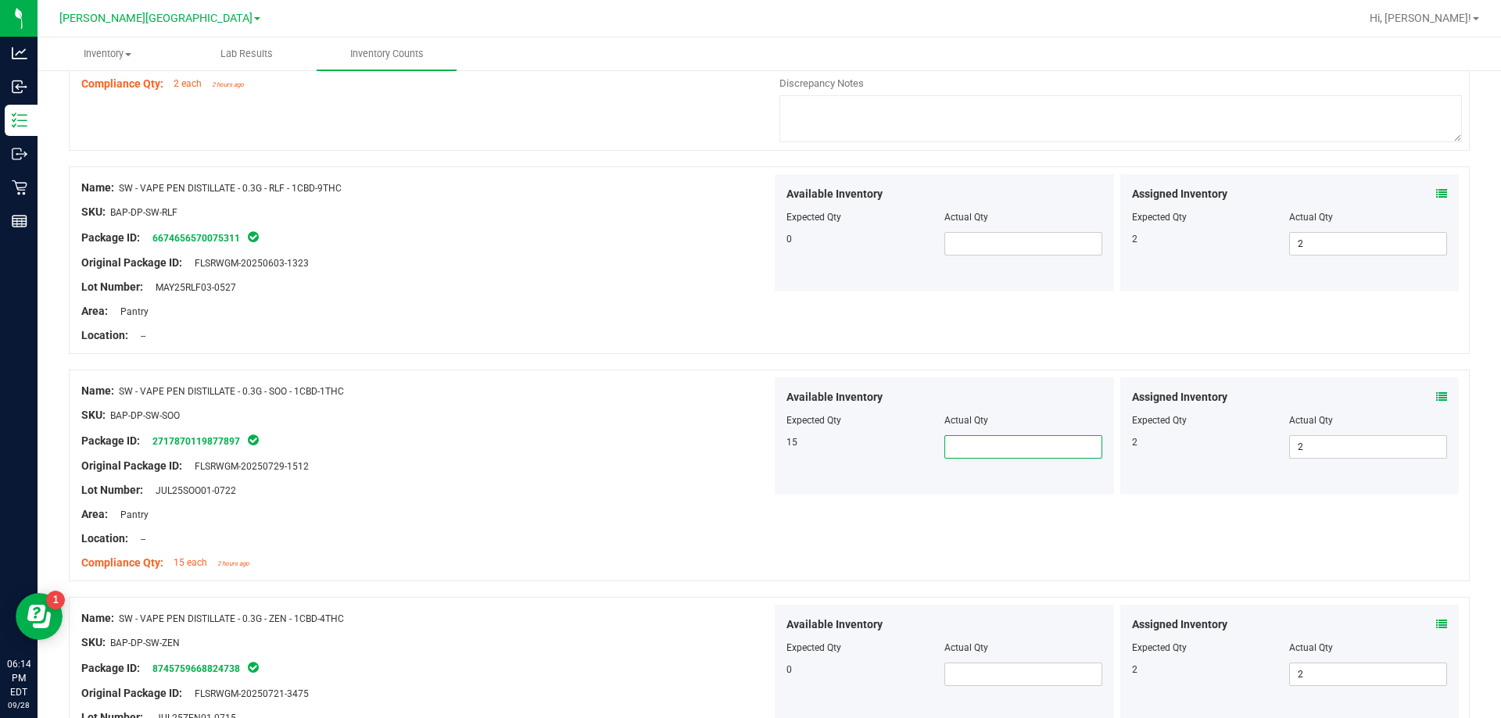
click at [947, 443] on span at bounding box center [1023, 446] width 158 height 23
click at [736, 516] on div "Area: Pantry" at bounding box center [426, 515] width 690 height 16
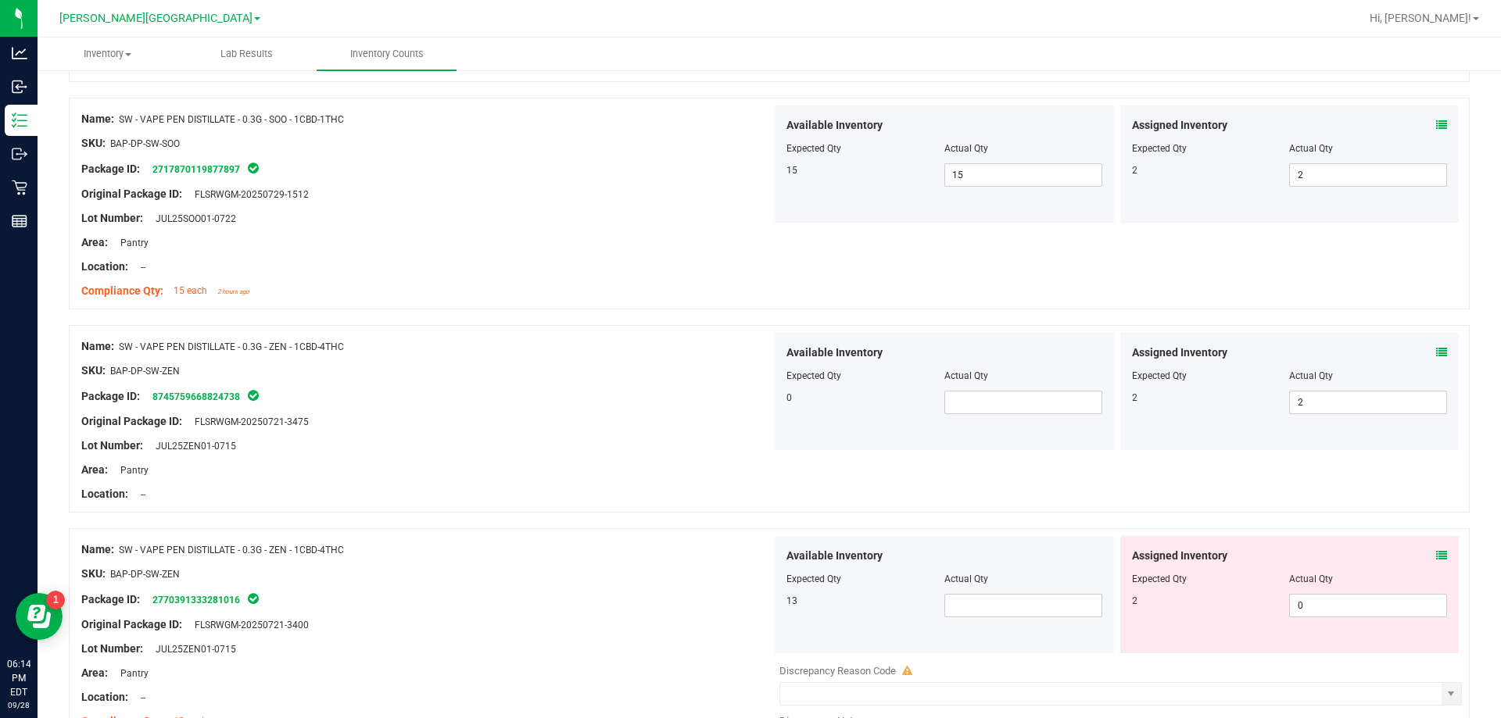
scroll to position [1407, 0]
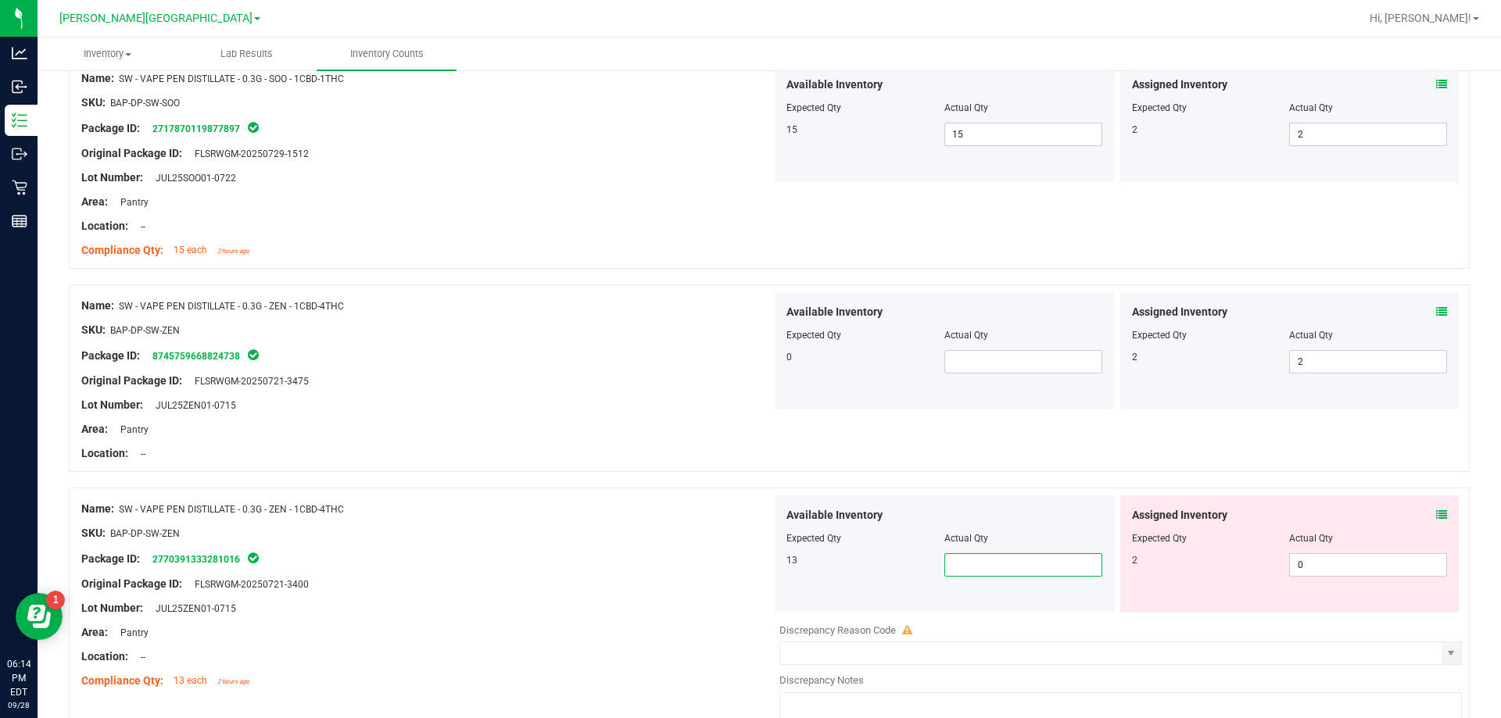
click at [995, 571] on span at bounding box center [1023, 565] width 158 height 23
click at [666, 509] on div "Name: SW - VAPE PEN DISTILLATE - 0.3G - ZEN - 1CBD-4THC" at bounding box center [426, 509] width 690 height 16
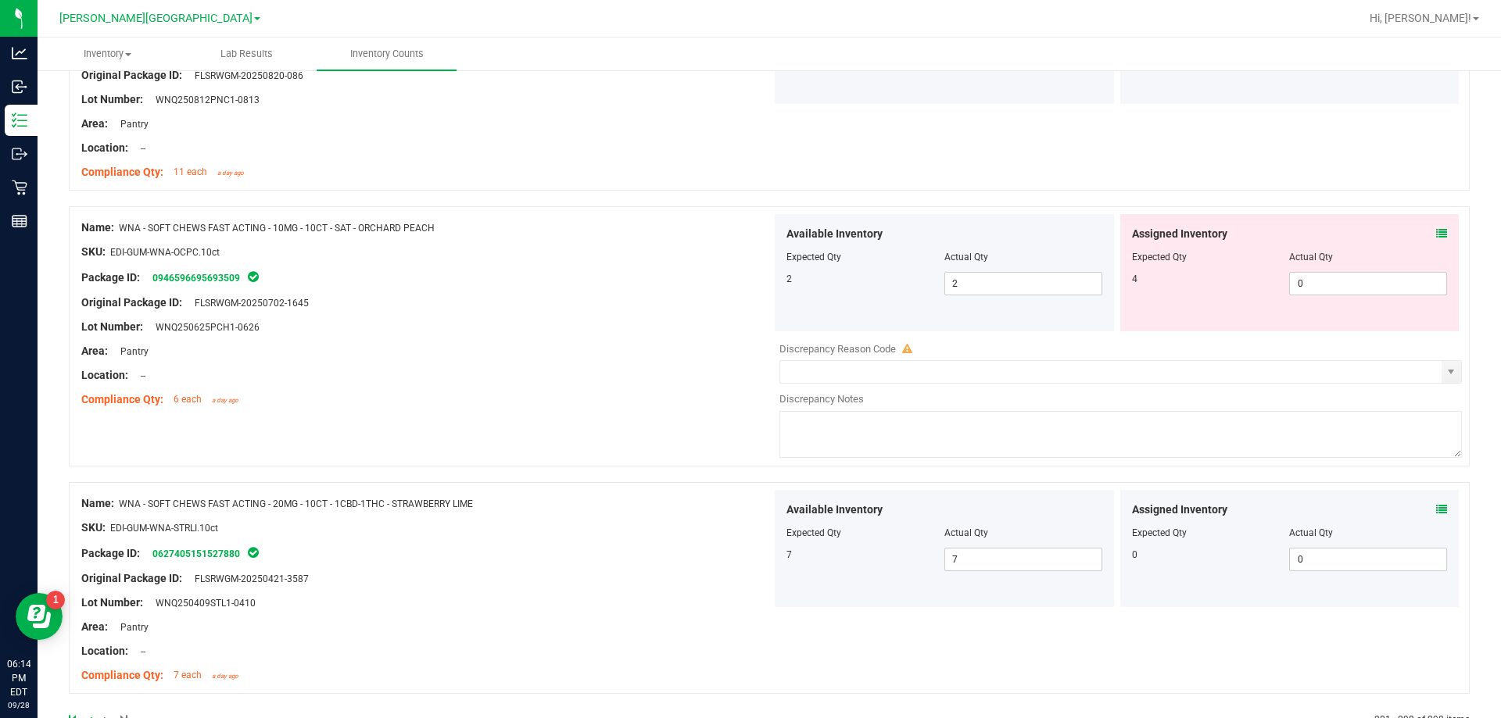
scroll to position [3902, 0]
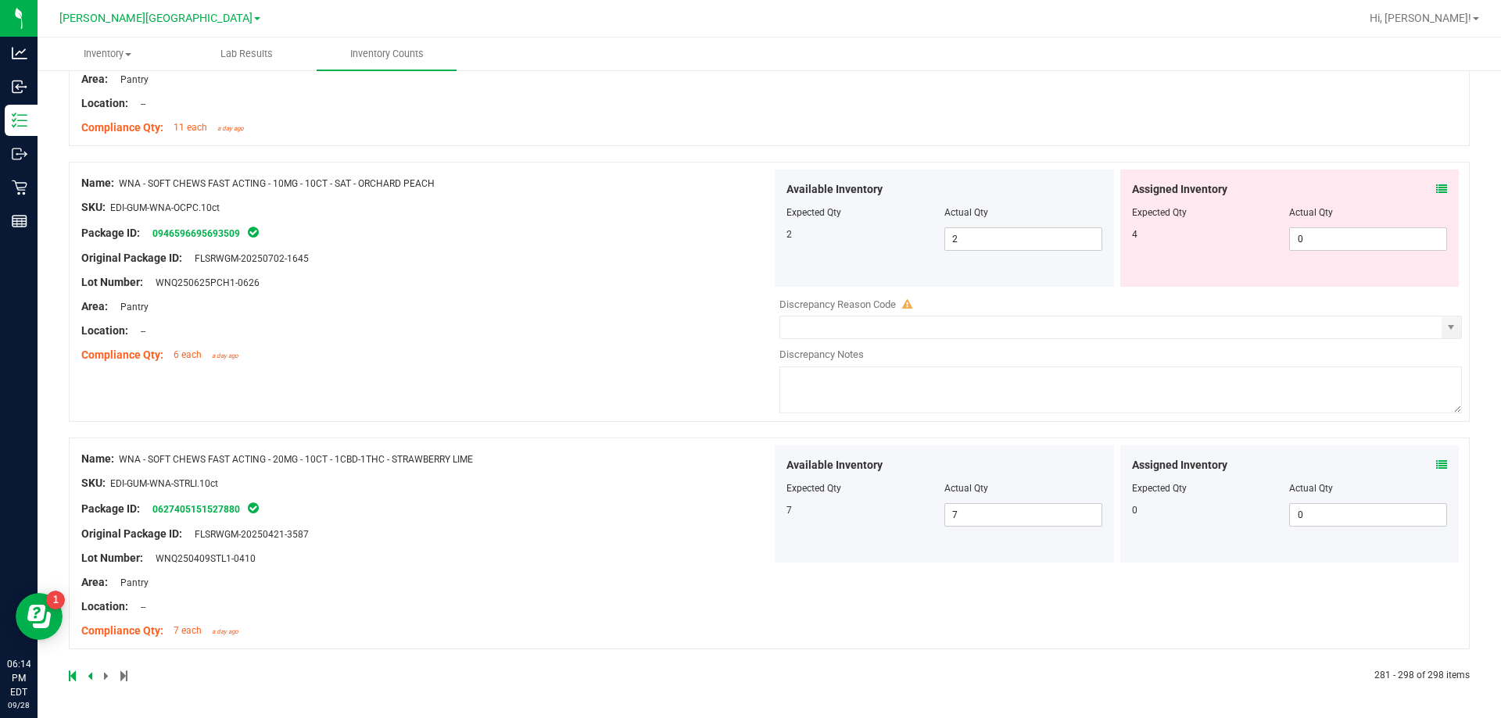
click at [492, 589] on div "Area: Pantry" at bounding box center [426, 583] width 690 height 16
click at [91, 679] on icon at bounding box center [90, 676] width 5 height 9
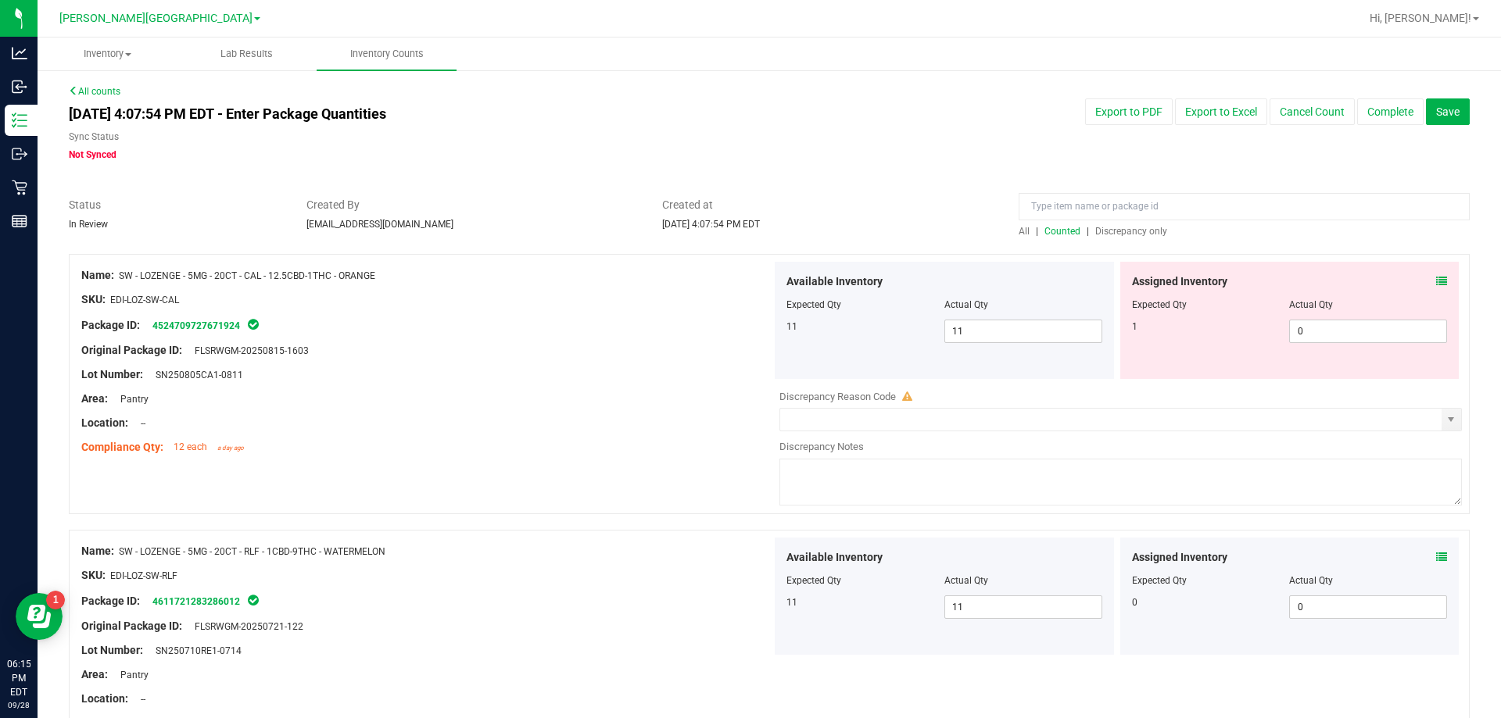
click at [1102, 231] on span "Discrepancy only" at bounding box center [1131, 231] width 72 height 11
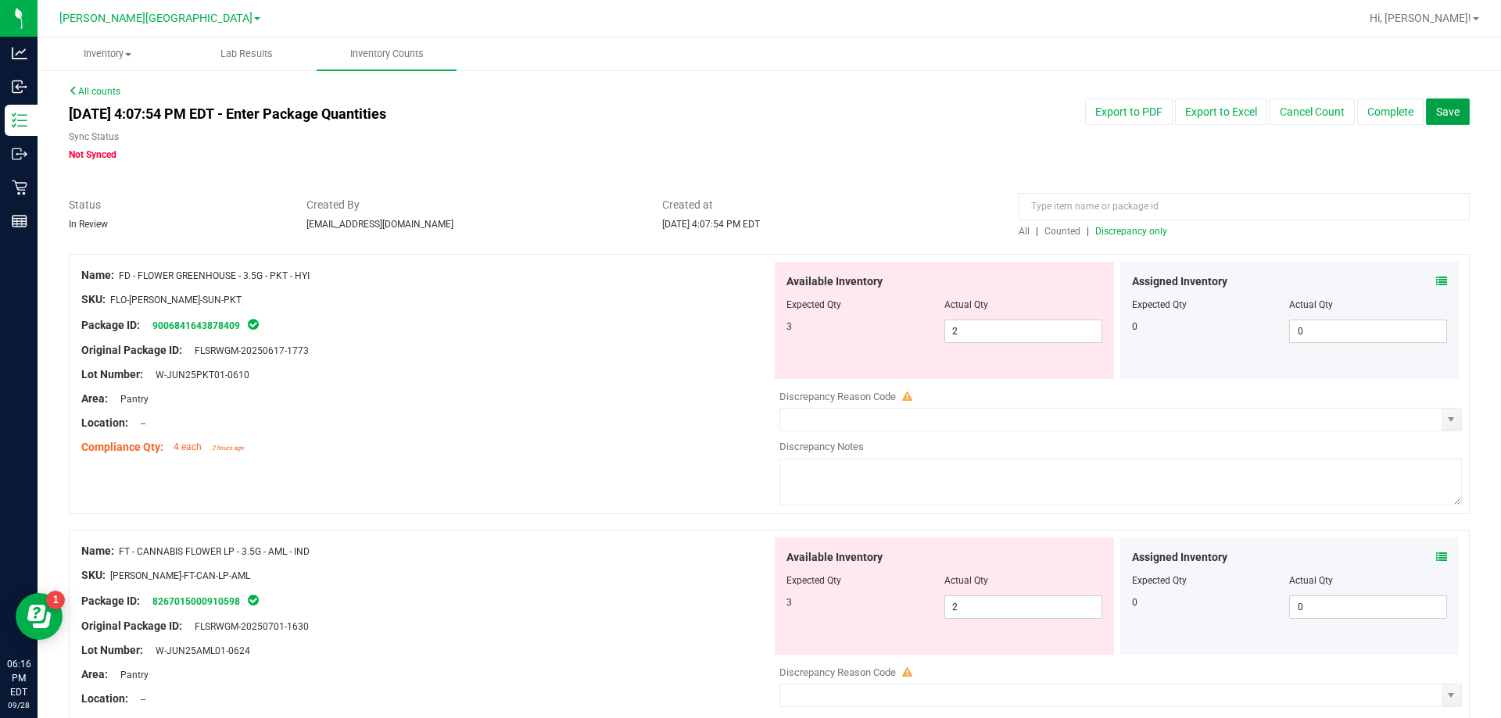
click at [1445, 120] on button "Save" at bounding box center [1448, 112] width 44 height 27
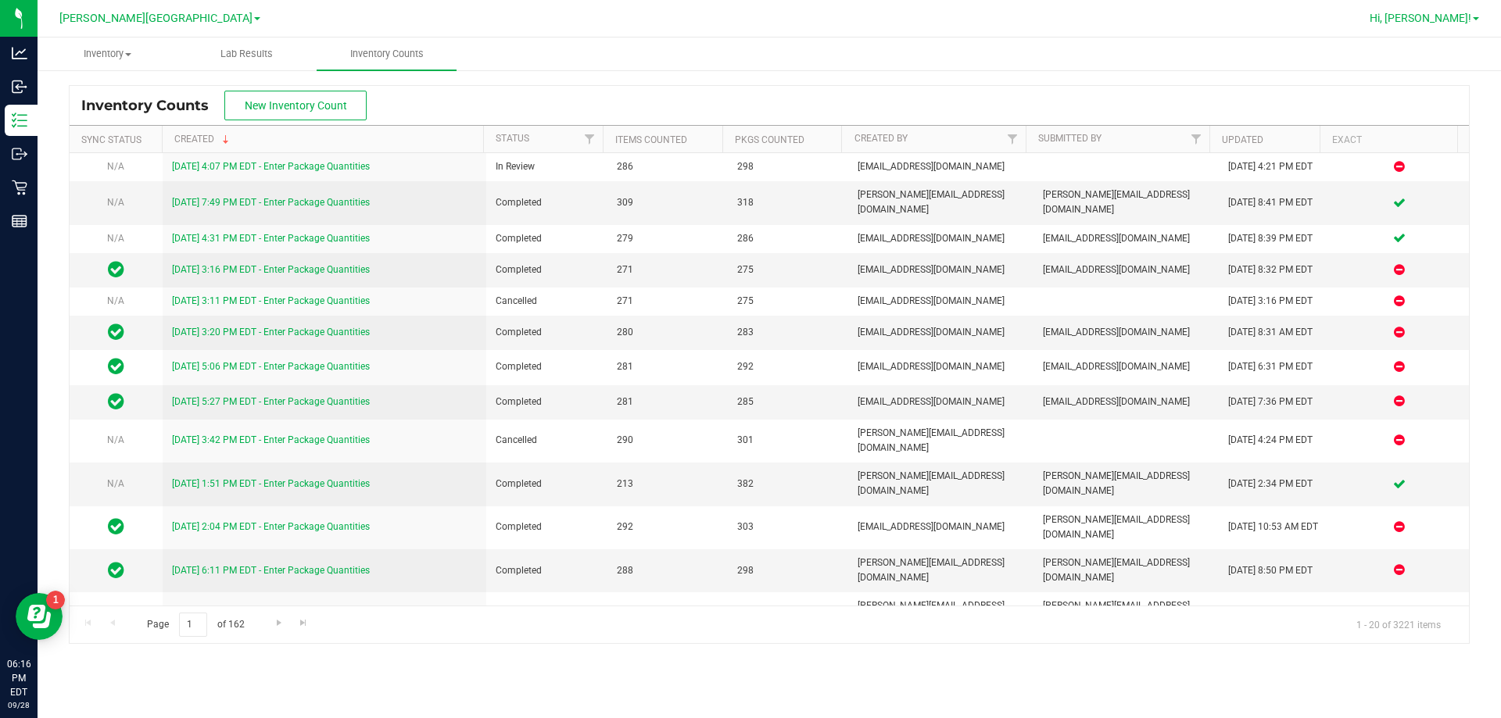
click at [1417, 17] on span "Hi, [PERSON_NAME]!" at bounding box center [1421, 18] width 102 height 13
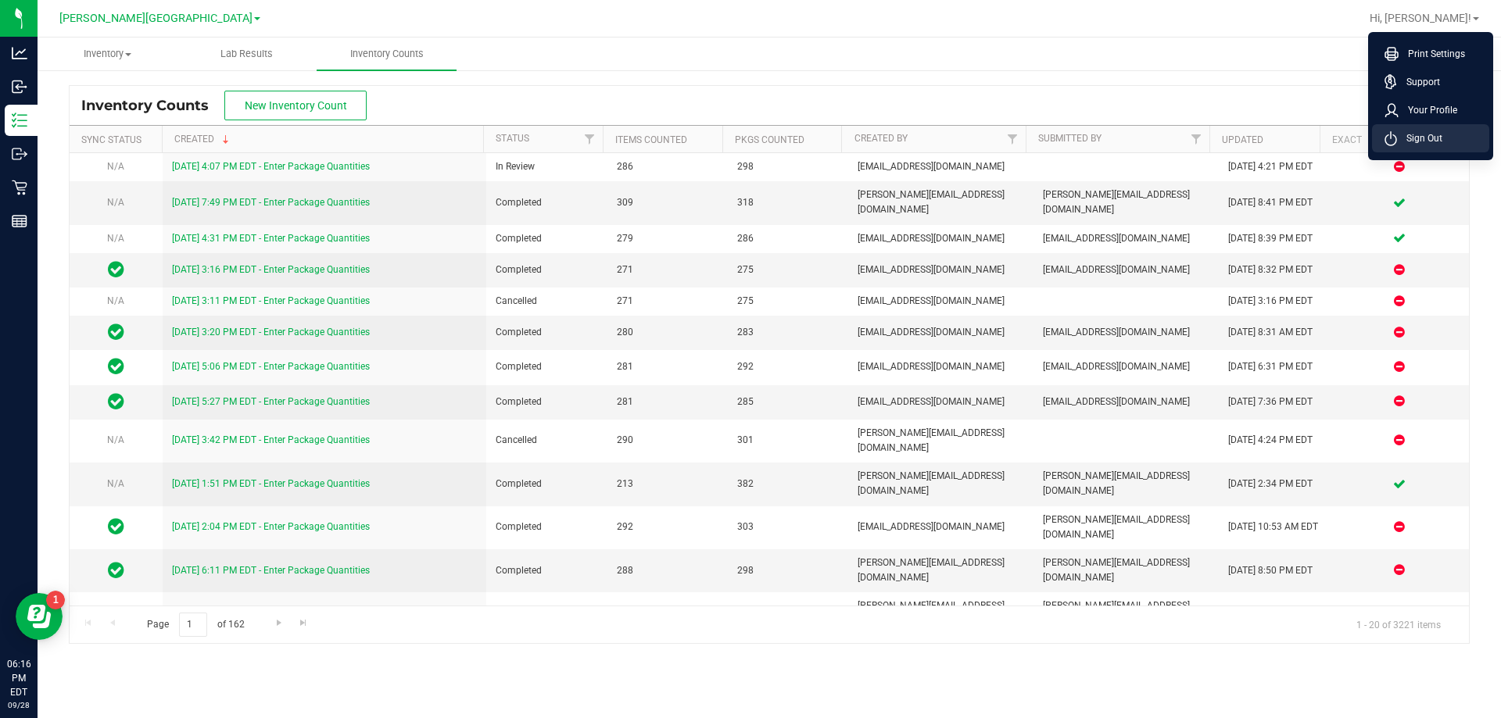
click at [1429, 134] on span "Sign Out" at bounding box center [1419, 139] width 45 height 16
